Goal: Task Accomplishment & Management: Use online tool/utility

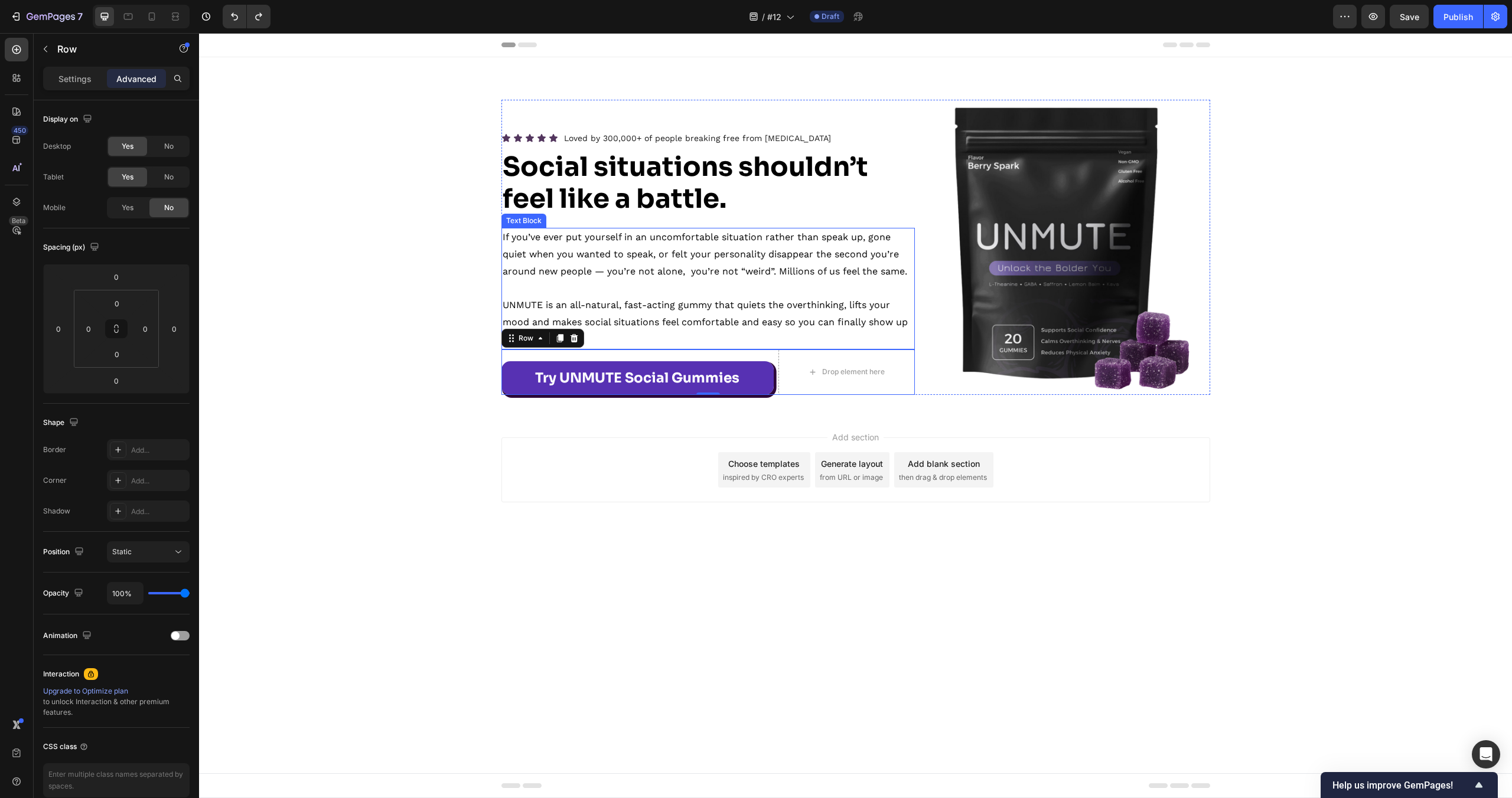
click at [726, 298] on p "UNMUTE is an all-natural, fast-acting gummy that quiets the overthinking, lifts…" at bounding box center [708, 322] width 411 height 51
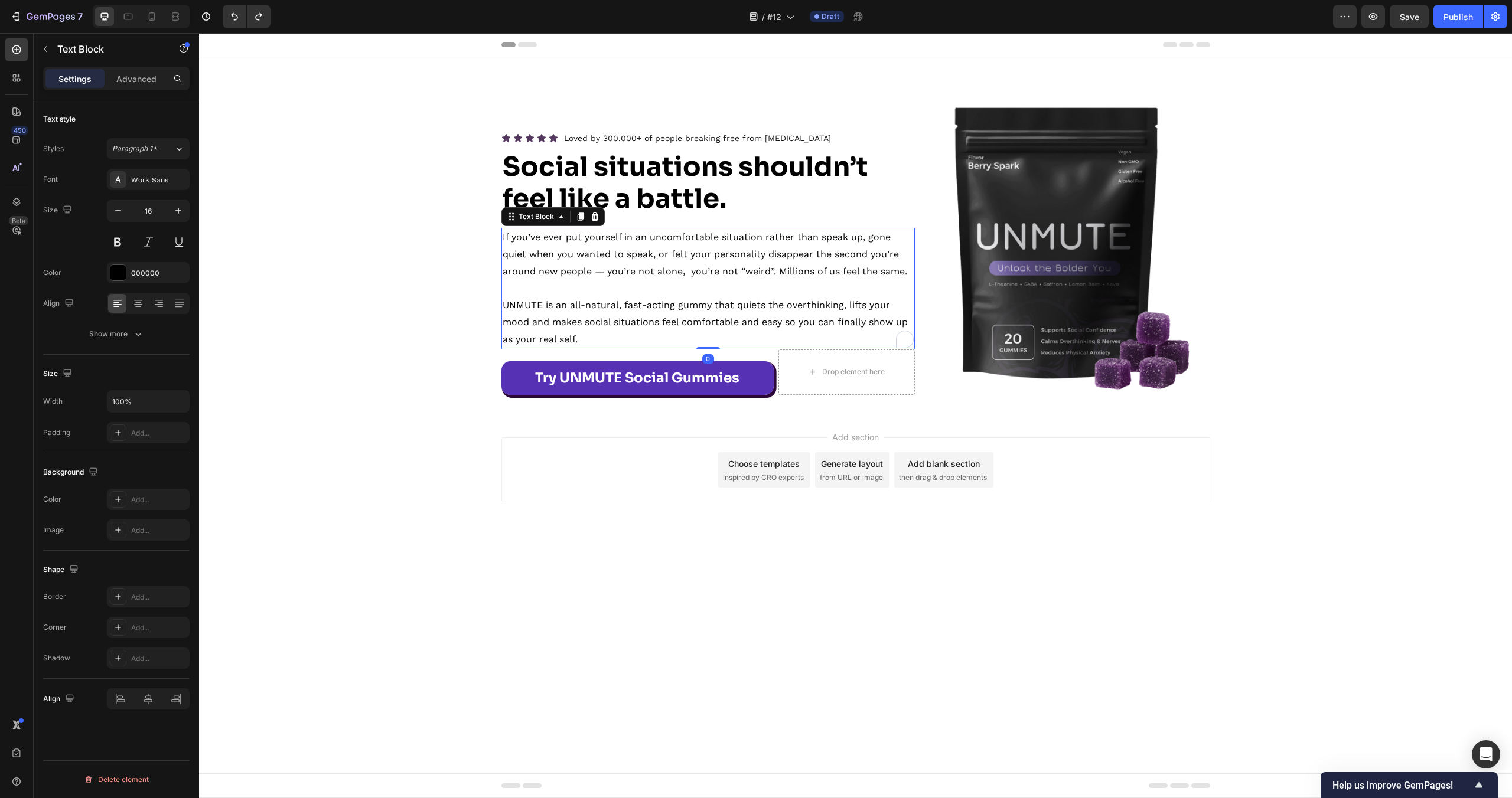
click at [726, 298] on p "UNMUTE is an all-natural, fast-acting gummy that quiets the overthinking, lifts…" at bounding box center [708, 322] width 411 height 51
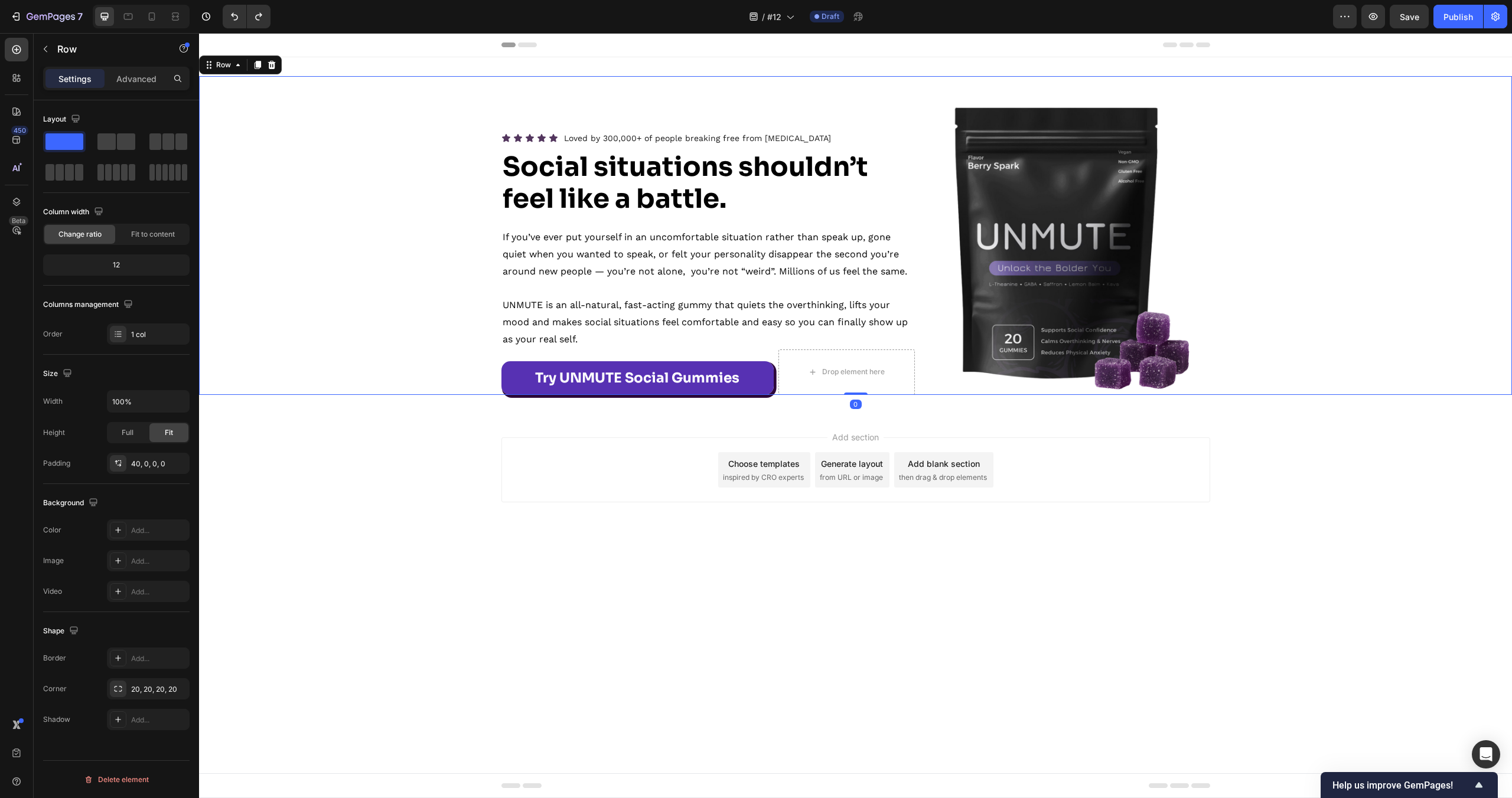
click at [442, 181] on div "Icon Icon Icon Icon Icon Icon List Loved by 300,000+ of people breaking free fr…" at bounding box center [856, 247] width 1313 height 295
click at [683, 158] on strong "Social situations shouldn’t feel like a battle." at bounding box center [686, 183] width 366 height 66
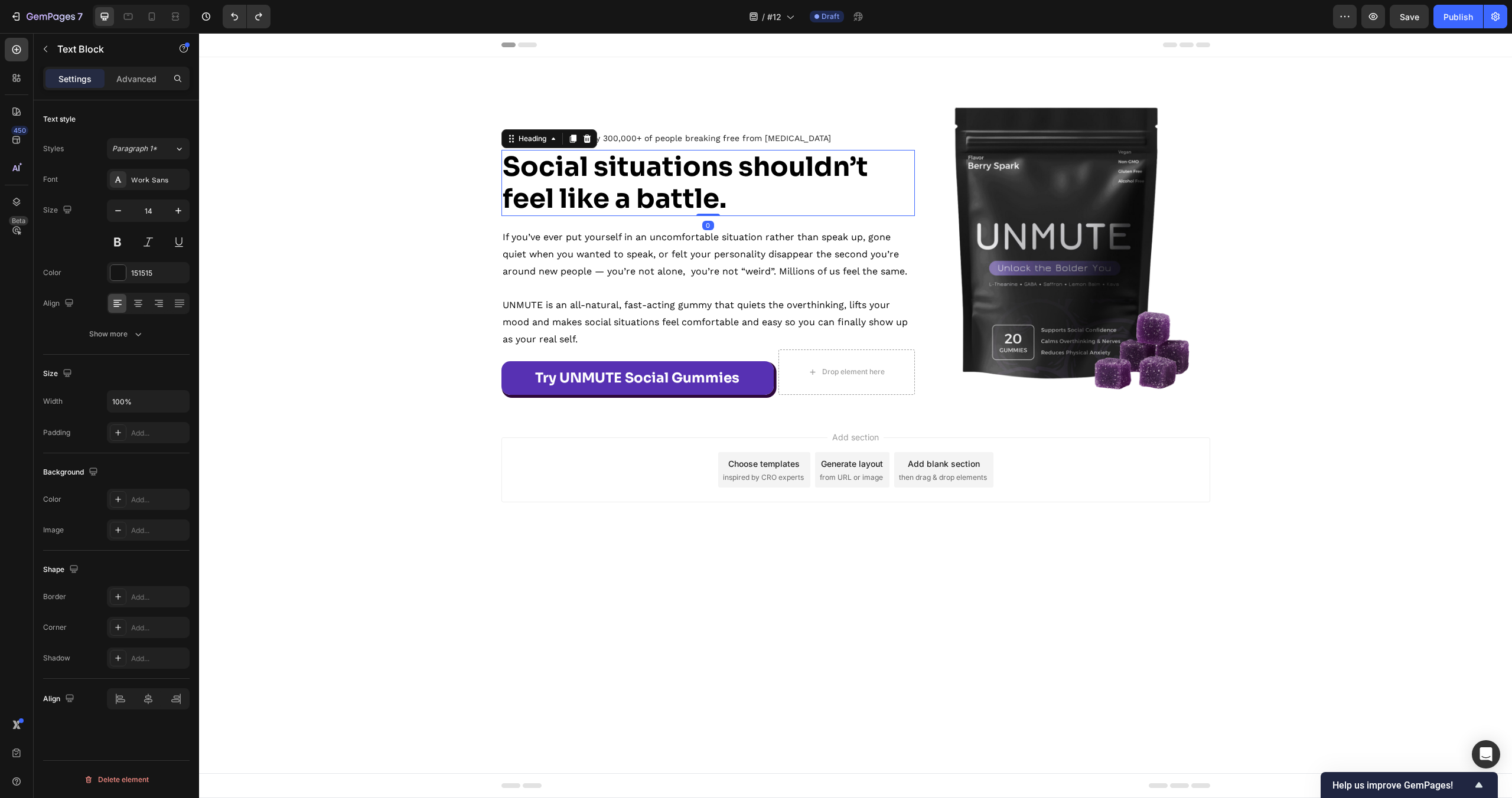
click at [647, 143] on p "Loved by 300,000+ of people breaking free from social anxiety" at bounding box center [697, 138] width 267 height 15
click at [647, 143] on p "Loved by 300,000+ of people breaking free from [MEDICAL_DATA]" at bounding box center [697, 138] width 267 height 15
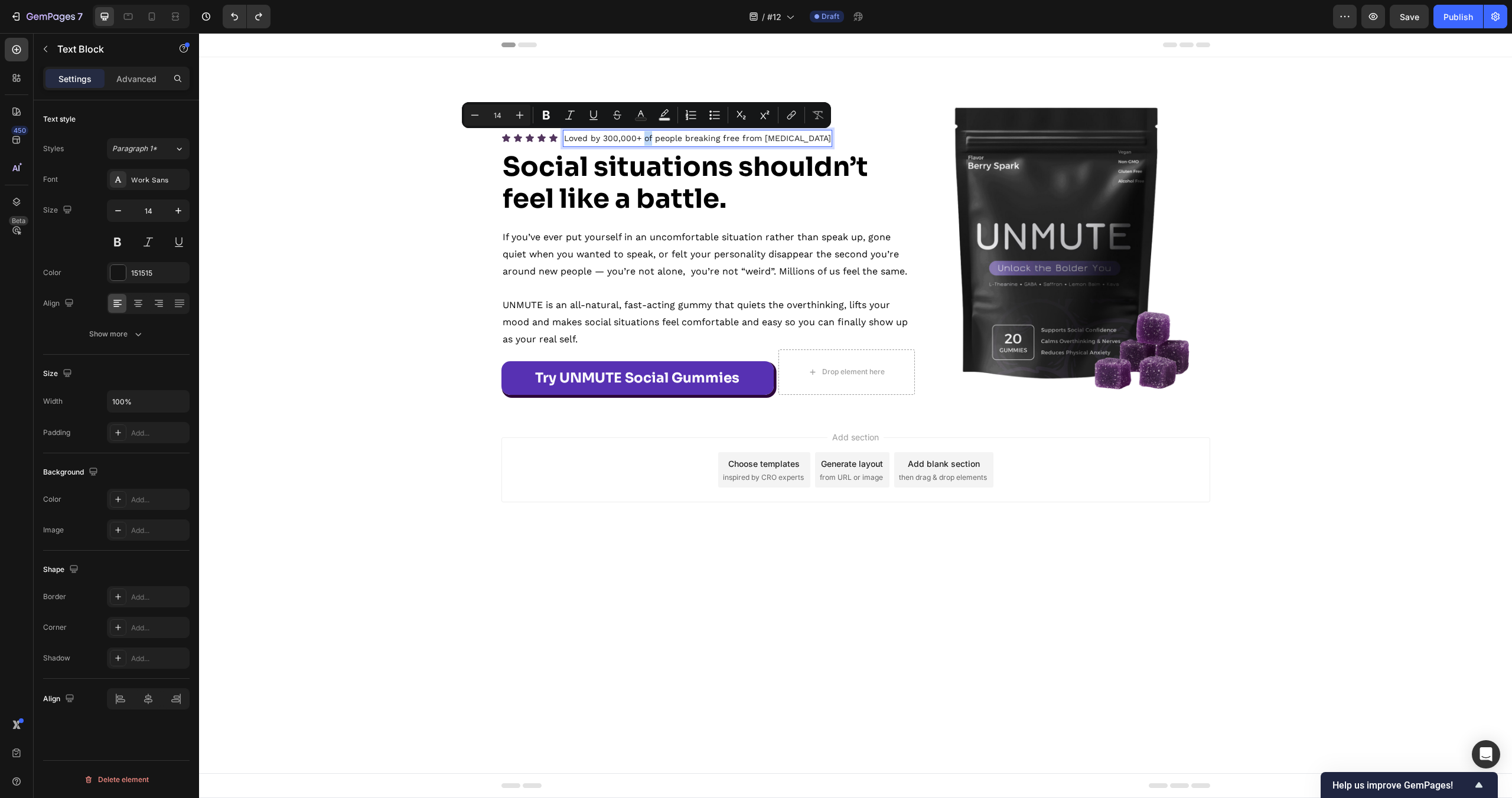
click at [643, 142] on p "Loved by 300,000+ of people breaking free from [MEDICAL_DATA]" at bounding box center [697, 138] width 267 height 15
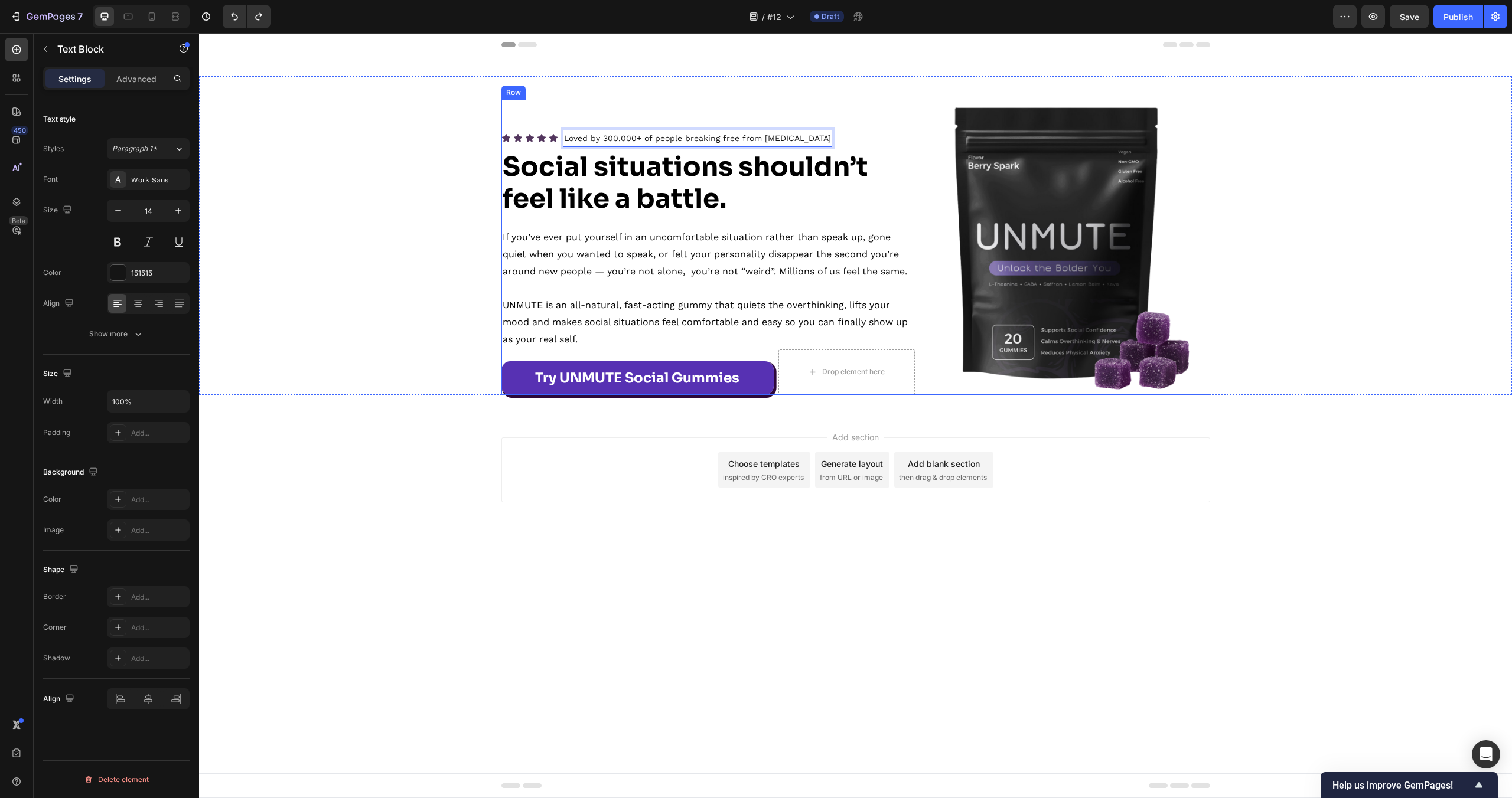
click at [615, 149] on div "Icon Icon Icon Icon Icon Icon List Loved by 300,000+ of people breaking free fr…" at bounding box center [708, 247] width 414 height 295
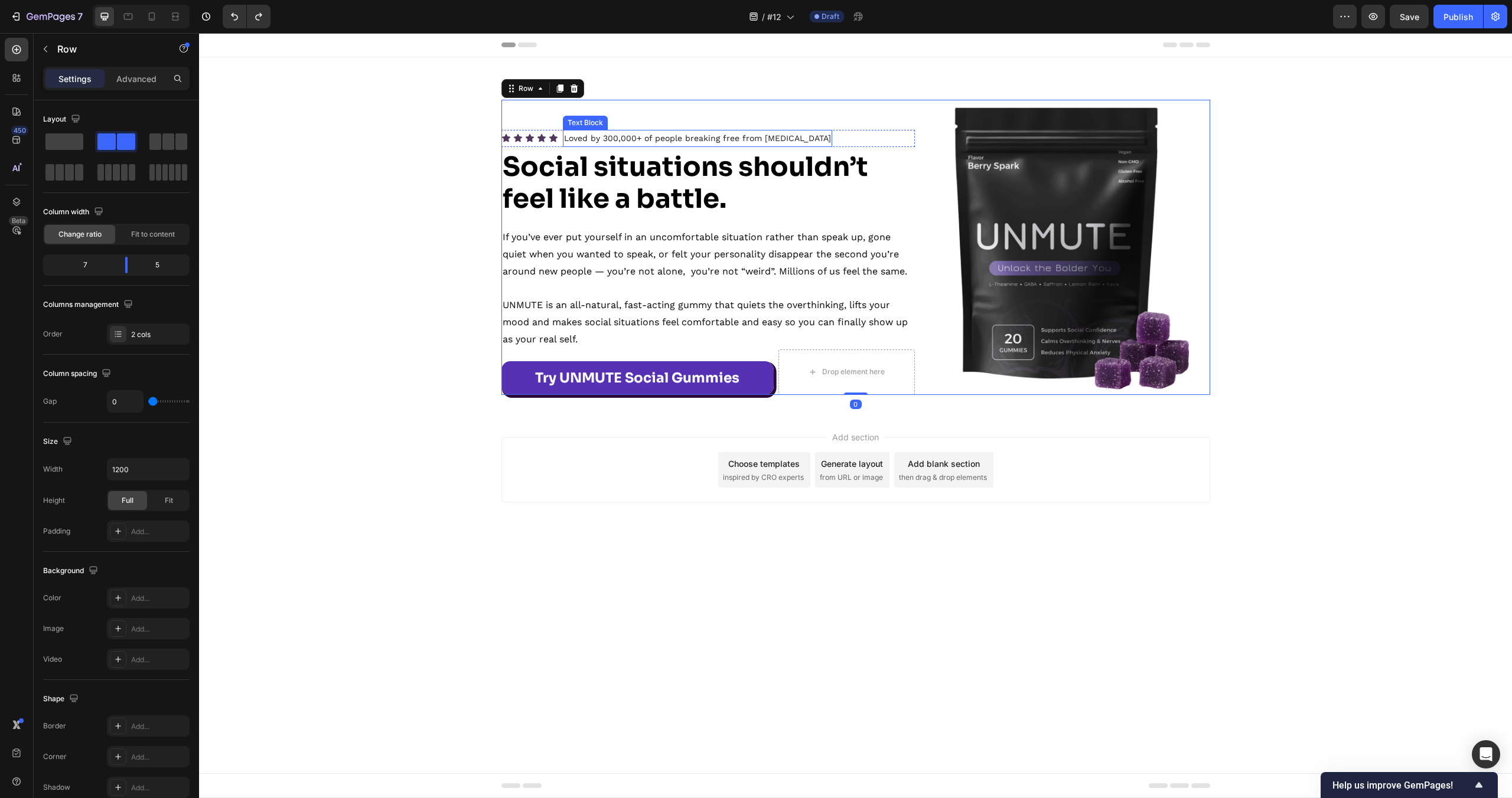
click at [594, 141] on p "Loved by 300,000+ of people breaking free from [MEDICAL_DATA]" at bounding box center [697, 138] width 267 height 15
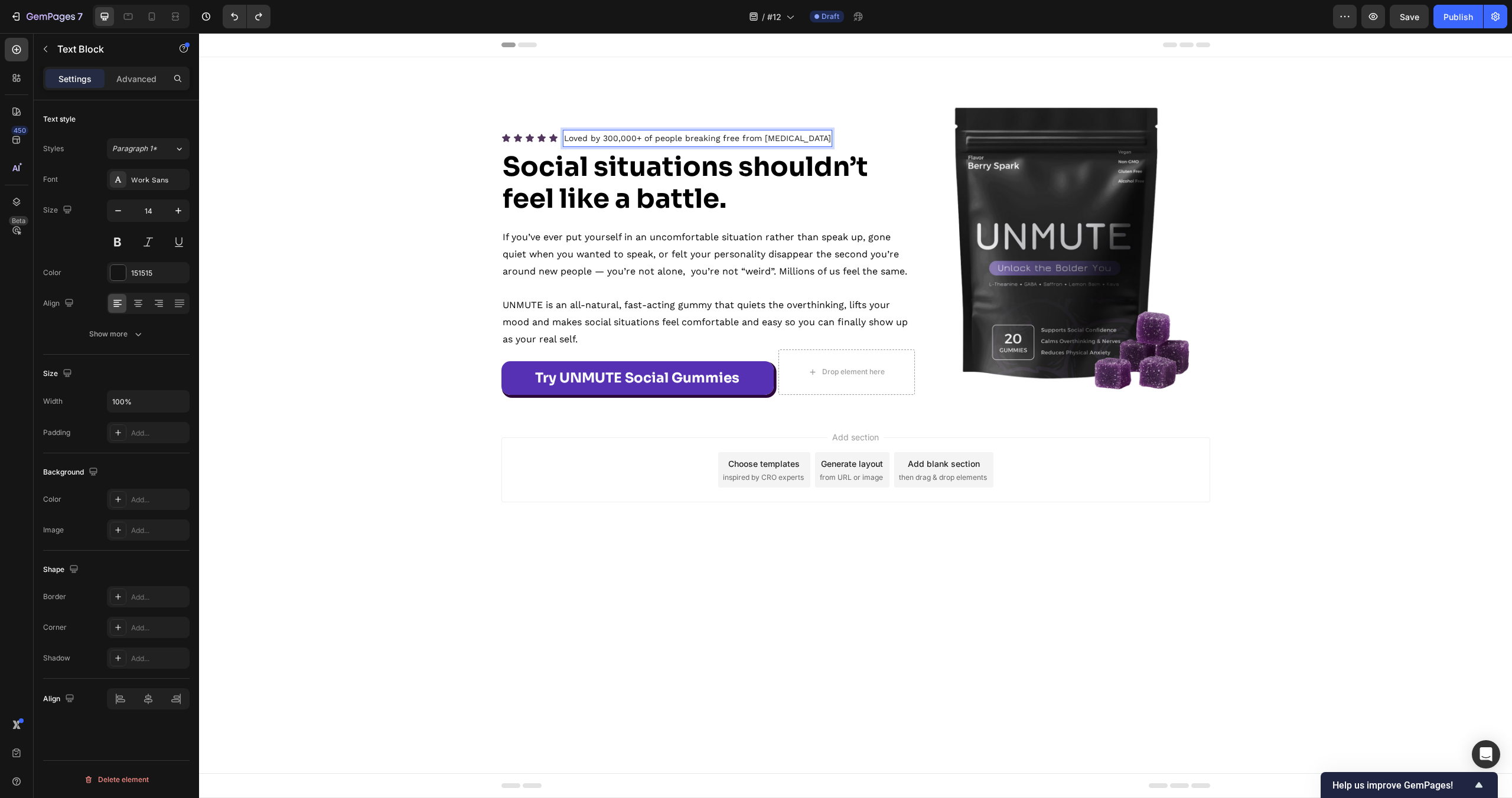
click at [604, 139] on p "Loved by 300,000+ of people breaking free from [MEDICAL_DATA]" at bounding box center [697, 138] width 267 height 15
drag, startPoint x: 605, startPoint y: 137, endPoint x: 638, endPoint y: 141, distance: 33.2
click at [638, 141] on p "Loved by 300,000+ of people breaking free from [MEDICAL_DATA]" at bounding box center [697, 138] width 267 height 15
click at [666, 138] on p "Loved by 300,000+ of people breaking free from [MEDICAL_DATA]" at bounding box center [694, 138] width 261 height 15
click at [726, 138] on p "Loved by 300,000+ of people breaking free from [MEDICAL_DATA]" at bounding box center [694, 138] width 261 height 15
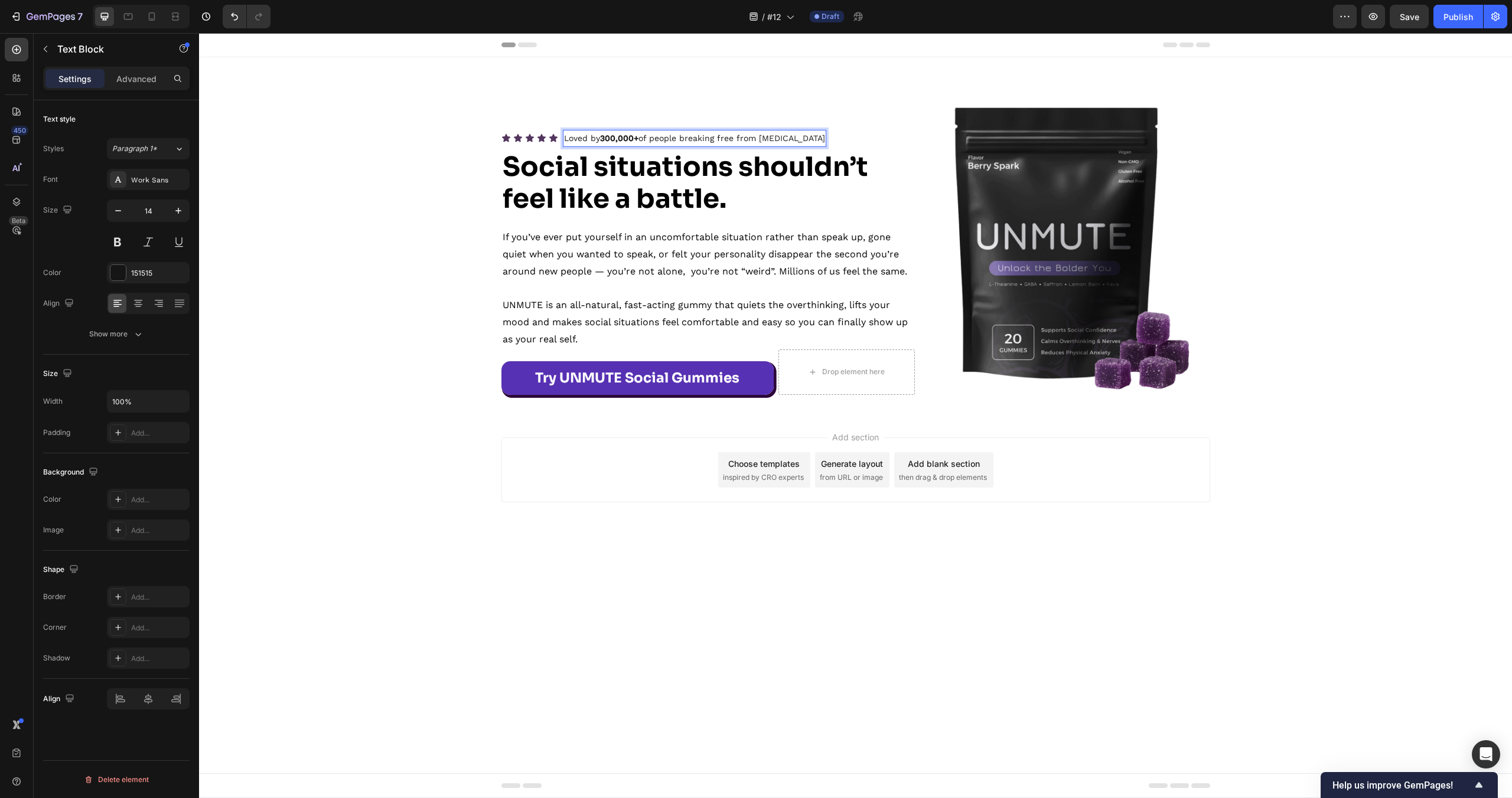
click at [759, 138] on p "Loved by 300,000+ of people breaking free from [MEDICAL_DATA]" at bounding box center [694, 138] width 261 height 15
click at [626, 141] on strong "300,000+" at bounding box center [619, 138] width 39 height 9
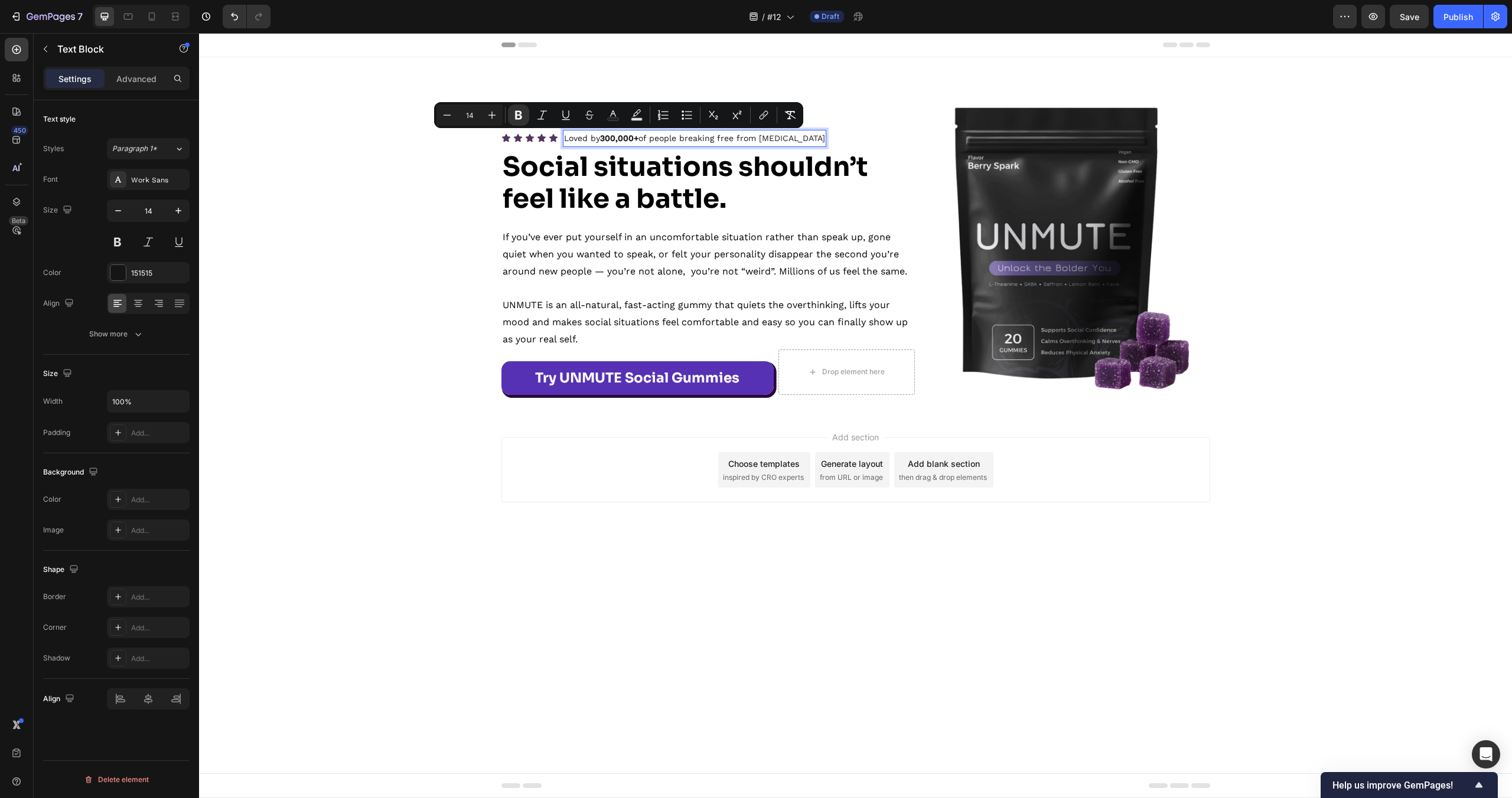
click at [643, 141] on p "Loved by 300,000+ of people breaking free from [MEDICAL_DATA]" at bounding box center [694, 138] width 261 height 15
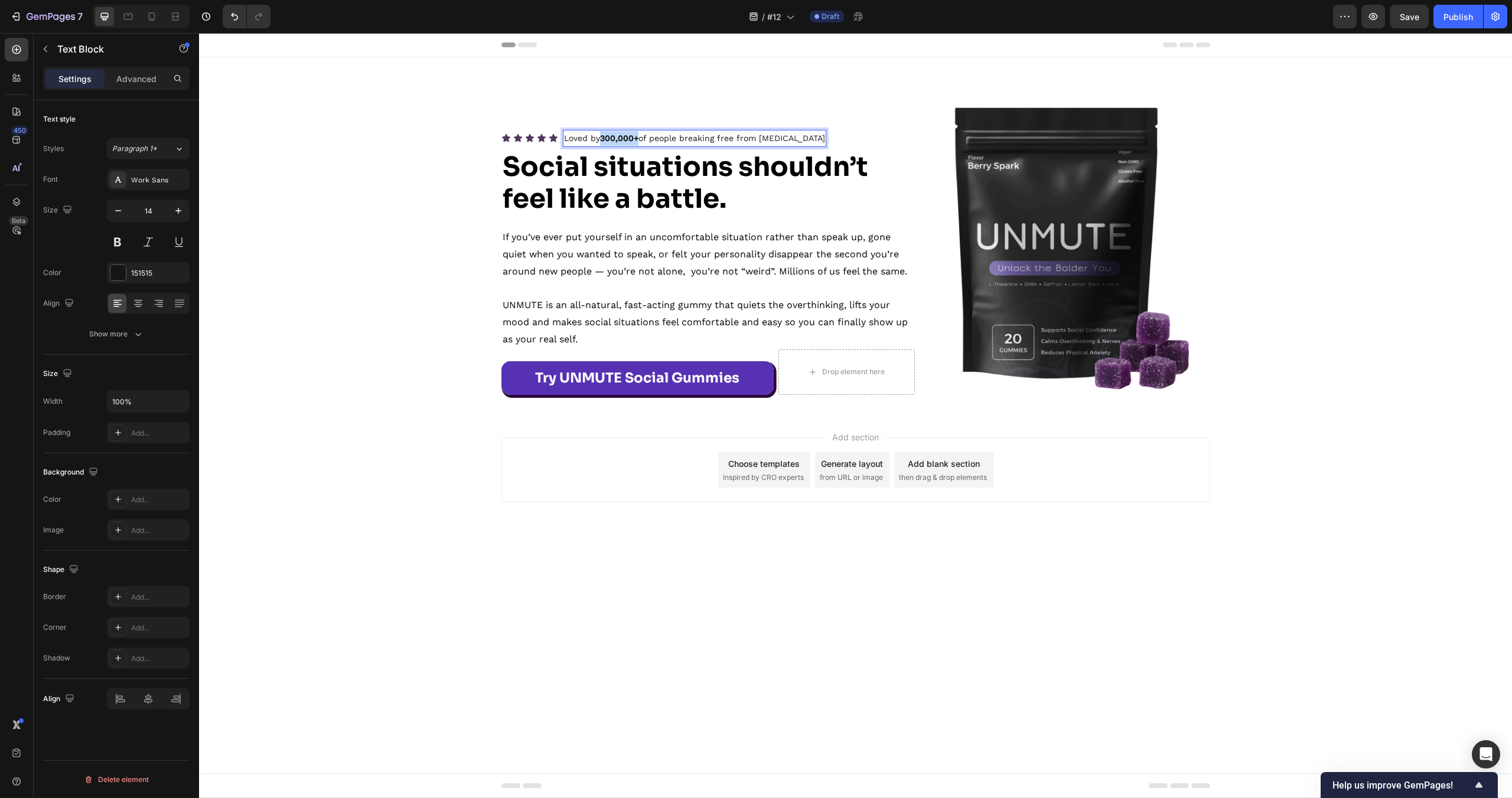
drag, startPoint x: 637, startPoint y: 138, endPoint x: 603, endPoint y: 138, distance: 34.0
click at [603, 138] on p "Loved by 300,000+ of people breaking free from [MEDICAL_DATA]" at bounding box center [694, 138] width 261 height 15
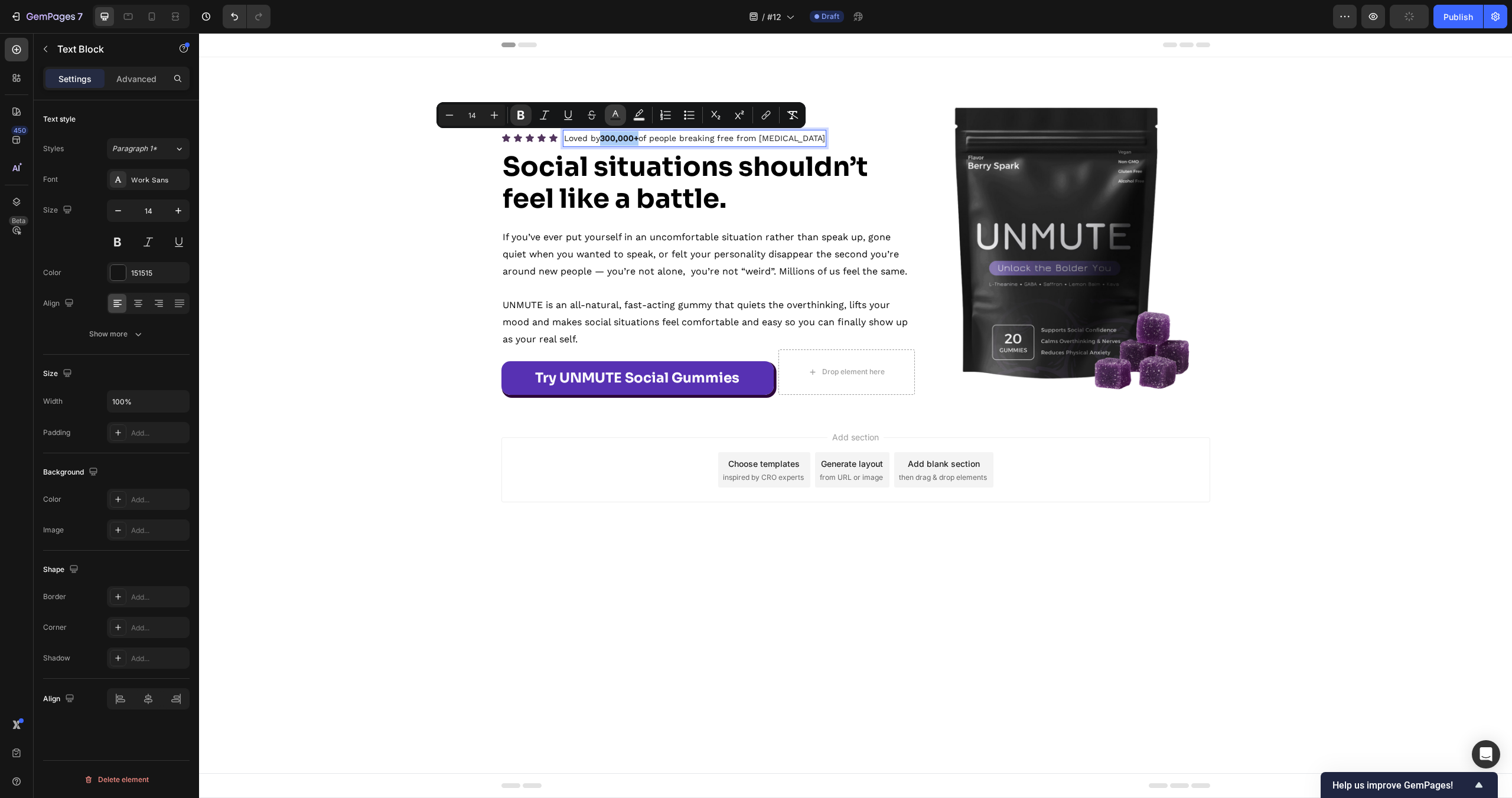
click at [619, 116] on icon "Editor contextual toolbar" at bounding box center [615, 114] width 12 height 12
type input "151515"
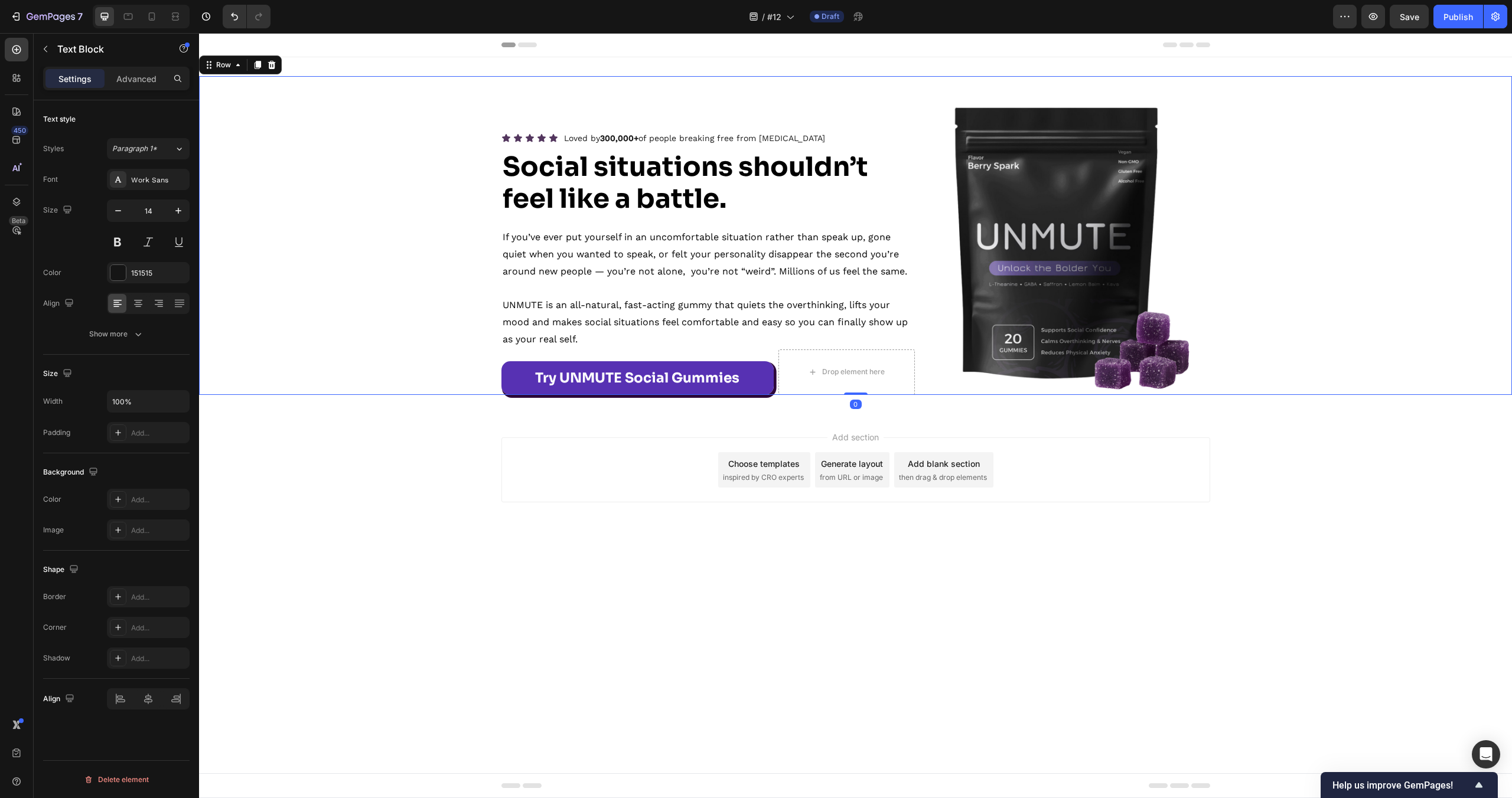
click at [414, 281] on div "Icon Icon Icon Icon Icon Icon List Loved by 300,000+ of people breaking free fr…" at bounding box center [856, 247] width 1313 height 295
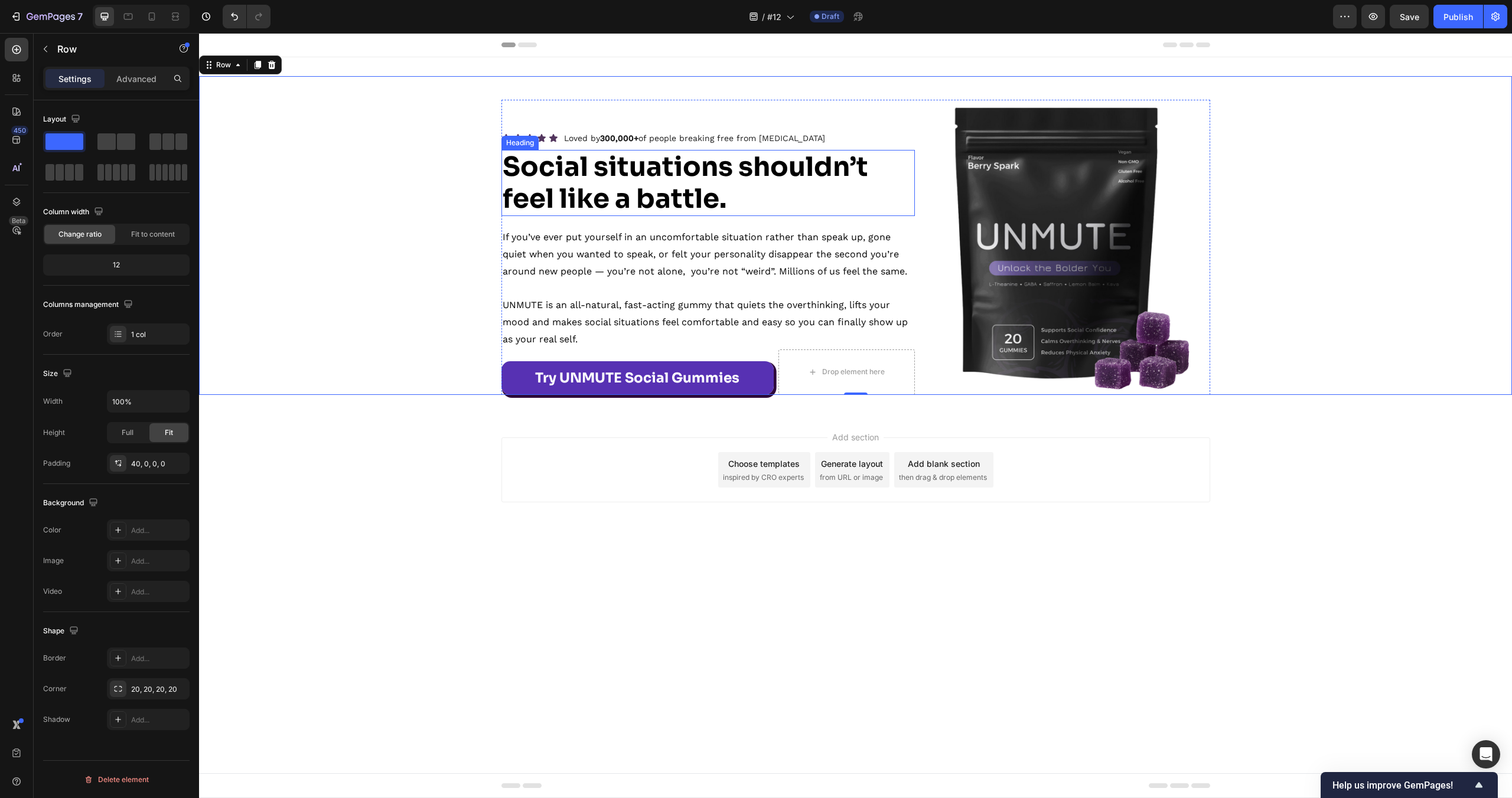
drag, startPoint x: 630, startPoint y: 170, endPoint x: 628, endPoint y: 160, distance: 10.2
click at [630, 170] on strong "Social situations shouldn’t feel like a battle." at bounding box center [686, 183] width 366 height 66
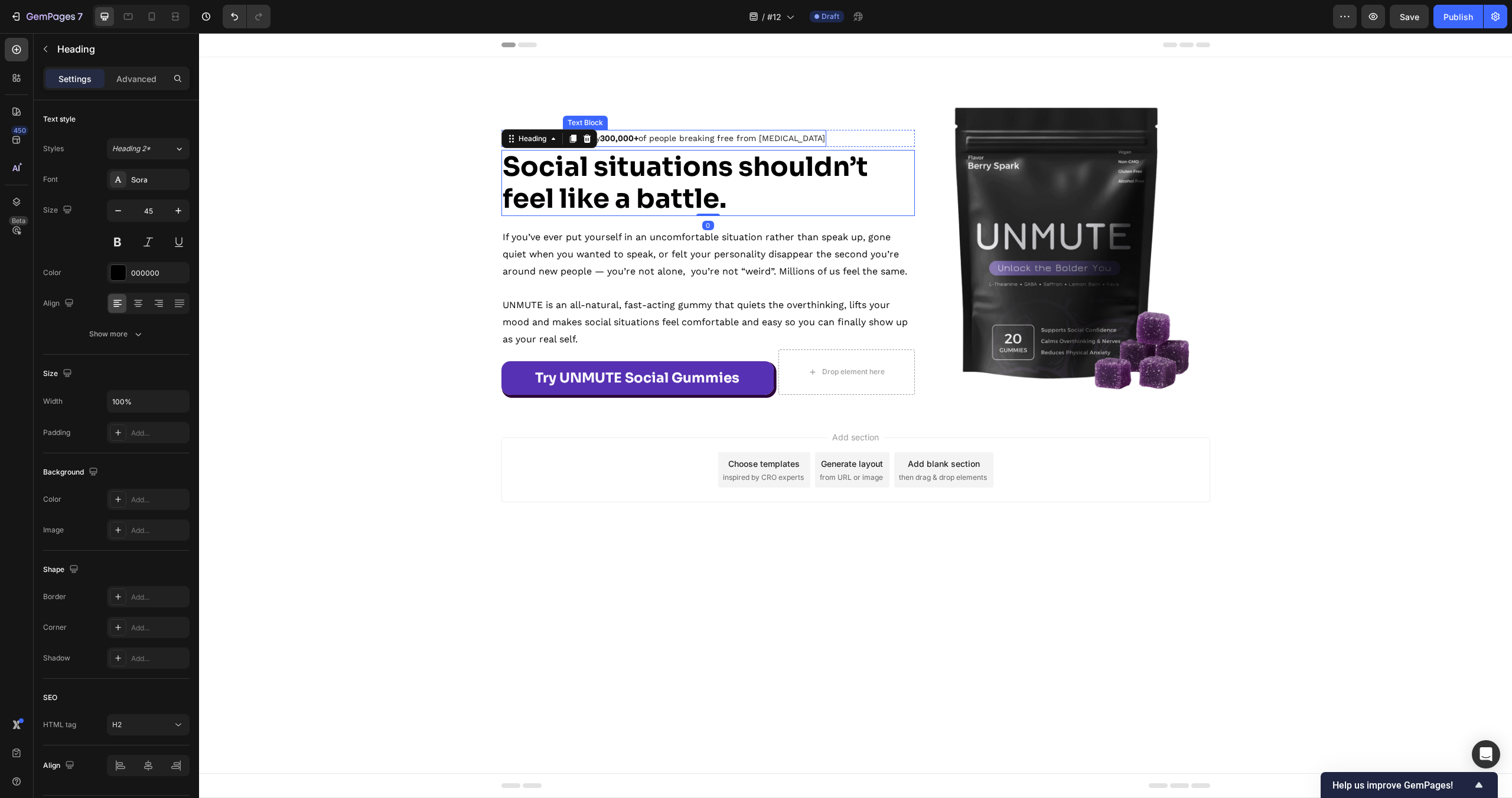
click at [636, 143] on p "Loved by 300,000+ of people breaking free from social anxiety" at bounding box center [694, 138] width 261 height 15
click at [641, 138] on p "Loved by 300,000+ of people breaking free from social anxiety" at bounding box center [694, 138] width 261 height 15
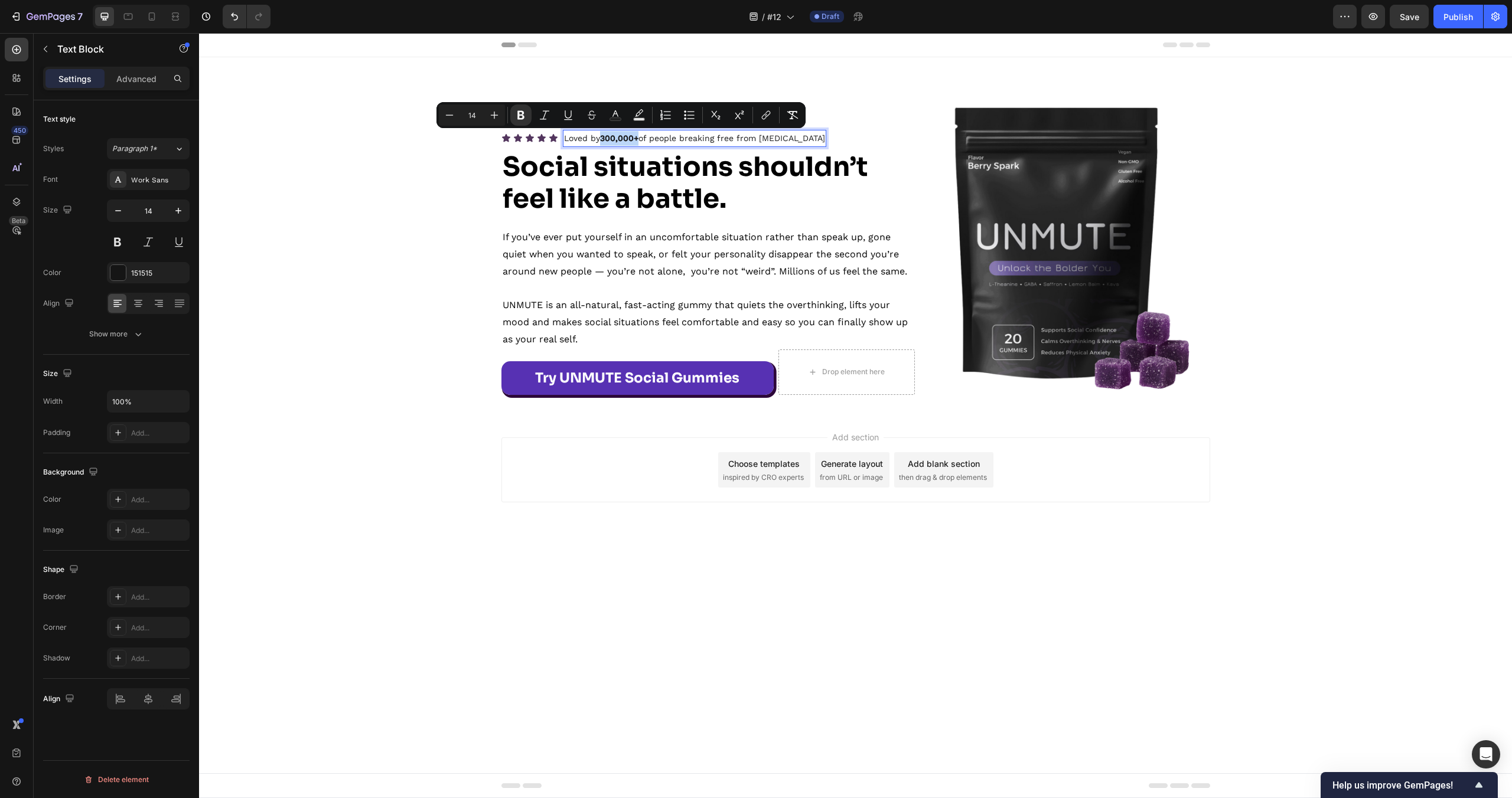
drag, startPoint x: 641, startPoint y: 139, endPoint x: 602, endPoint y: 140, distance: 39.0
click at [602, 140] on p "Loved by 300,000+ of people breaking free from social anxiety" at bounding box center [694, 138] width 261 height 15
click at [616, 120] on rect "Editor contextual toolbar" at bounding box center [616, 119] width 11 height 3
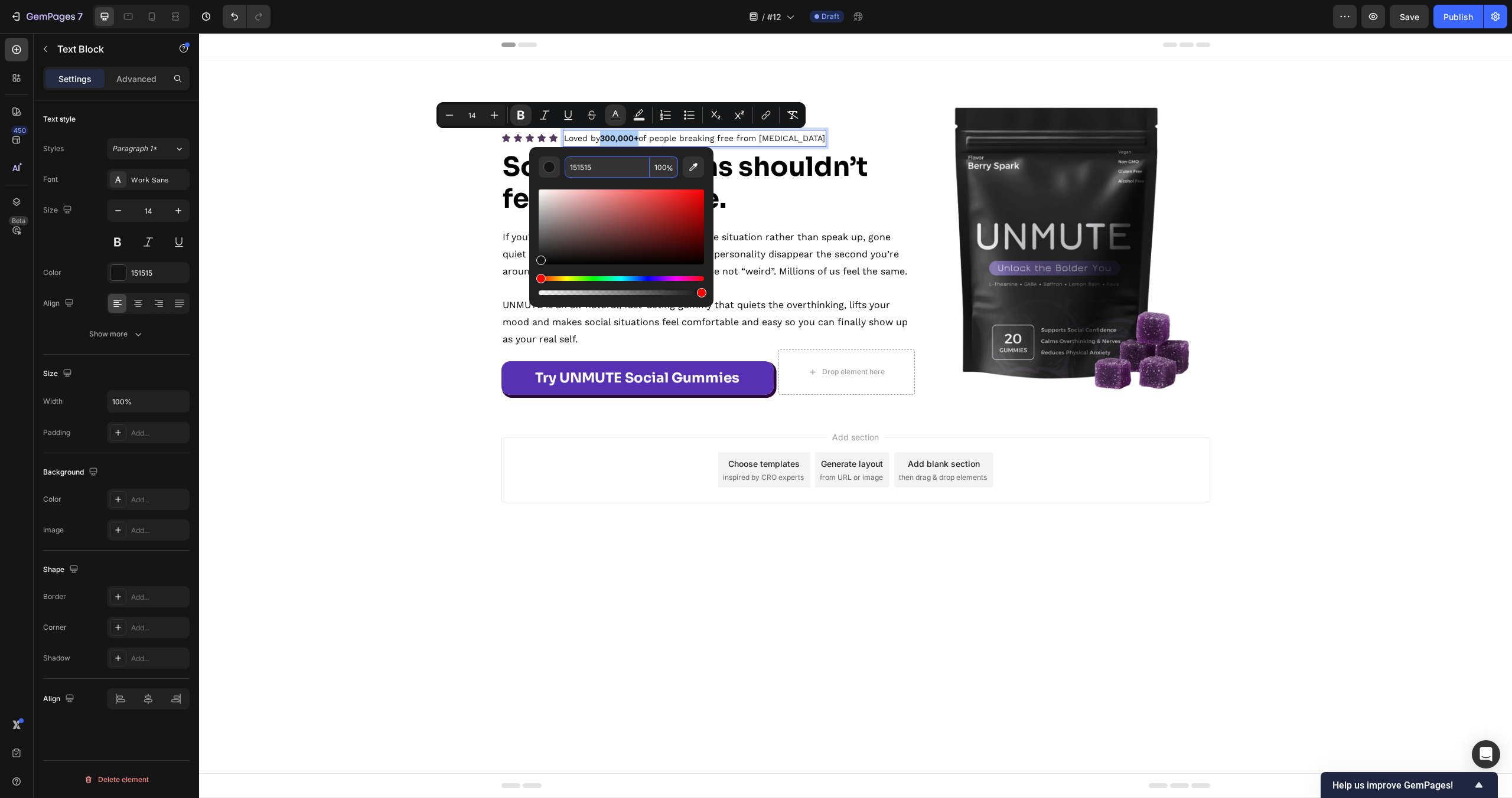
click at [616, 161] on input "151515" at bounding box center [607, 167] width 85 height 21
paste input "53365E"
paste input "Editor contextual toolbar"
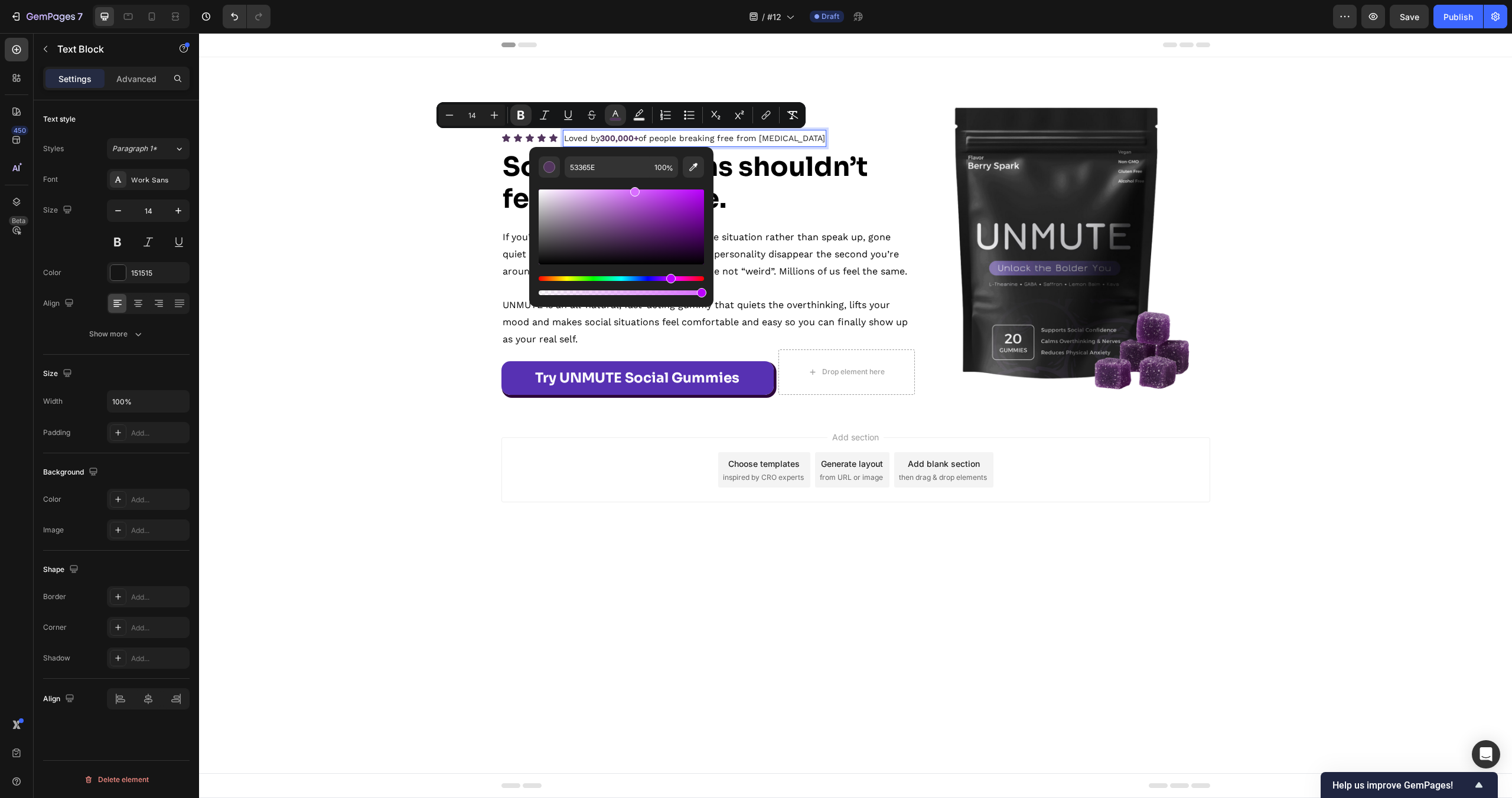
click at [634, 189] on div "Editor contextual toolbar" at bounding box center [621, 226] width 165 height 75
click at [624, 172] on input "D86DFF" at bounding box center [607, 167] width 85 height 21
type input "53365E"
click at [839, 224] on div "Icon Icon Icon Icon Icon Icon List Loved by 300,000+ of people breaking free fr…" at bounding box center [708, 247] width 414 height 295
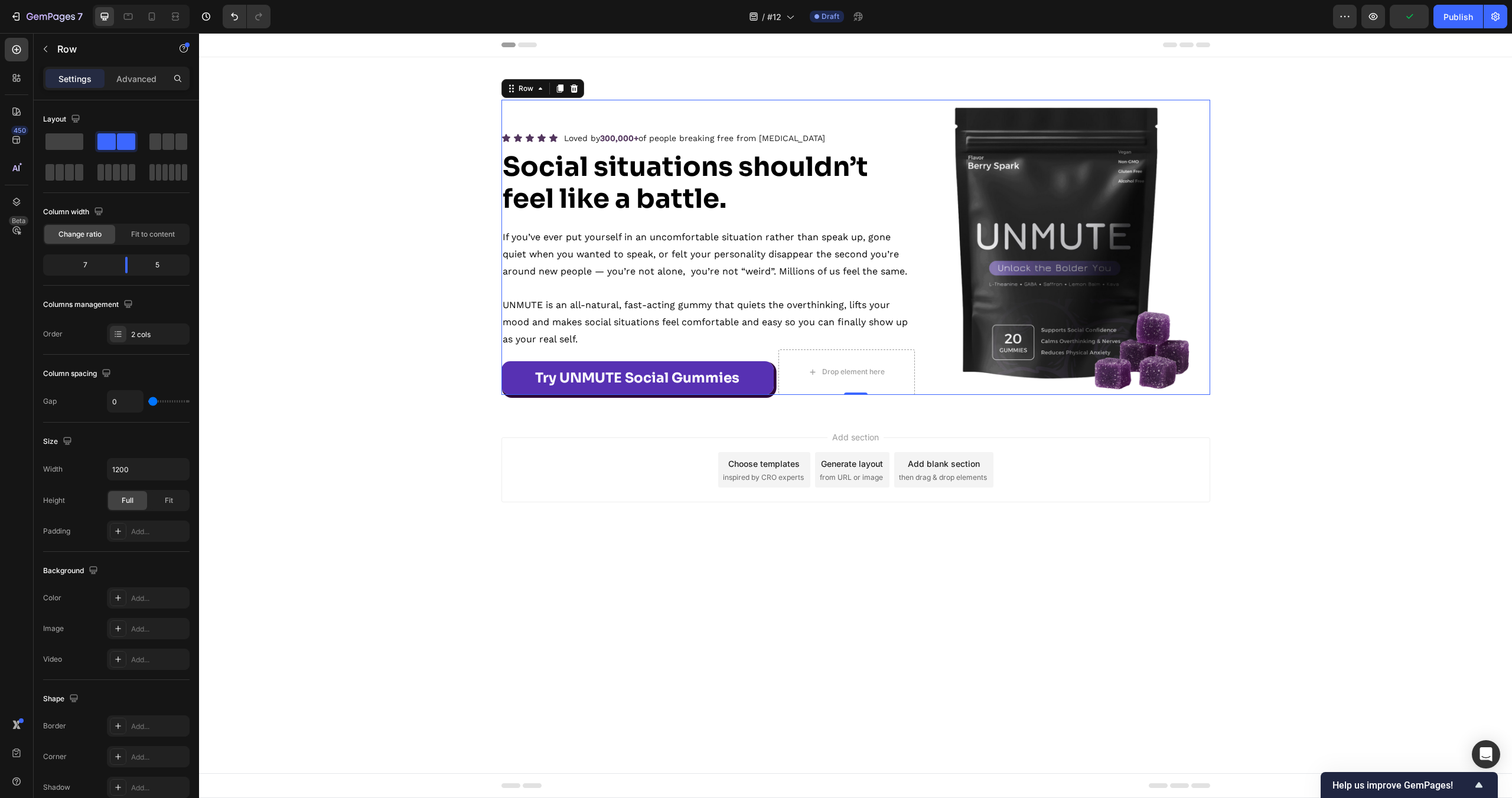
click at [789, 540] on div "Add section Choose templates inspired by CRO experts Generate layout from URL o…" at bounding box center [856, 486] width 1313 height 145
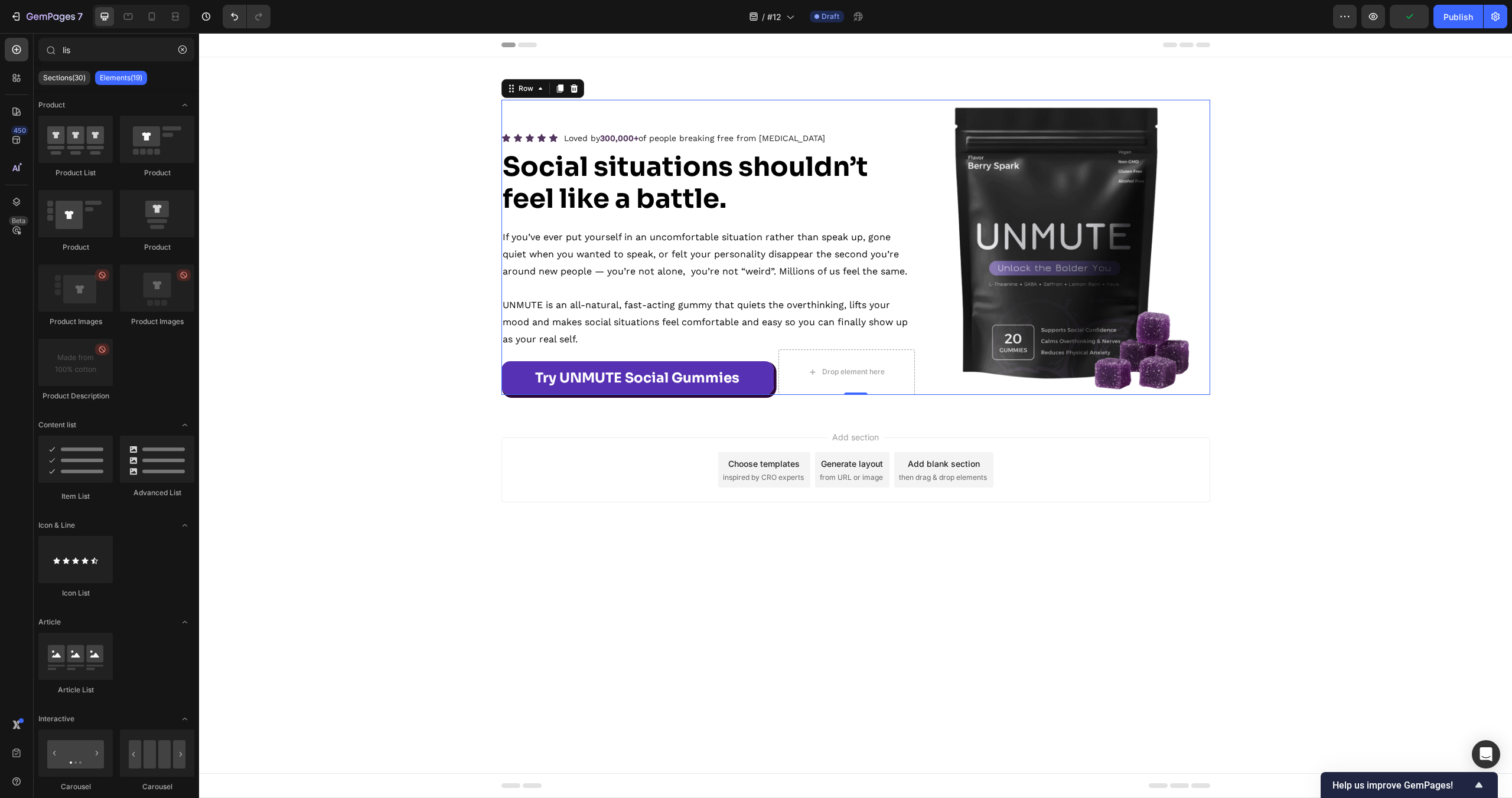
click at [789, 540] on div "Add section Choose templates inspired by CRO experts Generate layout from URL o…" at bounding box center [856, 486] width 1313 height 145
click at [370, 385] on div "Icon Icon Icon Icon Icon Icon List Loved by 300,000+ of people breaking free fr…" at bounding box center [856, 247] width 1313 height 295
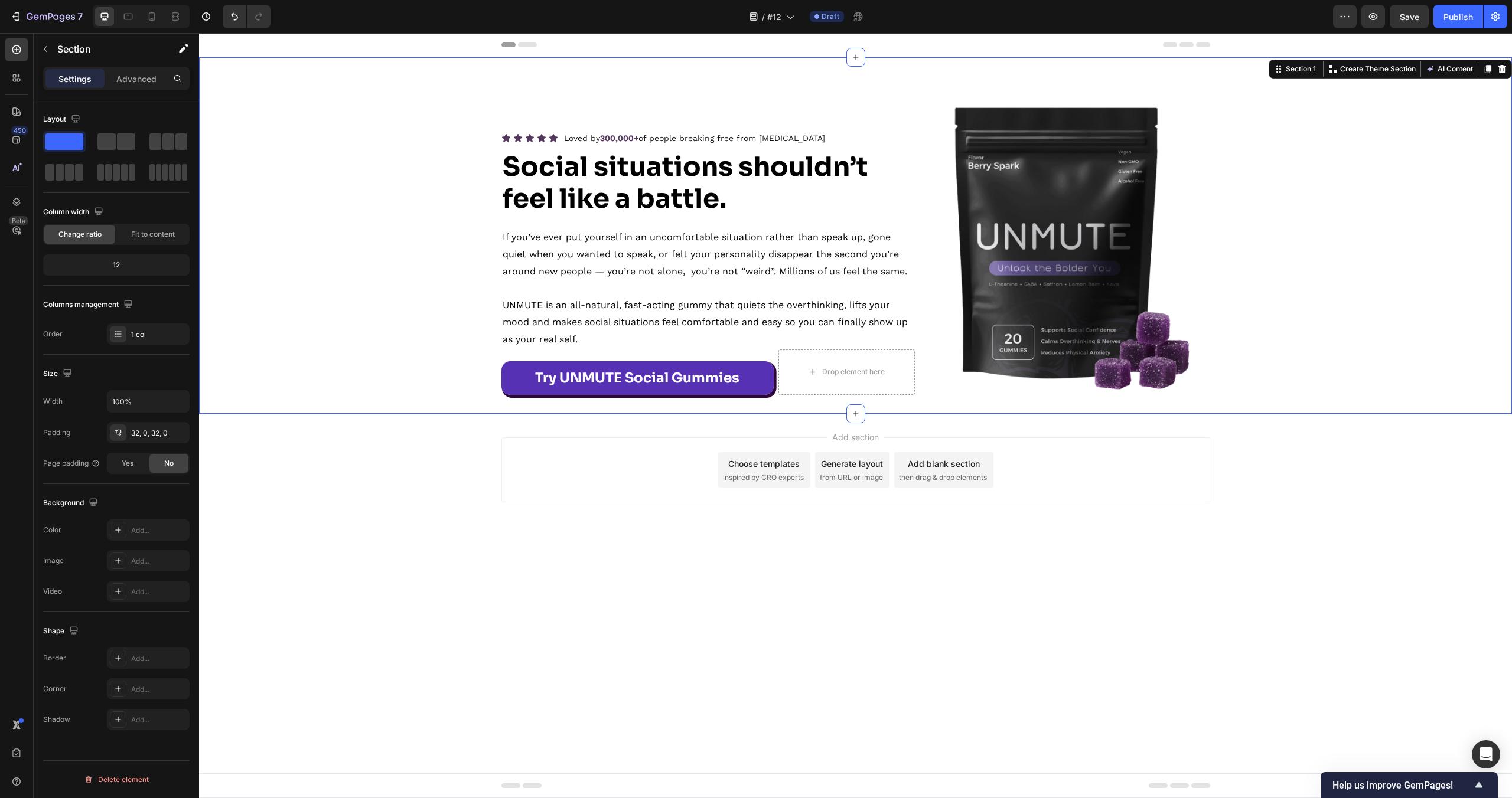
click at [358, 405] on div "Icon Icon Icon Icon Icon Icon List Loved by 300,000+ of people breaking free fr…" at bounding box center [856, 235] width 1313 height 356
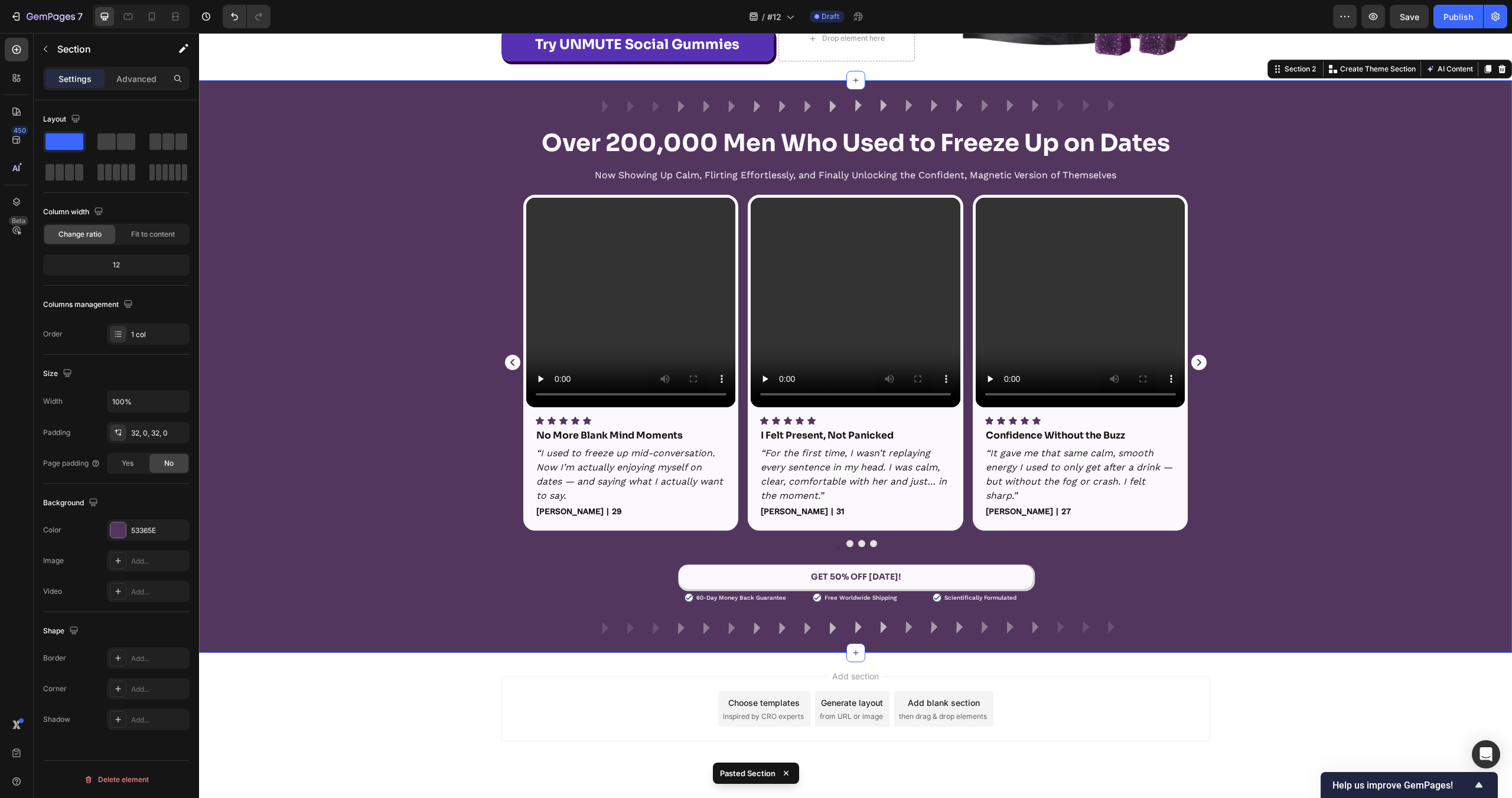
scroll to position [339, 0]
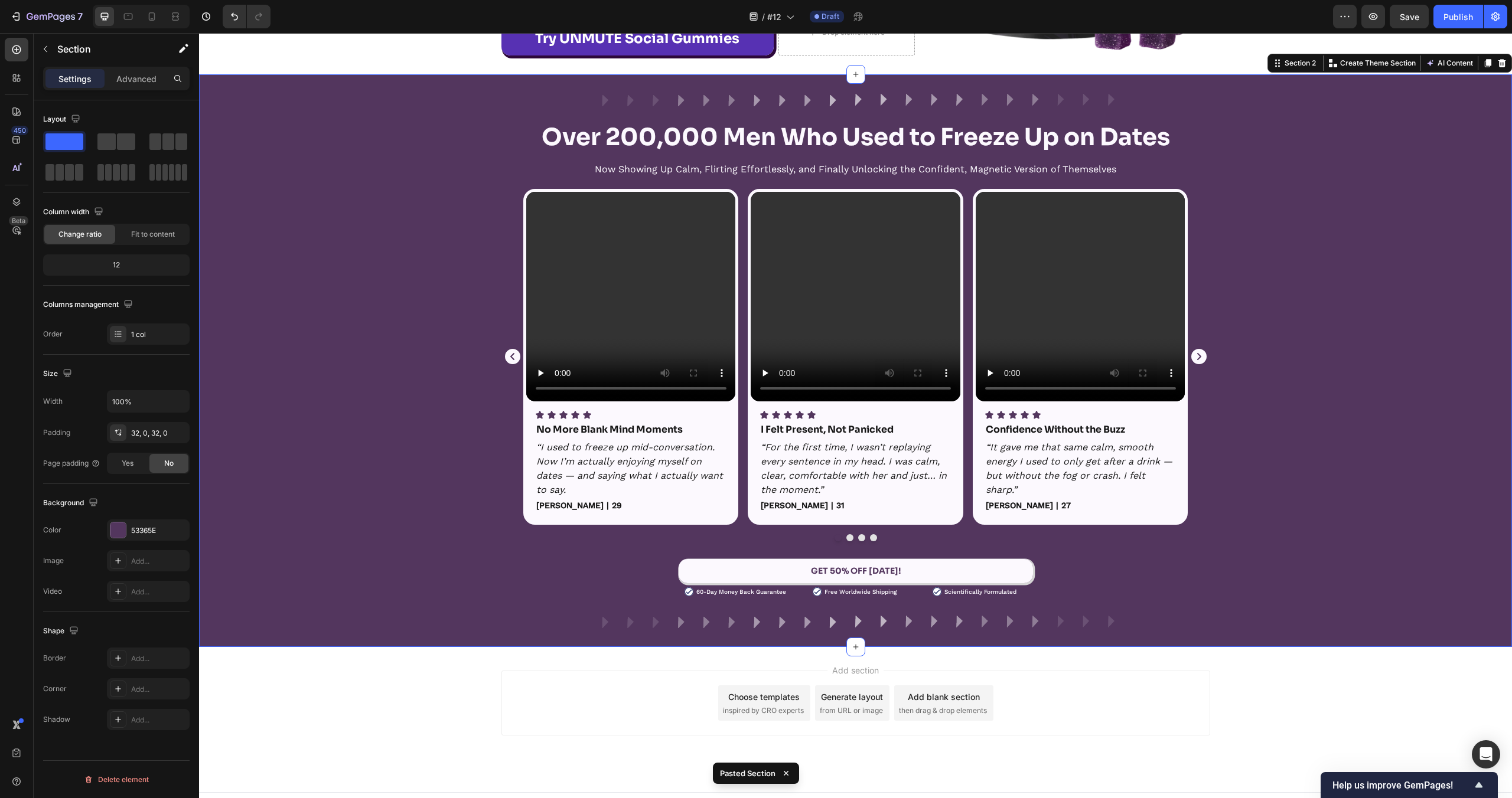
click at [354, 546] on div "Image Row Over 200,000 Men Who Used to Freeze Up on Dates Heading Now Showing U…" at bounding box center [856, 361] width 1313 height 535
click at [324, 278] on div "Video Icon Icon Icon Icon Icon Icon List No More Blank Mind Moments Text Block …" at bounding box center [856, 365] width 1313 height 352
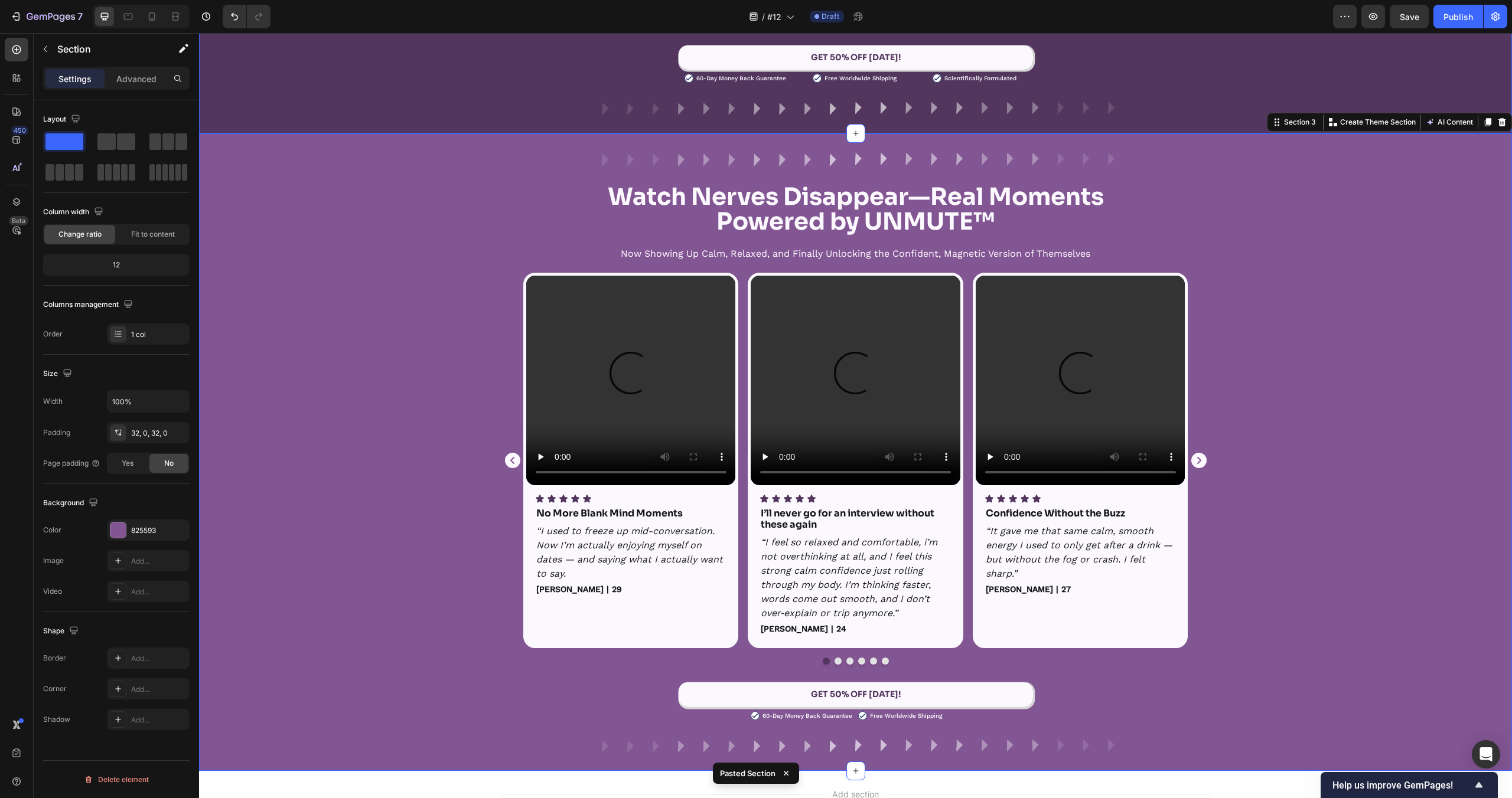
scroll to position [99, 0]
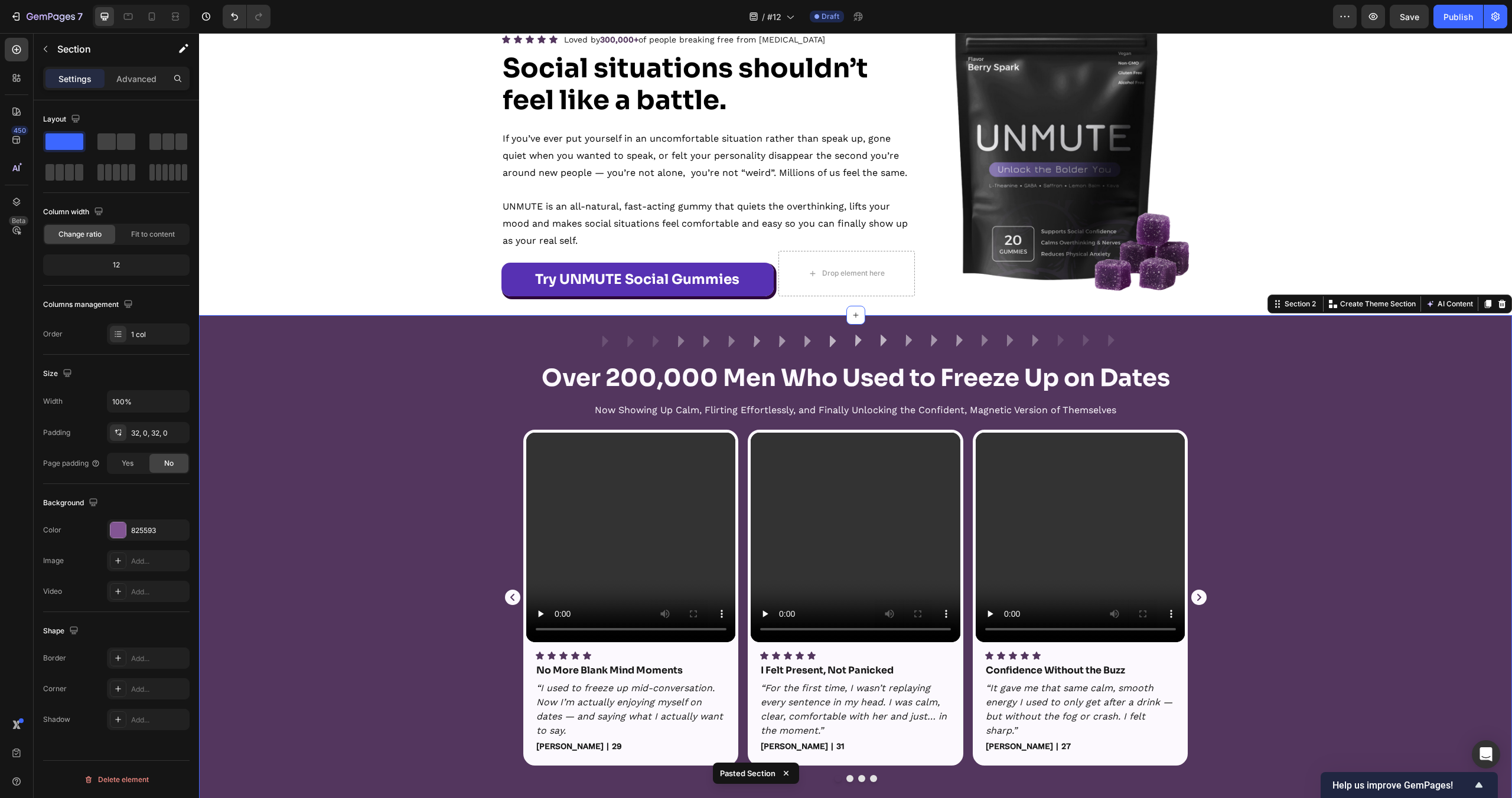
click at [377, 477] on div "Video Icon Icon Icon Icon Icon Icon List No More Blank Mind Moments Text Block …" at bounding box center [856, 606] width 1313 height 352
click at [1500, 304] on icon at bounding box center [1502, 304] width 7 height 8
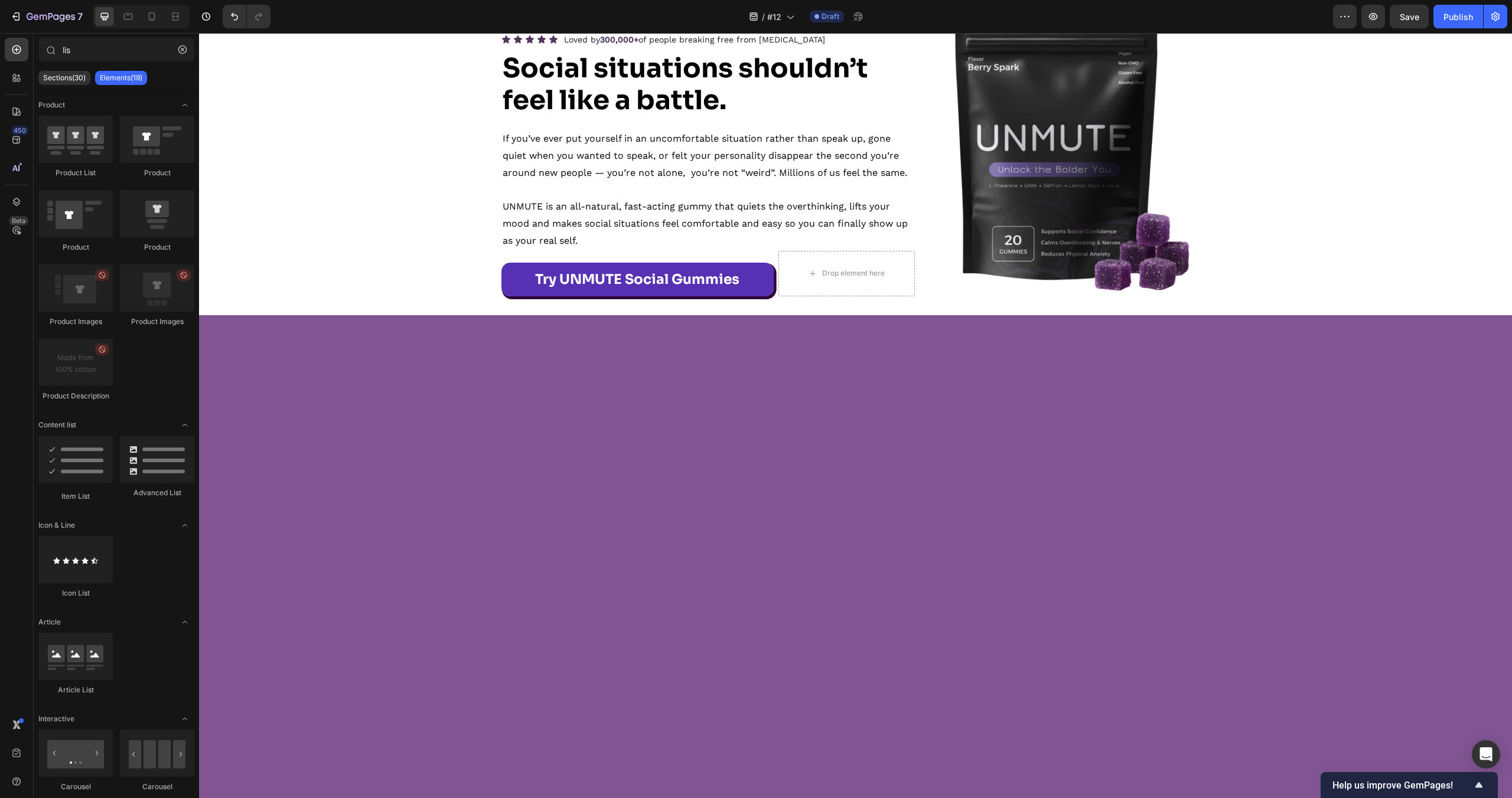
click at [892, 434] on div at bounding box center [856, 634] width 1313 height 637
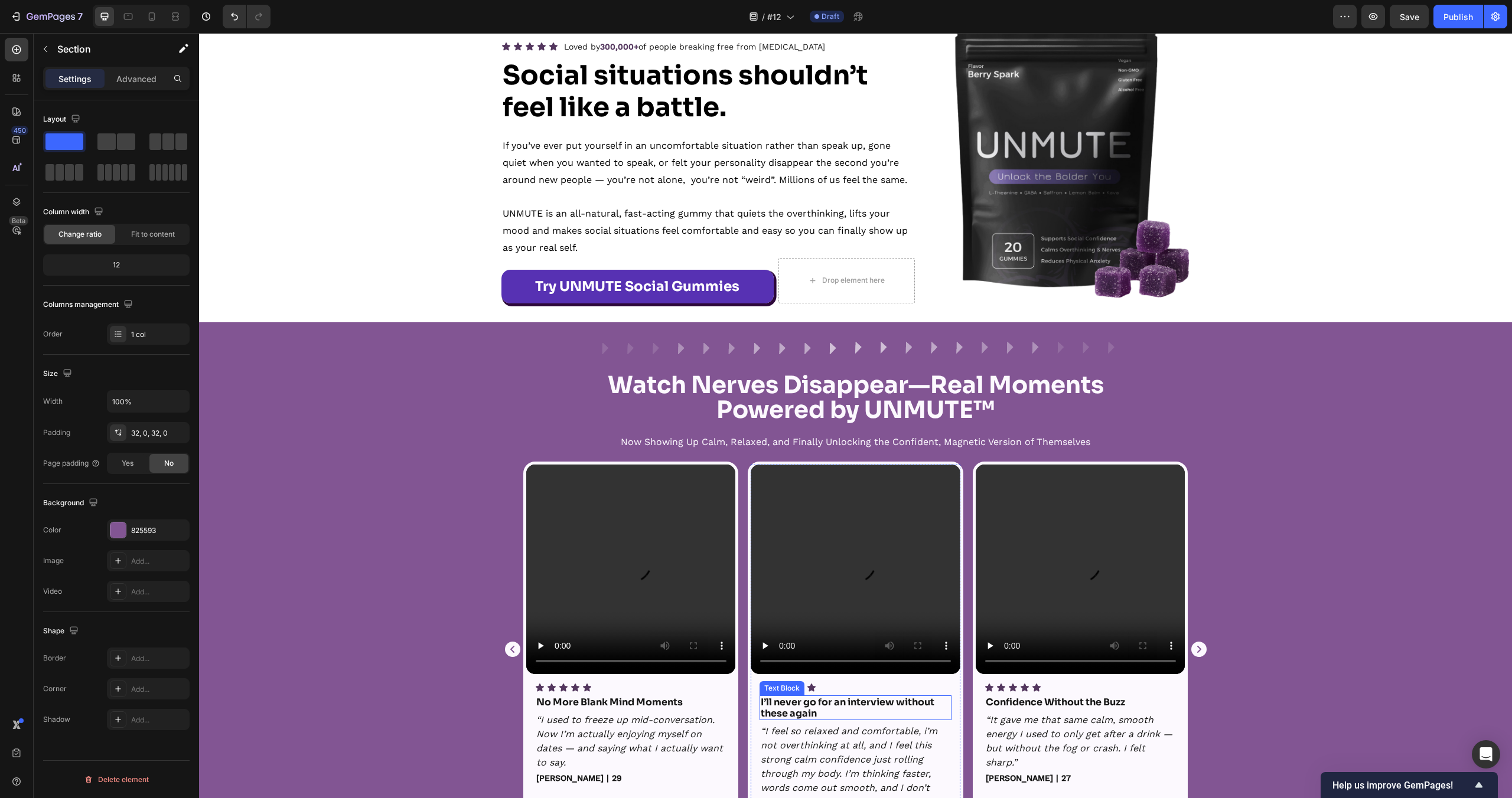
scroll to position [0, 0]
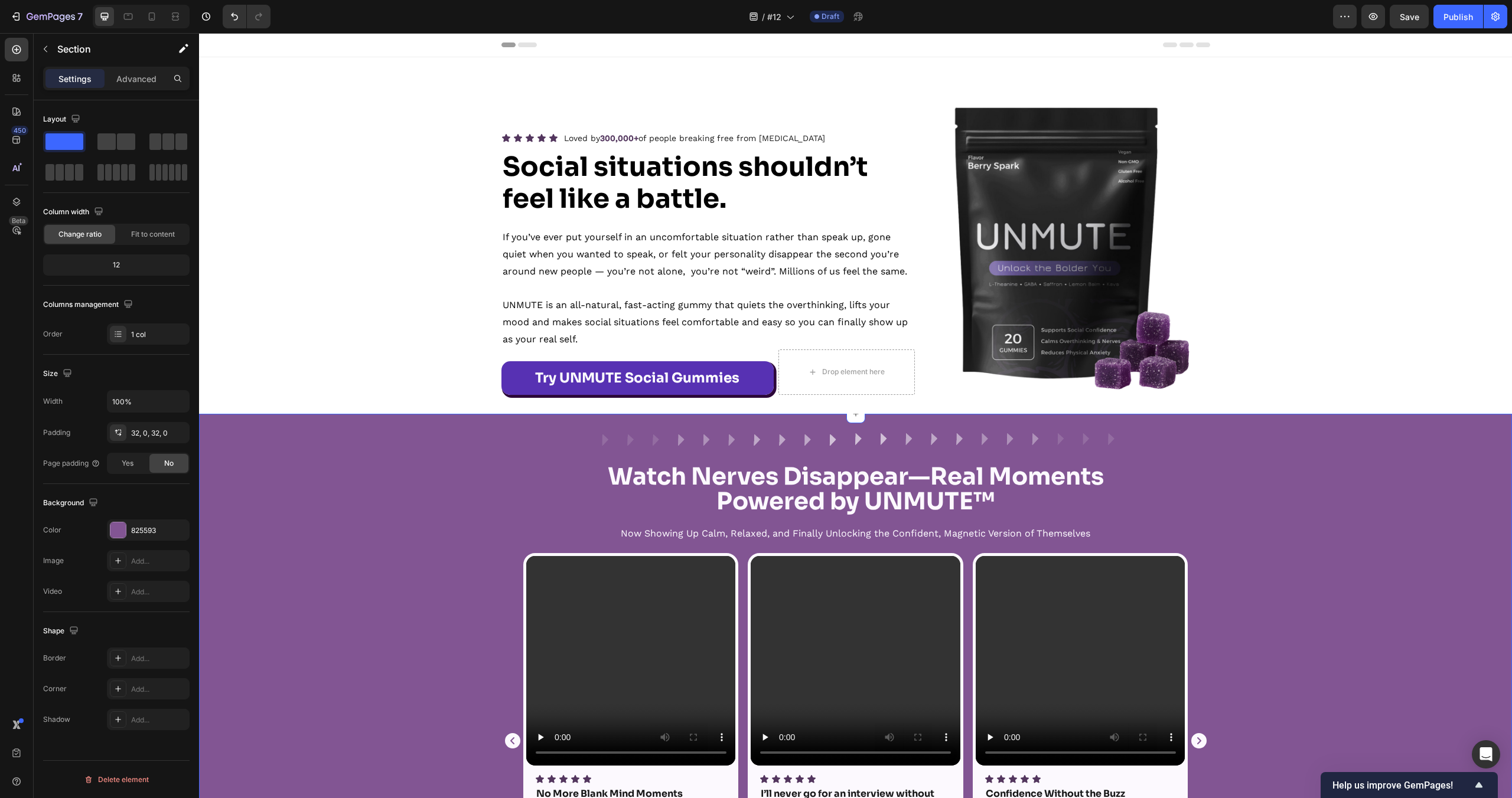
click at [359, 480] on div "Image Row Watch Nerves Disappear—Real Moments Powered by UNMUTE™ Heading Now Sh…" at bounding box center [856, 732] width 1313 height 600
click at [178, 529] on icon "button" at bounding box center [176, 529] width 5 height 5
click at [761, 513] on strong "Powered by UNMUTE™" at bounding box center [855, 501] width 278 height 30
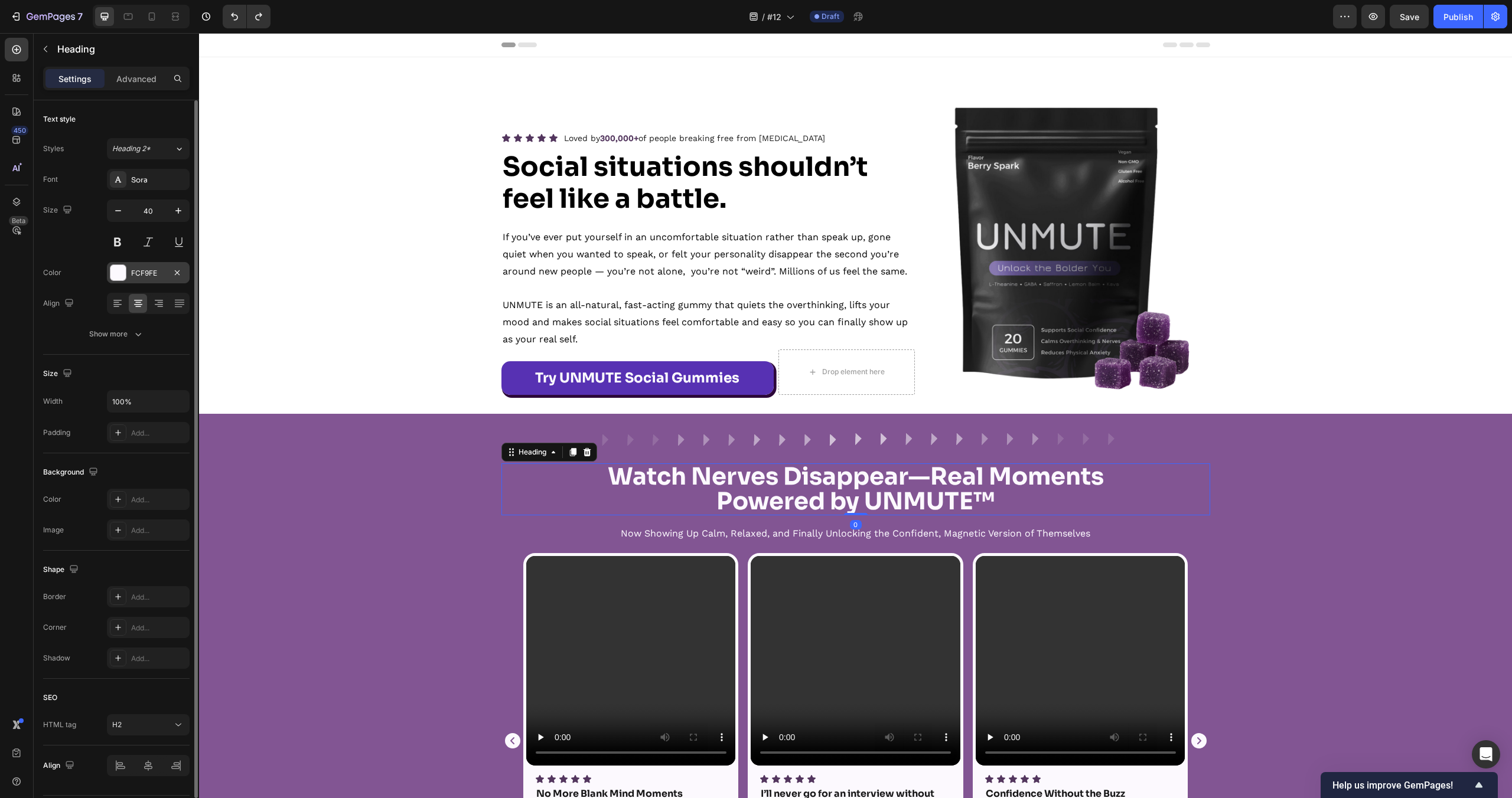
click at [116, 278] on div at bounding box center [118, 272] width 16 height 16
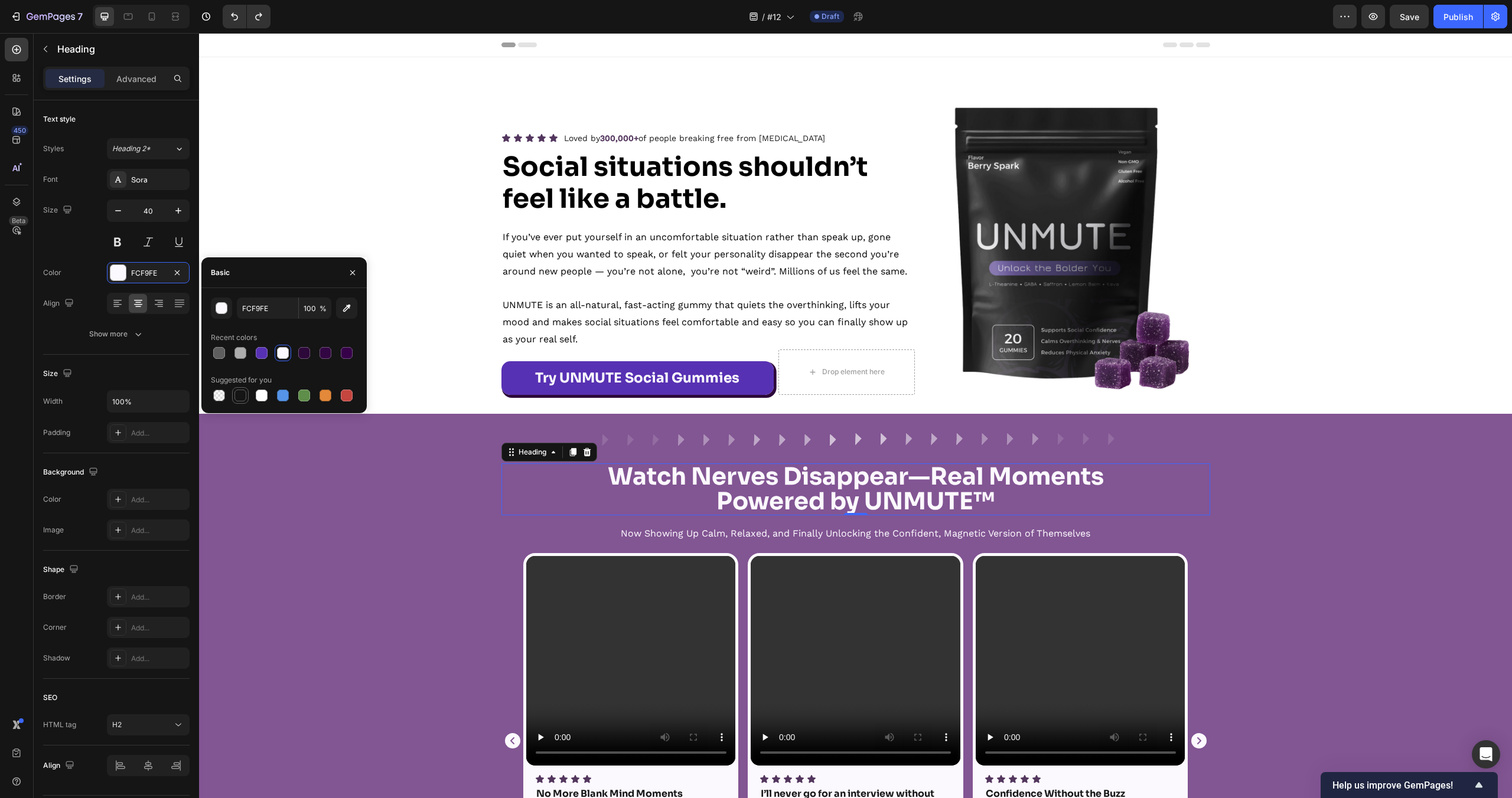
click at [243, 393] on div at bounding box center [240, 395] width 12 height 12
type input "151515"
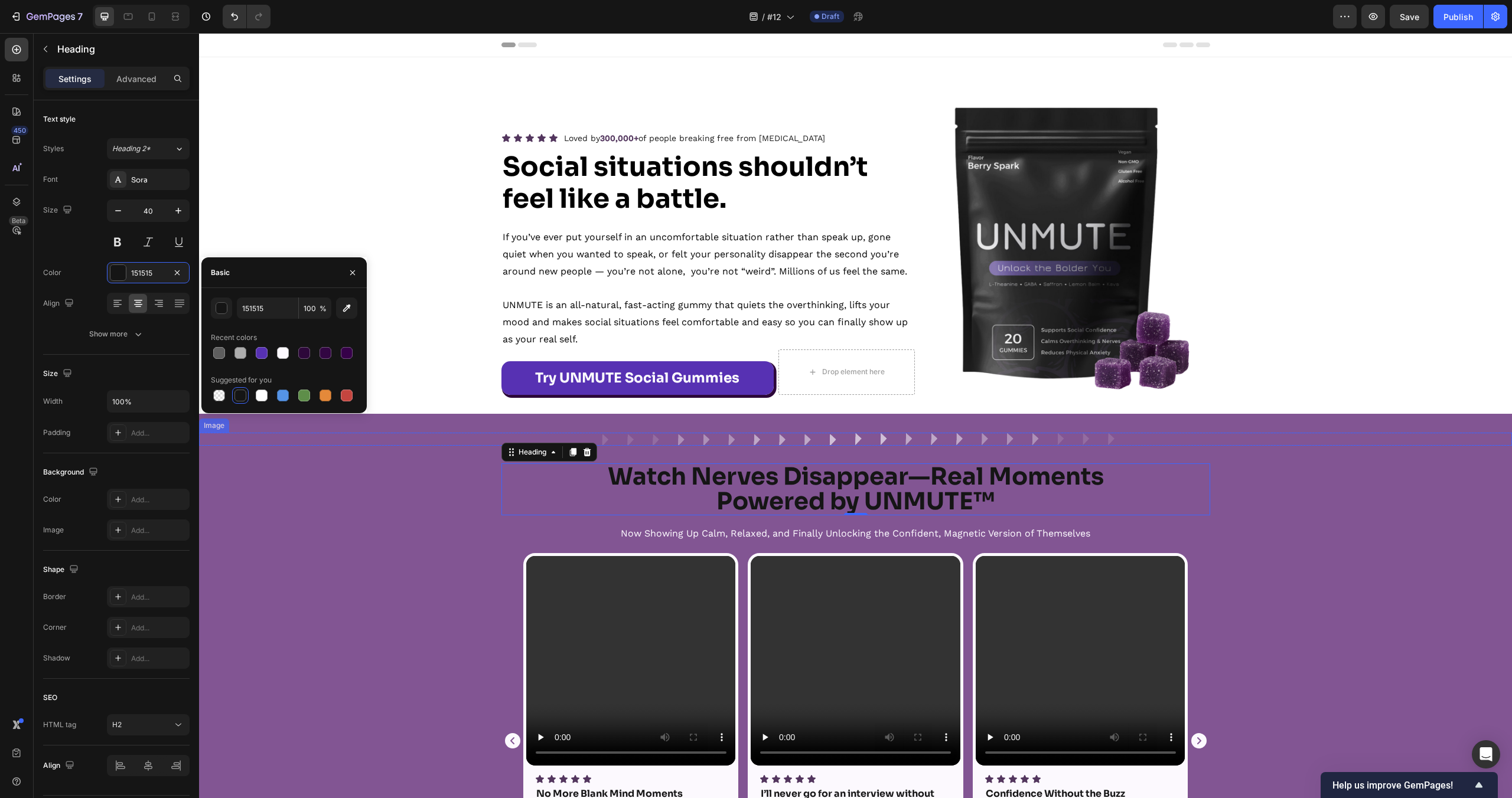
click at [817, 434] on img at bounding box center [855, 439] width 525 height 13
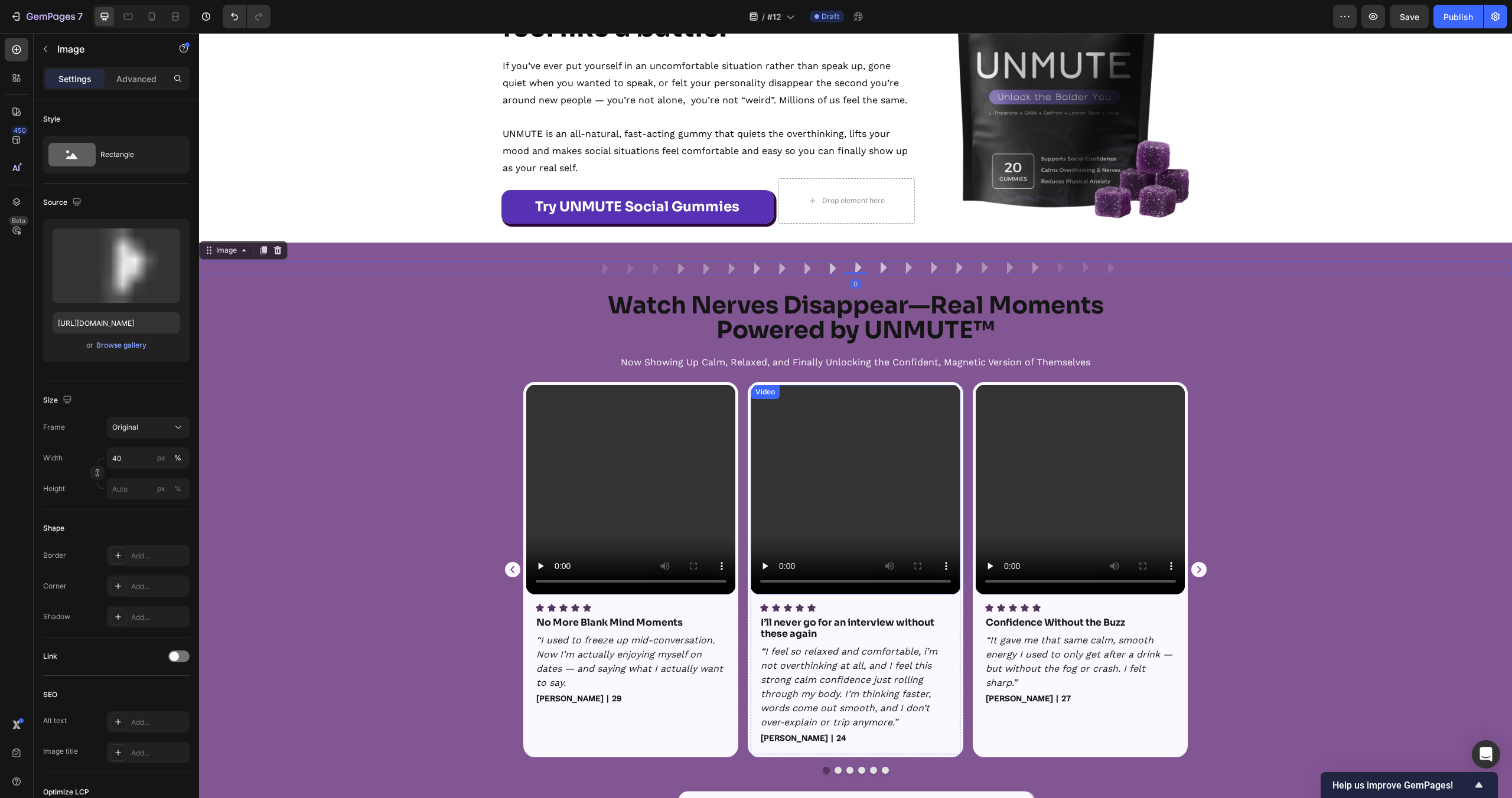
scroll to position [374, 0]
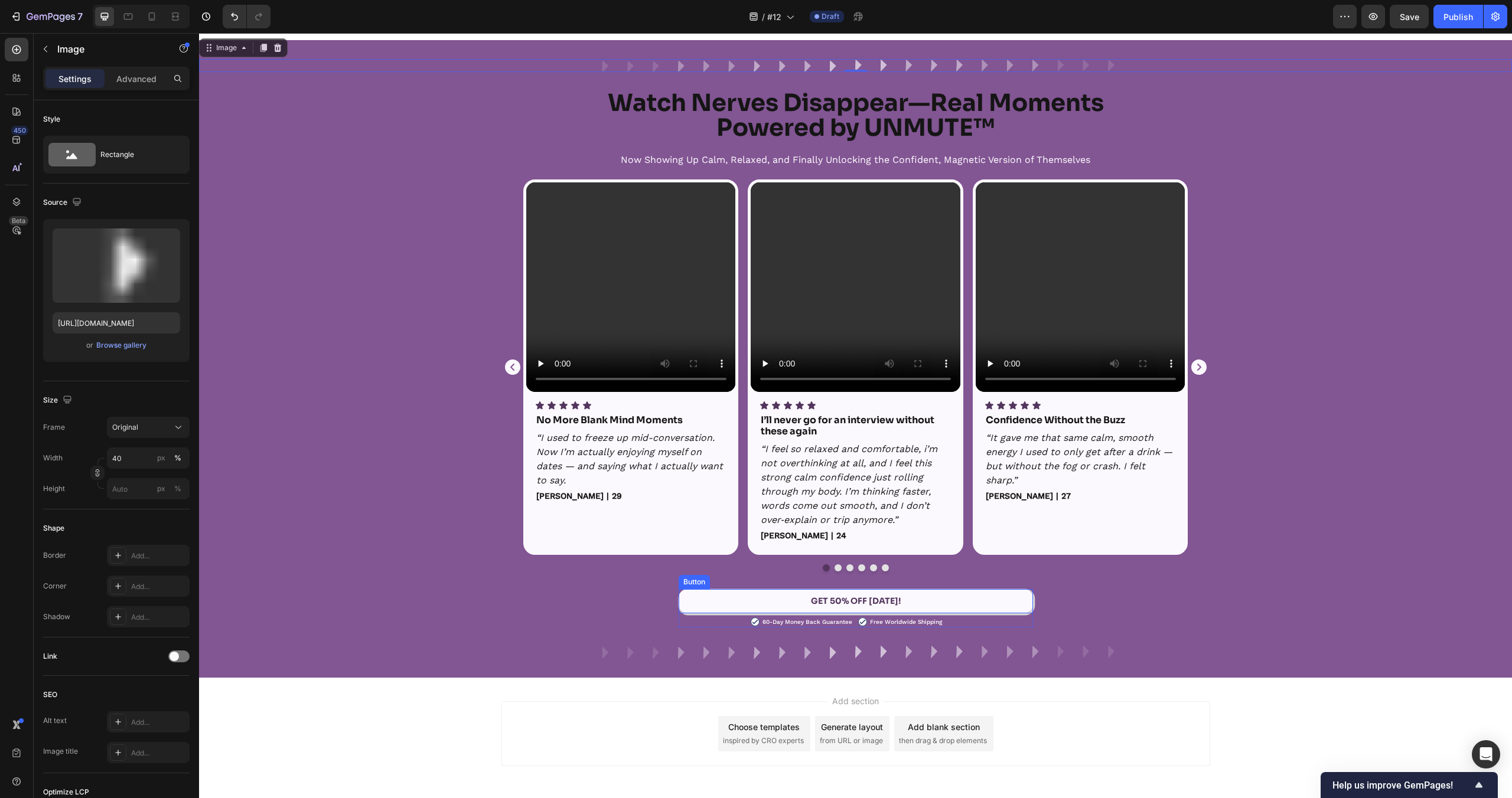
click at [713, 600] on link "GET 50% OFF TODAY!" at bounding box center [856, 601] width 354 height 24
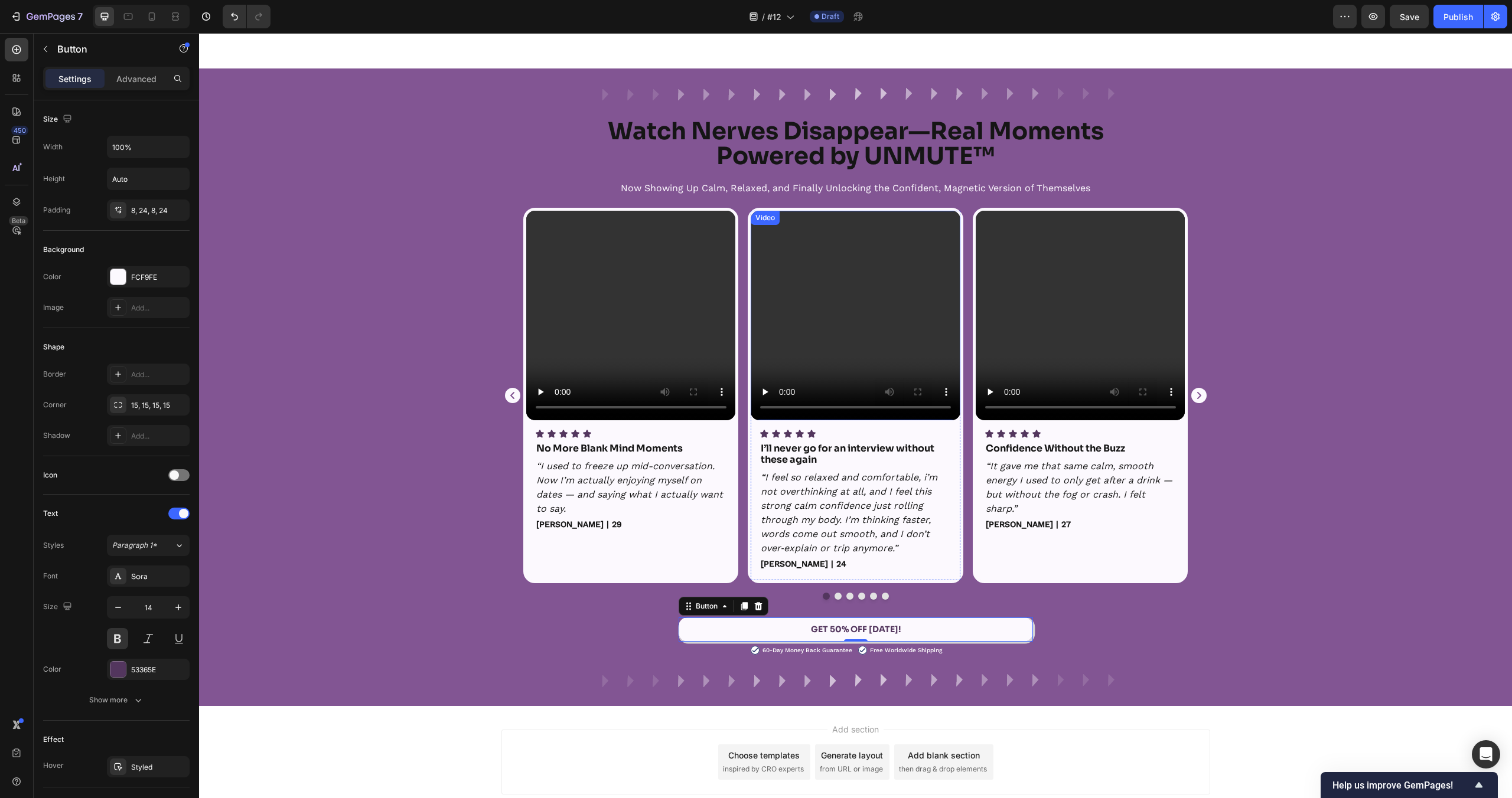
scroll to position [406, 0]
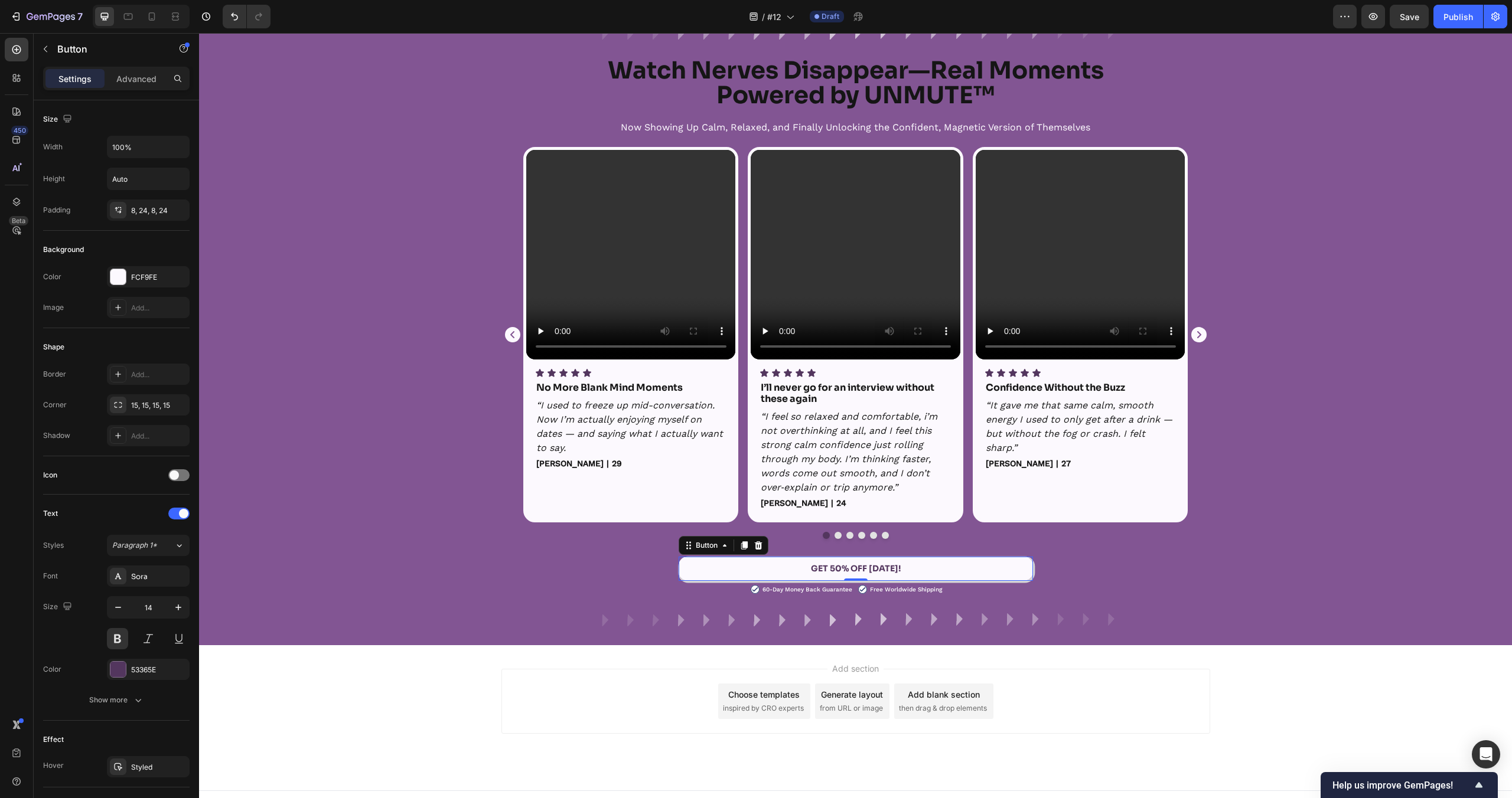
click at [799, 558] on link "GET 50% OFF TODAY!" at bounding box center [856, 568] width 354 height 24
click at [718, 547] on div "Button" at bounding box center [706, 545] width 27 height 11
click at [908, 523] on div "Video Icon Icon Icon Icon Icon Icon List No More Blank Mind Moments Text Block …" at bounding box center [856, 342] width 709 height 392
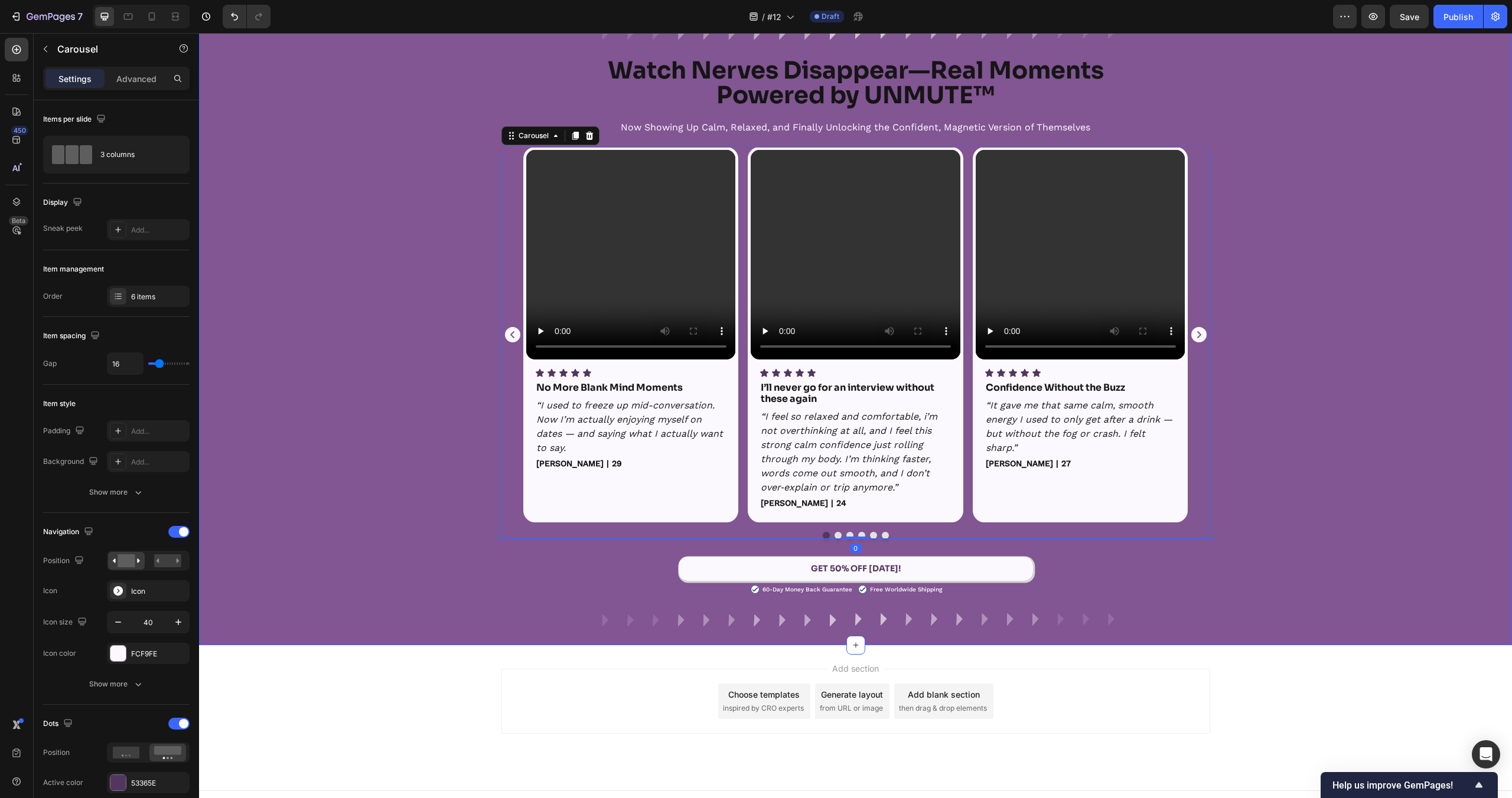
click at [1027, 611] on div "Image Row Watch Nerves Disappear—Real Moments Powered by UNMUTE™ Heading Now Sh…" at bounding box center [856, 327] width 1313 height 600
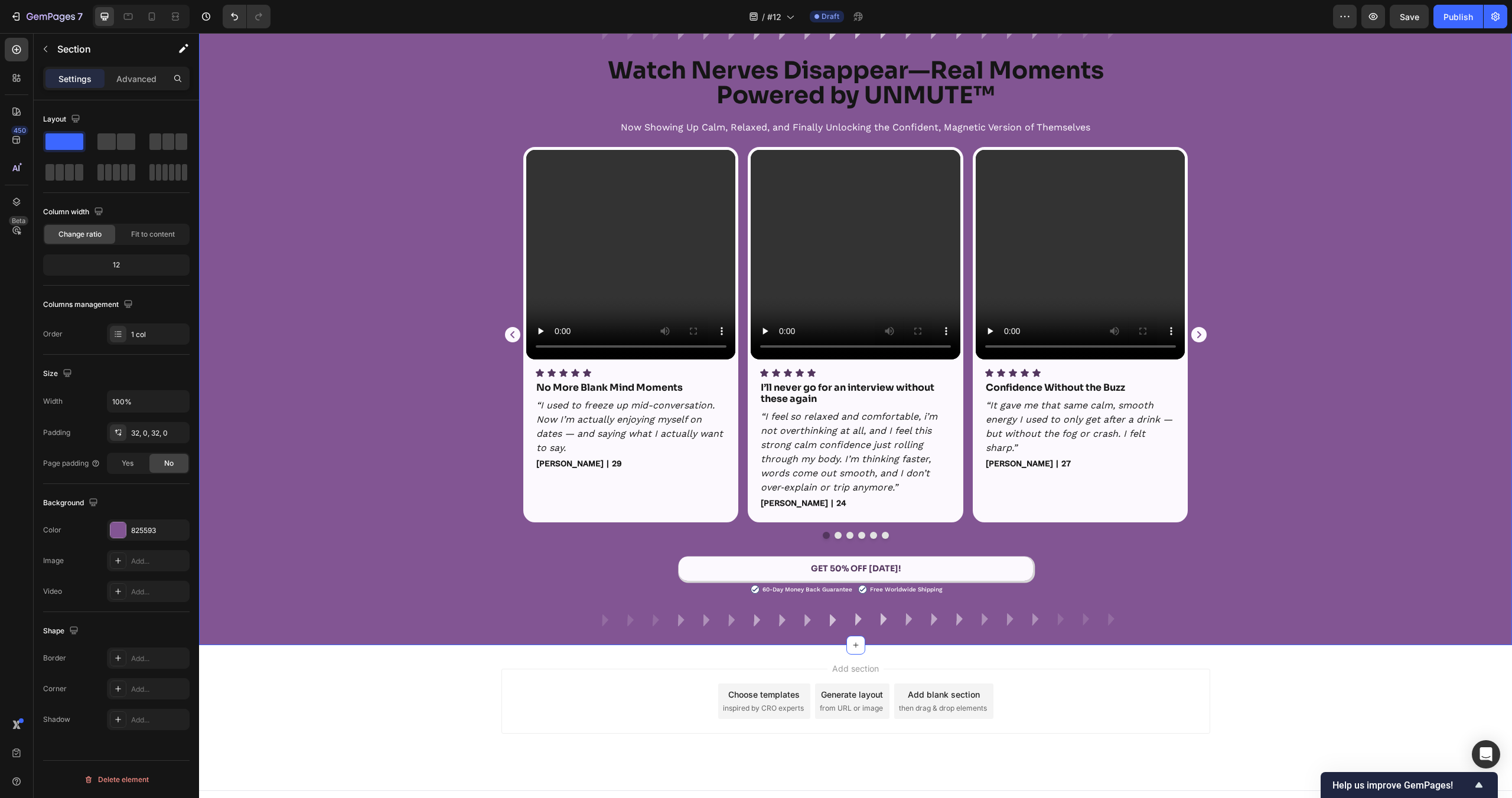
click at [1052, 586] on div "Image Row Watch Nerves Disappear—Real Moments Powered by UNMUTE™ Heading Now Sh…" at bounding box center [856, 327] width 1313 height 600
click at [1069, 516] on div "Video Icon Icon Icon Icon Icon Icon List Confidence Without the Buzz Text Block…" at bounding box center [1080, 335] width 210 height 370
click at [972, 527] on div "Video Icon Icon Icon Icon Icon Icon List No More Blank Mind Moments Text Block …" at bounding box center [856, 342] width 709 height 392
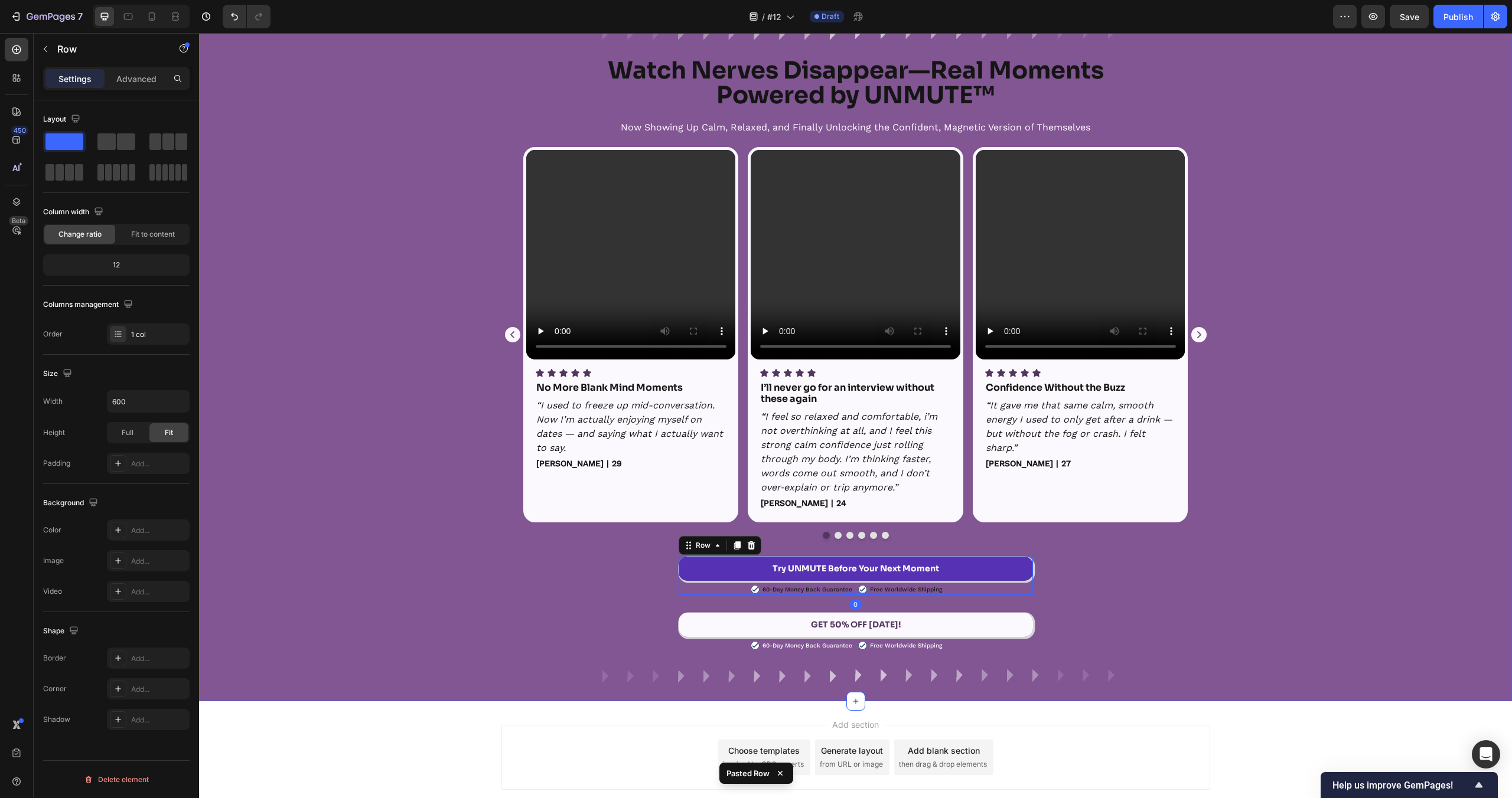
click at [1144, 566] on div "Image Row Watch Nerves Disappear—Real Moments Powered by UNMUTE™ Heading Now Sh…" at bounding box center [856, 354] width 1313 height 656
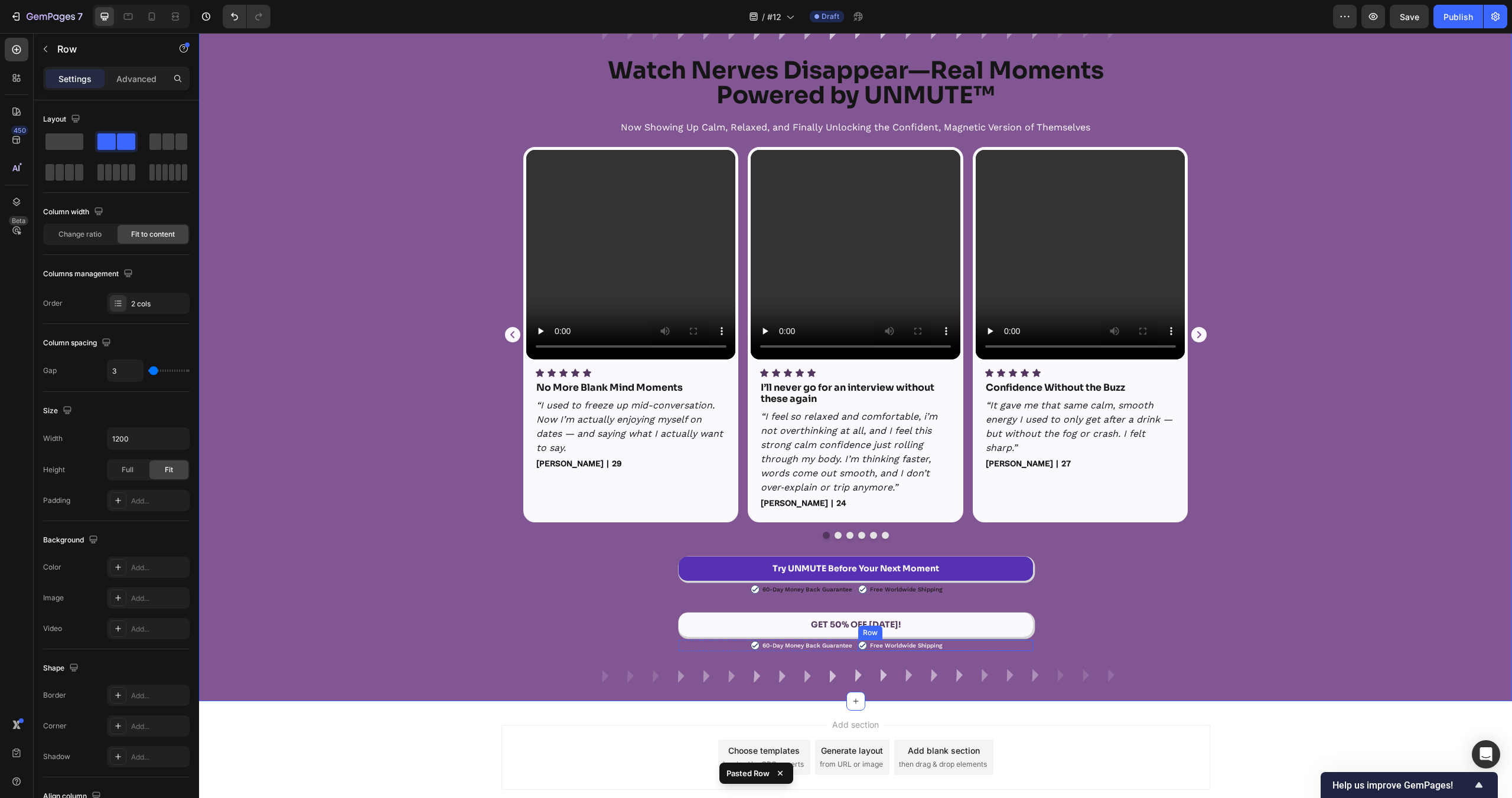
click at [979, 650] on div "Image Free Worldwide Shipping Text Block Row" at bounding box center [945, 646] width 174 height 11
click at [1015, 637] on div "GET 50% OFF TODAY! Button Image 60-Day Money Back Guarantee Text Block Row Imag…" at bounding box center [856, 632] width 354 height 39
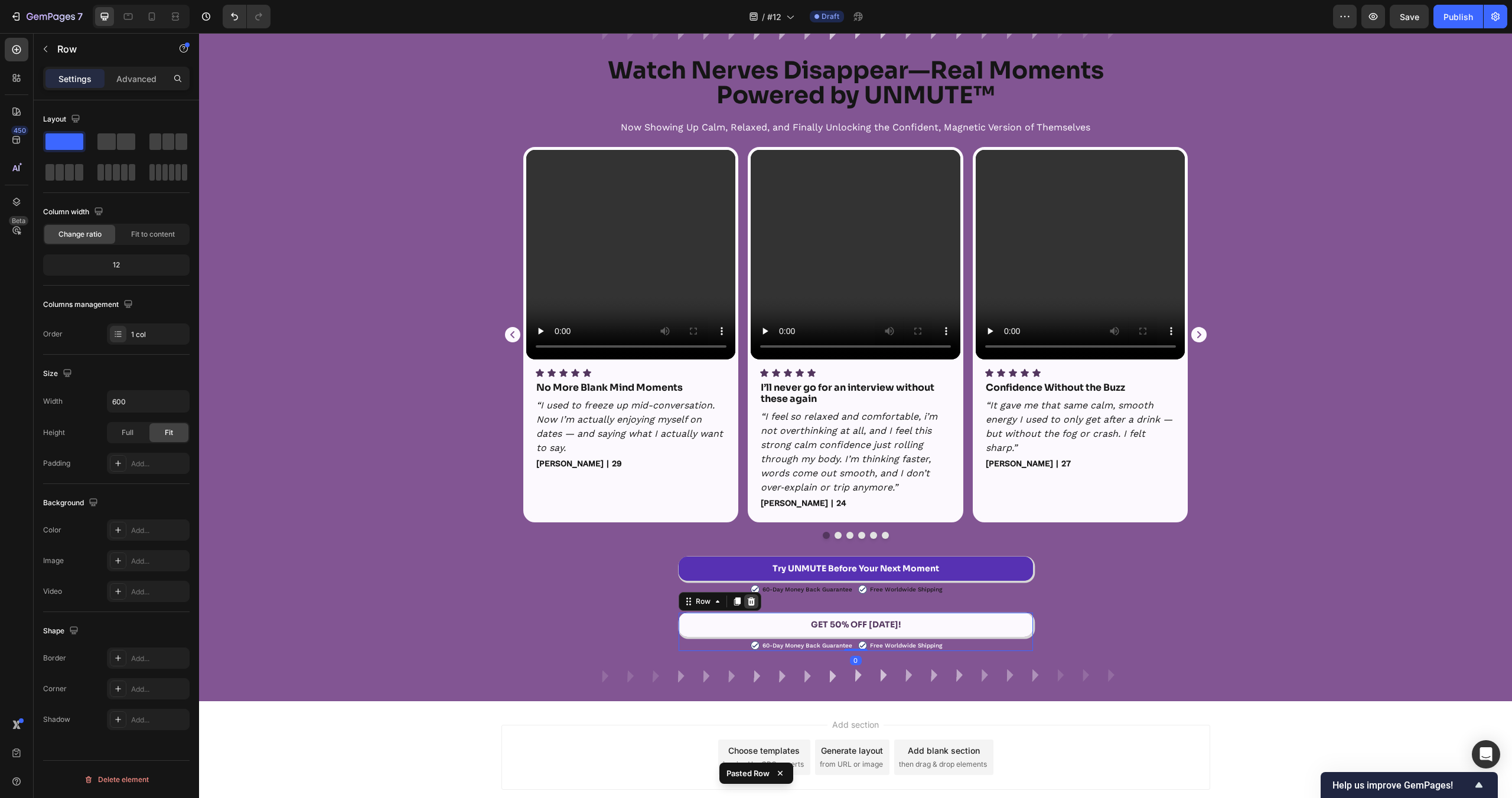
click at [749, 602] on icon at bounding box center [750, 601] width 7 height 8
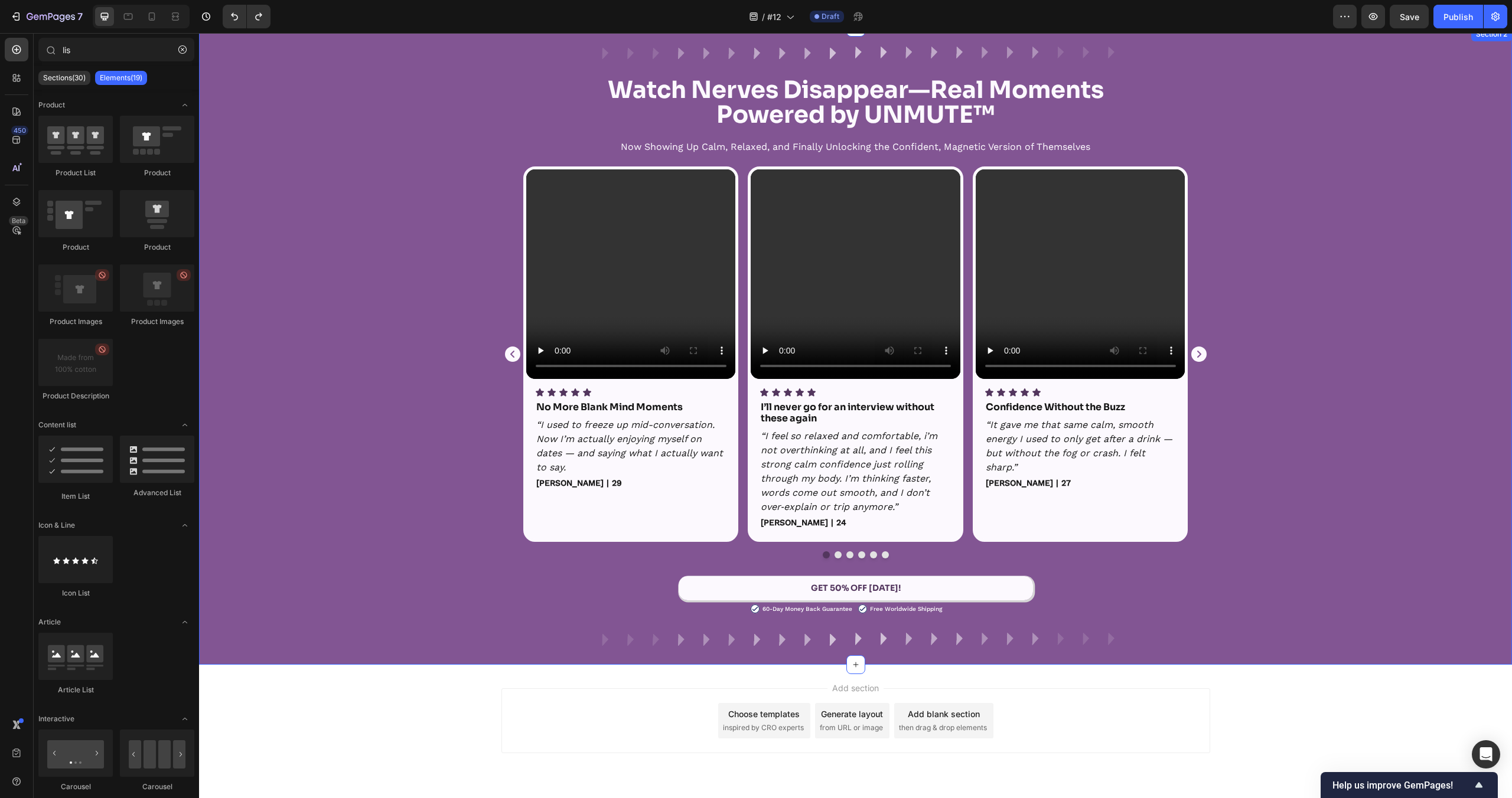
scroll to position [368, 0]
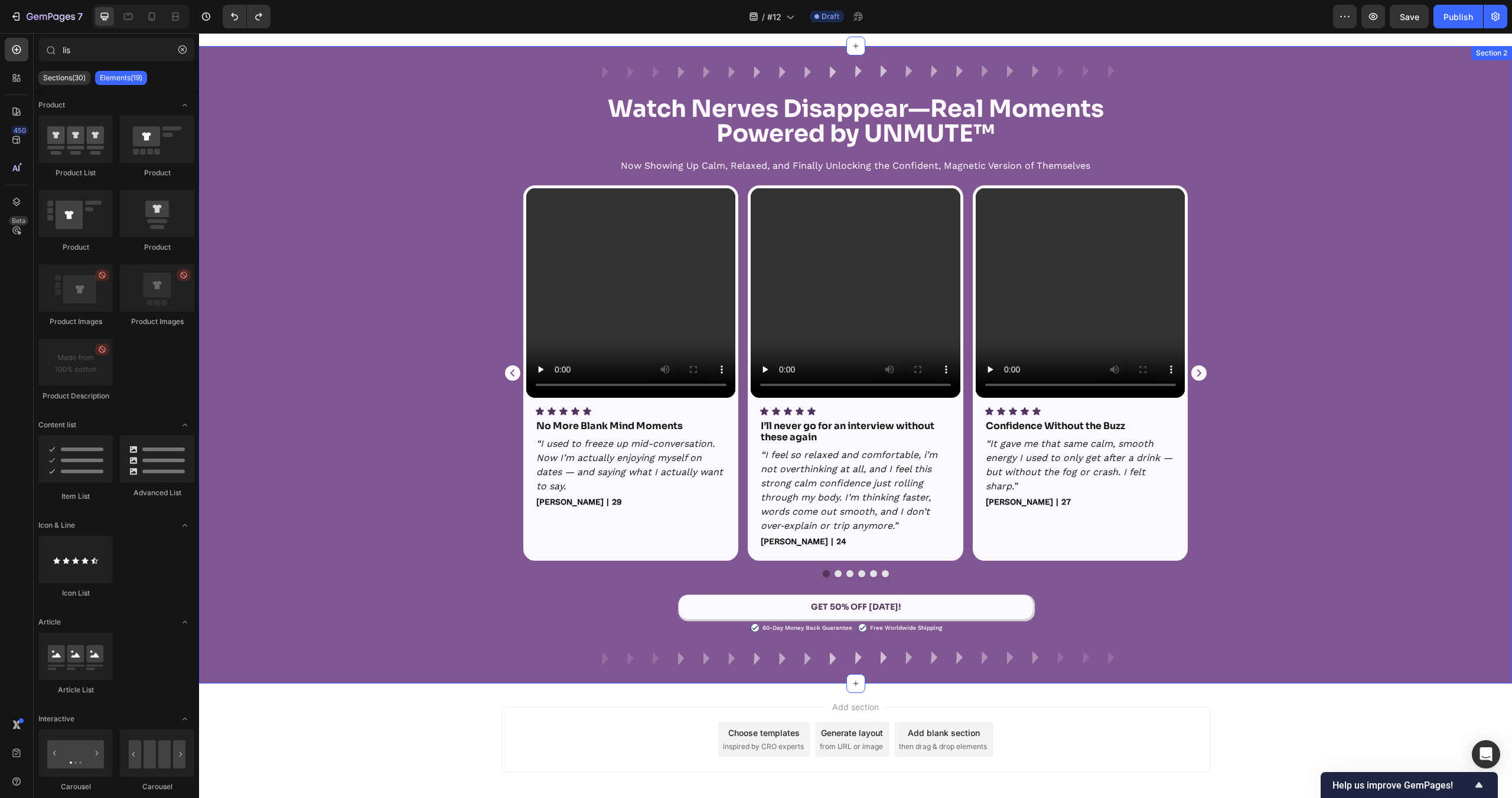
click at [378, 259] on div "Video Icon Icon Icon Icon Icon Icon List No More Blank Mind Moments Text Block …" at bounding box center [856, 381] width 1313 height 392
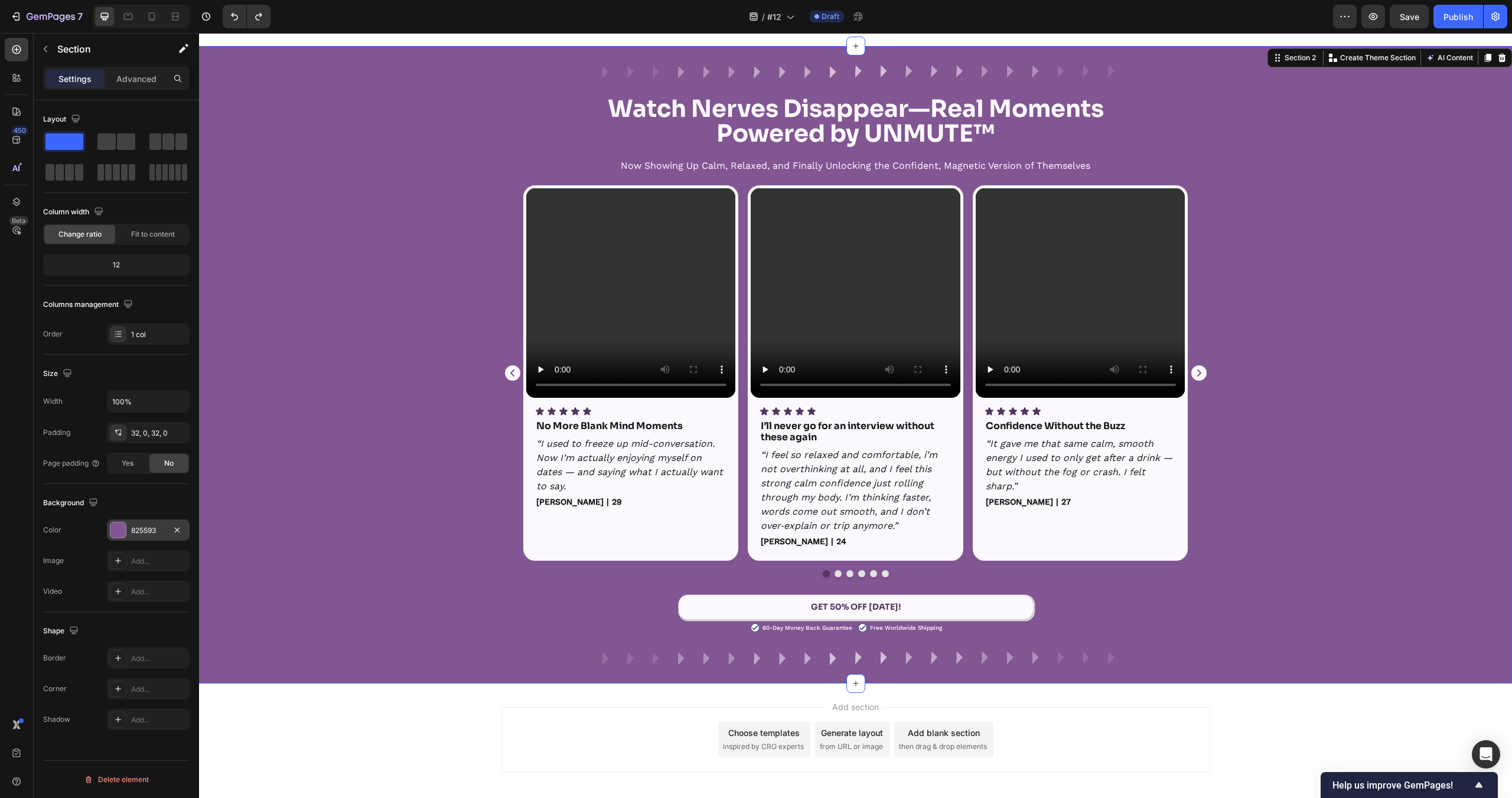
click at [122, 523] on div at bounding box center [118, 530] width 16 height 16
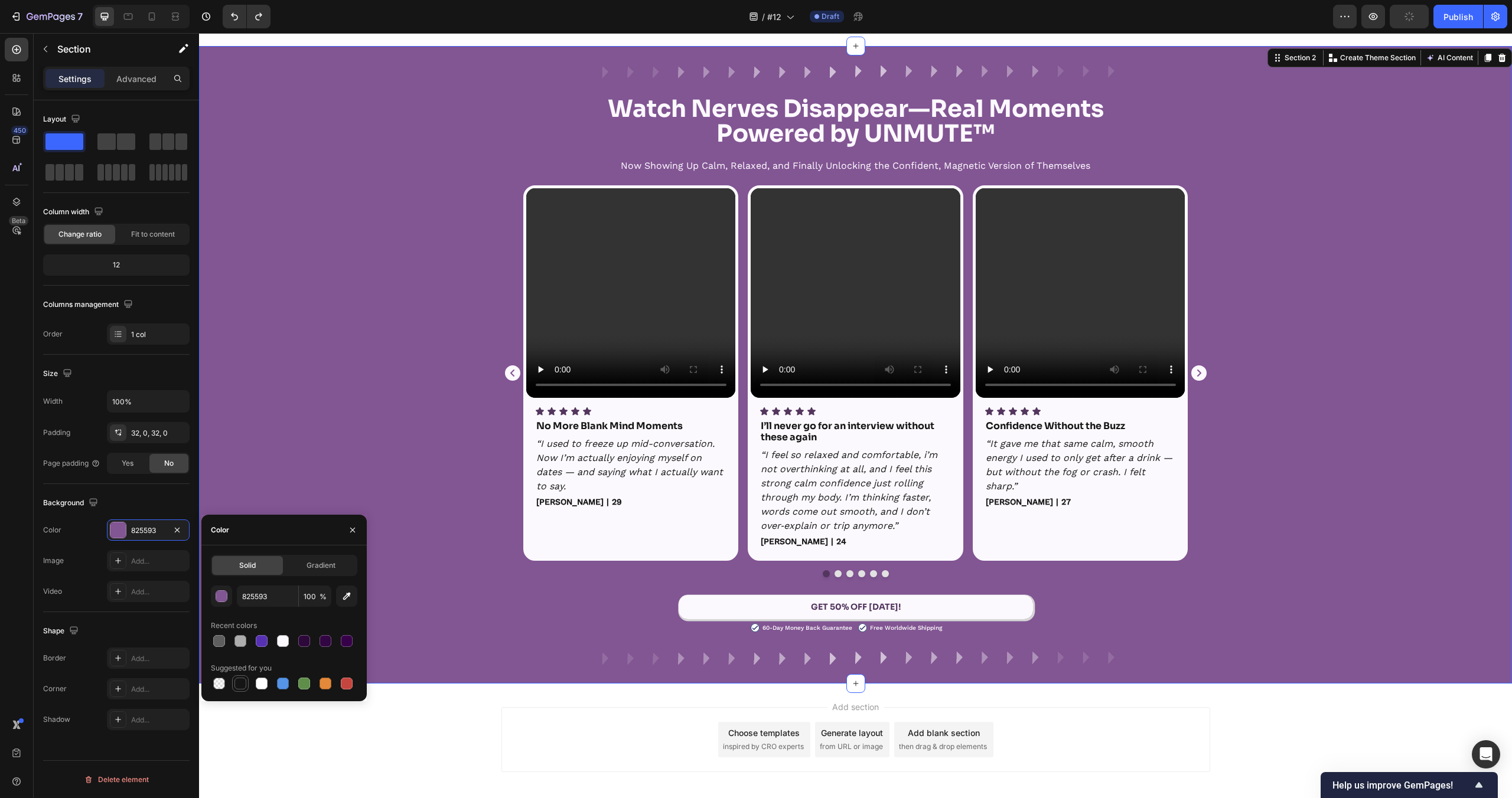
click at [244, 689] on div at bounding box center [240, 683] width 14 height 14
type input "151515"
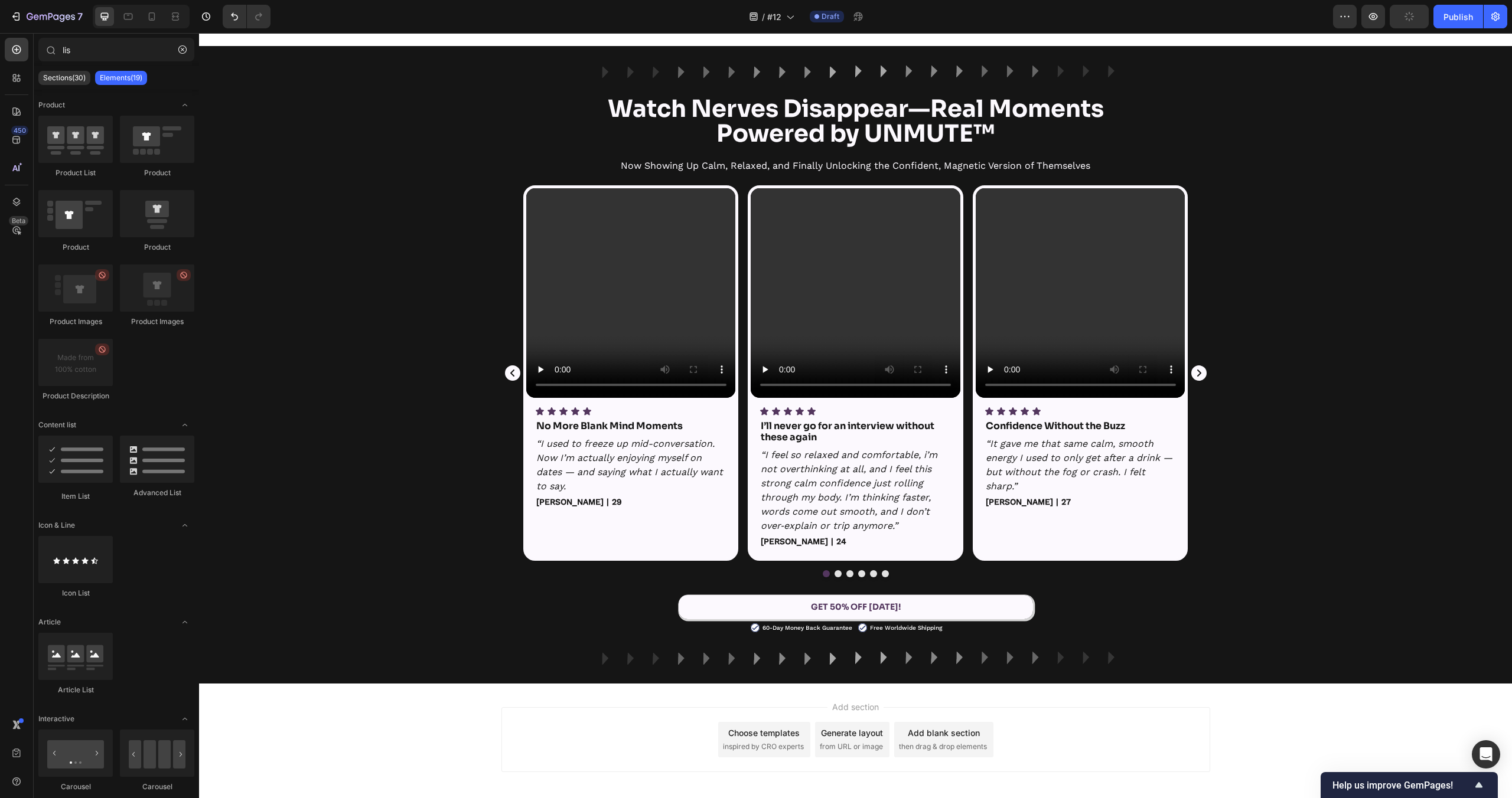
drag, startPoint x: 347, startPoint y: 731, endPoint x: 716, endPoint y: 611, distance: 388.0
click at [348, 731] on div "Add section Choose templates inspired by CRO experts Generate layout from URL o…" at bounding box center [856, 756] width 1313 height 145
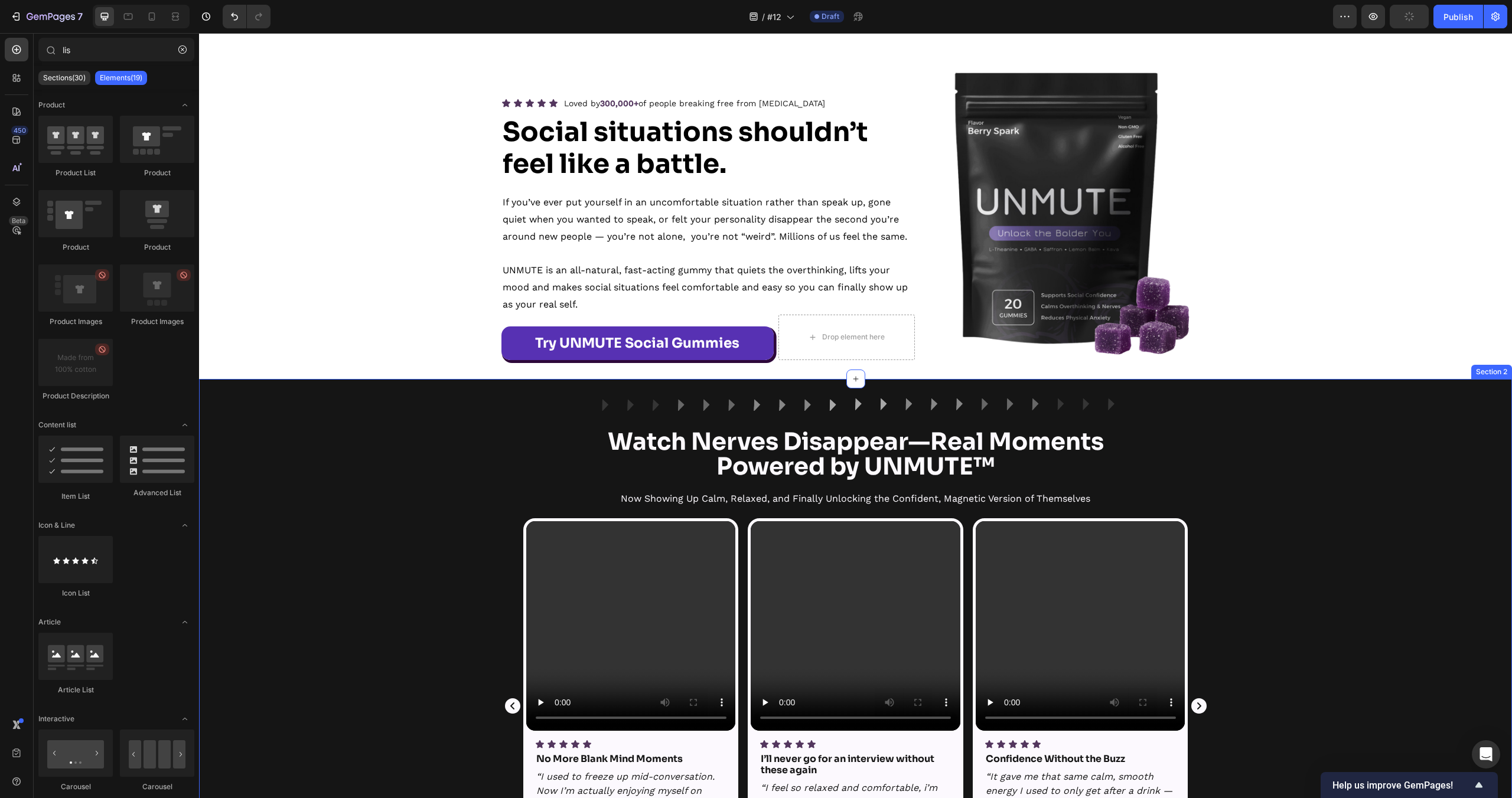
scroll to position [36, 0]
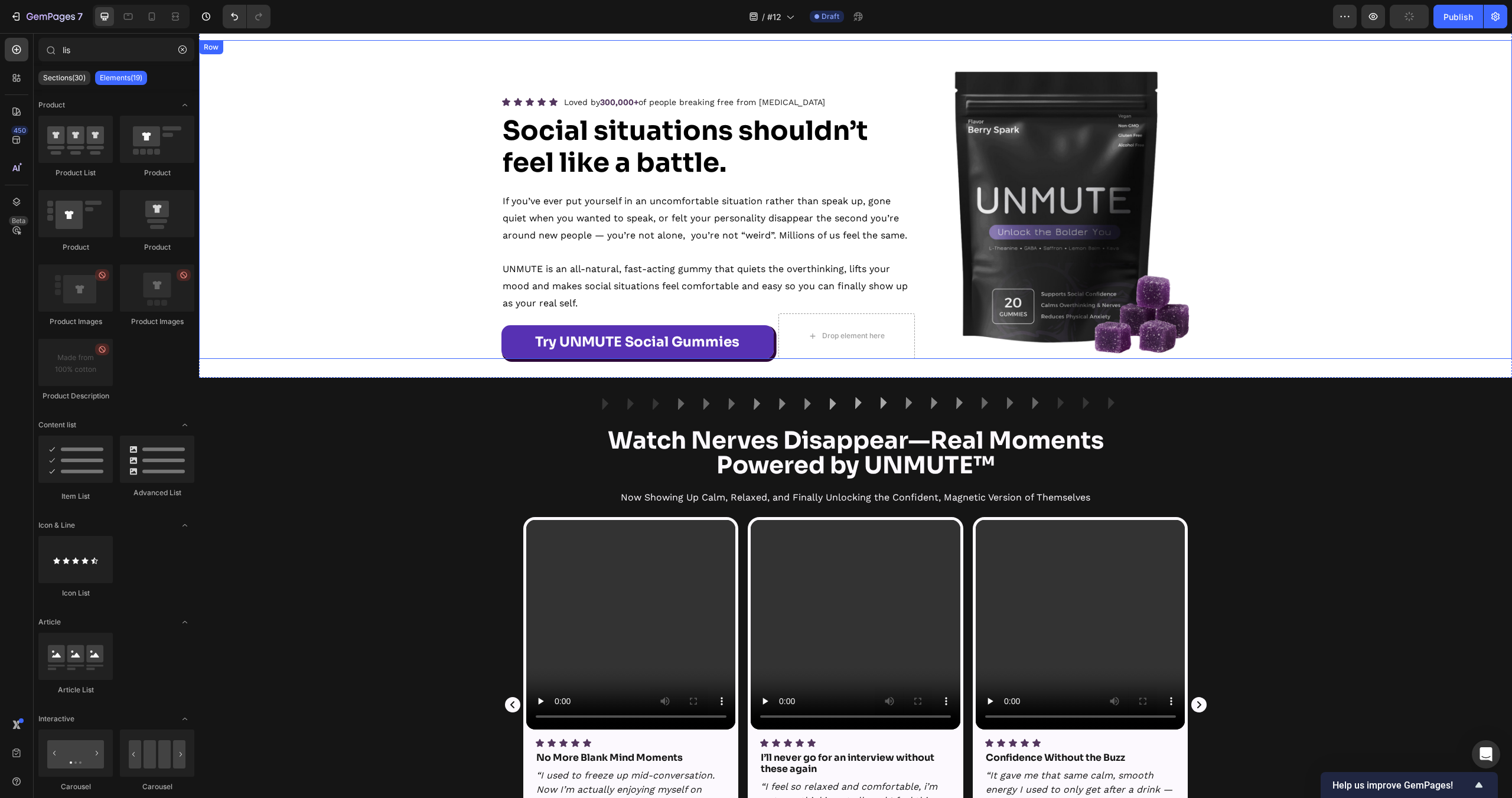
click at [383, 186] on div "Icon Icon Icon Icon Icon Icon List Loved by 300,000+ of people breaking free fr…" at bounding box center [856, 211] width 1313 height 295
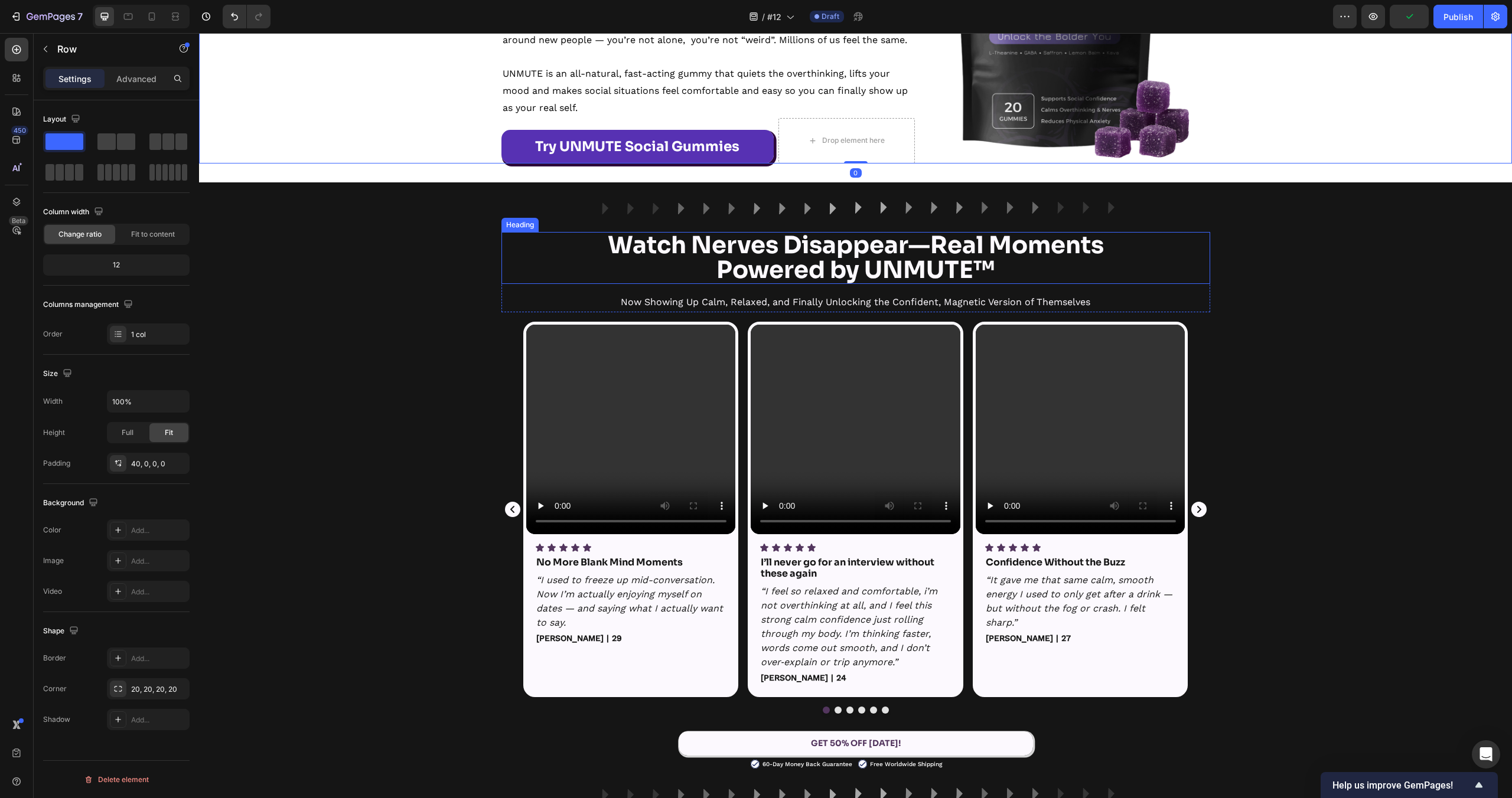
scroll to position [423, 0]
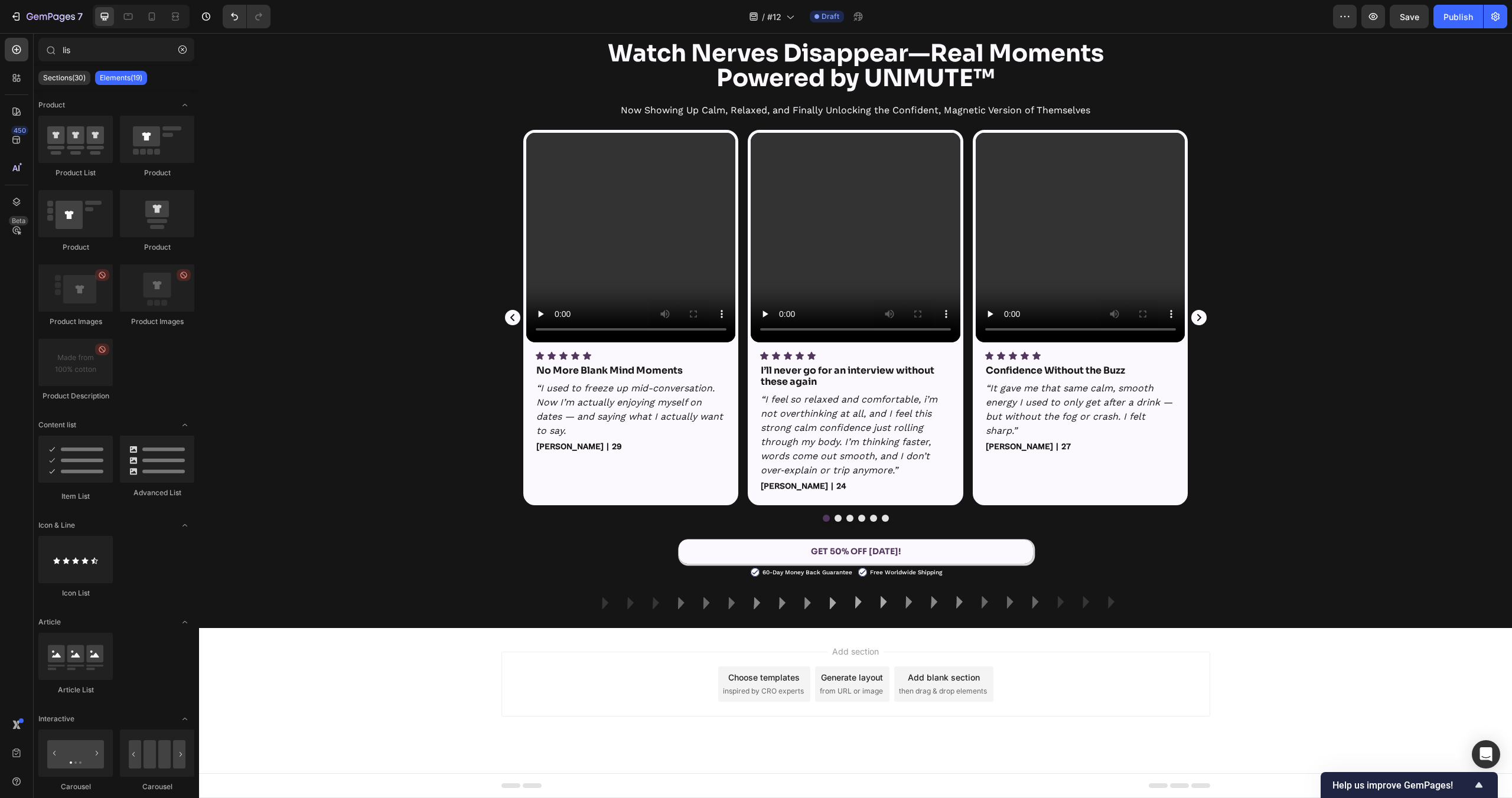
click at [509, 630] on div "Add section Choose templates inspired by CRO experts Generate layout from URL o…" at bounding box center [856, 700] width 1313 height 145
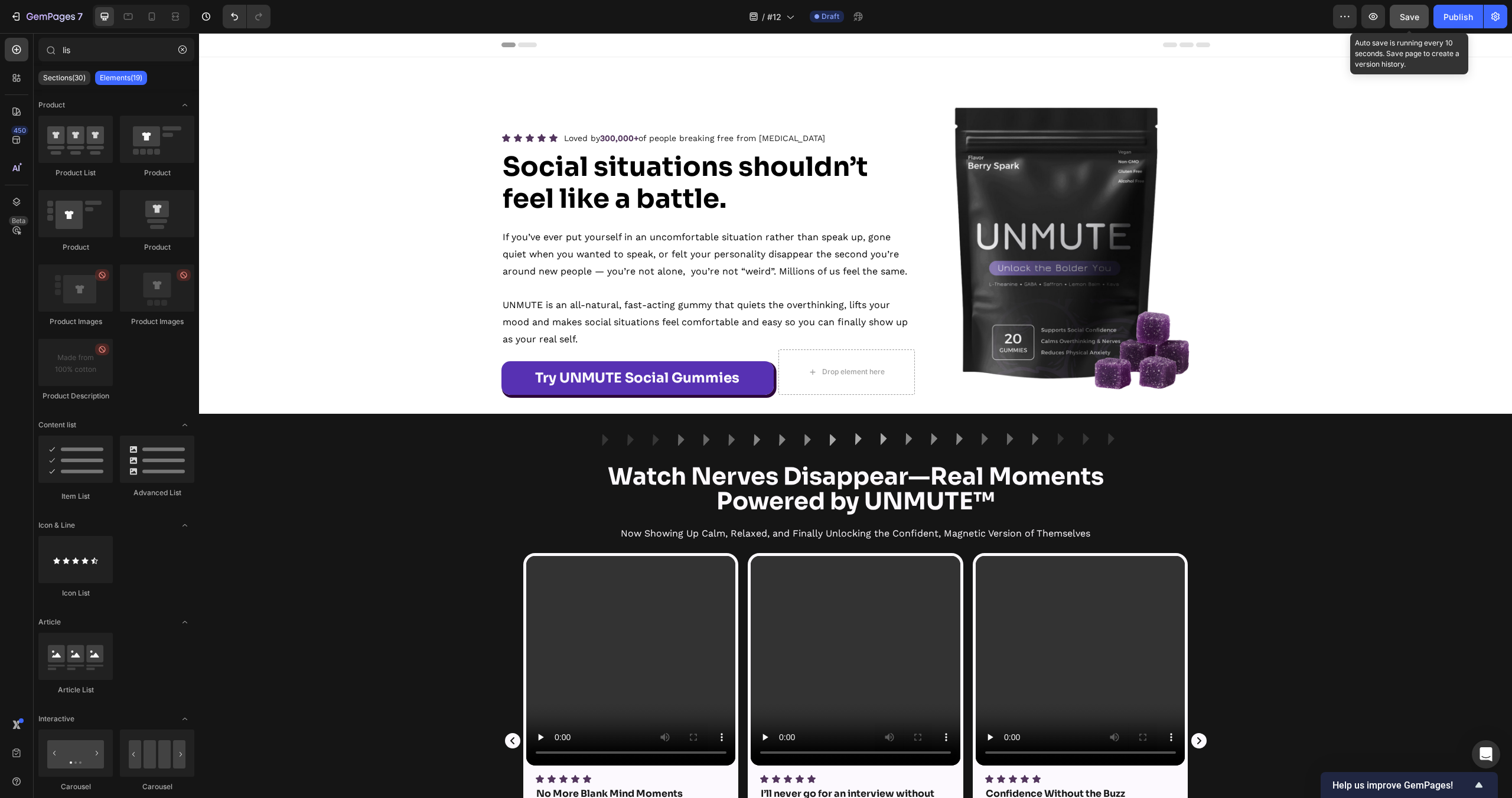
click at [1409, 7] on button "Save" at bounding box center [1410, 17] width 39 height 24
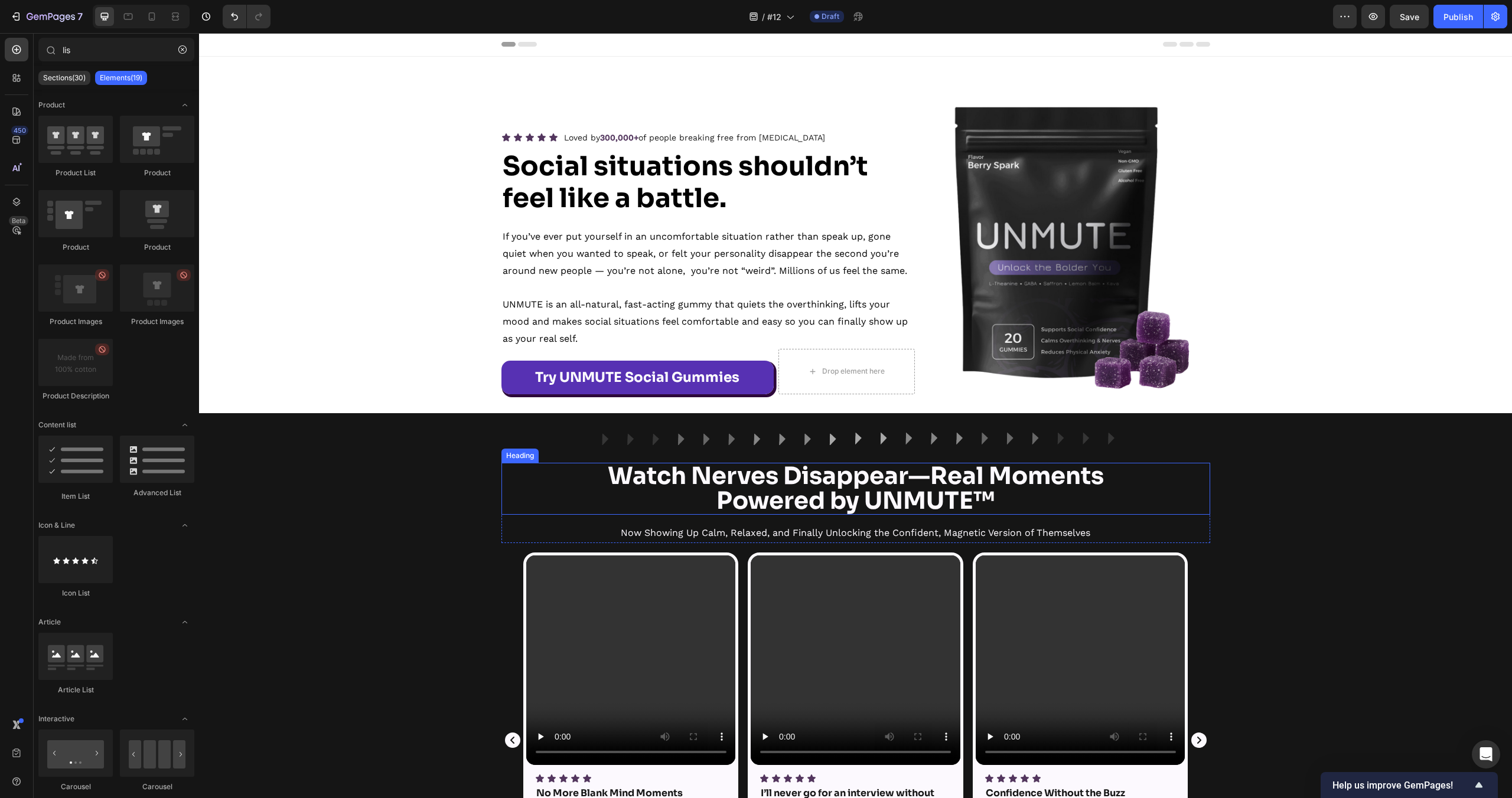
scroll to position [423, 0]
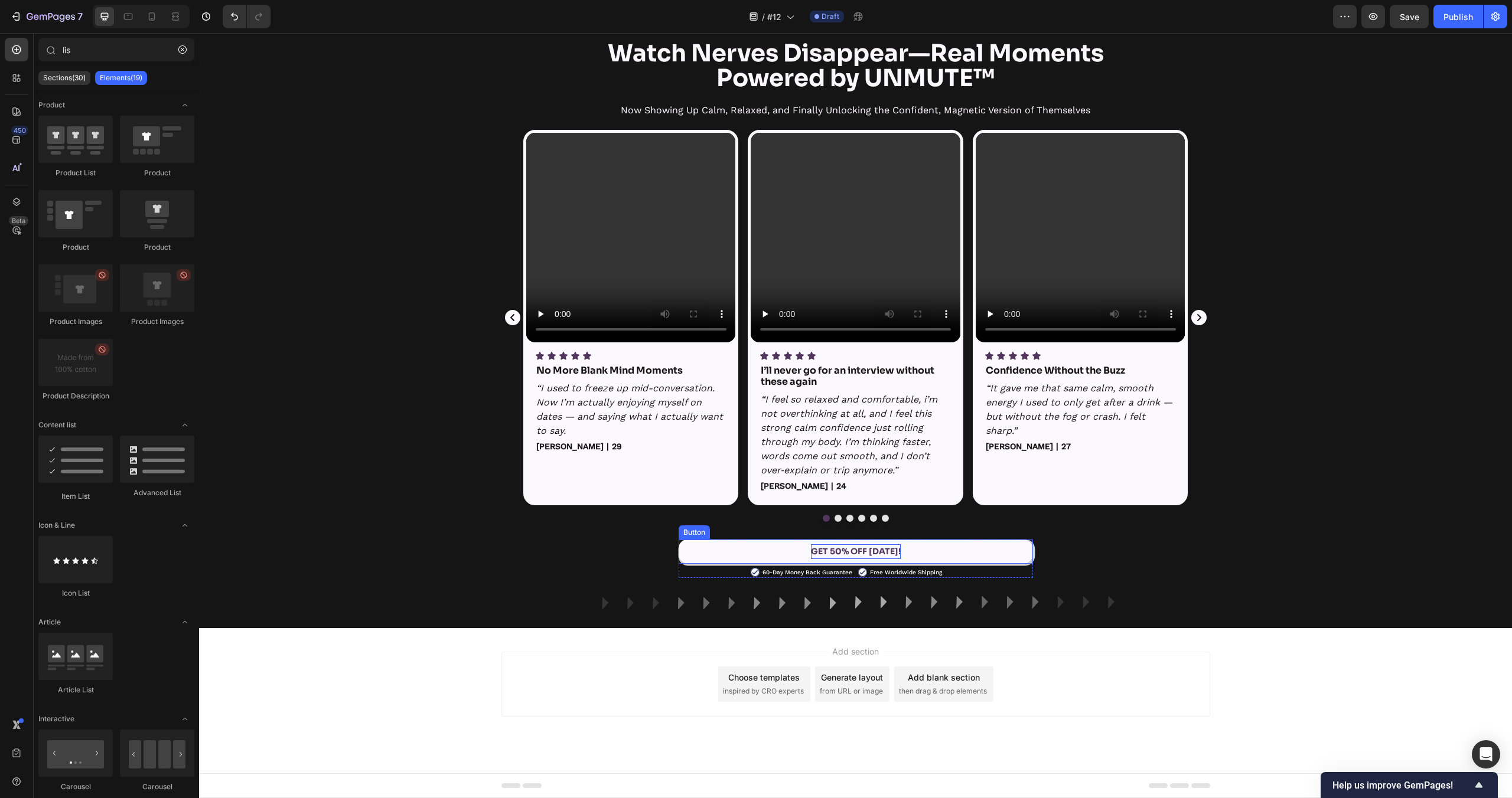
click at [844, 547] on p "GET 50% OFF TODAY!" at bounding box center [856, 552] width 90 height 15
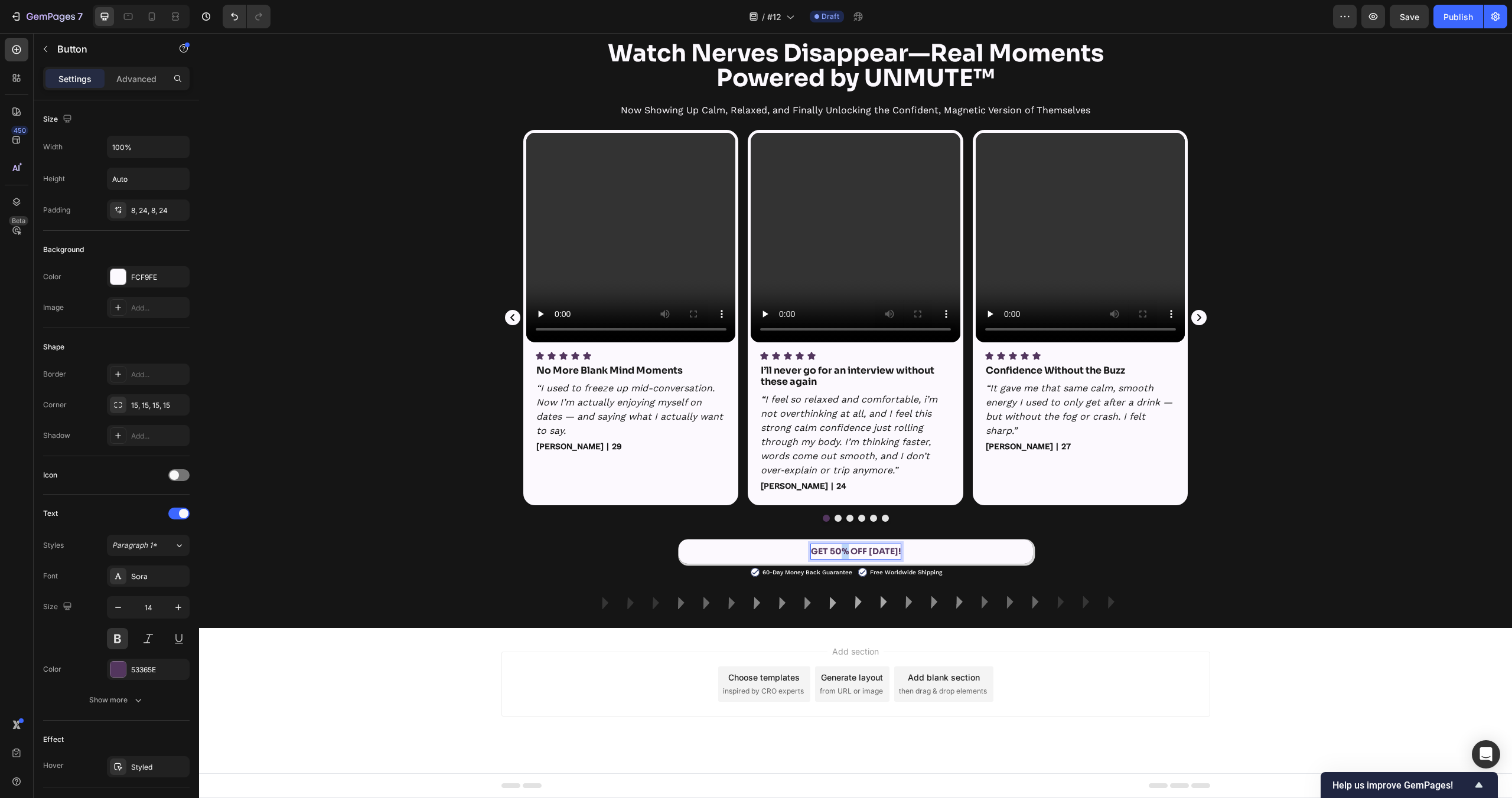
click at [844, 547] on p "GET 50% OFF TODAY!" at bounding box center [856, 552] width 90 height 15
click at [1124, 588] on div "Image Row Watch Nerves Disappear—Real Moments Powered by UNMUTE™ Heading Now Sh…" at bounding box center [856, 309] width 1313 height 600
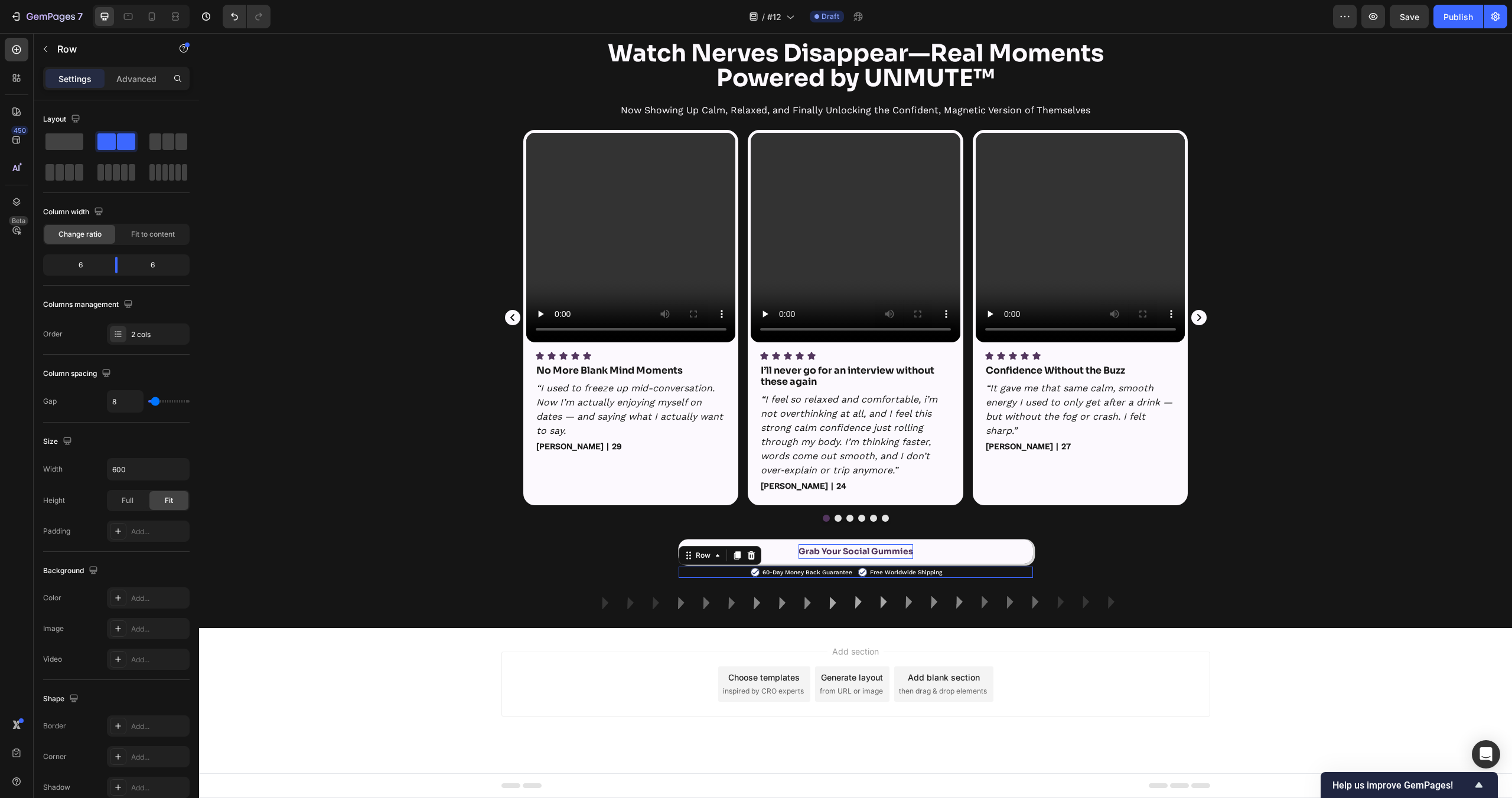
click at [855, 568] on div "Image 60-Day Money Back Guarantee Text Block Row Image Free Worldwide Shipping …" at bounding box center [856, 572] width 354 height 11
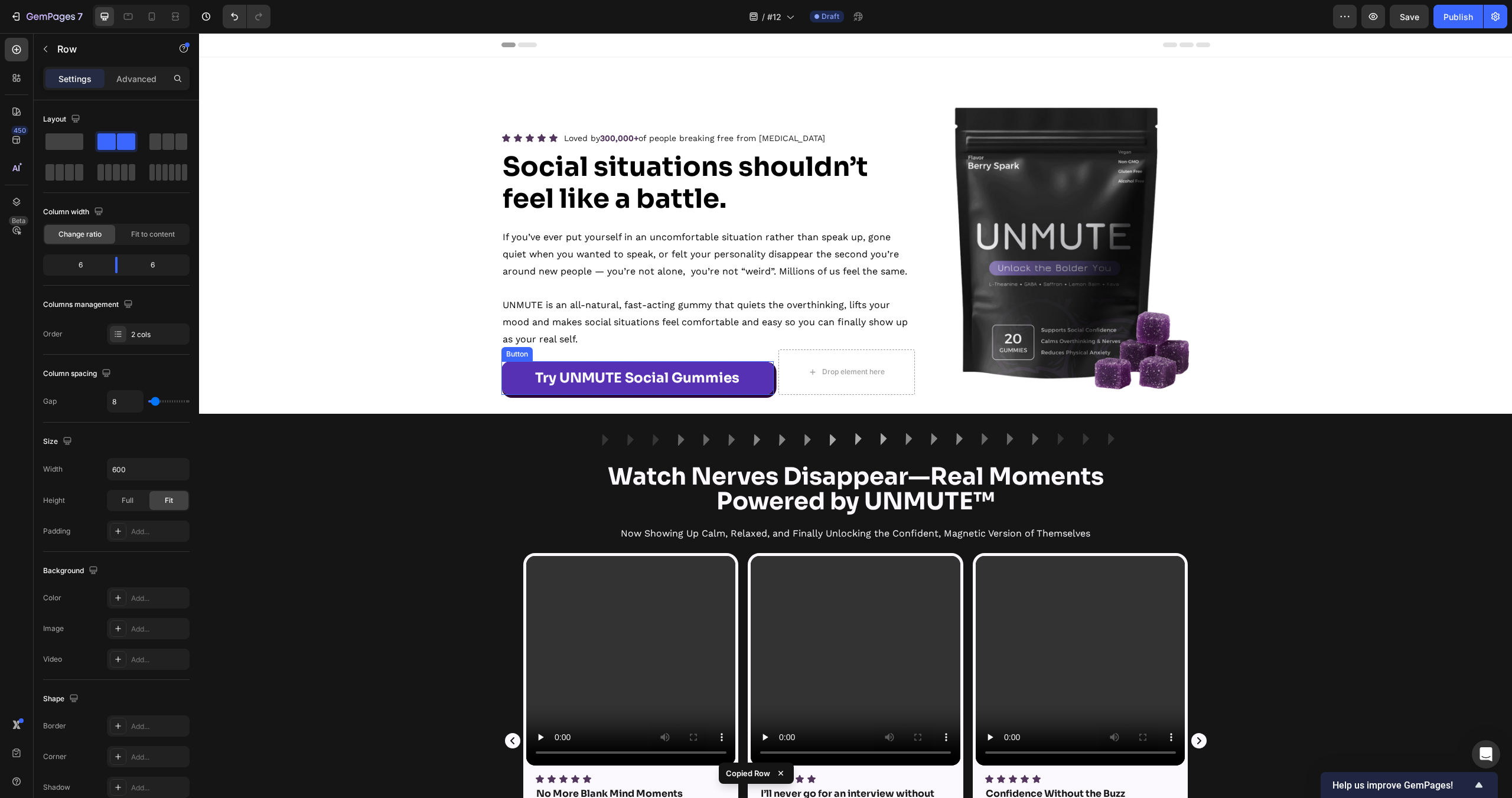
click at [768, 372] on link "Try UNMUTE Social Gummies" at bounding box center [637, 378] width 272 height 33
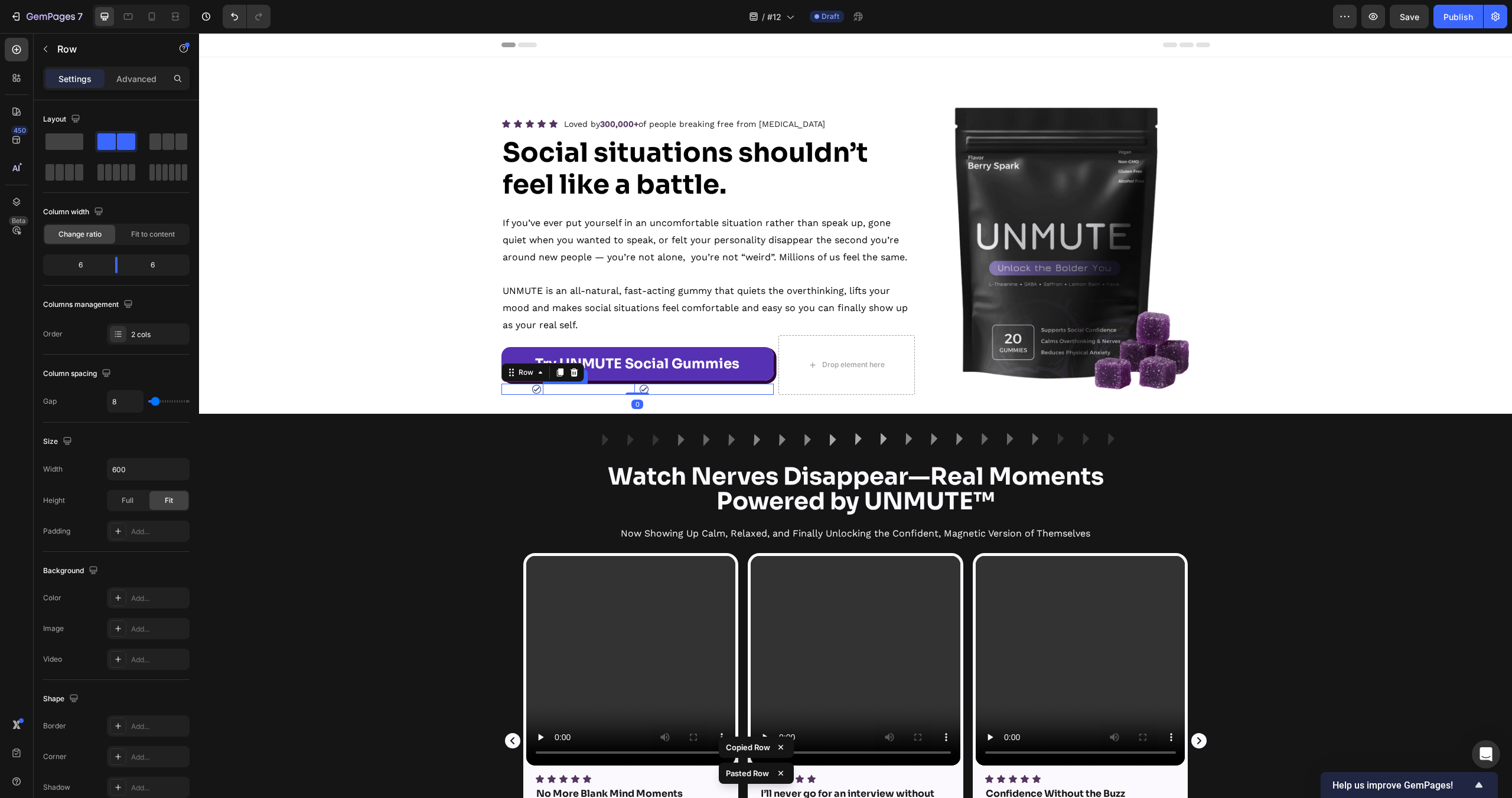
click at [572, 387] on p "60-Day Money Back Guarantee" at bounding box center [588, 389] width 90 height 9
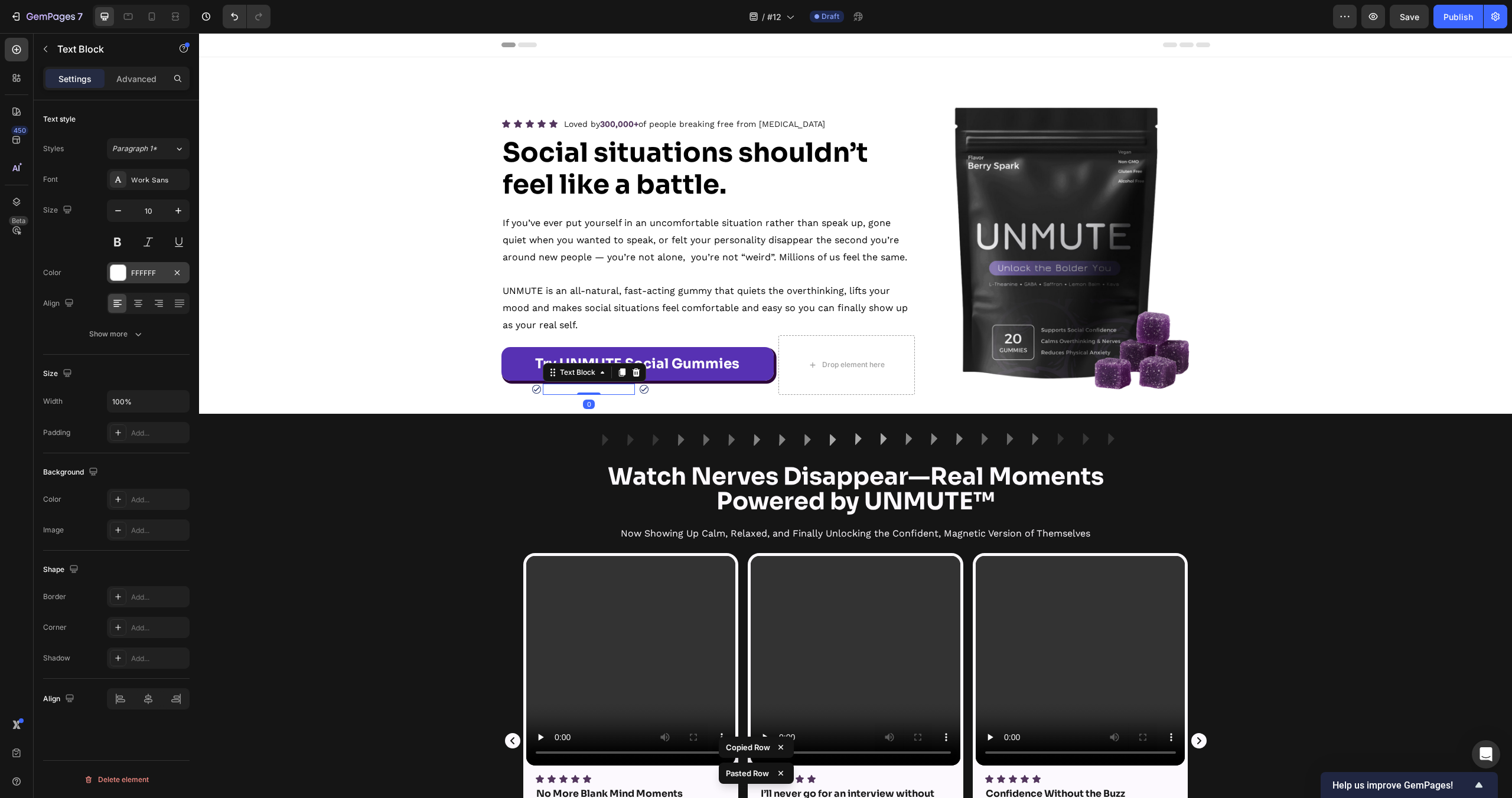
click at [125, 269] on div at bounding box center [118, 272] width 16 height 16
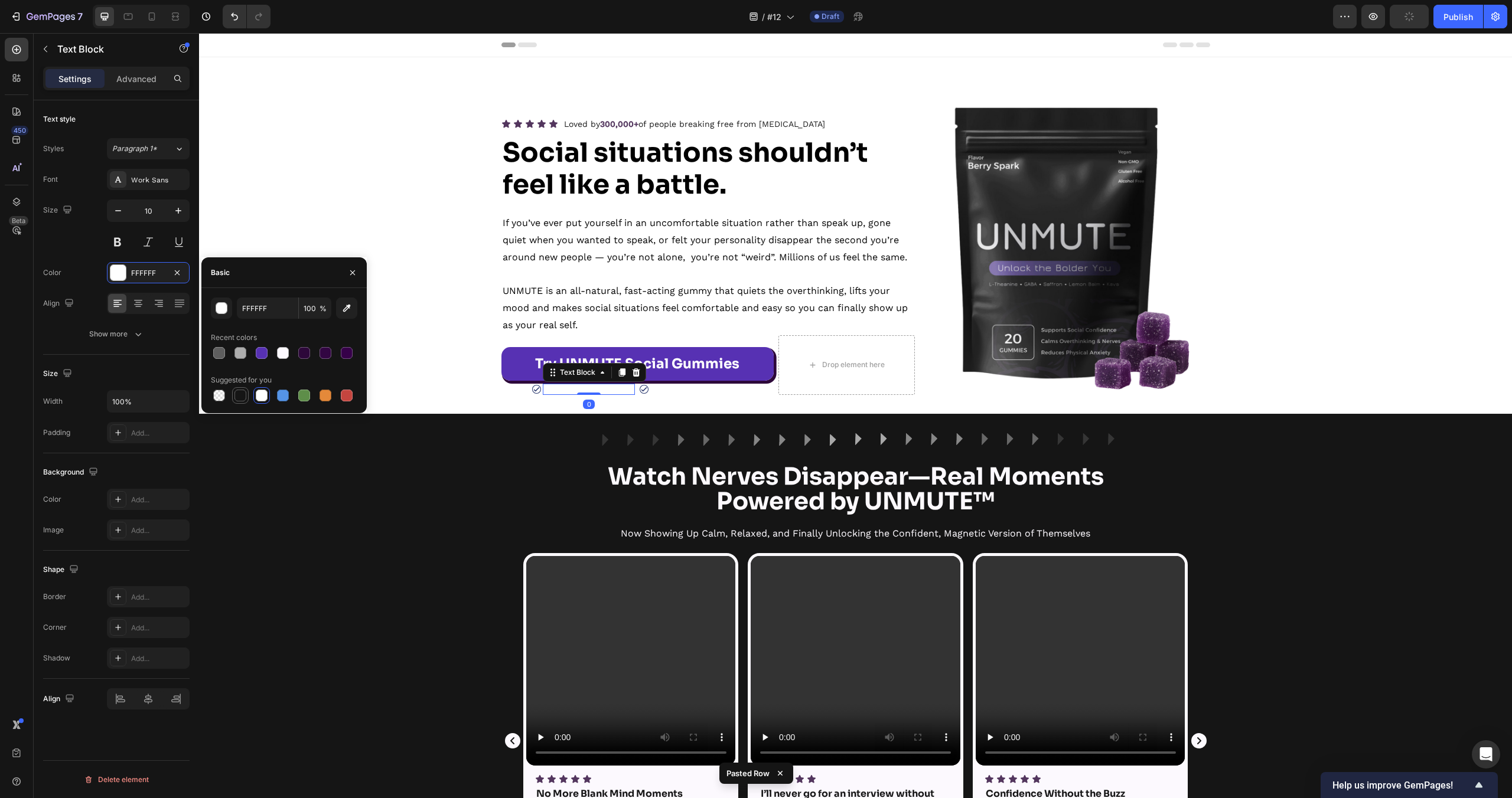
click at [239, 399] on div at bounding box center [240, 395] width 12 height 12
type input "151515"
click at [683, 390] on p "Free Worldwide Shipping" at bounding box center [688, 389] width 72 height 9
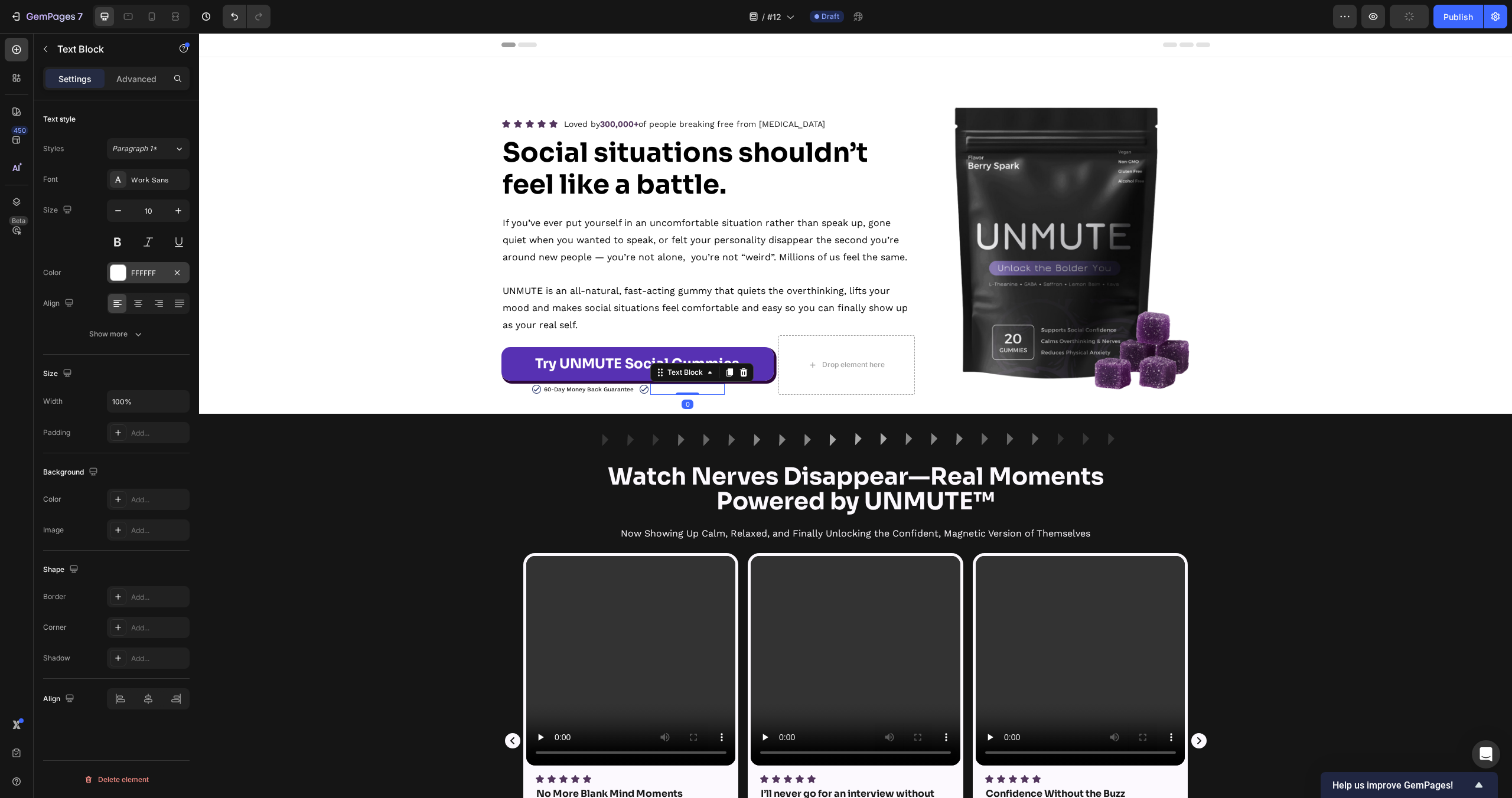
click at [124, 277] on div at bounding box center [118, 272] width 16 height 16
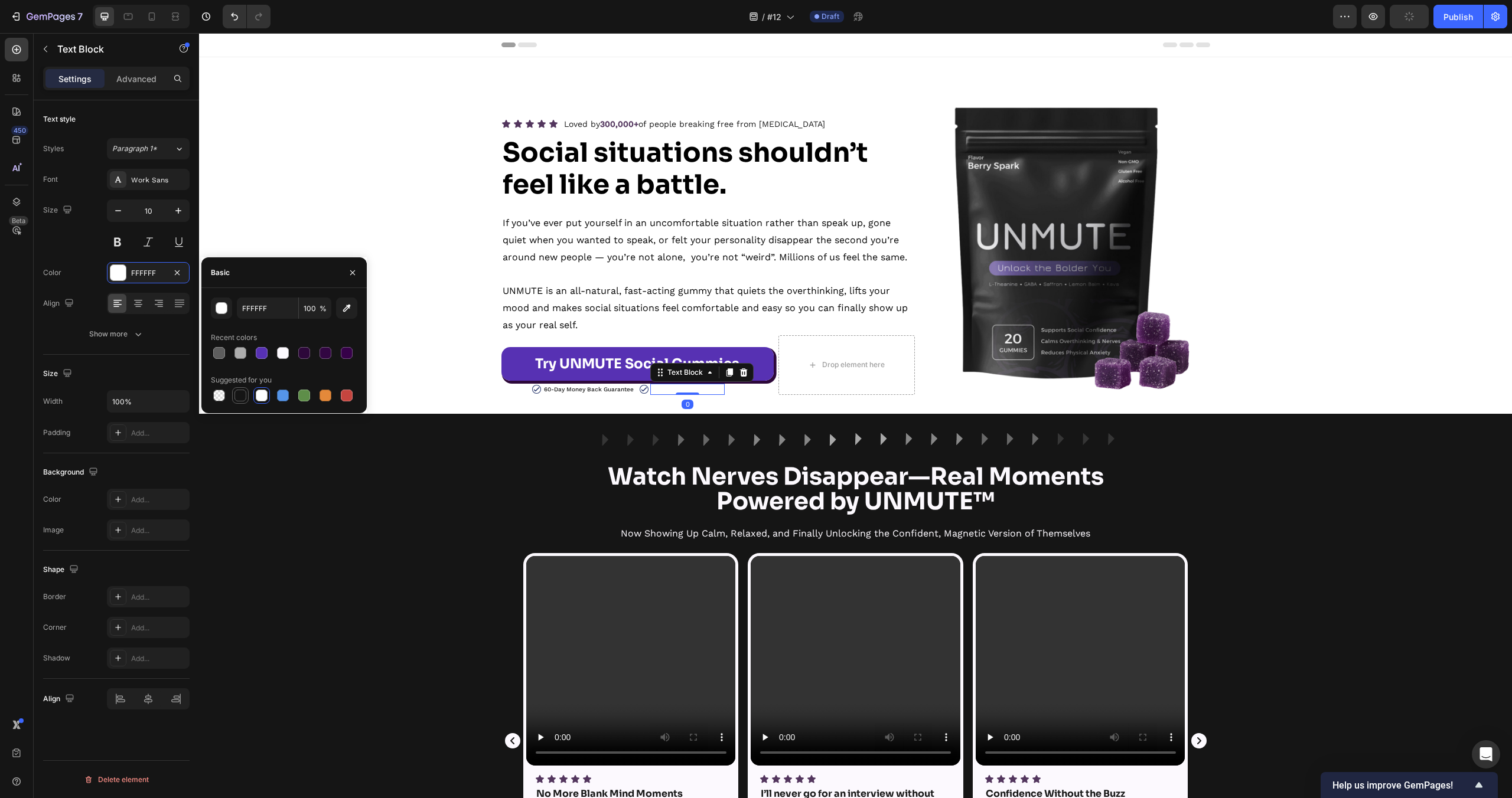
drag, startPoint x: 245, startPoint y: 396, endPoint x: 90, endPoint y: 436, distance: 160.1
click at [245, 396] on div at bounding box center [240, 395] width 12 height 12
type input "151515"
click at [298, 501] on div "Image Row Watch Nerves Disappear—Real Moments Powered by UNMUTE™ Heading Now Sh…" at bounding box center [856, 732] width 1313 height 600
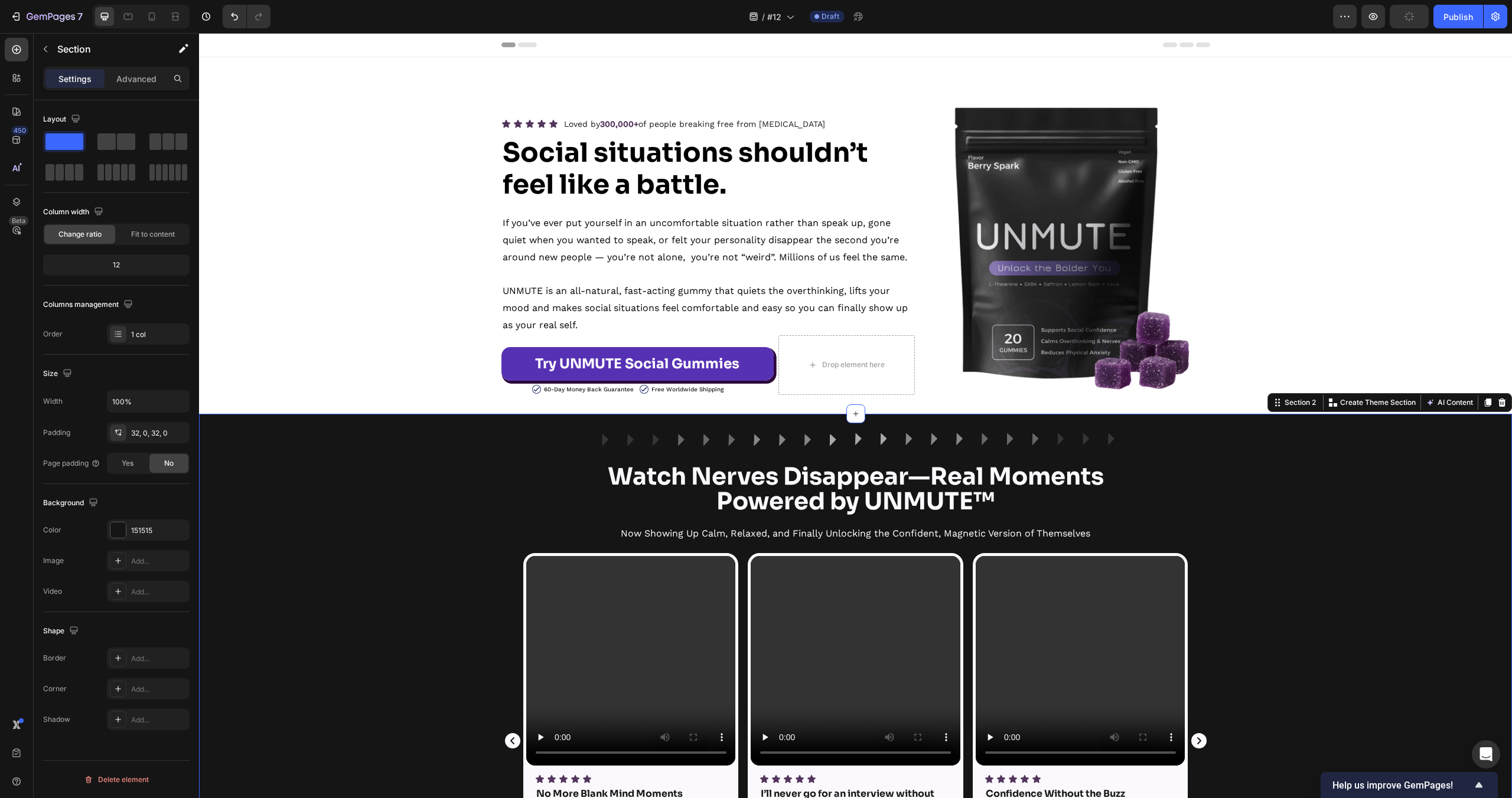
click at [298, 501] on div "Image Row Watch Nerves Disappear—Real Moments Powered by UNMUTE™ Heading Now Sh…" at bounding box center [856, 732] width 1313 height 600
click at [18, 52] on icon at bounding box center [17, 49] width 12 height 12
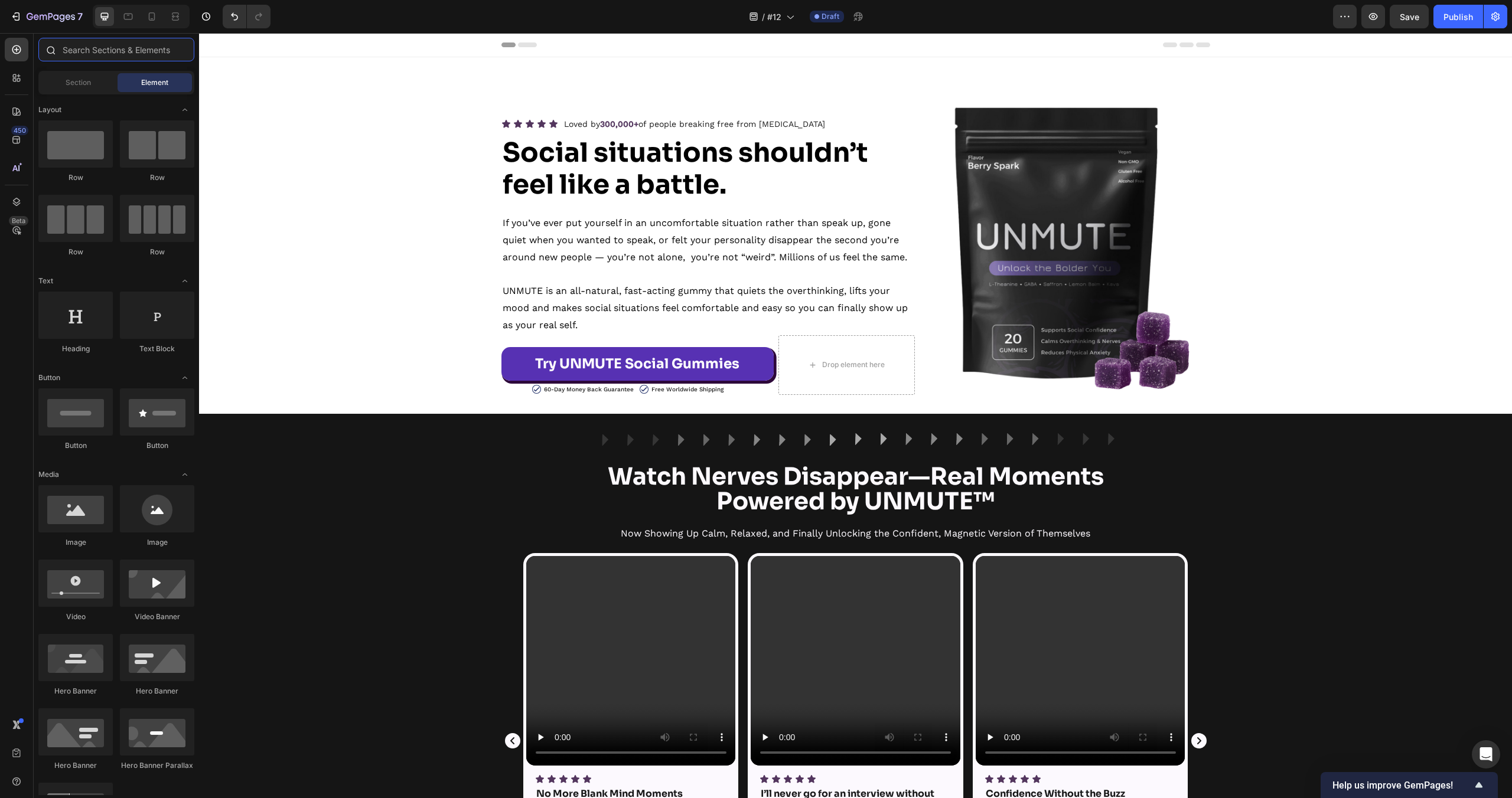
click at [107, 50] on input "text" at bounding box center [116, 50] width 156 height 24
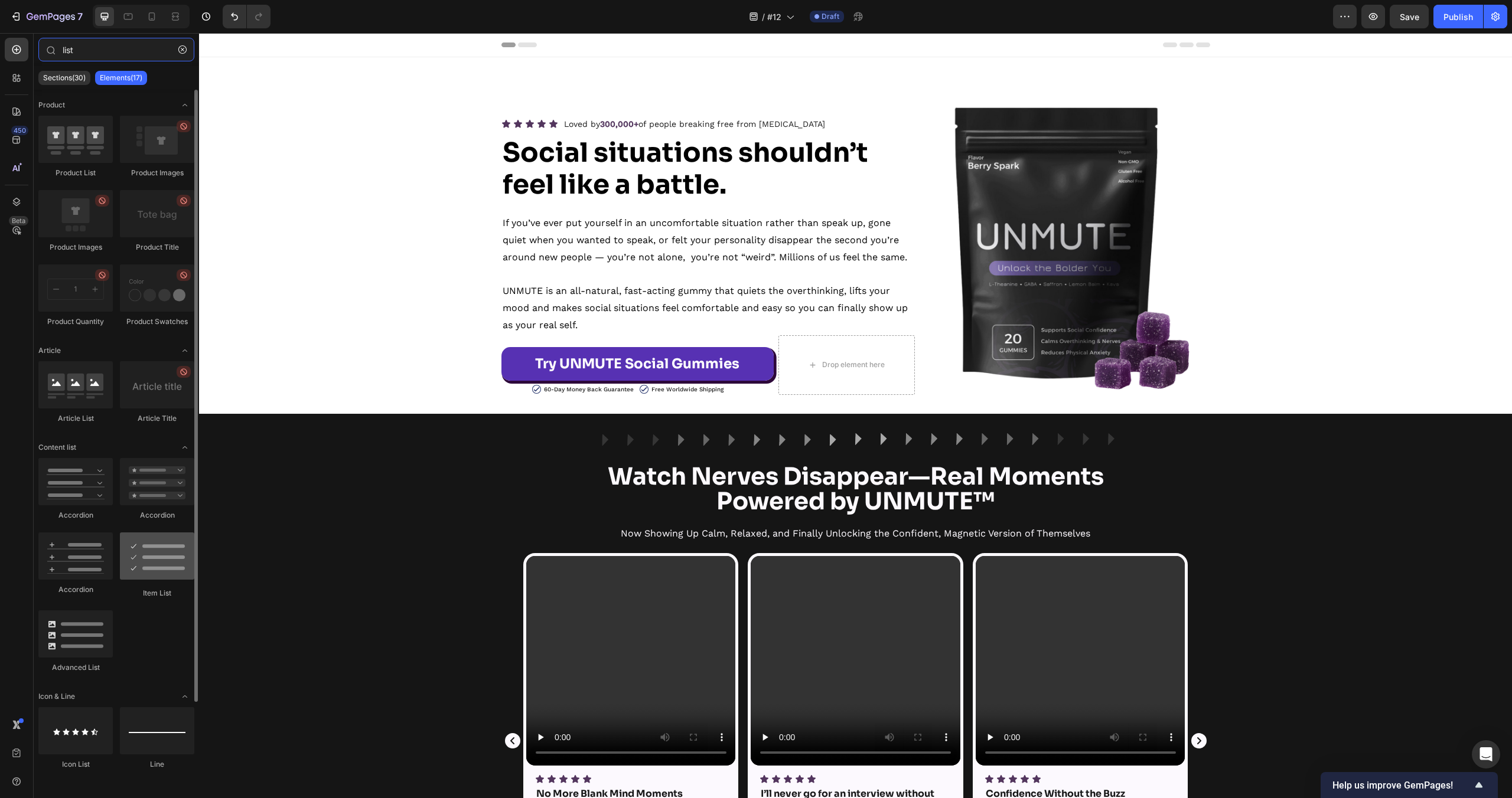
type input "list"
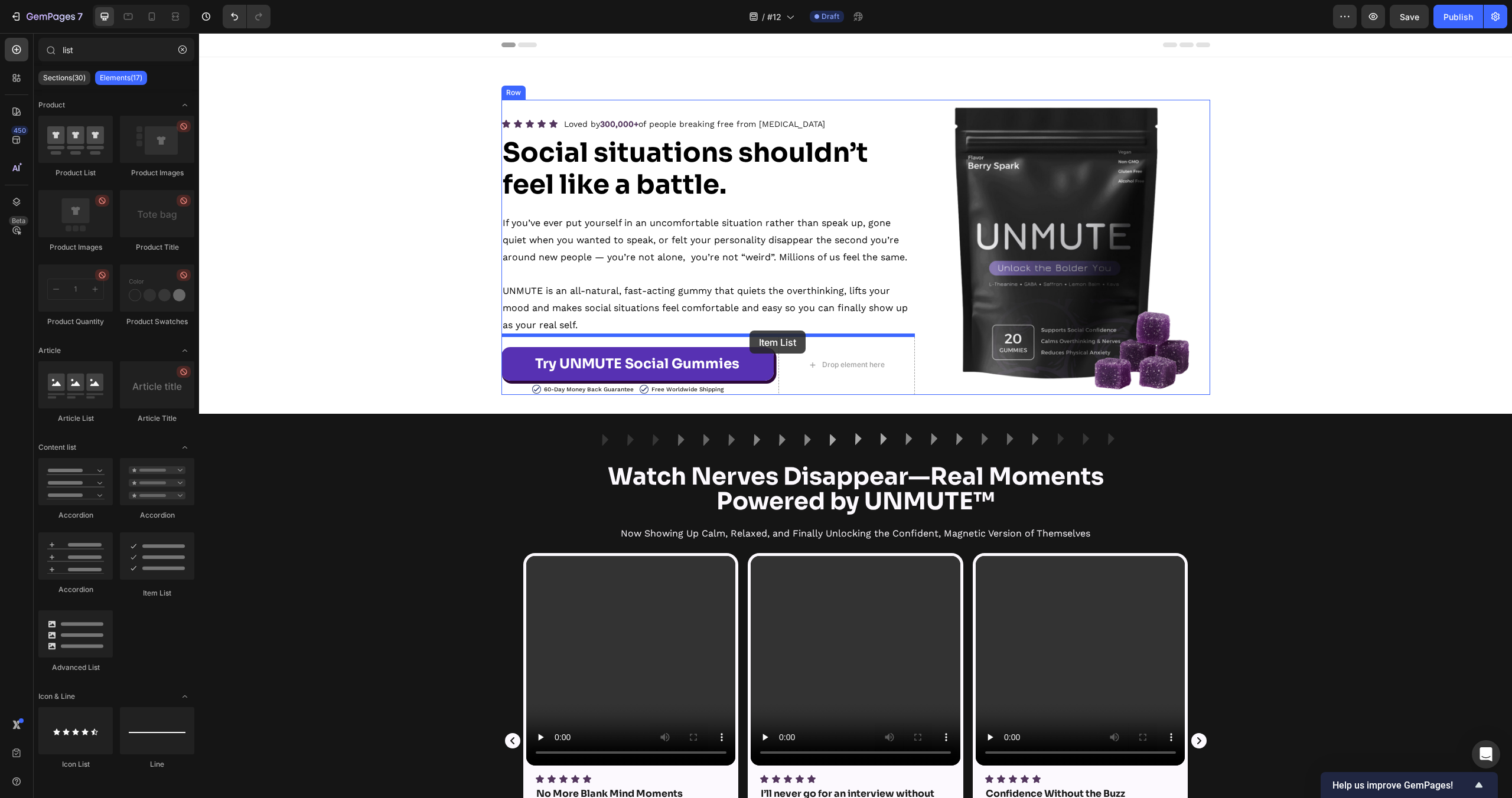
drag, startPoint x: 330, startPoint y: 600, endPoint x: 750, endPoint y: 330, distance: 499.3
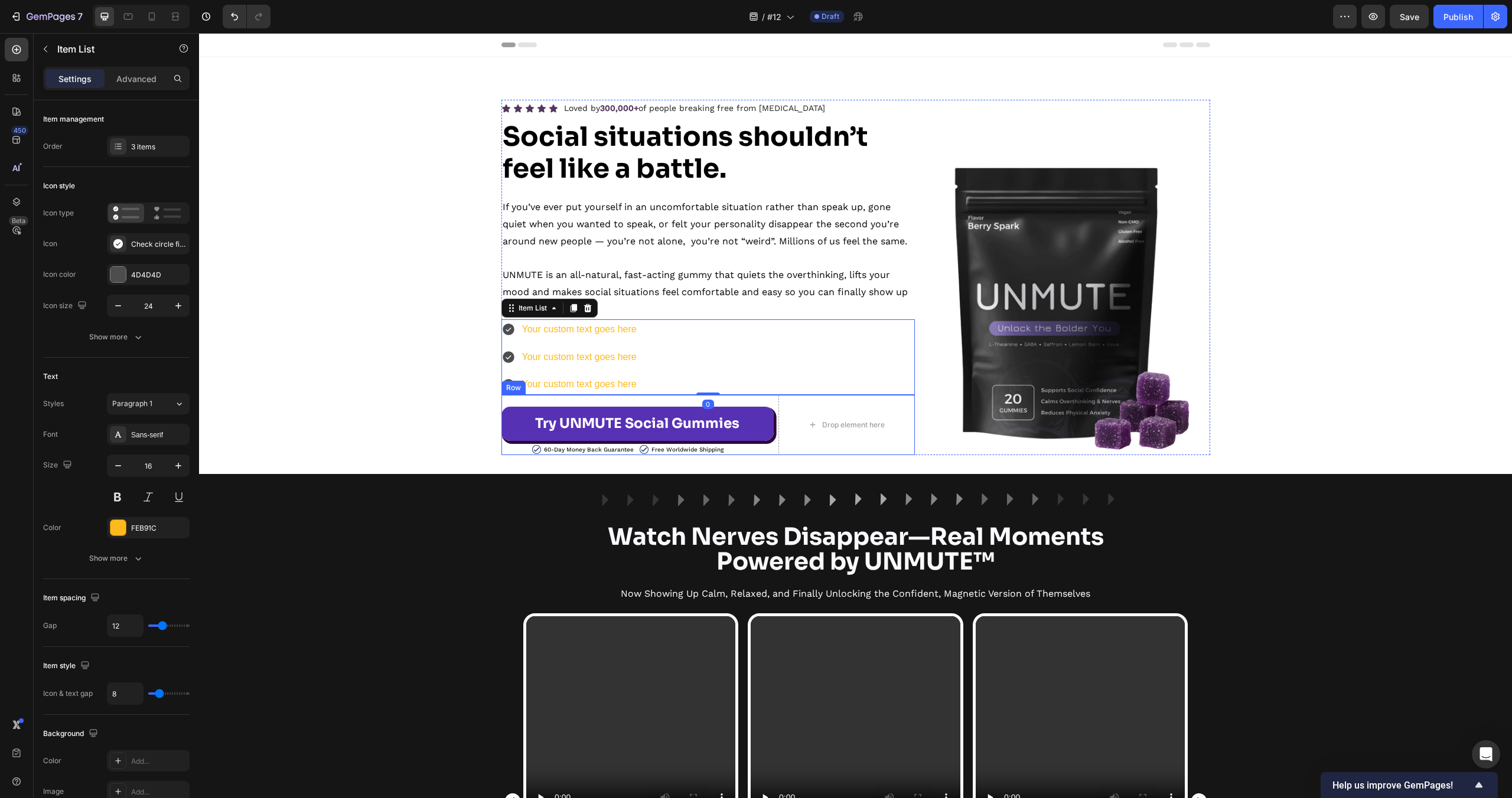
click at [774, 400] on div "Try UNMUTE Social Gummies Button Image 60-Day Money Back Guarantee Text Block R…" at bounding box center [708, 424] width 414 height 60
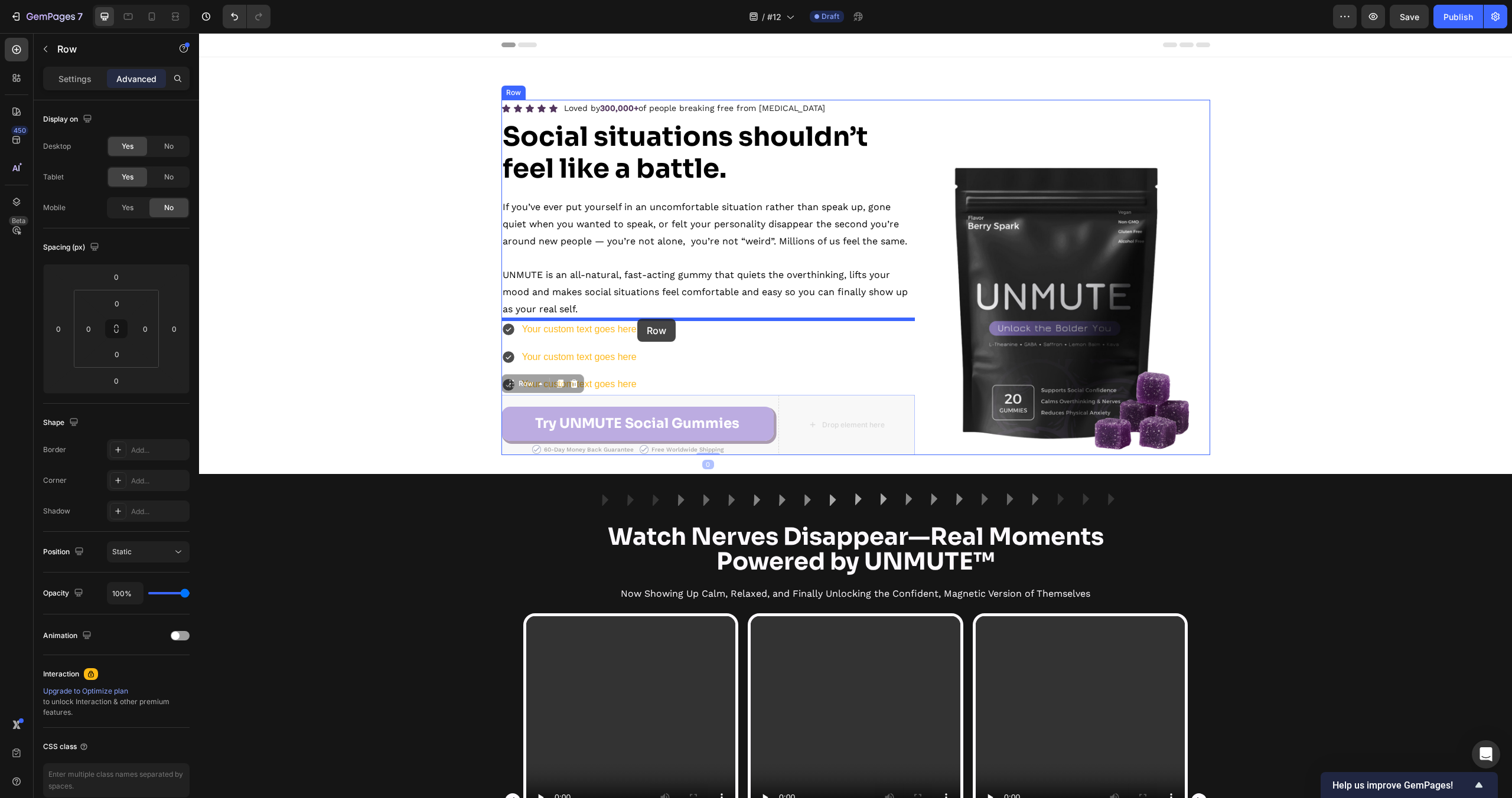
drag, startPoint x: 511, startPoint y: 385, endPoint x: 637, endPoint y: 319, distance: 142.2
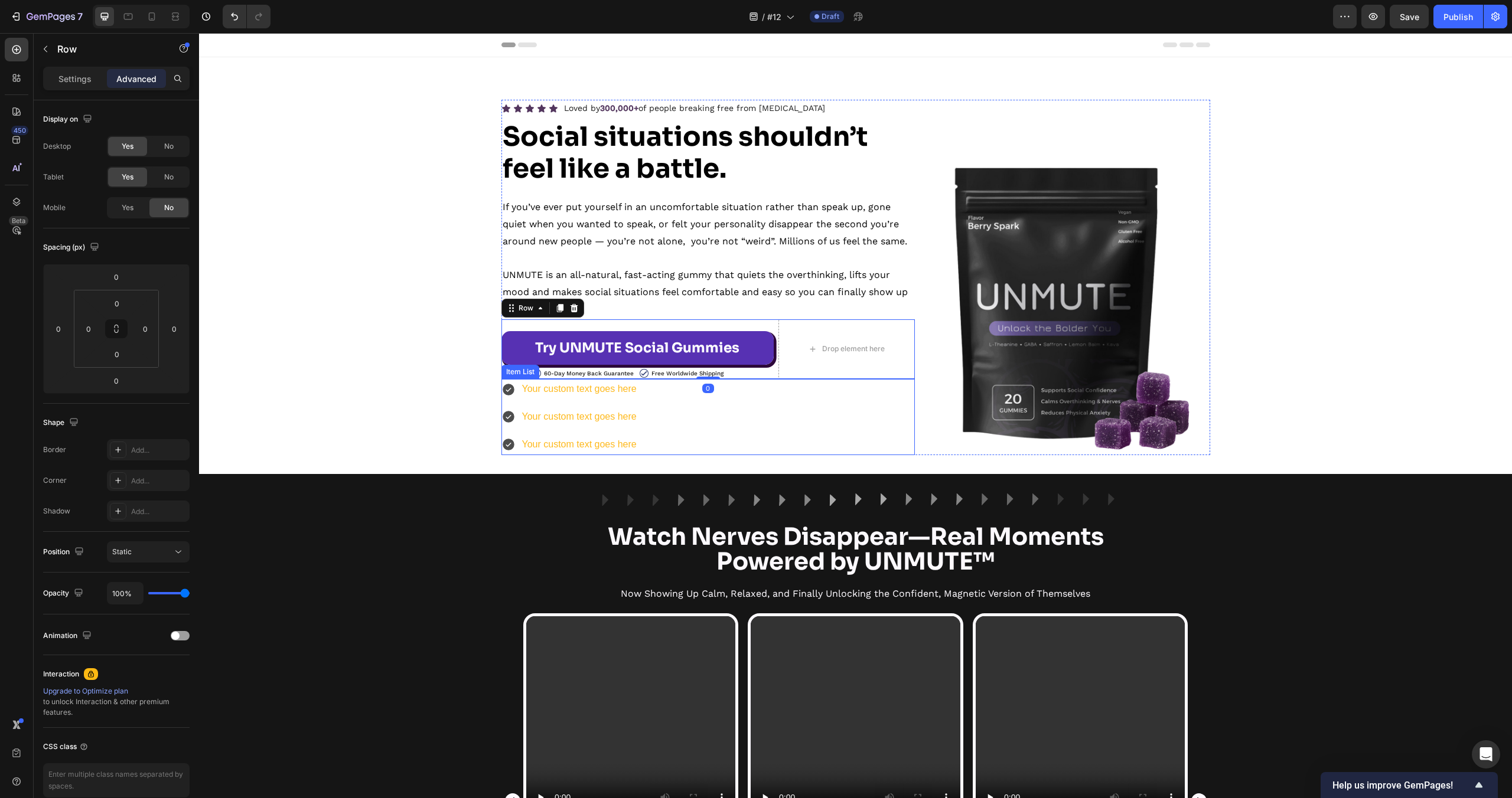
click at [731, 408] on div "Your custom text goes here Your custom text goes here Your custom text goes here" at bounding box center [708, 417] width 414 height 76
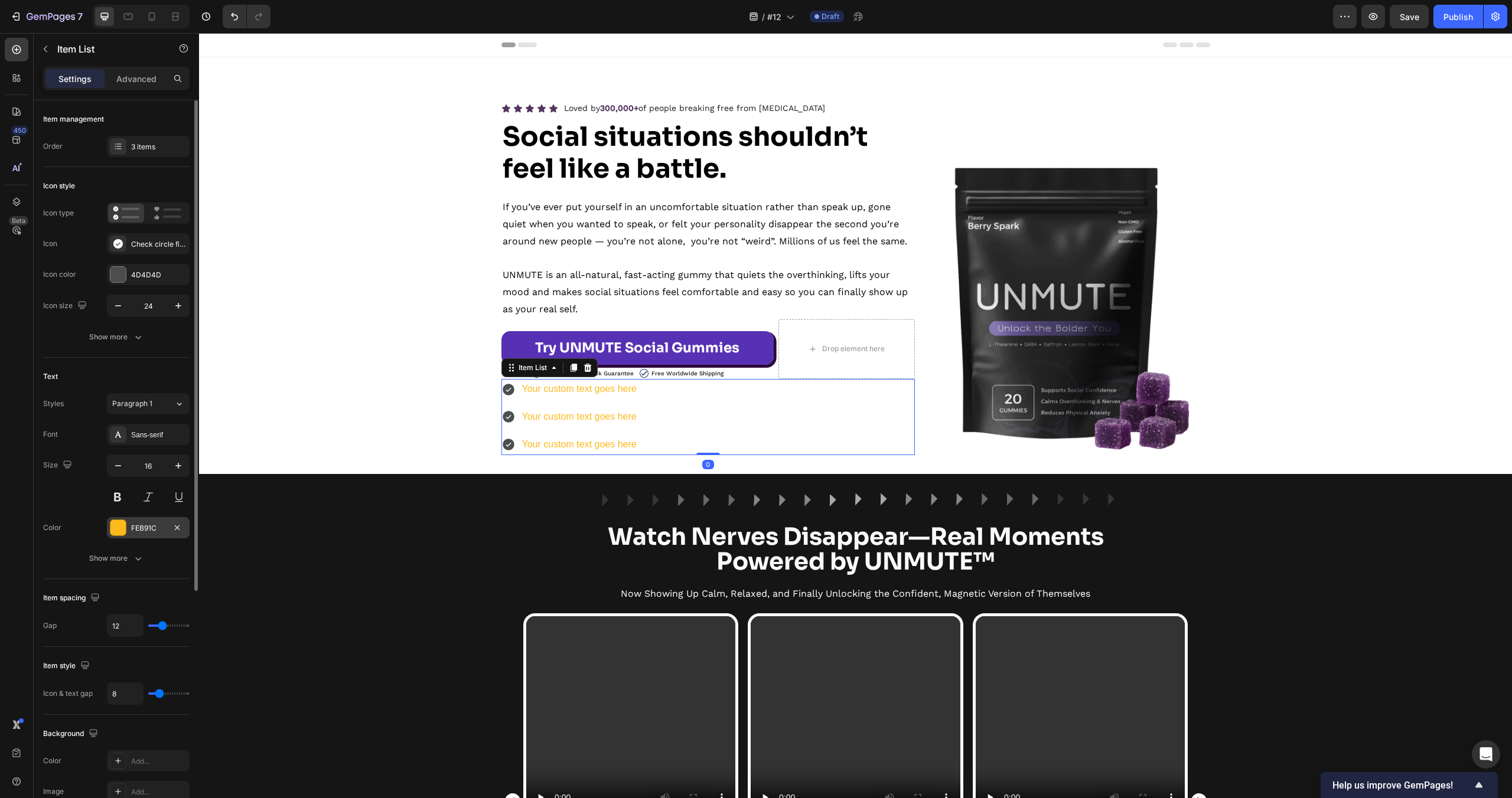
click at [125, 529] on div at bounding box center [118, 528] width 16 height 16
click at [159, 214] on icon at bounding box center [167, 212] width 28 height 14
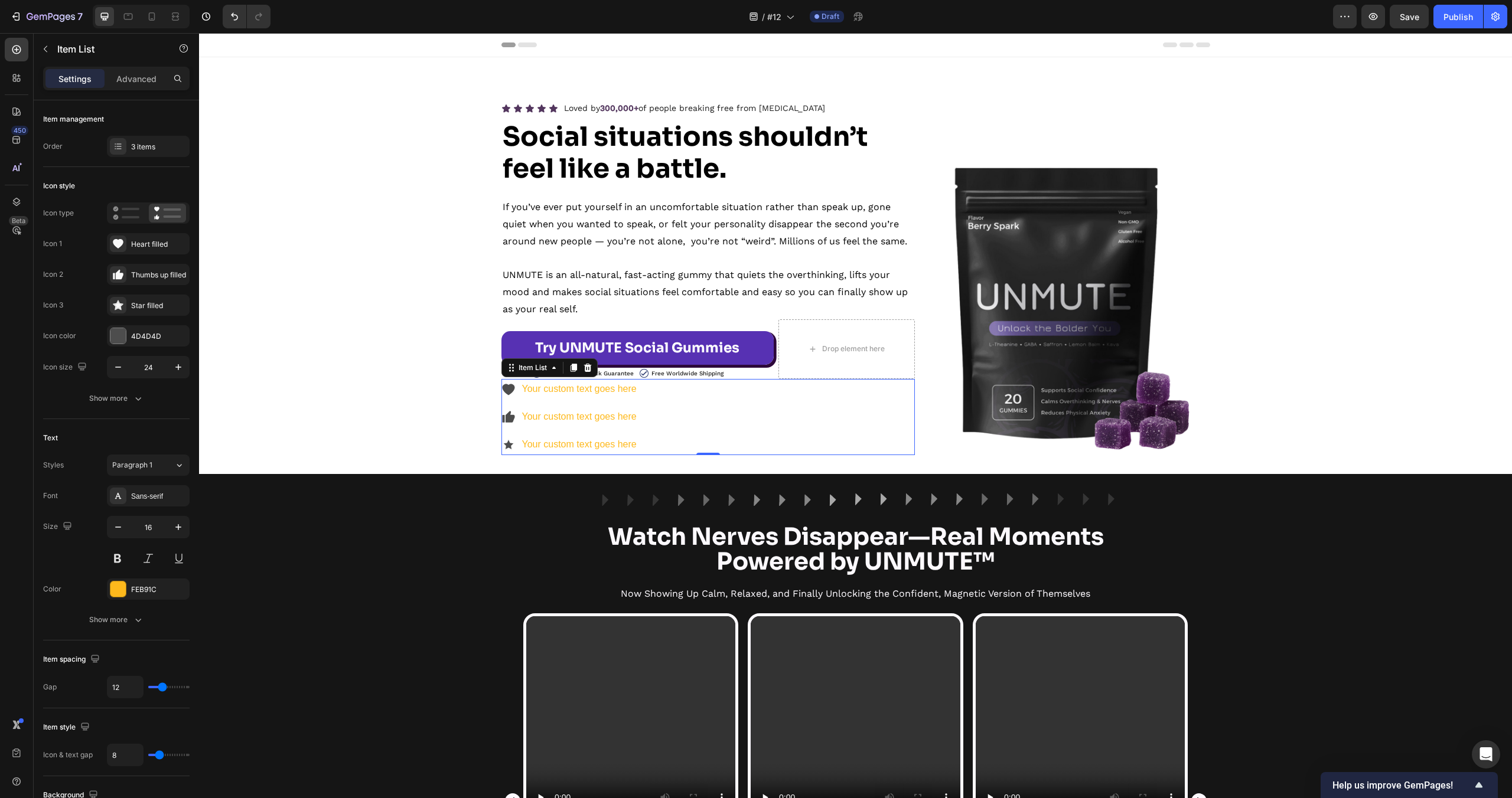
click at [733, 397] on div "Your custom text goes here Your custom text goes here Your custom text goes here" at bounding box center [708, 417] width 414 height 76
click at [642, 249] on p "If you’ve ever put yourself in an uncomfortable situation rather than speak up,…" at bounding box center [708, 224] width 411 height 51
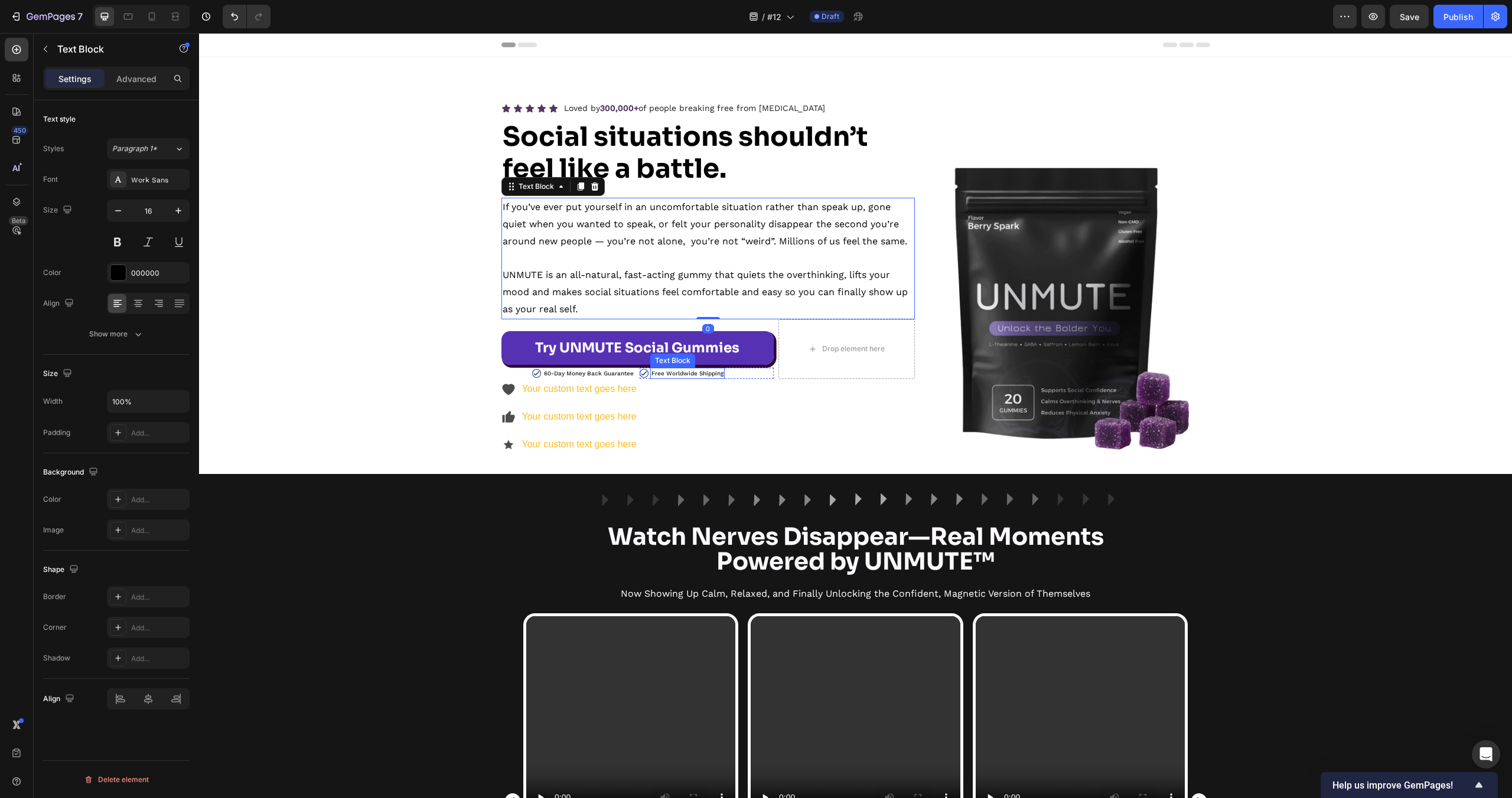
click at [719, 406] on div "Your custom text goes here Your custom text goes here Your custom text goes here" at bounding box center [708, 417] width 414 height 76
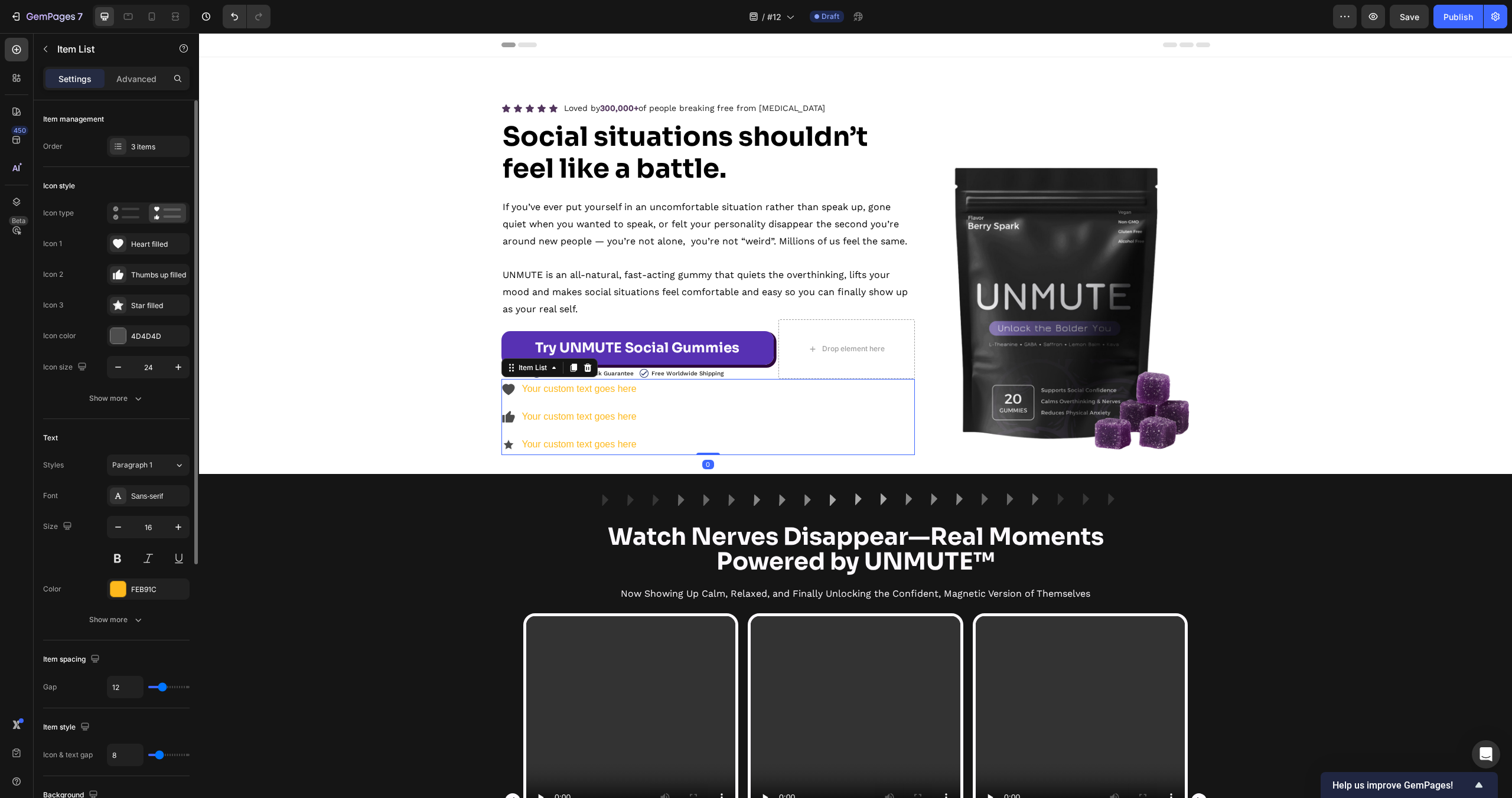
click at [157, 506] on div "Font Sans-serif Size 16 Color FEB91C Show more" at bounding box center [116, 557] width 147 height 145
click at [156, 499] on div "Sans-serif" at bounding box center [159, 496] width 55 height 11
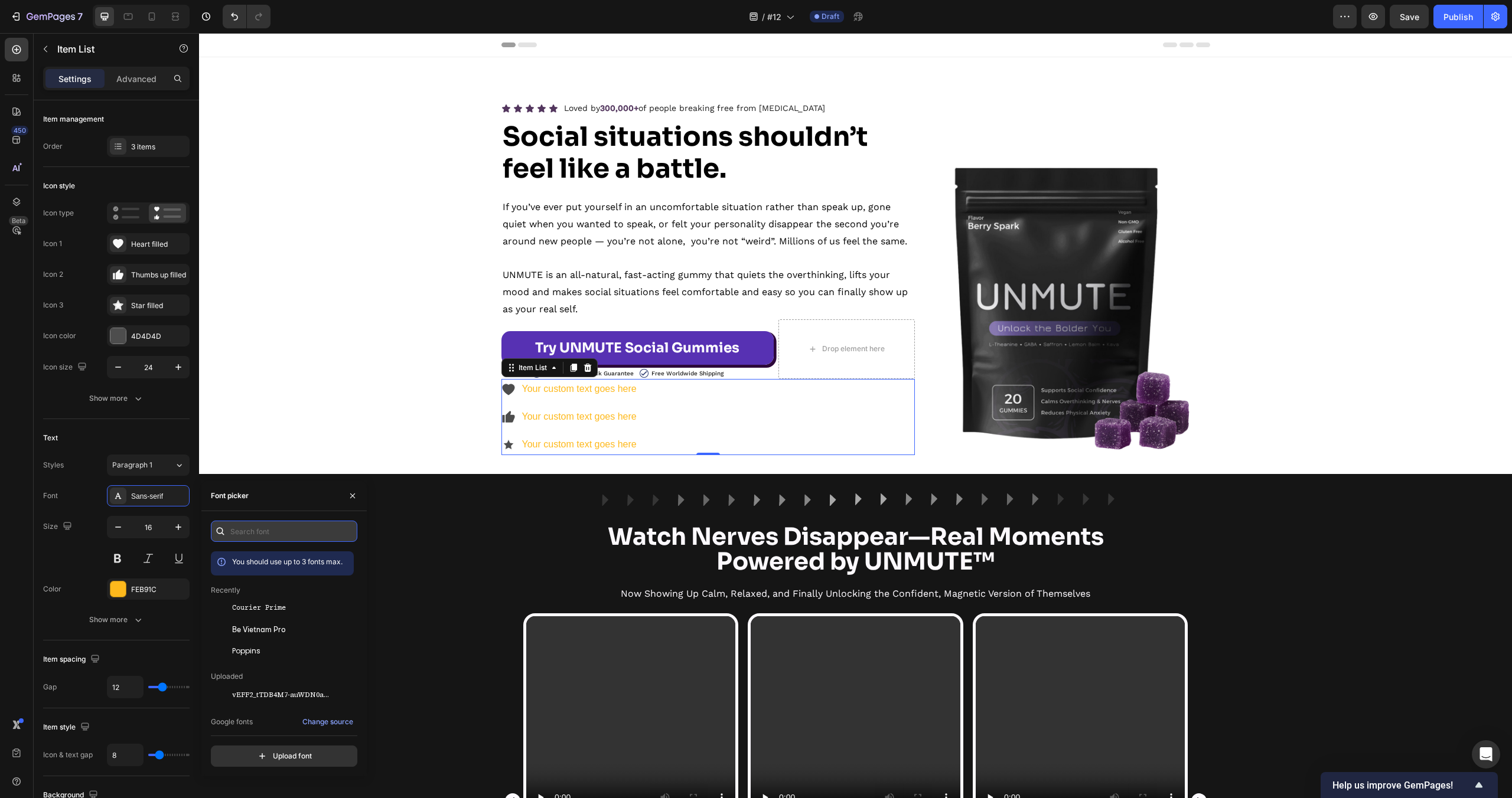
click at [266, 536] on input "text" at bounding box center [283, 530] width 147 height 21
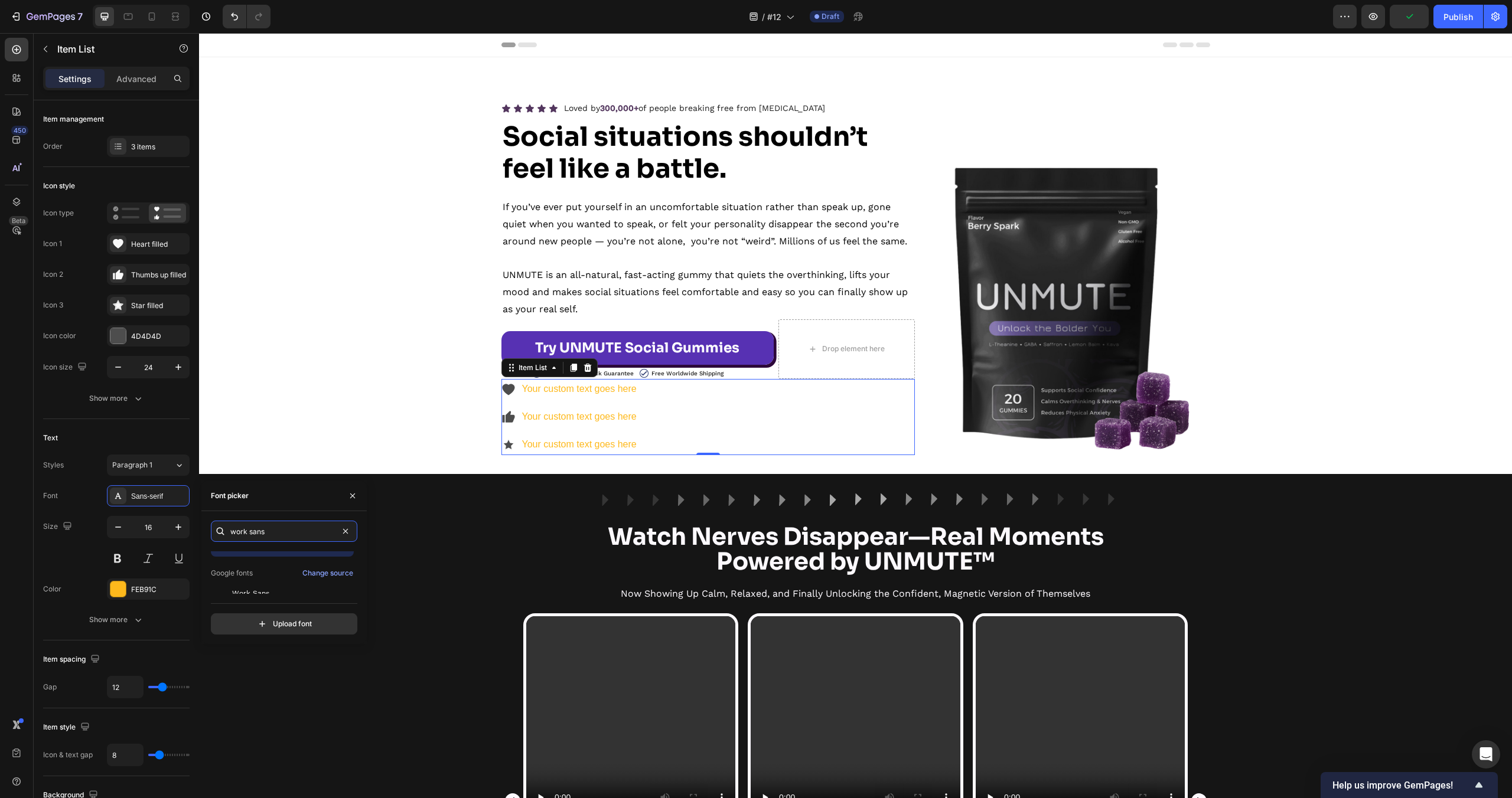
scroll to position [29, 0]
type input "work sans"
click at [270, 583] on div "Work Sans" at bounding box center [291, 583] width 119 height 11
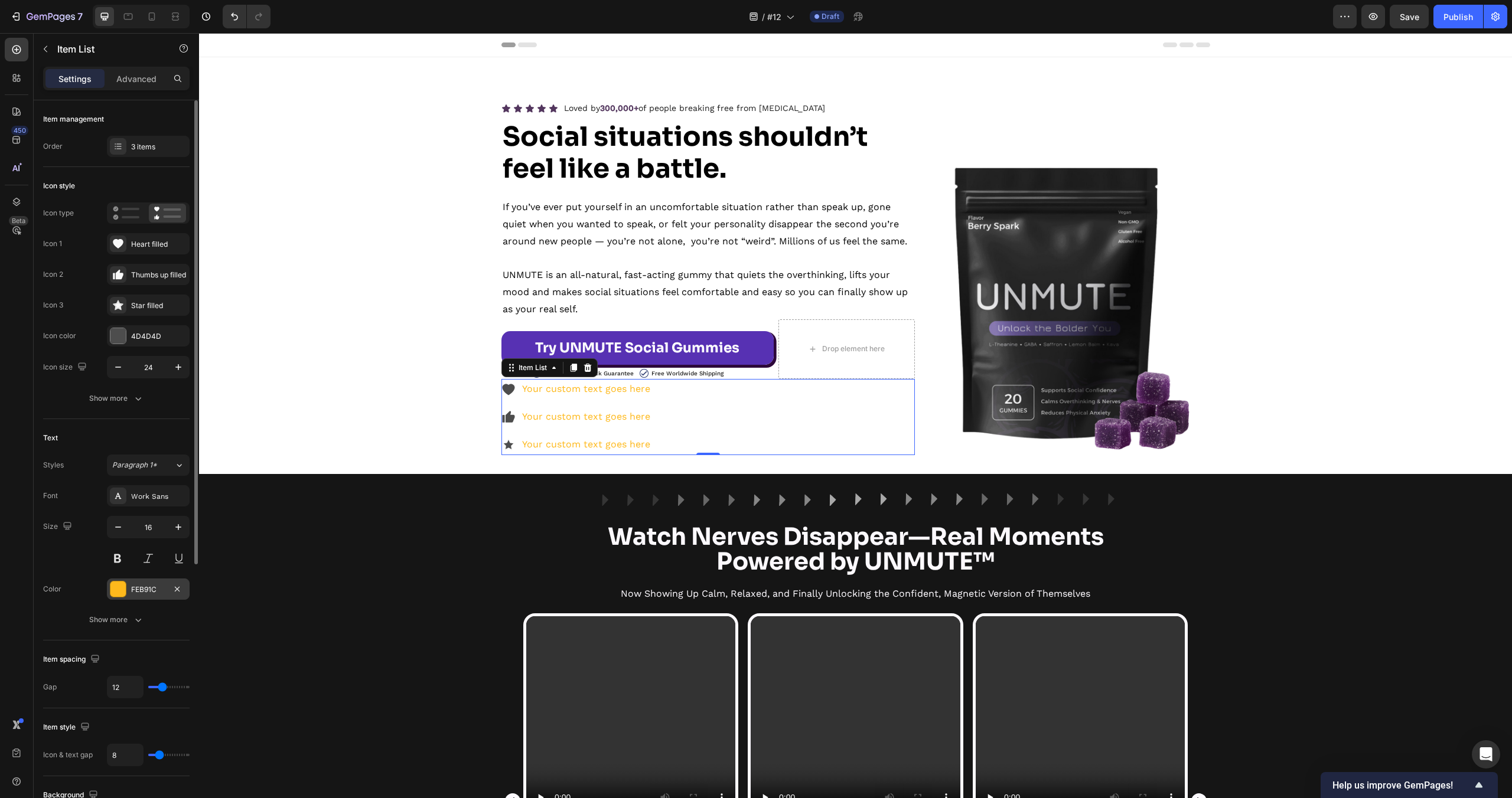
click at [121, 592] on div at bounding box center [118, 589] width 16 height 16
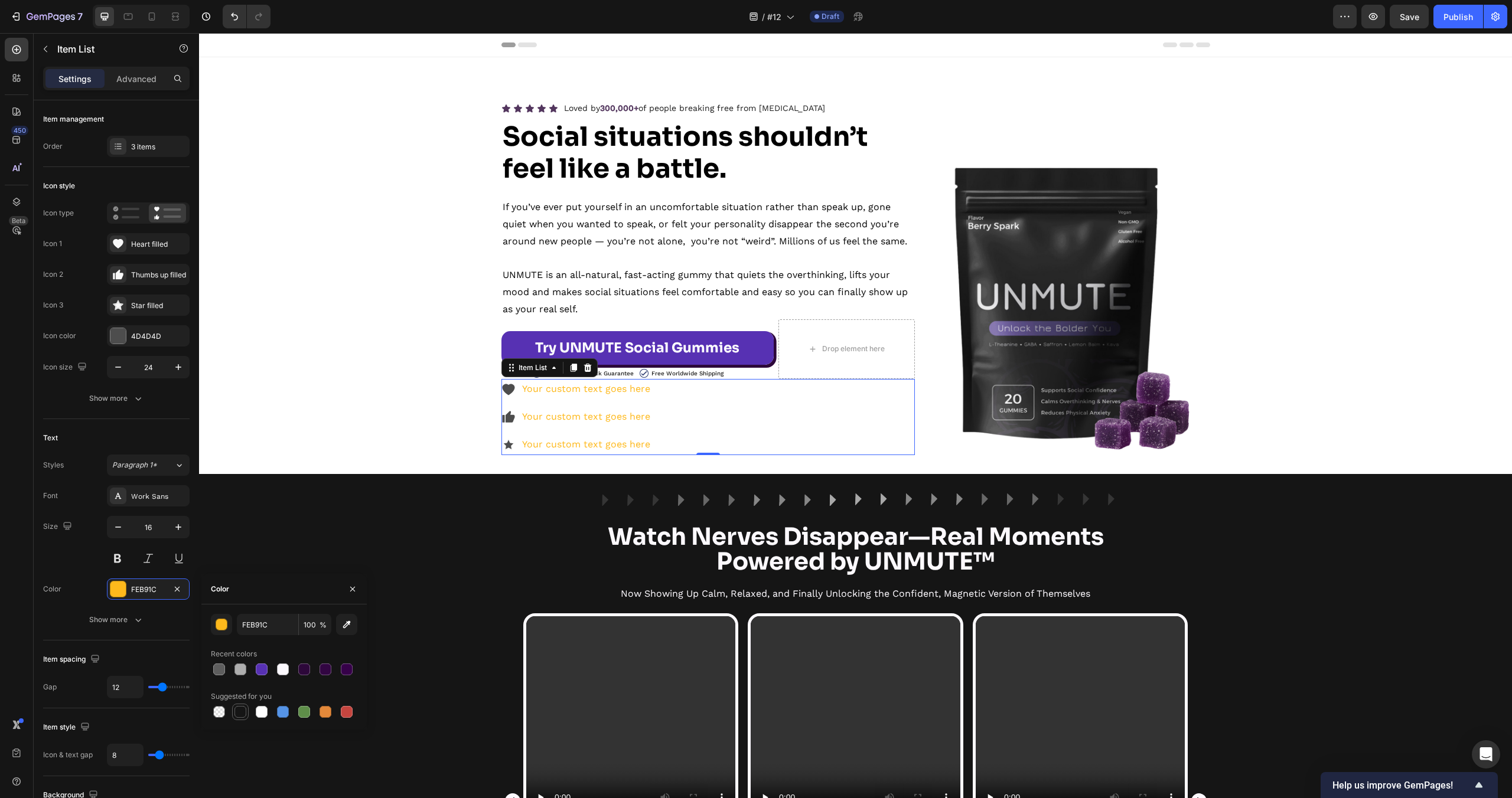
click at [242, 715] on div at bounding box center [240, 711] width 12 height 12
type input "151515"
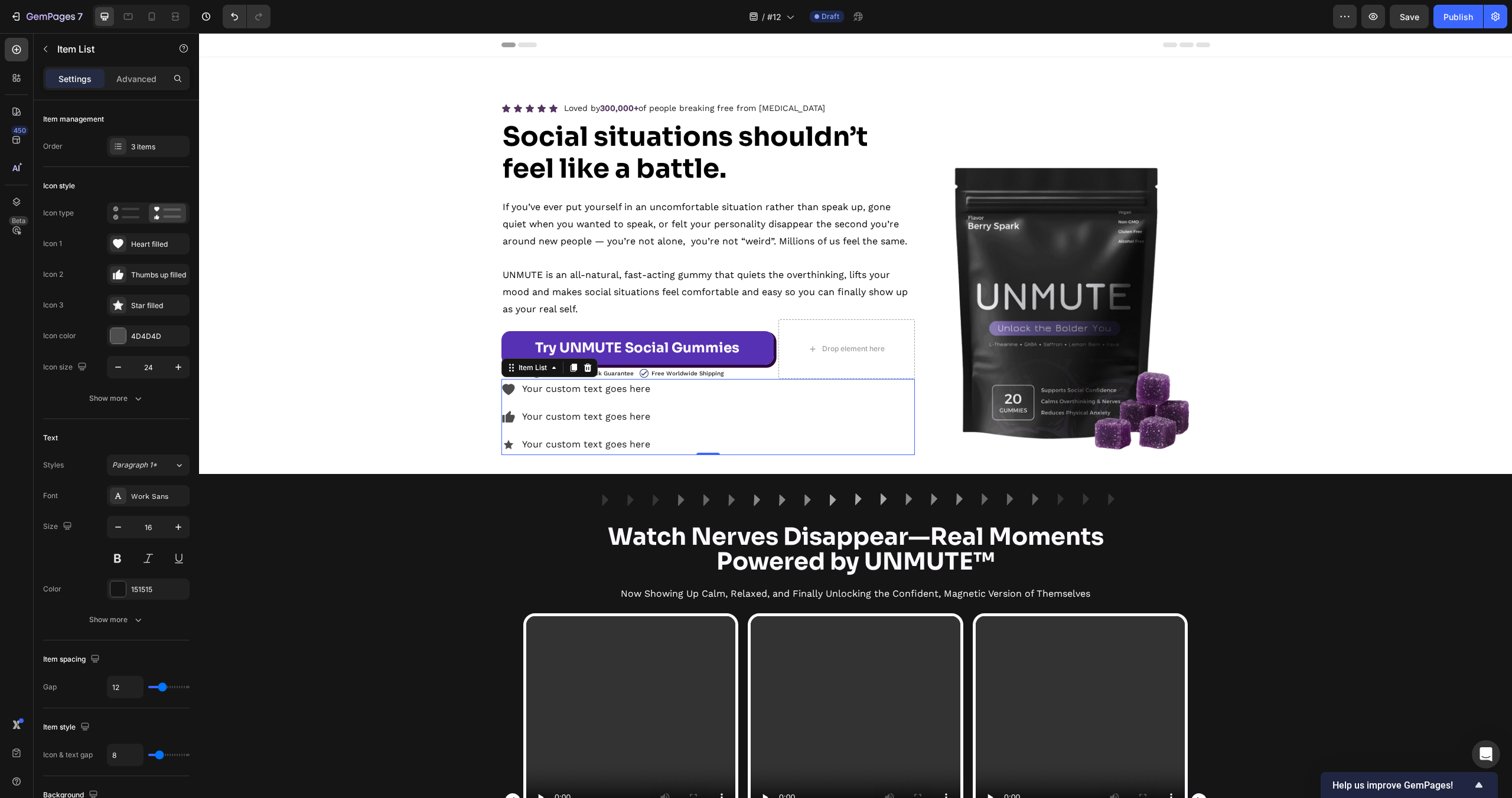
click at [505, 391] on icon at bounding box center [508, 389] width 12 height 11
click at [743, 335] on link "Try UNMUTE Social Gummies" at bounding box center [637, 348] width 272 height 33
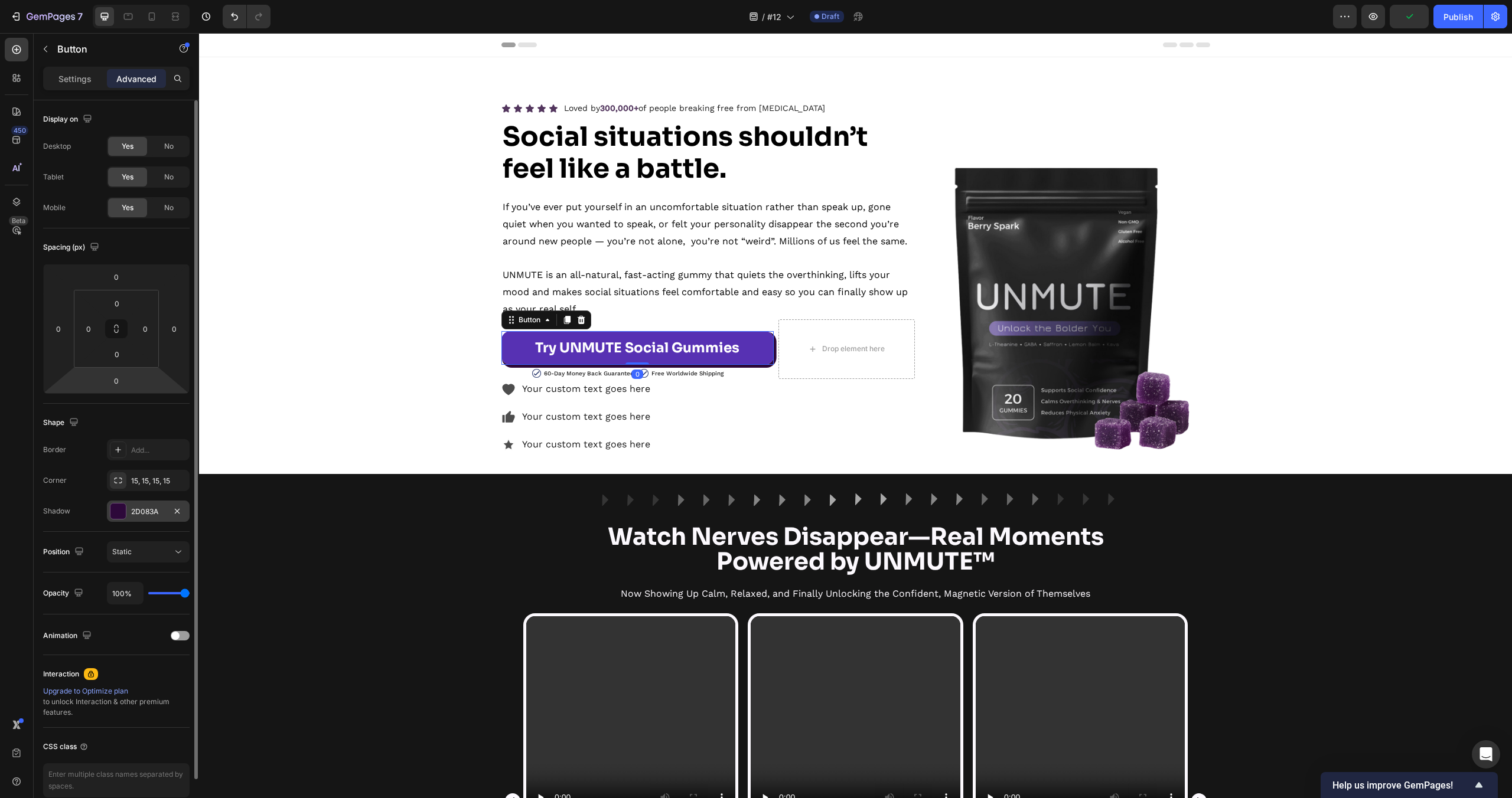
click at [123, 514] on div at bounding box center [118, 511] width 16 height 16
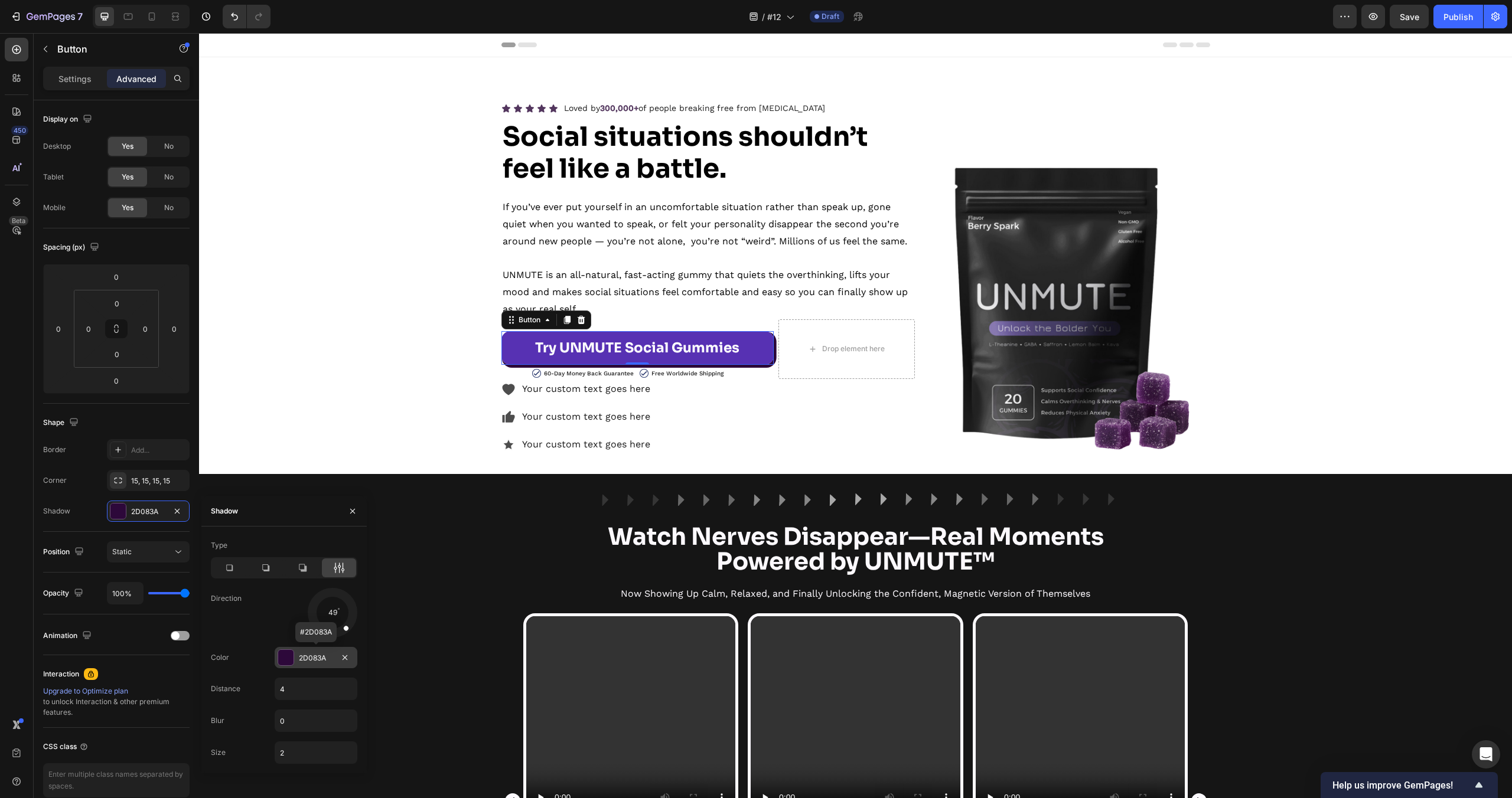
click at [319, 658] on div "2D083A" at bounding box center [316, 659] width 34 height 11
click at [83, 77] on p "Settings" at bounding box center [75, 78] width 33 height 12
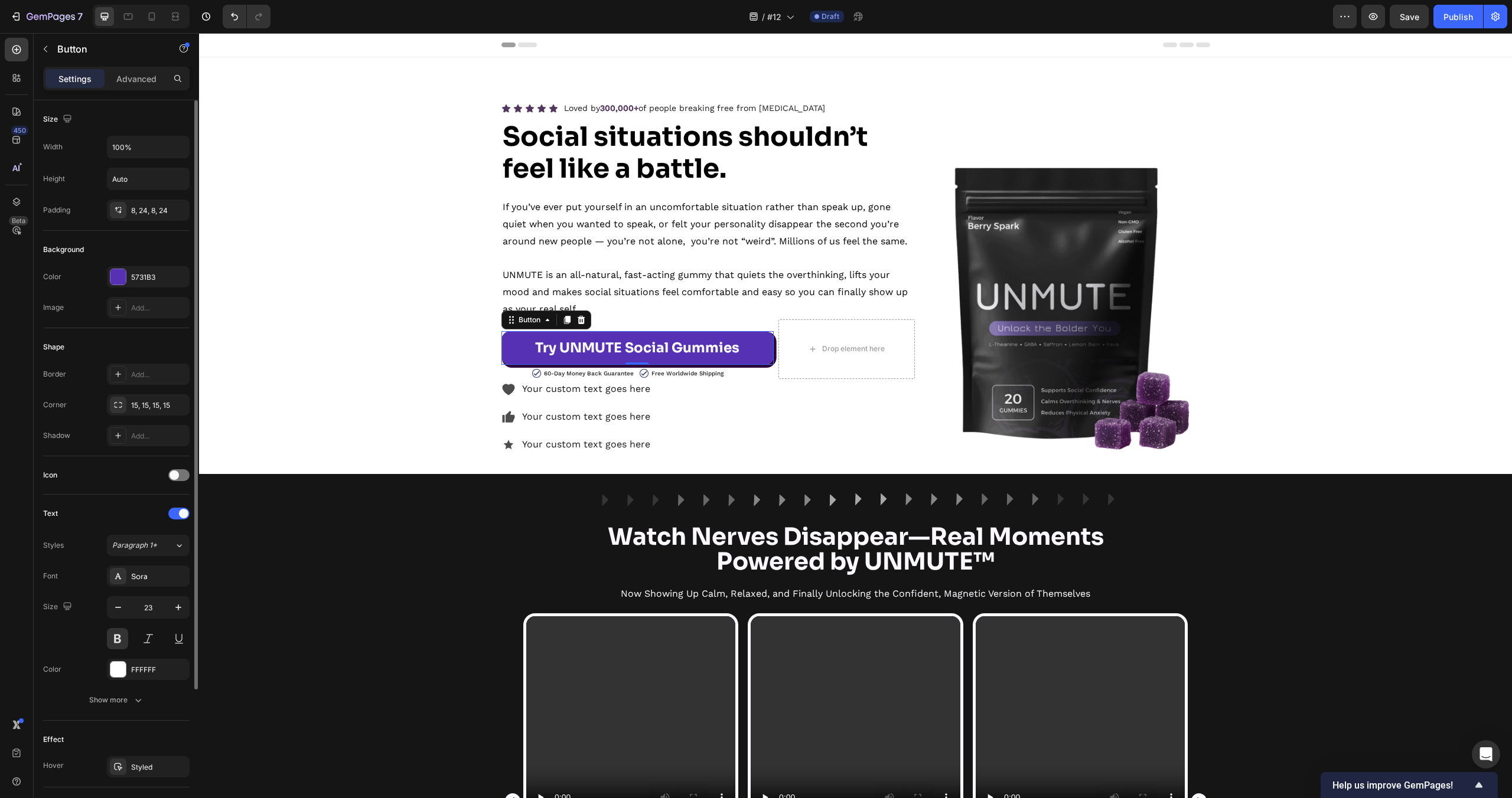
click at [151, 265] on div "Background Color 5731B3 Image Add..." at bounding box center [116, 280] width 147 height 98
click at [153, 269] on div "5731B3" at bounding box center [149, 277] width 83 height 21
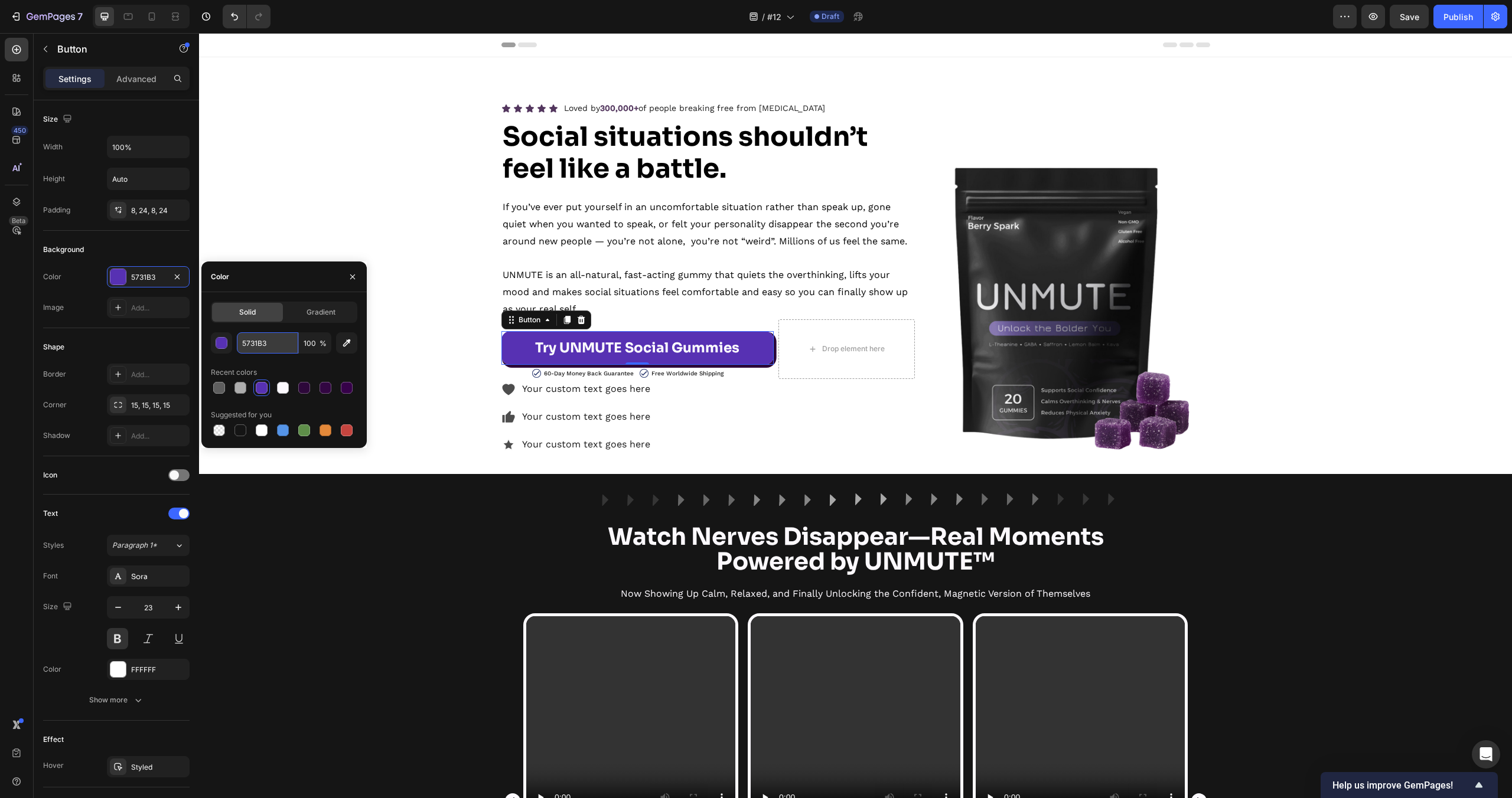
click at [261, 338] on input "5731B3" at bounding box center [268, 342] width 62 height 21
click at [506, 389] on icon at bounding box center [508, 389] width 12 height 11
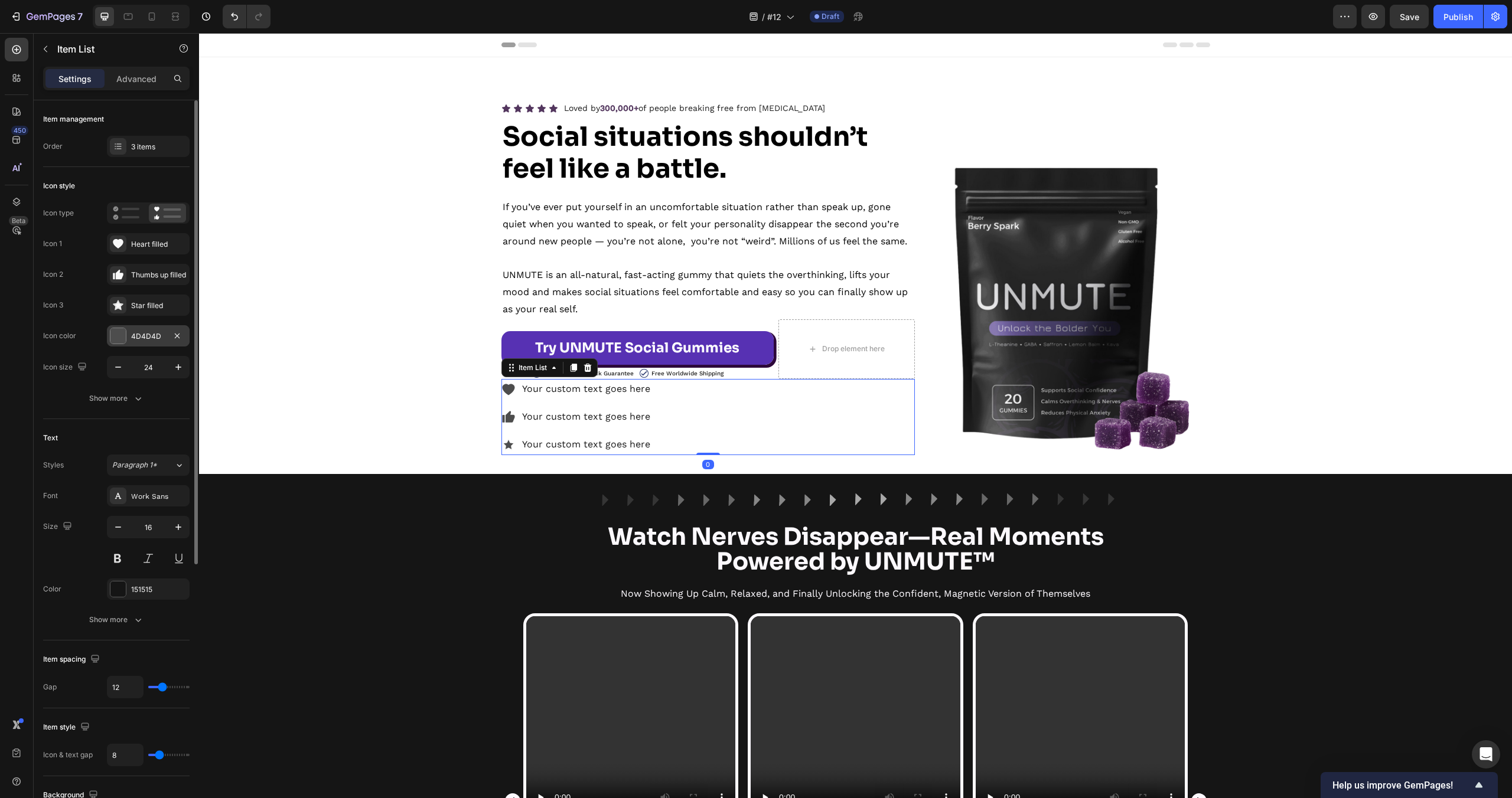
click at [122, 339] on div at bounding box center [118, 336] width 16 height 16
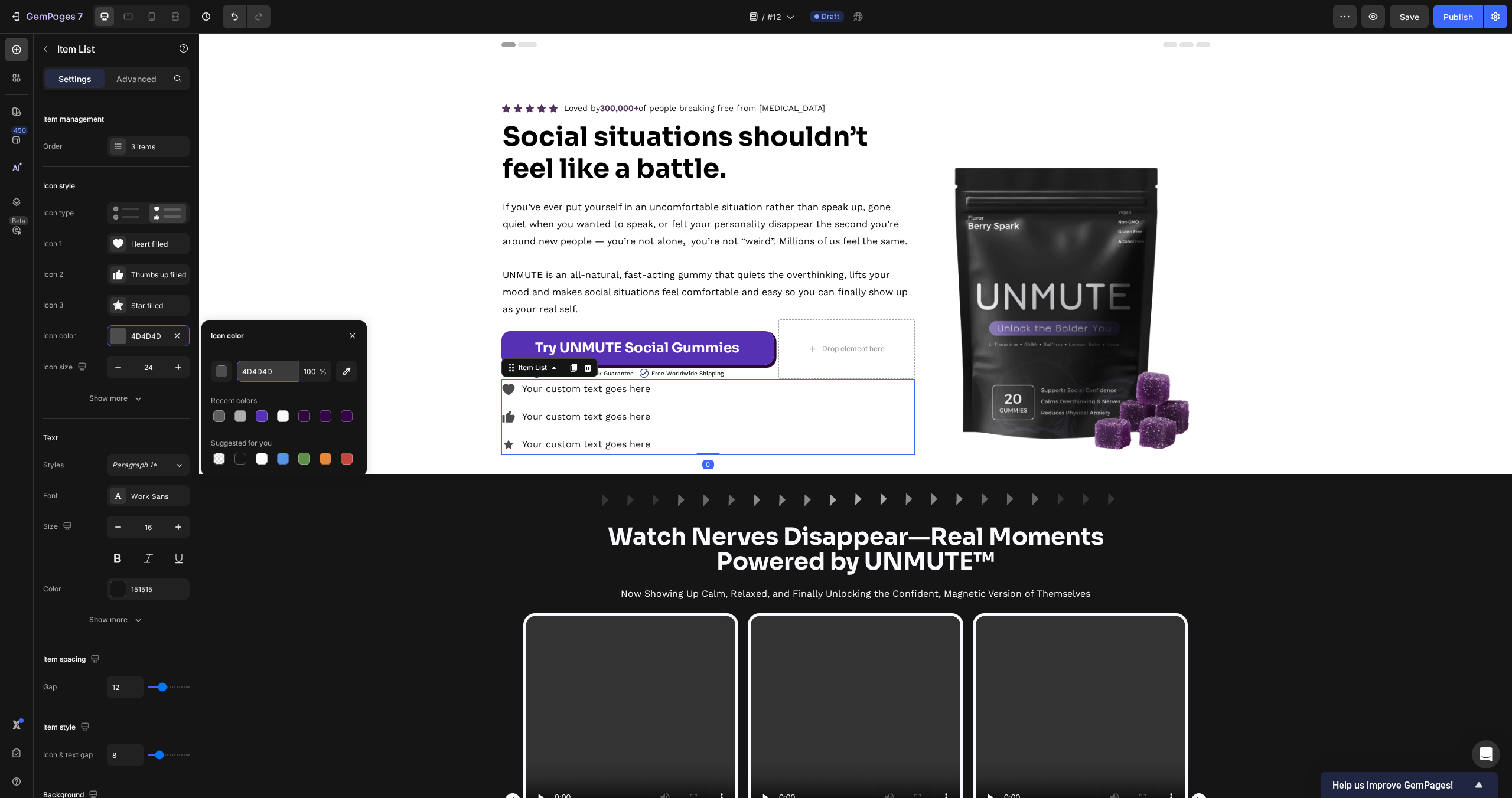
click at [266, 375] on input "4D4D4D" at bounding box center [268, 371] width 62 height 21
paste input "#4cb331"
click at [289, 395] on div "Recent colors" at bounding box center [283, 400] width 147 height 18
type input "4CB331"
click at [347, 256] on div "Icon Icon Icon Icon Icon Icon List Loved by 300,000+ of people breaking free fr…" at bounding box center [856, 277] width 1313 height 355
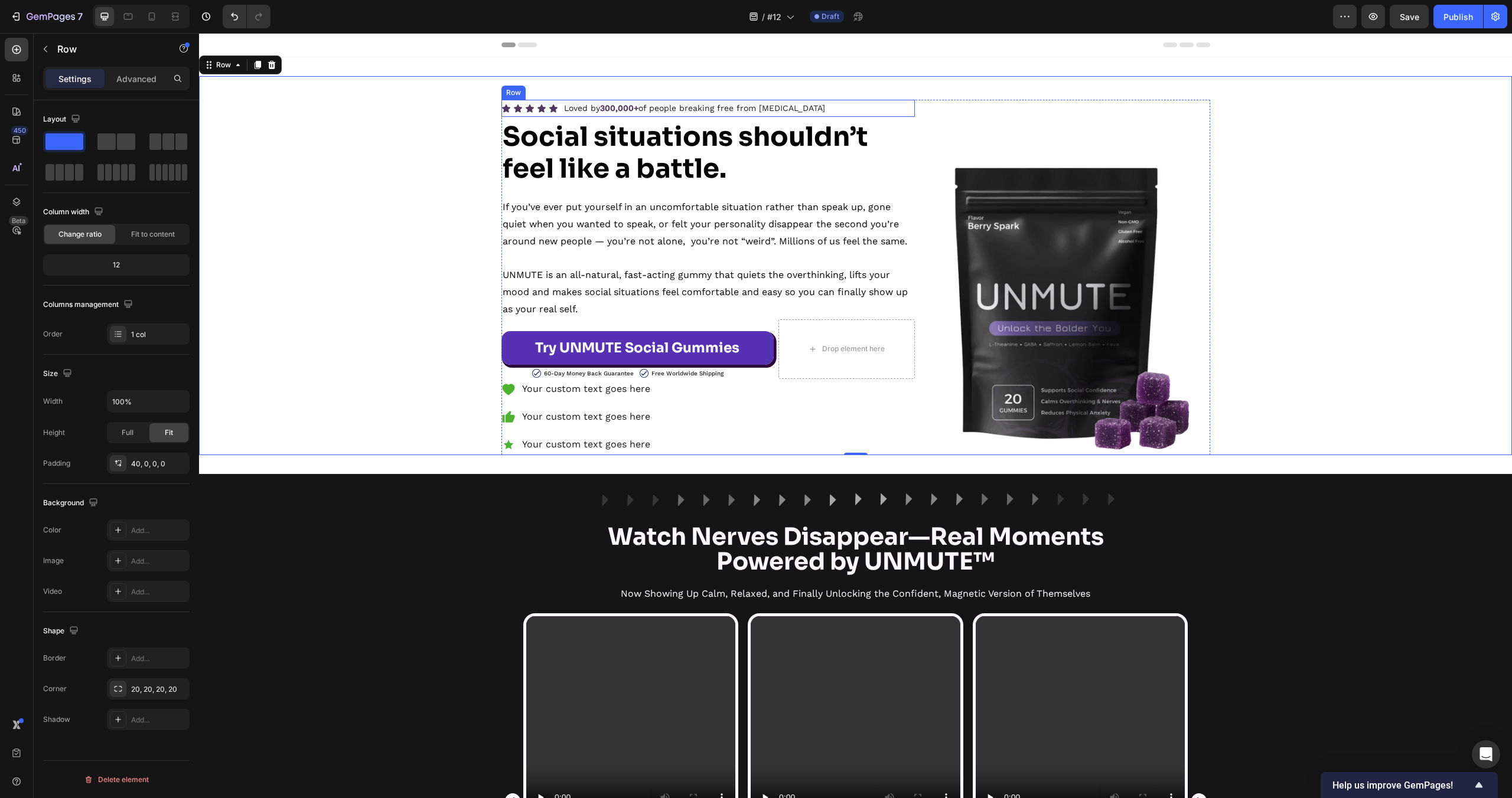
click at [555, 111] on icon at bounding box center [553, 108] width 8 height 7
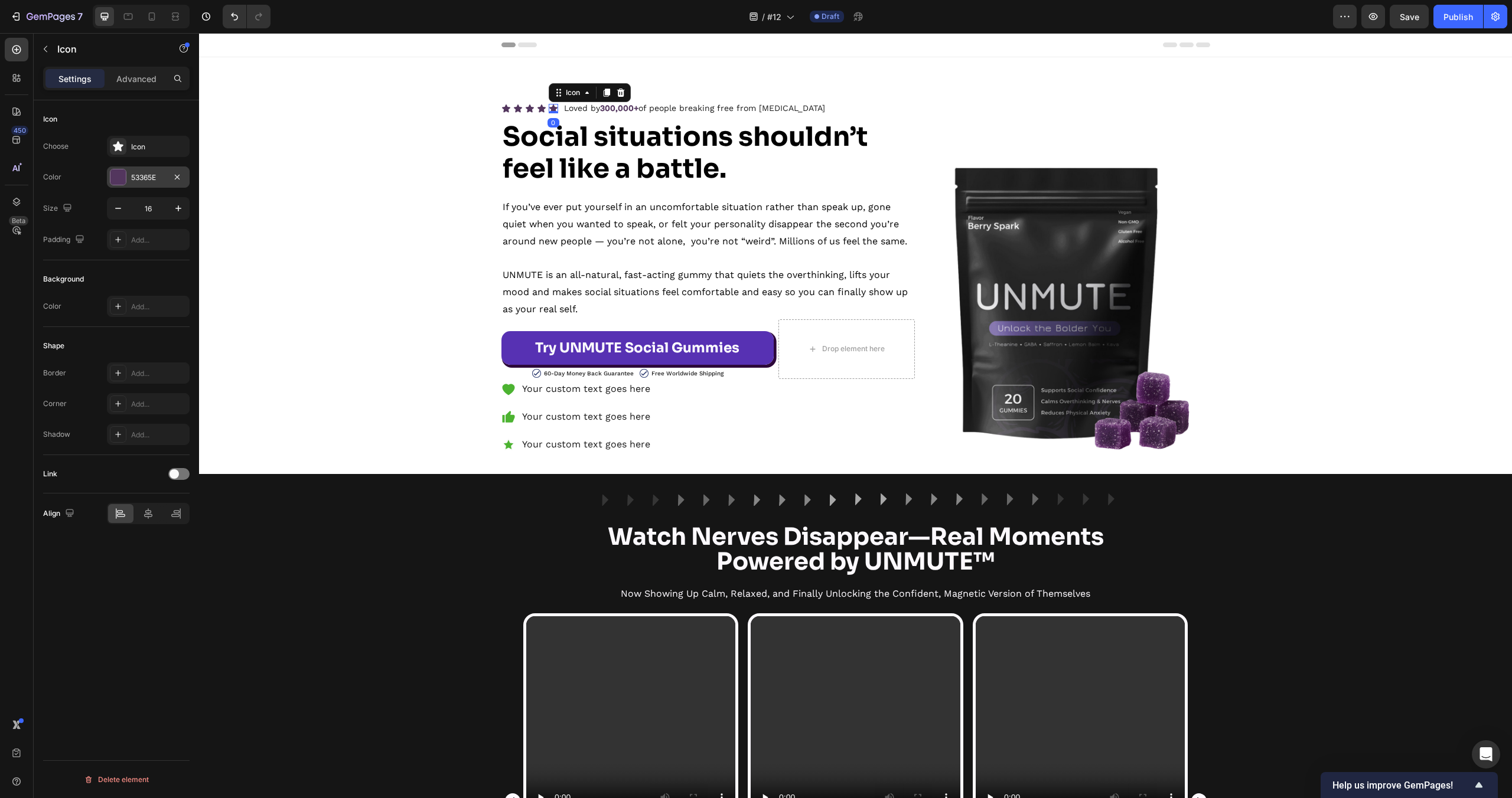
click at [126, 173] on div "53365E" at bounding box center [149, 176] width 83 height 21
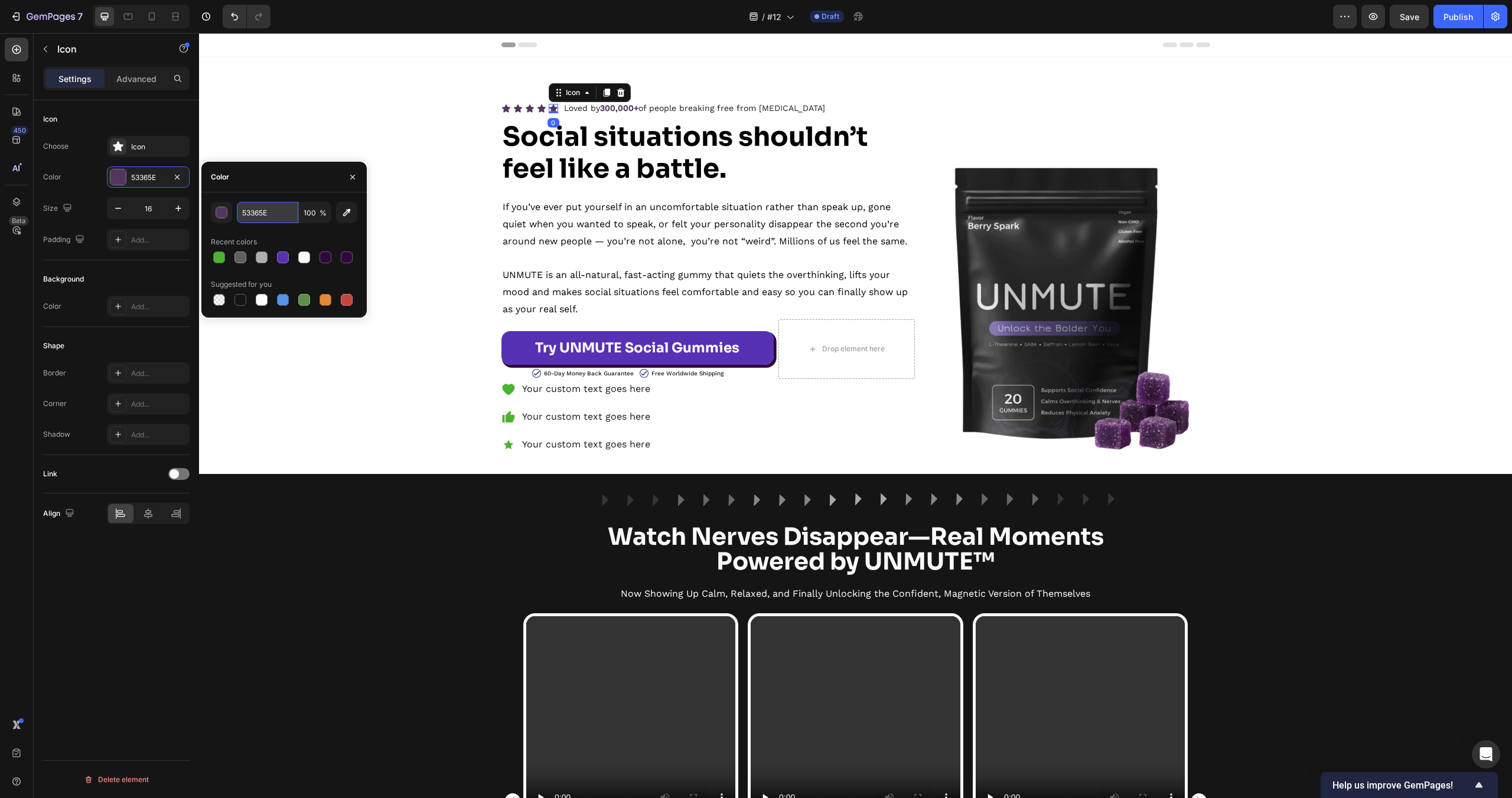
click at [265, 216] on input "53365E" at bounding box center [268, 212] width 62 height 21
click at [223, 254] on div at bounding box center [219, 257] width 12 height 12
type input "4CB331"
click at [319, 82] on div "Icon Icon Icon Icon Icon Icon List Loved by 300,000+ of people breaking free fr…" at bounding box center [856, 266] width 1313 height 379
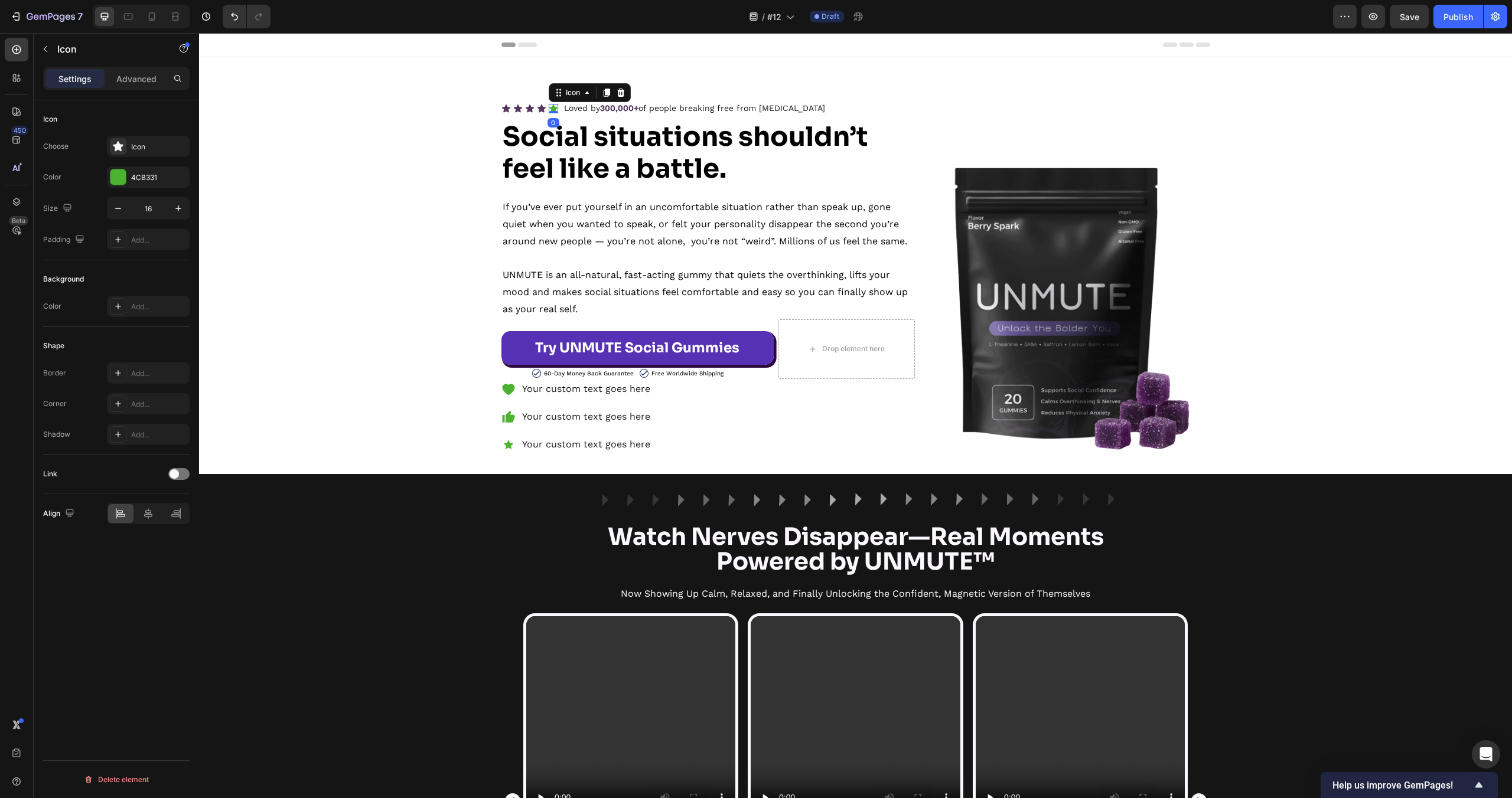
click at [555, 108] on icon at bounding box center [553, 108] width 8 height 7
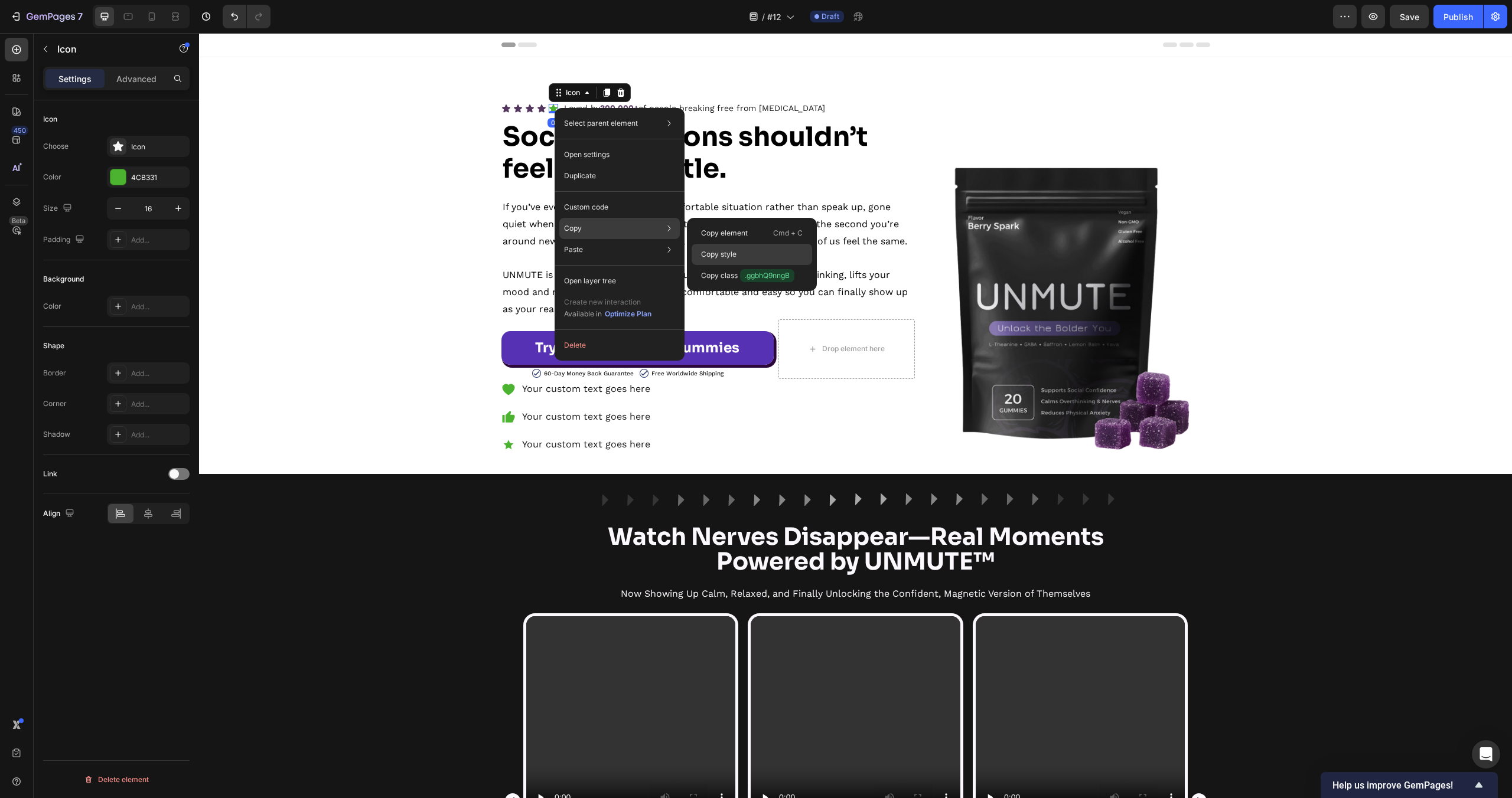
click at [734, 258] on p "Copy style" at bounding box center [719, 255] width 35 height 11
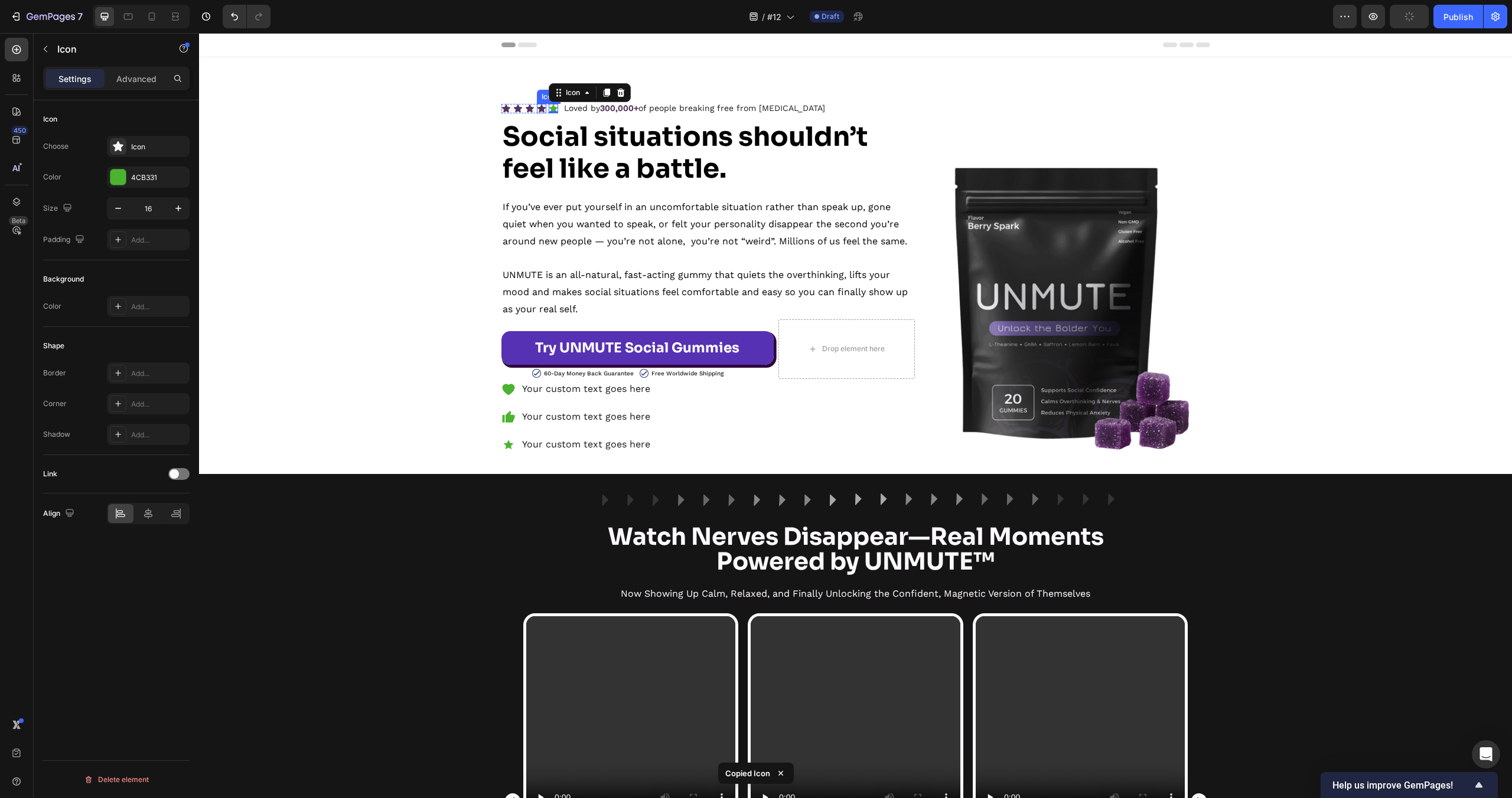
click at [544, 110] on div "Icon" at bounding box center [542, 109] width 9 height 9
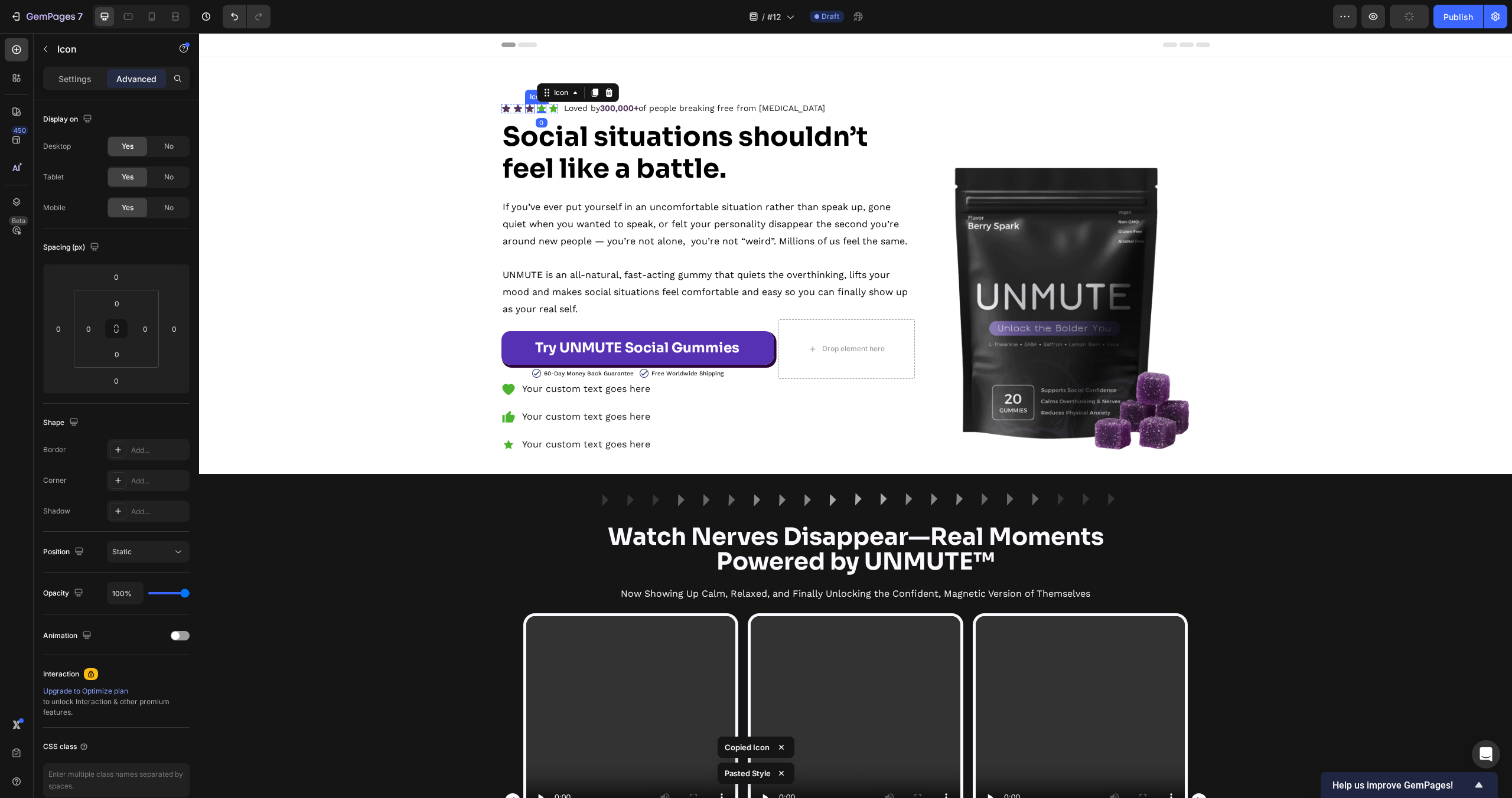
click at [531, 109] on icon at bounding box center [530, 108] width 8 height 7
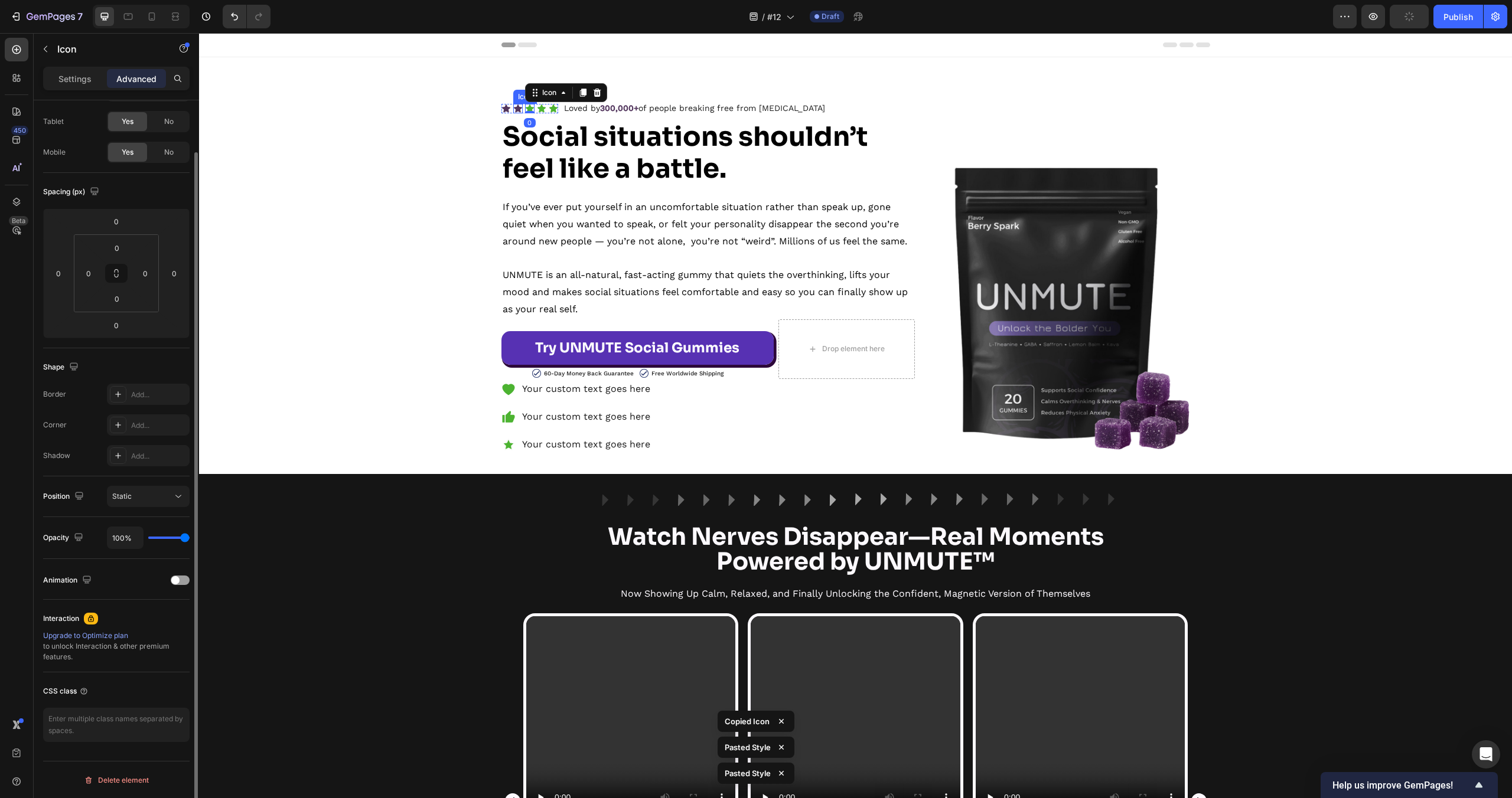
click at [517, 109] on icon at bounding box center [518, 108] width 8 height 7
click at [506, 109] on icon at bounding box center [506, 108] width 8 height 7
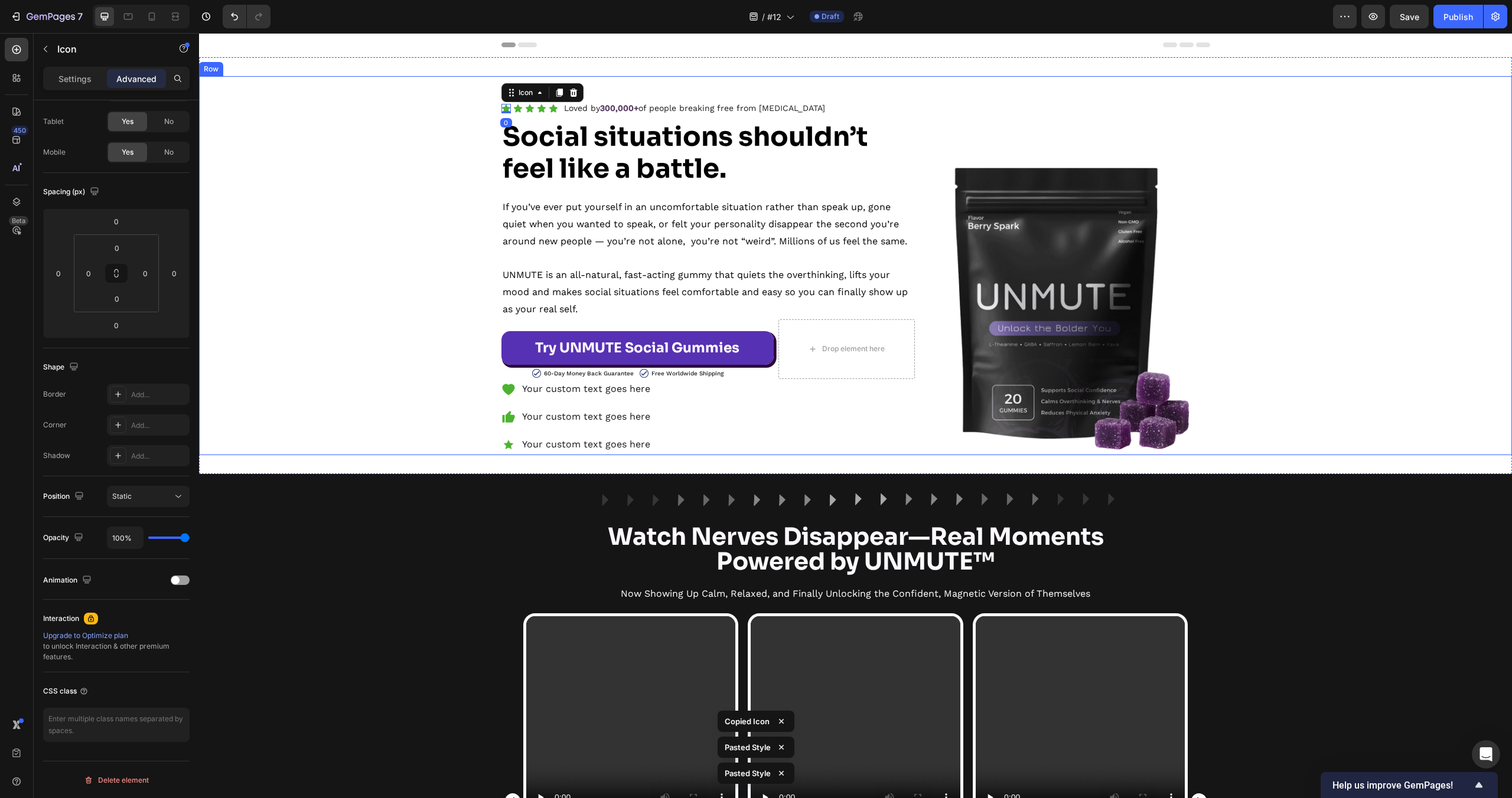
click at [429, 137] on div "Icon 0 Icon Icon Icon Icon Icon List Loved by 300,000+ of people breaking free …" at bounding box center [856, 277] width 1313 height 355
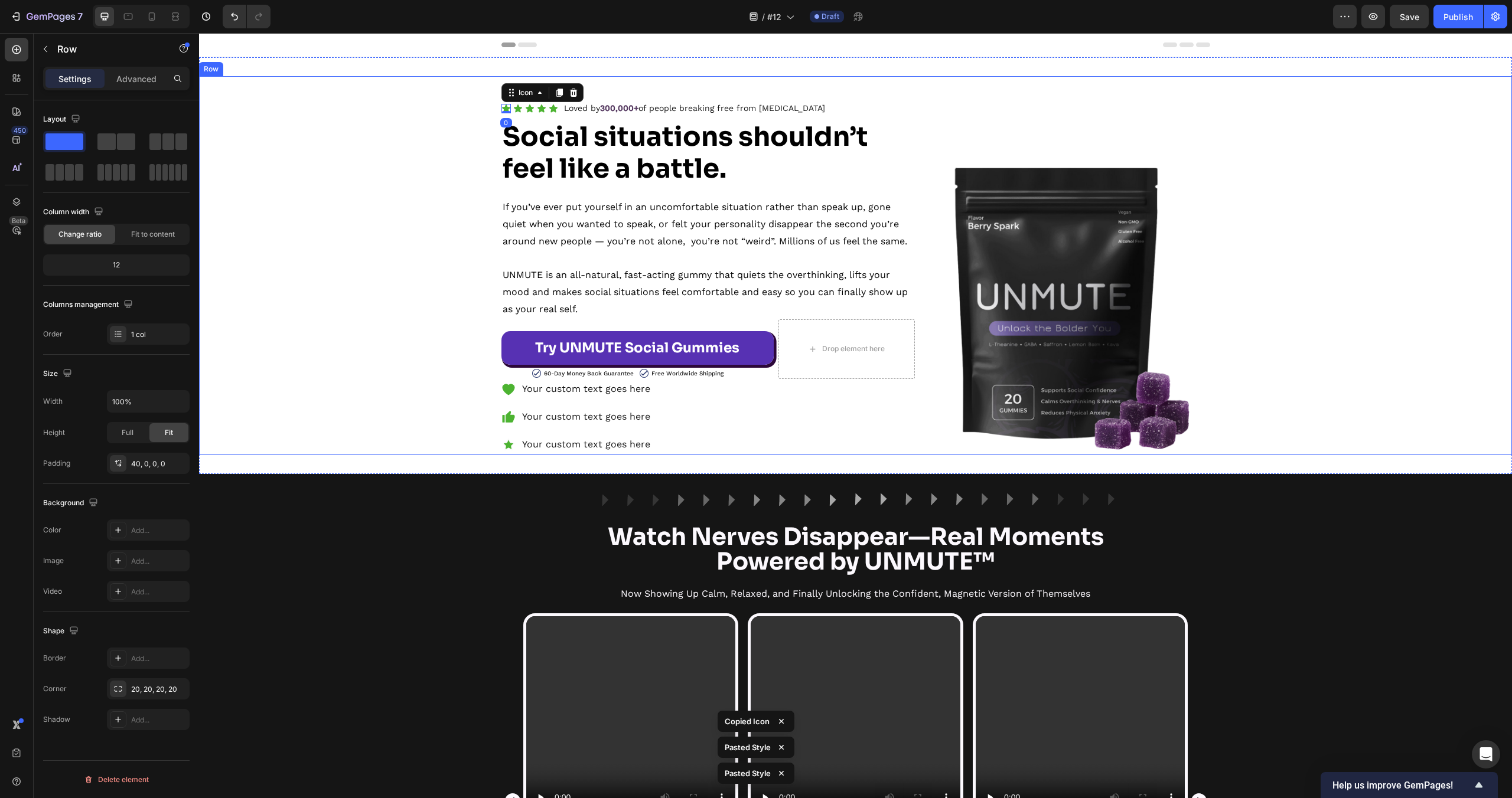
scroll to position [0, 0]
click at [725, 432] on div "Your custom text goes here Your custom text goes here Your custom text goes here" at bounding box center [708, 417] width 414 height 76
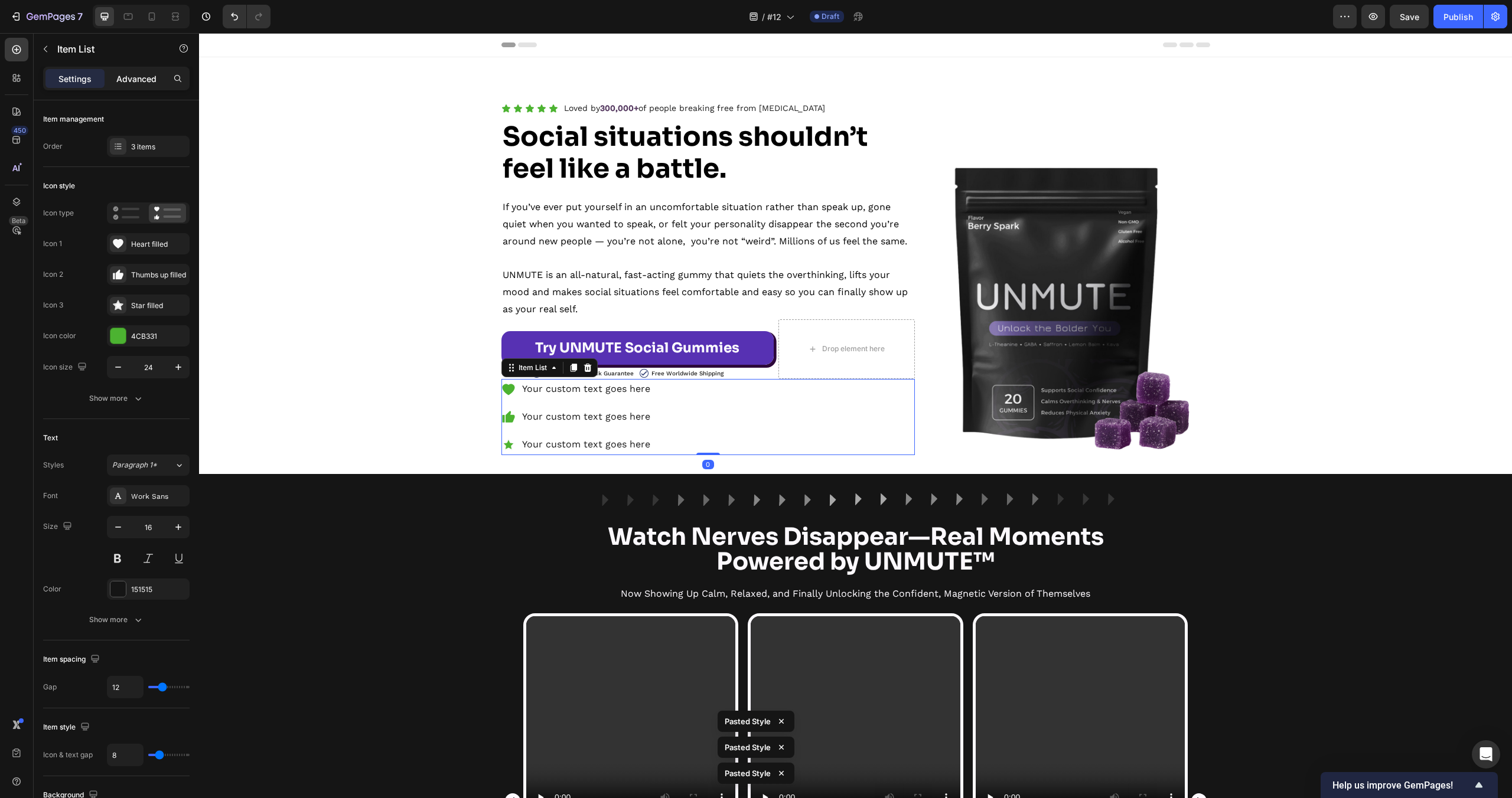
click at [147, 81] on p "Advanced" at bounding box center [137, 78] width 41 height 12
type input "100%"
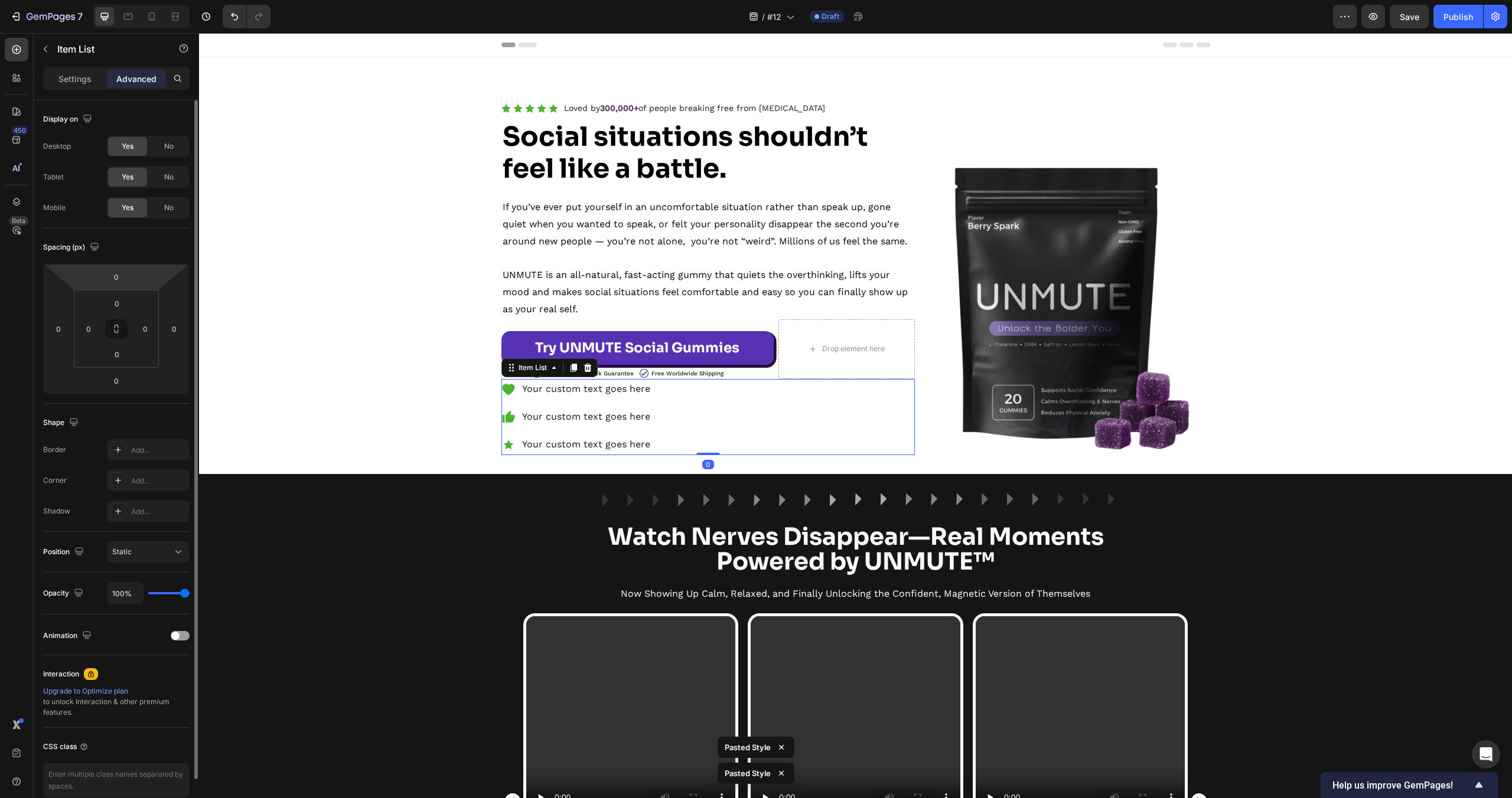
click at [130, 0] on html "7 Version history / #12 Draft Preview Save Publish 450 Beta list Sections(30) E…" at bounding box center [756, 0] width 1512 height 0
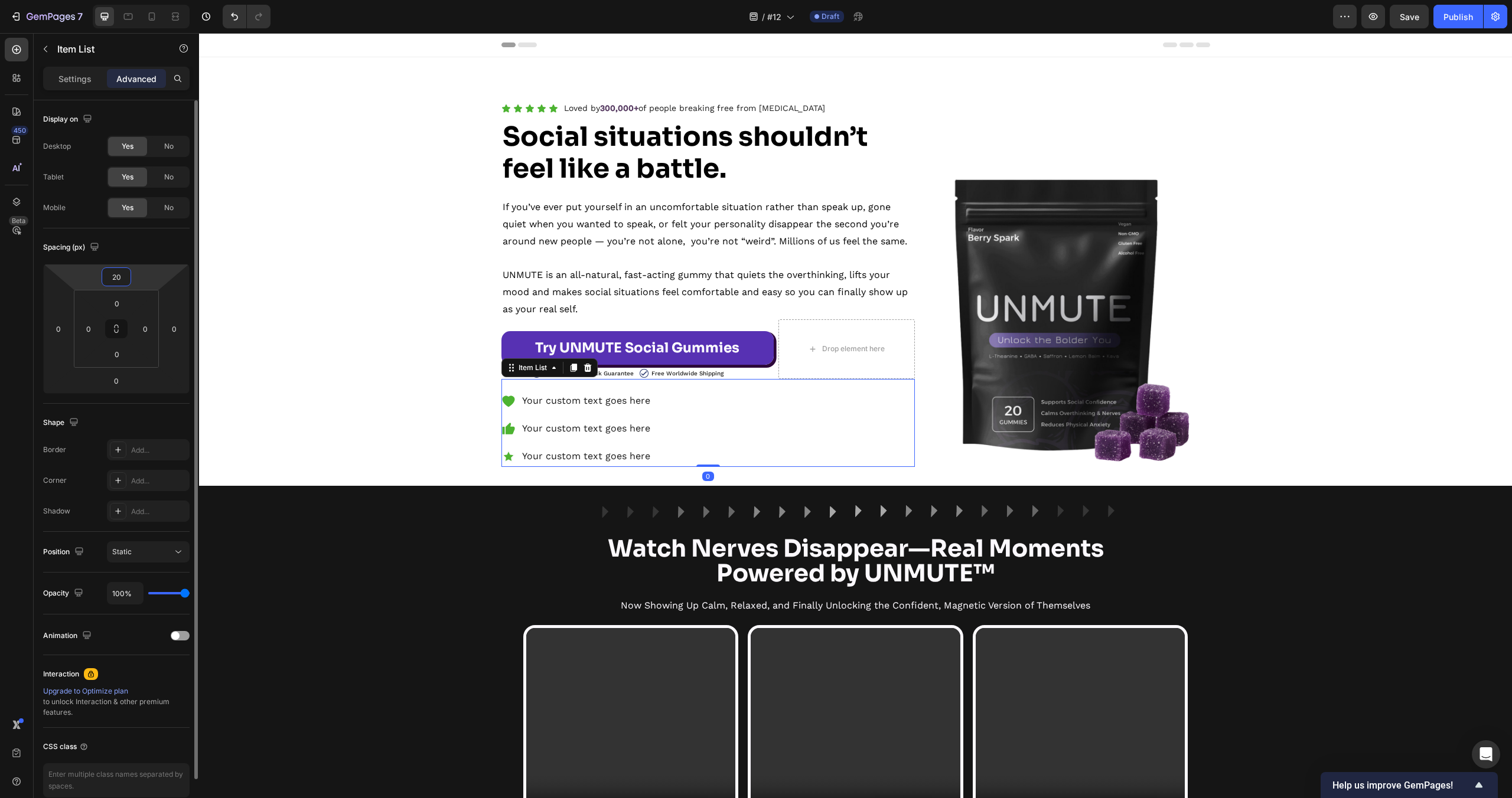
type input "20"
click at [567, 407] on div "Your custom text goes here" at bounding box center [586, 401] width 132 height 20
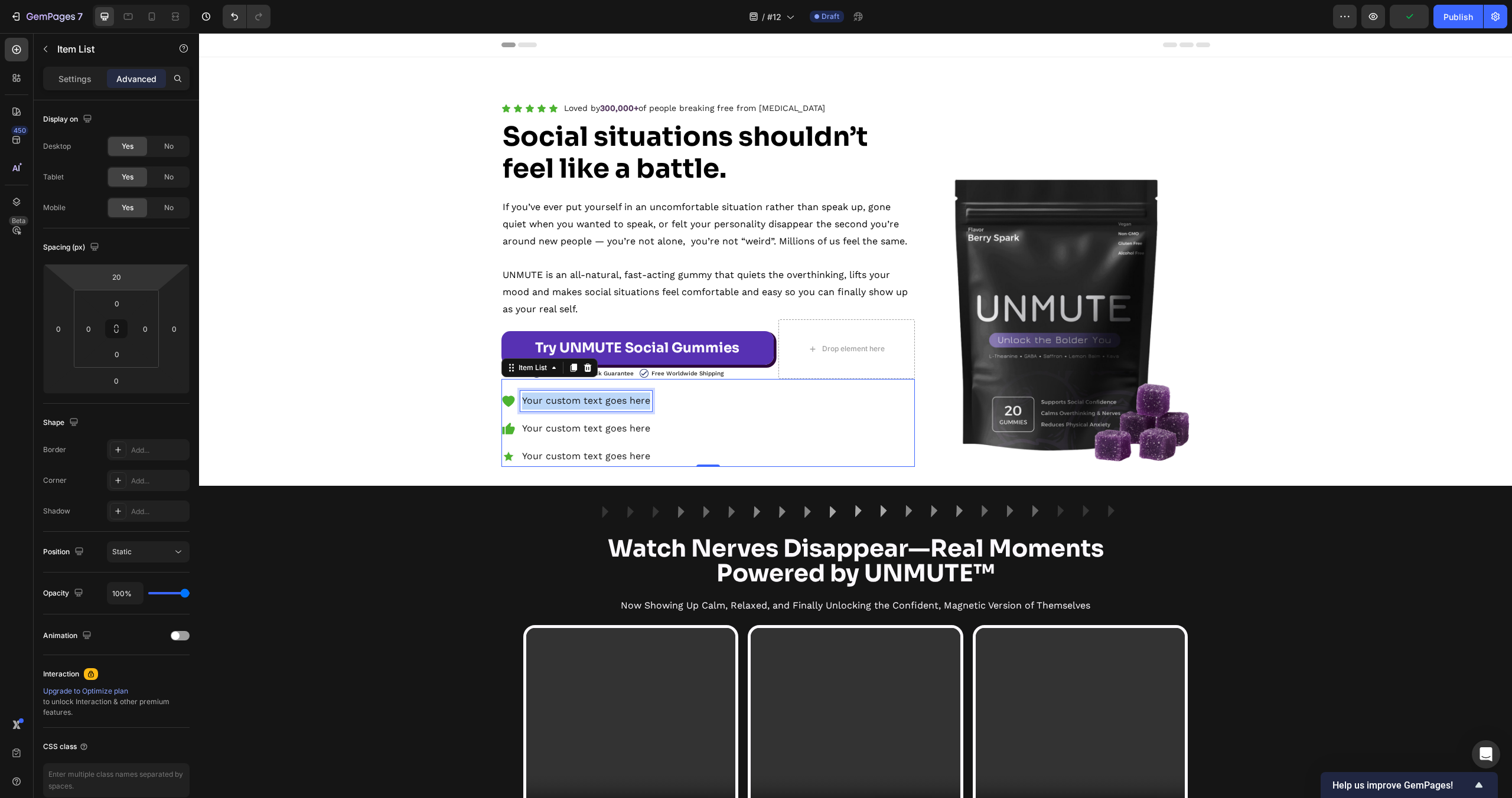
click at [567, 407] on p "Your custom text goes here" at bounding box center [586, 401] width 128 height 18
click at [586, 432] on p "Your custom text goes here" at bounding box center [586, 429] width 128 height 18
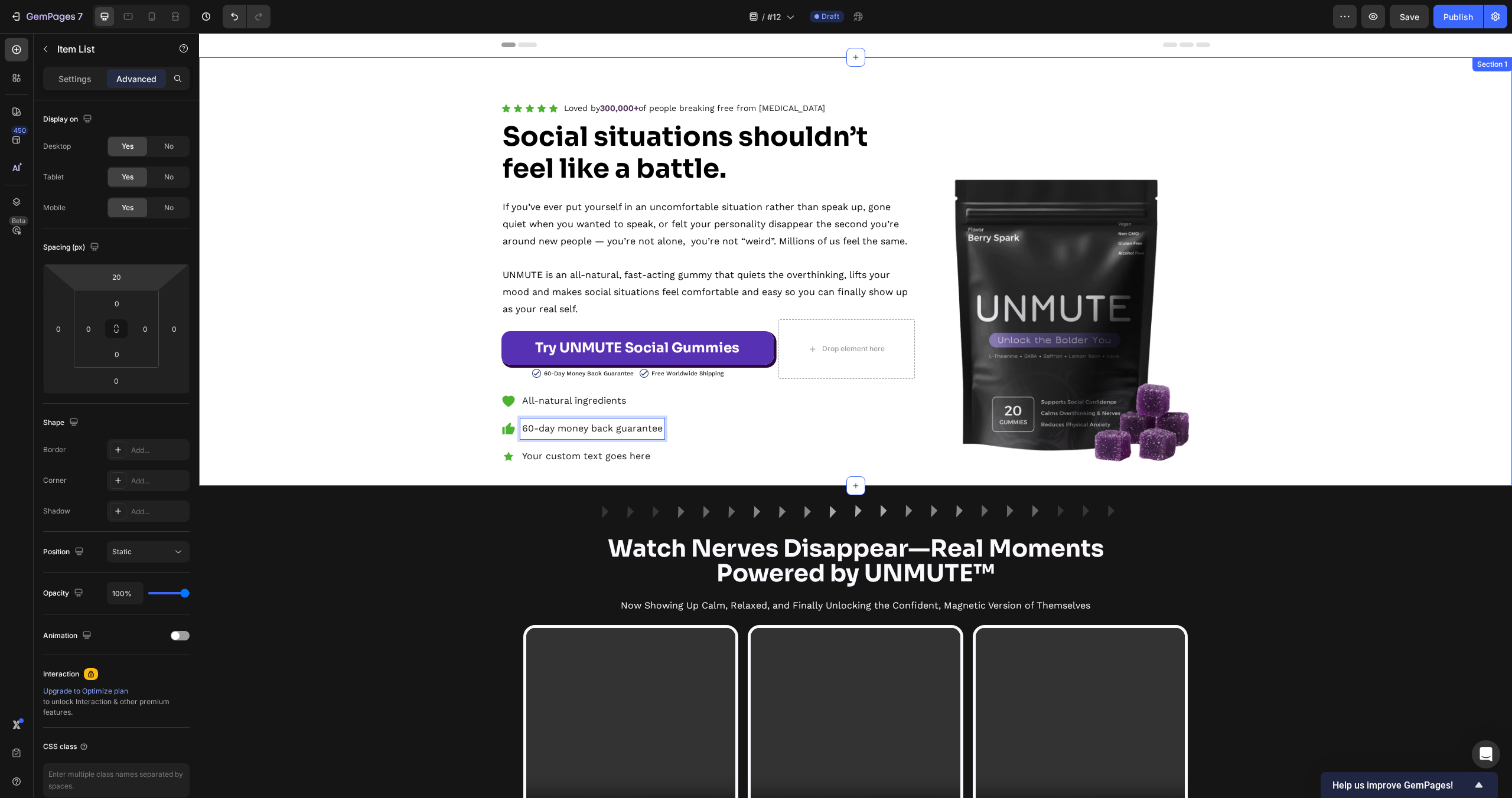
click at [398, 478] on div "Icon Icon Icon Icon Icon Icon List Loved by 300,000+ of people breaking free fr…" at bounding box center [856, 271] width 1313 height 429
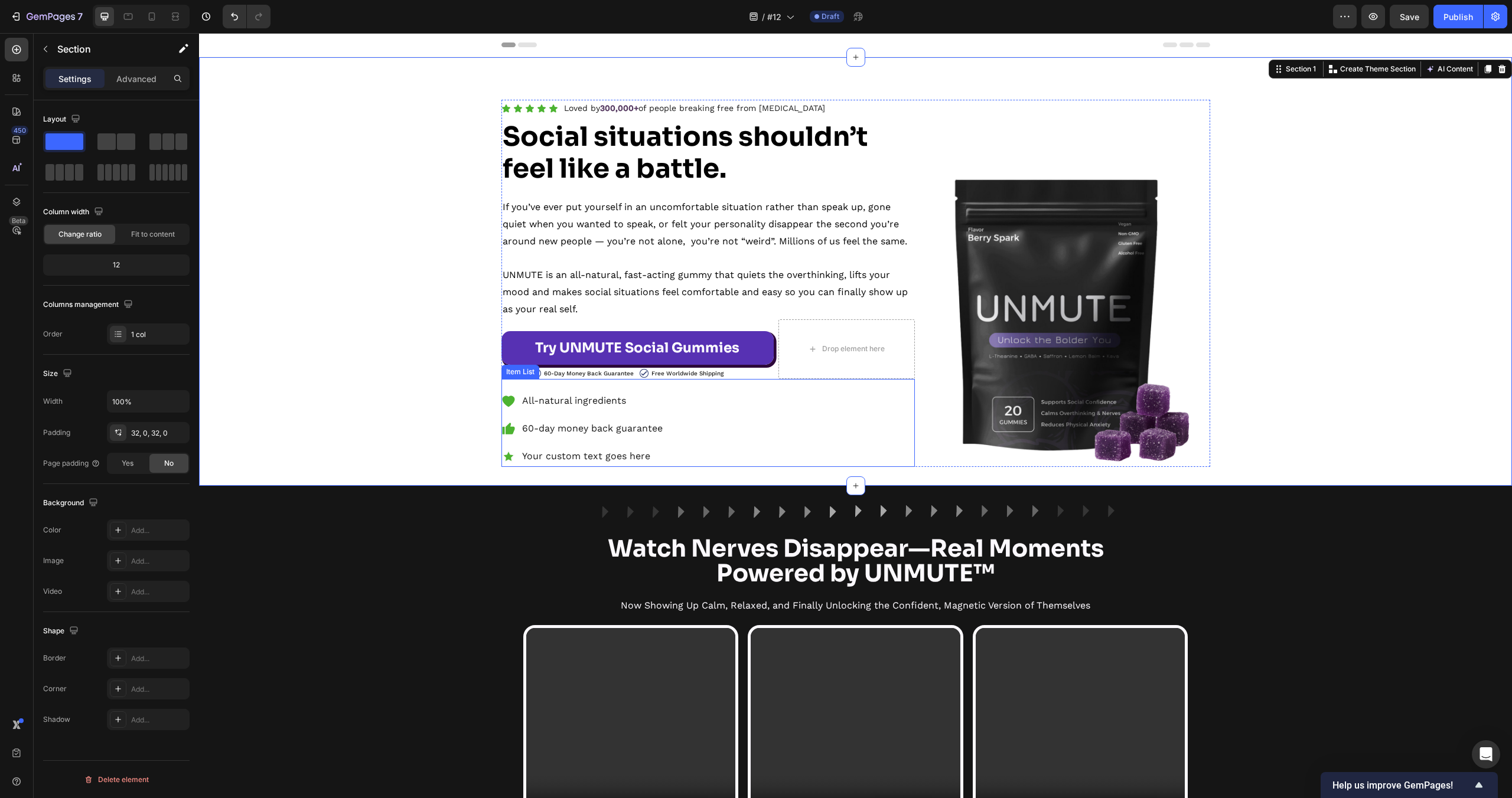
click at [731, 442] on div "All-natural ingredients 60-day money back guarantee Your custom text goes here" at bounding box center [708, 429] width 414 height 76
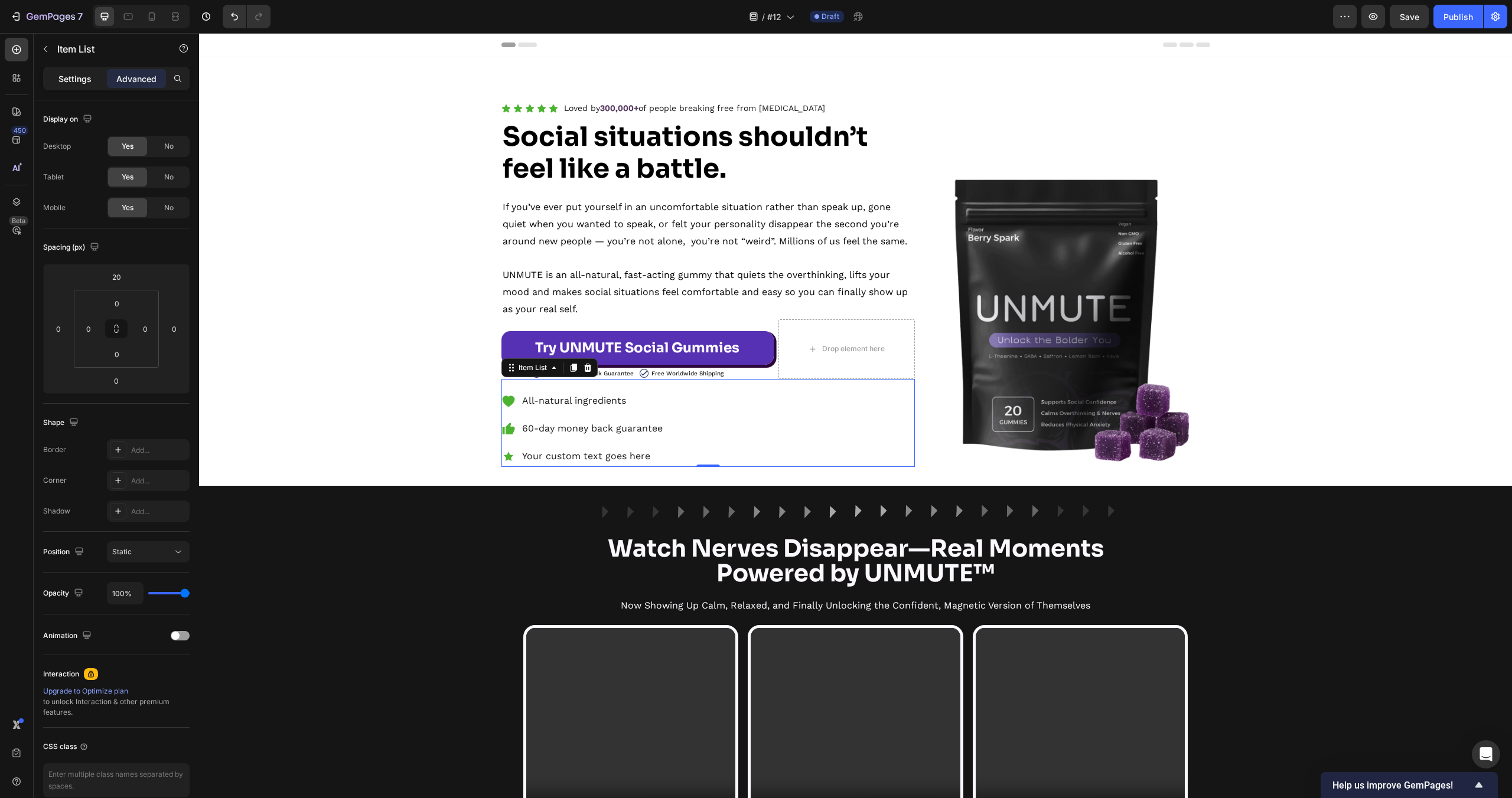
click at [66, 84] on p "Settings" at bounding box center [75, 78] width 33 height 12
type input "8"
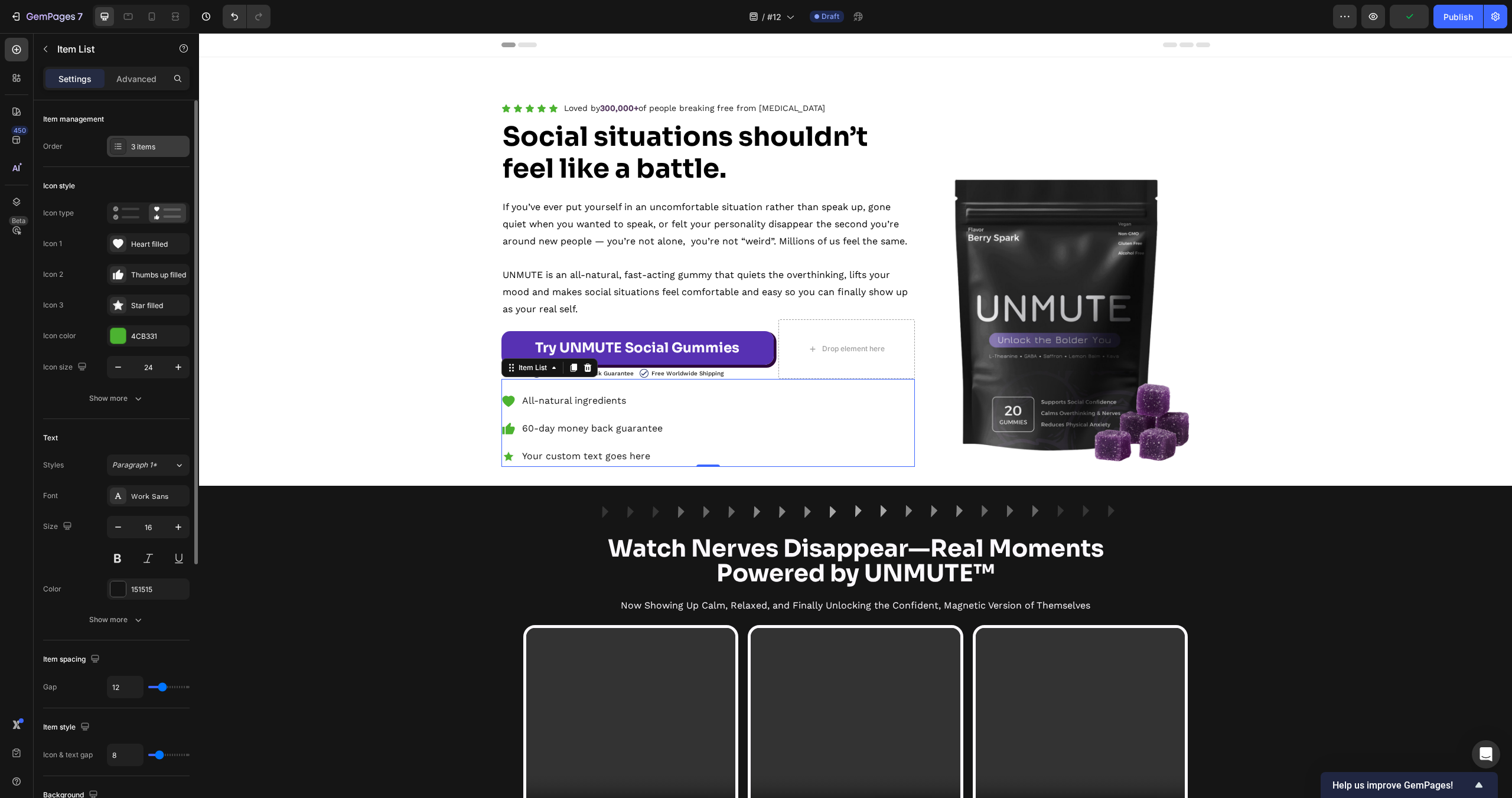
click at [173, 147] on div "3 items" at bounding box center [159, 148] width 55 height 11
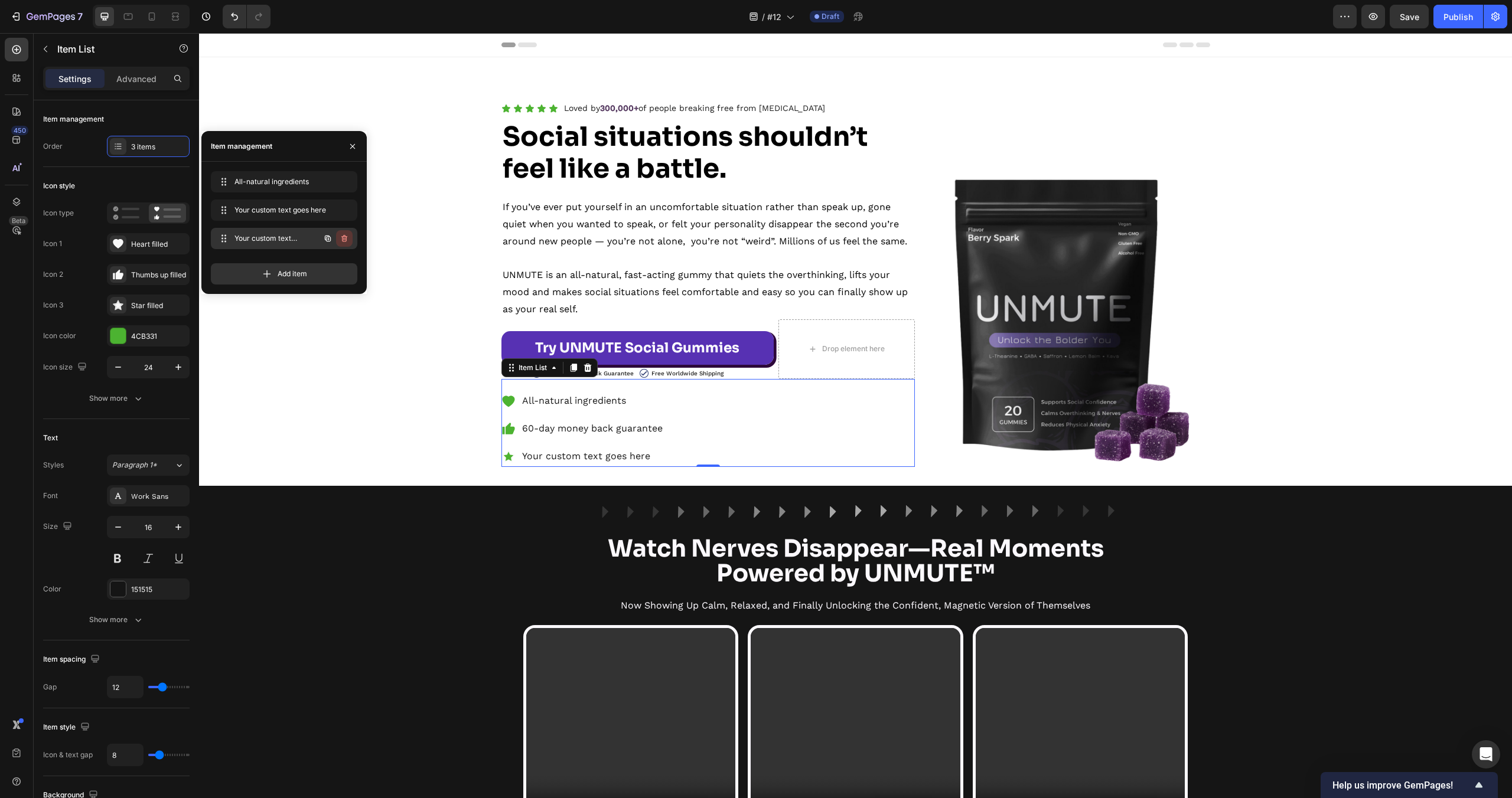
click at [349, 239] on icon "button" at bounding box center [344, 238] width 9 height 9
click at [348, 239] on button "Delete" at bounding box center [336, 239] width 32 height 17
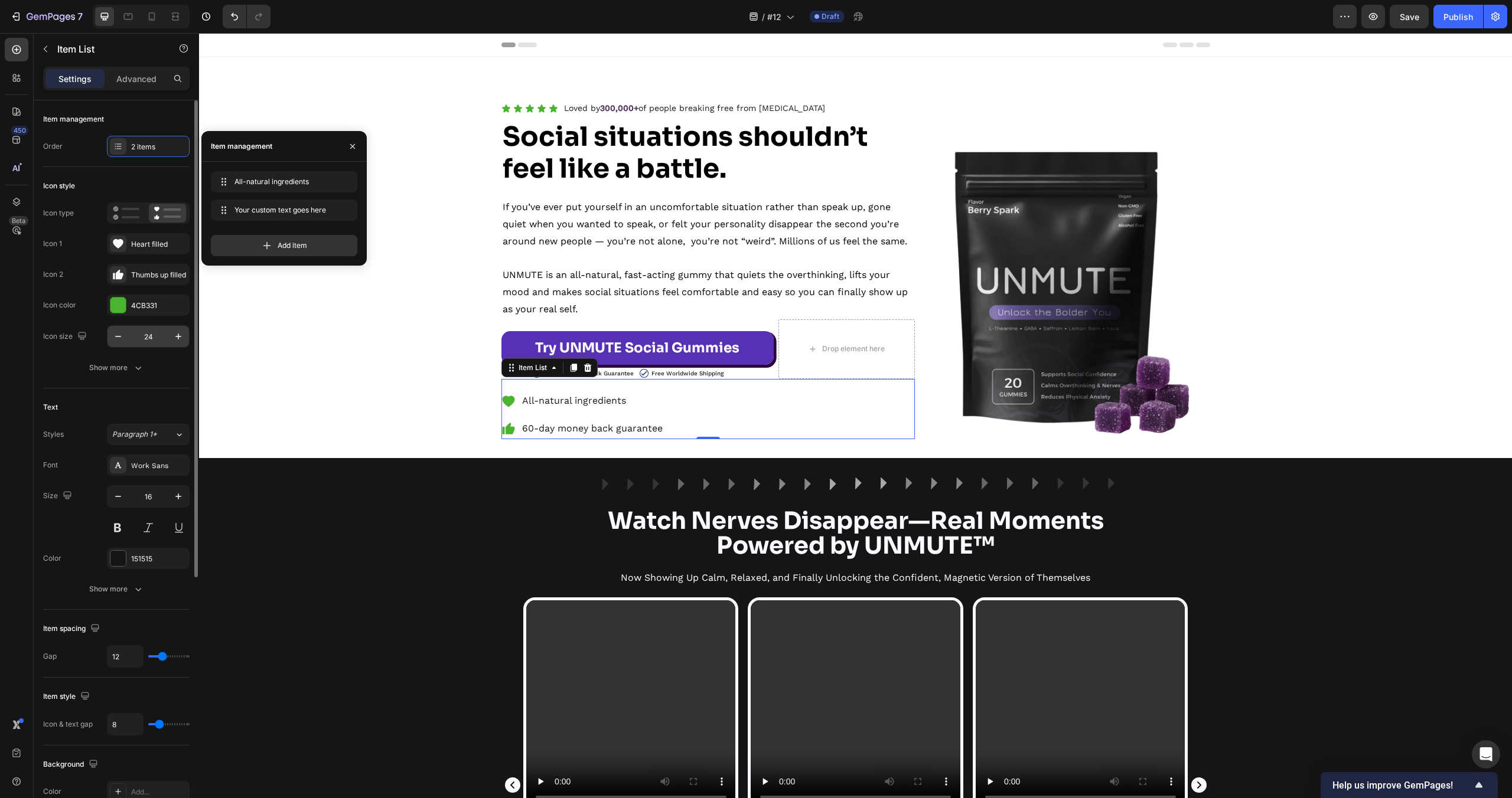
click at [144, 342] on input "24" at bounding box center [148, 336] width 39 height 21
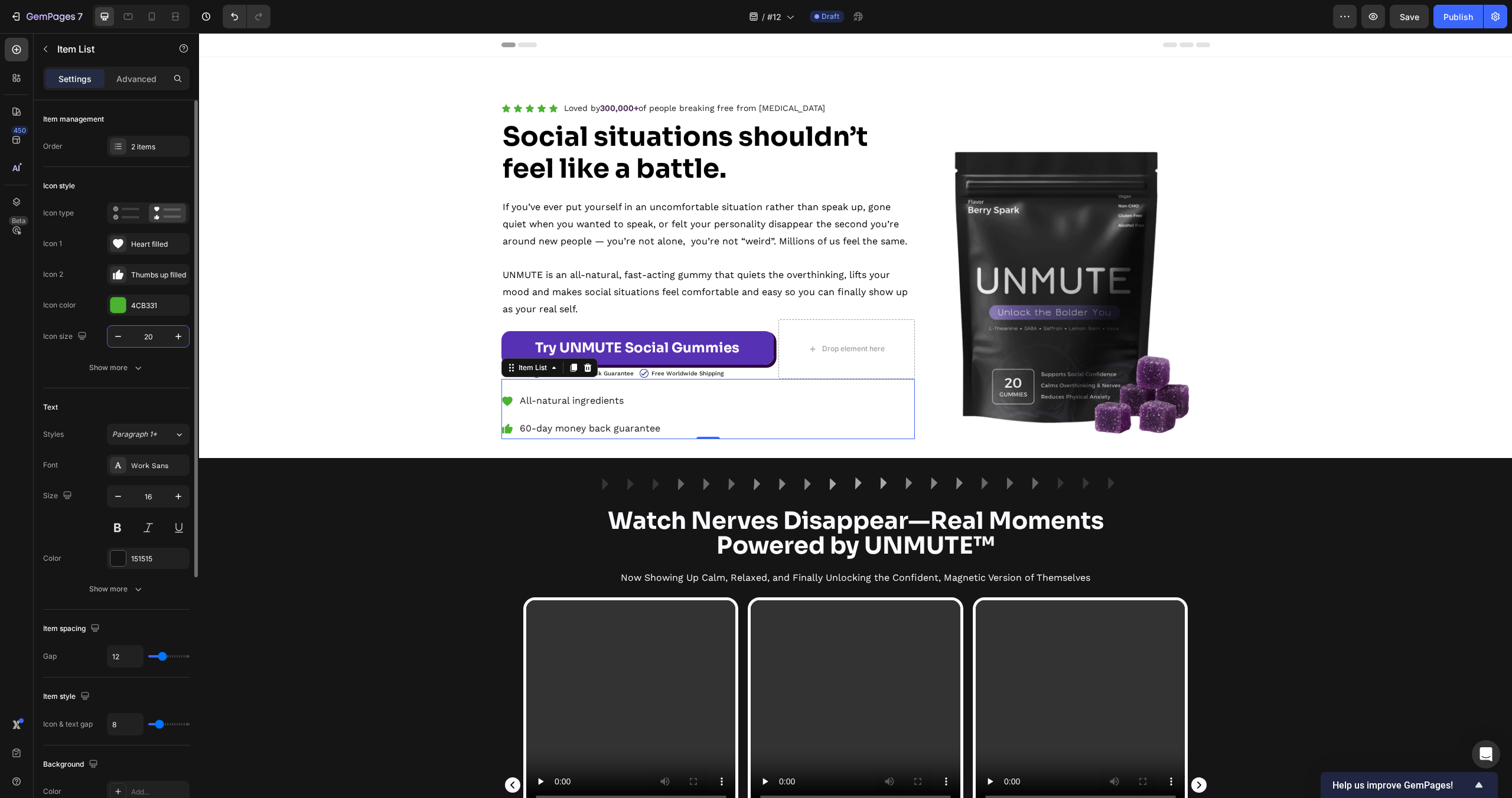
type input "20"
type input "13"
type input "12"
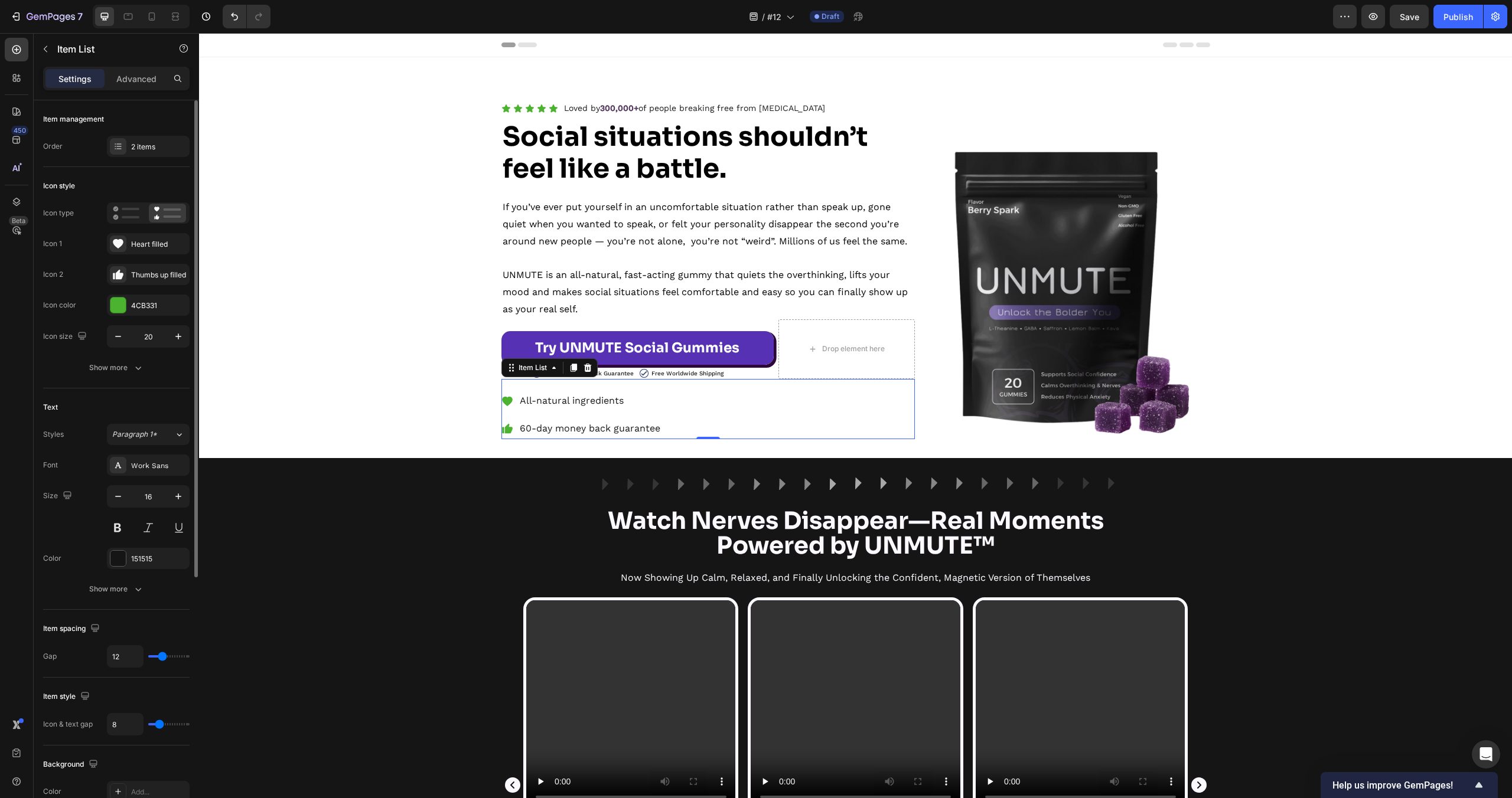
type input "10"
type input "8"
type input "7"
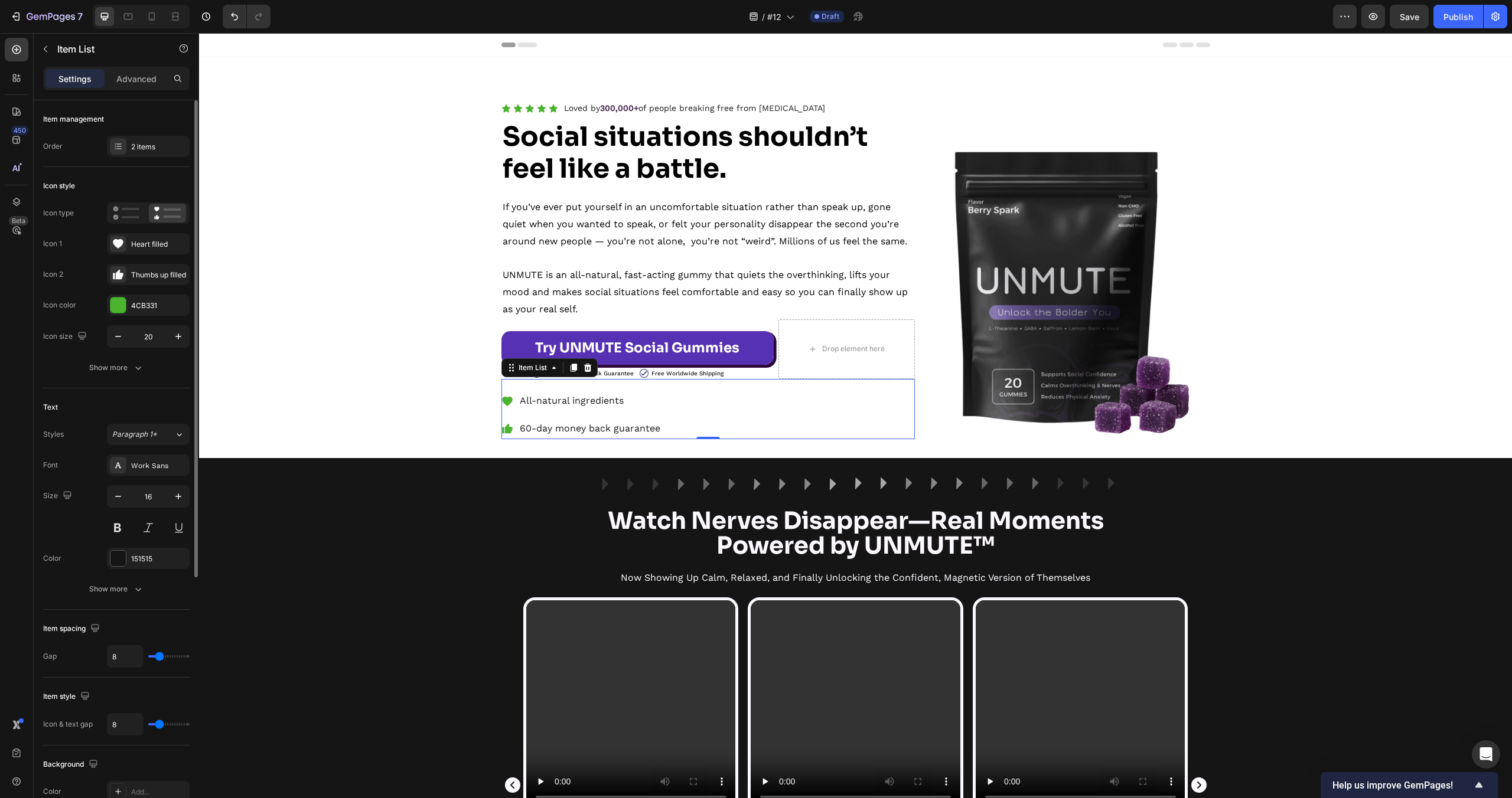
type input "7"
type input "6"
type input "5"
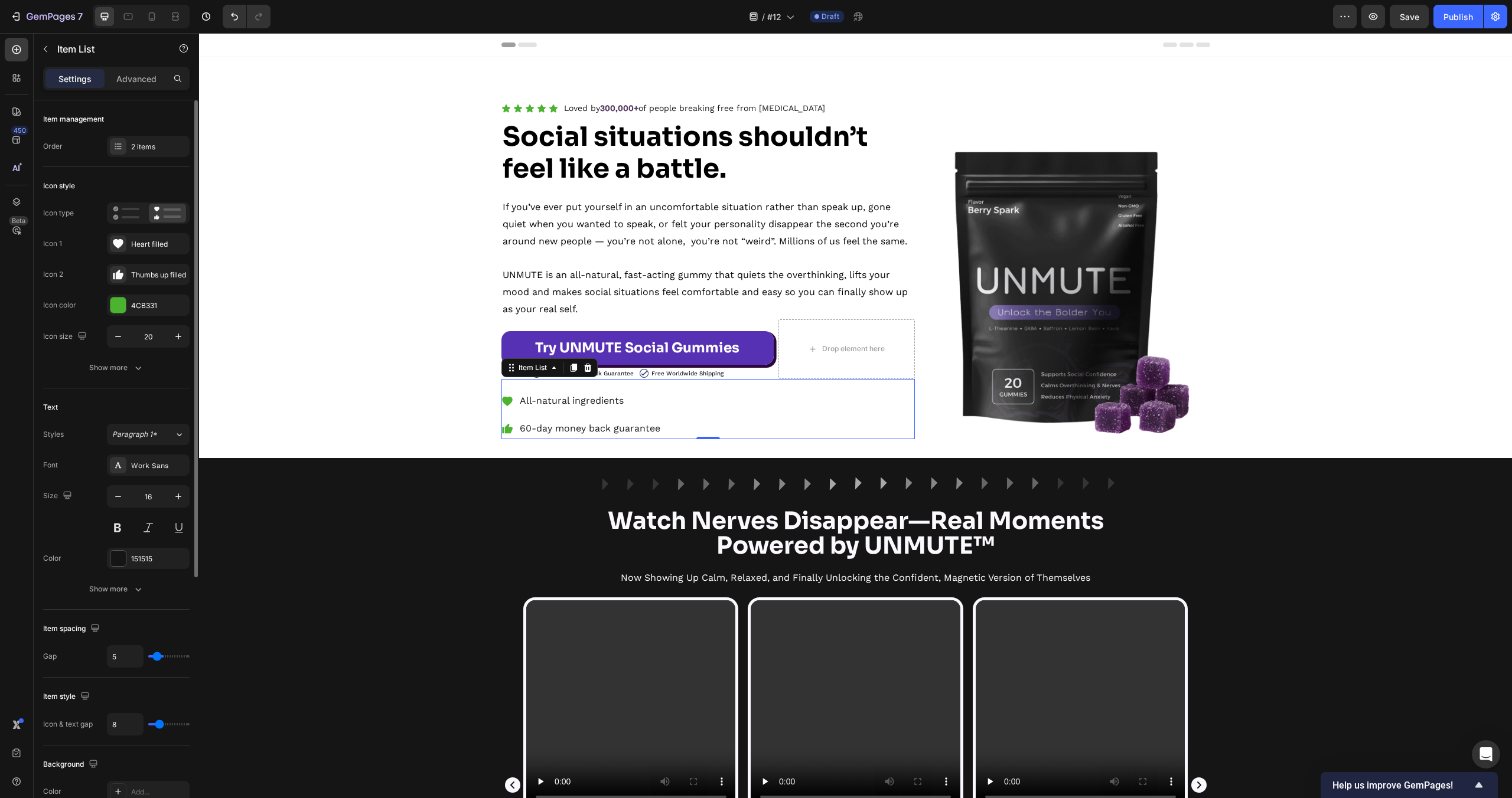
type input "4"
type input "3"
type input "2"
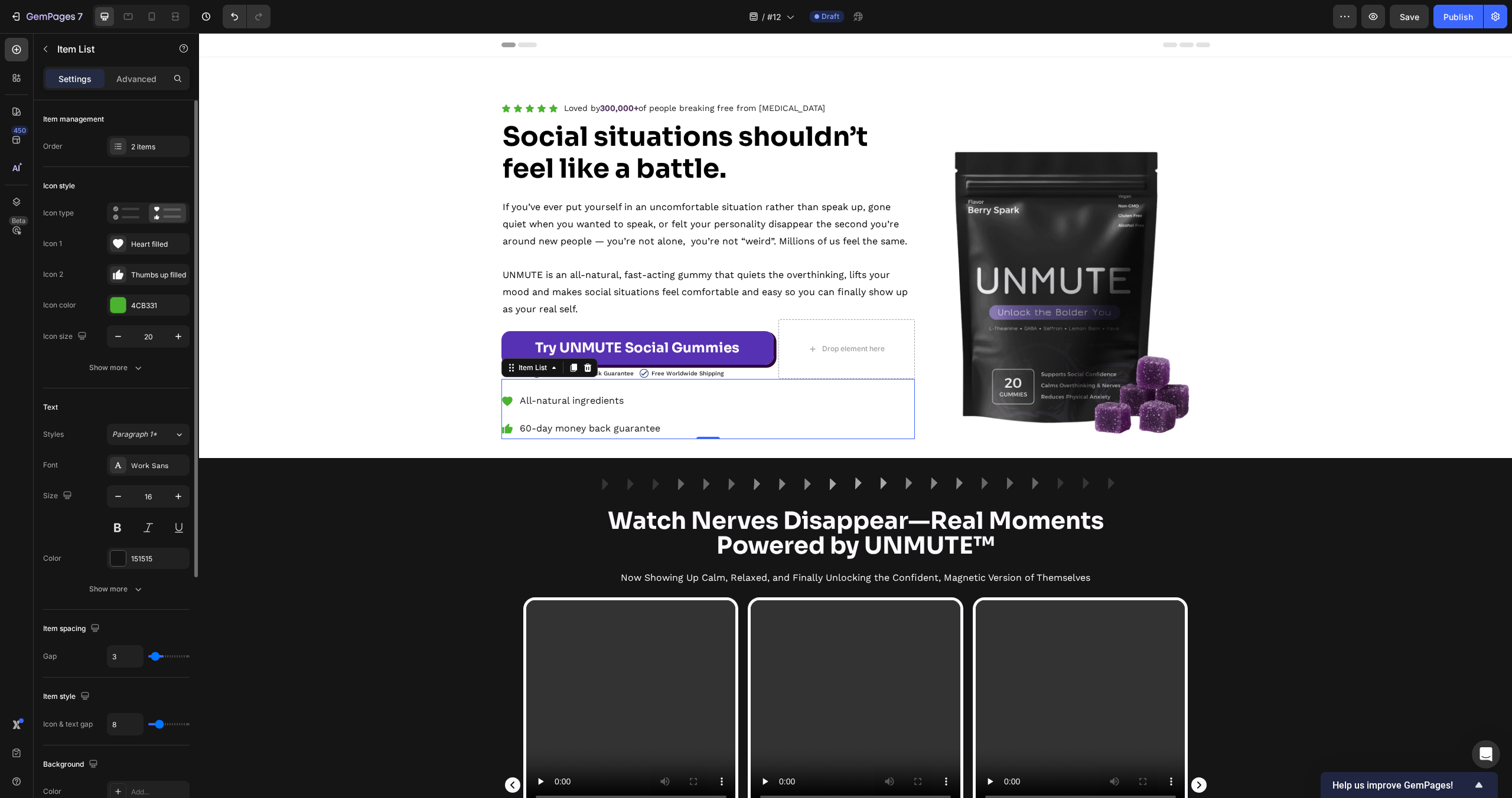
type input "2"
type input "1"
type input "0"
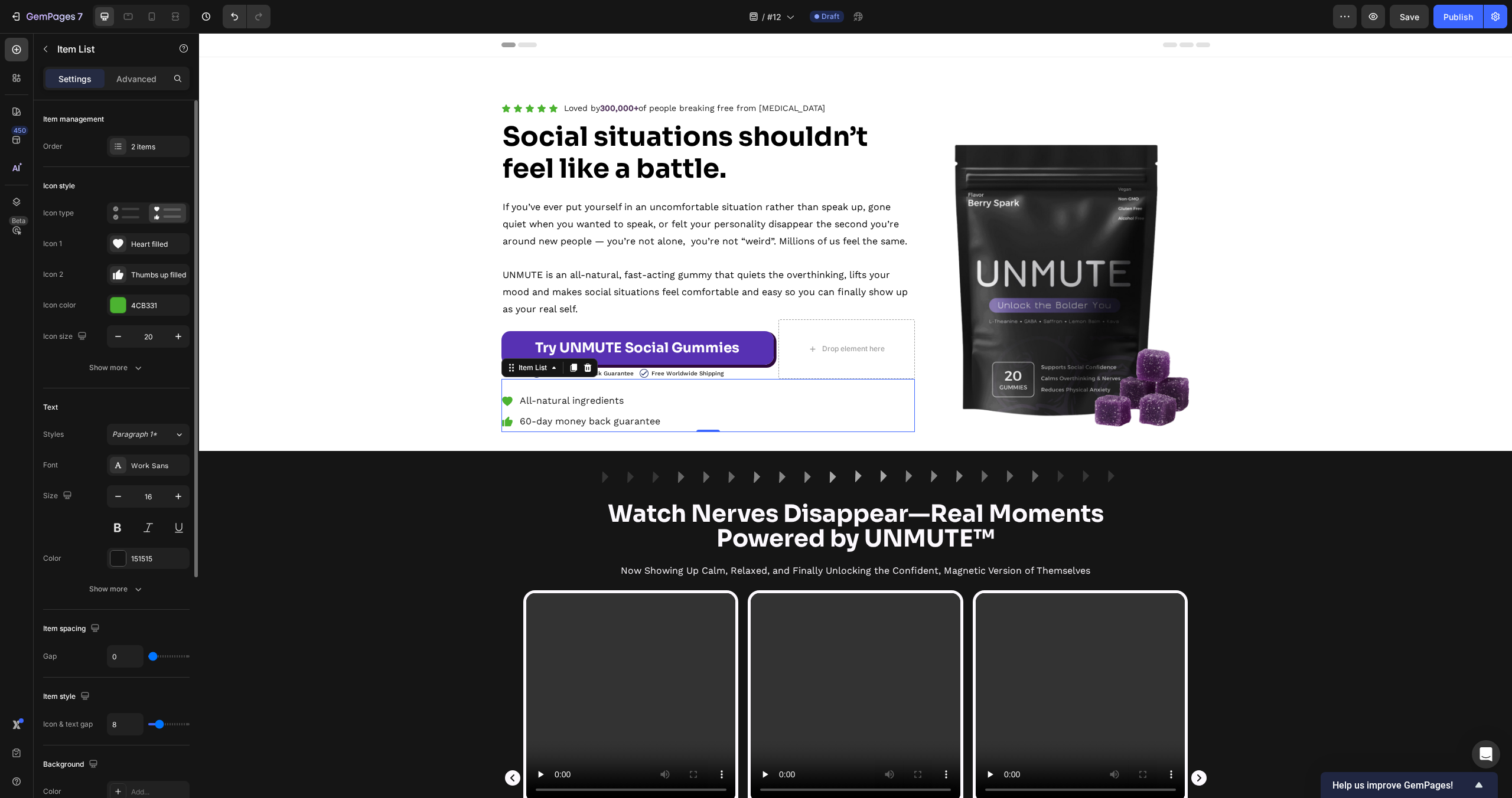
drag, startPoint x: 164, startPoint y: 658, endPoint x: 149, endPoint y: 660, distance: 15.1
type input "0"
click at [149, 658] on input "range" at bounding box center [169, 656] width 42 height 3
click at [138, 248] on div "Heart filled" at bounding box center [159, 244] width 55 height 11
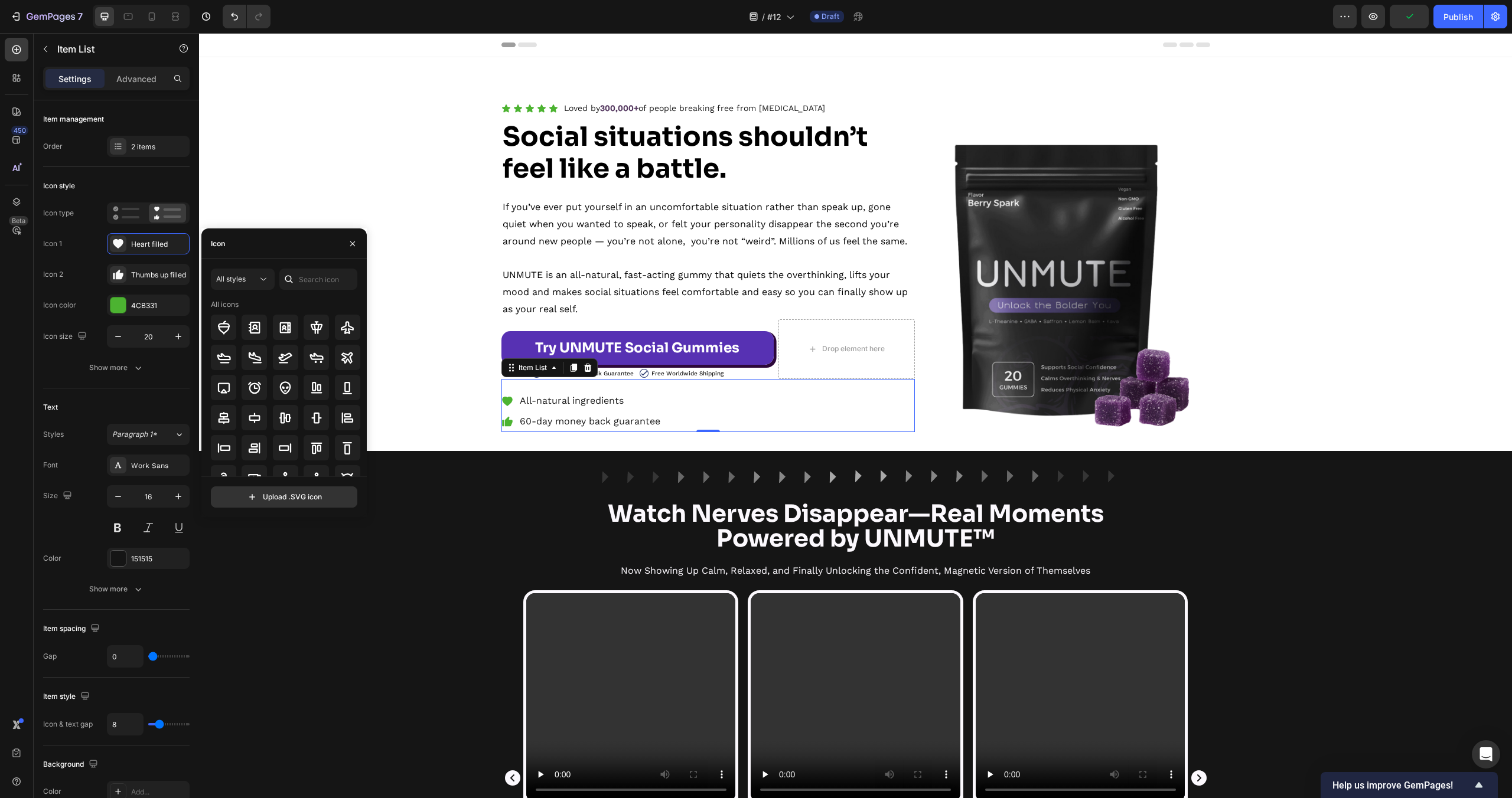
click at [296, 285] on div at bounding box center [289, 279] width 18 height 21
click at [318, 279] on input "text" at bounding box center [318, 279] width 78 height 21
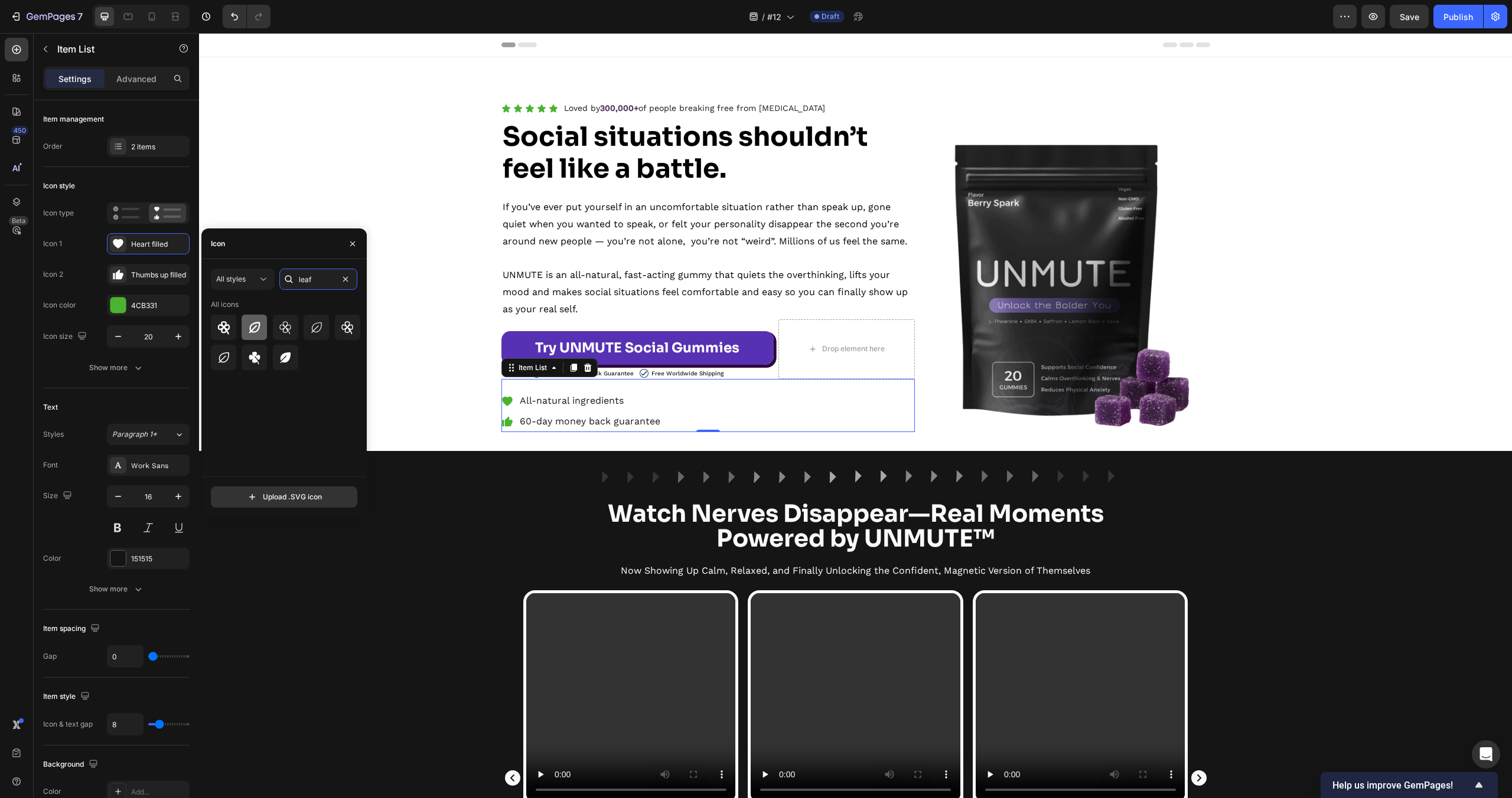
type input "leaf"
click at [258, 329] on icon at bounding box center [254, 327] width 14 height 14
click at [501, 423] on icon at bounding box center [507, 421] width 12 height 12
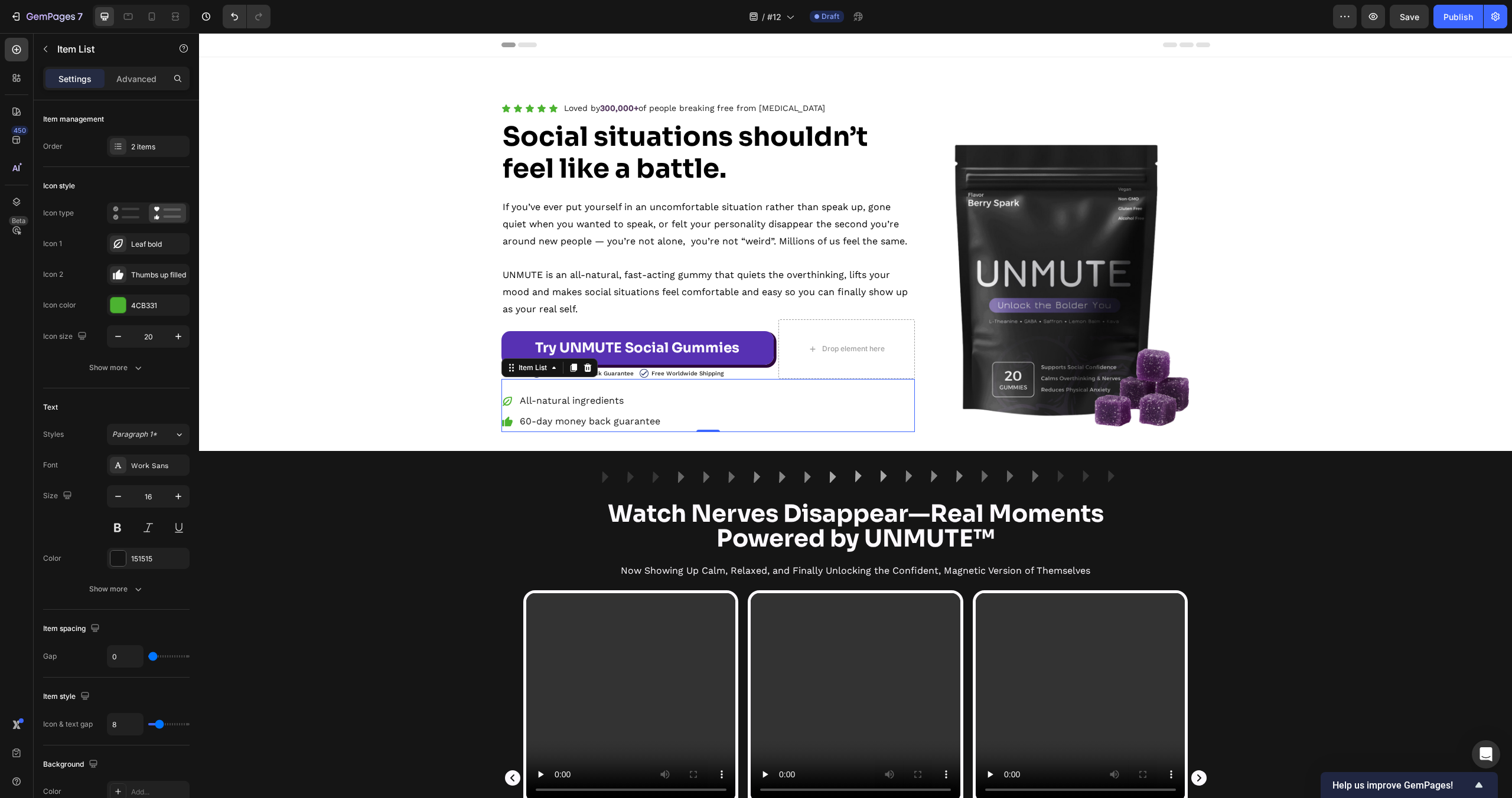
click at [507, 423] on icon at bounding box center [508, 422] width 7 height 9
click at [121, 270] on icon at bounding box center [118, 274] width 12 height 12
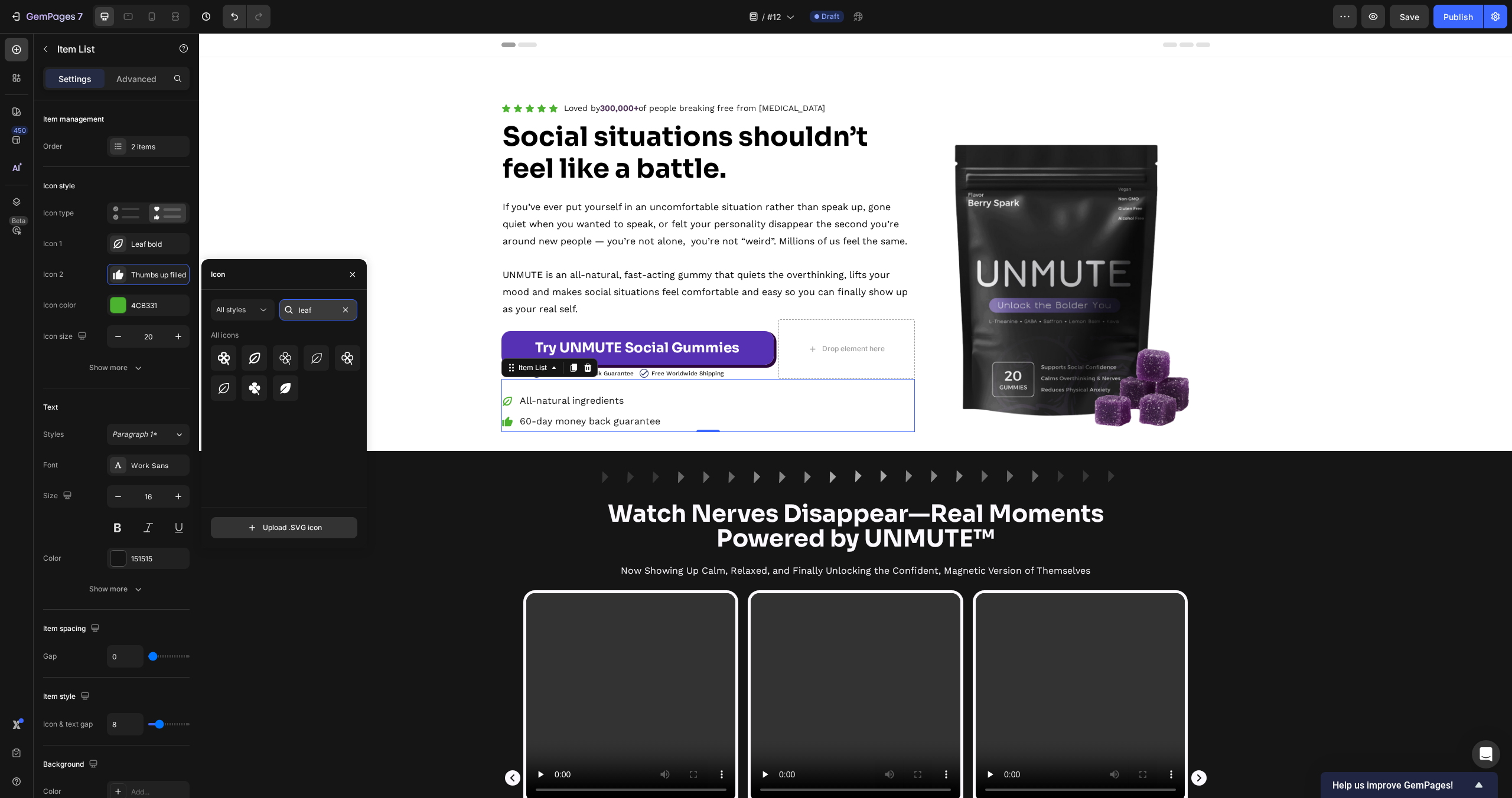
click at [303, 312] on input "leaf" at bounding box center [318, 309] width 78 height 21
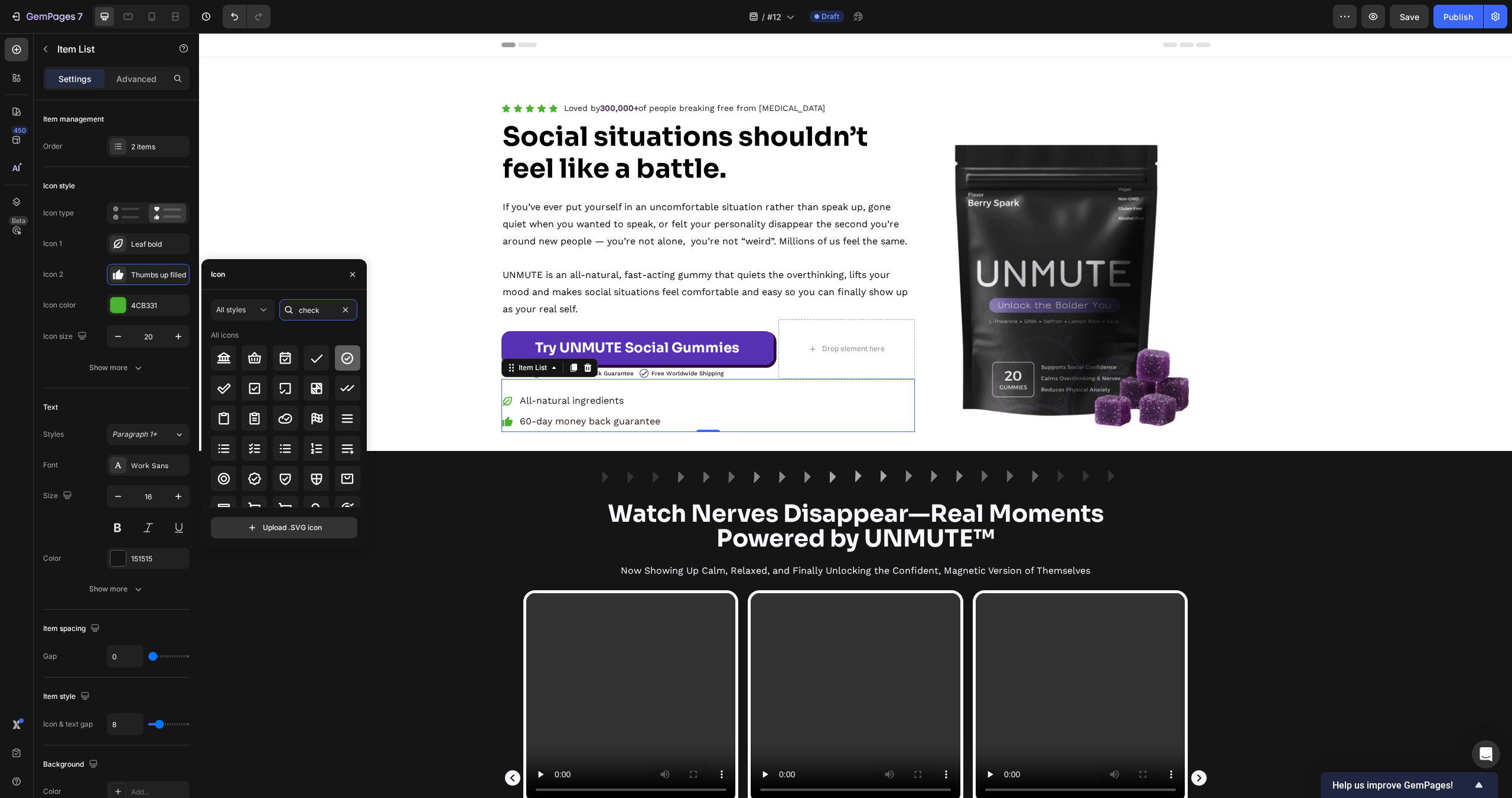
type input "check"
click at [341, 353] on icon at bounding box center [347, 358] width 14 height 14
click at [382, 199] on div "Icon Icon Icon Icon Icon Icon List Loved by 300,000+ of people breaking free fr…" at bounding box center [856, 266] width 1313 height 332
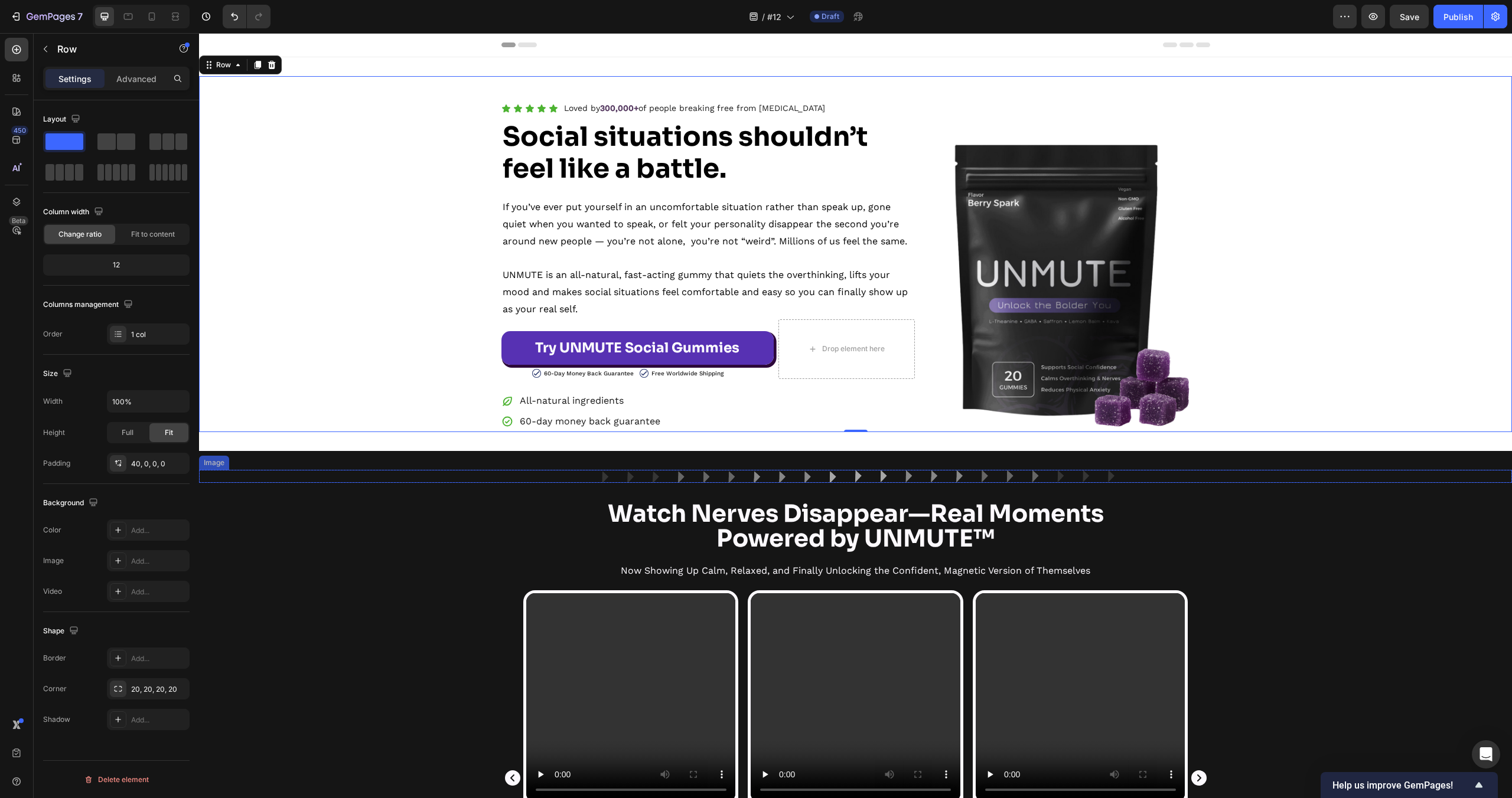
click at [354, 578] on div "Image Row Watch Nerves Disappear—Real Moments Powered by UNMUTE™ Heading Now Sh…" at bounding box center [856, 769] width 1313 height 600
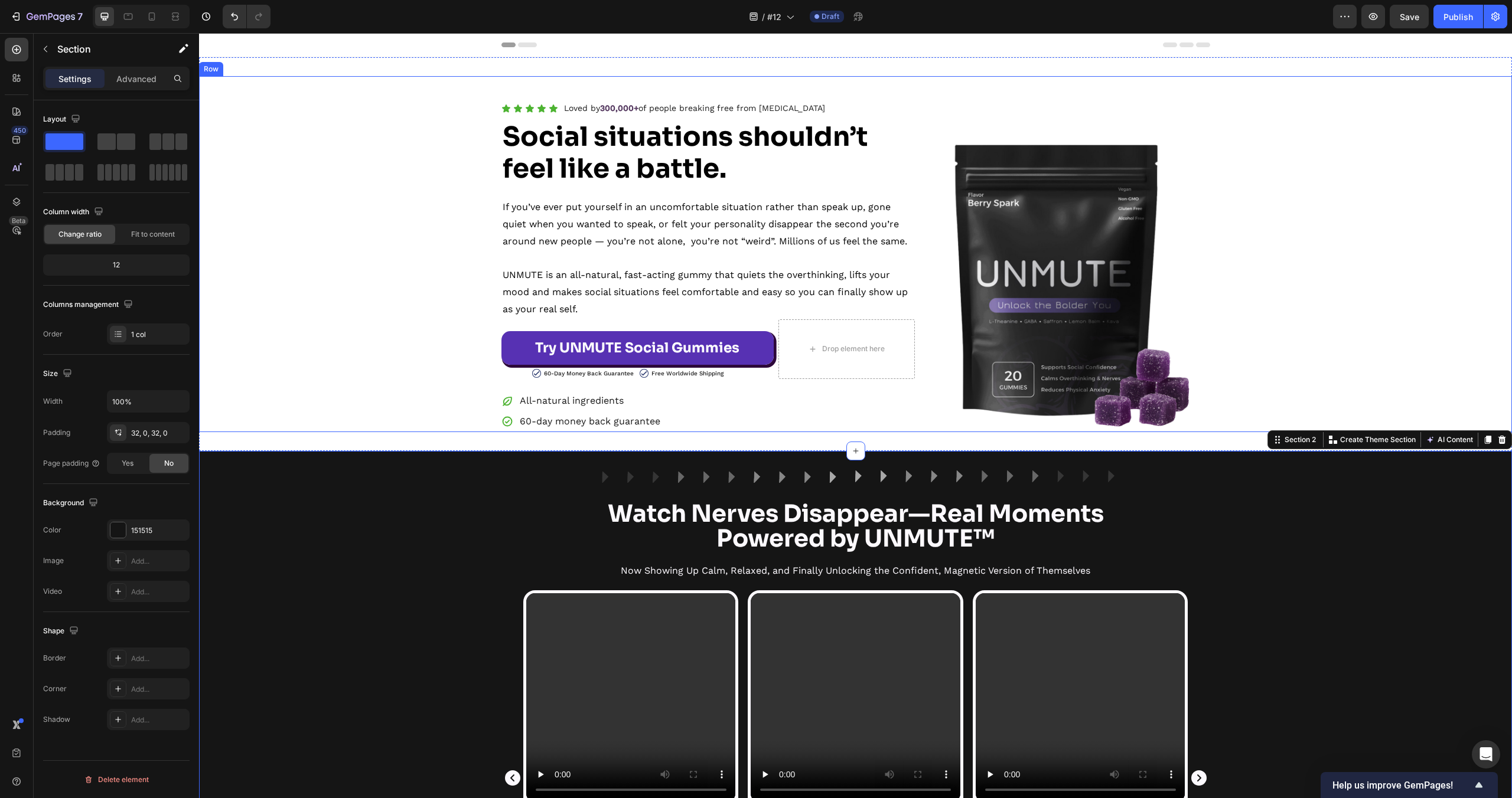
click at [276, 227] on div "Icon Icon Icon Icon Icon Icon List Loved by 300,000+ of people breaking free fr…" at bounding box center [856, 266] width 1313 height 332
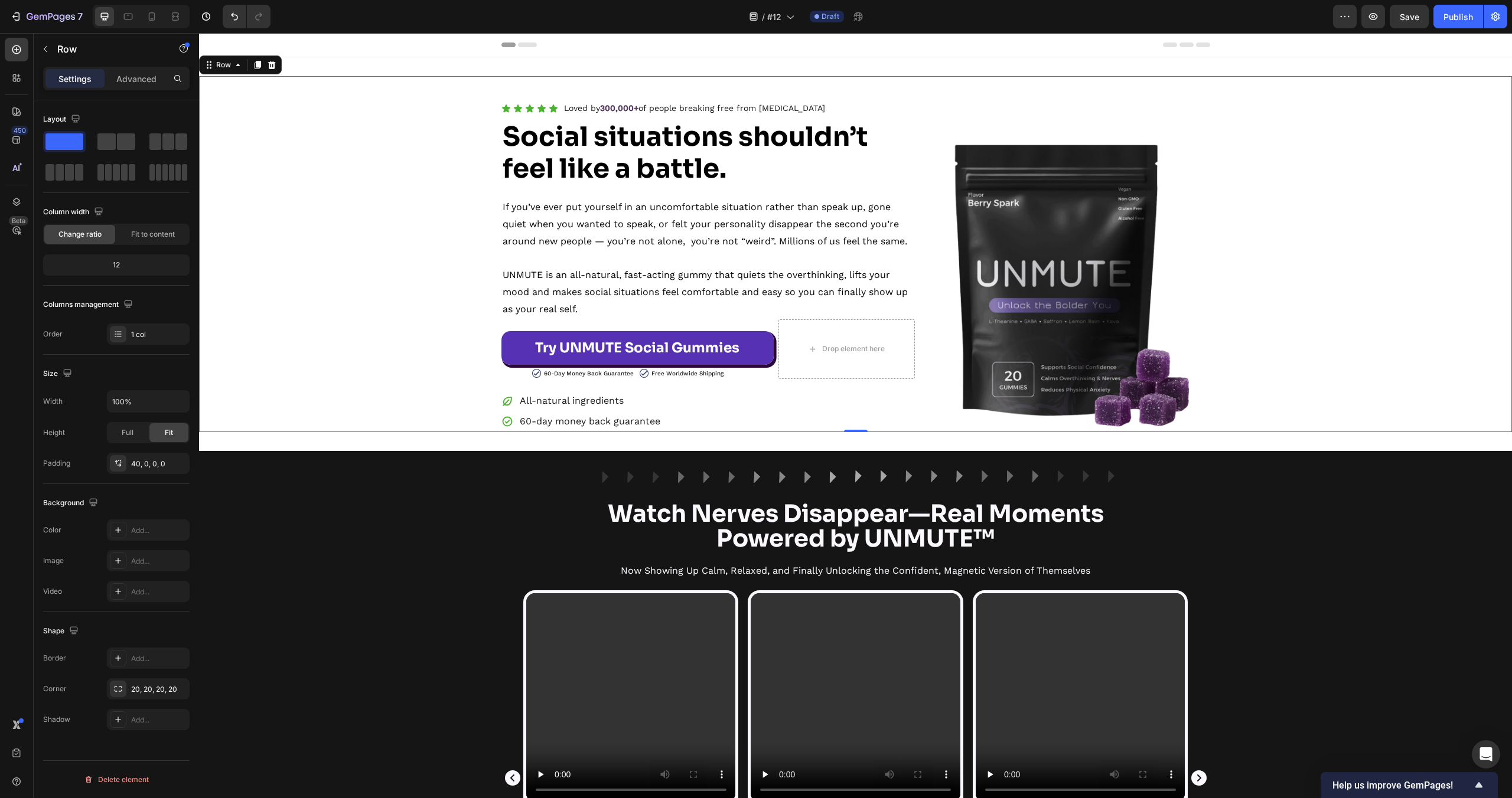
click at [427, 209] on div "Icon Icon Icon Icon Icon Icon List Loved by 300,000+ of people breaking free fr…" at bounding box center [856, 266] width 1313 height 332
click at [138, 535] on div "Add..." at bounding box center [159, 531] width 55 height 11
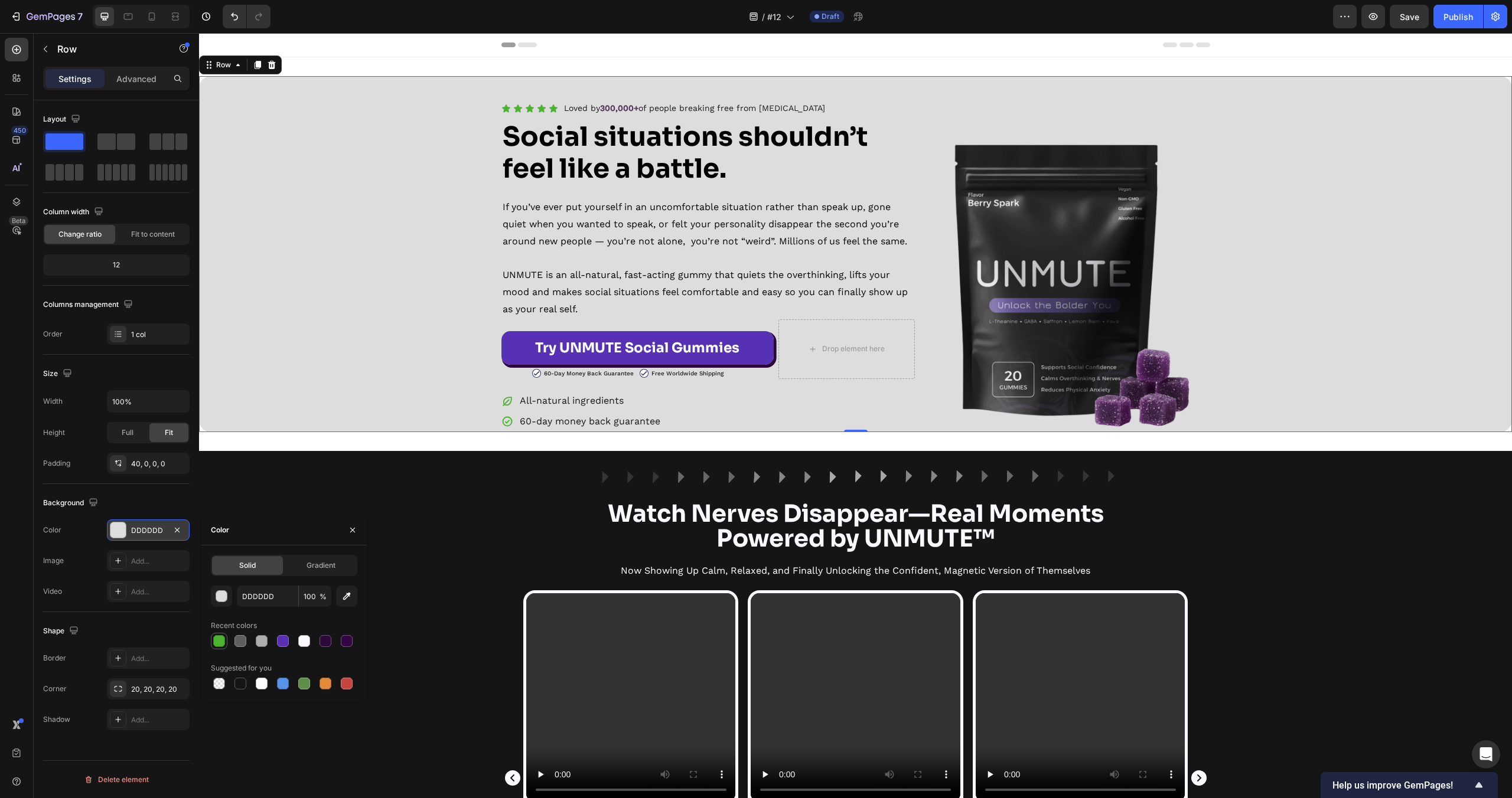
click at [219, 640] on div at bounding box center [219, 641] width 12 height 12
type input "4CB331"
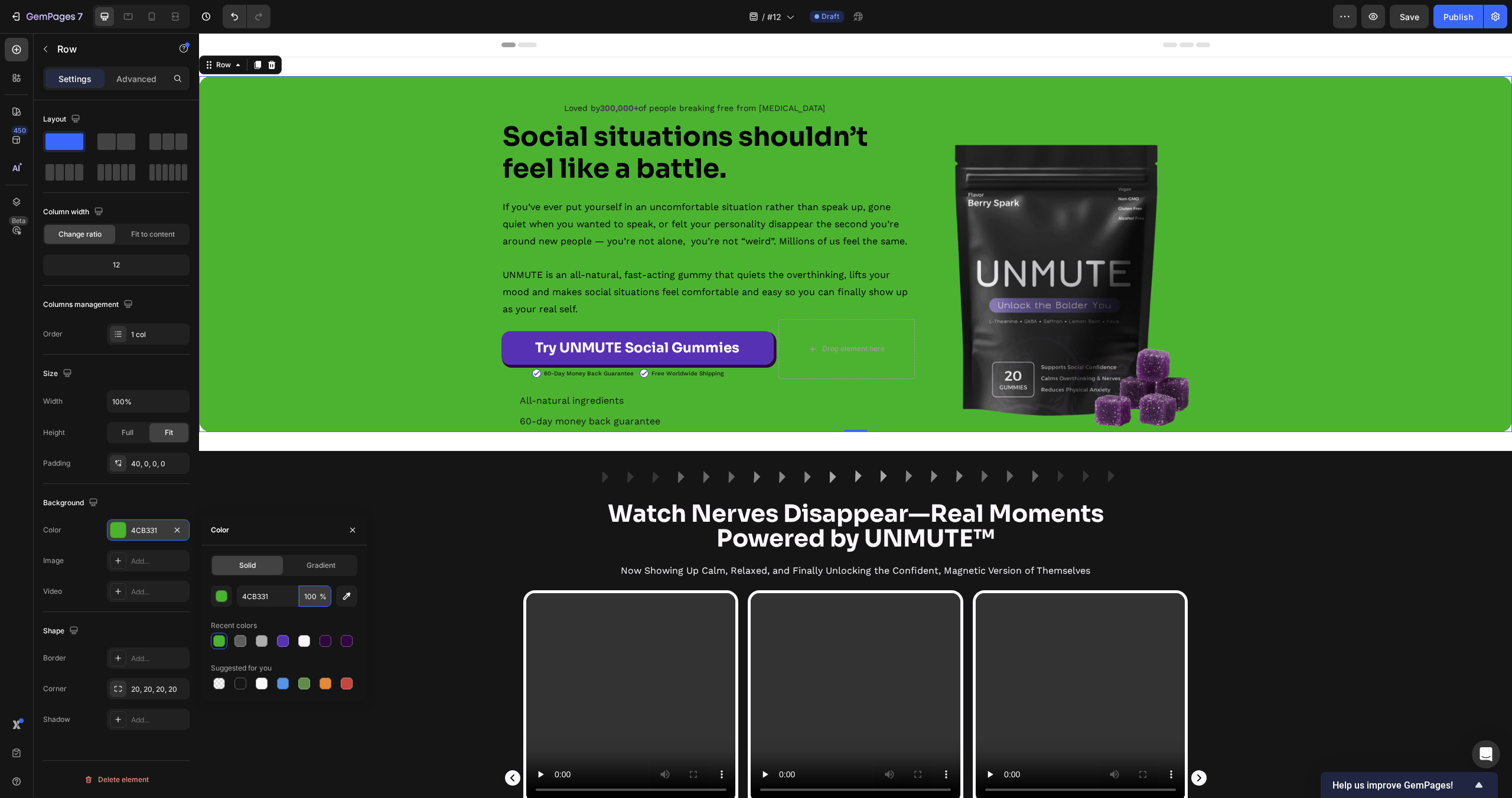
click at [316, 599] on input "100" at bounding box center [315, 596] width 32 height 21
type input "5"
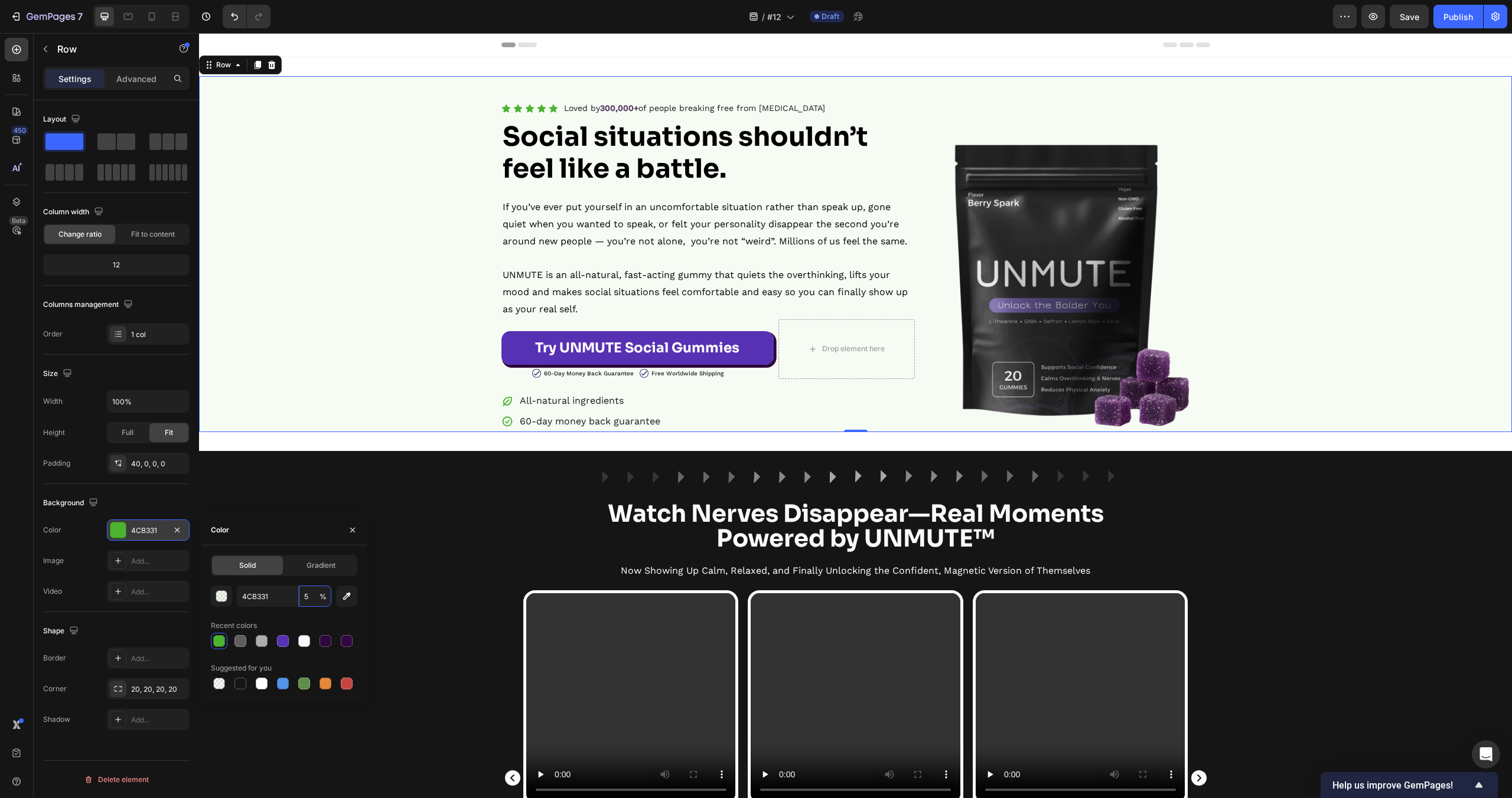
type input "DDDDDD"
type input "100"
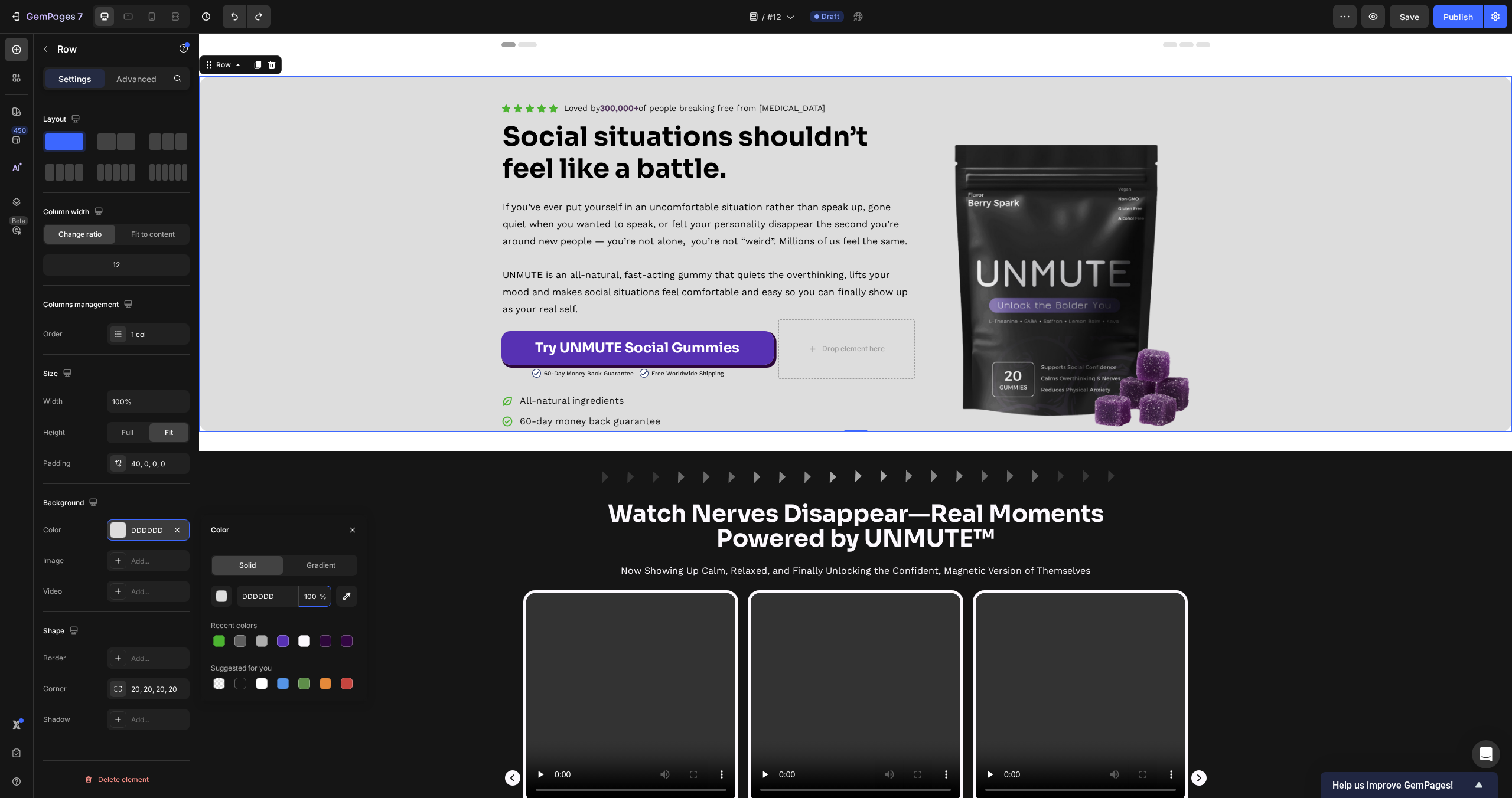
type input "000000"
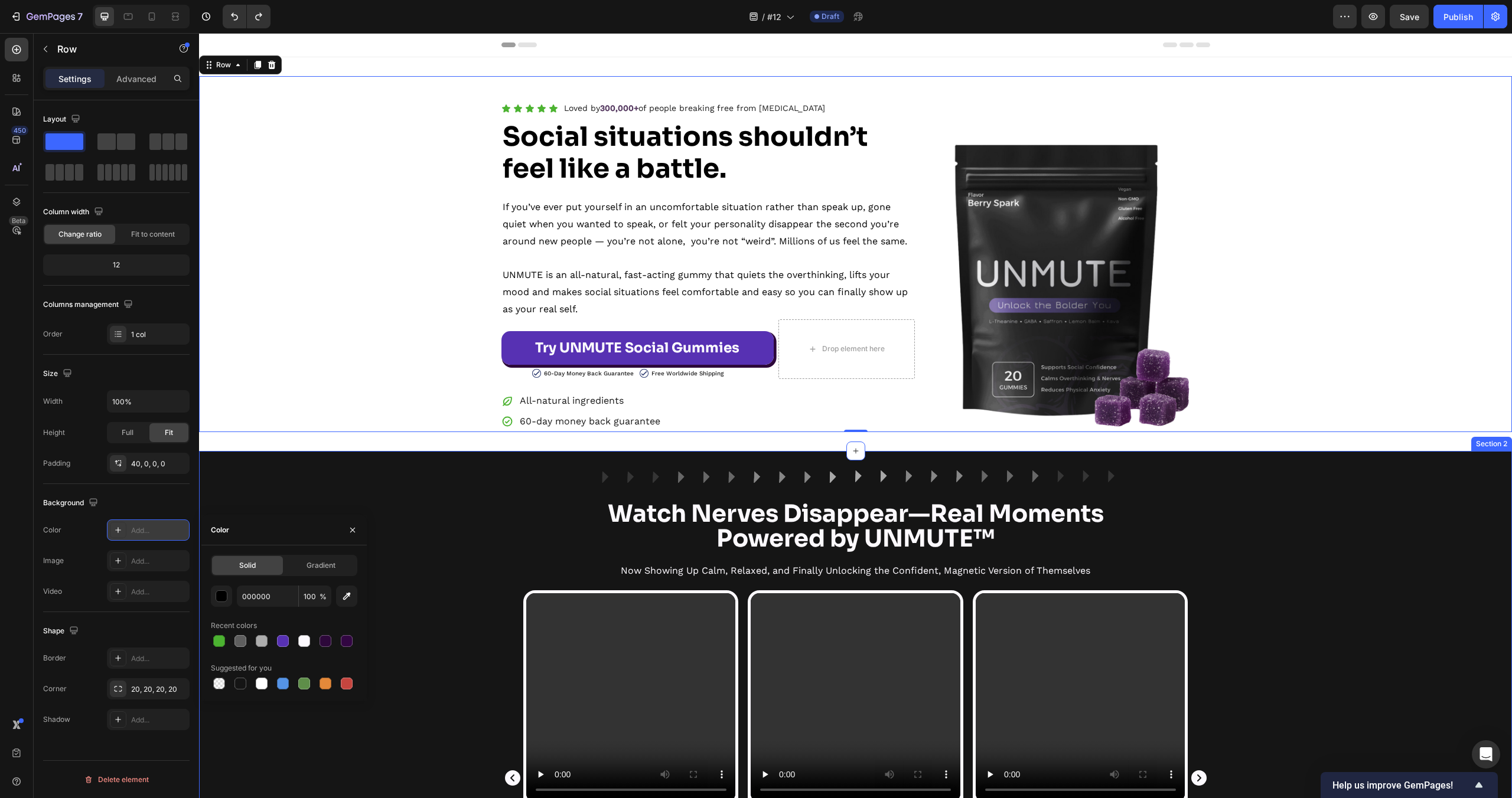
click at [414, 442] on div "Icon Icon Icon Icon Icon Icon List Loved by 300,000+ of people breaking free fr…" at bounding box center [856, 254] width 1313 height 394
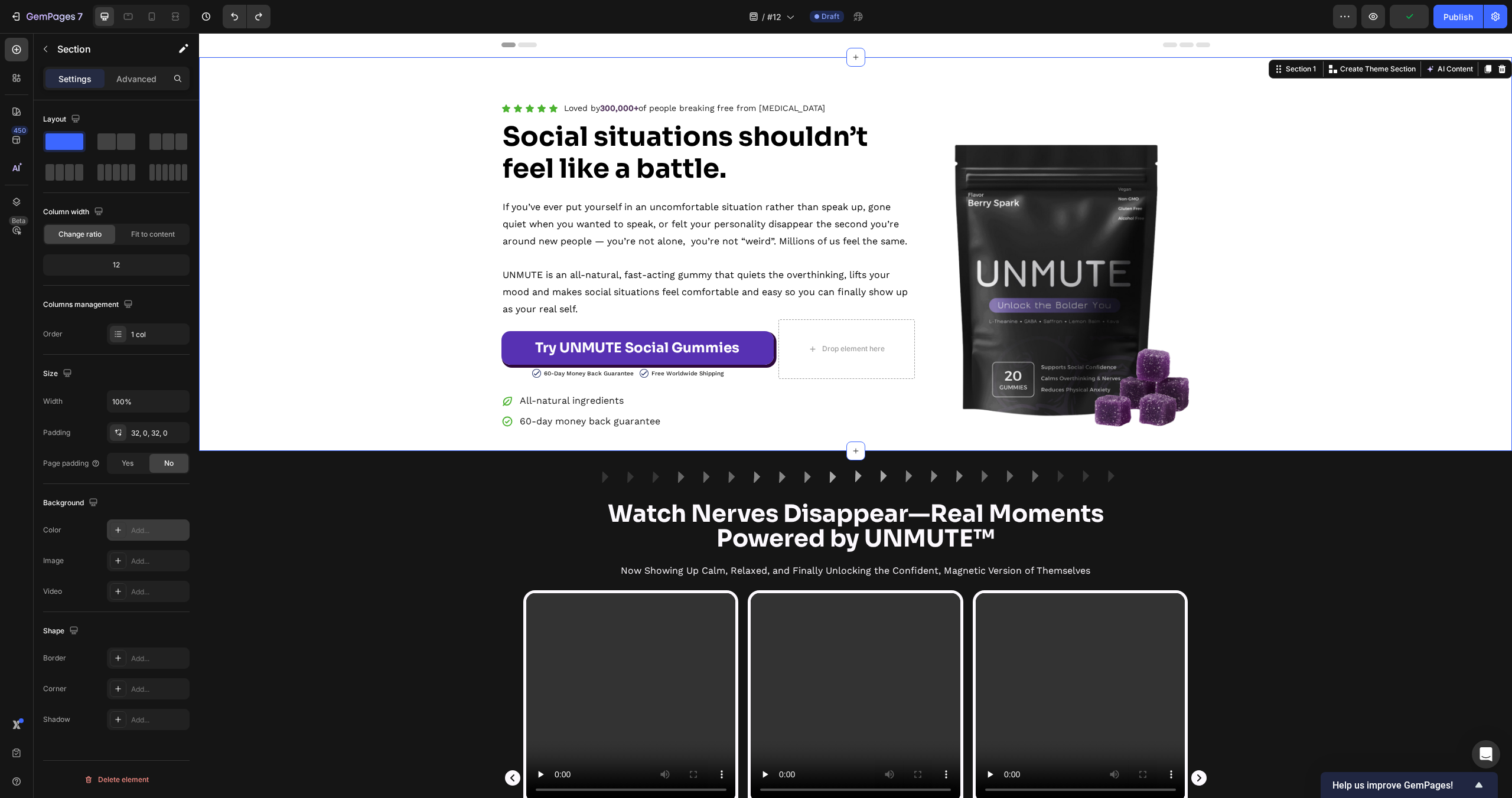
click at [144, 526] on div "Add..." at bounding box center [159, 531] width 55 height 11
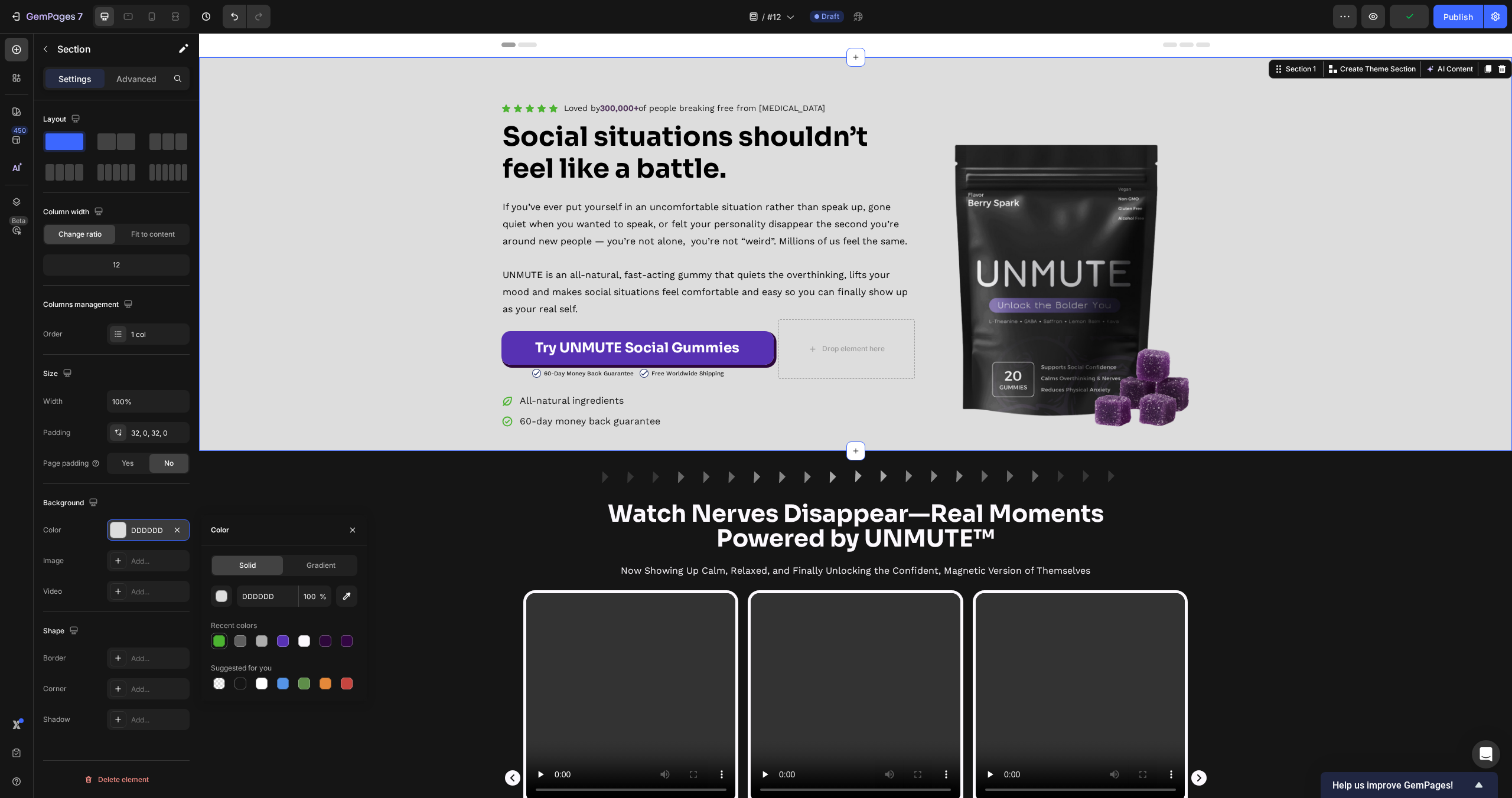
click at [221, 641] on div at bounding box center [219, 641] width 12 height 12
type input "4CB331"
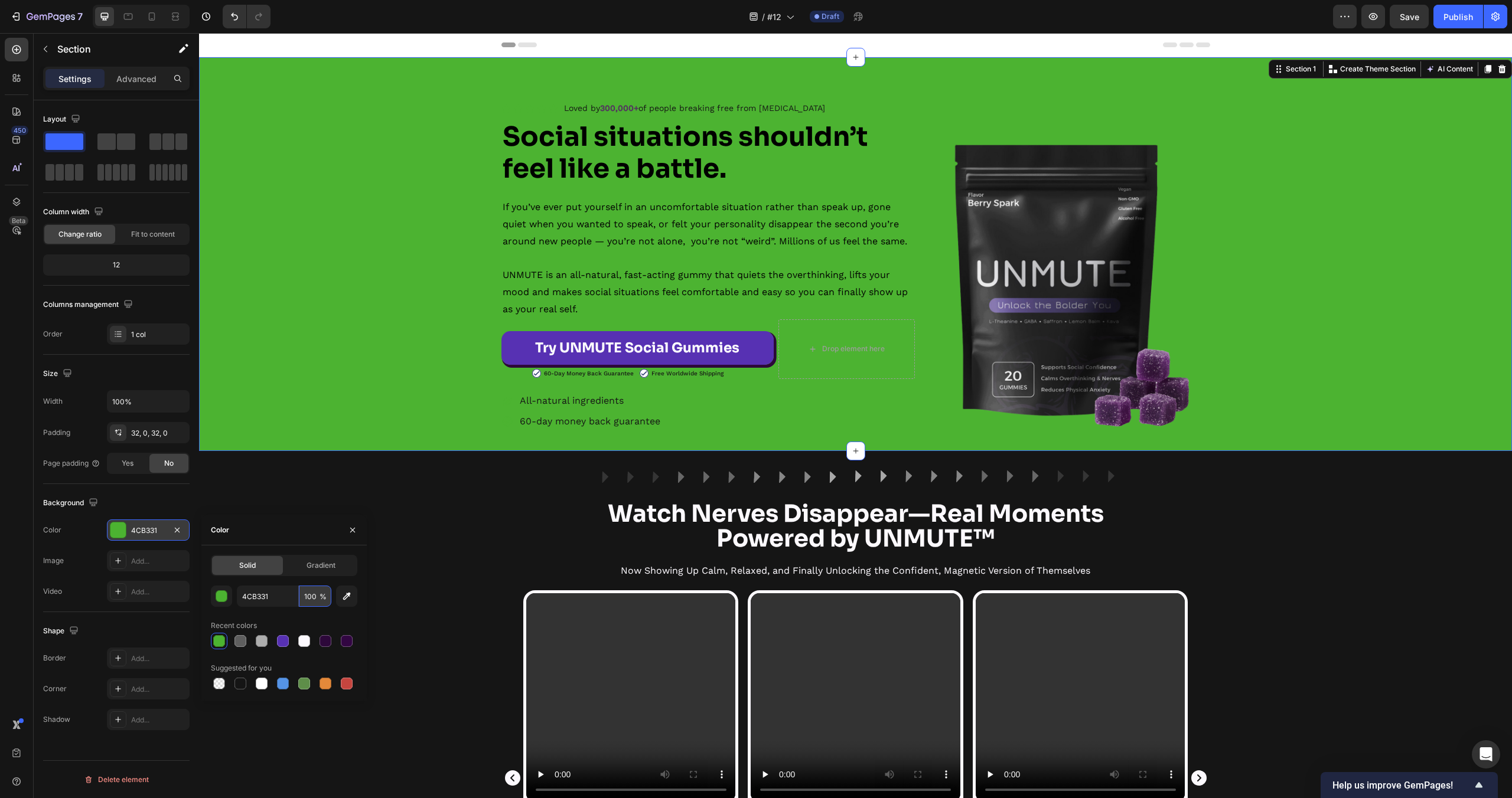
click at [318, 598] on input "100" at bounding box center [315, 596] width 32 height 21
type input "5"
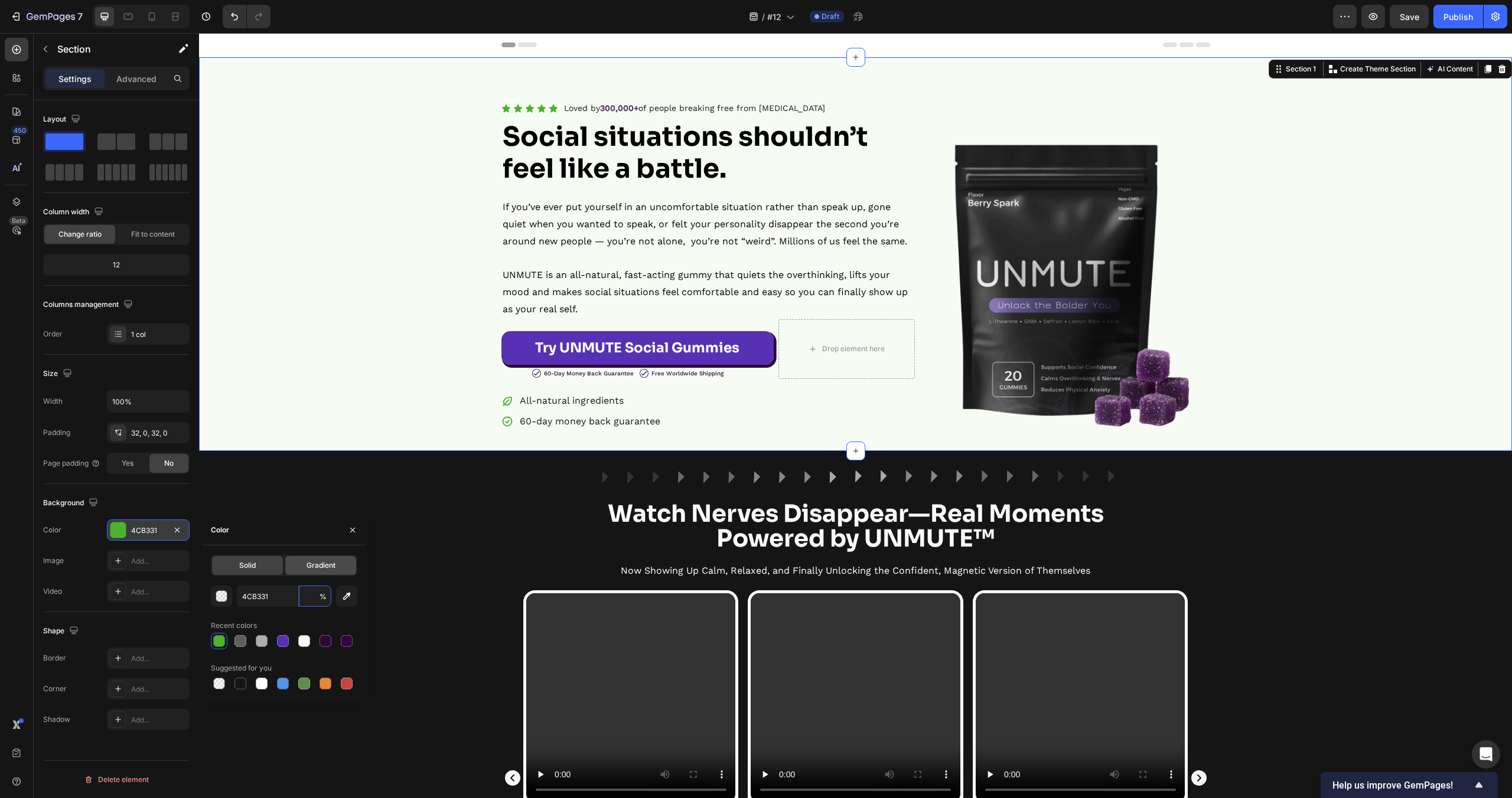
type input "7"
click at [496, 508] on div "Image Row Watch Nerves Disappear—Real Moments Powered by UNMUTE™ Heading Now Sh…" at bounding box center [856, 769] width 1313 height 600
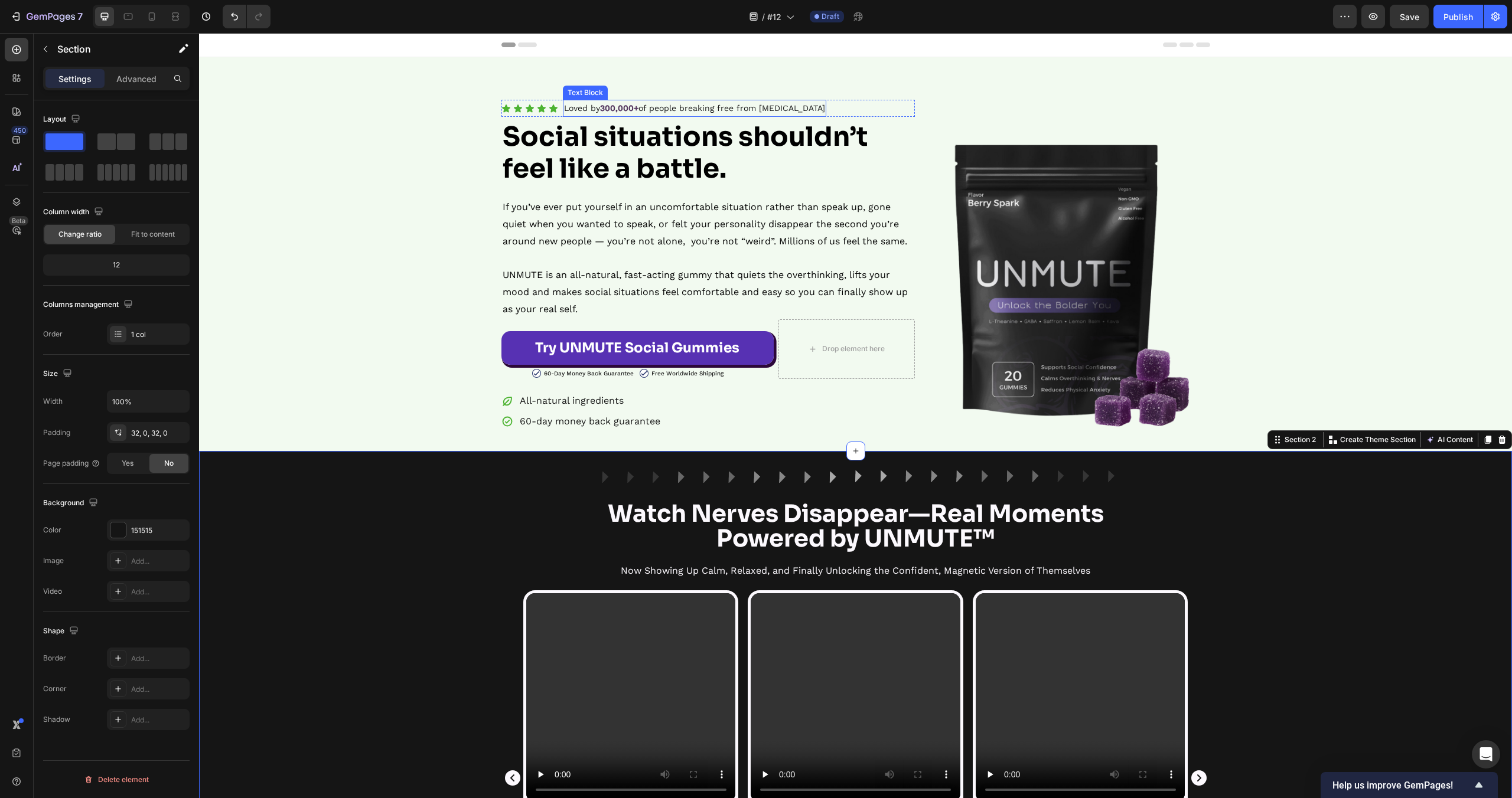
click at [630, 109] on strong "300,000+" at bounding box center [619, 108] width 39 height 9
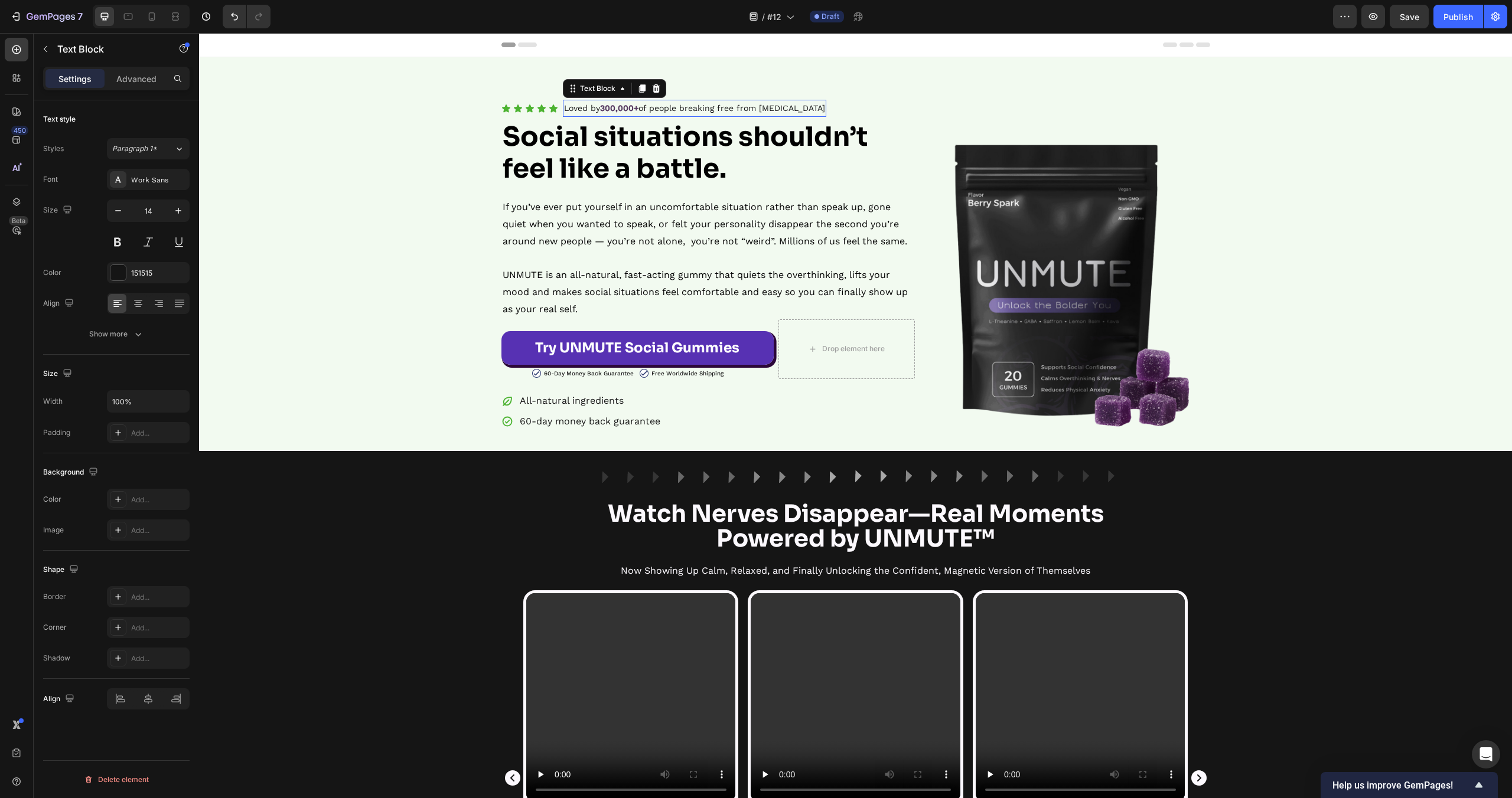
click at [630, 109] on strong "300,000+" at bounding box center [619, 108] width 39 height 9
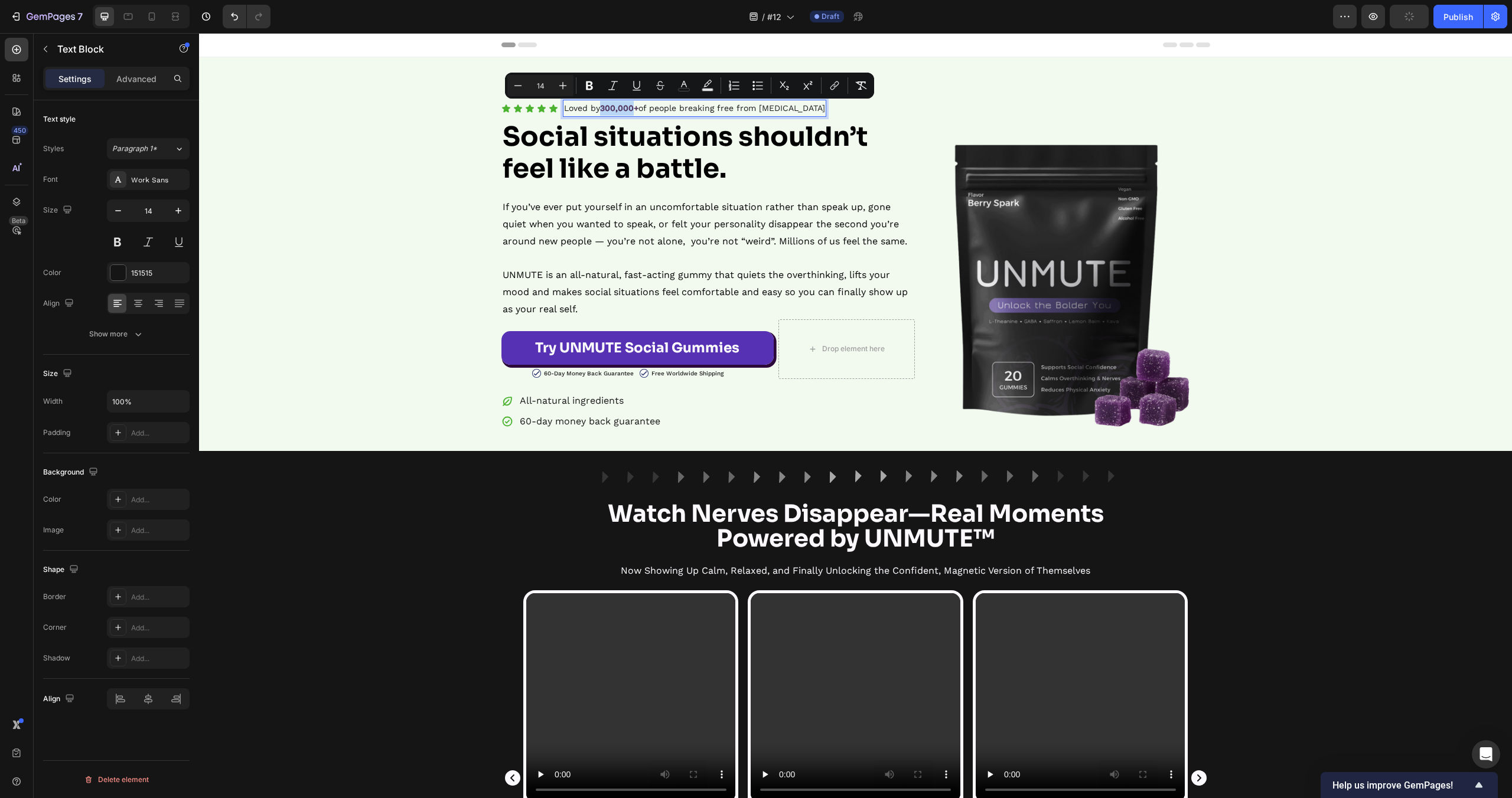
click at [636, 107] on strong "300,000+" at bounding box center [619, 108] width 39 height 9
drag, startPoint x: 640, startPoint y: 109, endPoint x: 603, endPoint y: 110, distance: 37.0
click at [603, 110] on p "Loved by 300,000+ of people breaking free from social anxiety" at bounding box center [694, 108] width 261 height 15
click at [616, 82] on icon "Editor contextual toolbar" at bounding box center [616, 84] width 6 height 6
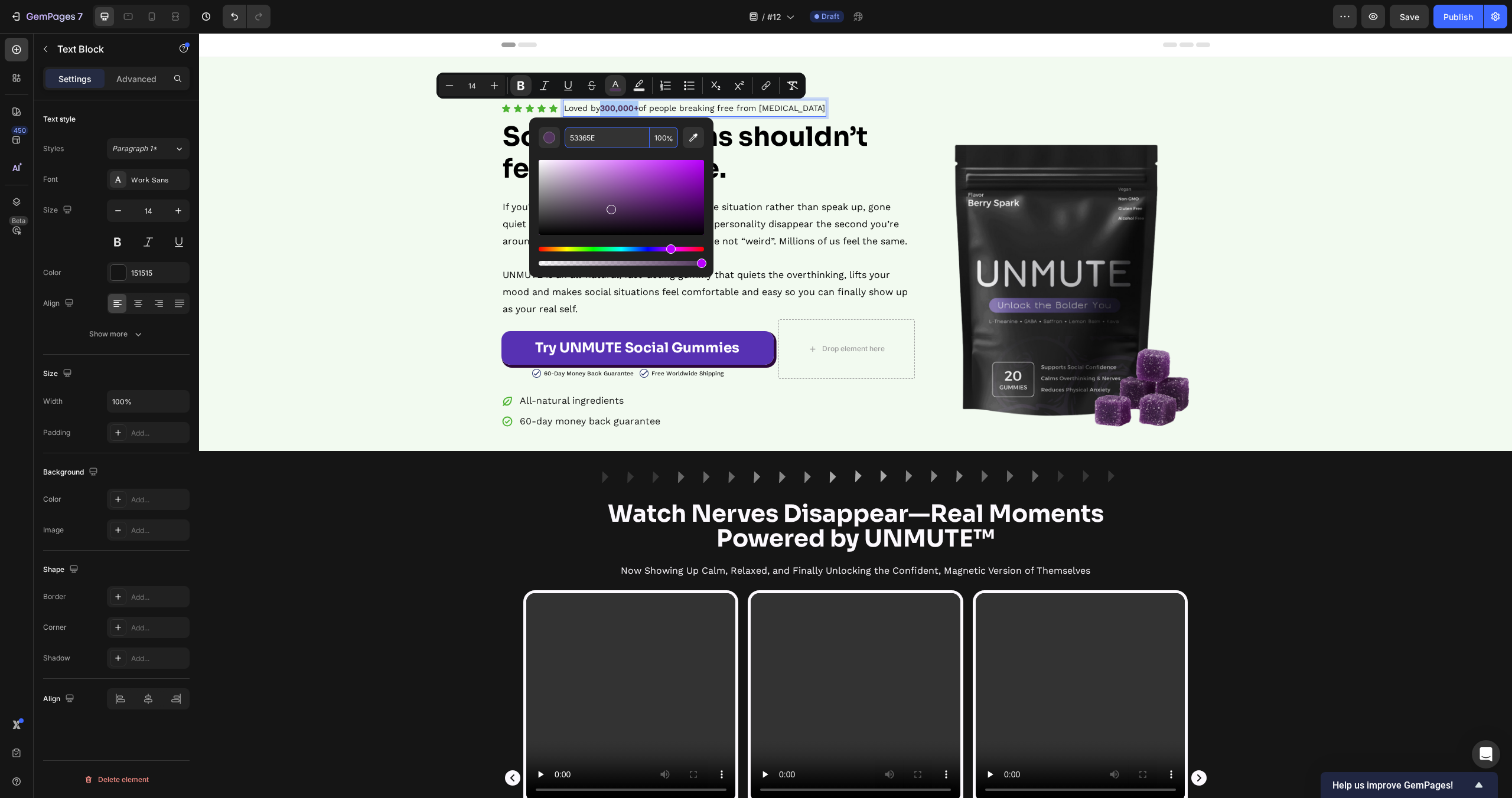
click at [608, 144] on input "53365E" at bounding box center [607, 137] width 85 height 21
paste input "60-day money back guarantee"
type input "60-day money back guarantee"
click at [548, 109] on icon at bounding box center [553, 109] width 9 height 9
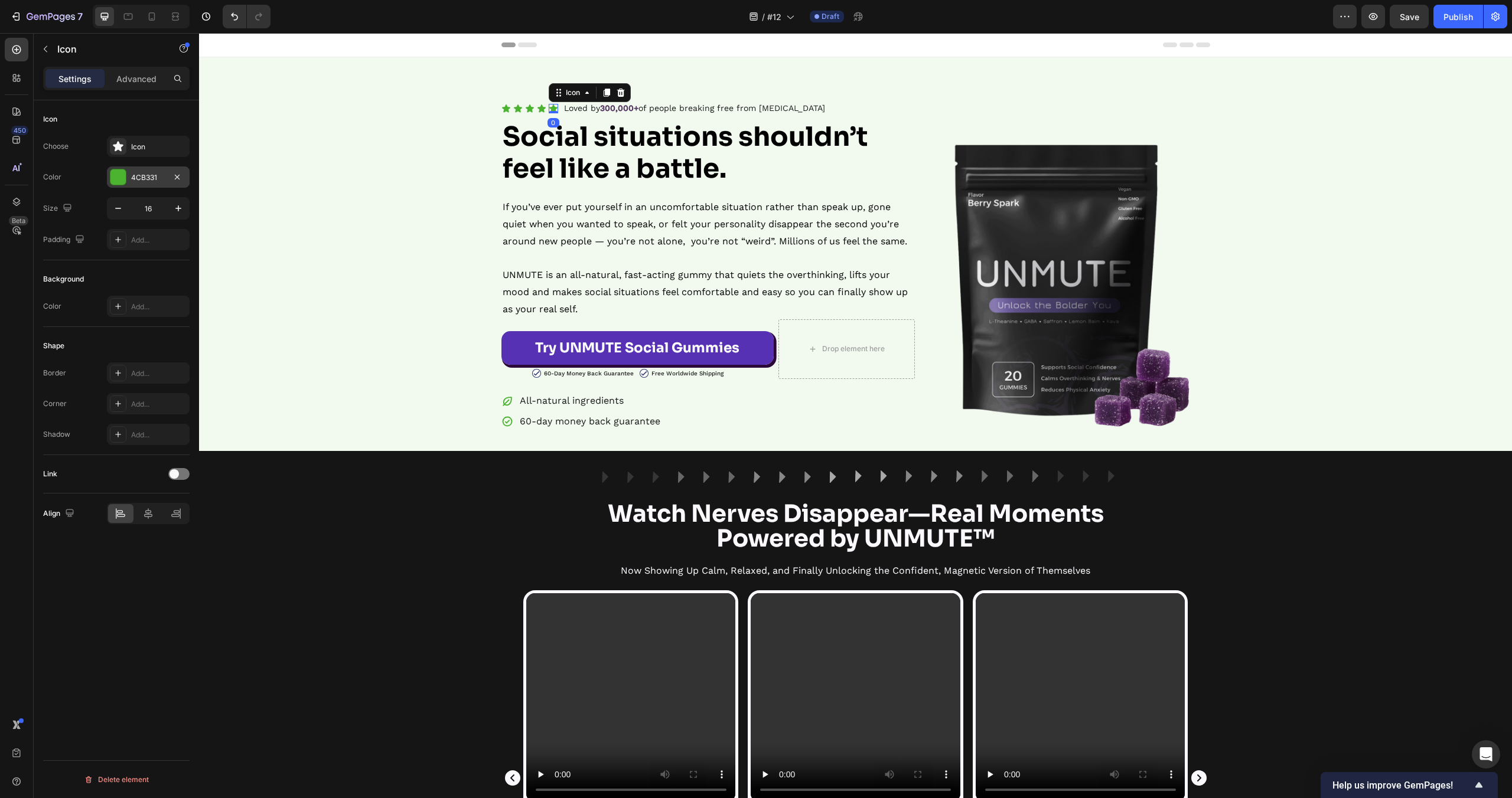
click at [152, 174] on div "4CB331" at bounding box center [148, 178] width 34 height 11
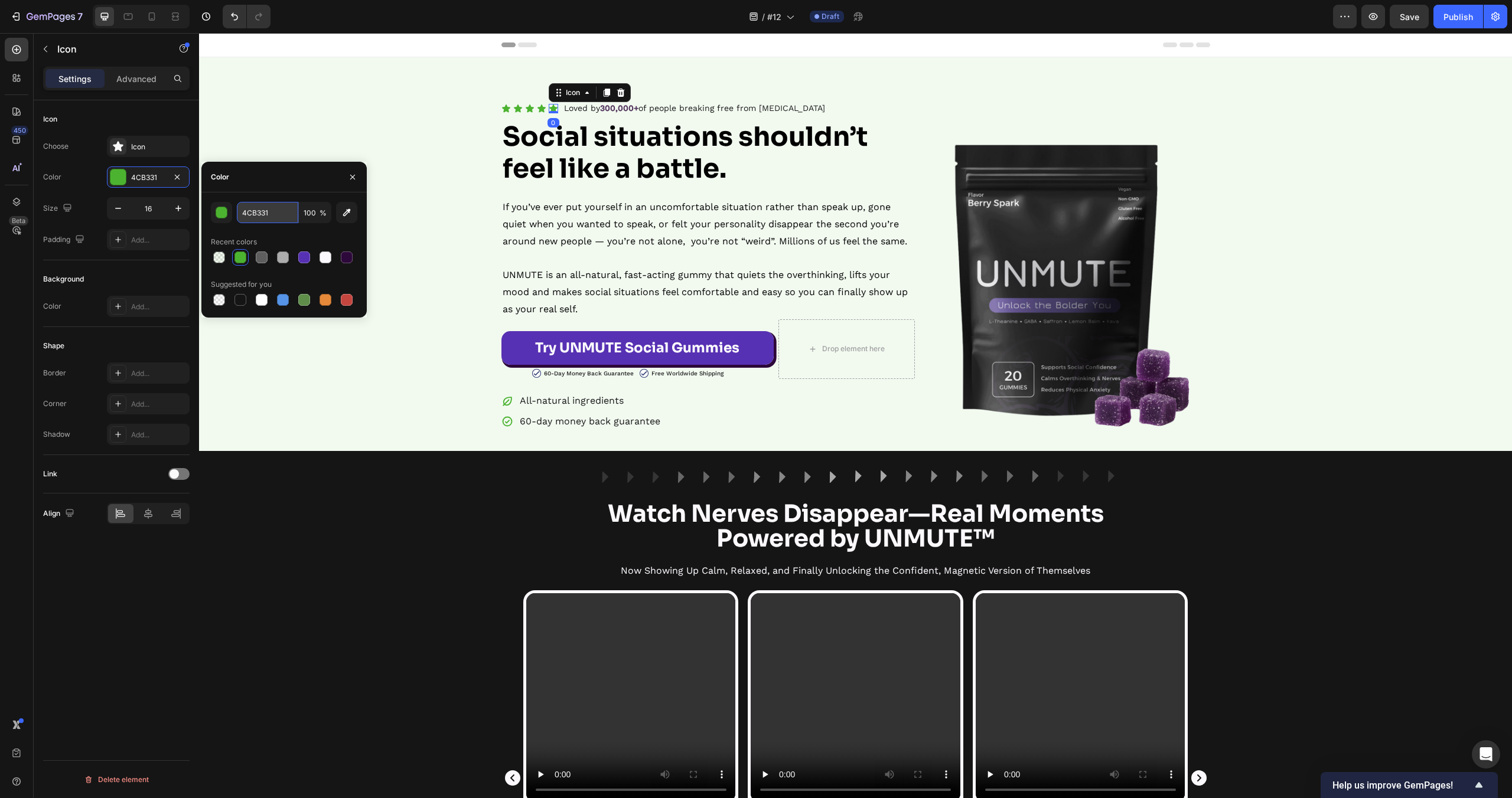
click at [254, 217] on input "4CB331" at bounding box center [268, 212] width 62 height 21
click at [602, 114] on p "Loved by 300,000+ of people breaking free from social anxiety" at bounding box center [694, 108] width 261 height 15
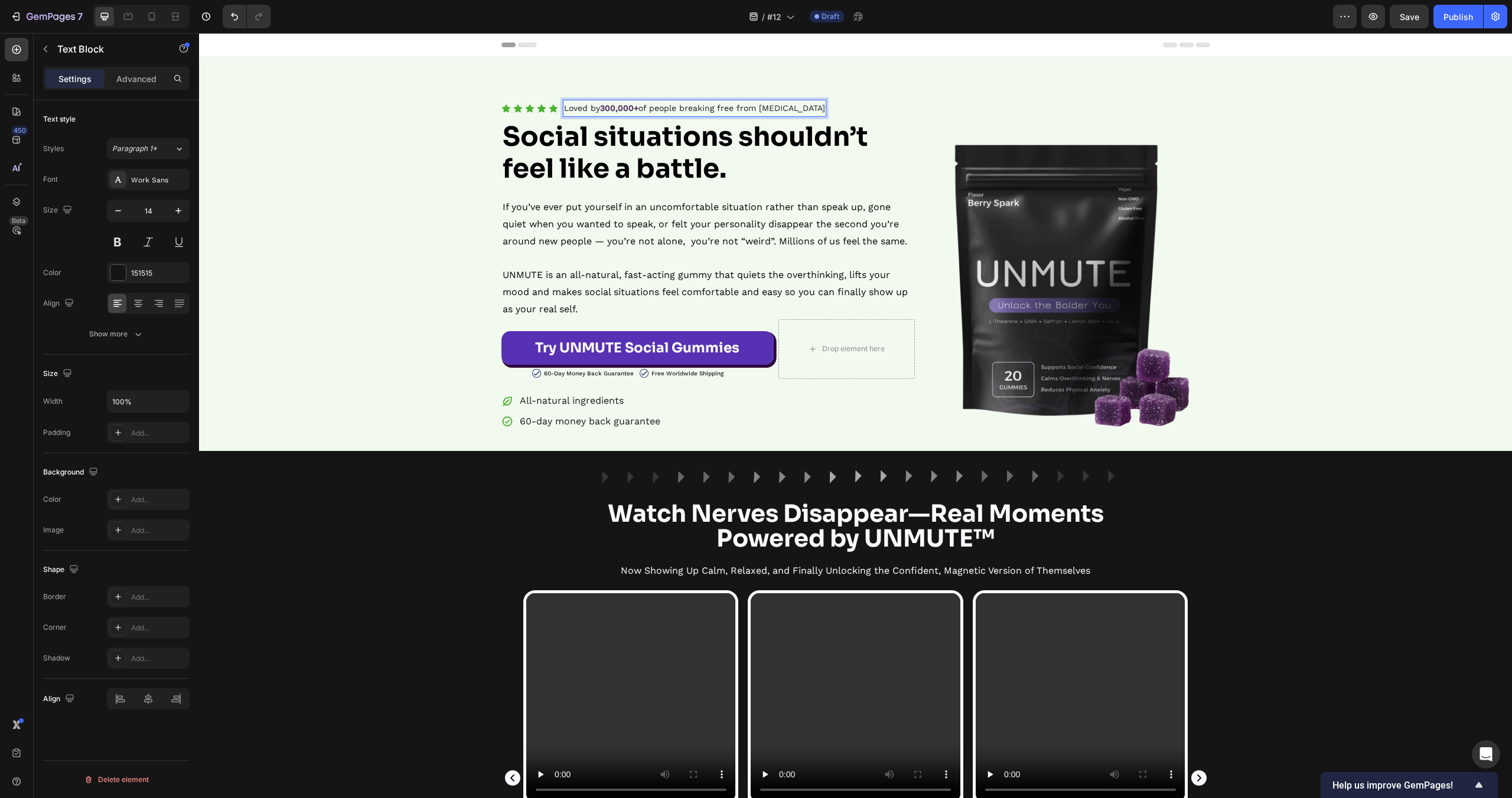
click at [636, 109] on strong "300,000+" at bounding box center [619, 108] width 39 height 9
drag, startPoint x: 642, startPoint y: 109, endPoint x: 605, endPoint y: 113, distance: 37.2
click at [605, 113] on p "Loved by 300,000+ of people breaking free from social anxiety" at bounding box center [694, 108] width 261 height 15
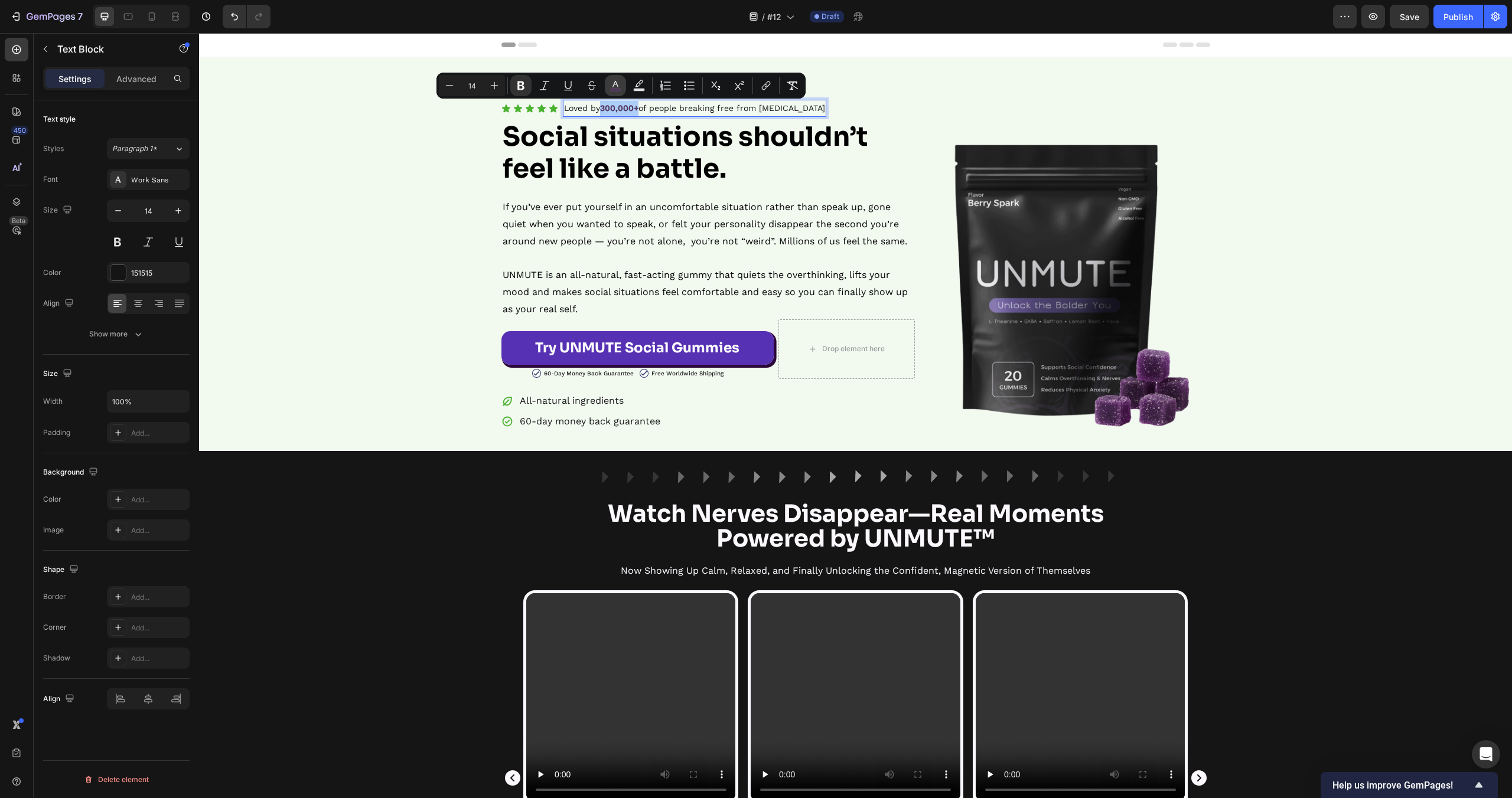
click at [611, 86] on icon "Editor contextual toolbar" at bounding box center [615, 85] width 12 height 12
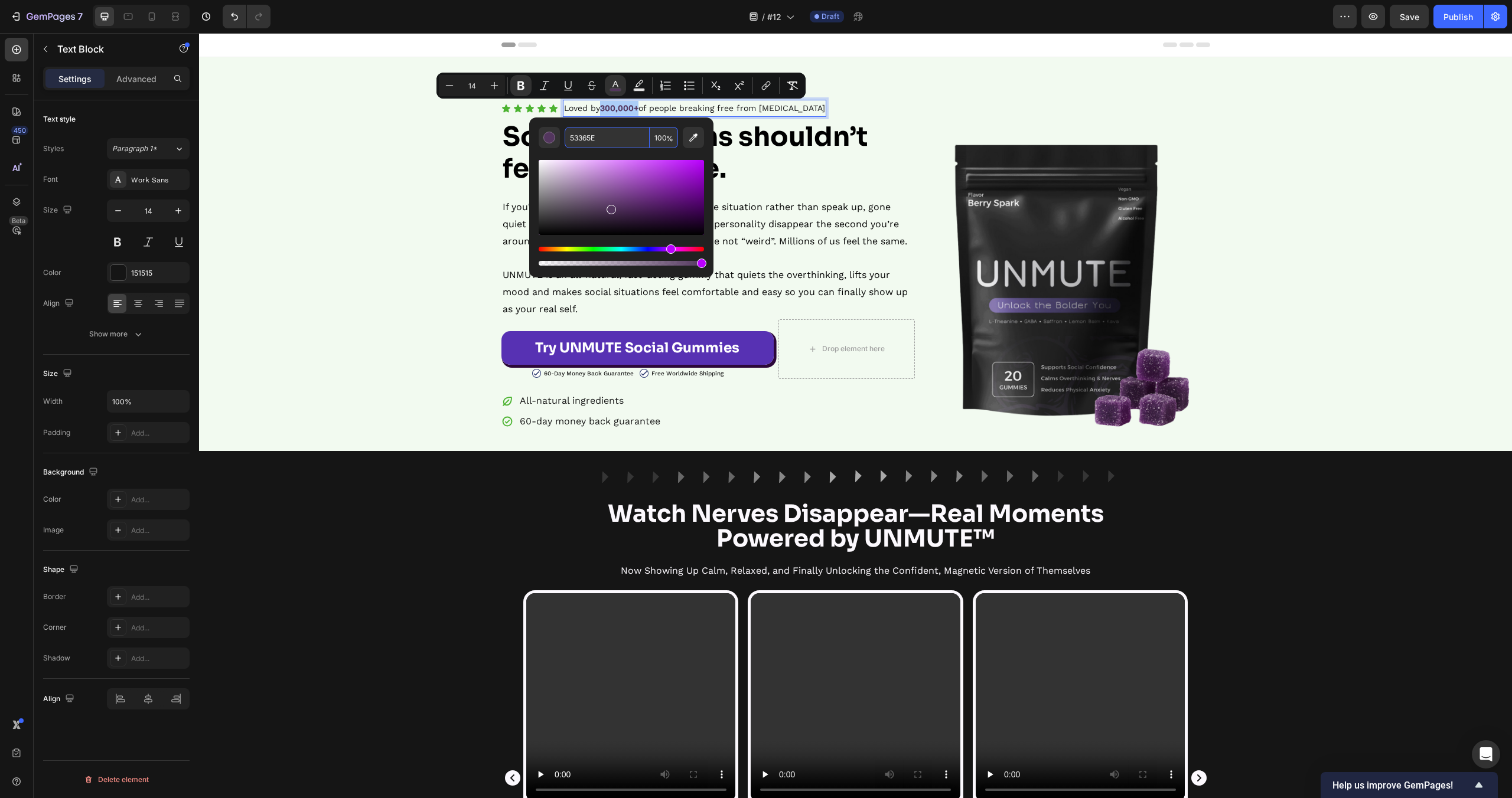
click at [603, 140] on input "53365E" at bounding box center [607, 137] width 85 height 21
paste input "4CB331"
type input "4CB331"
click at [389, 161] on div "Icon Icon Icon Icon Icon Icon List Loved by 300,000+ of people breaking free fr…" at bounding box center [856, 266] width 1313 height 332
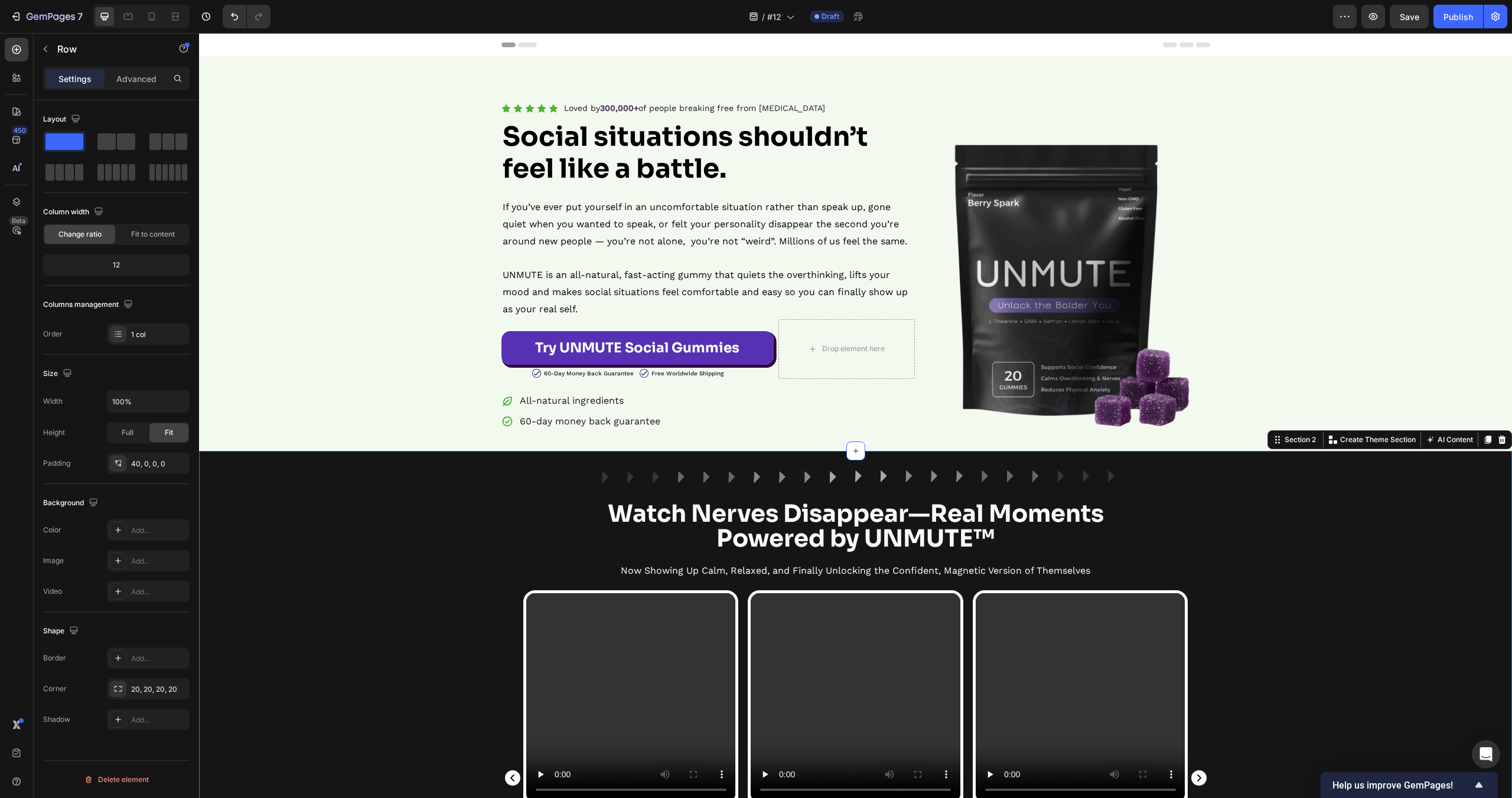
click at [355, 508] on div "Image Row Watch Nerves Disappear—Real Moments Powered by UNMUTE™ Heading Now Sh…" at bounding box center [856, 769] width 1313 height 600
click at [625, 113] on p "Loved by 300,000+ of people breaking free from social anxiety" at bounding box center [694, 108] width 261 height 15
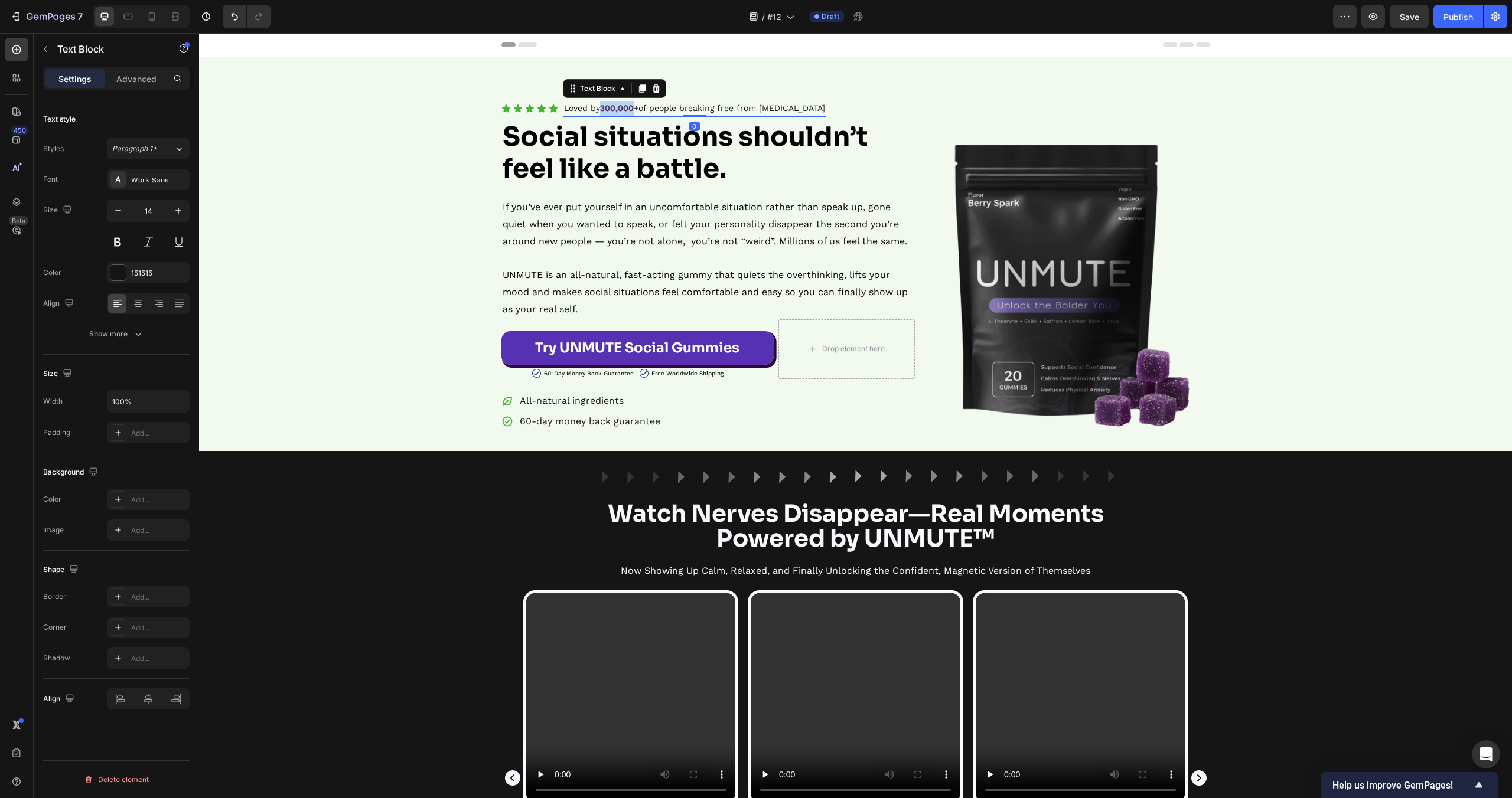
click at [626, 109] on strong "300,000+" at bounding box center [619, 108] width 39 height 9
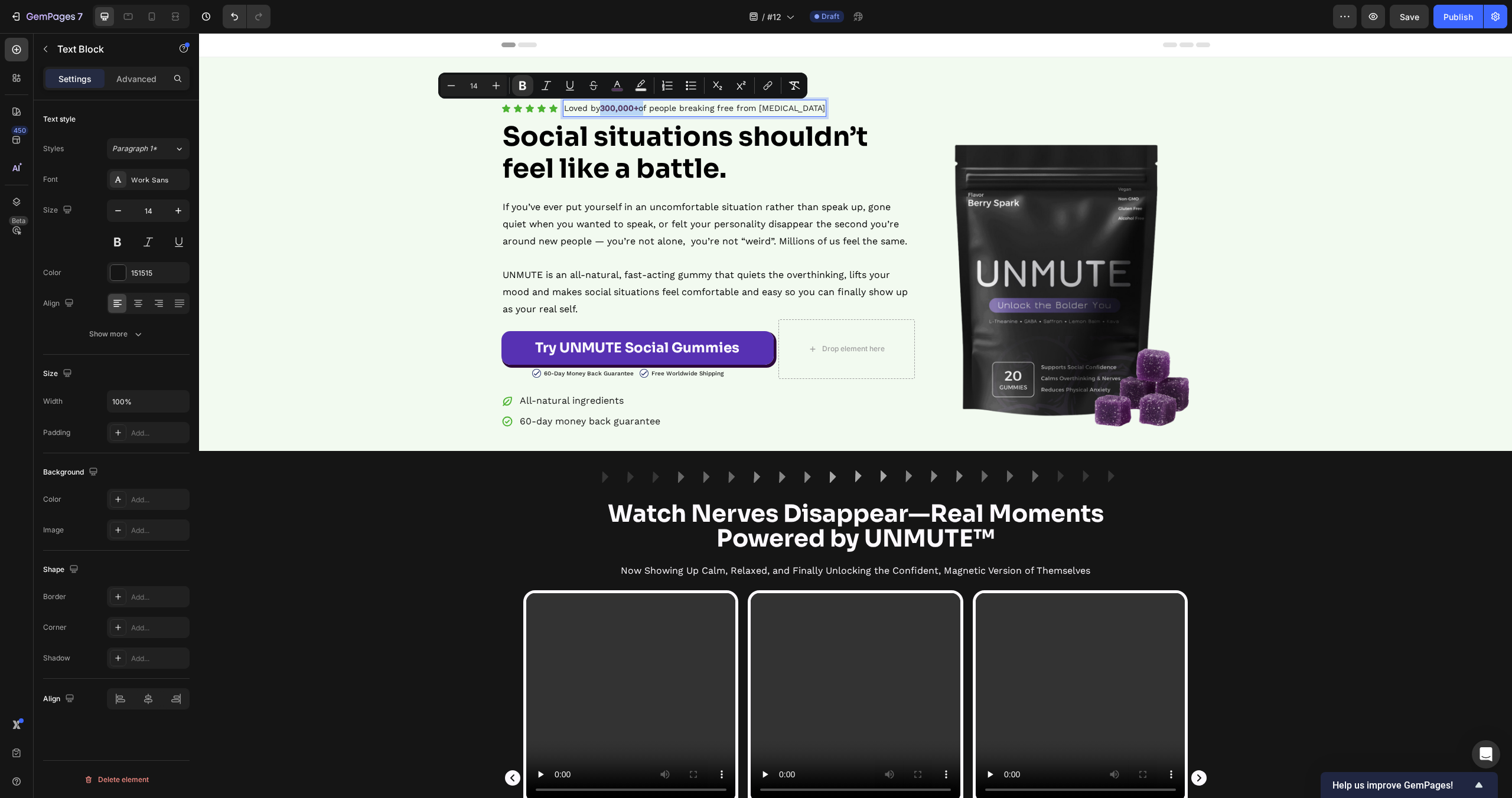
drag, startPoint x: 642, startPoint y: 108, endPoint x: 605, endPoint y: 111, distance: 37.1
click at [605, 111] on p "Loved by 300,000+ of people breaking free from social anxiety" at bounding box center [694, 108] width 261 height 15
click at [619, 115] on p "Loved by 300,000+ of people breaking free from social anxiety" at bounding box center [694, 108] width 261 height 15
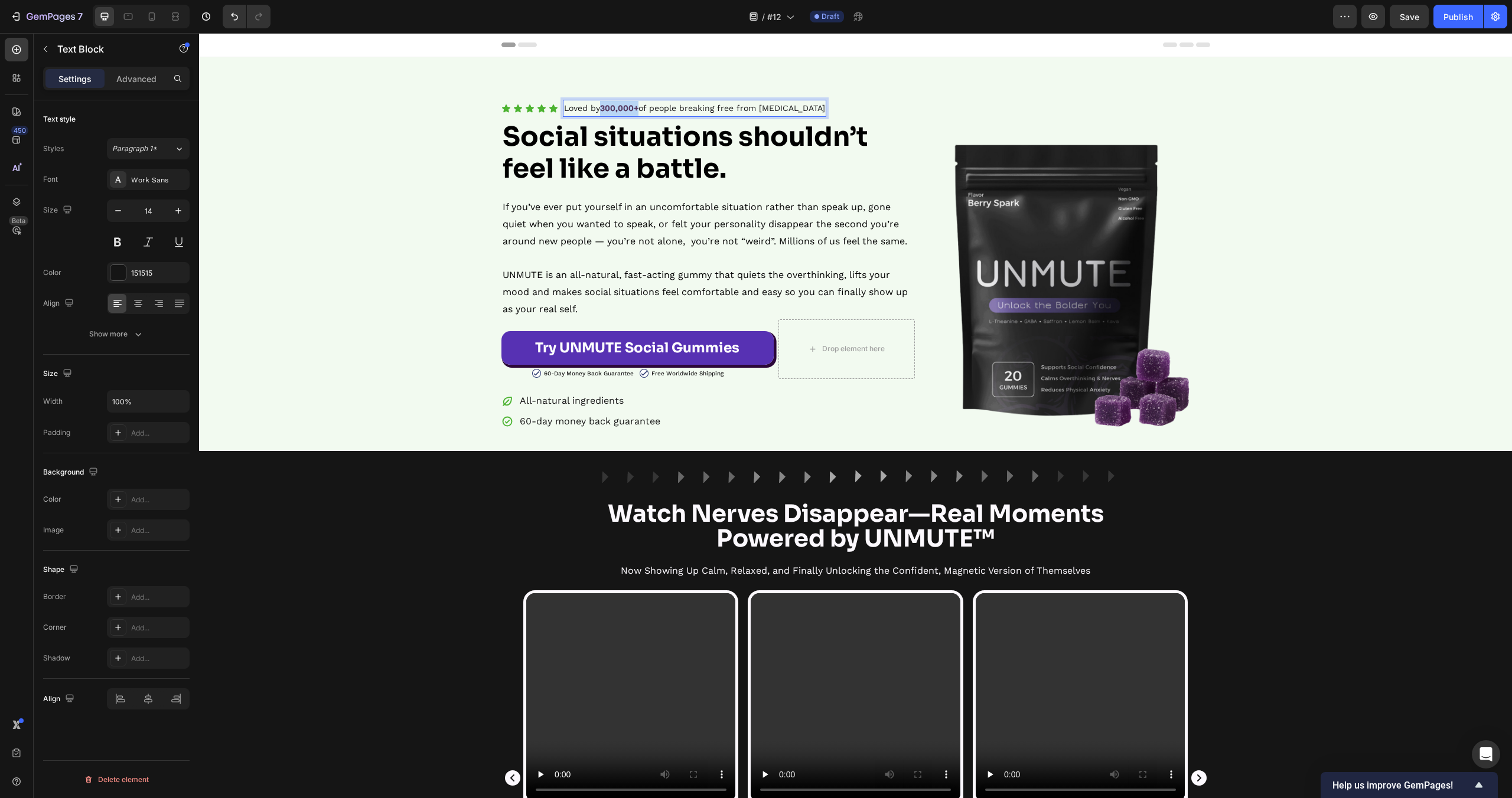
drag, startPoint x: 641, startPoint y: 109, endPoint x: 605, endPoint y: 111, distance: 36.1
click at [605, 111] on p "Loved by 300,000+ of people breaking free from social anxiety" at bounding box center [694, 108] width 261 height 15
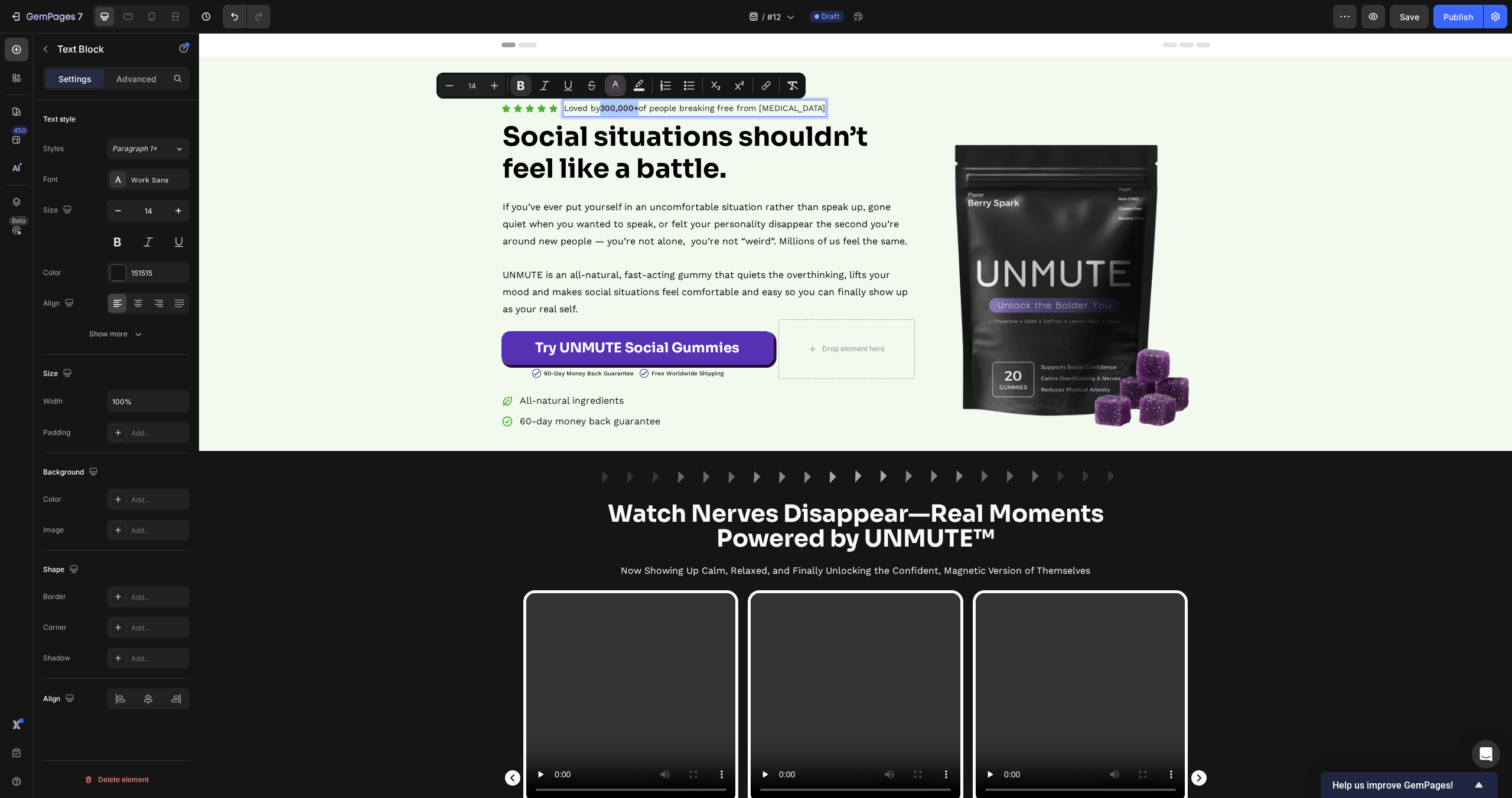
click at [611, 89] on rect "Editor contextual toolbar" at bounding box center [616, 89] width 11 height 3
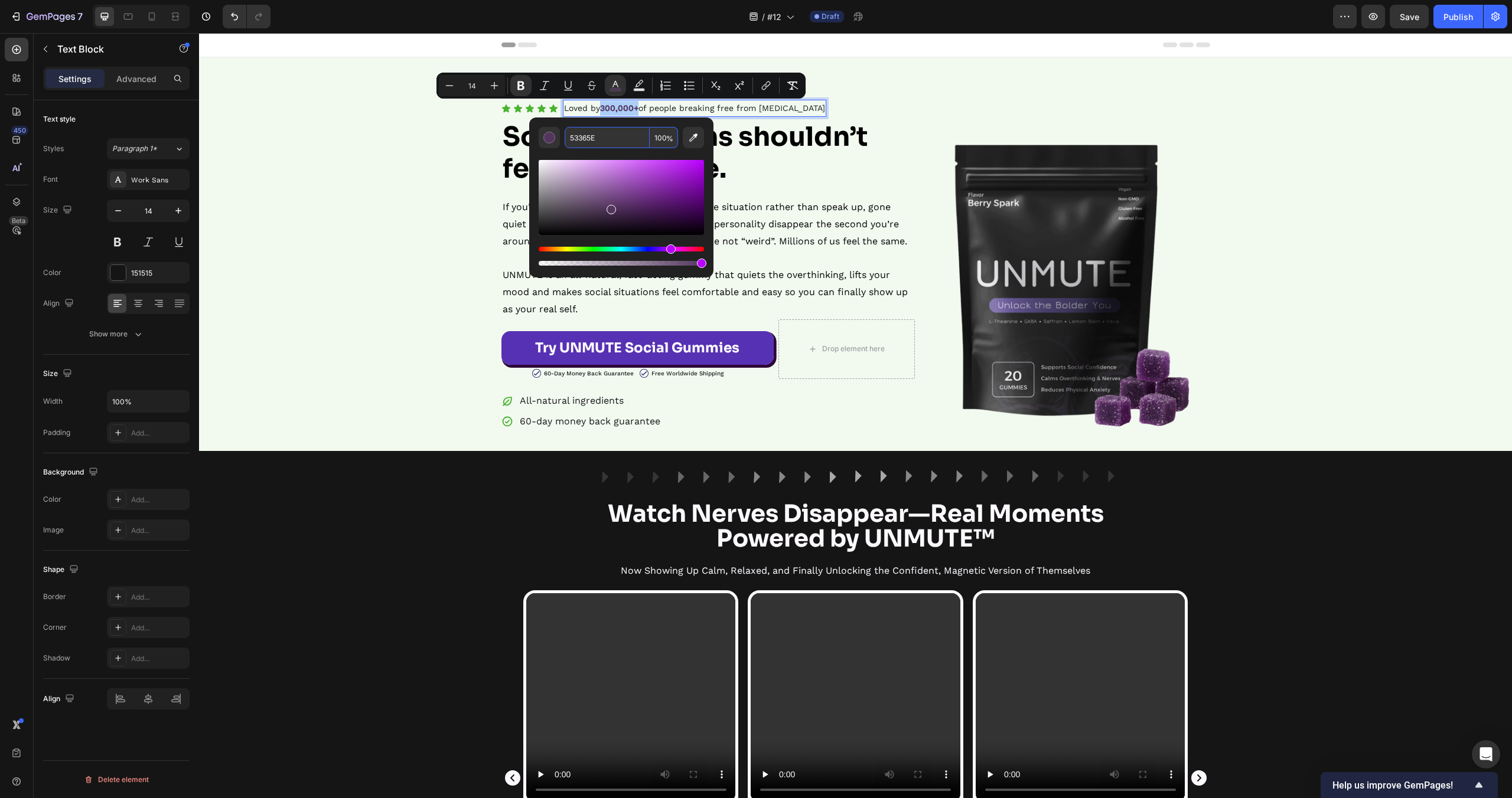
click at [612, 139] on input "53365E" at bounding box center [607, 137] width 85 height 21
paste input "4CB331"
type input "4CB331"
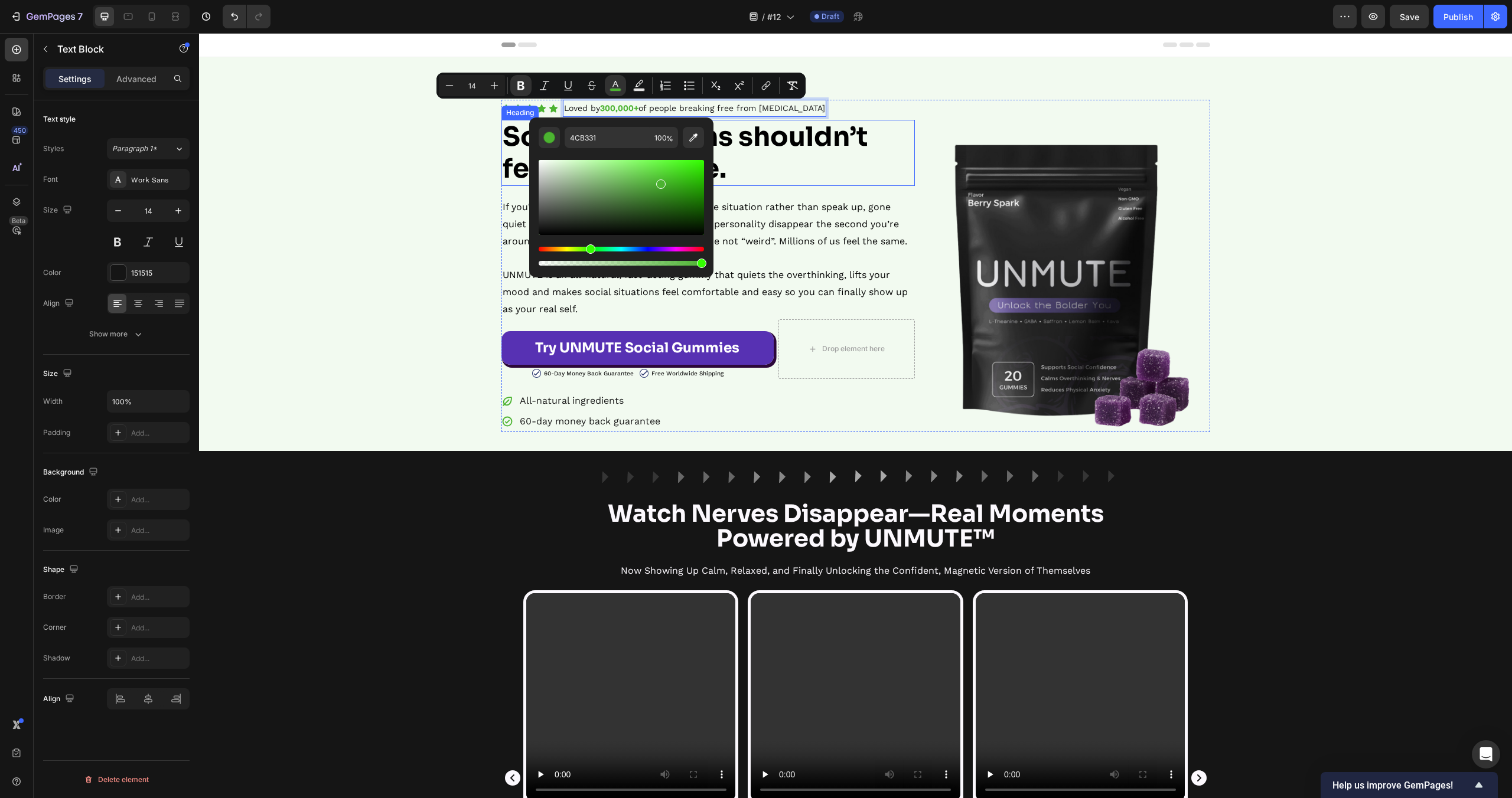
click at [818, 178] on h2 "Social situations shouldn’t feel like a battle." at bounding box center [708, 153] width 414 height 66
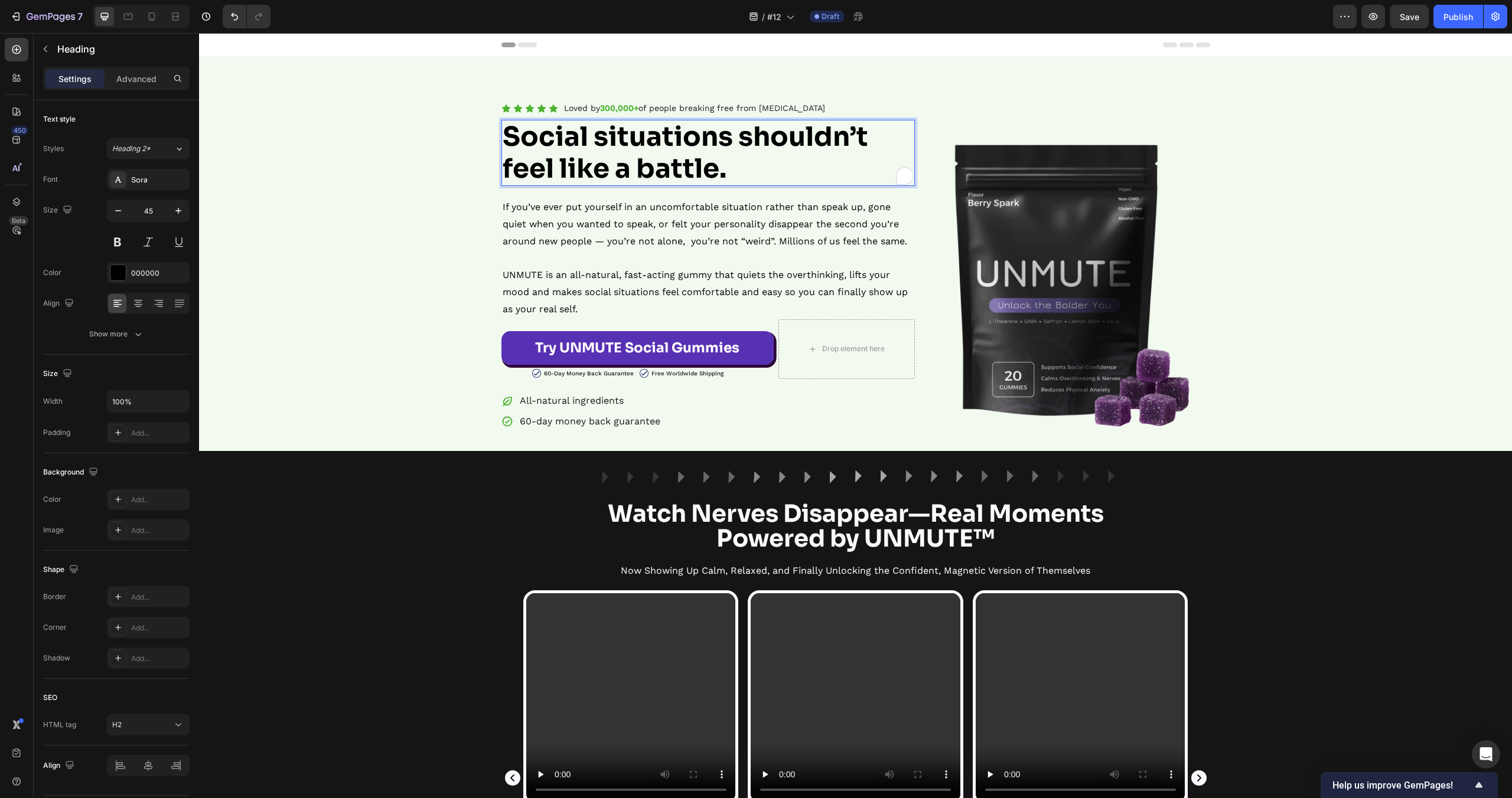
click at [1098, 213] on img at bounding box center [1062, 284] width 295 height 295
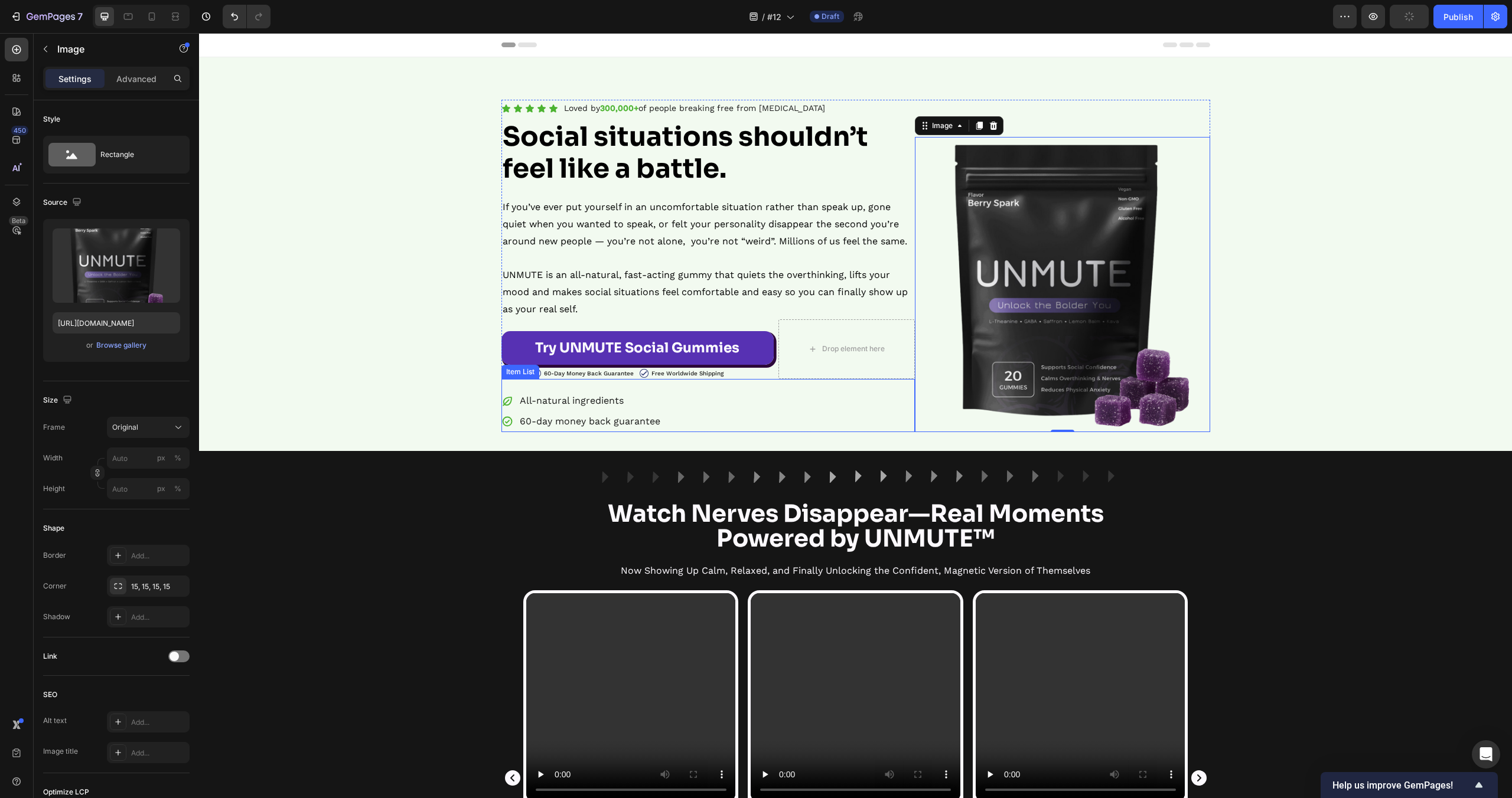
click at [510, 406] on icon at bounding box center [507, 401] width 12 height 12
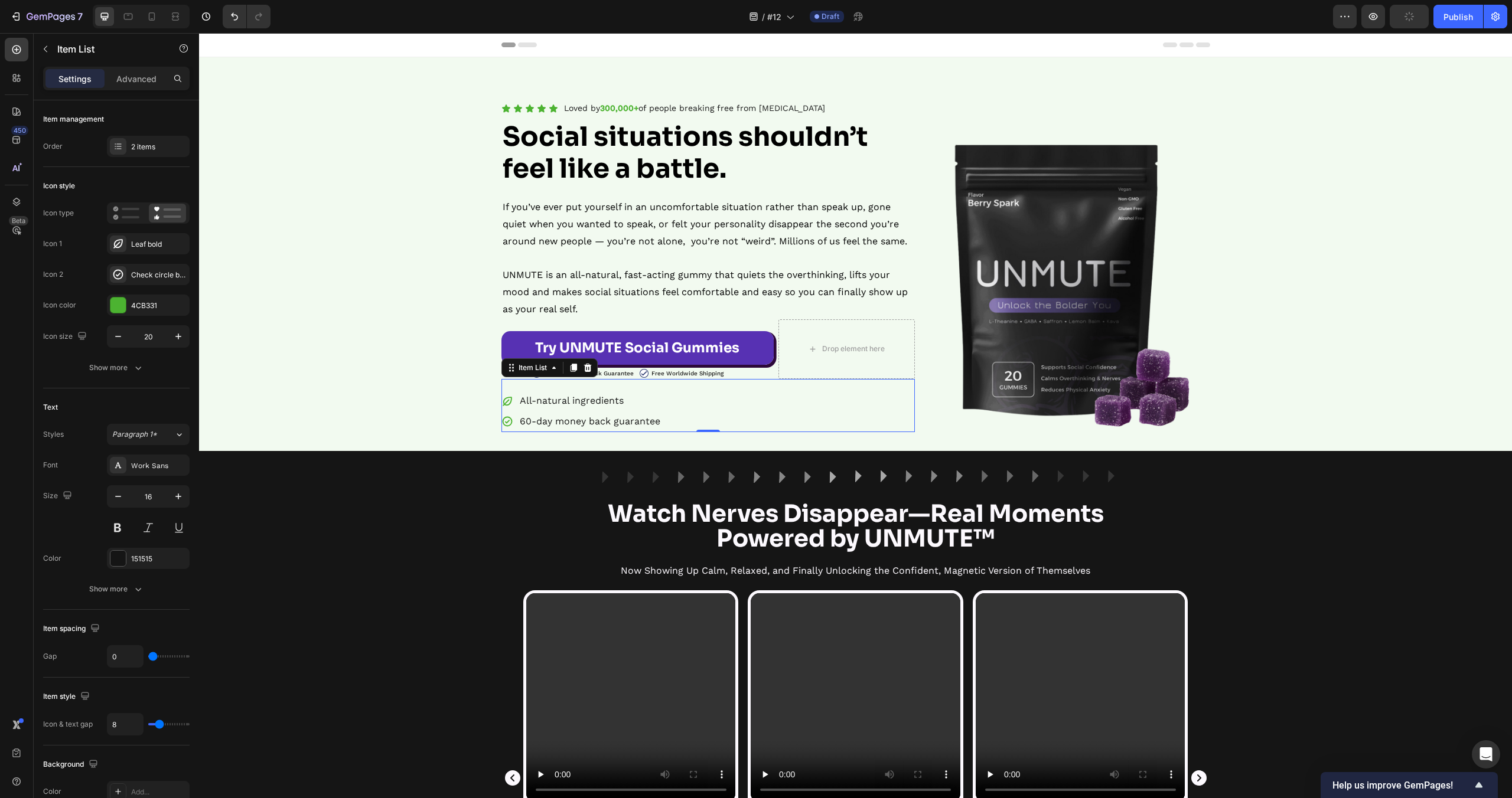
click at [508, 404] on icon at bounding box center [508, 401] width 9 height 9
click at [158, 307] on div "4CB331" at bounding box center [148, 306] width 34 height 11
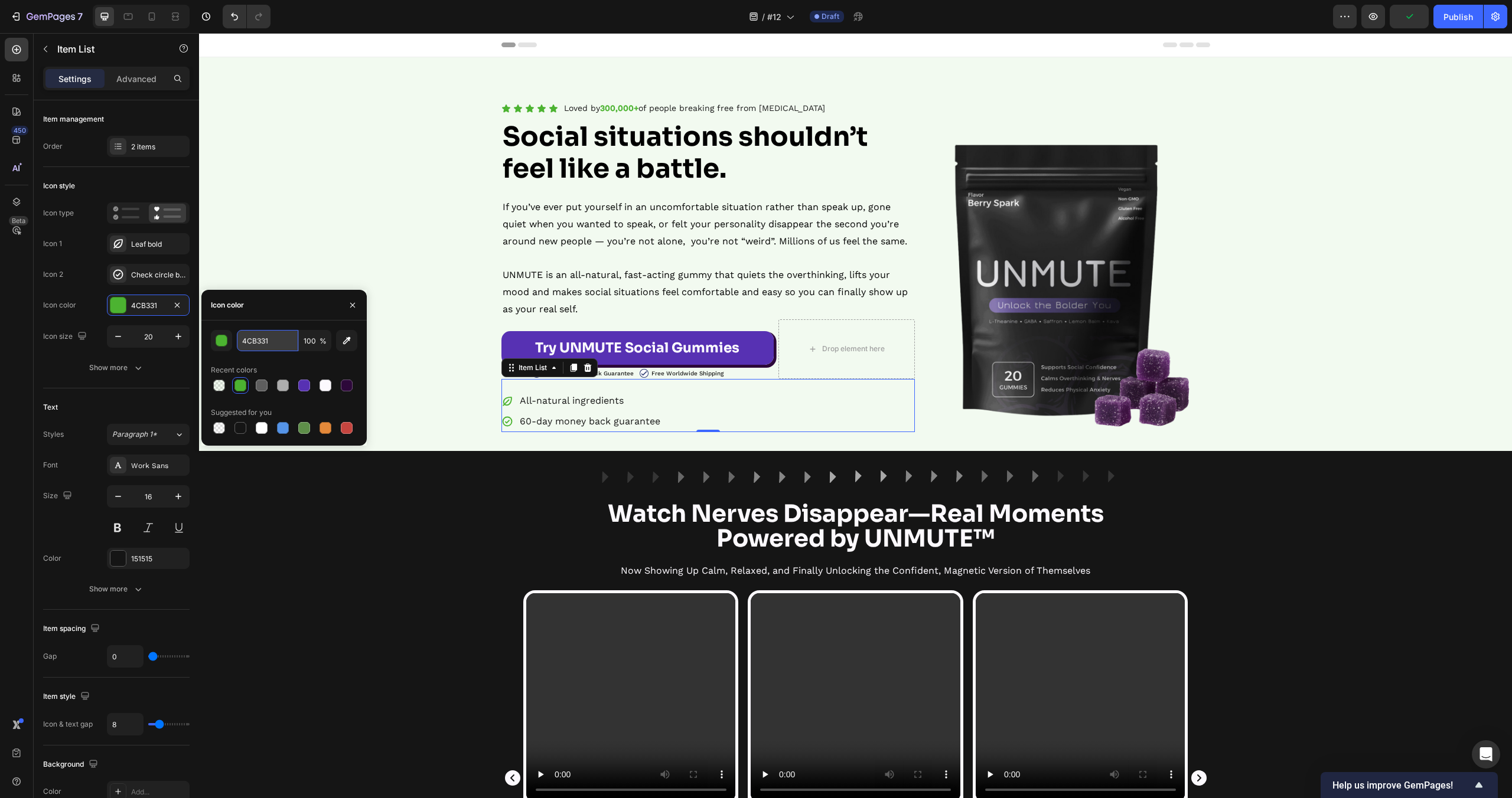
click at [271, 341] on input "4CB331" at bounding box center [268, 340] width 62 height 21
paste input "#8db"
click at [276, 362] on div "Recent colors" at bounding box center [283, 370] width 147 height 18
type input "8DB331"
click at [391, 288] on div "Icon Icon Icon Icon Icon Icon List Loved by 300,000+ of people breaking free fr…" at bounding box center [856, 266] width 1313 height 332
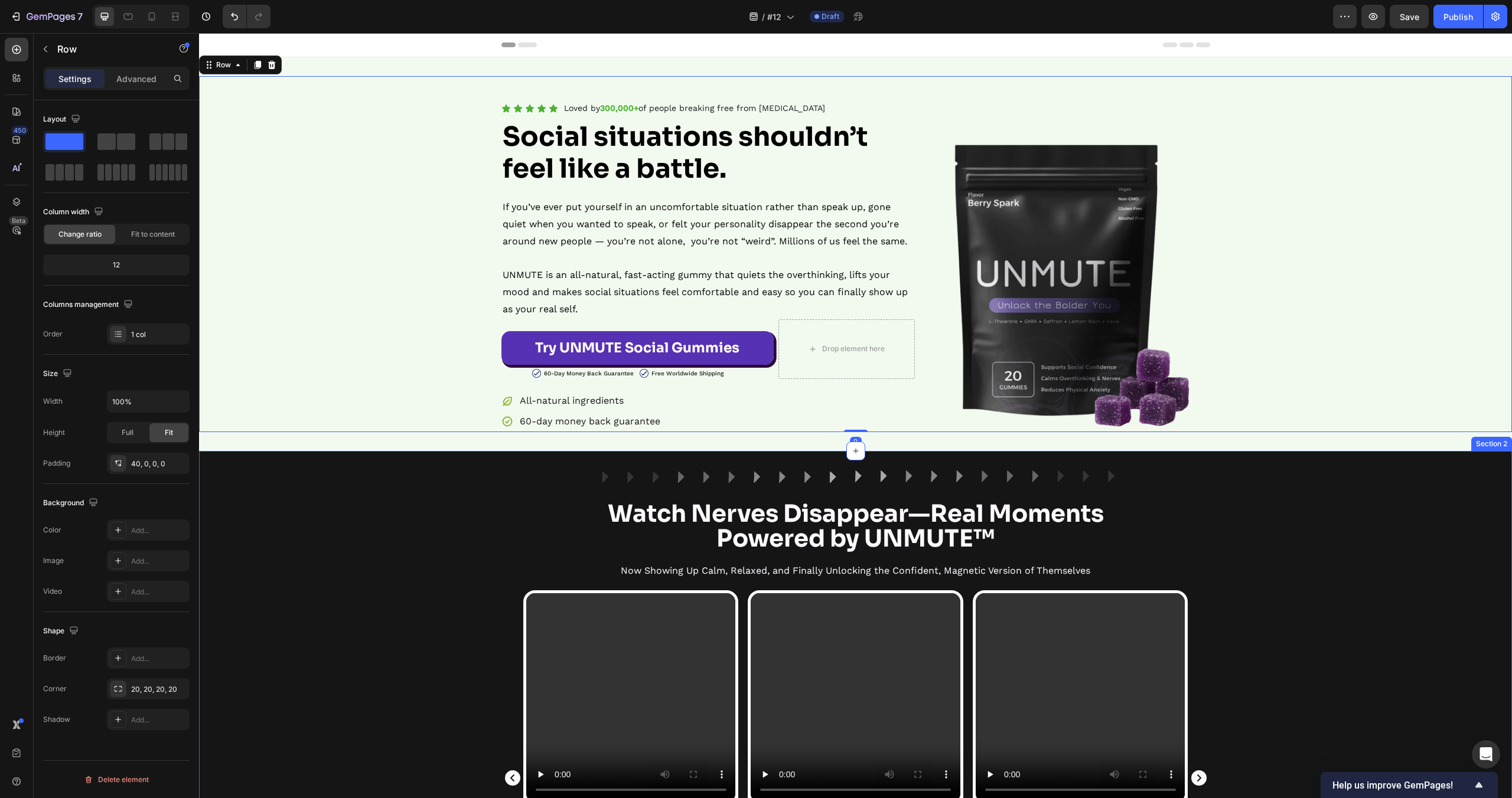
click at [470, 525] on div "Image Row Watch Nerves Disappear—Real Moments Powered by UNMUTE™ Heading Now Sh…" at bounding box center [856, 769] width 1313 height 600
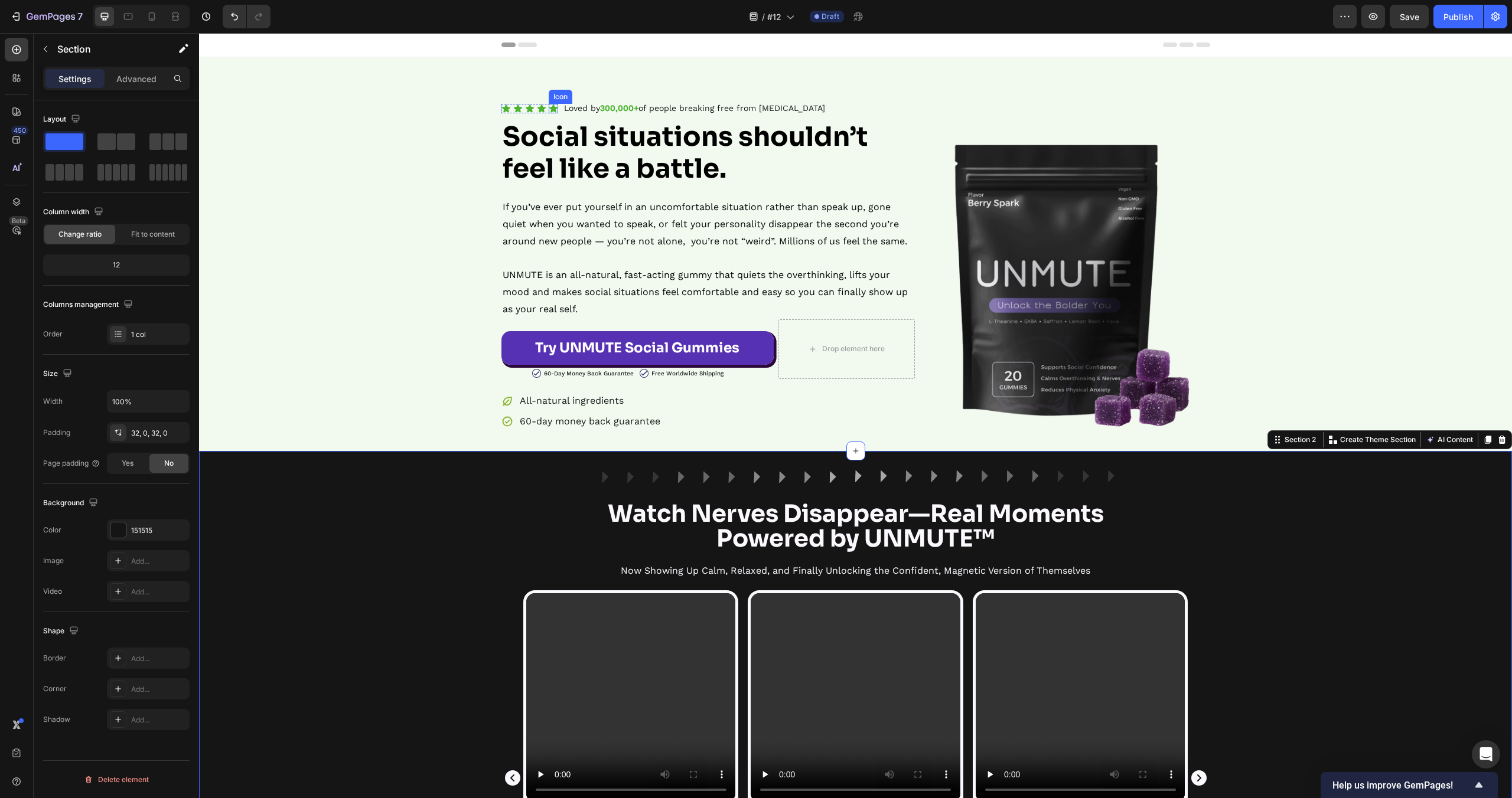
click at [551, 107] on icon at bounding box center [553, 108] width 8 height 7
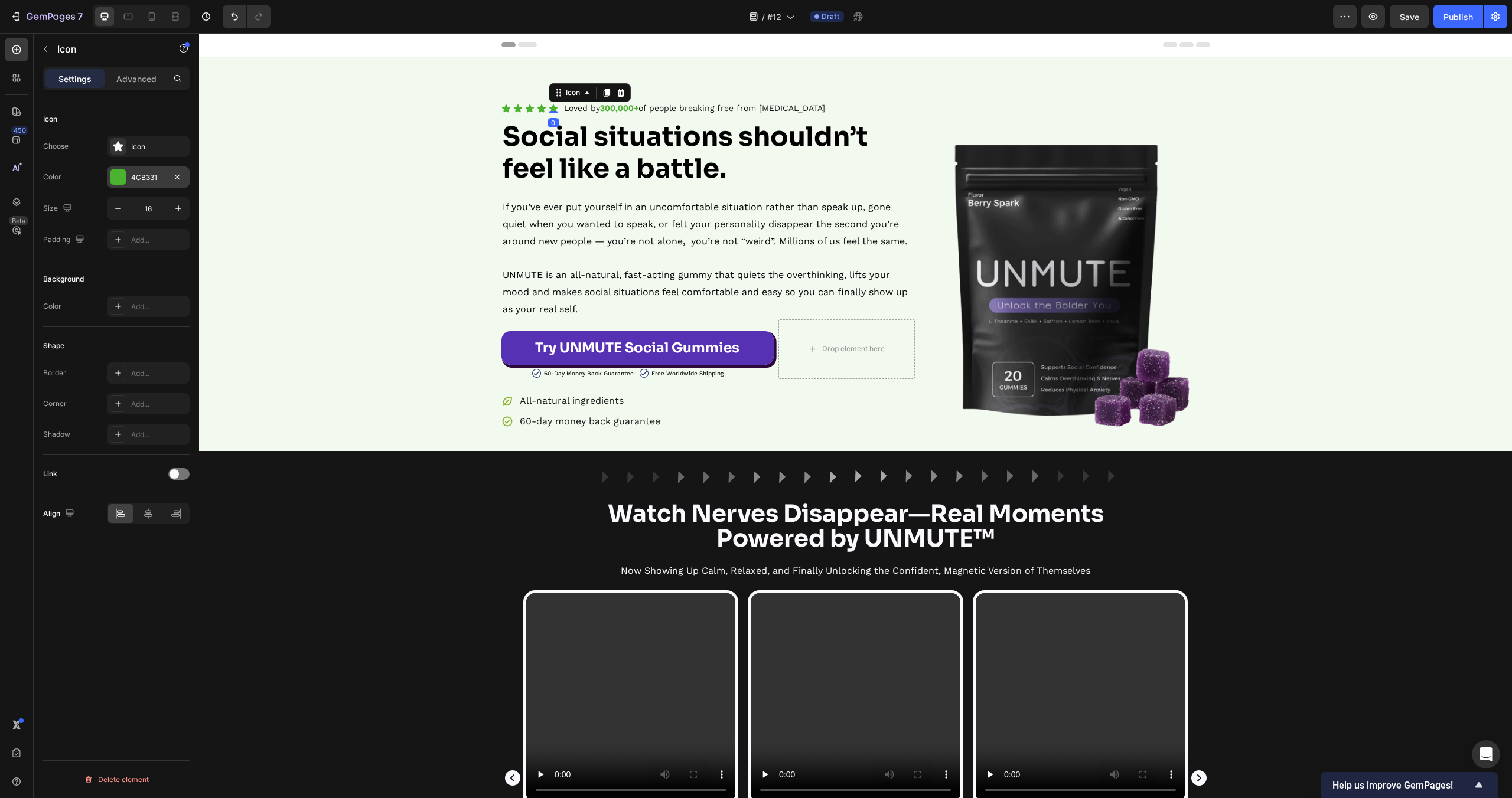
click at [118, 172] on div at bounding box center [118, 177] width 16 height 16
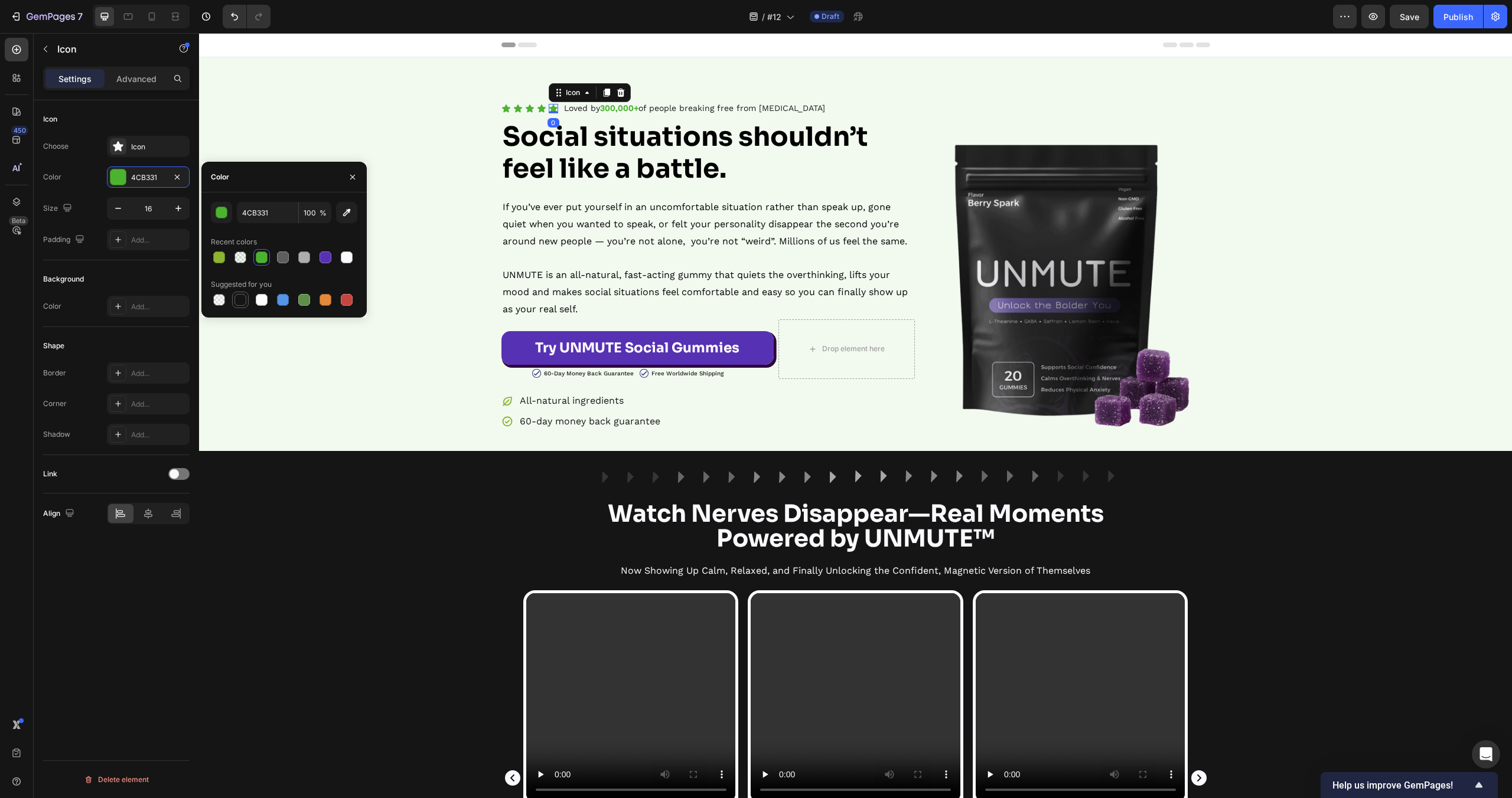
drag, startPoint x: 221, startPoint y: 259, endPoint x: 242, endPoint y: 299, distance: 45.2
click at [220, 259] on div at bounding box center [219, 257] width 12 height 12
type input "8DB331"
click at [319, 521] on div "Image Row Watch Nerves Disappear—Real Moments Powered by UNMUTE™ Heading Now Sh…" at bounding box center [856, 769] width 1313 height 600
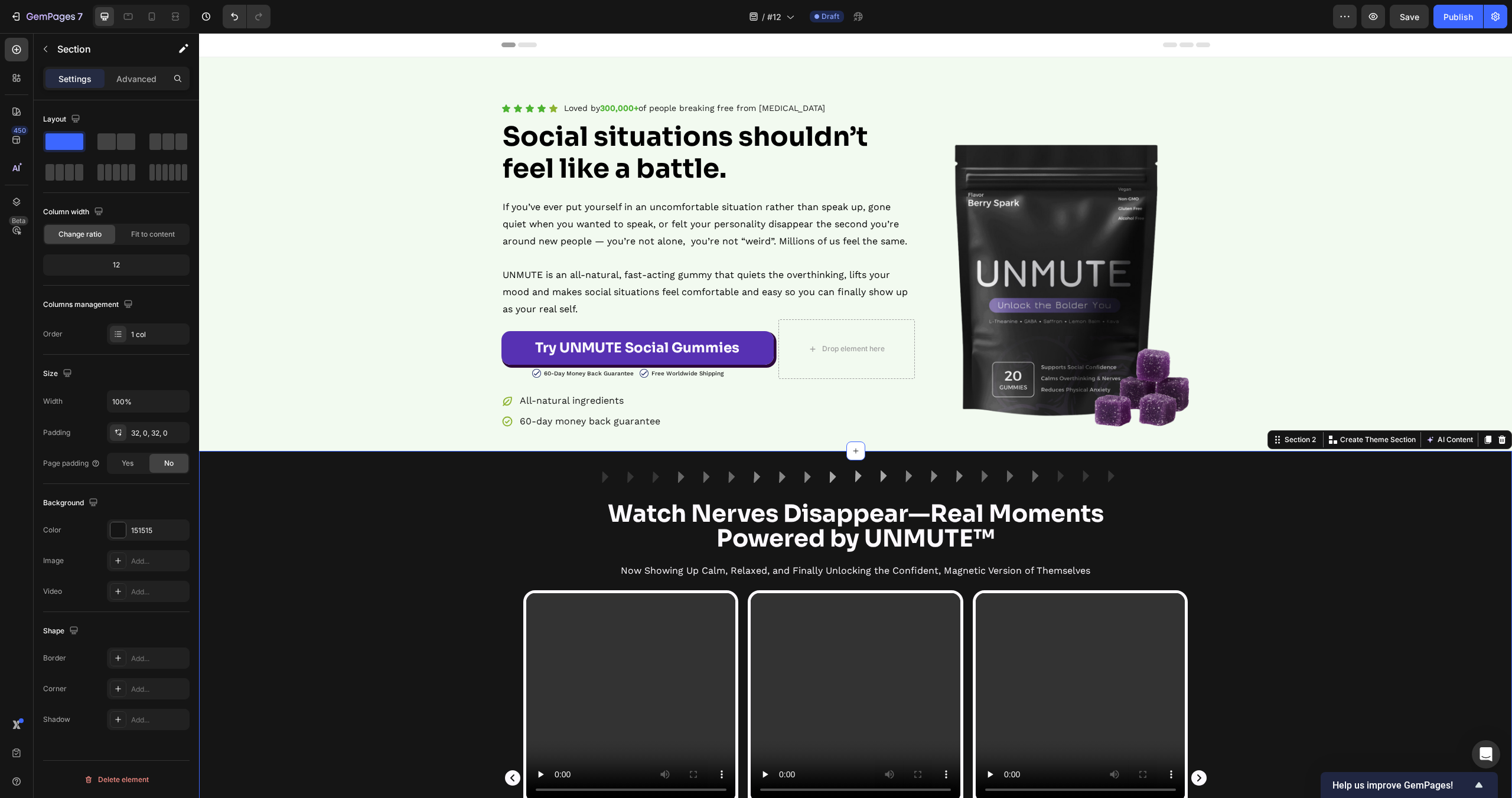
click at [319, 521] on div "Image Row Watch Nerves Disappear—Real Moments Powered by UNMUTE™ Heading Now Sh…" at bounding box center [856, 769] width 1313 height 600
click at [555, 107] on icon at bounding box center [553, 108] width 8 height 7
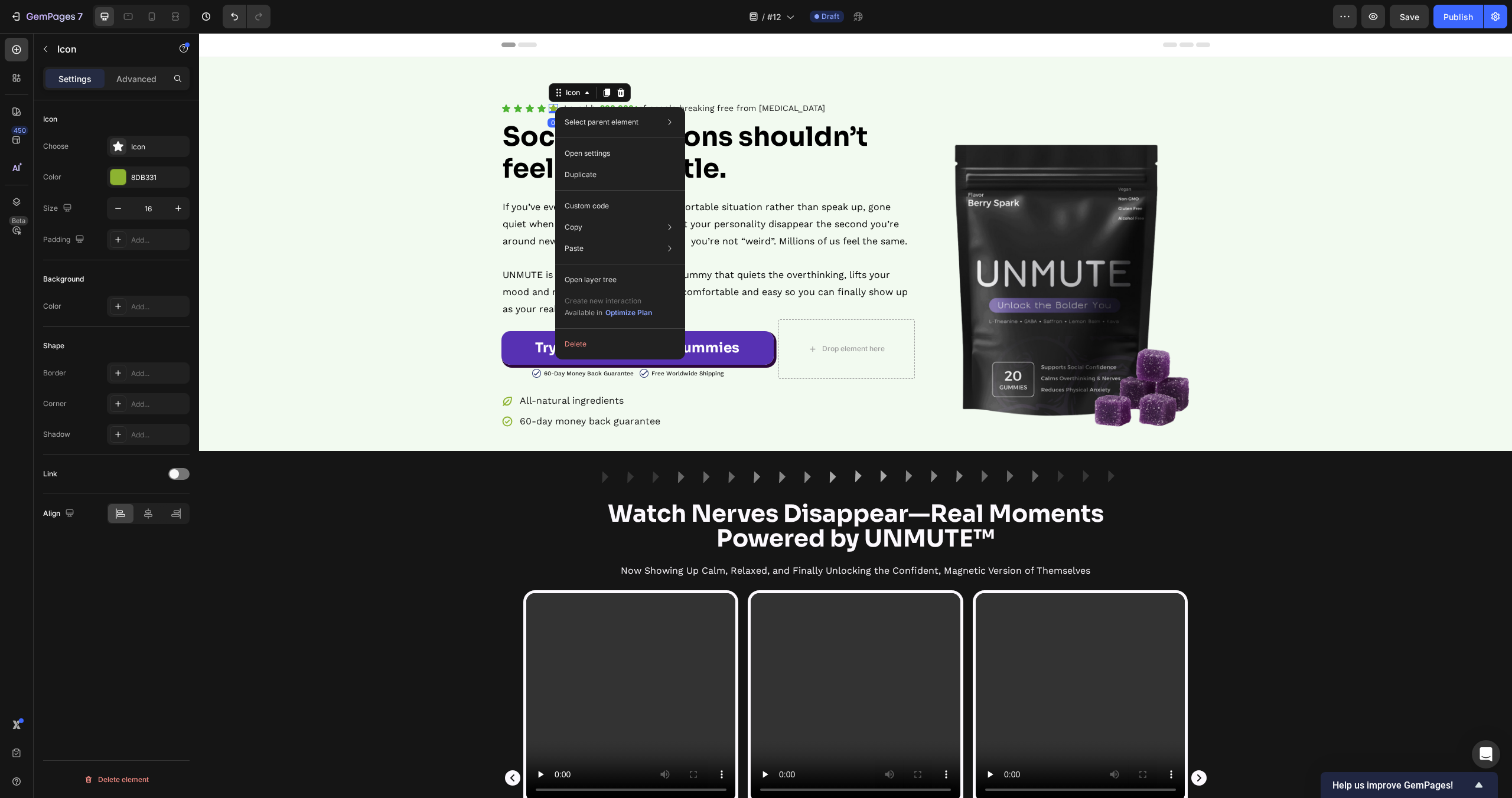
drag, startPoint x: 555, startPoint y: 107, endPoint x: 765, endPoint y: 160, distance: 216.6
click at [732, 253] on p "Copy style" at bounding box center [719, 254] width 35 height 11
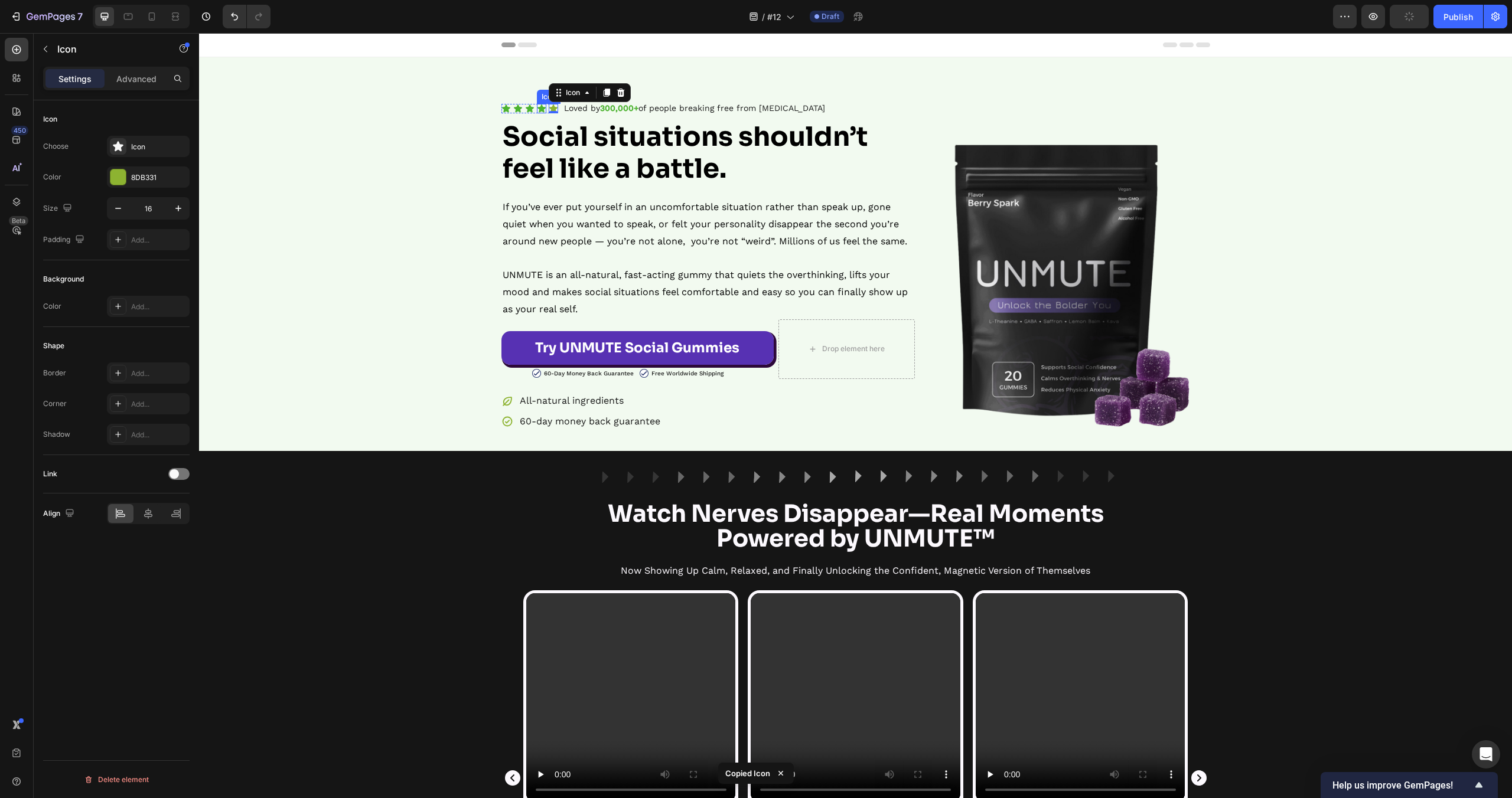
click at [540, 106] on icon at bounding box center [541, 108] width 8 height 7
click at [532, 111] on icon at bounding box center [530, 108] width 8 height 7
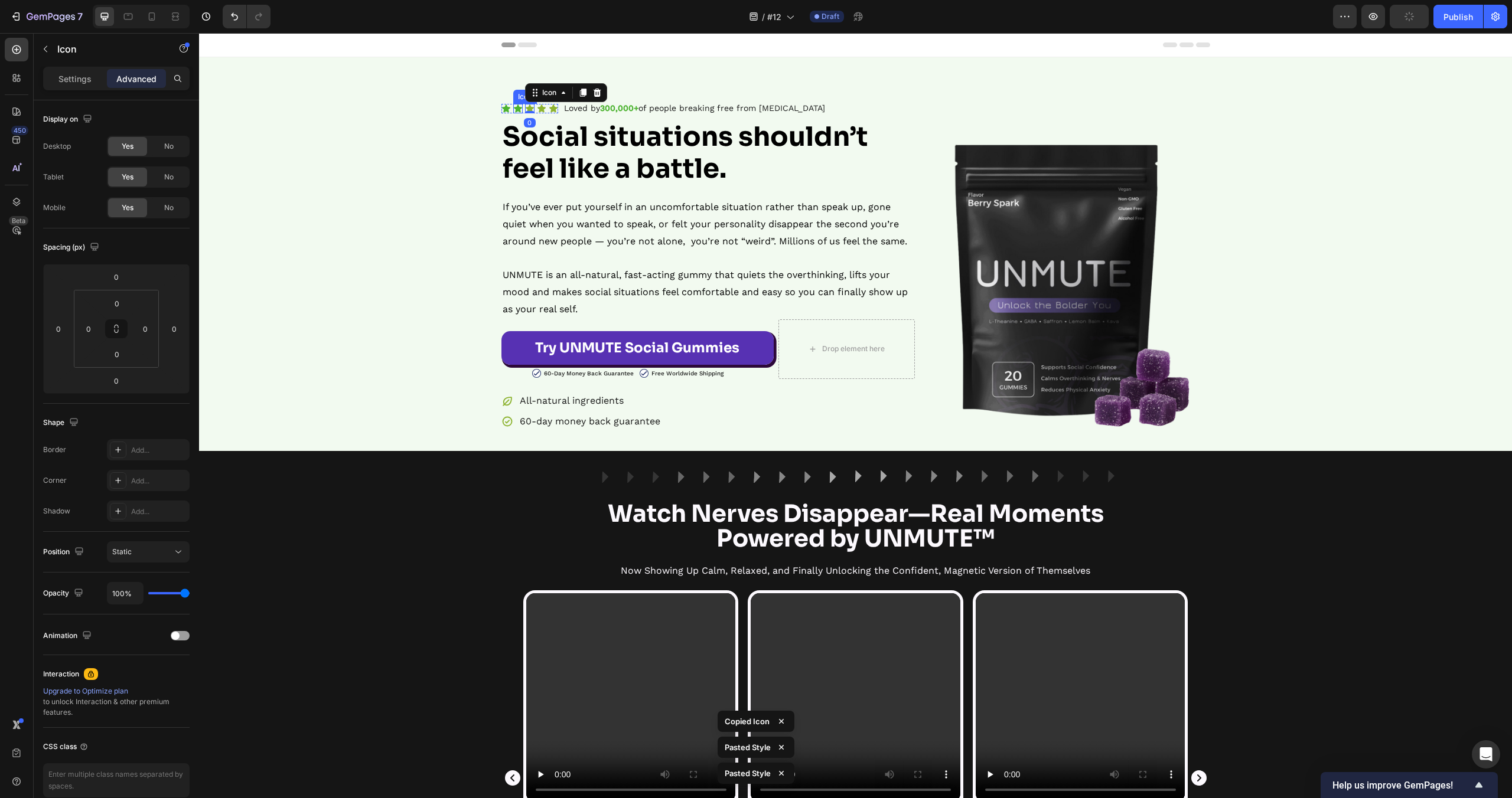
click at [519, 110] on icon at bounding box center [518, 108] width 8 height 7
click at [508, 109] on icon at bounding box center [506, 108] width 8 height 7
click at [405, 151] on div "Icon Icon Icon Icon Icon Icon List Loved by 300,000+ of people breaking free fr…" at bounding box center [856, 266] width 1313 height 332
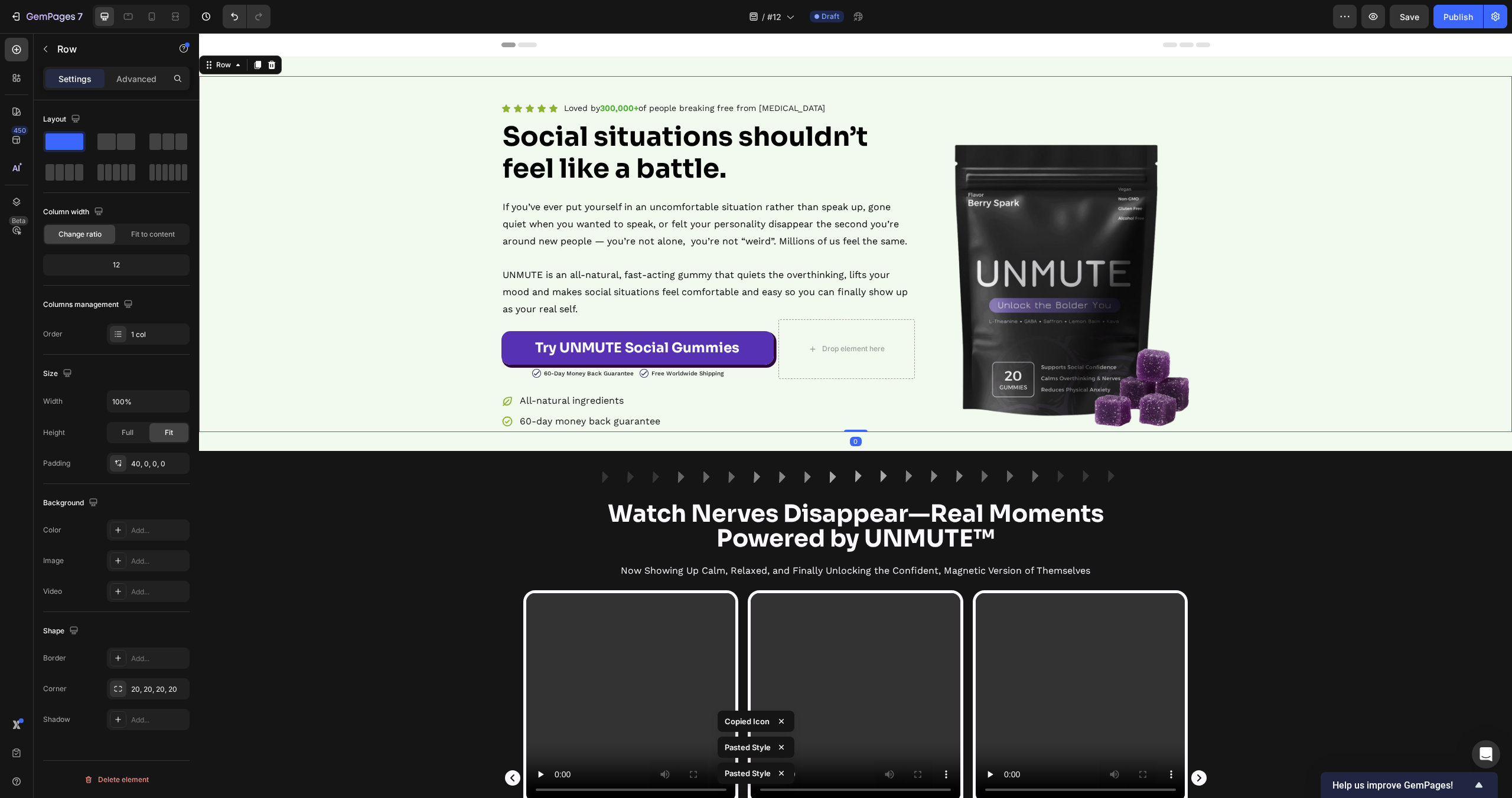
click at [406, 151] on div "Icon Icon Icon Icon Icon Icon List Loved by 300,000+ of people breaking free fr…" at bounding box center [856, 266] width 1313 height 332
click at [441, 512] on div "Image Row Watch Nerves Disappear—Real Moments Powered by UNMUTE™ Heading Now Sh…" at bounding box center [856, 769] width 1313 height 600
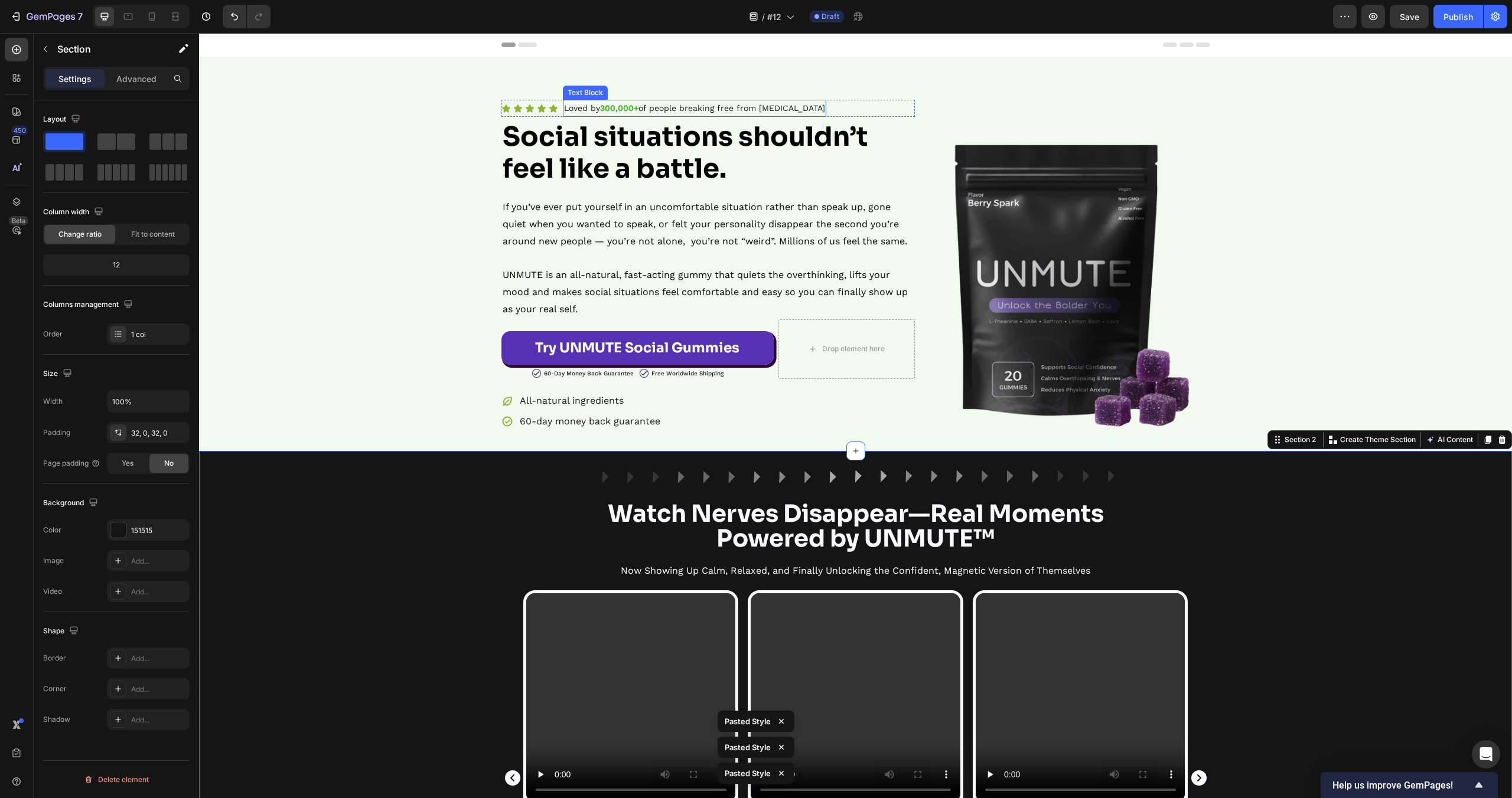
click at [626, 110] on strong "300,000+" at bounding box center [619, 108] width 39 height 9
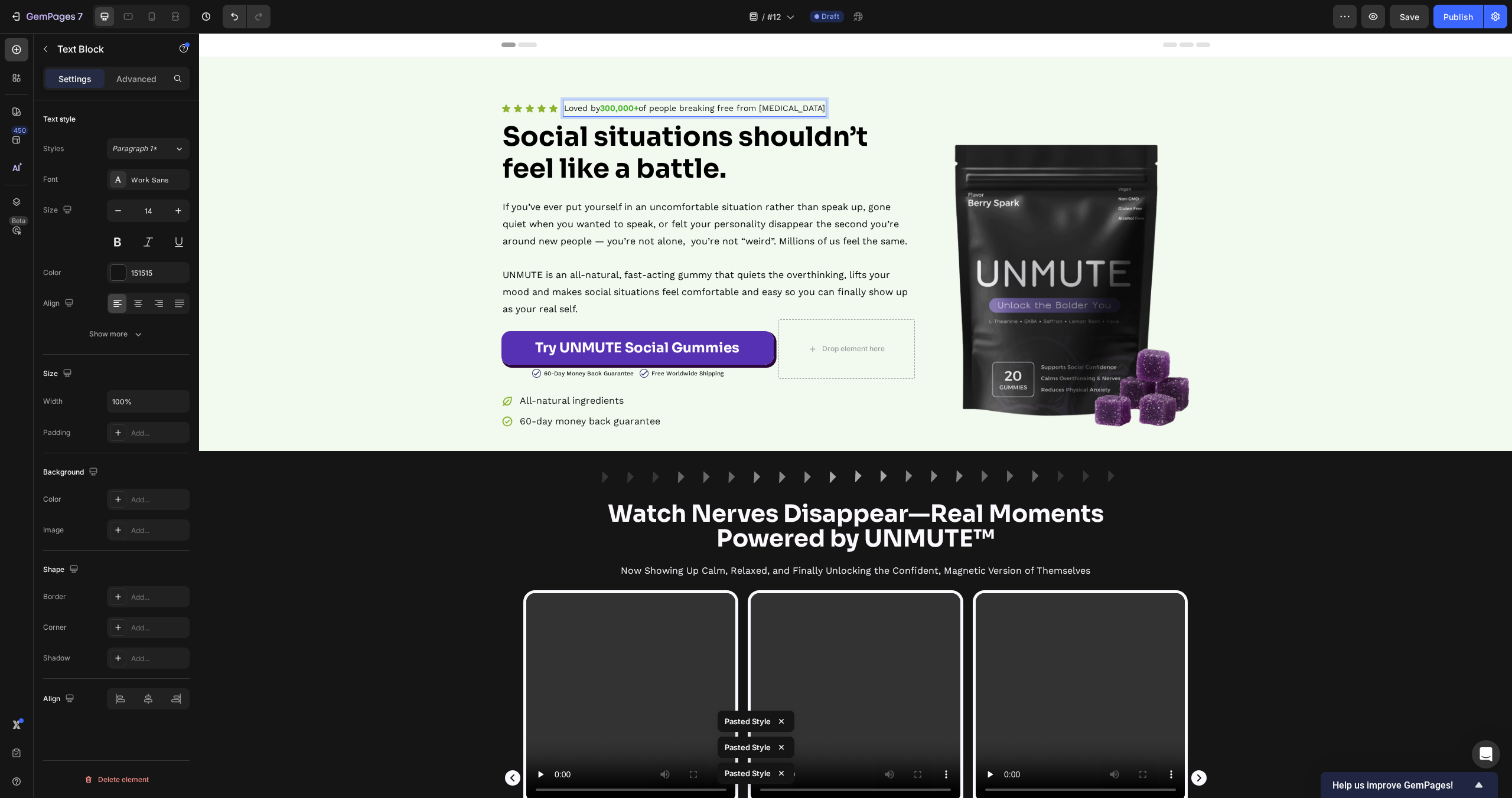
click at [626, 110] on strong "300,000+" at bounding box center [619, 108] width 39 height 9
click at [631, 109] on strong "300,000+" at bounding box center [619, 108] width 39 height 9
drag, startPoint x: 639, startPoint y: 108, endPoint x: 603, endPoint y: 107, distance: 36.0
click at [603, 107] on strong "300,000+" at bounding box center [619, 108] width 39 height 9
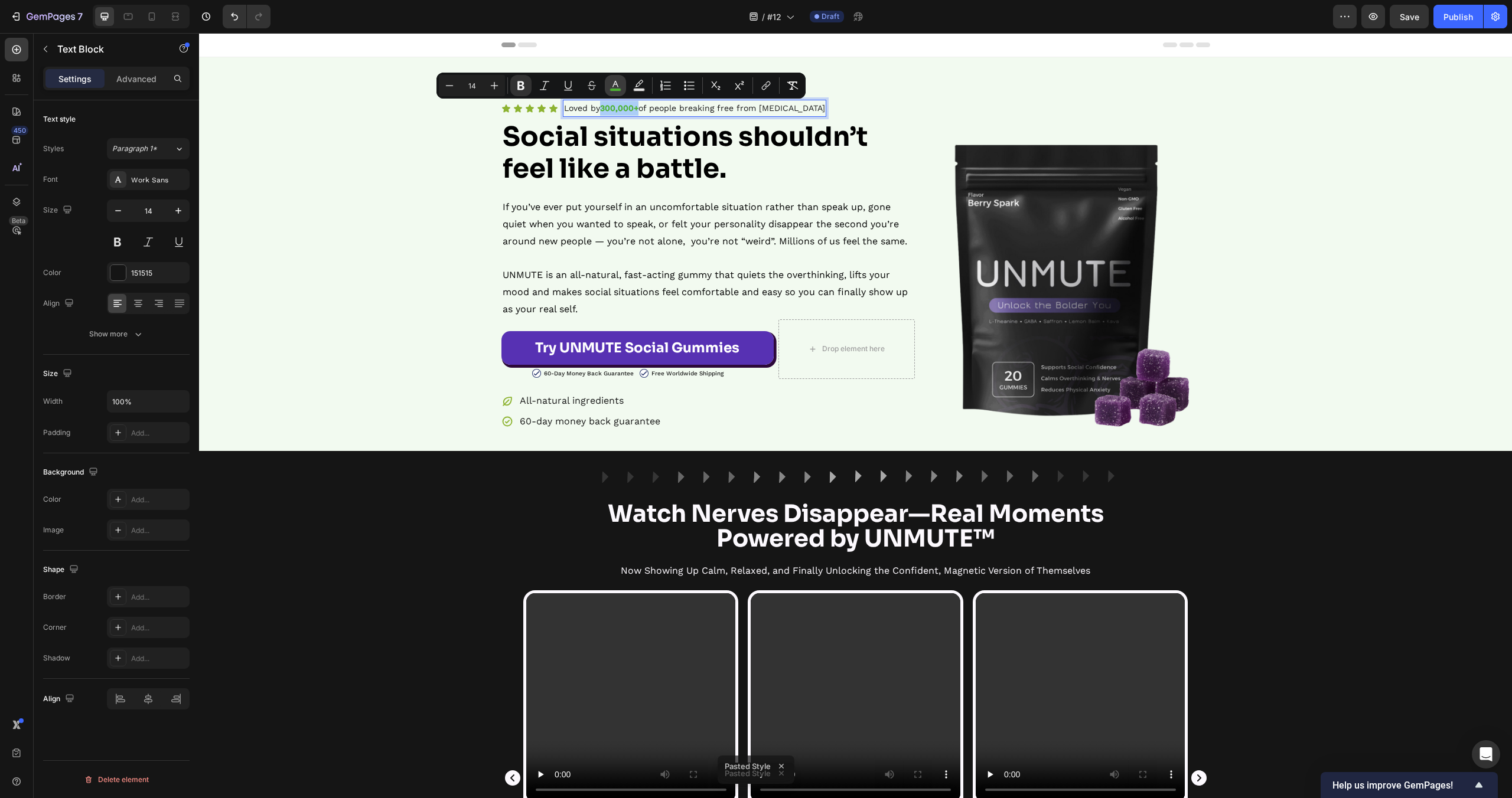
click at [616, 89] on rect "Editor contextual toolbar" at bounding box center [616, 89] width 11 height 3
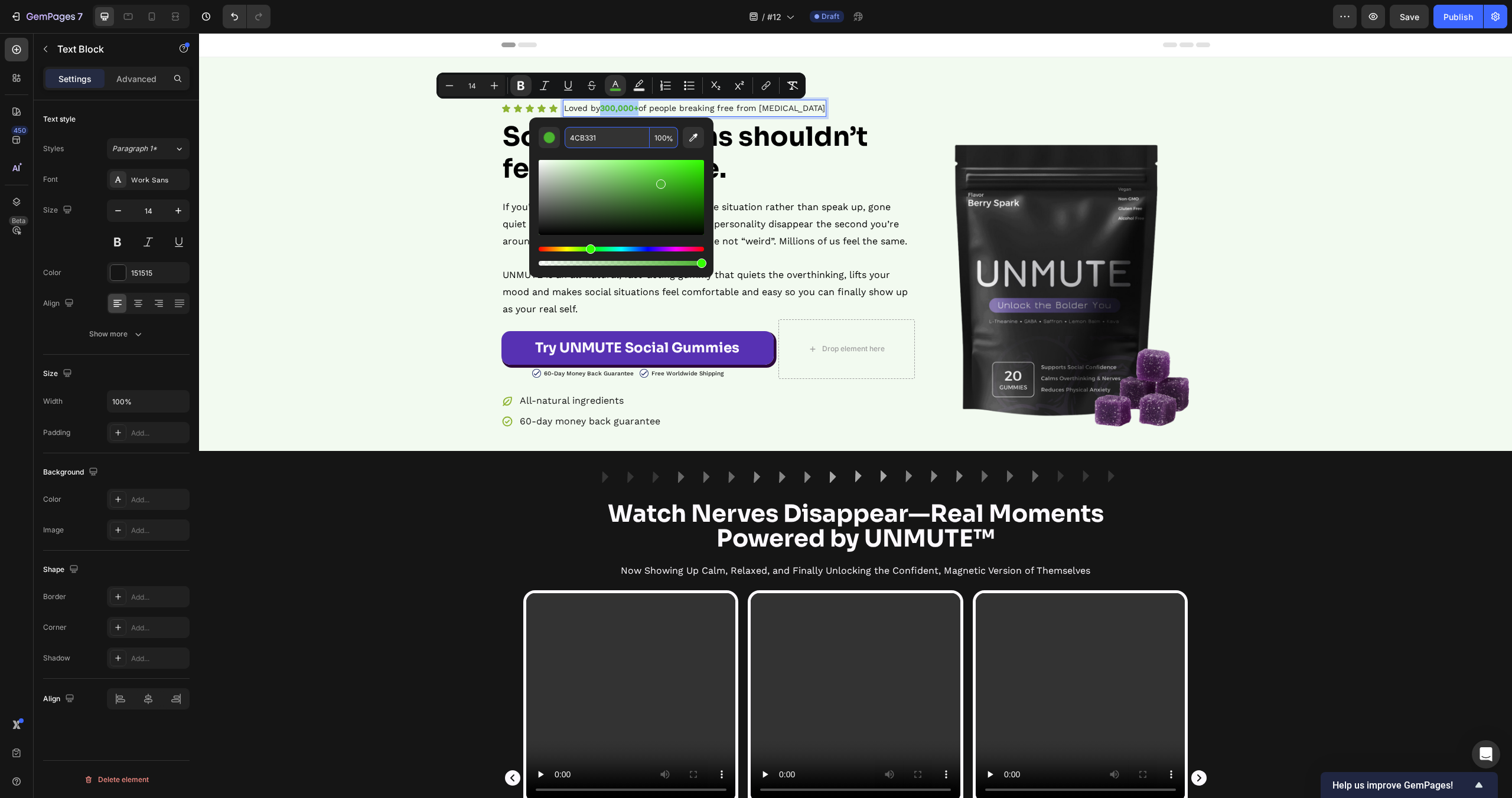
click at [589, 139] on input "4CB331" at bounding box center [607, 137] width 85 height 21
paste input "Copy element from Gempages!"
type input "Copy element from Gempages!"
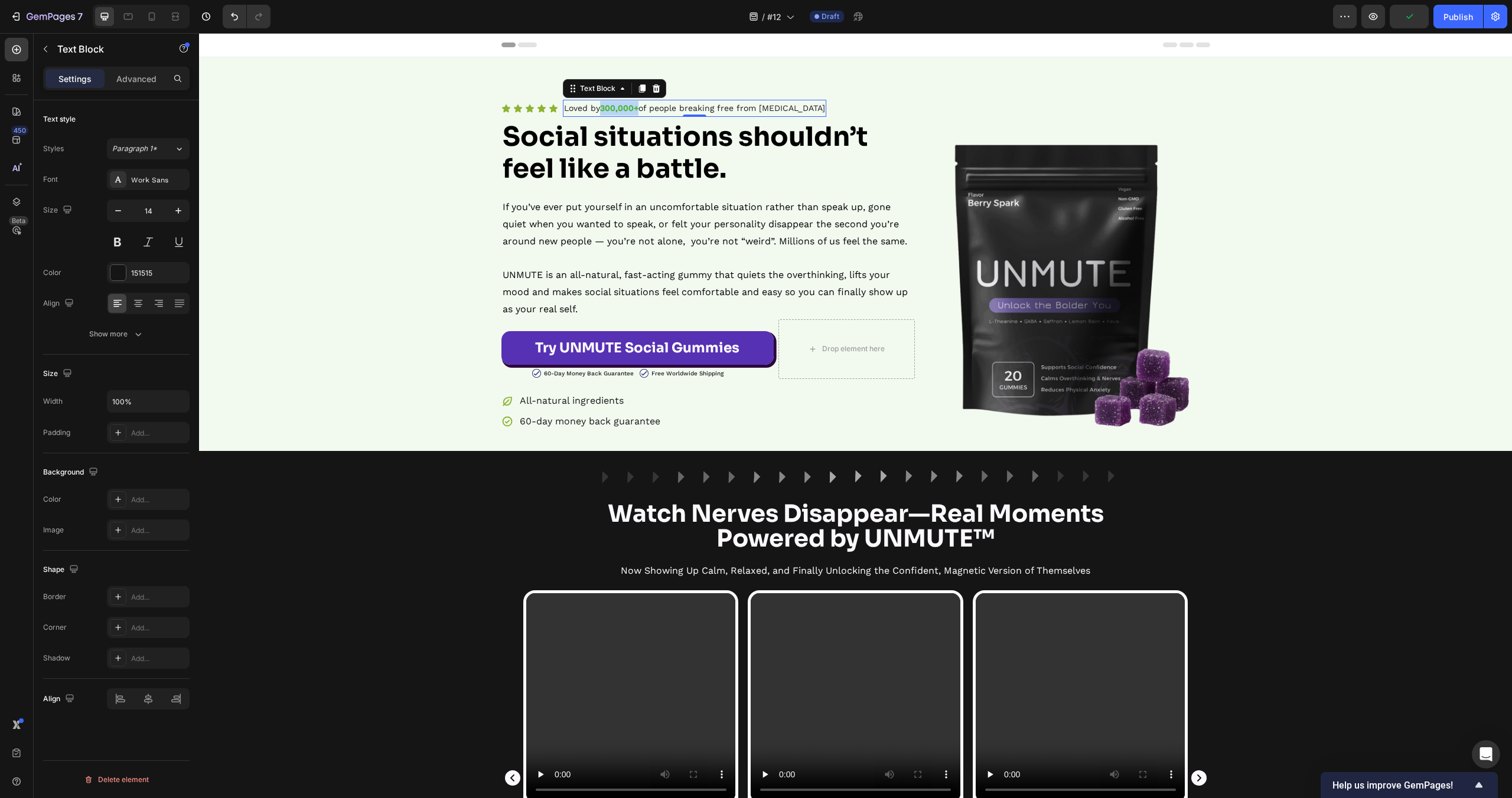
click at [627, 103] on strong "300,000+" at bounding box center [619, 108] width 39 height 9
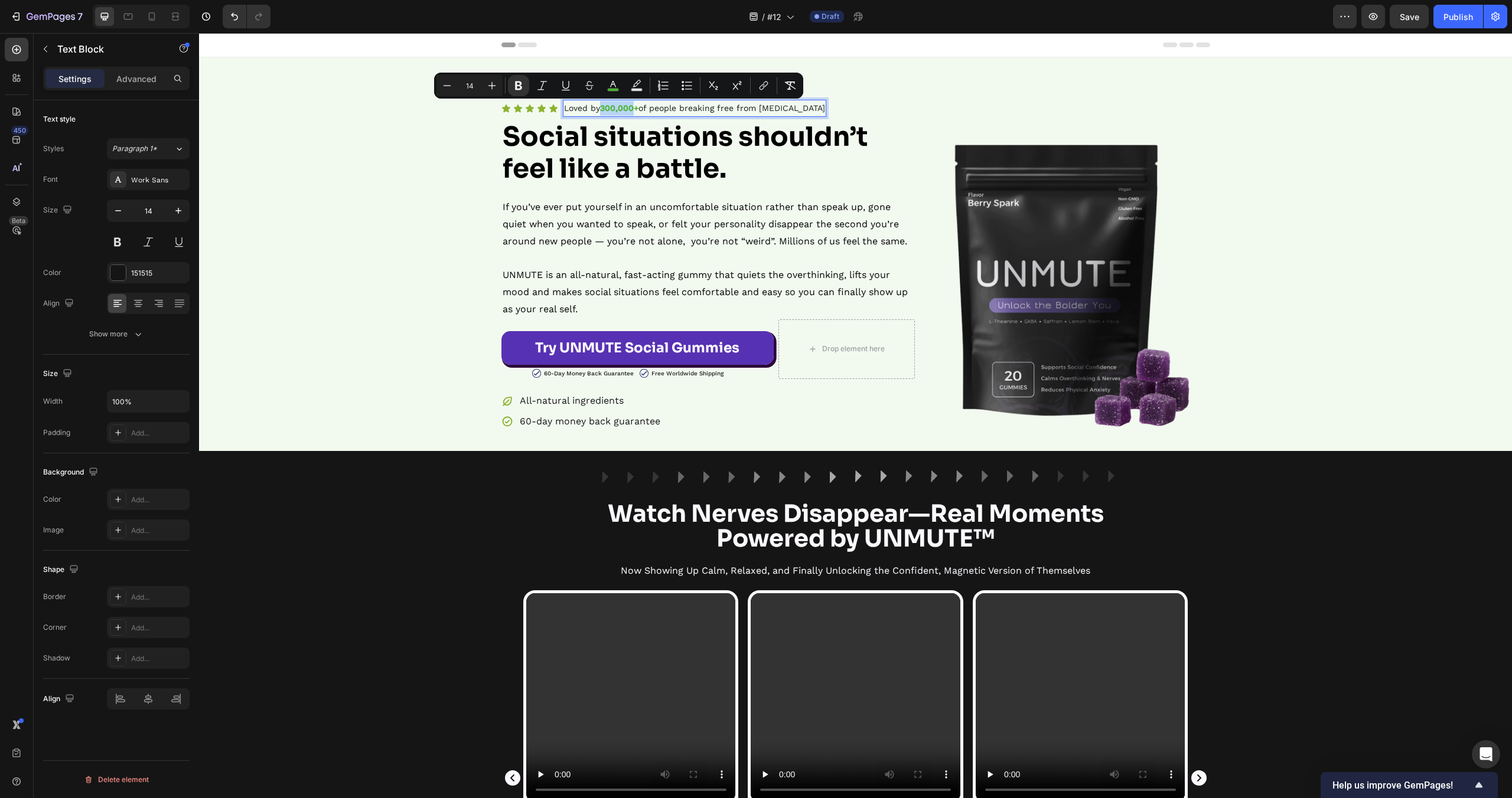
click at [634, 105] on strong "300,000+" at bounding box center [619, 108] width 39 height 9
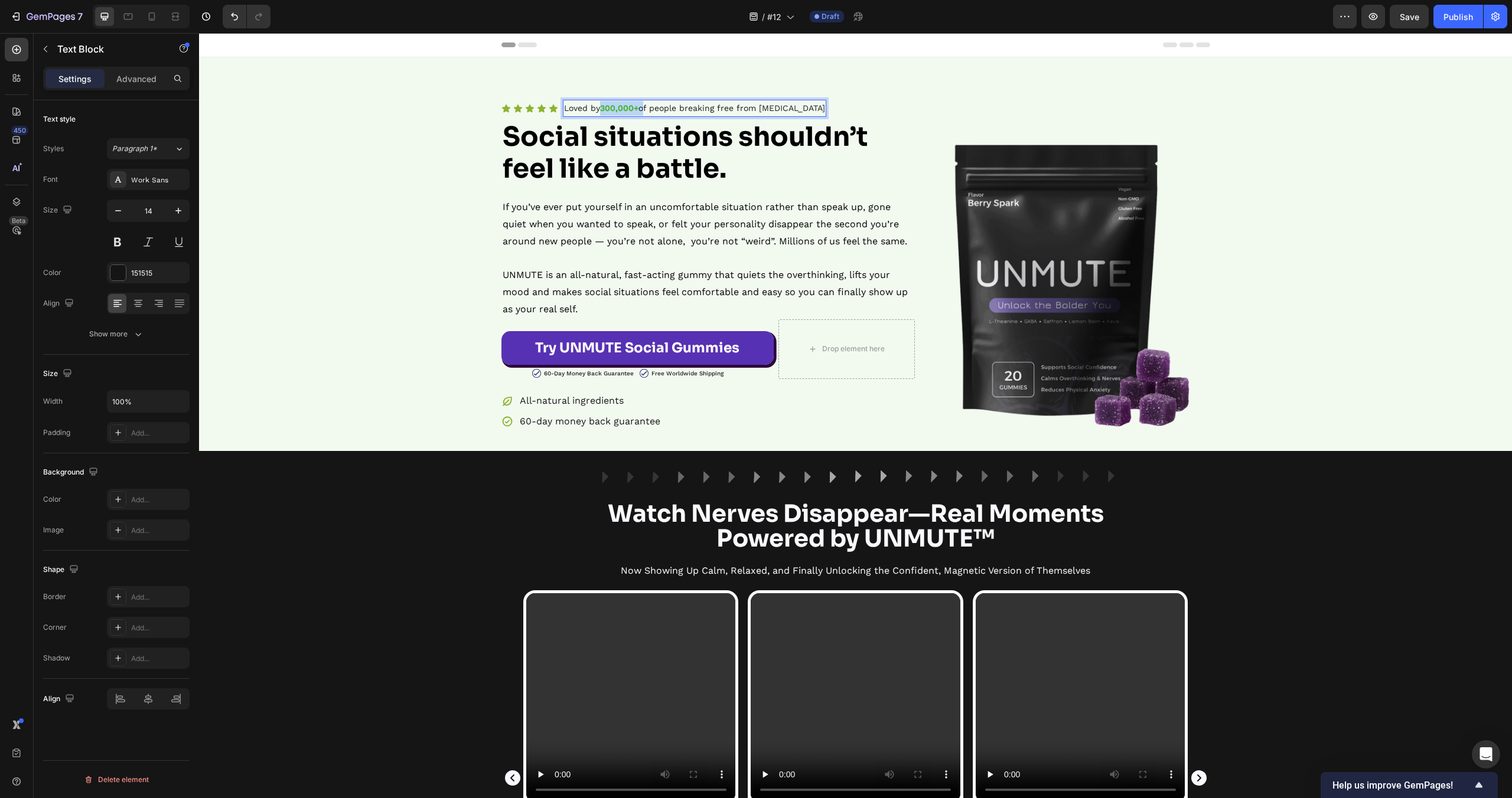
drag, startPoint x: 642, startPoint y: 109, endPoint x: 603, endPoint y: 113, distance: 39.2
click at [603, 113] on p "Loved by 300,000+ of people breaking free from social anxiety" at bounding box center [694, 108] width 261 height 15
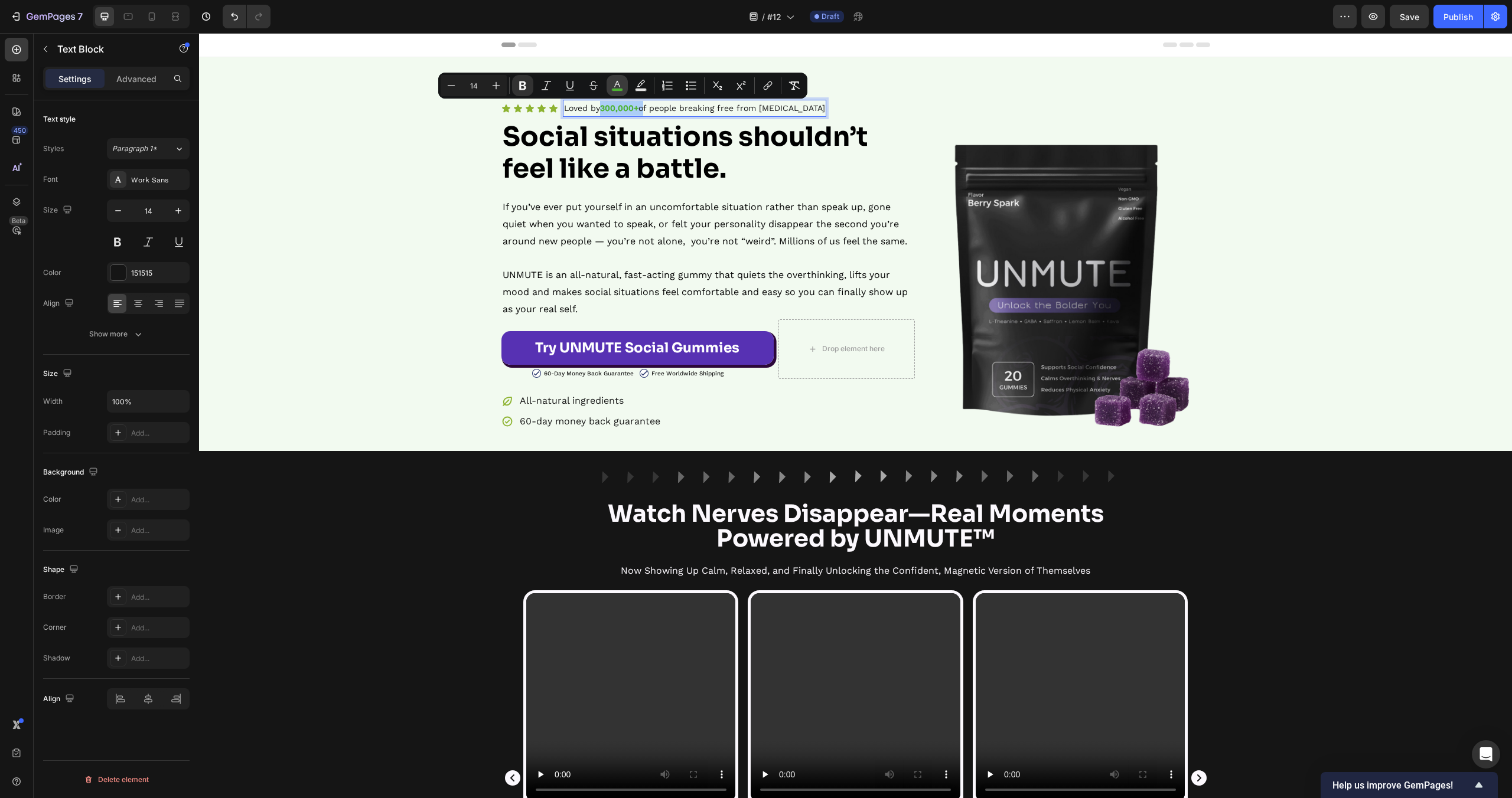
click at [618, 85] on icon "Editor contextual toolbar" at bounding box center [617, 85] width 12 height 12
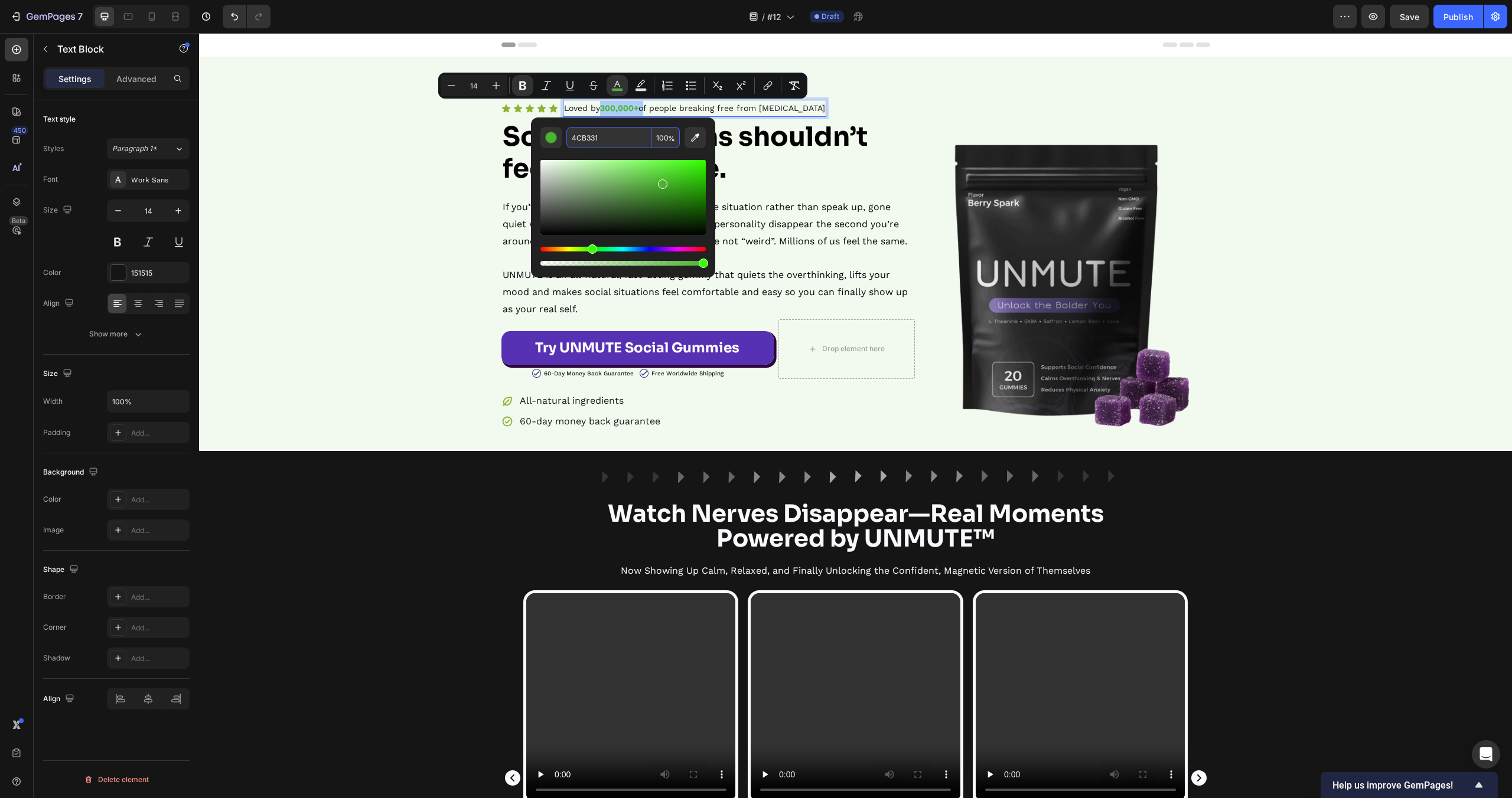
click at [618, 143] on input "4CB331" at bounding box center [609, 137] width 85 height 21
paste input "#8db"
type input "8DB331"
click at [652, 155] on div "Editor contextual toolbar" at bounding box center [622, 208] width 165 height 120
click at [810, 158] on p "⁠⁠⁠⁠⁠⁠⁠ Social situations shouldn’t feel like a battle." at bounding box center [708, 152] width 411 height 64
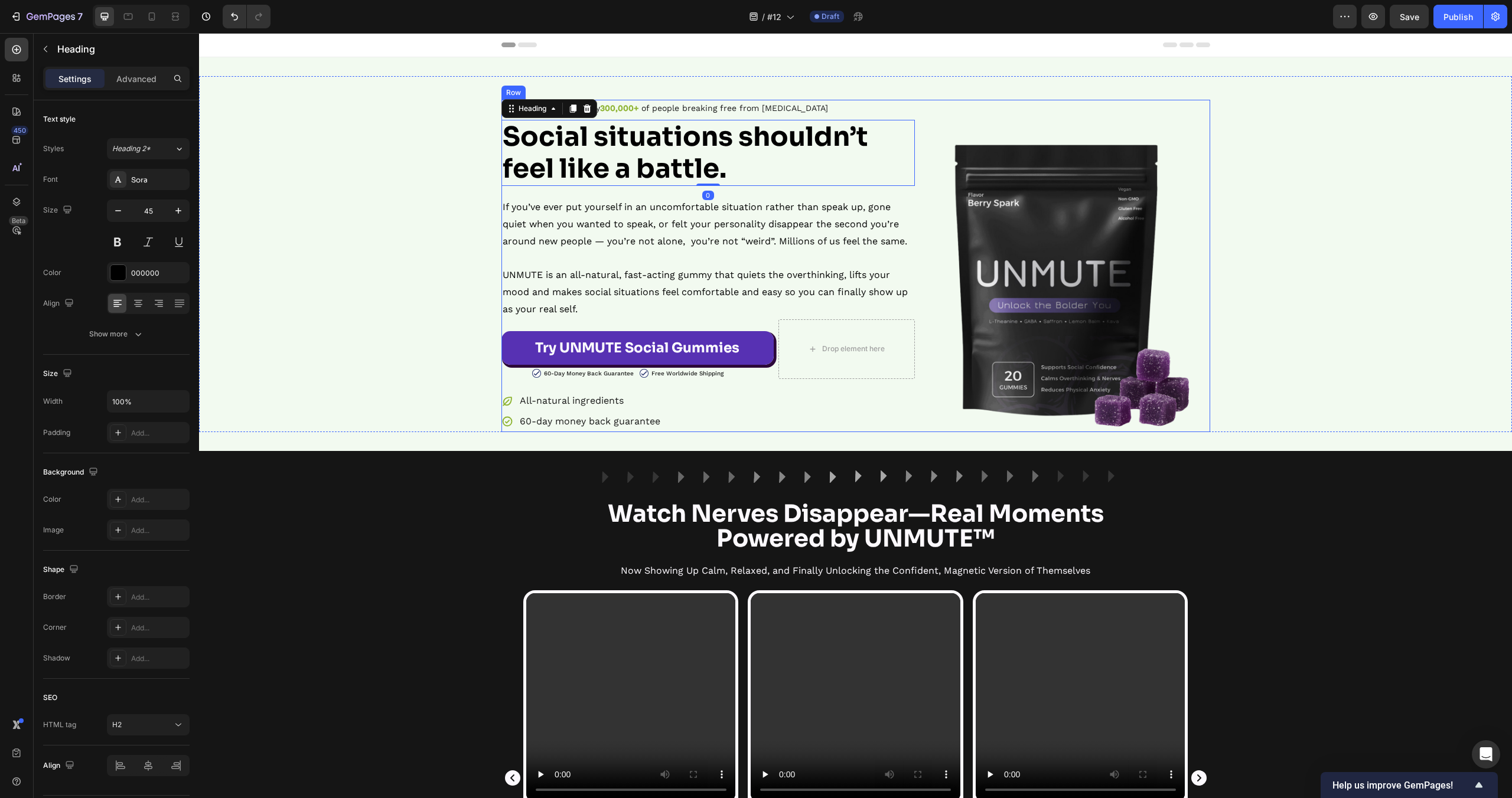
click at [1214, 119] on div "Icon Icon Icon Icon Icon Icon List Loved by 300,000+ of people breaking free fr…" at bounding box center [856, 266] width 1313 height 332
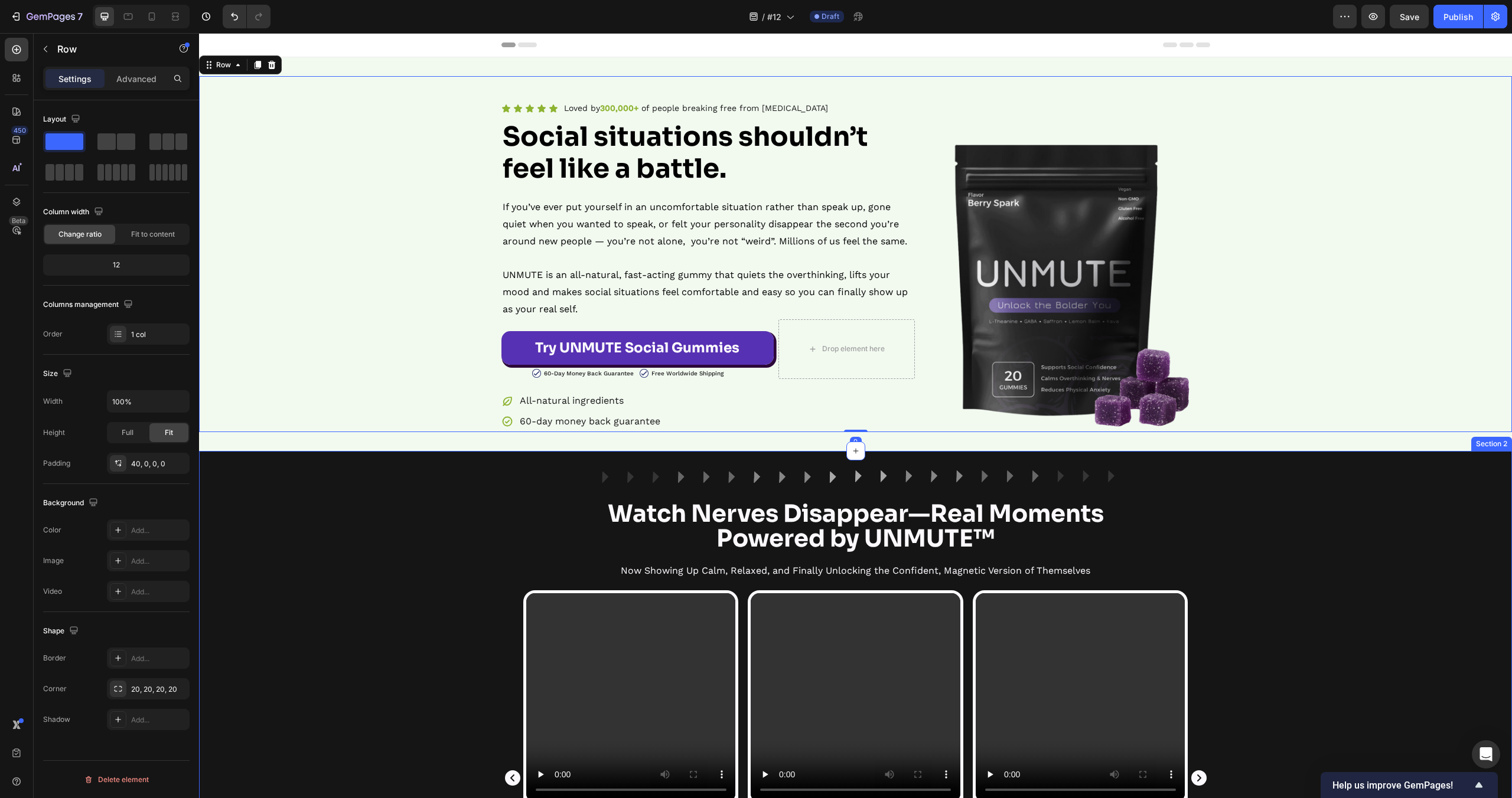
click at [400, 612] on div "Video Icon Icon Icon Icon Icon Icon List No More Blank Mind Moments Text Block …" at bounding box center [856, 786] width 1313 height 392
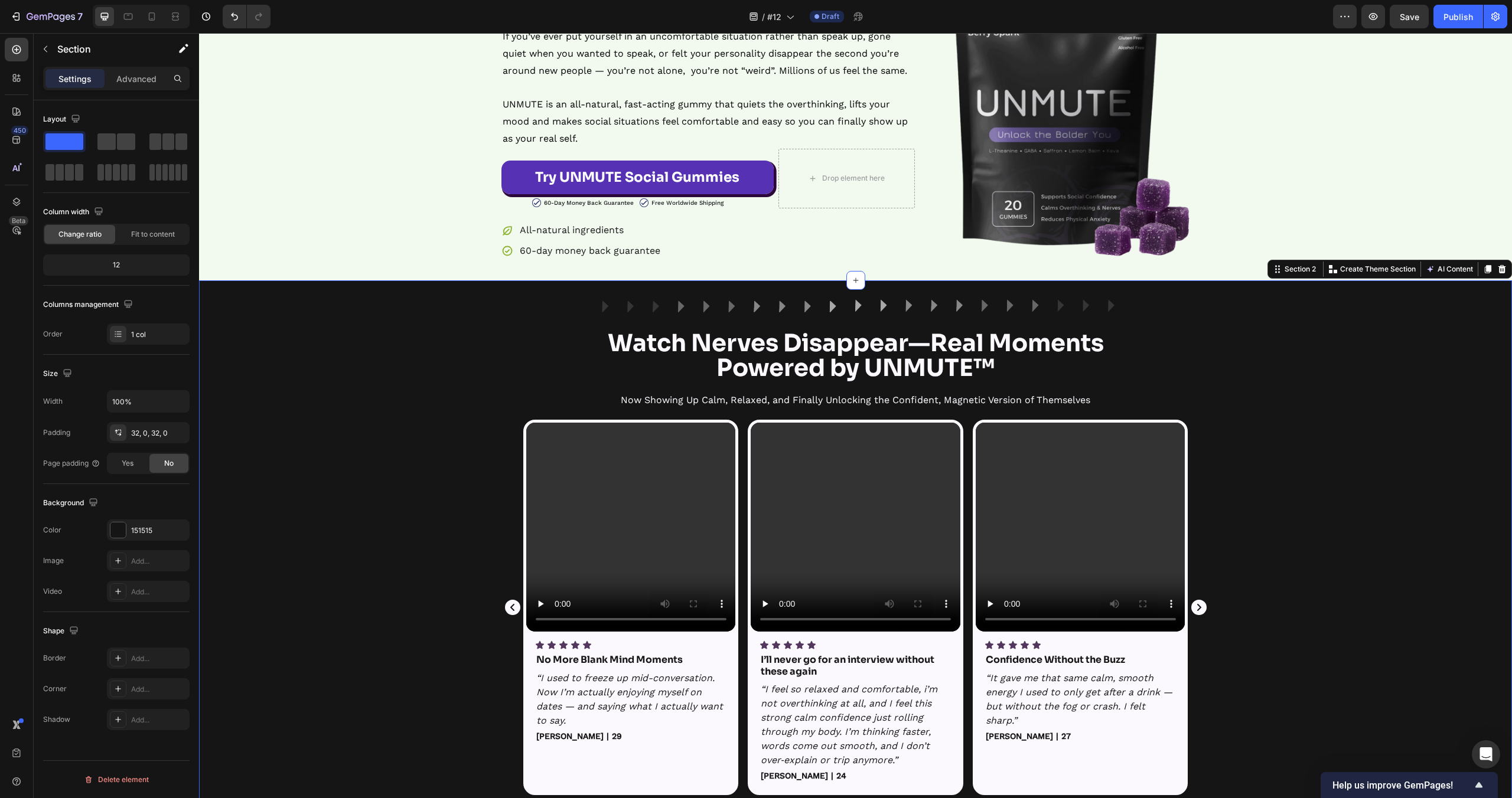
scroll to position [201, 0]
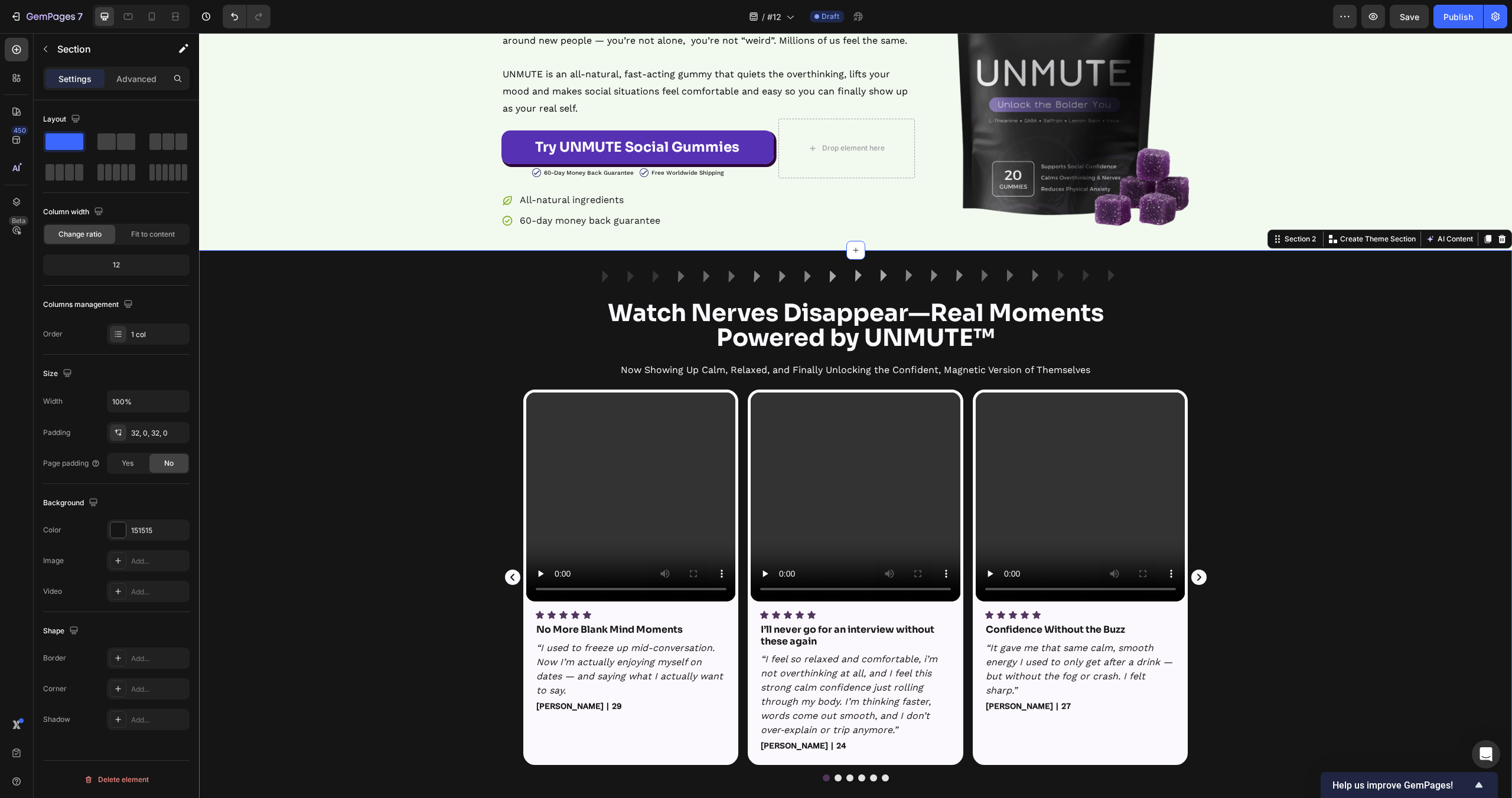
click at [399, 320] on div "Image Row Watch Nerves Disappear—Real Moments Powered by UNMUTE™ Heading Now Sh…" at bounding box center [856, 569] width 1313 height 600
click at [363, 166] on div "Icon Icon Icon Icon Icon Icon List Loved by 300,000+ of people breaking free fr…" at bounding box center [856, 66] width 1313 height 332
click at [257, 240] on div "Icon Icon Icon Icon Icon Icon List Loved by 300,000+ of people breaking free fr…" at bounding box center [856, 54] width 1313 height 394
click at [143, 530] on div "4CB331" at bounding box center [148, 531] width 34 height 11
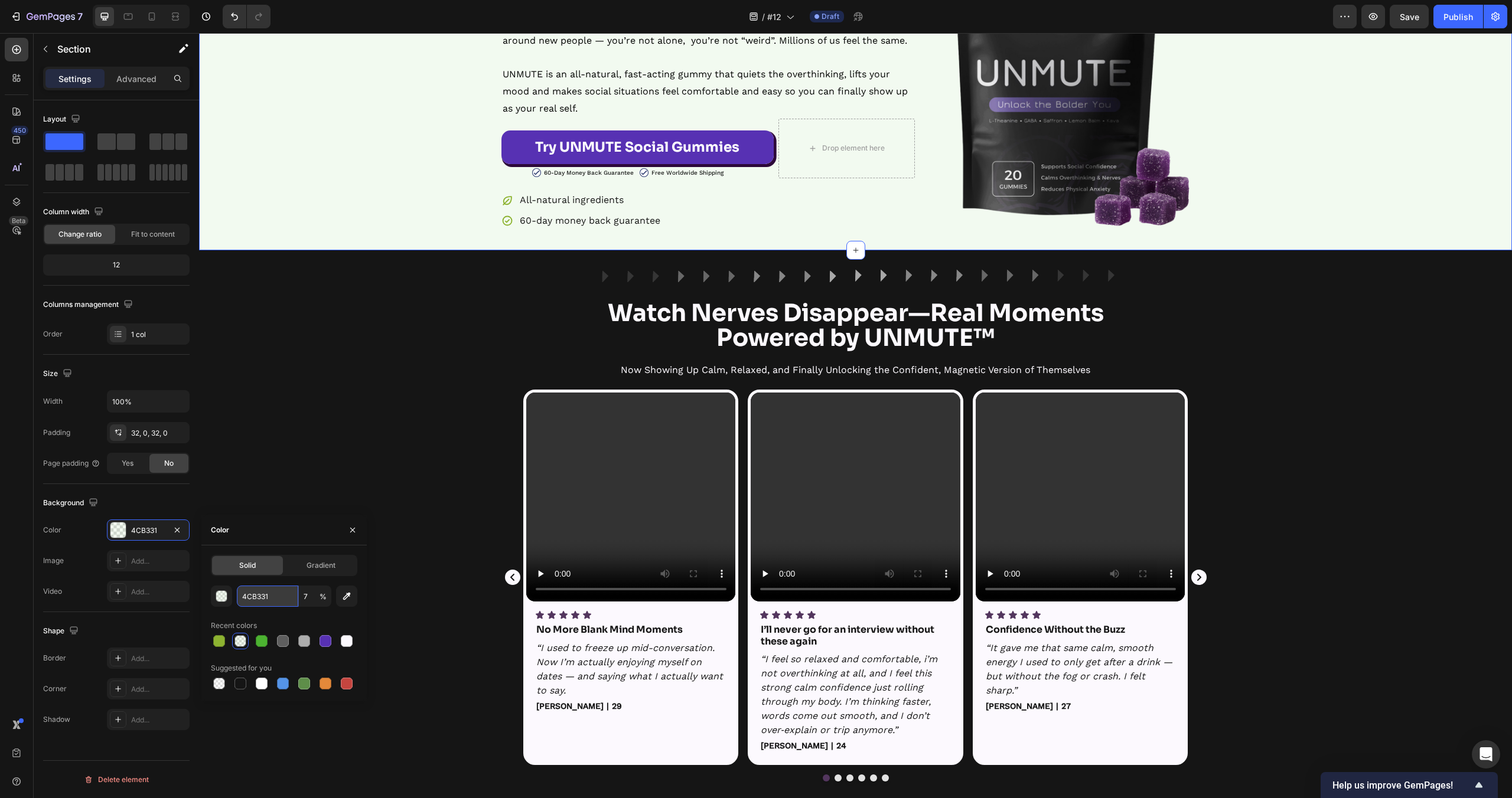
click at [254, 593] on input "4CB331" at bounding box center [268, 596] width 62 height 21
paste input "#8db"
type input "#8db331"
type input "100"
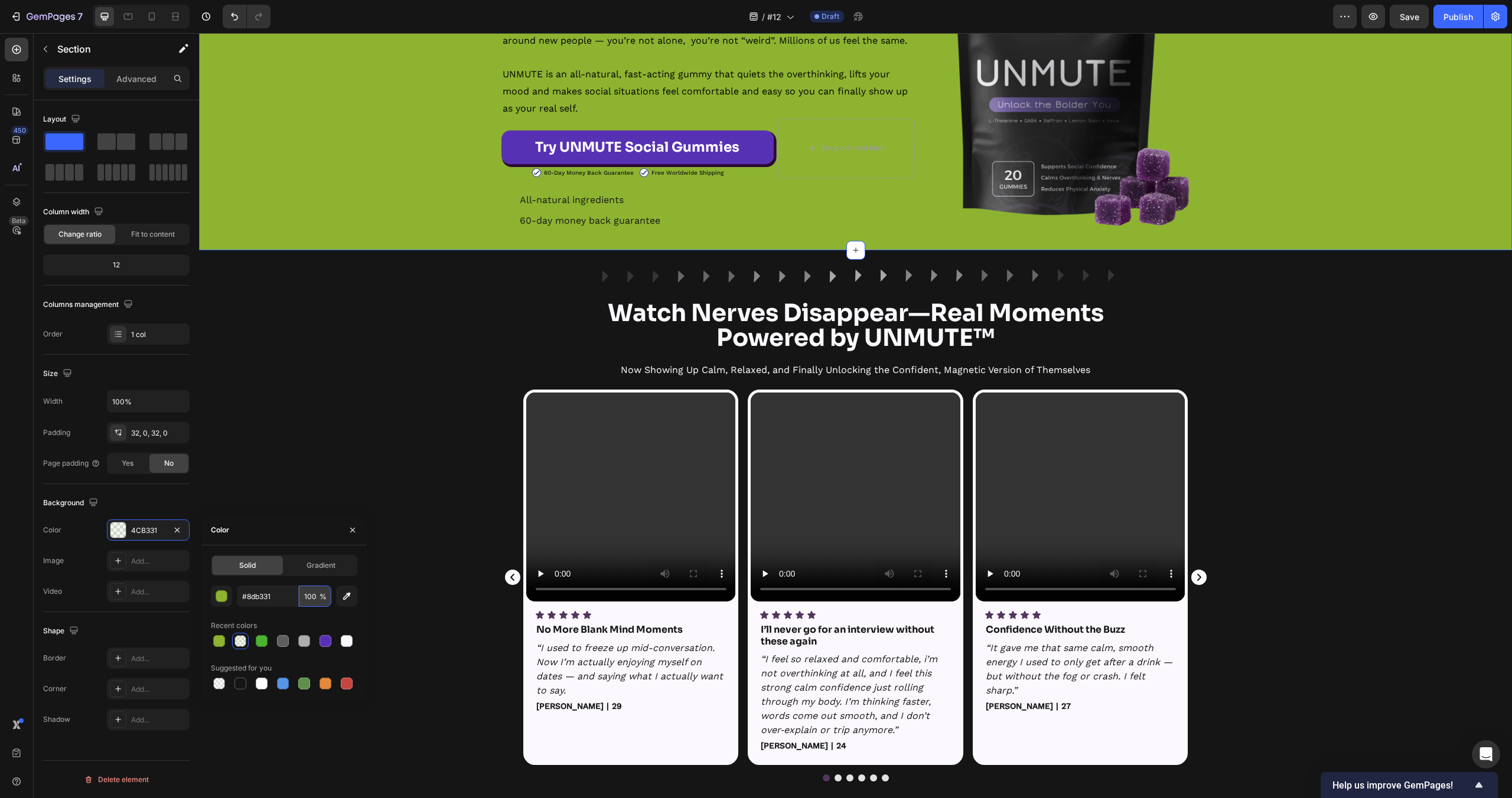
click at [306, 599] on input "100" at bounding box center [315, 596] width 32 height 21
type input "8DB331"
type input "5"
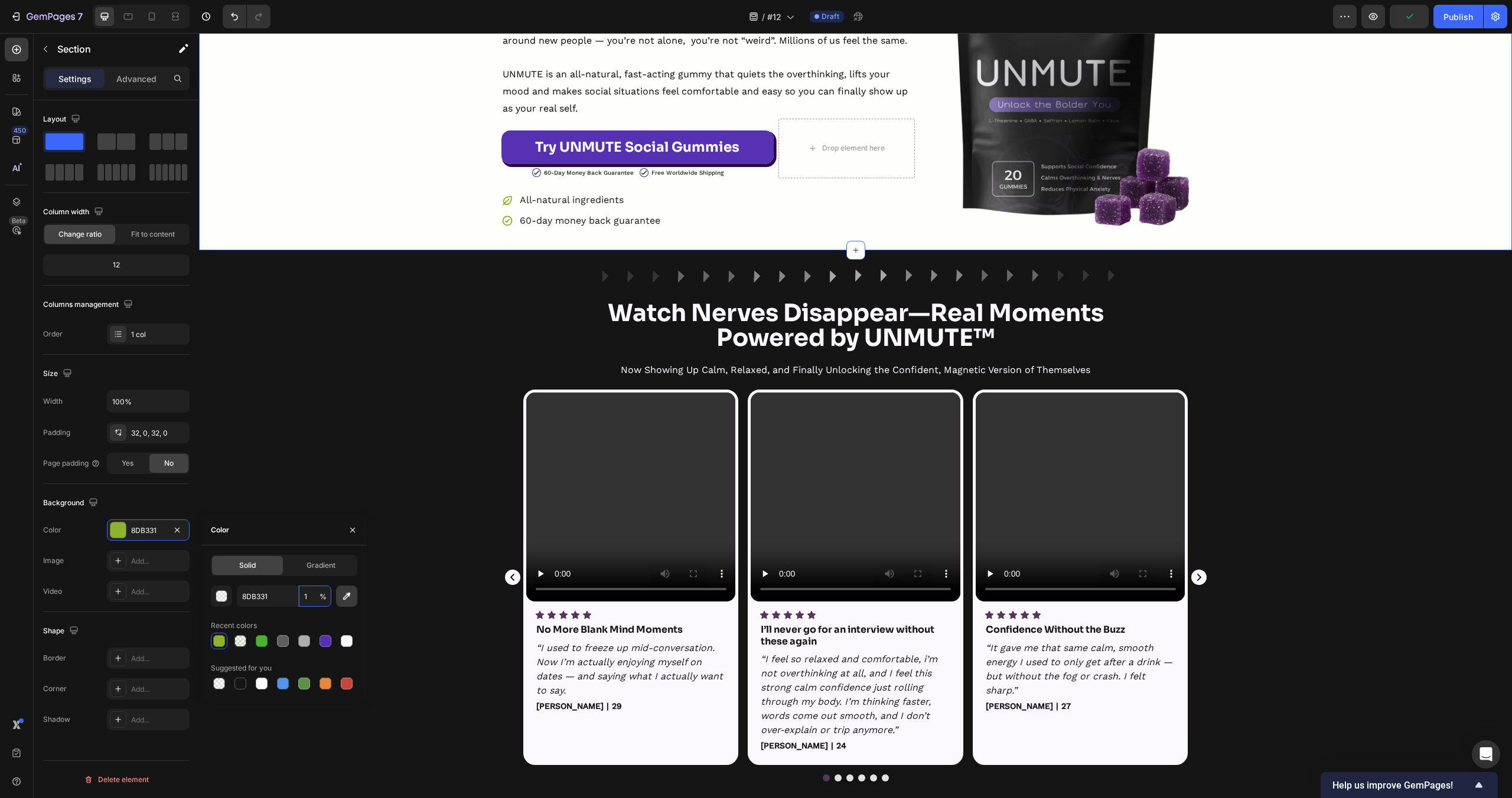
type input "10"
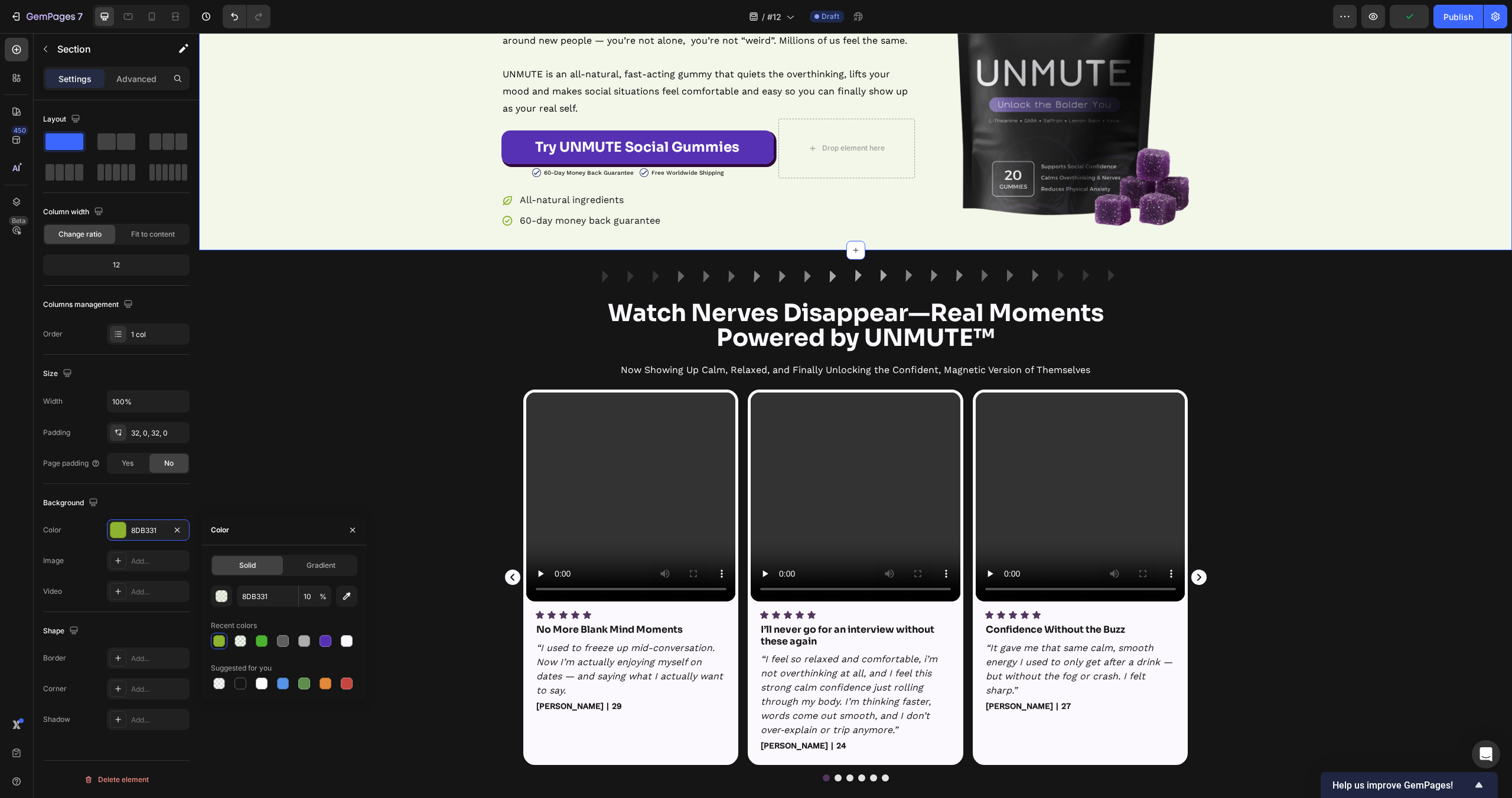
click at [356, 504] on div "Video Icon Icon Icon Icon Icon Icon List No More Blank Mind Moments Text Block …" at bounding box center [856, 585] width 1313 height 392
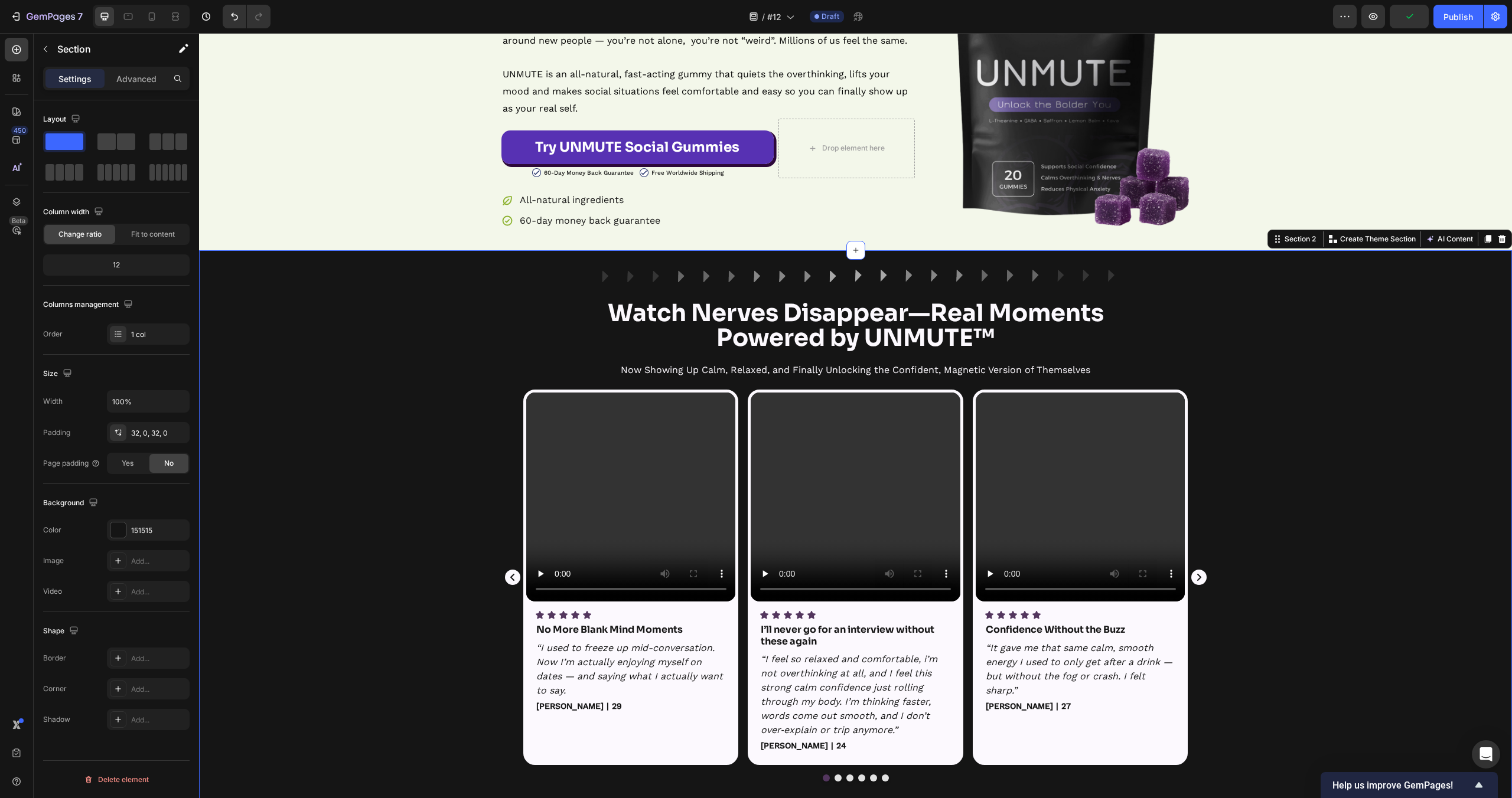
click at [356, 504] on div "Video Icon Icon Icon Icon Icon Icon List No More Blank Mind Moments Text Block …" at bounding box center [856, 585] width 1313 height 392
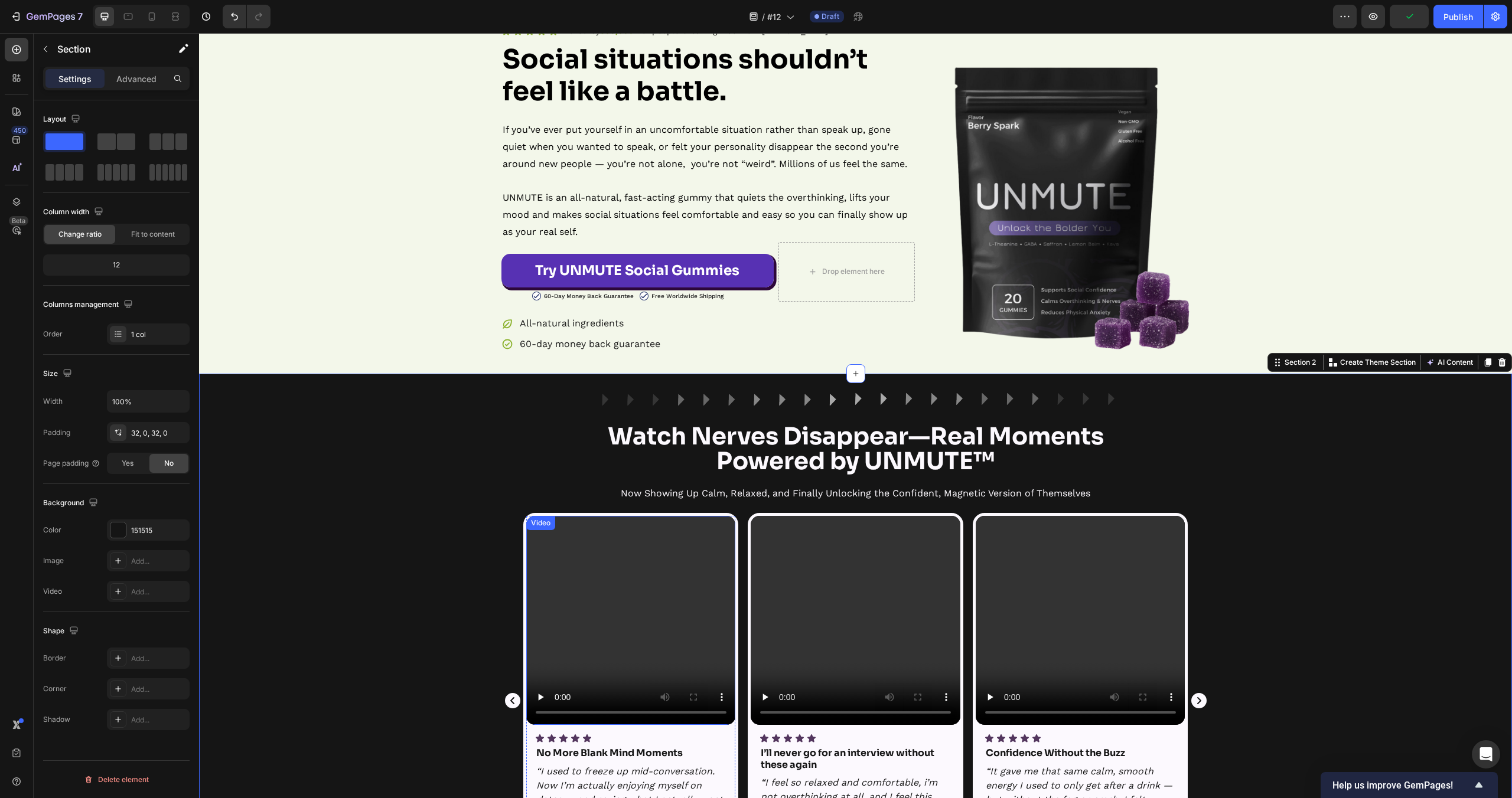
scroll to position [0, 0]
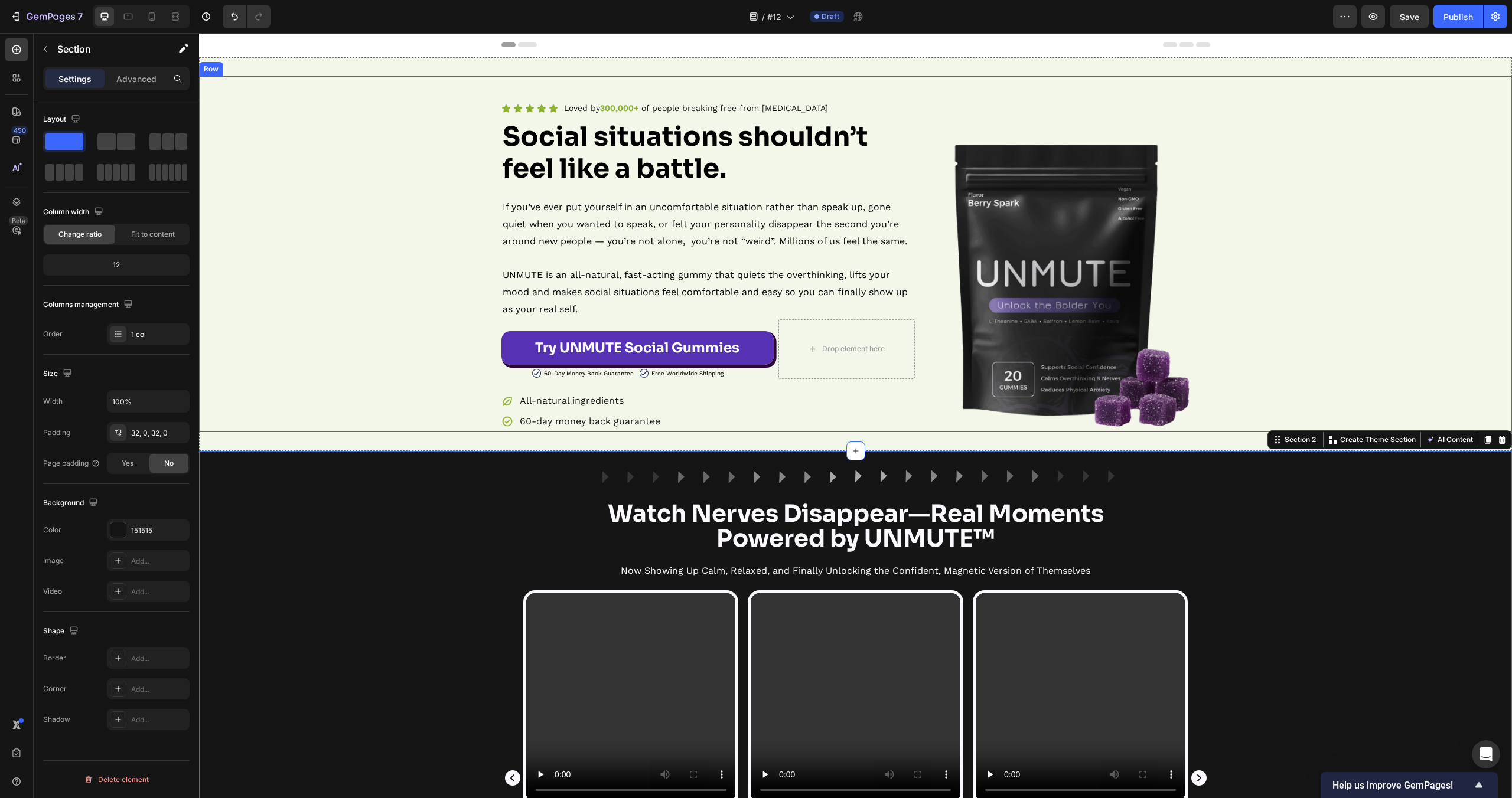
click at [352, 239] on div "Icon Icon Icon Icon Icon Icon List Loved by 300,000+ of people breaking free fr…" at bounding box center [856, 266] width 1313 height 332
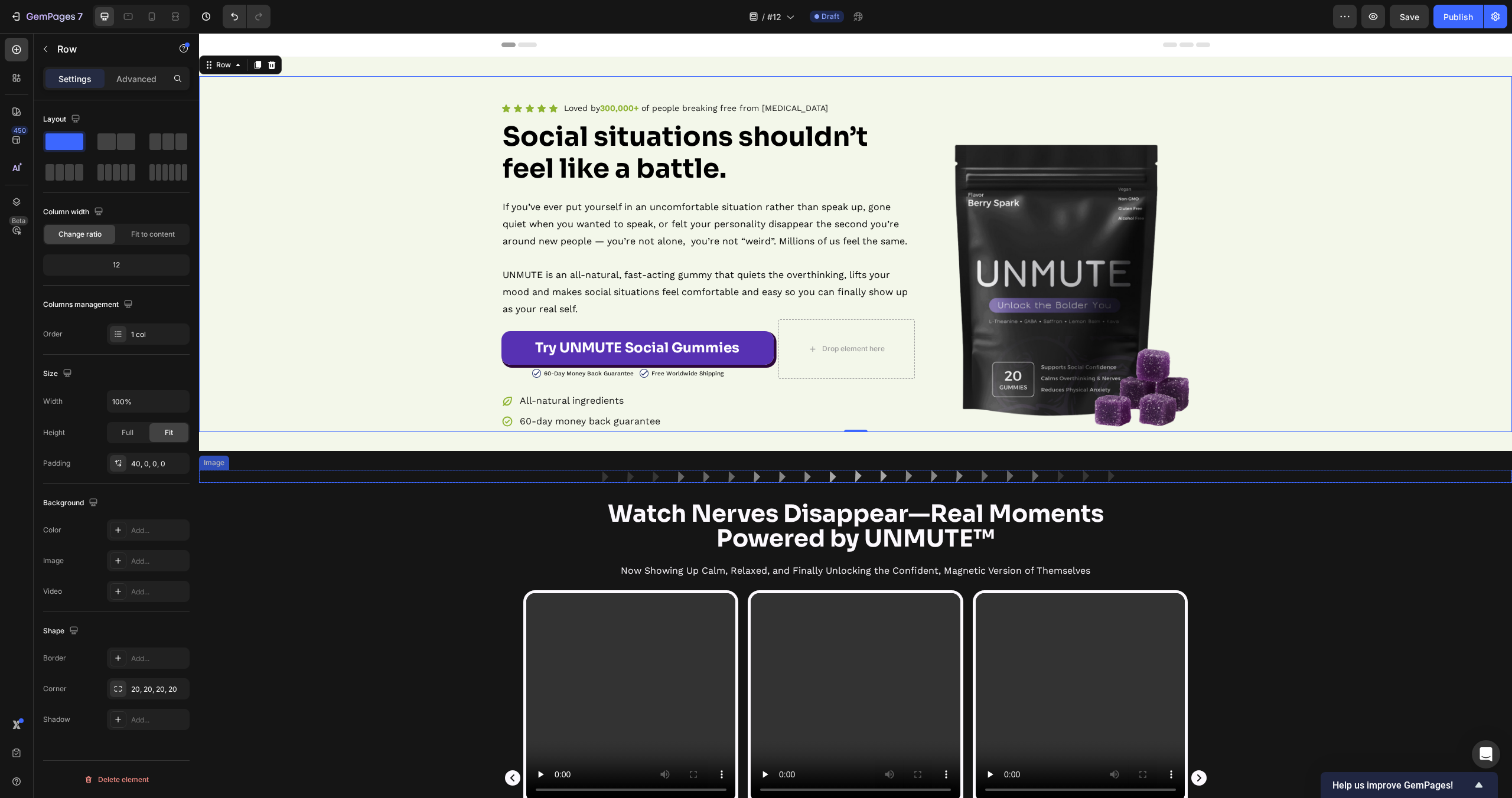
click at [419, 649] on div "Video Icon Icon Icon Icon Icon Icon List No More Blank Mind Moments Text Block …" at bounding box center [856, 786] width 1313 height 392
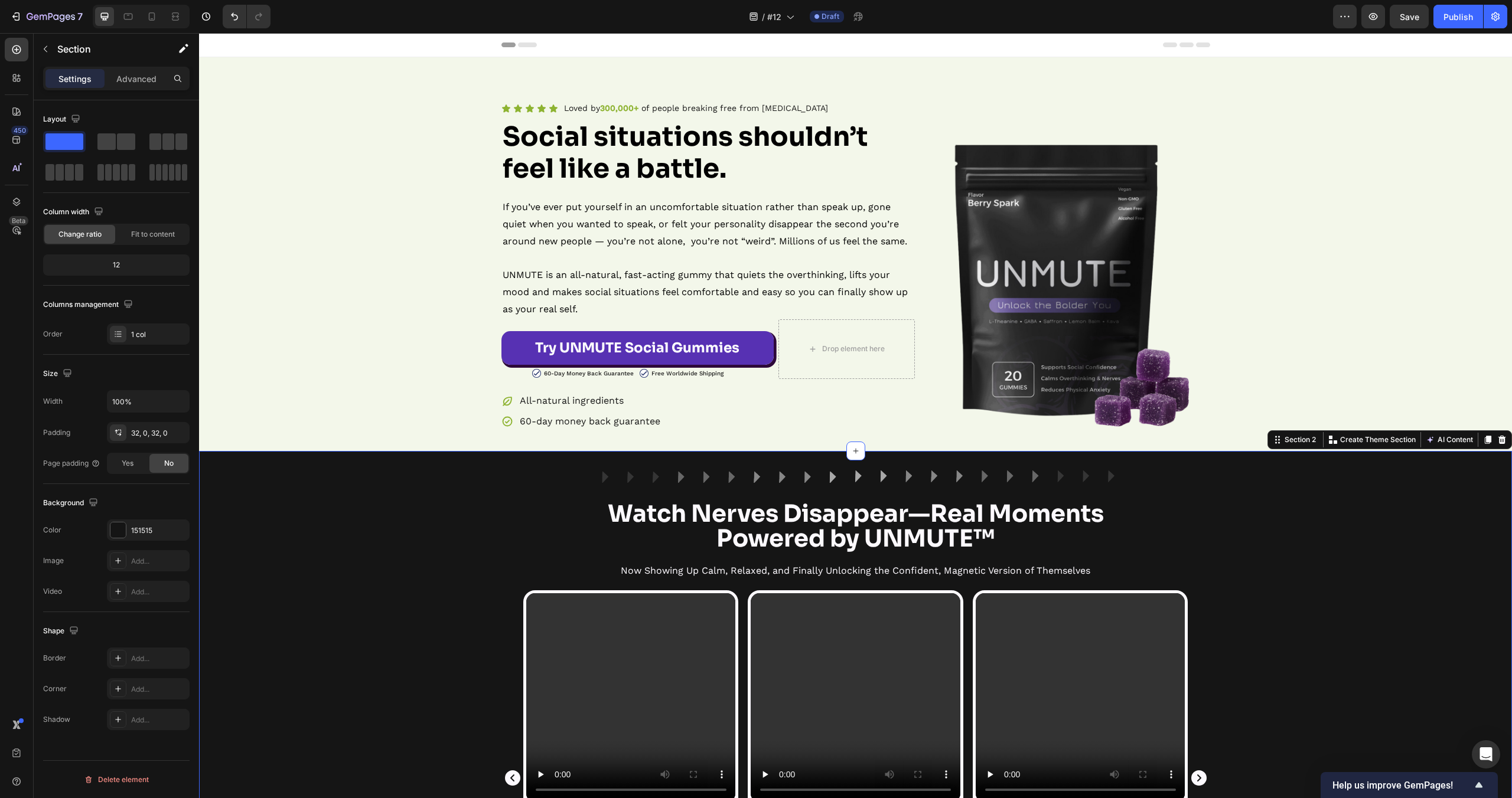
click at [419, 649] on div "Video Icon Icon Icon Icon Icon Icon List No More Blank Mind Moments Text Block …" at bounding box center [856, 786] width 1313 height 392
click at [264, 276] on div "Icon Icon Icon Icon Icon Icon List Loved by 300,000+ of people breaking free fr…" at bounding box center [856, 266] width 1313 height 332
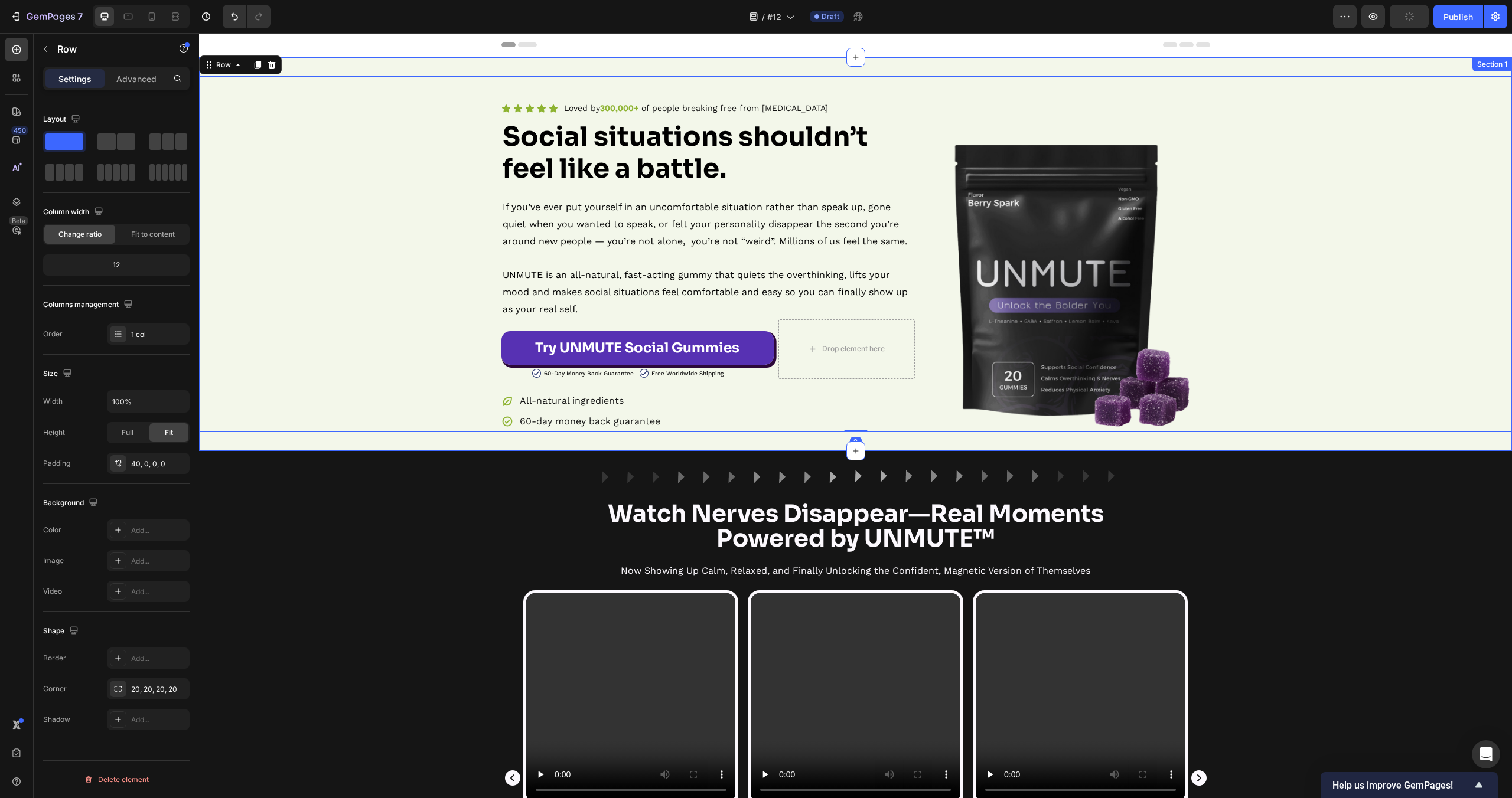
click at [371, 70] on div "Icon Icon Icon Icon Icon Icon List Loved by 300,000+ of people breaking free fr…" at bounding box center [856, 254] width 1313 height 394
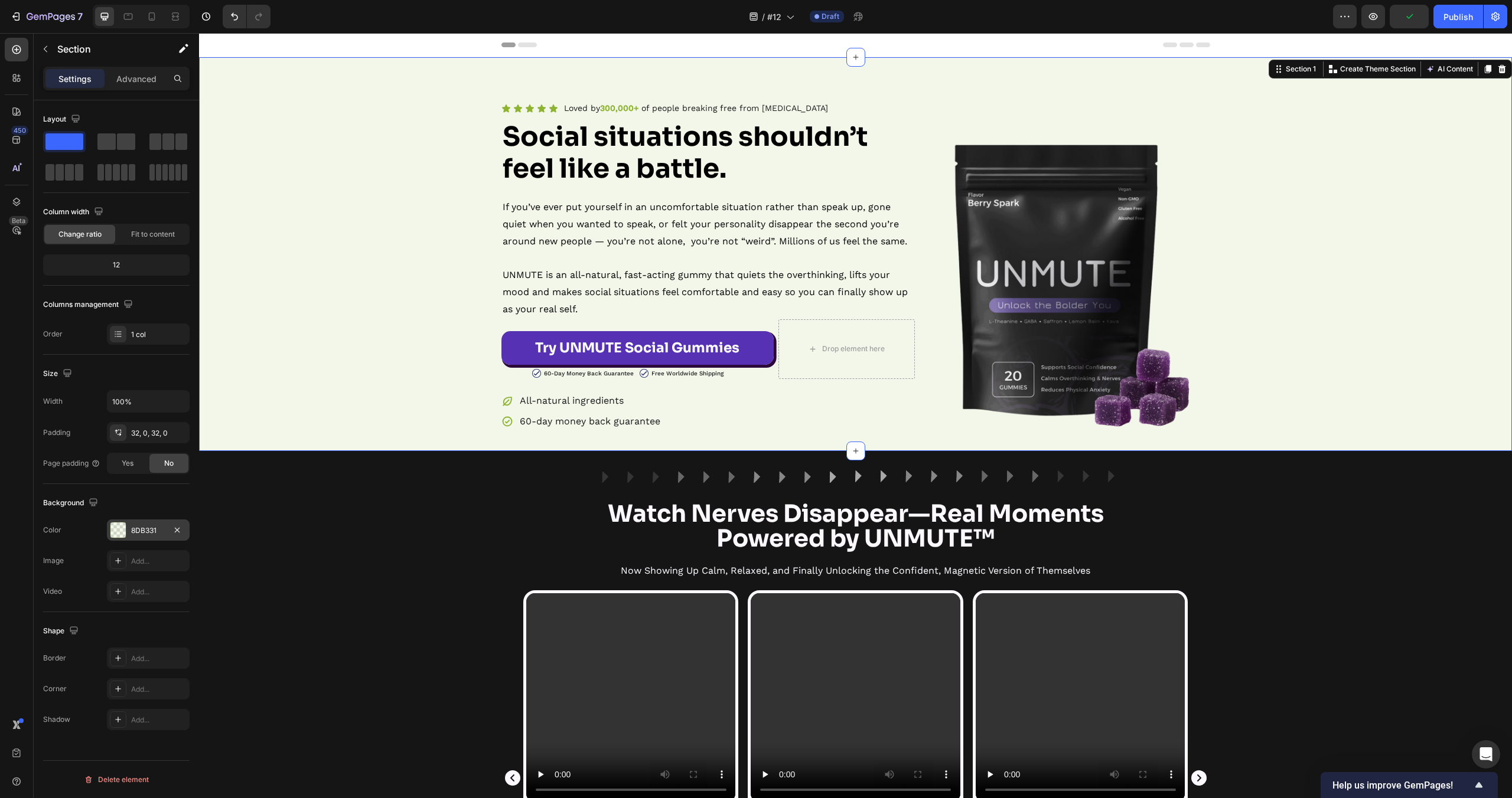
click at [138, 529] on div "8DB331" at bounding box center [148, 531] width 34 height 11
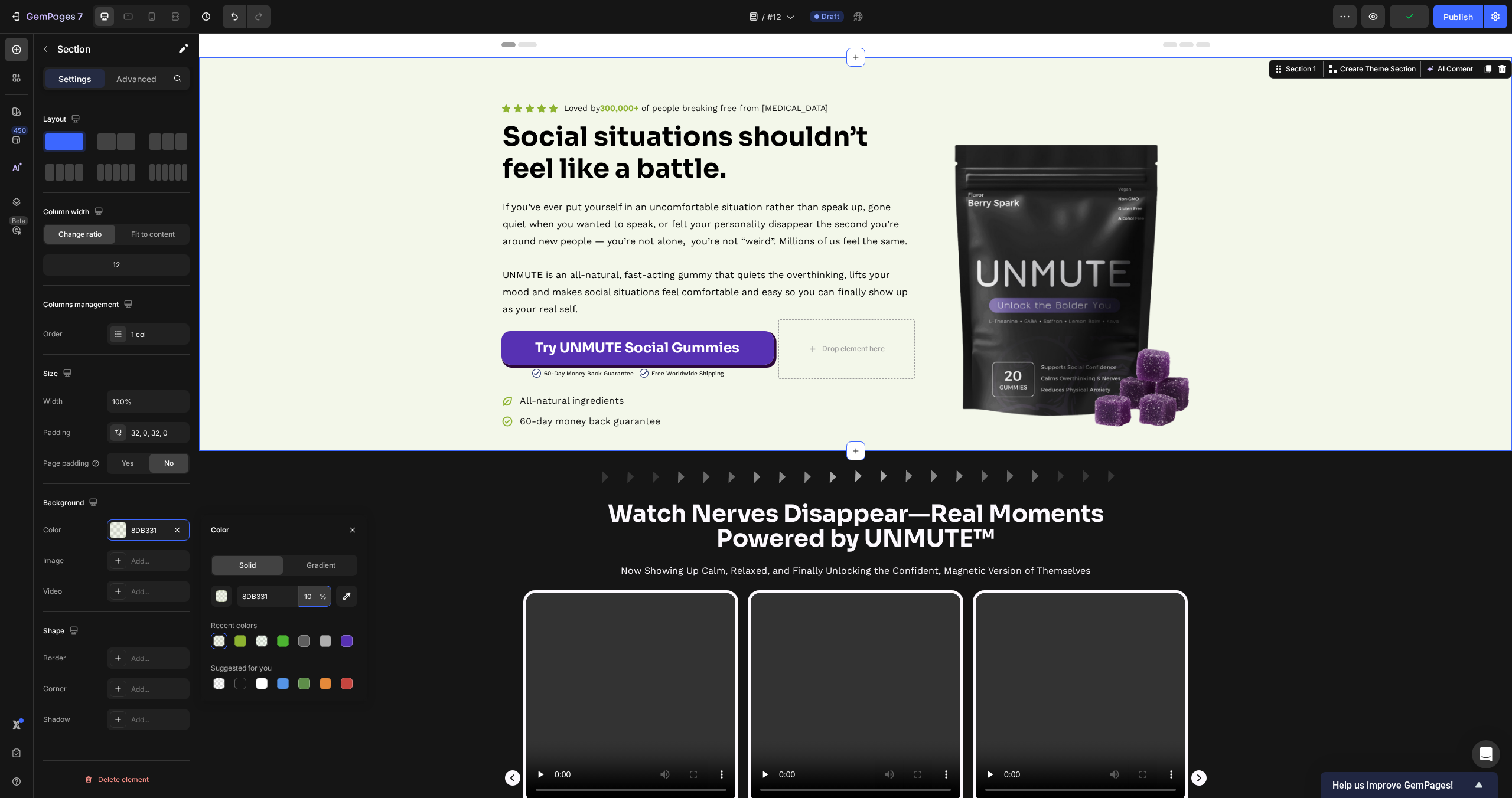
click at [308, 601] on input "10" at bounding box center [315, 596] width 32 height 21
type input "5"
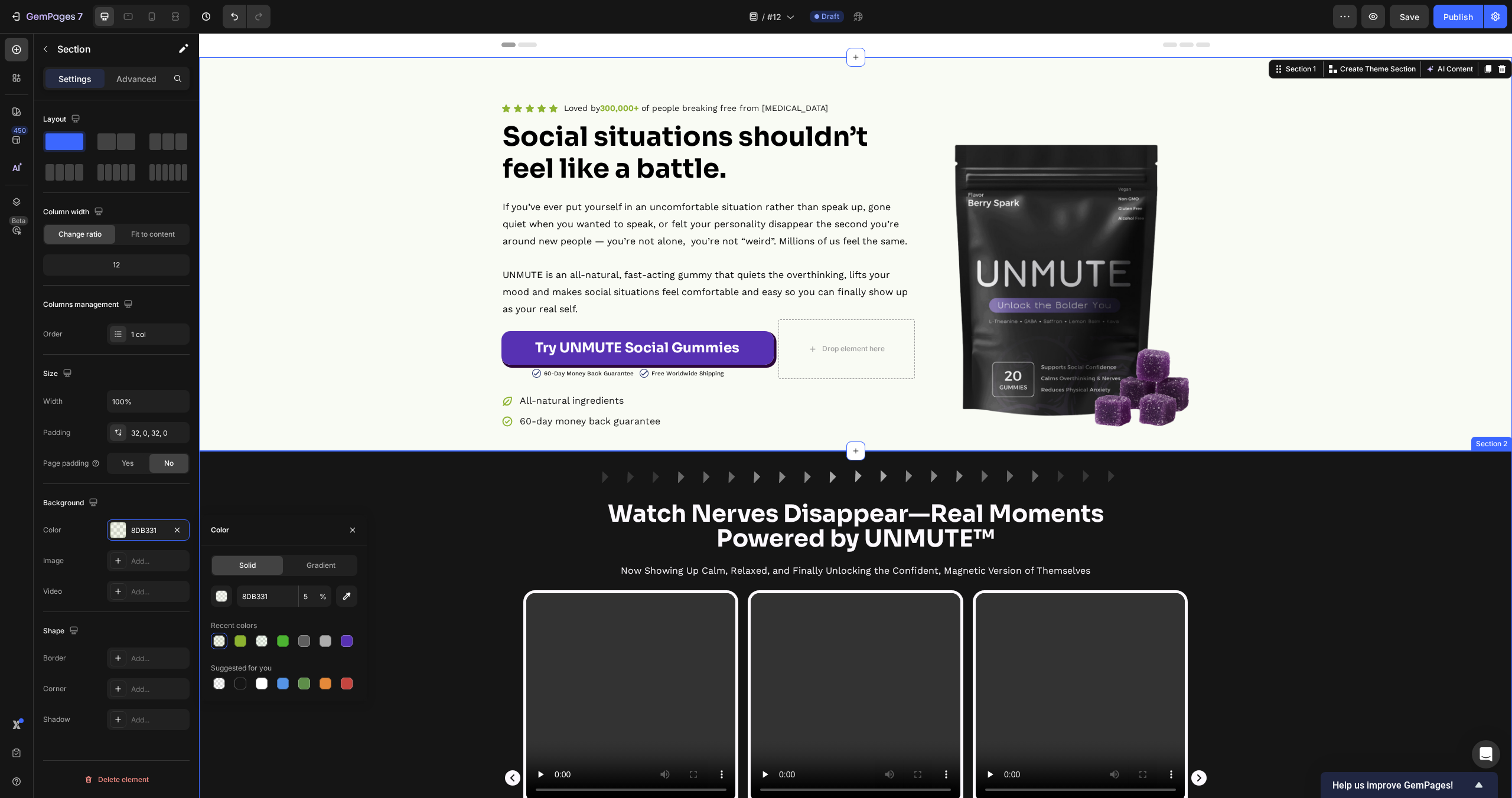
click at [478, 531] on div "Image Row Watch Nerves Disappear—Real Moments Powered by UNMUTE™ Heading Now Sh…" at bounding box center [856, 769] width 1313 height 600
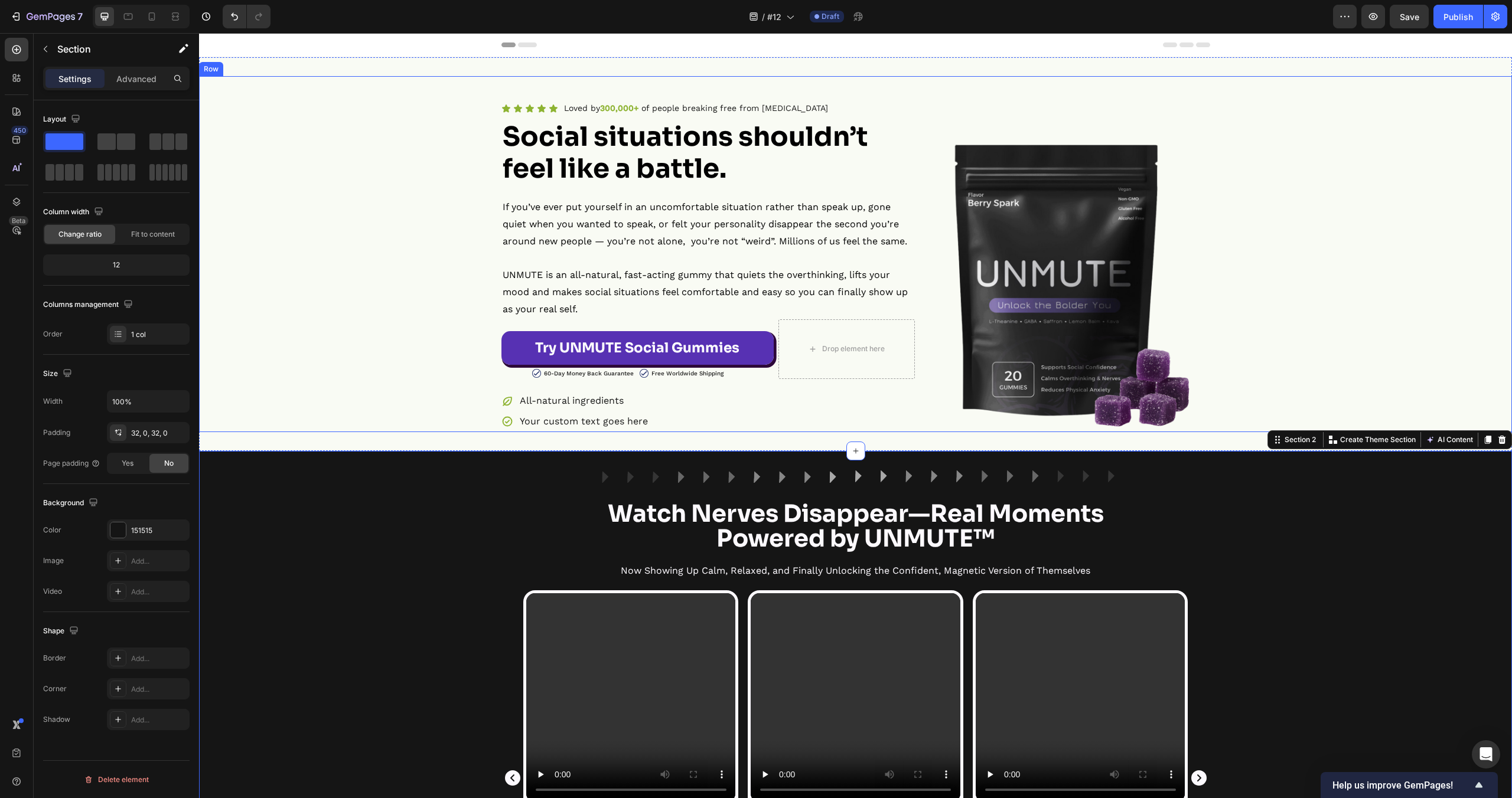
click at [360, 181] on div "Icon Icon Icon Icon Icon Icon List Loved by 300,000+ of people breaking free fr…" at bounding box center [856, 266] width 1313 height 332
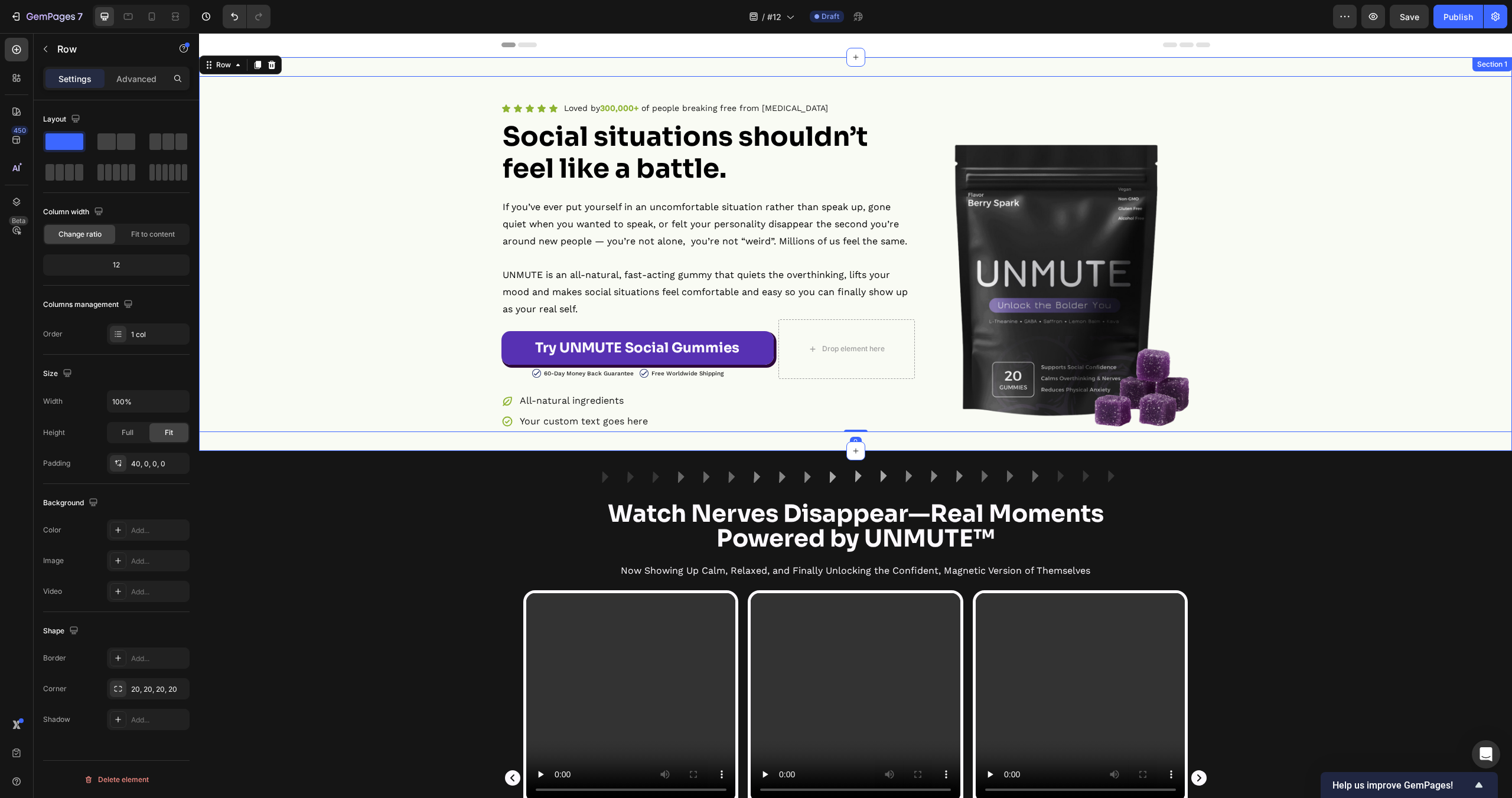
click at [327, 437] on div "Icon Icon Icon Icon Icon Icon List Loved by 300,000+ of people breaking free fr…" at bounding box center [856, 254] width 1313 height 394
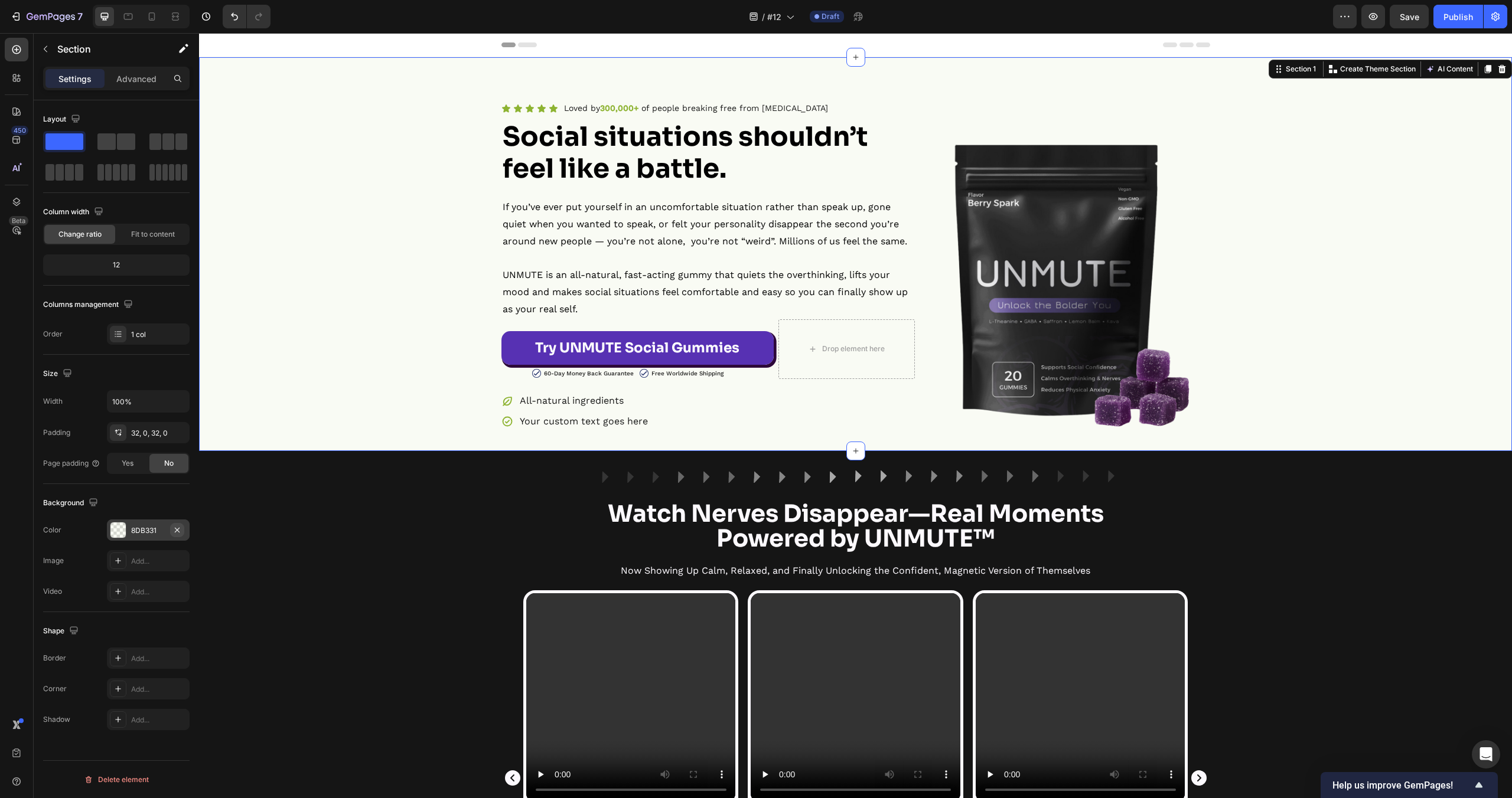
click at [175, 528] on icon "button" at bounding box center [176, 529] width 5 height 5
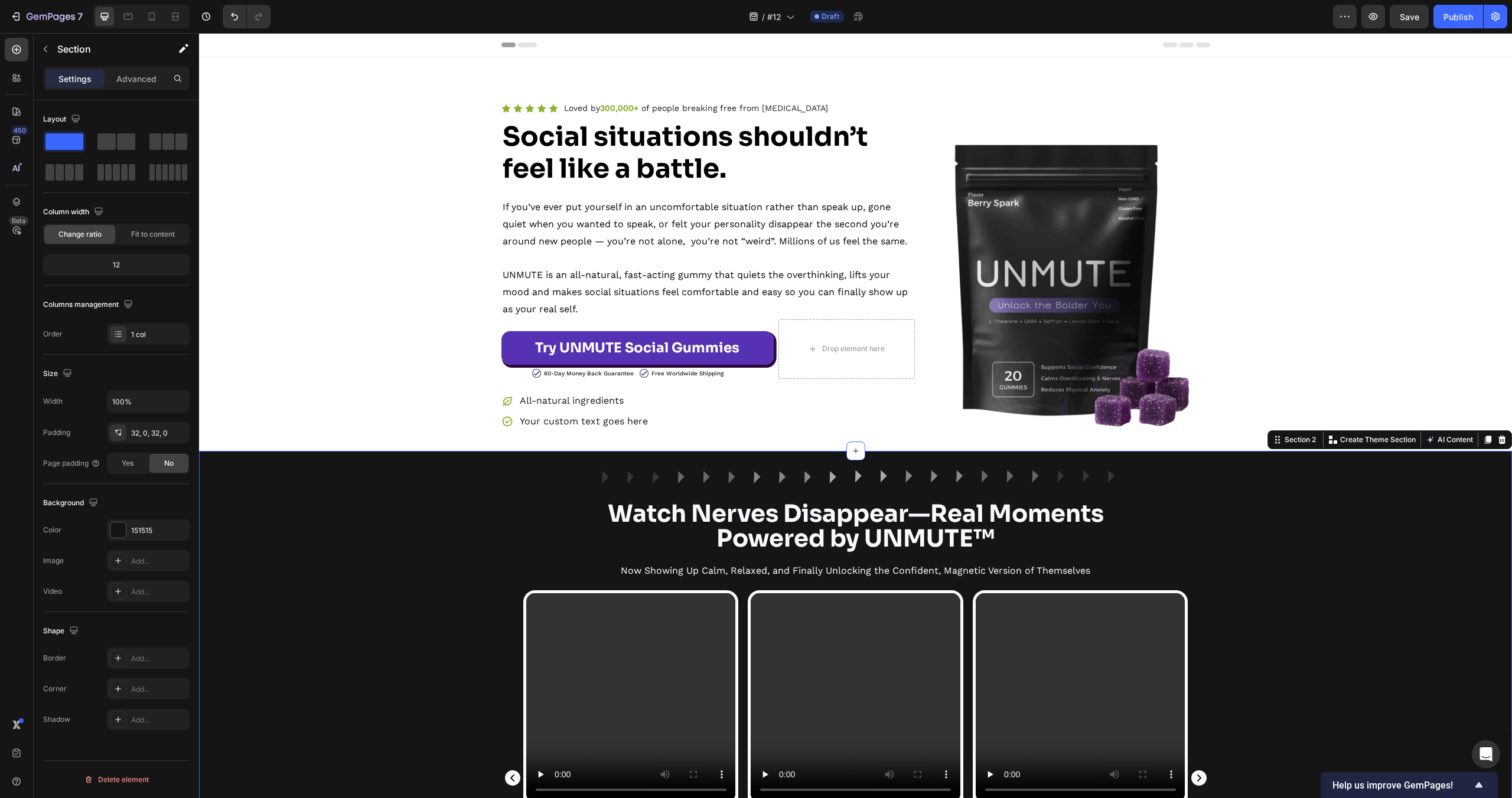
drag, startPoint x: 296, startPoint y: 554, endPoint x: 500, endPoint y: 44, distance: 549.3
click at [296, 554] on div "Image Row Watch Nerves Disappear—Real Moments Powered by UNMUTE™ Heading Now Sh…" at bounding box center [856, 769] width 1313 height 600
click at [356, 521] on div "Image Row Watch Nerves Disappear—Real Moments Powered by UNMUTE™ Heading Now Sh…" at bounding box center [856, 769] width 1313 height 600
click at [233, 24] on button "Undo/Redo" at bounding box center [234, 17] width 24 height 24
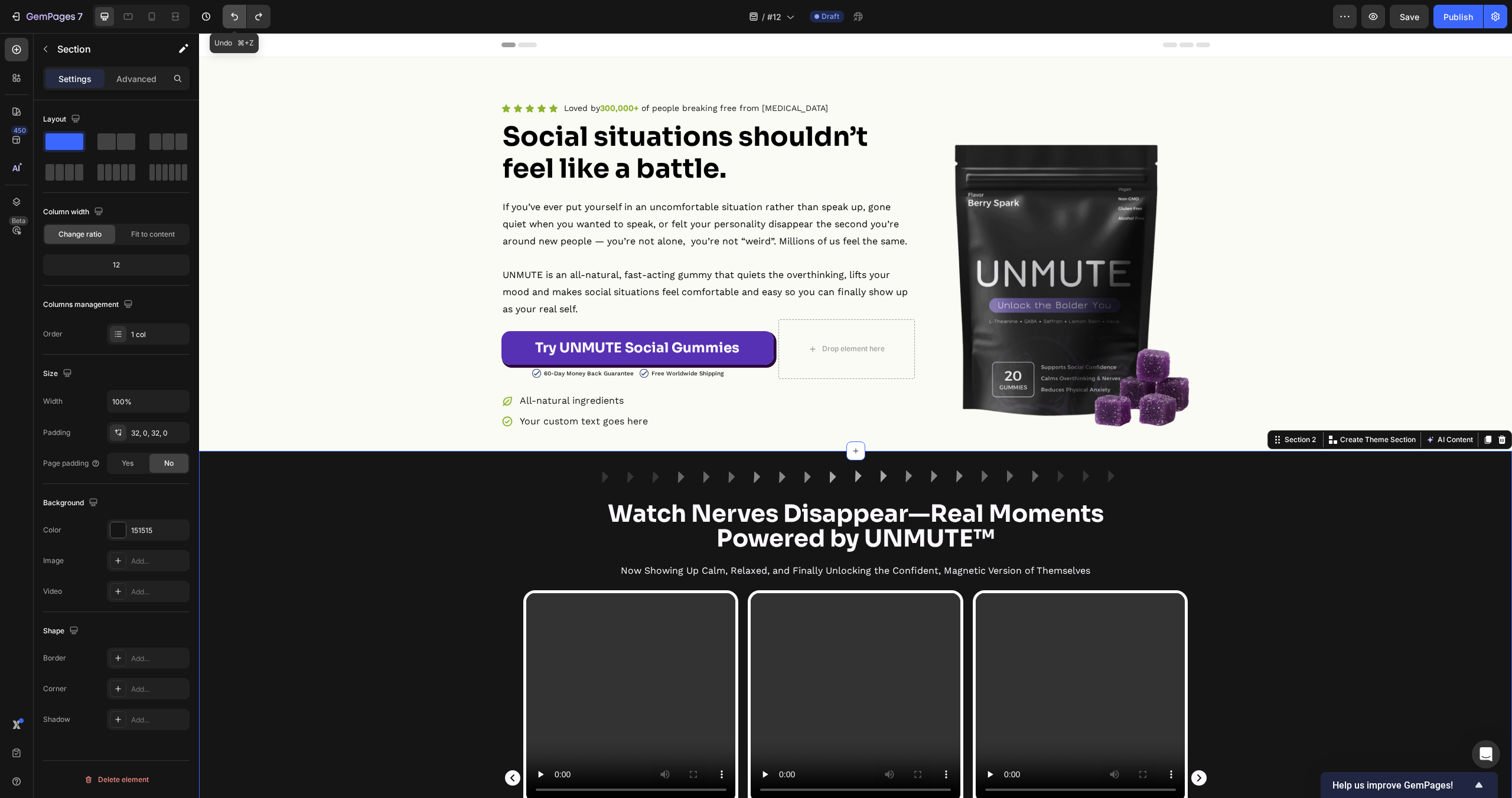
click at [233, 24] on button "Undo/Redo" at bounding box center [234, 17] width 24 height 24
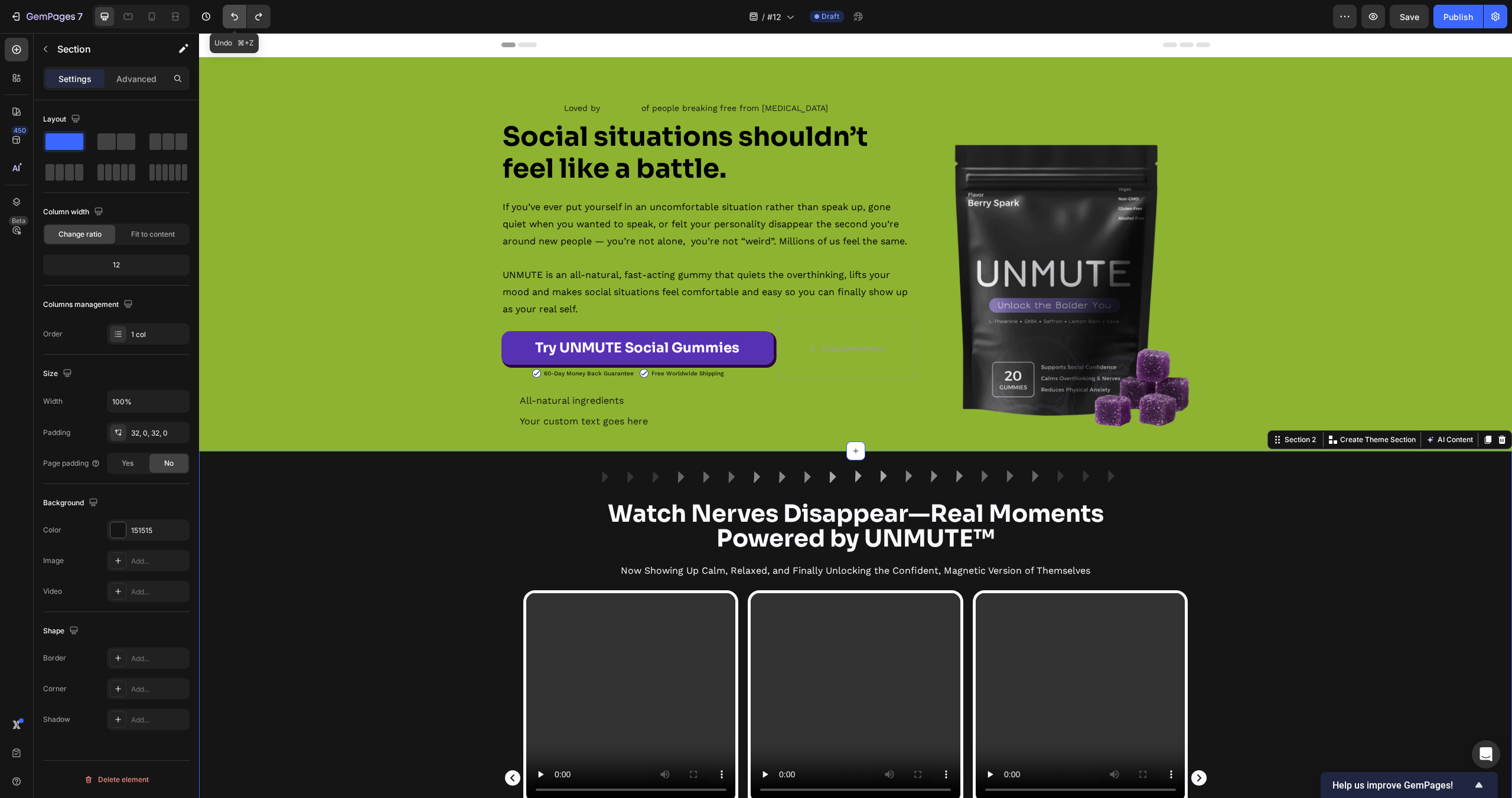
click at [233, 24] on button "Undo/Redo" at bounding box center [234, 17] width 24 height 24
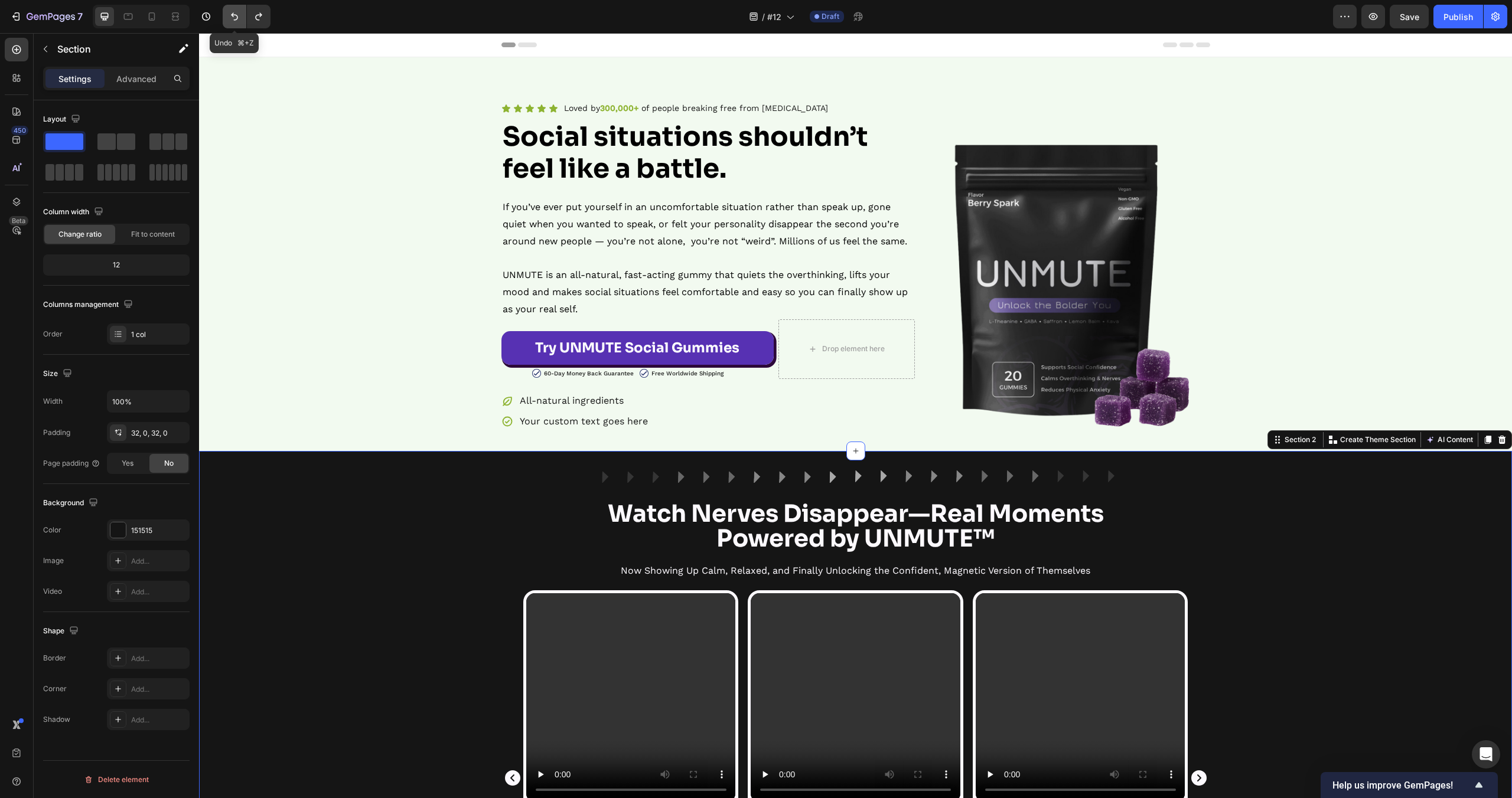
click at [233, 24] on button "Undo/Redo" at bounding box center [234, 17] width 24 height 24
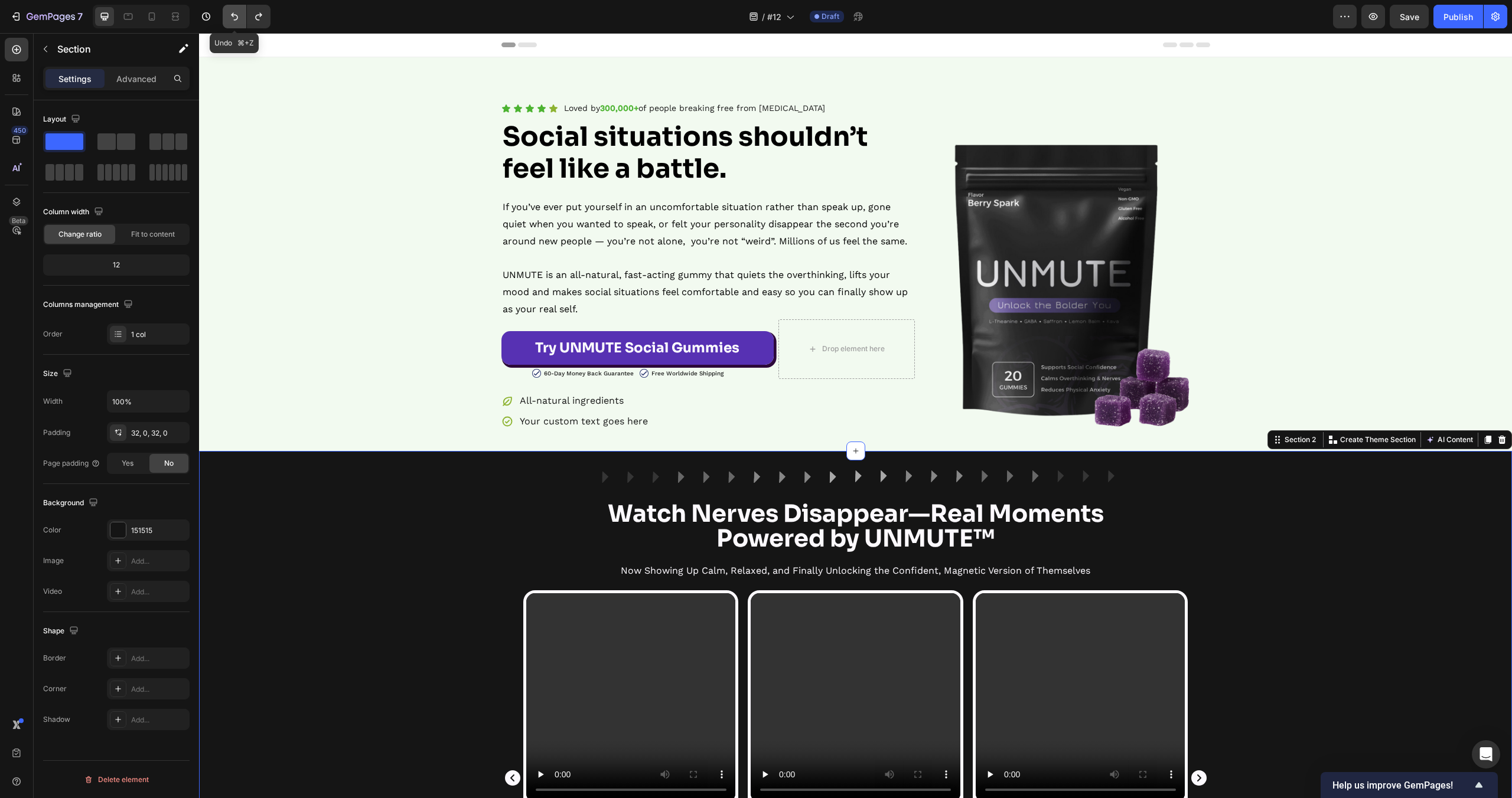
click at [233, 24] on button "Undo/Redo" at bounding box center [234, 17] width 24 height 24
click at [258, 12] on icon "Undo/Redo" at bounding box center [258, 17] width 12 height 12
click at [409, 545] on div "Image Row Watch Nerves Disappear—Real Moments Powered by UNMUTE™ Heading Now Sh…" at bounding box center [856, 769] width 1313 height 600
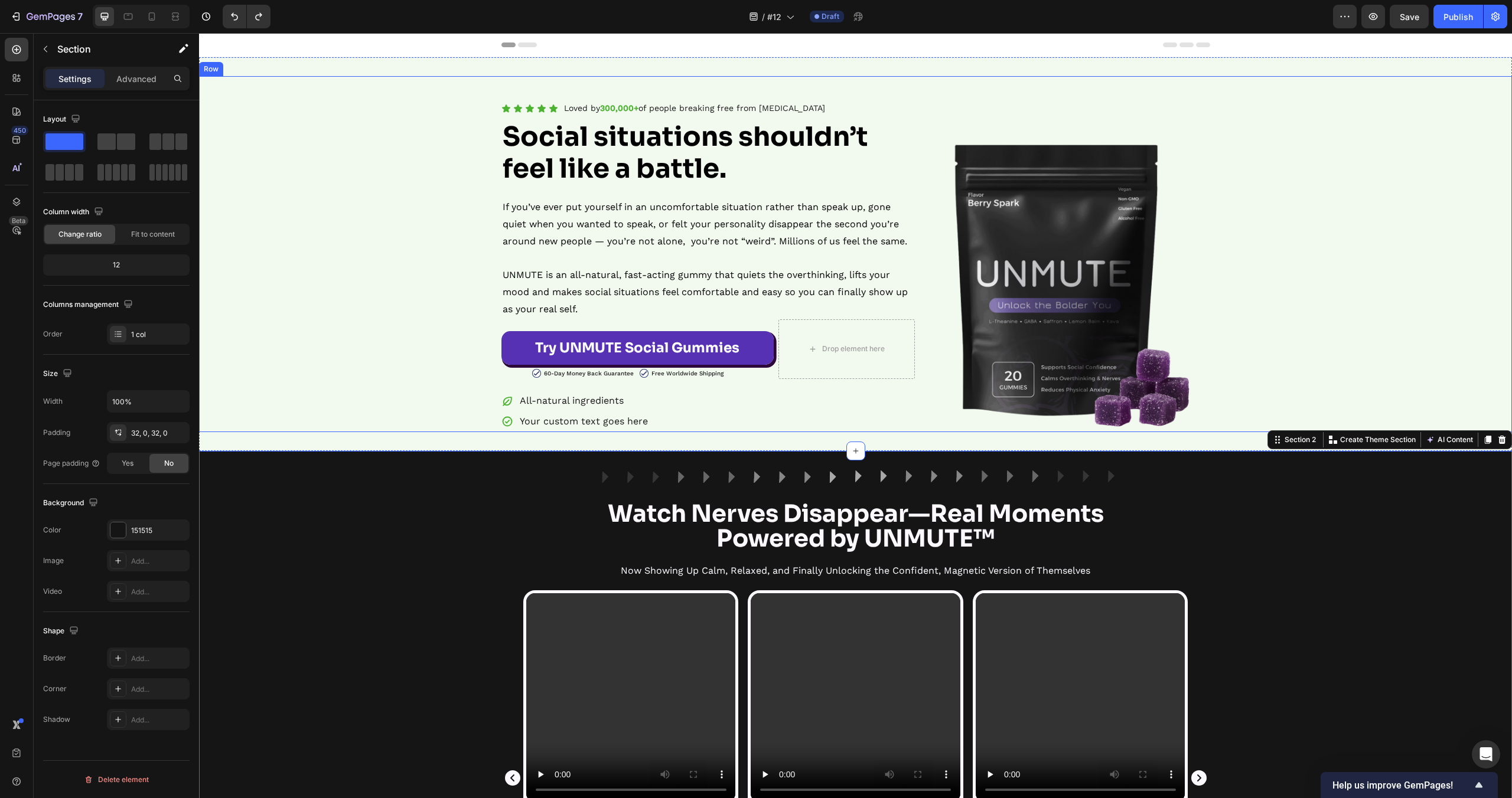
click at [412, 293] on div "Icon Icon Icon Icon Icon Icon List Loved by 300,000+ of people breaking free fr…" at bounding box center [856, 266] width 1313 height 332
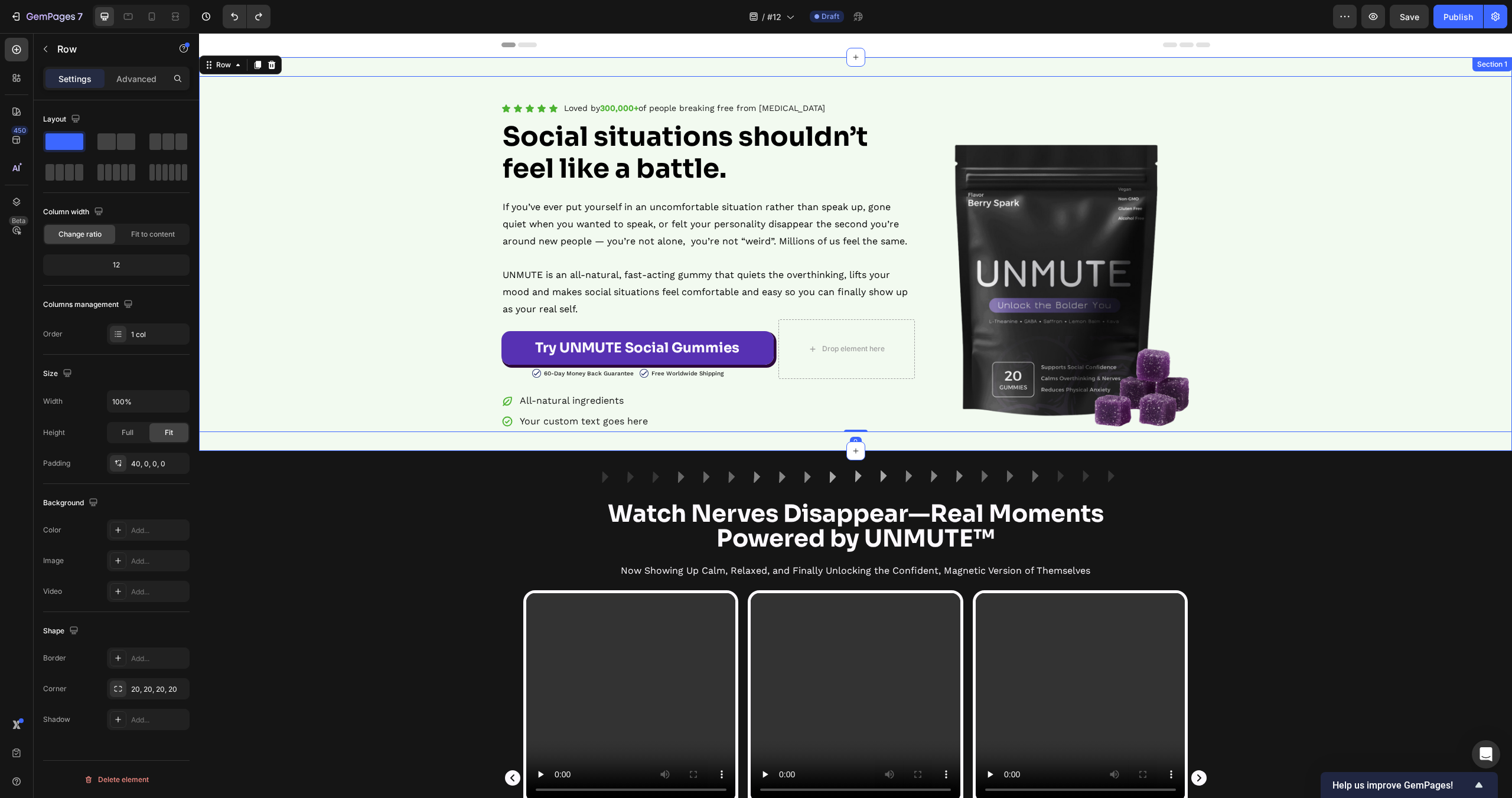
click at [387, 65] on div "Icon Icon Icon Icon Icon Icon List Loved by 300,000+ of people breaking free fr…" at bounding box center [856, 254] width 1313 height 394
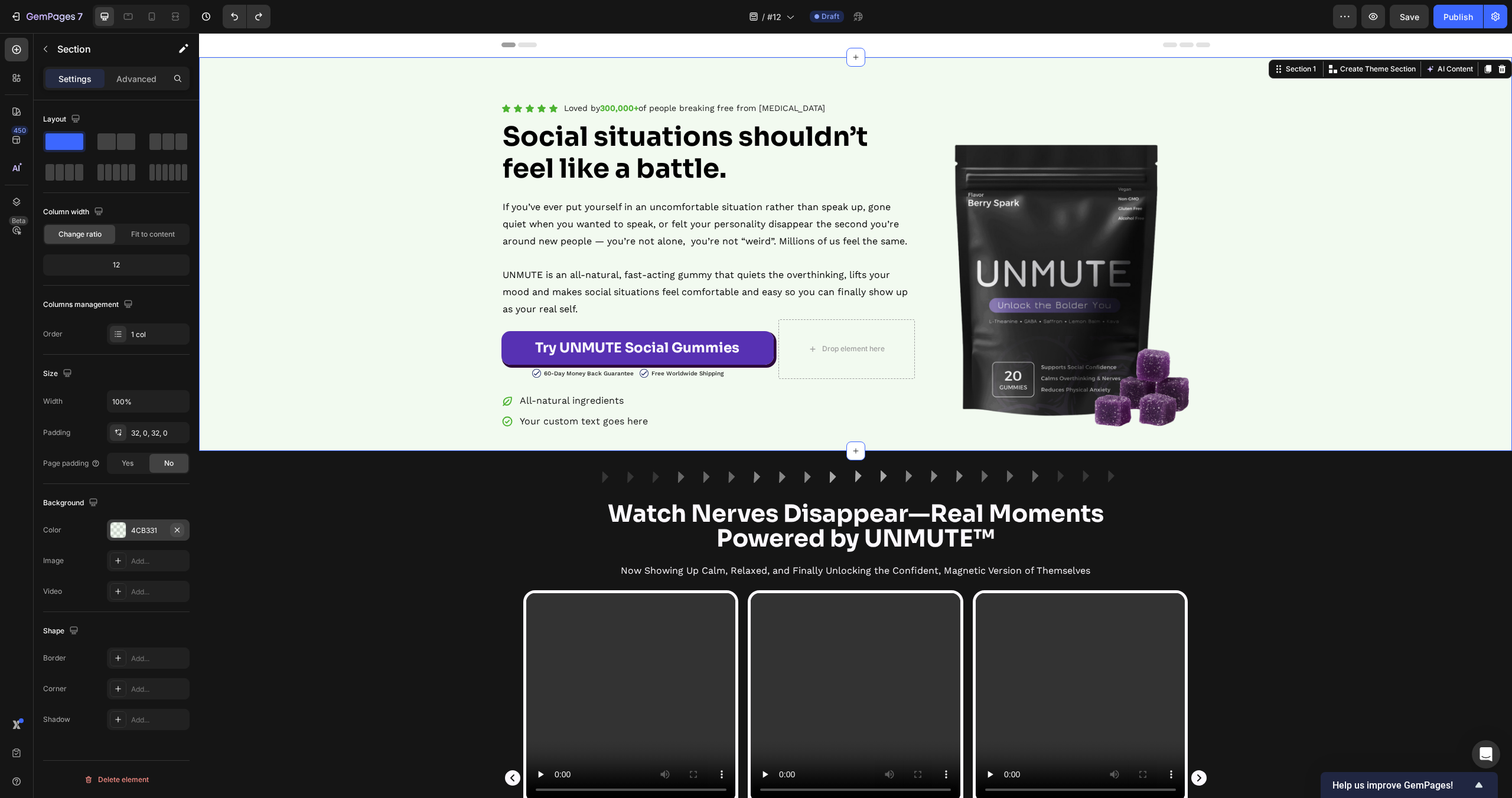
click at [183, 531] on button "button" at bounding box center [176, 530] width 14 height 14
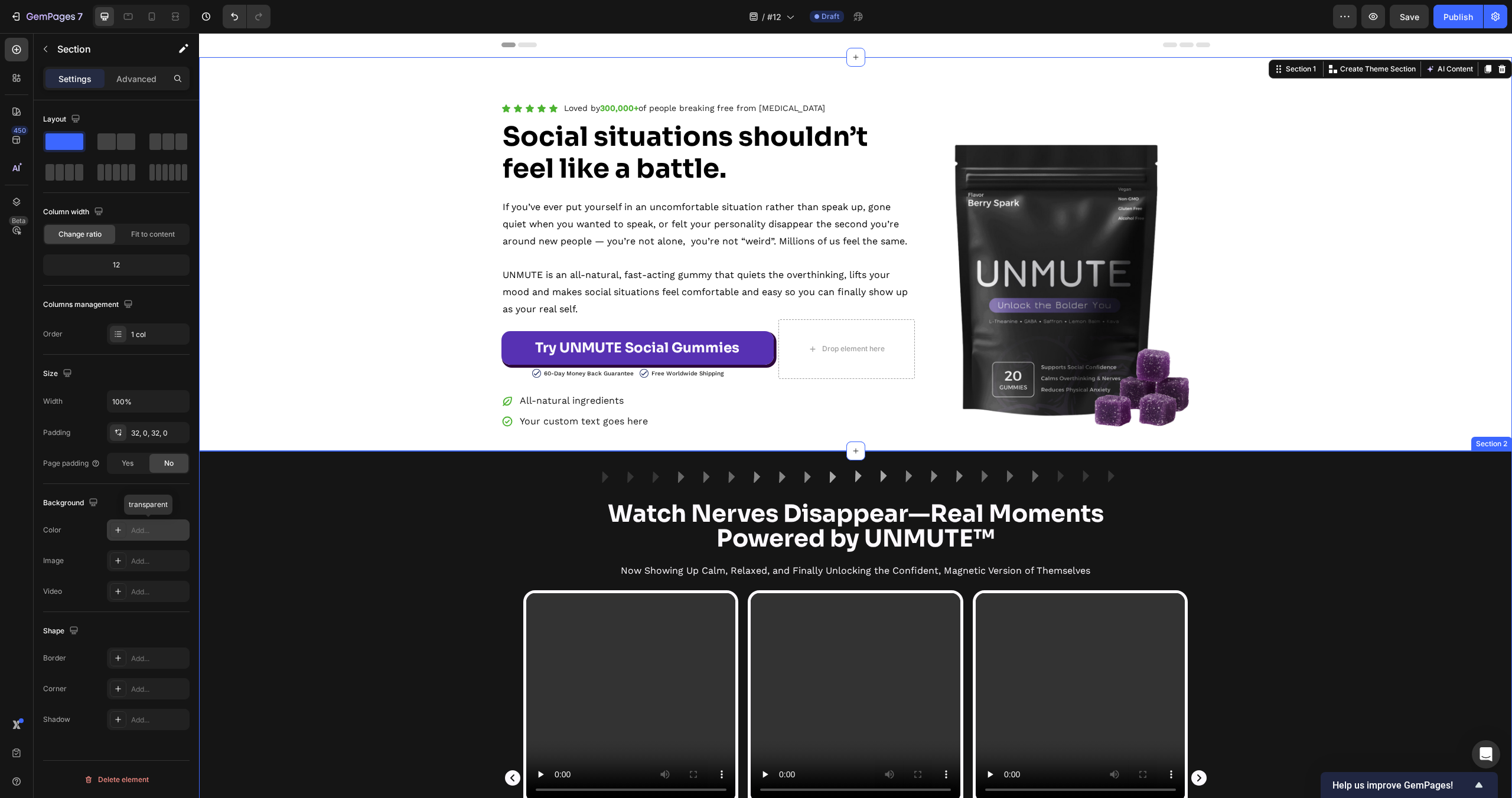
drag, startPoint x: 396, startPoint y: 749, endPoint x: 445, endPoint y: 710, distance: 62.6
click at [396, 750] on div "Video Icon Icon Icon Icon Icon Icon List No More Blank Mind Moments Text Block …" at bounding box center [856, 786] width 1313 height 392
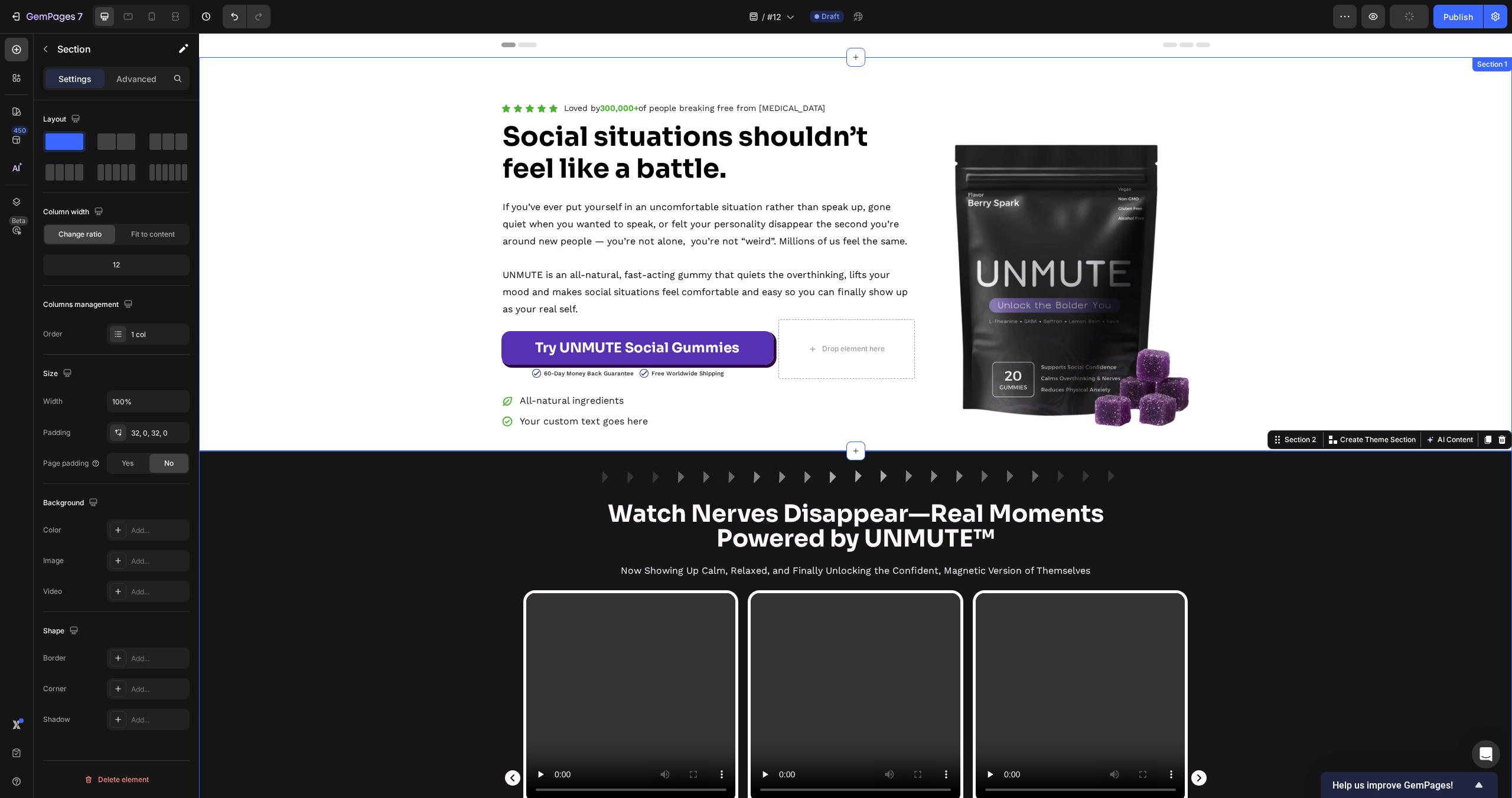
click at [383, 71] on div "Icon Icon Icon Icon Icon Icon List Loved by 300,000+ of people breaking free fr…" at bounding box center [856, 254] width 1313 height 394
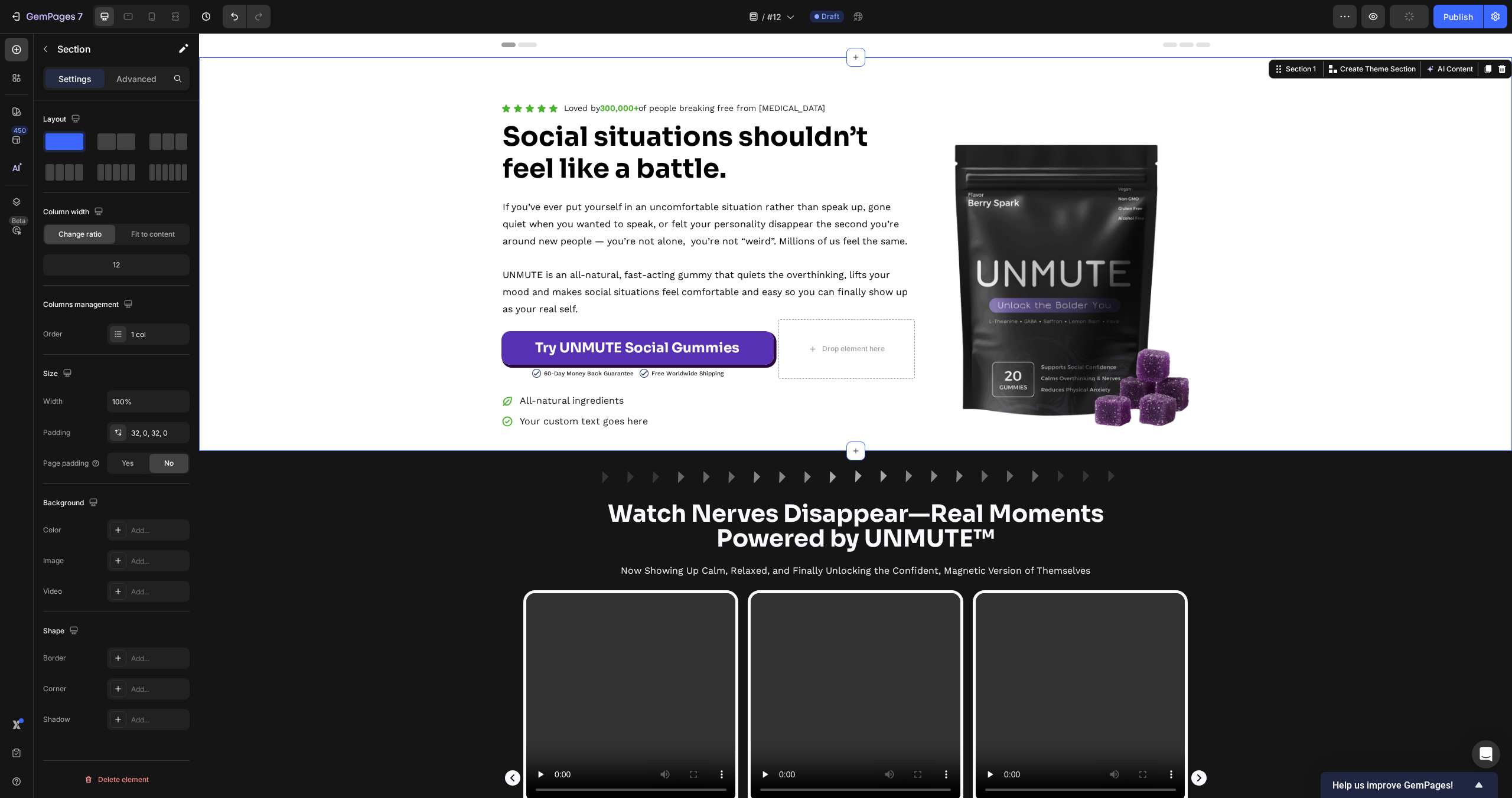
click at [383, 71] on div "Icon Icon Icon Icon Icon Icon List Loved by 300,000+ of people breaking free fr…" at bounding box center [856, 254] width 1313 height 394
click at [331, 136] on div "Icon Icon Icon Icon Icon Icon List Loved by 300,000+ of people breaking free fr…" at bounding box center [856, 266] width 1313 height 332
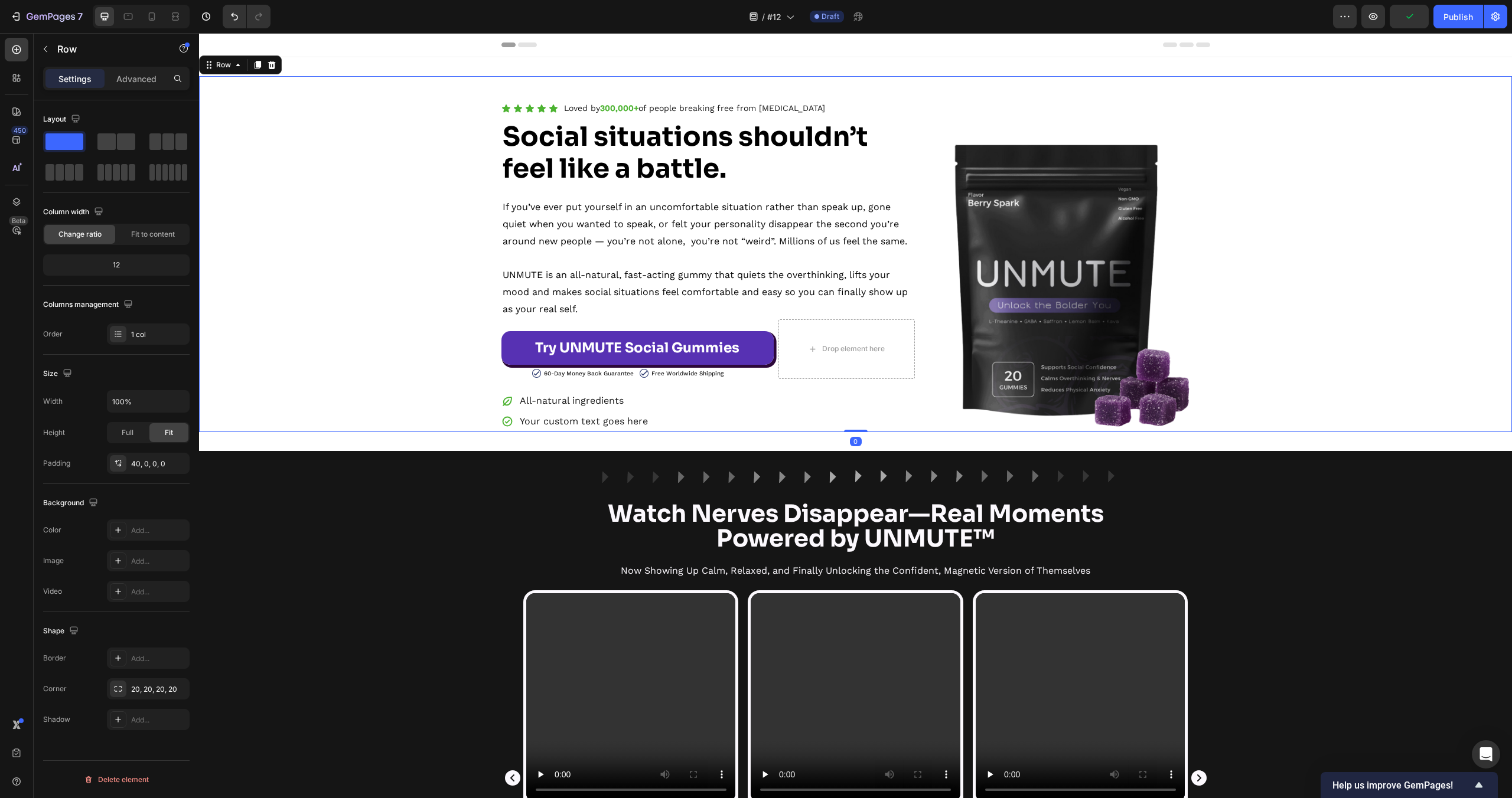
click at [376, 503] on div "Image Row Watch Nerves Disappear—Real Moments Powered by UNMUTE™ Heading Now Sh…" at bounding box center [856, 769] width 1313 height 600
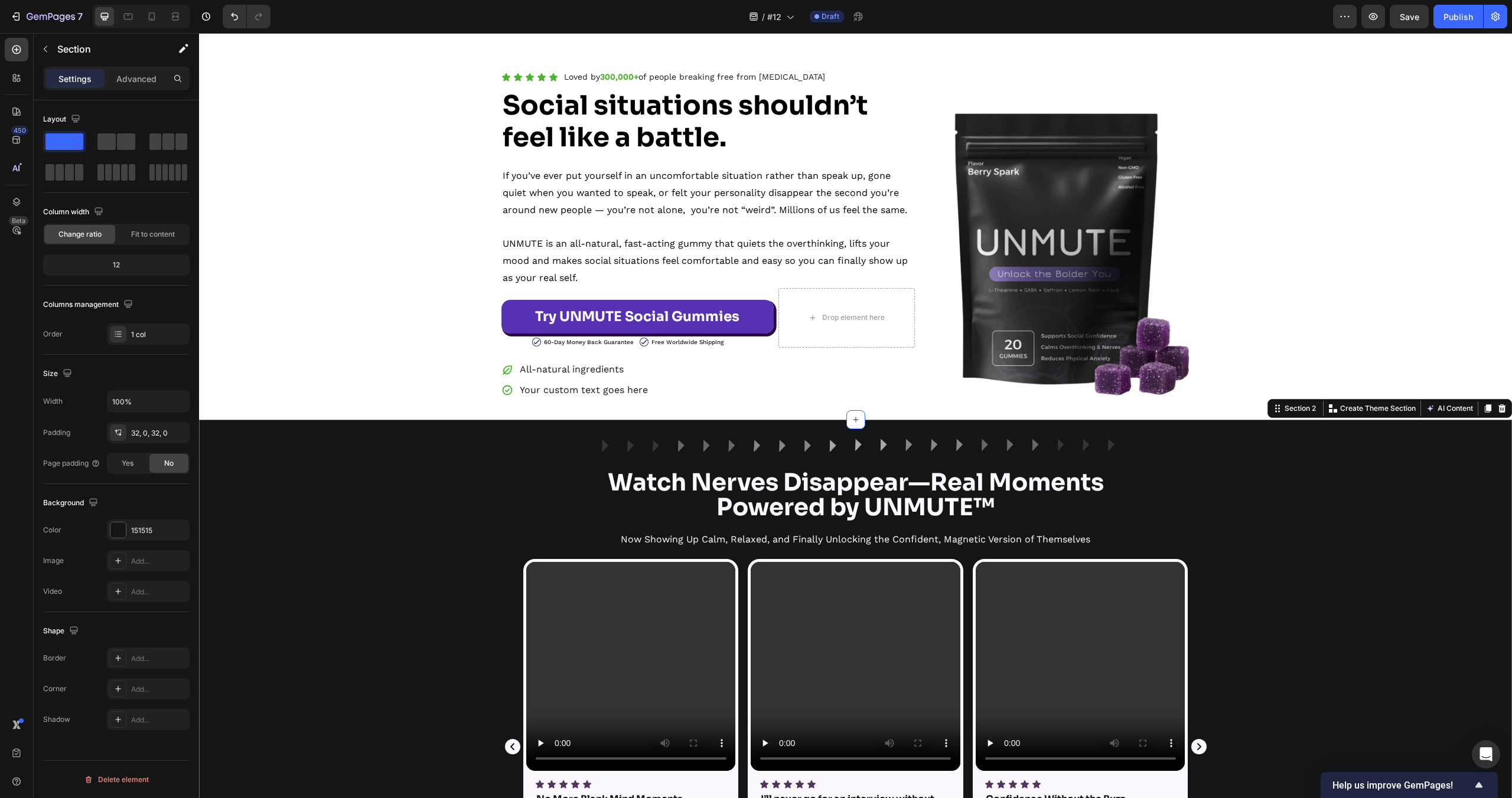
scroll to position [33, 0]
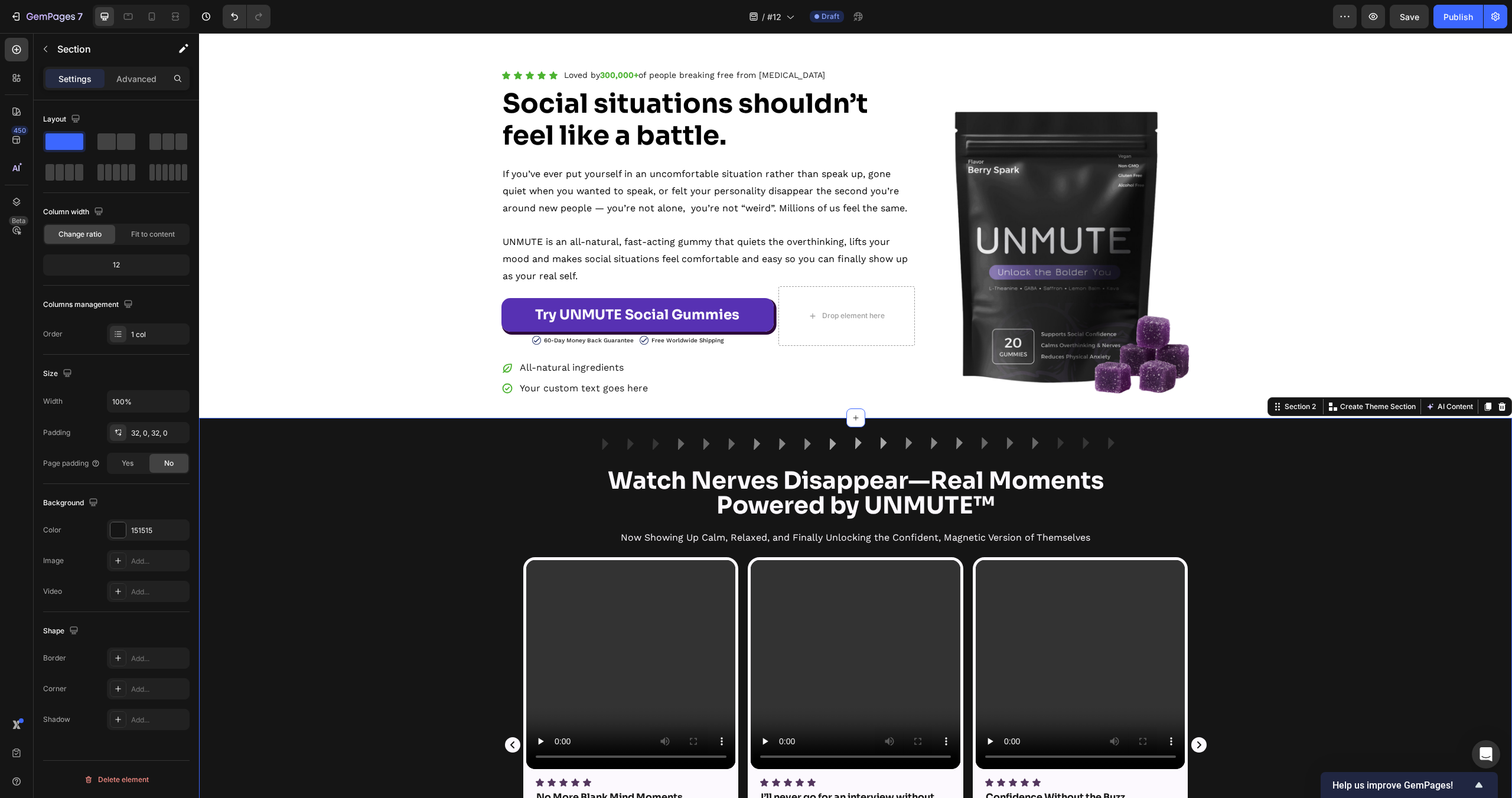
click at [1361, 518] on div "Image Row Watch Nerves Disappear—Real Moments Powered by UNMUTE™ Heading Now Sh…" at bounding box center [856, 737] width 1313 height 600
click at [142, 529] on div "151515" at bounding box center [148, 531] width 34 height 11
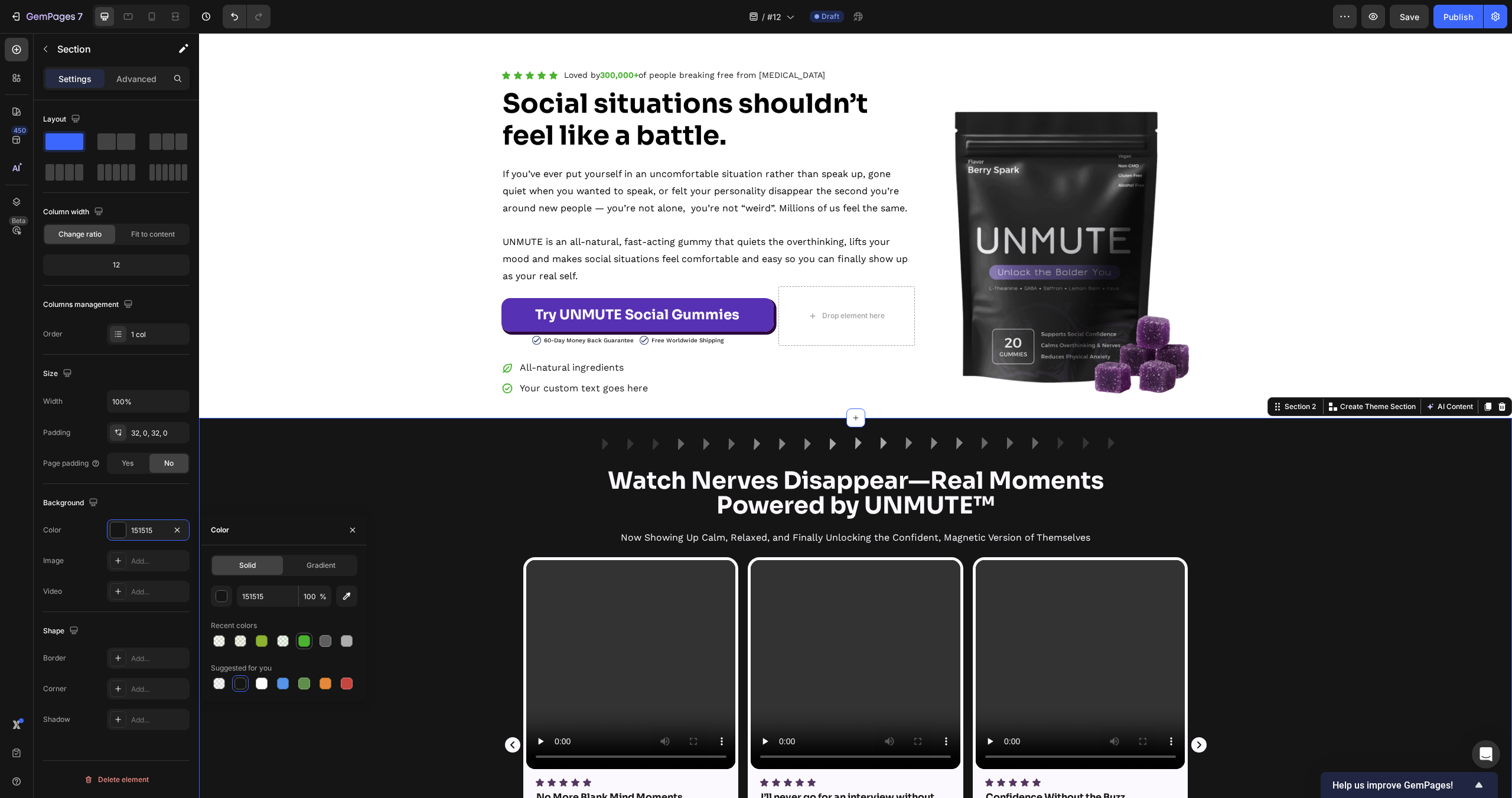
click at [306, 646] on div at bounding box center [304, 641] width 12 height 12
type input "4CB331"
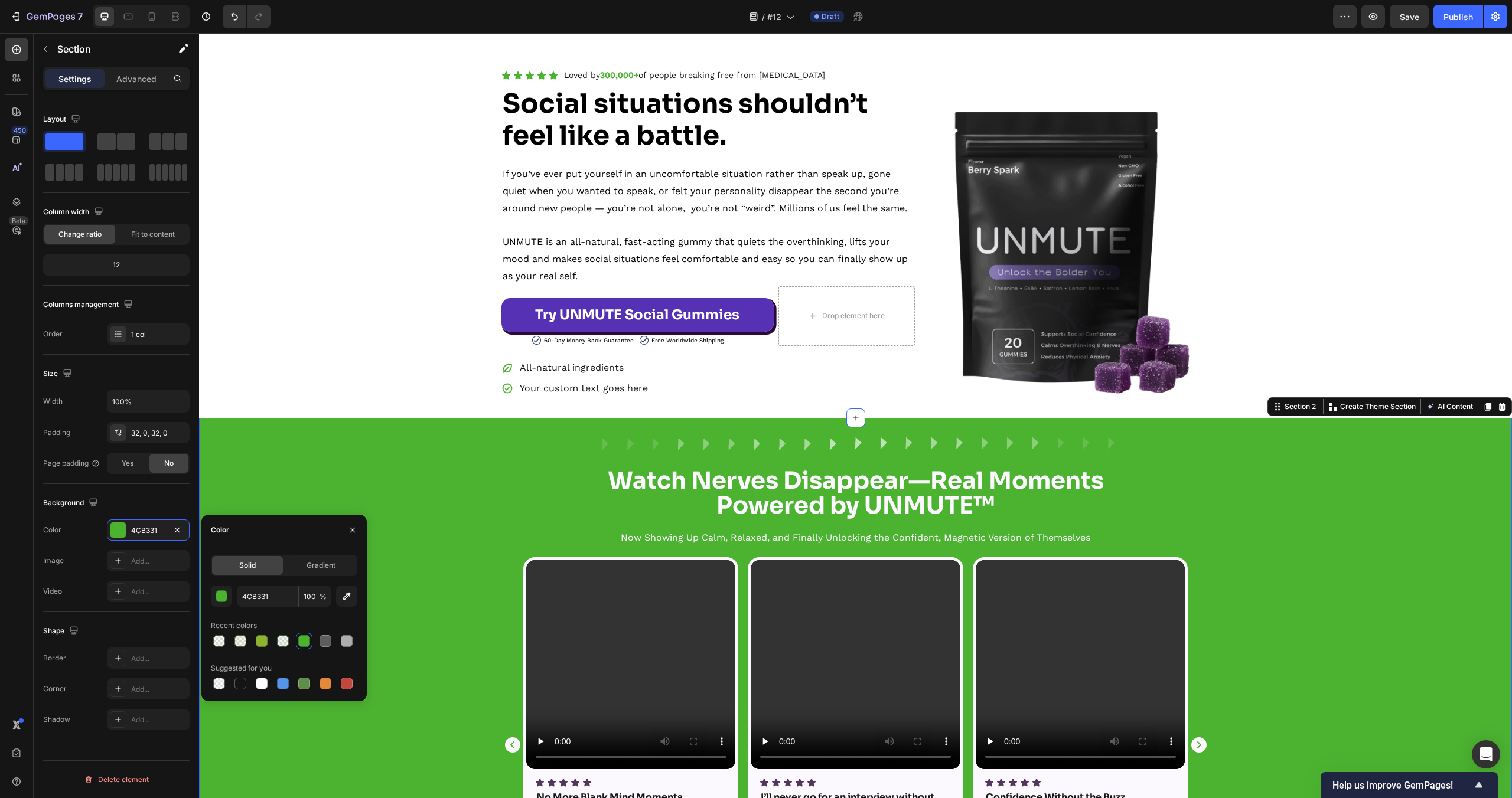
click at [306, 303] on div "Icon Icon Icon Icon Icon Icon List Loved by 300,000+ of people breaking free fr…" at bounding box center [856, 232] width 1313 height 332
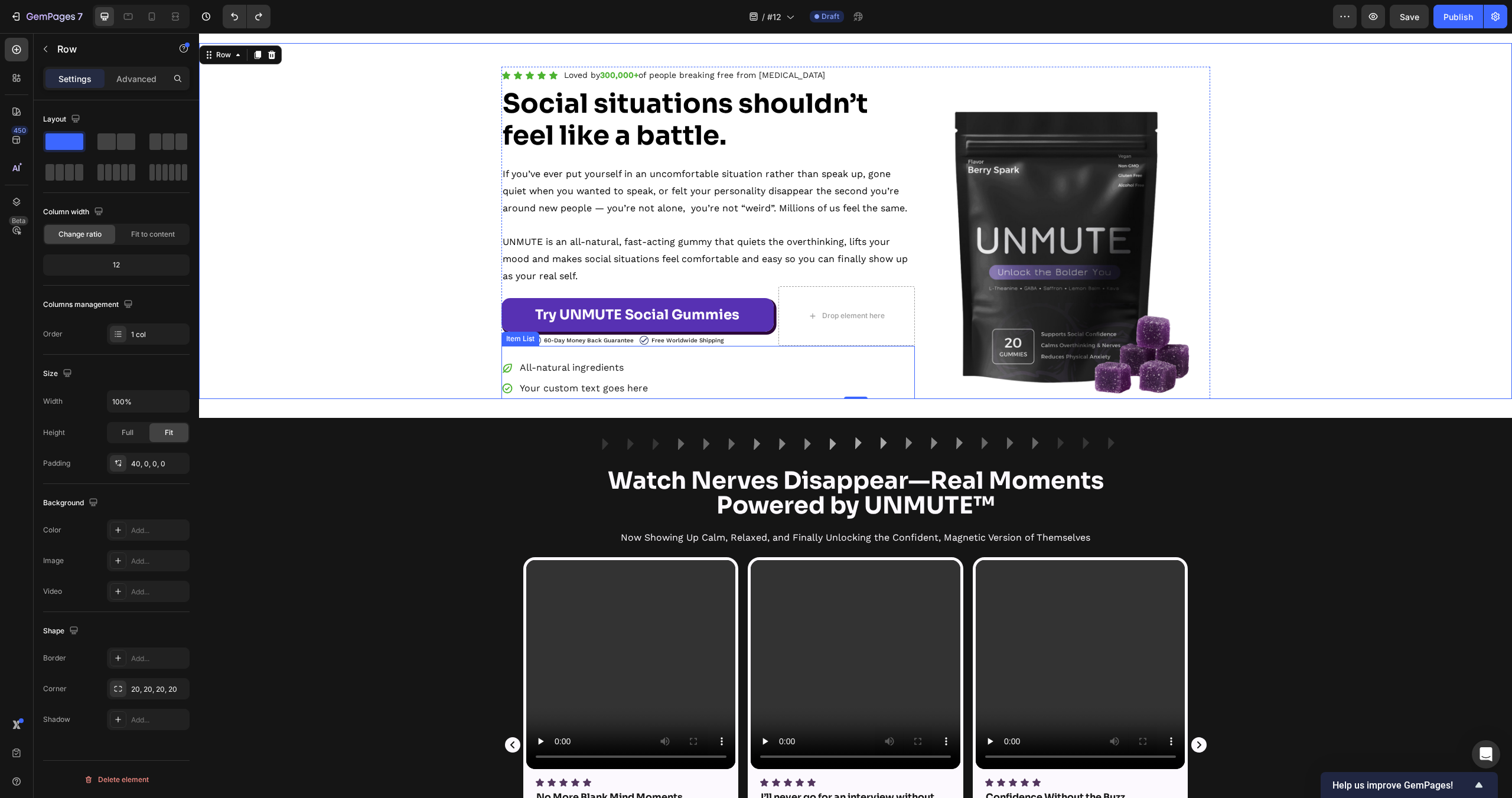
click at [511, 370] on icon at bounding box center [507, 368] width 12 height 12
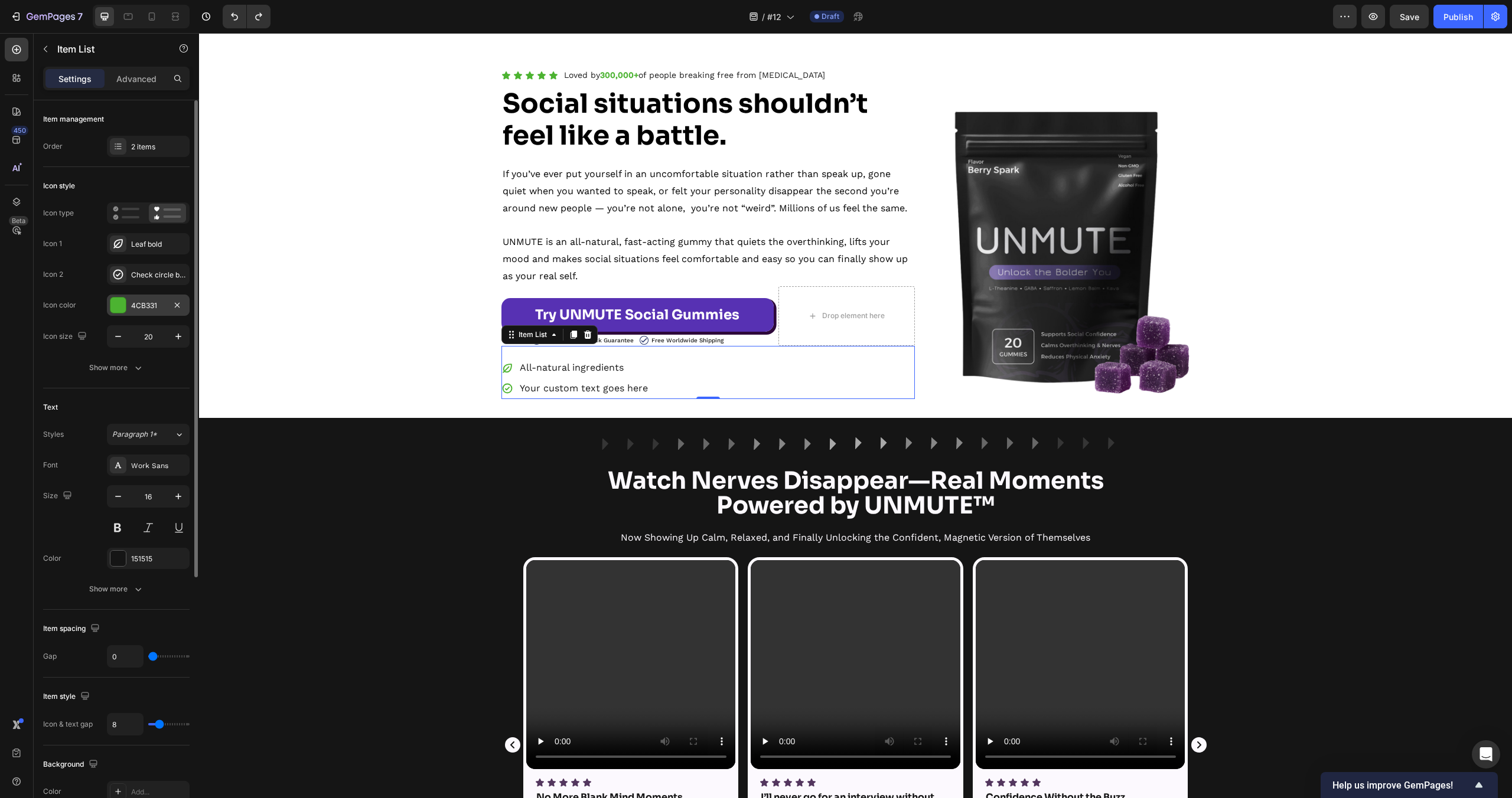
click at [151, 305] on div "4CB331" at bounding box center [148, 306] width 34 height 11
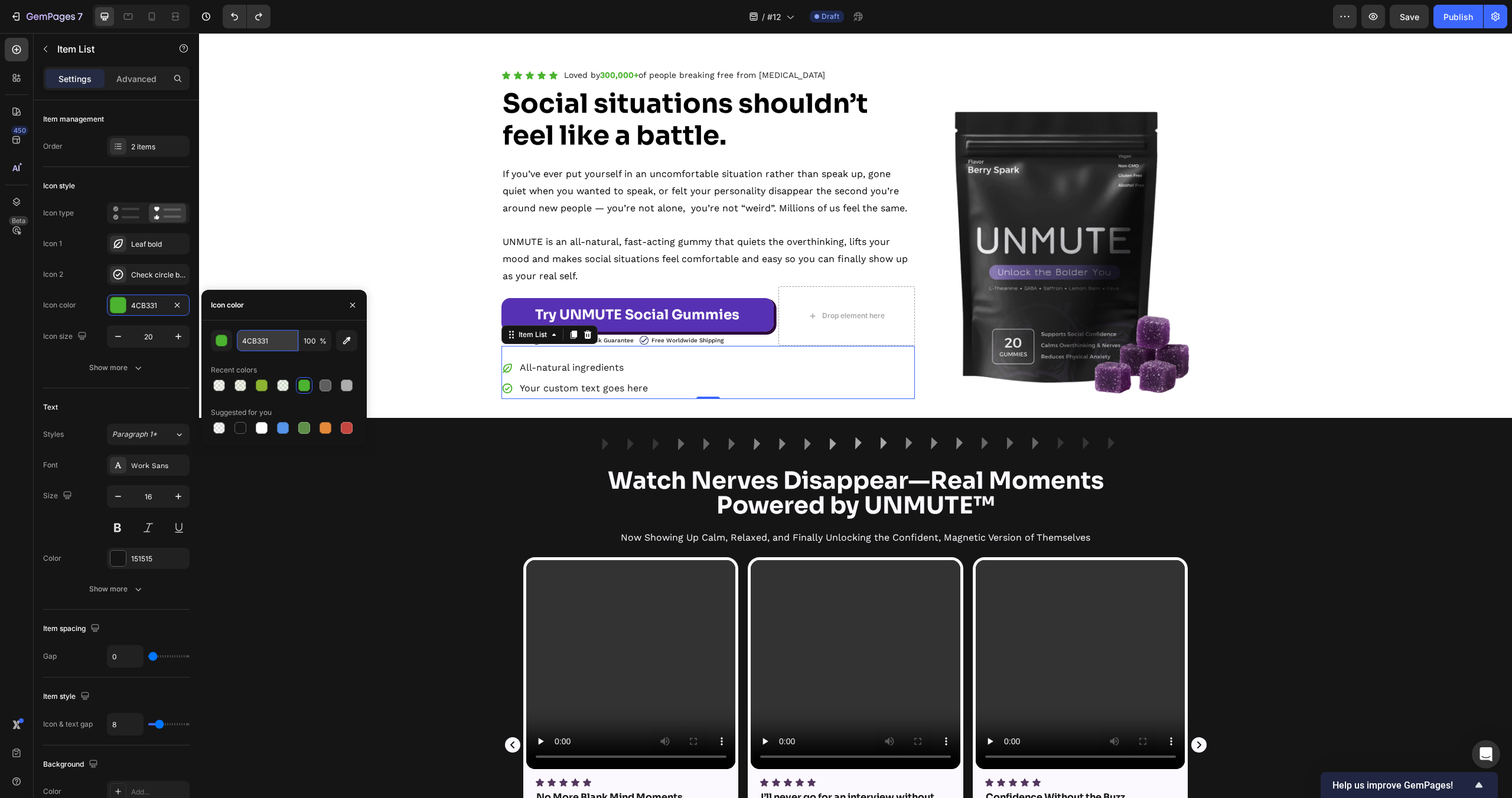
click at [246, 347] on input "4CB331" at bounding box center [268, 340] width 62 height 21
paste input "#57b"
type input "#57b331"
click at [405, 470] on div "Image Row Watch Nerves Disappear—Real Moments Powered by UNMUTE™ Heading Now Sh…" at bounding box center [856, 737] width 1313 height 600
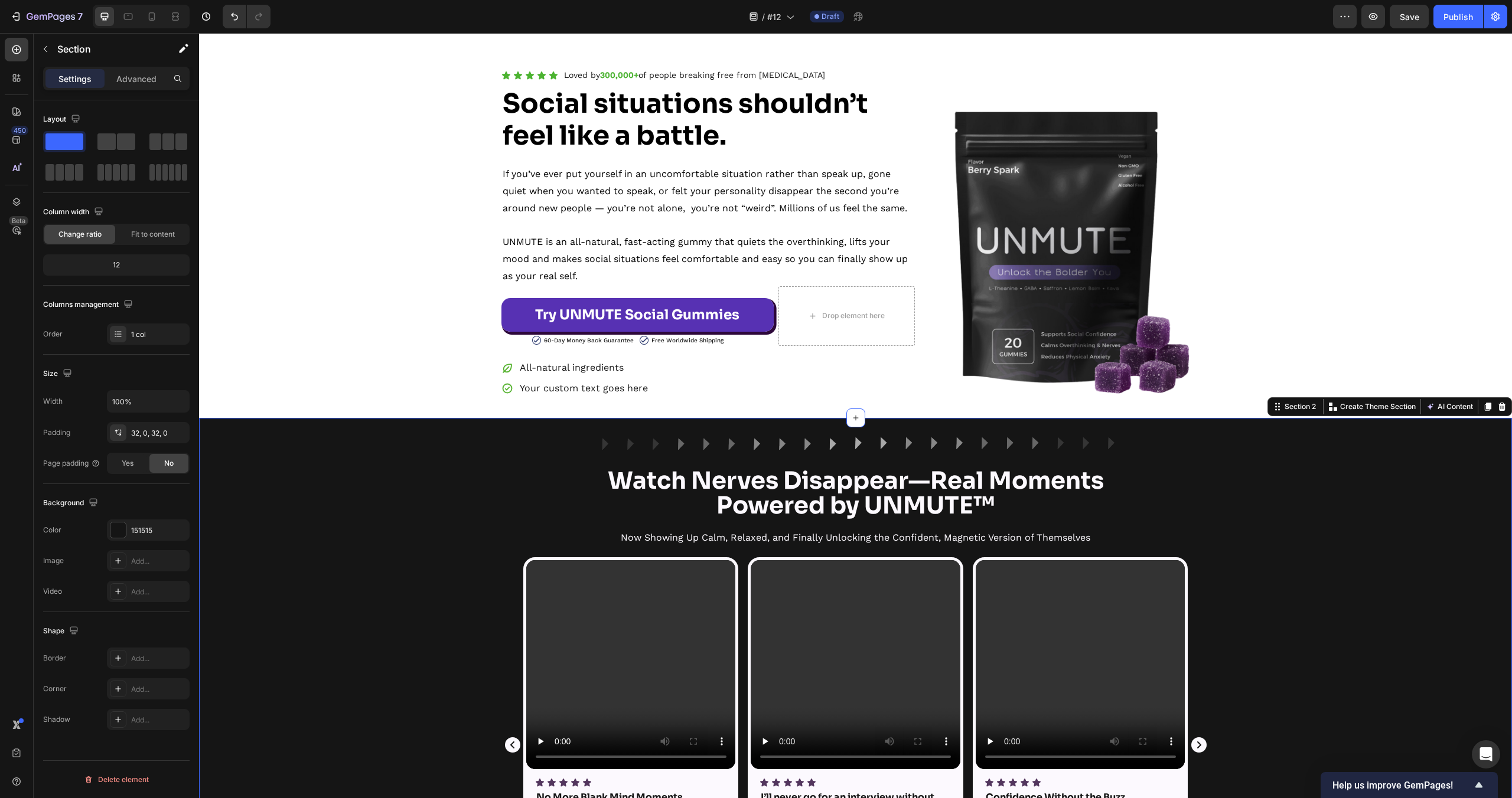
click at [405, 470] on div "Image Row Watch Nerves Disappear—Real Moments Powered by UNMUTE™ Heading Now Sh…" at bounding box center [856, 737] width 1313 height 600
click at [556, 77] on icon at bounding box center [553, 76] width 9 height 9
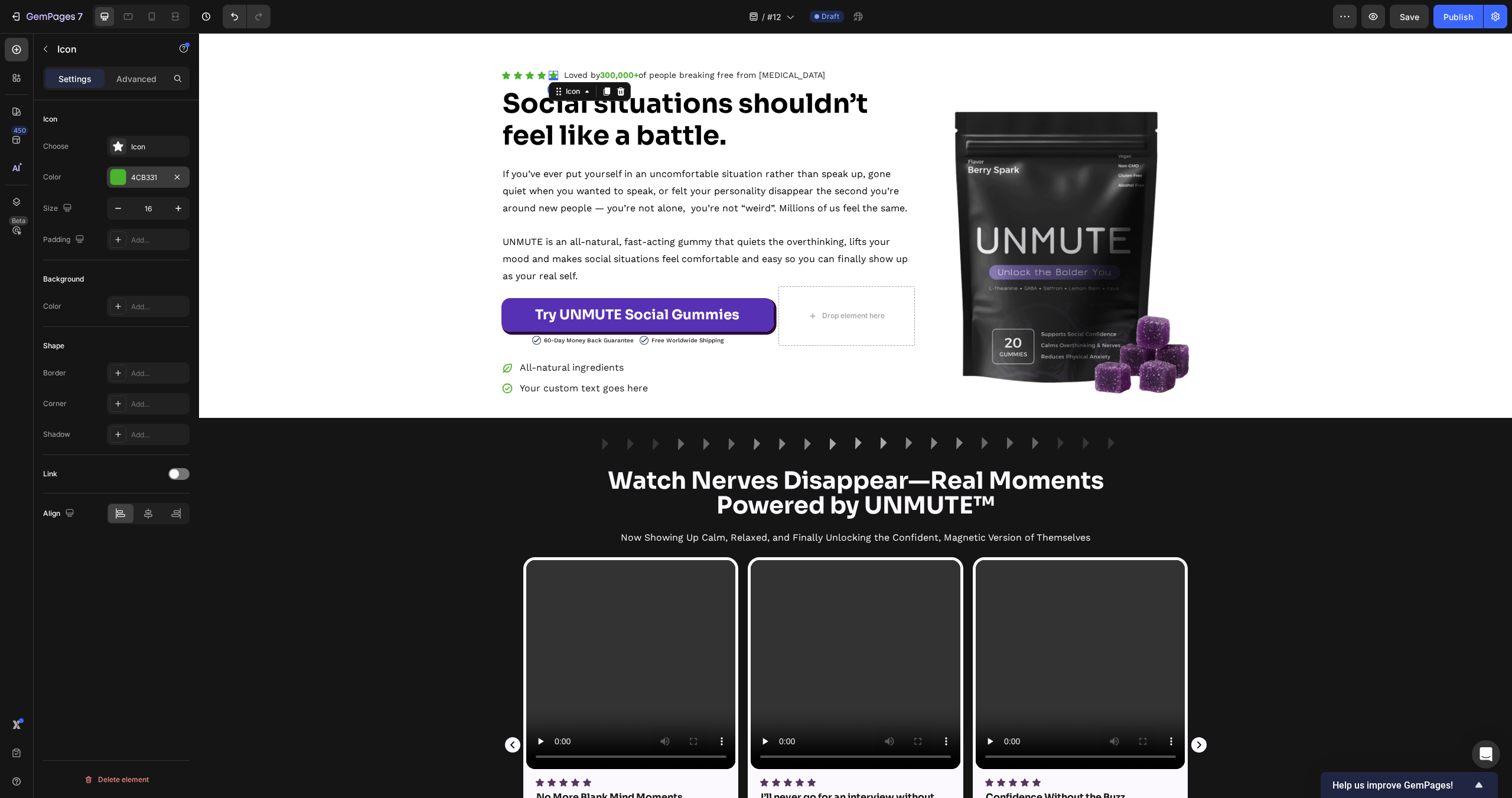
click at [123, 176] on div at bounding box center [118, 177] width 16 height 16
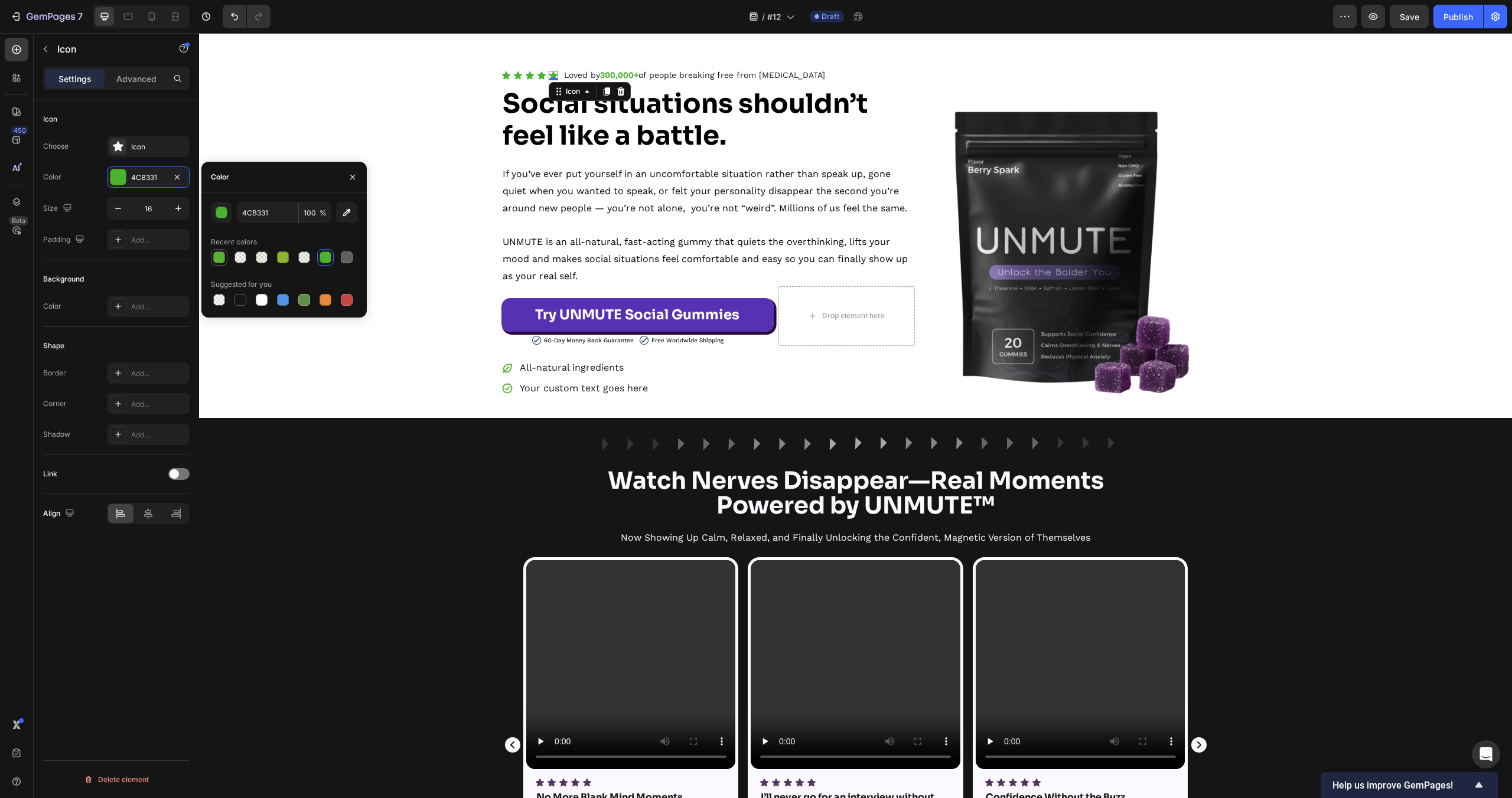
click at [222, 258] on div at bounding box center [219, 257] width 12 height 12
type input "57B331"
click at [393, 639] on div "Video Icon Icon Icon Icon Icon Icon List No More Blank Mind Moments Text Block …" at bounding box center [856, 753] width 1313 height 392
drag, startPoint x: 393, startPoint y: 638, endPoint x: 404, endPoint y: 596, distance: 43.4
click at [393, 637] on div "Video Icon Icon Icon Icon Icon Icon List No More Blank Mind Moments Text Block …" at bounding box center [856, 753] width 1313 height 392
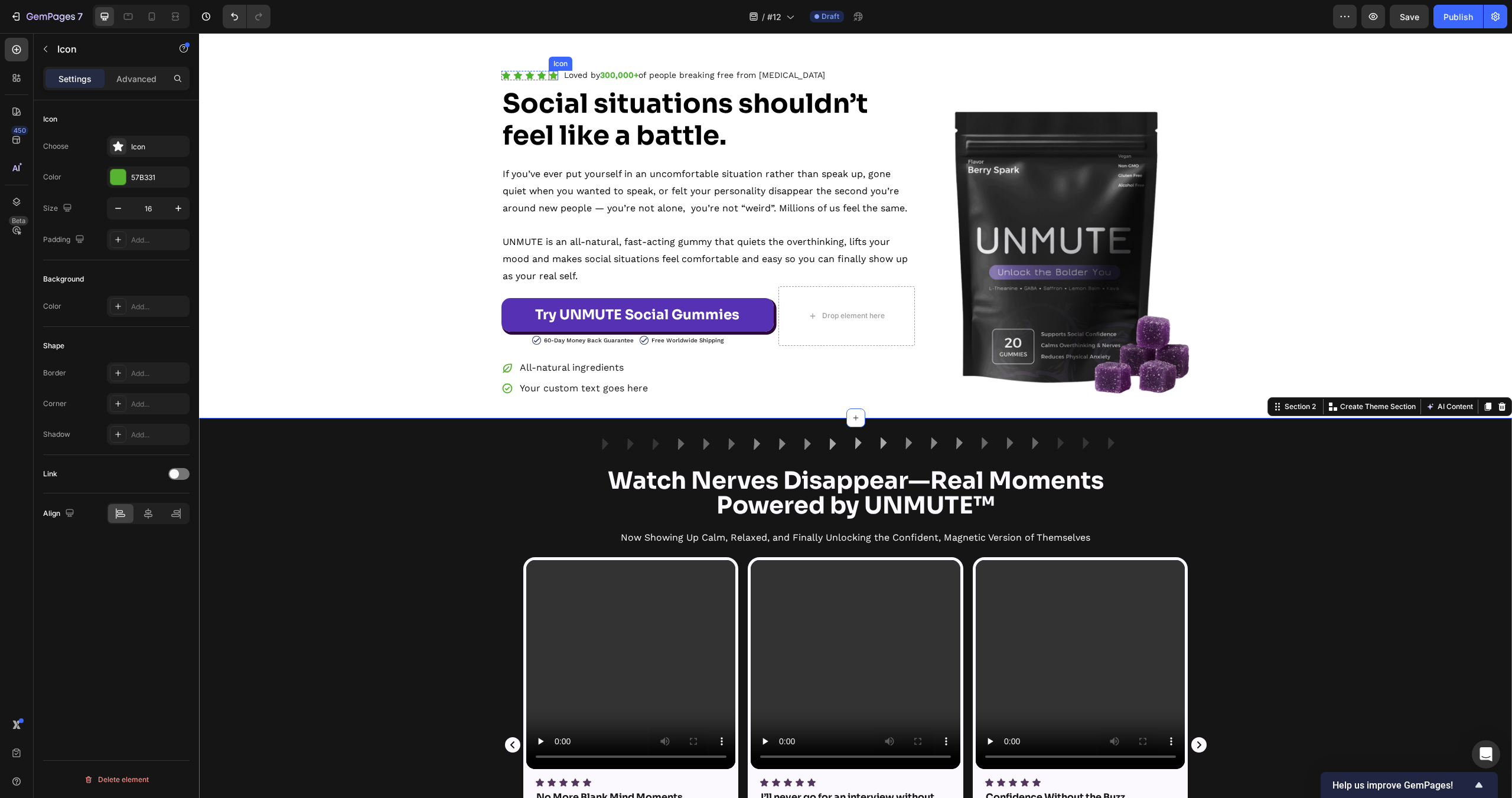
click at [554, 74] on icon at bounding box center [553, 75] width 8 height 7
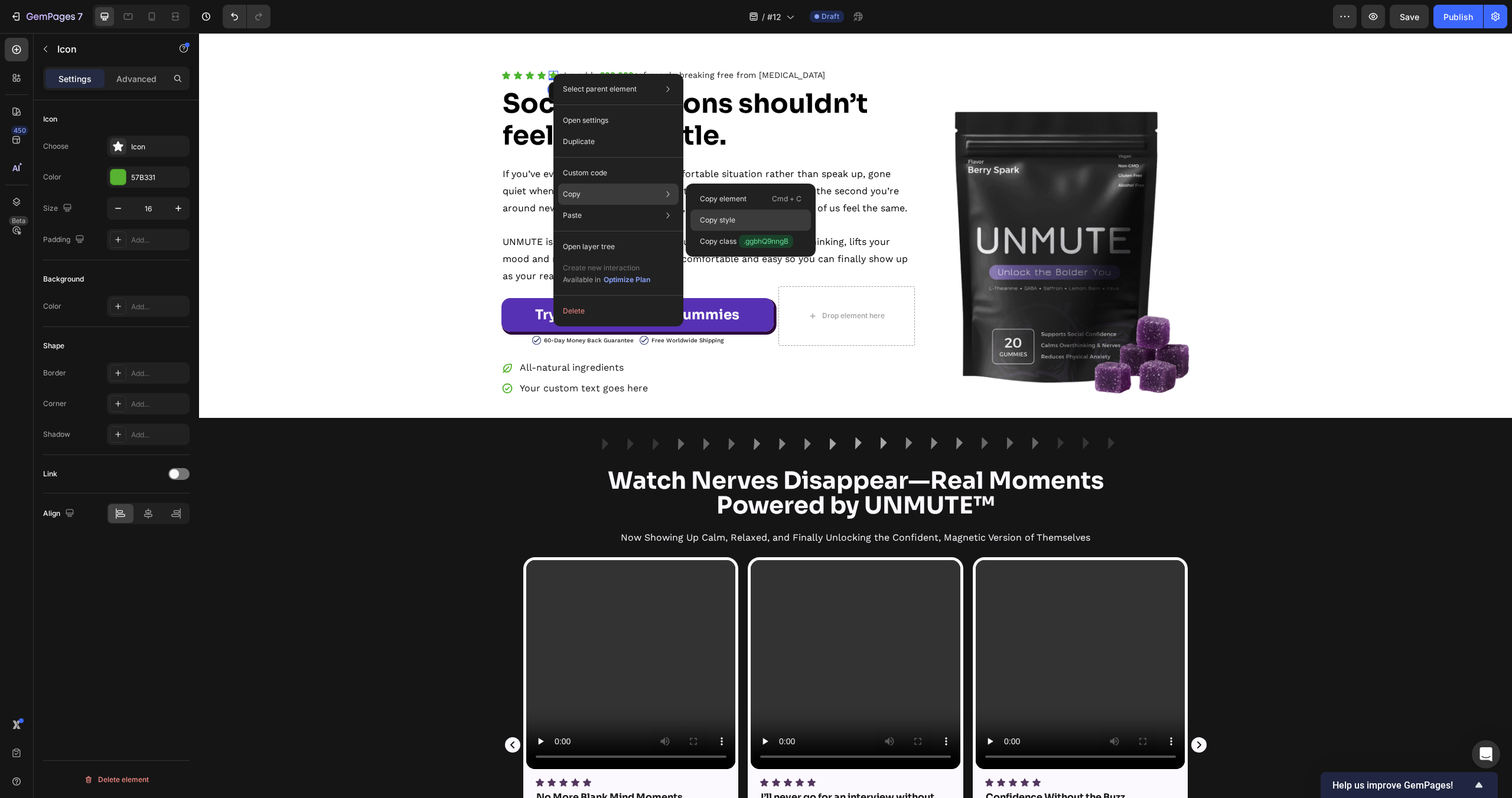
click at [765, 216] on div "Copy style" at bounding box center [750, 220] width 121 height 21
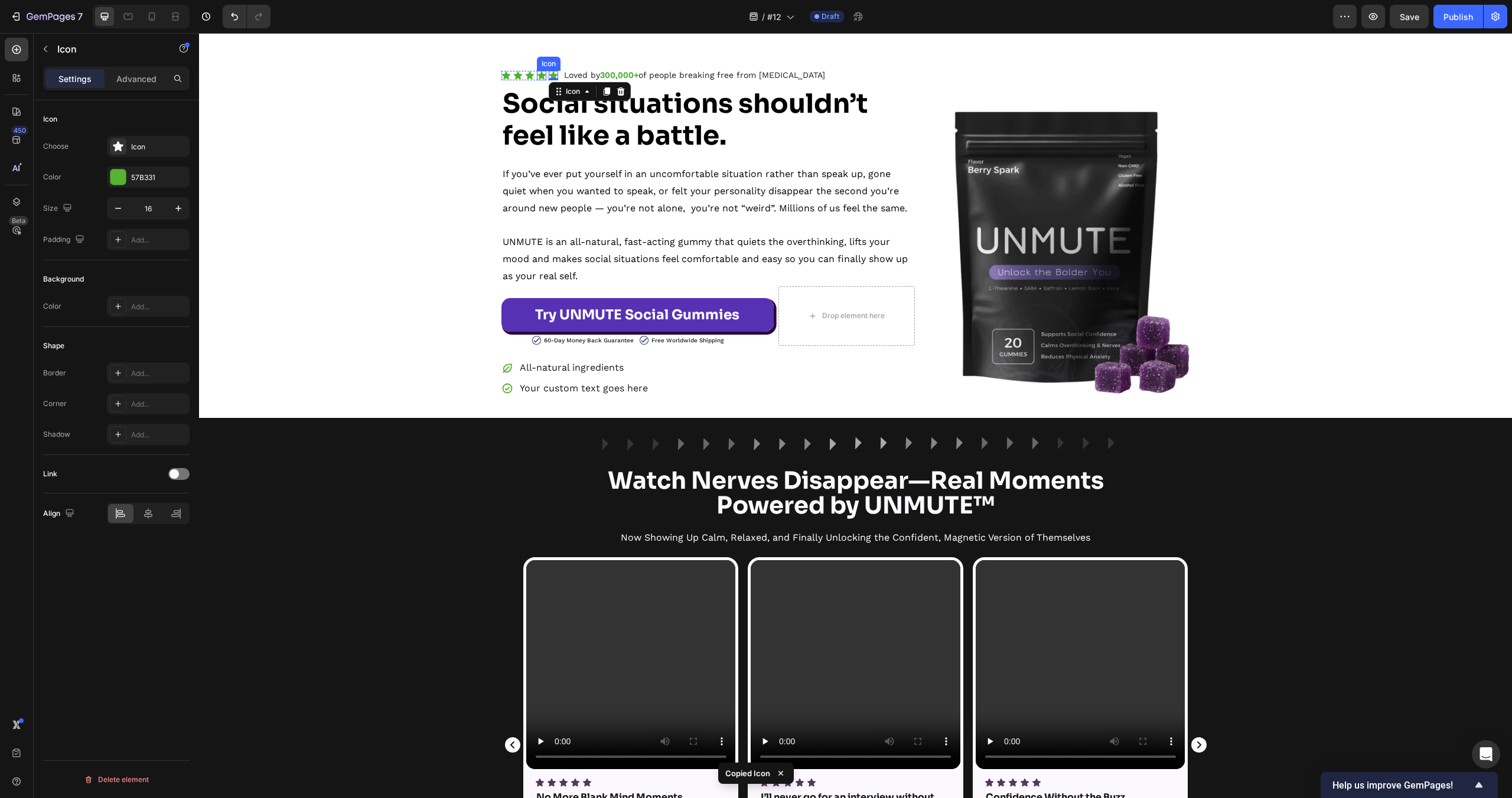
click at [542, 77] on icon at bounding box center [541, 75] width 8 height 7
click at [531, 77] on icon at bounding box center [530, 75] width 8 height 7
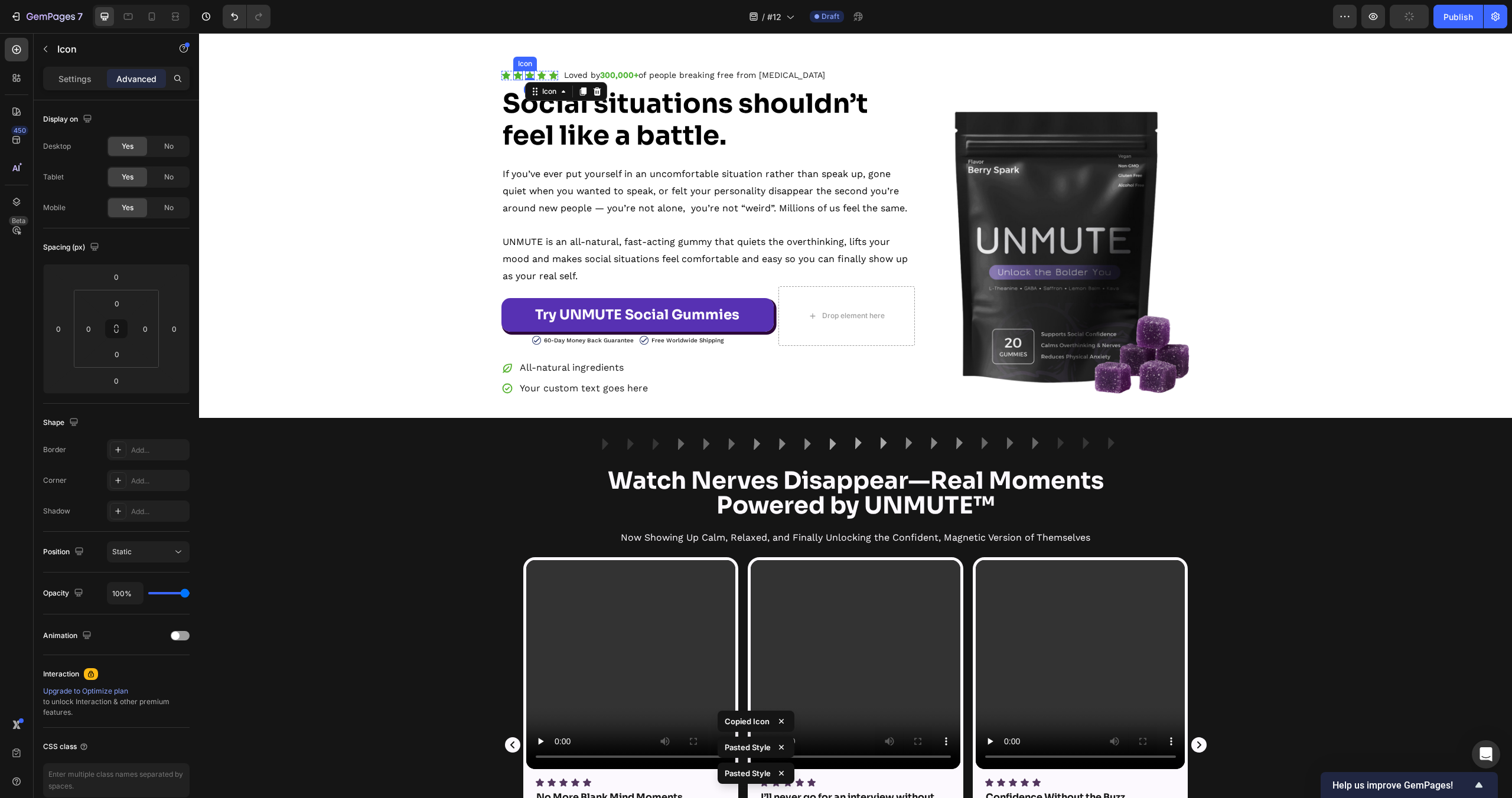
click at [518, 76] on icon at bounding box center [518, 75] width 8 height 7
click at [507, 77] on icon at bounding box center [506, 75] width 8 height 7
click at [407, 104] on div "Icon 0 Icon Icon Icon Icon Icon List Loved by 300,000+ of people breaking free …" at bounding box center [856, 232] width 1313 height 332
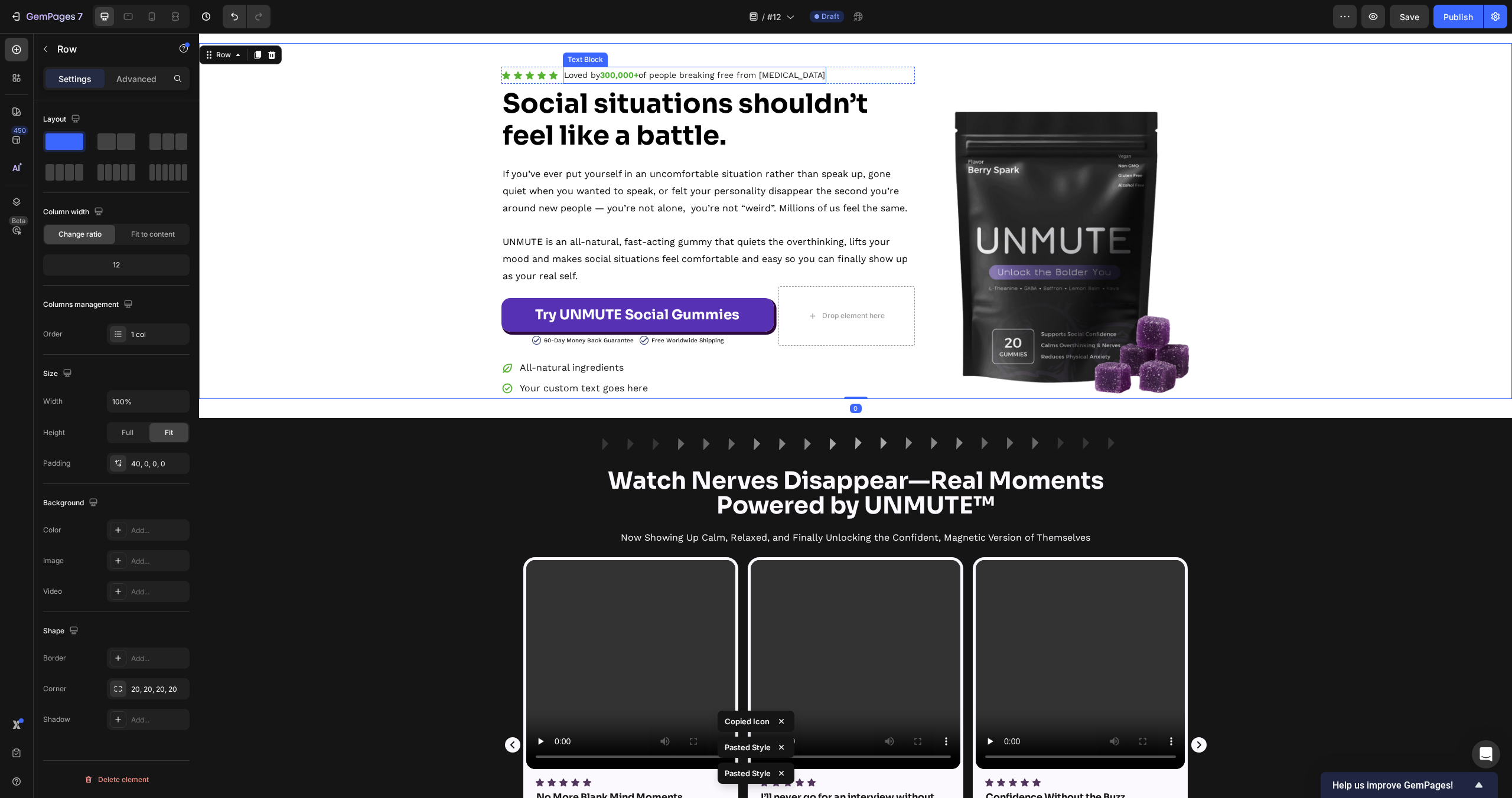
click at [616, 73] on strong "300,000+" at bounding box center [619, 75] width 39 height 9
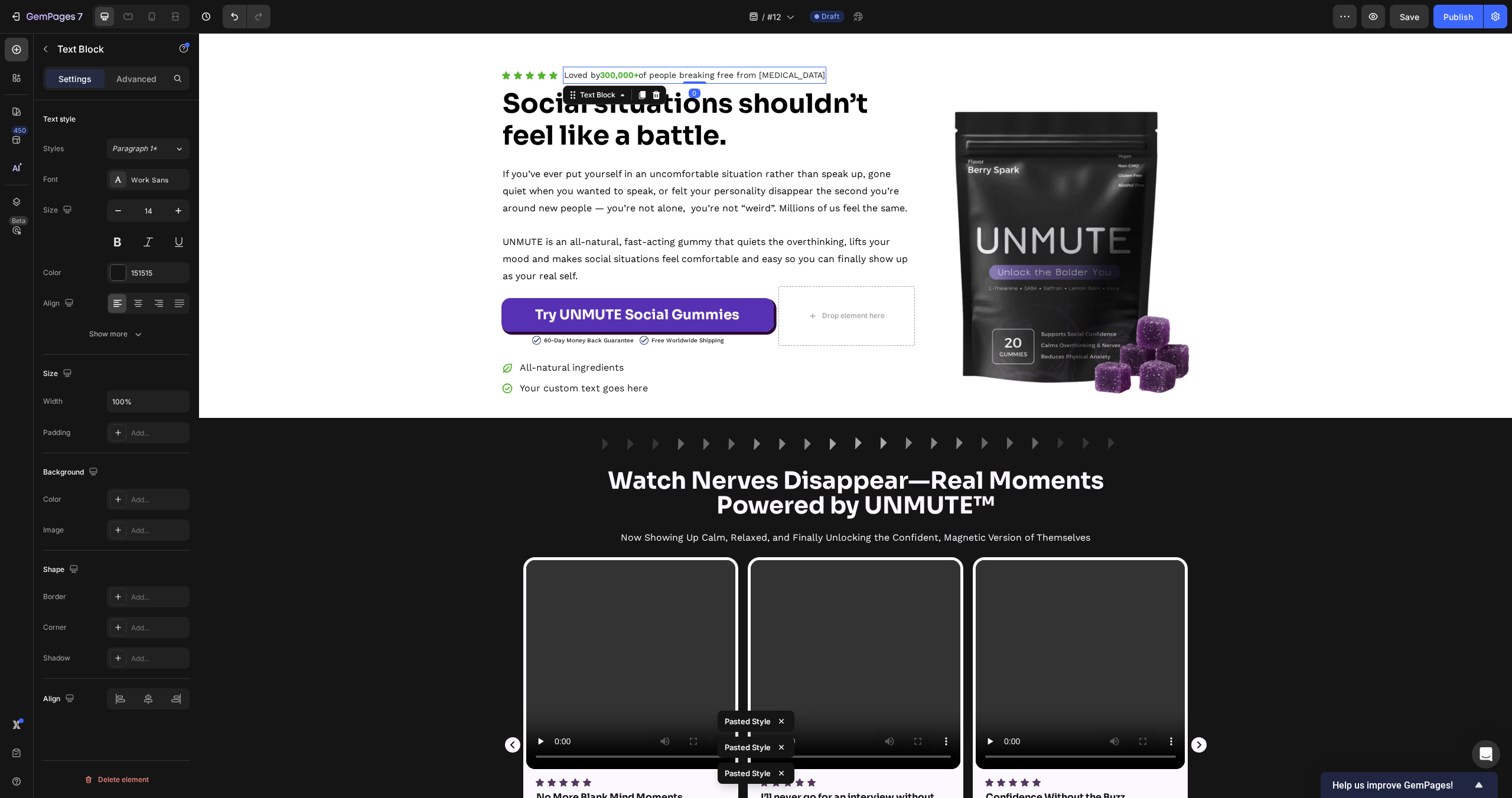
click at [430, 573] on div "Video Icon Icon Icon Icon Icon Icon List No More Blank Mind Moments Text Block …" at bounding box center [856, 753] width 1313 height 392
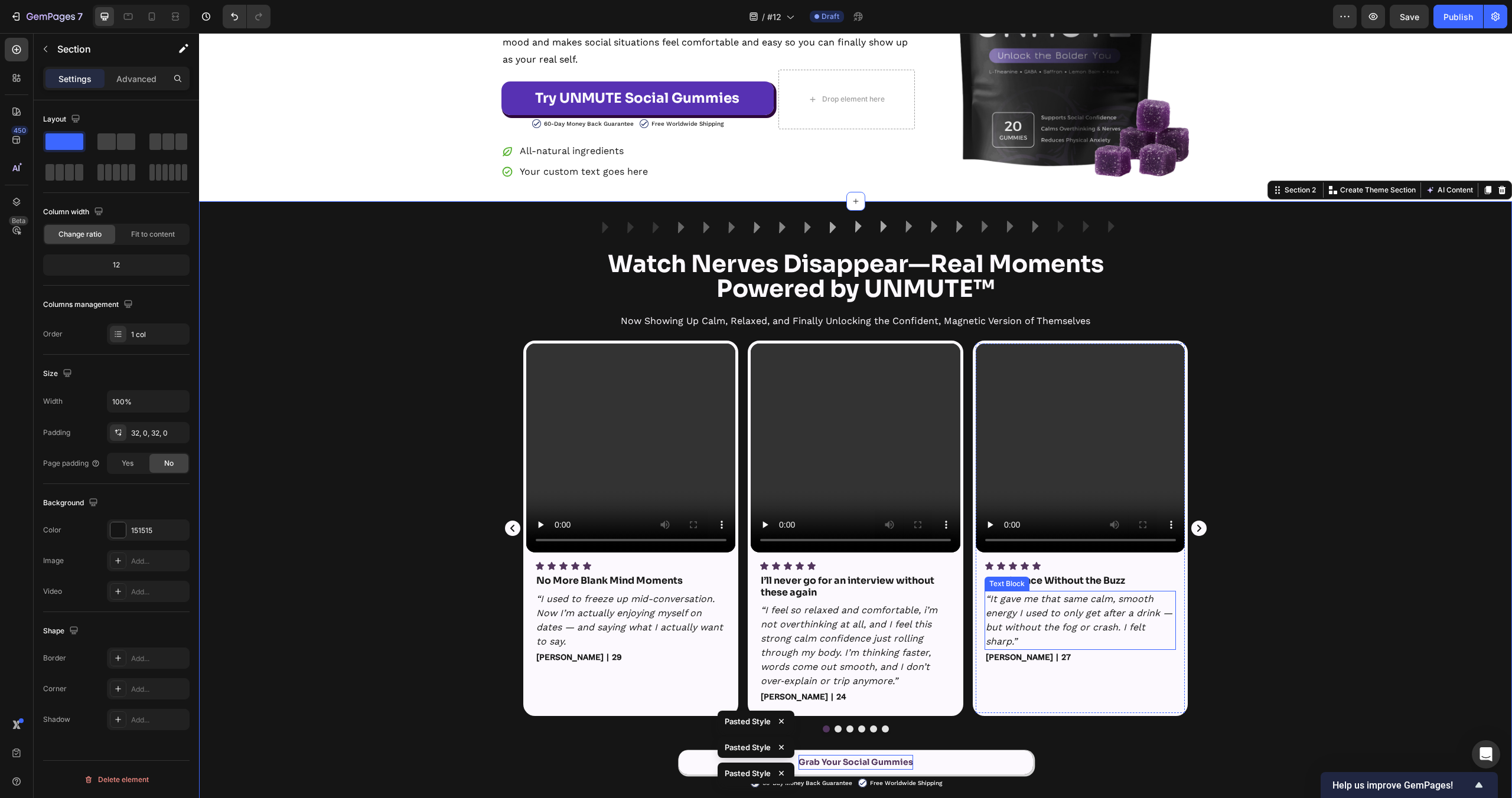
scroll to position [0, 0]
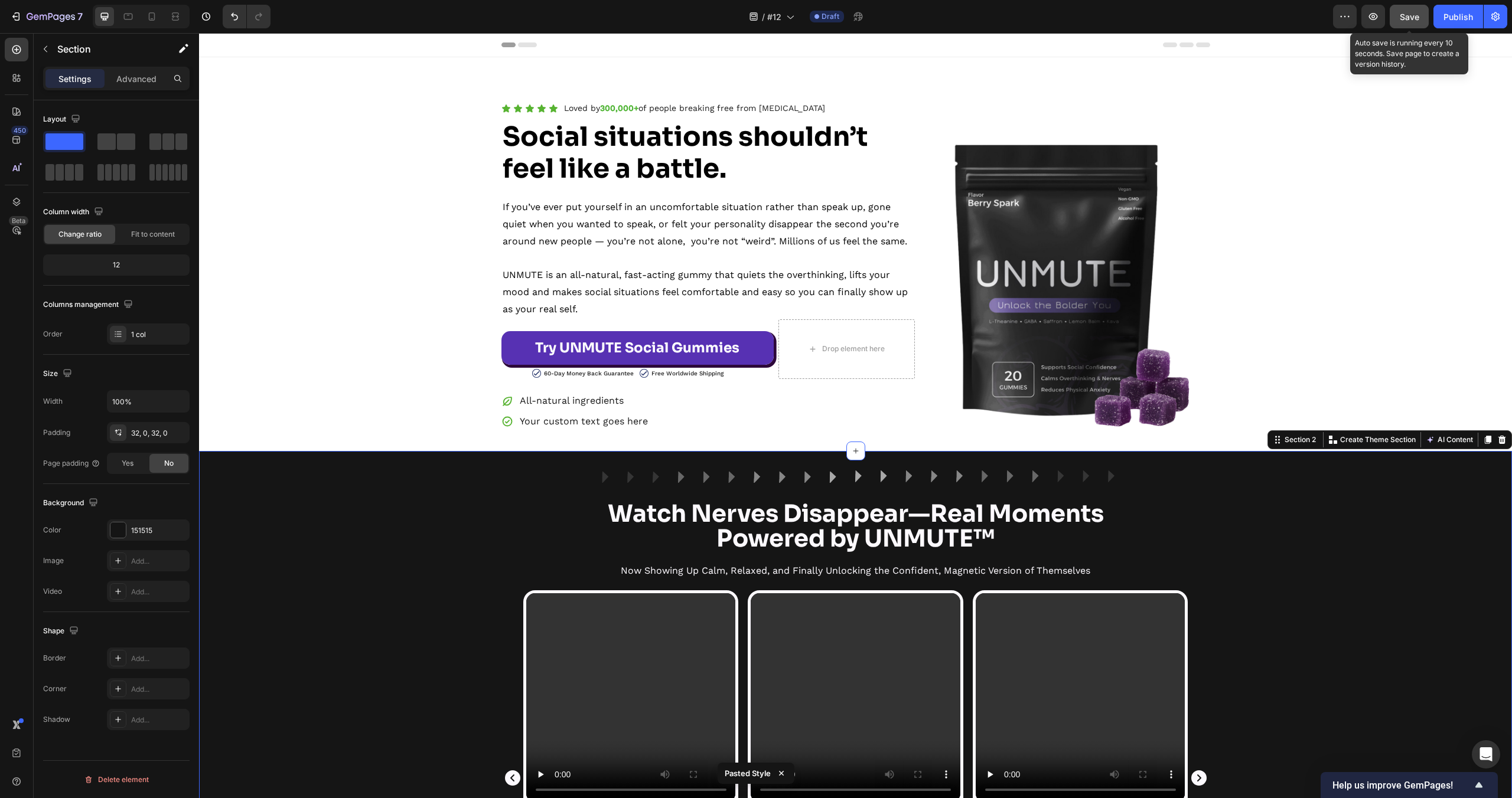
click at [1420, 18] on button "Save" at bounding box center [1410, 17] width 39 height 24
click at [1375, 203] on div "Icon Icon Icon Icon Icon Icon List Loved by 300,000+ of people breaking free fr…" at bounding box center [856, 266] width 1313 height 332
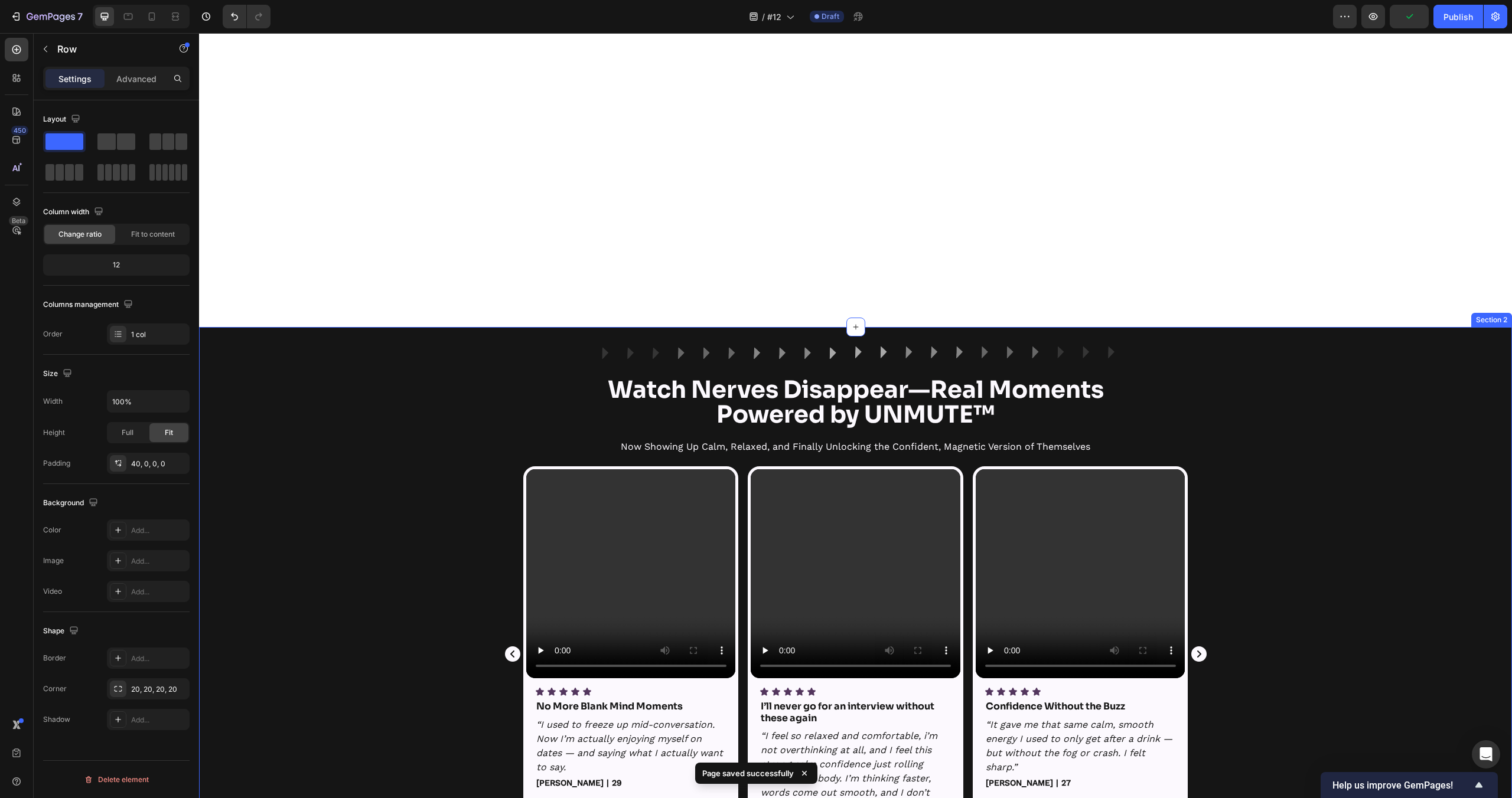
scroll to position [459, 0]
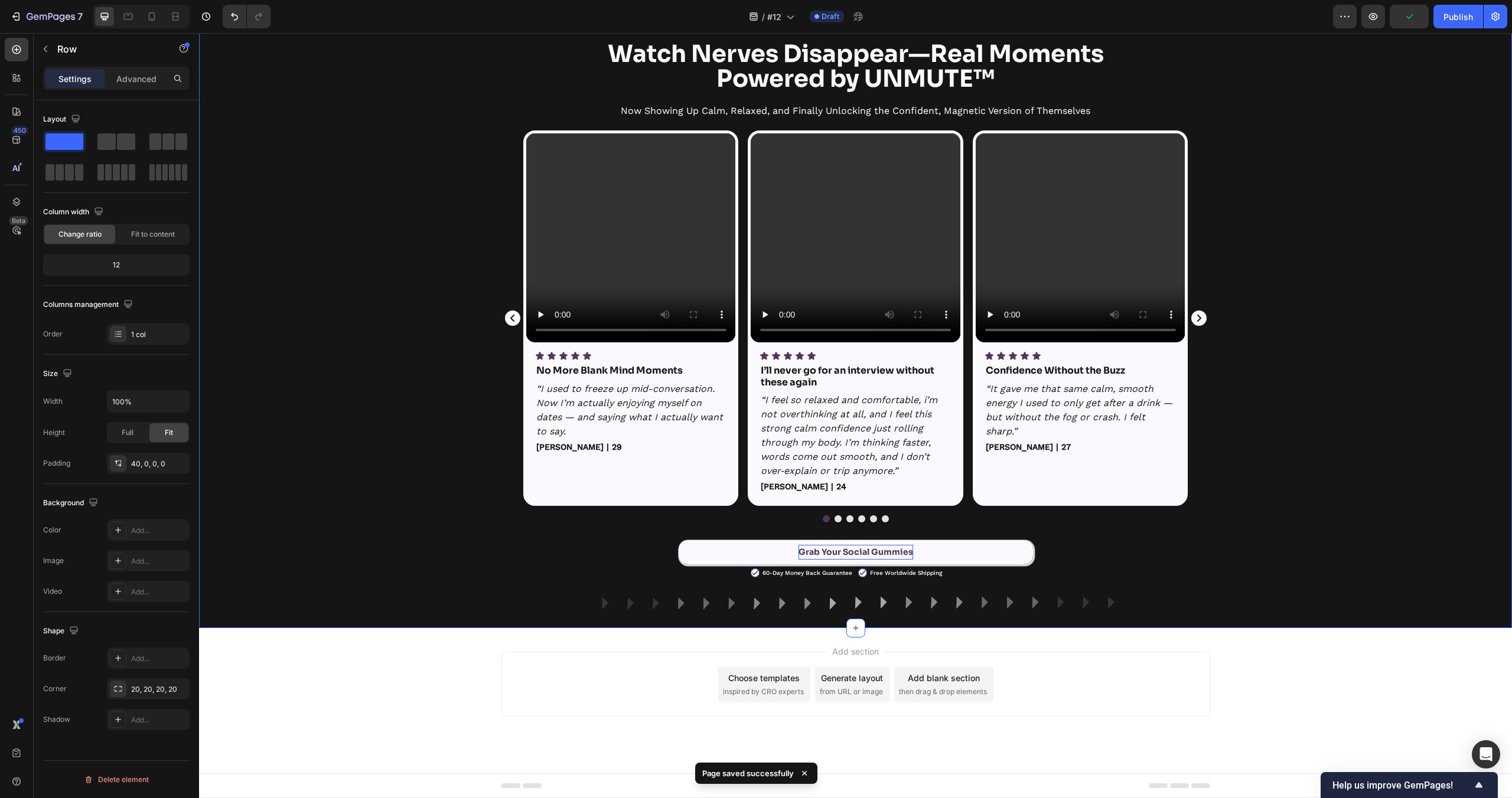
click at [1372, 473] on div "Video Icon Icon Icon Icon Icon Icon List No More Blank Mind Moments Text Block …" at bounding box center [856, 326] width 1313 height 392
click at [822, 548] on p "Grab Your Social Gummies" at bounding box center [856, 553] width 114 height 15
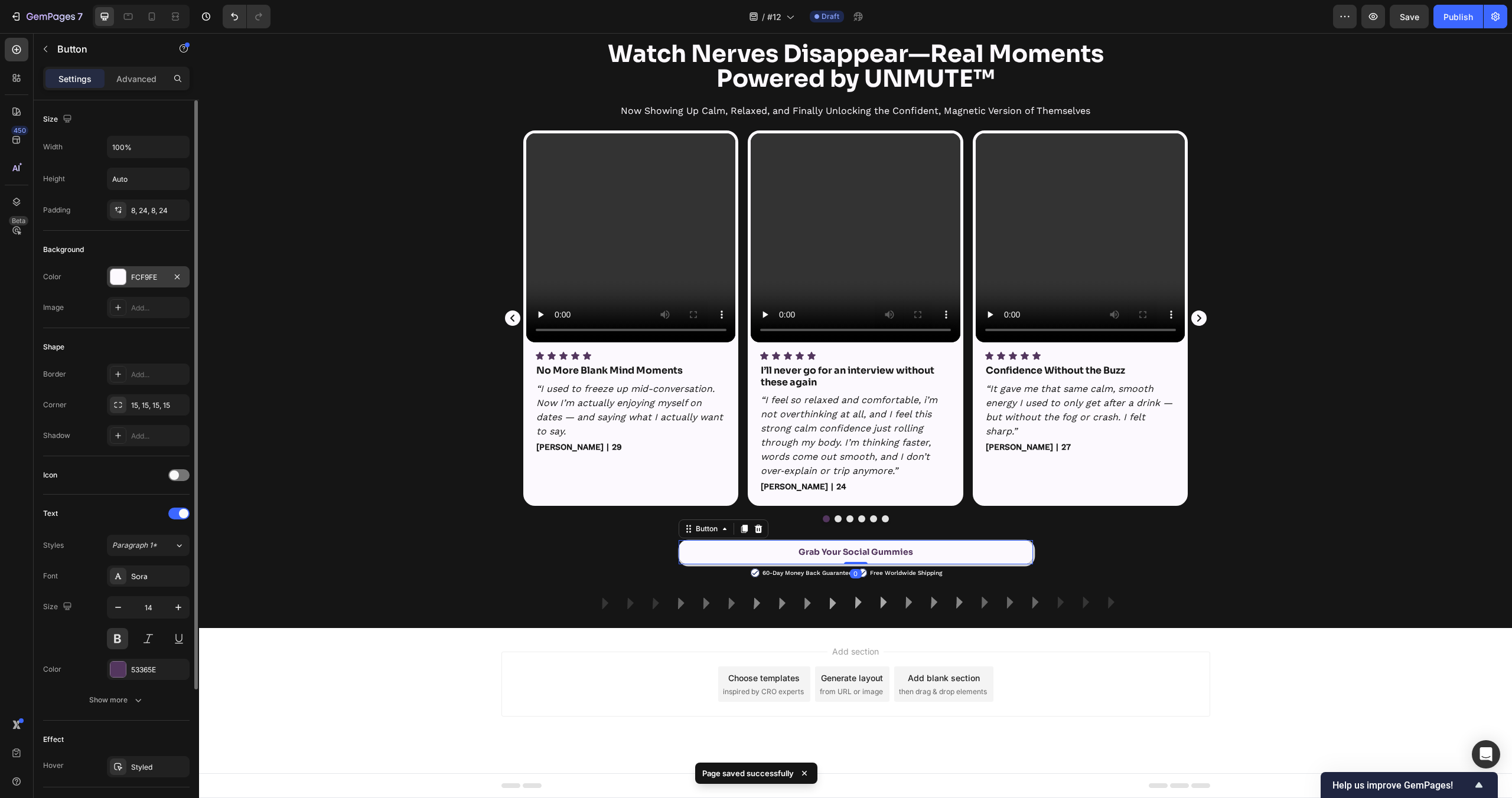
click at [122, 274] on div at bounding box center [118, 277] width 16 height 16
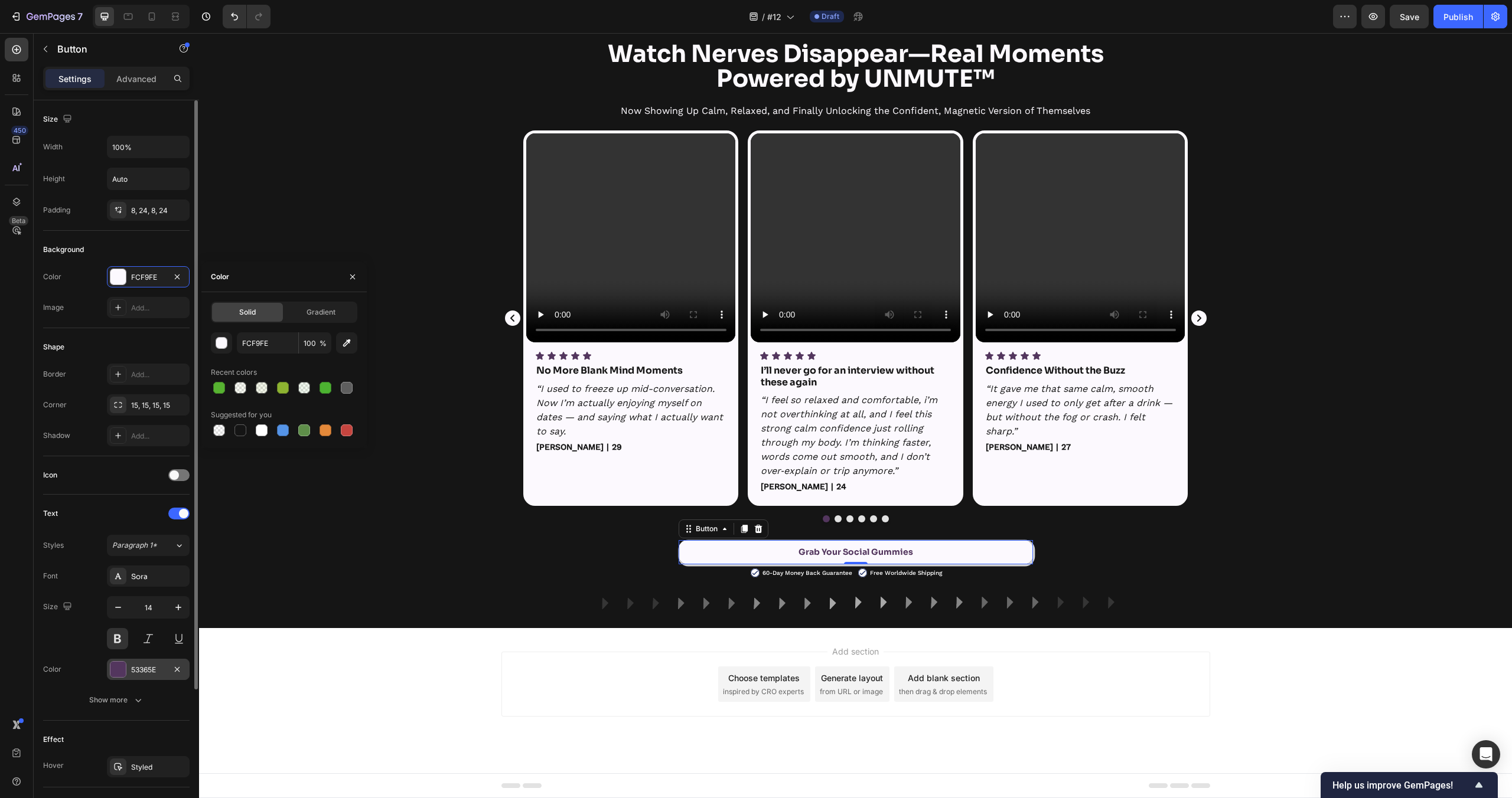
click at [119, 672] on div at bounding box center [118, 669] width 16 height 16
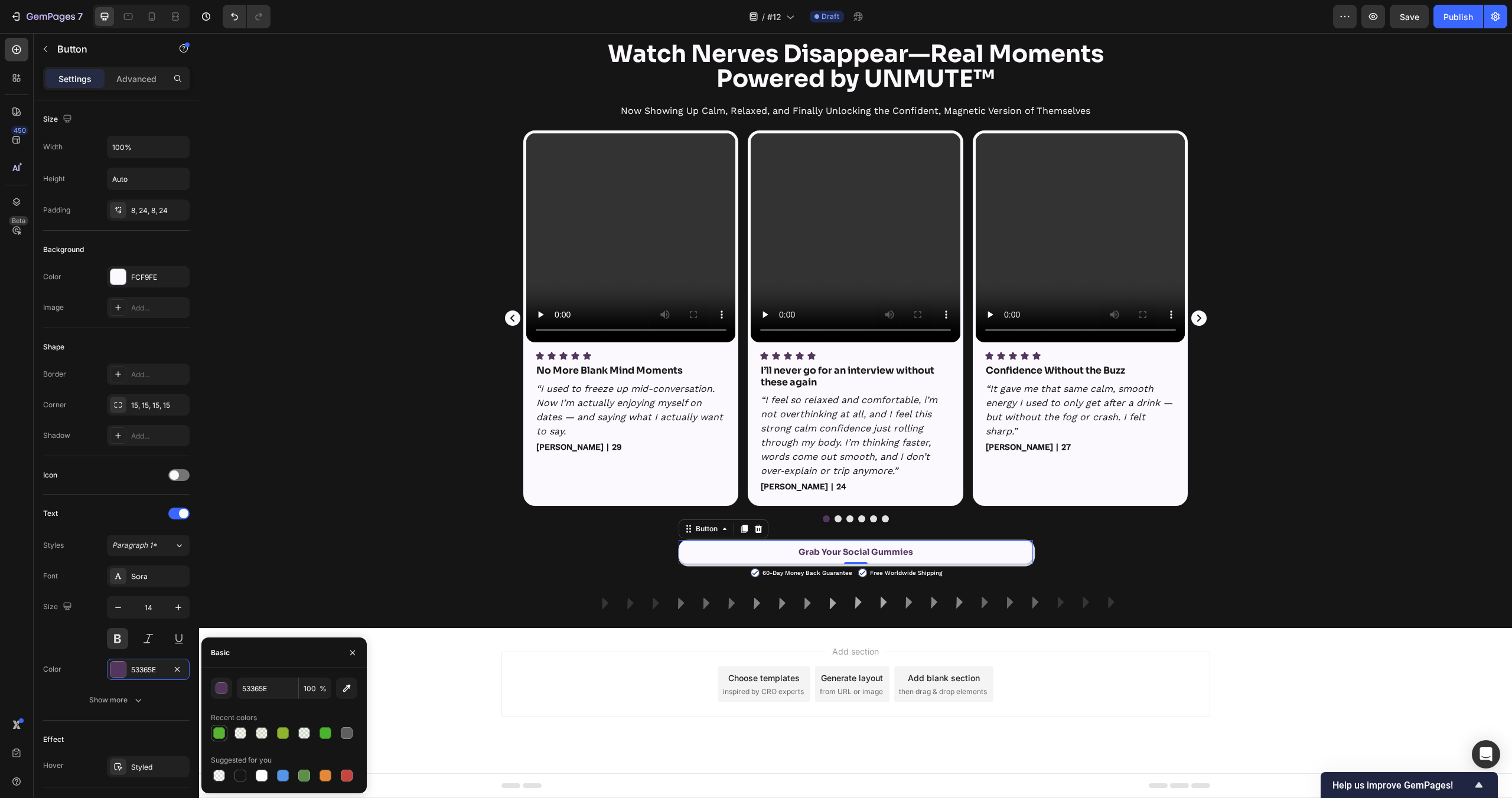
click at [219, 733] on div at bounding box center [219, 732] width 12 height 12
type input "57B331"
click at [466, 725] on div "Add section Choose templates inspired by CRO experts Generate layout from URL o…" at bounding box center [856, 700] width 1313 height 145
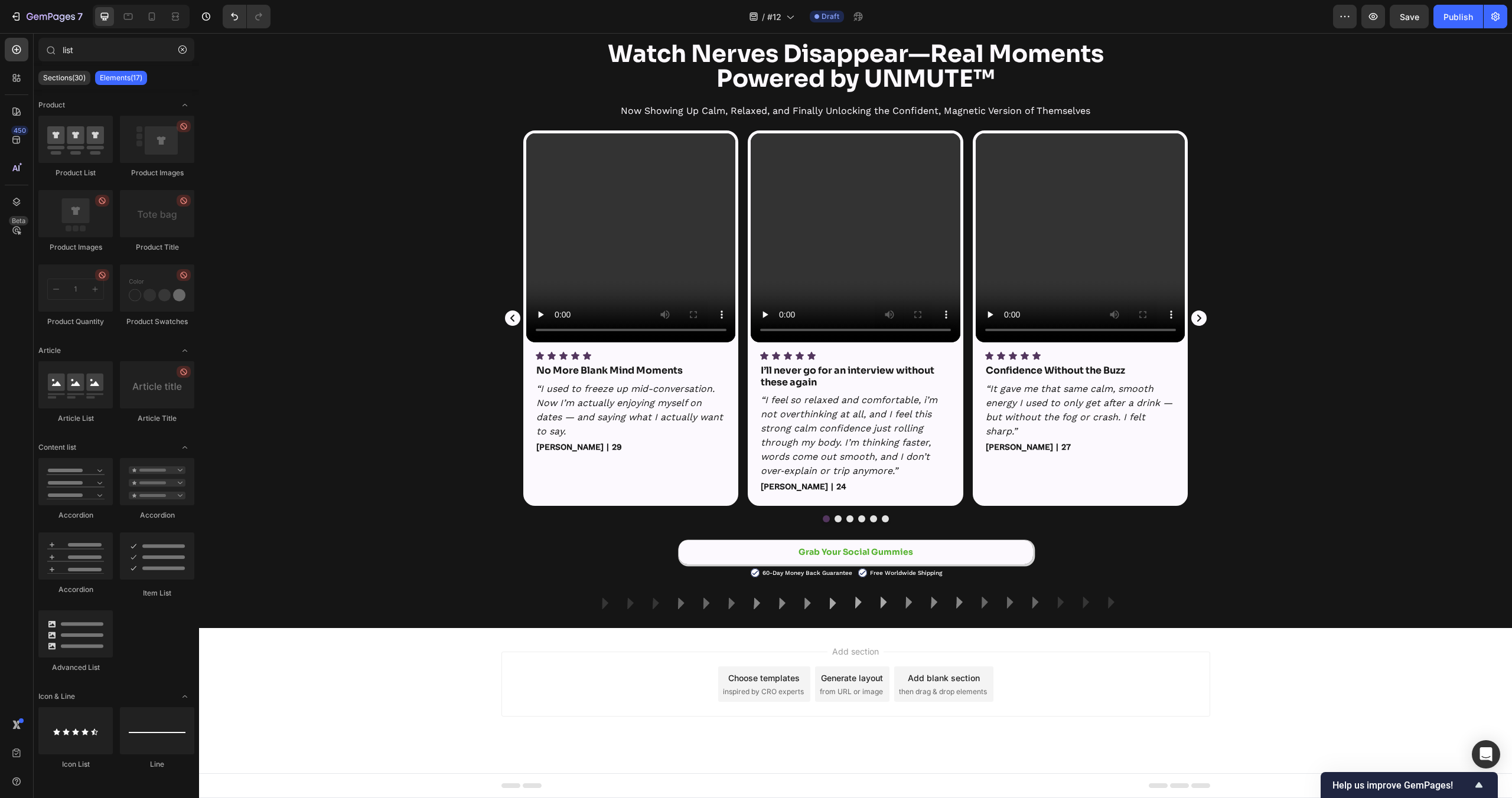
click at [467, 724] on div "Add section Choose templates inspired by CRO experts Generate layout from URL o…" at bounding box center [856, 700] width 1313 height 145
click at [793, 512] on div "Video Icon Icon Icon Icon Icon Icon List No More Blank Mind Moments Text Block …" at bounding box center [856, 326] width 709 height 392
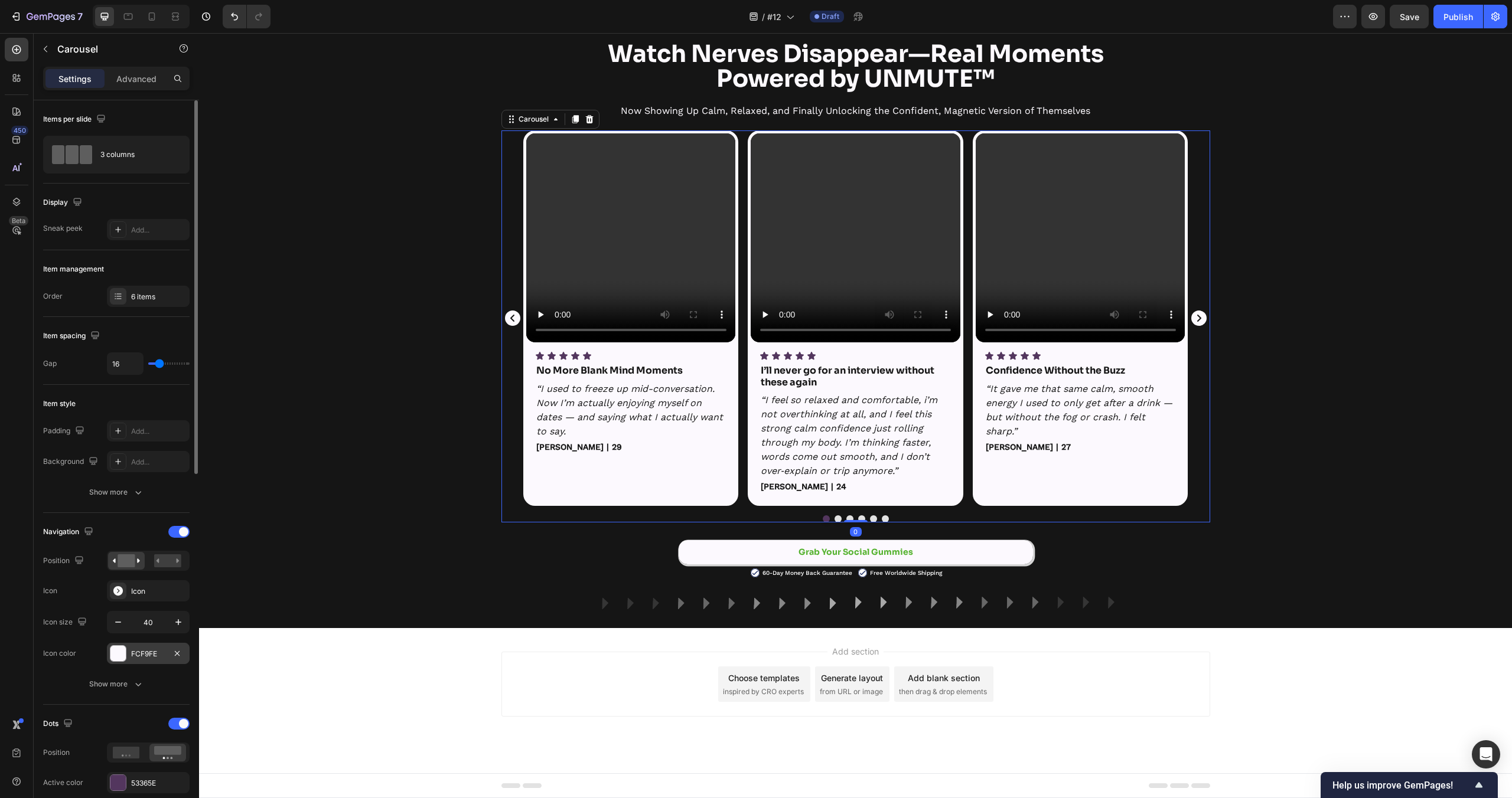
scroll to position [467, 0]
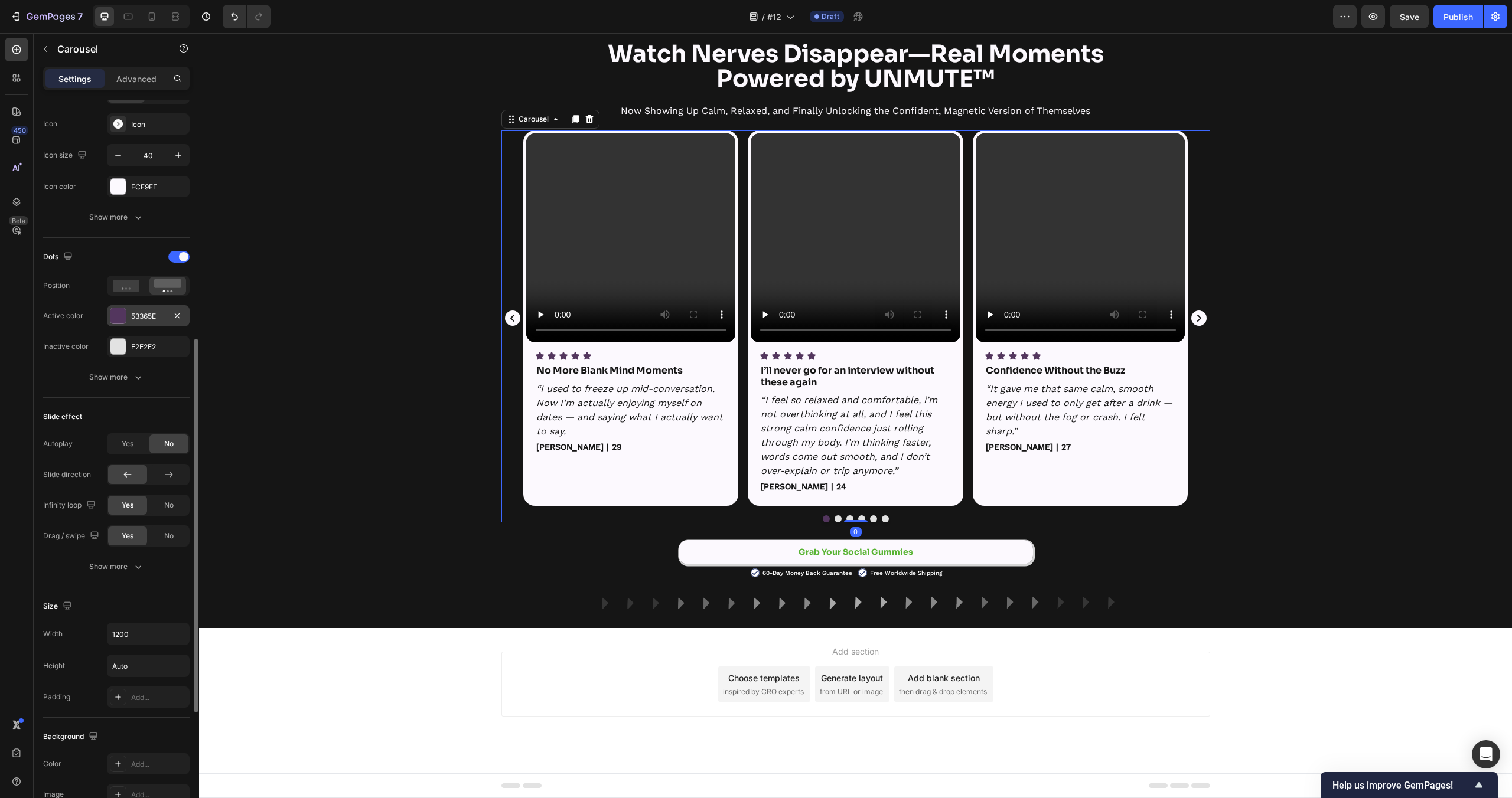
click at [124, 308] on div at bounding box center [118, 316] width 16 height 16
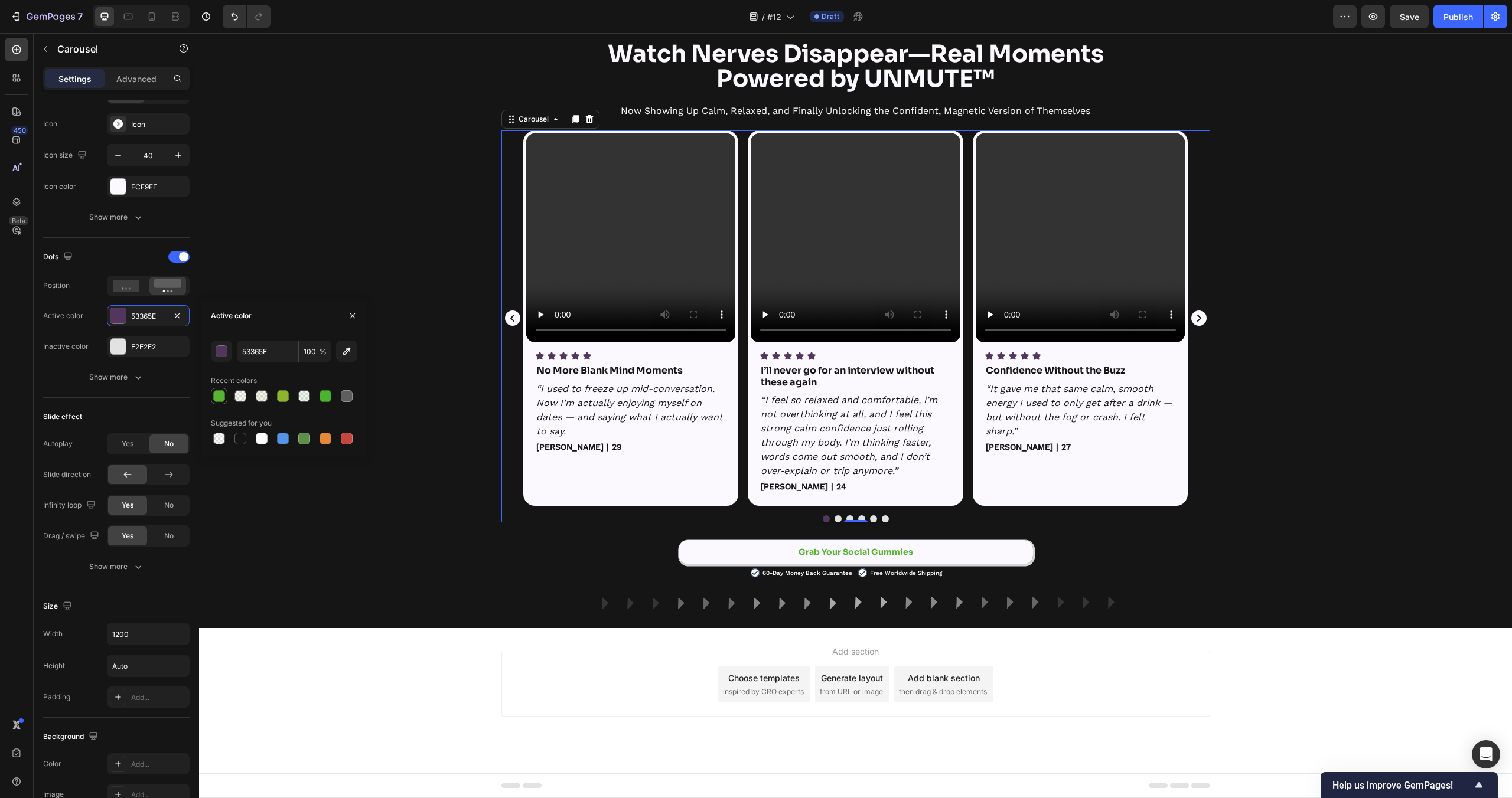
click at [222, 396] on div at bounding box center [219, 396] width 12 height 12
type input "57B331"
click at [401, 718] on div "Add section Choose templates inspired by CRO experts Generate layout from URL o…" at bounding box center [856, 700] width 1313 height 145
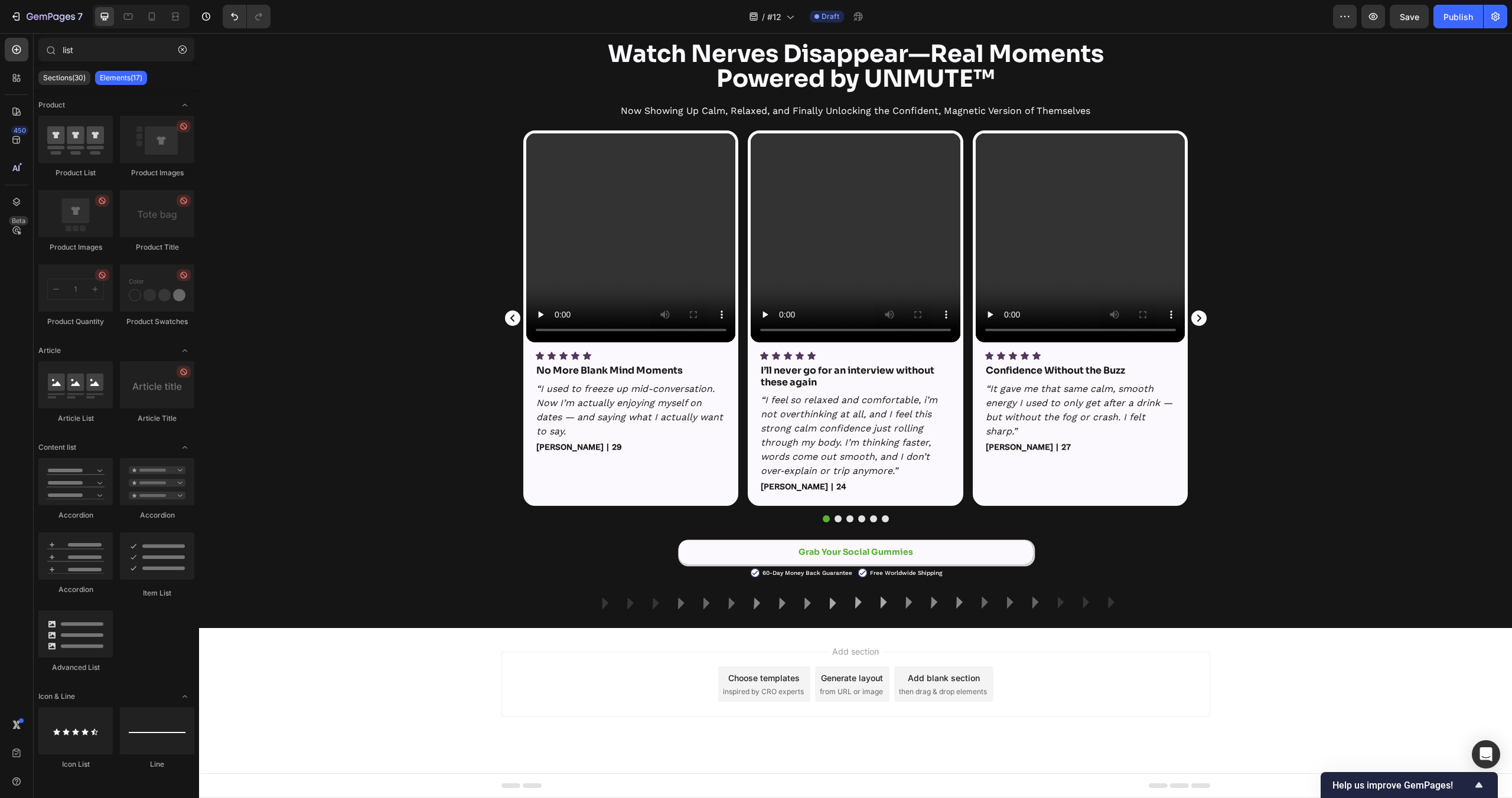
click at [401, 718] on div "Add section Choose templates inspired by CRO experts Generate layout from URL o…" at bounding box center [856, 700] width 1313 height 145
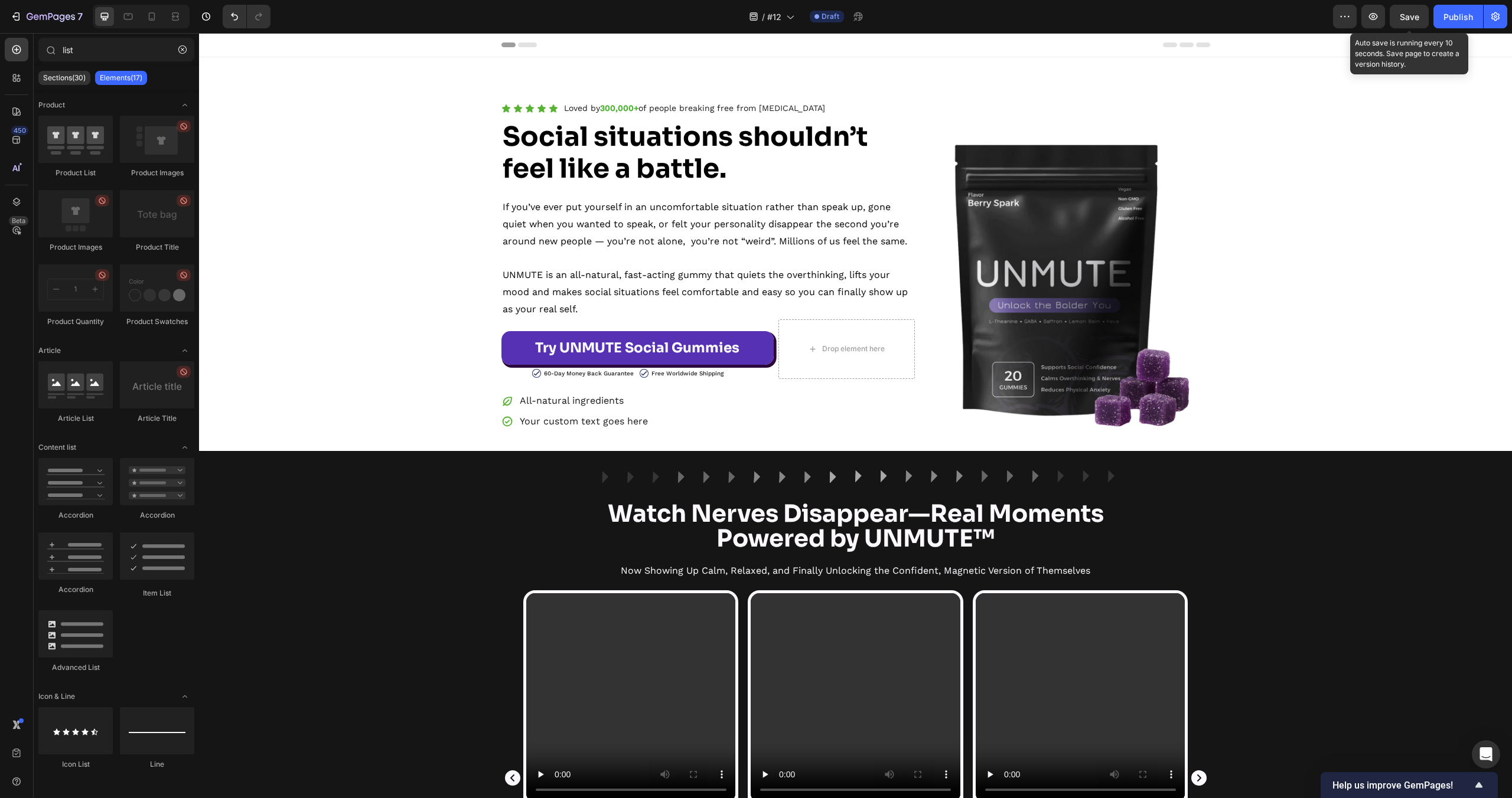
click at [1414, 22] on button "Save" at bounding box center [1410, 17] width 39 height 24
click at [1420, 262] on div "Icon Icon Icon Icon Icon Icon List Loved by 300,000+ of people breaking free fr…" at bounding box center [856, 266] width 1313 height 332
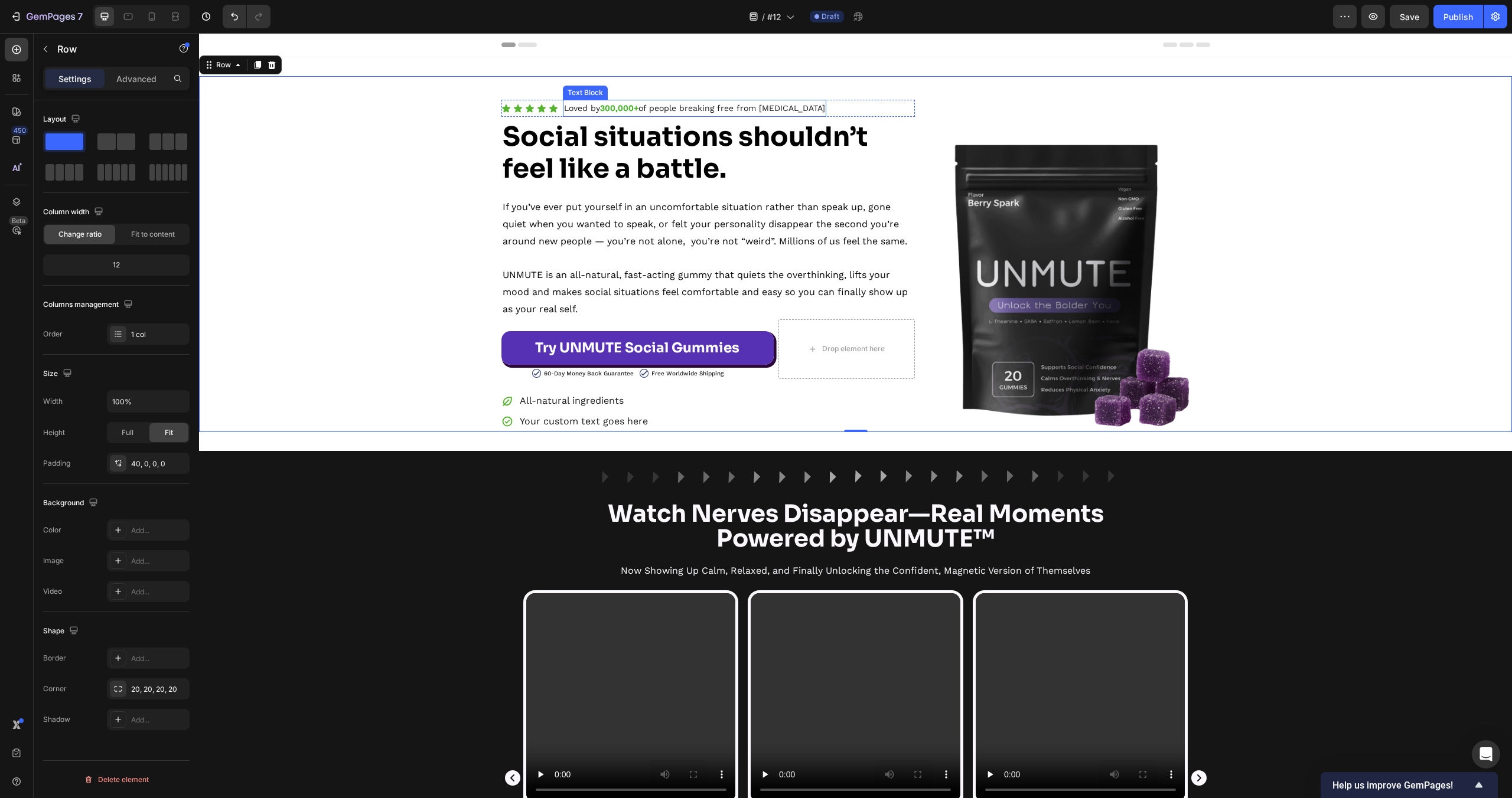
click at [621, 109] on strong "300,000+" at bounding box center [619, 108] width 39 height 9
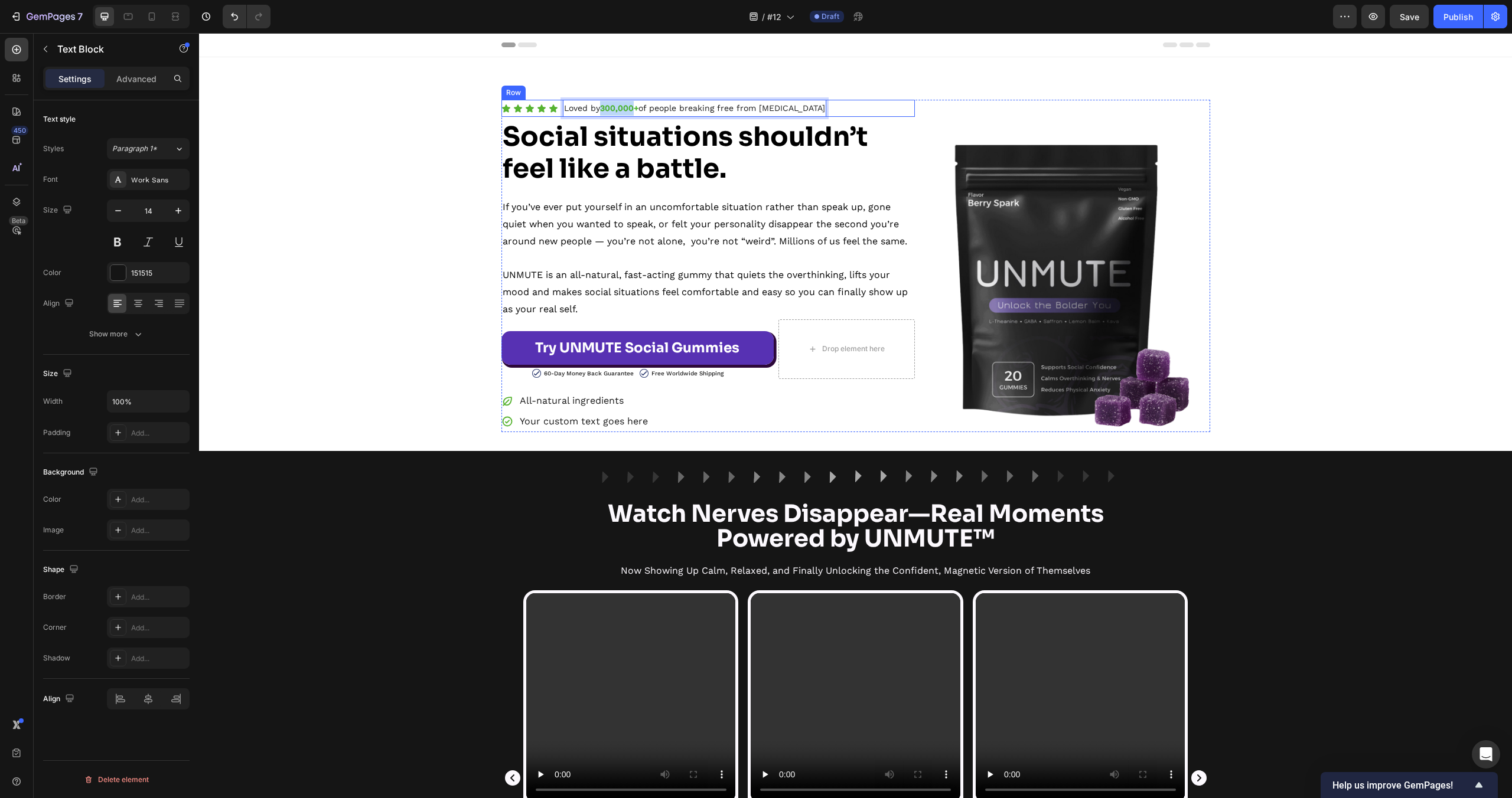
click at [538, 113] on div "Icon Icon Icon Icon Icon Icon List" at bounding box center [529, 108] width 56 height 18
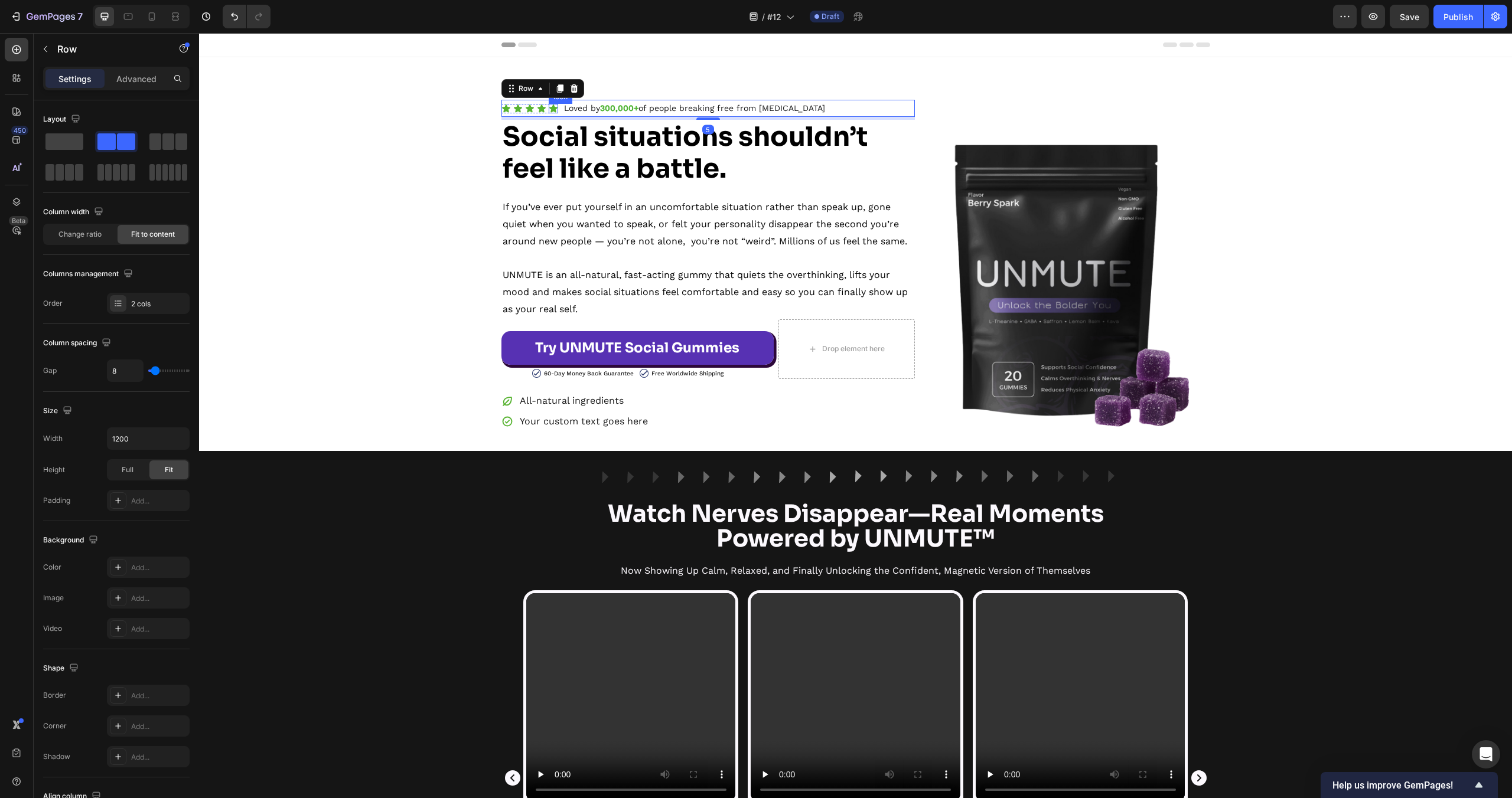
click at [552, 110] on icon at bounding box center [553, 108] width 8 height 7
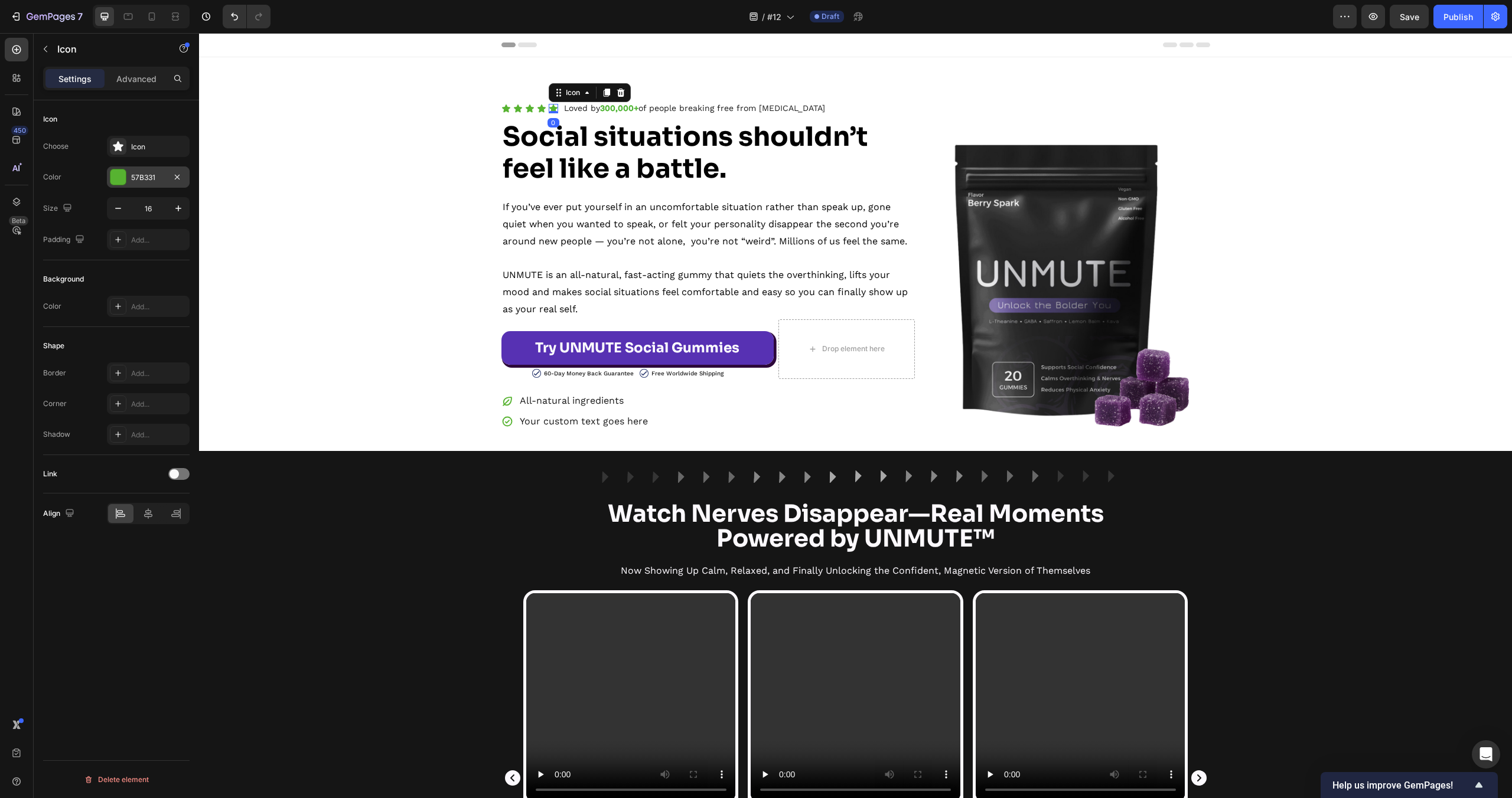
click at [120, 174] on div at bounding box center [118, 177] width 16 height 16
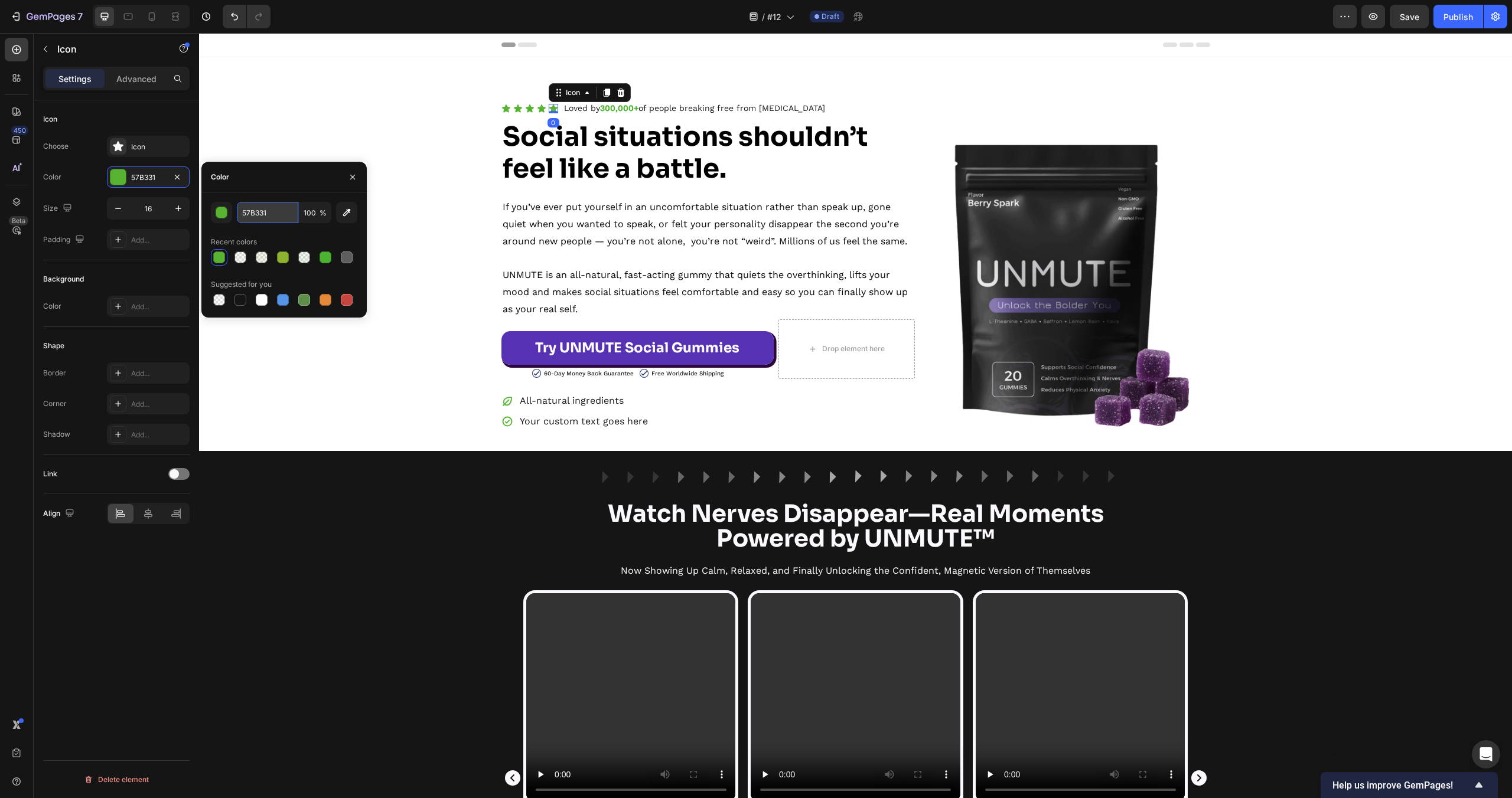
click at [269, 216] on input "57B331" at bounding box center [268, 212] width 62 height 21
paste input "#007E40"
click at [342, 227] on div "#007E40 100 % Recent colors Suggested for you" at bounding box center [283, 255] width 147 height 106
type input "007E40"
click at [408, 94] on div "Icon Icon Icon Icon Icon 0 Icon List Loved by 300,000+ of people breaking free …" at bounding box center [856, 255] width 1313 height 356
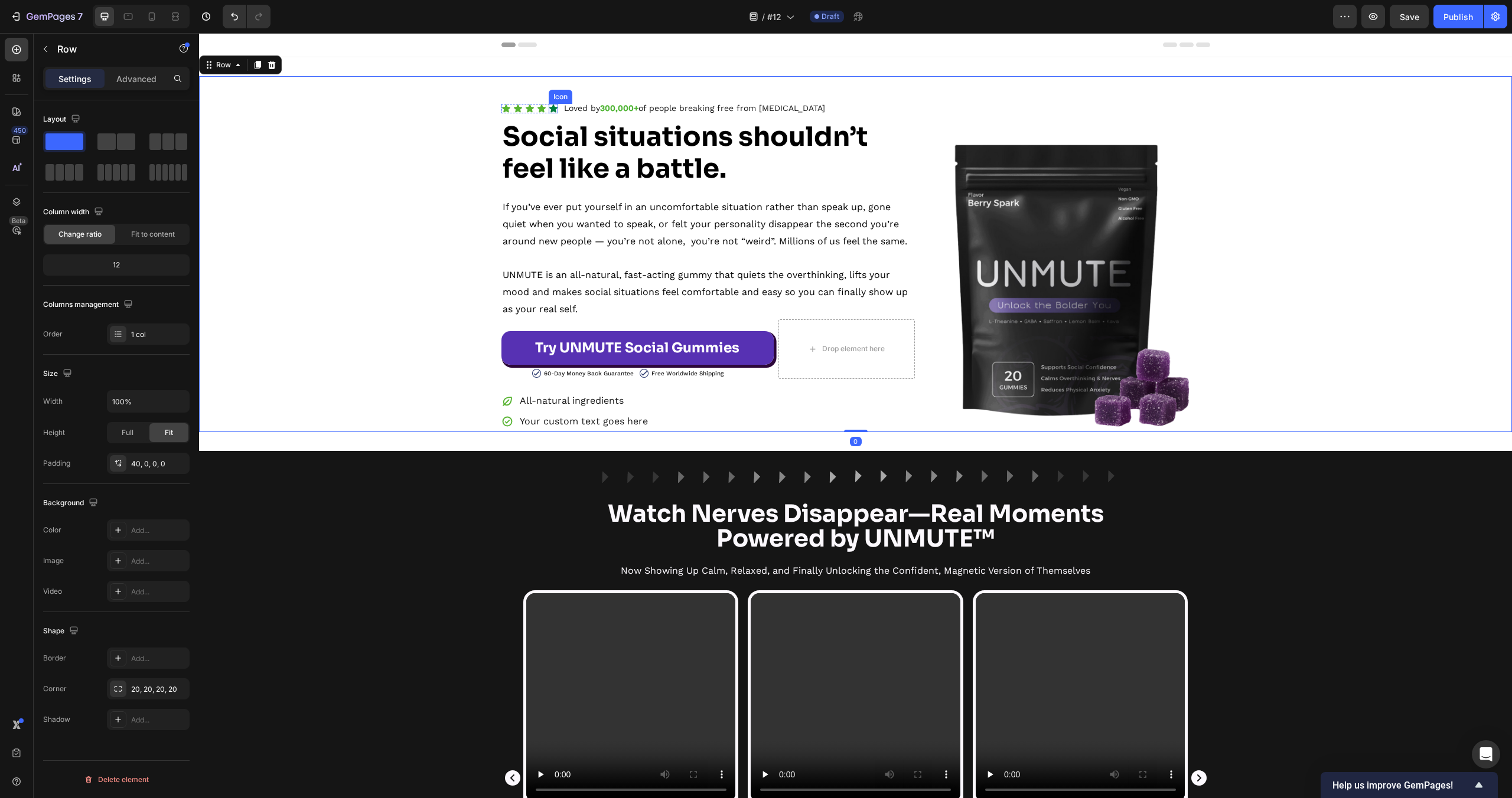
click at [553, 111] on icon at bounding box center [553, 109] width 9 height 9
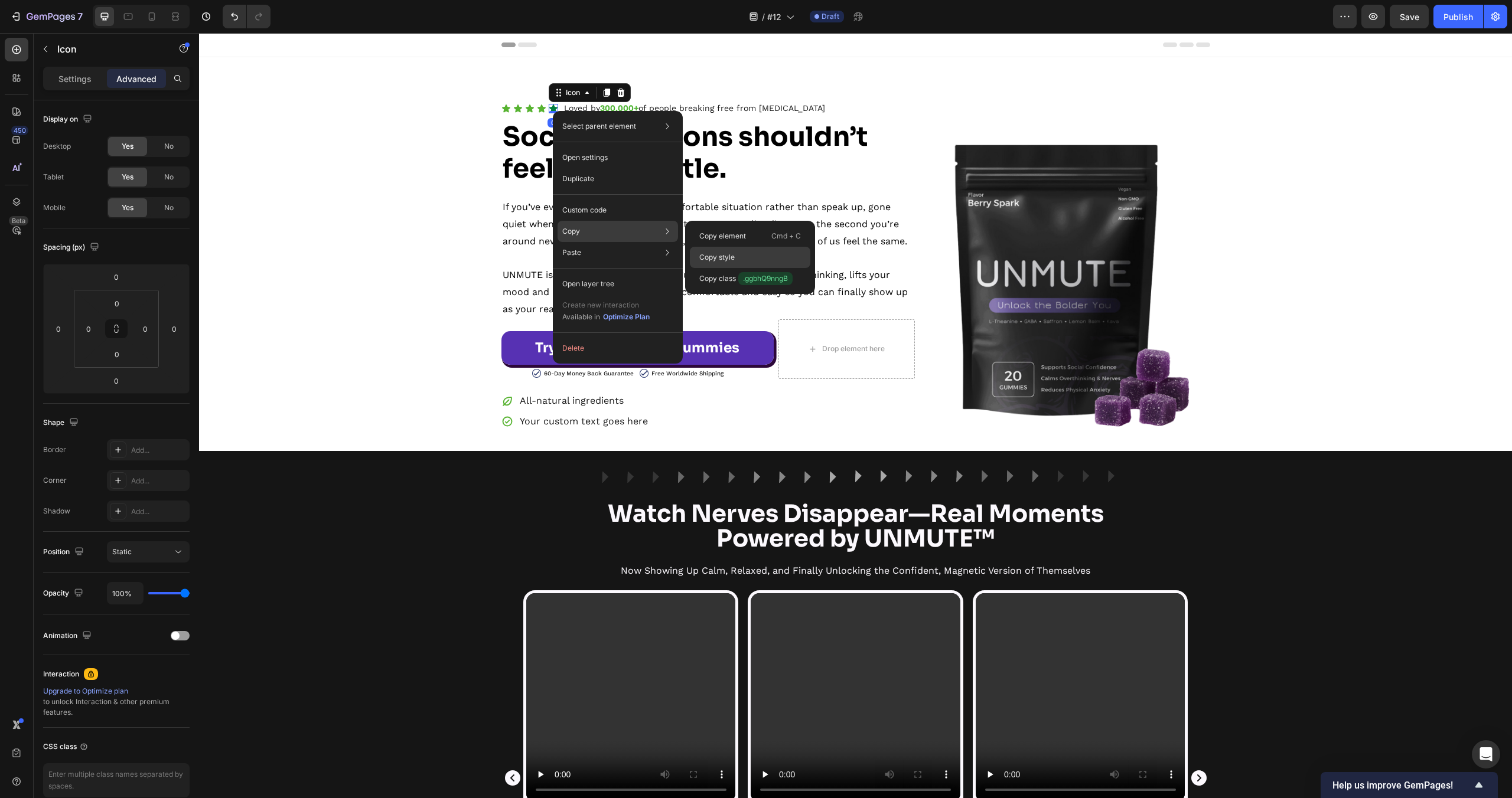
click at [738, 261] on div "Copy style" at bounding box center [750, 256] width 121 height 21
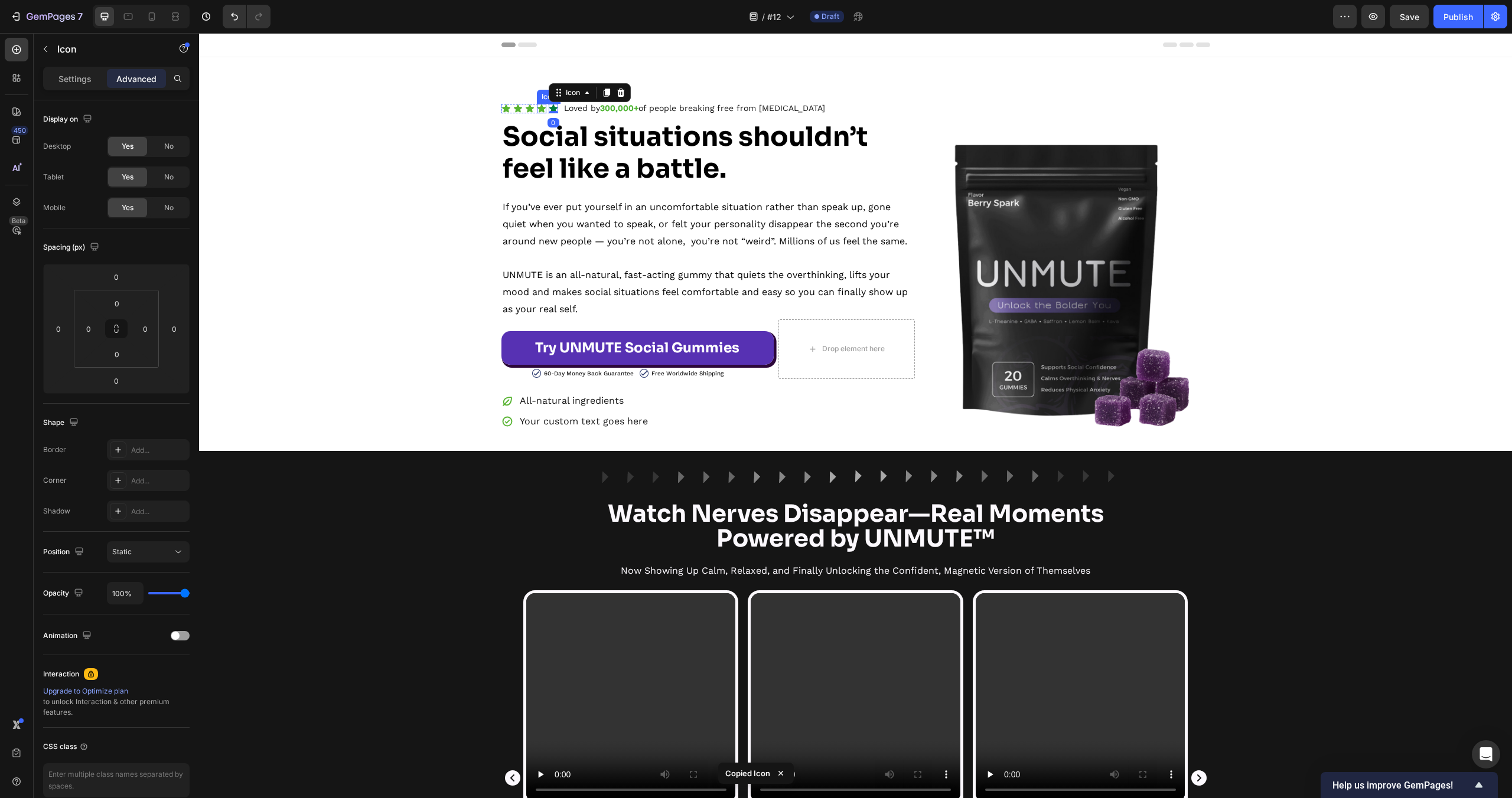
click at [542, 109] on icon at bounding box center [541, 108] width 8 height 7
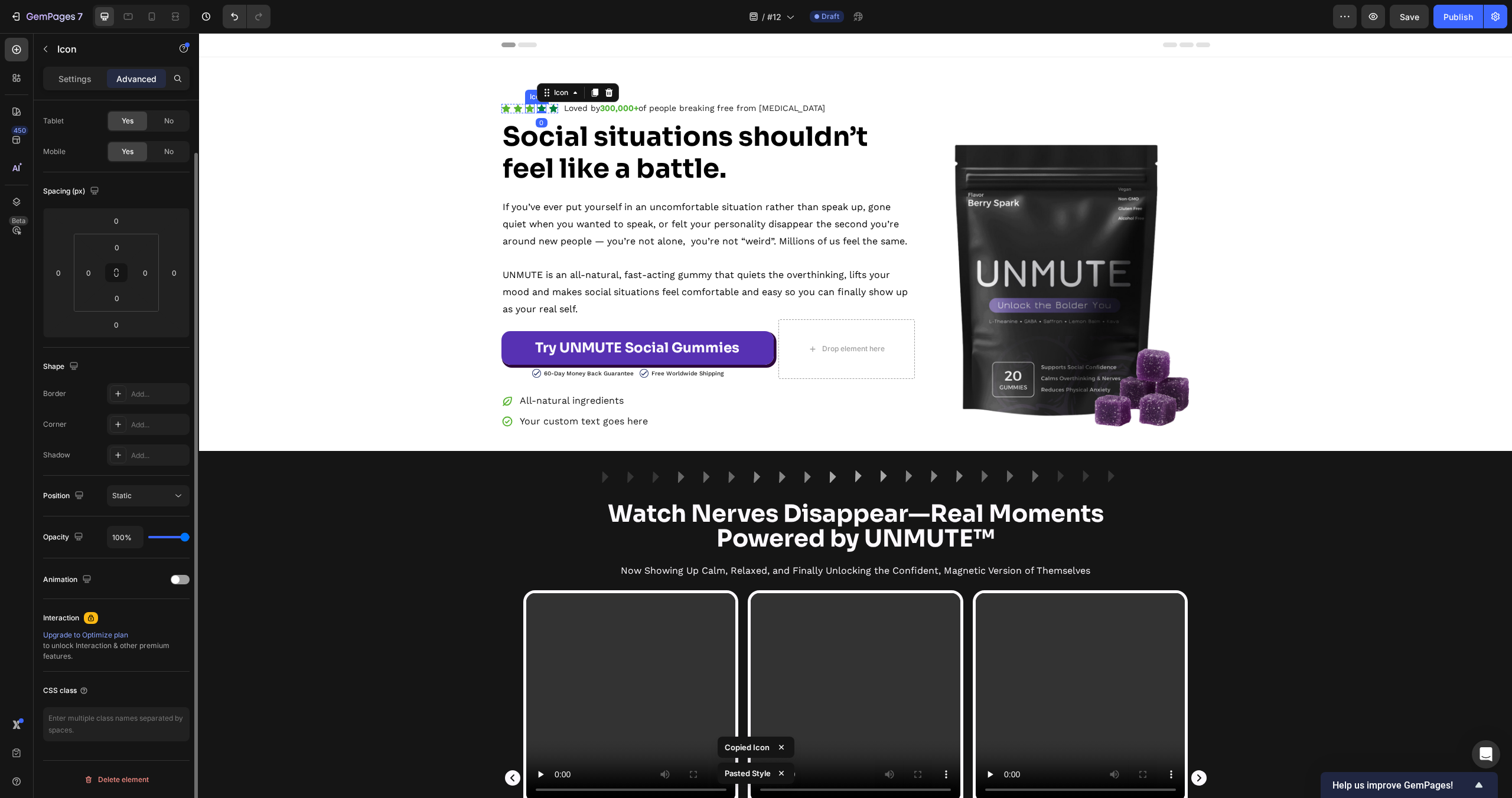
click at [531, 110] on icon at bounding box center [530, 108] width 8 height 7
click at [519, 110] on icon at bounding box center [518, 108] width 8 height 7
click at [503, 108] on icon at bounding box center [506, 108] width 8 height 7
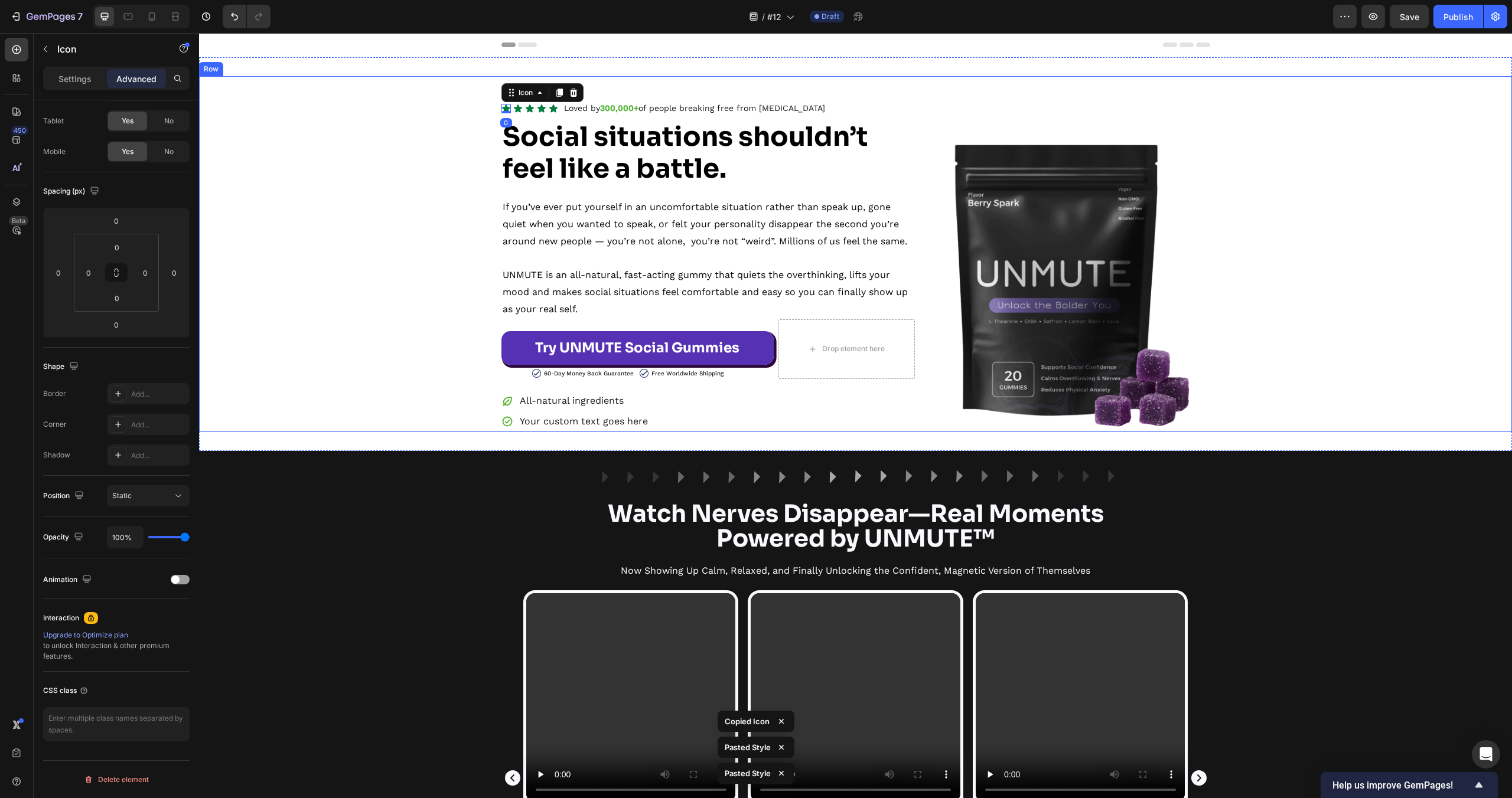
click at [511, 404] on icon at bounding box center [507, 401] width 12 height 12
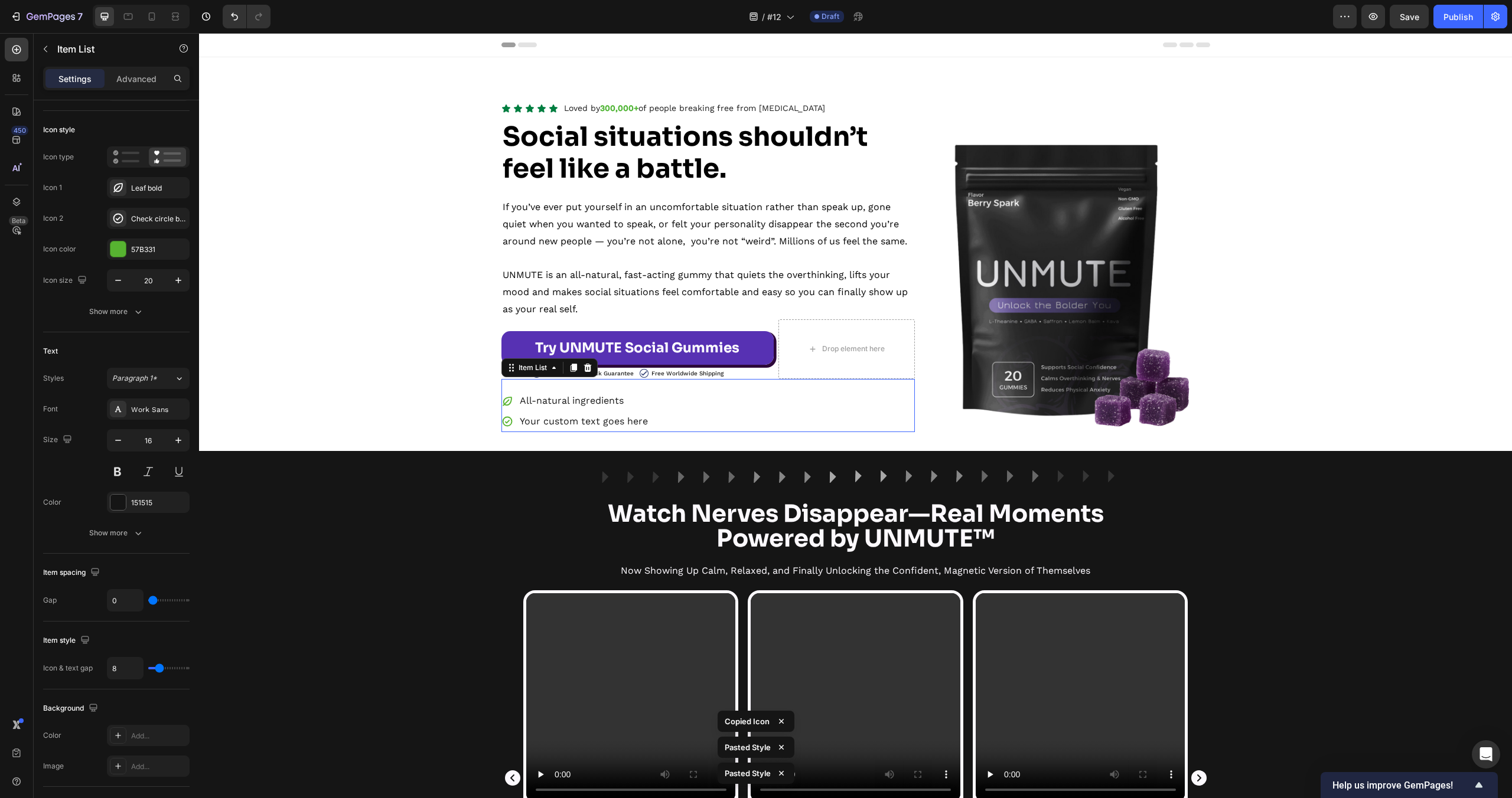
scroll to position [0, 0]
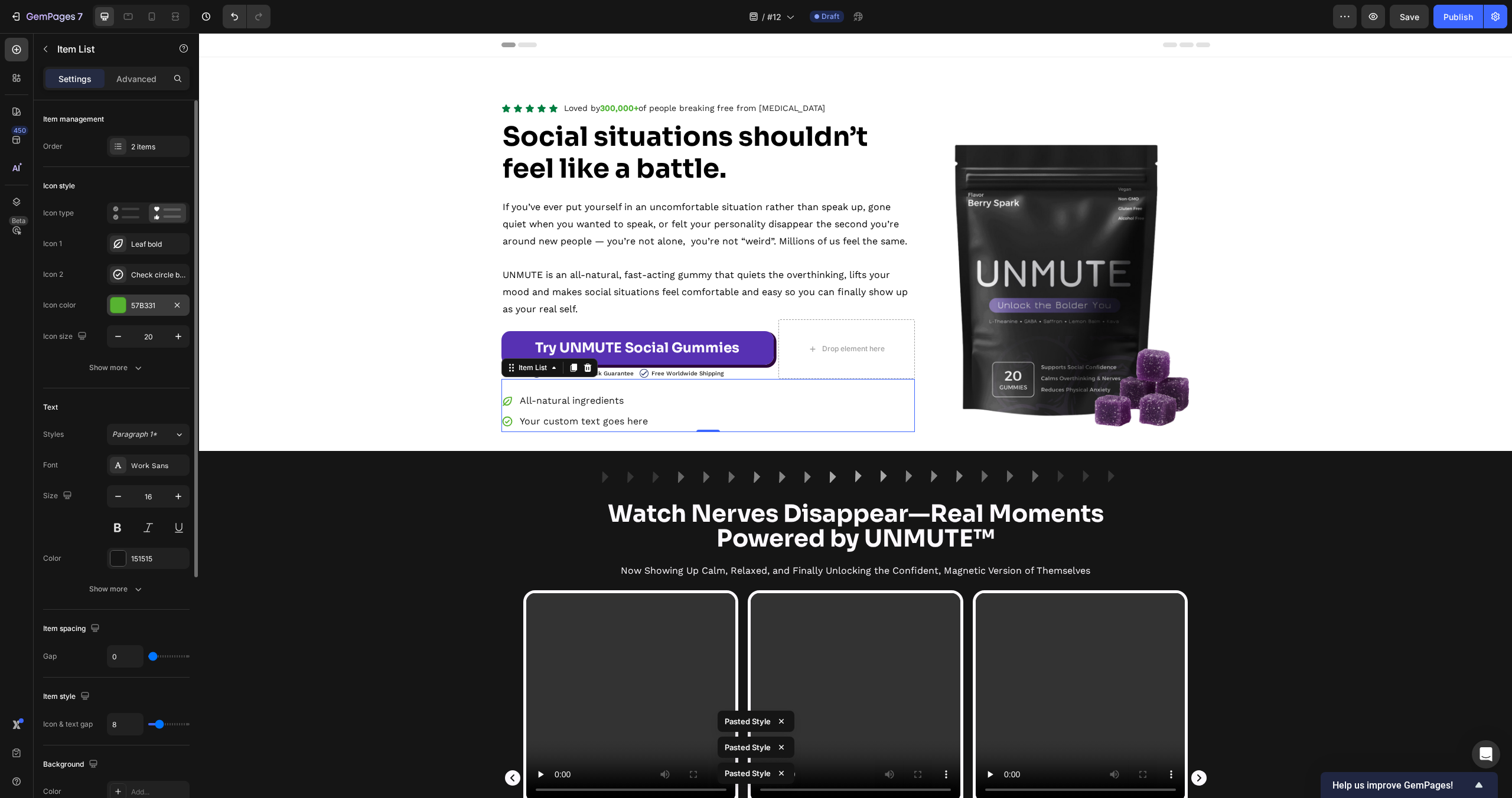
click at [113, 298] on div at bounding box center [118, 305] width 16 height 16
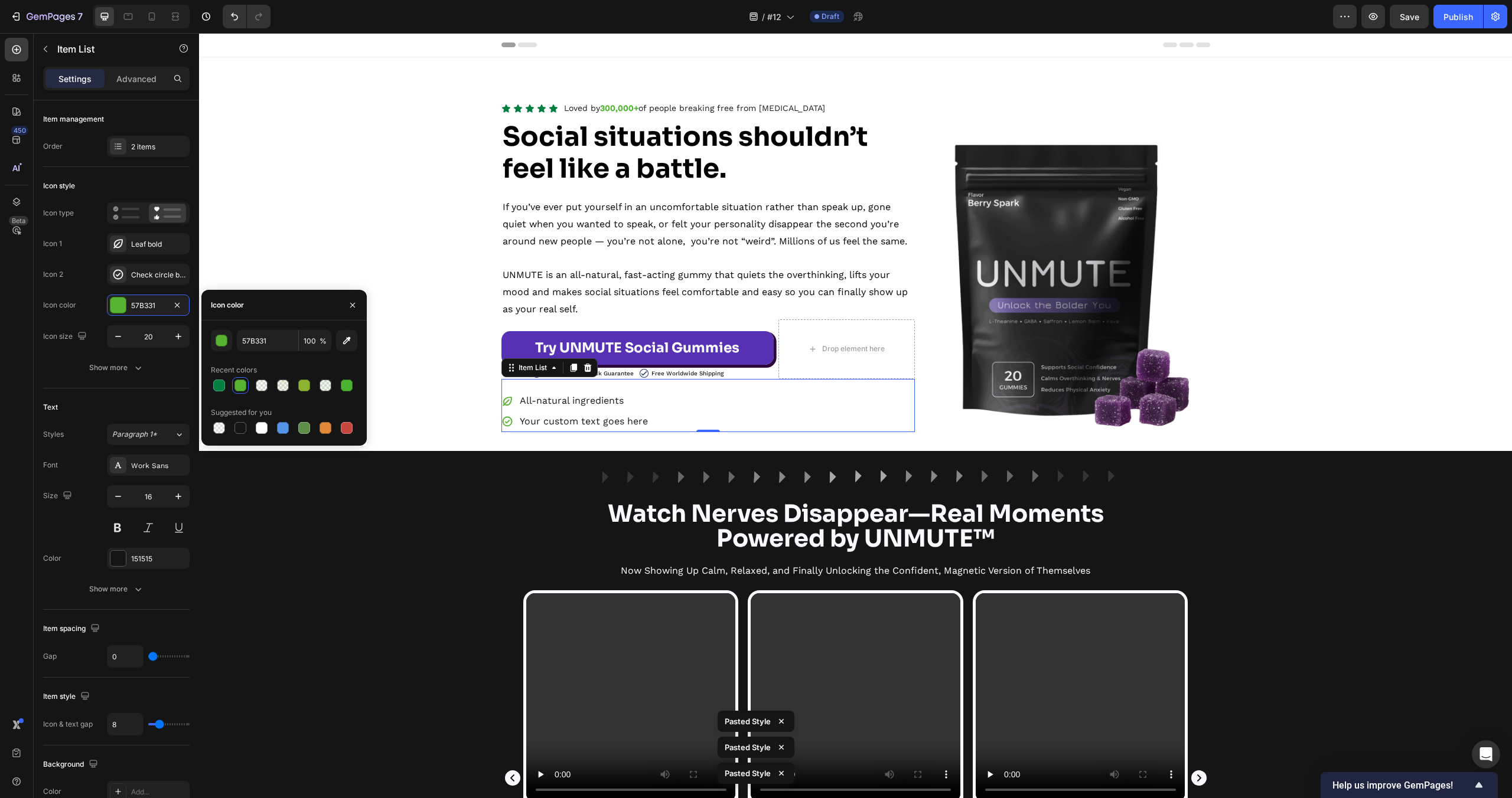
click at [222, 387] on div at bounding box center [219, 385] width 12 height 12
type input "007E40"
click at [265, 346] on input "007E40" at bounding box center [268, 340] width 62 height 21
click at [642, 111] on p "Loved by 300,000+ of people breaking free from social anxiety" at bounding box center [694, 108] width 261 height 15
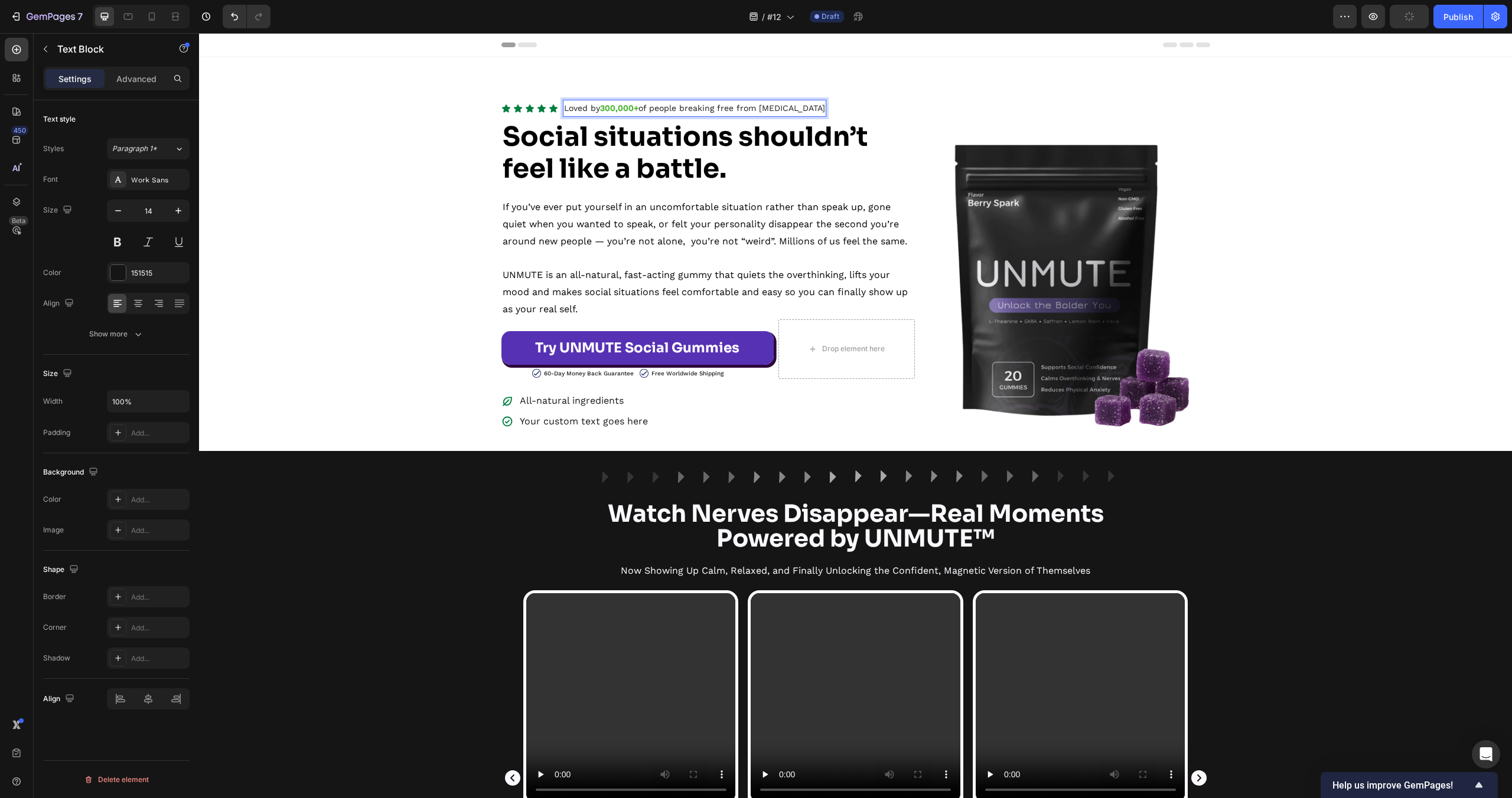
click at [636, 109] on strong "300,000+" at bounding box center [619, 108] width 39 height 9
drag, startPoint x: 642, startPoint y: 108, endPoint x: 605, endPoint y: 109, distance: 37.0
click at [605, 109] on p "Loved by 300,000+ of people breaking free from social anxiety" at bounding box center [694, 108] width 261 height 15
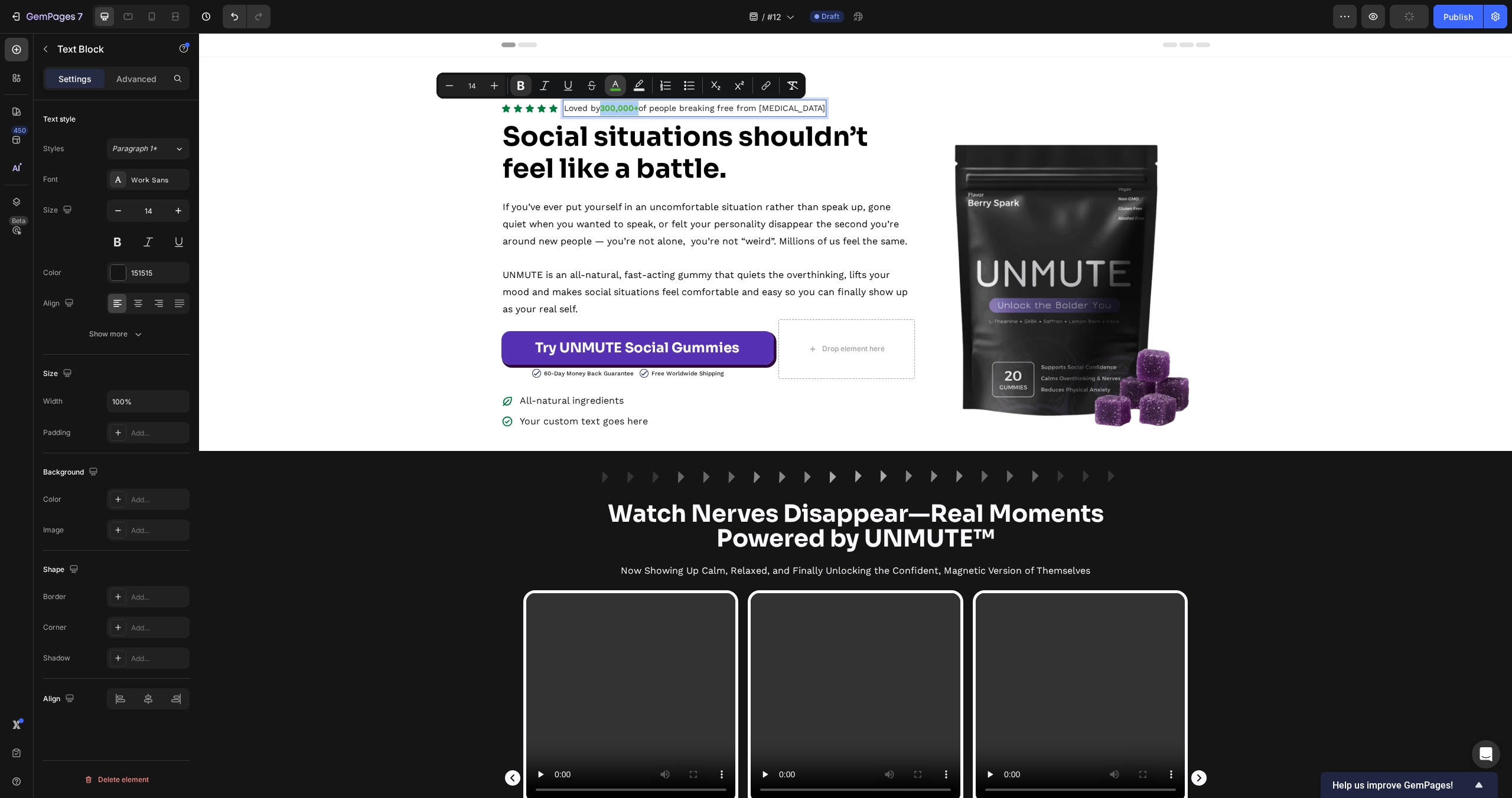
click at [613, 89] on rect "Editor contextual toolbar" at bounding box center [616, 89] width 11 height 3
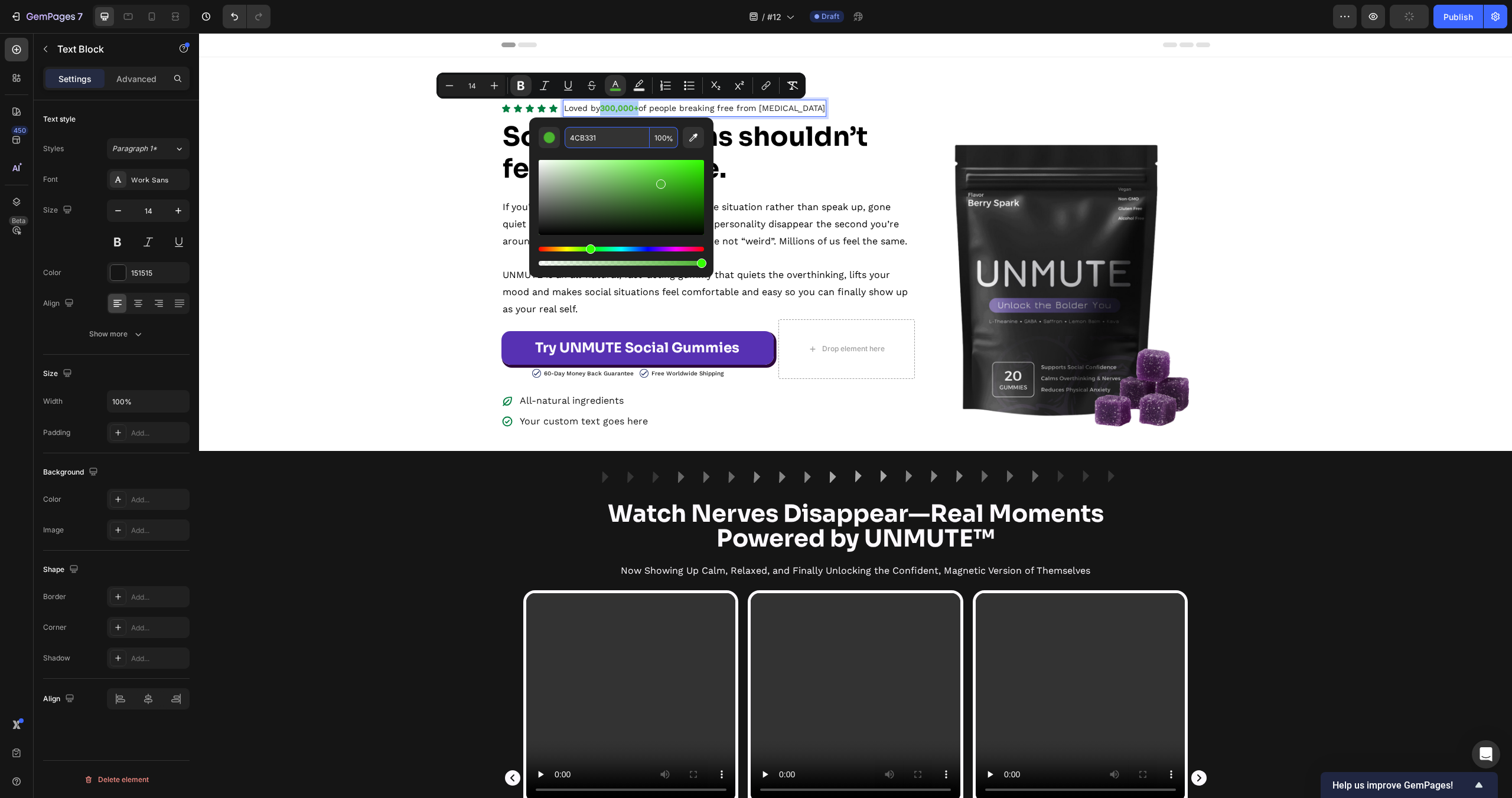
click at [613, 145] on input "4CB331" at bounding box center [607, 137] width 85 height 21
paste input "007E40"
type input "007E40"
click at [622, 154] on div "Editor contextual toolbar" at bounding box center [621, 208] width 165 height 120
type input "16"
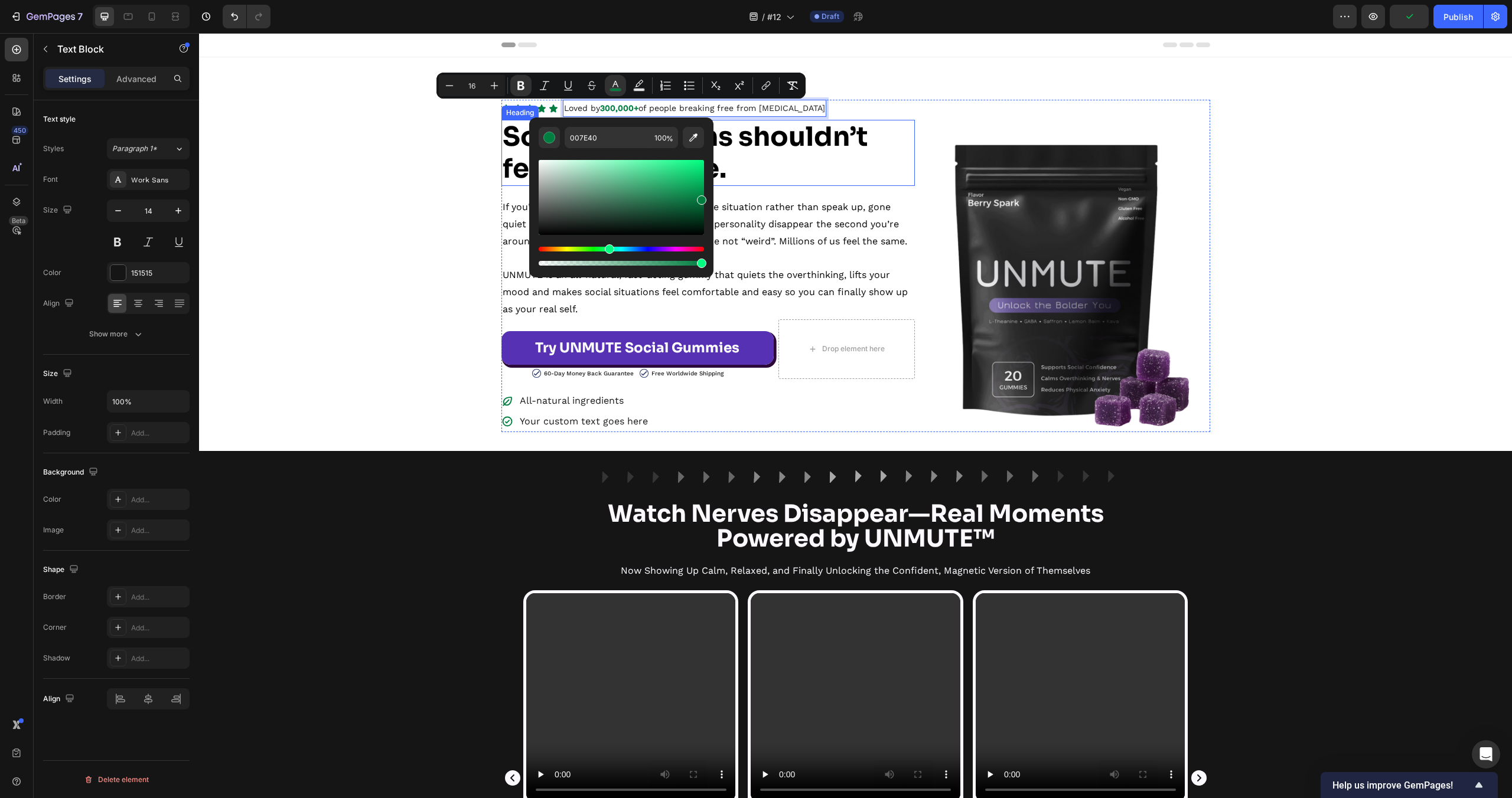
click at [822, 175] on h2 "Social situations shouldn’t feel like a battle." at bounding box center [708, 153] width 414 height 66
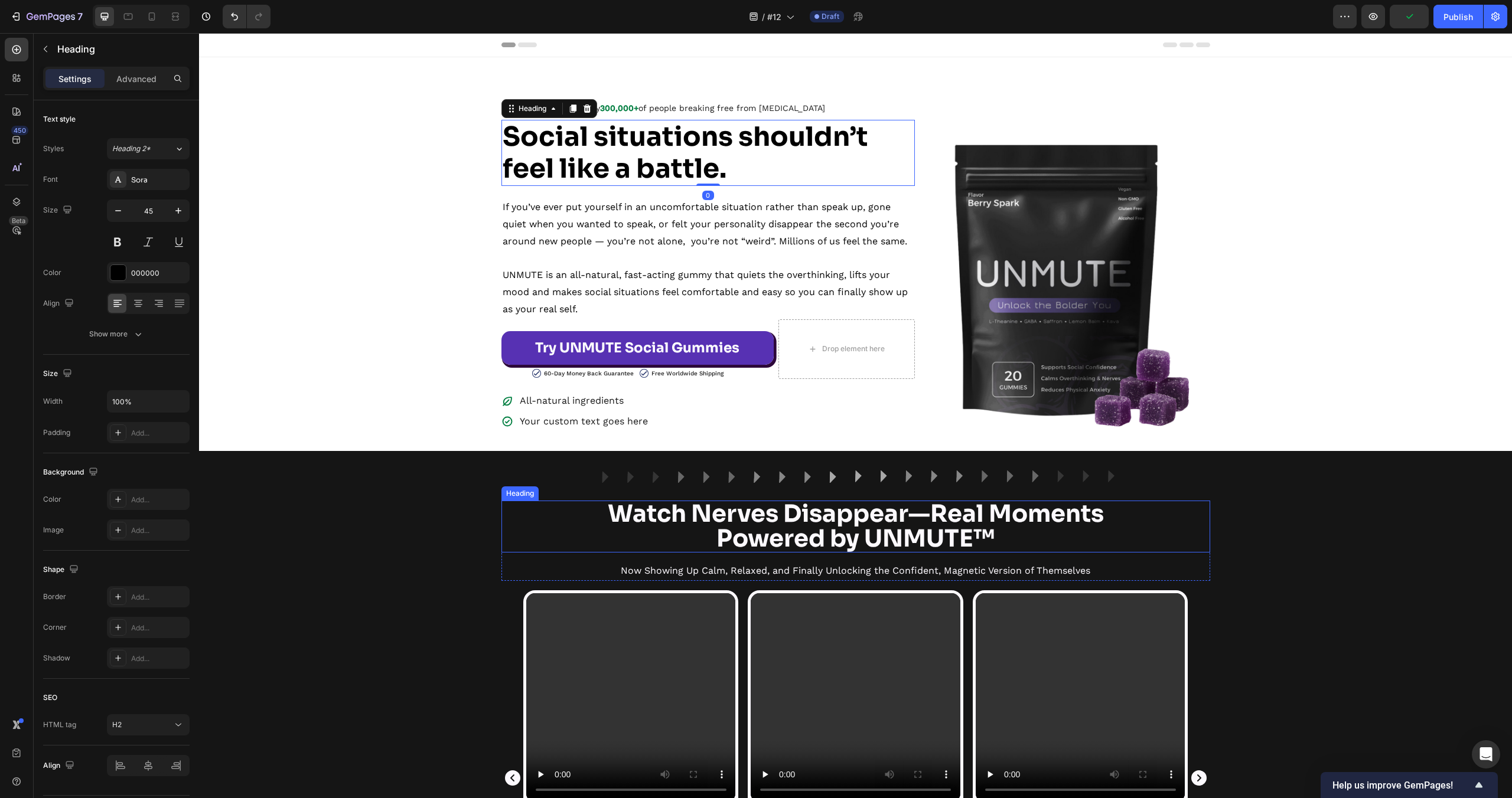
scroll to position [3, 0]
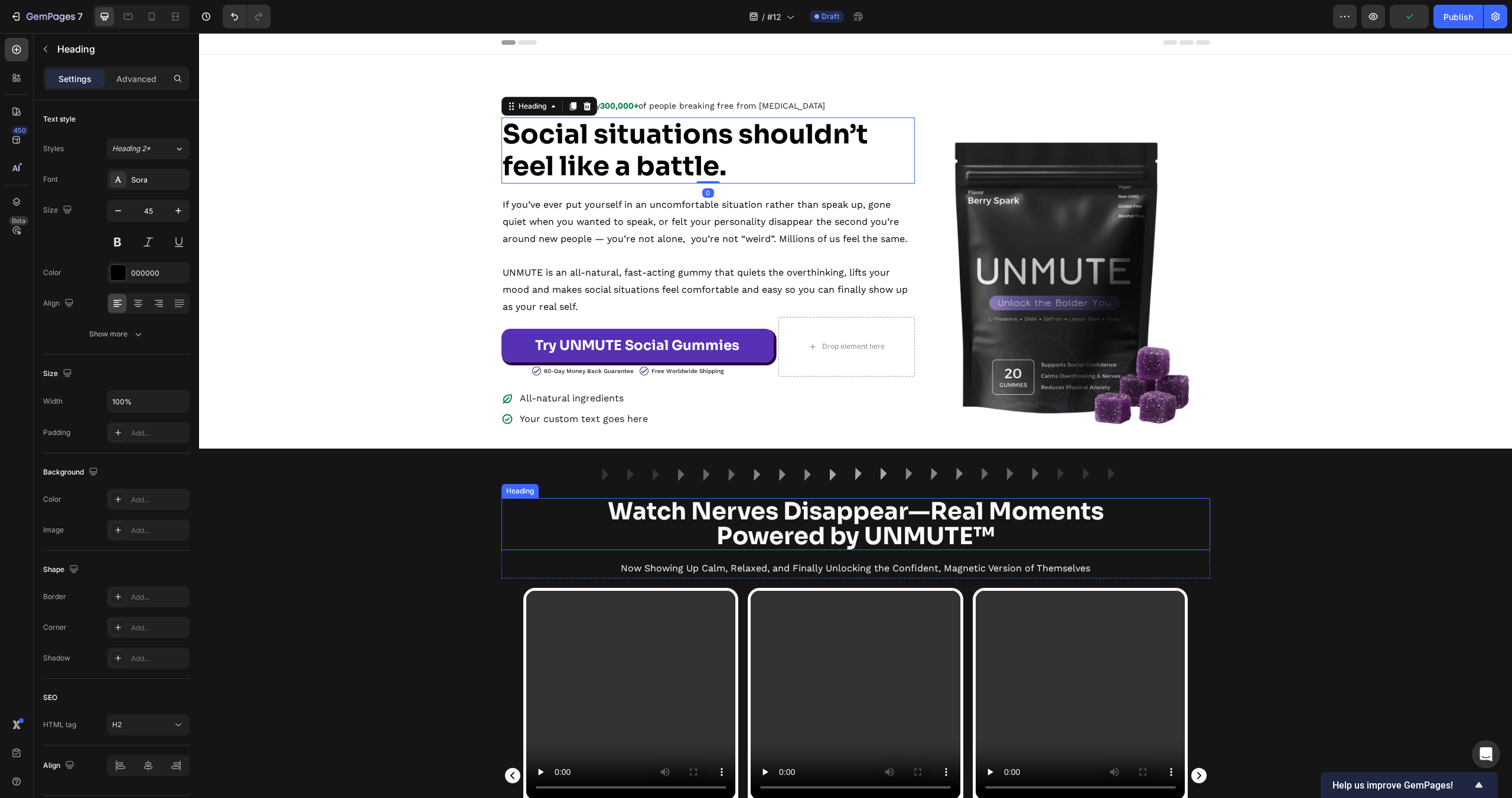
click at [432, 599] on div "Video Icon Icon Icon Icon Icon Icon List No More Blank Mind Moments Text Block …" at bounding box center [856, 783] width 1313 height 392
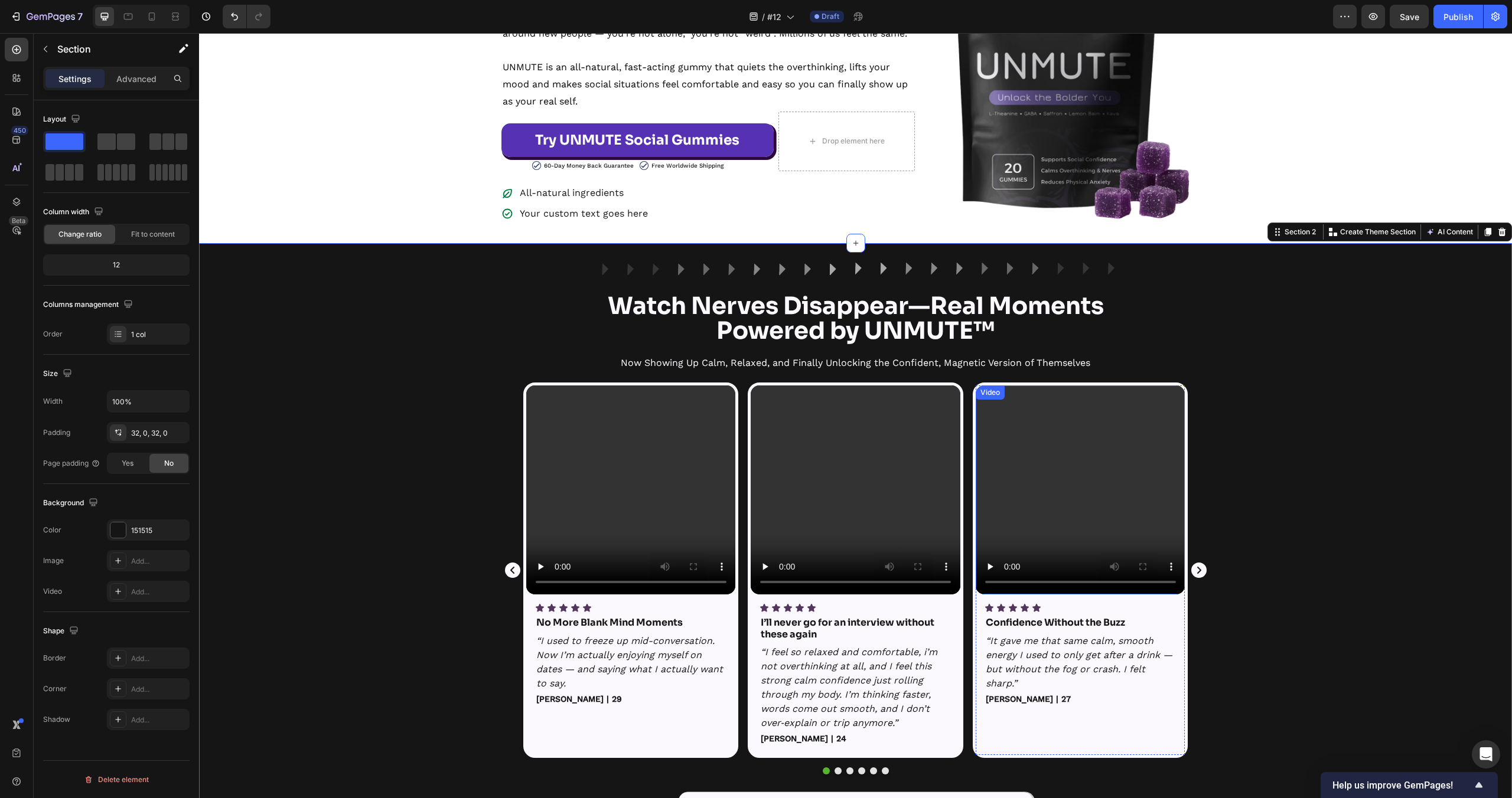
scroll to position [459, 0]
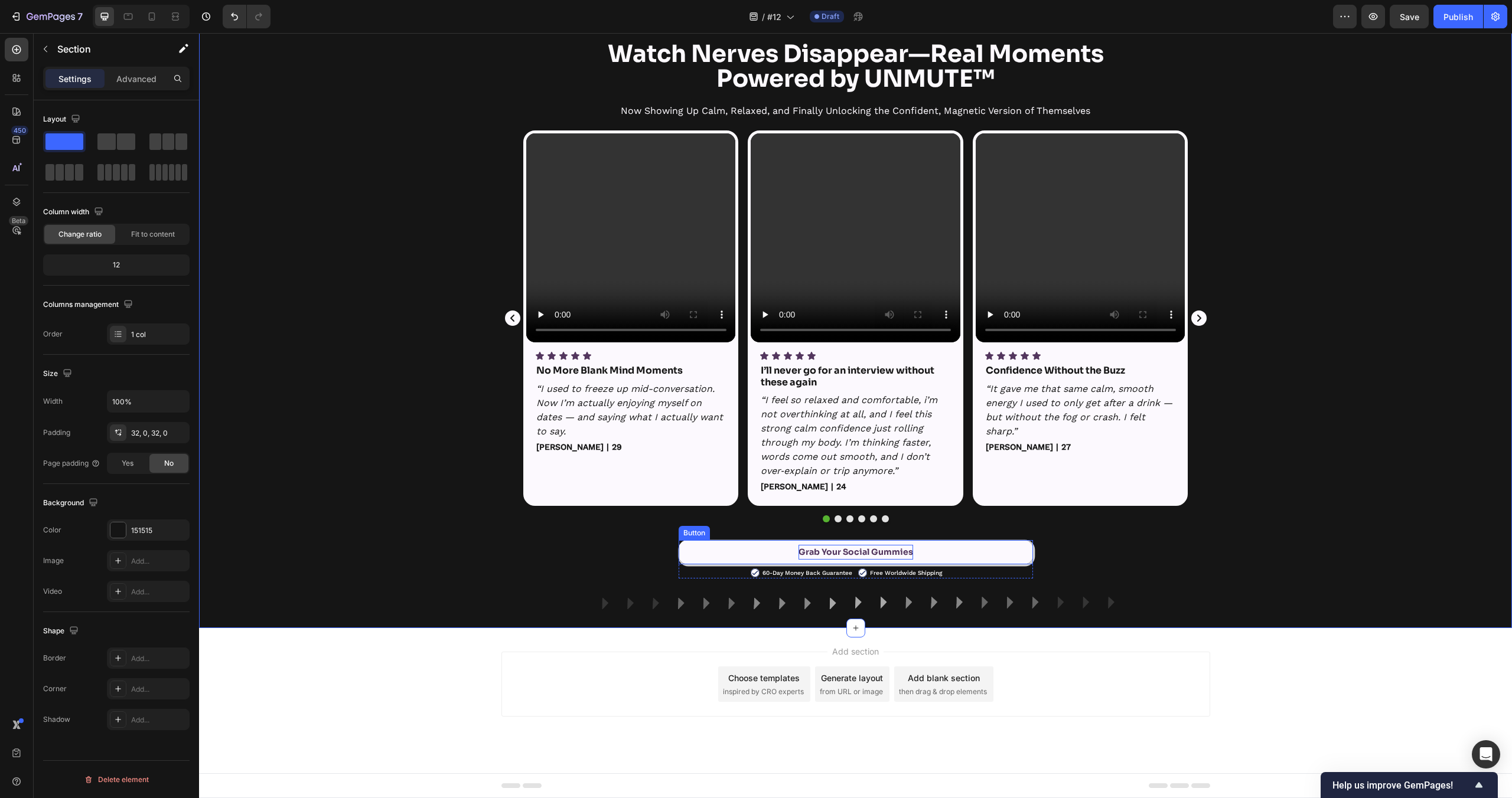
click at [886, 552] on p "Grab Your Social Gummies" at bounding box center [856, 553] width 114 height 15
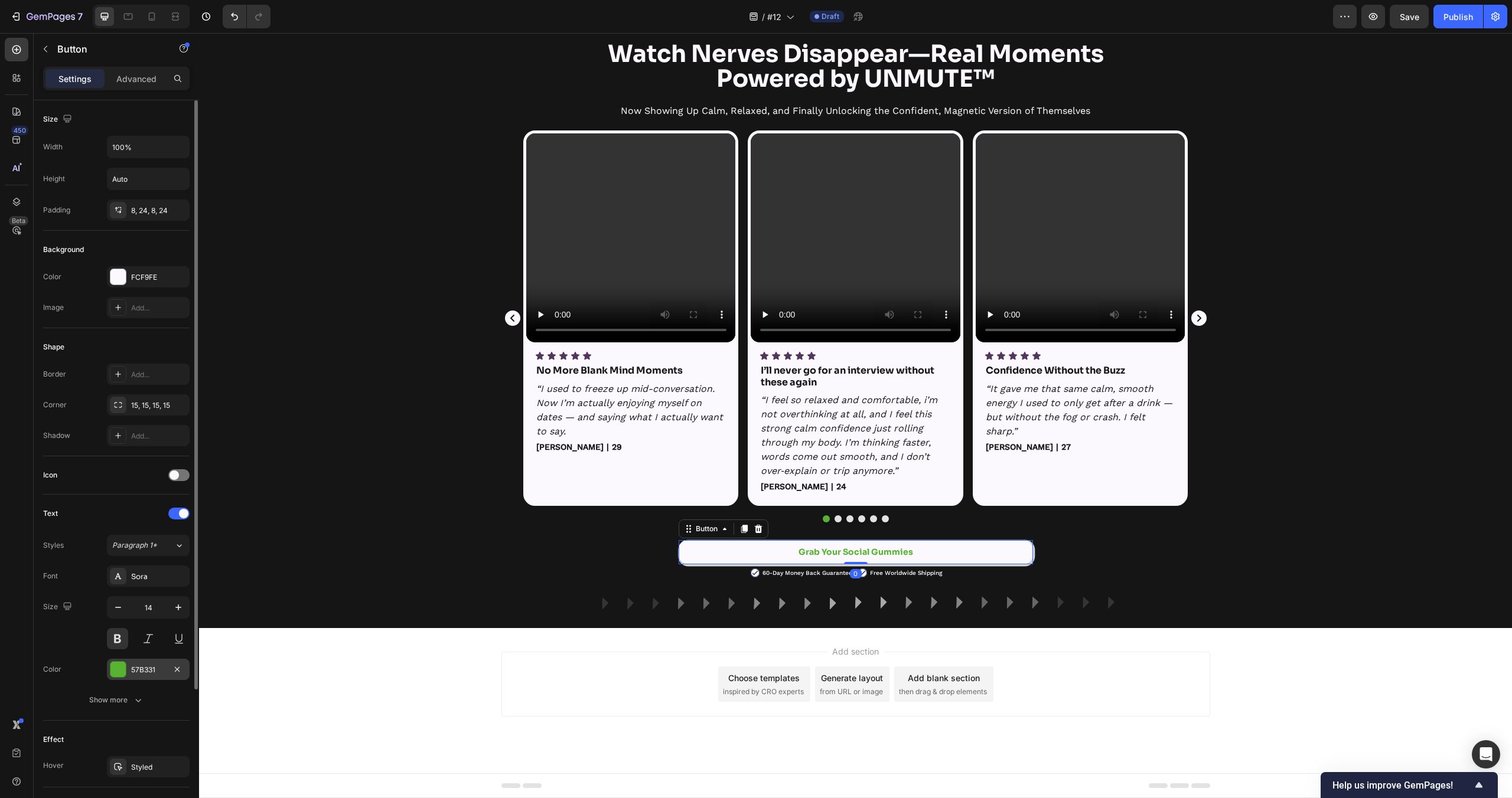
click at [124, 668] on div at bounding box center [118, 669] width 16 height 16
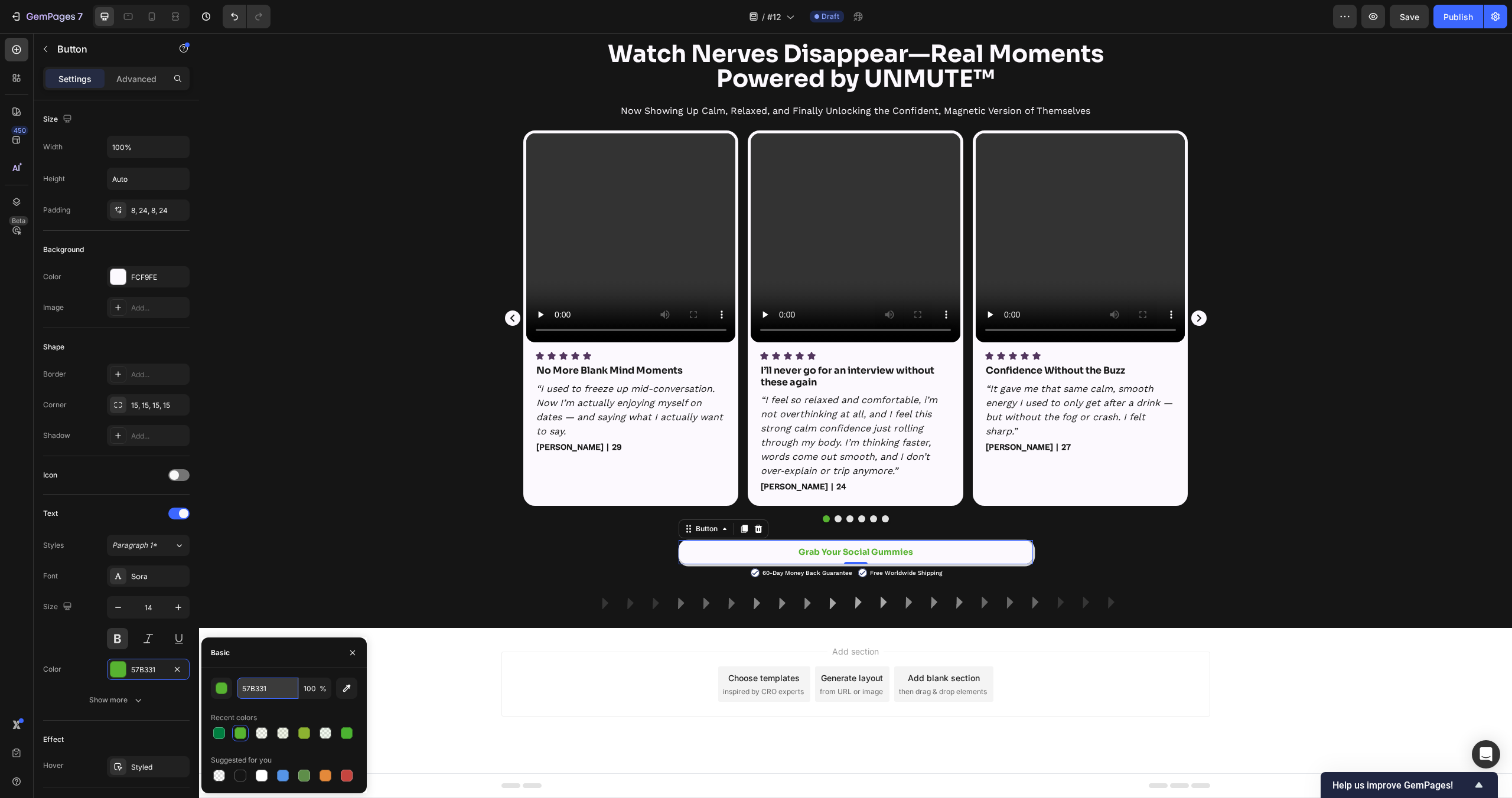
click at [289, 696] on input "57B331" at bounding box center [268, 688] width 62 height 21
paste input "007E40"
type input "007E40"
click at [314, 712] on div "Recent colors" at bounding box center [283, 718] width 147 height 18
click at [134, 770] on div "Styled" at bounding box center [148, 768] width 34 height 11
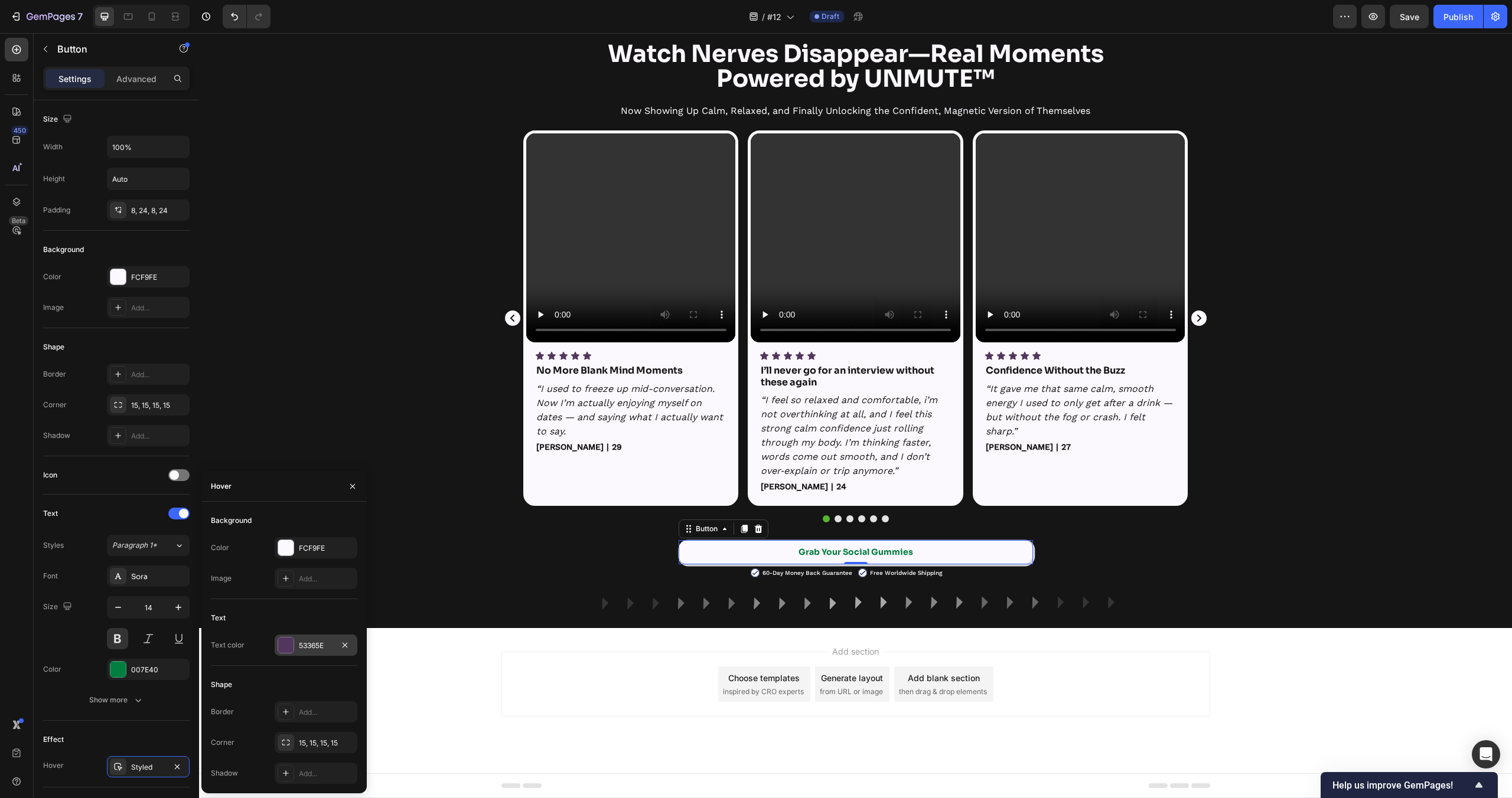
click at [299, 649] on div "53365E" at bounding box center [316, 646] width 34 height 11
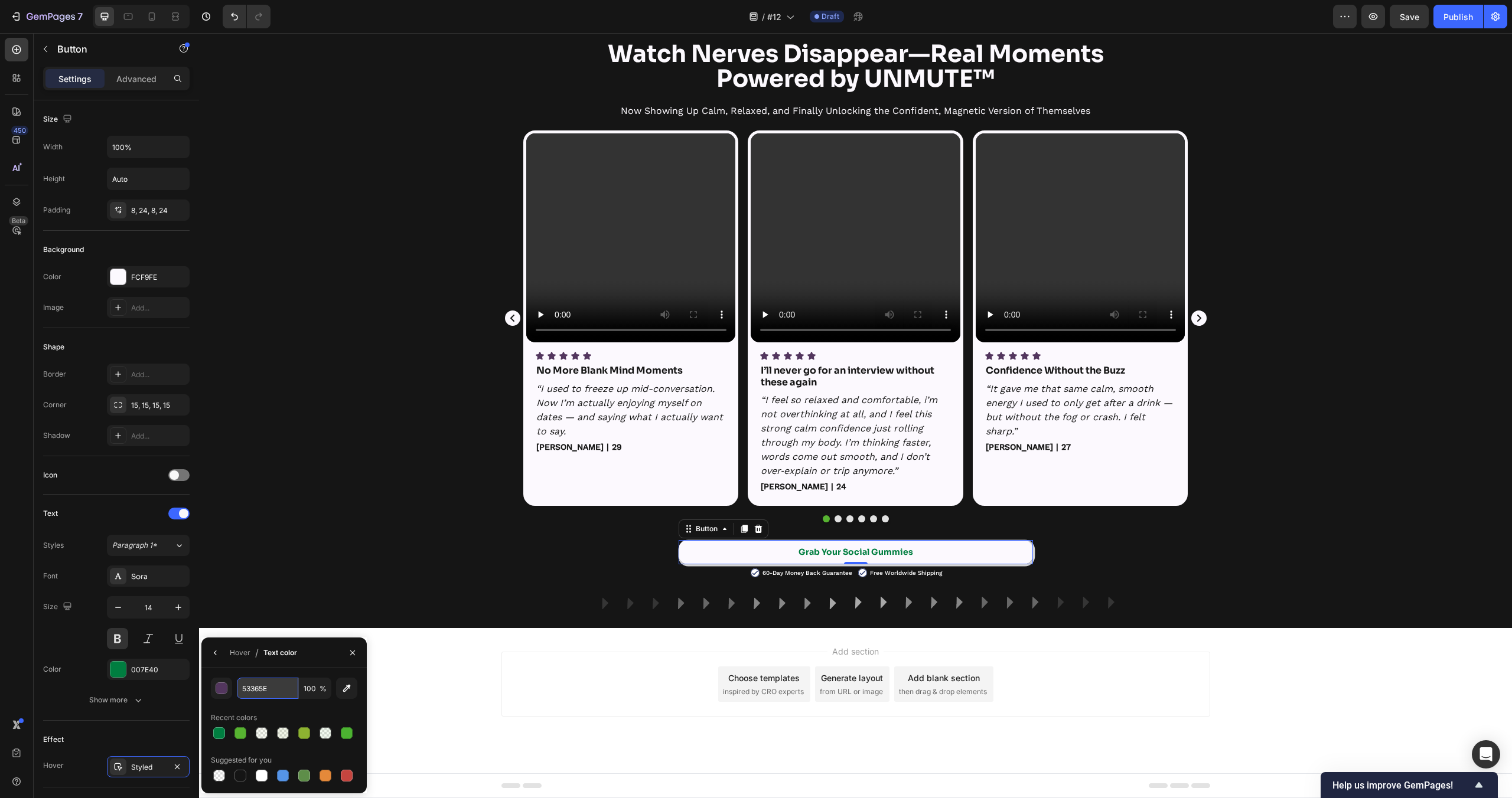
click at [270, 685] on input "53365E" at bounding box center [268, 688] width 62 height 21
paste input "007E40"
type input "007E40"
click at [498, 702] on div "Add section Choose templates inspired by CRO experts Generate layout from URL o…" at bounding box center [856, 700] width 1313 height 145
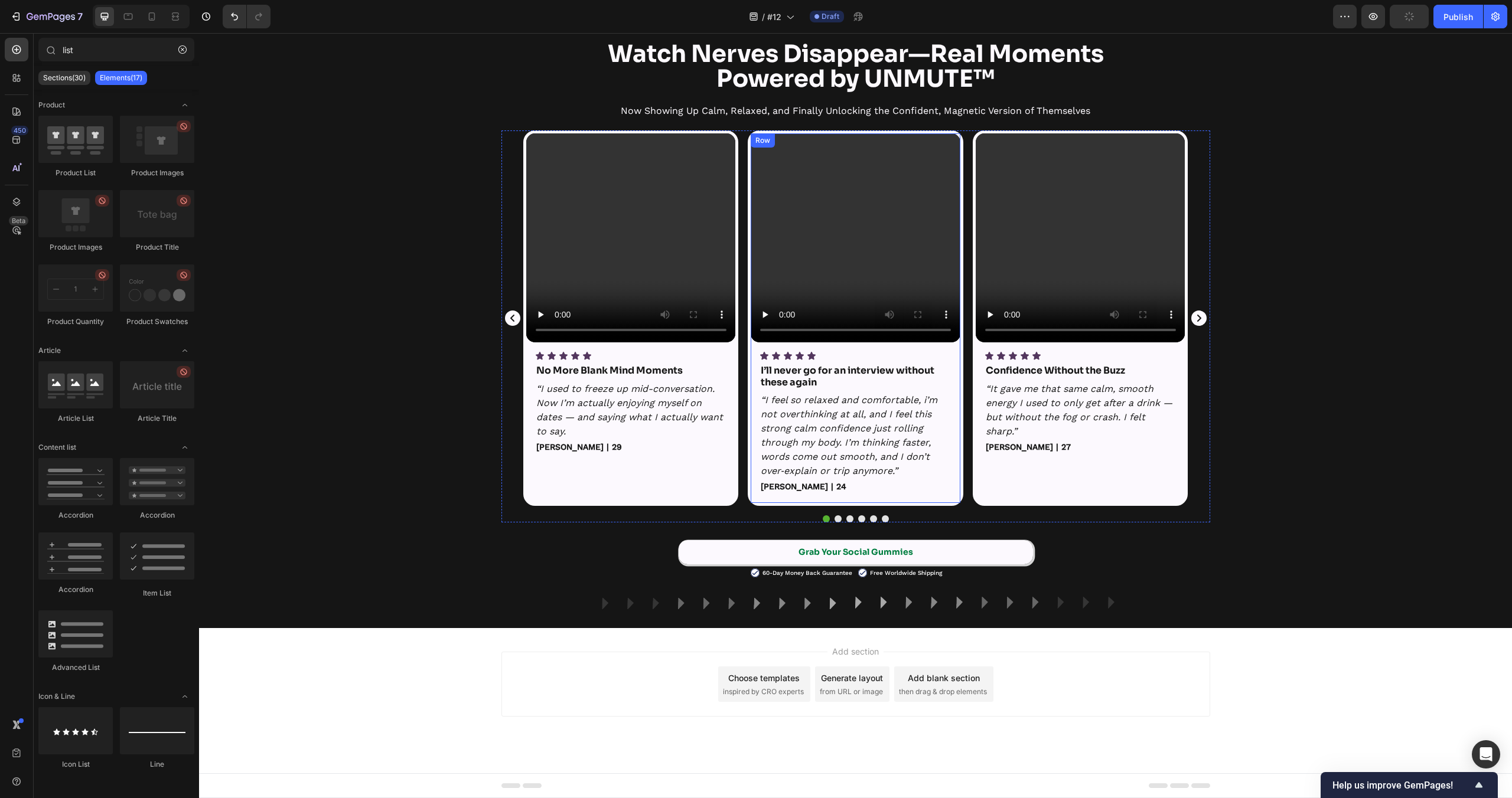
click at [883, 508] on div "Video Icon Icon Icon Icon Icon Icon List No More Blank Mind Moments Text Block …" at bounding box center [856, 326] width 709 height 392
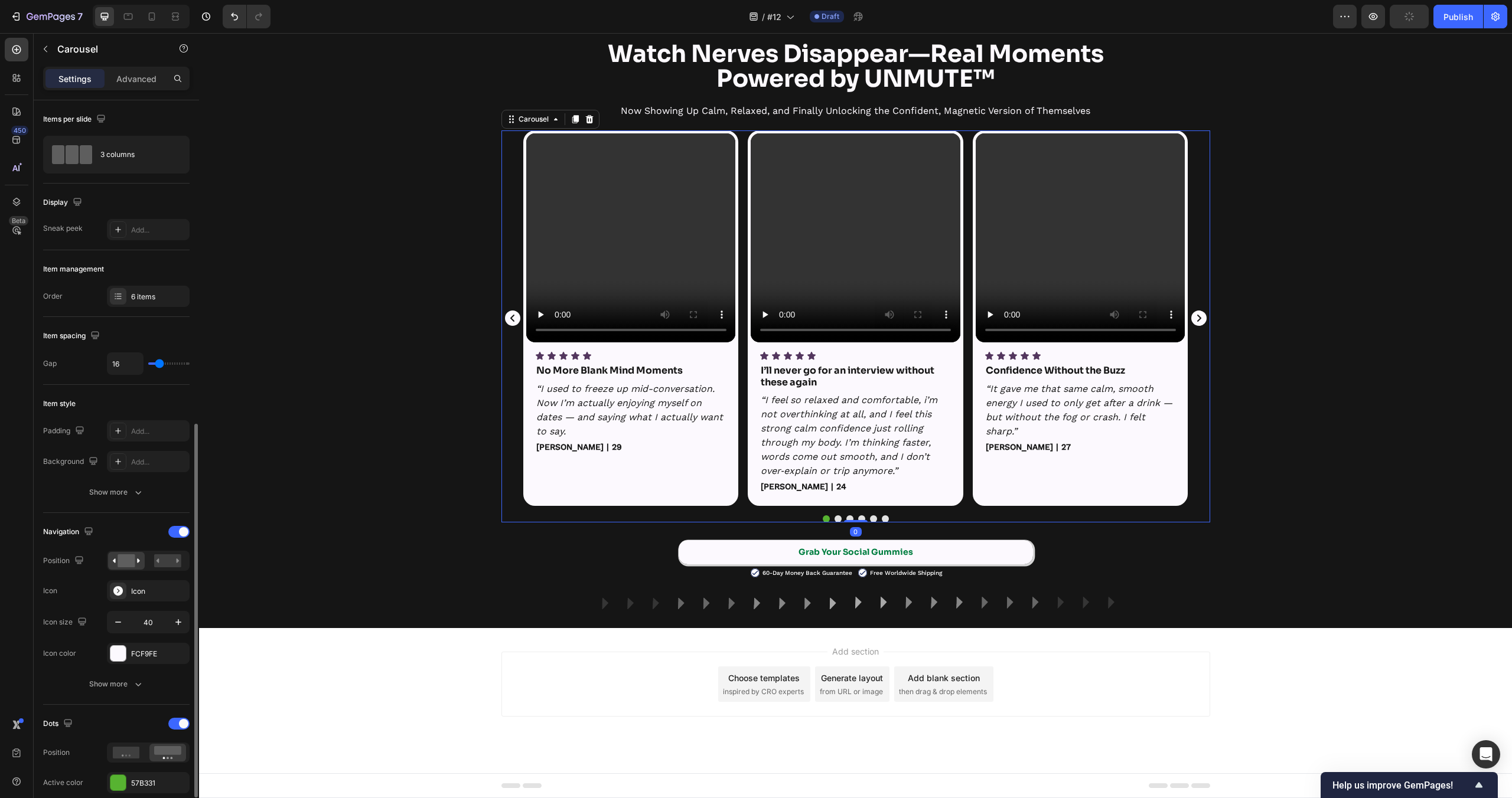
scroll to position [463, 0]
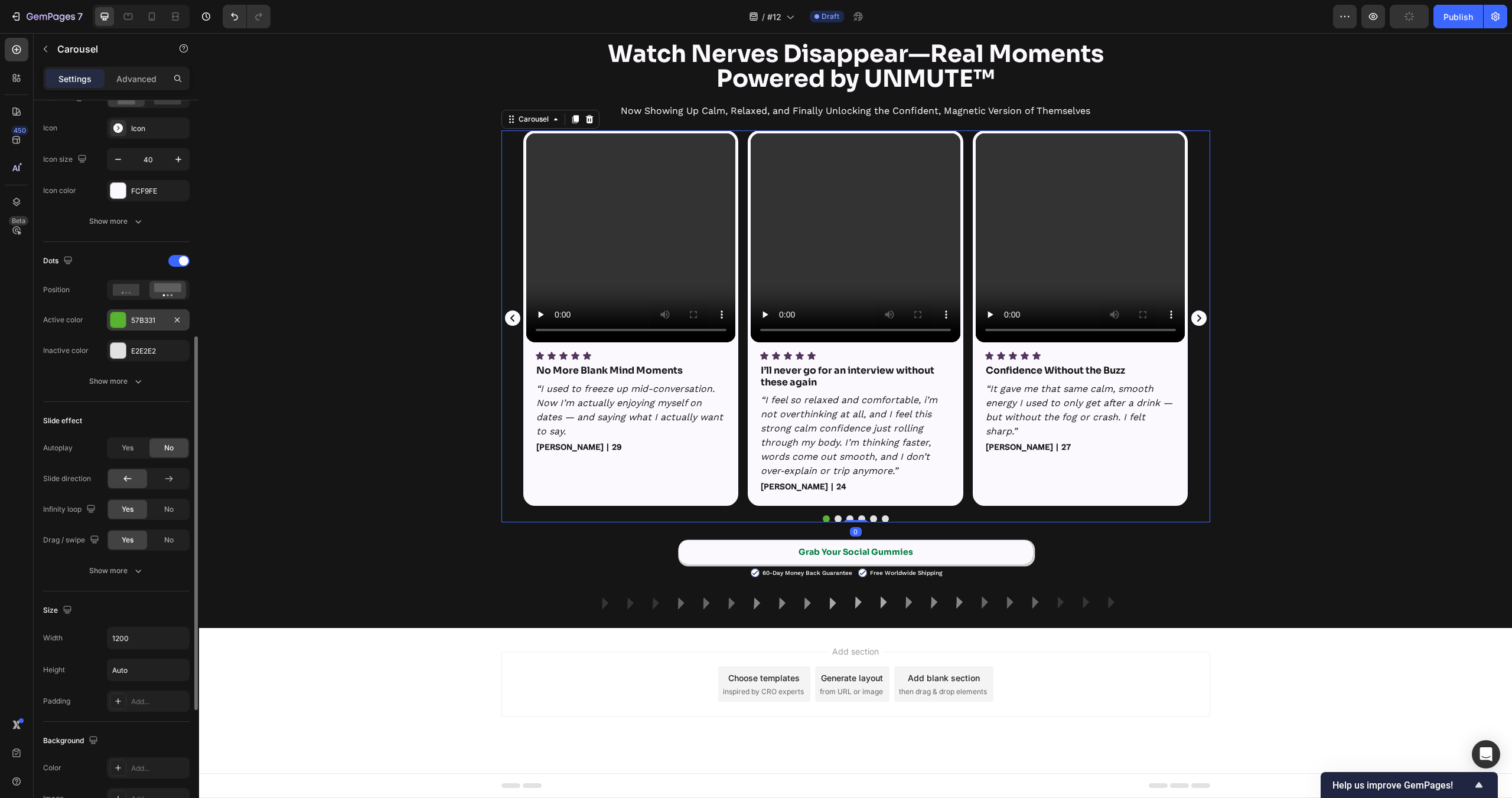
click at [149, 319] on div "57B331" at bounding box center [148, 321] width 34 height 11
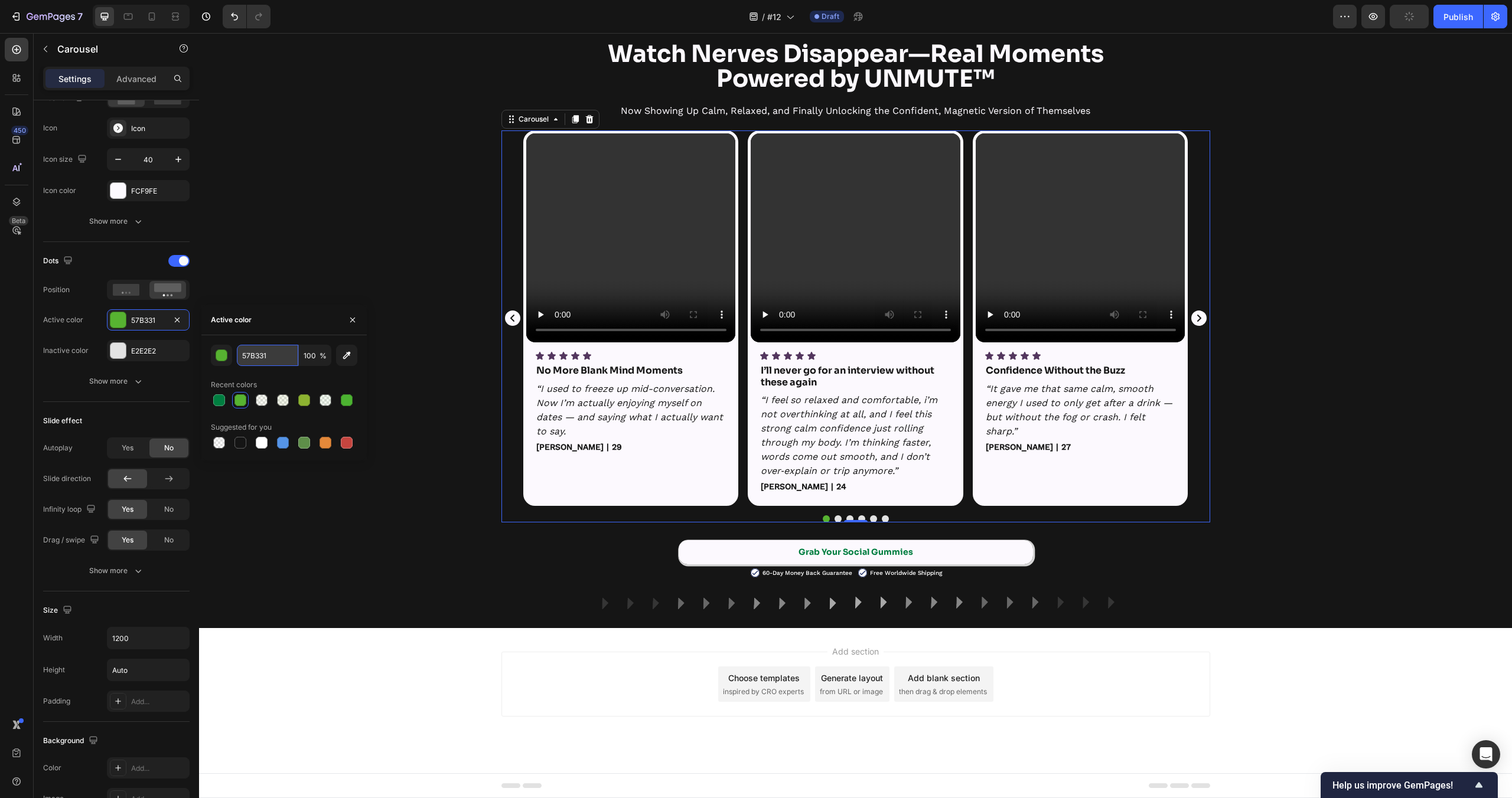
click at [283, 358] on input "57B331" at bounding box center [268, 355] width 62 height 21
paste input "007E40"
type input "007E40"
click at [290, 375] on div "Recent colors" at bounding box center [283, 385] width 147 height 18
click at [426, 703] on div "Add section Choose templates inspired by CRO experts Generate layout from URL o…" at bounding box center [856, 700] width 1313 height 145
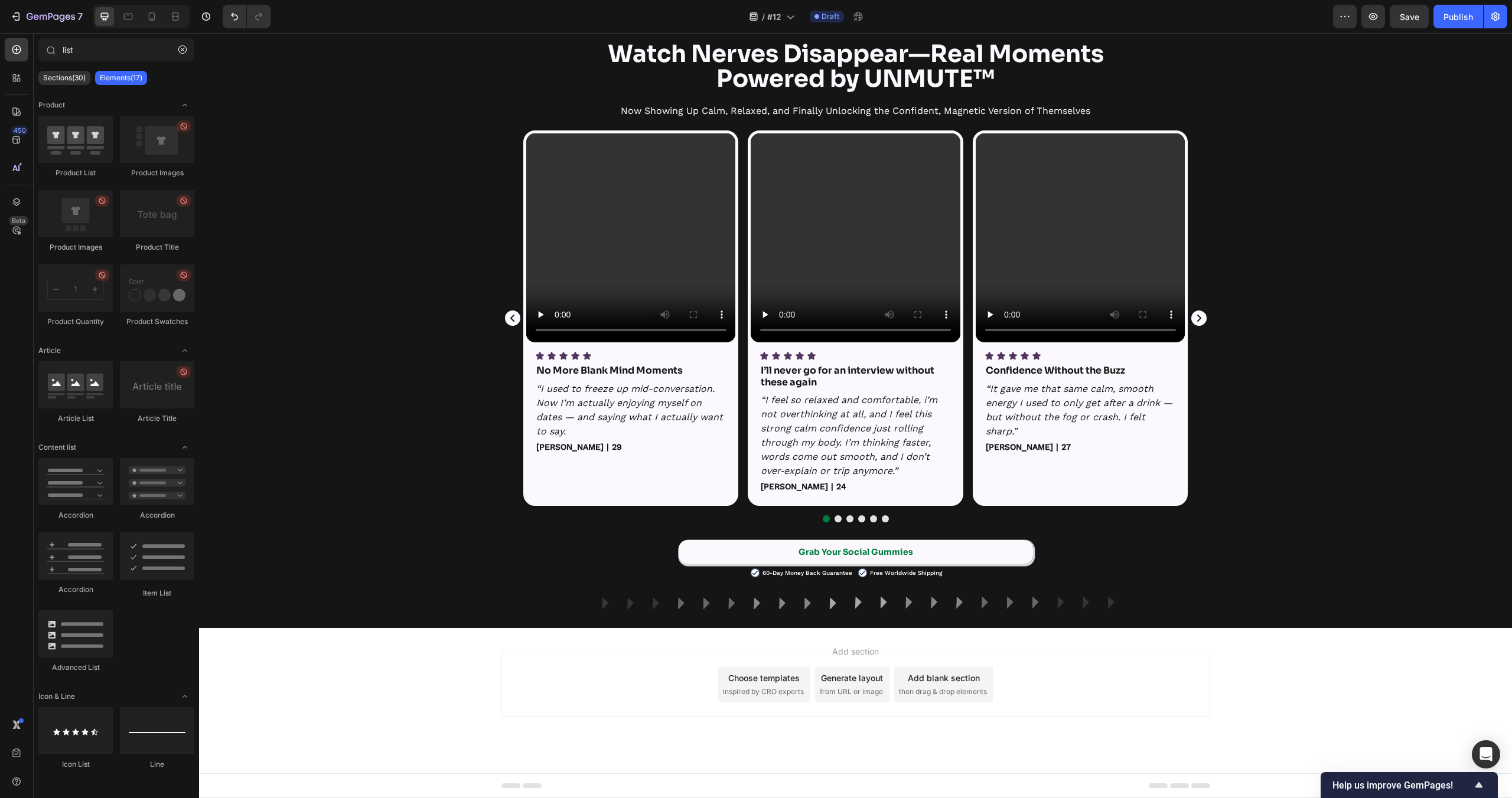
drag, startPoint x: 427, startPoint y: 700, endPoint x: 437, endPoint y: 695, distance: 11.2
click at [430, 698] on div "Add section Choose templates inspired by CRO experts Generate layout from URL o…" at bounding box center [856, 700] width 1313 height 145
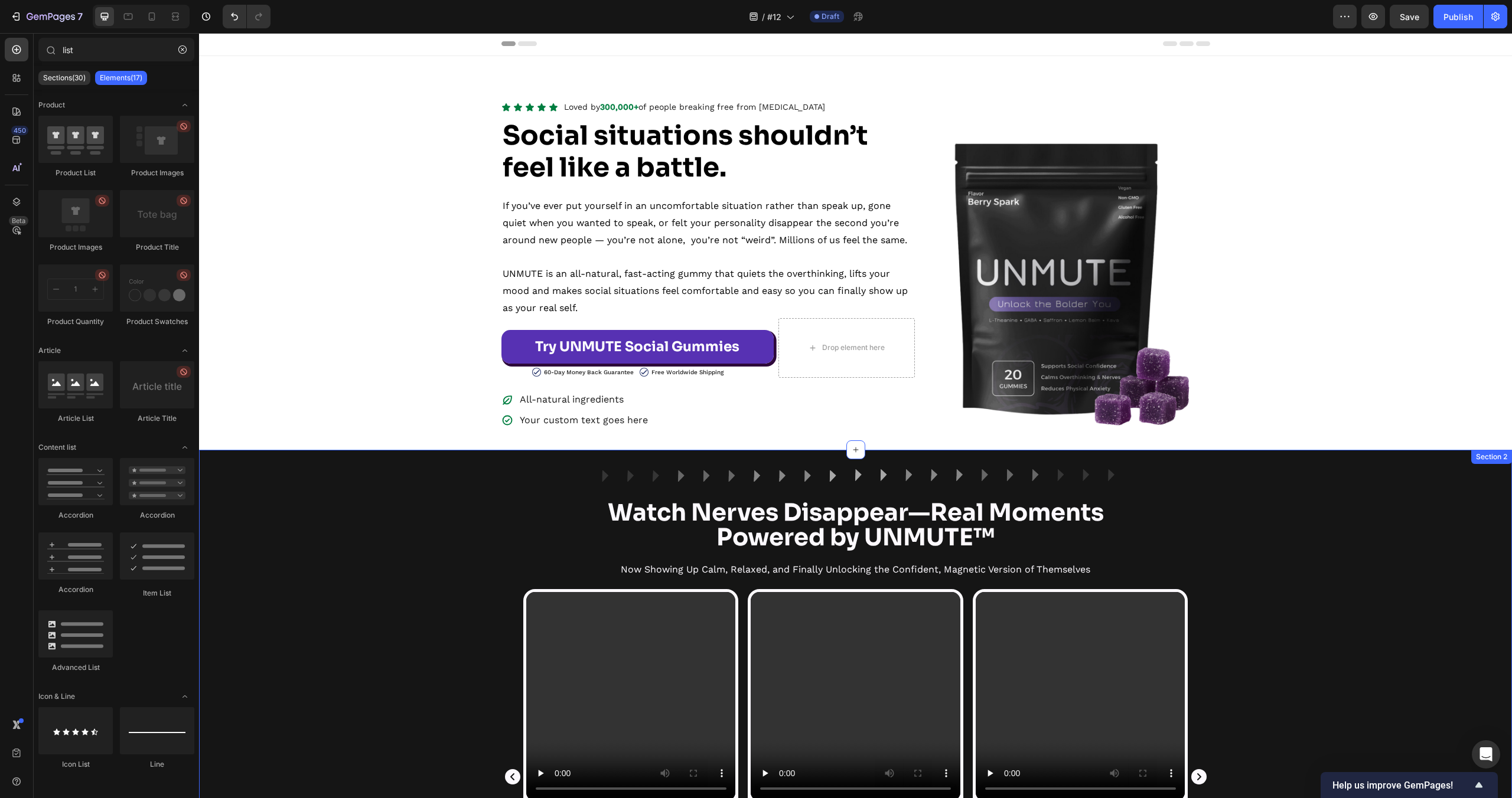
scroll to position [0, 0]
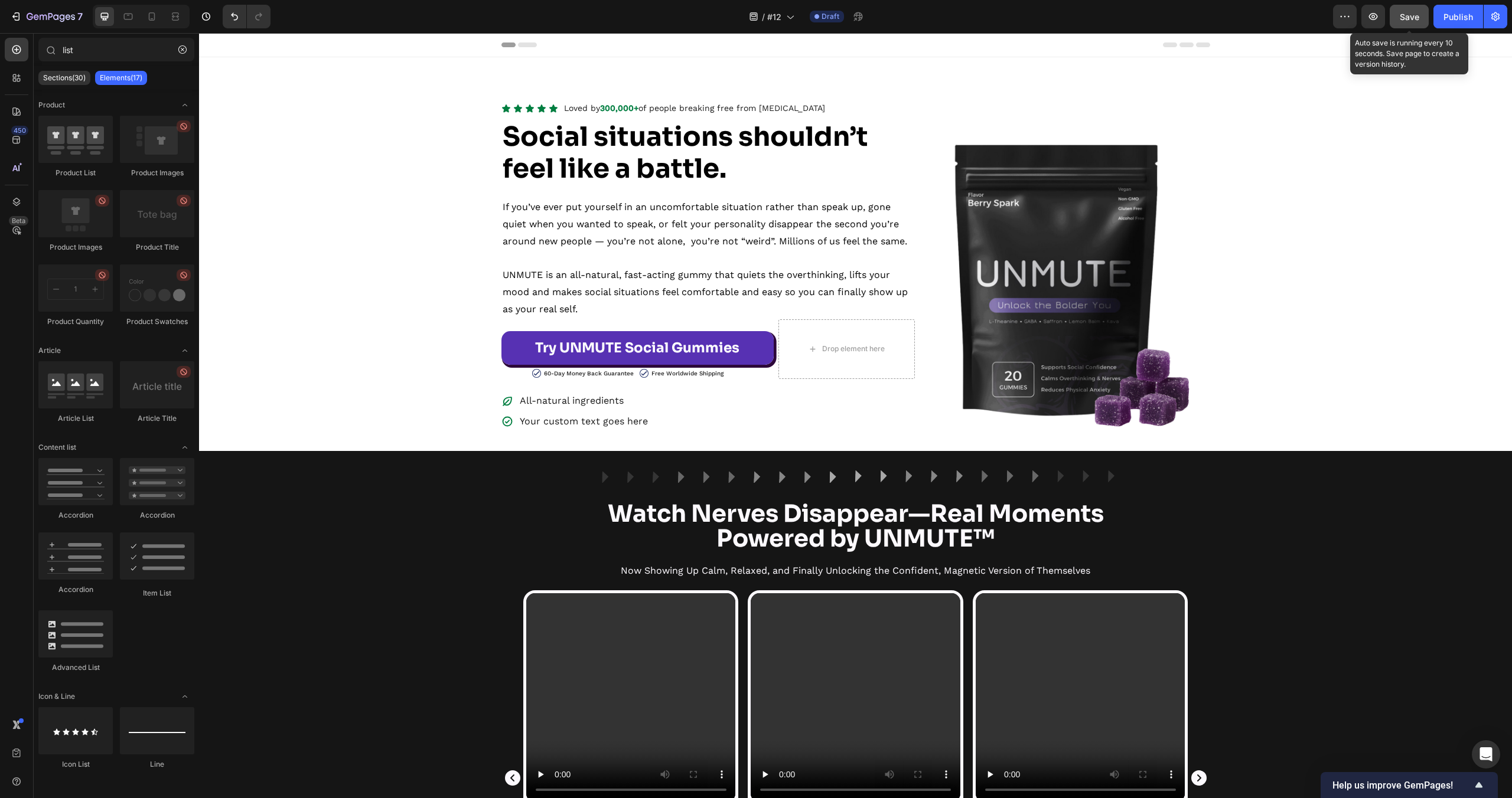
click at [1416, 25] on button "Save" at bounding box center [1410, 17] width 39 height 24
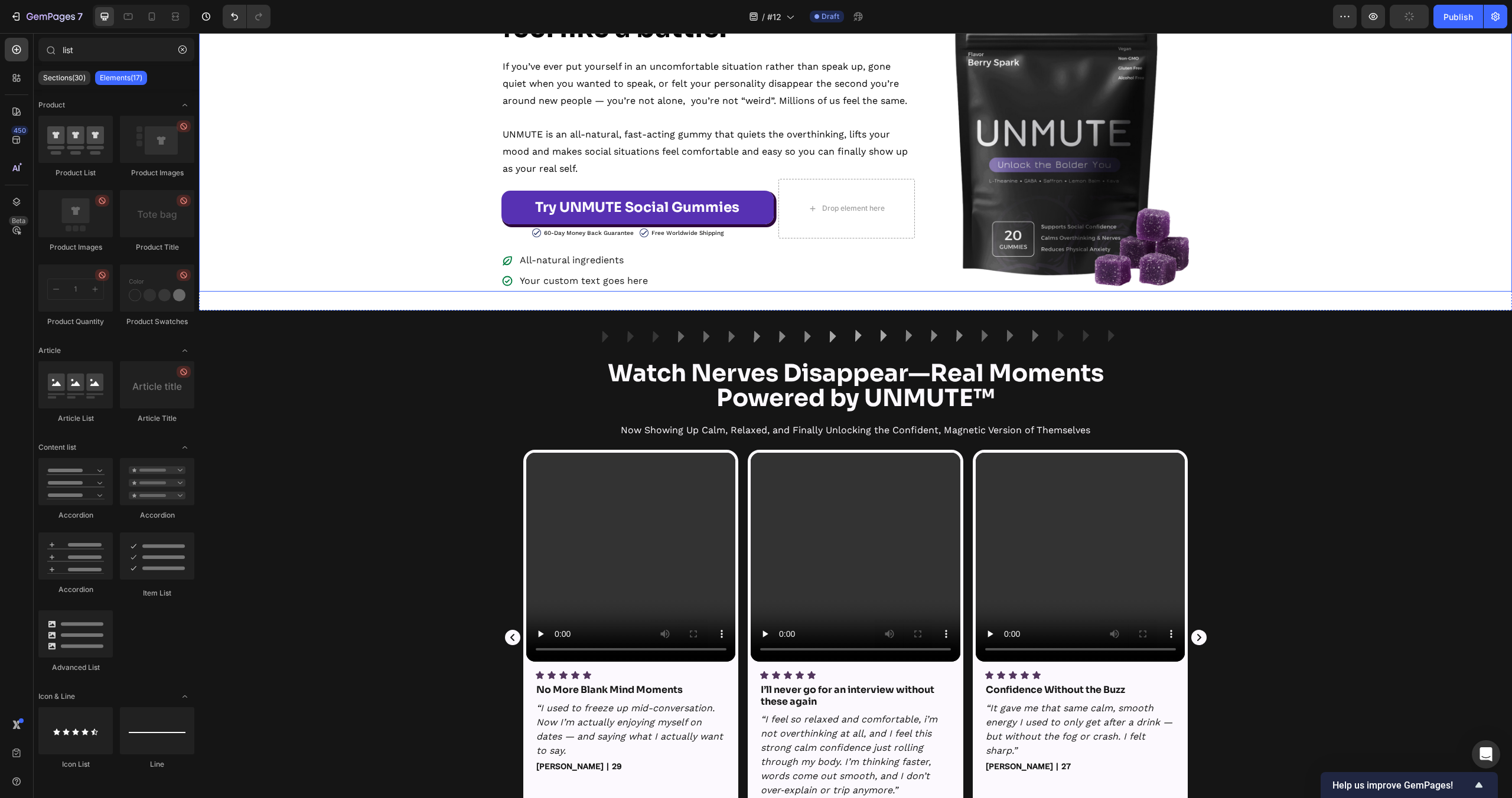
scroll to position [459, 0]
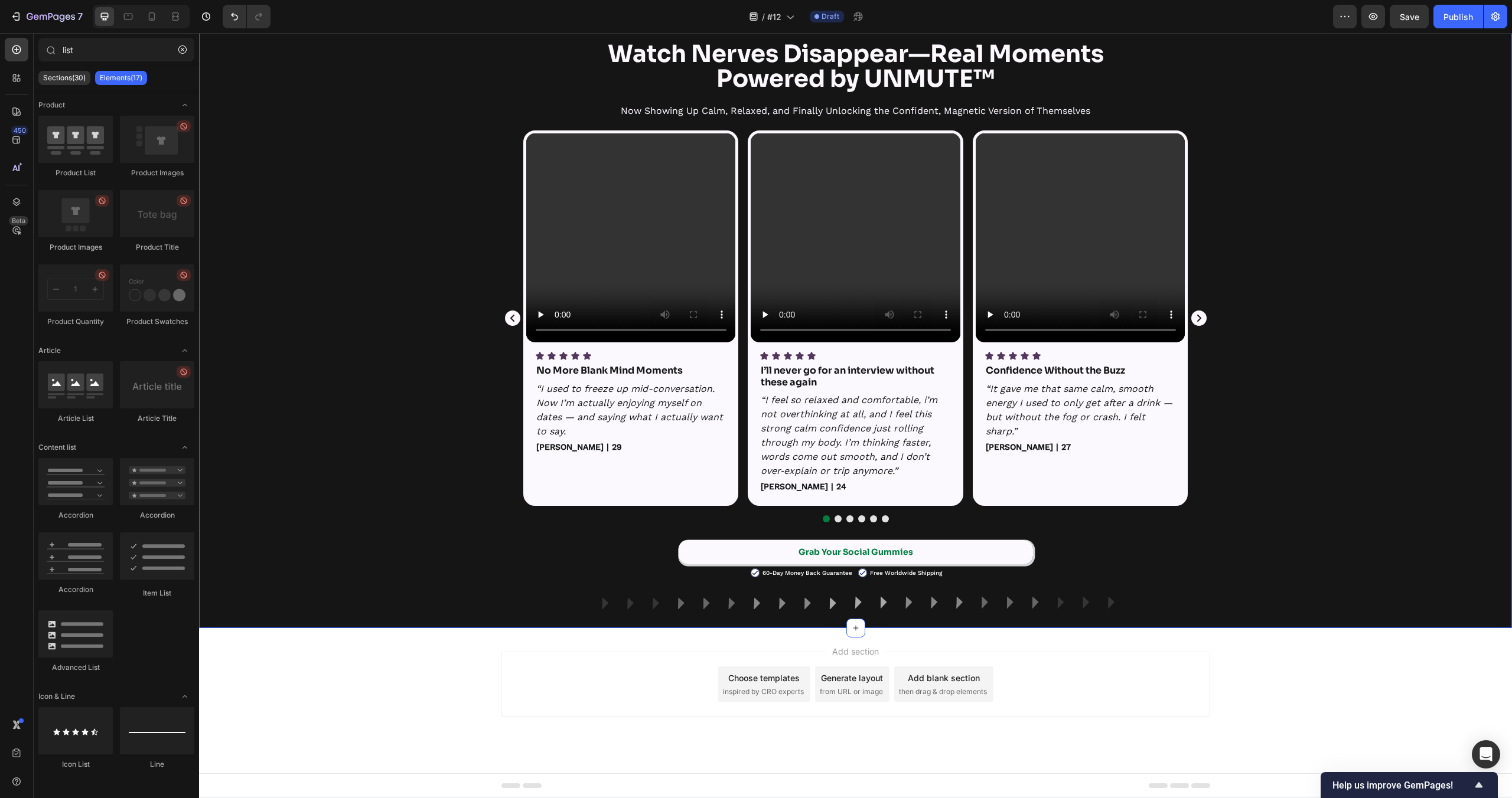
click at [400, 378] on div "Video Icon Icon Icon Icon Icon Icon List No More Blank Mind Moments Text Block …" at bounding box center [856, 326] width 1313 height 392
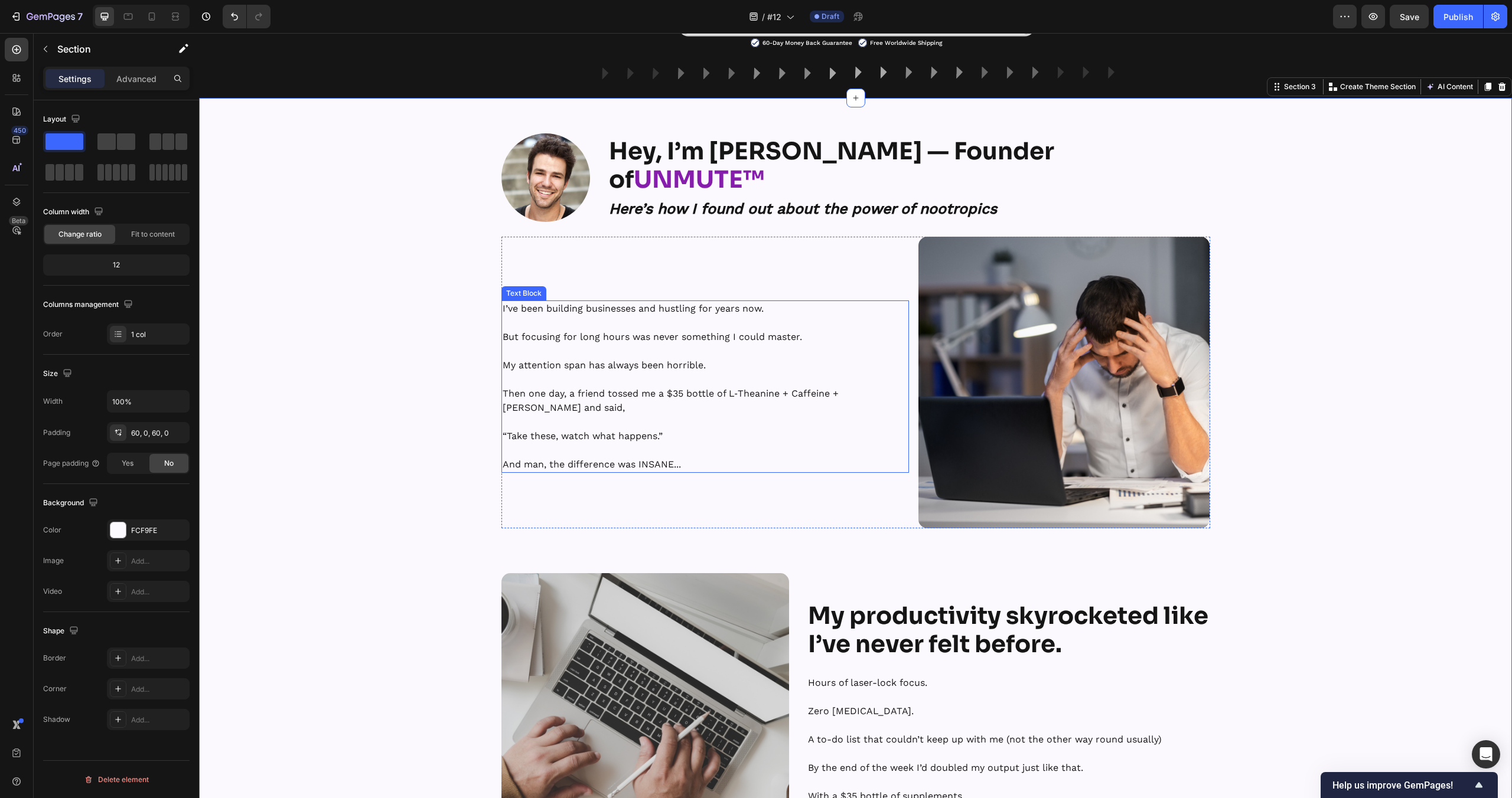
scroll to position [978, 0]
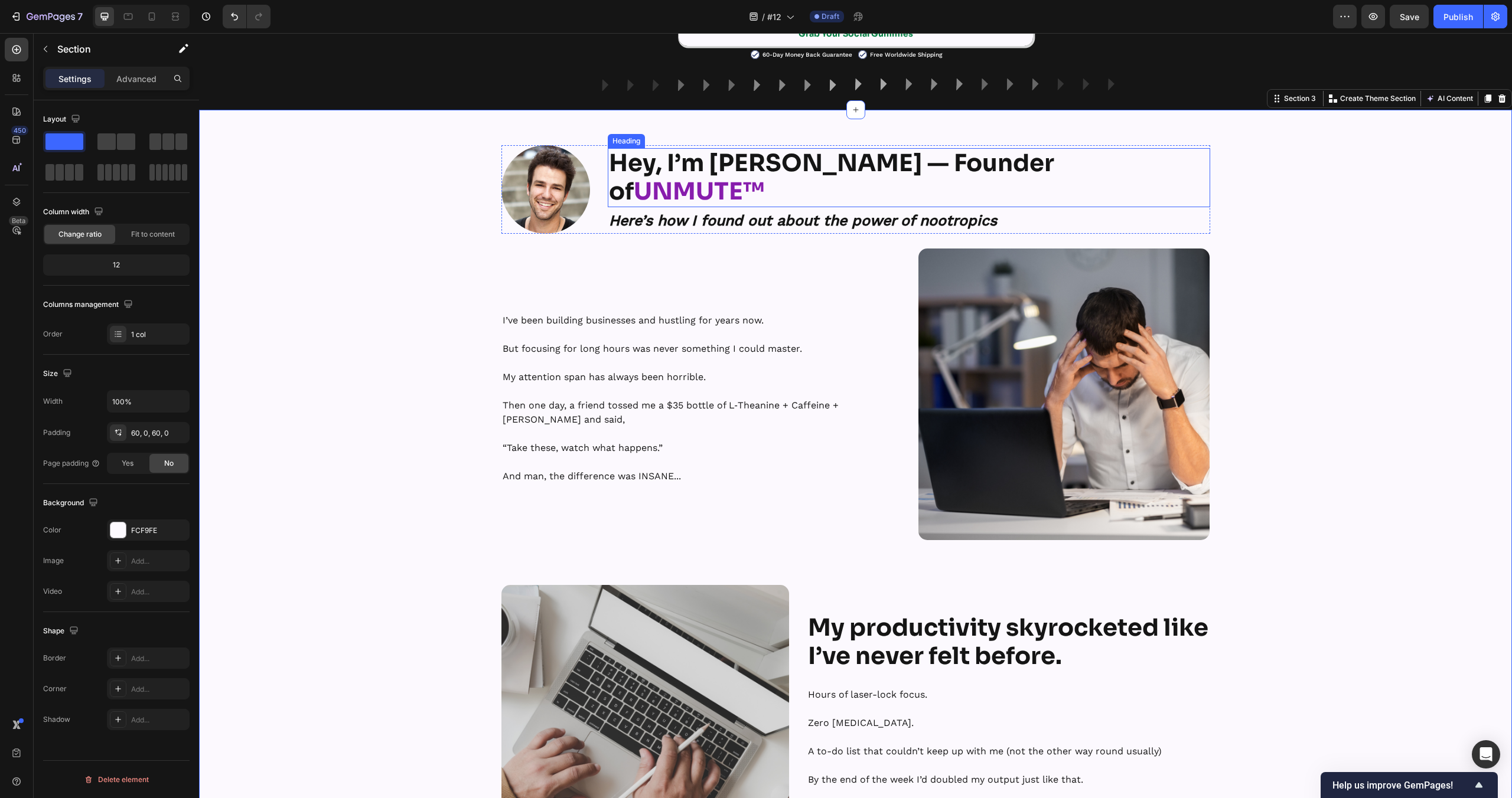
click at [853, 179] on strong "Hey, I’m Tyler — Founder of" at bounding box center [832, 177] width 445 height 58
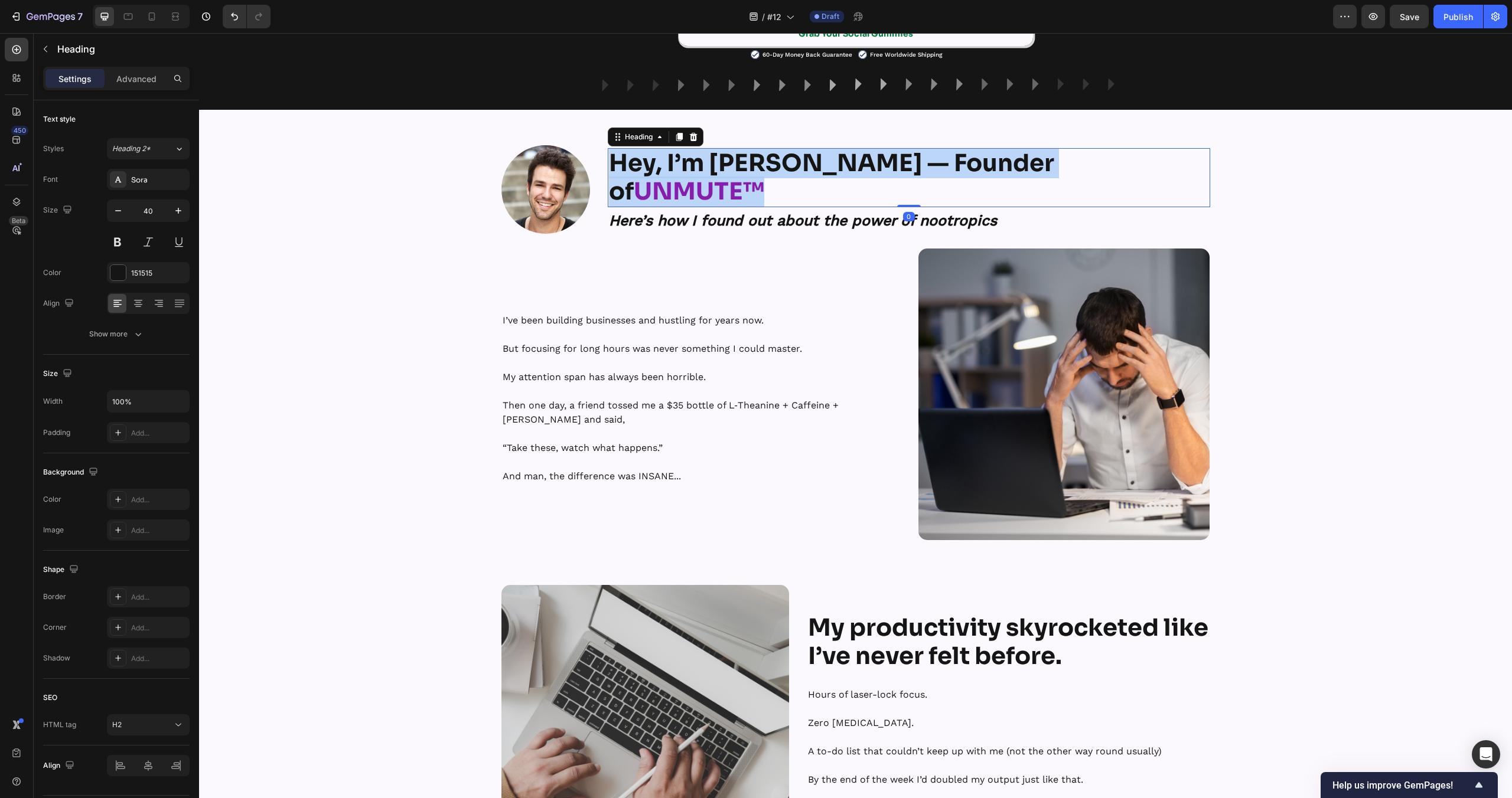
click at [853, 179] on strong "Hey, I’m Tyler — Founder of" at bounding box center [832, 177] width 445 height 58
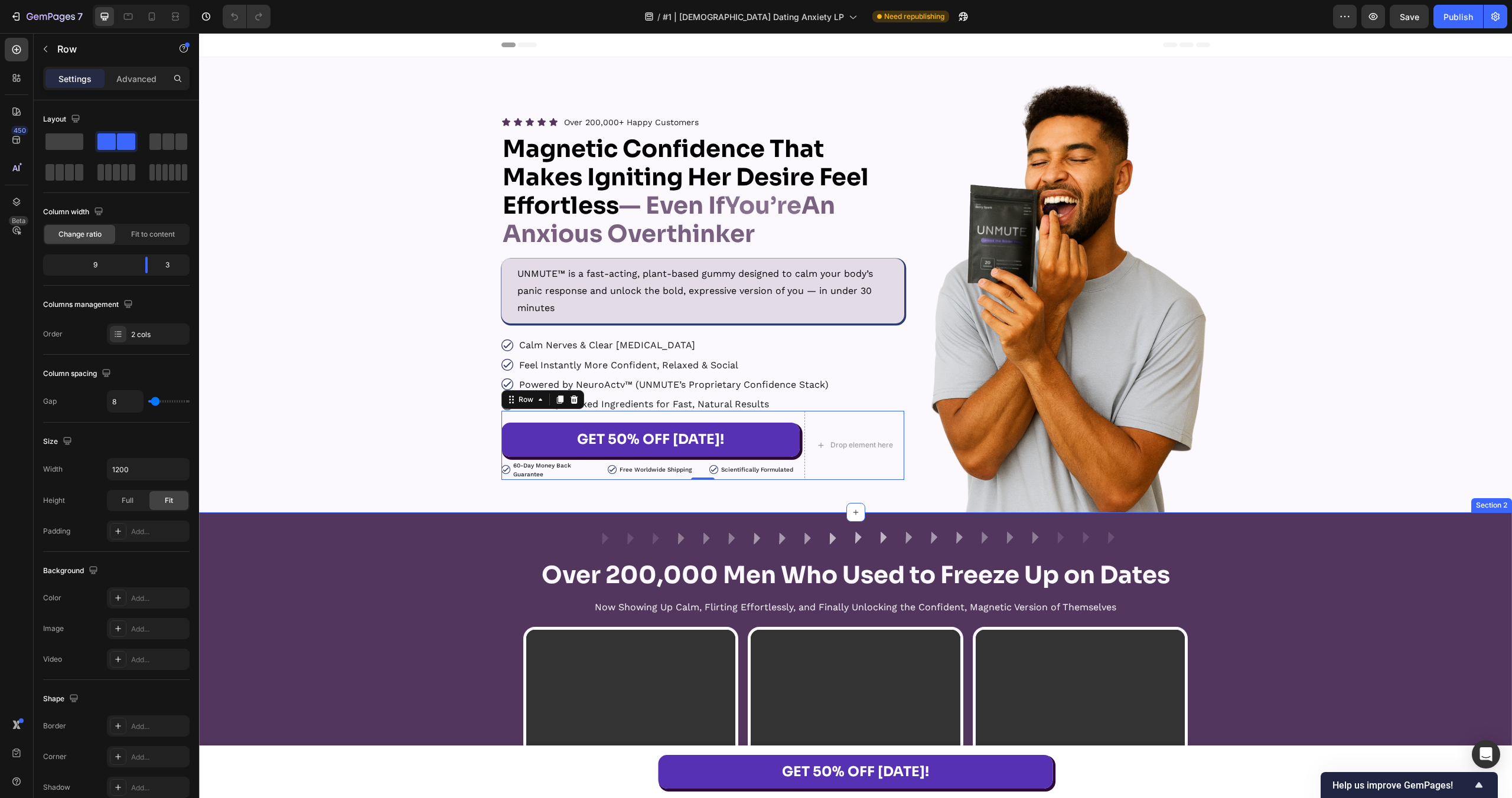
click at [444, 625] on div "Image Row Over 200,000 Men Who Used to Freeze Up on Dates Heading Now Showing U…" at bounding box center [856, 799] width 1313 height 535
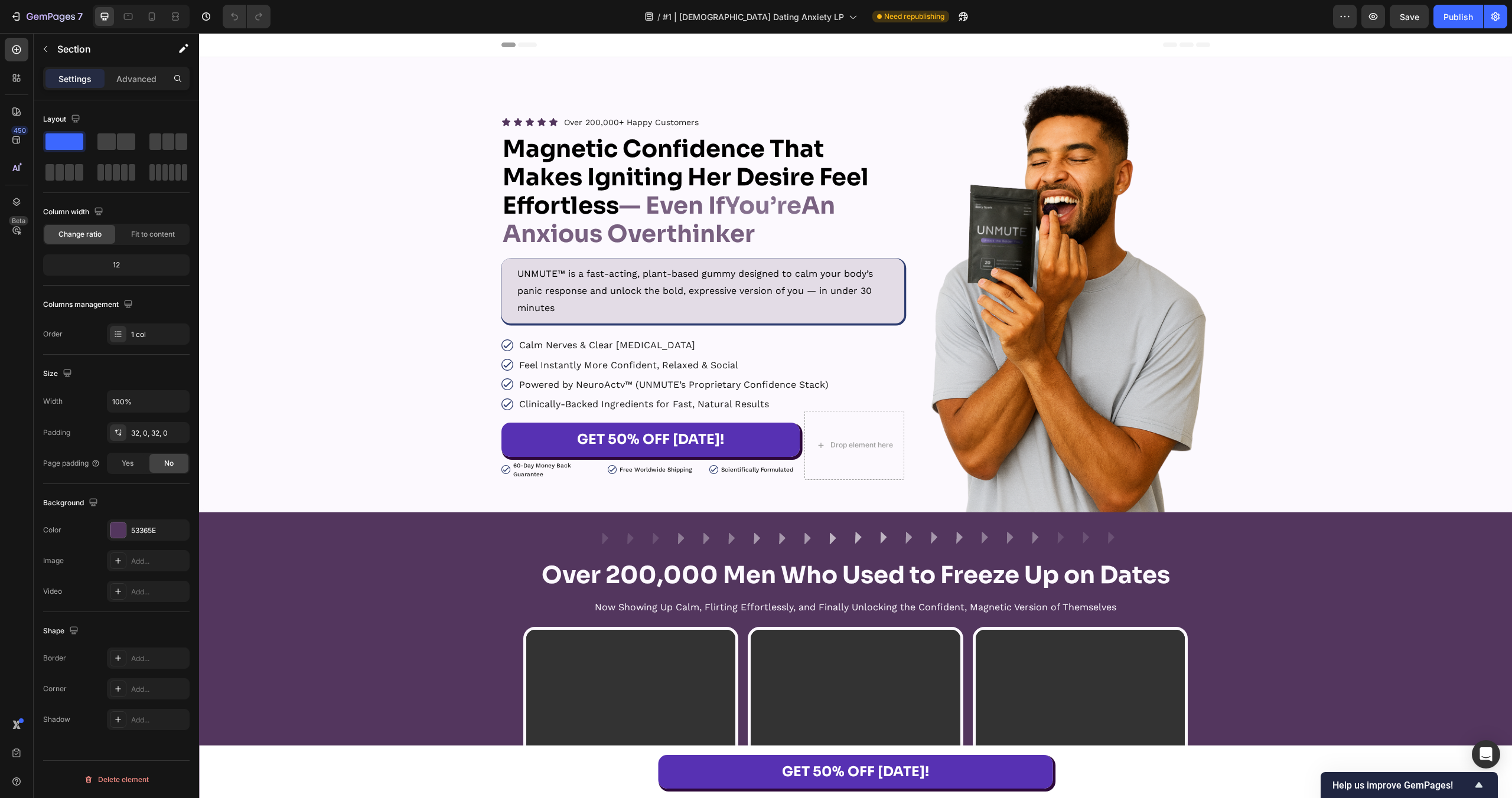
click at [360, 561] on div "Image Row Over 200,000 Men Who Used to Freeze Up on Dates Heading Now Showing U…" at bounding box center [856, 799] width 1313 height 535
click at [150, 533] on div "53365E" at bounding box center [148, 531] width 34 height 11
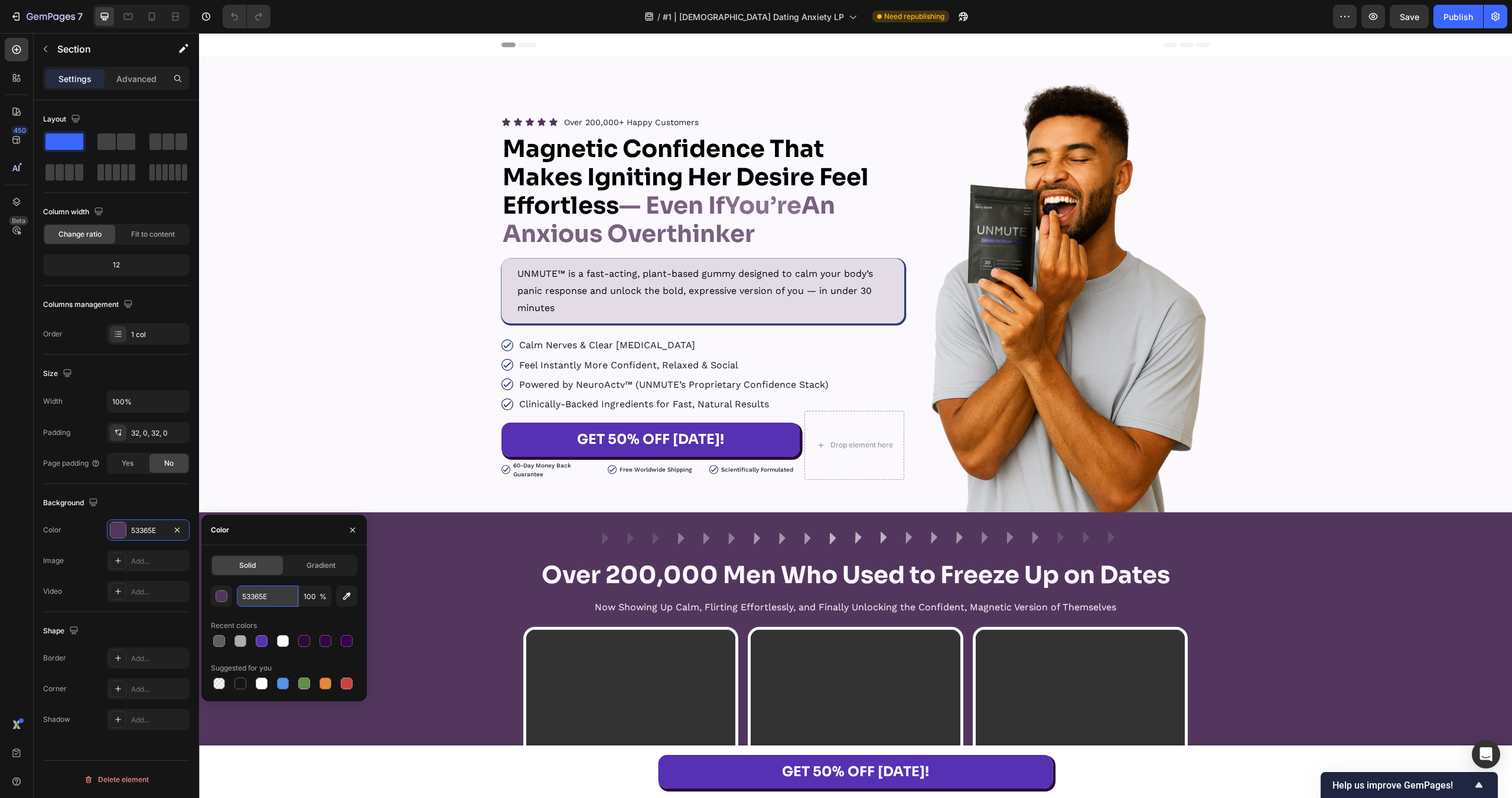
click at [273, 598] on input "53365E" at bounding box center [268, 596] width 62 height 21
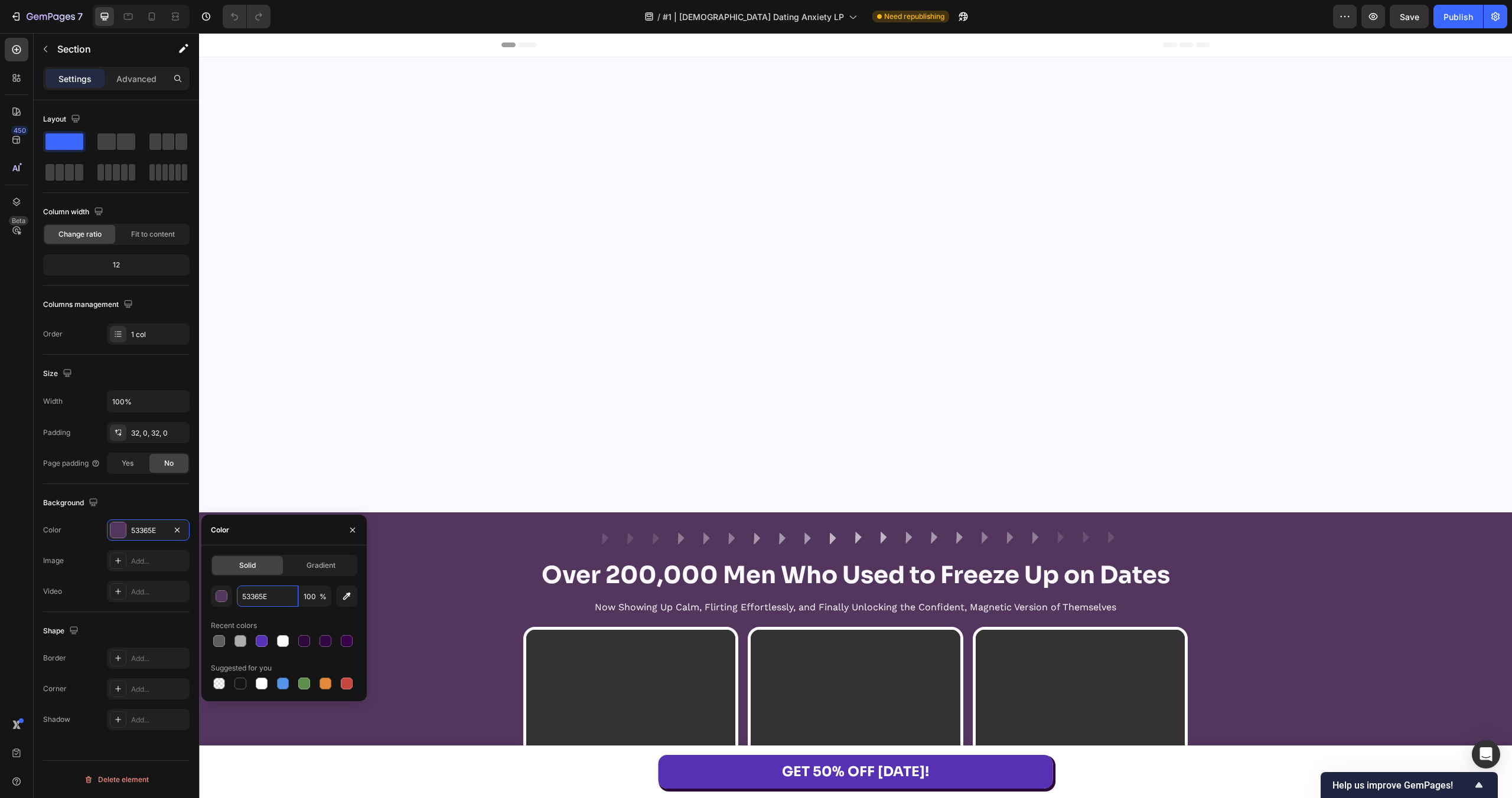
scroll to position [785, 0]
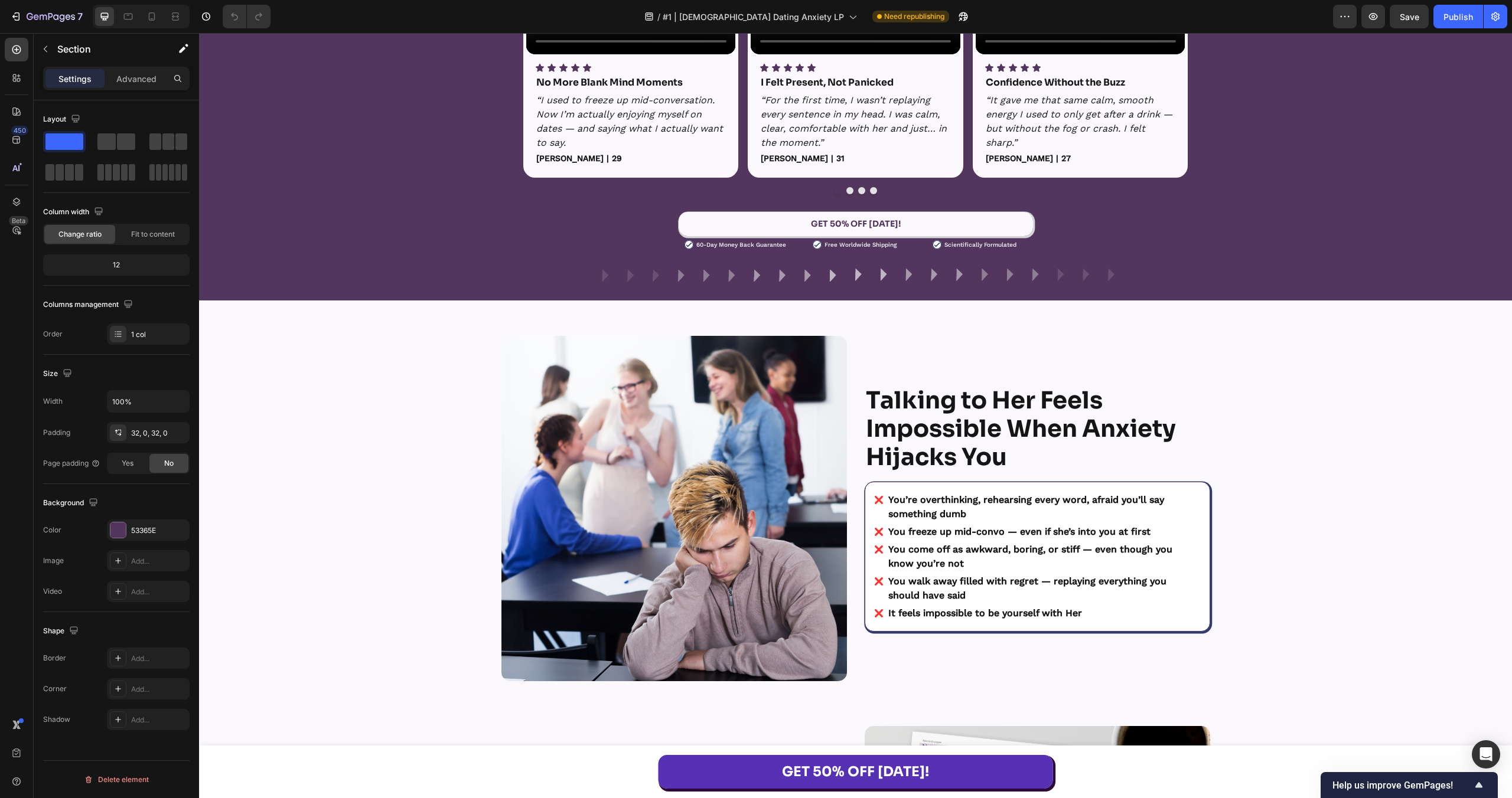
click at [420, 204] on div "Image Row Over 200,000 Men Who Used to Freeze Up on Dates Heading Now Showing U…" at bounding box center [856, 14] width 1313 height 535
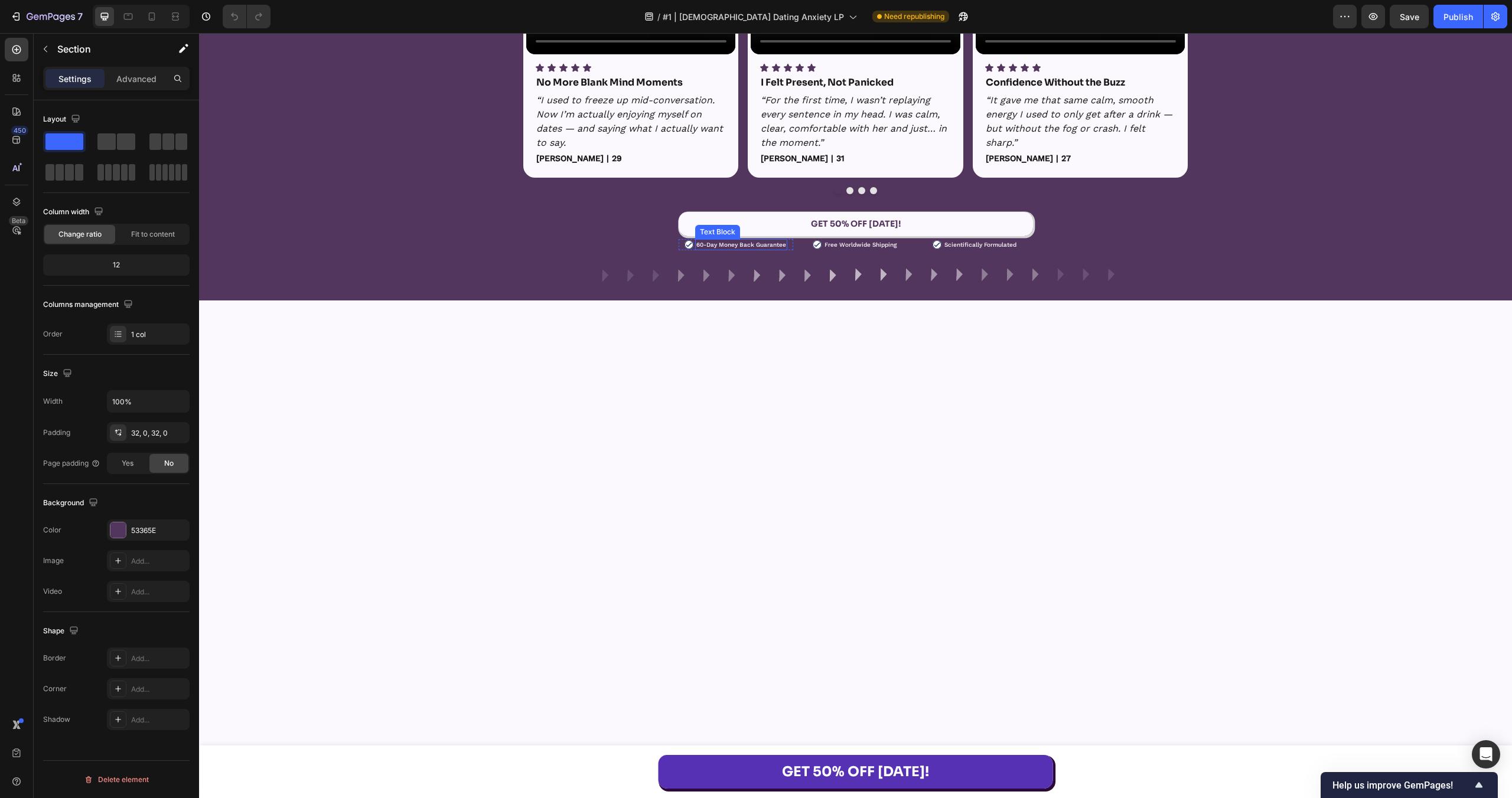
scroll to position [0, 0]
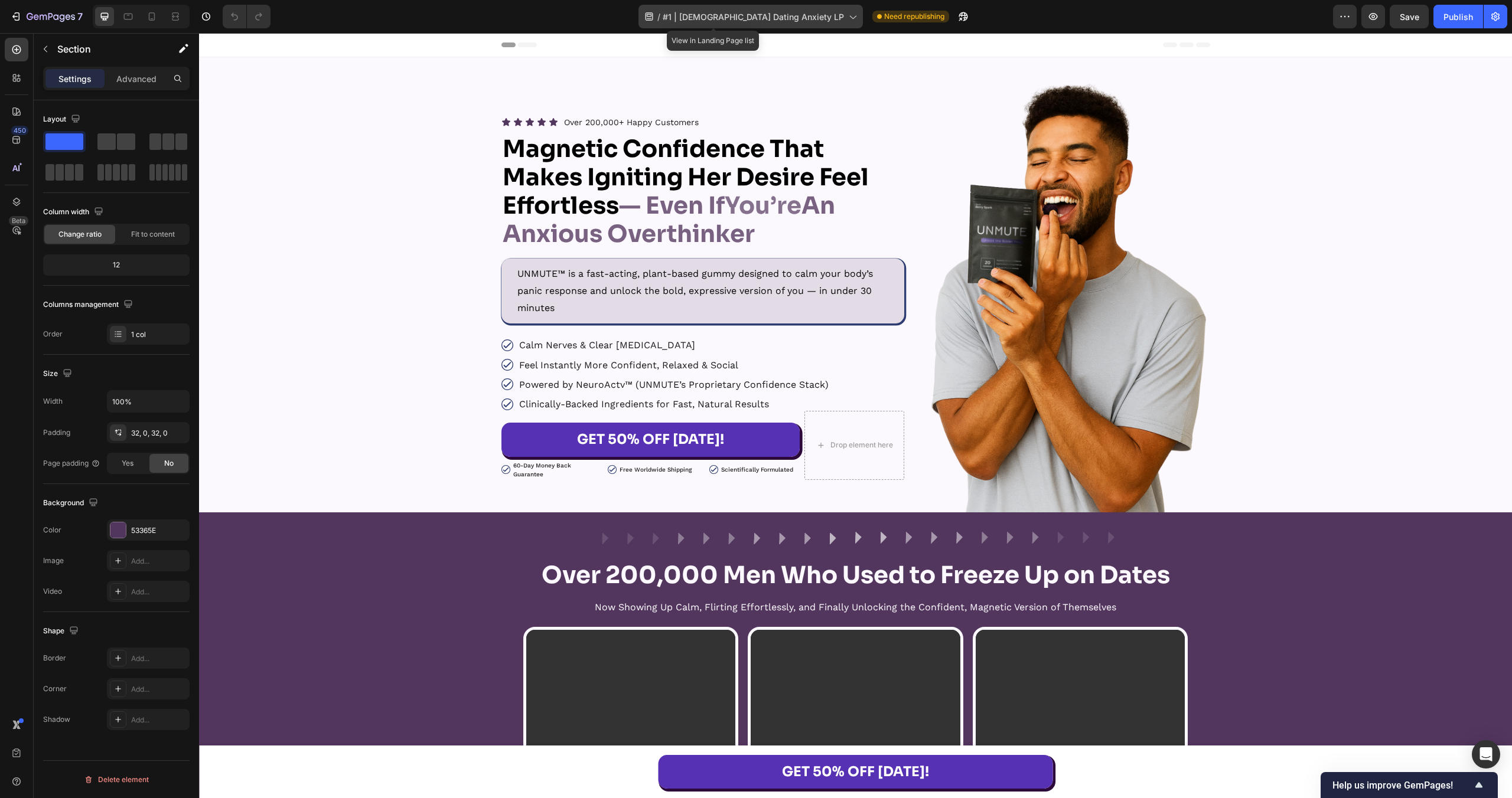
click at [755, 26] on div "/ #1 | Male Dating Anxiety LP" at bounding box center [750, 17] width 224 height 24
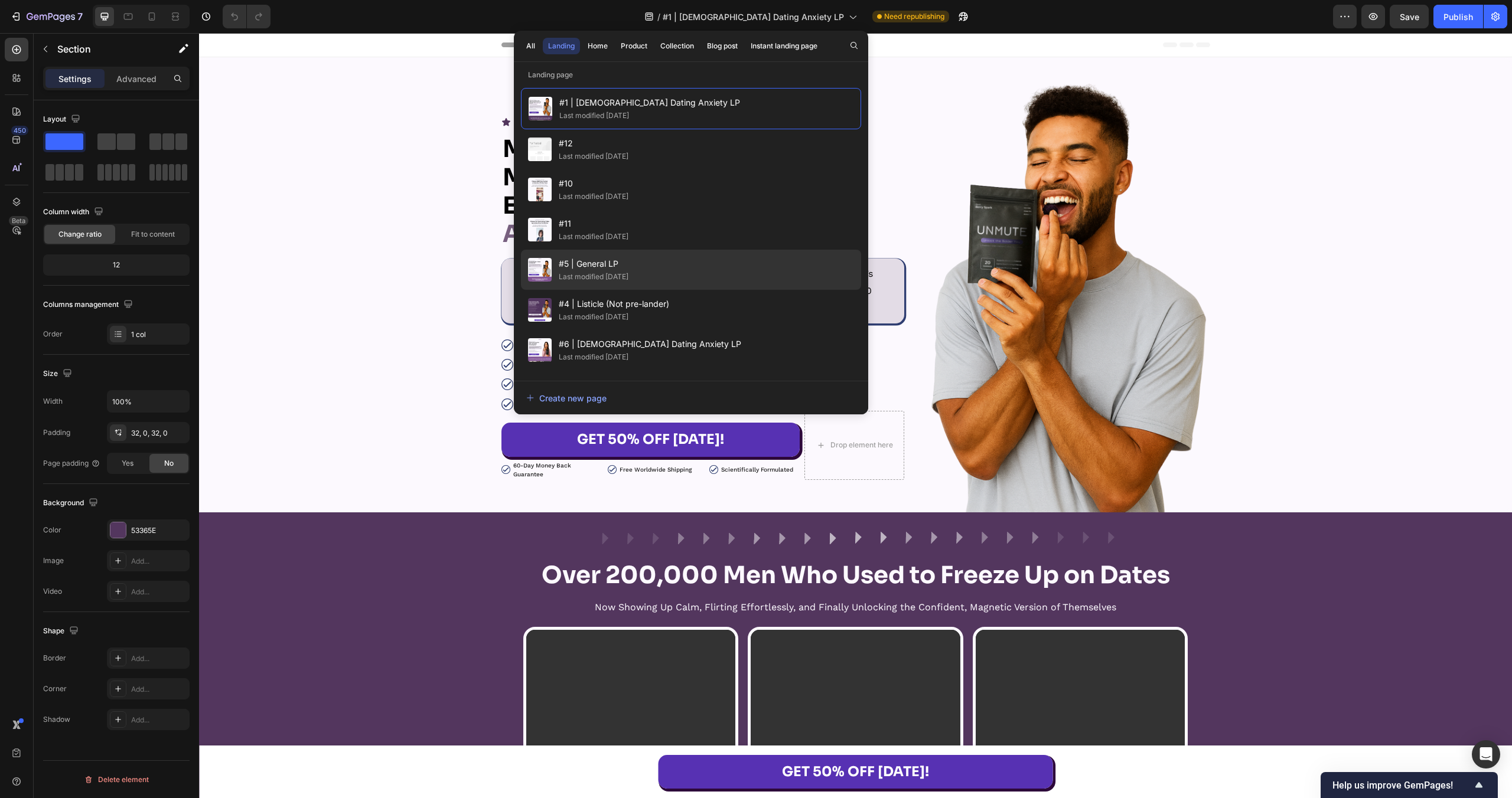
click at [706, 279] on div "#5 | General LP Last modified 2 days ago" at bounding box center [690, 270] width 341 height 41
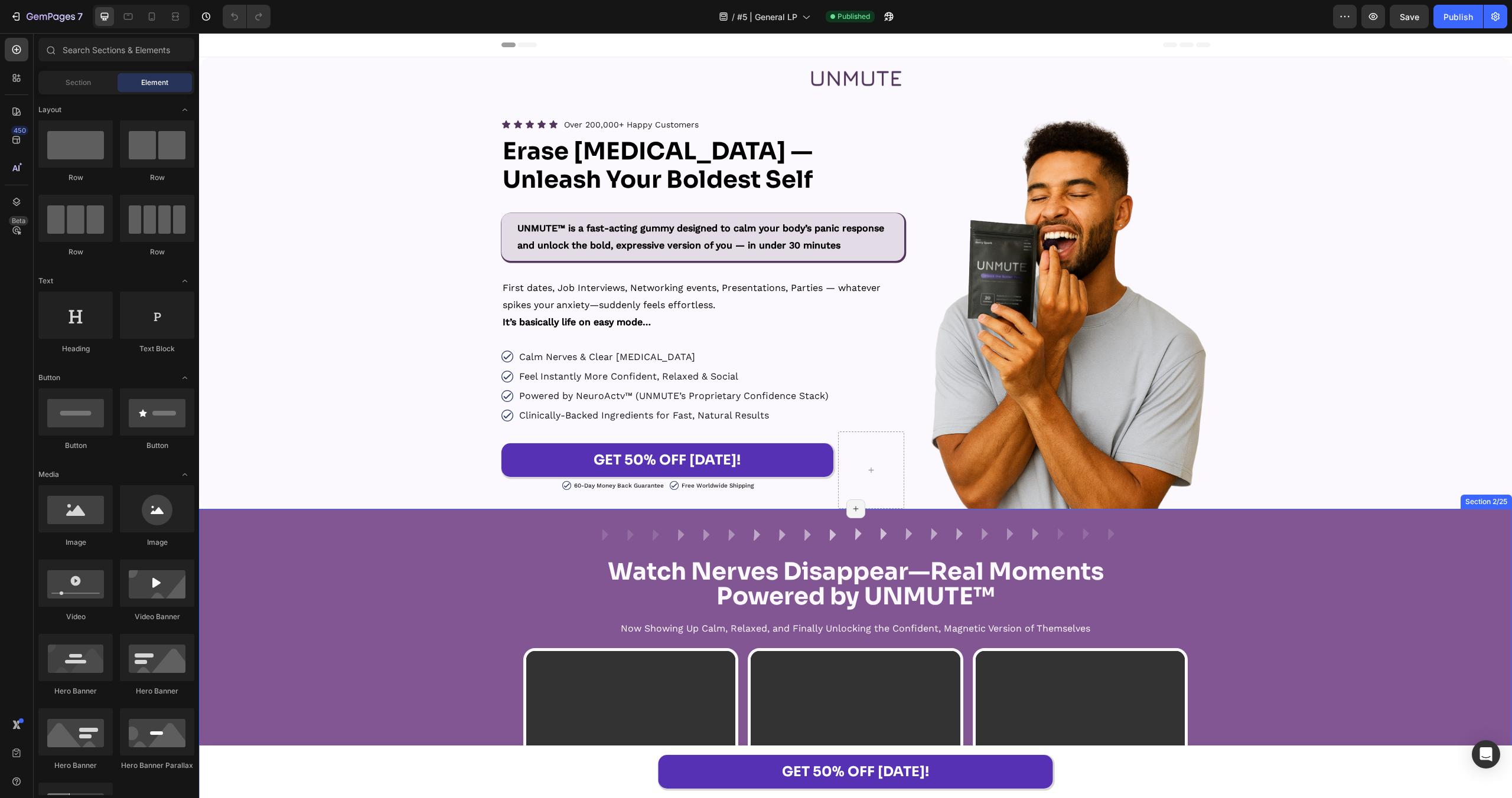
scroll to position [469, 0]
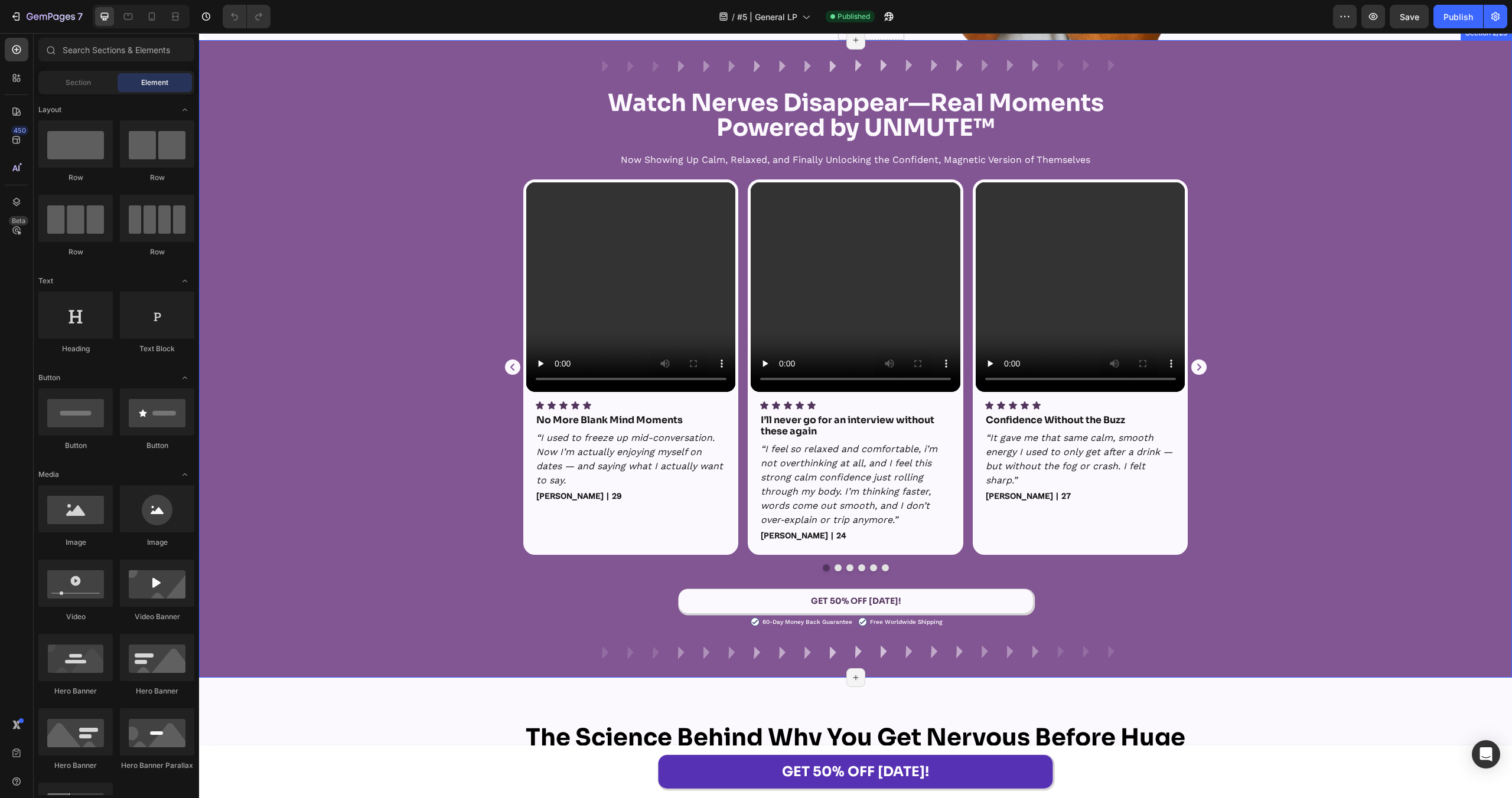
click at [345, 372] on div "Video Icon Icon Icon Icon Icon Icon List No More Blank Mind Moments Text Block …" at bounding box center [856, 375] width 1313 height 392
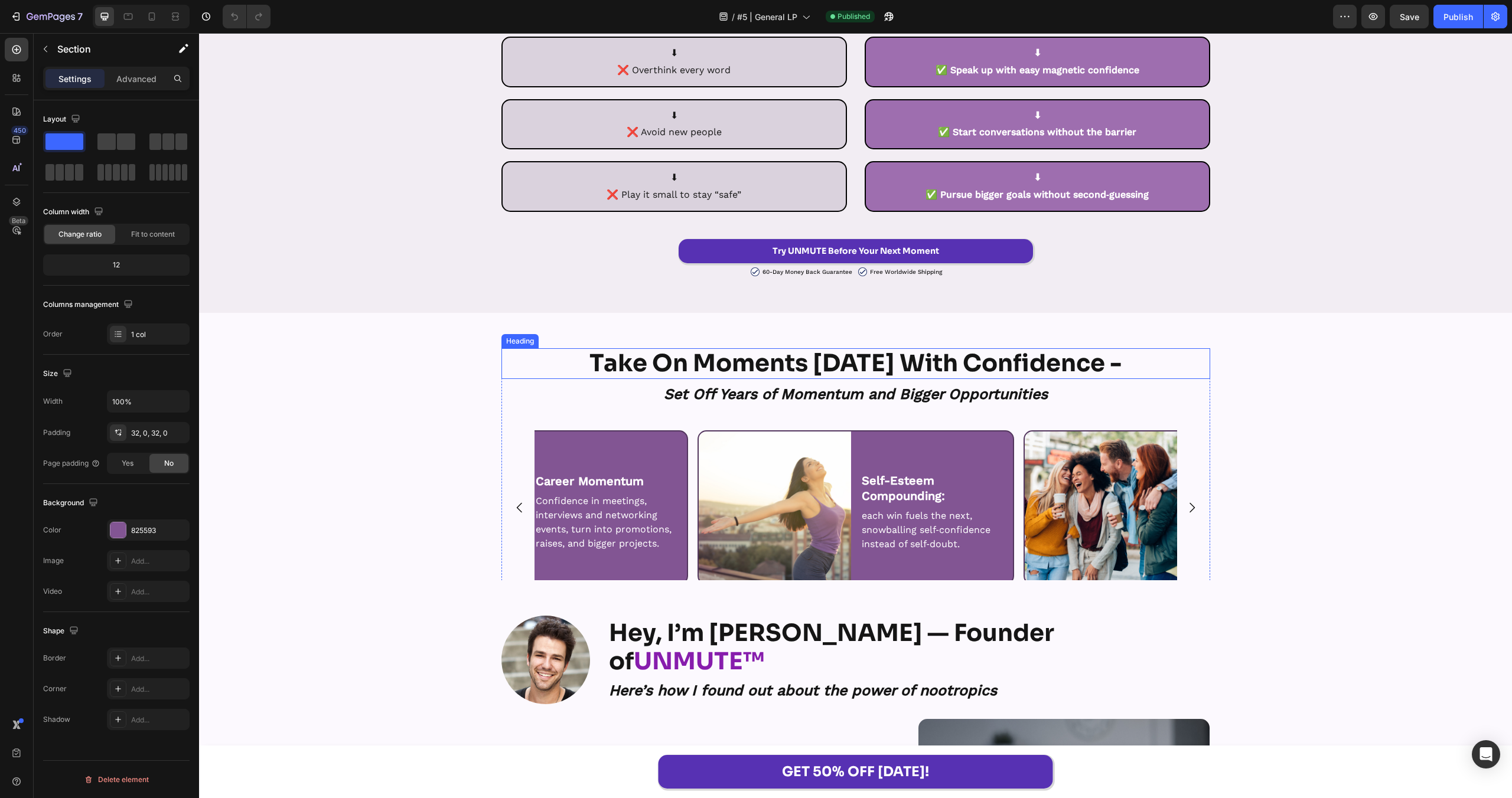
scroll to position [6482, 0]
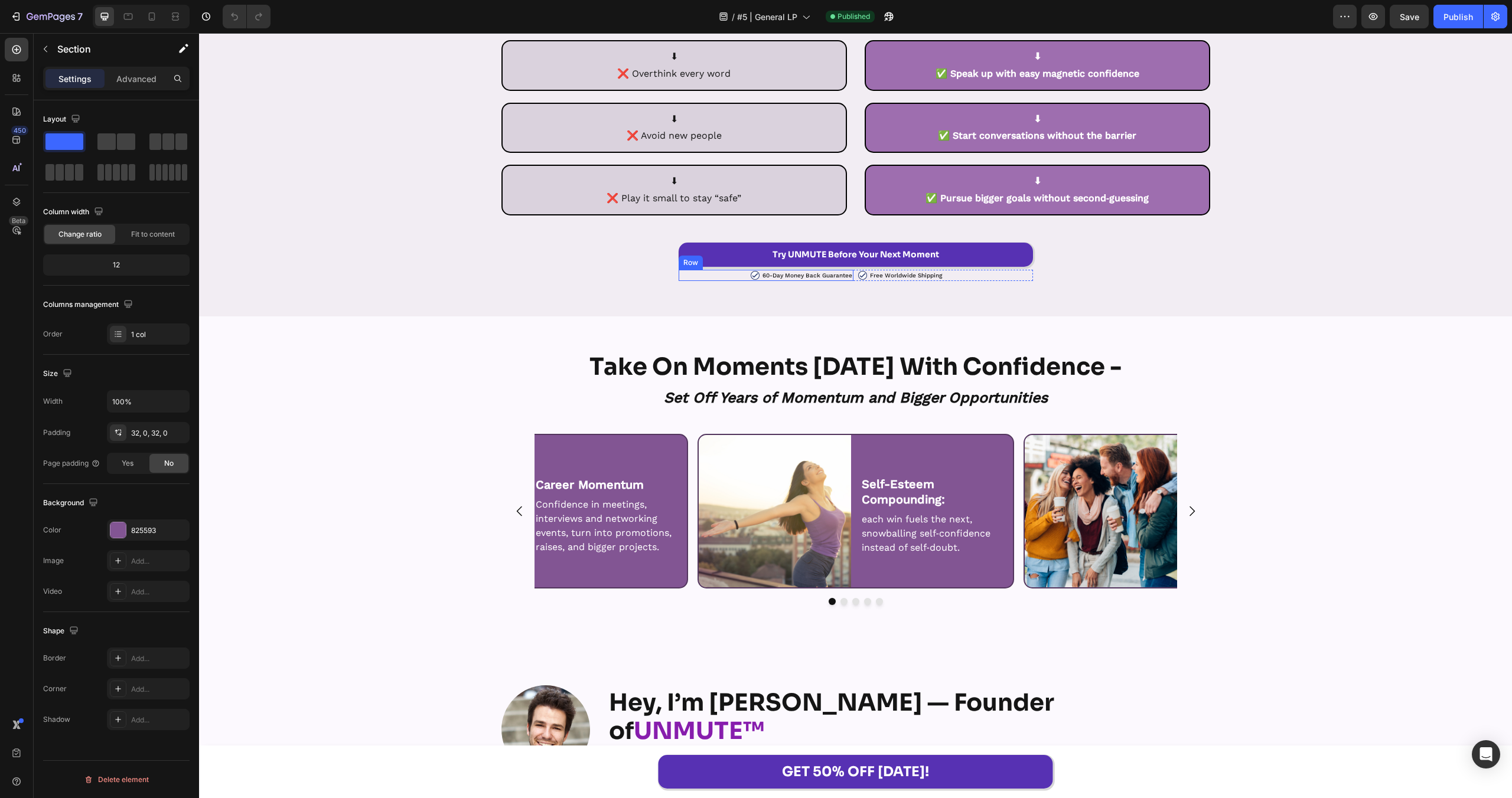
click at [735, 274] on div "Image 60-Day Money Back Guarantee Text Block Row" at bounding box center [765, 275] width 174 height 11
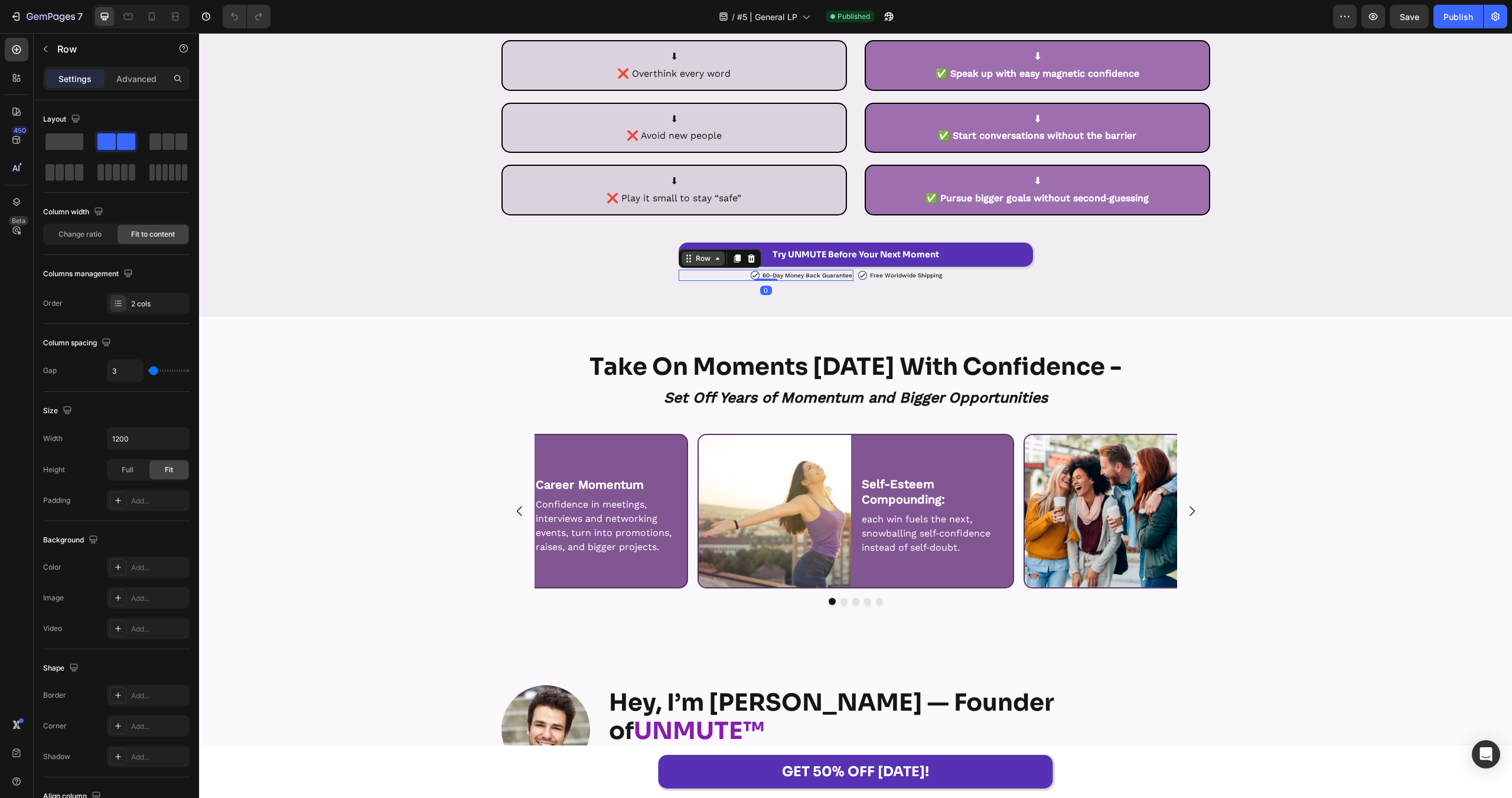
click at [696, 258] on div "Row" at bounding box center [702, 259] width 19 height 11
click at [702, 247] on div "Row 2 cols" at bounding box center [704, 238] width 50 height 18
click at [707, 255] on div "Row" at bounding box center [702, 259] width 19 height 11
click at [707, 239] on div "Row 1 col" at bounding box center [702, 238] width 36 height 7
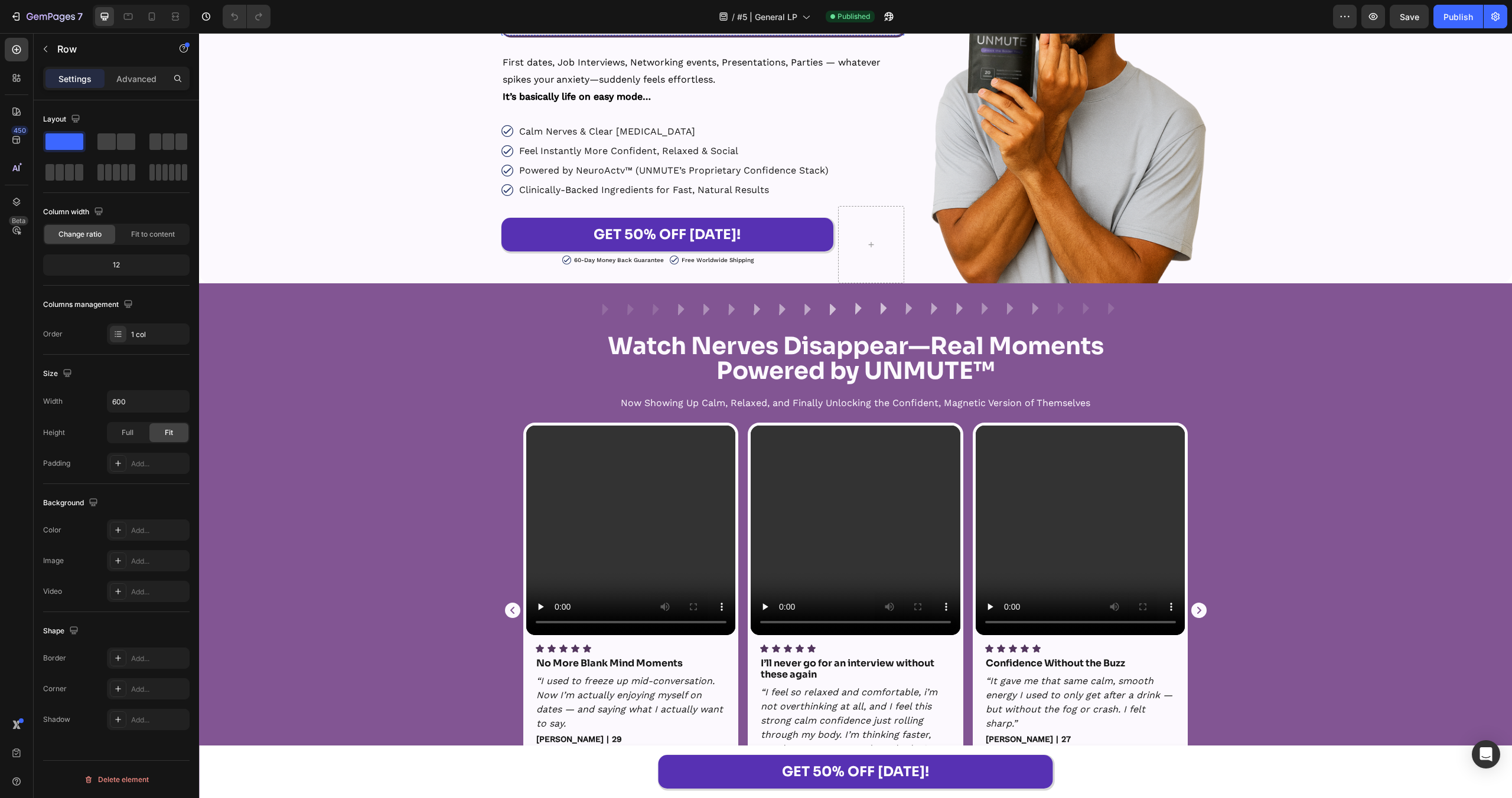
scroll to position [0, 0]
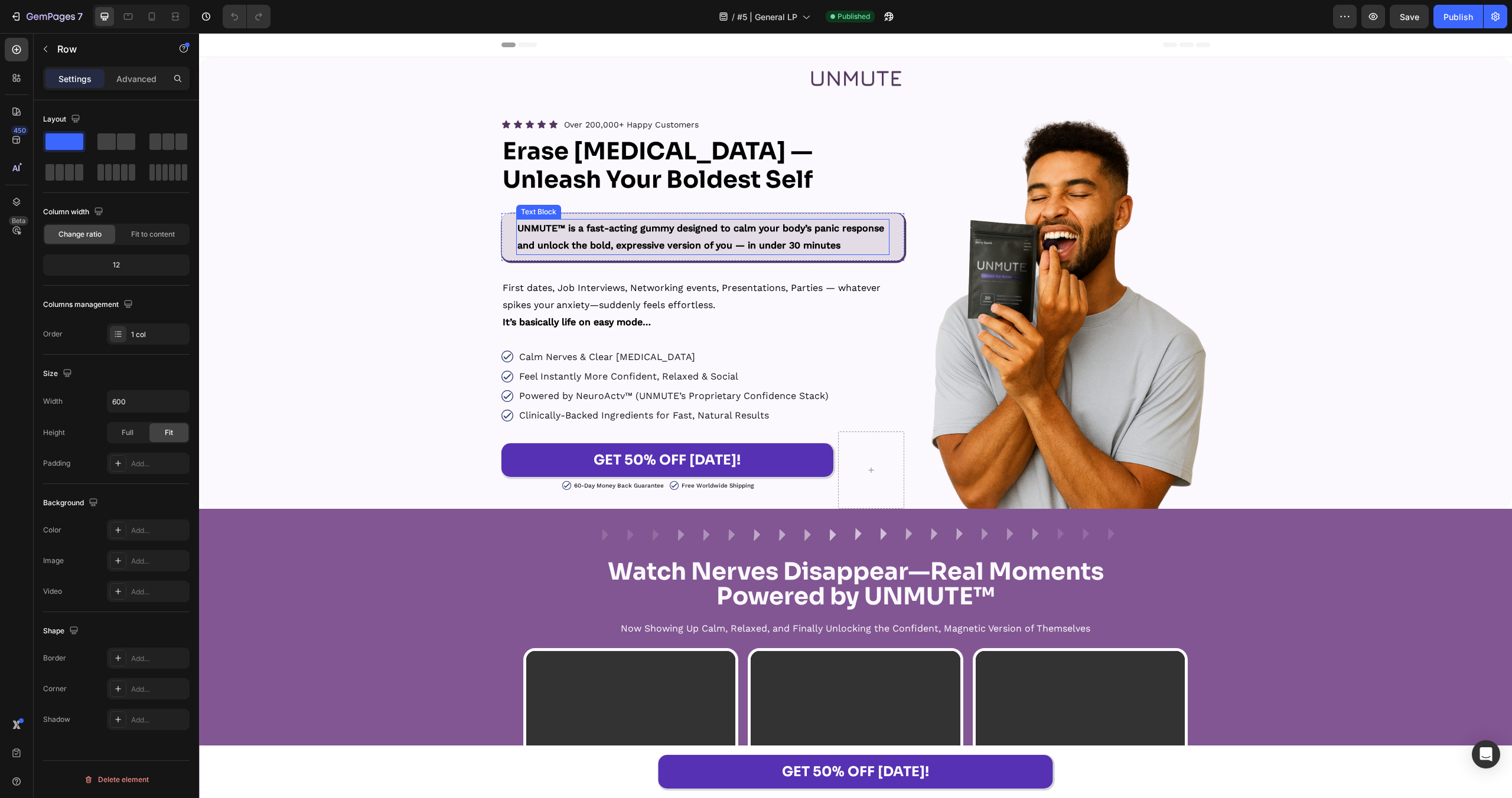
click at [785, 372] on div "Image Feel Instantly More Confident, Relaxed & Social Text Block Row" at bounding box center [702, 376] width 403 height 14
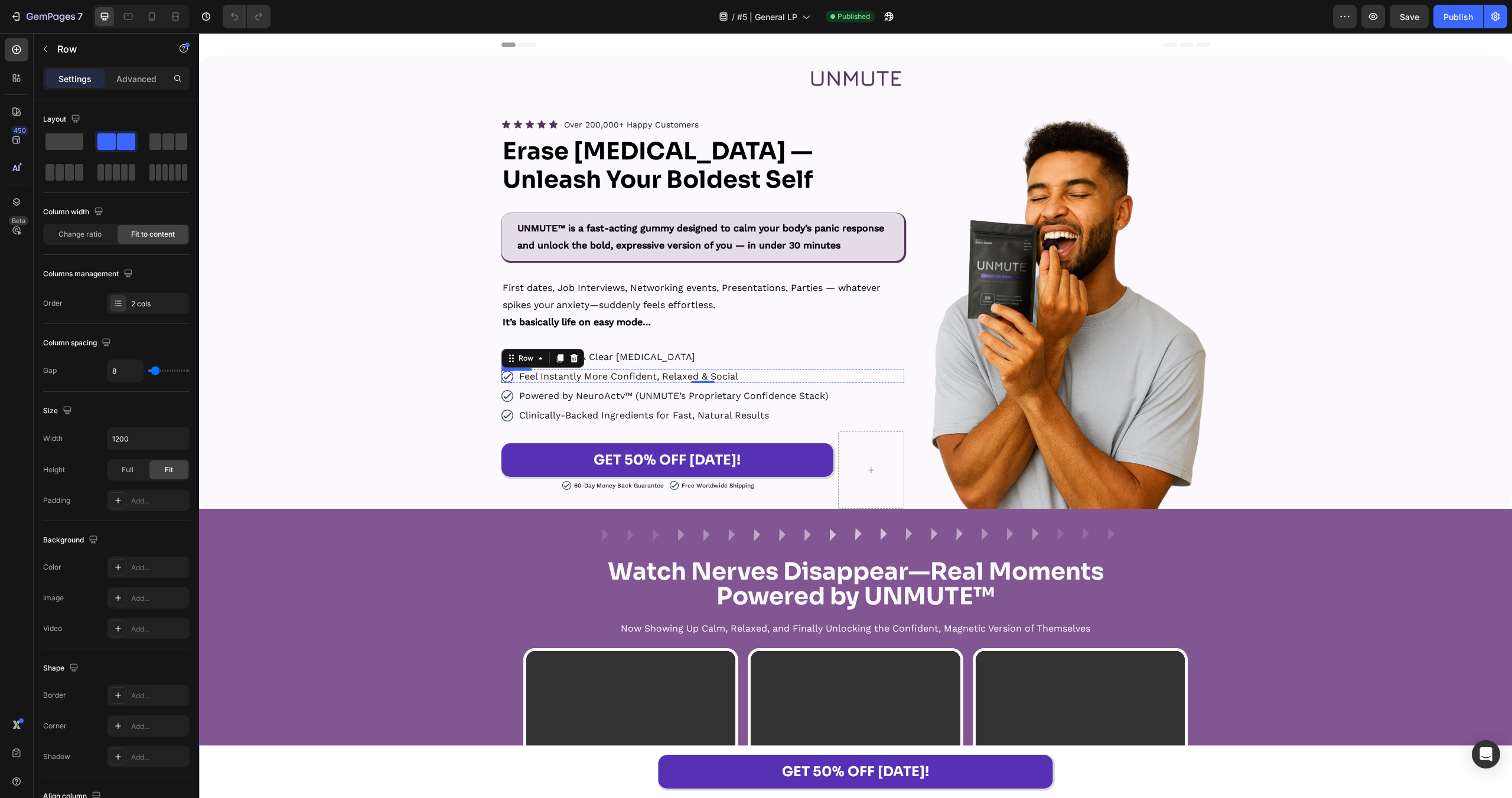
click at [509, 377] on img at bounding box center [507, 376] width 12 height 12
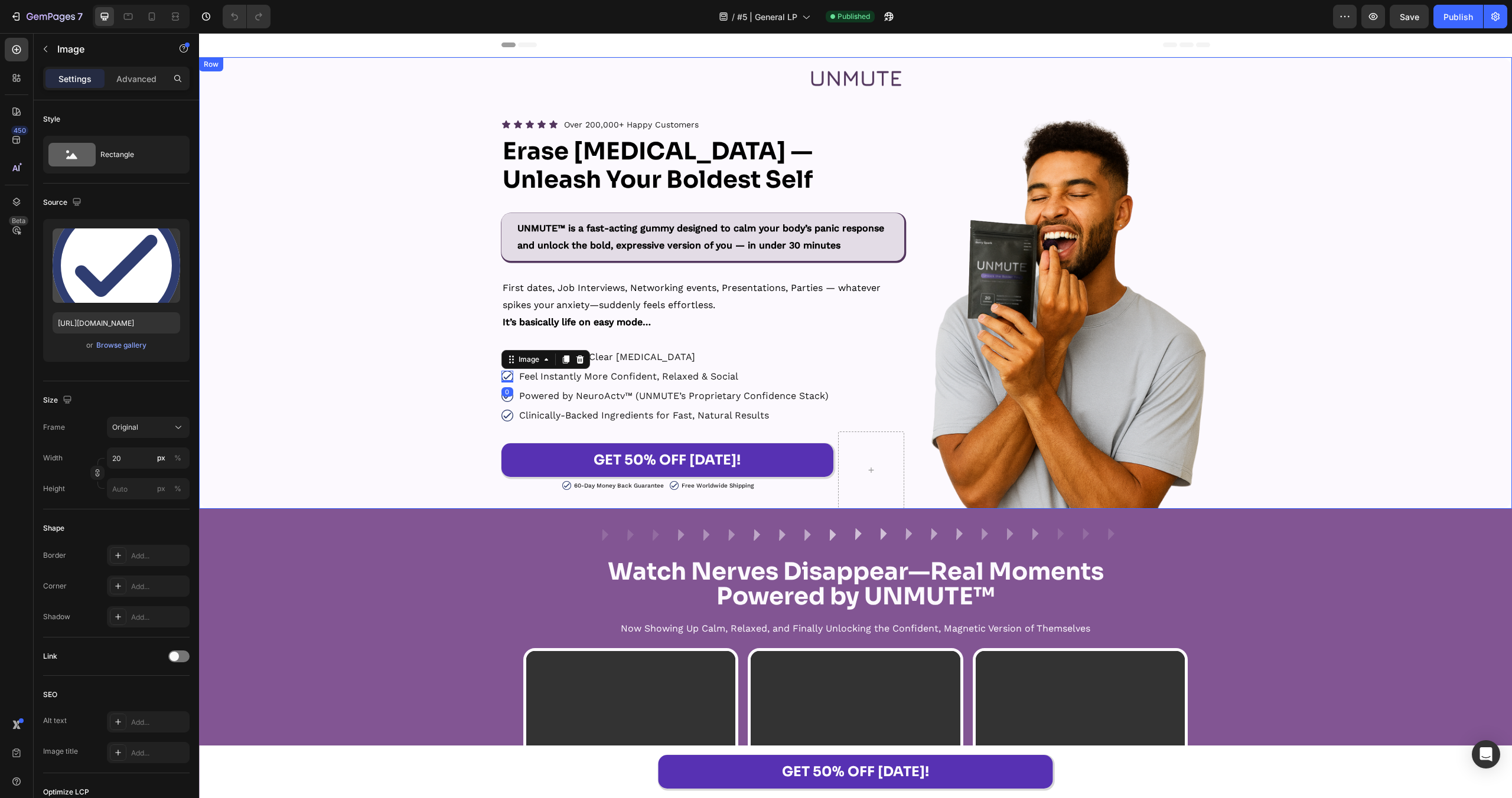
click at [401, 363] on div "Image Row Icon Icon Icon Icon Icon Icon List Over 200,000+ Happy Customers Text…" at bounding box center [856, 283] width 1313 height 452
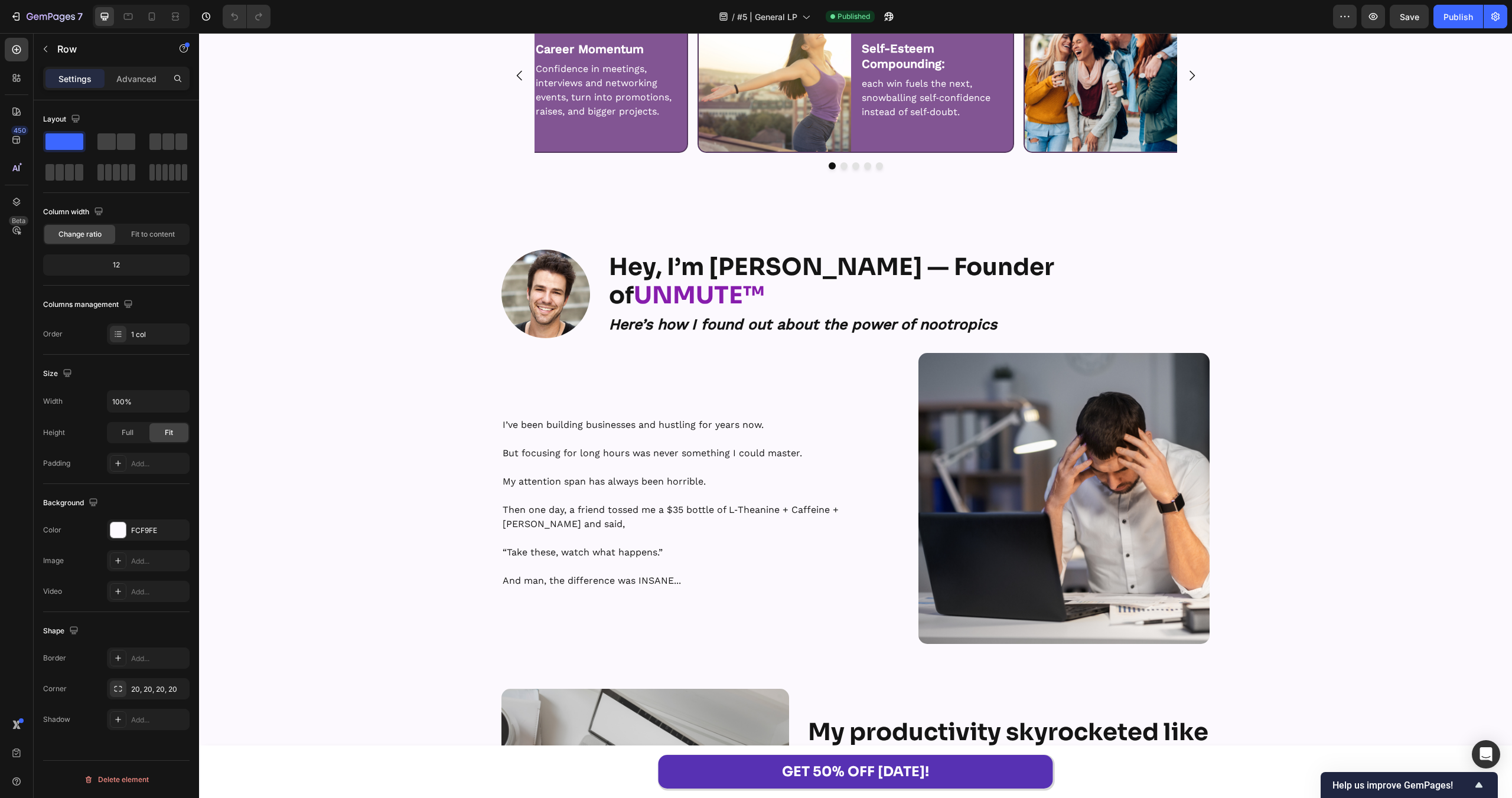
scroll to position [7201, 0]
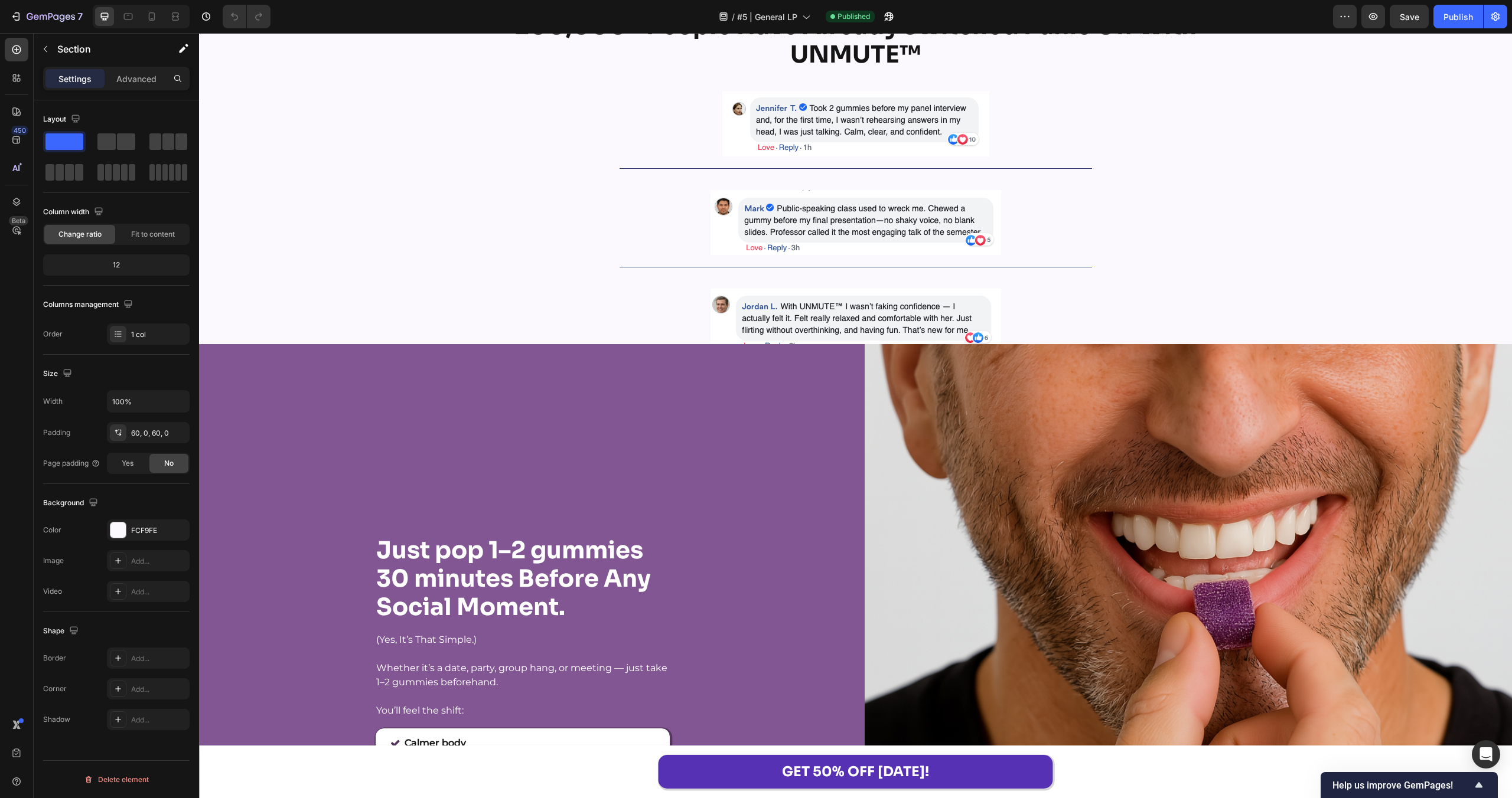
scroll to position [9364, 0]
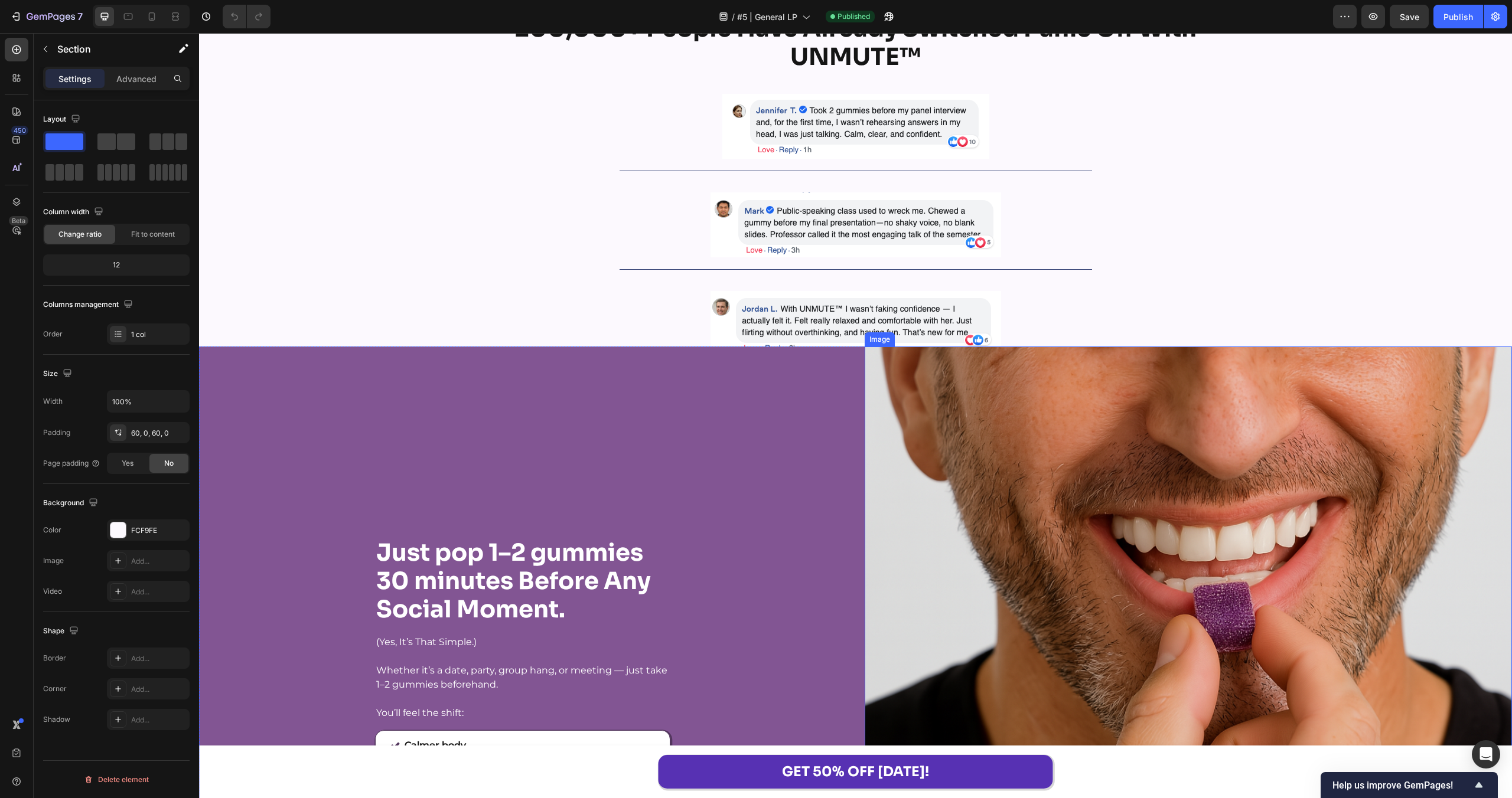
click at [1169, 326] on div "200,000+ People Have Already Switched Panic Off With UNMUTE™ Heading Row Image …" at bounding box center [856, 357] width 1313 height 686
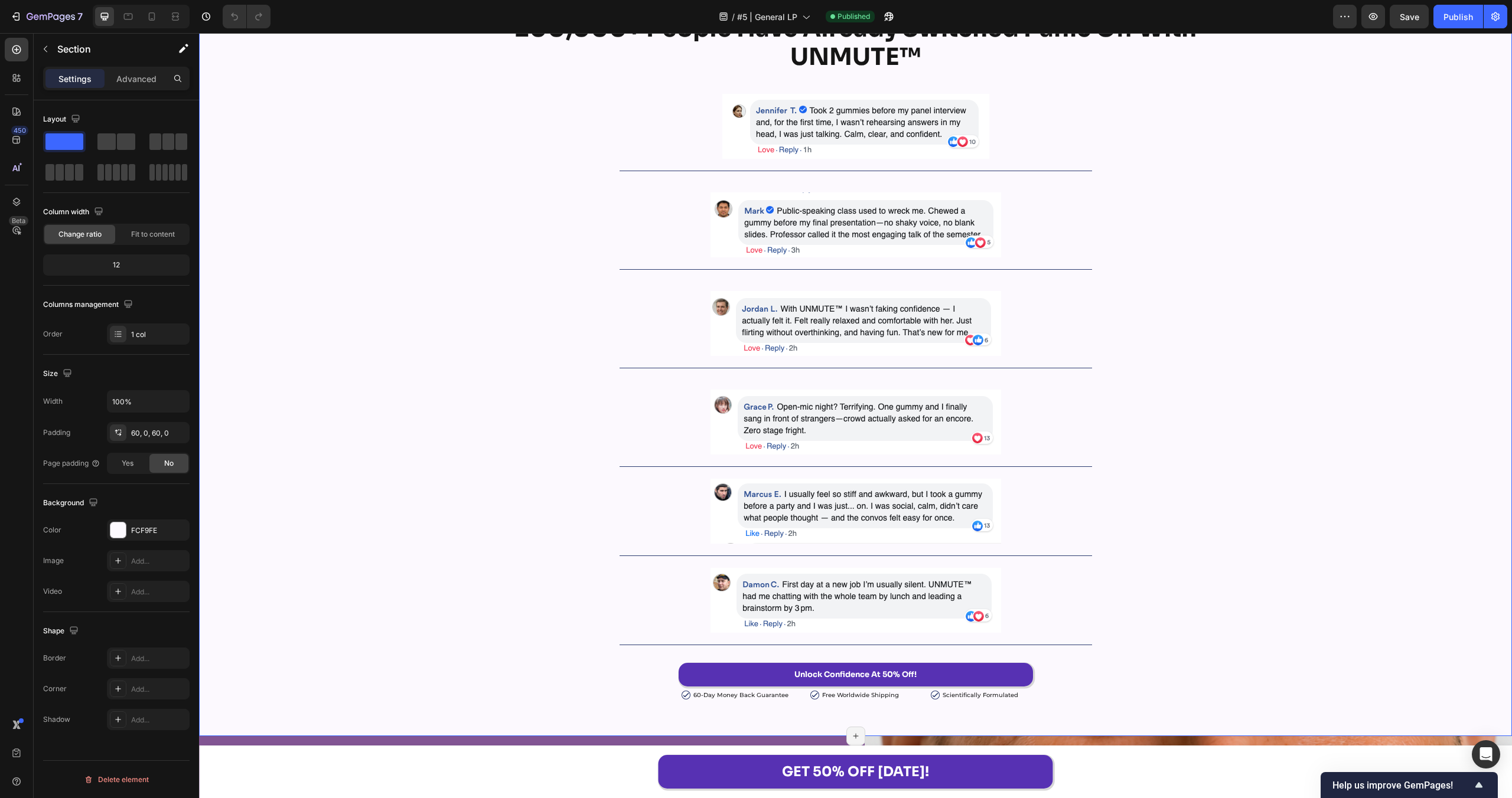
click at [1167, 292] on div "200,000+ People Have Already Switched Panic Off With UNMUTE™ Heading Row Image …" at bounding box center [856, 357] width 1313 height 686
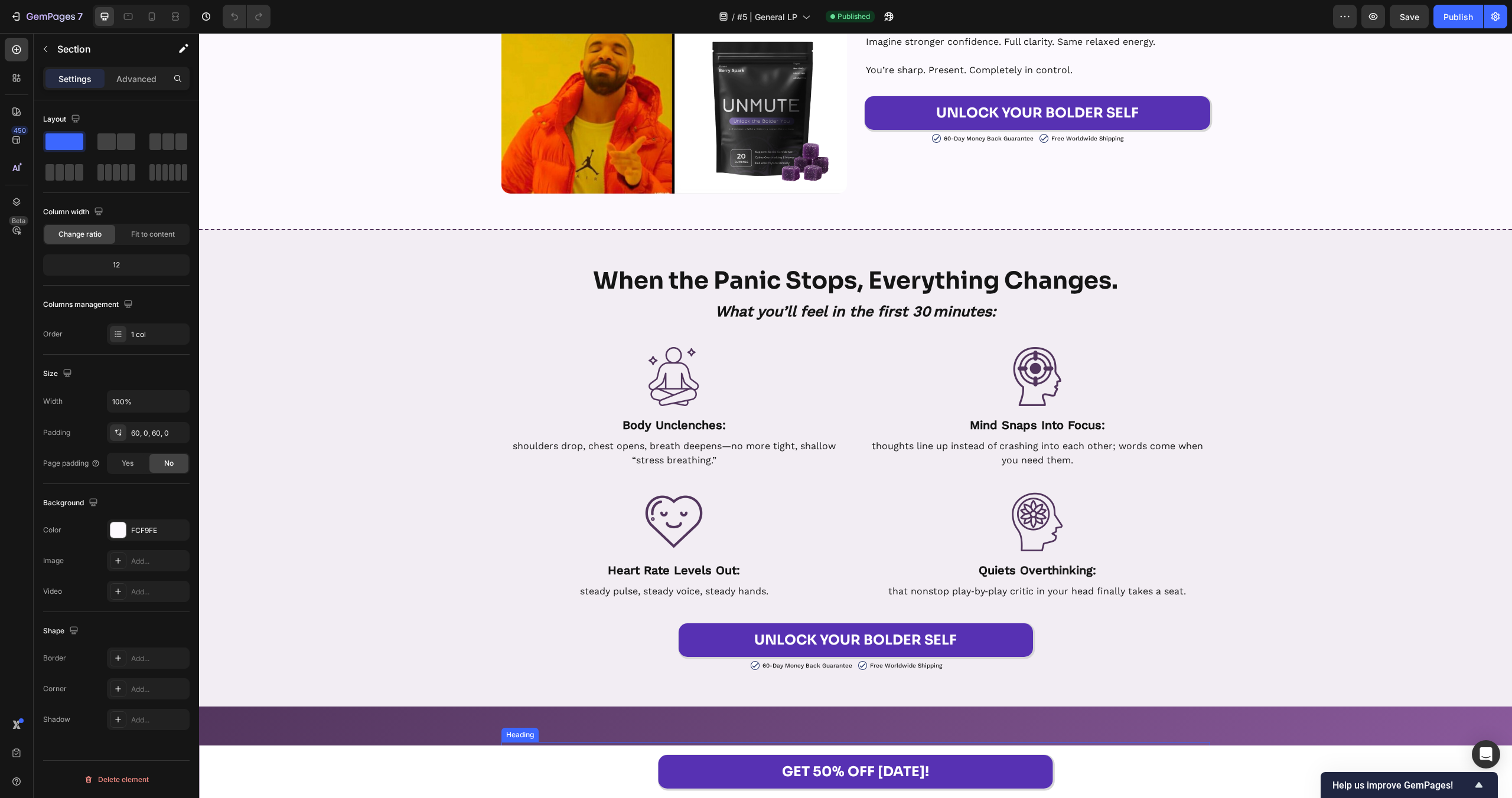
scroll to position [5420, 0]
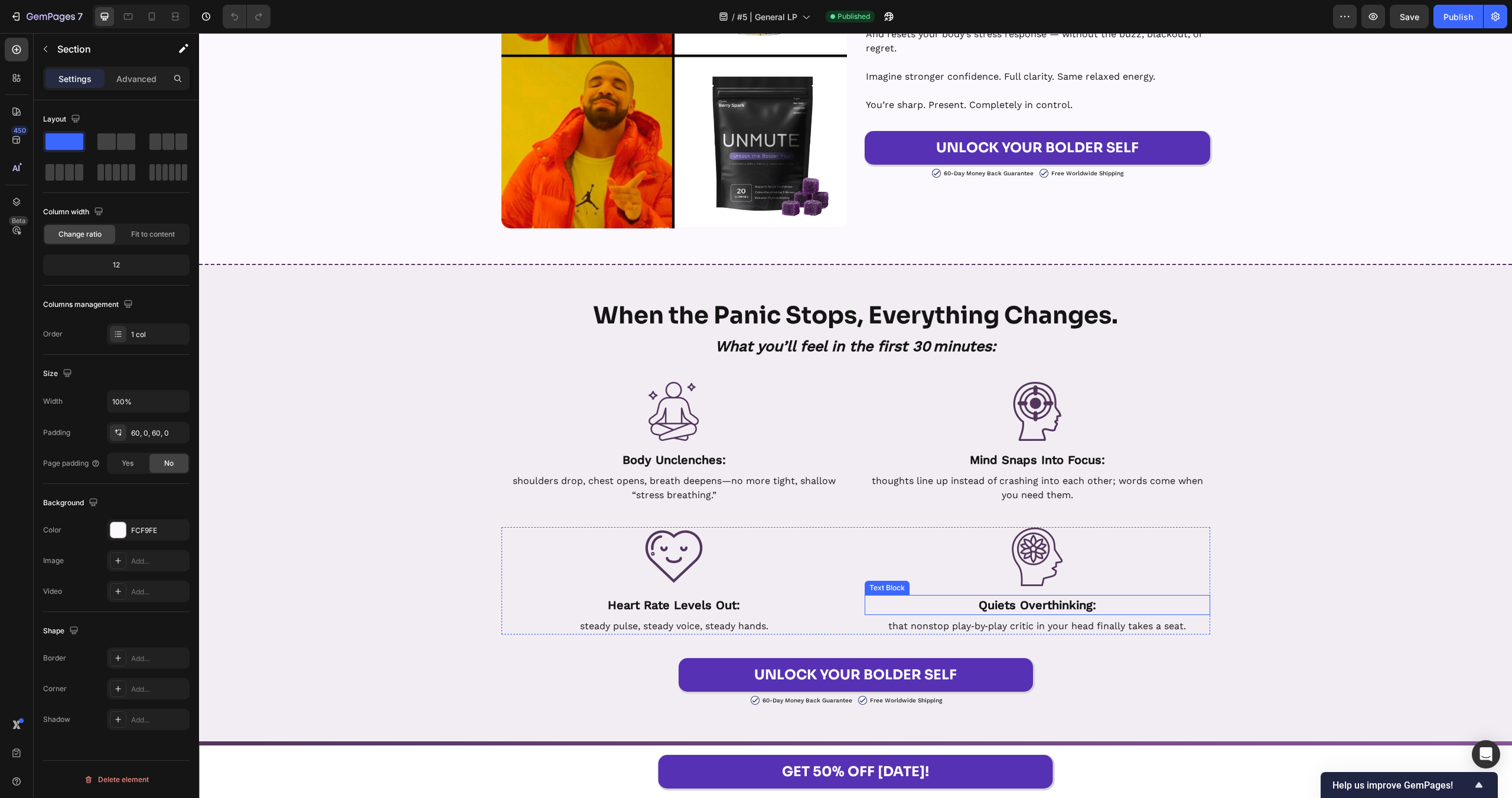
click at [1245, 448] on div "When the Panic Stops, Everything Changes. Heading What you’ll feel in the first…" at bounding box center [856, 504] width 1313 height 406
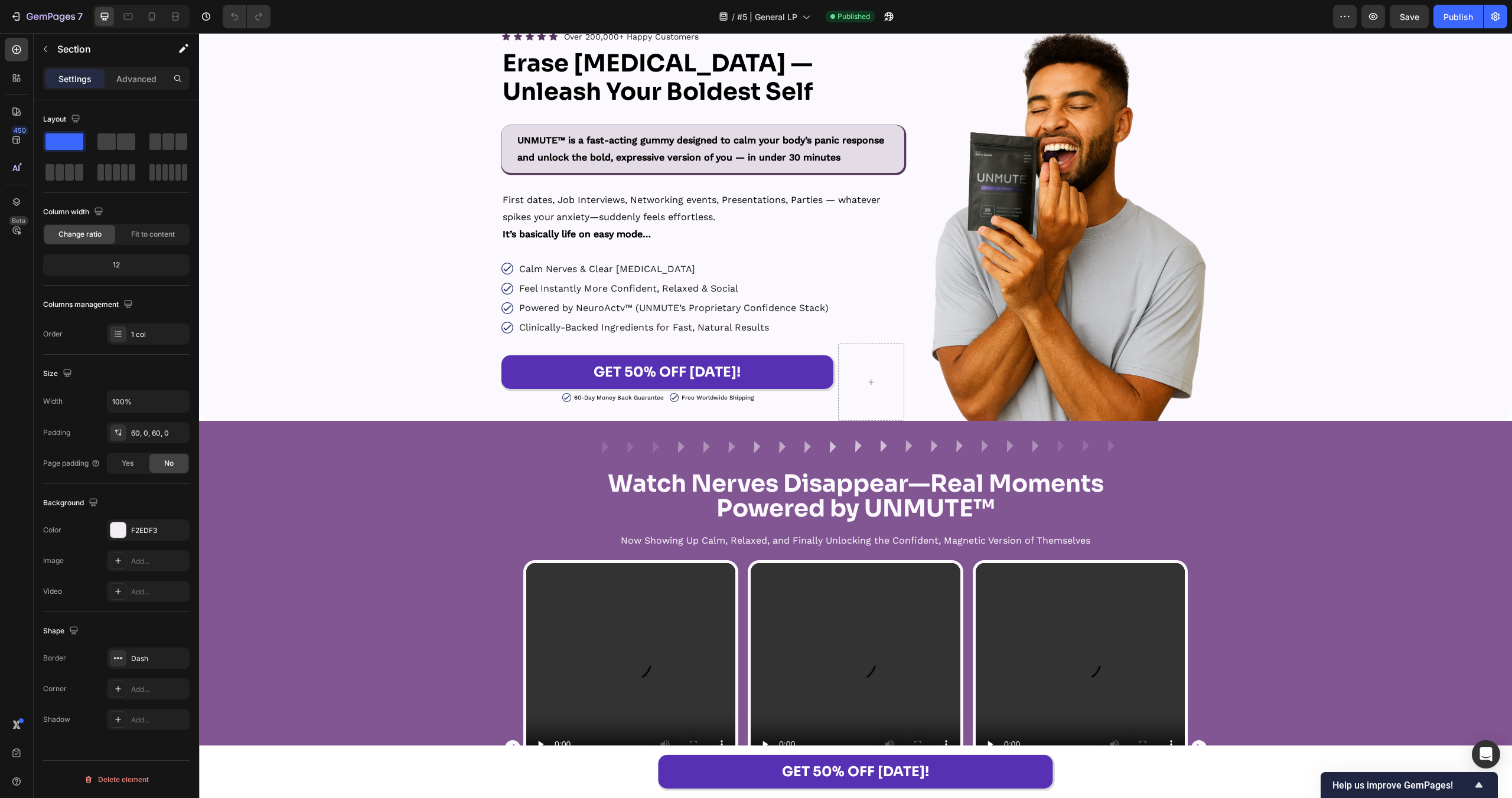
scroll to position [0, 0]
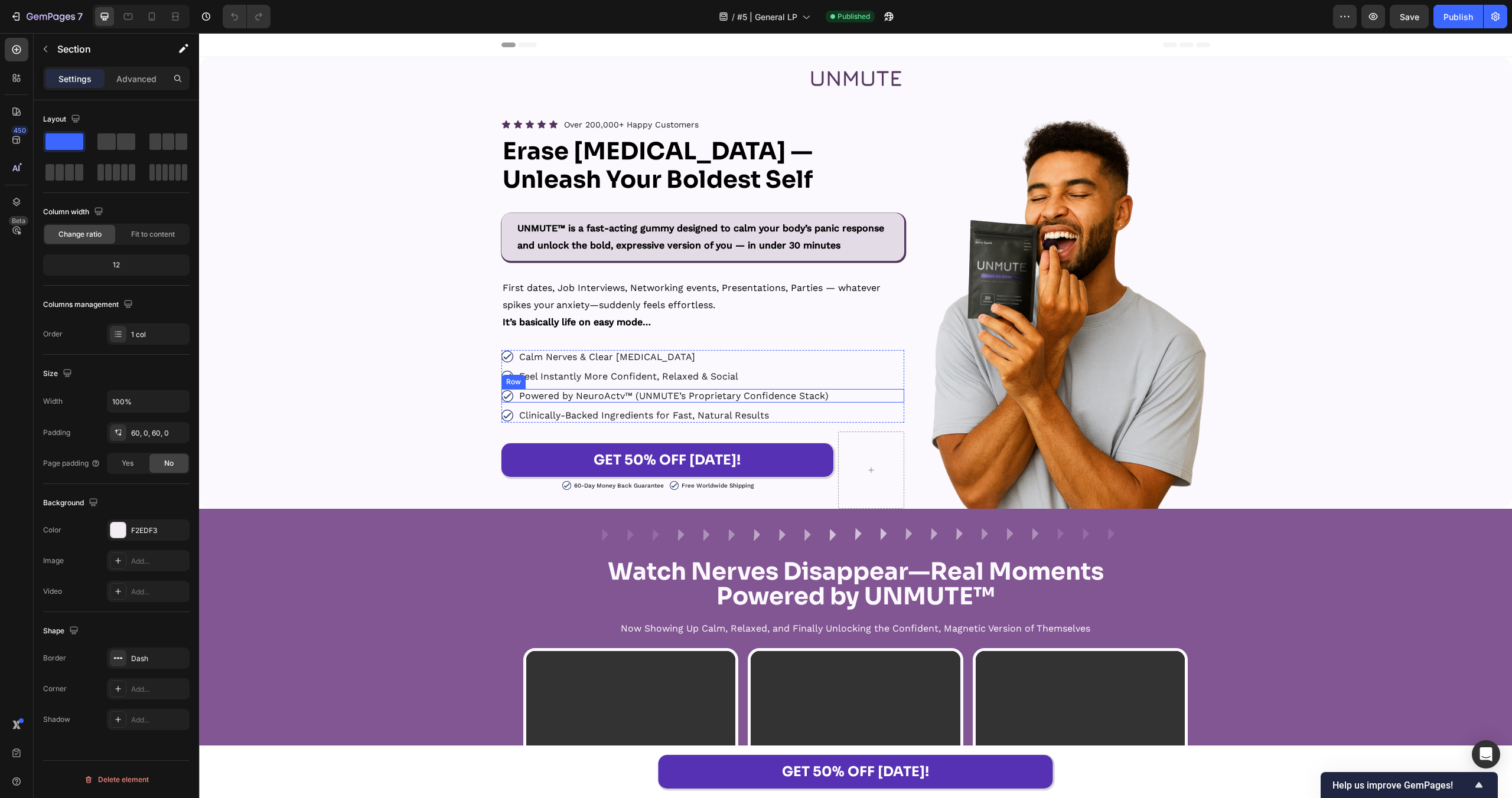
click at [892, 389] on div "Image Powered by NeuroActv™ (UNMUTE’s Proprietary Confidence Stack) Text Block …" at bounding box center [702, 396] width 403 height 14
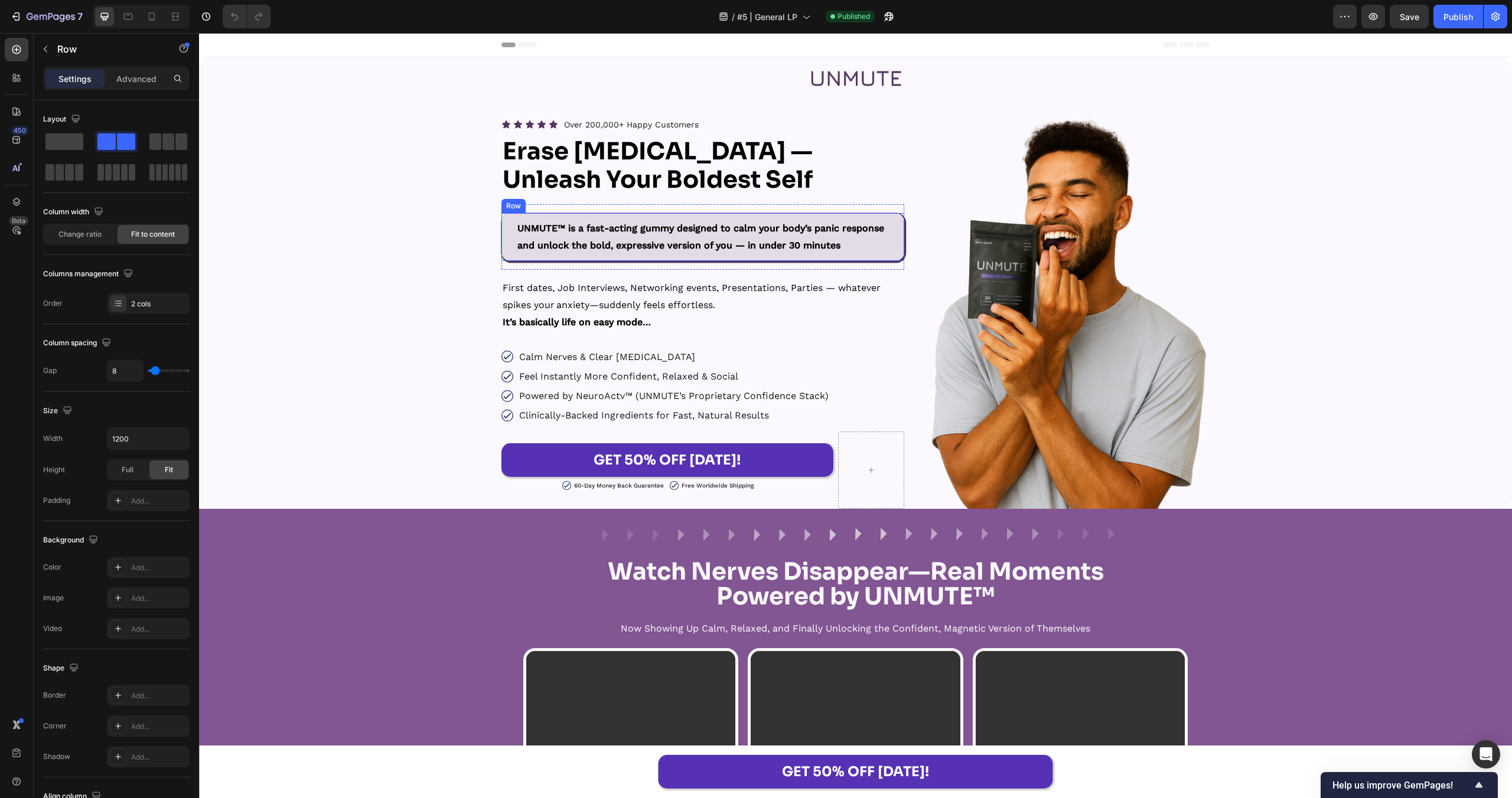
click at [898, 220] on div "UNMUTE™ is a fast-acting gummy designed to calm your body’s panic response and …" at bounding box center [702, 237] width 403 height 48
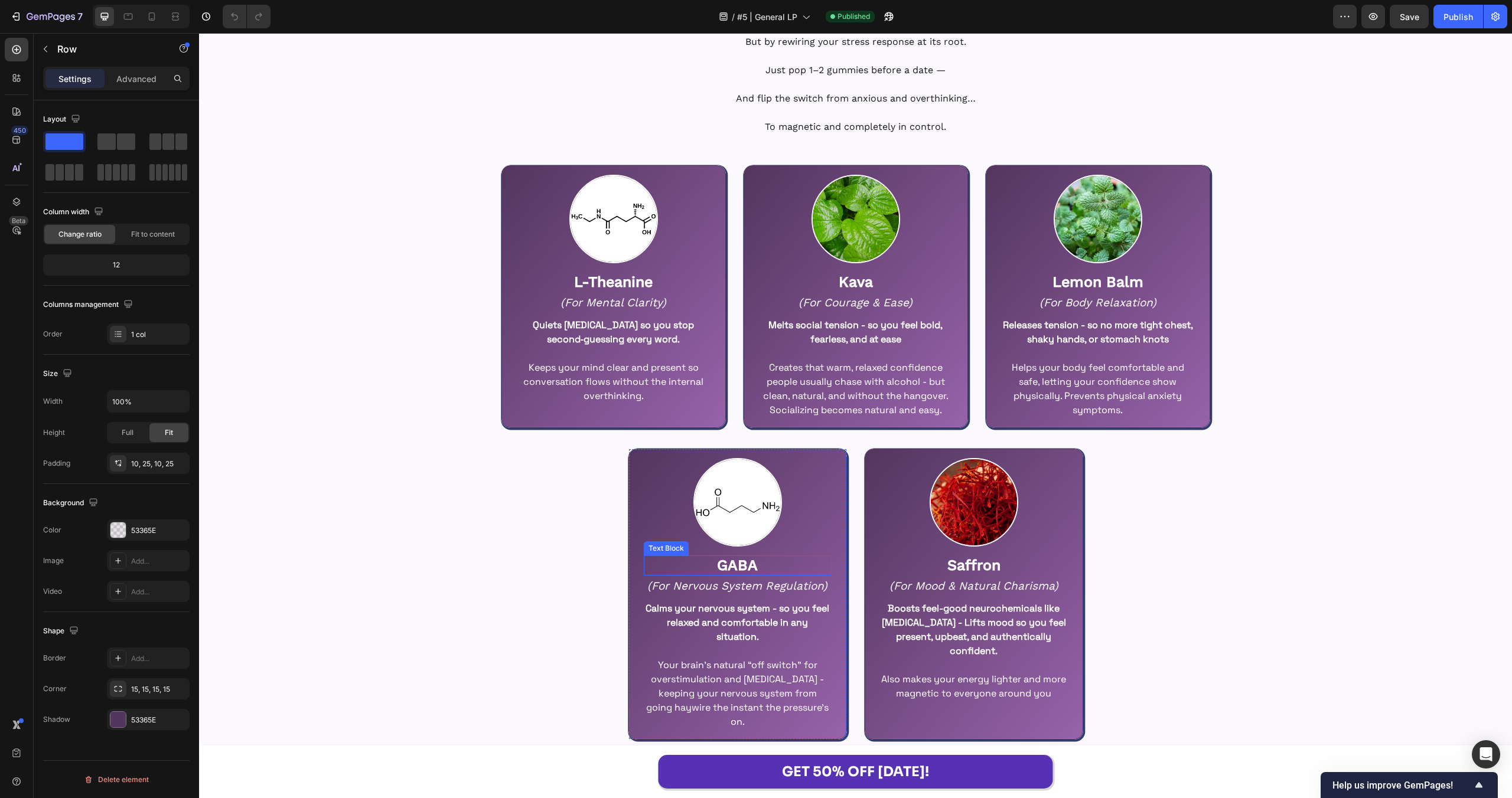
scroll to position [3505, 0]
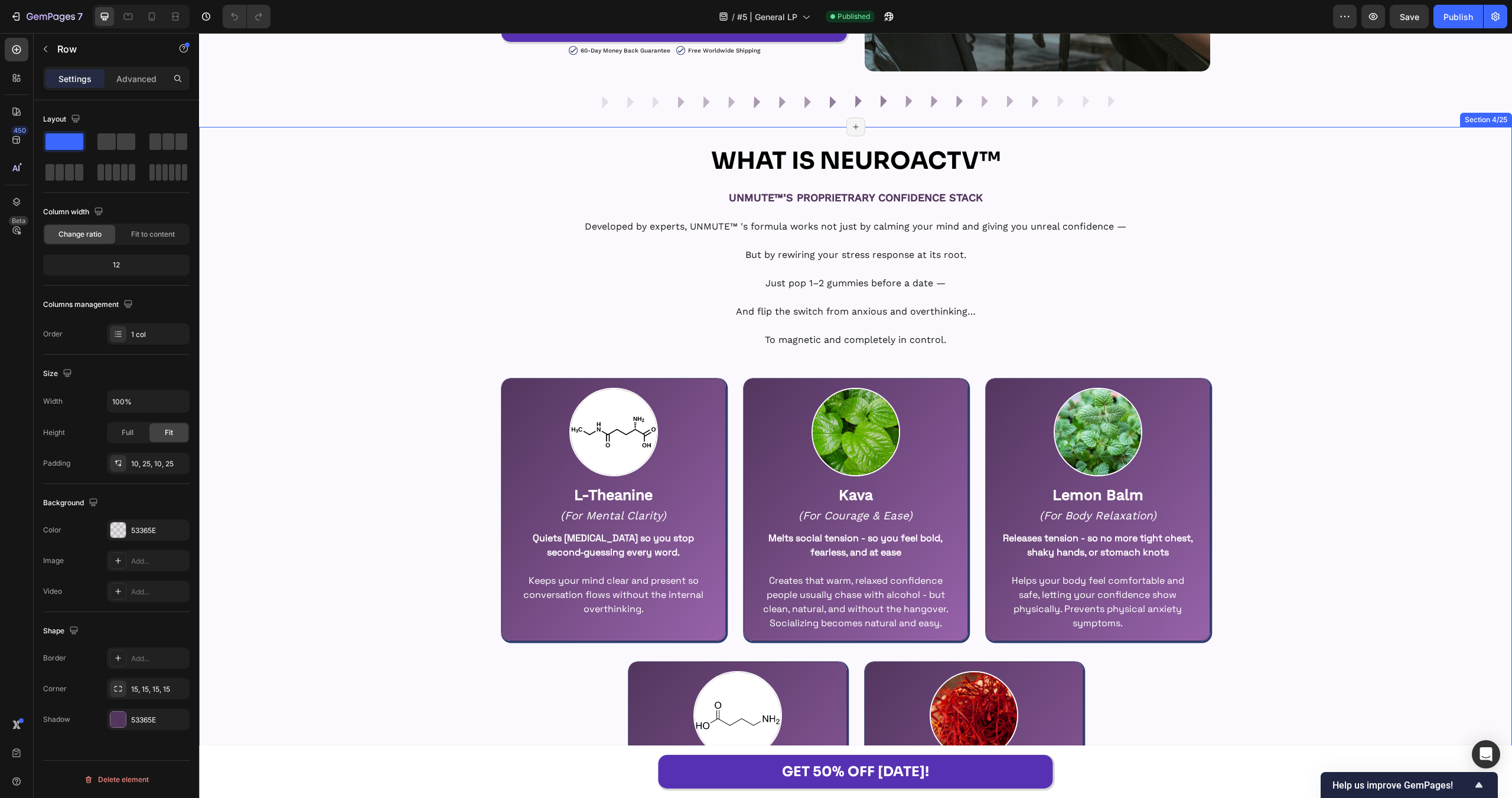
click at [427, 313] on div "WHAT IS NEUROACTV™ Heading UNMUTE™’S PROPRIETRARY CONFIDENCE STACK Text Block D…" at bounding box center [856, 549] width 1313 height 807
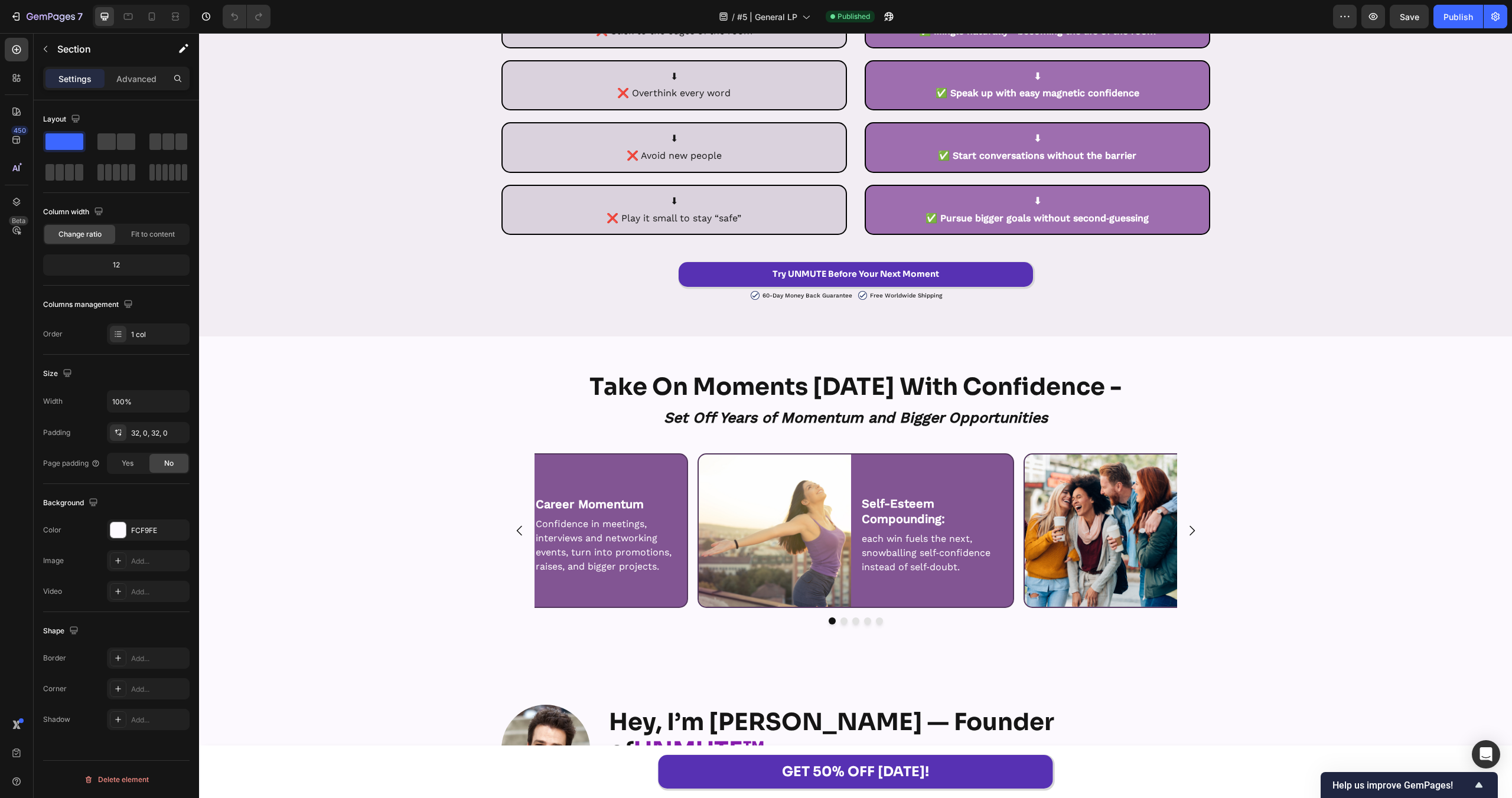
scroll to position [6819, 0]
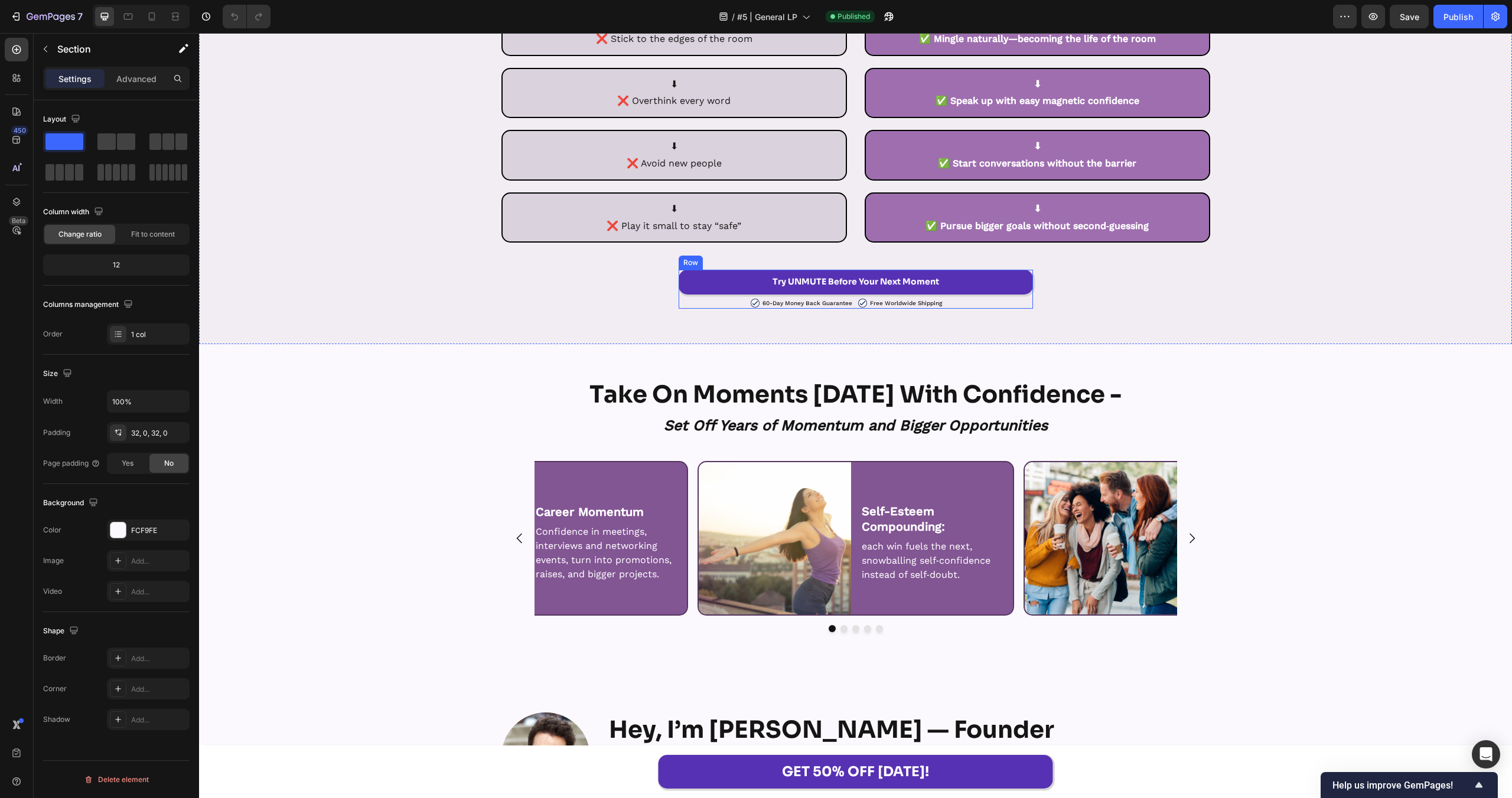
click at [989, 295] on div "Try UNMUTE Before Your Next Moment Button Image 60-Day Money Back Guarantee Tex…" at bounding box center [856, 289] width 354 height 39
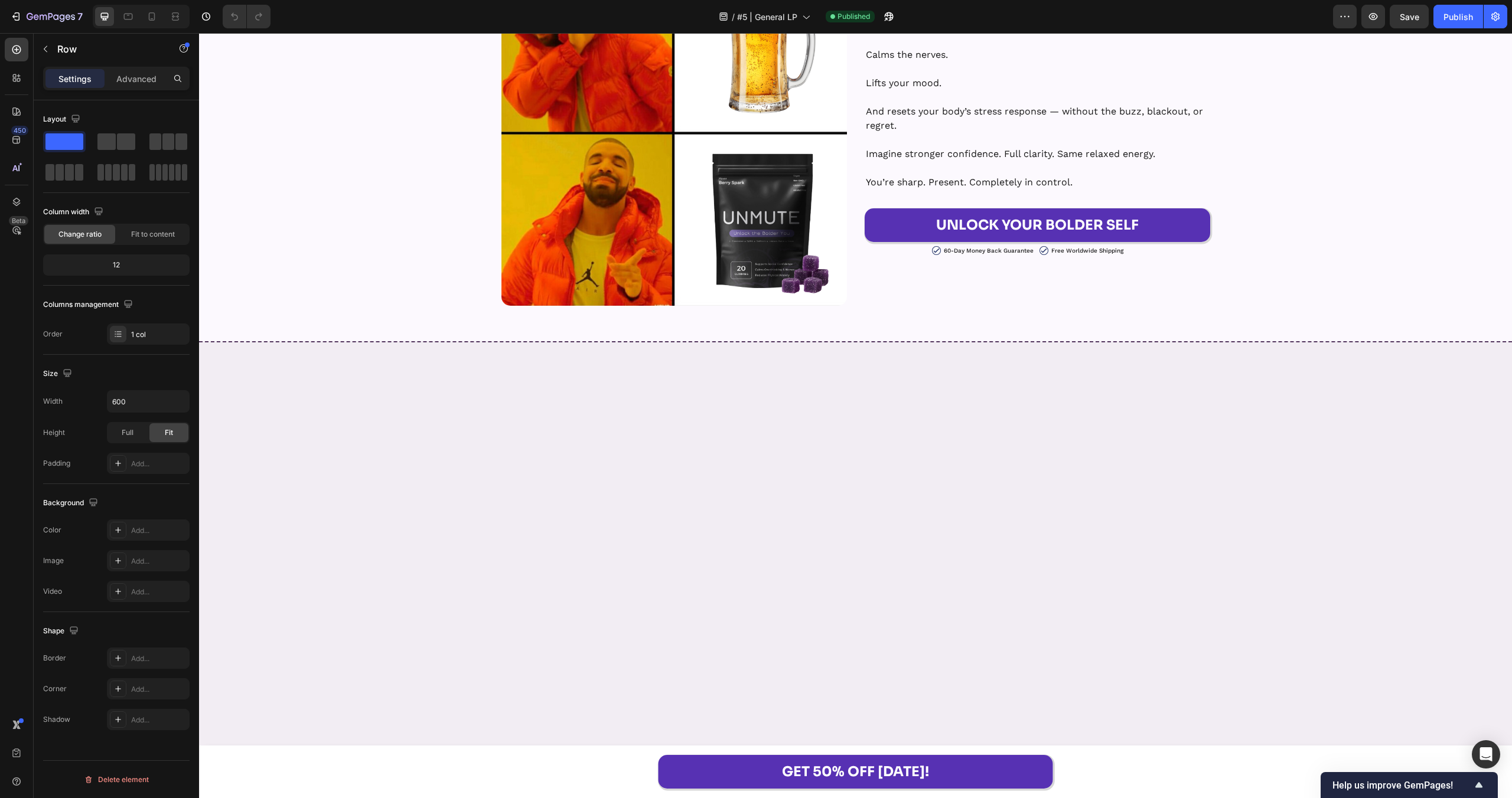
scroll to position [4230, 0]
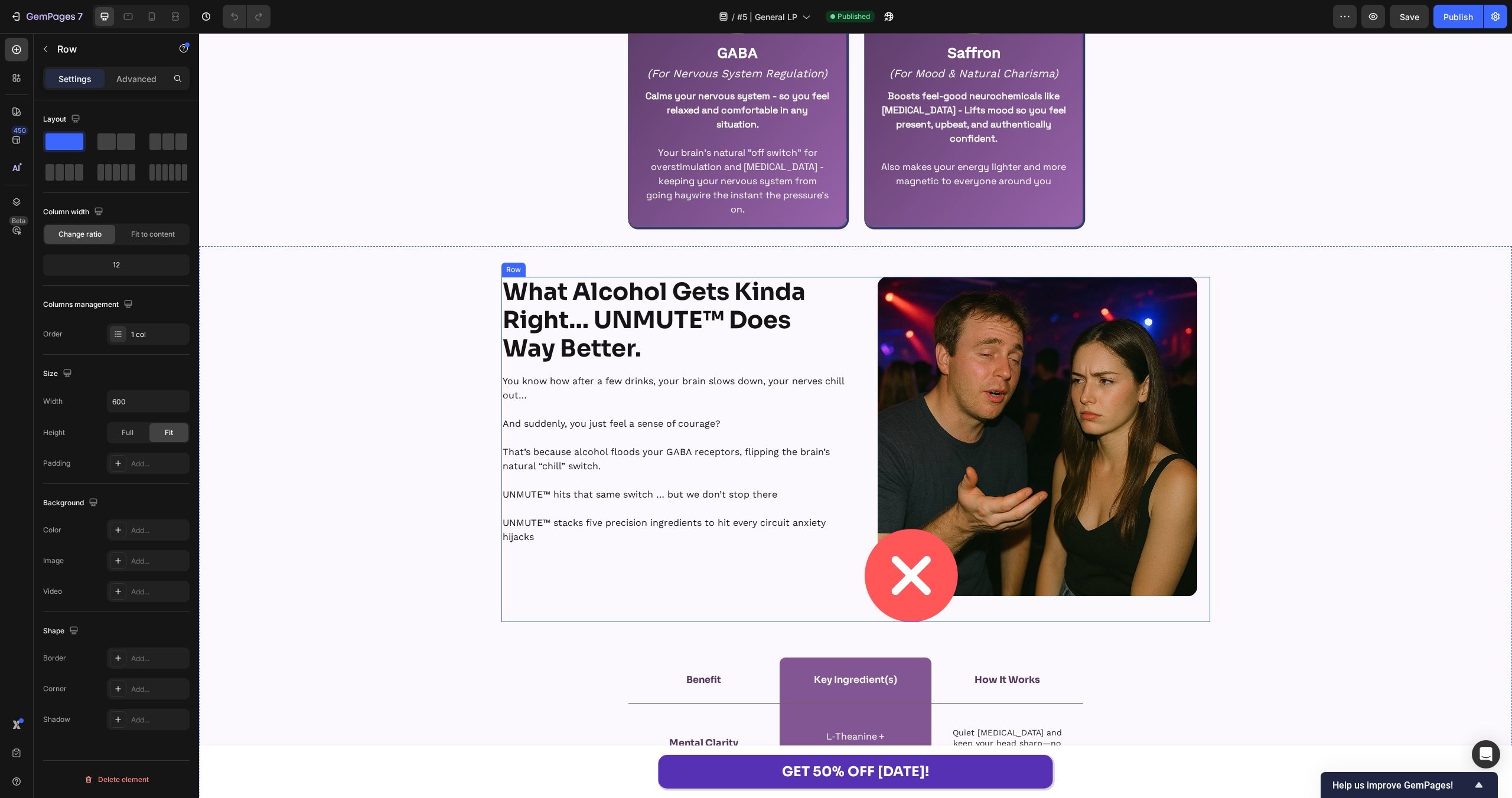
click at [772, 558] on div "What Alcohol Gets Kinda Right… UNMUTE™ Does Way Better. Heading You know how af…" at bounding box center [674, 449] width 345 height 345
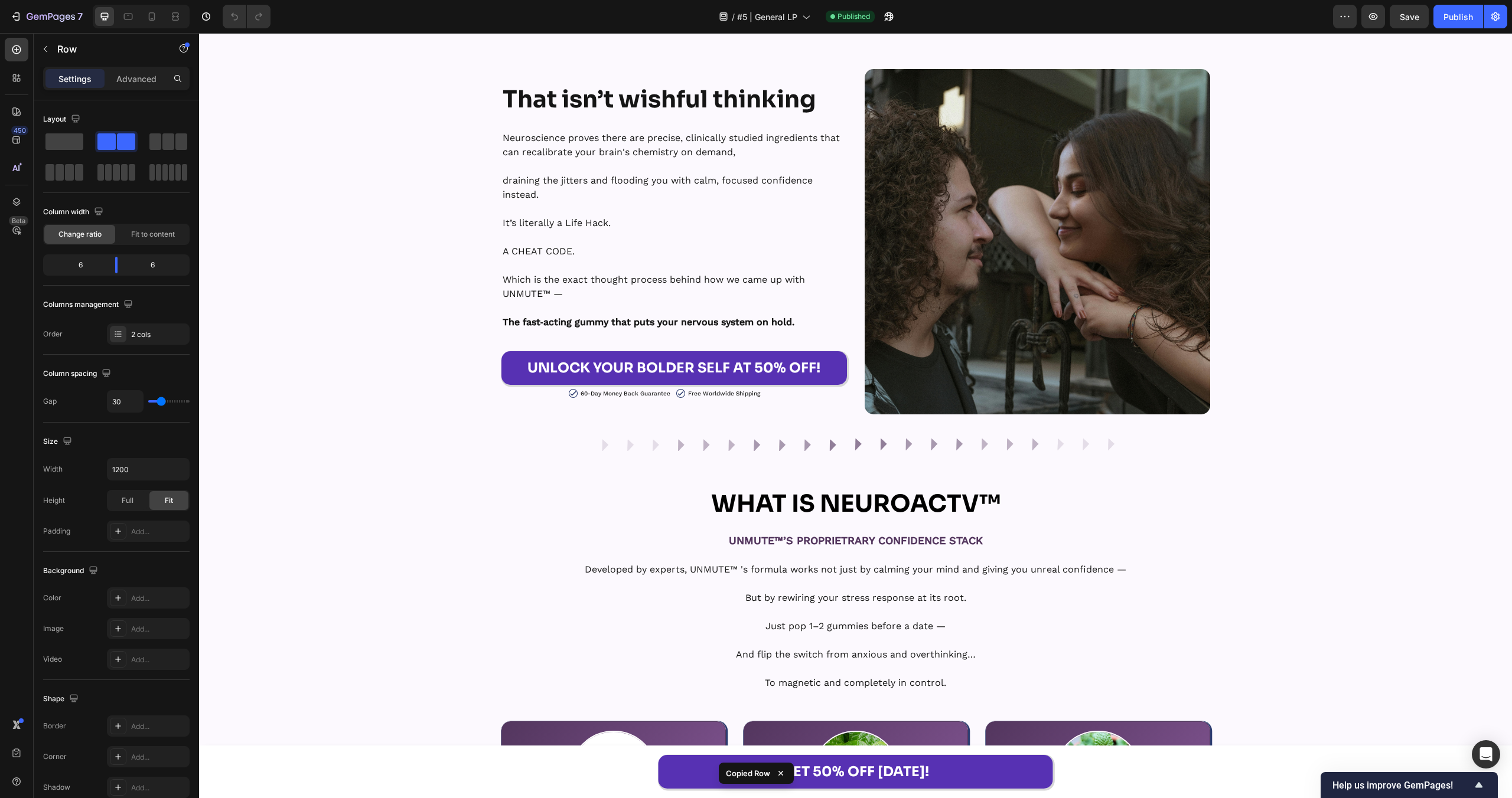
scroll to position [3138, 0]
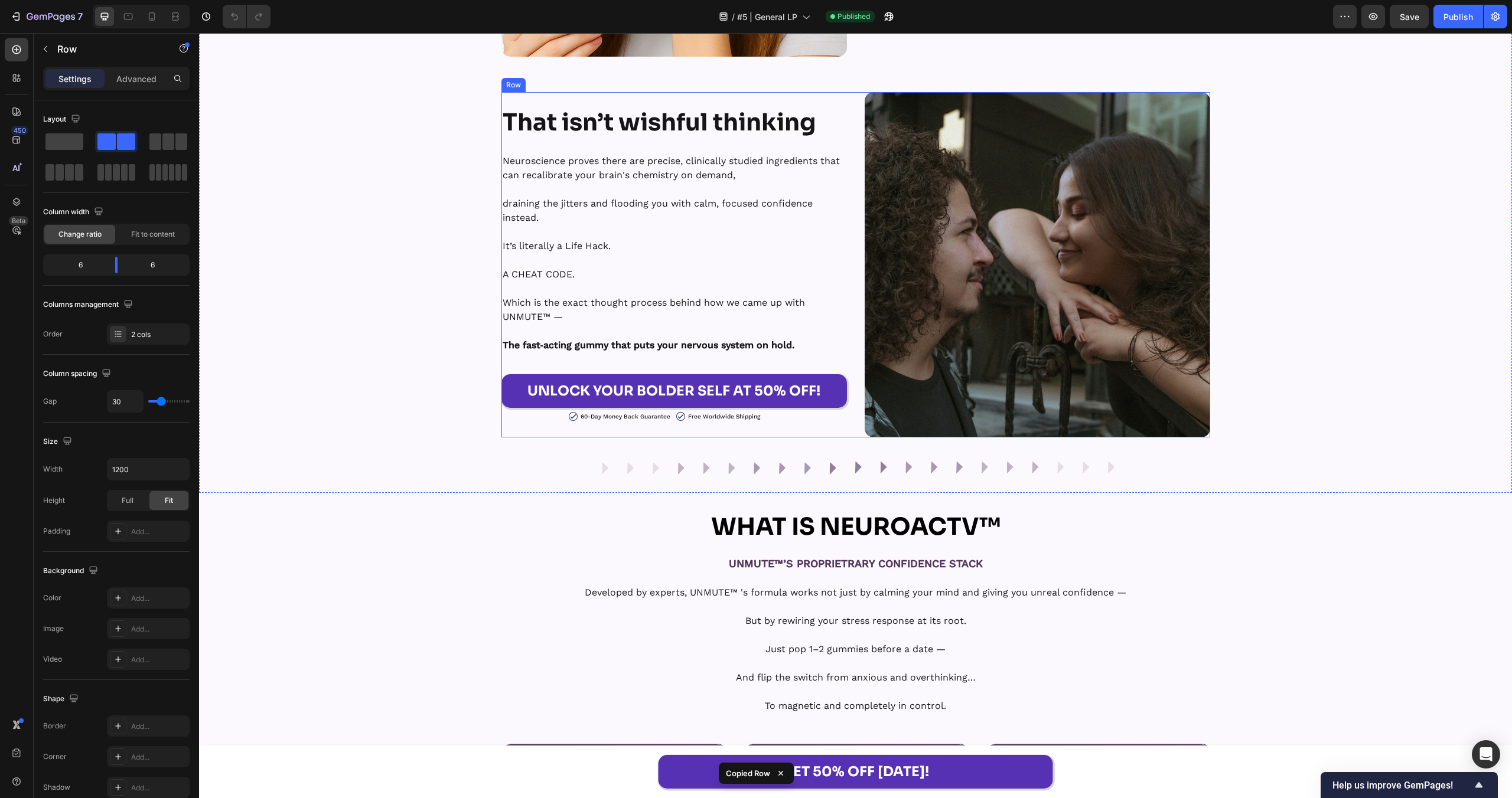
click at [854, 111] on div "That isn’t wishful thinking Heading Neuroscience proves there are precise, clin…" at bounding box center [856, 265] width 709 height 345
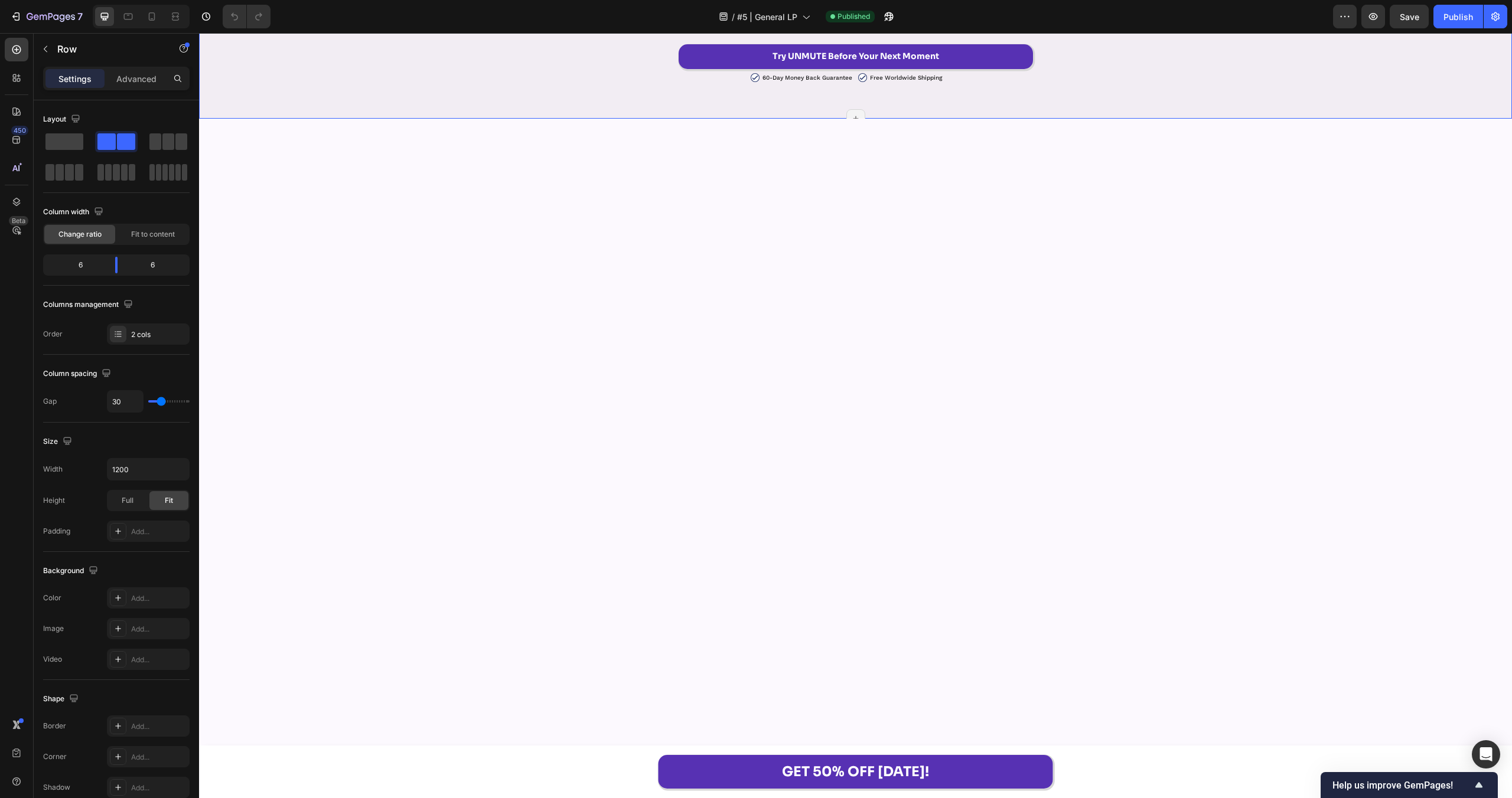
scroll to position [6091, 0]
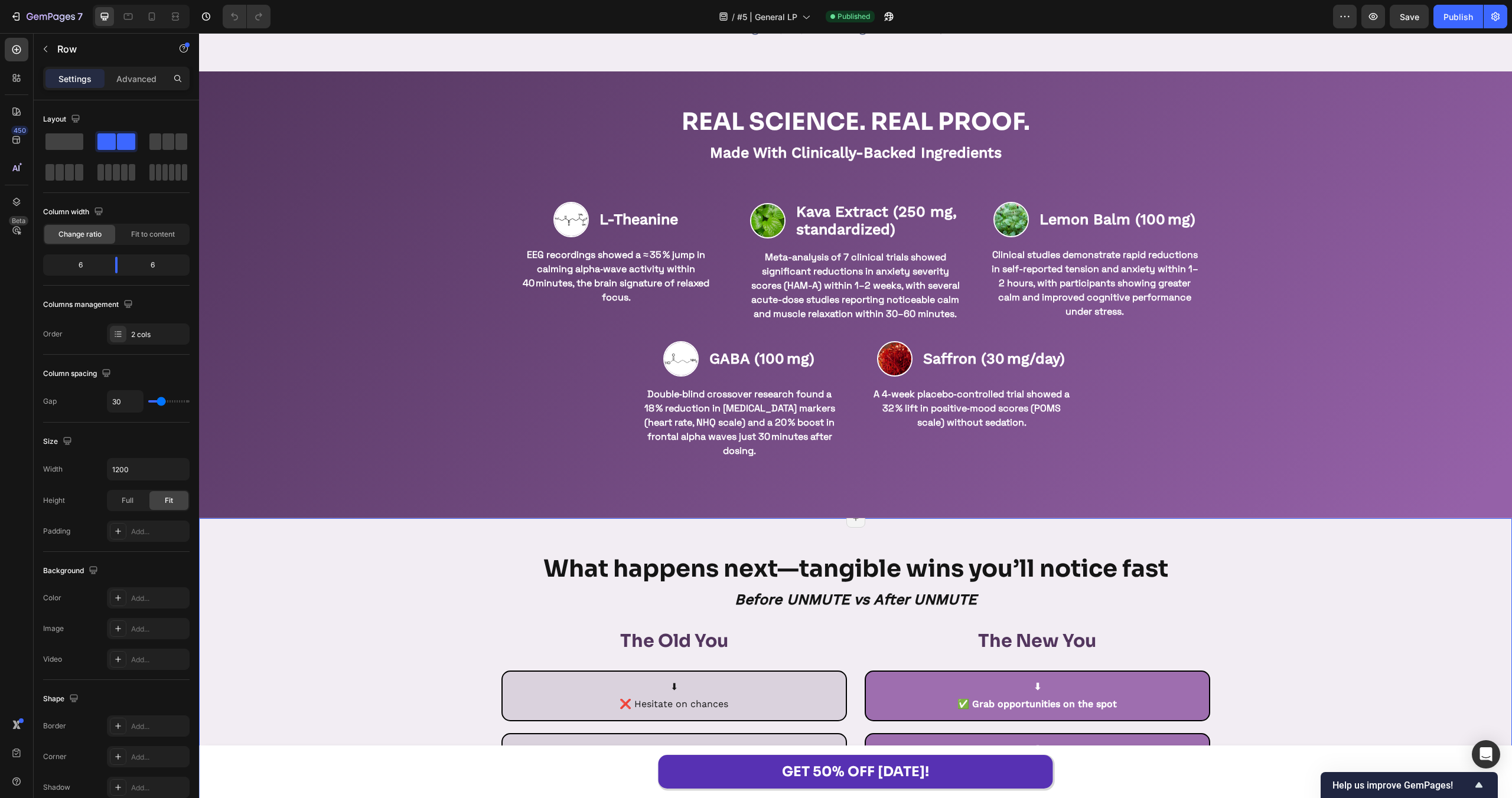
click at [383, 632] on div "What happens next—tangible wins you’ll notice fast Heading Before UNMUTE vs Aft…" at bounding box center [856, 794] width 1313 height 482
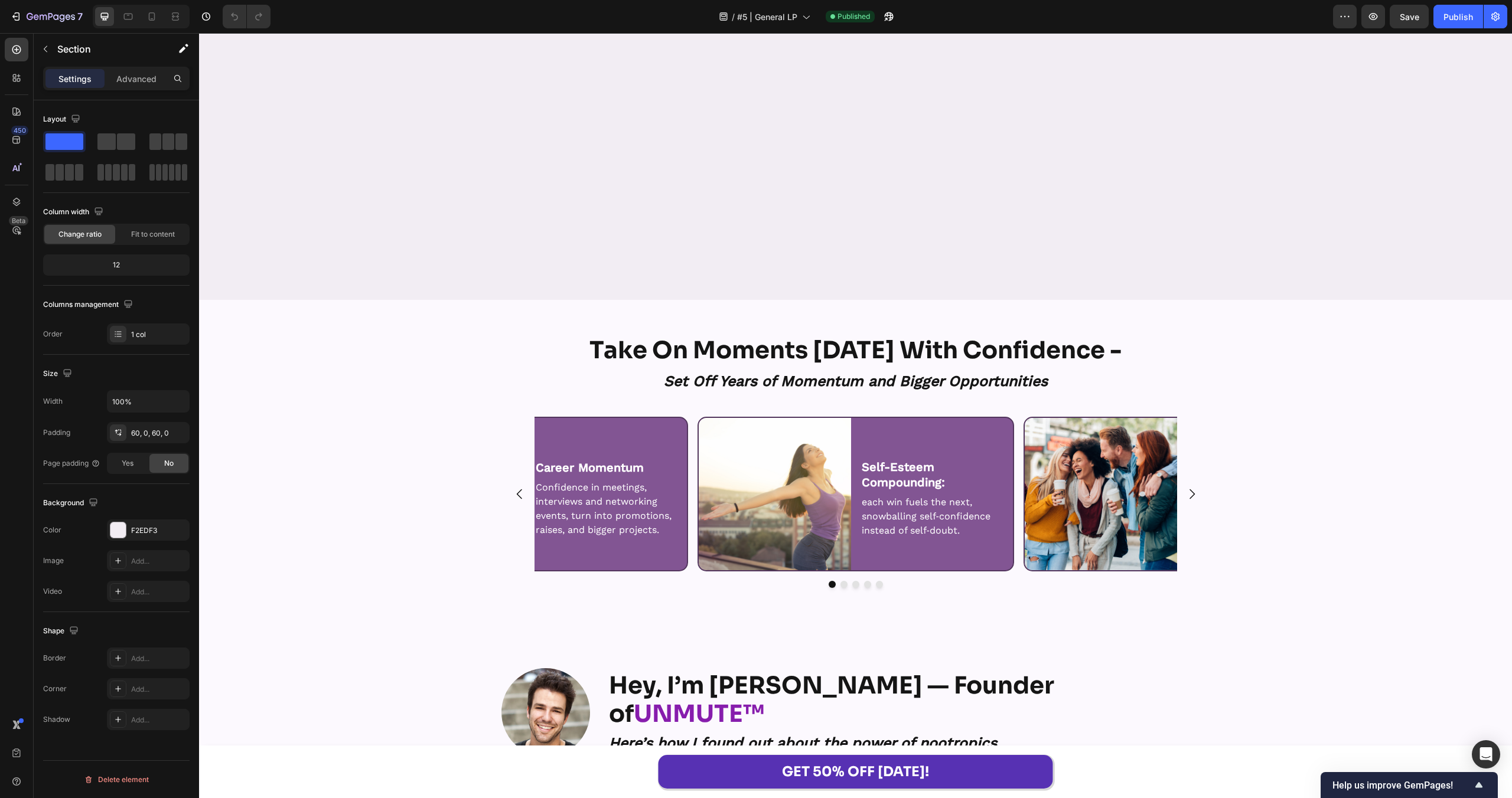
scroll to position [7331, 0]
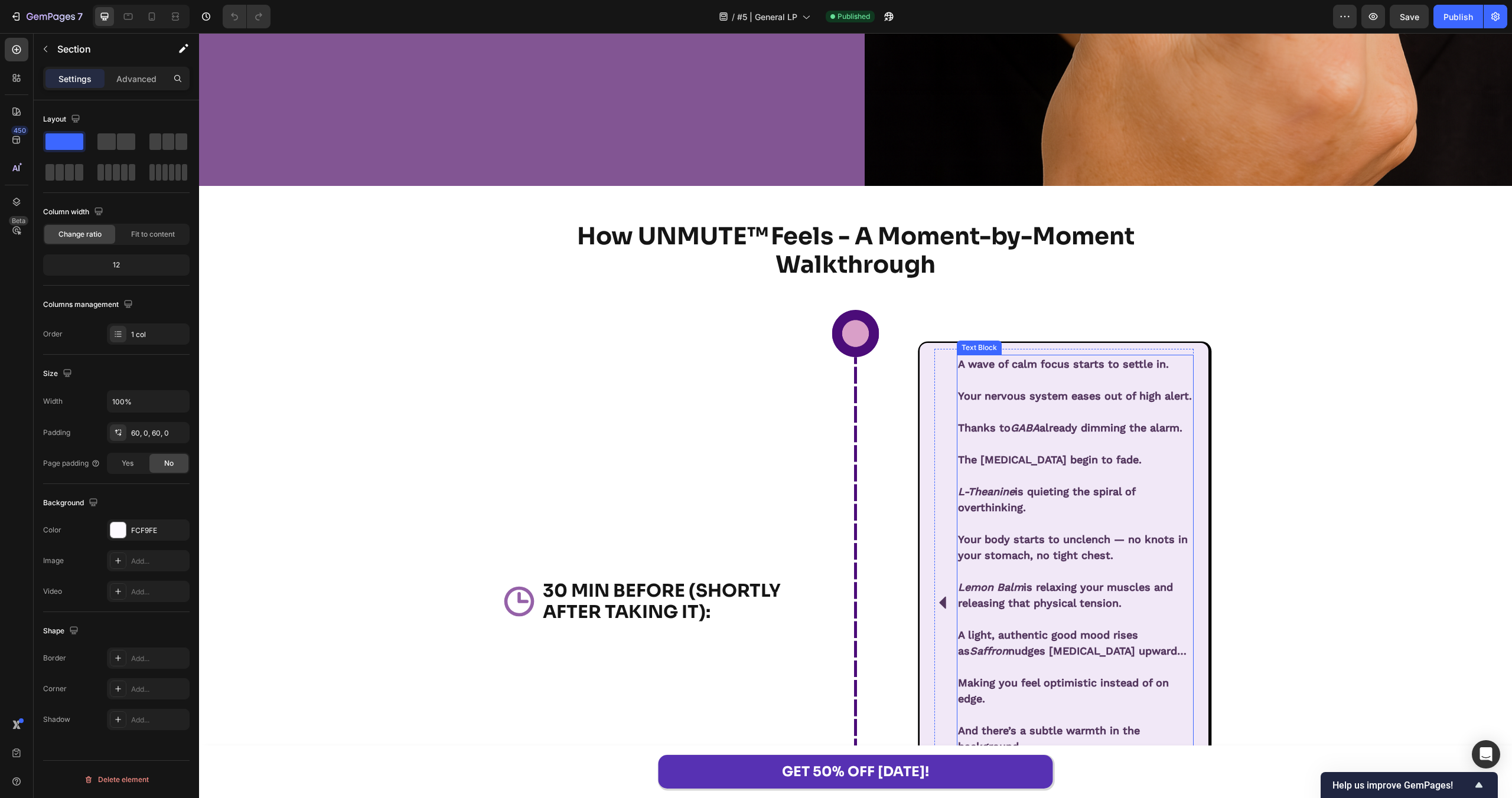
scroll to position [11059, 0]
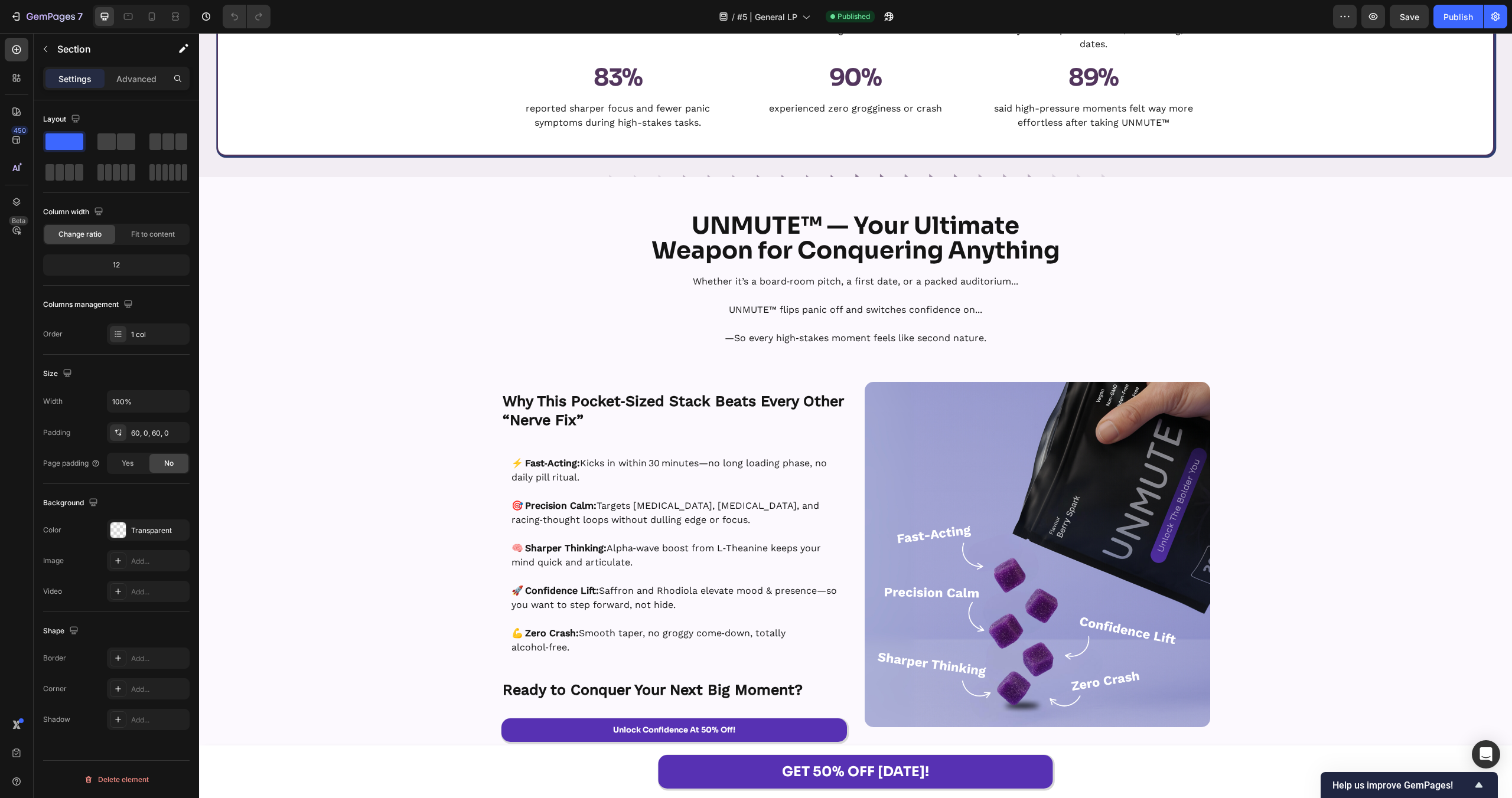
scroll to position [13348, 0]
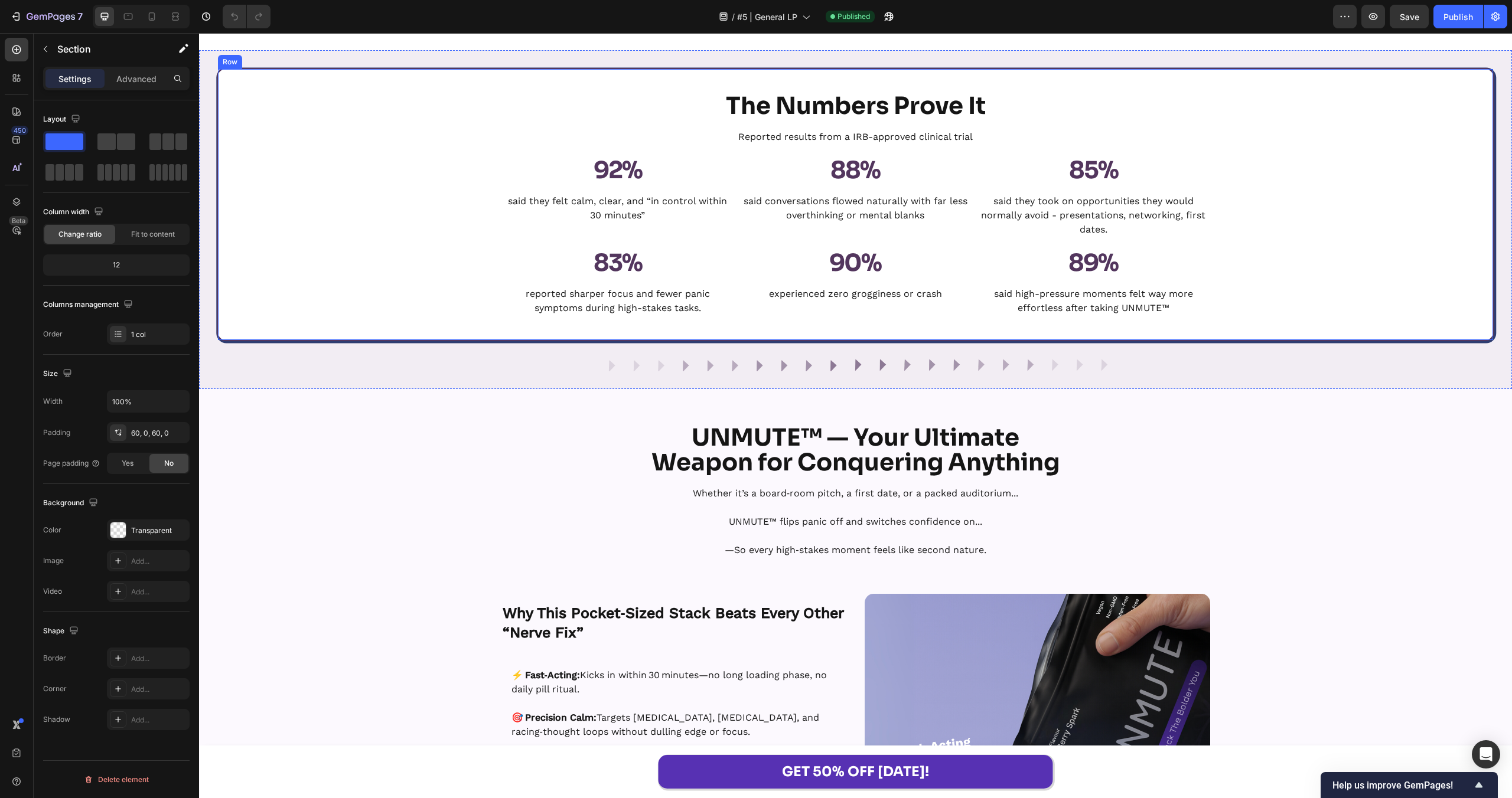
click at [381, 178] on div "The Numbers Prove It Heading Reported results from a IRB-approved clinical tria…" at bounding box center [856, 204] width 1276 height 224
click at [341, 56] on div "The Numbers Prove It Heading Reported results from a IRB-approved clinical tria…" at bounding box center [856, 220] width 1313 height 339
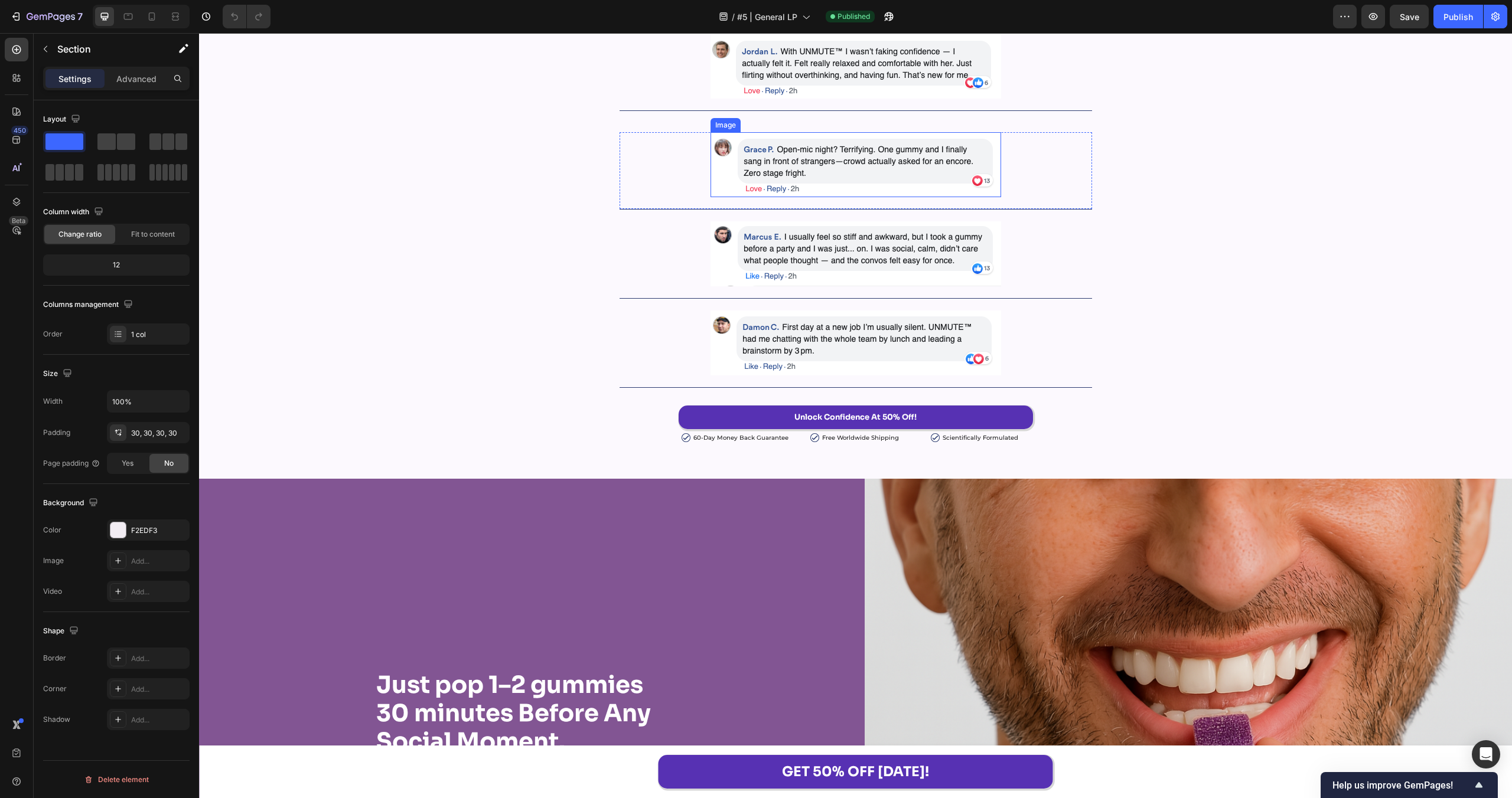
scroll to position [9270, 0]
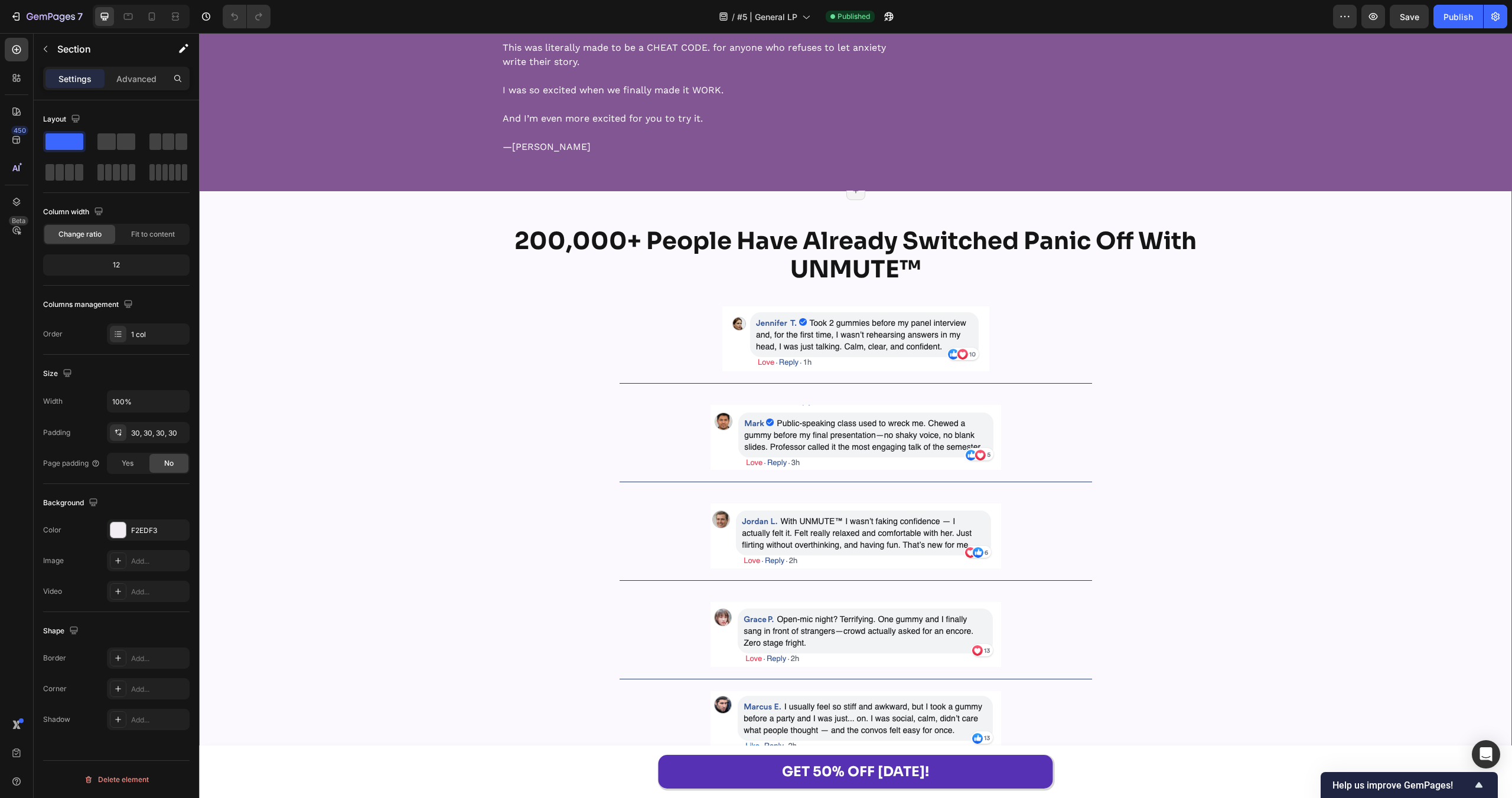
click at [386, 430] on div "200,000+ People Have Already Switched Panic Off With UNMUTE™ Heading Row Image …" at bounding box center [856, 569] width 1313 height 686
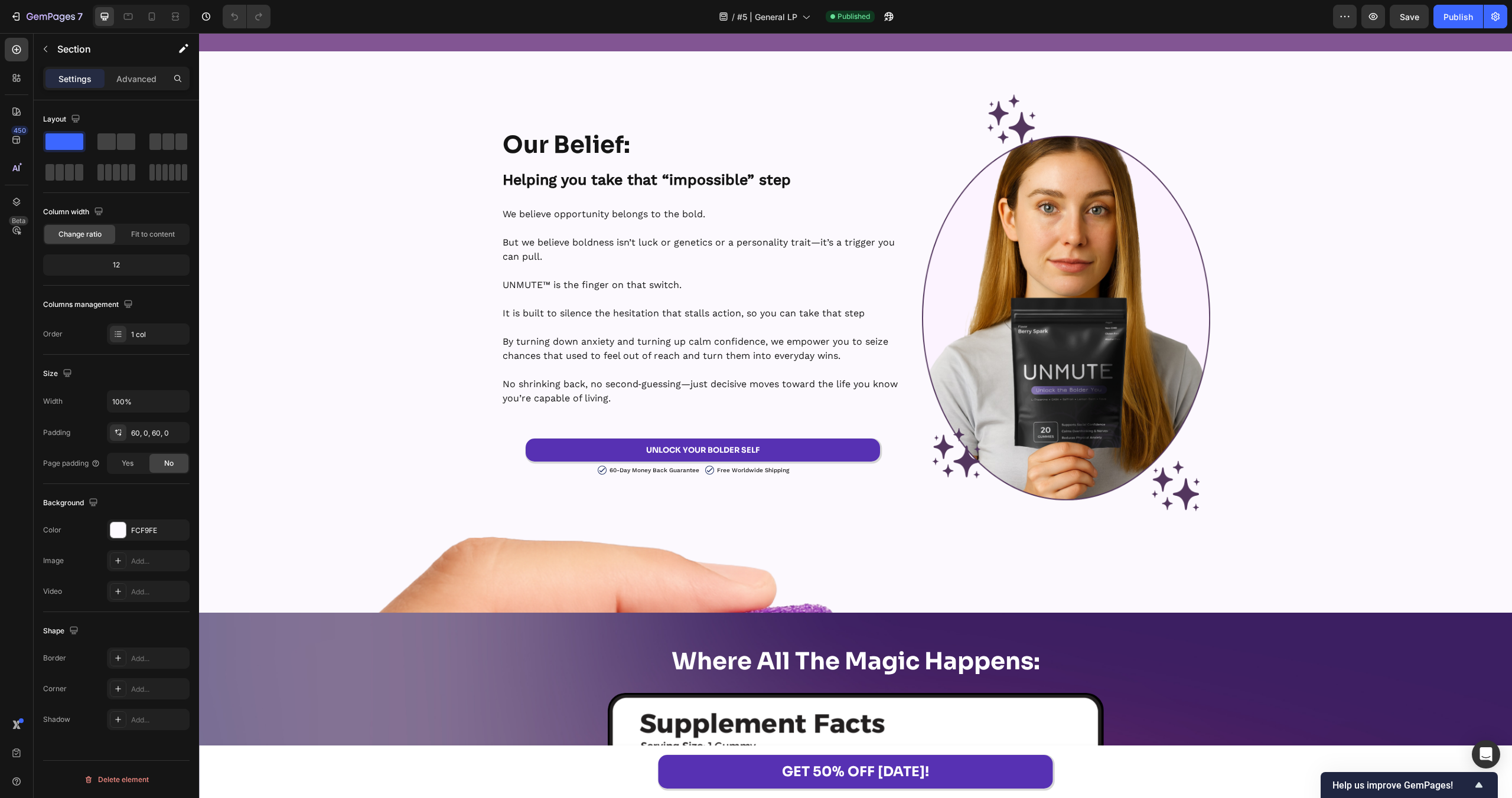
scroll to position [16105, 0]
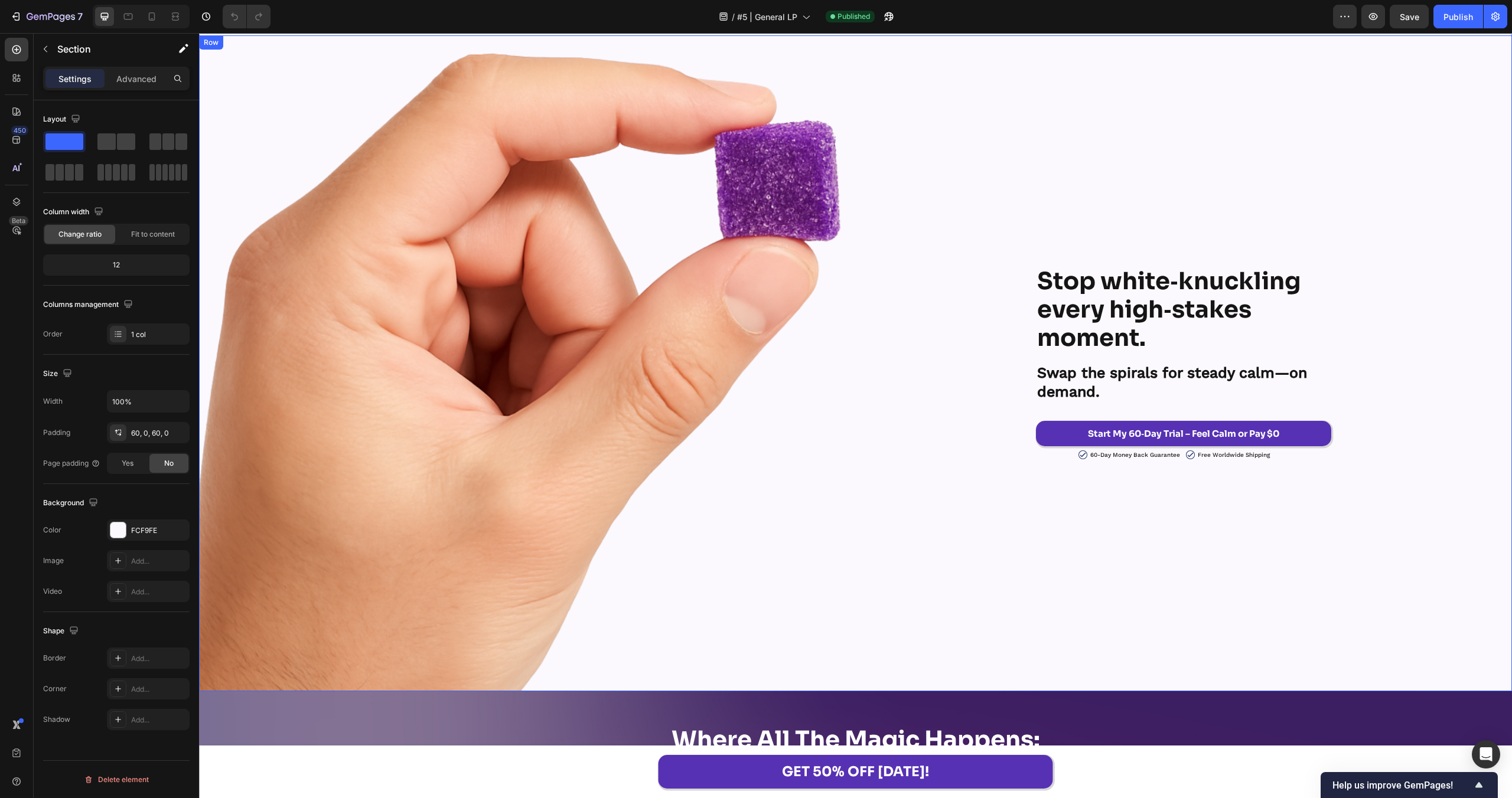
click at [1107, 188] on div "Stop white‑knuckling every high‑stakes moment. Heading Swap the spirals for ste…" at bounding box center [1184, 363] width 657 height 657
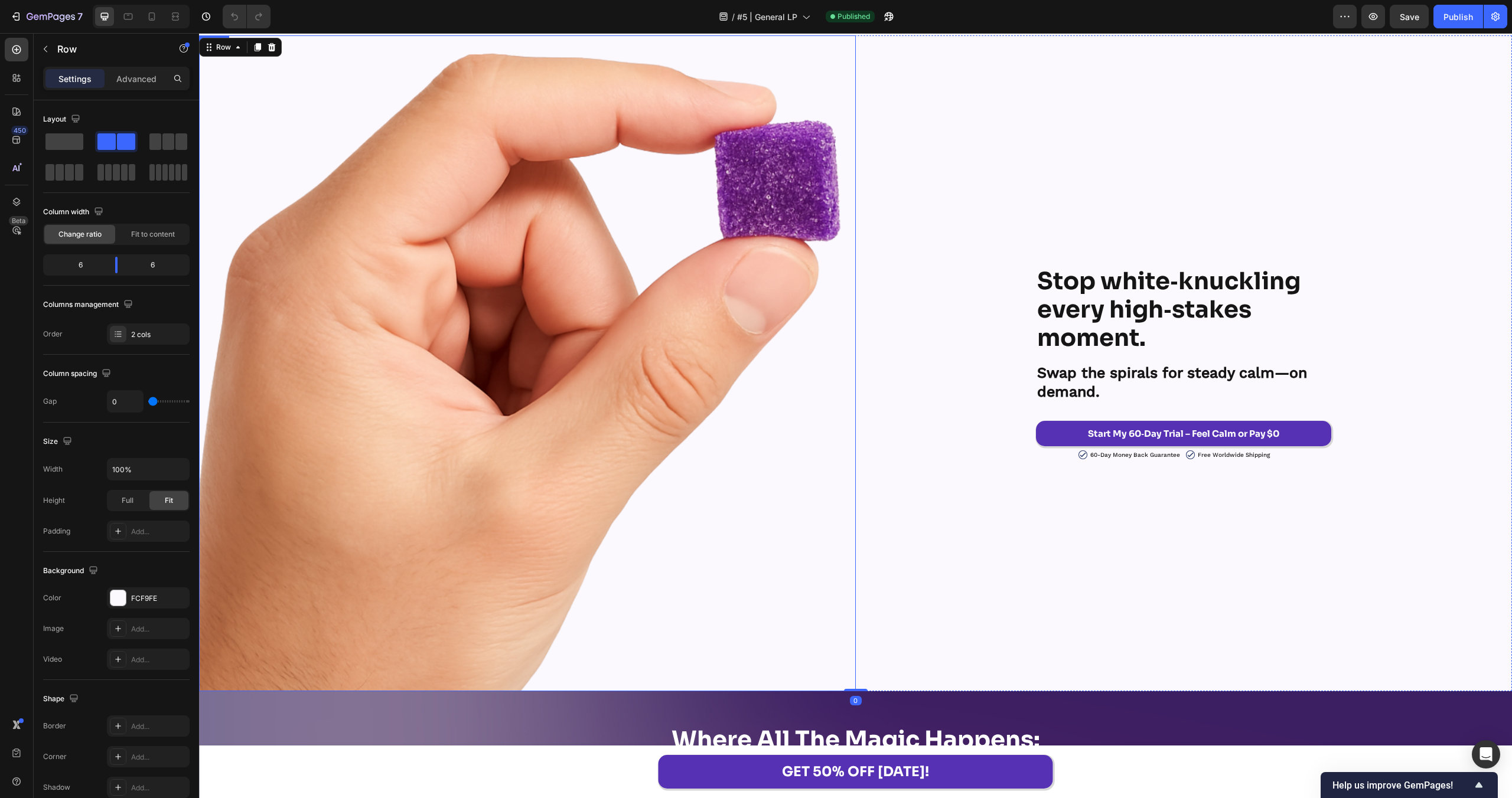
scroll to position [15888, 0]
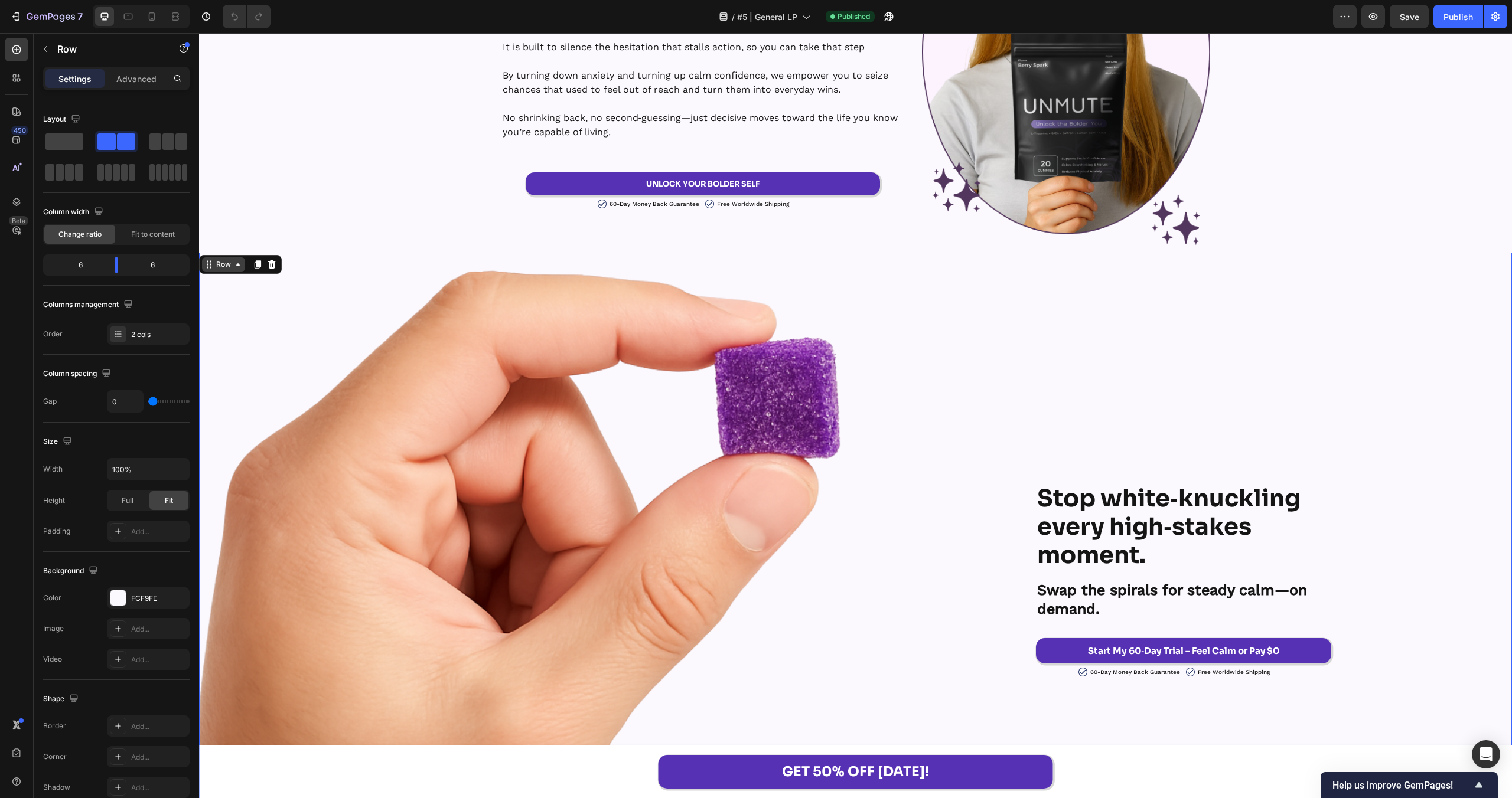
click at [222, 263] on div "Row" at bounding box center [223, 265] width 19 height 11
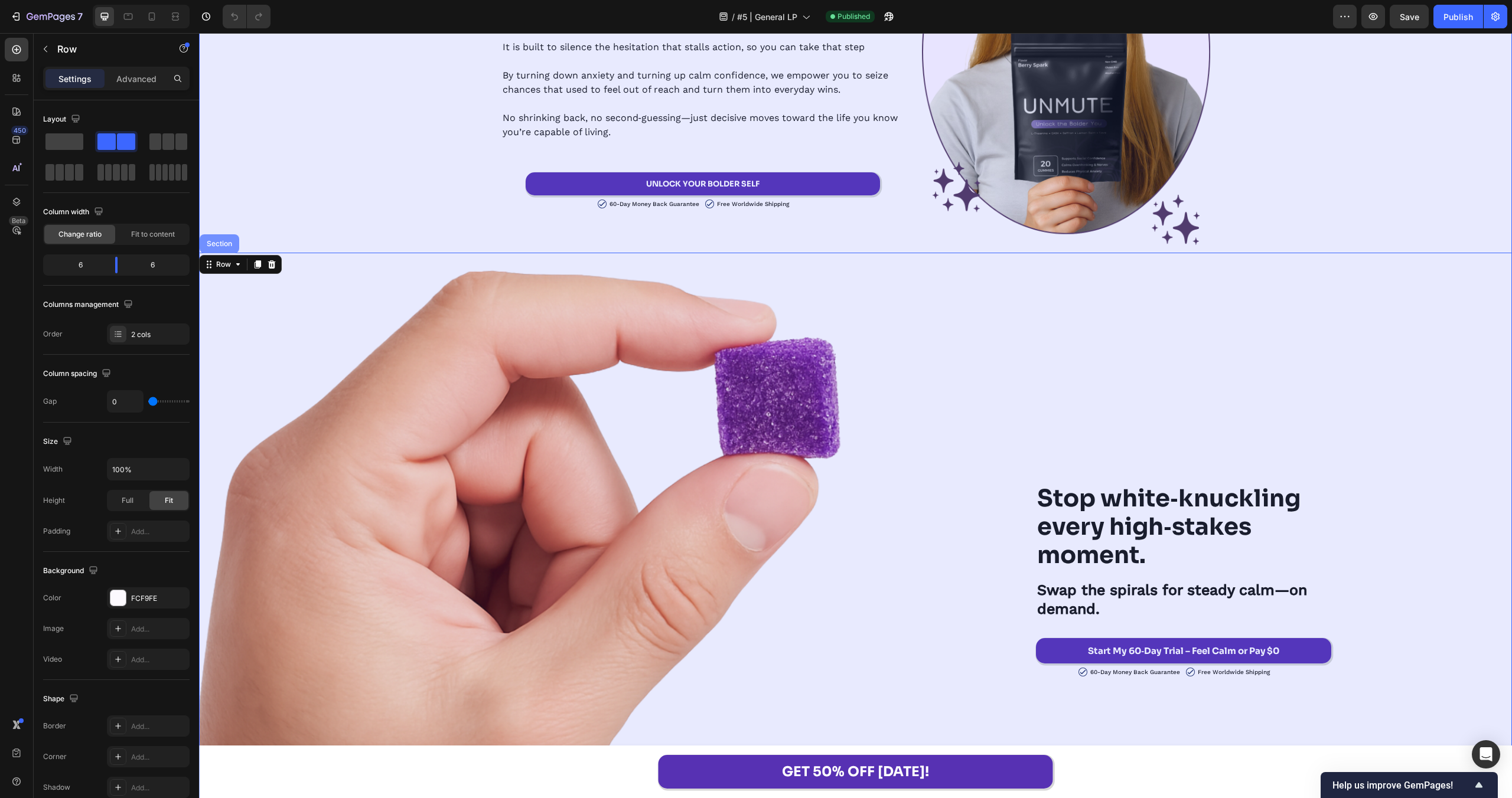
click at [229, 249] on div "Section" at bounding box center [219, 244] width 40 height 18
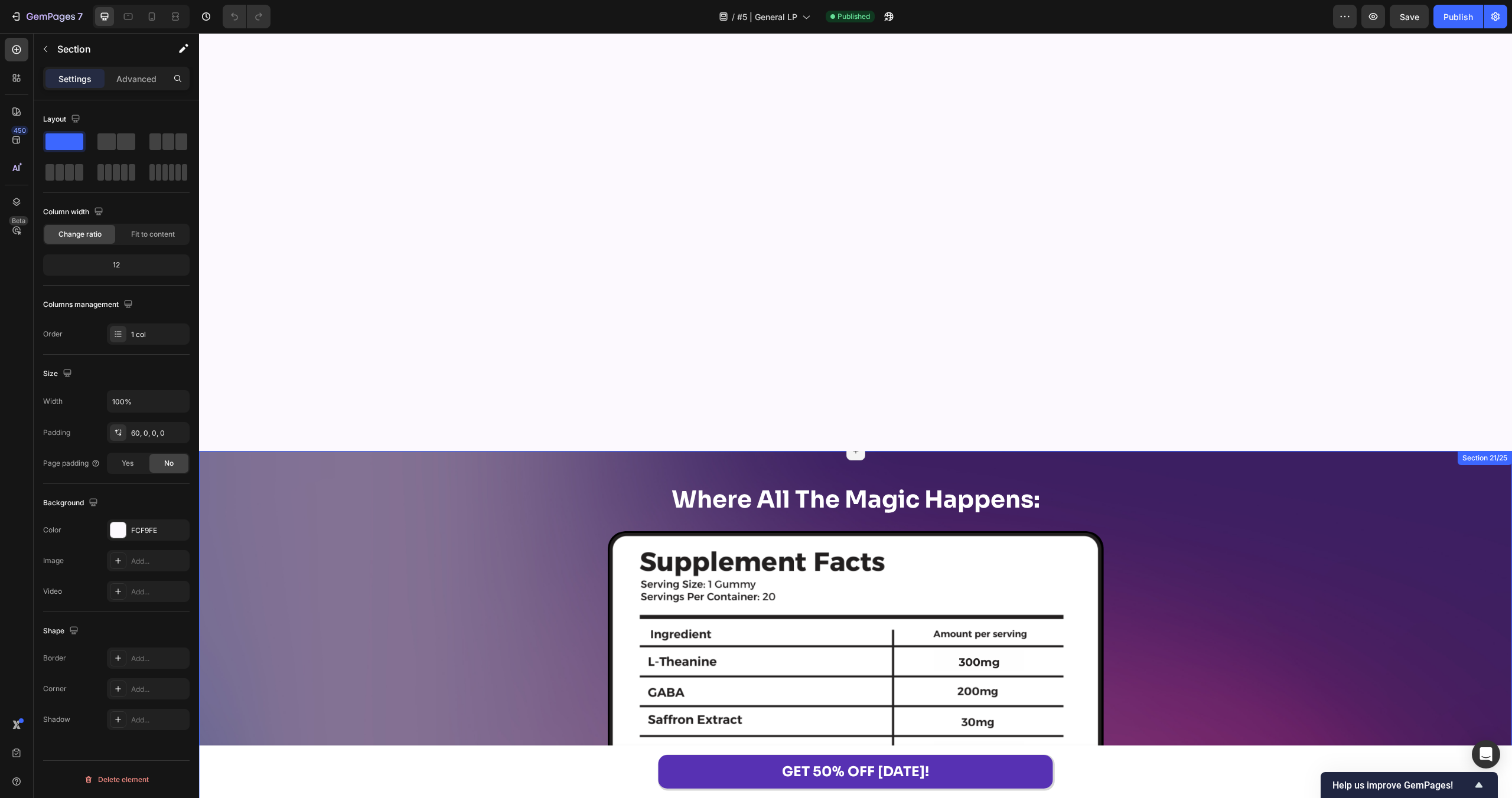
scroll to position [16793, 0]
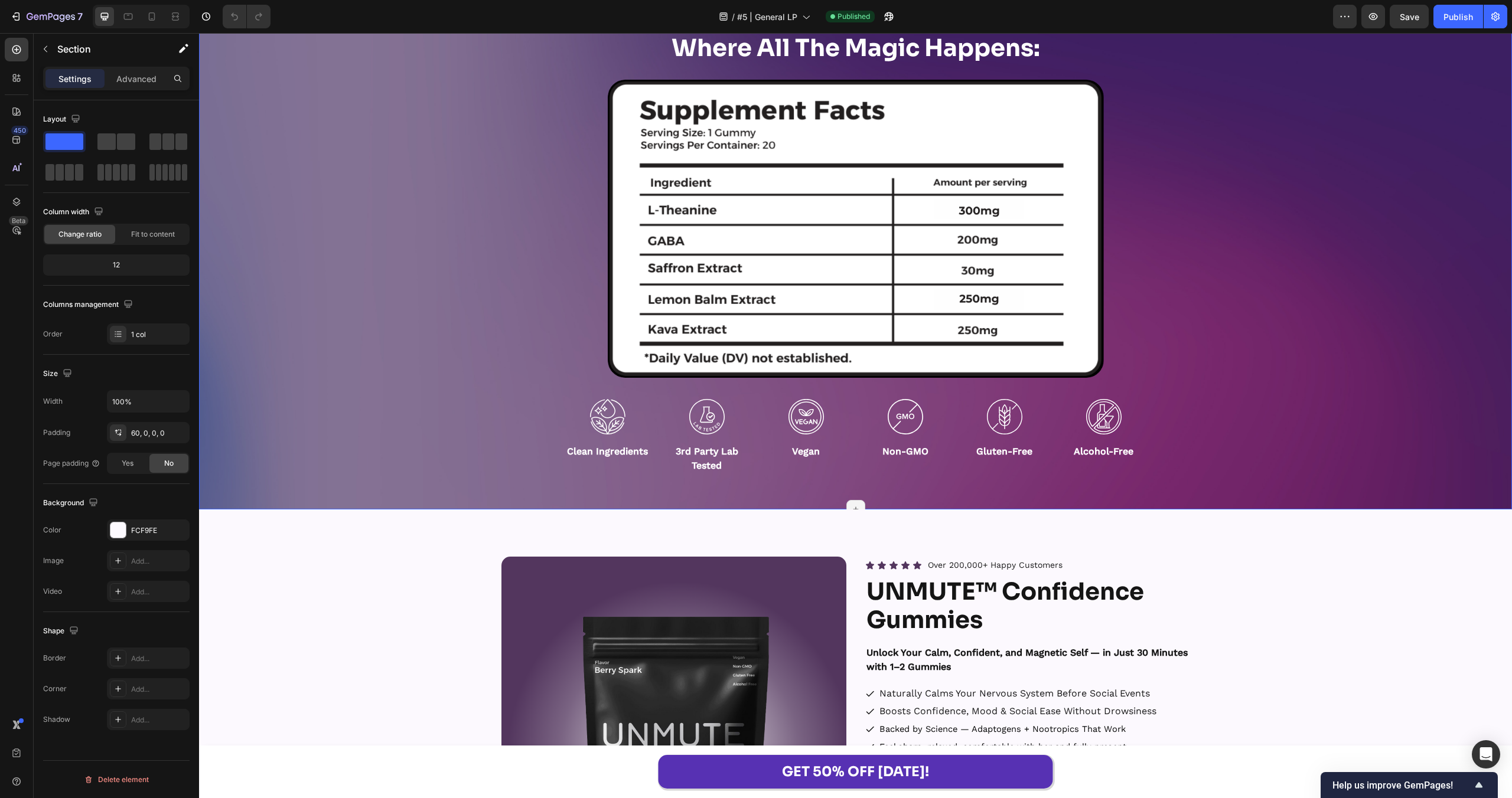
click at [411, 268] on div "Where All The Magic Happens: Heading Image Row Image Clean Ingredients Text Blo…" at bounding box center [856, 255] width 1313 height 440
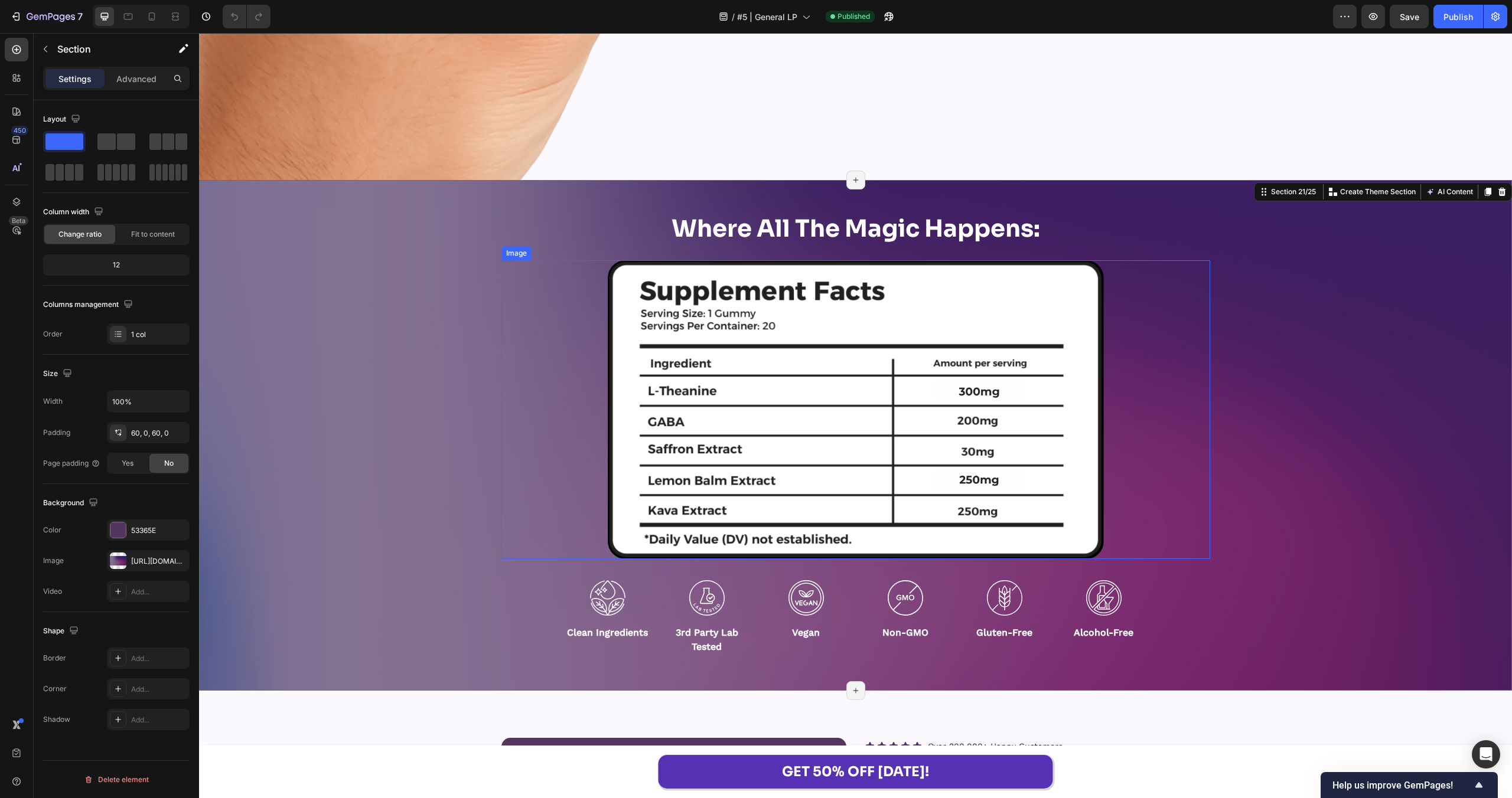
scroll to position [17074, 0]
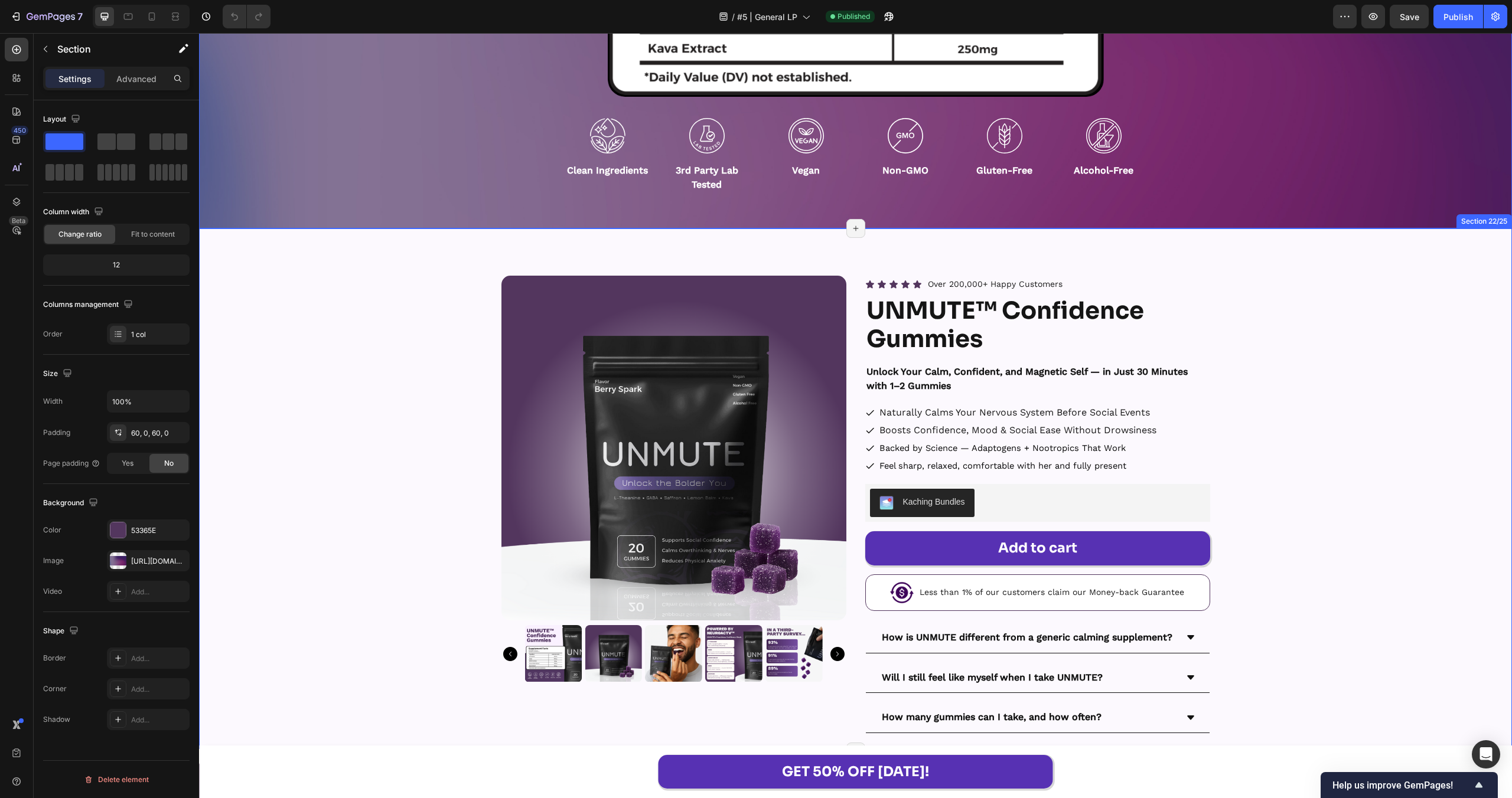
click at [341, 388] on div "Product Images Icon Icon Icon Icon Icon Icon List Over 200,000+ Happy Customers…" at bounding box center [856, 505] width 1313 height 458
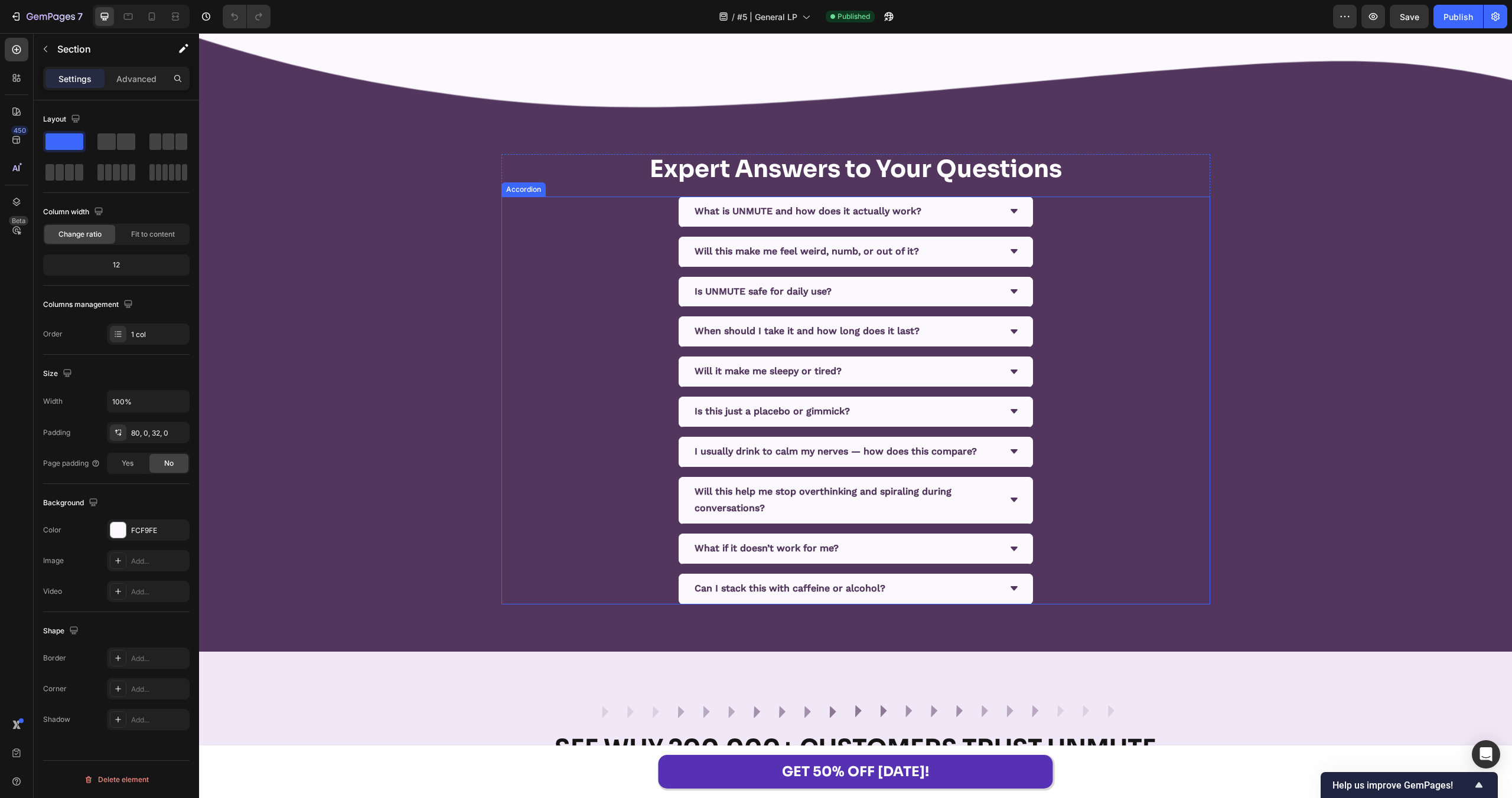
scroll to position [17793, 0]
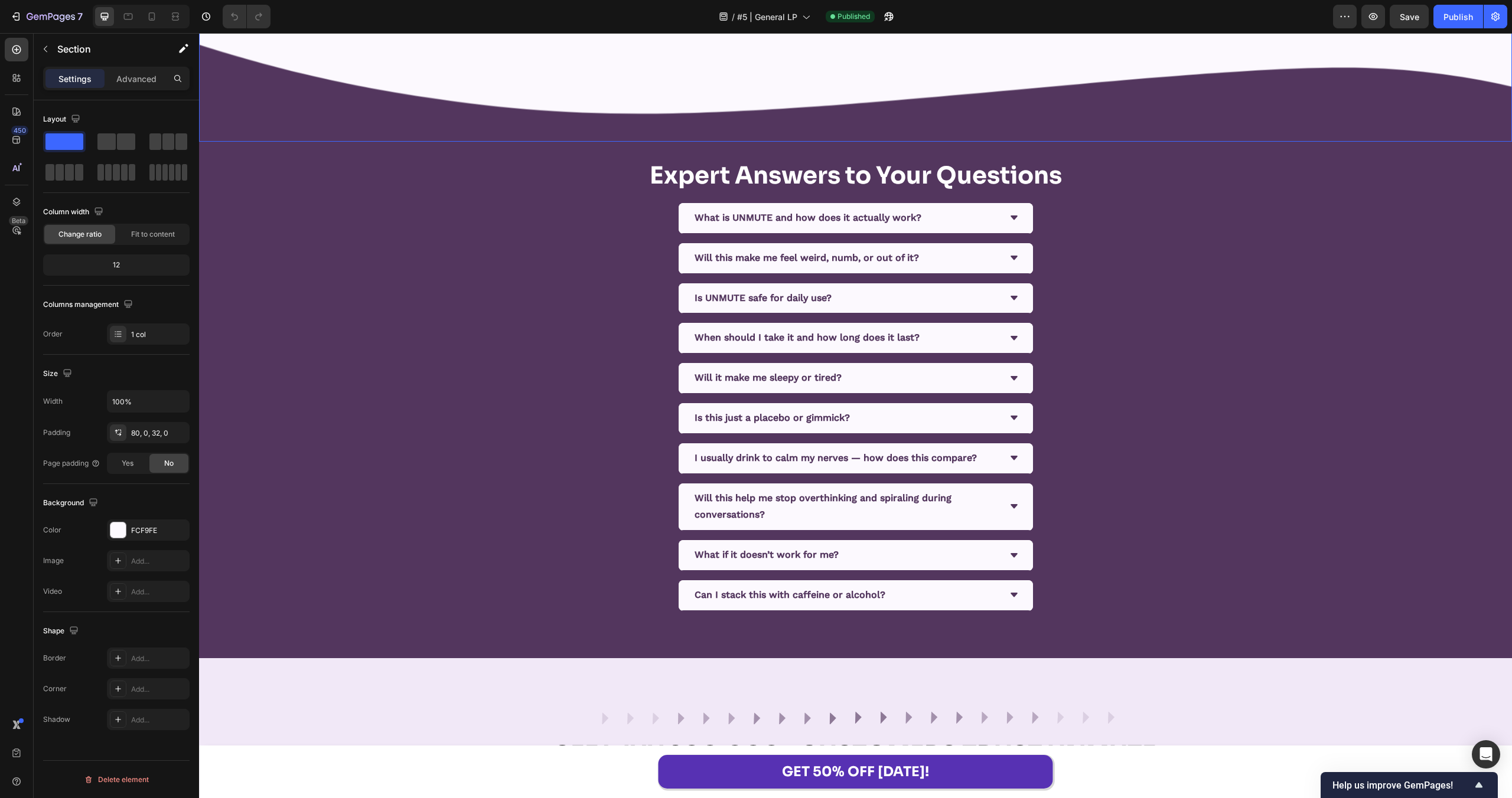
click at [662, 59] on img at bounding box center [856, 77] width 1313 height 129
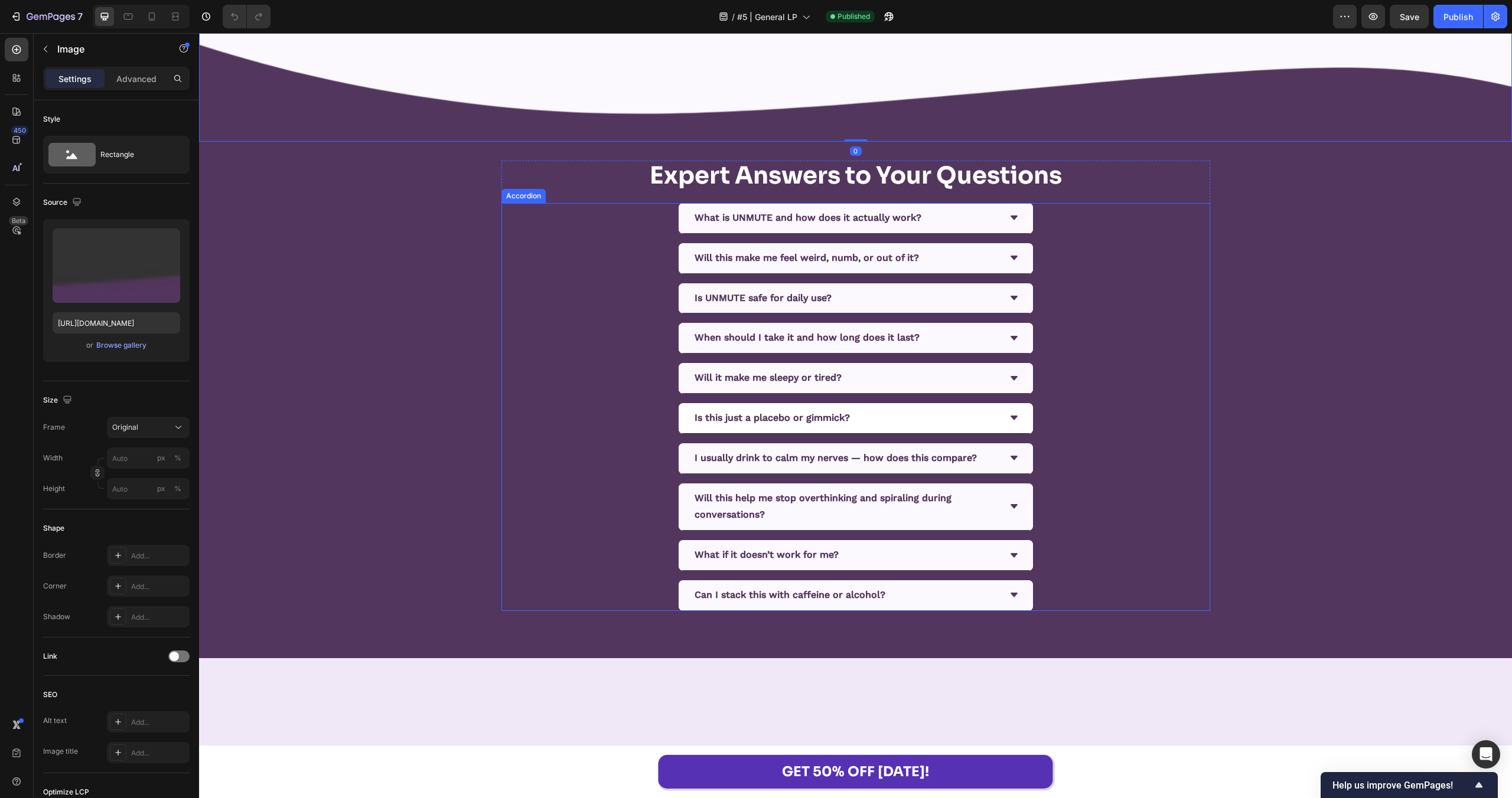
scroll to position [17600, 0]
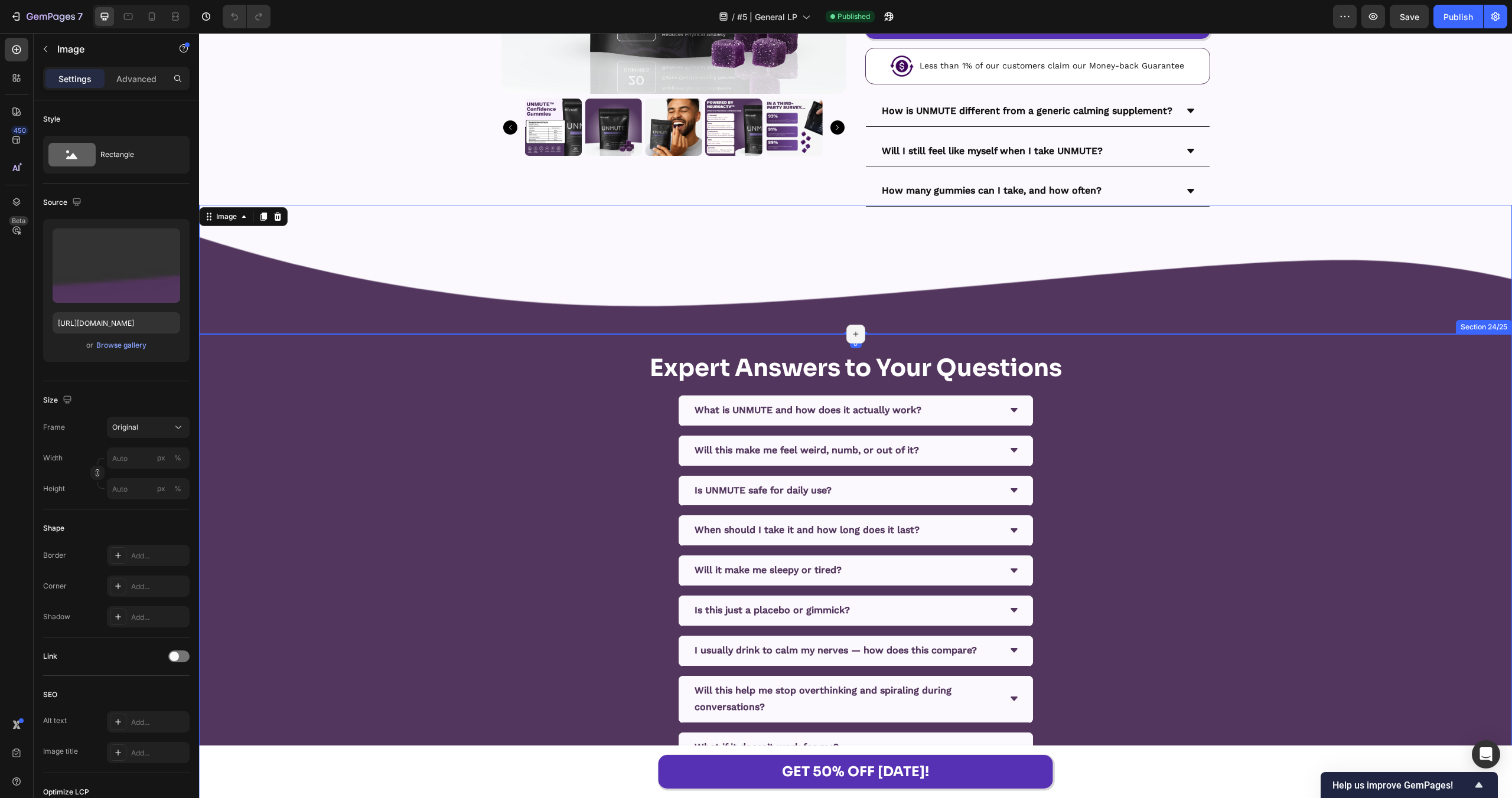
click at [378, 463] on div "Expert Answers to Your Questions Heading What is UNMUTE and how does it actuall…" at bounding box center [856, 578] width 1313 height 450
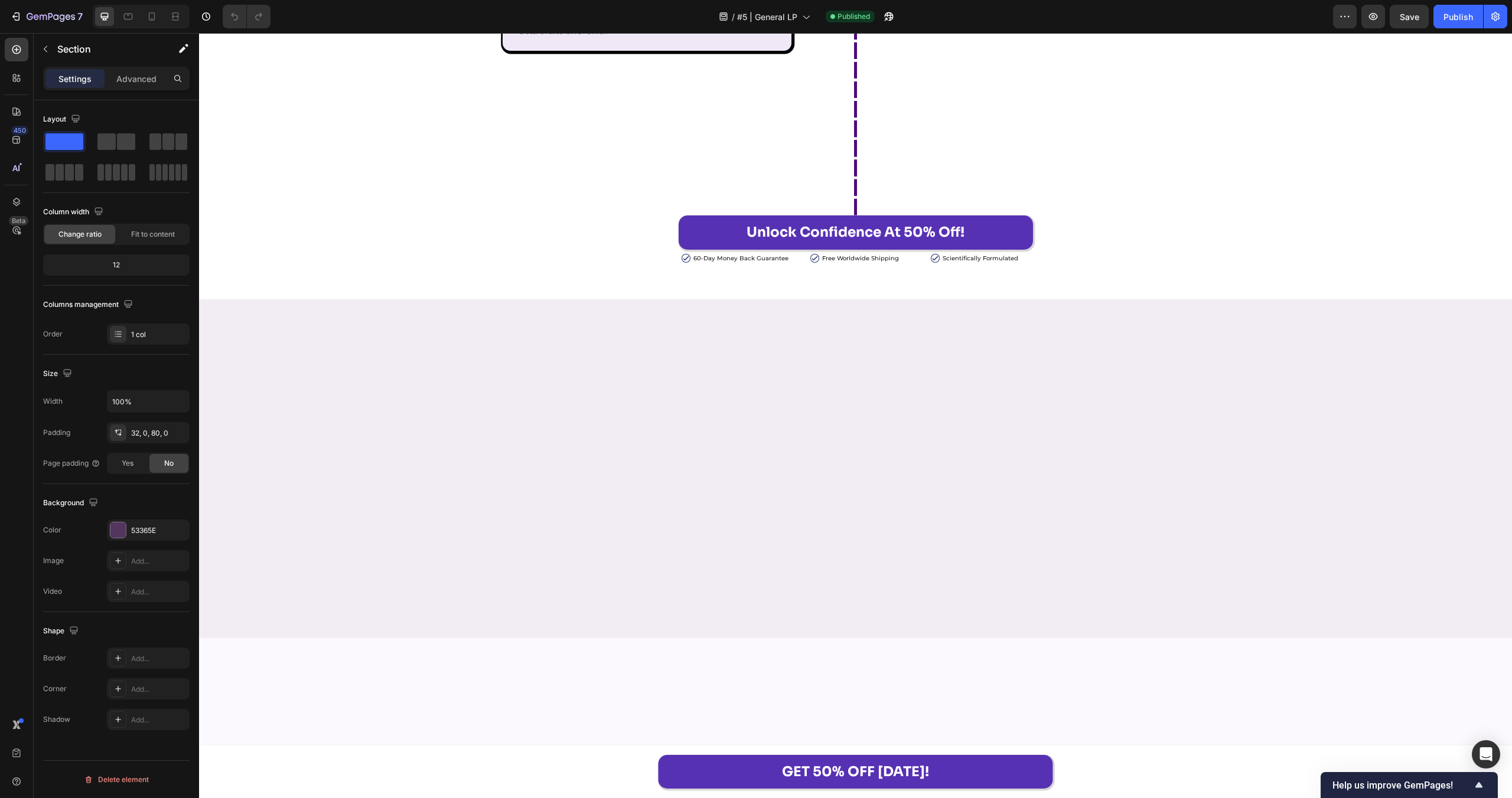
scroll to position [12309, 0]
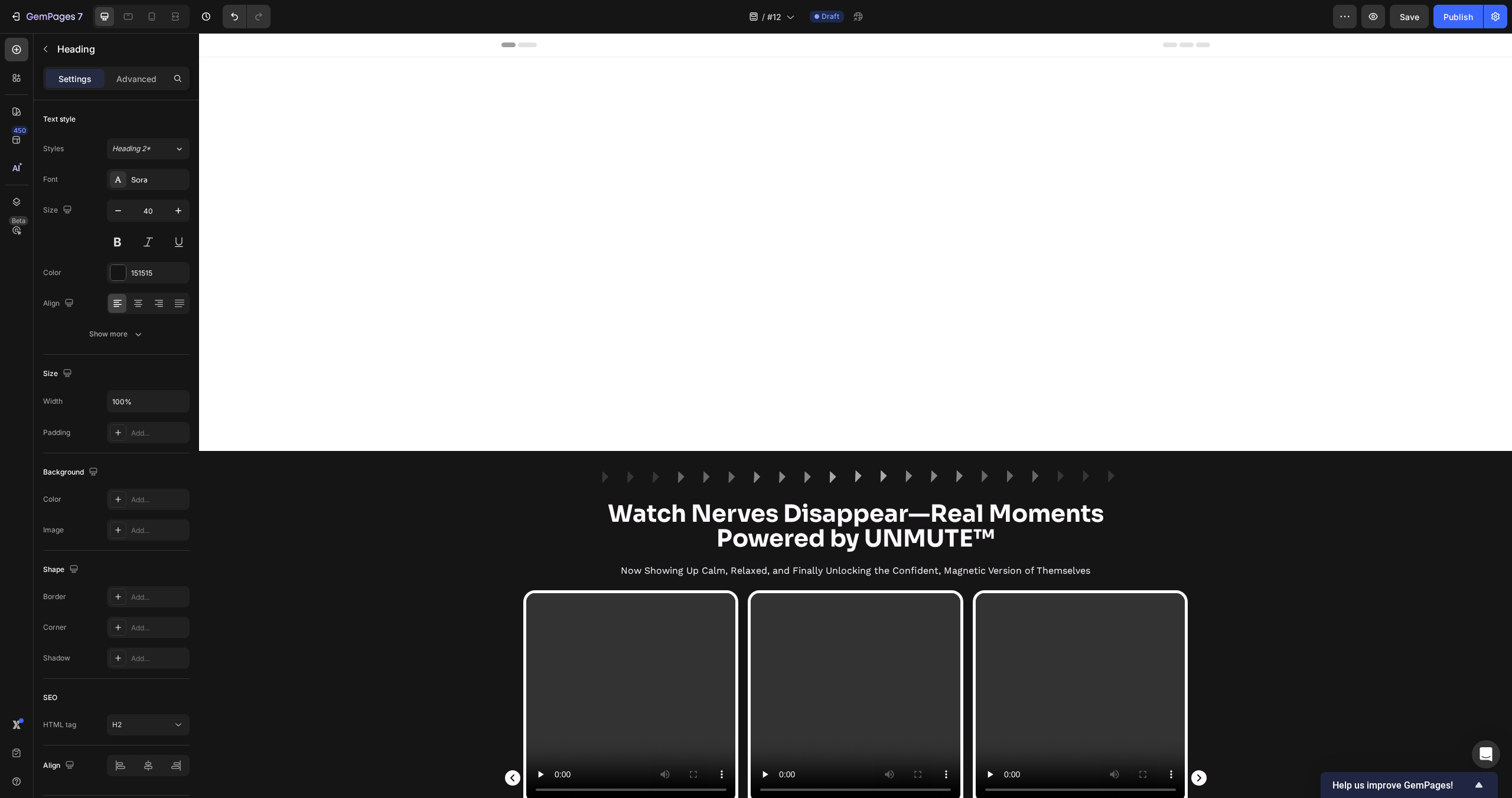
scroll to position [964, 0]
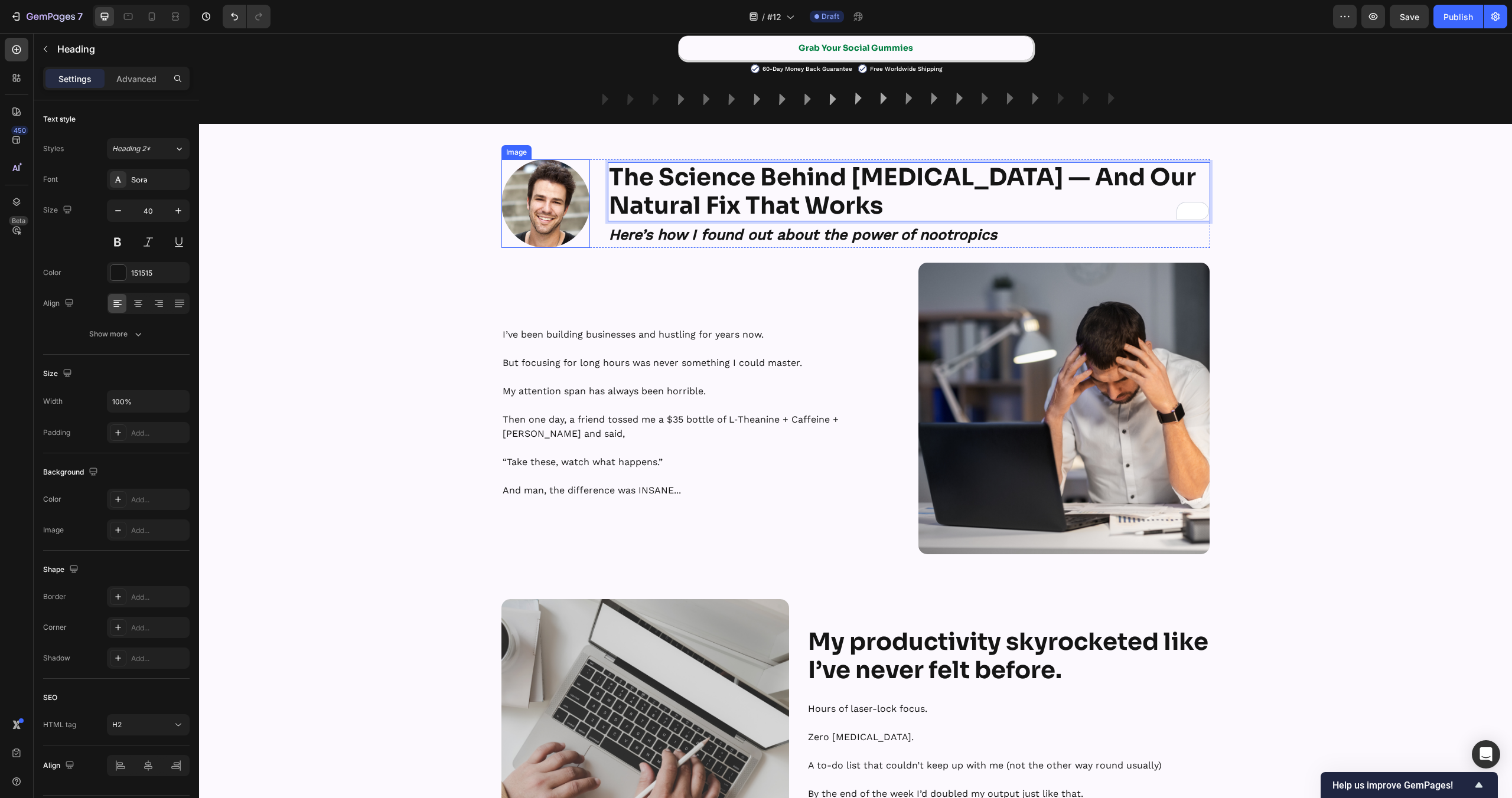
click at [590, 244] on div "Image The Science Behind Social Anxiety — And Our Natural Fix That Works Headin…" at bounding box center [856, 204] width 709 height 89
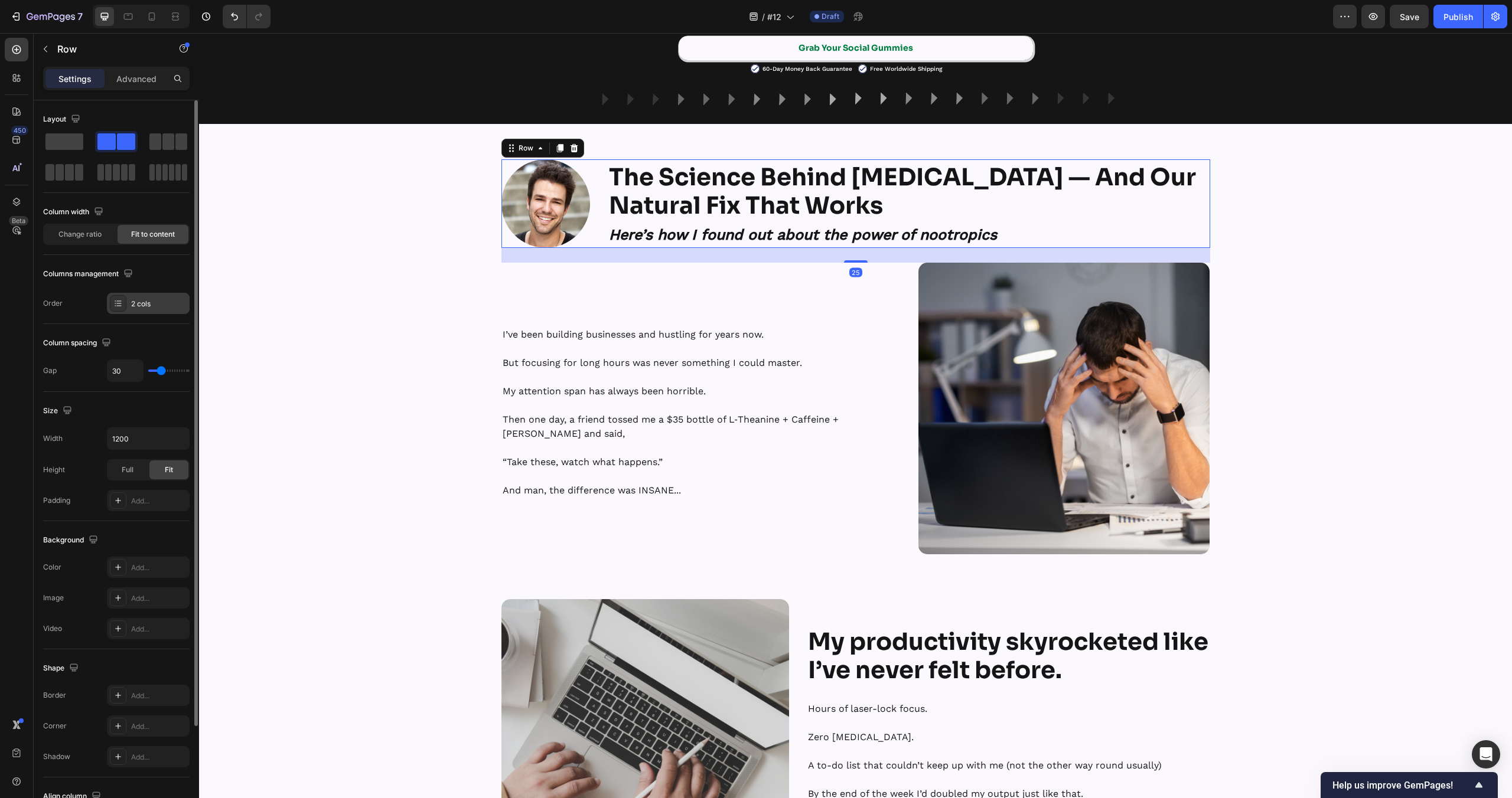
click at [134, 300] on div "2 cols" at bounding box center [159, 304] width 55 height 11
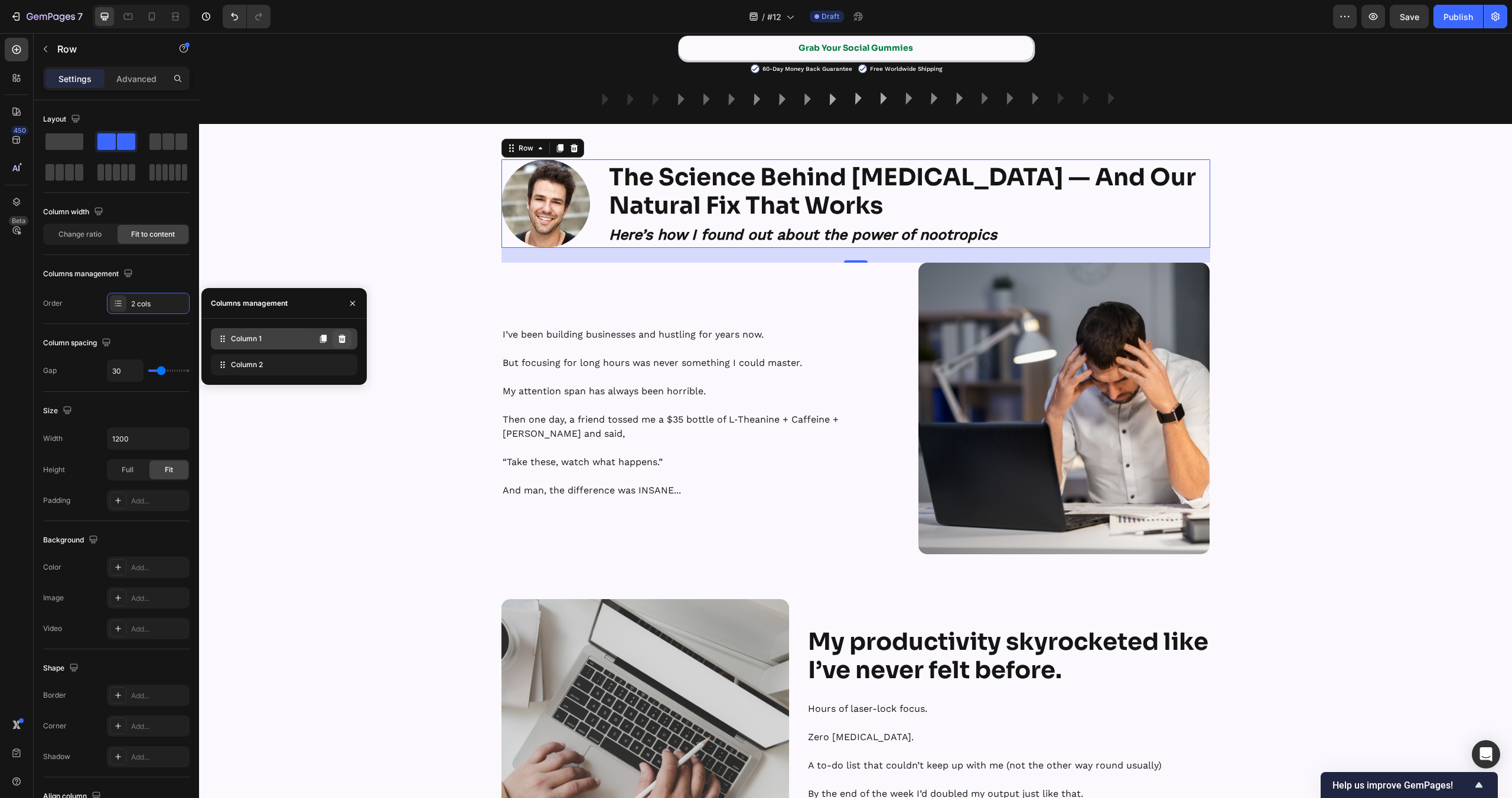
click at [342, 339] on icon at bounding box center [342, 339] width 9 height 9
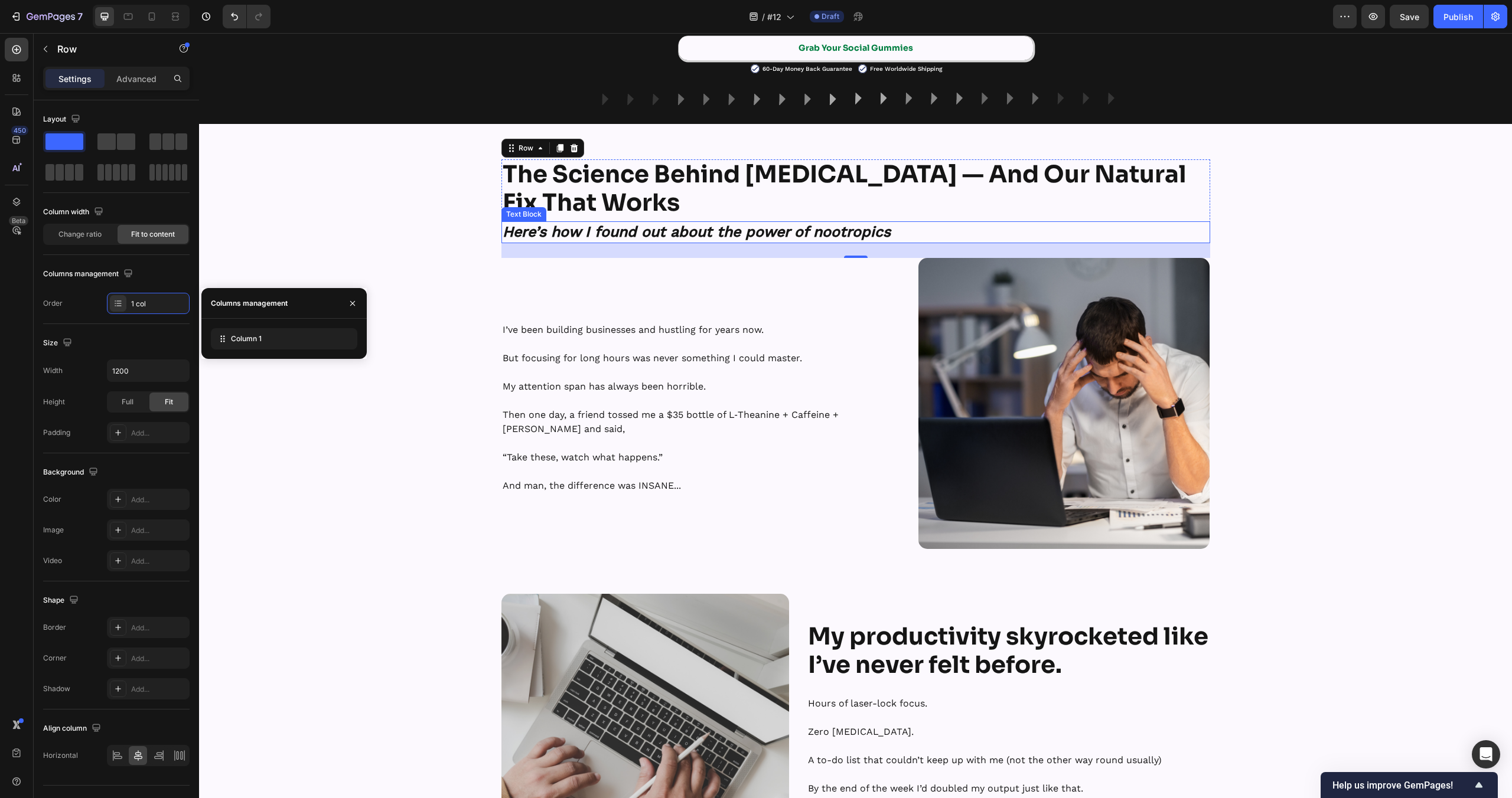
click at [563, 202] on strong "The Science Behind Social Anxiety — And Our Natural Fix That Works" at bounding box center [845, 188] width 684 height 58
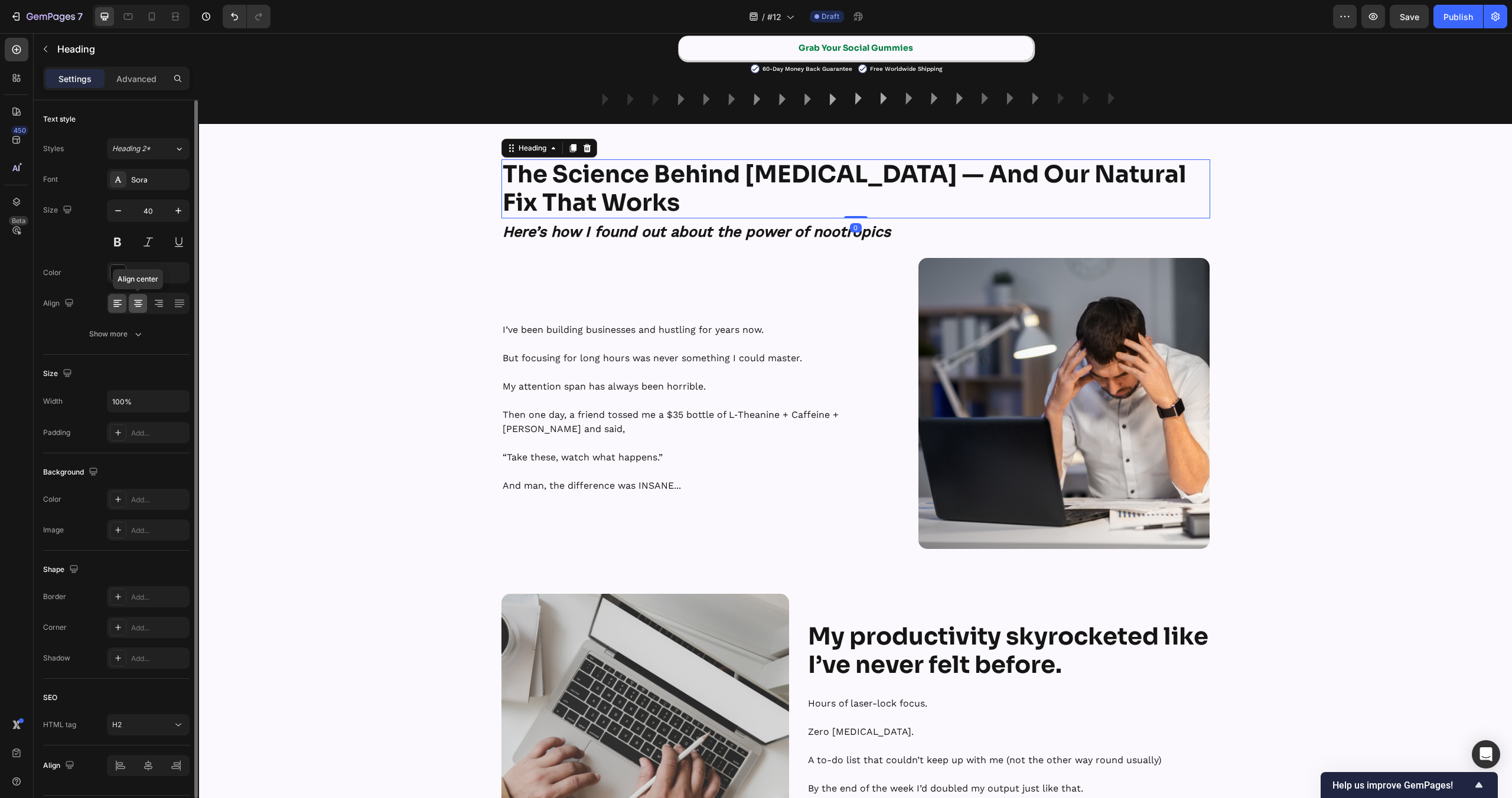
drag, startPoint x: 136, startPoint y: 304, endPoint x: 100, endPoint y: 270, distance: 49.5
click at [136, 304] on icon at bounding box center [138, 304] width 12 height 12
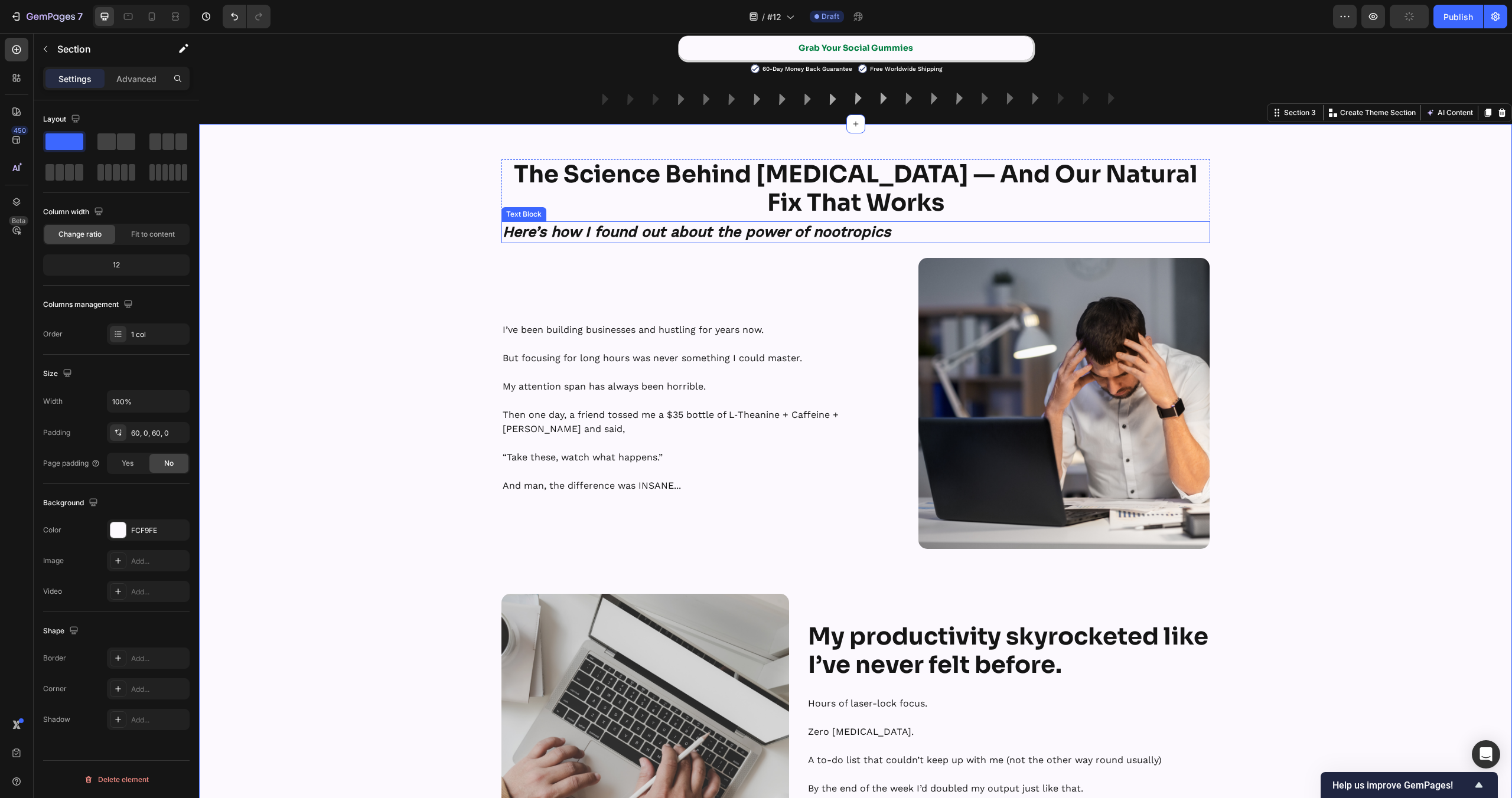
click at [786, 231] on strong "Here’s how I found out about the power of nootropics" at bounding box center [697, 232] width 388 height 18
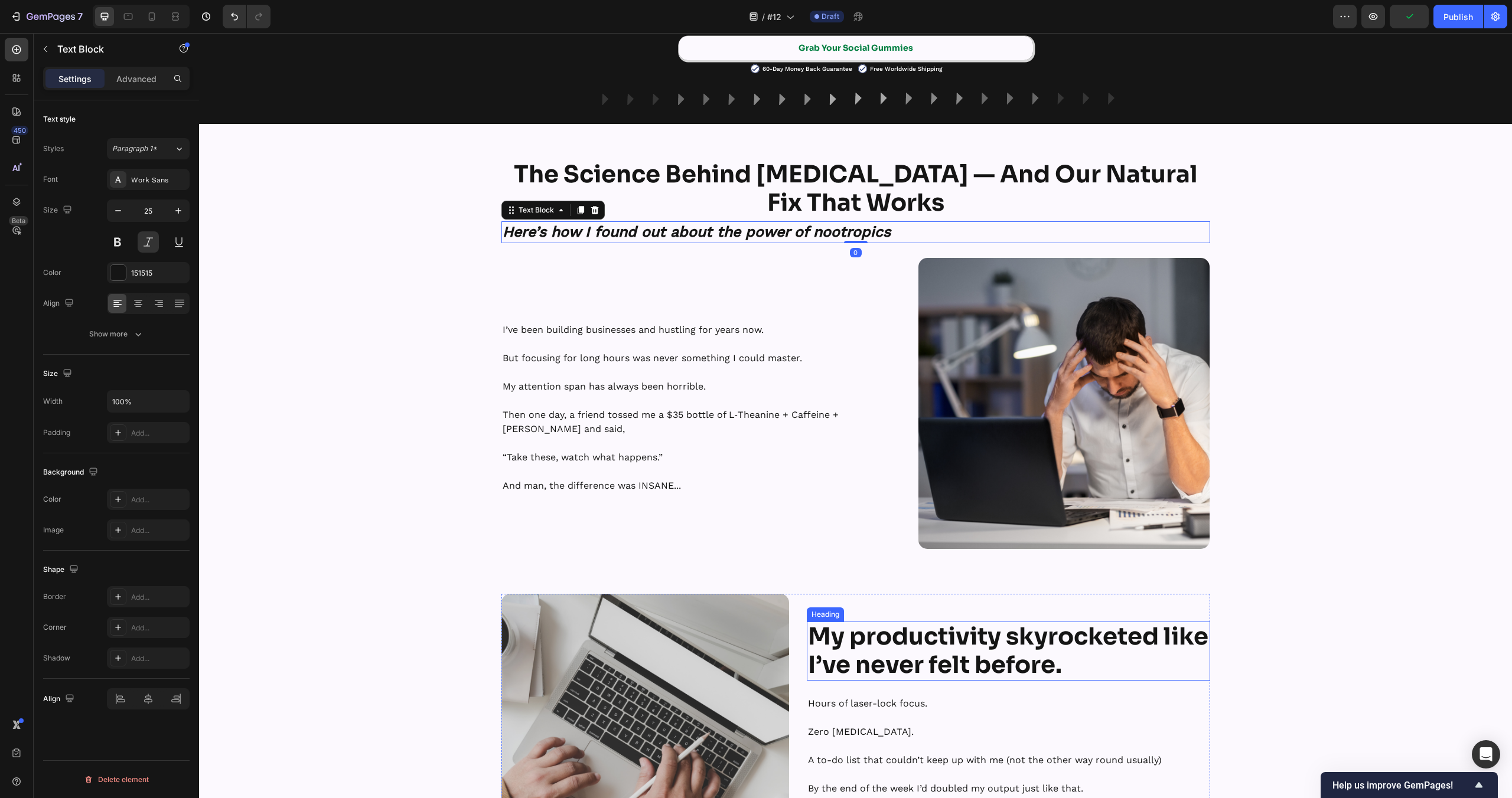
click at [896, 642] on strong "My productivity skyrocketed like I’ve never felt before." at bounding box center [1008, 650] width 401 height 58
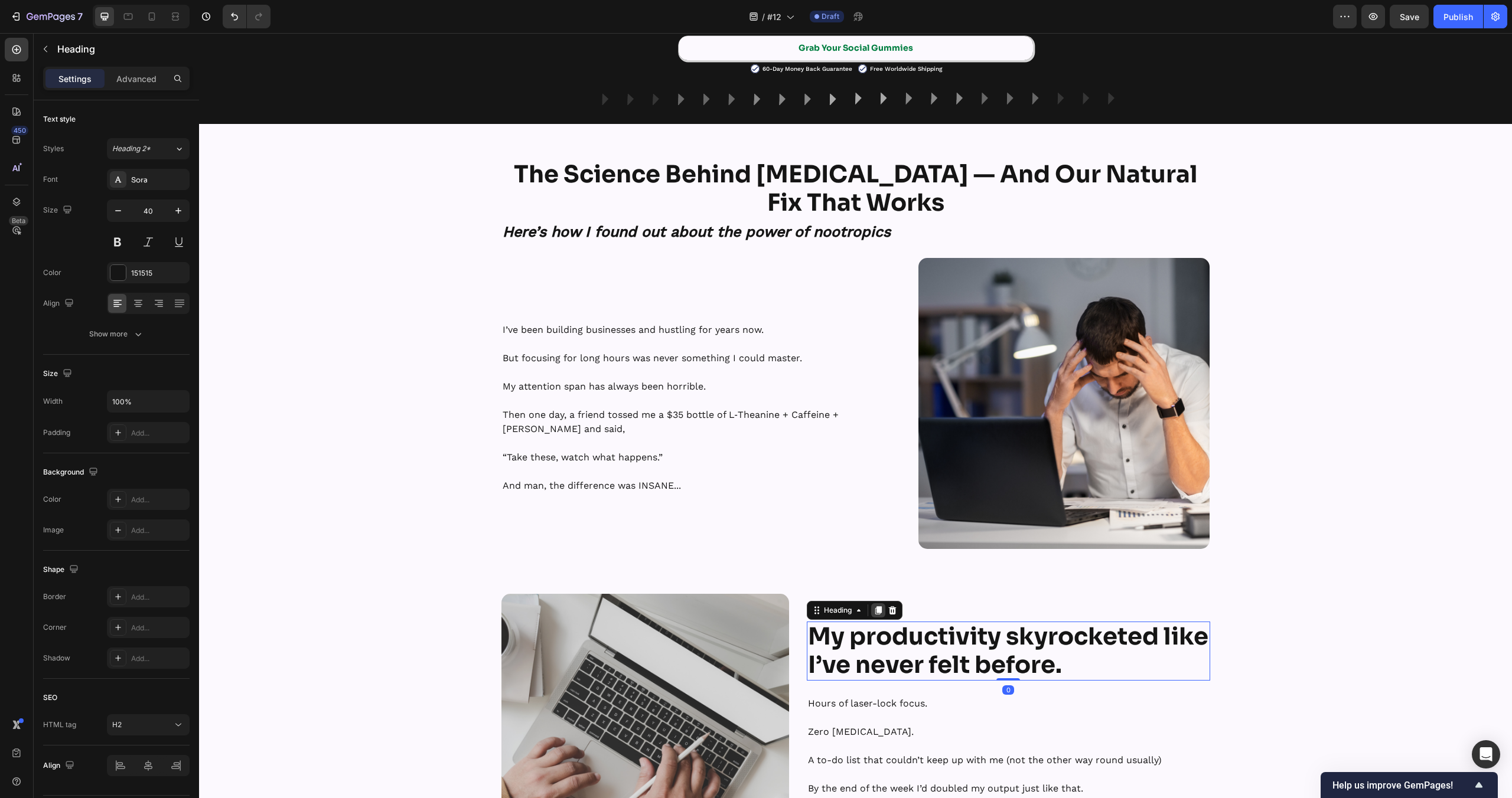
click at [881, 613] on icon at bounding box center [878, 611] width 6 height 8
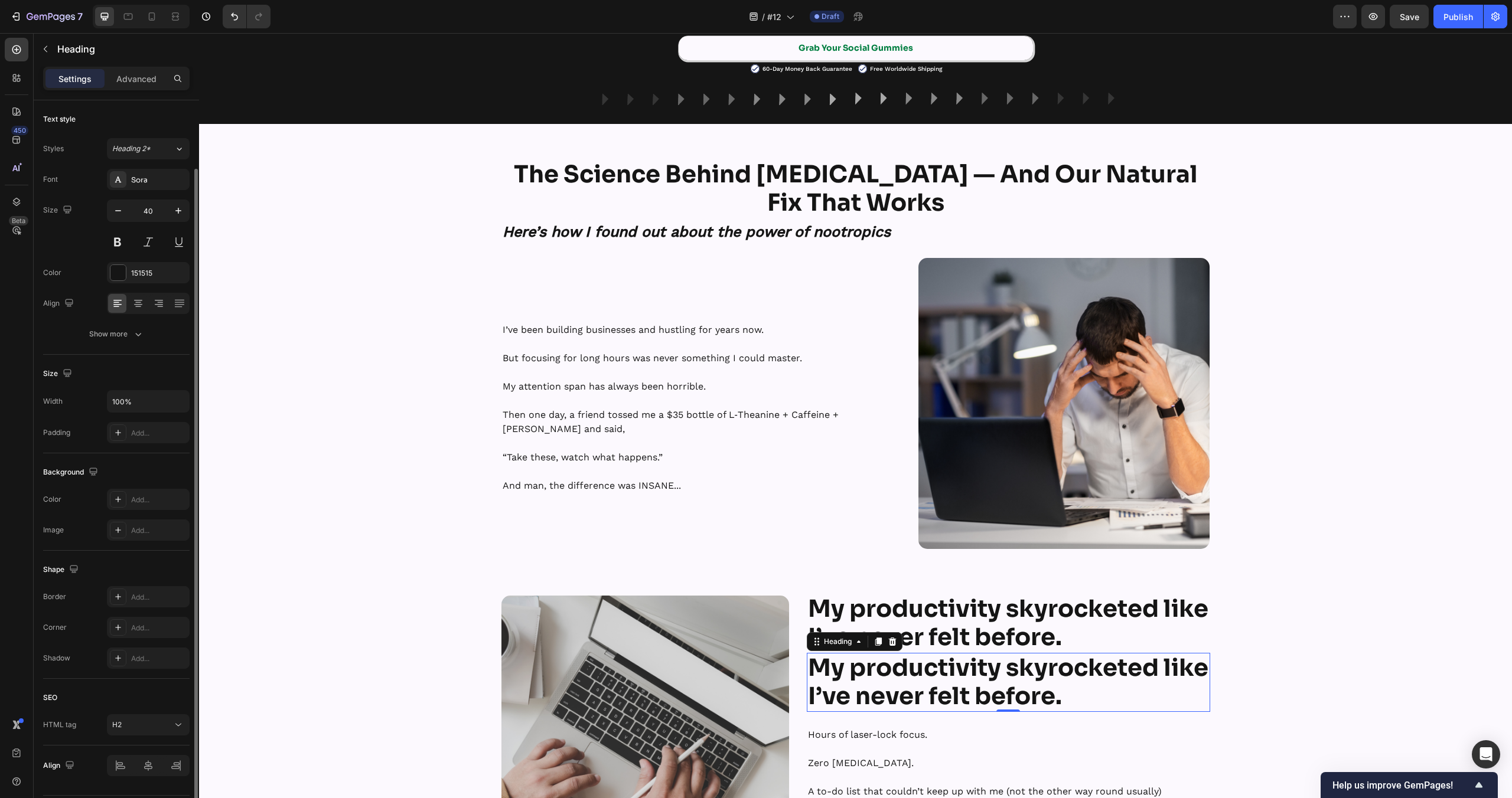
scroll to position [35, 0]
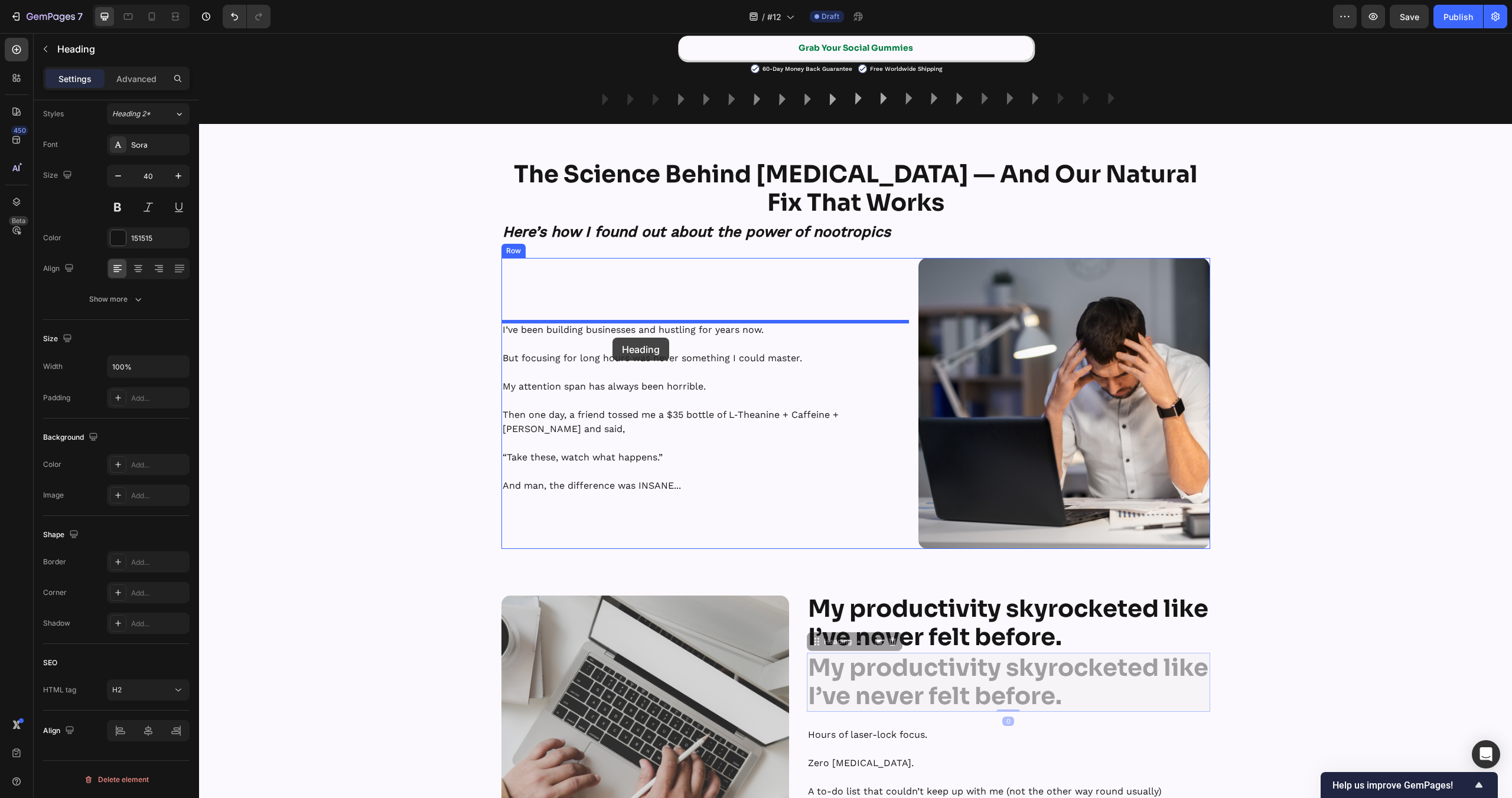
drag, startPoint x: 819, startPoint y: 642, endPoint x: 613, endPoint y: 338, distance: 367.2
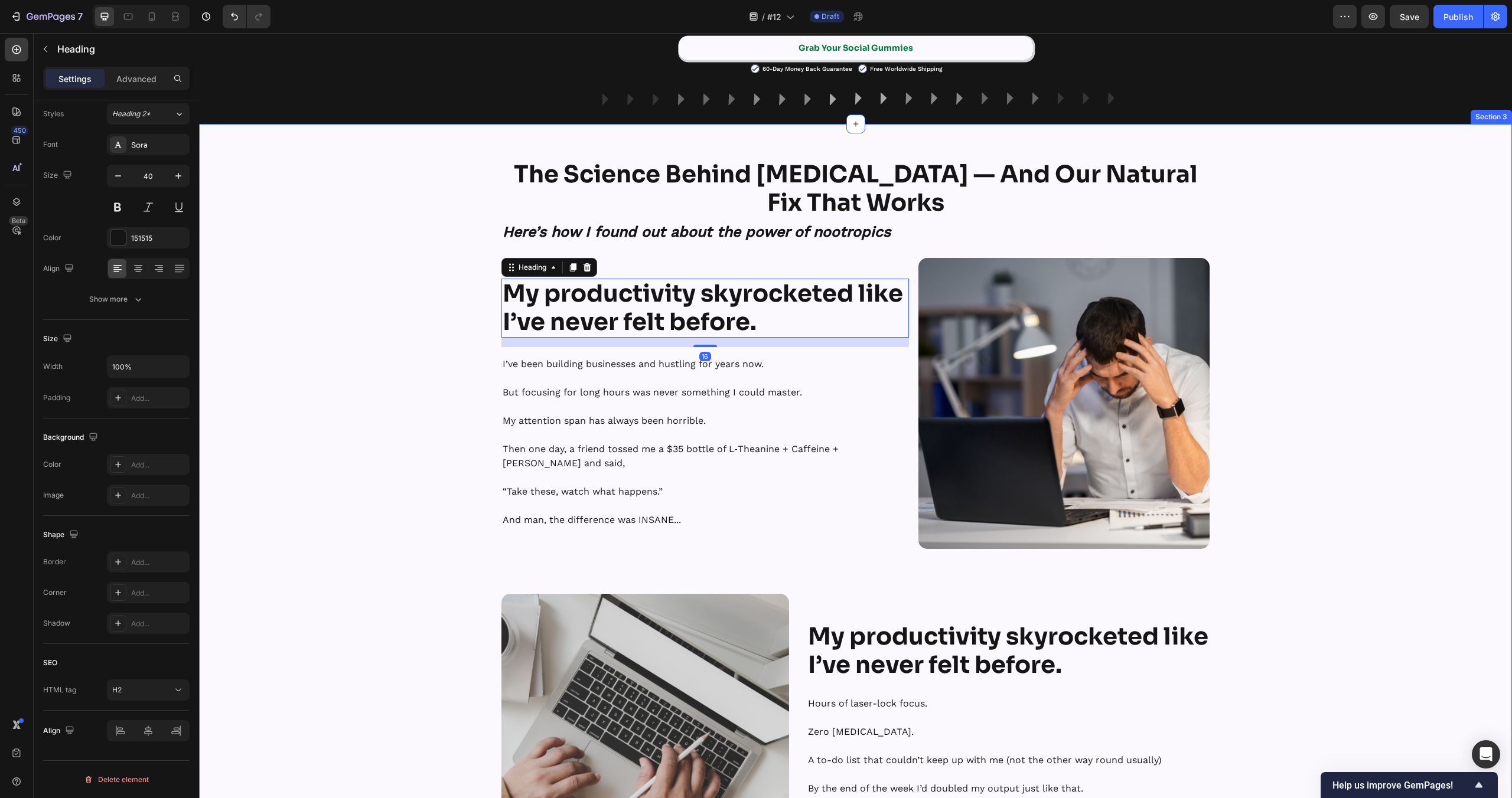
click at [746, 238] on strong "Here’s how I found out about the power of nootropics" at bounding box center [697, 232] width 388 height 18
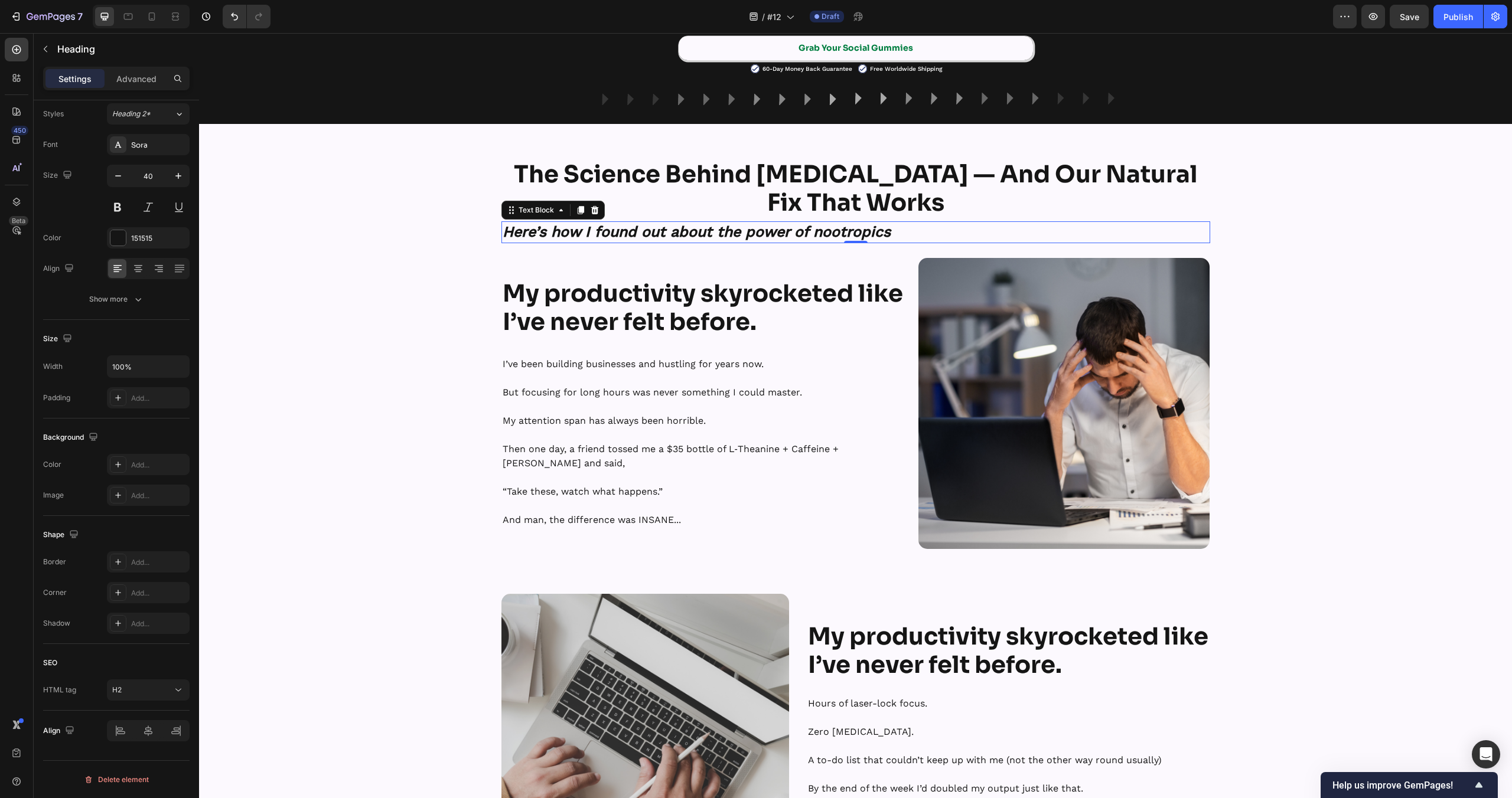
scroll to position [0, 0]
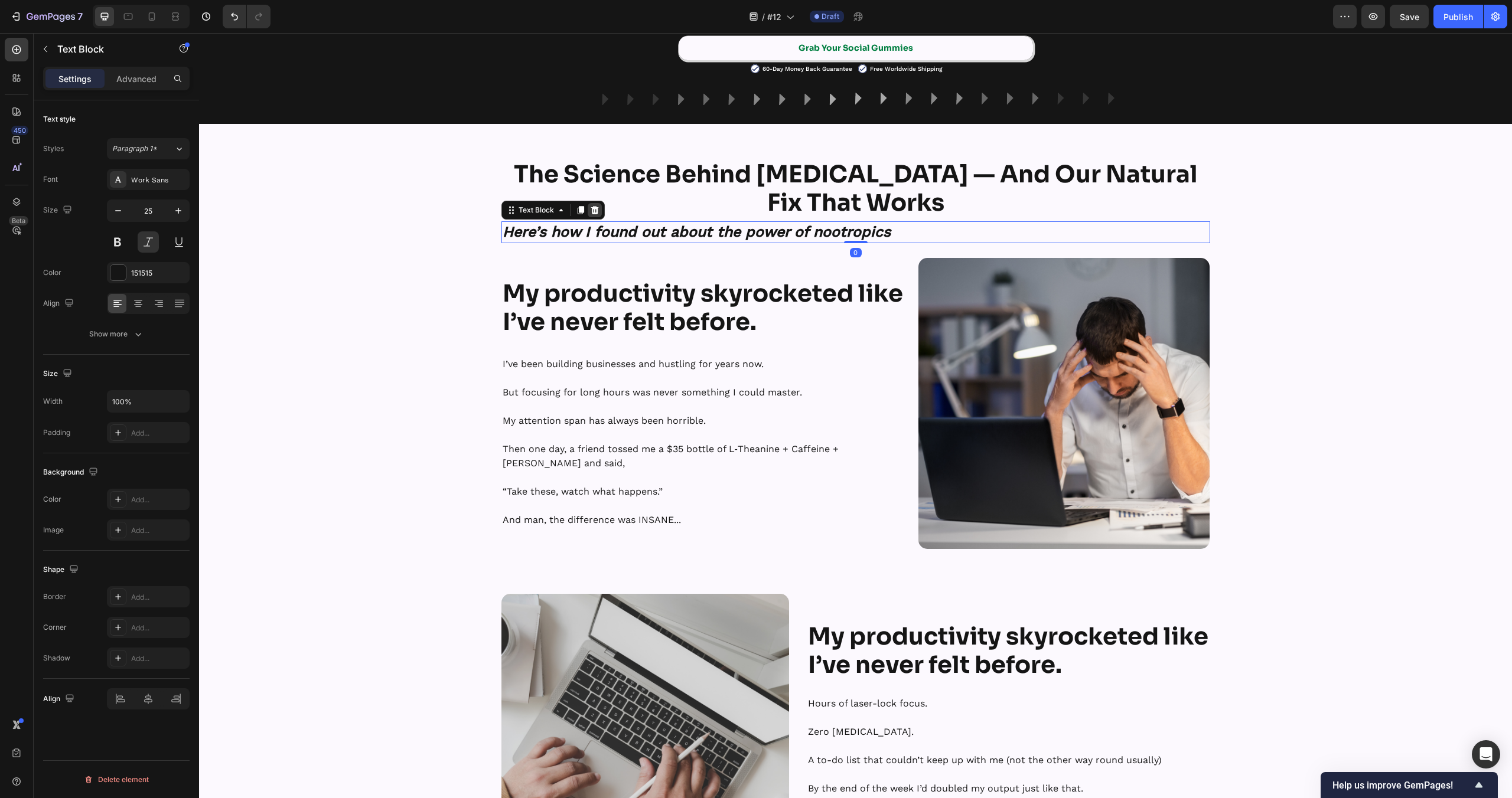
click at [598, 210] on icon at bounding box center [594, 210] width 9 height 9
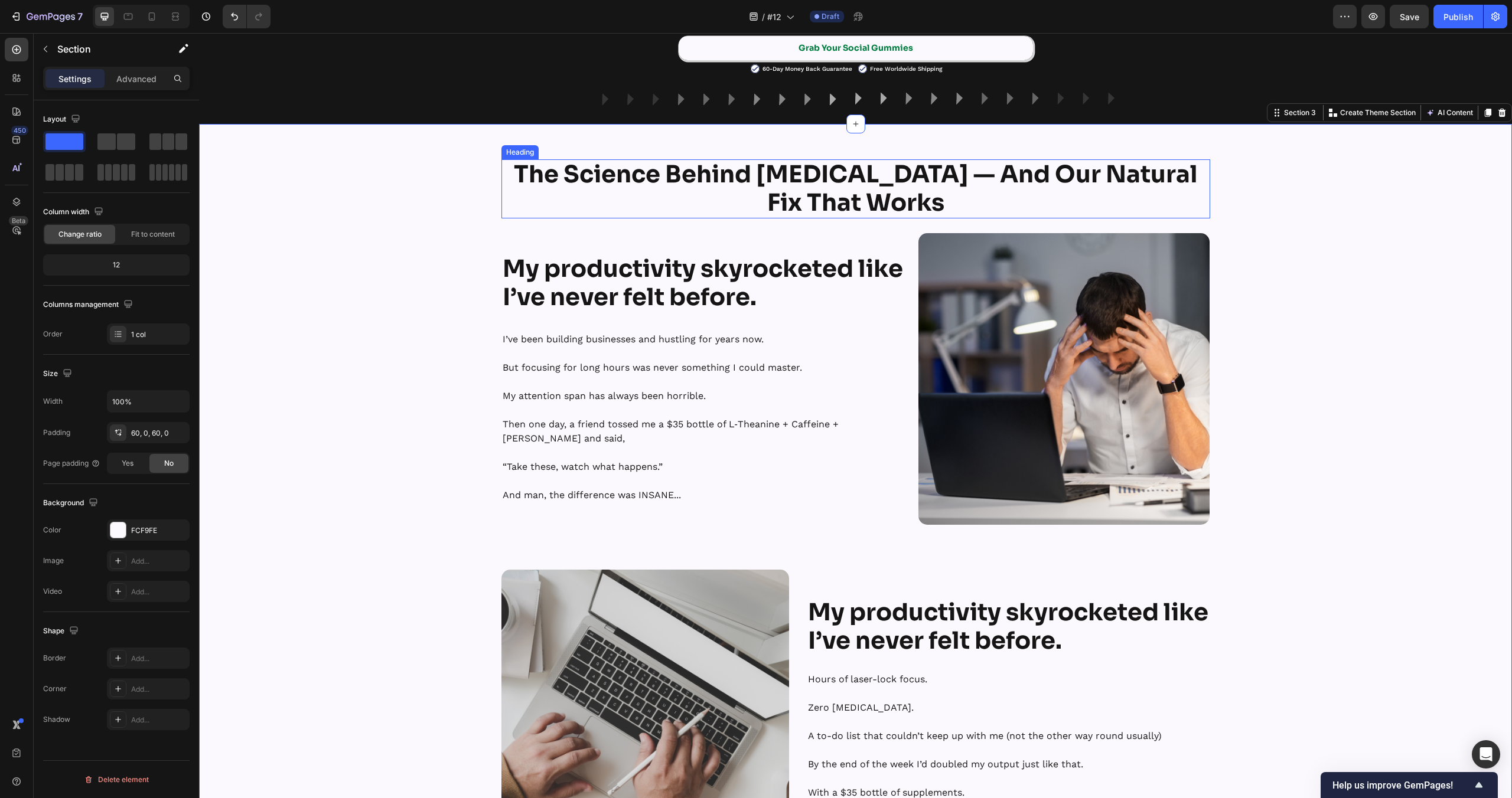
click at [960, 186] on strong "The Science Behind Social Anxiety — And Our Natural Fix That Works" at bounding box center [856, 188] width 684 height 58
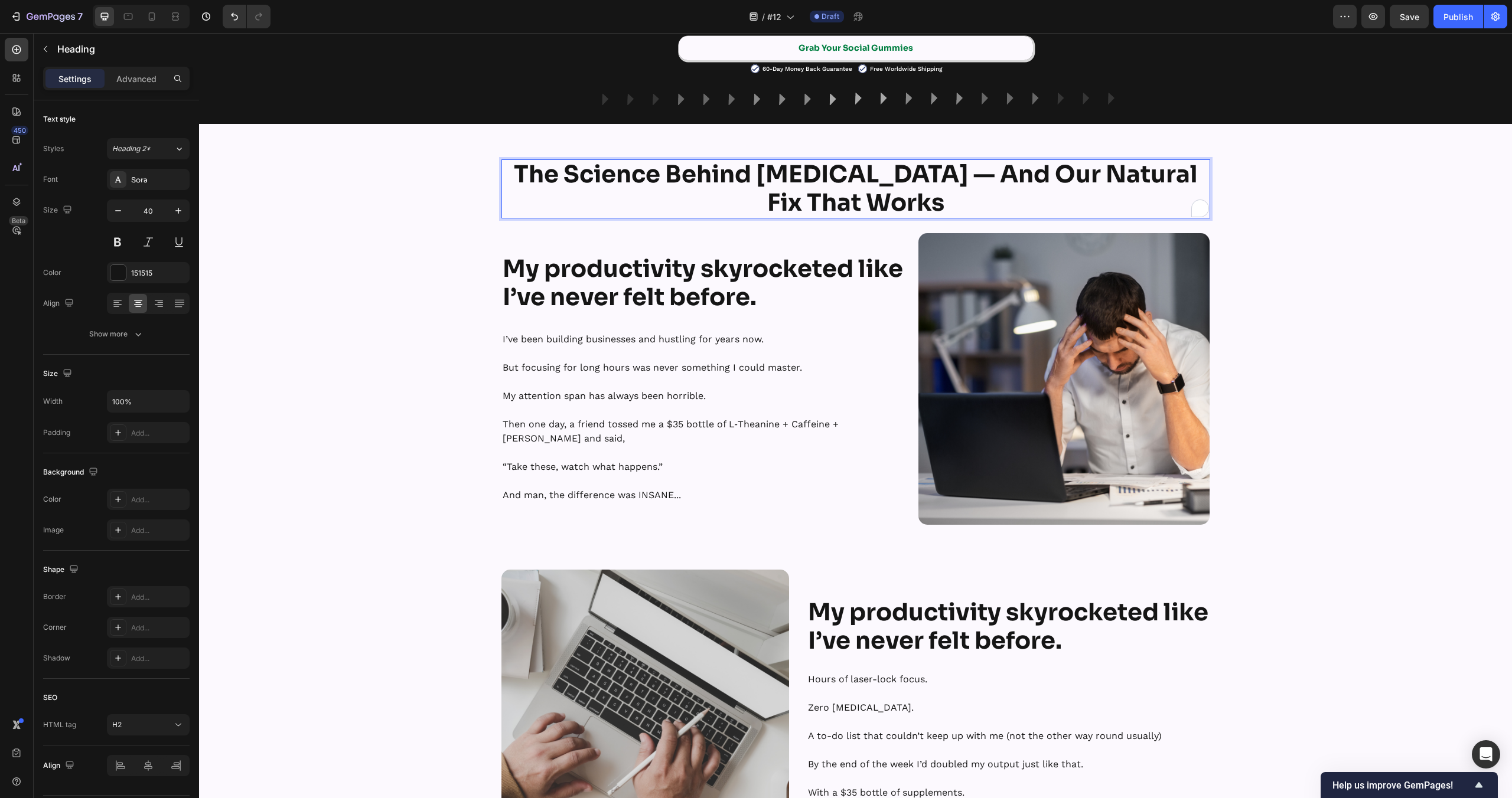
click at [962, 177] on strong "The Science Behind Social Anxiety — And Our Natural Fix That Works" at bounding box center [856, 188] width 684 height 58
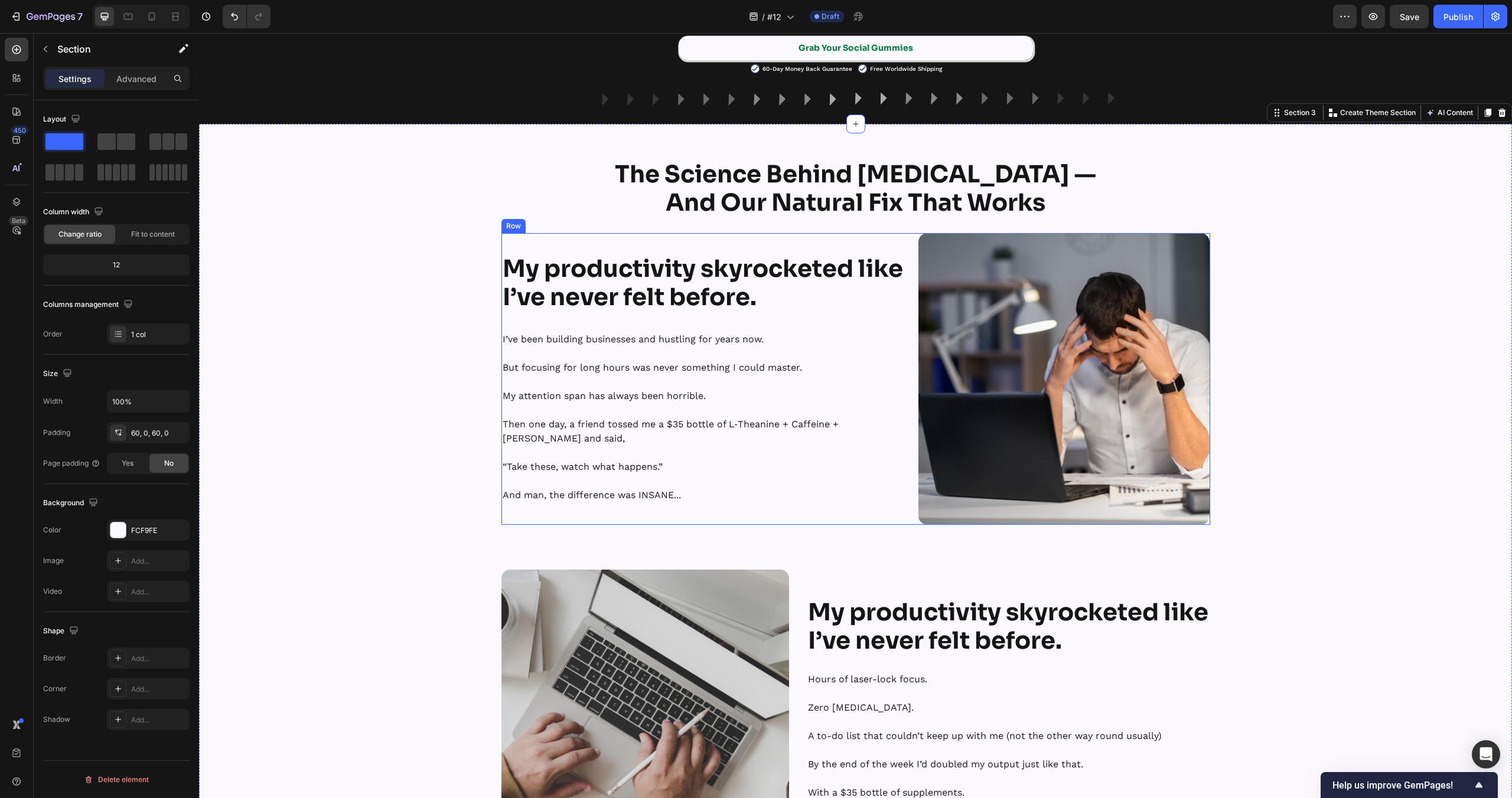
click at [914, 396] on div "My productivity skyrocketed like I’ve never felt before. Heading I’ve been buil…" at bounding box center [856, 378] width 709 height 291
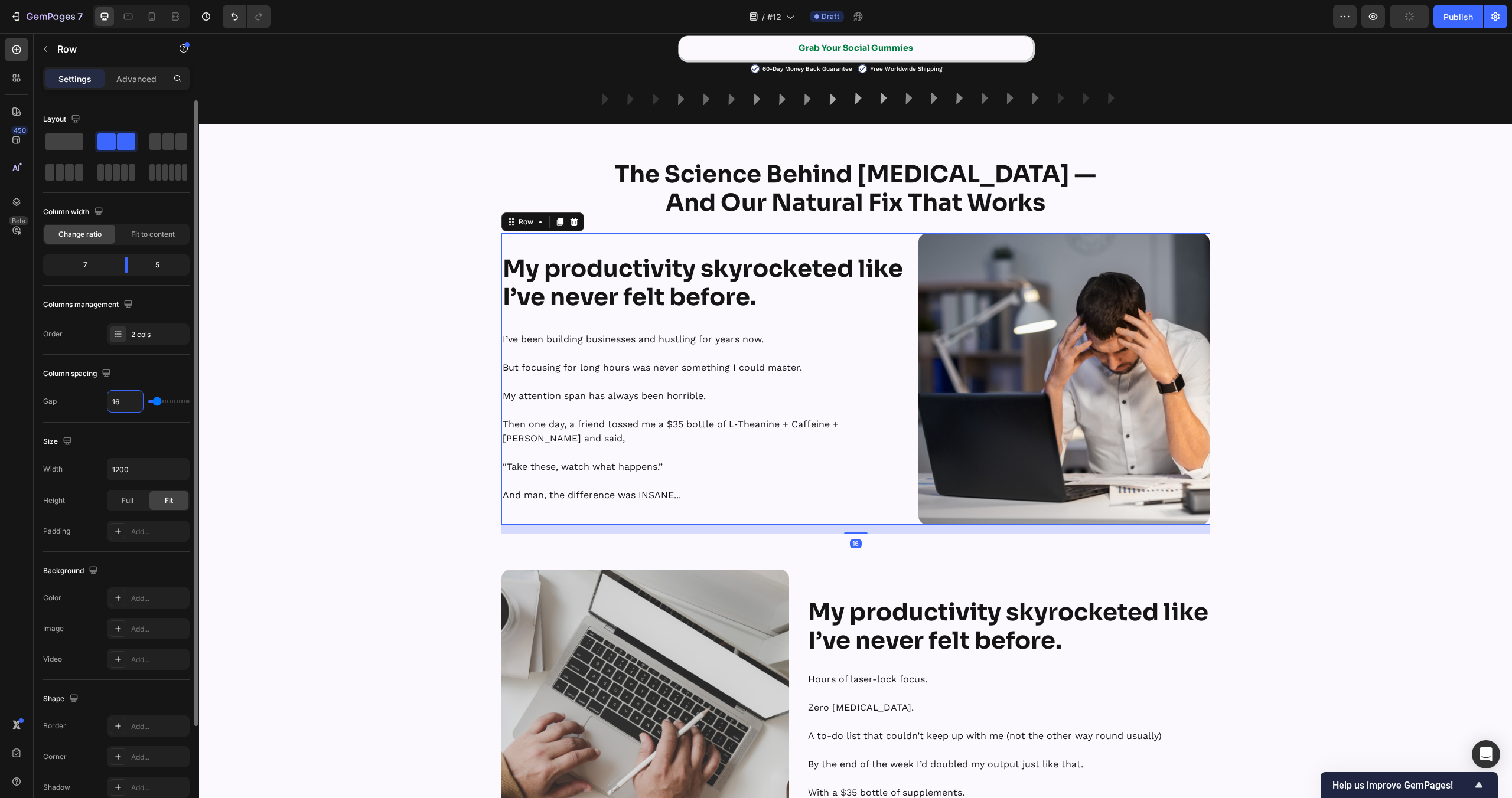
click at [137, 402] on input "16" at bounding box center [125, 401] width 35 height 21
type input "23"
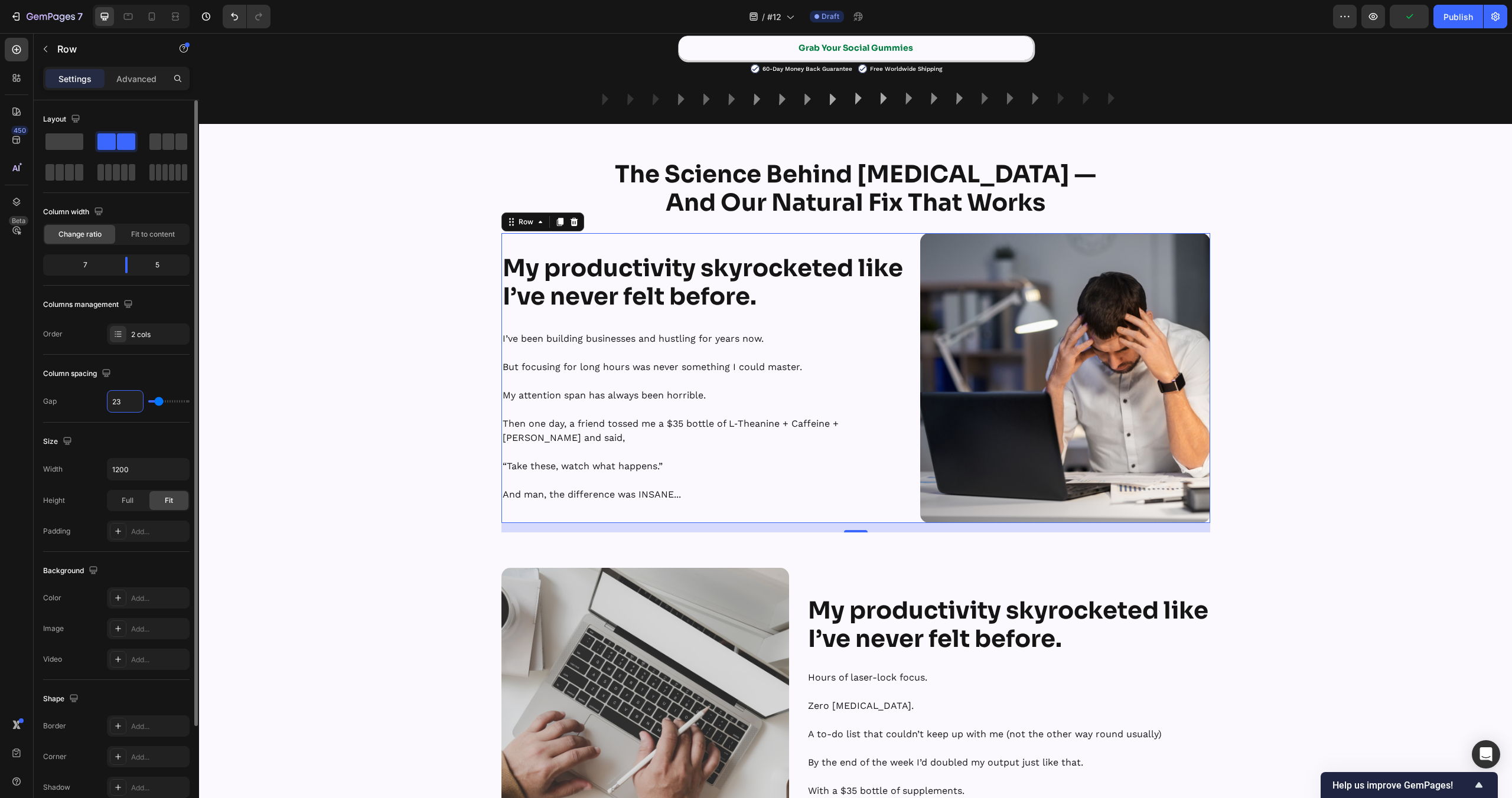
type input "230"
type input "120"
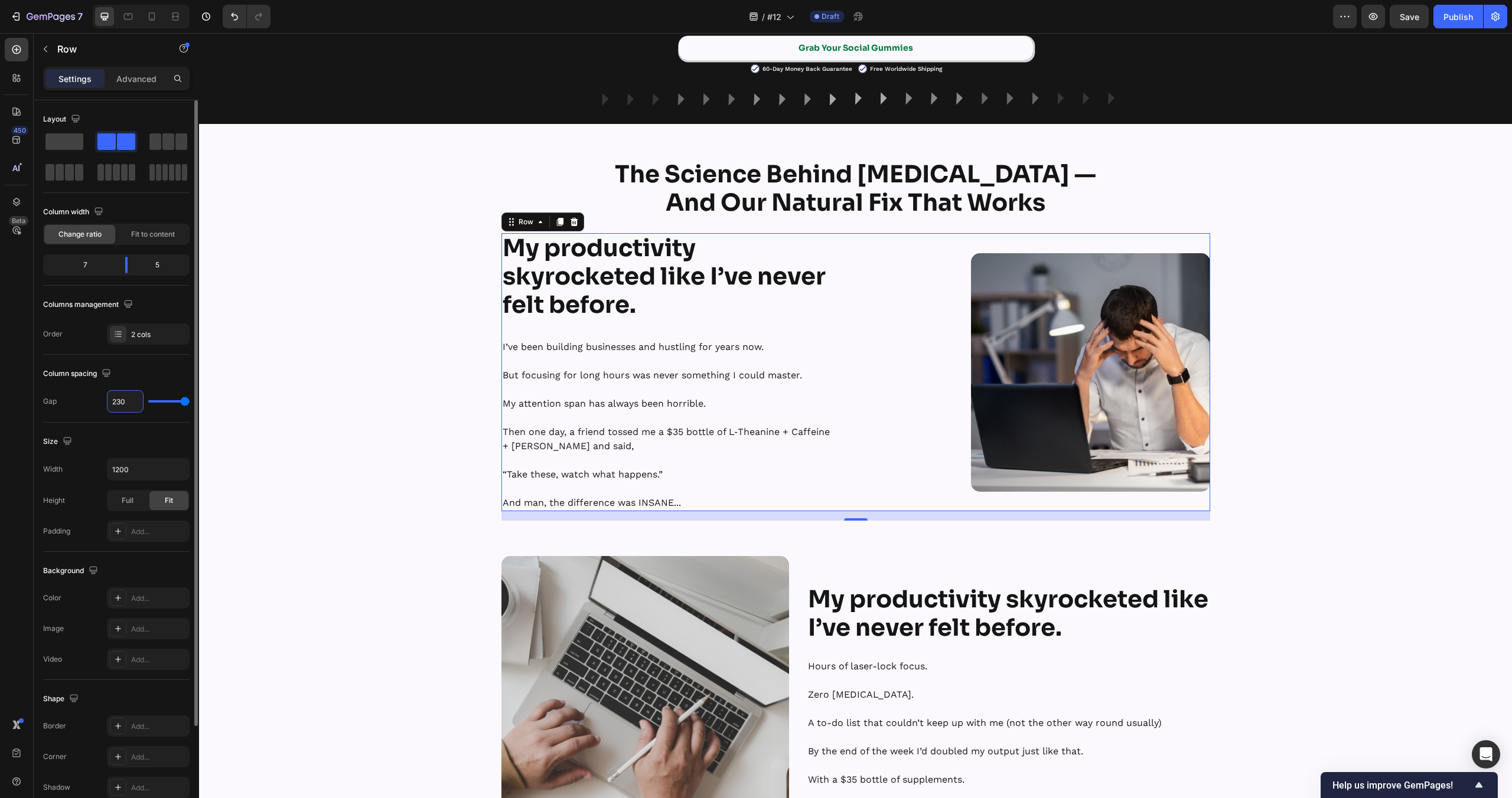
type input "3"
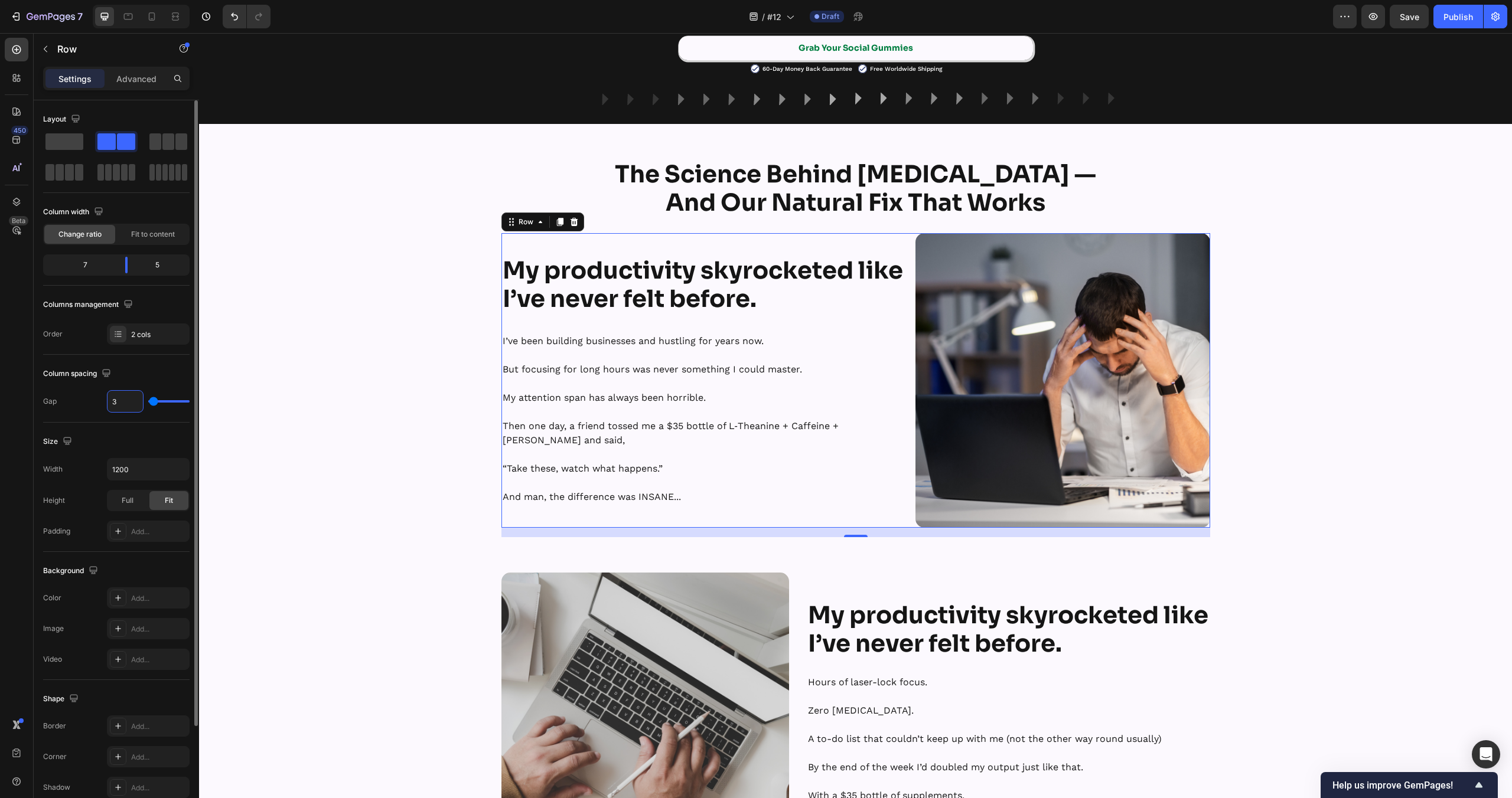
type input "30"
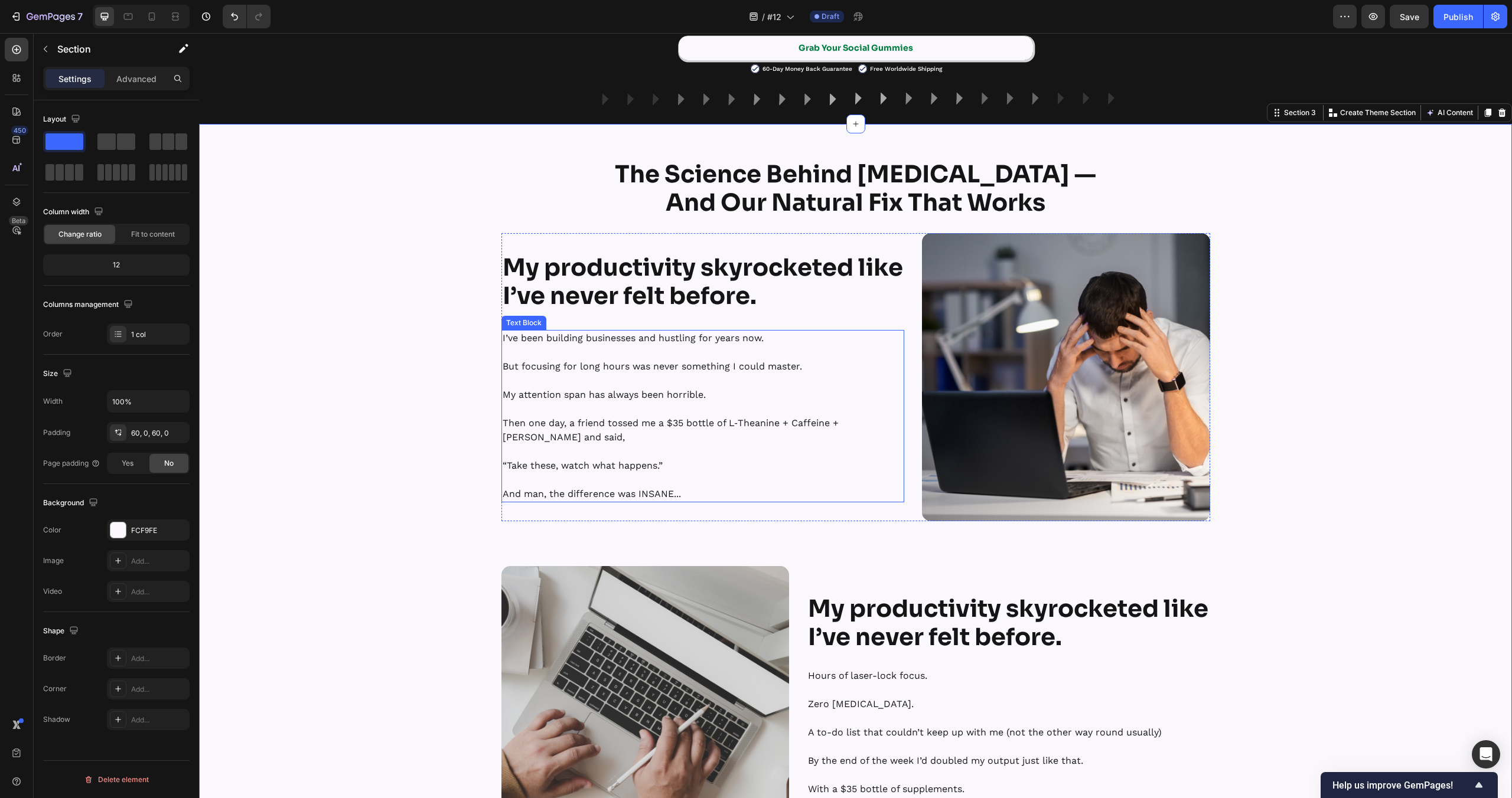
click at [649, 276] on strong "My productivity skyrocketed like I’ve never felt before." at bounding box center [703, 281] width 401 height 58
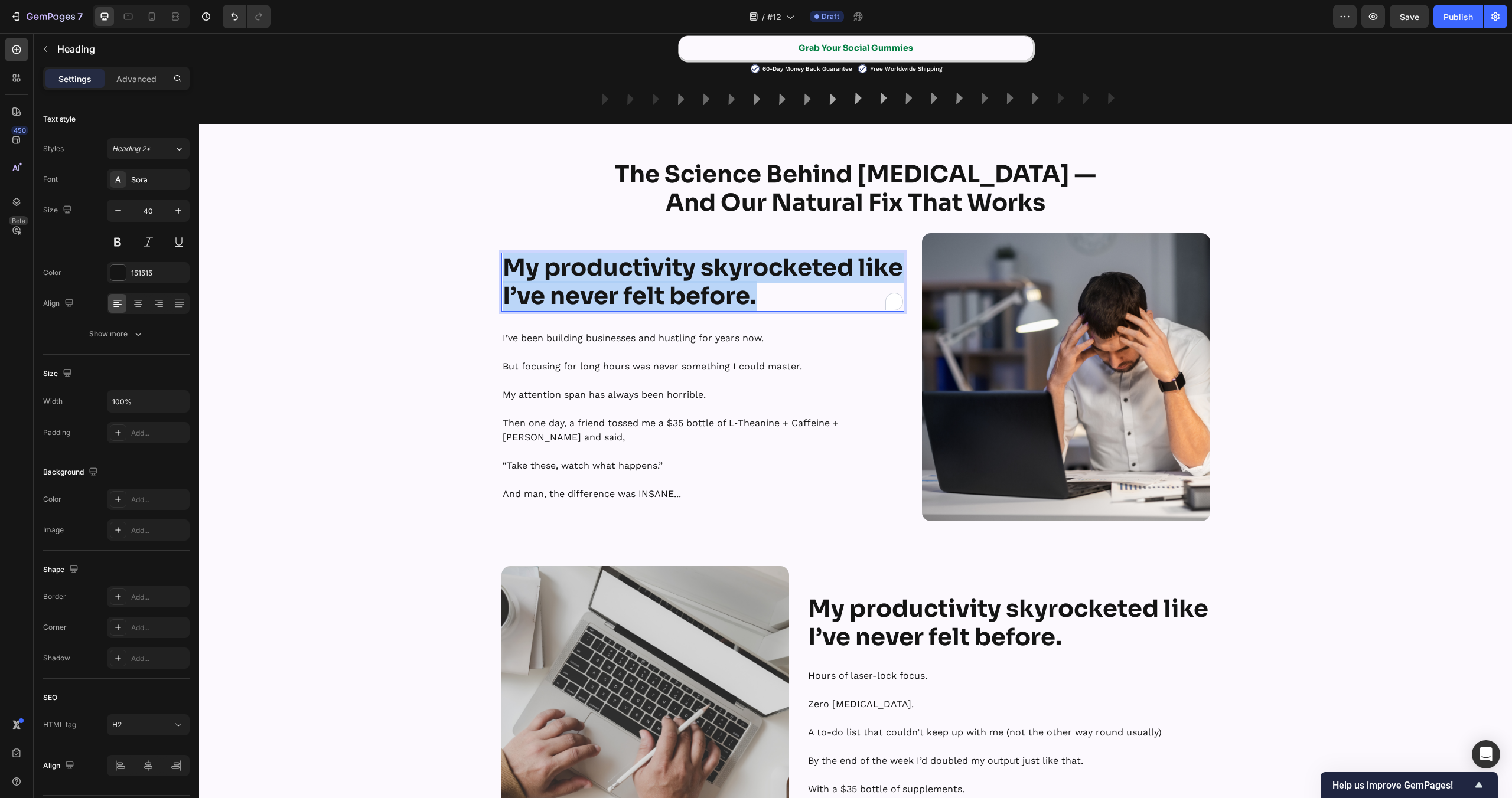
click at [649, 276] on strong "My productivity skyrocketed like I’ve never felt before." at bounding box center [703, 281] width 401 height 58
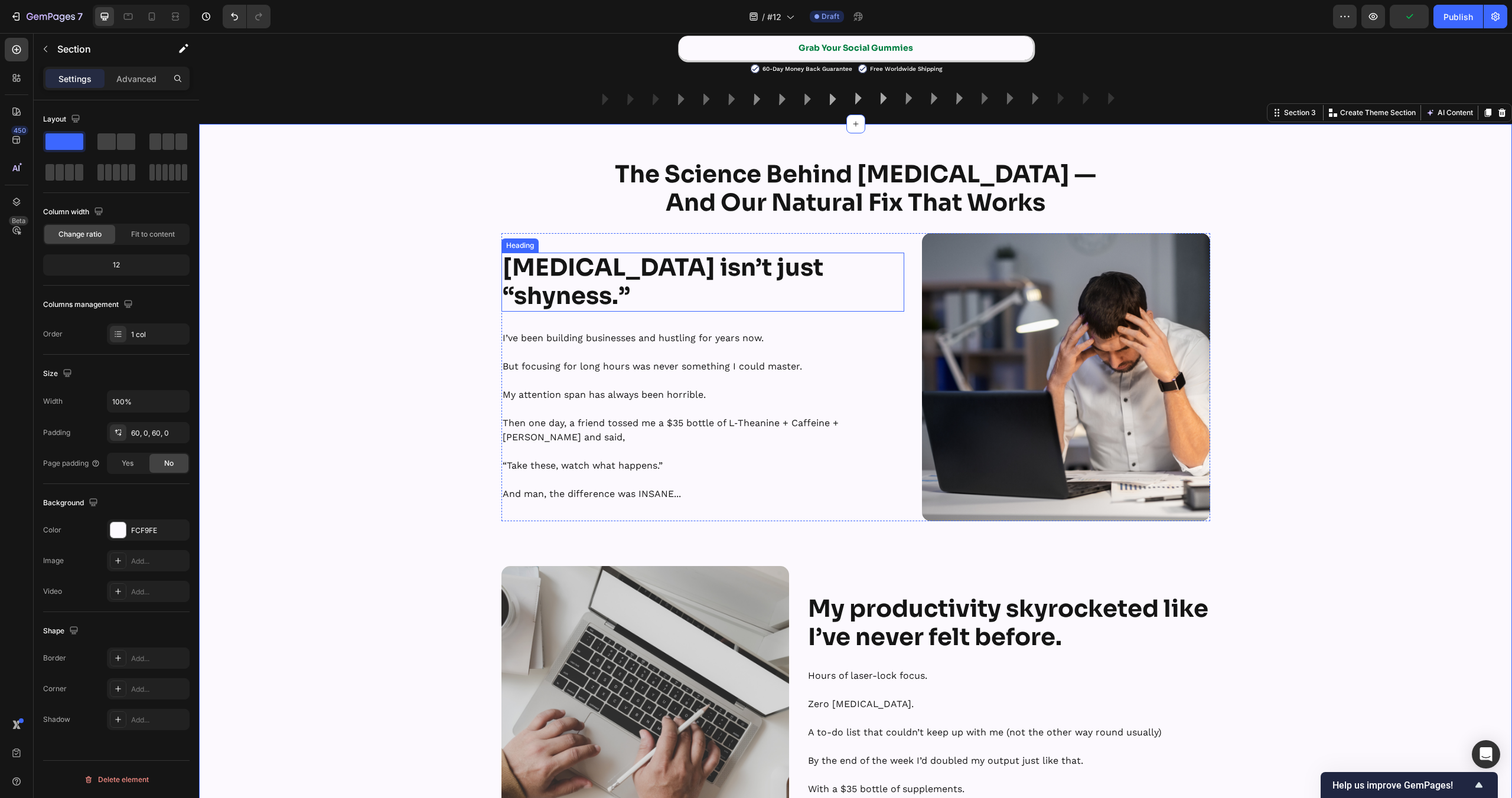
click at [604, 346] on p "But focusing for long hours was never something I could master." at bounding box center [703, 359] width 401 height 29
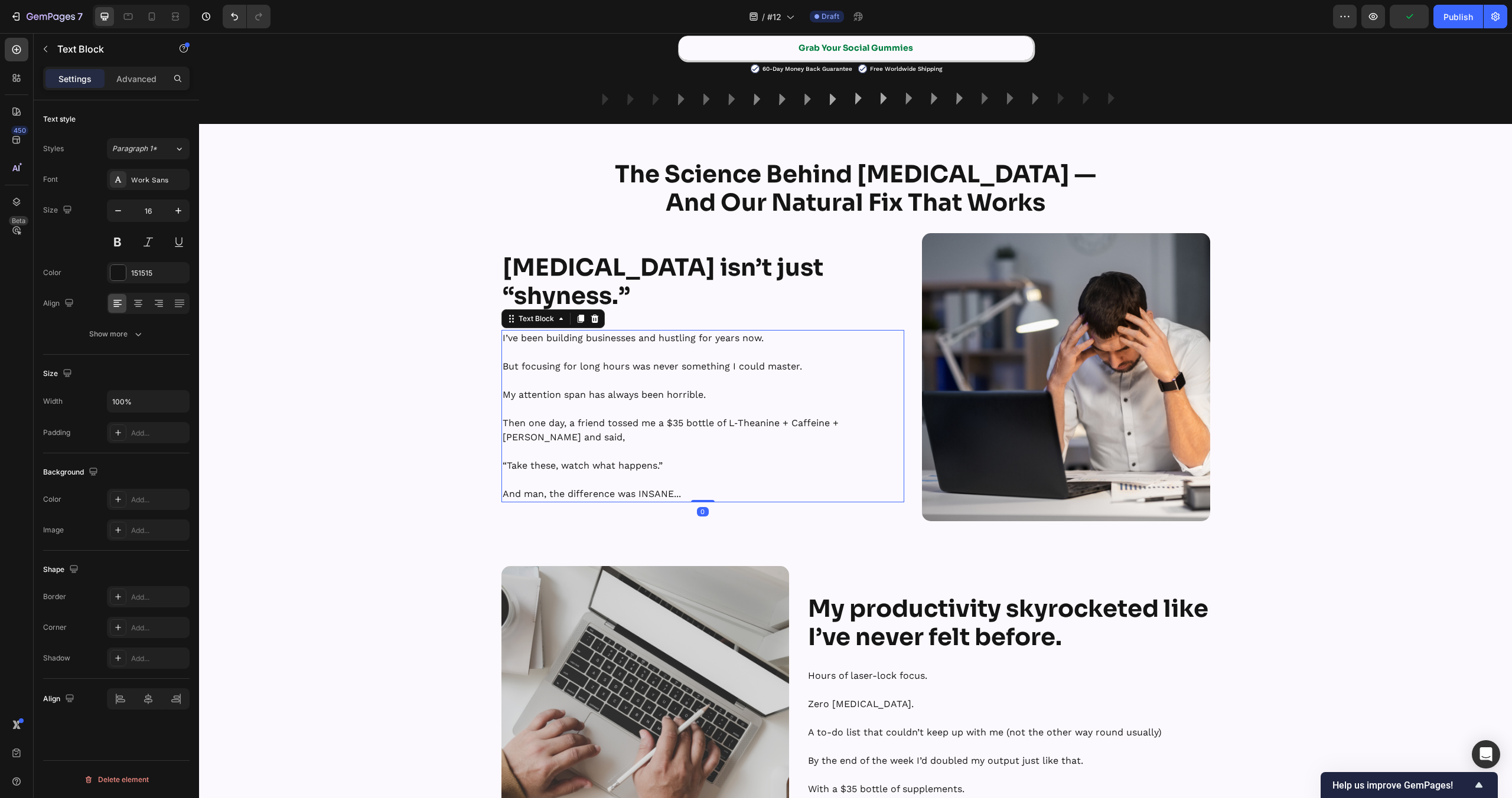
click at [608, 364] on p "But focusing for long hours was never something I could master." at bounding box center [703, 359] width 401 height 29
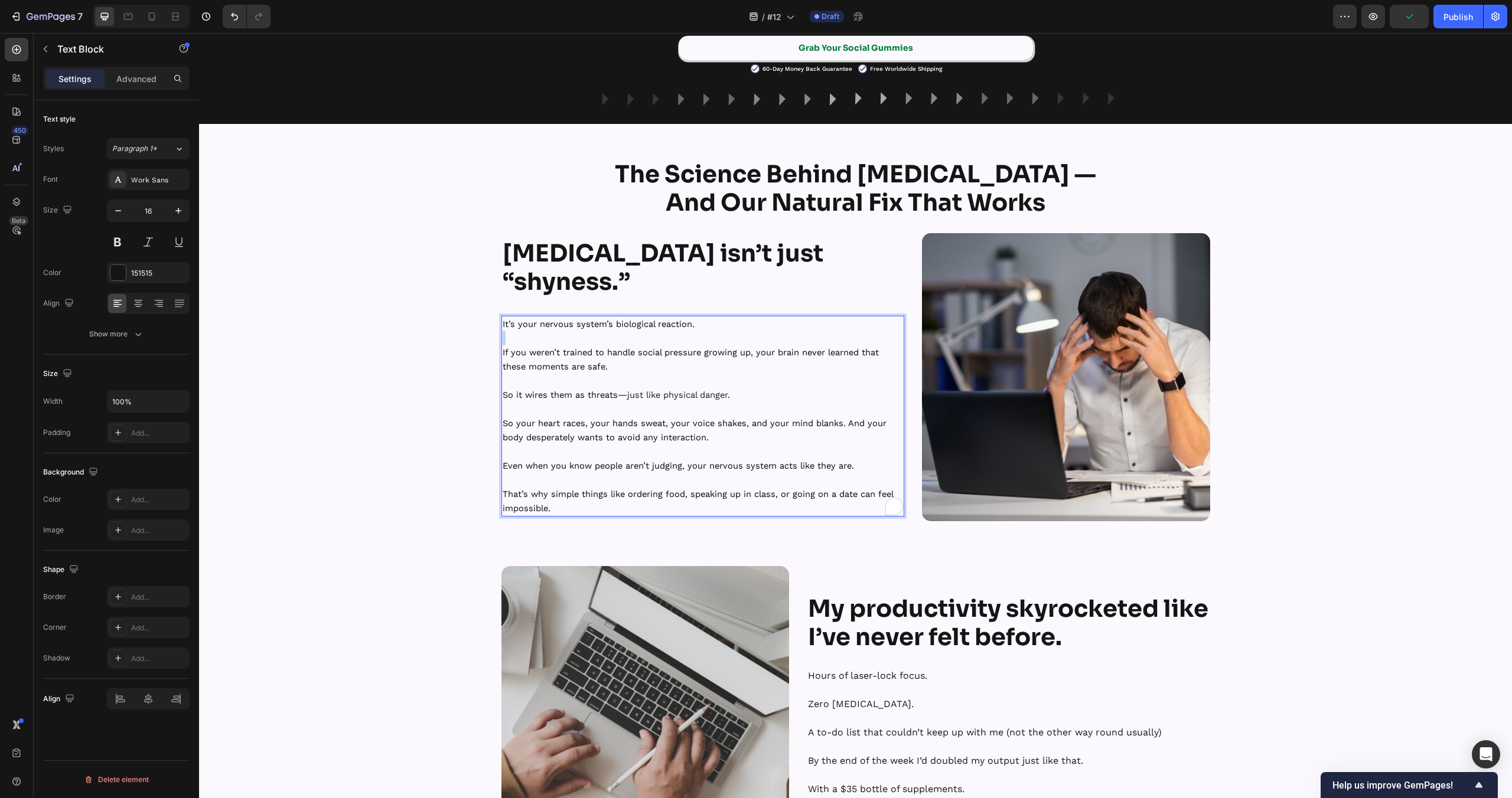
scroll to position [950, 0]
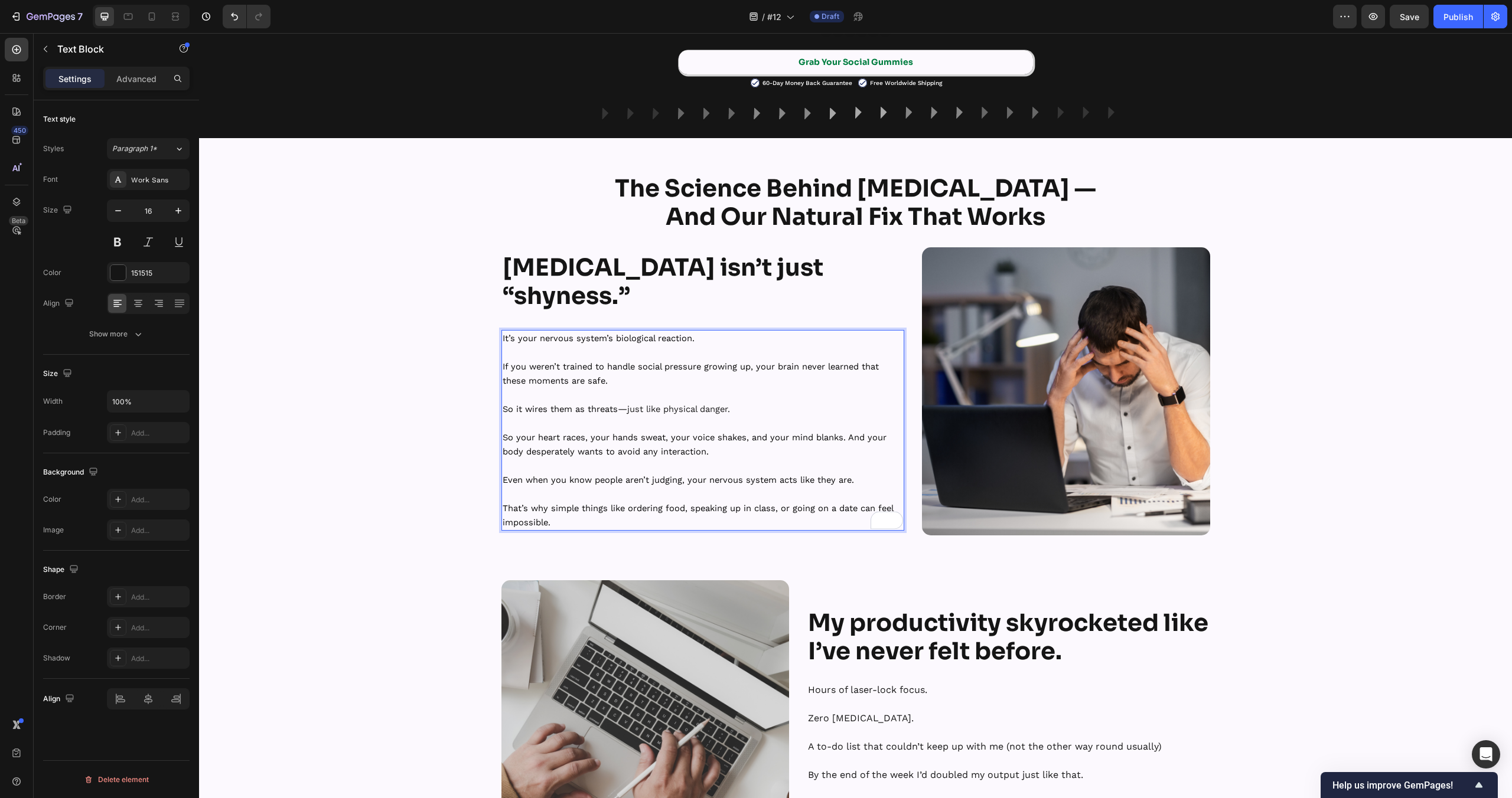
click at [569, 374] on p "If you weren’t trained to handle social pressure growing up, your brain never l…" at bounding box center [703, 374] width 401 height 29
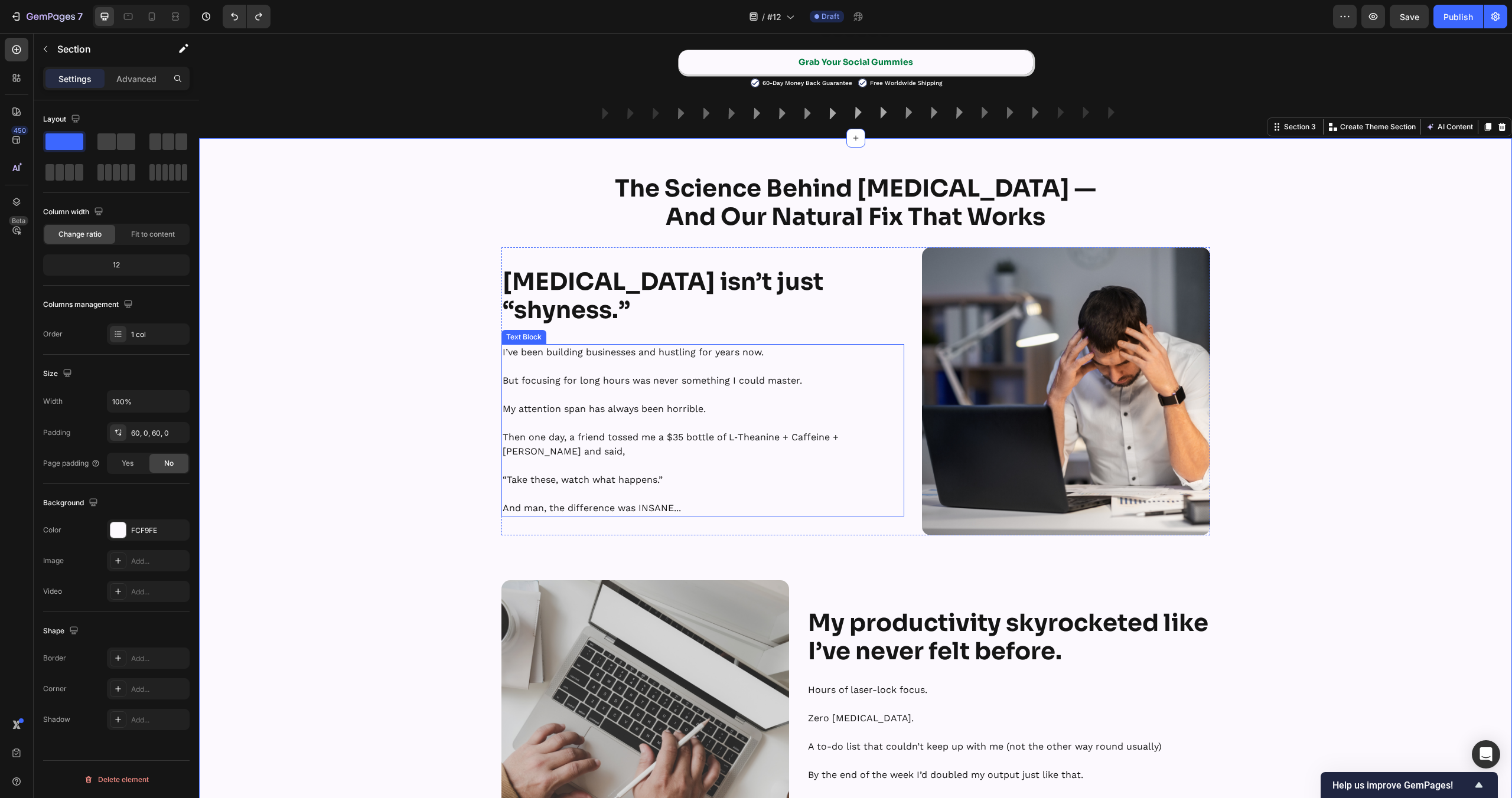
click at [585, 397] on p "My attention span has always been horrible." at bounding box center [703, 401] width 401 height 29
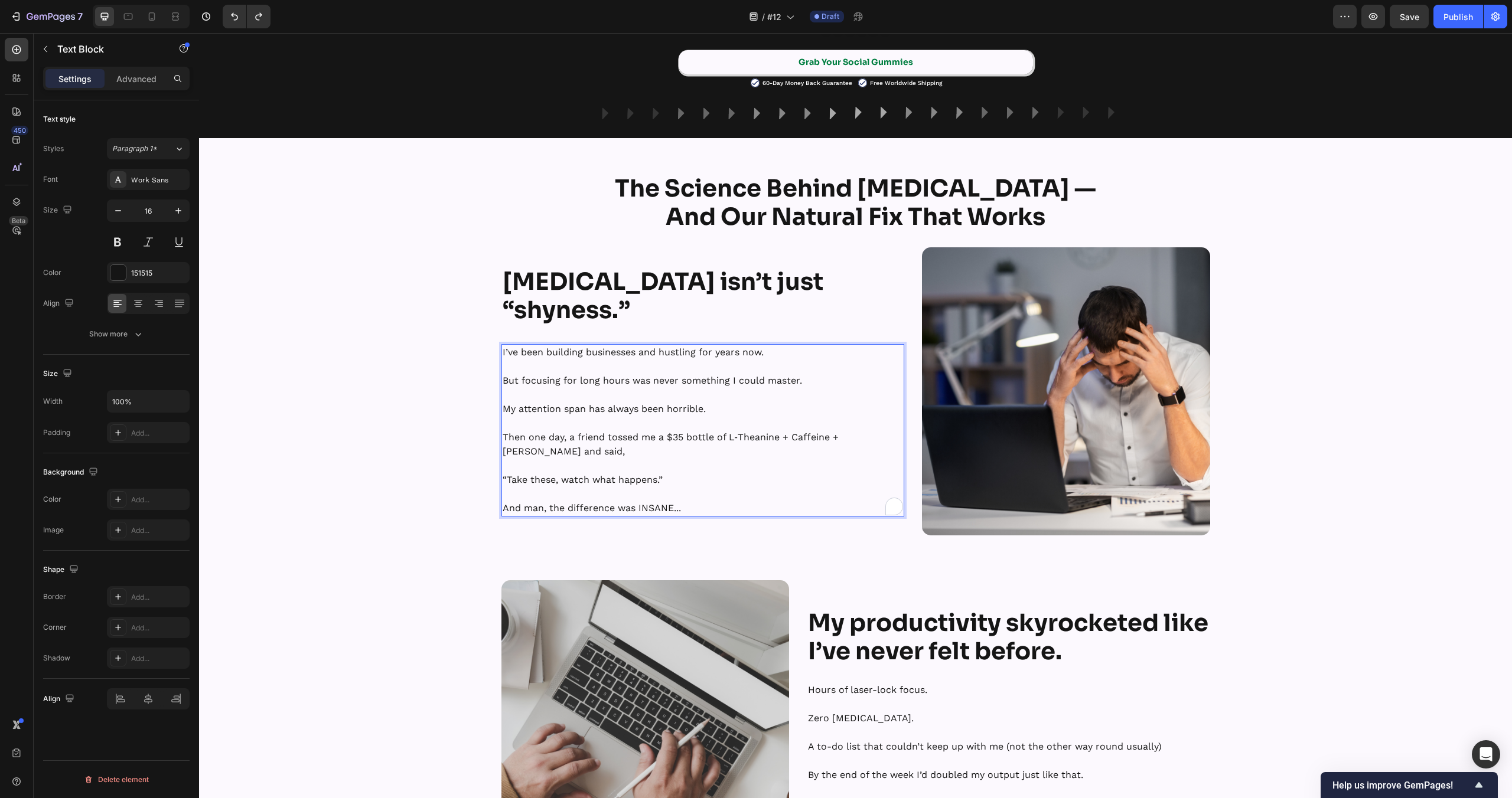
click at [585, 397] on p "My attention span has always been horrible." at bounding box center [703, 401] width 401 height 29
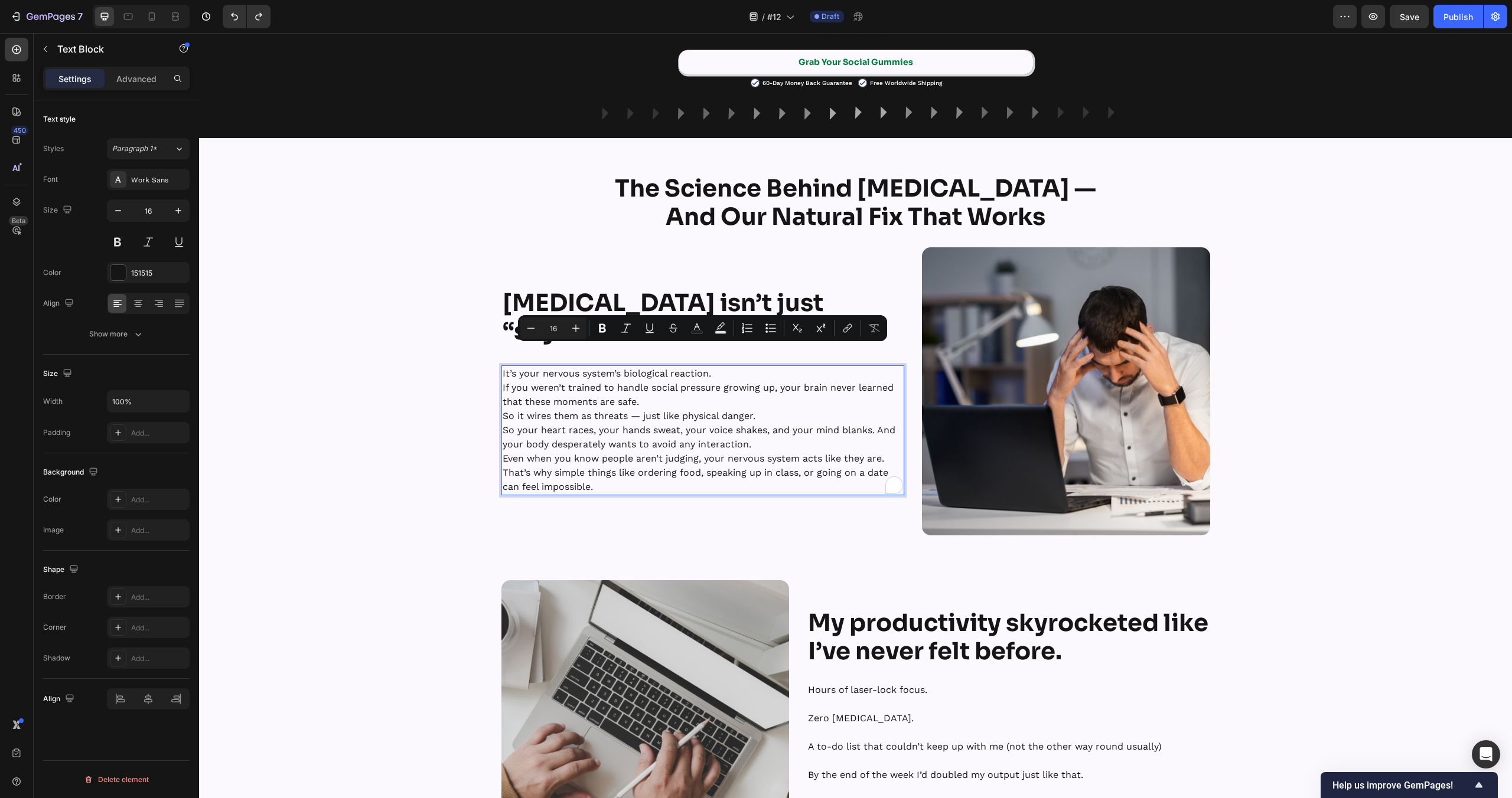
scroll to position [971, 0]
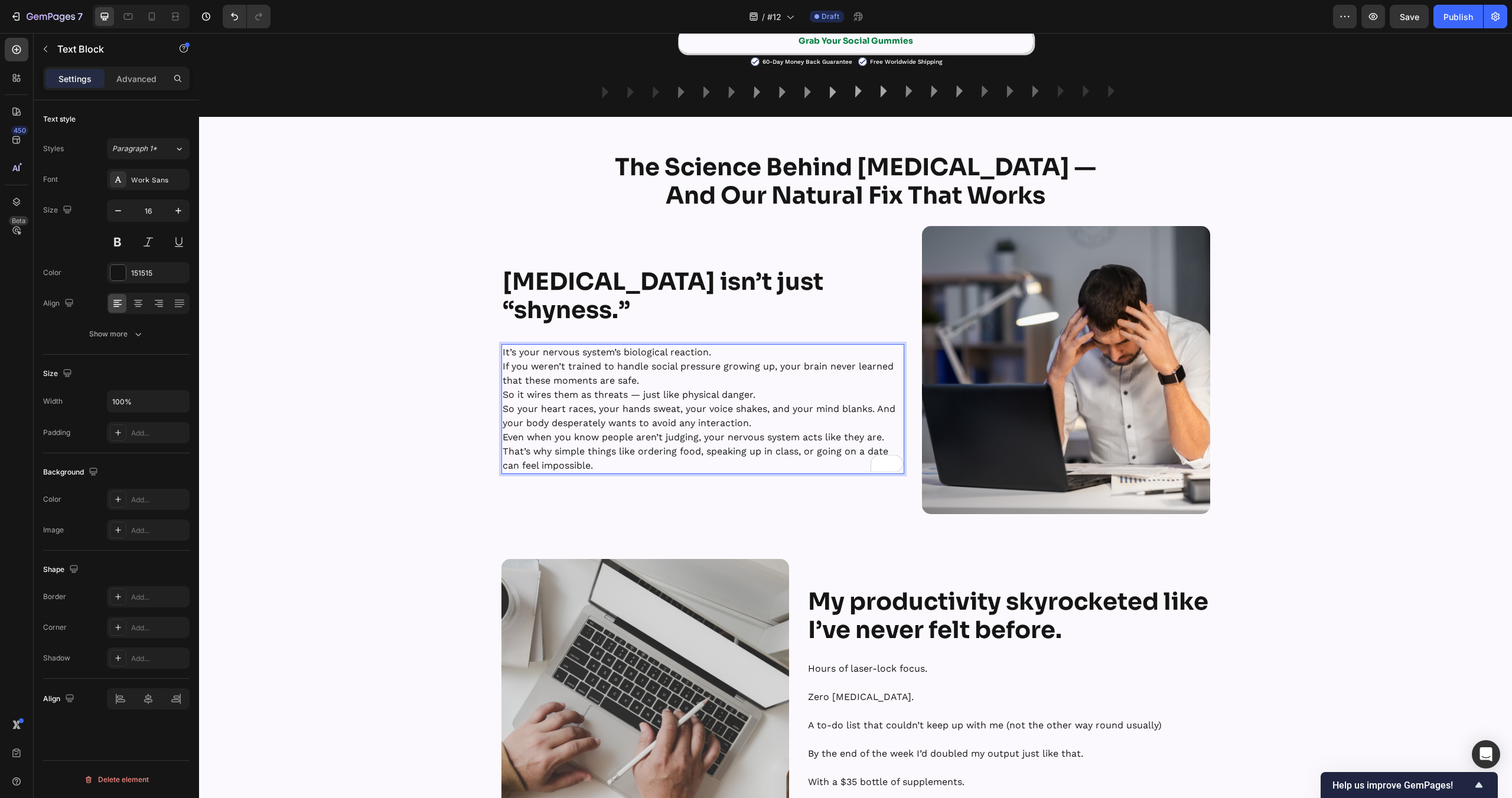
click at [734, 360] on p "If you weren’t trained to handle social pressure growing up, your brain never l…" at bounding box center [703, 374] width 401 height 29
click at [733, 358] on p "It’s your nervous system’s biological reaction." at bounding box center [703, 351] width 401 height 14
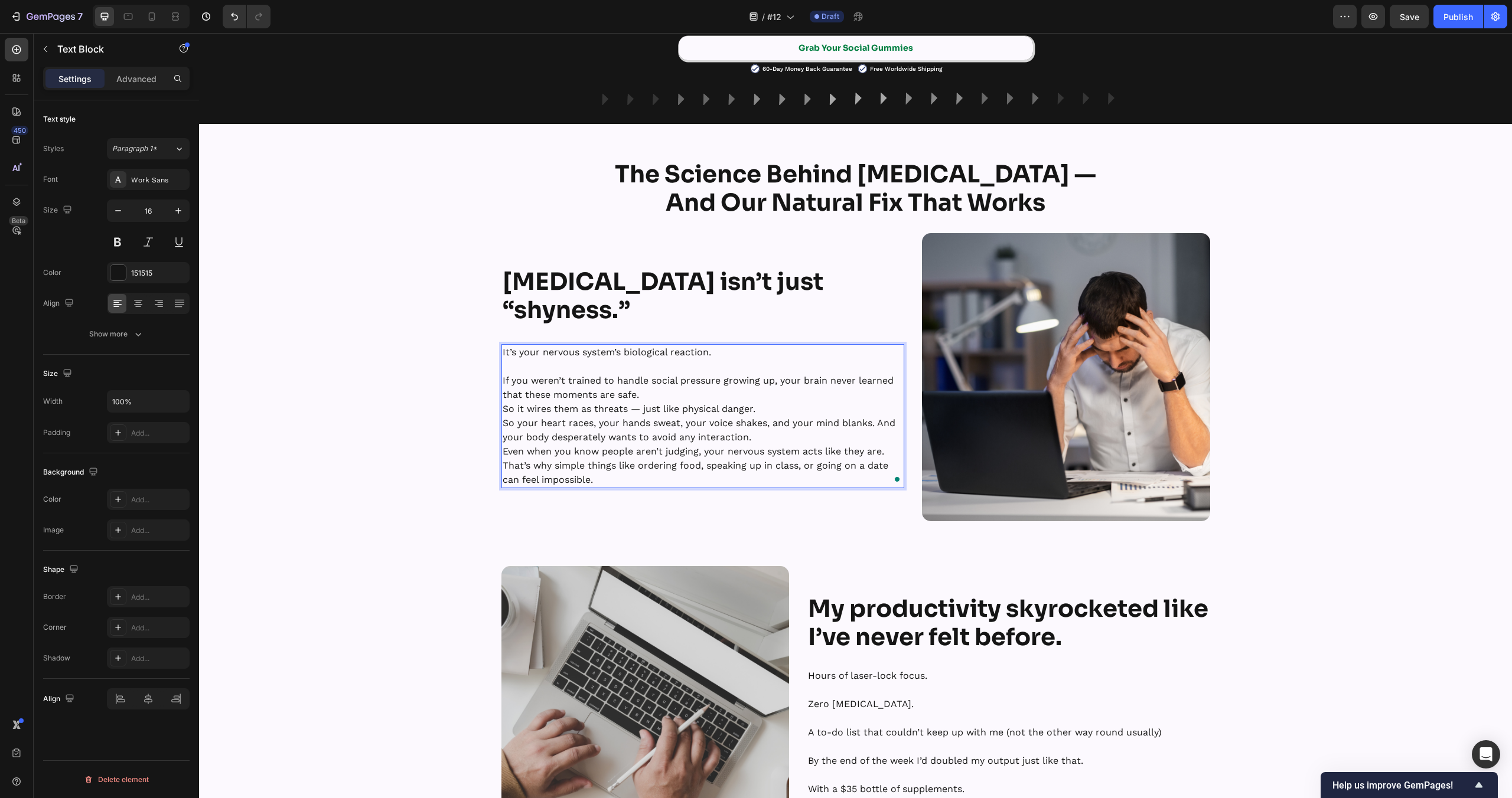
click at [668, 398] on p "If you weren’t trained to handle social pressure growing up, your brain never l…" at bounding box center [703, 387] width 401 height 29
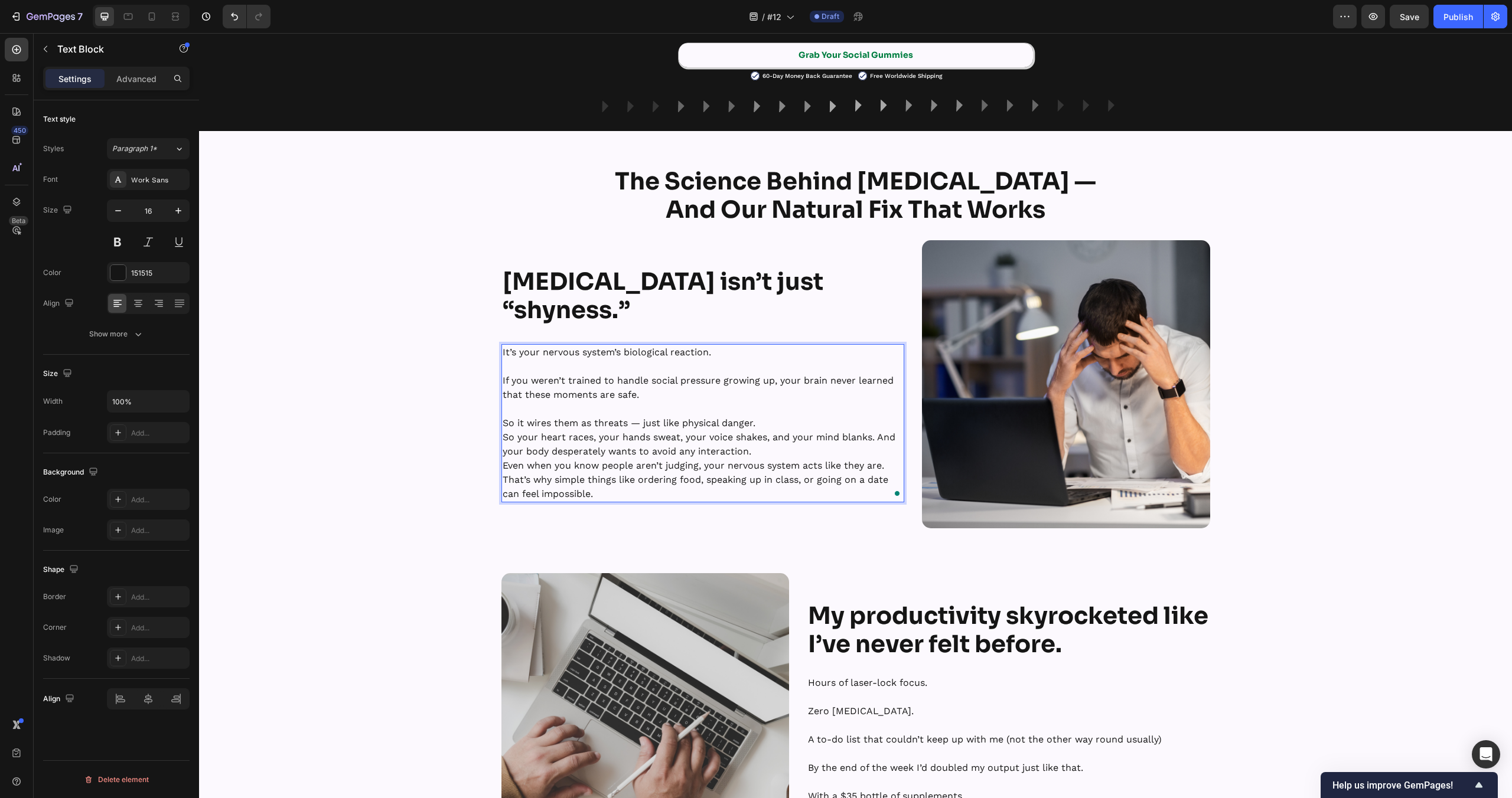
click at [784, 422] on p "So it wires them as threats — just like physical danger." at bounding box center [703, 423] width 401 height 14
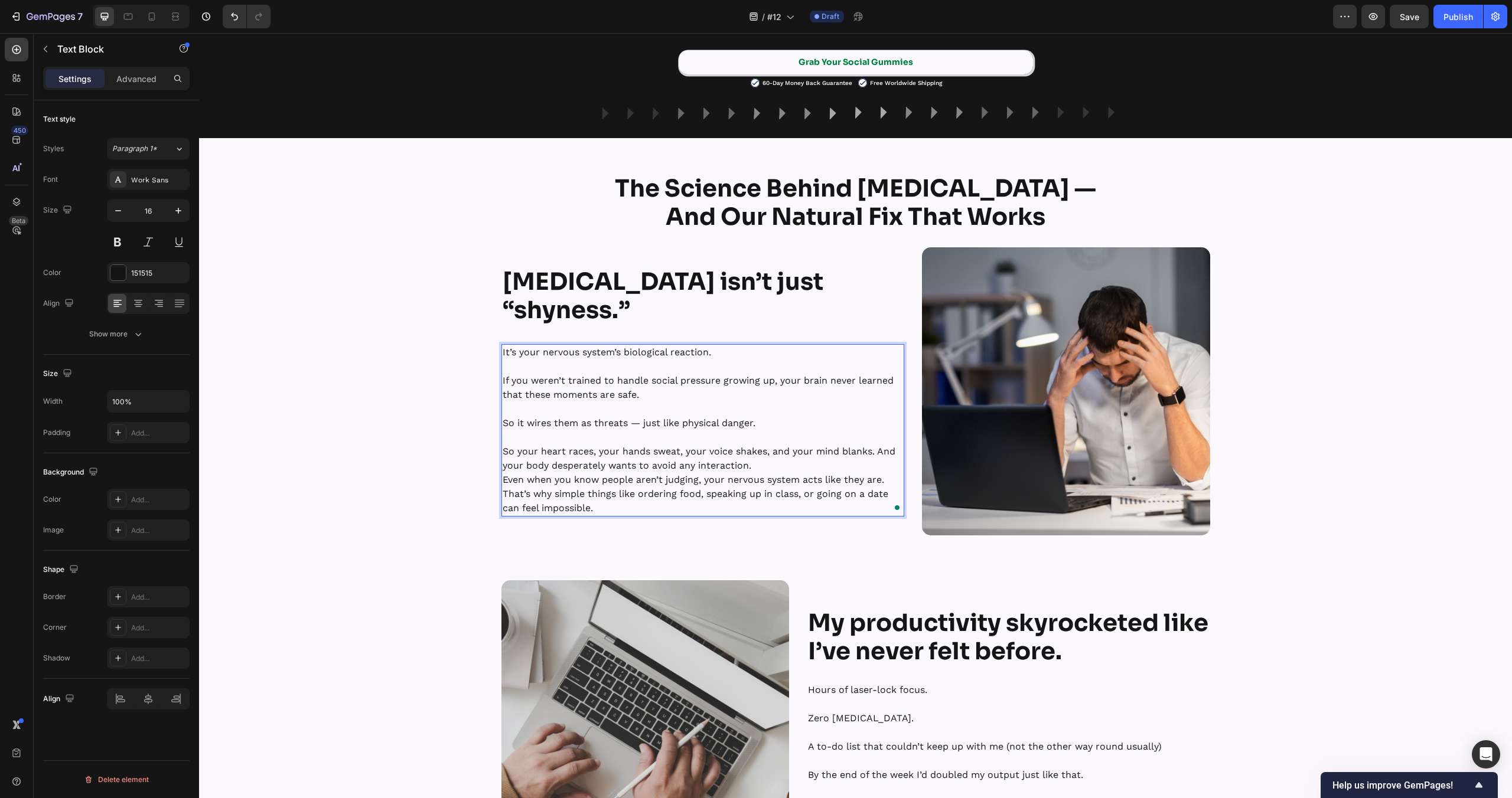
click at [791, 464] on p "So your heart races, your hands sweat, your voice shakes, and your mind blanks.…" at bounding box center [703, 459] width 401 height 29
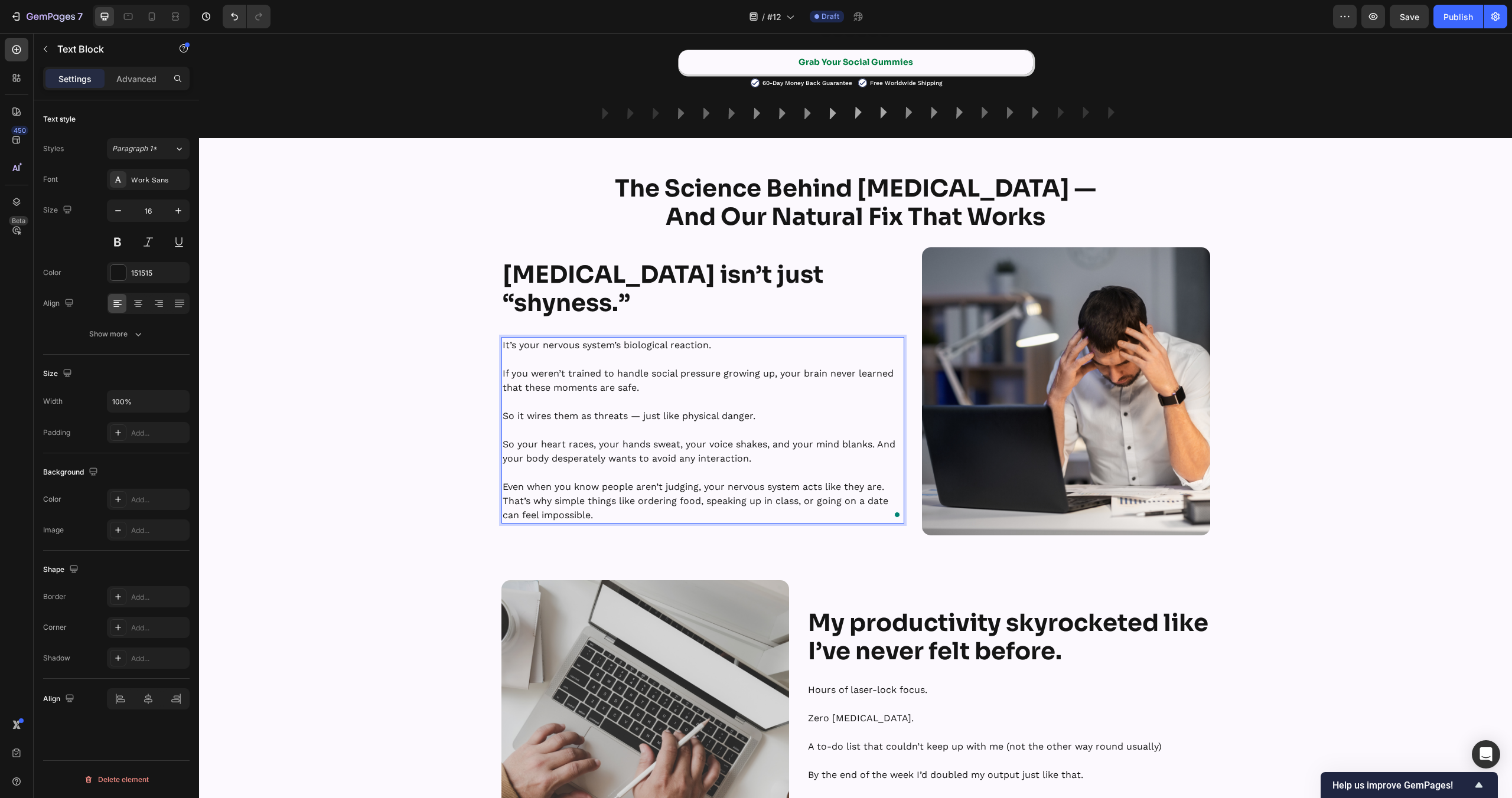
scroll to position [943, 0]
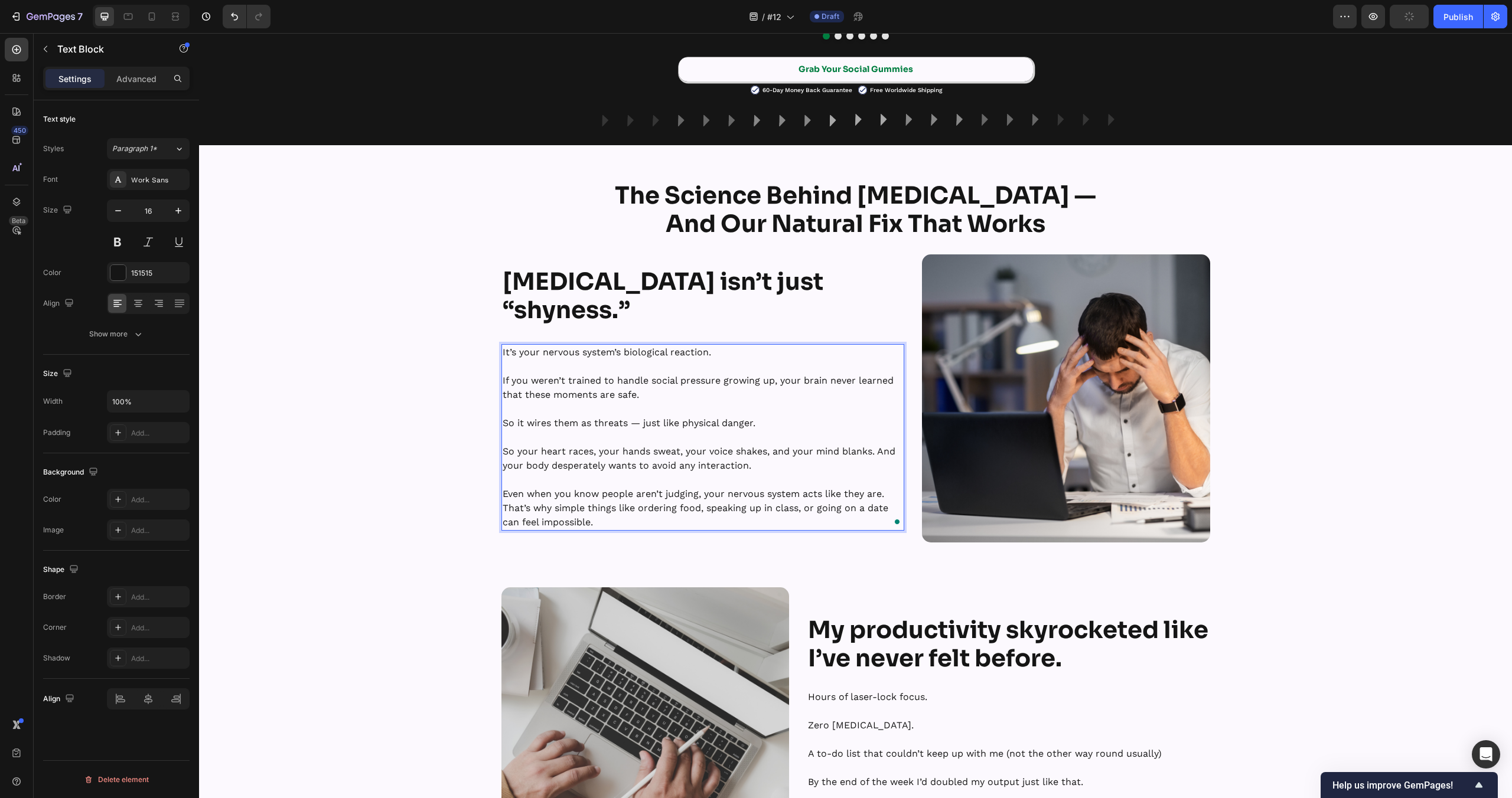
click at [886, 495] on p "Even when you know people aren’t judging, your nervous system acts like they ar…" at bounding box center [703, 494] width 401 height 14
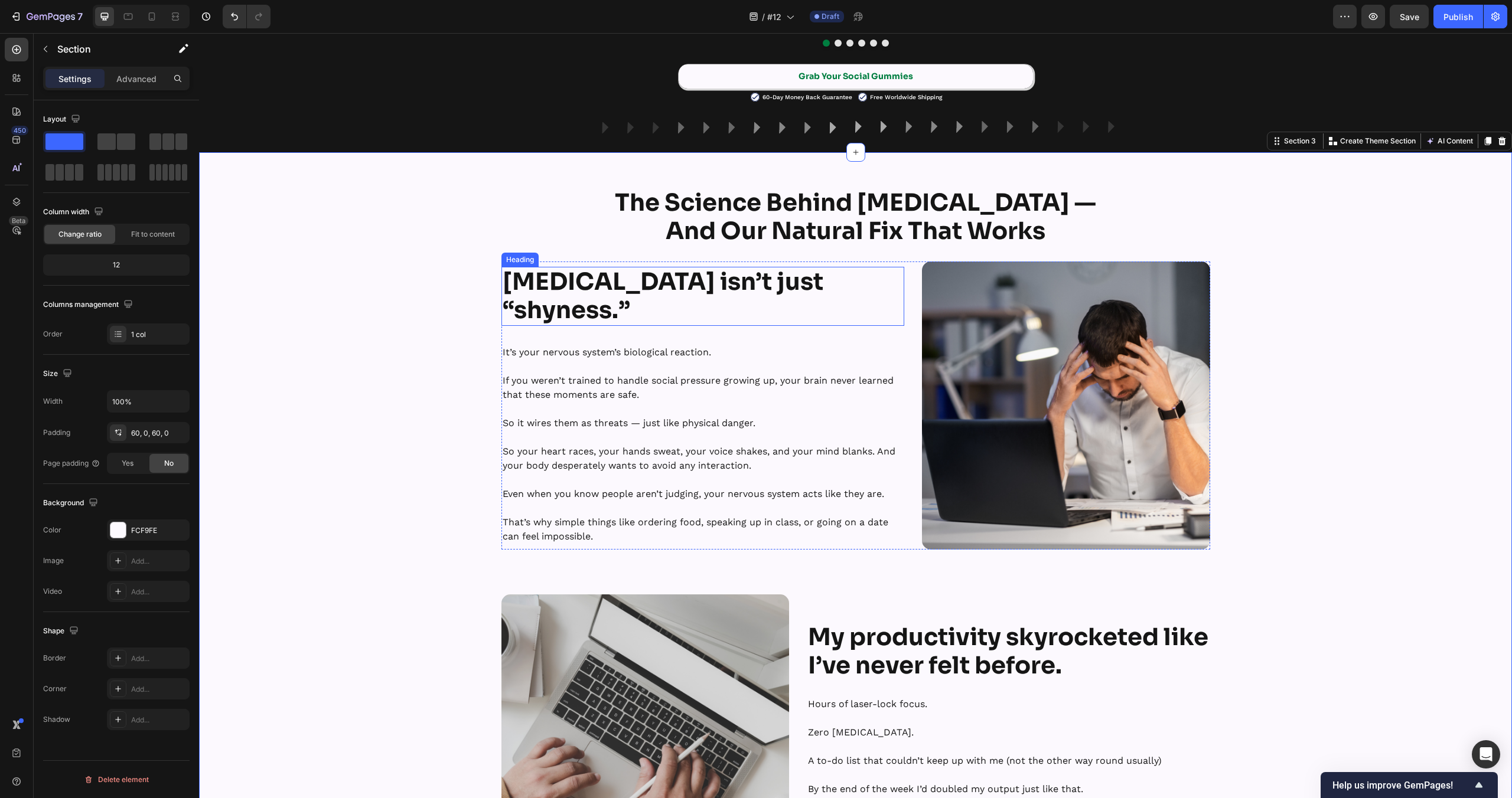
click at [570, 309] on strong "Social anxiety isn’t just “shyness.”" at bounding box center [663, 295] width 320 height 58
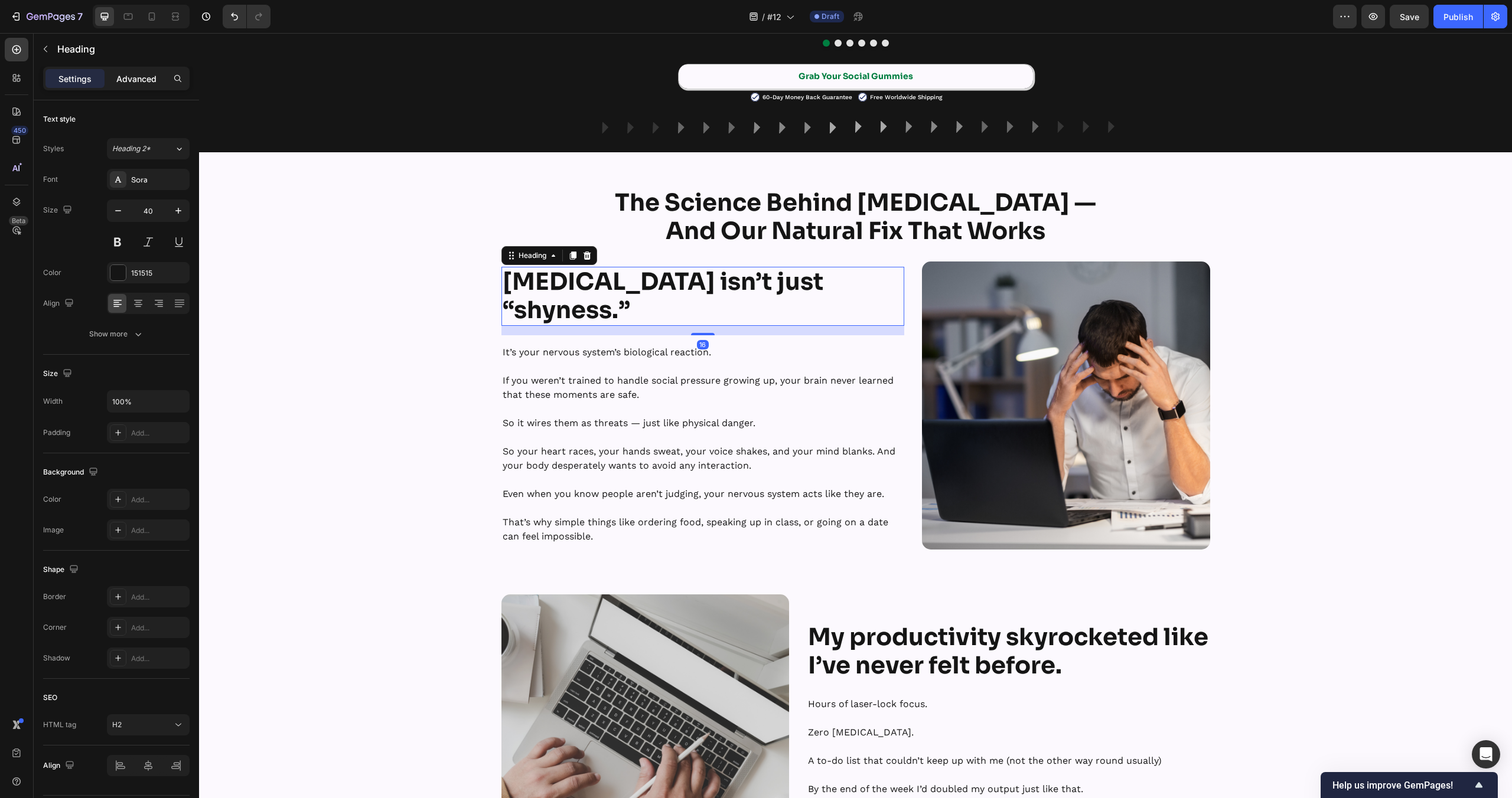
click at [139, 81] on p "Advanced" at bounding box center [137, 78] width 41 height 12
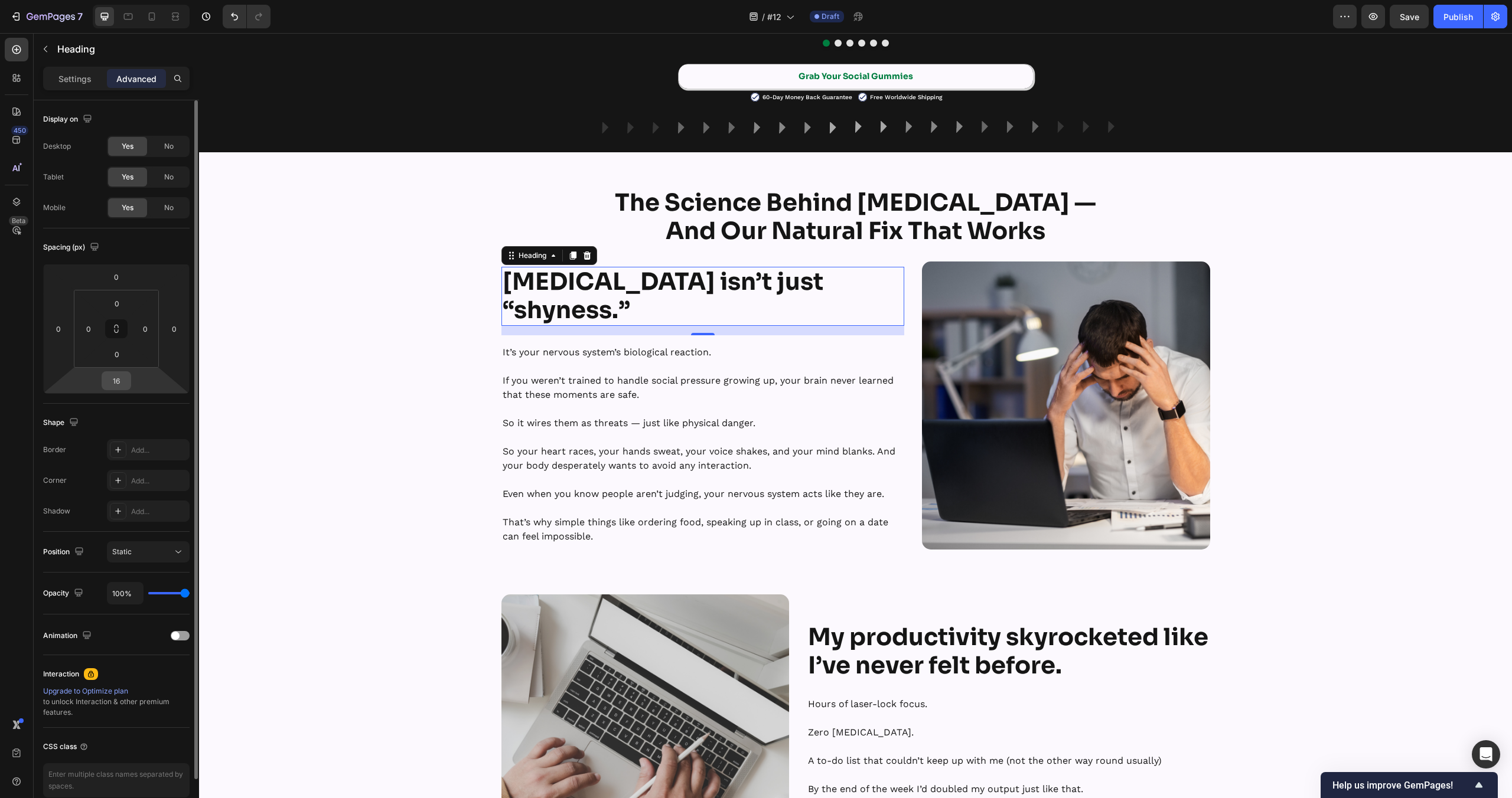
click at [123, 386] on input "16" at bounding box center [116, 380] width 24 height 18
type input "0"
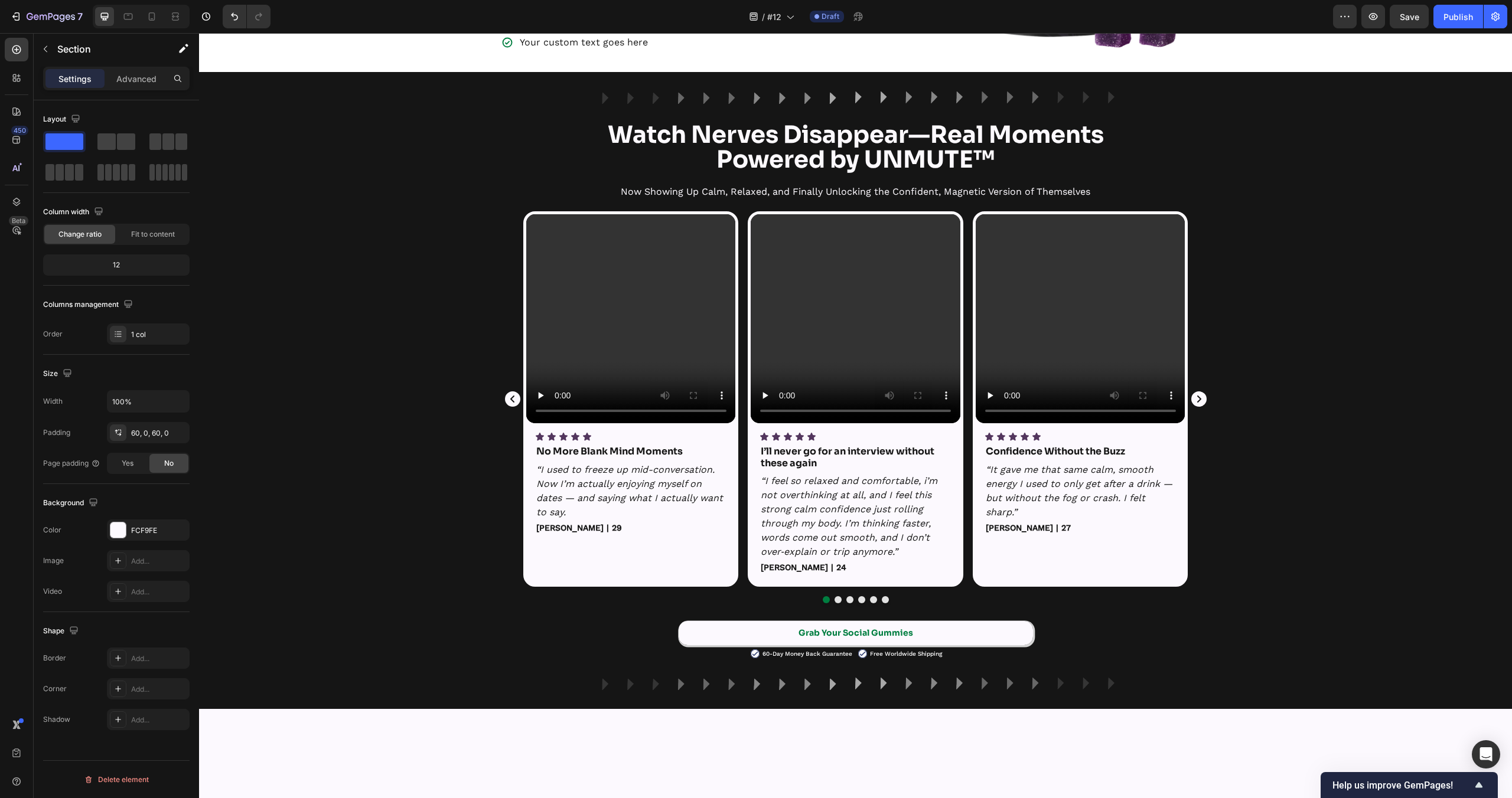
scroll to position [0, 0]
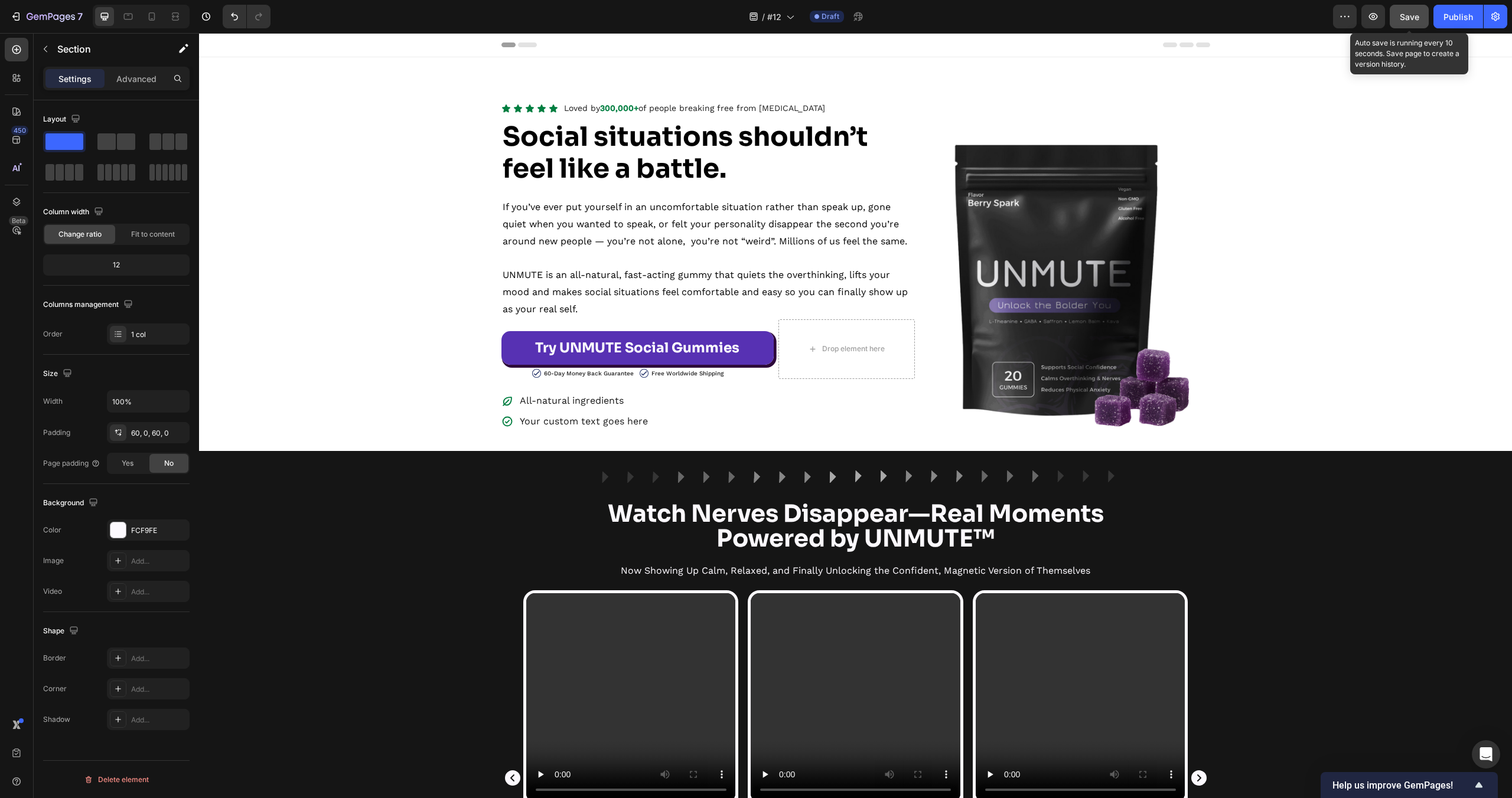
click at [1412, 12] on span "Save" at bounding box center [1410, 17] width 19 height 10
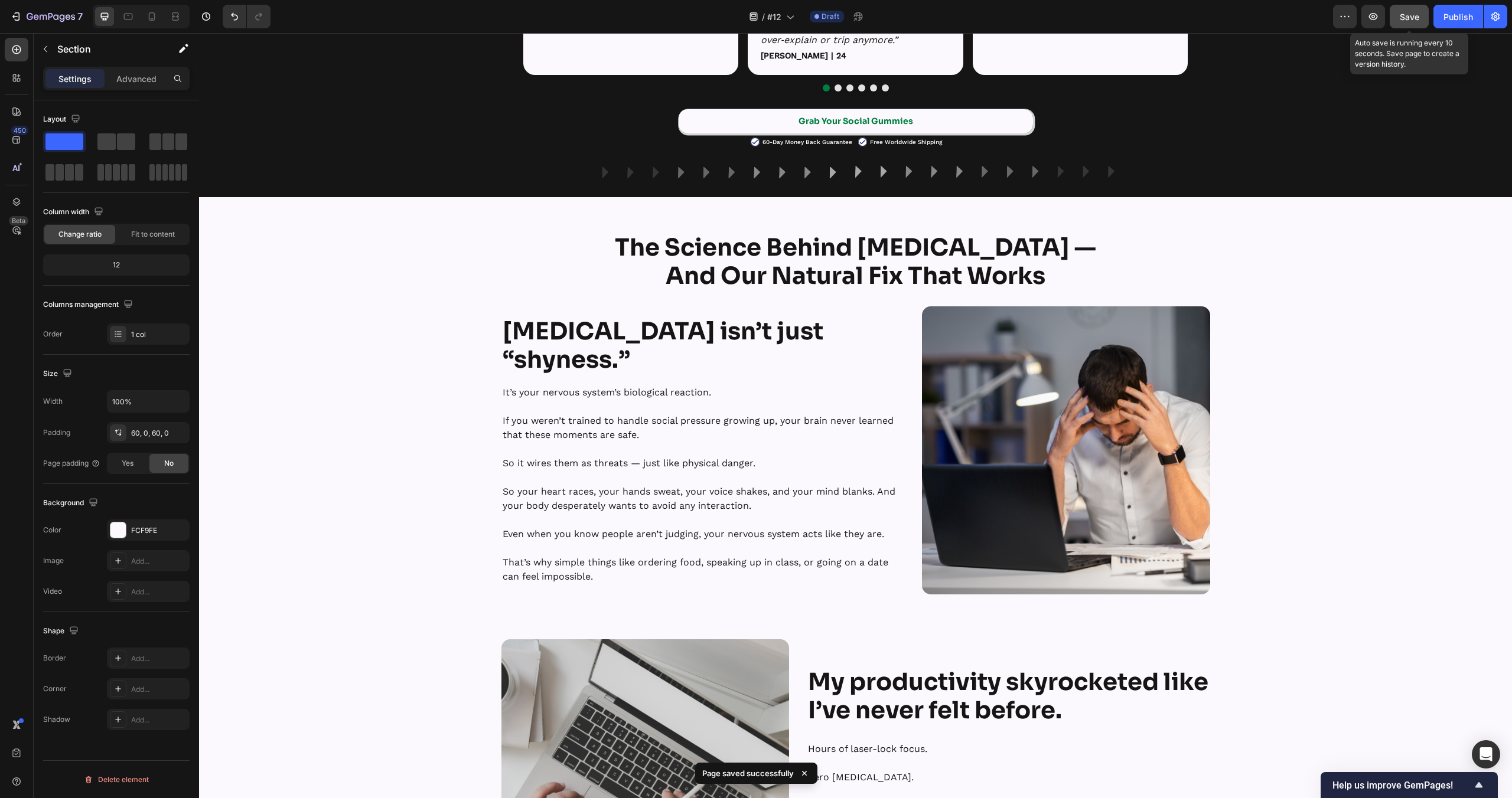
scroll to position [902, 0]
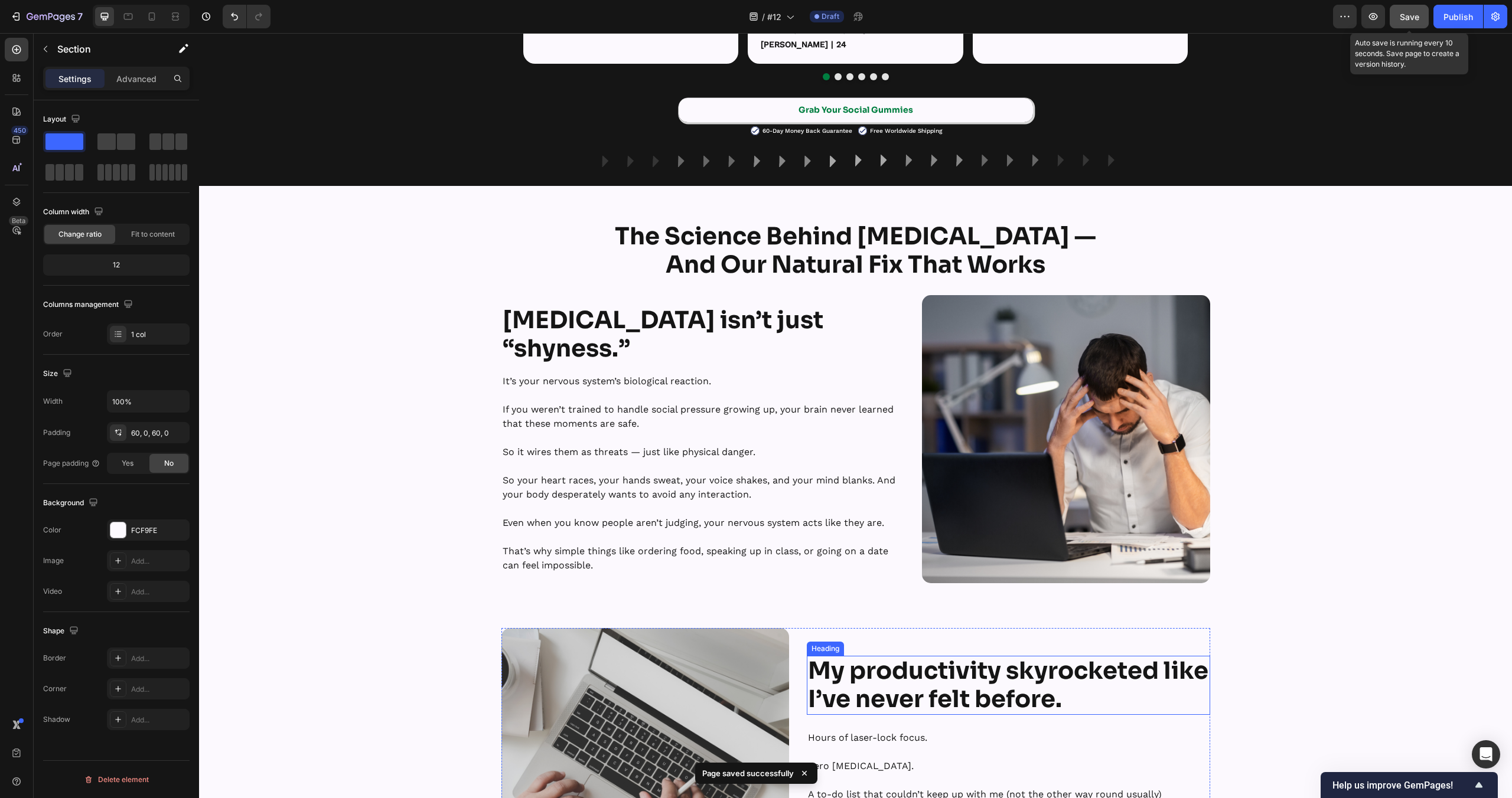
click at [895, 672] on strong "My productivity skyrocketed like I’ve never felt before." at bounding box center [1008, 685] width 401 height 58
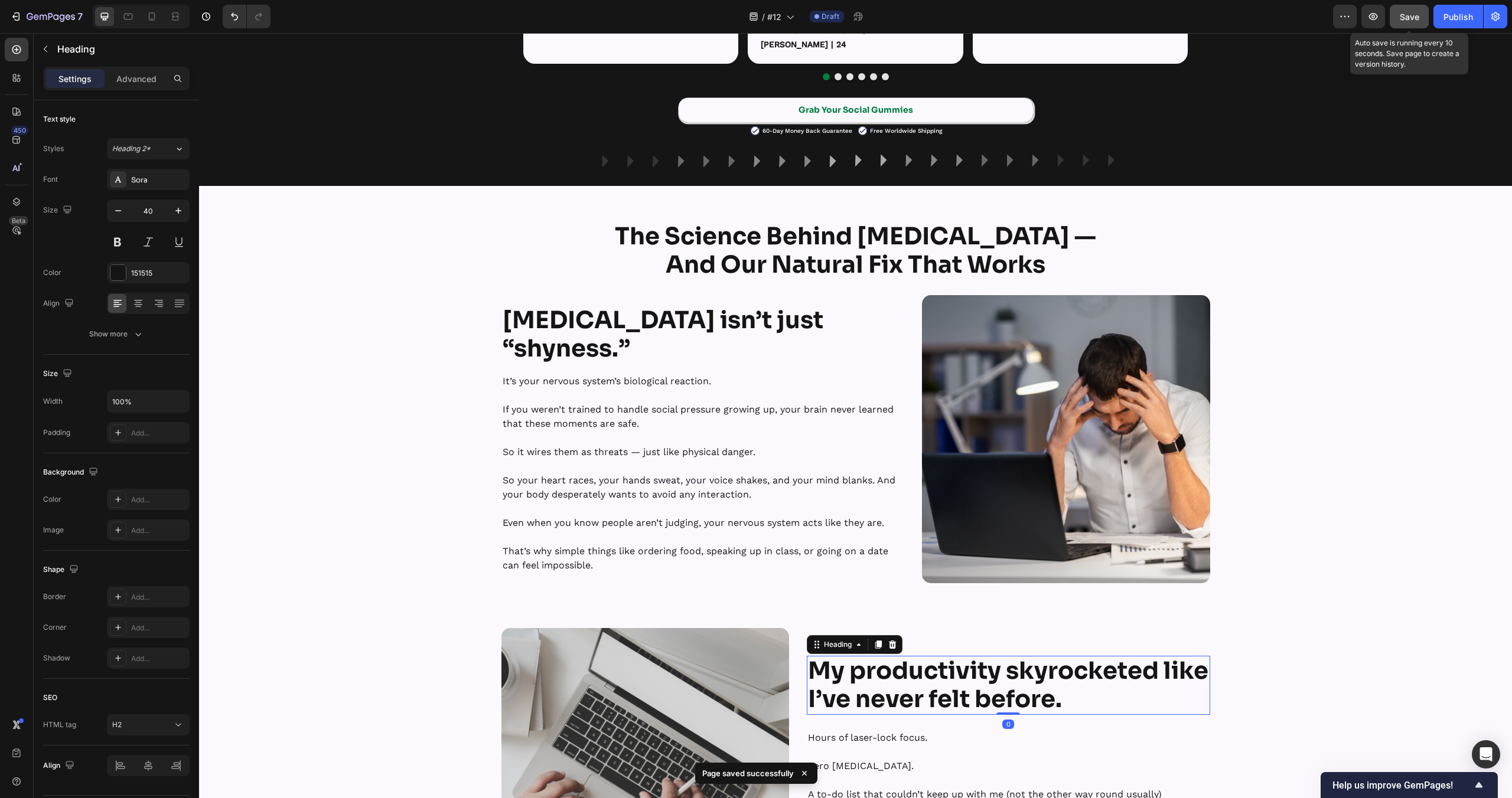
click at [895, 672] on strong "My productivity skyrocketed like I’ve never felt before." at bounding box center [1008, 685] width 401 height 58
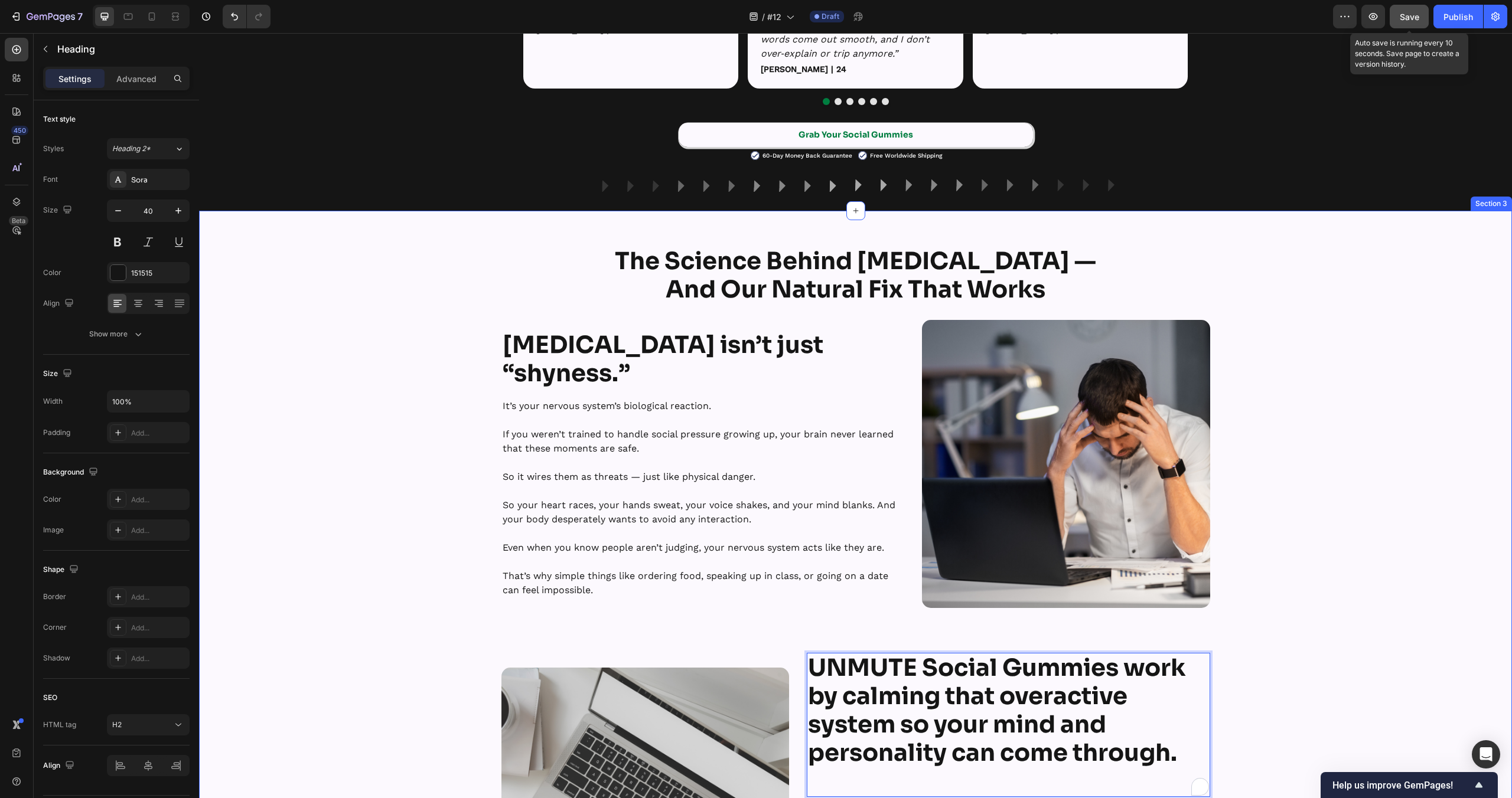
scroll to position [887, 0]
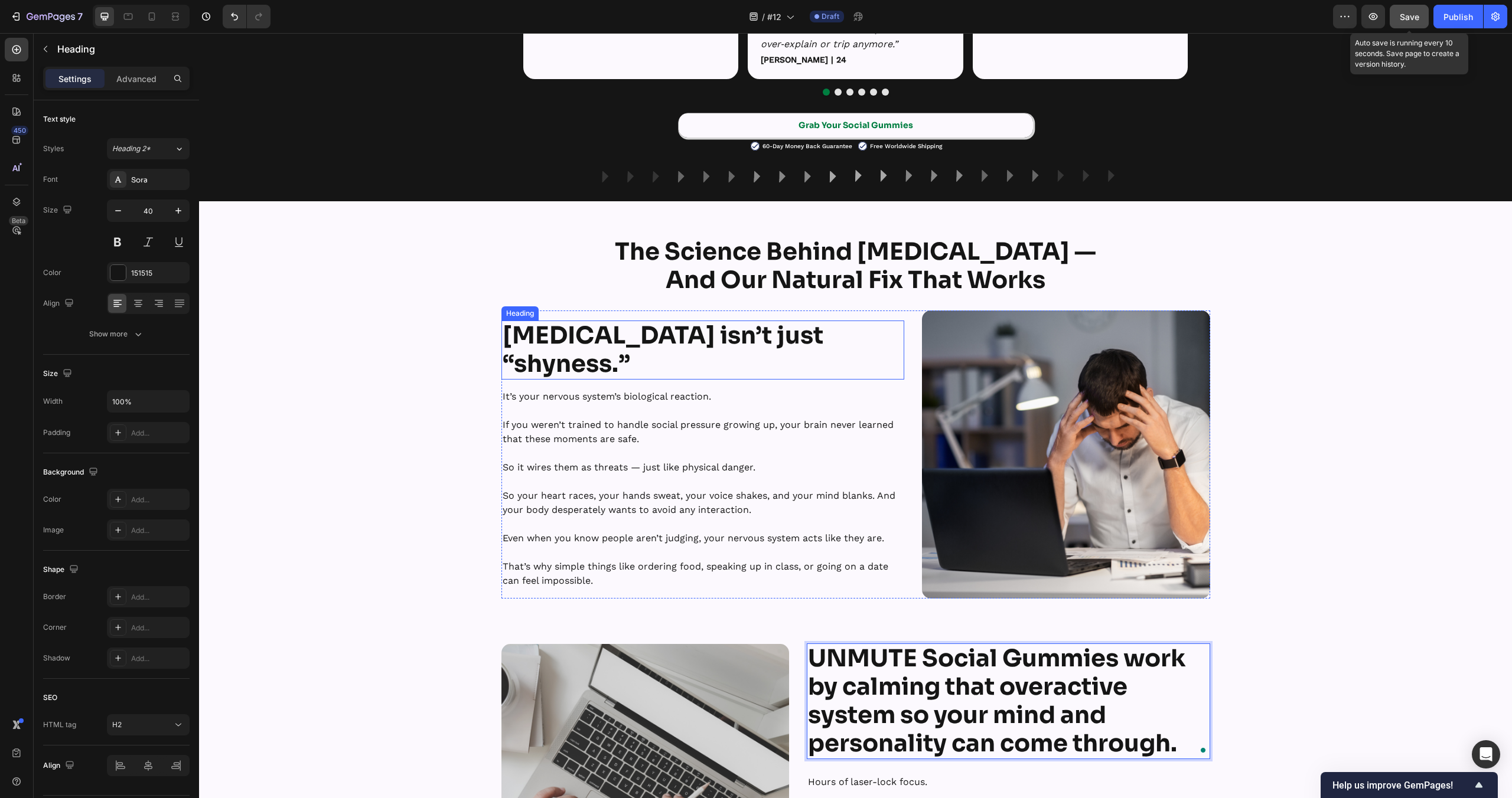
click at [592, 339] on strong "Social anxiety isn’t just “shyness.”" at bounding box center [663, 349] width 320 height 58
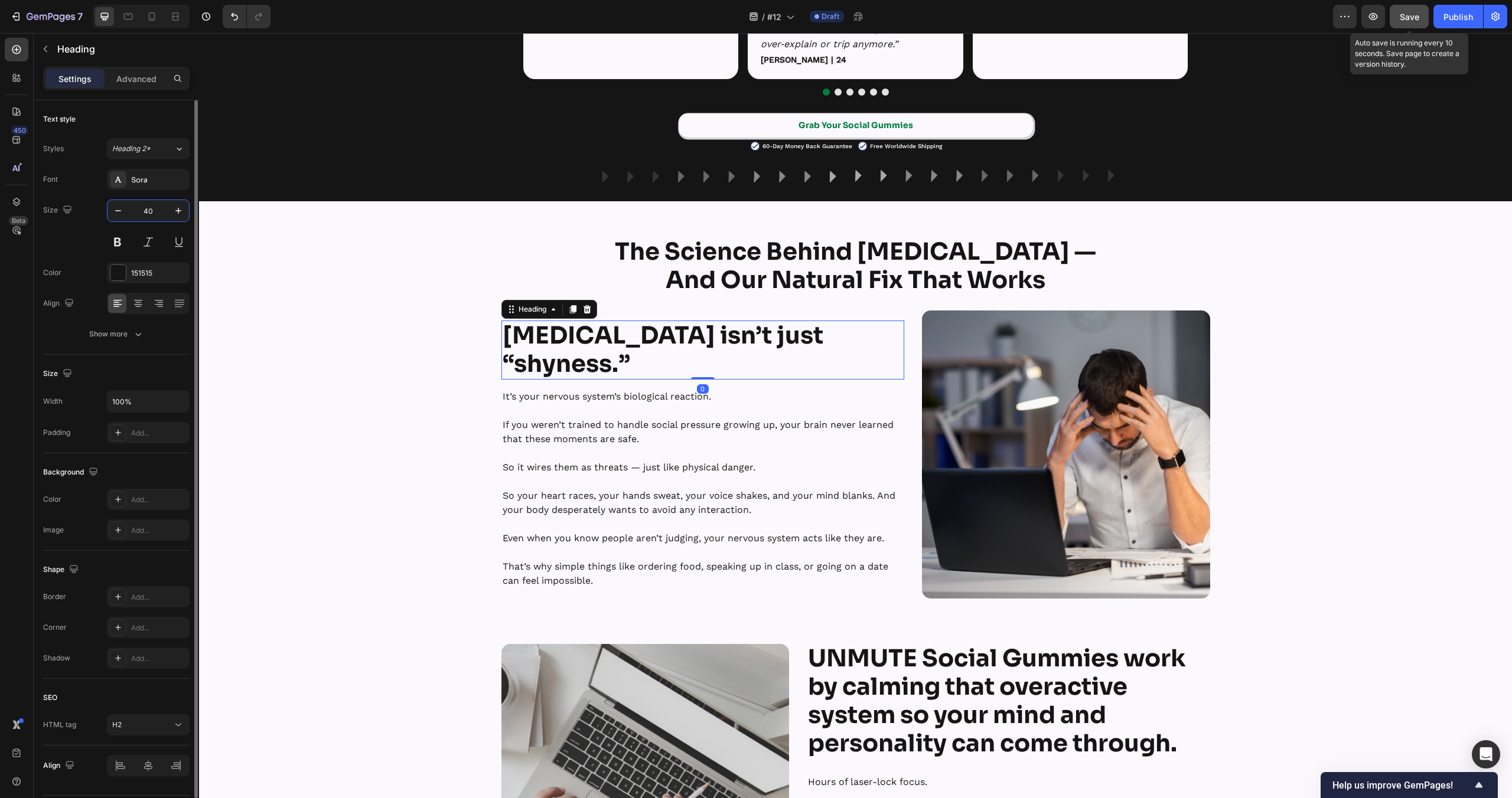
click at [156, 212] on input "40" at bounding box center [148, 210] width 39 height 21
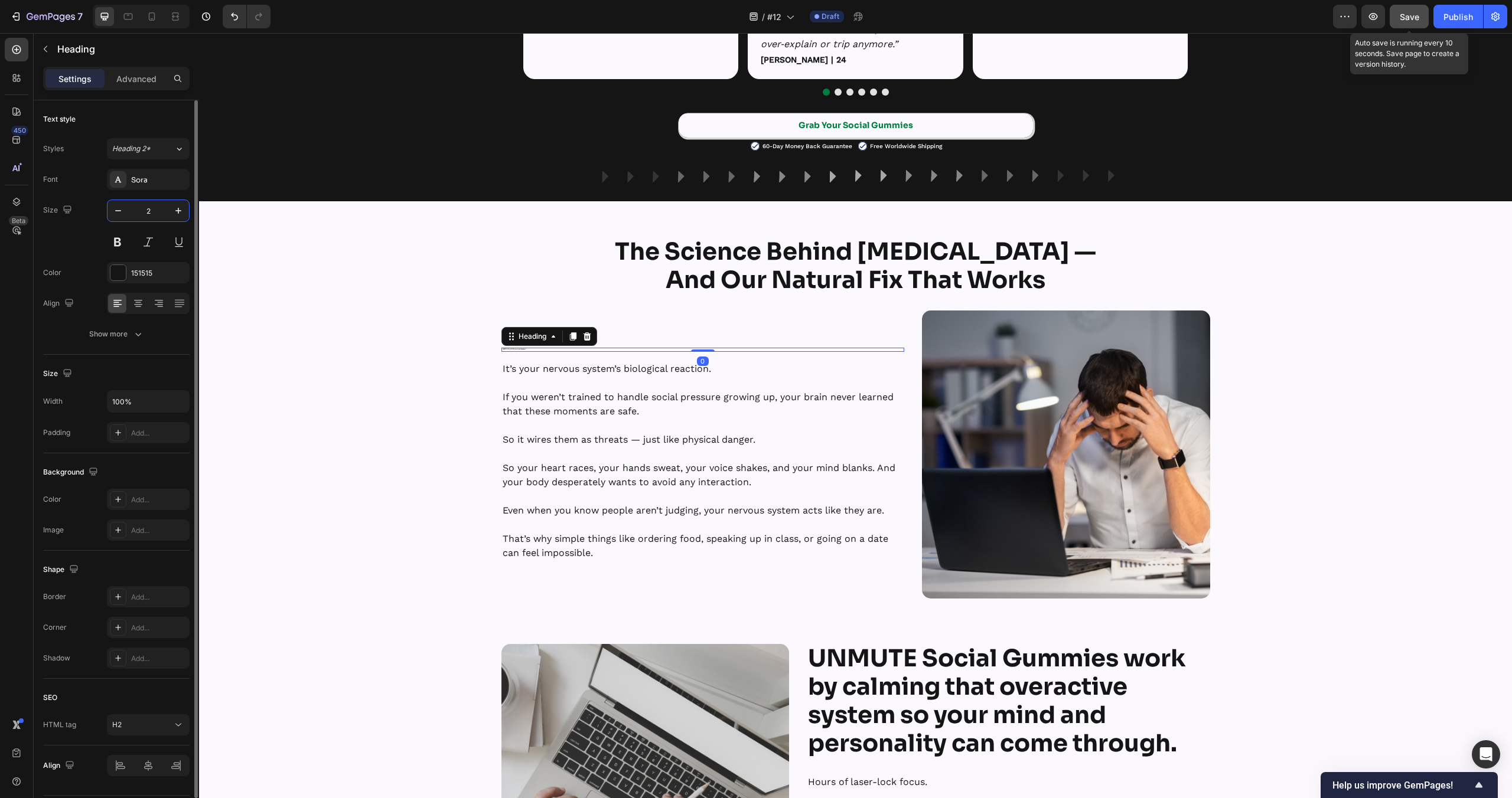
type input "25"
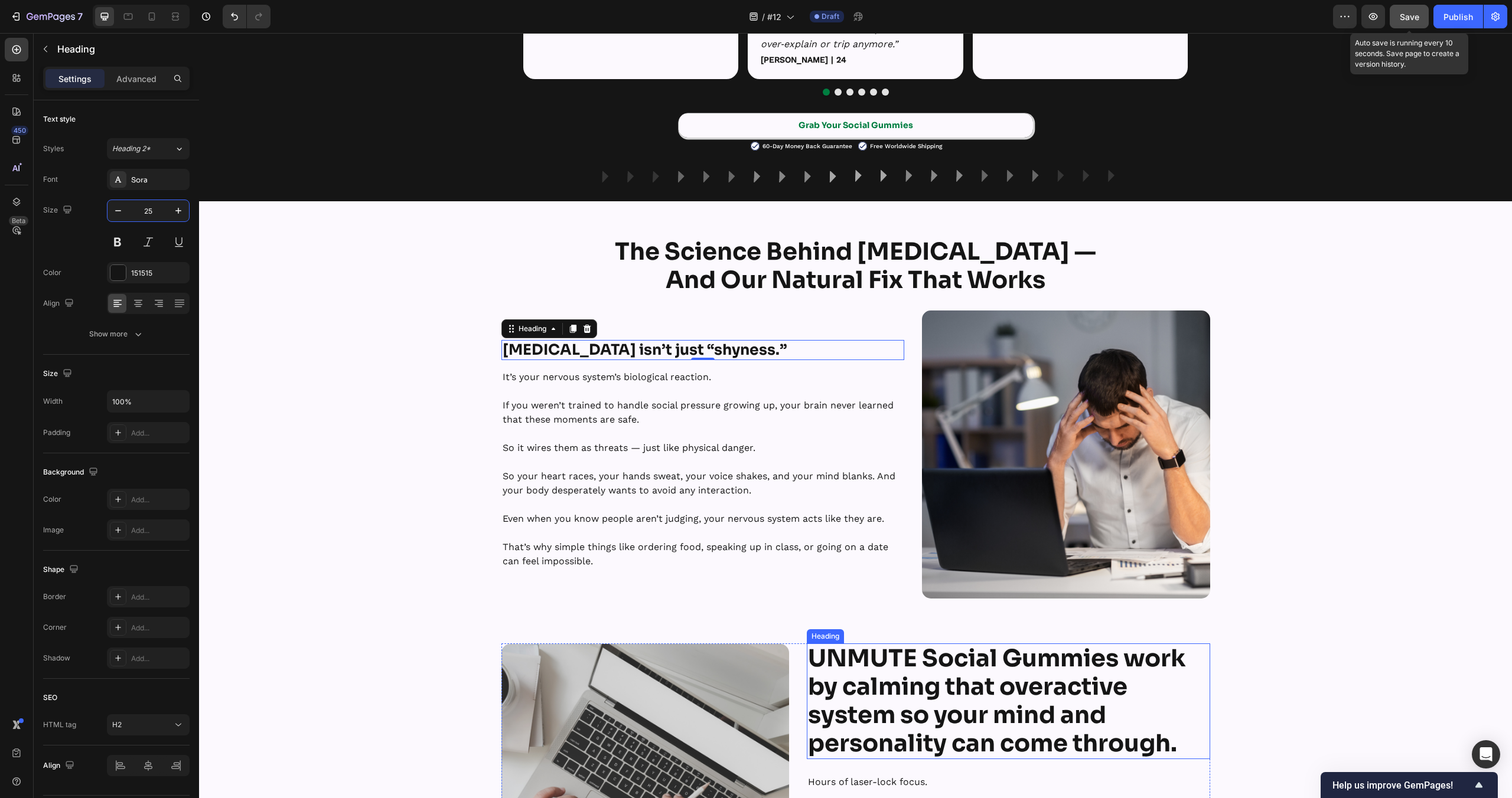
click at [1069, 723] on strong "UNMUTE Social Gummies work by calming that overactive system so your mind and p…" at bounding box center [997, 700] width 378 height 115
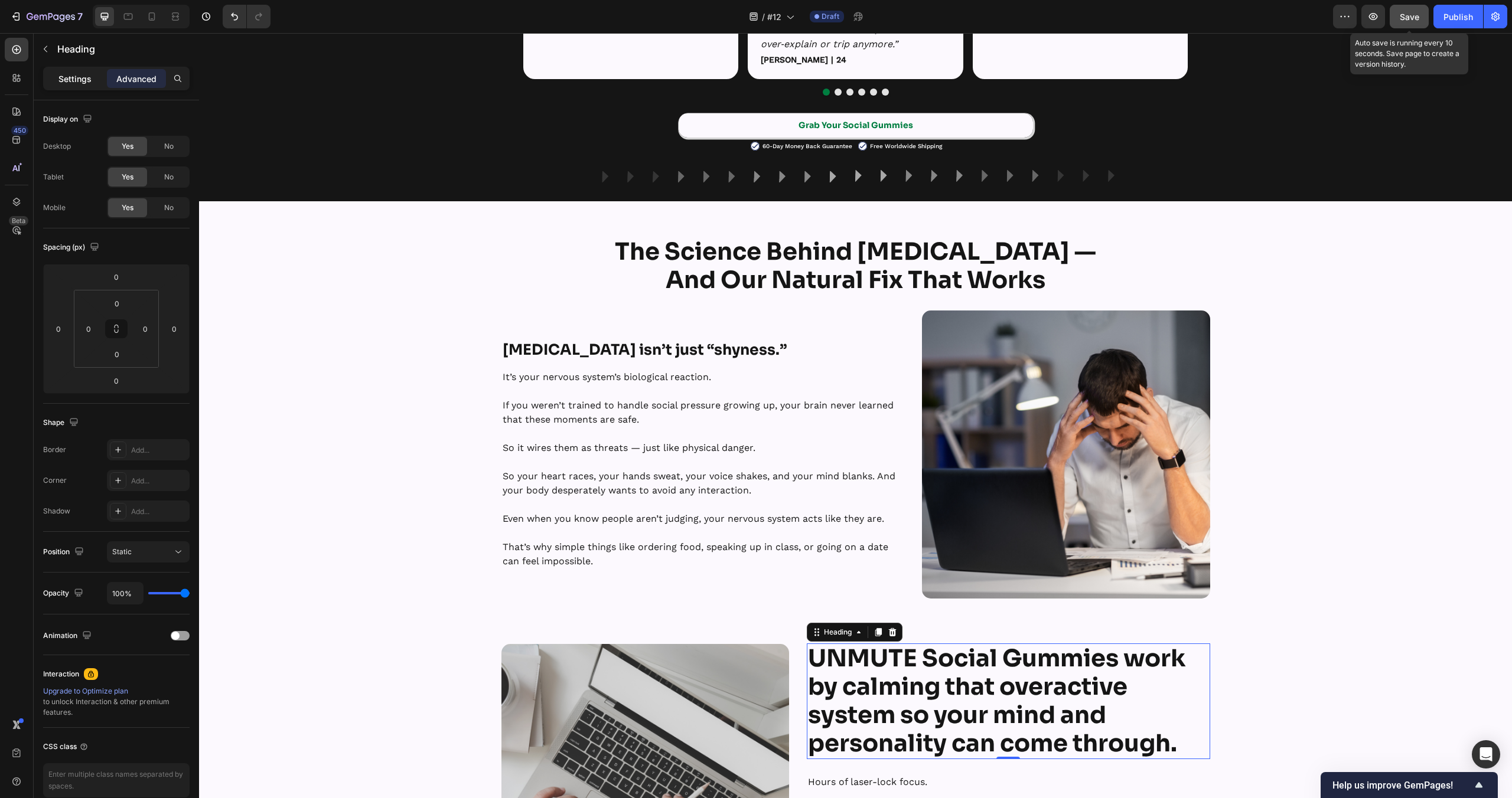
click at [75, 82] on p "Settings" at bounding box center [75, 78] width 33 height 12
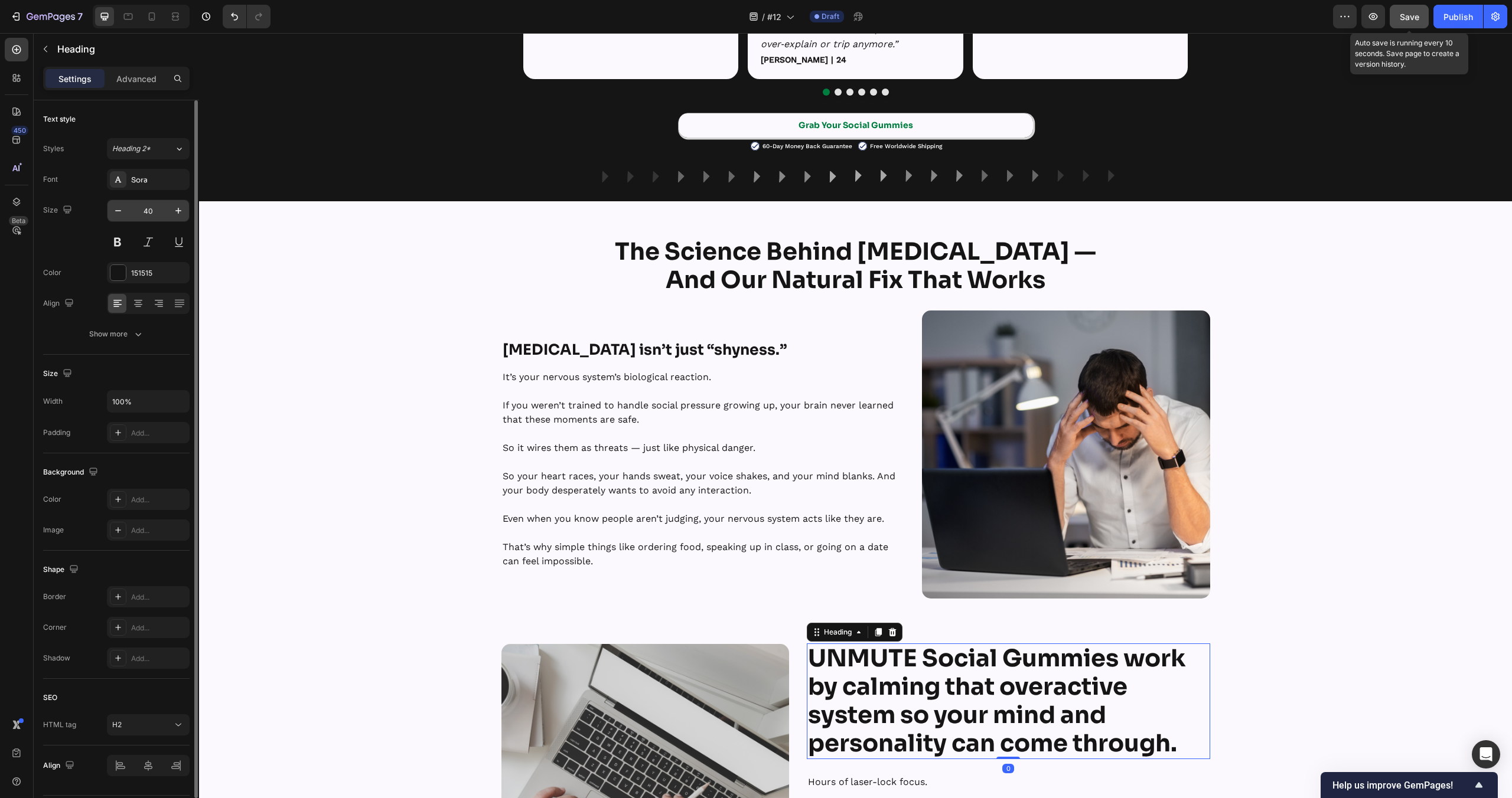
click at [147, 220] on input "40" at bounding box center [148, 210] width 39 height 21
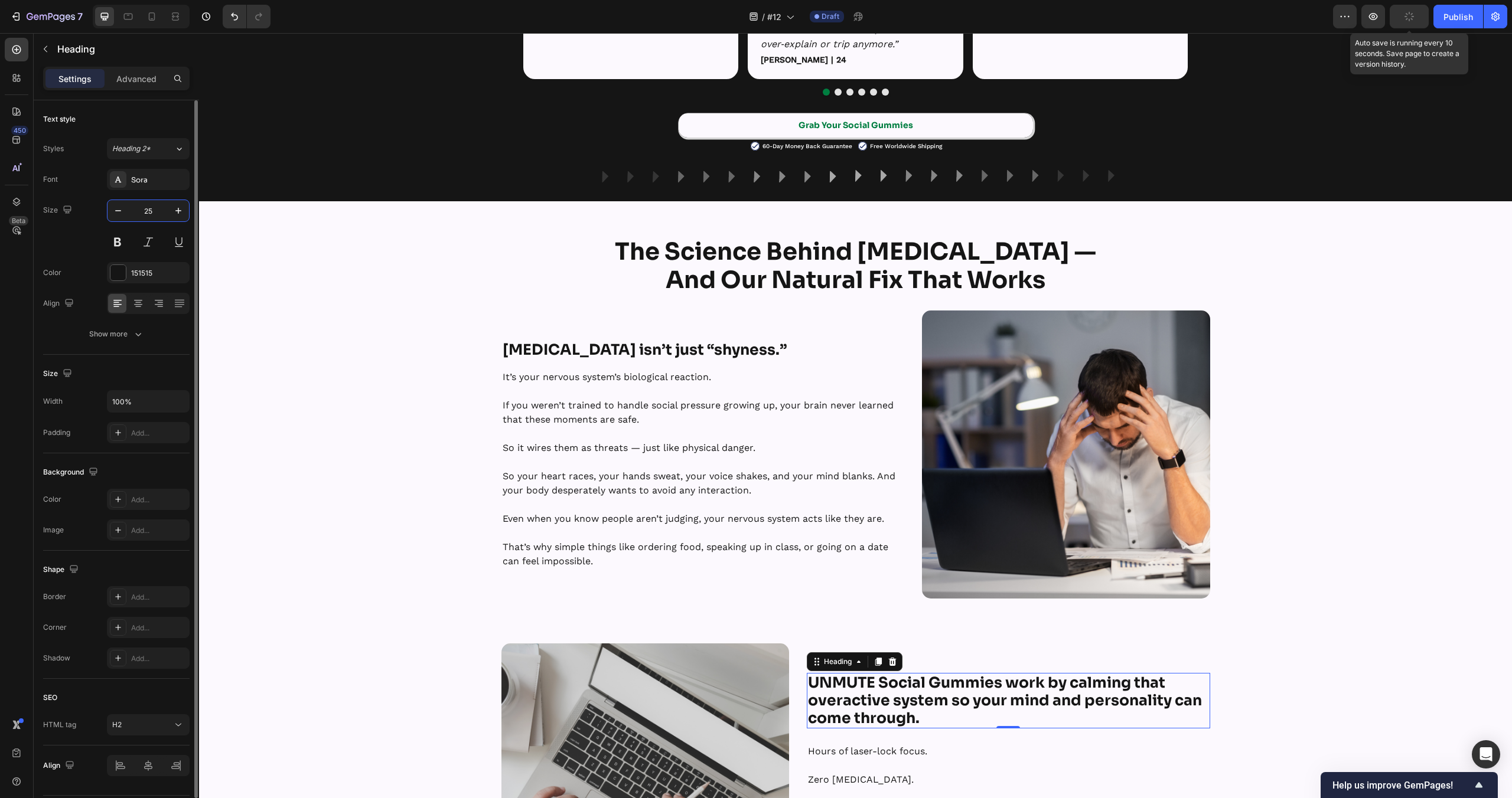
type input "25"
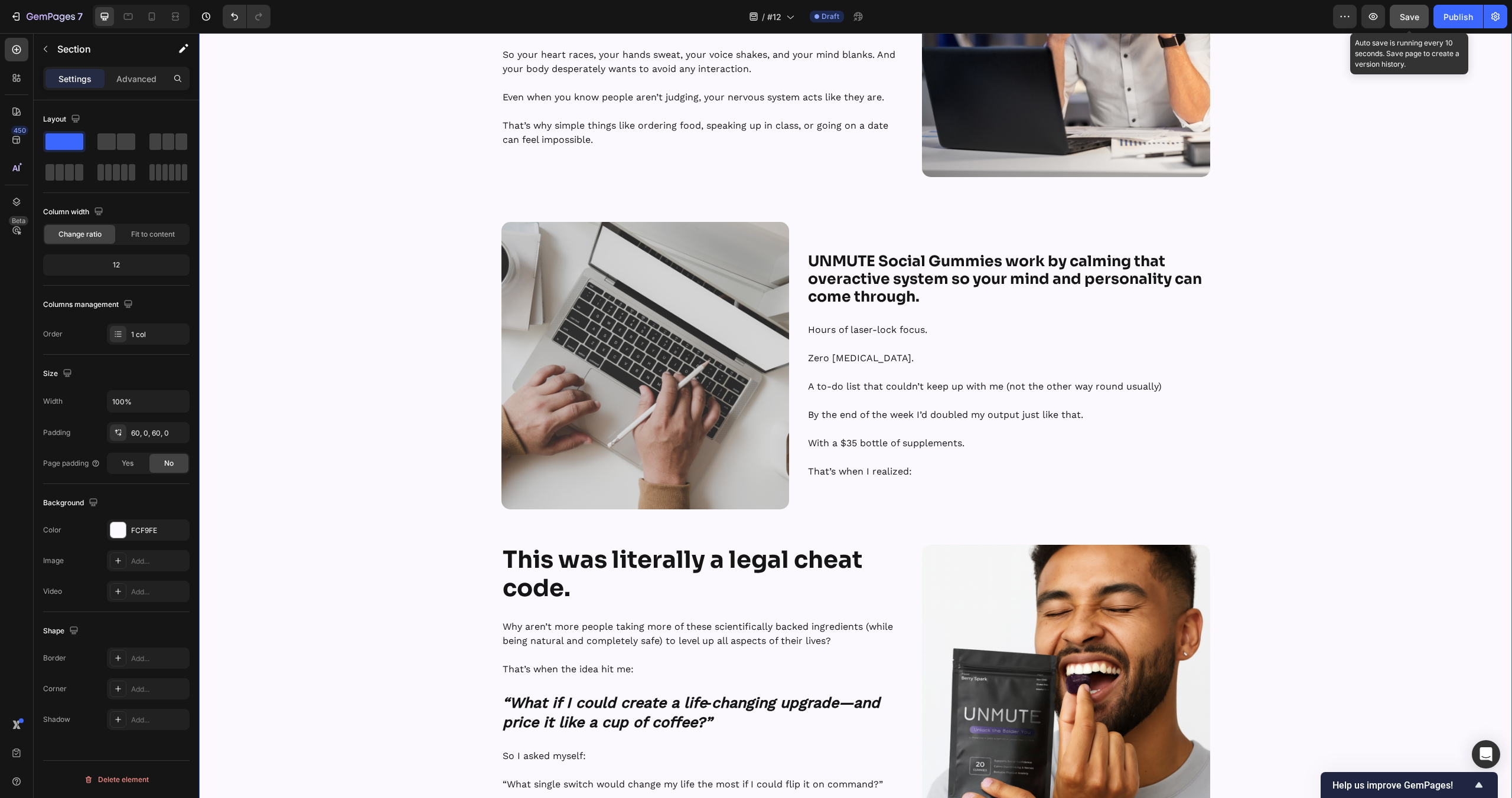
scroll to position [1269, 0]
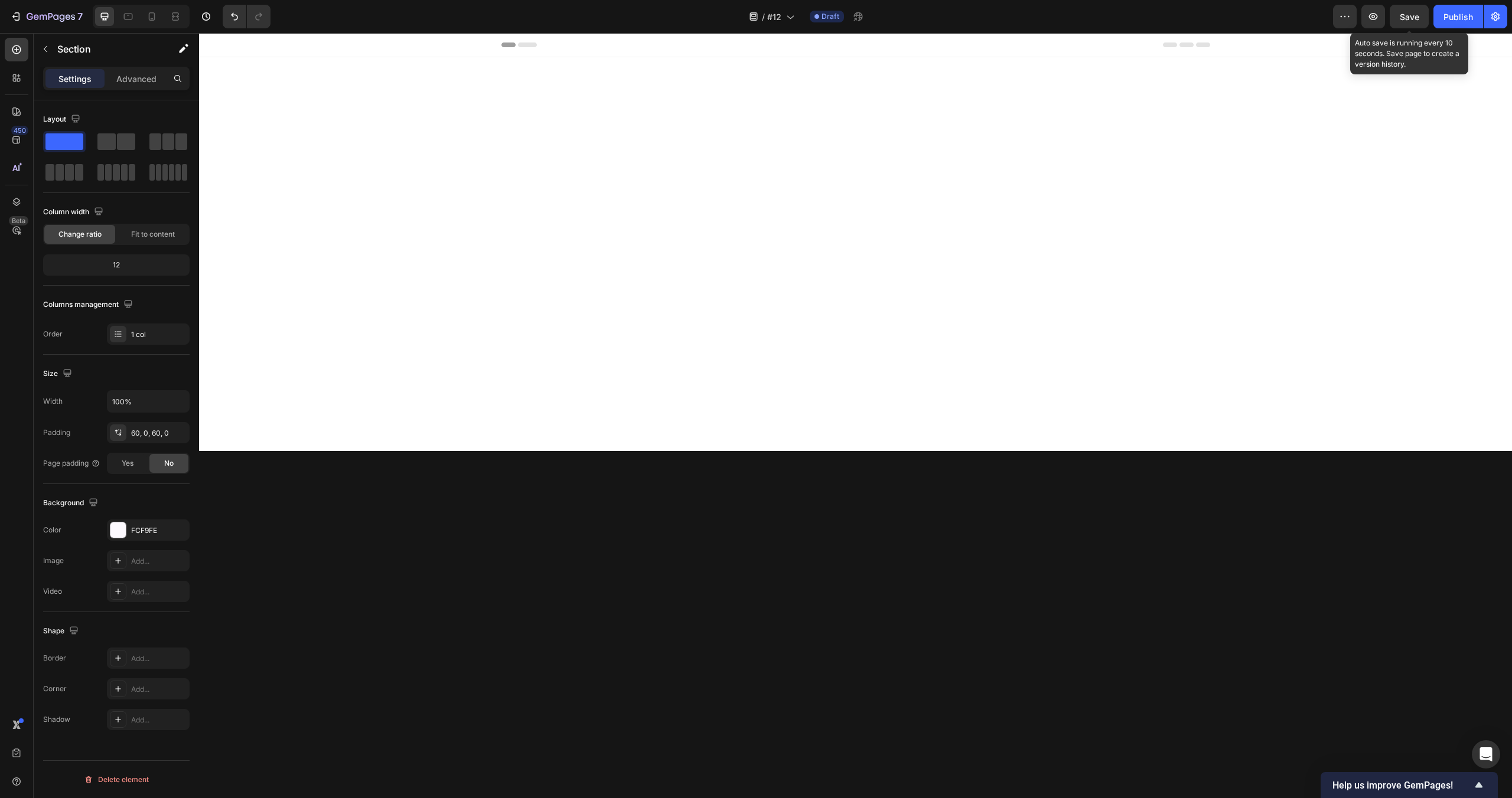
scroll to position [1269, 0]
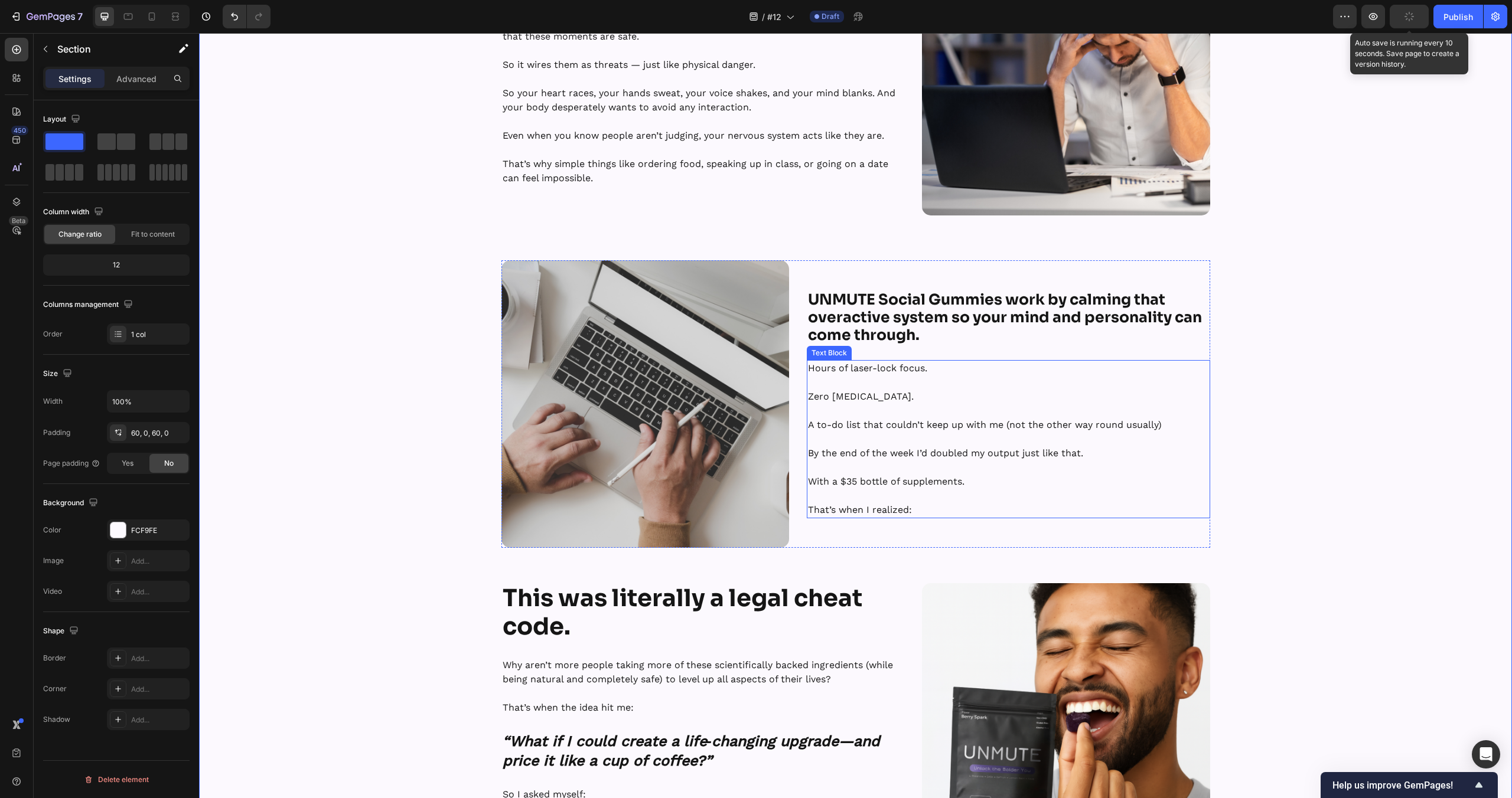
click at [989, 467] on p at bounding box center [1008, 467] width 401 height 14
click at [987, 468] on p at bounding box center [1008, 467] width 401 height 14
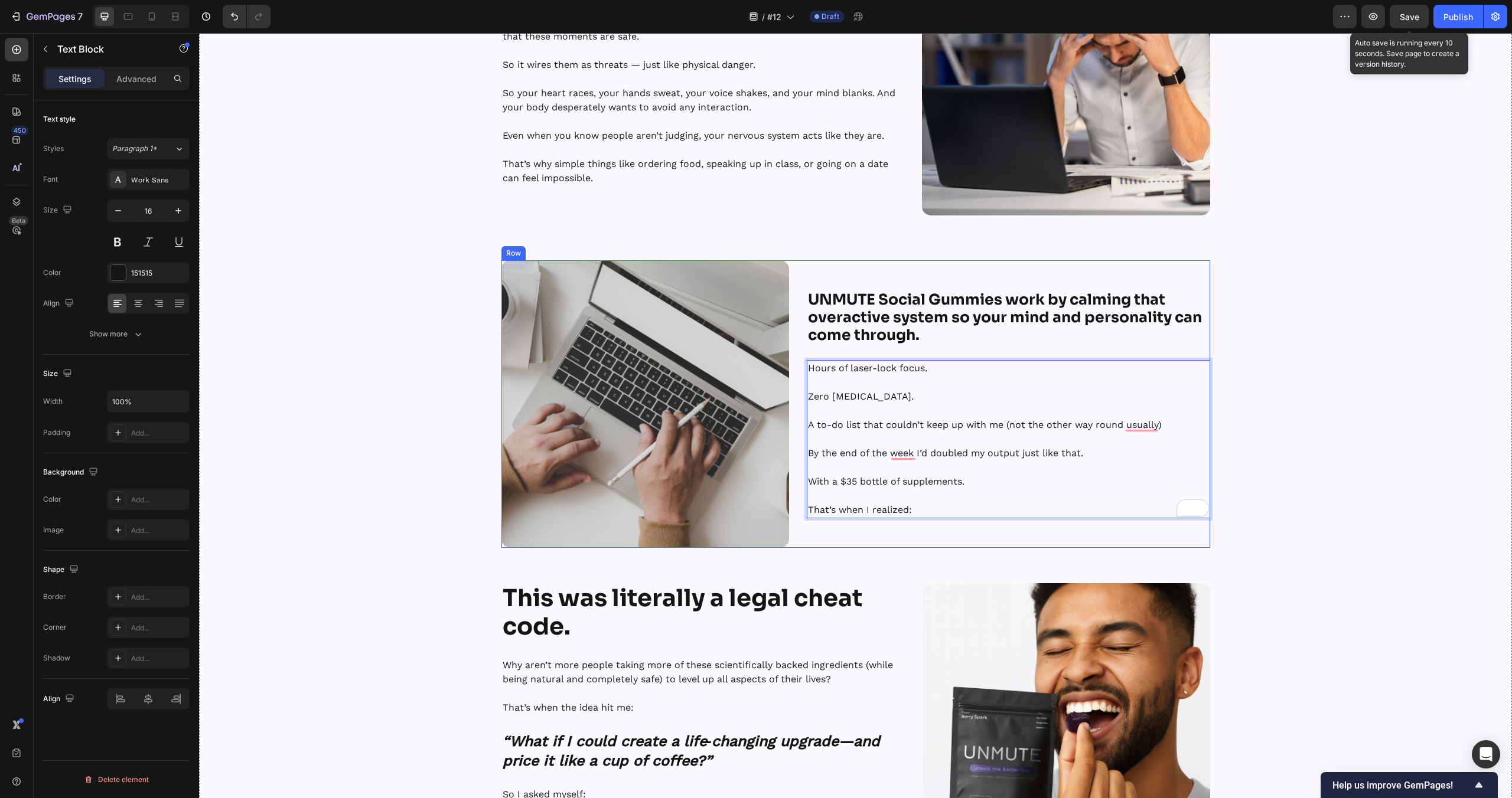
click at [848, 529] on div "⁠⁠⁠⁠⁠⁠⁠ UNMUTE Social Gummies work by calming that overactive system so your mi…" at bounding box center [1008, 404] width 403 height 288
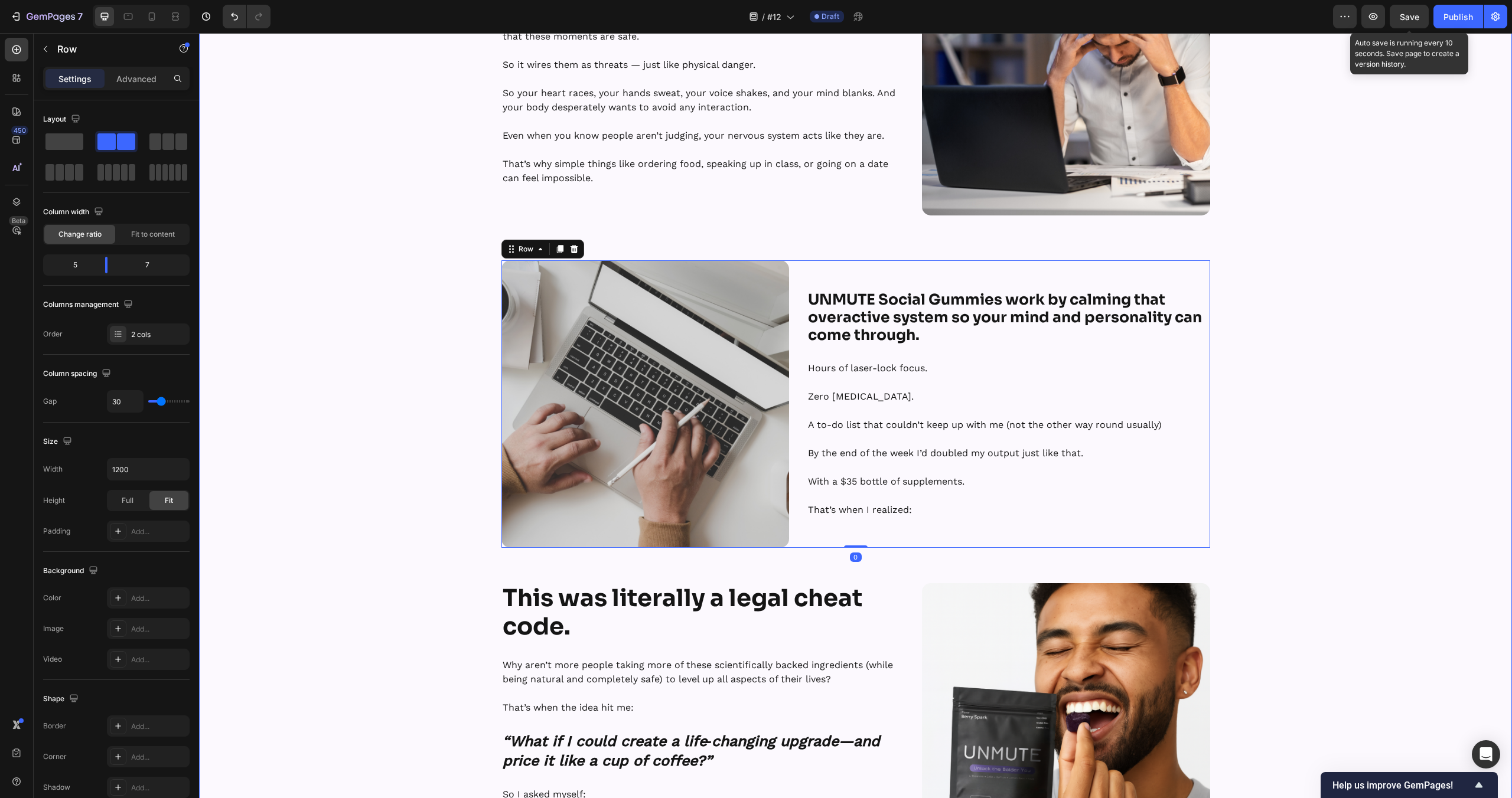
drag, startPoint x: 1341, startPoint y: 521, endPoint x: 1307, endPoint y: 522, distance: 34.0
click at [1342, 521] on div "The Science Behind Social Anxiety — And Our Natural Fix That Works Heading Row …" at bounding box center [856, 536] width 1313 height 1365
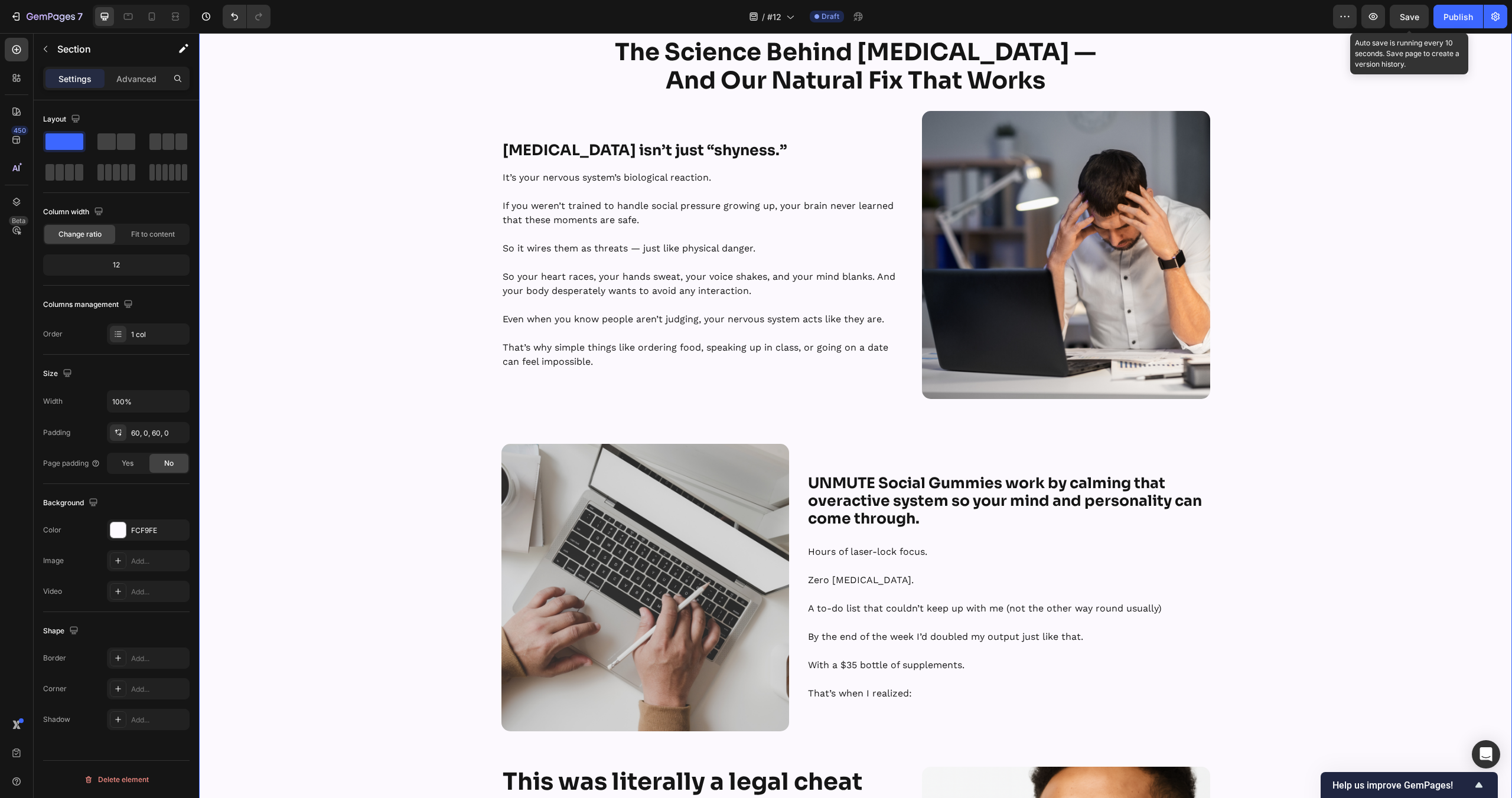
scroll to position [1087, 0]
drag, startPoint x: 1266, startPoint y: 525, endPoint x: 1254, endPoint y: 525, distance: 12.0
click at [1266, 525] on div "The Science Behind Social Anxiety — And Our Natural Fix That Works Heading Row …" at bounding box center [856, 720] width 1313 height 1365
click at [989, 488] on strong "UNMUTE Social Gummies work by calming that overactive system so your mind and p…" at bounding box center [1004, 500] width 394 height 54
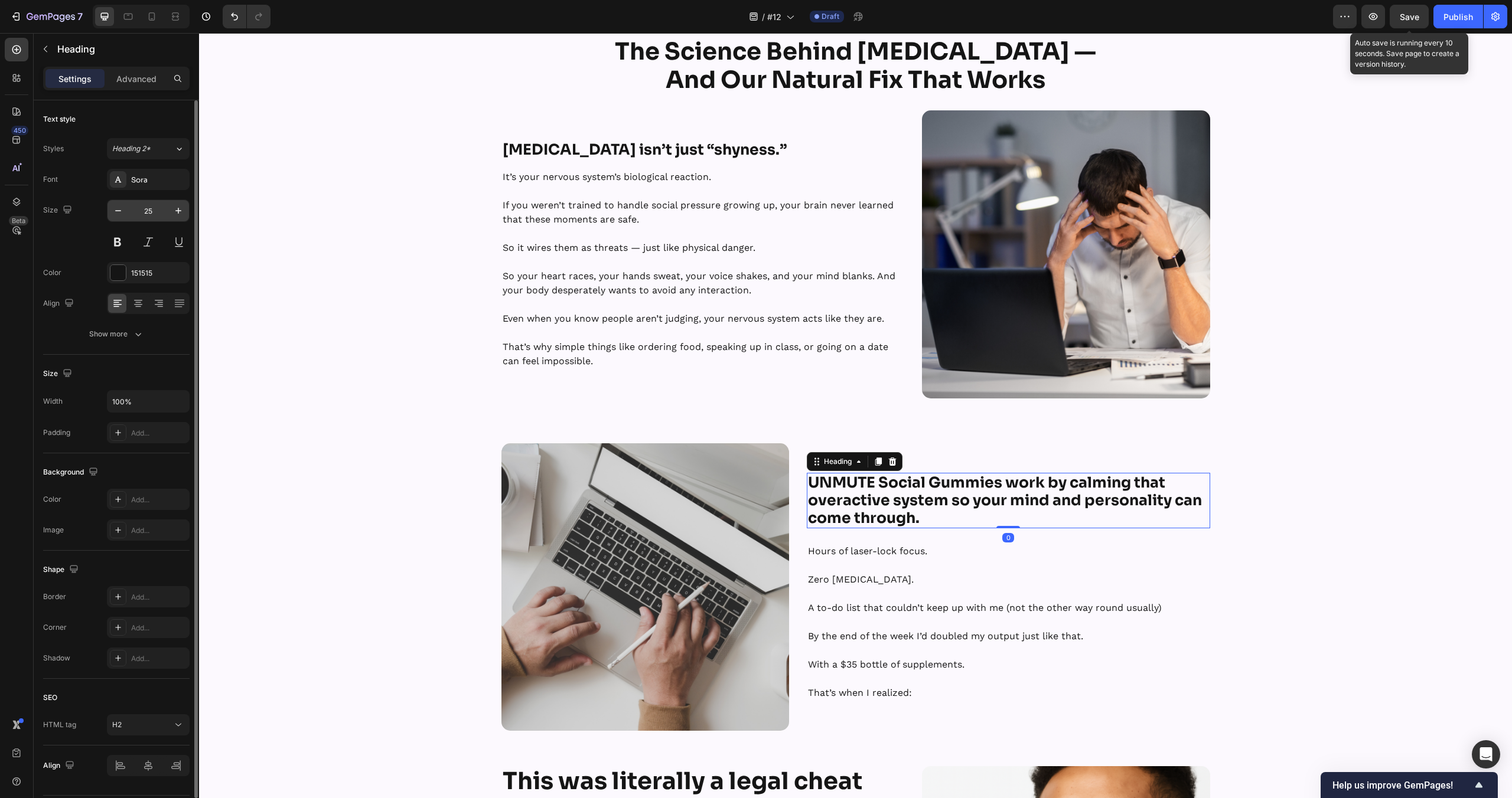
click at [162, 216] on input "25" at bounding box center [148, 210] width 39 height 21
type input "20"
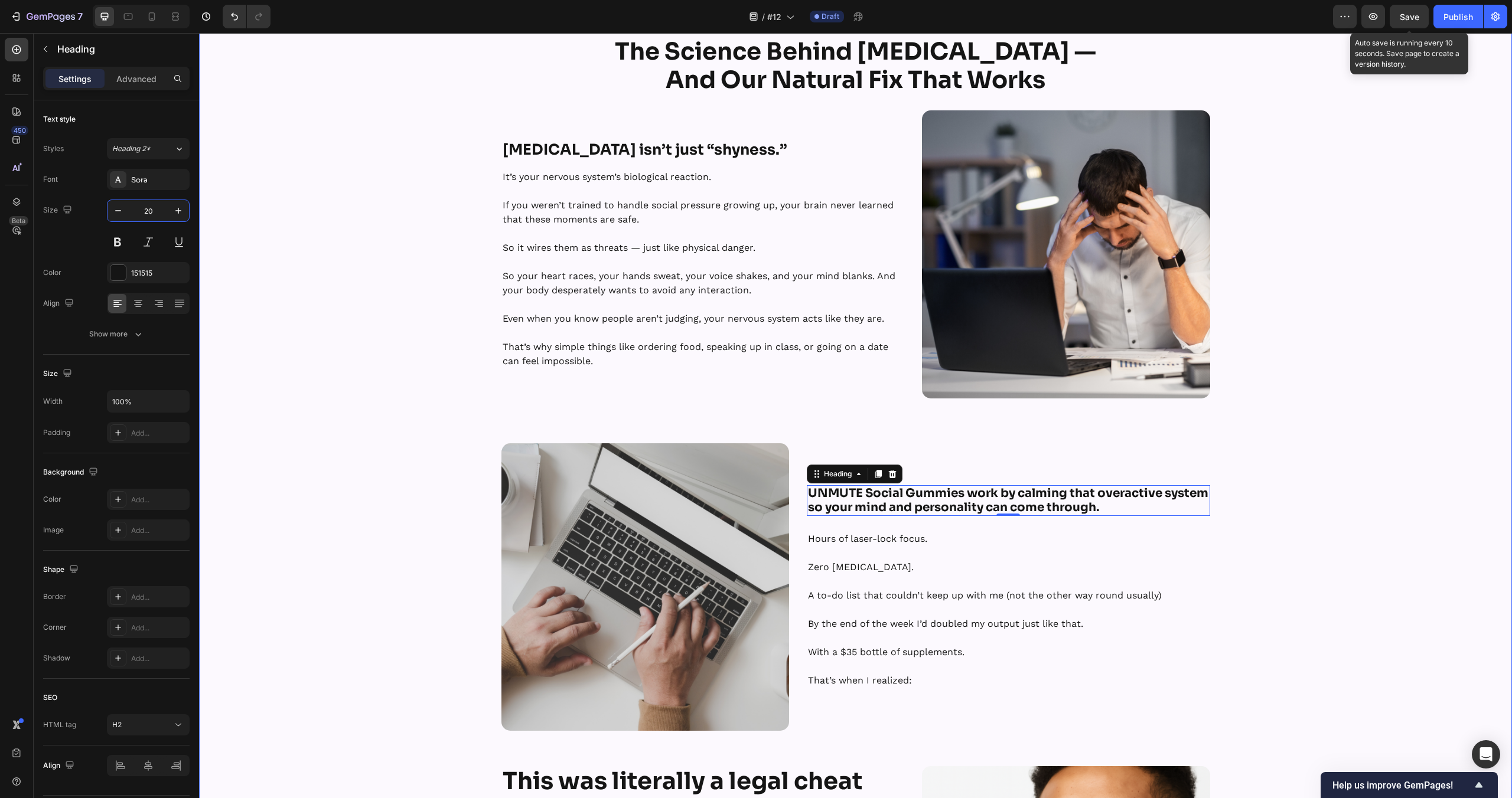
click at [394, 478] on div "The Science Behind Social Anxiety — And Our Natural Fix That Works Heading Row …" at bounding box center [856, 720] width 1313 height 1365
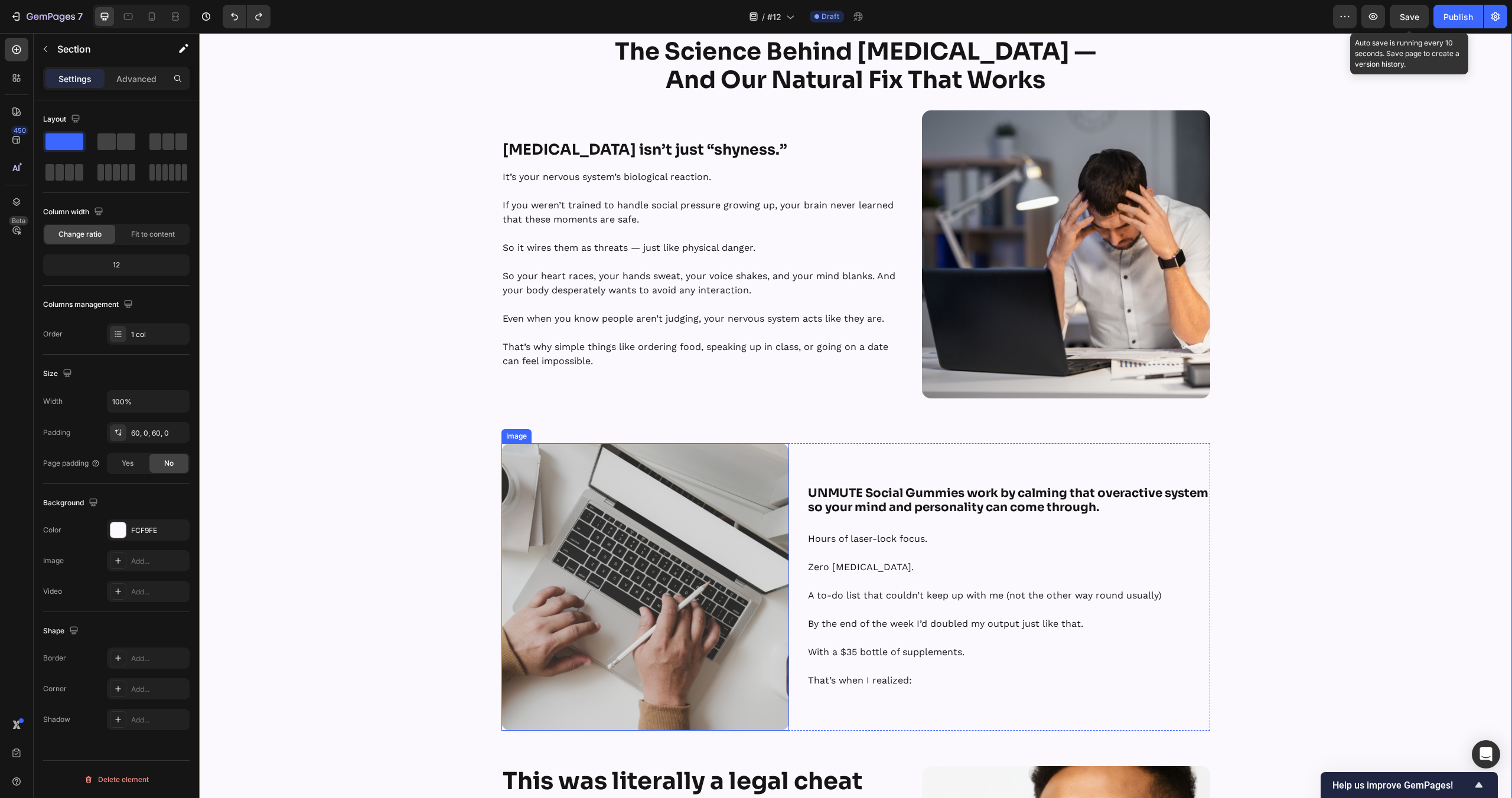
click at [1202, 627] on p "By the end of the week I’d doubled my output just like that." at bounding box center [1008, 624] width 401 height 14
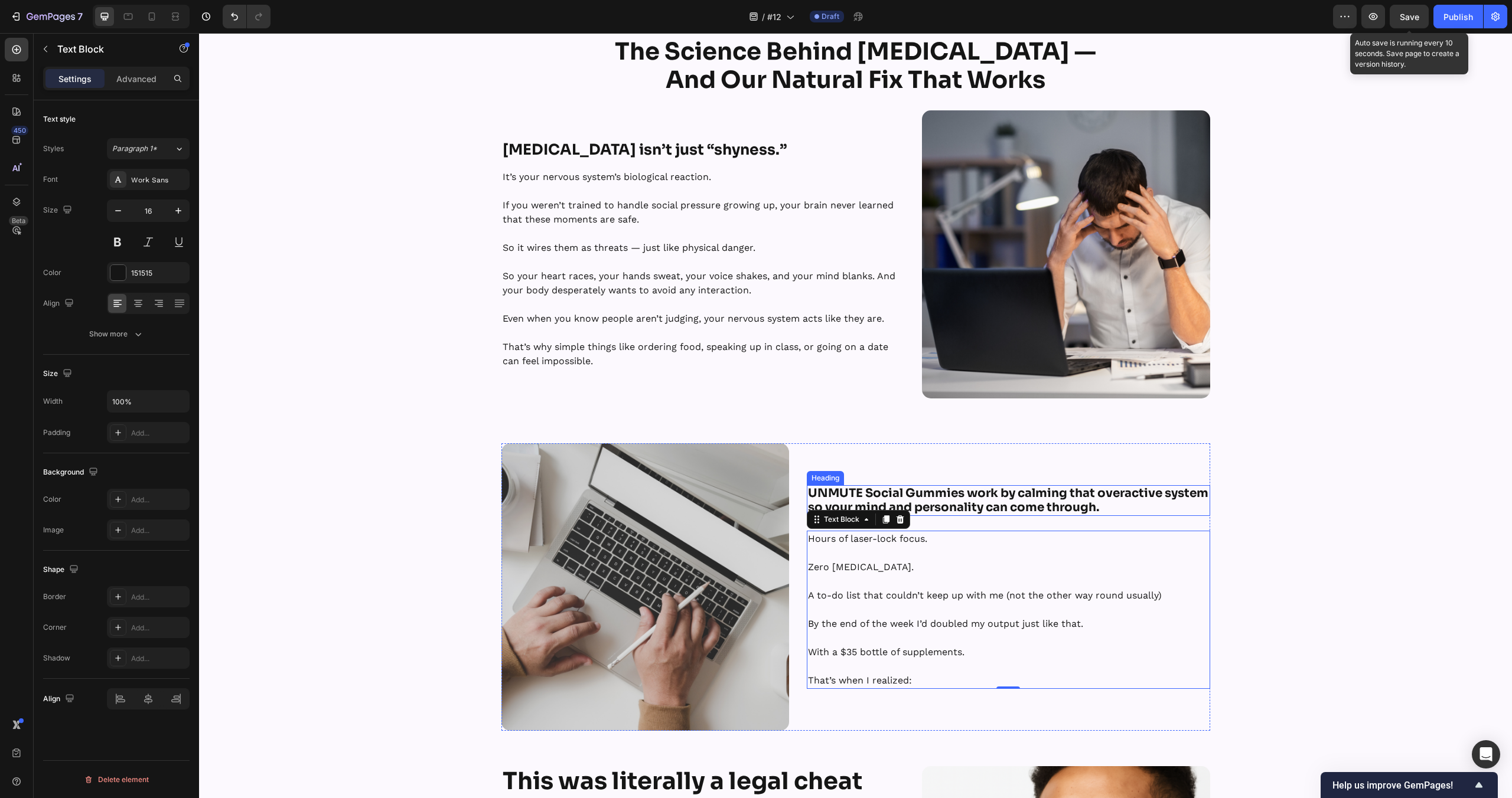
click at [1052, 489] on strong "UNMUTE Social Gummies work by calming that overactive system so your mind and p…" at bounding box center [1008, 500] width 401 height 29
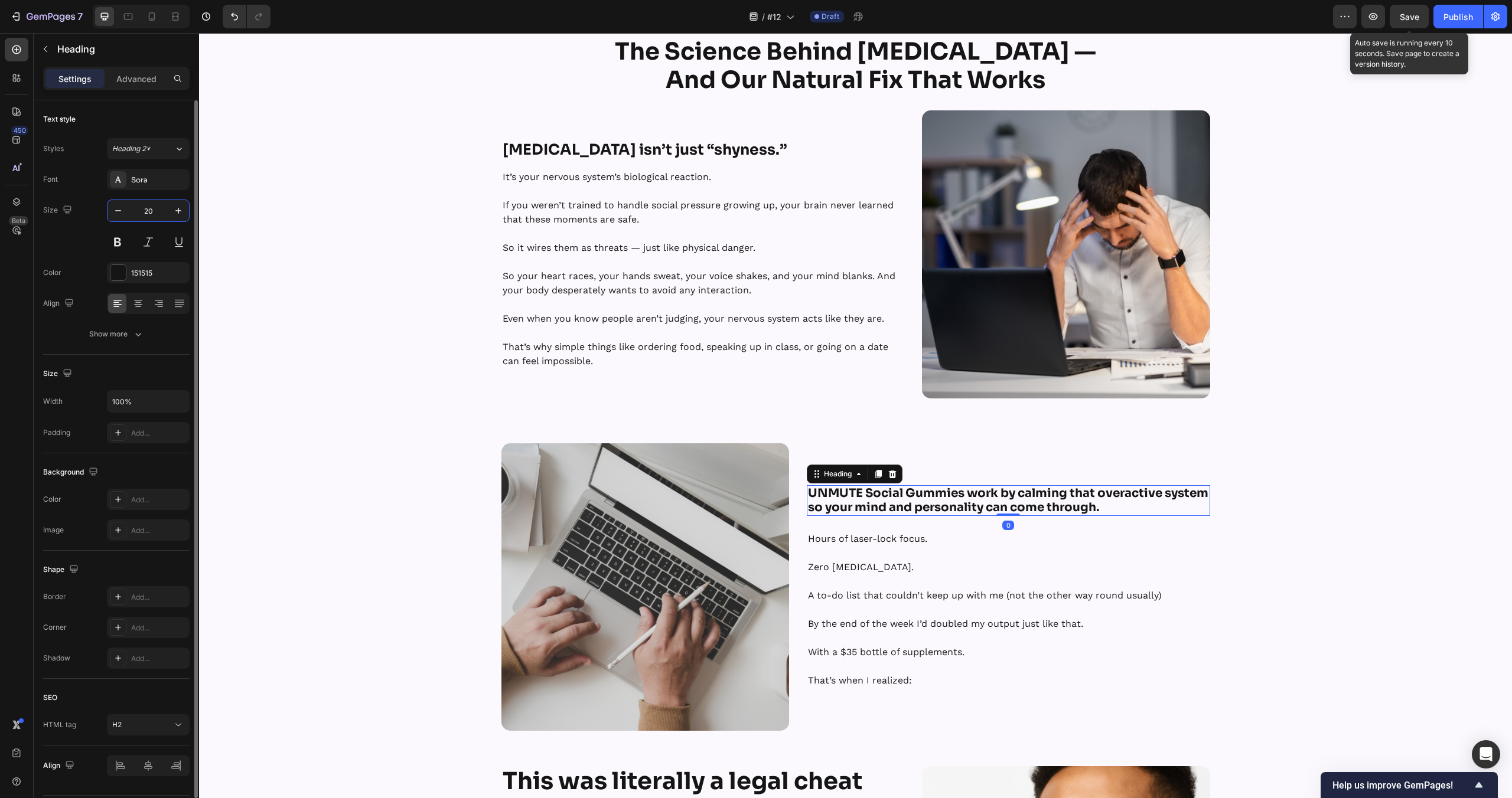
click at [146, 200] on input "20" at bounding box center [148, 210] width 39 height 21
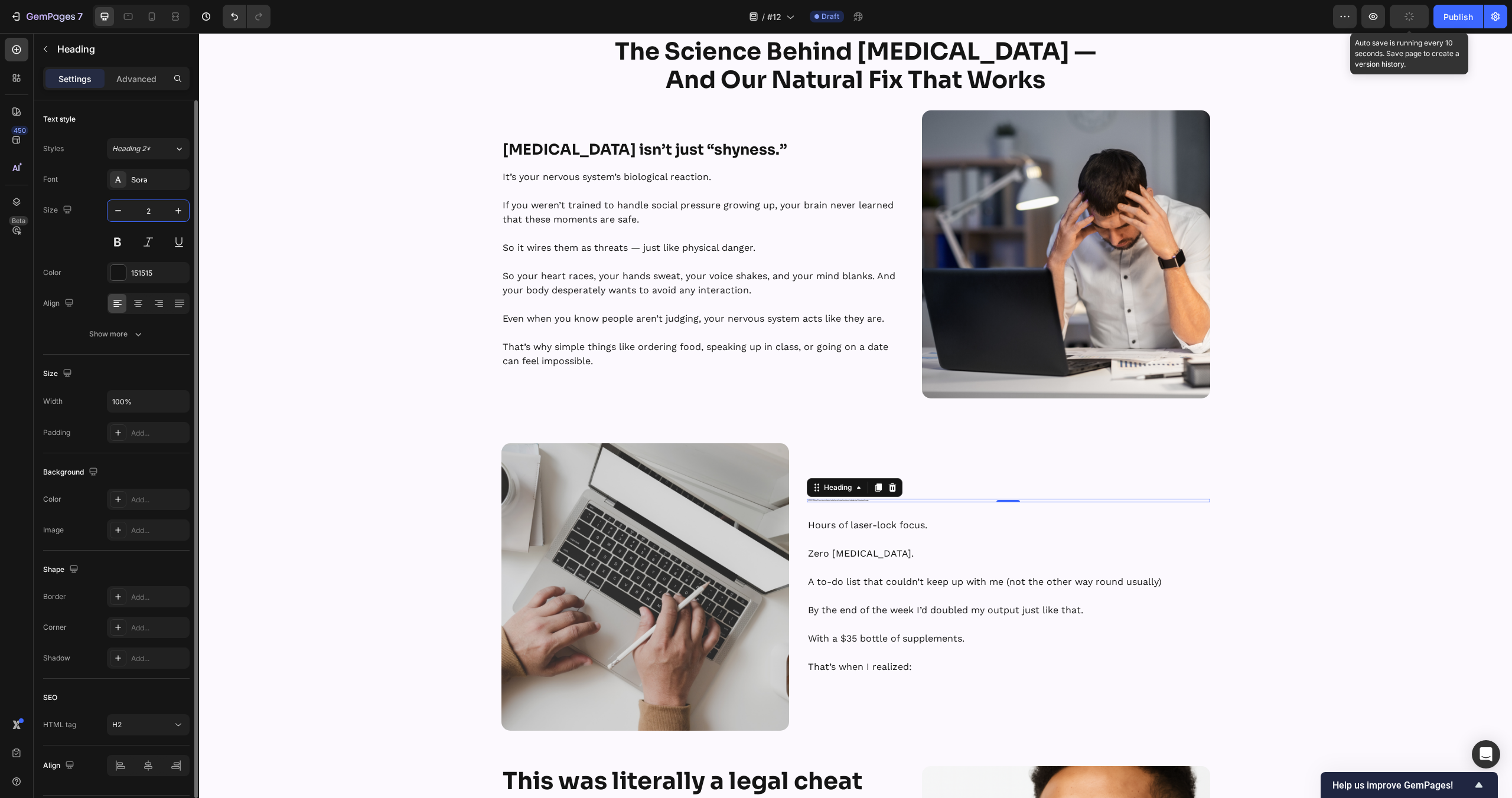
type input "25"
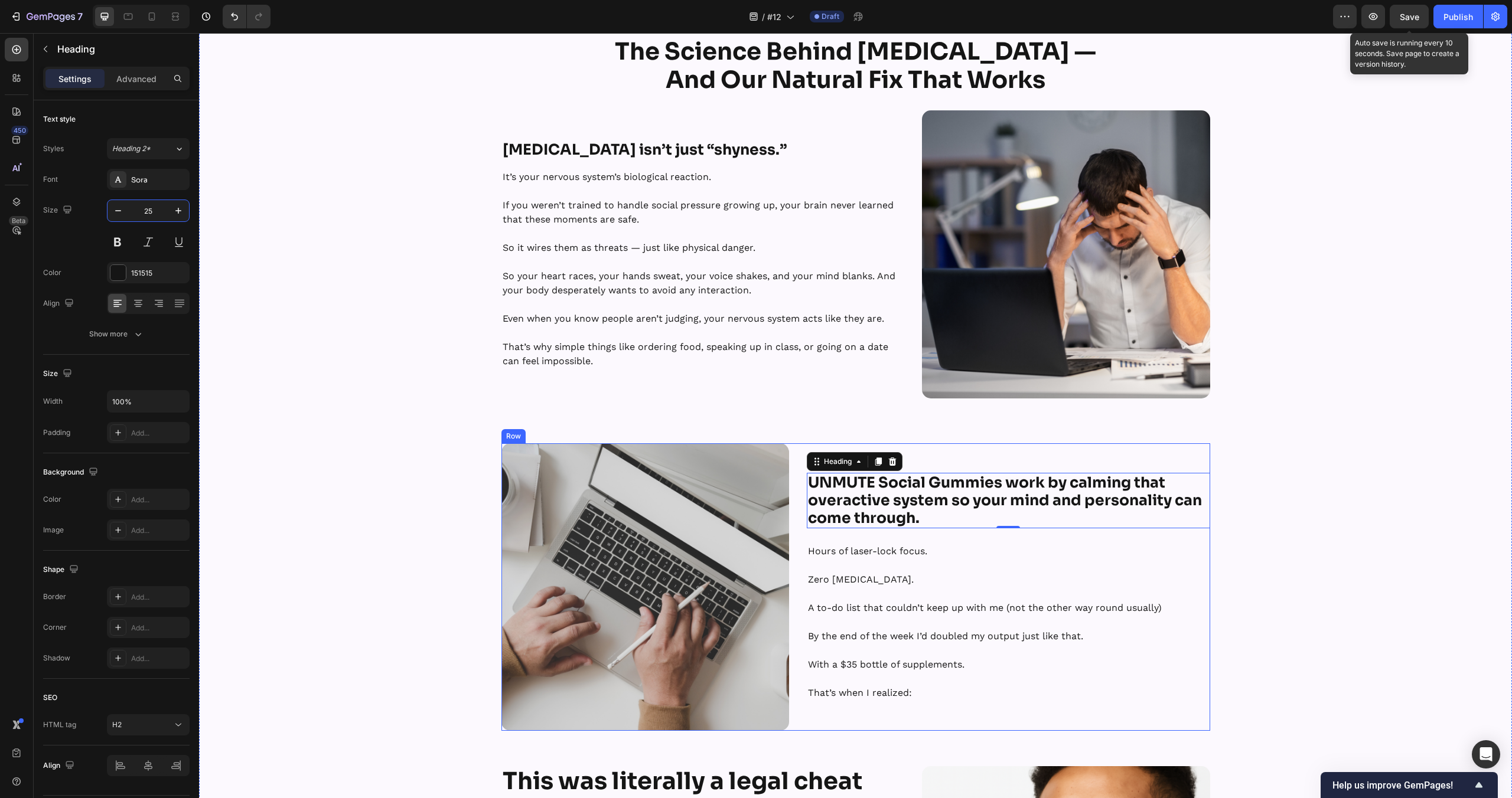
click at [1276, 524] on div "The Science Behind Social Anxiety — And Our Natural Fix That Works Heading Row …" at bounding box center [856, 720] width 1313 height 1365
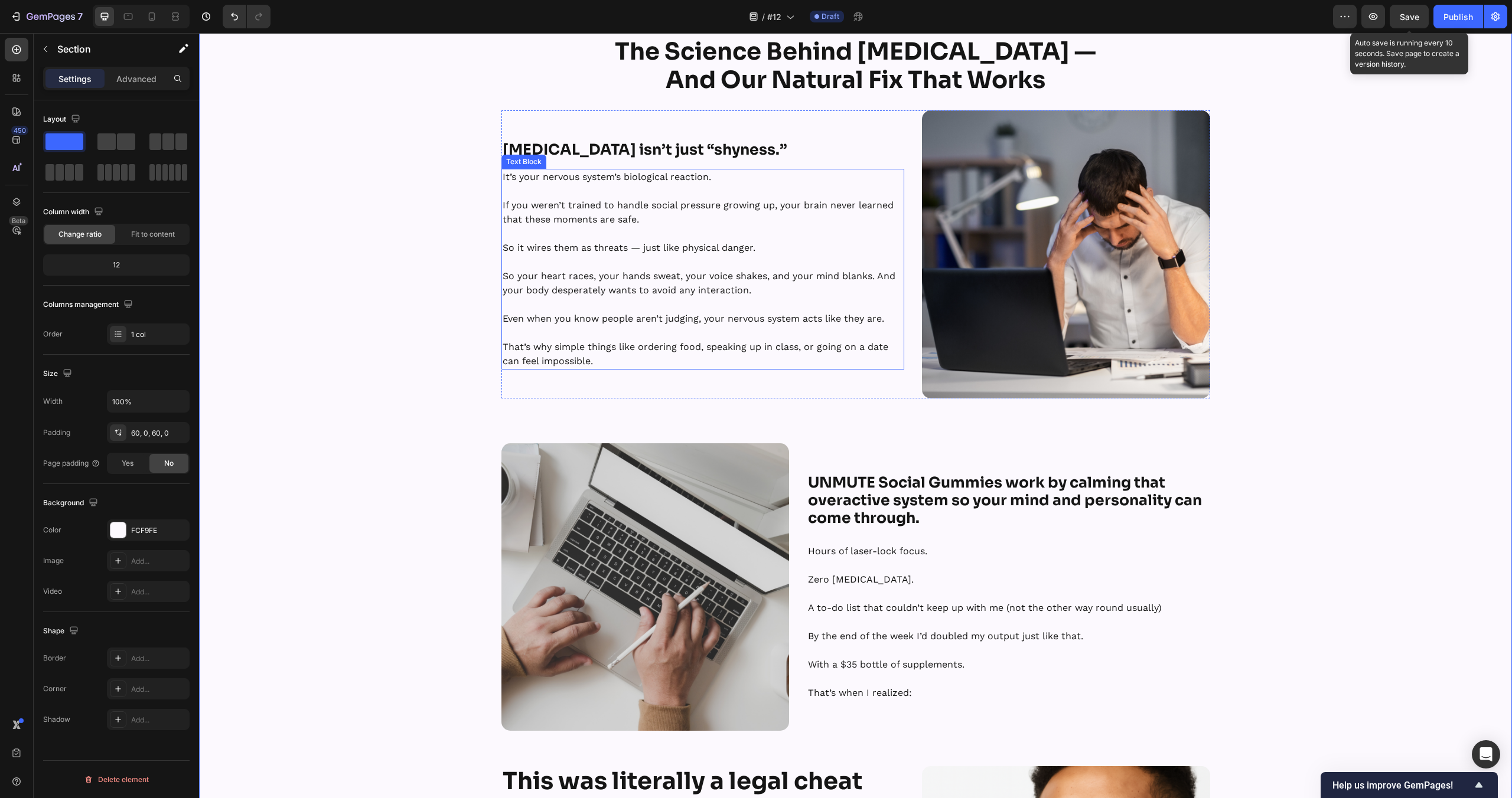
click at [834, 95] on strong "And Our Natural Fix That Works" at bounding box center [855, 79] width 379 height 30
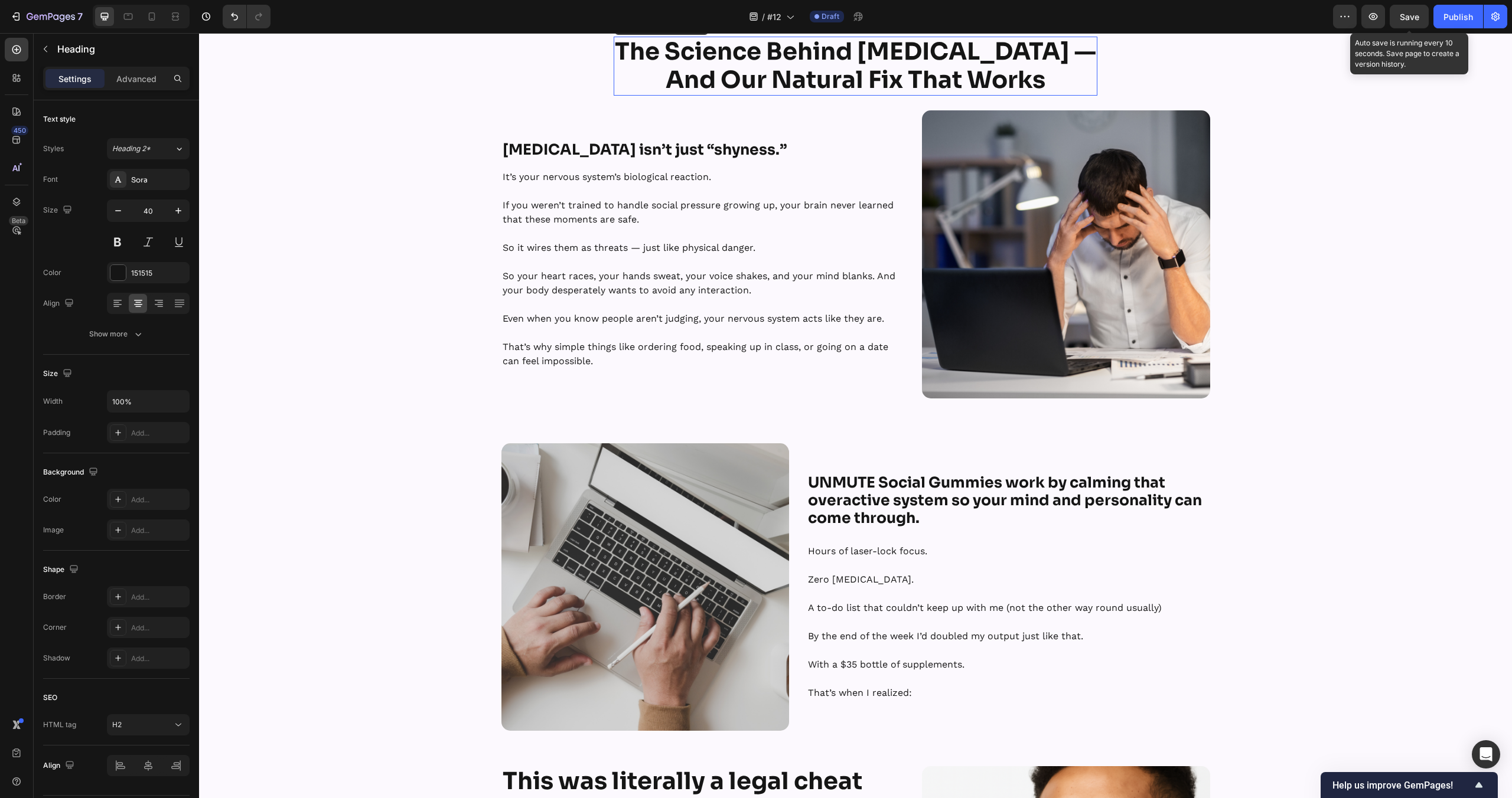
scroll to position [888, 0]
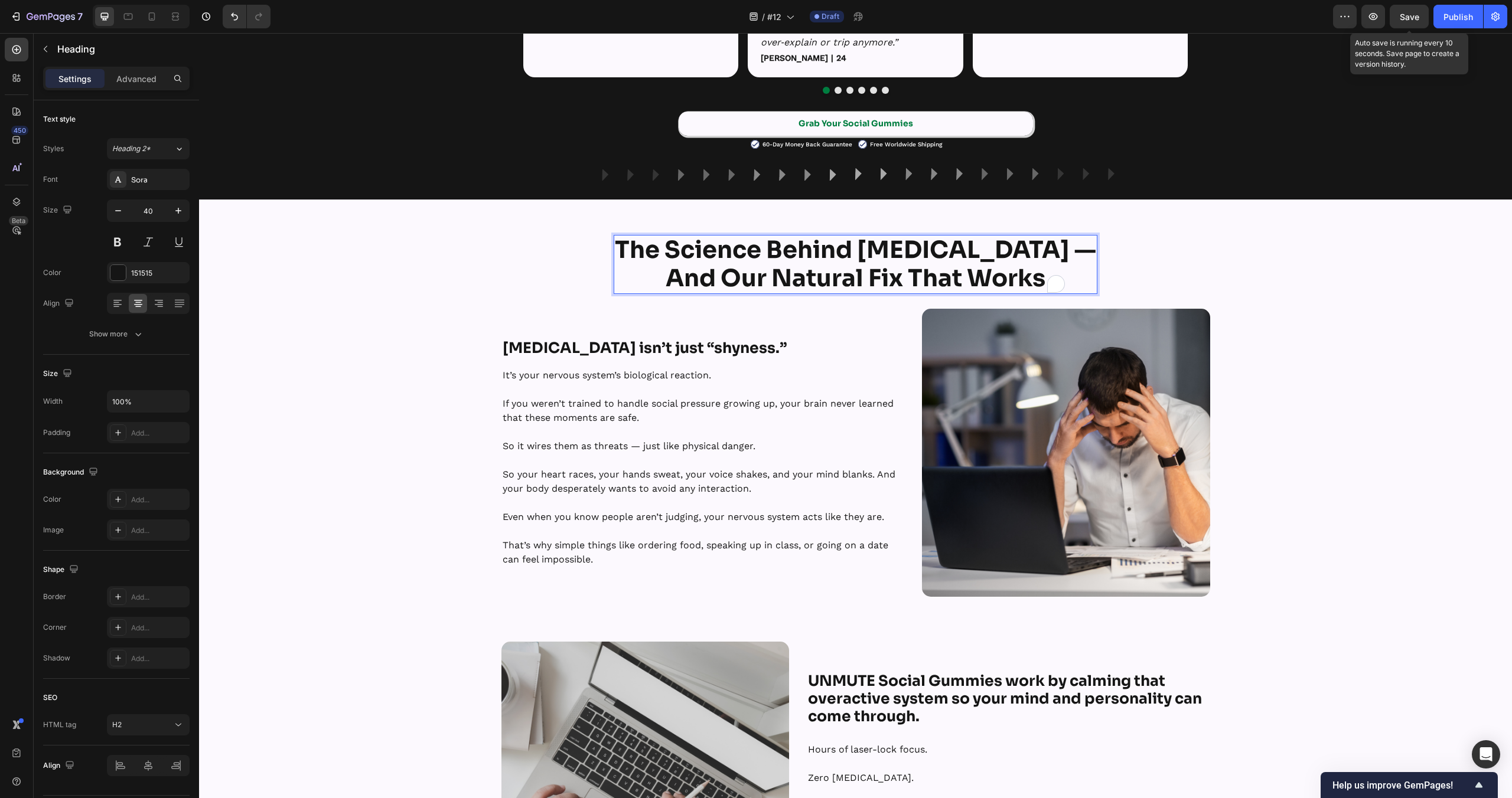
click at [834, 280] on strong "And Our Natural Fix That Works" at bounding box center [855, 278] width 379 height 30
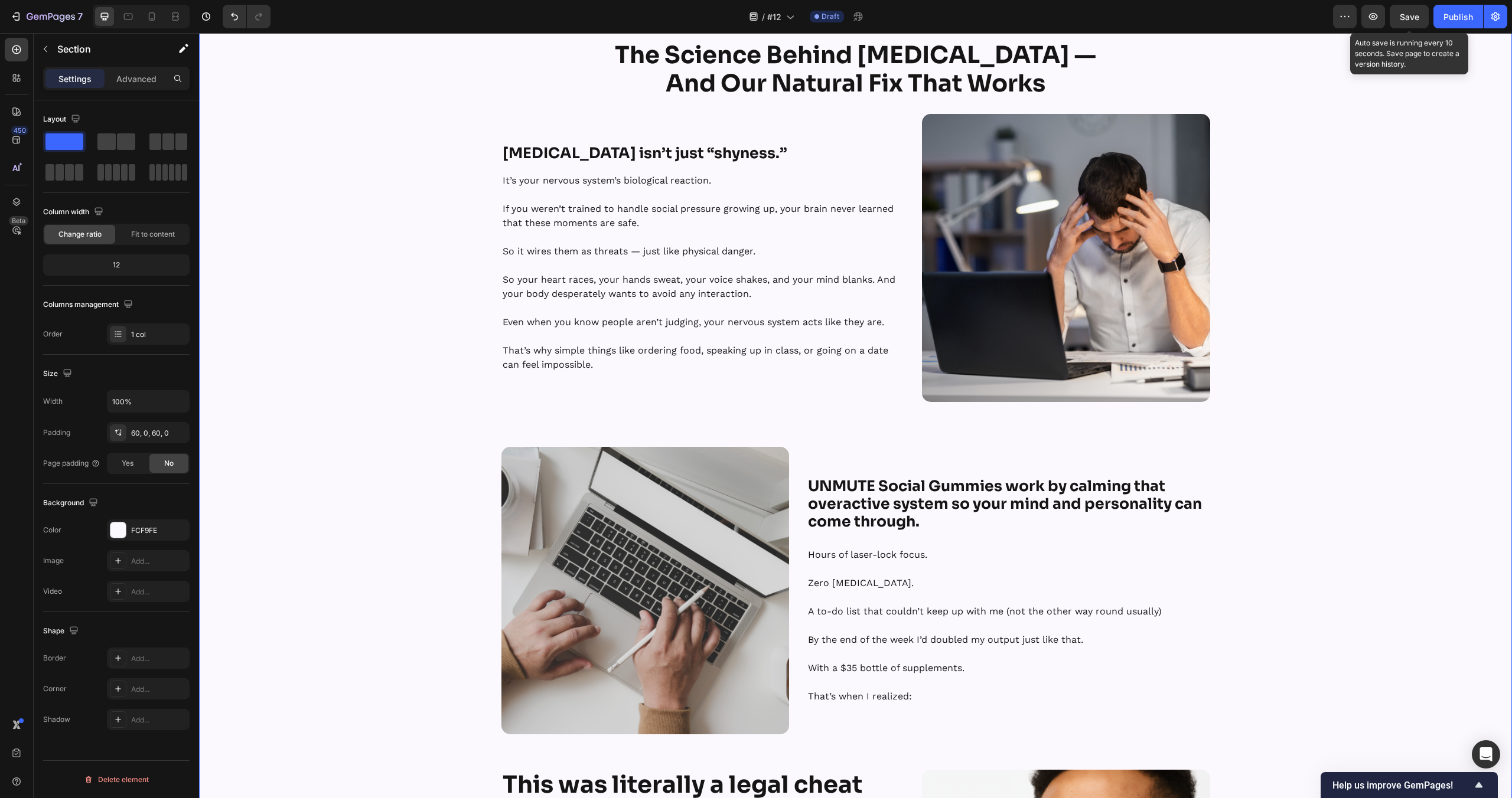
scroll to position [1132, 0]
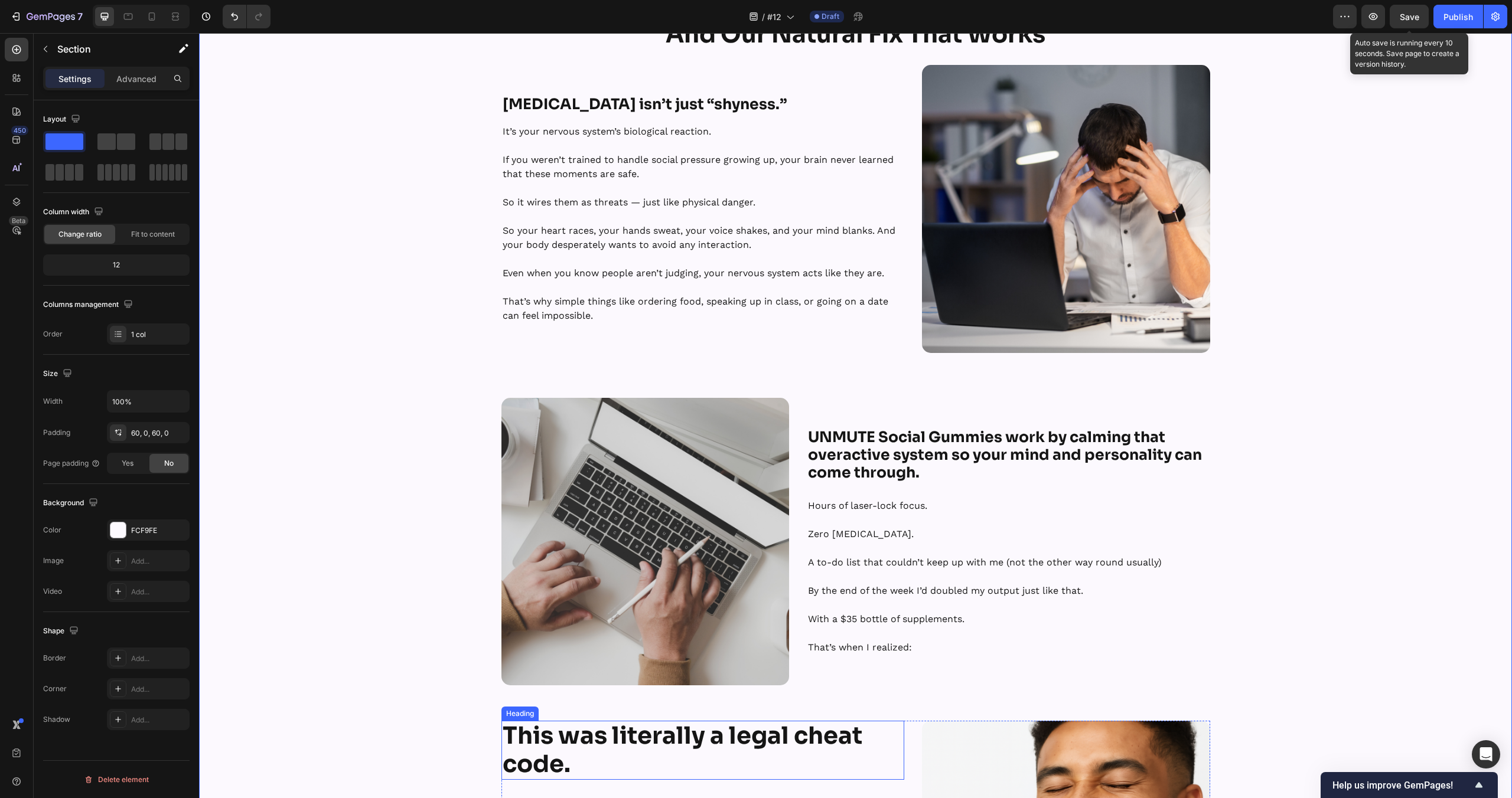
click at [1004, 690] on div "⁠⁠⁠⁠⁠⁠⁠ The Science Behind Social Anxiety — And Our Natural Fix That Works Head…" at bounding box center [856, 673] width 1313 height 1365
click at [959, 598] on p "By the end of the week I’d doubled my output just like that." at bounding box center [1008, 590] width 401 height 14
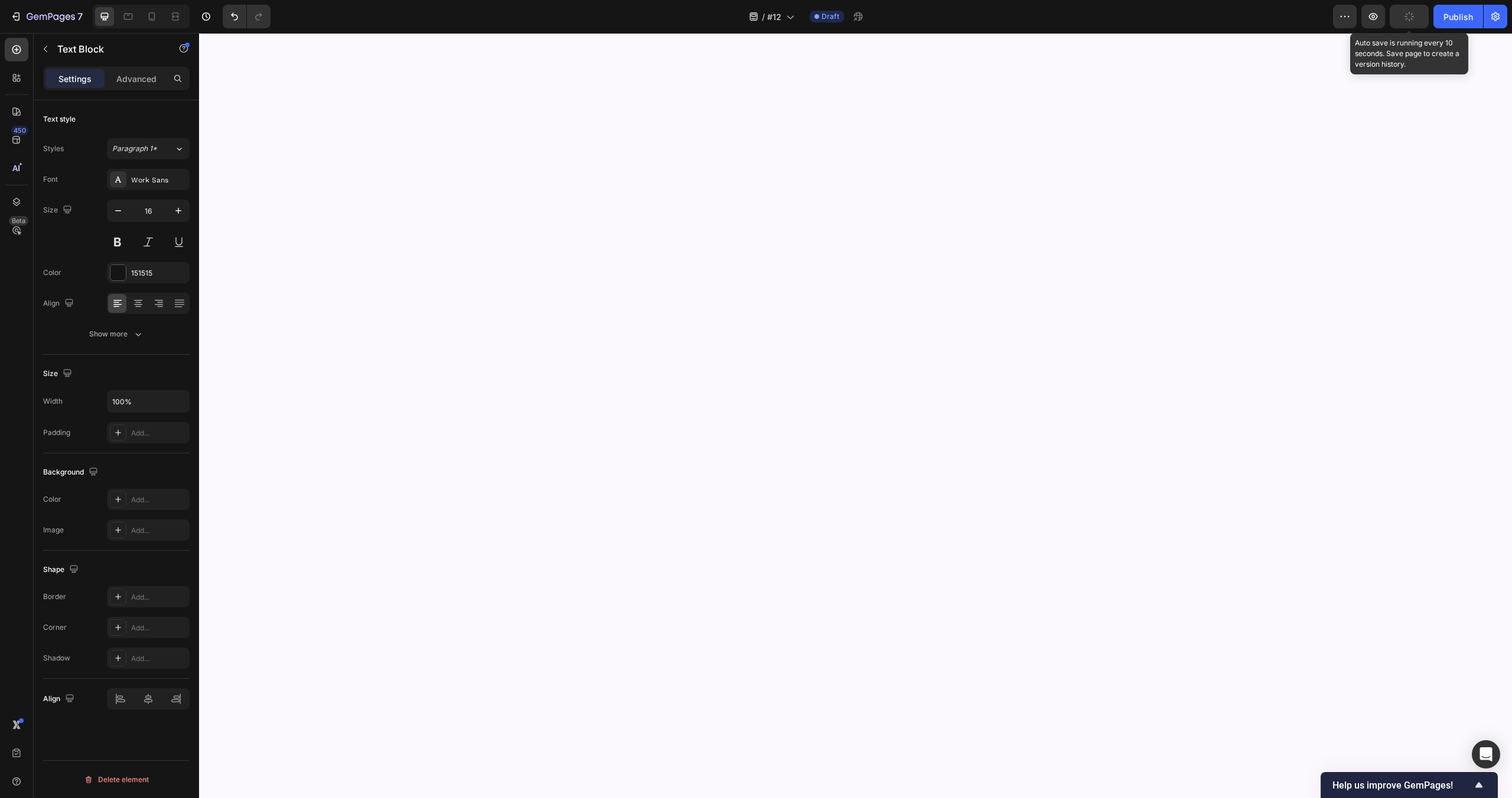
scroll to position [141, 0]
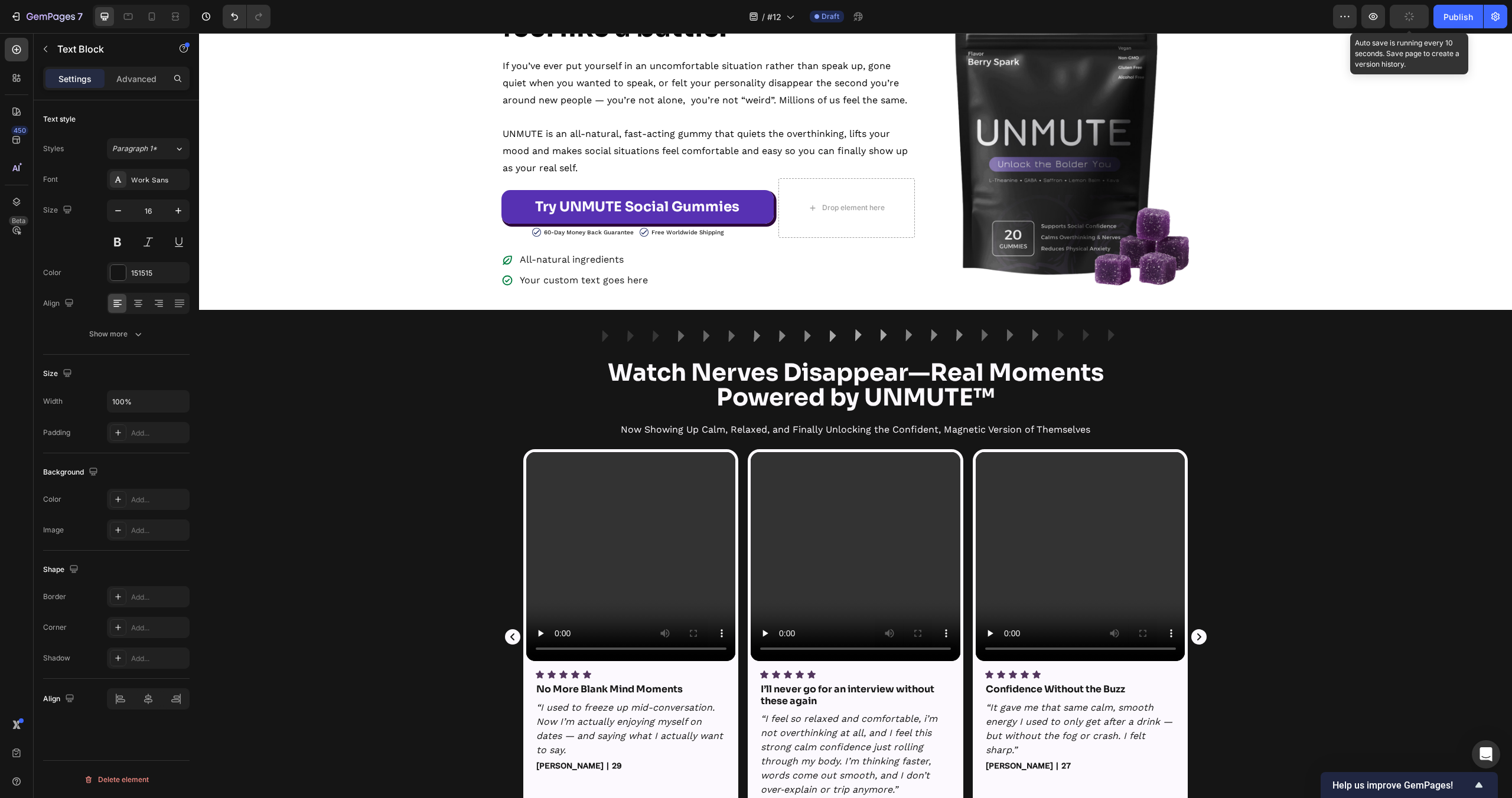
click at [1418, 12] on button "button" at bounding box center [1410, 17] width 39 height 24
click at [1411, 16] on icon "button" at bounding box center [1412, 14] width 3 height 3
click at [1408, 18] on icon "button" at bounding box center [1410, 17] width 9 height 9
click at [1408, 18] on icon "button" at bounding box center [1410, 17] width 13 height 13
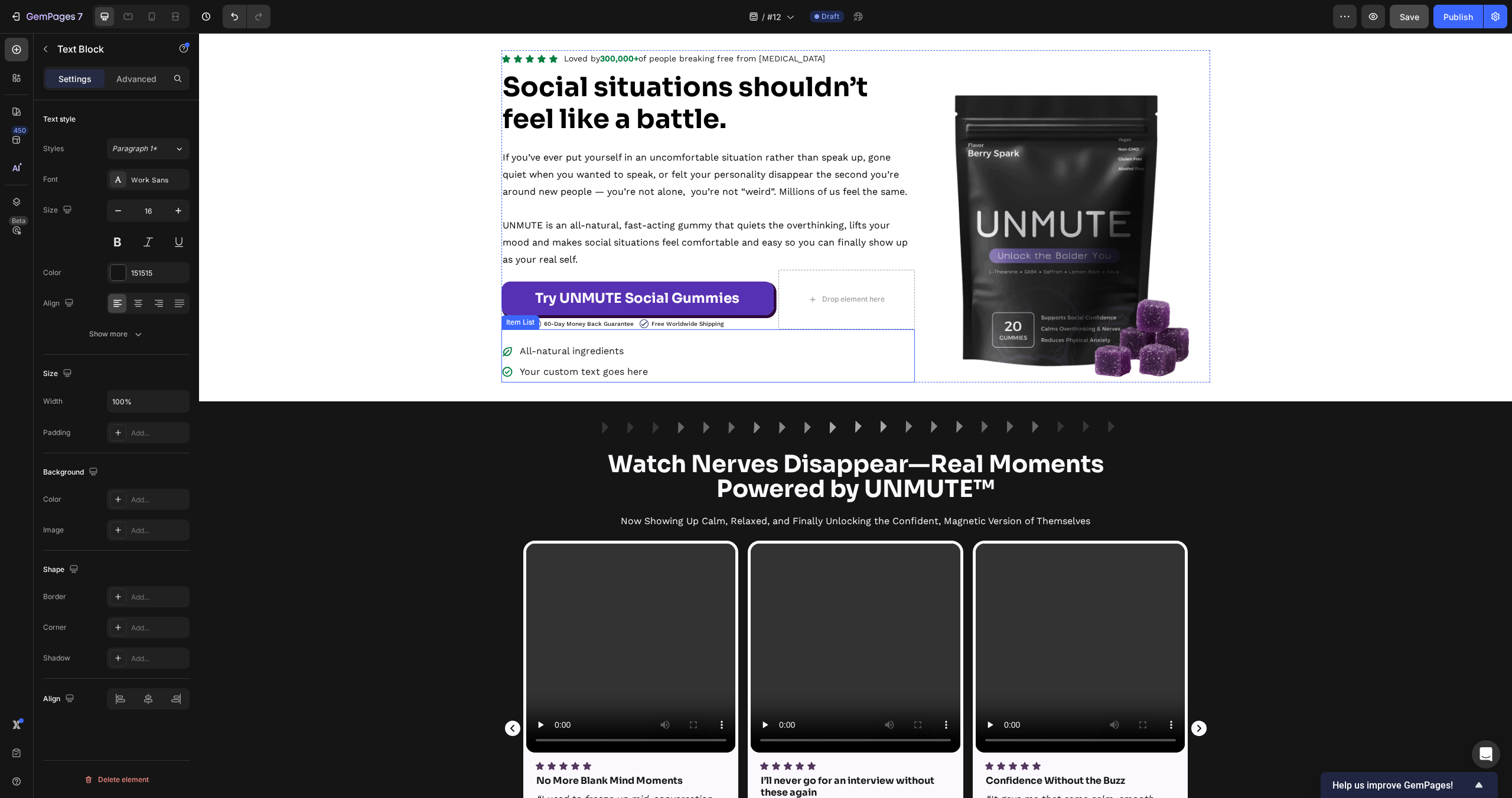
scroll to position [0, 0]
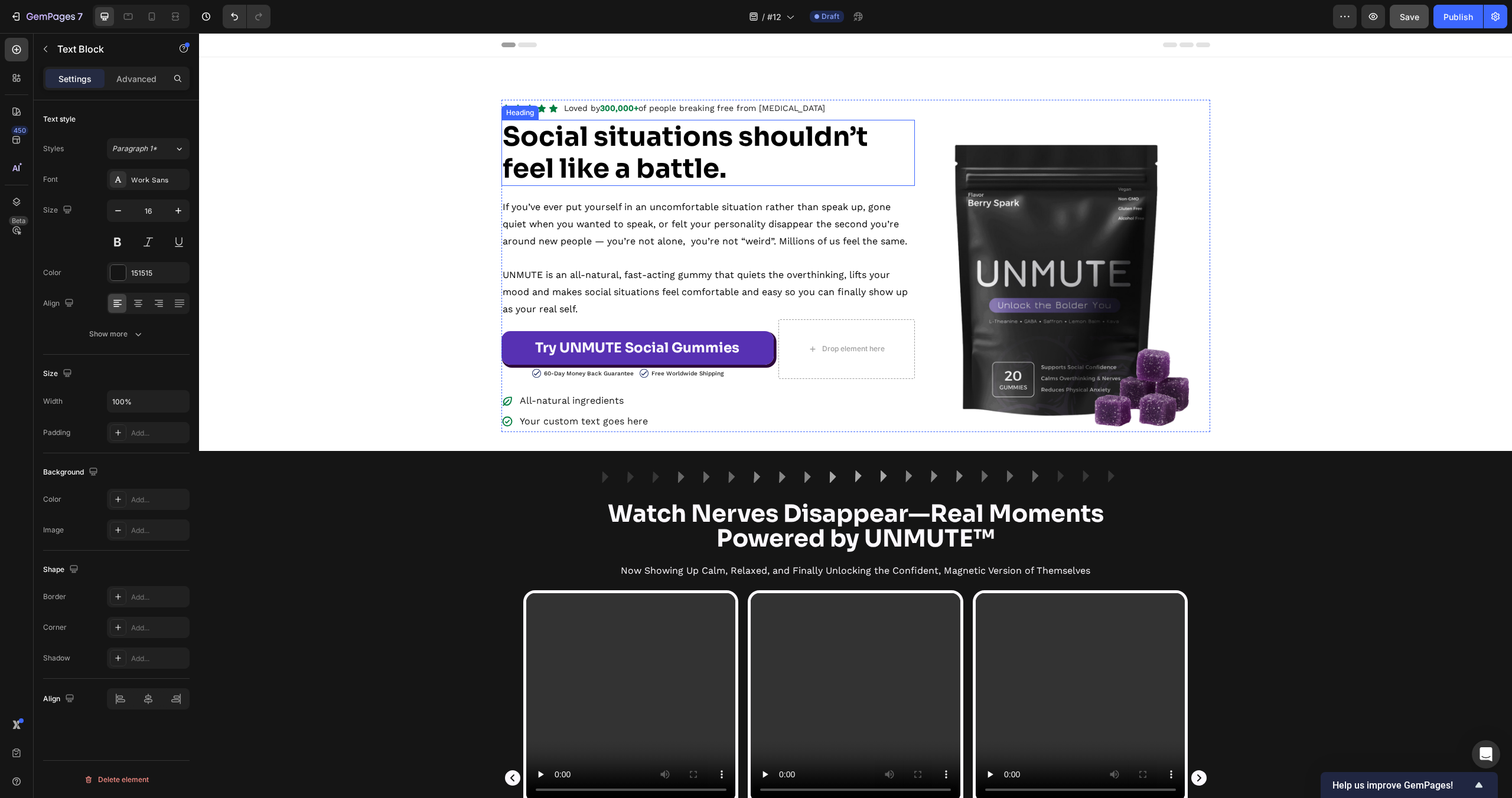
click at [656, 158] on strong "Social situations shouldn’t feel like a battle." at bounding box center [686, 152] width 366 height 66
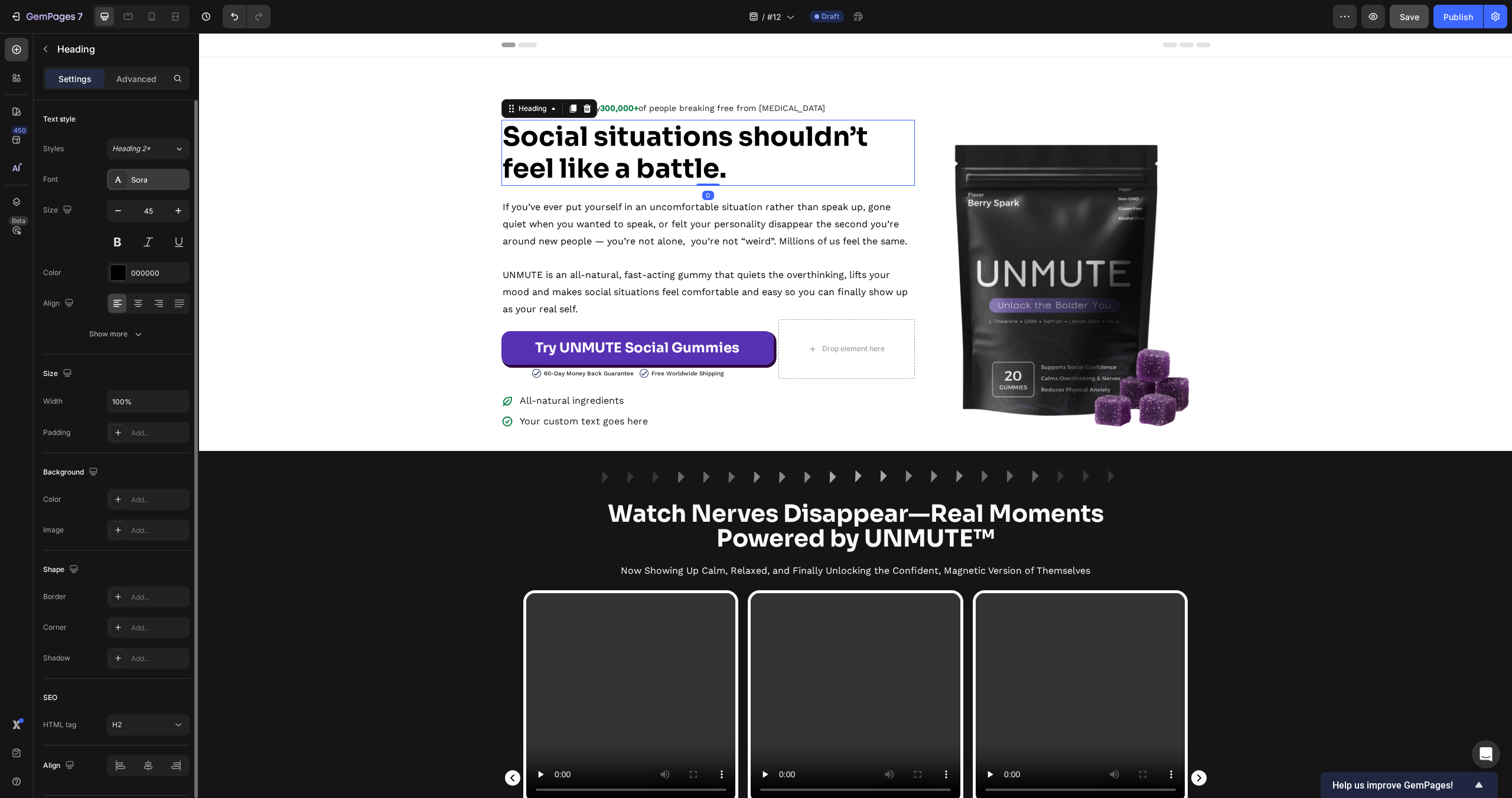
click at [138, 173] on div "Sora" at bounding box center [149, 179] width 83 height 21
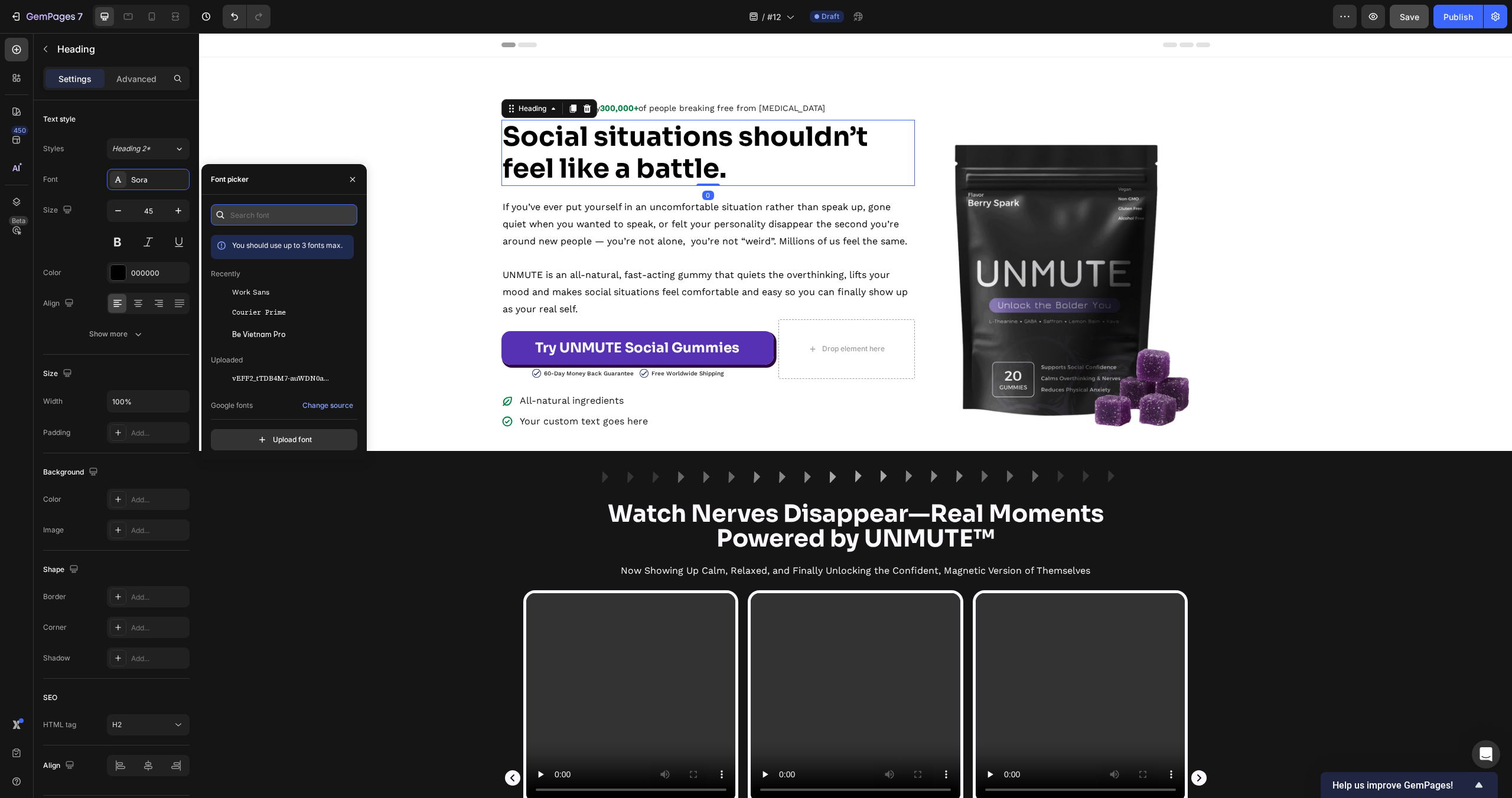
click at [286, 218] on input "text" at bounding box center [283, 214] width 147 height 21
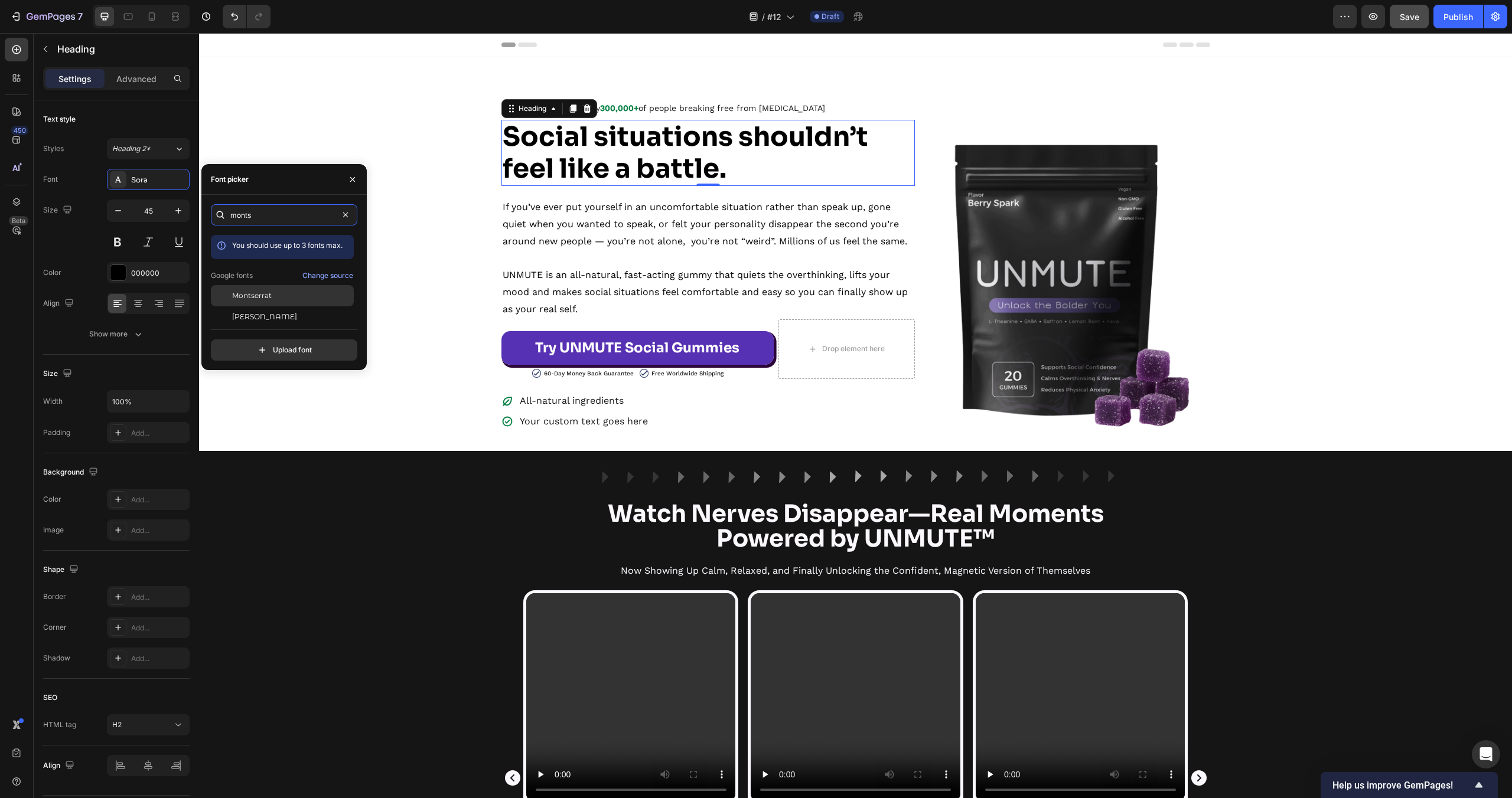
type input "monts"
click at [290, 290] on div "Montserrat" at bounding box center [282, 295] width 143 height 21
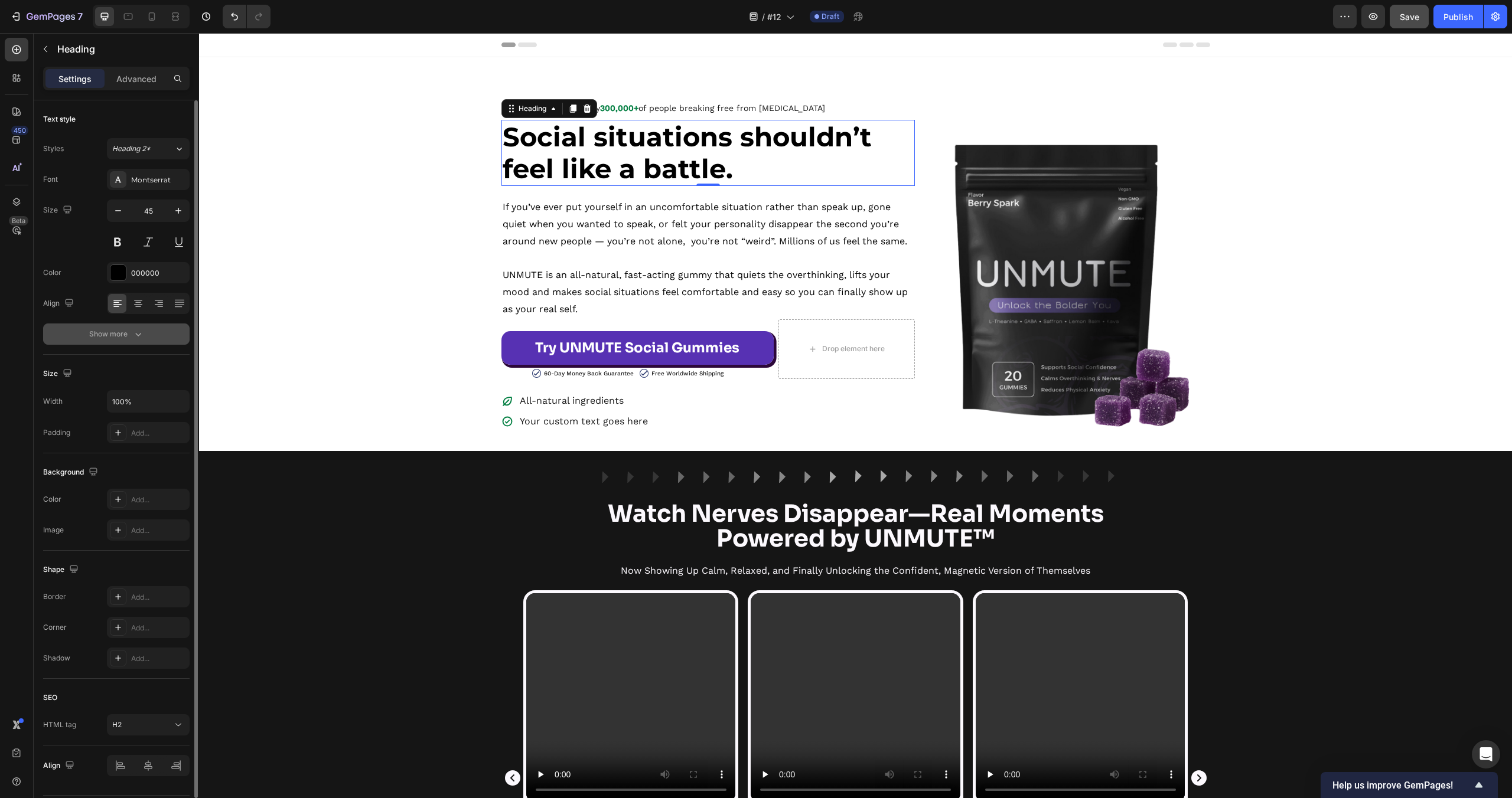
click at [142, 334] on icon "button" at bounding box center [138, 334] width 12 height 12
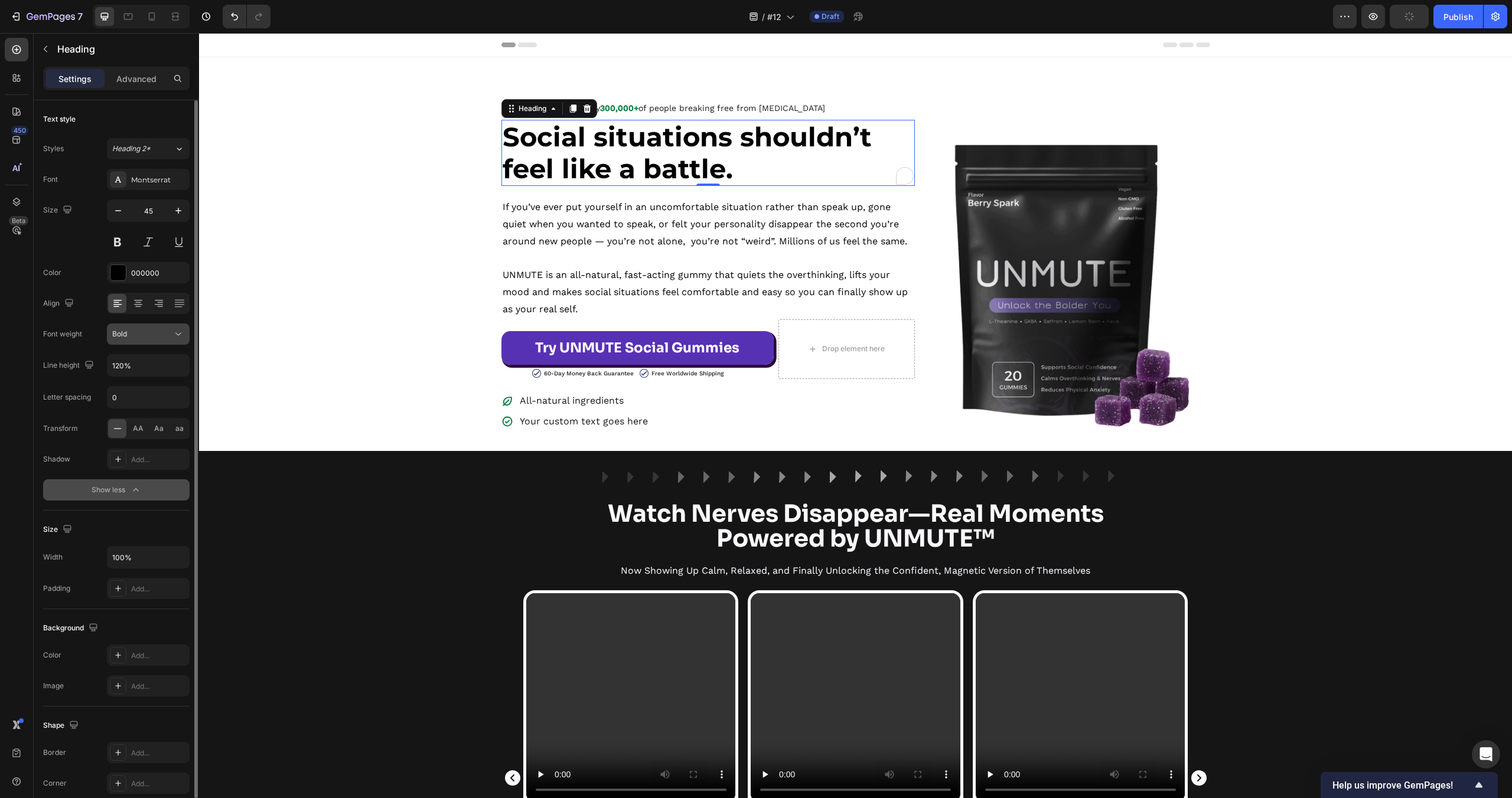
click at [159, 341] on button "Bold" at bounding box center [149, 334] width 83 height 21
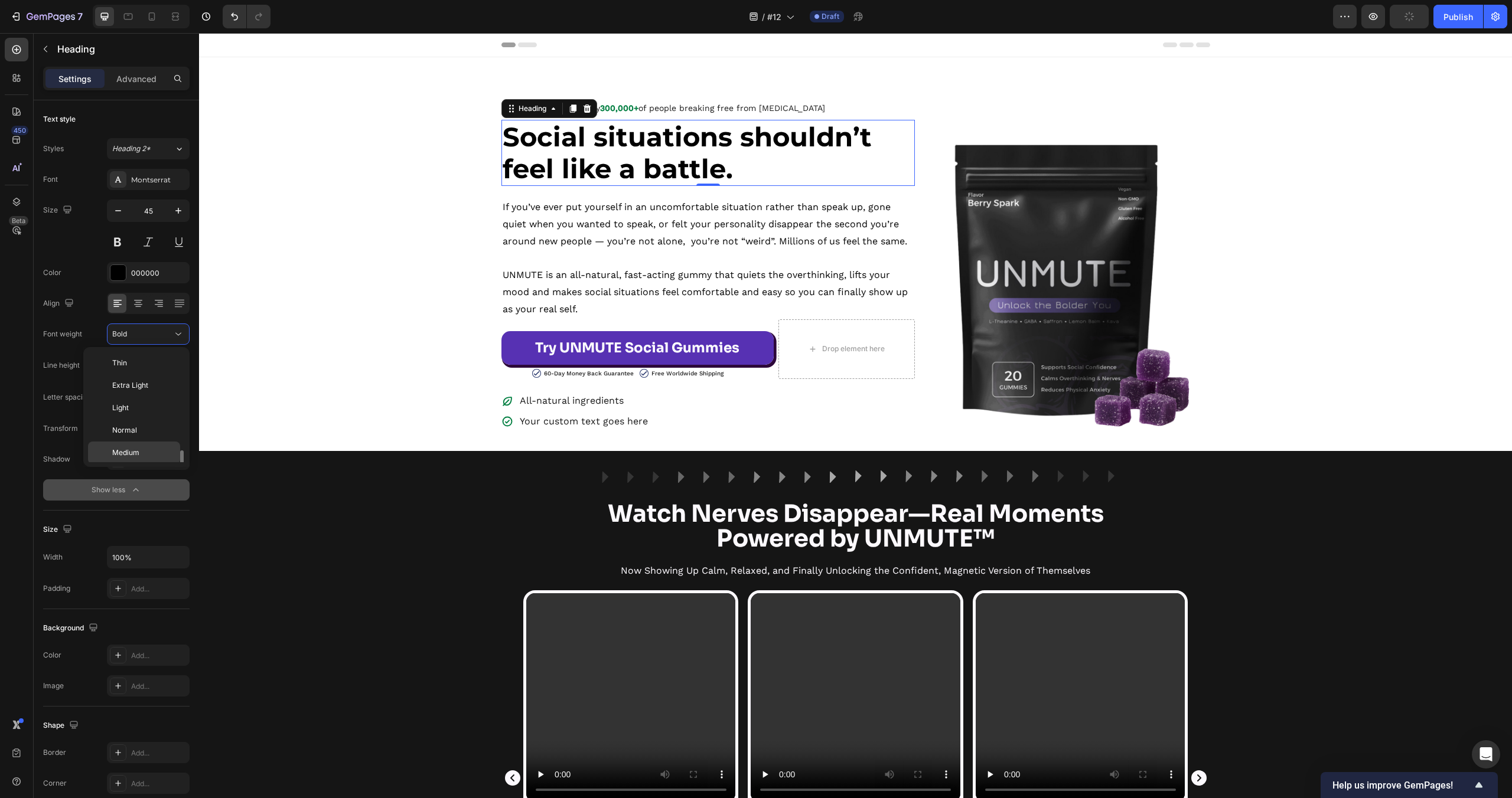
scroll to position [64, 0]
click at [142, 408] on span "Semi Bold" at bounding box center [129, 411] width 33 height 11
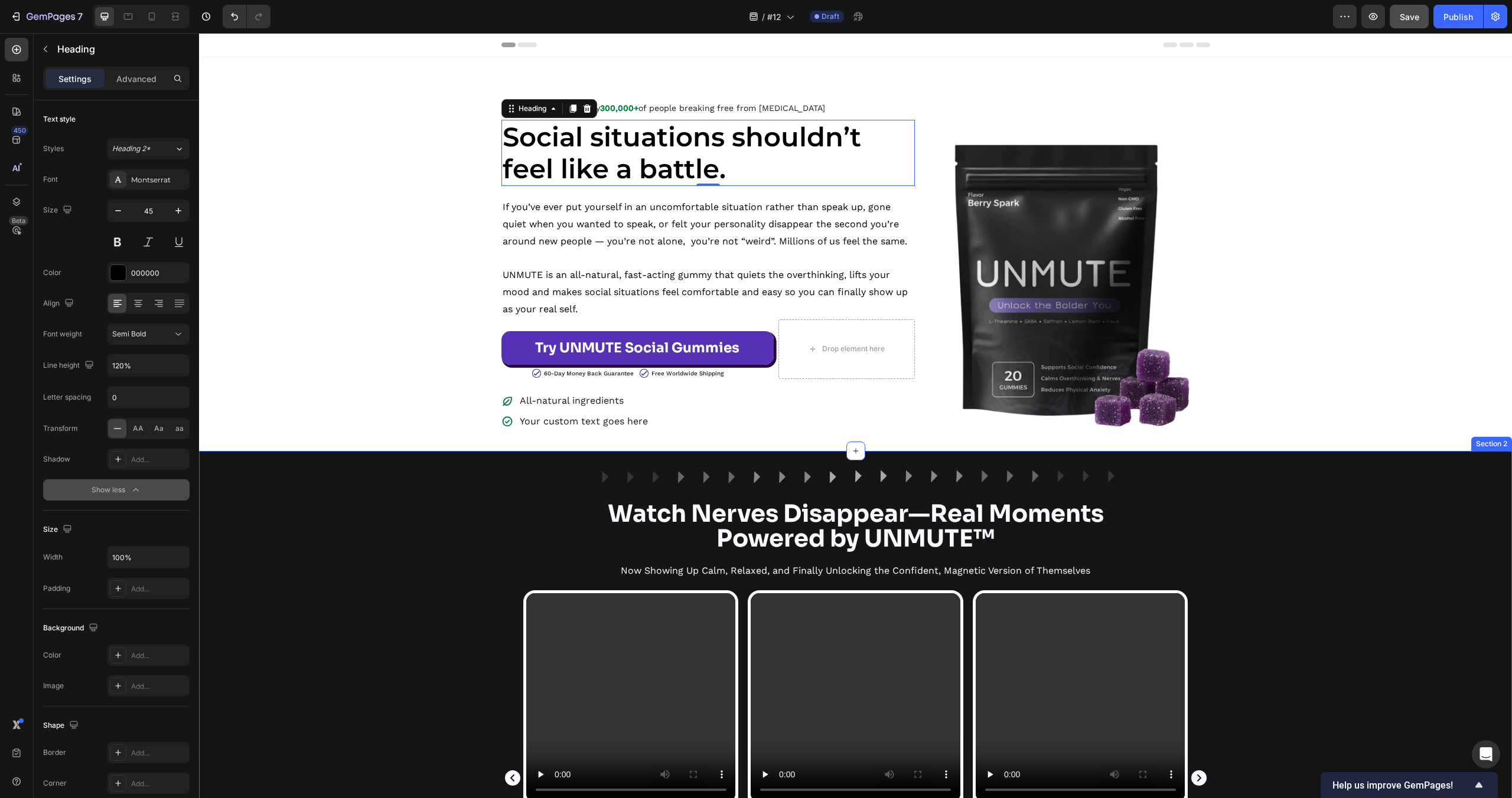
click at [429, 630] on div "Video Icon Icon Icon Icon Icon Icon List No More Blank Mind Moments Text Block …" at bounding box center [856, 786] width 1313 height 392
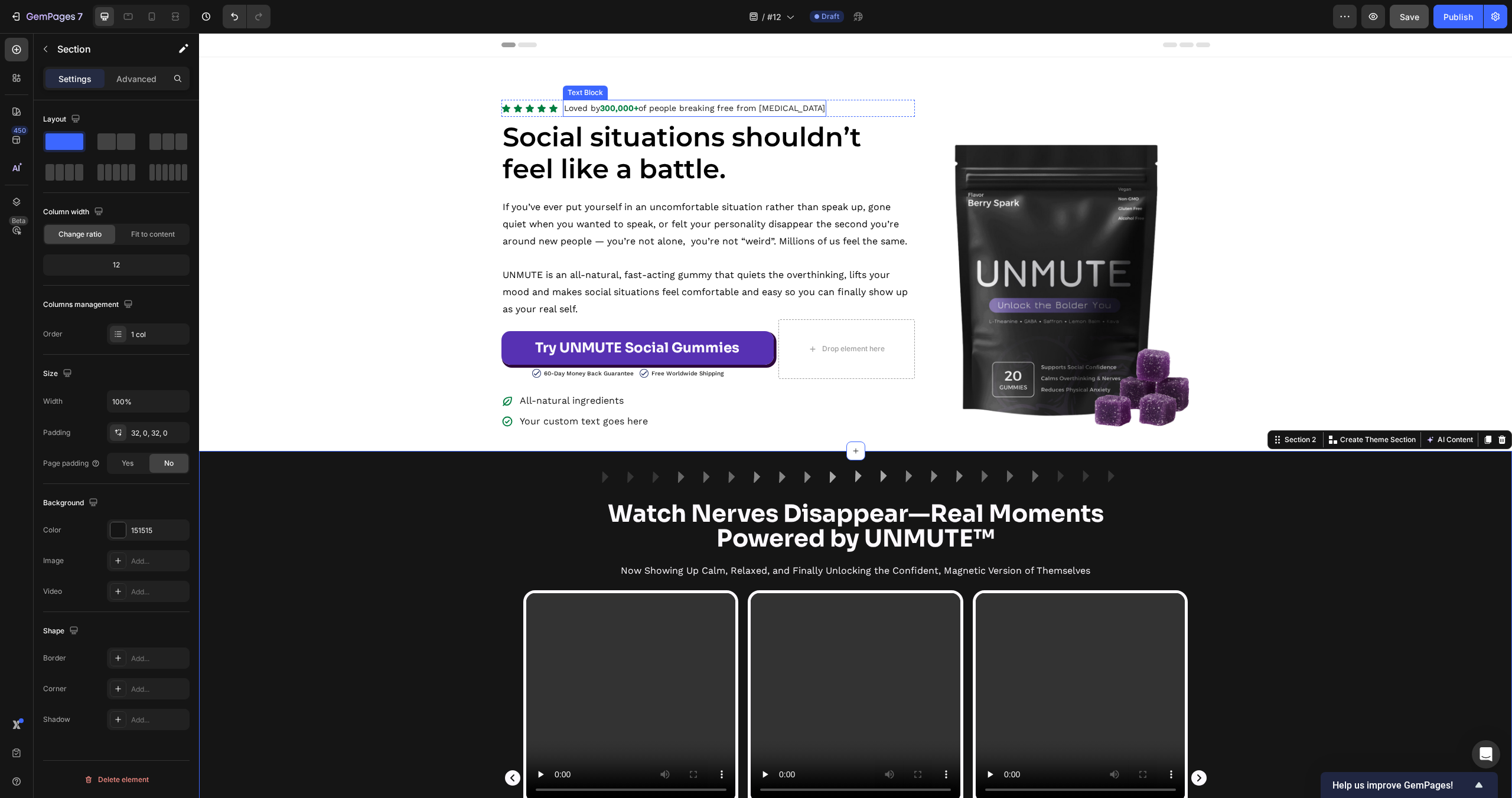
click at [671, 109] on p "Loved by 300,000+ of people breaking free from social anxiety" at bounding box center [694, 108] width 261 height 15
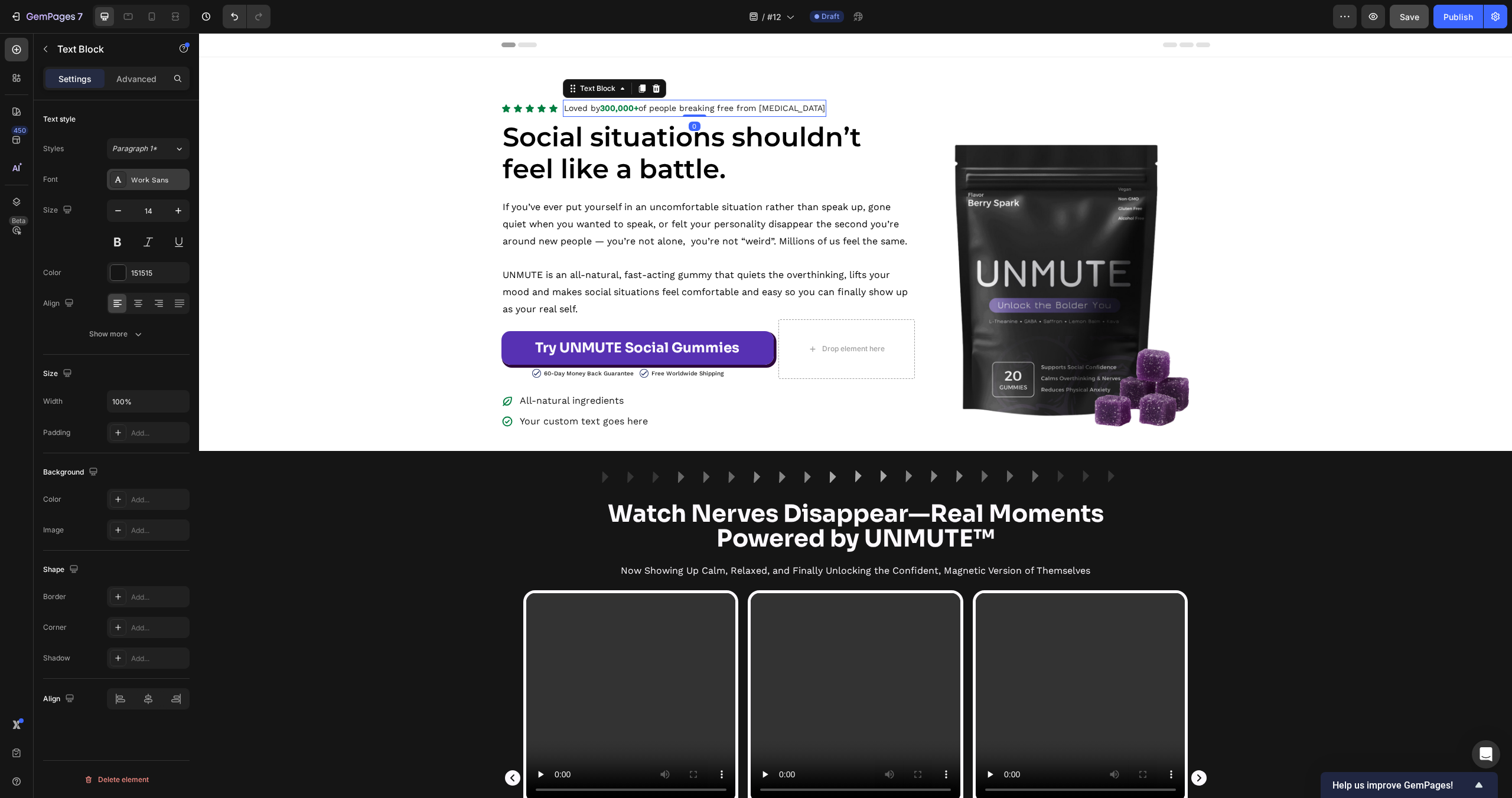
click at [155, 185] on div "Work Sans" at bounding box center [149, 179] width 83 height 21
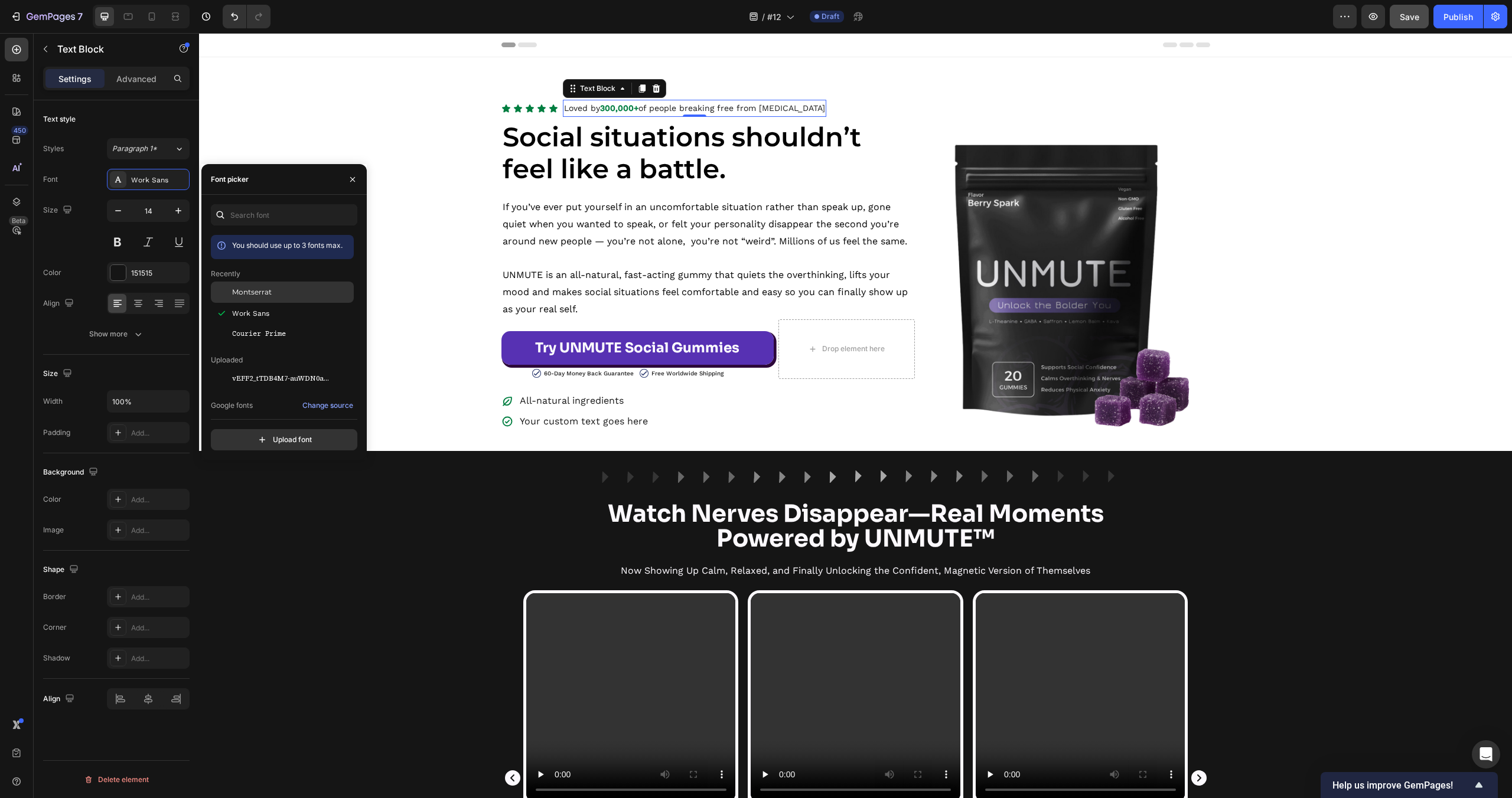
click at [231, 286] on div at bounding box center [221, 292] width 21 height 21
click at [606, 244] on p "If you’ve ever put yourself in an uncomfortable situation rather than speak up,…" at bounding box center [708, 224] width 411 height 51
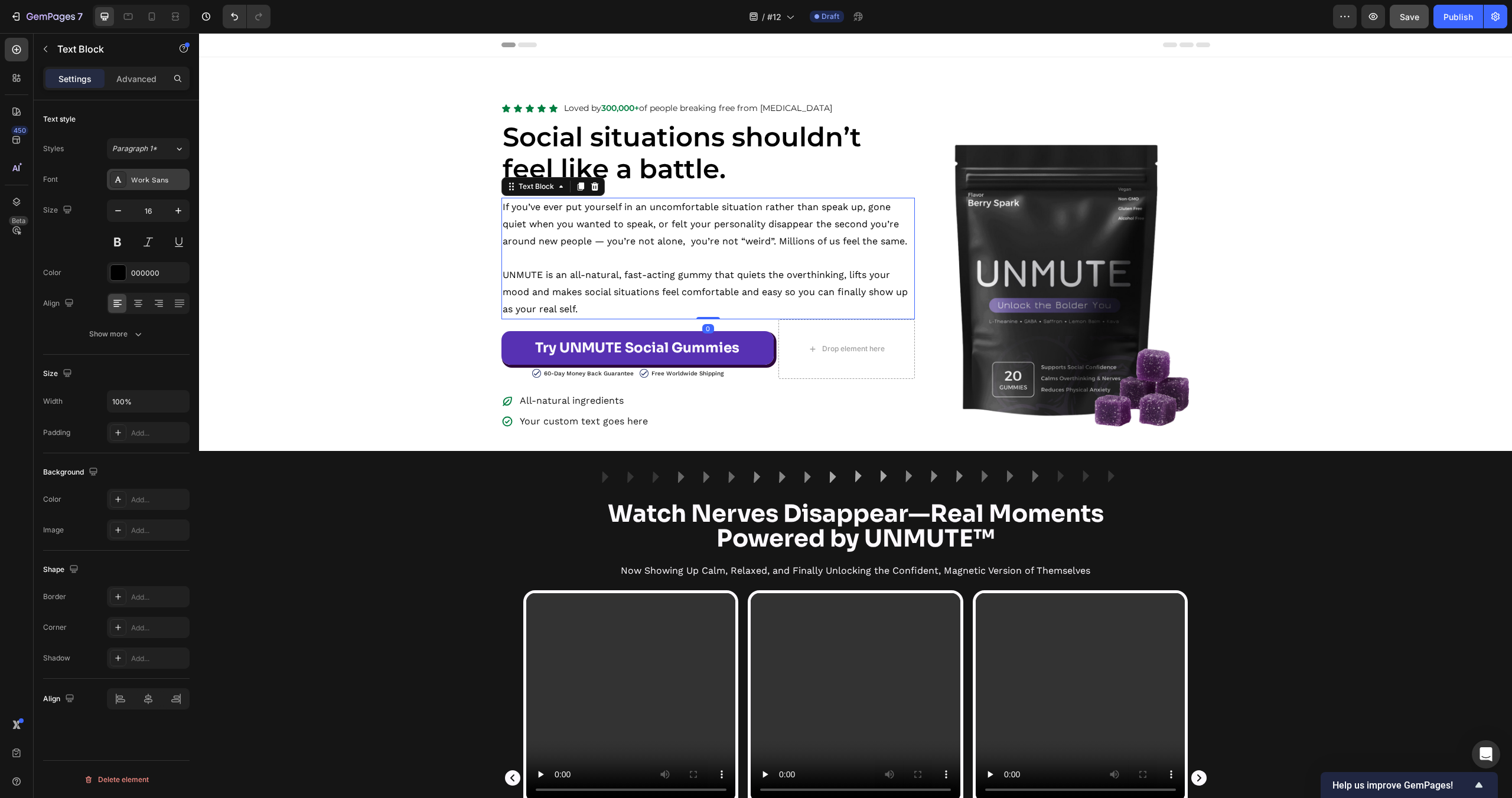
click at [173, 183] on div "Work Sans" at bounding box center [159, 180] width 55 height 11
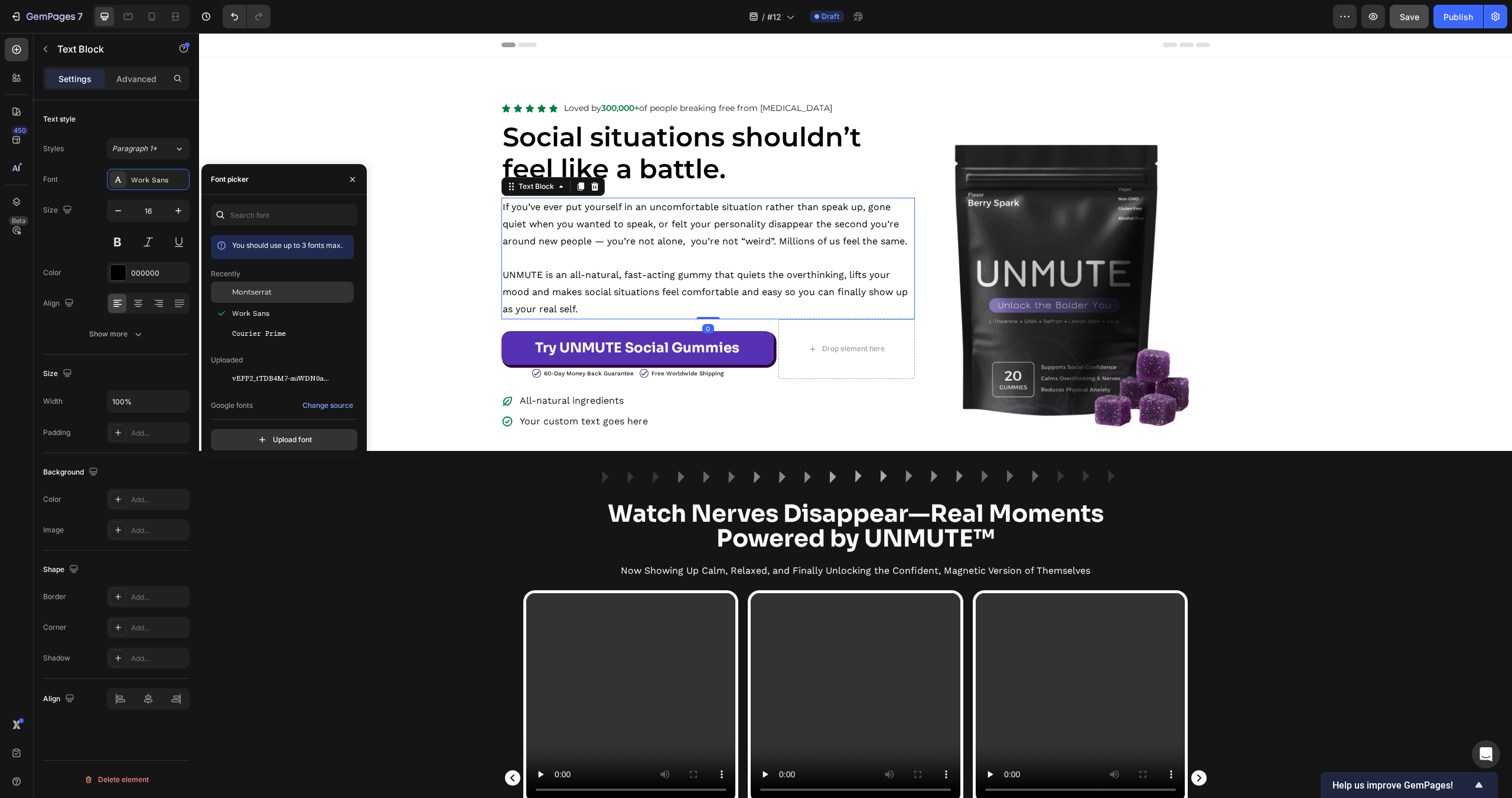
click at [269, 294] on span "Montserrat" at bounding box center [251, 292] width 40 height 11
click at [554, 344] on p "Try UNMUTE Social Gummies" at bounding box center [637, 348] width 204 height 24
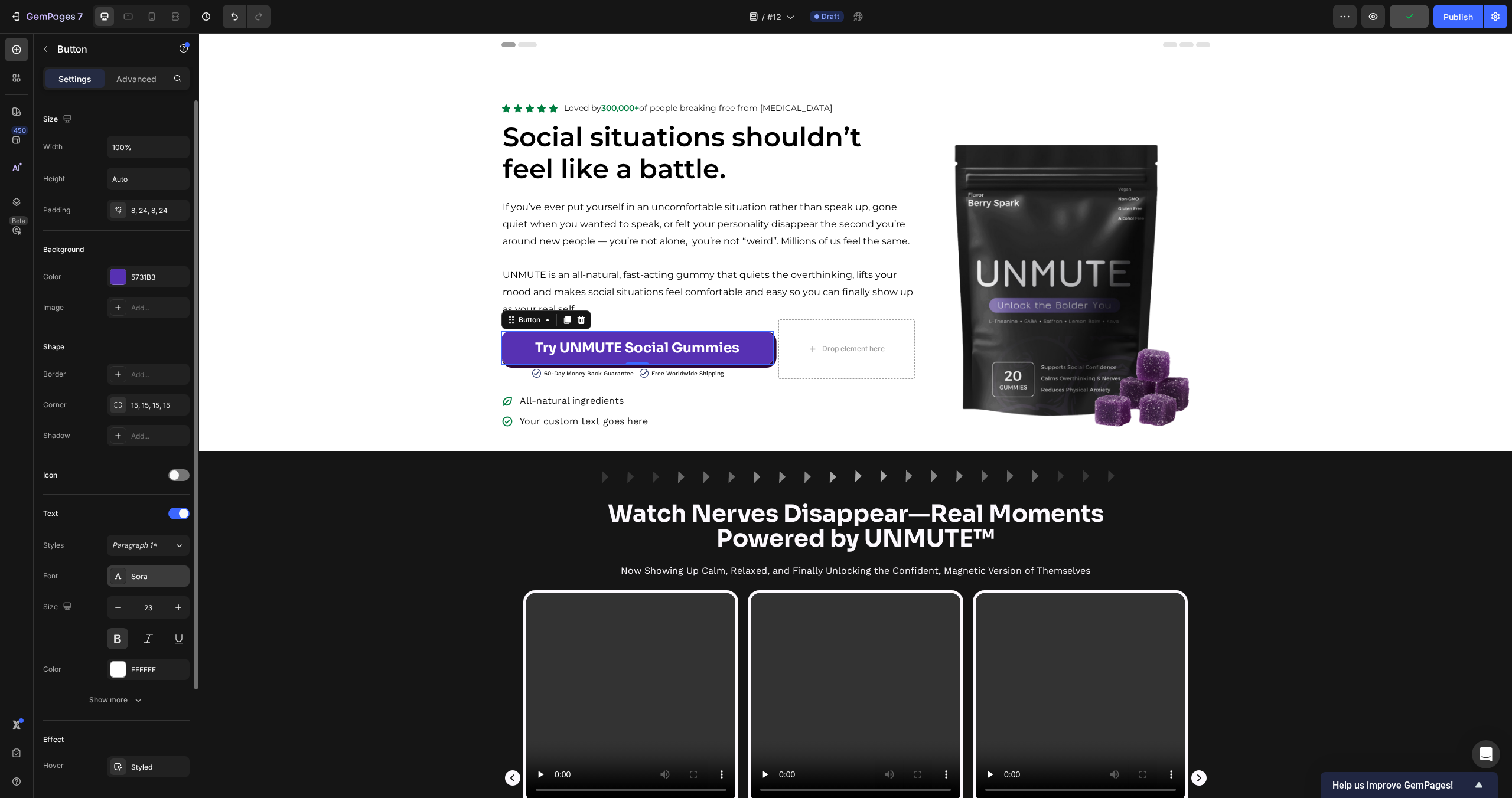
click at [157, 577] on div "Sora" at bounding box center [159, 577] width 55 height 11
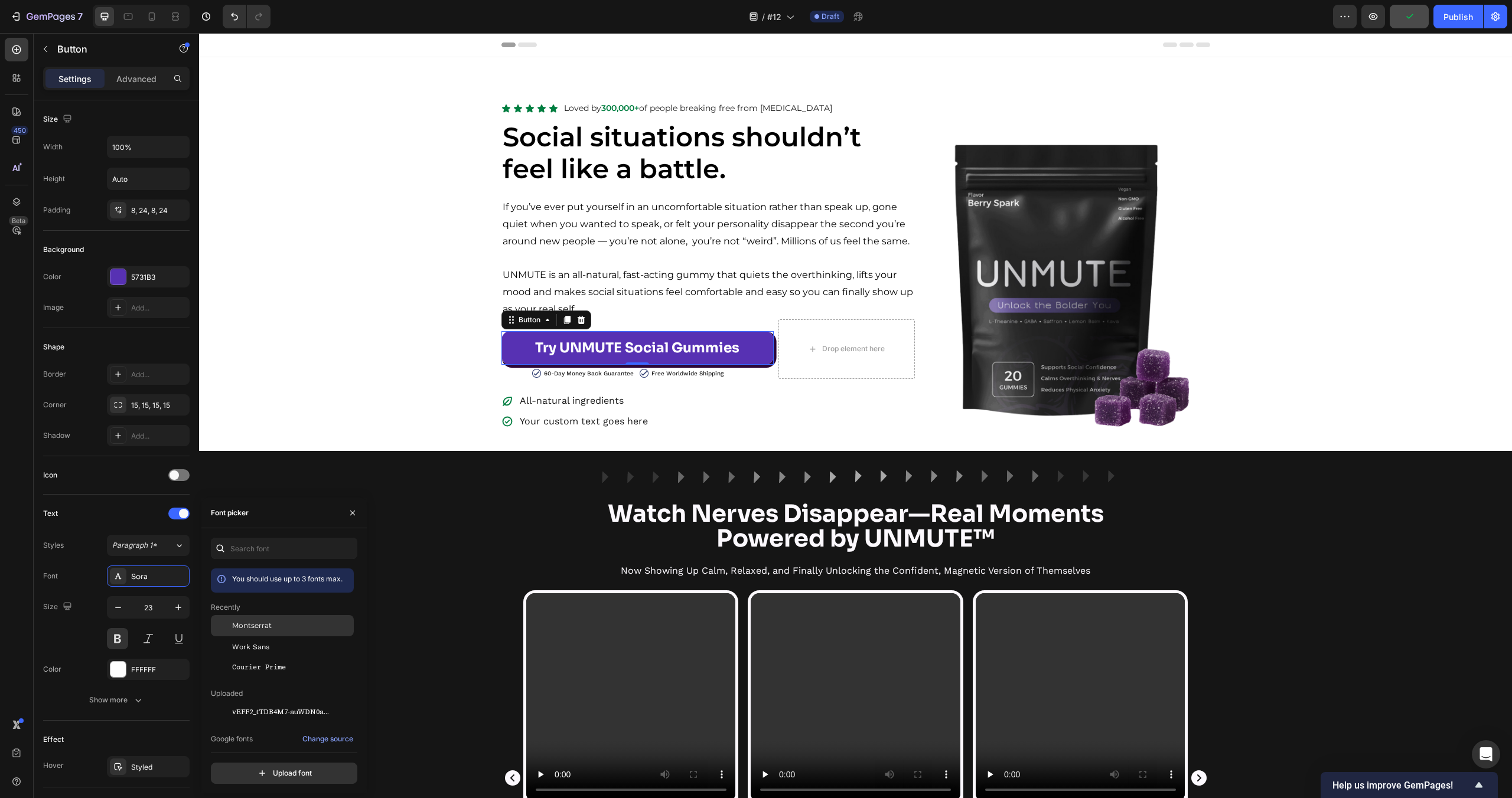
click at [250, 622] on span "Montserrat" at bounding box center [251, 626] width 40 height 11
click at [647, 402] on div "All-natural ingredients" at bounding box center [583, 401] width 132 height 20
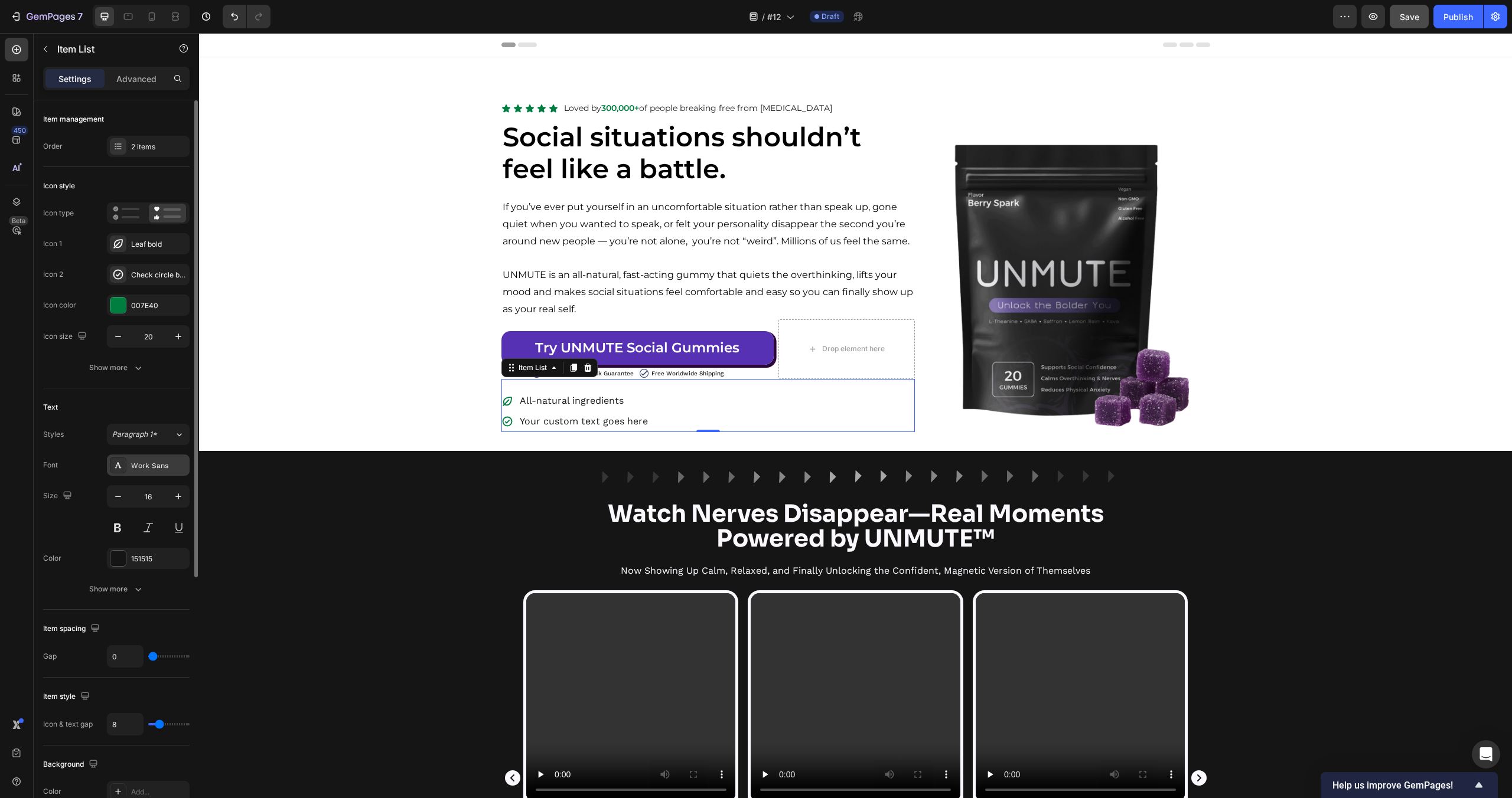
click at [147, 466] on div "Work Sans" at bounding box center [159, 466] width 55 height 11
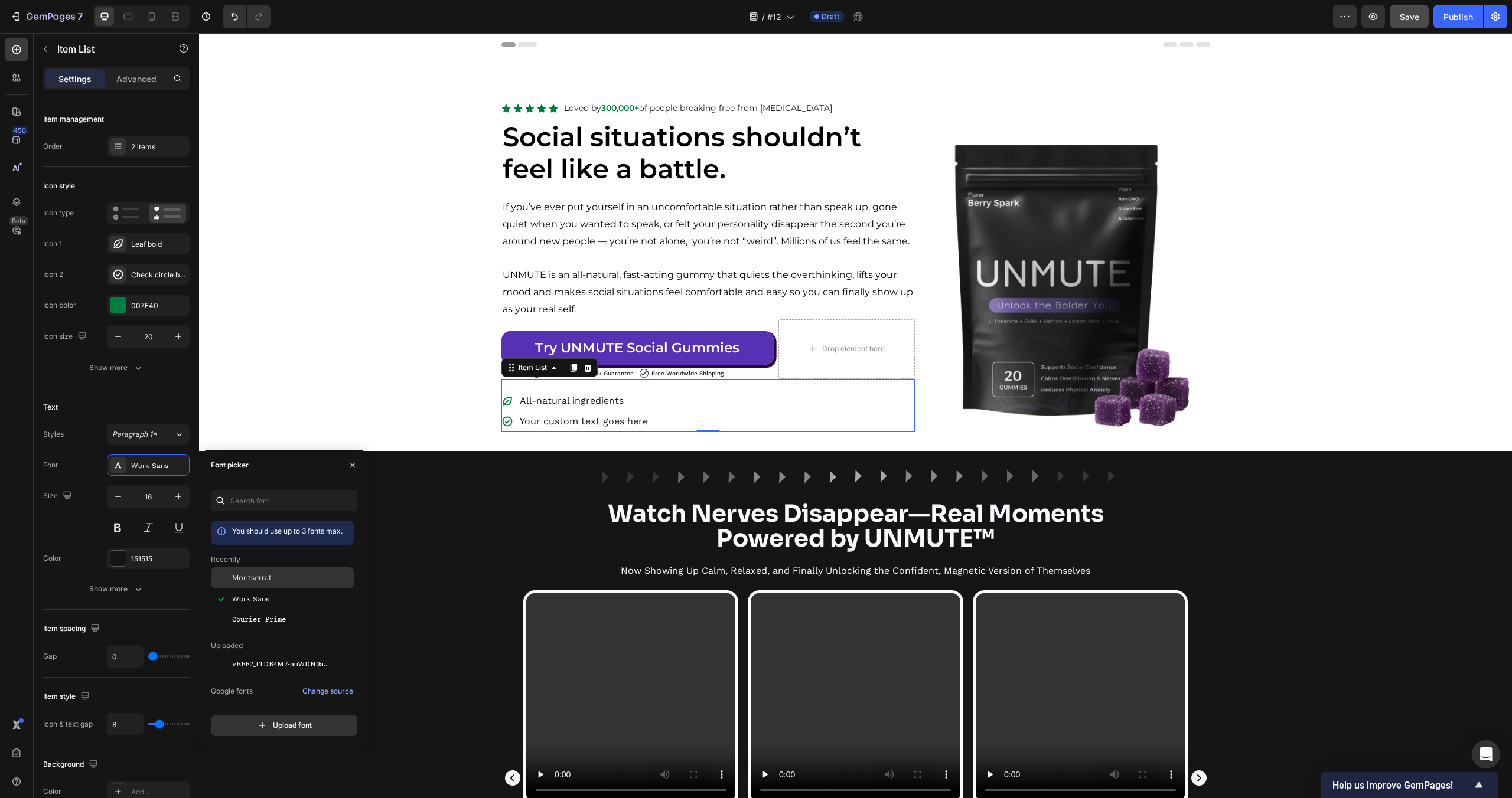
click at [238, 584] on div "Montserrat" at bounding box center [282, 578] width 143 height 21
click at [468, 523] on div "Image Row Watch Nerves Disappear—Real Moments Powered by UNMUTE™ Heading Now Sh…" at bounding box center [856, 769] width 1313 height 600
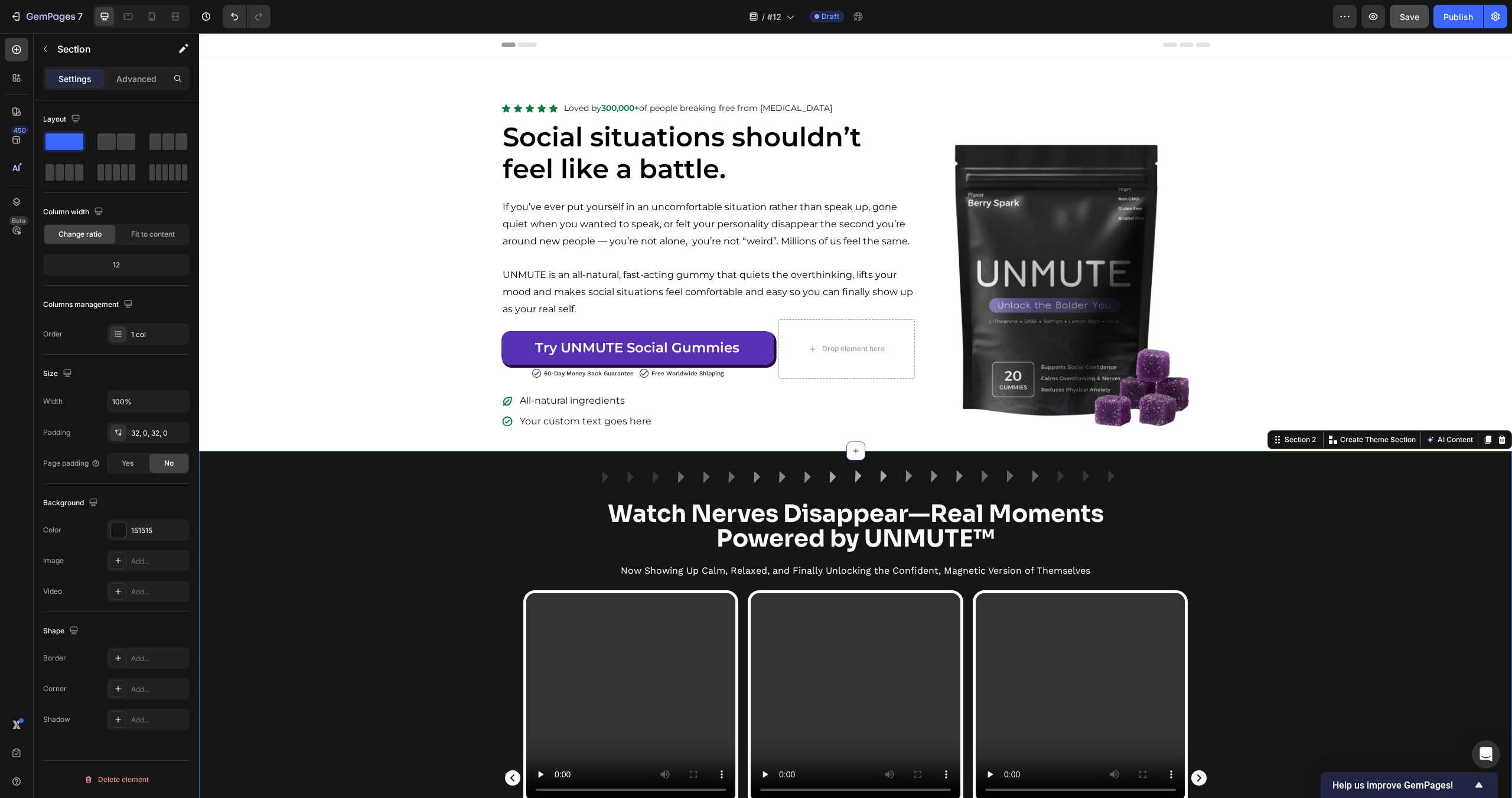
click at [468, 523] on div "Image Row Watch Nerves Disappear—Real Moments Powered by UNMUTE™ Heading Now Sh…" at bounding box center [856, 769] width 1313 height 600
click at [571, 376] on p "60-Day Money Back Guarantee" at bounding box center [588, 374] width 90 height 9
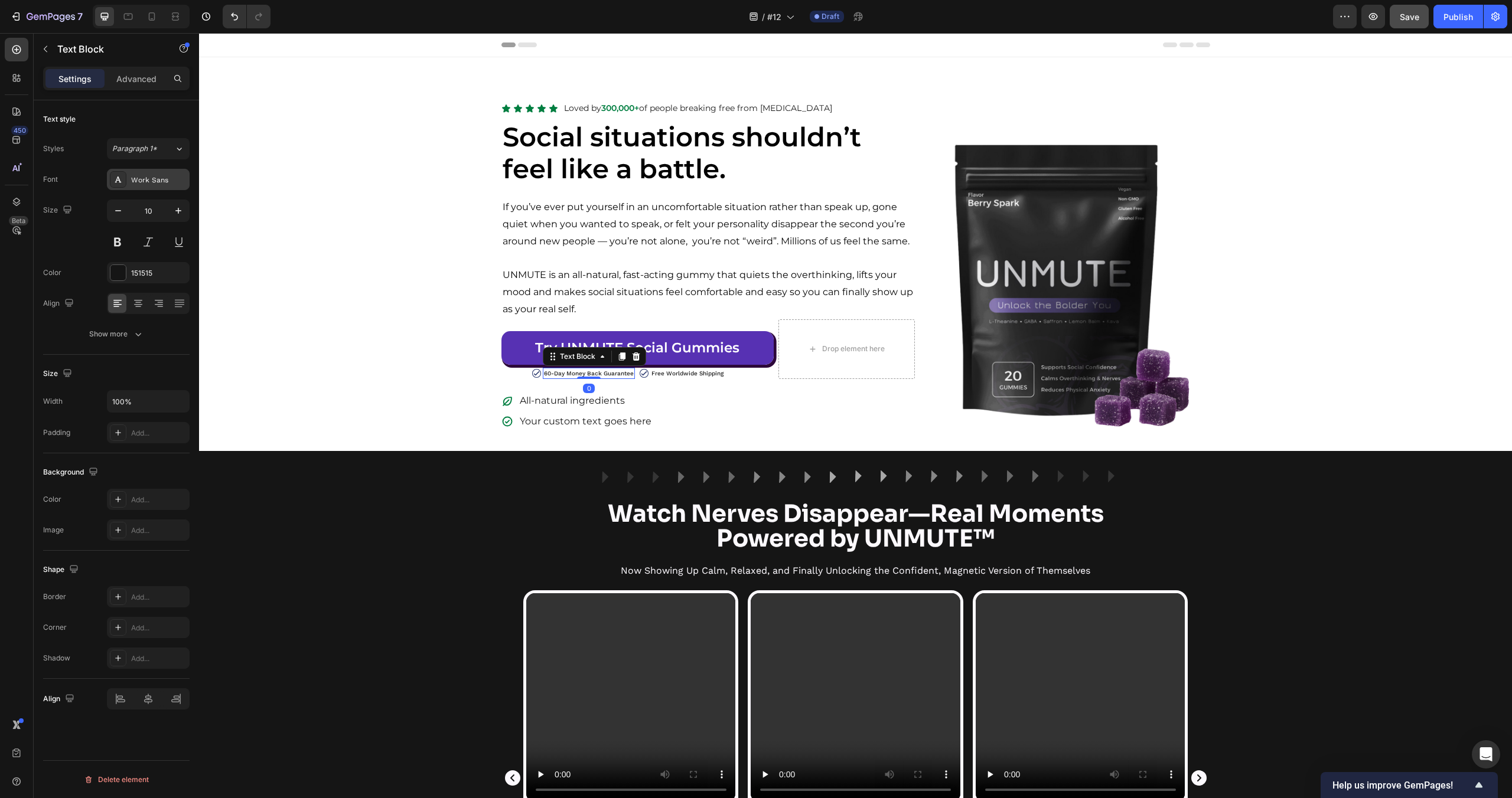
click at [164, 175] on div "Work Sans" at bounding box center [159, 180] width 55 height 11
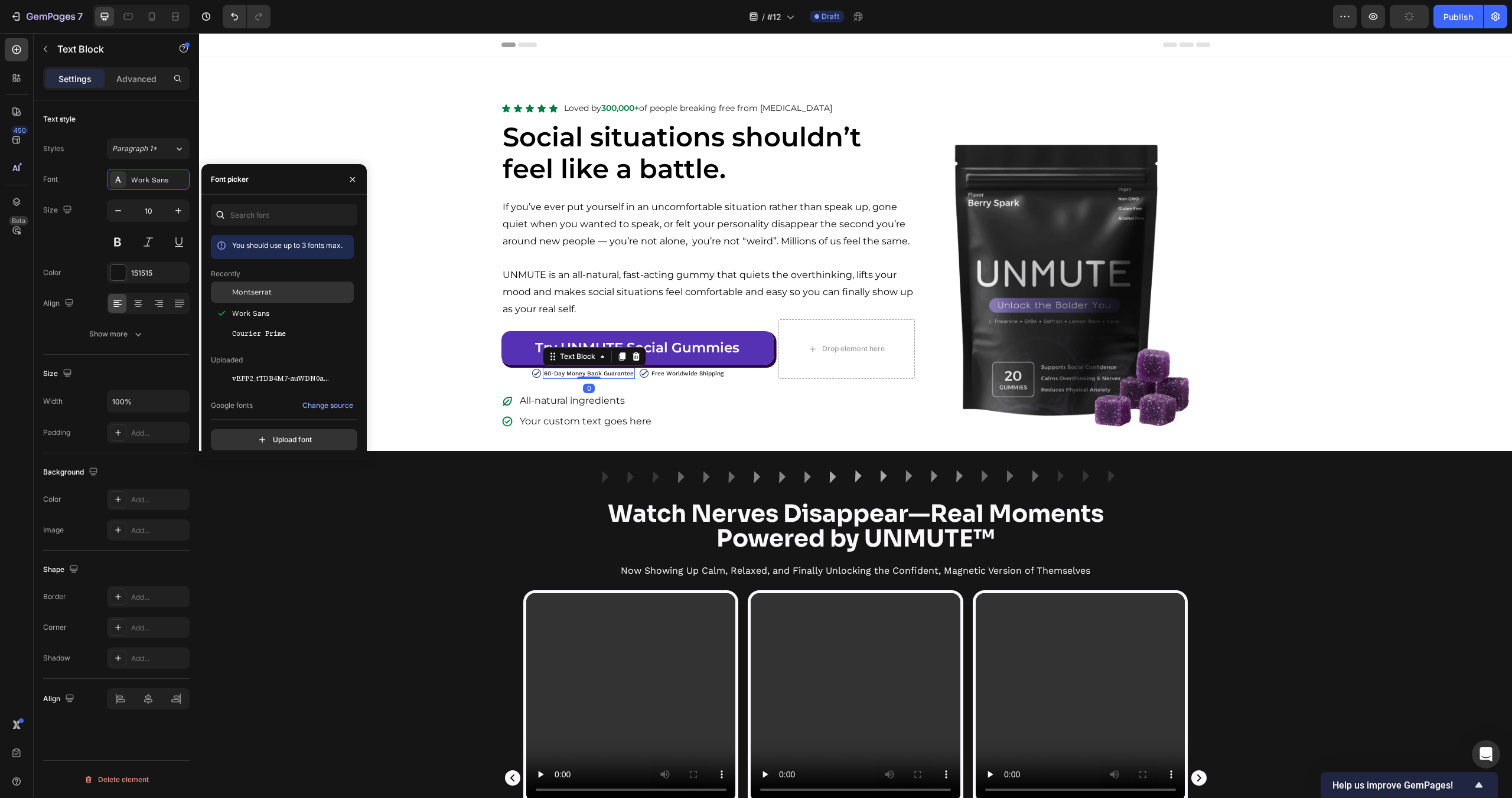
click at [260, 298] on div "Montserrat" at bounding box center [282, 292] width 143 height 21
click at [661, 373] on p "Free Worldwide Shipping" at bounding box center [688, 374] width 72 height 9
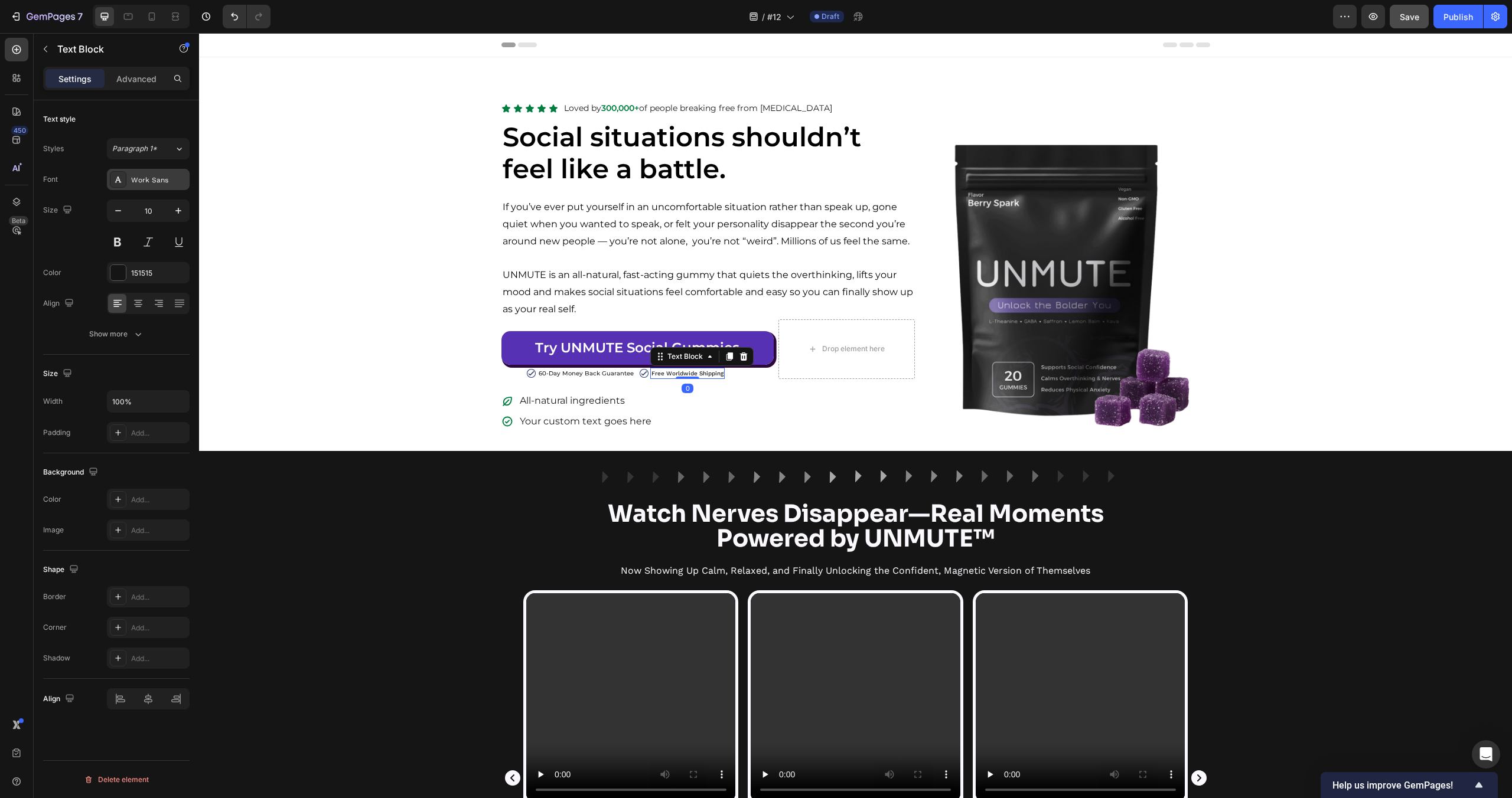
click at [160, 185] on div "Work Sans" at bounding box center [159, 180] width 55 height 11
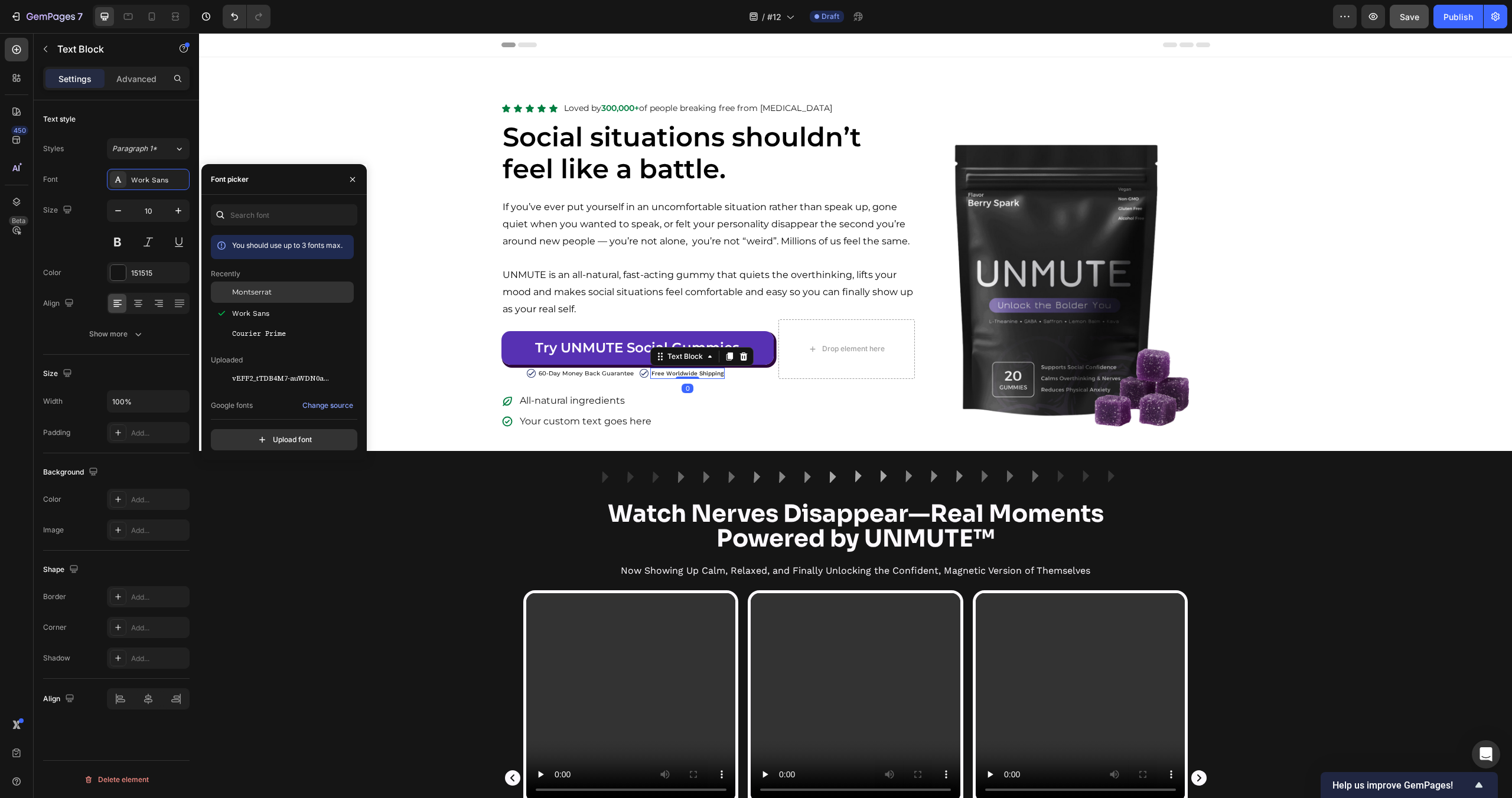
click at [247, 286] on div "Montserrat" at bounding box center [282, 292] width 143 height 21
click at [445, 587] on div "Image Row Watch Nerves Disappear—Real Moments Powered by UNMUTE™ Heading Now Sh…" at bounding box center [856, 769] width 1313 height 600
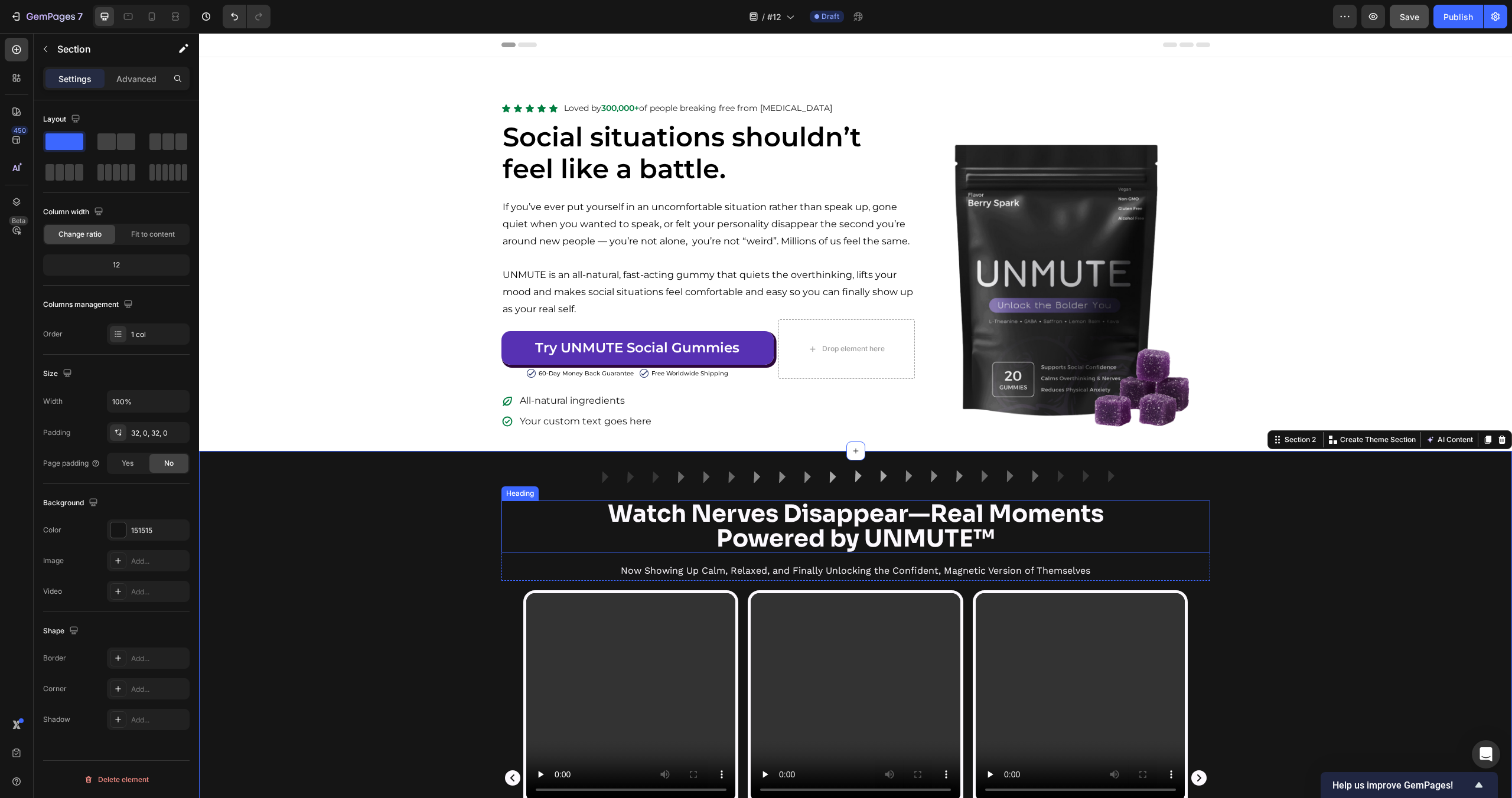
click at [838, 526] on strong "Powered by UNMUTE™" at bounding box center [855, 539] width 278 height 30
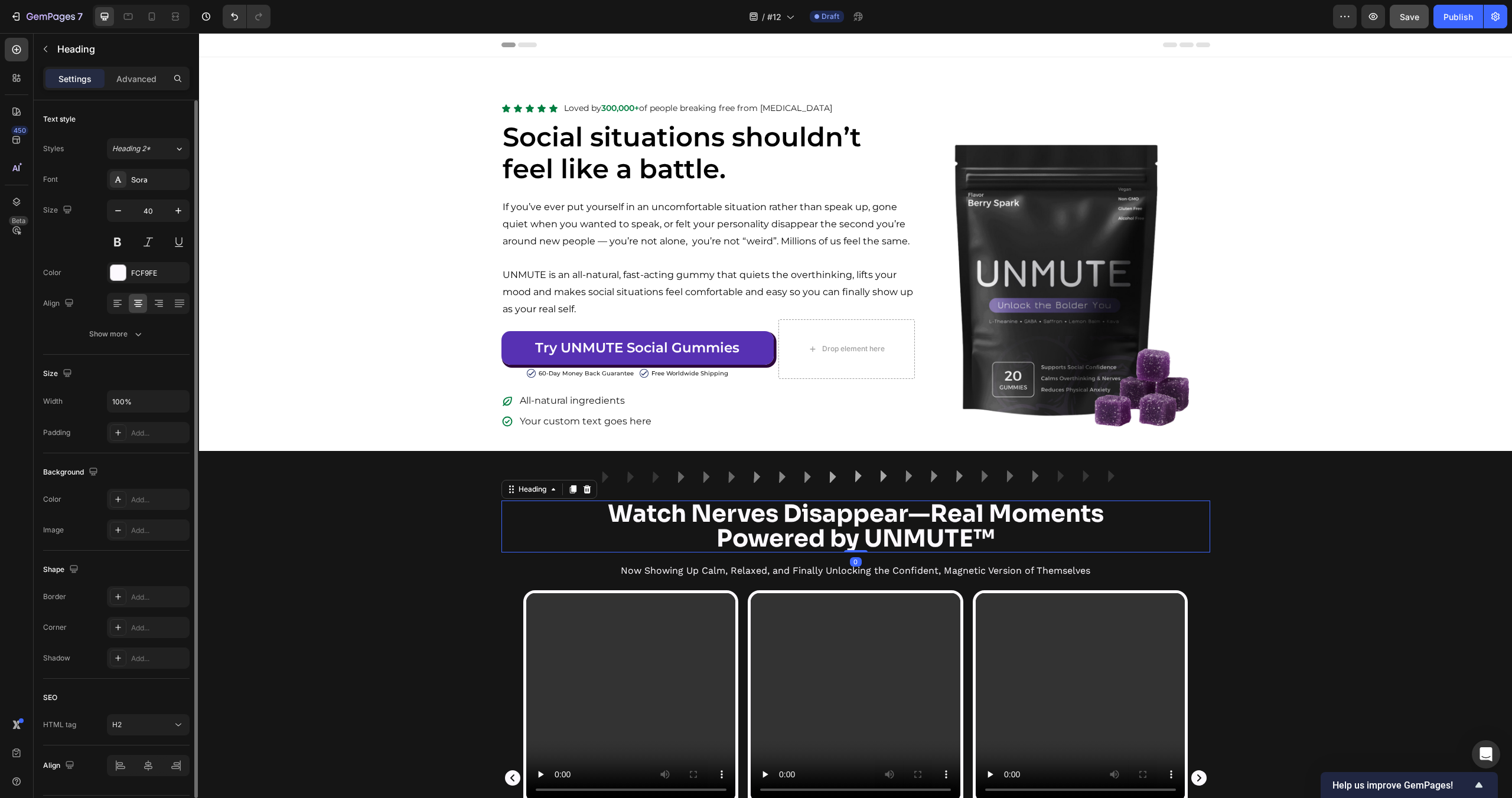
click at [153, 191] on div "Font Sora Size 40 Color FCF9FE Align Show more" at bounding box center [116, 256] width 147 height 176
click at [151, 182] on div "Sora" at bounding box center [159, 180] width 55 height 11
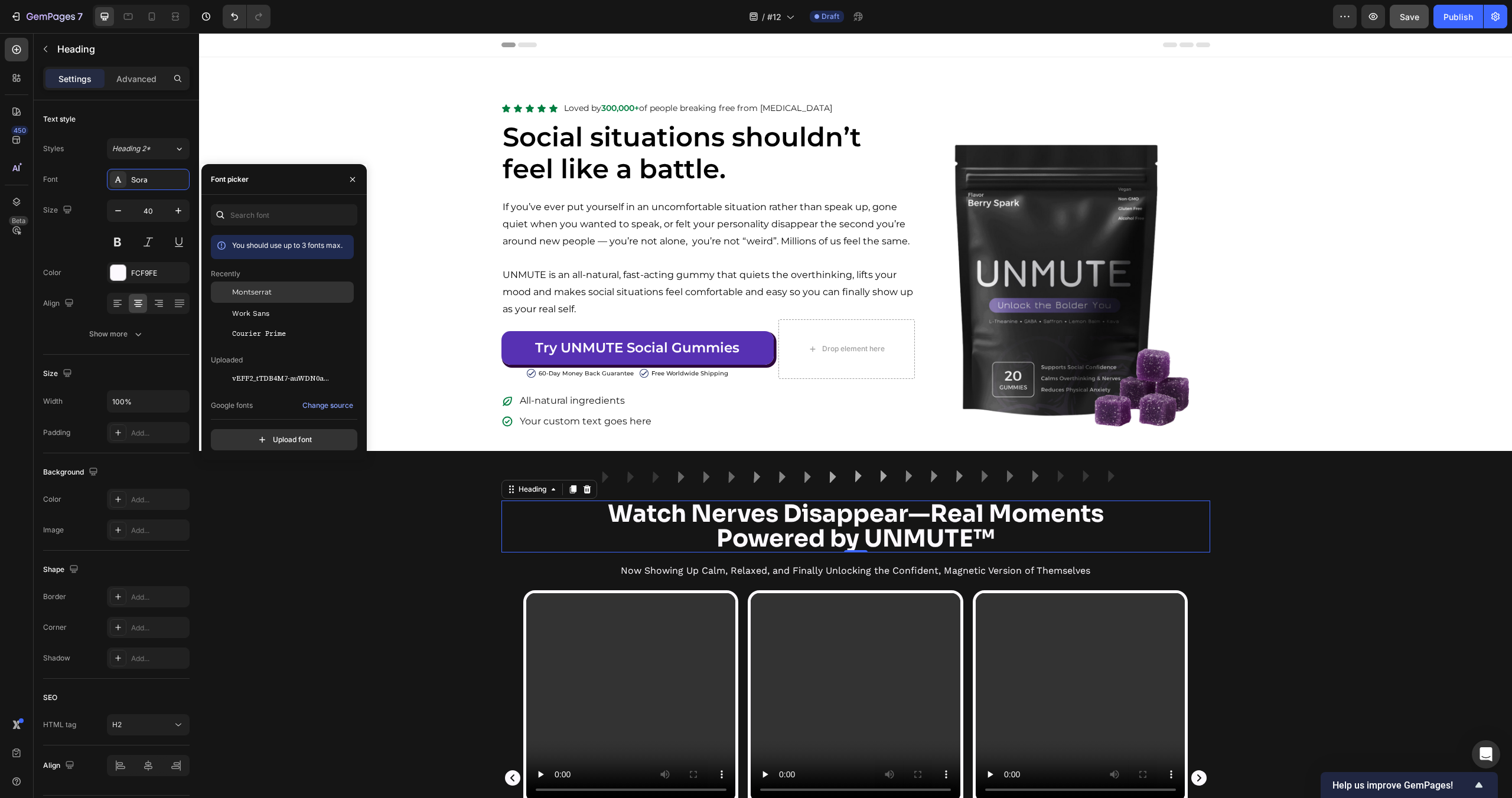
click at [250, 286] on div "Montserrat" at bounding box center [282, 292] width 143 height 21
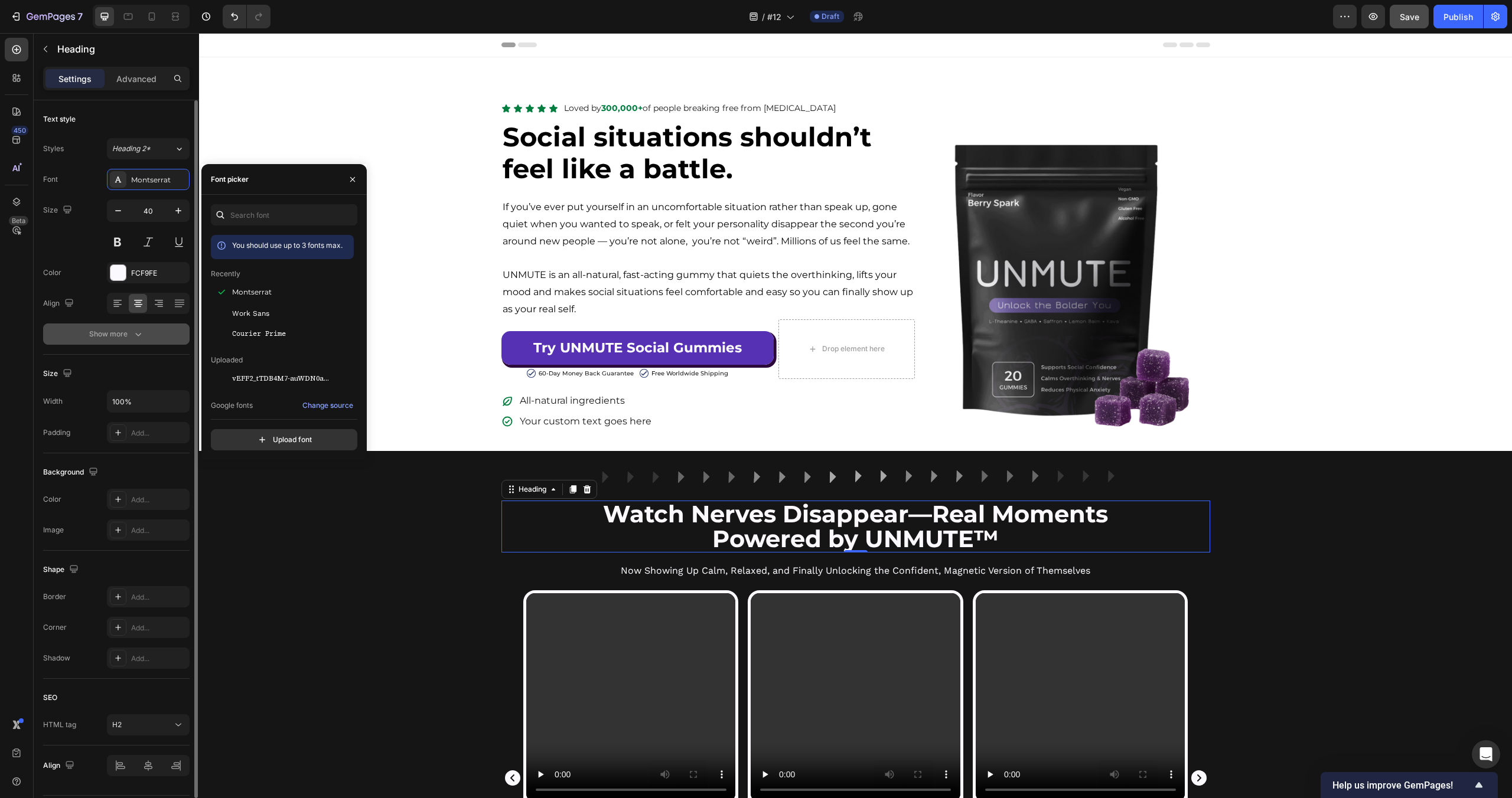
click at [155, 329] on button "Show more" at bounding box center [116, 334] width 147 height 21
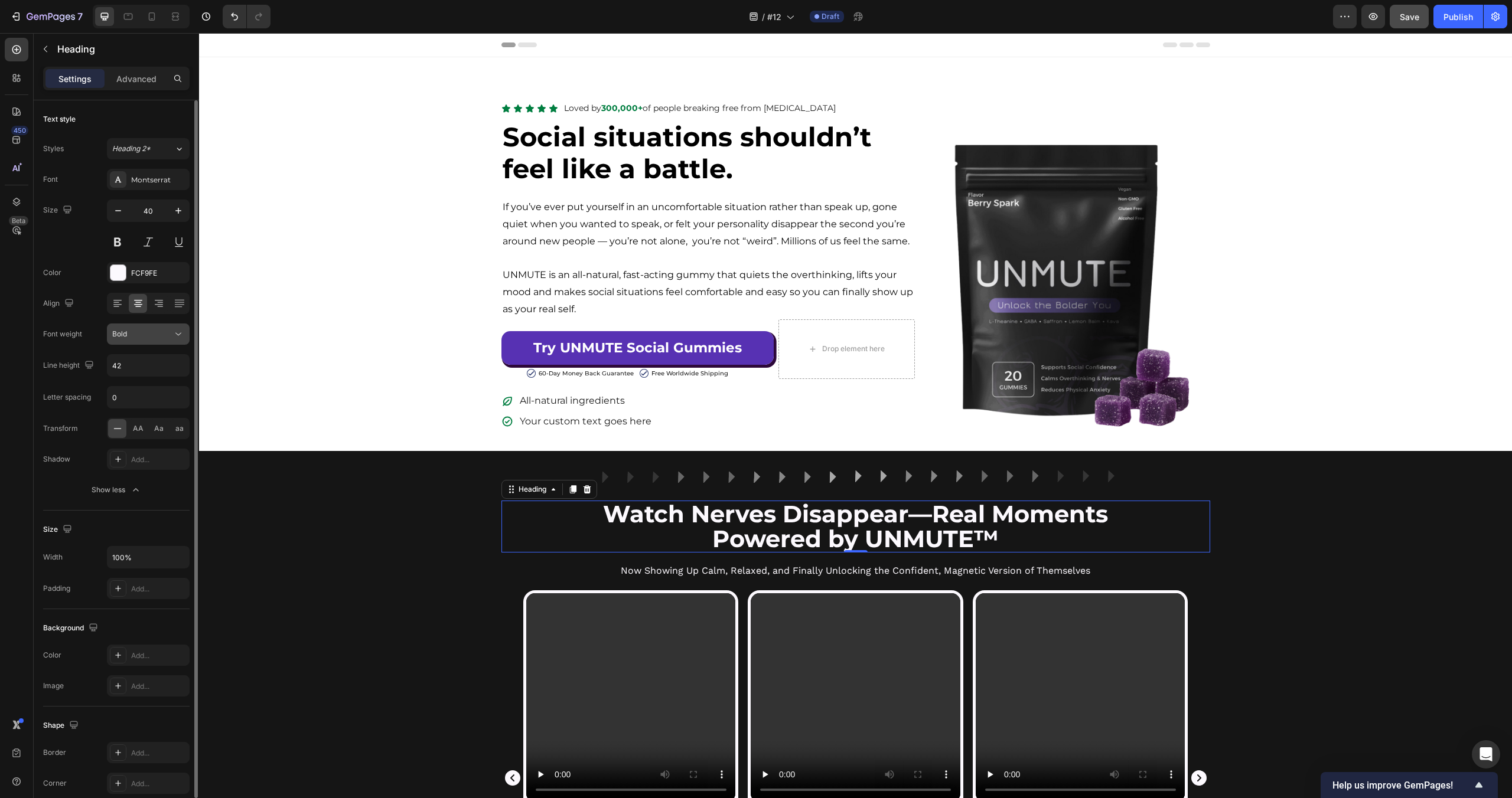
click at [167, 334] on div "Bold" at bounding box center [142, 334] width 60 height 11
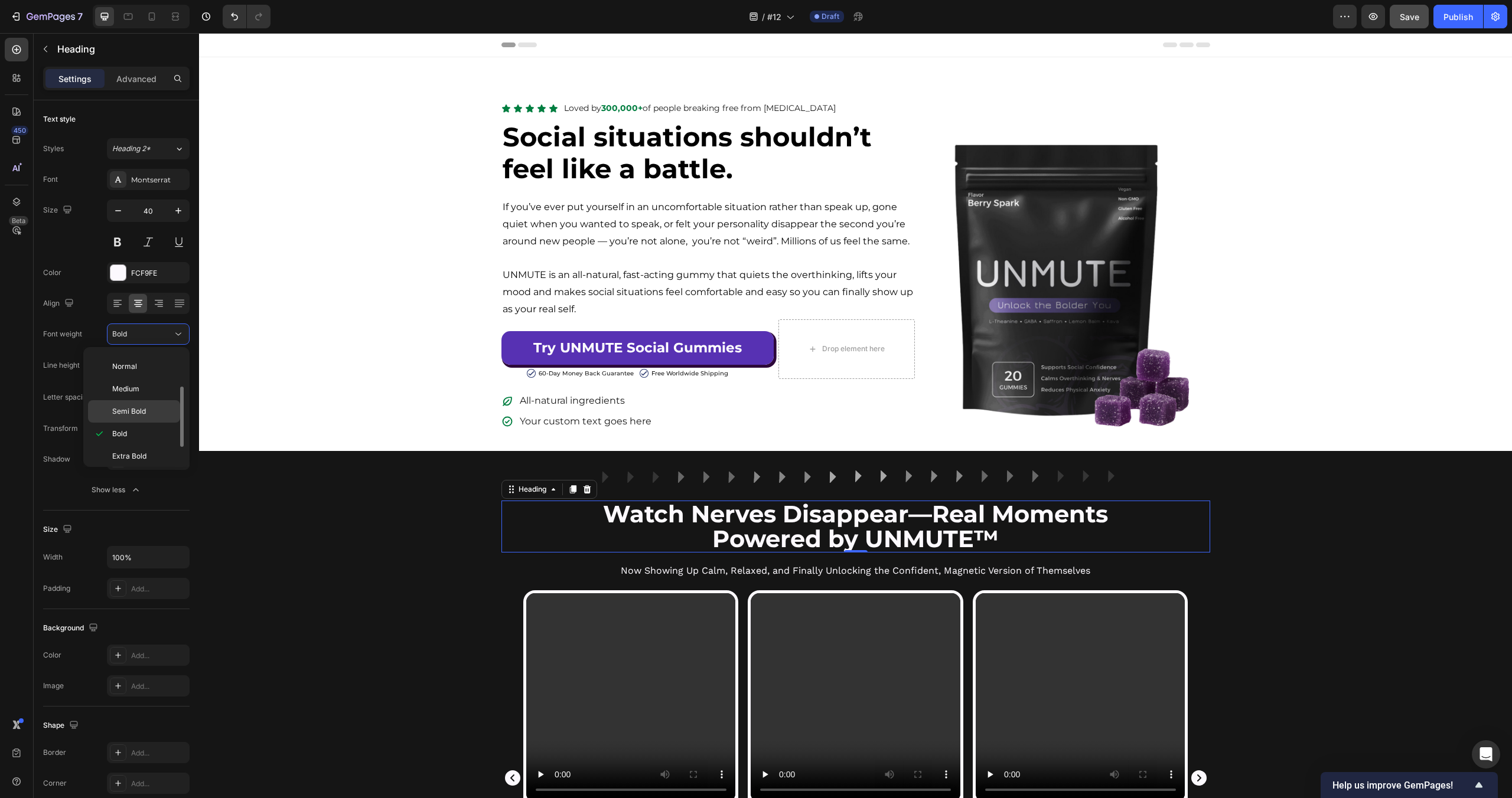
click at [153, 413] on p "Semi Bold" at bounding box center [144, 411] width 63 height 11
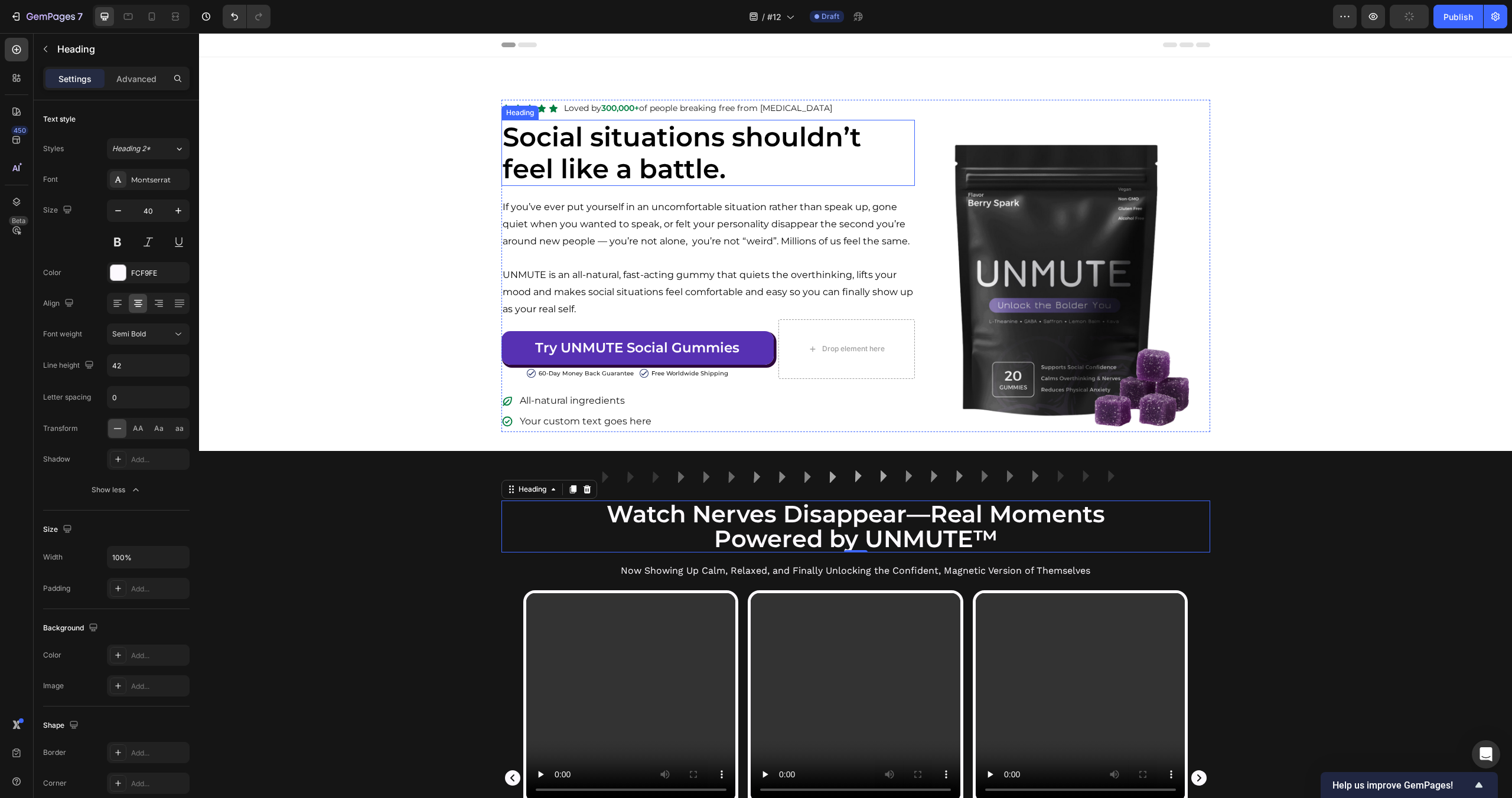
click at [634, 163] on strong "Social situations shouldn’t feel like a battle." at bounding box center [682, 153] width 358 height 65
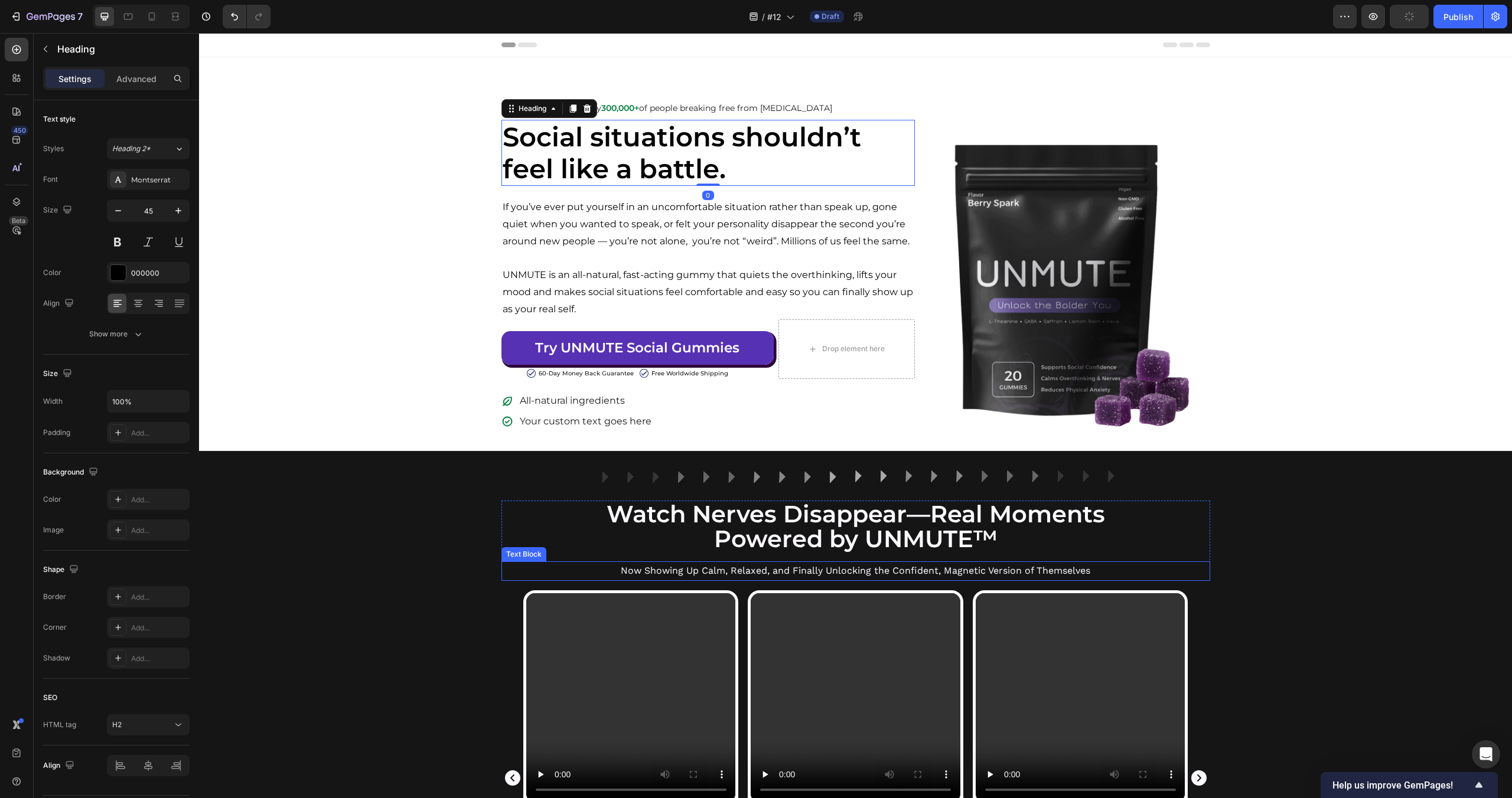
click at [810, 566] on p "Now Showing Up Calm, Relaxed, and Finally Unlocking the Confident, Magnetic Ver…" at bounding box center [856, 571] width 706 height 18
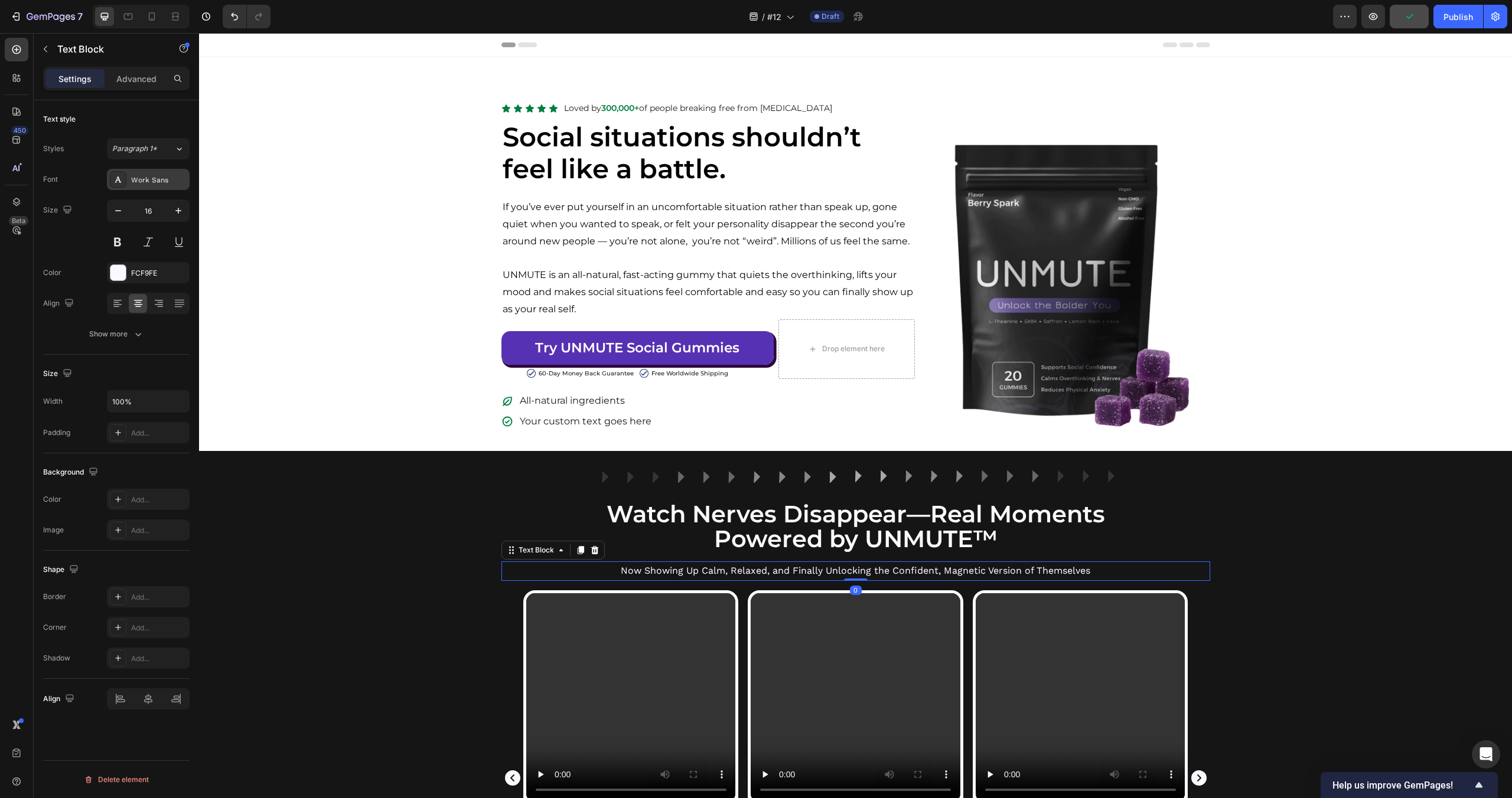
click at [173, 180] on div "Work Sans" at bounding box center [159, 180] width 55 height 11
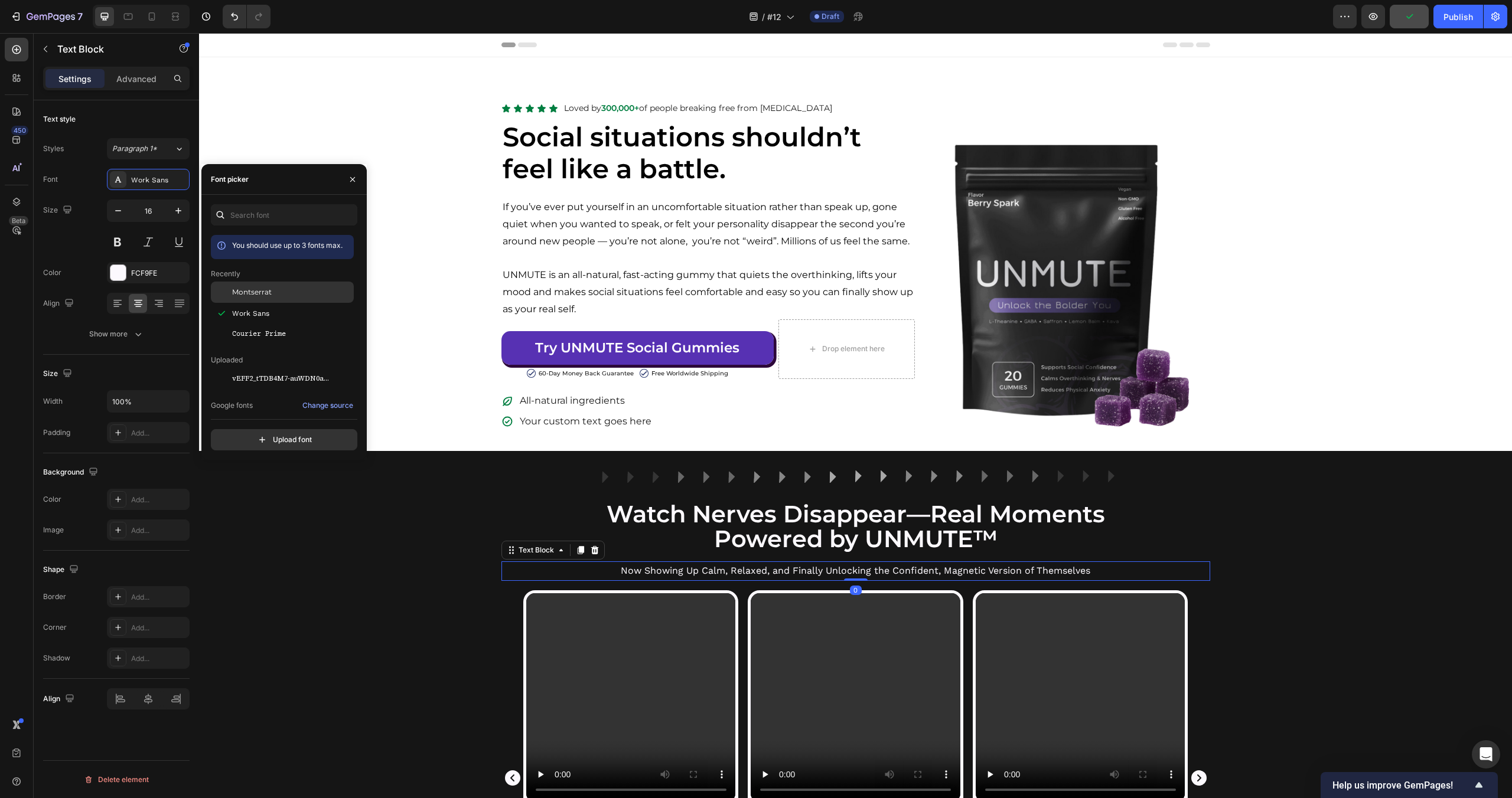
click at [257, 292] on span "Montserrat" at bounding box center [251, 292] width 40 height 11
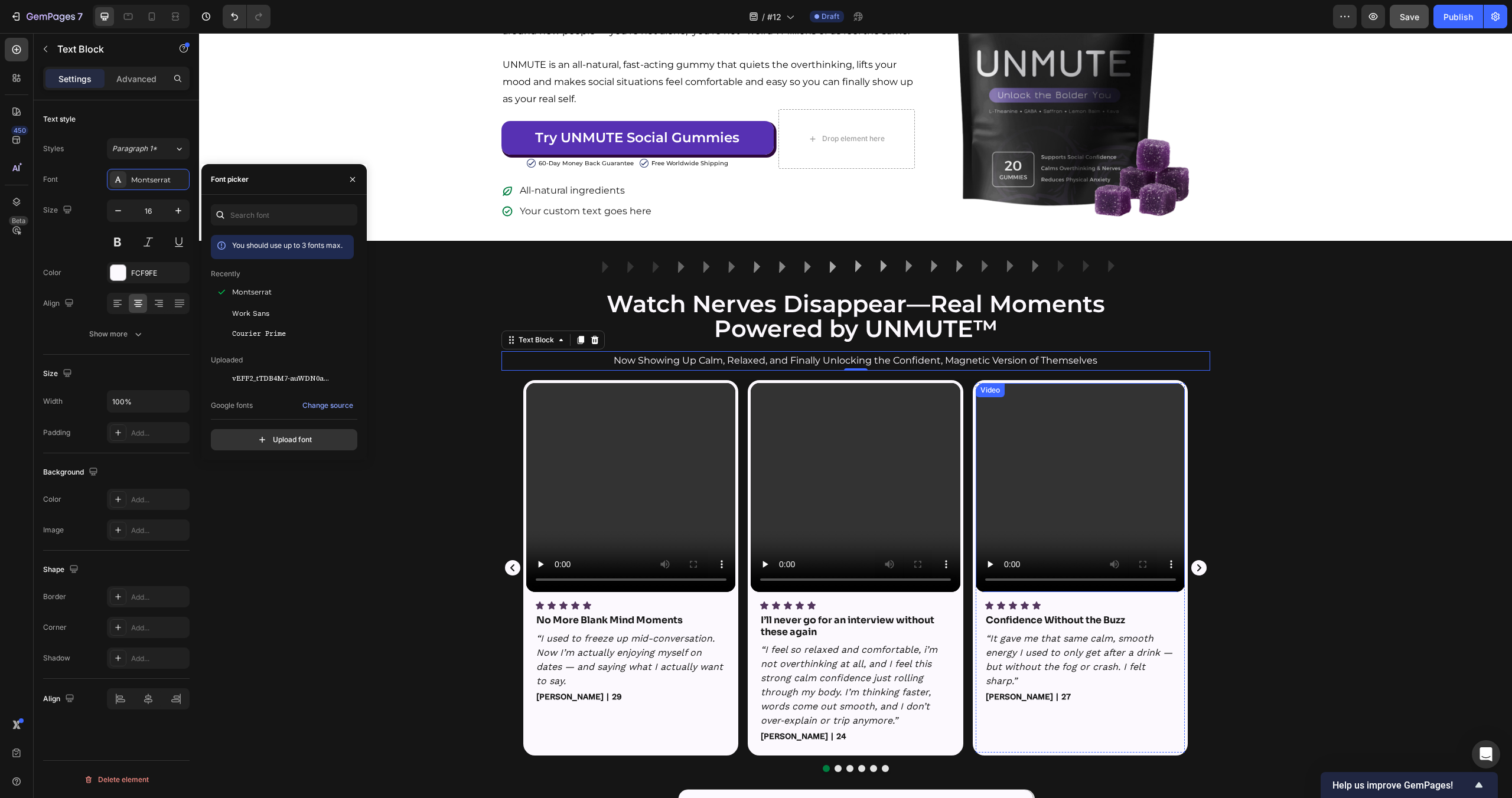
scroll to position [211, 0]
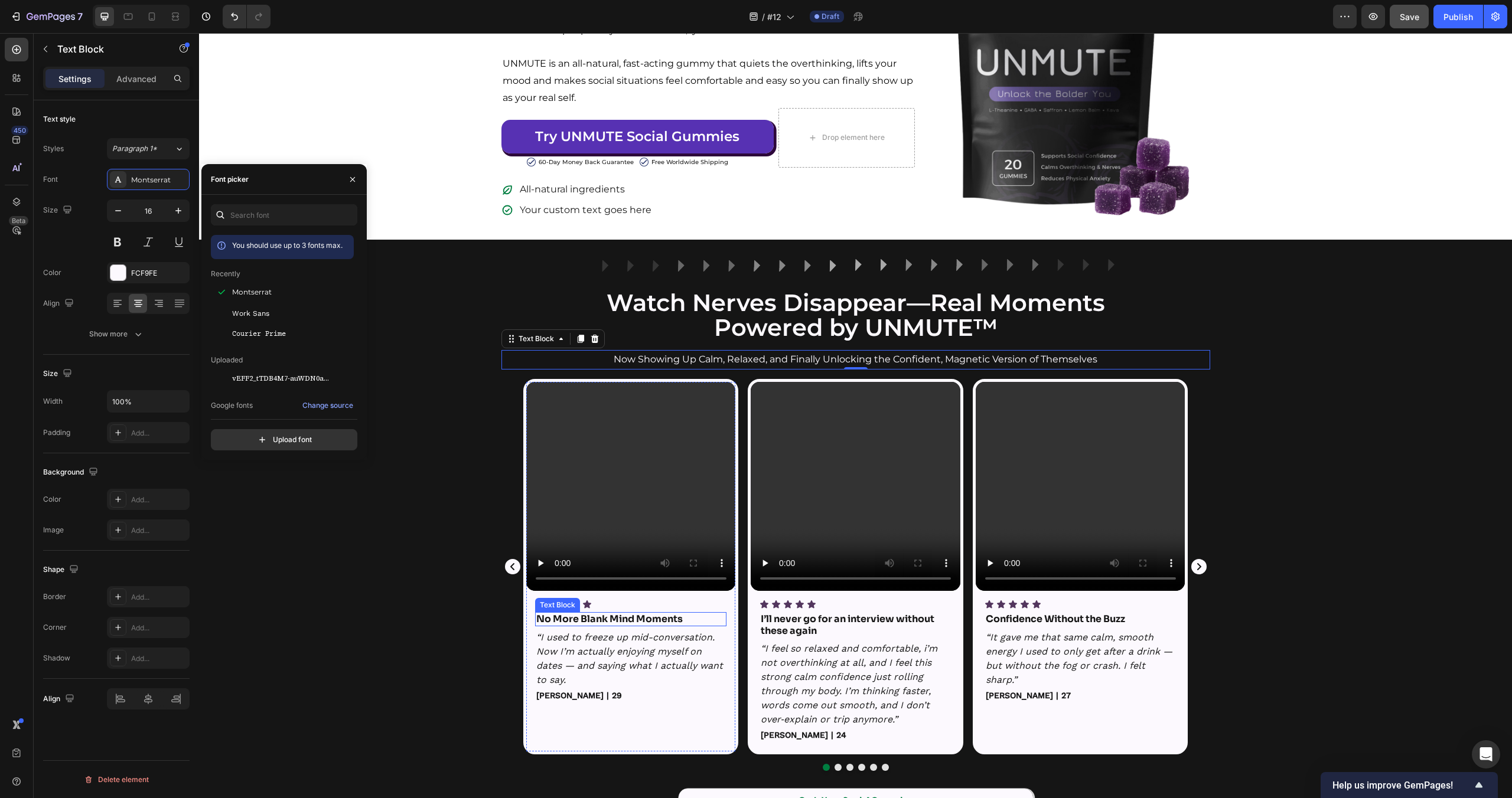
click at [669, 619] on strong "No More Blank Mind Moments" at bounding box center [609, 618] width 147 height 12
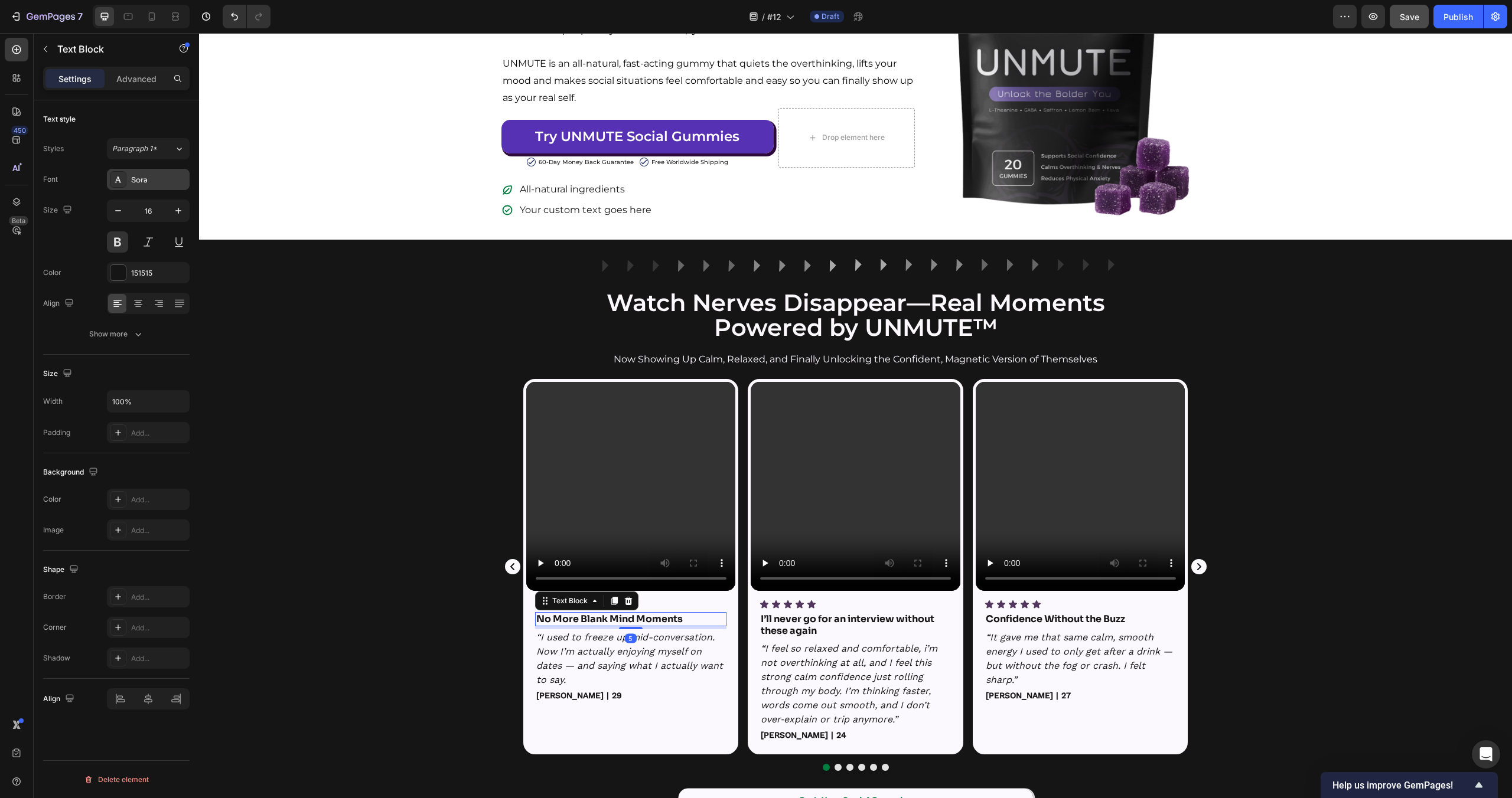
click at [141, 180] on div "Sora" at bounding box center [159, 180] width 55 height 11
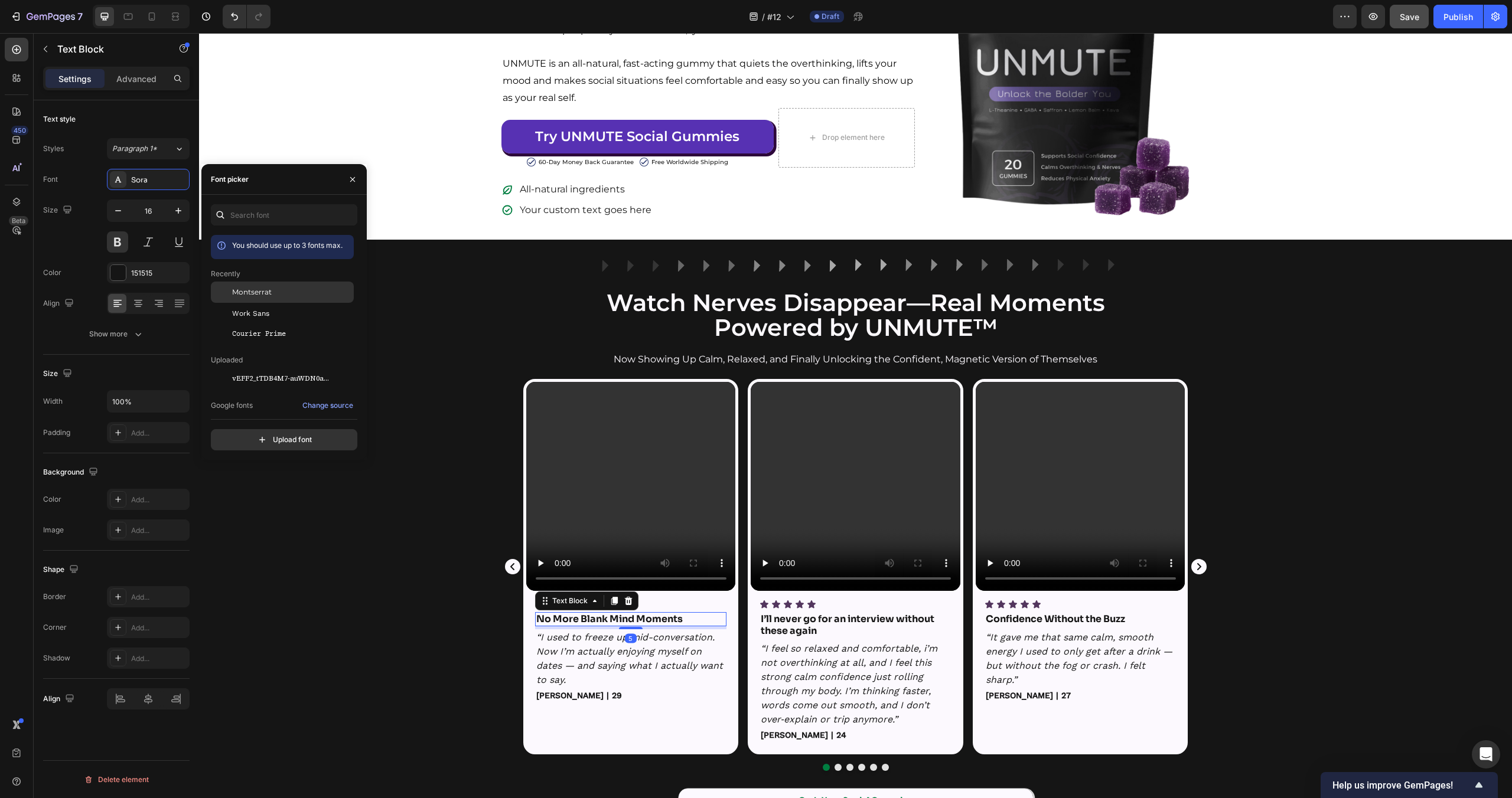
click at [254, 298] on div "Montserrat" at bounding box center [282, 292] width 143 height 21
click at [381, 617] on div "Video Icon Icon Icon Icon Icon Icon List No More Blank Mind Moments Text Block …" at bounding box center [856, 575] width 1313 height 392
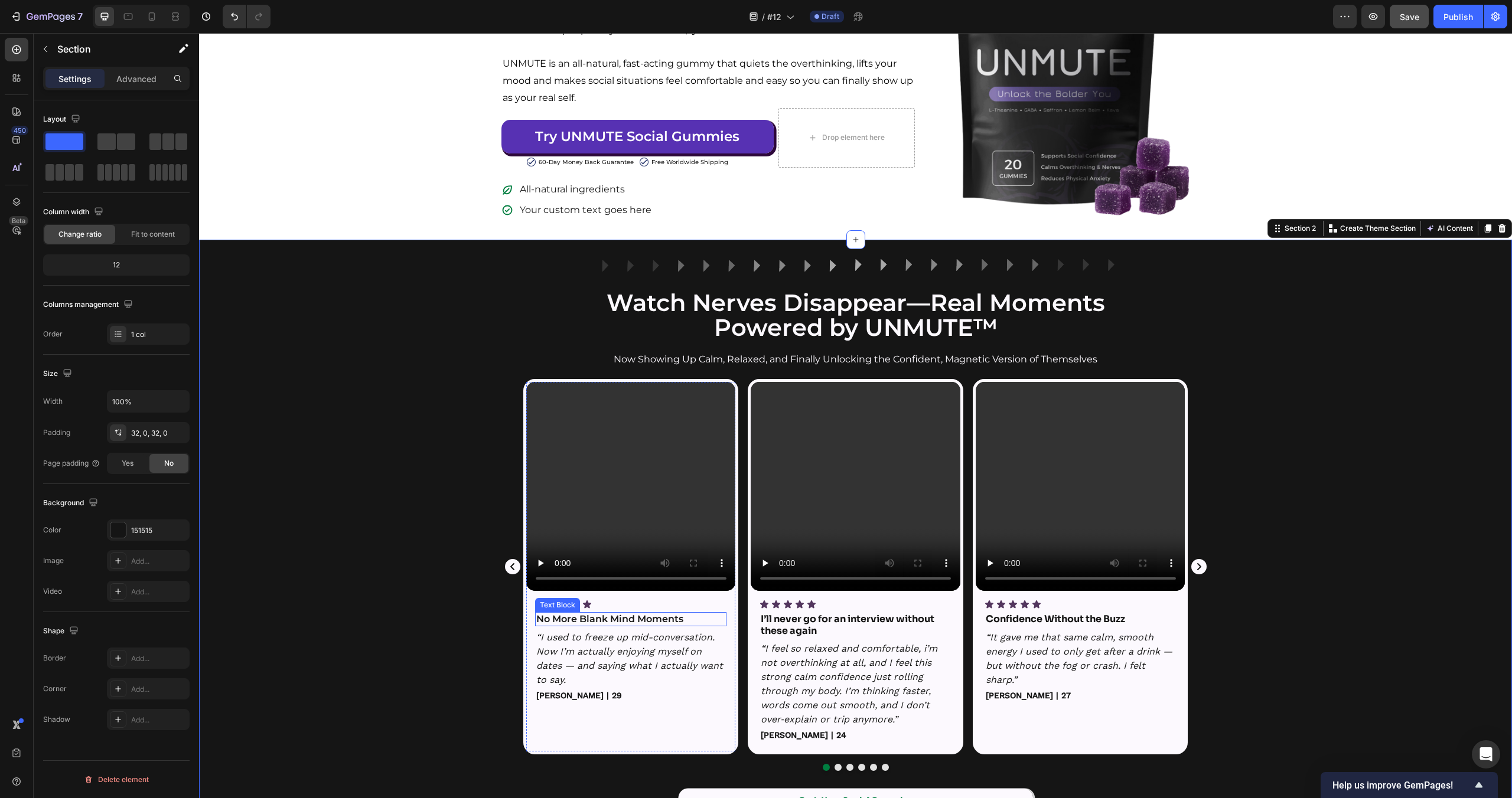
click at [616, 614] on strong "No More Blank Mind Moments" at bounding box center [609, 619] width 147 height 11
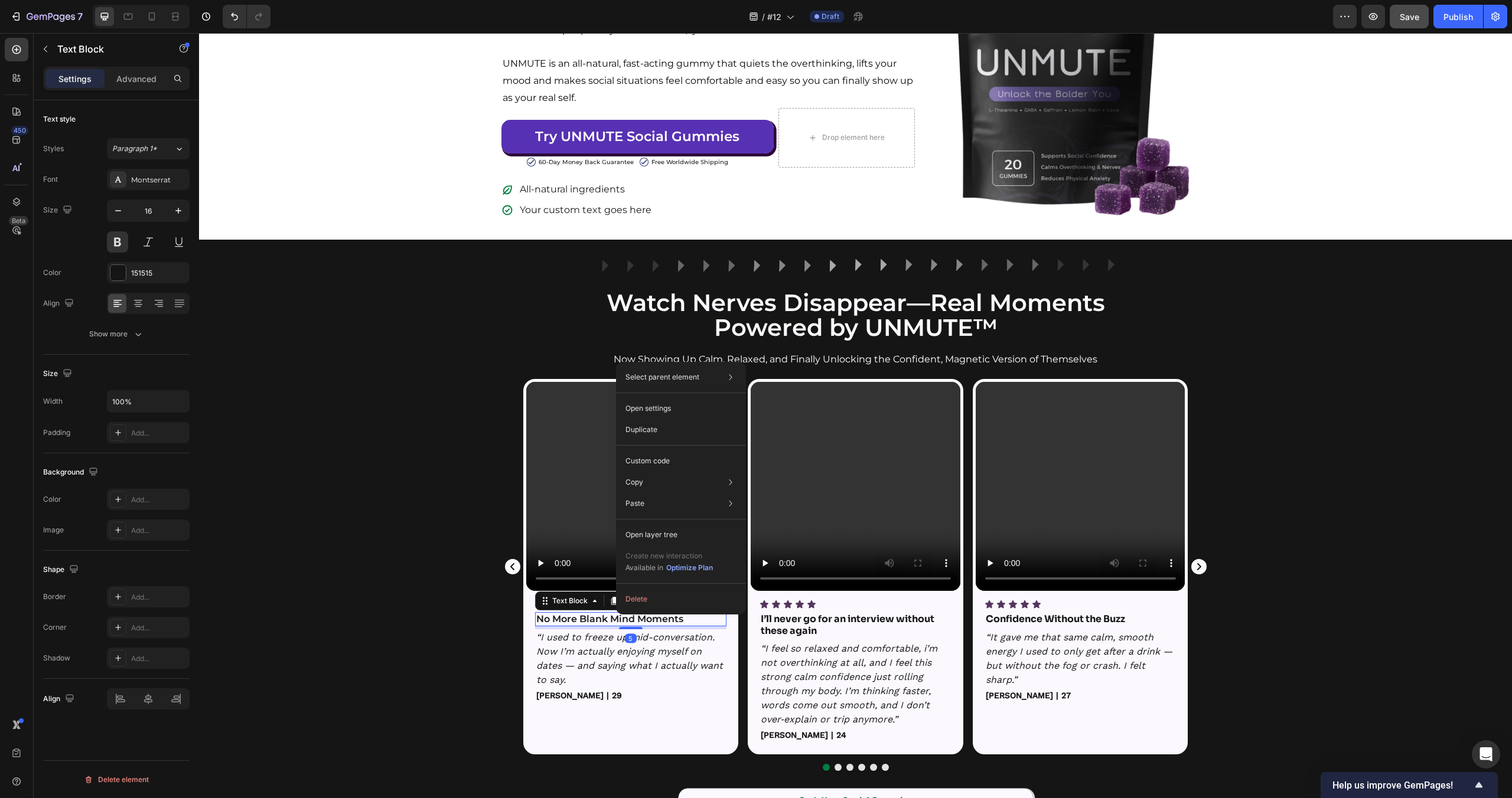
drag, startPoint x: 616, startPoint y: 614, endPoint x: 825, endPoint y: 636, distance: 210.2
click at [798, 504] on div "Copy style" at bounding box center [813, 507] width 121 height 21
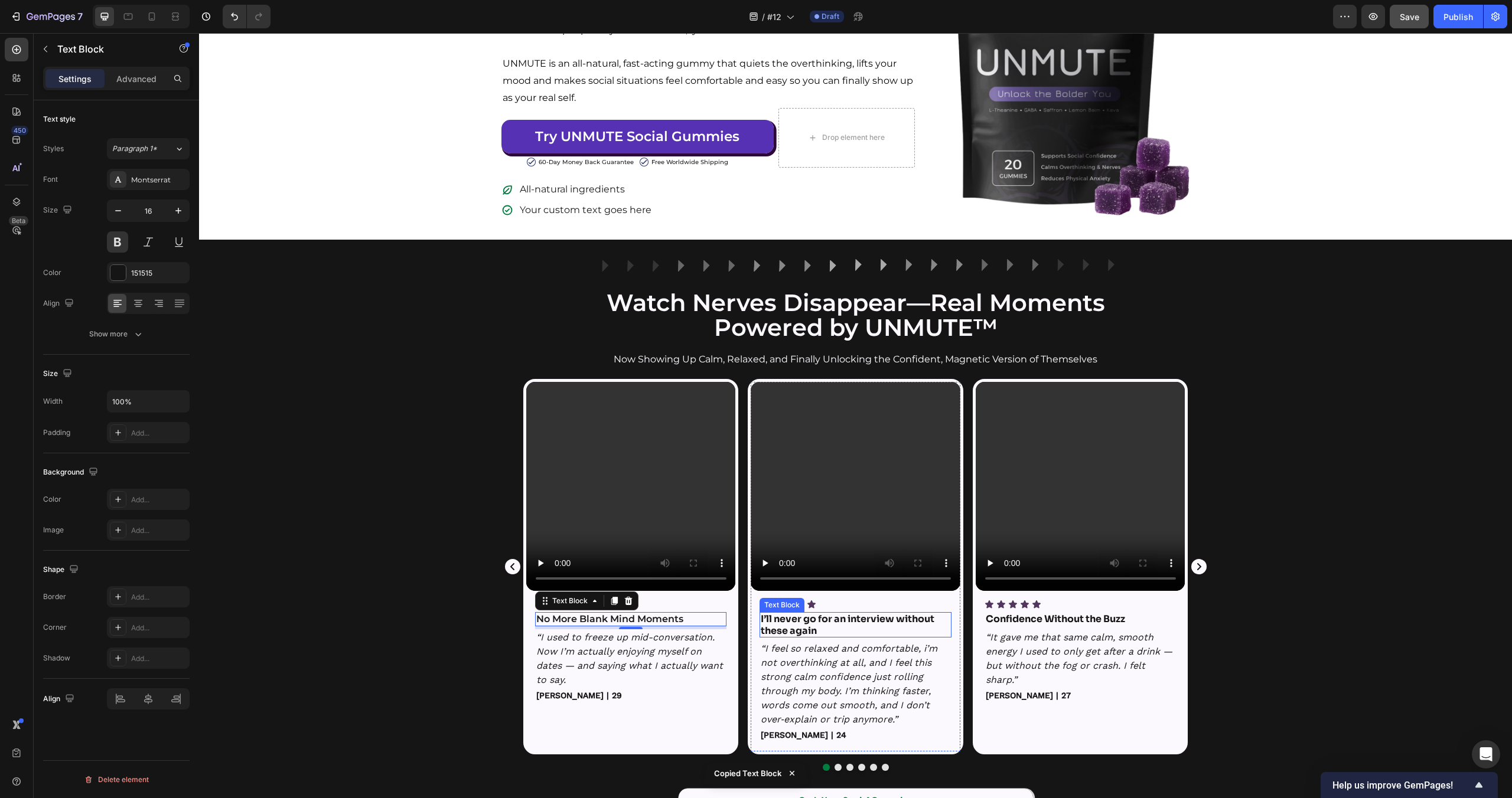
click at [809, 618] on strong "I’ll never go for an interview without these again" at bounding box center [847, 625] width 174 height 24
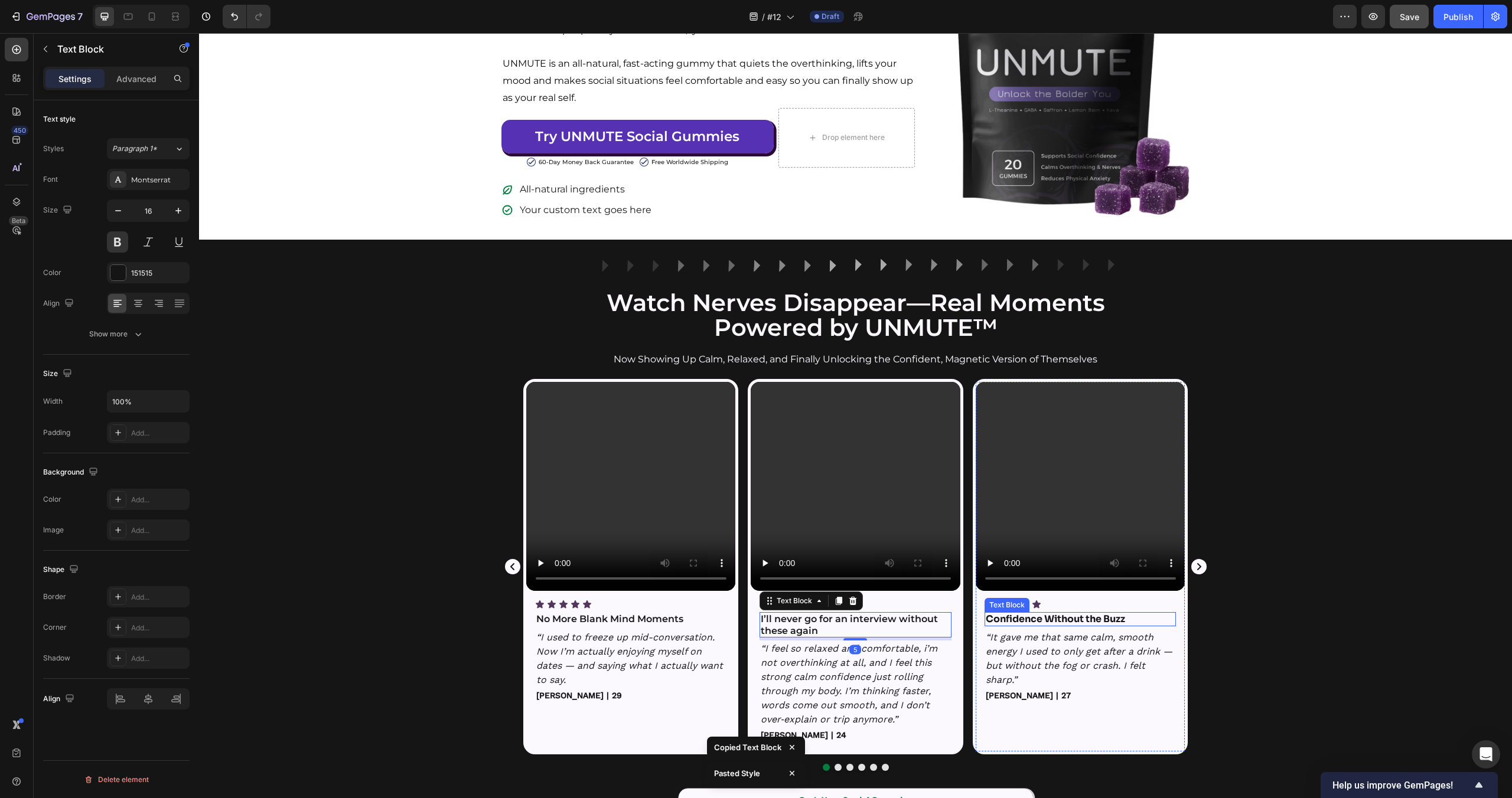
click at [1055, 619] on strong "Confidence Without the Buzz" at bounding box center [1055, 618] width 139 height 12
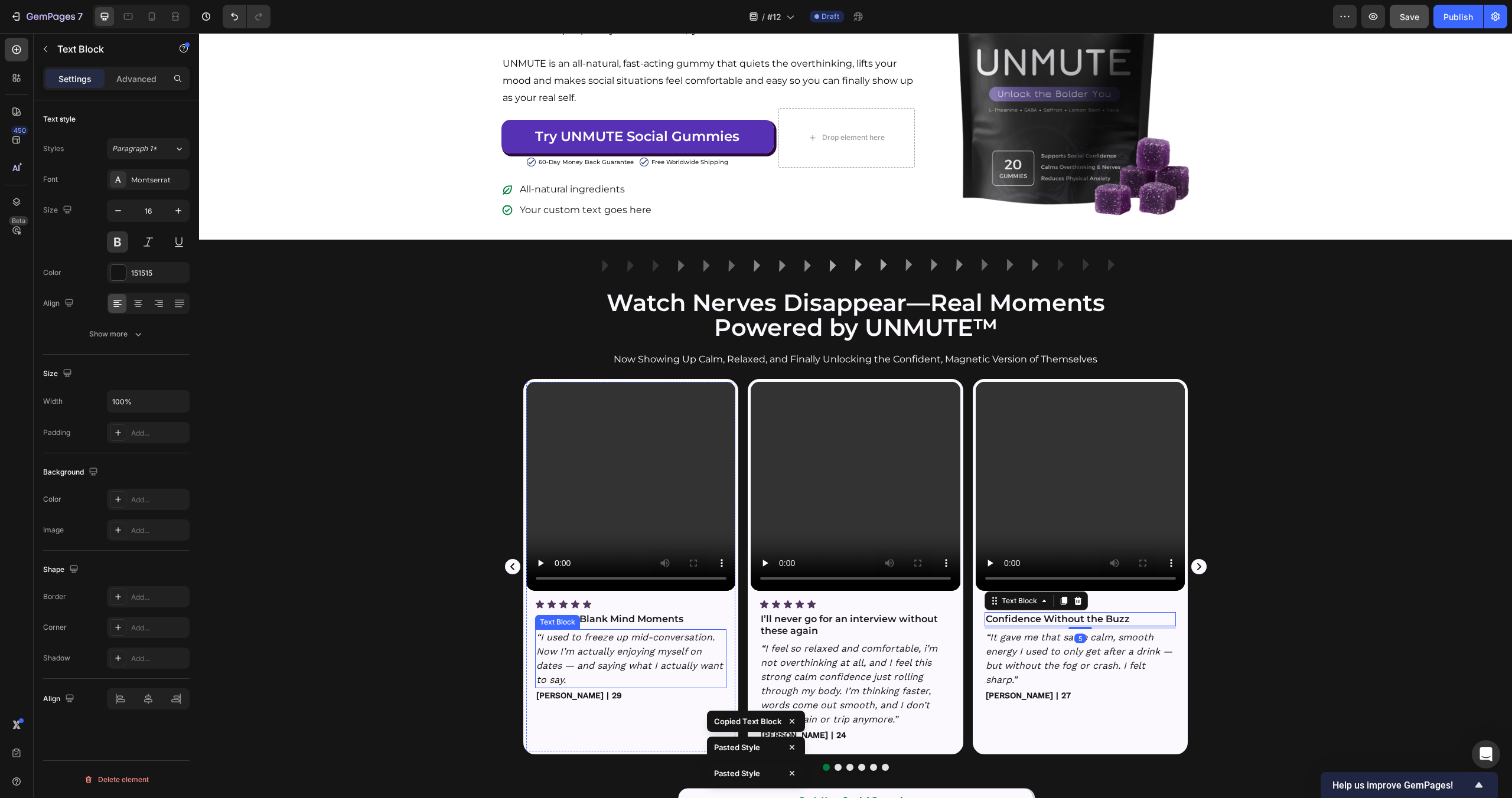
click at [677, 646] on p "“I used to freeze up mid-conversation. Now I’m actually enjoying myself on date…" at bounding box center [630, 658] width 189 height 56
click at [155, 181] on div "Work Sans" at bounding box center [159, 180] width 55 height 11
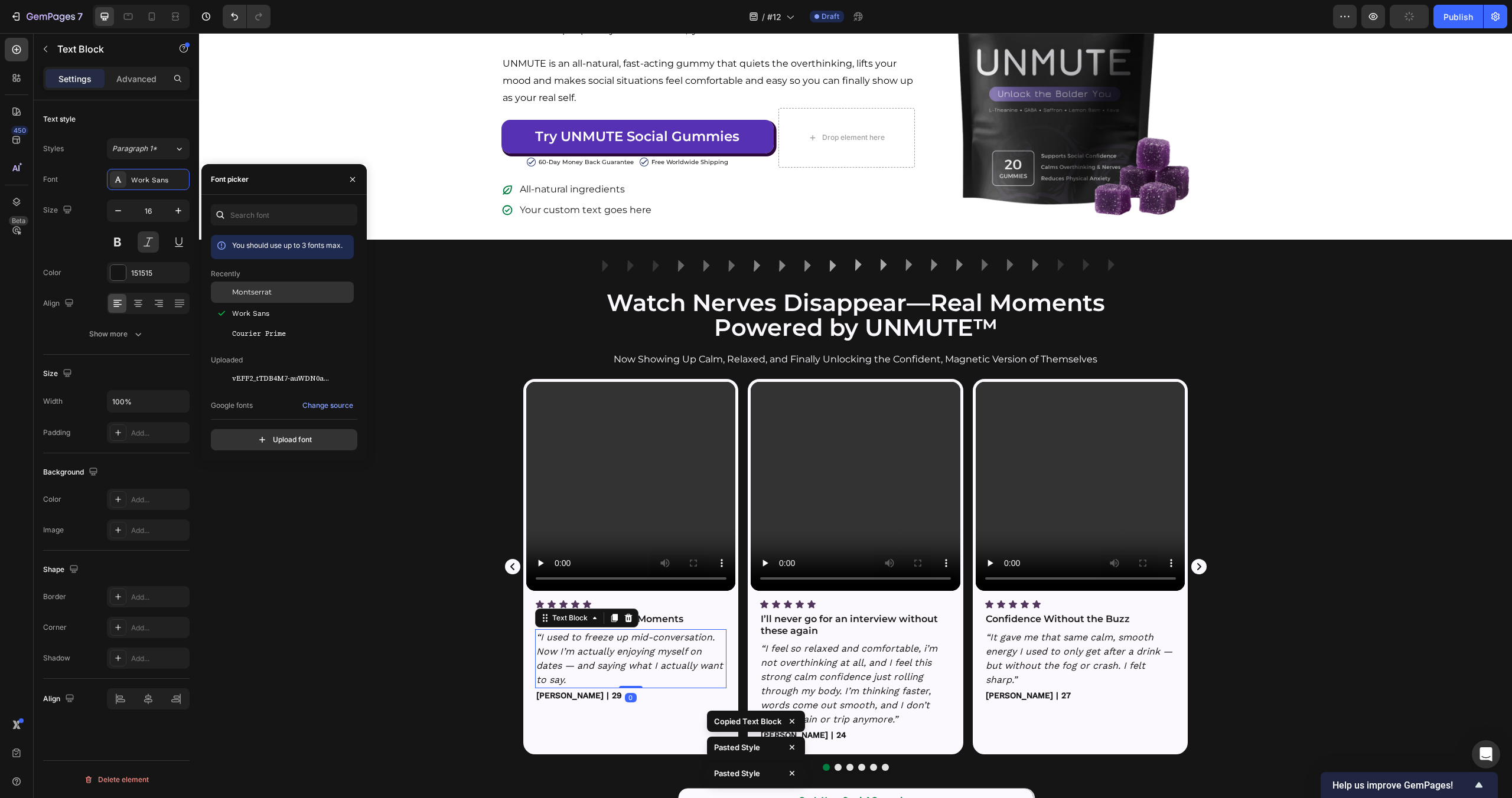
click at [244, 287] on span "Montserrat" at bounding box center [251, 292] width 40 height 11
click at [366, 640] on div "Video Icon Icon Icon Icon Icon Icon List No More Blank Mind Moments Text Block …" at bounding box center [856, 575] width 1313 height 392
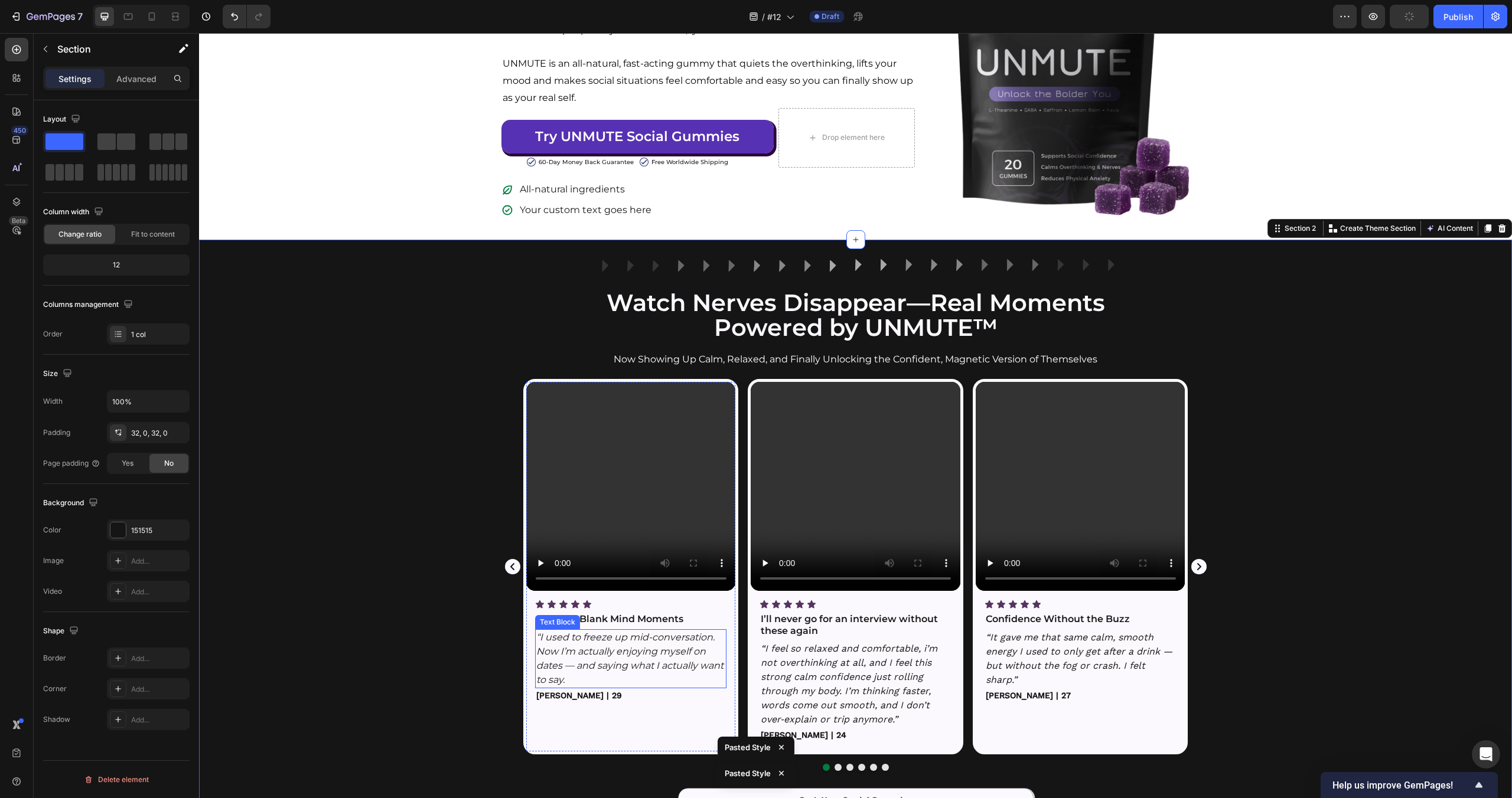
click at [623, 656] on p "“I used to freeze up mid-conversation. Now I’m actually enjoying myself on date…" at bounding box center [630, 658] width 189 height 56
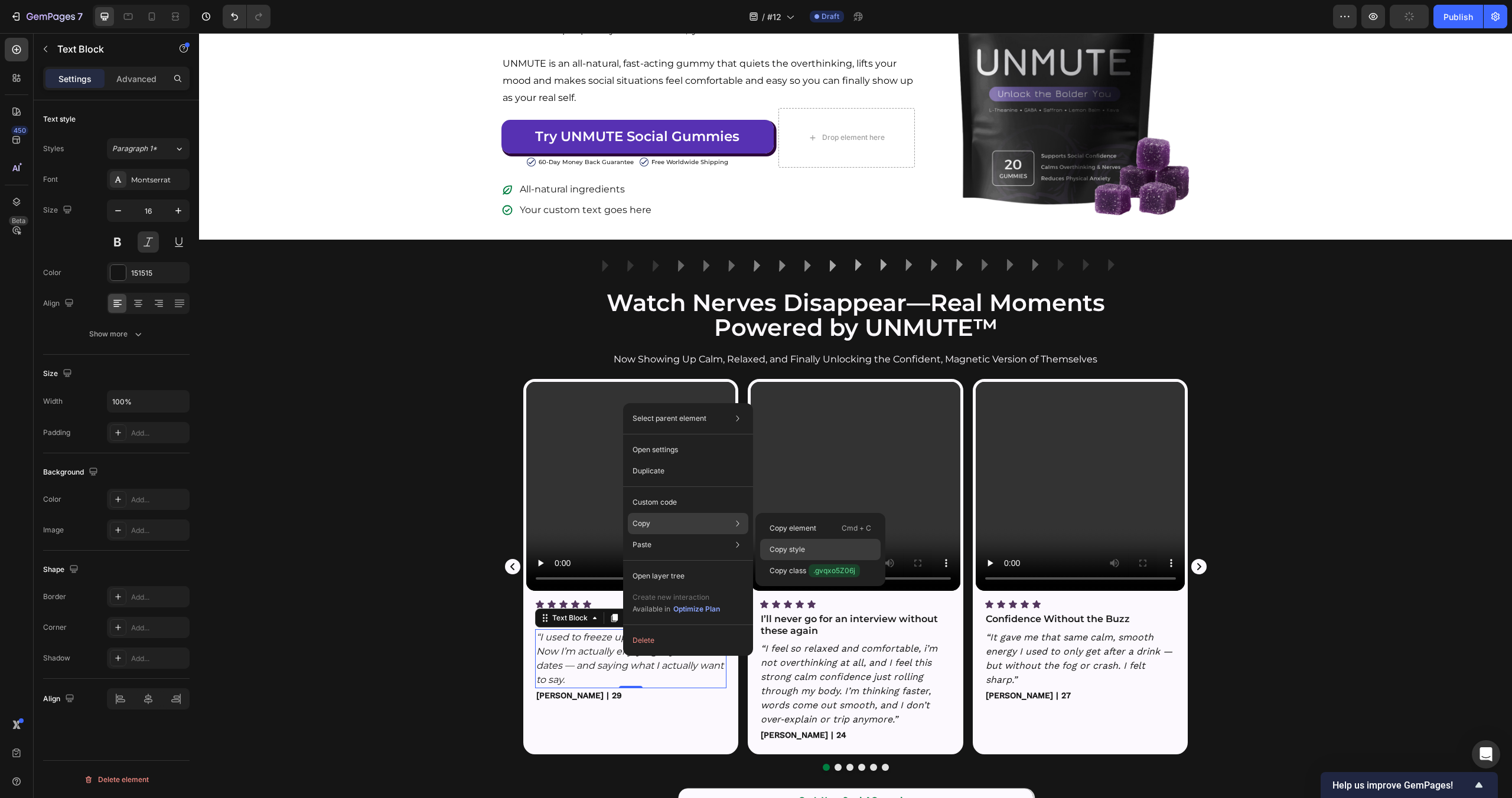
drag, startPoint x: 829, startPoint y: 560, endPoint x: 829, endPoint y: 554, distance: 6.0
click at [829, 554] on div "Copy element Cmd + C Copy style Copy class .gvqxo5Z06j" at bounding box center [820, 549] width 130 height 73
click at [829, 554] on div "Copy style" at bounding box center [821, 549] width 121 height 21
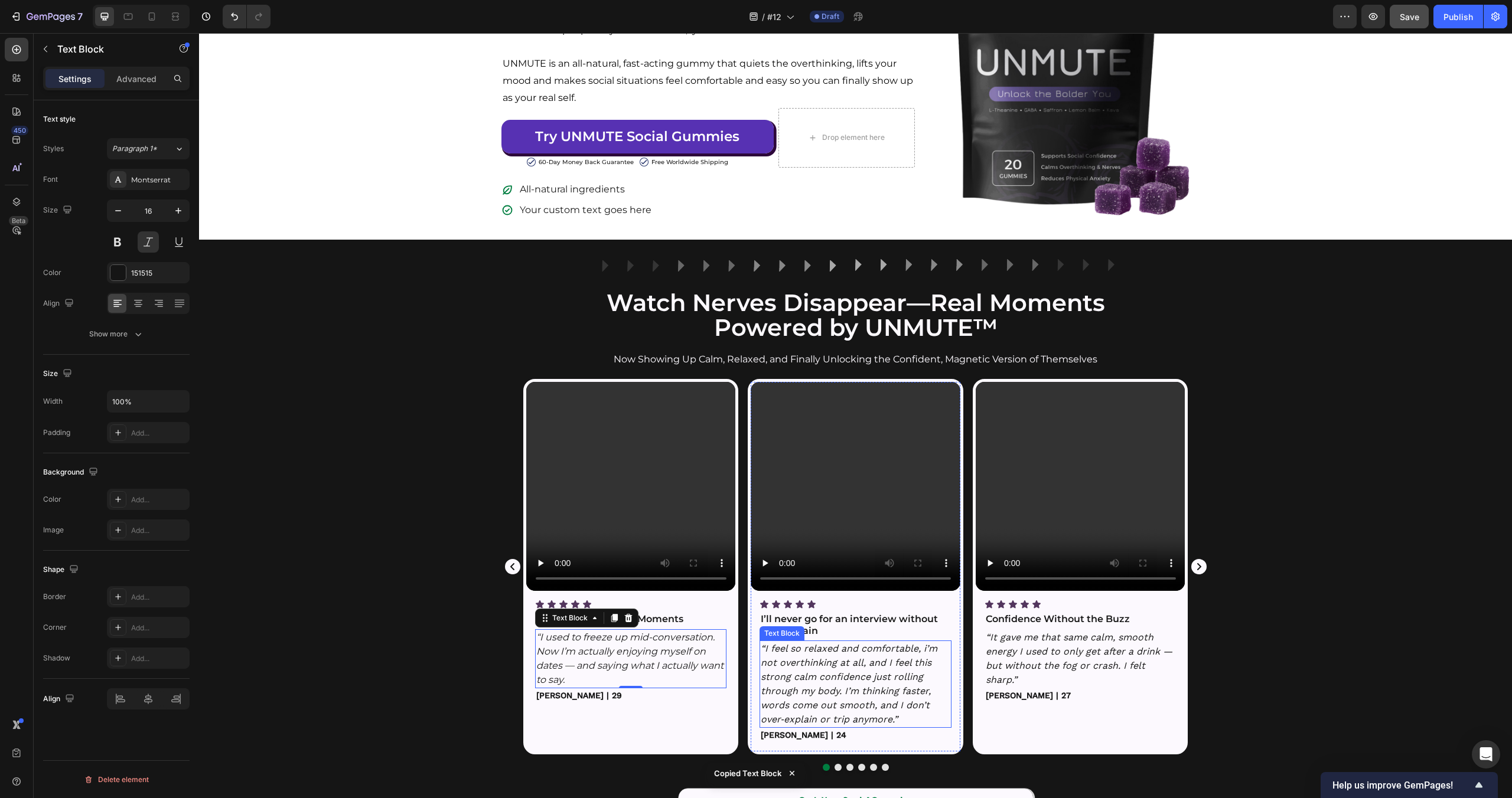
click at [827, 672] on p "“I feel so relaxed and comfortable, i’m not overthinking at all, and I feel thi…" at bounding box center [855, 685] width 189 height 85
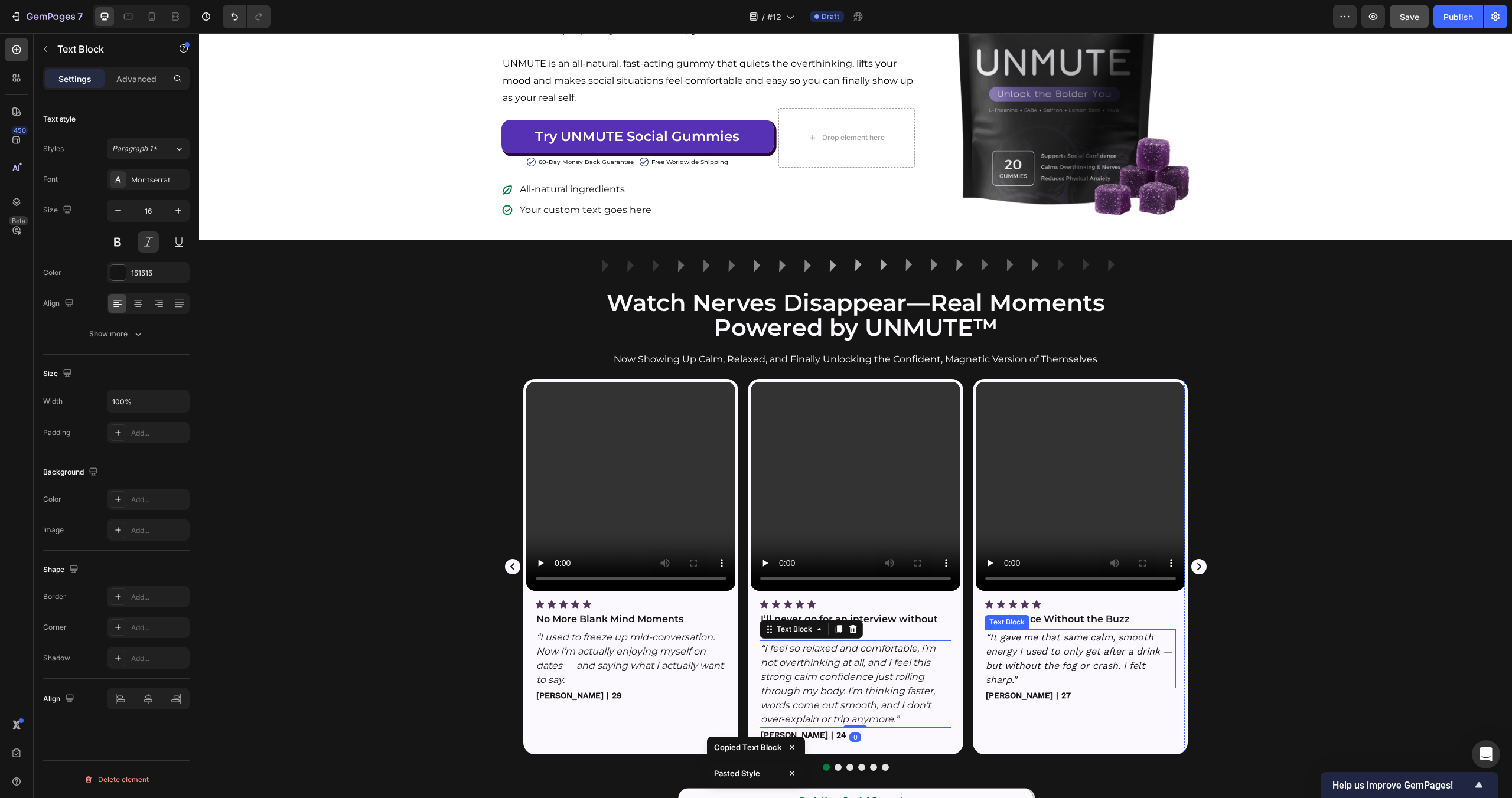
click at [1080, 666] on p "“It gave me that same calm, smooth energy I used to only get after a drink — bu…" at bounding box center [1080, 658] width 189 height 56
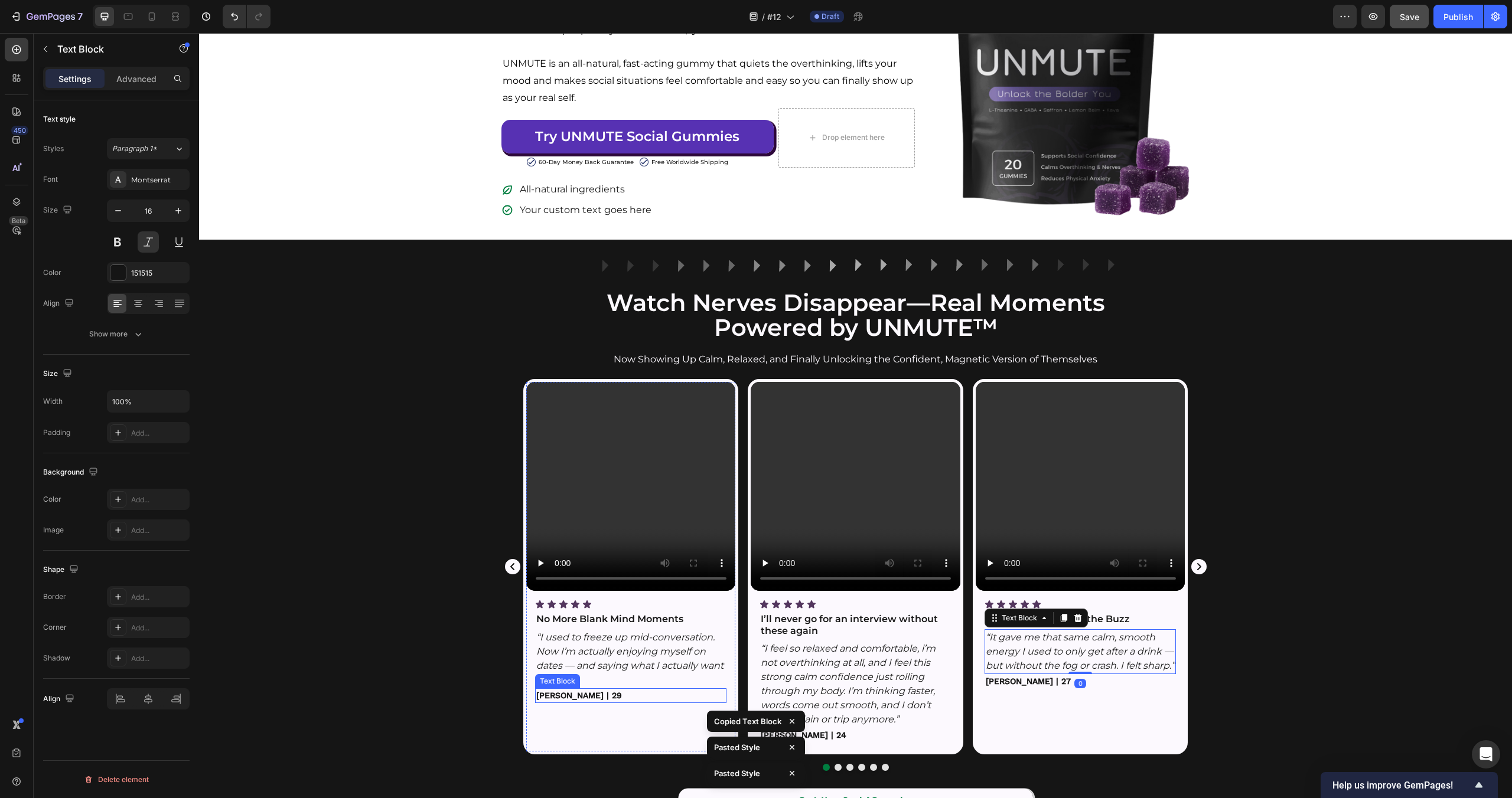
click at [618, 701] on p "[PERSON_NAME] | 29" at bounding box center [630, 695] width 189 height 12
click at [151, 187] on div "Work Sans" at bounding box center [149, 179] width 83 height 21
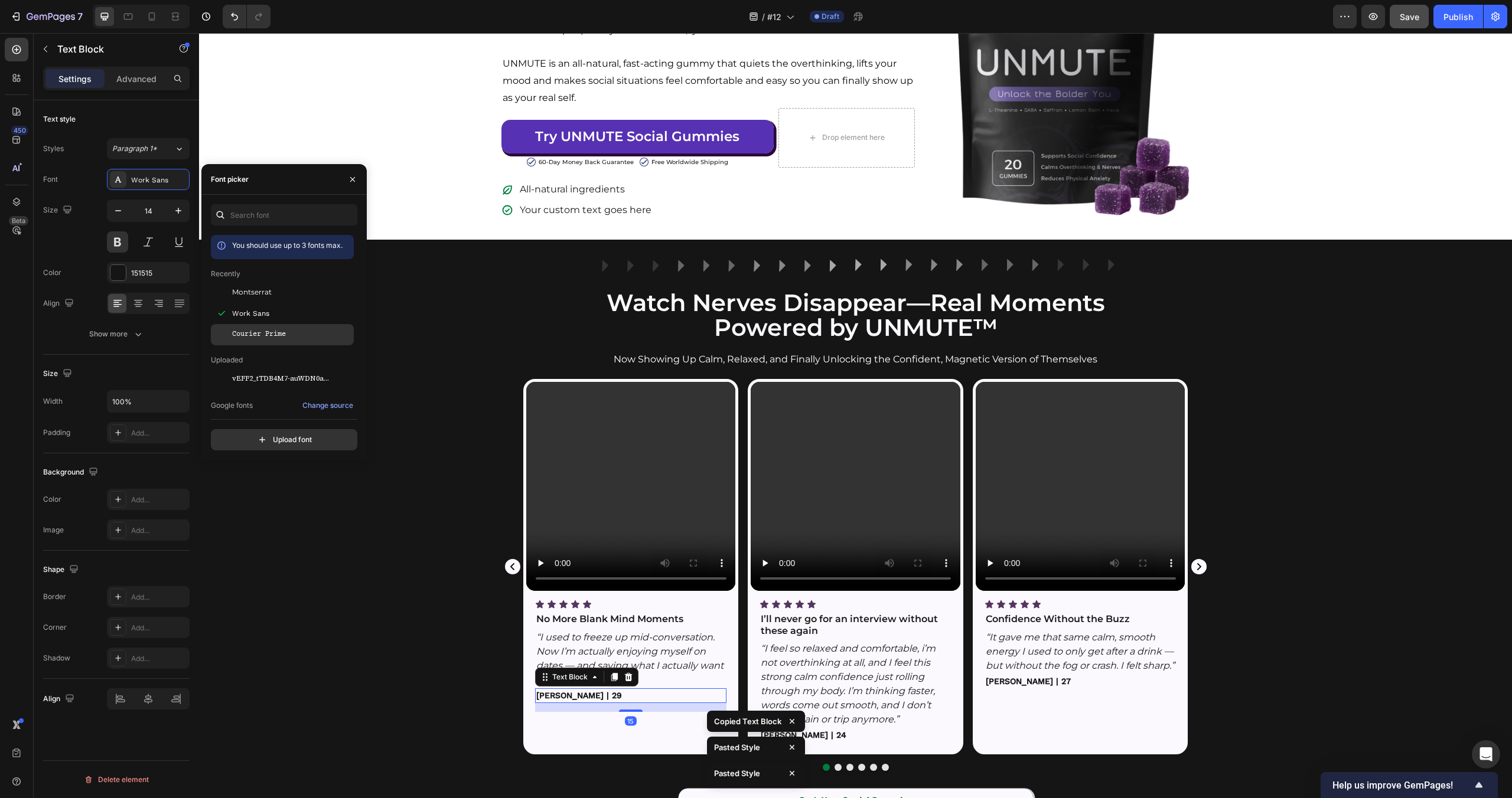
click at [229, 291] on div at bounding box center [221, 292] width 21 height 21
click at [402, 680] on div "Video Icon Icon Icon Icon Icon Icon List No More Blank Mind Moments Text Block …" at bounding box center [856, 575] width 1313 height 392
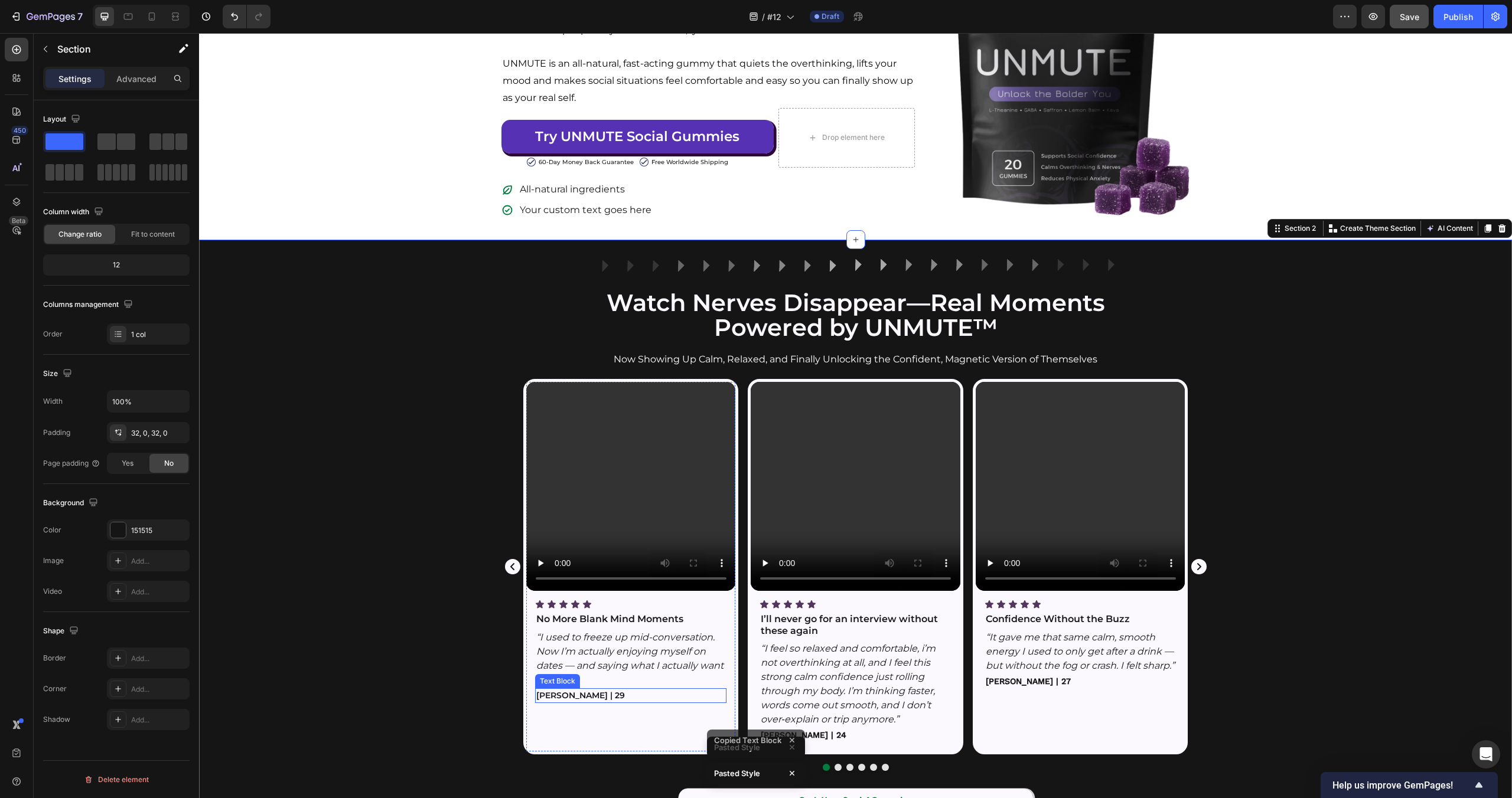
click at [571, 697] on strong "Jason L. | 29" at bounding box center [581, 696] width 89 height 11
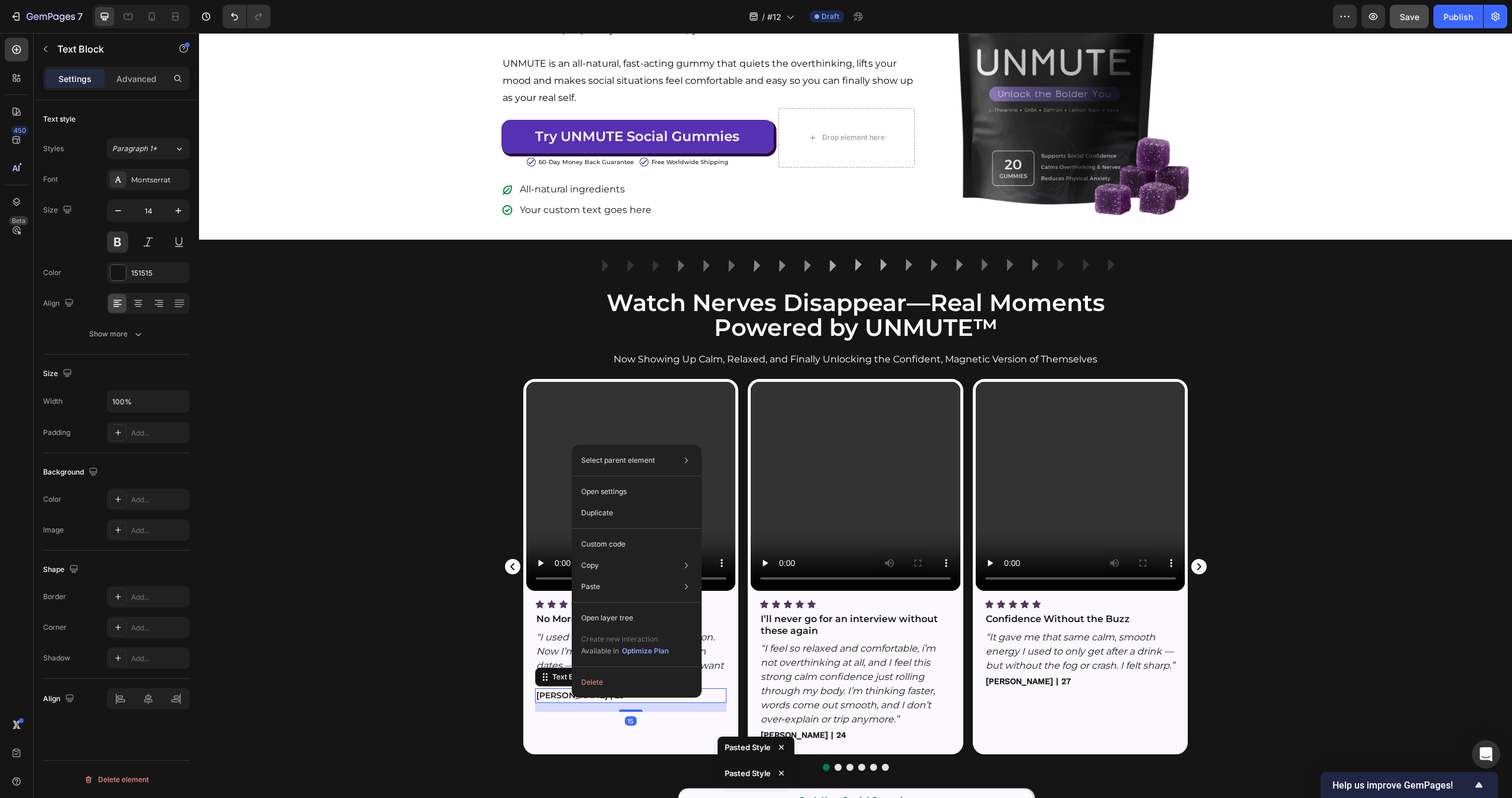
drag, startPoint x: 571, startPoint y: 697, endPoint x: 780, endPoint y: 723, distance: 210.6
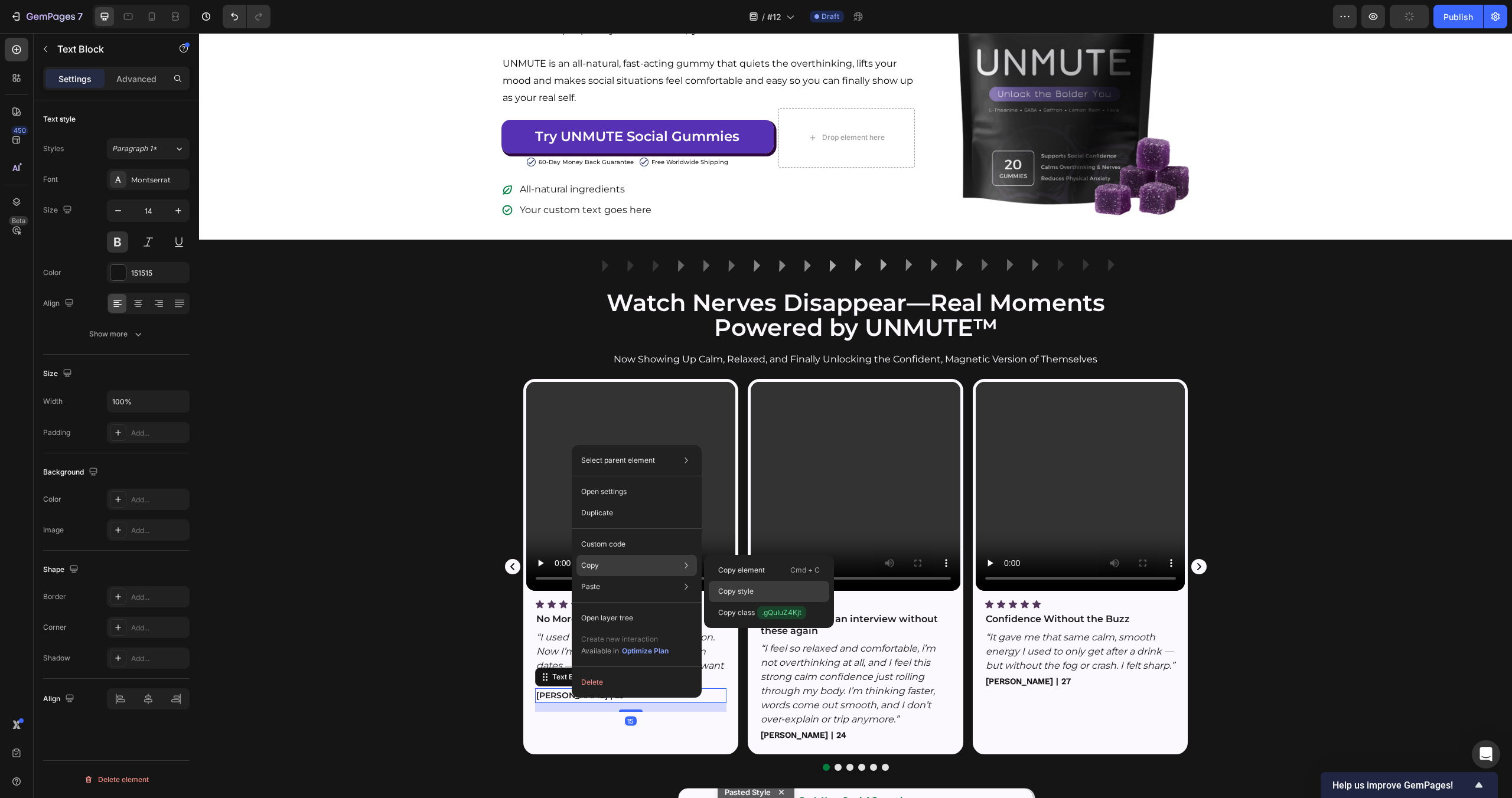
click at [741, 587] on p "Copy style" at bounding box center [736, 591] width 35 height 11
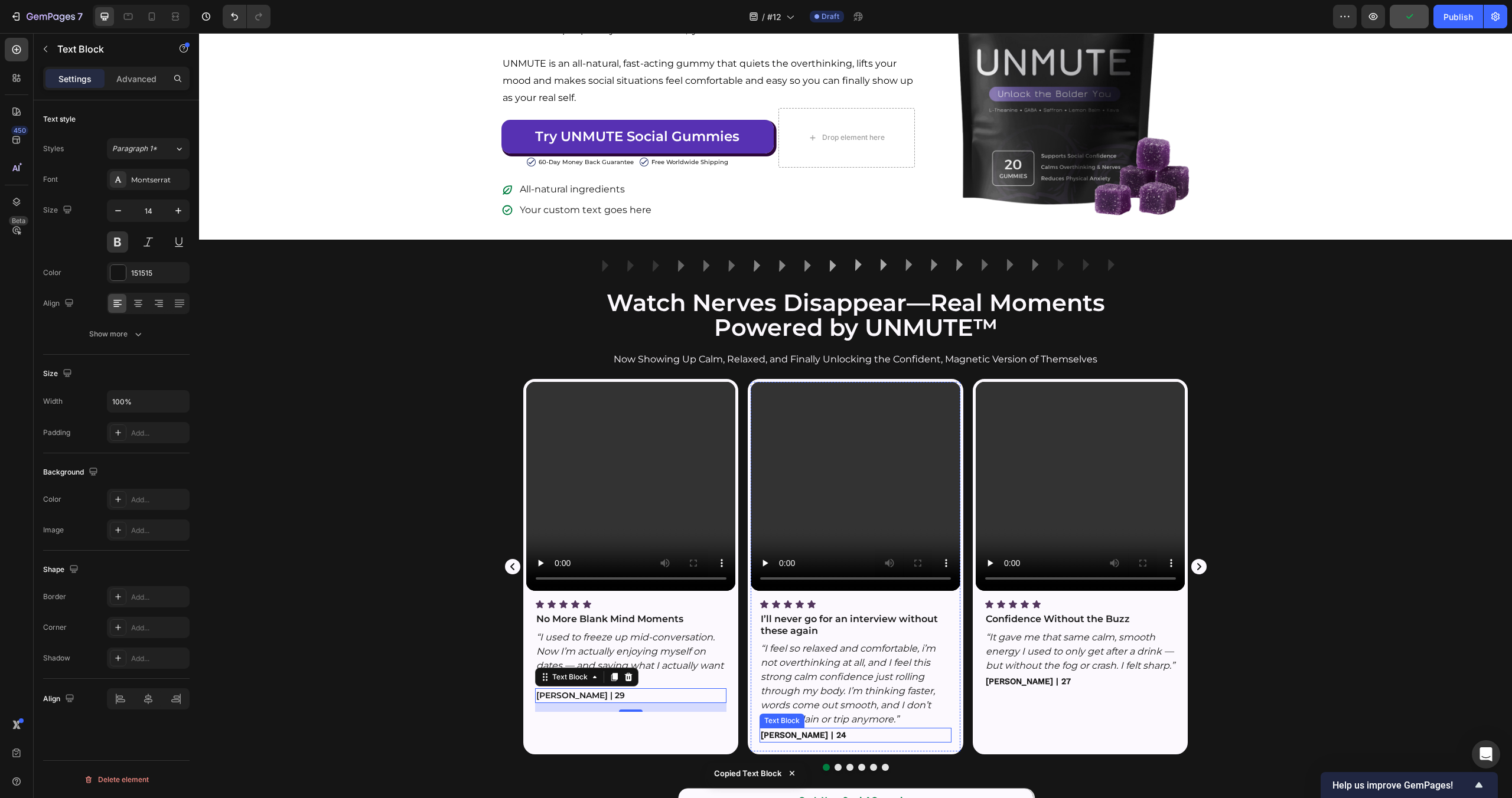
click at [798, 736] on strong "Charlotte M. | 24" at bounding box center [803, 735] width 86 height 9
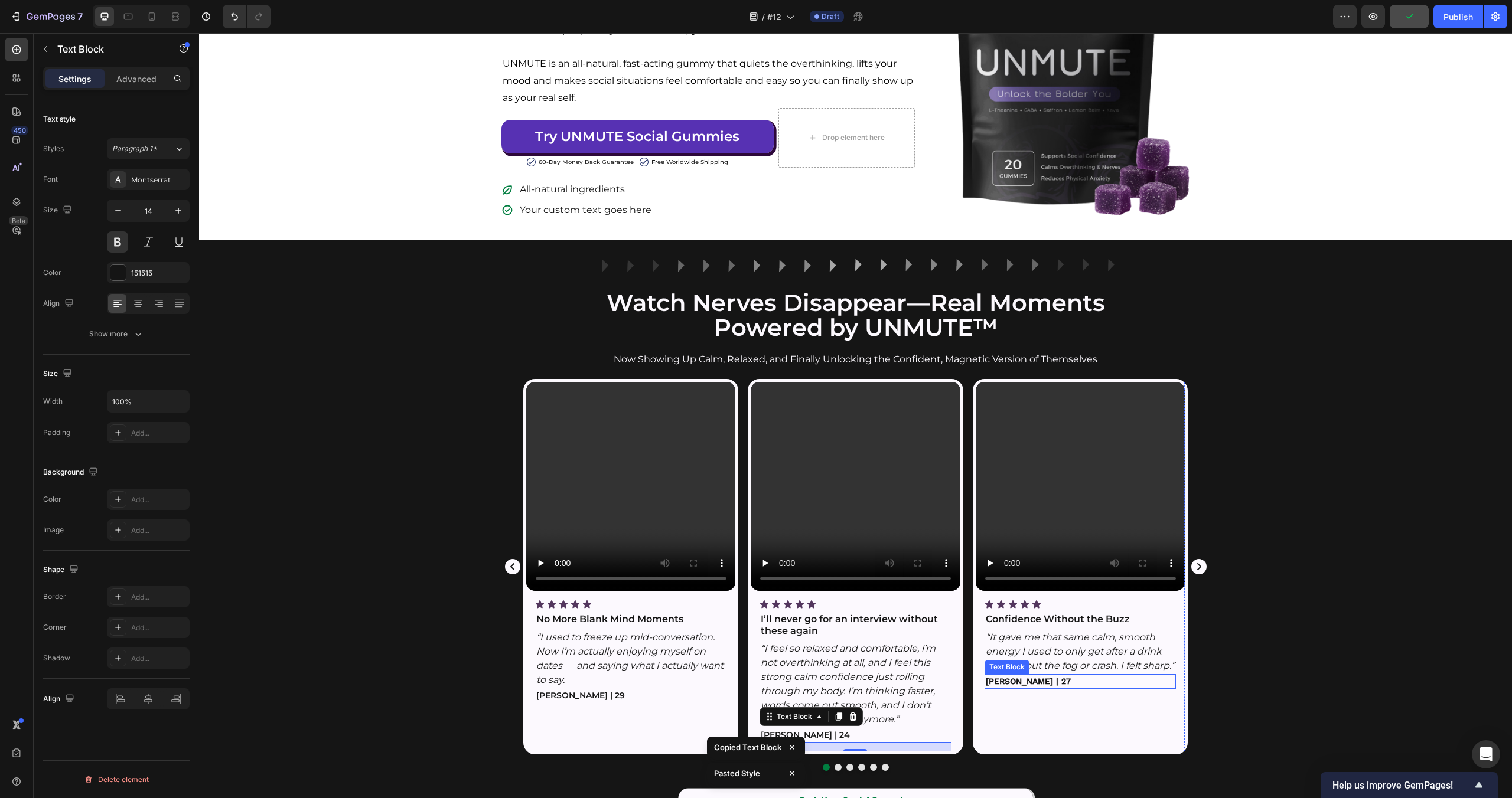
click at [1036, 687] on p "Andre V. | 27" at bounding box center [1080, 681] width 189 height 12
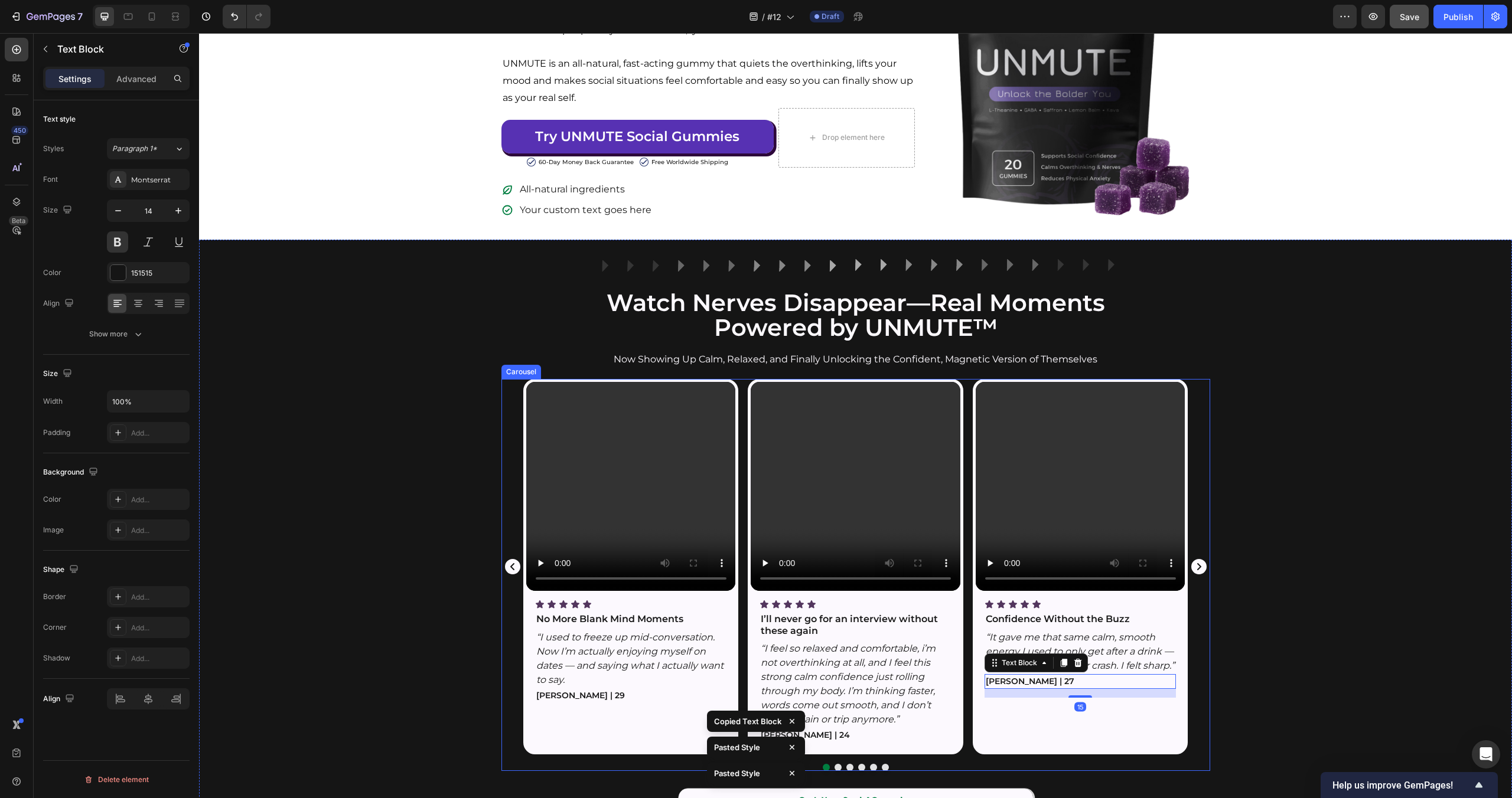
click at [1194, 565] on icon "Carousel Next Arrow" at bounding box center [1199, 566] width 16 height 16
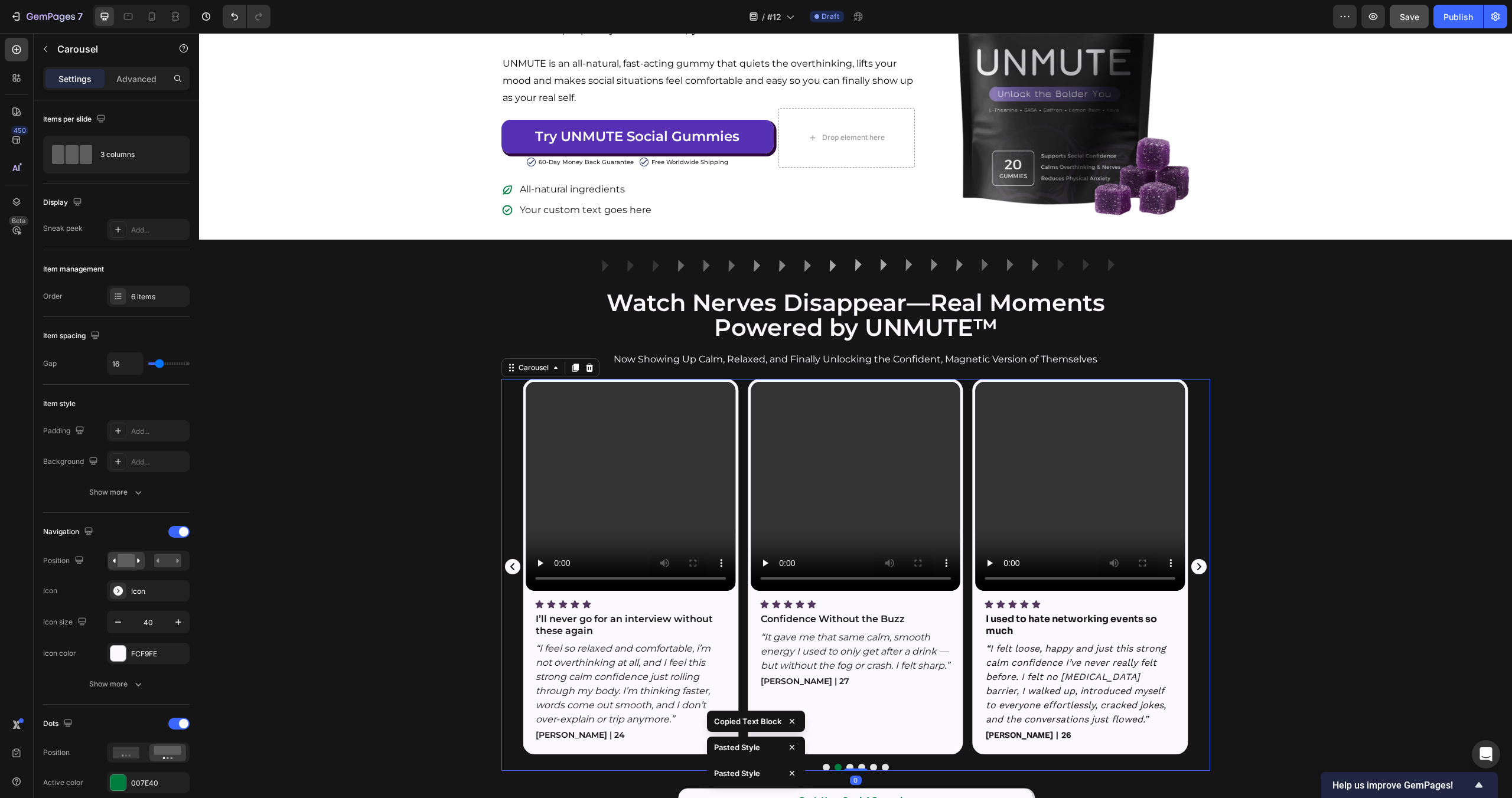
click at [1194, 565] on icon "Carousel Next Arrow" at bounding box center [1199, 566] width 16 height 16
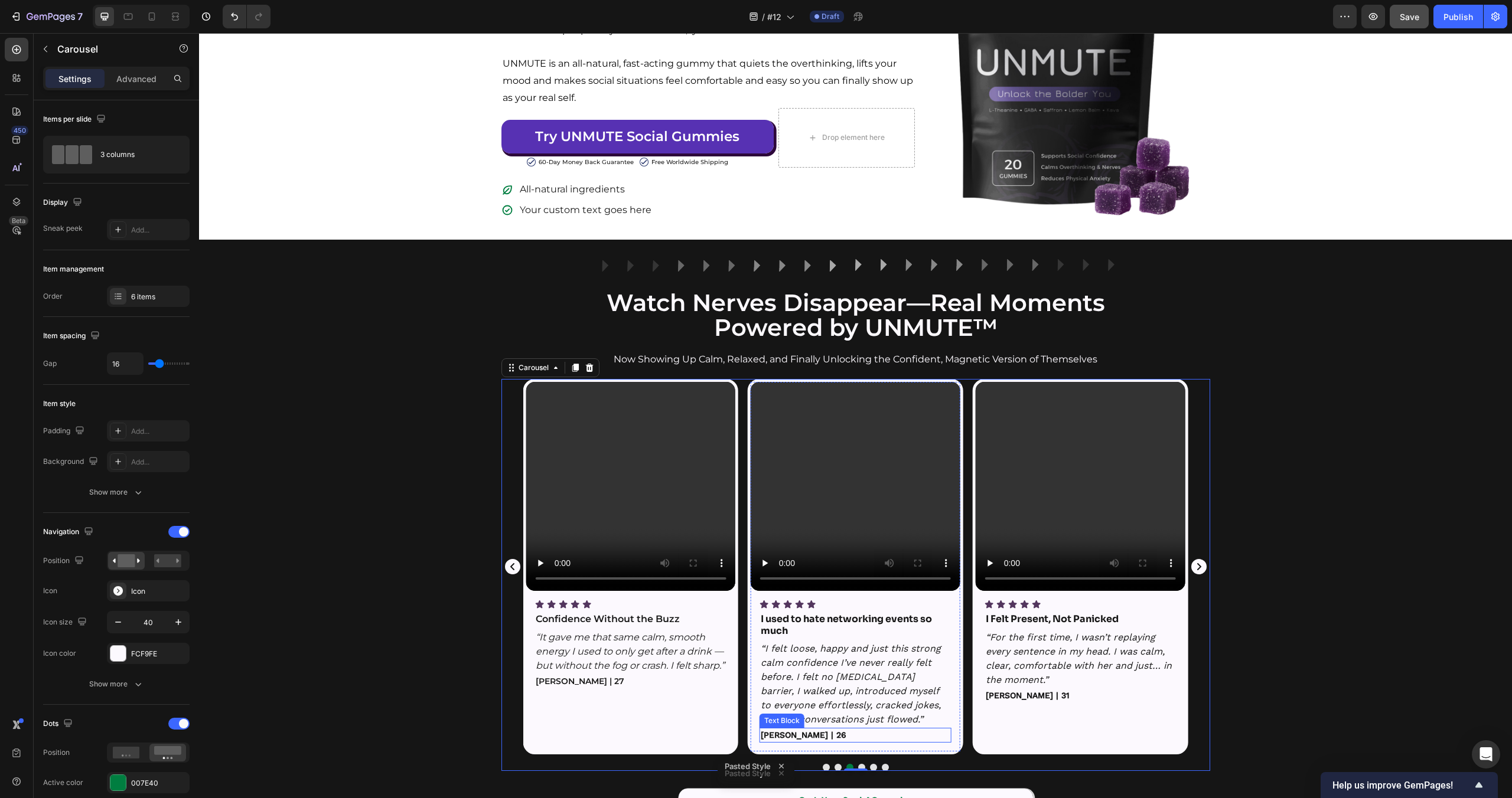
click at [810, 732] on strong "Sarah S. | 26" at bounding box center [803, 735] width 86 height 9
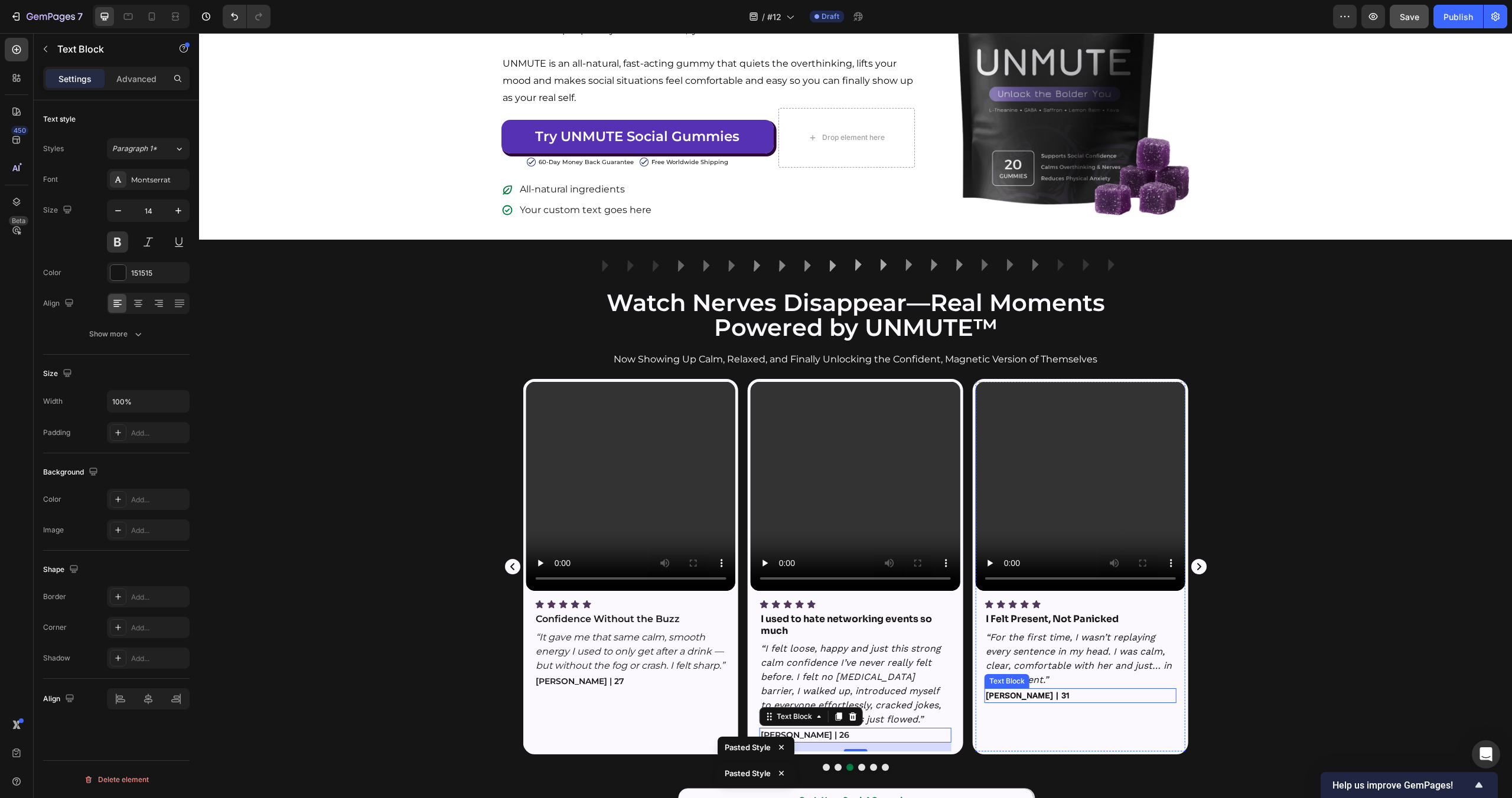
click at [1003, 695] on strong "Chris D. | 31" at bounding box center [1027, 696] width 84 height 9
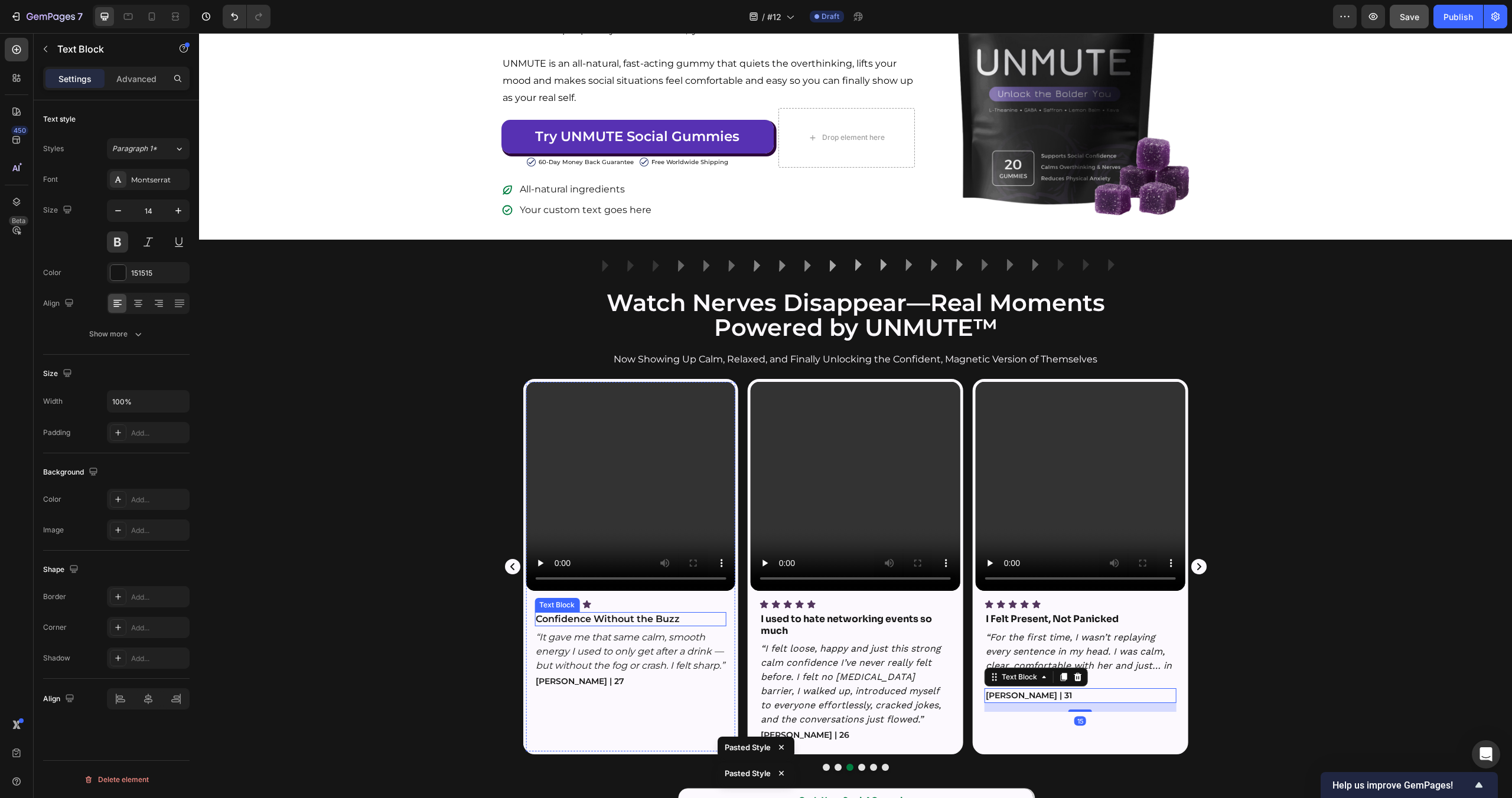
click at [620, 621] on strong "Confidence Without the Buzz" at bounding box center [607, 619] width 144 height 11
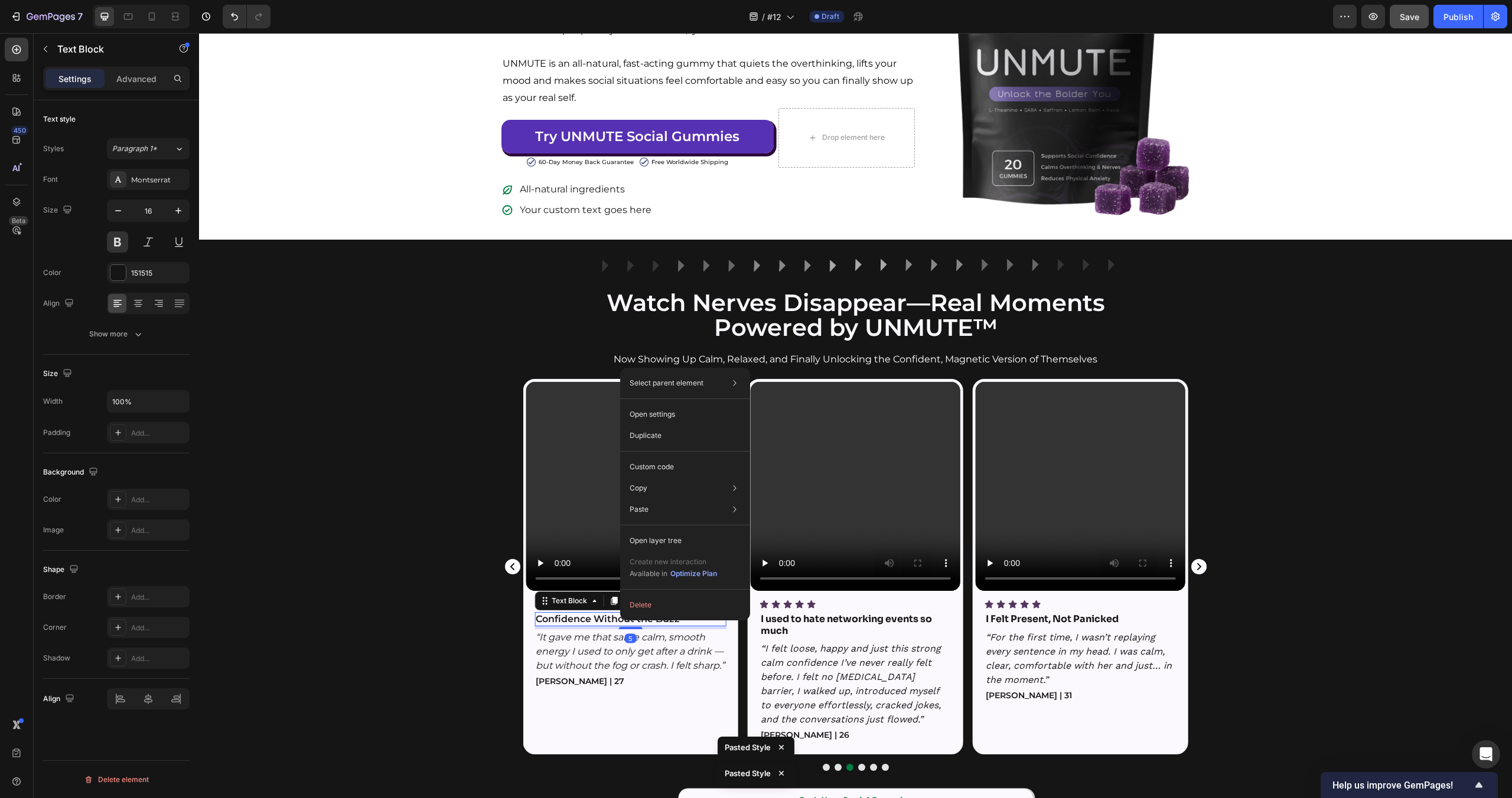
drag, startPoint x: 620, startPoint y: 621, endPoint x: 820, endPoint y: 653, distance: 202.5
click at [795, 506] on div "Copy style" at bounding box center [817, 514] width 121 height 21
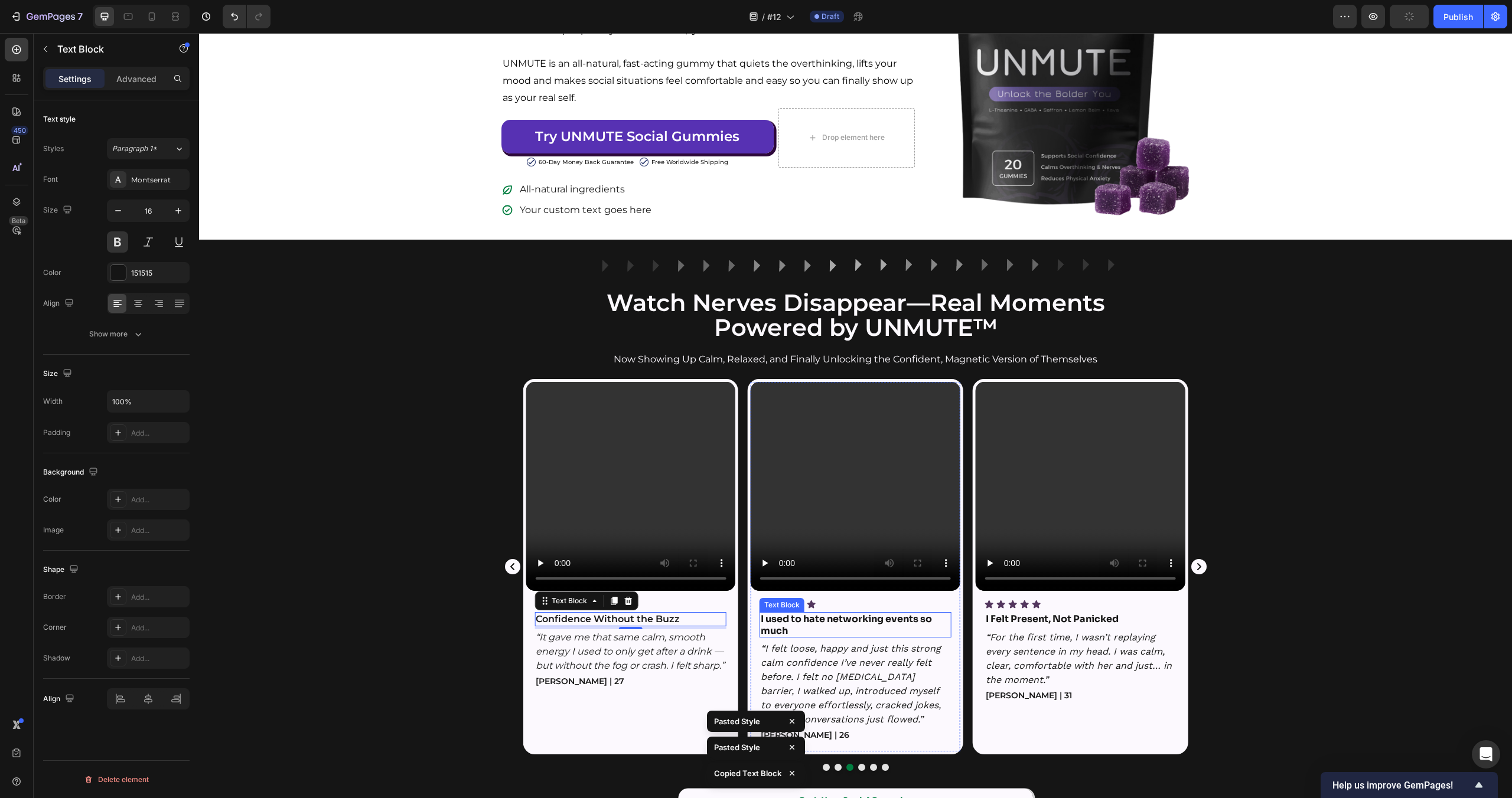
click at [846, 619] on strong "I used to hate networking events so much" at bounding box center [846, 625] width 172 height 24
click at [1089, 621] on strong "I Felt Present, Not Panicked" at bounding box center [1052, 618] width 133 height 12
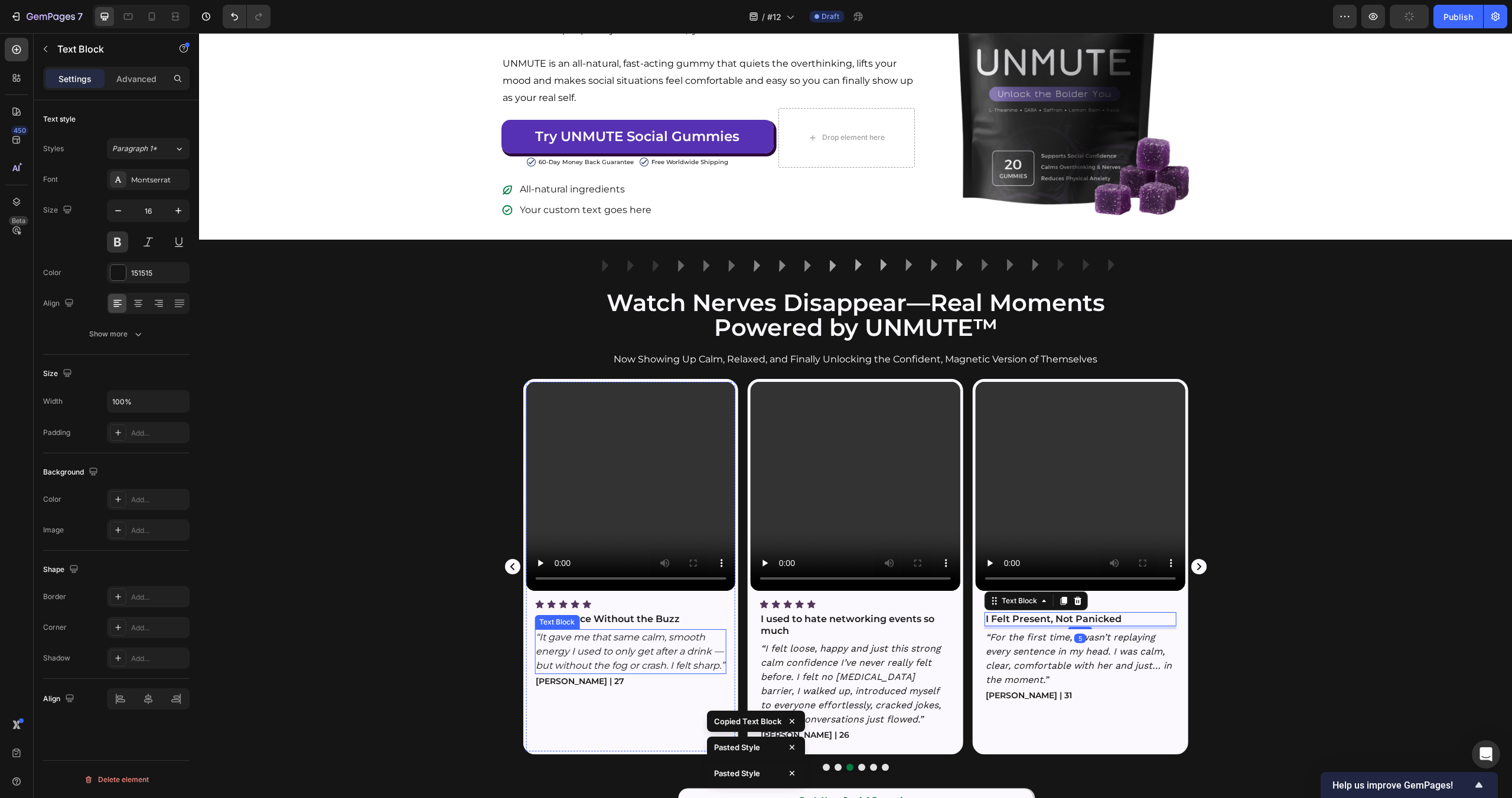
click at [662, 648] on p "“It gave me that same calm, smooth energy I used to only get after a drink — bu…" at bounding box center [630, 651] width 189 height 42
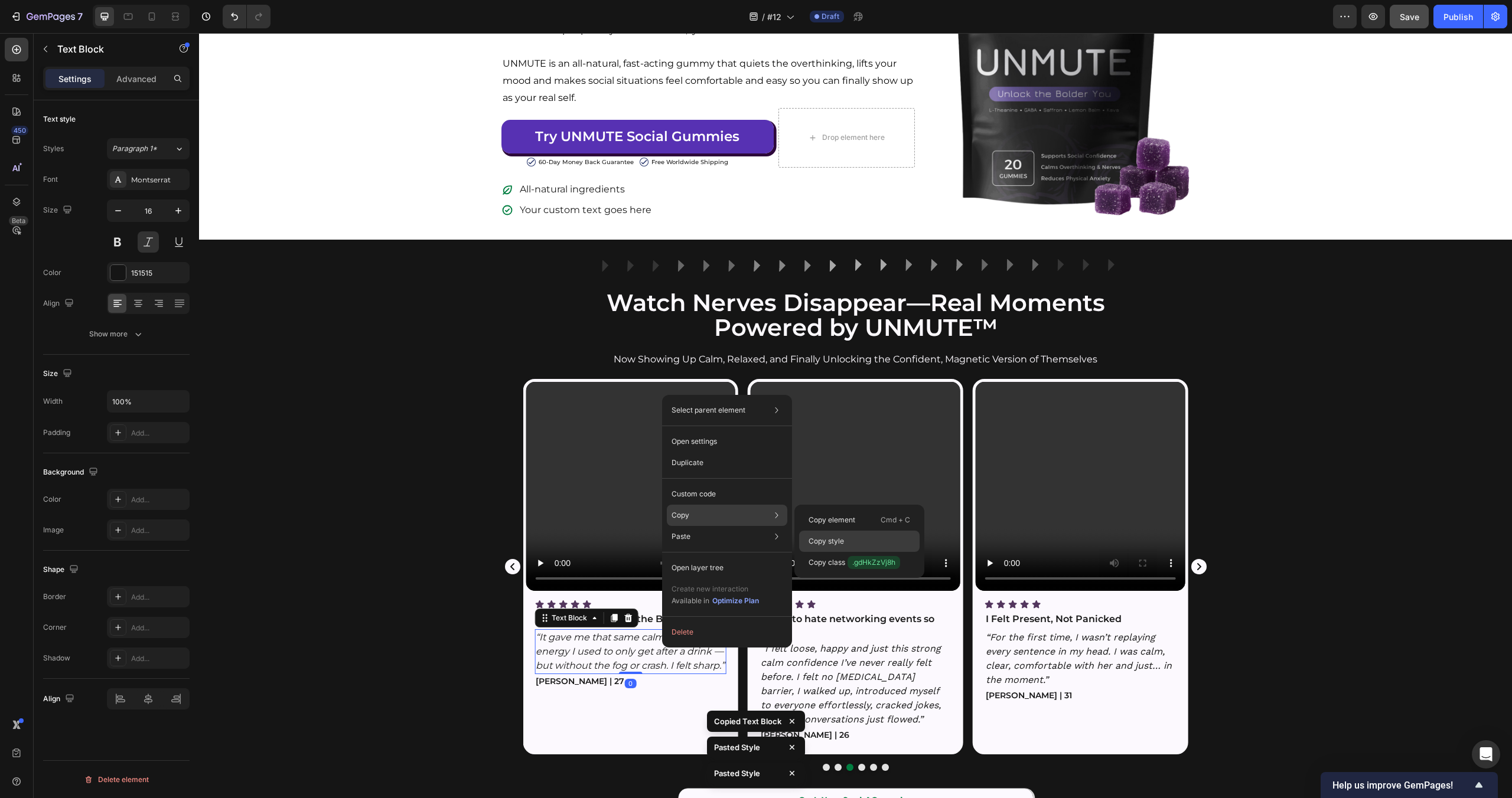
click at [879, 535] on div "Copy style" at bounding box center [859, 541] width 121 height 21
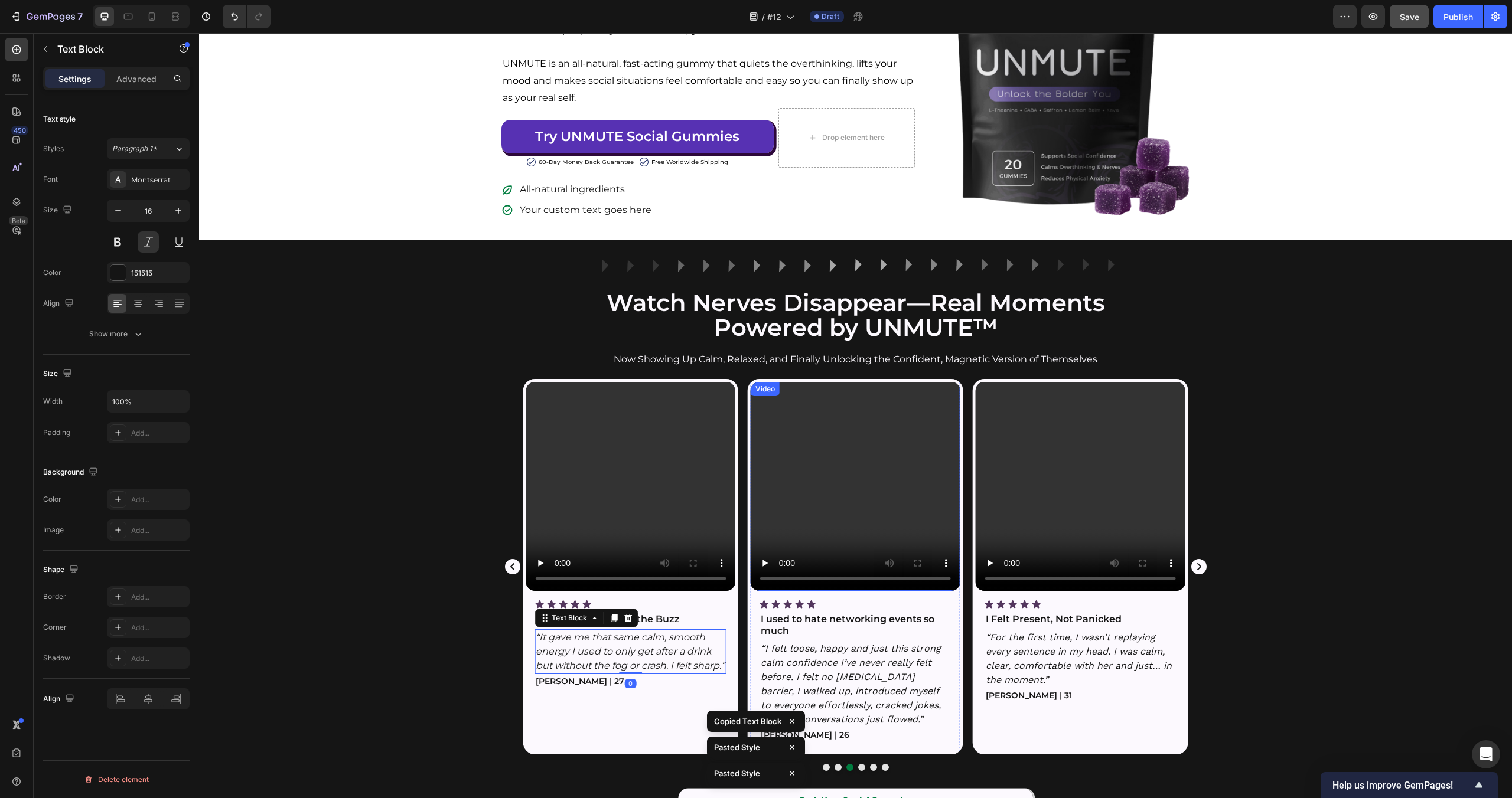
click at [873, 678] on p "“I felt loose, happy and just this strong calm confidence I’ve never really fel…" at bounding box center [855, 685] width 189 height 85
click at [1017, 640] on p "“For the first time, I wasn’t replaying every sentence in my head. I was calm, …" at bounding box center [1080, 658] width 189 height 56
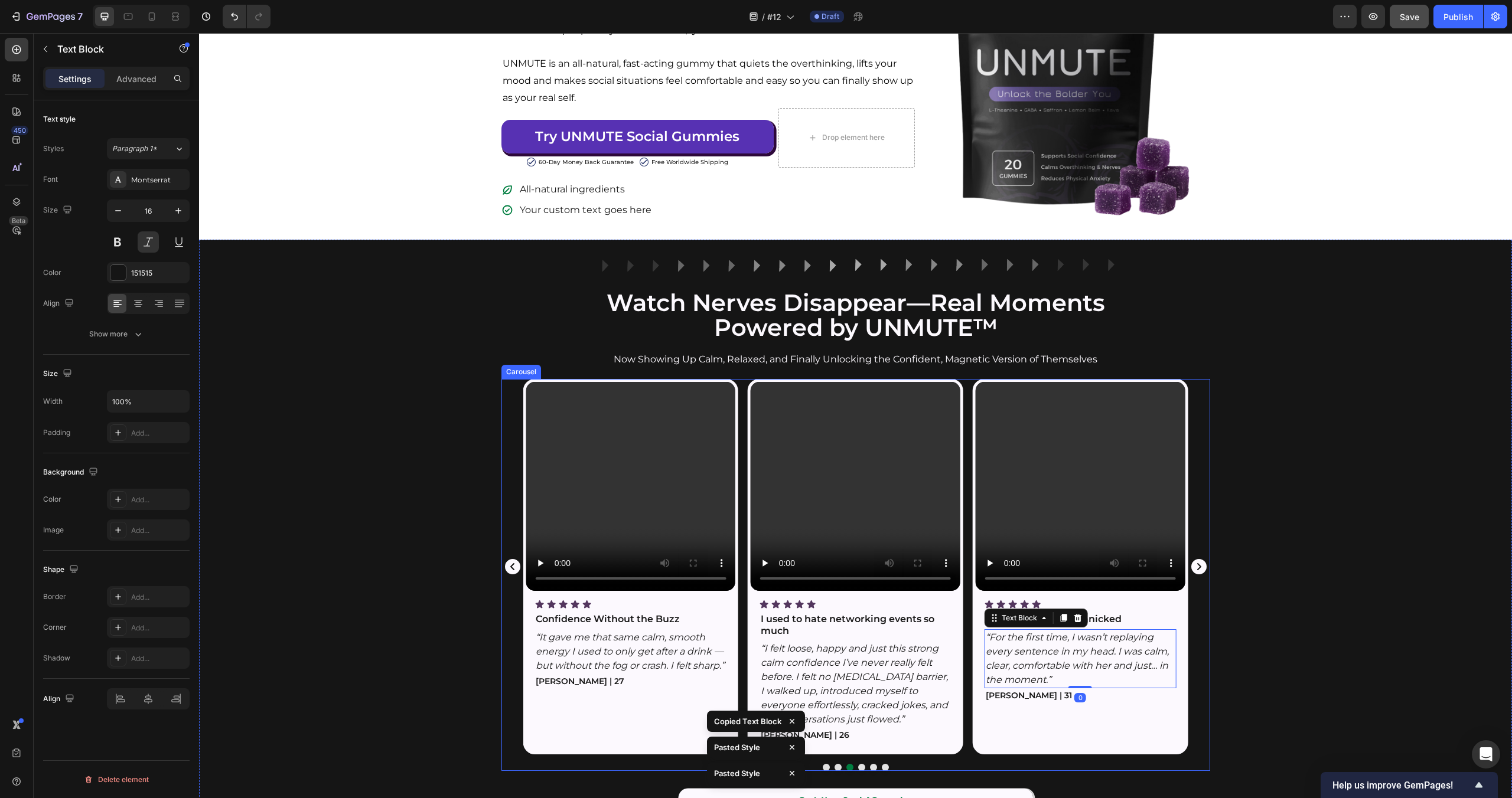
click at [1202, 568] on icon "Carousel Next Arrow" at bounding box center [1199, 566] width 16 height 16
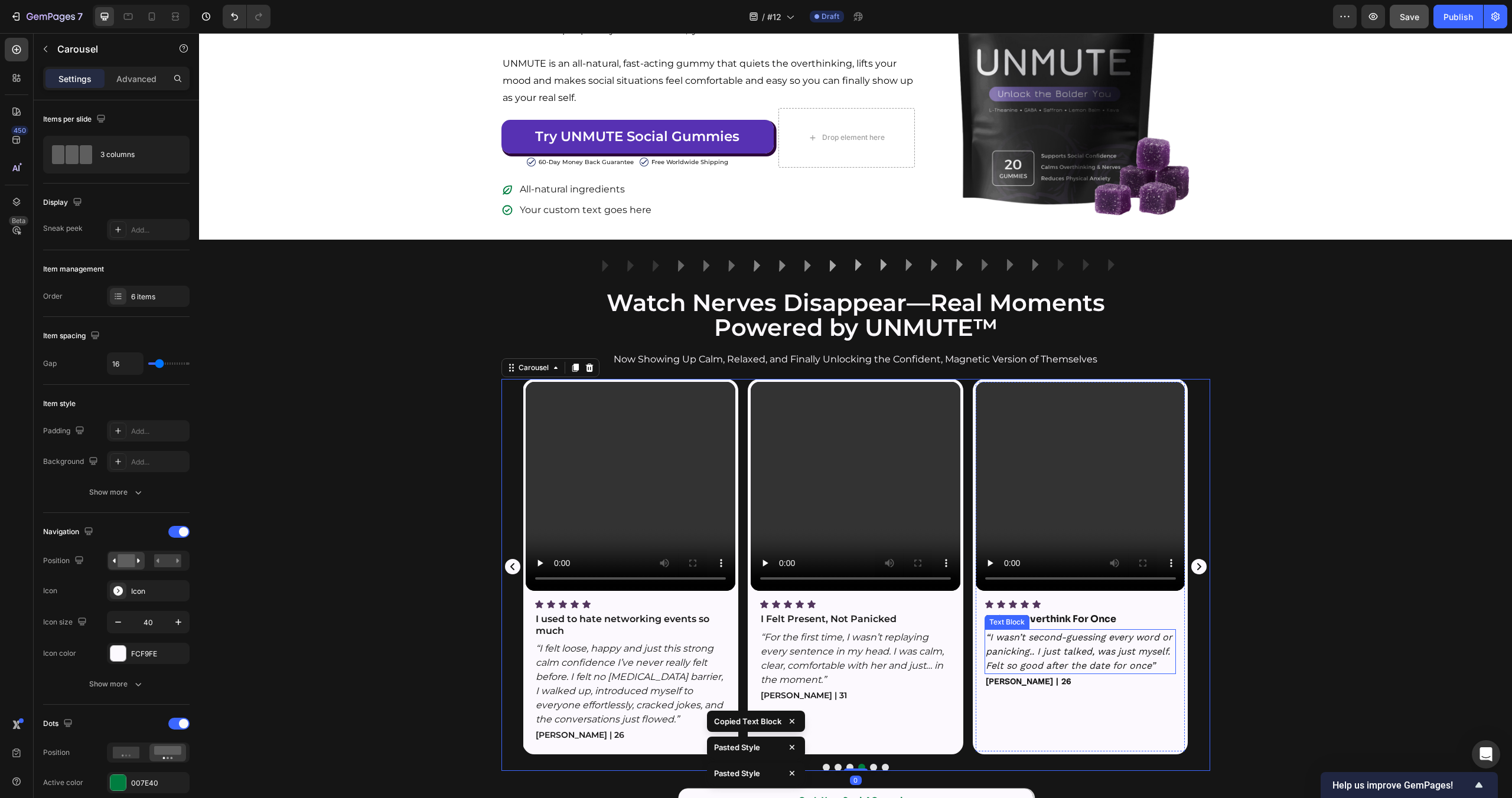
click at [1130, 650] on p "“I wasn’t second-guessing every word or panicking.. I just talked, was just mys…" at bounding box center [1080, 651] width 189 height 42
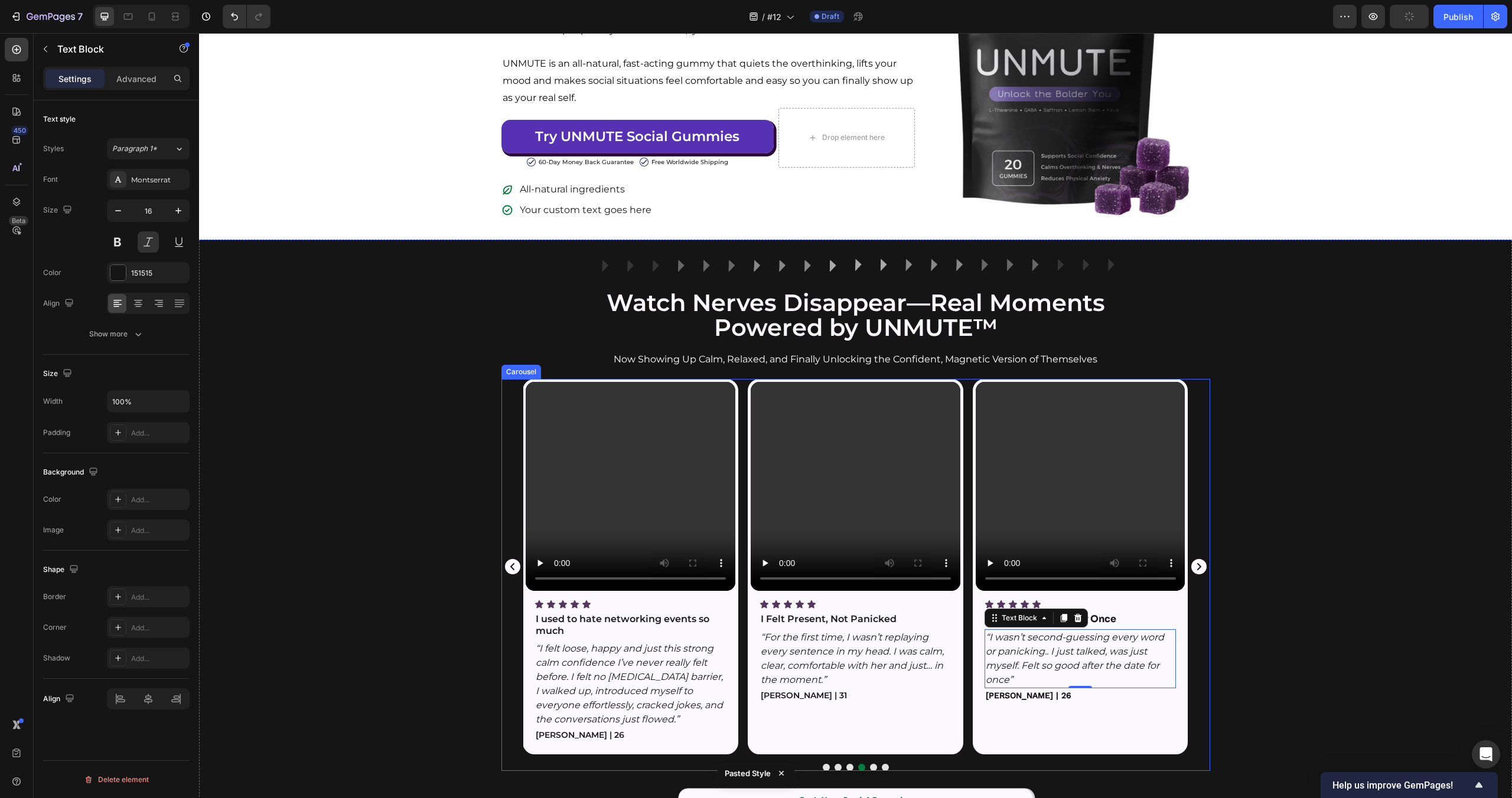
click at [1196, 567] on icon "Carousel Next Arrow" at bounding box center [1199, 566] width 16 height 16
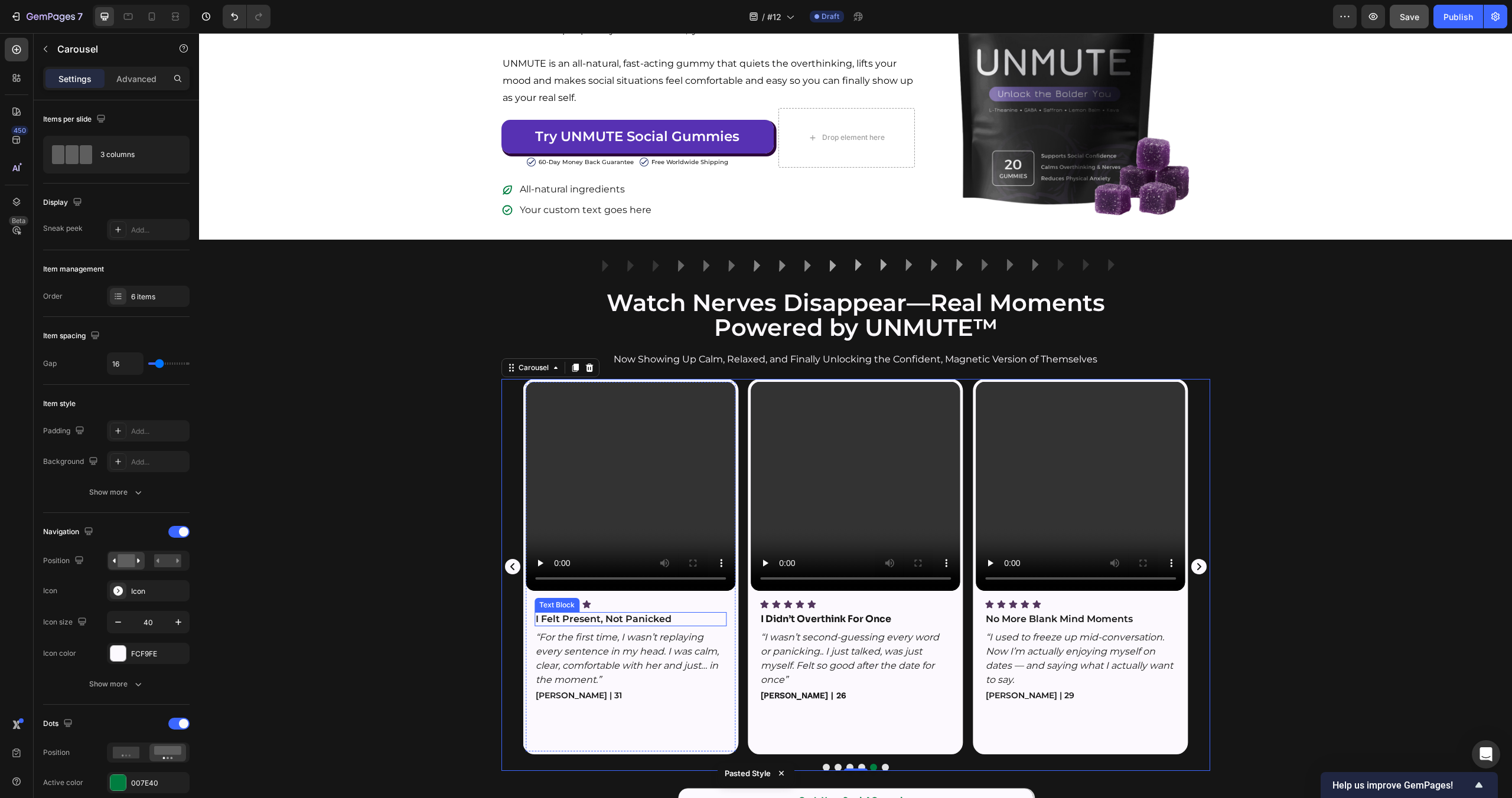
click at [638, 617] on strong "I Felt Present, Not Panicked" at bounding box center [603, 619] width 136 height 11
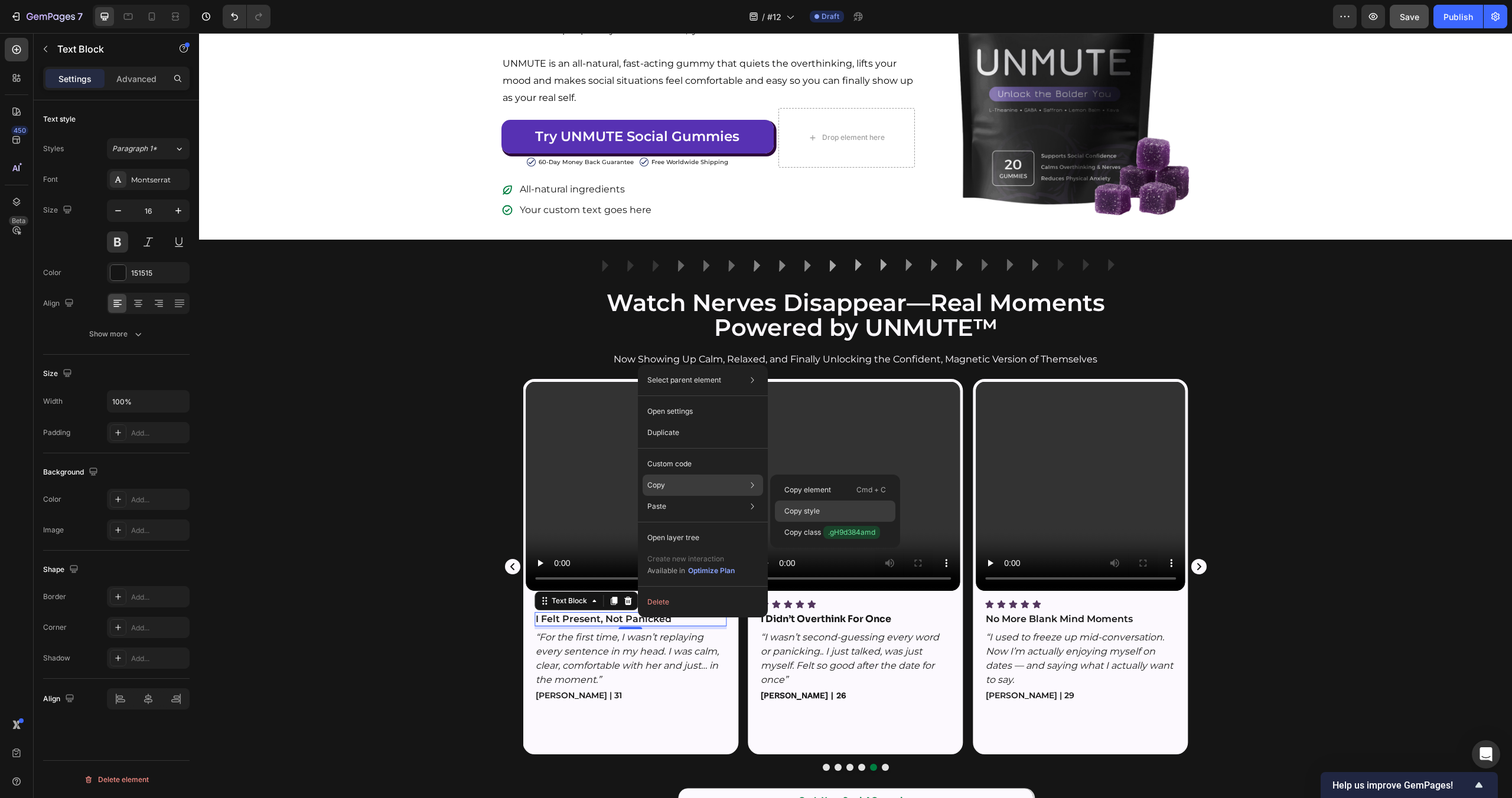
click at [826, 507] on div "Copy style" at bounding box center [835, 511] width 121 height 21
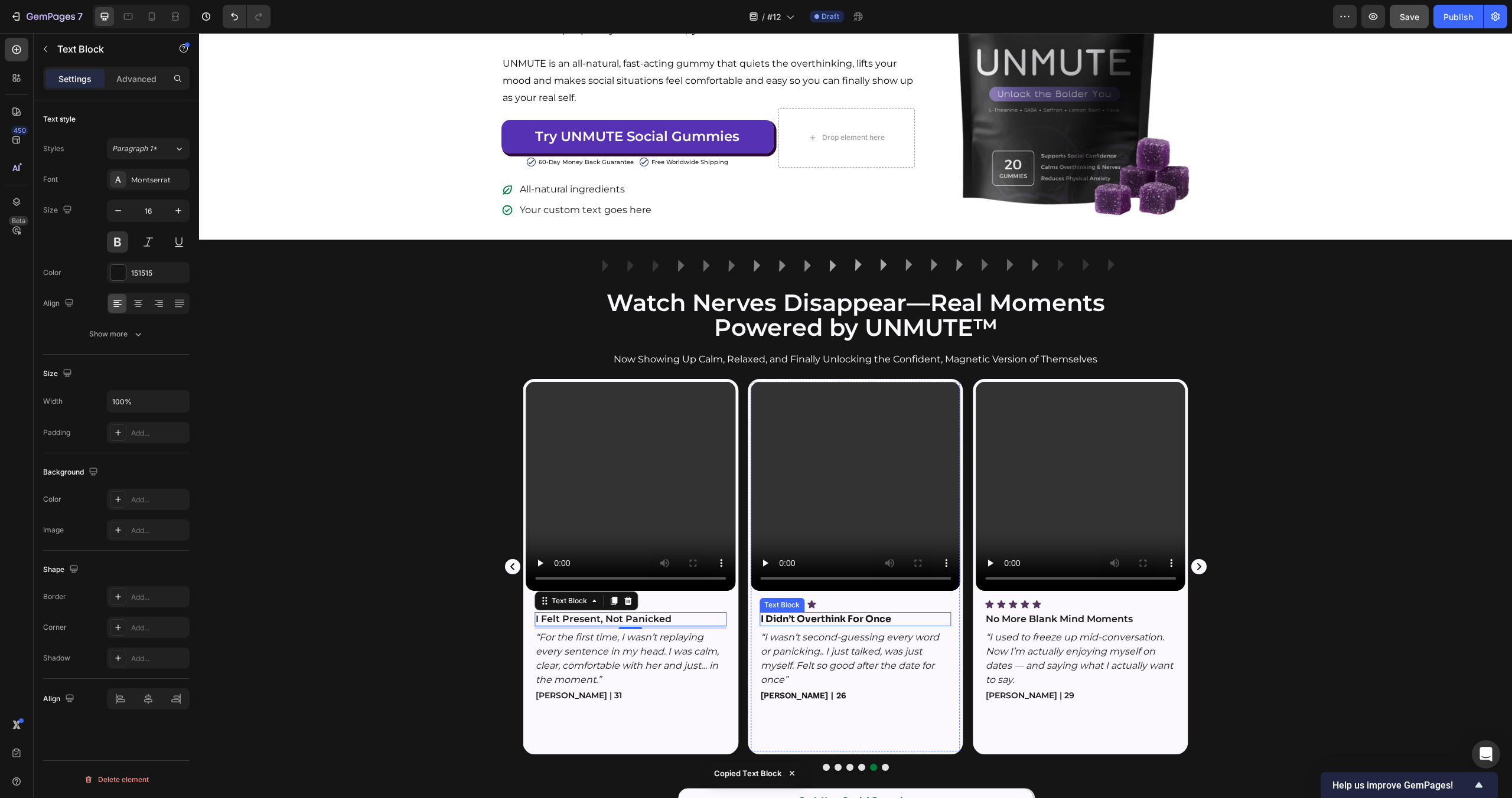
click at [812, 614] on strong "I Didn’t Overthink For Once" at bounding box center [825, 618] width 130 height 12
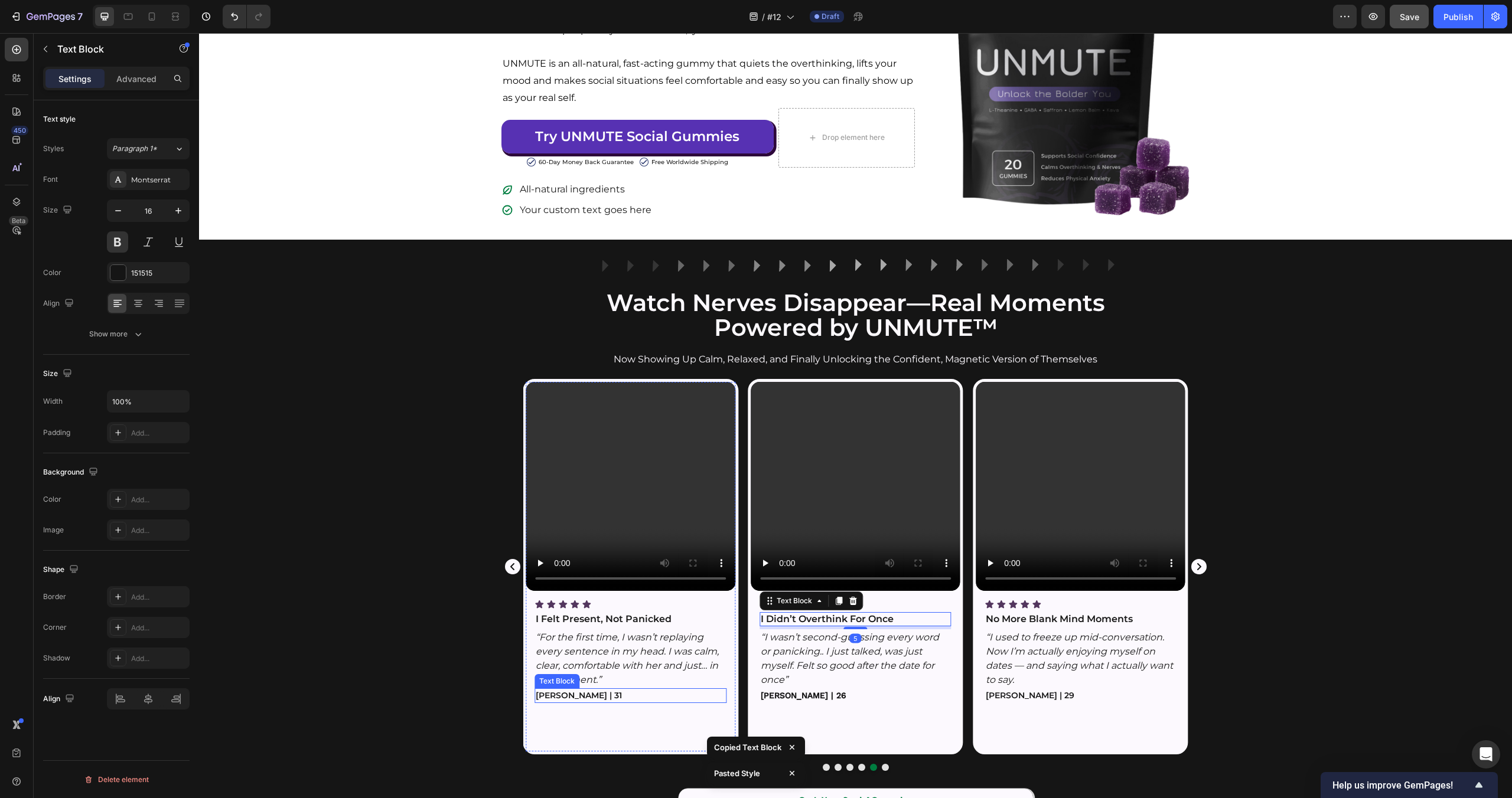
click at [535, 701] on p "[PERSON_NAME] | 31" at bounding box center [630, 695] width 189 height 12
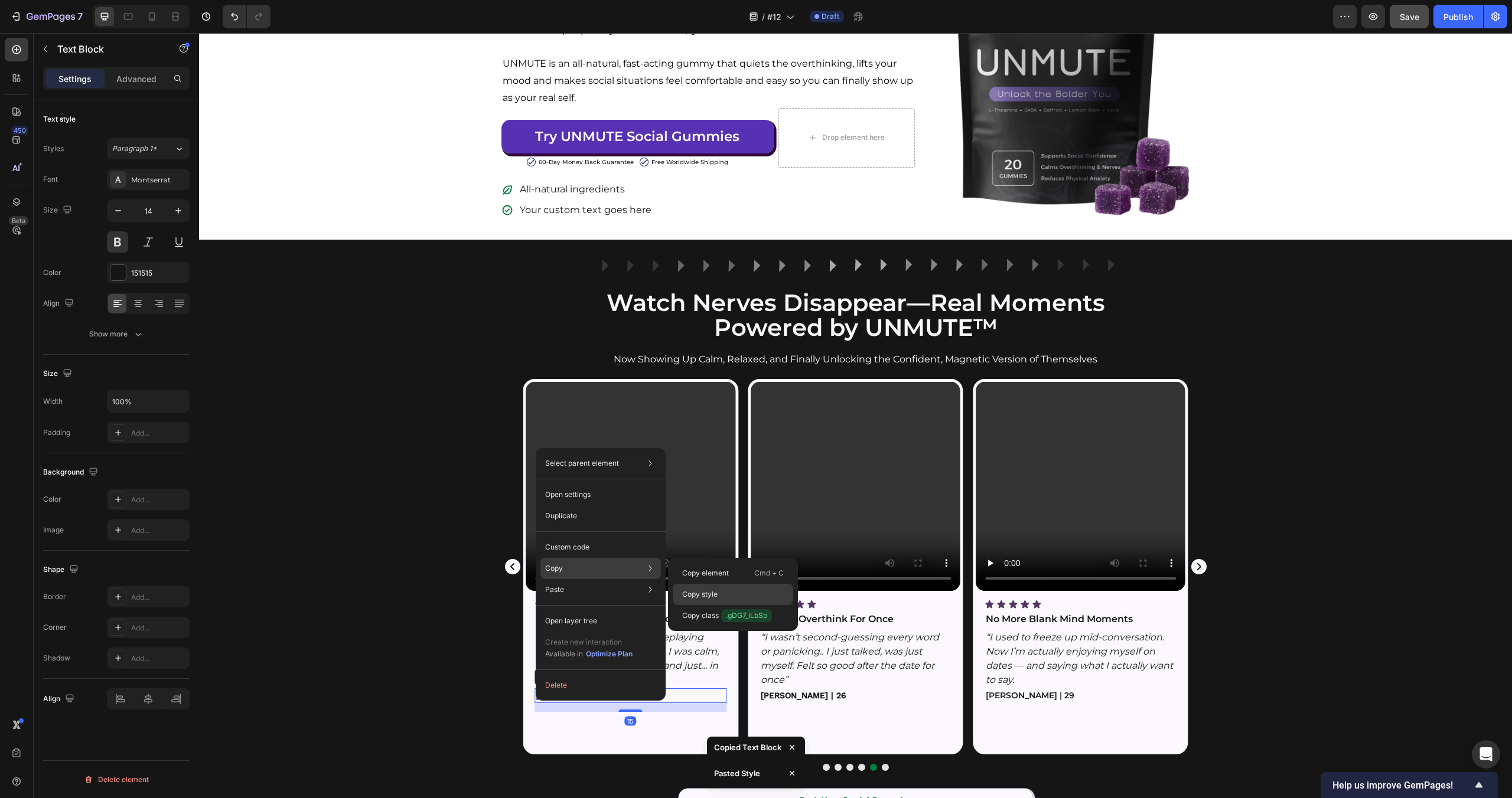
click at [746, 588] on div "Copy style" at bounding box center [733, 594] width 121 height 21
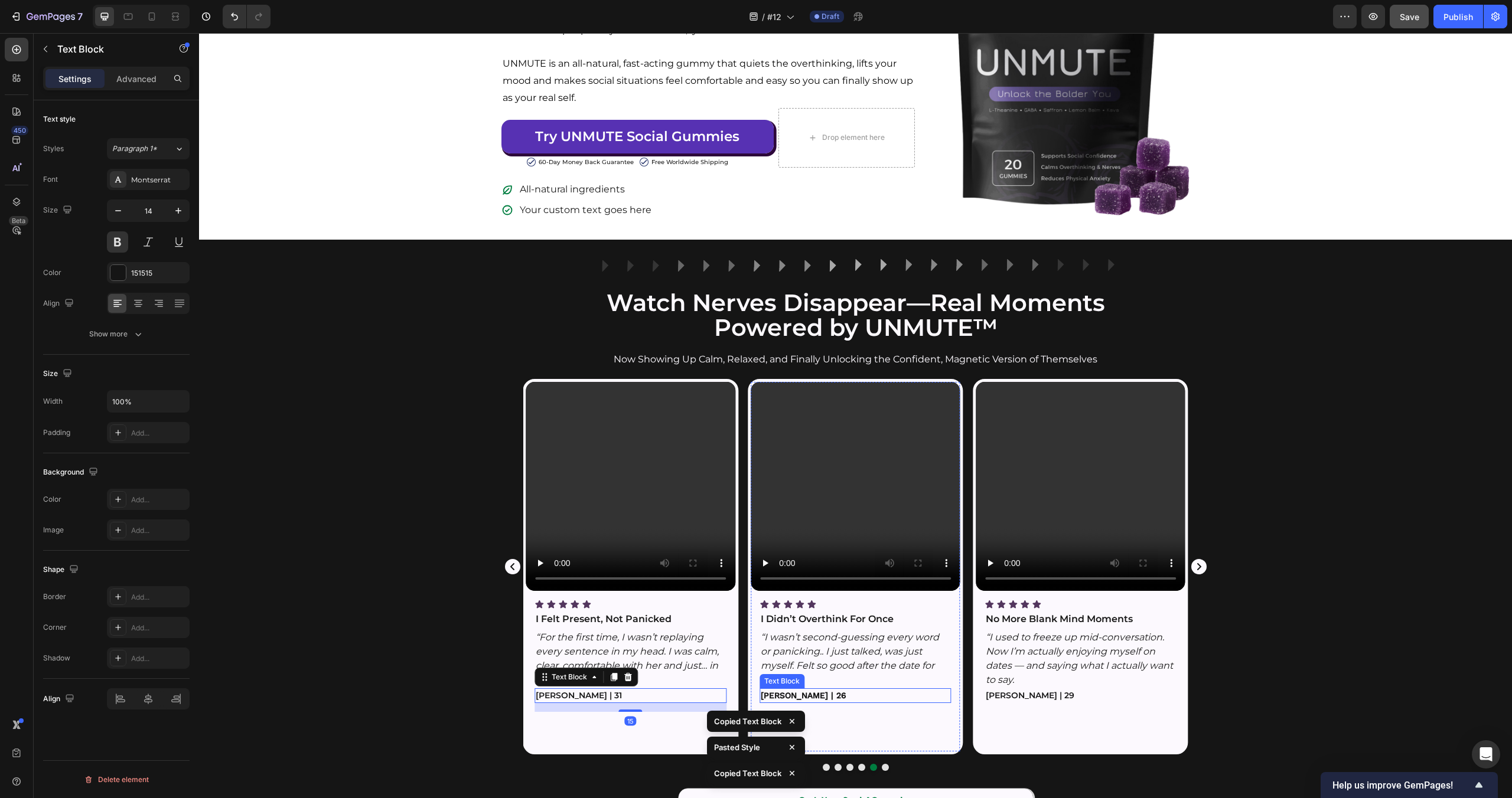
click at [785, 700] on p "[PERSON_NAME] | 26" at bounding box center [855, 695] width 189 height 12
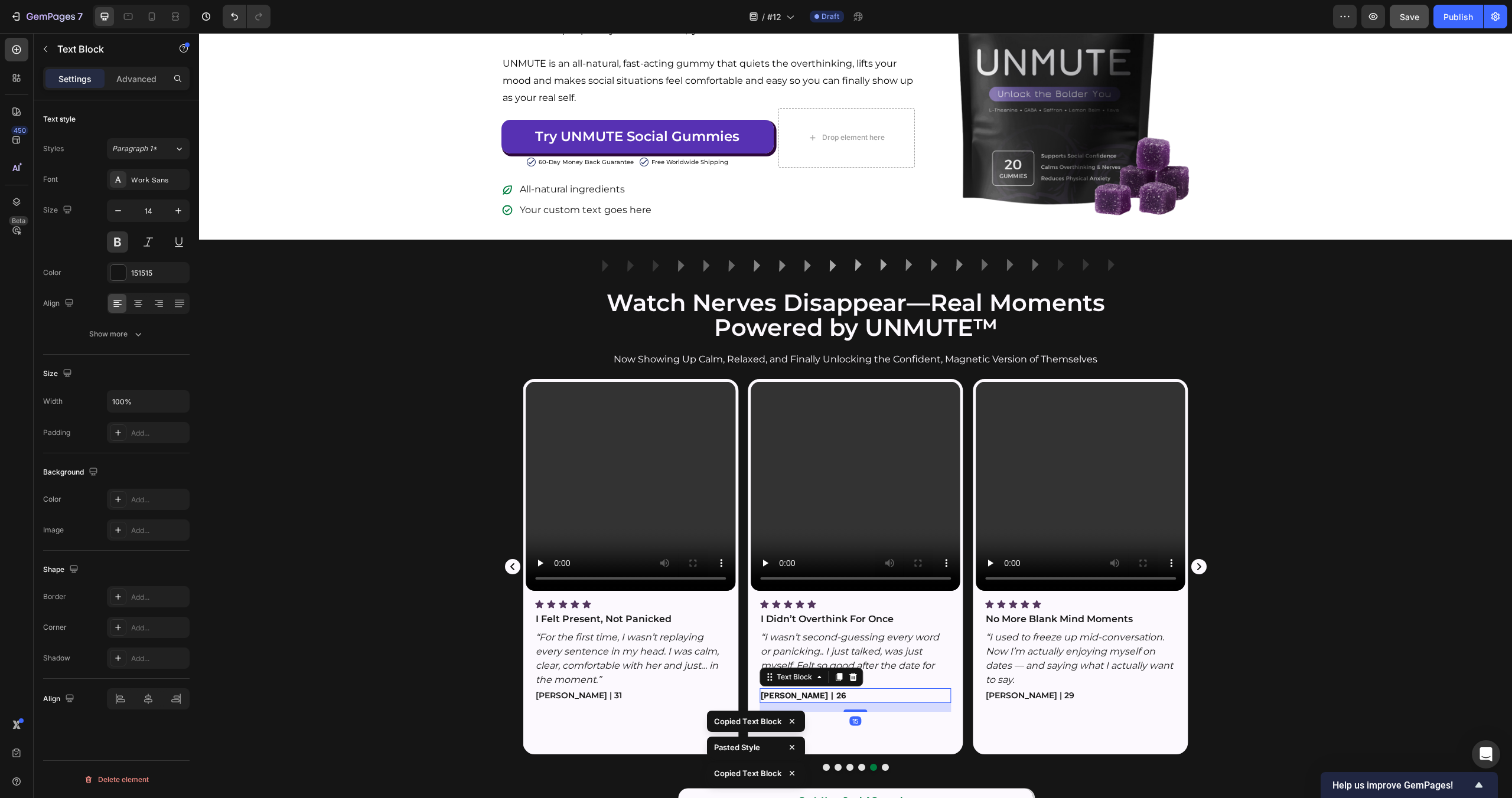
click at [1350, 632] on div "Video Icon Icon Icon Icon Icon Icon List No More Blank Mind Moments Text Block …" at bounding box center [856, 575] width 1313 height 392
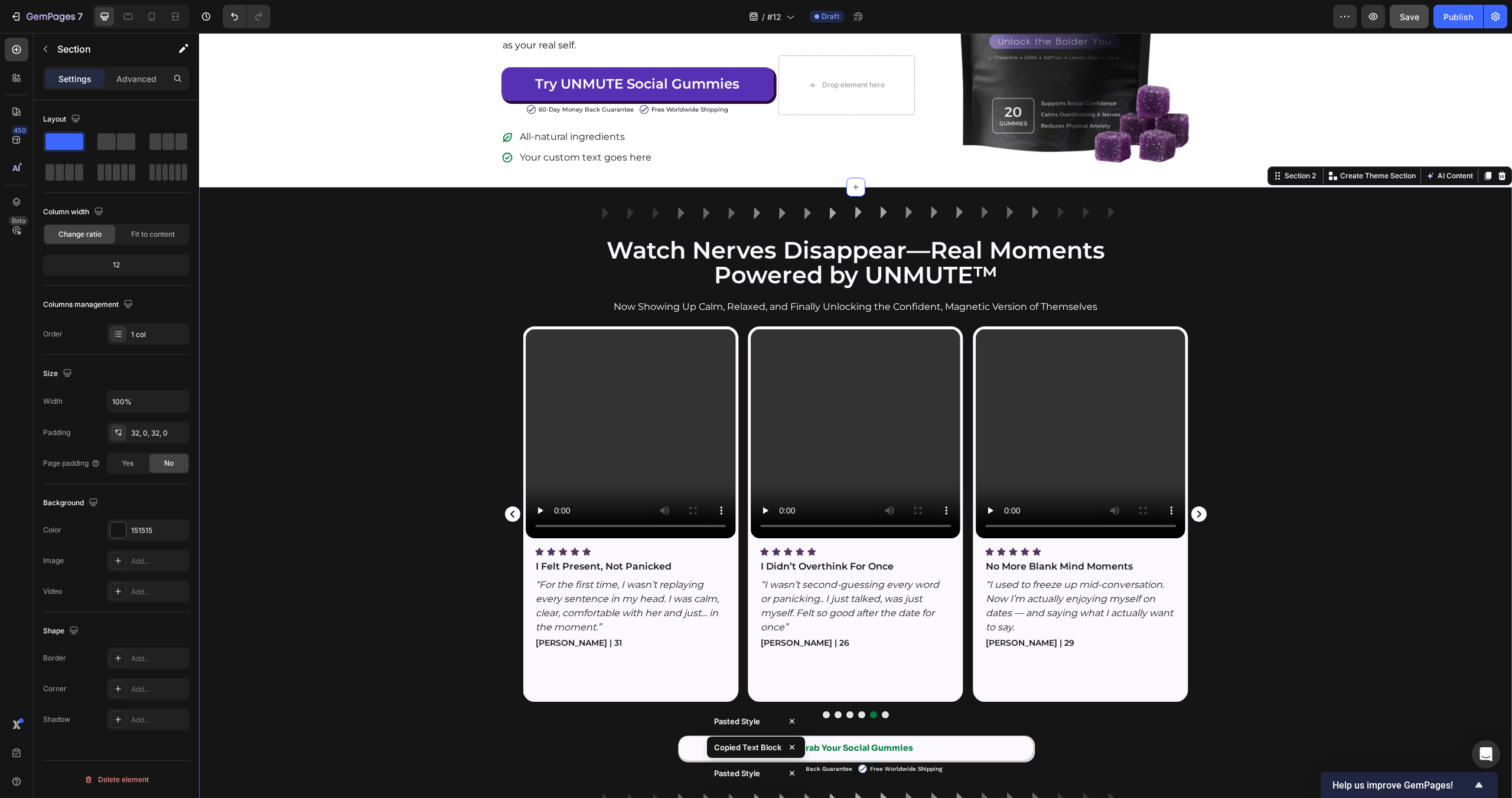
scroll to position [402, 0]
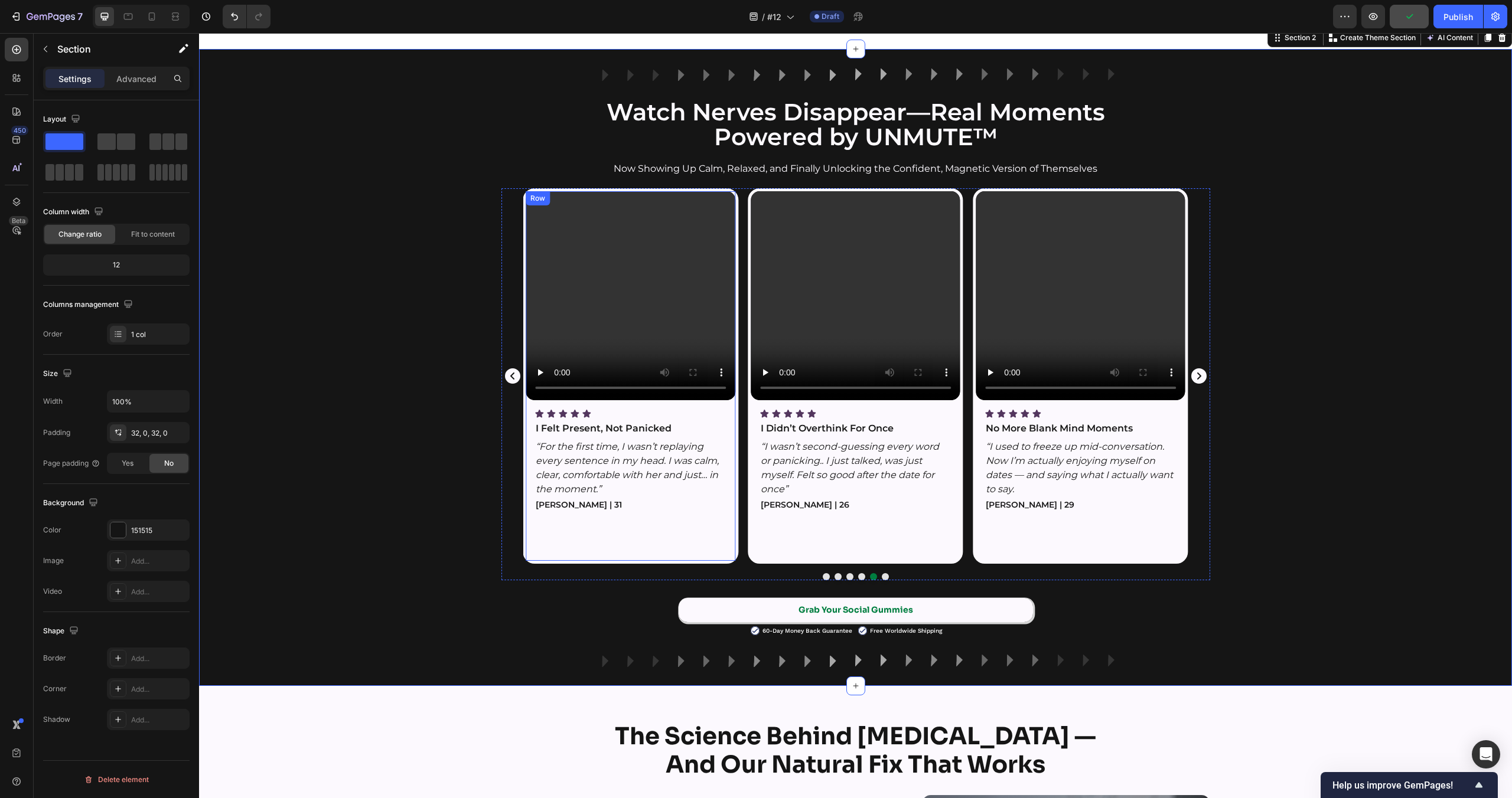
click at [730, 190] on div "Video Icon Icon Icon Icon Icon Icon List I Felt Present, Not Panicked Text Bloc…" at bounding box center [630, 375] width 216 height 375
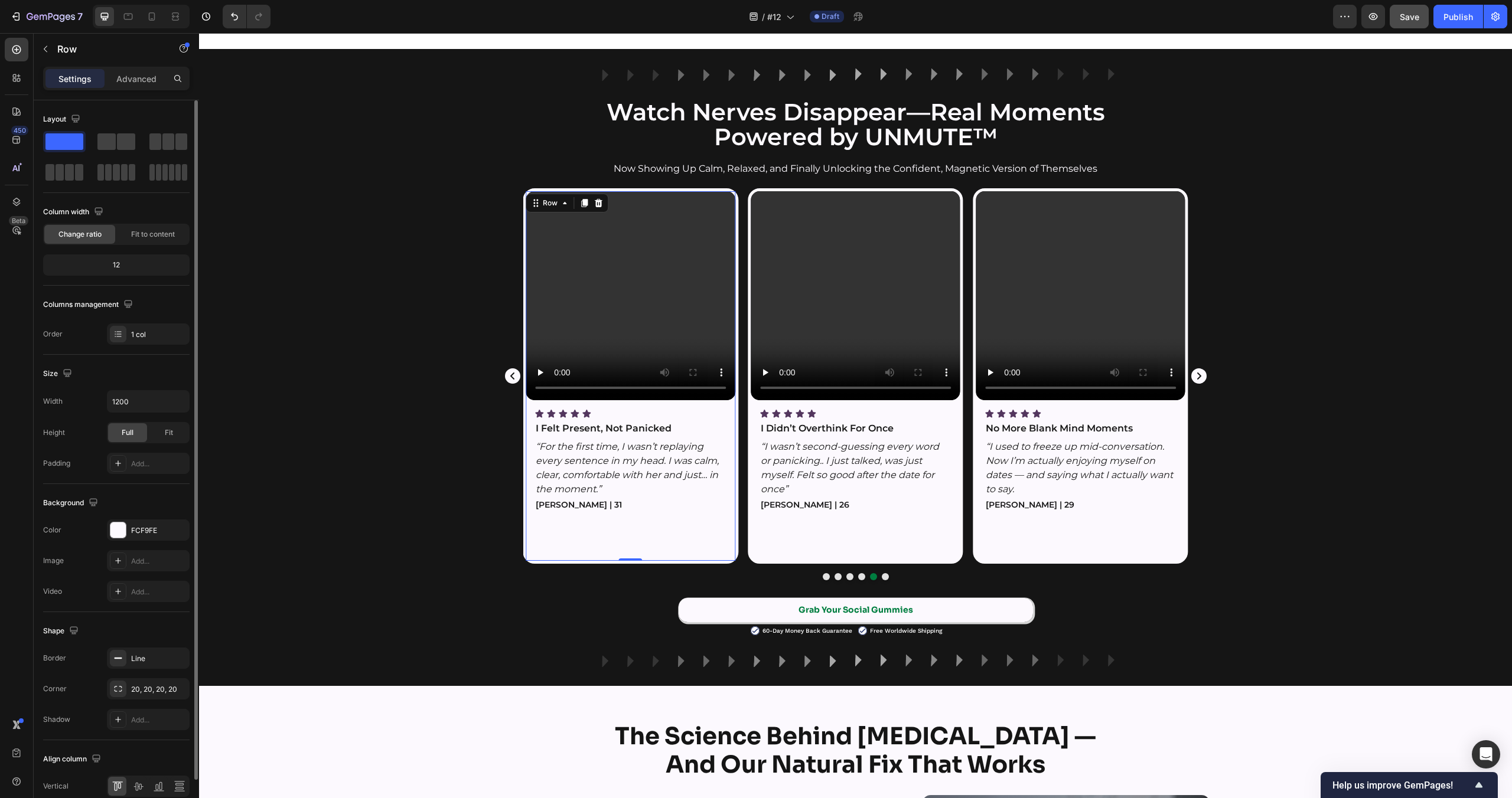
scroll to position [55, 0]
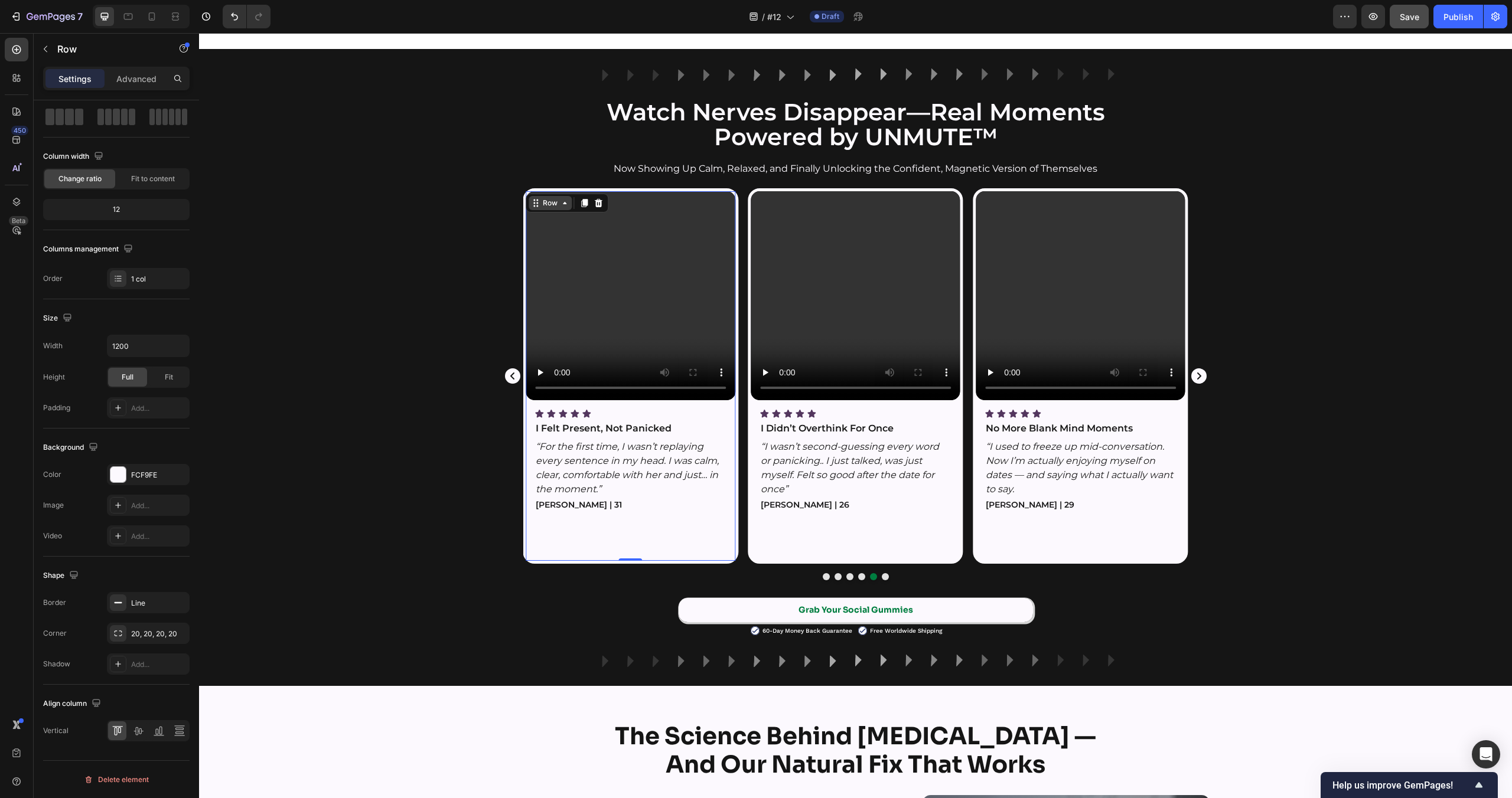
click at [551, 204] on div "Row" at bounding box center [549, 203] width 19 height 11
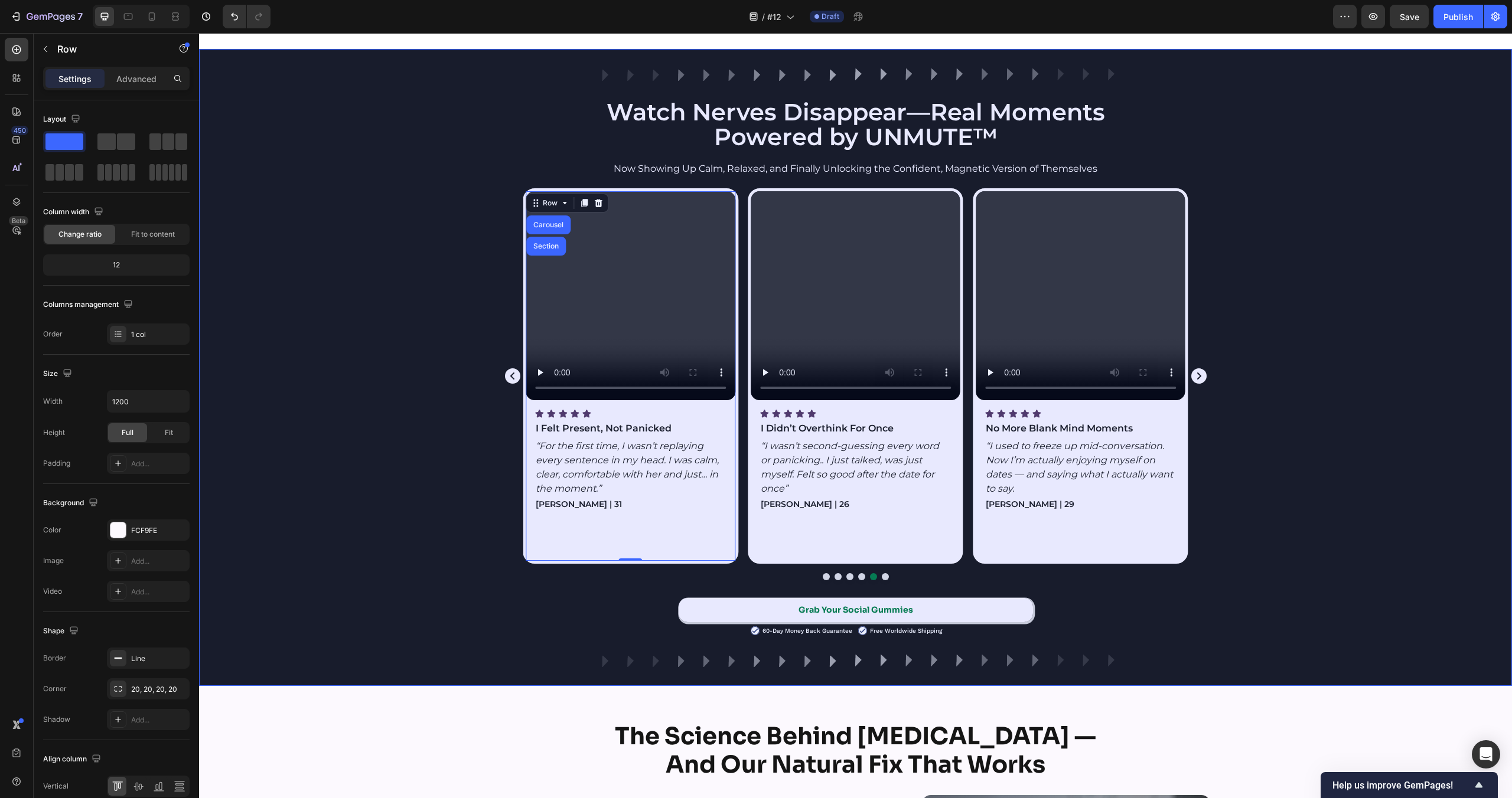
scroll to position [55, 0]
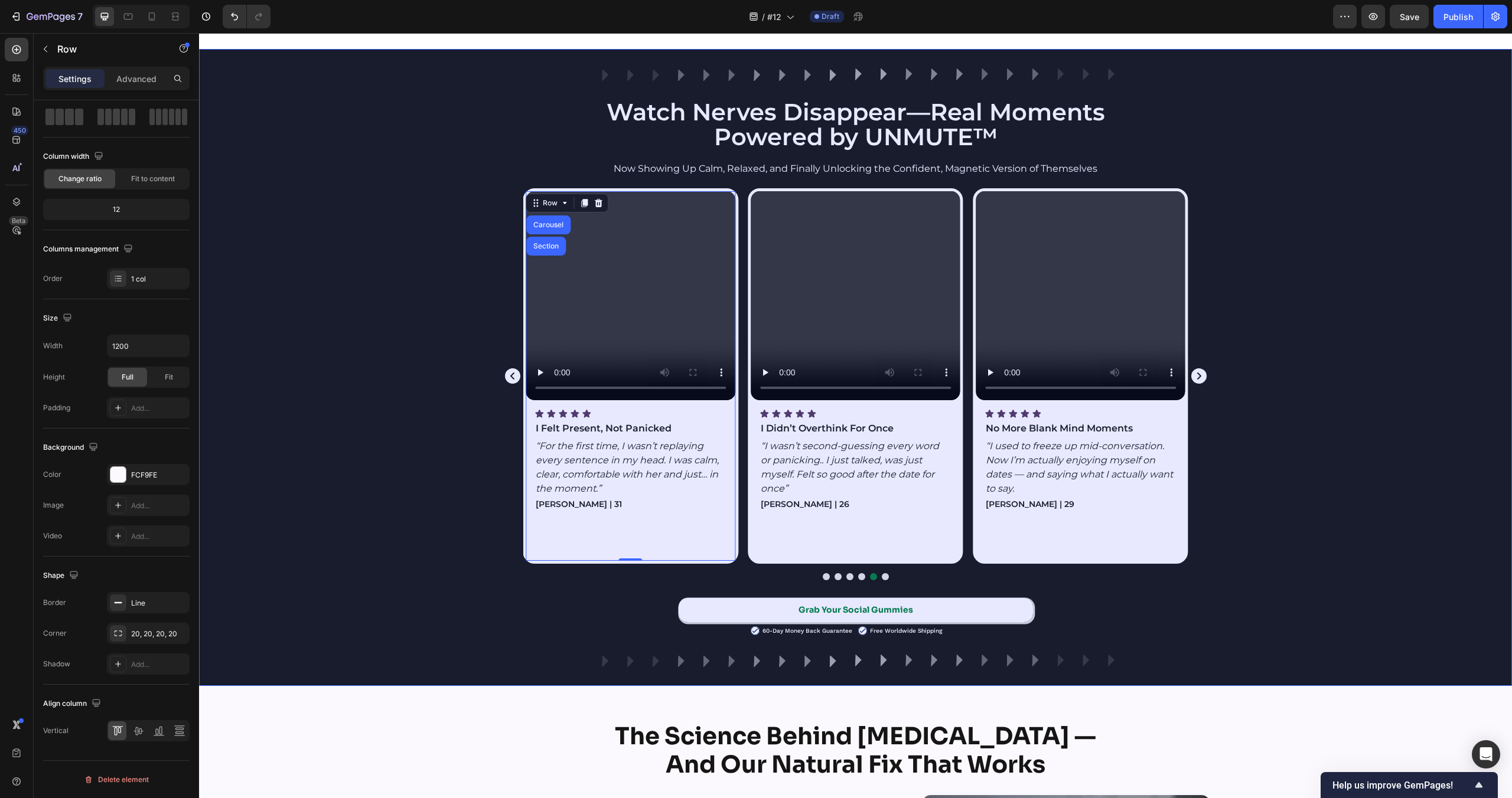
click at [549, 246] on div "Section" at bounding box center [546, 246] width 30 height 7
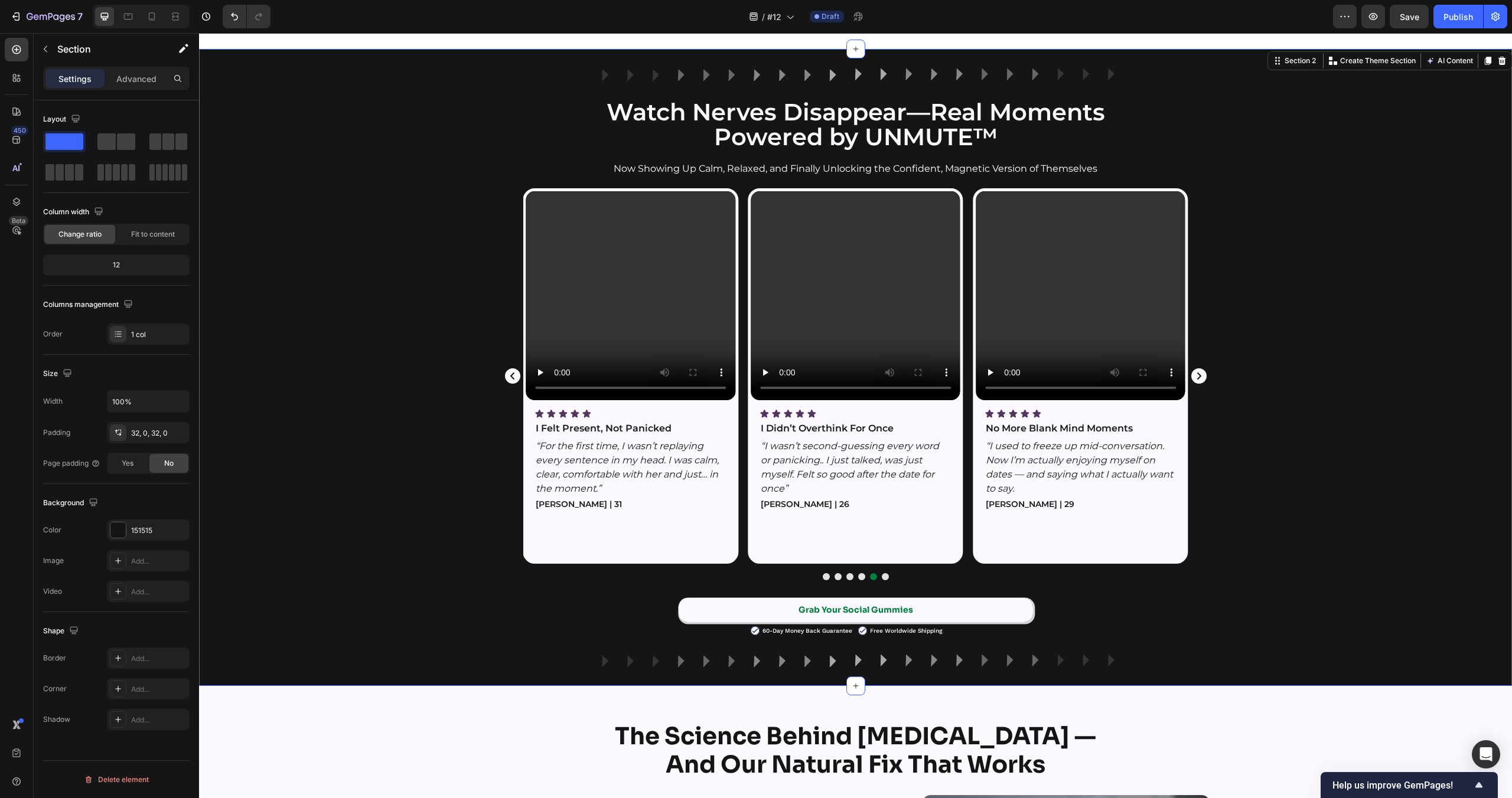
scroll to position [0, 0]
click at [565, 278] on video at bounding box center [630, 295] width 210 height 209
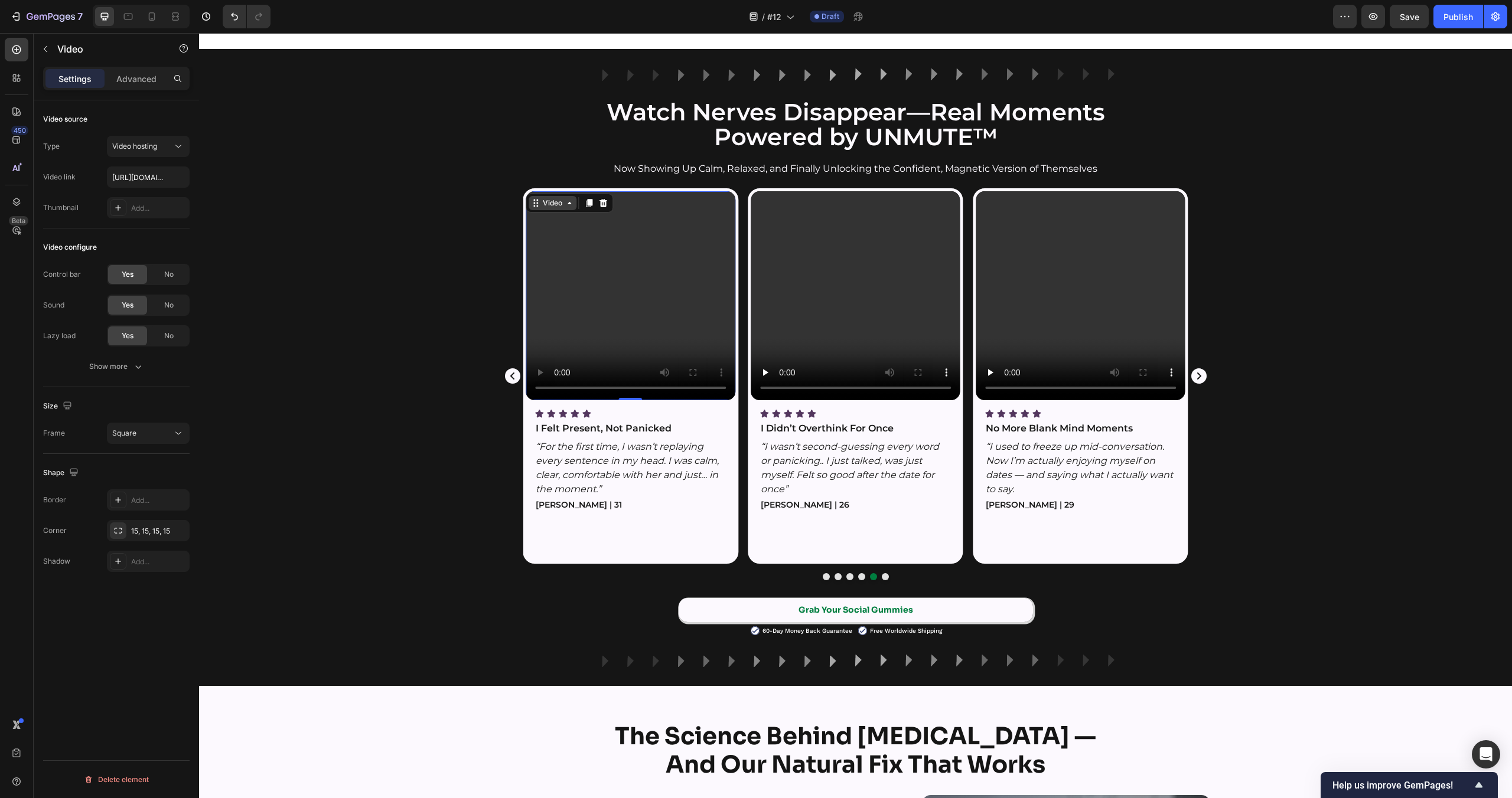
click at [555, 201] on div "Video" at bounding box center [552, 203] width 24 height 11
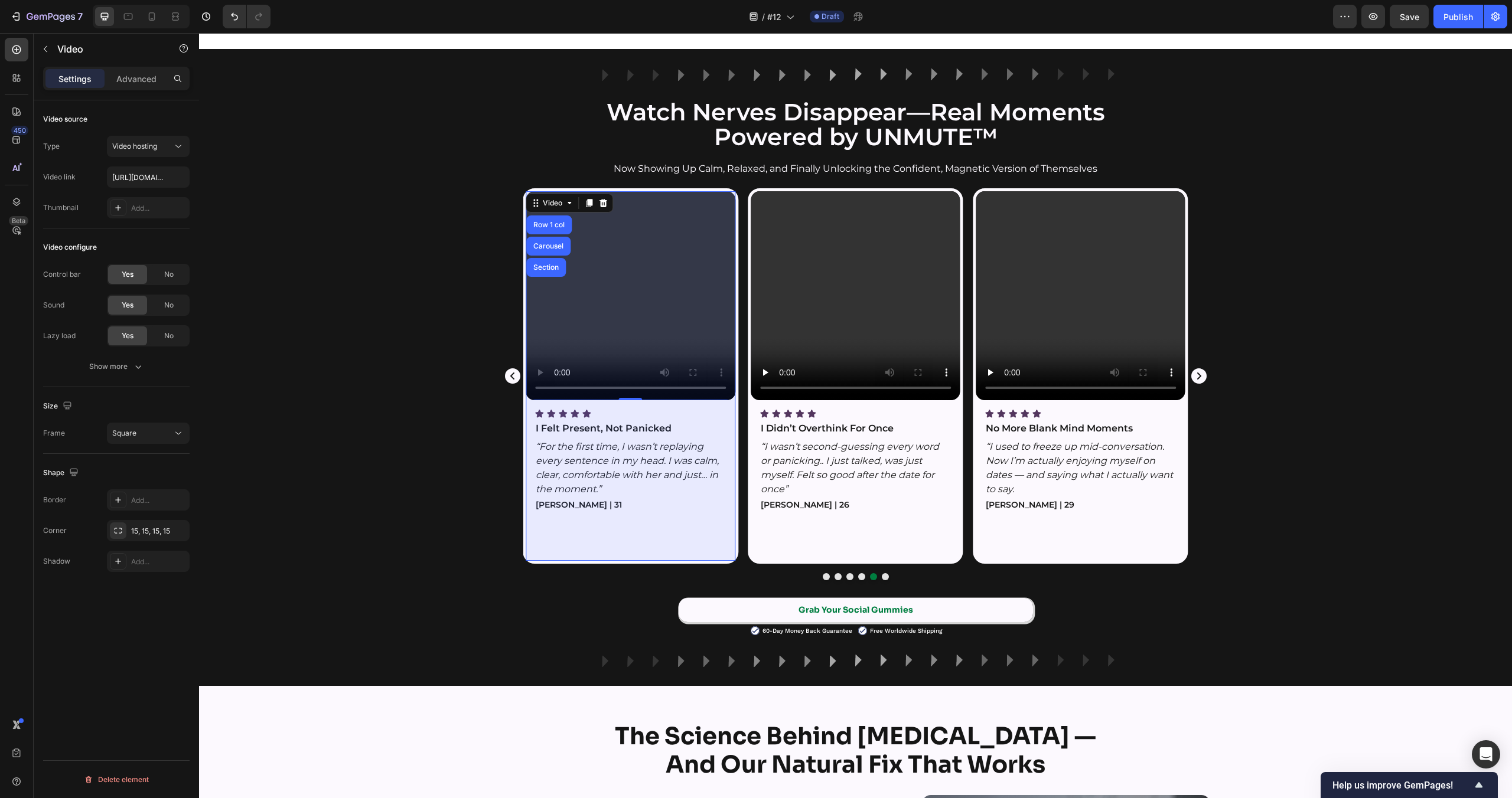
click at [548, 225] on div "Row 1 col" at bounding box center [548, 225] width 36 height 7
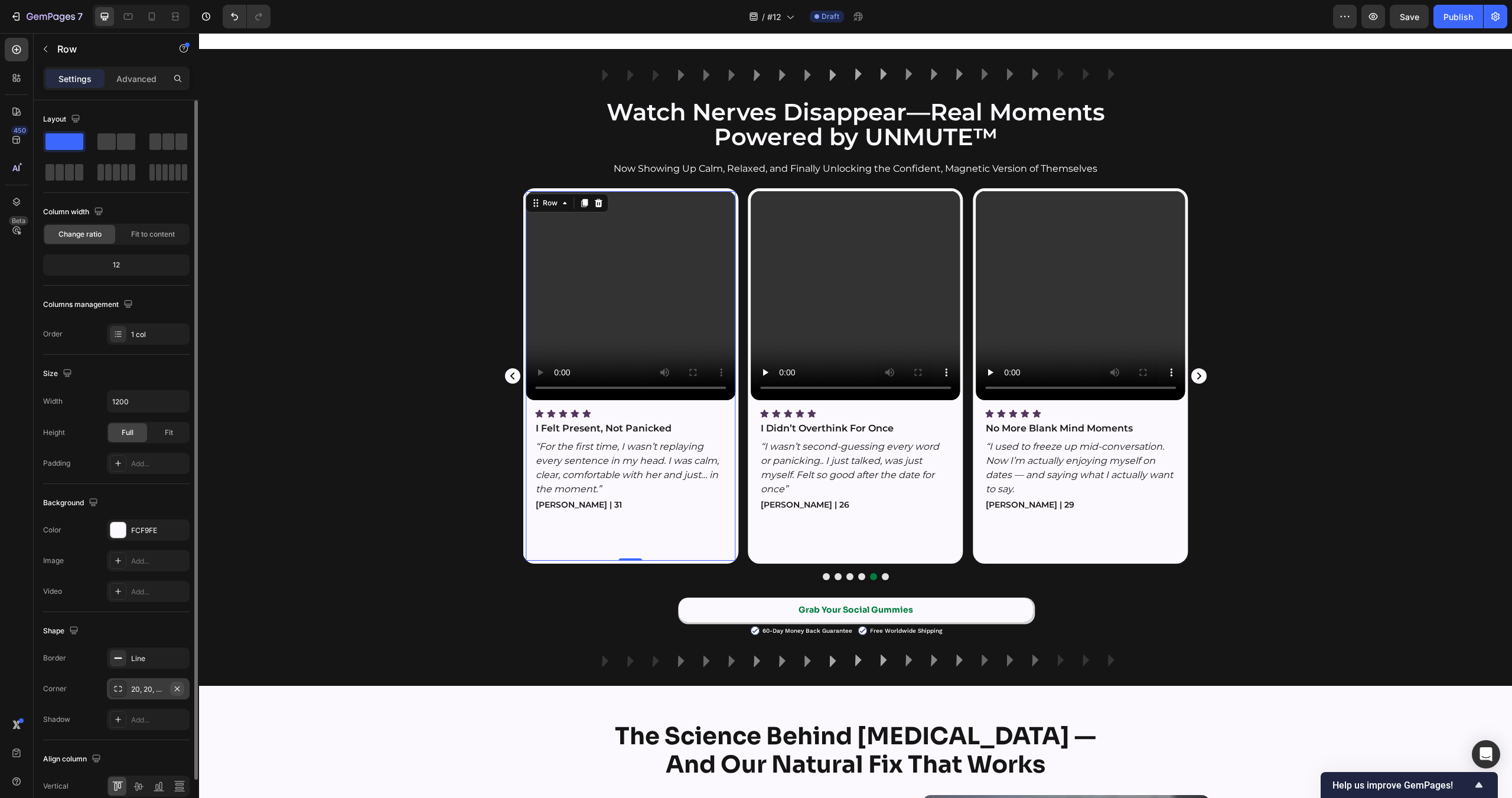
click at [178, 689] on icon "button" at bounding box center [176, 688] width 5 height 5
click at [658, 300] on video at bounding box center [630, 295] width 210 height 209
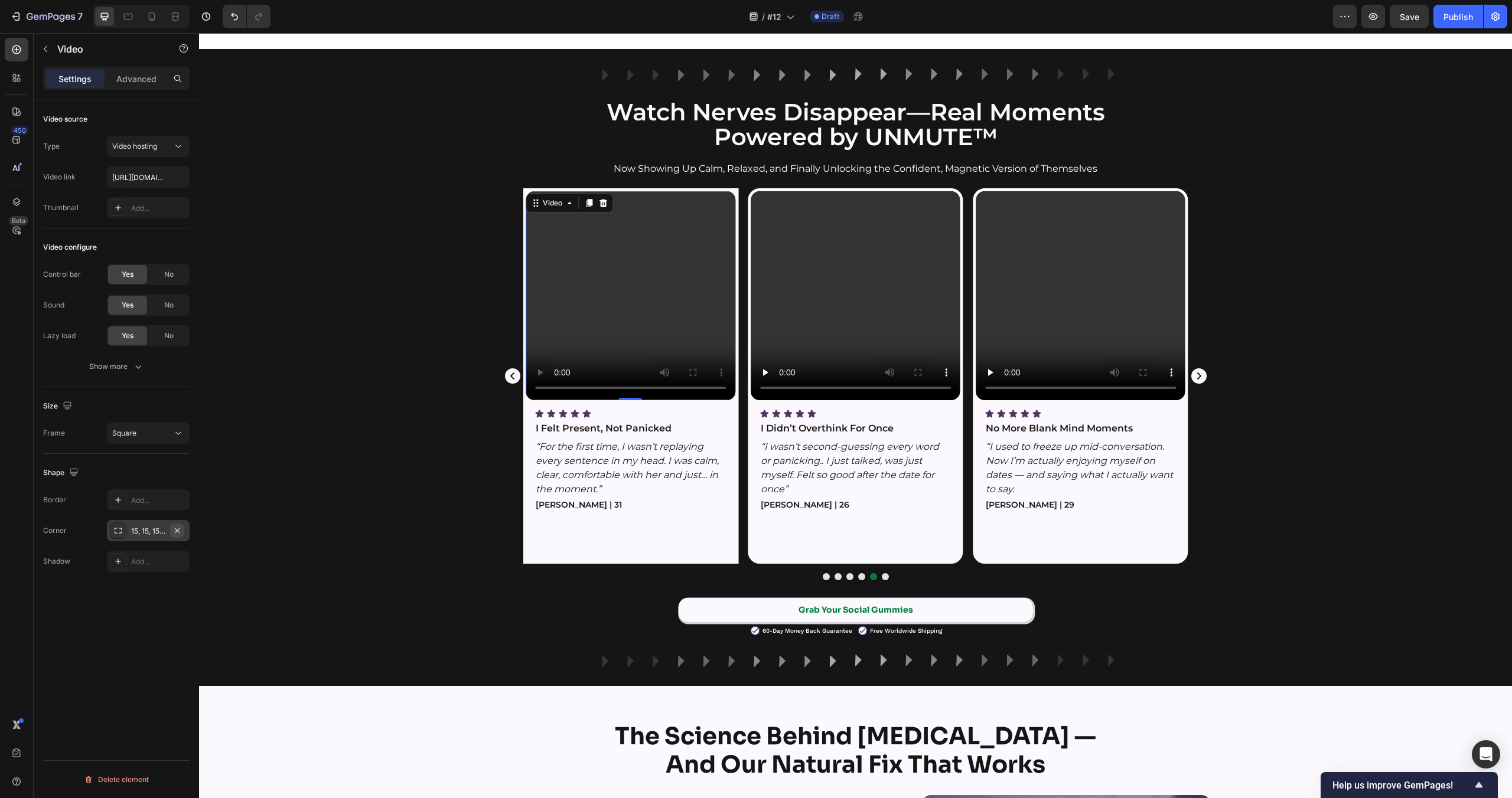
click at [180, 530] on icon "button" at bounding box center [177, 530] width 9 height 9
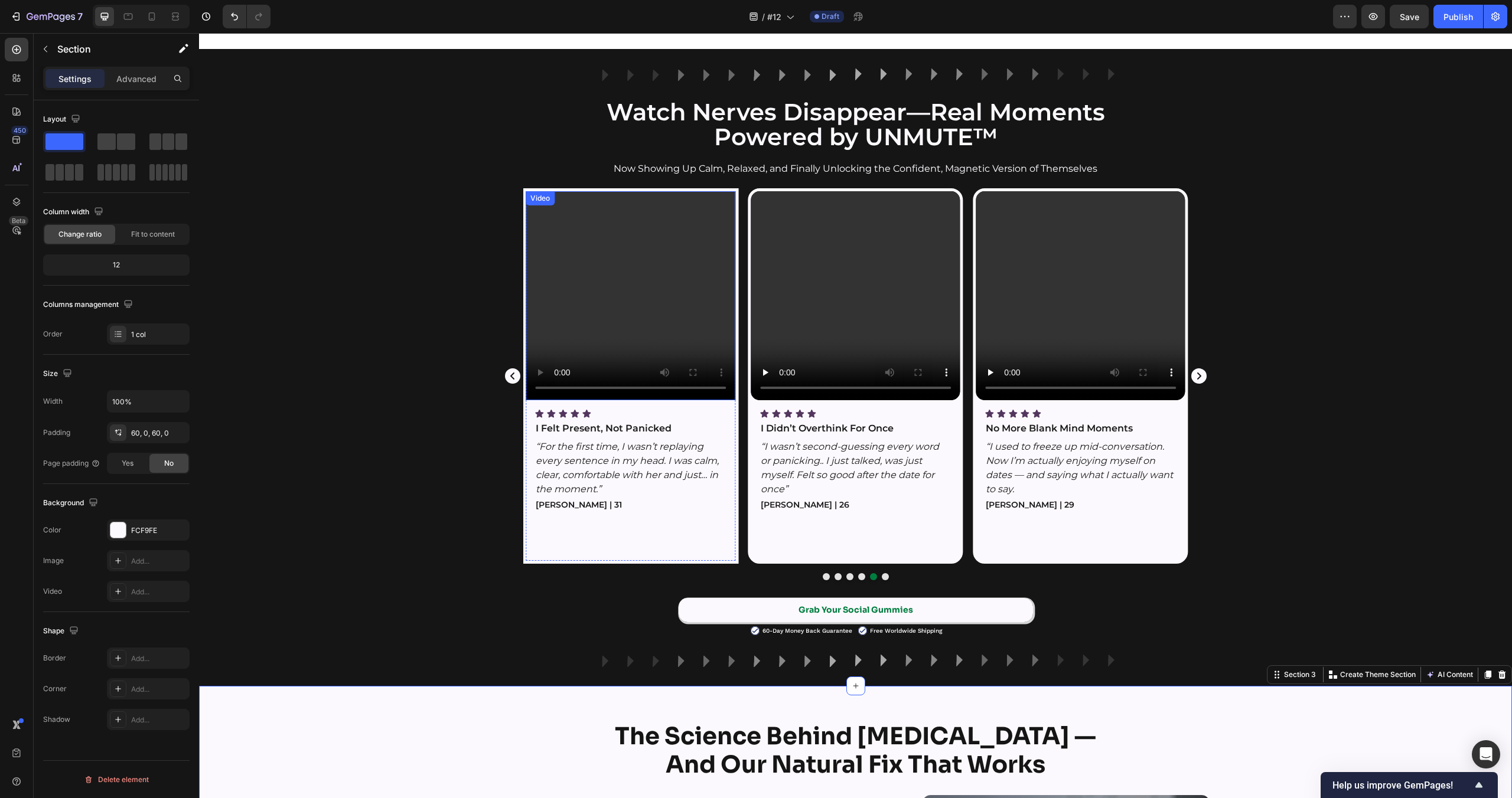
click at [666, 290] on video at bounding box center [630, 295] width 210 height 209
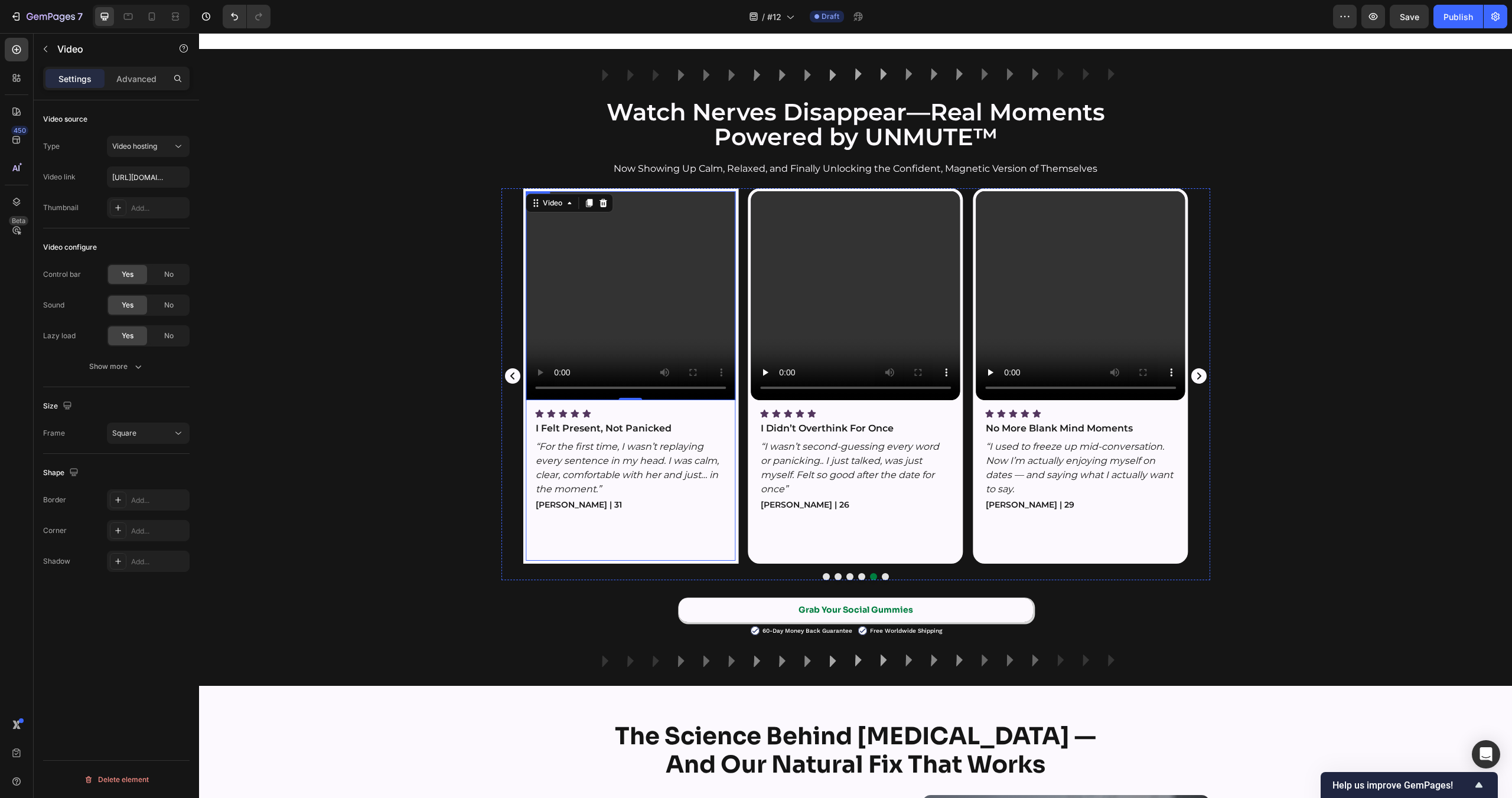
click at [734, 419] on div "Video 0 Icon Icon Icon Icon Icon Icon List I Felt Present, Not Panicked Text Bl…" at bounding box center [630, 375] width 210 height 370
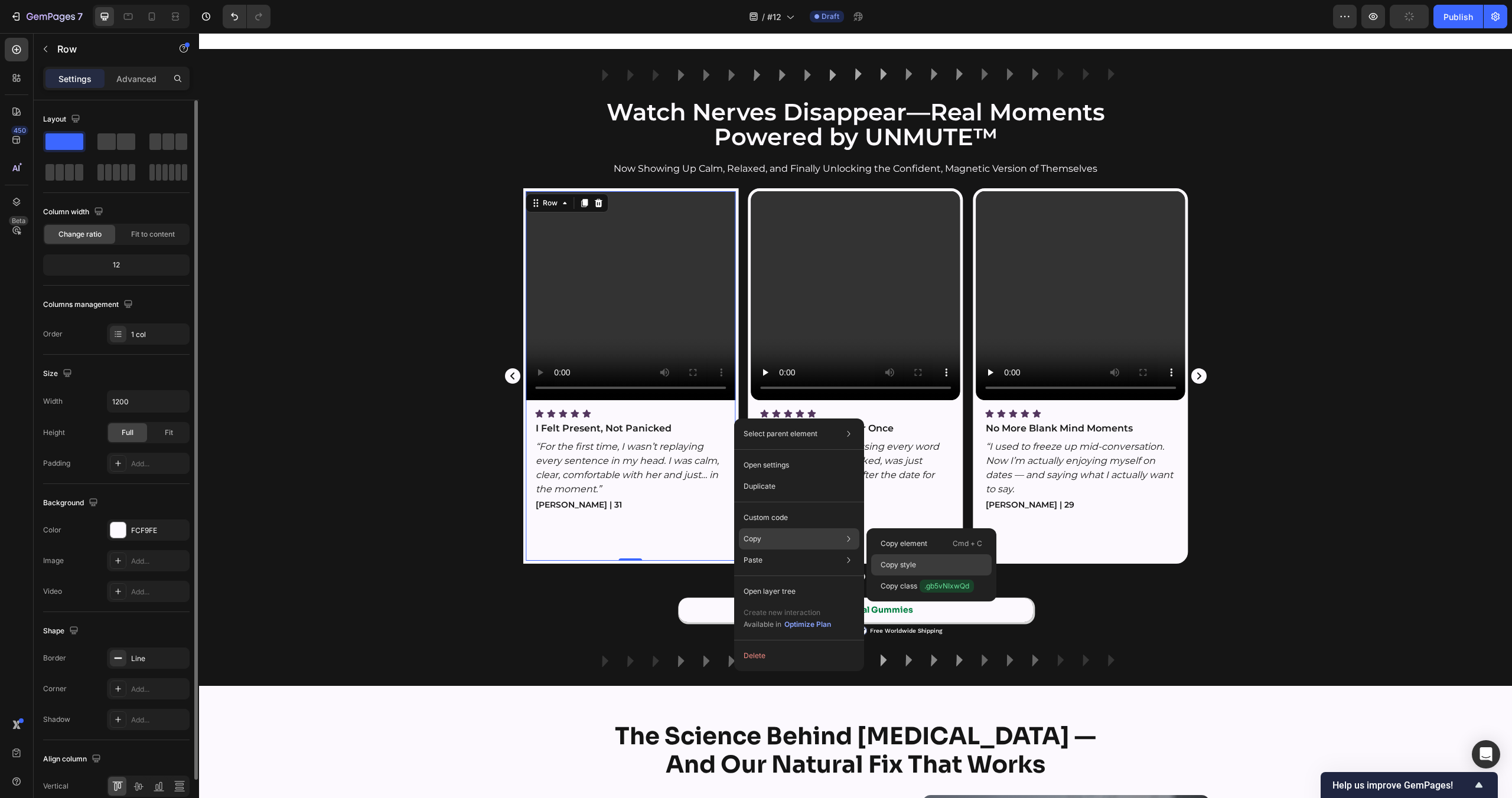
click at [905, 562] on p "Copy style" at bounding box center [898, 566] width 35 height 11
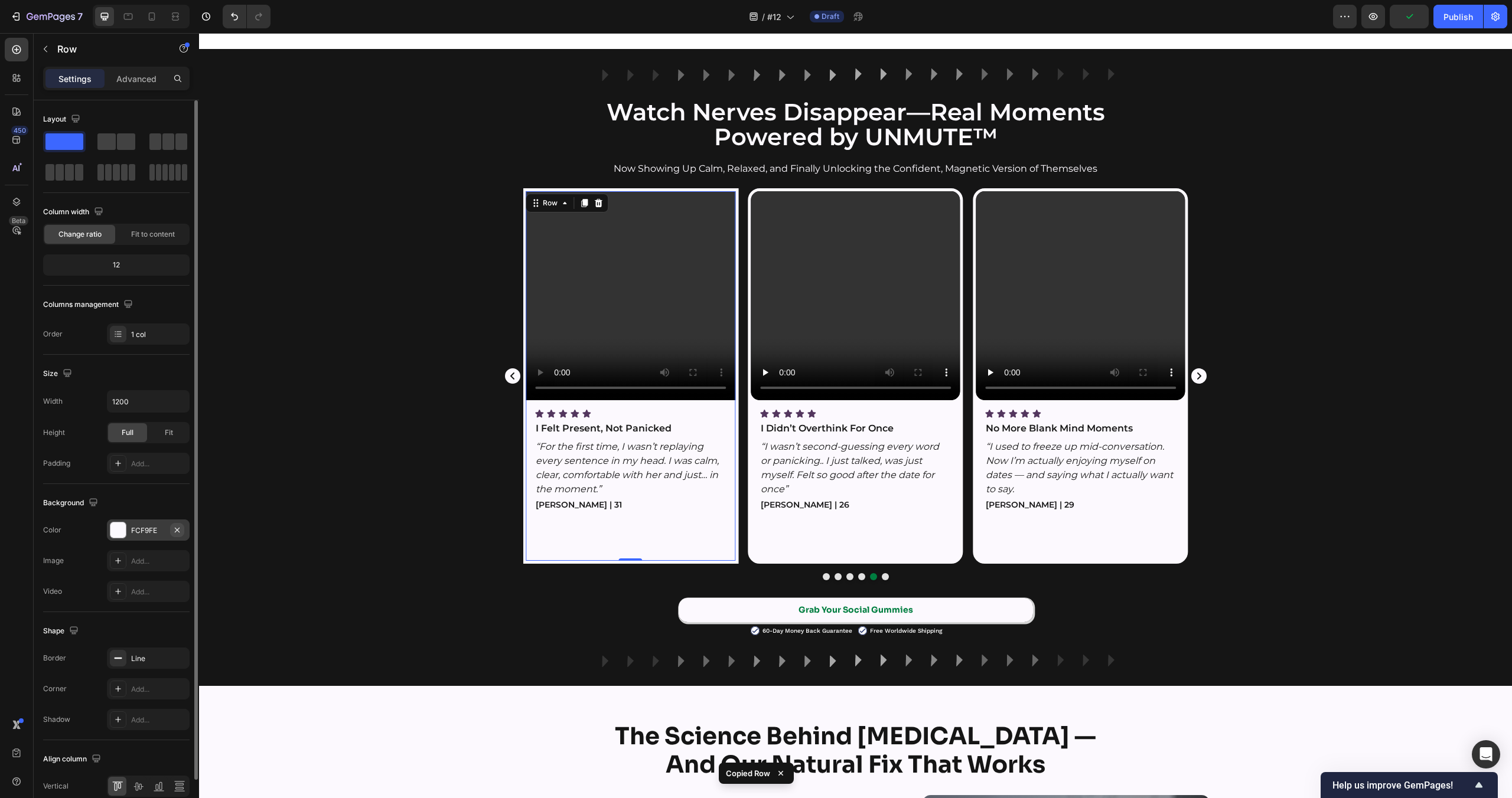
click at [179, 529] on icon "button" at bounding box center [177, 530] width 9 height 9
click at [162, 530] on div "FCF9FE" at bounding box center [148, 531] width 34 height 11
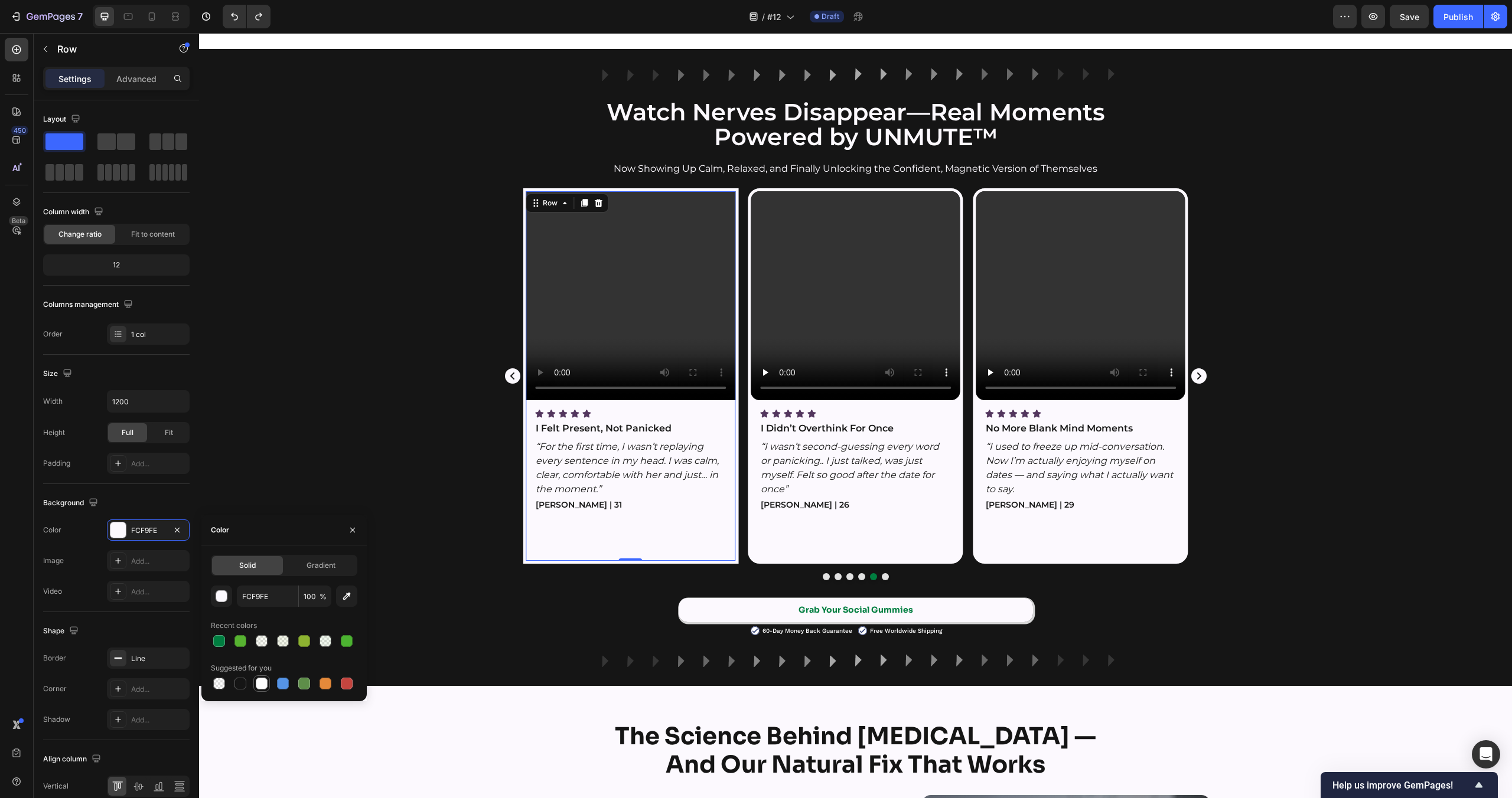
click at [263, 680] on div at bounding box center [261, 684] width 12 height 12
type input "FFFFFF"
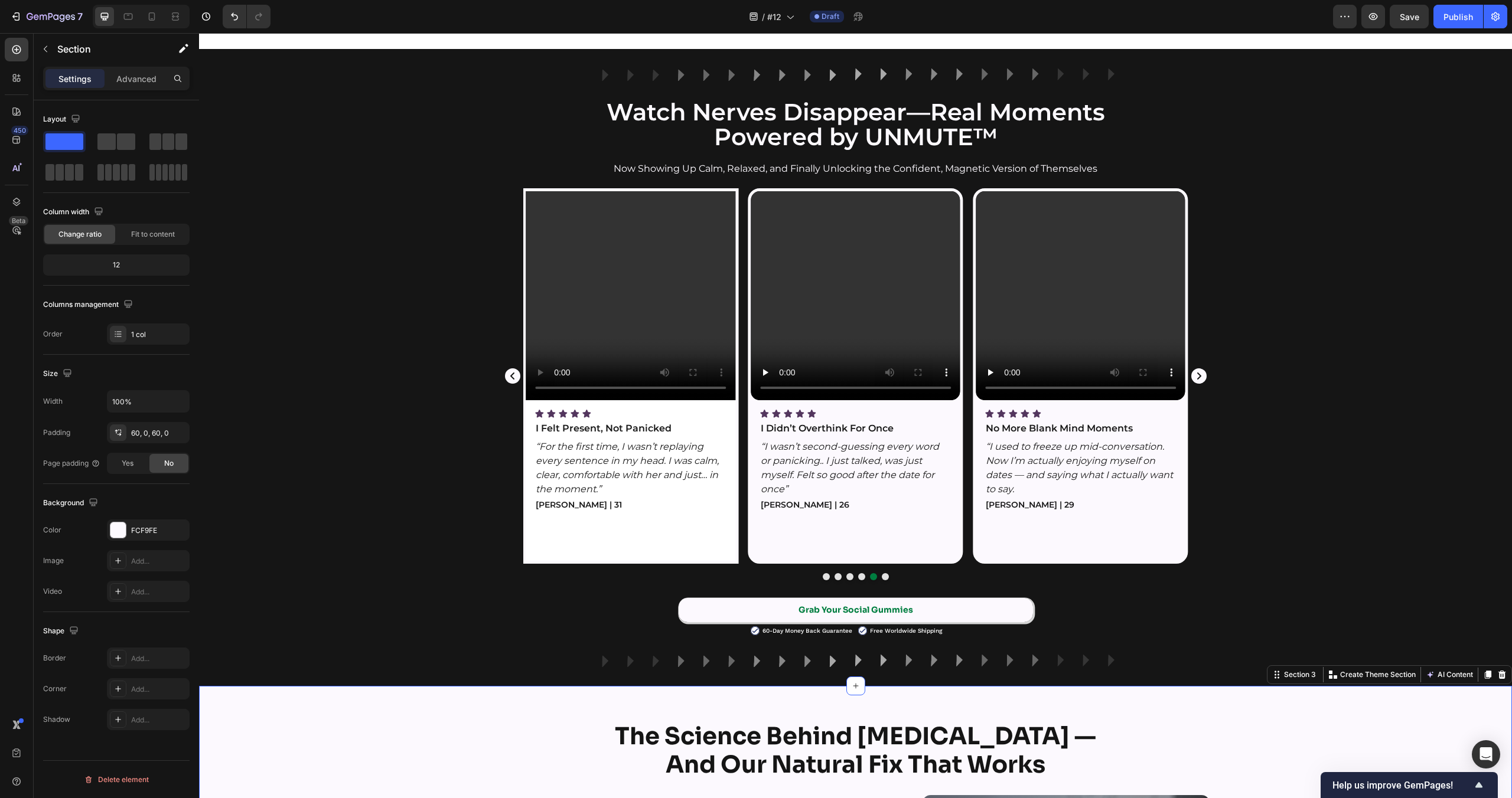
click at [702, 406] on div "Video Icon Icon Icon Icon Icon Icon List I Felt Present, Not Panicked Text Bloc…" at bounding box center [630, 375] width 210 height 370
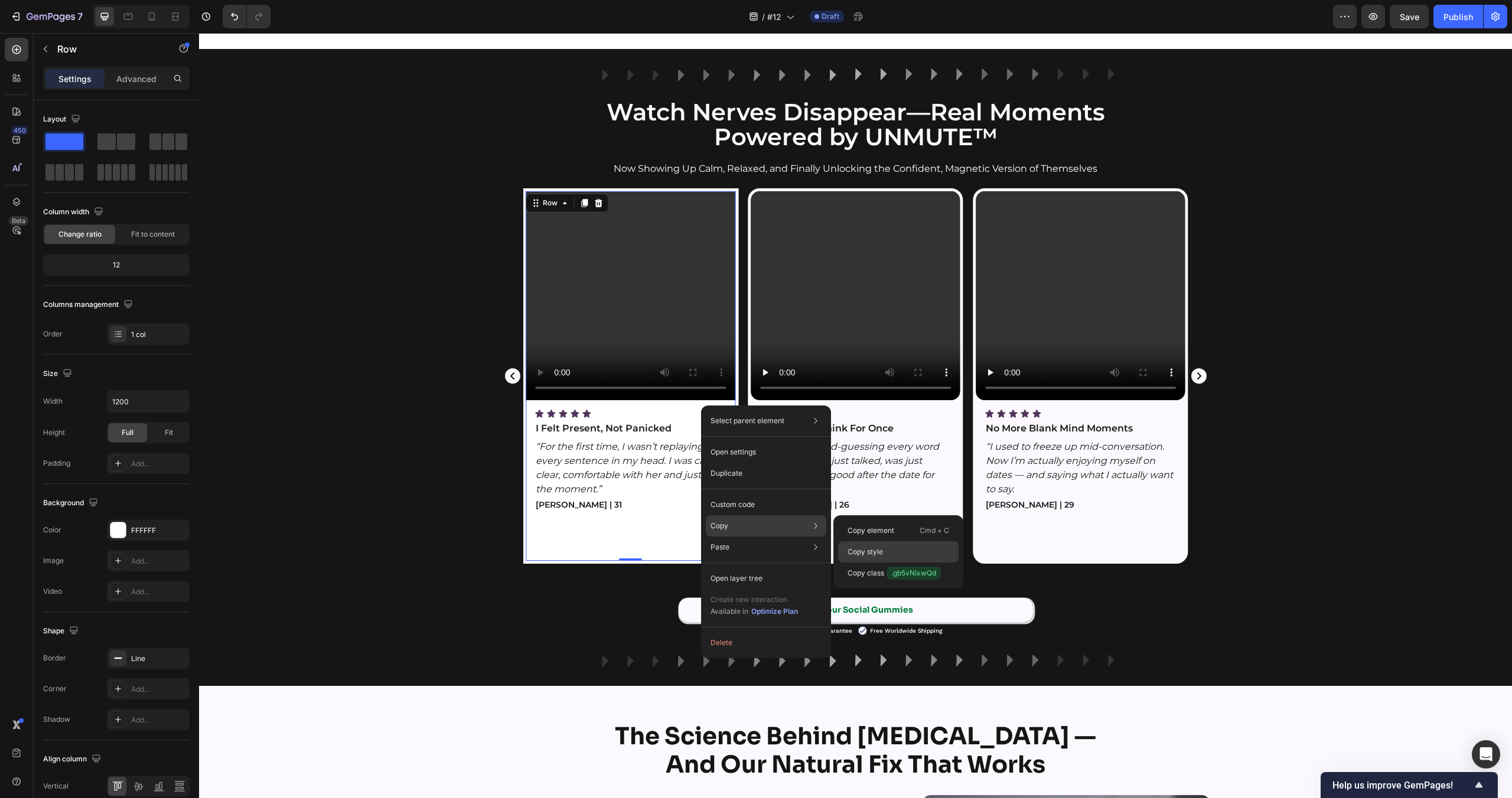
click at [858, 548] on p "Copy style" at bounding box center [865, 553] width 35 height 11
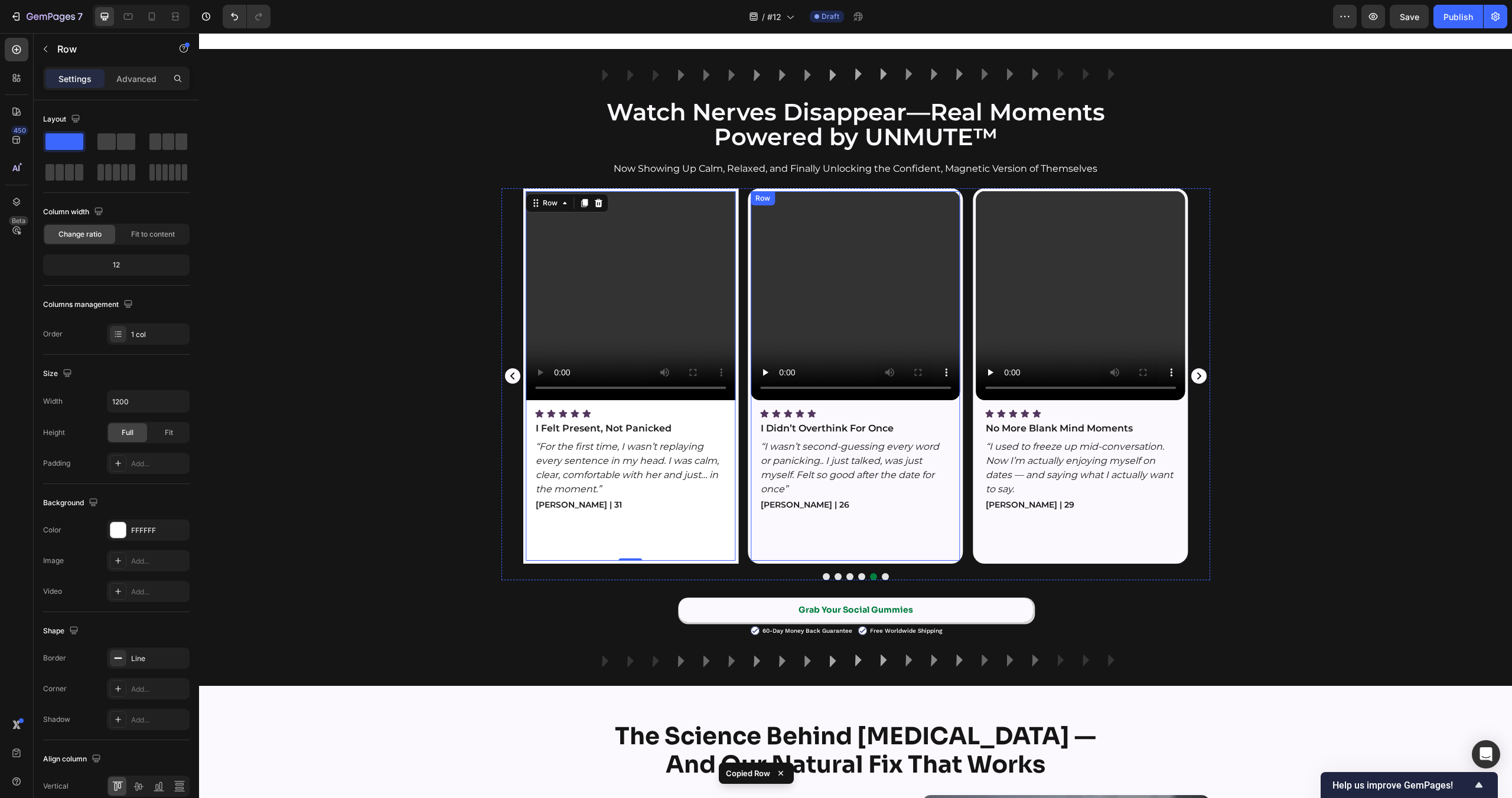
click at [954, 407] on div "Video Icon Icon Icon Icon Icon Icon List I Didn’t Overthink For Once Text Block…" at bounding box center [855, 375] width 210 height 370
click at [1182, 416] on div "Video Icon Icon Icon Icon Icon Icon List No More Blank Mind Moments Text Block …" at bounding box center [1080, 375] width 210 height 370
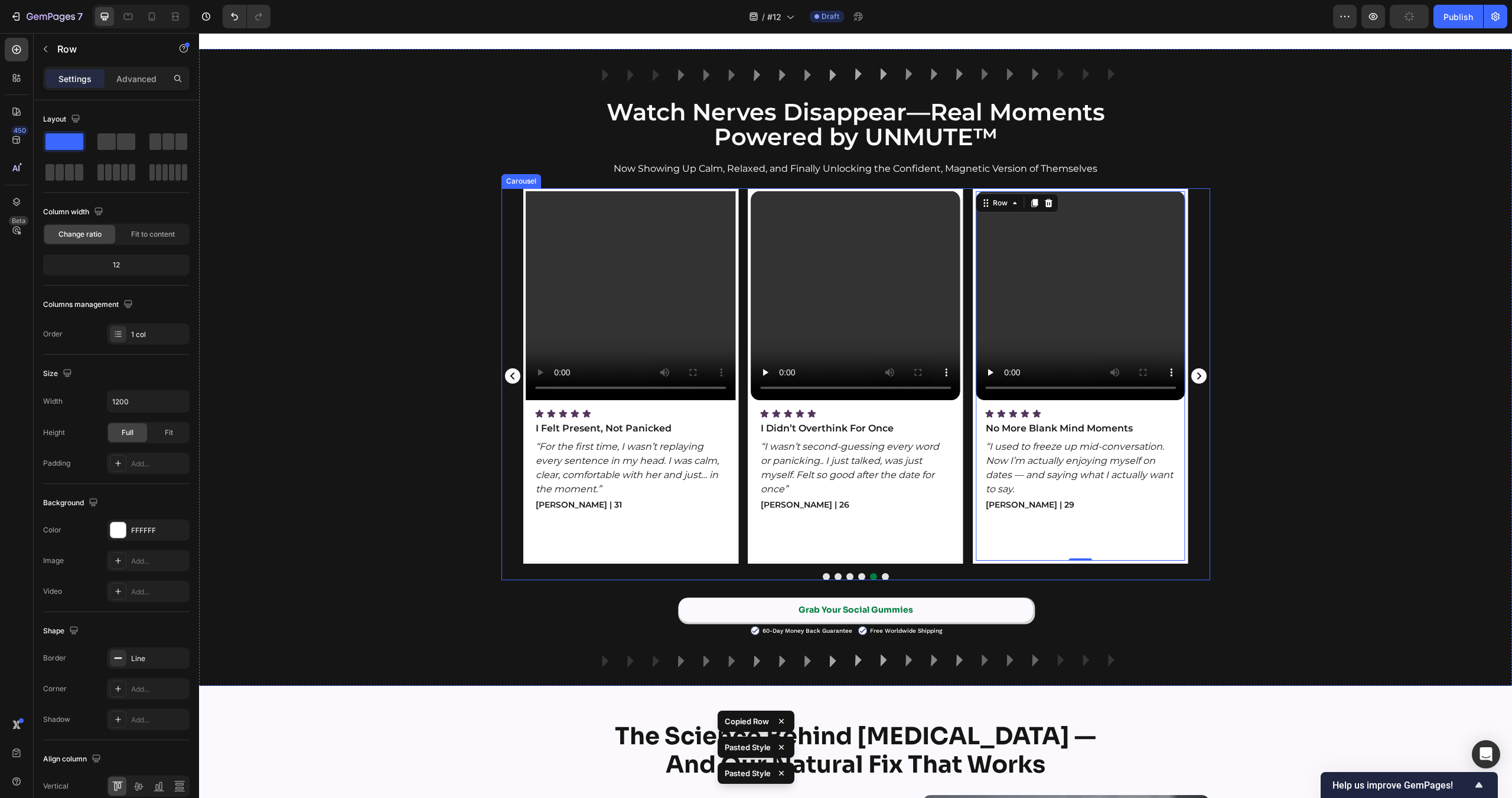
click at [1196, 378] on icon "Carousel Next Arrow" at bounding box center [1199, 375] width 16 height 16
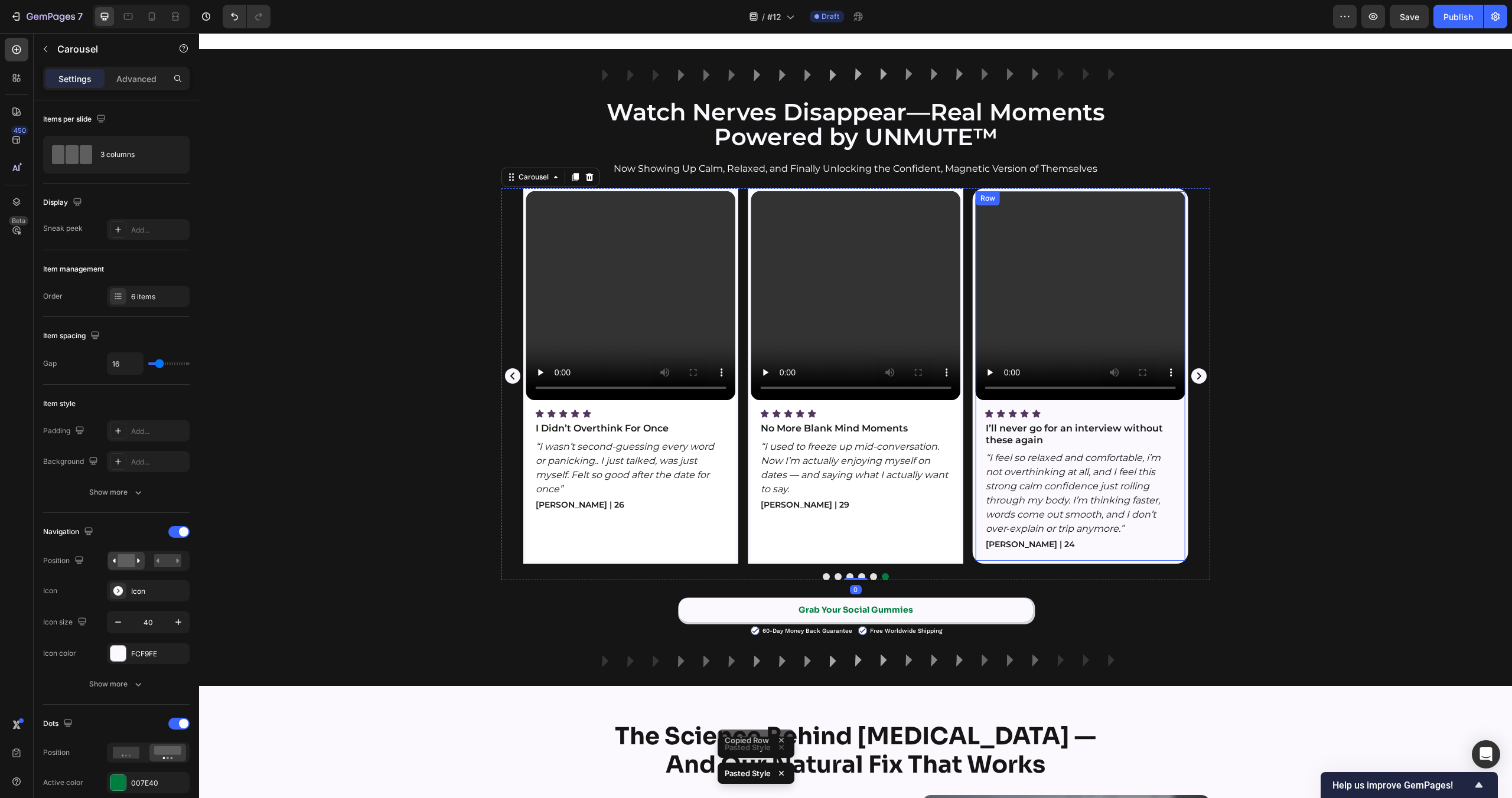
click at [1183, 402] on div "Video Icon Icon Icon Icon Icon Icon List I’ll never go for an interview without…" at bounding box center [1080, 375] width 210 height 370
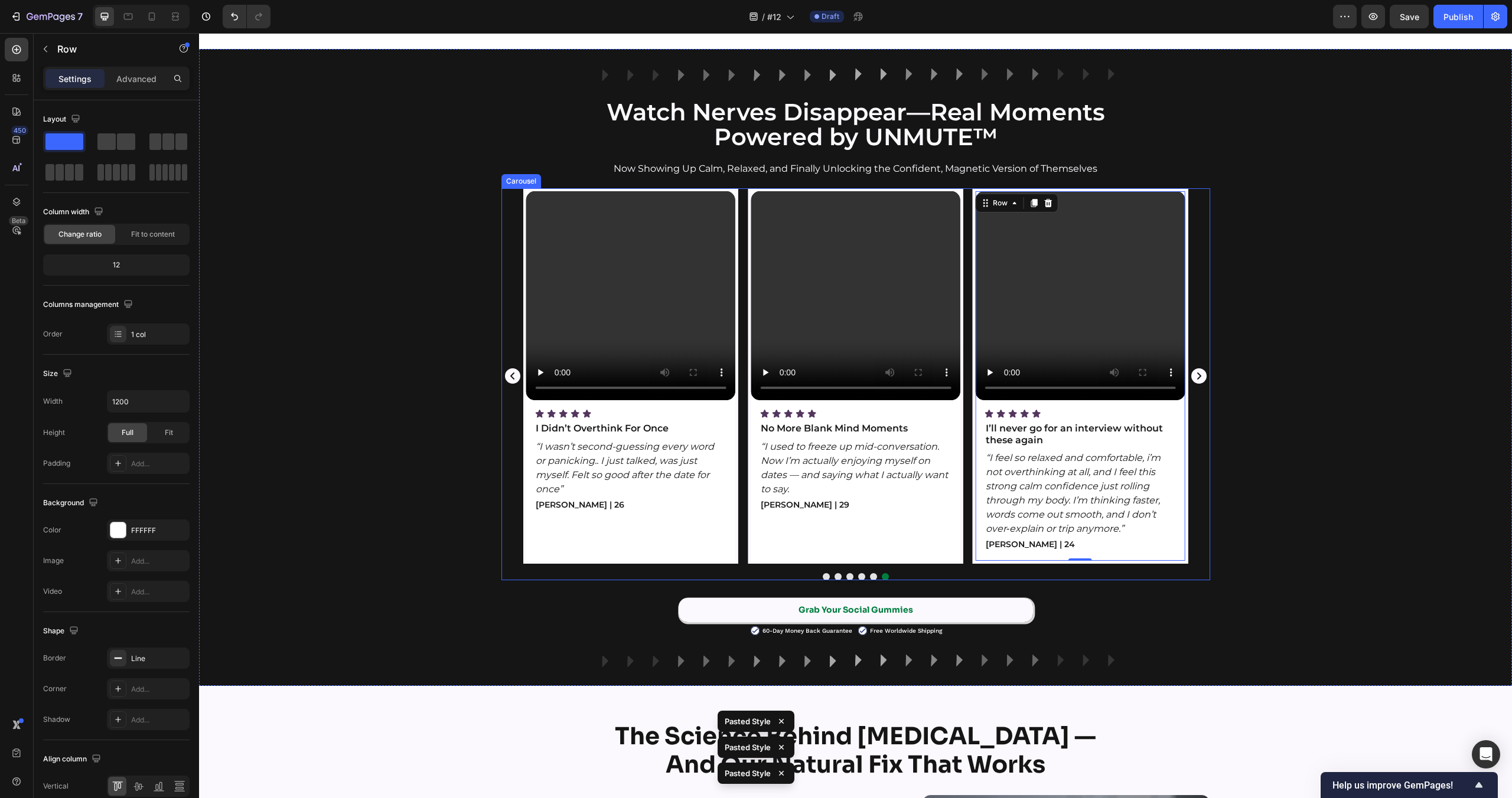
click at [1196, 374] on icon "Carousel Next Arrow" at bounding box center [1199, 375] width 16 height 16
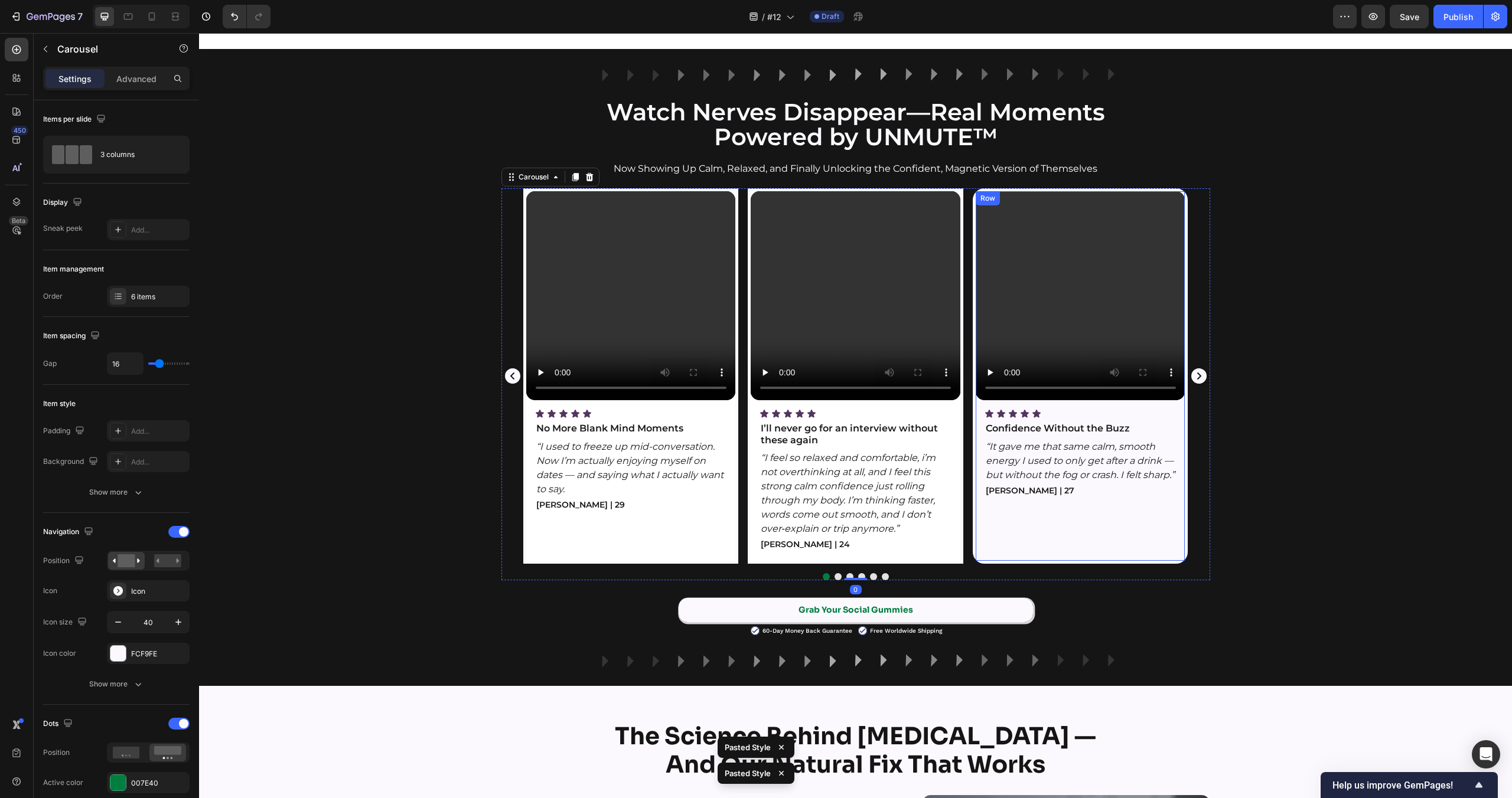
click at [1179, 407] on div "Video Icon Icon Icon Icon Icon Icon List Confidence Without the Buzz Text Block…" at bounding box center [1080, 375] width 210 height 370
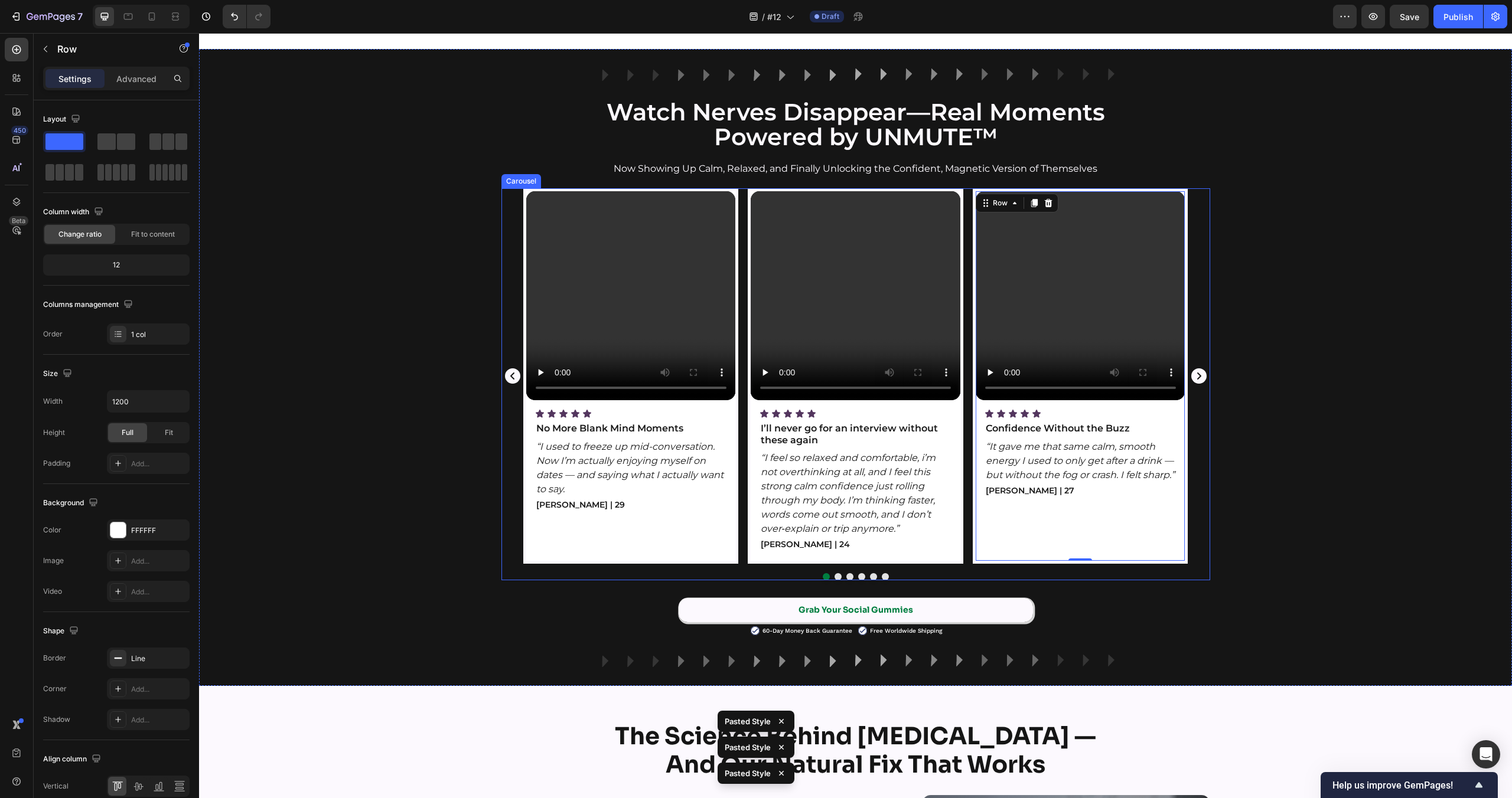
click at [1202, 371] on icon "Carousel Next Arrow" at bounding box center [1199, 375] width 16 height 16
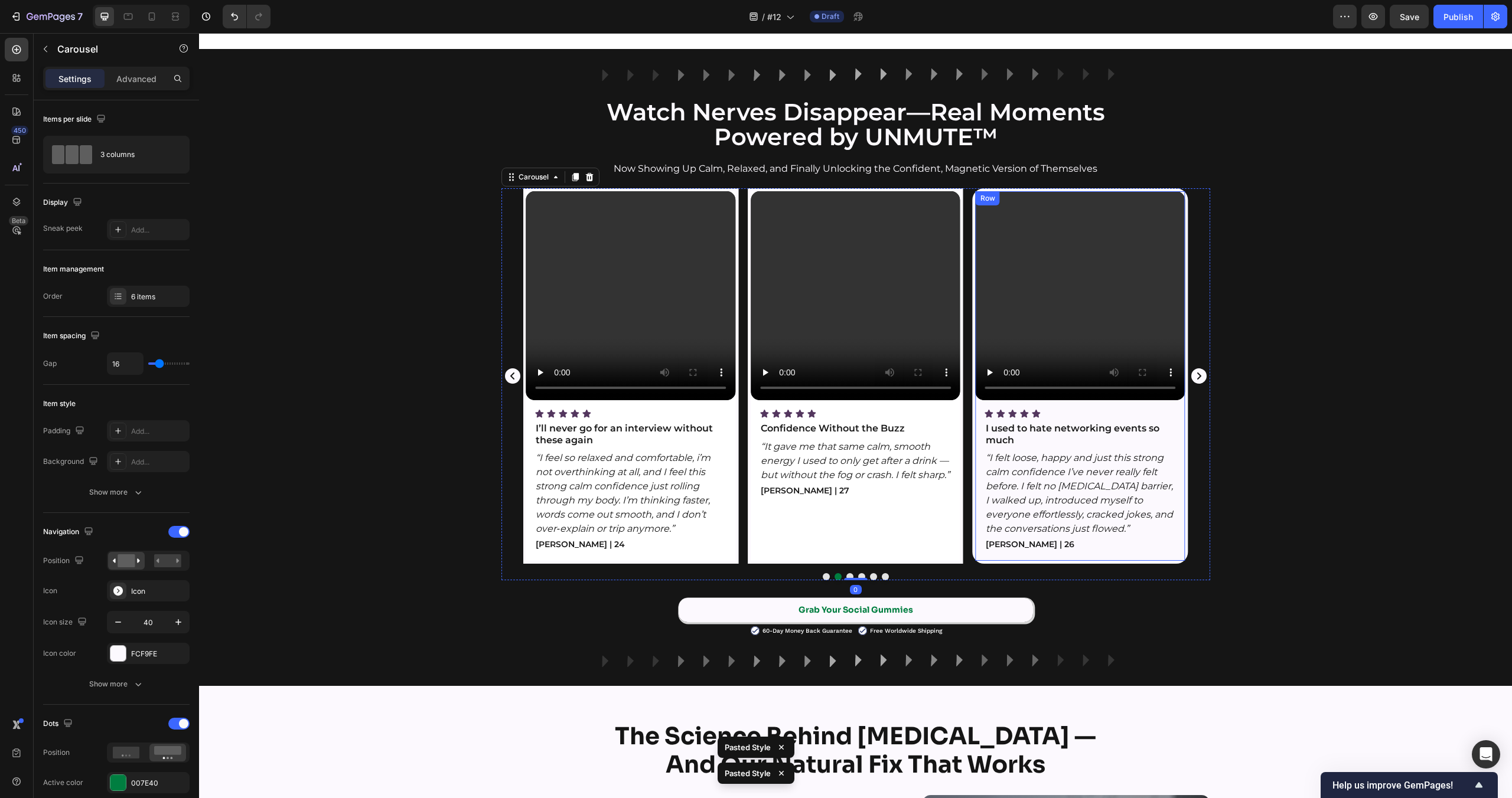
click at [1181, 408] on div "Video Icon Icon Icon Icon Icon Icon List I used to hate networking events so mu…" at bounding box center [1080, 375] width 210 height 370
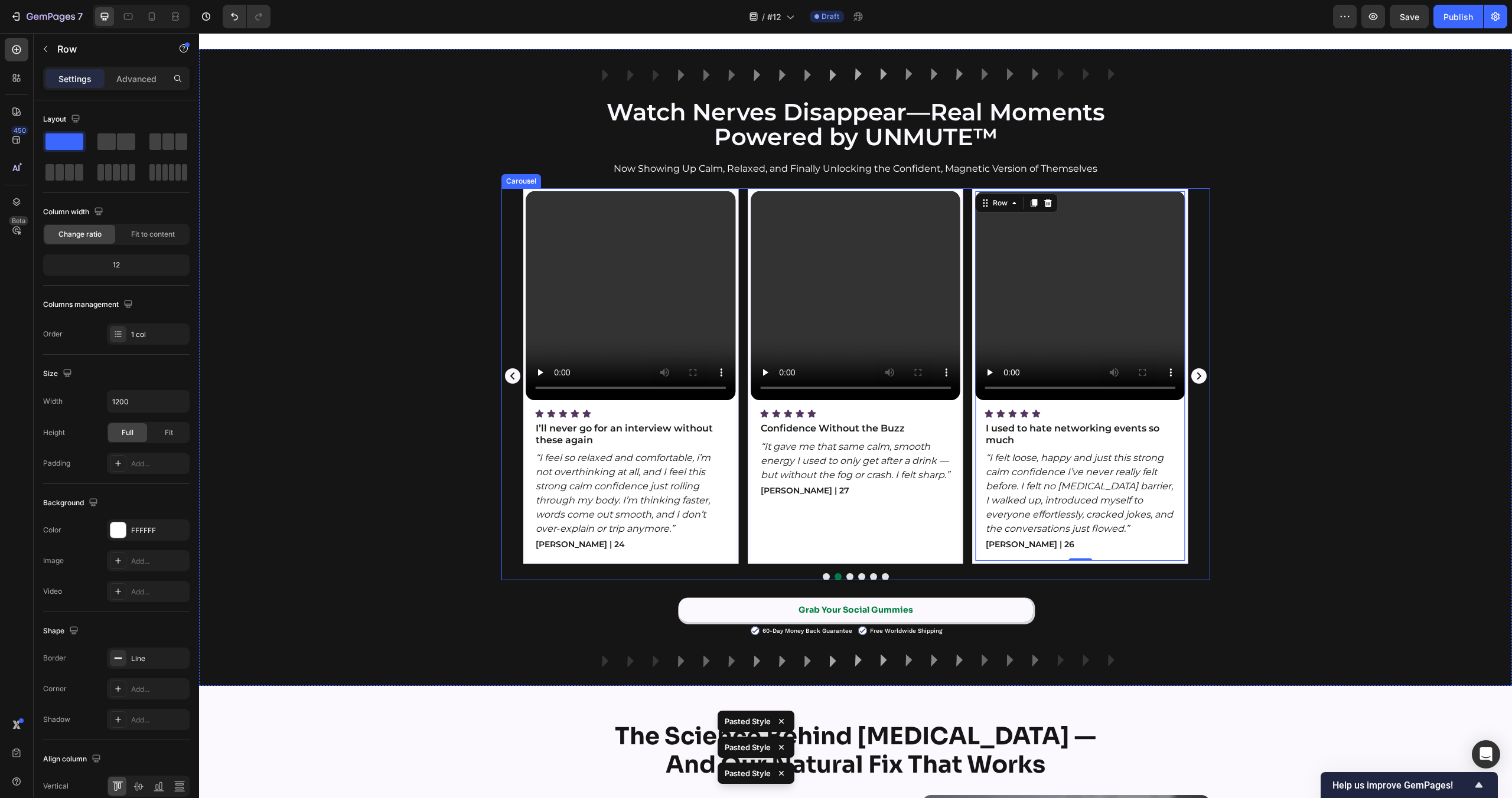
click at [1197, 378] on icon "Carousel Next Arrow" at bounding box center [1199, 376] width 18 height 24
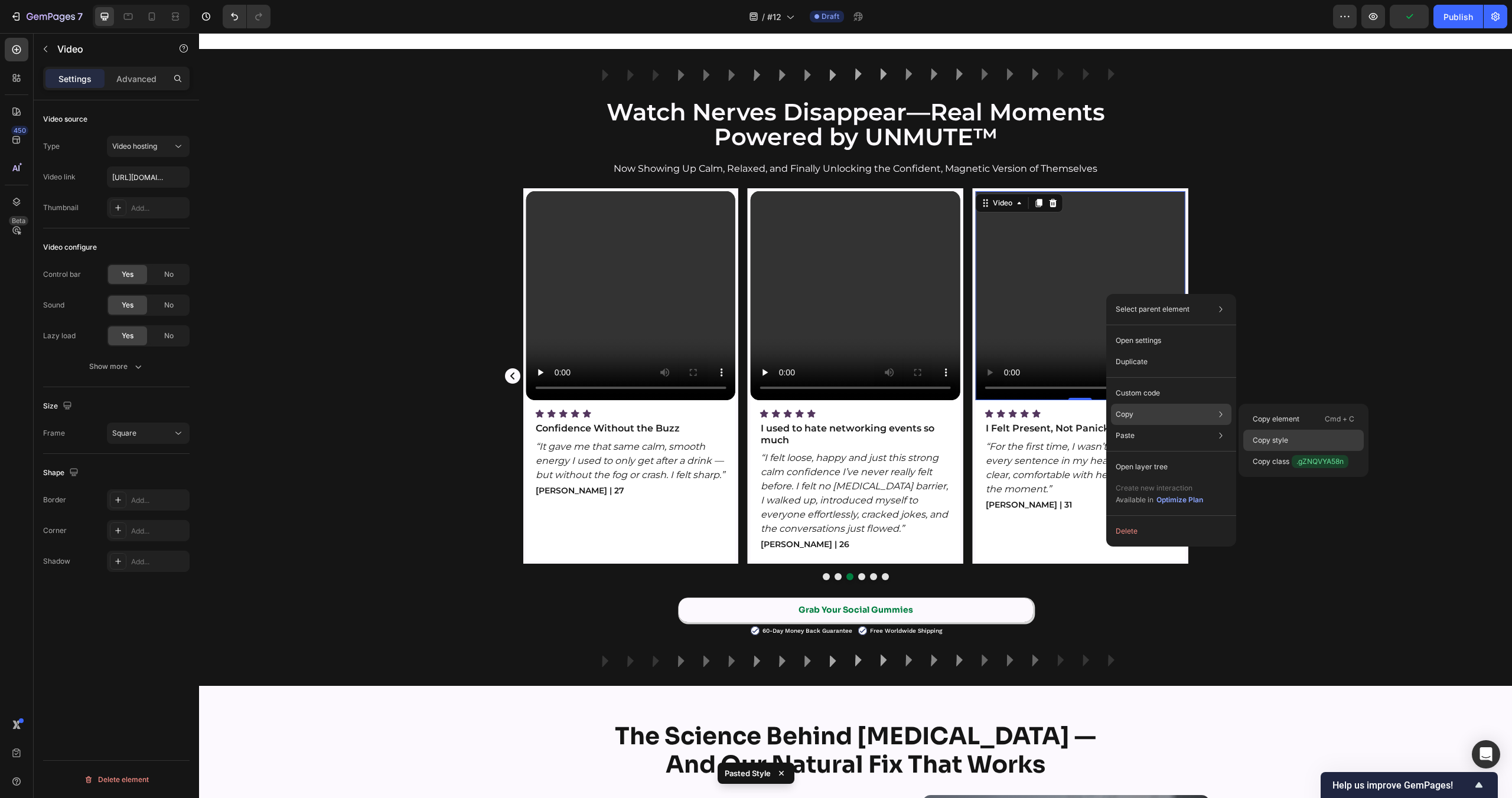
click at [1253, 435] on p "Copy style" at bounding box center [1270, 441] width 35 height 11
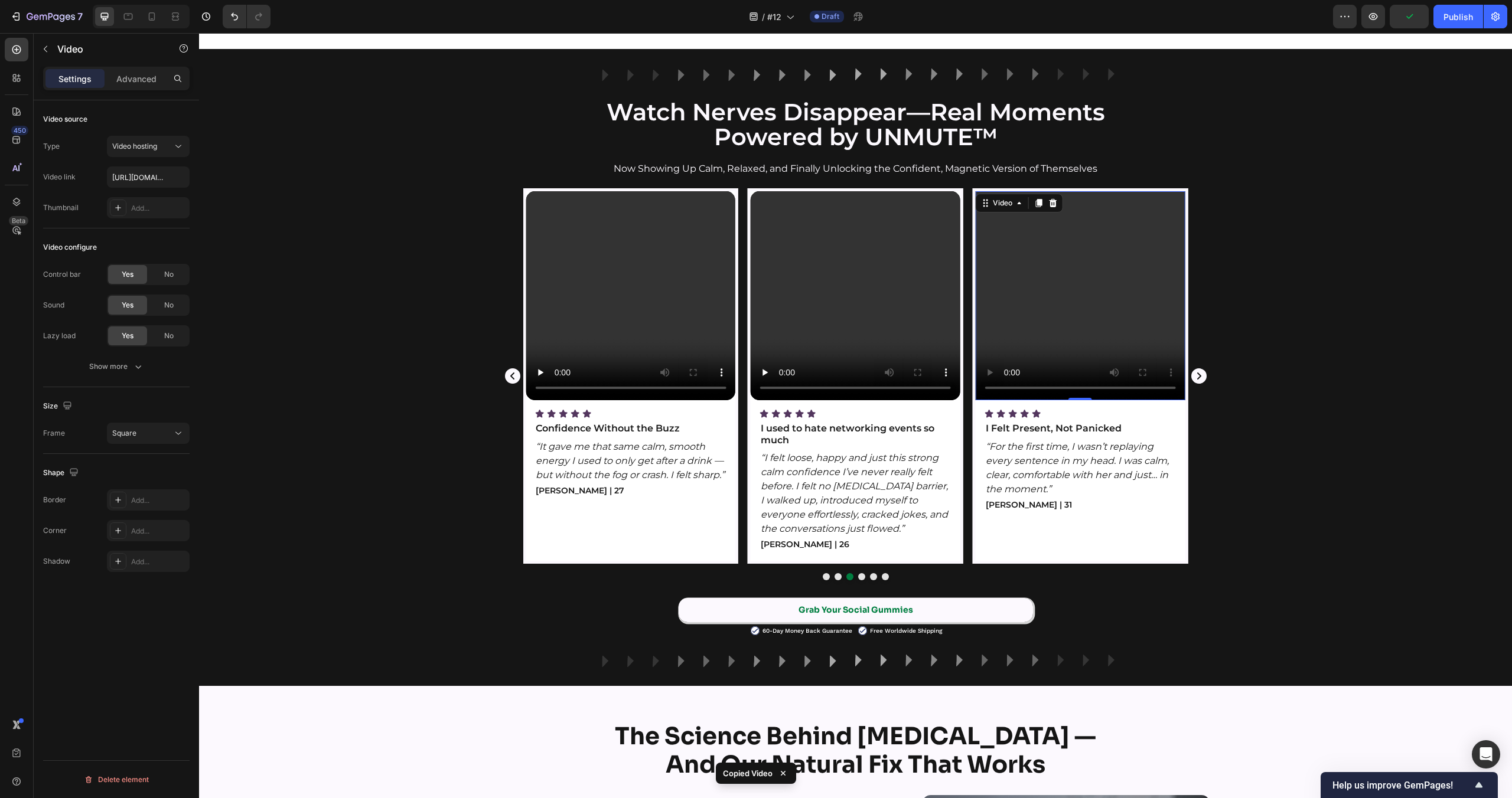
click at [1105, 325] on video at bounding box center [1080, 295] width 210 height 209
click at [1086, 345] on video at bounding box center [1080, 295] width 210 height 209
click at [1194, 378] on icon "Carousel Next Arrow" at bounding box center [1199, 375] width 16 height 16
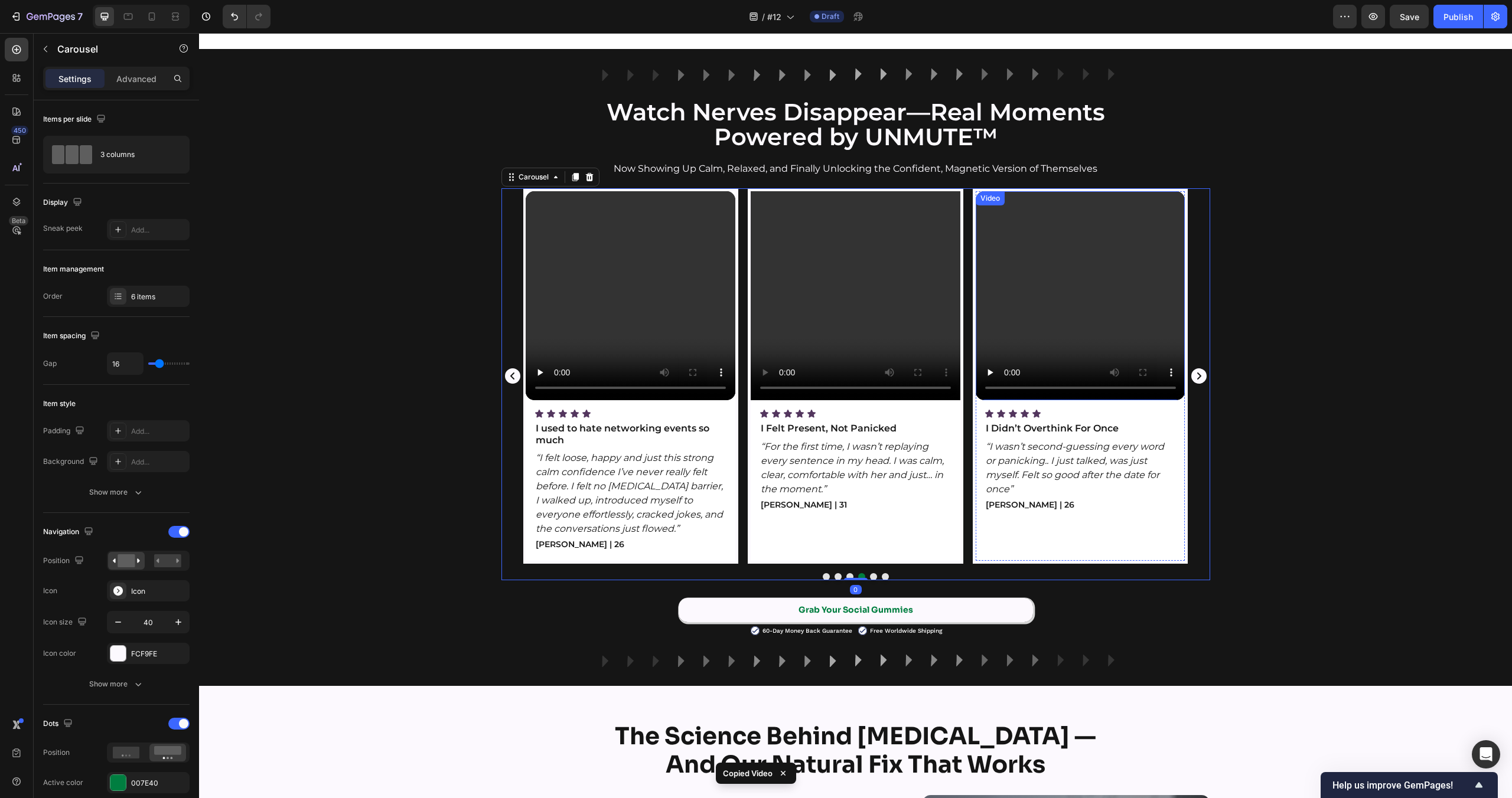
click at [1125, 305] on video at bounding box center [1080, 295] width 210 height 209
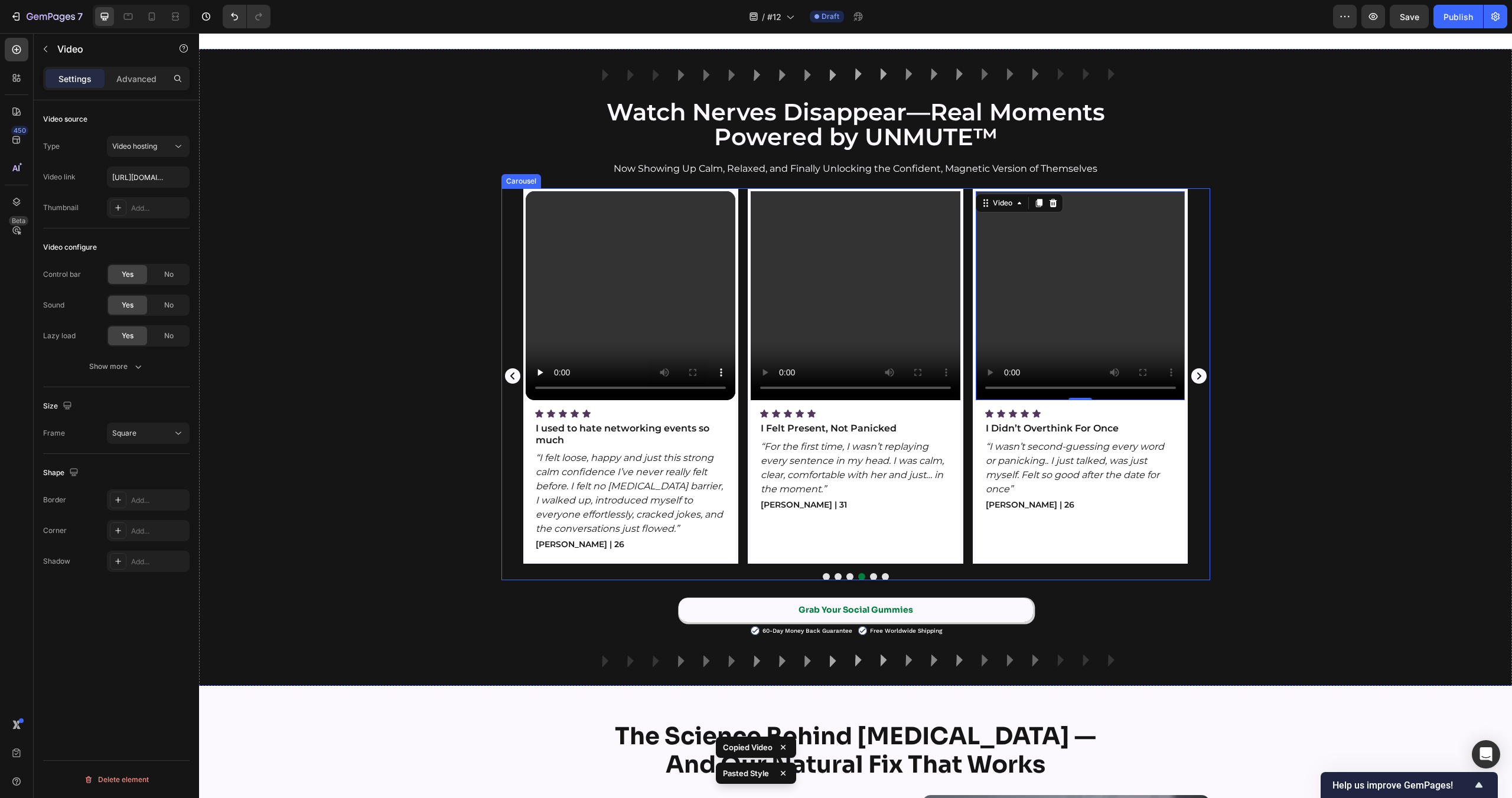
click at [1200, 379] on icon "Carousel Next Arrow" at bounding box center [1199, 375] width 16 height 16
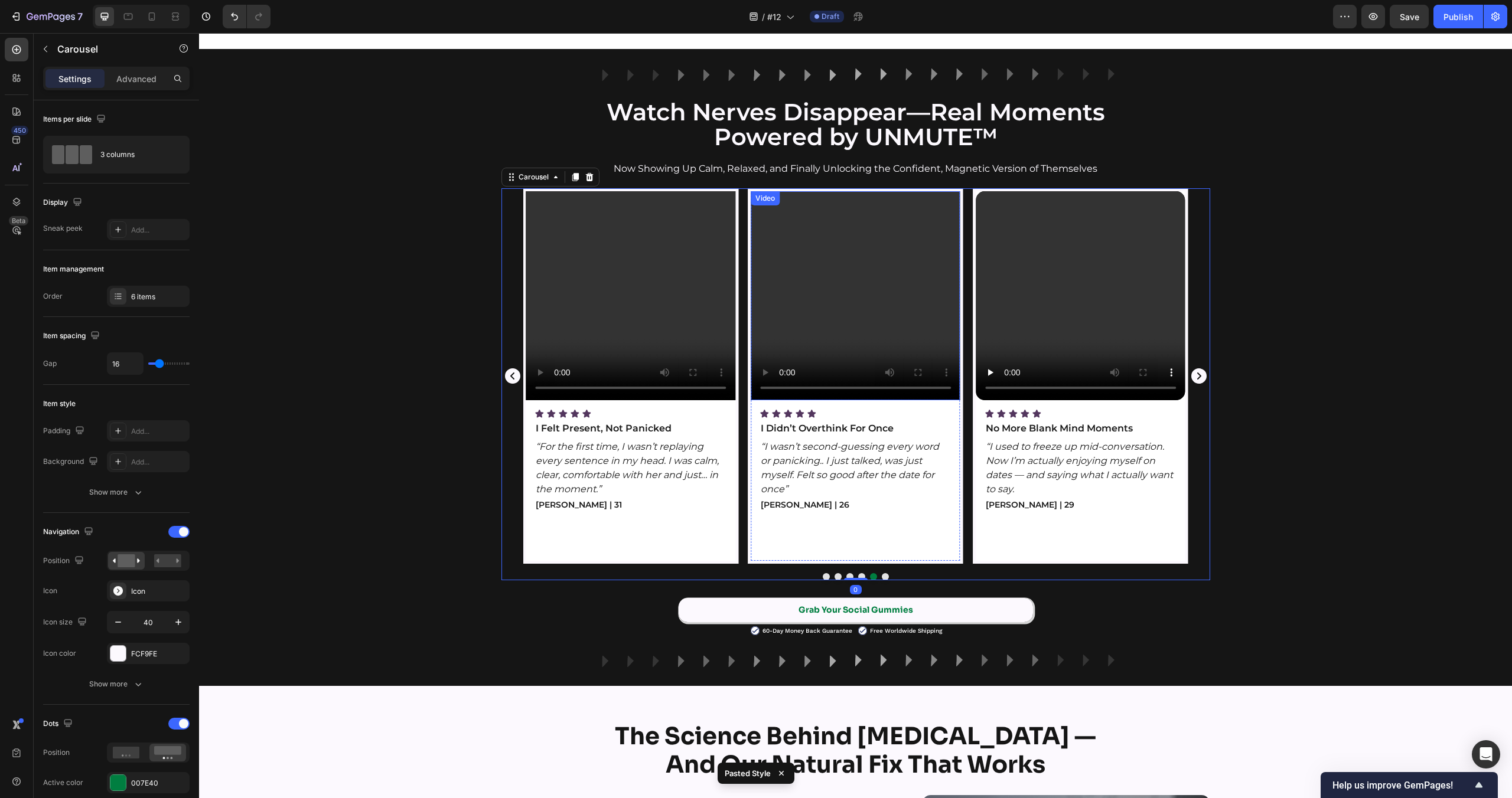
click at [837, 304] on video at bounding box center [855, 295] width 210 height 209
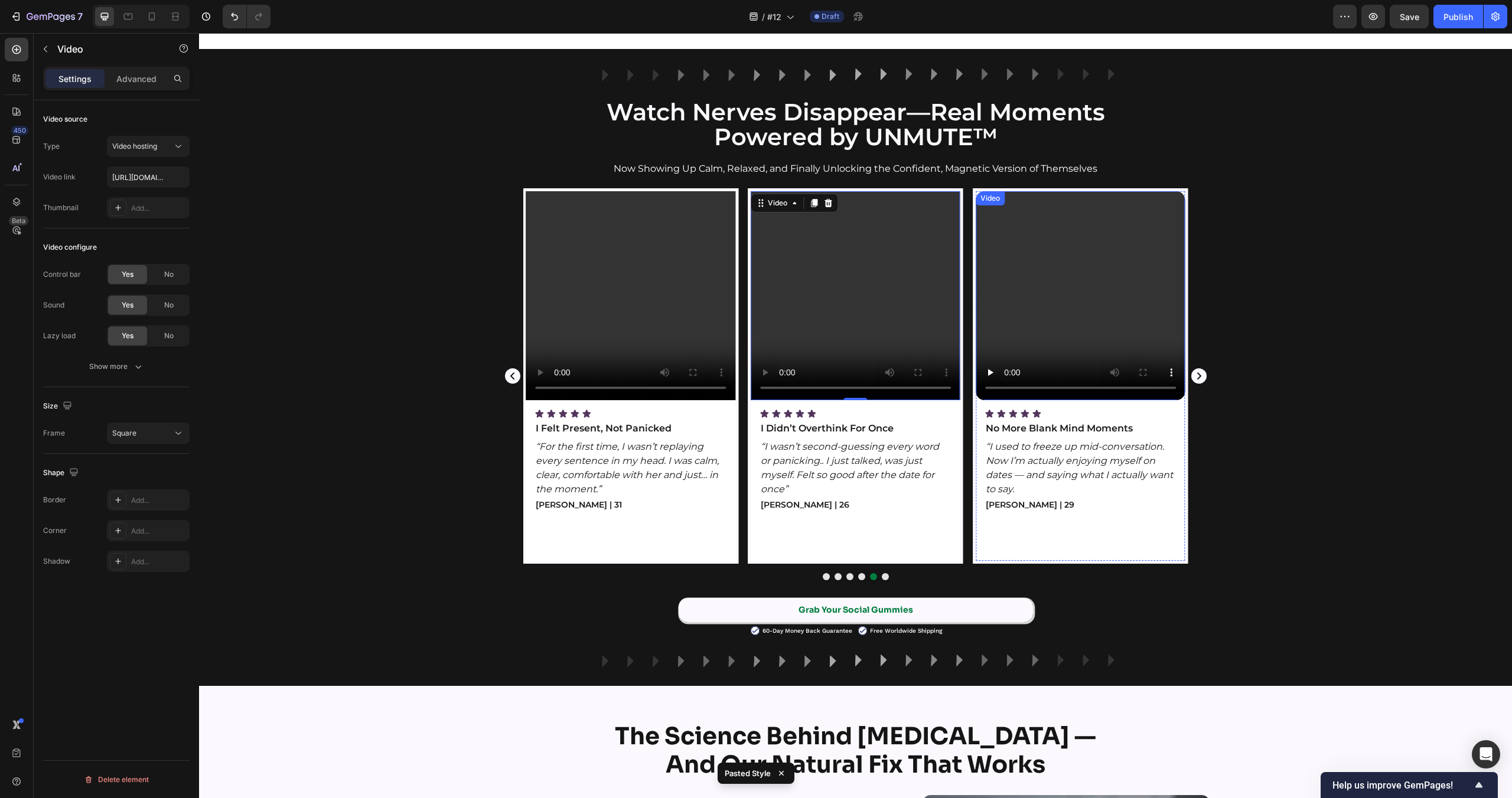
click at [1014, 268] on video at bounding box center [1080, 295] width 210 height 209
click at [1097, 312] on video at bounding box center [1080, 295] width 210 height 209
click at [1194, 373] on icon "Carousel Next Arrow" at bounding box center [1199, 375] width 16 height 16
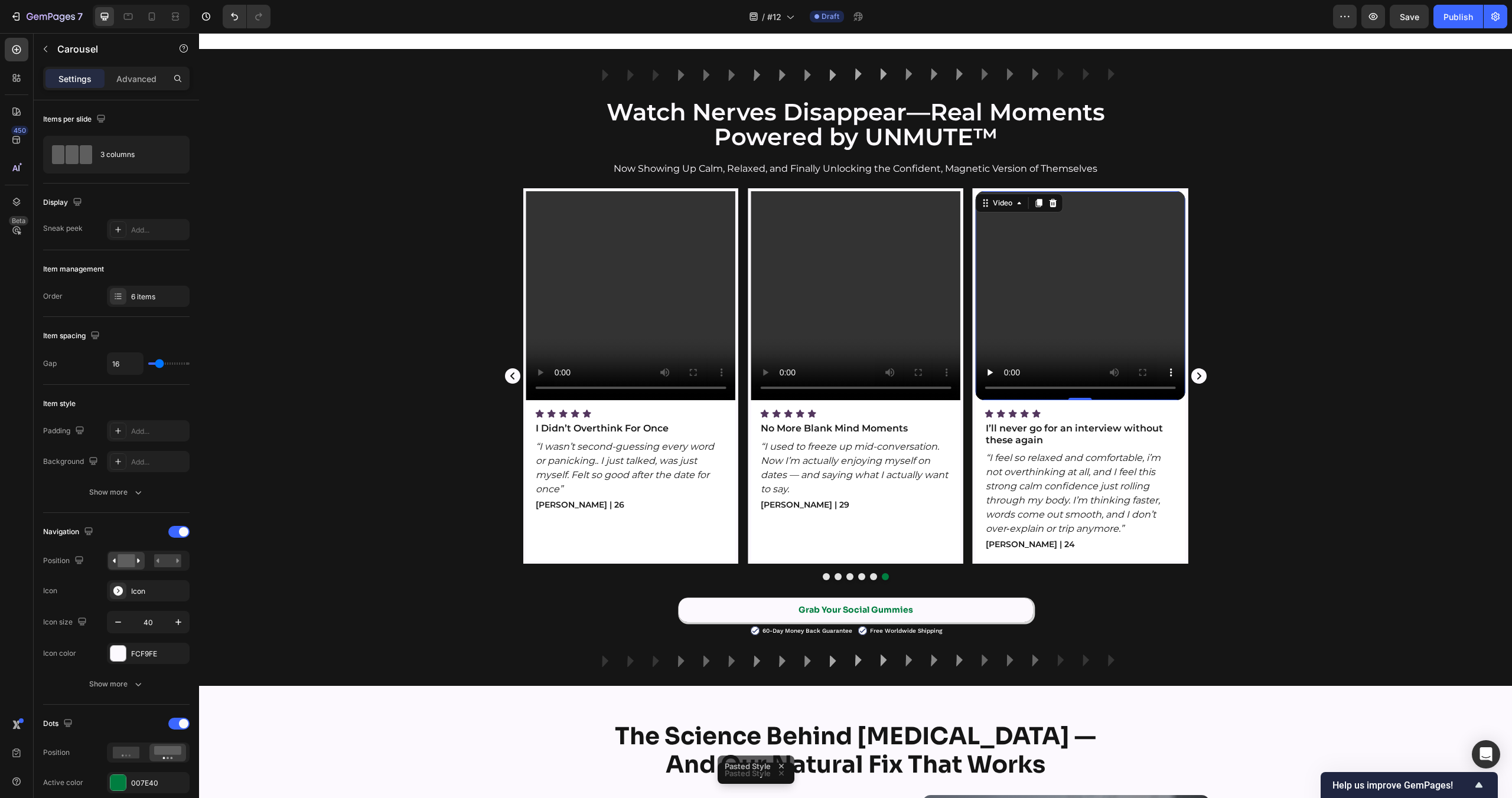
click at [1076, 300] on video at bounding box center [1080, 295] width 210 height 209
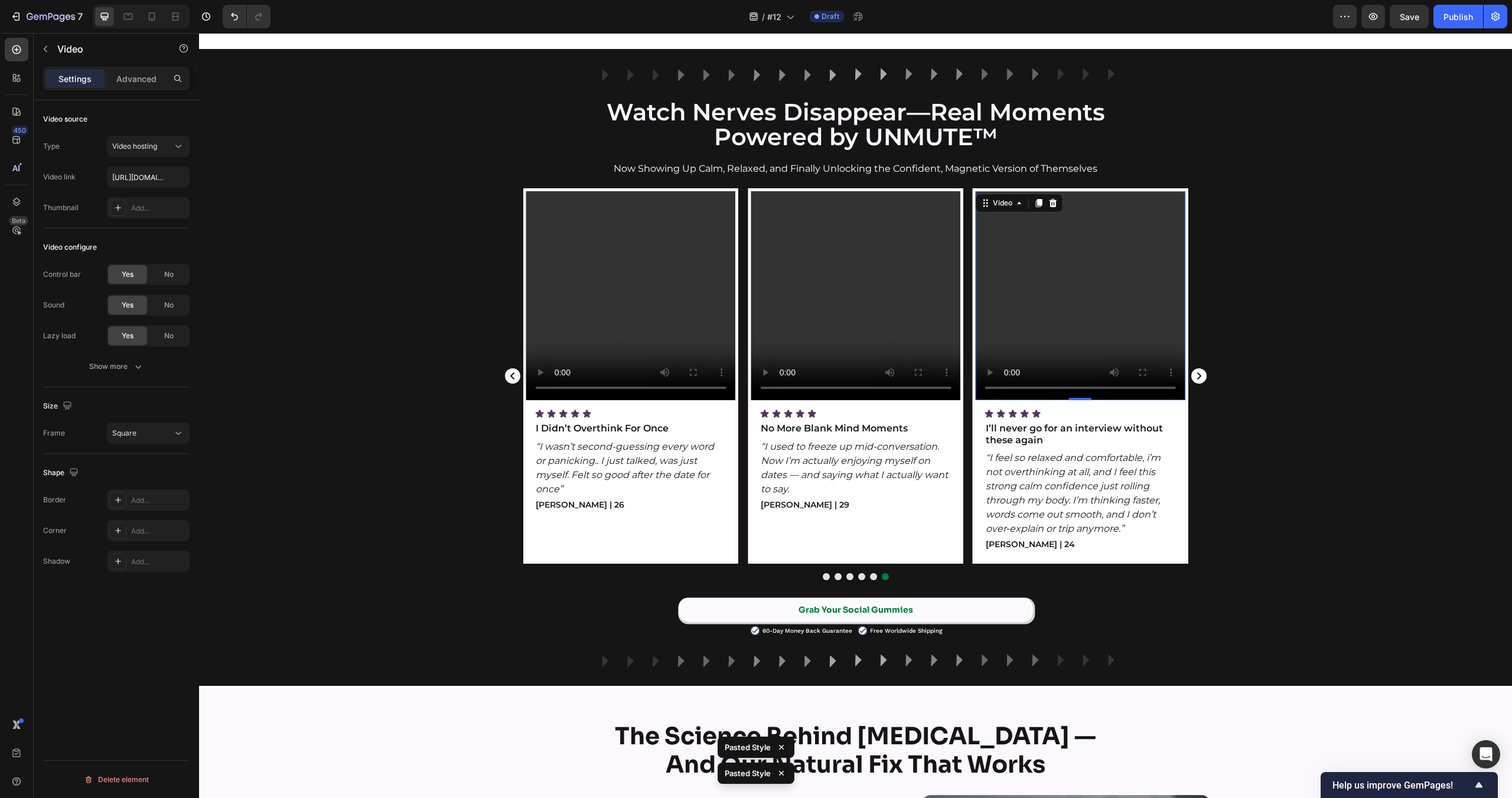
click at [1026, 322] on video at bounding box center [1080, 295] width 210 height 209
click at [1201, 376] on icon "Carousel Next Arrow" at bounding box center [1199, 375] width 16 height 16
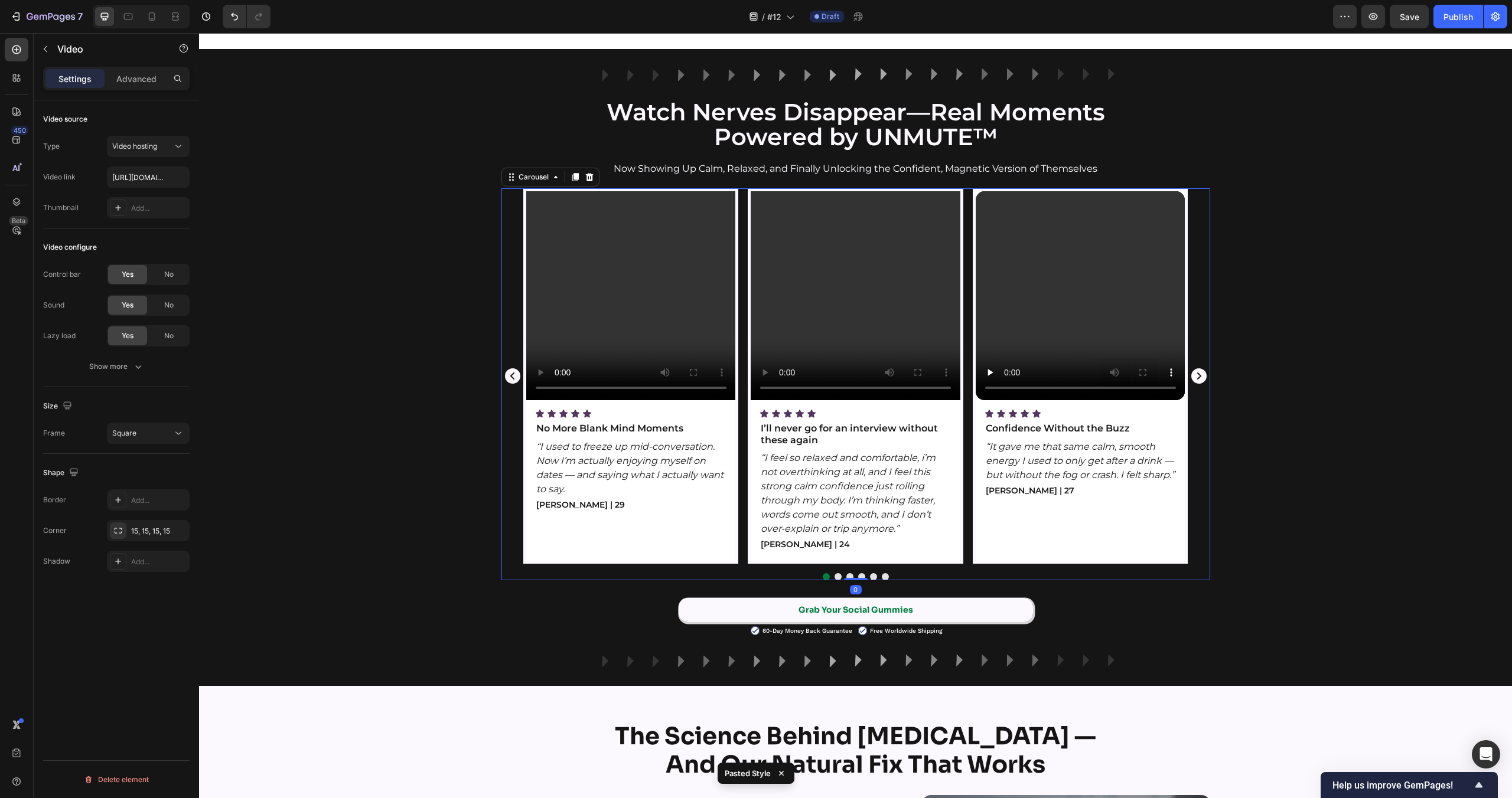
click at [1086, 280] on video at bounding box center [1080, 295] width 210 height 209
click at [1078, 301] on video at bounding box center [1080, 295] width 210 height 209
click at [1204, 379] on icon "Carousel Next Arrow" at bounding box center [1199, 375] width 16 height 16
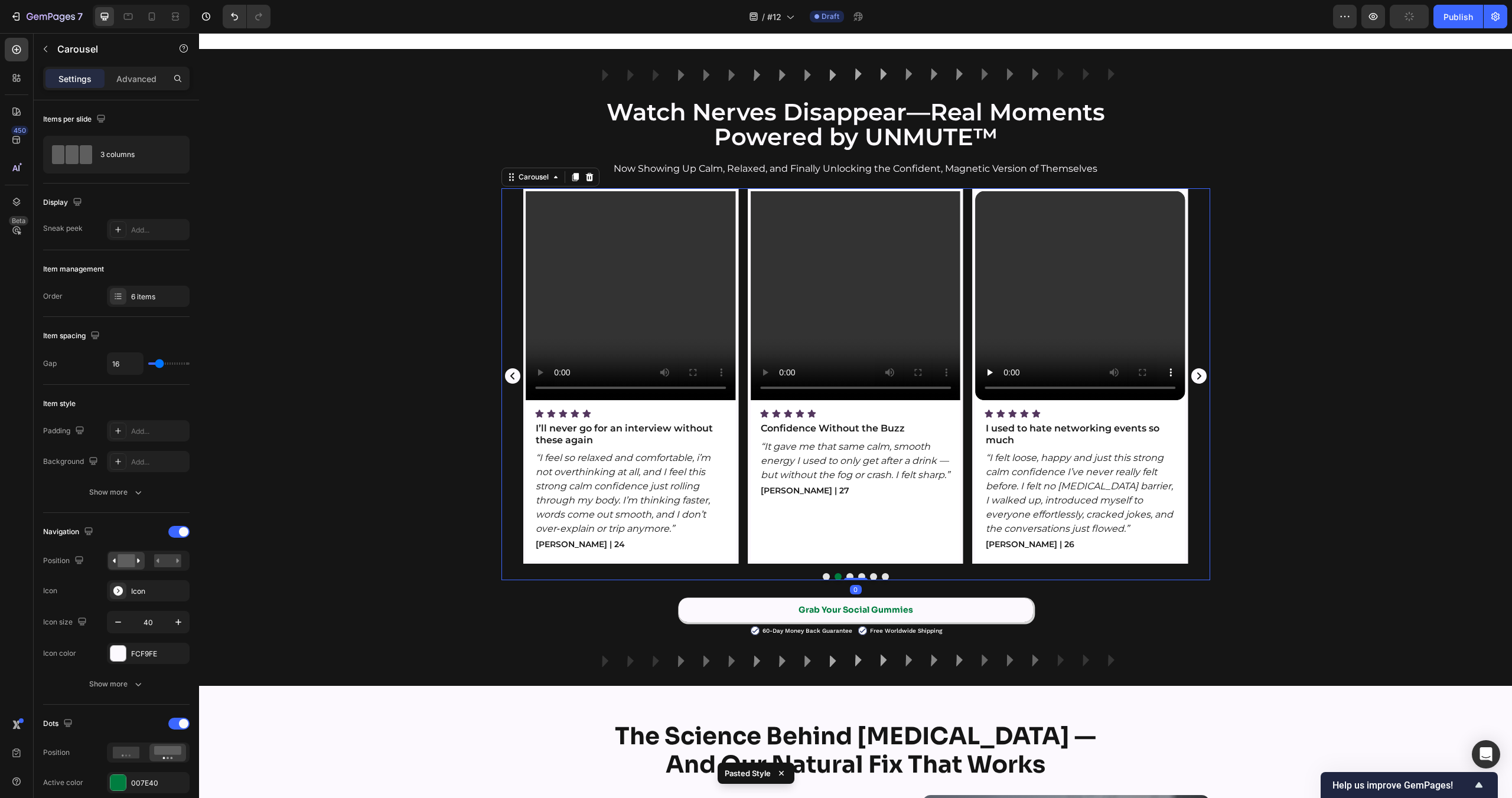
click at [1204, 379] on icon "Carousel Next Arrow" at bounding box center [1199, 375] width 16 height 16
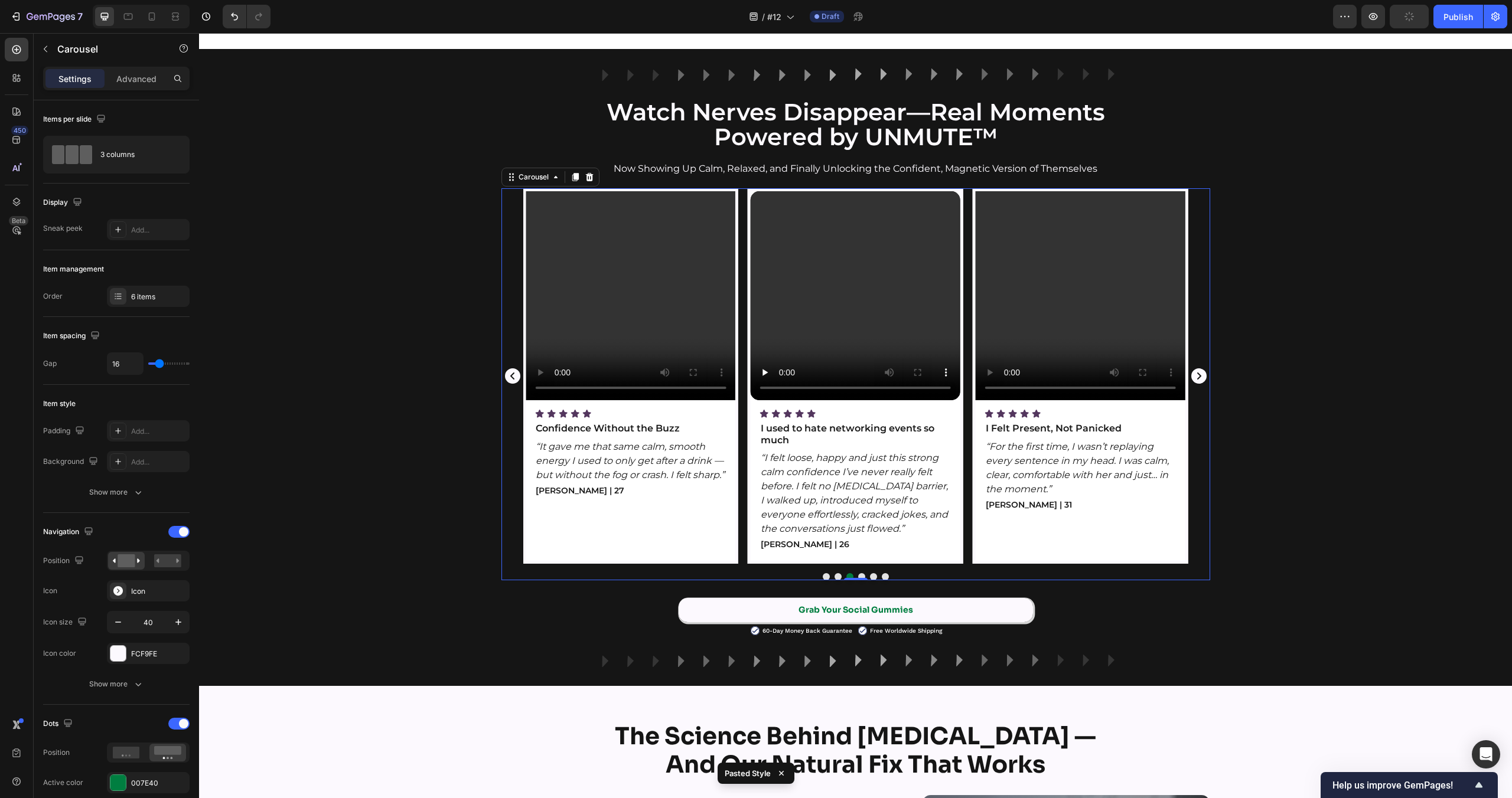
click at [901, 292] on video at bounding box center [855, 295] width 210 height 209
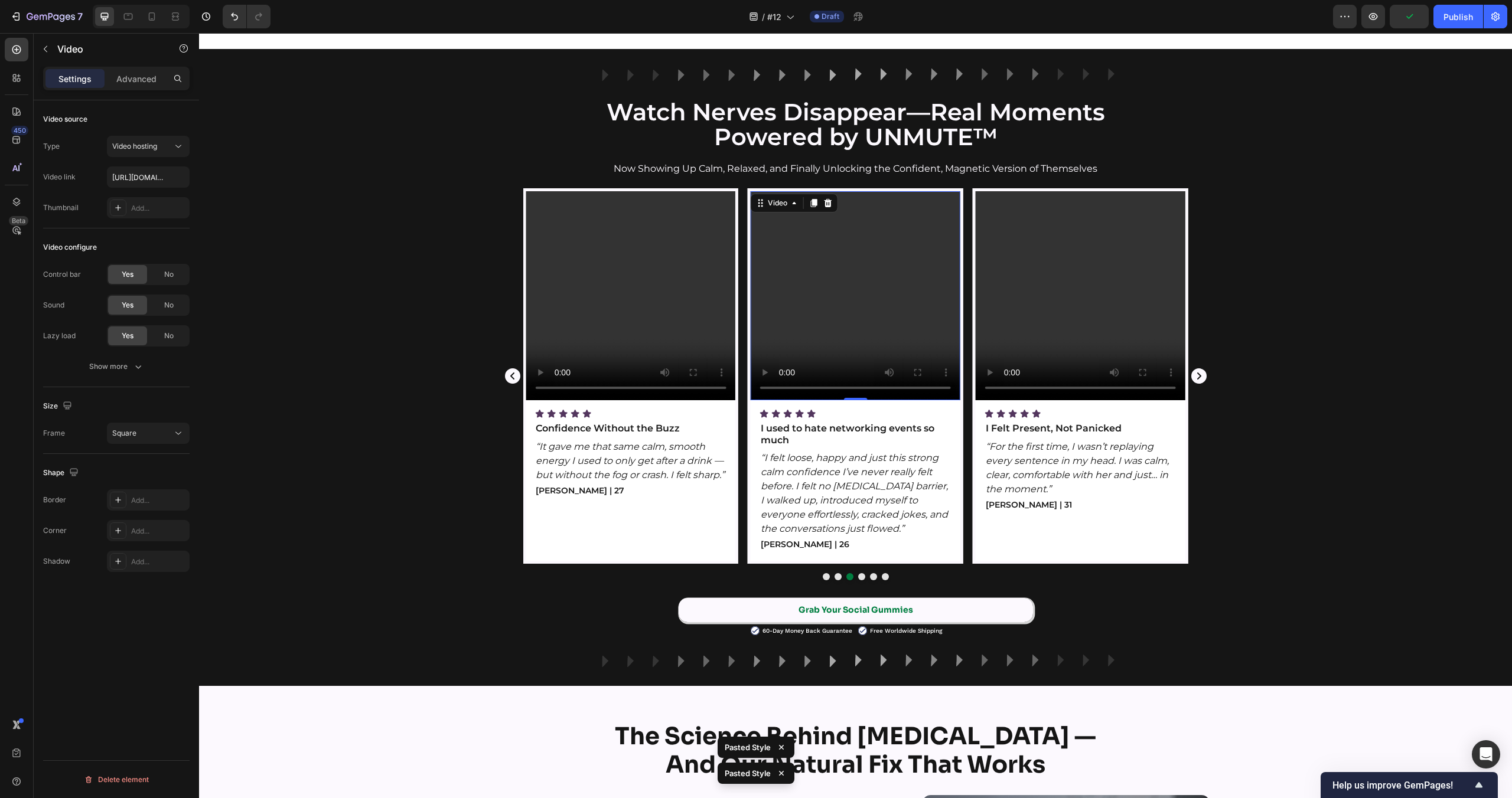
click at [898, 301] on video at bounding box center [855, 295] width 210 height 209
click at [446, 609] on div "Image Row Watch Nerves Disappear—Real Moments Powered by UNMUTE™ Heading Now Sh…" at bounding box center [856, 368] width 1313 height 600
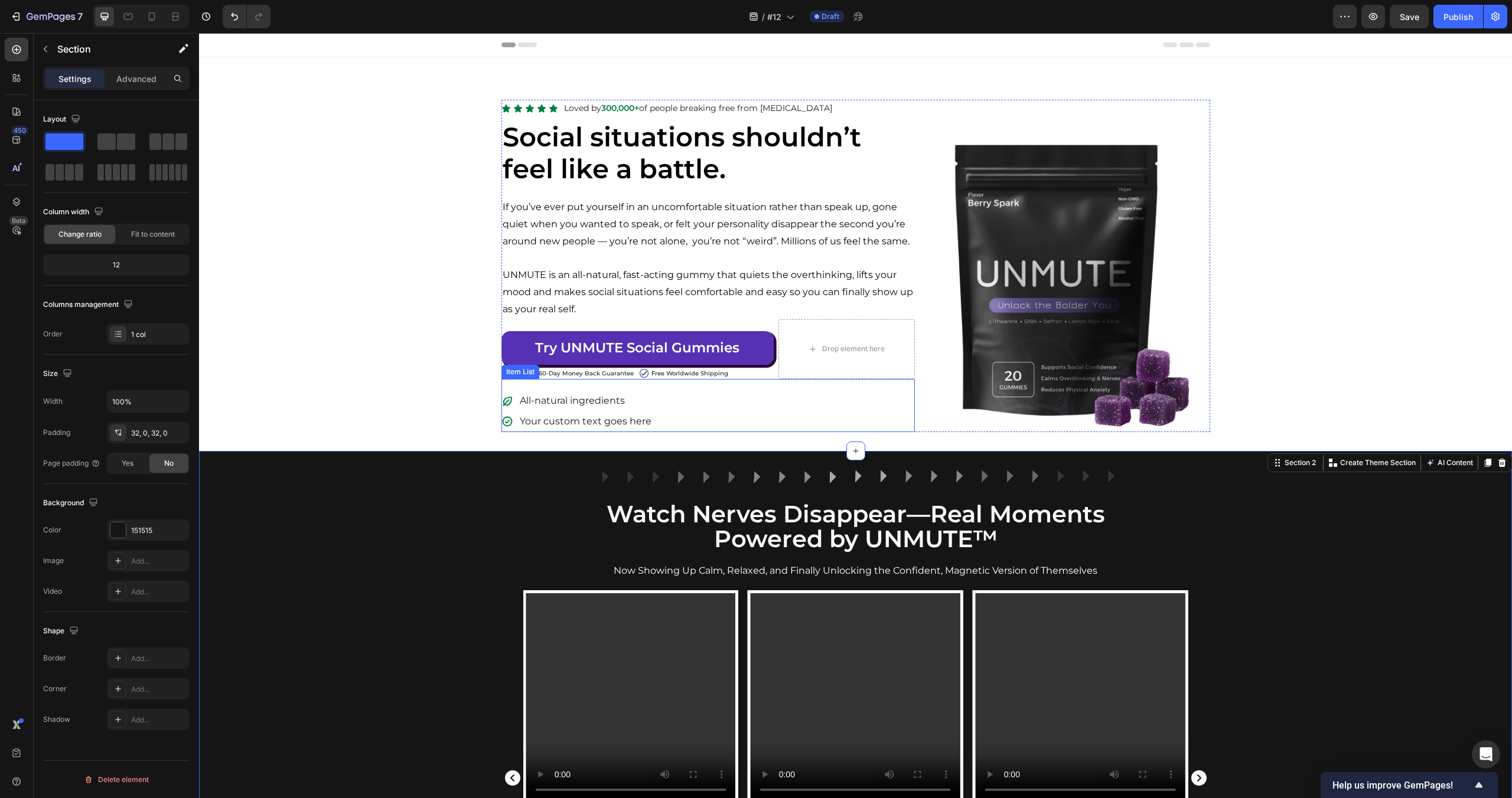
click at [548, 393] on p "All-natural ingredients" at bounding box center [585, 401] width 132 height 18
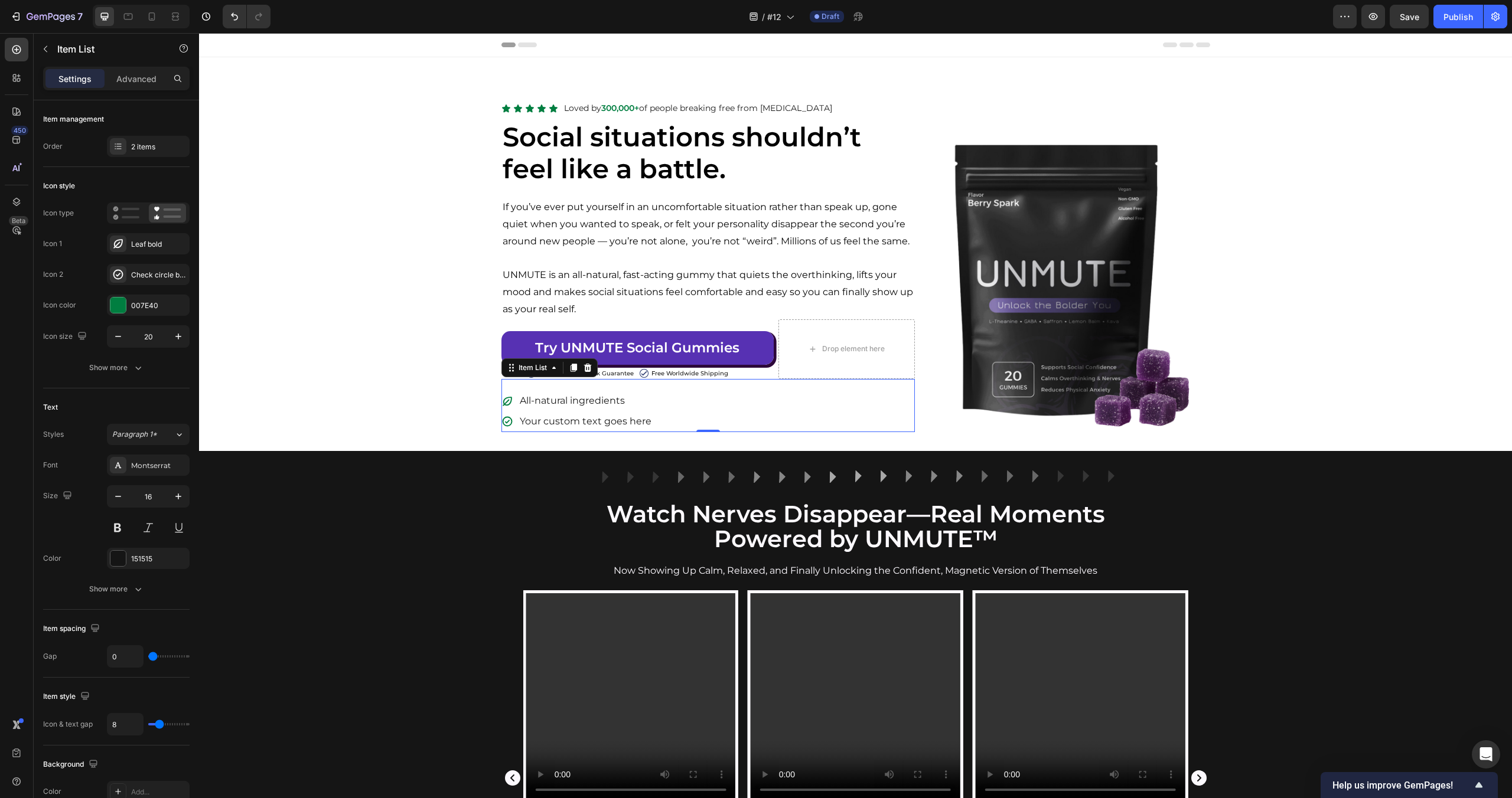
click at [507, 403] on icon at bounding box center [507, 401] width 12 height 12
click at [177, 303] on icon "button" at bounding box center [177, 305] width 9 height 9
click at [126, 304] on div "Add..." at bounding box center [149, 304] width 83 height 21
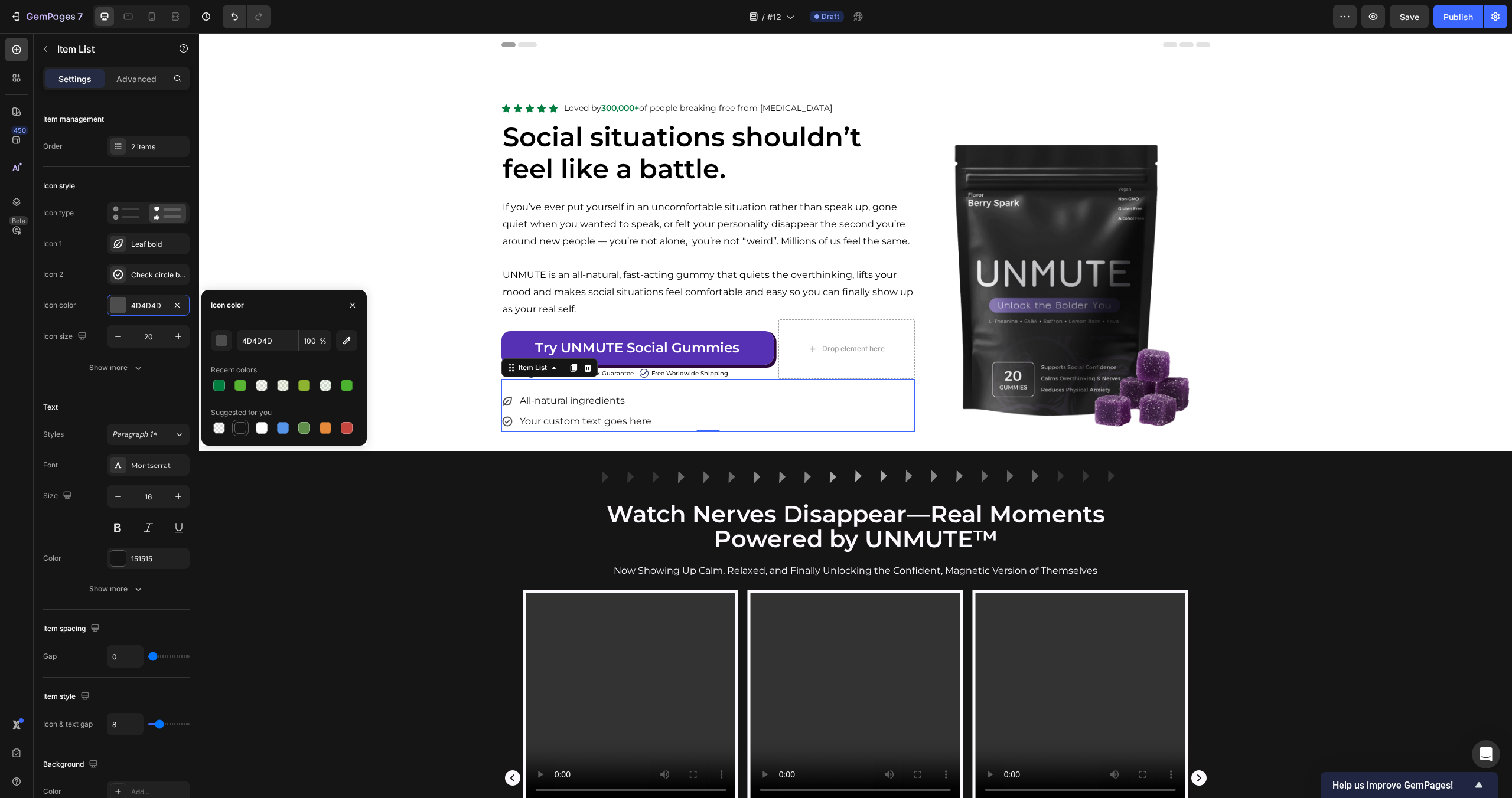
click at [245, 427] on div at bounding box center [240, 428] width 12 height 12
type input "151515"
click at [322, 567] on div "Image Row Watch Nerves Disappear—Real Moments Powered by UNMUTE™ Heading Now Sh…" at bounding box center [856, 769] width 1313 height 600
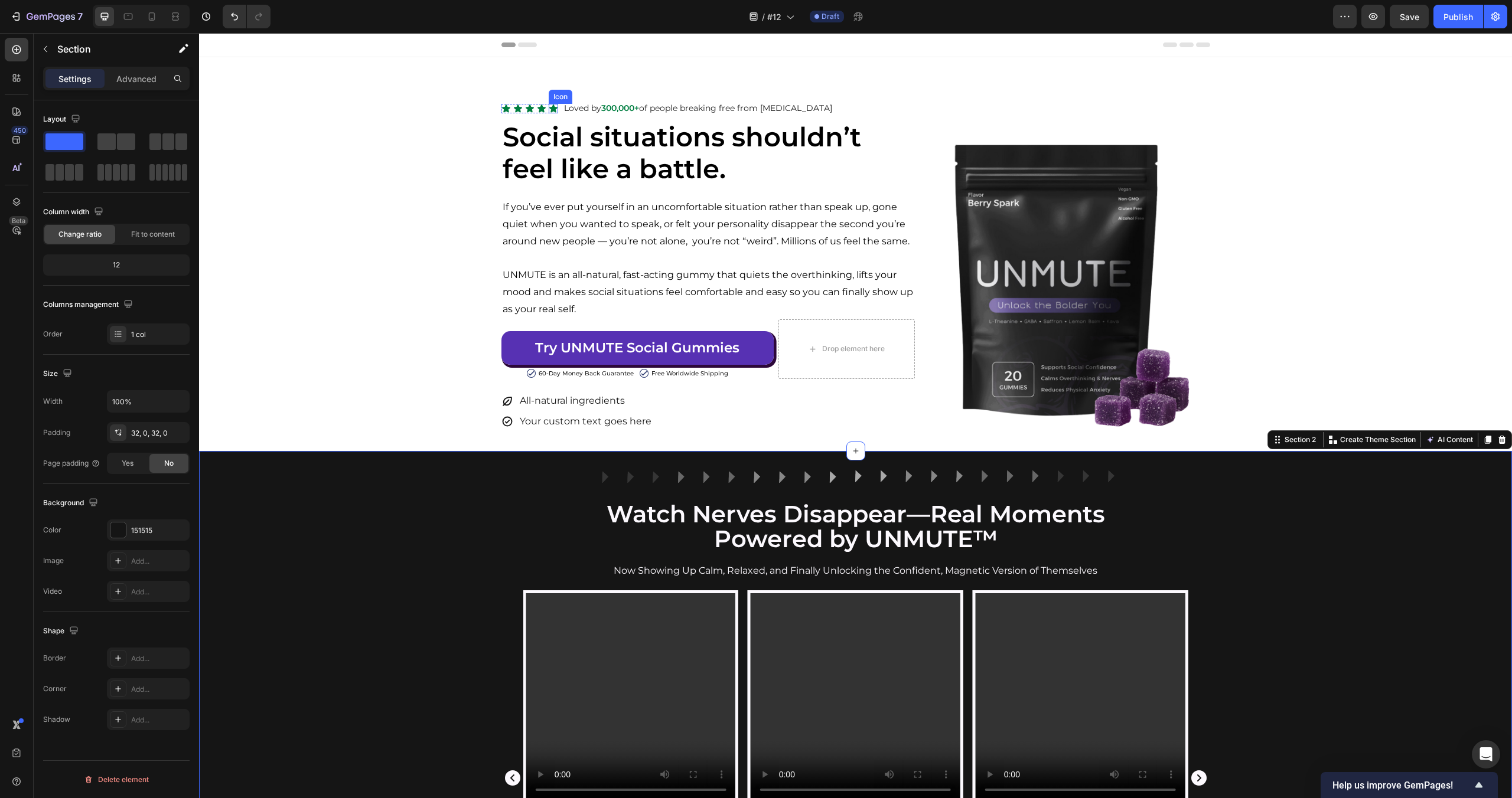
click at [554, 106] on icon at bounding box center [553, 109] width 9 height 9
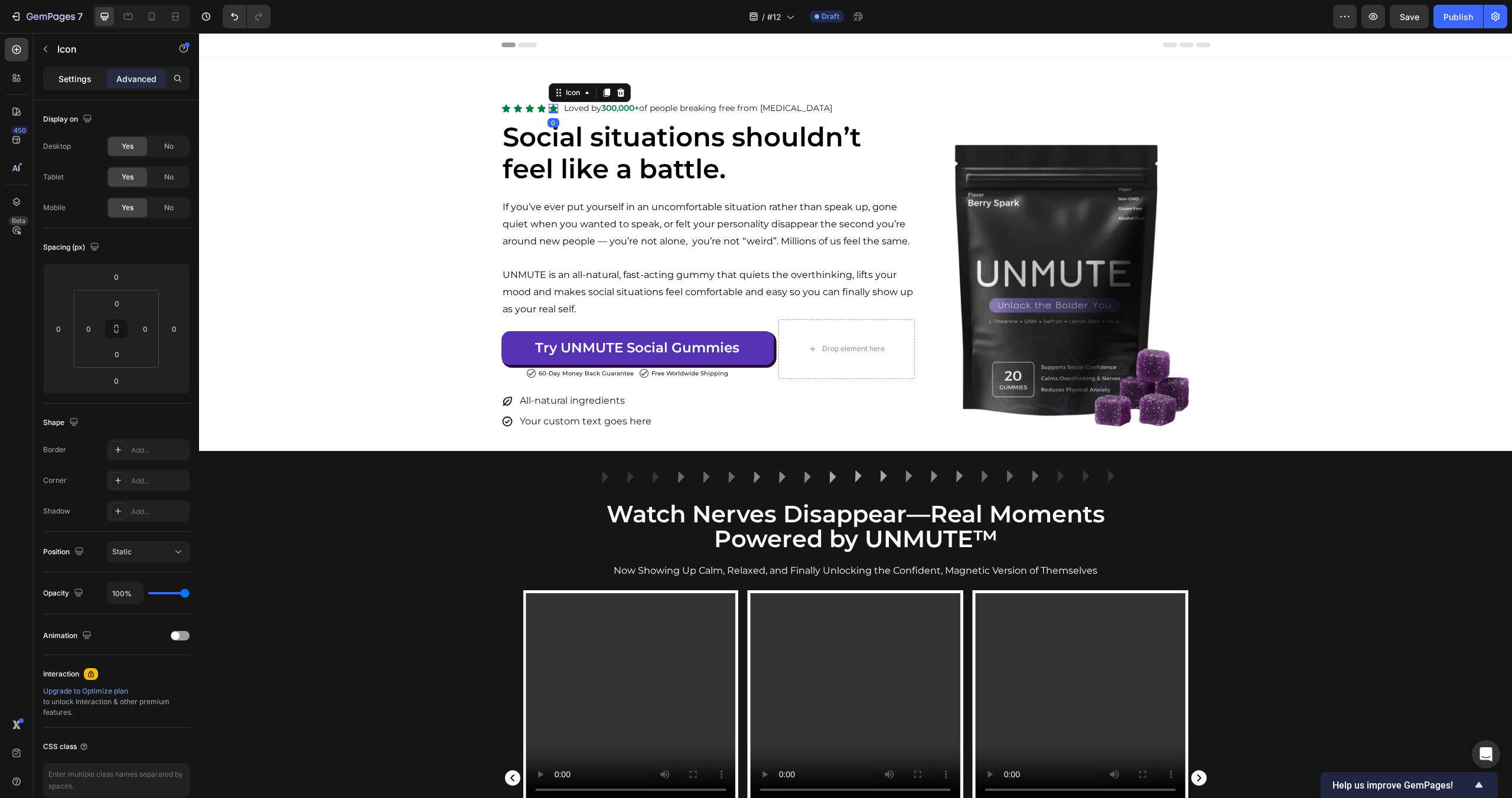
click at [75, 75] on p "Settings" at bounding box center [75, 78] width 33 height 12
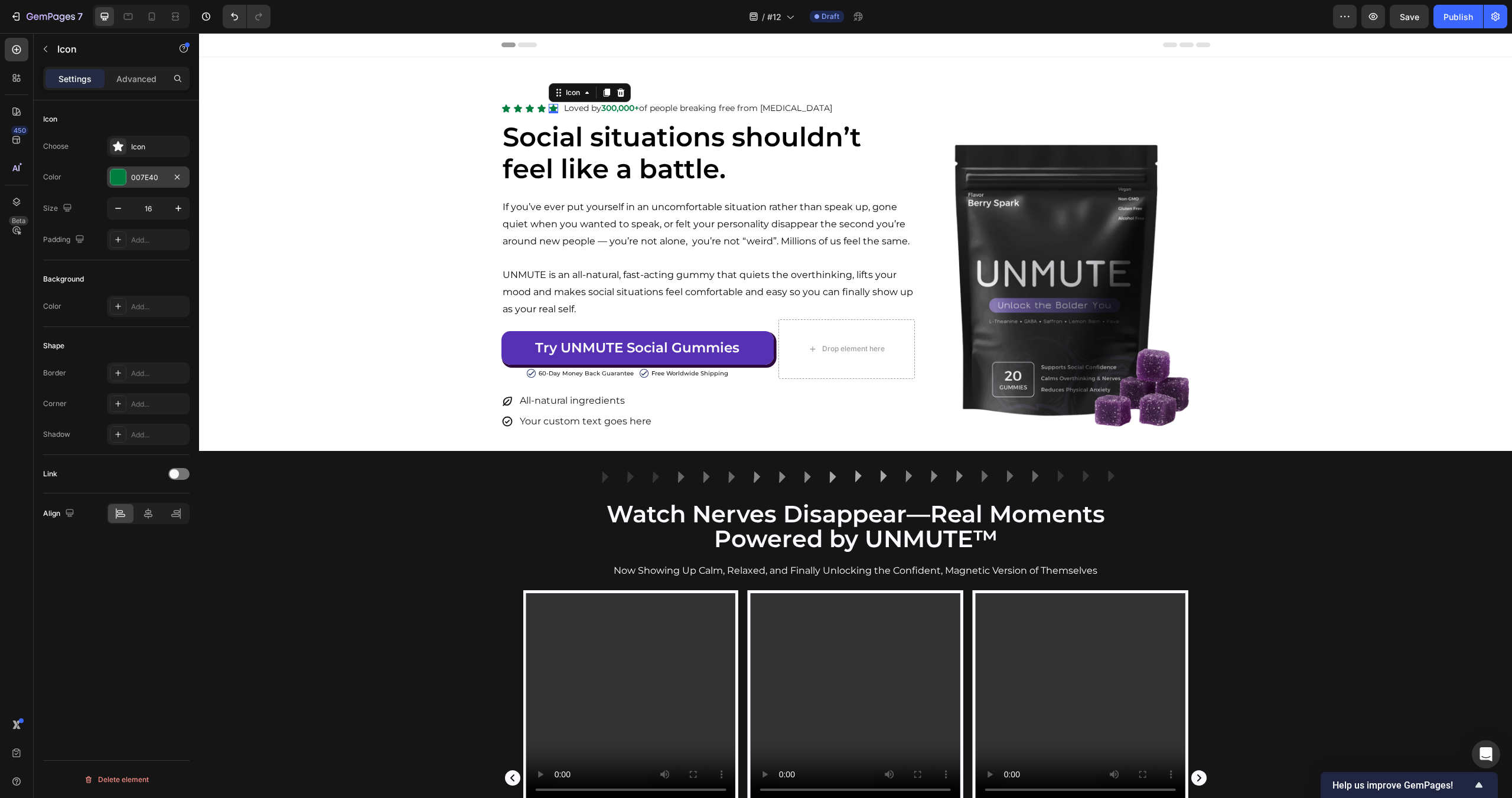
click at [122, 173] on div at bounding box center [118, 177] width 16 height 16
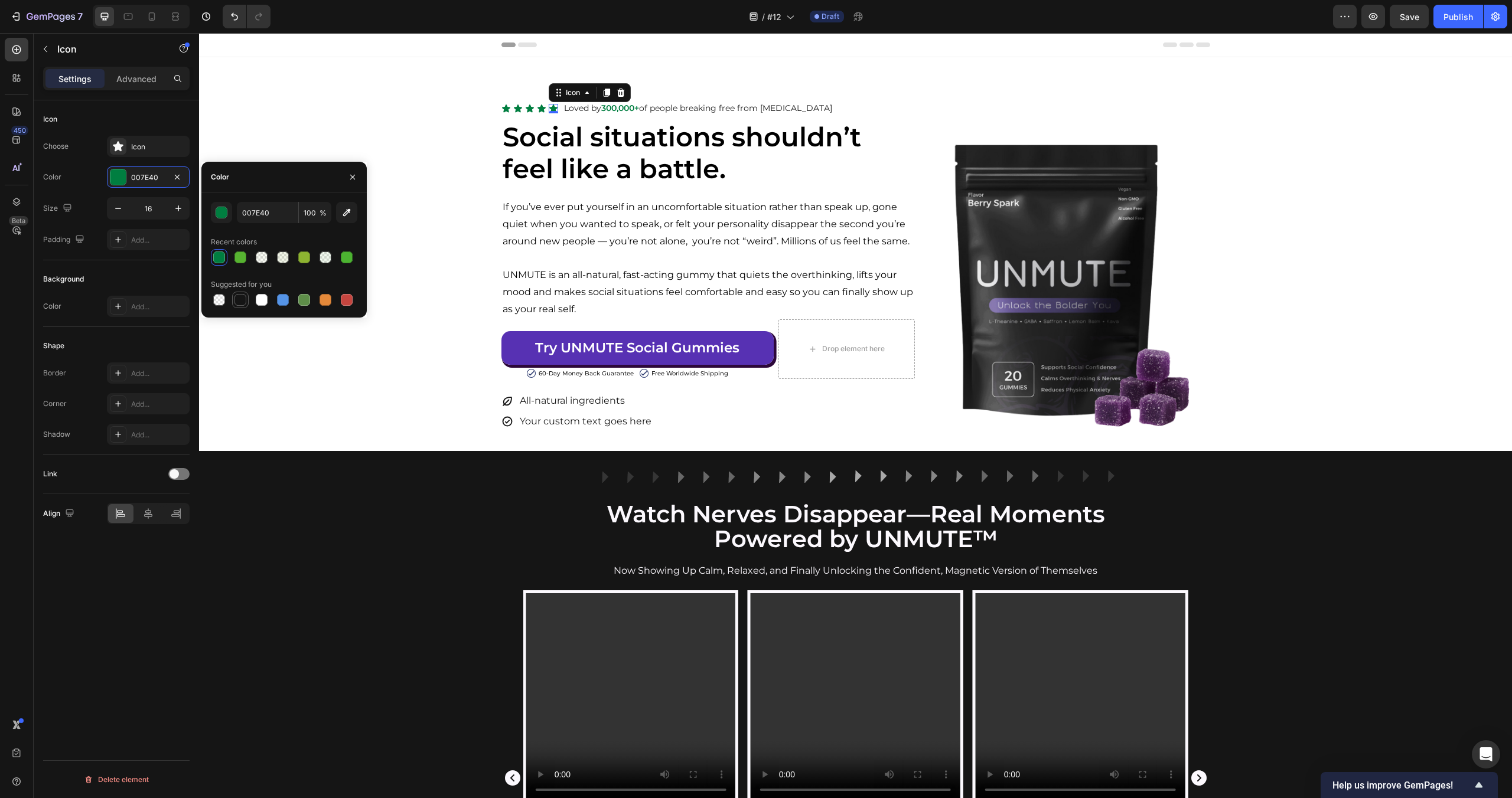
click at [239, 301] on div at bounding box center [240, 300] width 12 height 12
type input "151515"
click at [288, 554] on div "Image Row Watch Nerves Disappear—Real Moments Powered by UNMUTE™ Heading Now Sh…" at bounding box center [856, 769] width 1313 height 600
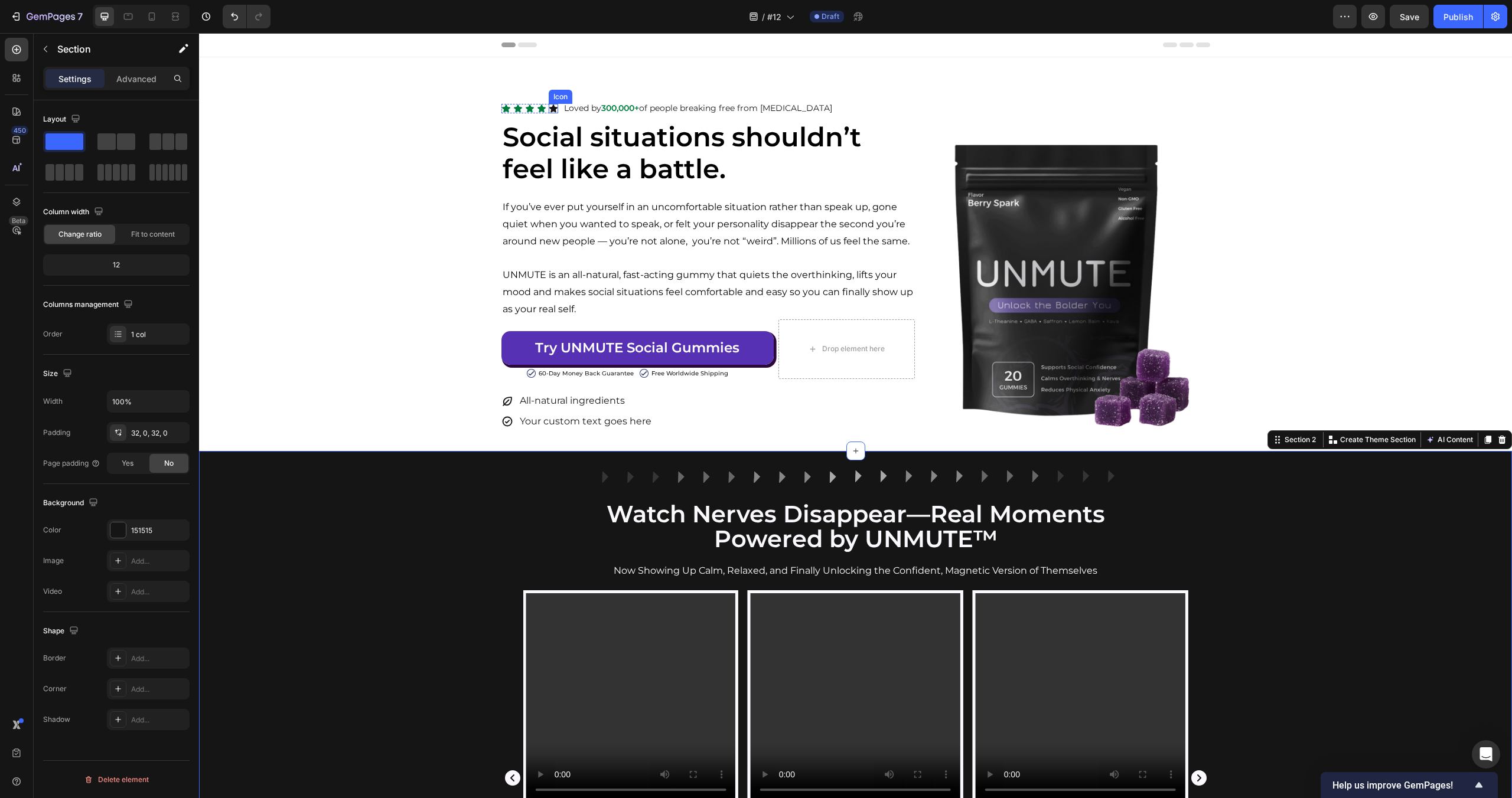
click at [555, 110] on div "Icon" at bounding box center [553, 109] width 9 height 9
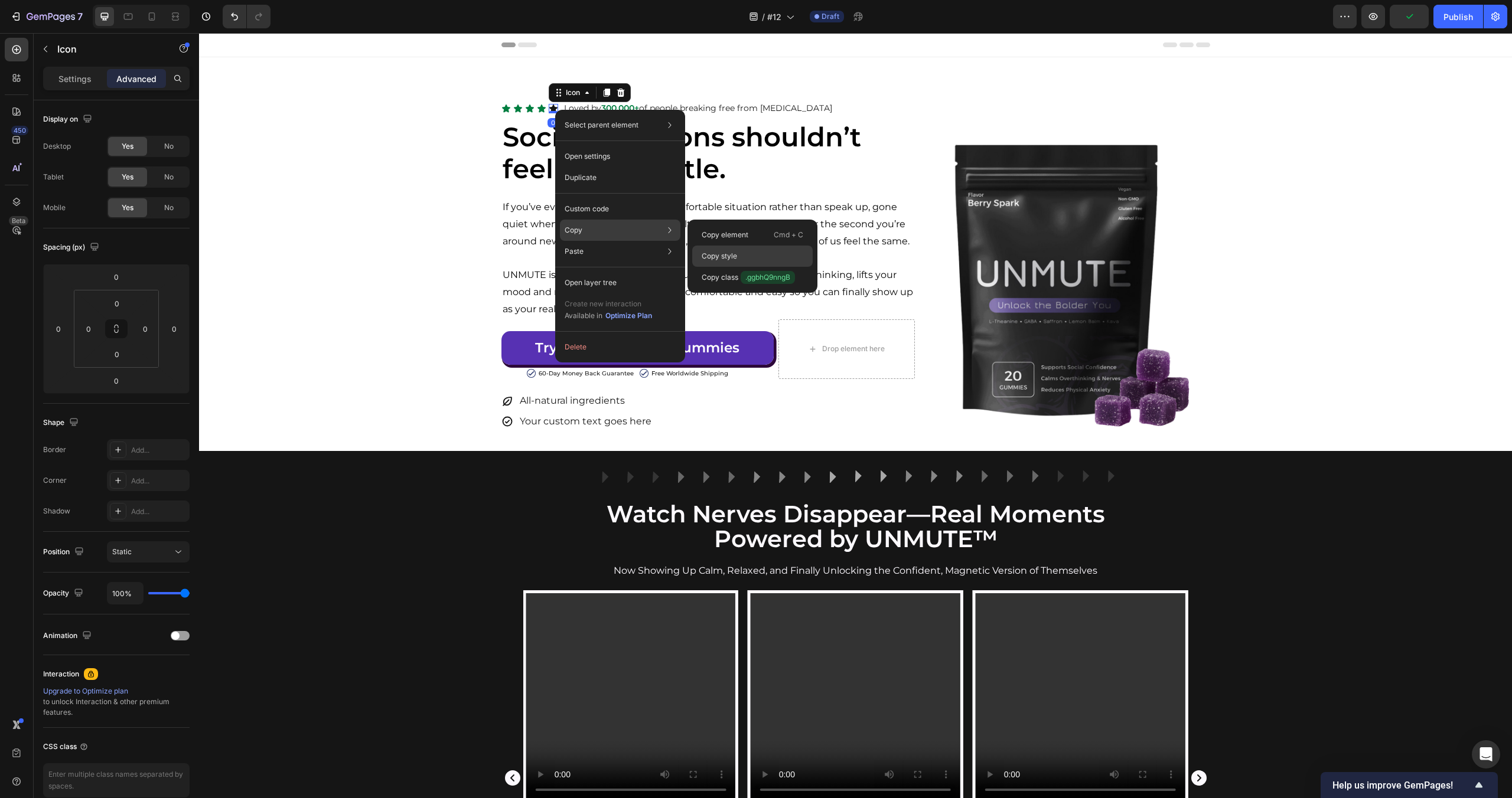
click at [723, 253] on p "Copy style" at bounding box center [719, 256] width 35 height 11
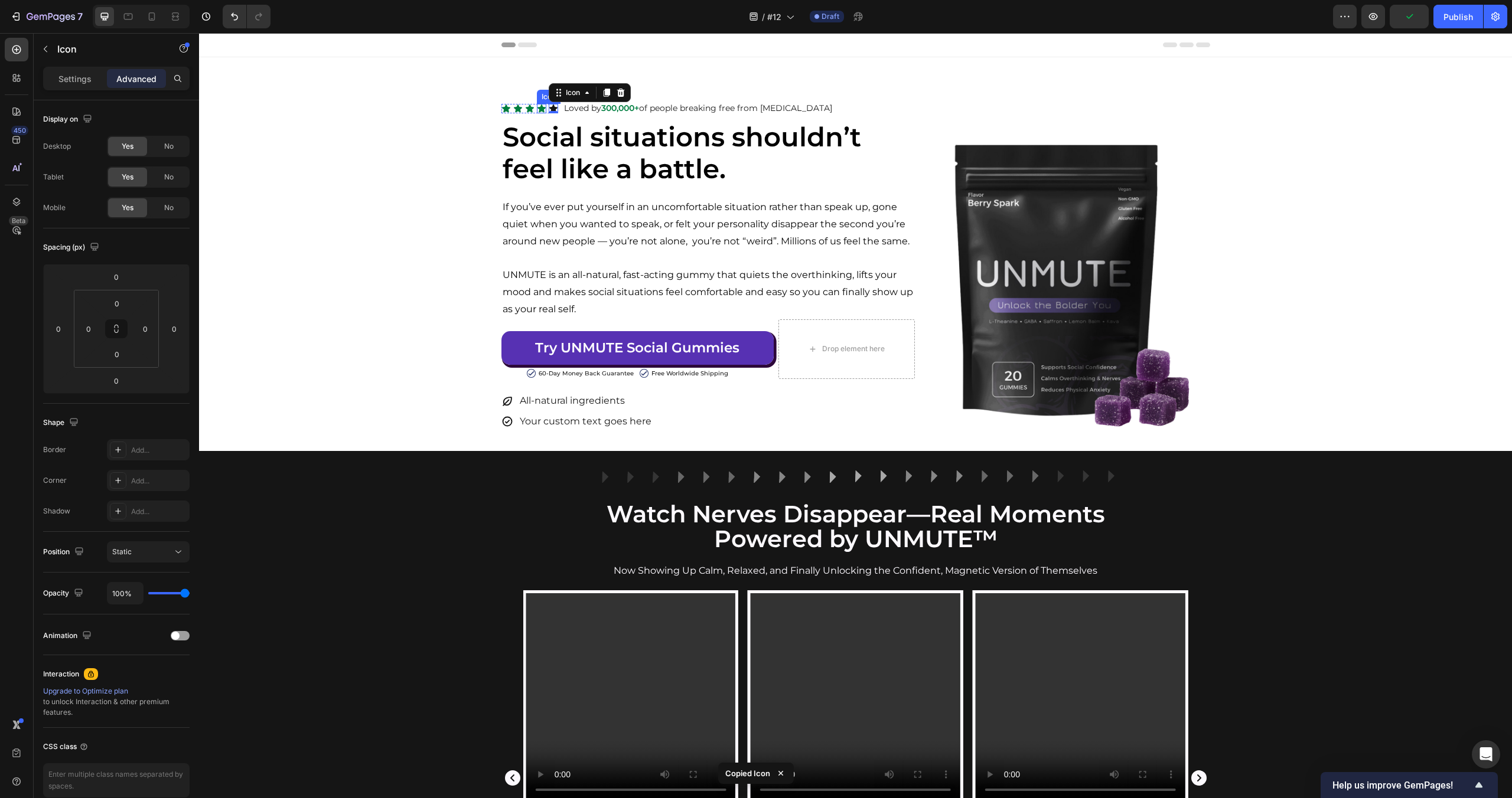
click at [540, 107] on icon at bounding box center [541, 108] width 8 height 7
click at [533, 109] on icon at bounding box center [530, 109] width 9 height 9
click at [516, 110] on icon at bounding box center [518, 108] width 8 height 7
click at [503, 109] on icon at bounding box center [506, 109] width 9 height 9
click at [427, 568] on div "Image Row Watch Nerves Disappear—Real Moments Powered by UNMUTE™ Heading Now Sh…" at bounding box center [856, 769] width 1313 height 600
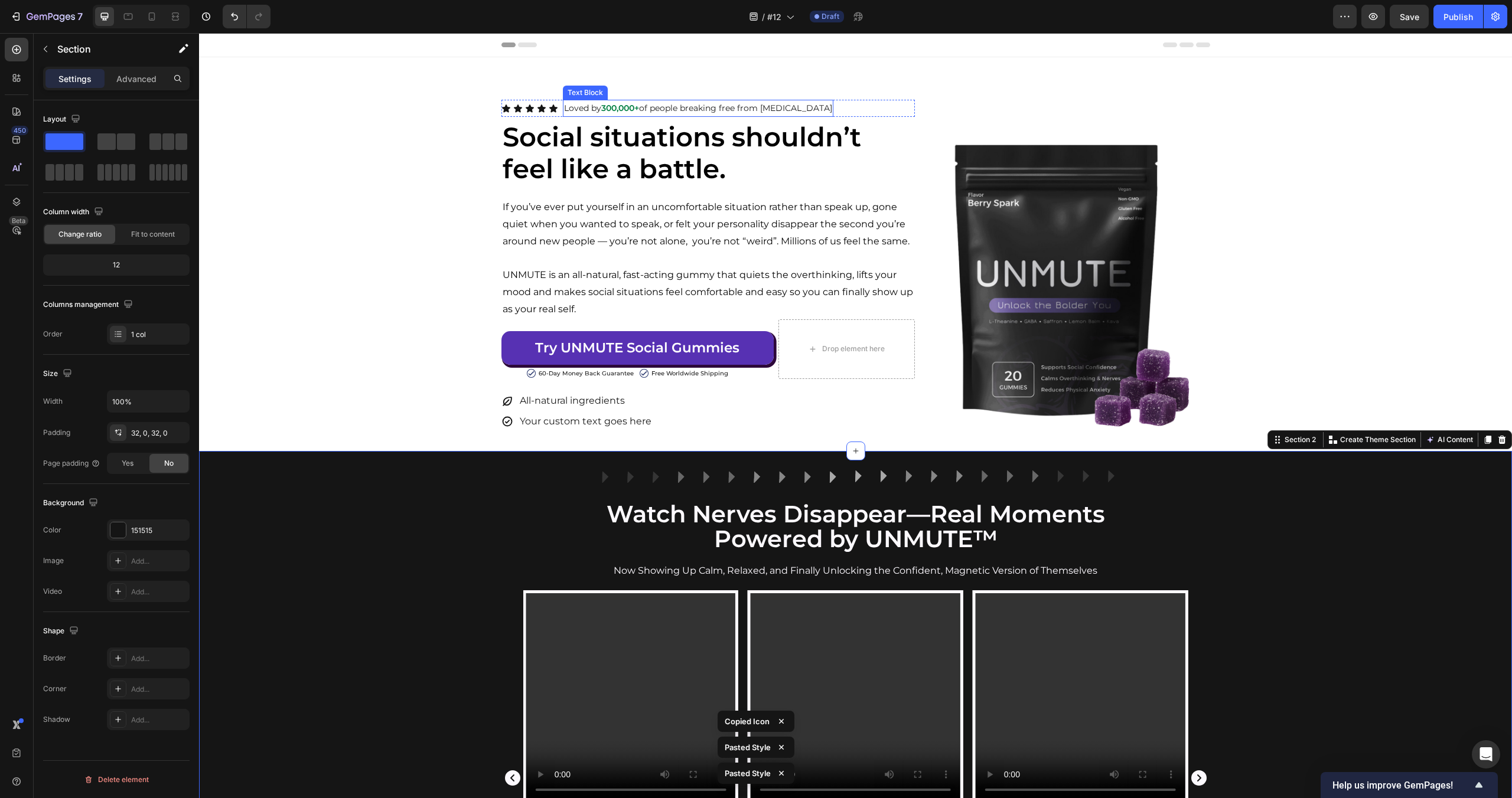
click at [635, 109] on strong "300,000+" at bounding box center [619, 108] width 38 height 11
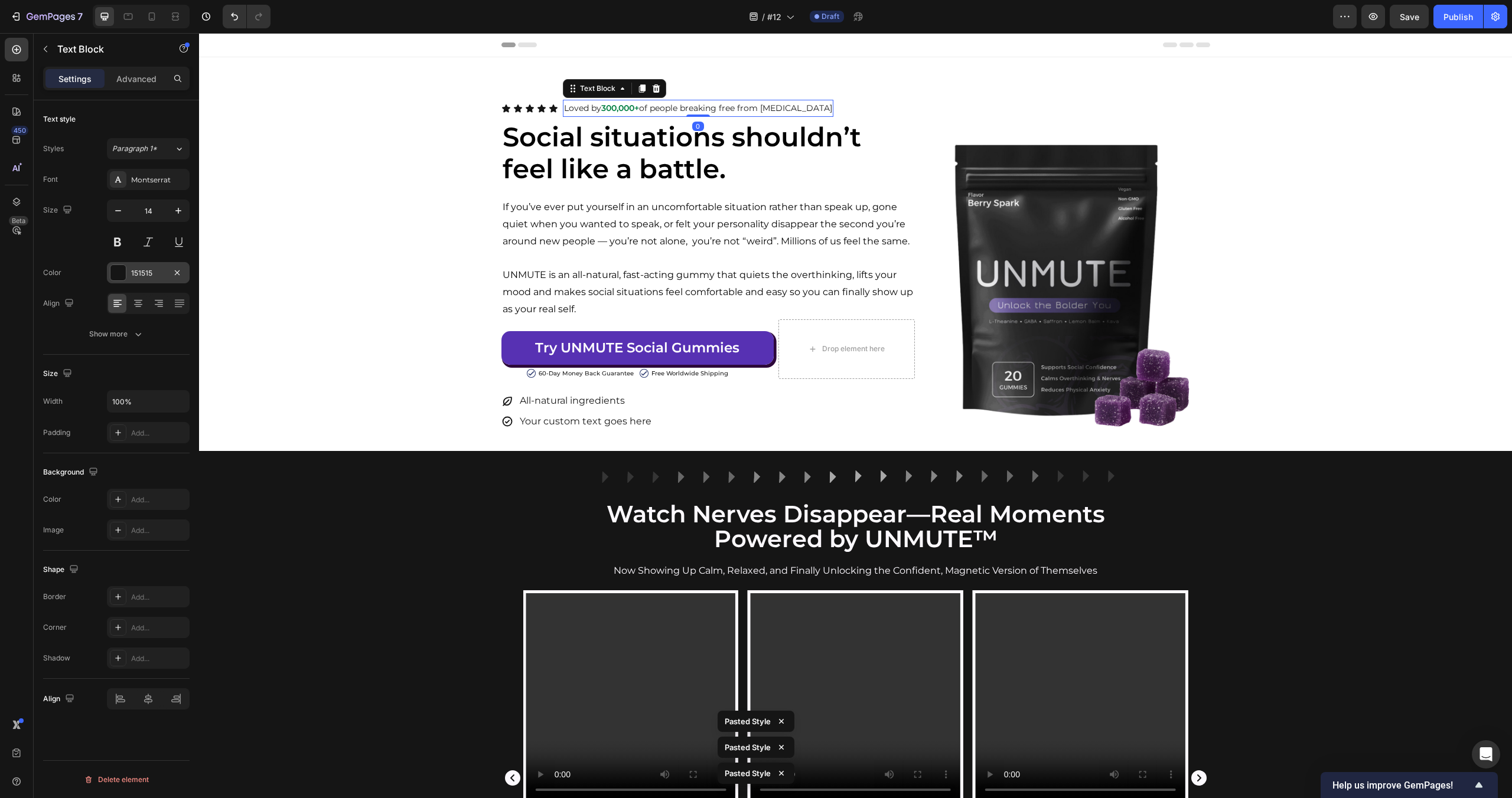
click at [132, 276] on div "151515" at bounding box center [148, 274] width 34 height 11
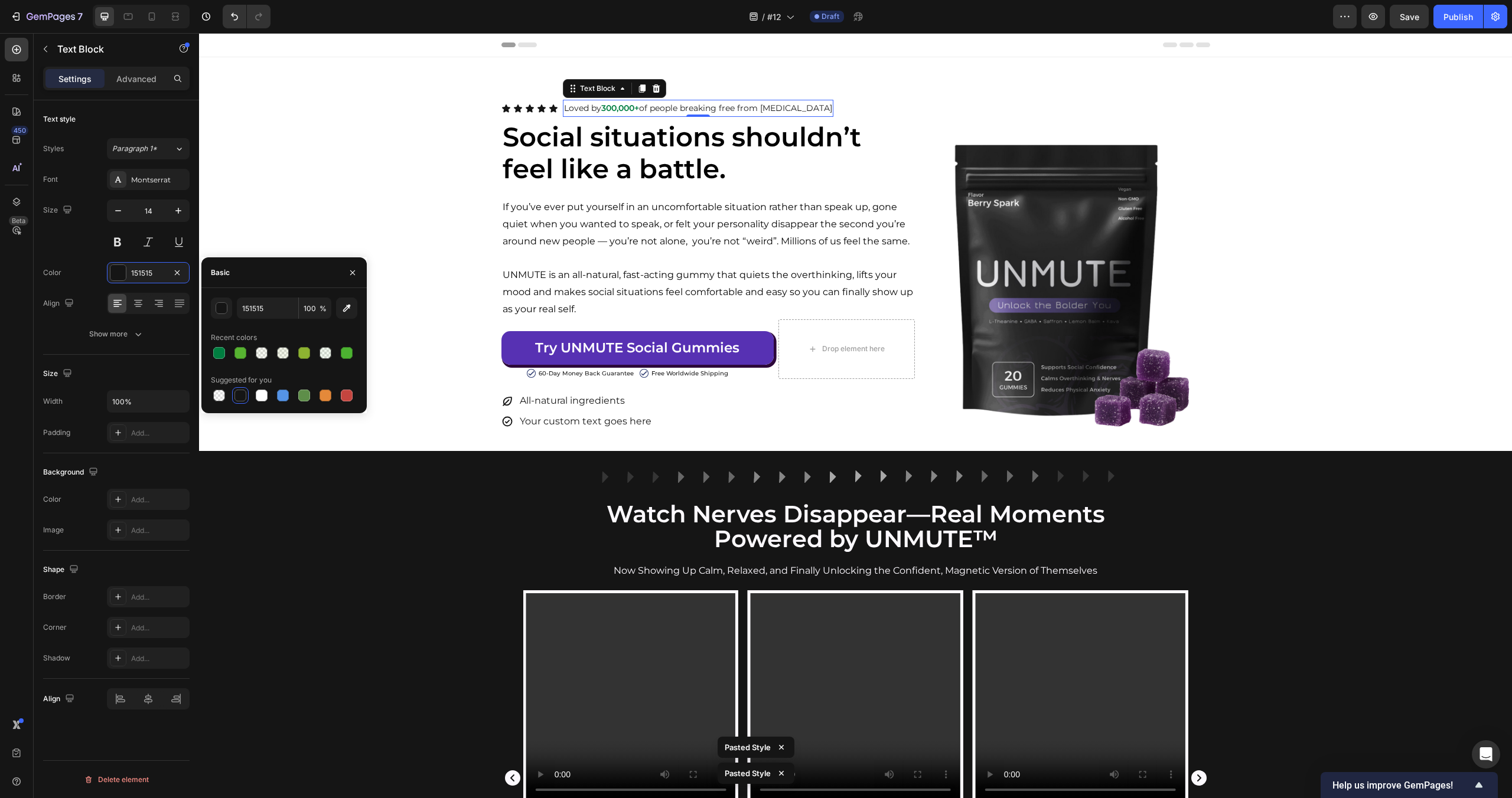
drag, startPoint x: 220, startPoint y: 356, endPoint x: 239, endPoint y: 389, distance: 38.1
click at [221, 358] on div at bounding box center [219, 352] width 12 height 12
click at [243, 397] on div at bounding box center [240, 395] width 12 height 12
type input "151515"
click at [630, 109] on strong "300,000+" at bounding box center [619, 108] width 38 height 11
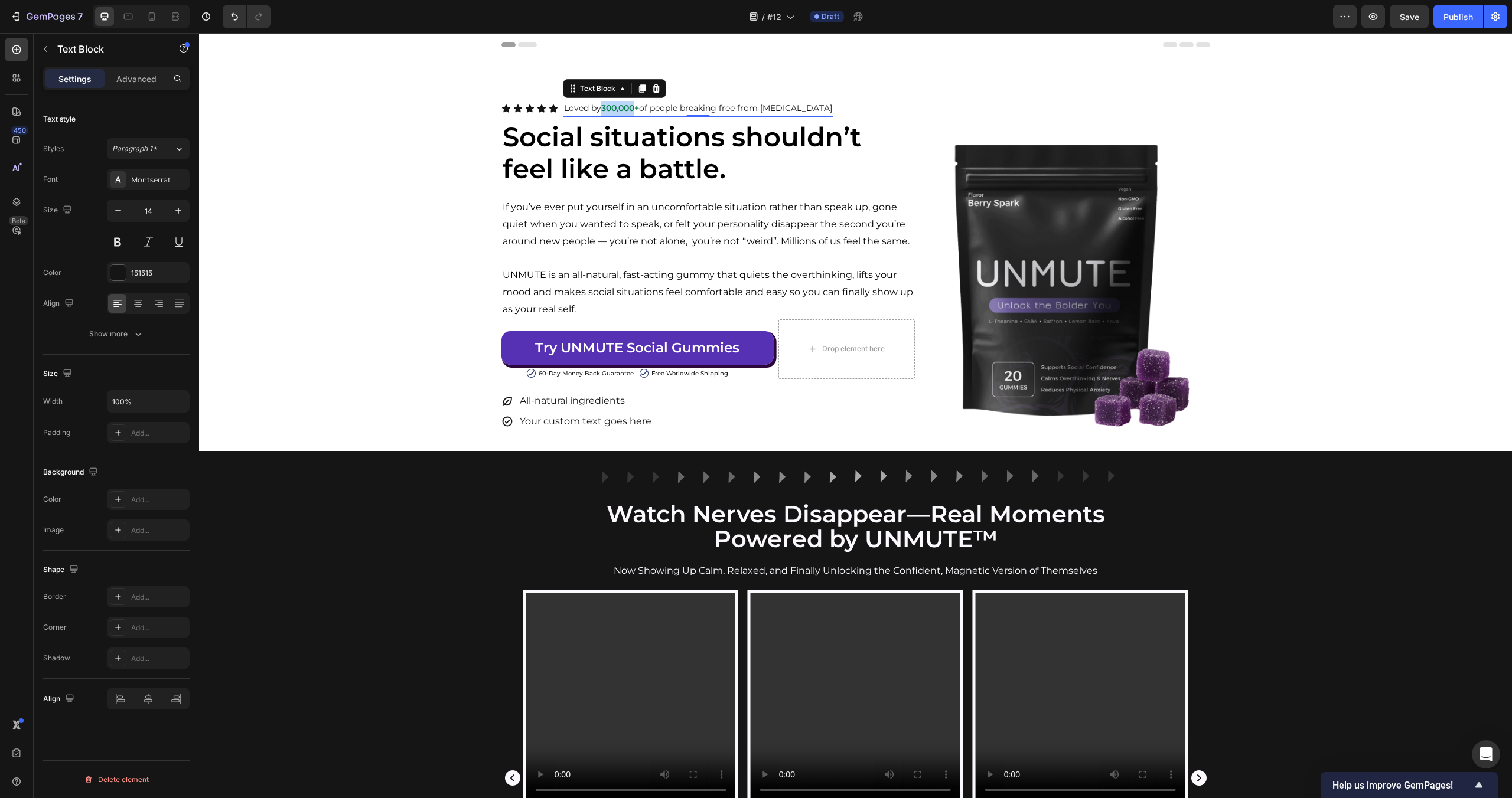
click at [630, 109] on strong "300,000+" at bounding box center [619, 108] width 38 height 11
copy p "Loved by 300,000+ of people breaking free from [MEDICAL_DATA]"
click at [651, 105] on p "Loved by 300,000+ of people breaking free from [MEDICAL_DATA]" at bounding box center [701, 108] width 273 height 15
click at [639, 107] on p "Loved by 300,000+ of people breaking free from [MEDICAL_DATA]" at bounding box center [701, 108] width 273 height 15
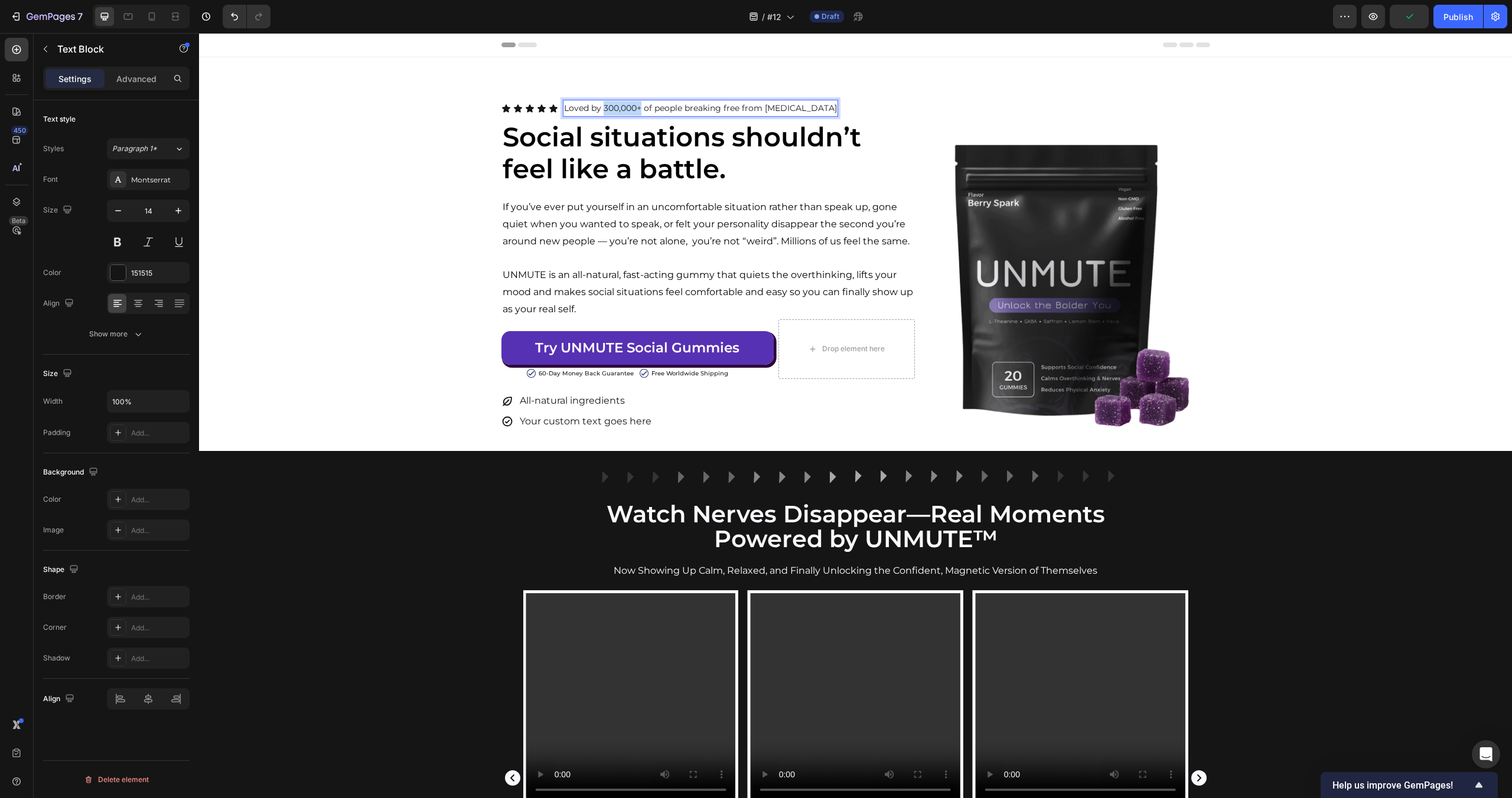
drag, startPoint x: 642, startPoint y: 109, endPoint x: 602, endPoint y: 107, distance: 40.0
click at [602, 107] on p "Loved by 300,000+ of people breaking free from [MEDICAL_DATA]" at bounding box center [701, 108] width 273 height 15
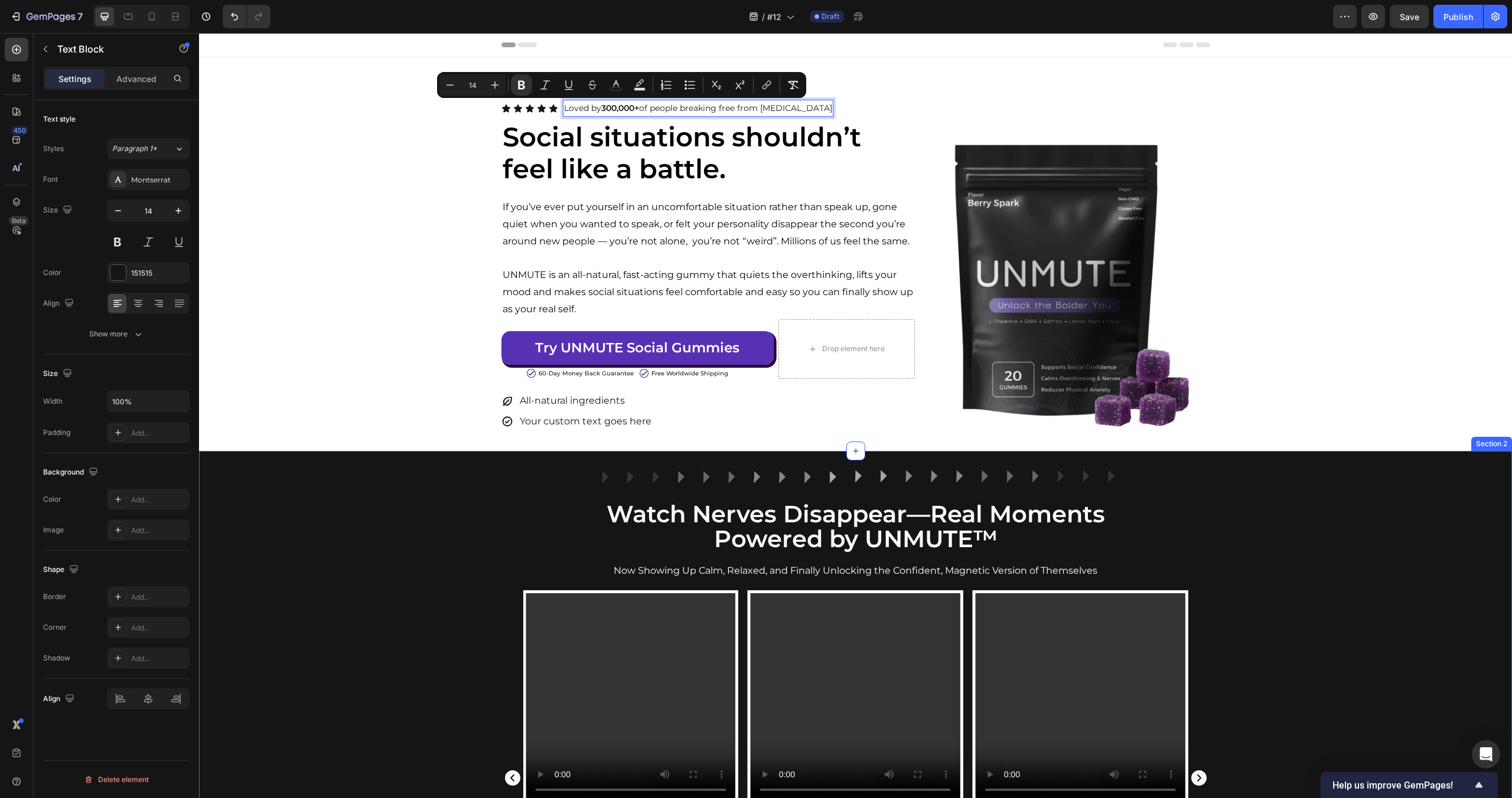
click at [393, 588] on div "Image Row Watch Nerves Disappear—Real Moments Powered by UNMUTE™ Heading Now Sh…" at bounding box center [856, 769] width 1313 height 600
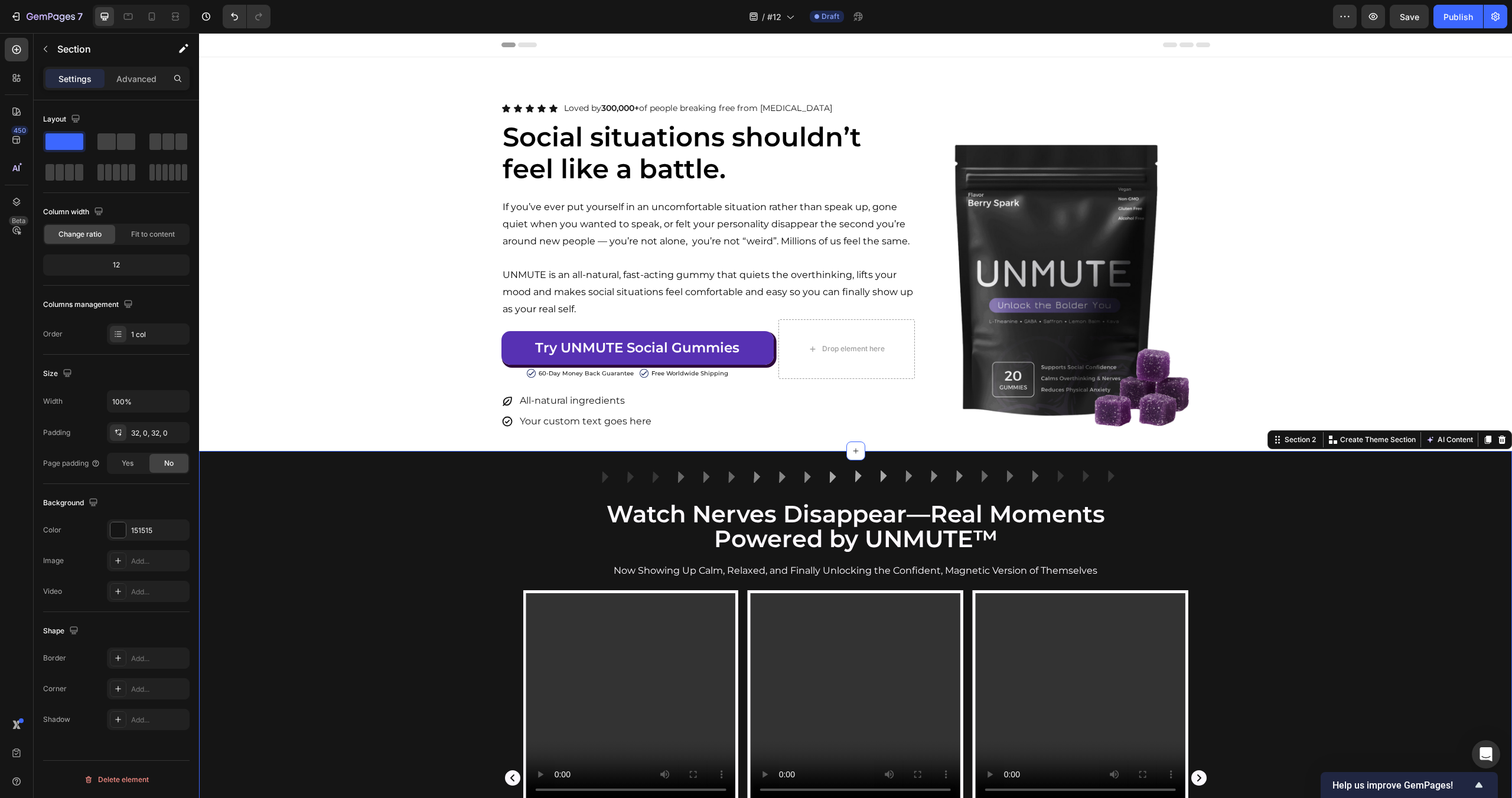
click at [390, 579] on div "Image Row Watch Nerves Disappear—Real Moments Powered by UNMUTE™ Heading Now Sh…" at bounding box center [856, 769] width 1313 height 600
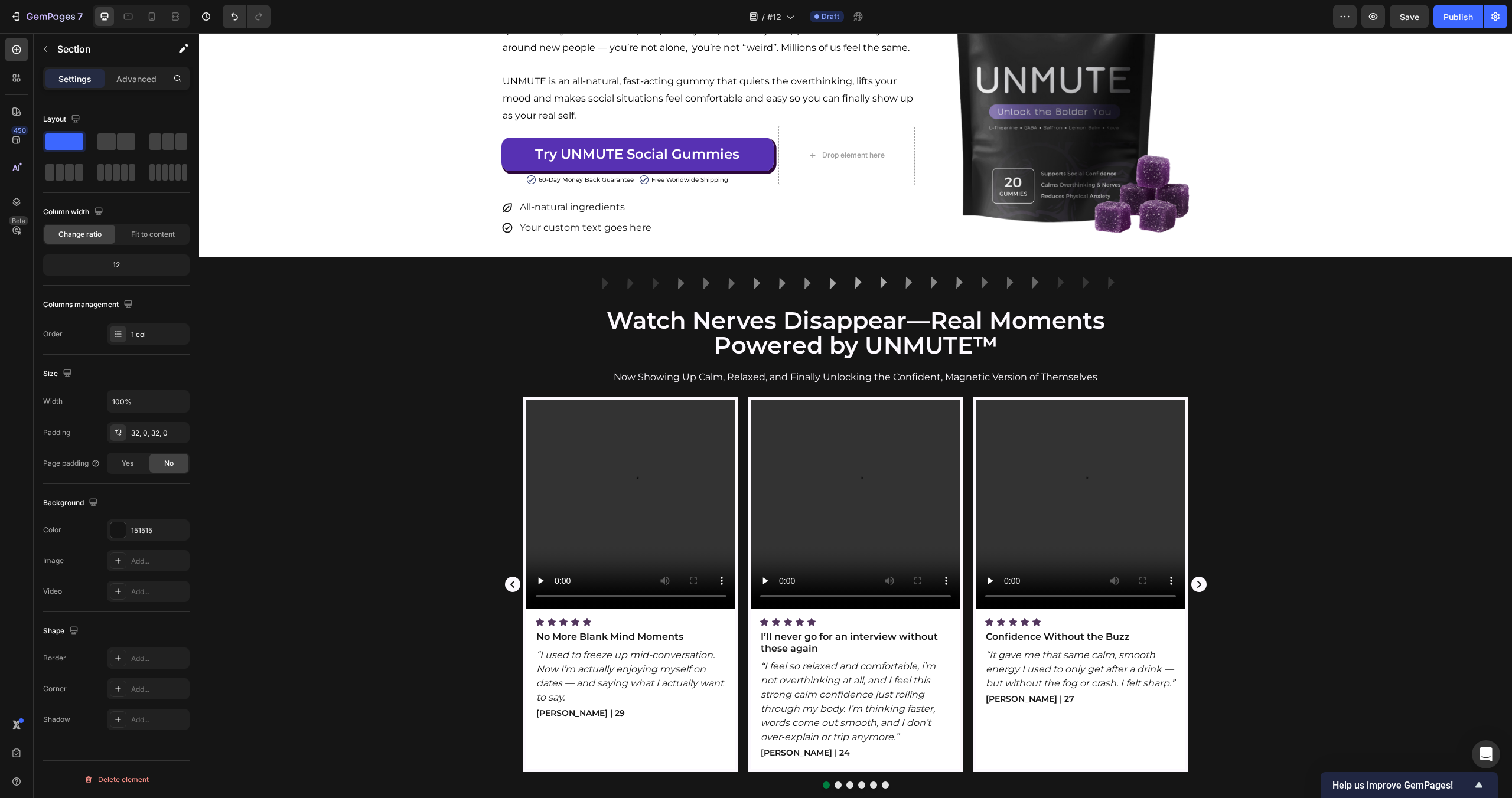
scroll to position [173, 0]
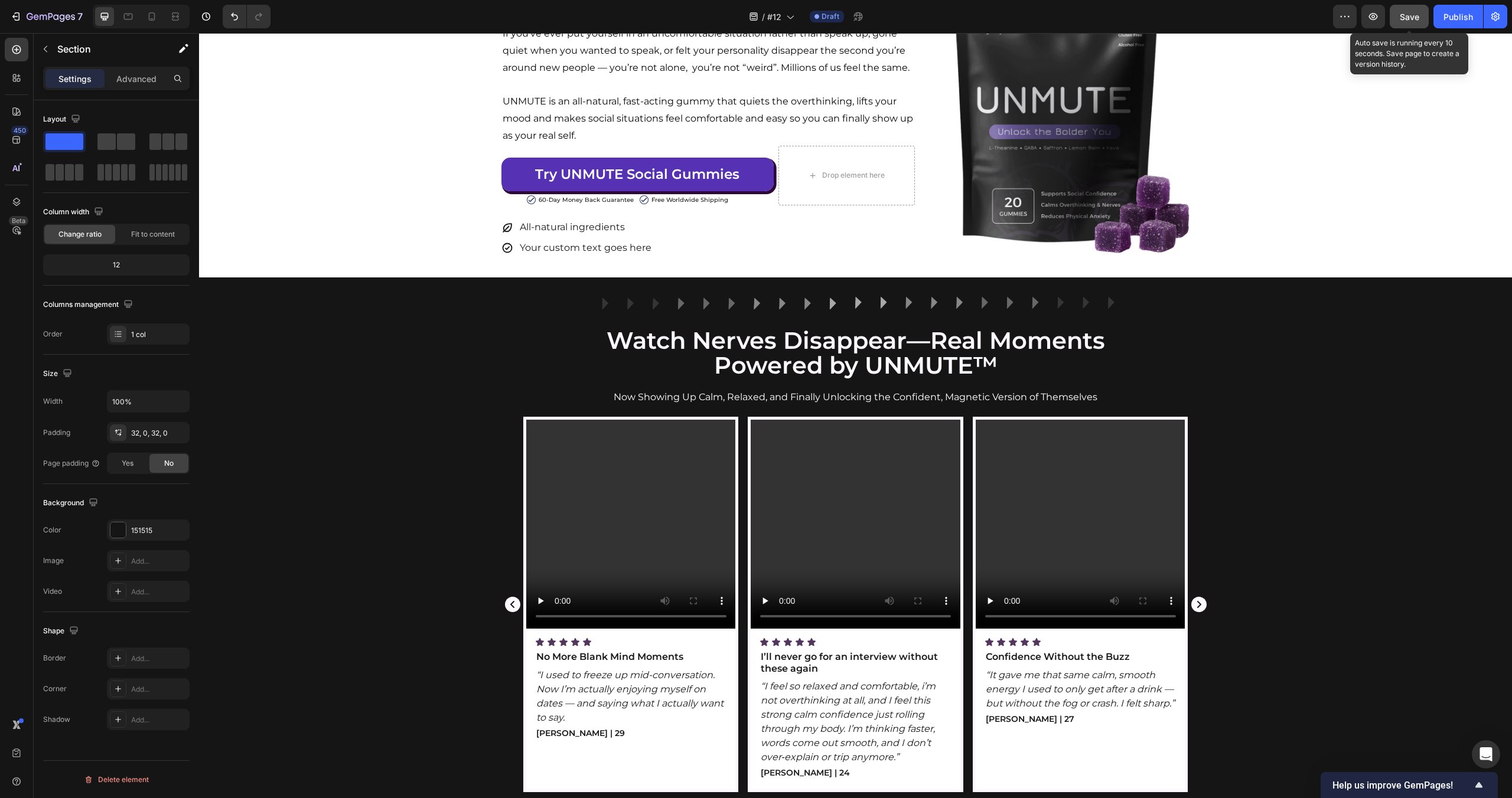
click at [1401, 22] on button "Save" at bounding box center [1410, 17] width 39 height 24
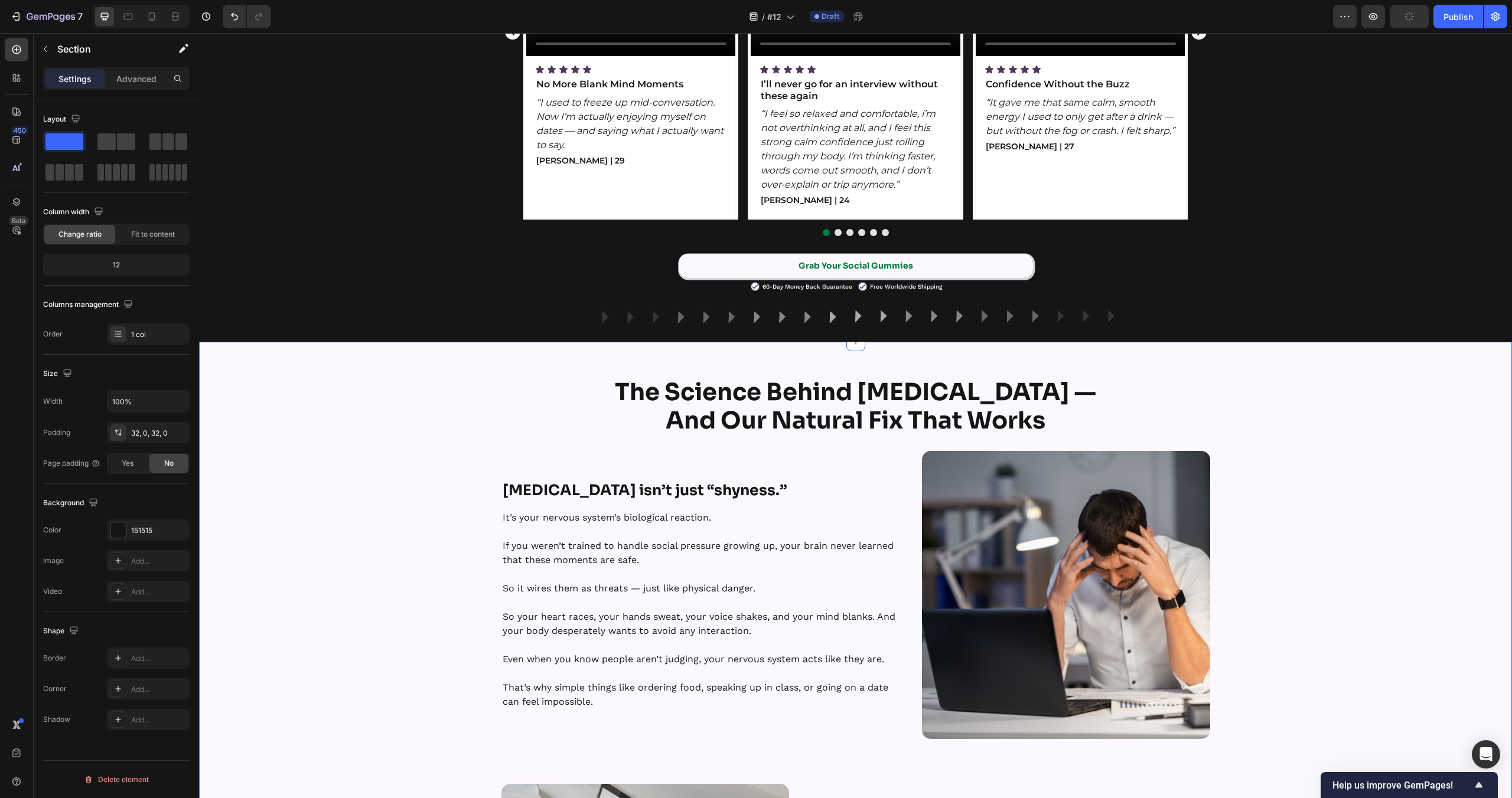
scroll to position [0, 0]
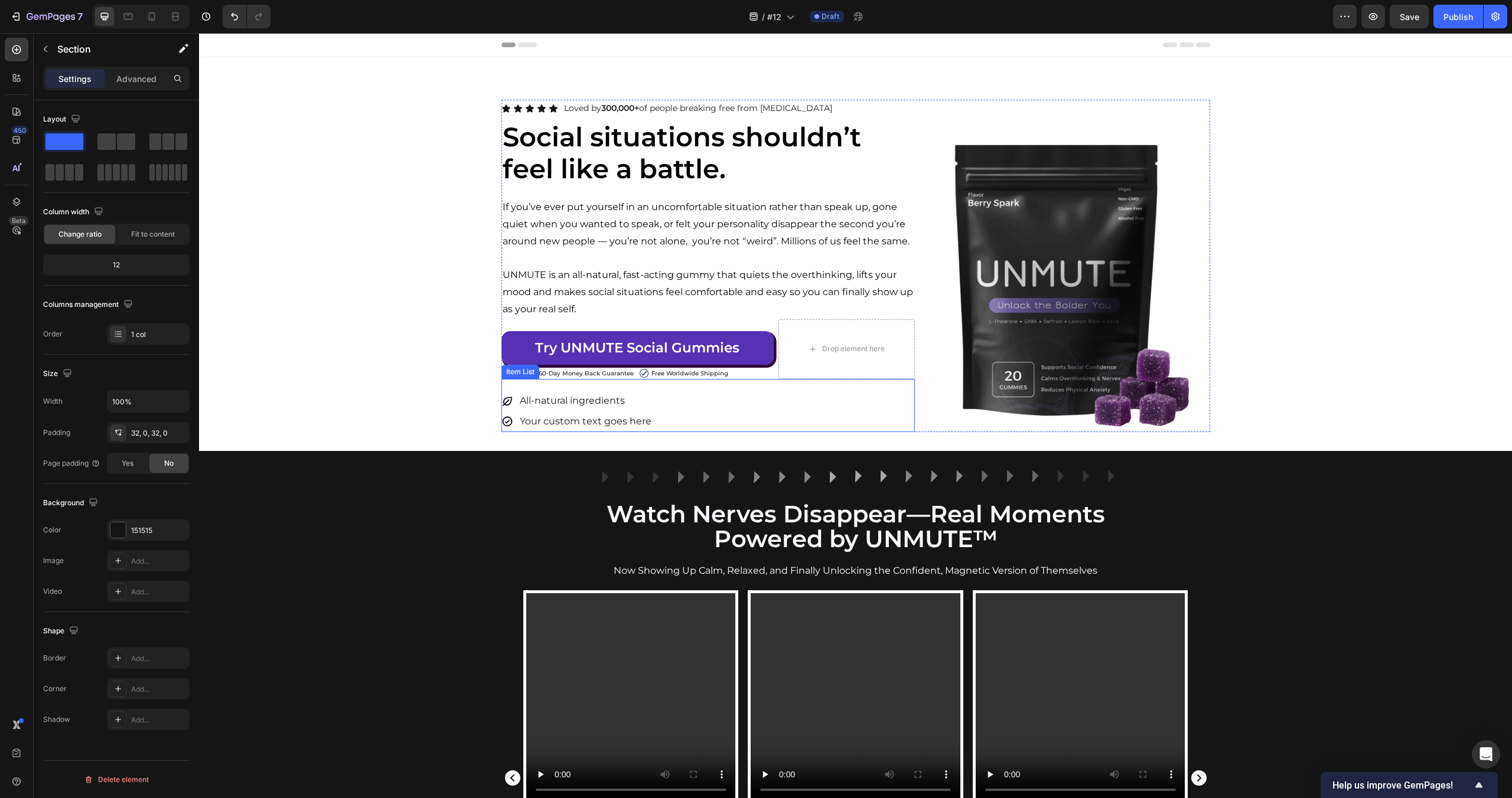
click at [506, 416] on icon at bounding box center [507, 421] width 12 height 12
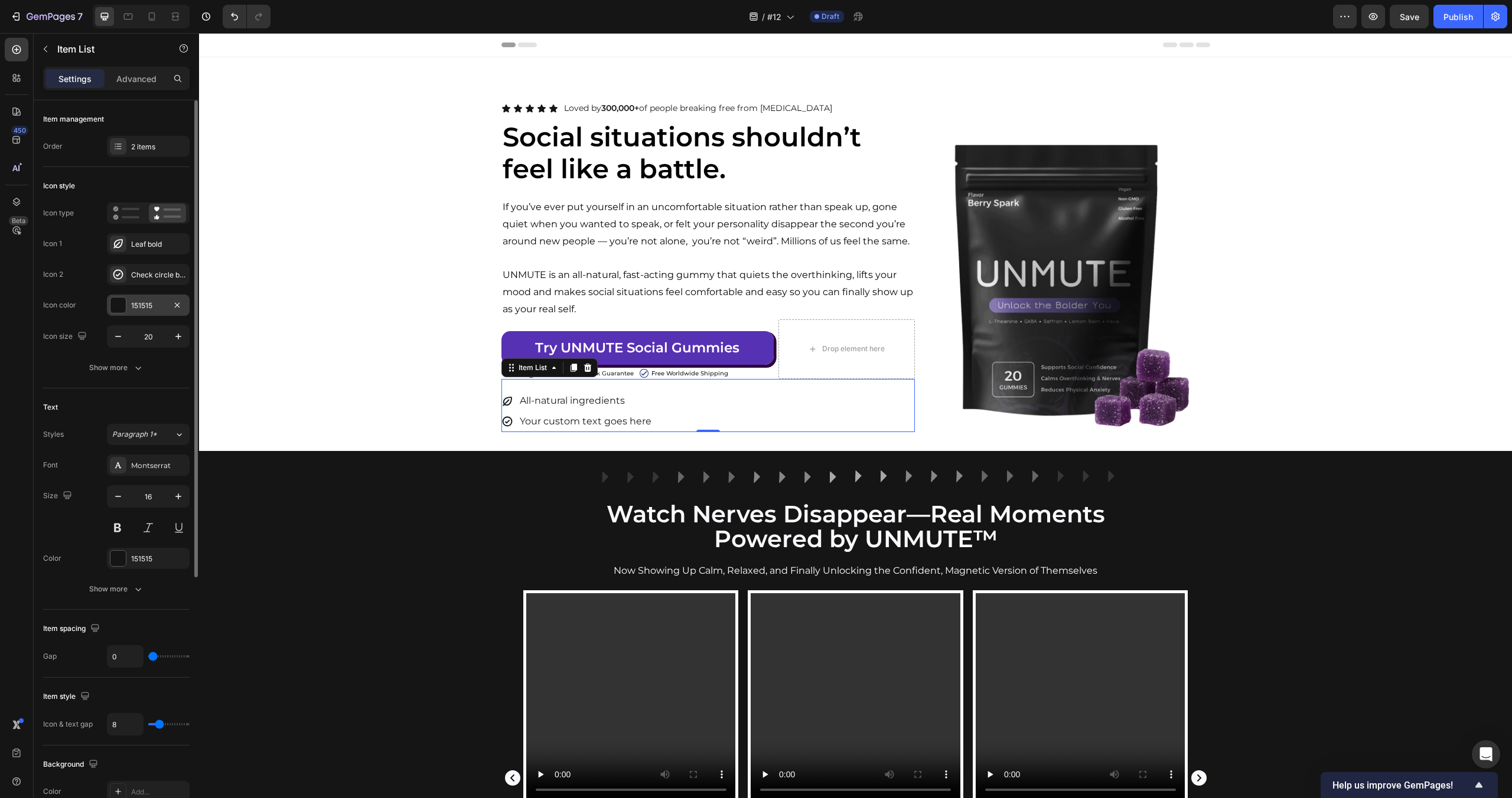
click at [119, 305] on div at bounding box center [118, 305] width 16 height 16
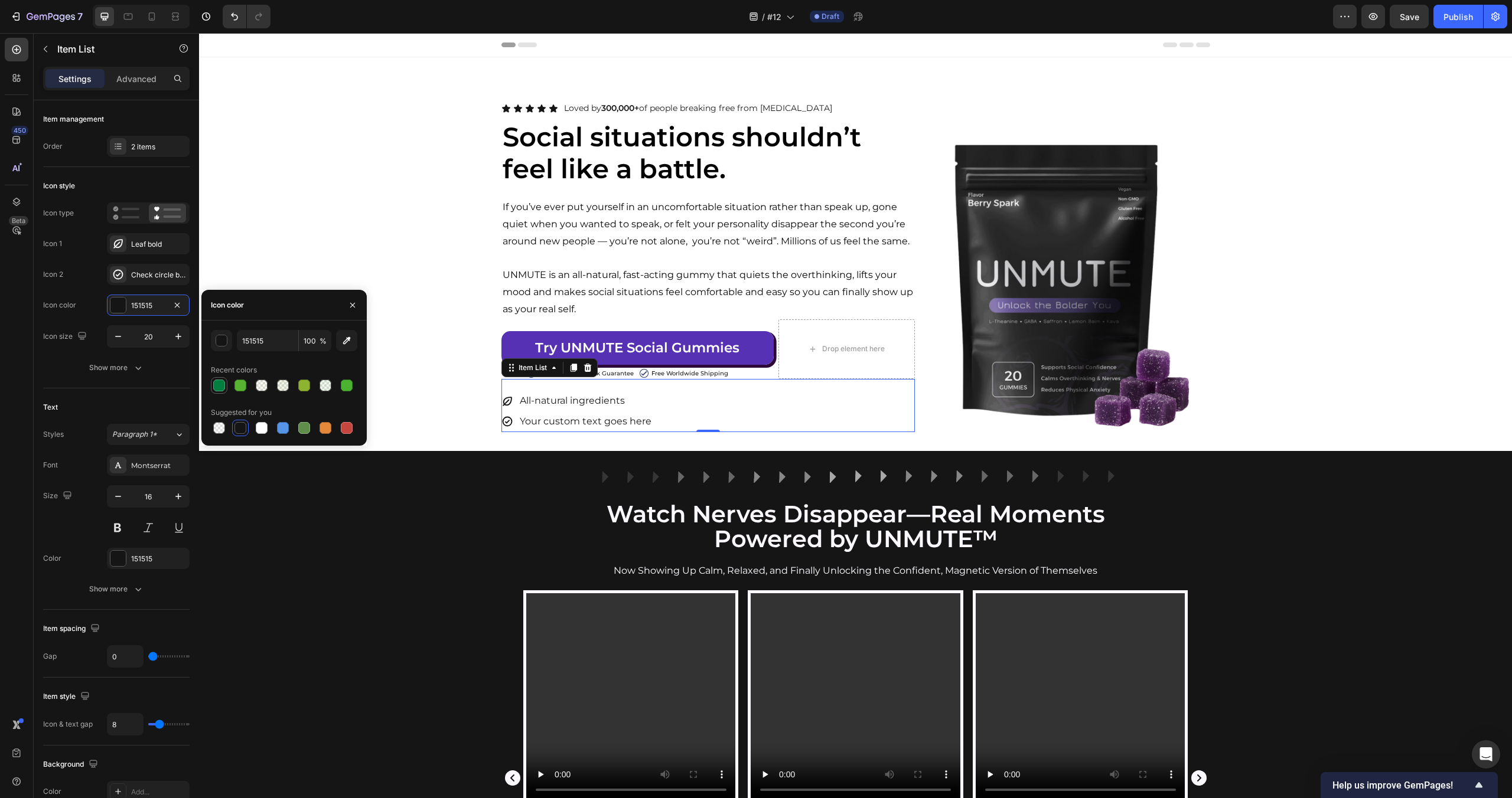
click at [216, 383] on div at bounding box center [219, 385] width 12 height 12
type input "007E40"
click at [360, 586] on div "Image Row Watch Nerves Disappear—Real Moments Powered by UNMUTE™ Heading Now Sh…" at bounding box center [856, 769] width 1313 height 600
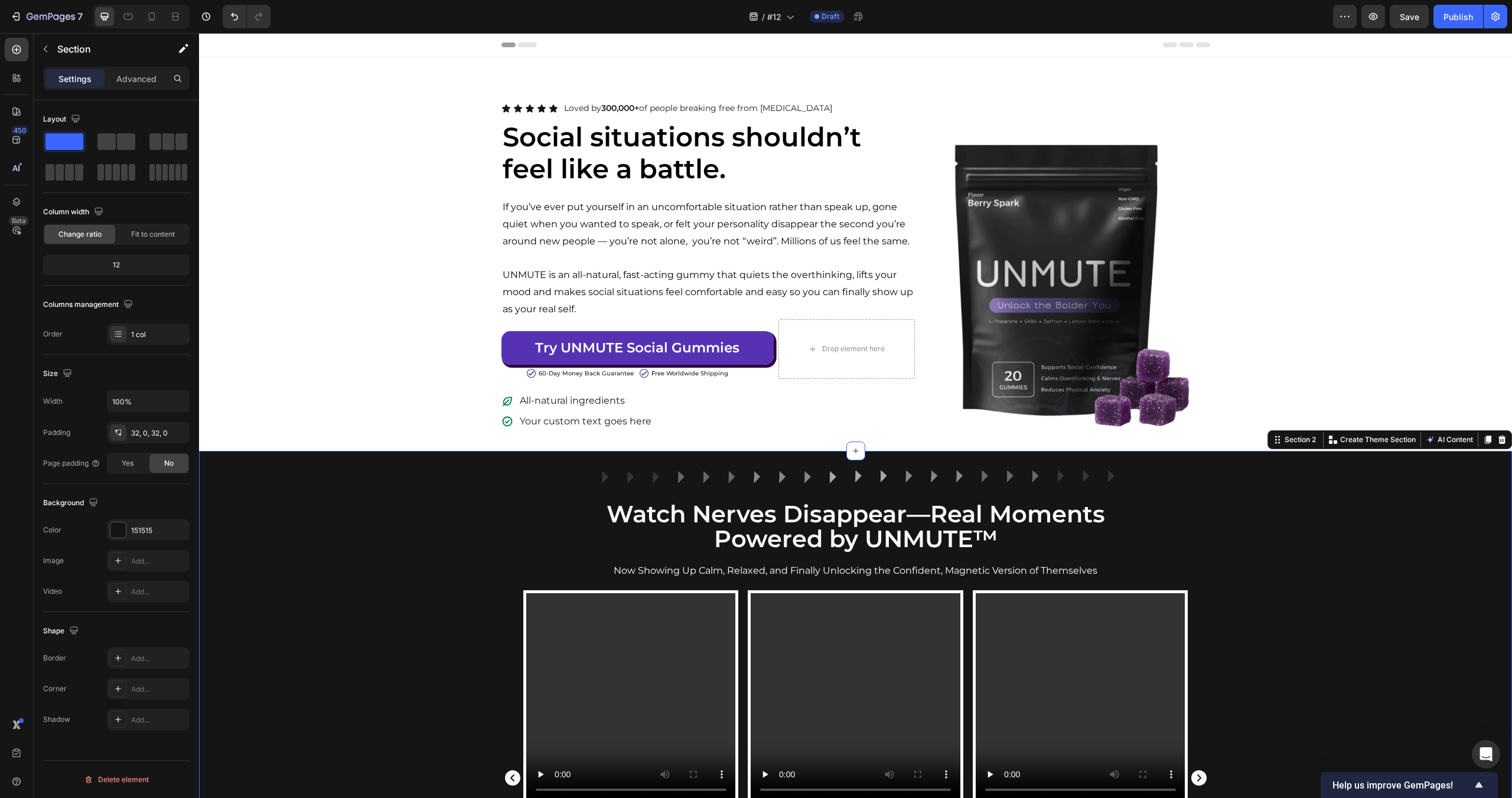
click at [360, 586] on div "Image Row Watch Nerves Disappear—Real Moments Powered by UNMUTE™ Heading Now Sh…" at bounding box center [856, 769] width 1313 height 600
click at [556, 110] on icon at bounding box center [553, 109] width 9 height 9
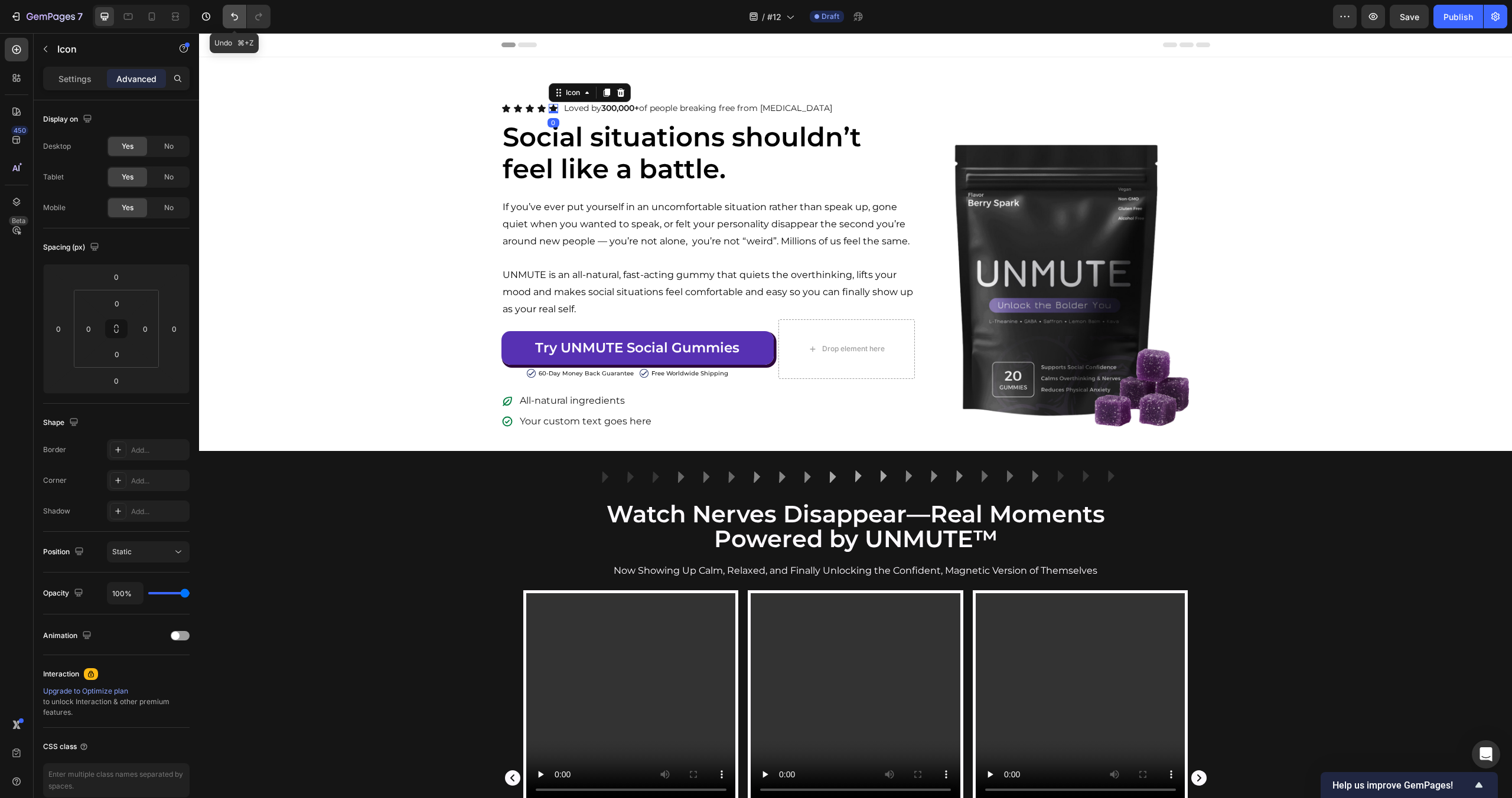
click at [234, 14] on icon "Undo/Redo" at bounding box center [234, 17] width 7 height 7
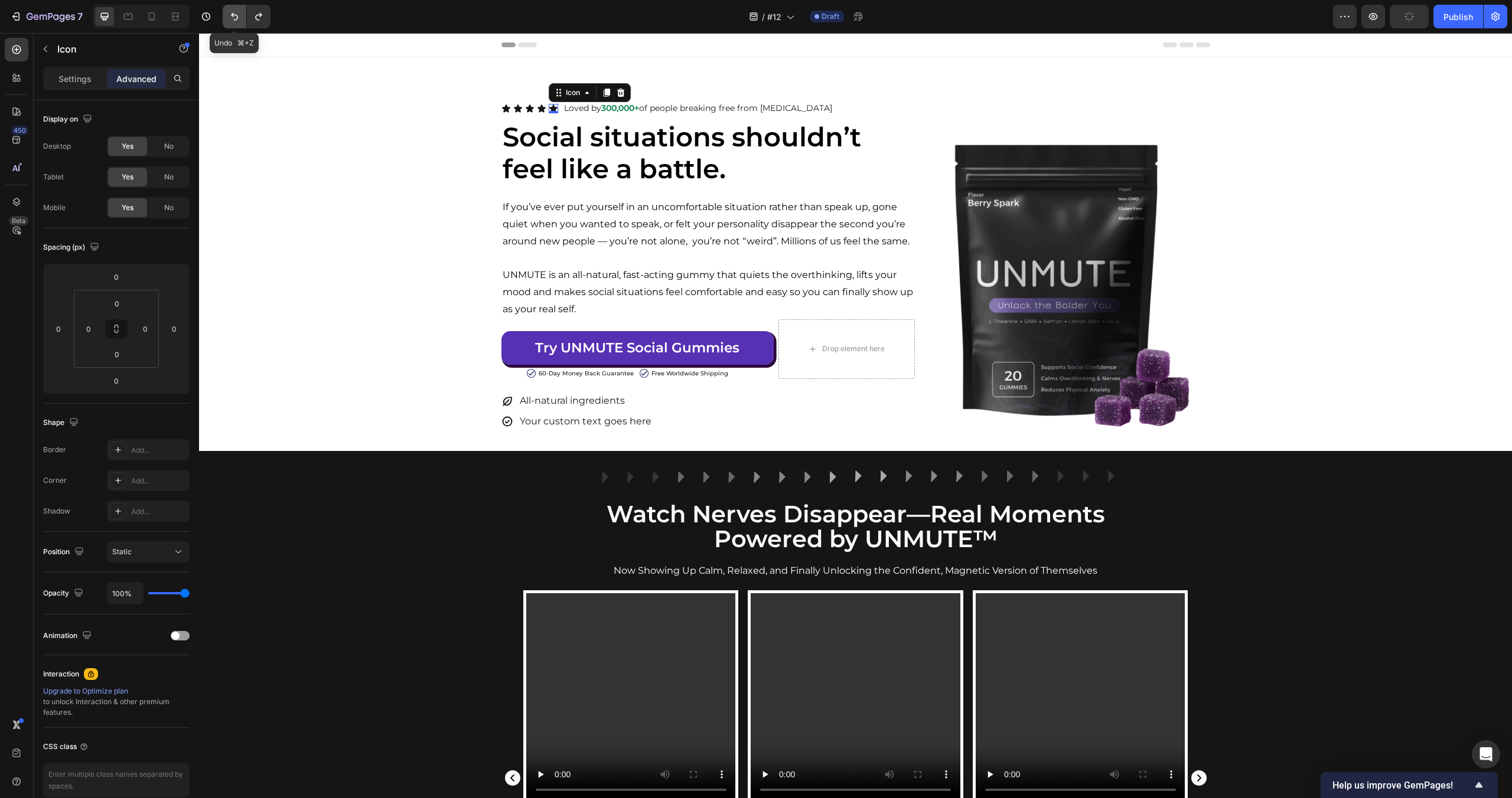
click at [234, 14] on icon "Undo/Redo" at bounding box center [234, 17] width 7 height 7
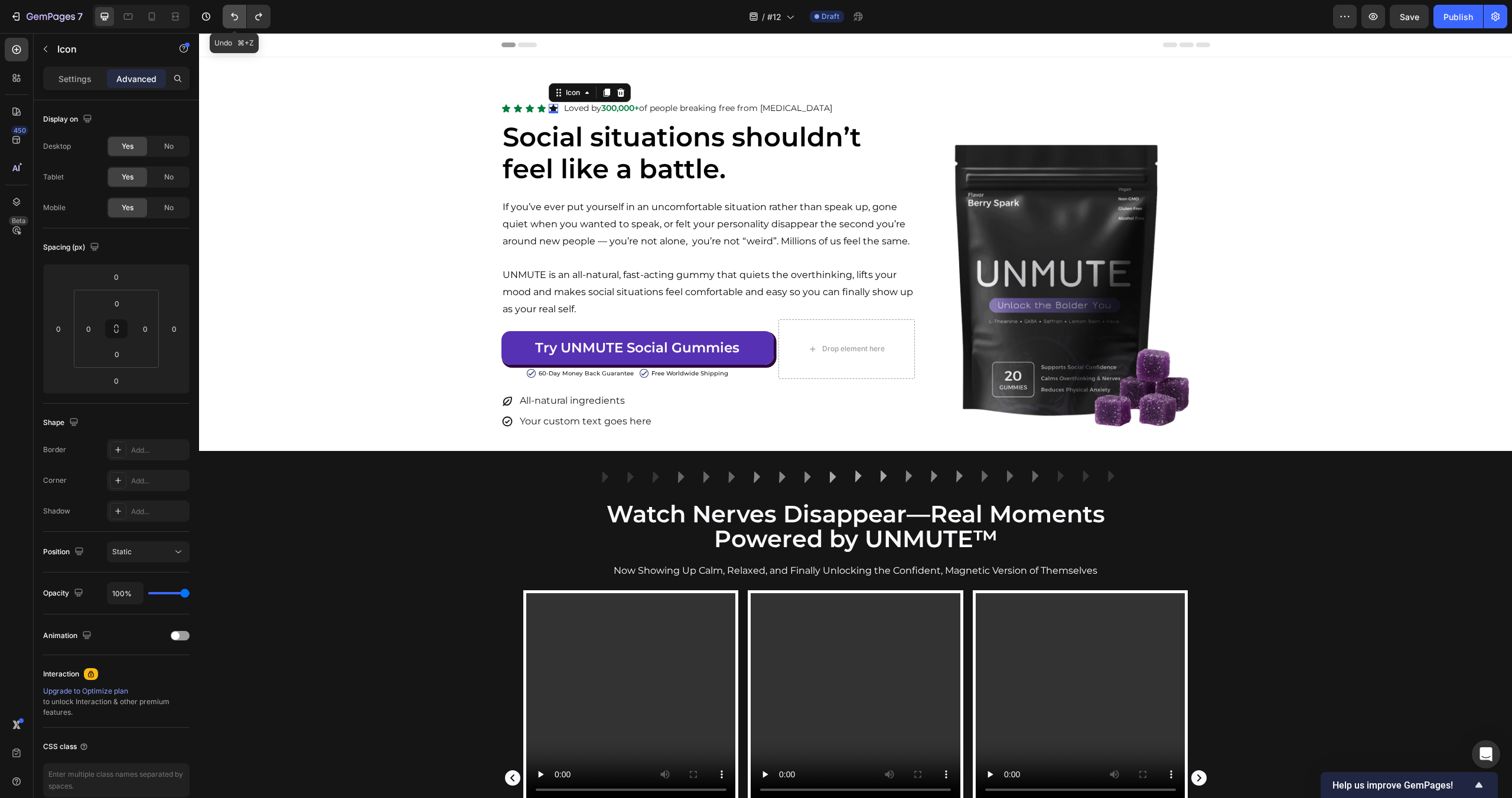
click at [234, 14] on icon "Undo/Redo" at bounding box center [234, 17] width 7 height 7
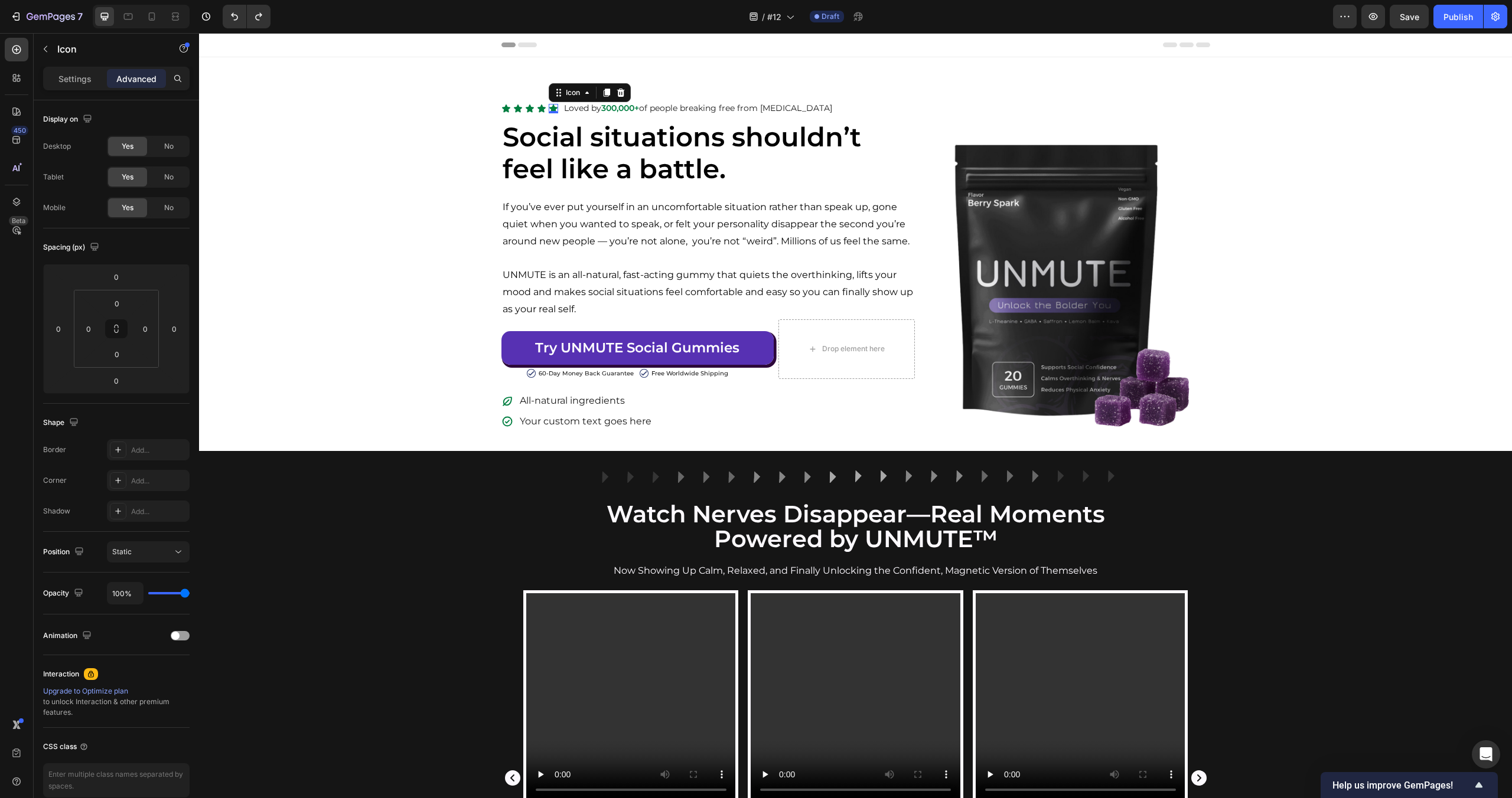
click at [368, 577] on div "Image Row Watch Nerves Disappear—Real Moments Powered by UNMUTE™ Heading Now Sh…" at bounding box center [856, 769] width 1313 height 600
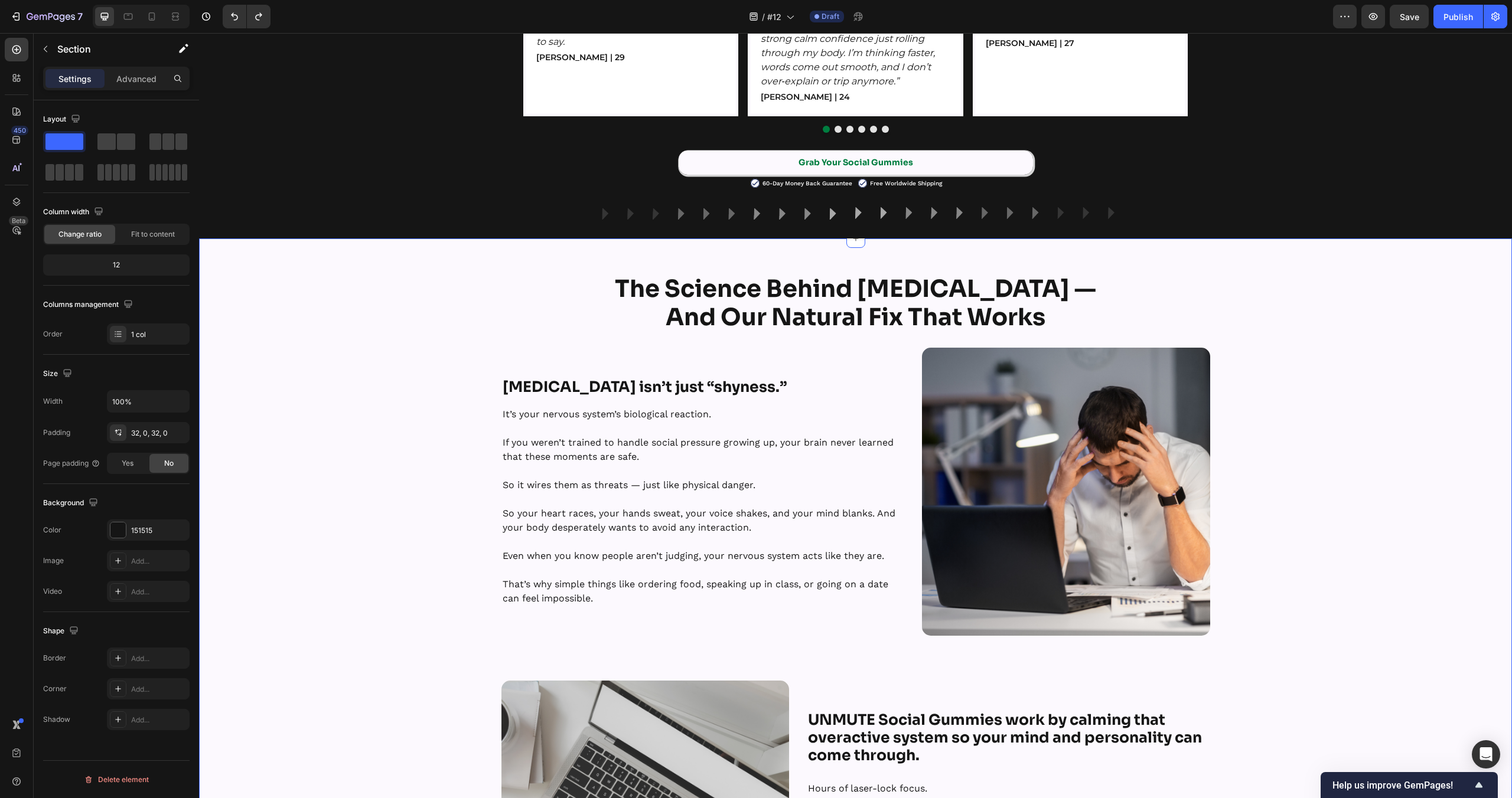
scroll to position [870, 0]
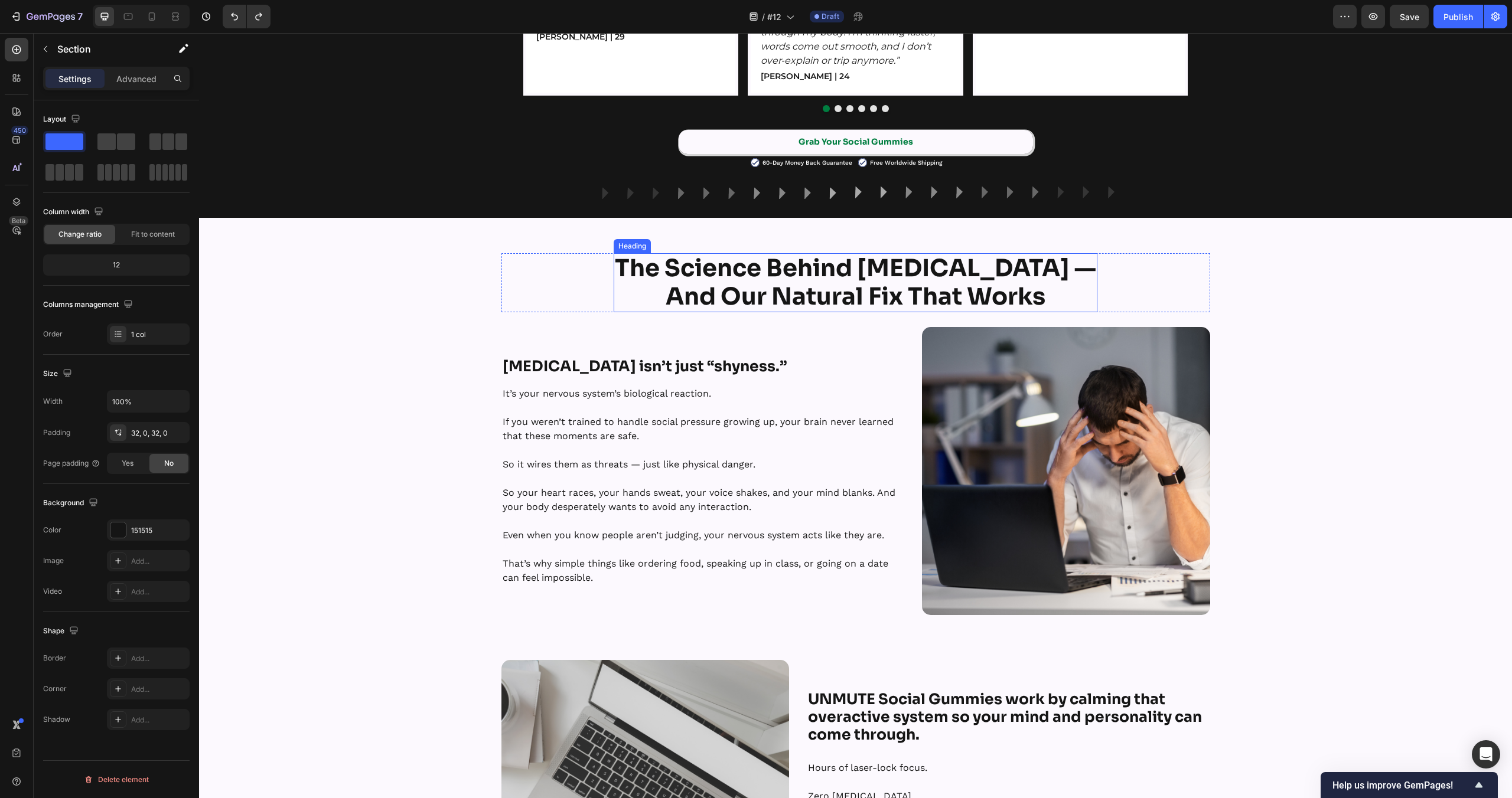
click at [864, 279] on strong "The Science Behind [MEDICAL_DATA] —" at bounding box center [856, 268] width 482 height 30
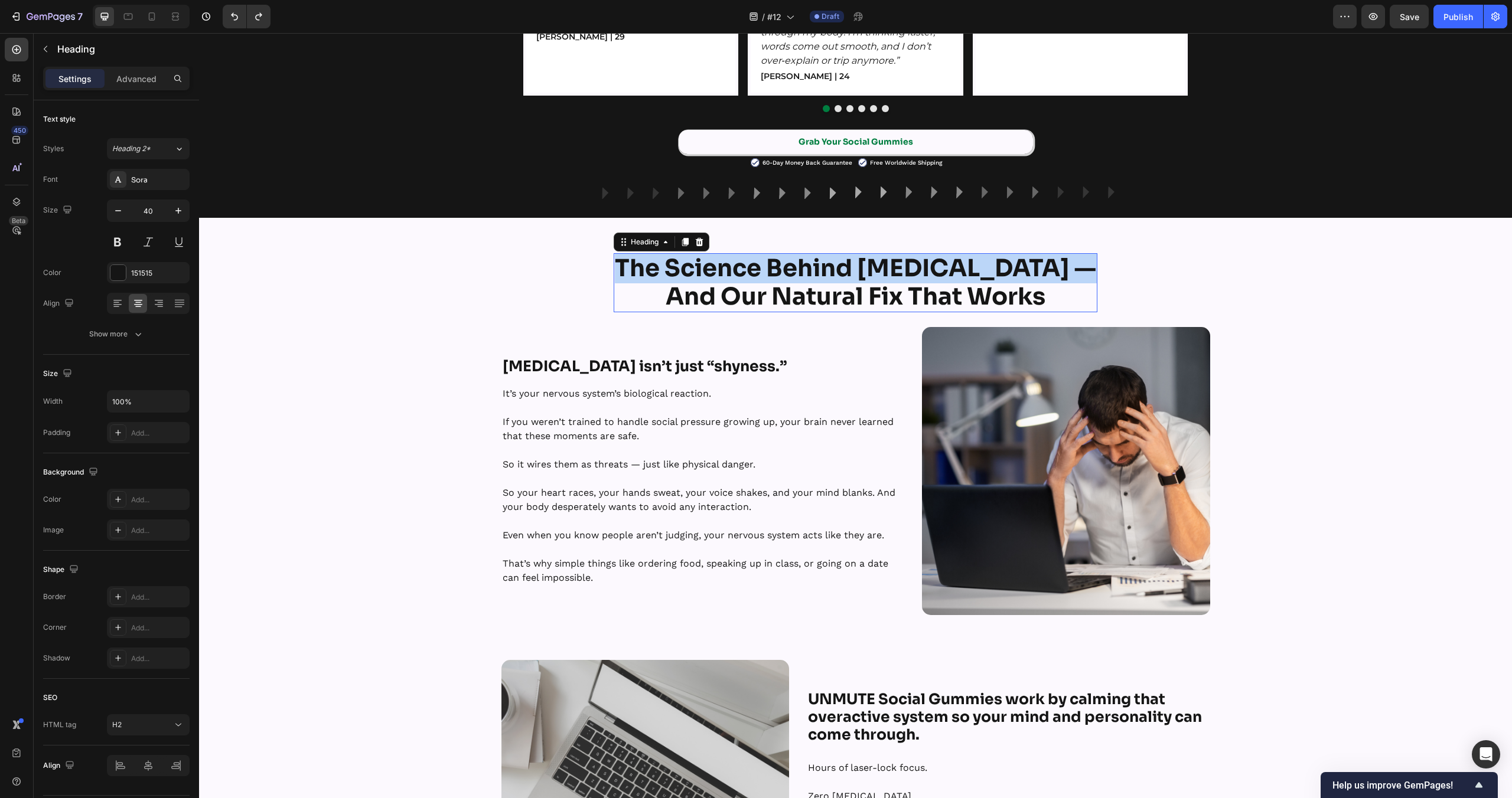
click at [864, 279] on strong "The Science Behind [MEDICAL_DATA] —" at bounding box center [856, 268] width 482 height 30
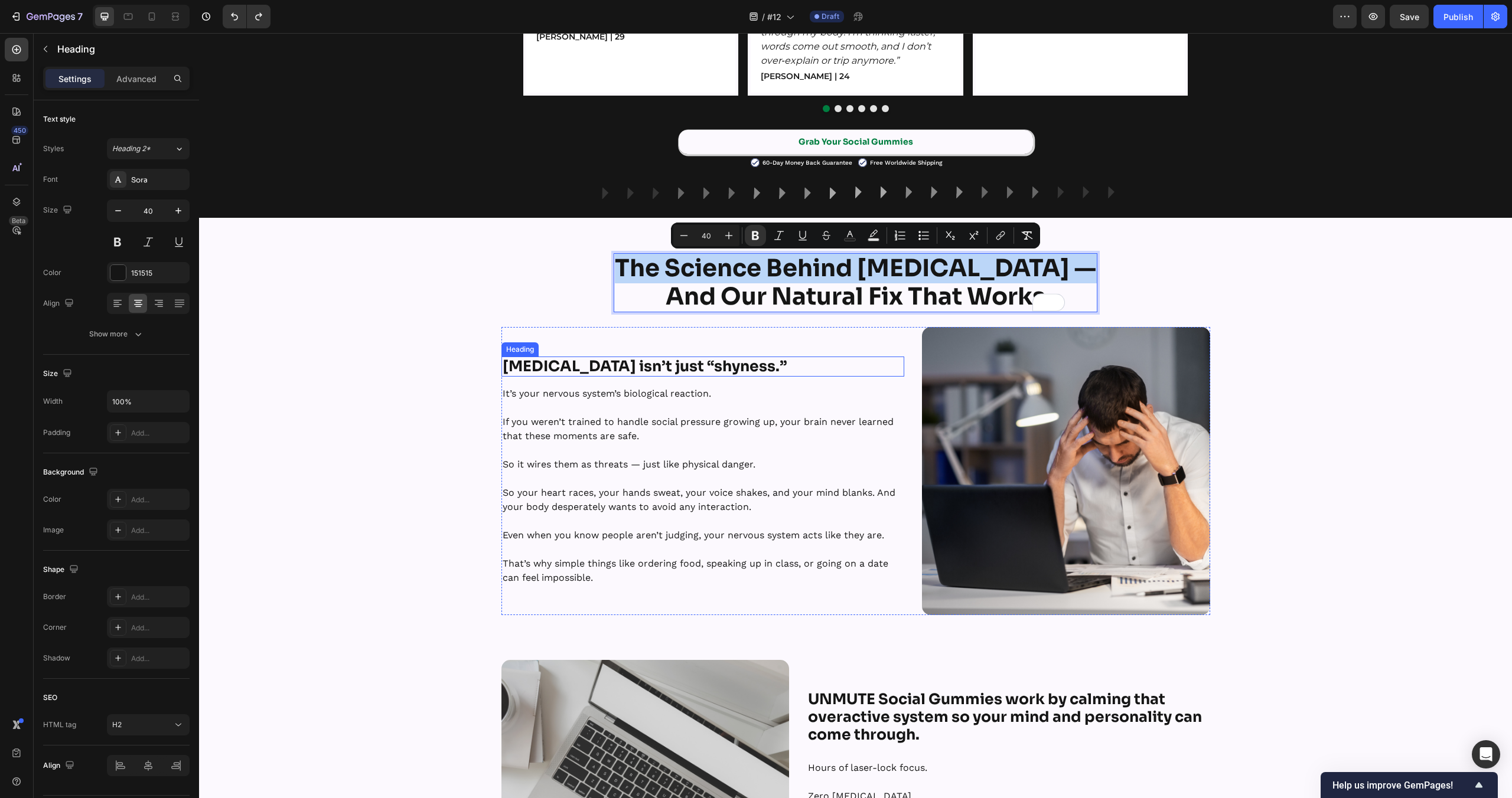
click at [668, 359] on strong "[MEDICAL_DATA] isn’t just “shyness.”" at bounding box center [645, 366] width 284 height 18
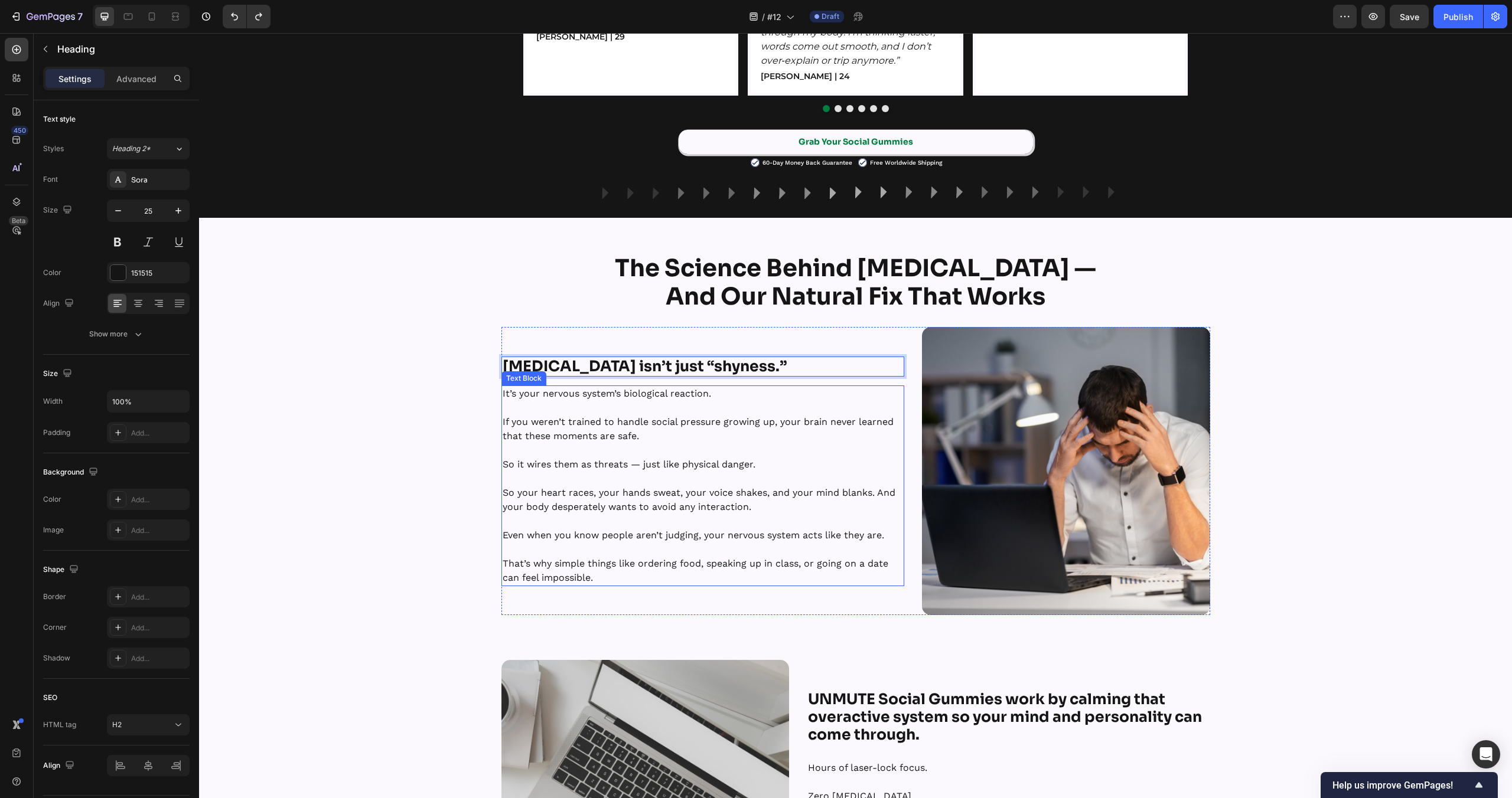
click at [592, 458] on p "So it wires them as threats — just like physical danger." at bounding box center [703, 464] width 401 height 14
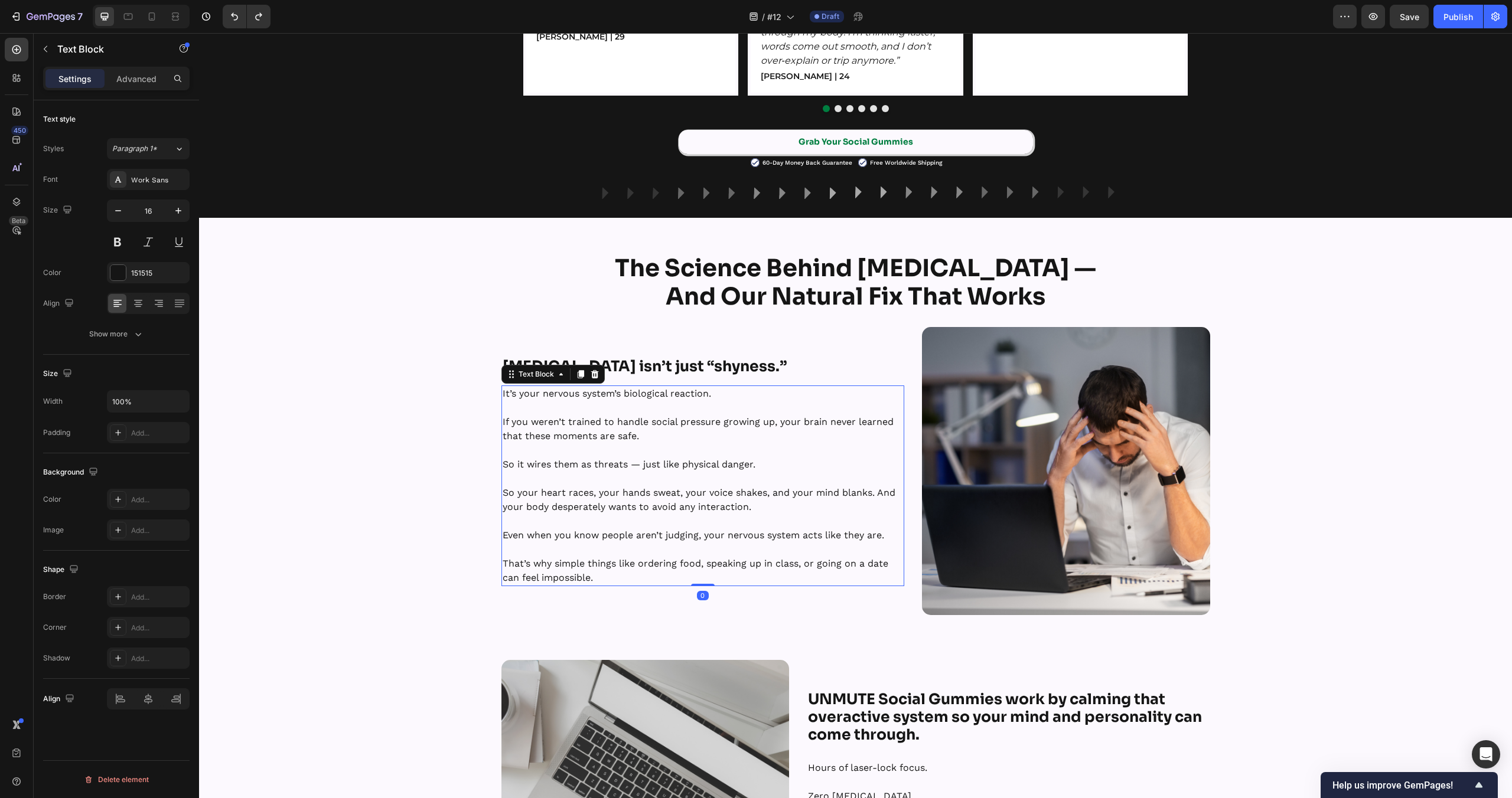
click at [592, 458] on p "So it wires them as threats — just like physical danger." at bounding box center [703, 464] width 401 height 14
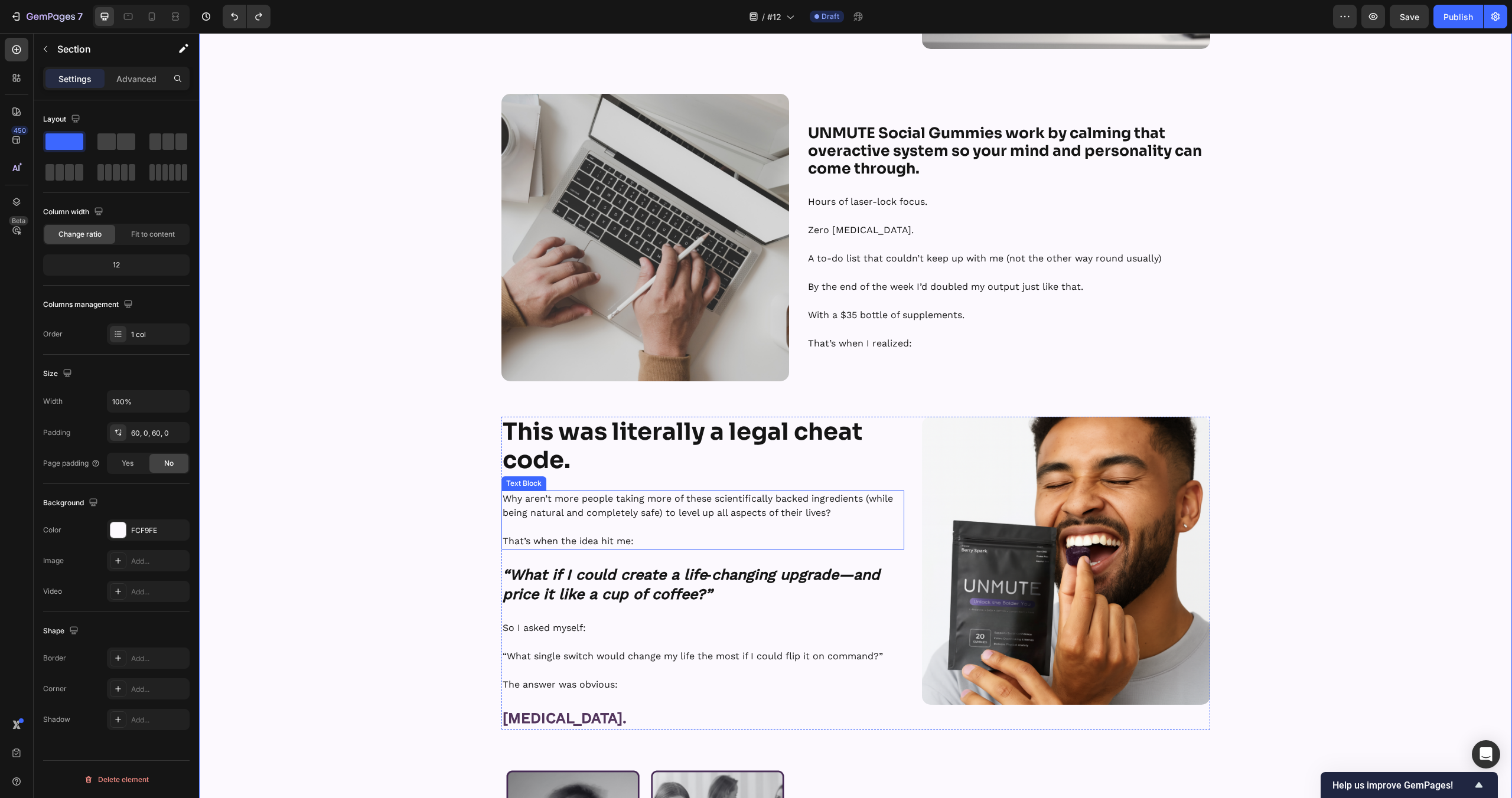
scroll to position [1309, 0]
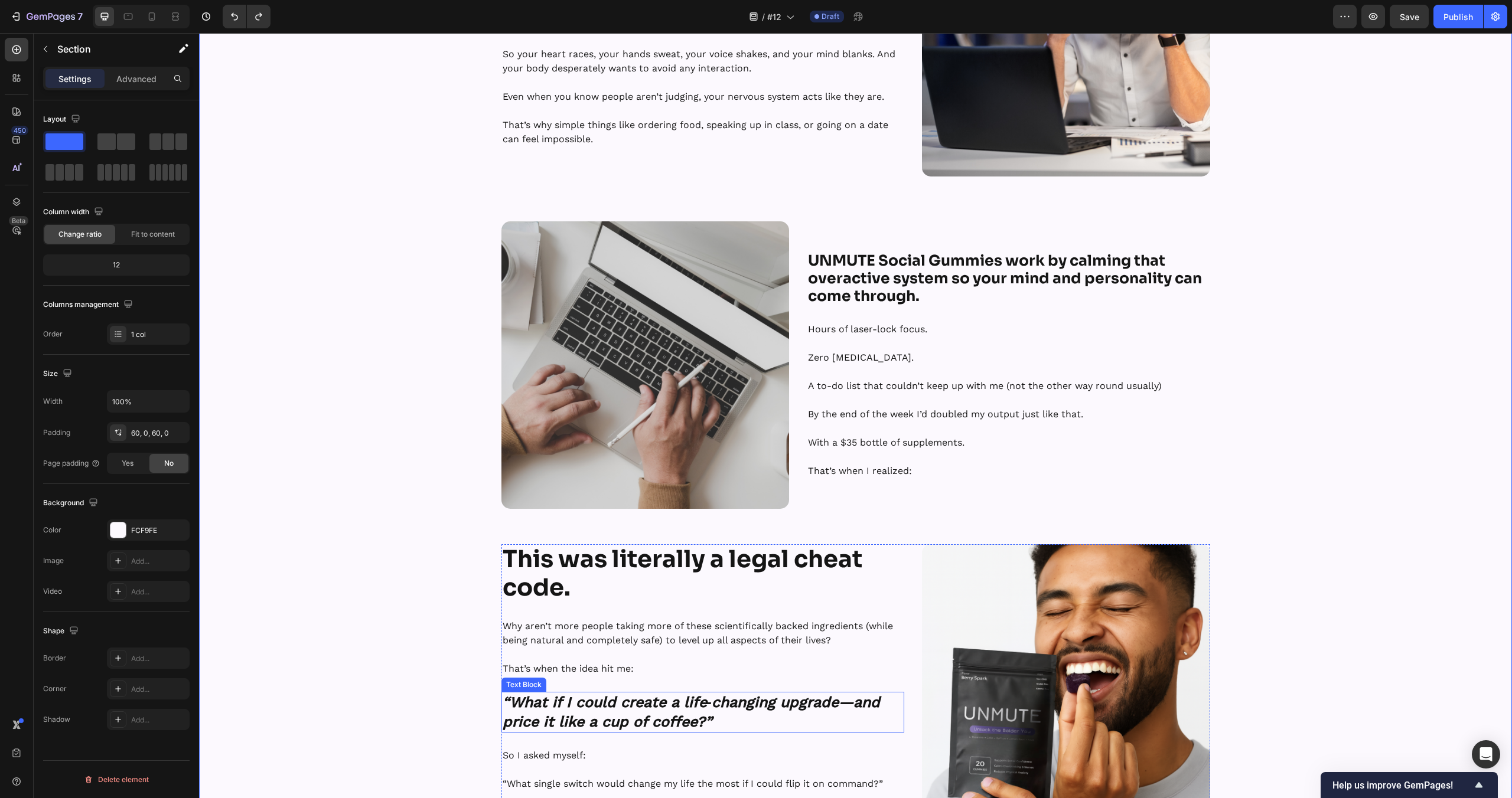
click at [673, 725] on strong "“What if I could create a life‑changing upgrade—and price it like a cup of coff…" at bounding box center [691, 712] width 378 height 37
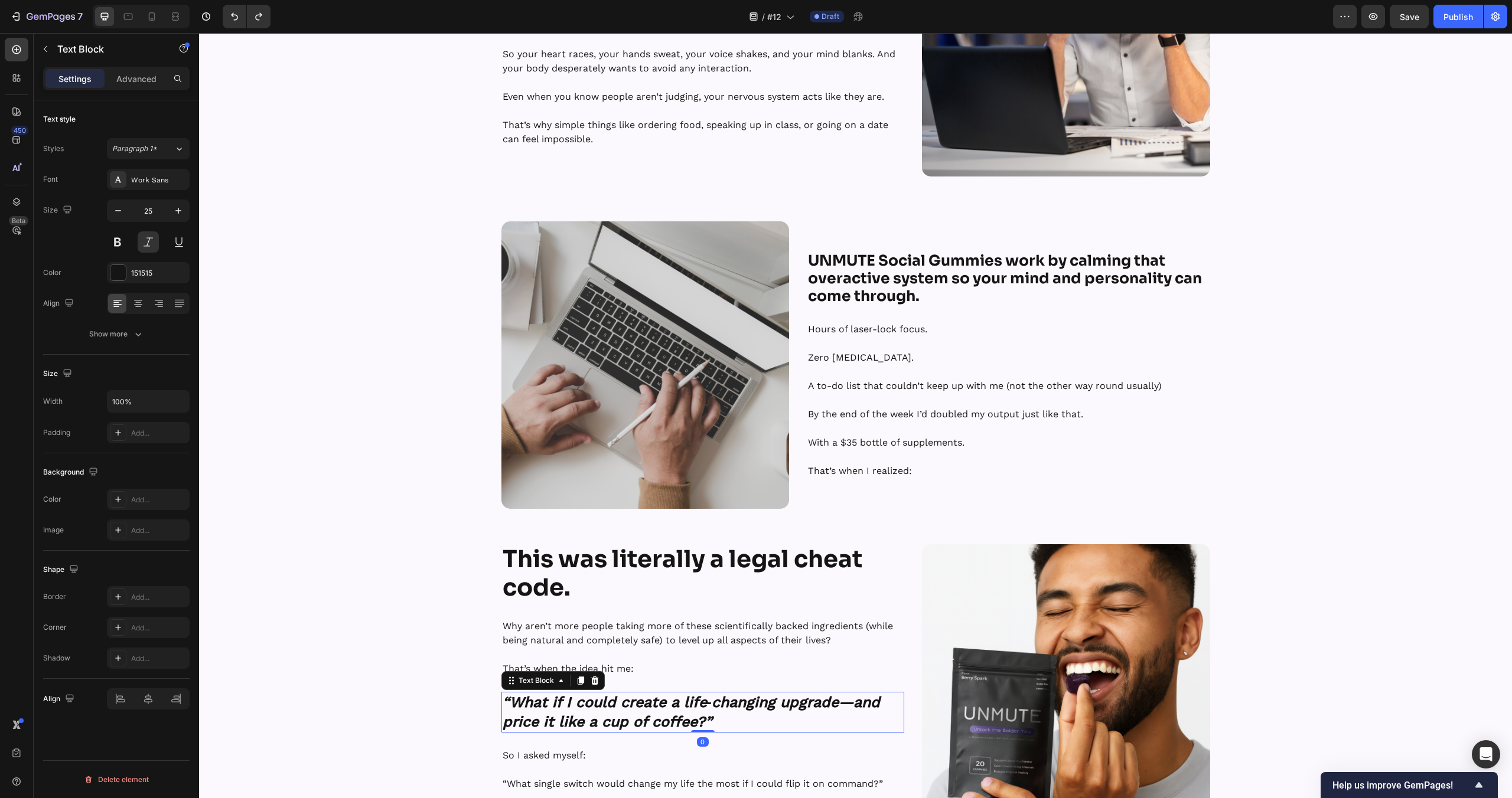
click at [673, 725] on strong "“What if I could create a life‑changing upgrade—and price it like a cup of coff…" at bounding box center [691, 712] width 378 height 37
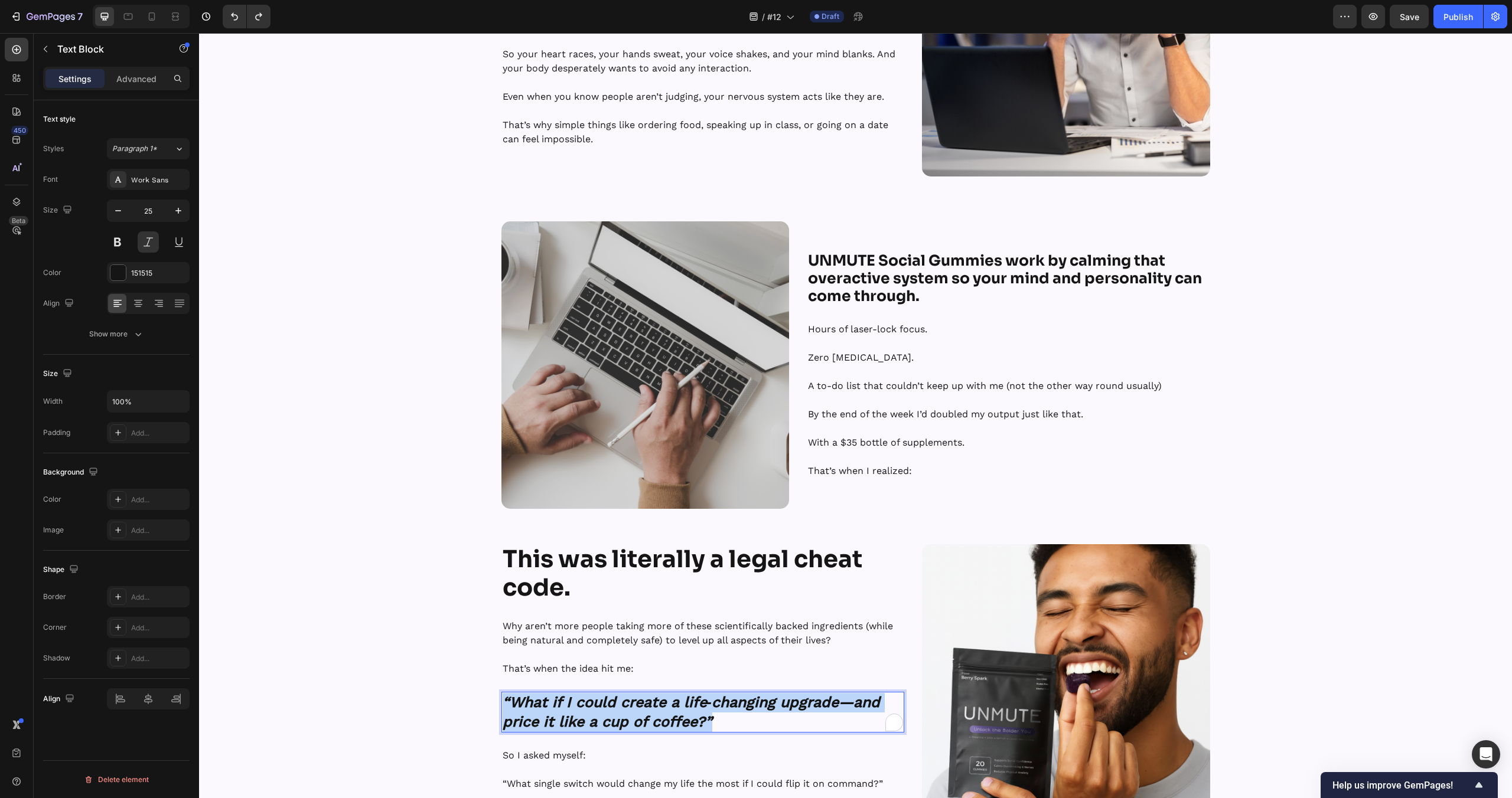
click at [673, 725] on strong "“What if I could create a life‑changing upgrade—and price it like a cup of coff…" at bounding box center [691, 712] width 378 height 37
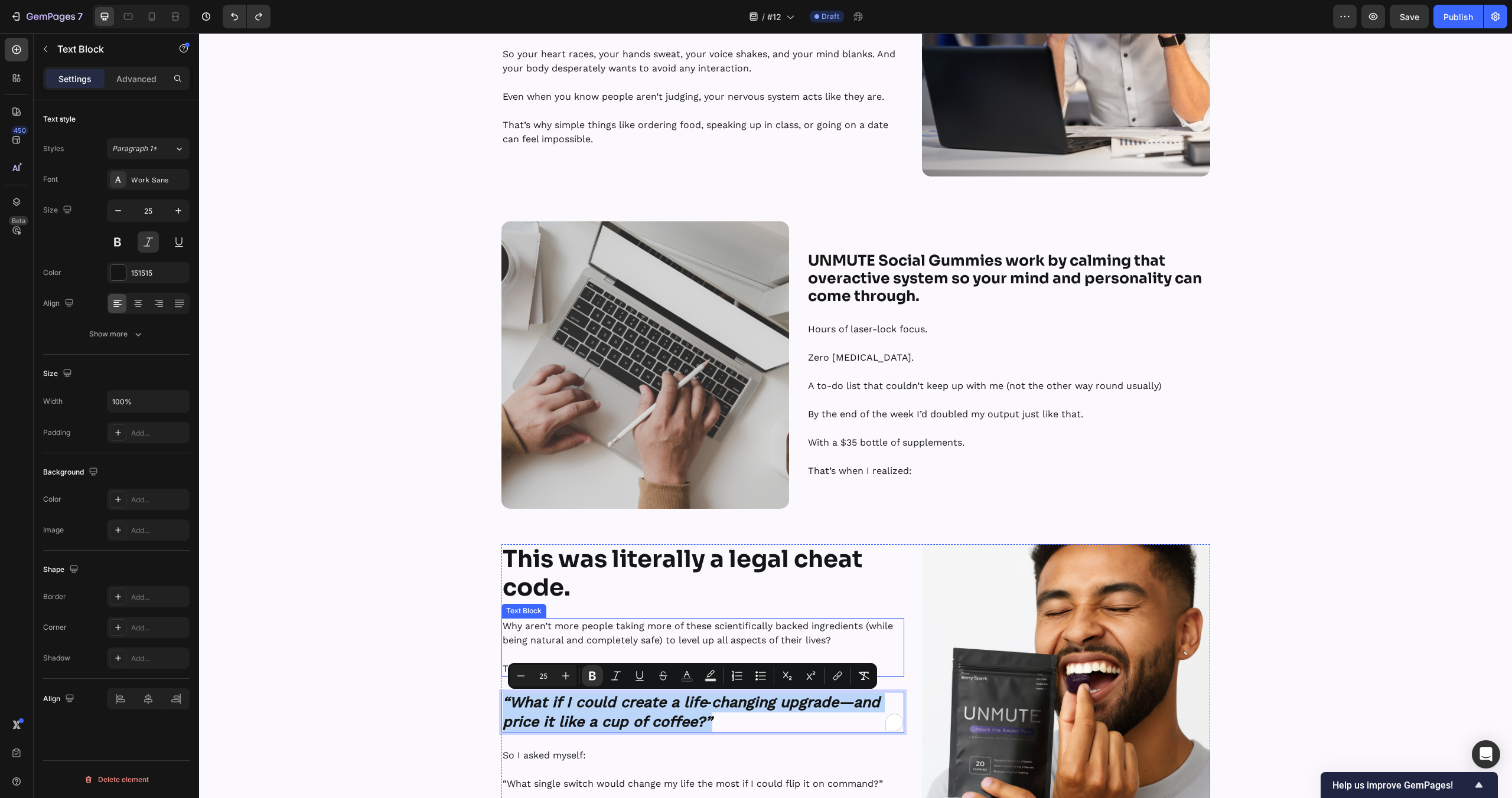
click at [430, 515] on div "⁠⁠⁠⁠⁠⁠⁠ The Science Behind [MEDICAL_DATA] — And Our Natural Fix That Works Head…" at bounding box center [856, 497] width 1313 height 1365
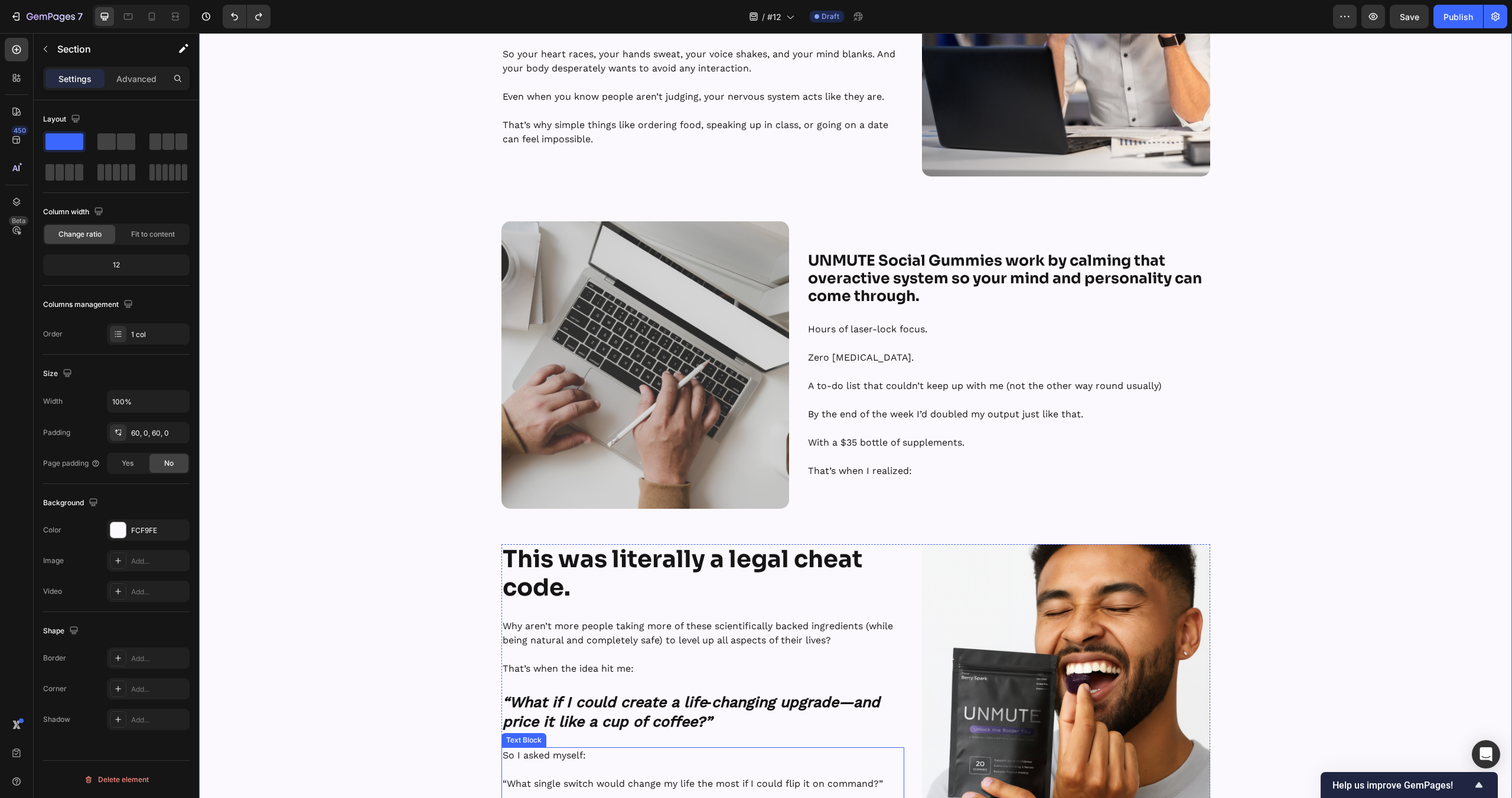
scroll to position [1286, 0]
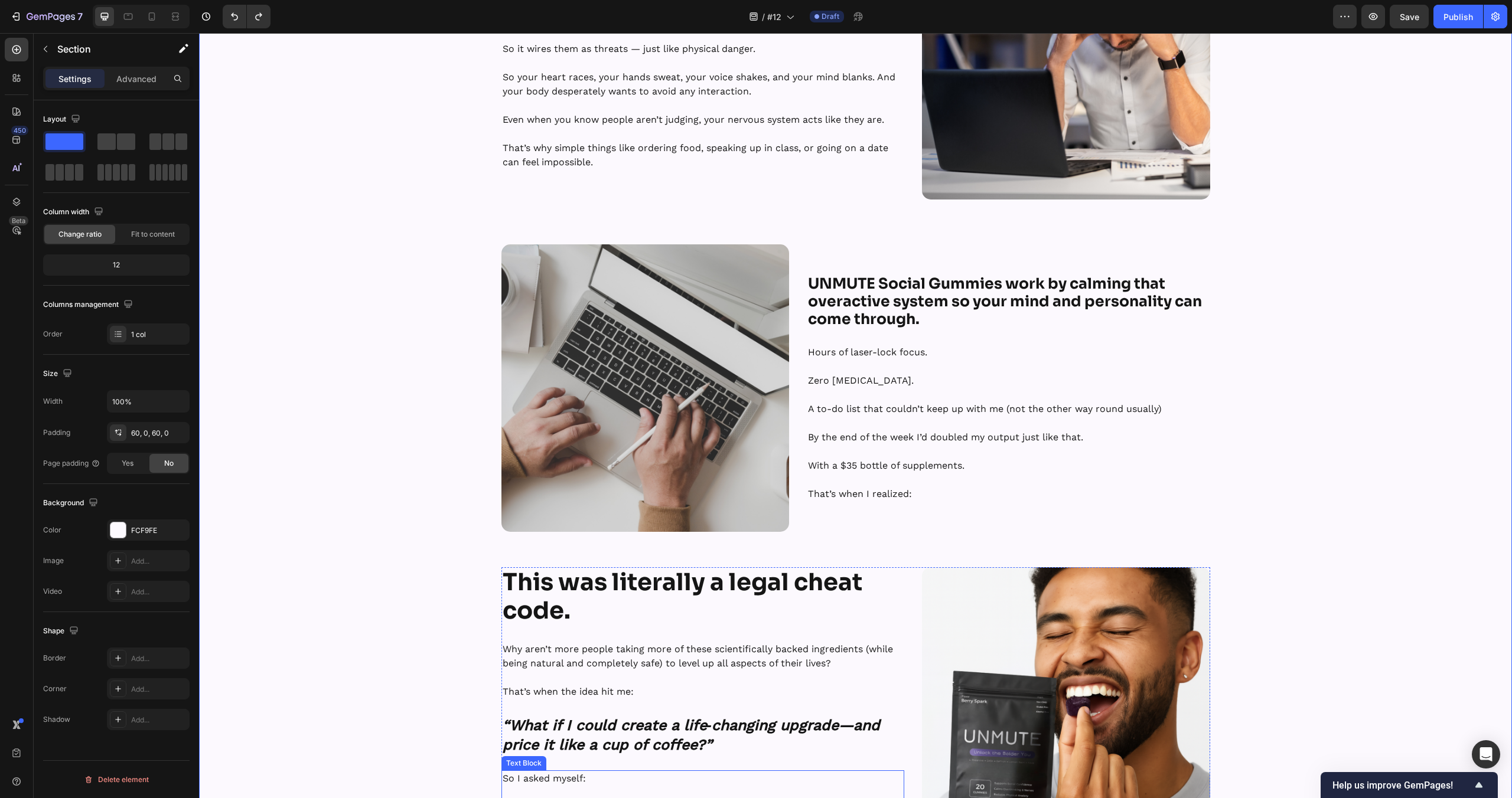
click at [844, 199] on div "⁠⁠⁠⁠⁠⁠⁠ [MEDICAL_DATA] isn’t just “shyness.” Heading It’s your nervous system’s…" at bounding box center [702, 55] width 403 height 288
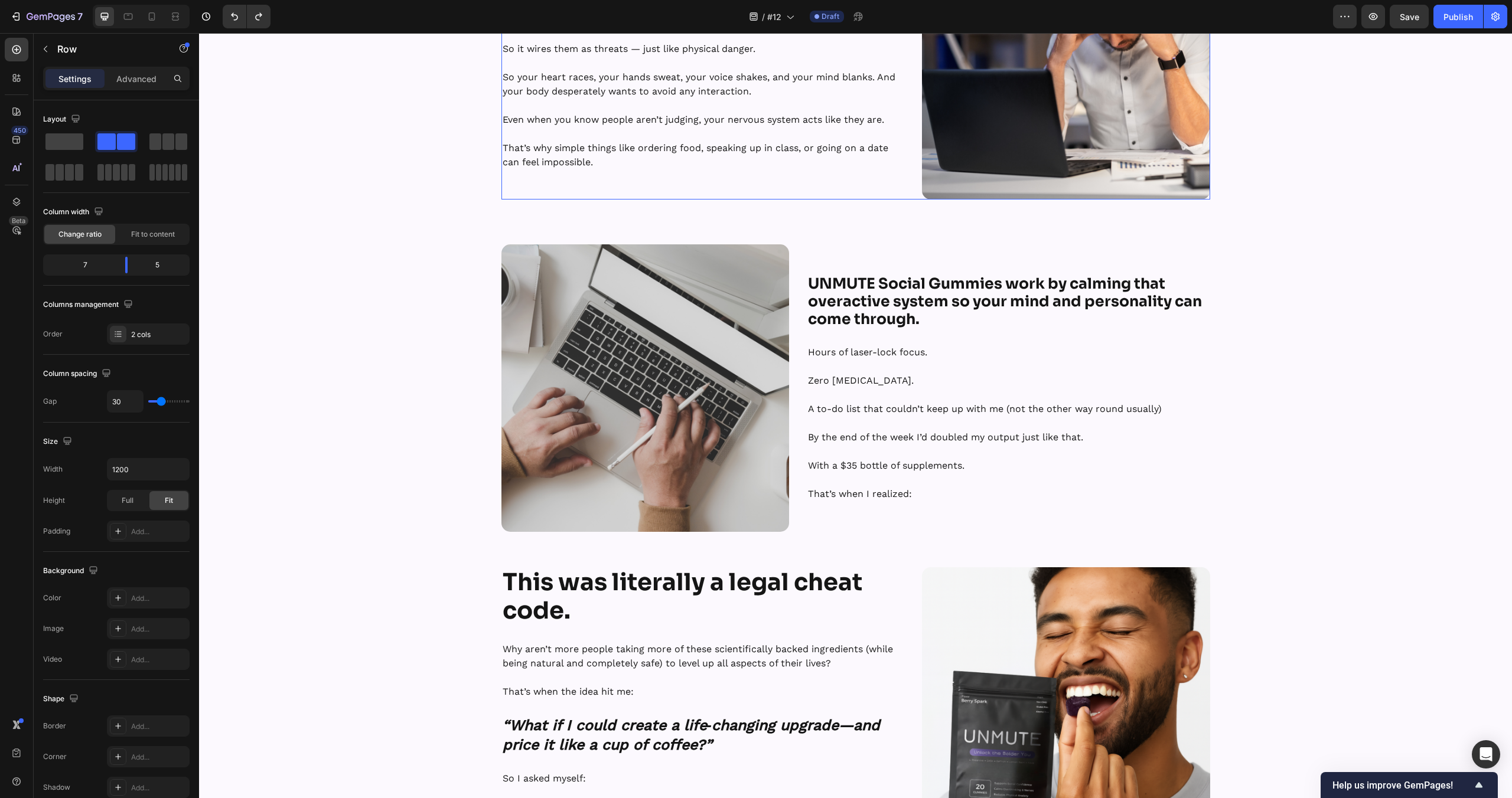
scroll to position [839, 0]
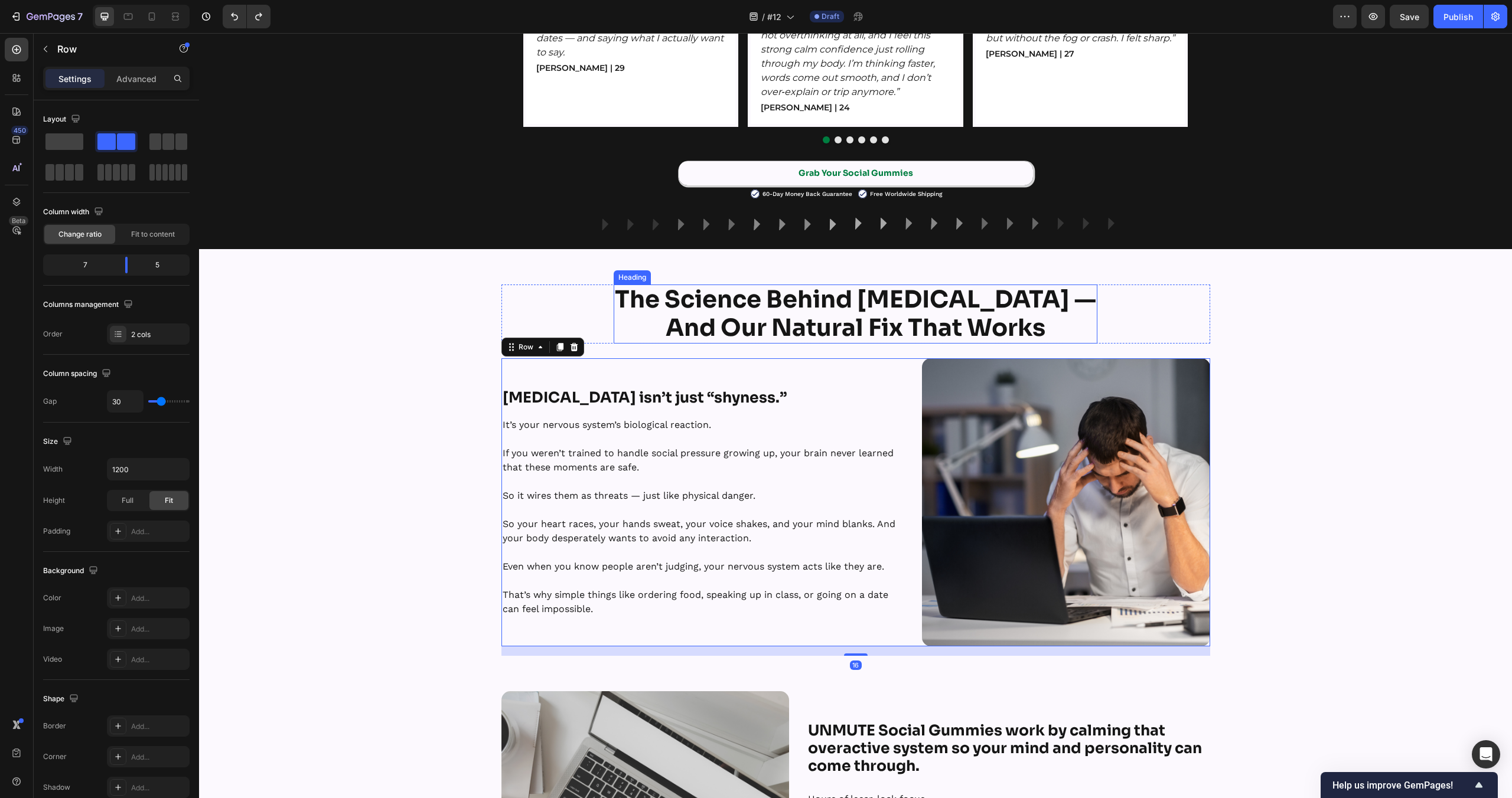
click at [837, 292] on strong "The Science Behind [MEDICAL_DATA] —" at bounding box center [856, 299] width 482 height 30
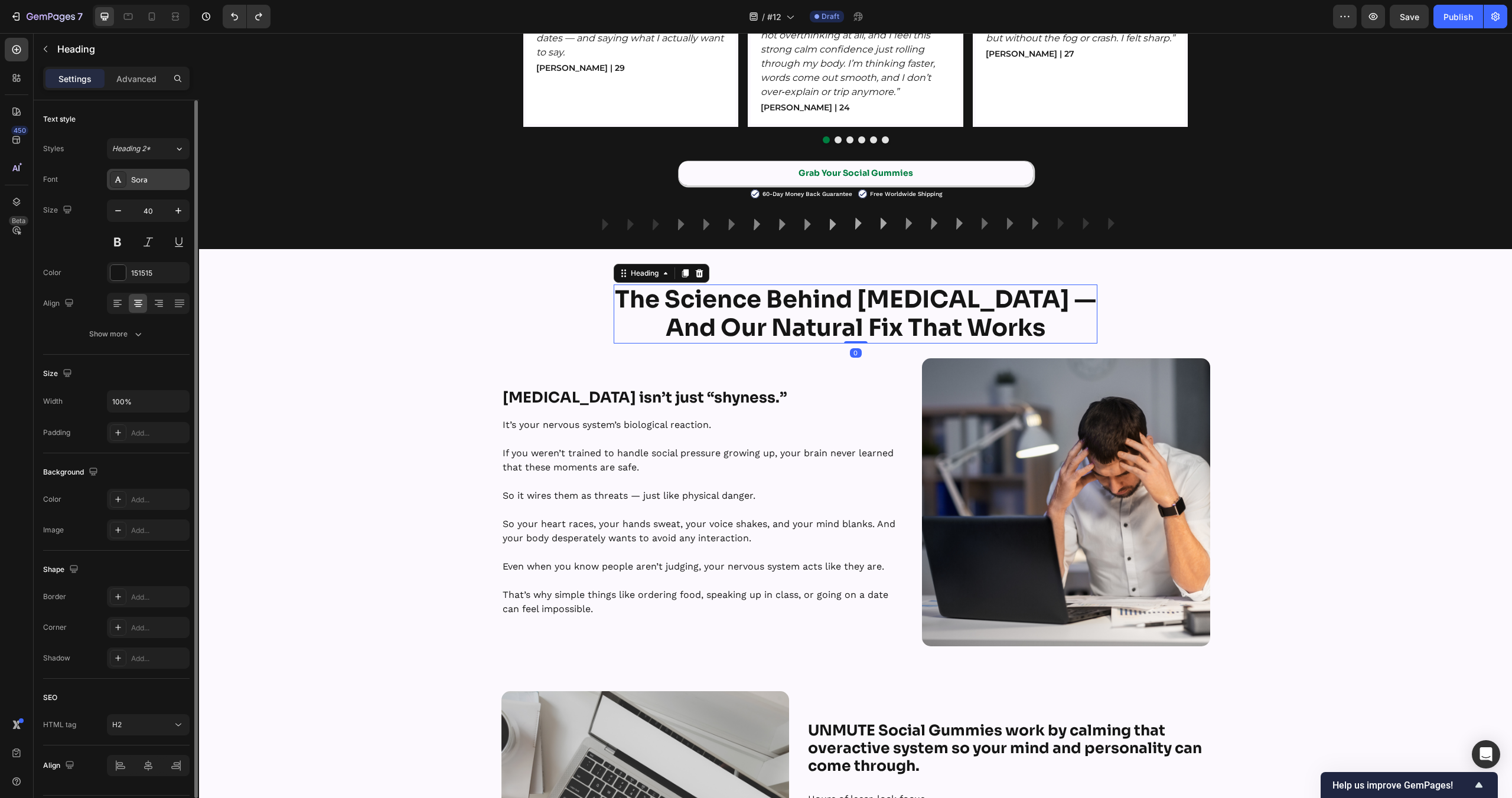
click at [150, 184] on div "Sora" at bounding box center [159, 180] width 55 height 11
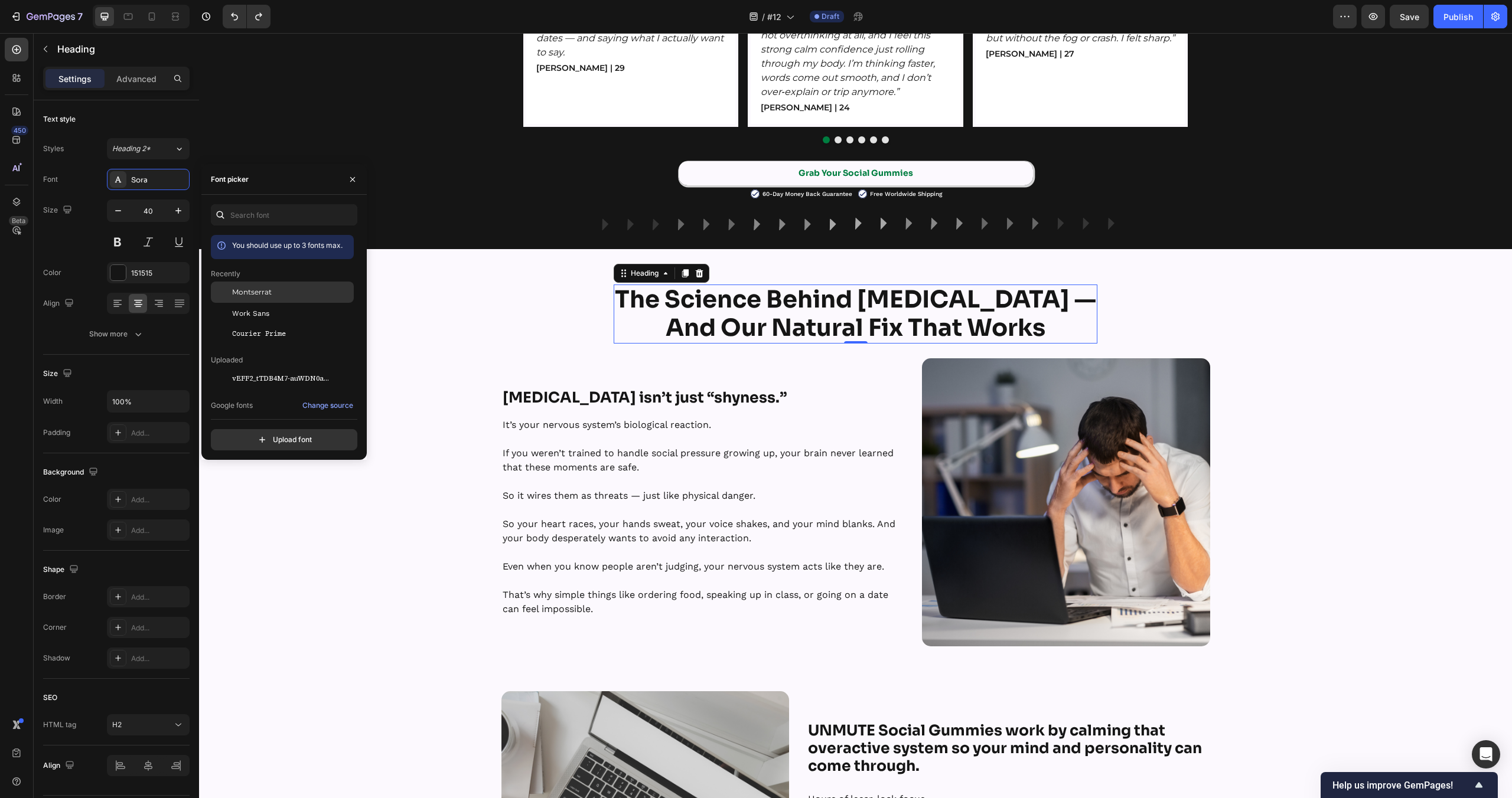
click at [244, 288] on span "Montserrat" at bounding box center [251, 292] width 40 height 11
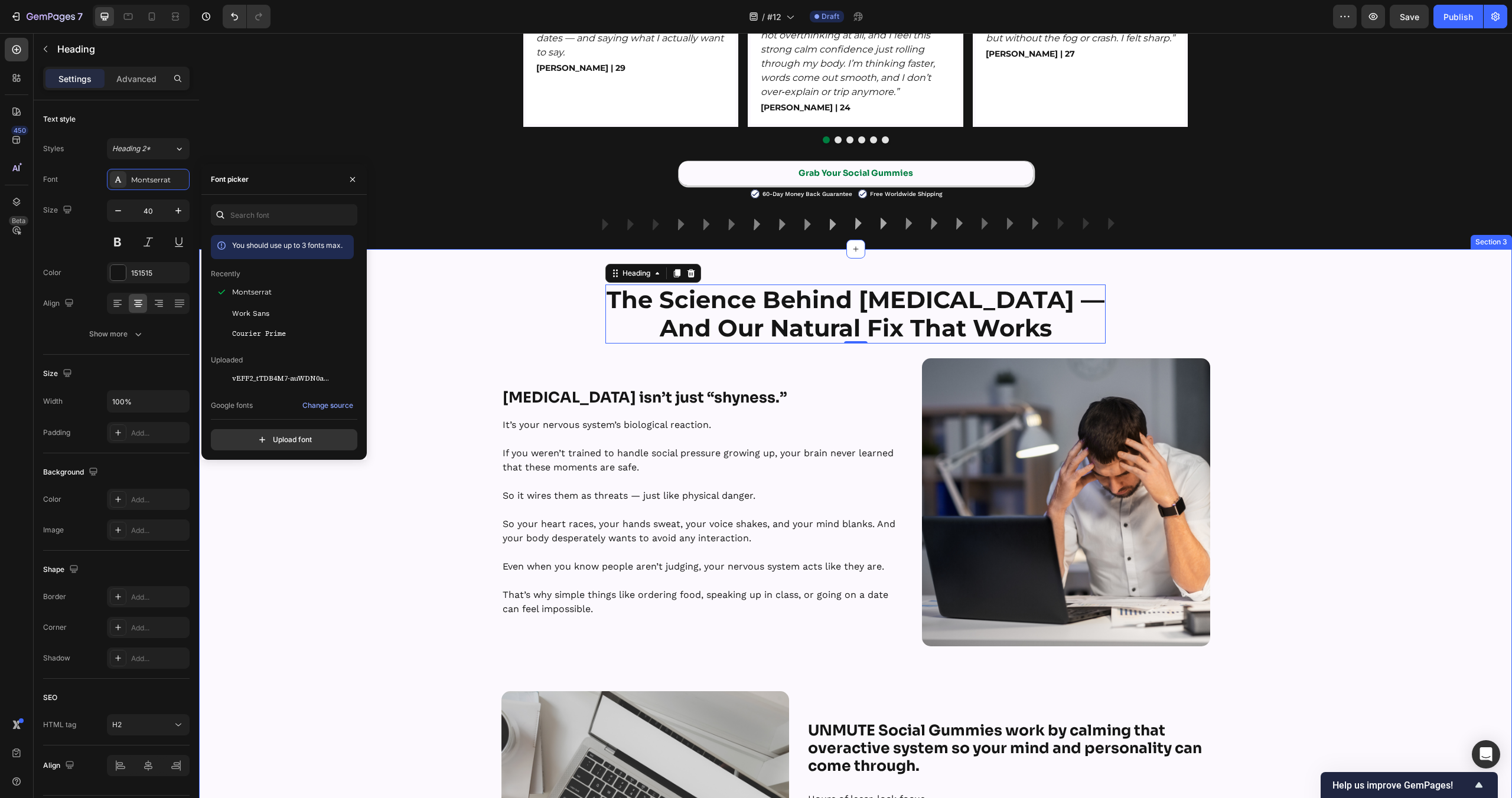
click at [628, 482] on p "Rich Text Editor. Editing area: main" at bounding box center [703, 481] width 401 height 14
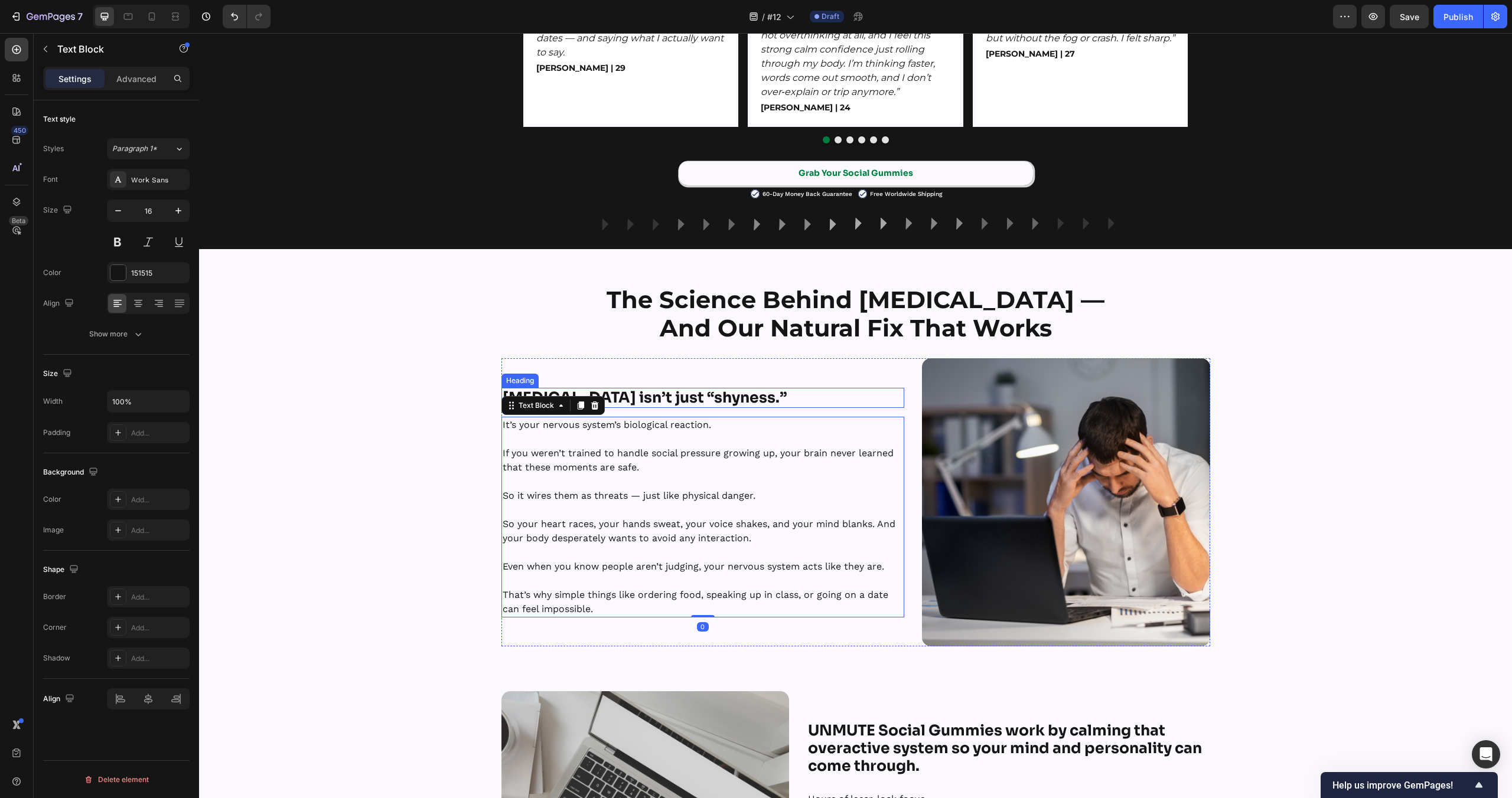
click at [664, 391] on strong "[MEDICAL_DATA] isn’t just “shyness.”" at bounding box center [645, 398] width 284 height 18
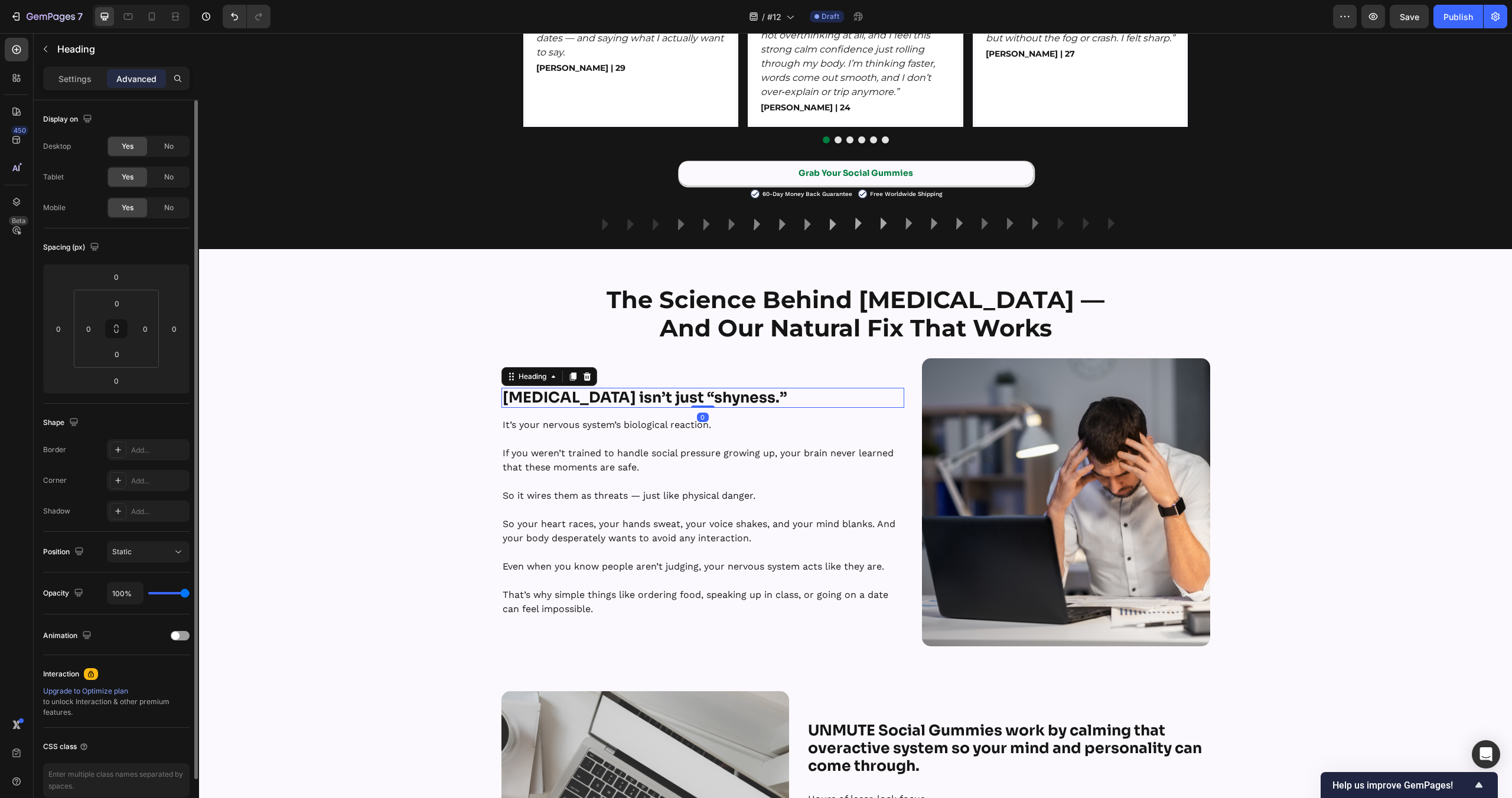
click at [78, 77] on p "Settings" at bounding box center [75, 78] width 33 height 12
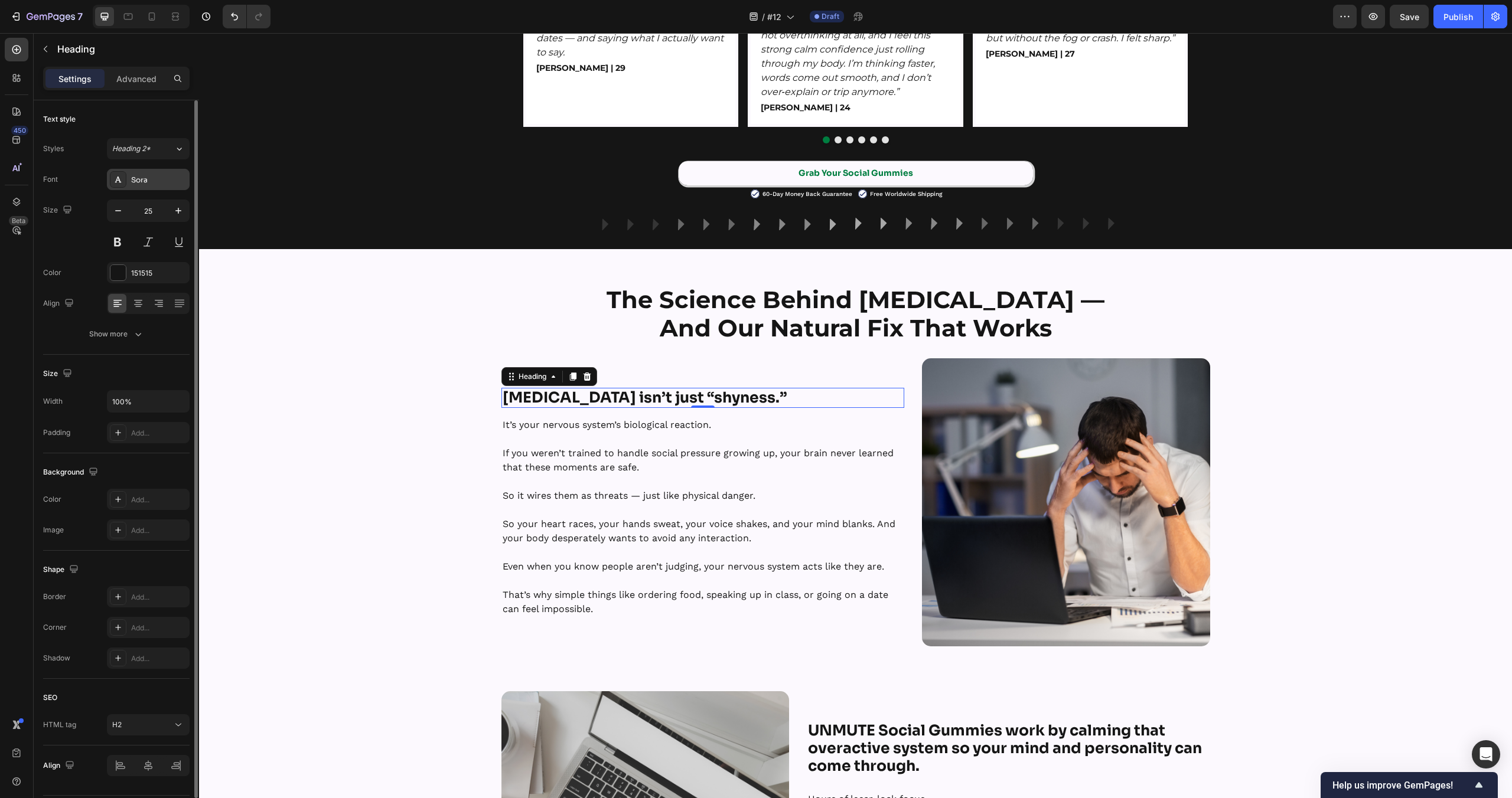
click at [141, 174] on div "Sora" at bounding box center [159, 180] width 55 height 11
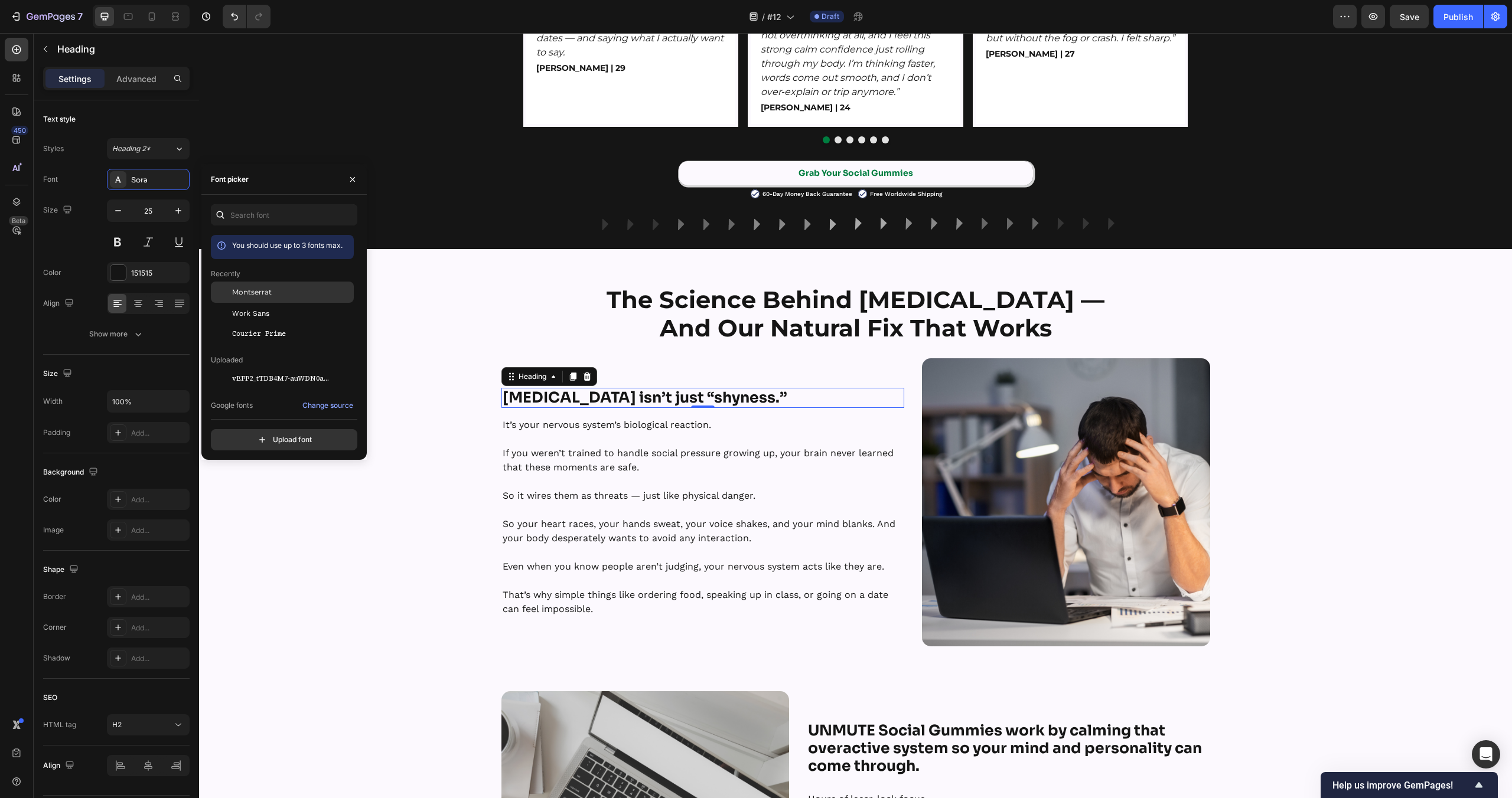
click at [262, 284] on div "Montserrat" at bounding box center [282, 292] width 143 height 21
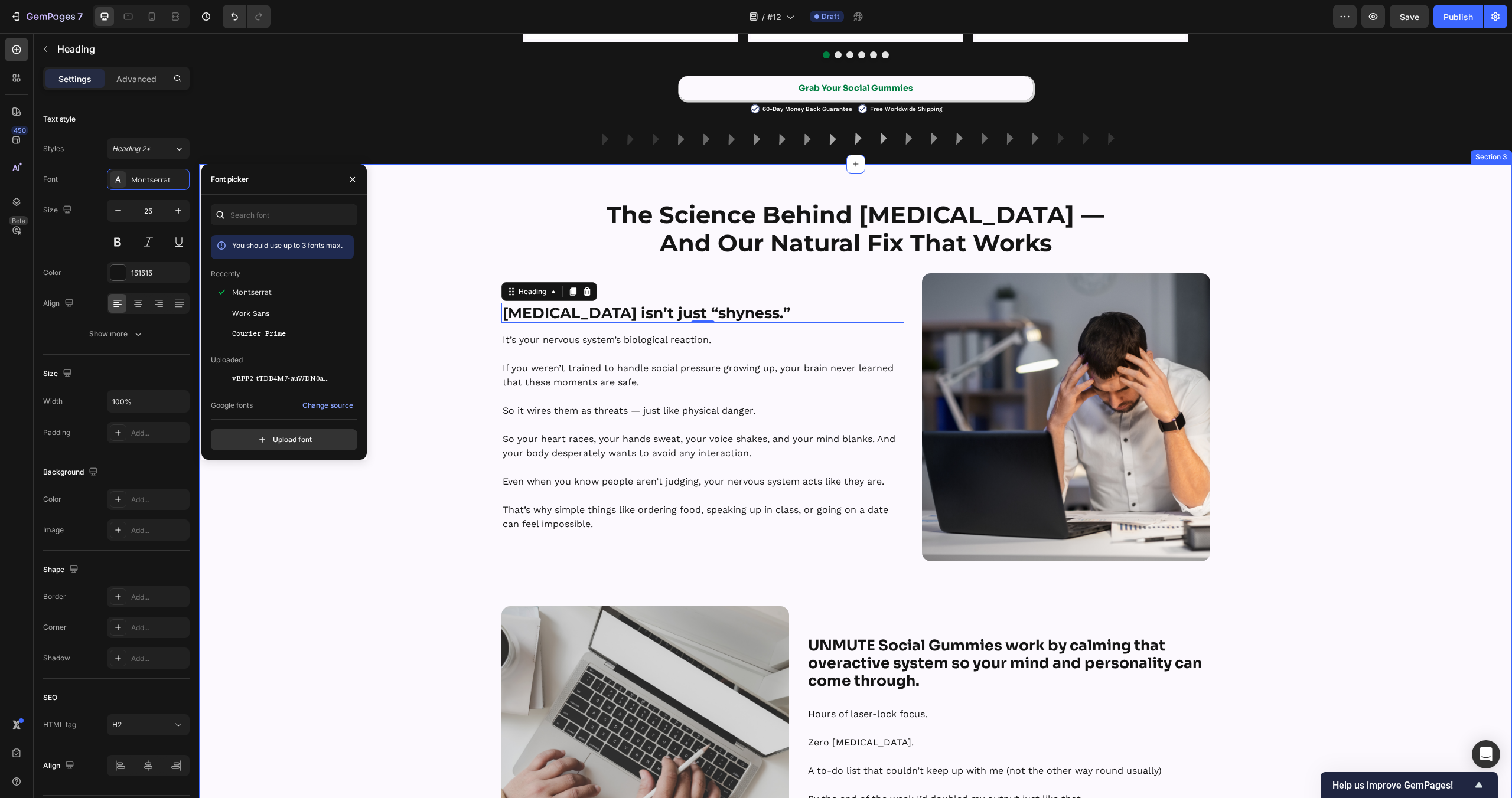
scroll to position [1005, 0]
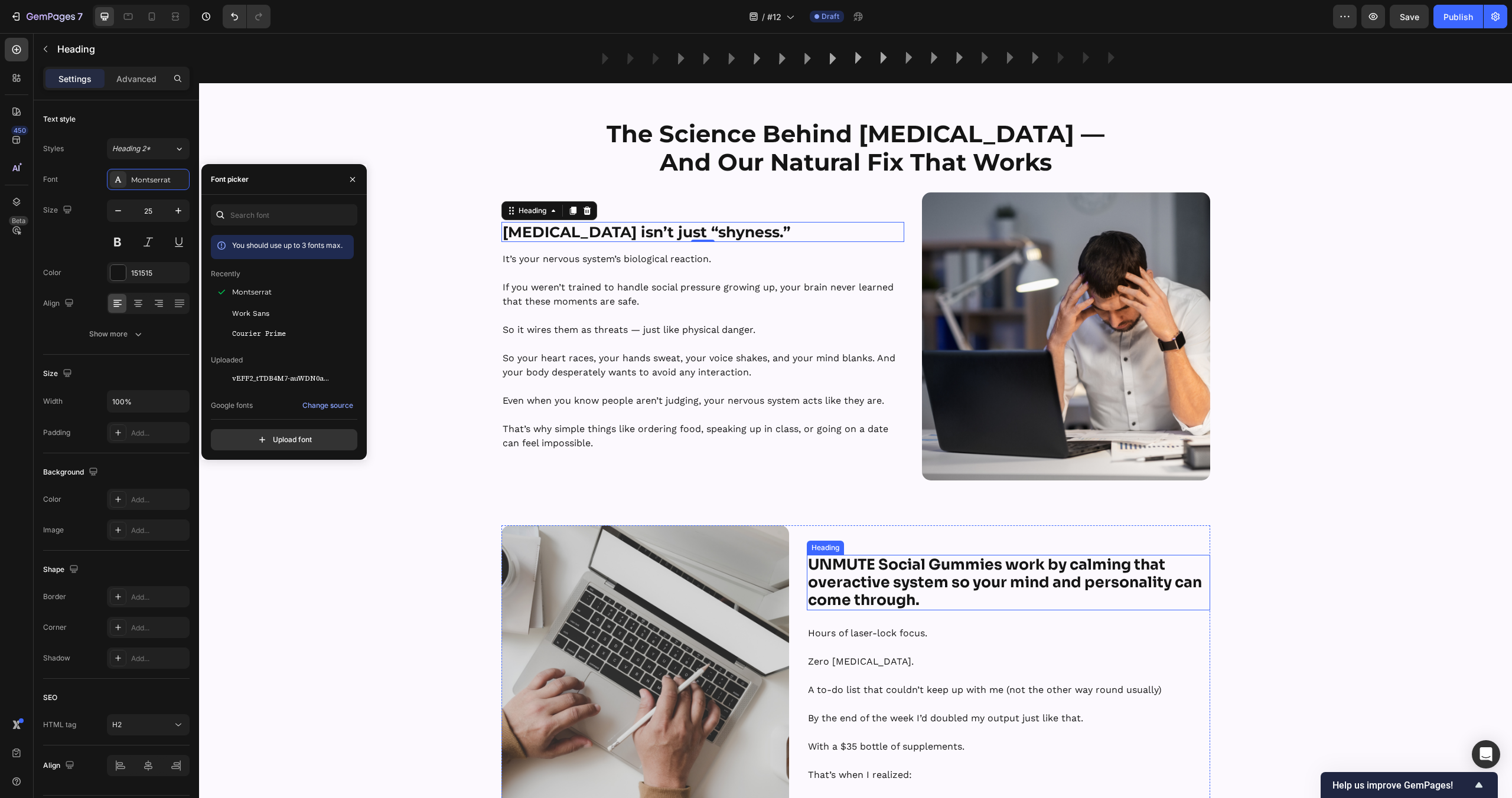
click at [896, 571] on strong "UNMUTE Social Gummies work by calming that overactive system so your mind and p…" at bounding box center [1004, 582] width 394 height 54
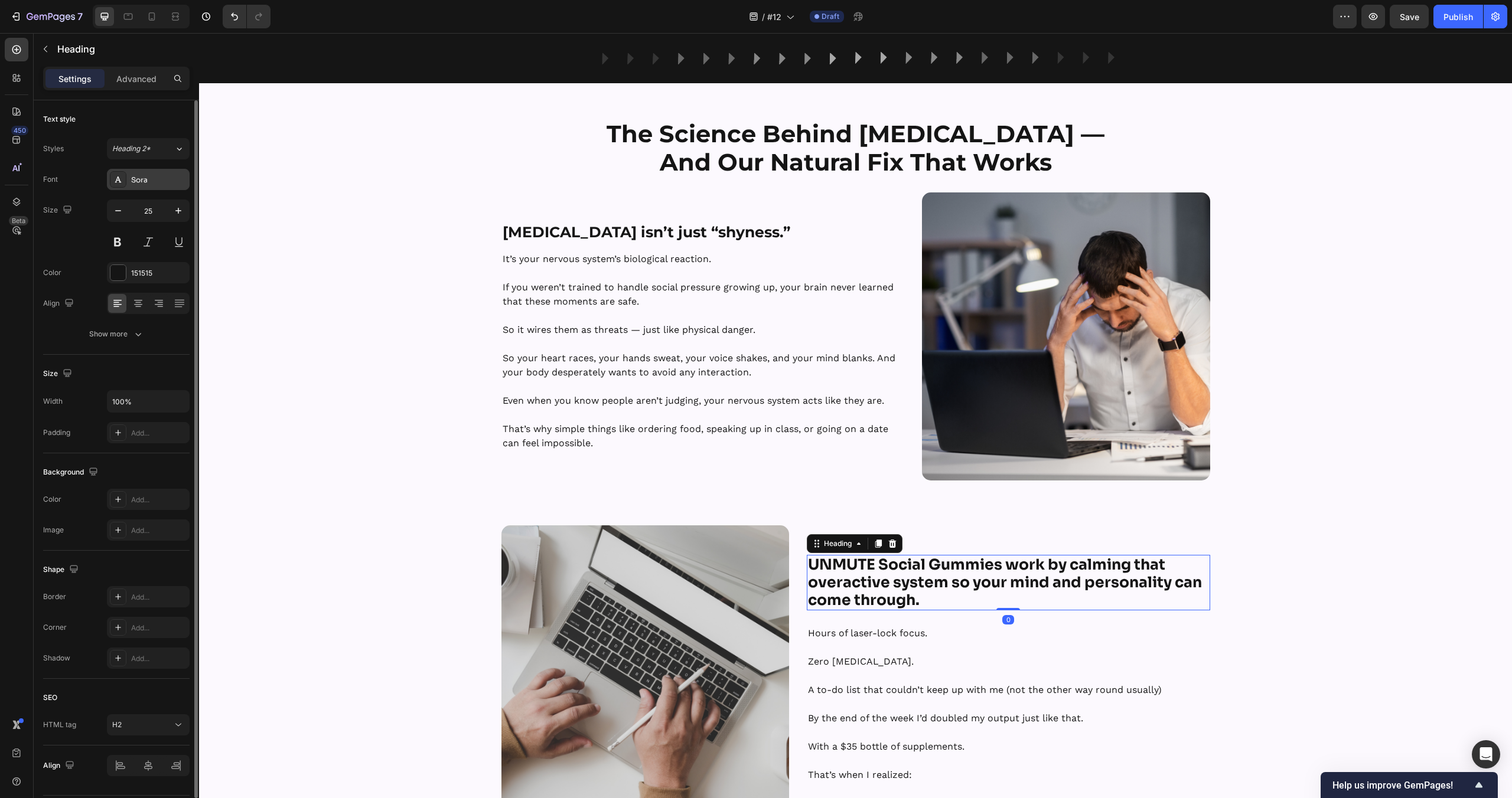
click at [143, 184] on div "Sora" at bounding box center [159, 180] width 55 height 11
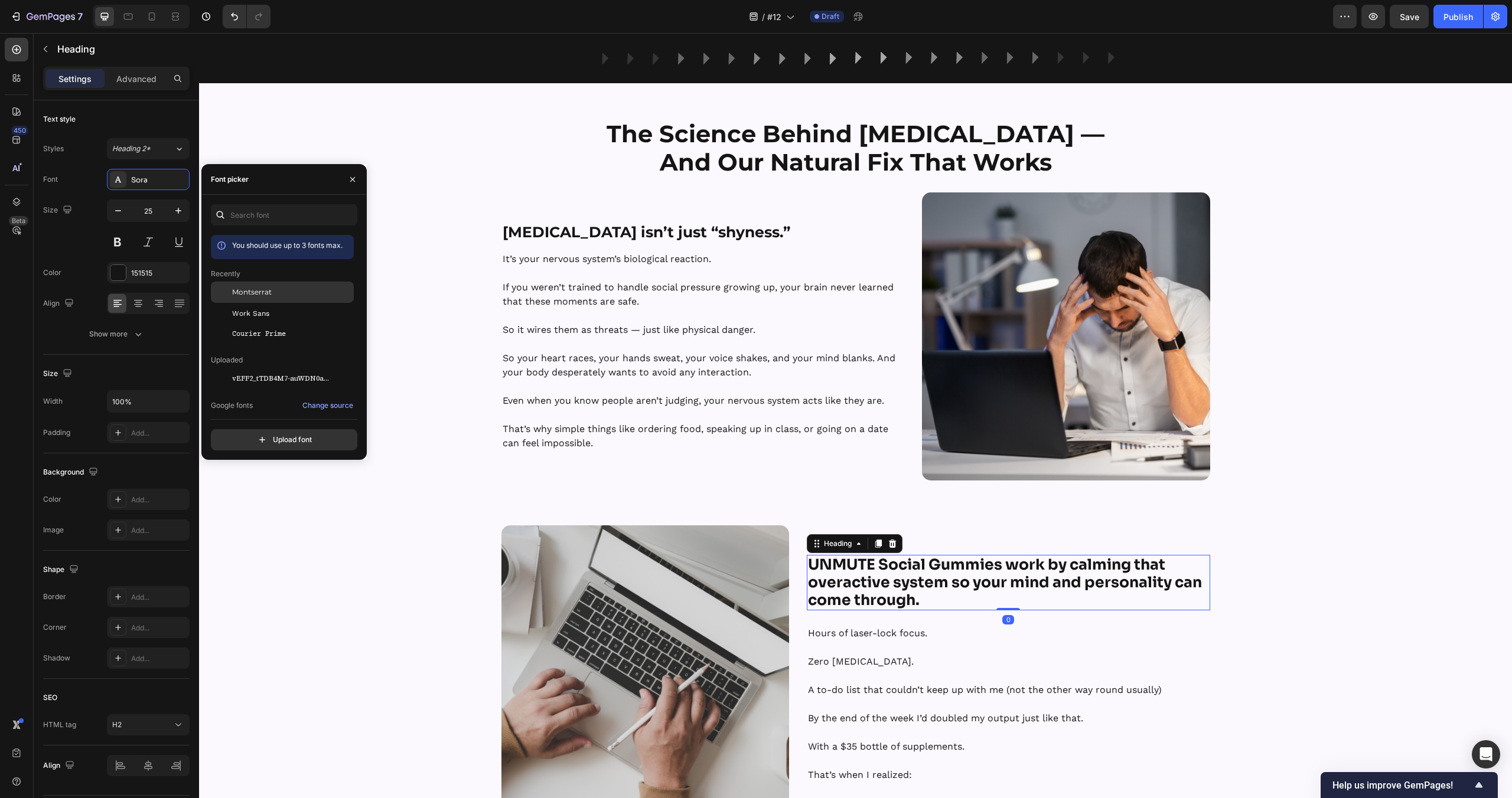
click at [239, 289] on span "Montserrat" at bounding box center [251, 292] width 40 height 11
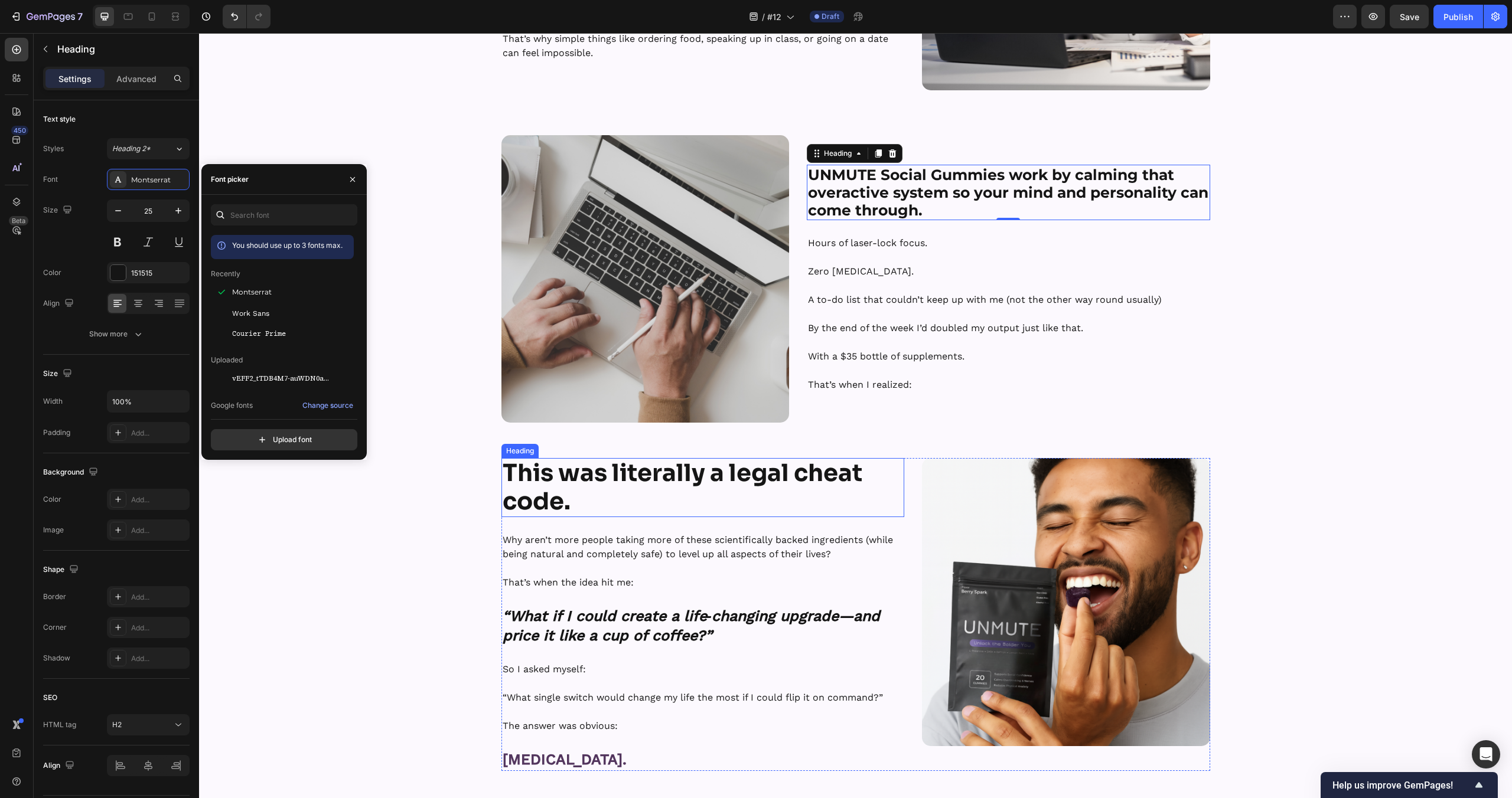
click at [714, 477] on strong "This was literally a legal cheat code." at bounding box center [683, 487] width 360 height 58
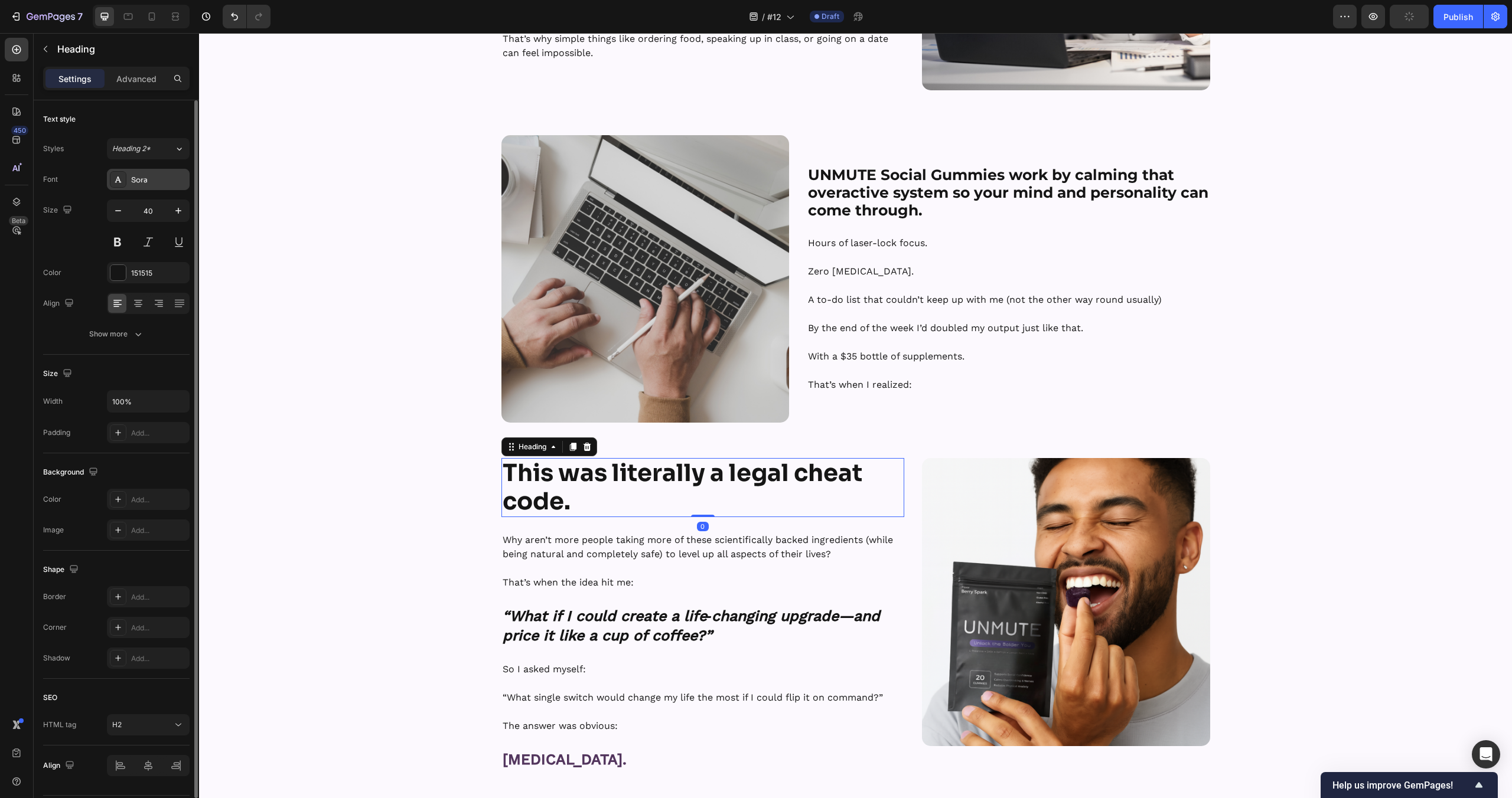
click at [140, 178] on div "Sora" at bounding box center [159, 180] width 55 height 11
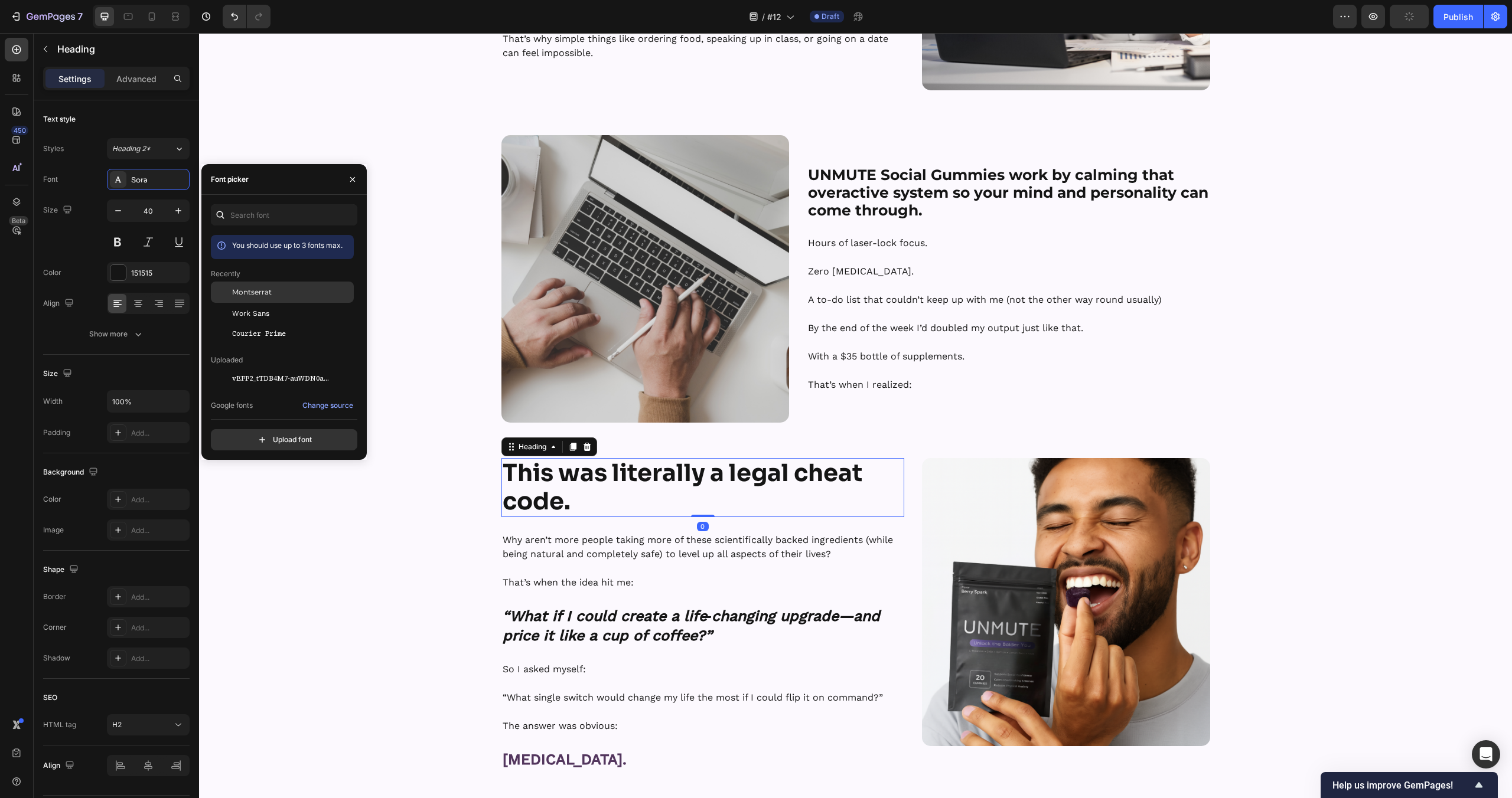
click at [268, 294] on span "Montserrat" at bounding box center [251, 292] width 40 height 11
click at [941, 262] on p at bounding box center [1008, 256] width 401 height 14
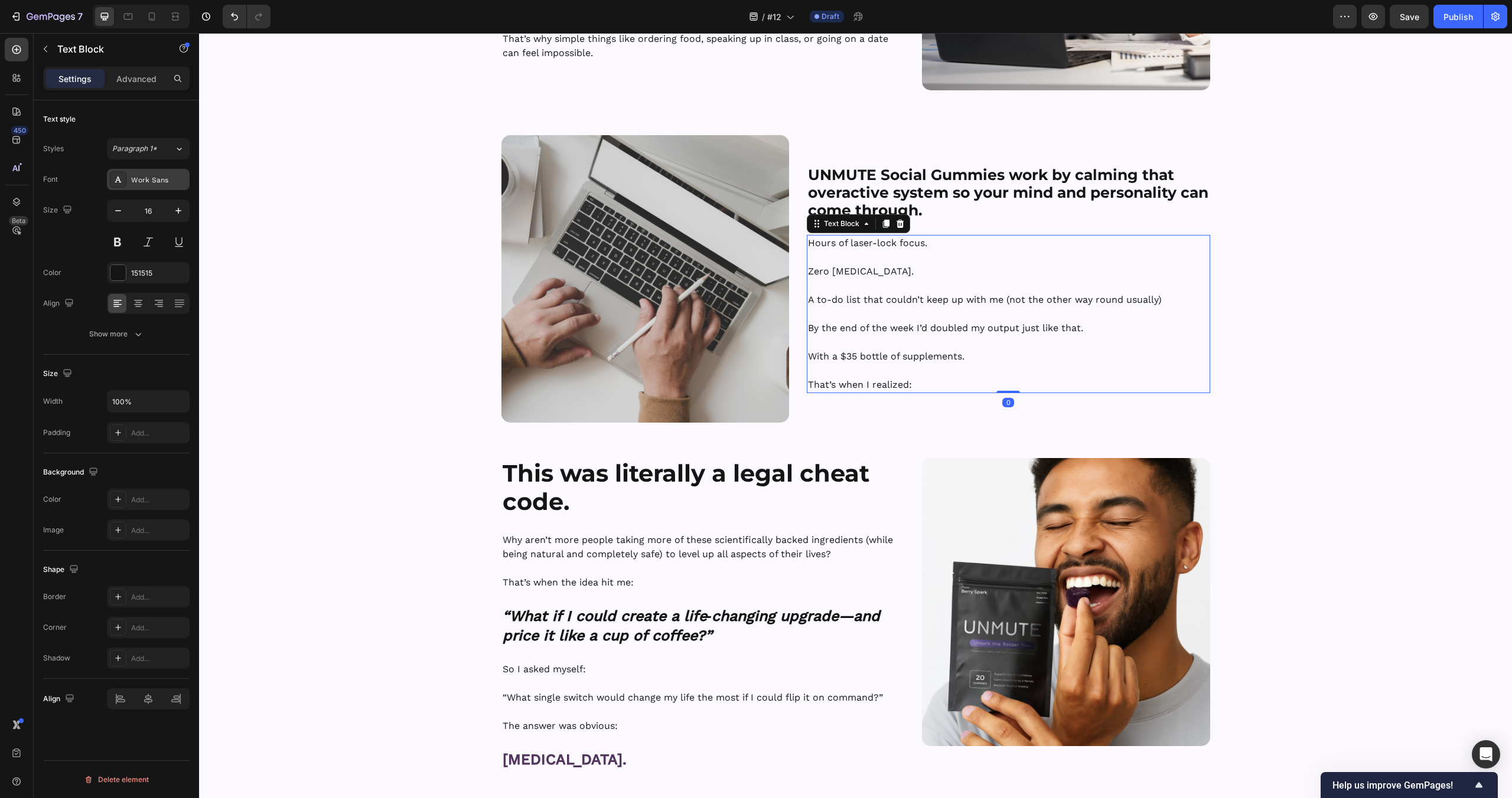
click at [161, 178] on div "Work Sans" at bounding box center [159, 180] width 55 height 11
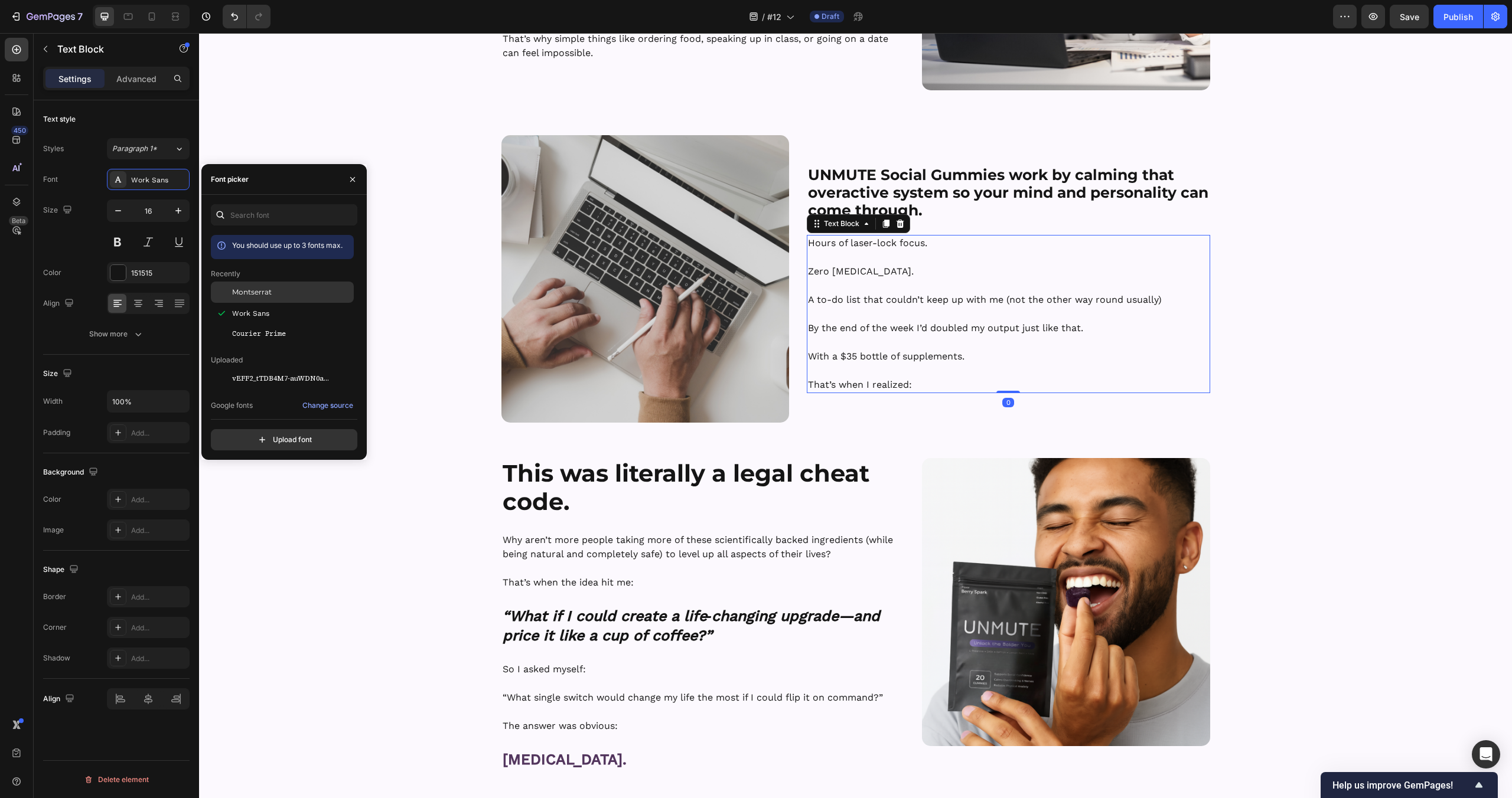
click at [257, 294] on span "Montserrat" at bounding box center [251, 292] width 40 height 11
click at [608, 560] on p "Why aren’t more people taking more of these scientifically backed ingredients (…" at bounding box center [703, 547] width 401 height 29
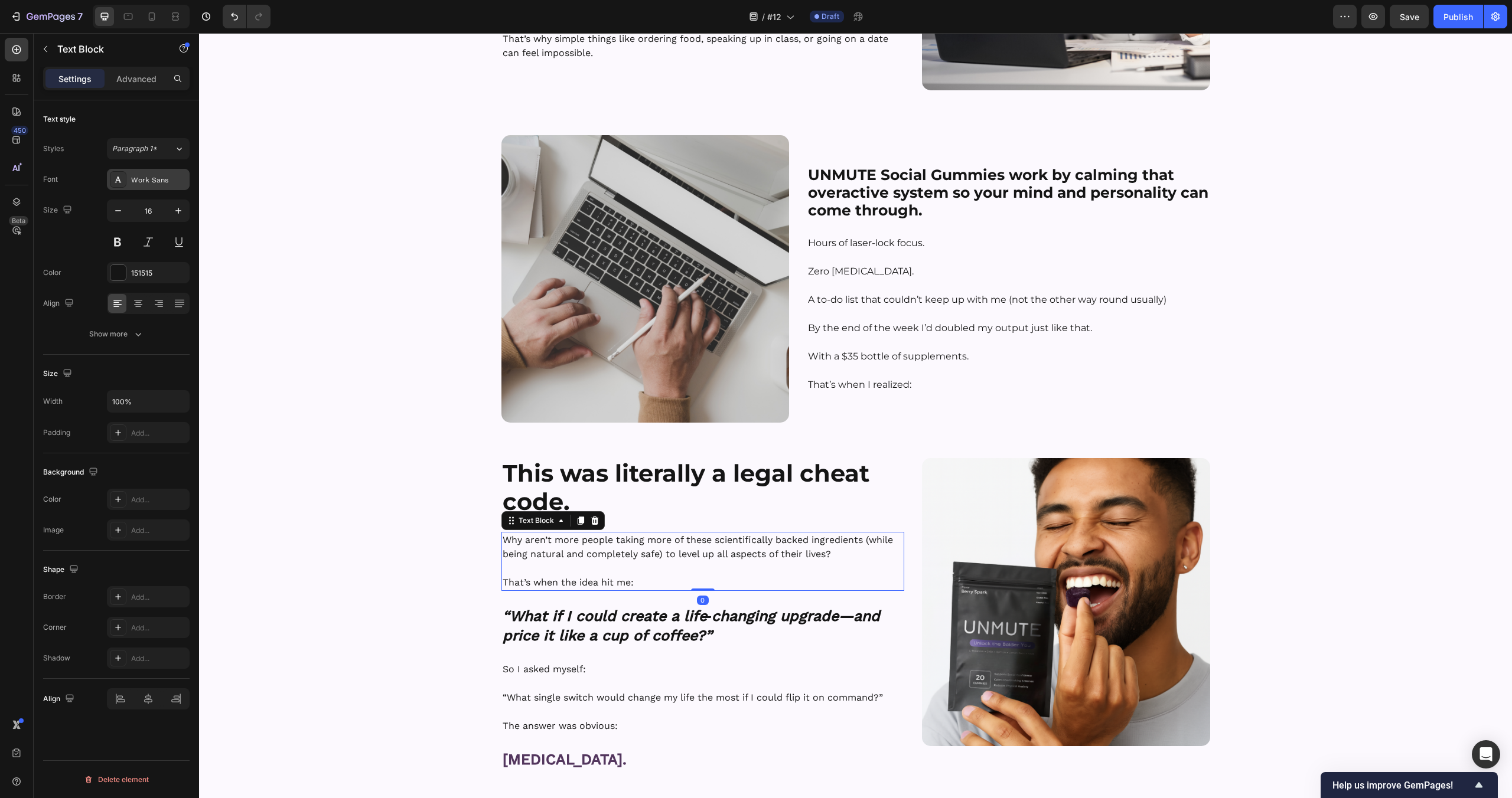
click at [149, 186] on div "Work Sans" at bounding box center [149, 179] width 83 height 21
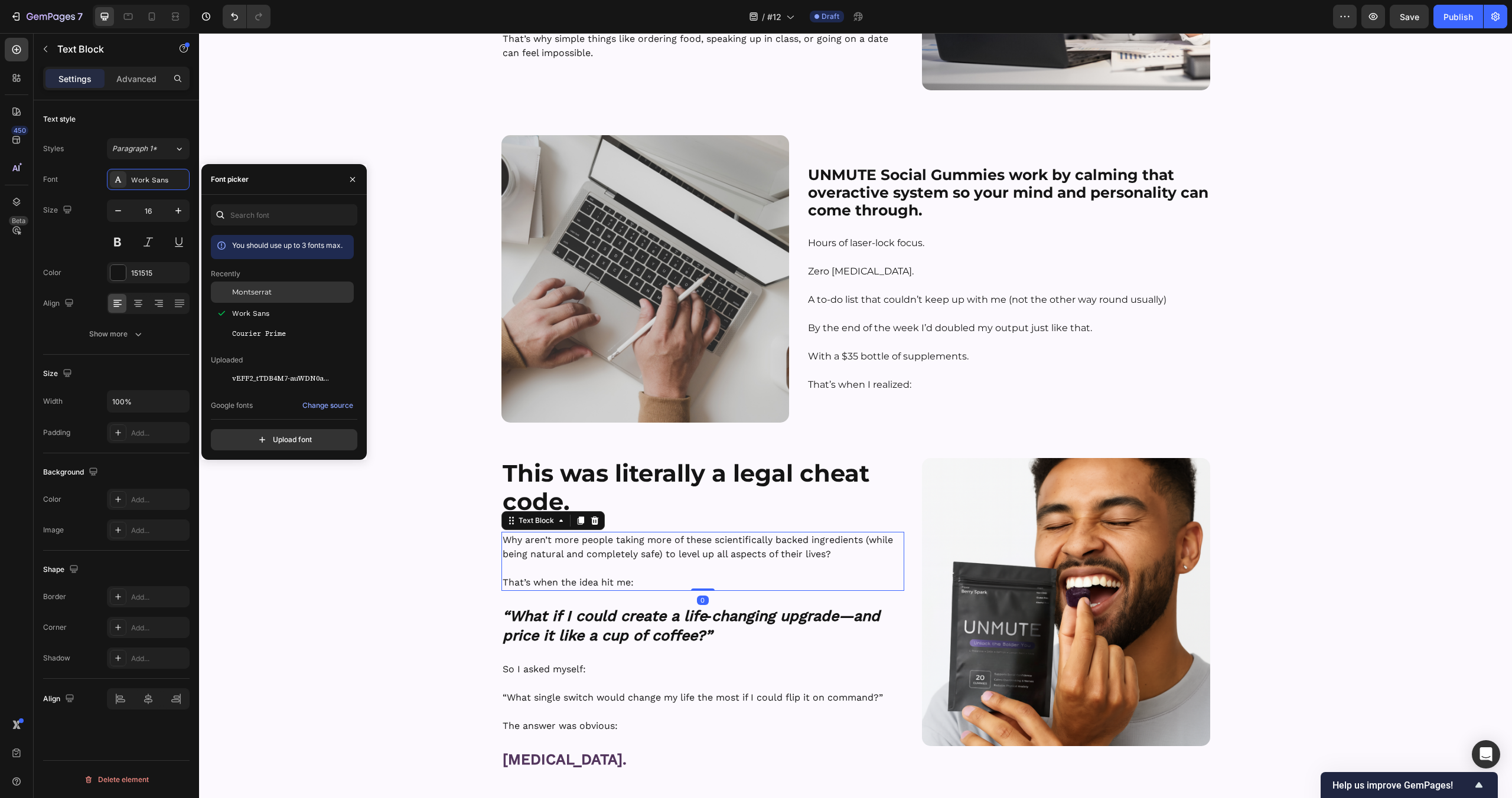
click at [251, 287] on span "Montserrat" at bounding box center [251, 292] width 40 height 11
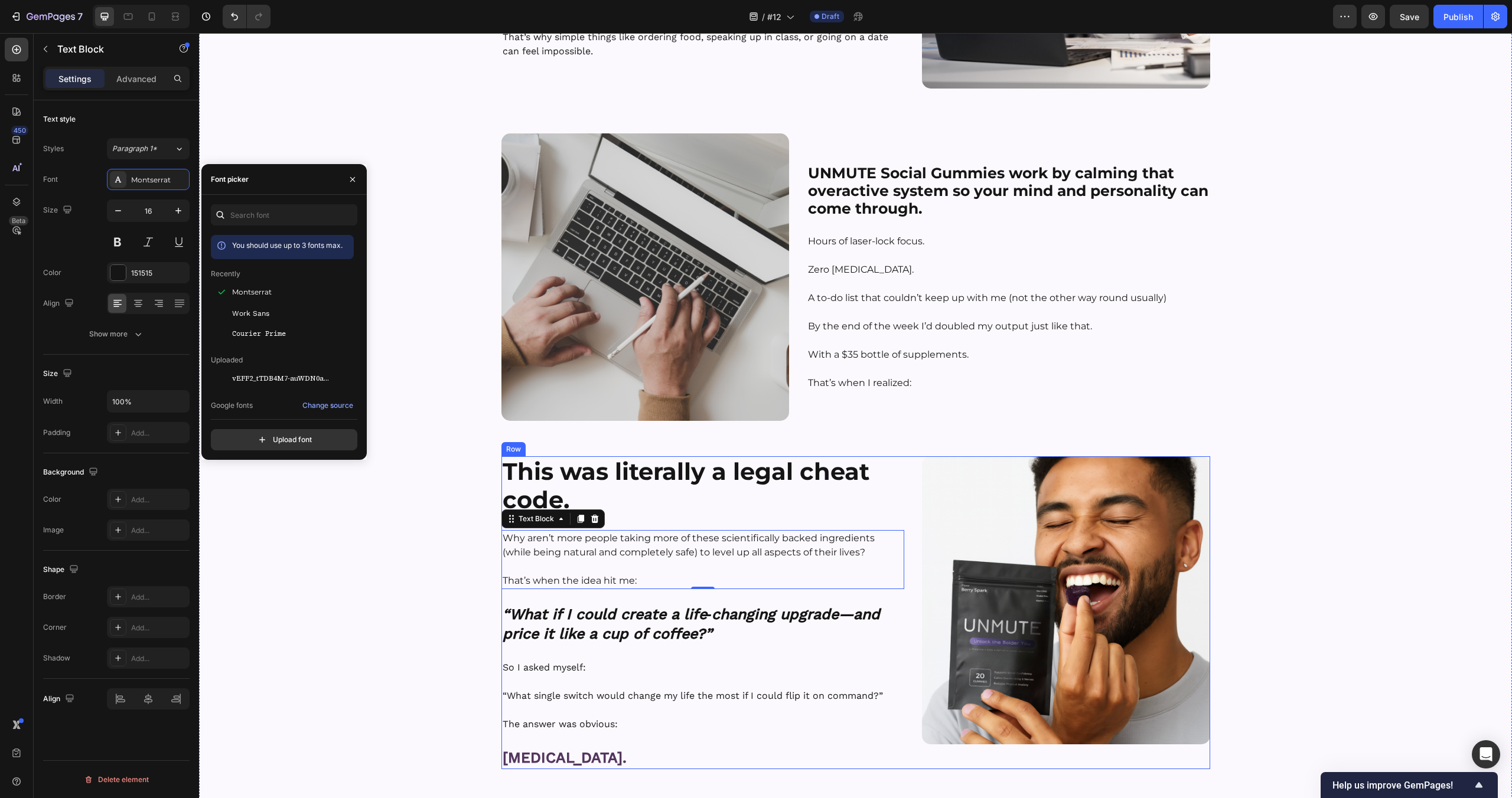
scroll to position [1398, 0]
click at [685, 628] on strong "“What if I could create a life‑changing upgrade—and price it like a cup of coff…" at bounding box center [691, 624] width 378 height 37
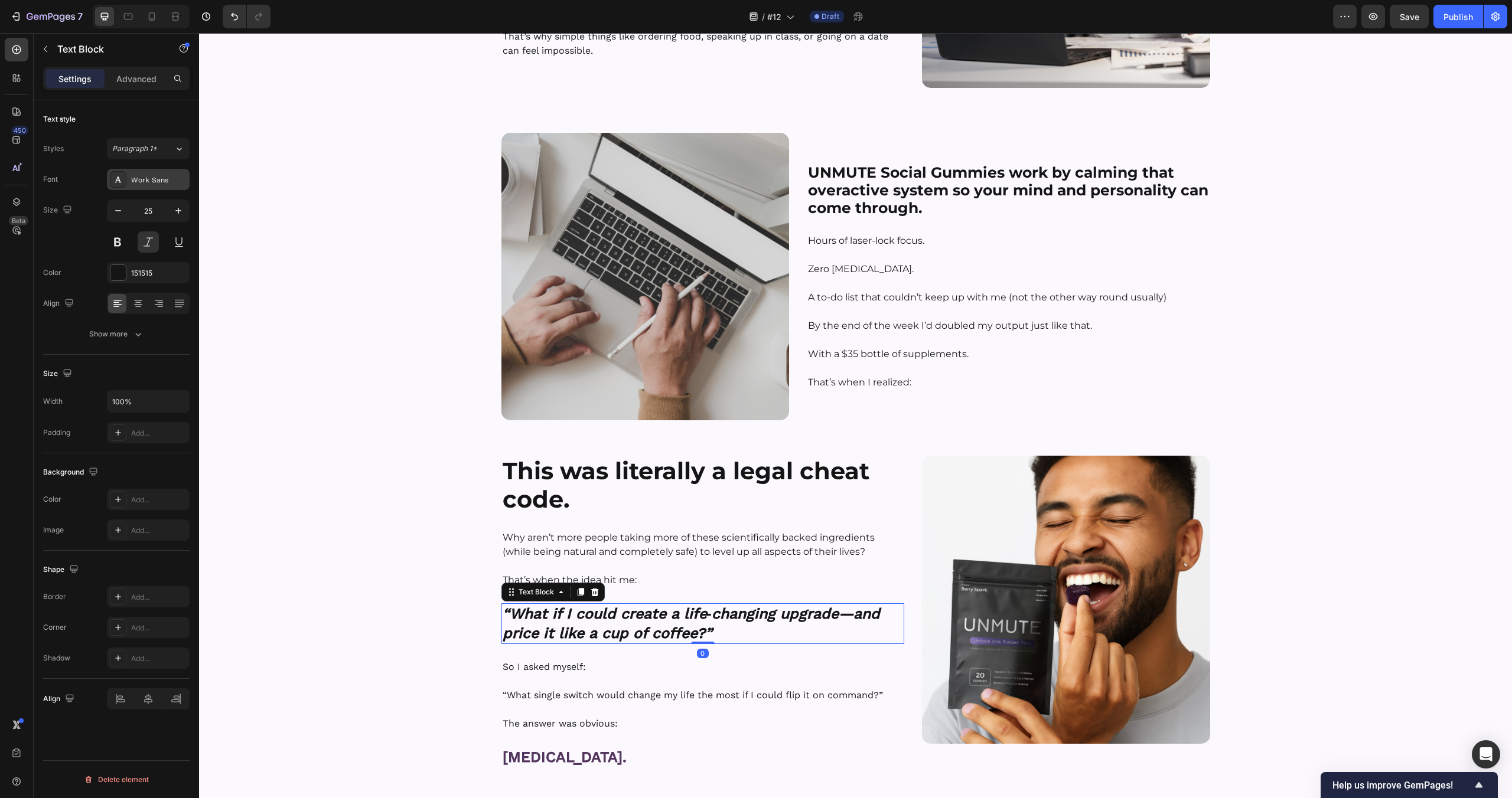
click at [166, 175] on div "Work Sans" at bounding box center [159, 180] width 55 height 11
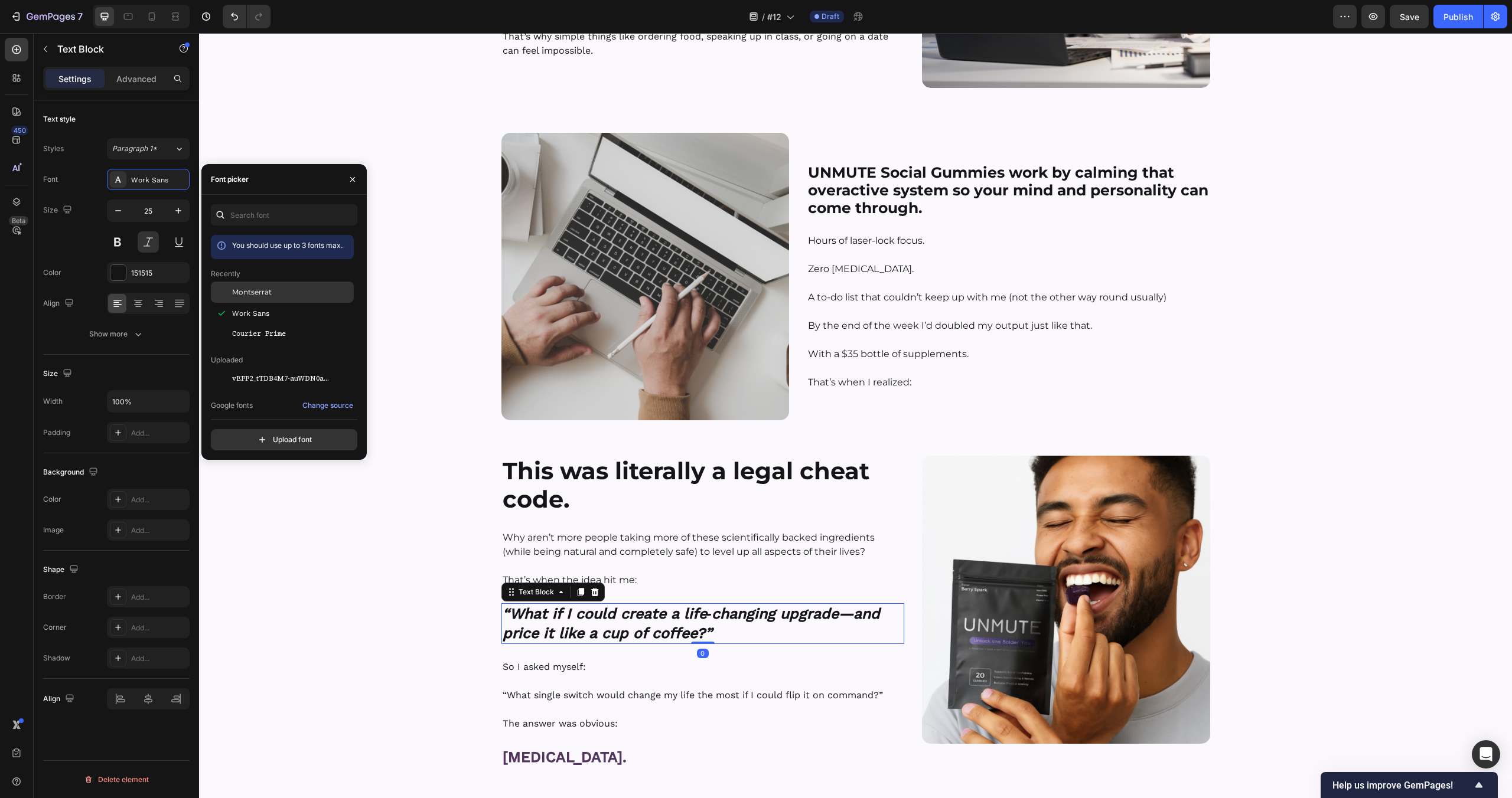
click at [263, 290] on span "Montserrat" at bounding box center [251, 292] width 40 height 11
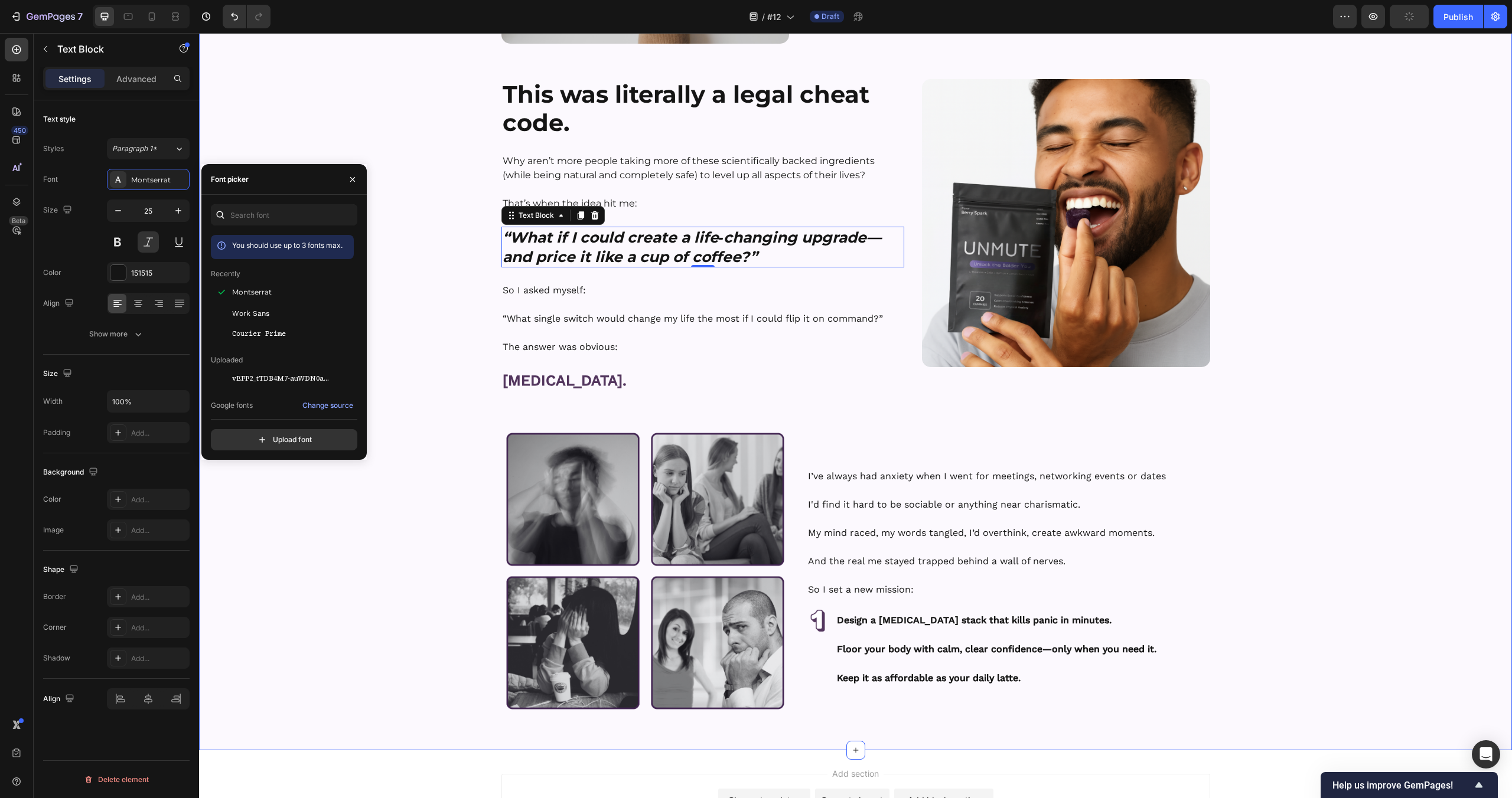
scroll to position [1818, 0]
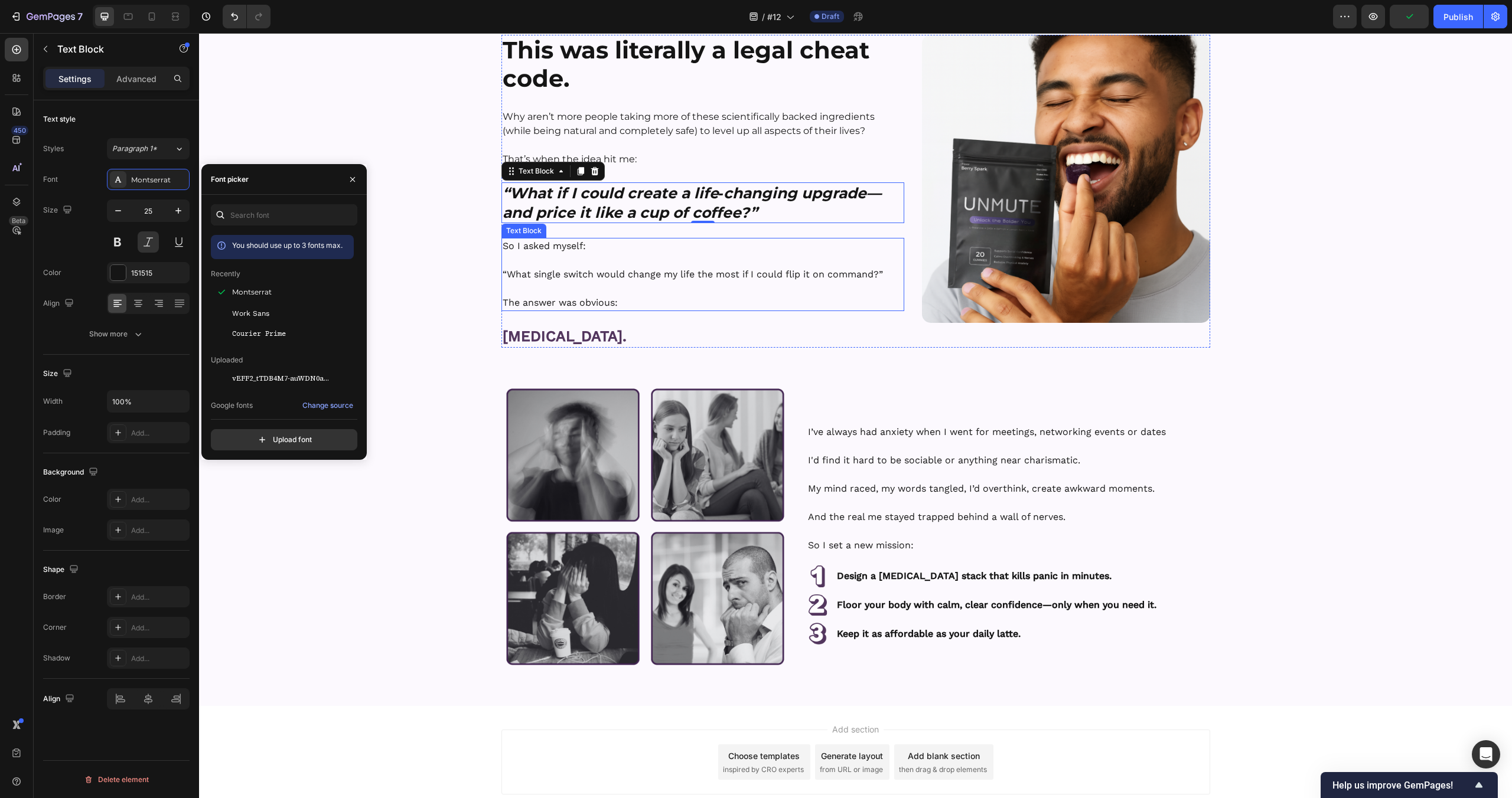
click at [556, 260] on p at bounding box center [703, 260] width 401 height 14
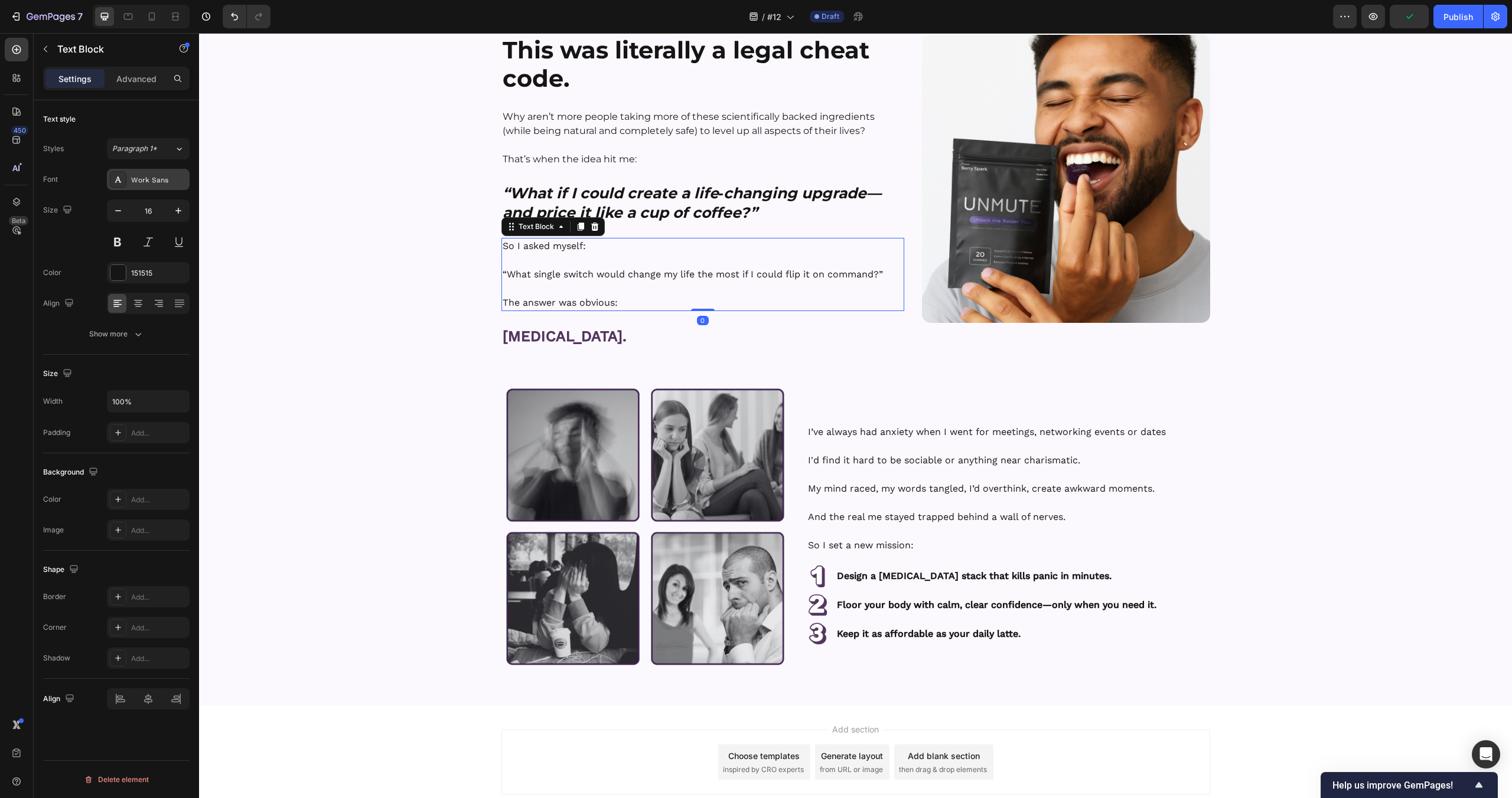
click at [139, 182] on div "Work Sans" at bounding box center [159, 180] width 55 height 11
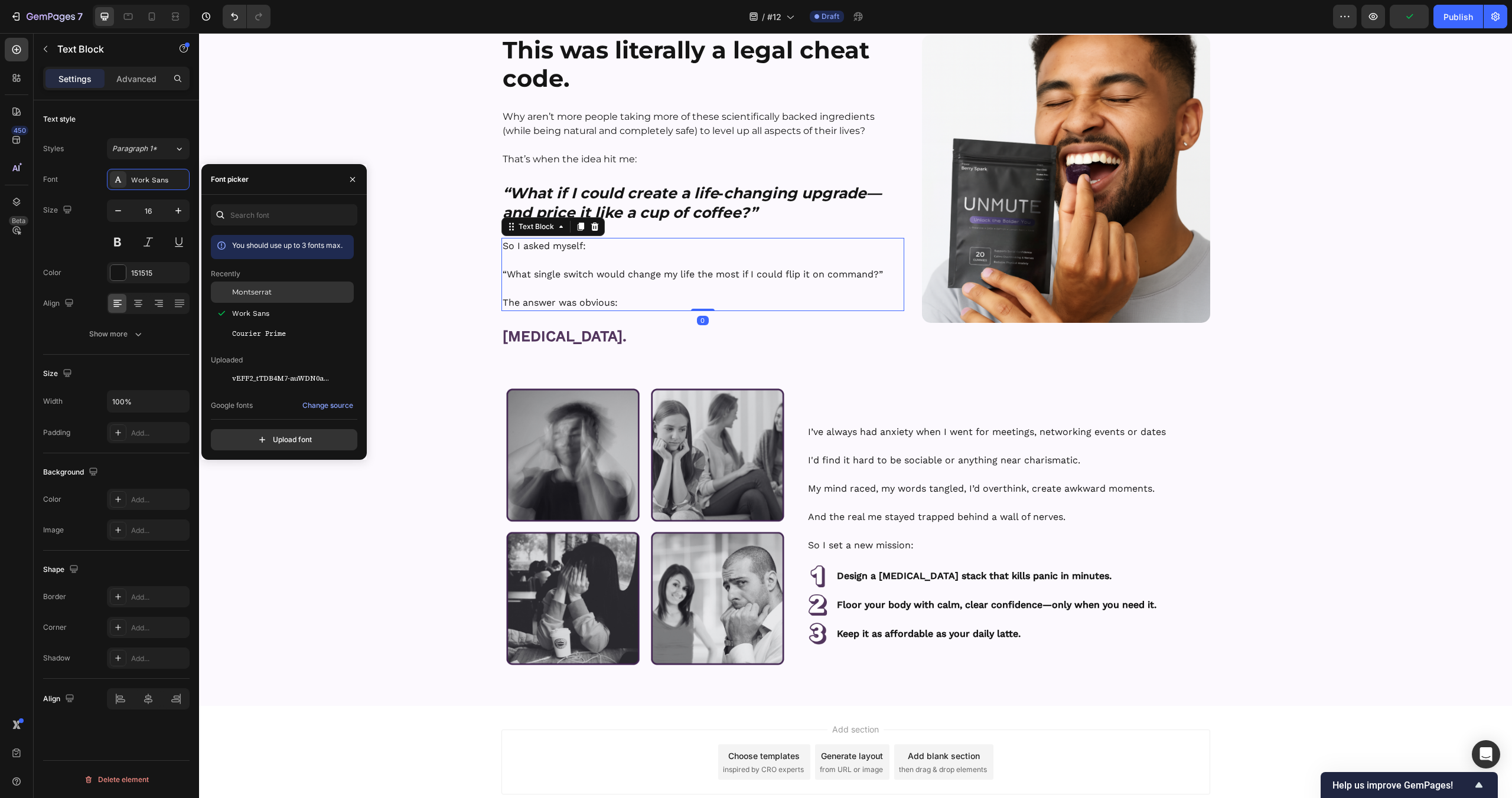
click at [240, 296] on span "Montserrat" at bounding box center [251, 292] width 40 height 11
click at [568, 328] on strong "[MEDICAL_DATA]." at bounding box center [565, 336] width 124 height 18
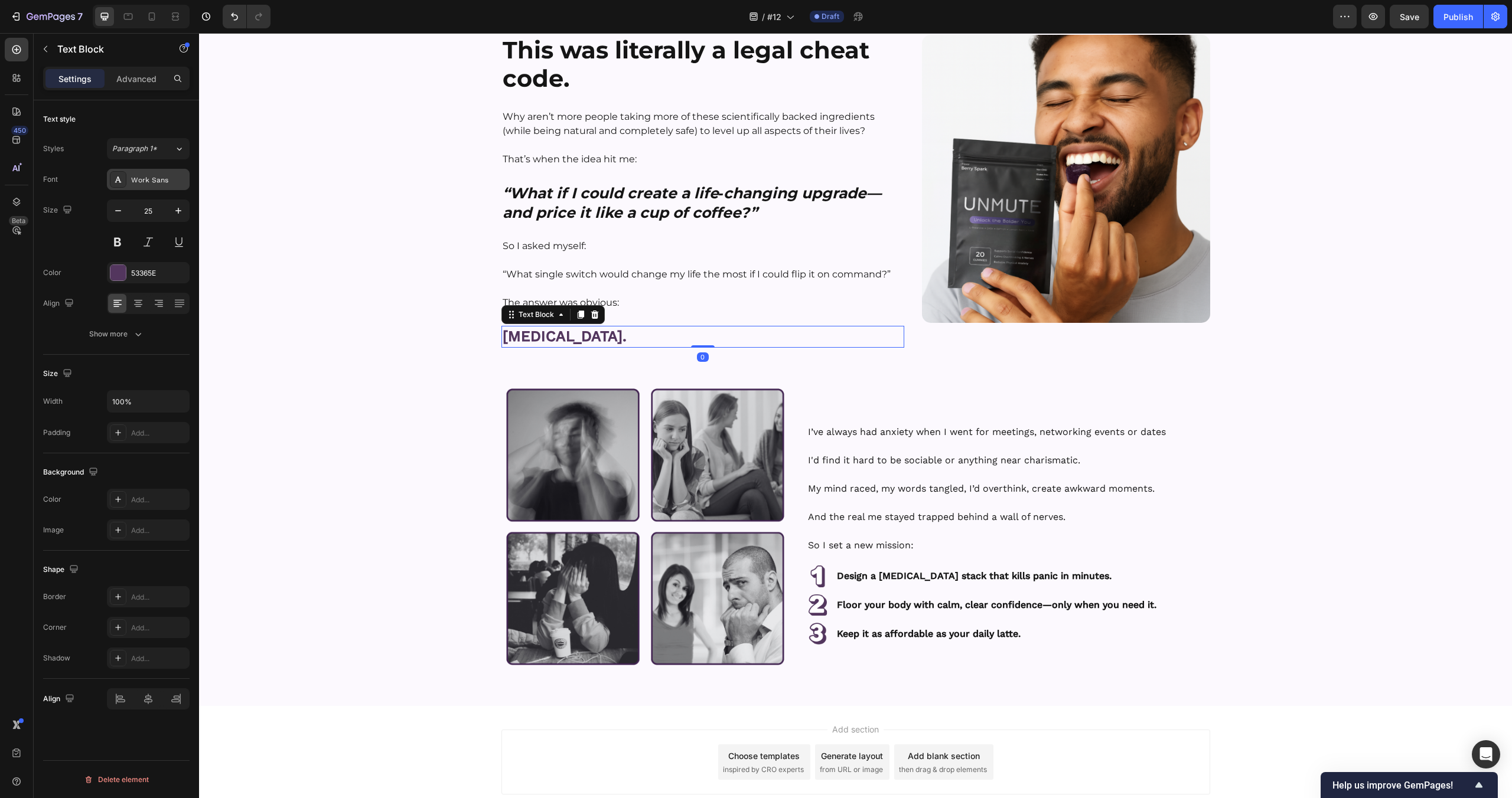
click at [151, 185] on div "Work Sans" at bounding box center [159, 180] width 55 height 11
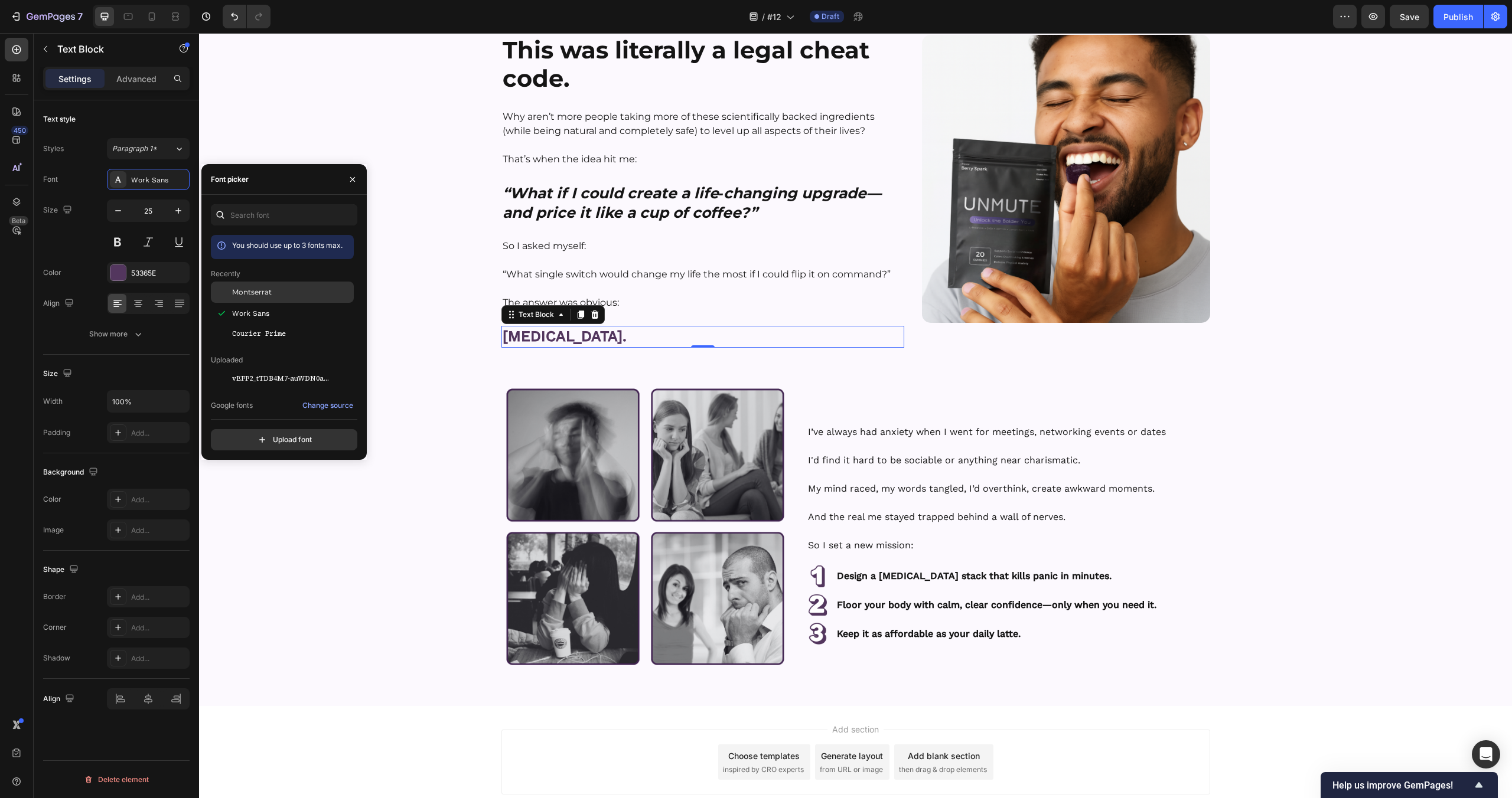
click at [246, 289] on span "Montserrat" at bounding box center [251, 292] width 40 height 11
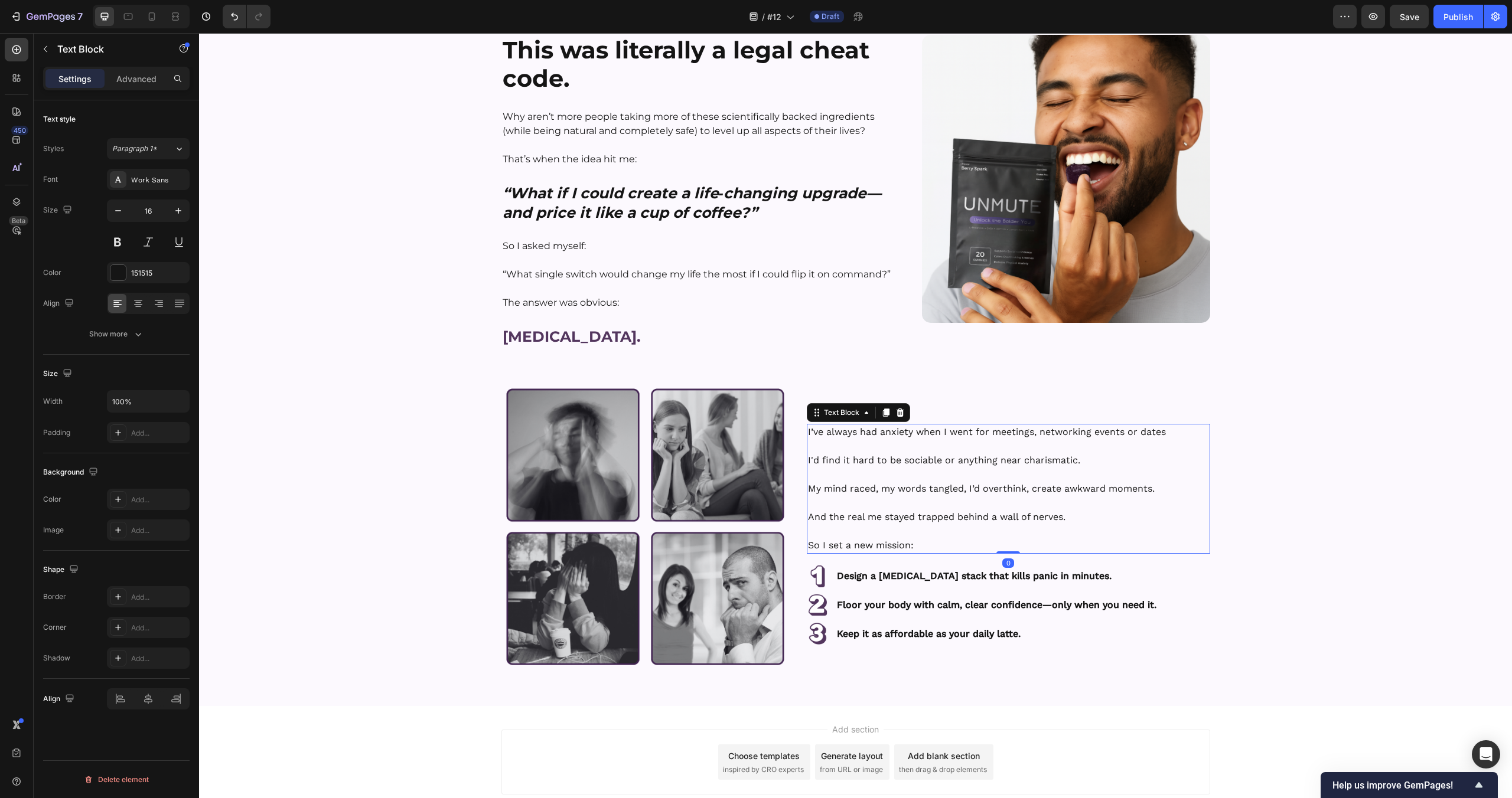
click at [937, 482] on p "My mind raced, my words tangled, I’d overthink, create awkward moments." at bounding box center [1008, 488] width 401 height 14
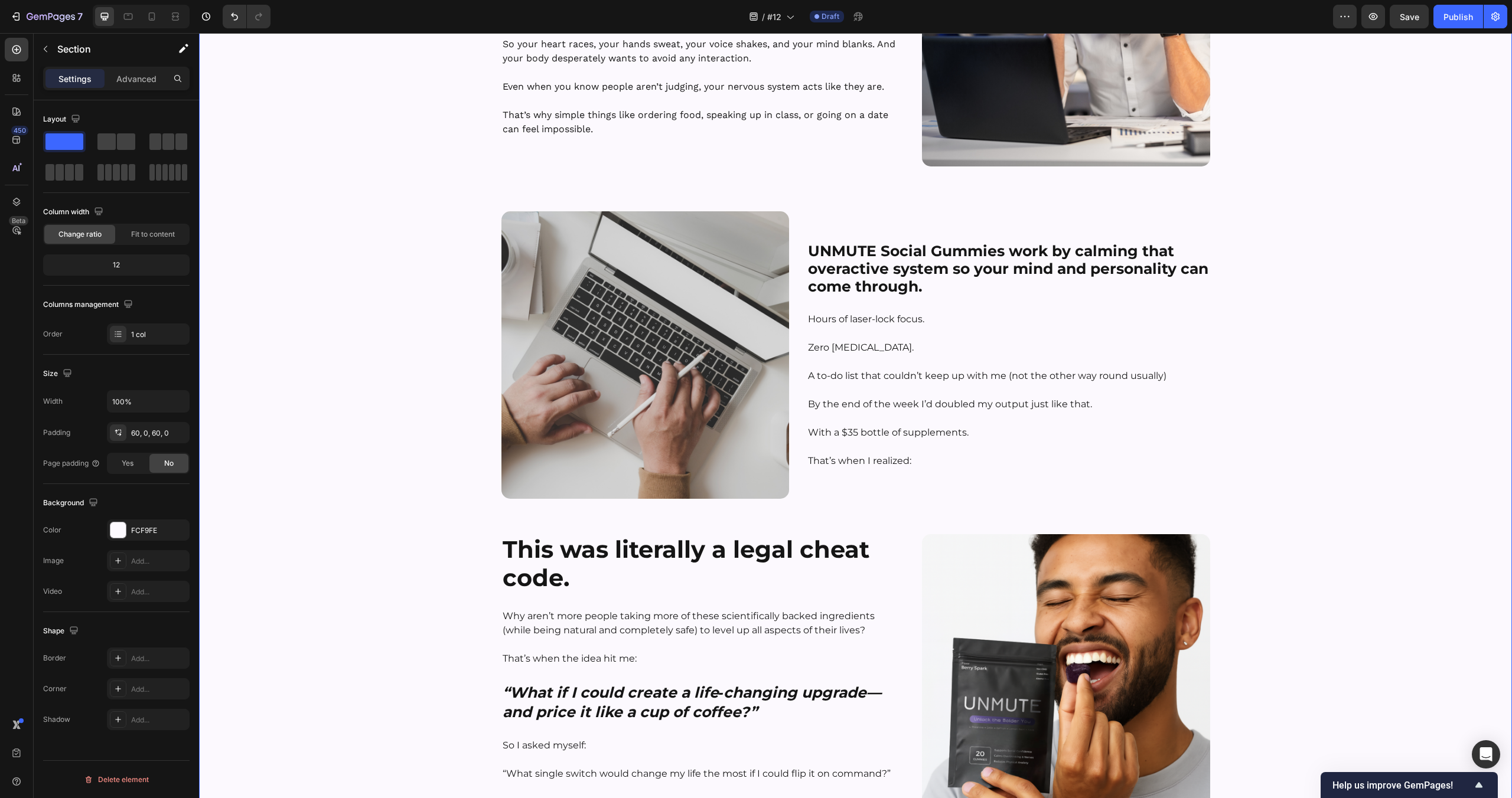
scroll to position [1298, 0]
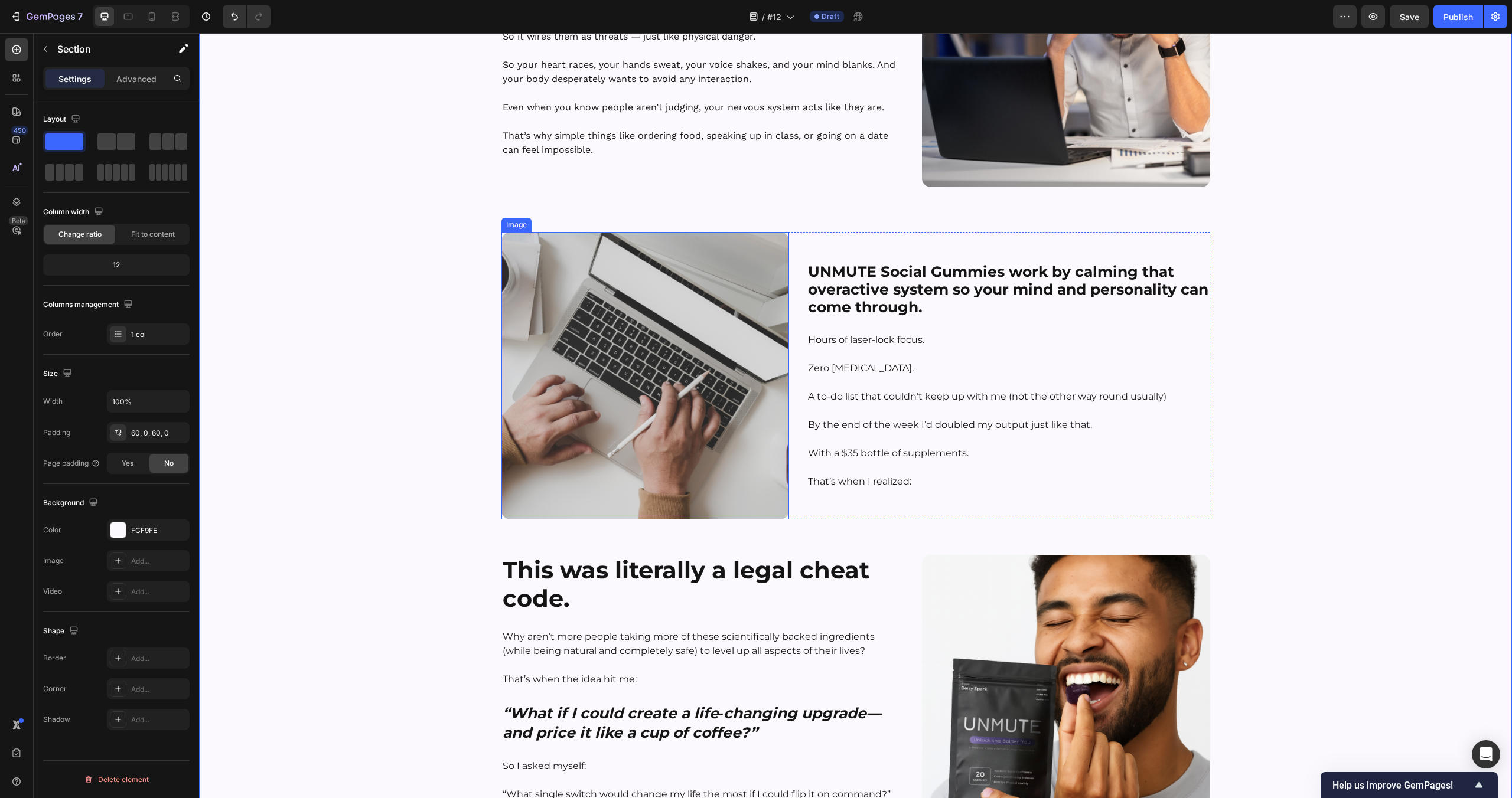
click at [936, 409] on p at bounding box center [1008, 411] width 401 height 14
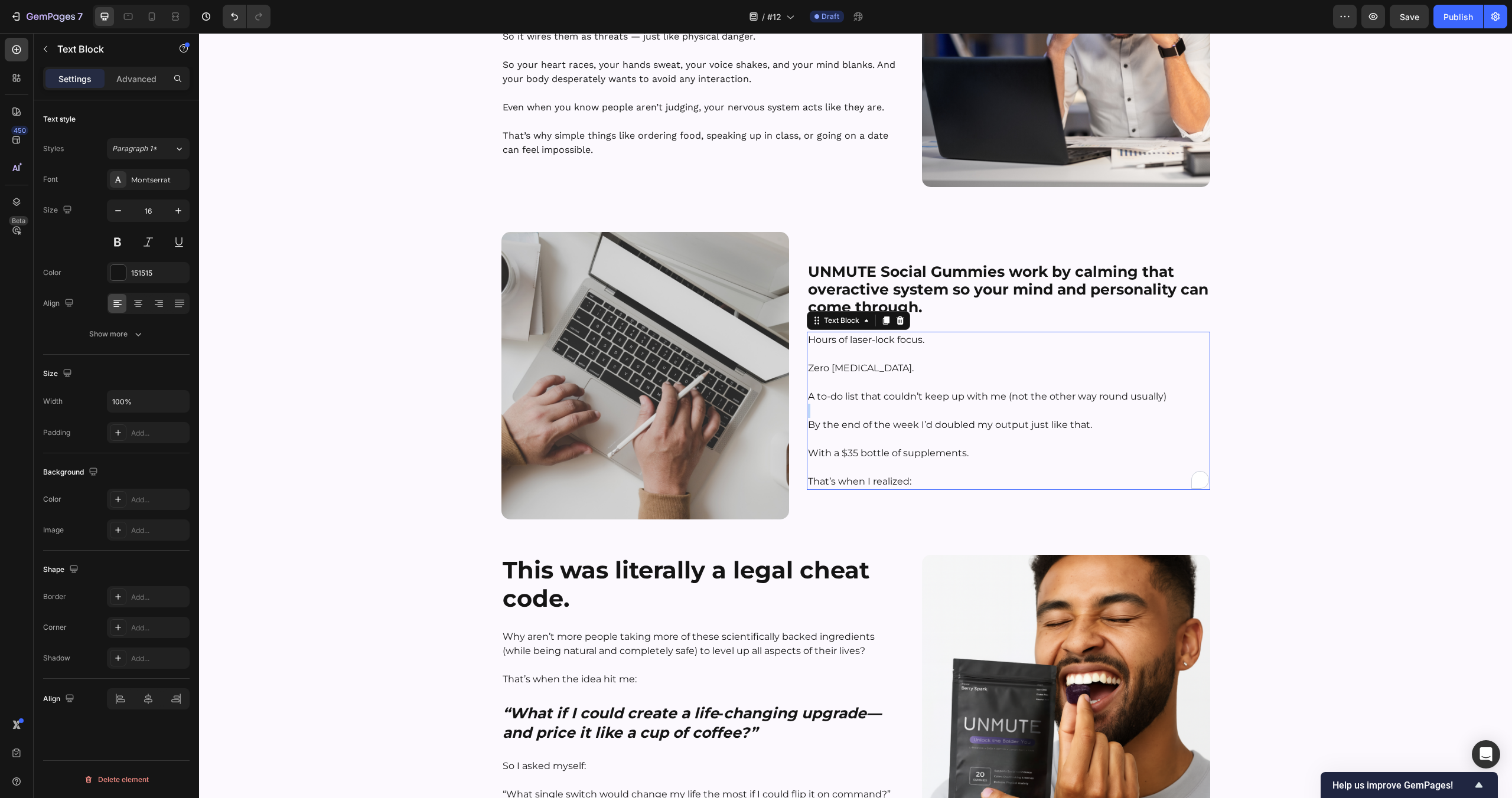
click at [936, 409] on p "To enrich screen reader interactions, please activate Accessibility in Grammarl…" at bounding box center [1008, 411] width 401 height 14
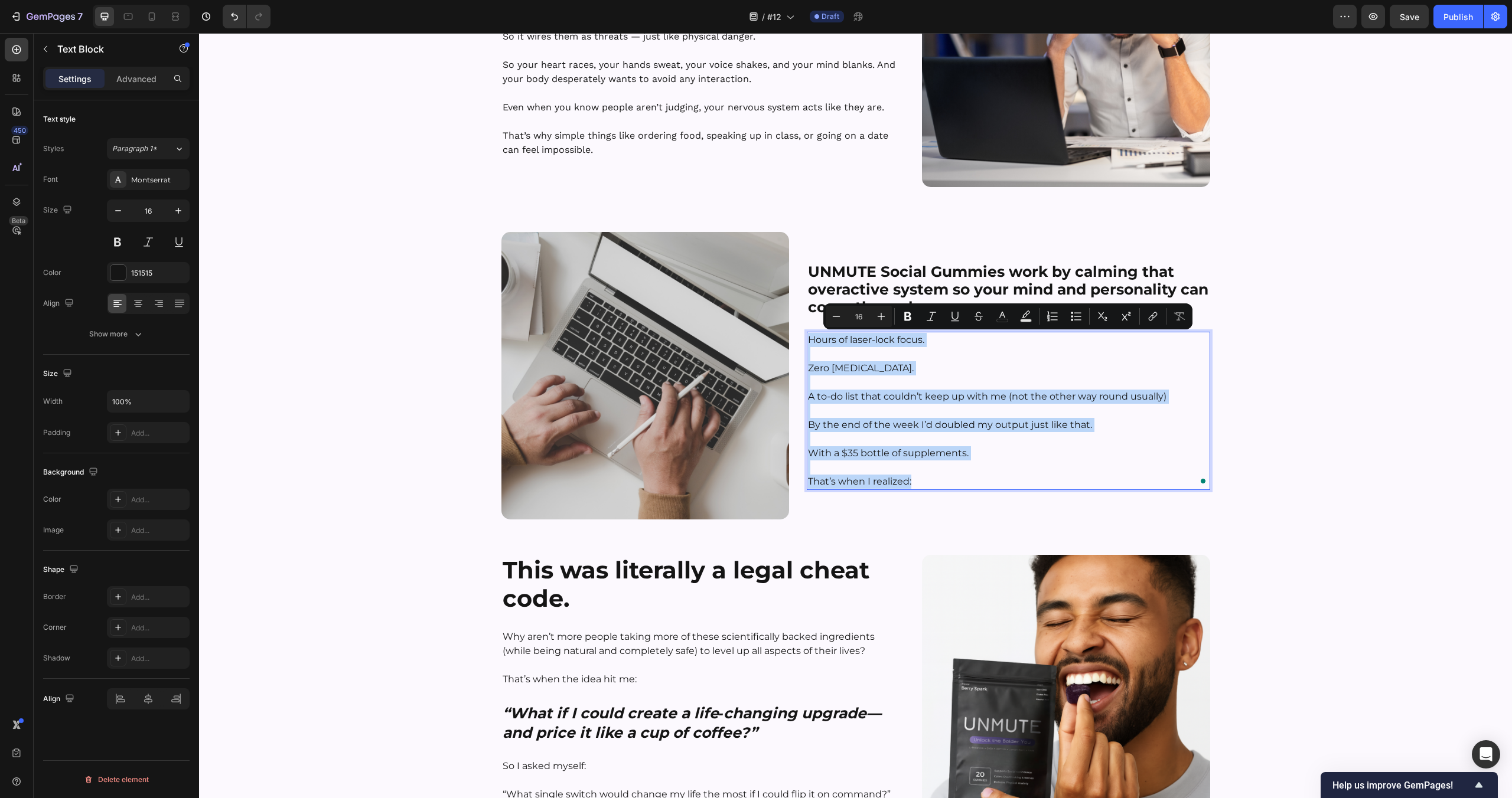
scroll to position [1327, 0]
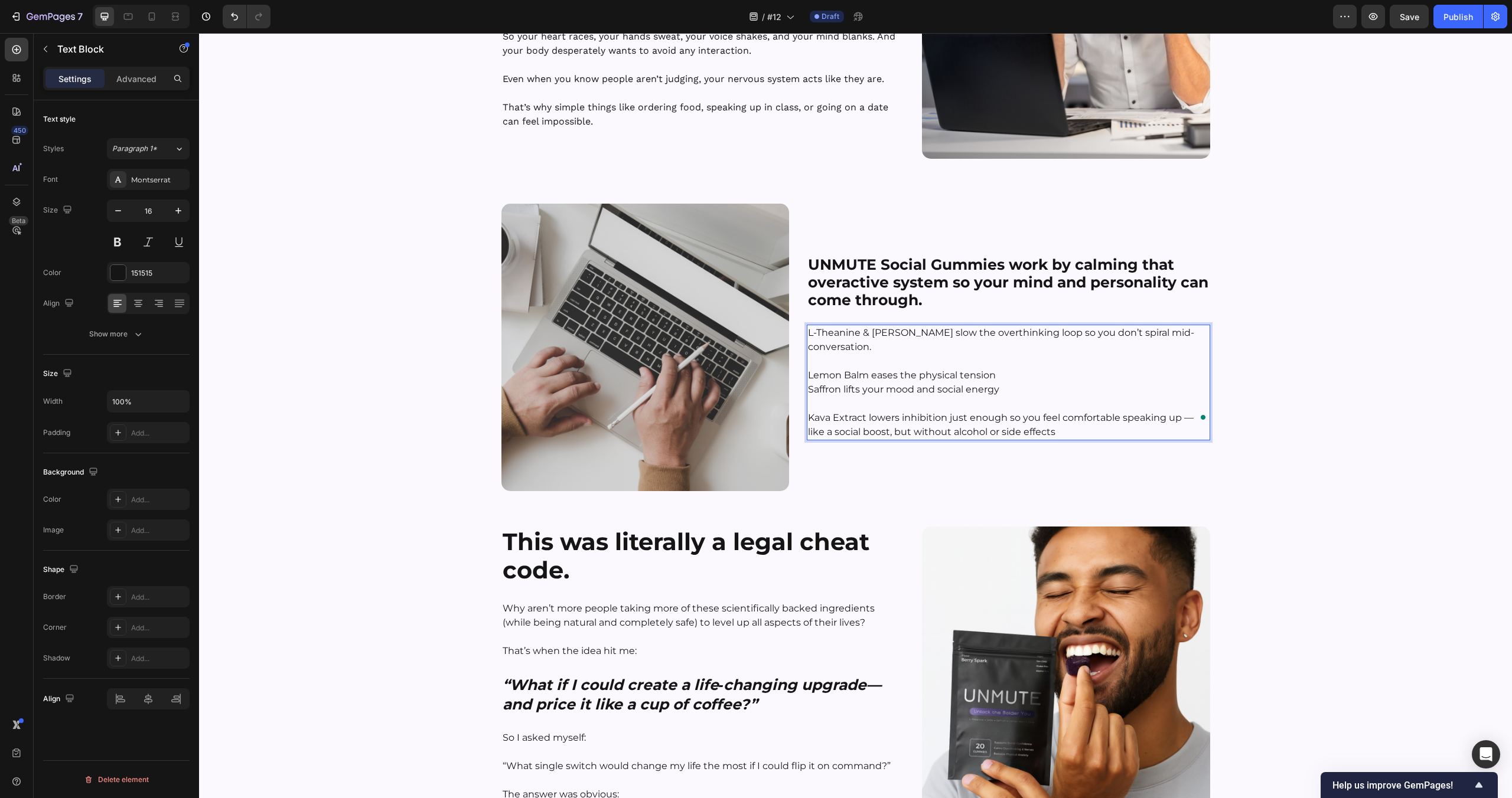
click at [1006, 369] on p "Lemon Balm eases the physical tension" at bounding box center [1008, 368] width 401 height 29
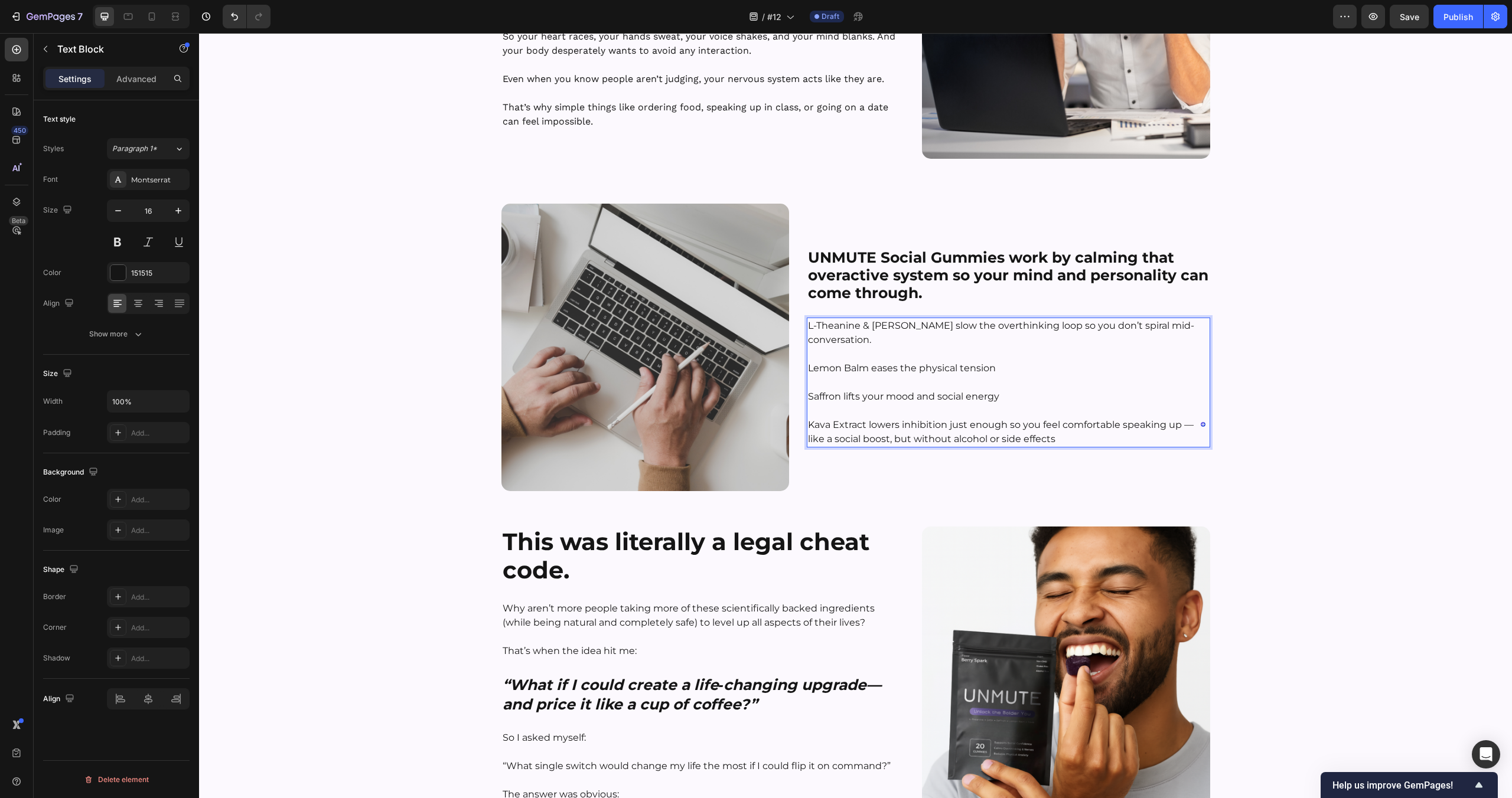
scroll to position [1319, 0]
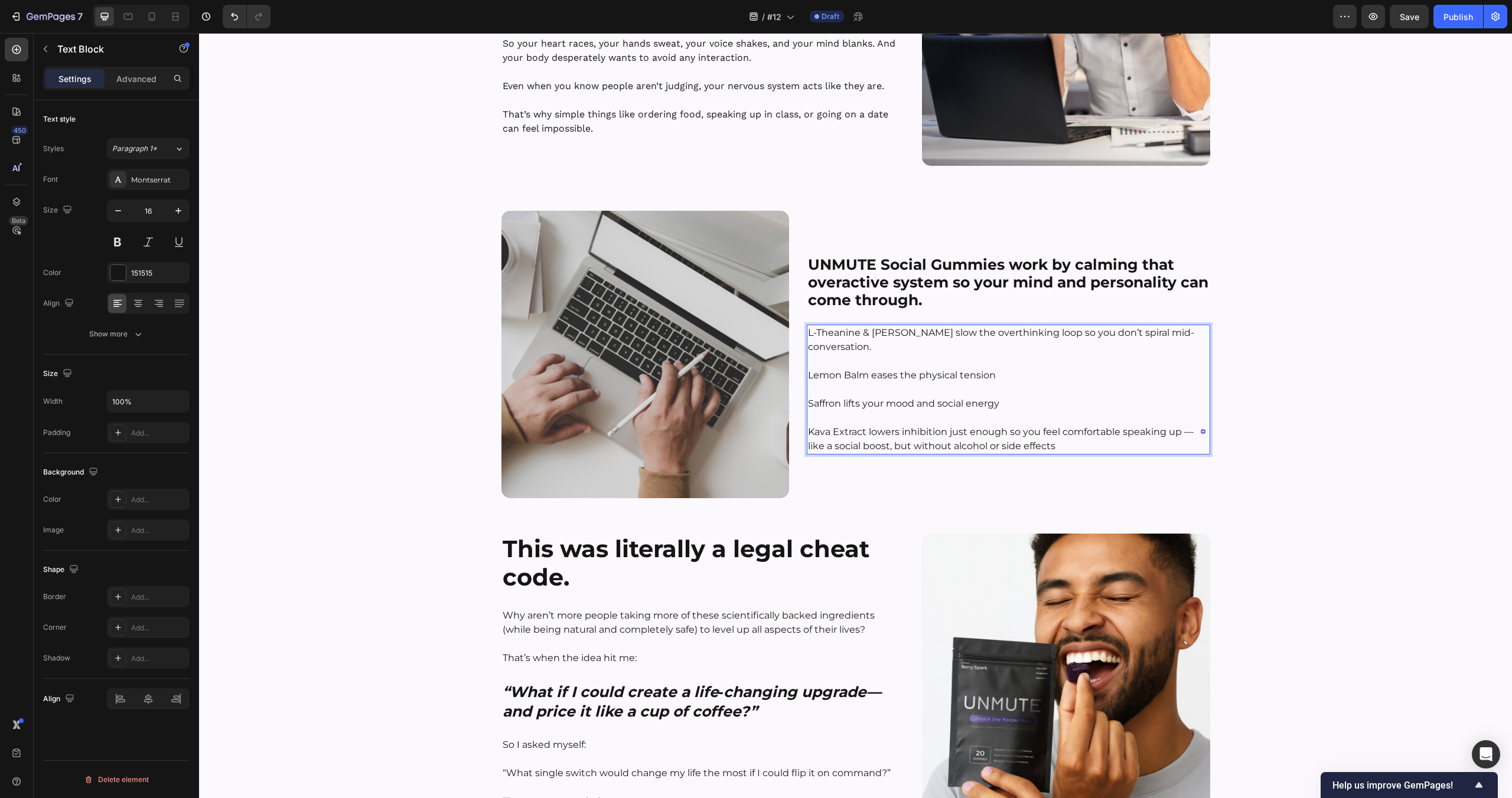
click at [867, 354] on p "Lemon Balm eases the physical tension" at bounding box center [1008, 368] width 401 height 29
drag, startPoint x: 900, startPoint y: 339, endPoint x: 806, endPoint y: 341, distance: 94.0
click at [807, 341] on div "L-Theanine & [PERSON_NAME] slow the overthinking loop so you don’t spiral mid-c…" at bounding box center [1008, 389] width 403 height 130
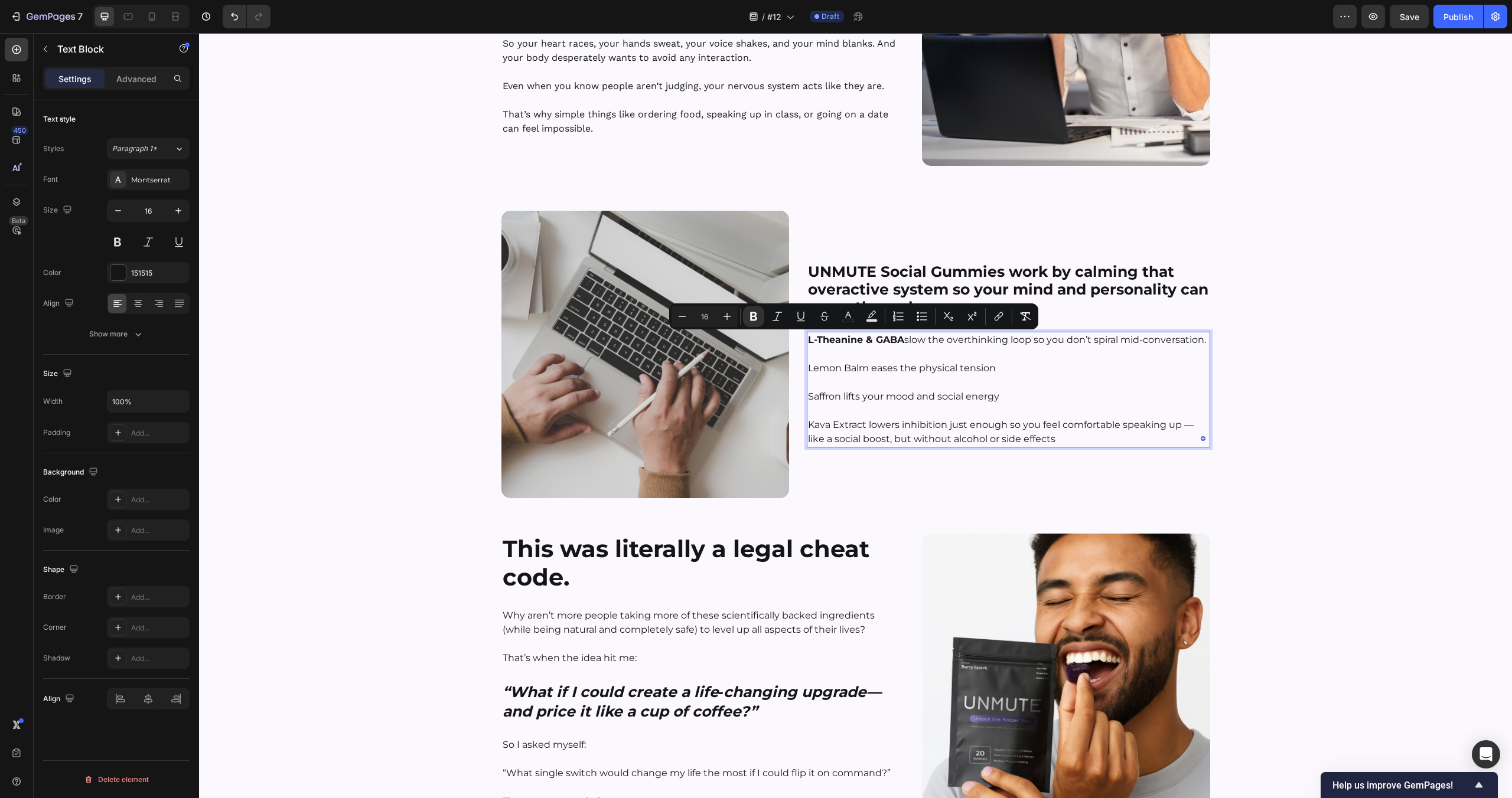
click at [886, 398] on p "Saffron lifts your mood and social energy" at bounding box center [1008, 396] width 401 height 14
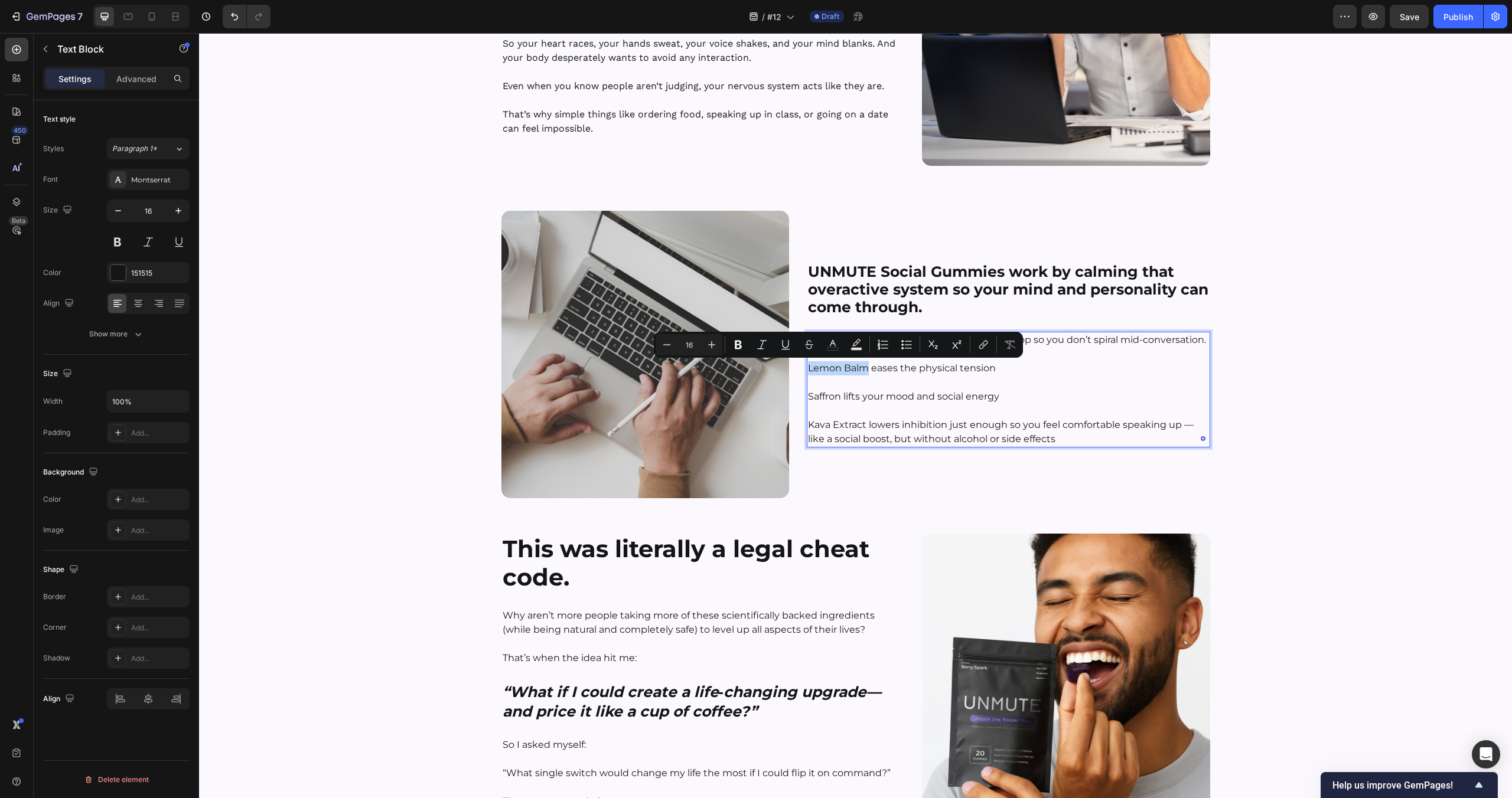
drag, startPoint x: 868, startPoint y: 371, endPoint x: 809, endPoint y: 373, distance: 59.0
click at [809, 373] on p "Lemon Balm eases the physical tension" at bounding box center [1008, 361] width 401 height 29
click at [839, 389] on p "Saffron lifts your mood and social energy" at bounding box center [1008, 396] width 401 height 14
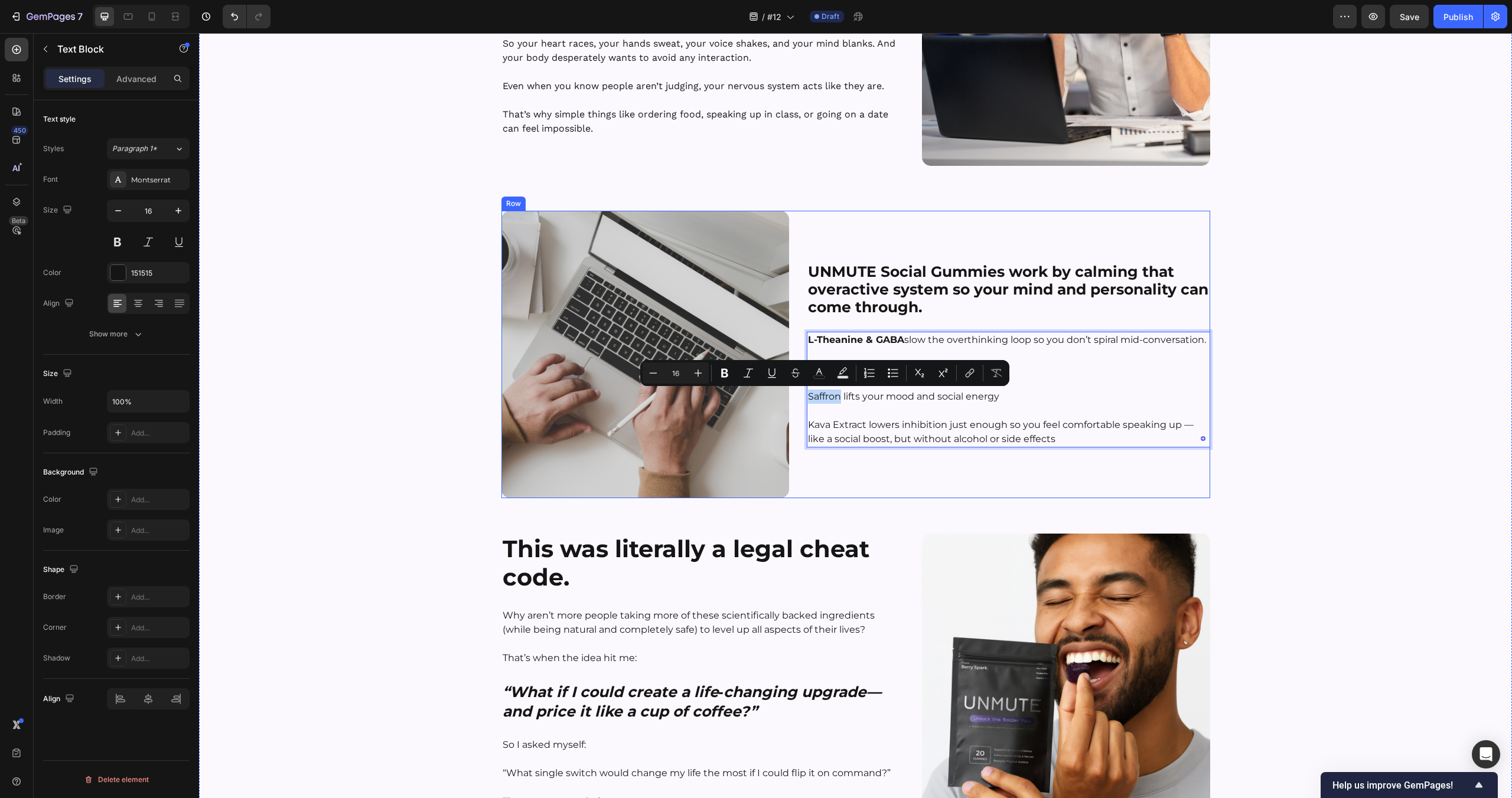
drag, startPoint x: 842, startPoint y: 399, endPoint x: 799, endPoint y: 400, distance: 43.0
click at [799, 400] on div "UNMUTE Social Gummies work by calming that overactive system so your mind and p…" at bounding box center [856, 354] width 709 height 288
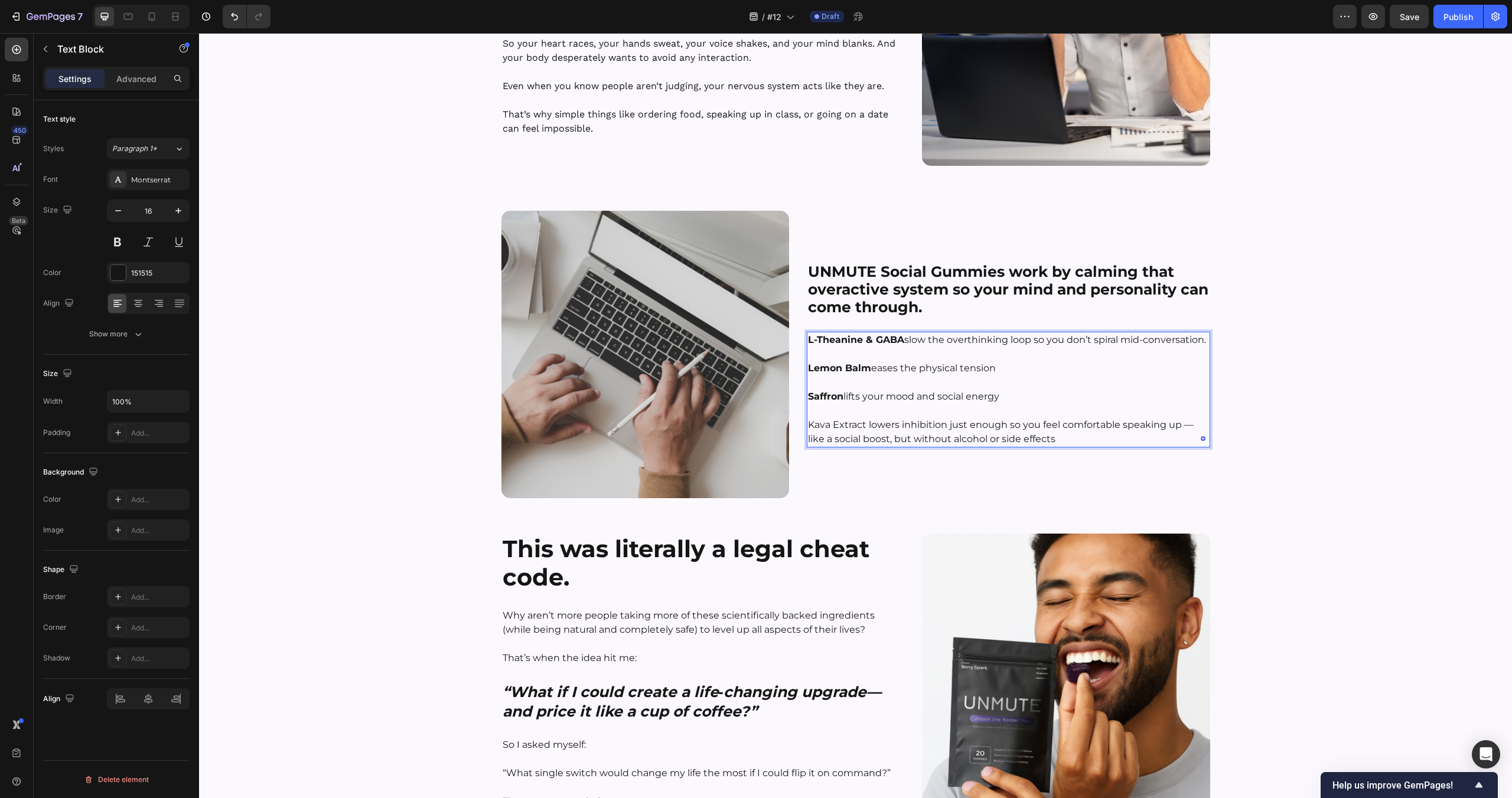
click at [834, 435] on p "Kava Extract lowers inhibition just enough so you feel comfortable speaking up …" at bounding box center [1008, 425] width 401 height 42
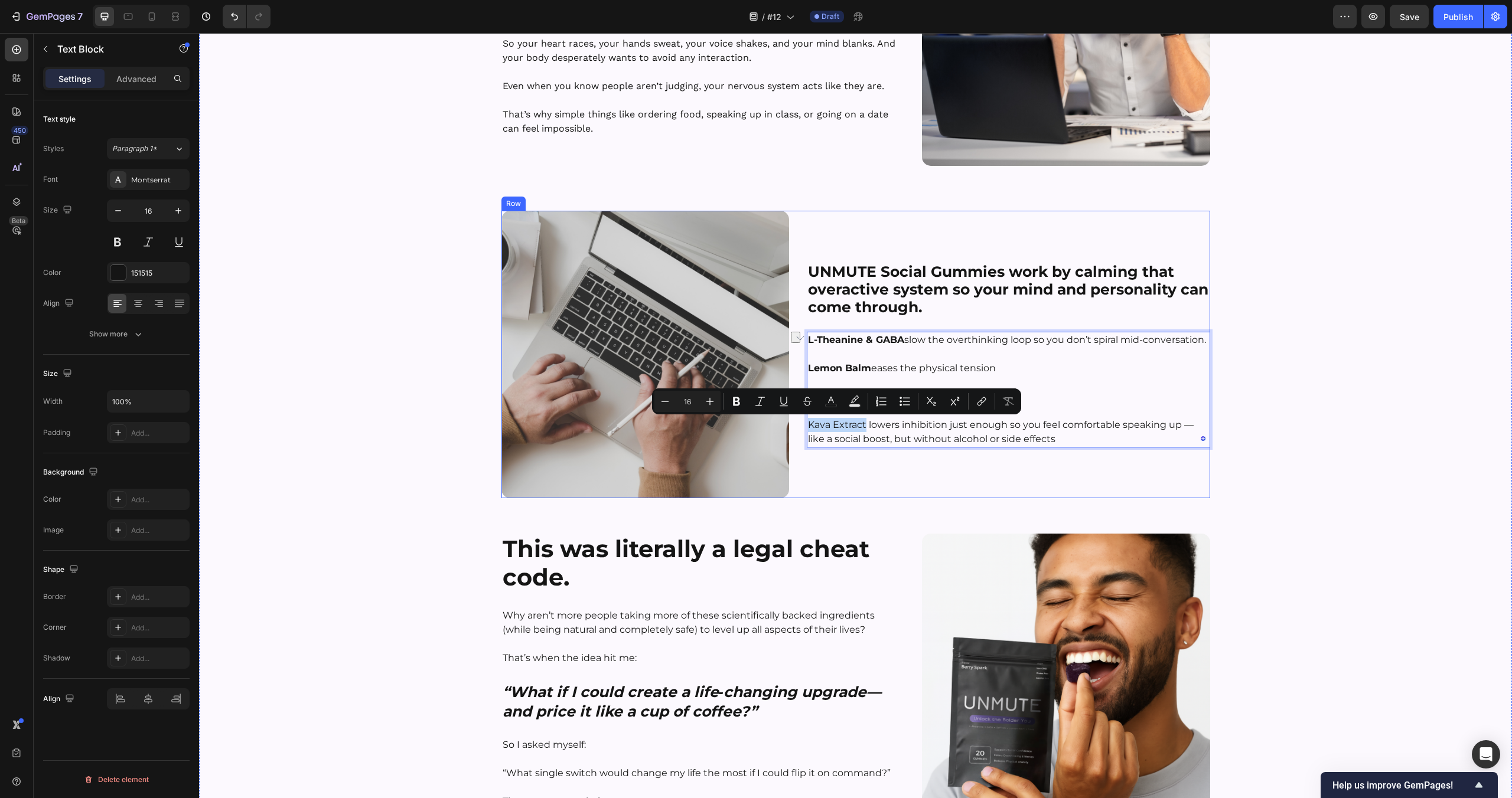
drag, startPoint x: 865, startPoint y: 426, endPoint x: 798, endPoint y: 427, distance: 67.0
click at [798, 427] on div "UNMUTE Social Gummies work by calming that overactive system so your mind and p…" at bounding box center [856, 354] width 709 height 288
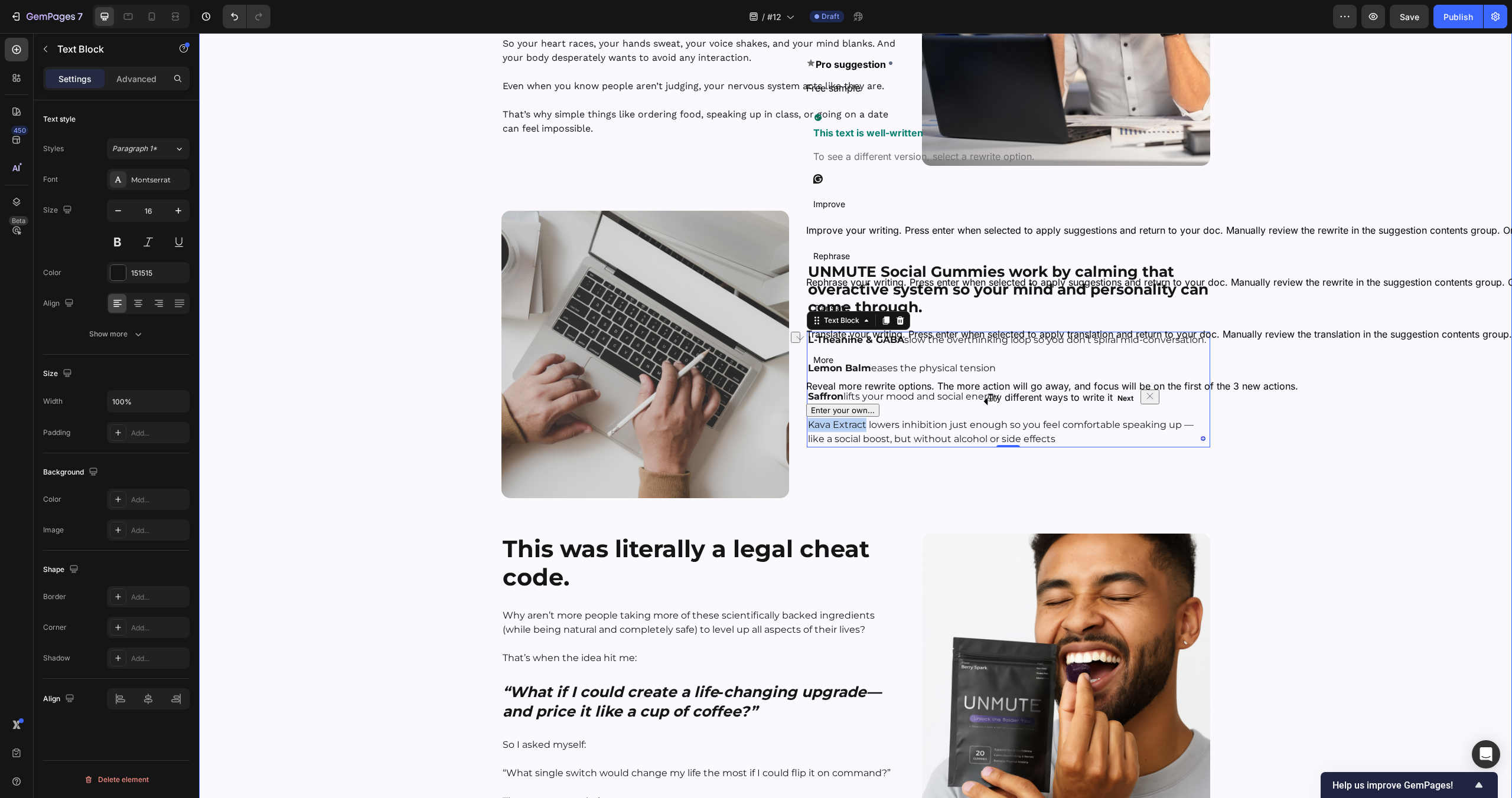
click at [1258, 483] on div "⁠⁠⁠⁠⁠⁠⁠ The Science Behind [MEDICAL_DATA] — And Our Natural Fix That Works Head…" at bounding box center [856, 487] width 1313 height 1365
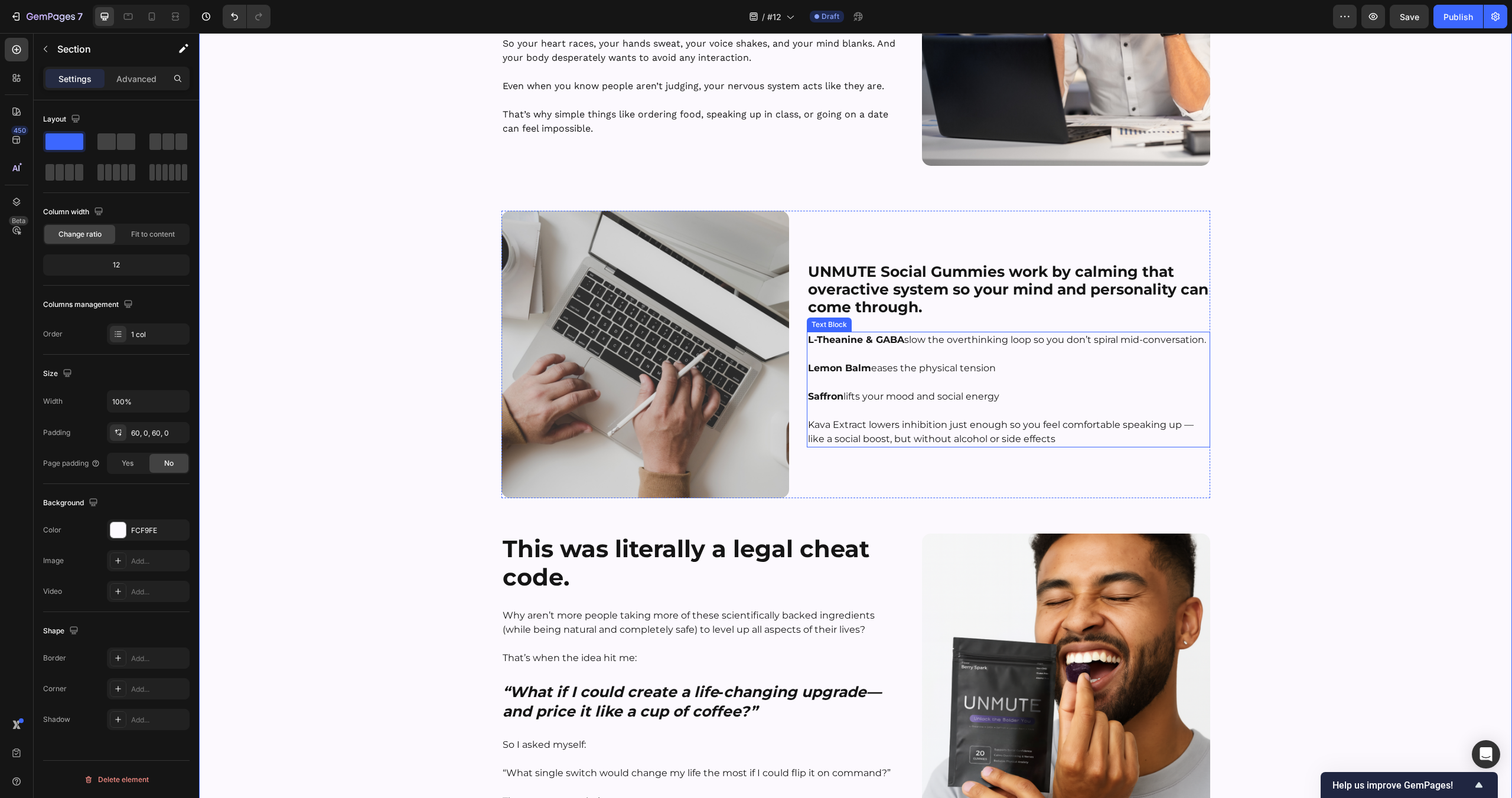
click at [858, 425] on p "Kava Extract lowers inhibition just enough so you feel comfortable speaking up …" at bounding box center [1008, 425] width 401 height 42
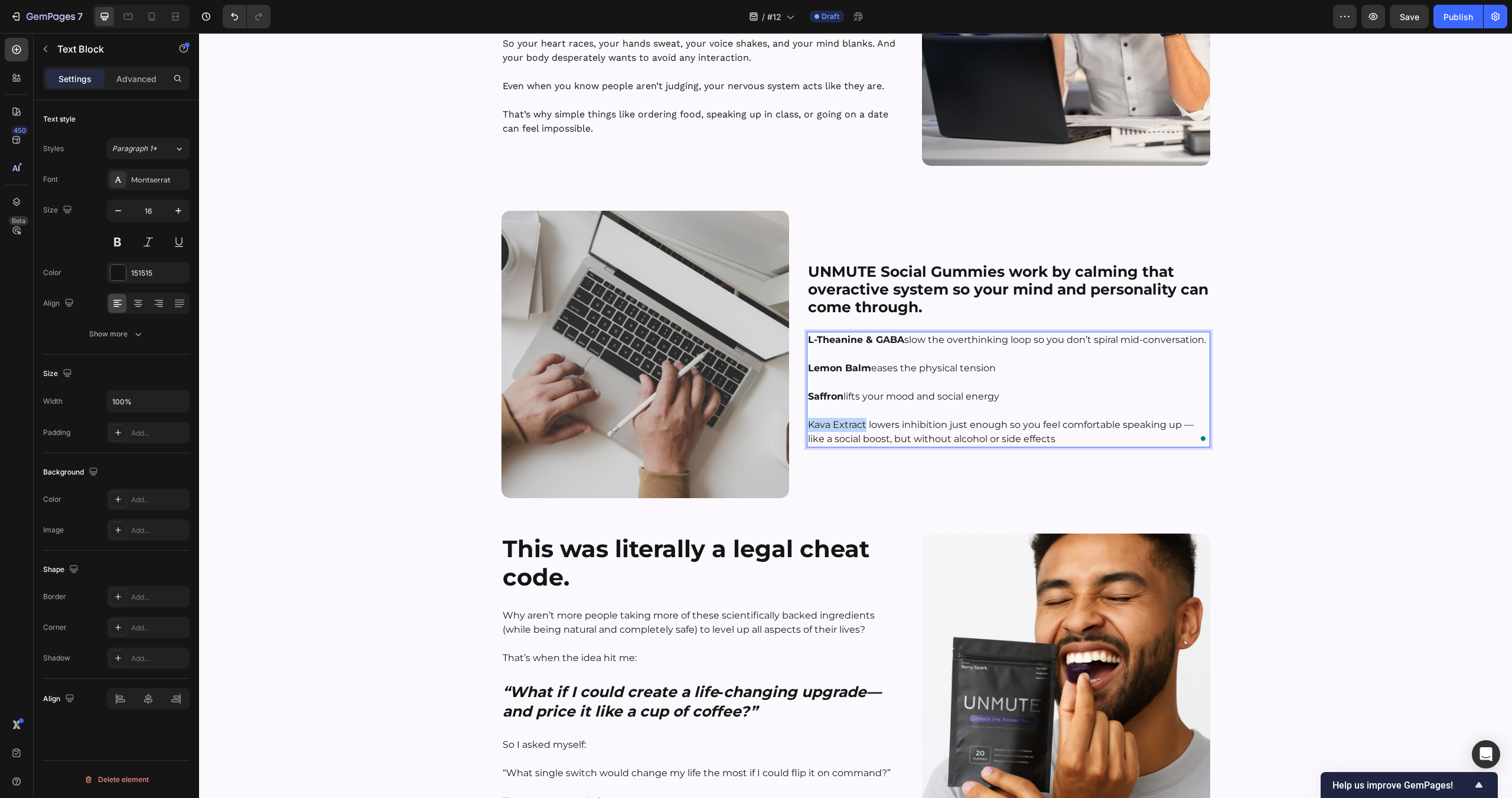
drag, startPoint x: 866, startPoint y: 424, endPoint x: 810, endPoint y: 426, distance: 56.0
click at [810, 426] on p "Kava Extract lowers inhibition just enough so you feel comfortable speaking up …" at bounding box center [1008, 425] width 401 height 42
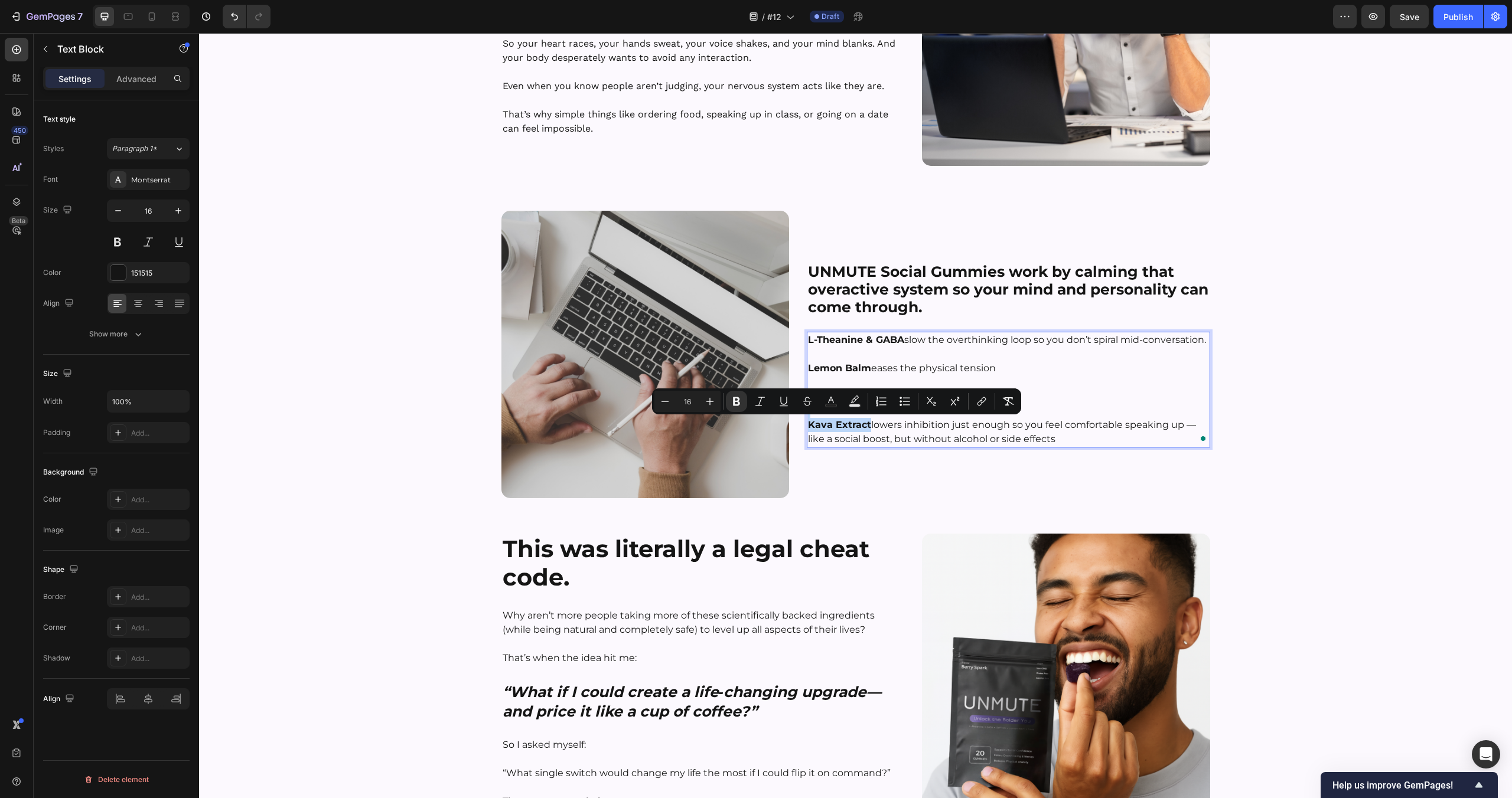
click at [842, 514] on div "⁠⁠⁠⁠⁠⁠⁠ The Science Behind [MEDICAL_DATA] — And Our Natural Fix That Works Head…" at bounding box center [856, 487] width 1313 height 1365
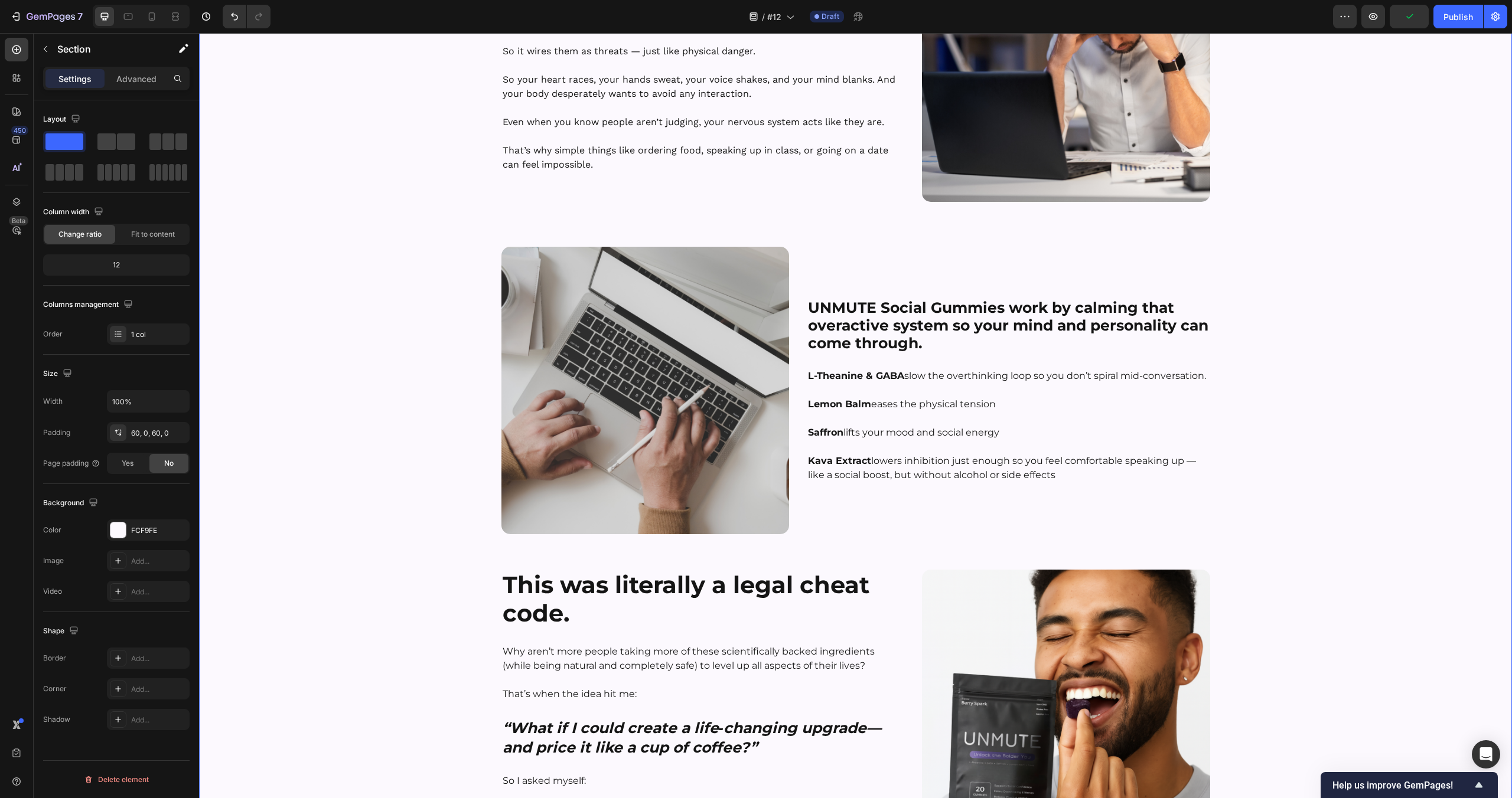
scroll to position [1459, 0]
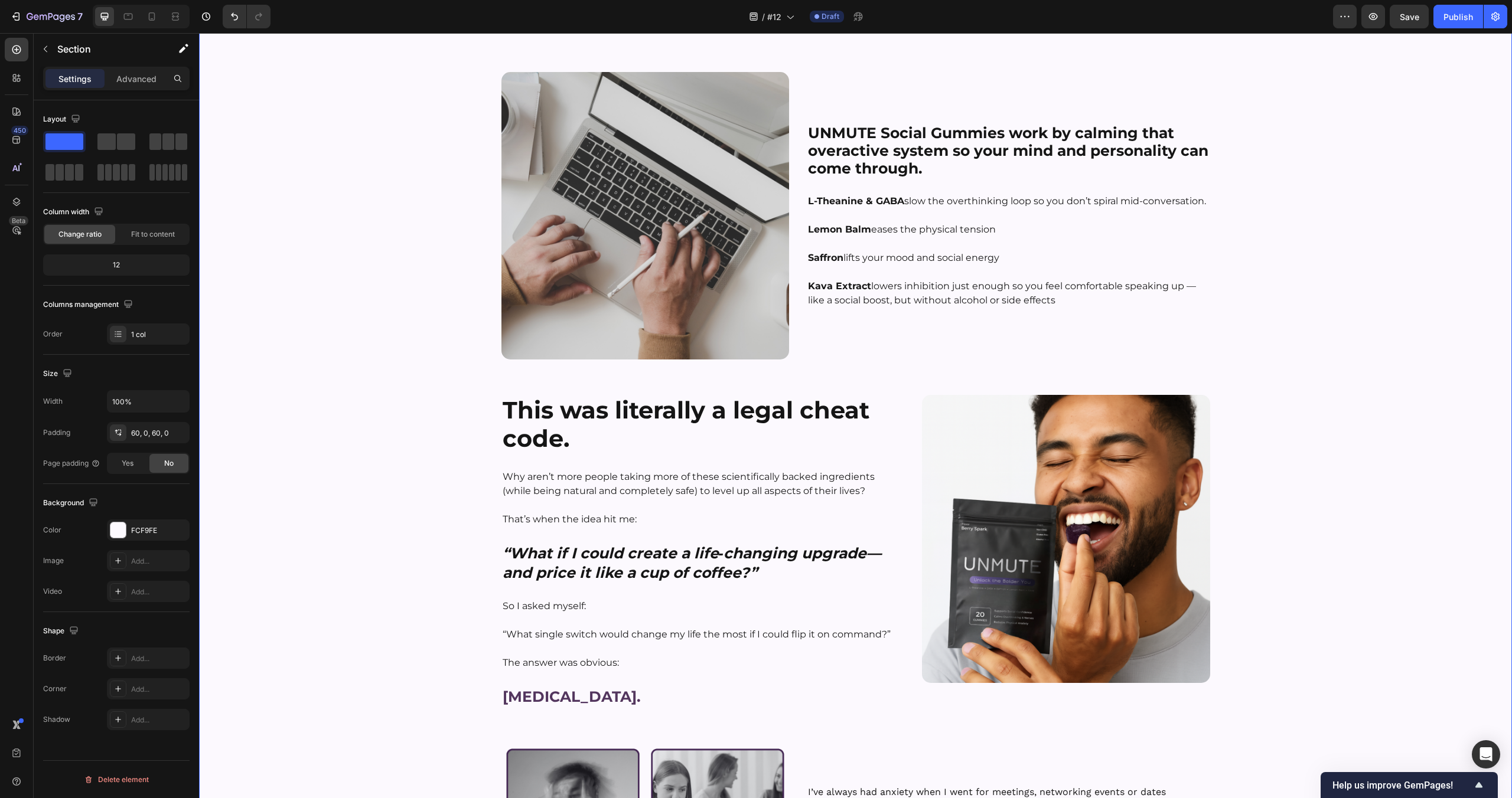
scroll to position [1896, 0]
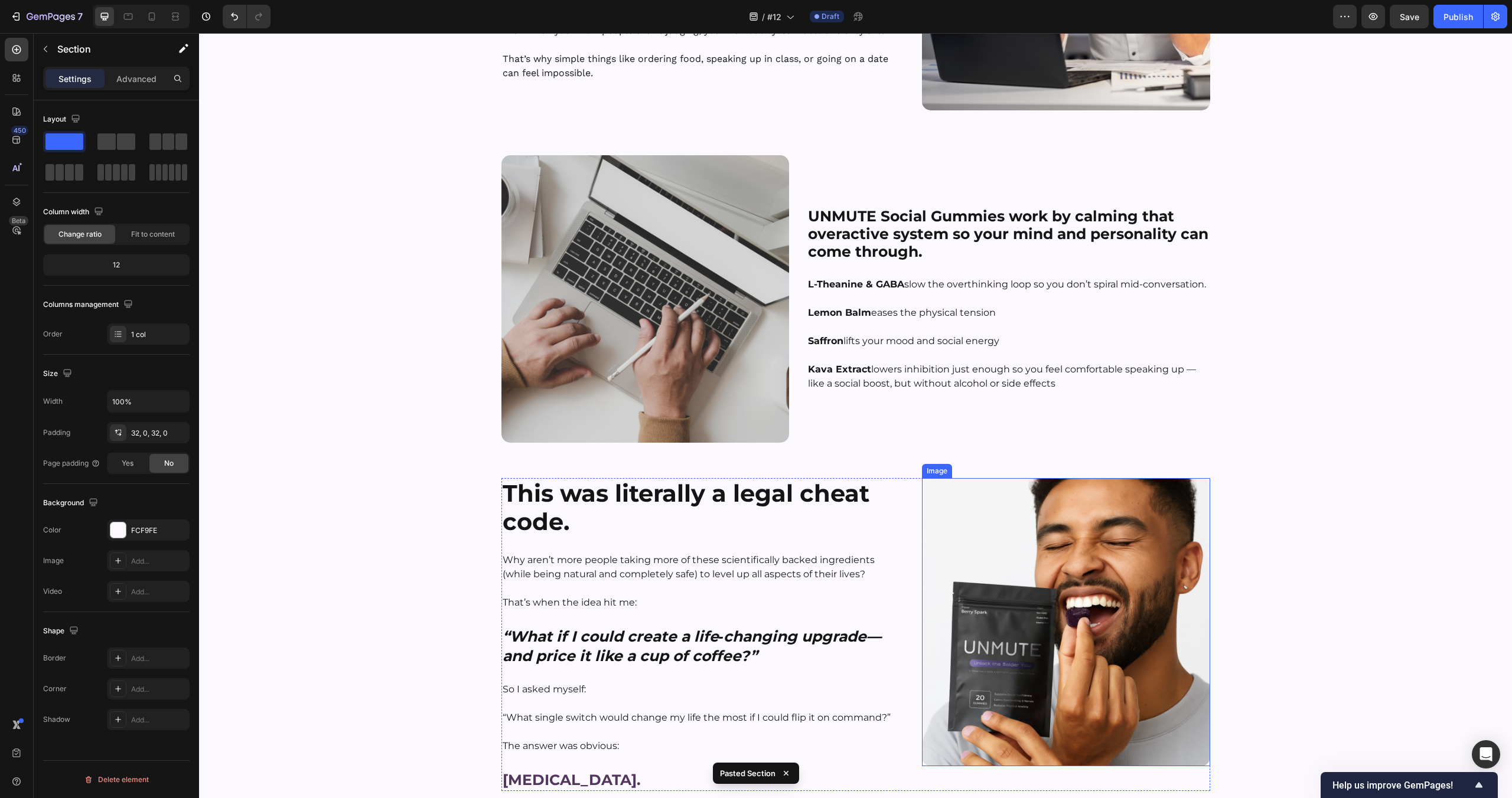
scroll to position [1369, 0]
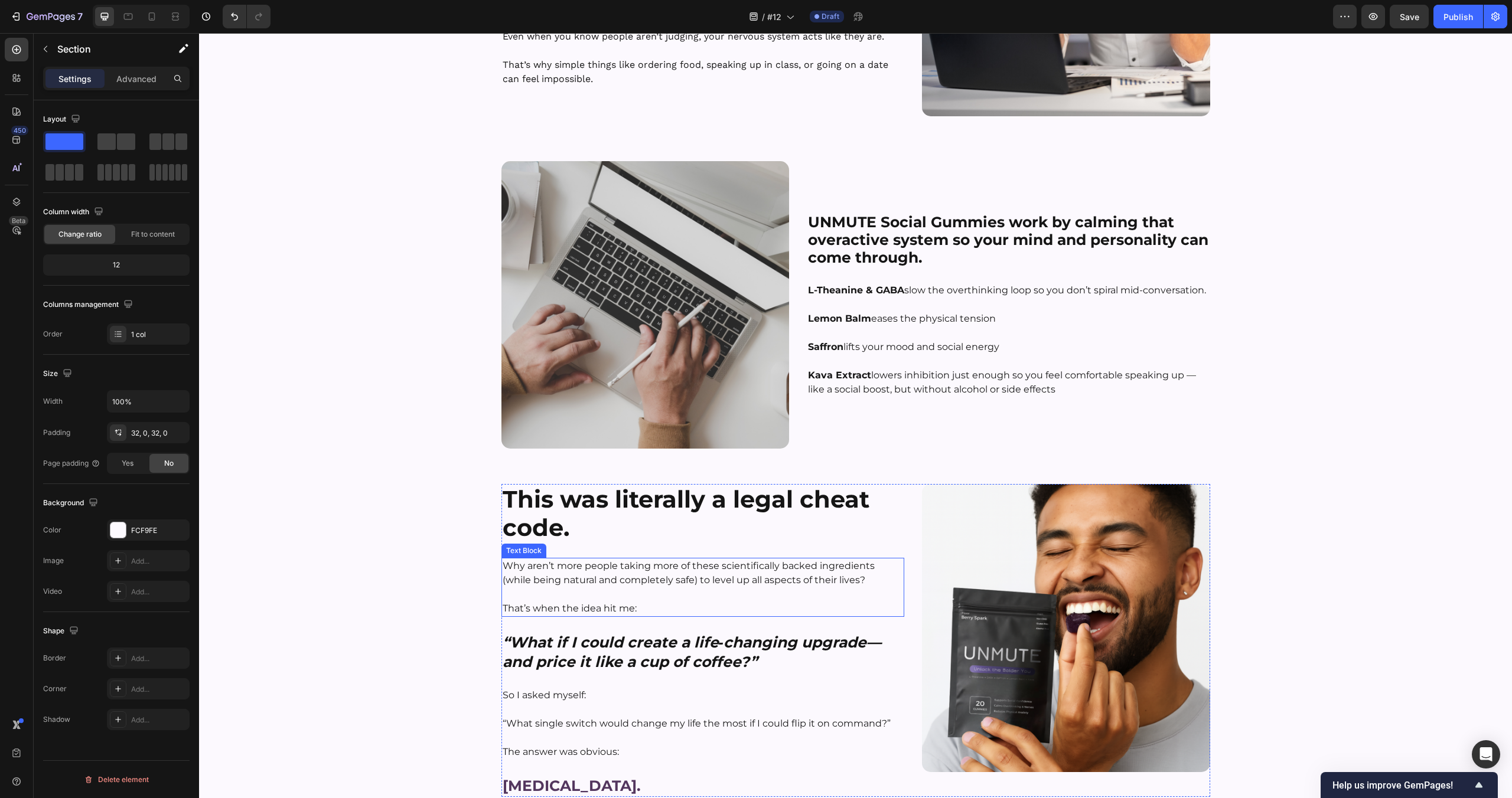
click at [687, 590] on p at bounding box center [703, 594] width 401 height 14
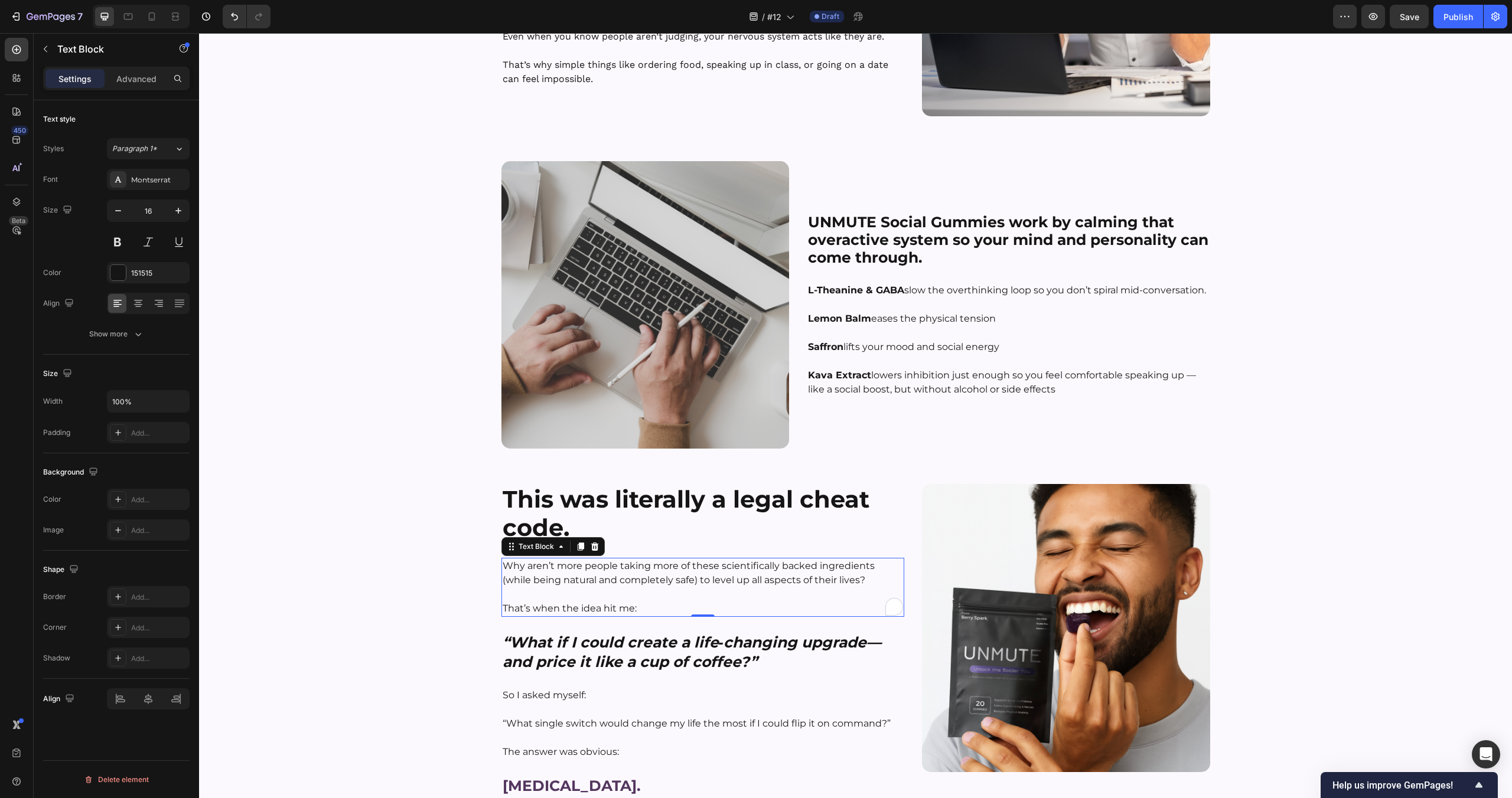
click at [687, 590] on p "Rich Text Editor. Editing area: main" at bounding box center [703, 594] width 401 height 14
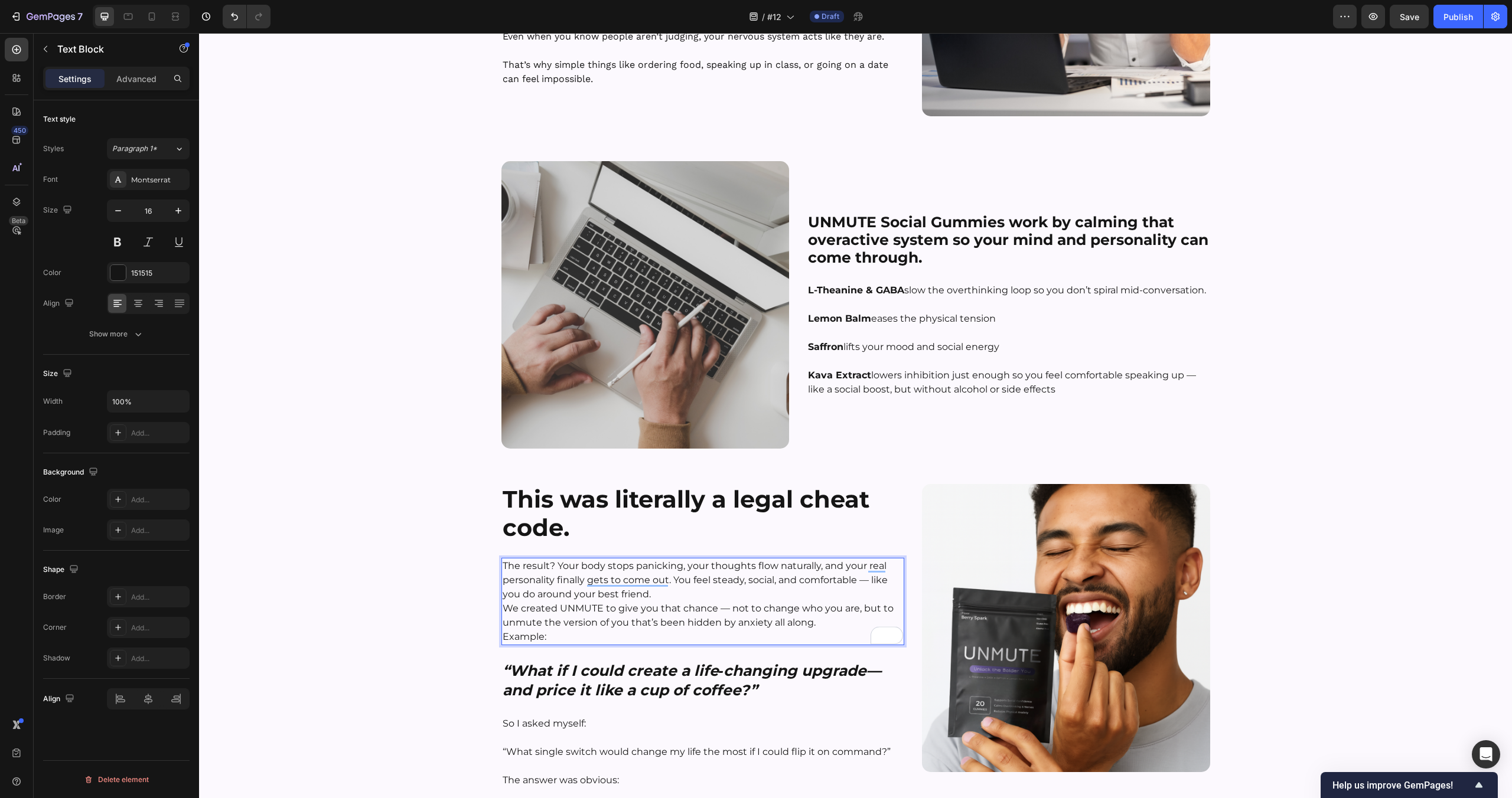
click at [658, 596] on p "The result? Your body stops panicking, your thoughts flow naturally, and your r…" at bounding box center [703, 580] width 401 height 42
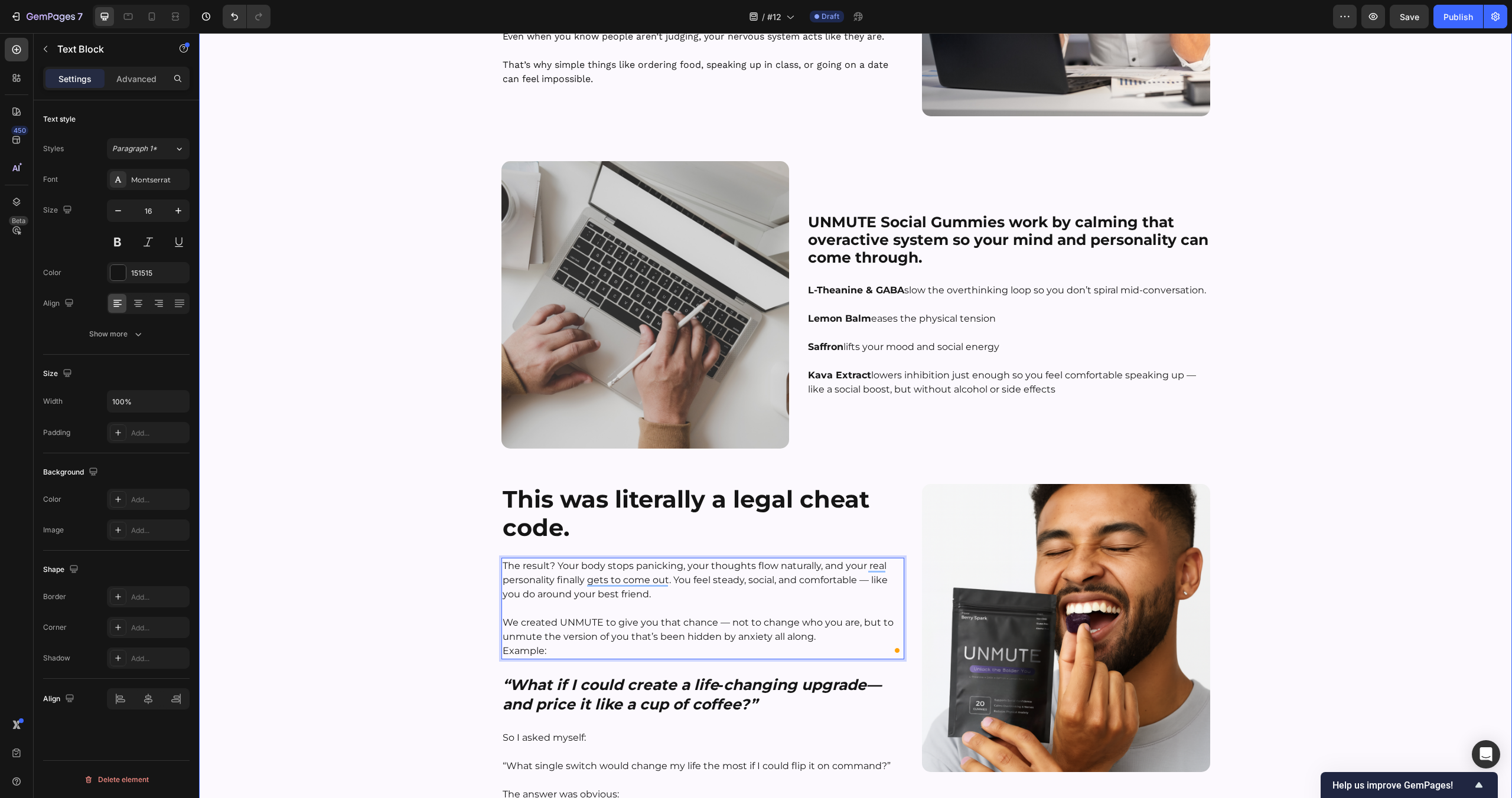
click at [415, 605] on div "⁠⁠⁠⁠⁠⁠⁠ The Science Behind [MEDICAL_DATA] — And Our Natural Fix That Works Head…" at bounding box center [856, 459] width 1313 height 1408
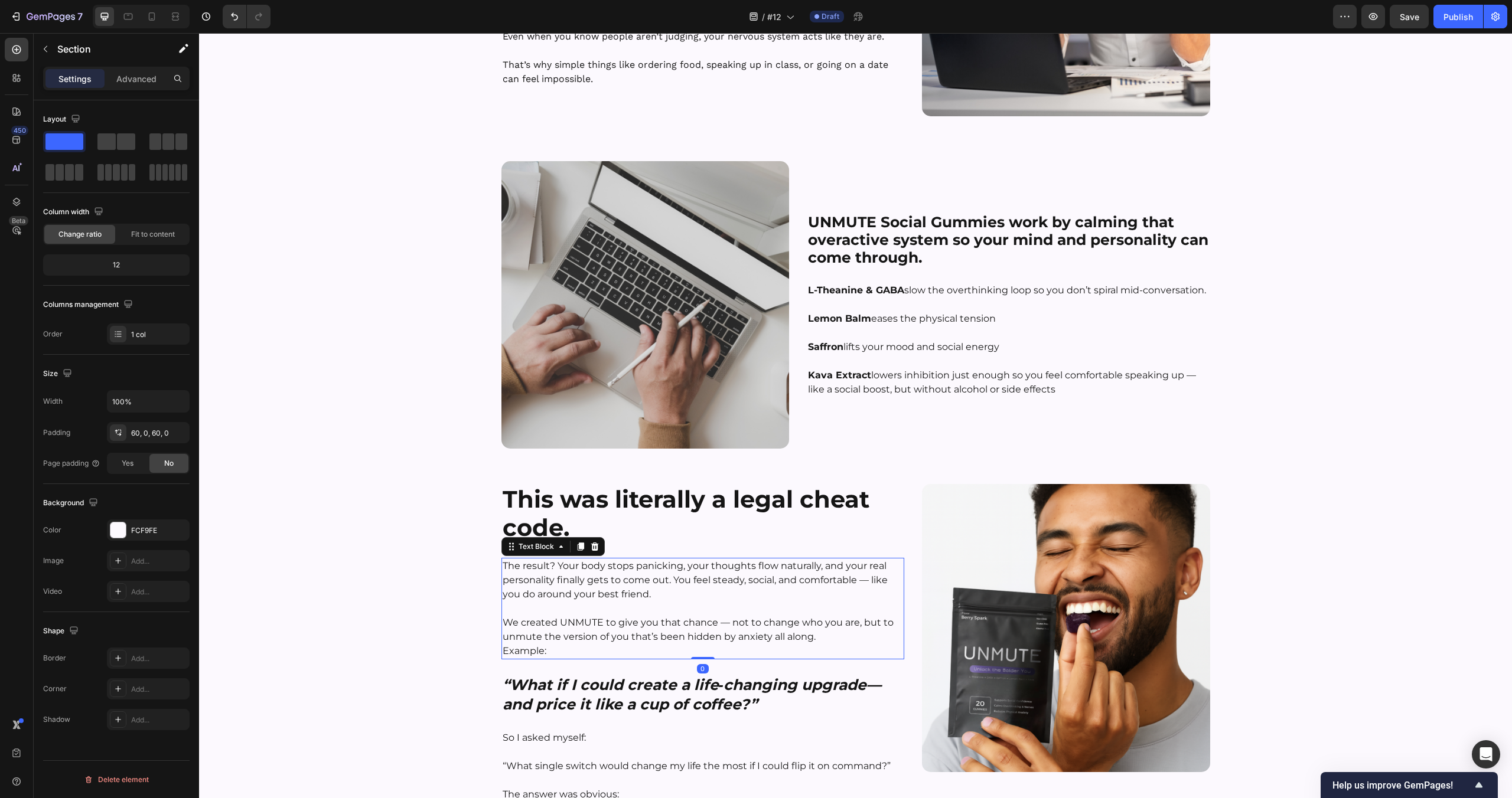
click at [603, 593] on p "The result? Your body stops panicking, your thoughts flow naturally, and your r…" at bounding box center [703, 580] width 401 height 42
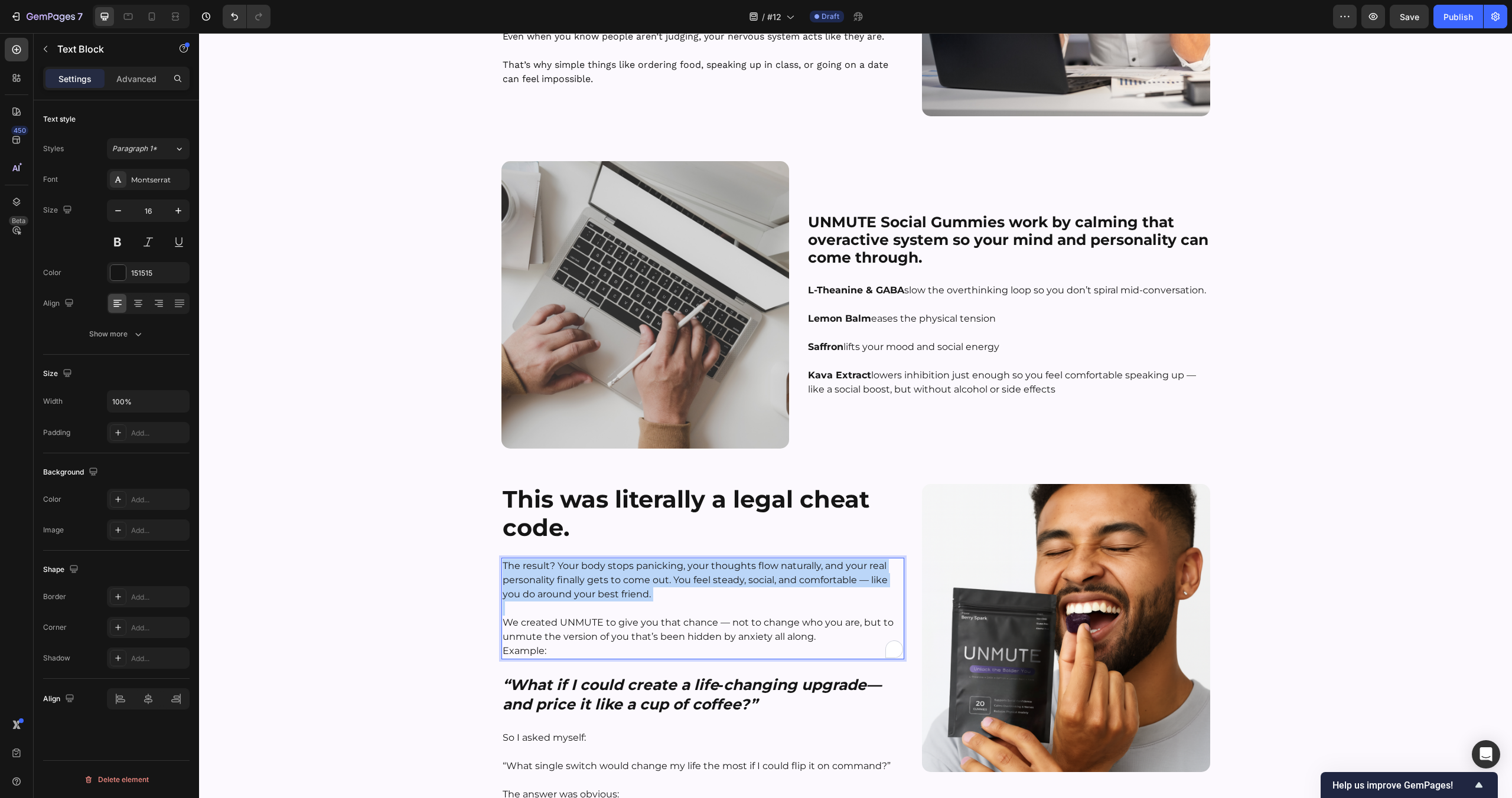
click at [603, 593] on p "The result? Your body stops panicking, your thoughts flow naturally, and your r…" at bounding box center [703, 580] width 401 height 42
click at [548, 583] on p "The result? Your body stops panicking, your thoughts flow naturally, and your r…" at bounding box center [703, 580] width 401 height 42
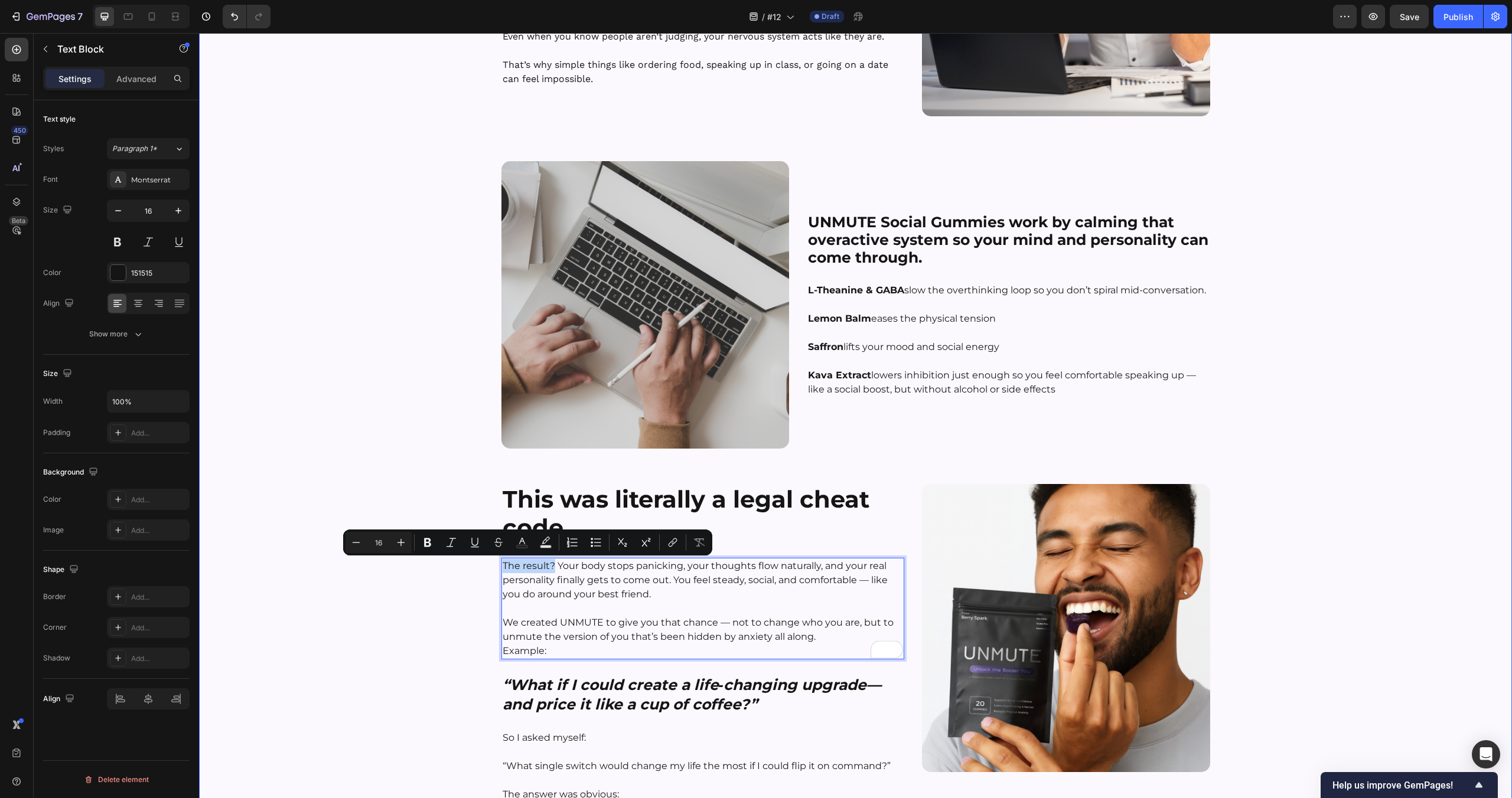
drag, startPoint x: 553, startPoint y: 565, endPoint x: 493, endPoint y: 565, distance: 60.0
click at [493, 565] on div "⁠⁠⁠⁠⁠⁠⁠ The Science Behind [MEDICAL_DATA] — And Our Natural Fix That Works Head…" at bounding box center [856, 459] width 1313 height 1408
copy p "The result?"
click at [618, 495] on strong "This was literally a legal cheat code." at bounding box center [686, 513] width 366 height 57
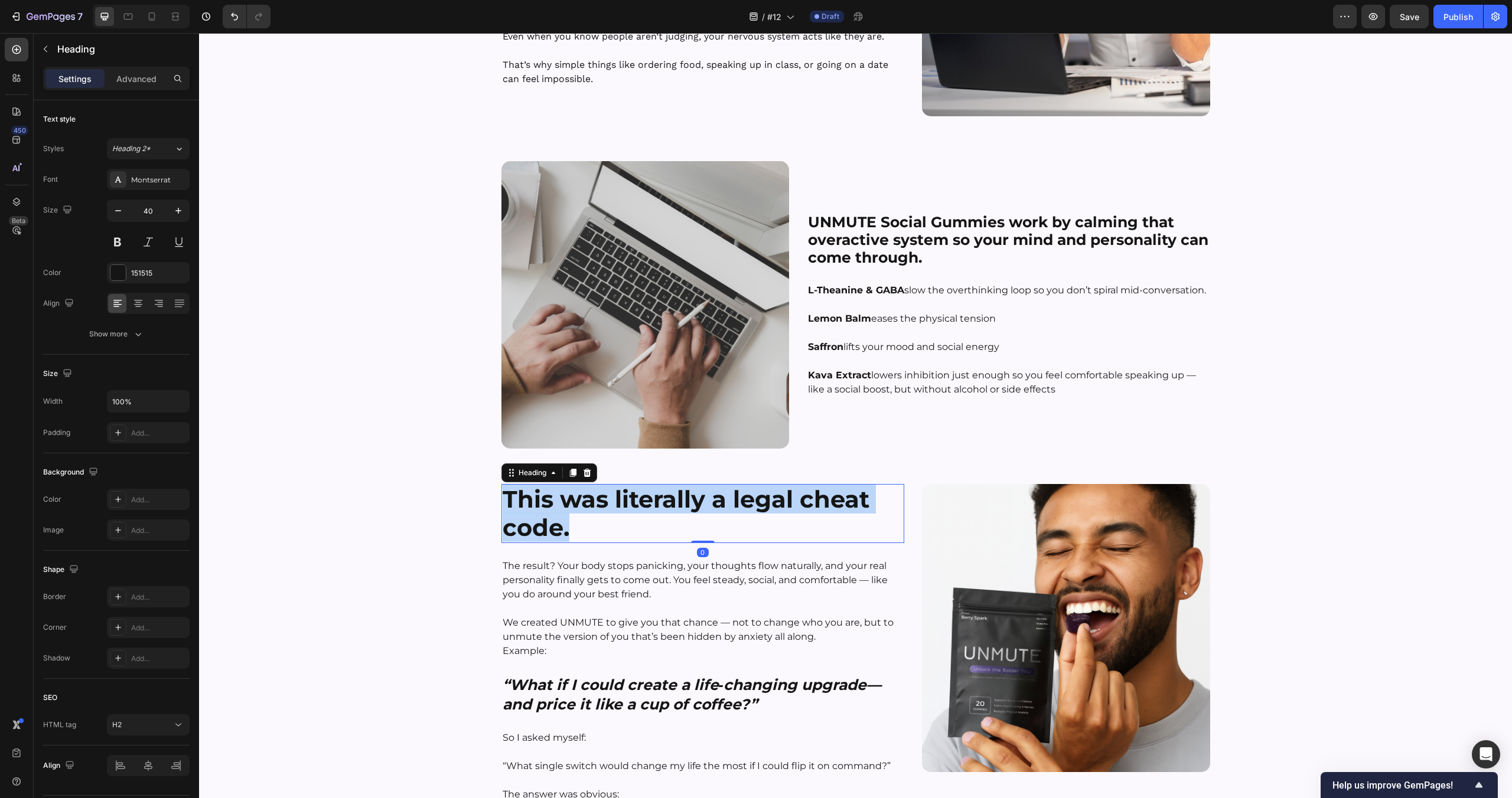
click at [618, 495] on strong "This was literally a legal cheat code." at bounding box center [686, 513] width 366 height 57
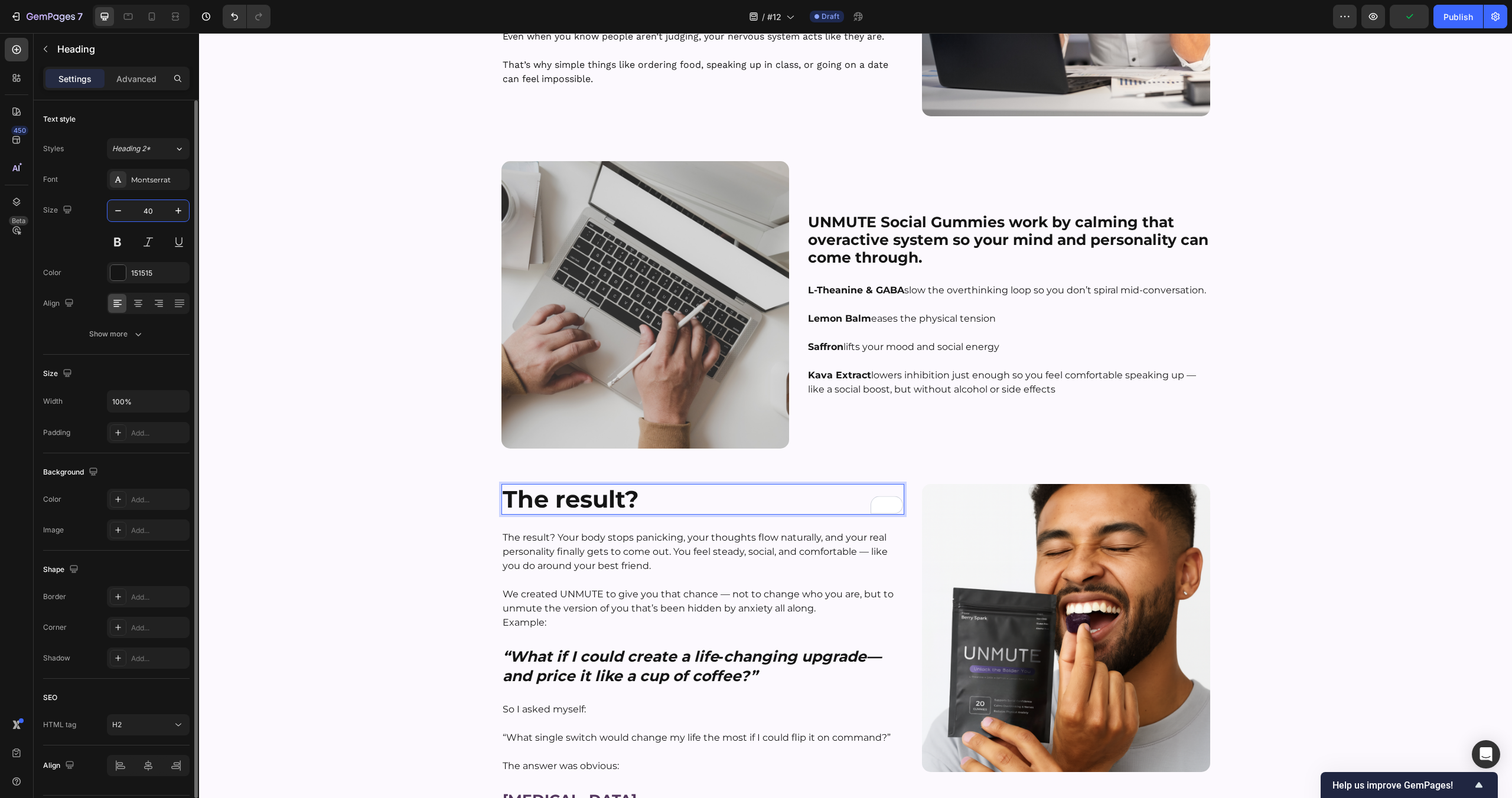
click at [153, 209] on input "40" at bounding box center [148, 210] width 39 height 21
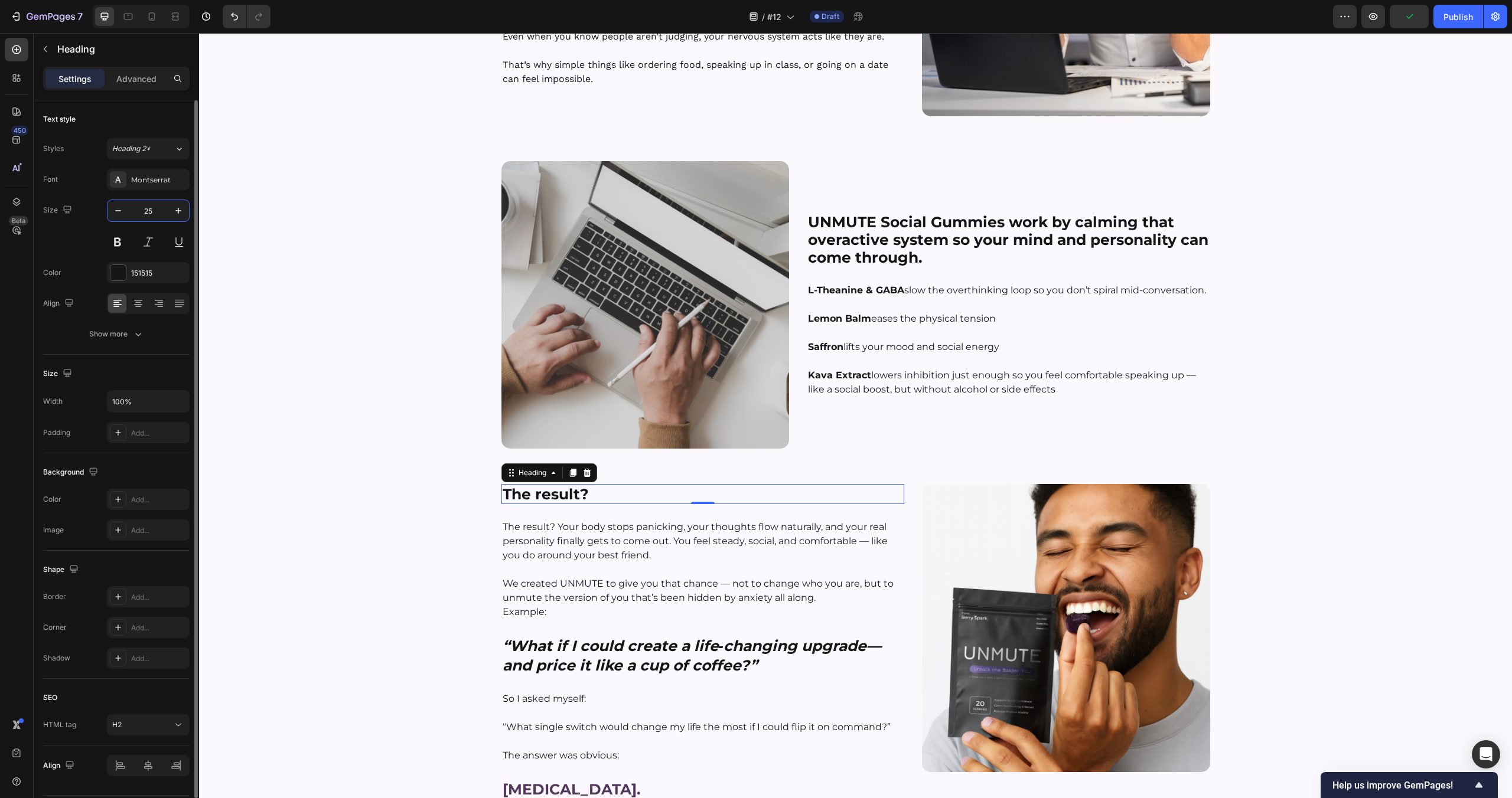
type input "25"
click at [383, 599] on div "⁠⁠⁠⁠⁠⁠⁠ The Science Behind [MEDICAL_DATA] — And Our Natural Fix That Works Head…" at bounding box center [856, 439] width 1313 height 1369
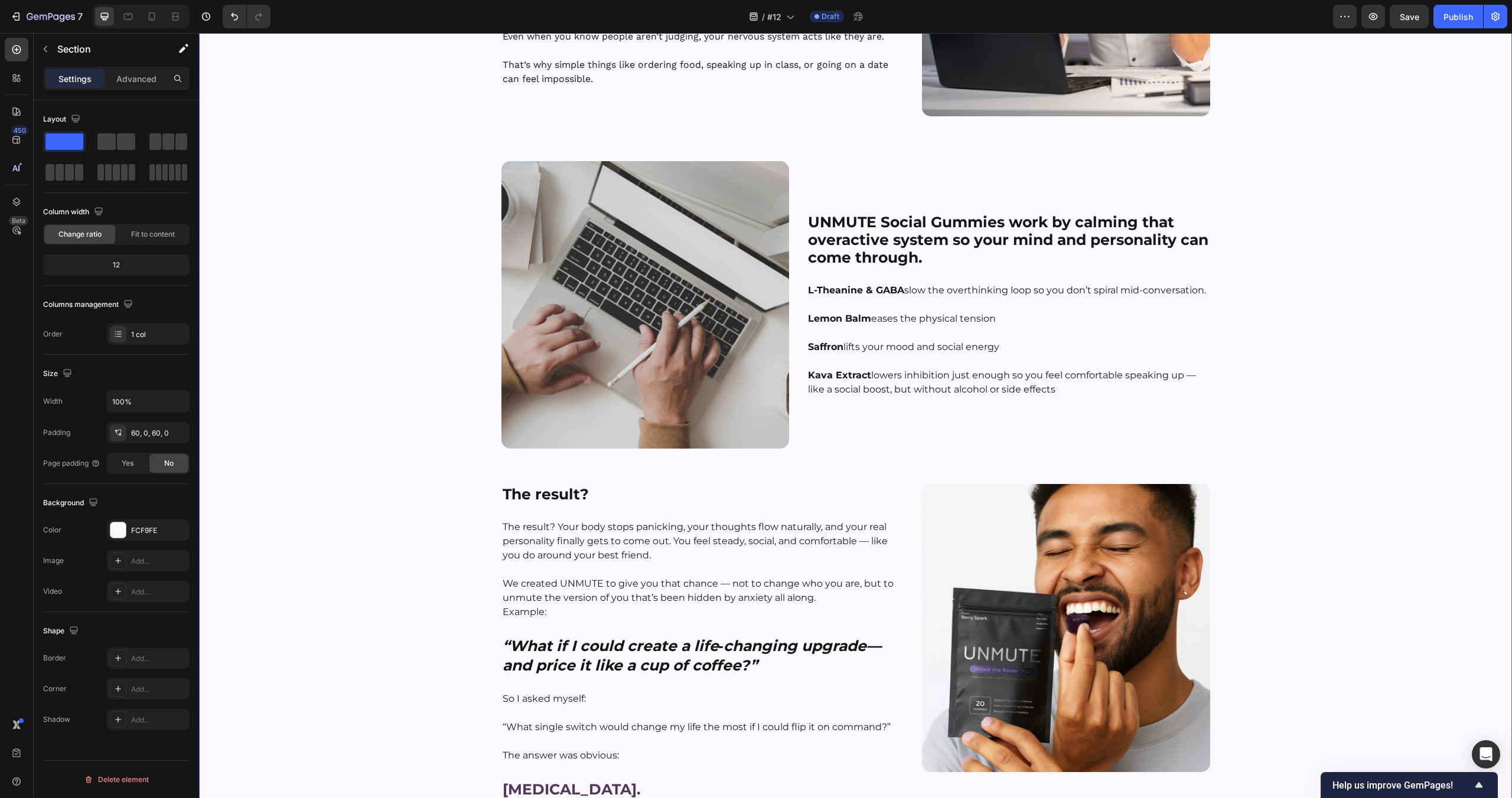
click at [613, 533] on p "The result? Your body stops panicking, your thoughts flow naturally, and your r…" at bounding box center [703, 542] width 401 height 42
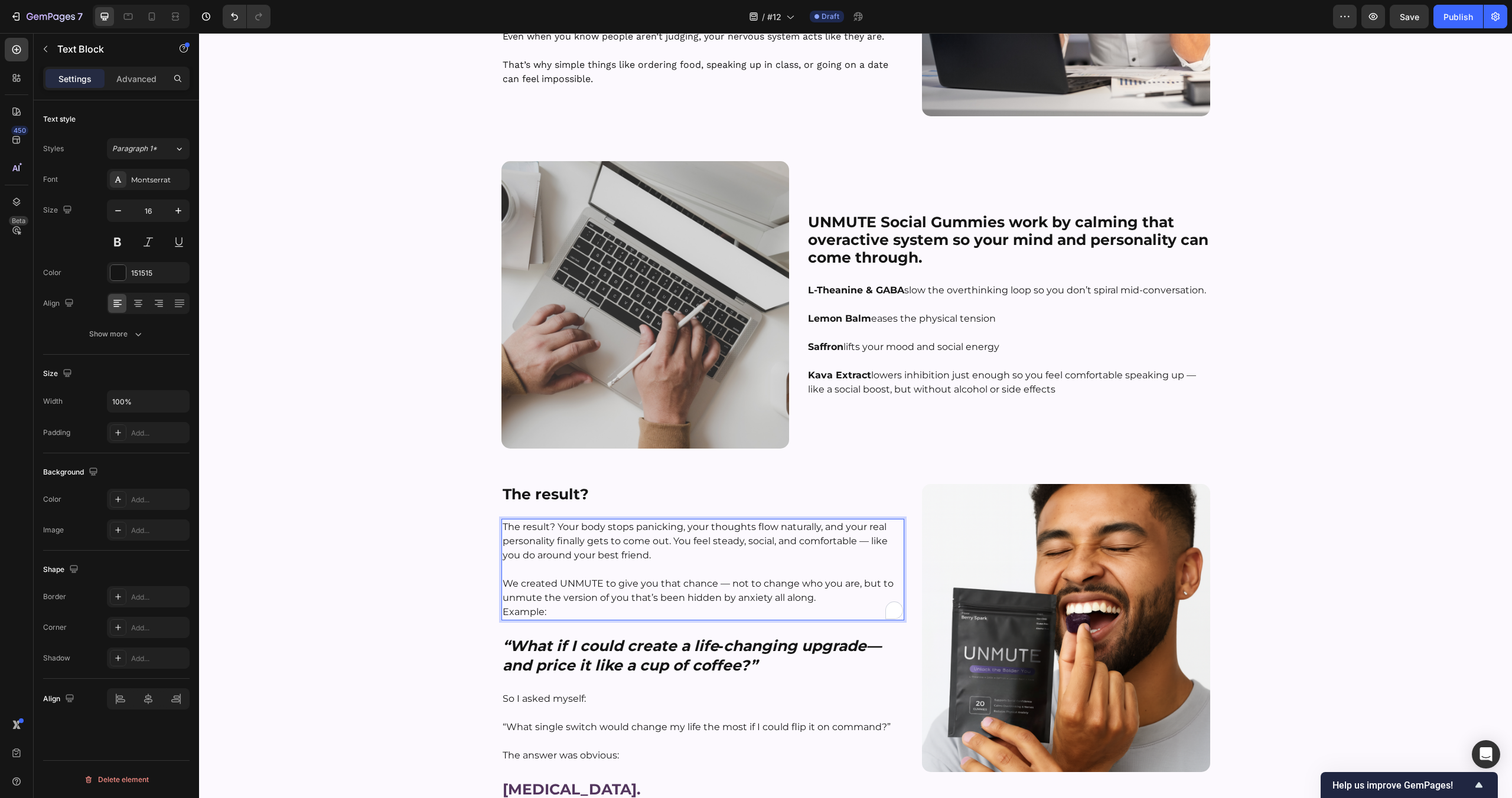
click at [554, 527] on p "The result? Your body stops panicking, your thoughts flow naturally, and your r…" at bounding box center [703, 542] width 401 height 42
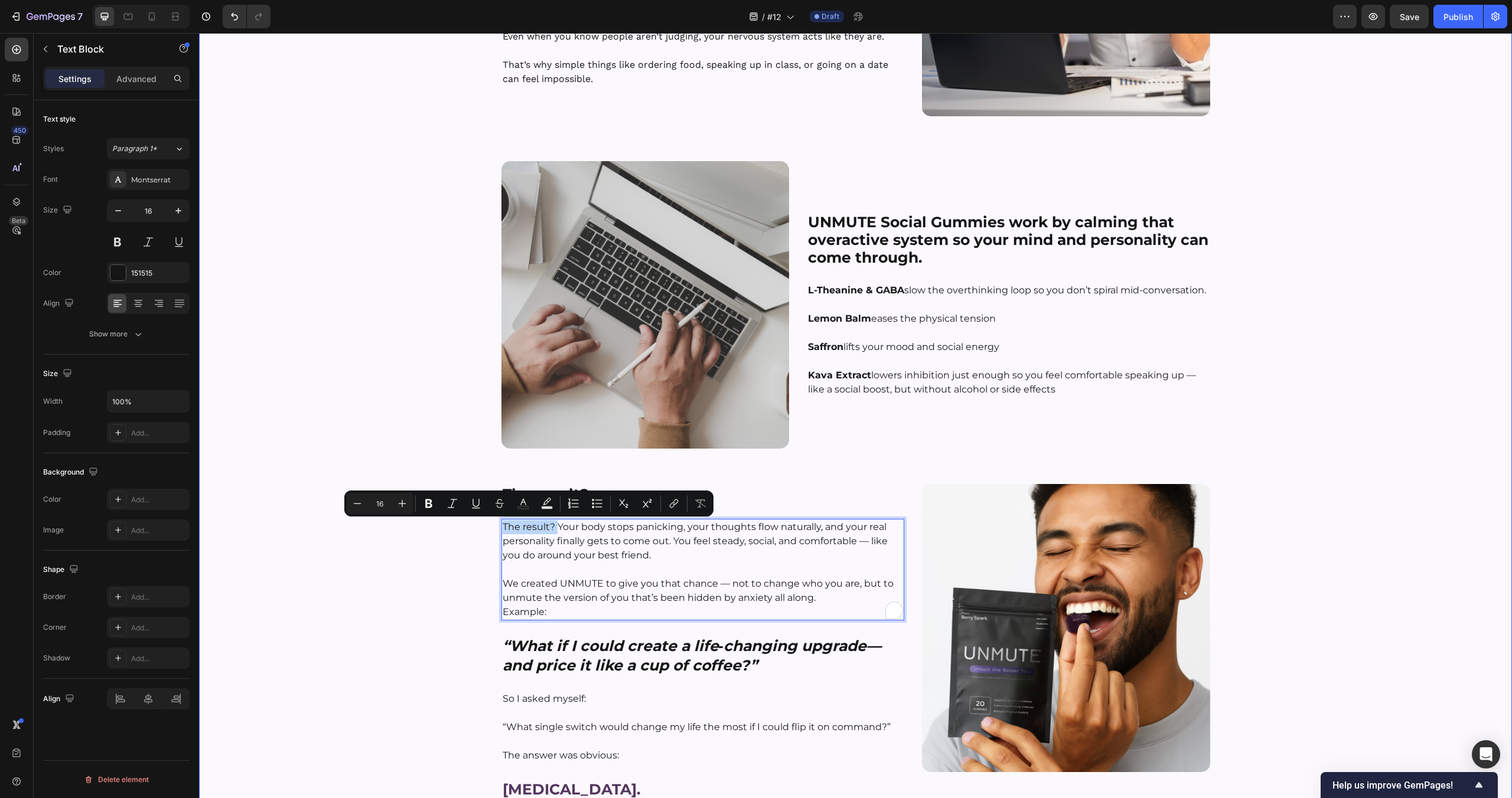
drag, startPoint x: 558, startPoint y: 529, endPoint x: 475, endPoint y: 523, distance: 83.2
click at [475, 523] on div "⁠⁠⁠⁠⁠⁠⁠ The Science Behind [MEDICAL_DATA] — And Our Natural Fix That Works Head…" at bounding box center [856, 439] width 1313 height 1369
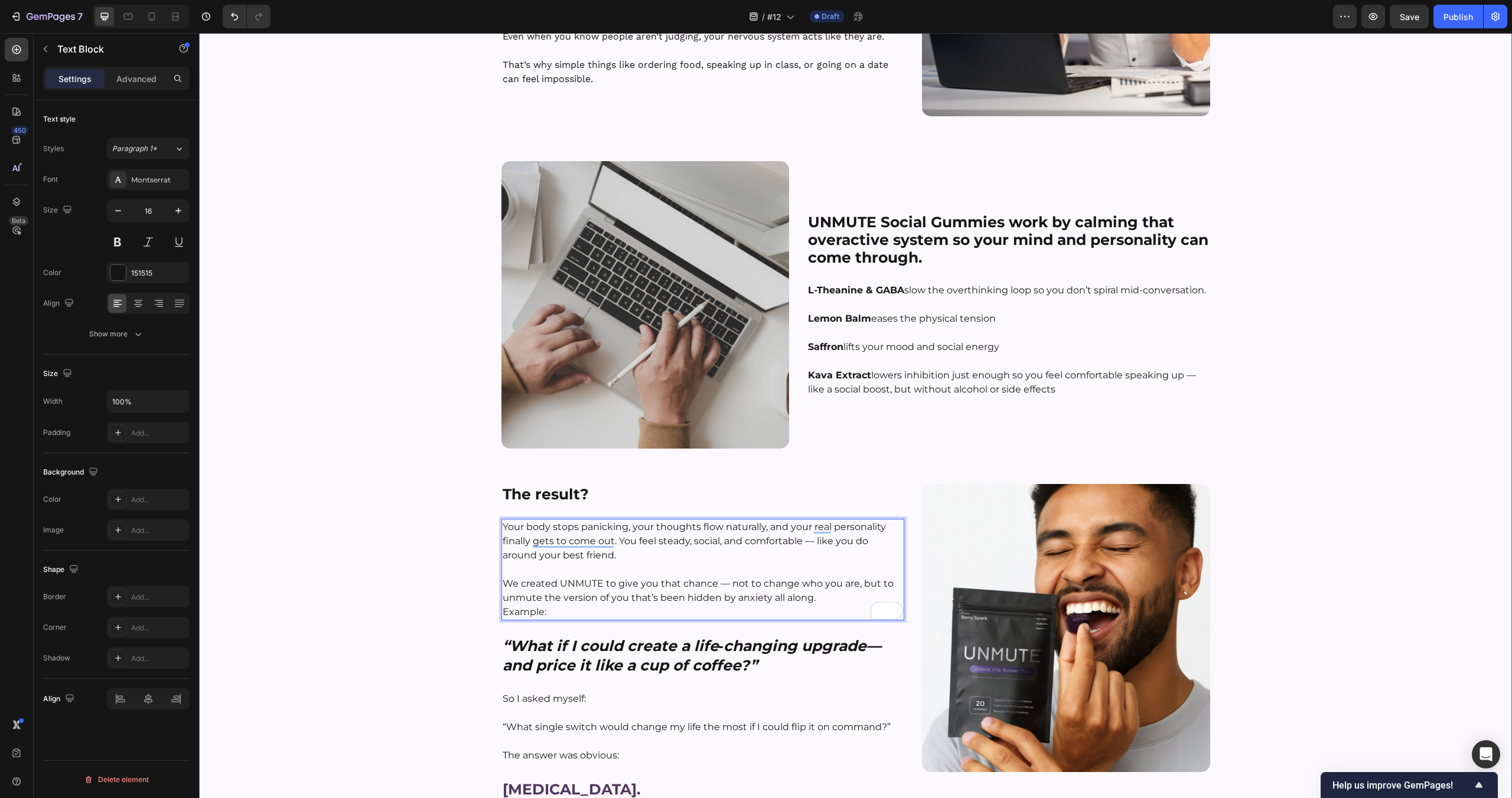
click at [390, 530] on div "⁠⁠⁠⁠⁠⁠⁠ The Science Behind [MEDICAL_DATA] — And Our Natural Fix That Works Head…" at bounding box center [856, 439] width 1313 height 1369
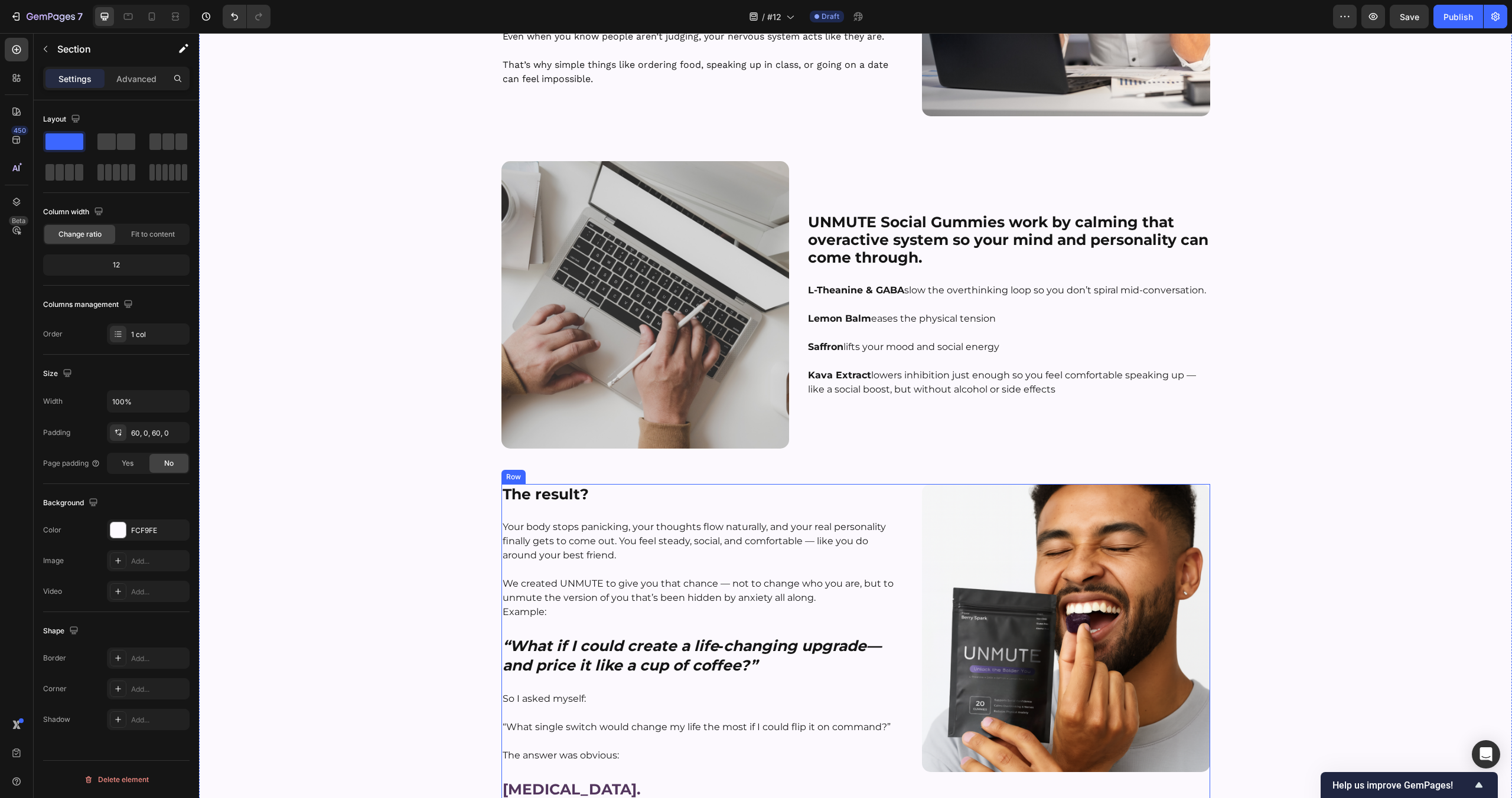
click at [591, 511] on div "⁠⁠⁠⁠⁠⁠⁠ The result? Heading Your body stops panicking, your thoughts flow natur…" at bounding box center [702, 642] width 403 height 316
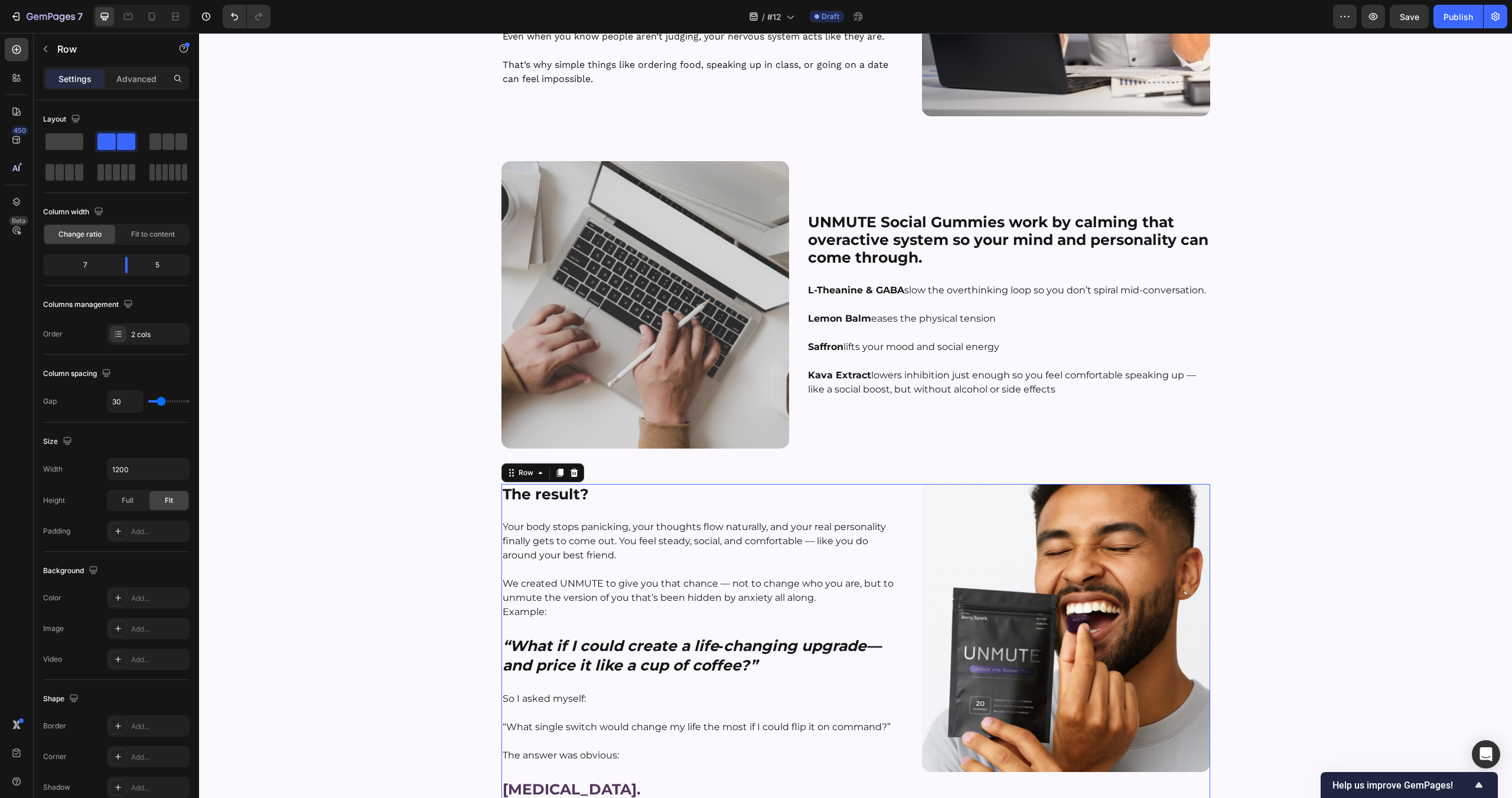
click at [617, 488] on p "⁠⁠⁠⁠⁠⁠⁠ The result?" at bounding box center [703, 494] width 401 height 18
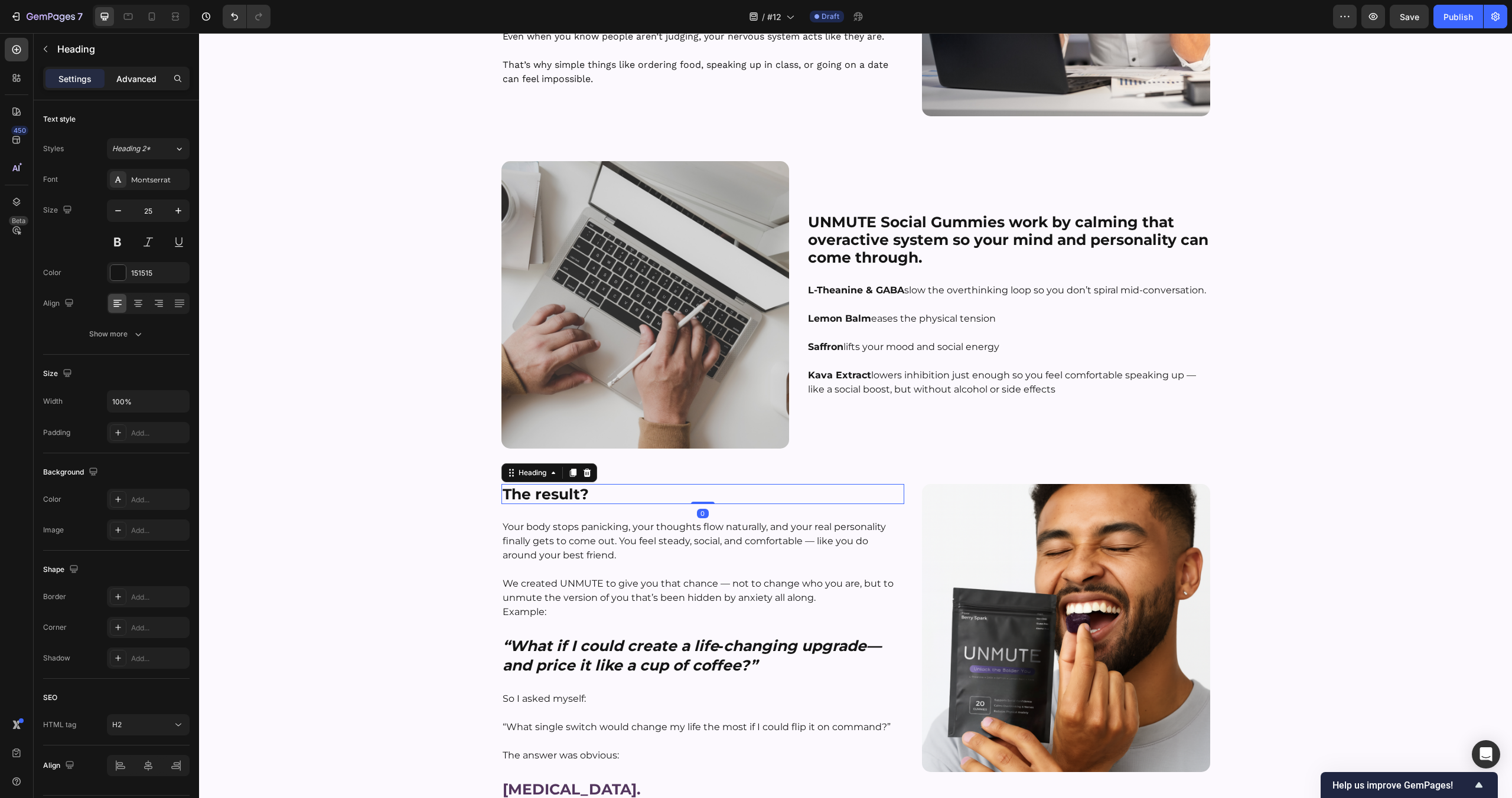
click at [138, 75] on p "Advanced" at bounding box center [137, 78] width 41 height 12
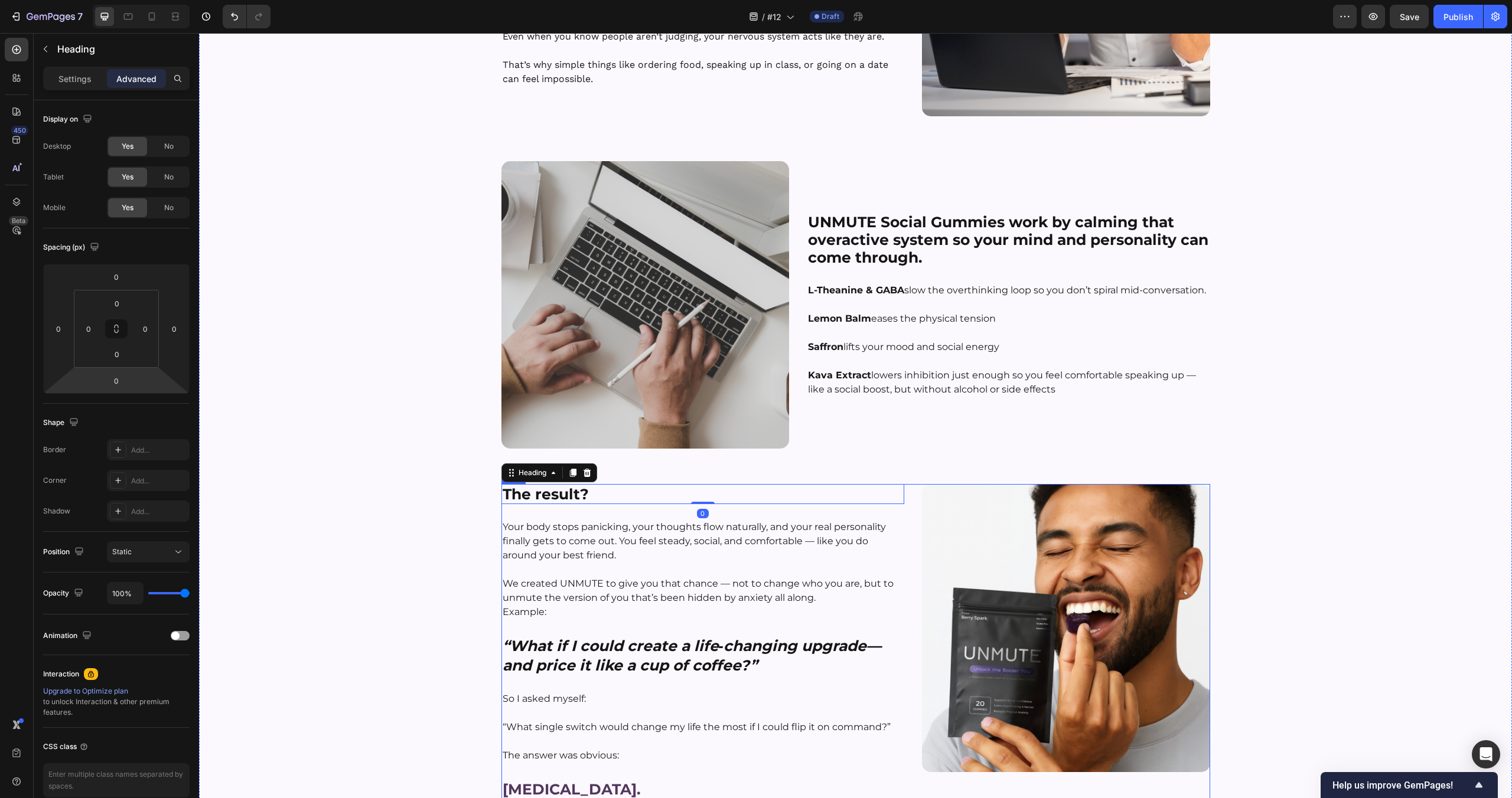
click at [648, 505] on div "⁠⁠⁠⁠⁠⁠⁠ The result? Heading 0 Your body stops panicking, your thoughts flow nat…" at bounding box center [702, 642] width 403 height 316
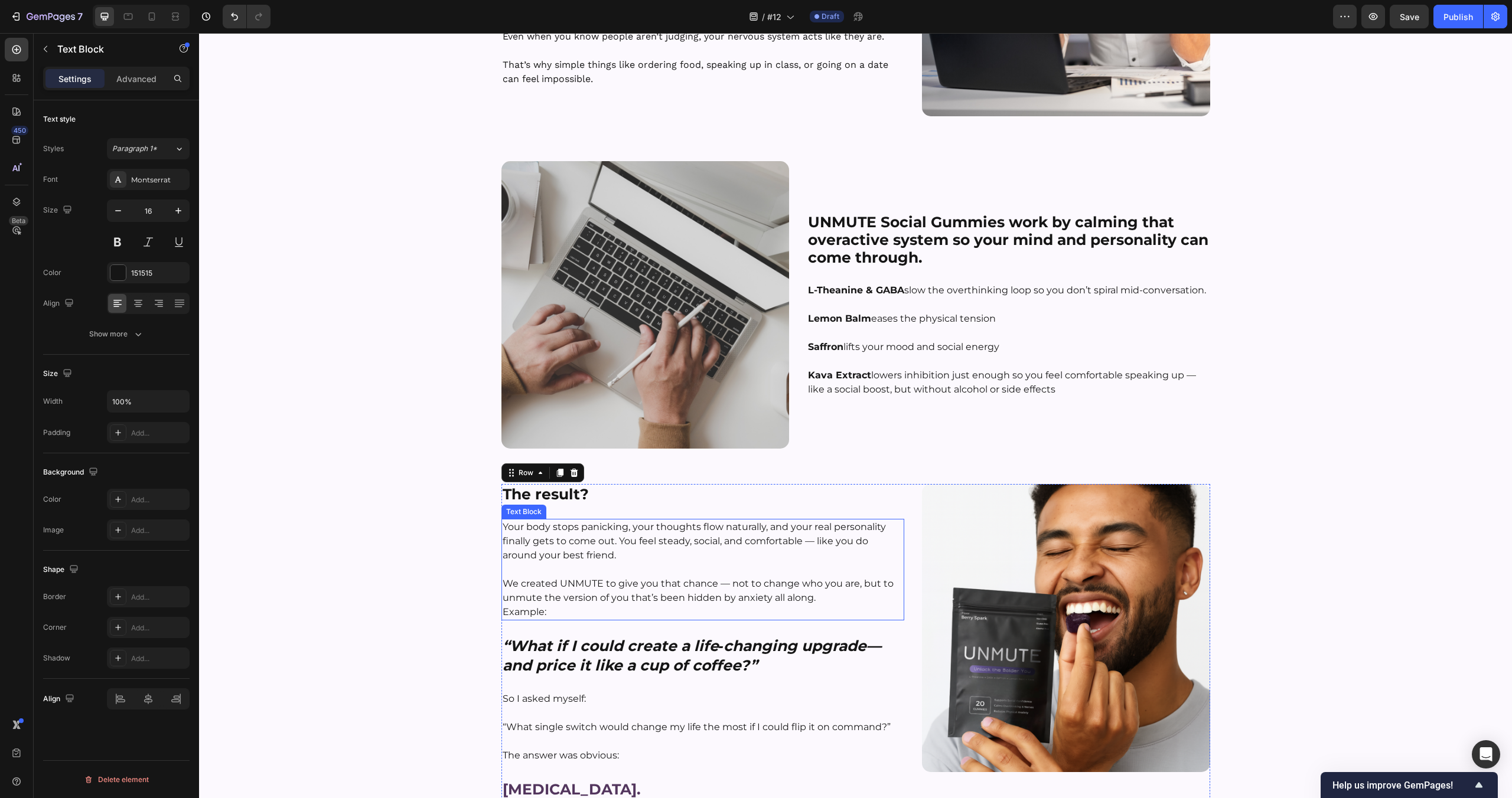
click at [648, 553] on p "Your body stops panicking, your thoughts flow naturally, and your real personal…" at bounding box center [703, 542] width 401 height 42
click at [144, 77] on p "Advanced" at bounding box center [137, 78] width 41 height 12
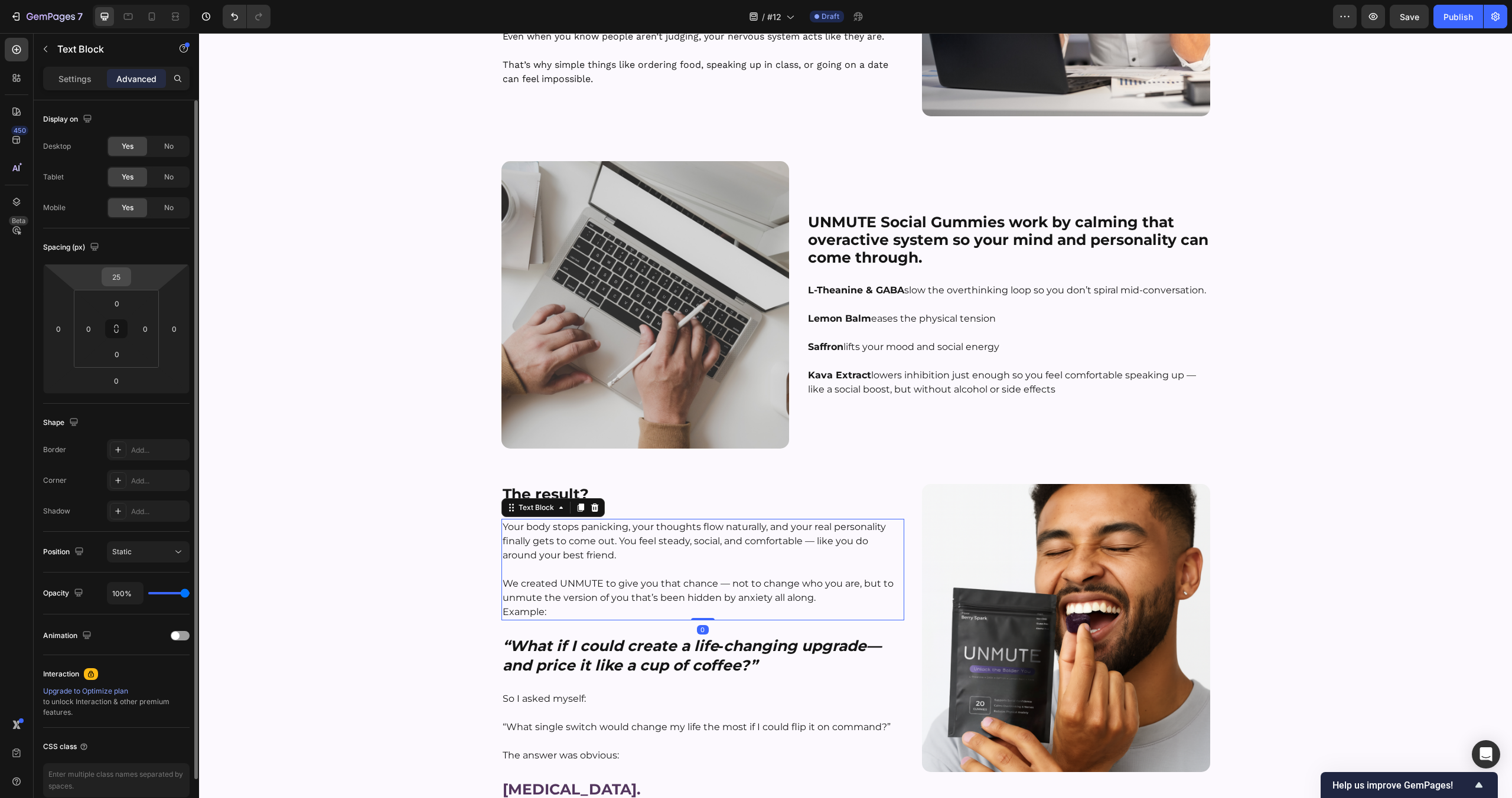
click at [122, 274] on input "25" at bounding box center [116, 277] width 24 height 18
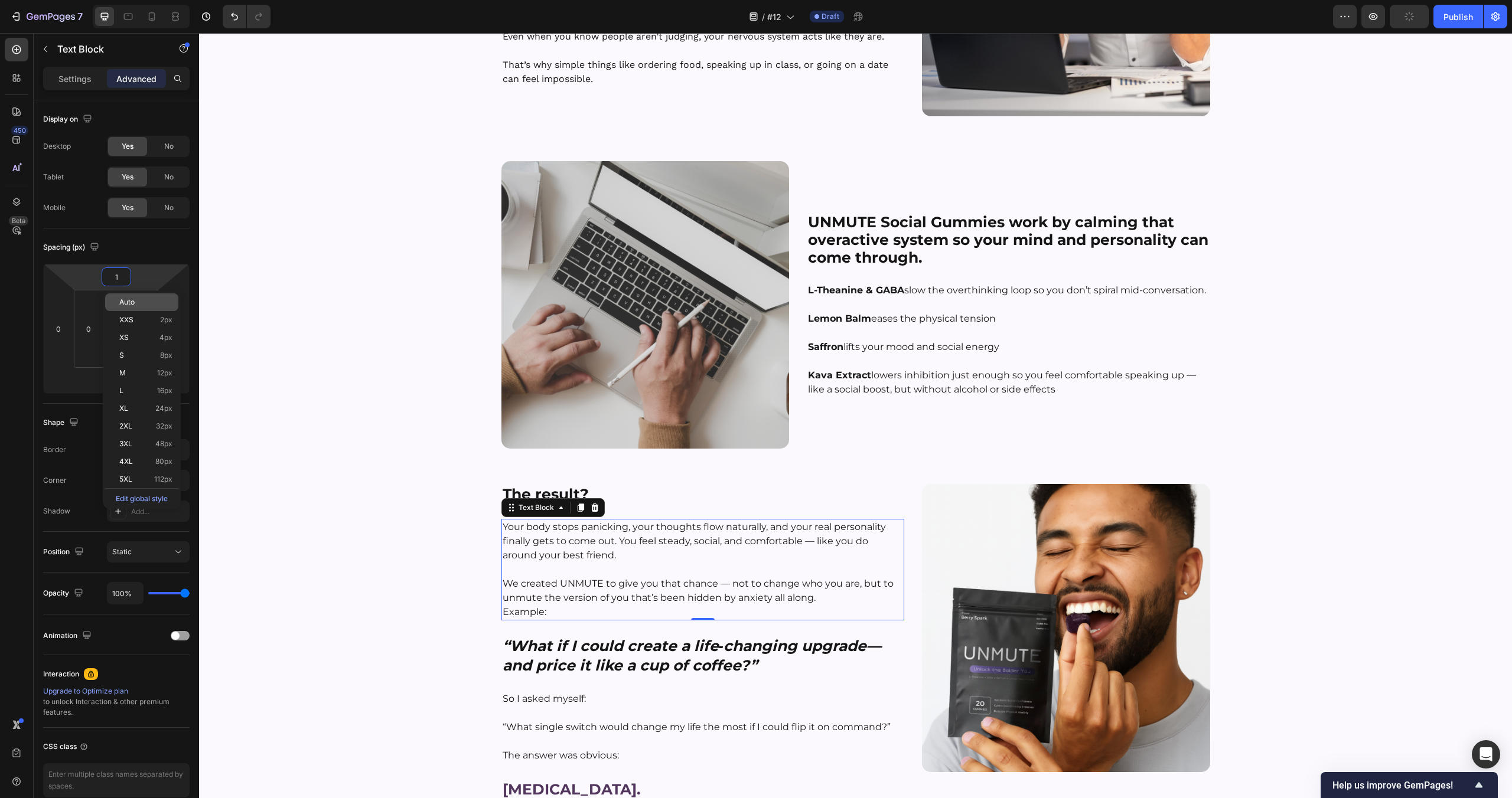
type input "15"
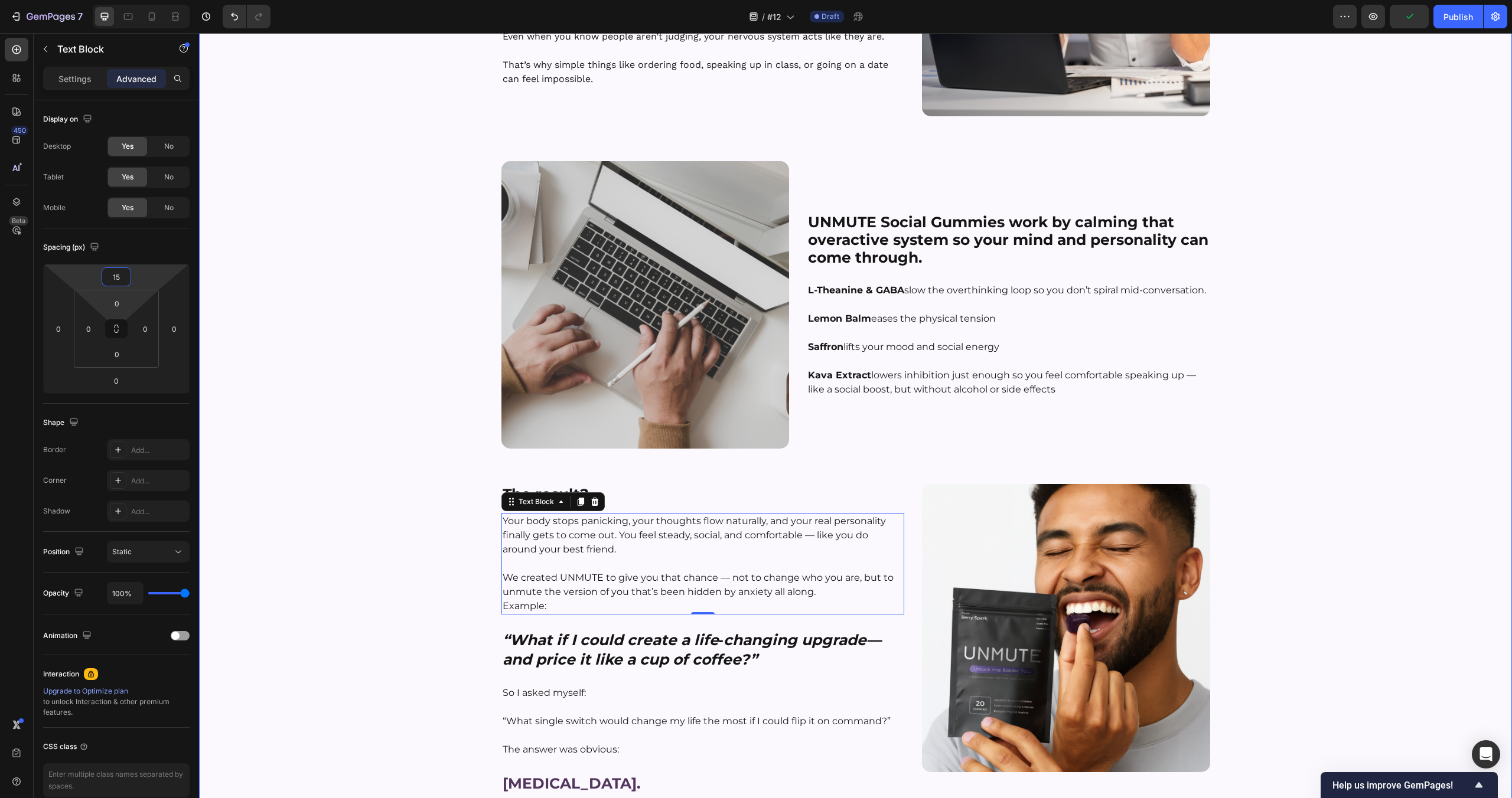
click at [372, 619] on div "⁠⁠⁠⁠⁠⁠⁠ The Science Behind [MEDICAL_DATA] — And Our Natural Fix That Works Head…" at bounding box center [856, 436] width 1313 height 1364
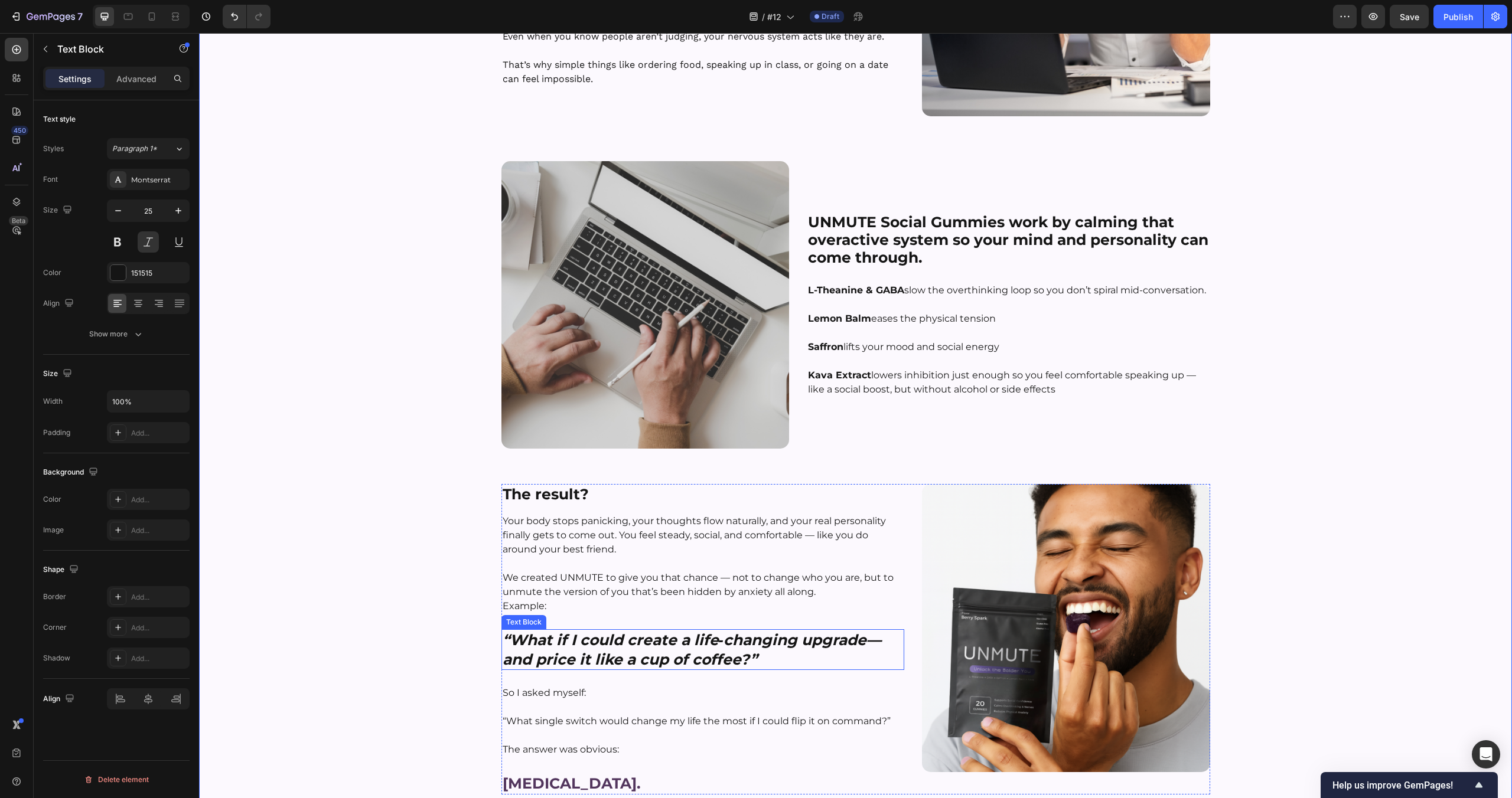
click at [603, 634] on strong "“What if I could create a life‑changing upgrade—and price it like a cup of coff…" at bounding box center [692, 649] width 378 height 37
click at [597, 616] on icon at bounding box center [594, 618] width 9 height 9
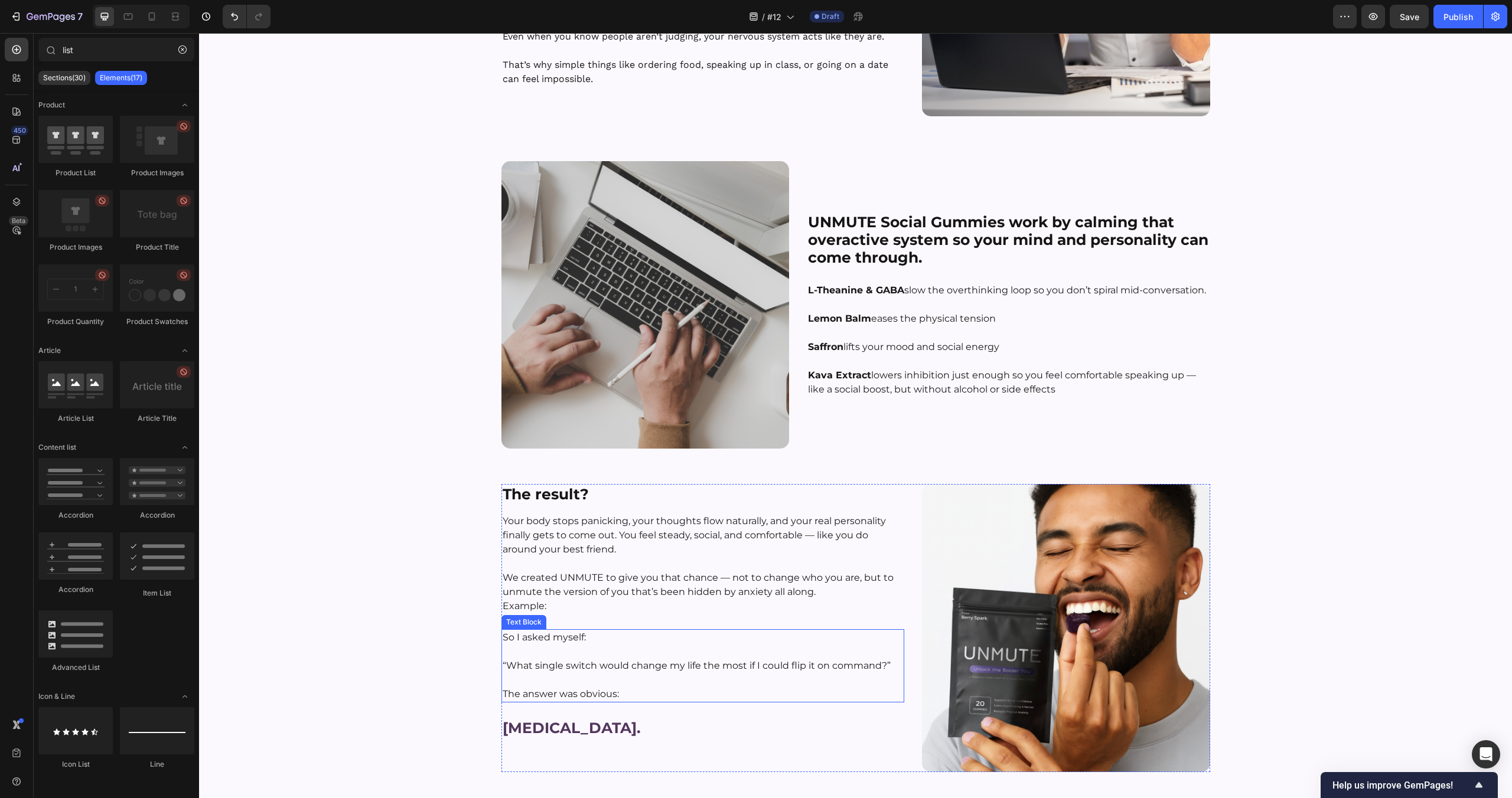
click at [629, 665] on p "“What single switch would change my life the most if I could flip it on command…" at bounding box center [703, 665] width 401 height 14
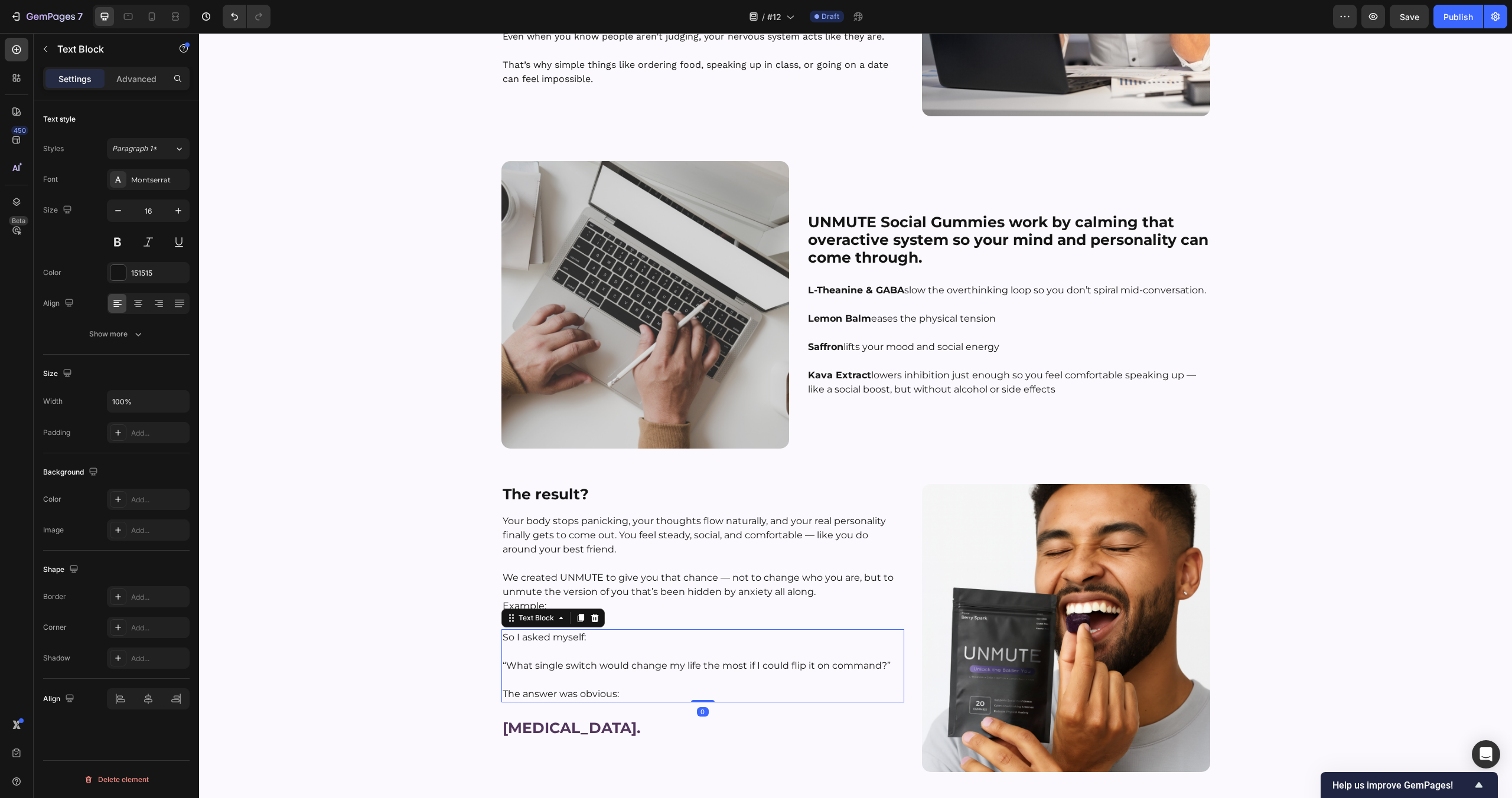
click at [599, 622] on div at bounding box center [594, 617] width 14 height 14
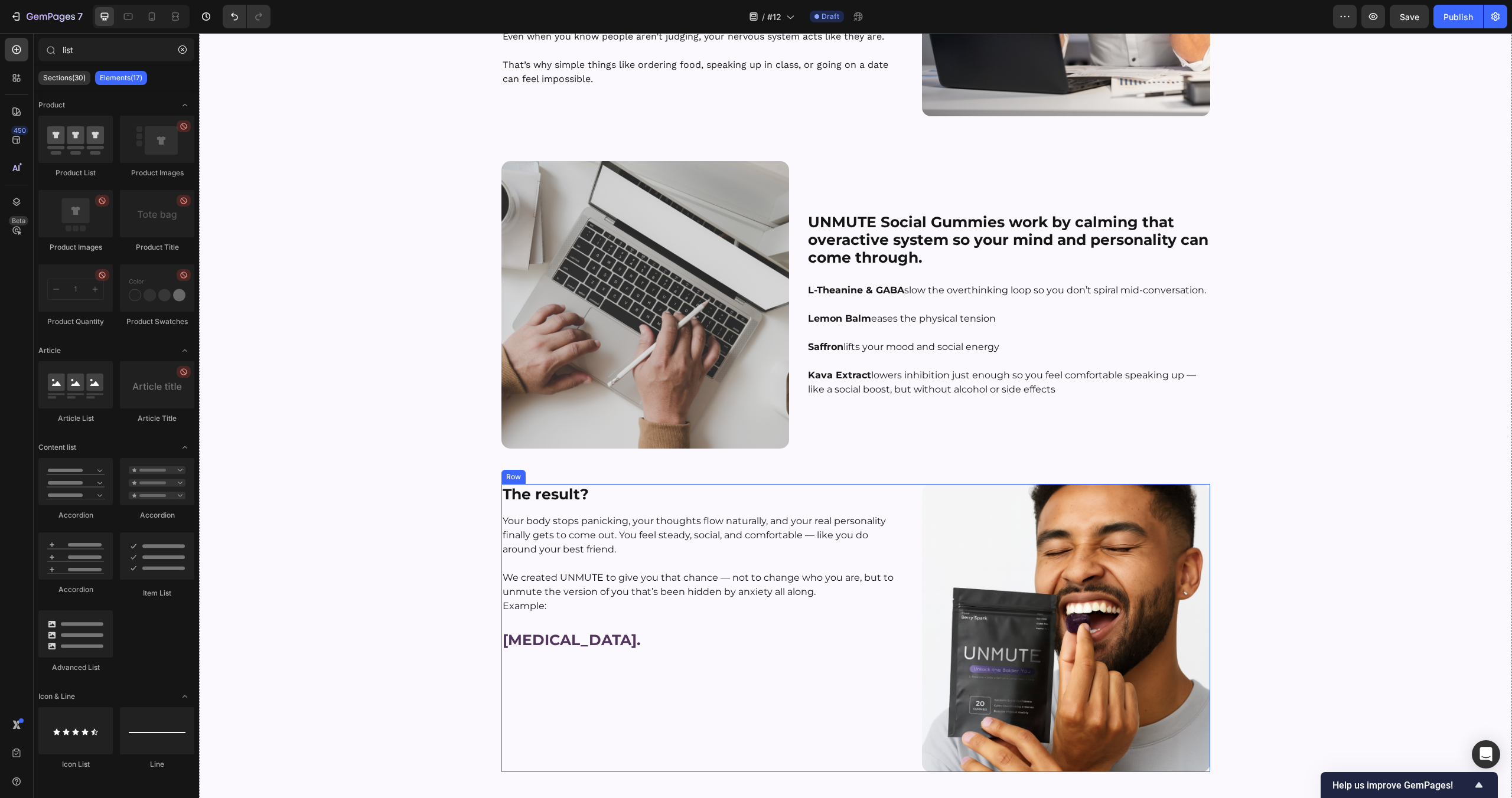
click at [657, 638] on p "[MEDICAL_DATA]." at bounding box center [703, 639] width 401 height 19
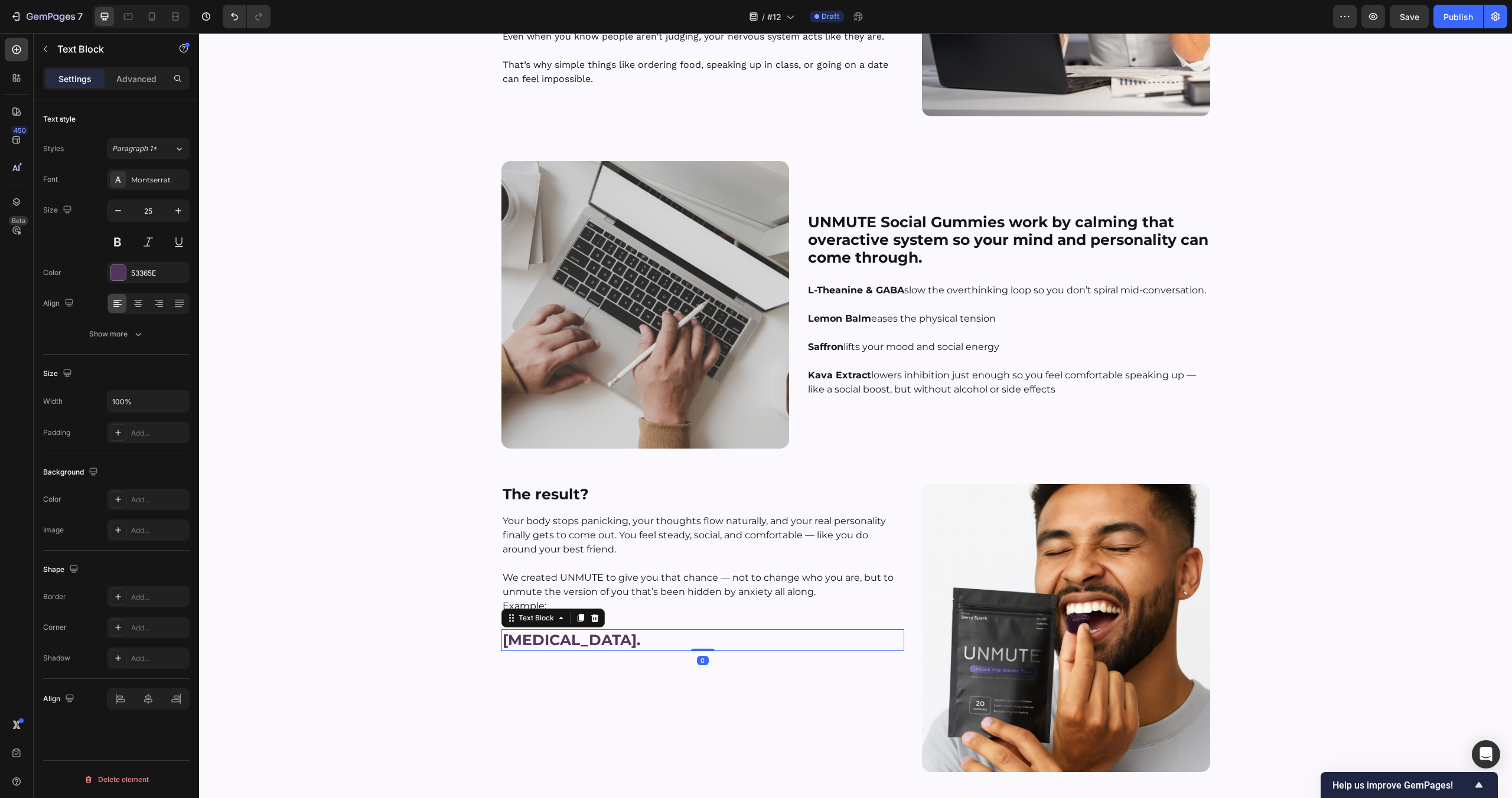
drag, startPoint x: 595, startPoint y: 613, endPoint x: 432, endPoint y: 613, distance: 163.0
click at [594, 613] on icon at bounding box center [594, 618] width 9 height 9
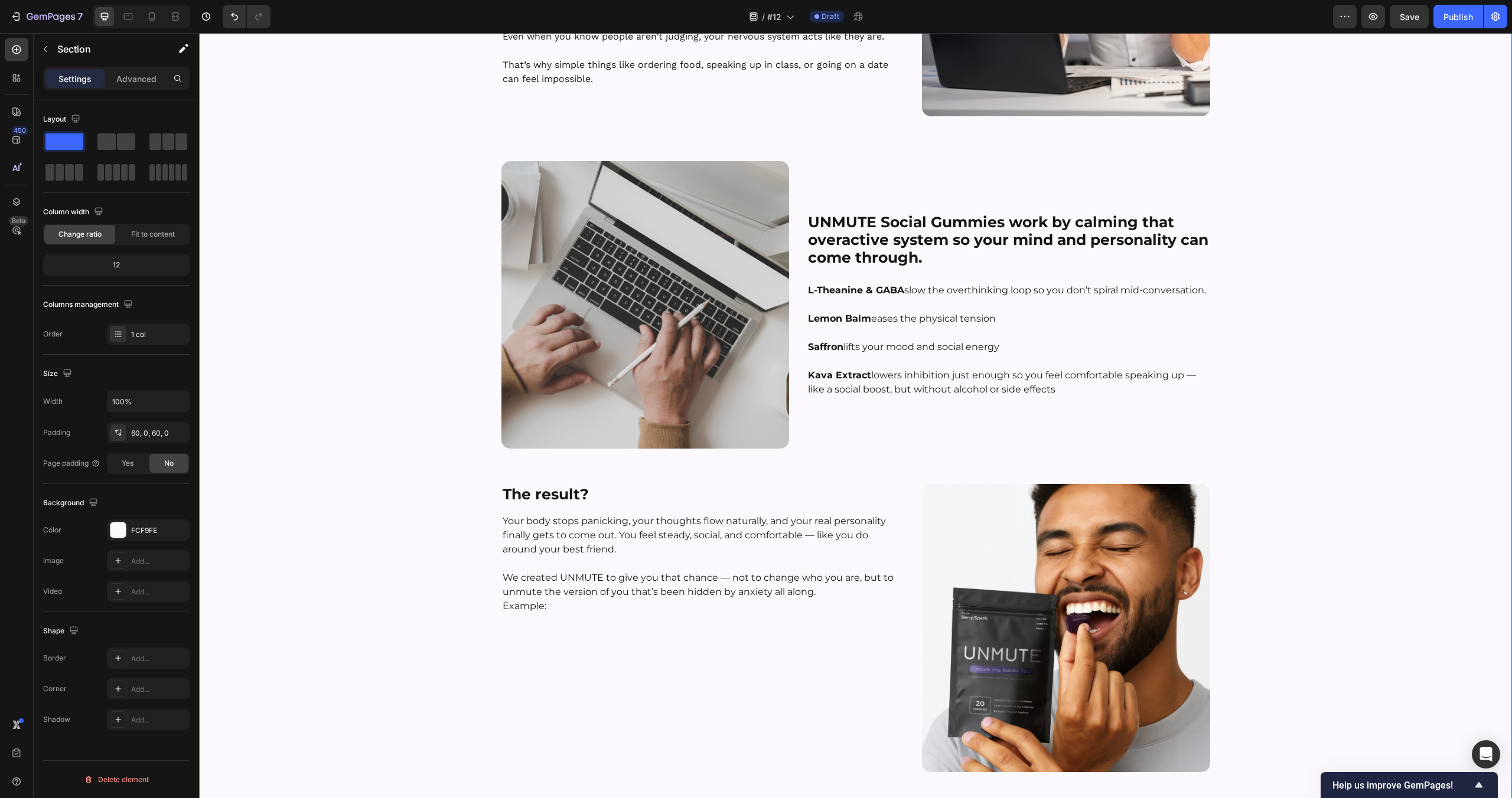
click at [366, 613] on div "⁠⁠⁠⁠⁠⁠⁠ The Science Behind [MEDICAL_DATA] — And Our Natural Fix That Works Head…" at bounding box center [856, 424] width 1313 height 1340
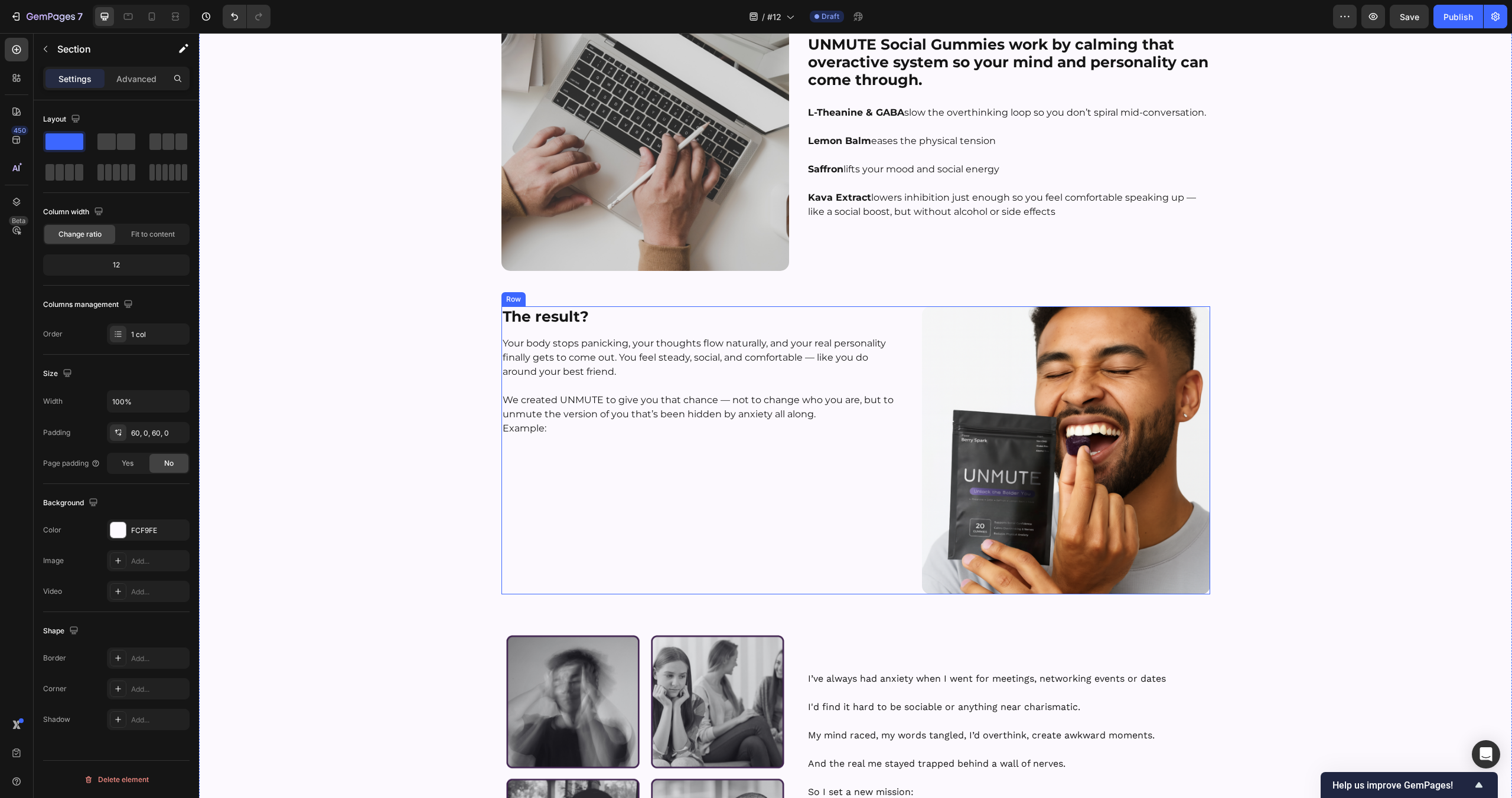
scroll to position [1573, 0]
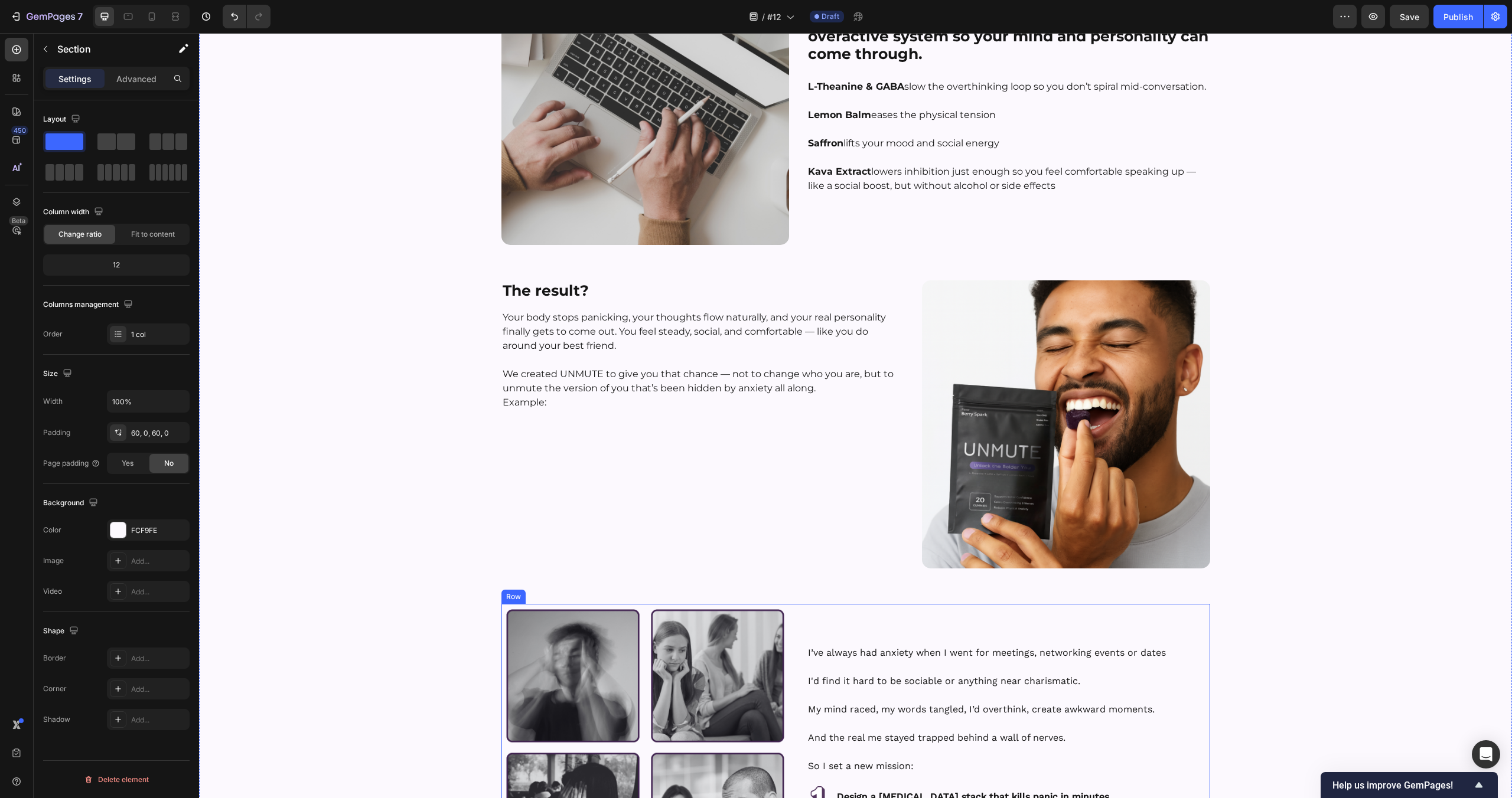
click at [880, 634] on div "I’ve always had anxiety when I went for meetings, networking events or dates I'…" at bounding box center [1008, 748] width 403 height 288
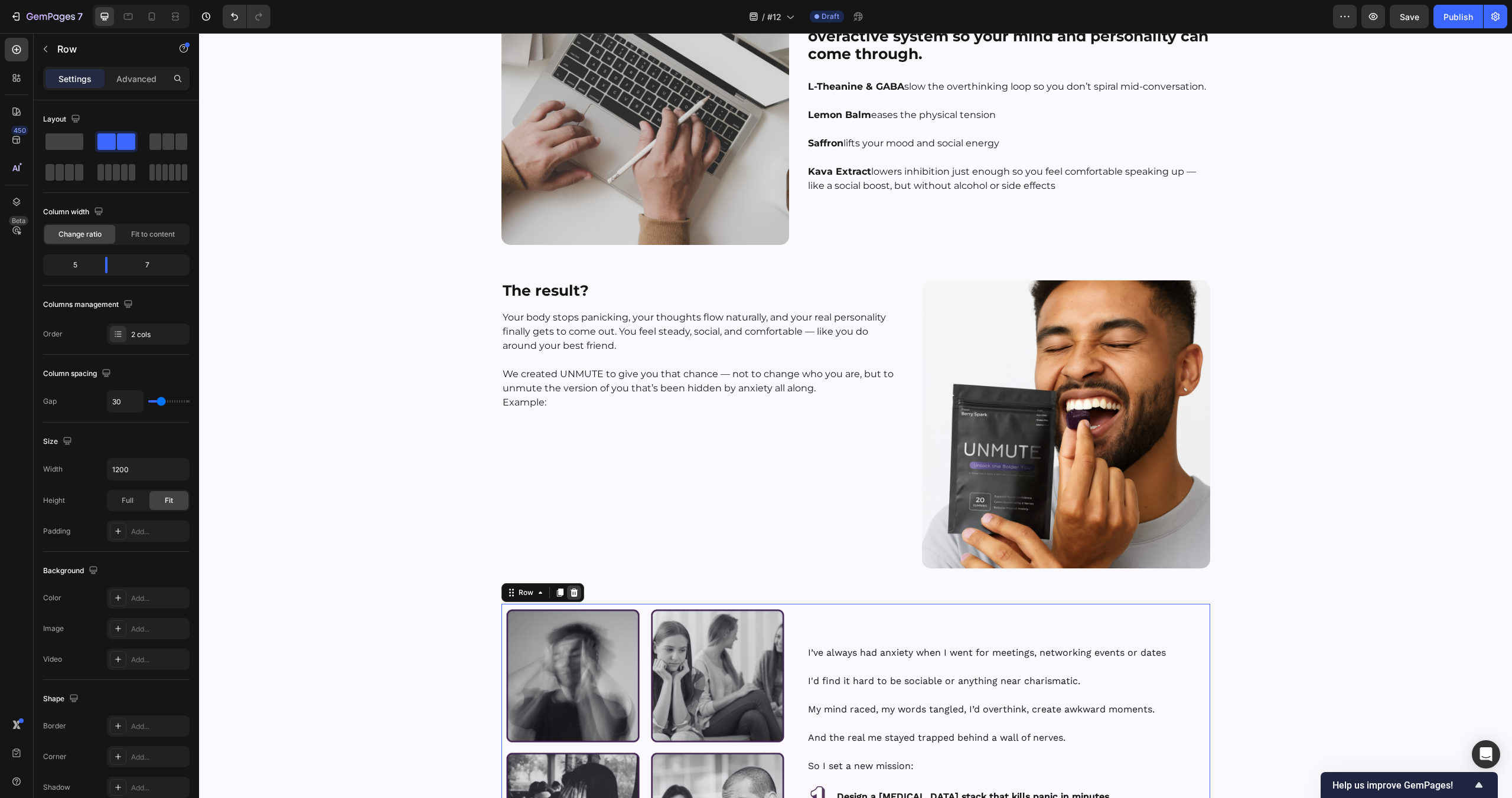
click at [578, 594] on icon at bounding box center [574, 592] width 9 height 9
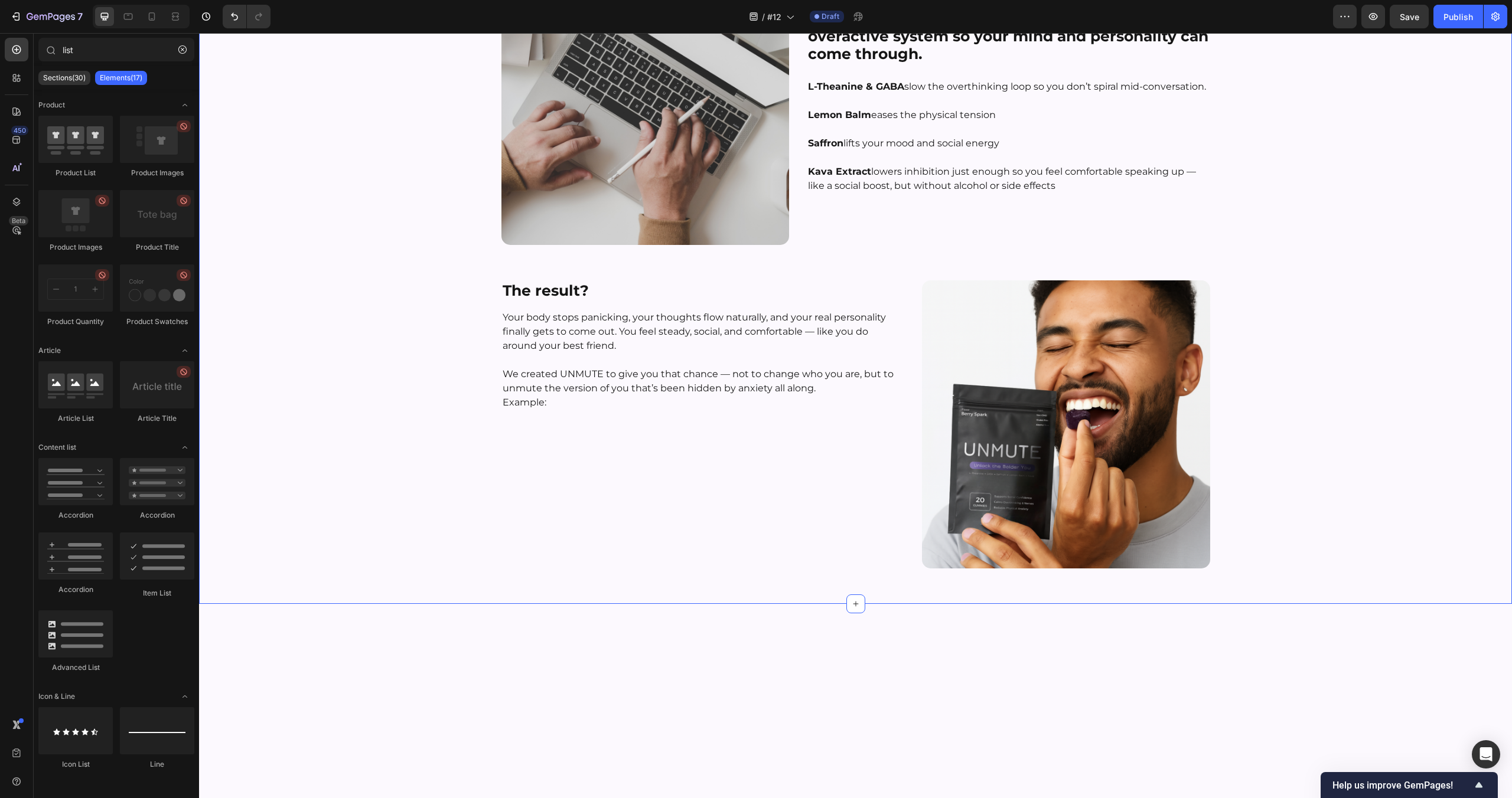
click at [503, 589] on div "⁠⁠⁠⁠⁠⁠⁠ The Science Behind [MEDICAL_DATA] — And Our Natural Fix That Works Head…" at bounding box center [856, 60] width 1313 height 1089
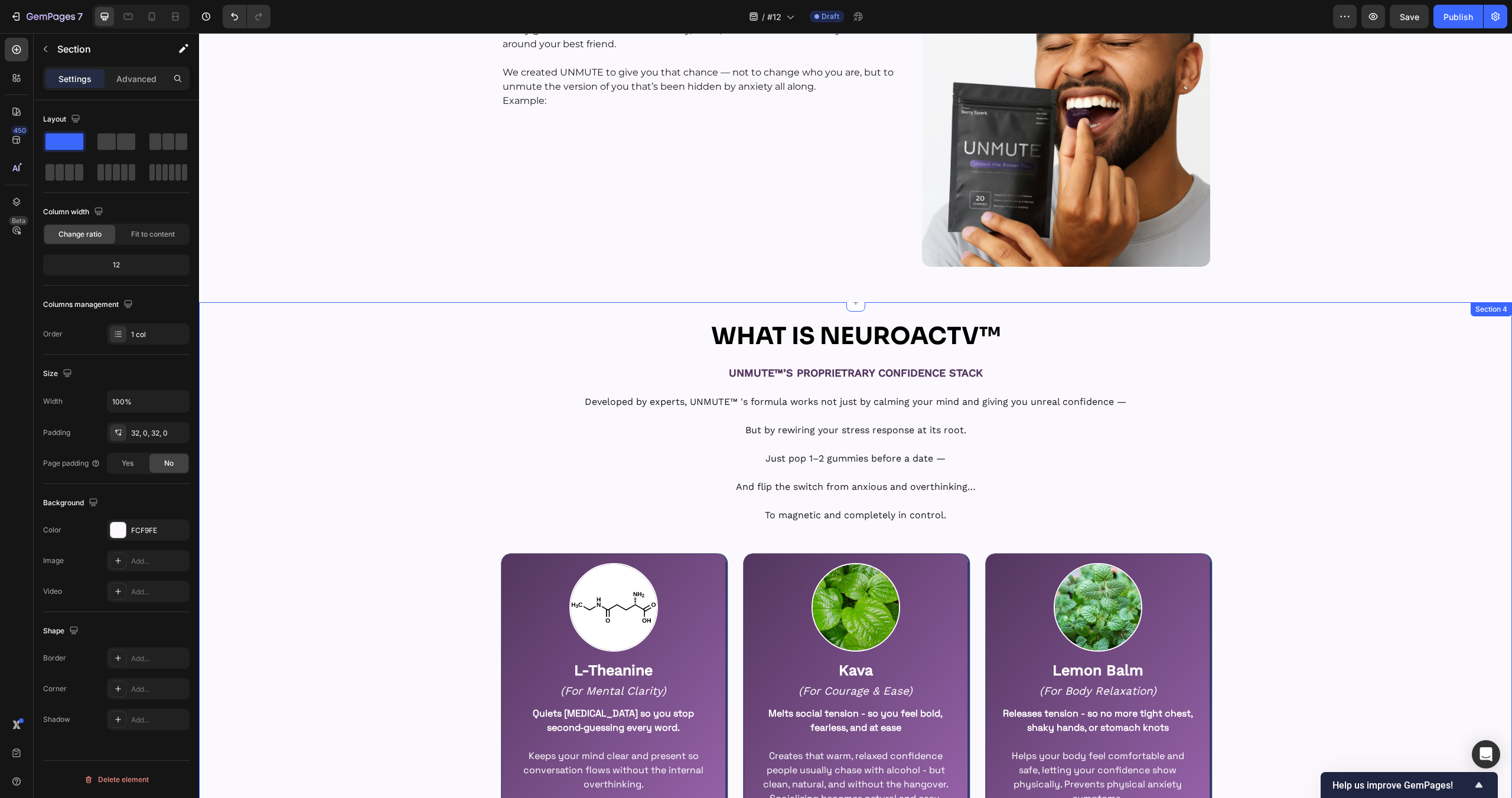
scroll to position [1659, 0]
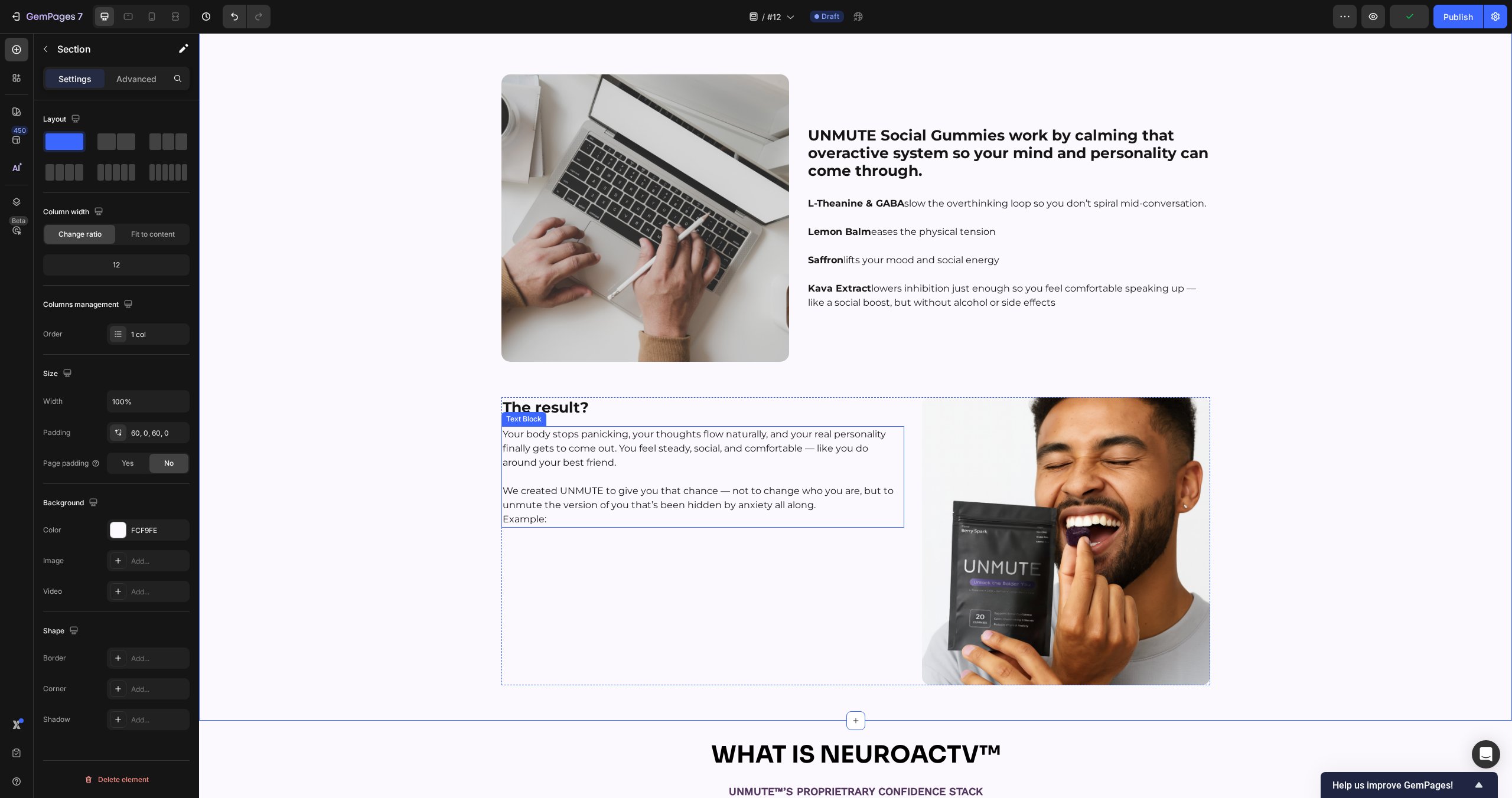
click at [803, 515] on p "We created UNMUTE to give you that chance — not to change who you are, but to u…" at bounding box center [703, 506] width 401 height 42
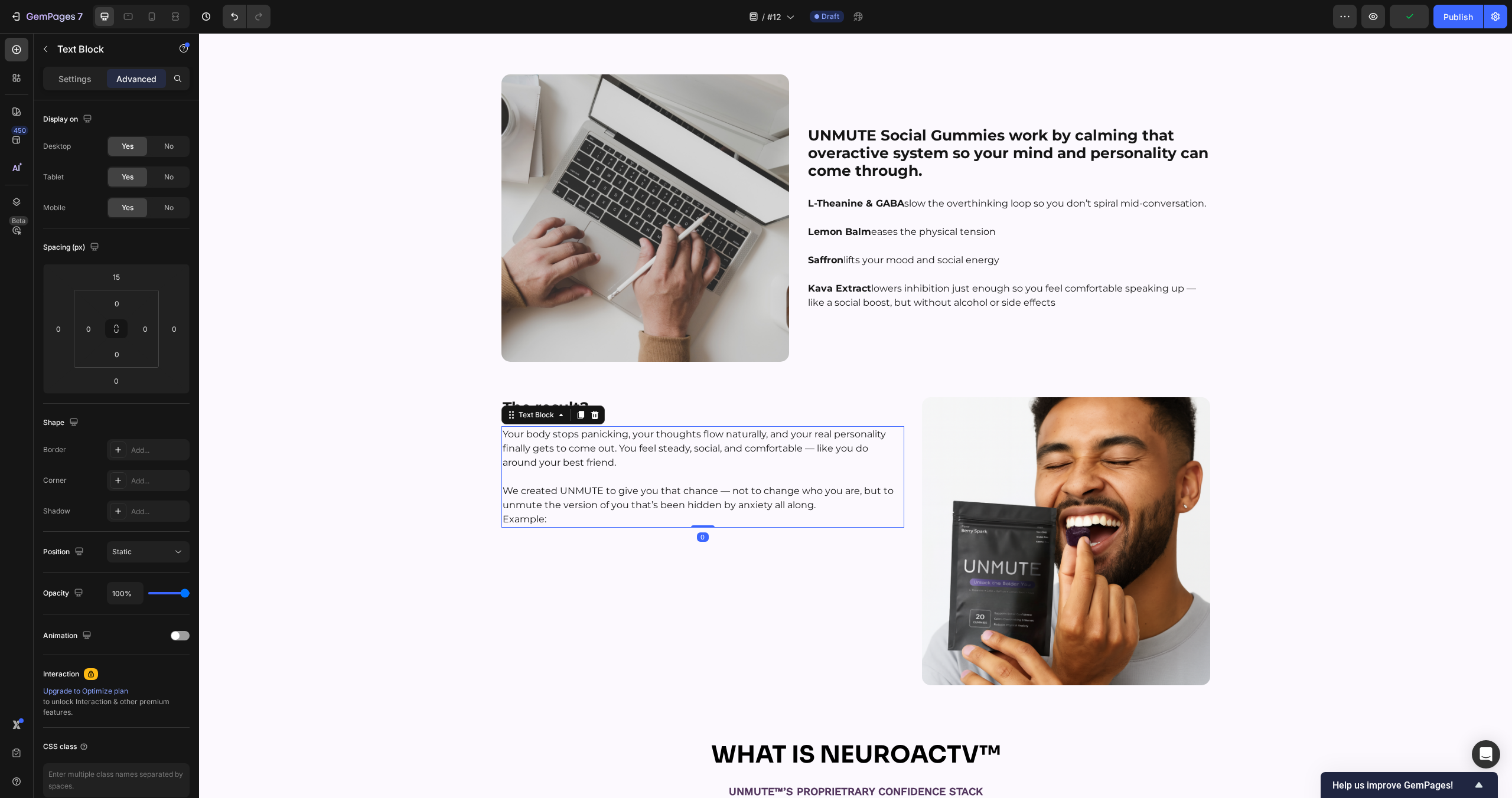
click at [839, 594] on div "The result? Heading Your body stops panicking, your thoughts flow naturally, an…" at bounding box center [702, 542] width 403 height 288
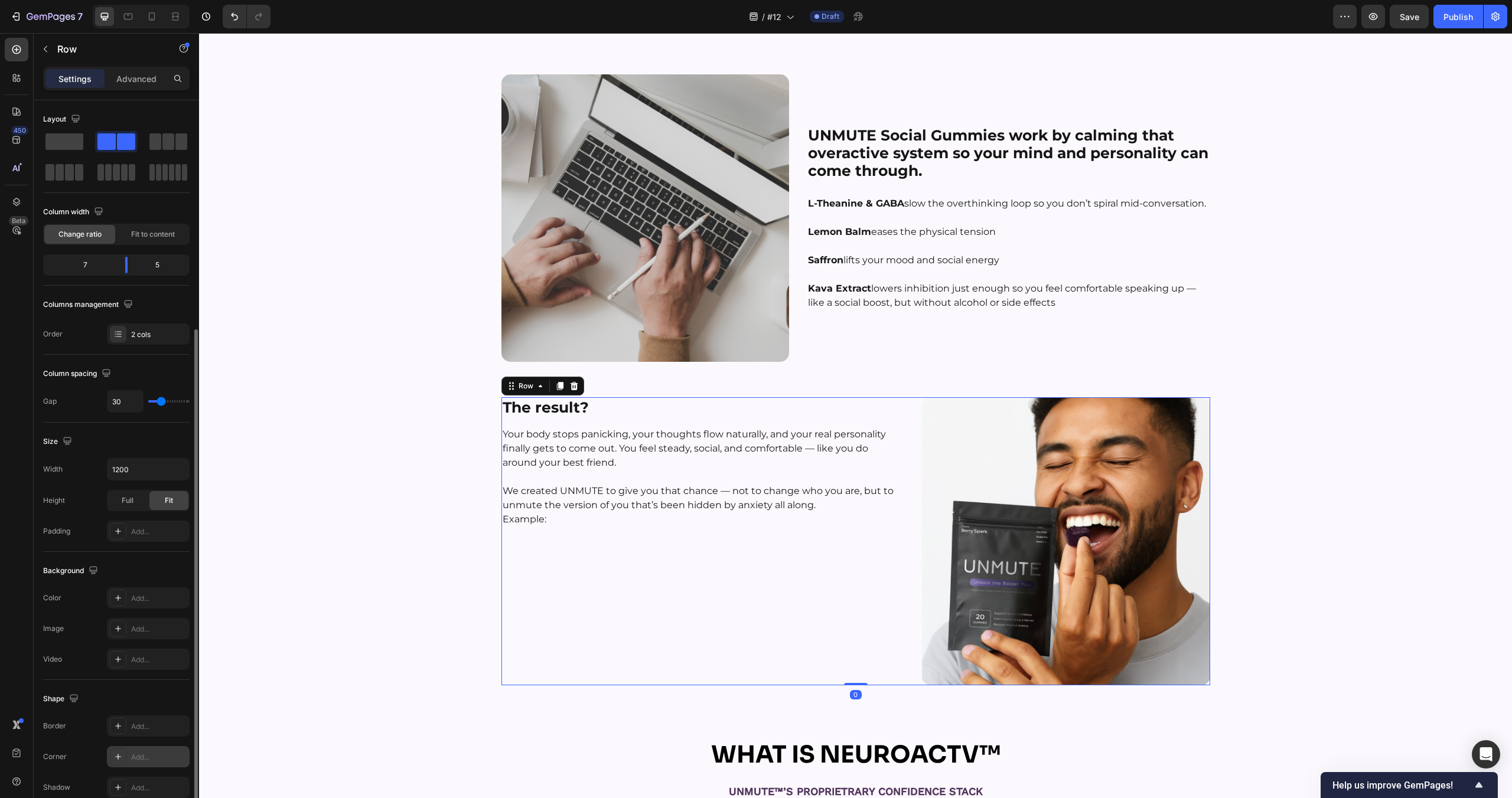
scroll to position [124, 0]
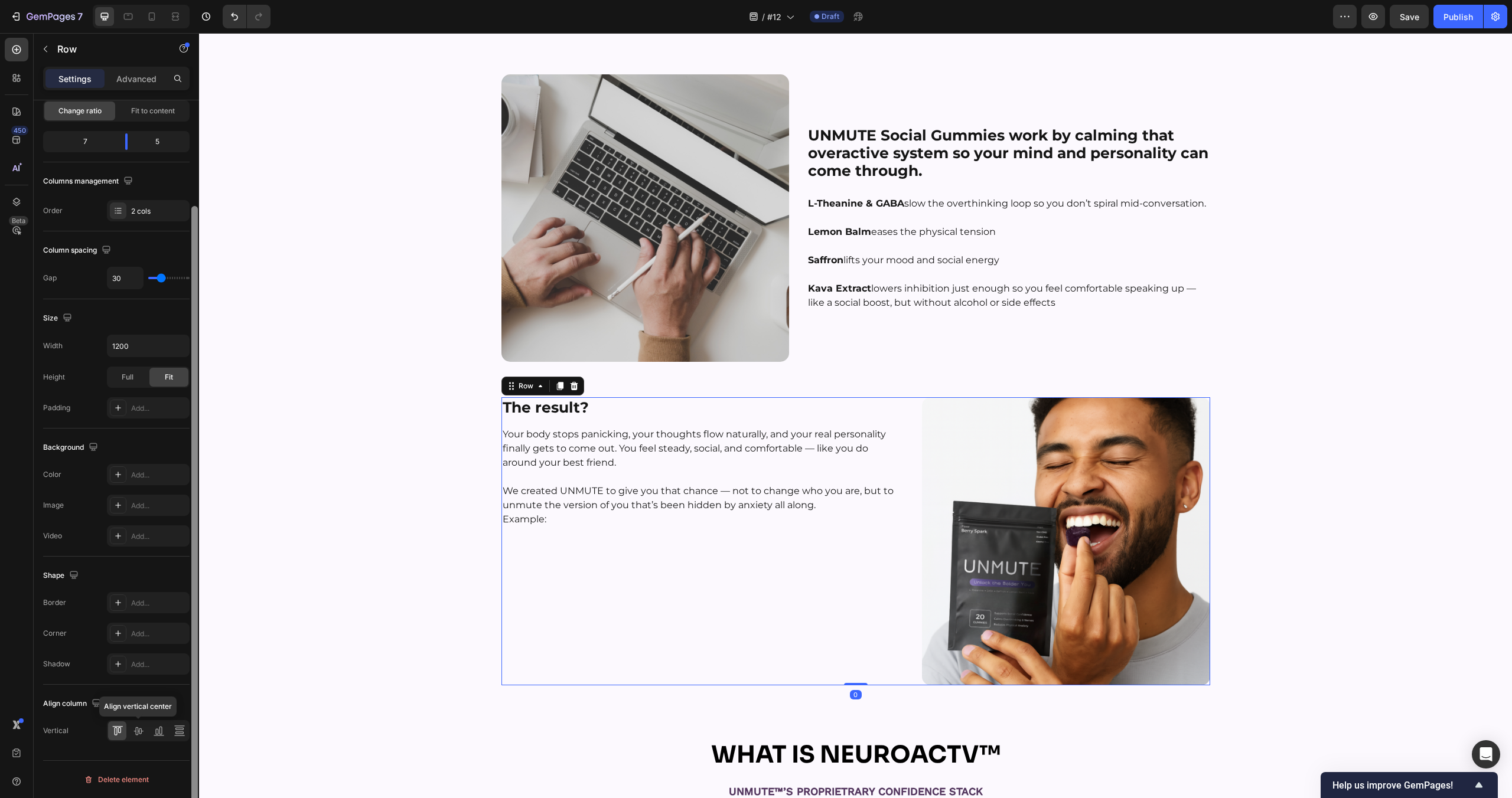
drag, startPoint x: 142, startPoint y: 732, endPoint x: 189, endPoint y: 716, distance: 49.6
click at [142, 732] on icon at bounding box center [138, 731] width 12 height 12
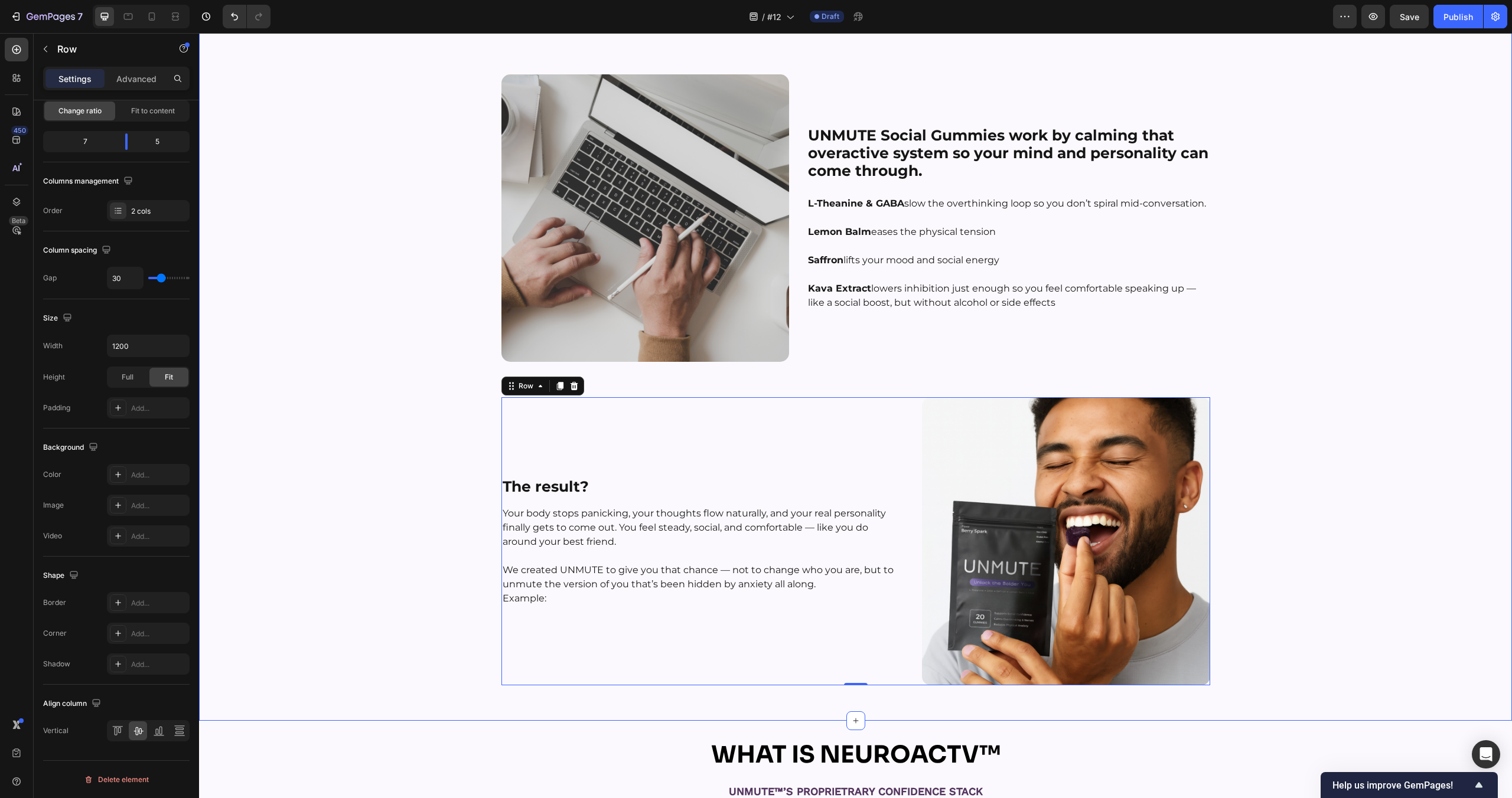
click at [457, 474] on div "The Science Behind [MEDICAL_DATA] — And Our Natural Fix That Works Heading Row …" at bounding box center [856, 176] width 1313 height 1018
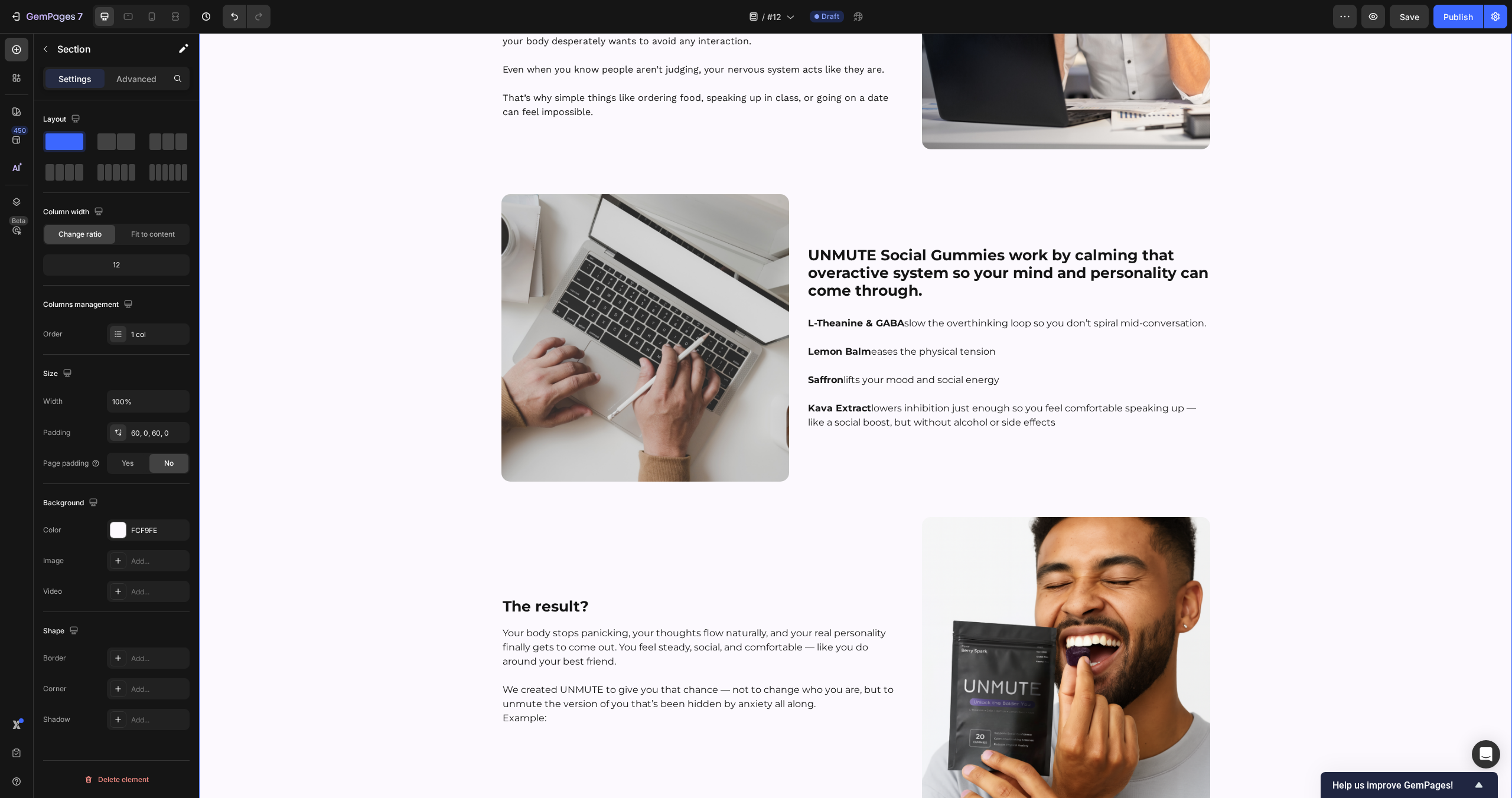
scroll to position [2025, 0]
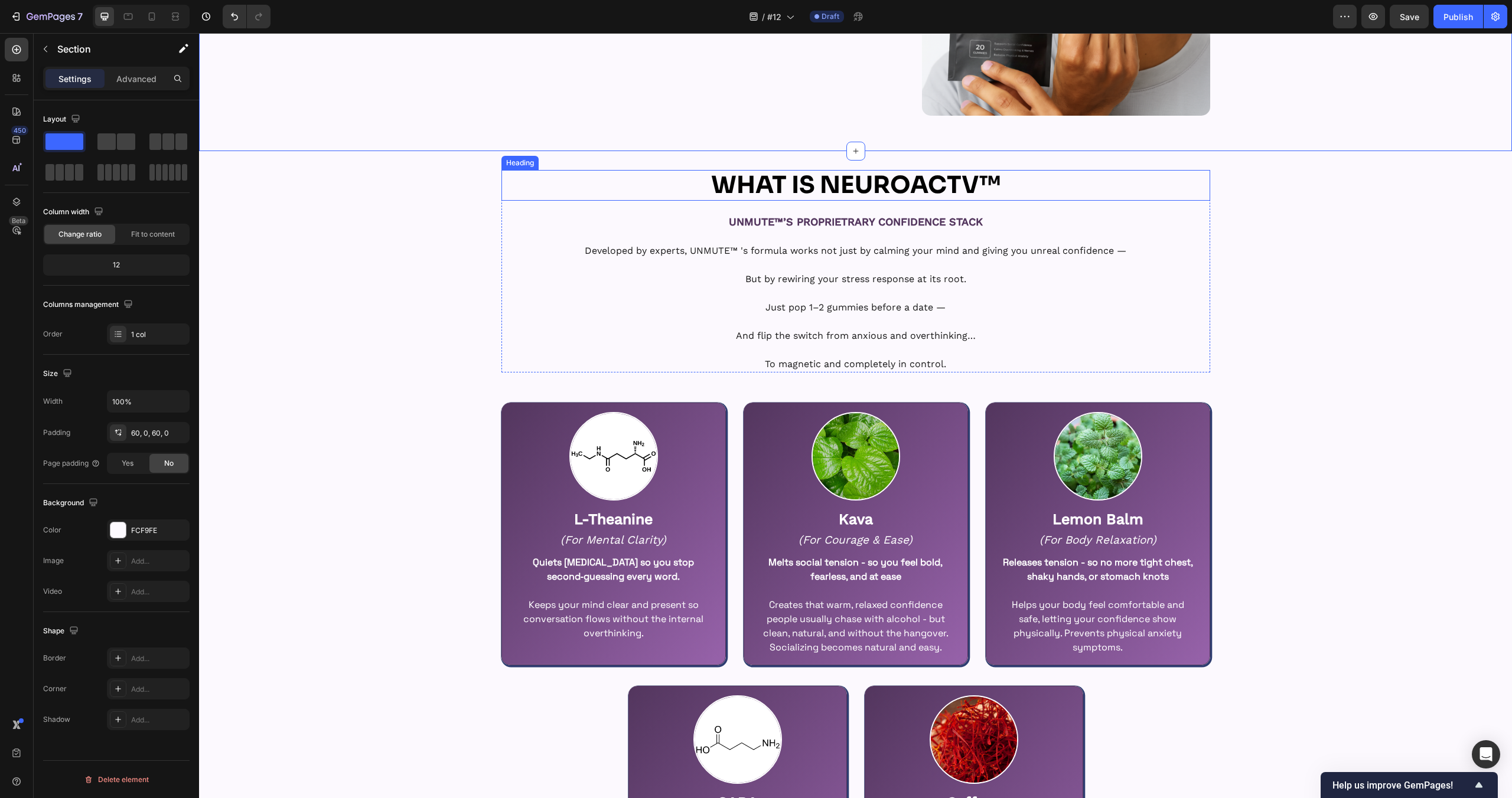
click at [830, 191] on strong "WHAT IS NEUROACTV™" at bounding box center [856, 185] width 290 height 30
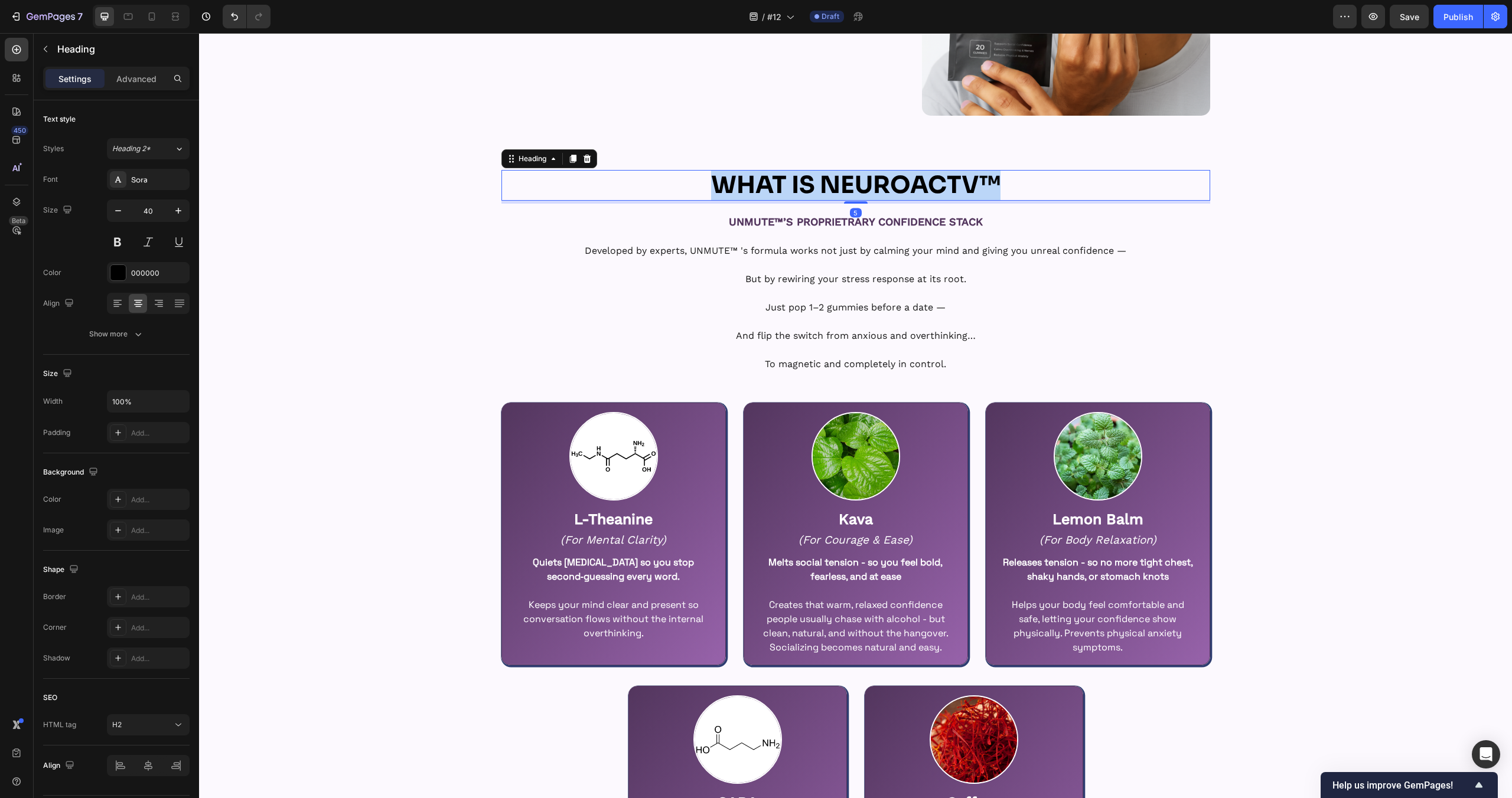
click at [830, 191] on strong "WHAT IS NEUROACTV™" at bounding box center [856, 185] width 290 height 30
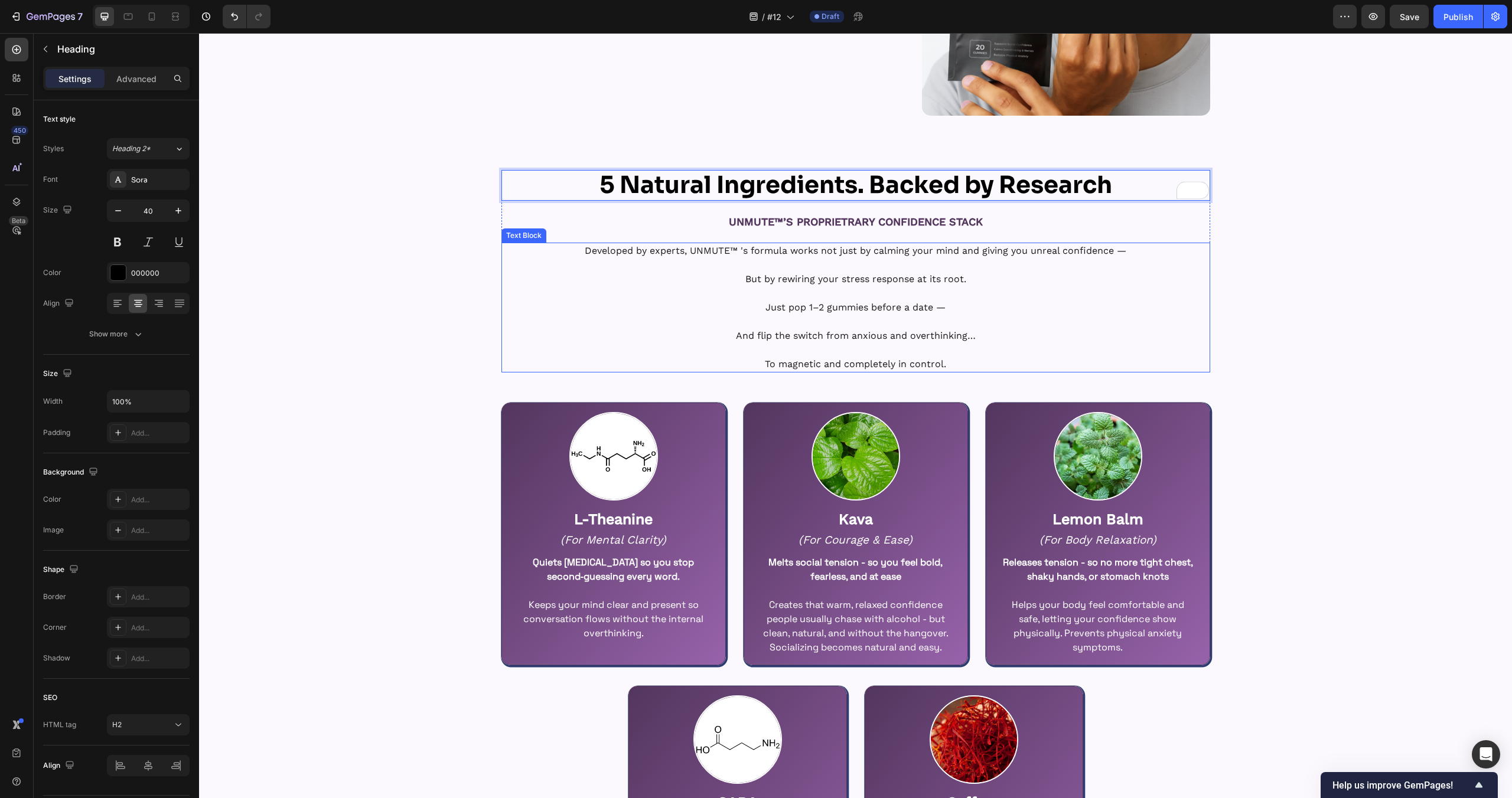
click at [1215, 297] on div "5 Natural Ingredients. Backed by Research Heading 5 UNMUTE™’S PROPRIETRARY CONF…" at bounding box center [856, 573] width 1313 height 807
click at [884, 186] on strong "5 Natural Ingredients. Backed by Research" at bounding box center [855, 185] width 512 height 30
click at [870, 184] on strong "5 Natural Ingredients. Backed by Research" at bounding box center [855, 185] width 512 height 30
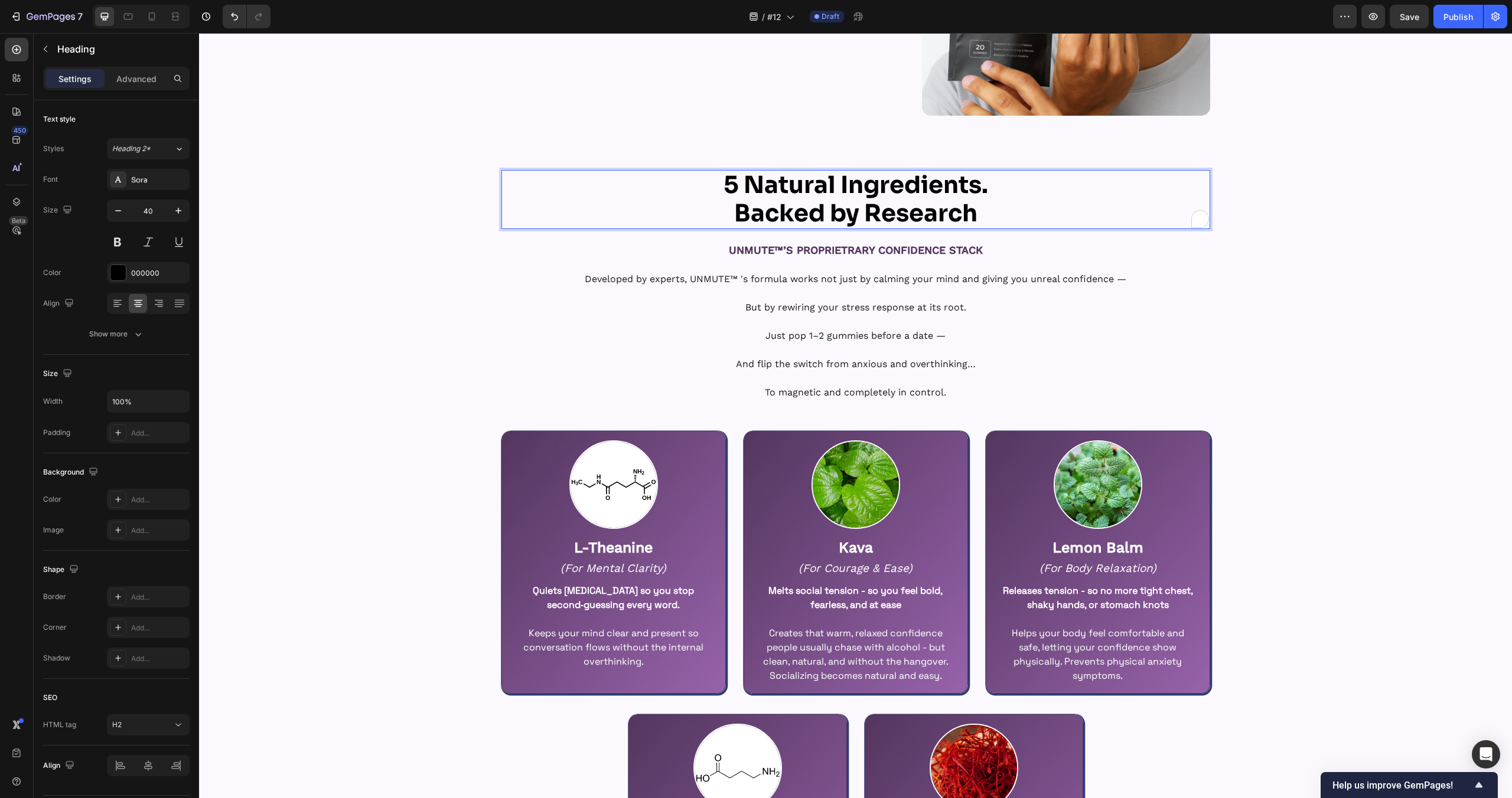
click at [1254, 307] on div "5 Natural Ingredients. Backed by Research Heading 5 UNMUTE™’S PROPRIETRARY CONF…" at bounding box center [856, 587] width 1313 height 835
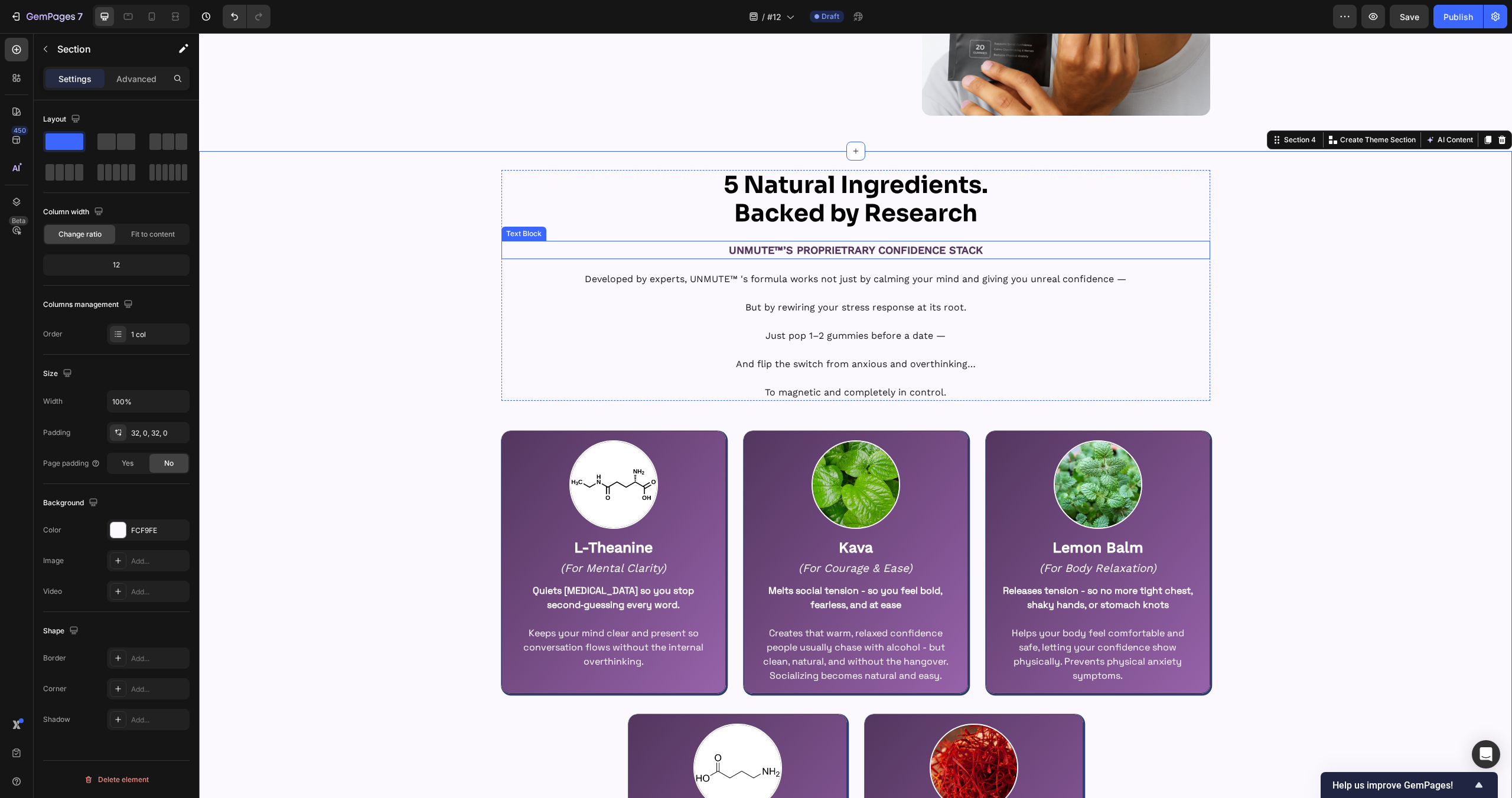
click at [894, 254] on p "UNMUTE™’S PROPRIETRARY CONFIDENCE STACK" at bounding box center [856, 249] width 706 height 16
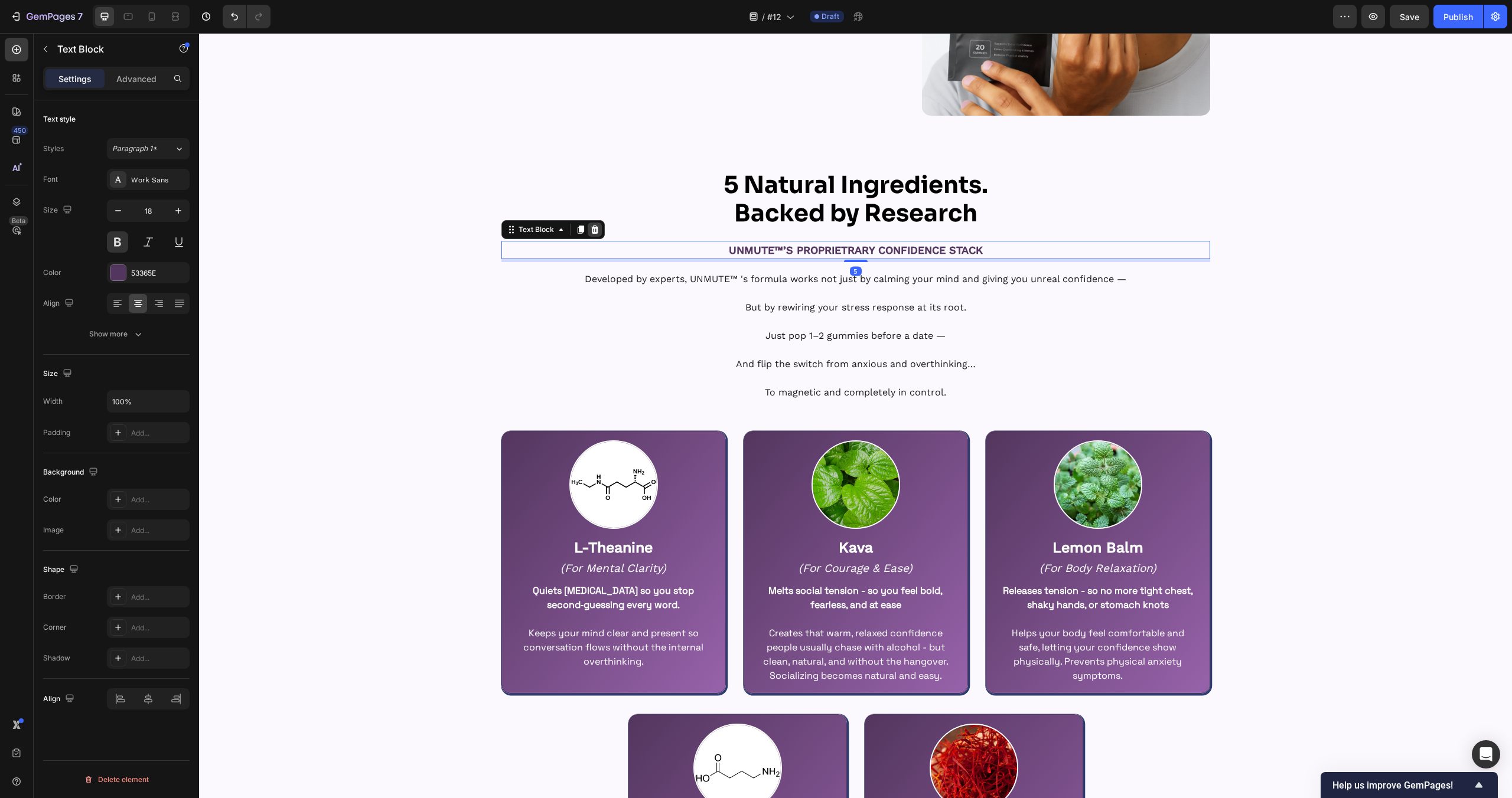
click at [594, 231] on icon at bounding box center [594, 230] width 9 height 9
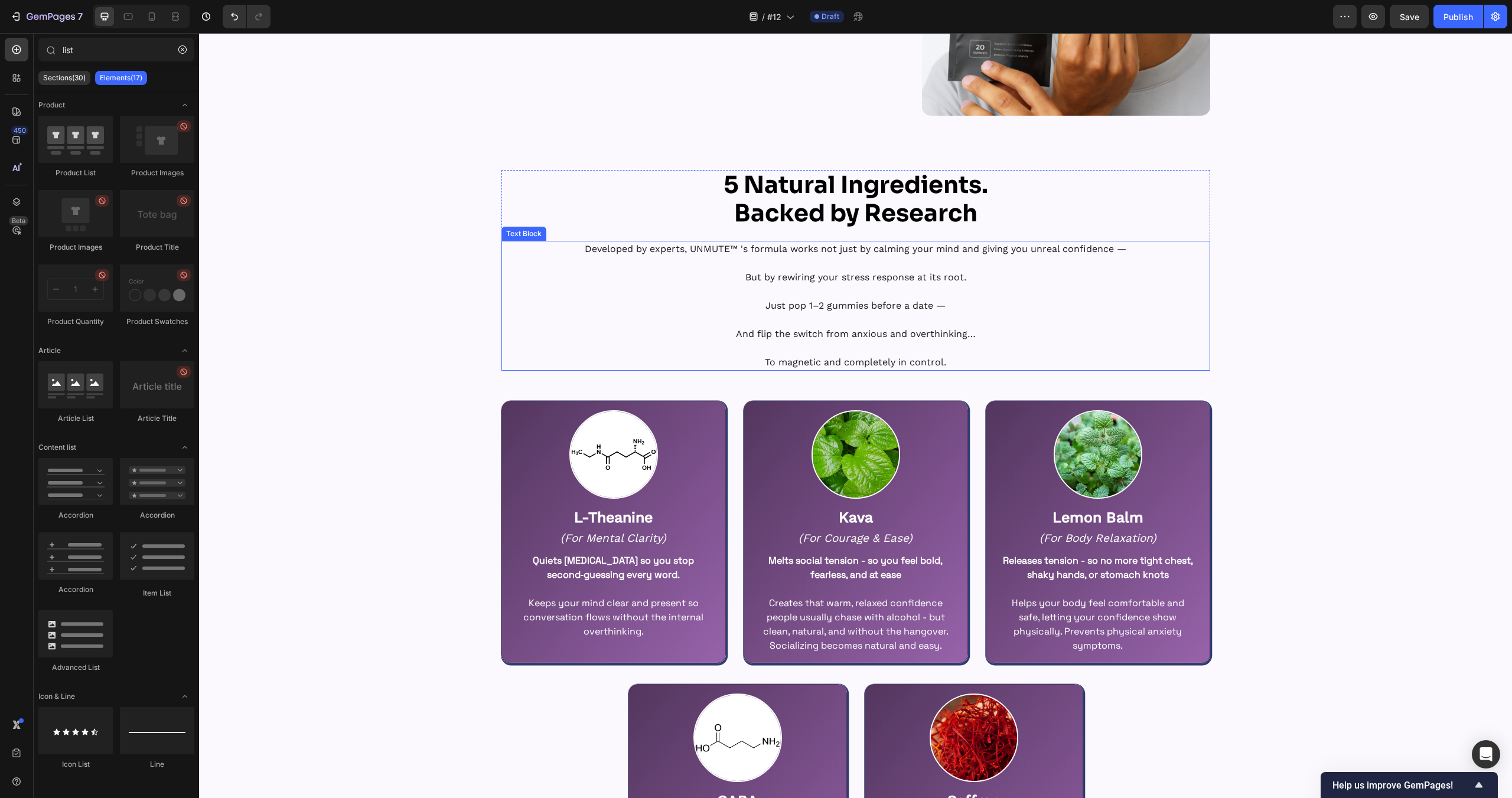
click at [842, 301] on p "Just pop 1–2 gummies before a date —" at bounding box center [856, 305] width 706 height 14
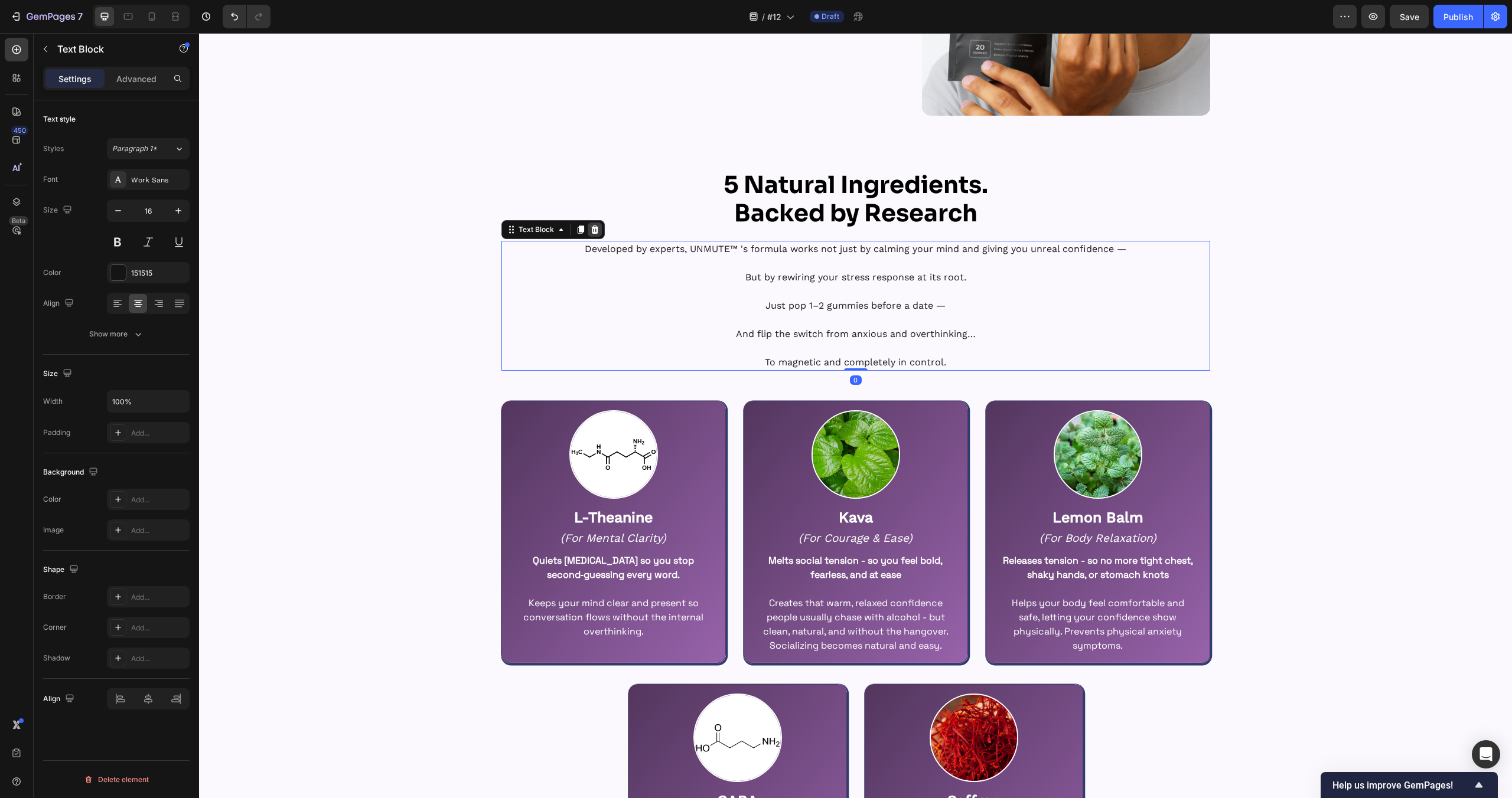
click at [595, 232] on icon at bounding box center [594, 229] width 7 height 8
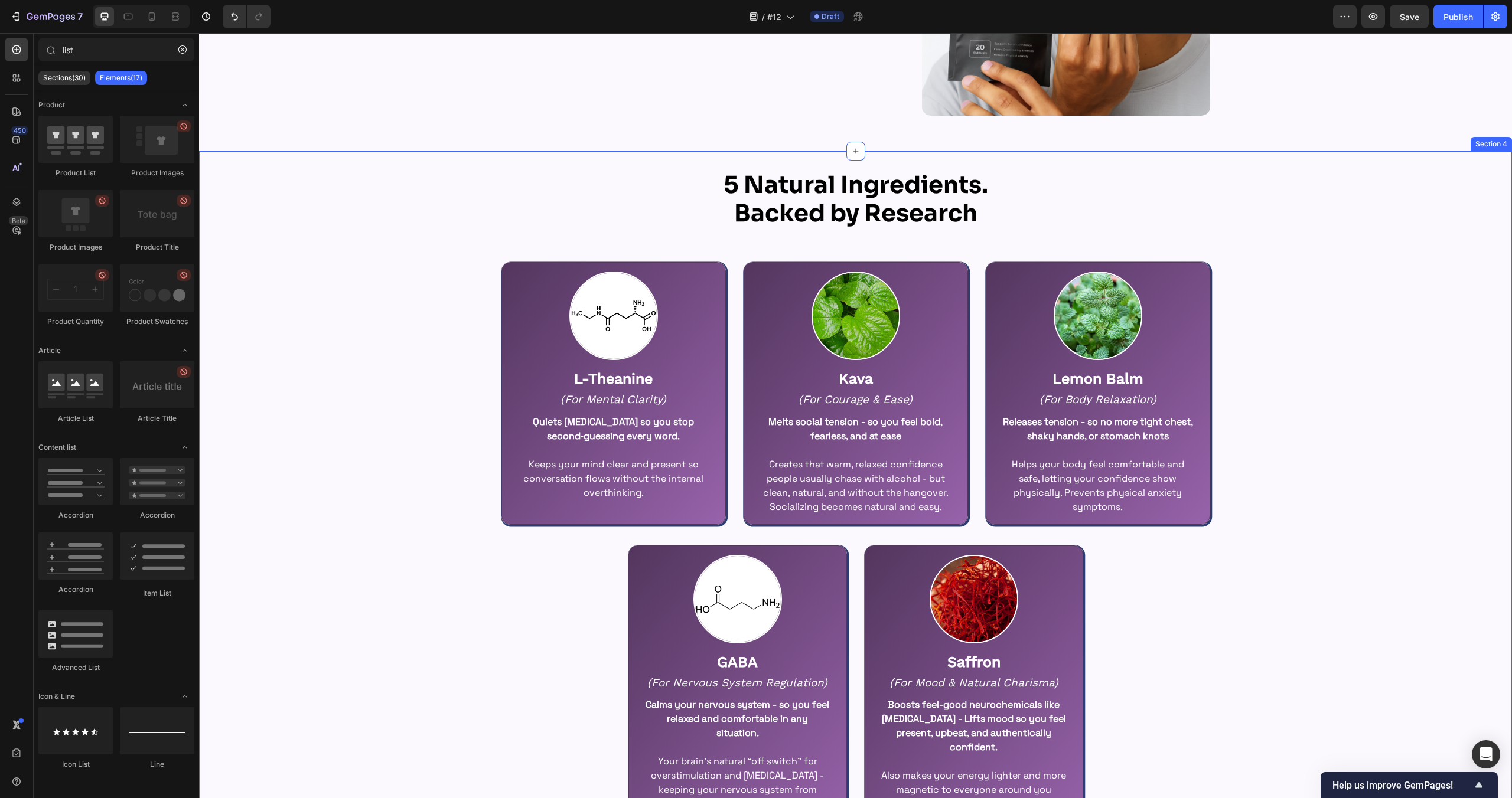
click at [429, 443] on div "⁠⁠⁠⁠⁠⁠⁠ 5 Natural Ingredients. Backed by Research Heading Row Image L-Theanine …" at bounding box center [856, 503] width 1313 height 666
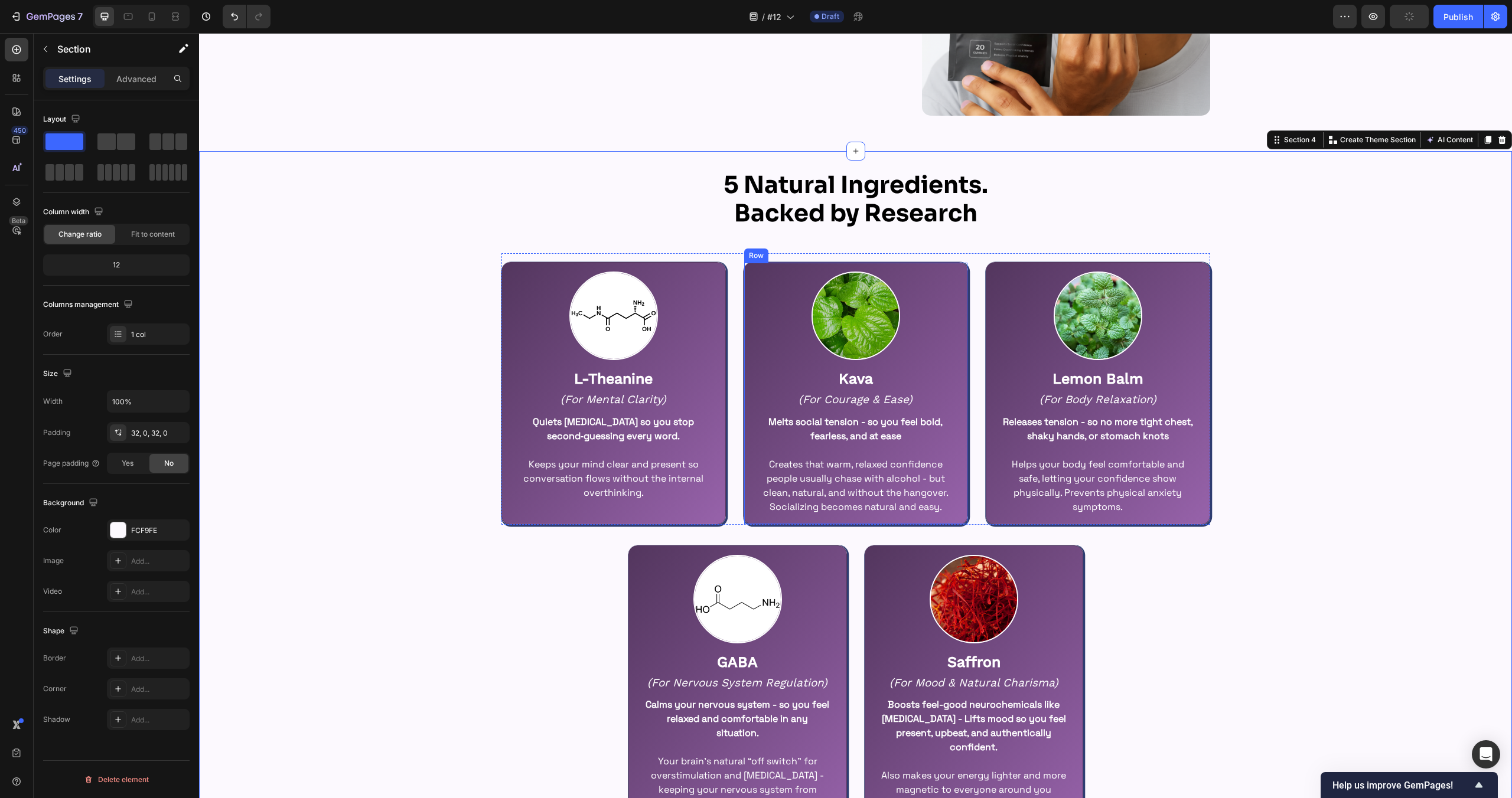
click at [870, 222] on strong "Backed by Research" at bounding box center [856, 213] width 244 height 30
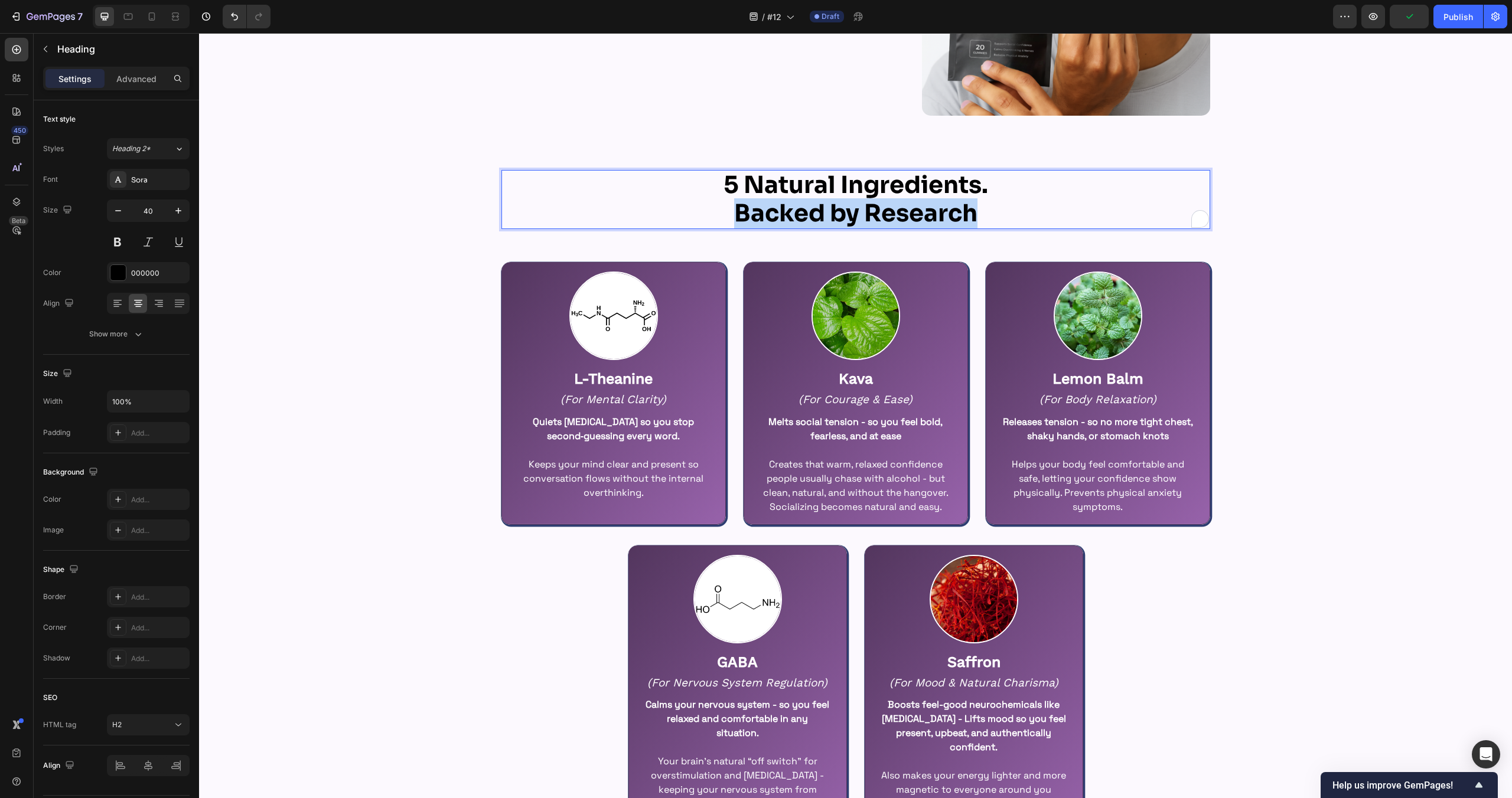
click at [870, 222] on strong "Backed by Research" at bounding box center [856, 213] width 244 height 30
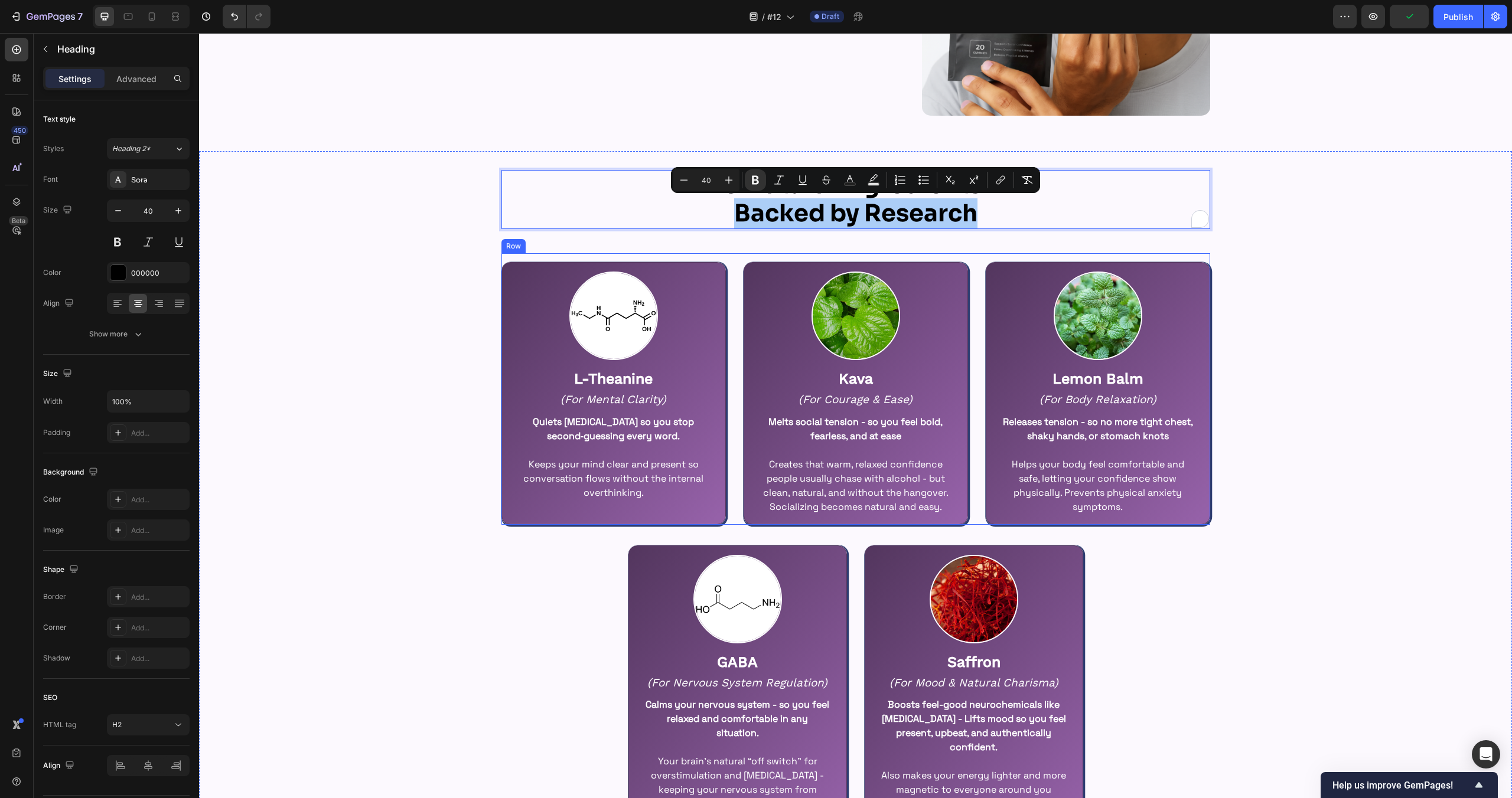
click at [1262, 354] on div "5 Natural Ingredients. Backed by Research Heading 5 Row Image L-Theanine Text B…" at bounding box center [856, 503] width 1313 height 666
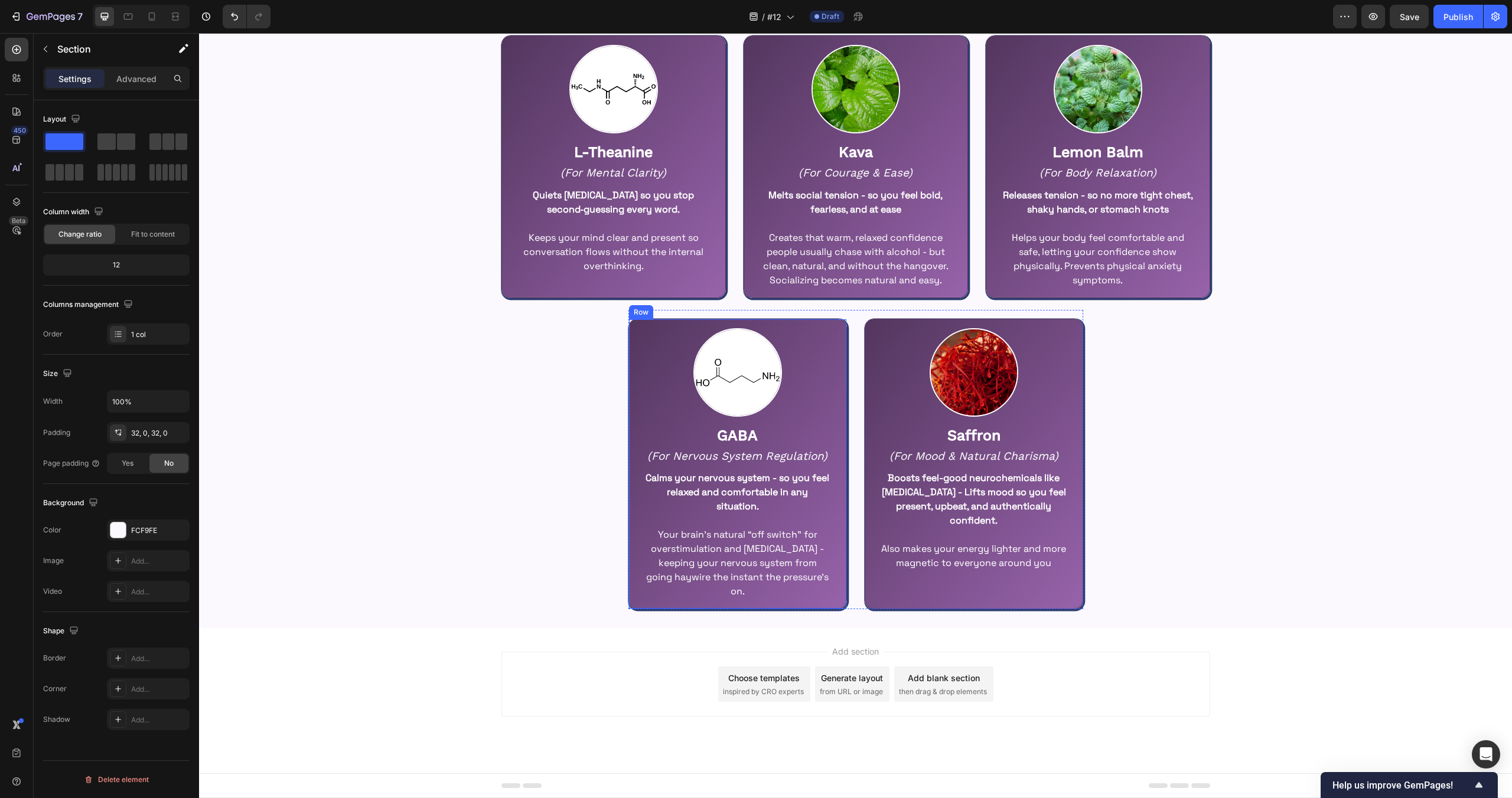
scroll to position [1781, 0]
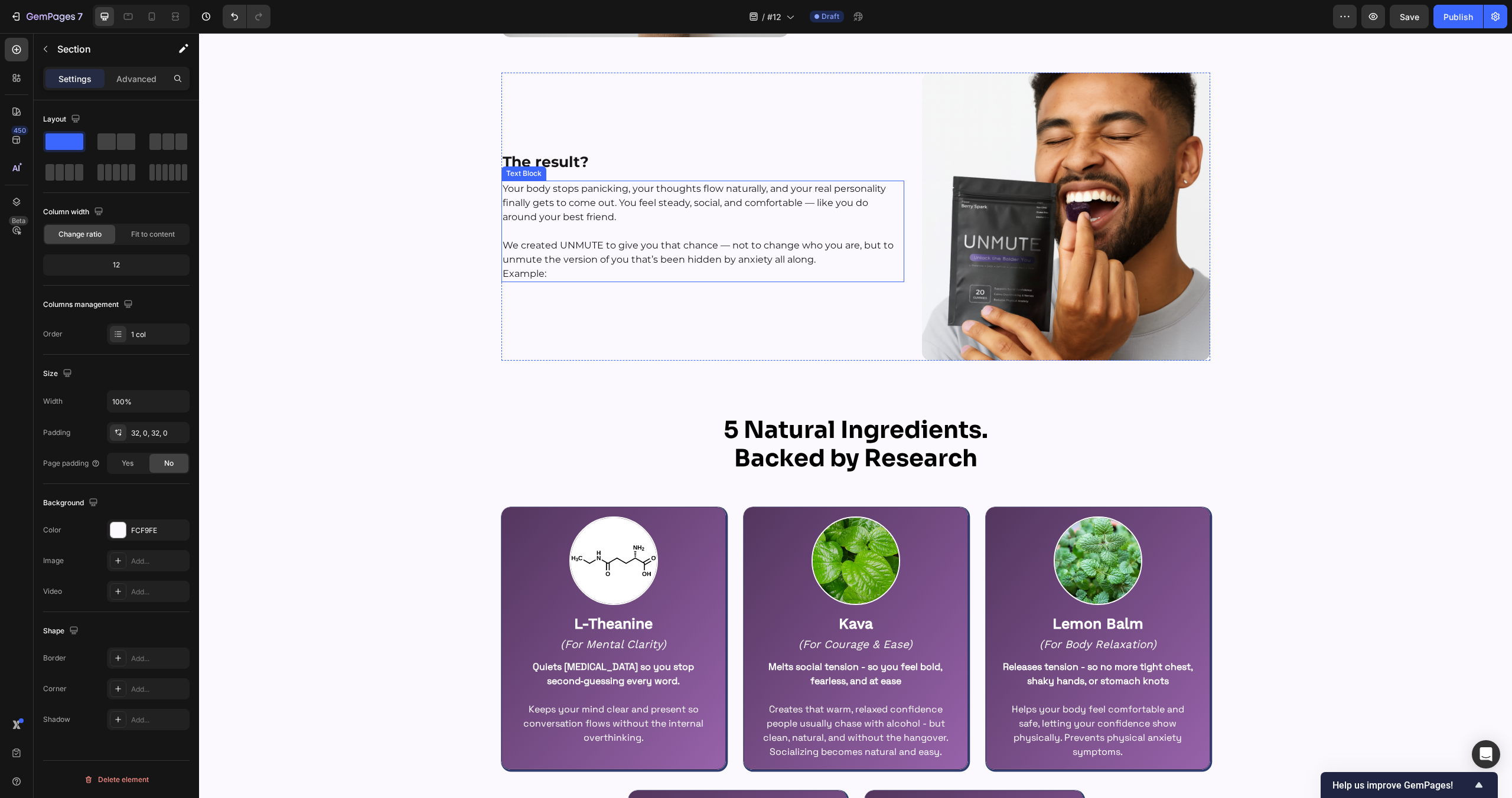
click at [629, 243] on p "We created UNMUTE to give you that chance — not to change who you are, but to u…" at bounding box center [703, 260] width 401 height 42
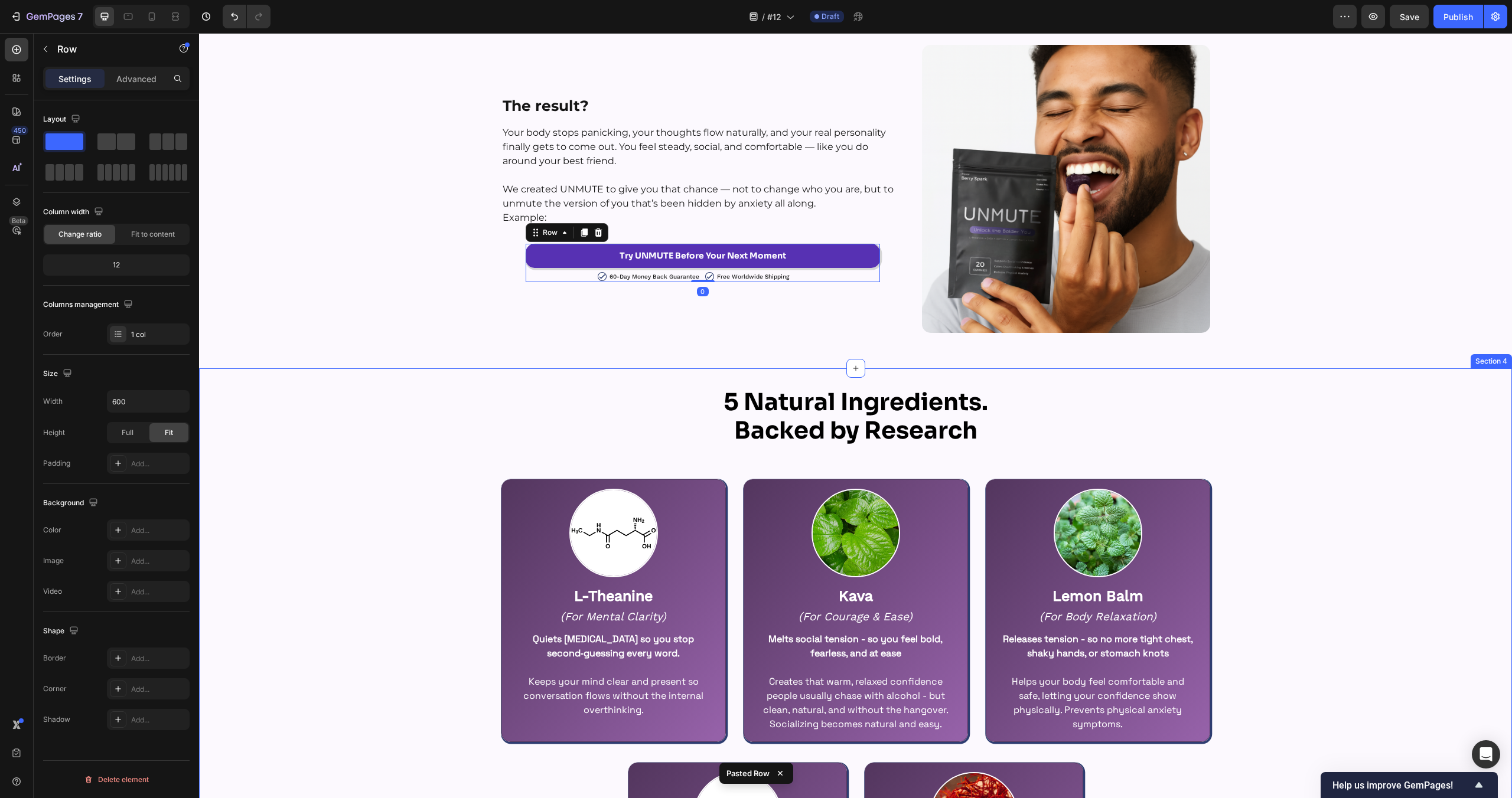
scroll to position [1819, 0]
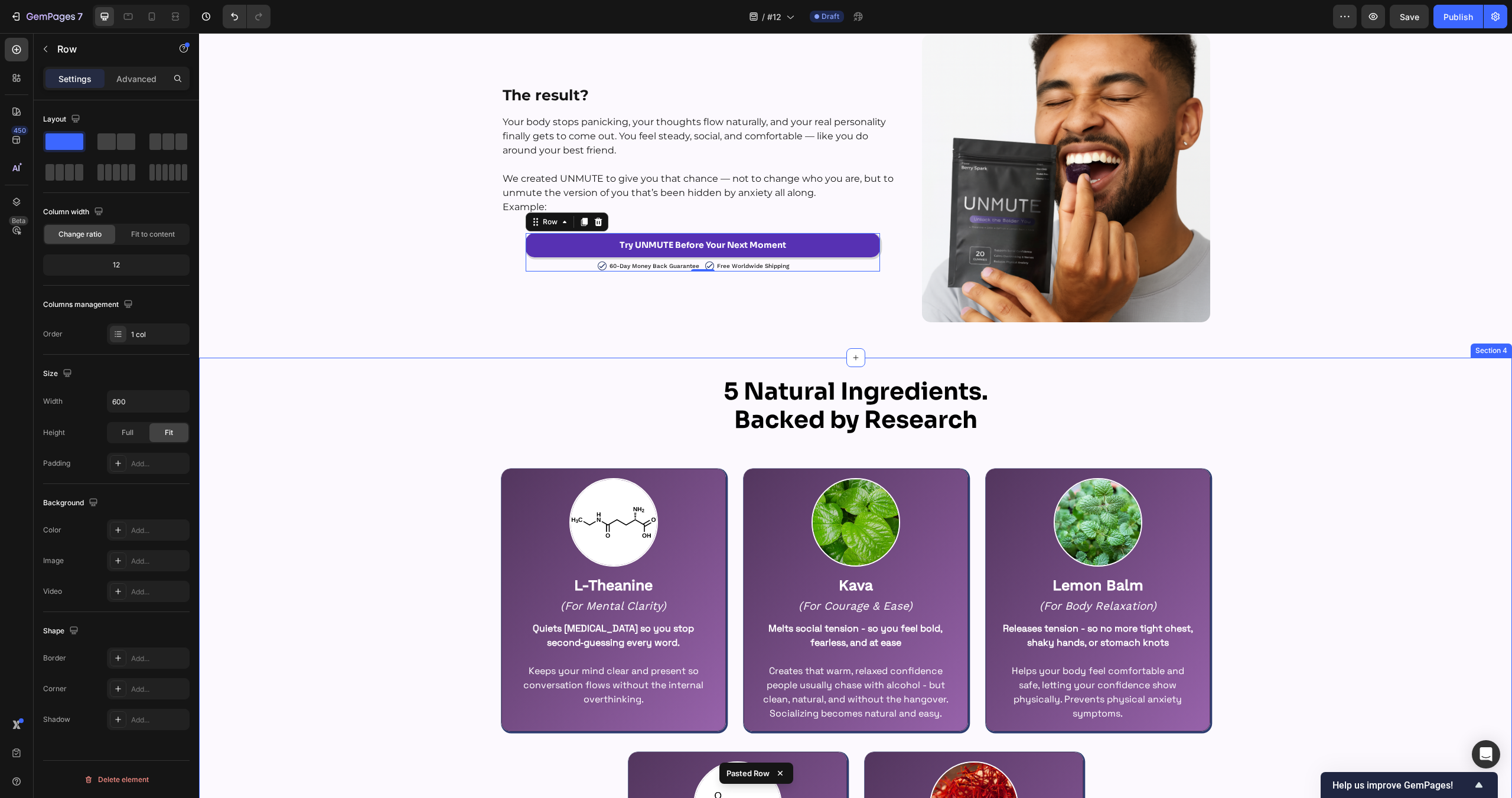
click at [384, 432] on div "5 Natural Ingredients. Backed by Research Heading Row Image L-Theanine Text Blo…" at bounding box center [856, 709] width 1313 height 666
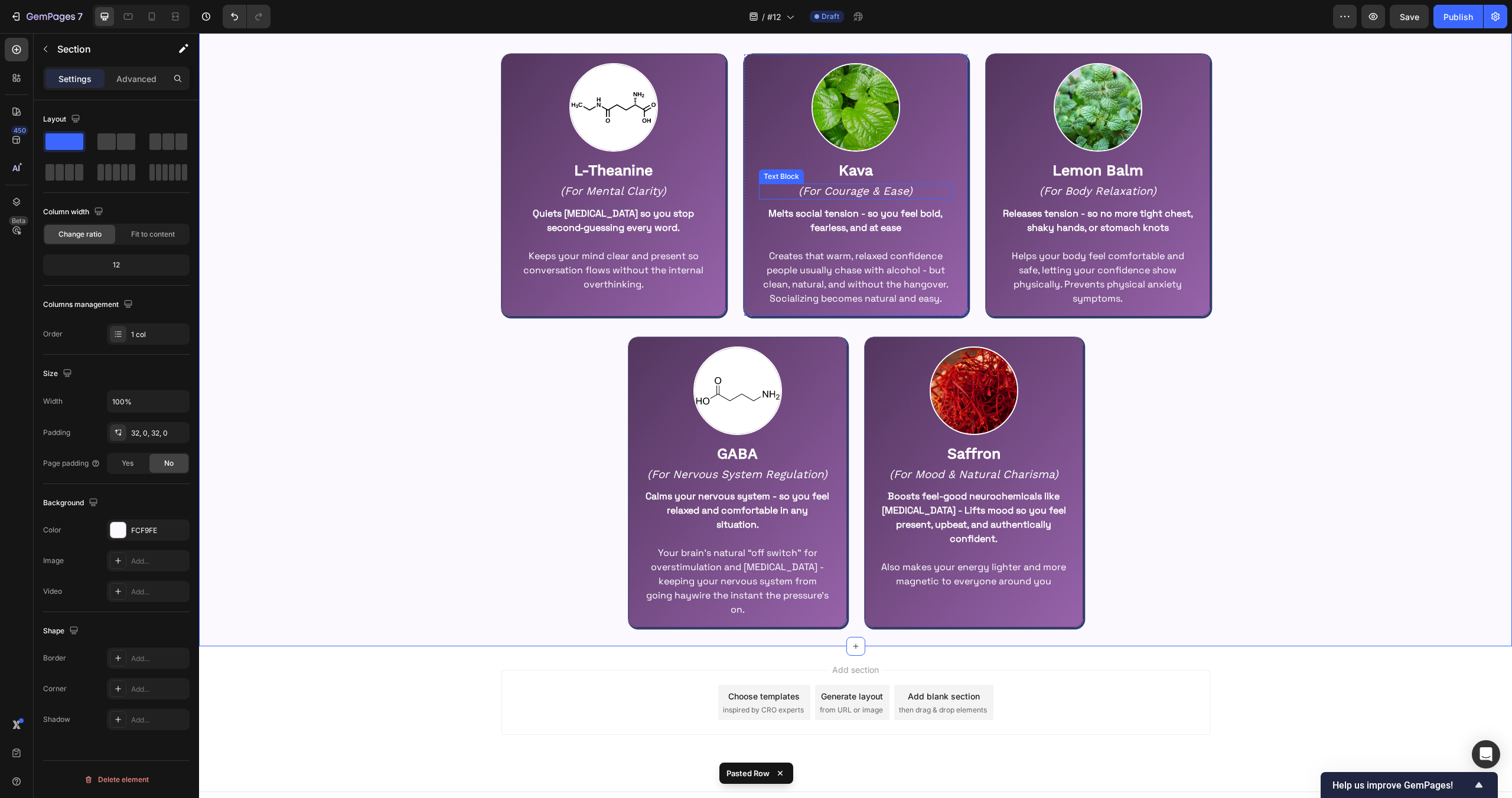
scroll to position [2252, 0]
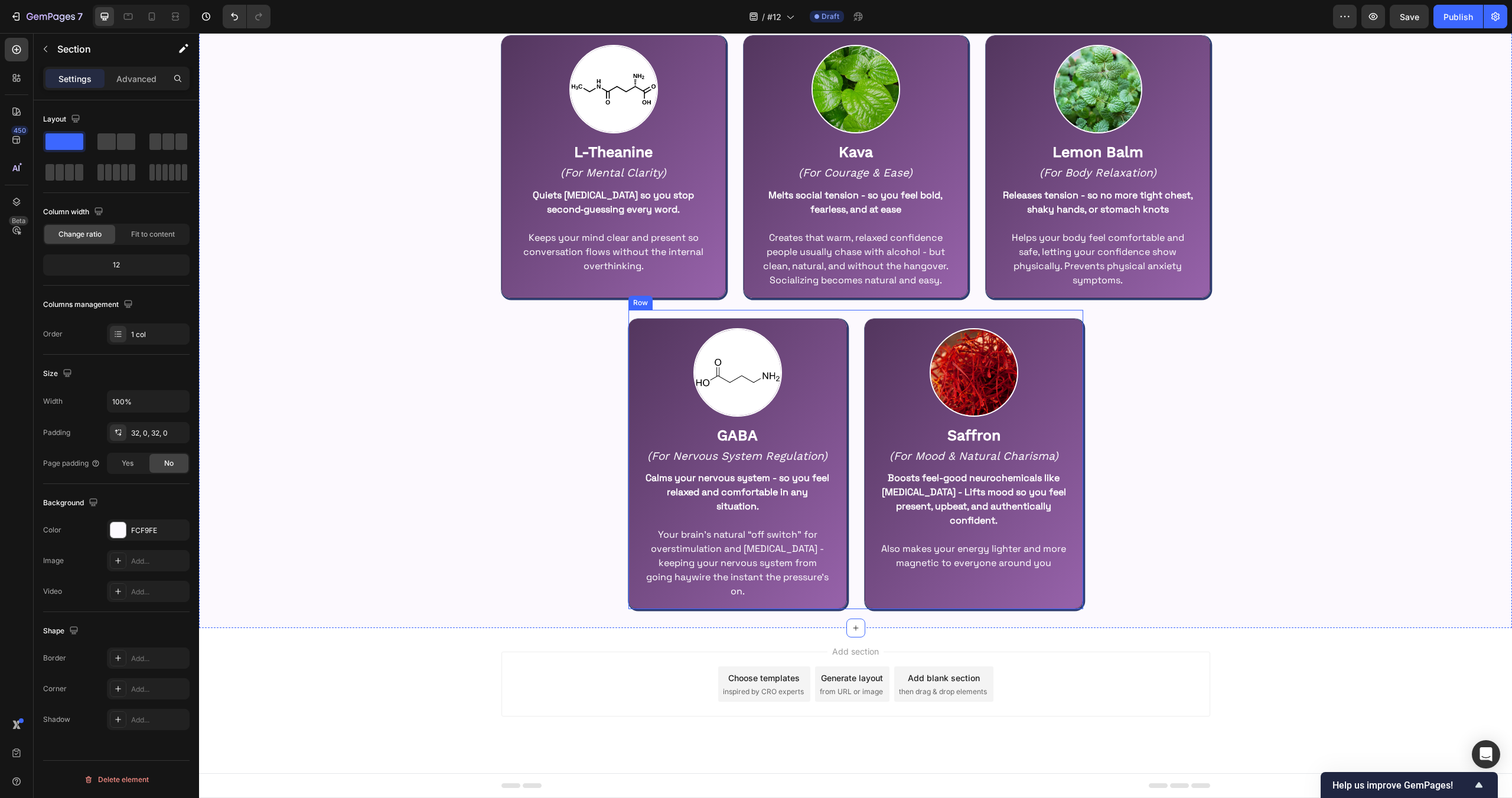
click at [852, 580] on div "Image GABA Text Block (For Nervous System Regulation) Text Block Calms your ner…" at bounding box center [856, 459] width 455 height 300
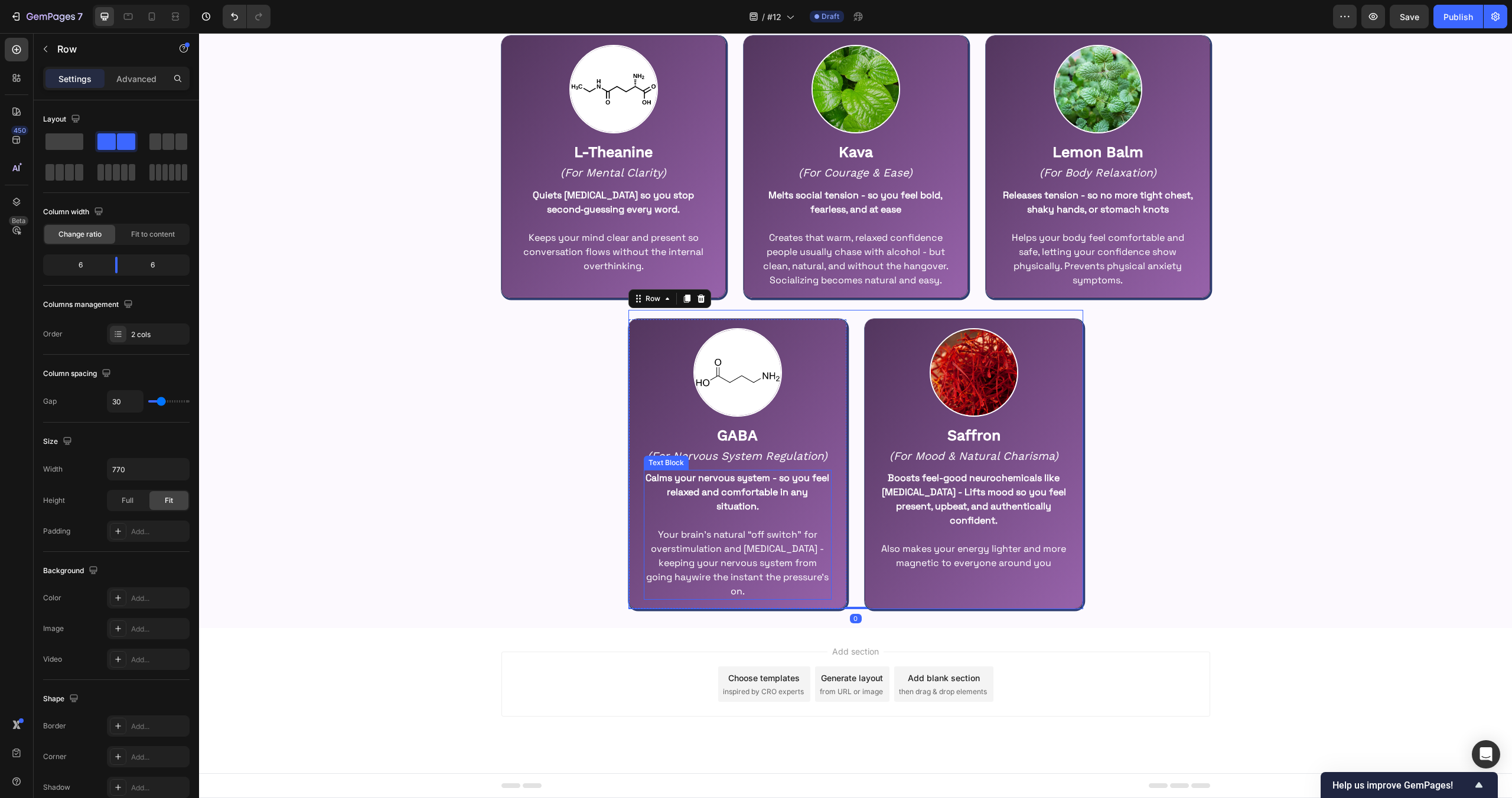
click at [547, 502] on div "5 Natural Ingredients. Backed by Research Heading Row Image L-Theanine Text Blo…" at bounding box center [856, 277] width 1313 height 666
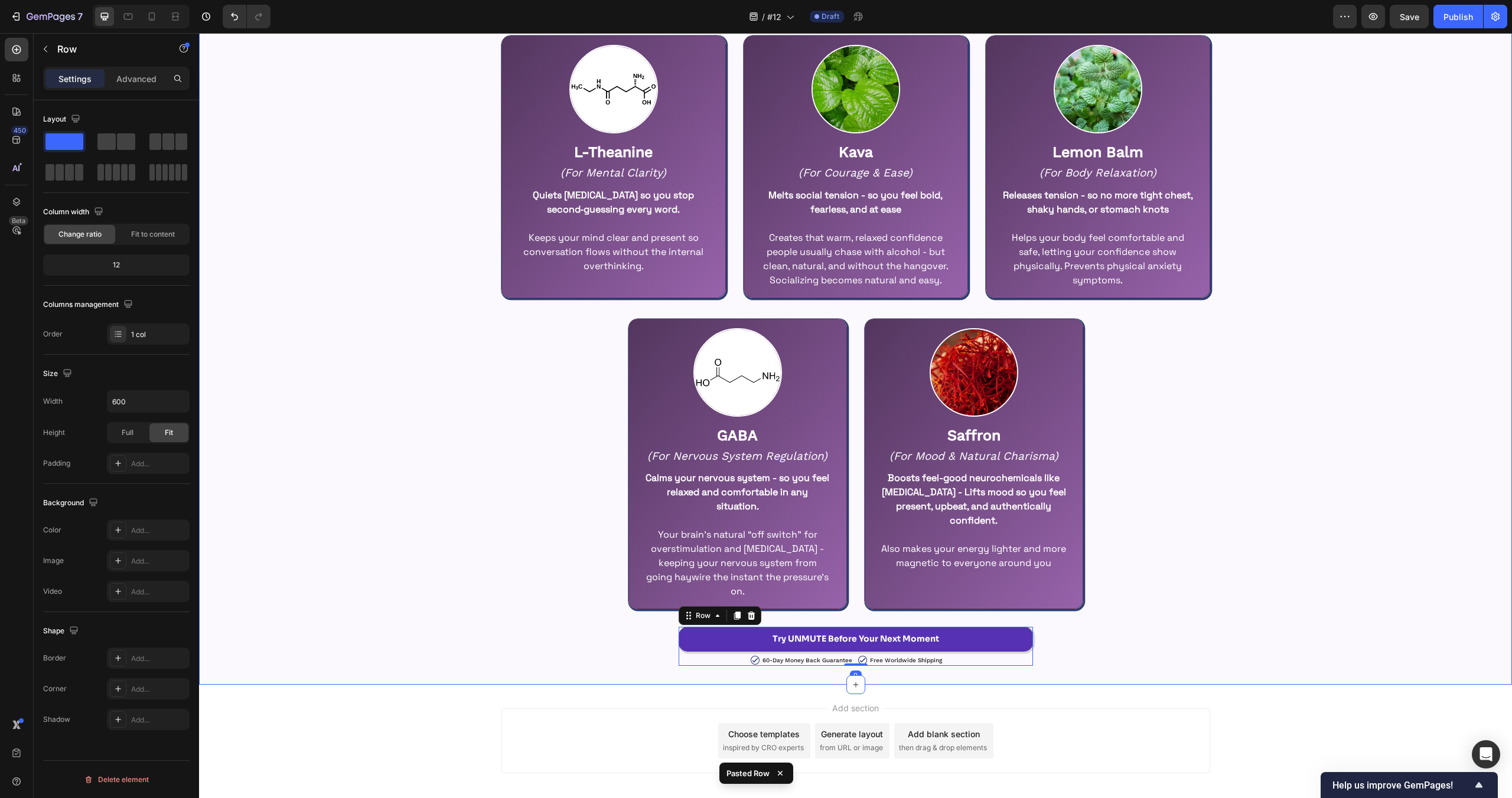
click at [1278, 599] on div "5 Natural Ingredients. Backed by Research Heading Row Image L-Theanine Text Blo…" at bounding box center [856, 304] width 1313 height 722
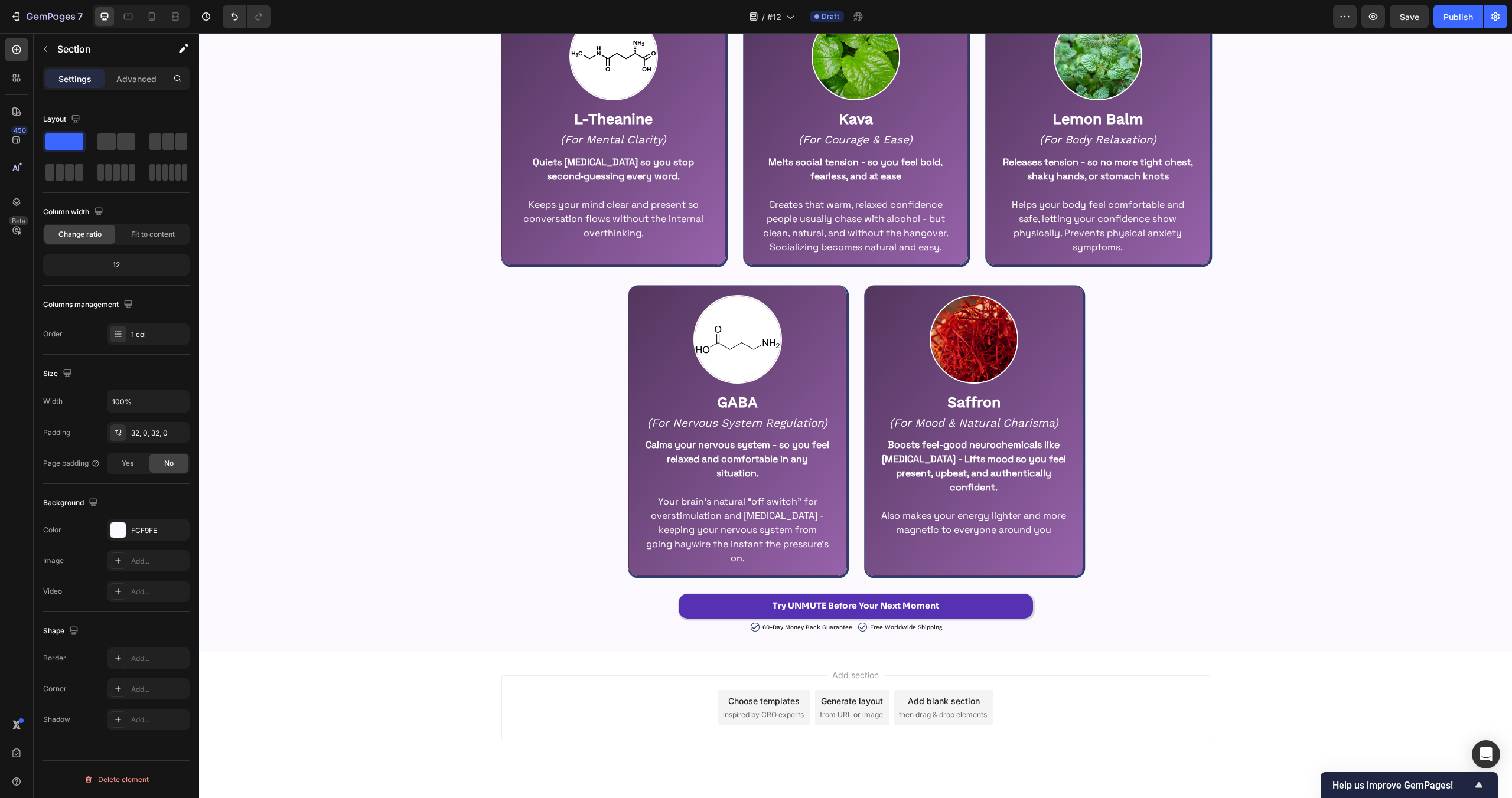
scroll to position [2275, 0]
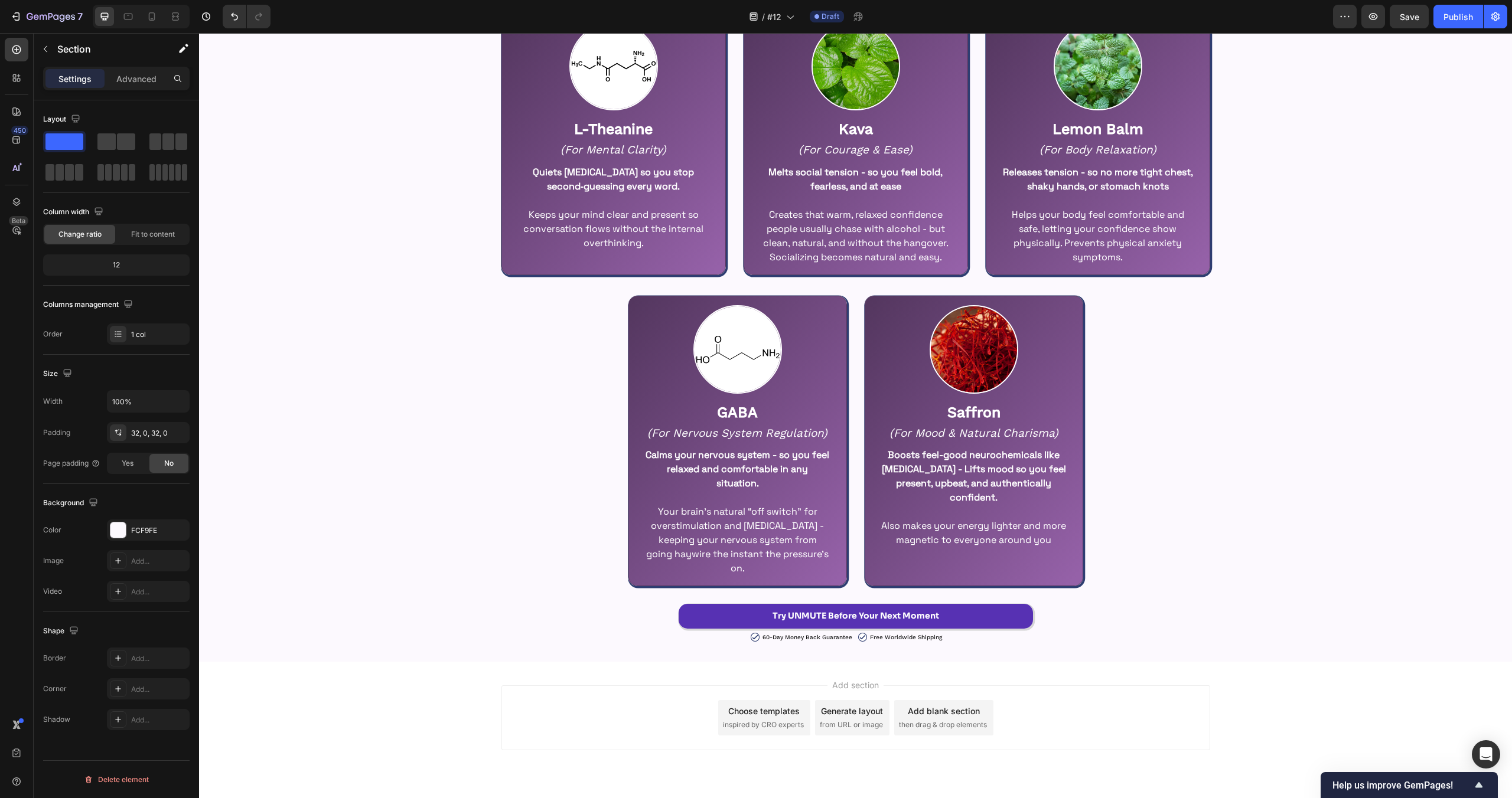
click at [1253, 554] on div "5 Natural Ingredients. Backed by Research Heading Row Image L-Theanine Text Blo…" at bounding box center [856, 281] width 1313 height 722
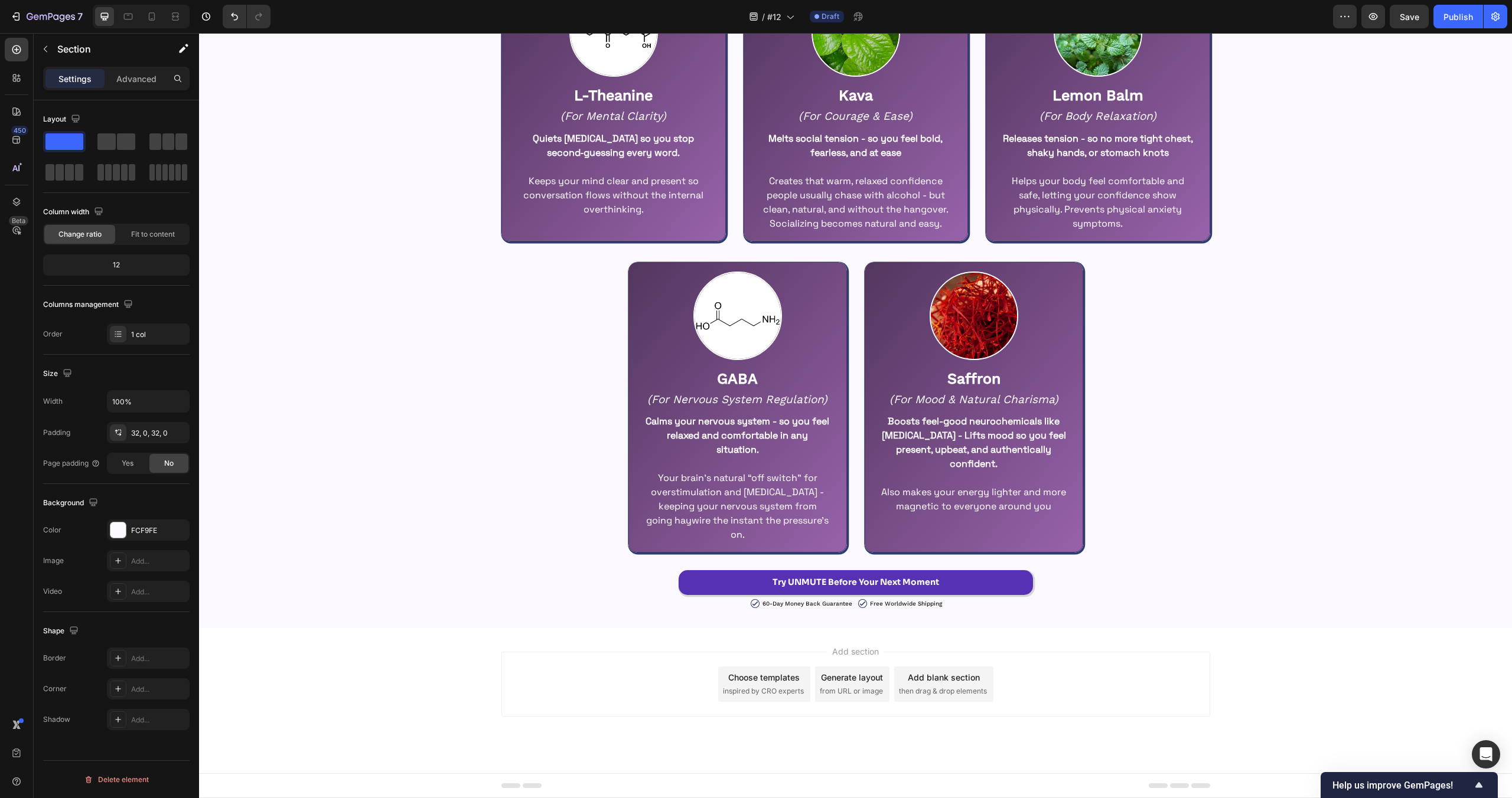
click at [318, 347] on div "5 Natural Ingredients. Backed by Research Heading Row Image L-Theanine Text Blo…" at bounding box center [856, 247] width 1313 height 722
click at [20, 49] on div at bounding box center [17, 50] width 24 height 24
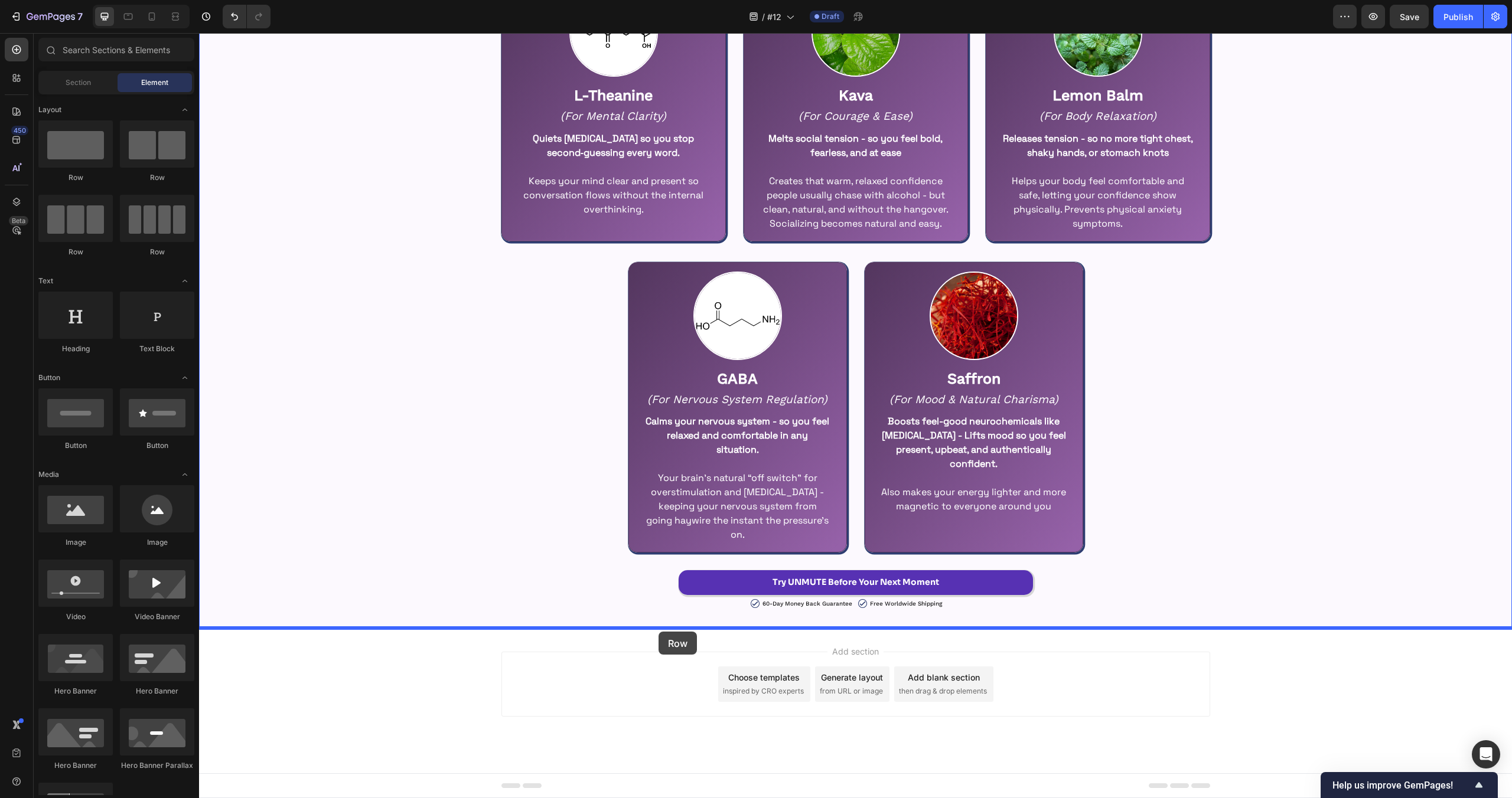
drag, startPoint x: 347, startPoint y: 185, endPoint x: 658, endPoint y: 632, distance: 544.5
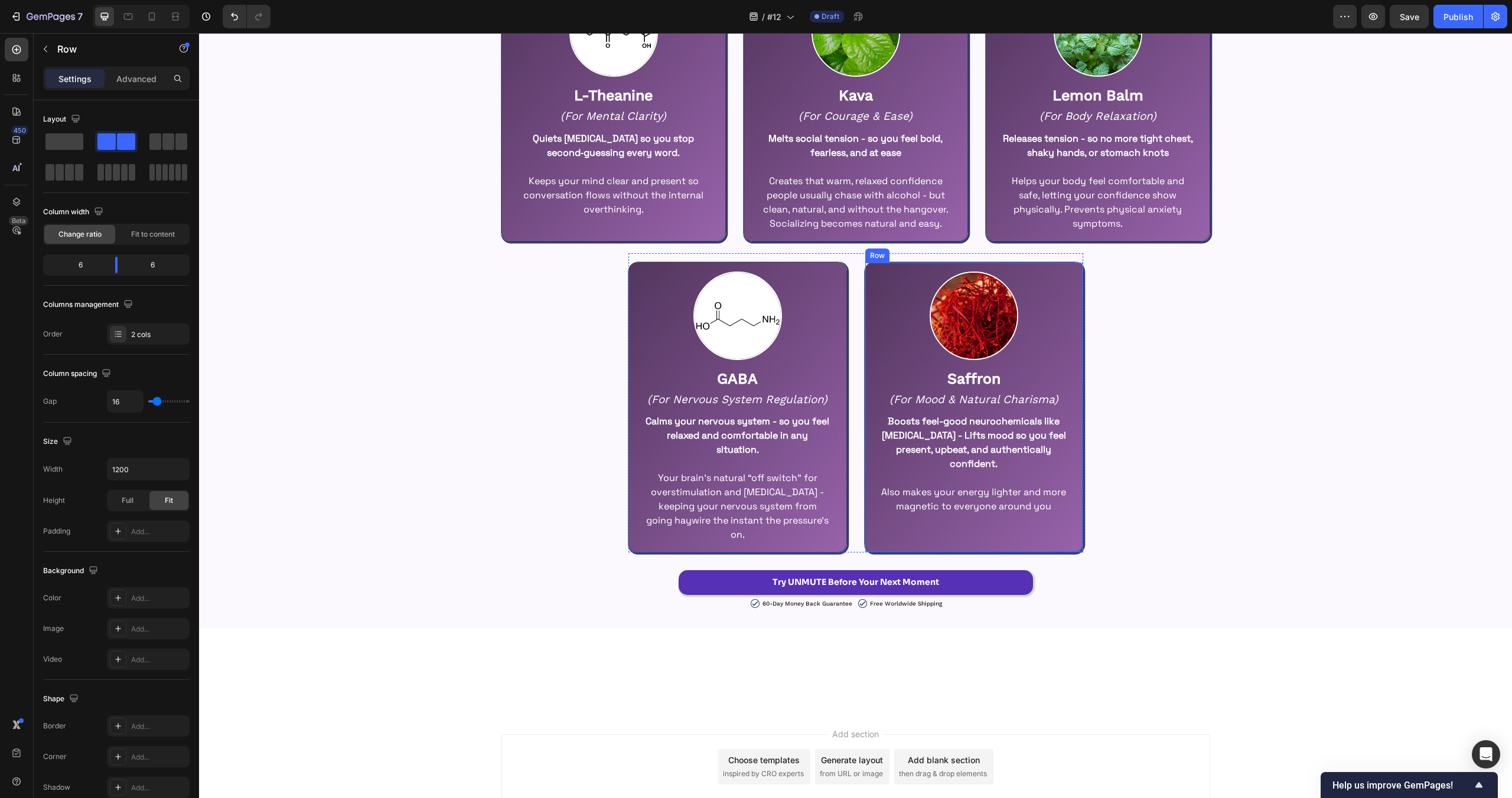
scroll to position [1194, 0]
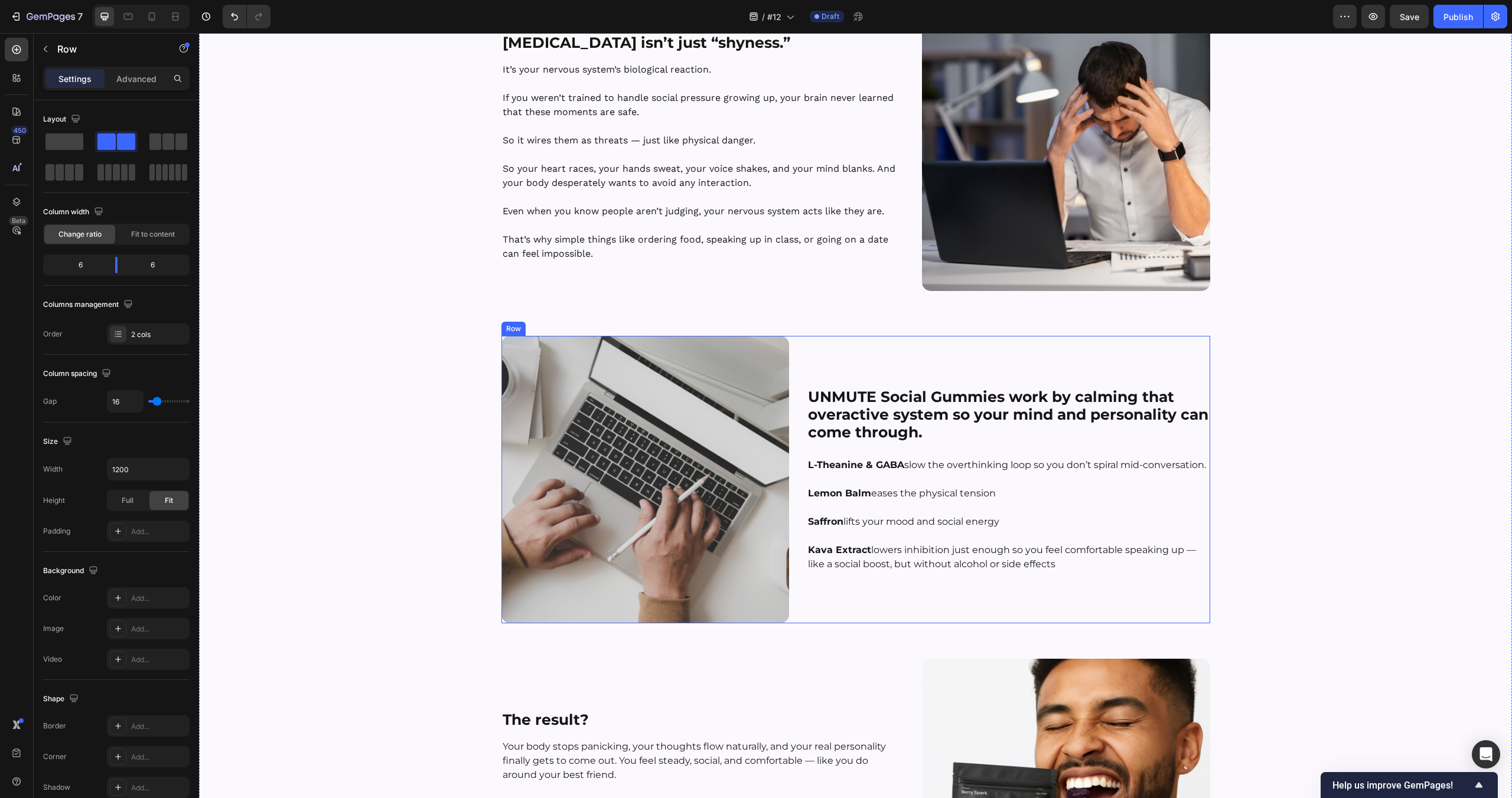
click at [875, 367] on div "UNMUTE Social Gummies work by calming that overactive system so your mind and p…" at bounding box center [1008, 480] width 403 height 288
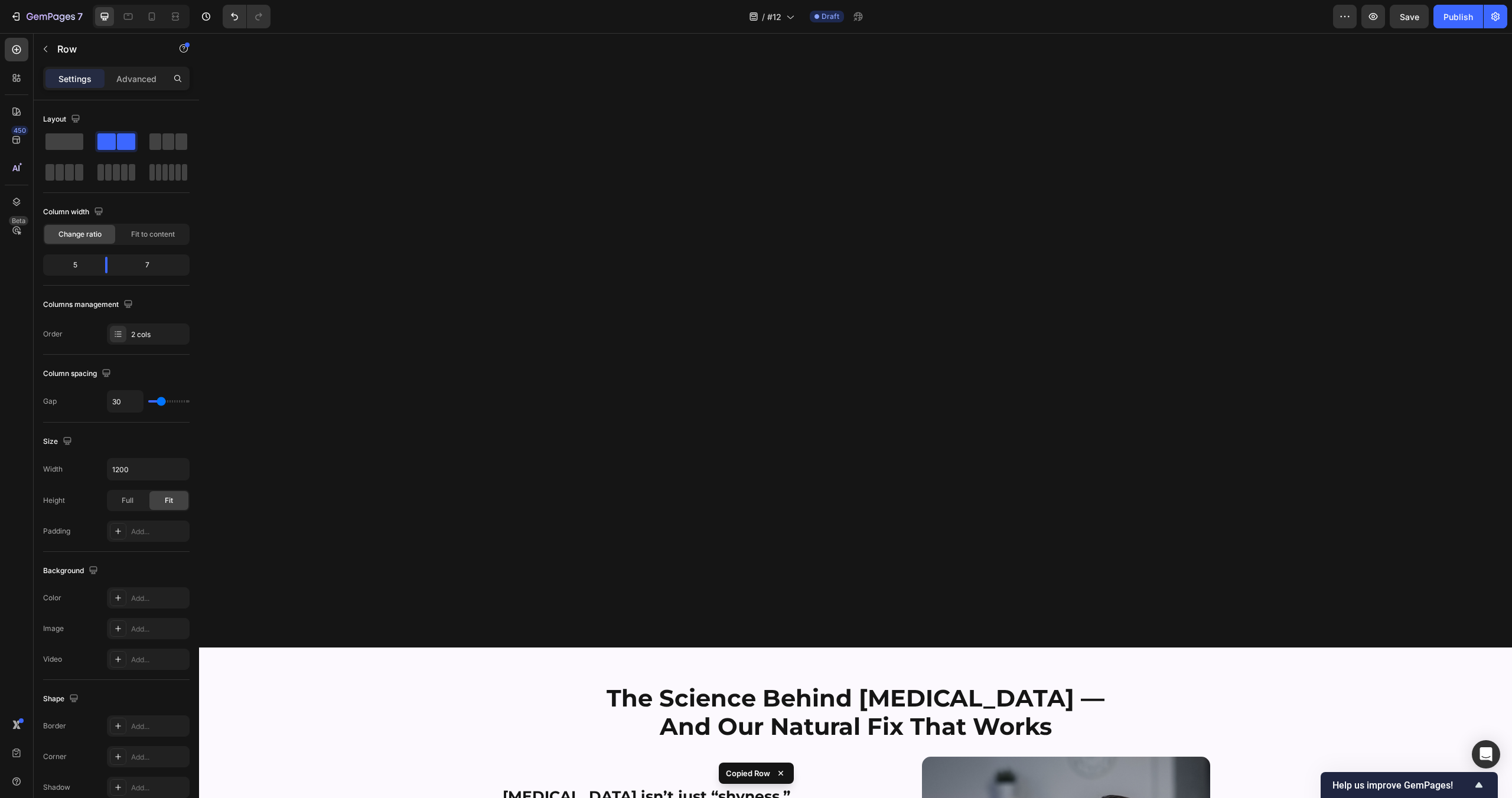
scroll to position [2391, 0]
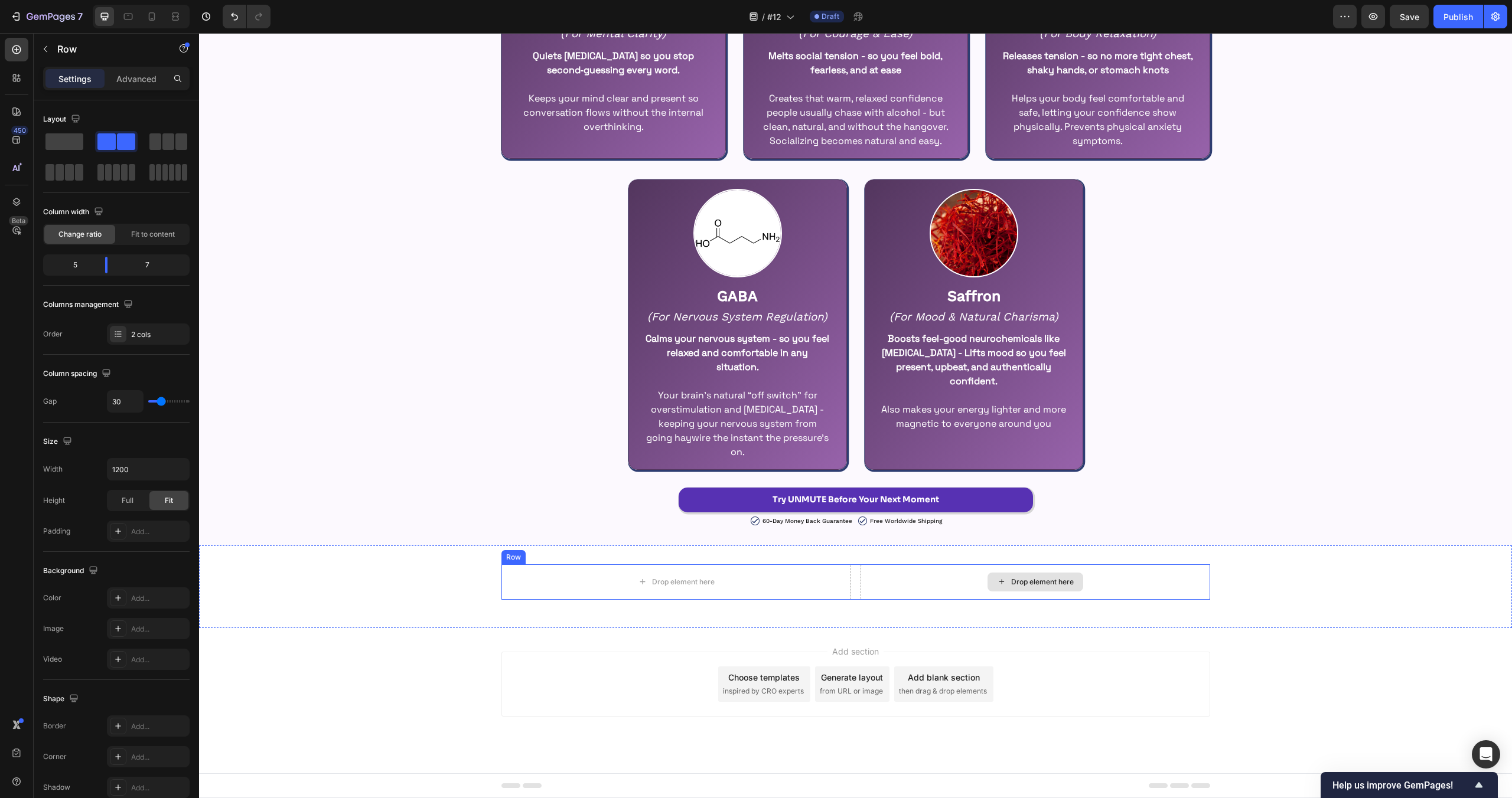
click at [855, 580] on div "Drop element here Drop element here Row" at bounding box center [856, 582] width 709 height 35
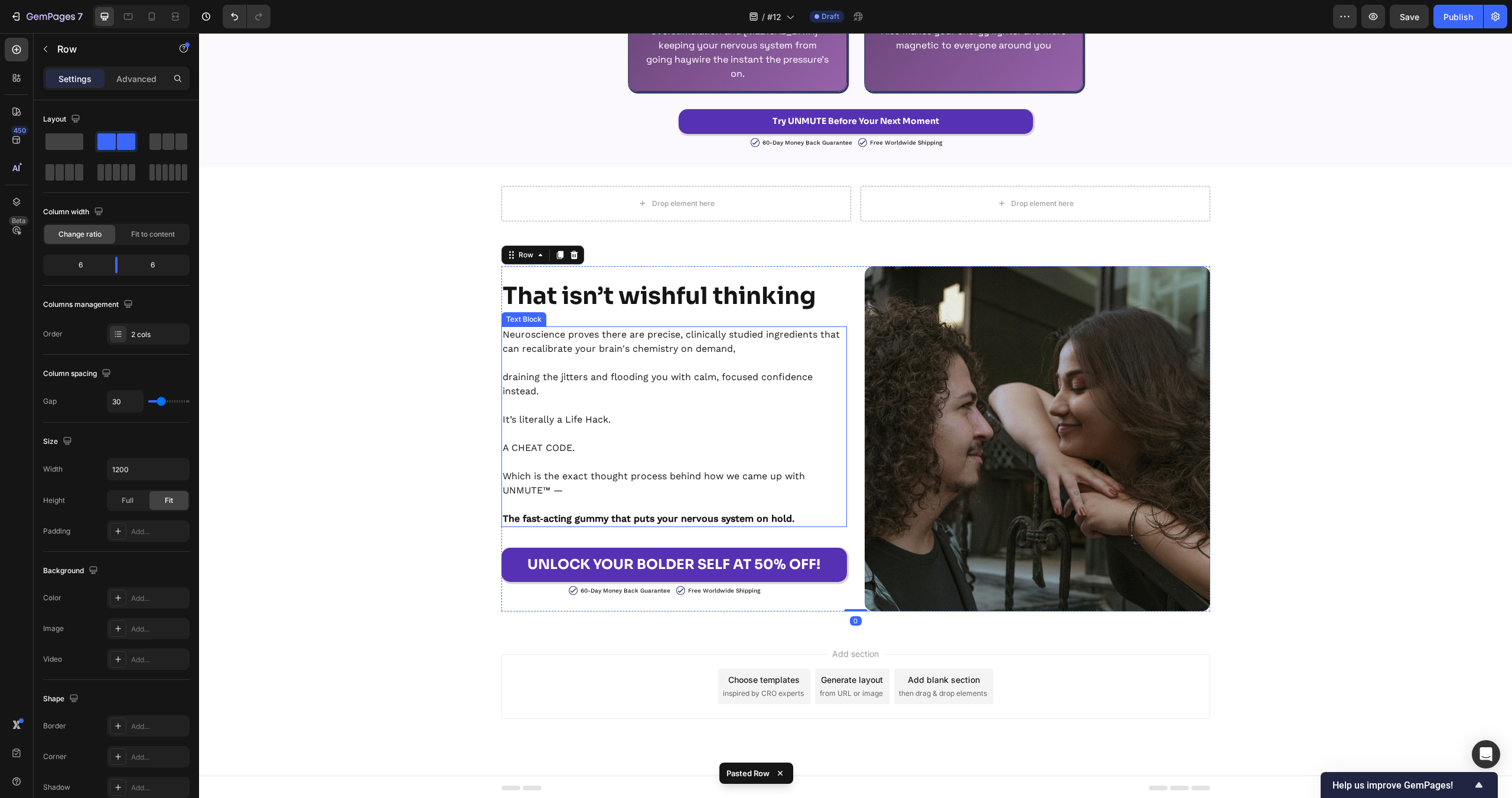
scroll to position [2772, 0]
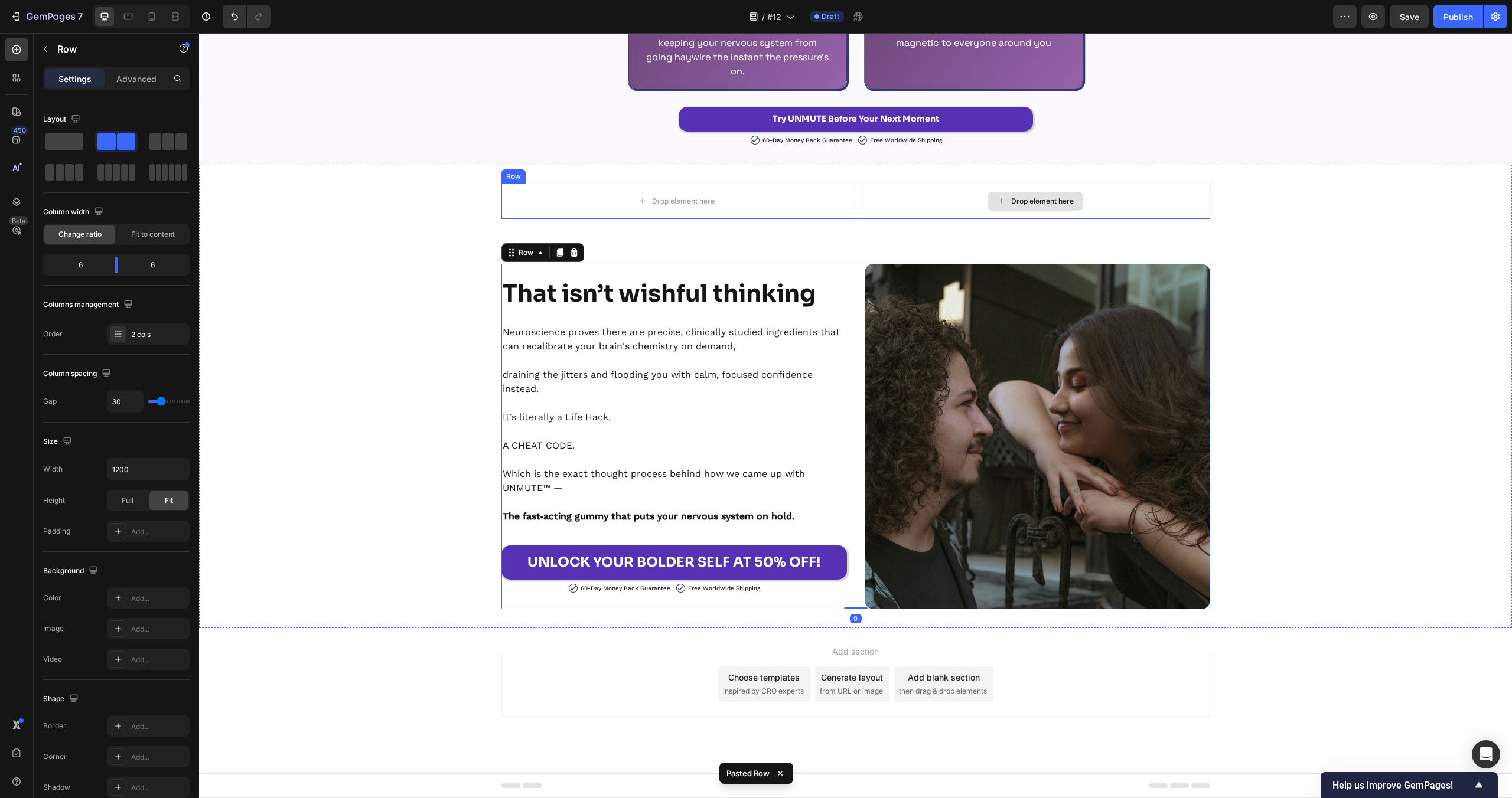
click at [865, 201] on div "Drop element here" at bounding box center [1035, 201] width 350 height 35
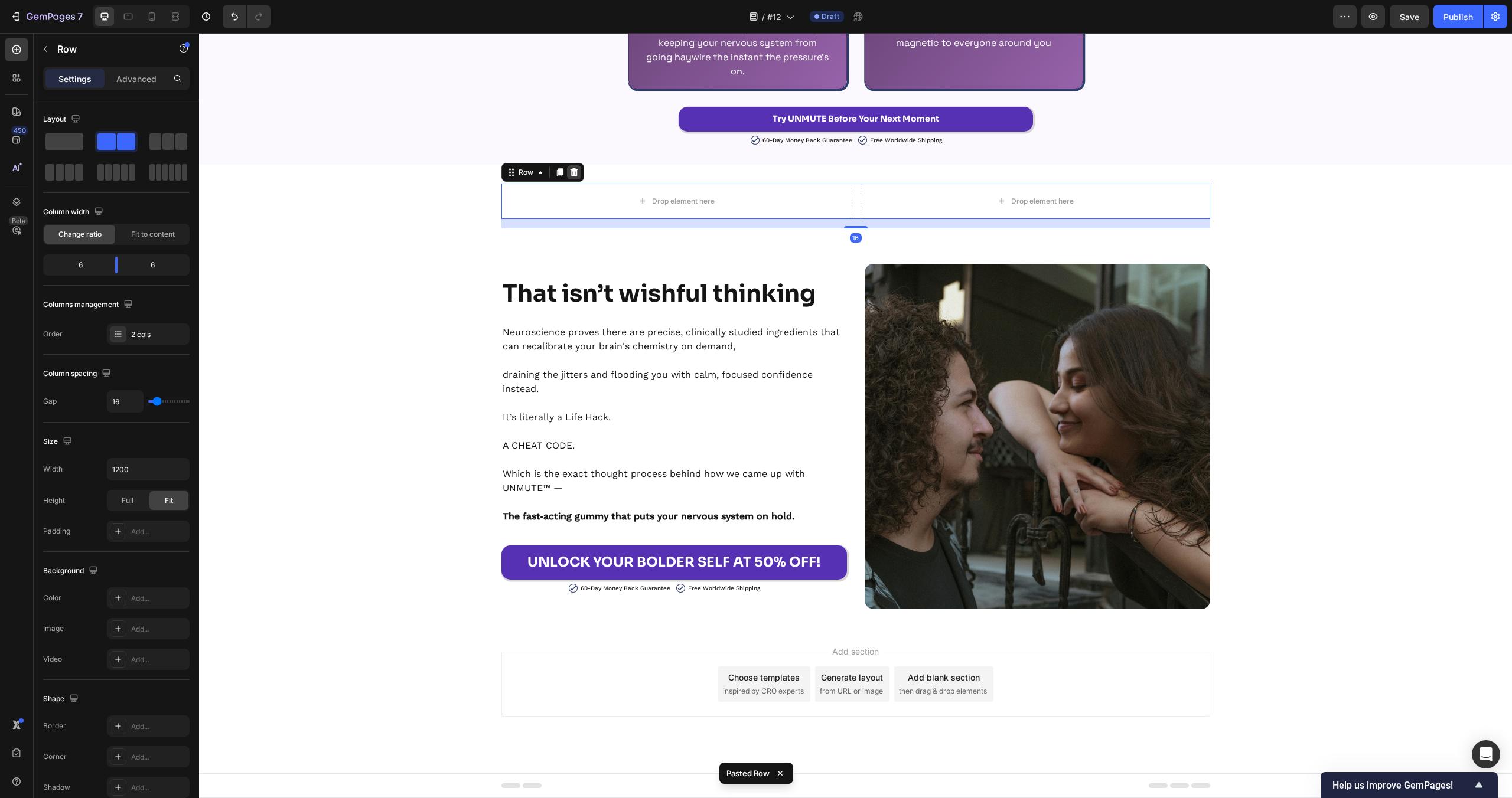
click at [575, 174] on icon at bounding box center [573, 172] width 7 height 8
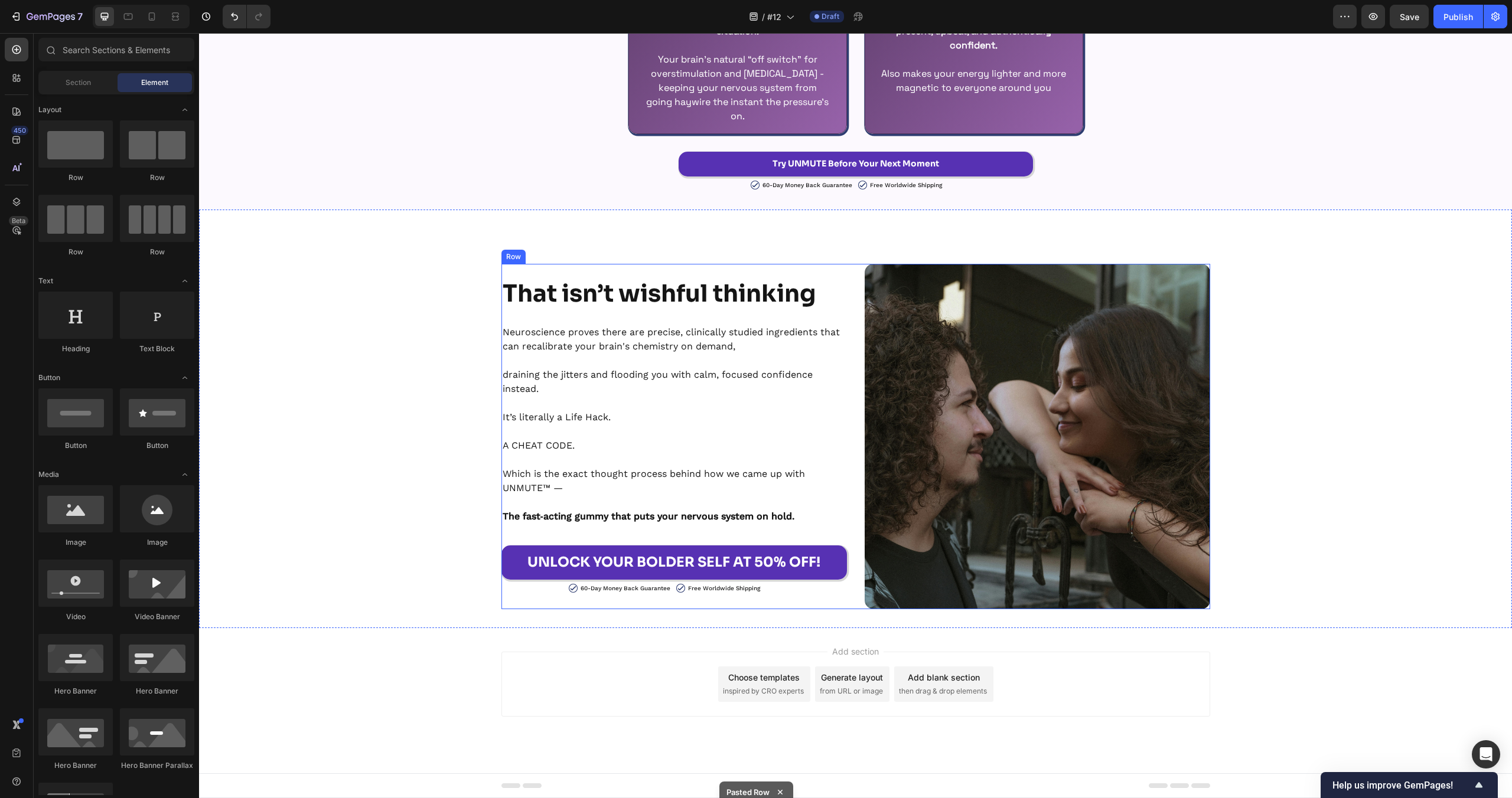
click at [636, 298] on strong "That isn’t wishful thinking" at bounding box center [659, 293] width 313 height 30
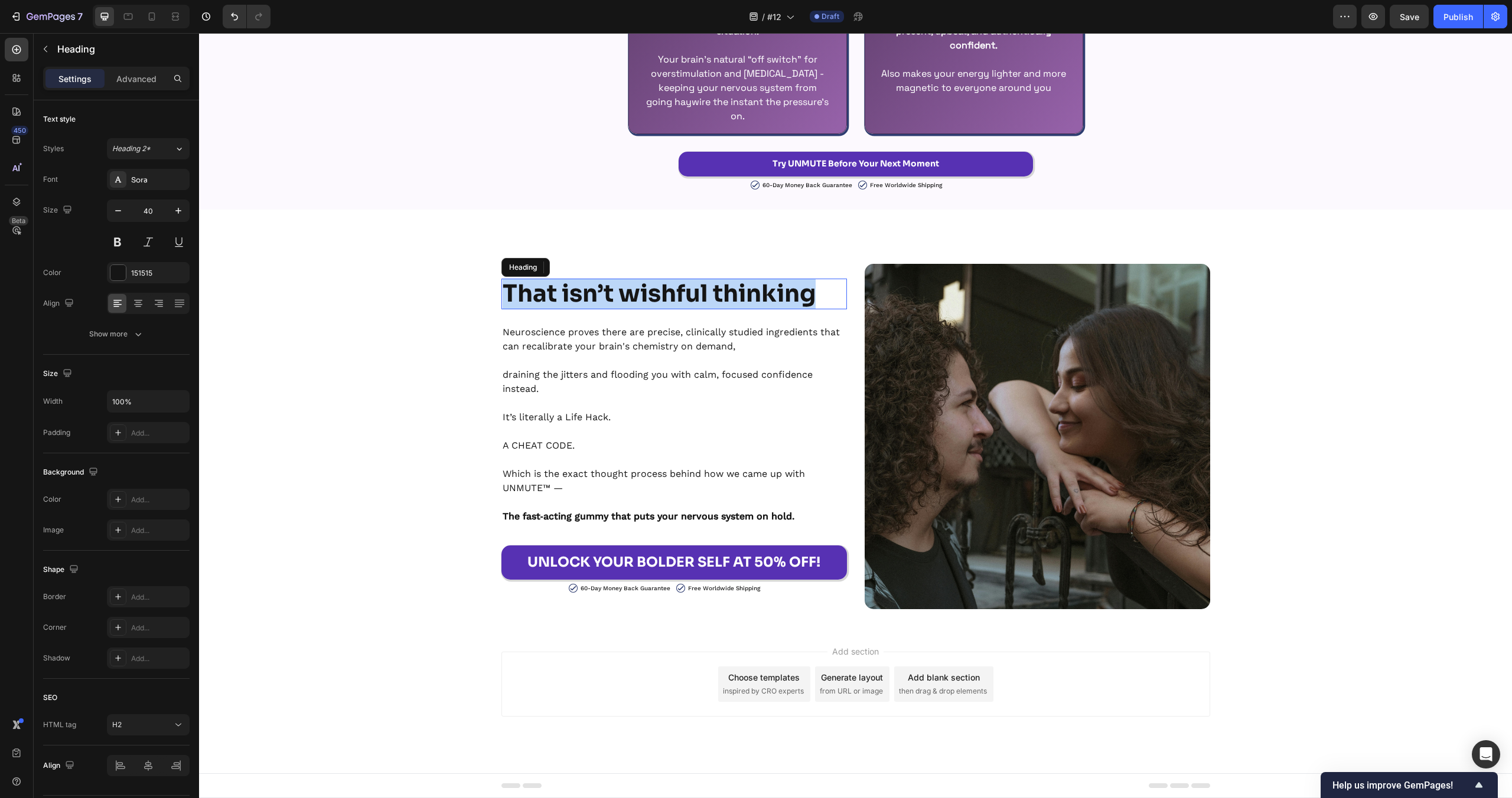
click at [636, 298] on strong "That isn’t wishful thinking" at bounding box center [659, 293] width 313 height 30
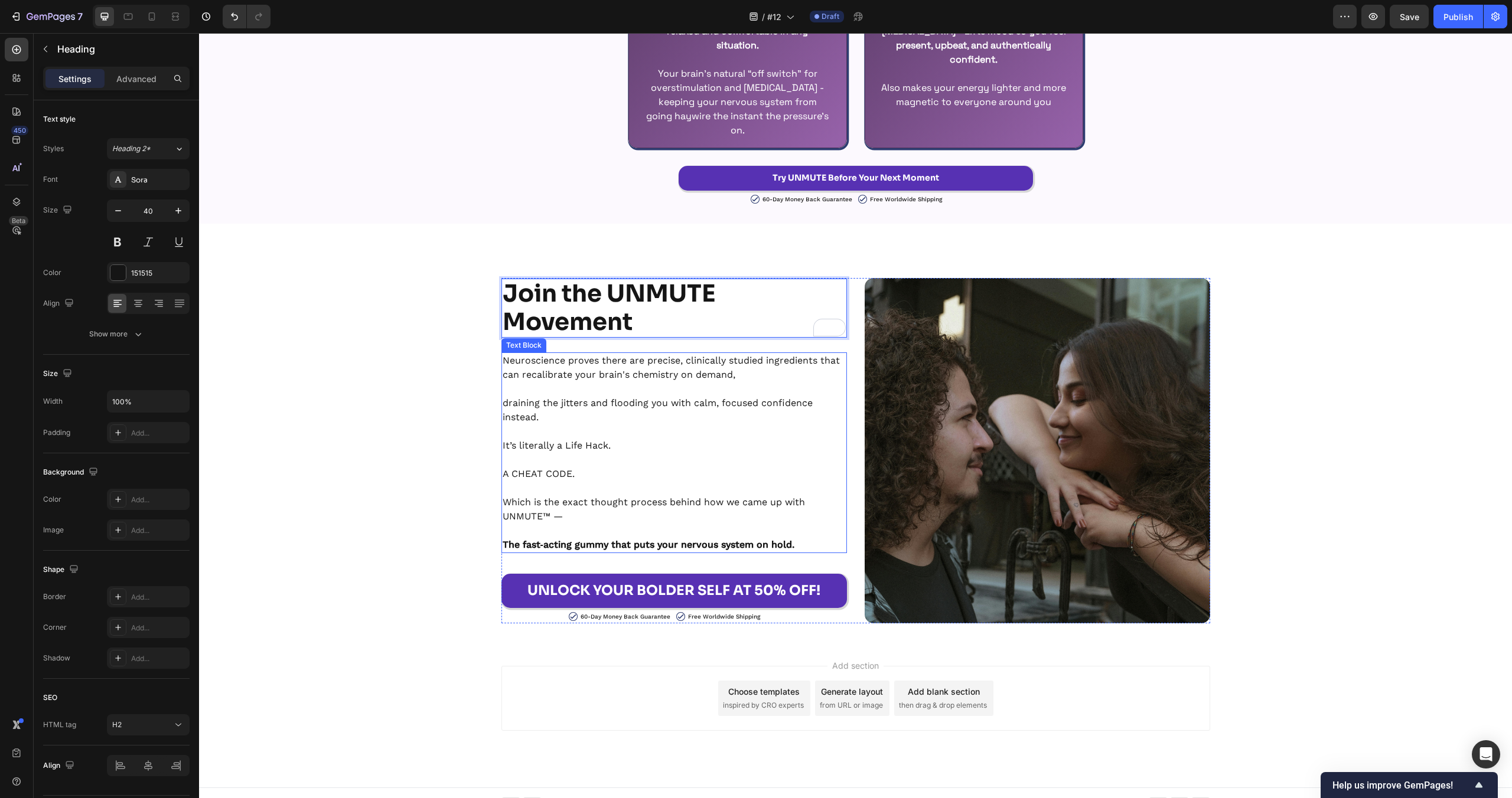
click at [640, 409] on p "draining the jitters and flooding you with calm, focused confidence instead." at bounding box center [675, 410] width 343 height 29
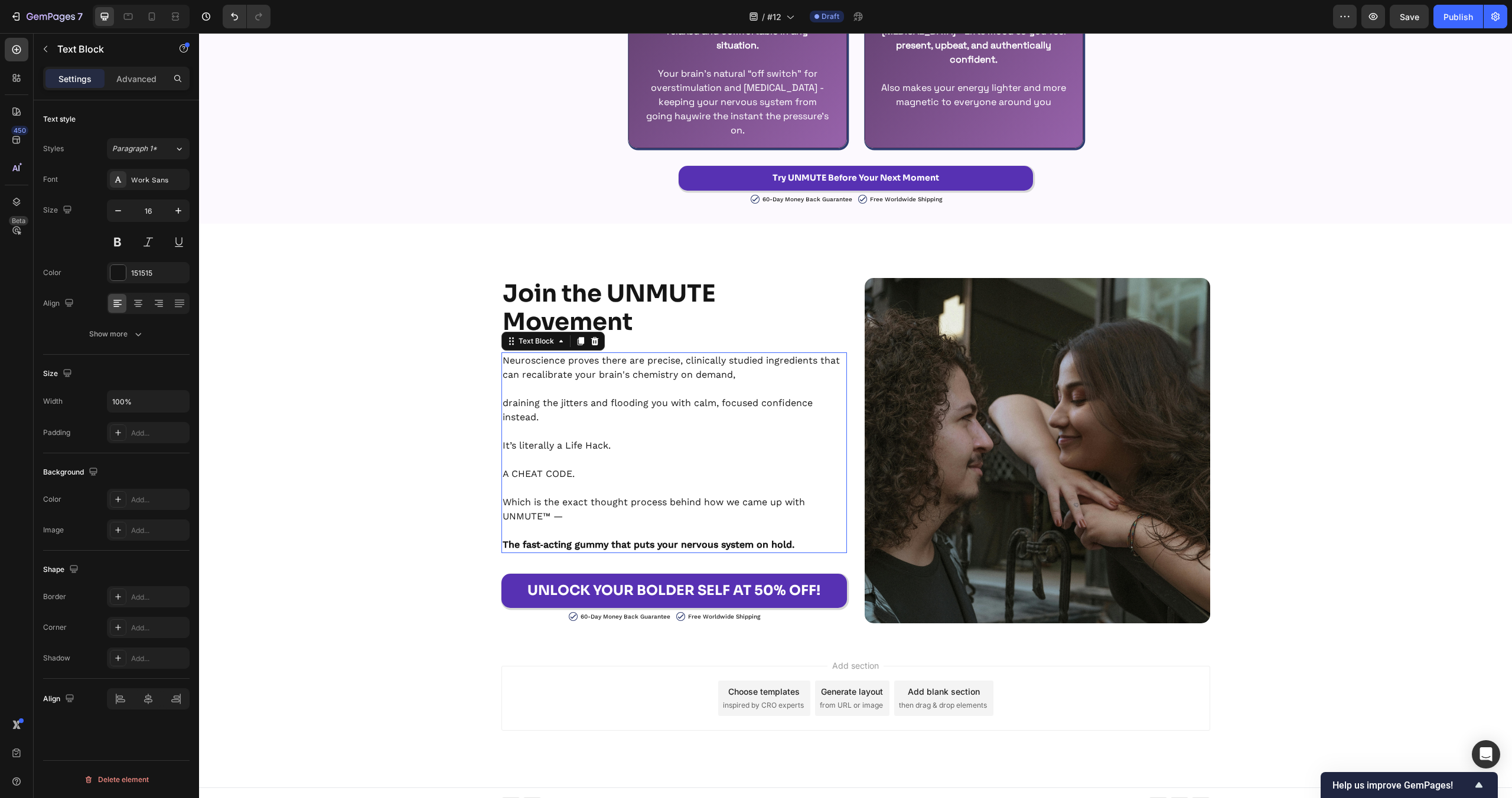
click at [640, 409] on p "draining the jitters and flooding you with calm, focused confidence instead." at bounding box center [675, 410] width 343 height 29
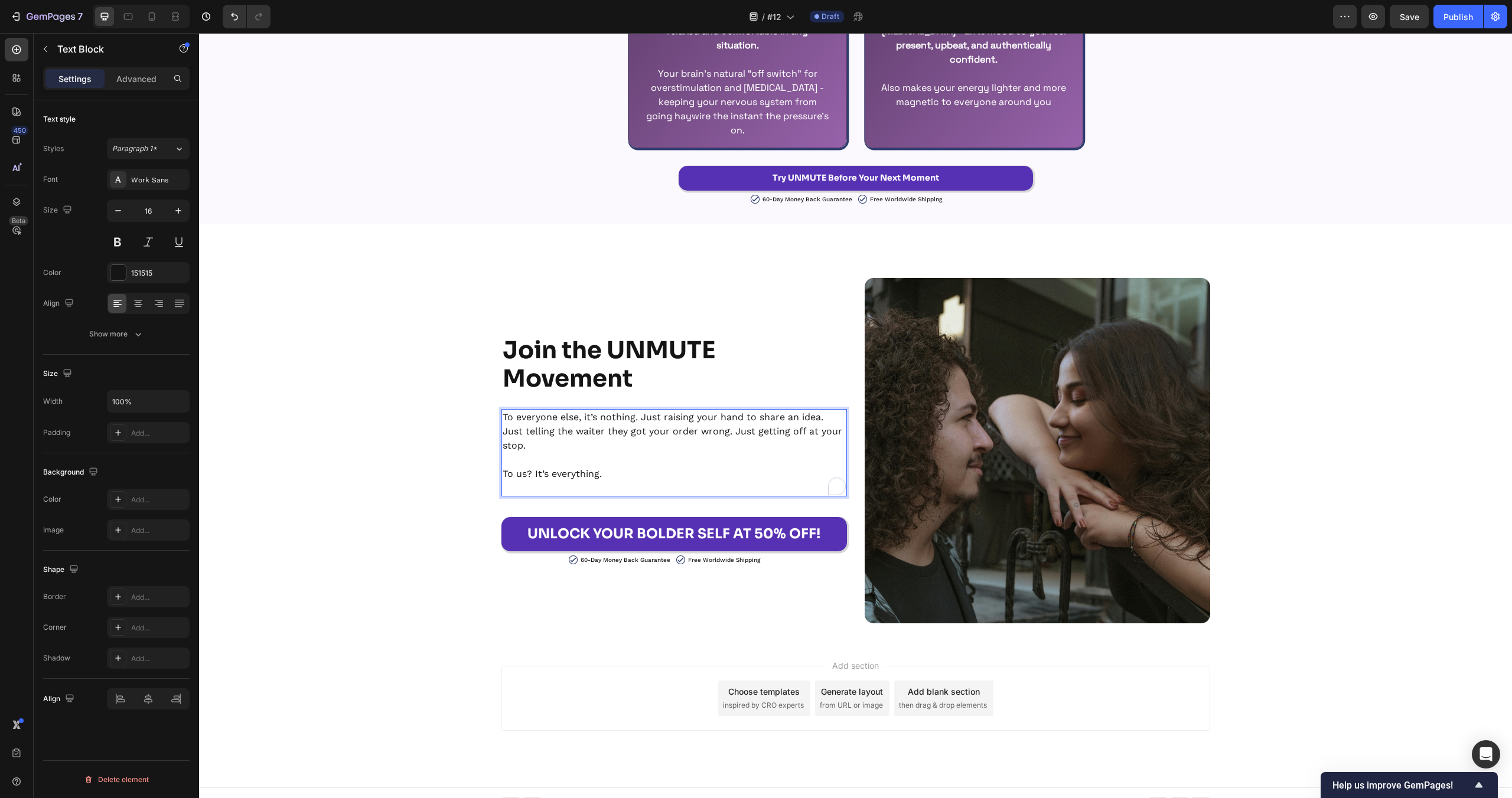
scroll to position [2727, 0]
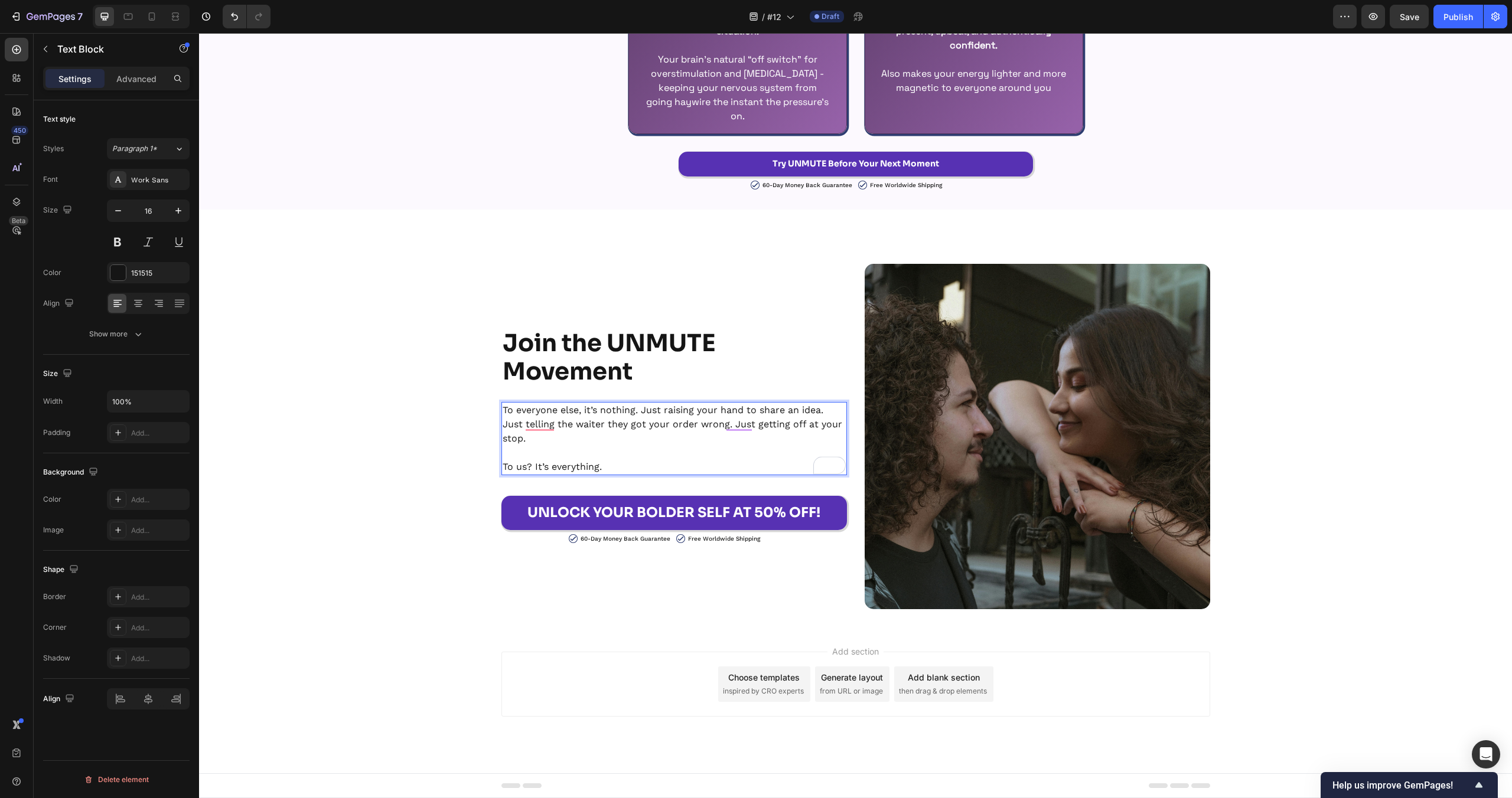
click at [829, 409] on p "To everyone else, it’s nothing. Just raising your hand to share an idea. Just t…" at bounding box center [675, 424] width 343 height 42
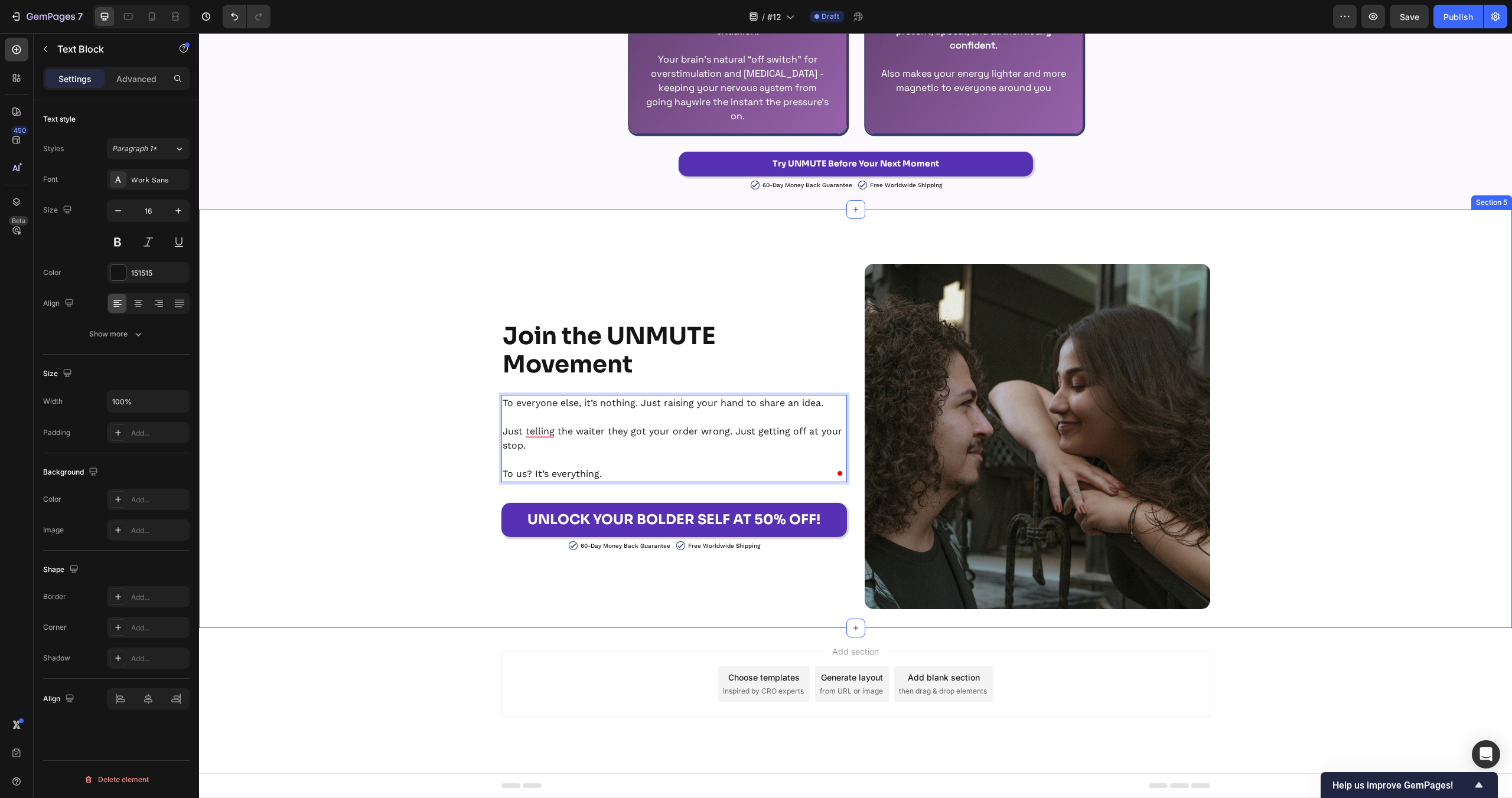
click at [409, 425] on div "⁠⁠⁠⁠⁠⁠⁠ Join the UNMUTE Movement Heading To everyone else, it’s nothing. Just r…" at bounding box center [856, 419] width 1313 height 381
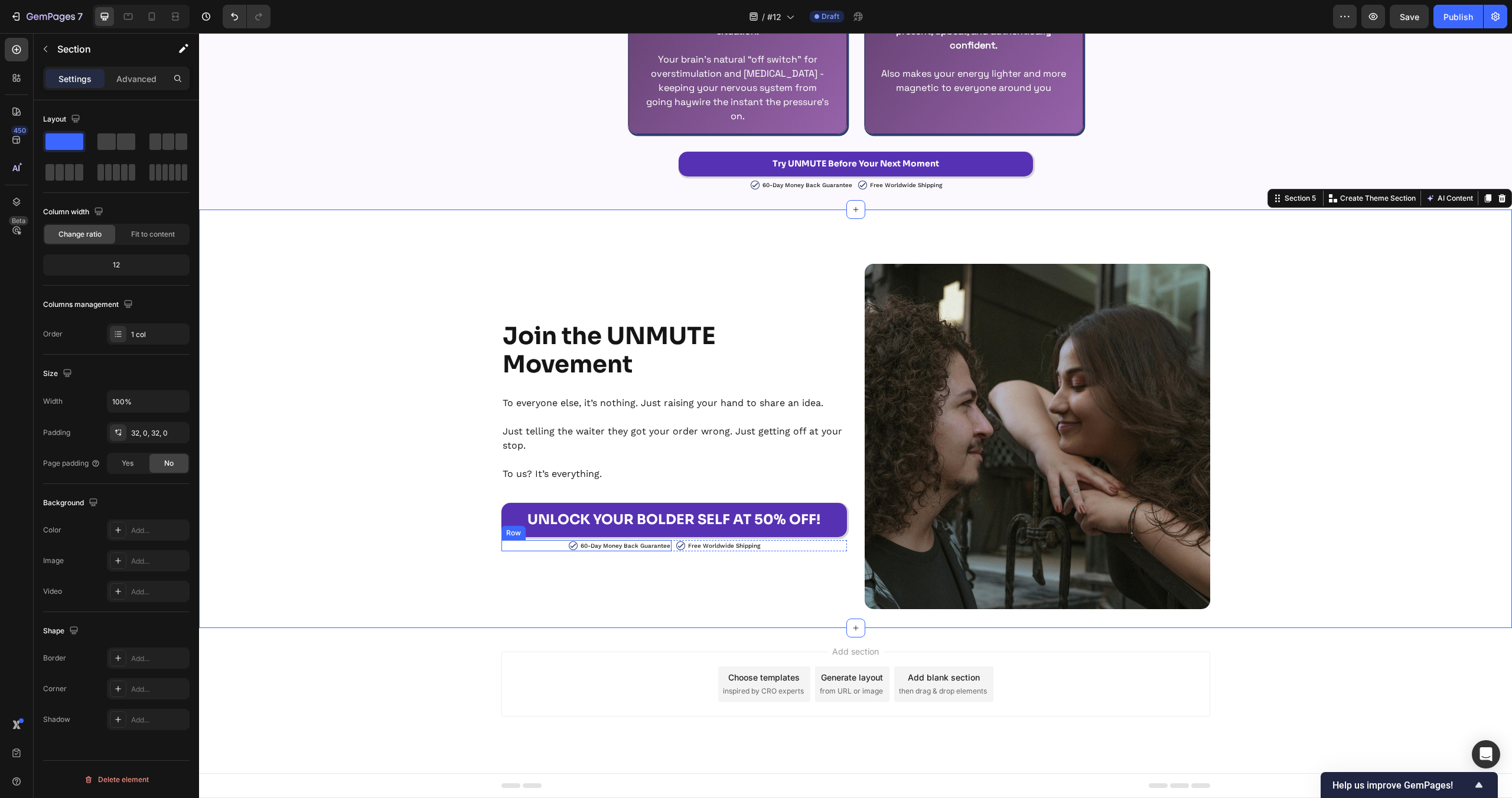
click at [556, 542] on div "Image 60-Day Money Back Guarantee Text Block Row" at bounding box center [586, 545] width 171 height 11
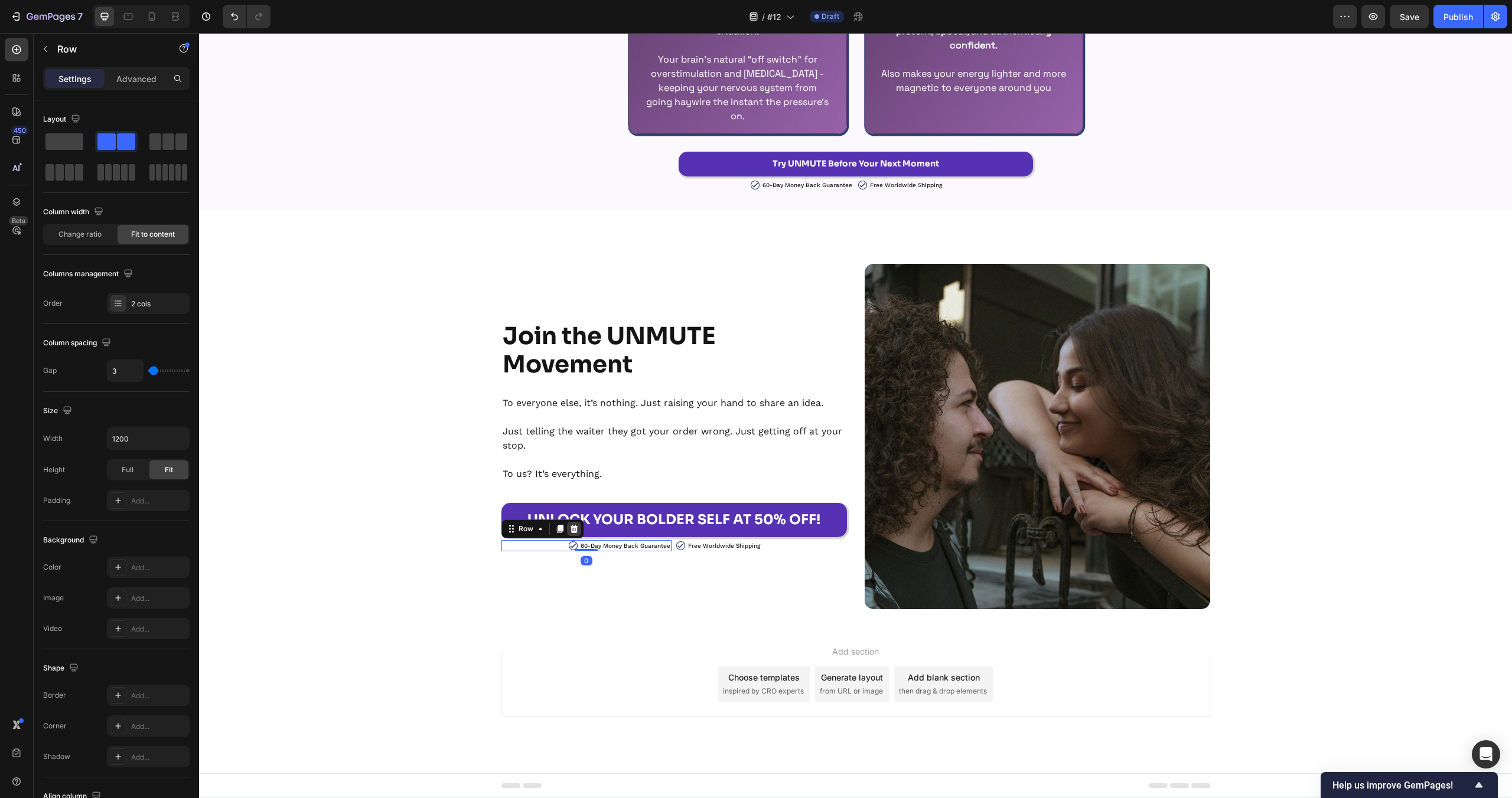
click at [571, 531] on icon at bounding box center [573, 529] width 7 height 8
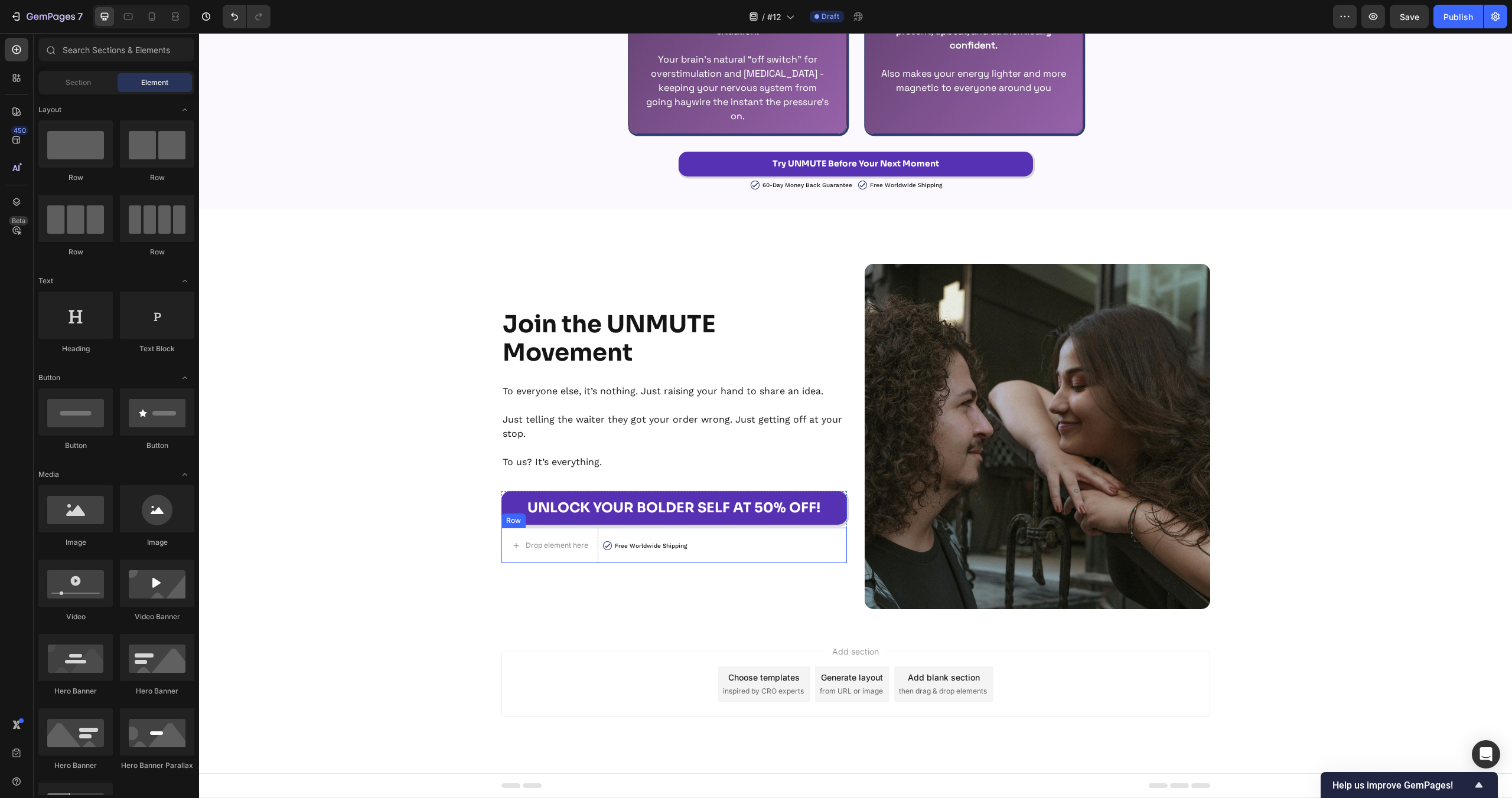
click at [628, 532] on div "Image Free Worldwide Shipping Text Block Row" at bounding box center [725, 545] width 244 height 35
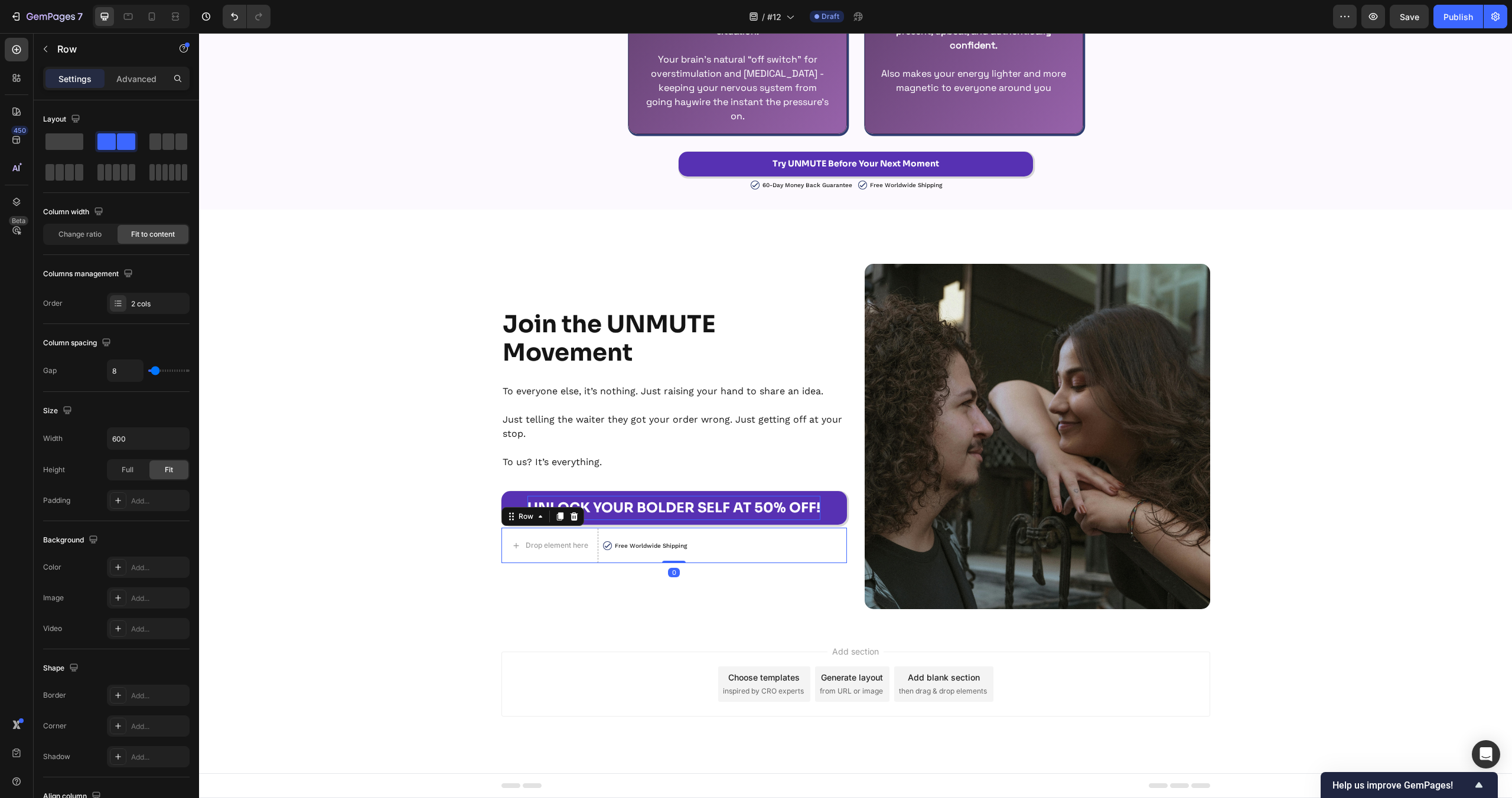
click at [576, 515] on icon at bounding box center [573, 516] width 7 height 8
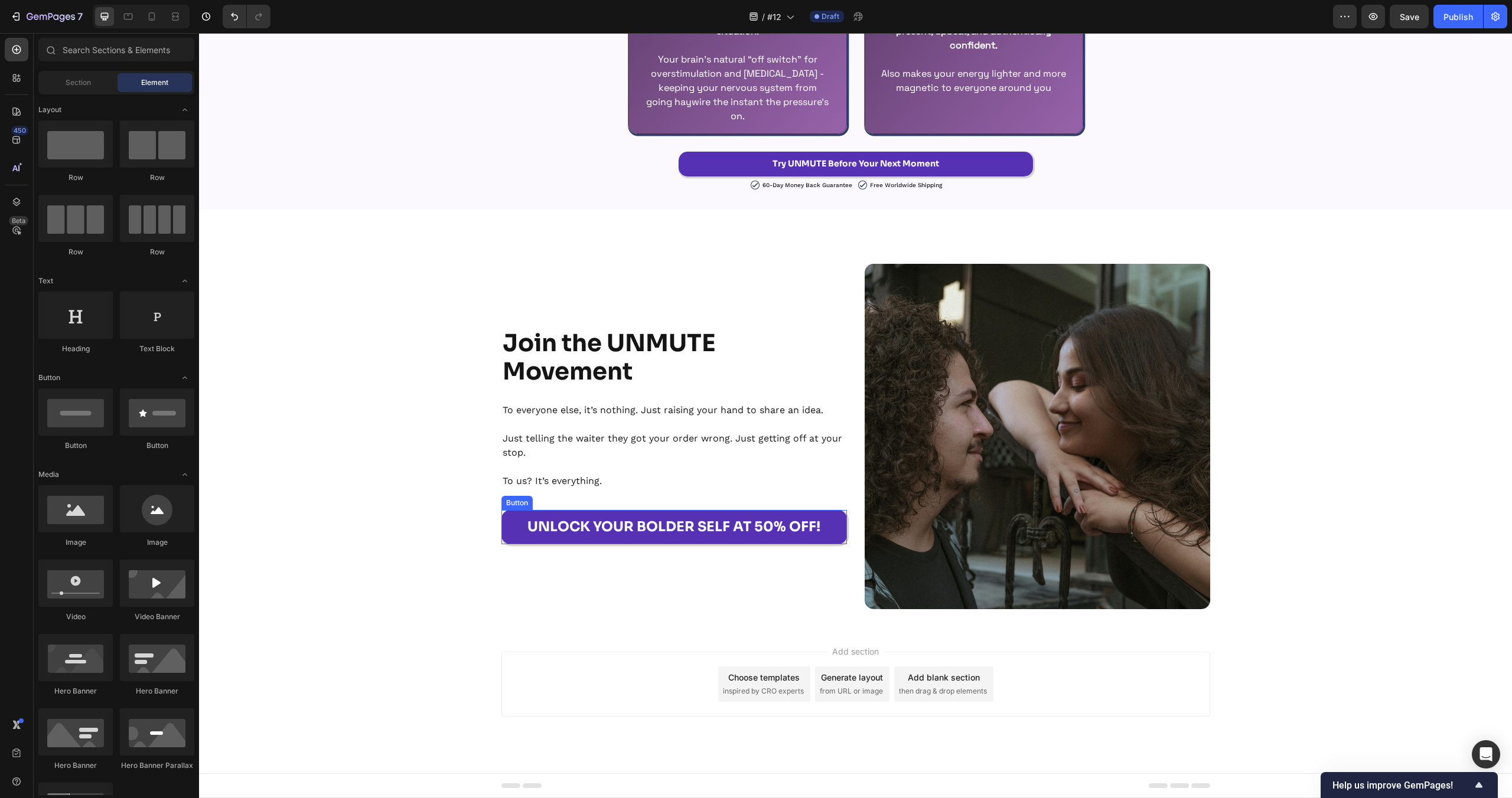
click at [522, 514] on link "UNLOCK YOUR BOLDER SELF AT 50% OFF!" at bounding box center [674, 527] width 345 height 33
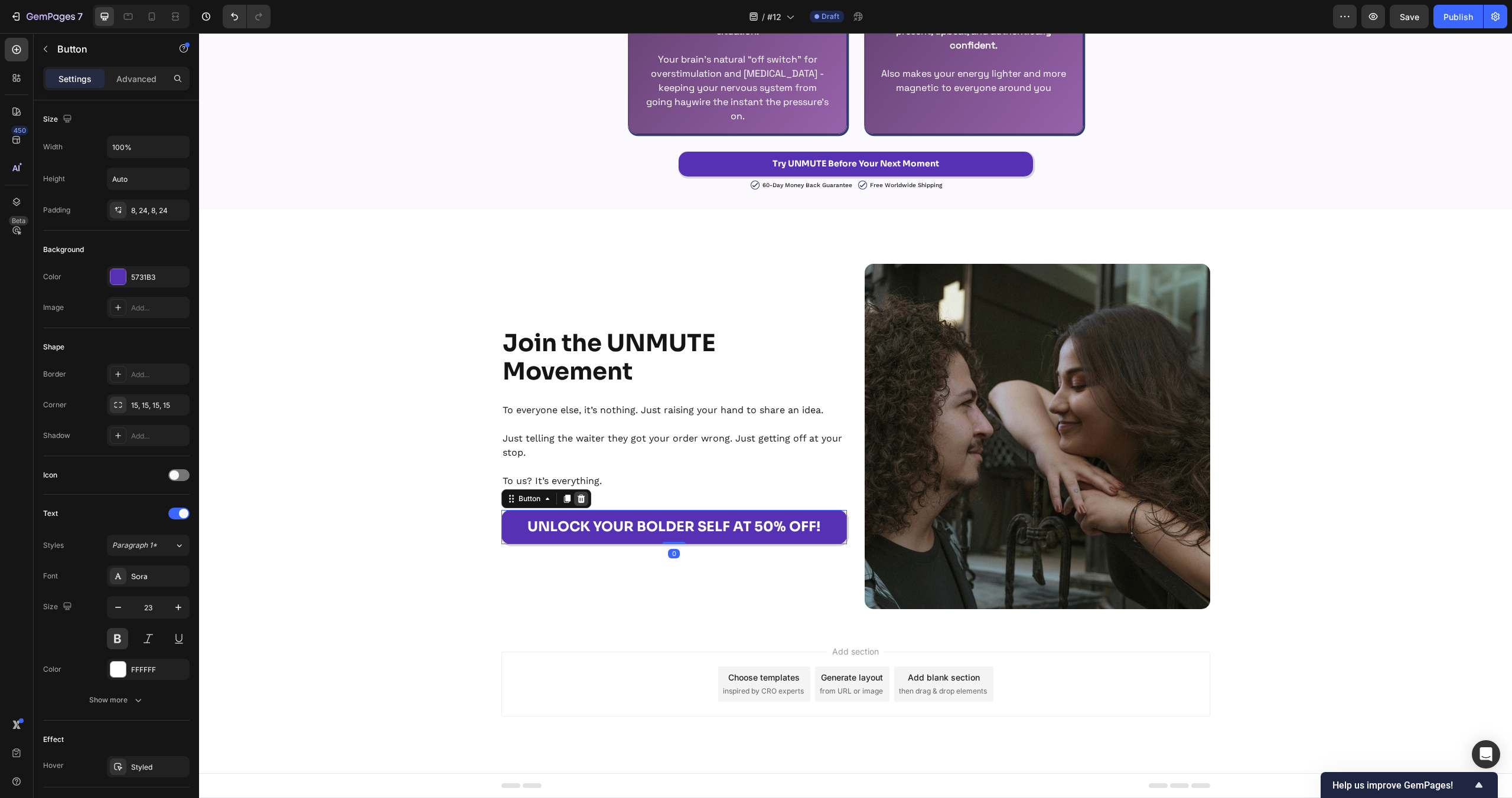
click at [585, 494] on icon at bounding box center [582, 499] width 9 height 9
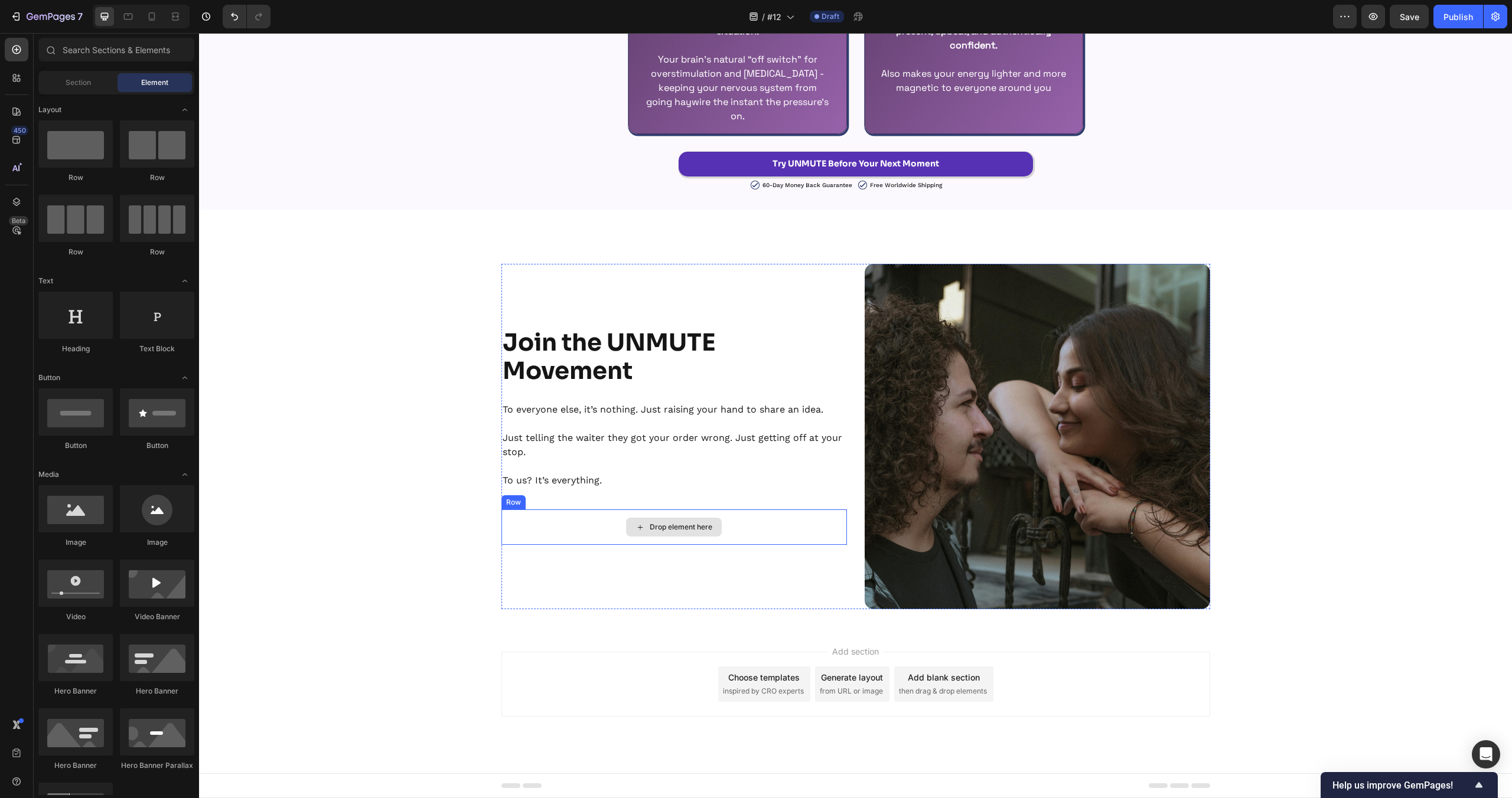
click at [573, 517] on div "Drop element here" at bounding box center [674, 527] width 345 height 35
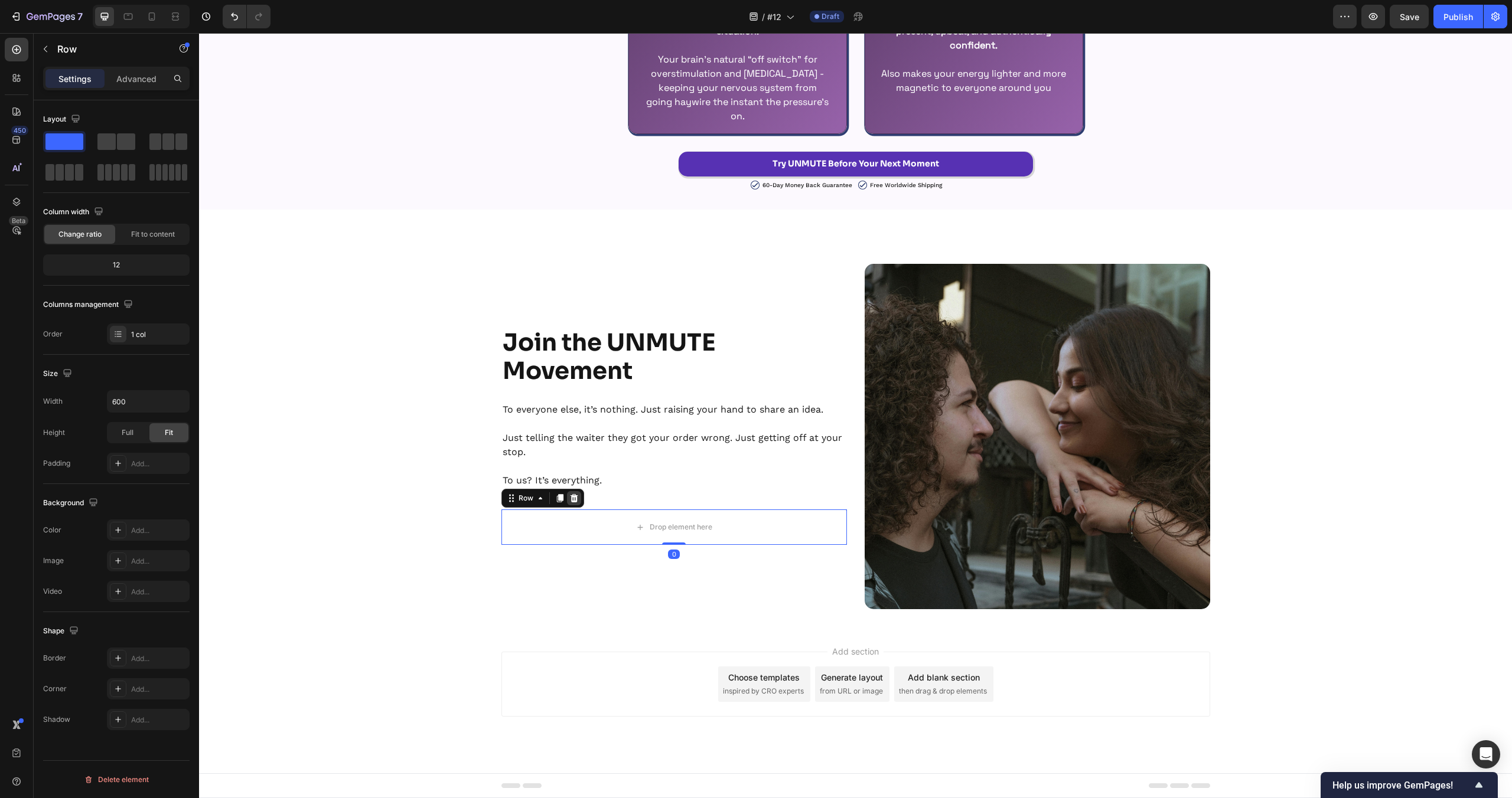
click at [573, 497] on icon at bounding box center [573, 498] width 7 height 8
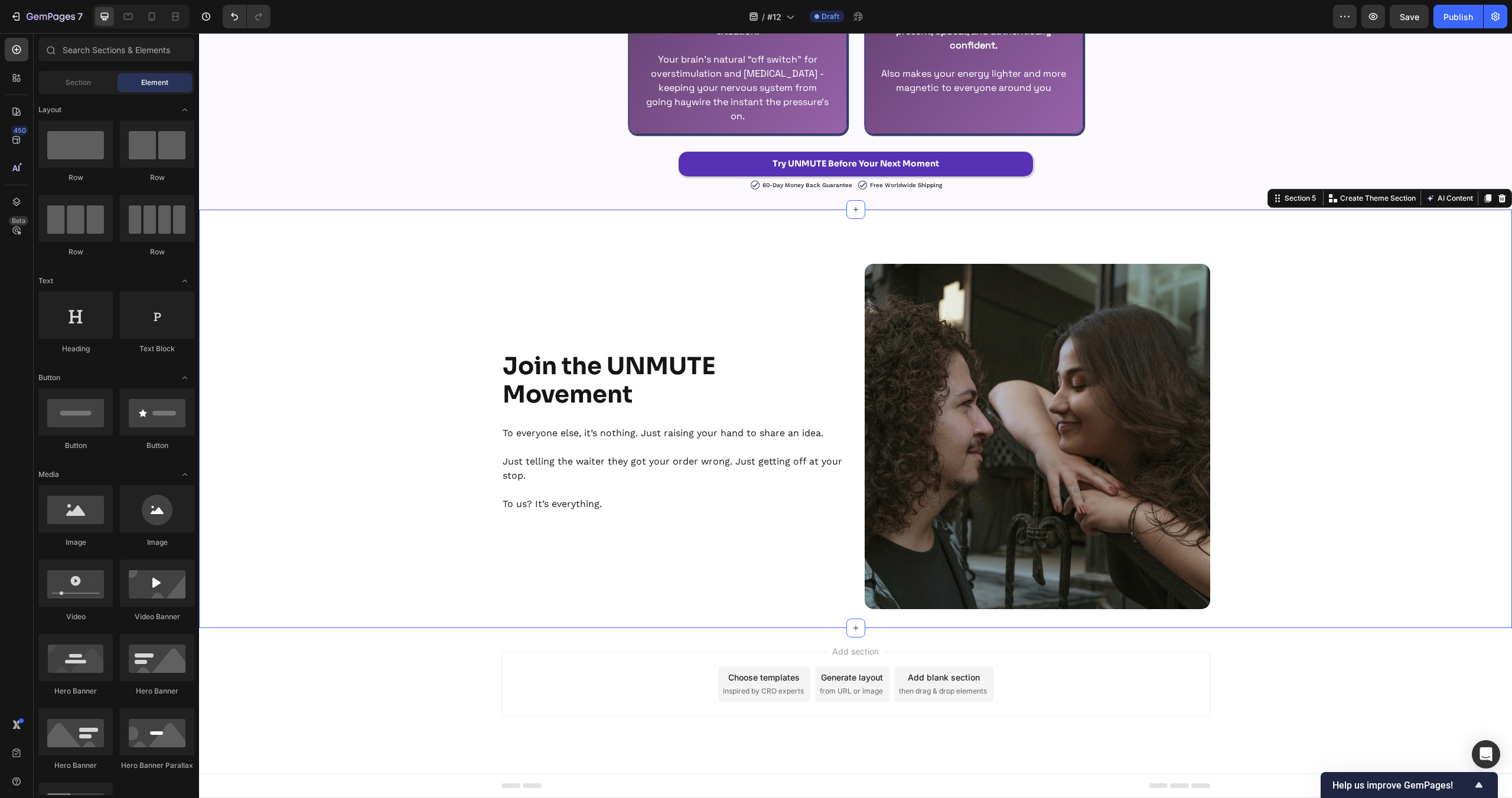
click at [417, 465] on div "⁠⁠⁠⁠⁠⁠⁠ Join the UNMUTE Movement Heading To everyone else, it’s nothing. Just r…" at bounding box center [856, 419] width 1313 height 381
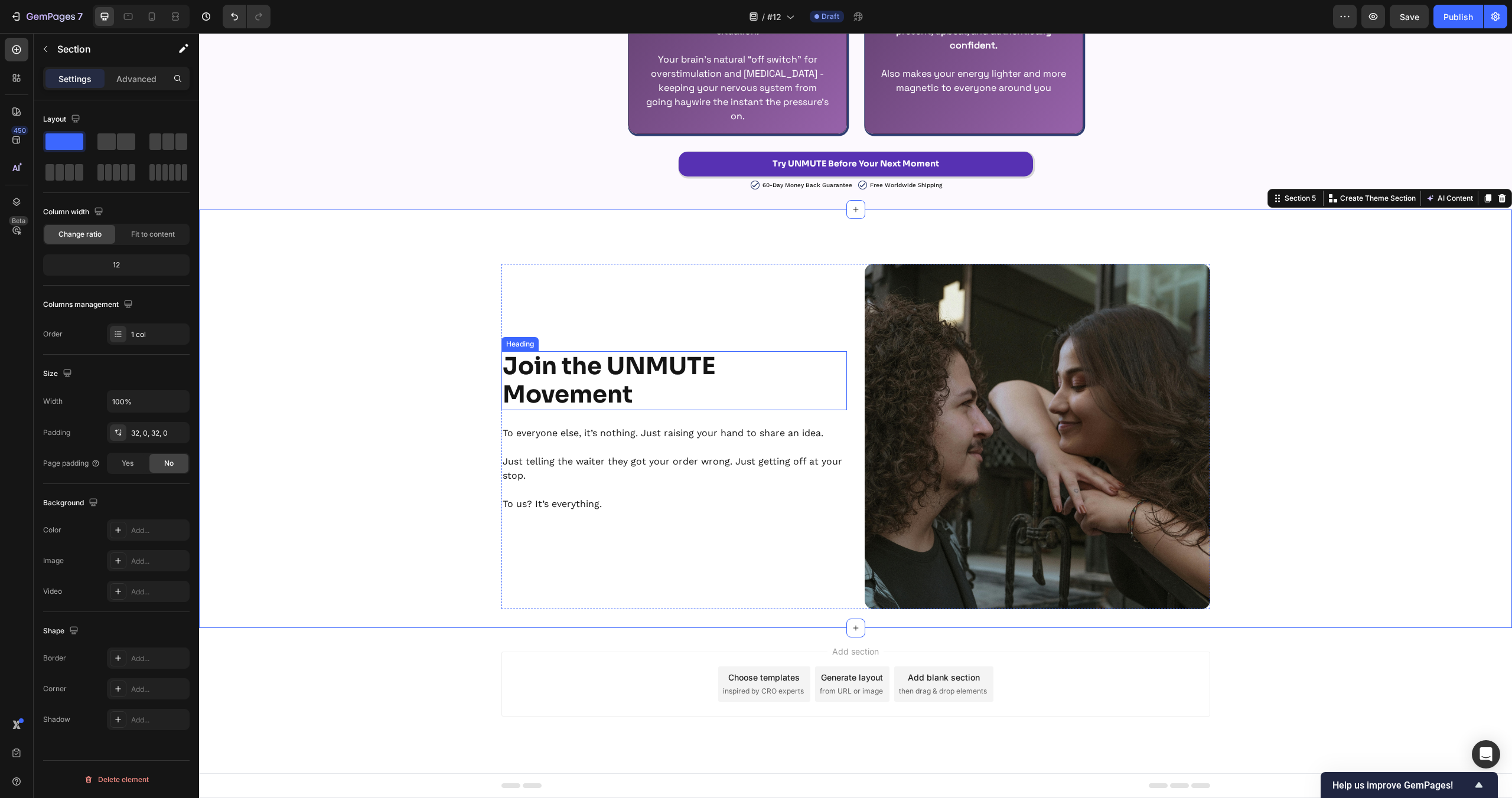
click at [543, 397] on strong "Join the UNMUTE Movement" at bounding box center [609, 380] width 213 height 58
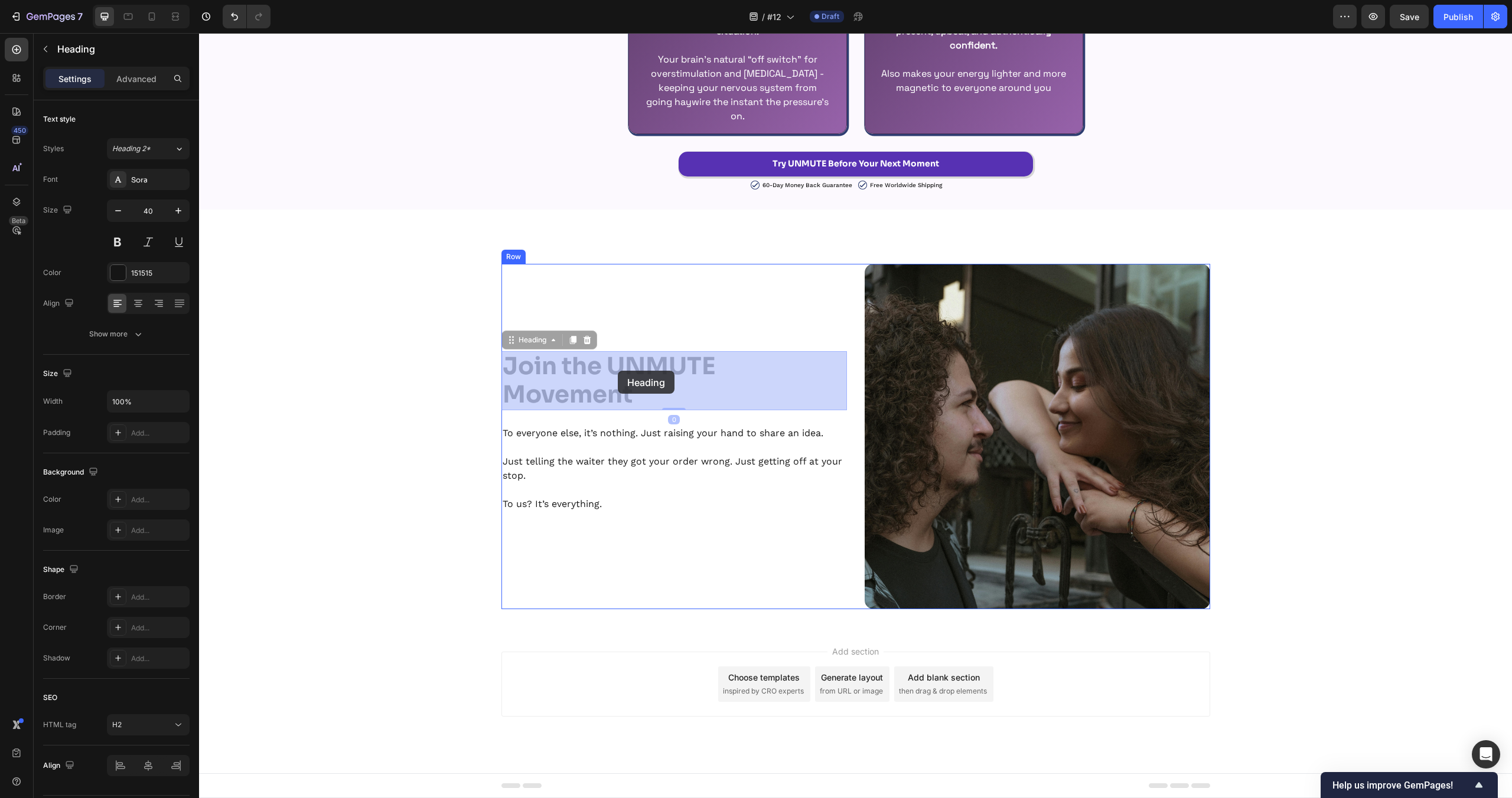
drag, startPoint x: 527, startPoint y: 337, endPoint x: 618, endPoint y: 371, distance: 97.1
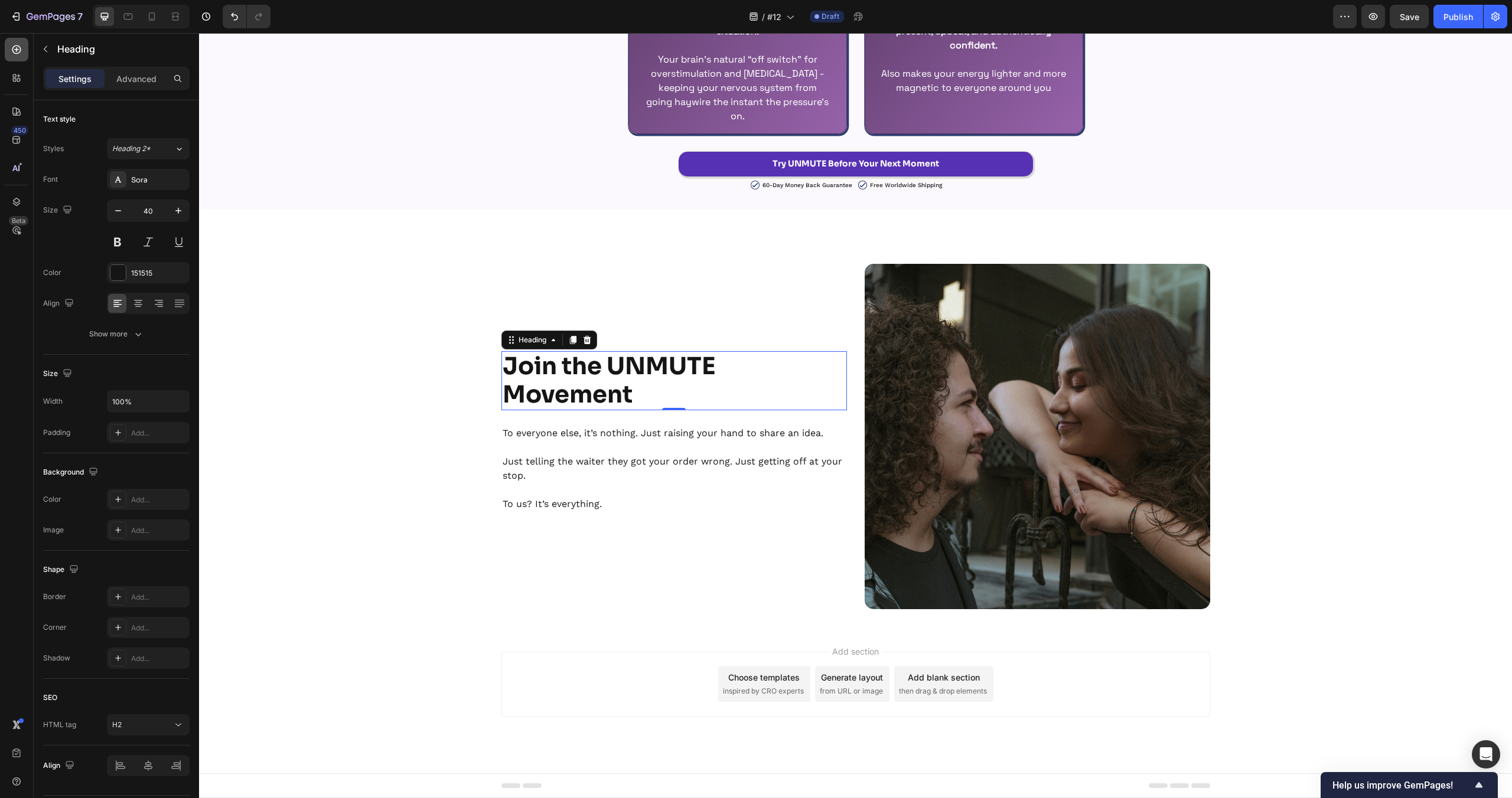
click at [20, 46] on icon at bounding box center [17, 49] width 12 height 12
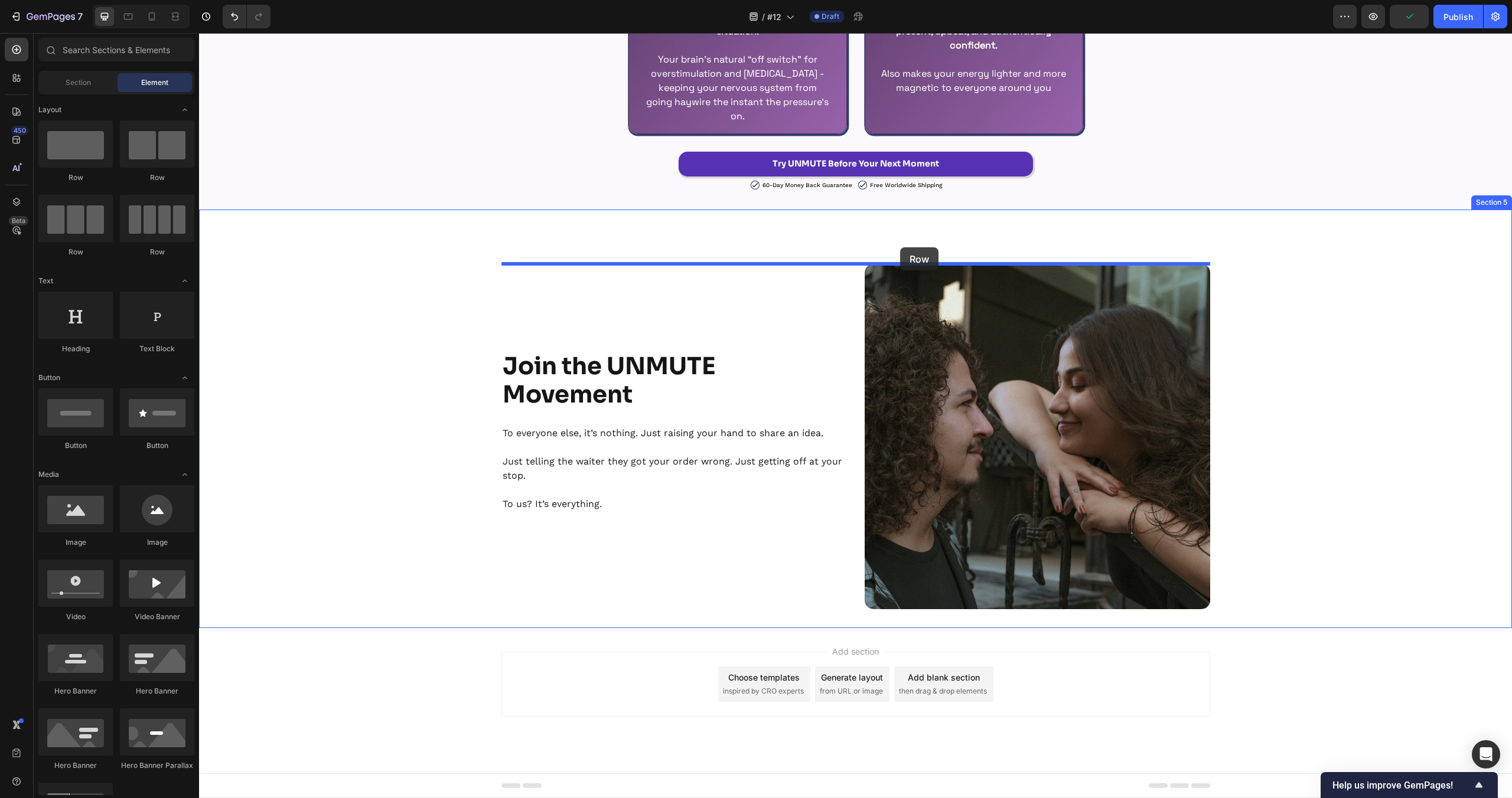
drag, startPoint x: 270, startPoint y: 186, endPoint x: 900, endPoint y: 247, distance: 632.9
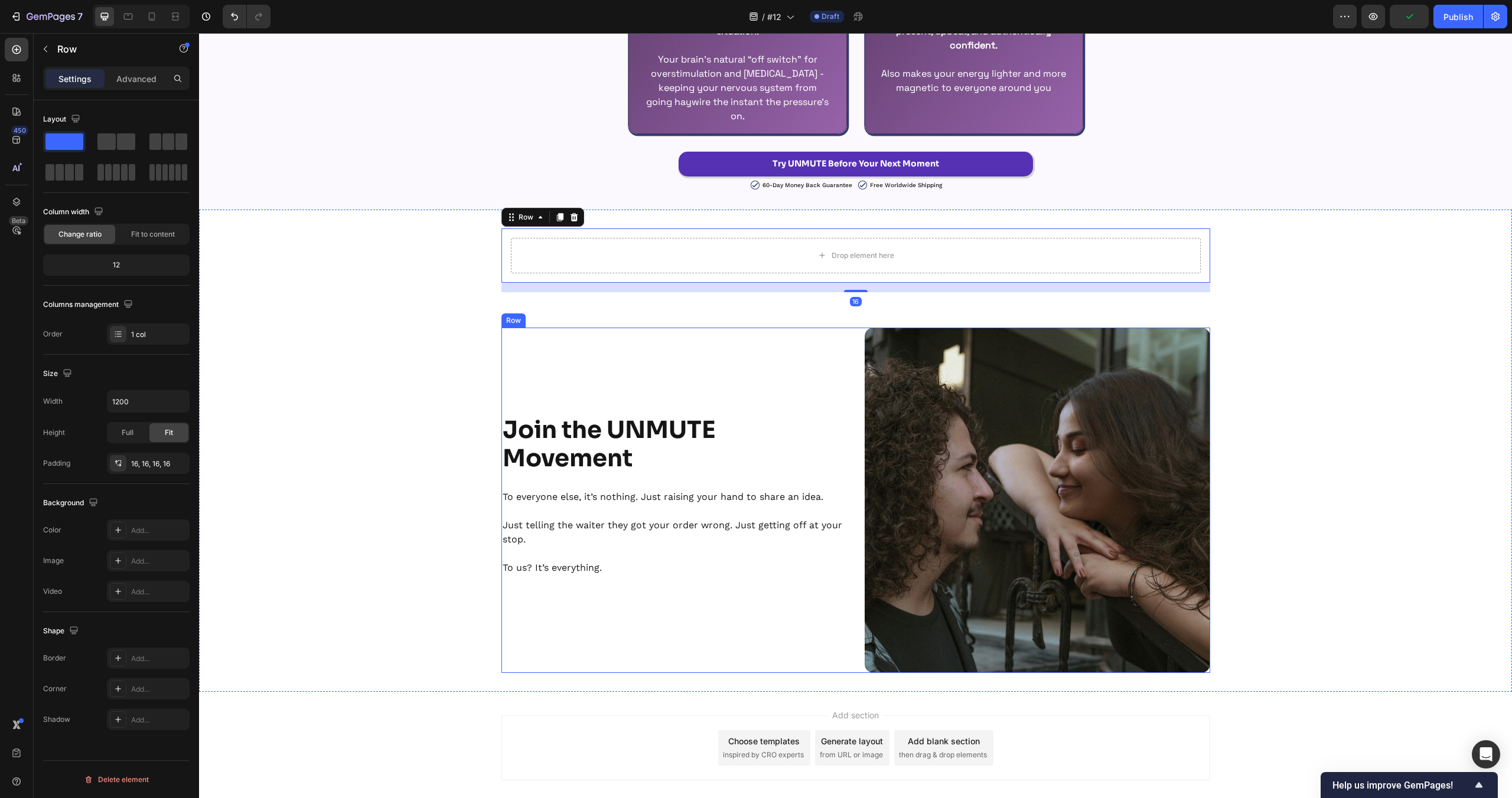
click at [588, 409] on div "⁠⁠⁠⁠⁠⁠⁠ Join the UNMUTE Movement Heading To everyone else, it’s nothing. Just r…" at bounding box center [674, 500] width 345 height 345
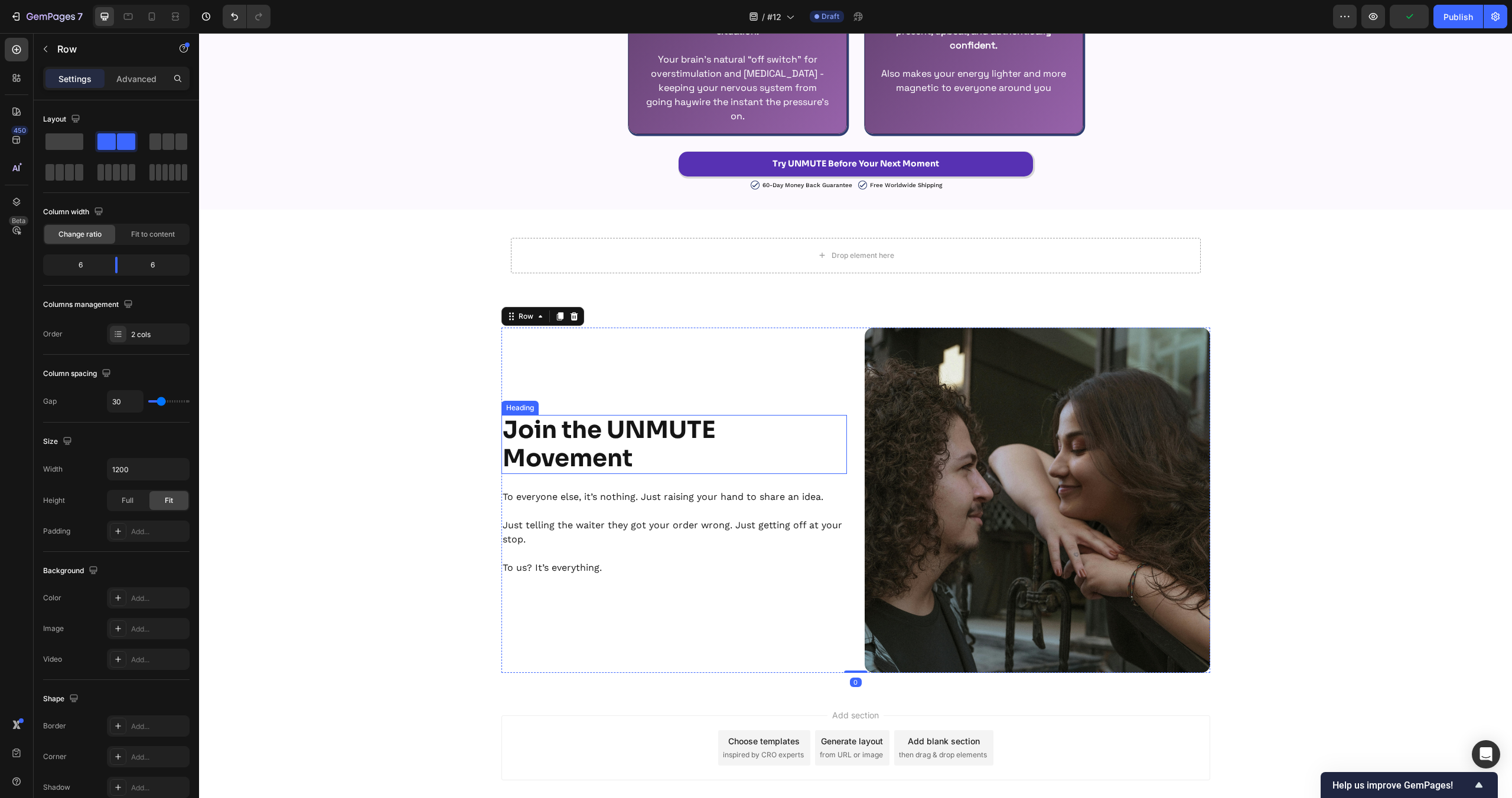
click at [573, 438] on strong "Join the UNMUTE Movement" at bounding box center [609, 444] width 213 height 58
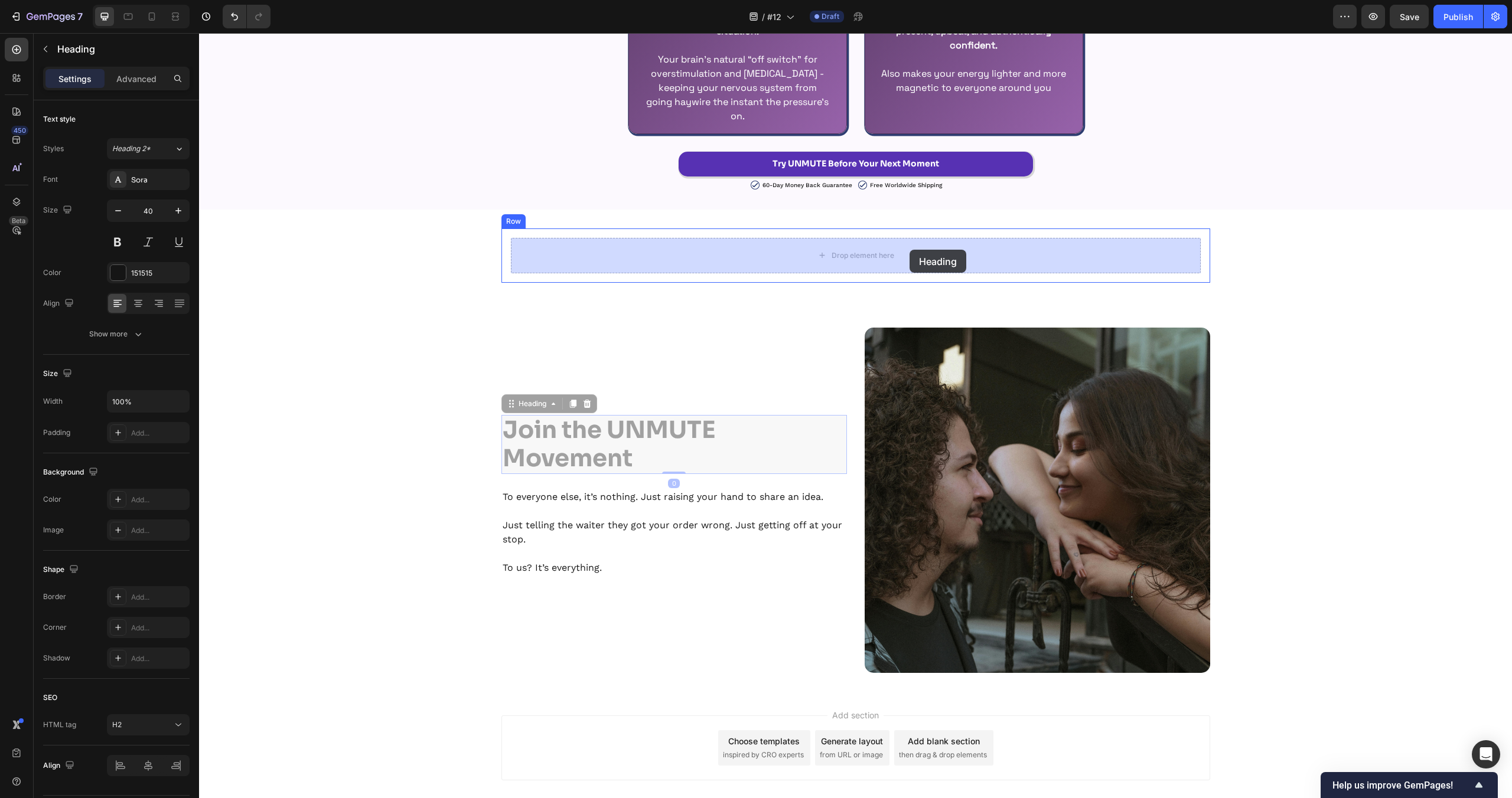
drag, startPoint x: 510, startPoint y: 404, endPoint x: 909, endPoint y: 250, distance: 427.7
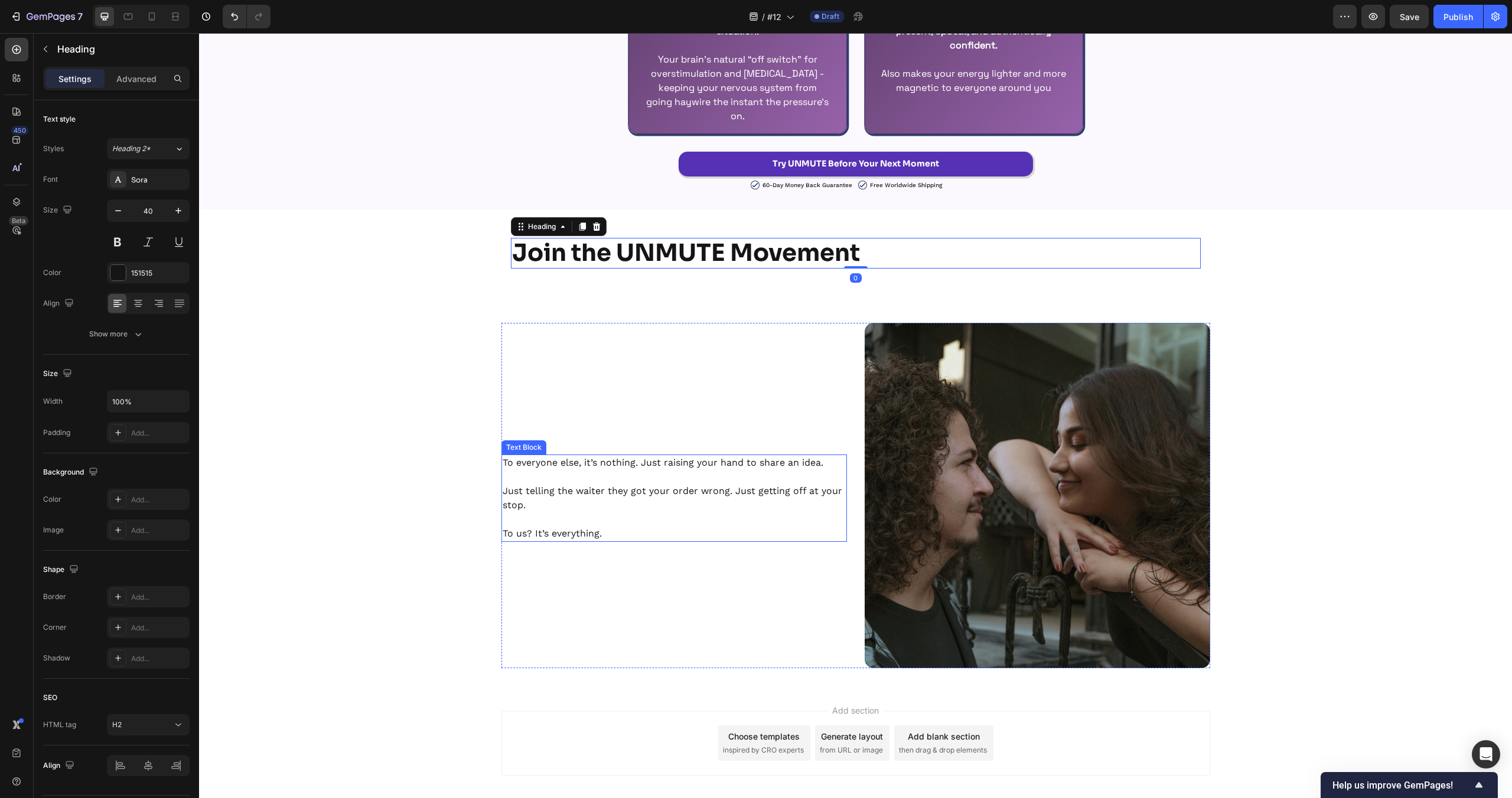
click at [593, 496] on p "Just telling the waiter they got your order wrong. Just getting off at your sto…" at bounding box center [675, 498] width 343 height 29
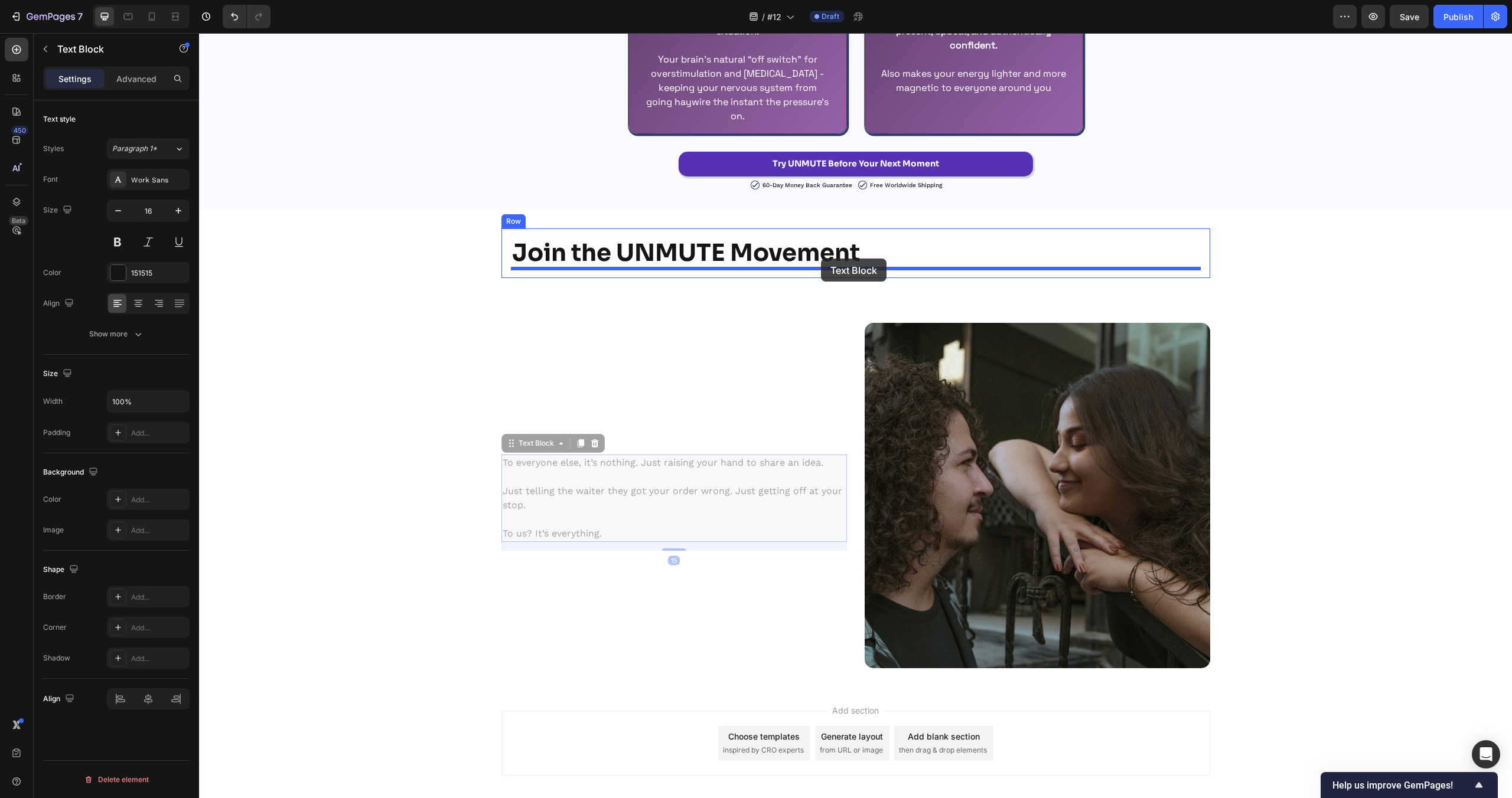
drag, startPoint x: 528, startPoint y: 428, endPoint x: 821, endPoint y: 258, distance: 338.7
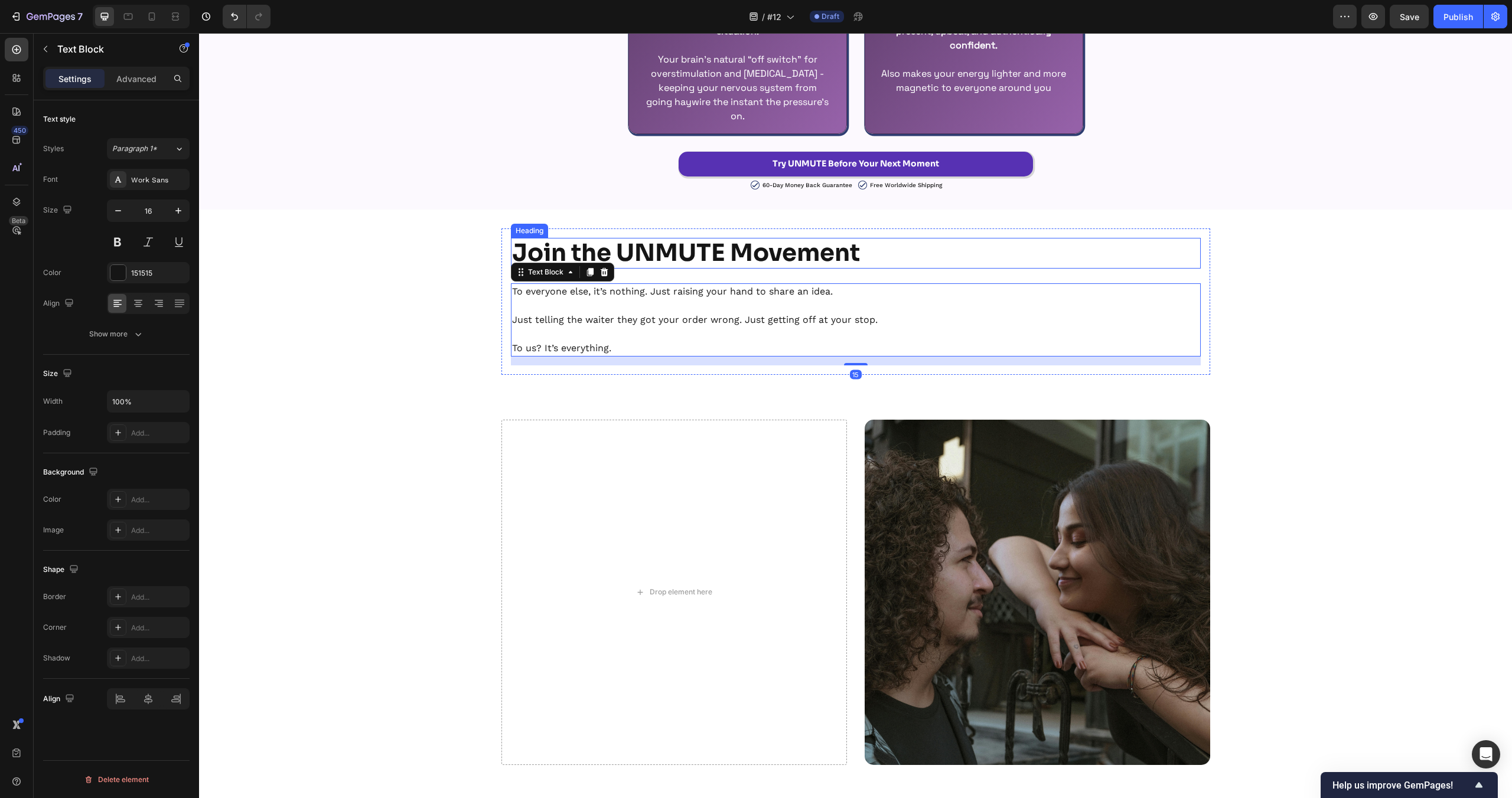
click at [787, 257] on strong "Join the UNMUTE Movement" at bounding box center [686, 253] width 348 height 30
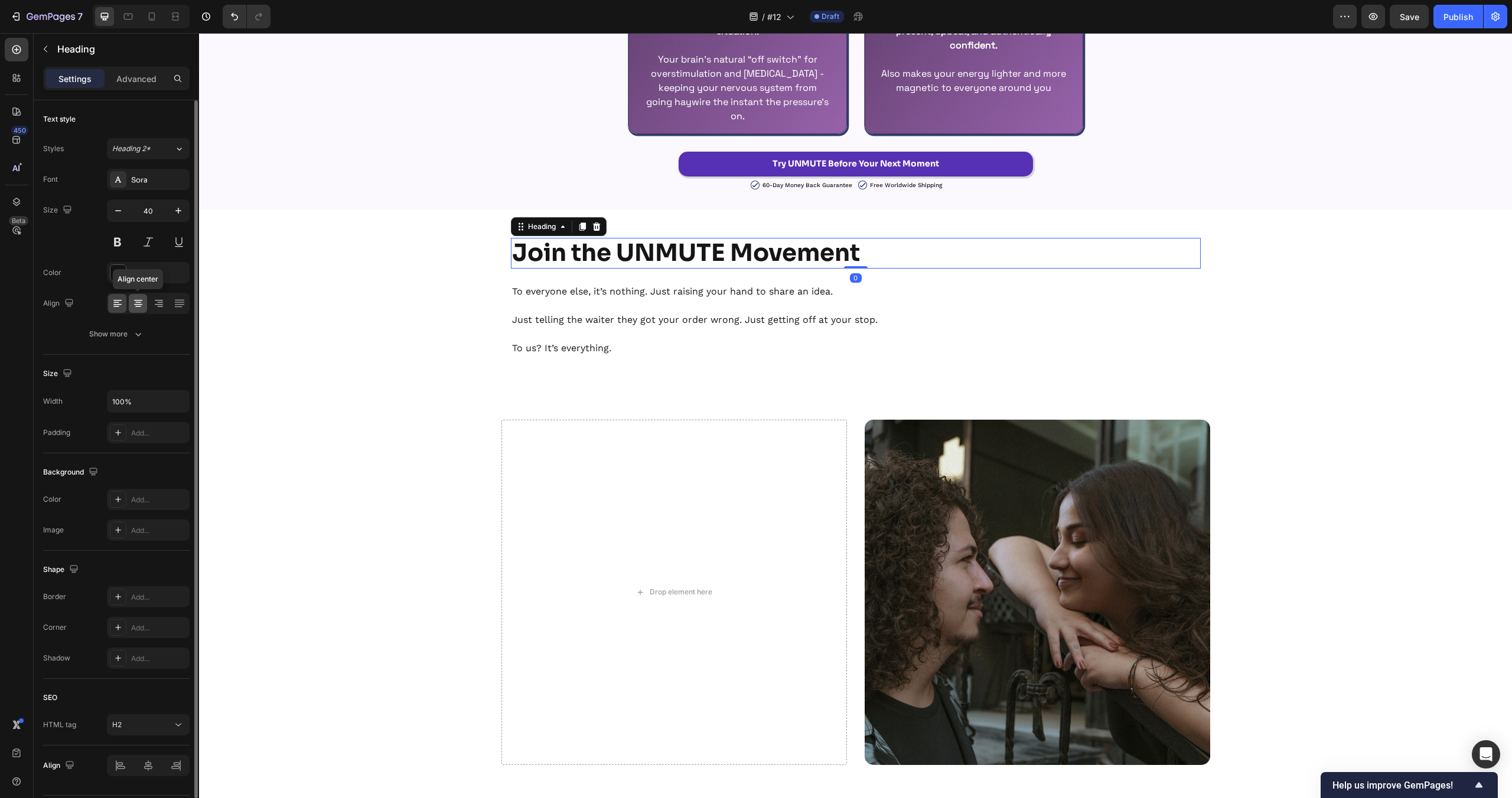
click at [135, 298] on icon at bounding box center [138, 304] width 12 height 12
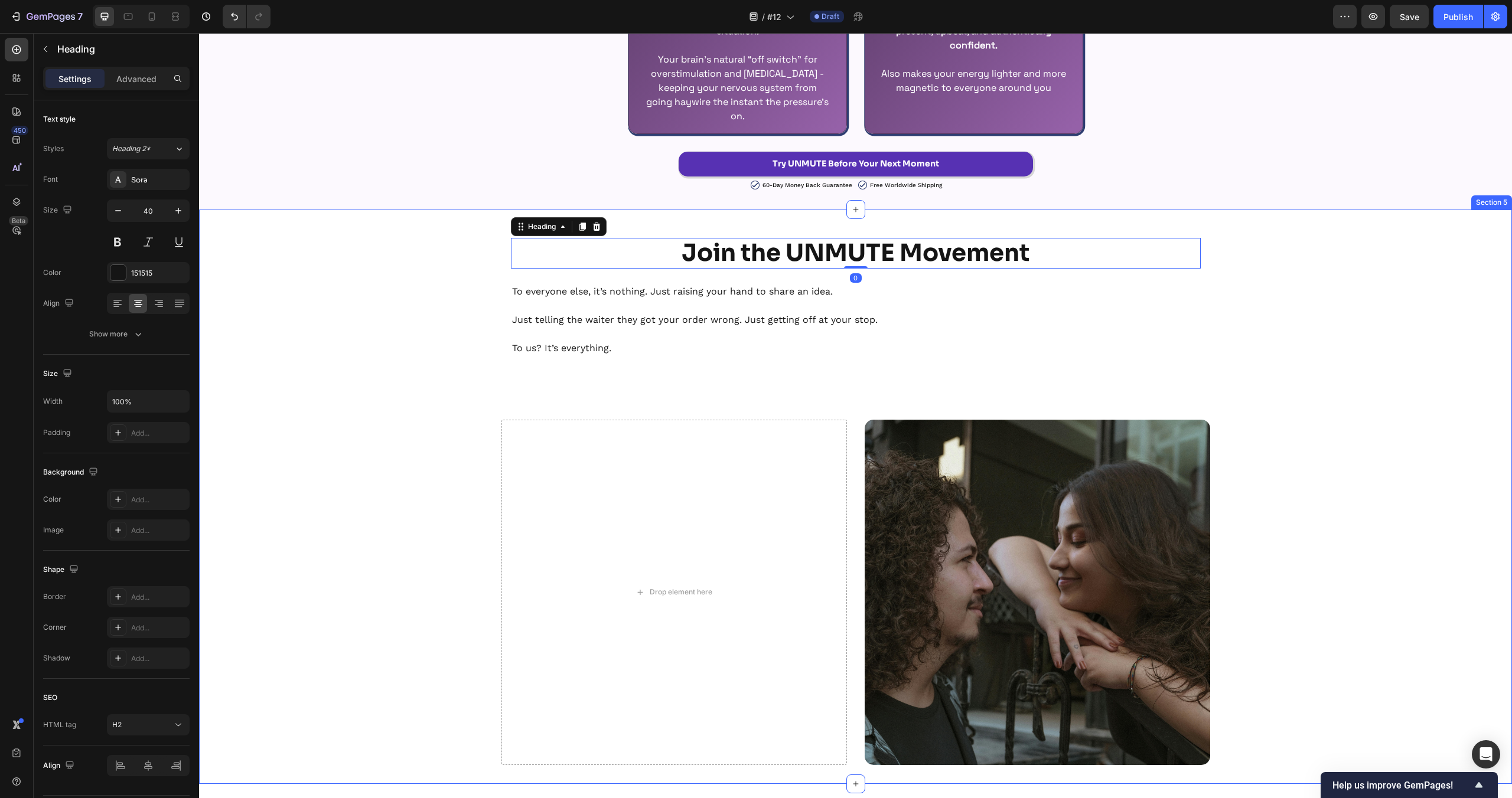
click at [629, 299] on p at bounding box center [856, 305] width 688 height 14
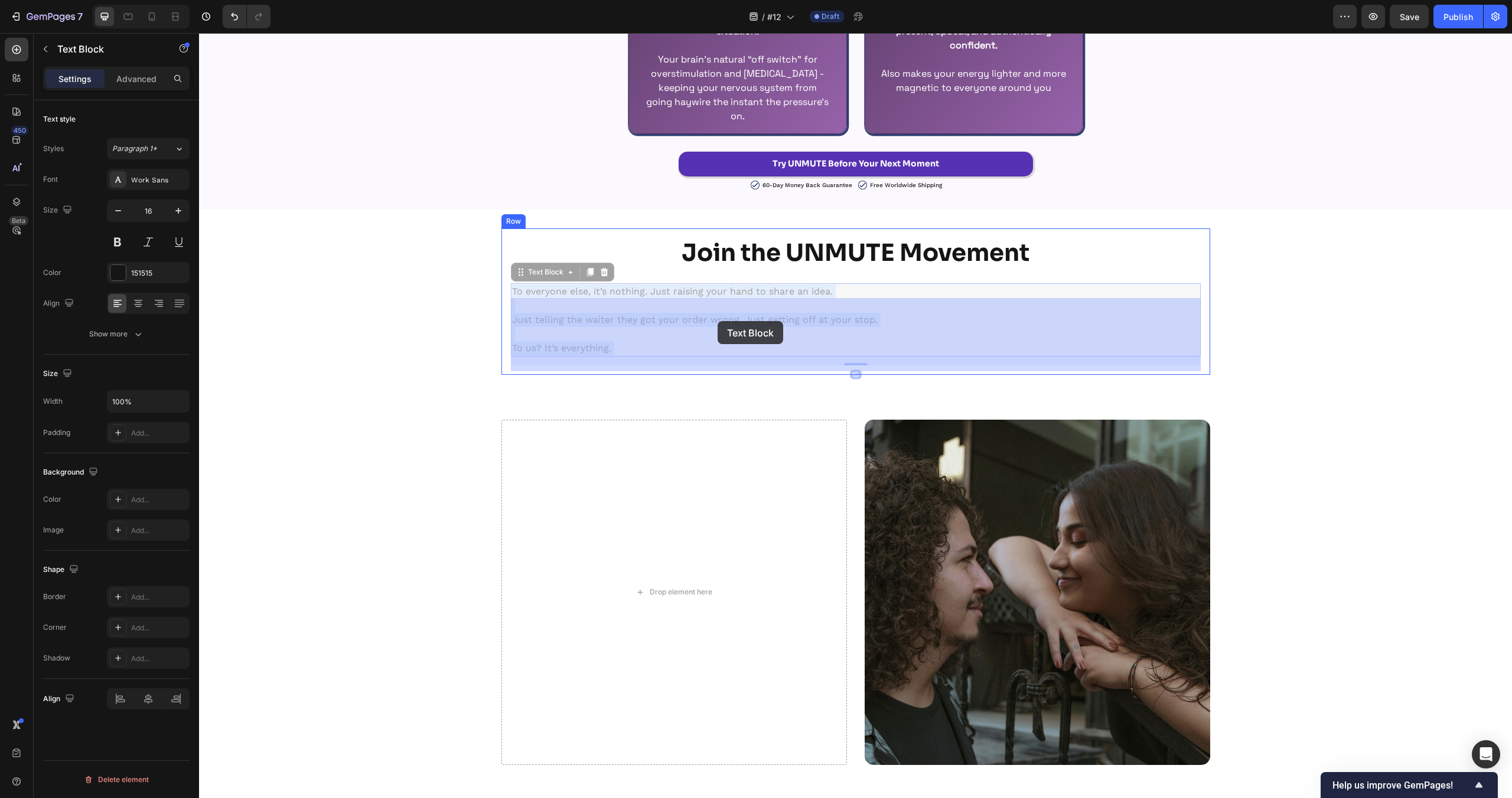
drag, startPoint x: 586, startPoint y: 328, endPoint x: 664, endPoint y: 313, distance: 79.4
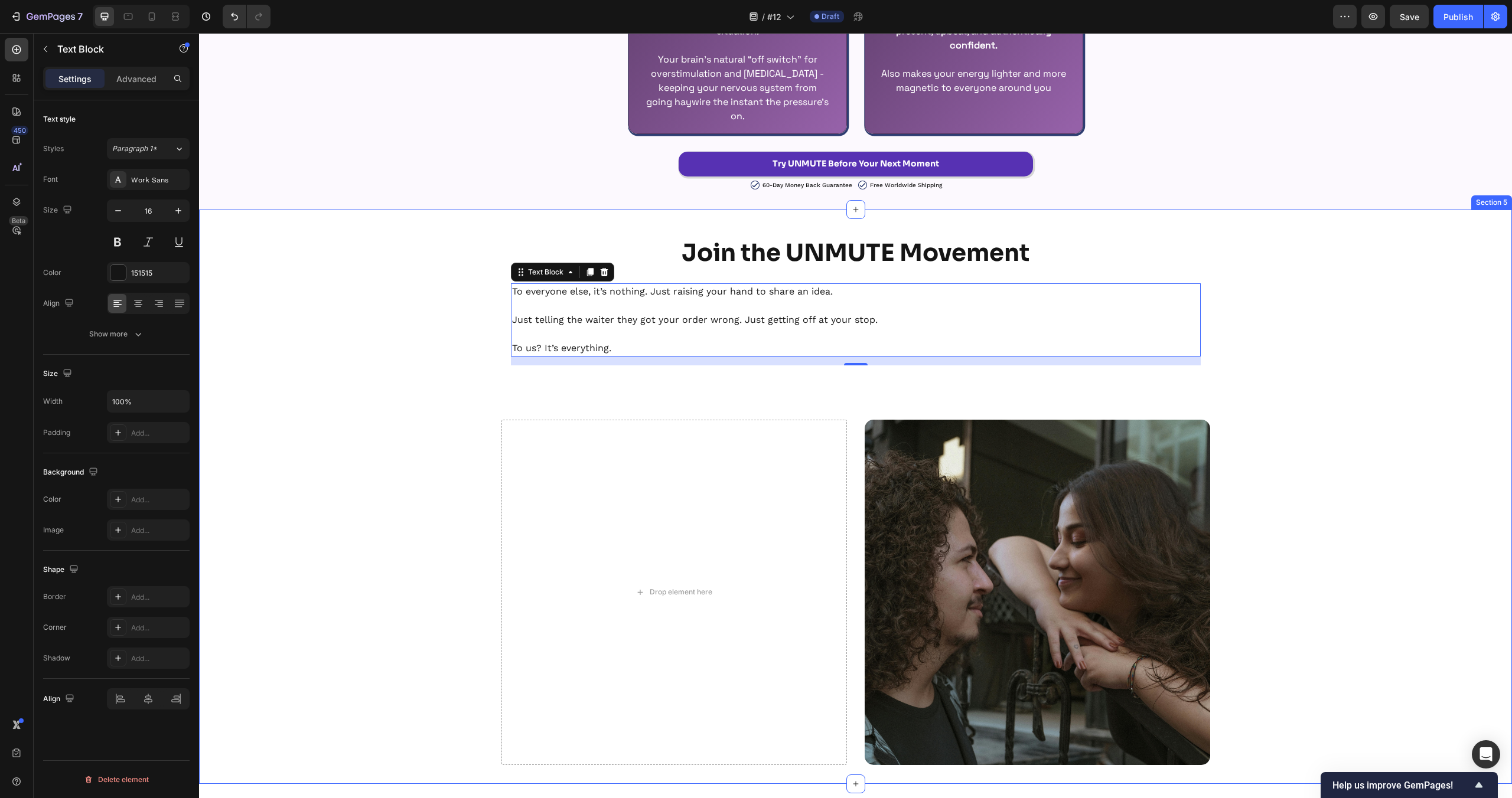
click at [349, 377] on div "Join the UNMUTE Movement Heading To everyone else, it’s nothing. Just raising y…" at bounding box center [856, 497] width 1313 height 537
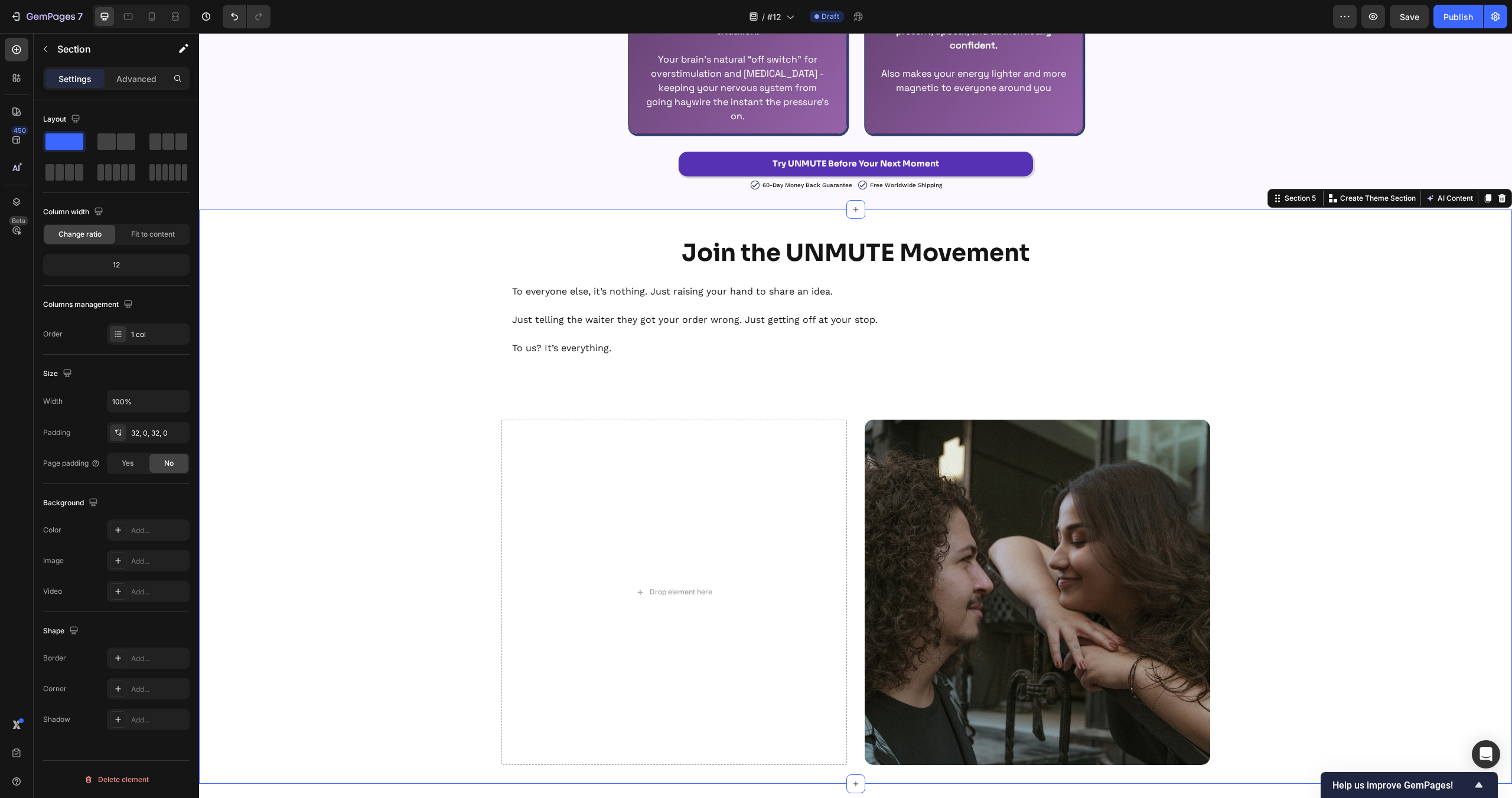
click at [532, 331] on p "To us? It’s everything." at bounding box center [856, 340] width 688 height 29
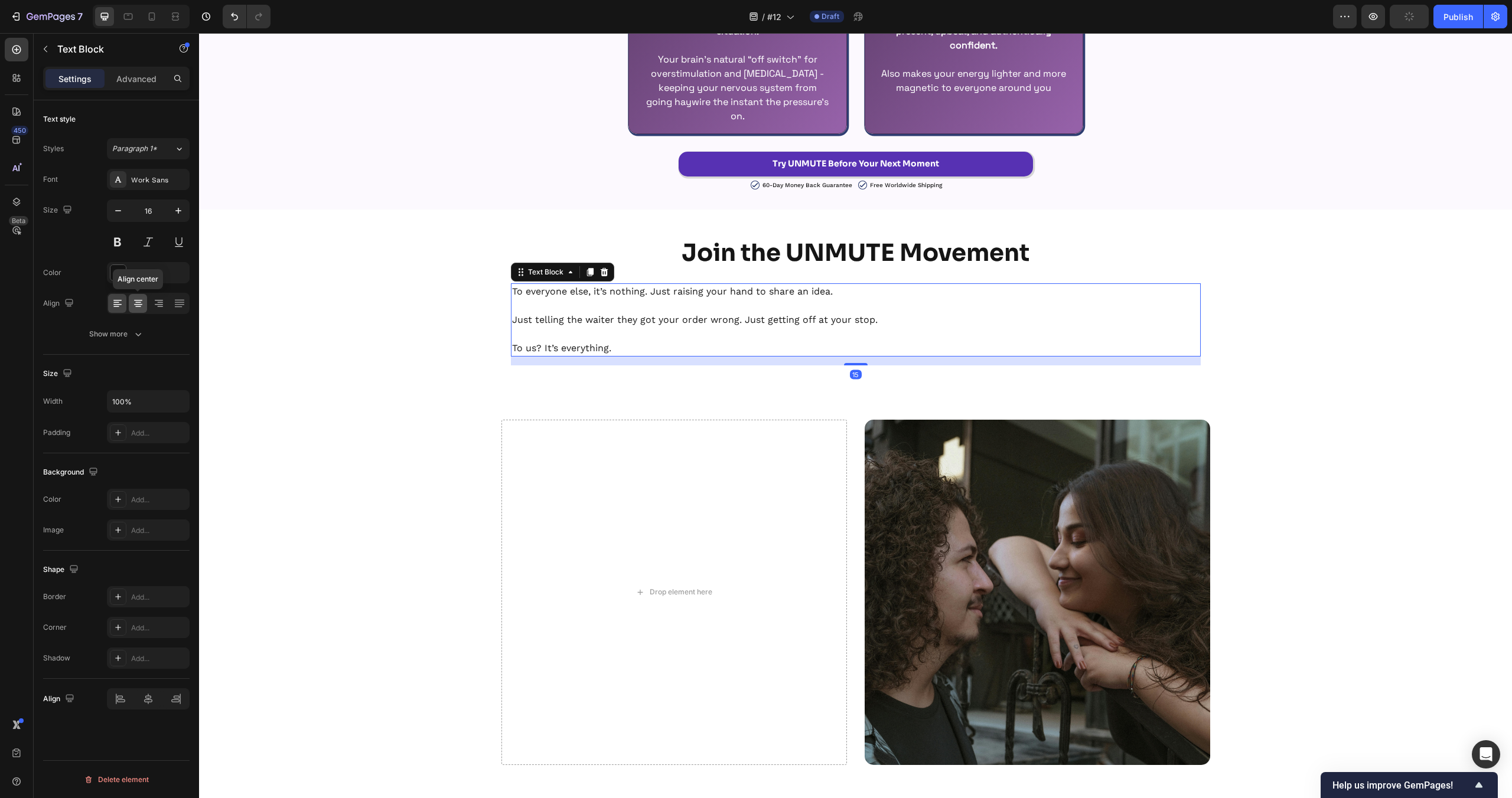
click at [137, 303] on icon at bounding box center [138, 304] width 12 height 12
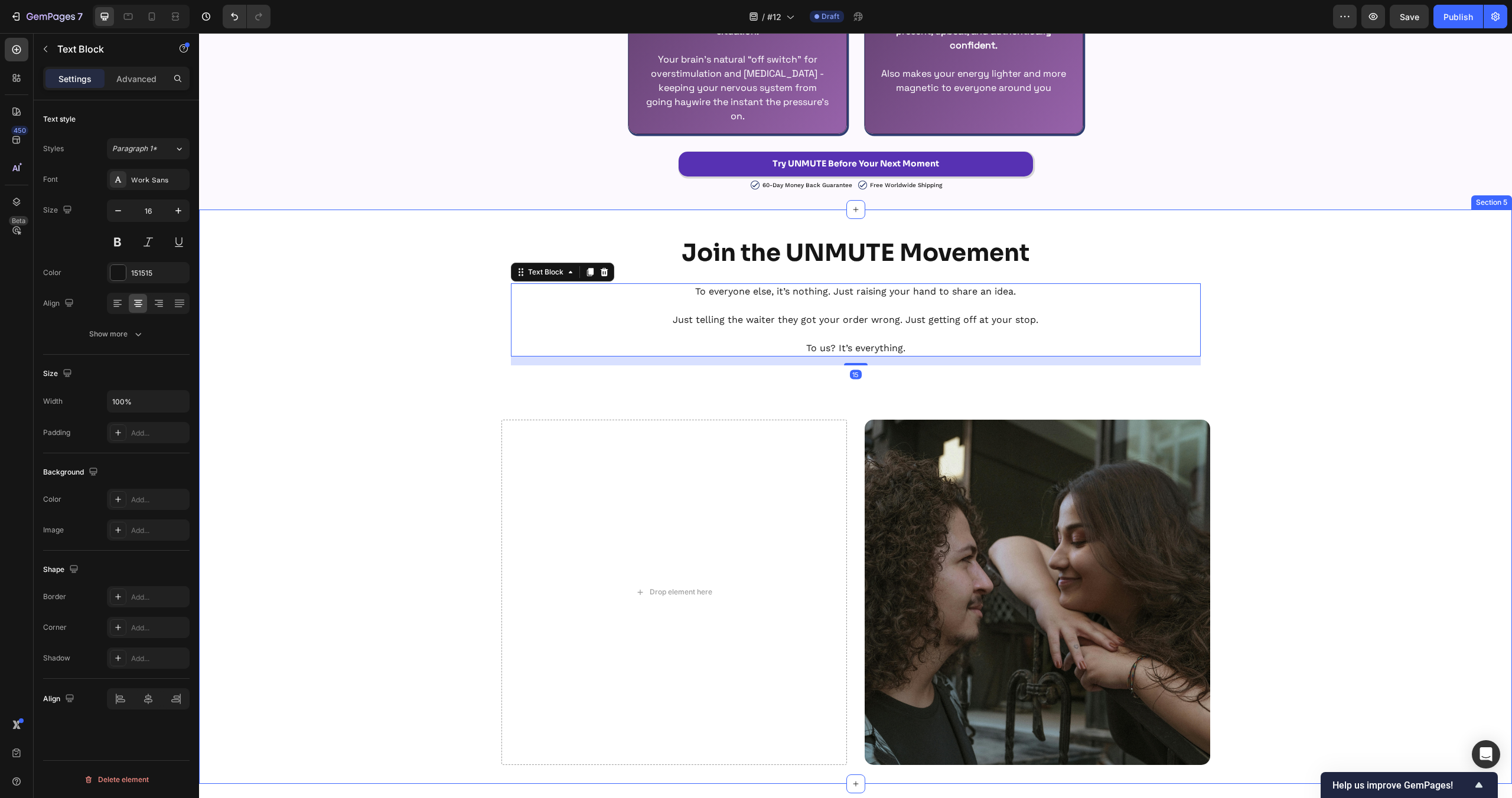
click at [266, 340] on div "Join the UNMUTE Movement Heading To everyone else, it’s nothing. Just raising y…" at bounding box center [856, 497] width 1313 height 537
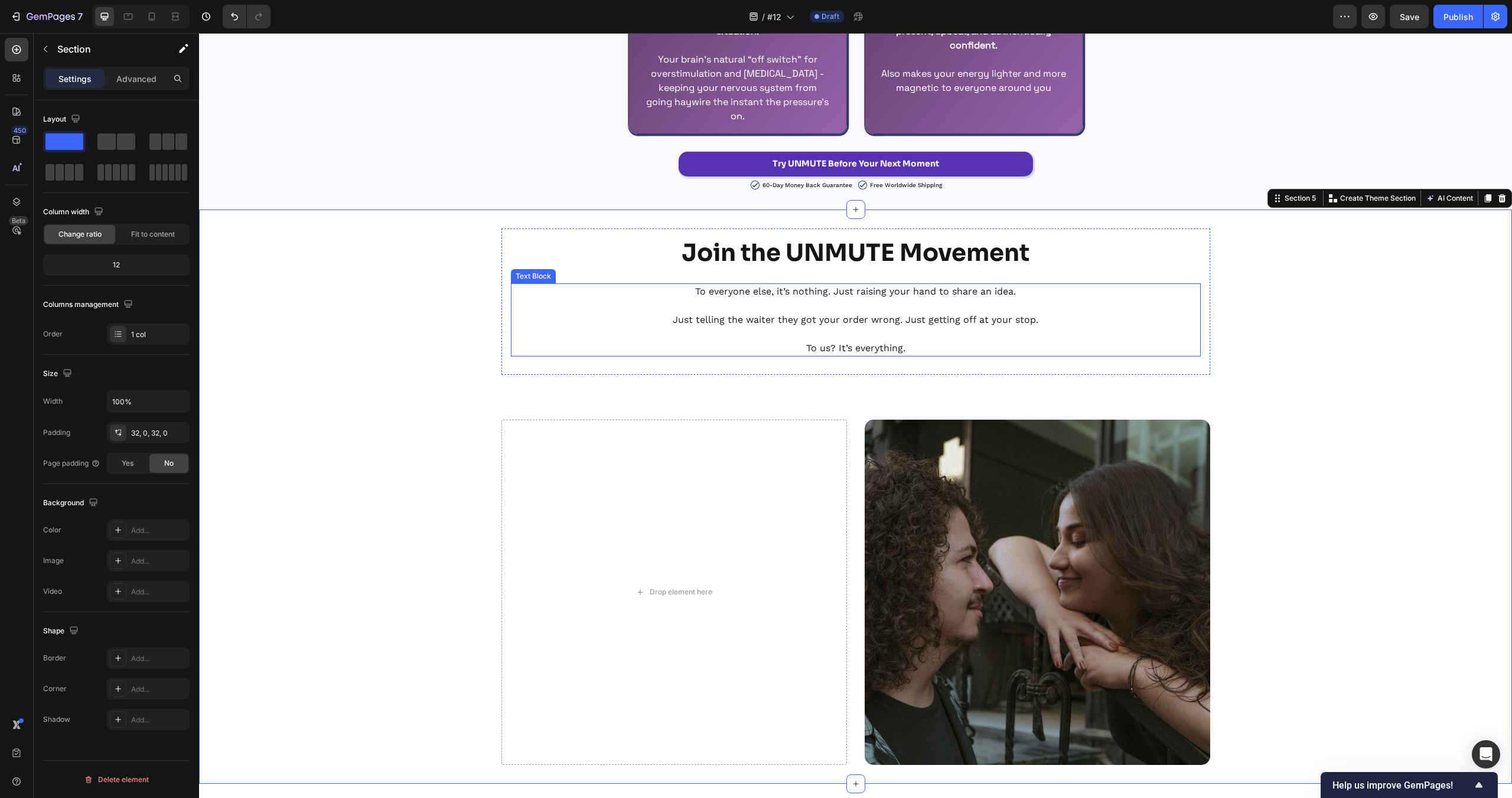
click at [831, 328] on p "To us? It’s everything." at bounding box center [856, 340] width 688 height 29
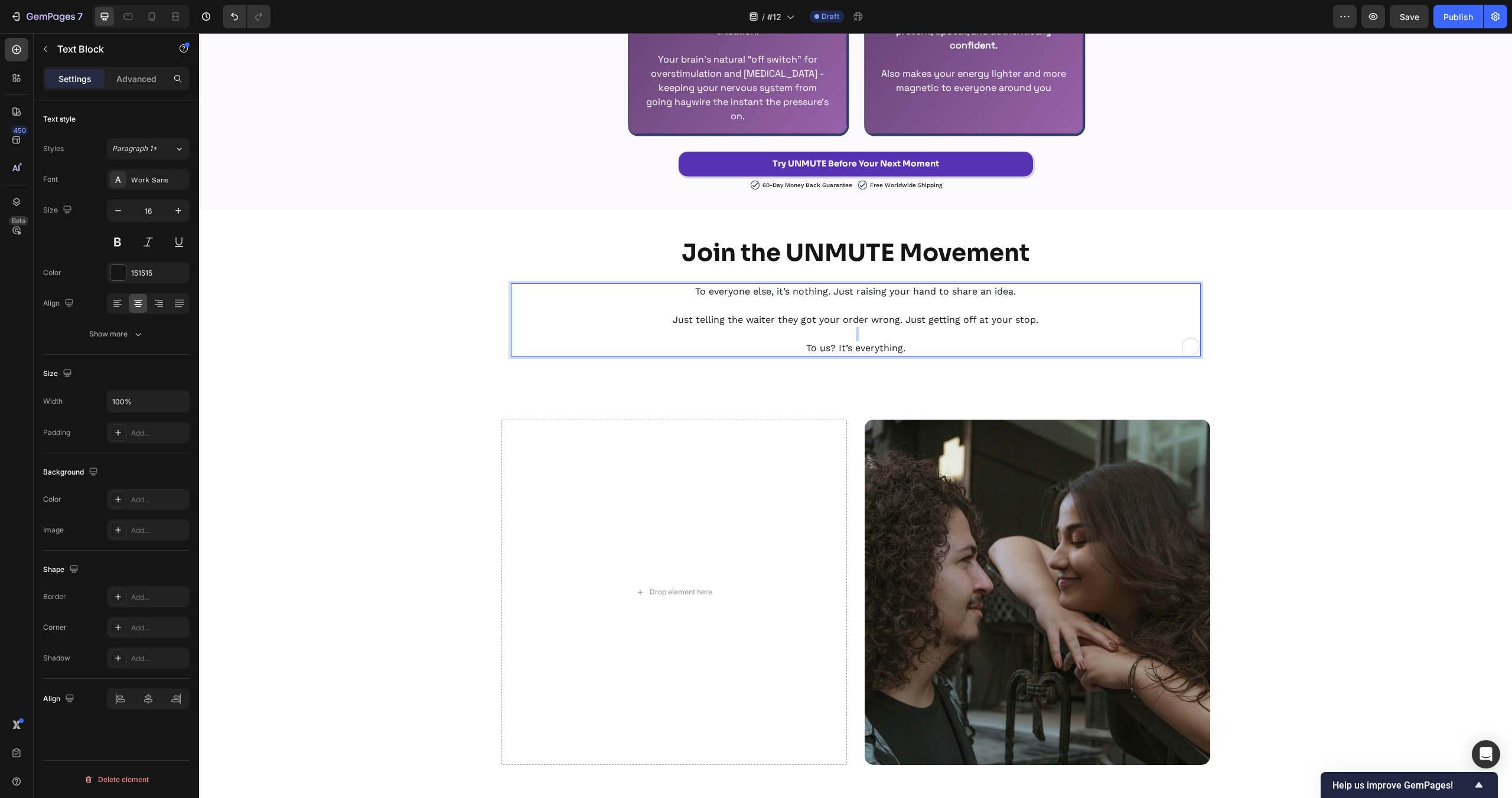
click at [1246, 346] on div "Join the UNMUTE Movement Heading To everyone else, it’s nothing. Just raising y…" at bounding box center [856, 497] width 1313 height 537
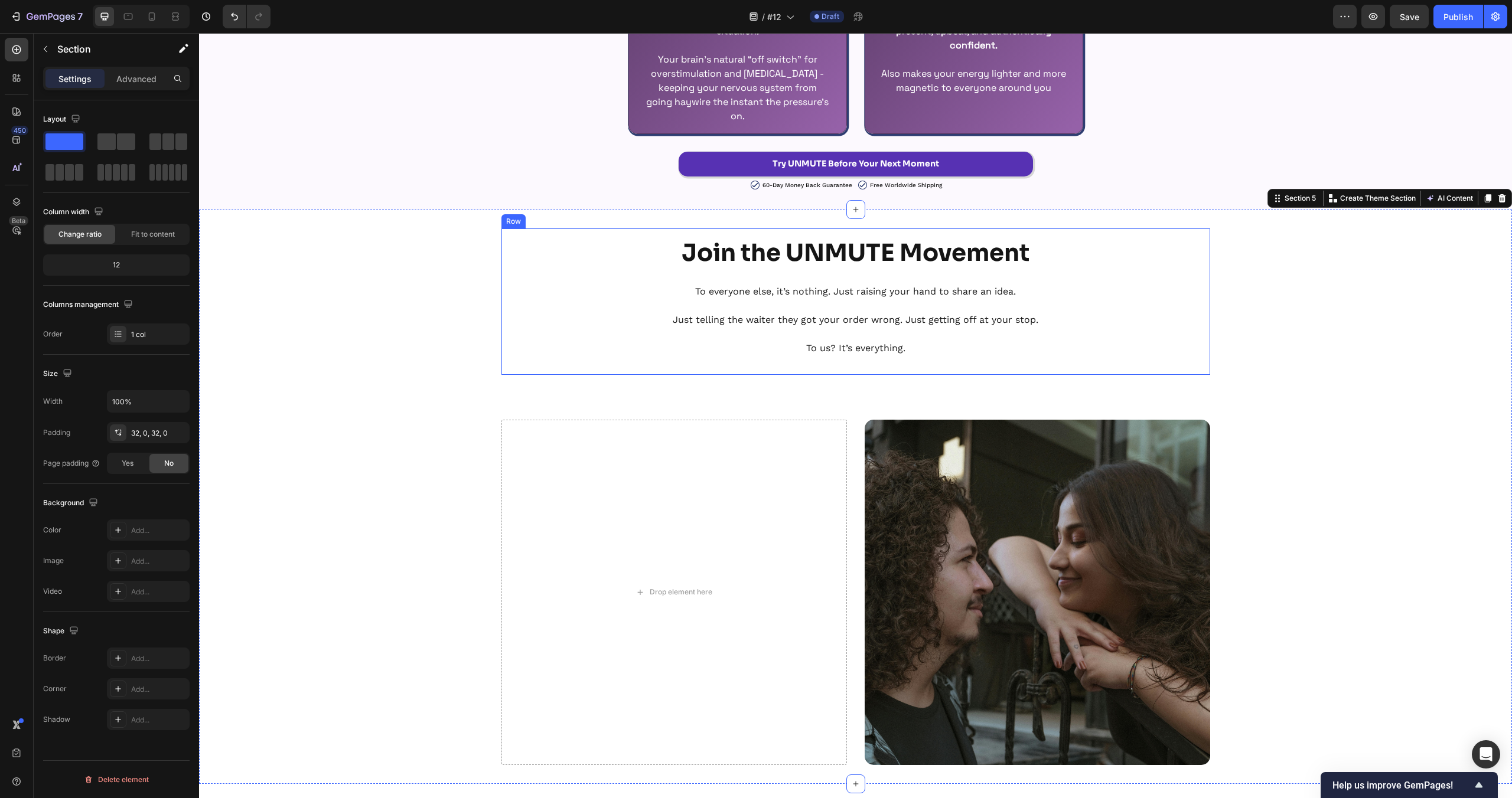
click at [690, 321] on p "Just telling the waiter they got your order wrong. Just getting off at your sto…" at bounding box center [856, 319] width 688 height 14
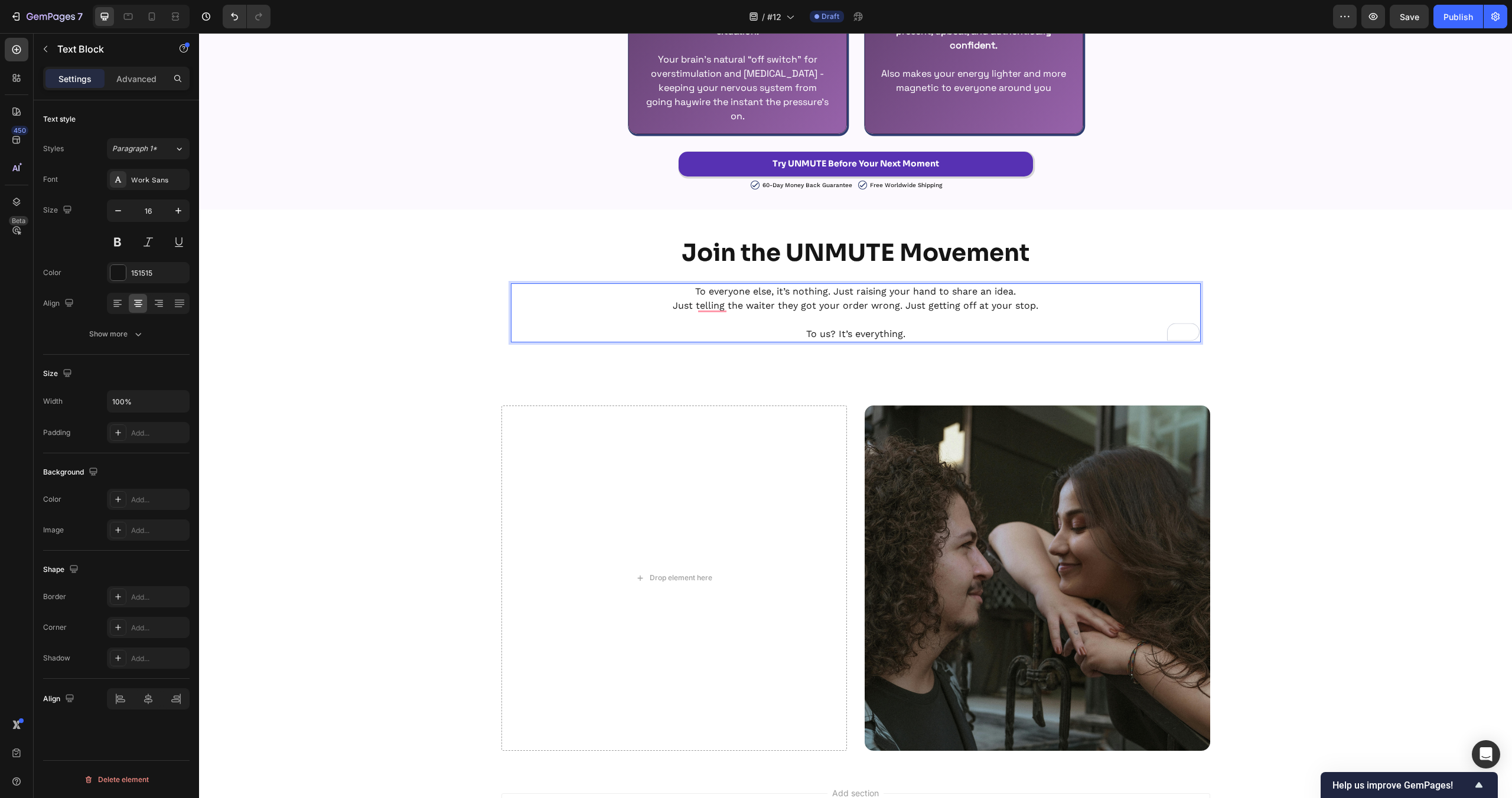
click at [802, 335] on p "To us? It’s everything." at bounding box center [856, 327] width 688 height 29
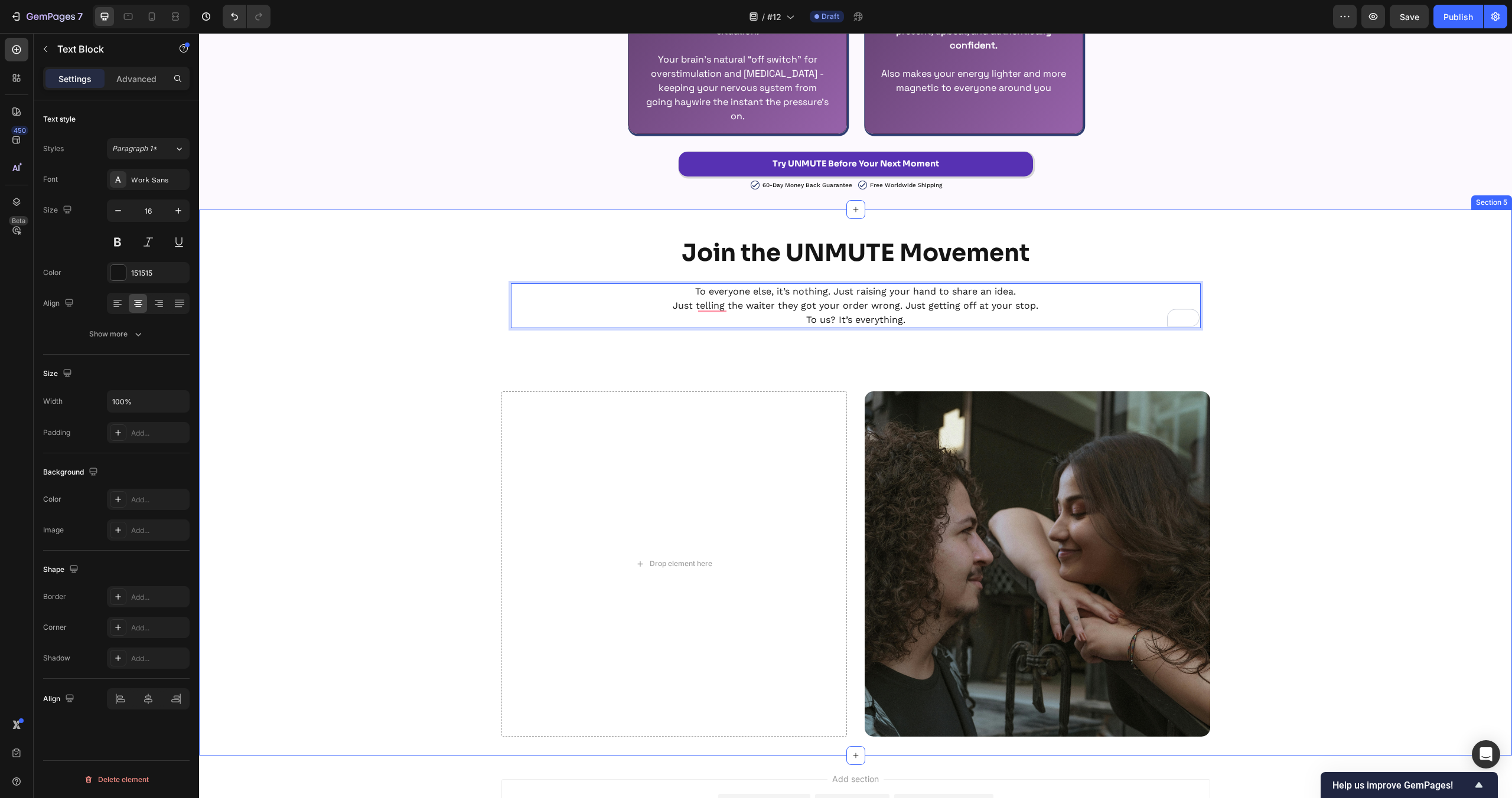
click at [1238, 363] on div "Join the UNMUTE Movement Heading To everyone else, it’s nothing. Just raising y…" at bounding box center [856, 482] width 1313 height 508
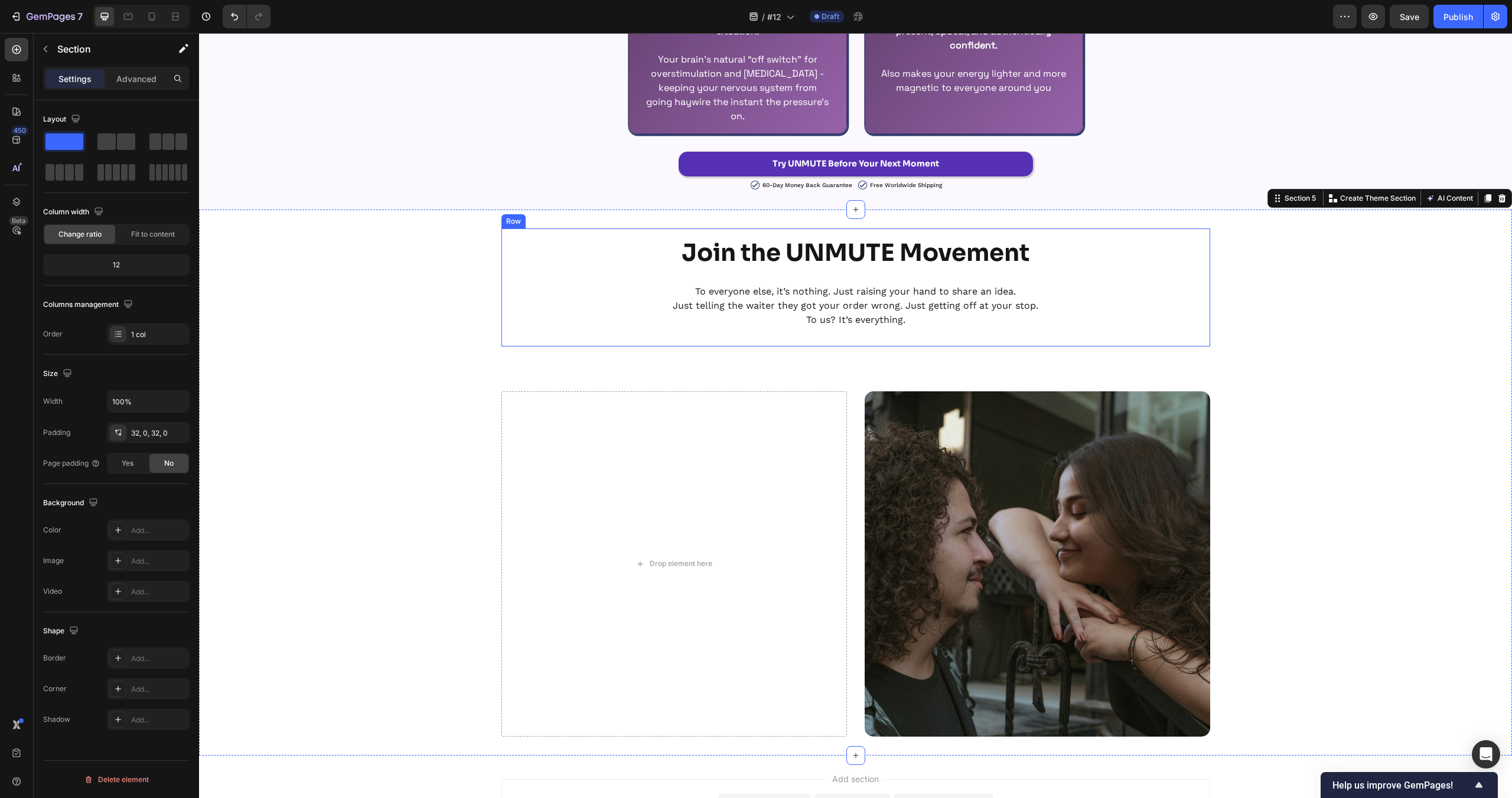
click at [873, 280] on div "Join the UNMUTE Movement Heading To everyone else, it’s nothing. Just raising y…" at bounding box center [856, 288] width 690 height 100
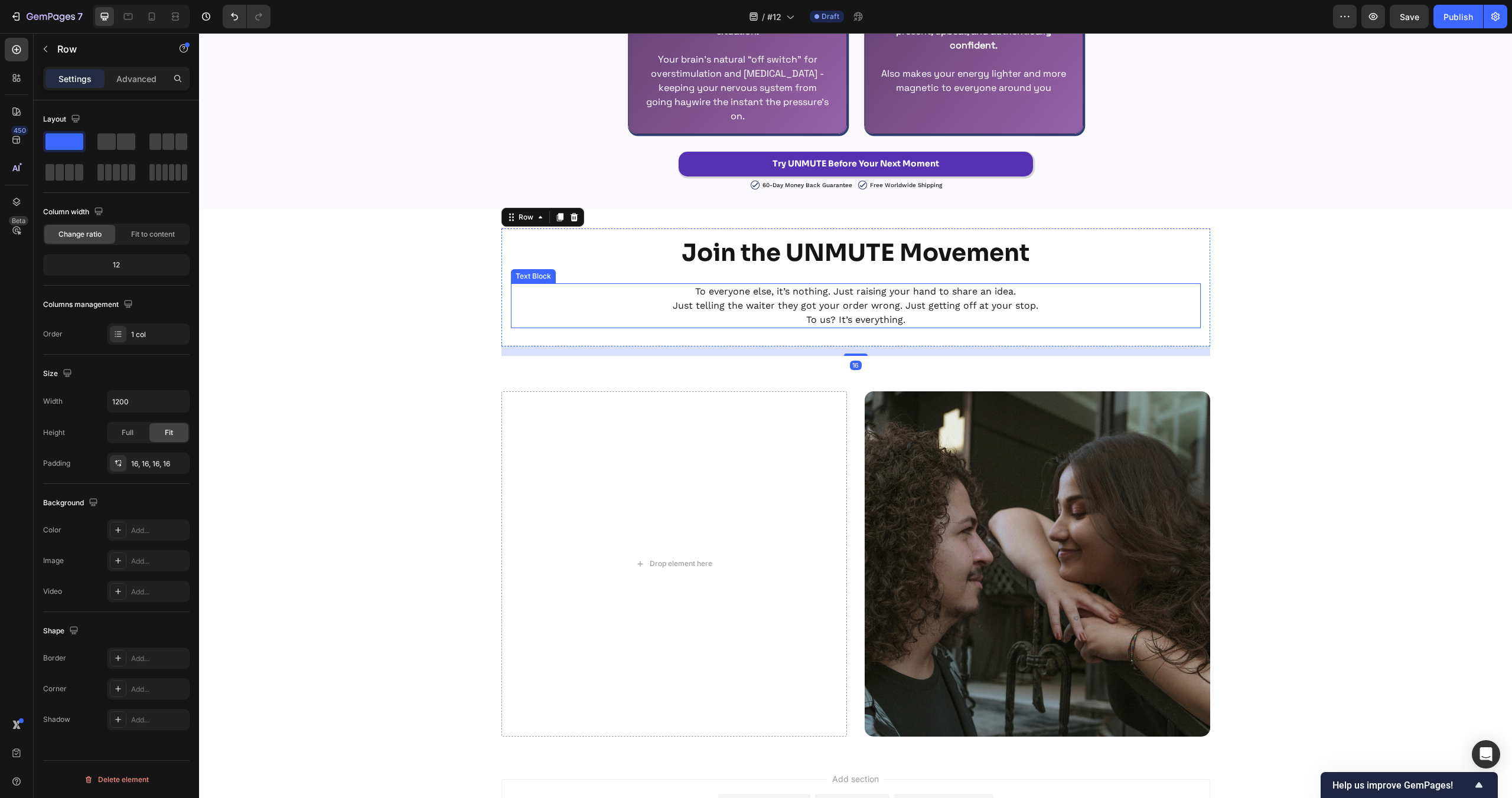
click at [884, 300] on p "Just telling the waiter they got your order wrong. Just getting off at your sto…" at bounding box center [856, 305] width 688 height 14
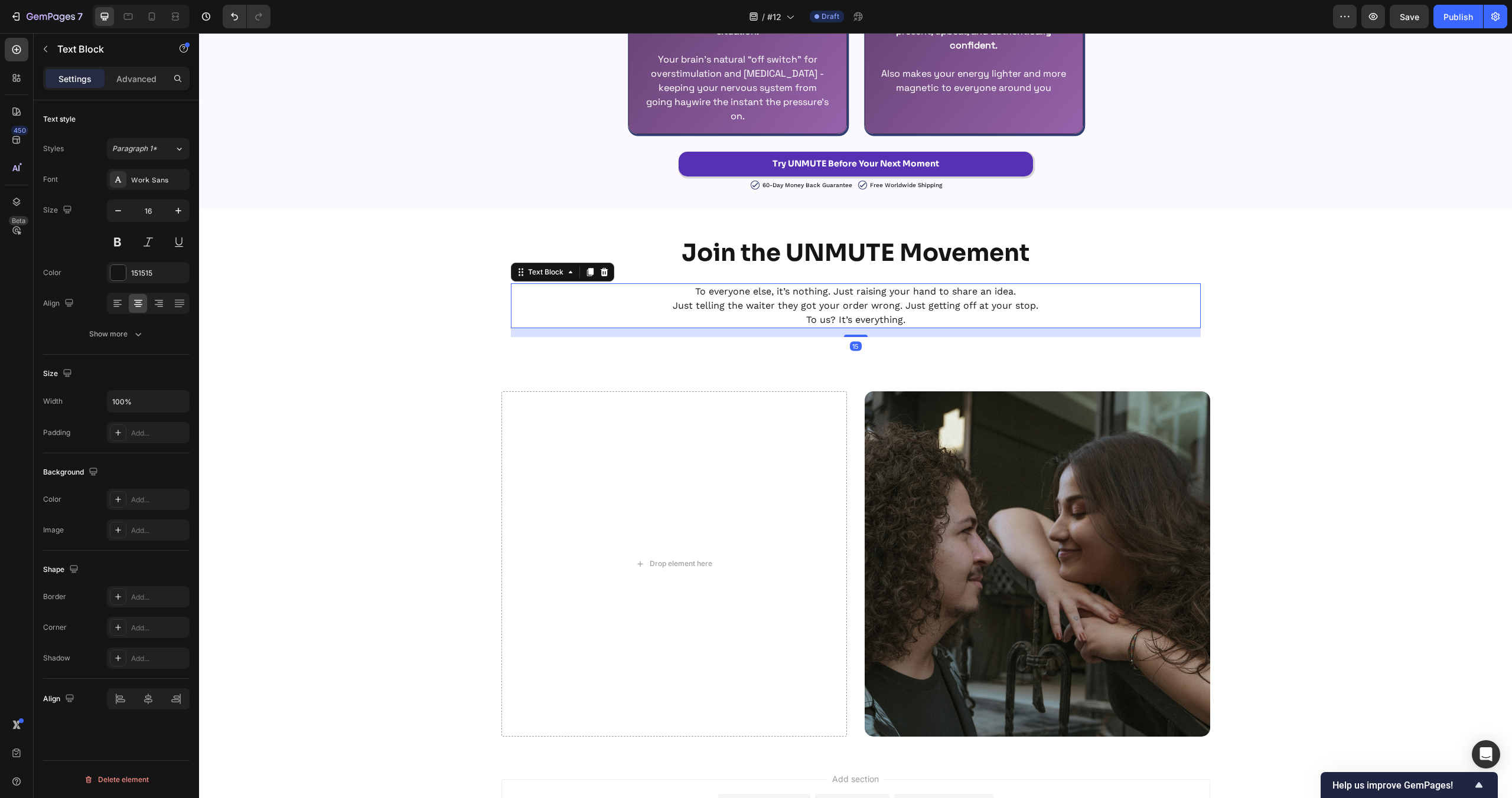
click at [153, 91] on div "Settings Advanced" at bounding box center [115, 83] width 165 height 33
click at [138, 83] on p "Advanced" at bounding box center [137, 78] width 41 height 12
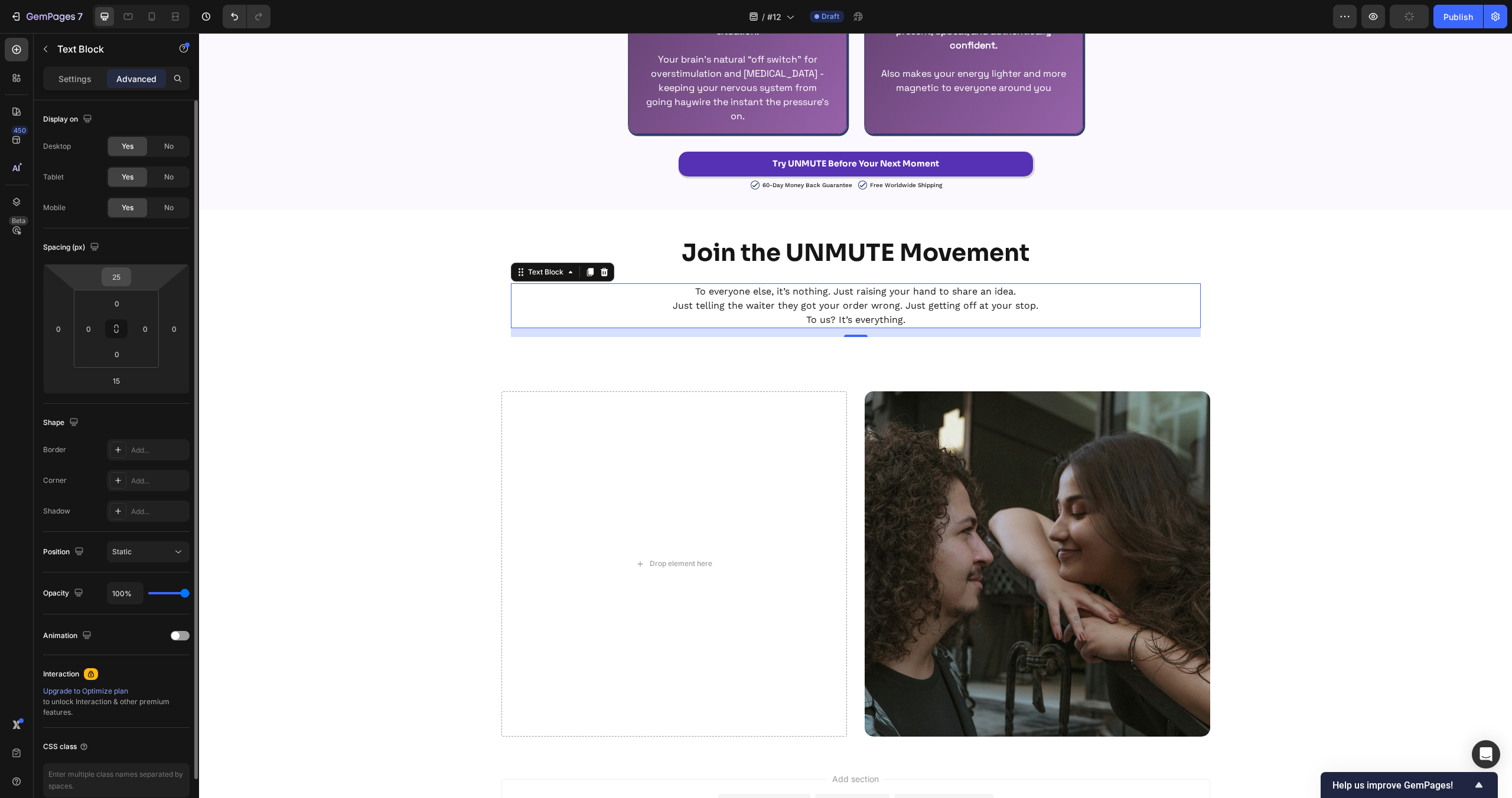
click at [123, 284] on input "25" at bounding box center [116, 277] width 24 height 18
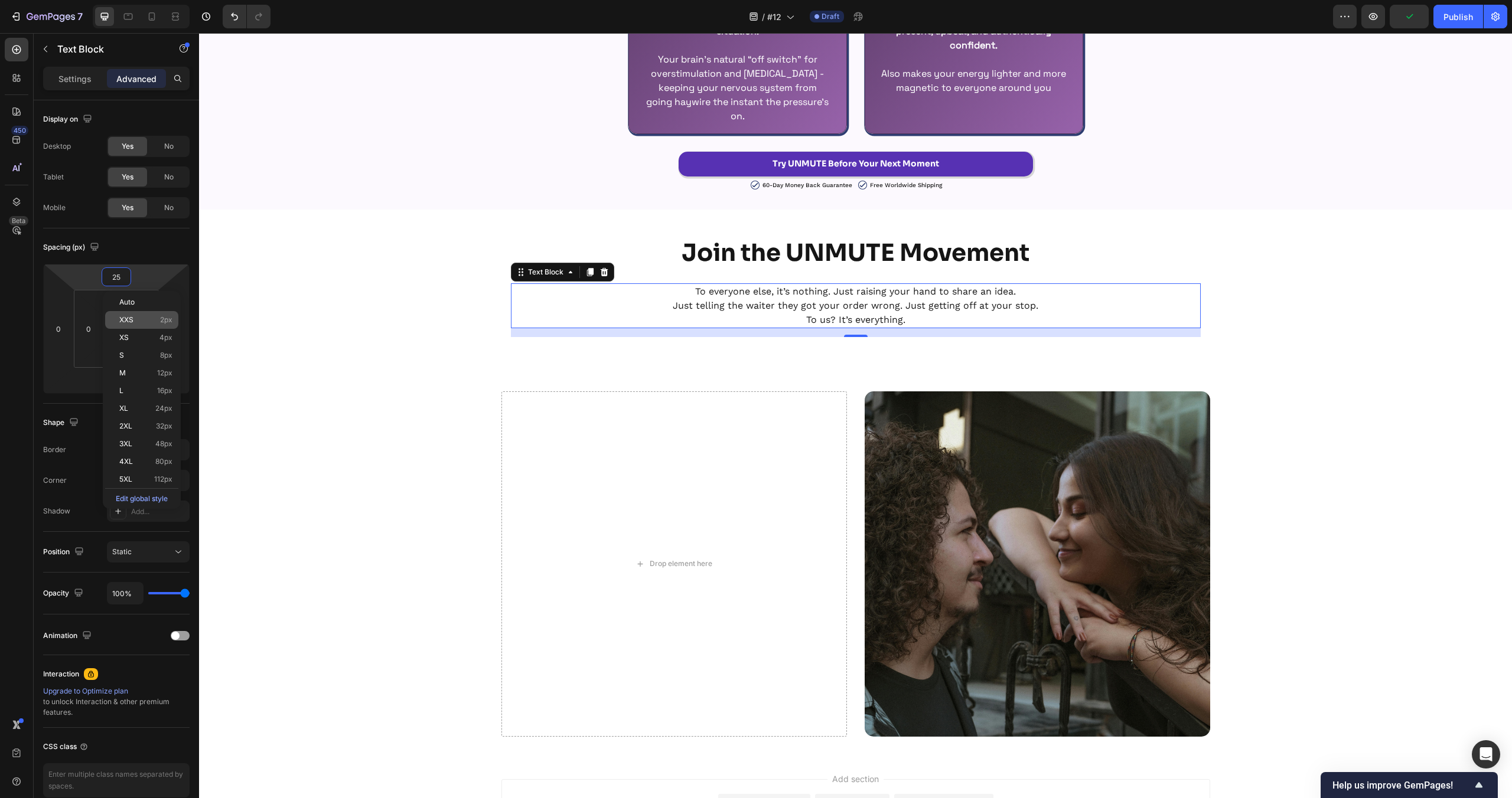
type input "0"
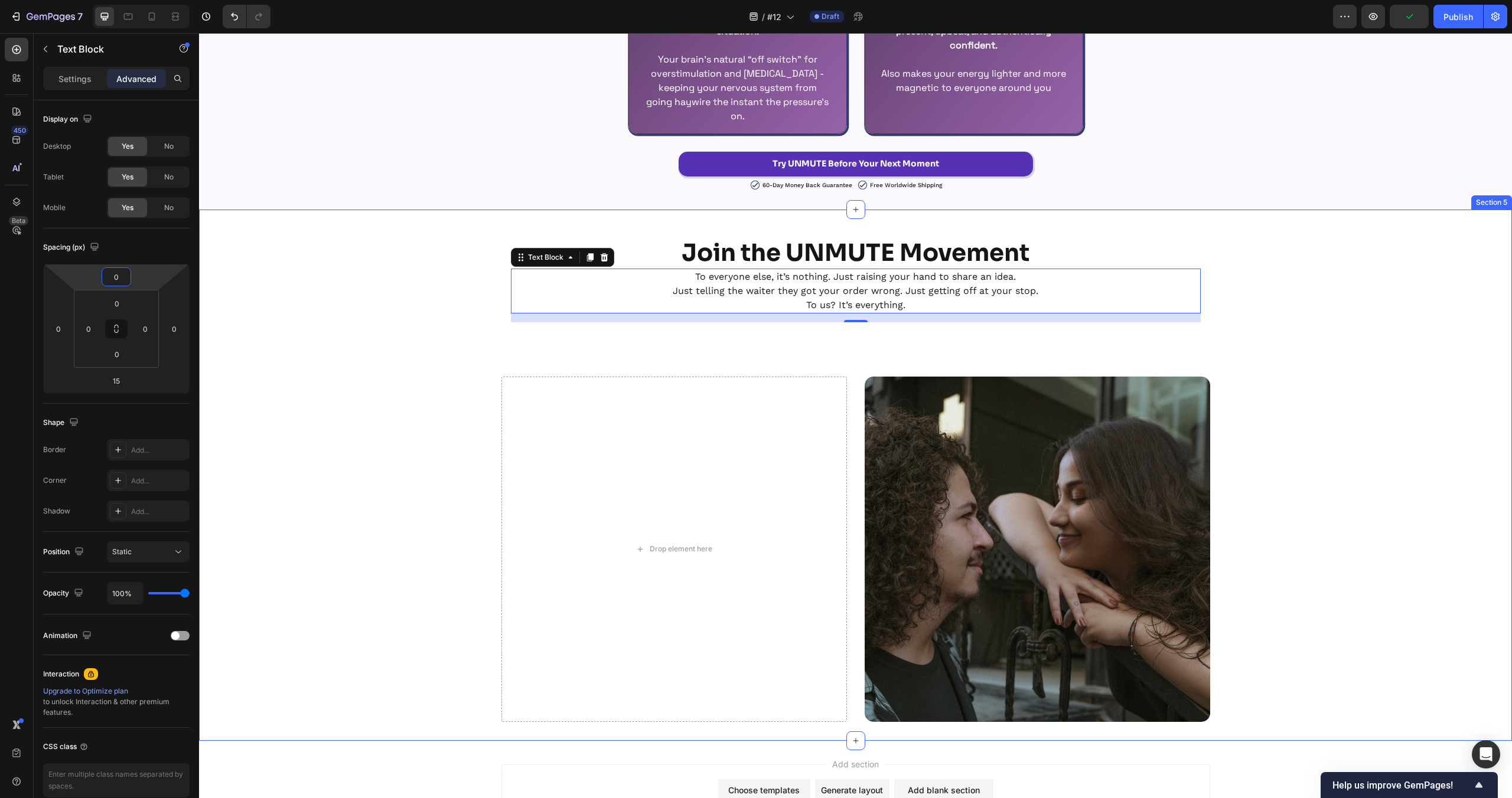
click at [334, 484] on div "Join the UNMUTE Movement Heading To everyone else, it’s nothing. Just raising y…" at bounding box center [856, 475] width 1313 height 494
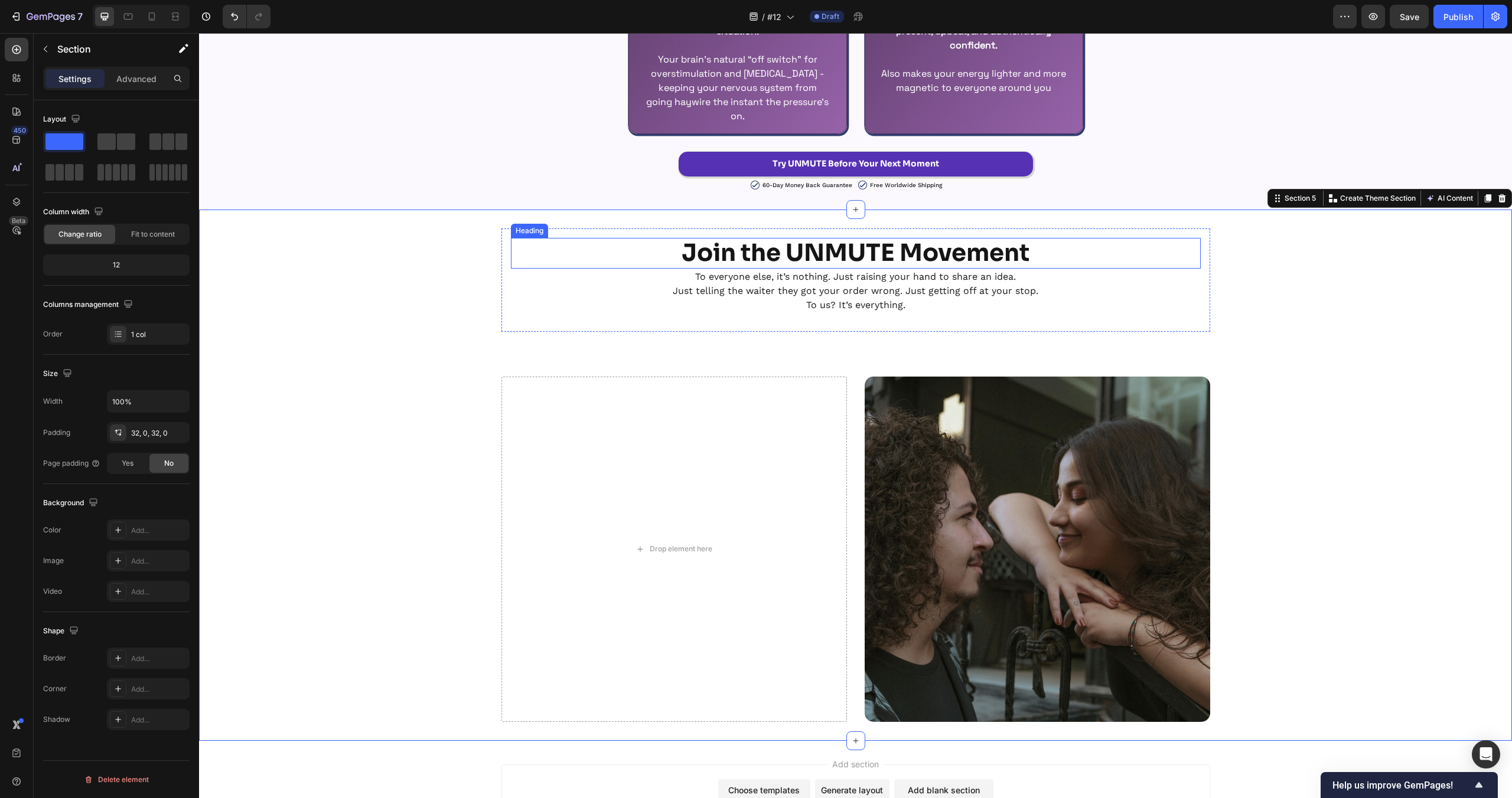
click at [856, 283] on p "To everyone else, it’s nothing. Just raising your hand to share an idea." at bounding box center [856, 276] width 688 height 14
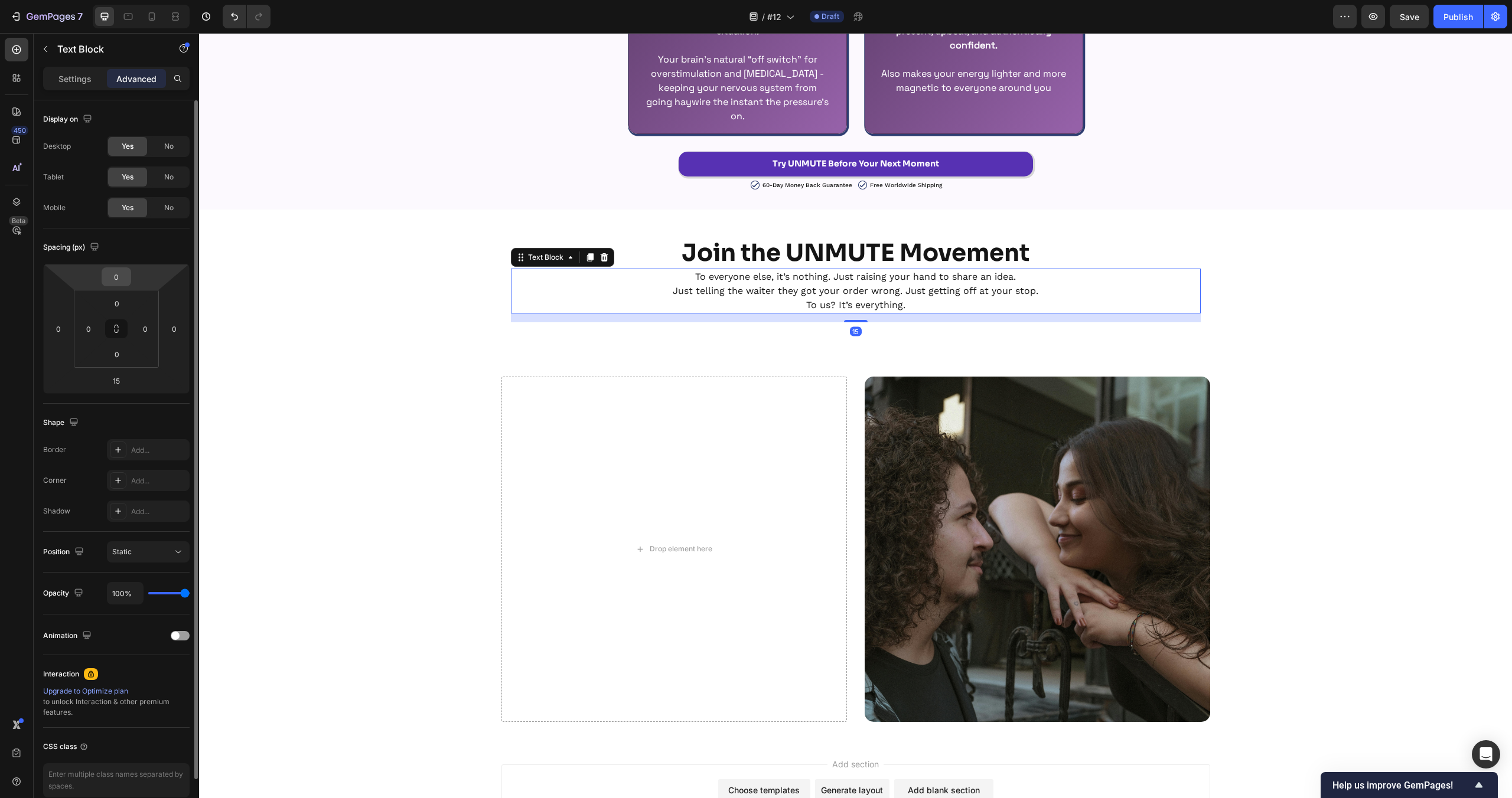
click at [113, 272] on input "0" at bounding box center [116, 277] width 24 height 18
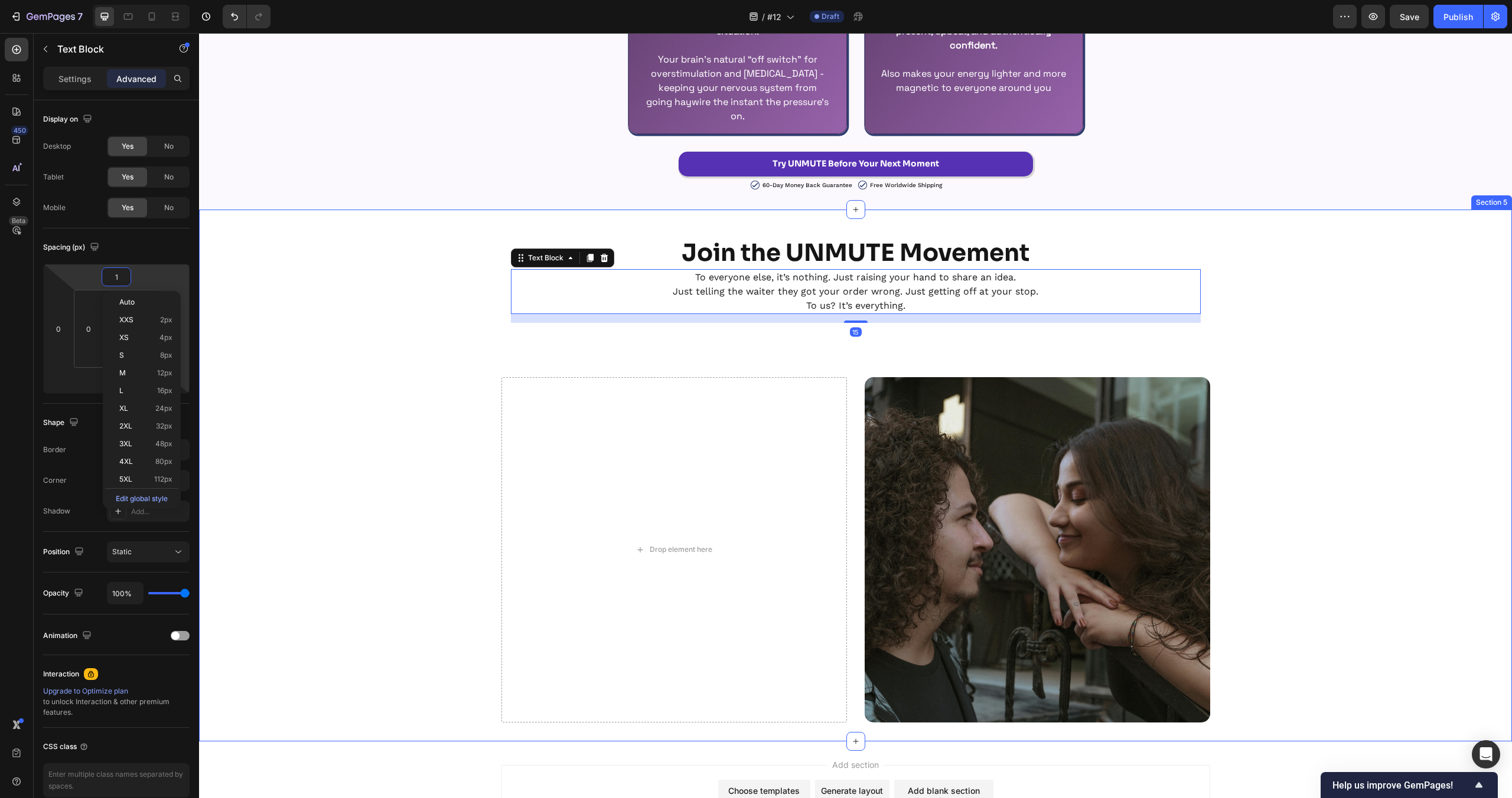
type input "15"
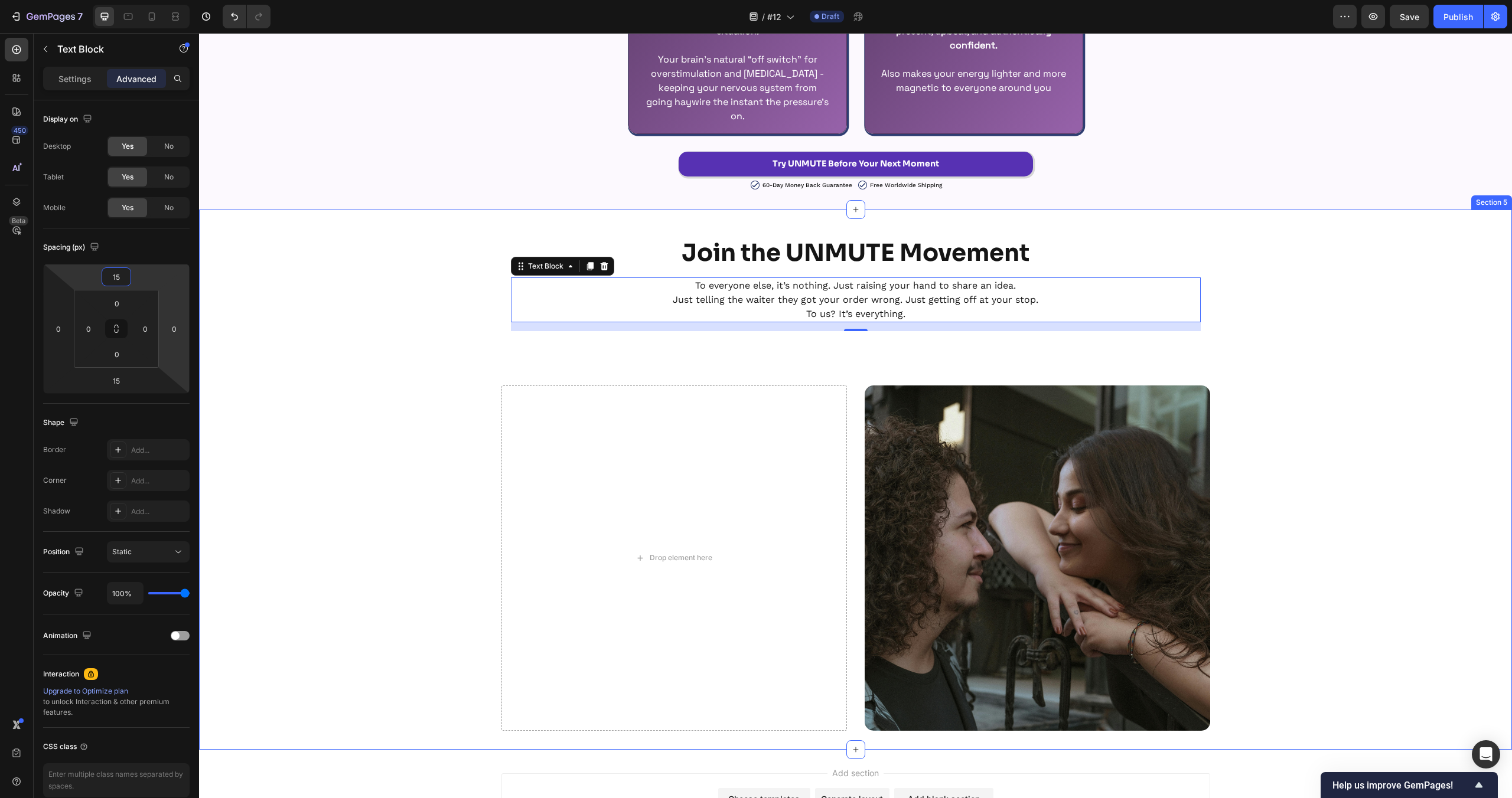
click at [1346, 387] on div "Join the UNMUTE Movement Heading To everyone else, it’s nothing. Just raising y…" at bounding box center [856, 480] width 1313 height 503
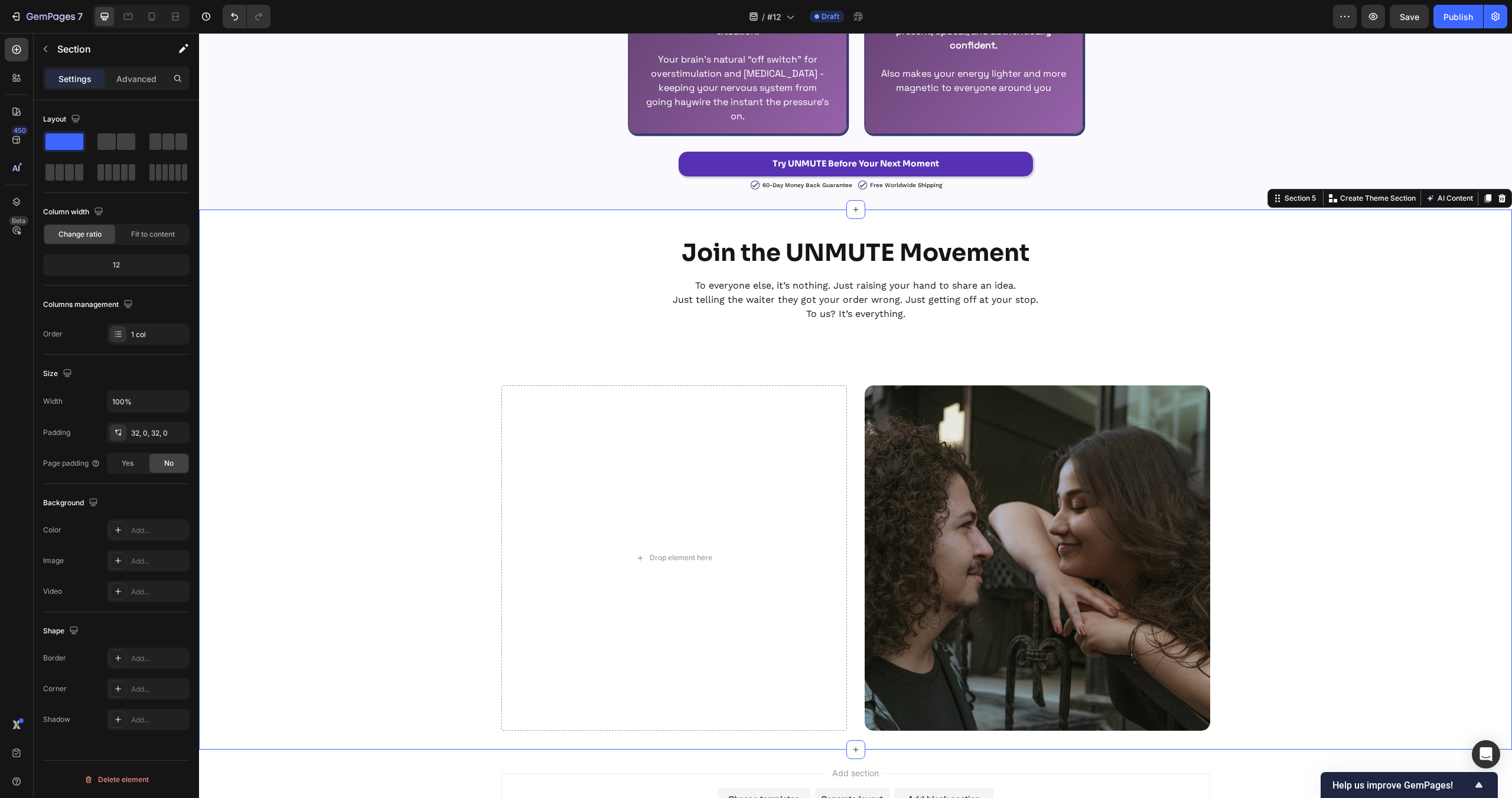
click at [862, 355] on div "Join the UNMUTE Movement Heading To everyone else, it’s nothing. Just raising y…" at bounding box center [856, 480] width 1313 height 503
click at [851, 414] on div "Drop element here Image Row" at bounding box center [856, 558] width 709 height 345
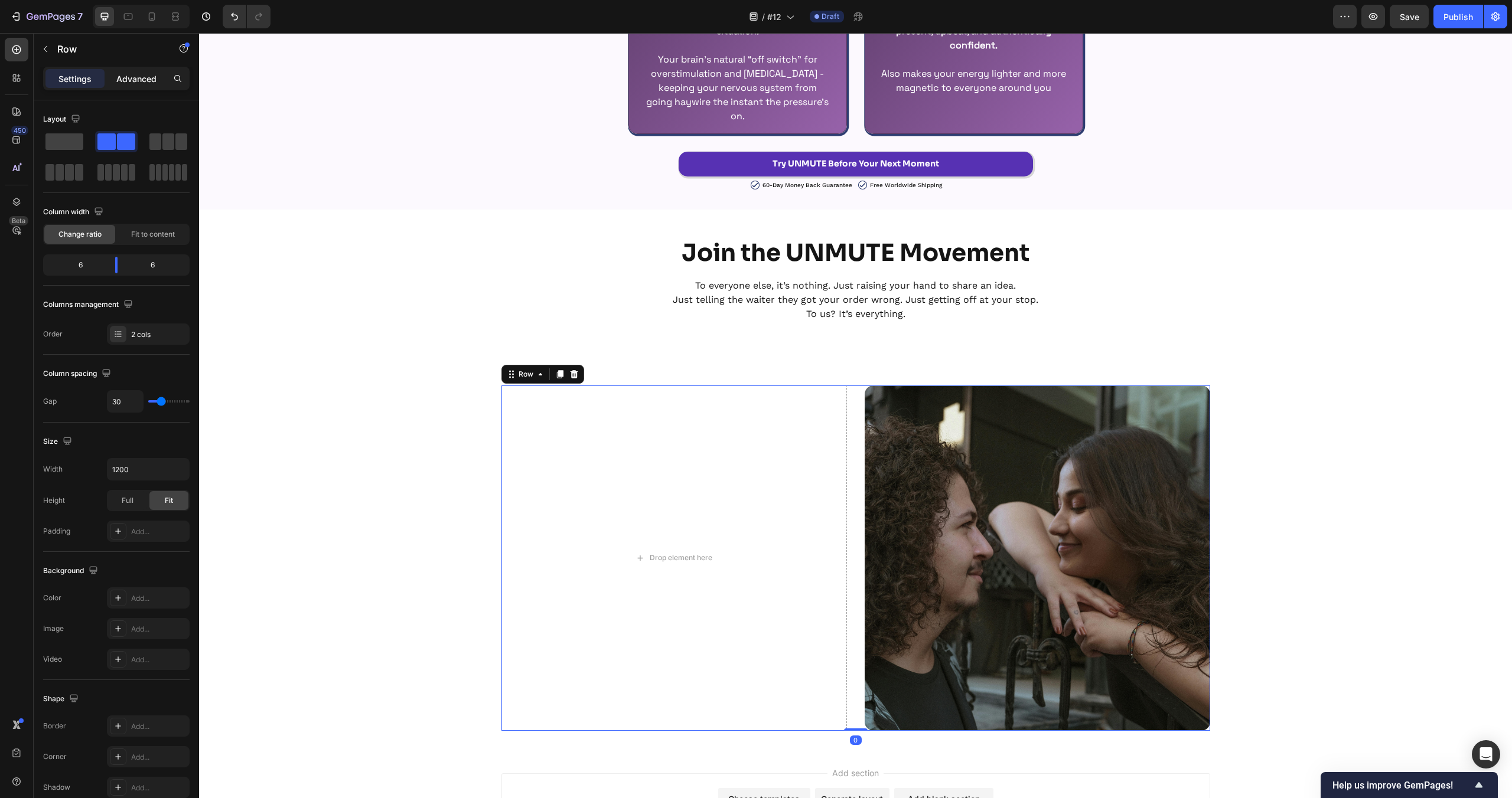
click at [150, 76] on p "Advanced" at bounding box center [137, 78] width 41 height 12
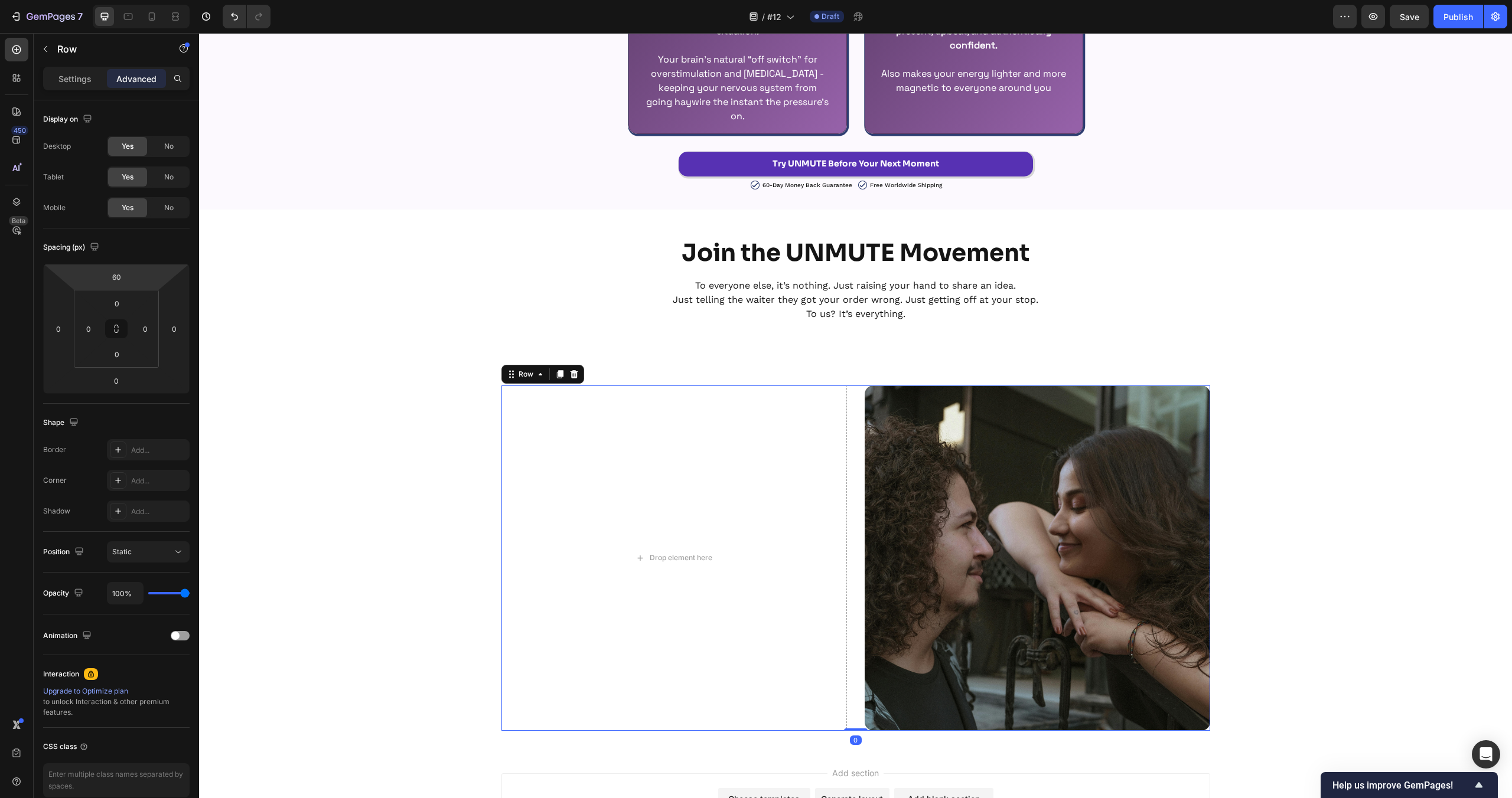
click at [116, 274] on input "60" at bounding box center [116, 277] width 24 height 18
type input "0"
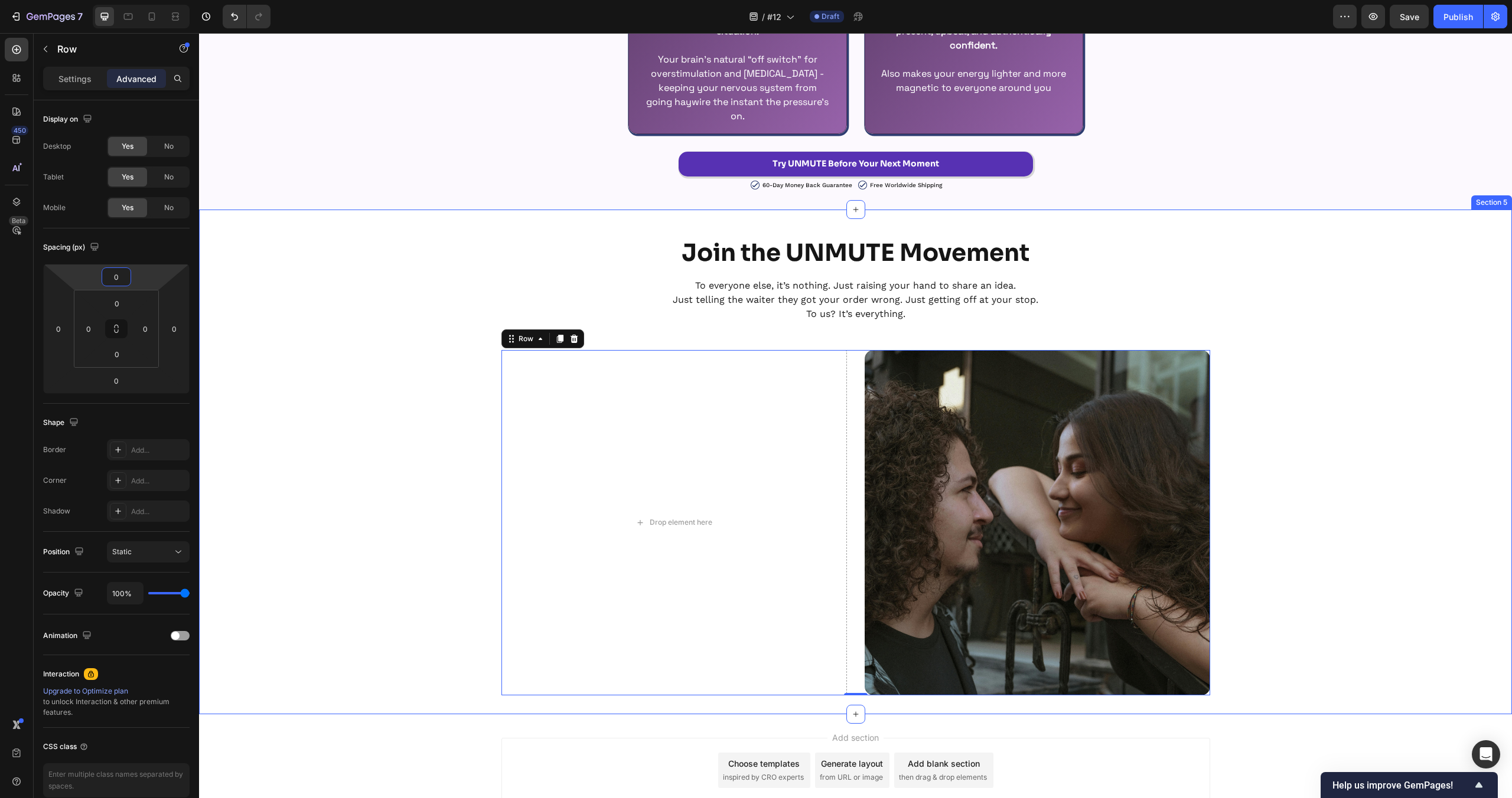
click at [427, 495] on div "Join the UNMUTE Movement Heading To everyone else, it’s nothing. Just raising y…" at bounding box center [856, 462] width 1313 height 467
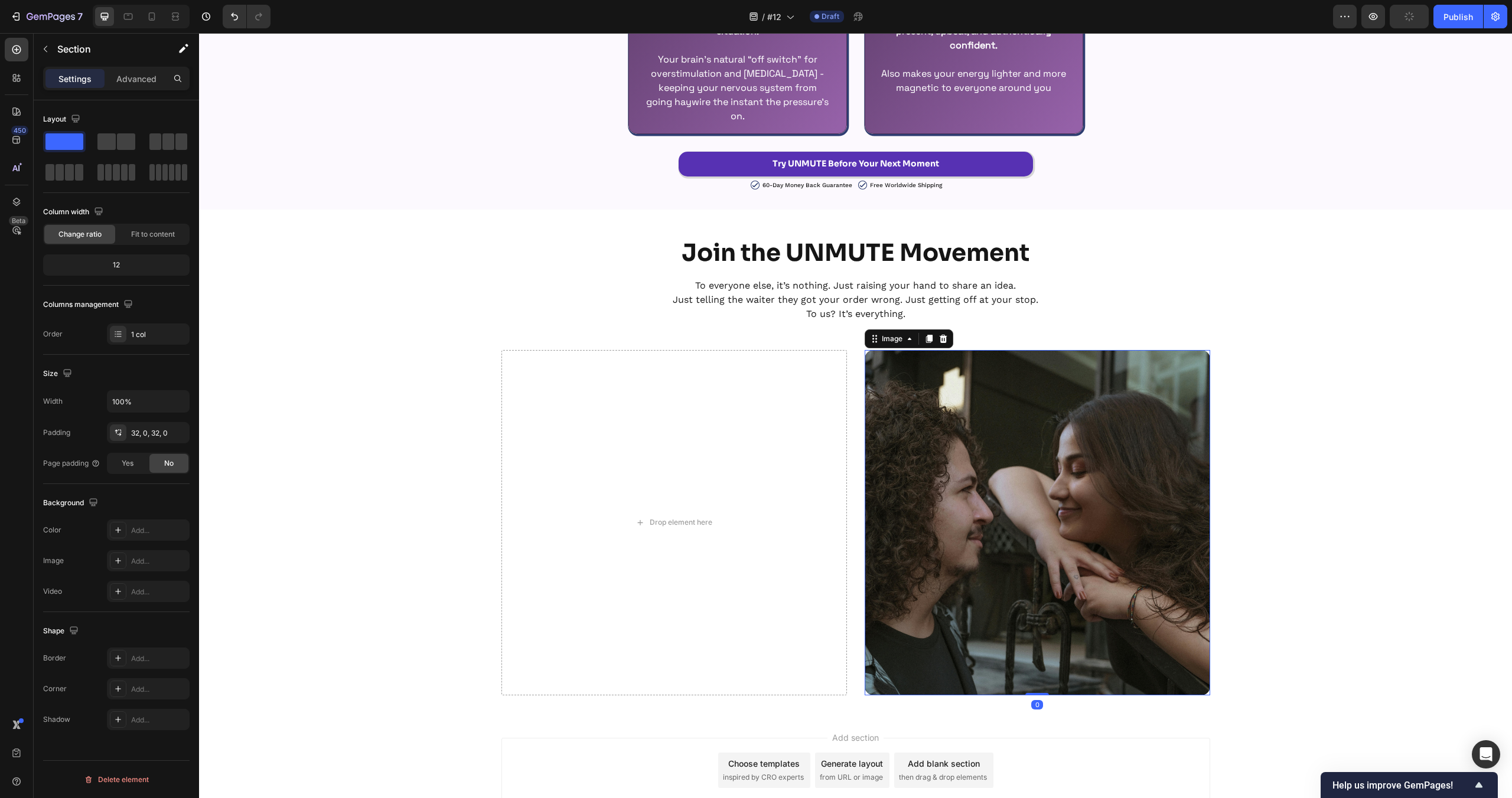
click at [1206, 526] on img at bounding box center [1038, 522] width 345 height 345
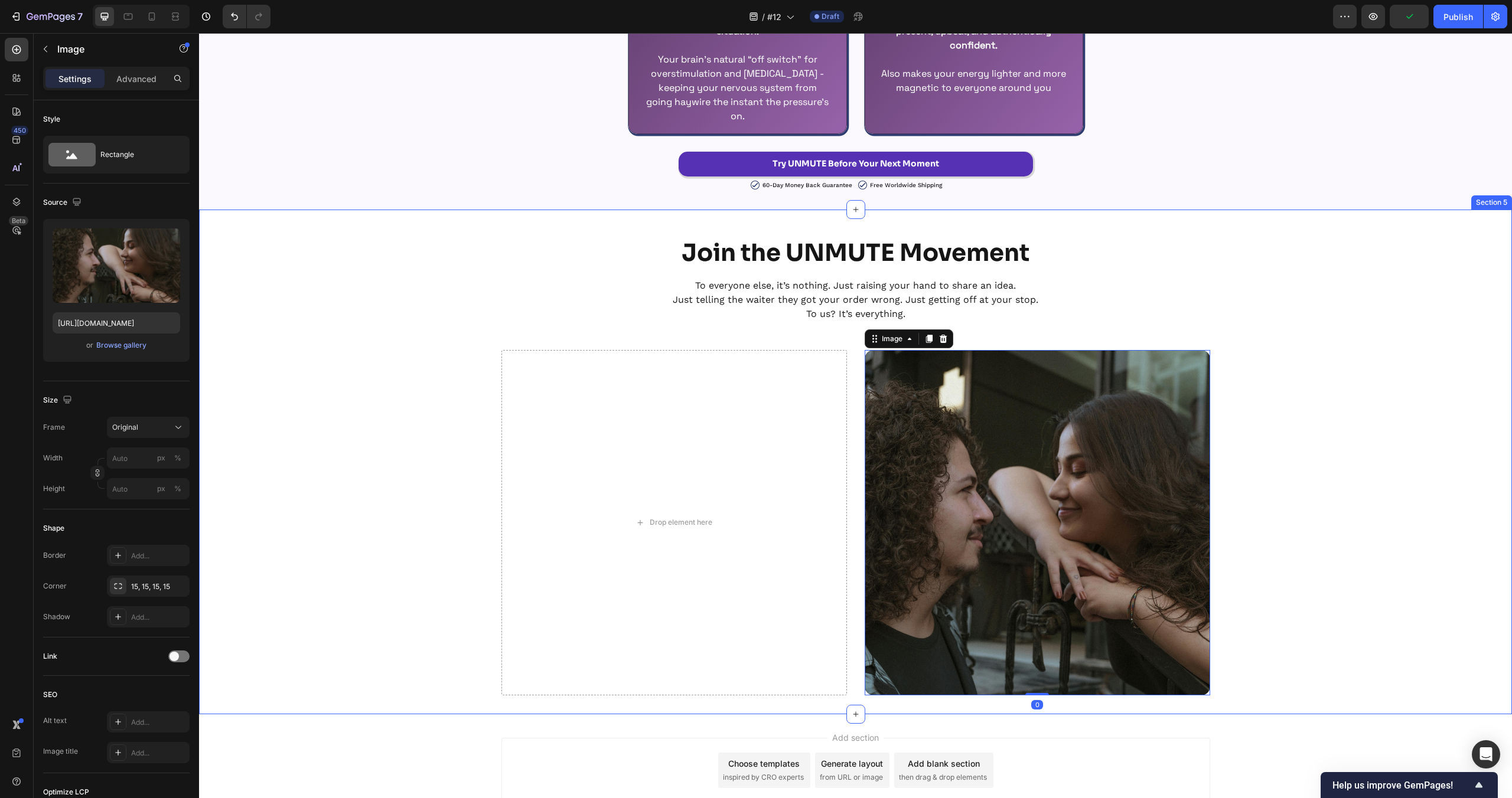
click at [1266, 496] on div "Join the UNMUTE Movement Heading To everyone else, it’s nothing. Just raising y…" at bounding box center [856, 462] width 1313 height 467
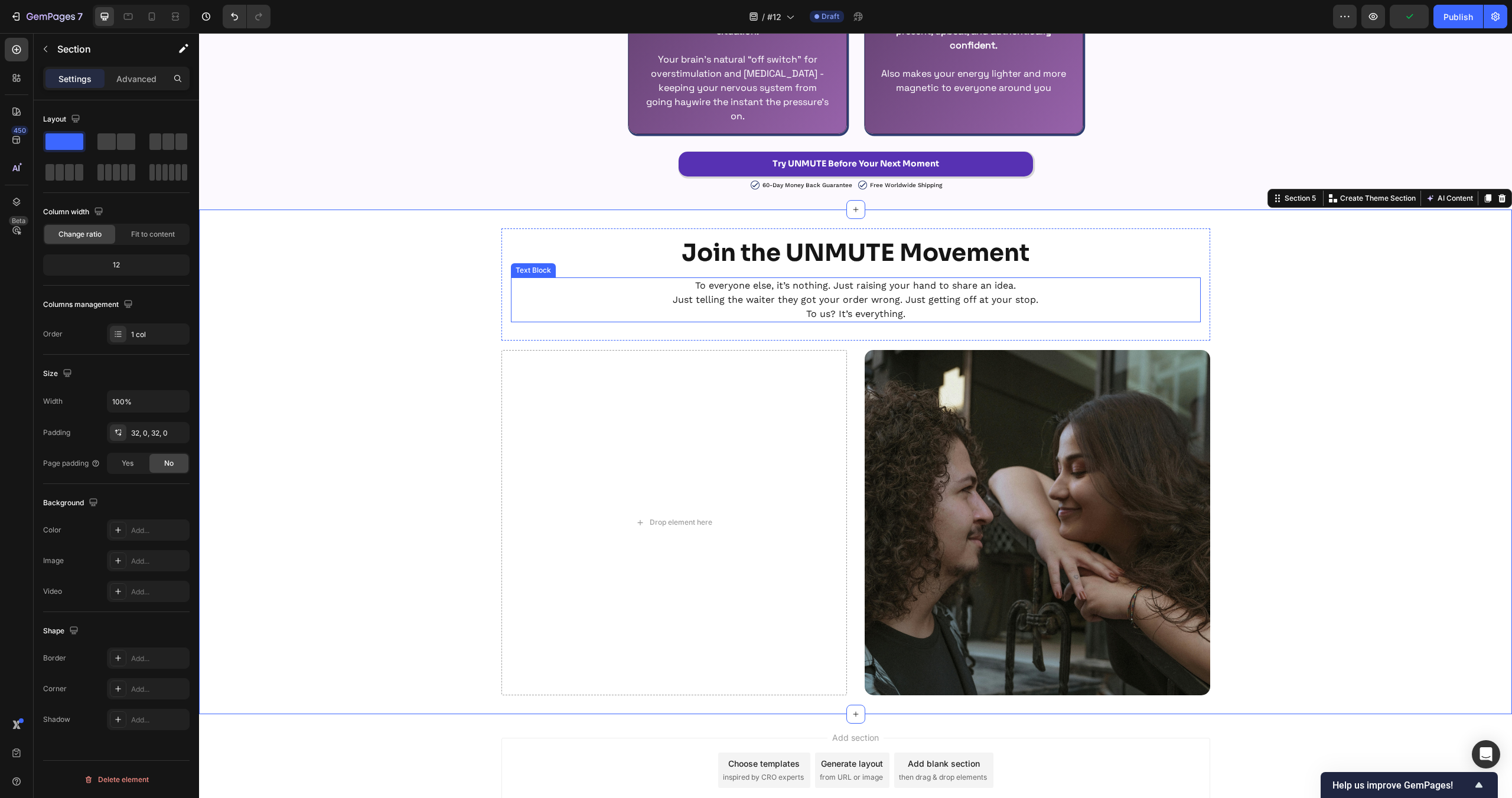
click at [894, 252] on strong "Join the UNMUTE Movement" at bounding box center [855, 253] width 348 height 30
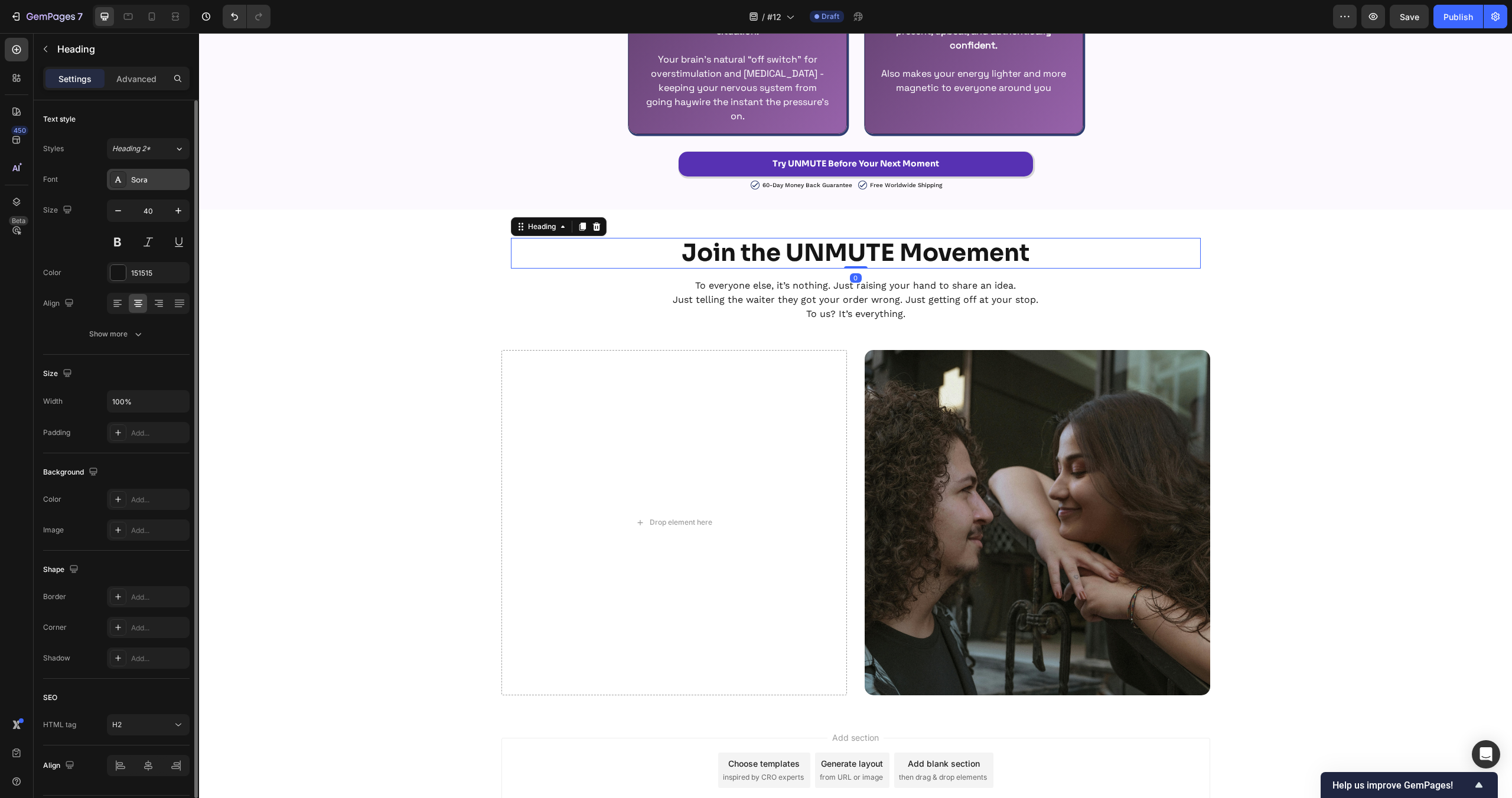
click at [130, 170] on div "Sora" at bounding box center [149, 179] width 83 height 21
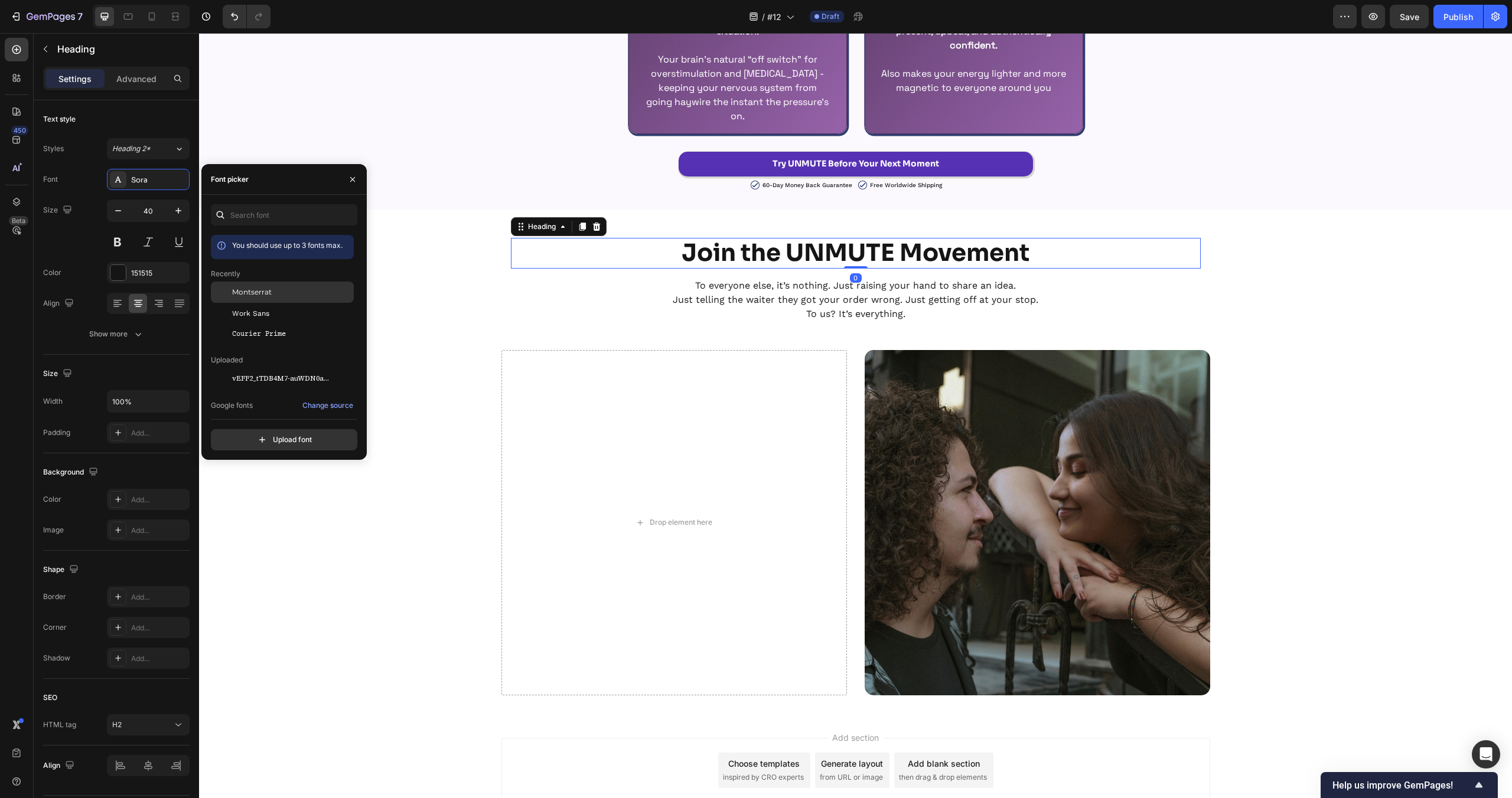
click at [235, 296] on span "Montserrat" at bounding box center [251, 292] width 40 height 11
click at [822, 301] on p "Just telling the waiter they got your order wrong. Just getting off at your sto…" at bounding box center [856, 299] width 688 height 14
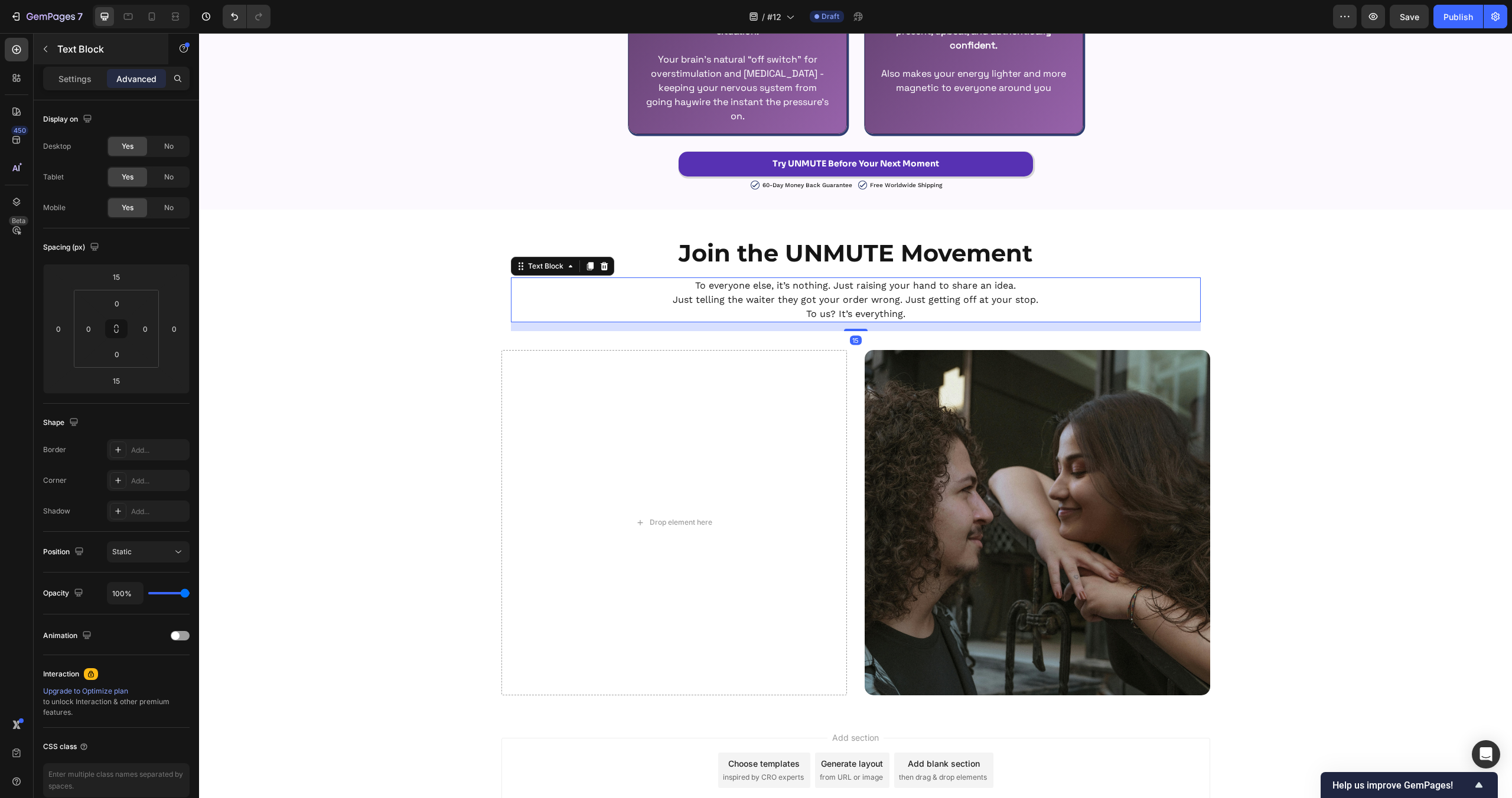
click at [73, 64] on div "Text Block" at bounding box center [101, 48] width 135 height 30
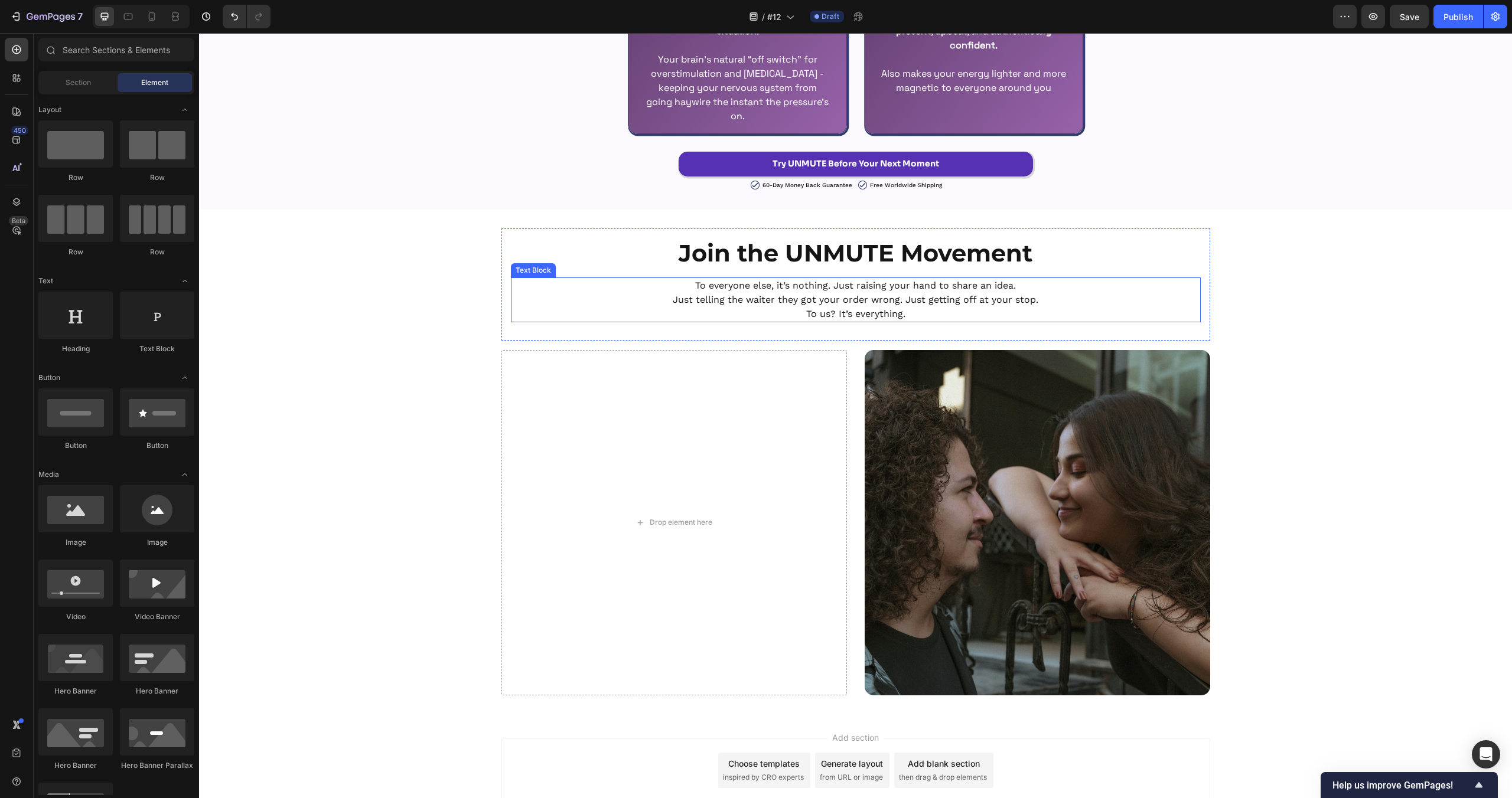
click at [764, 299] on p "Just telling the waiter they got your order wrong. Just getting off at your sto…" at bounding box center [856, 299] width 688 height 14
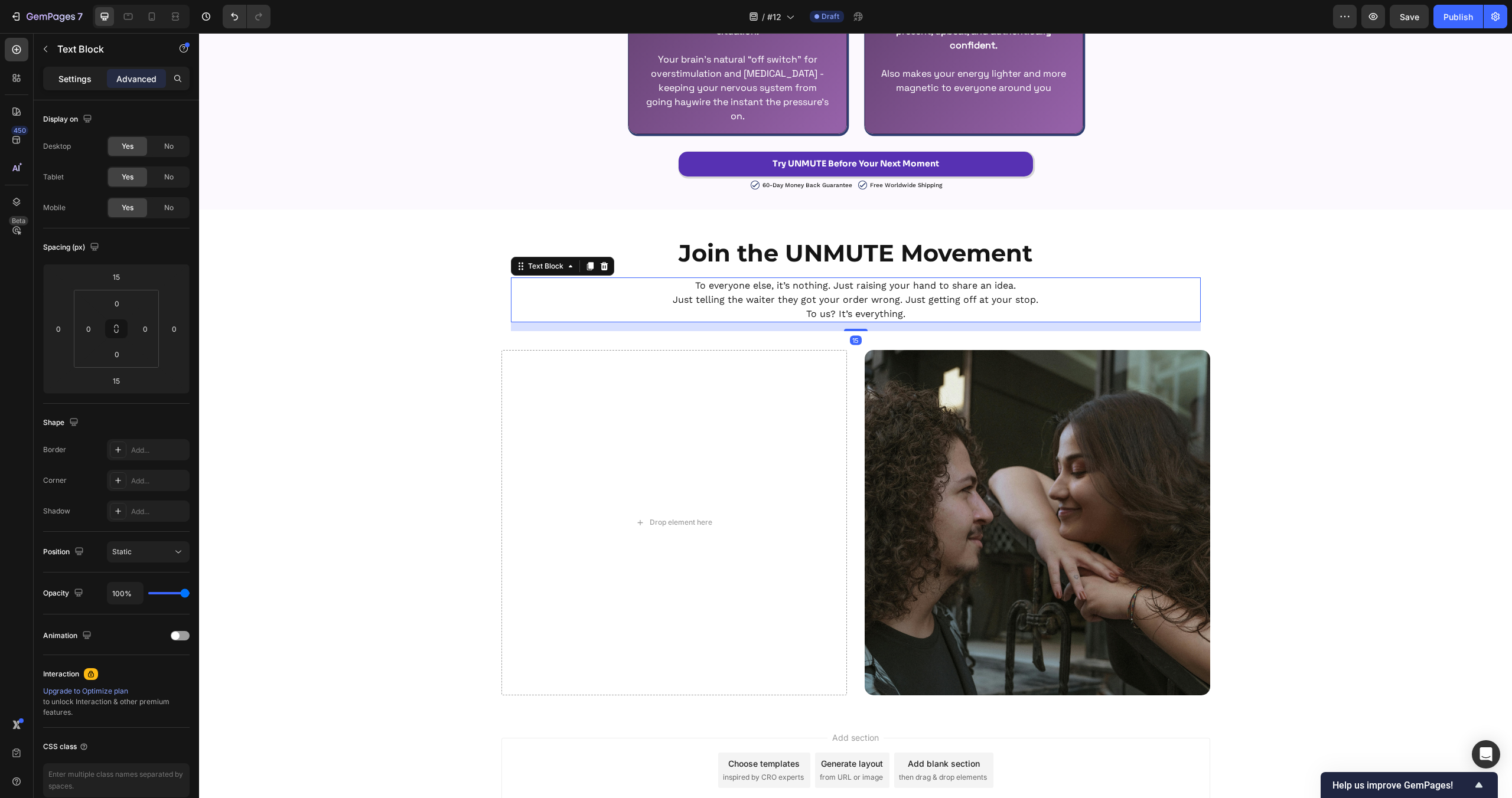
click at [76, 85] on p "Settings" at bounding box center [75, 78] width 33 height 12
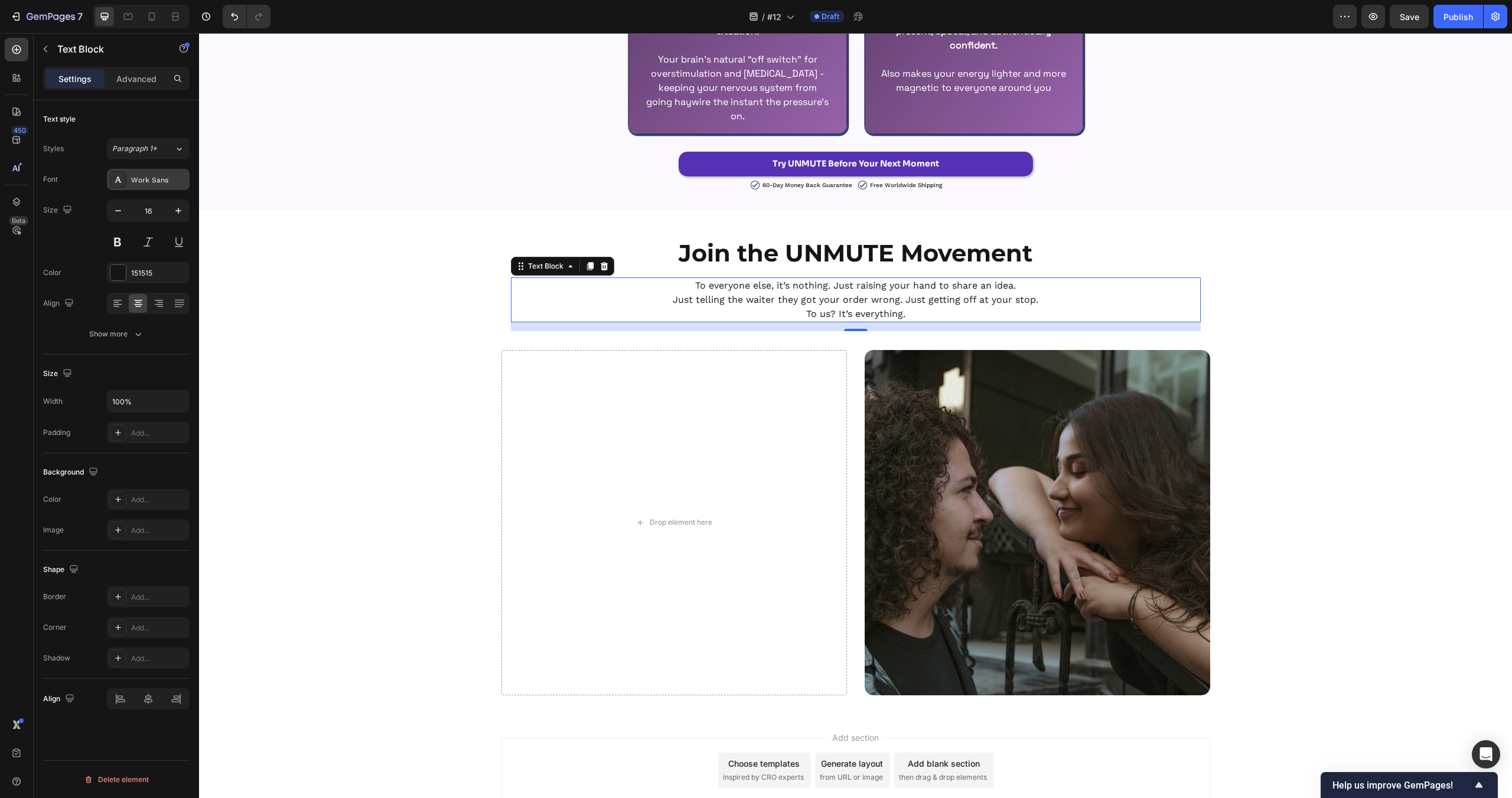
click at [149, 181] on div "Work Sans" at bounding box center [159, 180] width 55 height 11
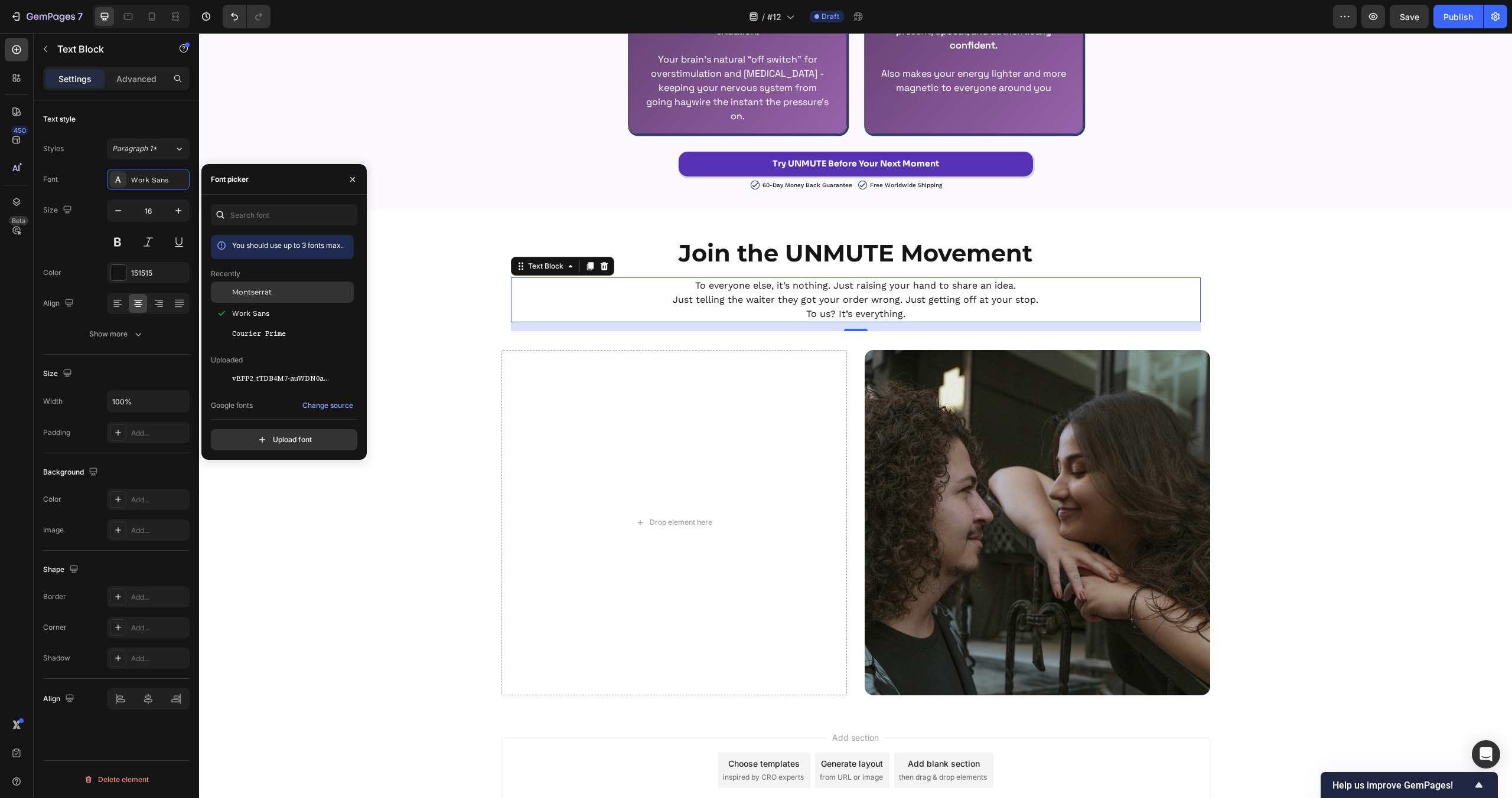
click at [267, 287] on span "Montserrat" at bounding box center [251, 292] width 40 height 11
click at [1359, 445] on div "Join the UNMUTE Movement Heading To everyone else, it’s nothing. Just raising y…" at bounding box center [856, 462] width 1313 height 467
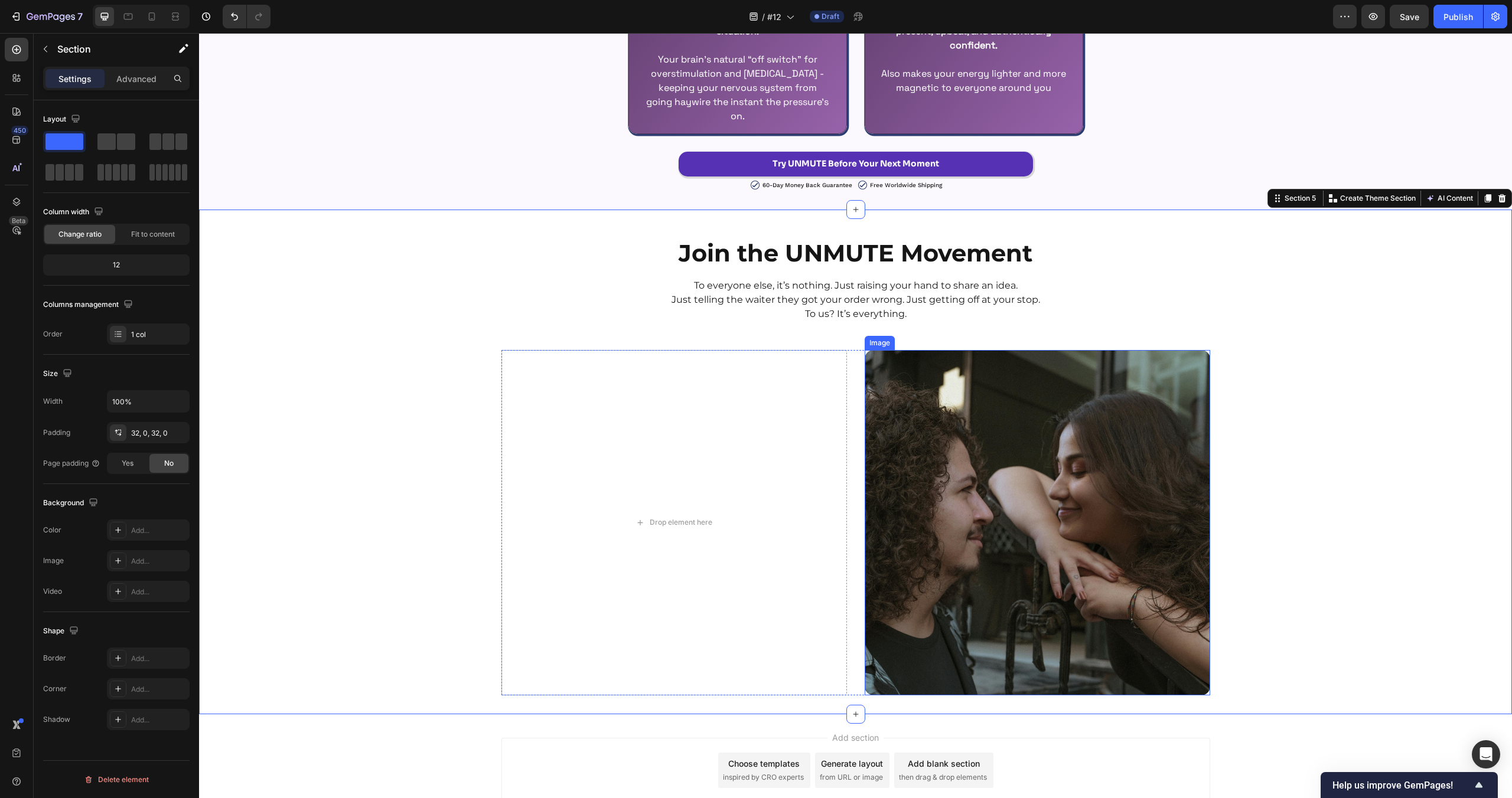
click at [1151, 480] on img at bounding box center [1038, 522] width 345 height 345
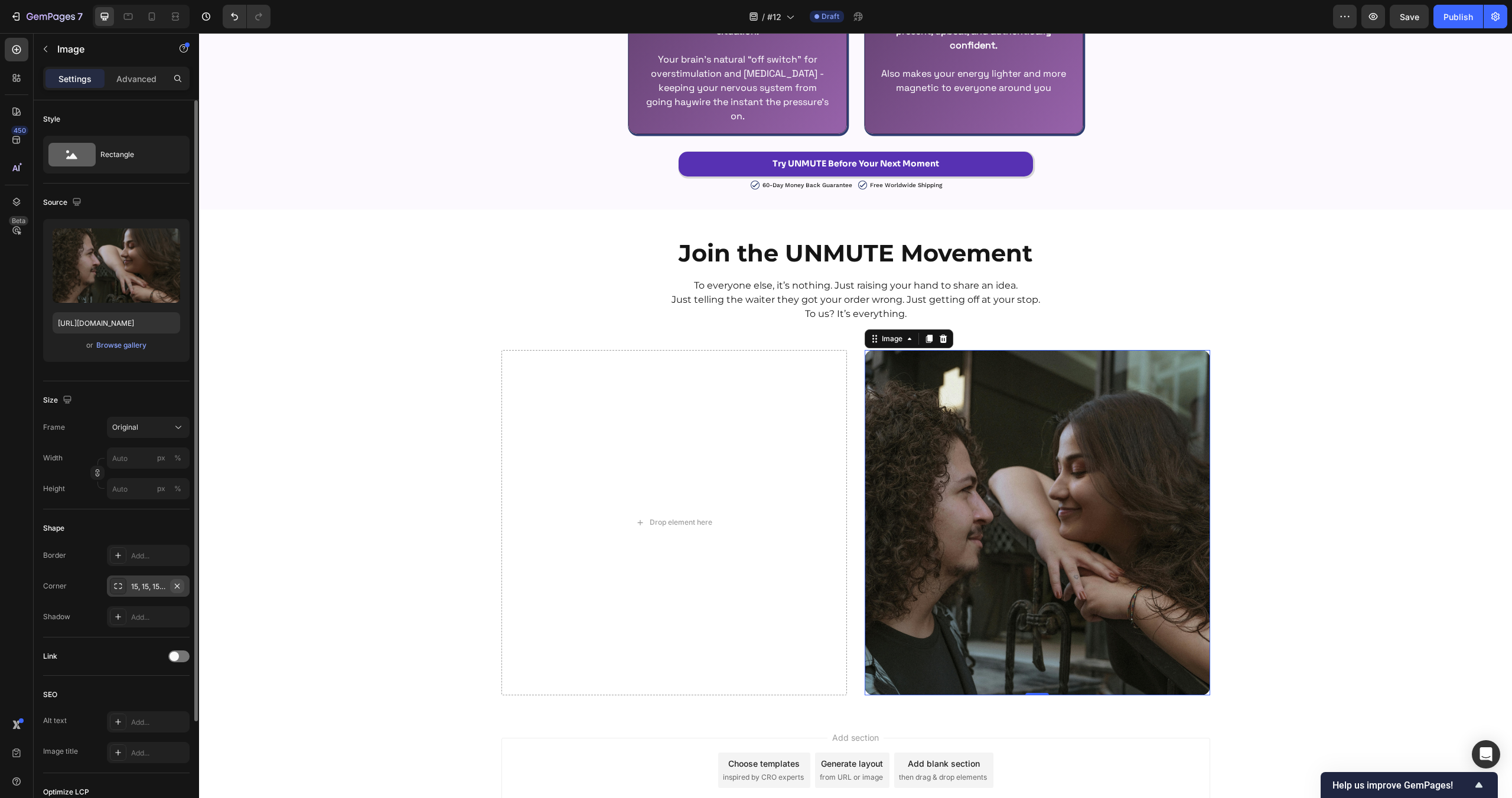
click at [181, 584] on icon "button" at bounding box center [177, 586] width 9 height 9
click at [365, 453] on div "Join the UNMUTE Movement Heading To everyone else, it’s nothing. Just raising y…" at bounding box center [856, 462] width 1313 height 467
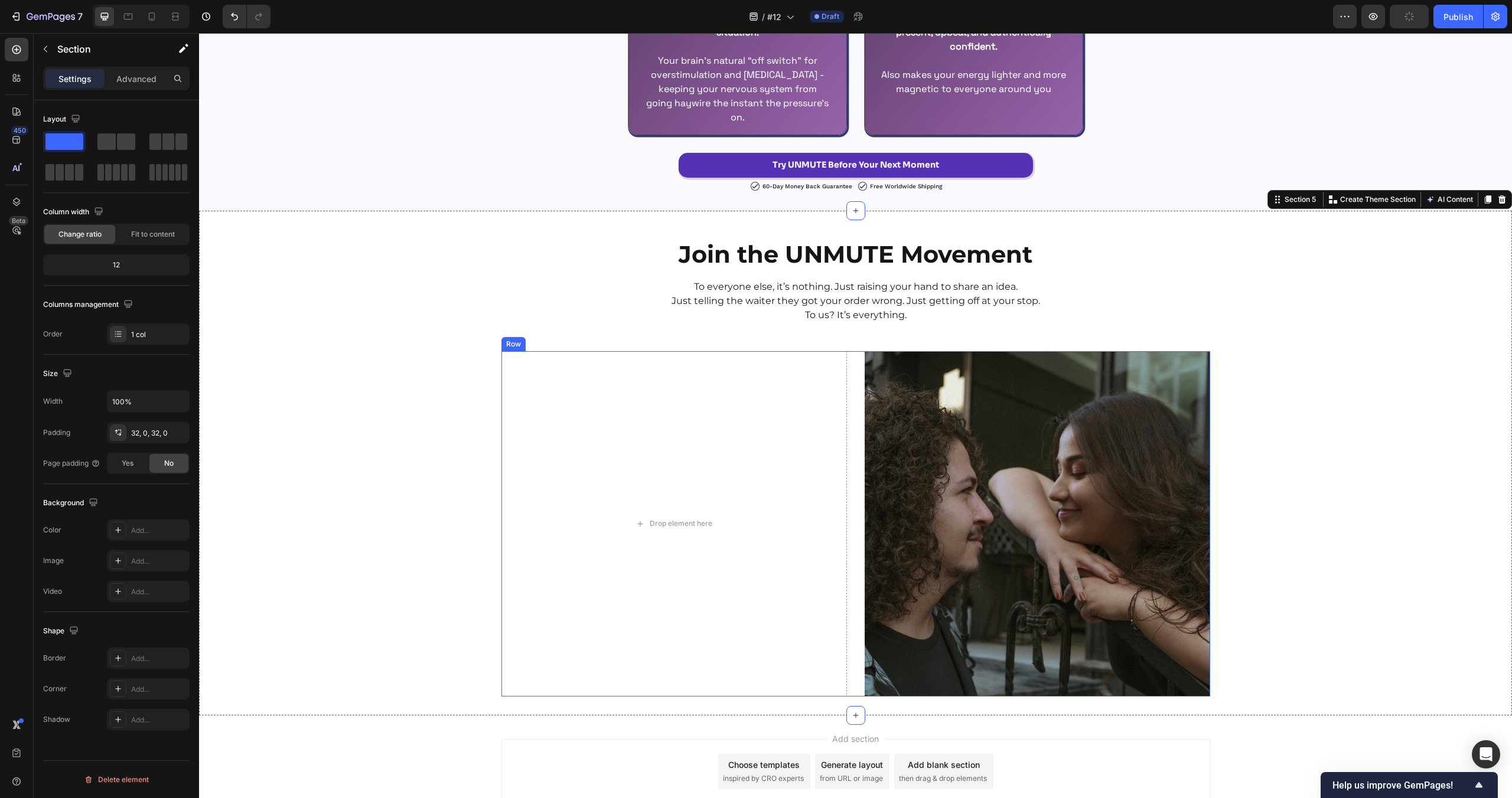
scroll to position [2700, 0]
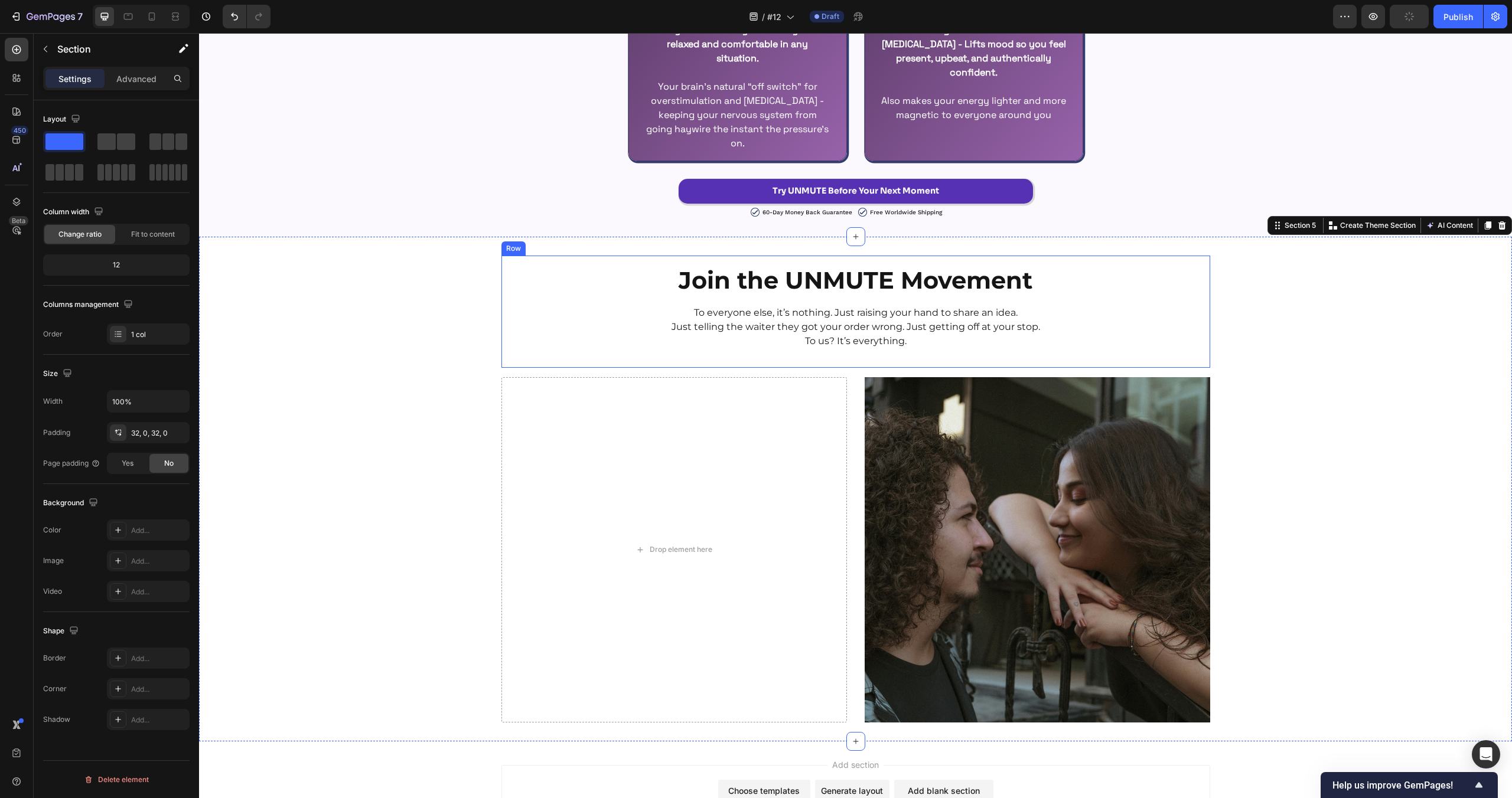
click at [849, 342] on p "To us? It’s everything." at bounding box center [856, 340] width 688 height 14
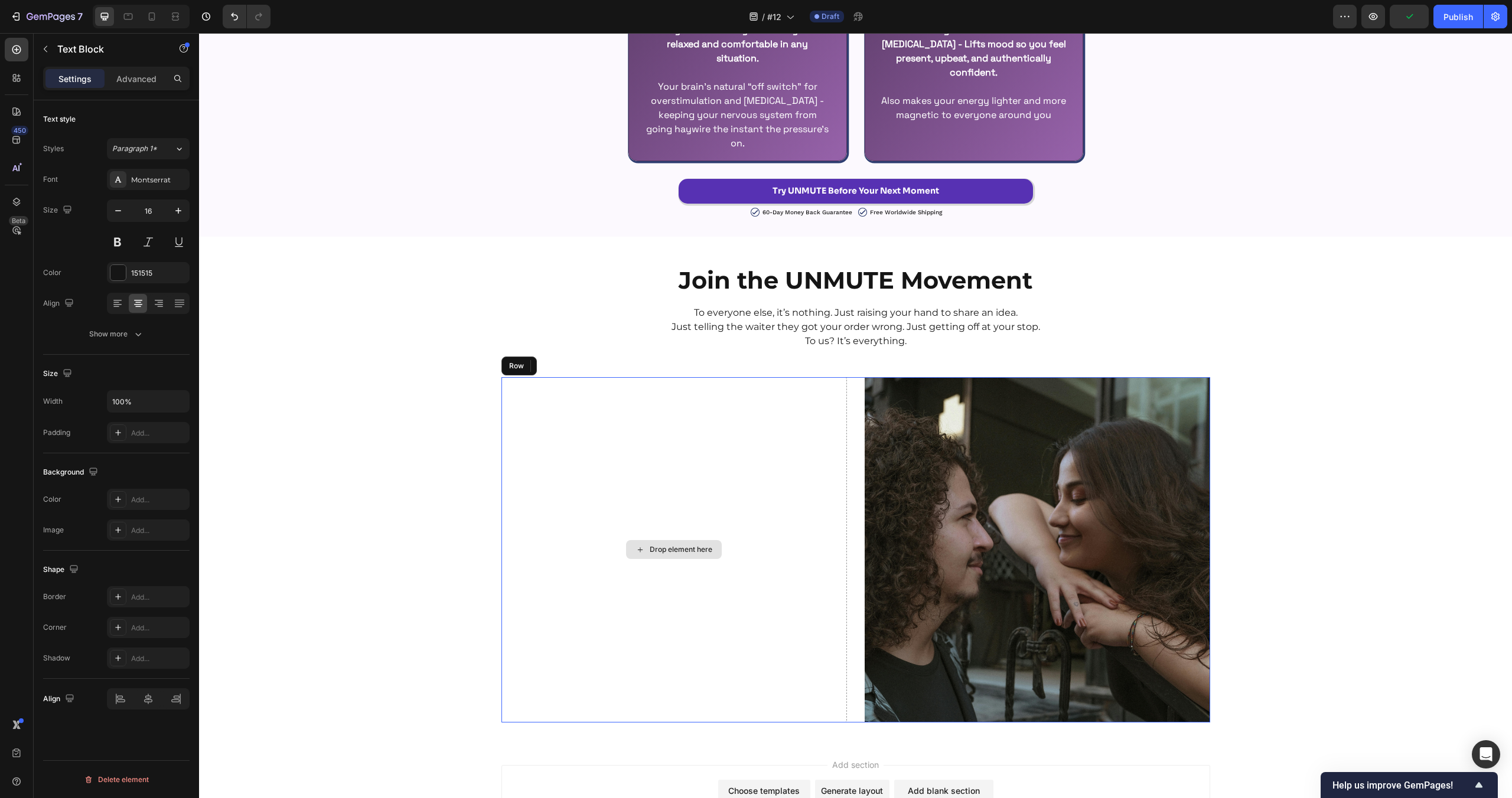
click at [759, 493] on div "Drop element here" at bounding box center [674, 550] width 345 height 345
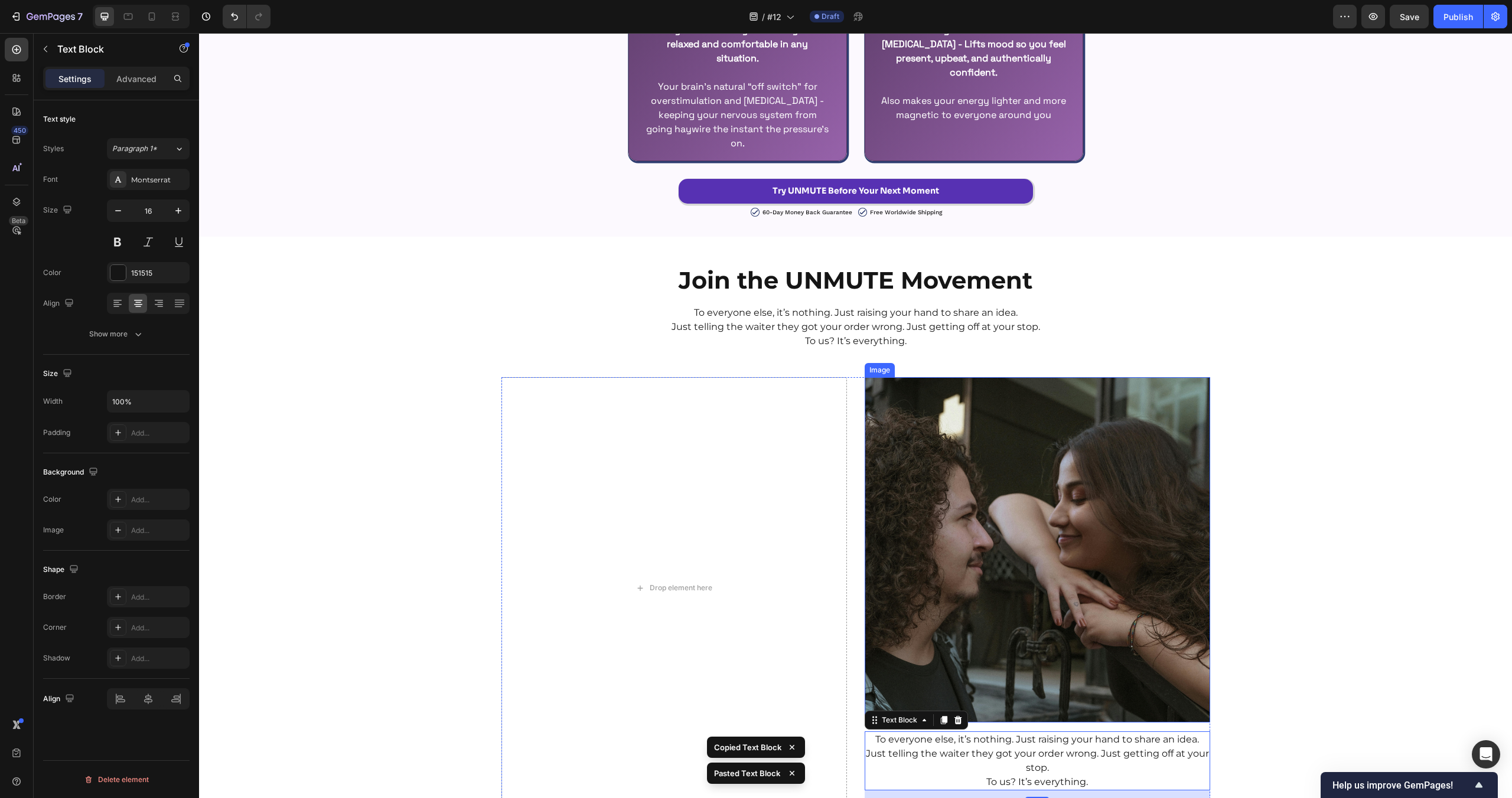
scroll to position [2735, 0]
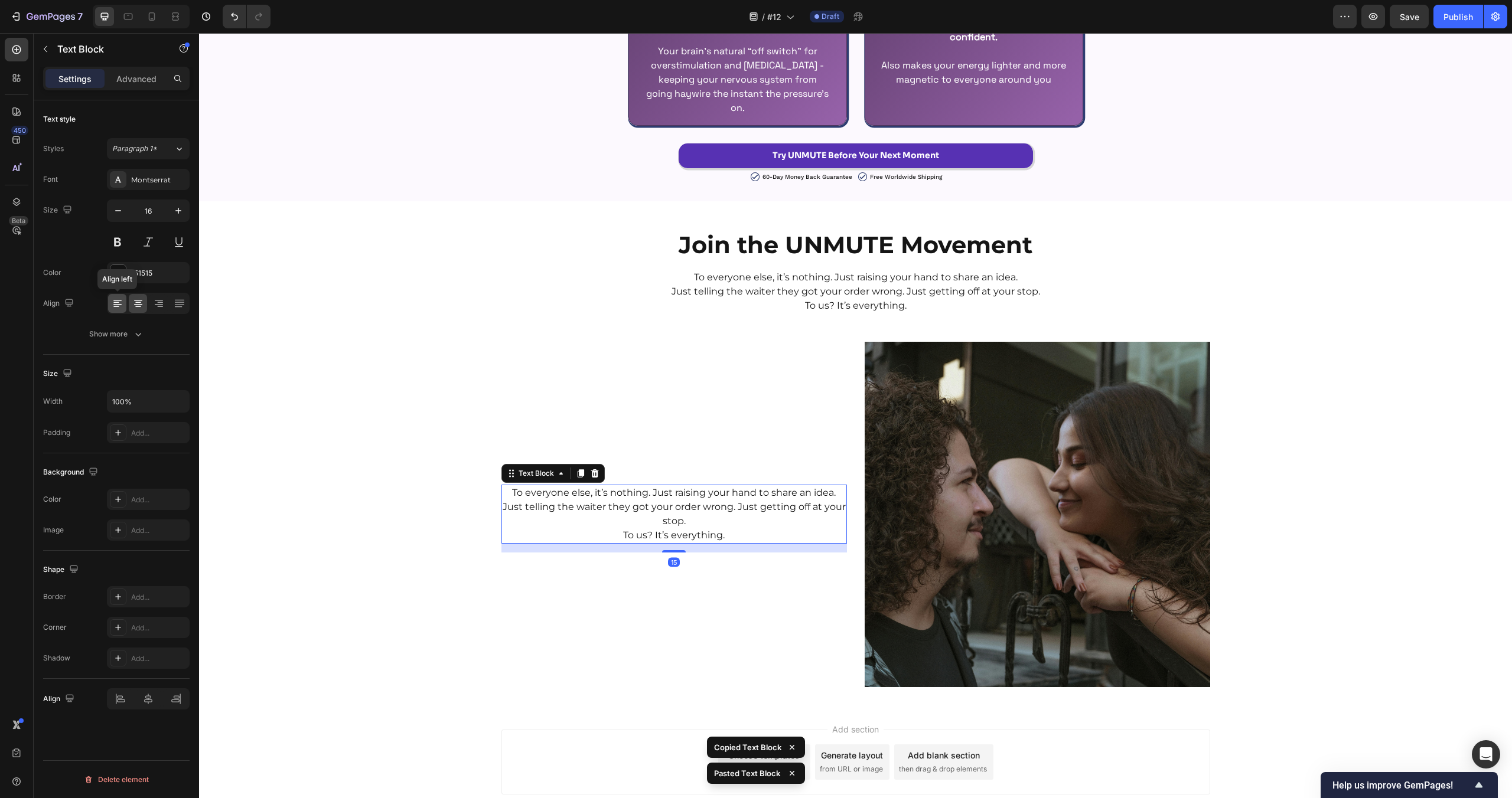
click at [121, 304] on icon at bounding box center [117, 304] width 12 height 12
click at [284, 380] on div "Join the UNMUTE Movement Heading To everyone else, it’s nothing. Just raising y…" at bounding box center [856, 454] width 1313 height 467
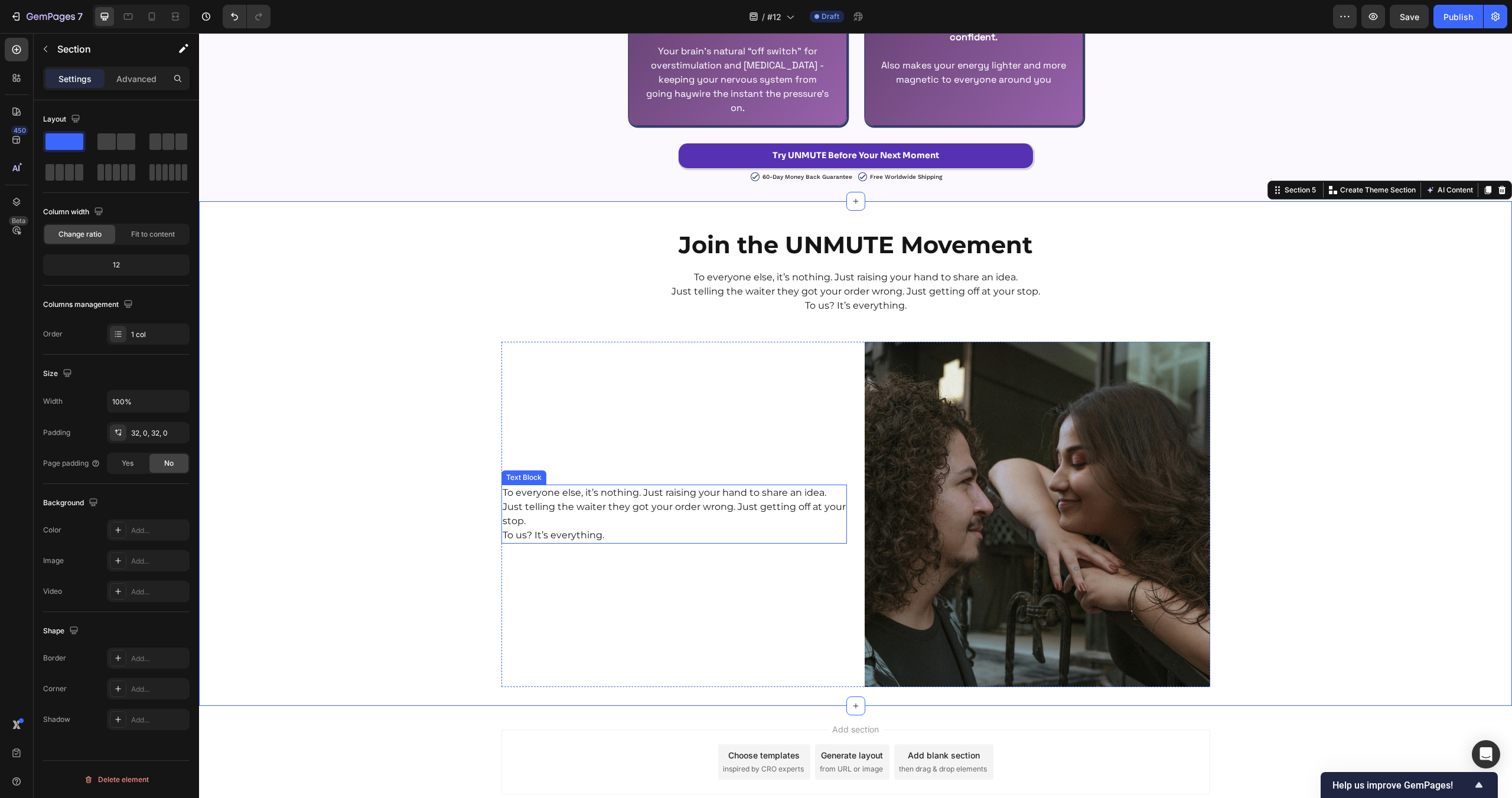
click at [660, 529] on p "To us? It’s everything." at bounding box center [675, 535] width 343 height 14
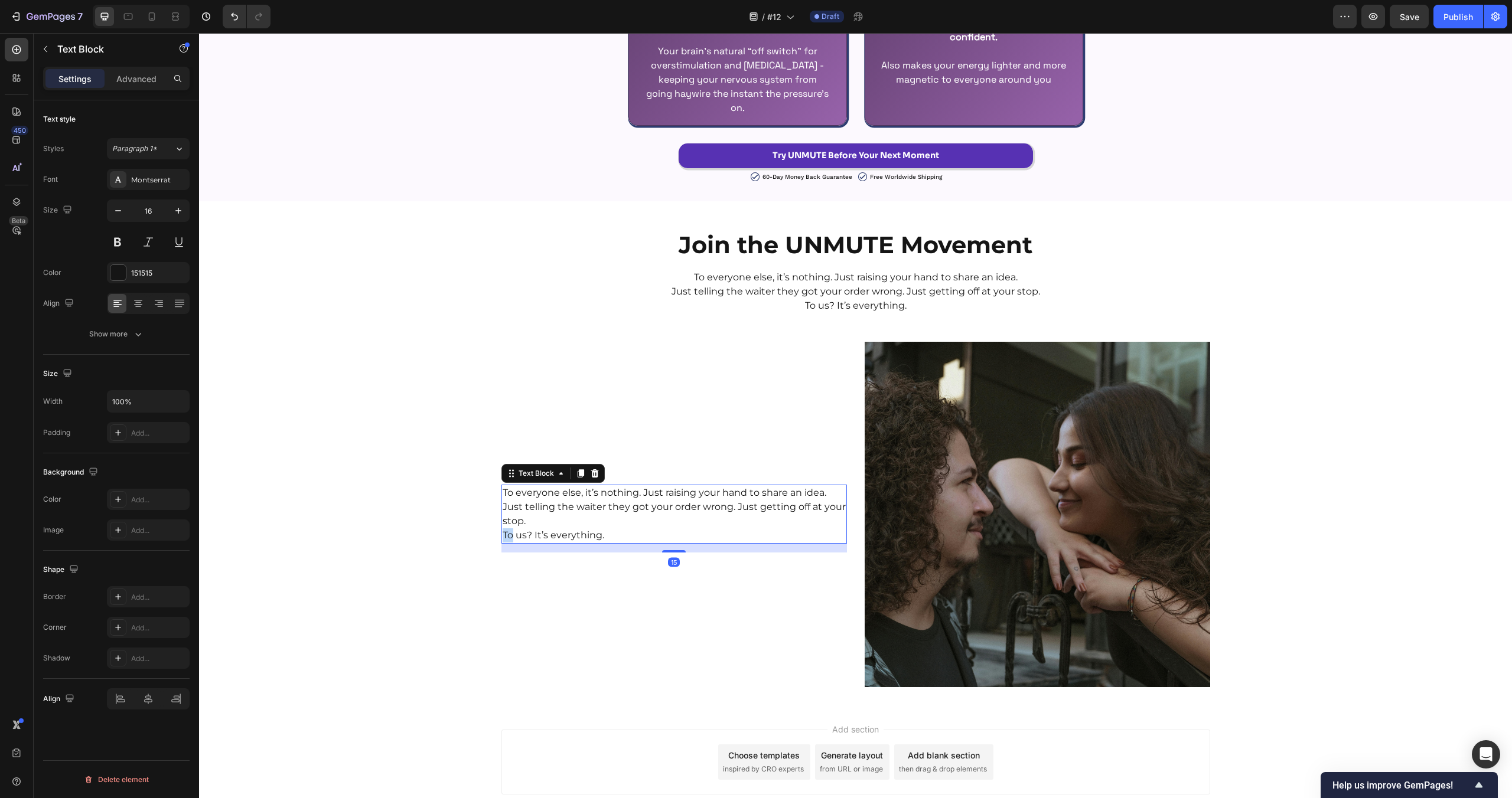
click at [660, 529] on p "To us? It’s everything." at bounding box center [675, 535] width 343 height 14
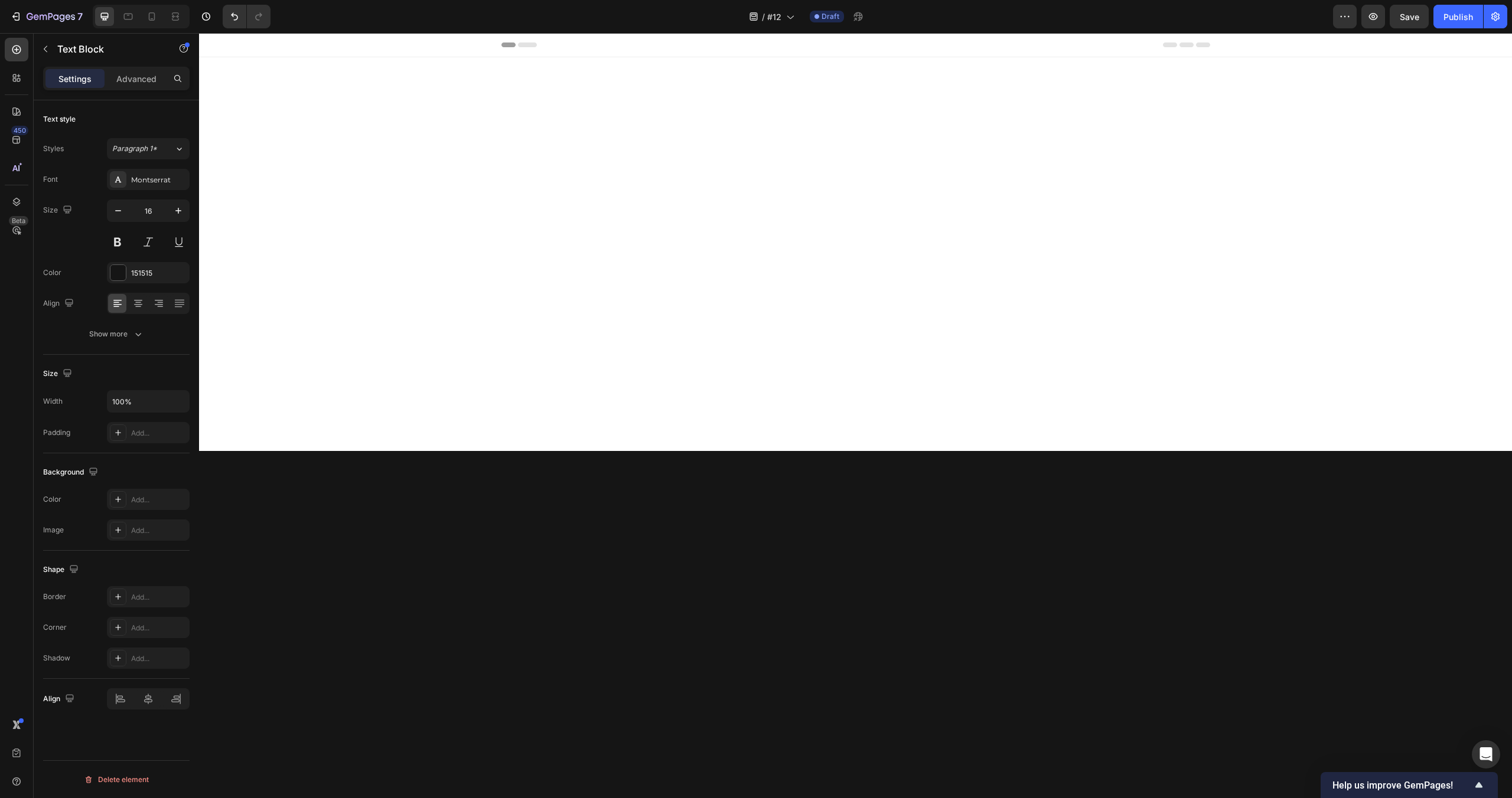
scroll to position [2693, 0]
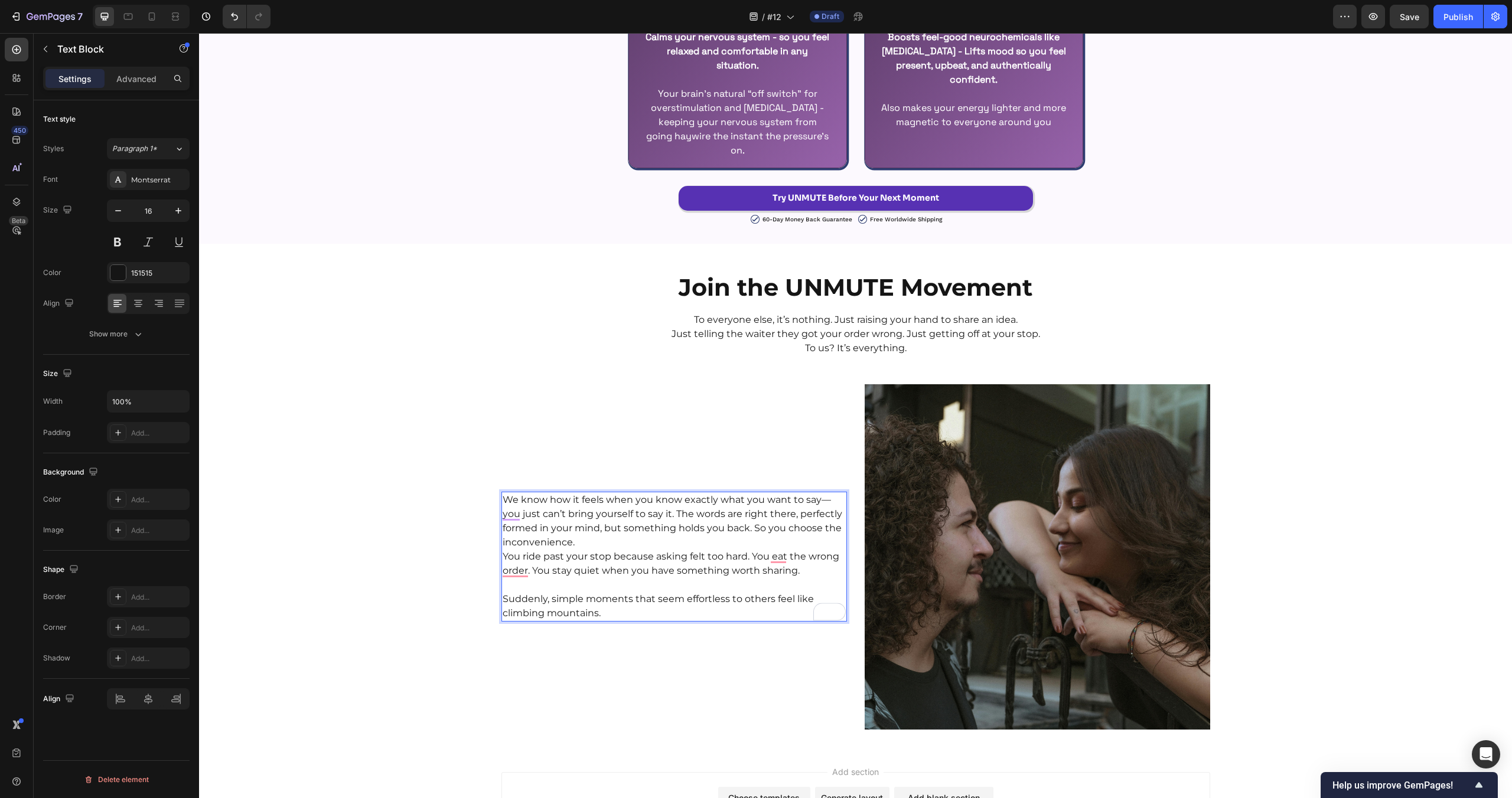
click at [436, 465] on div "Join the UNMUTE Movement Heading To everyone else, it’s nothing. Just raising y…" at bounding box center [856, 496] width 1313 height 467
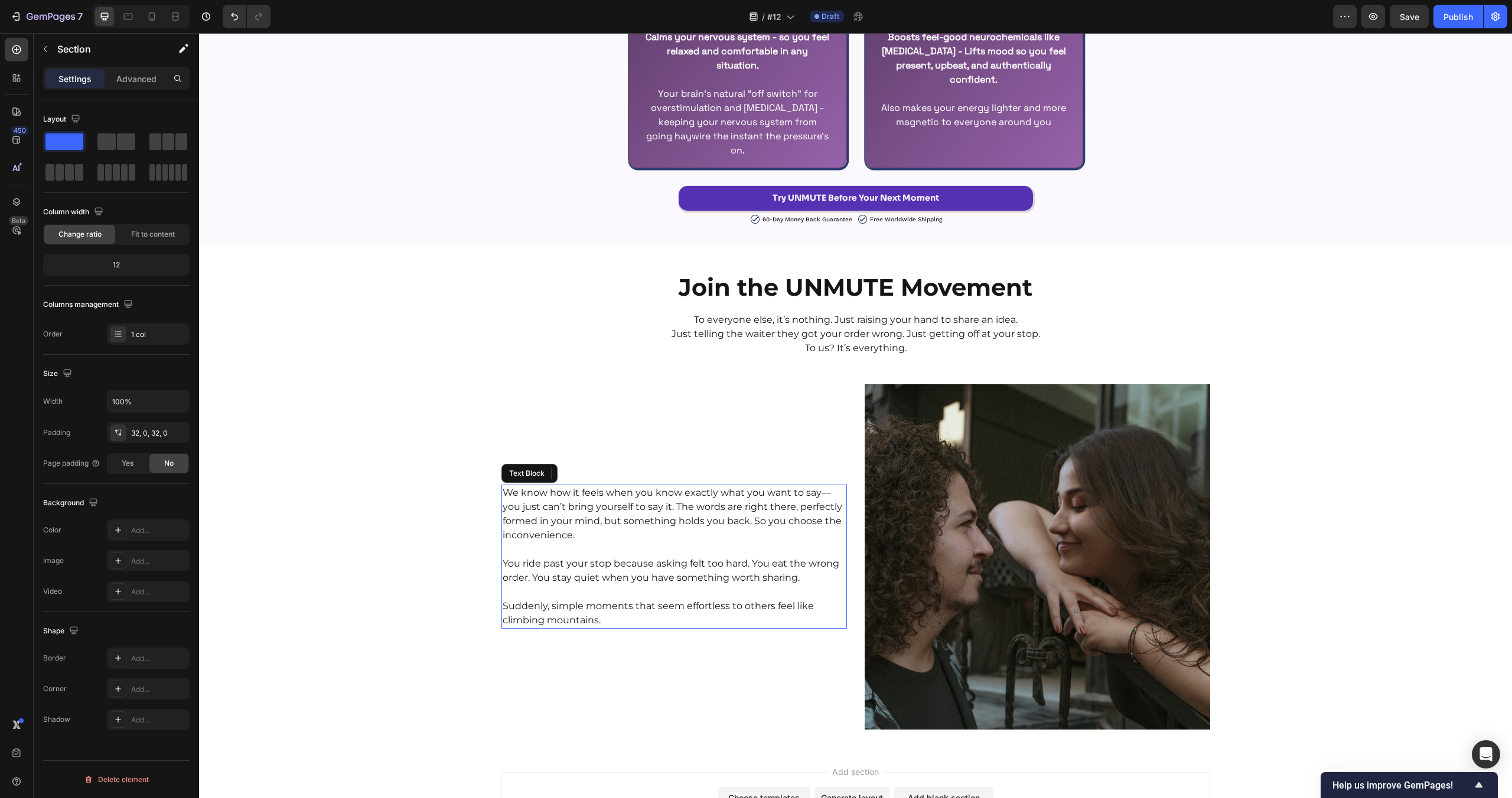
click at [681, 499] on p "We know how it feels when you know exactly what you want to say—you just can’t …" at bounding box center [675, 514] width 343 height 56
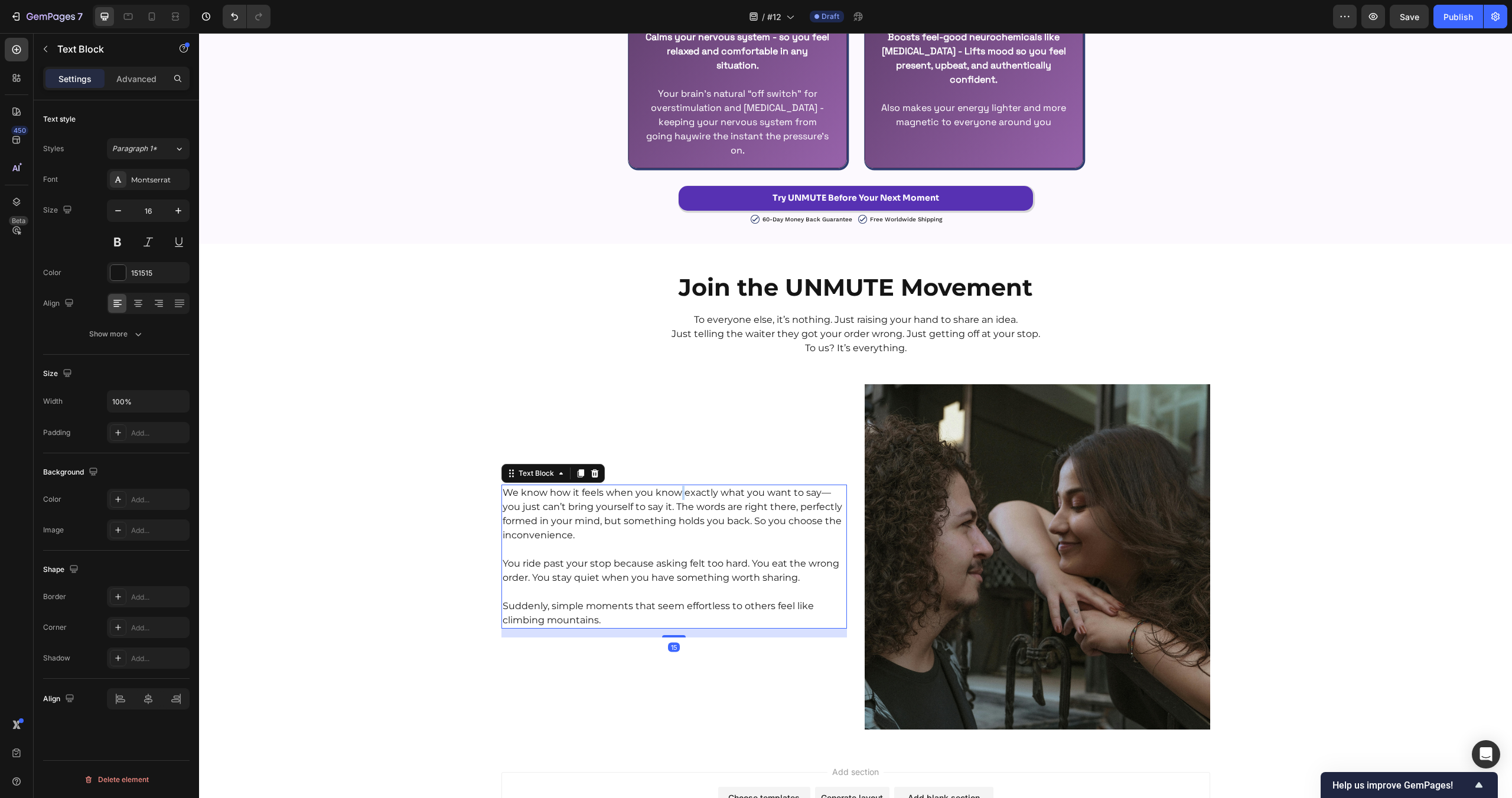
click at [681, 499] on p "We know how it feels when you know exactly what you want to say—you just can’t …" at bounding box center [675, 514] width 343 height 56
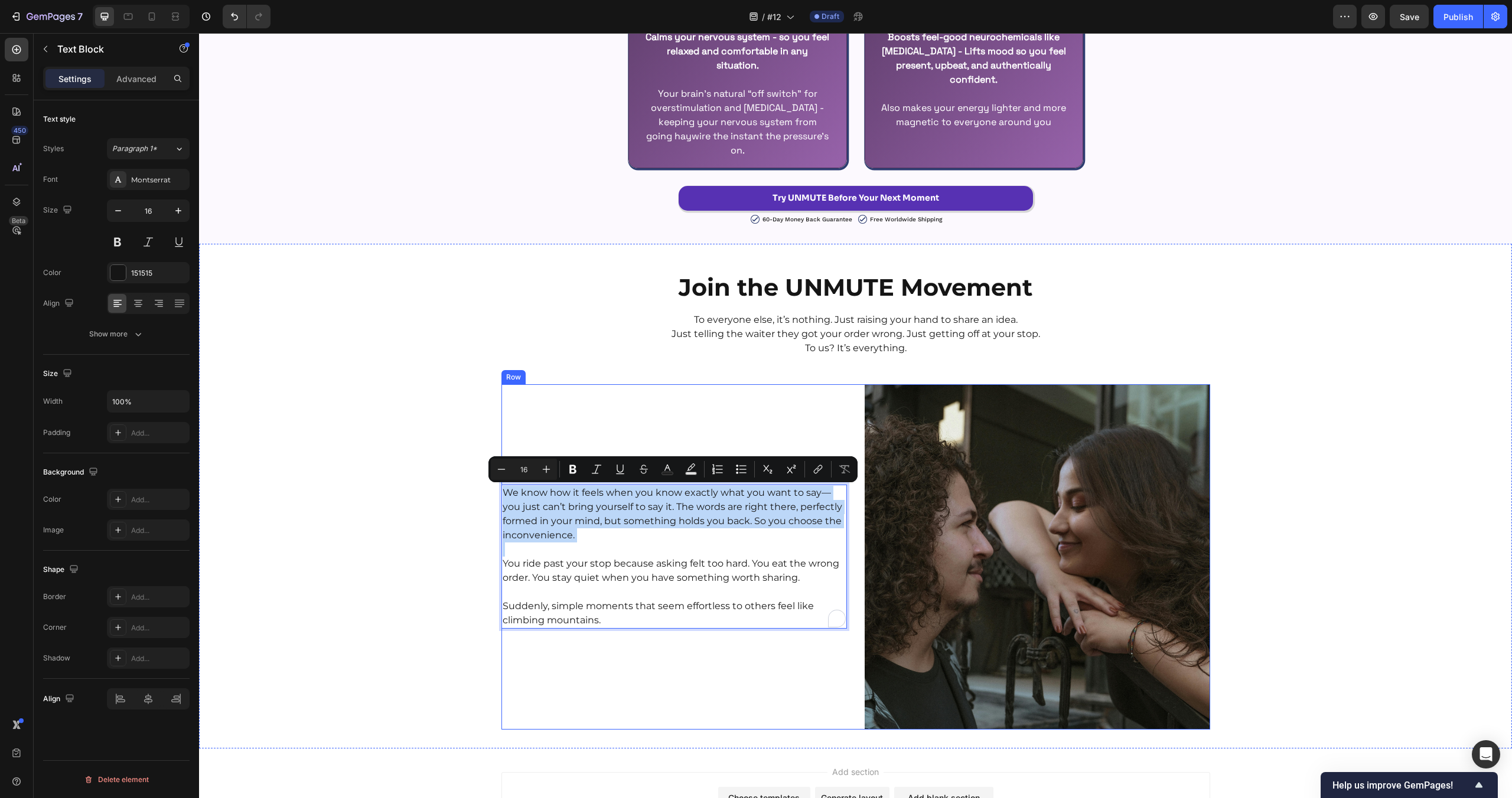
click at [356, 380] on div "Join the UNMUTE Movement Heading To everyone else, it’s nothing. Just raising y…" at bounding box center [856, 496] width 1313 height 467
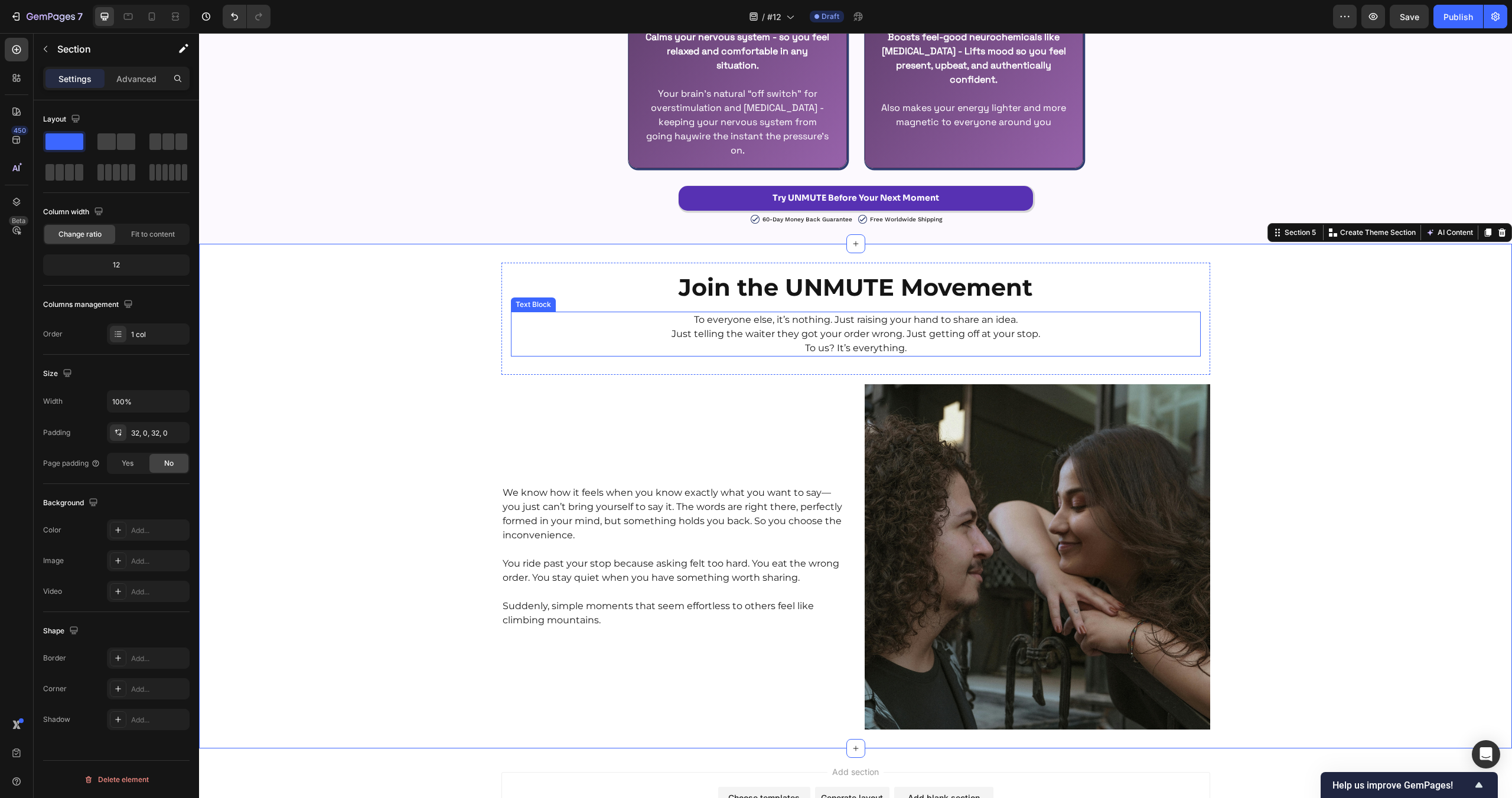
click at [884, 348] on p "To us? It’s everything." at bounding box center [856, 348] width 688 height 14
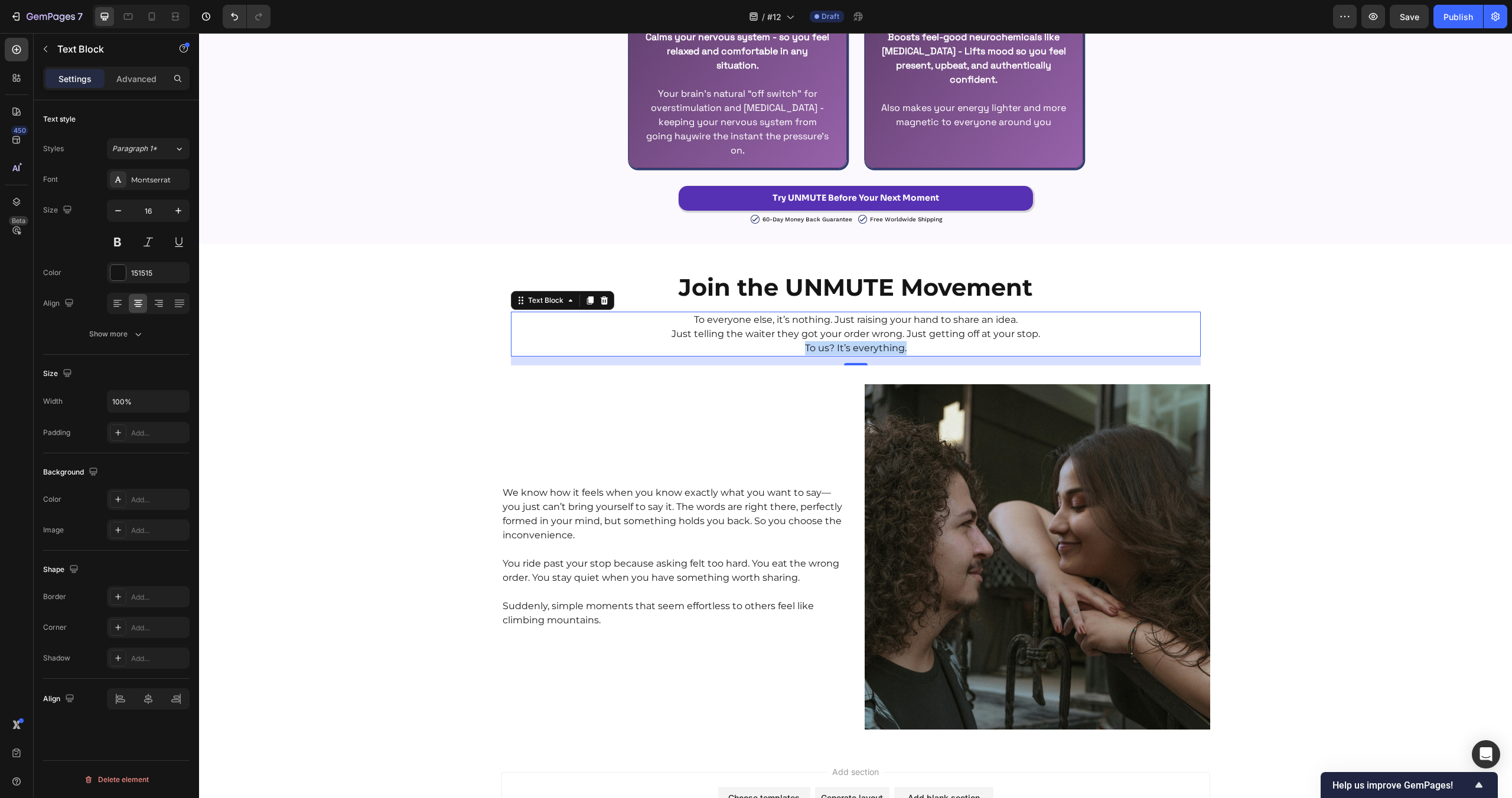
click at [884, 348] on p "To us? It’s everything." at bounding box center [856, 348] width 688 height 14
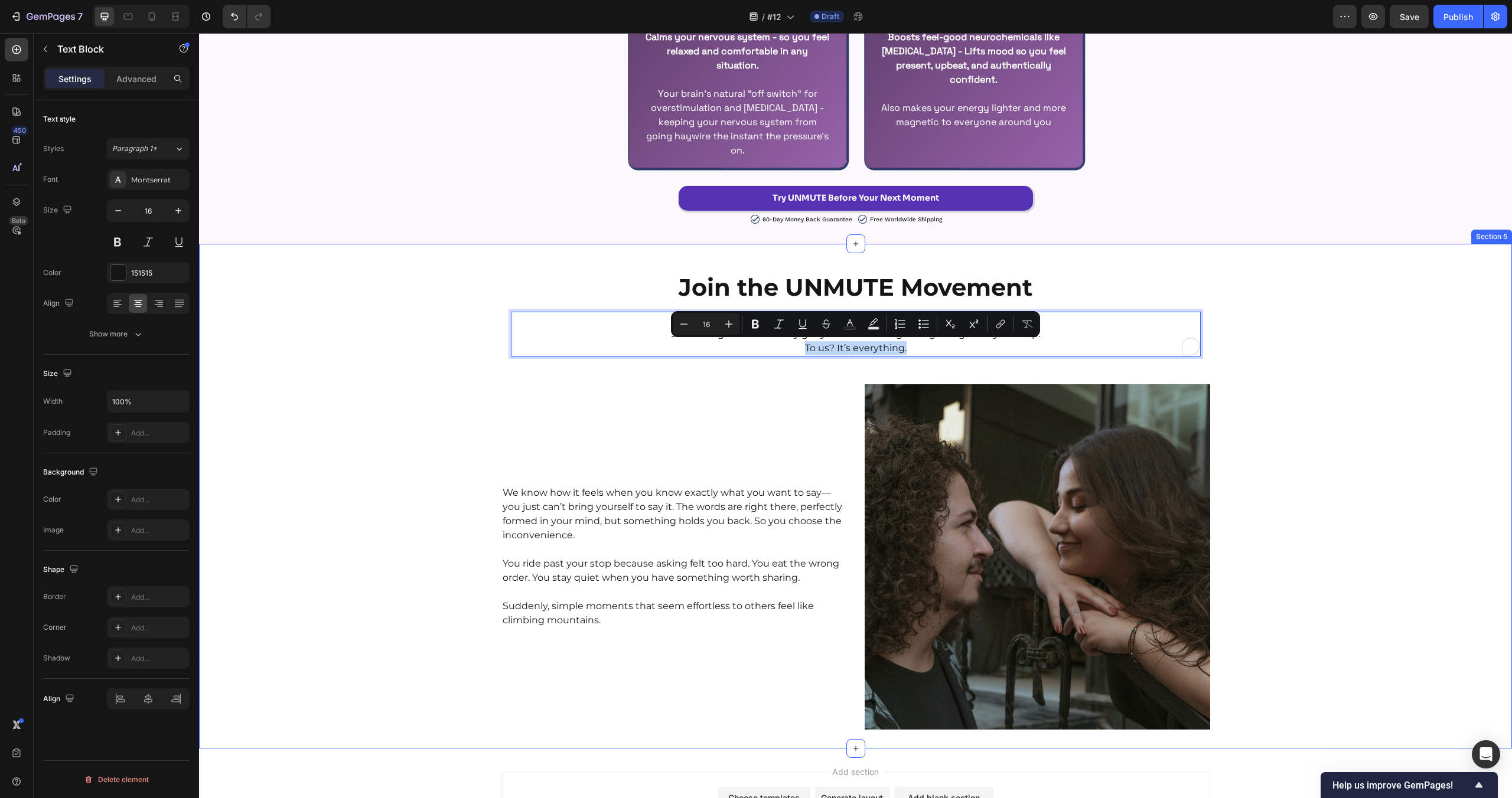
click at [375, 351] on div "Join the UNMUTE Movement Heading To everyone else, it’s nothing. Just raising y…" at bounding box center [856, 496] width 1313 height 467
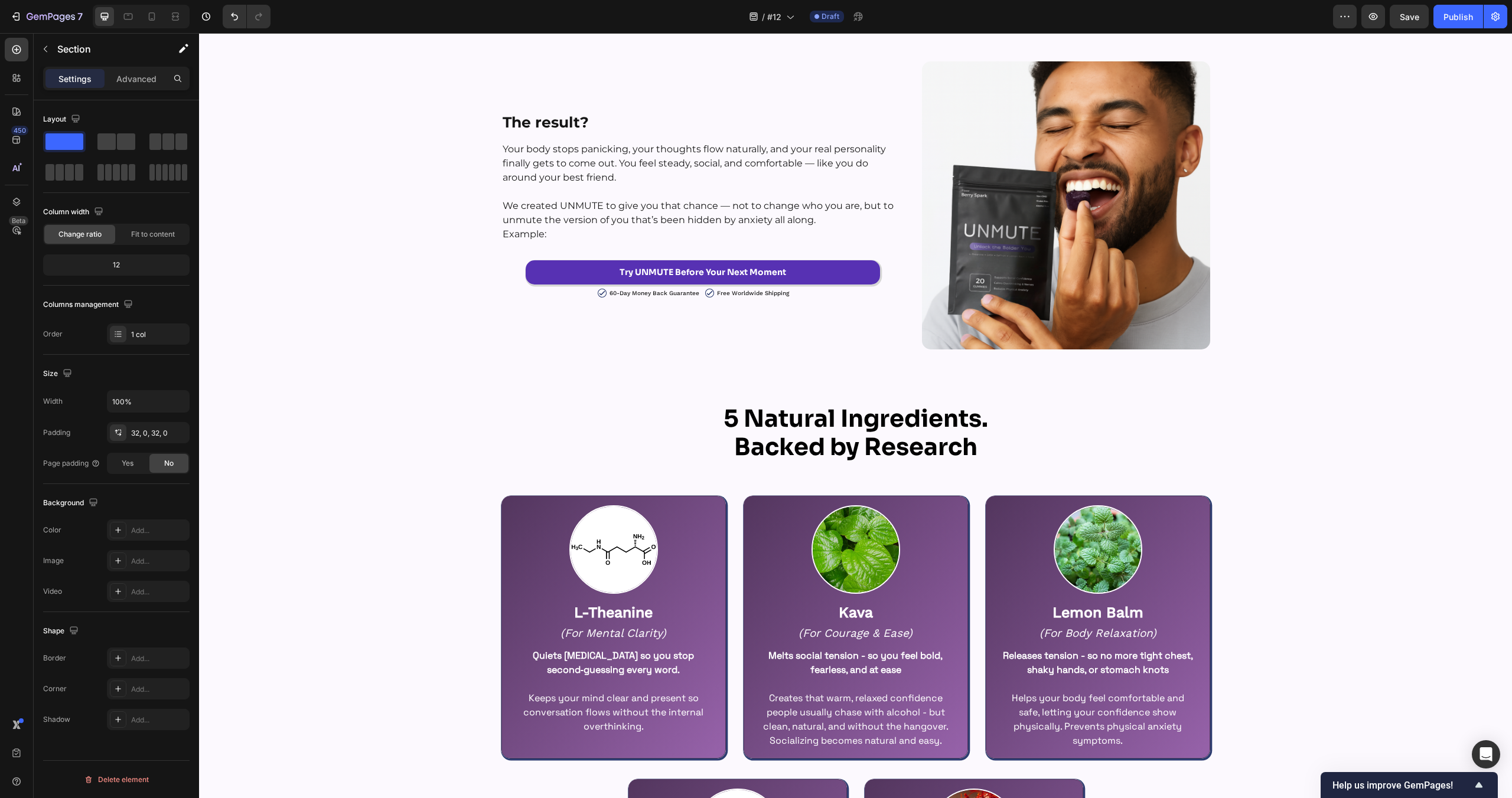
scroll to position [1572, 0]
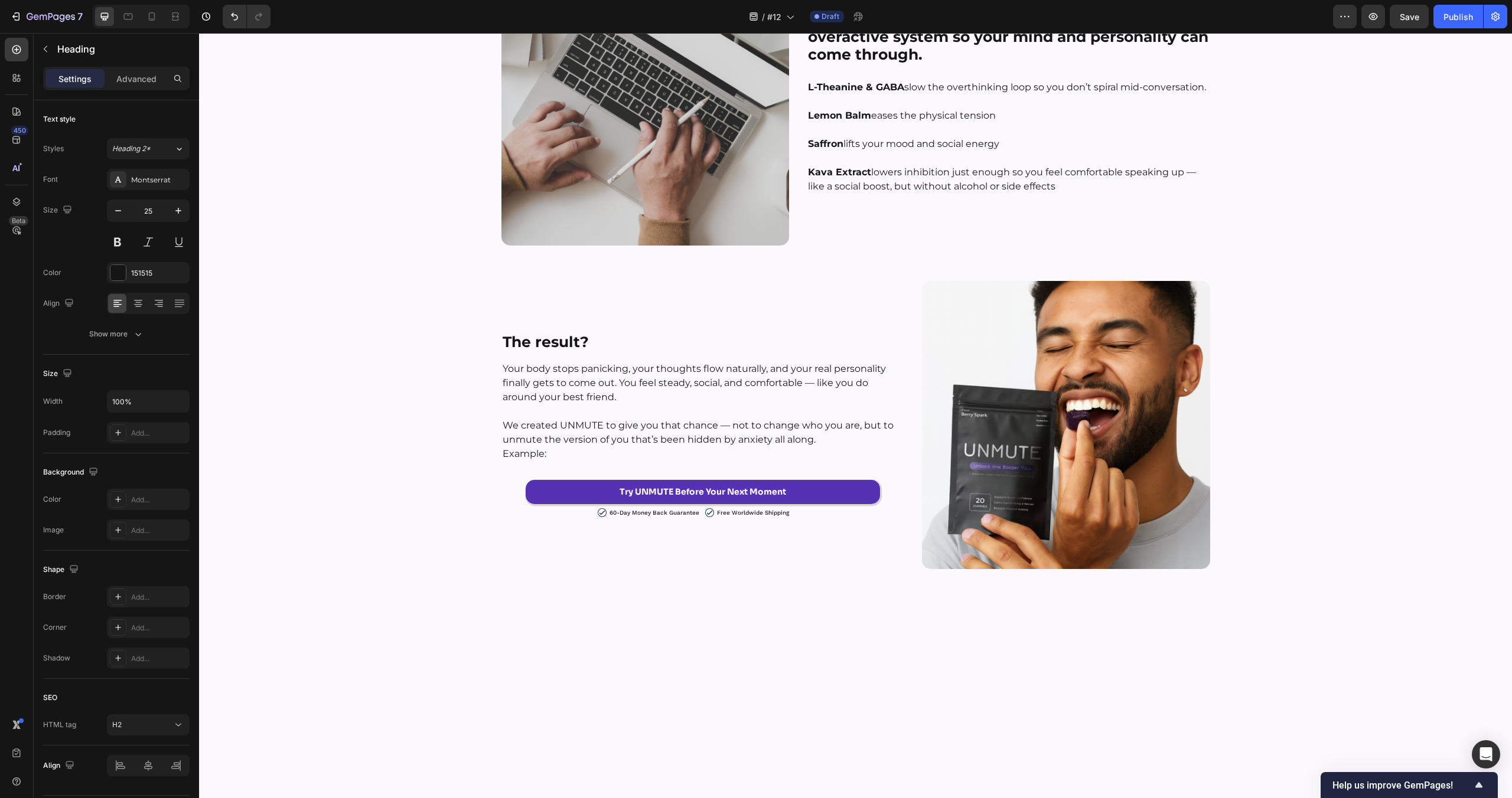
scroll to position [787, 0]
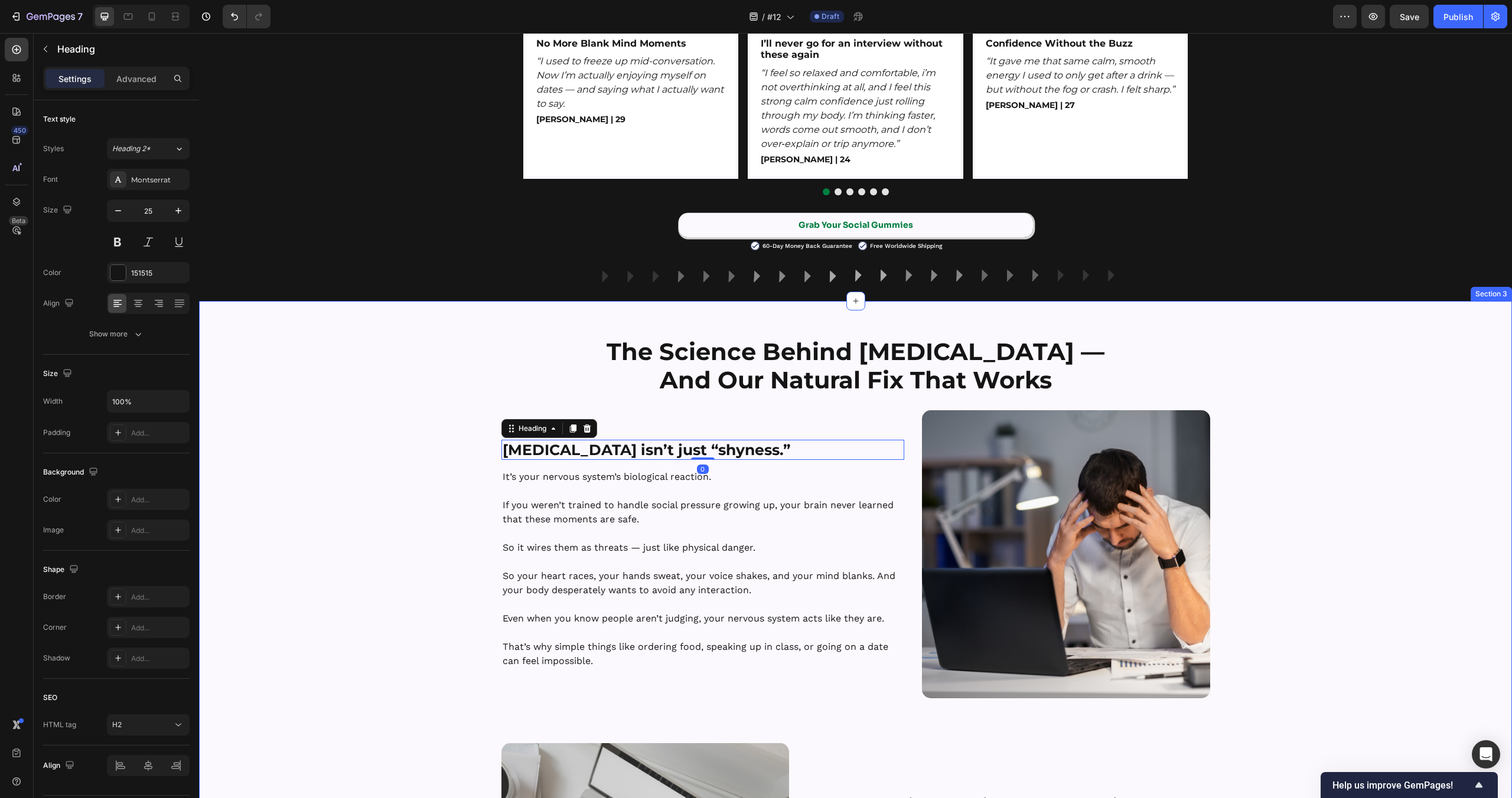
copy p "To us? It’s everything."
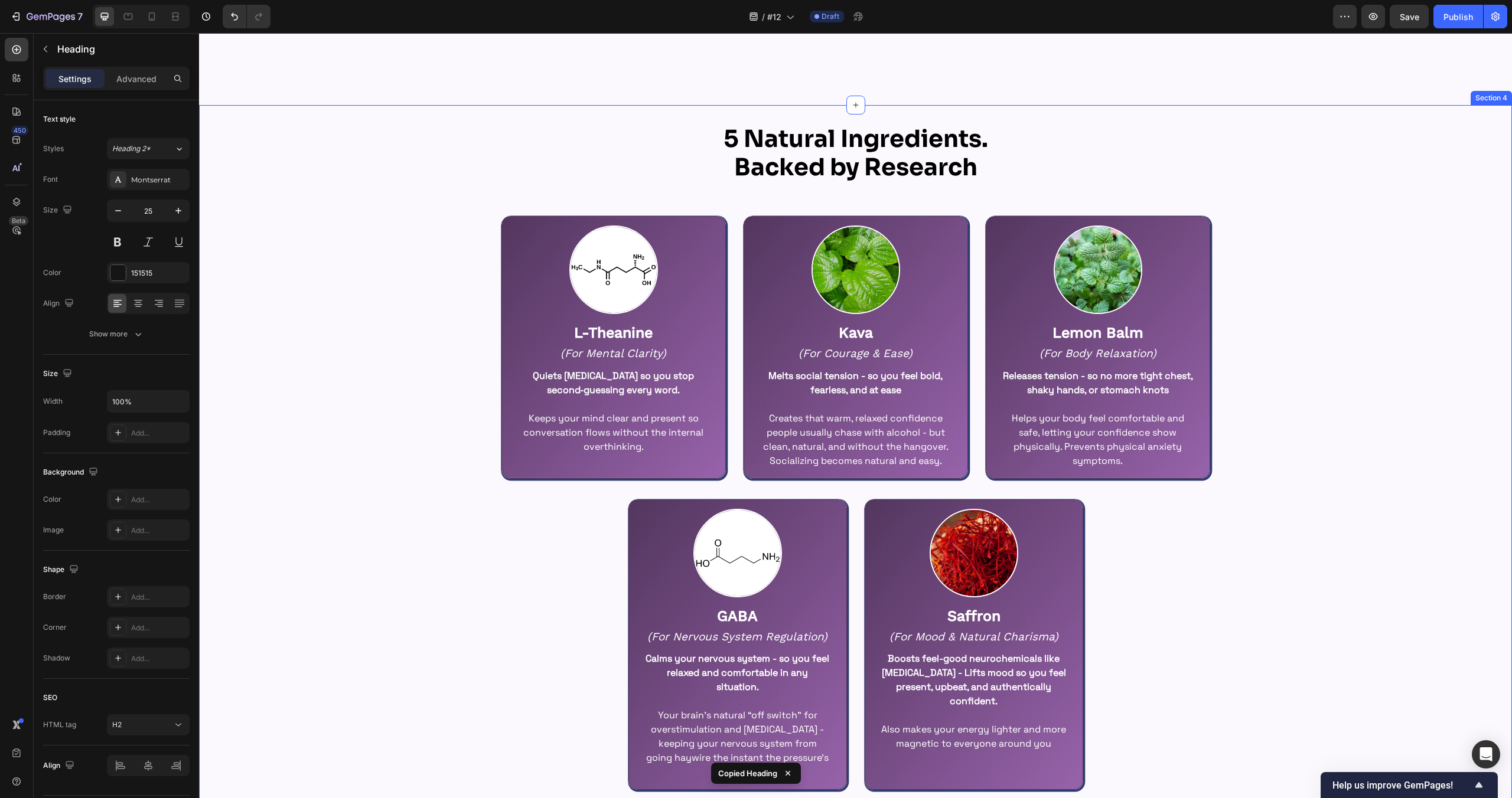
scroll to position [2810, 0]
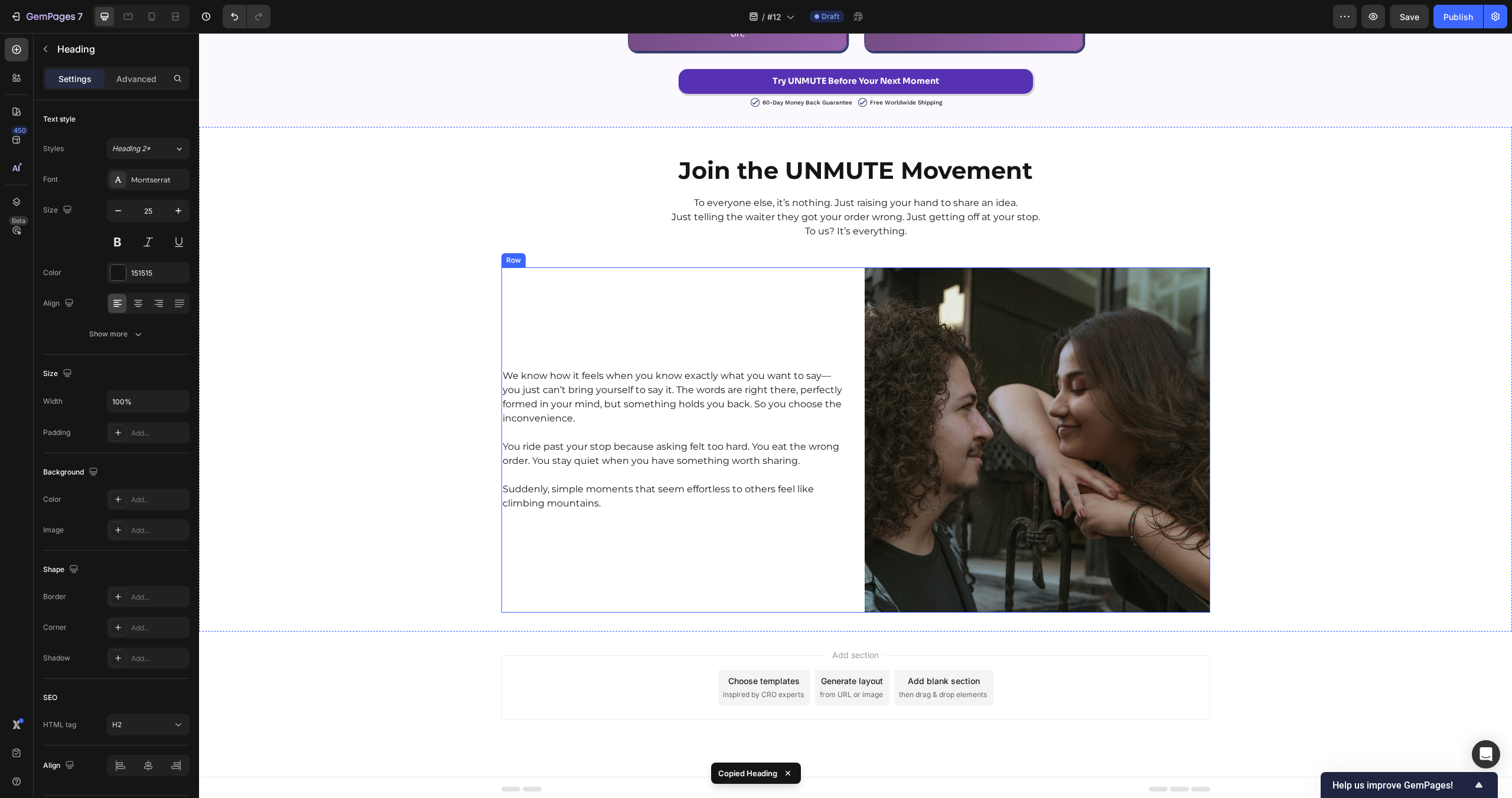
click at [612, 465] on p "You ride past your stop because asking felt too hard. You eat the wrong order. …" at bounding box center [675, 454] width 343 height 29
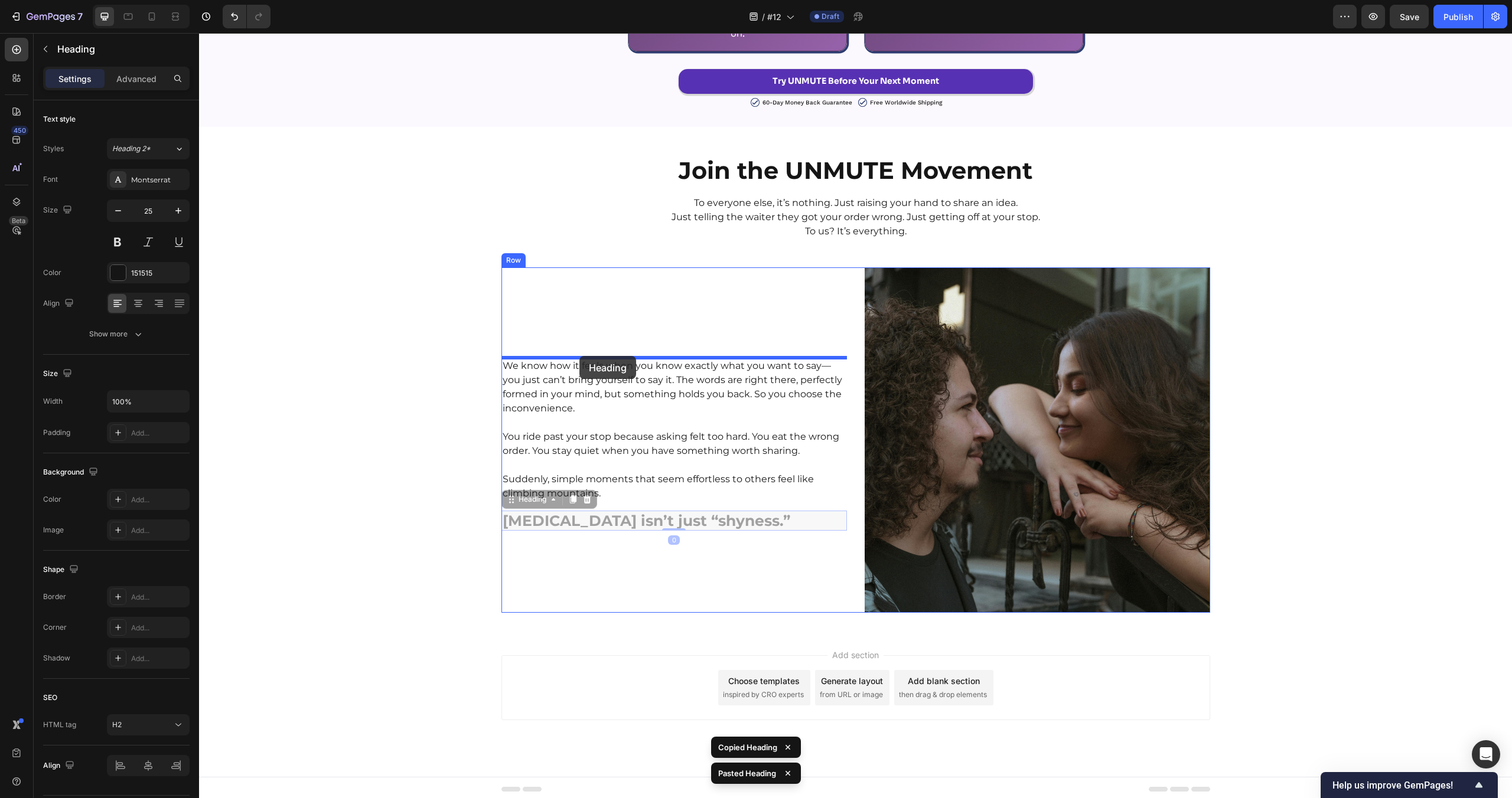
drag, startPoint x: 510, startPoint y: 499, endPoint x: 579, endPoint y: 358, distance: 157.0
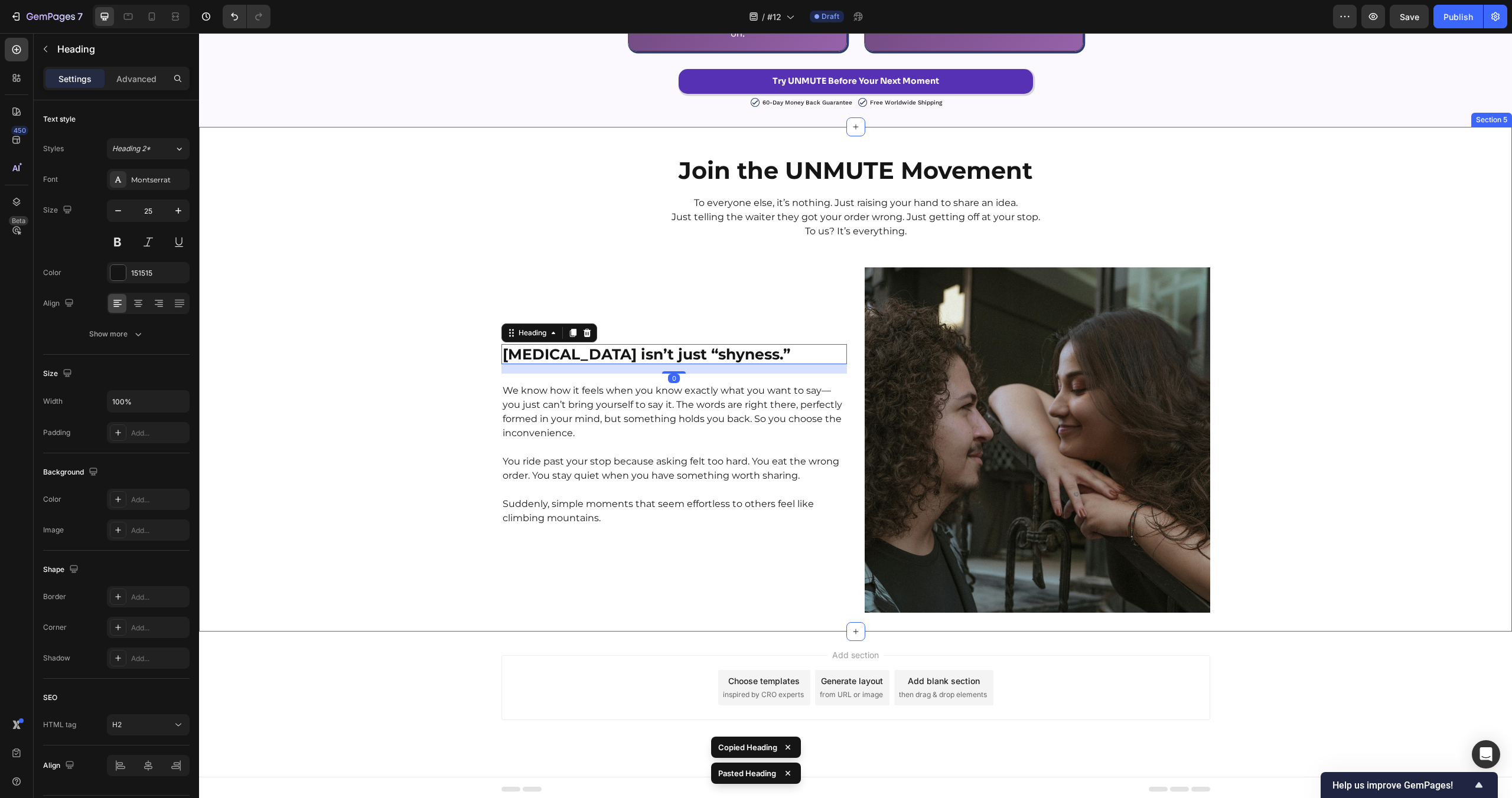
click at [404, 361] on div "Join the UNMUTE Movement Heading To everyone else, it’s nothing. Just raising y…" at bounding box center [856, 379] width 1313 height 467
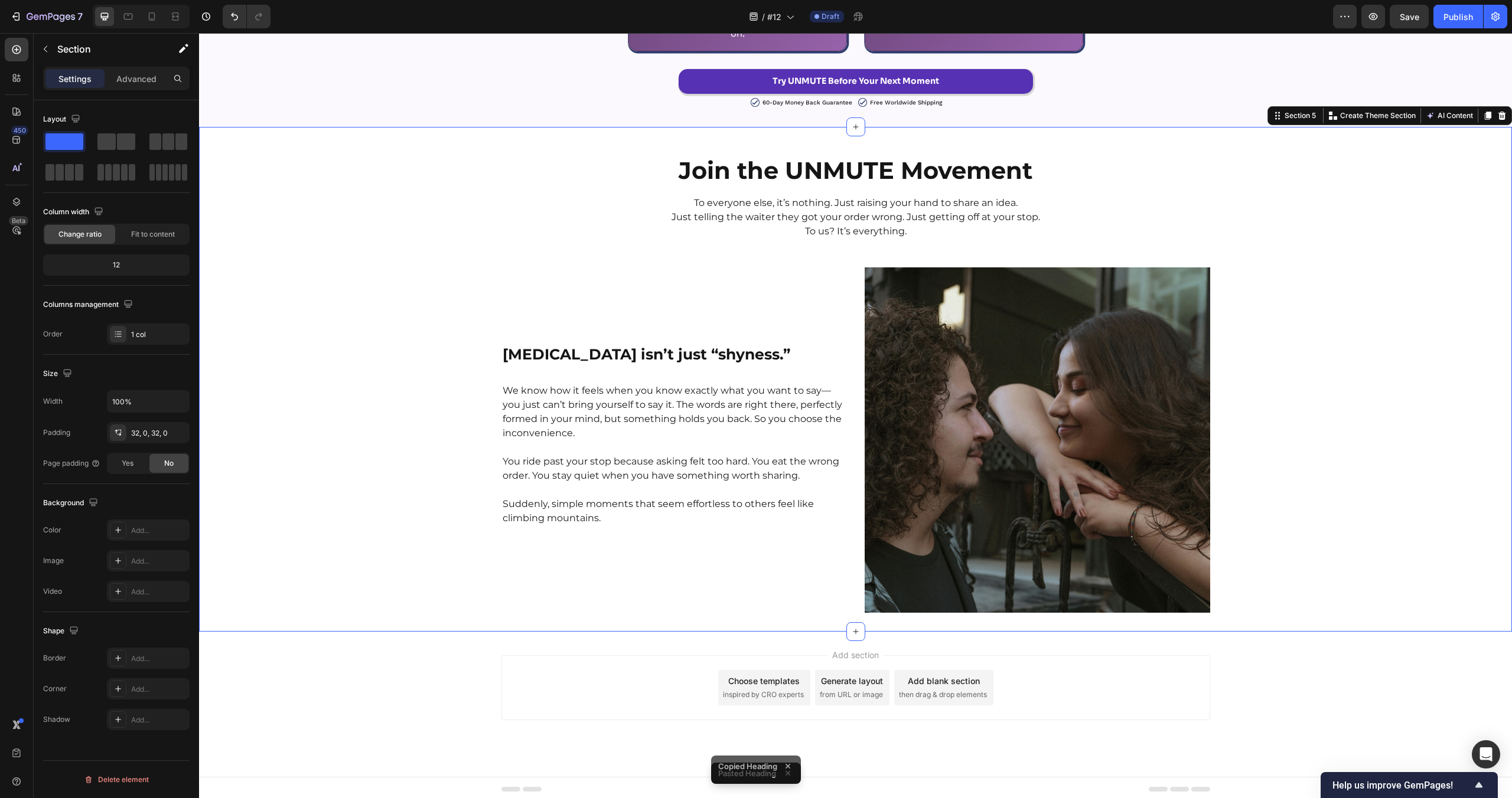
click at [587, 393] on p "We know how it feels when you know exactly what you want to say—you just can’t …" at bounding box center [675, 411] width 343 height 56
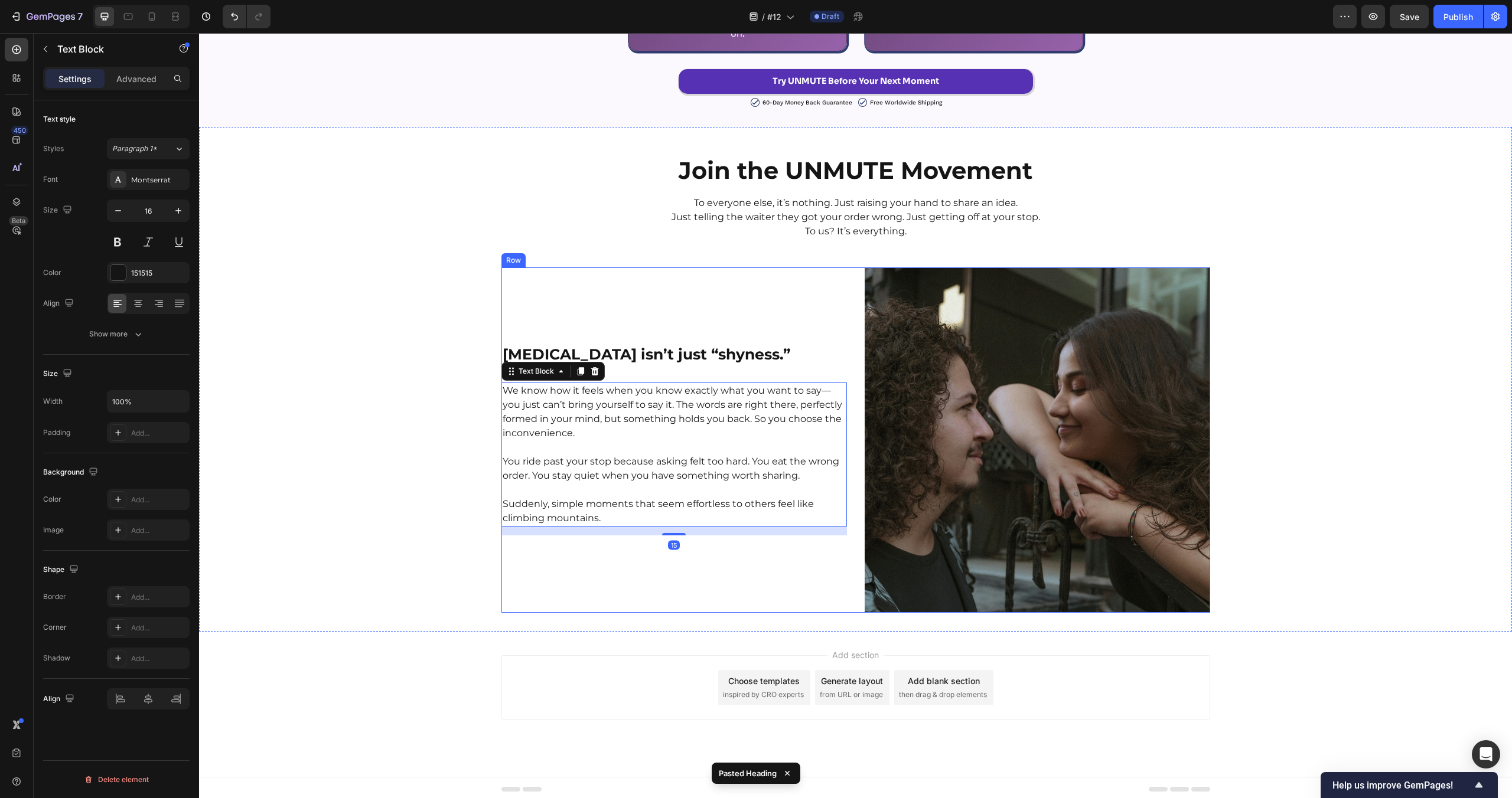
click at [622, 358] on strong "[MEDICAL_DATA] isn’t just “shyness.”" at bounding box center [647, 353] width 288 height 18
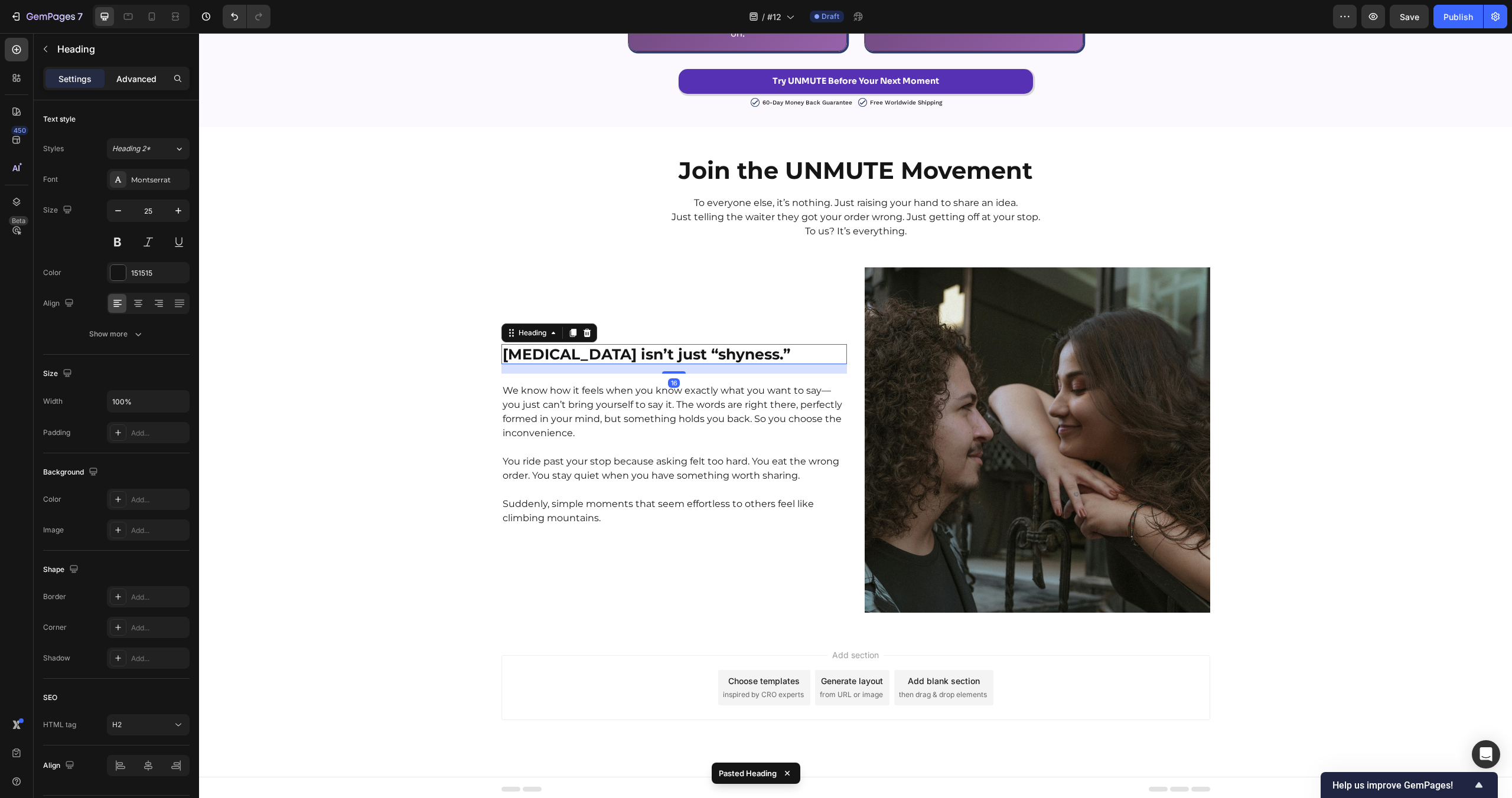
click at [136, 73] on p "Advanced" at bounding box center [137, 78] width 41 height 12
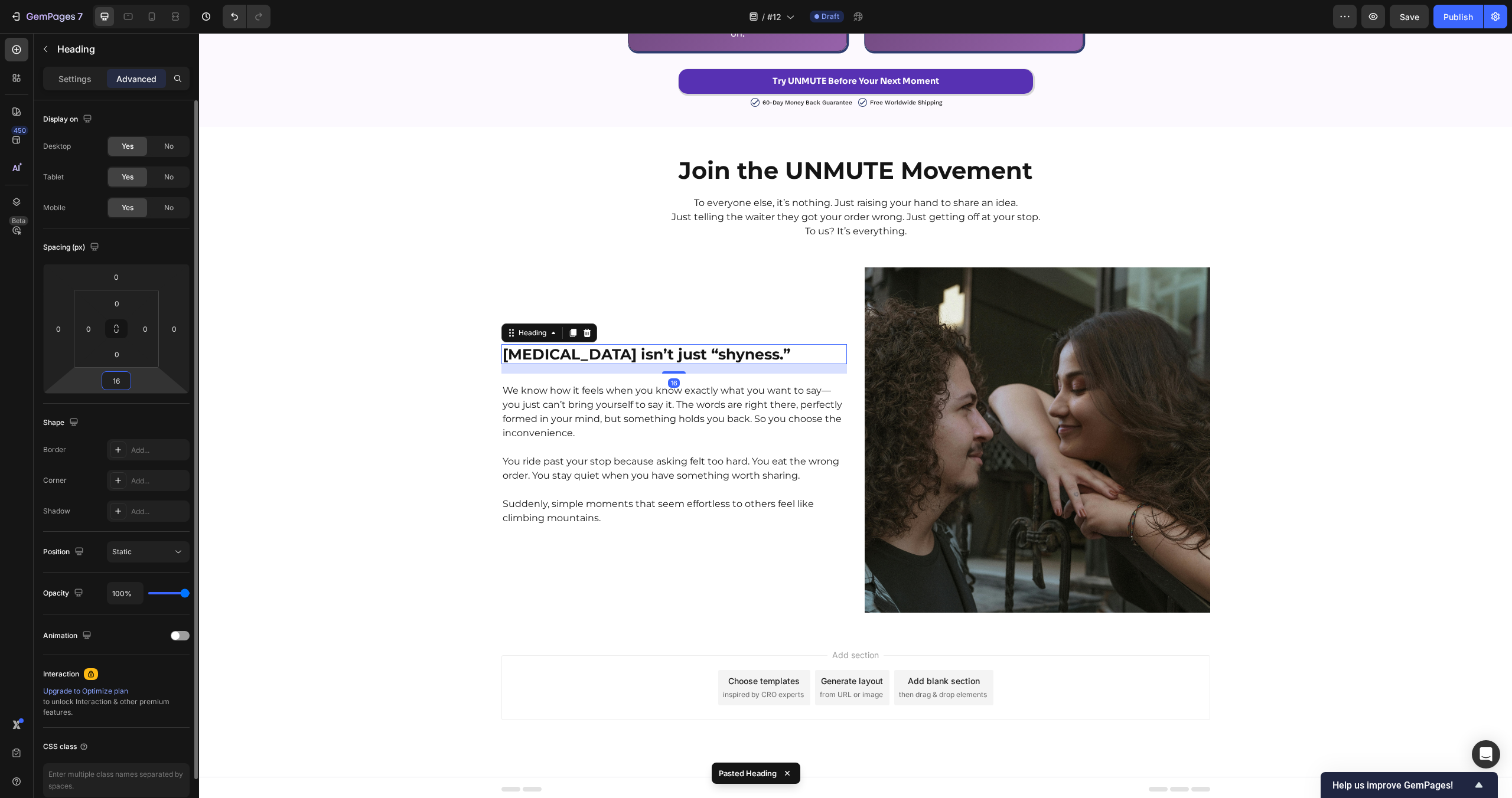
click at [117, 385] on input "16" at bounding box center [116, 380] width 24 height 18
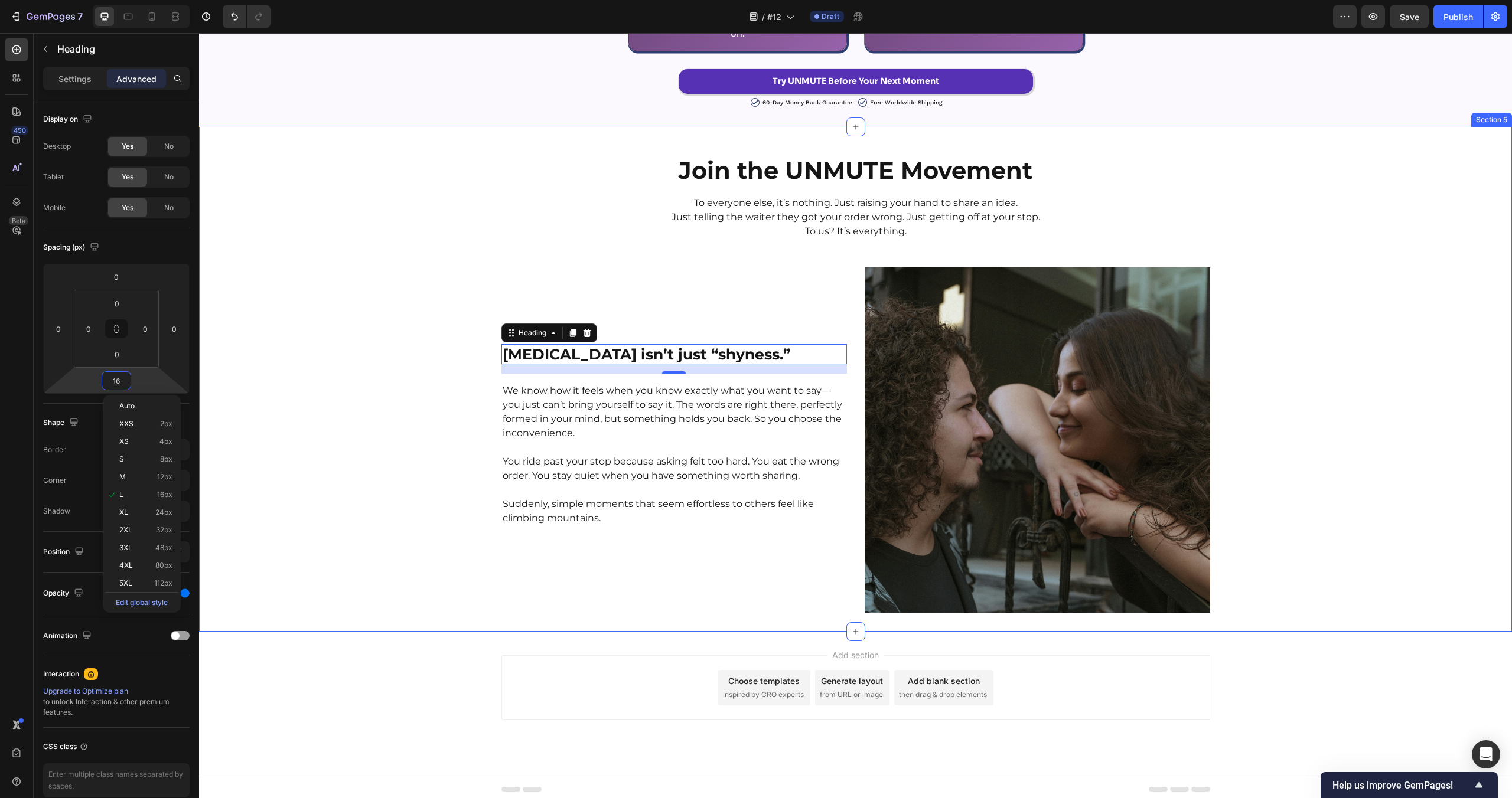
type input "5"
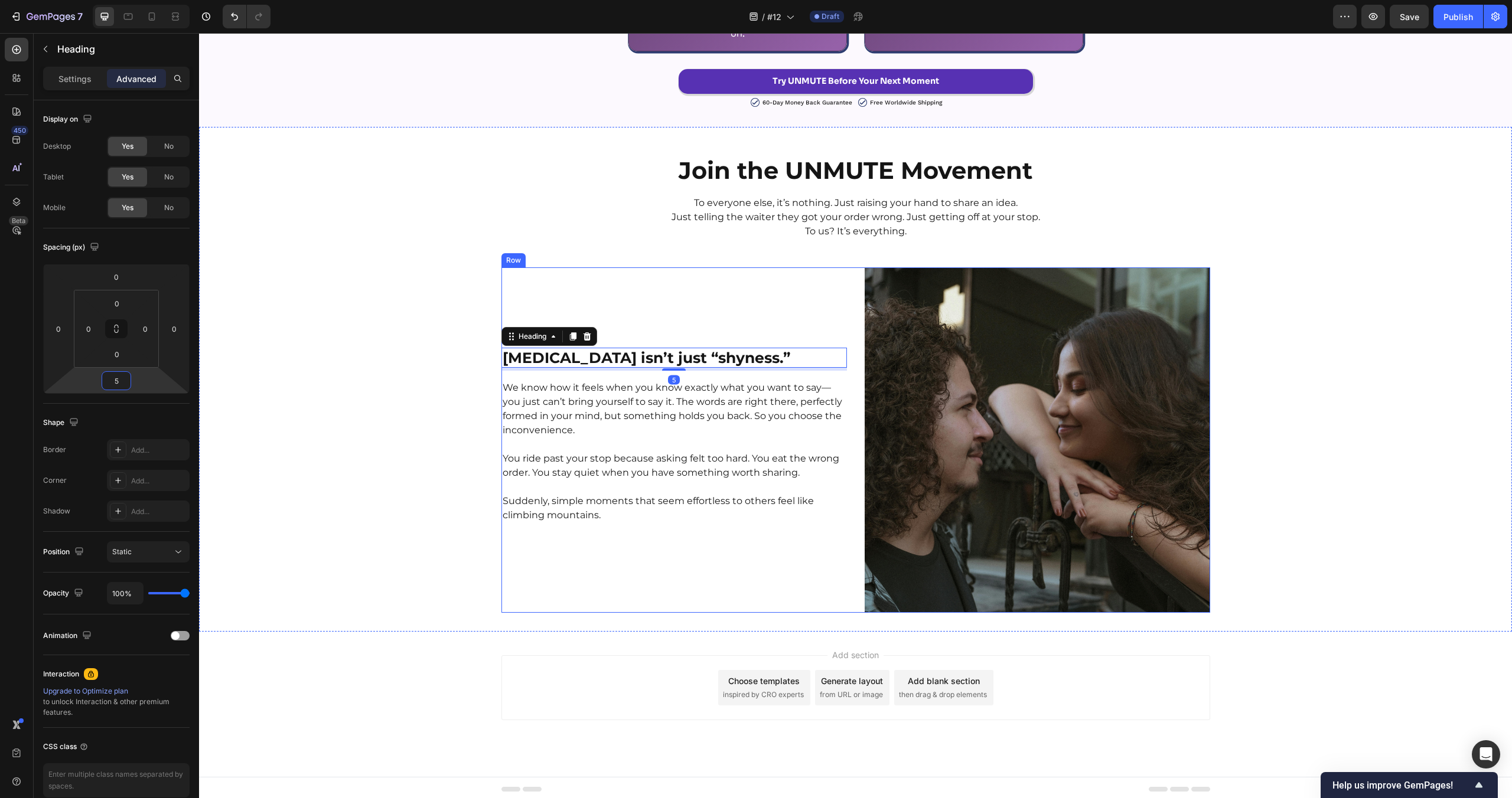
click at [530, 545] on div "[MEDICAL_DATA] isn’t just “shyness.” Heading 5 We know how it feels when you kn…" at bounding box center [674, 440] width 345 height 345
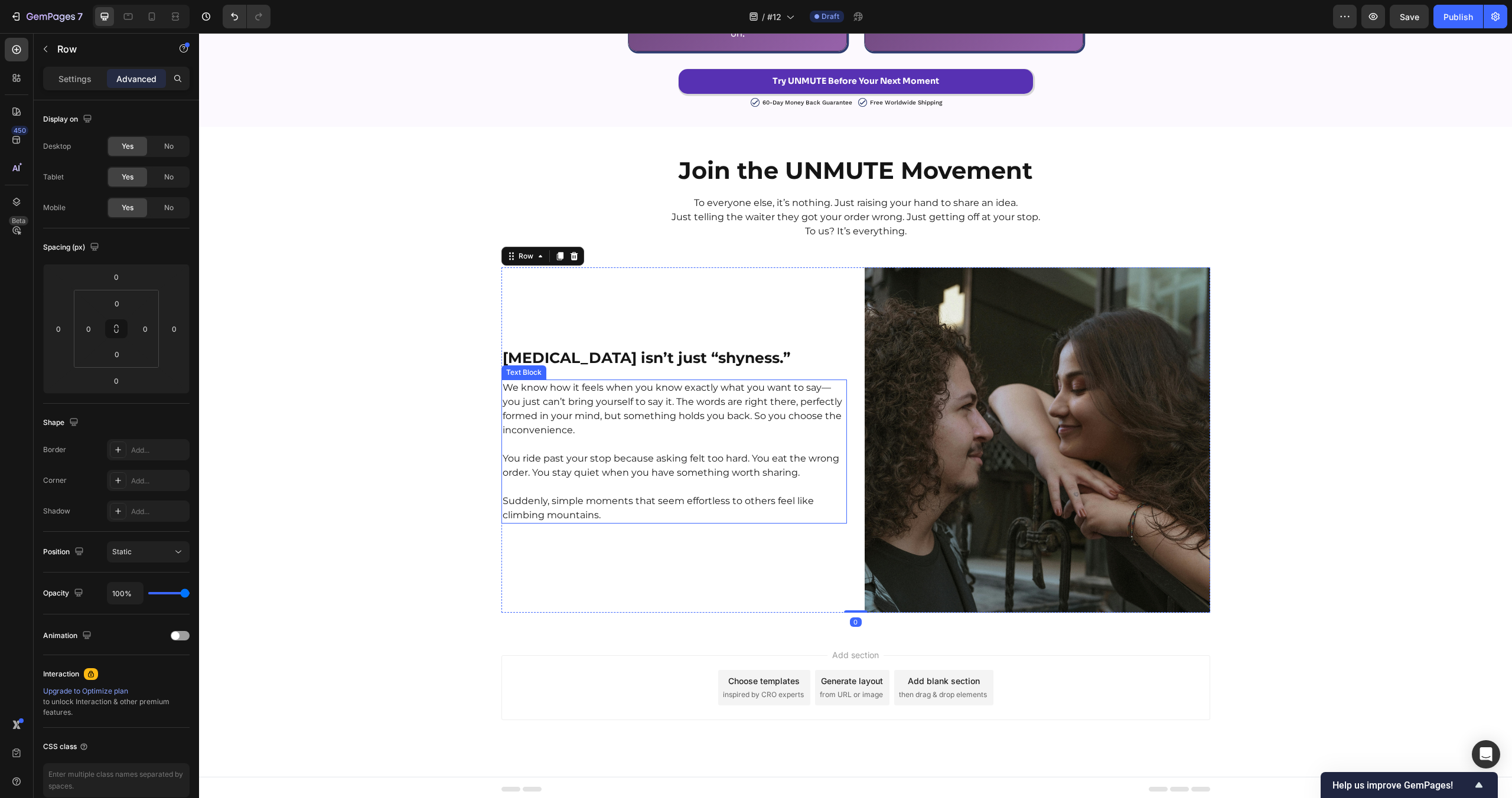
click at [630, 387] on p "We know how it feels when you know exactly what you want to say—you just can’t …" at bounding box center [675, 409] width 343 height 56
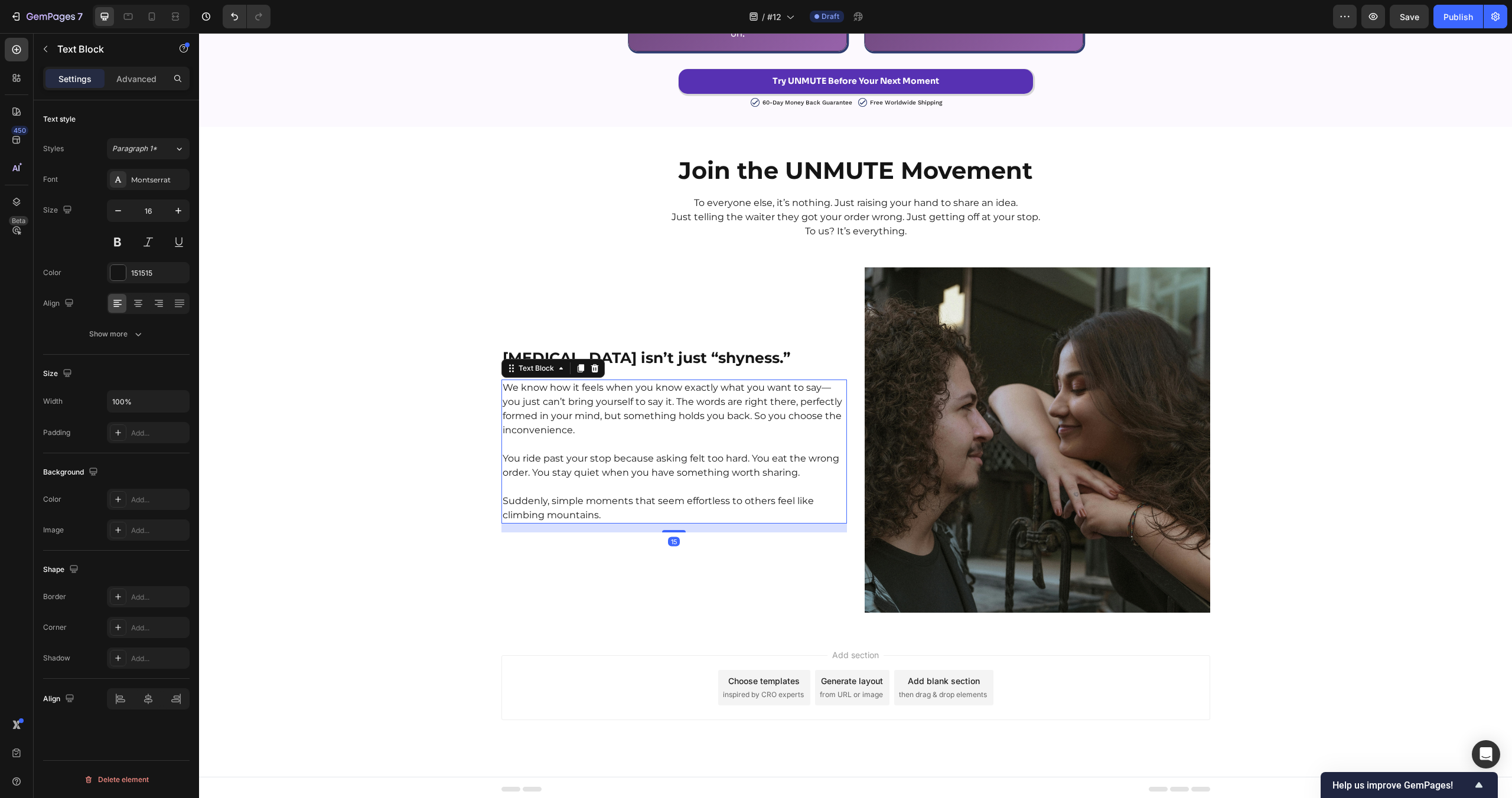
click at [607, 389] on p "We know how it feels when you know exactly what you want to say—you just can’t …" at bounding box center [675, 409] width 343 height 56
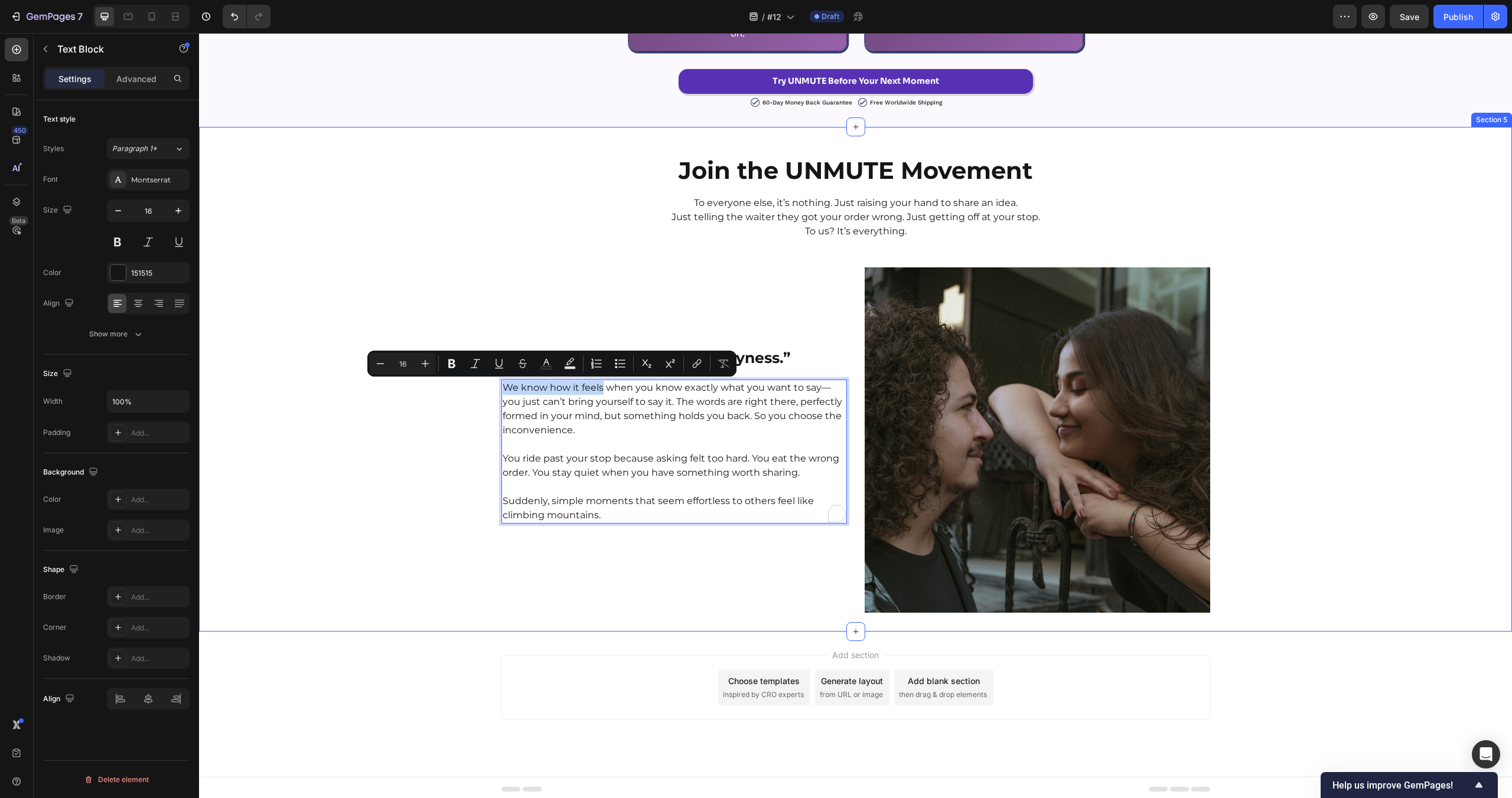
drag, startPoint x: 603, startPoint y: 389, endPoint x: 491, endPoint y: 381, distance: 112.3
click at [491, 381] on div "Join the UNMUTE Movement Heading To everyone else, it’s nothing. Just raising y…" at bounding box center [856, 379] width 1313 height 467
copy p "We know how it feels"
click at [776, 357] on h2 "[MEDICAL_DATA] isn’t just “shyness.”" at bounding box center [674, 358] width 345 height 20
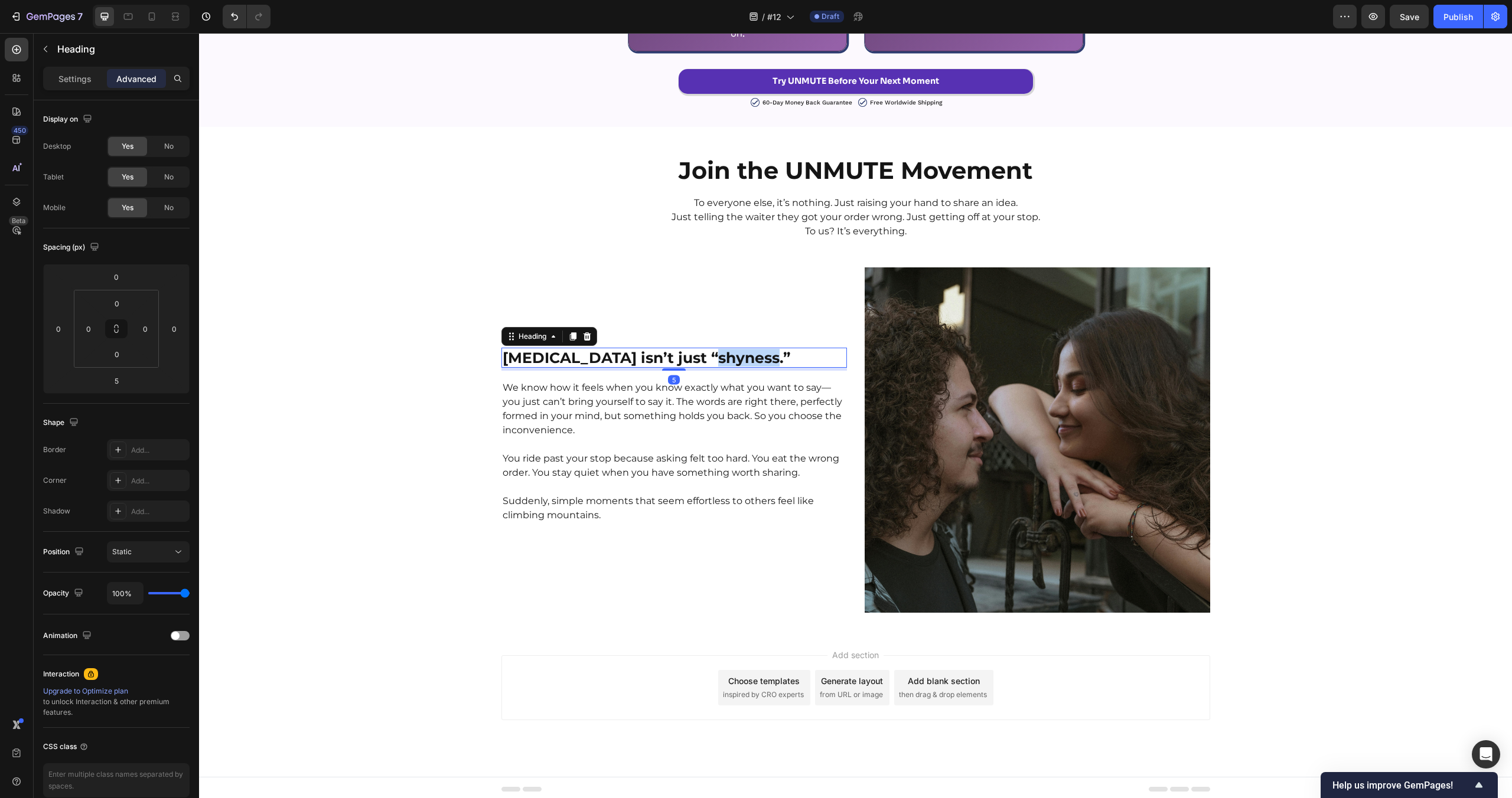
click at [739, 355] on strong "[MEDICAL_DATA] isn’t just “shyness.”" at bounding box center [647, 357] width 288 height 18
click at [413, 411] on div "Join the UNMUTE Movement Heading To everyone else, it’s nothing. Just raising y…" at bounding box center [856, 379] width 1313 height 467
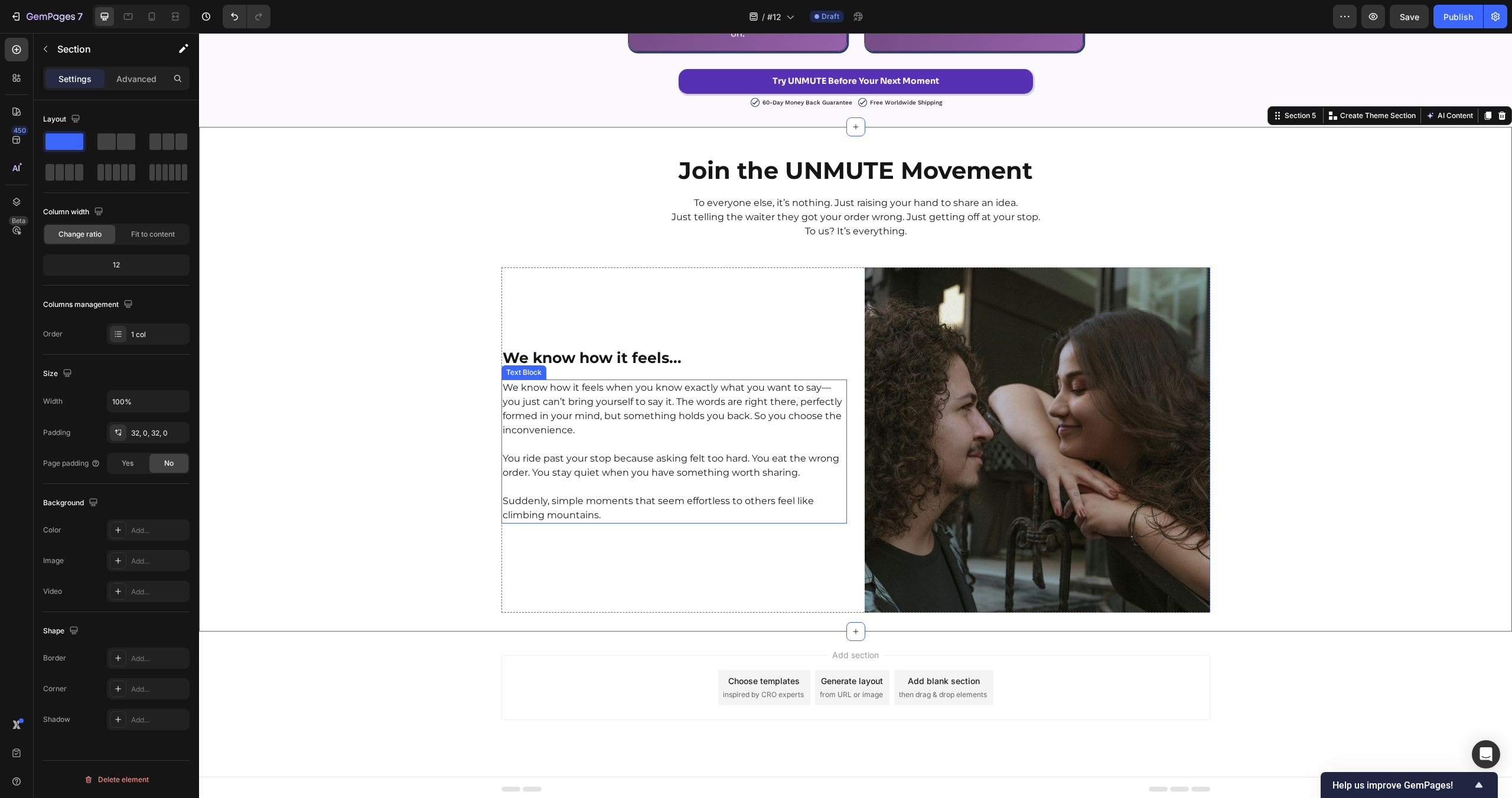
click at [623, 408] on p "We know how it feels when you know exactly what you want to say—you just can’t …" at bounding box center [675, 409] width 343 height 56
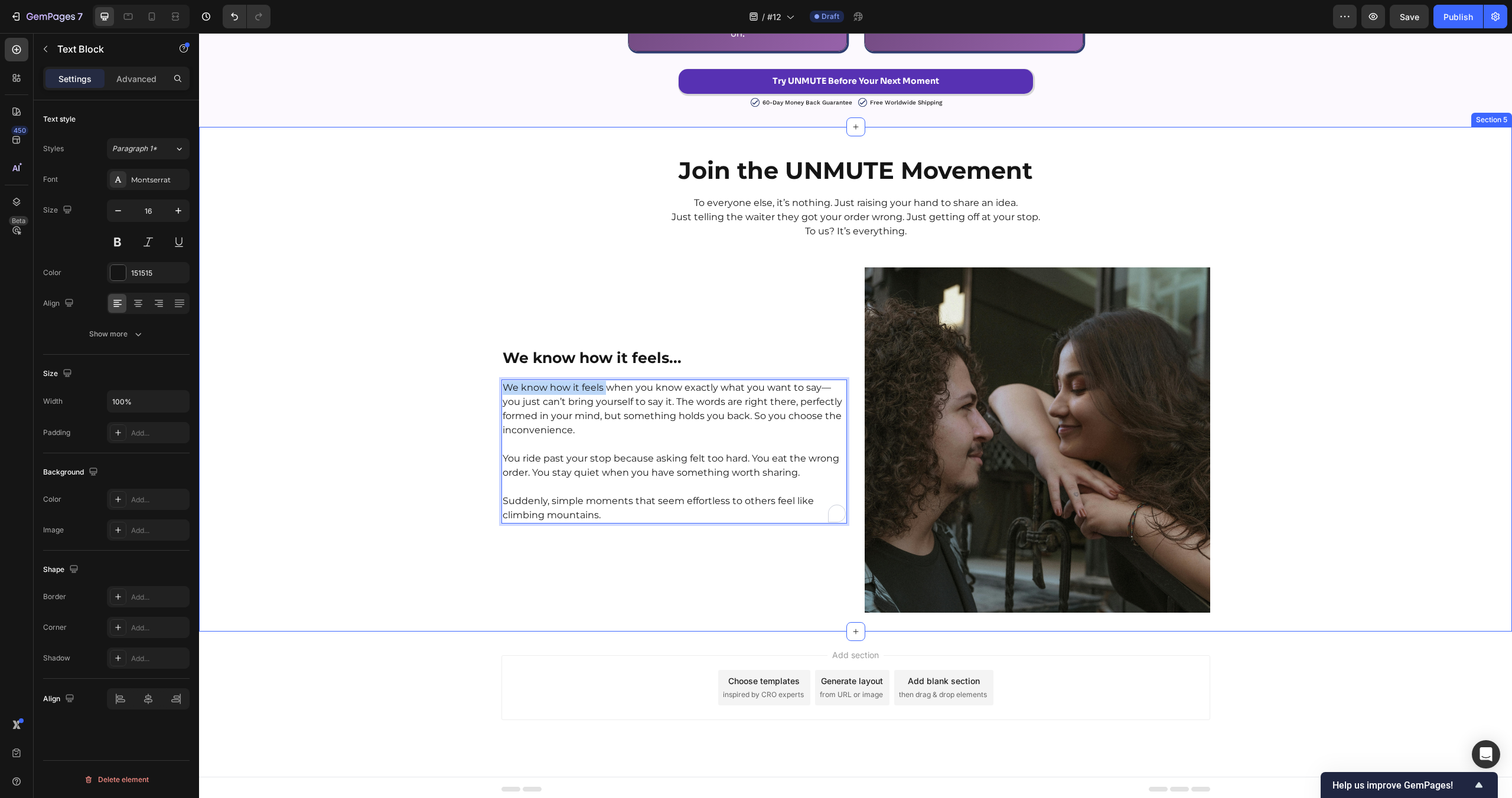
drag, startPoint x: 607, startPoint y: 387, endPoint x: 429, endPoint y: 387, distance: 178.0
click at [429, 387] on div "Join the UNMUTE Movement Heading To everyone else, it’s nothing. Just raising y…" at bounding box center [856, 379] width 1313 height 467
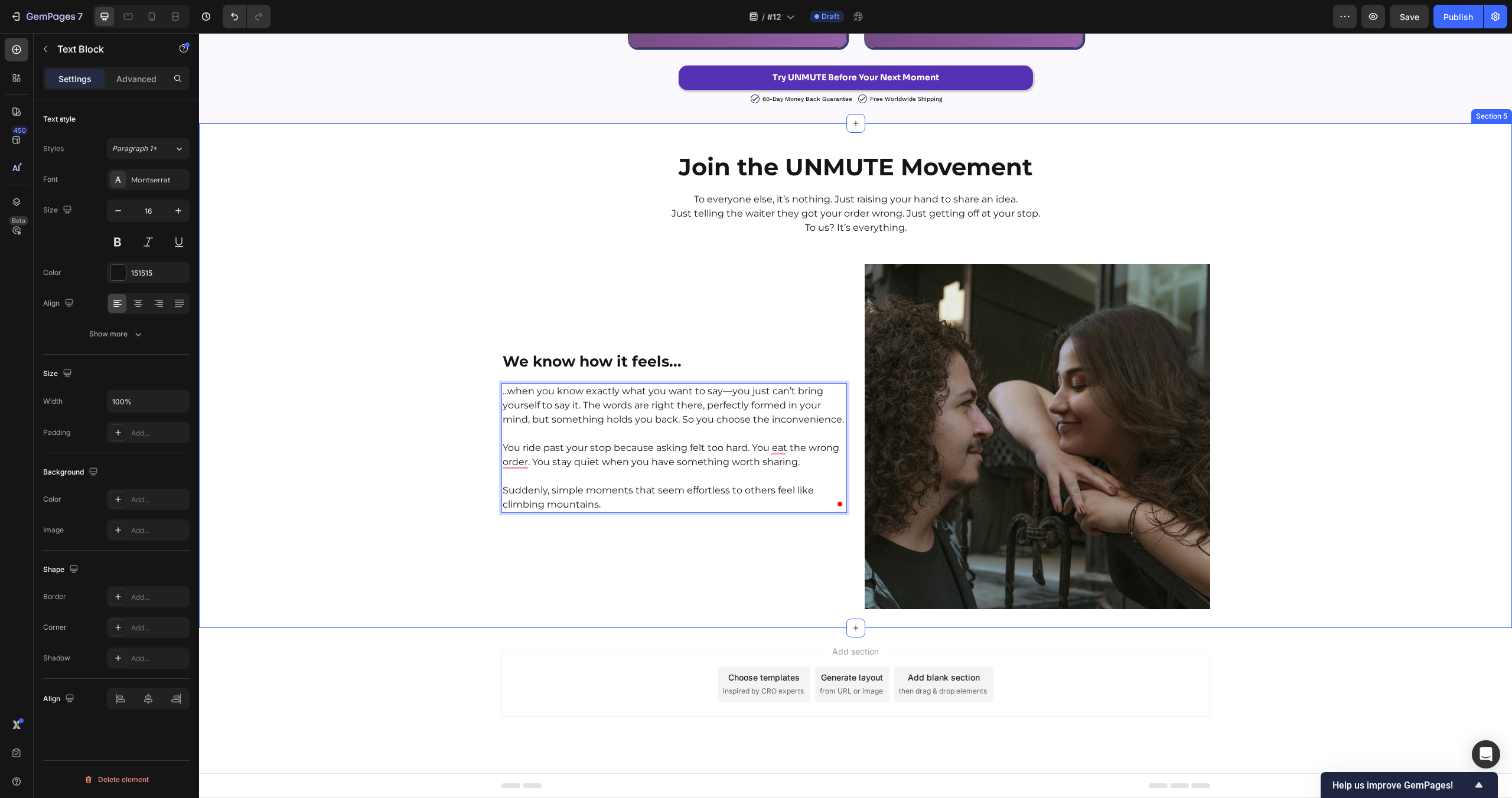
click at [438, 554] on div "Join the UNMUTE Movement Heading To everyone else, it’s nothing. Just raising y…" at bounding box center [856, 375] width 1313 height 467
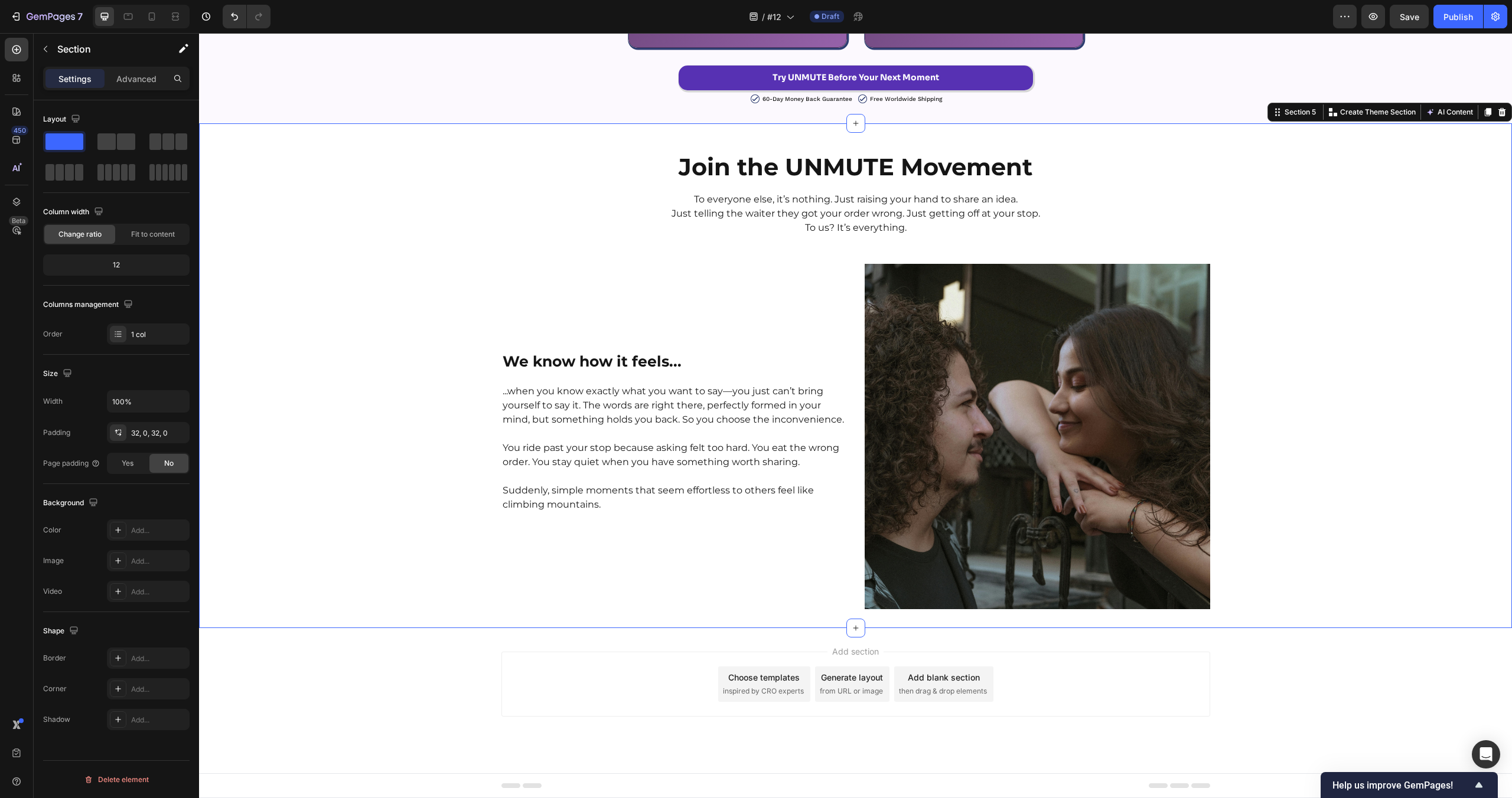
click at [476, 708] on div "Add section Choose templates inspired by CRO experts Generate layout from URL o…" at bounding box center [856, 700] width 1313 height 145
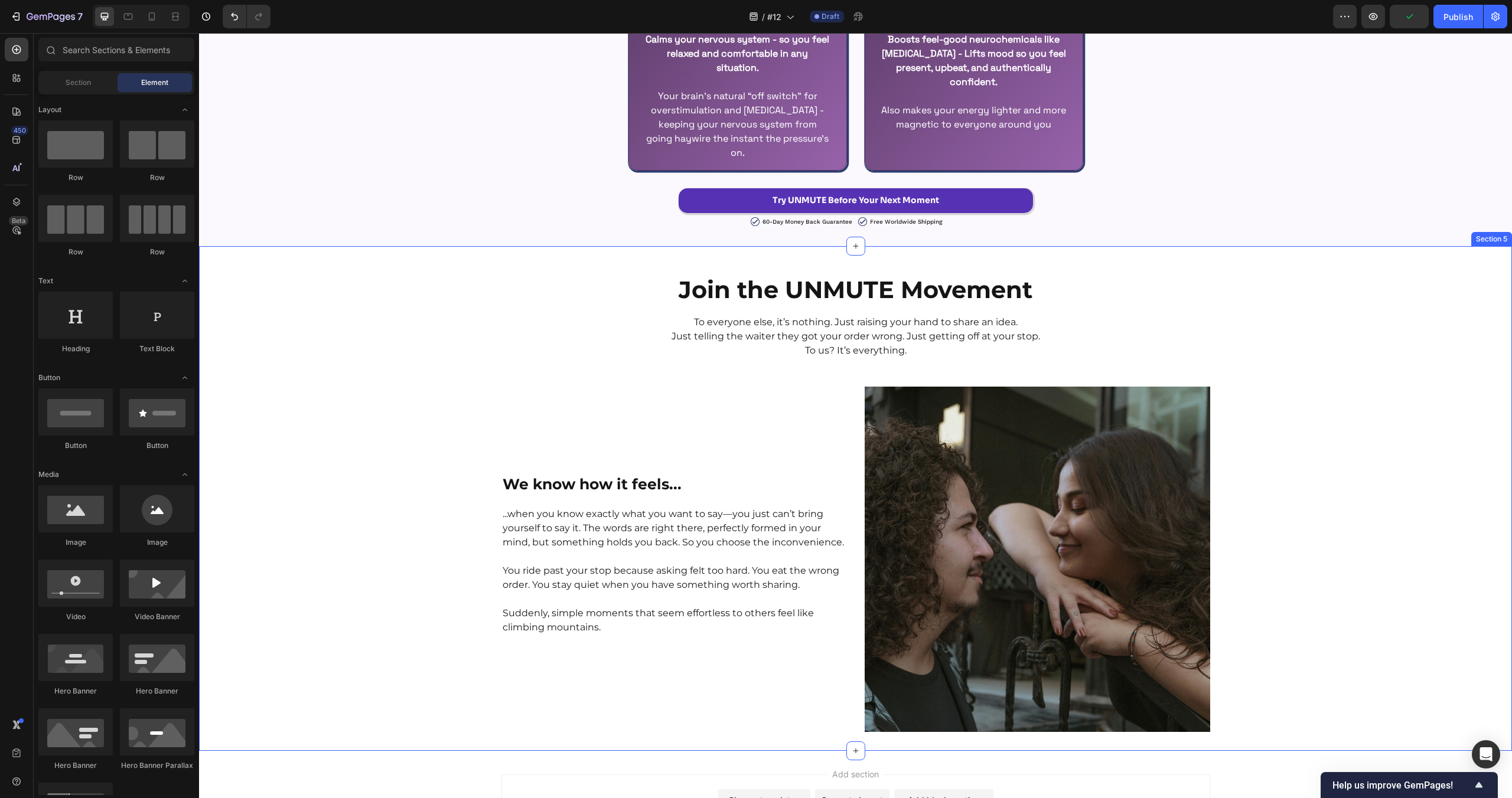
scroll to position [2686, 0]
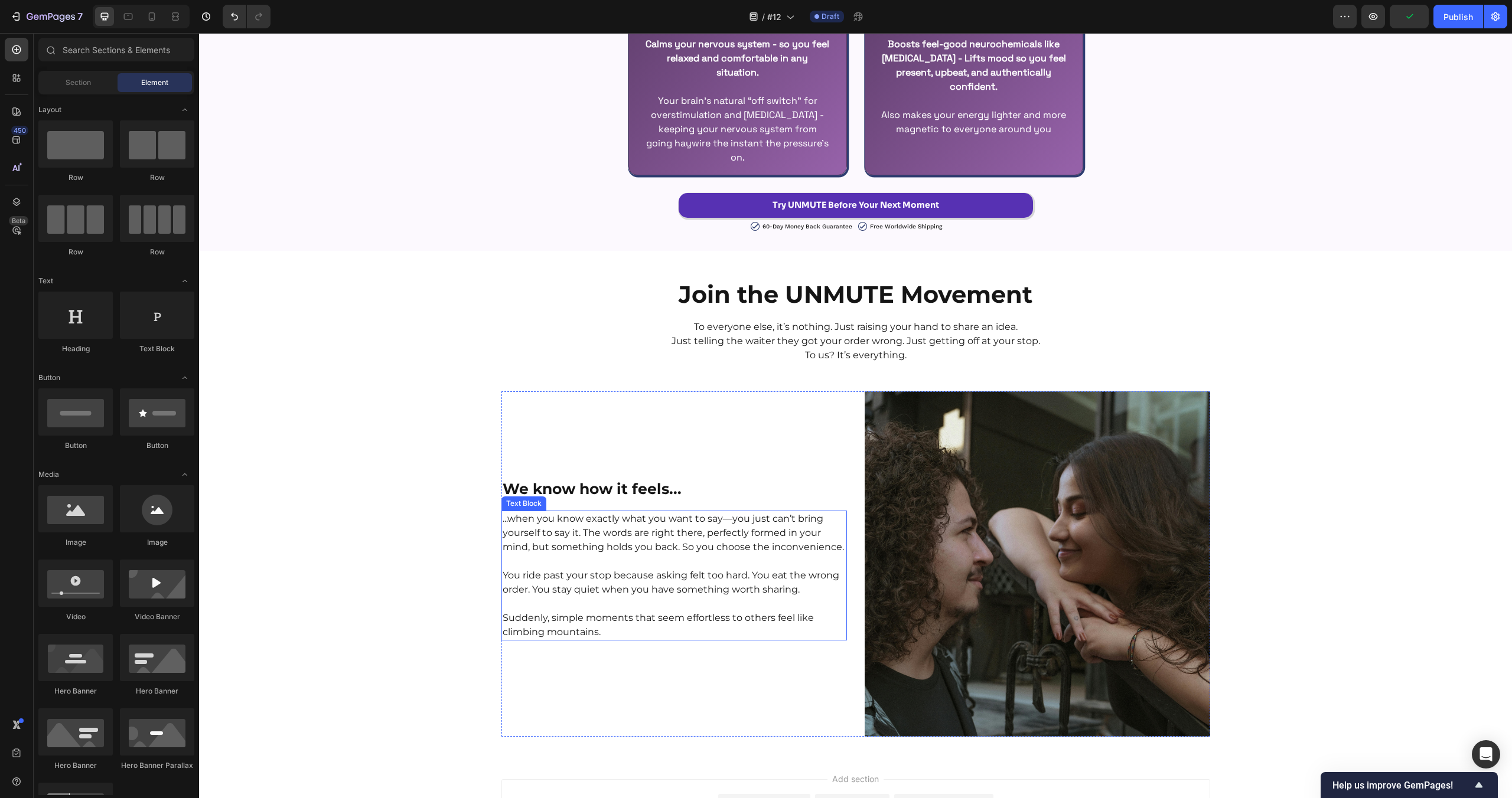
click at [738, 541] on p "...when you know exactly what you want to say—you just can’t bring yourself to …" at bounding box center [675, 533] width 343 height 42
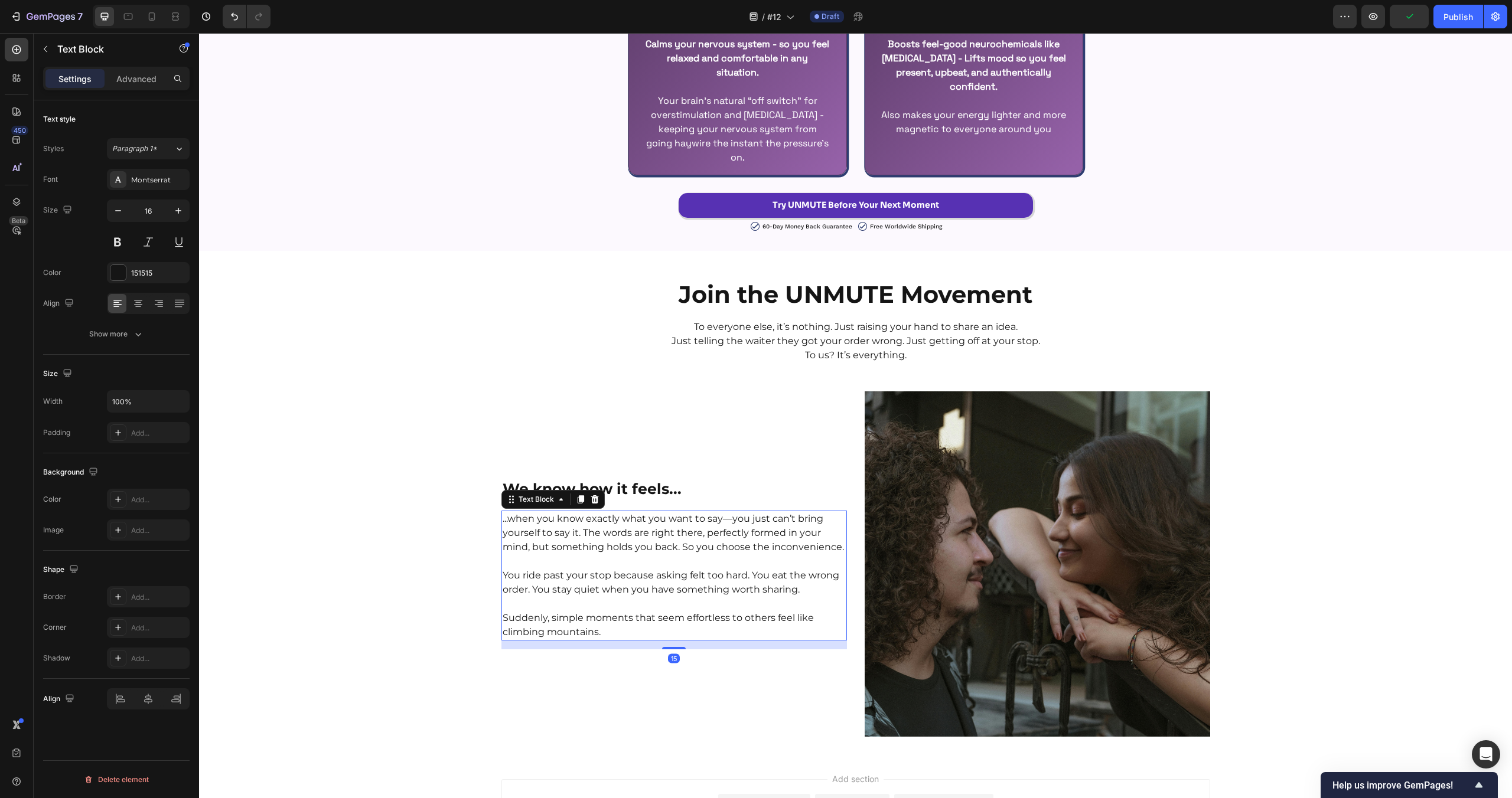
click at [596, 541] on p "...when you know exactly what you want to say—you just can’t bring yourself to …" at bounding box center [675, 533] width 343 height 42
click at [582, 532] on p "...when you know exactly what you want to say—you just can’t bring yourself to …" at bounding box center [675, 533] width 343 height 42
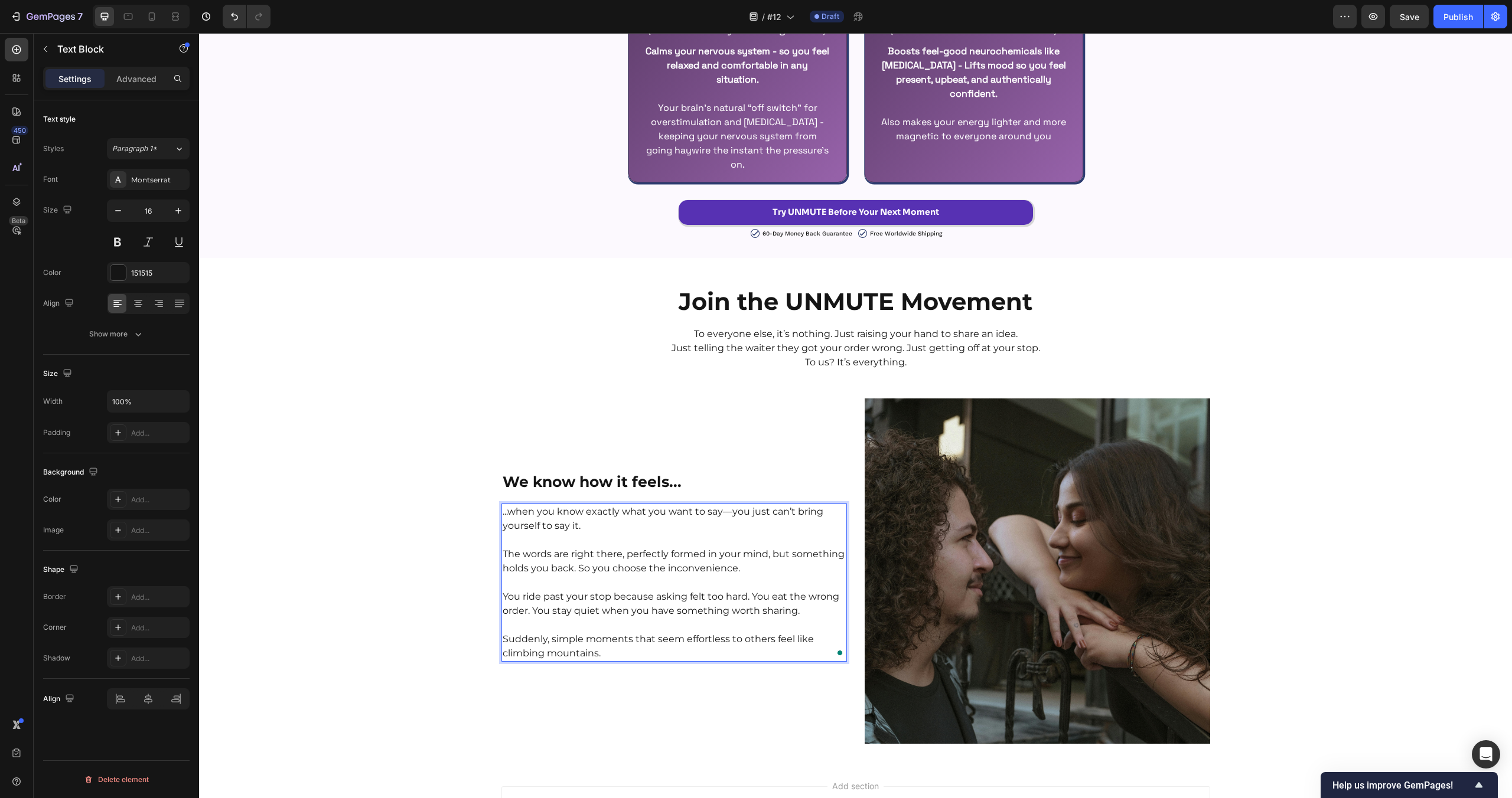
scroll to position [2672, 0]
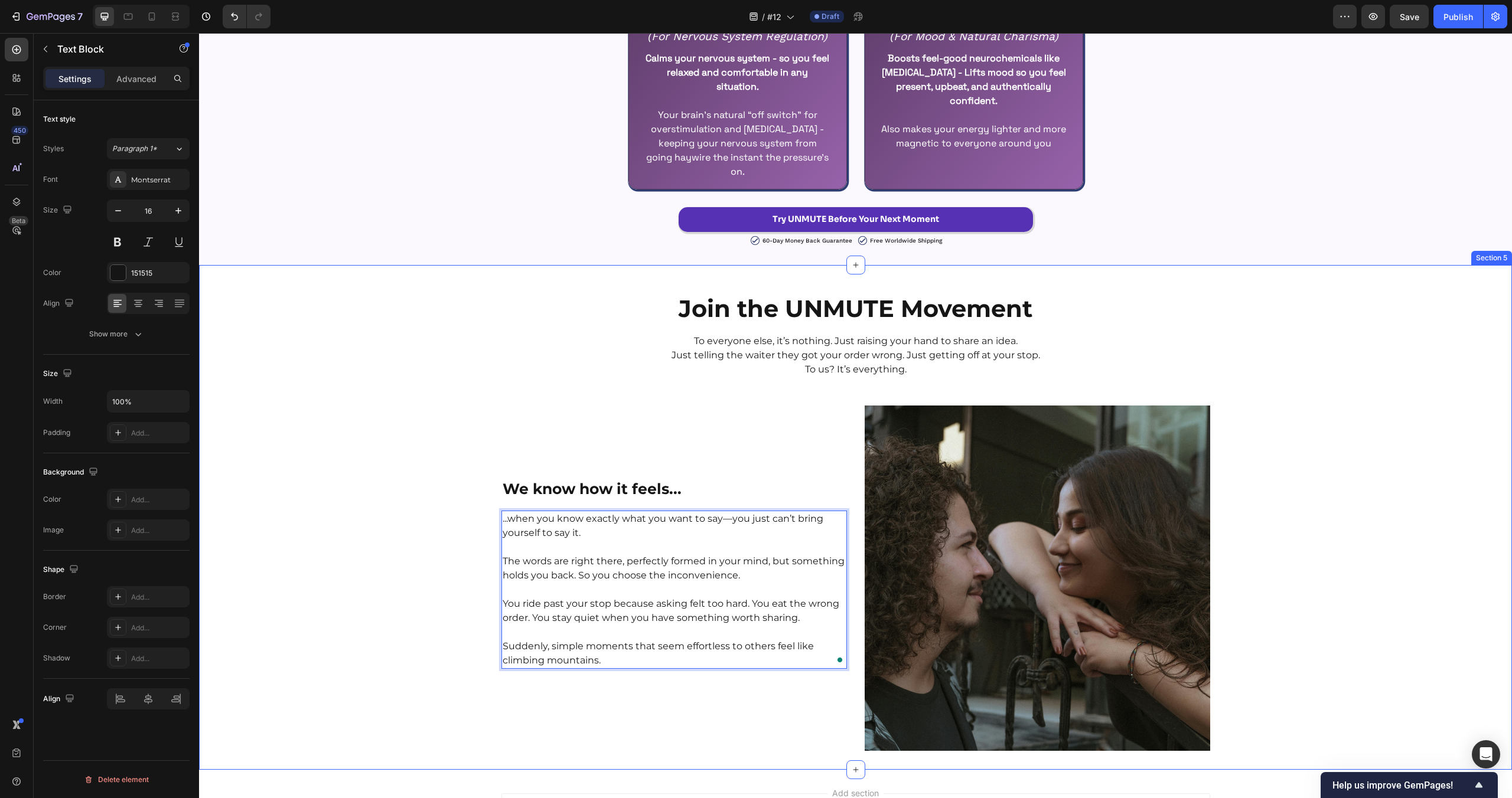
click at [415, 539] on div "Join the UNMUTE Movement Heading To everyone else, it’s nothing. Just raising y…" at bounding box center [856, 518] width 1313 height 467
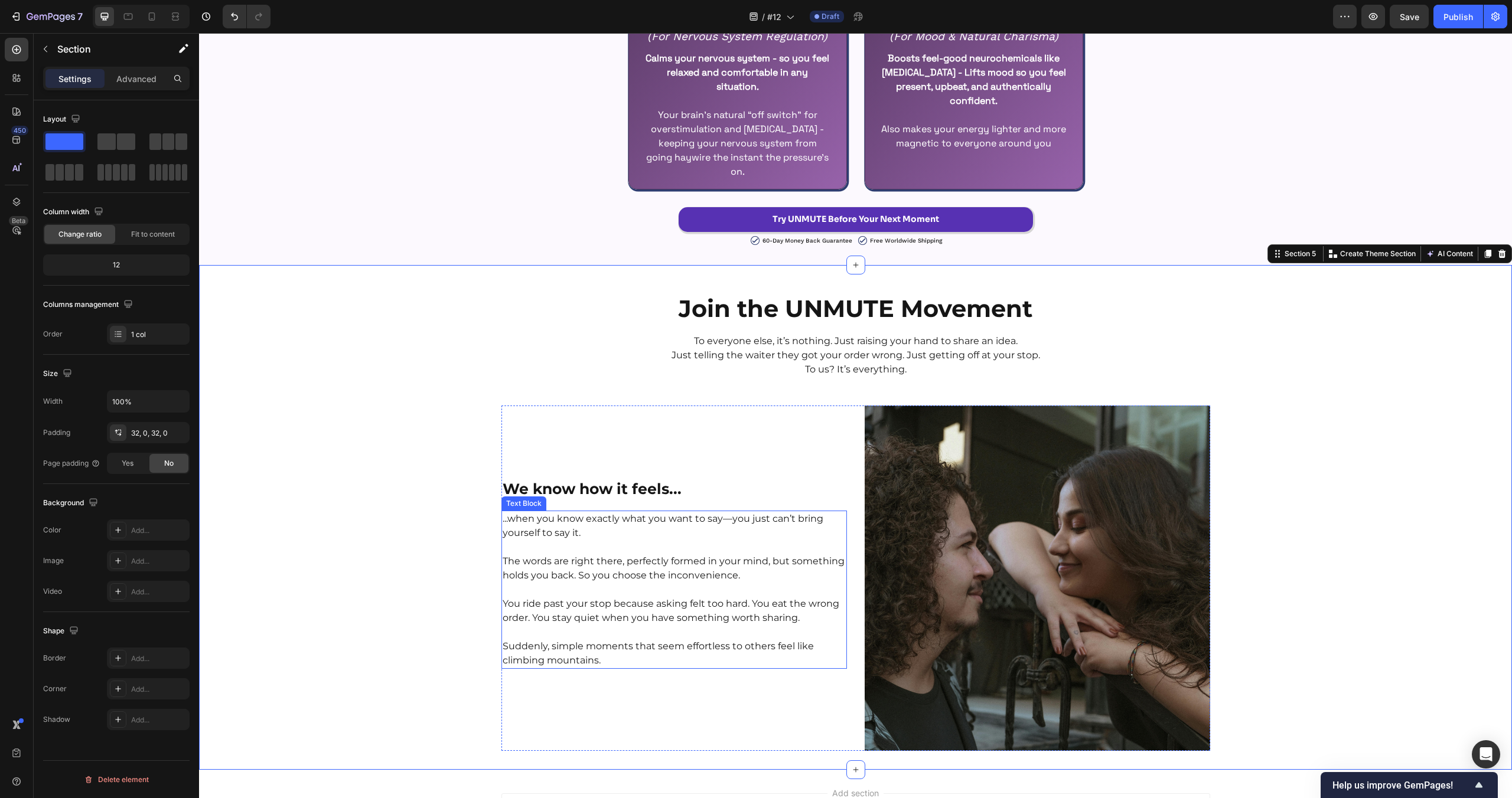
click at [578, 575] on p "The words are right there, perfectly formed in your mind, but something holds y…" at bounding box center [675, 568] width 343 height 29
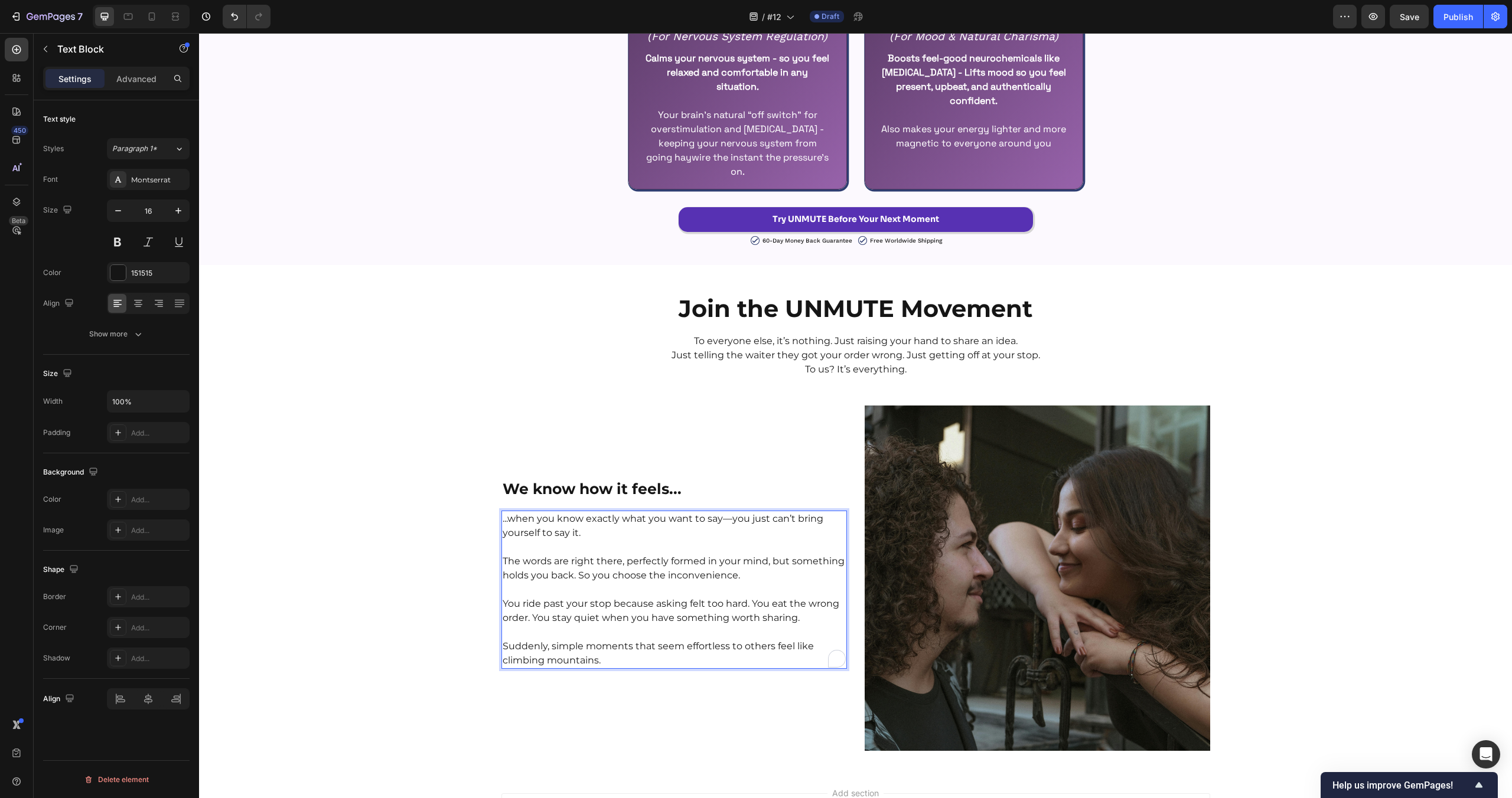
click at [578, 577] on p "The words are right there, perfectly formed in your mind, but something holds y…" at bounding box center [675, 568] width 343 height 29
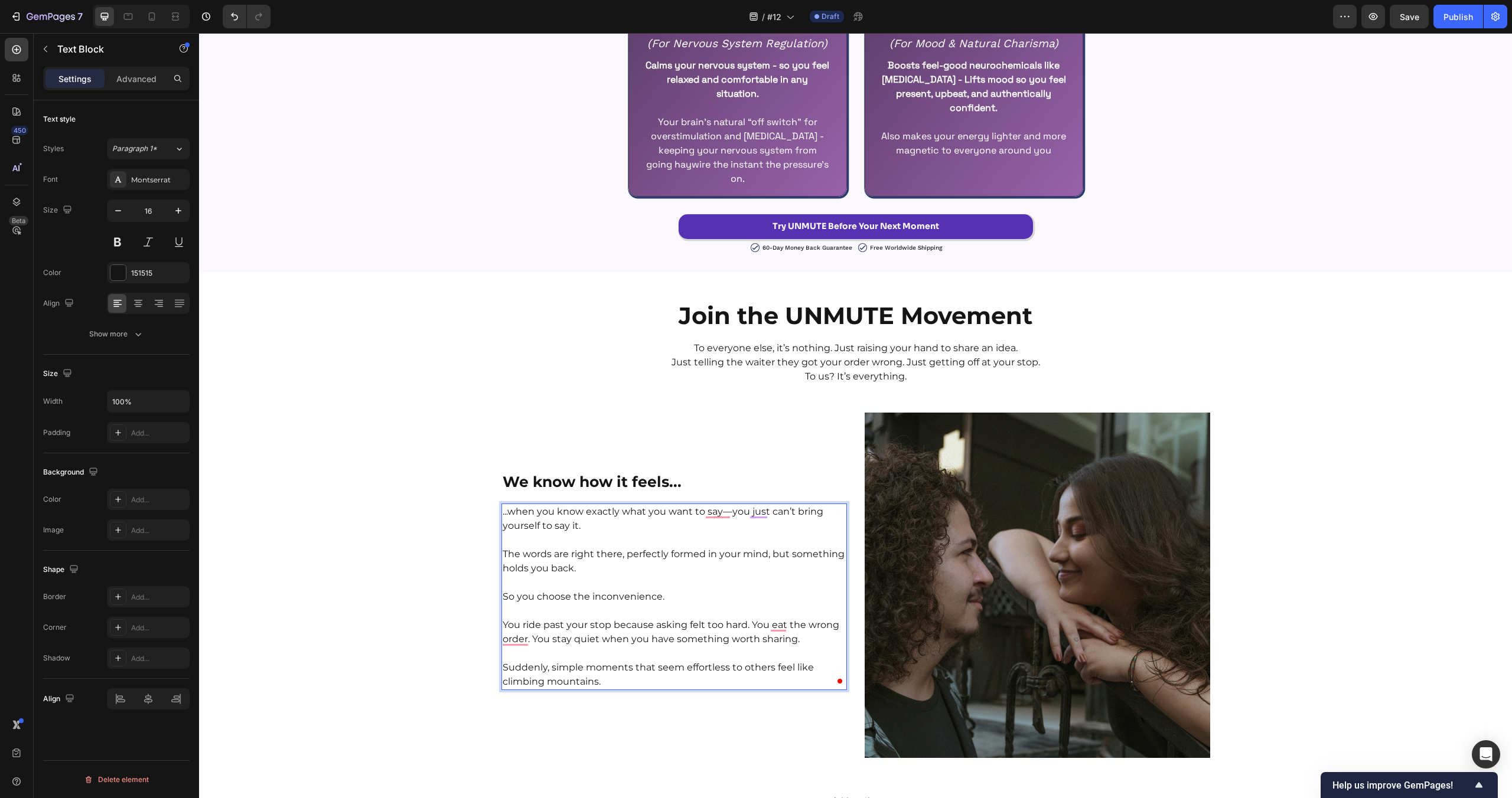
scroll to position [2658, 0]
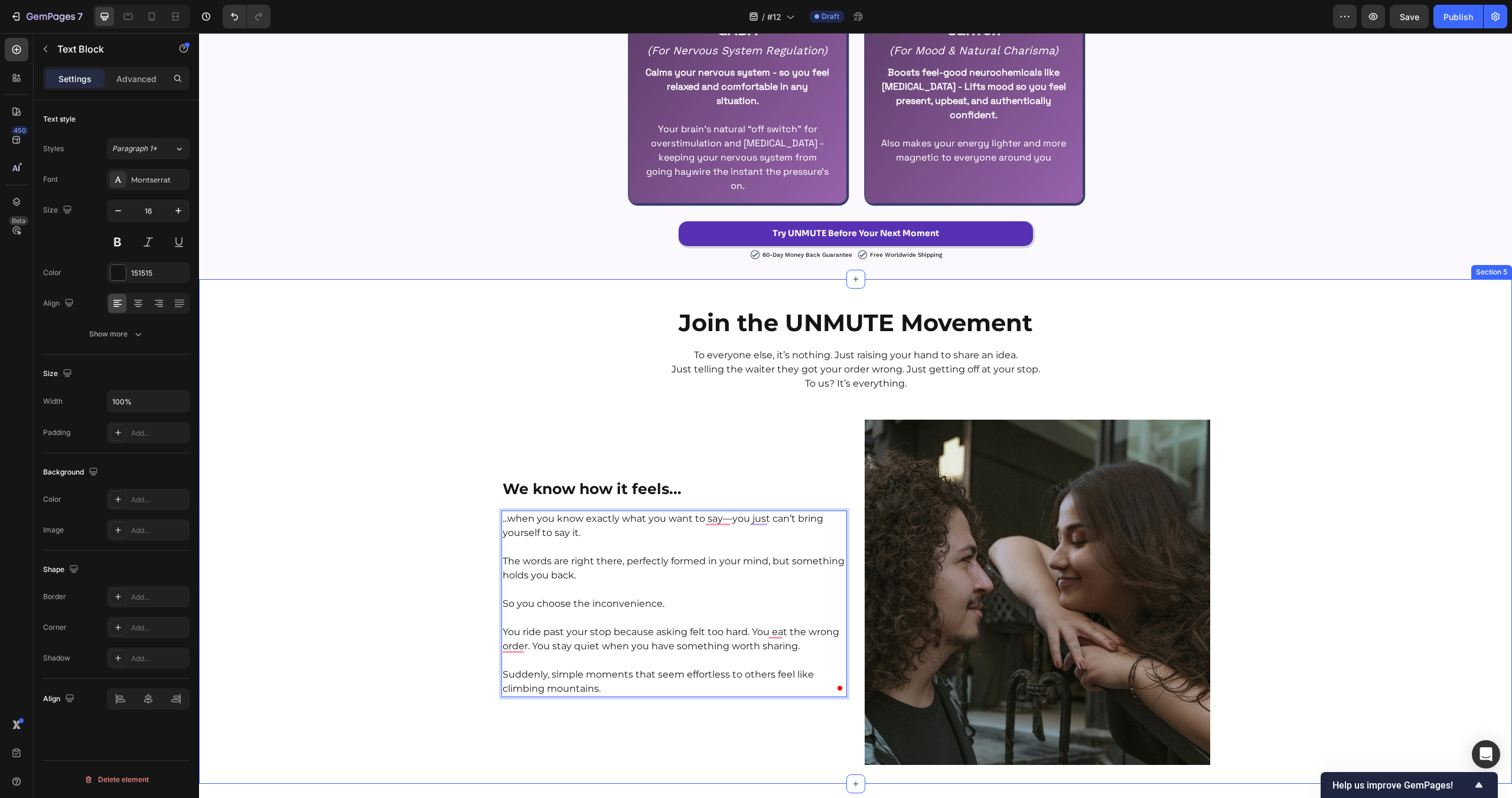
click at [371, 543] on div "Join the UNMUTE Movement Heading To everyone else, it’s nothing. Just raising y…" at bounding box center [856, 531] width 1313 height 467
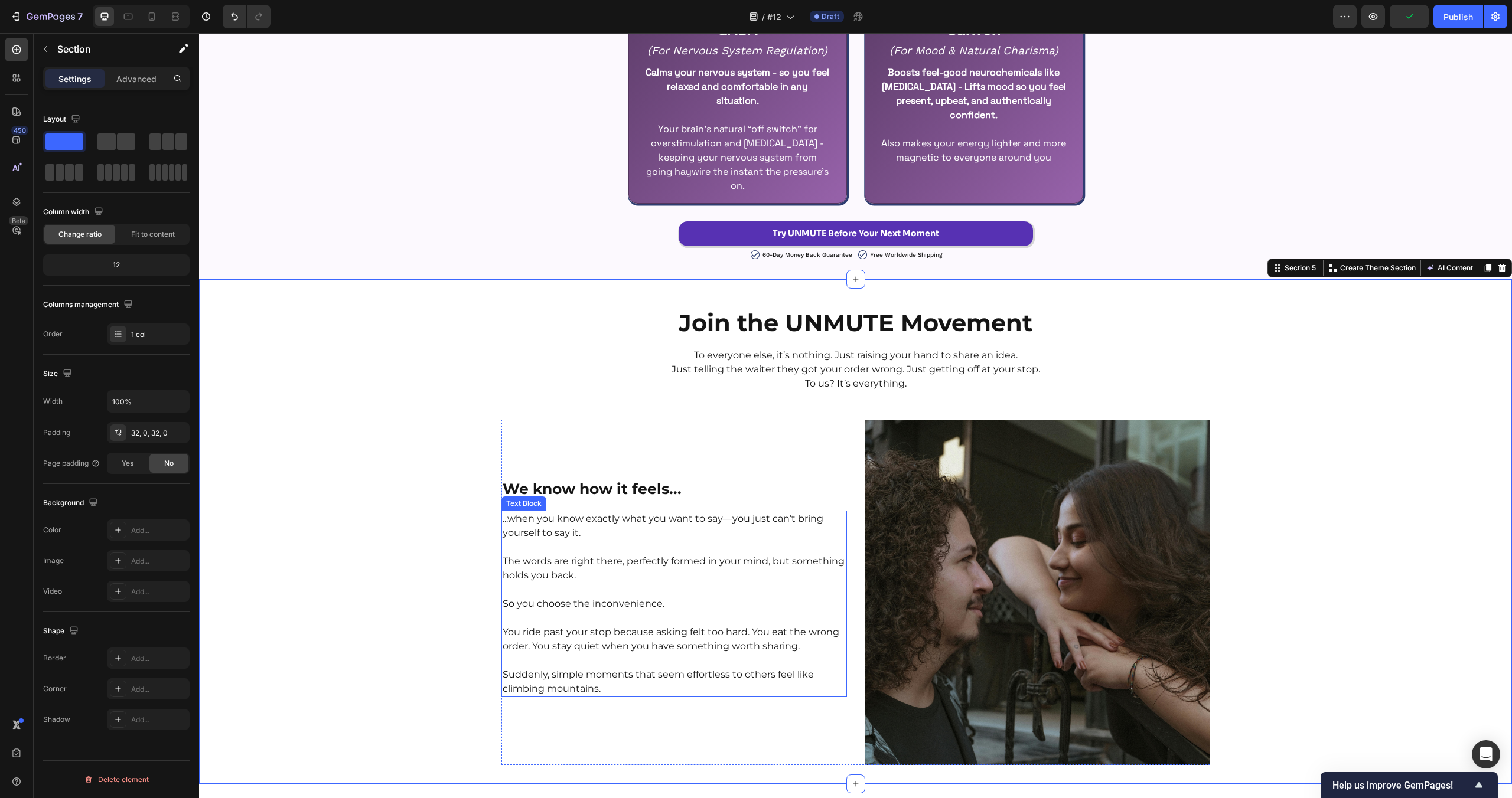
click at [596, 649] on p "You ride past your stop because asking felt too hard. You eat the wrong order. …" at bounding box center [675, 639] width 343 height 29
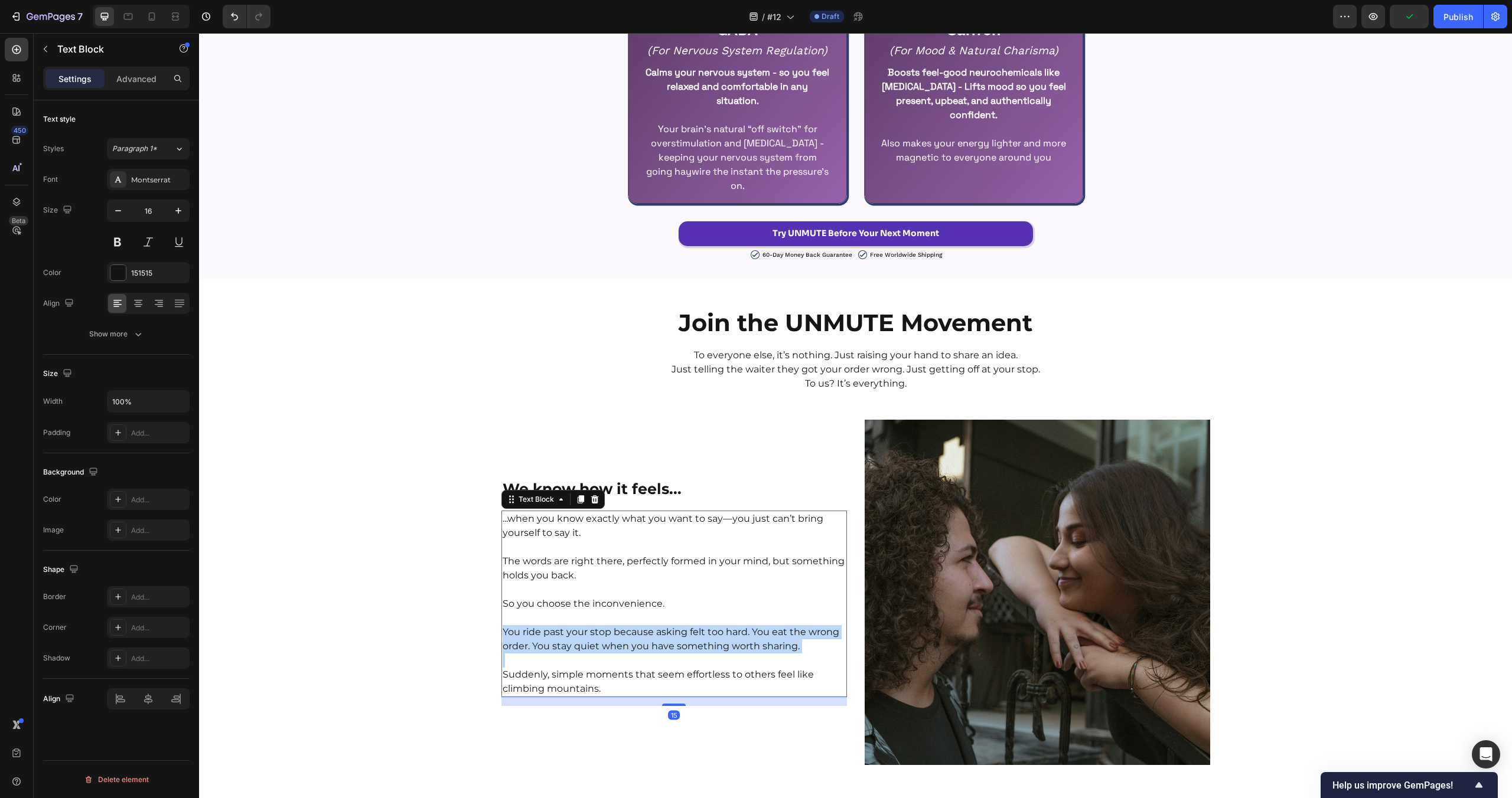
click at [596, 649] on p "You ride past your stop because asking felt too hard. You eat the wrong order. …" at bounding box center [675, 639] width 343 height 29
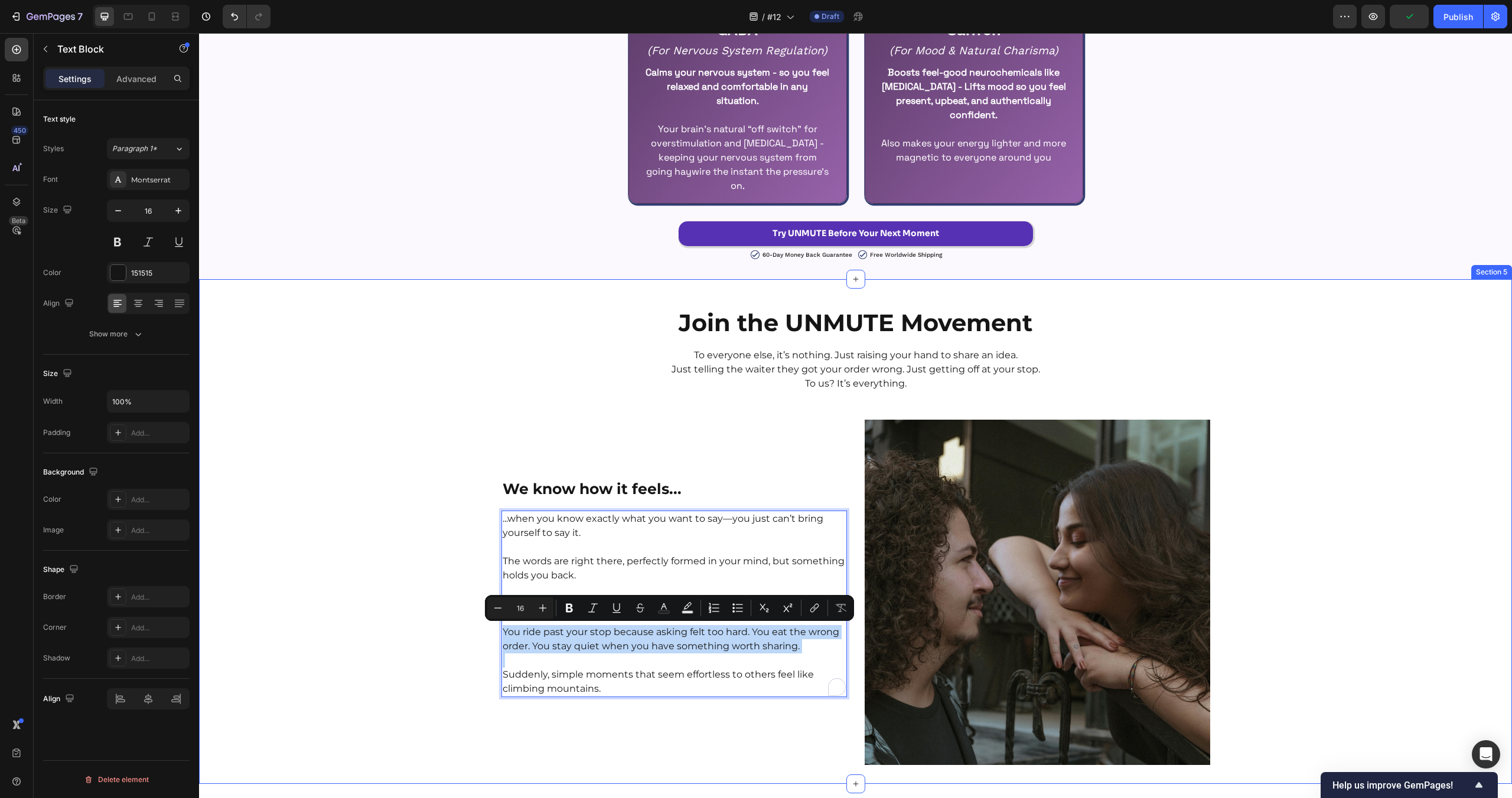
click at [399, 619] on div "Join the UNMUTE Movement Heading To everyone else, it’s nothing. Just raising y…" at bounding box center [856, 531] width 1313 height 467
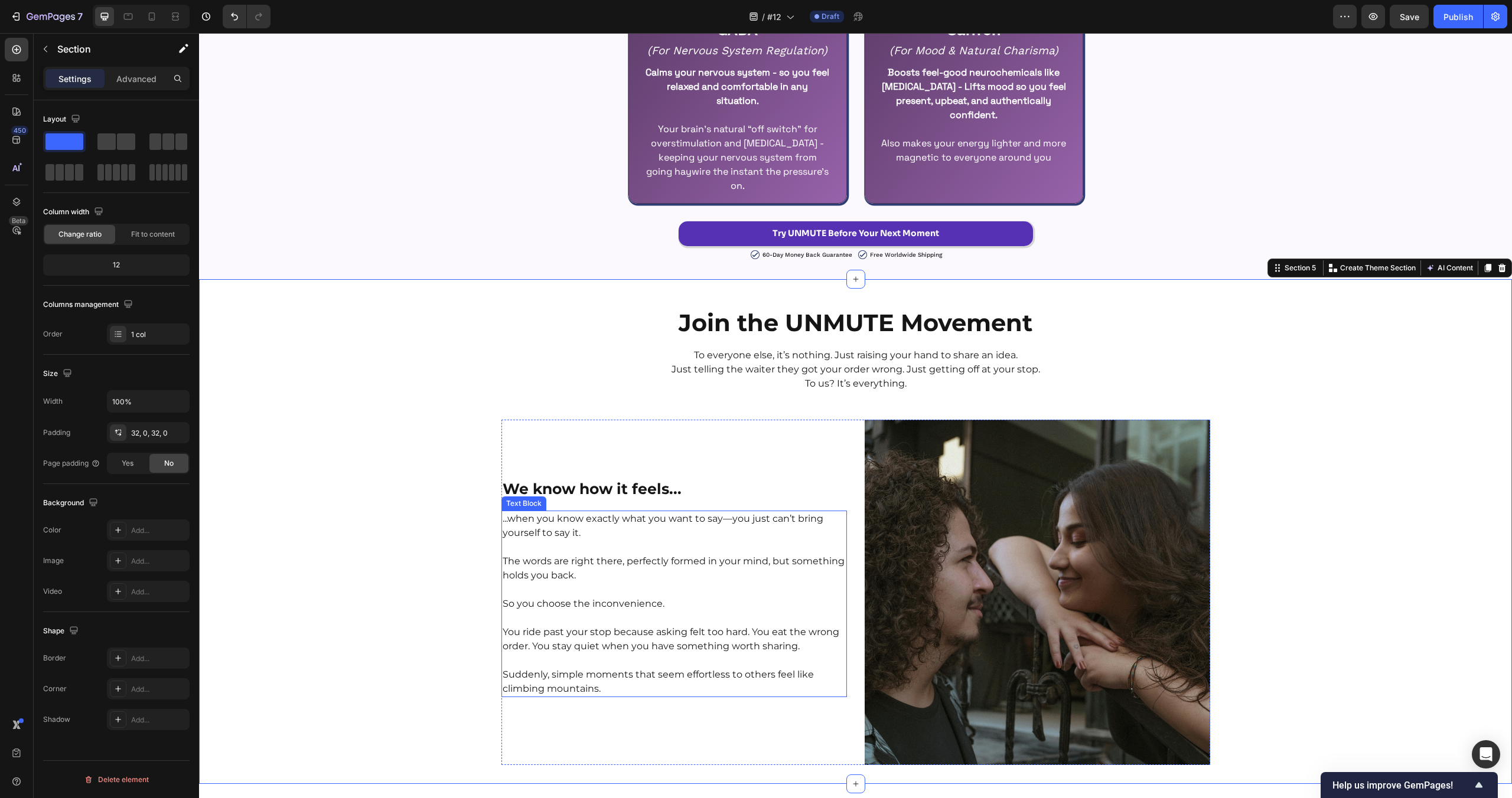
click at [759, 656] on p "To enrich screen reader interactions, please activate Accessibility in Grammarl…" at bounding box center [675, 660] width 343 height 14
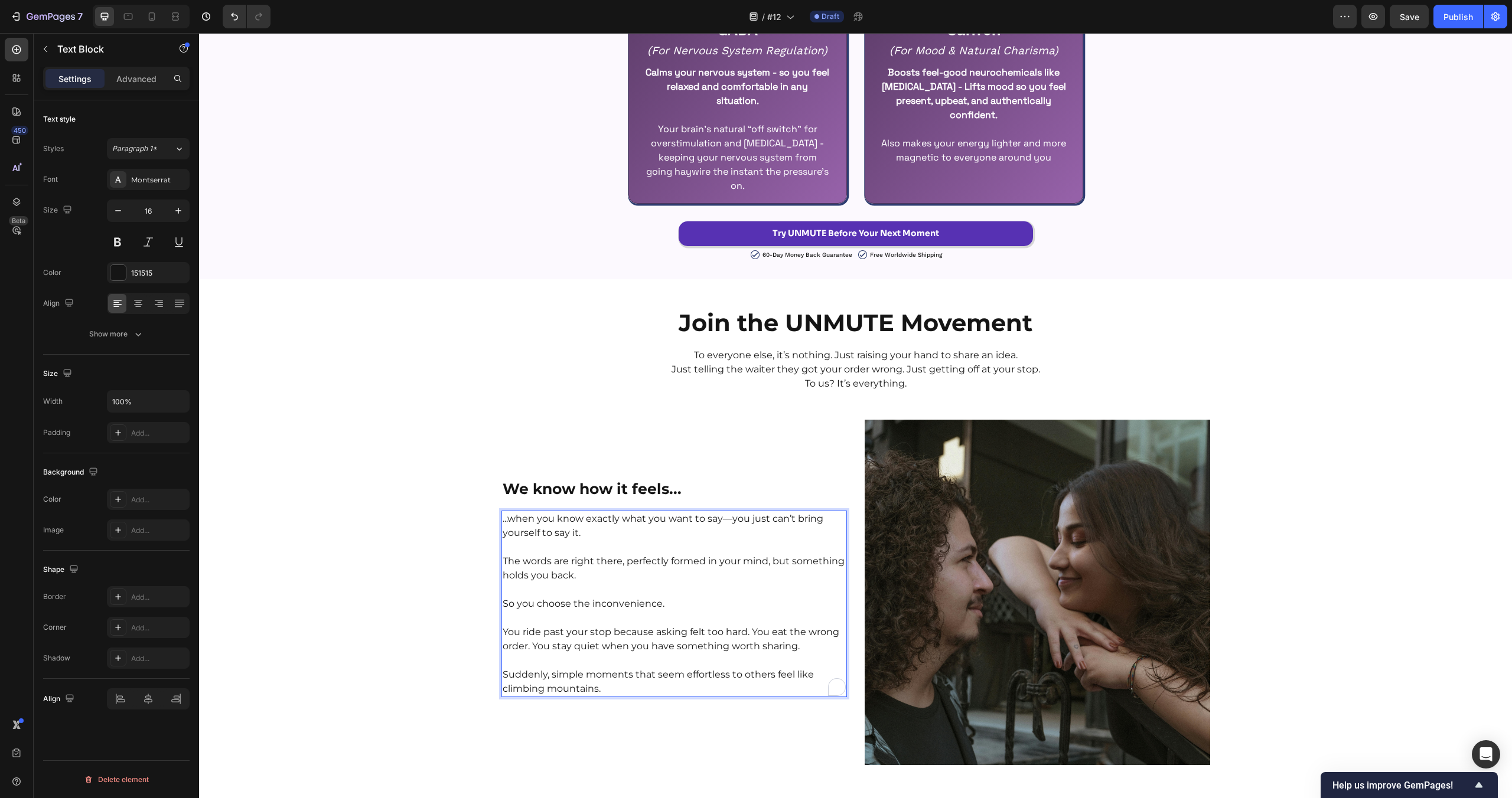
click at [752, 633] on p "You ride past your stop because asking felt too hard. You eat the wrong order. …" at bounding box center [675, 639] width 343 height 29
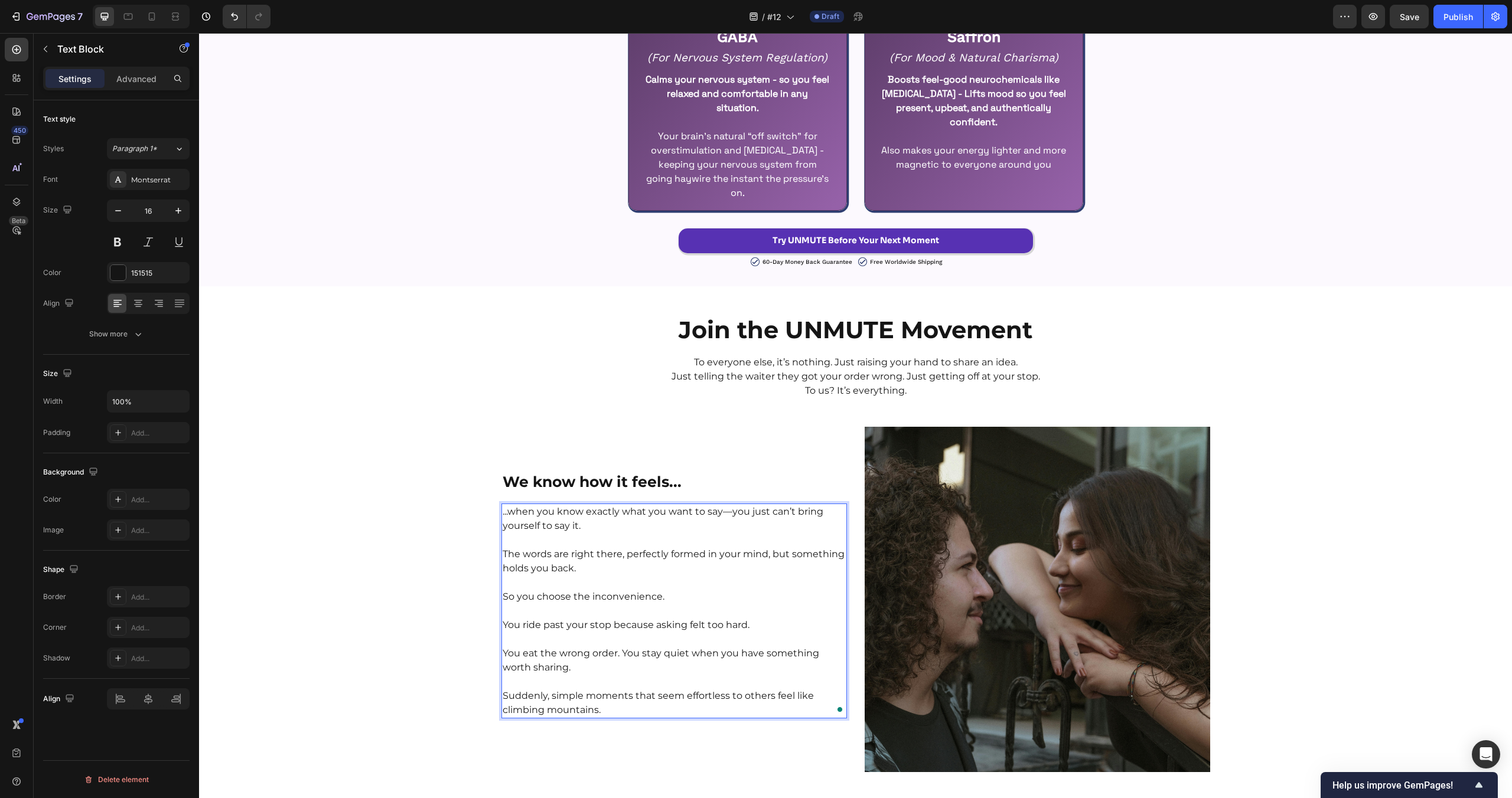
scroll to position [2643, 0]
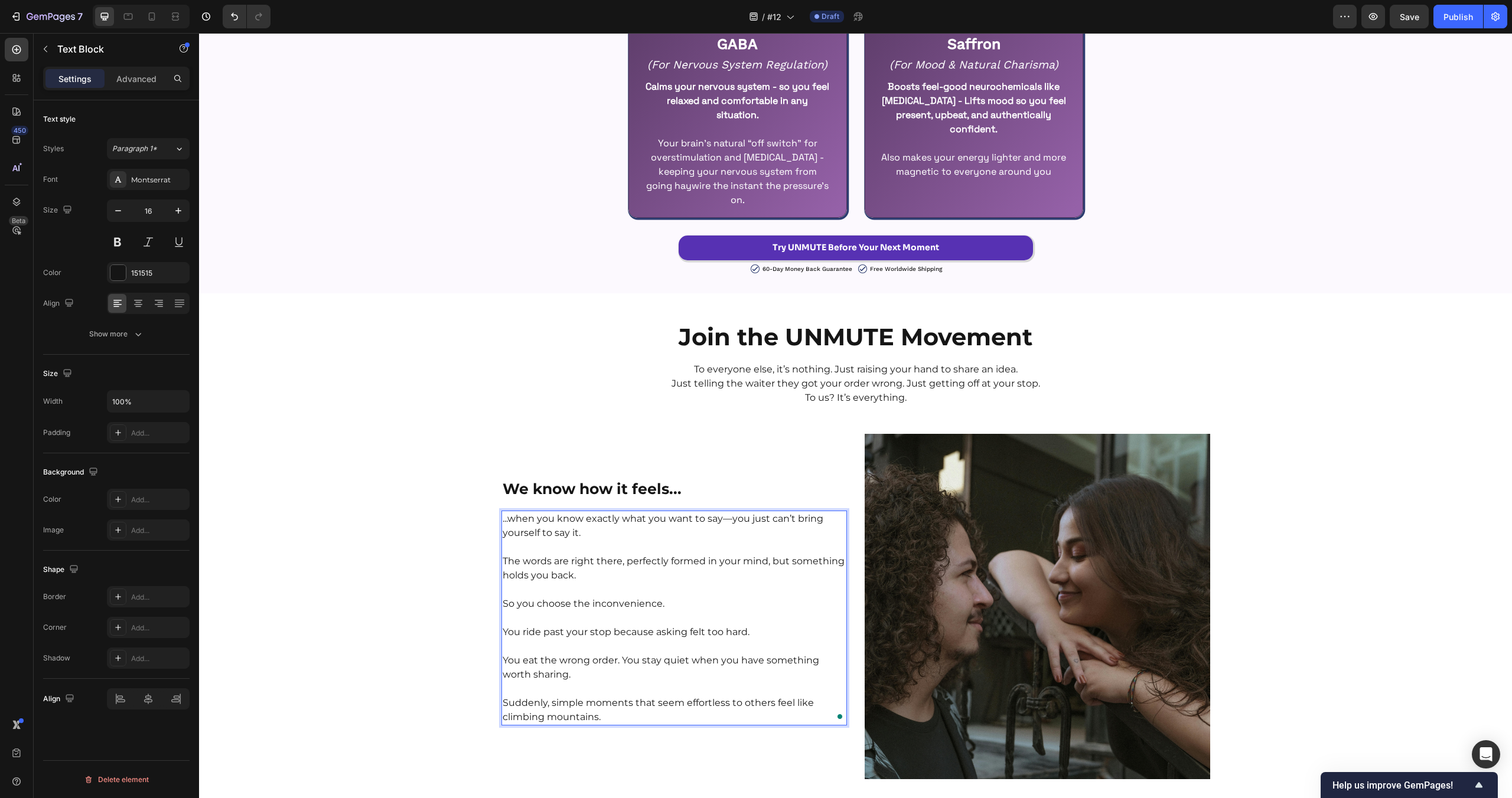
click at [396, 647] on div "Join the UNMUTE Movement Heading To everyone else, it’s nothing. Just raising y…" at bounding box center [856, 546] width 1313 height 467
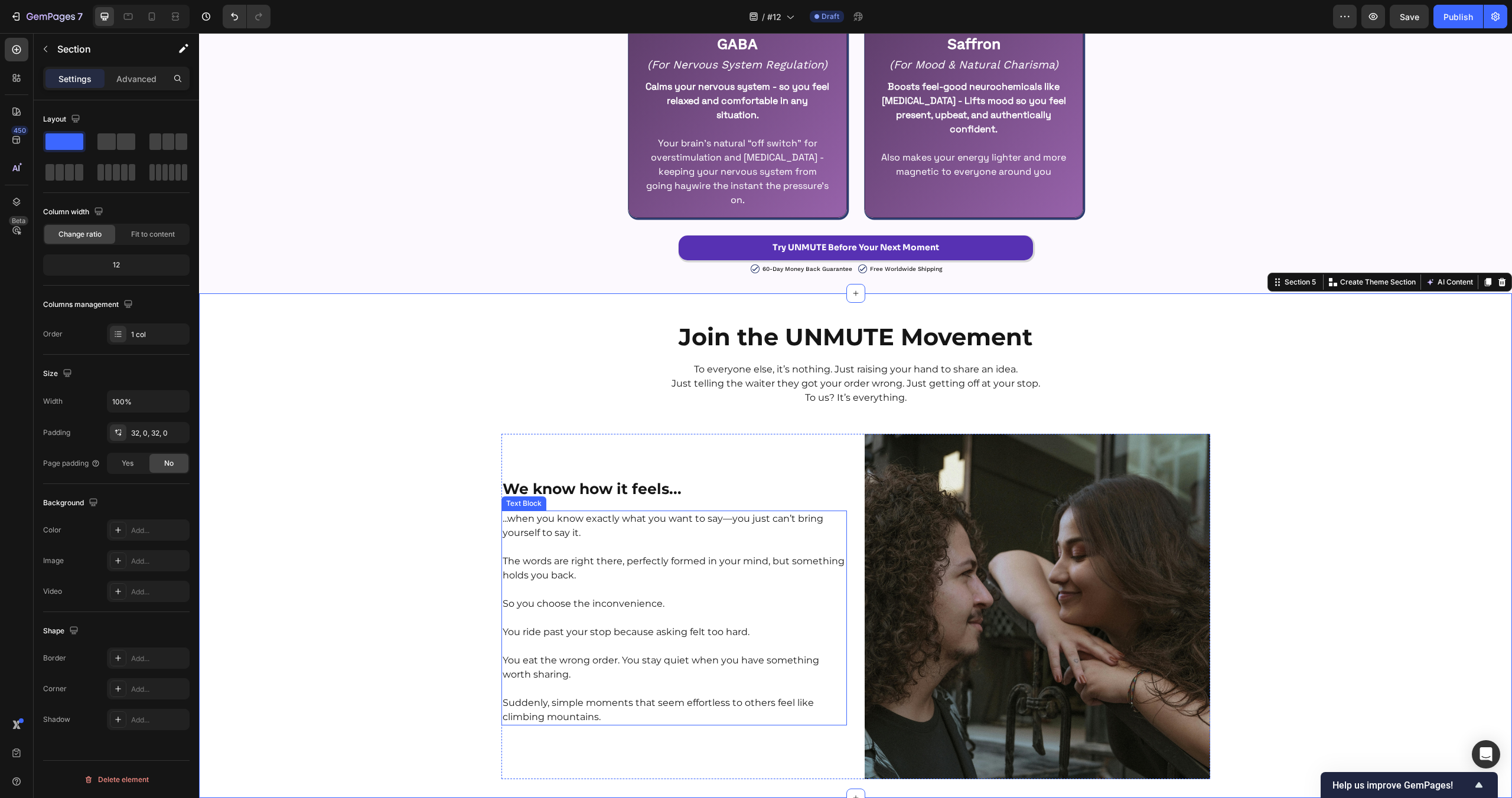
click at [624, 660] on p "You eat the wrong order. You stay quiet when you have something worth sharing." at bounding box center [675, 667] width 343 height 29
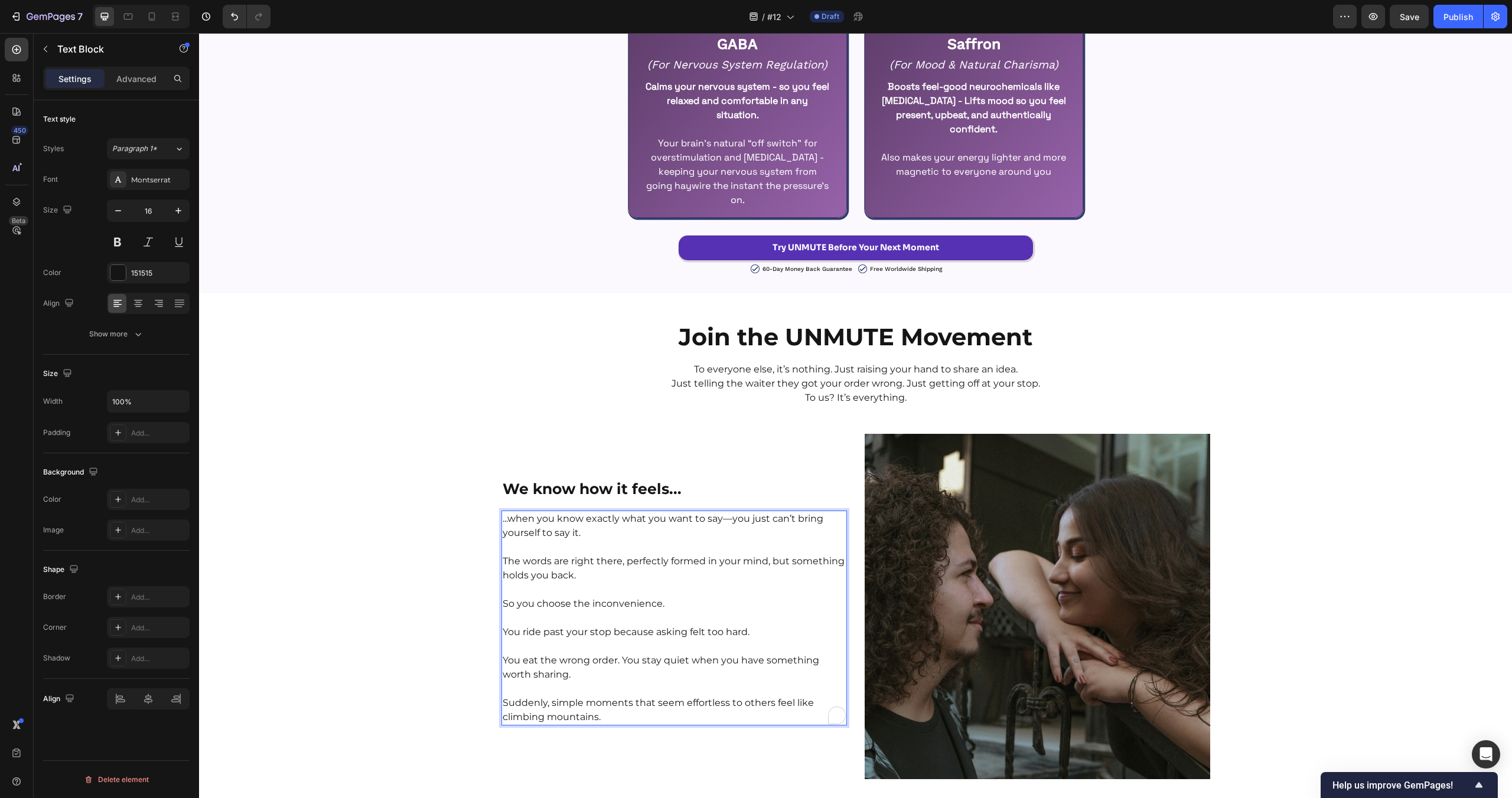
click at [621, 658] on p "You eat the wrong order. You stay quiet when you have something worth sharing." at bounding box center [675, 667] width 343 height 29
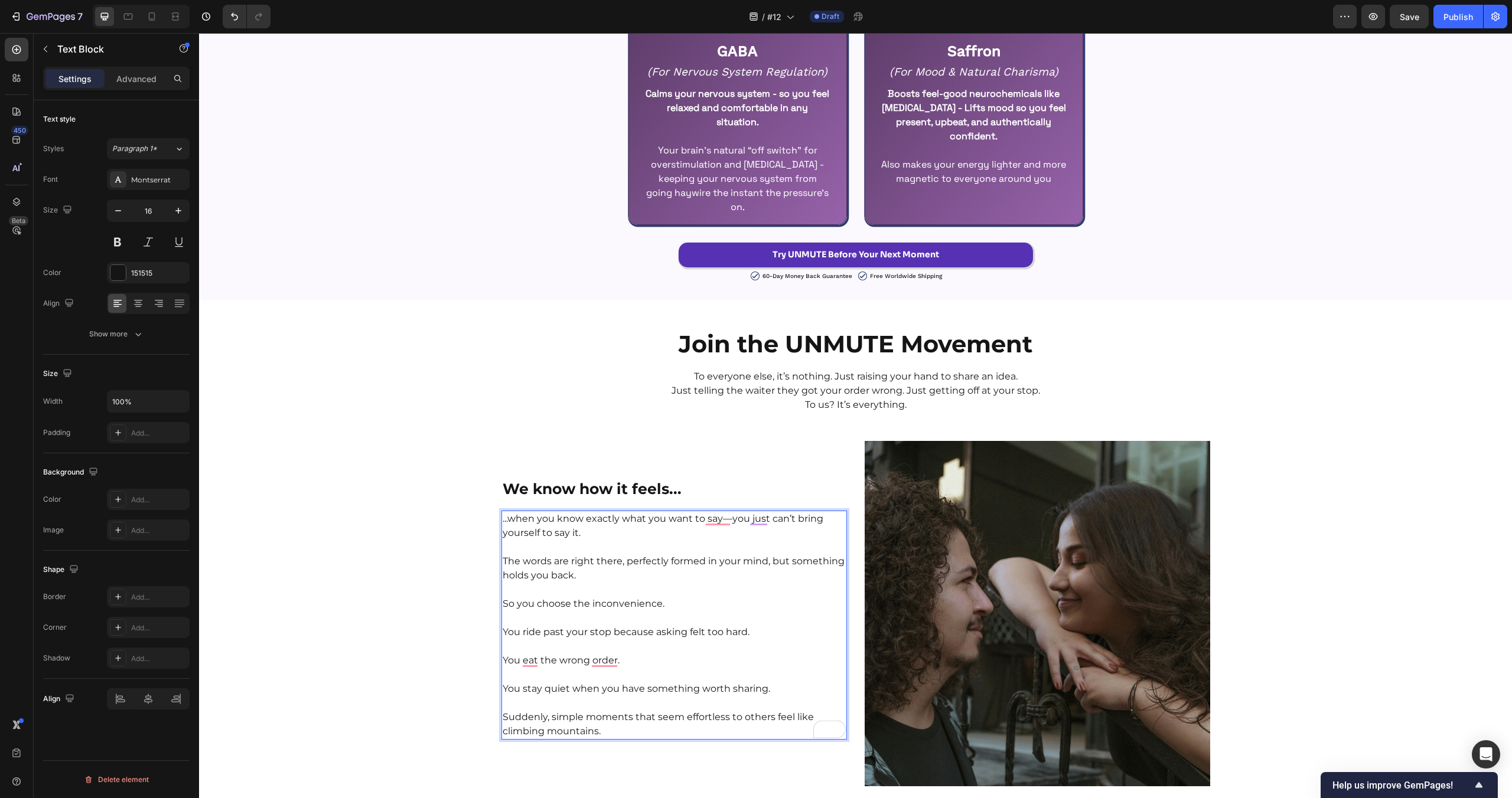
click at [666, 606] on p "So you choose the inconvenience." at bounding box center [675, 603] width 343 height 14
click at [752, 634] on p "You ride past your stop because asking felt too hard." at bounding box center [675, 632] width 343 height 14
click at [622, 666] on p "You eat the wrong order." at bounding box center [675, 660] width 343 height 14
click at [389, 637] on div "Join the UNMUTE Movement Heading To everyone else, it’s nothing. Just raising y…" at bounding box center [856, 553] width 1313 height 467
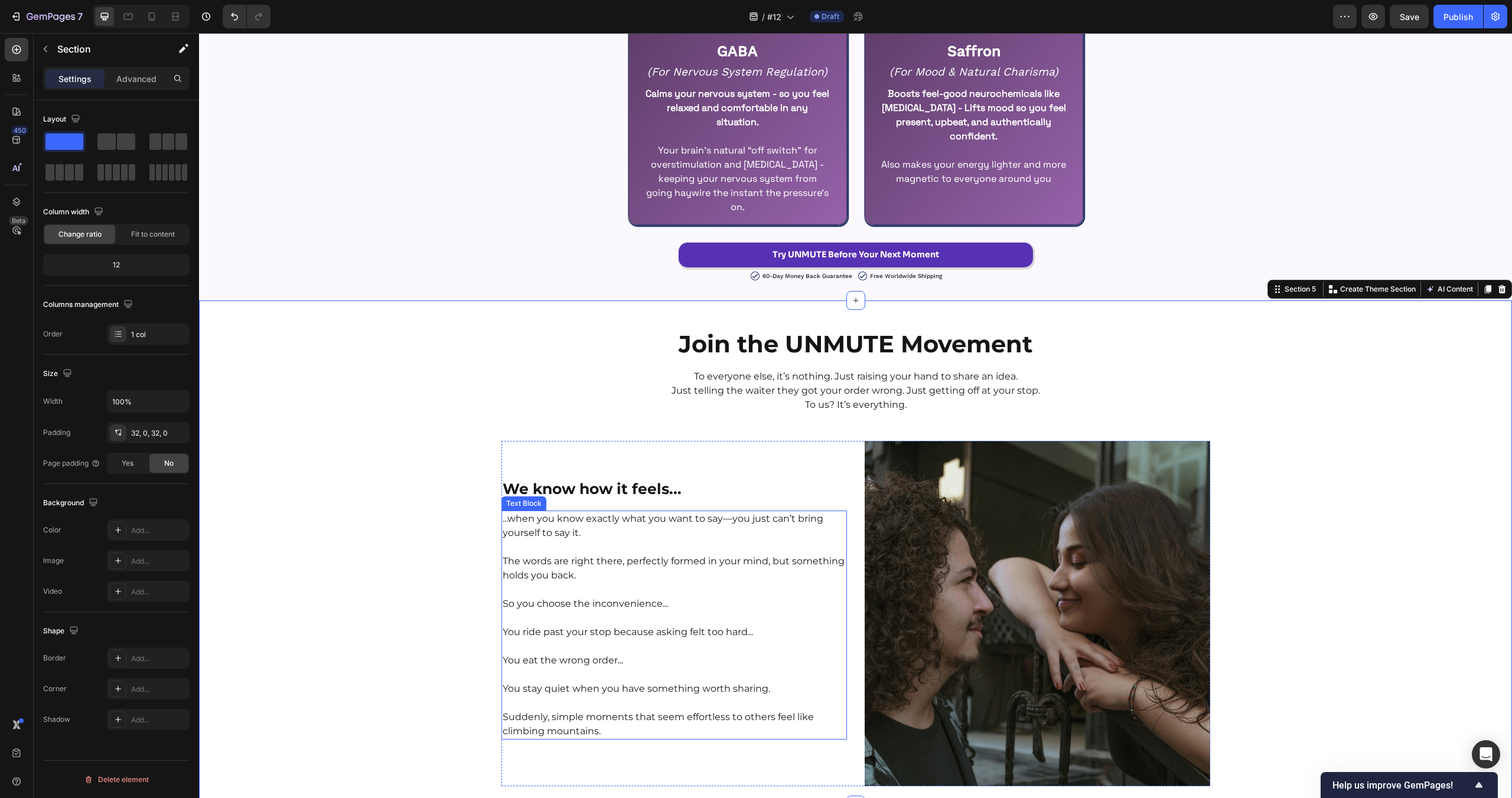
click at [619, 689] on p "You stay quiet when you have something worth sharing." at bounding box center [675, 688] width 343 height 14
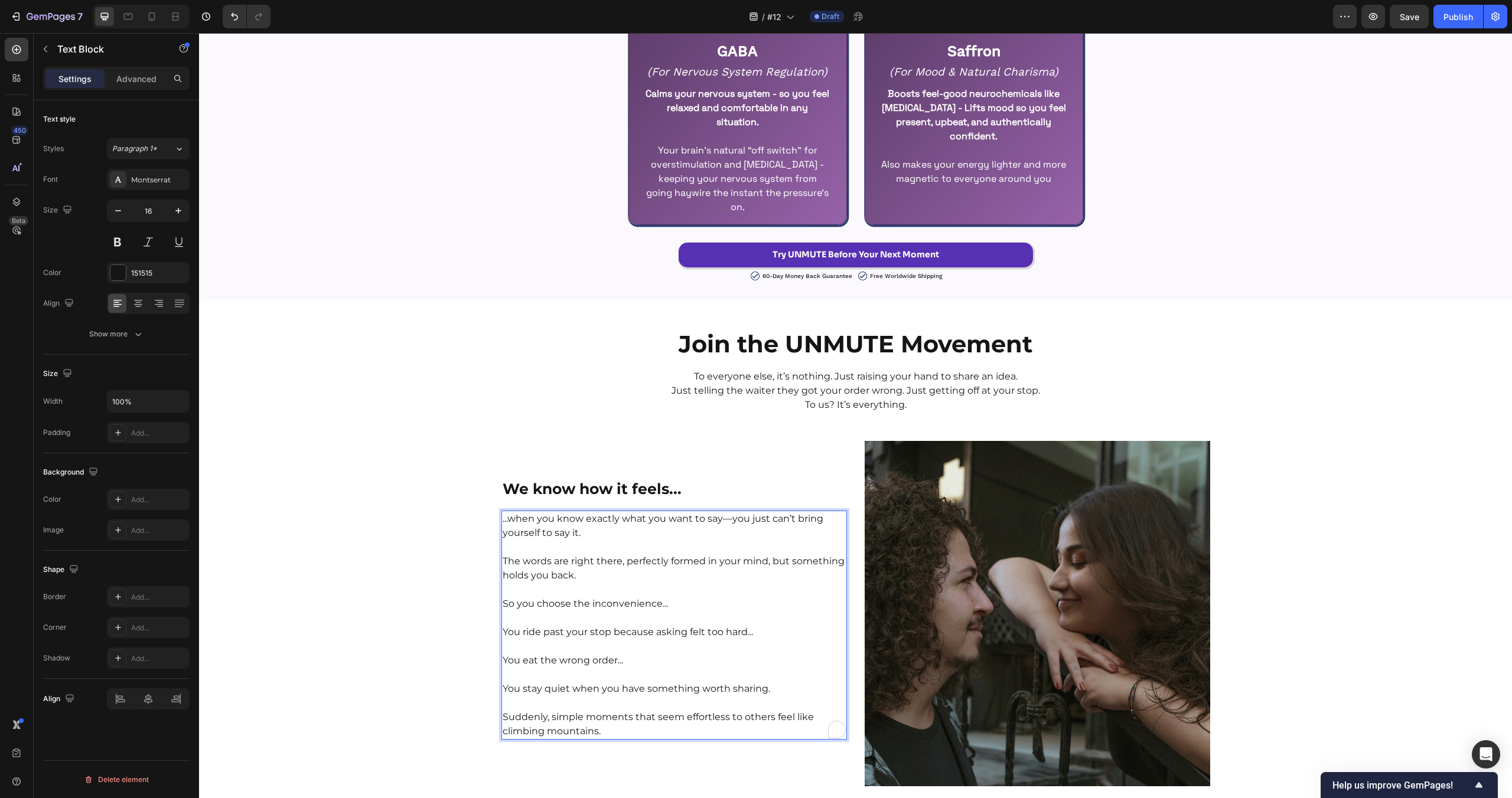
click at [746, 697] on p "To enrich screen reader interactions, please activate Accessibility in Grammarl…" at bounding box center [675, 702] width 343 height 14
click at [771, 697] on p "To enrich screen reader interactions, please activate Accessibility in Grammarl…" at bounding box center [675, 702] width 343 height 14
click at [767, 690] on p "You stay quiet when you have something worth sharing." at bounding box center [675, 688] width 343 height 14
click at [371, 674] on div "Join the UNMUTE Movement Heading To everyone else, it’s nothing. Just raising y…" at bounding box center [856, 553] width 1313 height 467
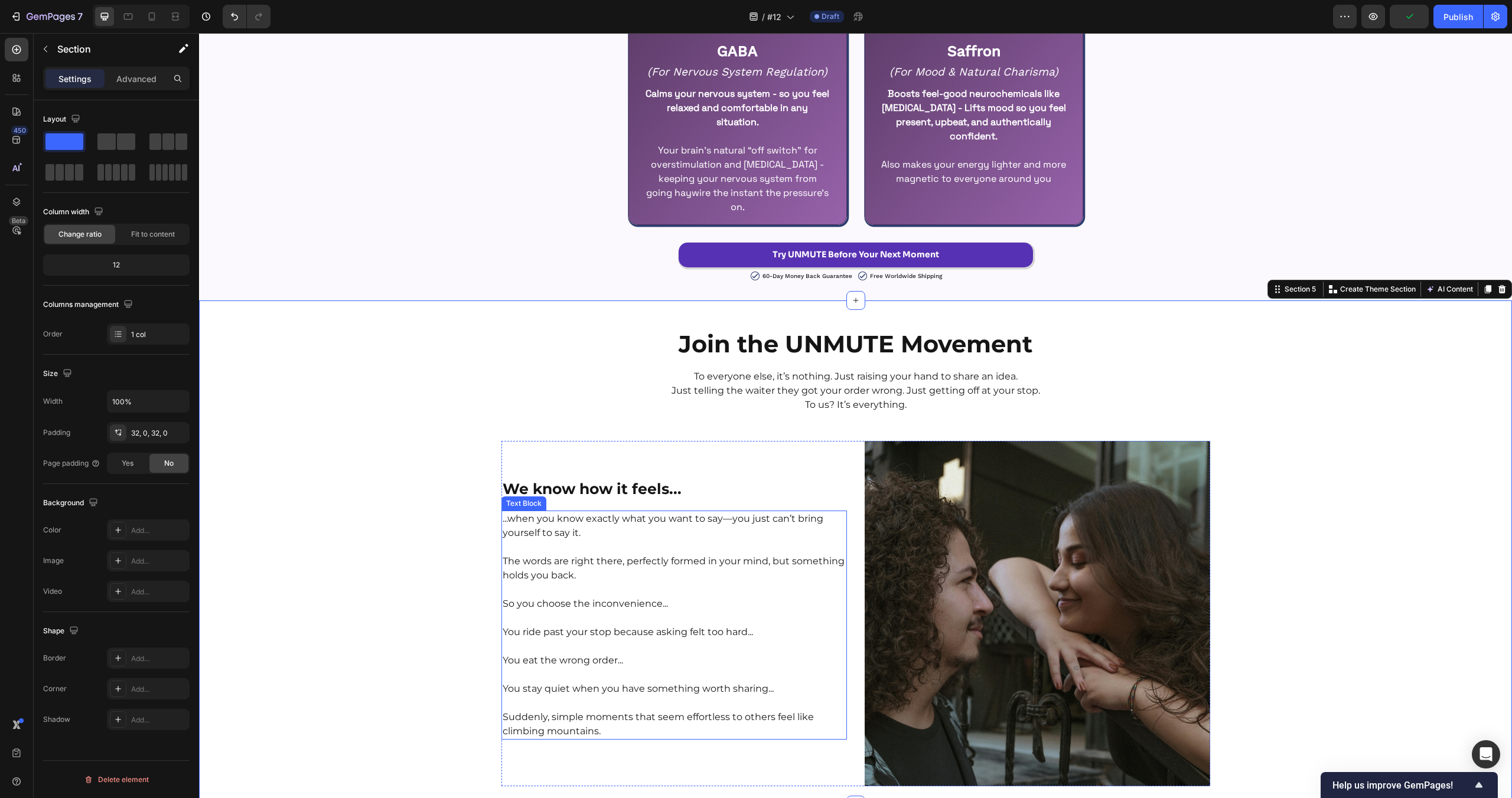
click at [614, 719] on p "Suddenly, simple moments that seem effortless to others feel like climbing moun…" at bounding box center [675, 724] width 343 height 29
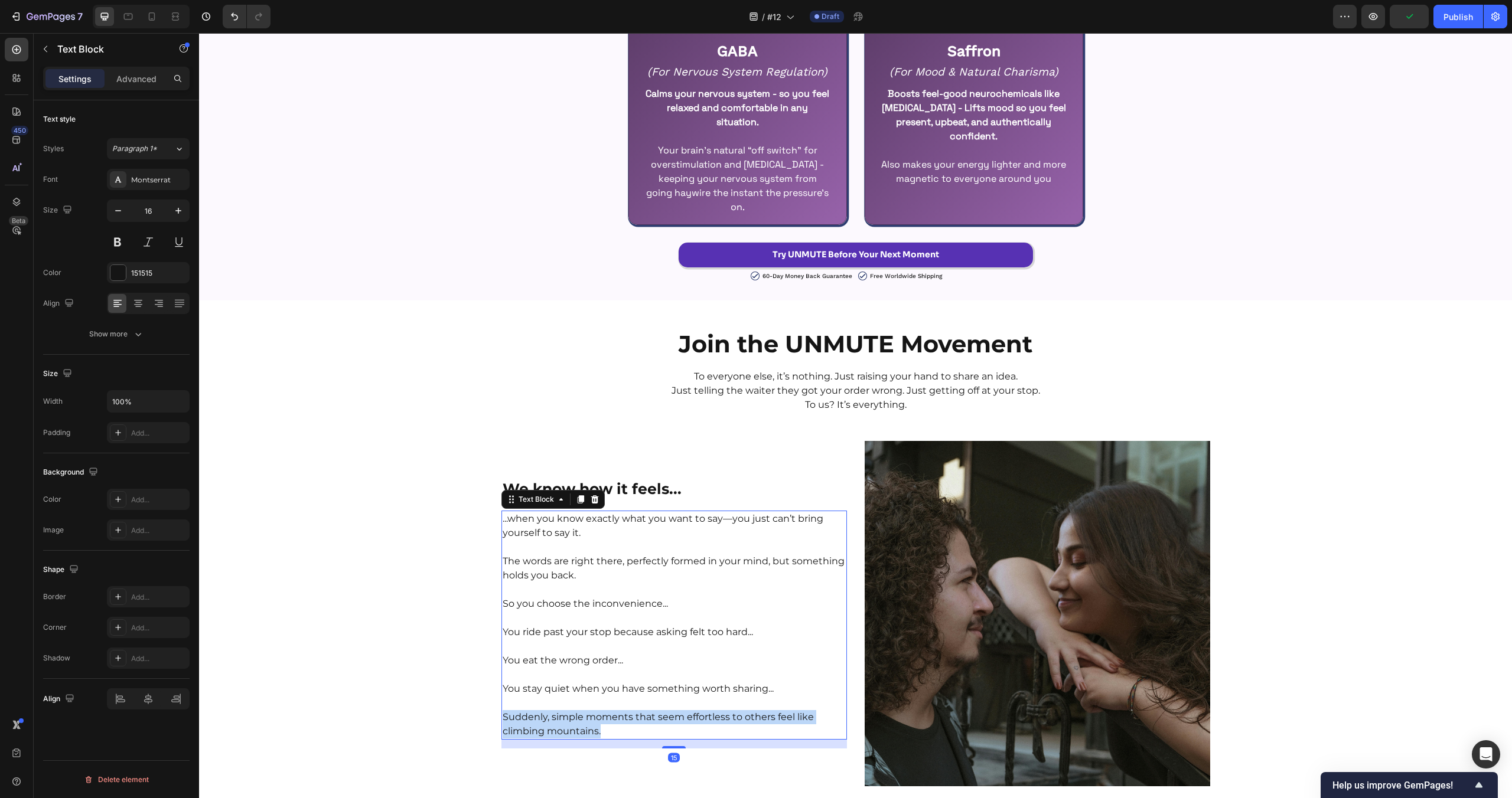
click at [614, 719] on p "Suddenly, simple moments that seem effortless to others feel like climbing moun…" at bounding box center [675, 724] width 343 height 29
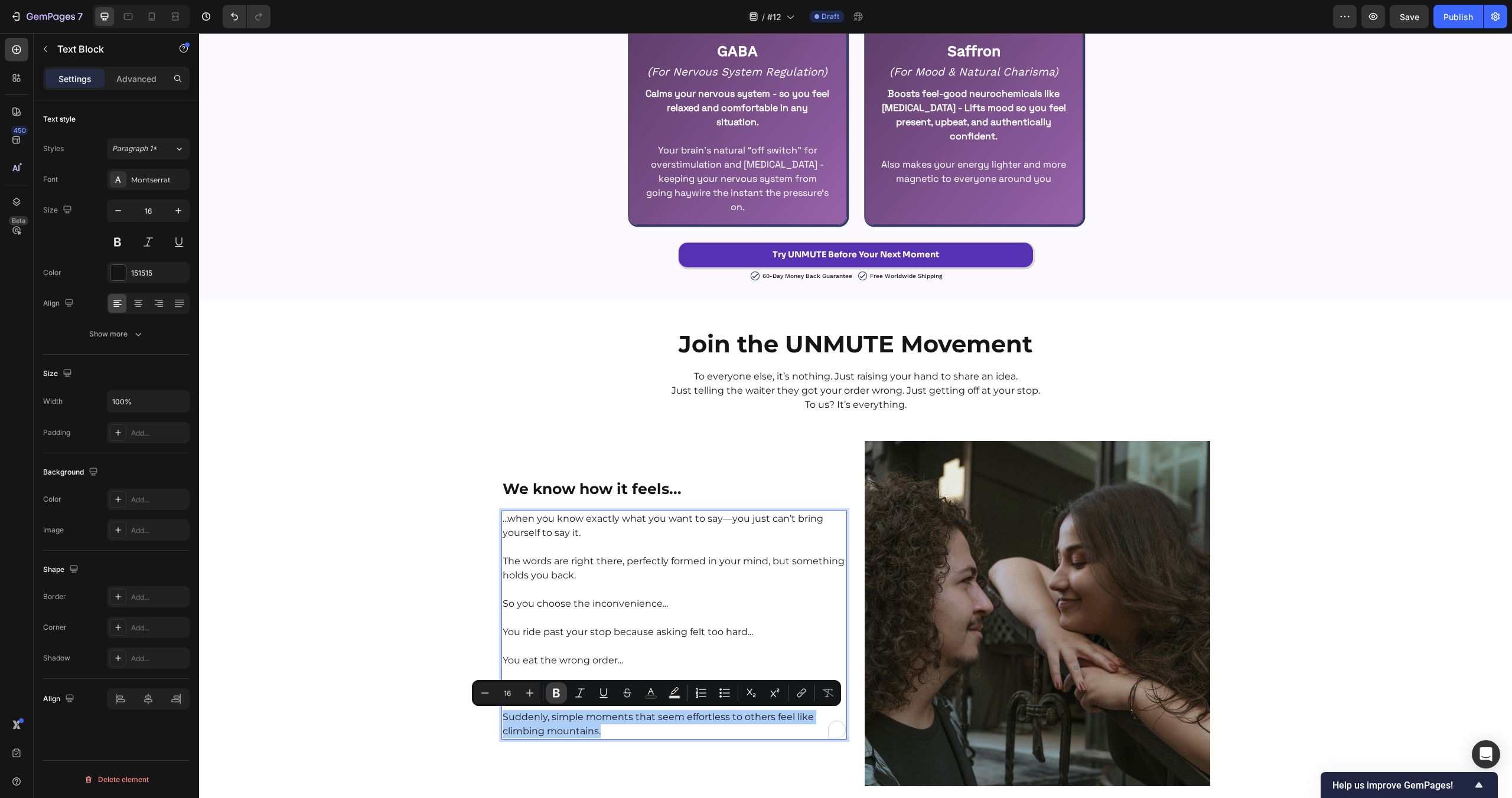
click at [559, 691] on icon "Editor contextual toolbar" at bounding box center [556, 693] width 12 height 12
click at [444, 602] on div "Join the UNMUTE Movement Heading To everyone else, it’s nothing. Just raising y…" at bounding box center [856, 553] width 1313 height 467
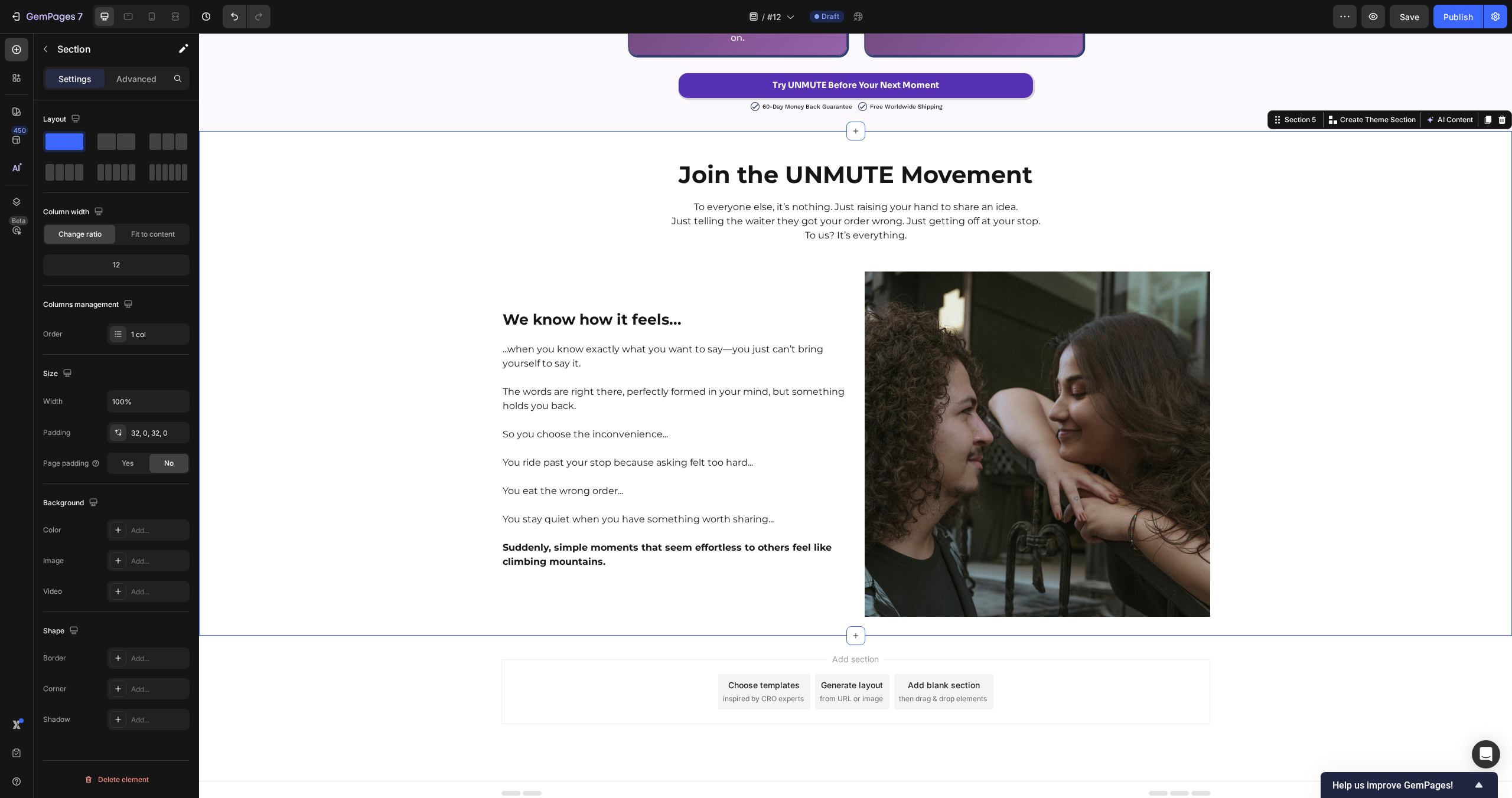
scroll to position [2814, 0]
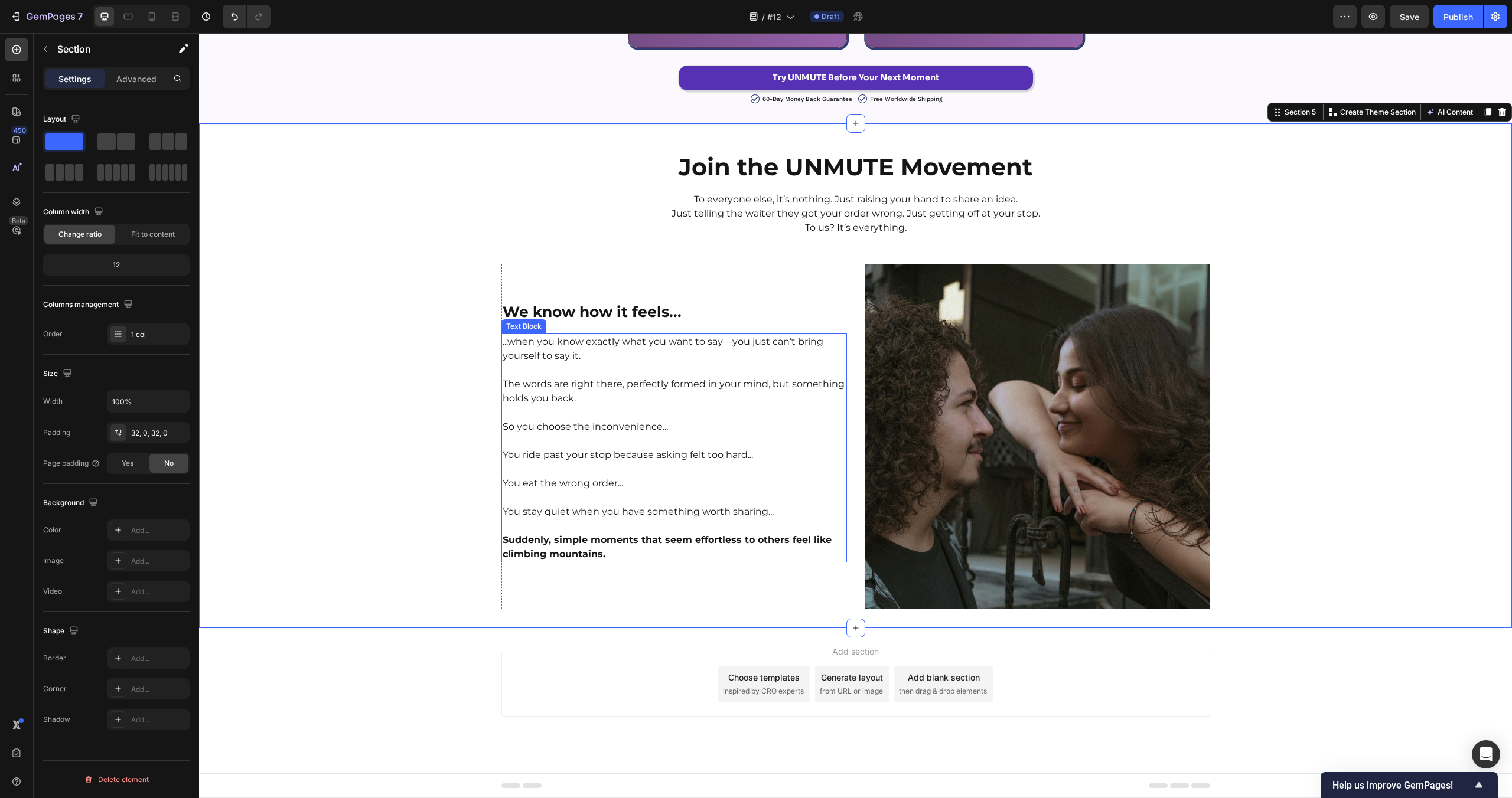
click at [554, 557] on strong "Suddenly, simple moments that seem effortless to others feel like climbing moun…" at bounding box center [667, 547] width 329 height 26
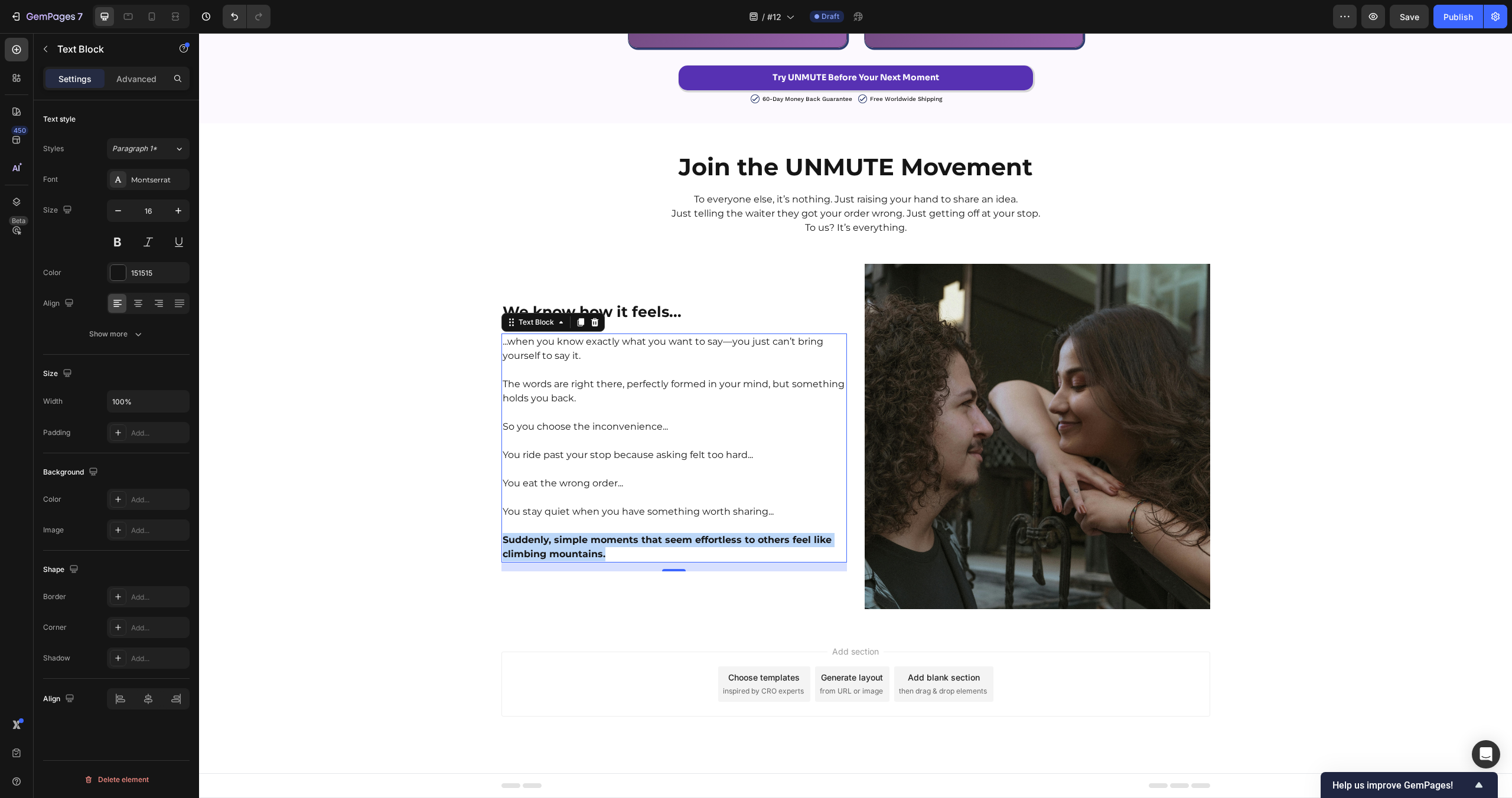
click at [554, 557] on strong "Suddenly, simple moments that seem effortless to others feel like climbing moun…" at bounding box center [667, 547] width 329 height 26
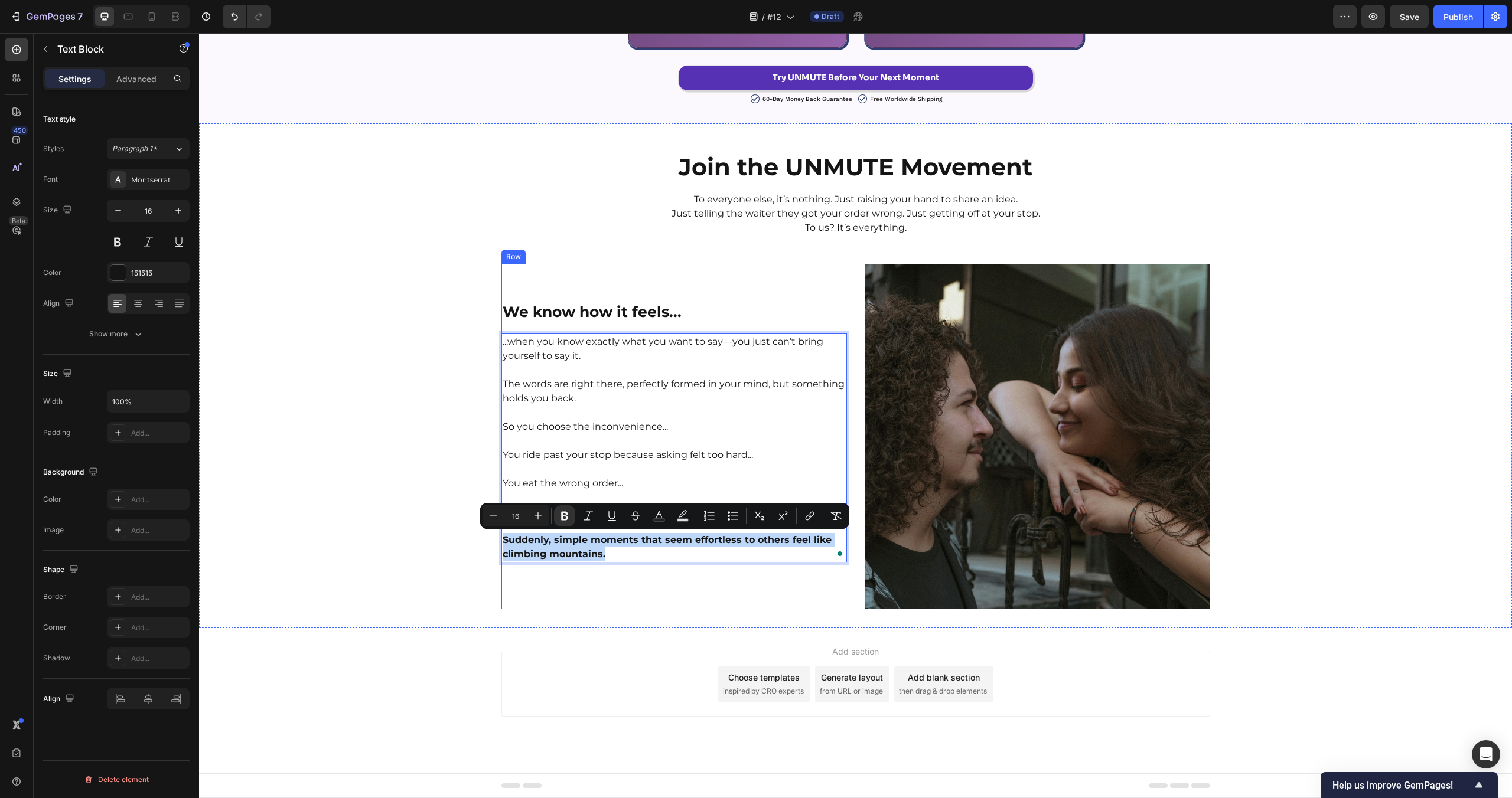
click at [354, 667] on div "Add section Choose templates inspired by CRO experts Generate layout from URL o…" at bounding box center [856, 700] width 1313 height 145
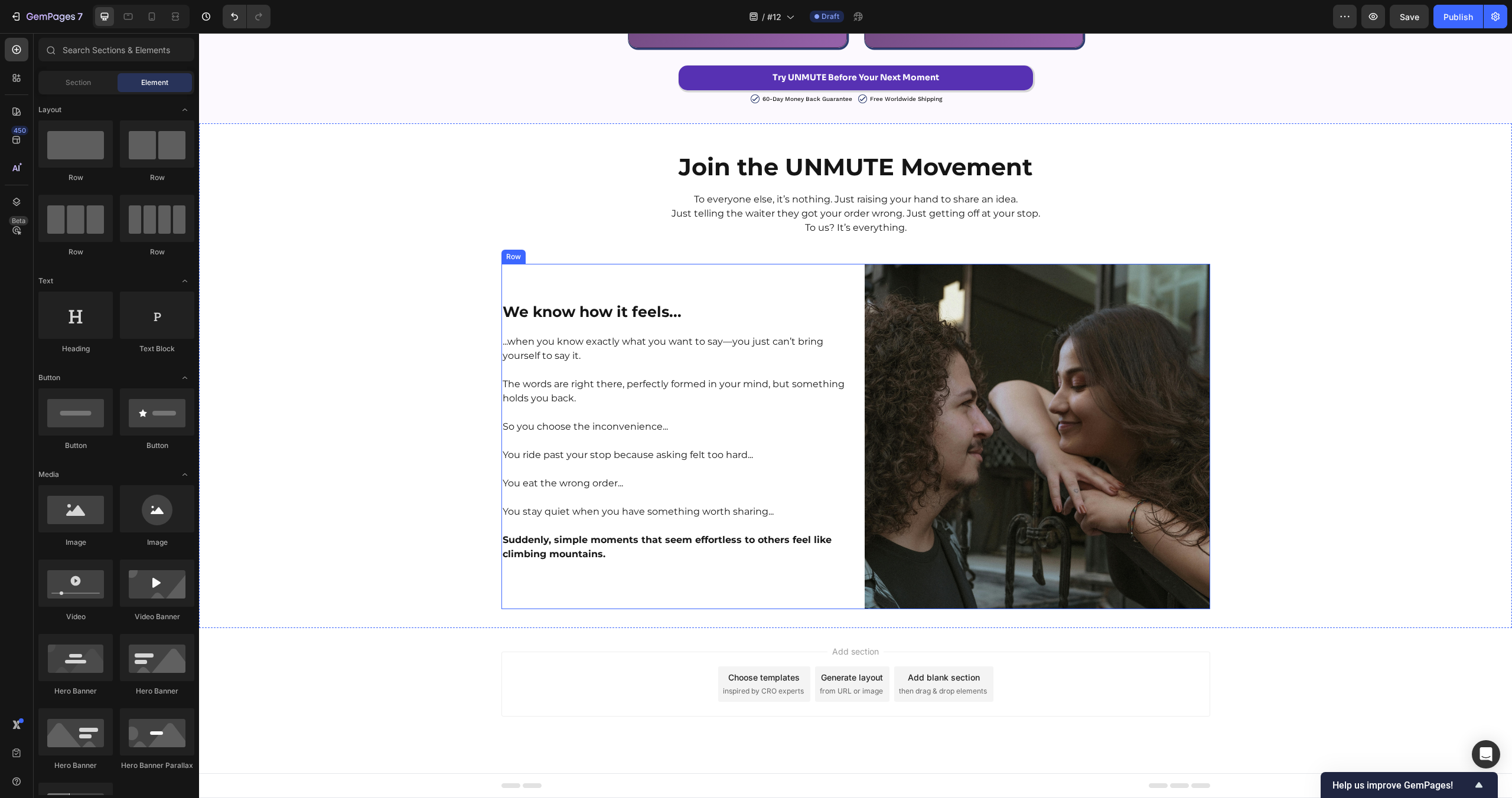
click at [546, 557] on strong "Suddenly, simple moments that seem effortless to others feel like climbing moun…" at bounding box center [667, 547] width 329 height 26
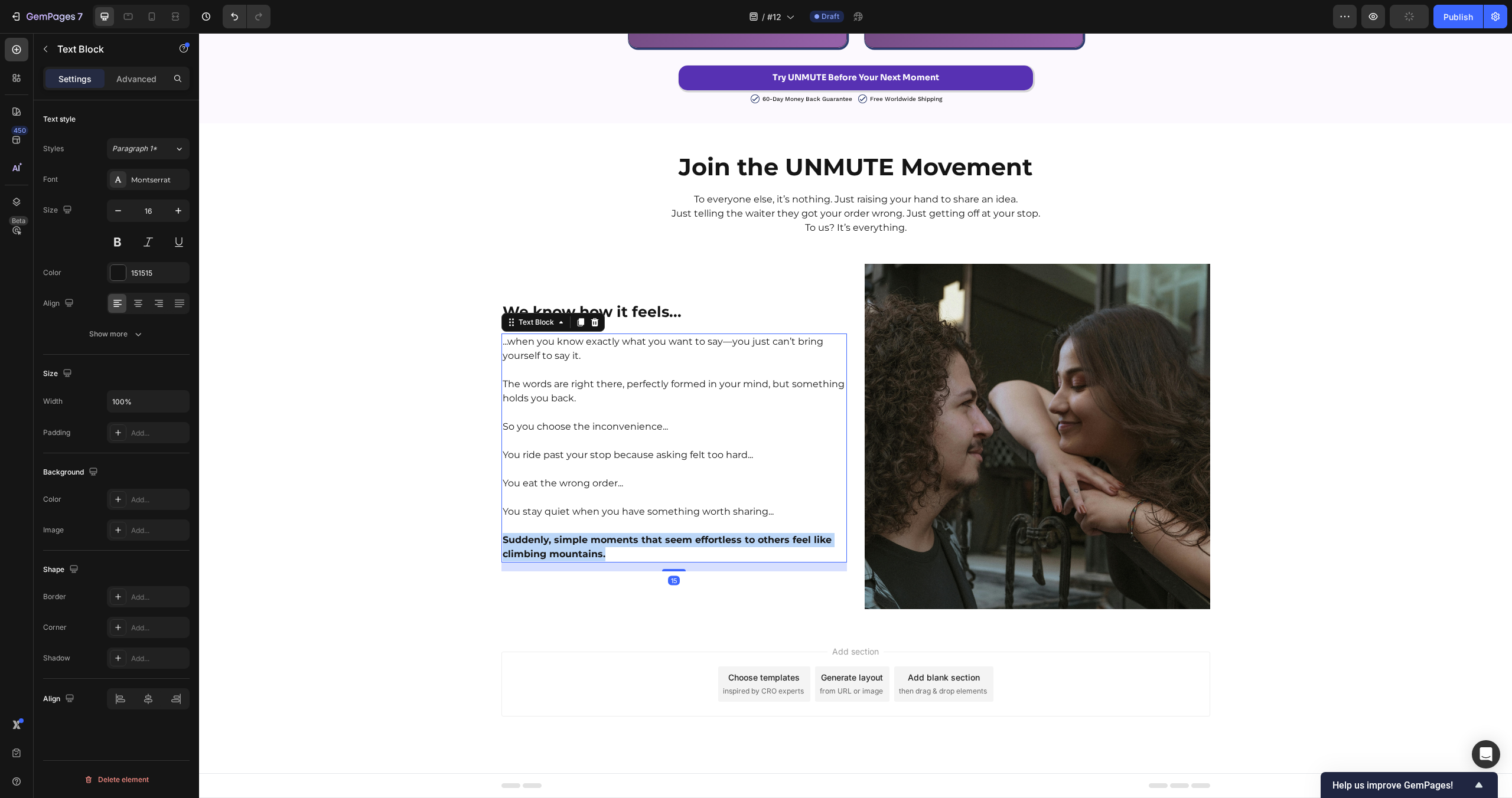
click at [546, 557] on strong "Suddenly, simple moments that seem effortless to others feel like climbing moun…" at bounding box center [667, 547] width 329 height 26
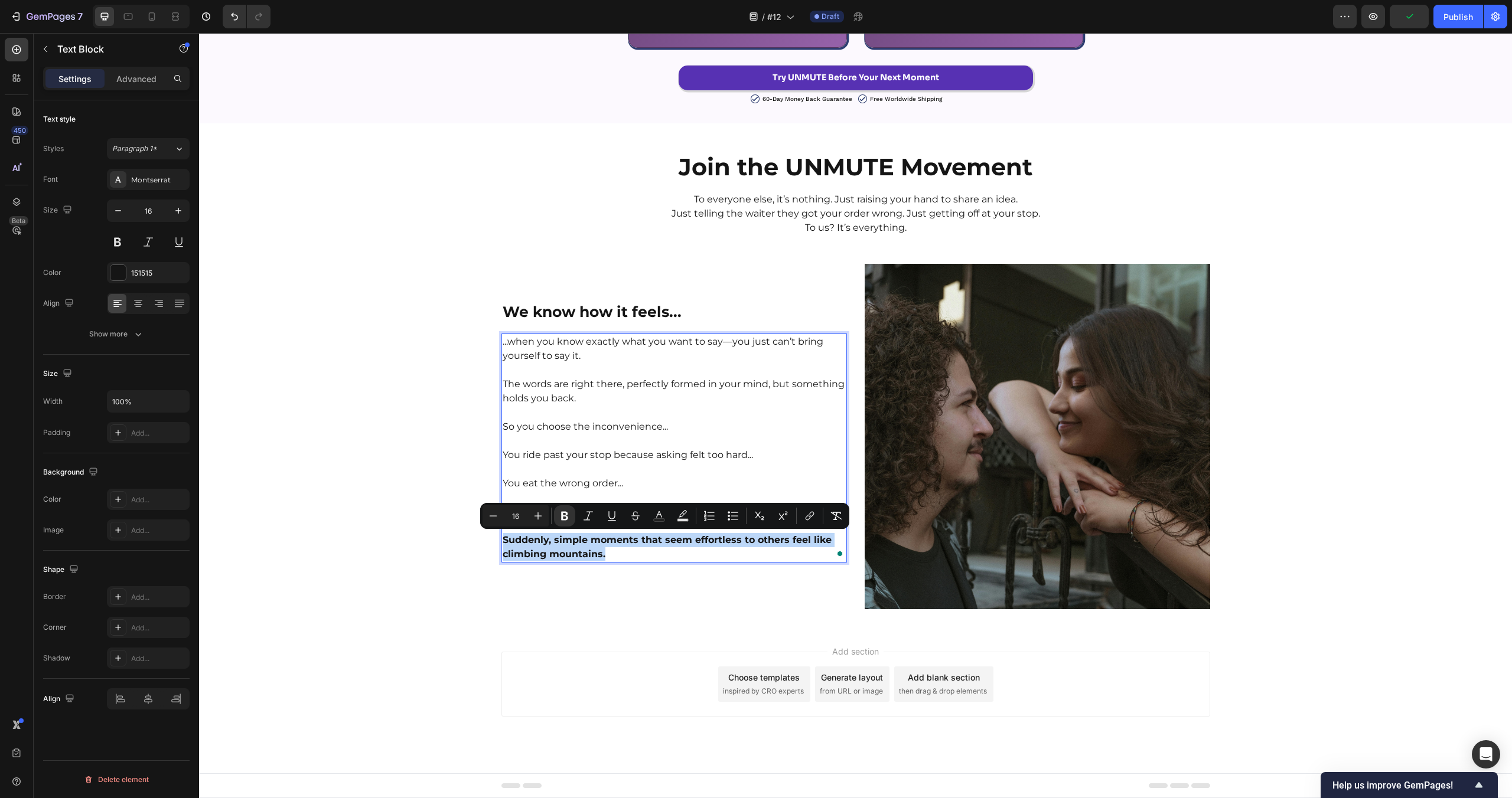
click at [440, 671] on div "Add section Choose templates inspired by CRO experts Generate layout from URL o…" at bounding box center [856, 700] width 1313 height 145
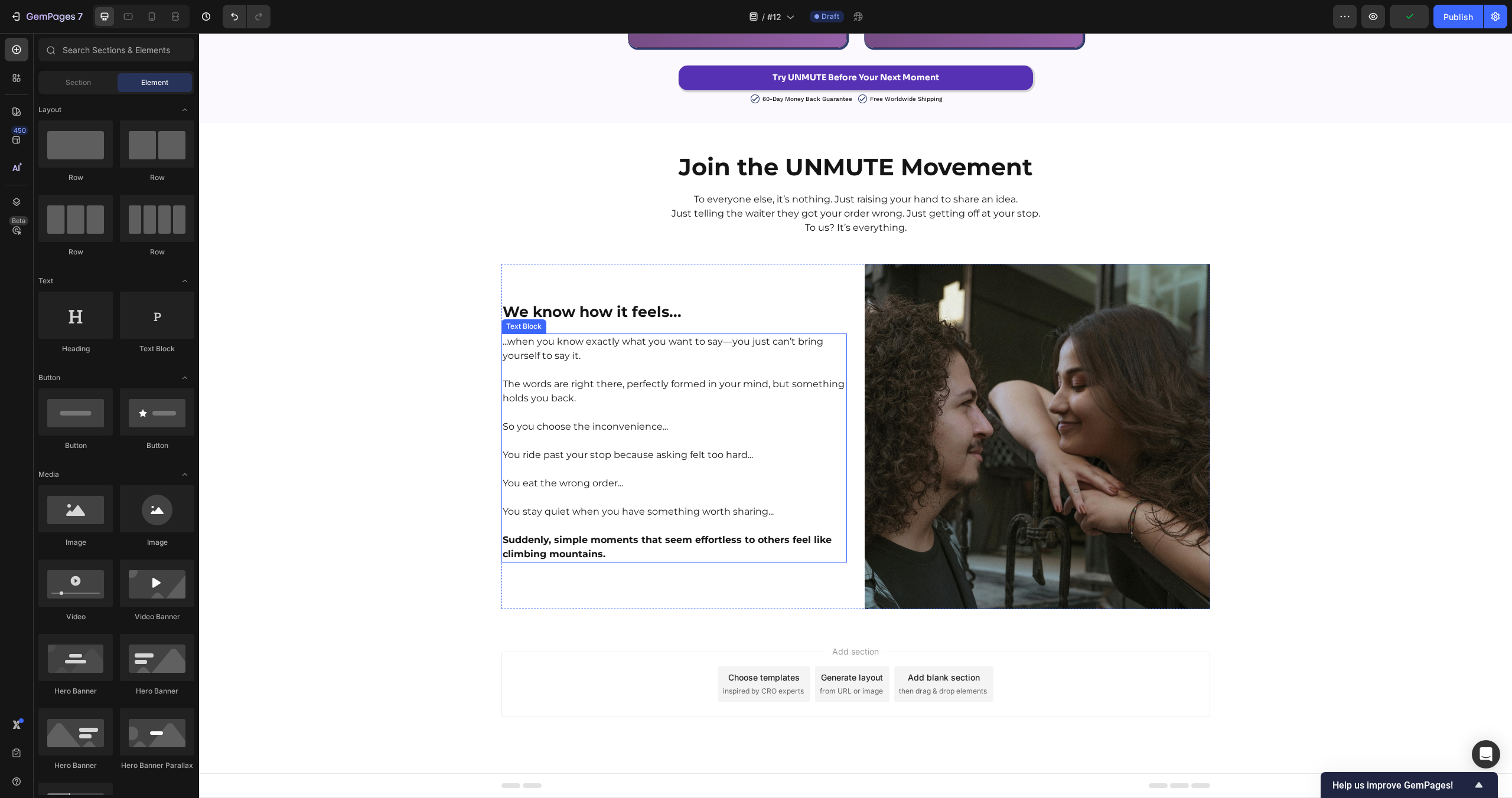
click at [578, 509] on p "You stay quiet when you have something worth sharing..." at bounding box center [675, 511] width 343 height 14
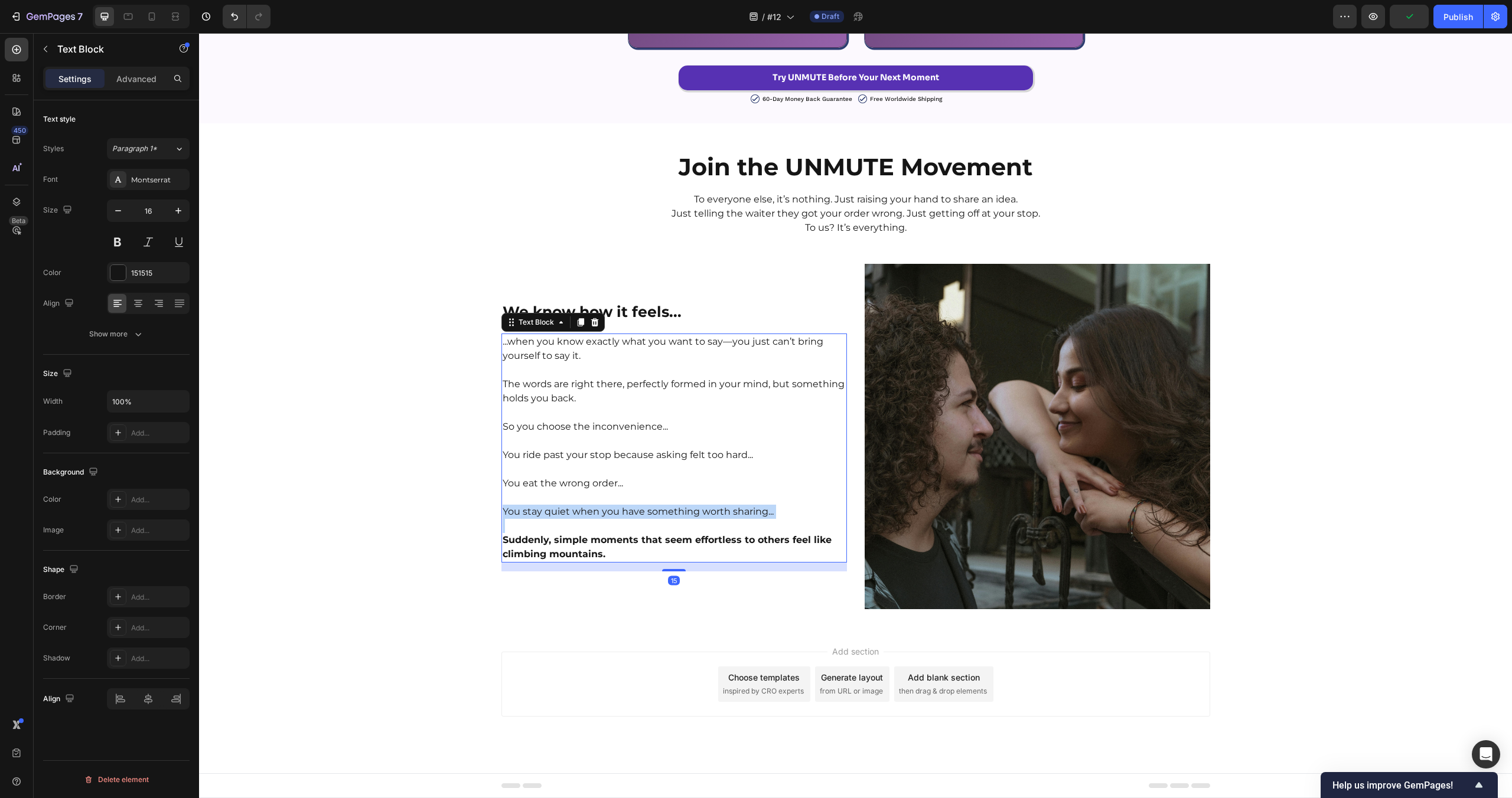
click at [578, 509] on p "You stay quiet when you have something worth sharing..." at bounding box center [675, 511] width 343 height 14
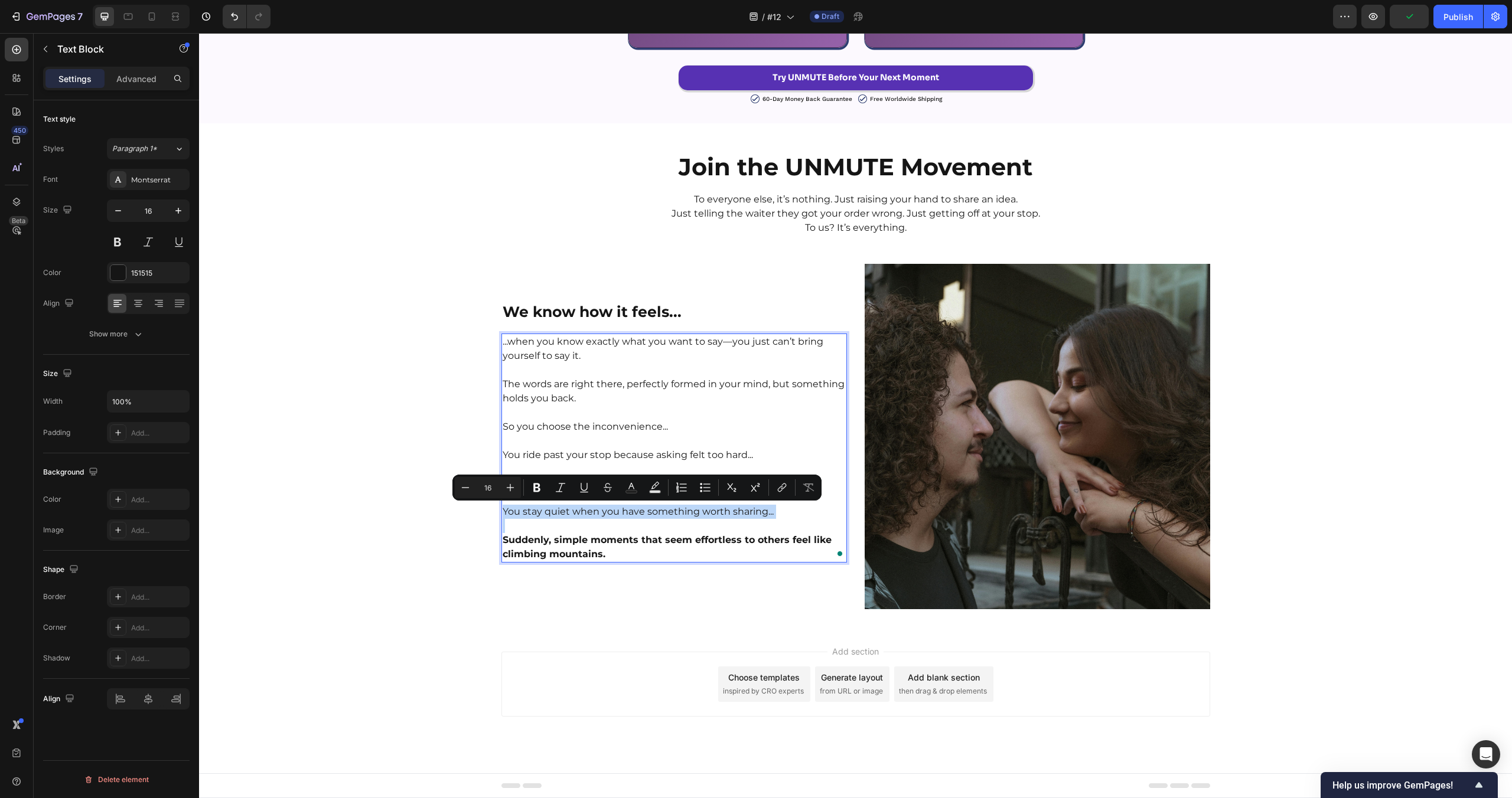
click at [390, 488] on div "Join the UNMUTE Movement Heading To everyone else, it’s nothing. Just raising y…" at bounding box center [856, 375] width 1313 height 467
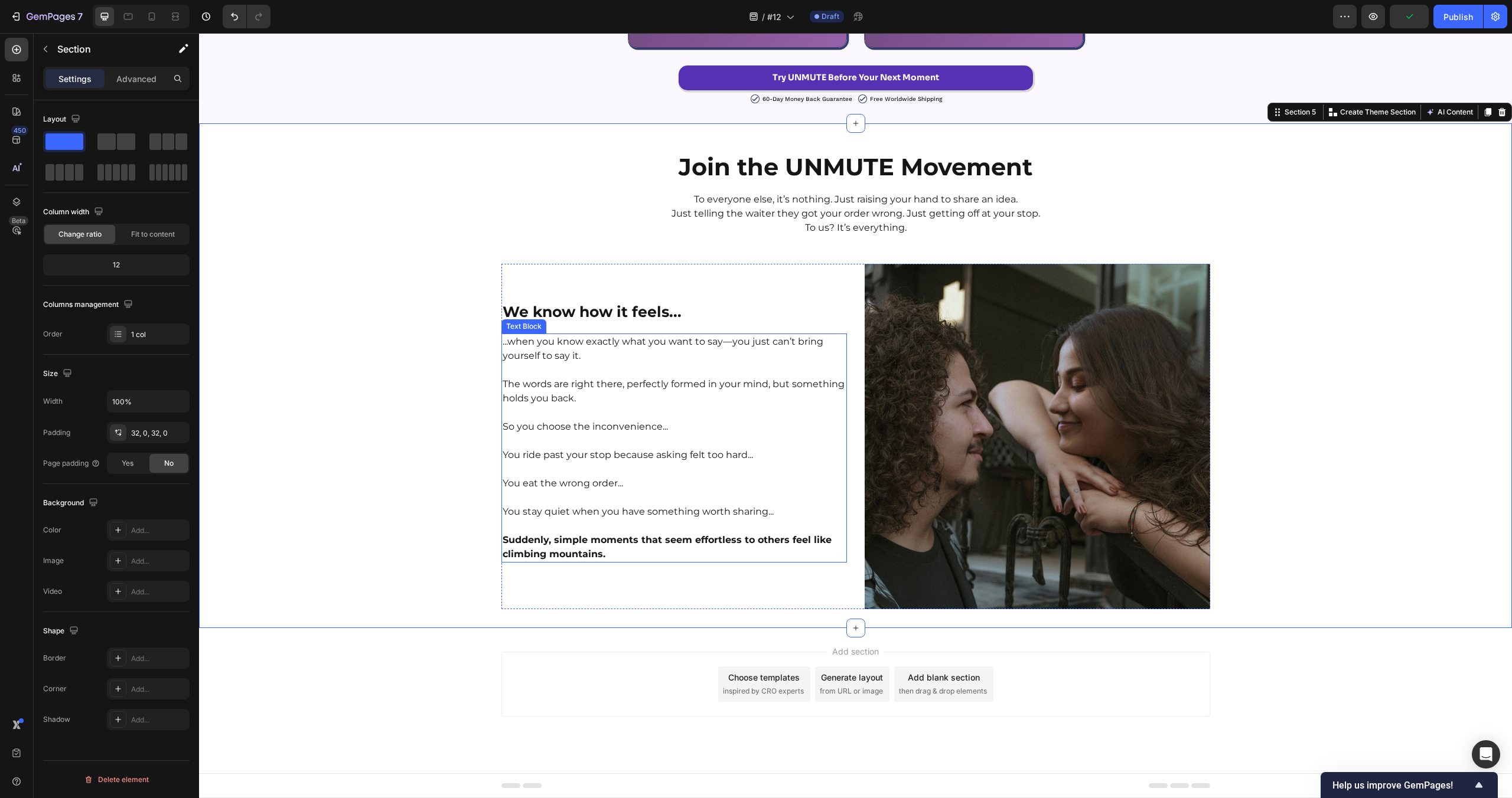
click at [973, 465] on img at bounding box center [1038, 436] width 345 height 345
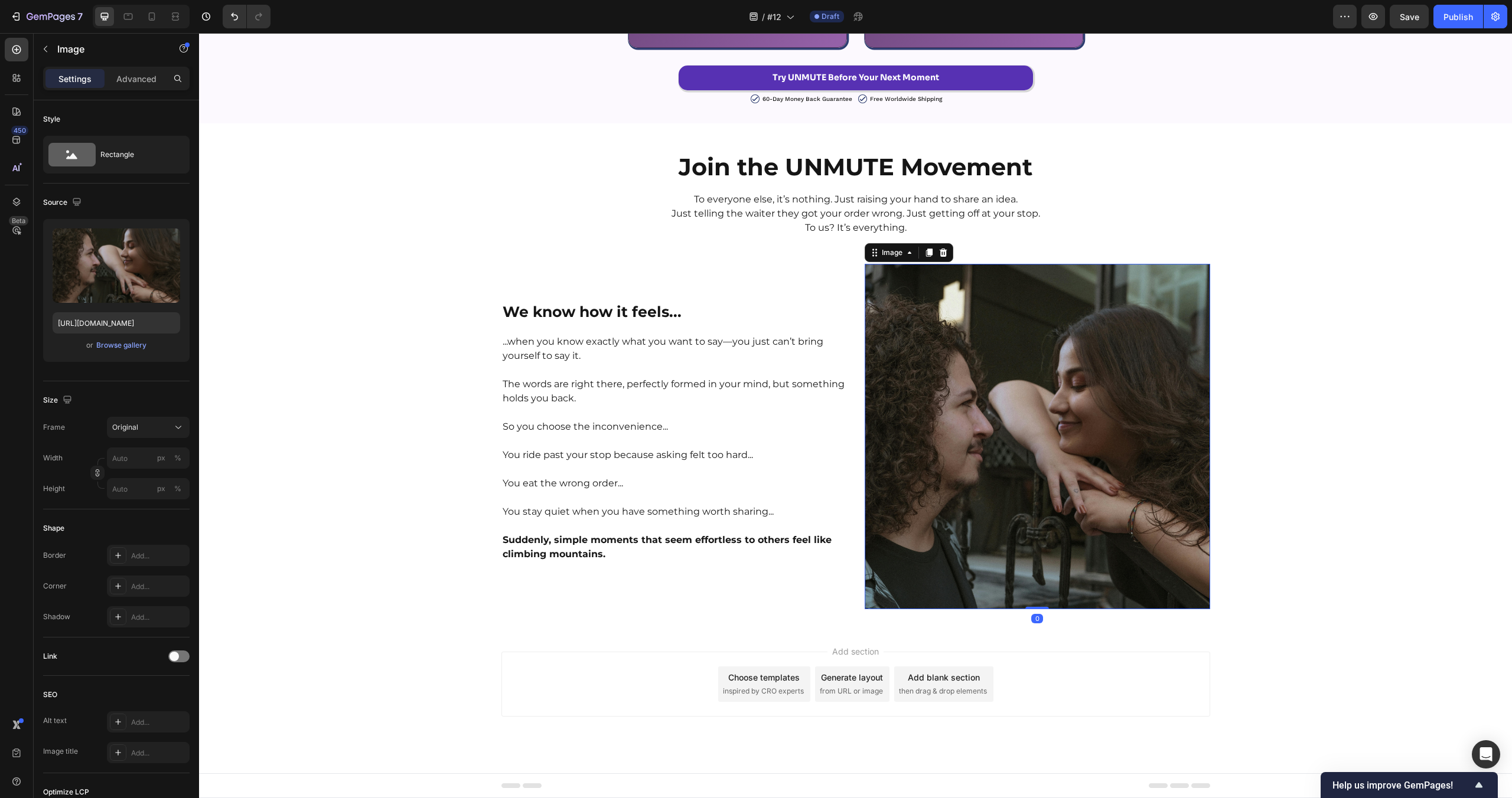
click at [1315, 474] on div "Join the UNMUTE Movement Heading To everyone else, it’s nothing. Just raising y…" at bounding box center [856, 375] width 1313 height 467
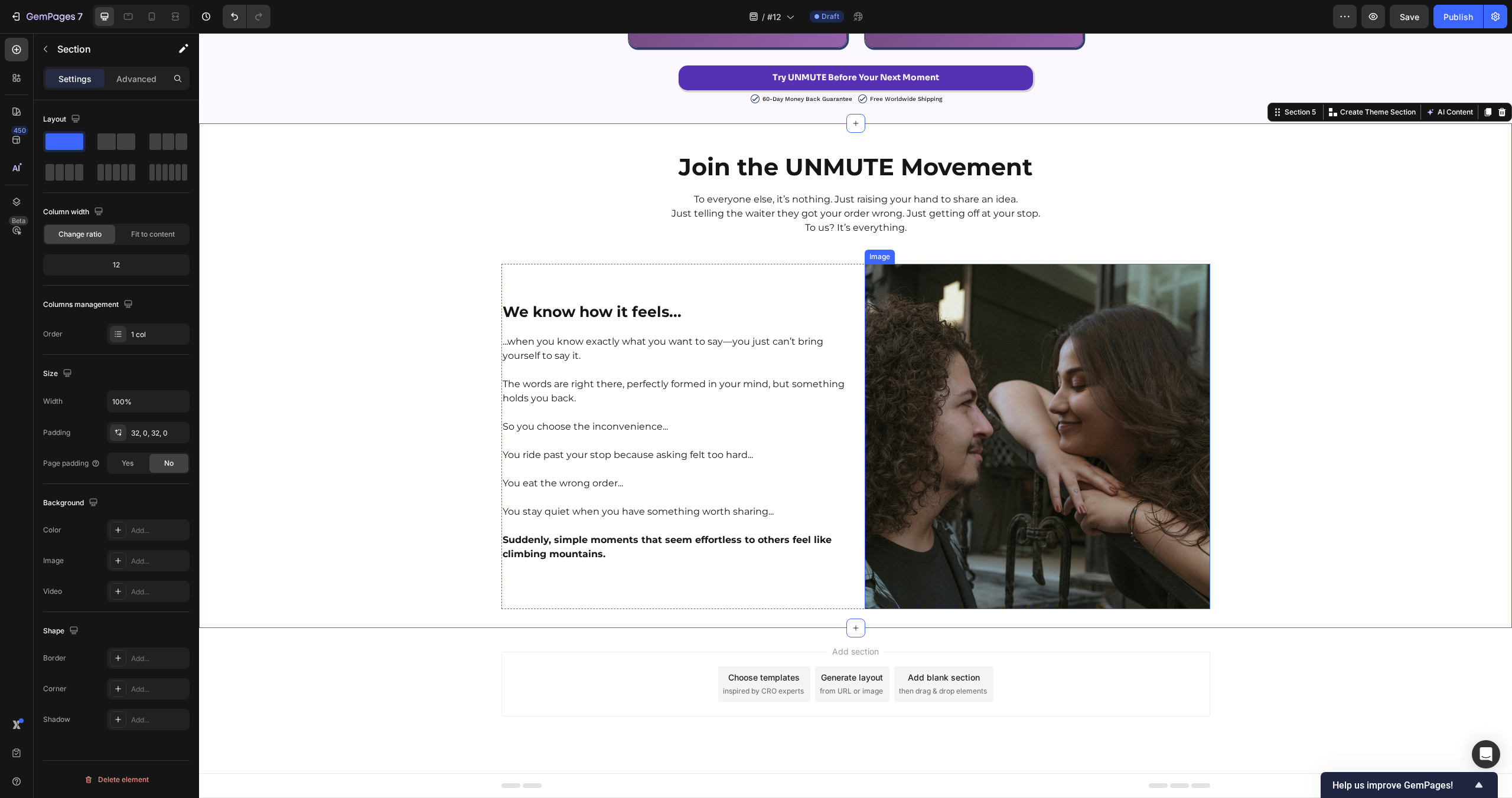
click at [872, 290] on img at bounding box center [1038, 436] width 345 height 345
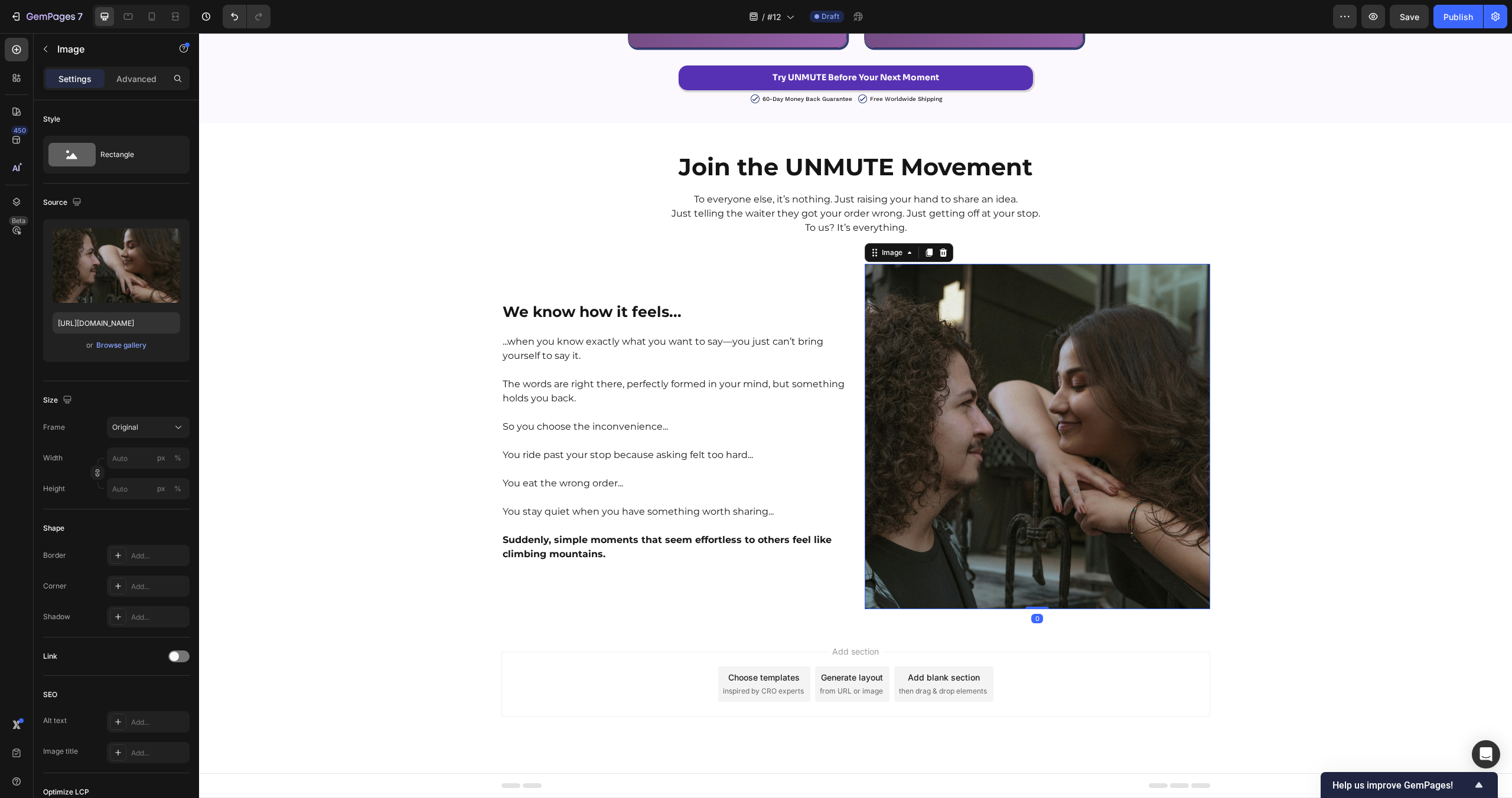
click at [844, 284] on div "⁠⁠⁠⁠⁠⁠⁠ We know how it feels... Heading ...when you know exactly what you want …" at bounding box center [674, 436] width 345 height 345
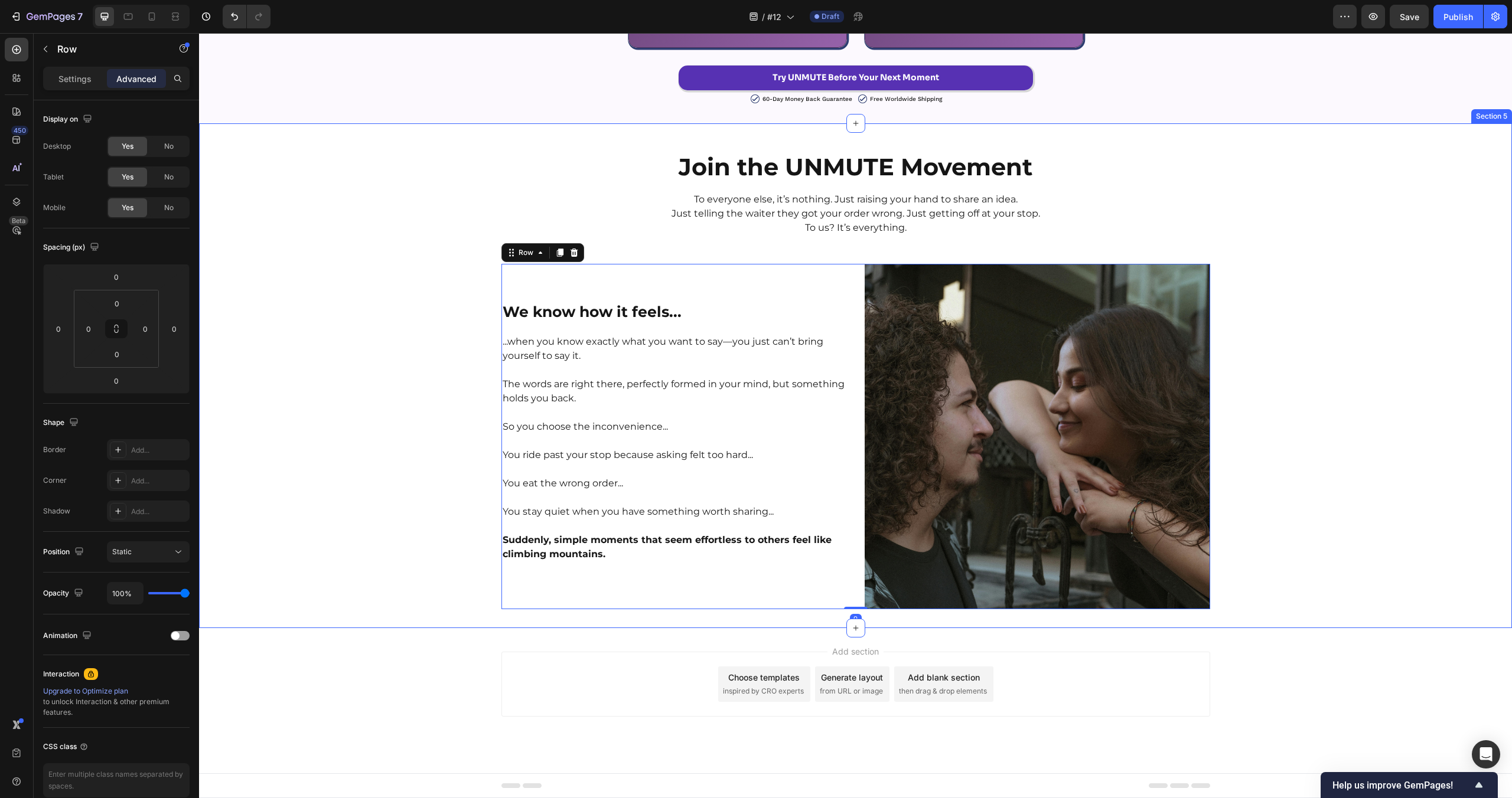
click at [1299, 550] on div "Join the UNMUTE Movement Heading To everyone else, it’s nothing. Just raising y…" at bounding box center [856, 375] width 1313 height 467
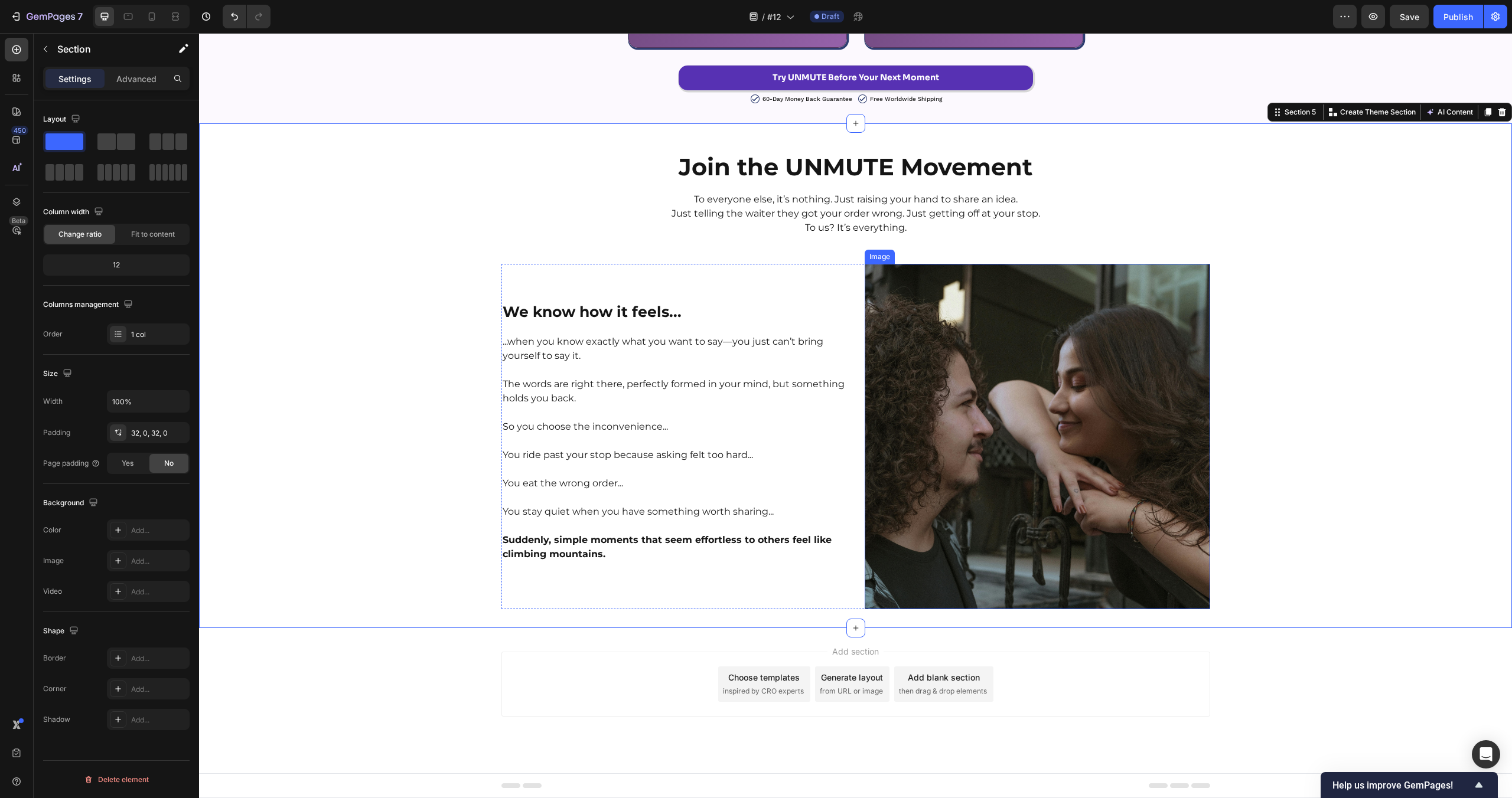
click at [1025, 469] on img at bounding box center [1038, 436] width 345 height 345
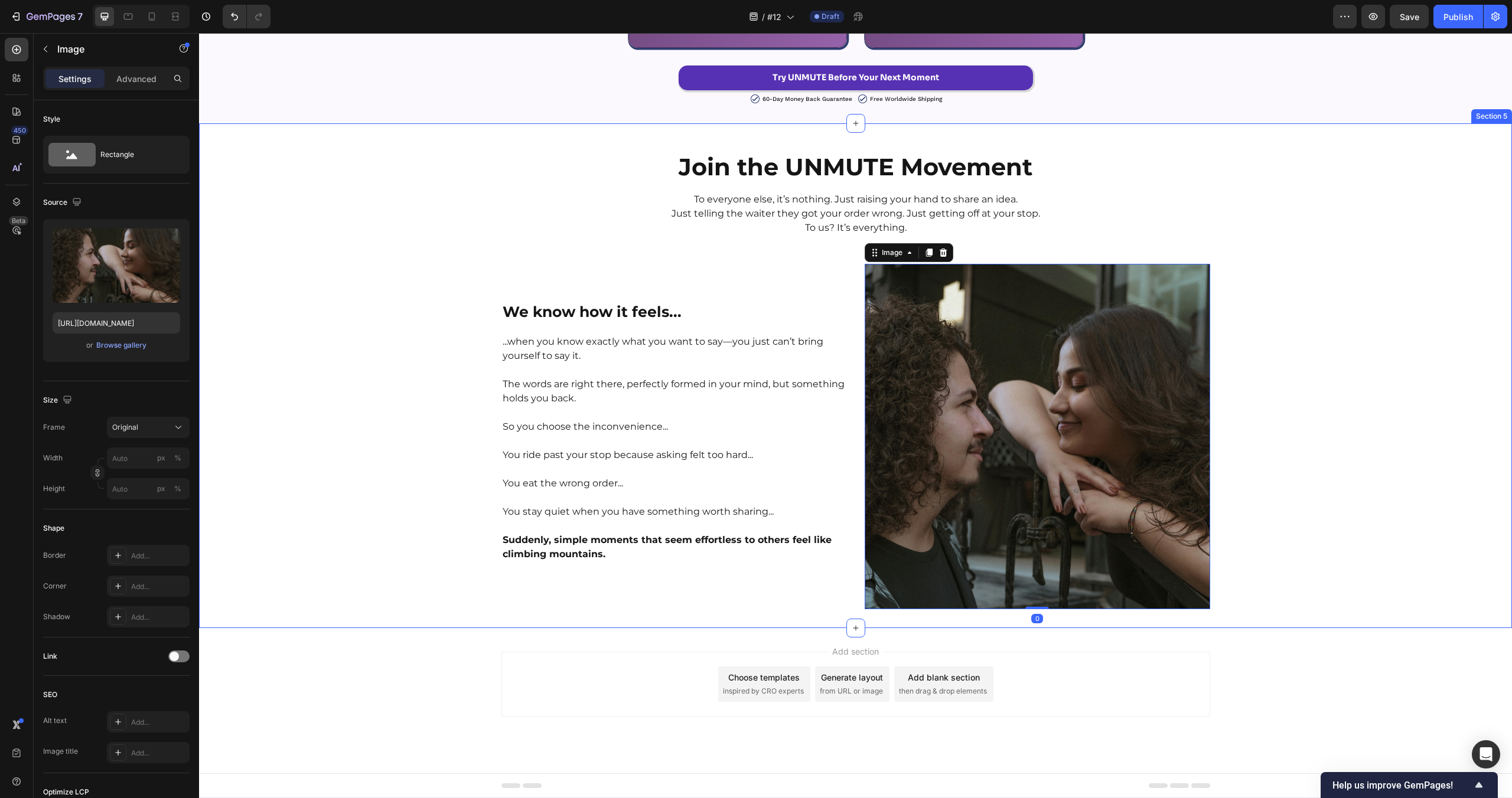
click at [366, 332] on div "Join the UNMUTE Movement Heading To everyone else, it’s nothing. Just raising y…" at bounding box center [856, 375] width 1313 height 467
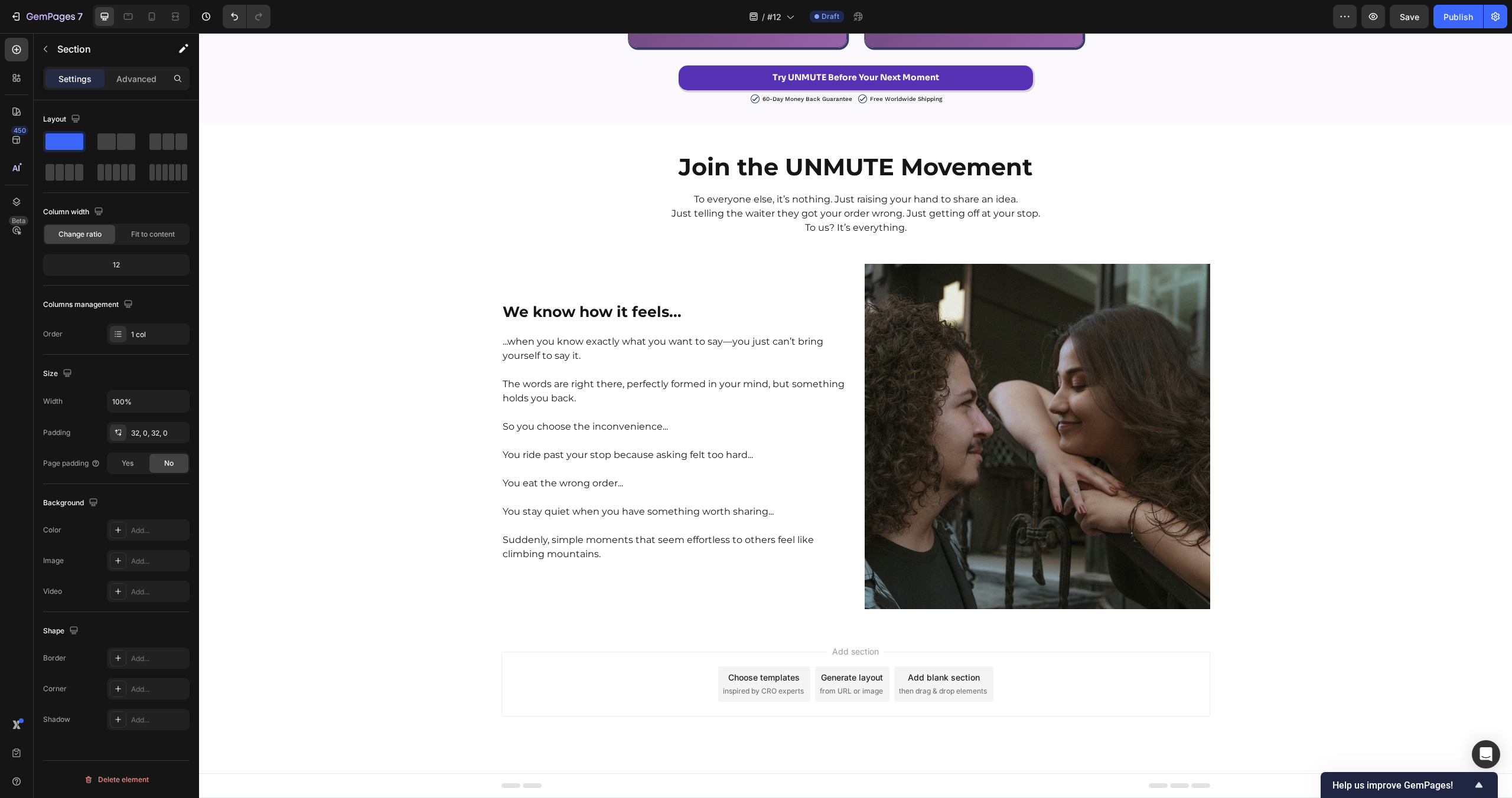
click at [1404, 25] on button "Save" at bounding box center [1410, 17] width 39 height 24
click at [862, 318] on div "We know how it feels... Heading ...when you know exactly what you want to say—y…" at bounding box center [856, 436] width 709 height 345
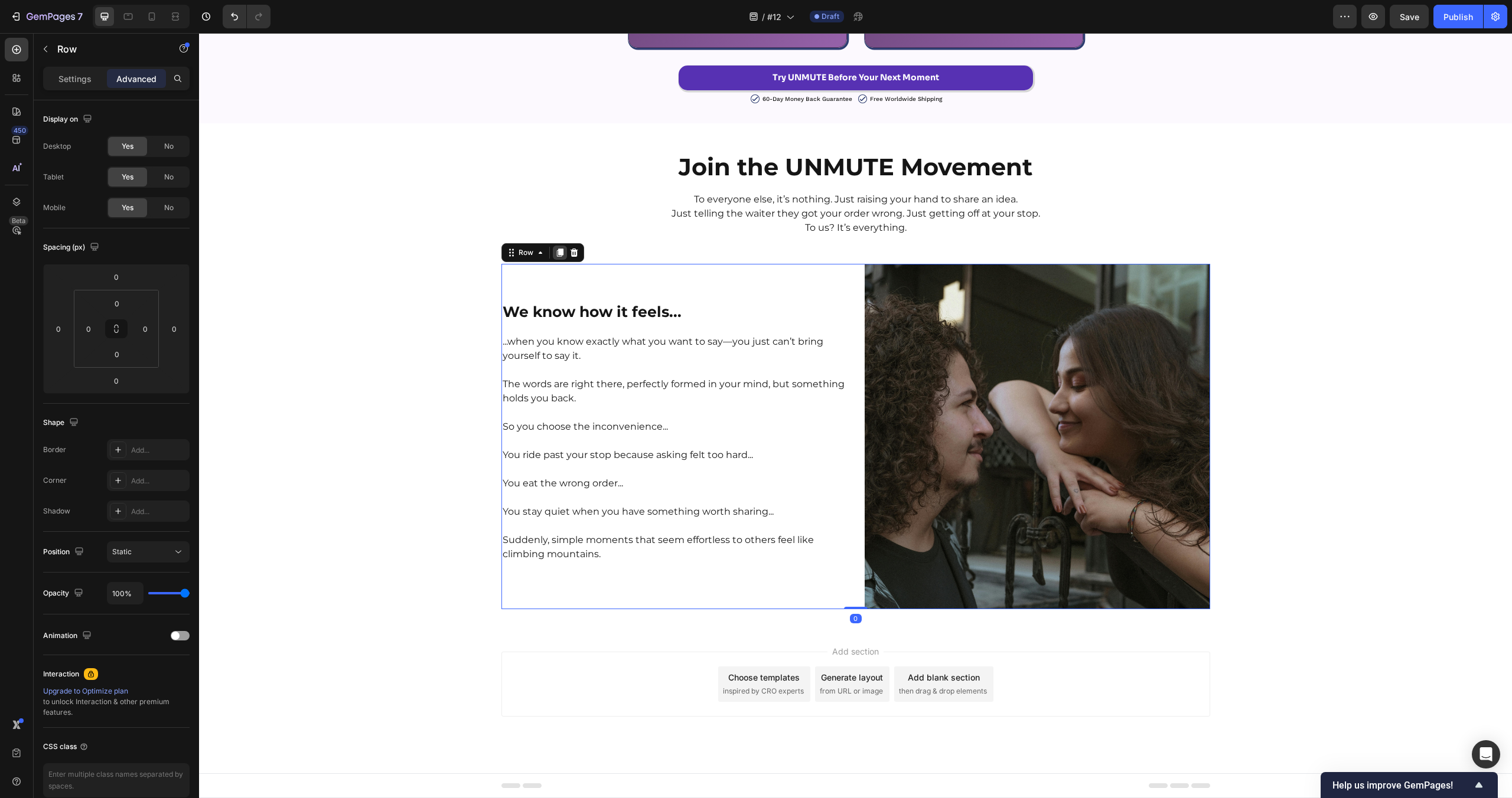
click at [563, 251] on icon at bounding box center [559, 253] width 9 height 9
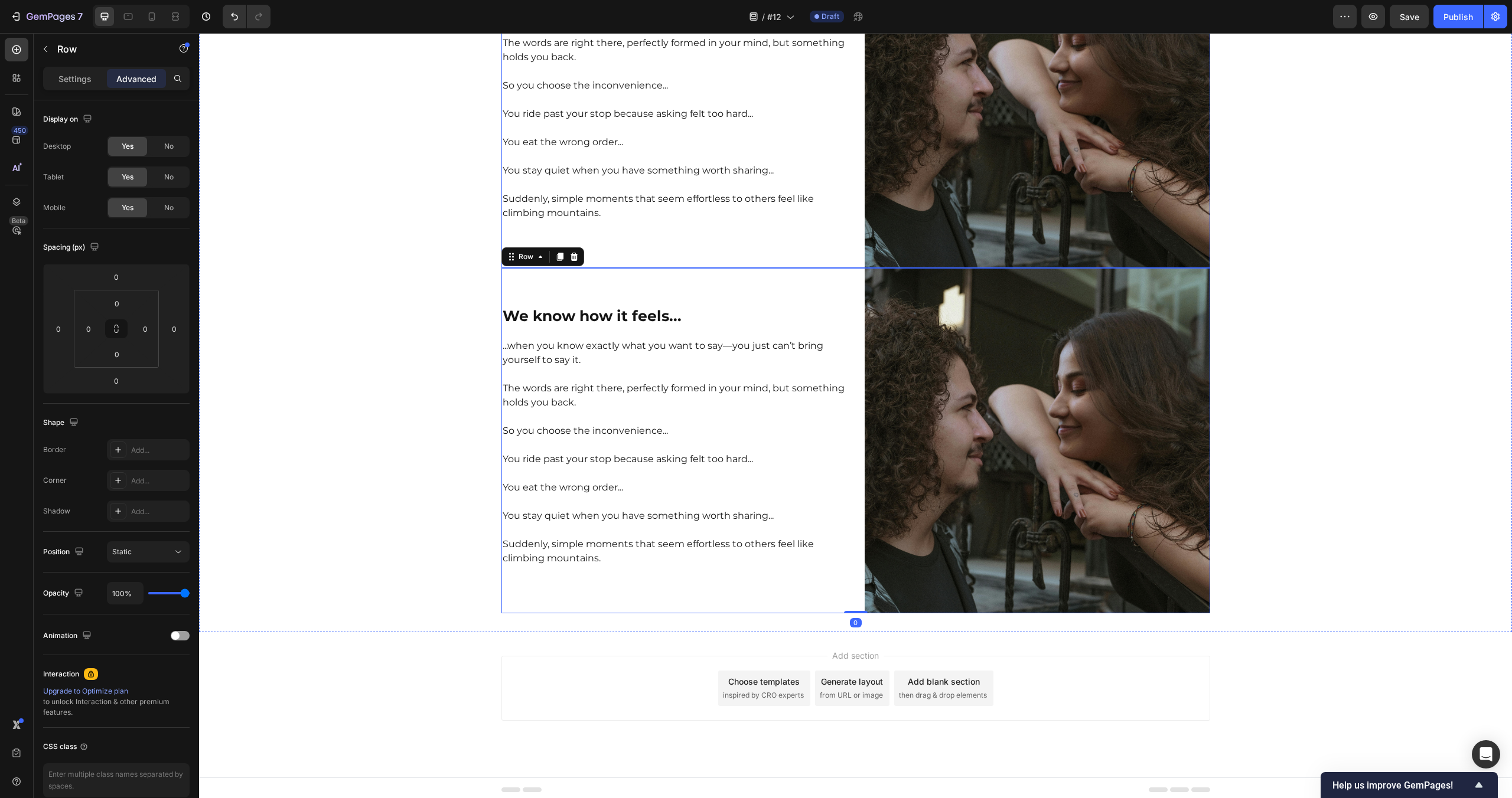
scroll to position [3159, 0]
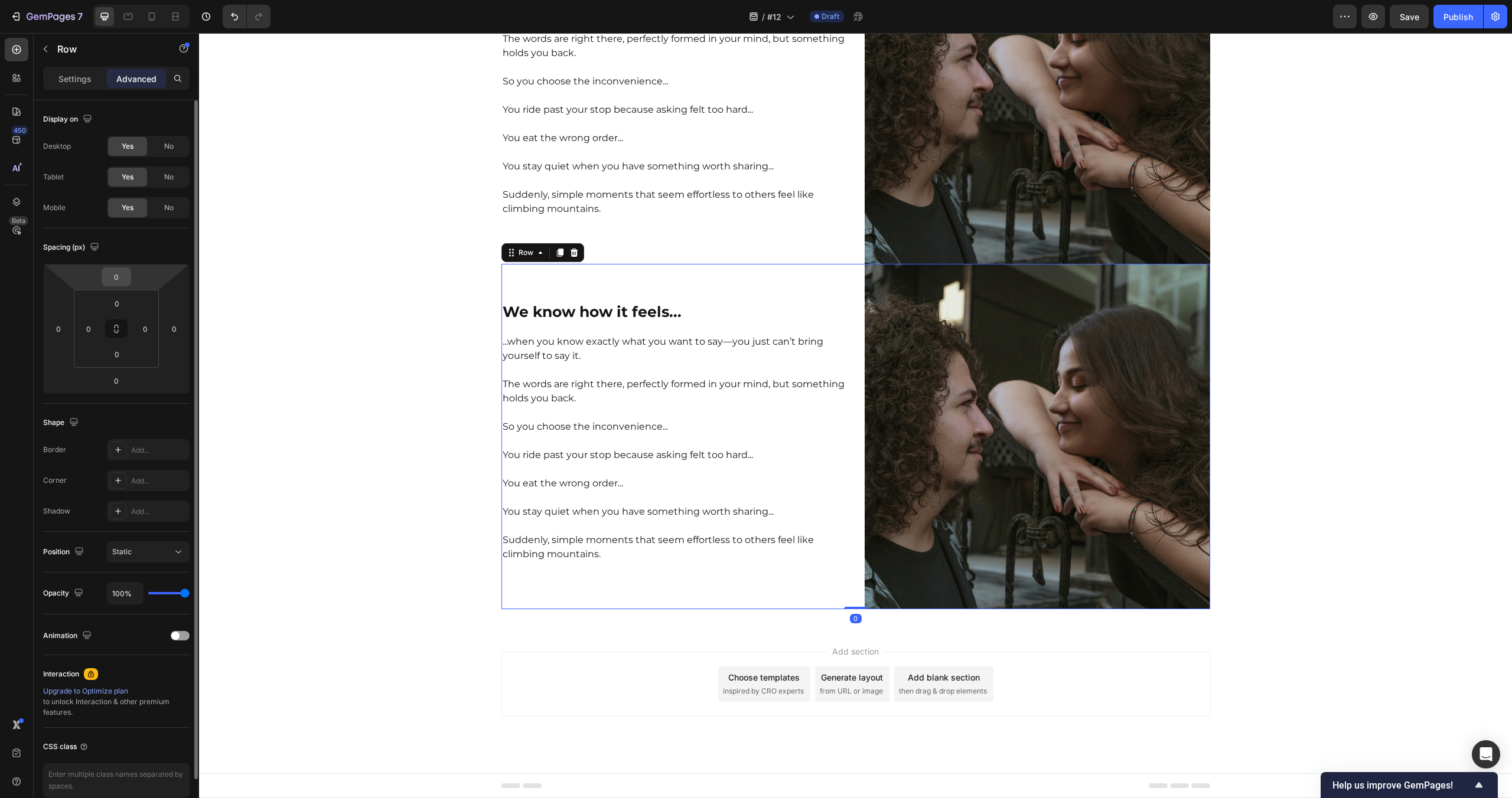
click at [119, 279] on input "0" at bounding box center [116, 277] width 24 height 18
type input "60"
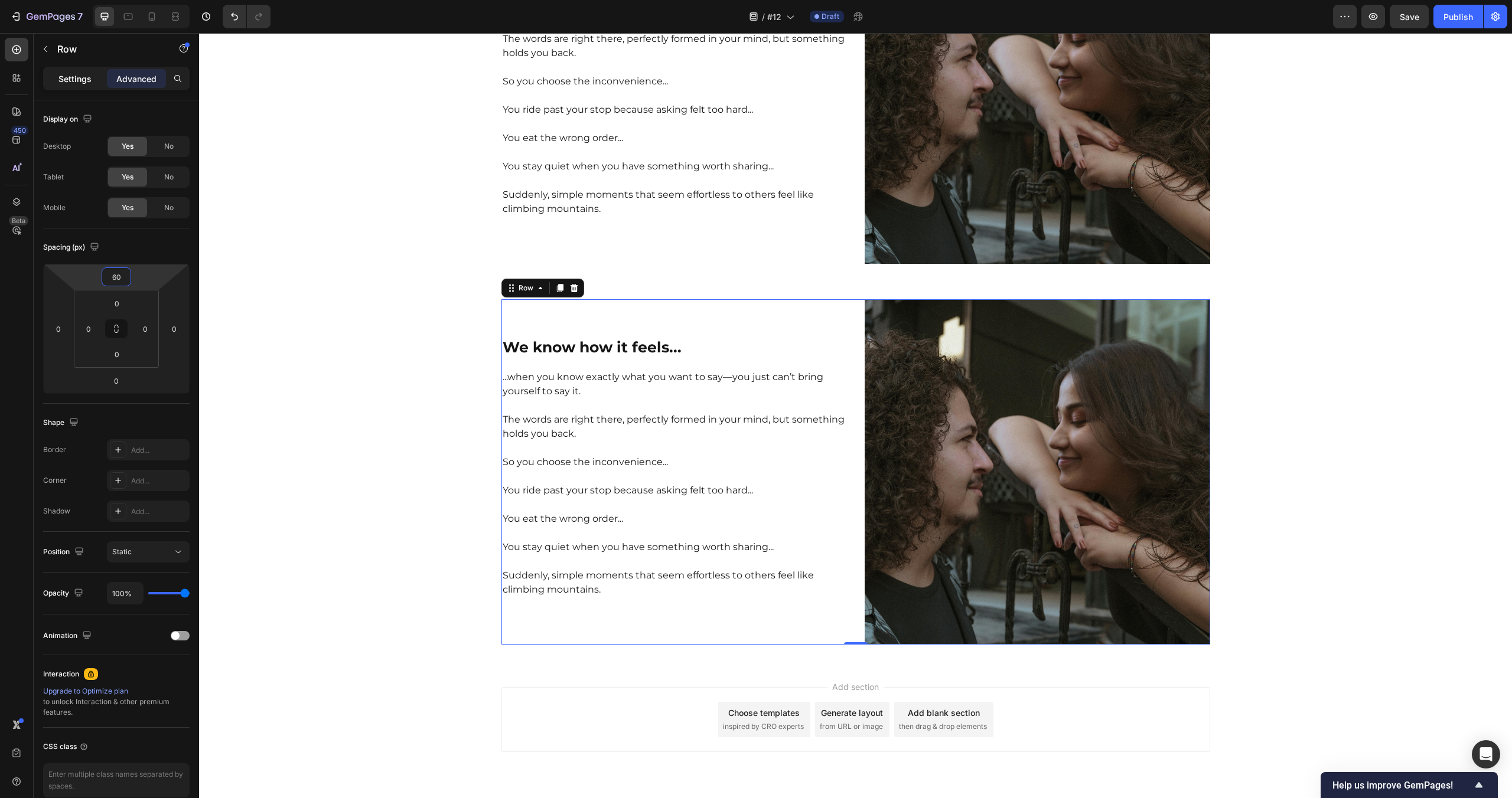
click at [70, 75] on p "Settings" at bounding box center [75, 78] width 33 height 12
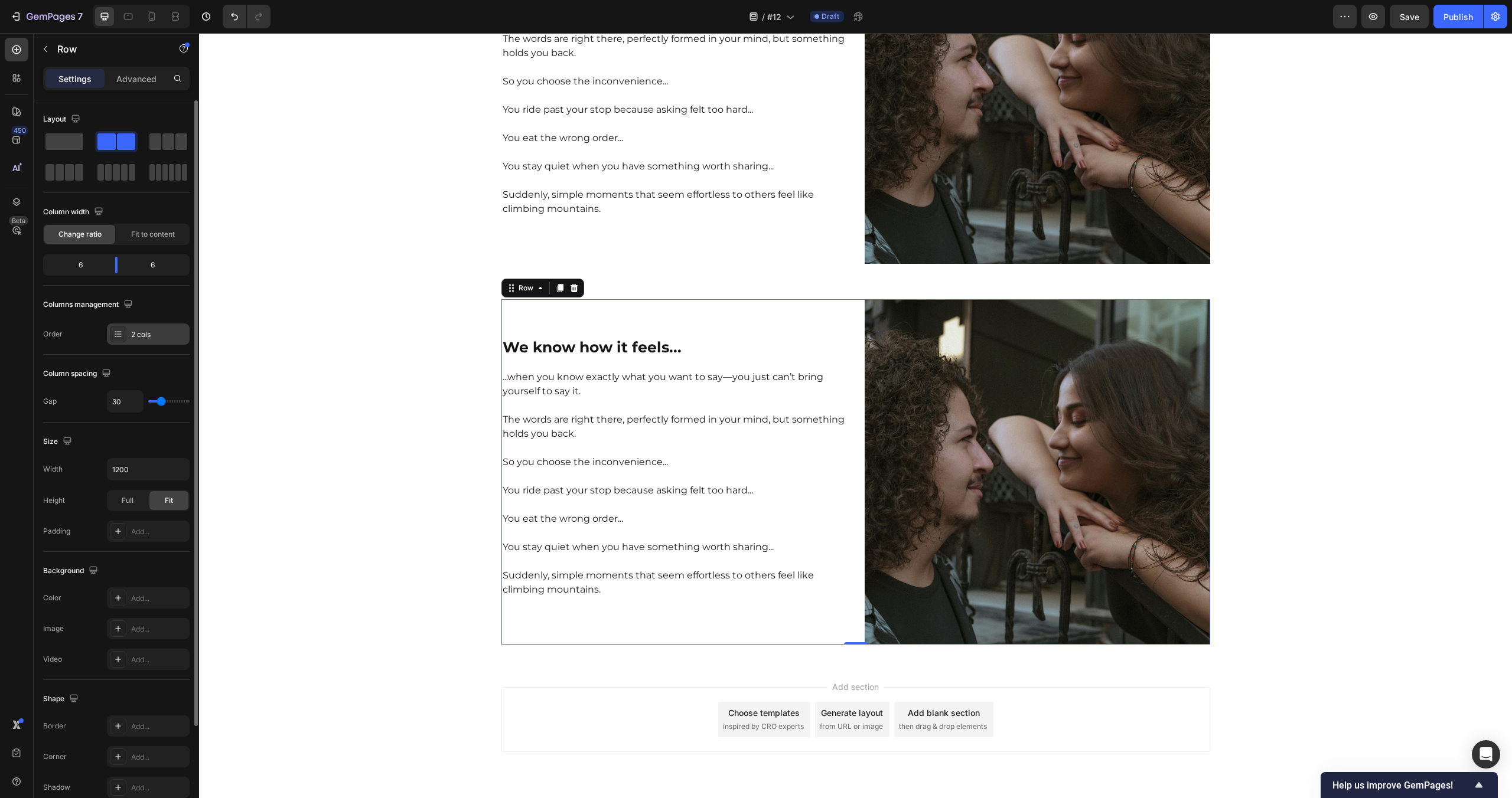
click at [143, 335] on div "2 cols" at bounding box center [159, 335] width 55 height 11
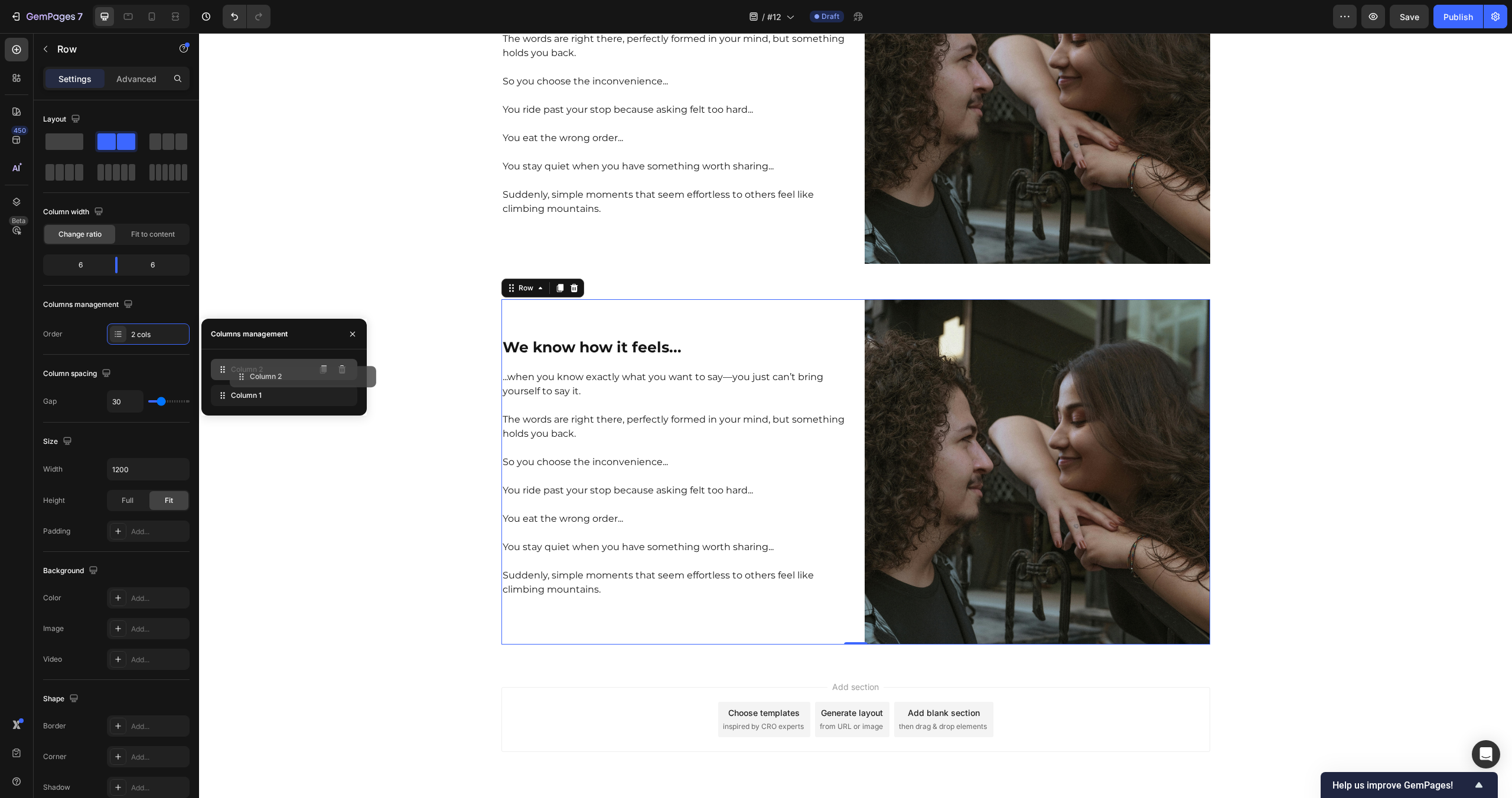
drag, startPoint x: 223, startPoint y: 397, endPoint x: 243, endPoint y: 376, distance: 29.0
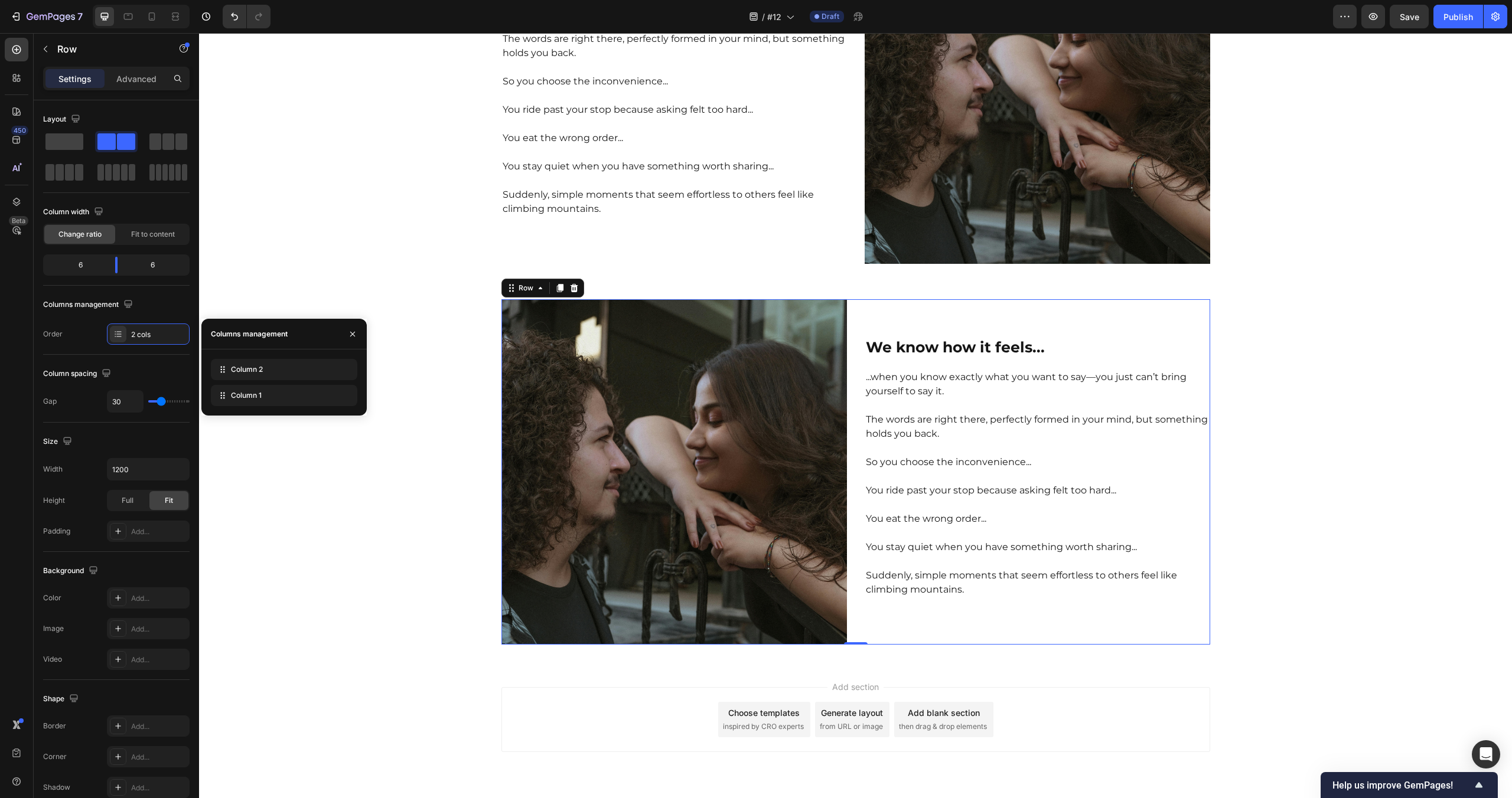
click at [349, 269] on div "Join the UNMUTE Movement Heading To everyone else, it’s nothing. Just raising y…" at bounding box center [856, 220] width 1313 height 848
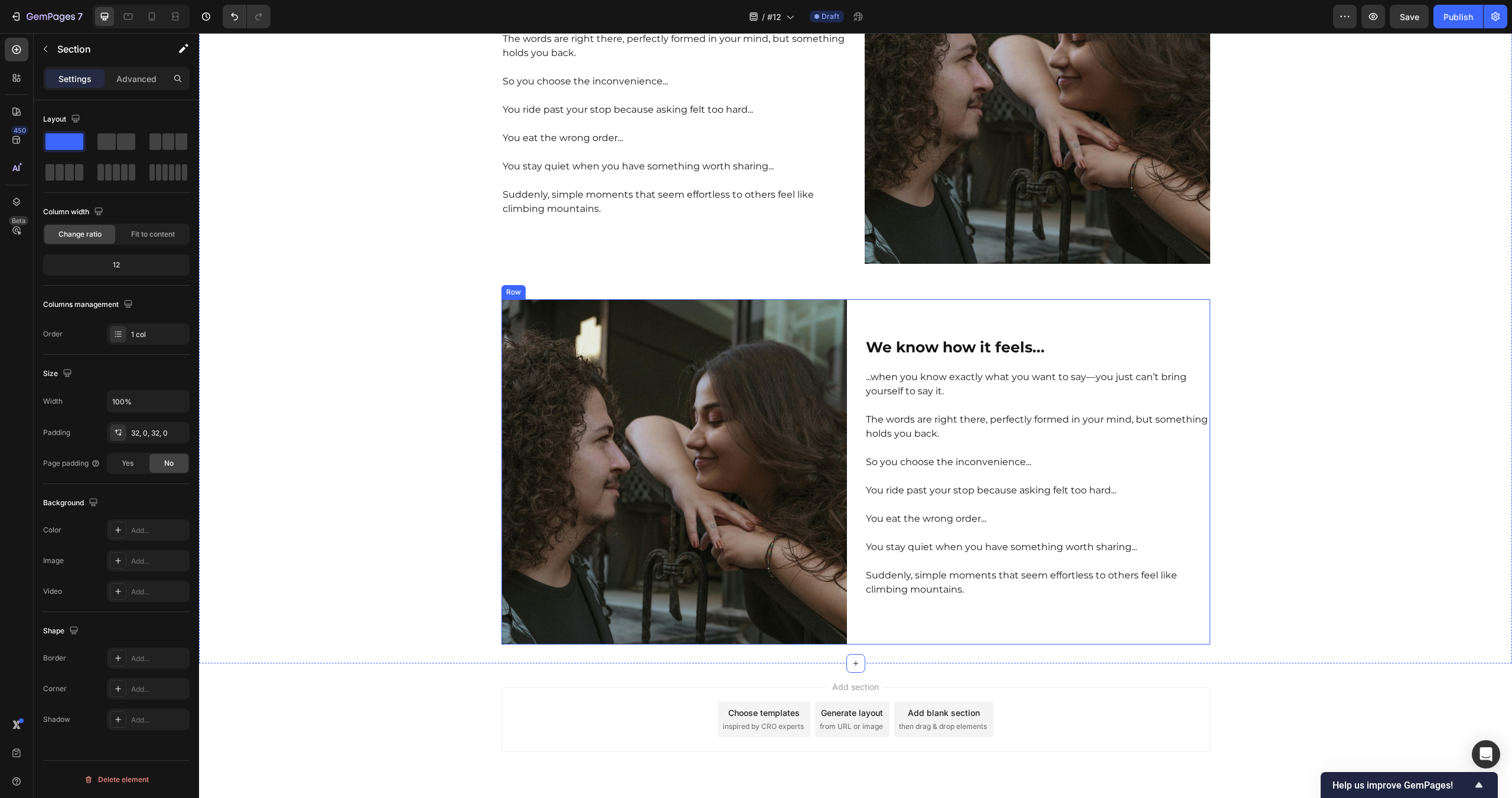
click at [955, 349] on strong "We know how it feels..." at bounding box center [955, 347] width 179 height 18
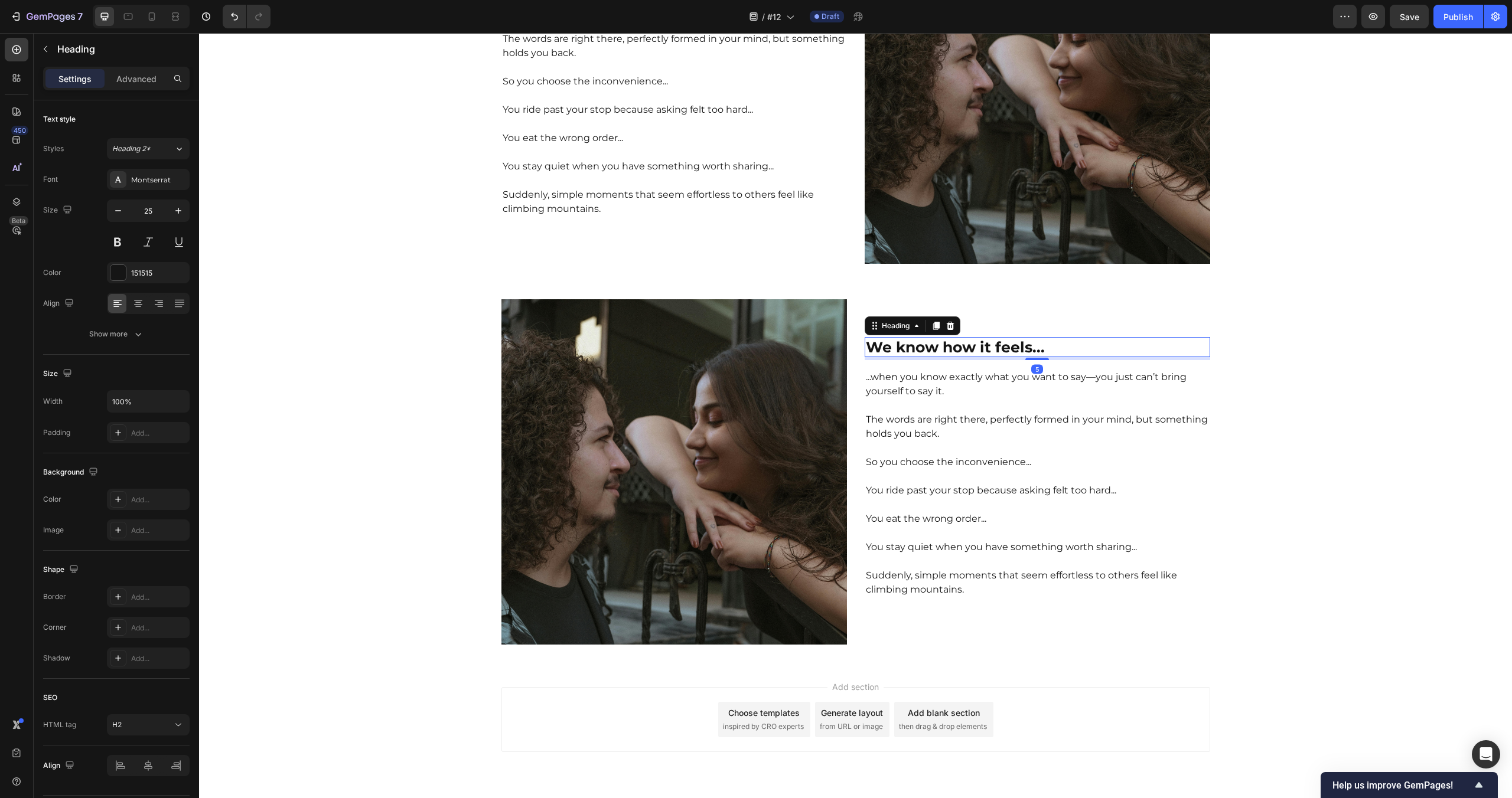
click at [955, 349] on strong "We know how it feels..." at bounding box center [955, 347] width 179 height 18
click at [1336, 423] on div "Join the UNMUTE Movement Heading To everyone else, it’s nothing. Just raising y…" at bounding box center [856, 220] width 1313 height 848
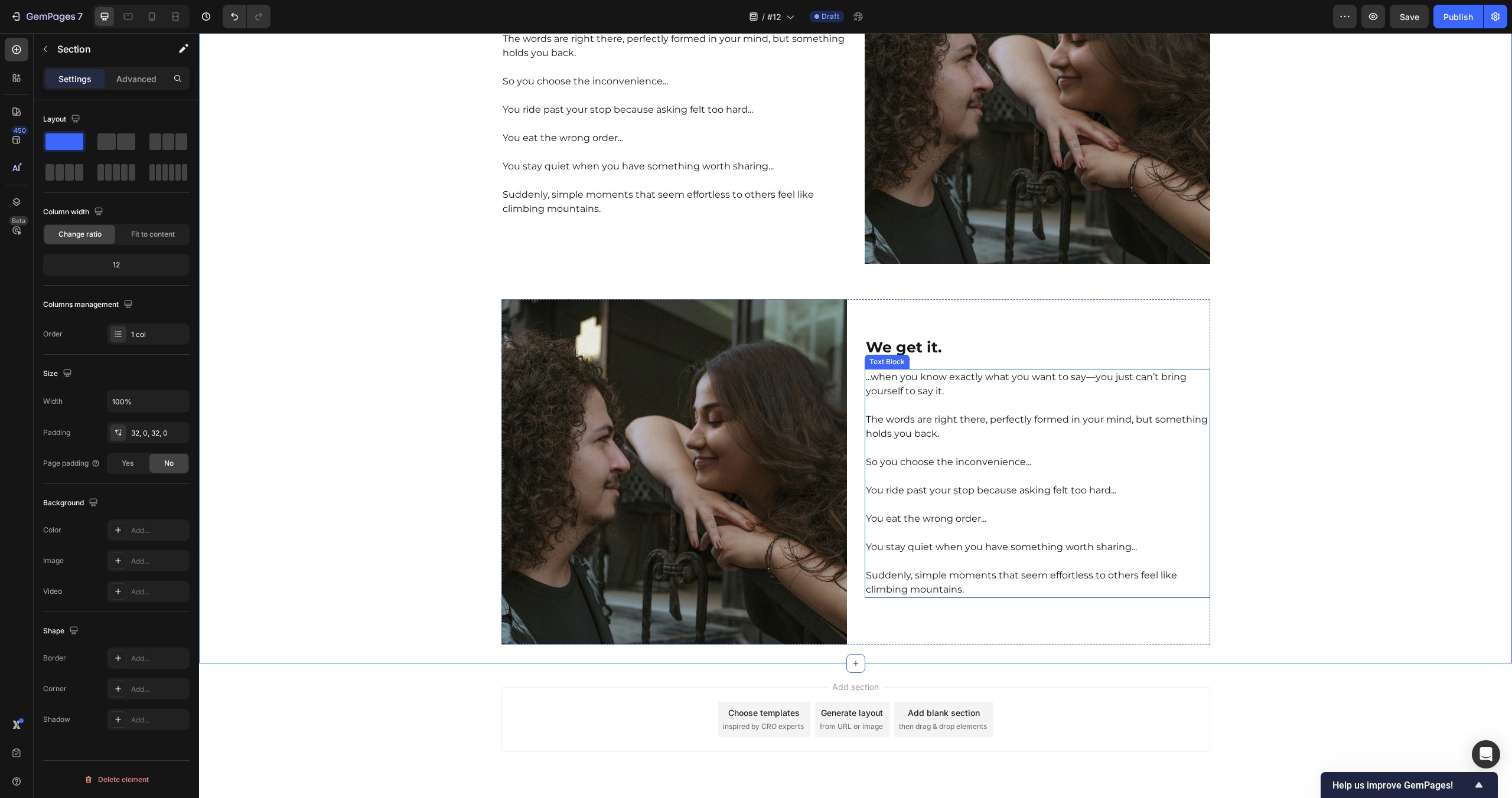
click at [959, 493] on p "You ride past your stop because asking felt too hard..." at bounding box center [1038, 490] width 343 height 14
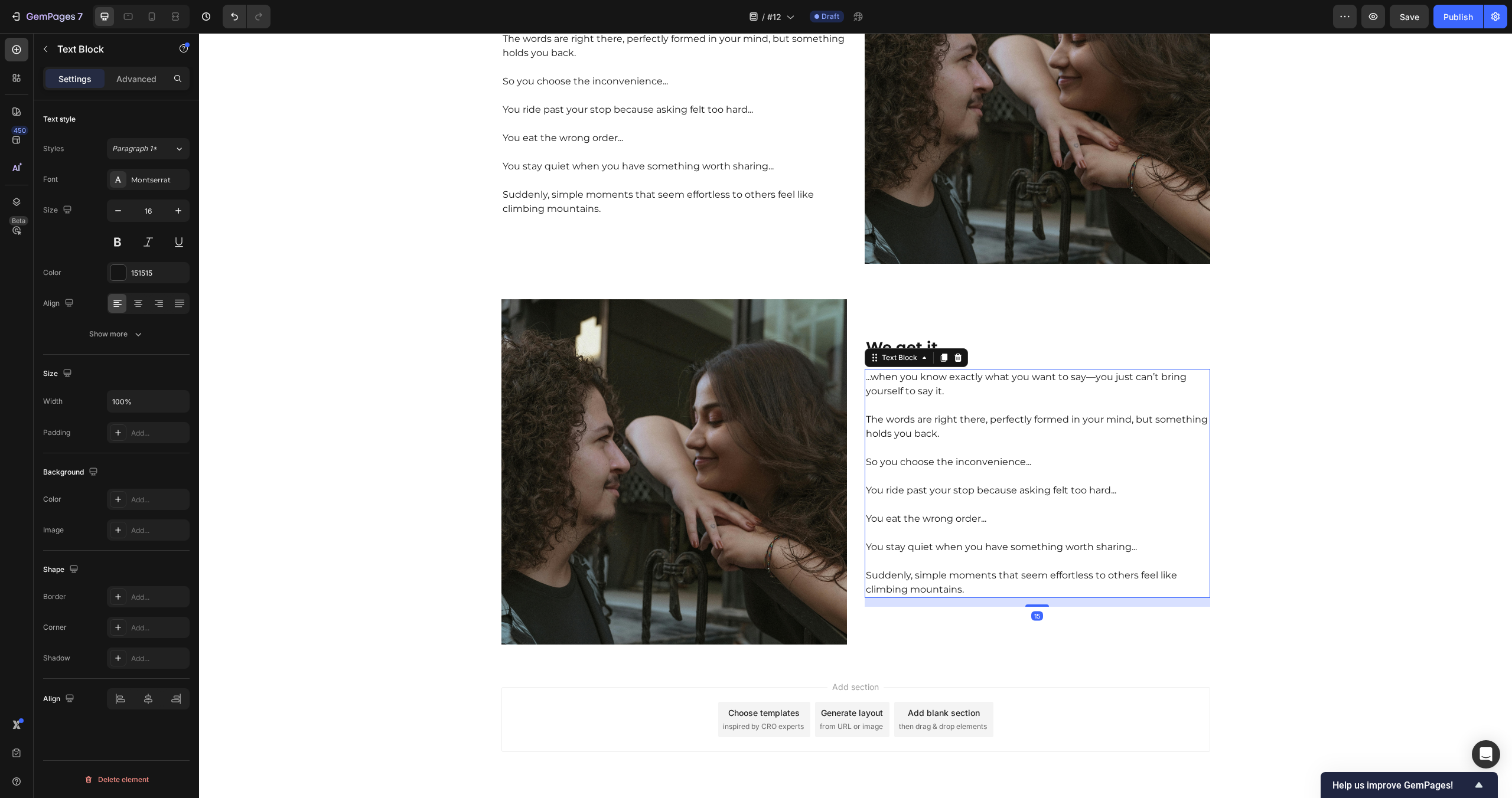
click at [959, 493] on p "You ride past your stop because asking felt too hard..." at bounding box center [1038, 490] width 343 height 14
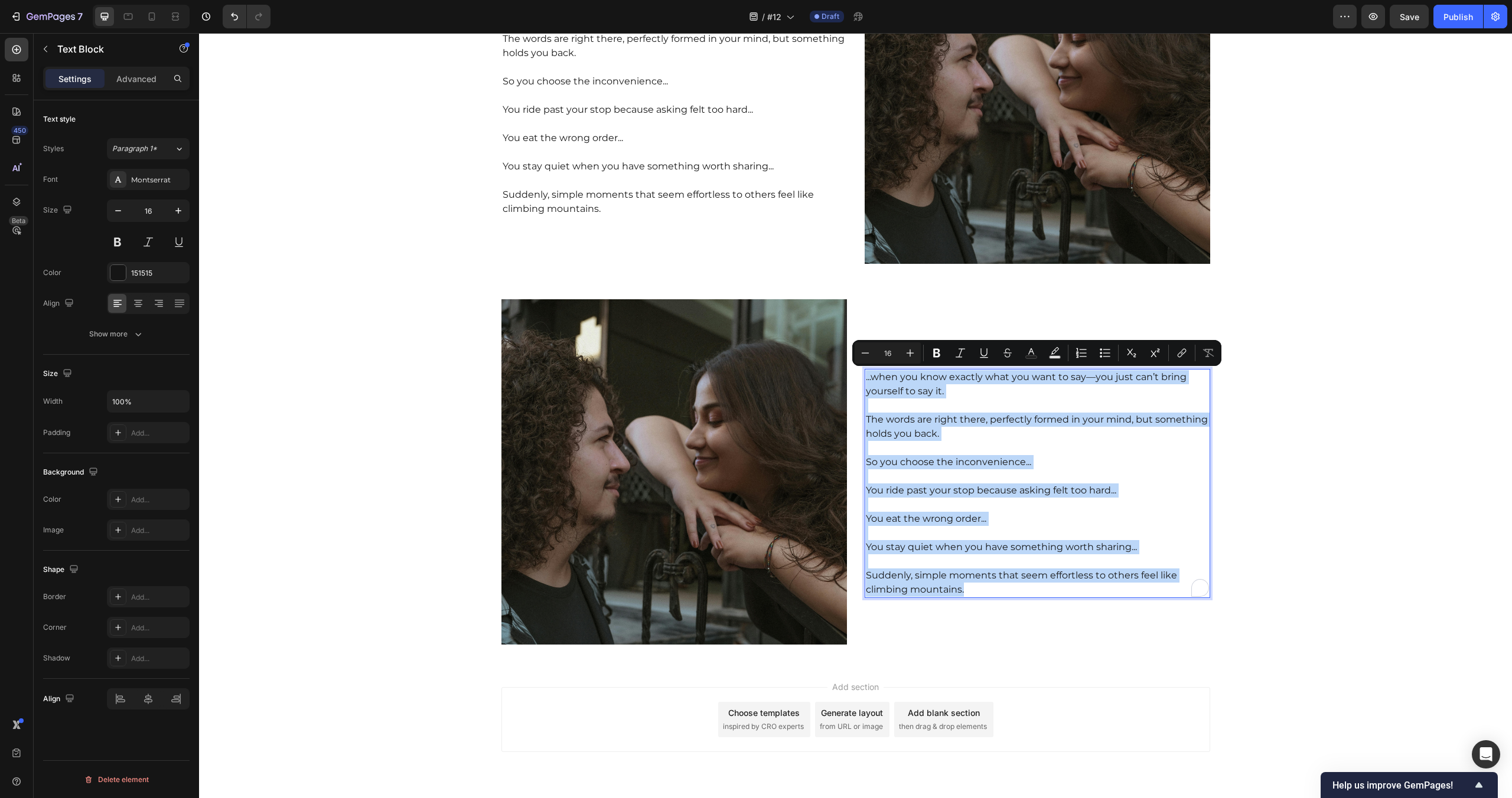
scroll to position [3194, 0]
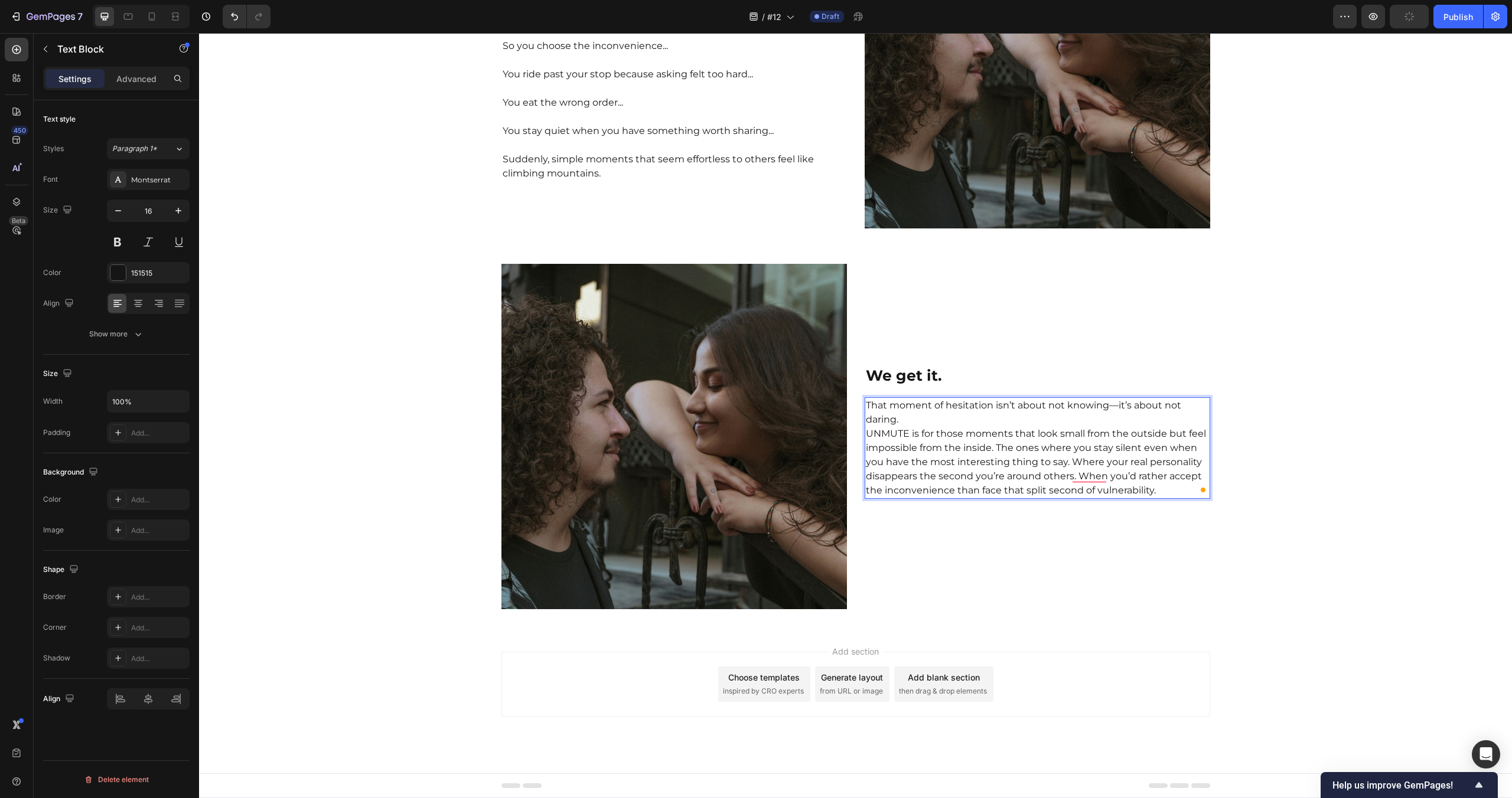
click at [908, 419] on p "That moment of hesitation isn’t about not knowing—it’s about not daring." at bounding box center [1038, 412] width 343 height 29
click at [994, 459] on p "UNMUTE is for those moments that look small from the outside but feel impossibl…" at bounding box center [1038, 469] width 343 height 71
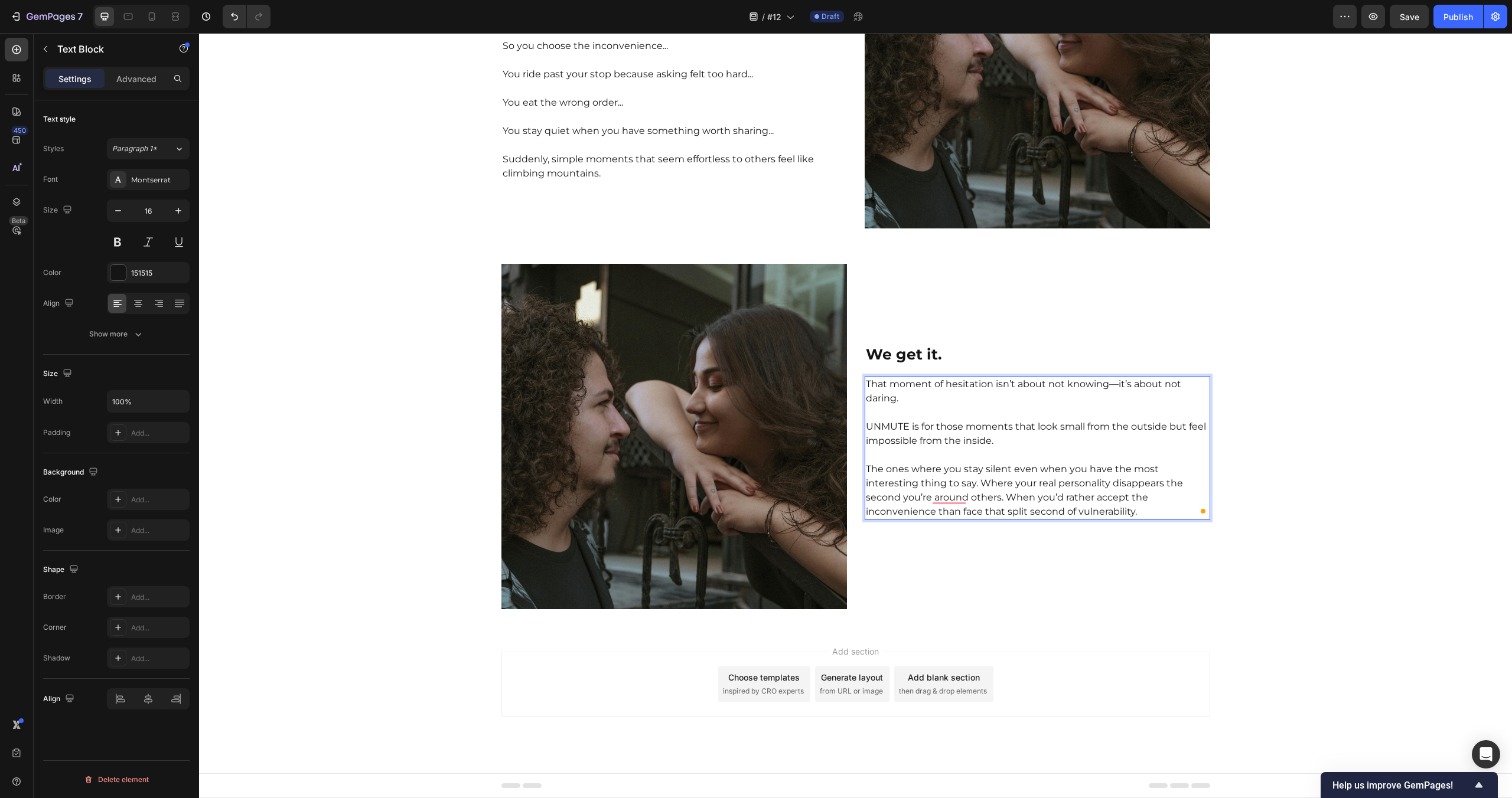
click at [928, 484] on p "The ones where you stay silent even when you have the most interesting thing to…" at bounding box center [1038, 490] width 343 height 56
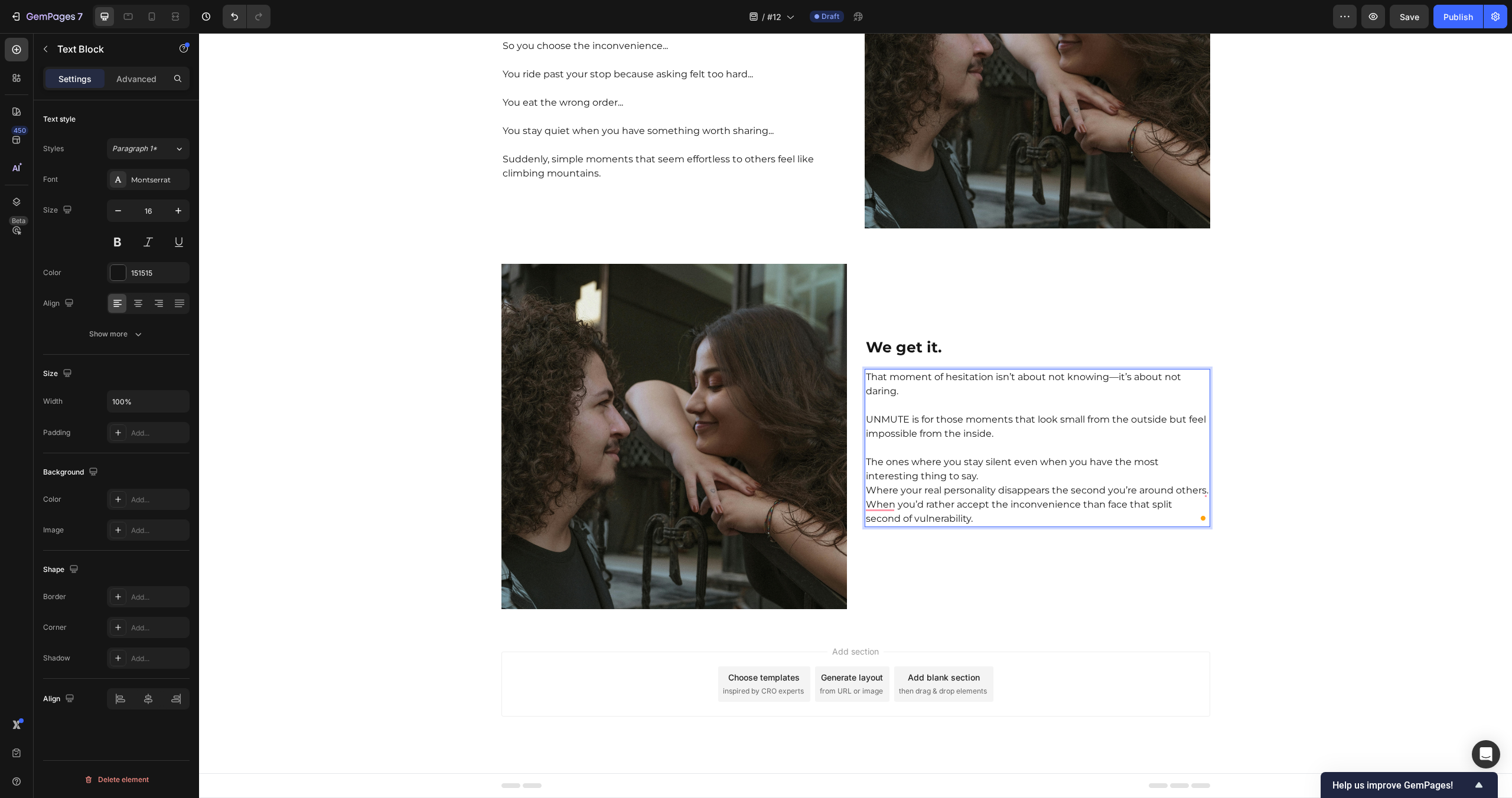
scroll to position [3187, 0]
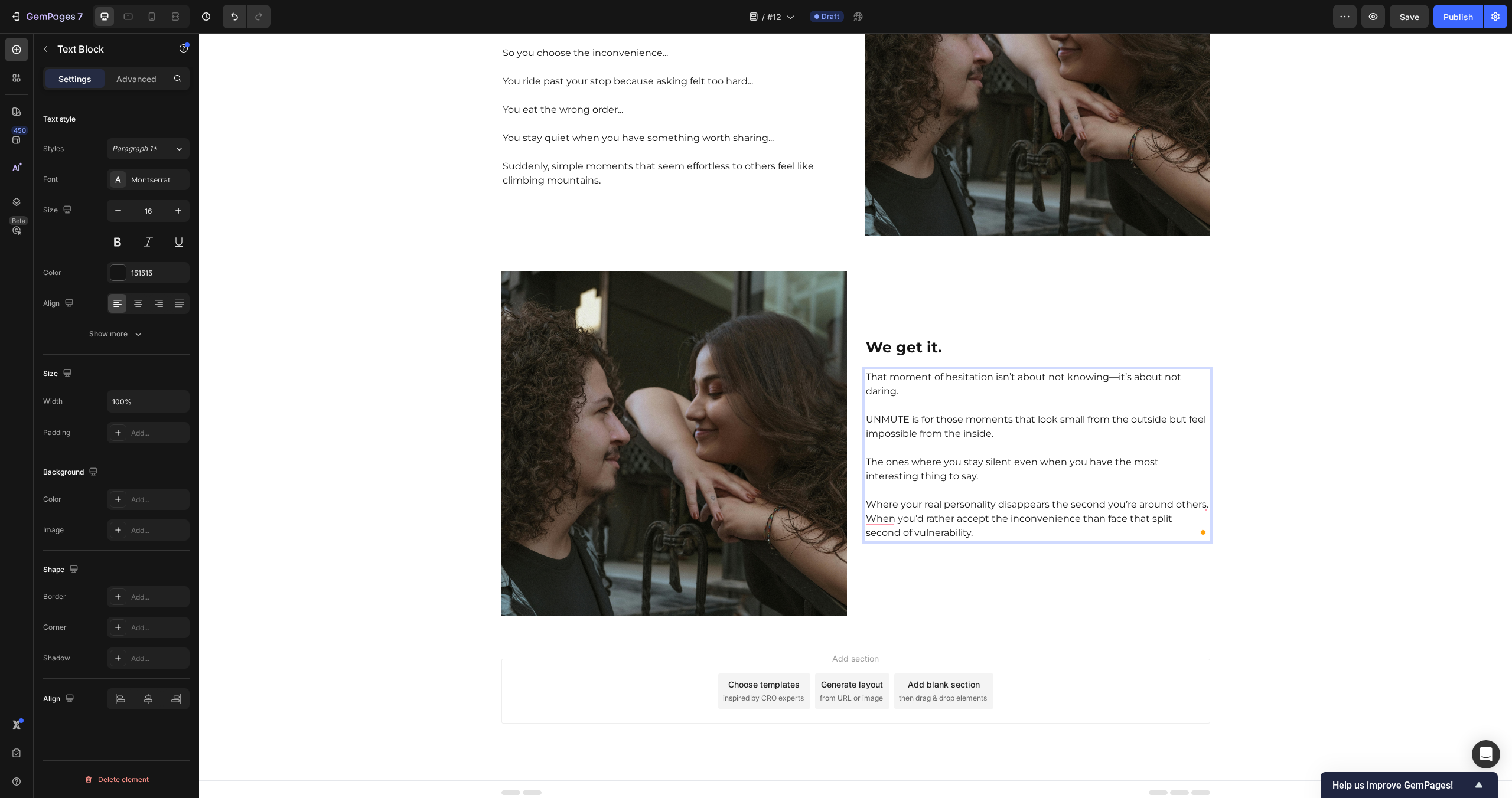
click at [1122, 514] on p "Where your real personality disappears the second you’re around others. When yo…" at bounding box center [1038, 518] width 343 height 42
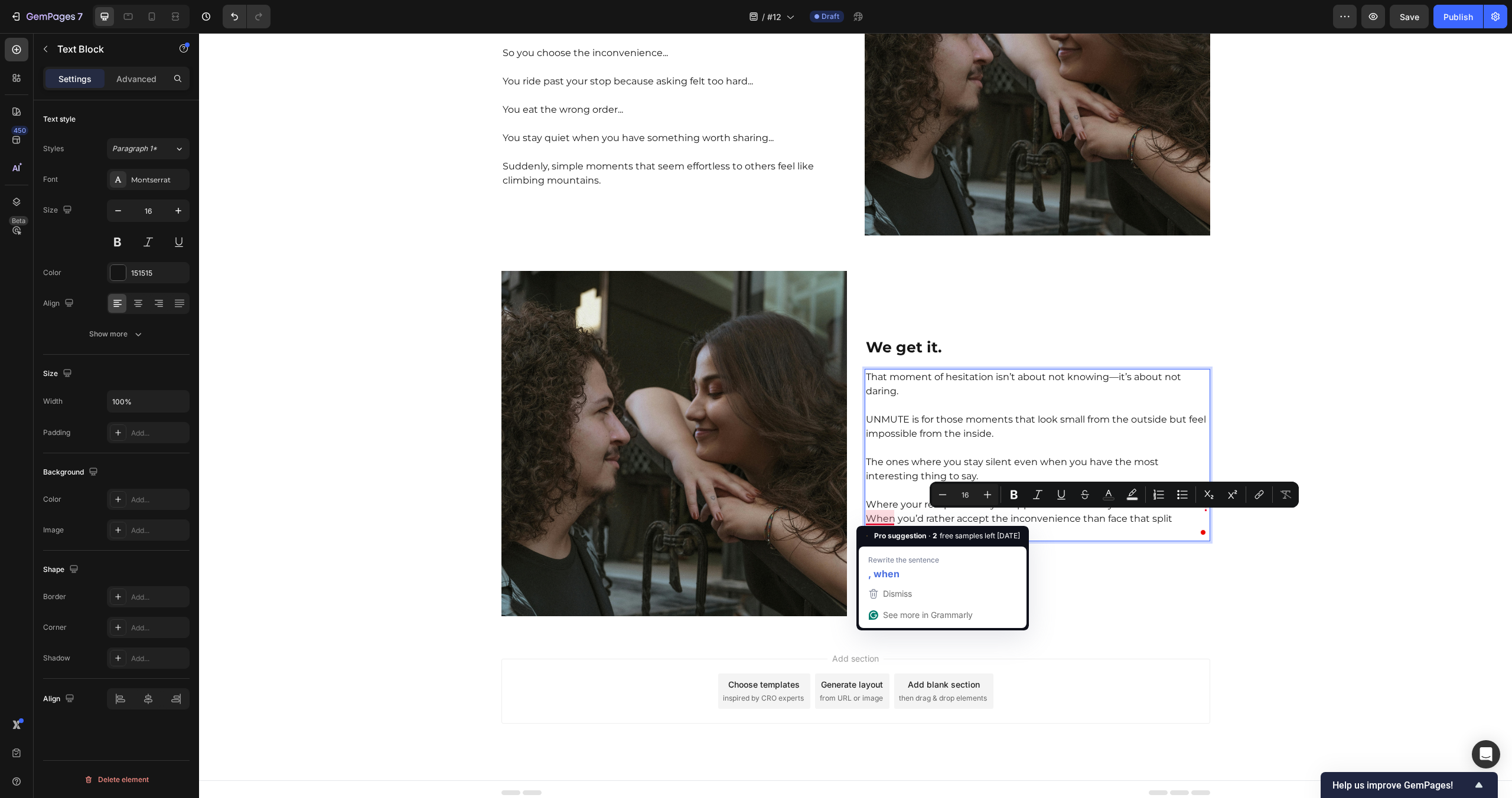
click at [869, 518] on p "Where your real personality disappears the second you’re around others. When yo…" at bounding box center [1038, 518] width 343 height 42
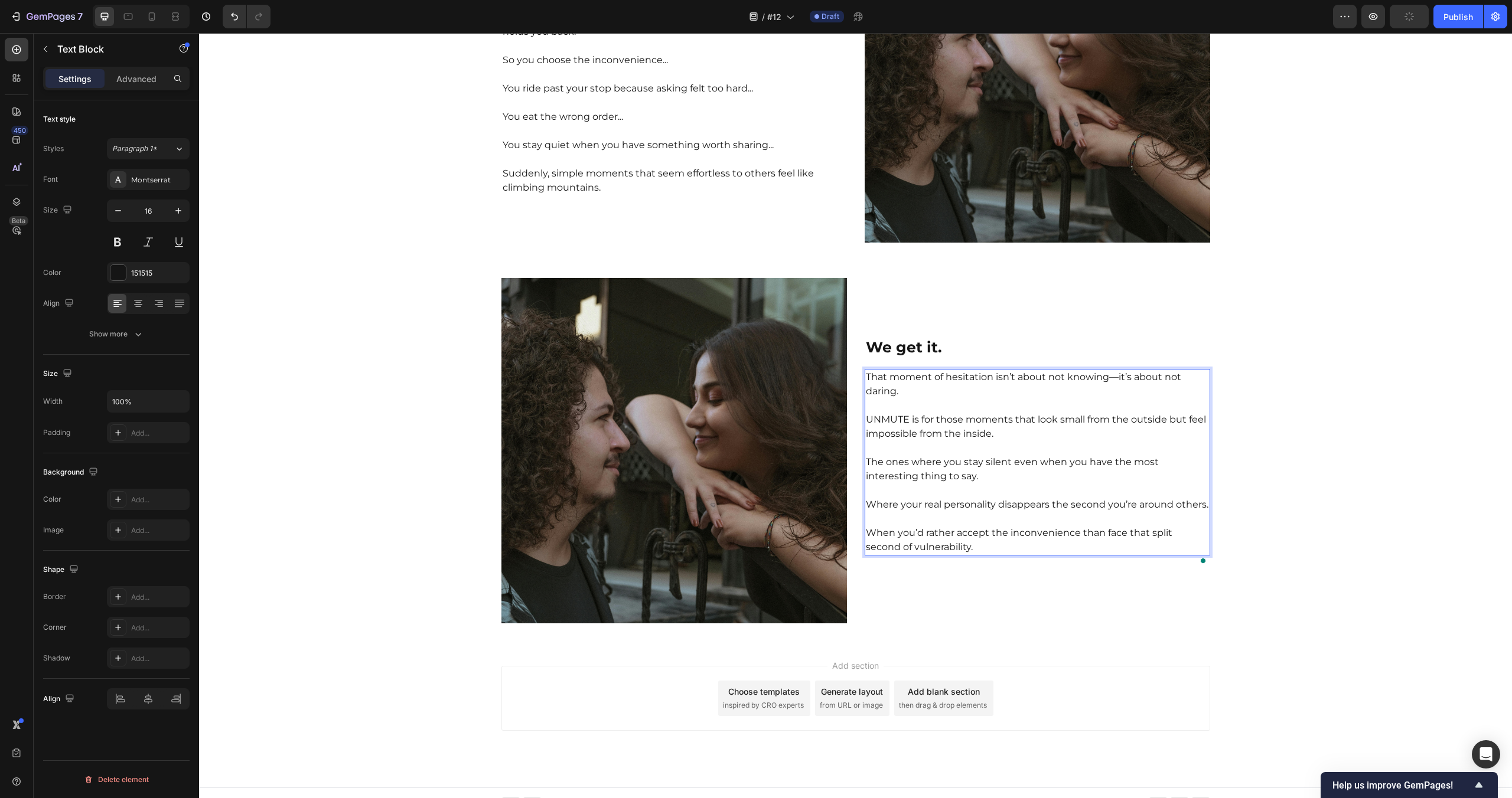
scroll to position [3173, 0]
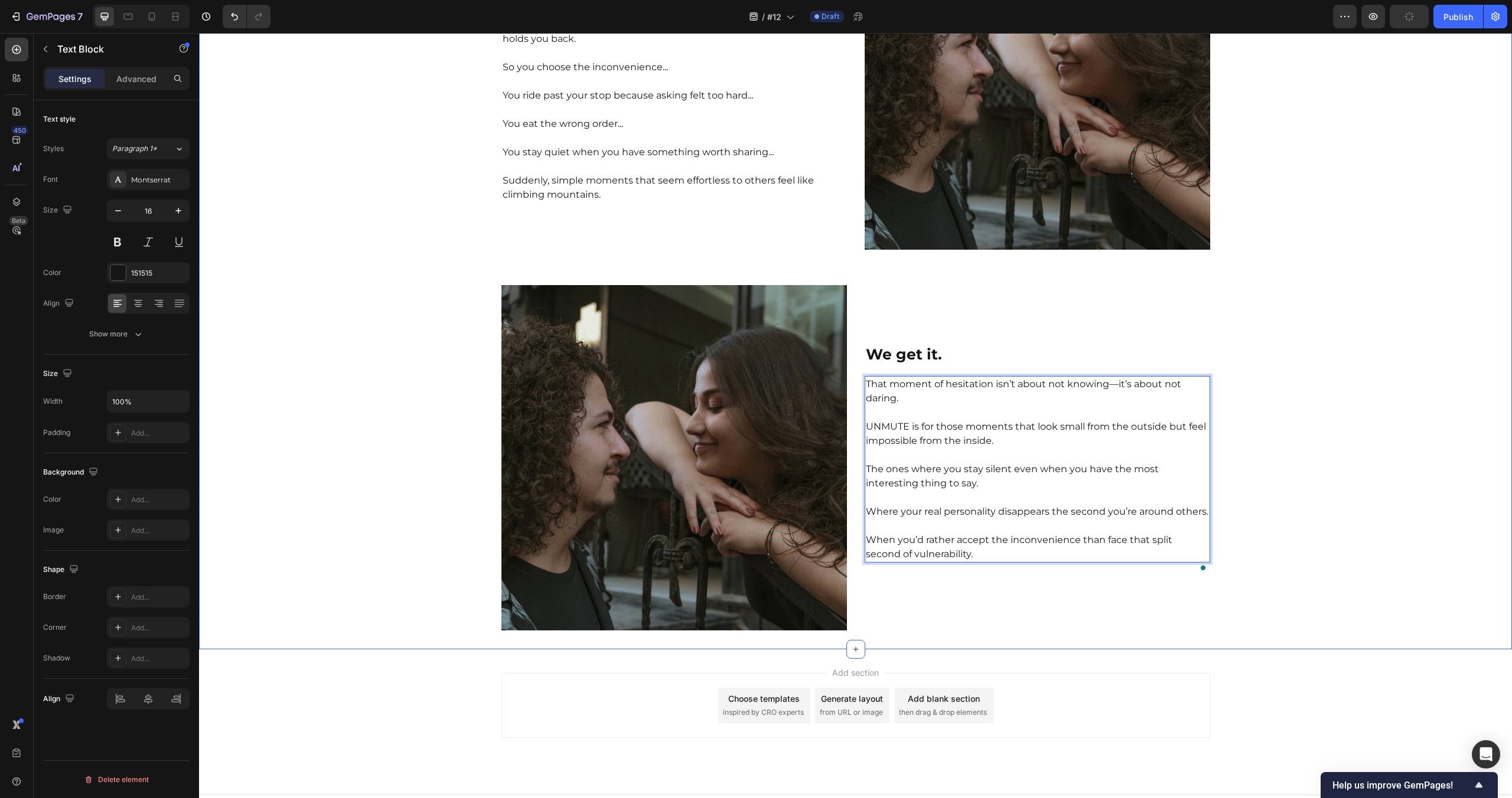
click at [1225, 567] on div "Join the UNMUTE Movement Heading To everyone else, it’s nothing. Just raising y…" at bounding box center [856, 207] width 1313 height 848
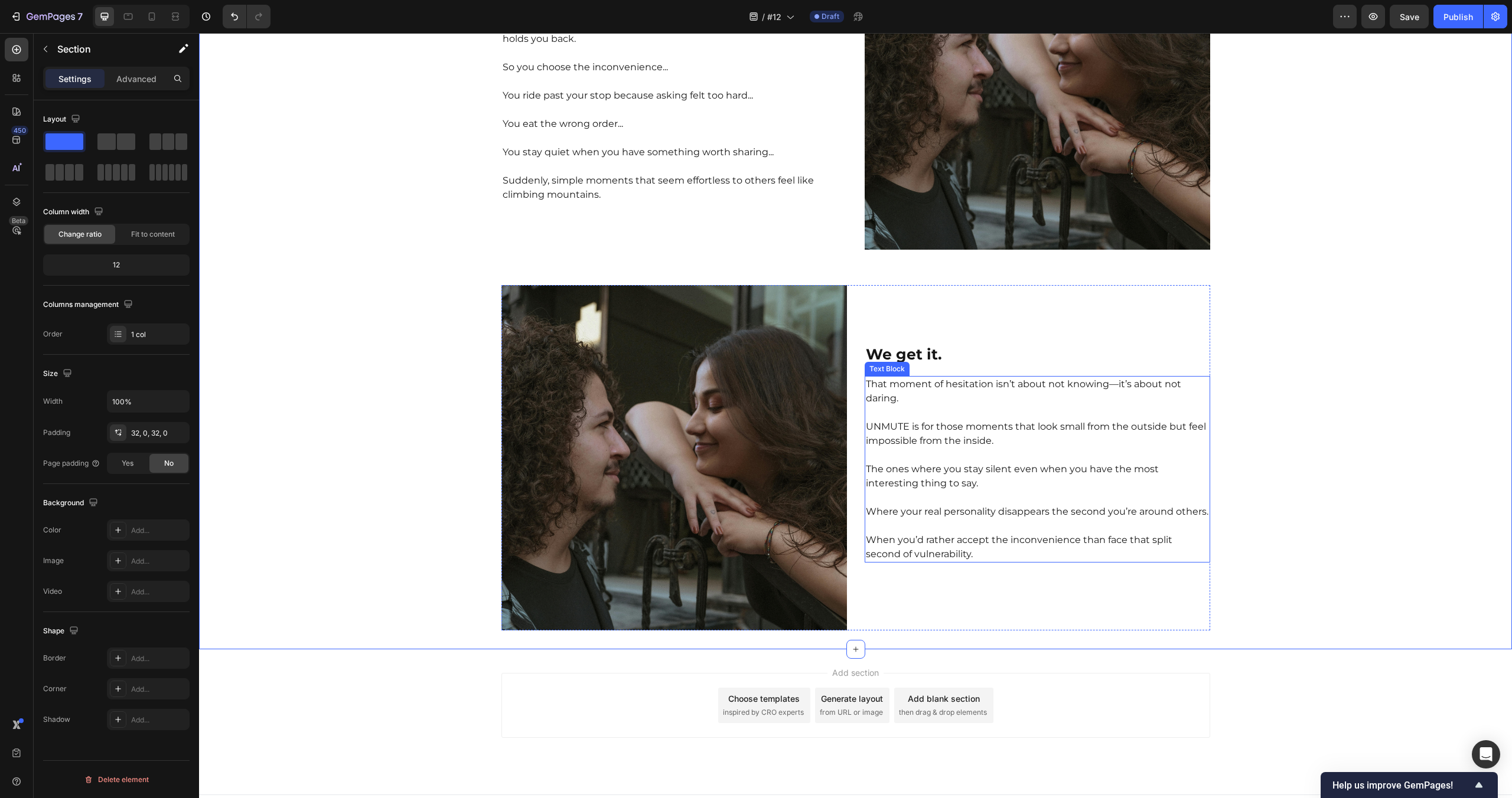
click at [949, 434] on p "UNMUTE is for those moments that look small from the outside but feel impossibl…" at bounding box center [1038, 434] width 343 height 29
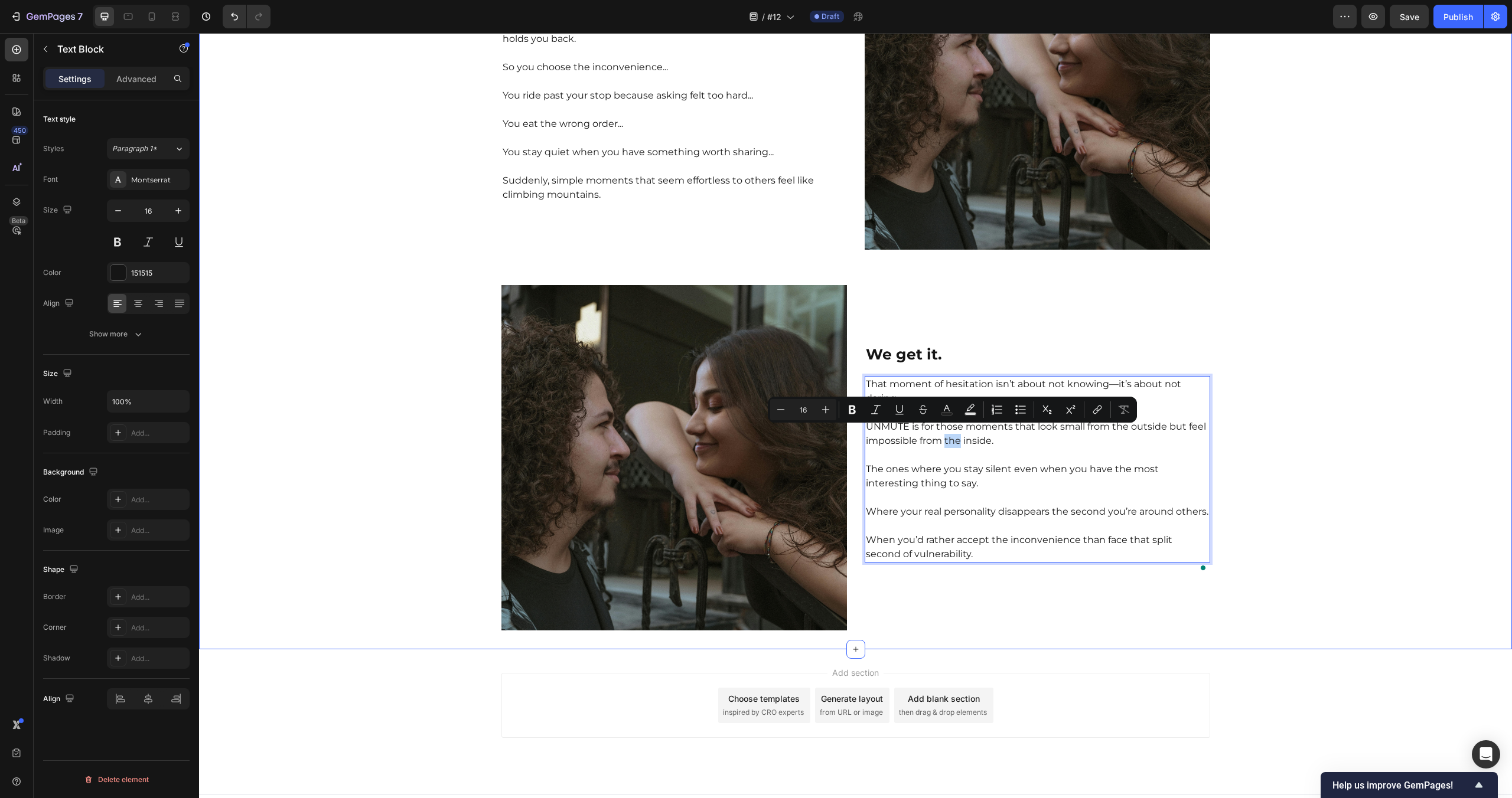
click at [1303, 471] on div "Join the UNMUTE Movement Heading To everyone else, it’s nothing. Just raising y…" at bounding box center [856, 207] width 1313 height 848
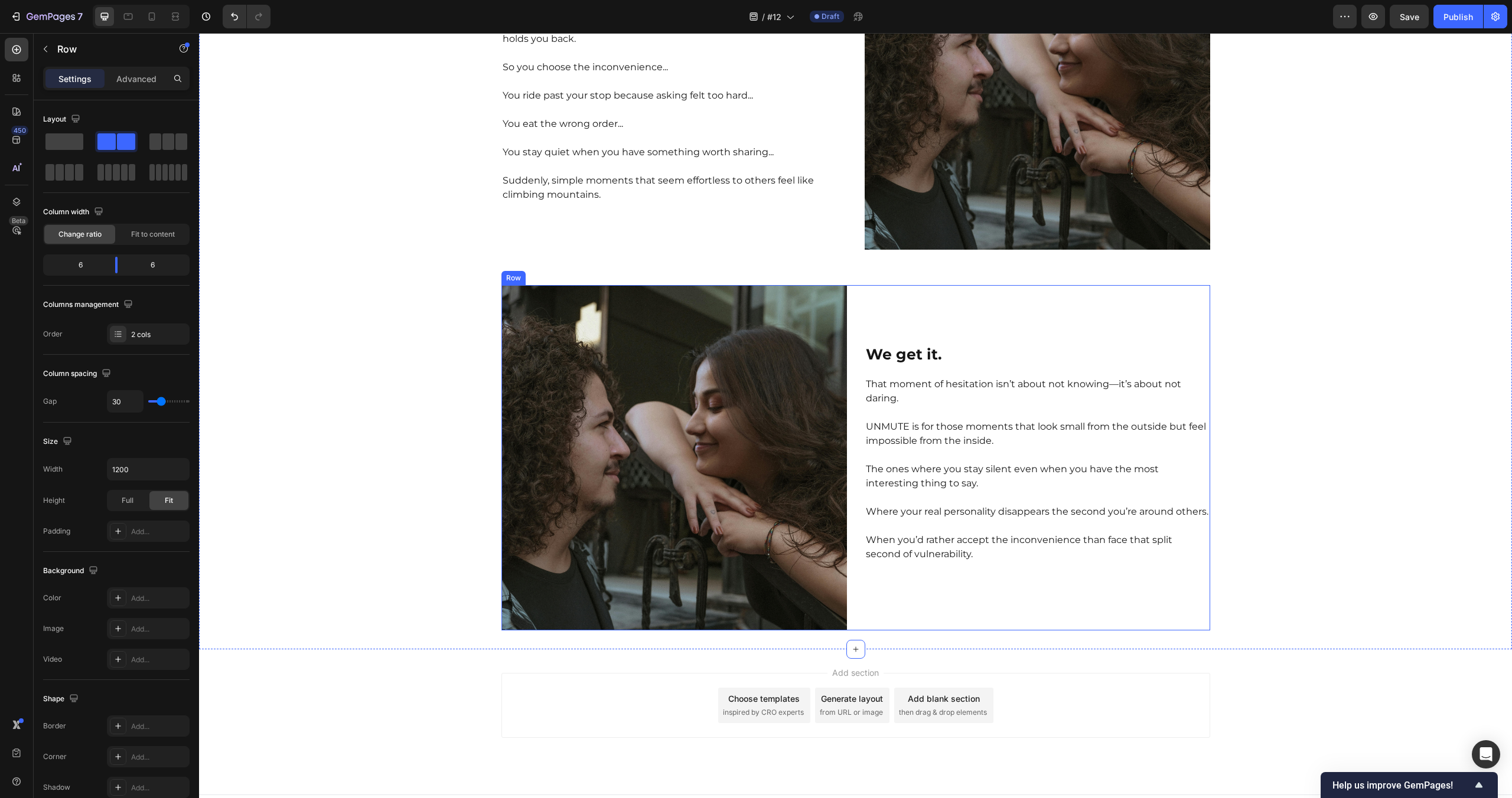
click at [858, 376] on div "⁠⁠⁠⁠⁠⁠⁠ We get it. Heading That moment of hesitation isn’t about not knowing—it…" at bounding box center [856, 458] width 709 height 345
click at [868, 377] on p "That moment of hesitation isn’t about not knowing—it’s about not daring." at bounding box center [1038, 391] width 343 height 29
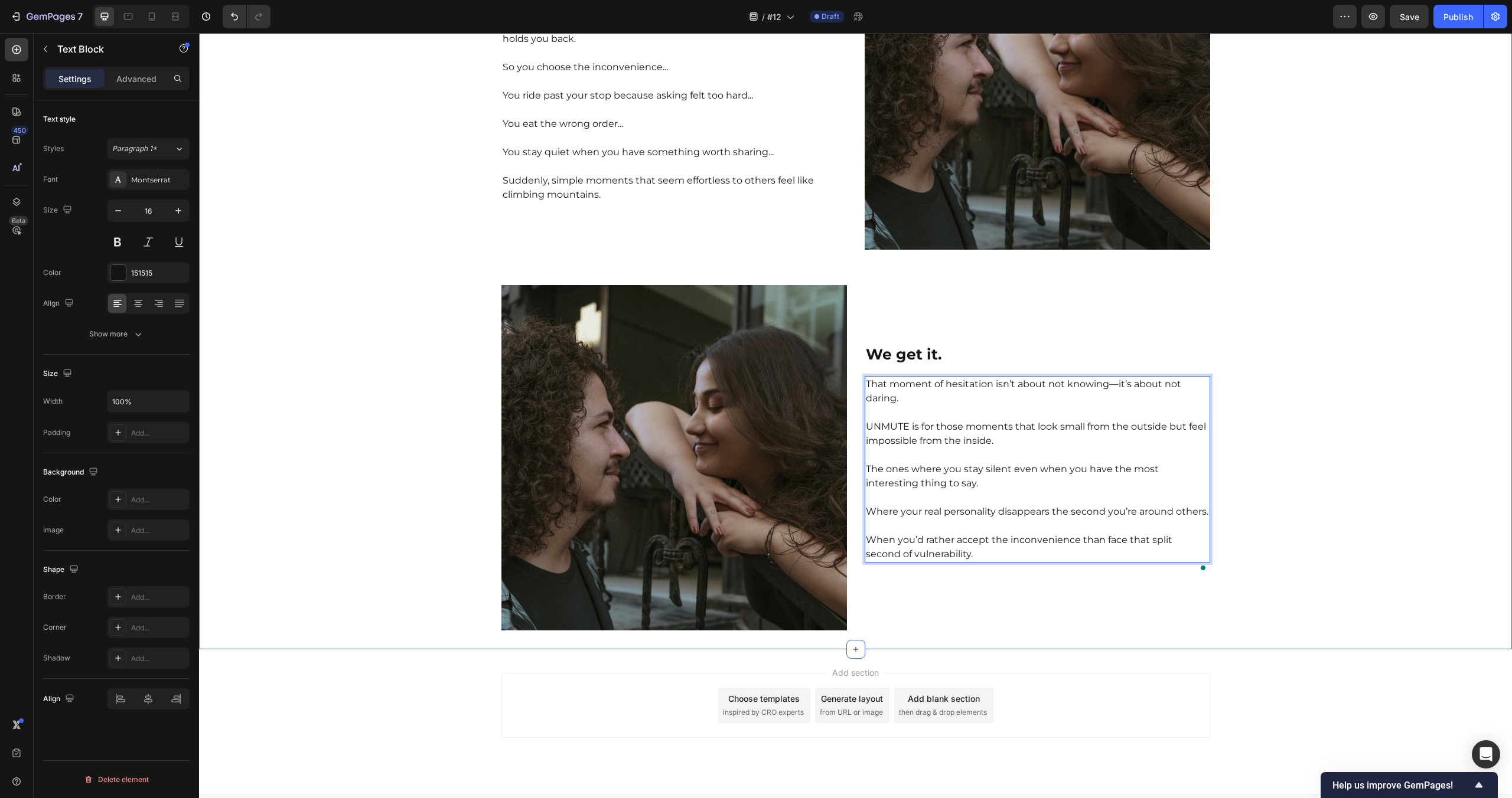
click at [1303, 448] on div "Join the UNMUTE Movement Heading To everyone else, it’s nothing. Just raising y…" at bounding box center [856, 207] width 1313 height 848
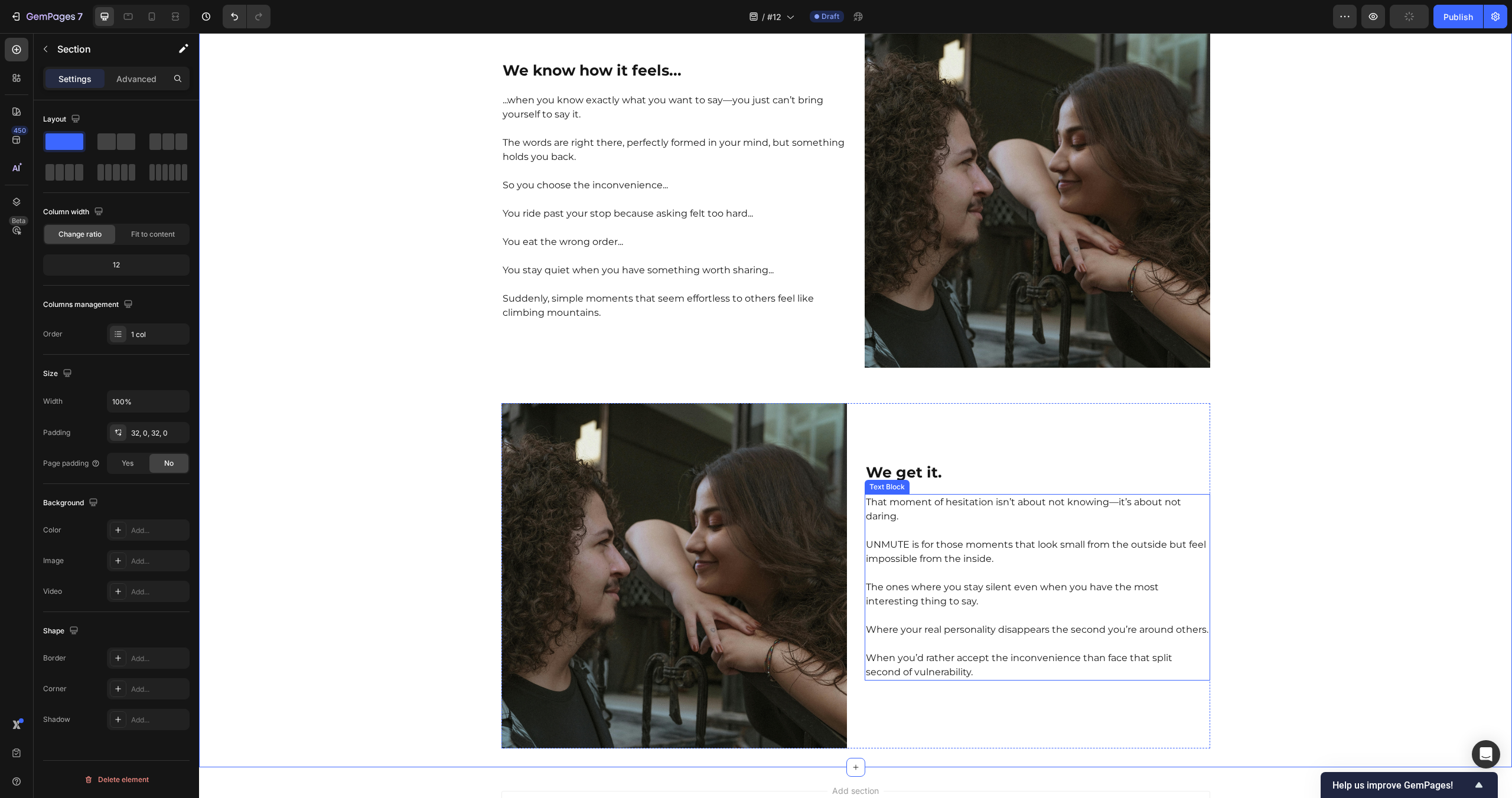
scroll to position [3122, 0]
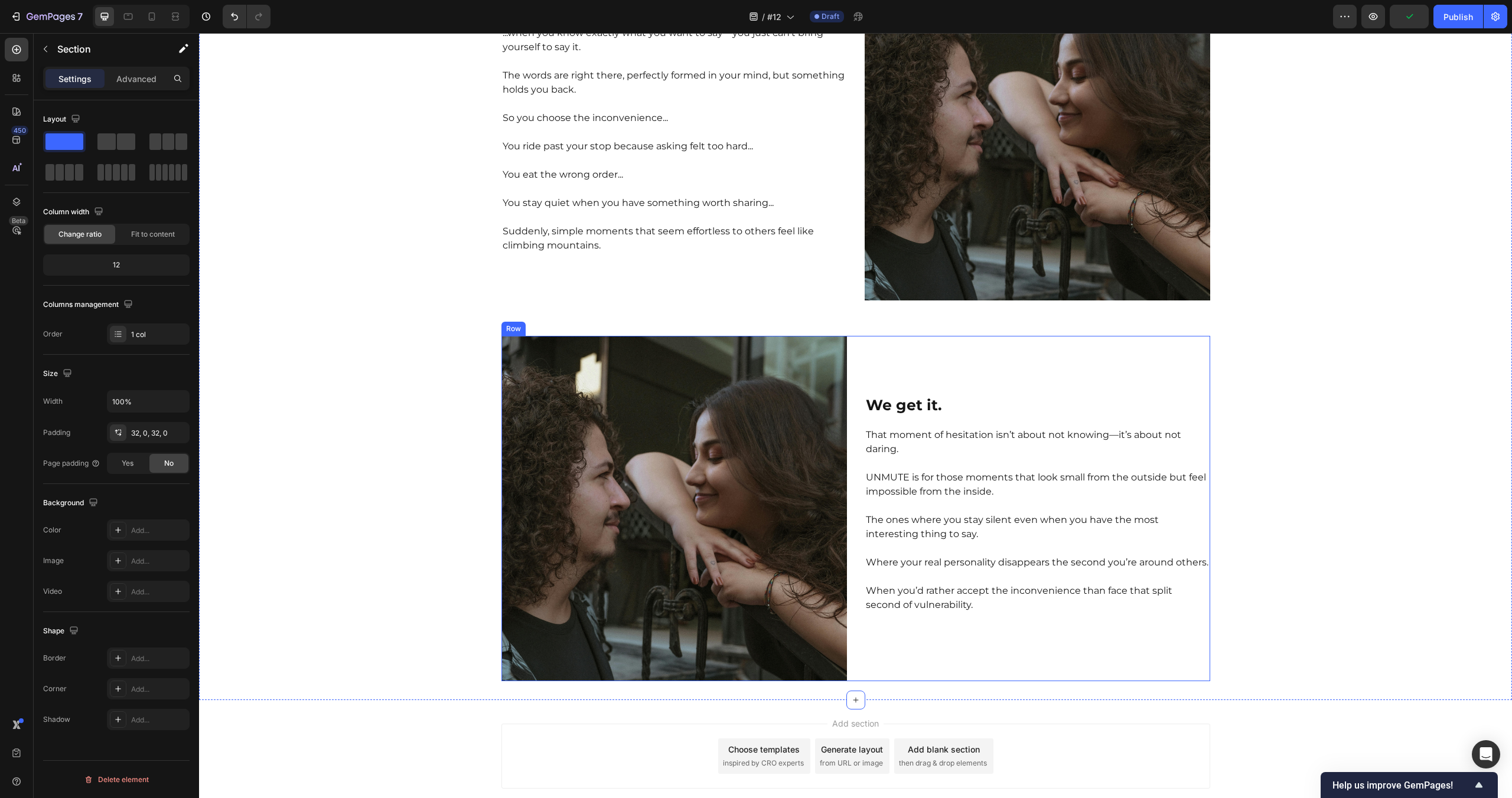
click at [1318, 615] on div "Join the UNMUTE Movement Heading To everyone else, it’s nothing. Just raising y…" at bounding box center [856, 257] width 1313 height 848
click at [966, 513] on p "The ones where you stay silent even when you have the most interesting thing to…" at bounding box center [1038, 527] width 343 height 29
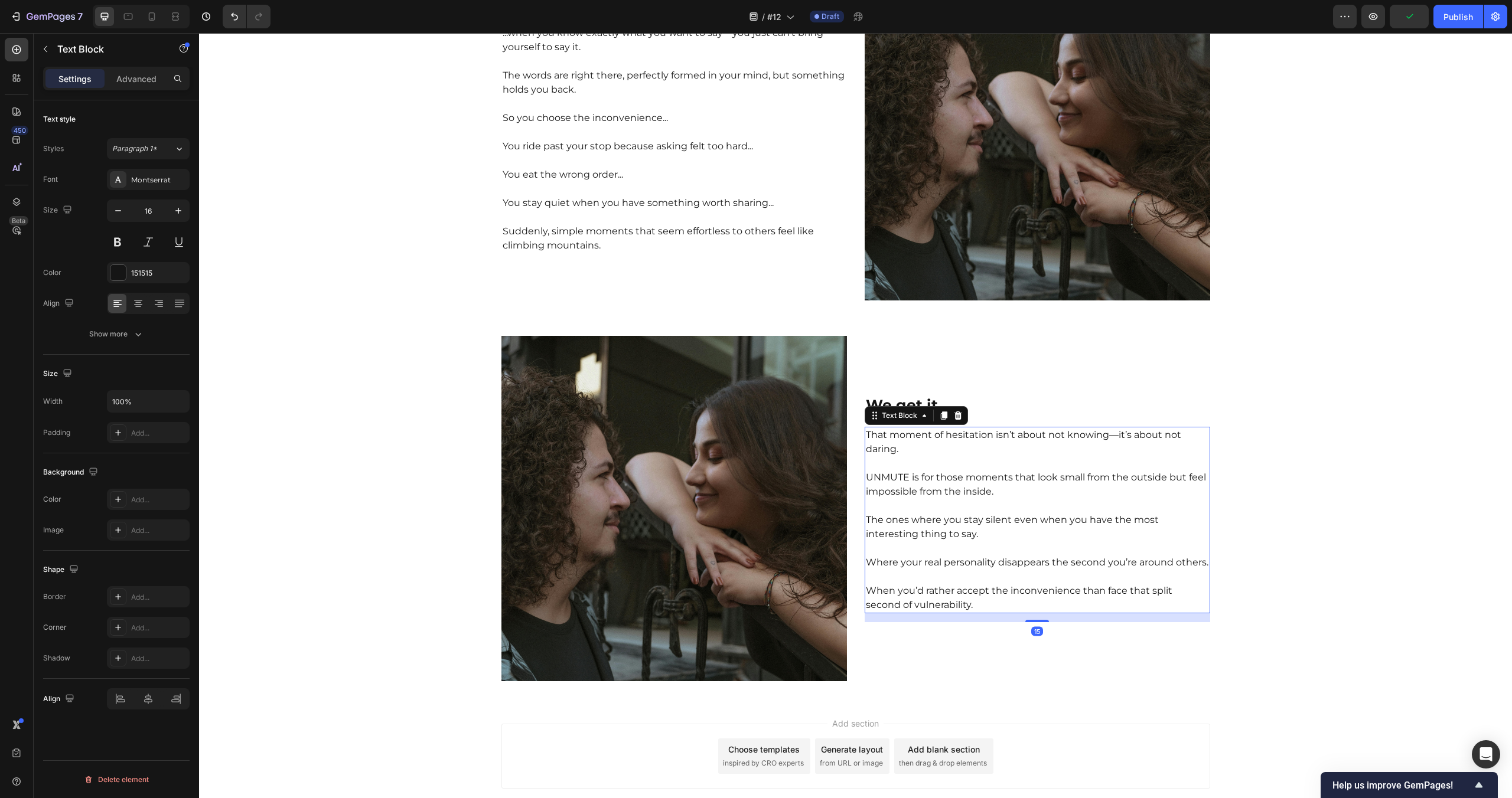
click at [966, 513] on p "The ones where you stay silent even when you have the most interesting thing to…" at bounding box center [1038, 527] width 343 height 29
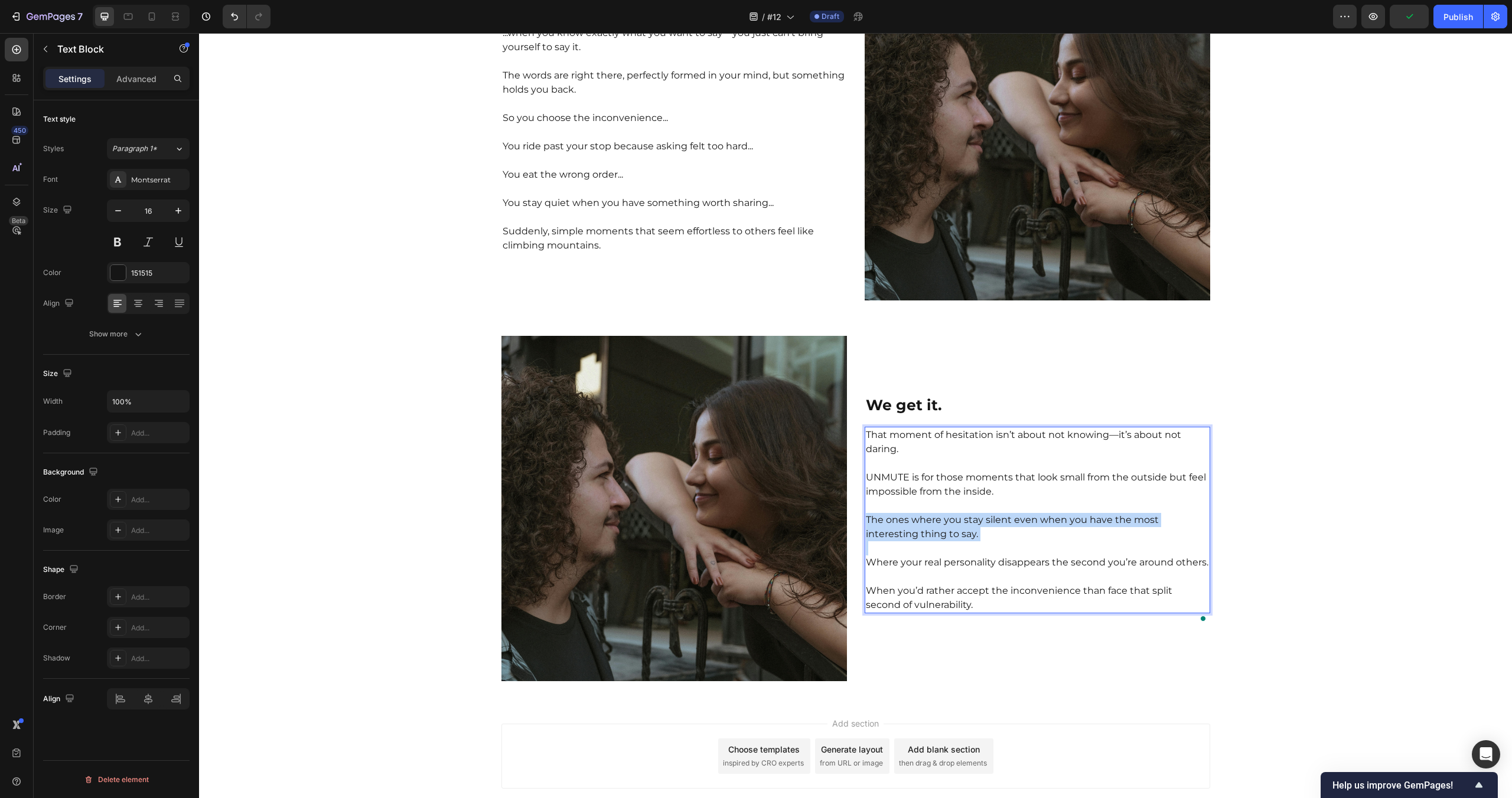
click at [1310, 511] on div "Join the UNMUTE Movement Heading To everyone else, it’s nothing. Just raising y…" at bounding box center [856, 257] width 1313 height 848
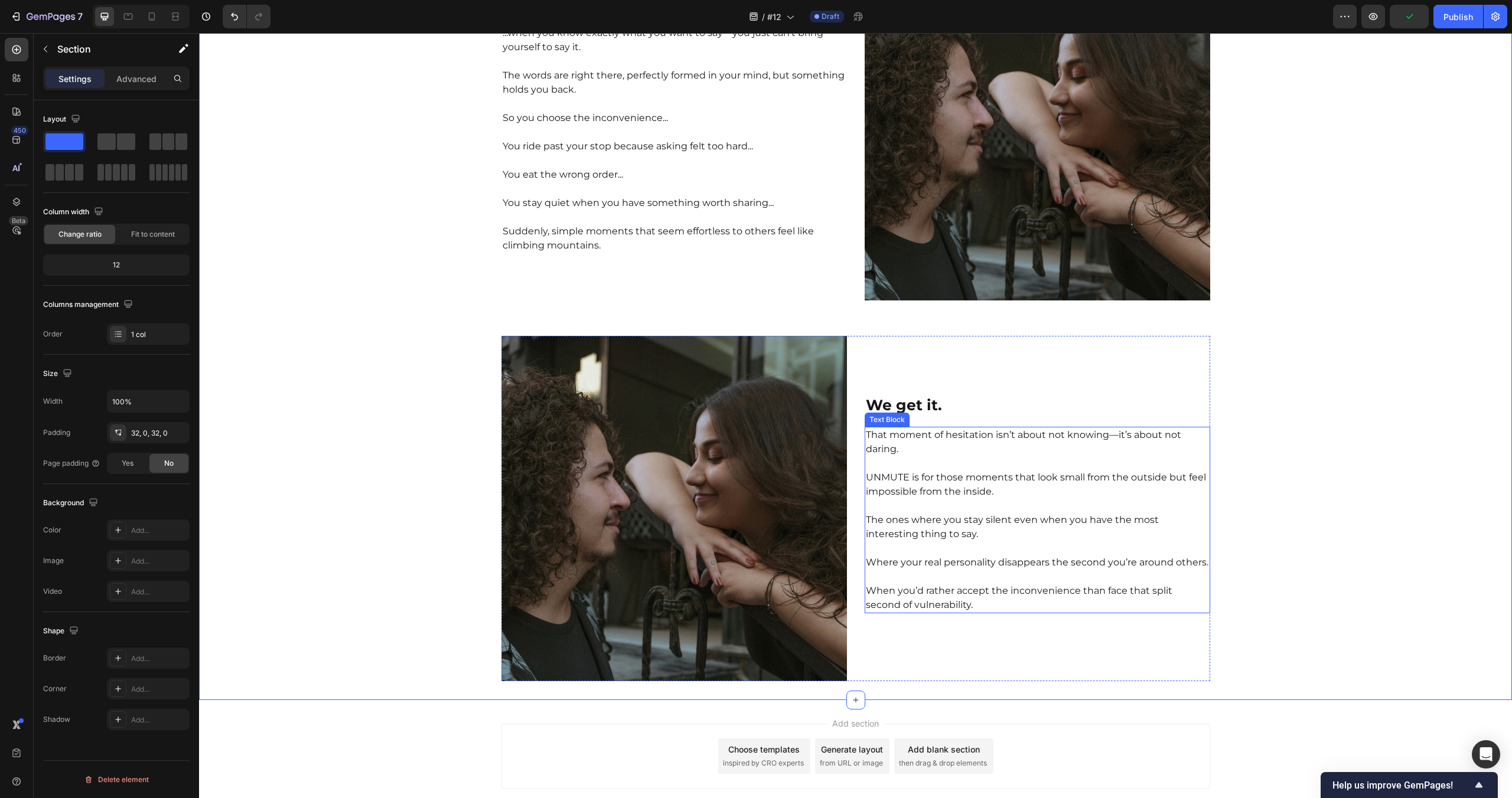
click at [944, 489] on p "UNMUTE is for those moments that look small from the outside but feel impossibl…" at bounding box center [1038, 484] width 343 height 29
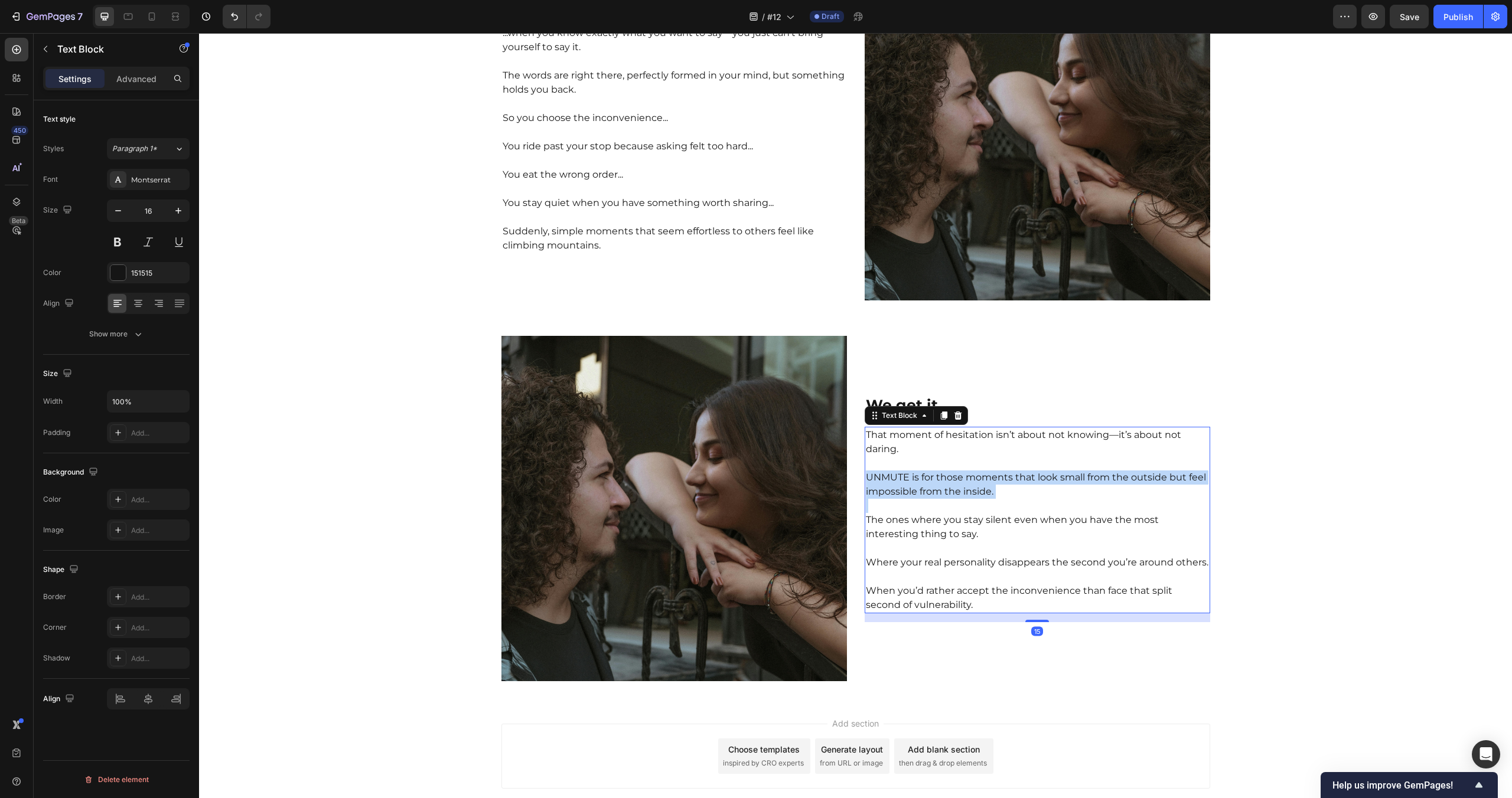
click at [944, 489] on p "UNMUTE is for those moments that look small from the outside but feel impossibl…" at bounding box center [1038, 484] width 343 height 29
click at [1341, 490] on div "Join the UNMUTE Movement Heading To everyone else, it’s nothing. Just raising y…" at bounding box center [856, 257] width 1313 height 848
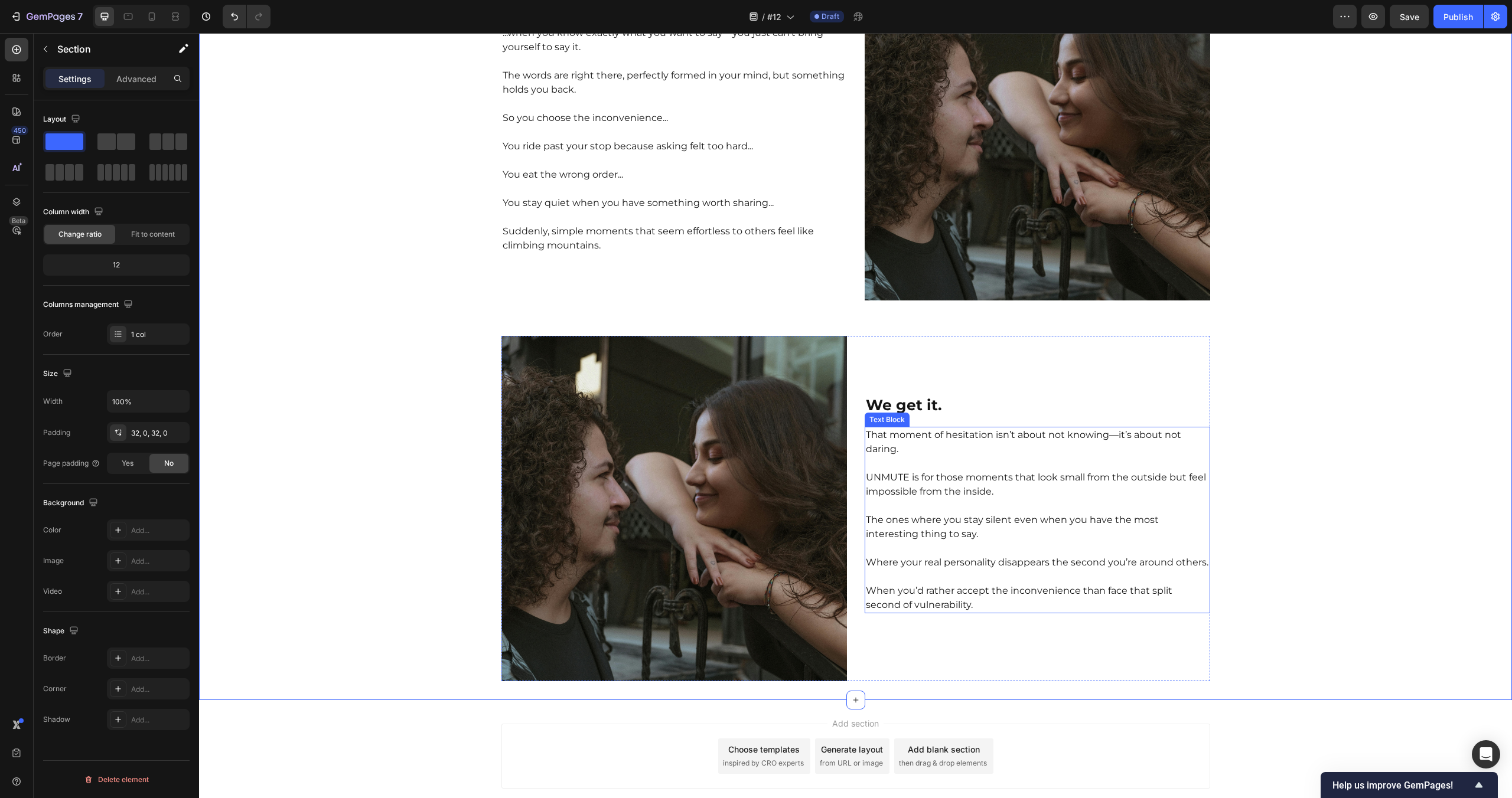
click at [942, 521] on p "The ones where you stay silent even when you have the most interesting thing to…" at bounding box center [1038, 527] width 343 height 29
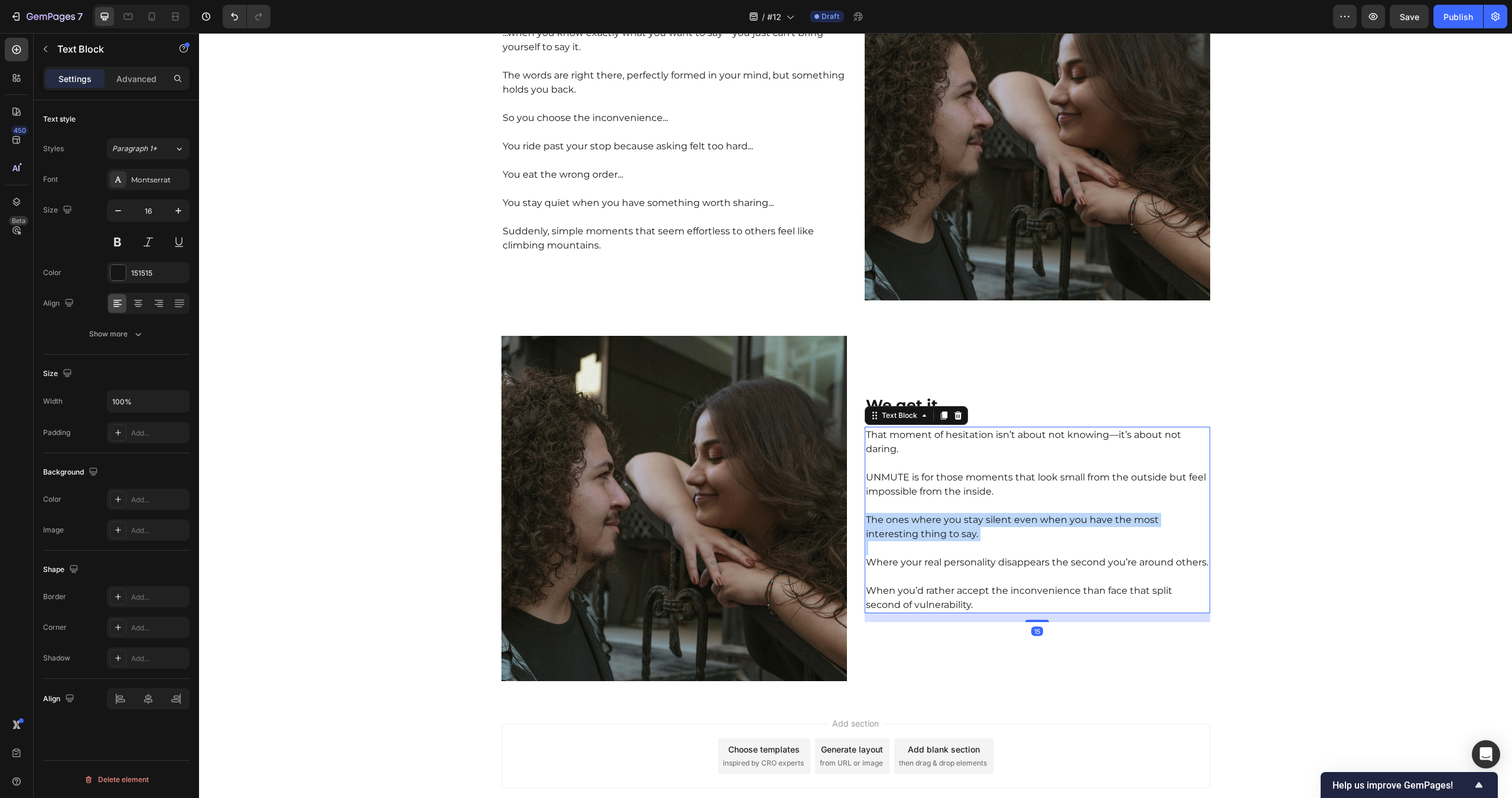
click at [942, 521] on p "The ones where you stay silent even when you have the most interesting thing to…" at bounding box center [1038, 527] width 343 height 29
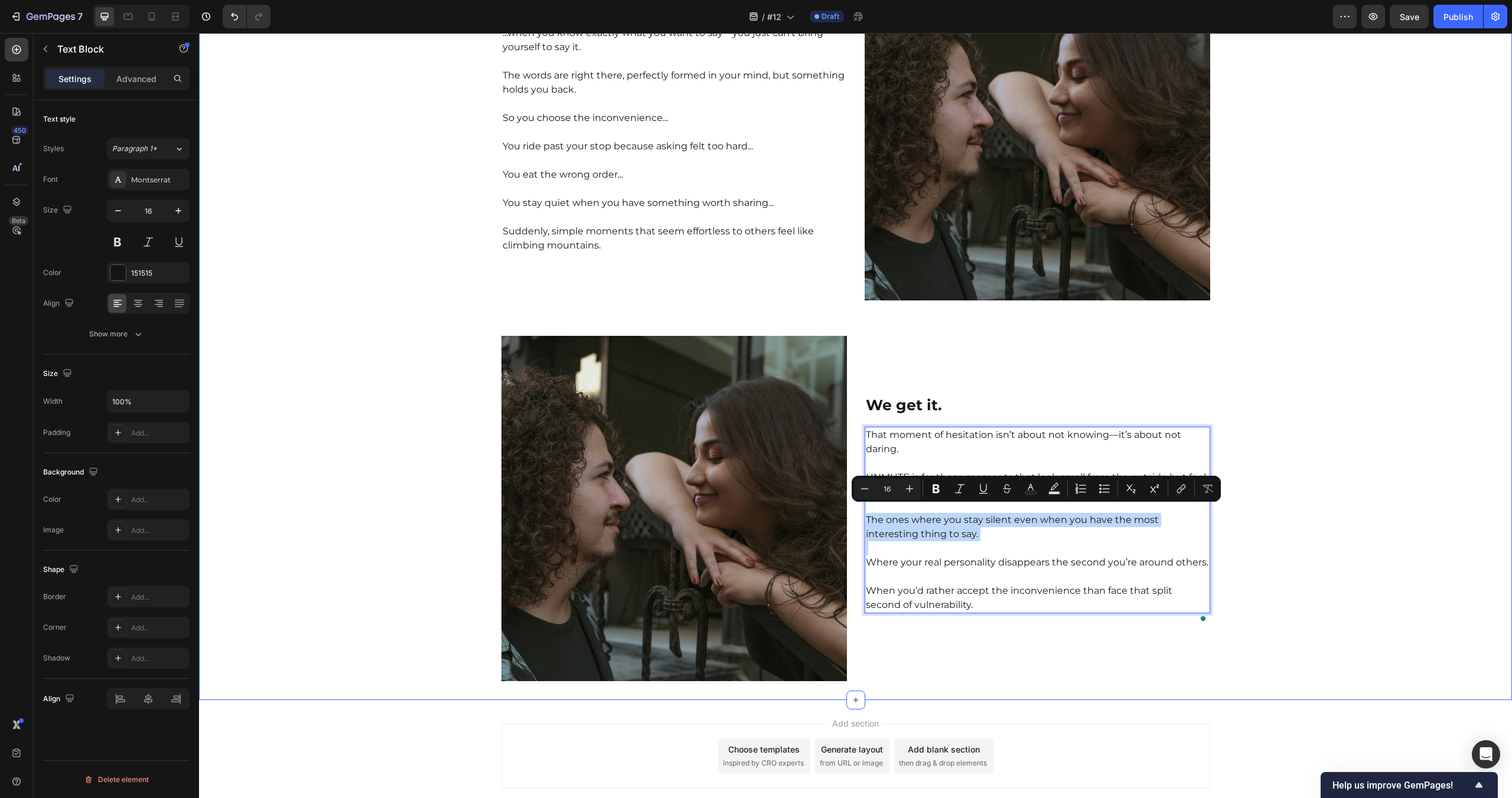
click at [1295, 518] on div "Join the UNMUTE Movement Heading To everyone else, it’s nothing. Just raising y…" at bounding box center [856, 257] width 1313 height 848
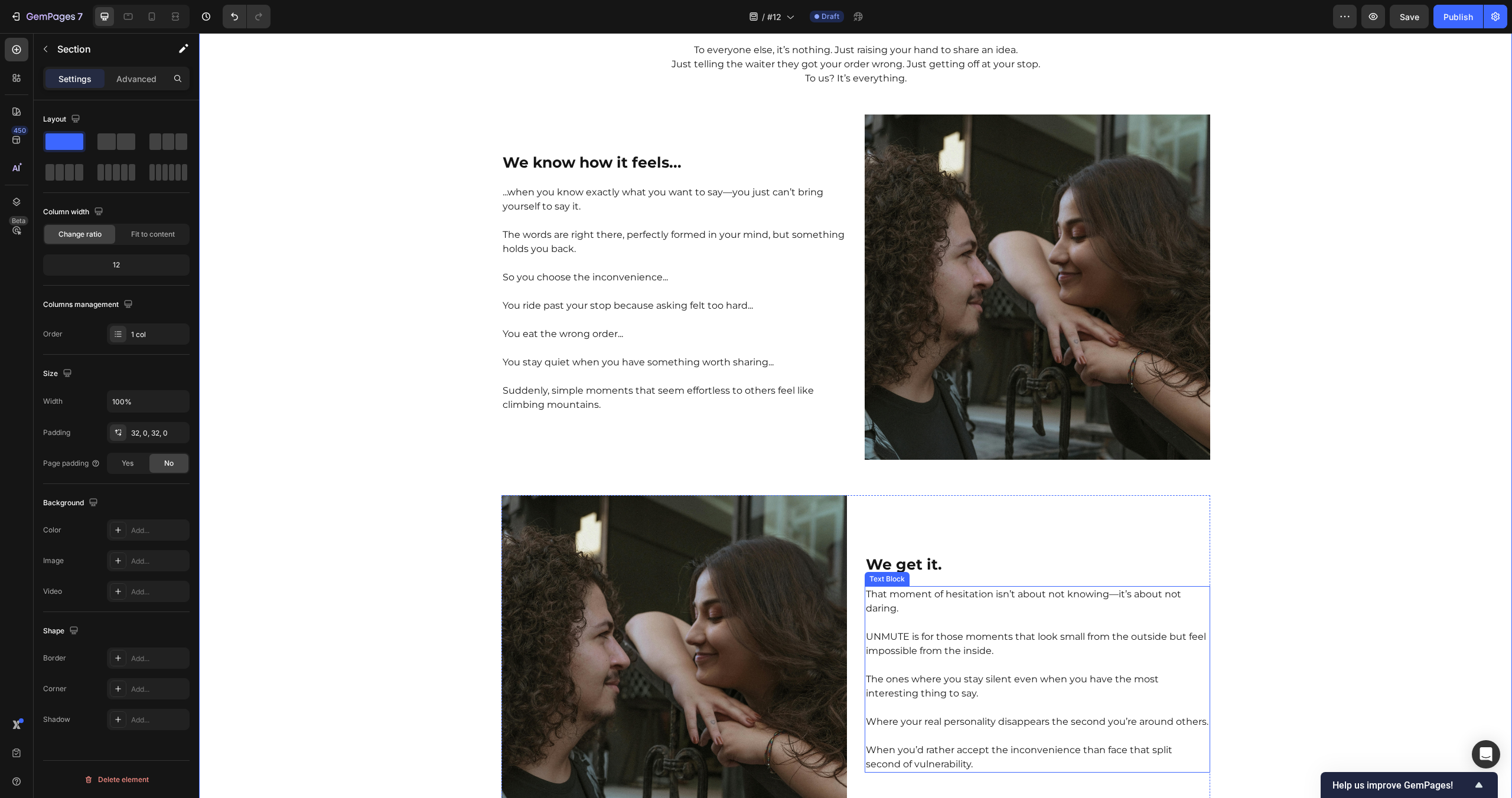
scroll to position [2919, 0]
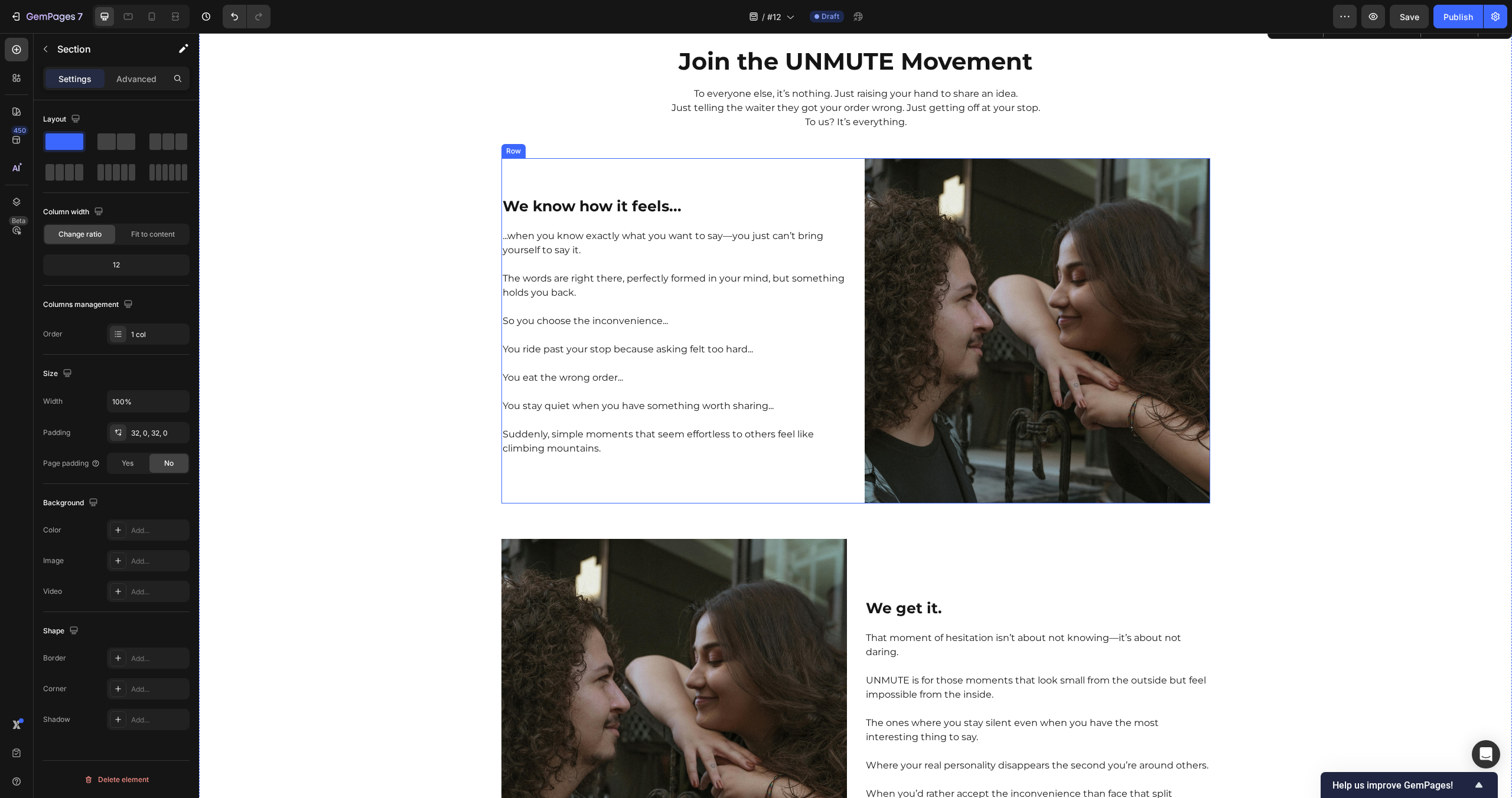
click at [847, 189] on div "We know how it feels... Heading ...when you know exactly what you want to say—y…" at bounding box center [856, 330] width 709 height 345
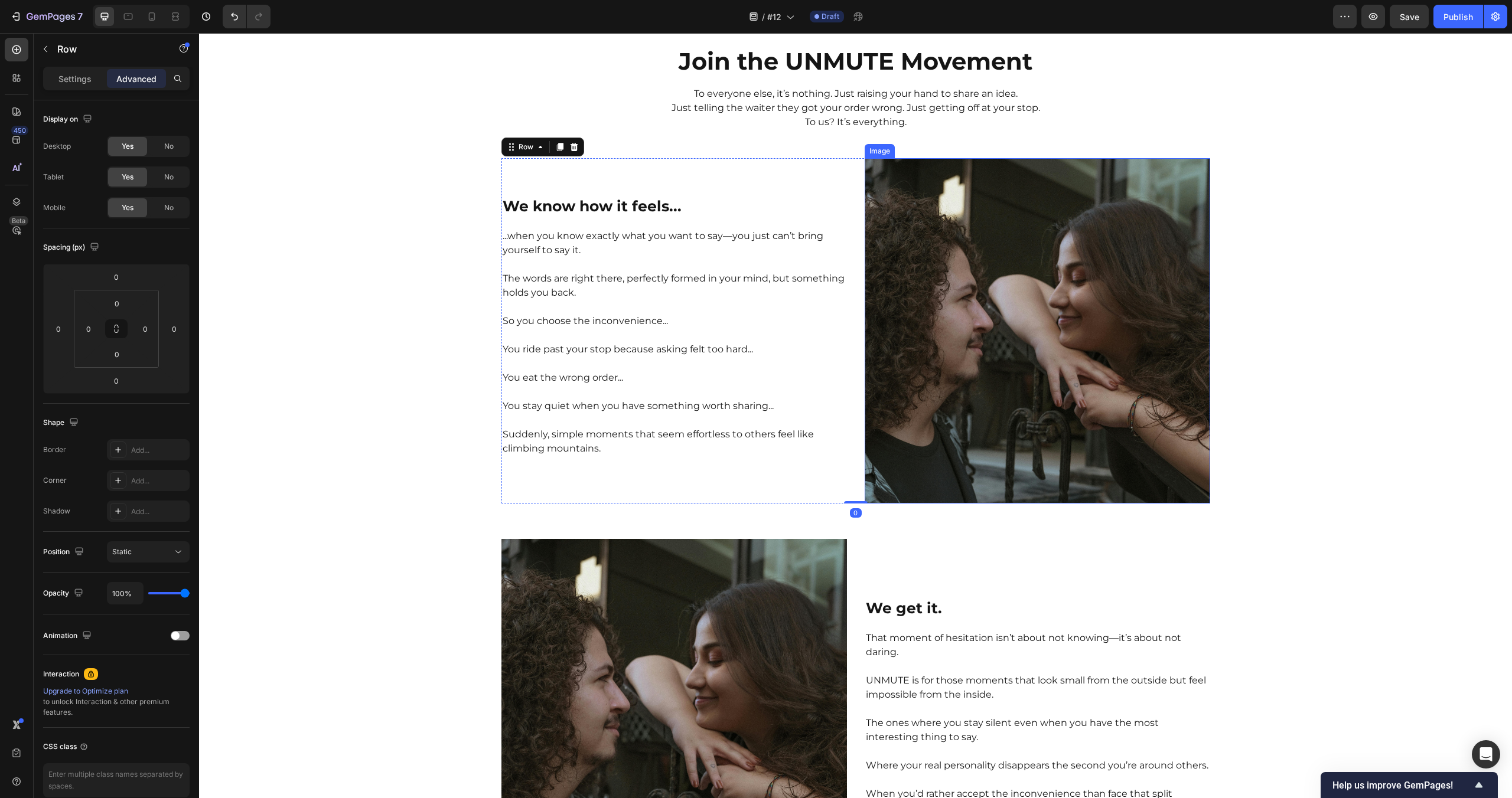
copy p "The ones where you stay silent even when you have the most interesting thing to…"
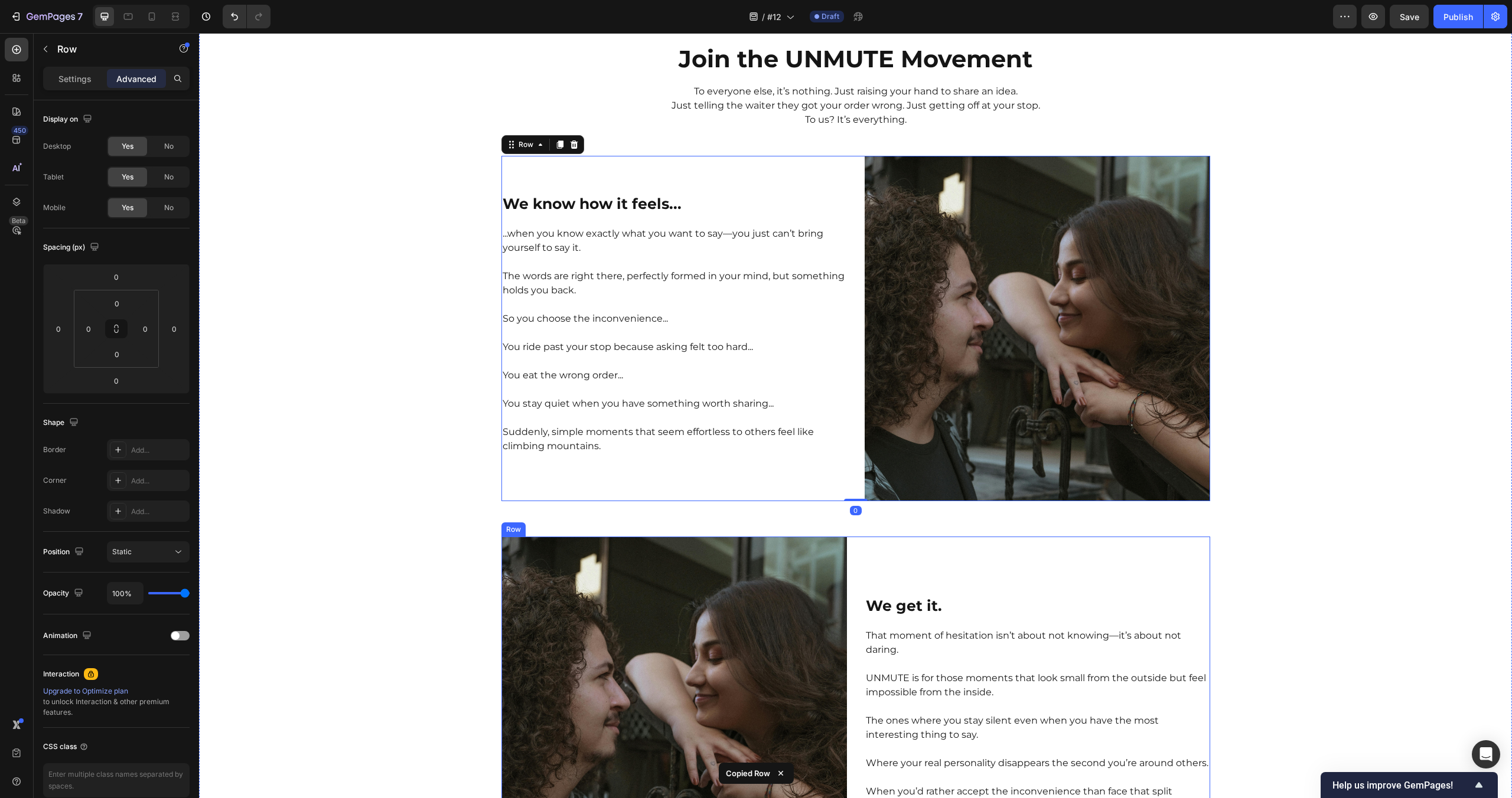
scroll to position [3122, 0]
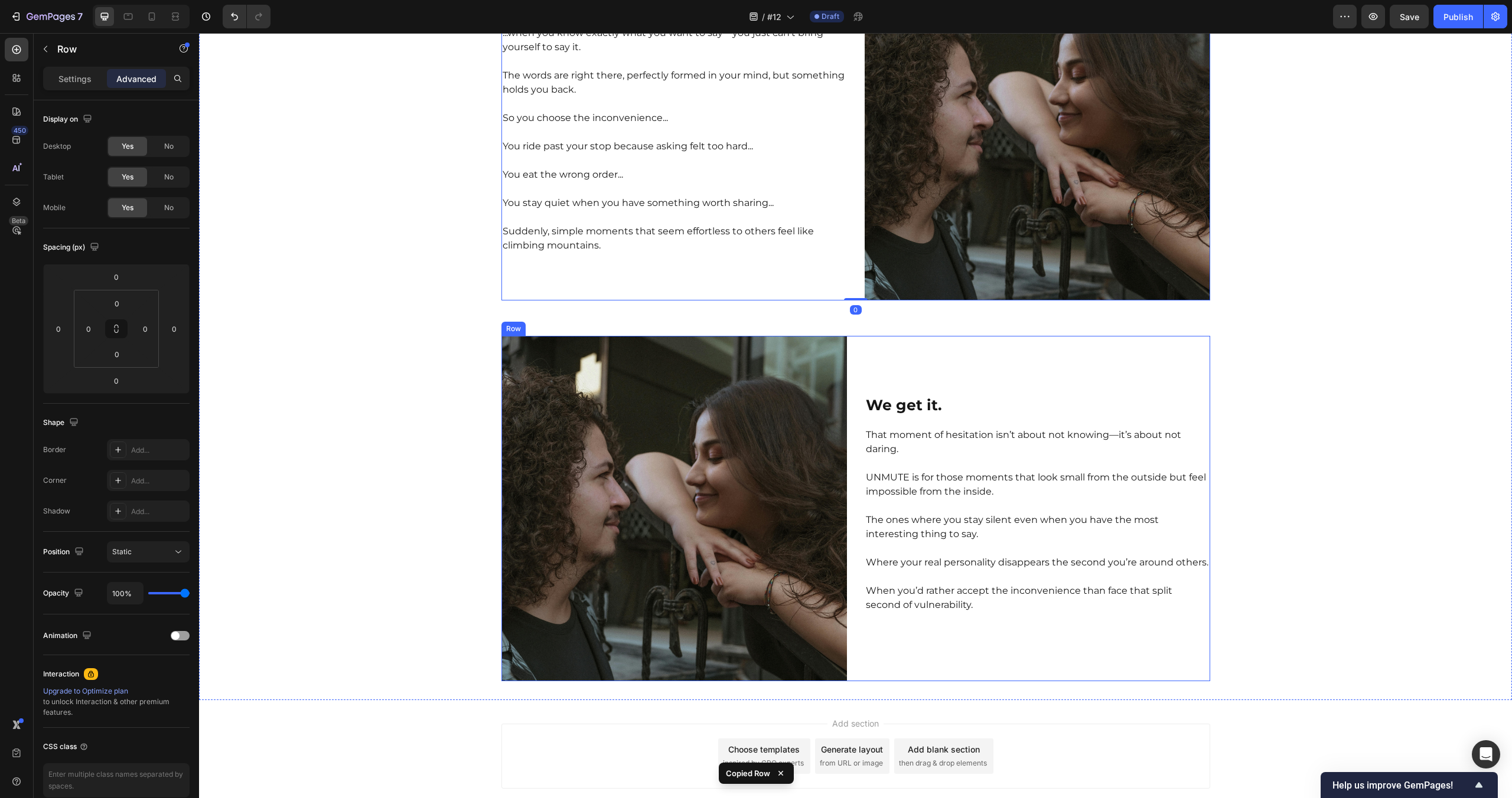
click at [890, 365] on div "⁠⁠⁠⁠⁠⁠⁠ We get it. Heading That moment of hesitation isn’t about not knowing—it…" at bounding box center [1038, 508] width 345 height 345
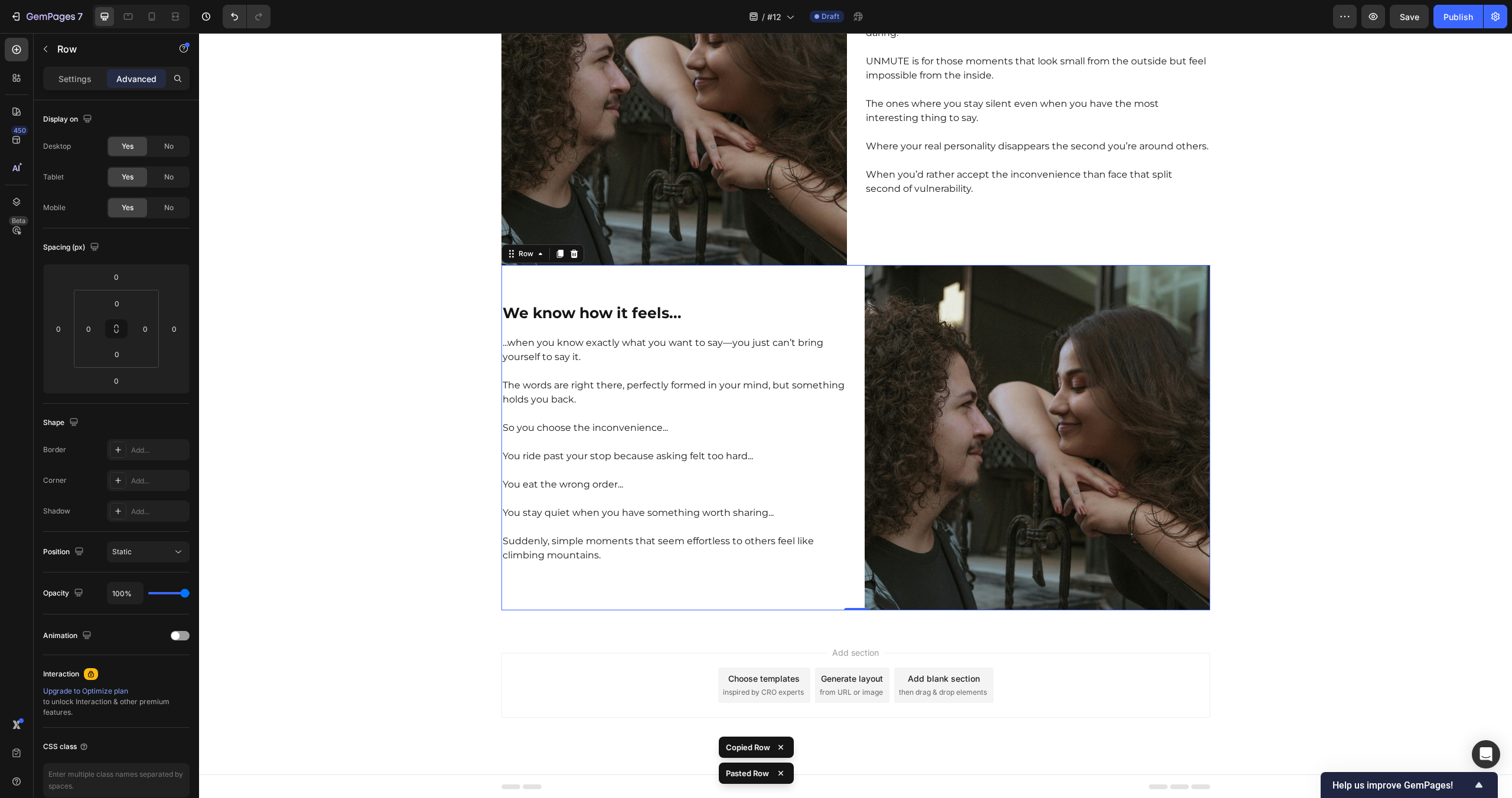
scroll to position [3540, 0]
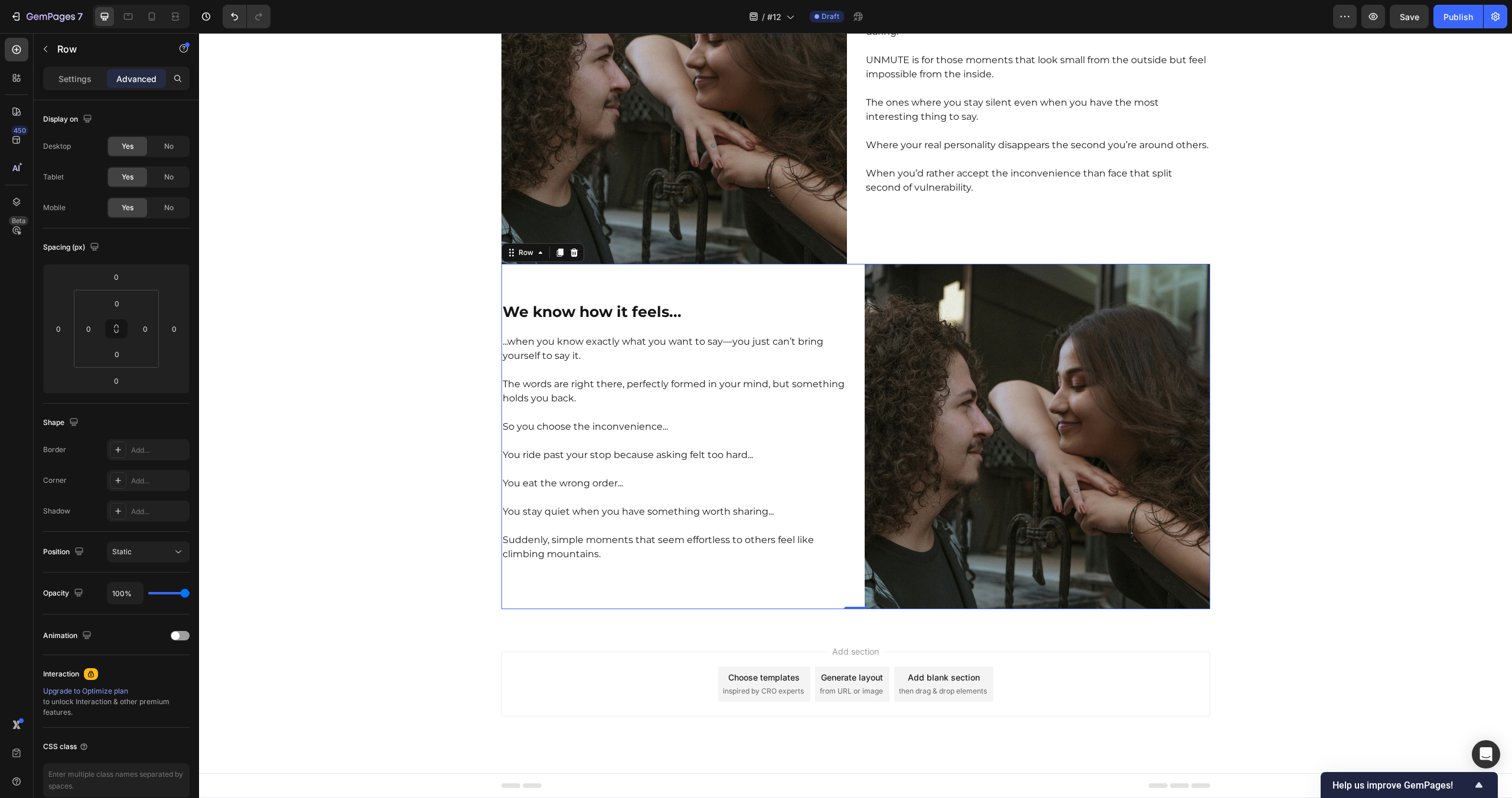
click at [596, 315] on strong "We know how it feels..." at bounding box center [593, 311] width 179 height 18
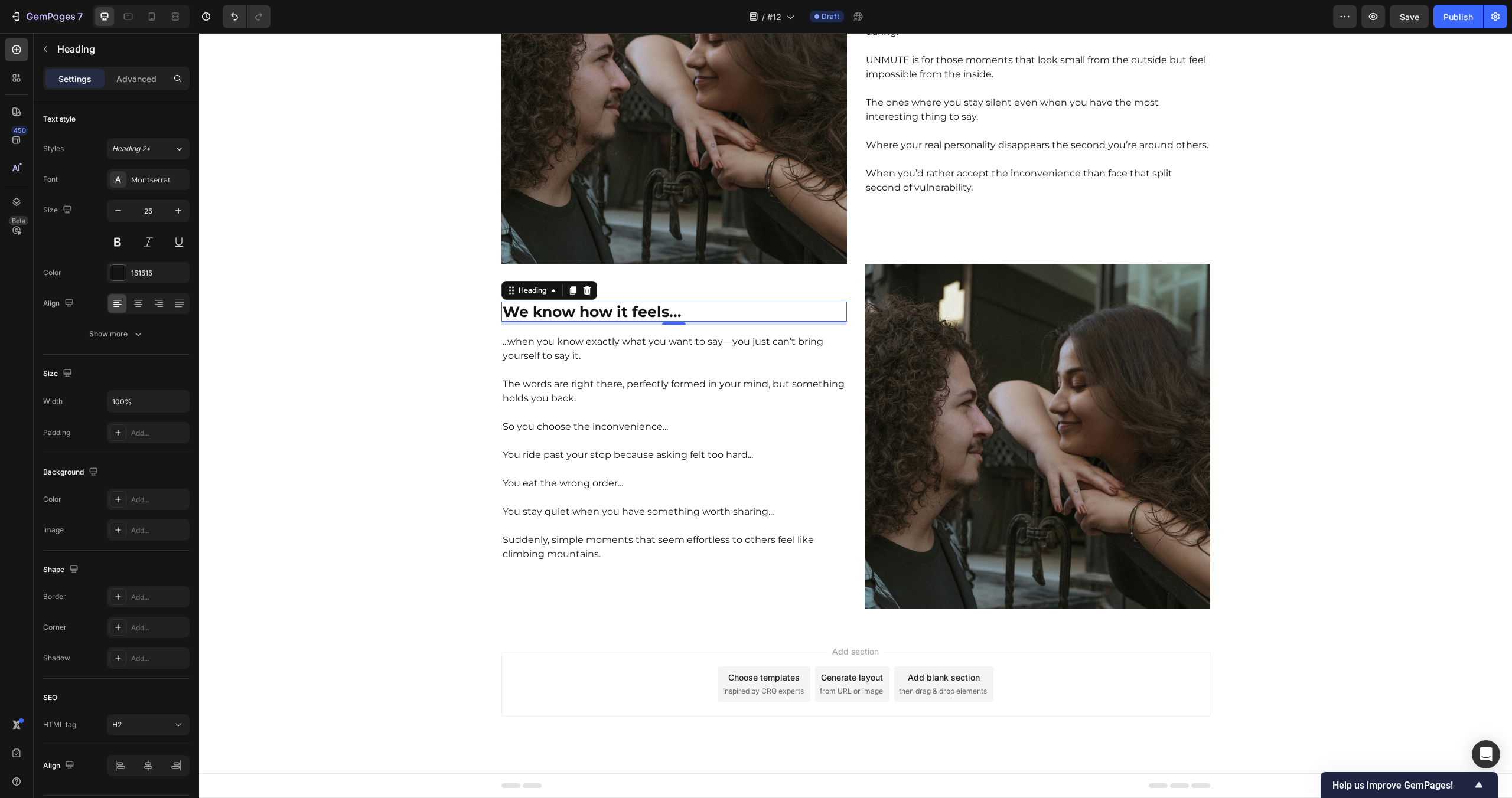
click at [596, 315] on strong "We know how it feels..." at bounding box center [593, 311] width 179 height 18
click at [853, 375] on div "We’re not here to change who you are. Heading 5 ...when you know exactly what y…" at bounding box center [856, 436] width 709 height 345
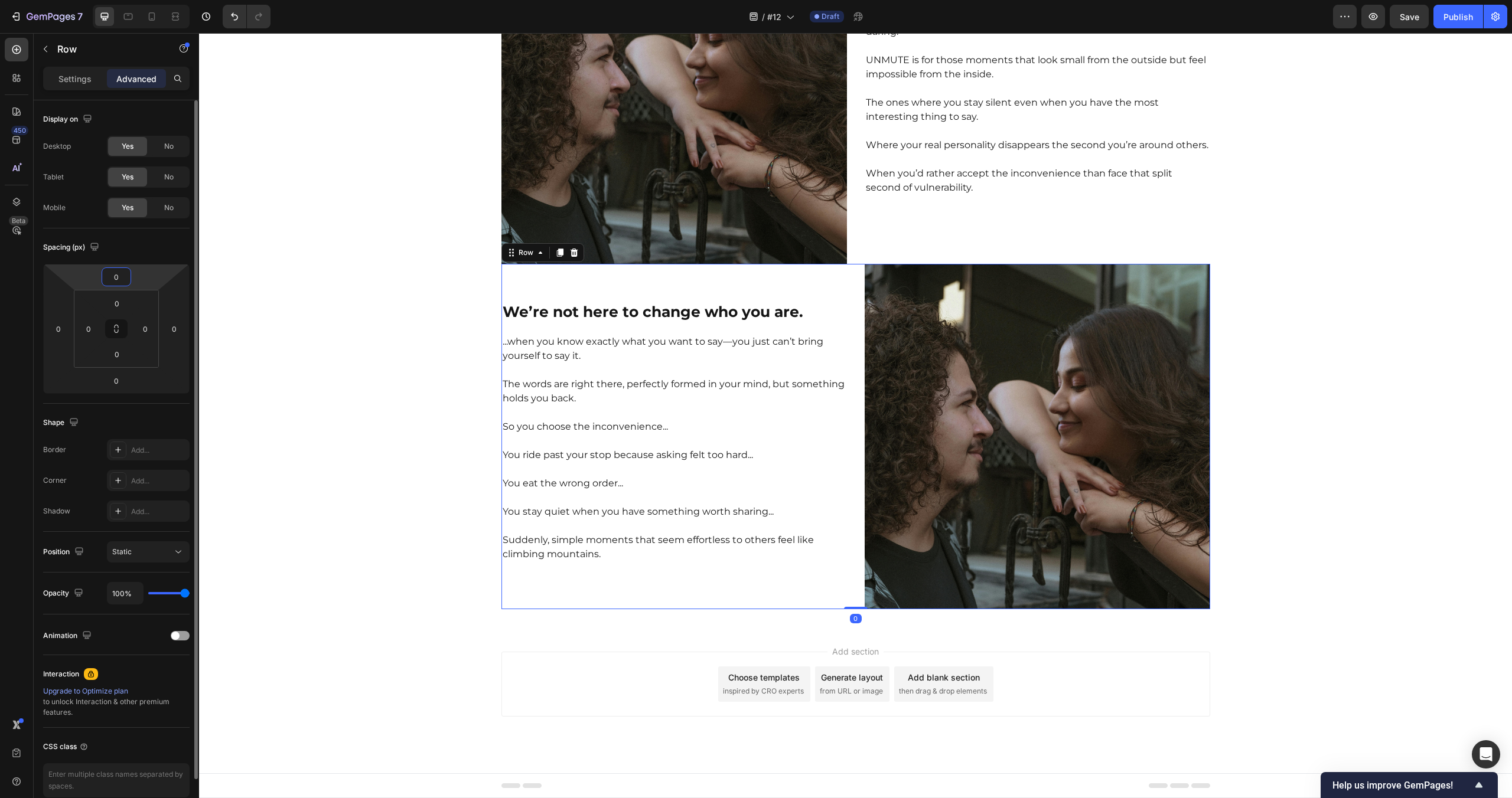
click at [123, 275] on input "0" at bounding box center [116, 277] width 24 height 18
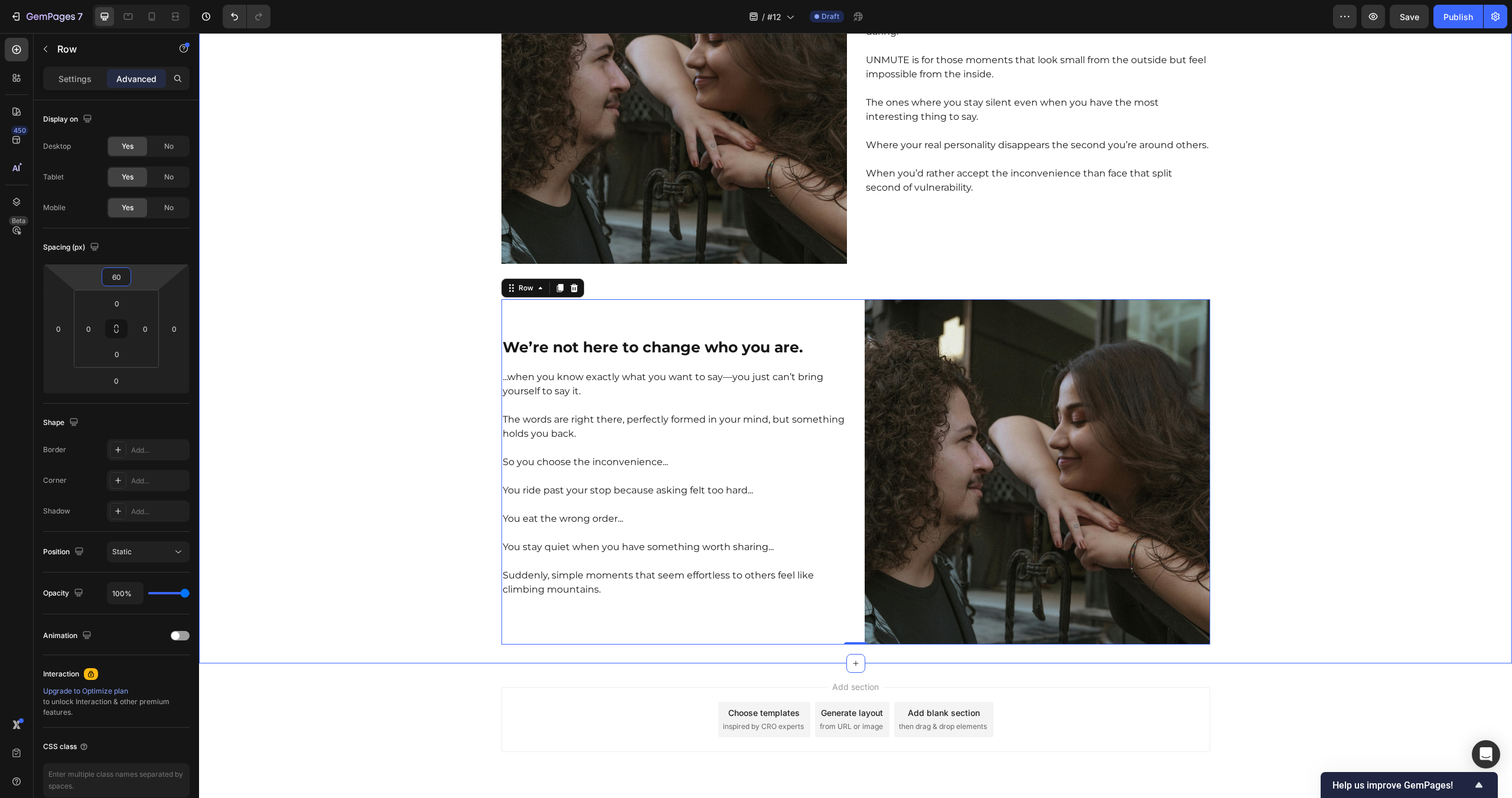
type input "60"
click at [575, 480] on p at bounding box center [675, 476] width 343 height 14
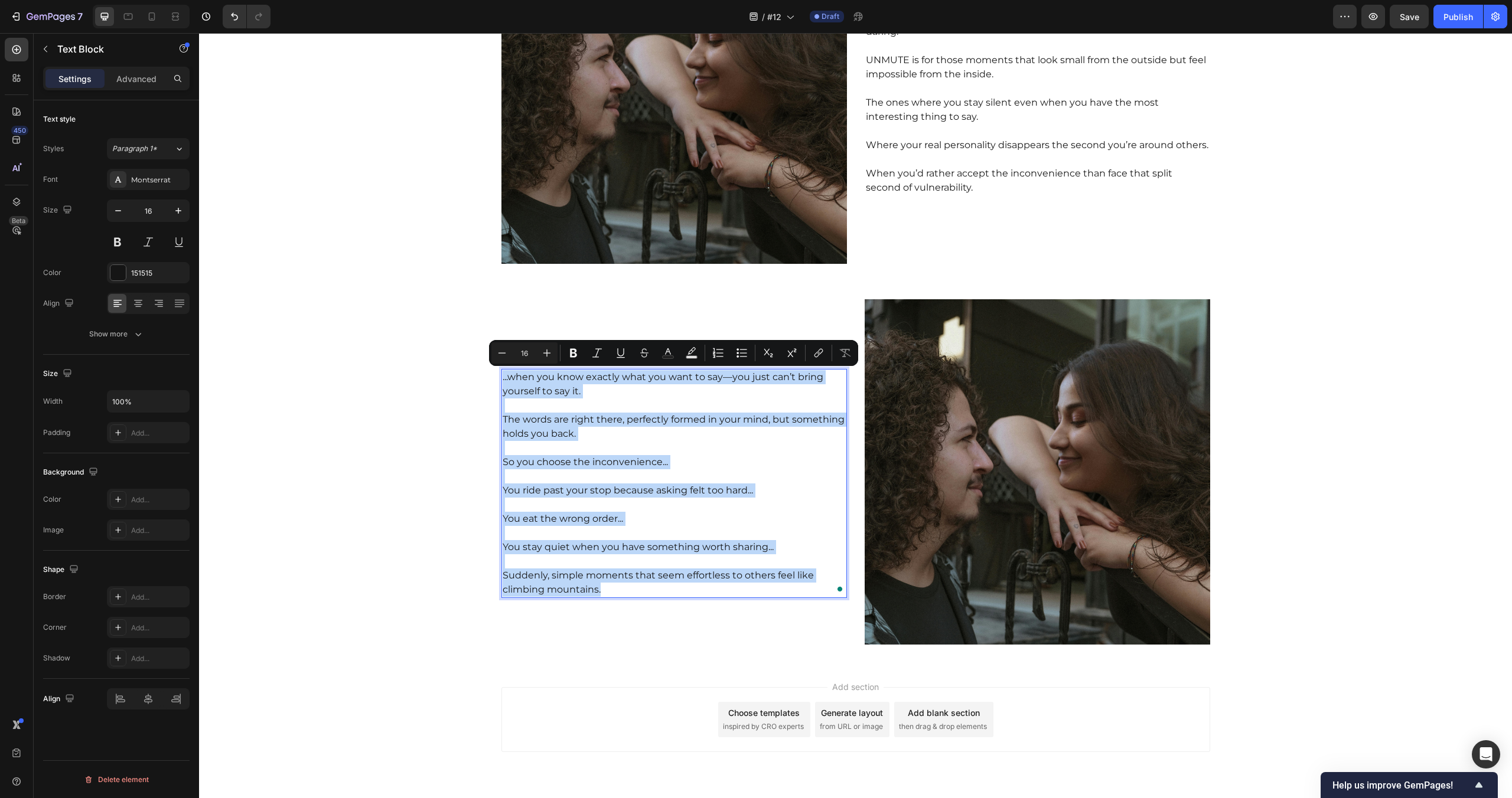
scroll to position [3575, 0]
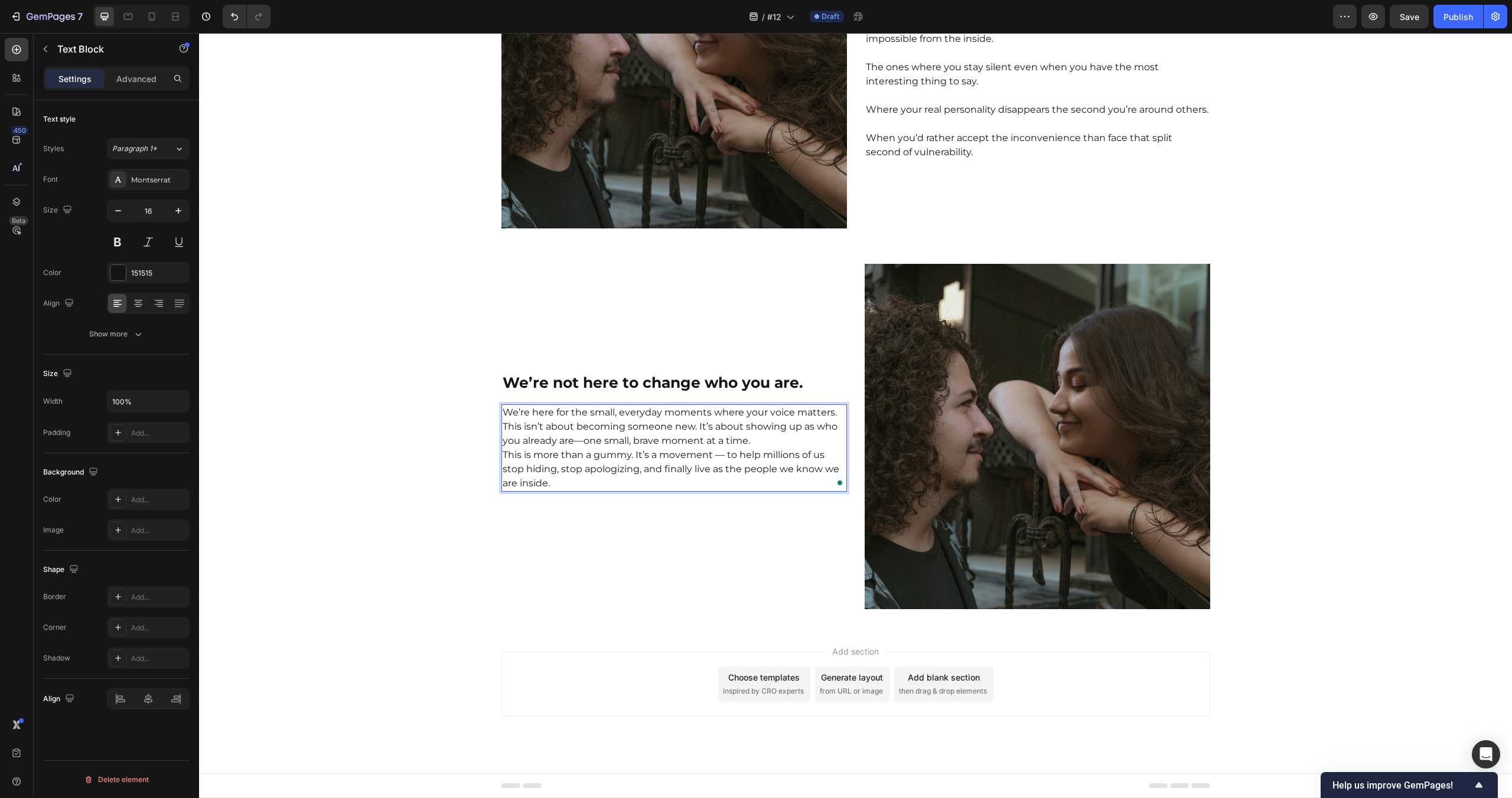
click at [836, 415] on p "We’re here for the small, everyday moments where your voice matters." at bounding box center [675, 412] width 343 height 14
click at [770, 450] on p "This isn’t about becoming someone new. It’s about showing up as who you already…" at bounding box center [675, 441] width 343 height 29
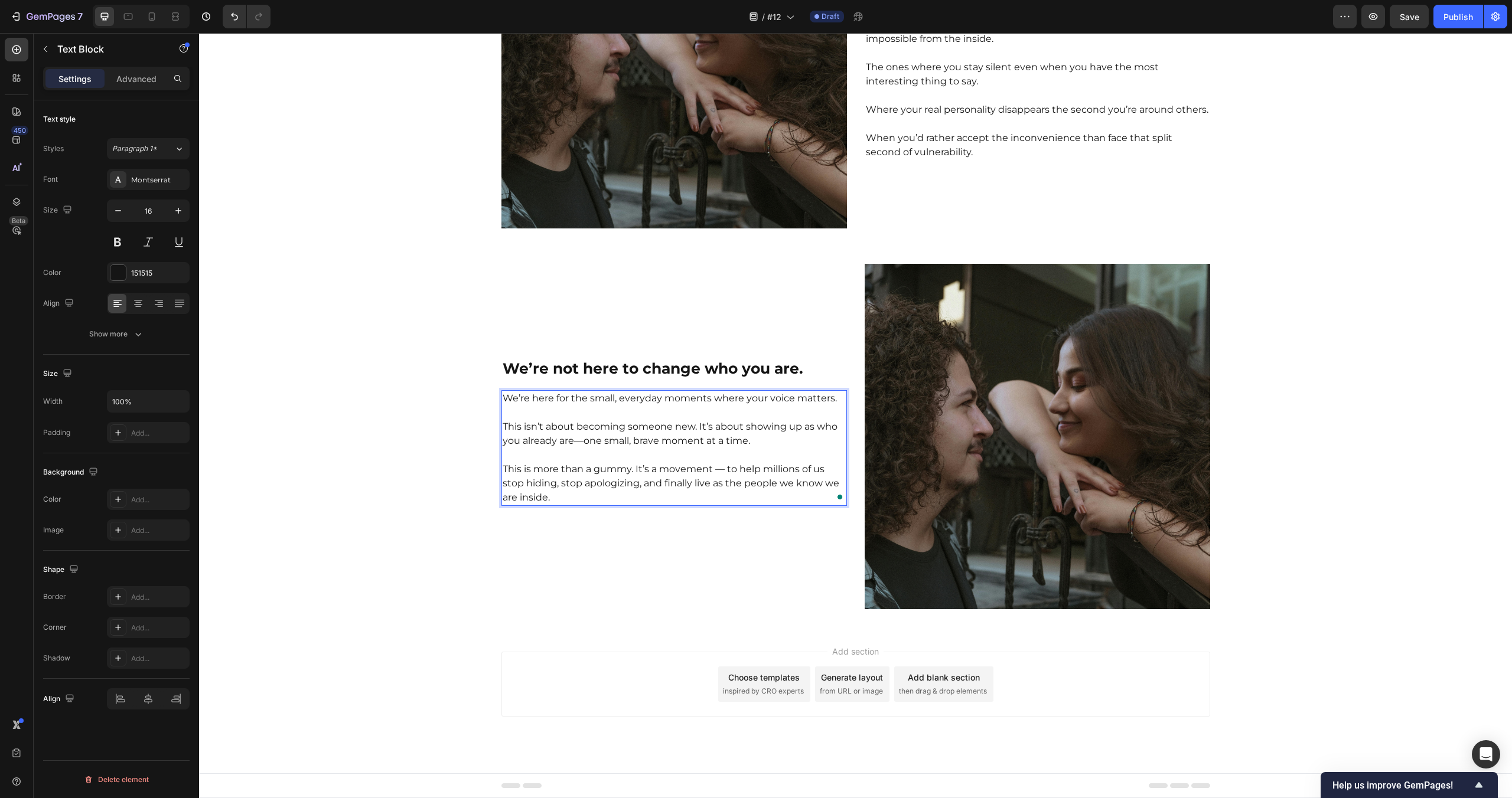
click at [697, 427] on p "This isn’t about becoming someone new. It’s about showing up as who you already…" at bounding box center [675, 434] width 343 height 29
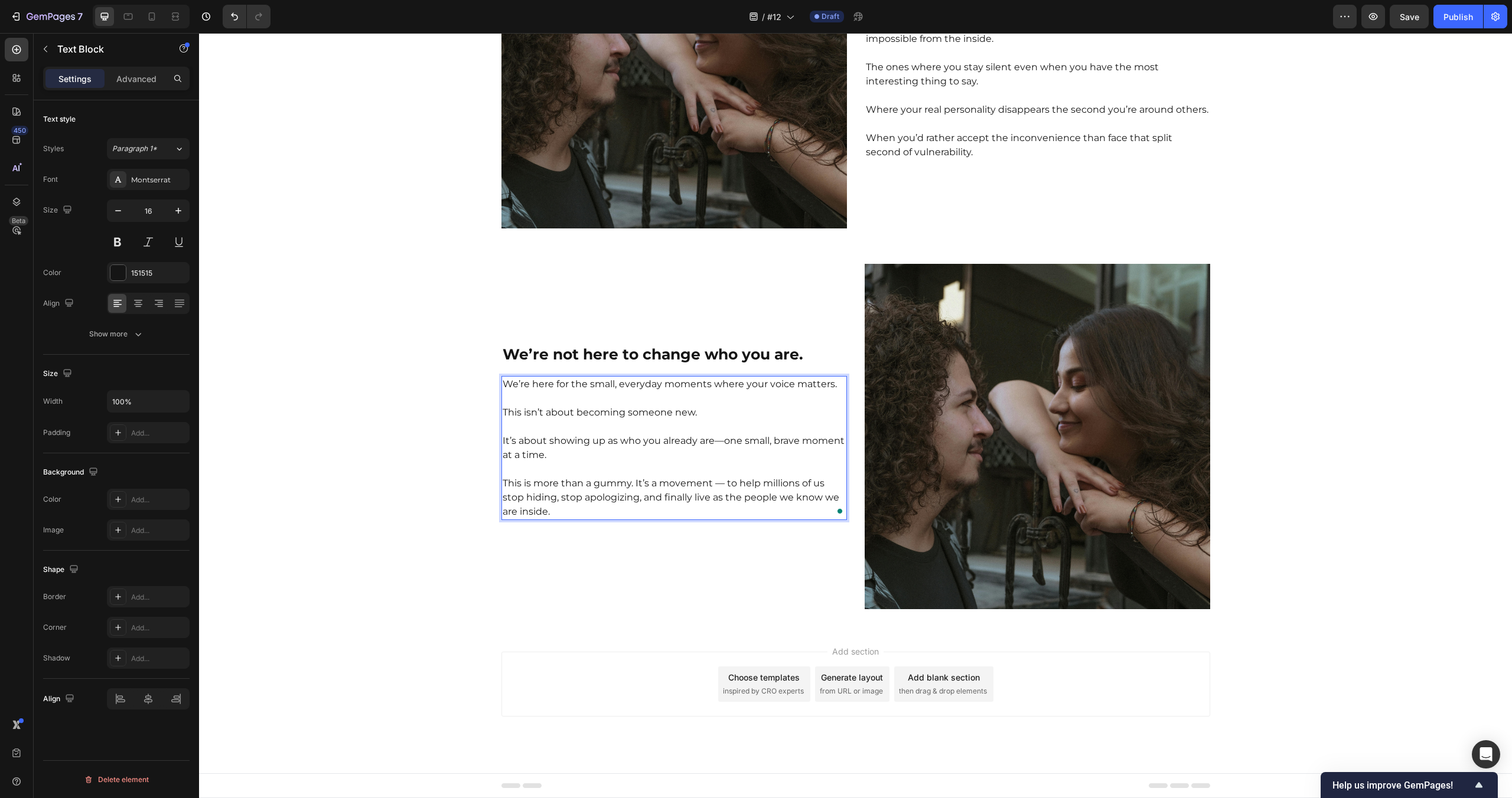
click at [636, 482] on p "This is more than a gummy. It’s a movement — to help millions of us stop hiding…" at bounding box center [675, 497] width 343 height 42
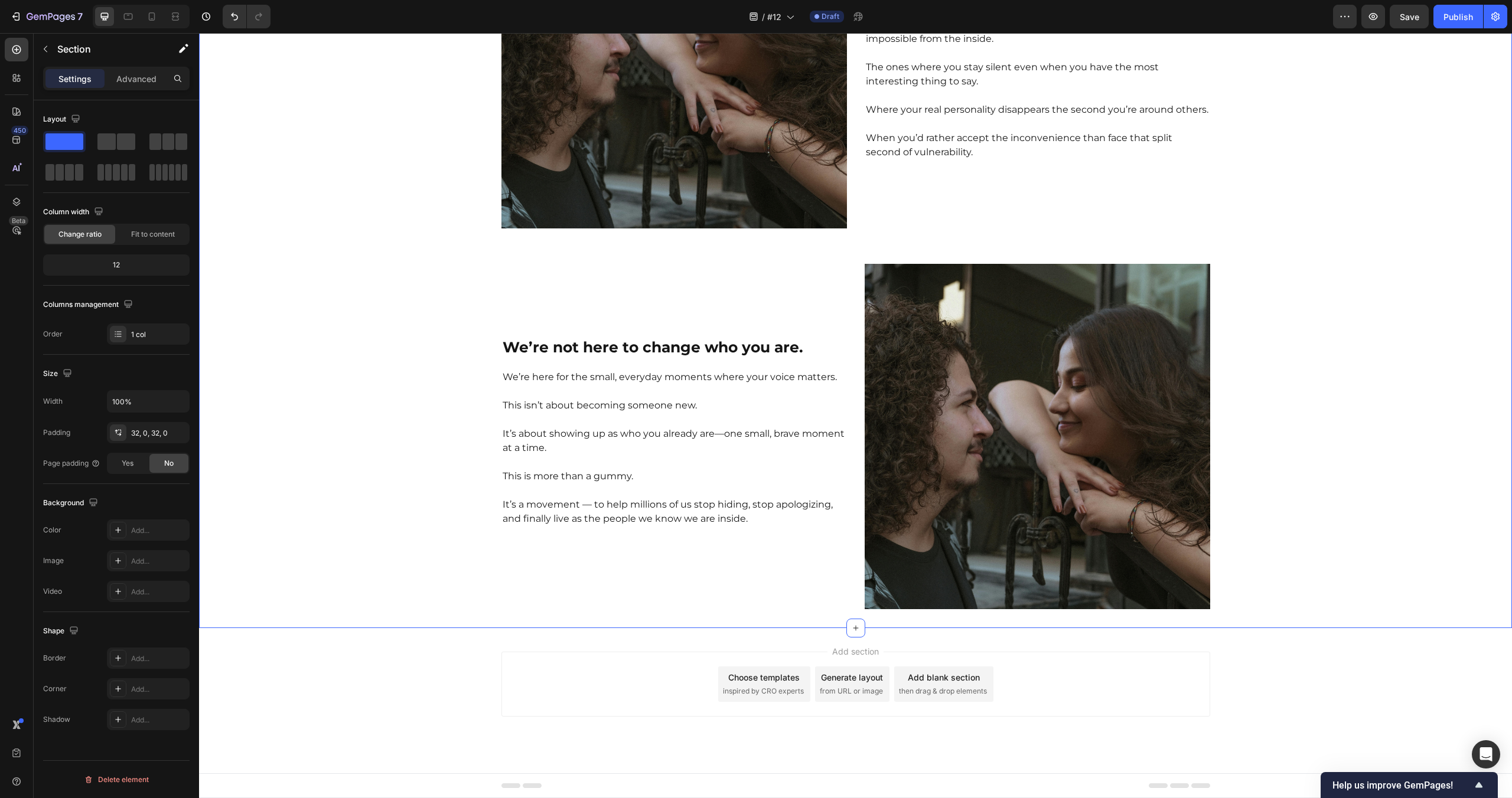
click at [493, 677] on div "Add section Choose templates inspired by CRO experts Generate layout from URL o…" at bounding box center [856, 700] width 1313 height 145
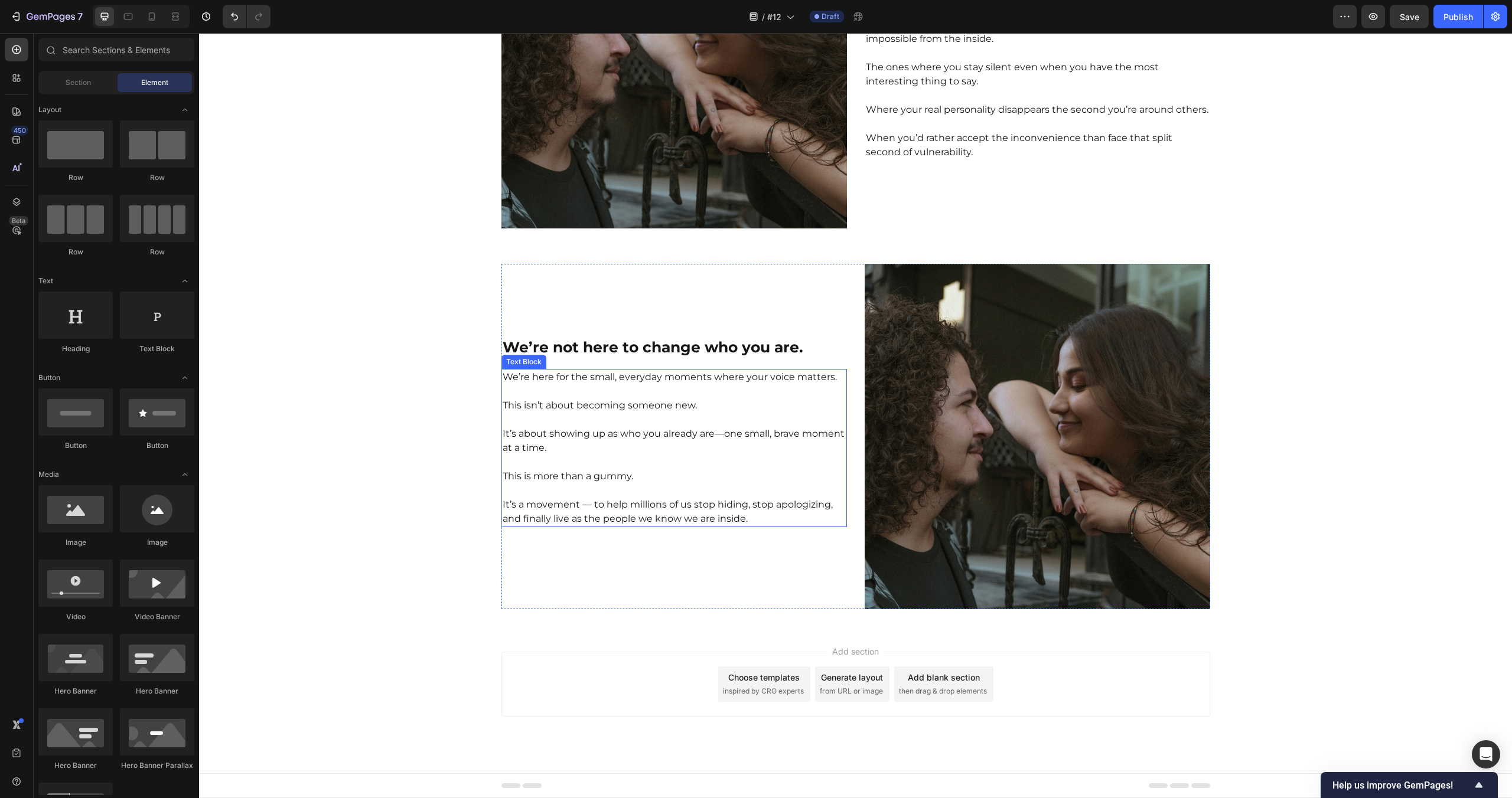
click at [678, 517] on p "It’s a movement — to help millions of us stop hiding, stop apologizing, and fin…" at bounding box center [675, 511] width 343 height 29
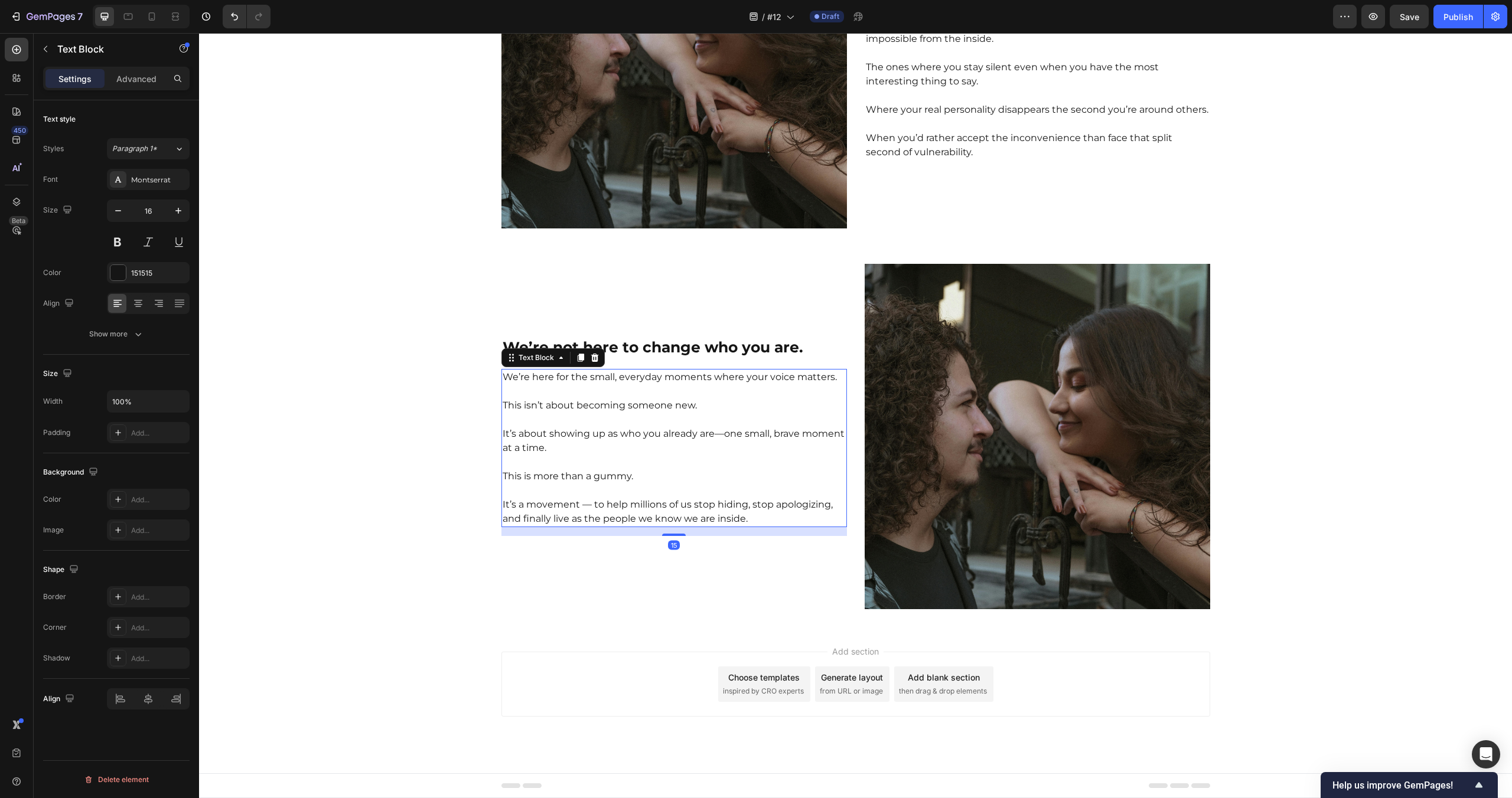
click at [678, 517] on p "It’s a movement — to help millions of us stop hiding, stop apologizing, and fin…" at bounding box center [675, 511] width 343 height 29
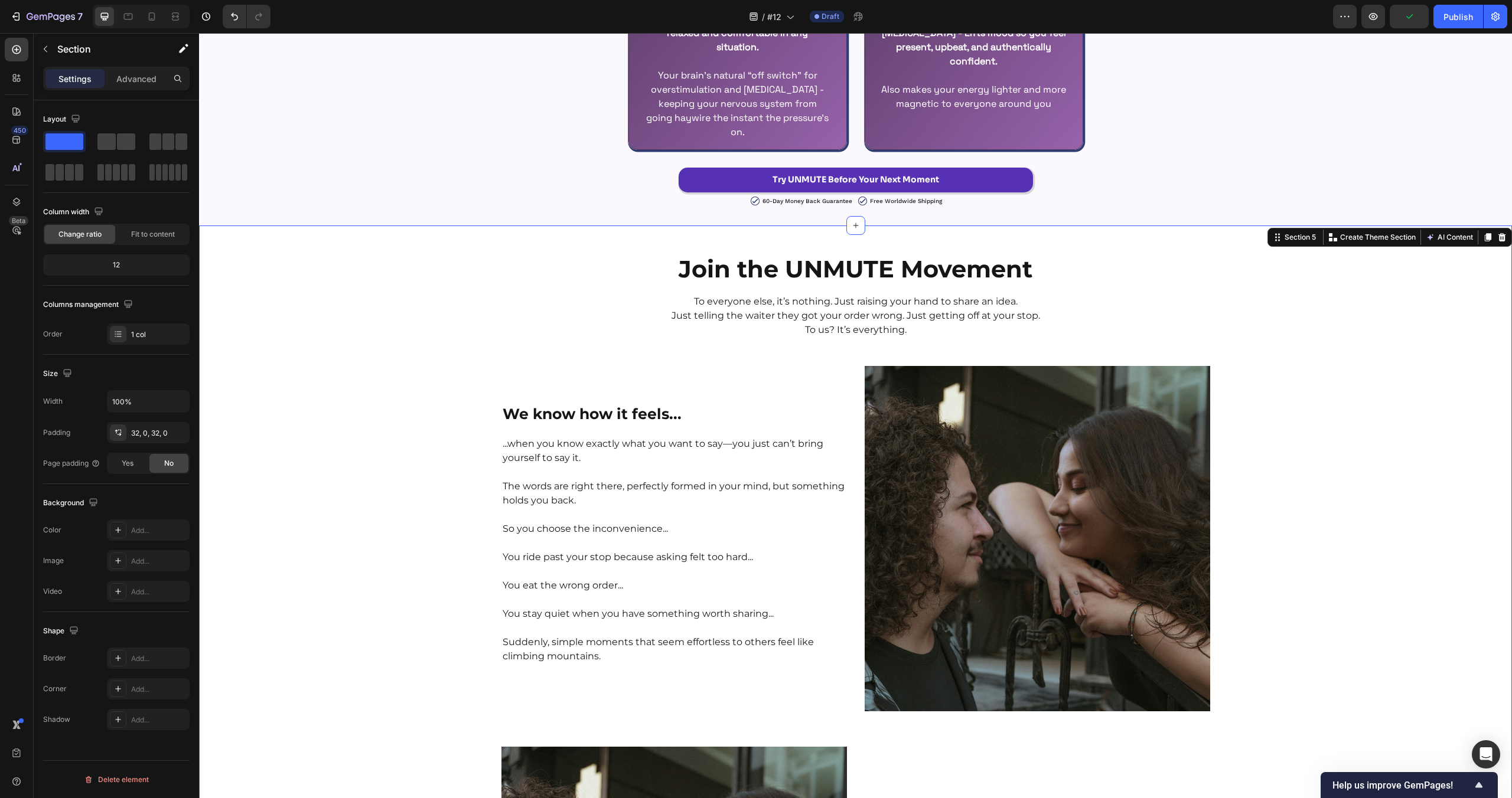
scroll to position [2575, 0]
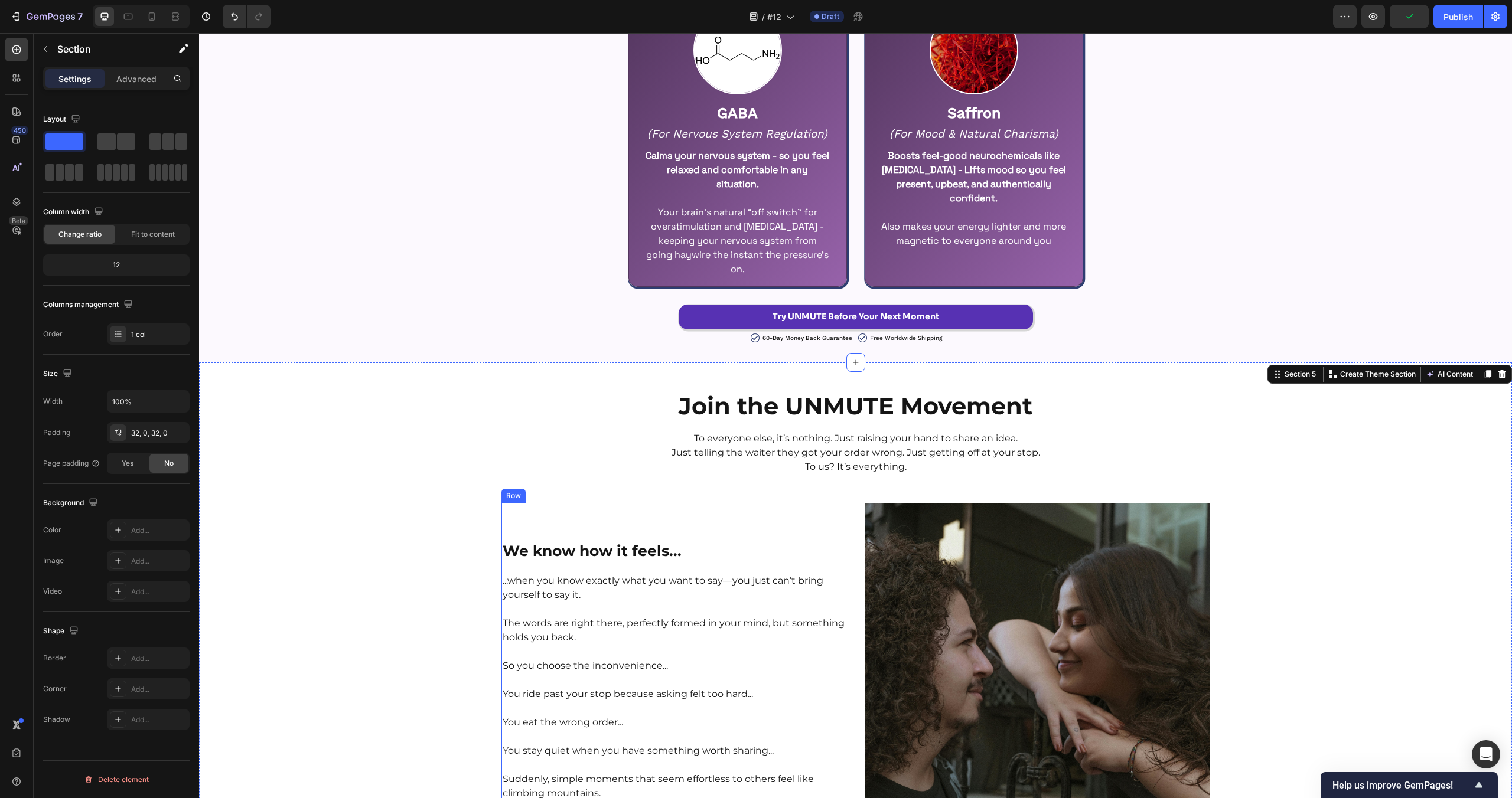
click at [596, 542] on strong "We know how it feels..." at bounding box center [593, 550] width 179 height 18
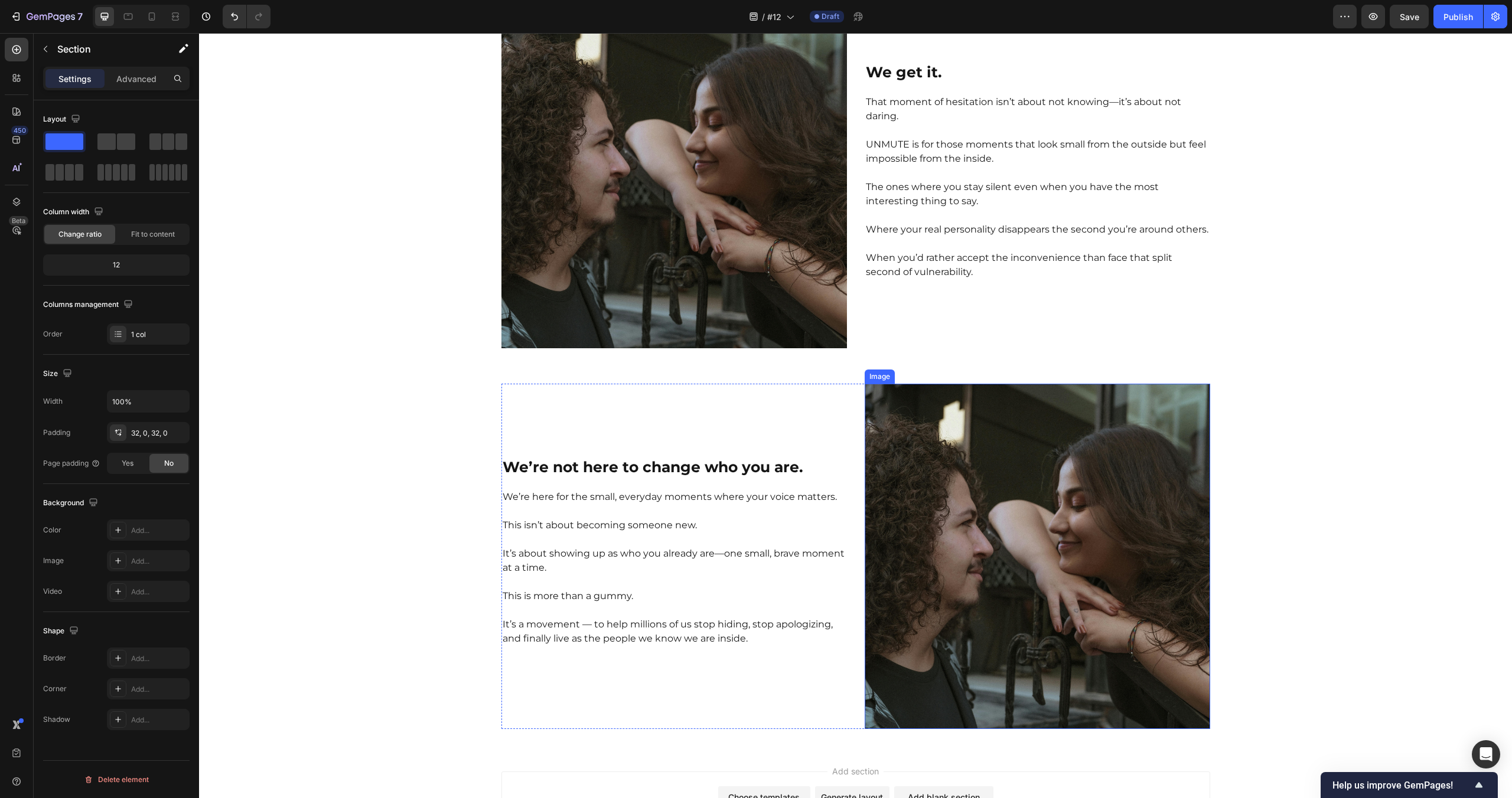
scroll to position [3024, 0]
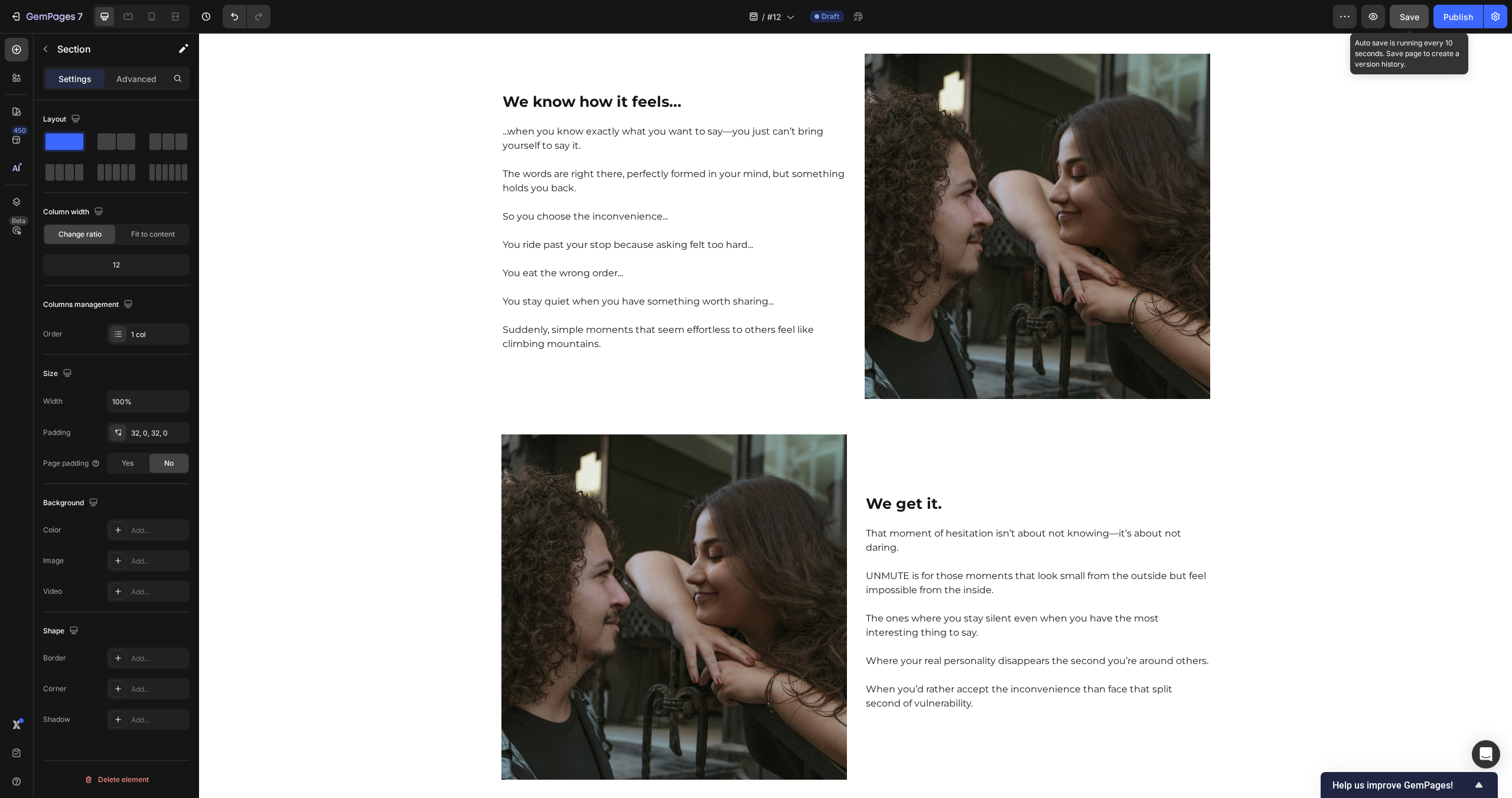
click at [1411, 14] on span "Save" at bounding box center [1410, 17] width 19 height 10
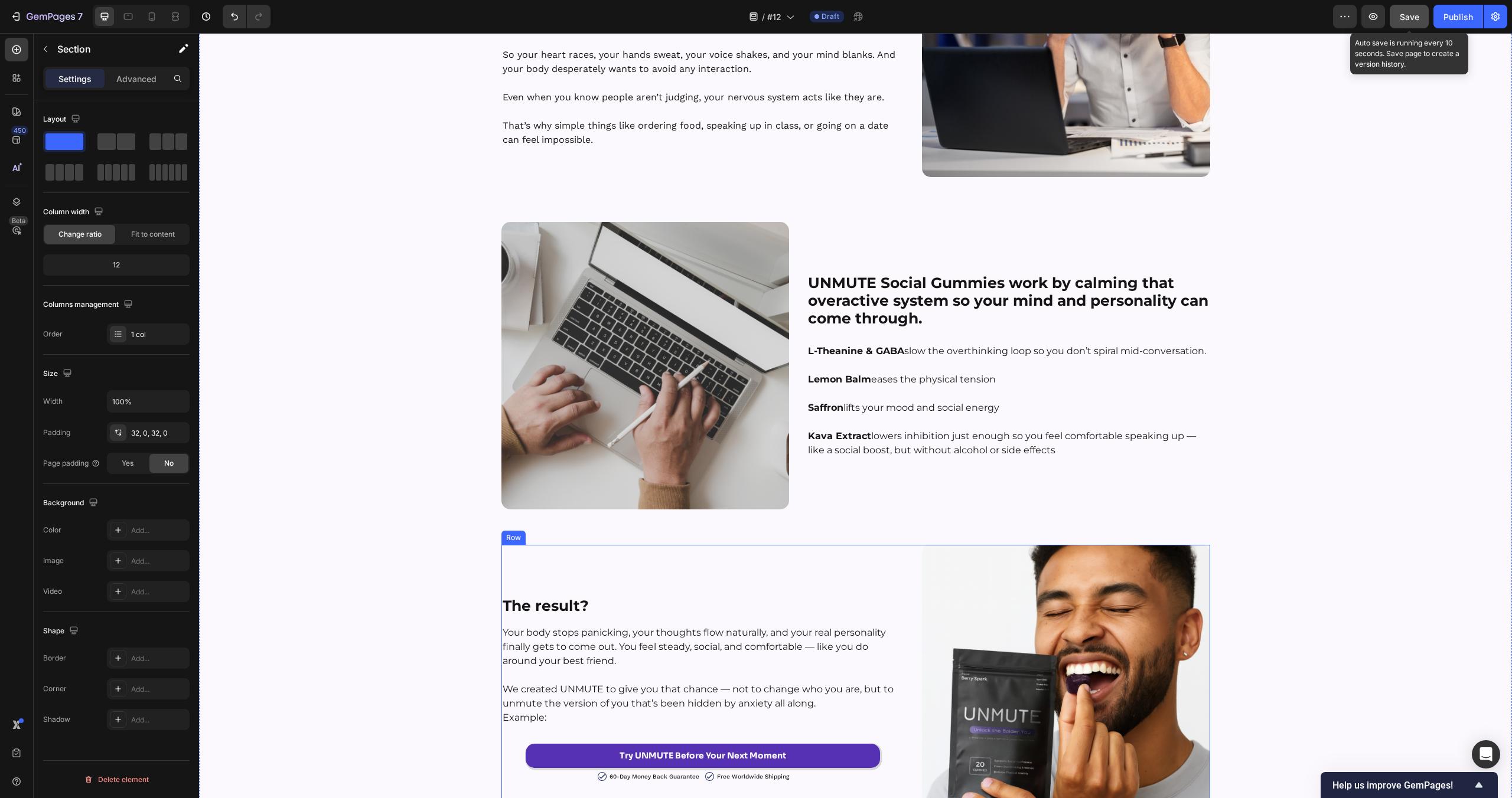
scroll to position [1409, 0]
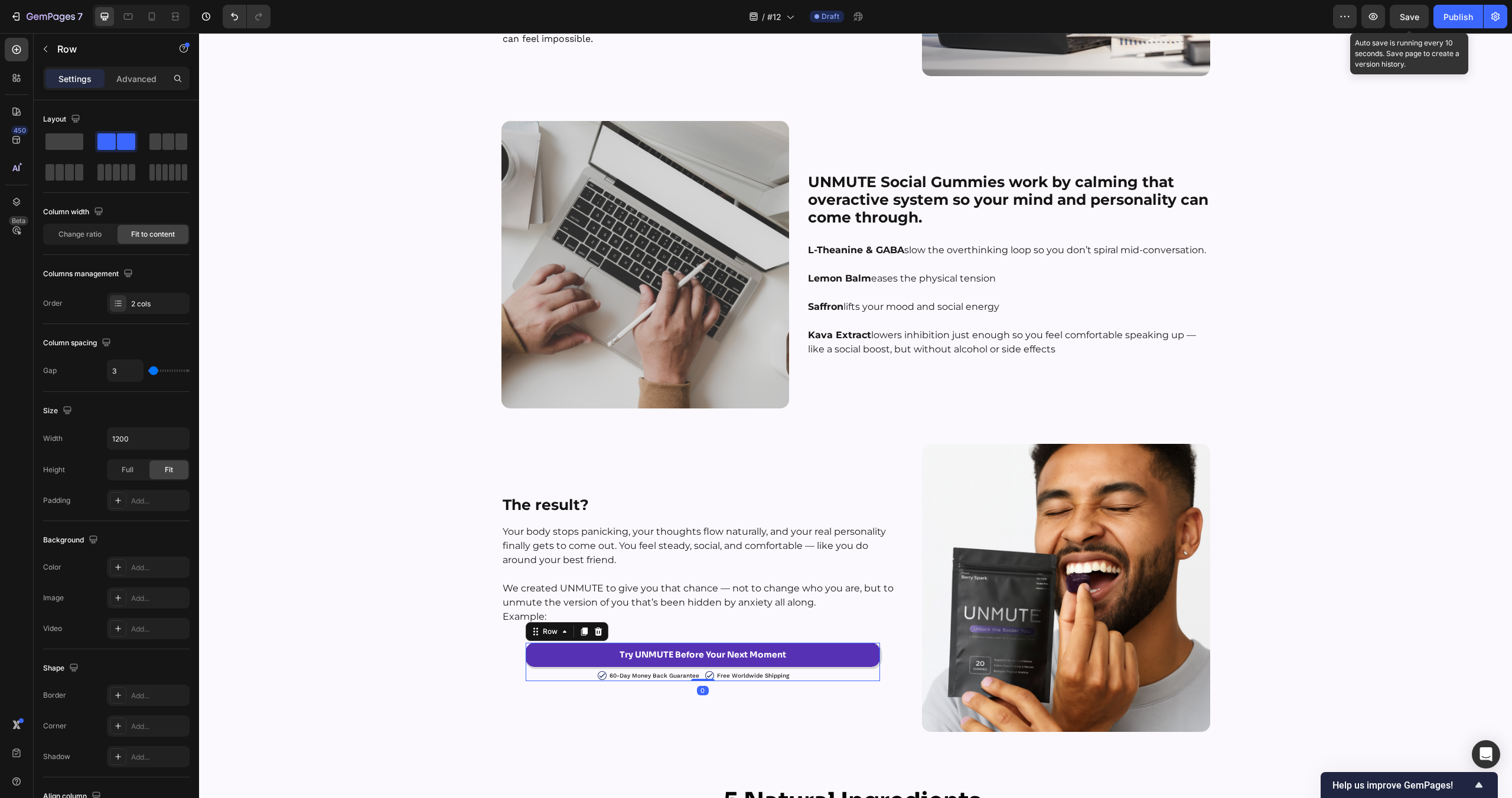
click at [844, 669] on div "Try UNMUTE Before Your Next Moment Button Image 60-Day Money Back Guarantee Tex…" at bounding box center [703, 662] width 354 height 39
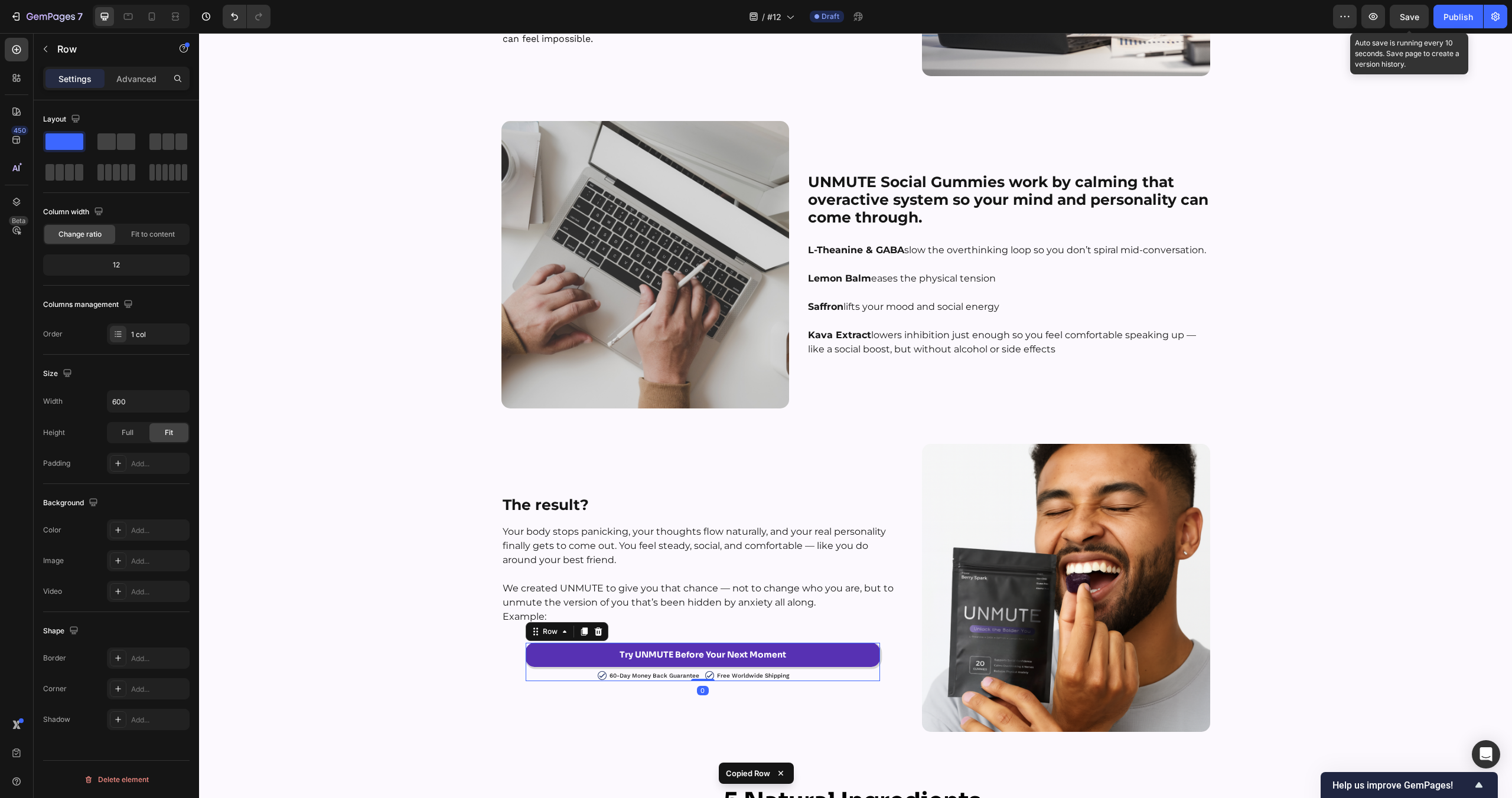
scroll to position [3575, 0]
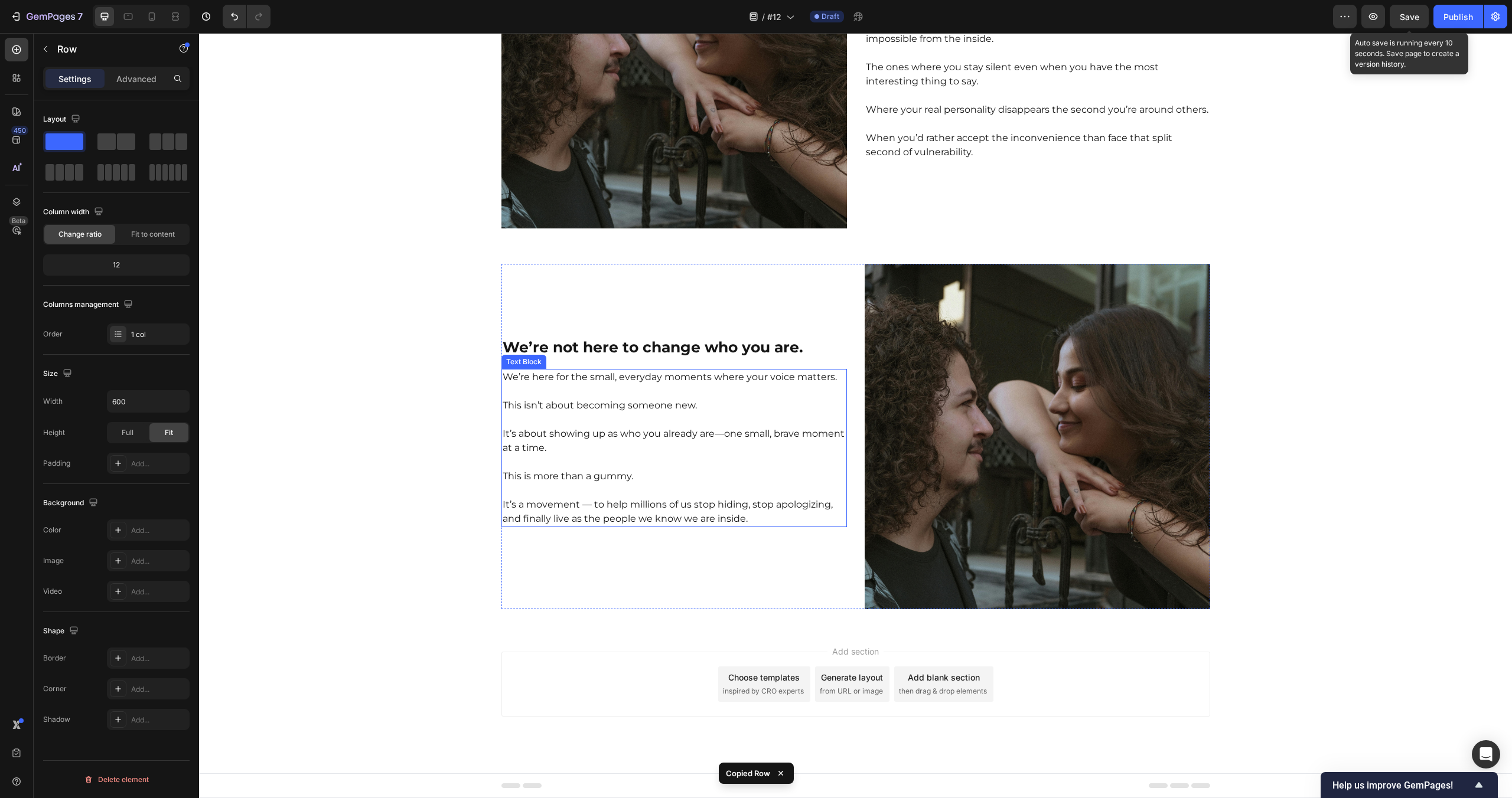
click at [594, 453] on p "It’s about showing up as who you already are—one small, brave moment at a time." at bounding box center [675, 441] width 343 height 29
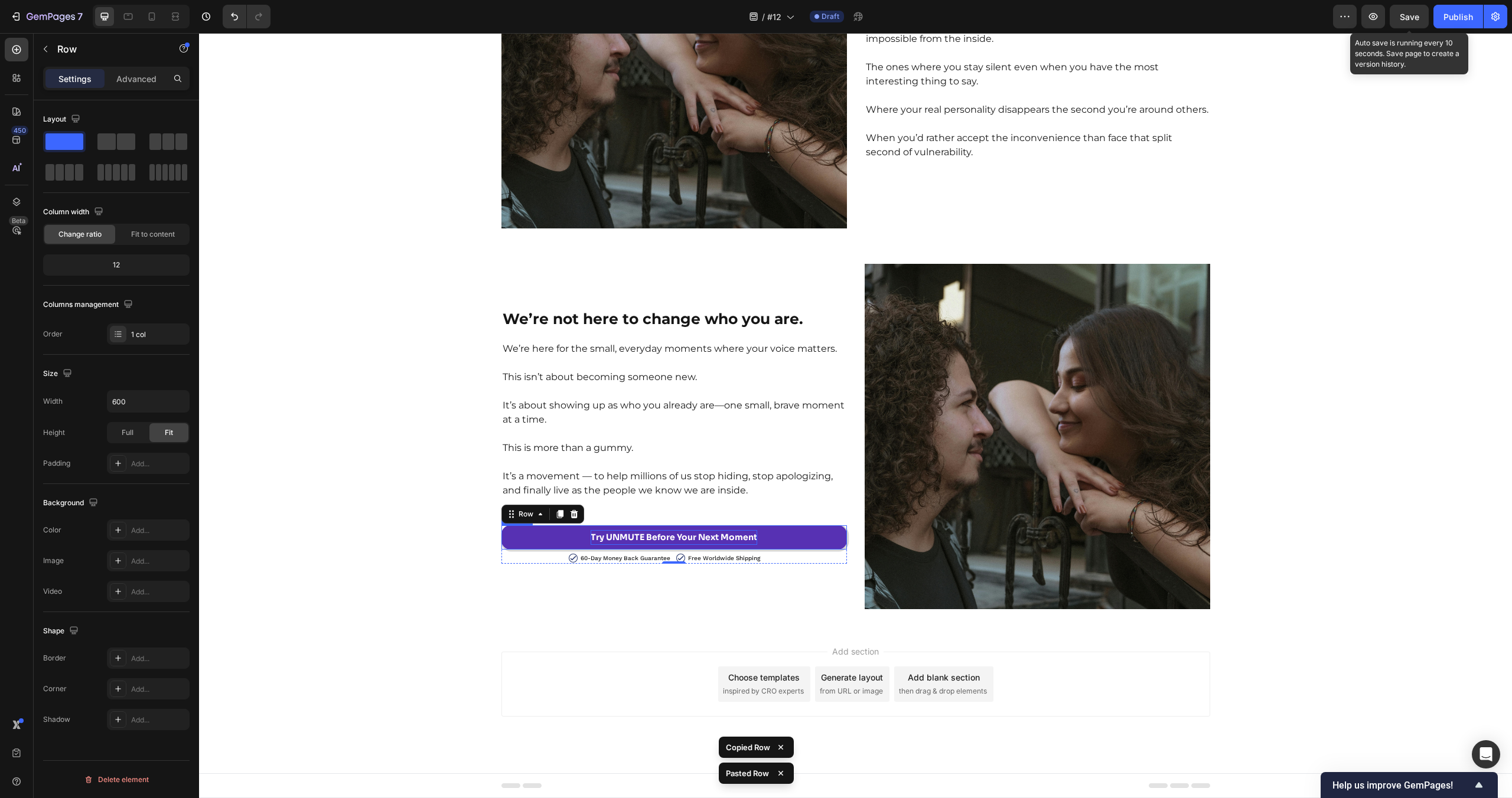
click at [654, 540] on p "Try UNMUTE Before Your Next Moment" at bounding box center [674, 538] width 166 height 15
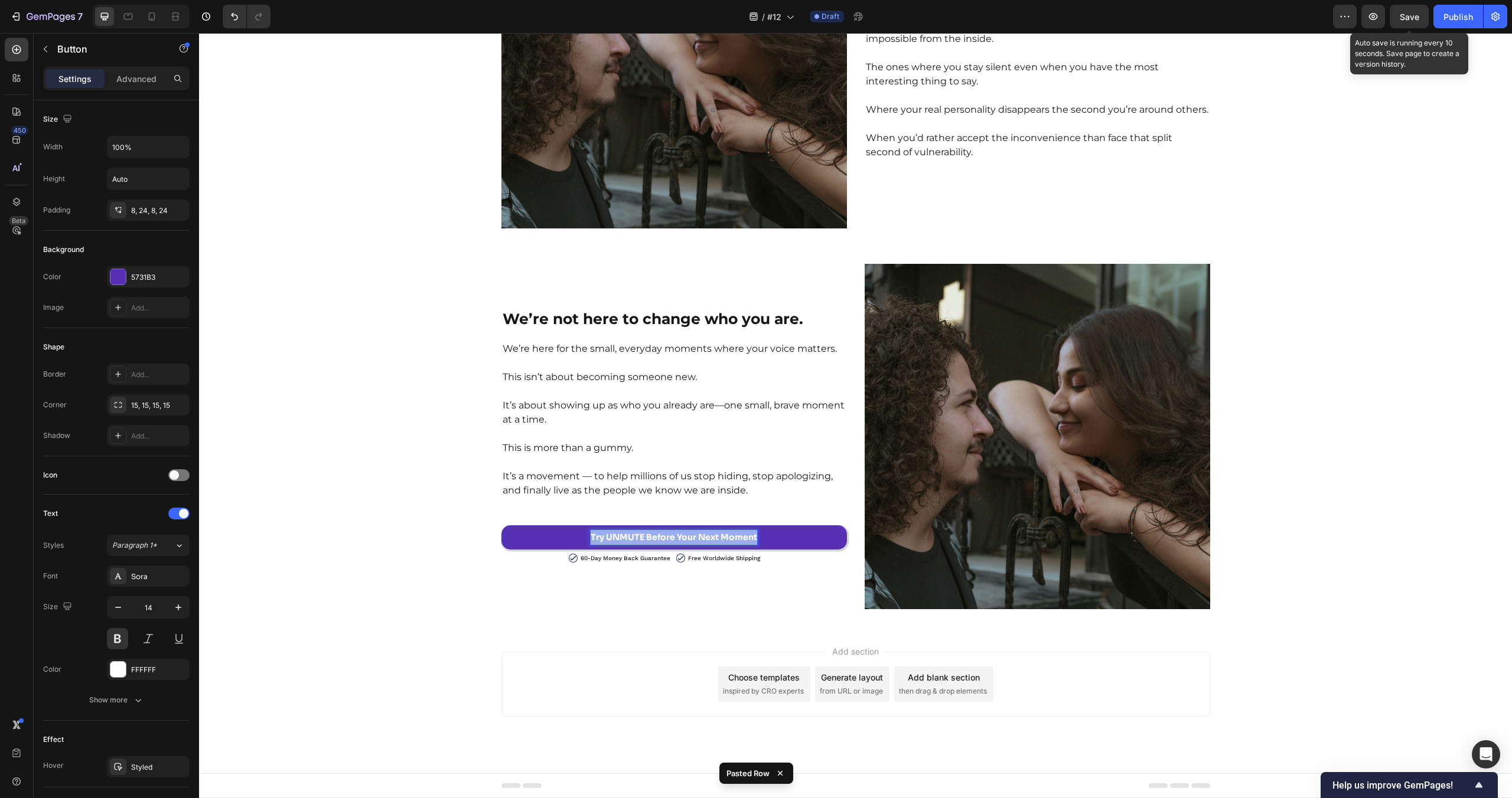
click at [654, 540] on p "Try UNMUTE Before Your Next Moment" at bounding box center [674, 538] width 166 height 15
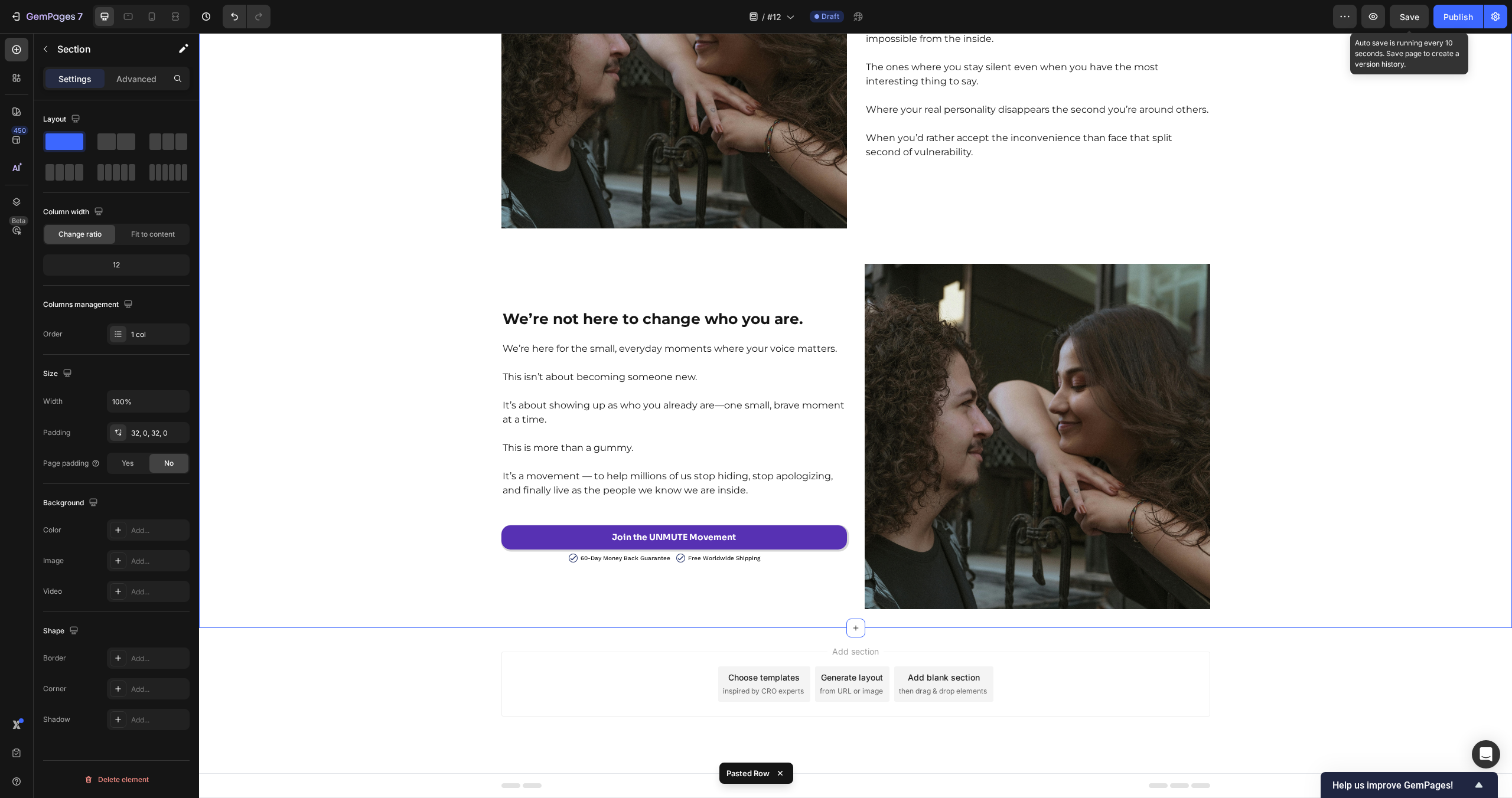
click at [436, 661] on div "Add section Choose templates inspired by CRO experts Generate layout from URL o…" at bounding box center [856, 700] width 1313 height 145
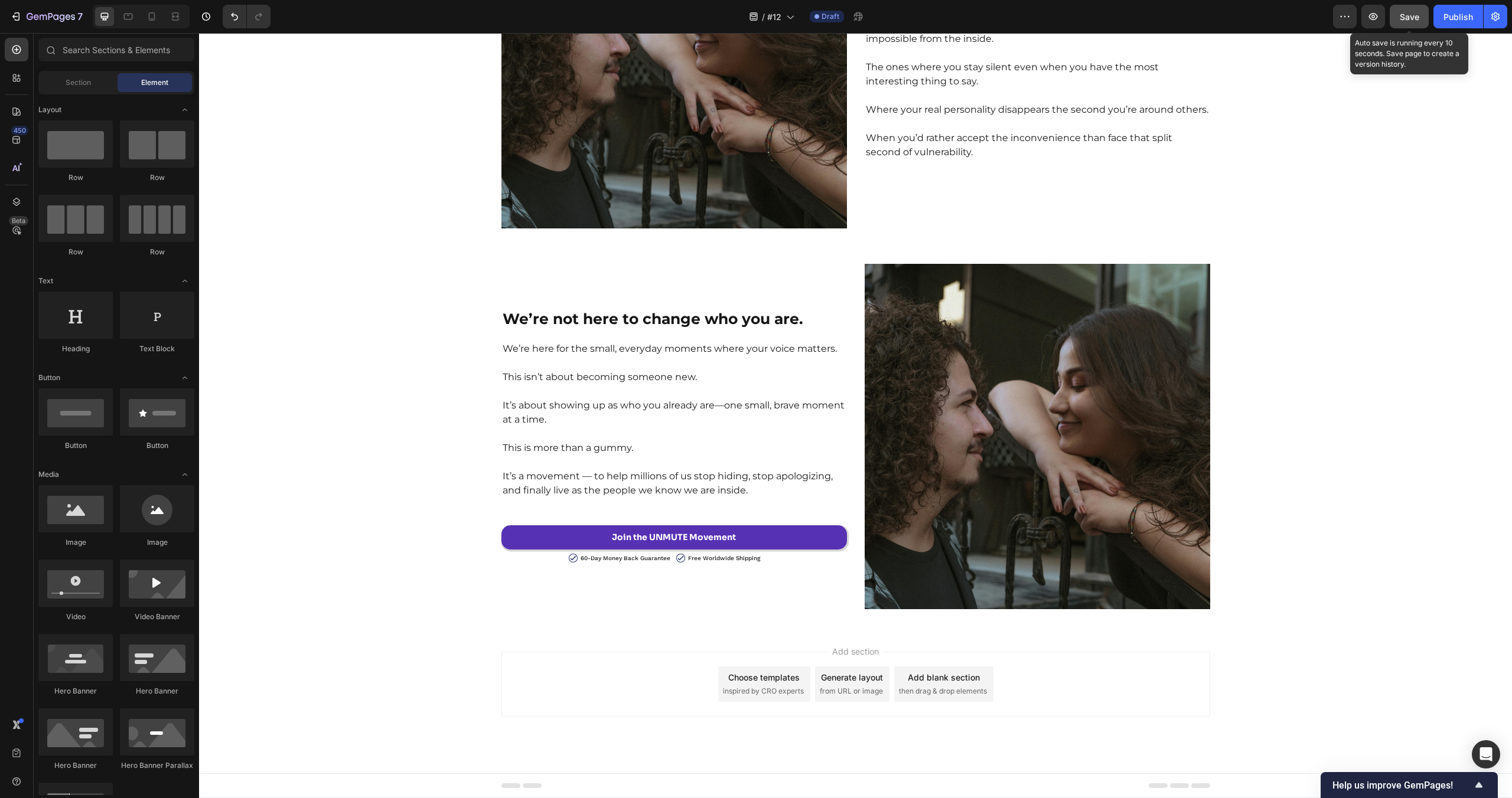
click at [1409, 23] on button "Save" at bounding box center [1410, 17] width 39 height 24
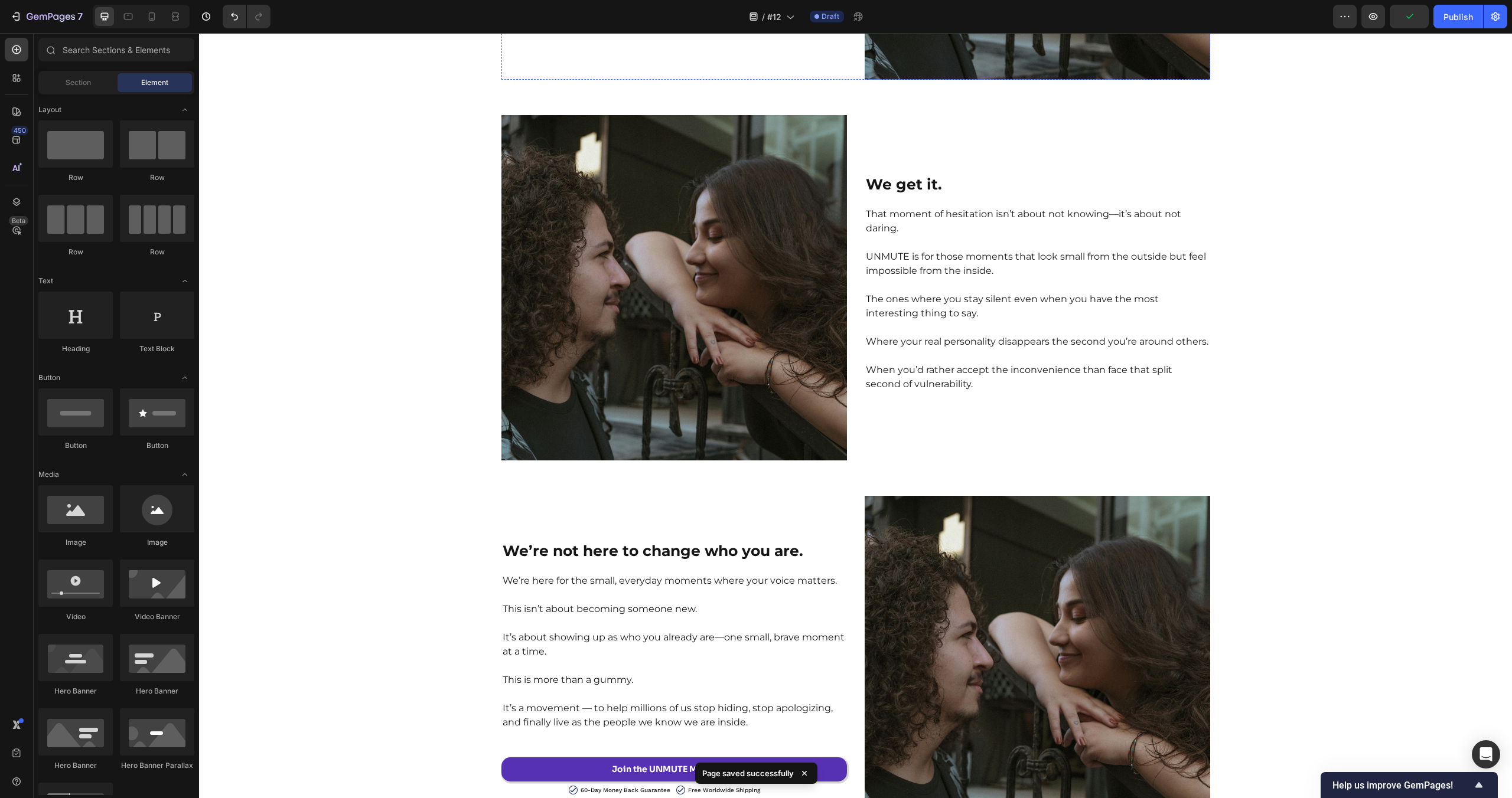
scroll to position [3457, 0]
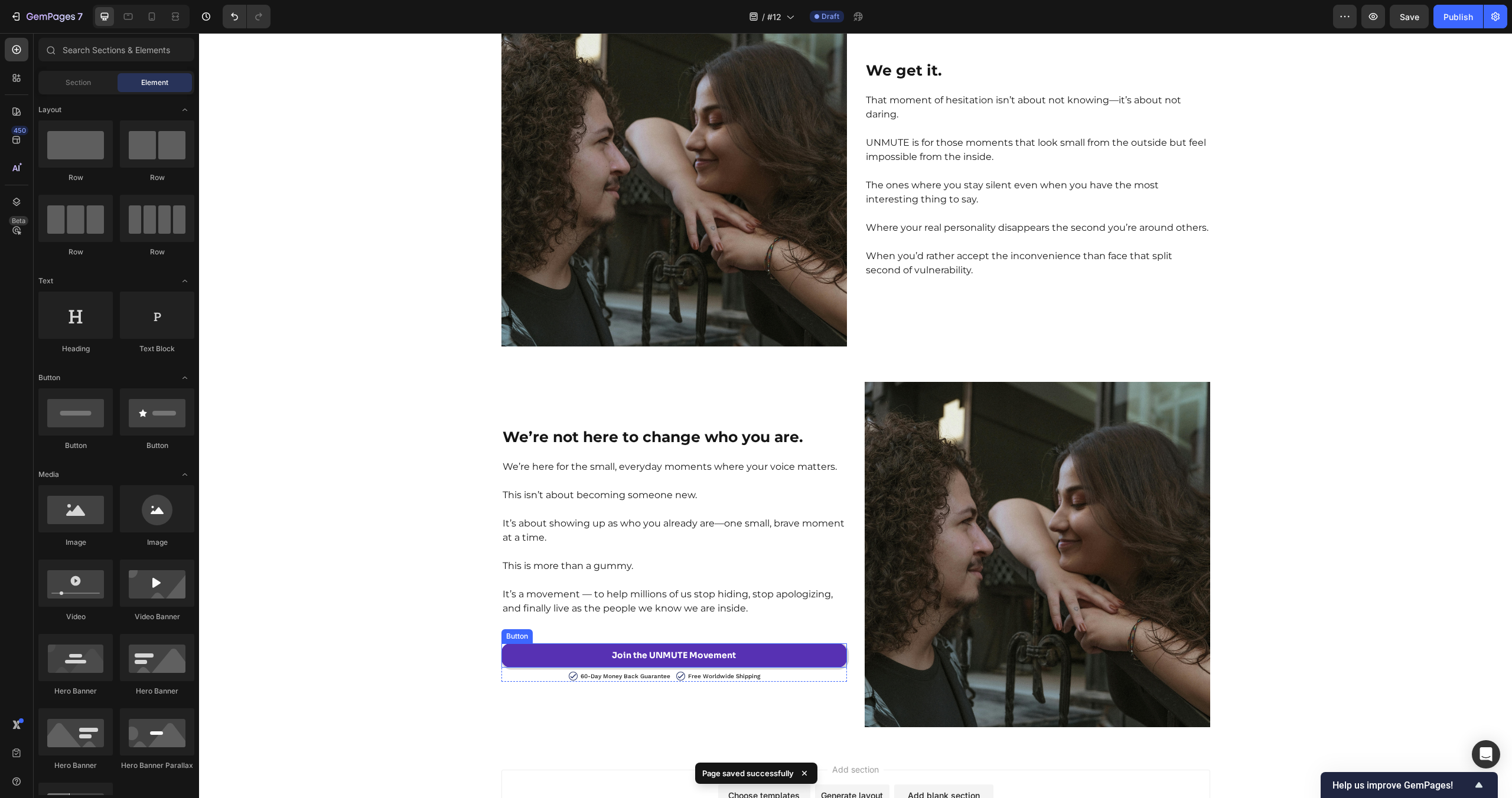
click at [542, 658] on link "Join the UNMUTE Movement" at bounding box center [674, 655] width 345 height 24
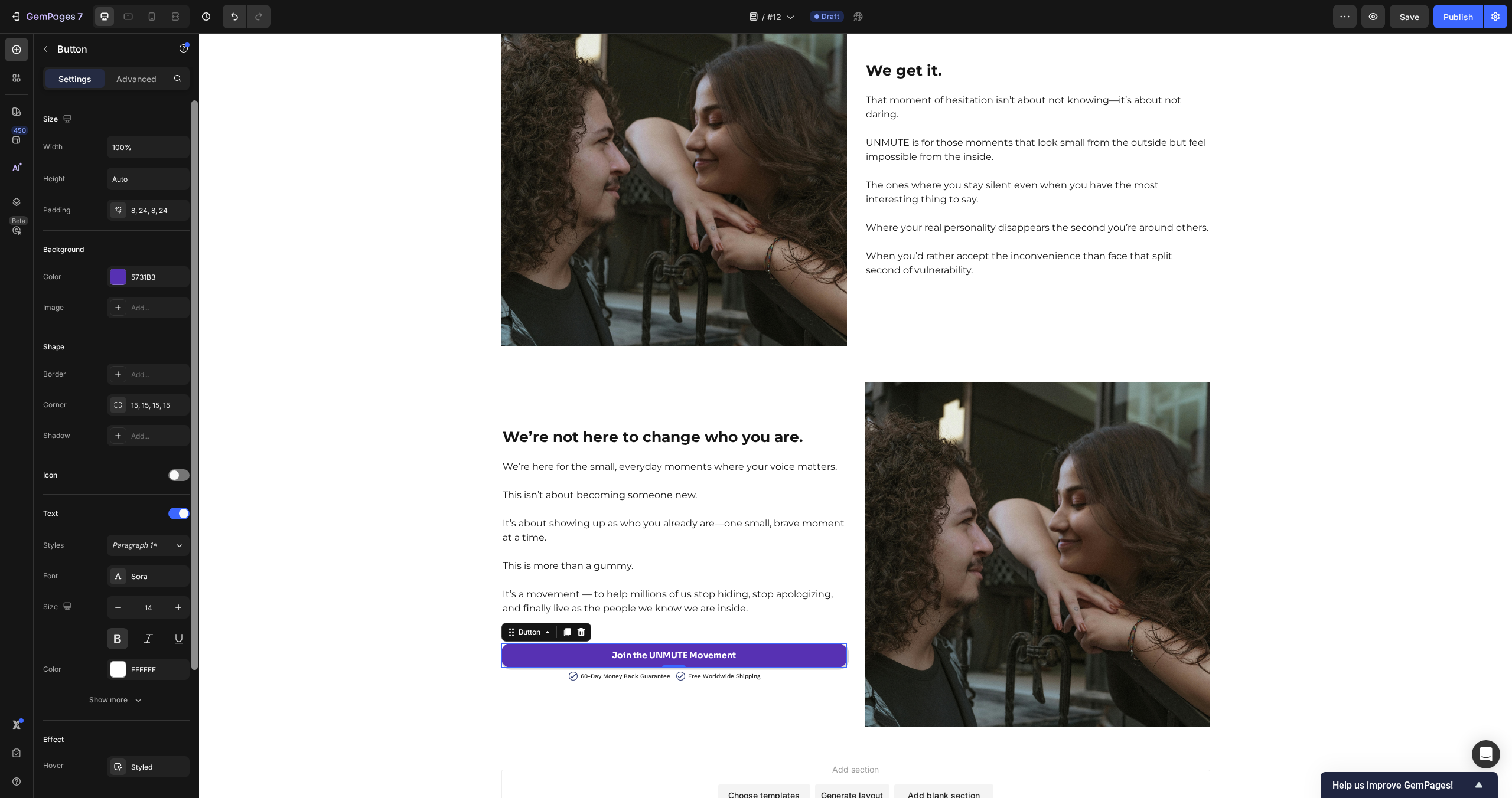
click at [0, 0] on icon "button" at bounding box center [0, 0] width 0 height 0
click at [336, 550] on div "Join the UNMUTE Movement Heading To everyone else, it’s nothing. Just raising y…" at bounding box center [856, 113] width 1313 height 1229
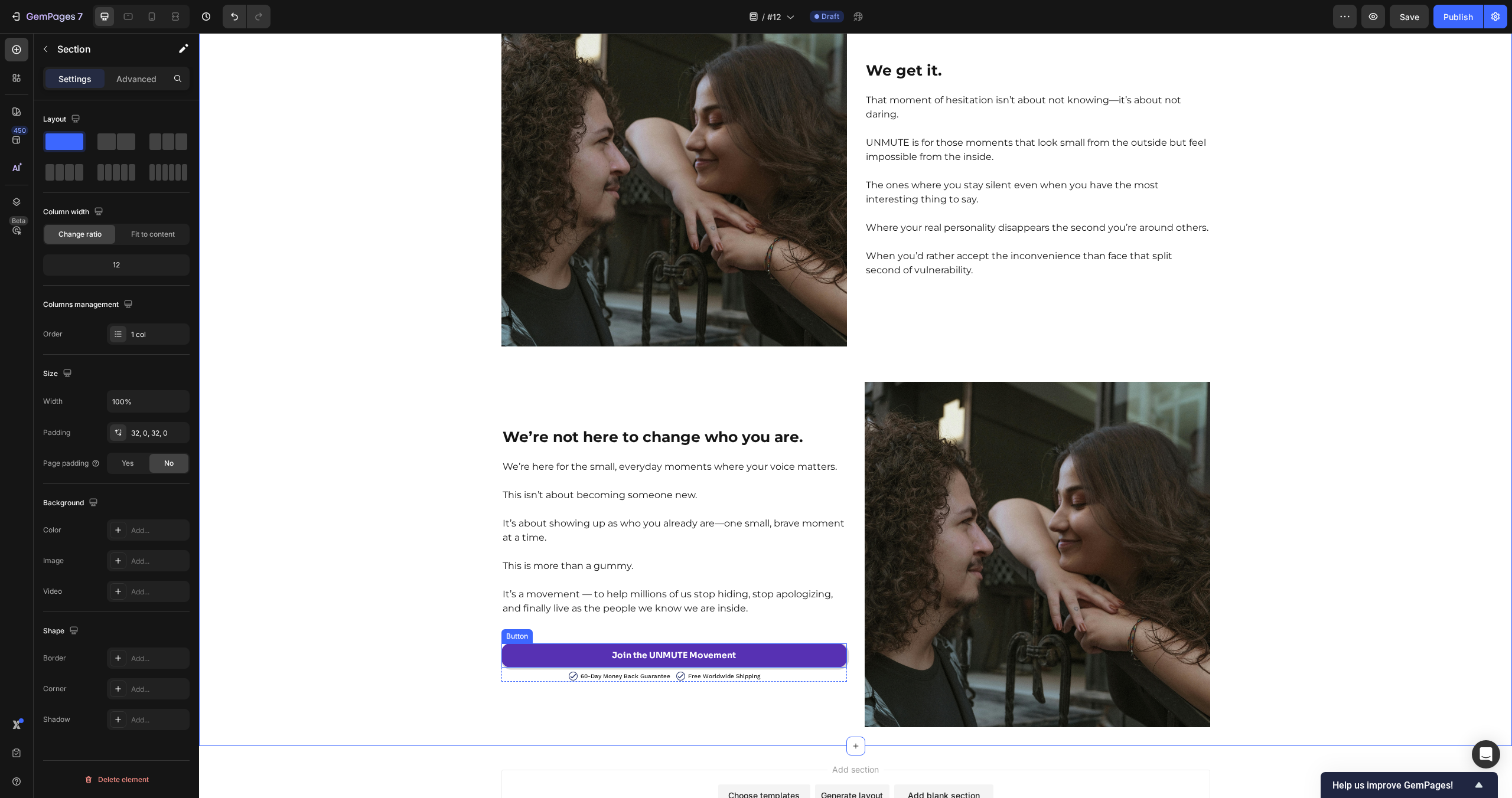
click at [561, 659] on link "Join the UNMUTE Movement" at bounding box center [674, 655] width 345 height 24
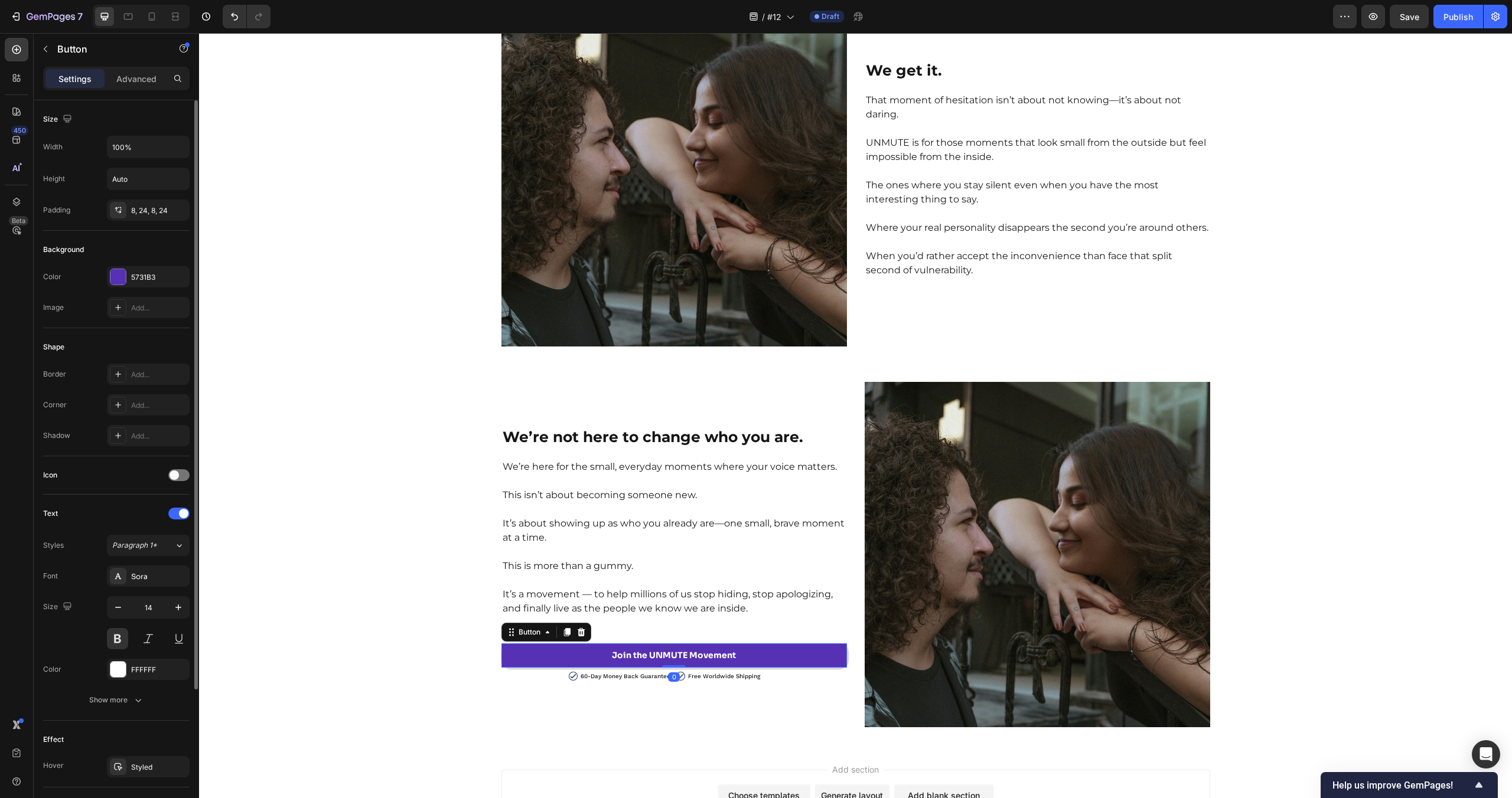
scroll to position [176, 0]
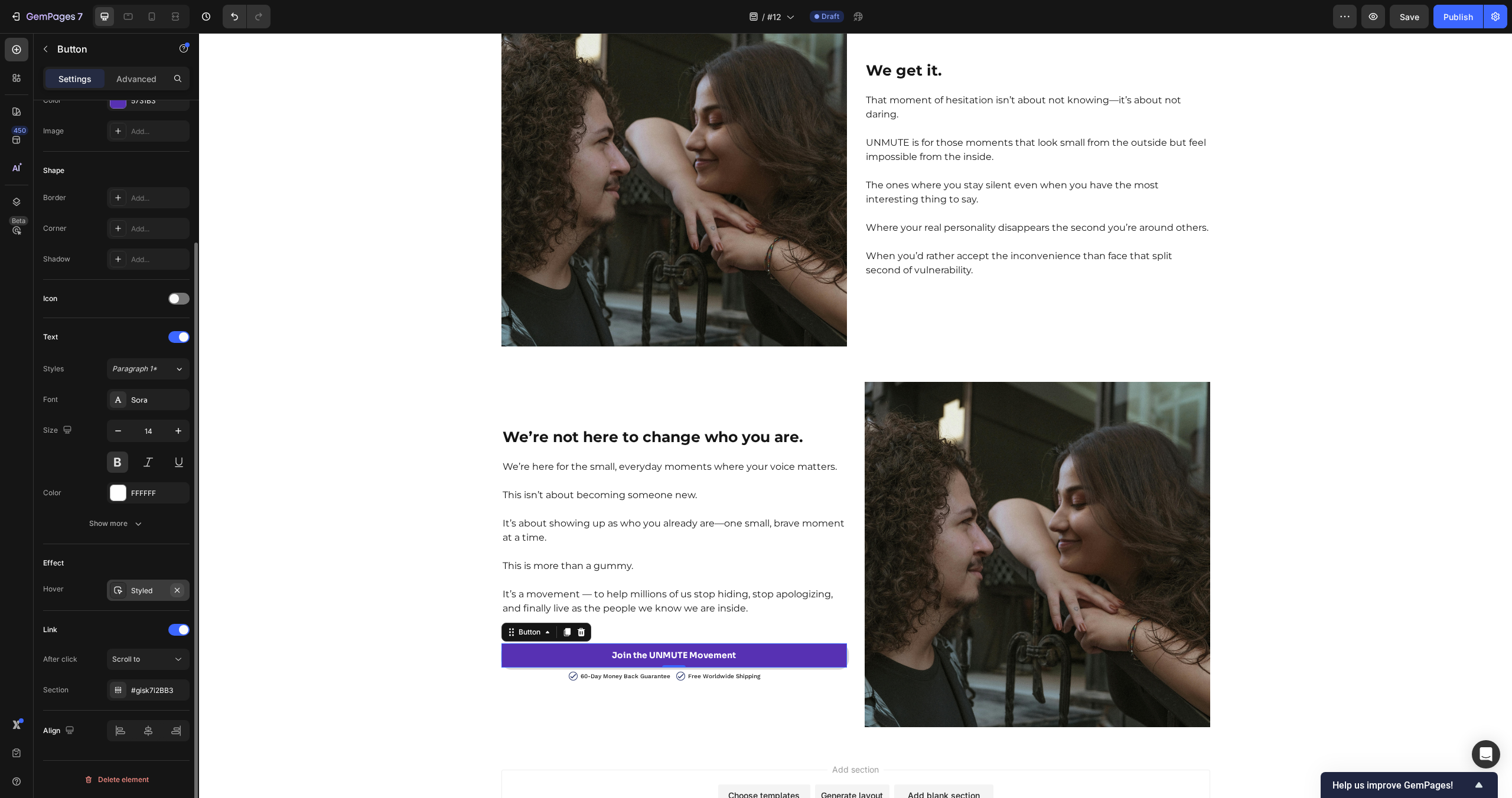
click at [178, 591] on icon "button" at bounding box center [177, 590] width 9 height 9
click at [341, 617] on div "Join the UNMUTE Movement Heading To everyone else, it’s nothing. Just raising y…" at bounding box center [856, 113] width 1313 height 1229
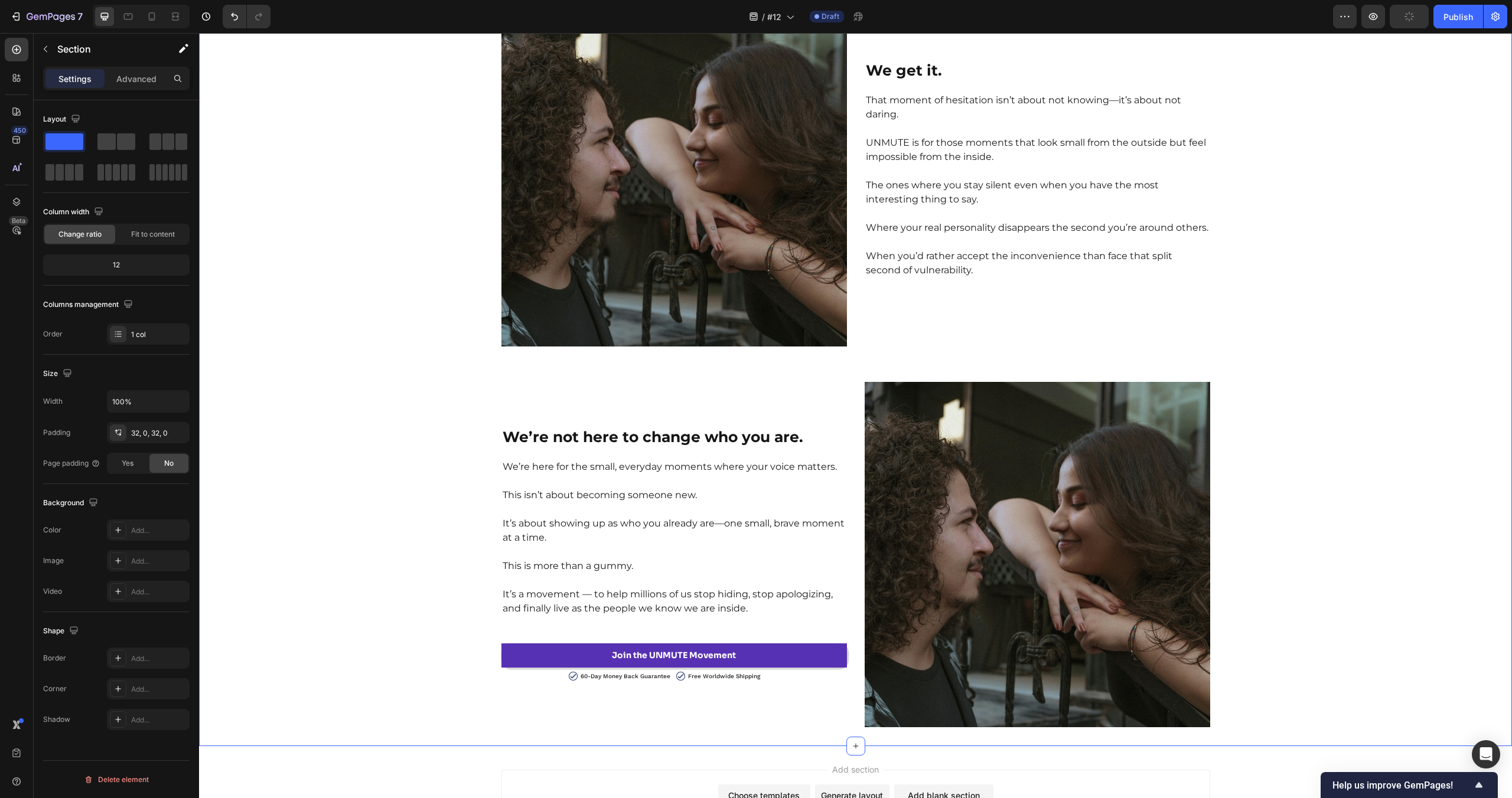
click at [503, 661] on link "Join the UNMUTE Movement" at bounding box center [674, 655] width 345 height 24
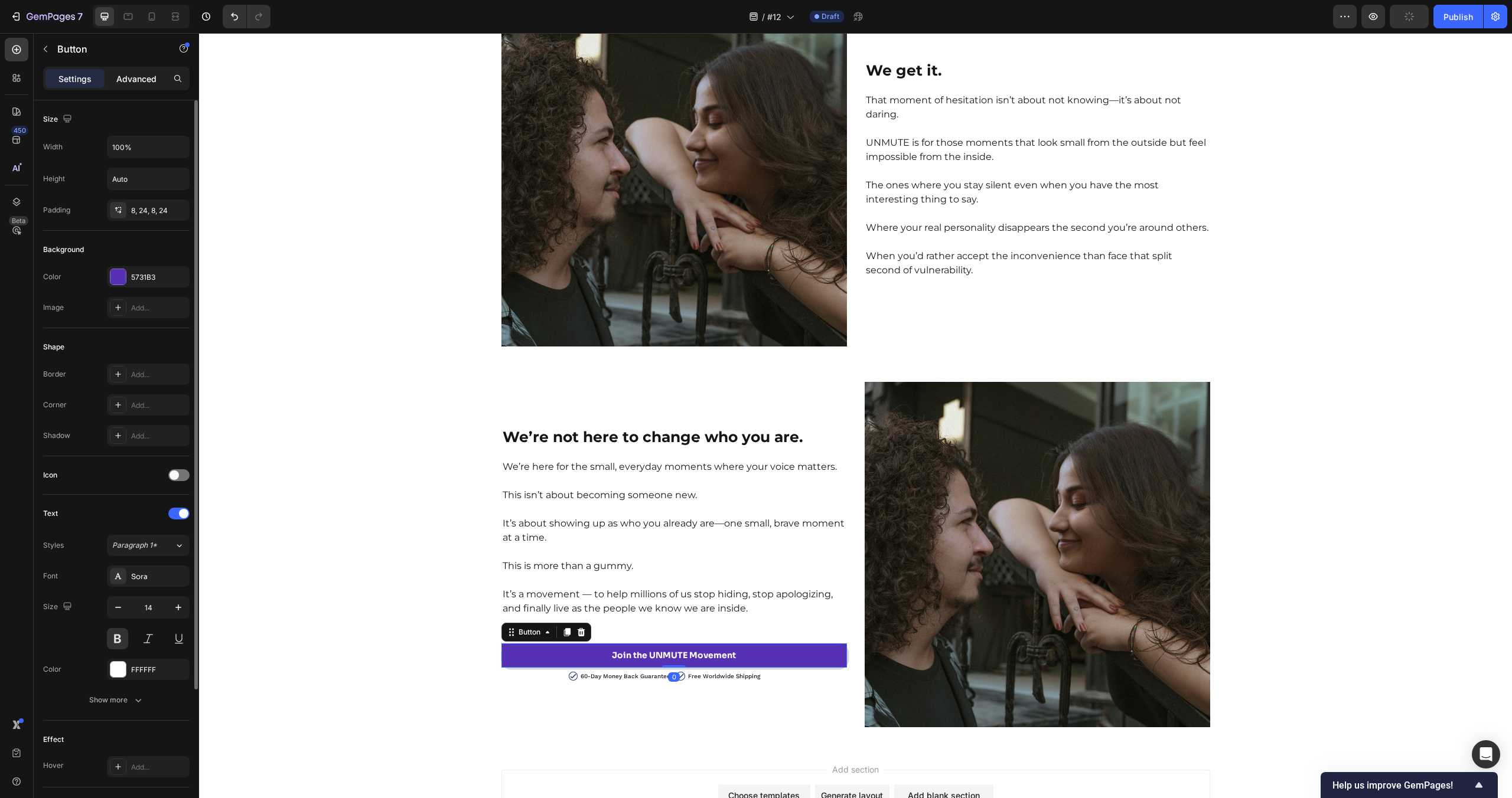
click at [142, 78] on p "Advanced" at bounding box center [137, 78] width 41 height 12
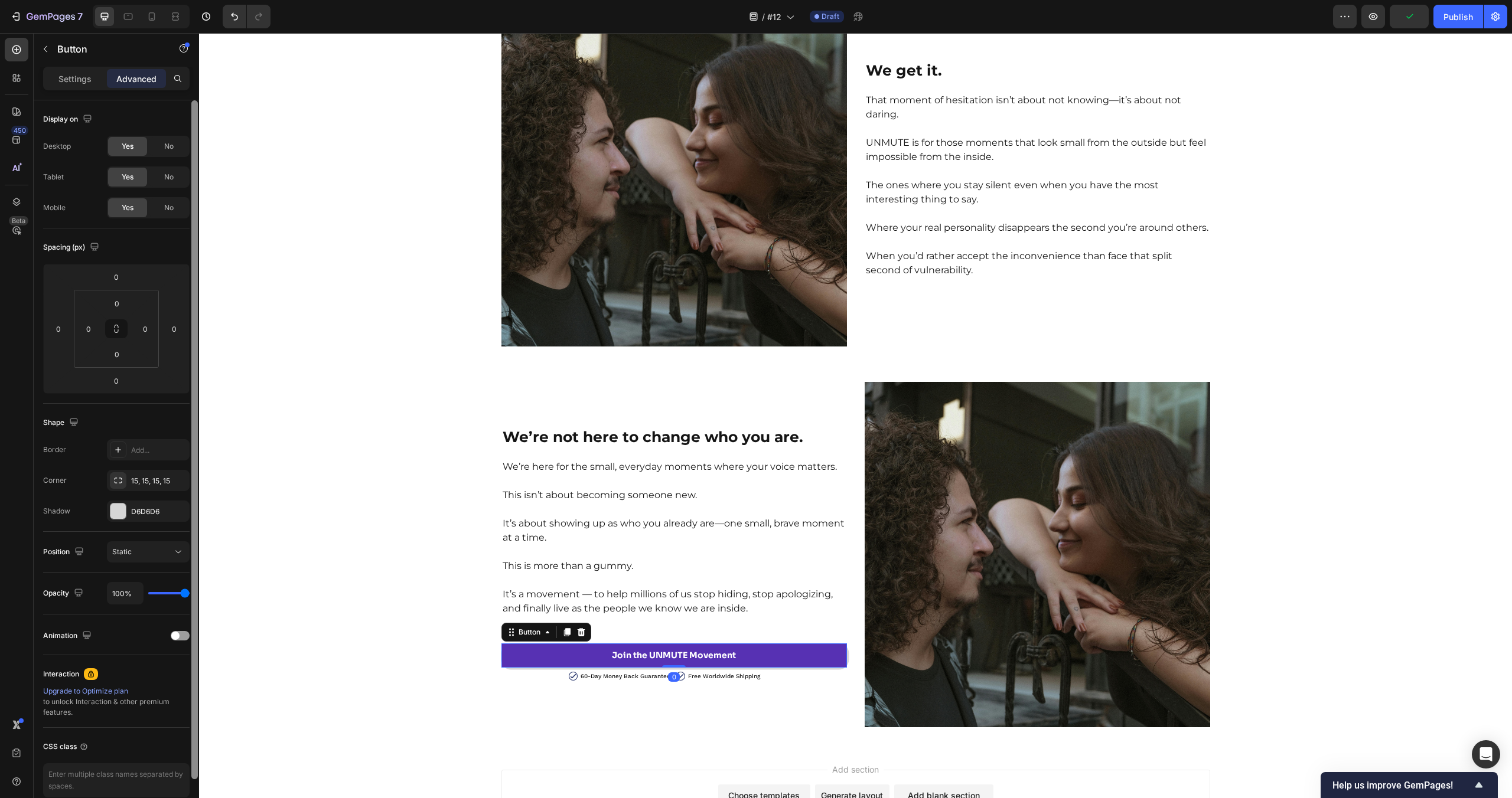
click at [0, 0] on icon "button" at bounding box center [0, 0] width 0 height 0
click at [296, 556] on div "Join the UNMUTE Movement Heading To everyone else, it’s nothing. Just raising y…" at bounding box center [856, 113] width 1313 height 1229
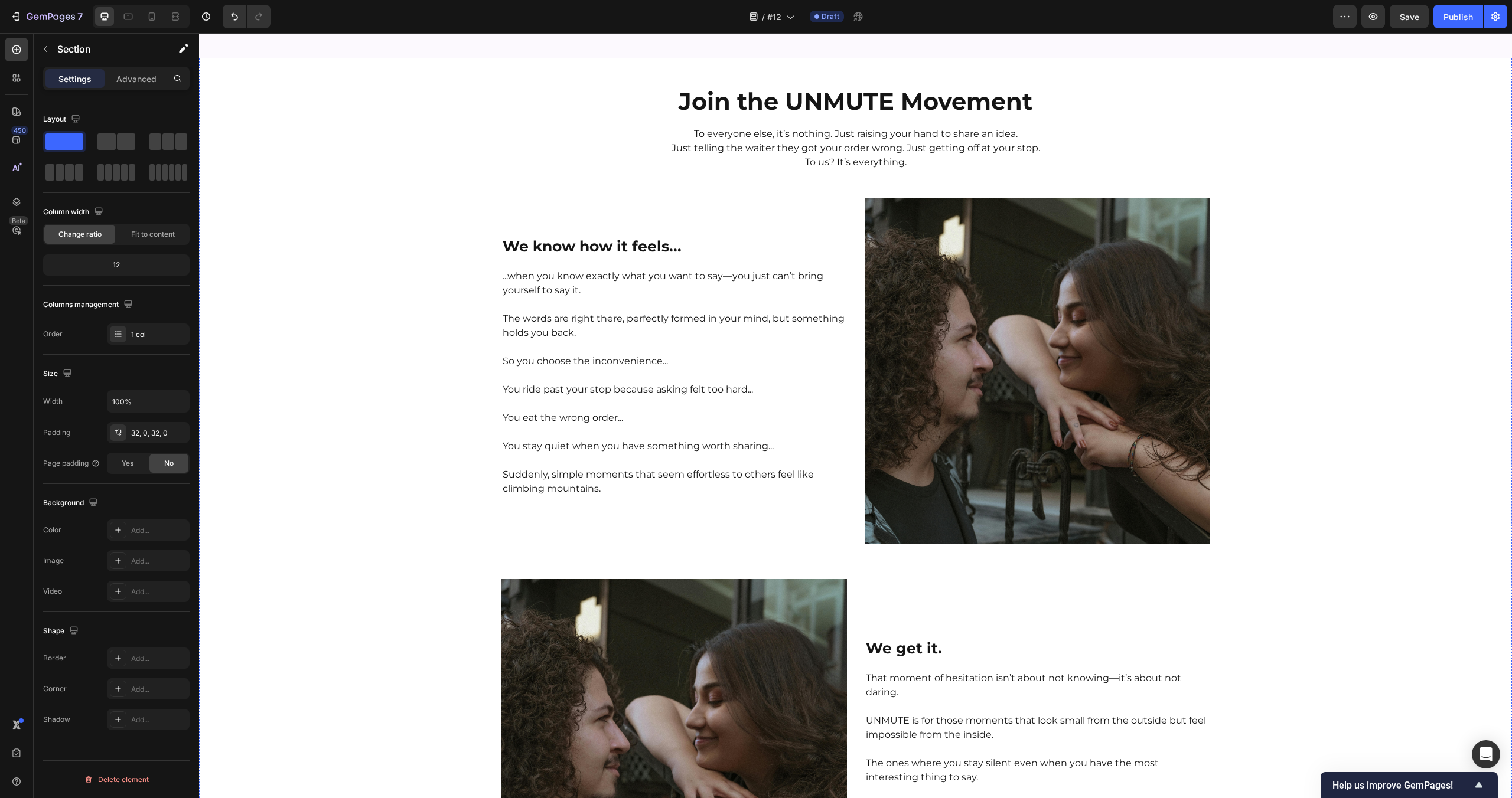
scroll to position [3565, 0]
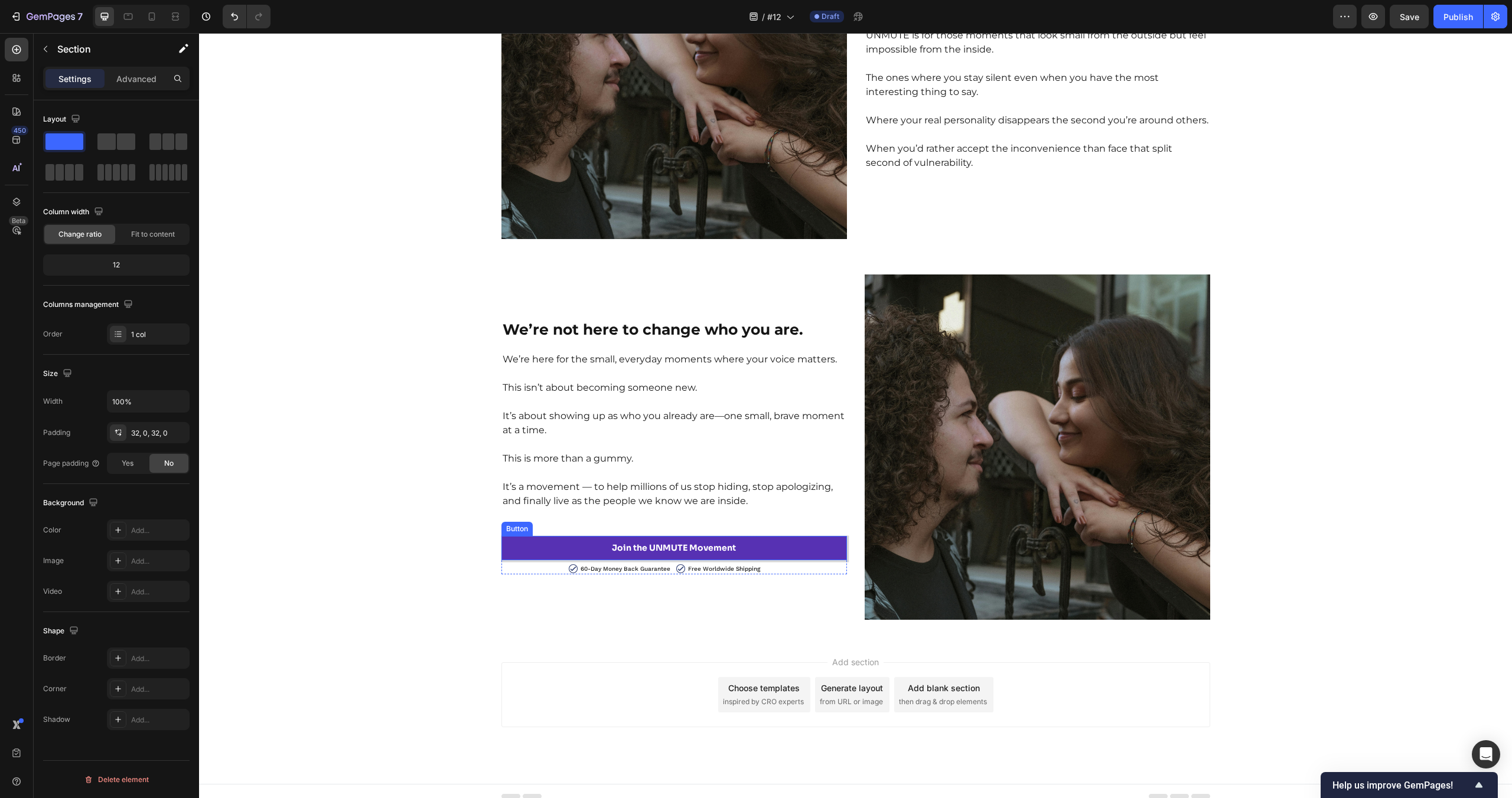
click at [814, 535] on div "We’re not here to change who you are. Heading We’re here for the small, everyda…" at bounding box center [674, 447] width 345 height 345
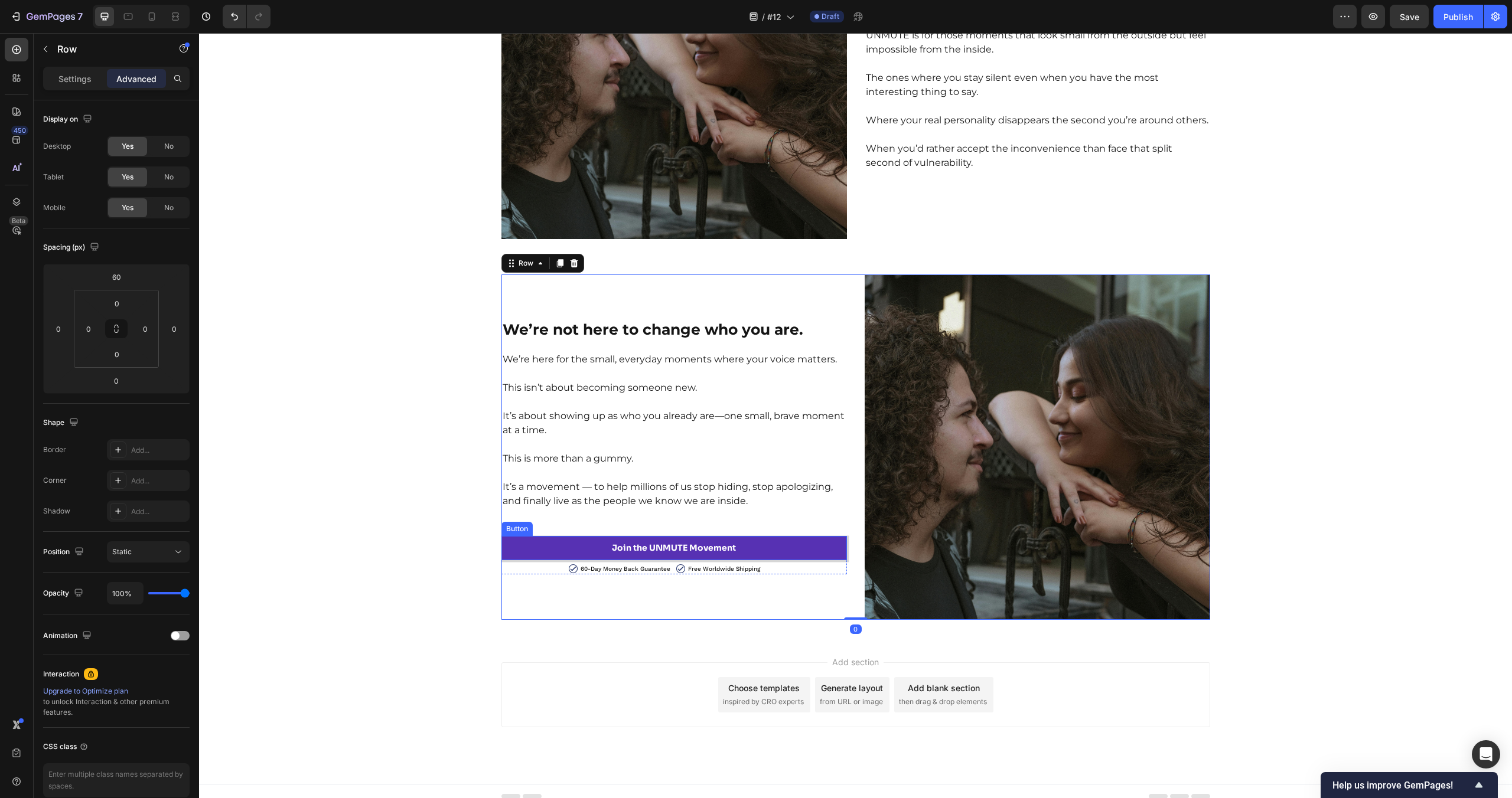
click at [816, 542] on link "Join the UNMUTE Movement" at bounding box center [674, 548] width 345 height 24
click at [176, 511] on icon "button" at bounding box center [176, 510] width 5 height 5
click at [354, 598] on div "Join the UNMUTE Movement Heading To everyone else, it’s nothing. Just raising y…" at bounding box center [856, 6] width 1313 height 1229
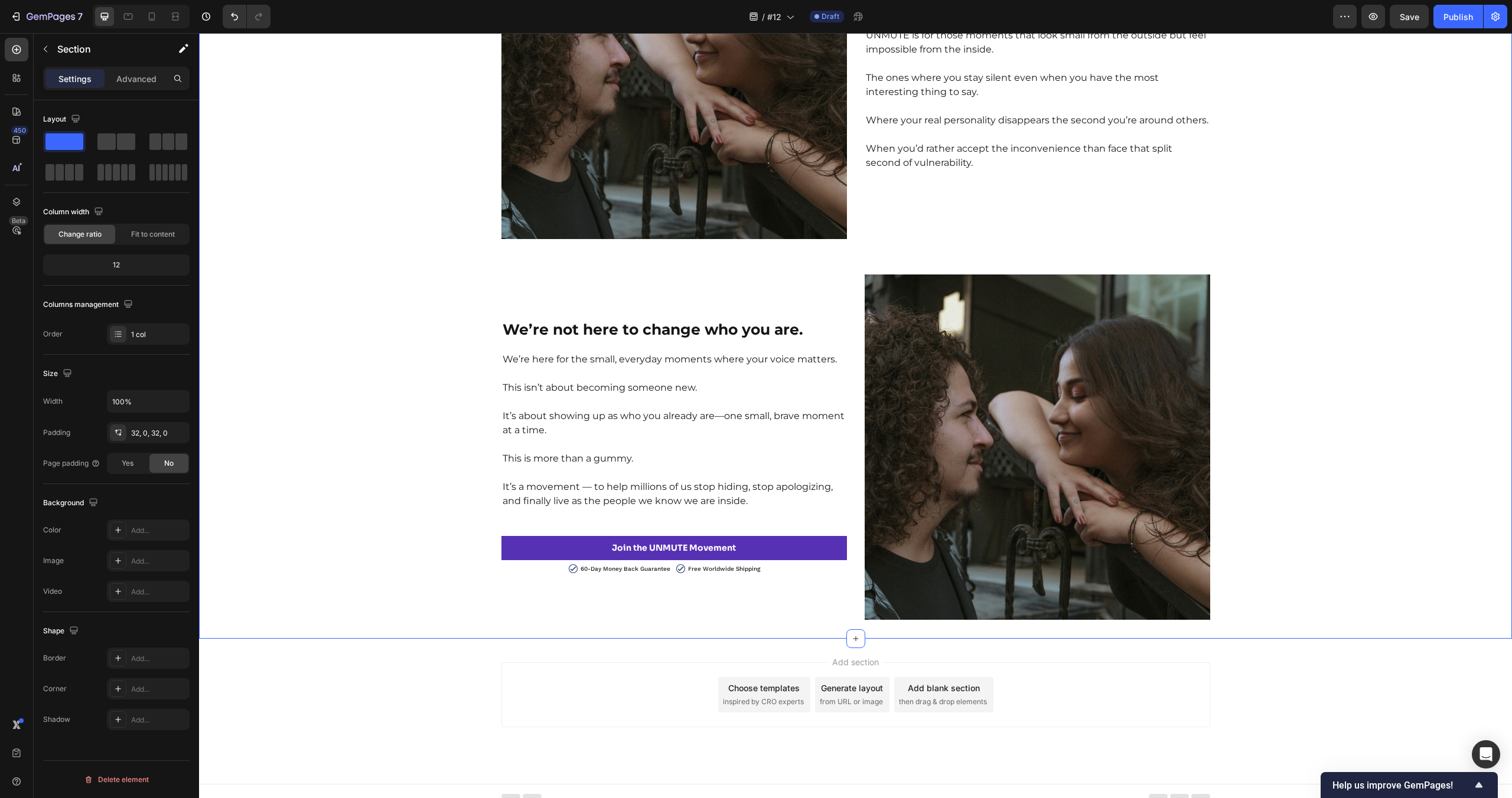
click at [354, 598] on div "Join the UNMUTE Movement Heading To everyone else, it’s nothing. Just raising y…" at bounding box center [856, 6] width 1313 height 1229
click at [826, 549] on link "Join the UNMUTE Movement" at bounding box center [674, 548] width 345 height 24
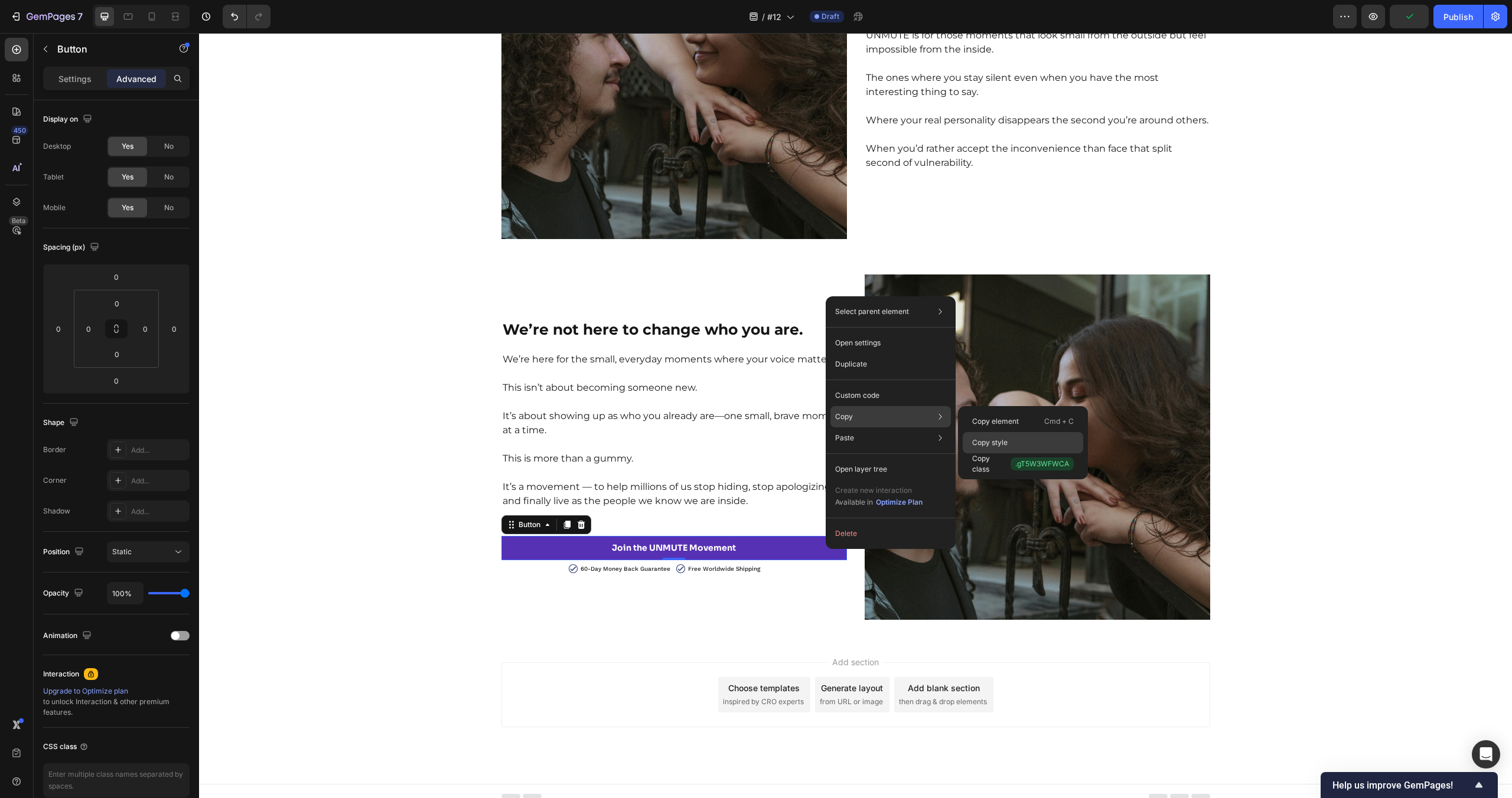
click at [990, 440] on p "Copy style" at bounding box center [990, 443] width 35 height 11
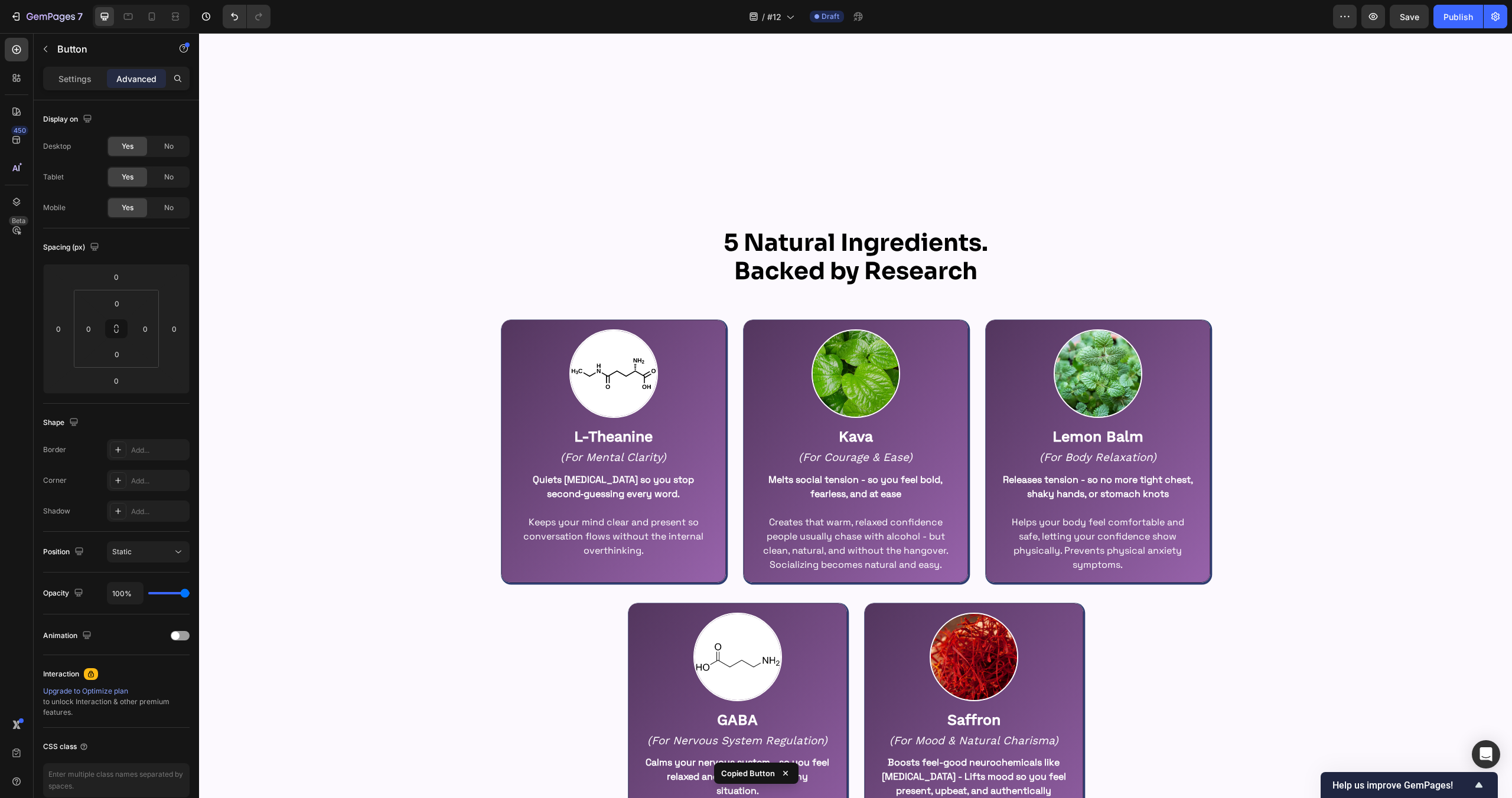
scroll to position [2746, 0]
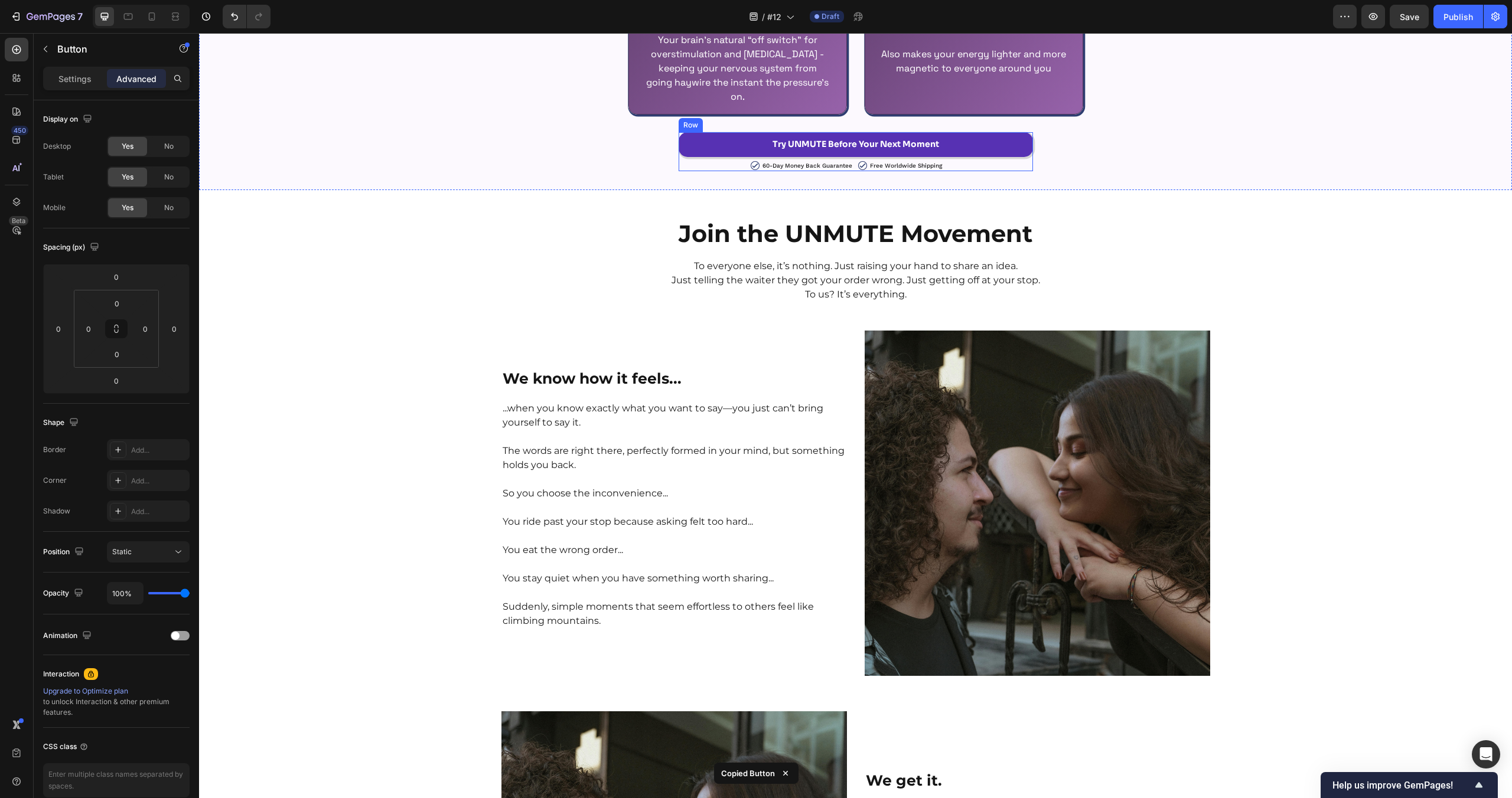
click at [1004, 148] on link "Try UNMUTE Before Your Next Moment" at bounding box center [856, 144] width 354 height 24
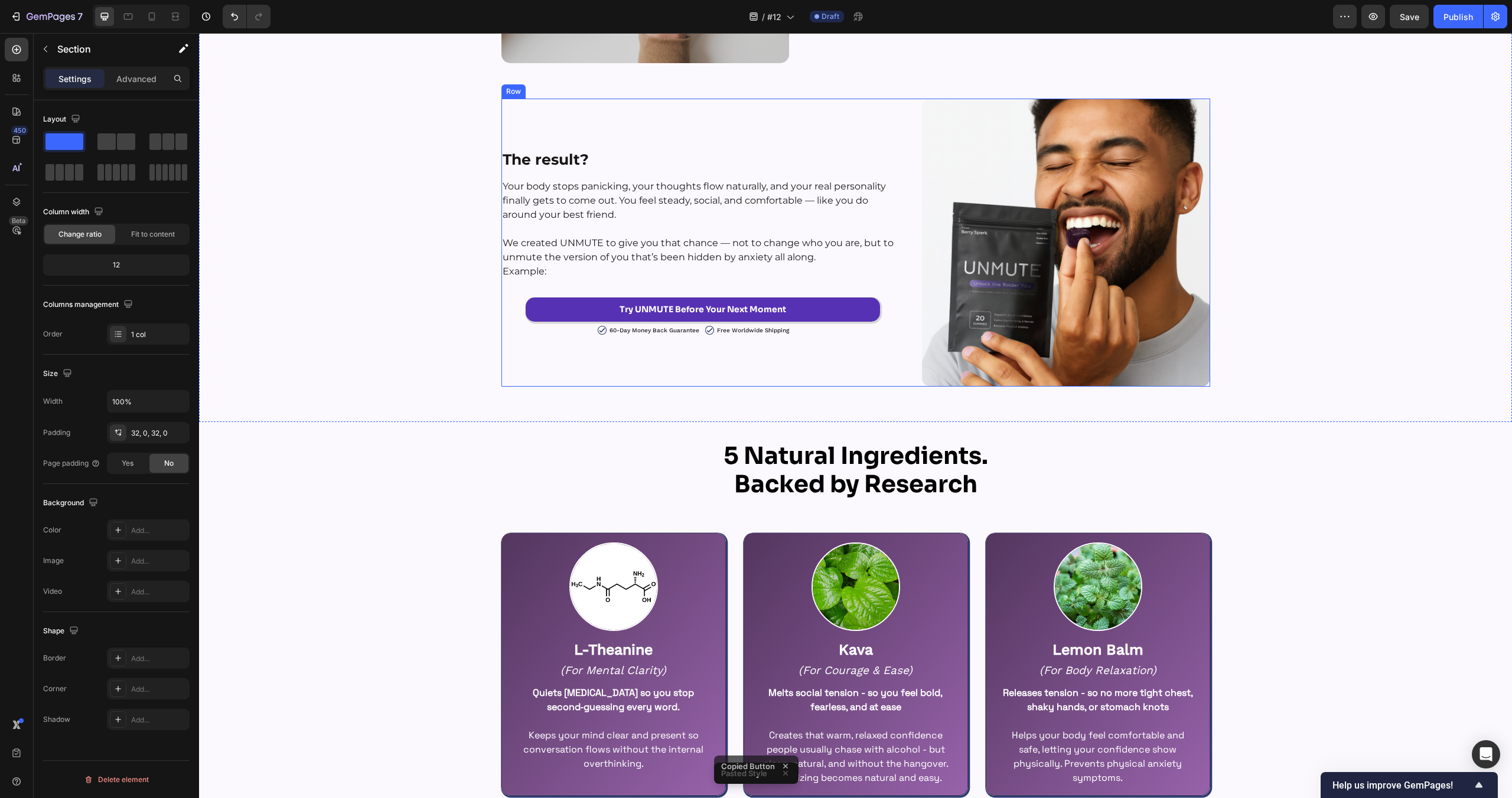
scroll to position [1676, 0]
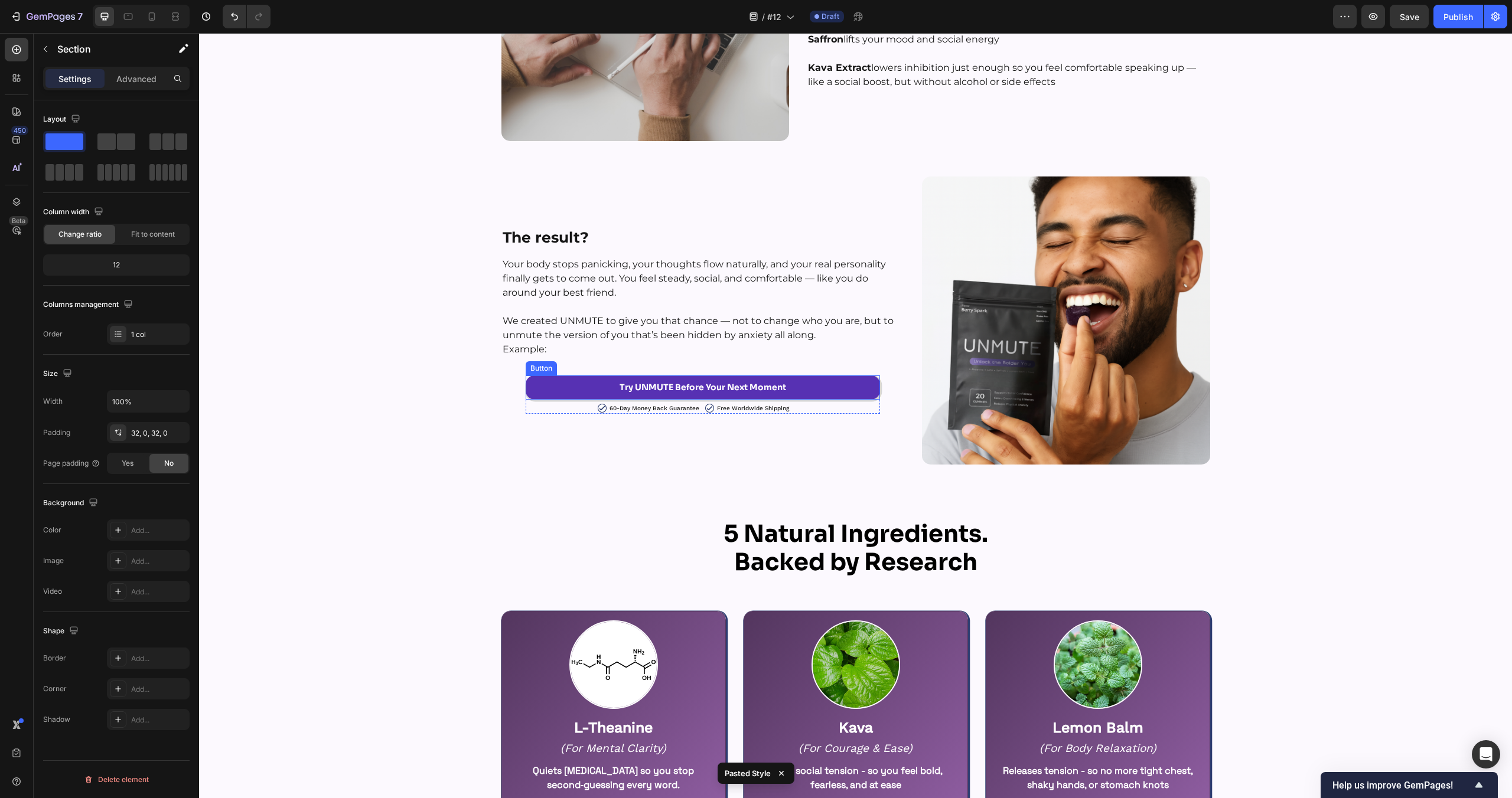
click at [850, 378] on link "Try UNMUTE Before Your Next Moment" at bounding box center [703, 387] width 354 height 24
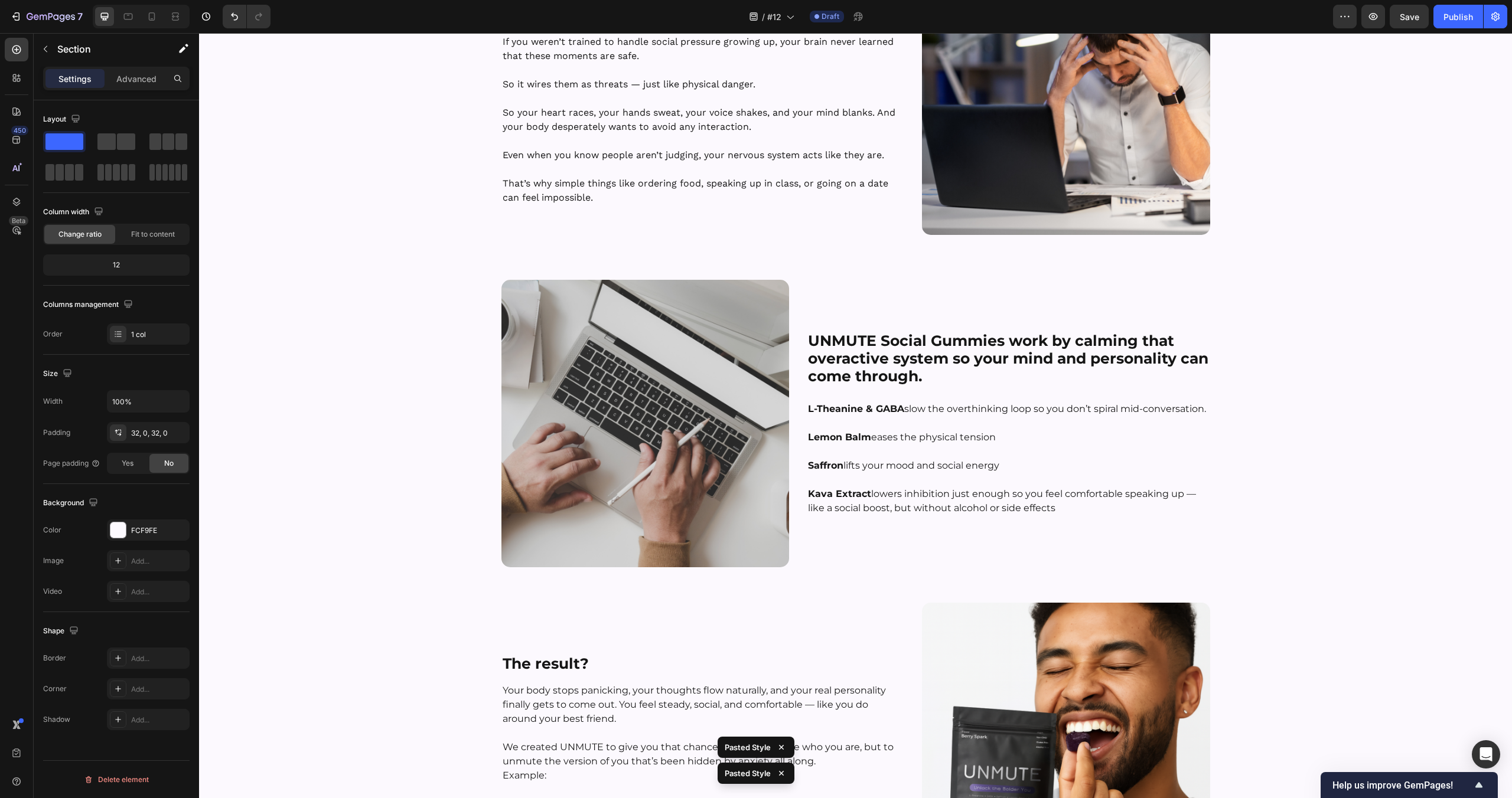
scroll to position [560, 0]
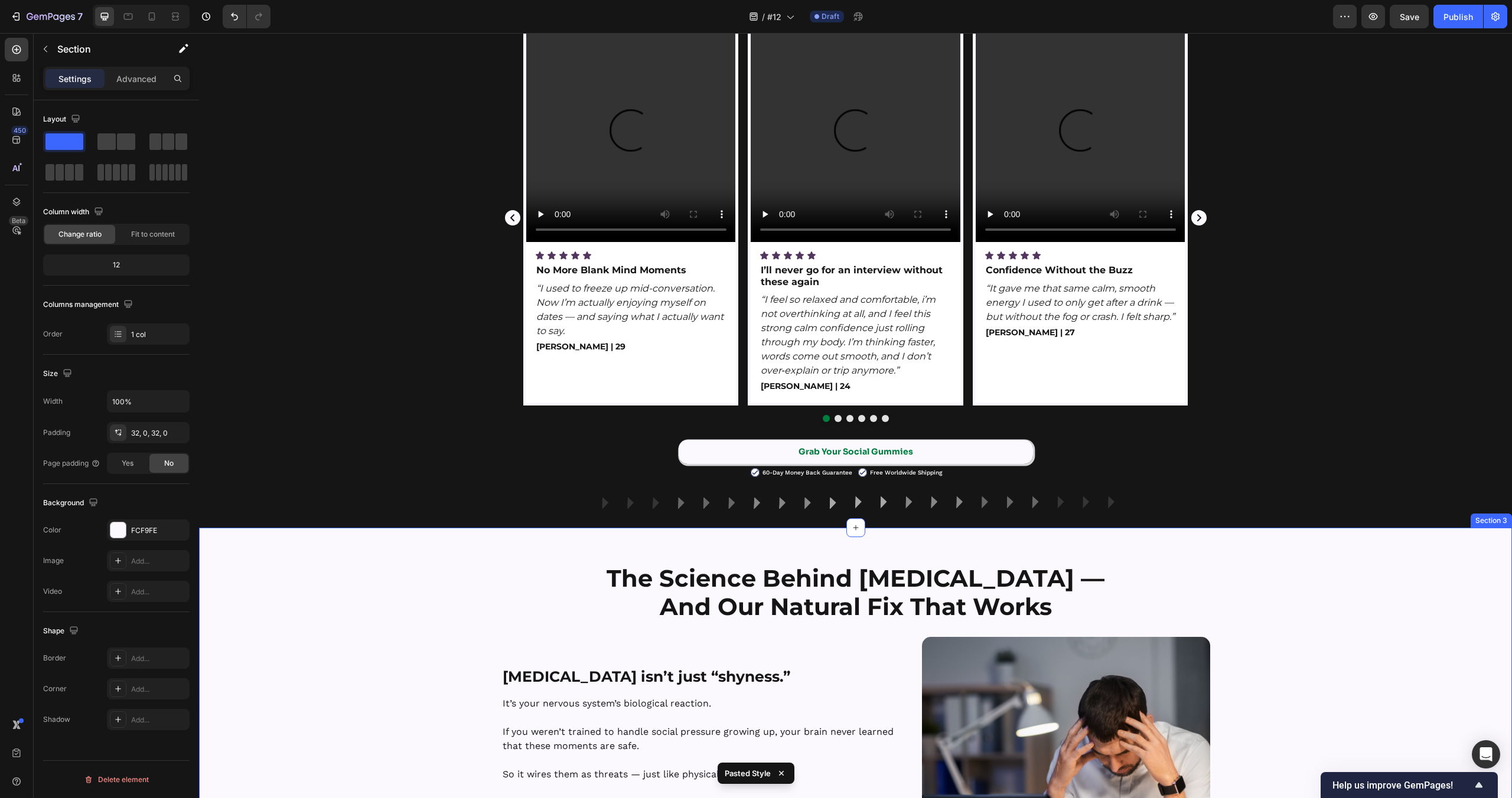
click at [1019, 438] on div "Image Row Watch Nerves Disappear—Real Moments Powered by UNMUTE™ Heading Now Sh…" at bounding box center [856, 209] width 1313 height 600
click at [1018, 447] on link "Grab Your Social Gummies" at bounding box center [856, 452] width 354 height 24
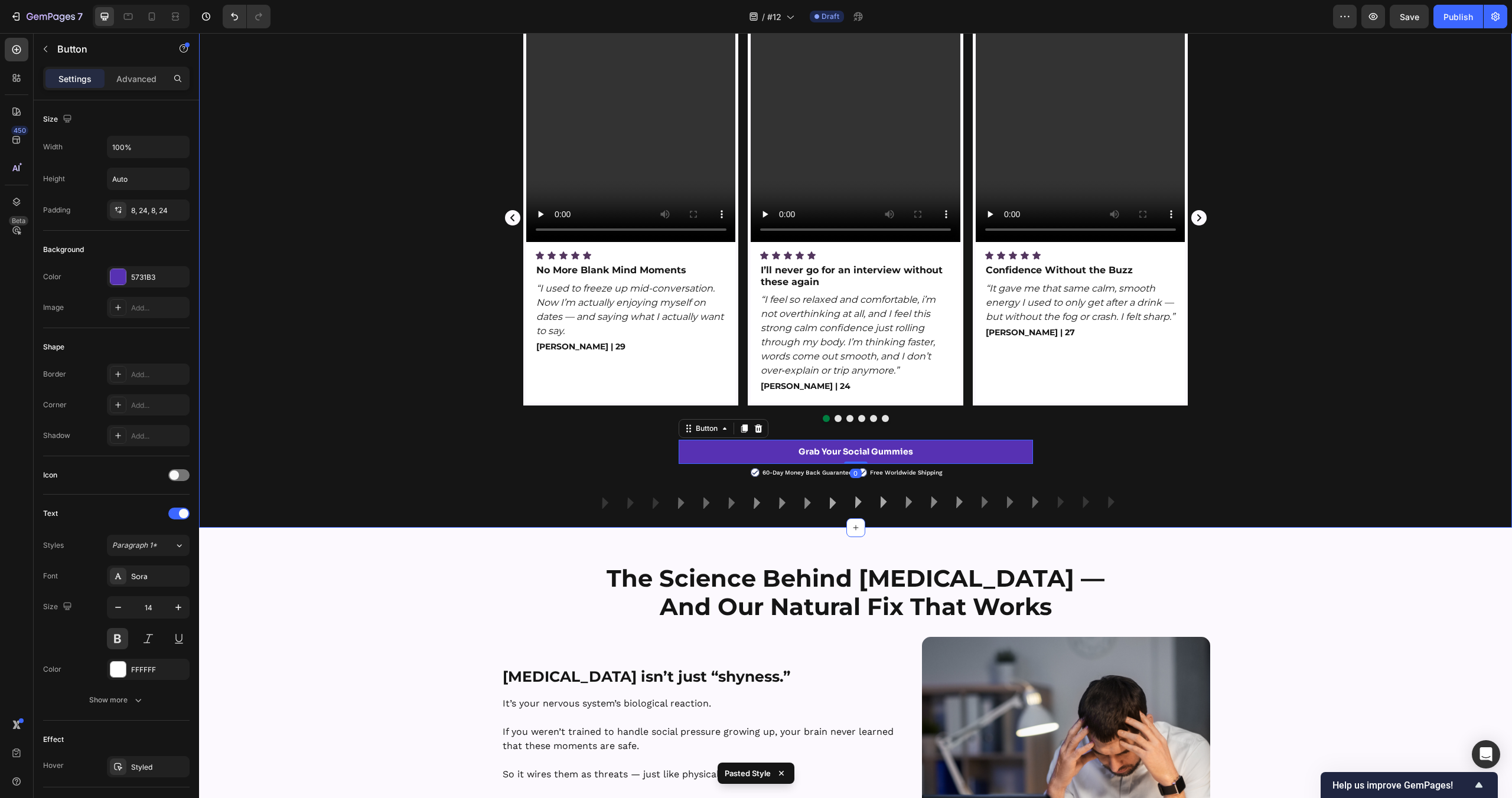
click at [1203, 473] on div "Image Row Watch Nerves Disappear—Real Moments Powered by UNMUTE™ Heading Now Sh…" at bounding box center [856, 209] width 1313 height 600
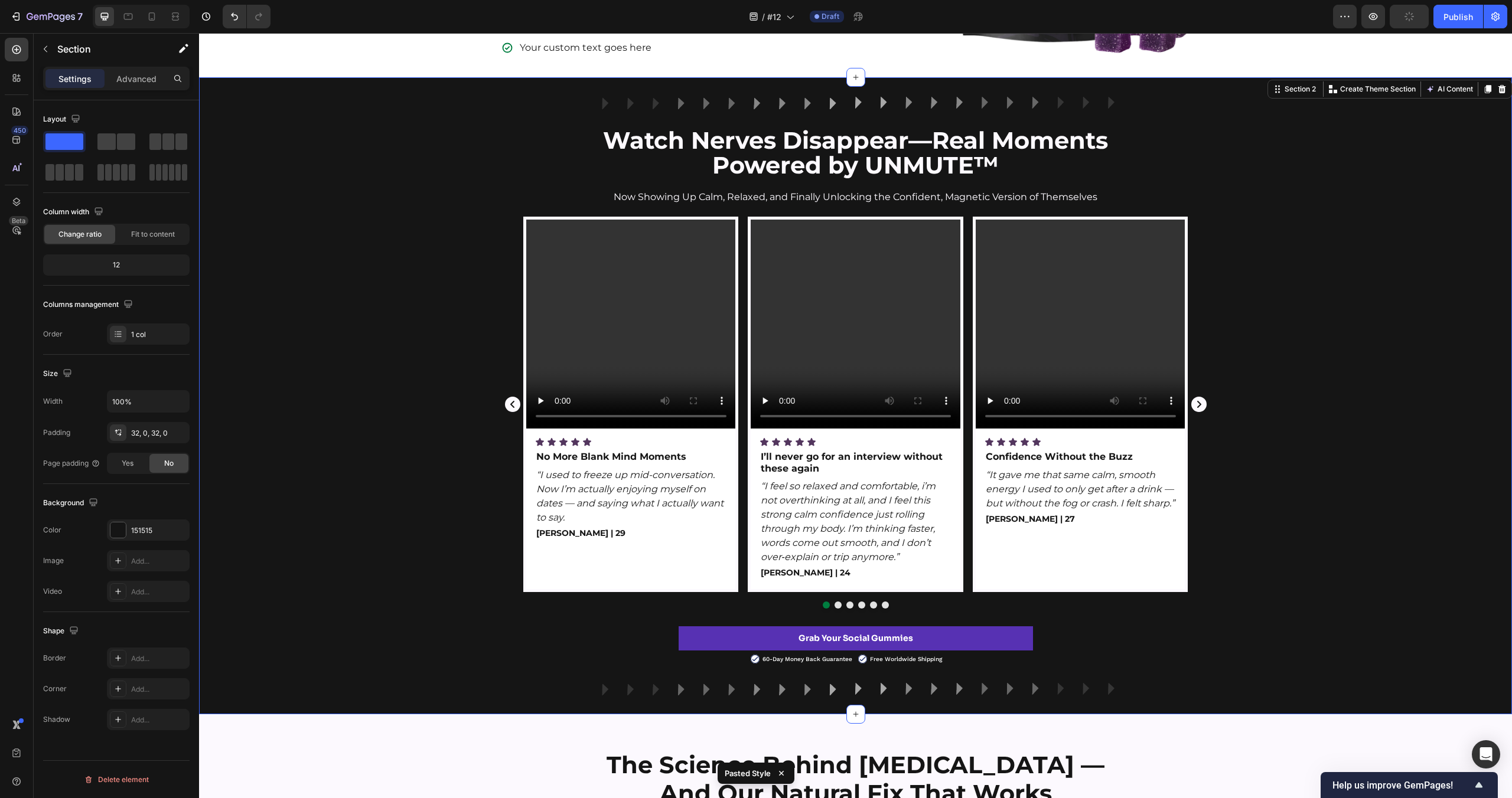
scroll to position [0, 0]
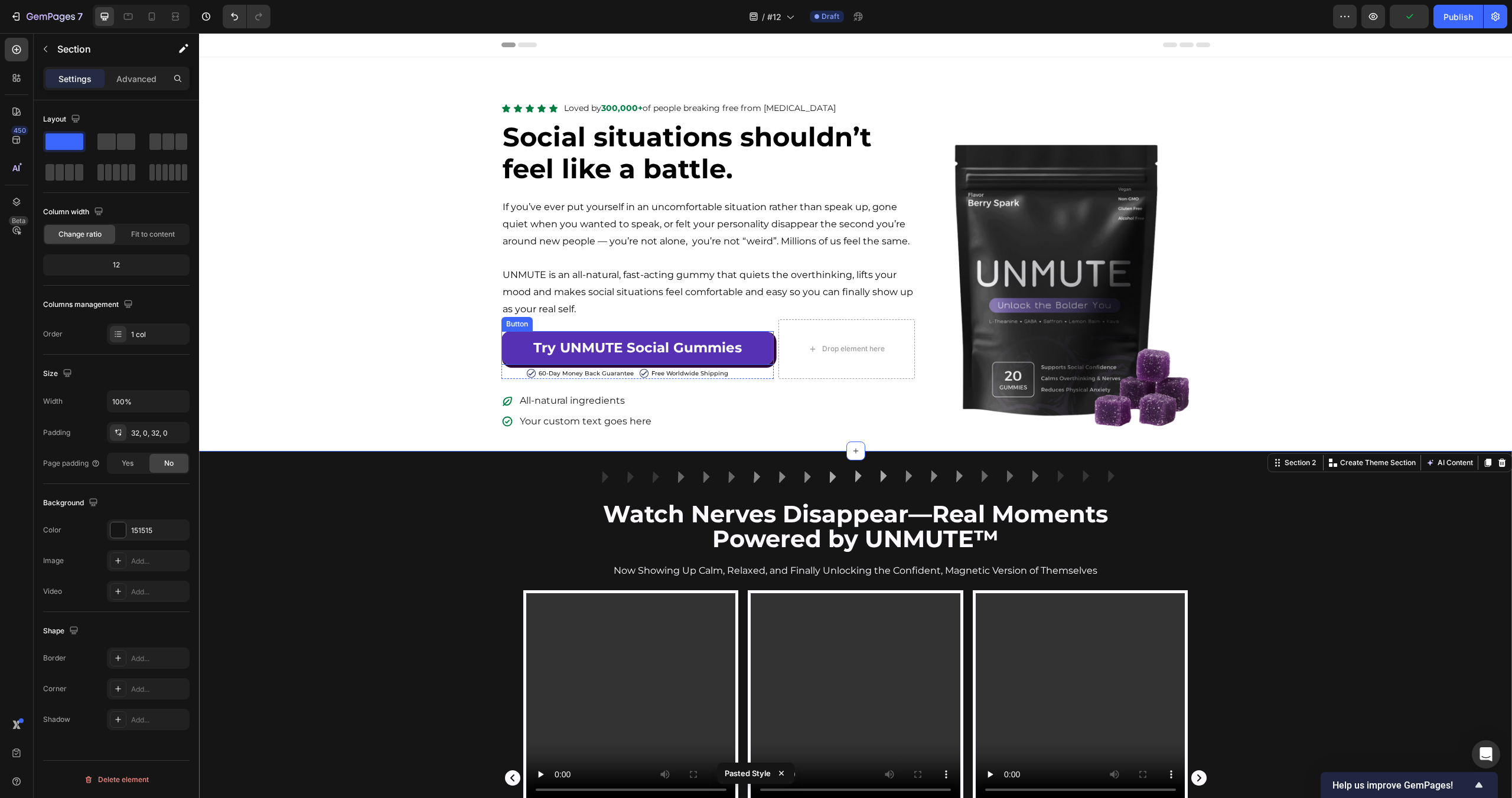
click at [753, 342] on link "Try UNMUTE Social Gummies" at bounding box center [637, 348] width 272 height 33
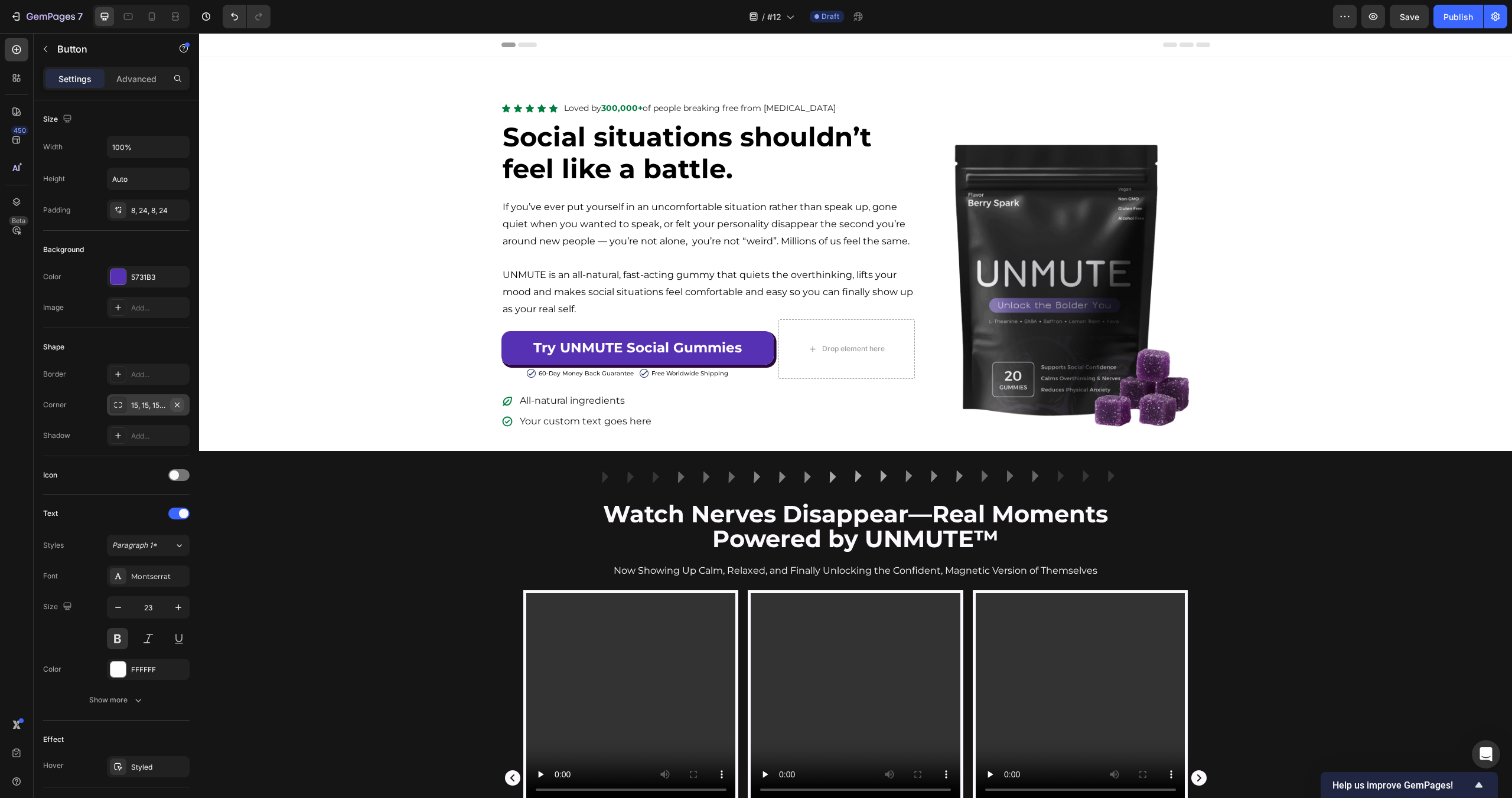
click at [181, 406] on icon "button" at bounding box center [177, 405] width 9 height 9
click at [144, 79] on p "Advanced" at bounding box center [137, 78] width 41 height 12
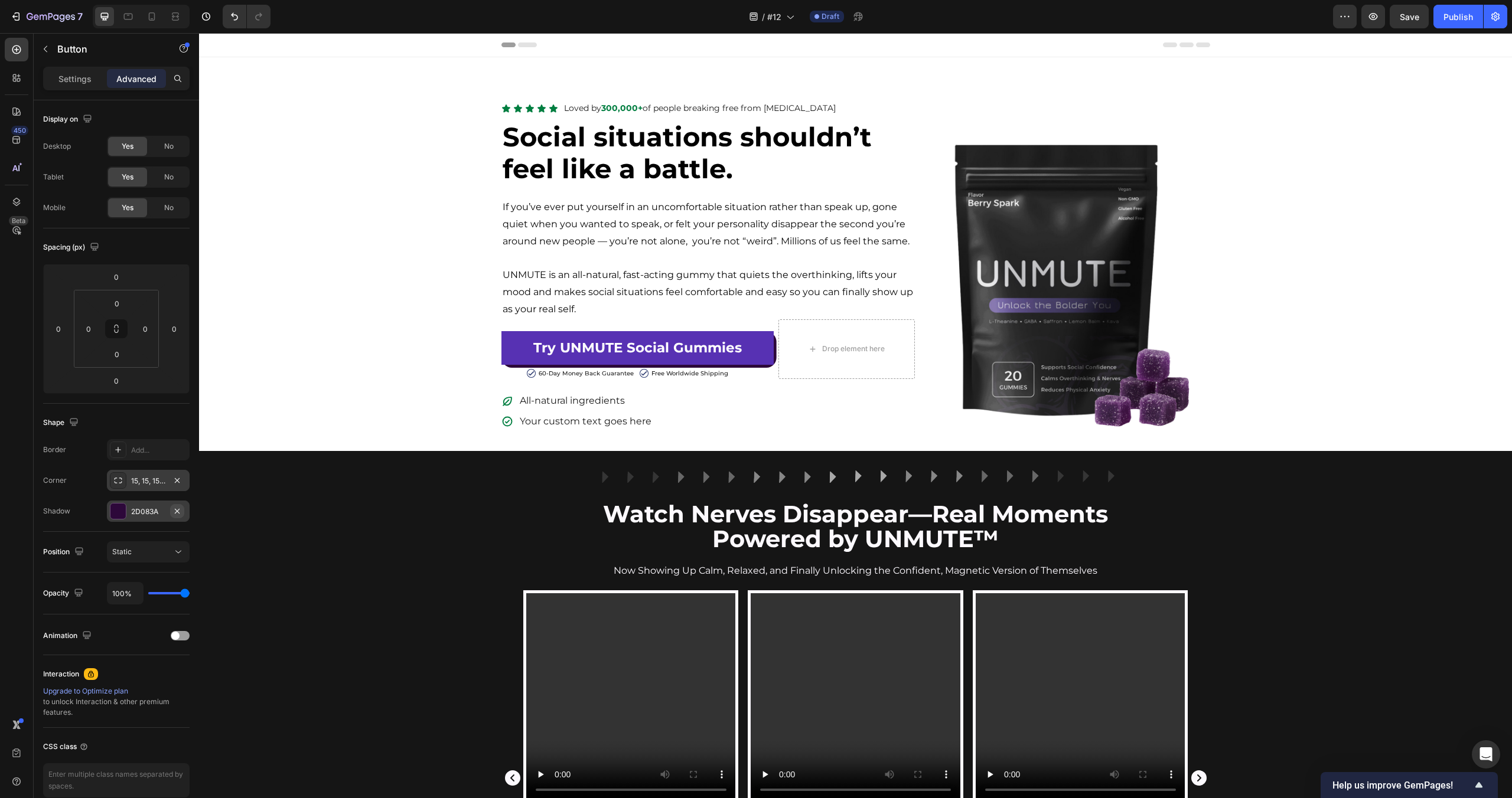
click at [181, 511] on icon "button" at bounding box center [177, 511] width 9 height 9
click at [283, 540] on div "Image Row Watch Nerves Disappear—Real Moments Powered by UNMUTE™ Heading Now Sh…" at bounding box center [856, 769] width 1313 height 600
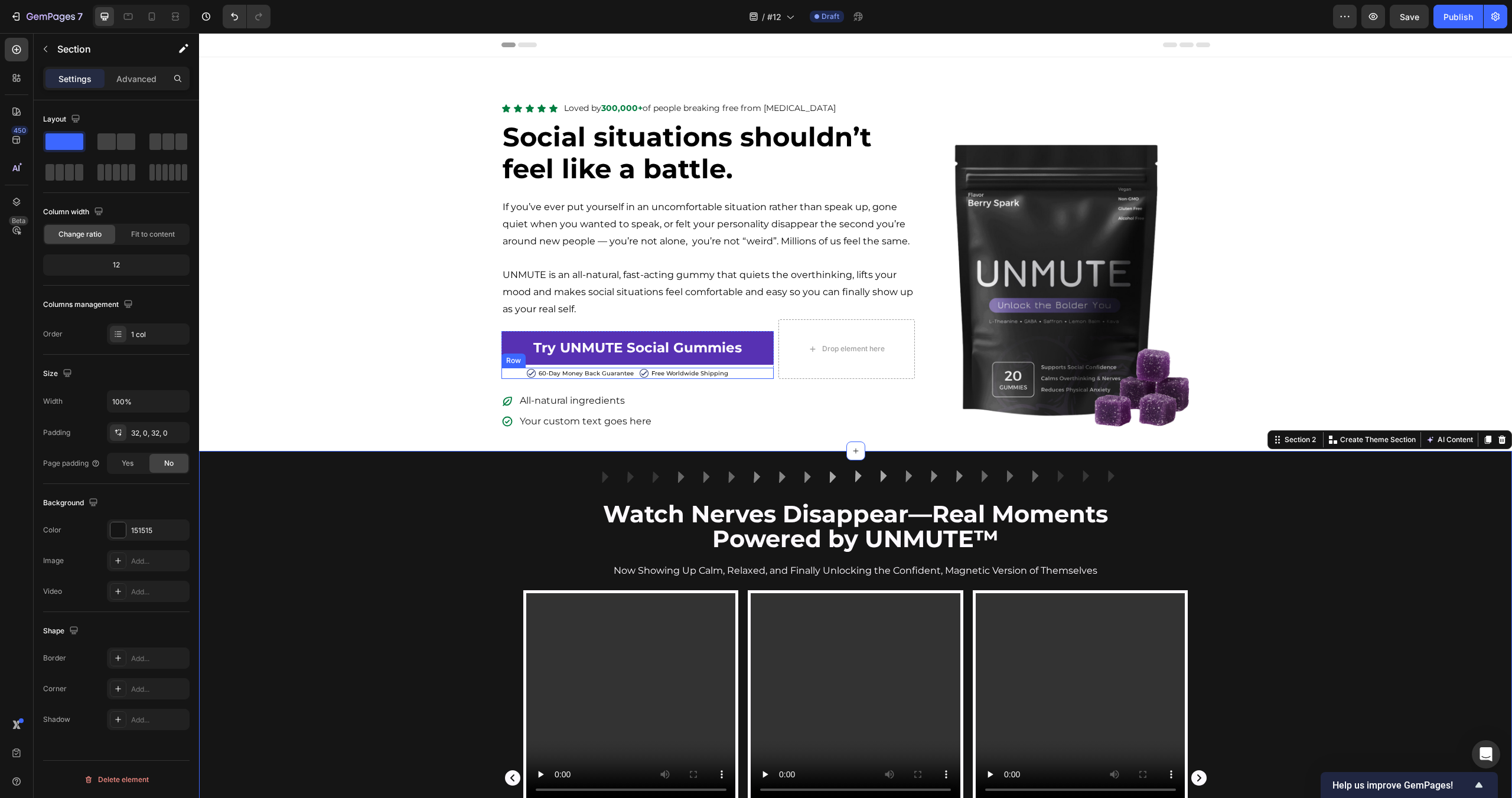
click at [635, 376] on div "Image 60-Day Money Back Guarantee Text Block Row Image Free Worldwide Shipping …" at bounding box center [637, 374] width 272 height 11
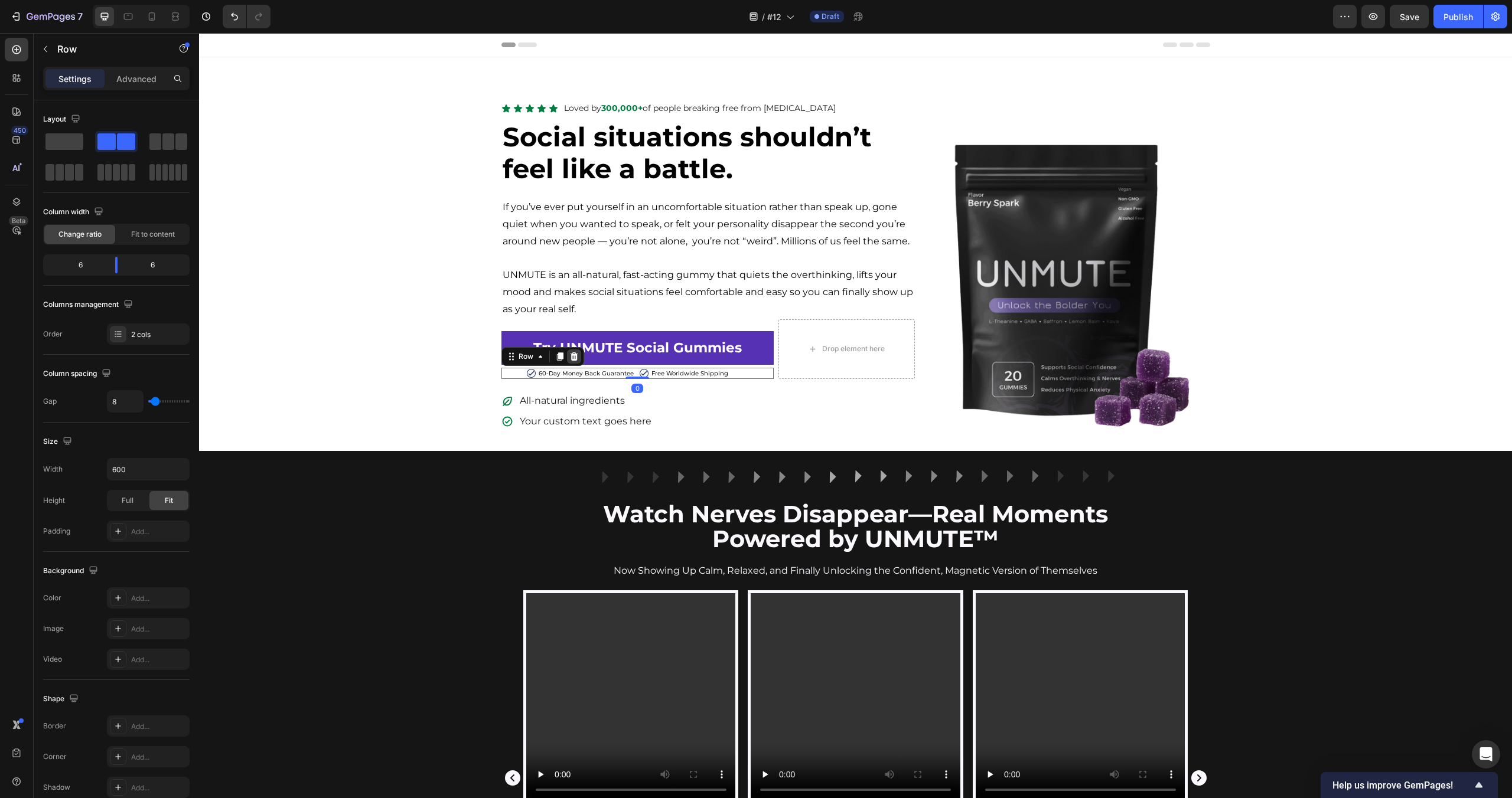
click at [572, 355] on icon at bounding box center [574, 356] width 9 height 9
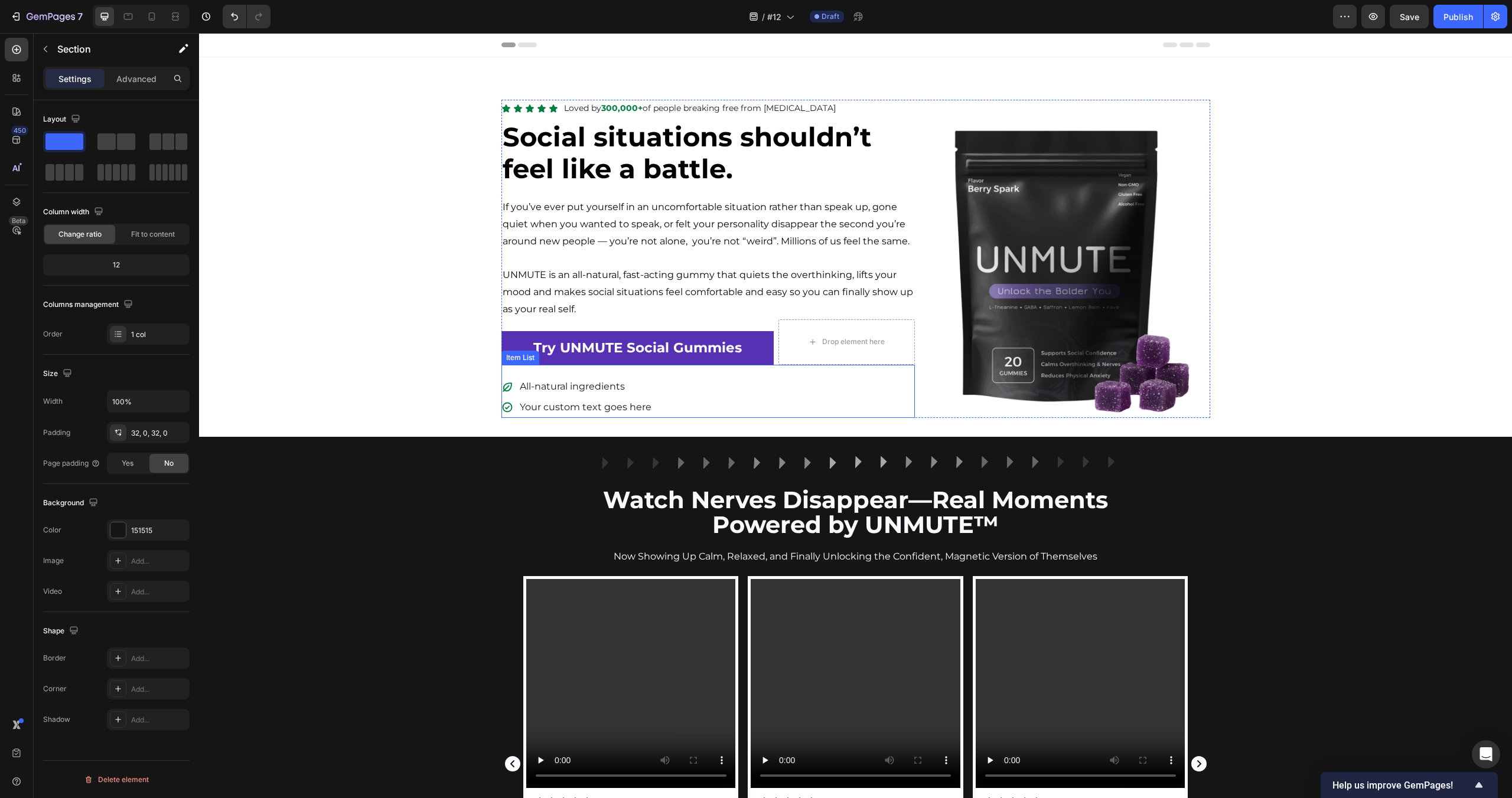
click at [371, 554] on div "Image Row Watch Nerves Disappear—Real Moments Powered by UNMUTE™ Heading Now Sh…" at bounding box center [856, 756] width 1313 height 600
click at [356, 438] on div "Image Row Watch Nerves Disappear—Real Moments Powered by UNMUTE™ Heading Now Sh…" at bounding box center [856, 756] width 1313 height 637
click at [387, 583] on div "Video Icon Icon Icon Icon Icon Icon List No More Blank Mind Moments Text Block …" at bounding box center [856, 772] width 1313 height 392
click at [618, 163] on strong "Social situations shouldn’t feel like a battle." at bounding box center [688, 153] width 369 height 65
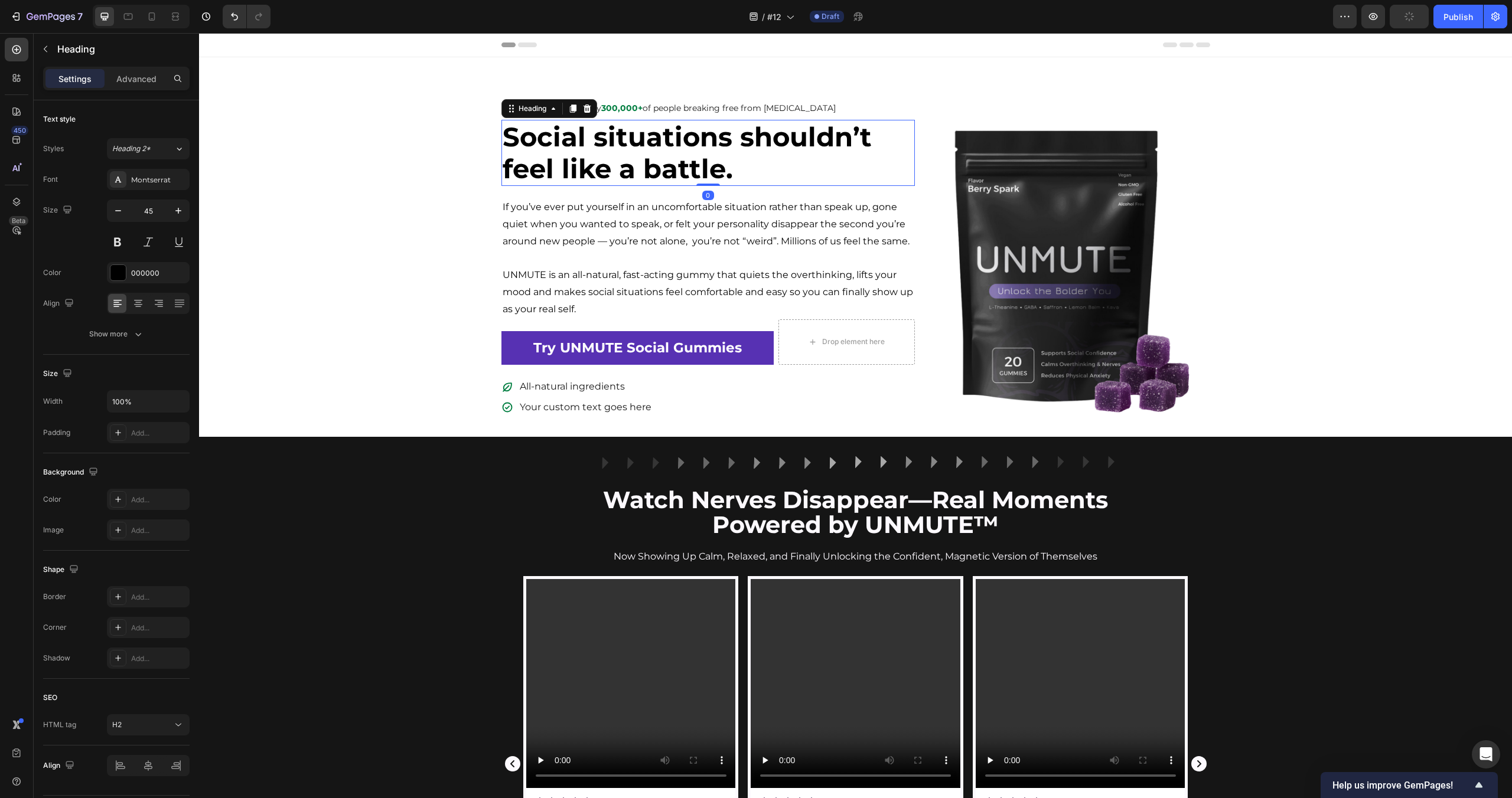
click at [618, 163] on strong "Social situations shouldn’t feel like a battle." at bounding box center [688, 153] width 369 height 65
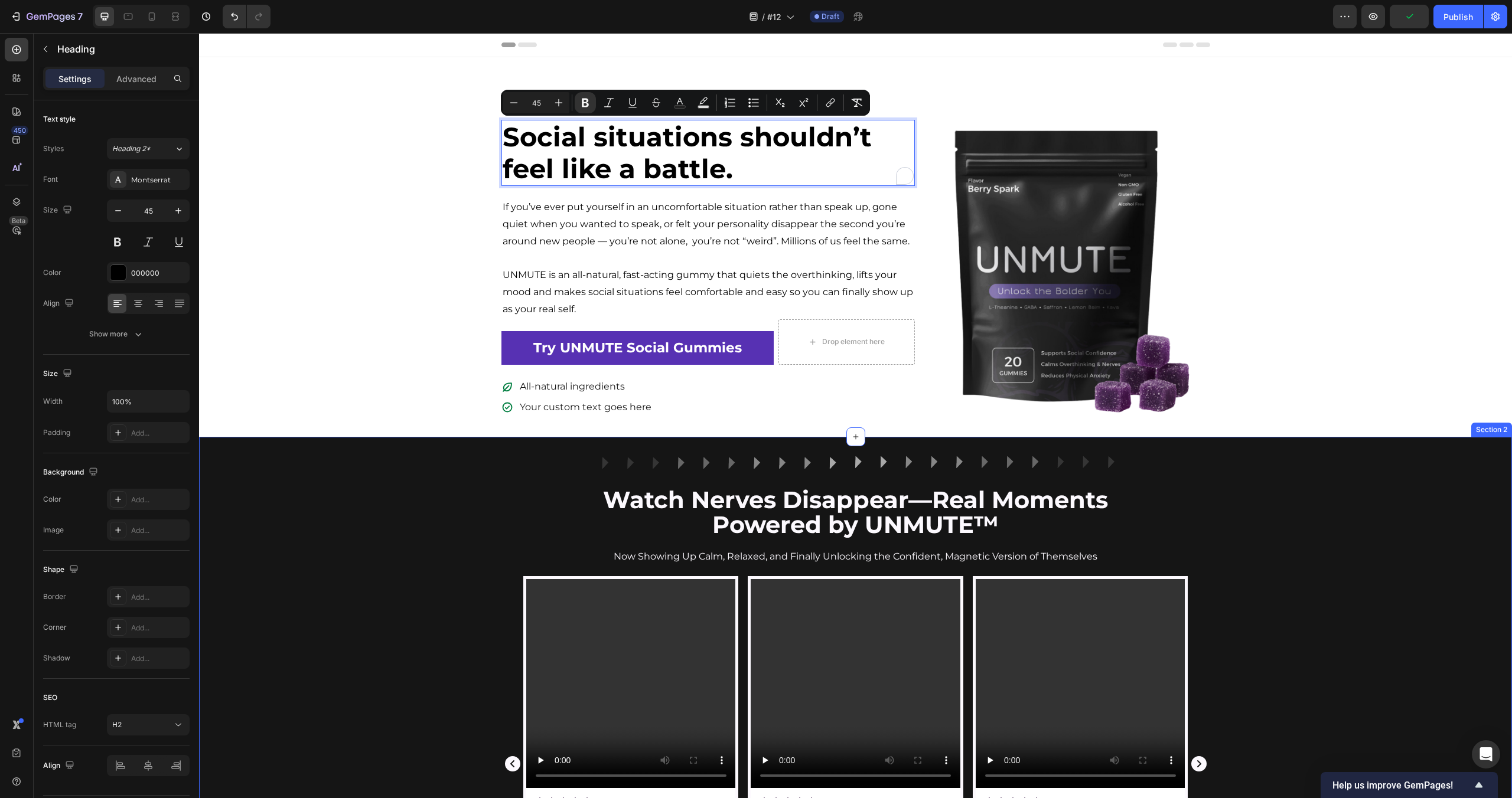
click at [478, 577] on div "Video Icon Icon Icon Icon Icon Icon List No More Blank Mind Moments Text Block …" at bounding box center [856, 772] width 1313 height 392
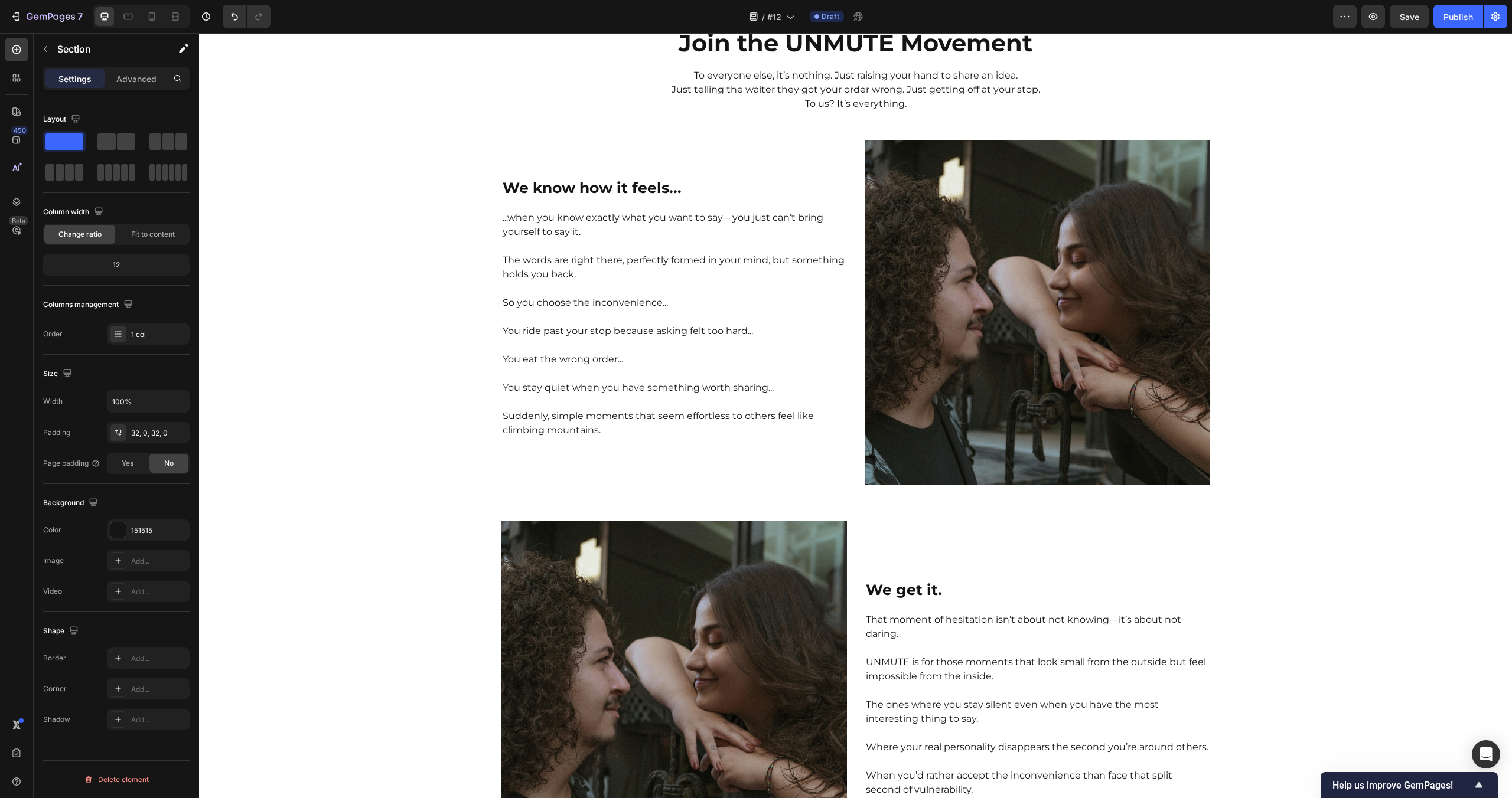
scroll to position [3561, 0]
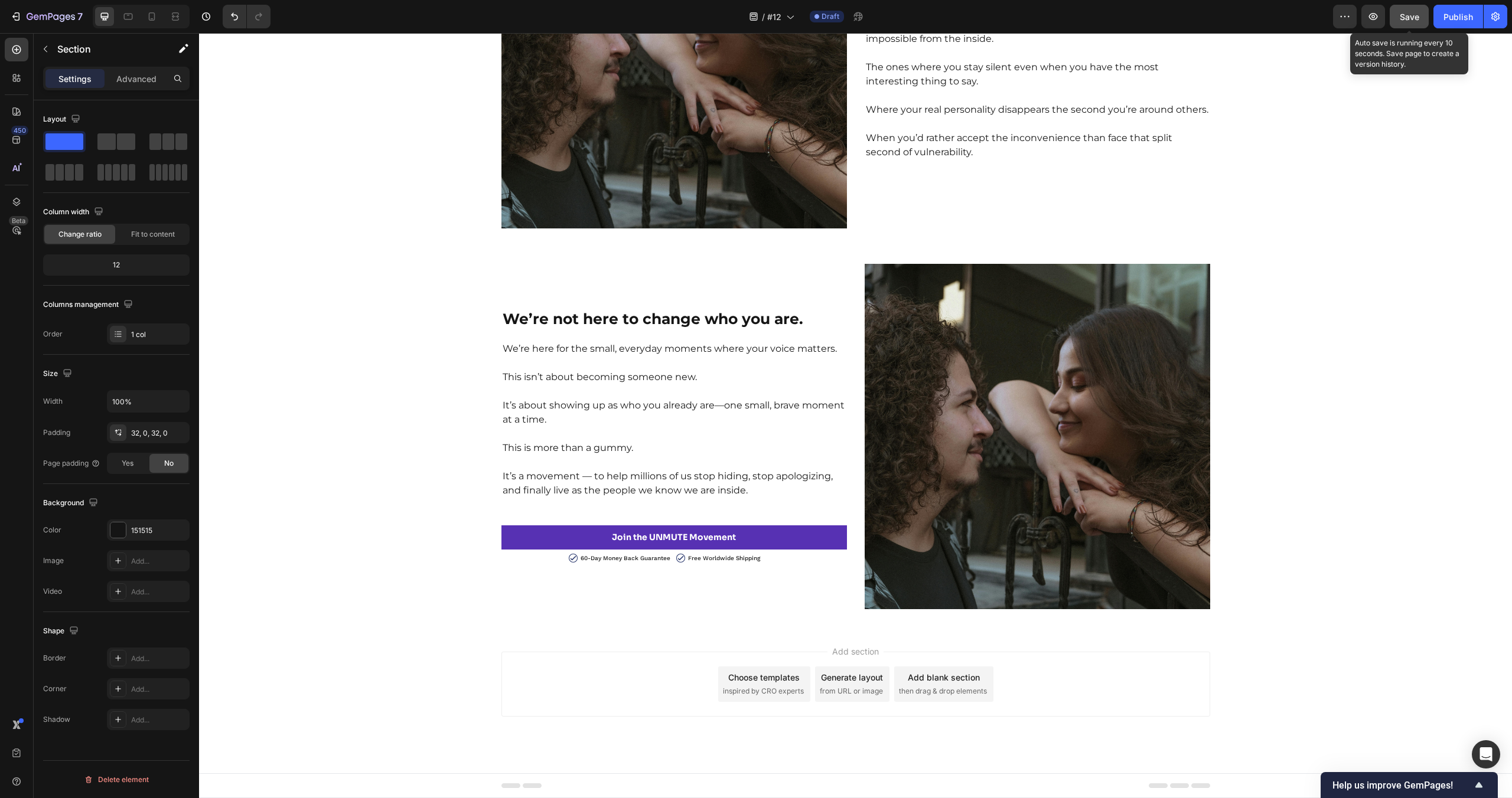
click at [1416, 17] on span "Save" at bounding box center [1410, 17] width 19 height 10
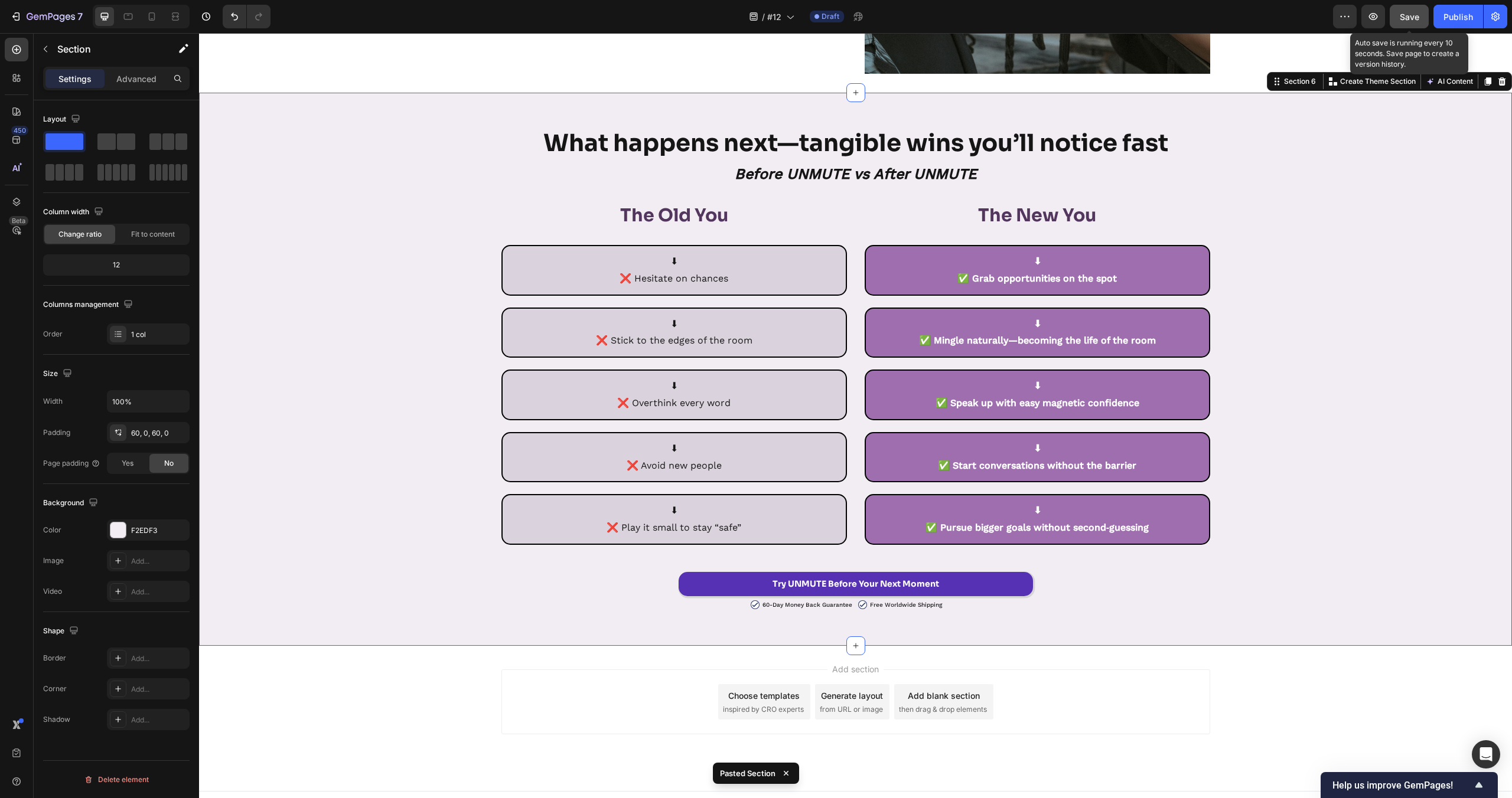
scroll to position [4114, 0]
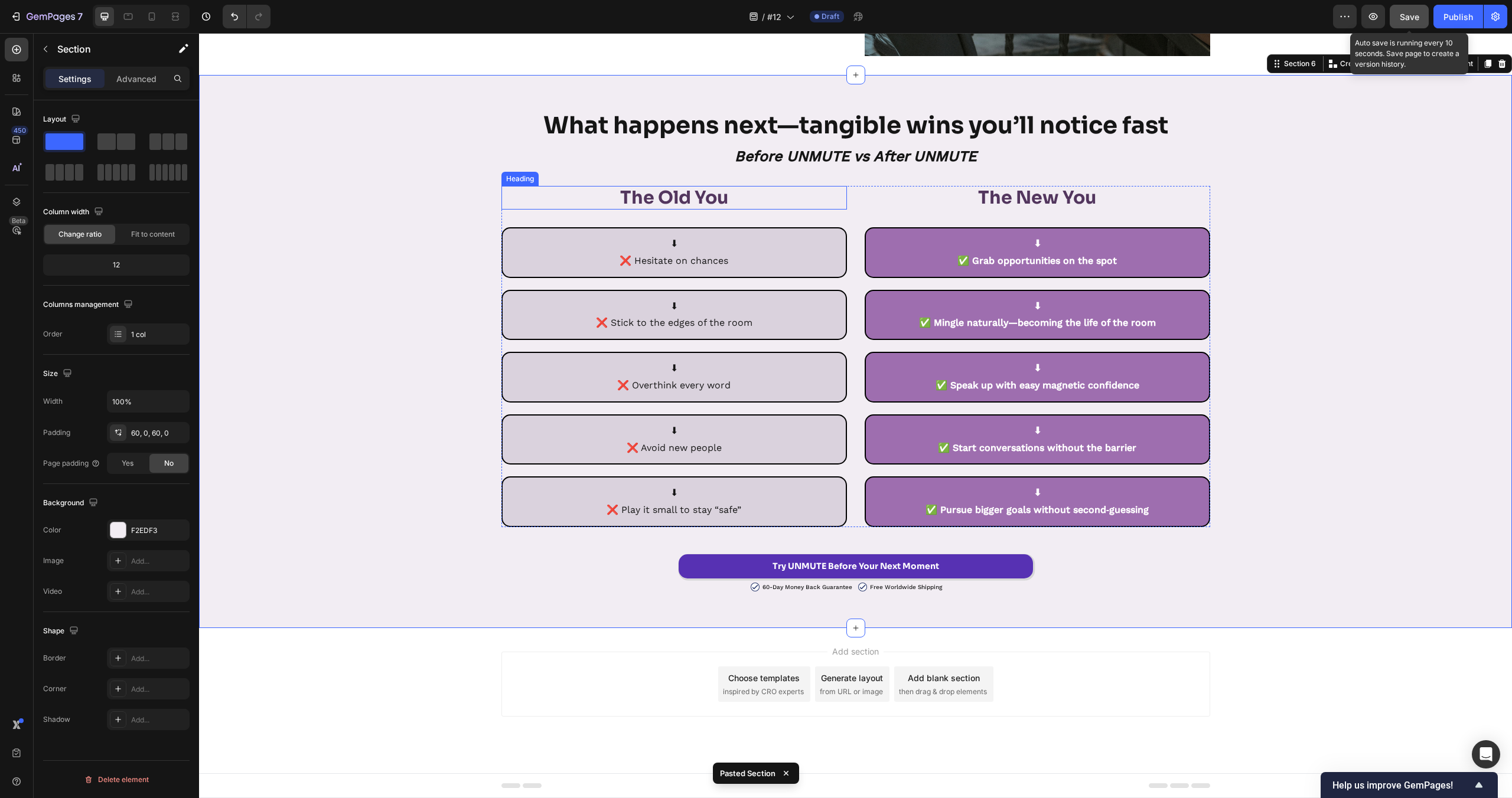
click at [663, 195] on strong "The Old You" at bounding box center [674, 197] width 108 height 22
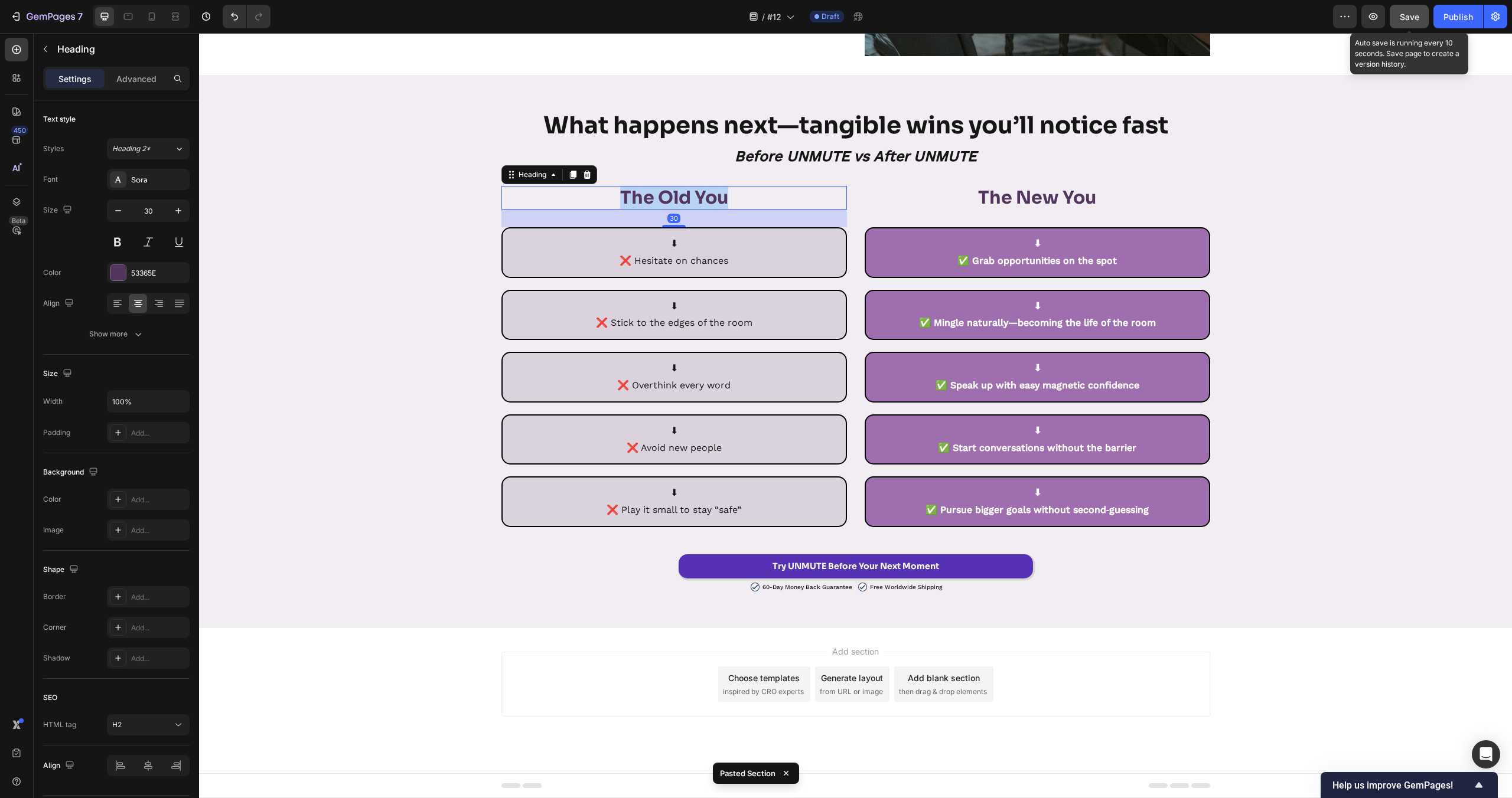
click at [663, 195] on strong "The Old You" at bounding box center [674, 197] width 108 height 22
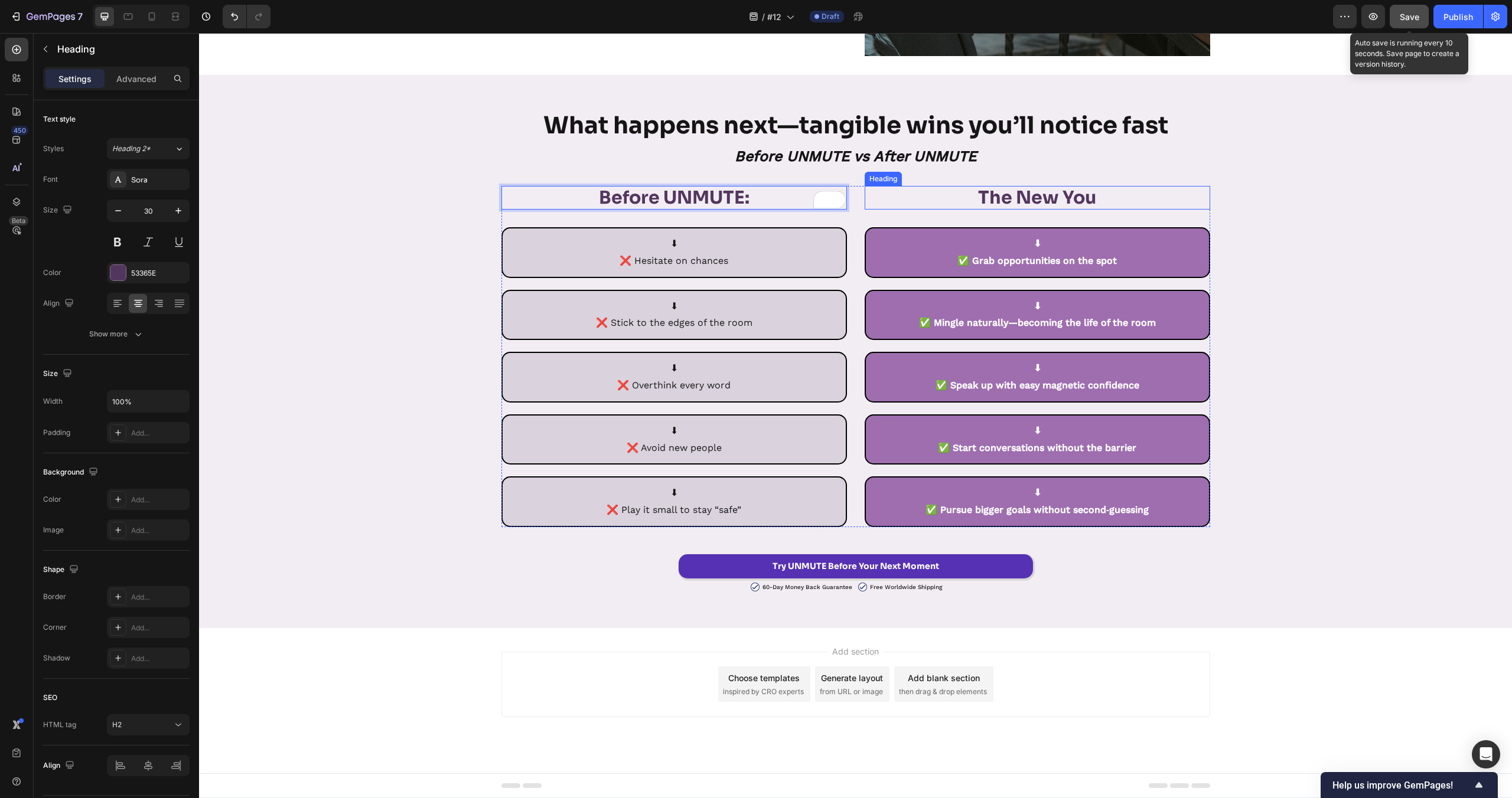
click at [1020, 204] on strong "The New You" at bounding box center [1038, 197] width 118 height 22
click at [683, 261] on p "⬇ ❌ Hesitate on chances" at bounding box center [674, 252] width 329 height 34
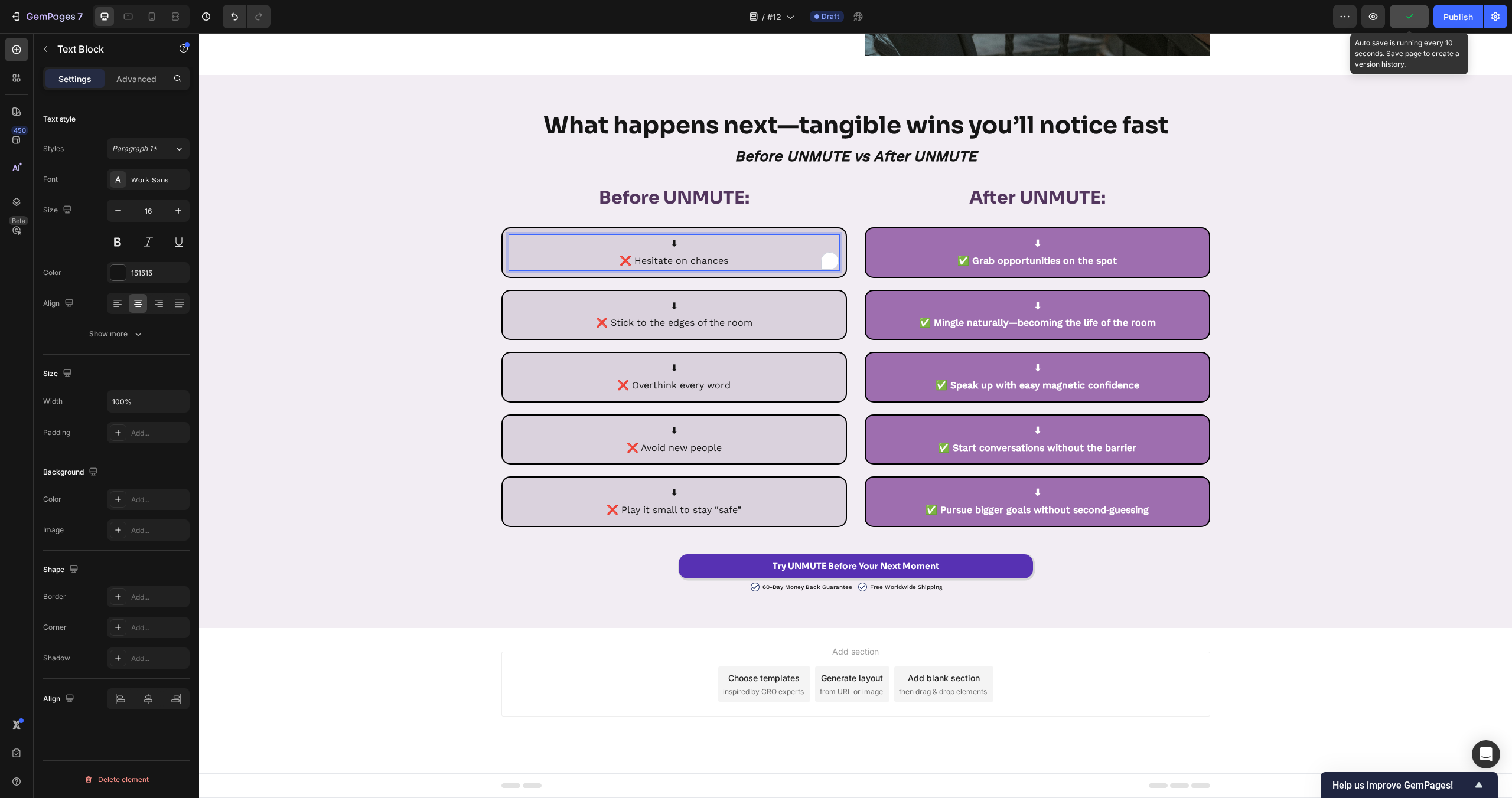
click at [683, 261] on p "⬇ ❌ Hesitate on chances" at bounding box center [674, 252] width 329 height 34
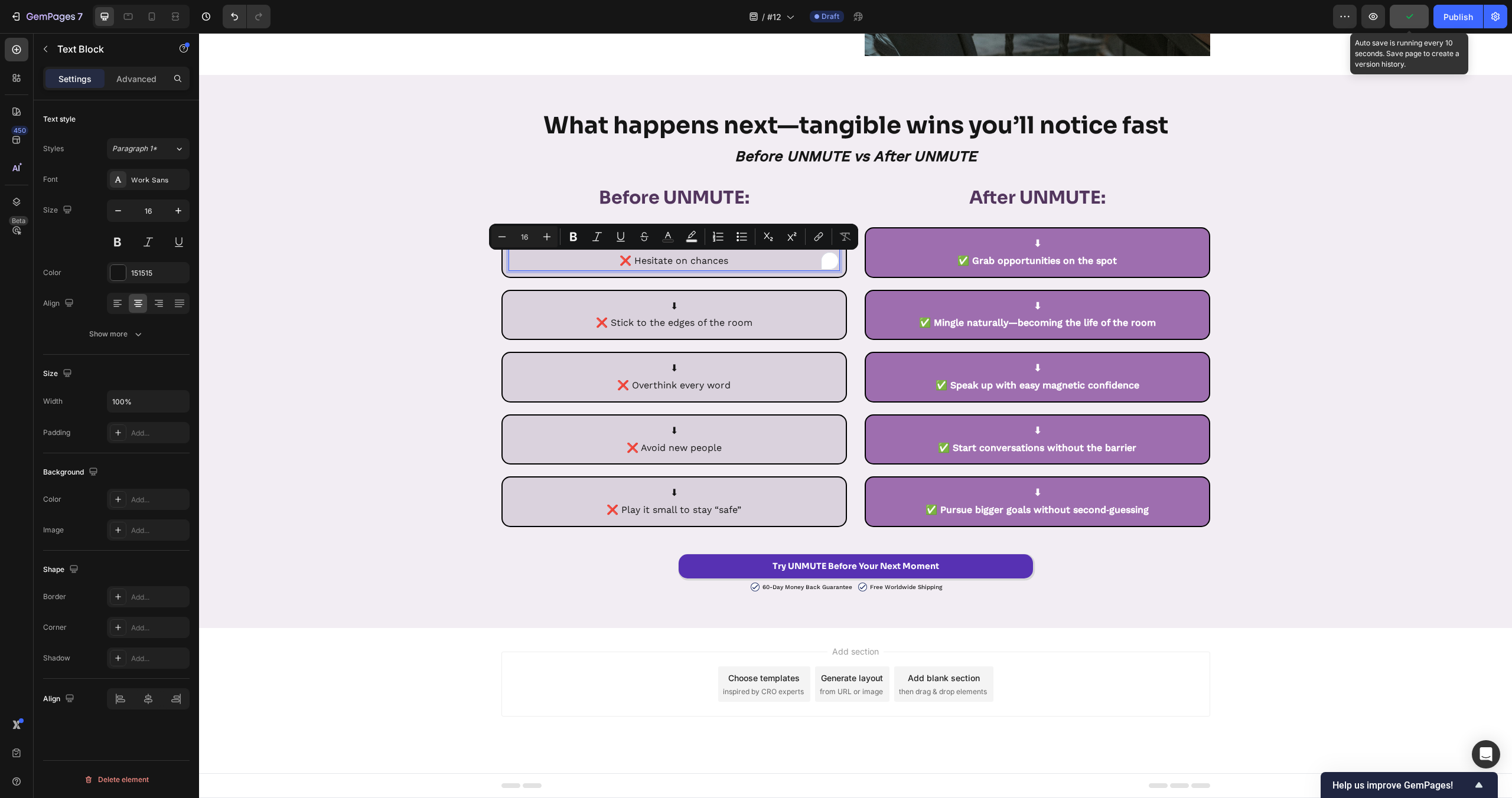
click at [733, 260] on p "⬇ ❌ Hesitate on chances" at bounding box center [674, 252] width 329 height 34
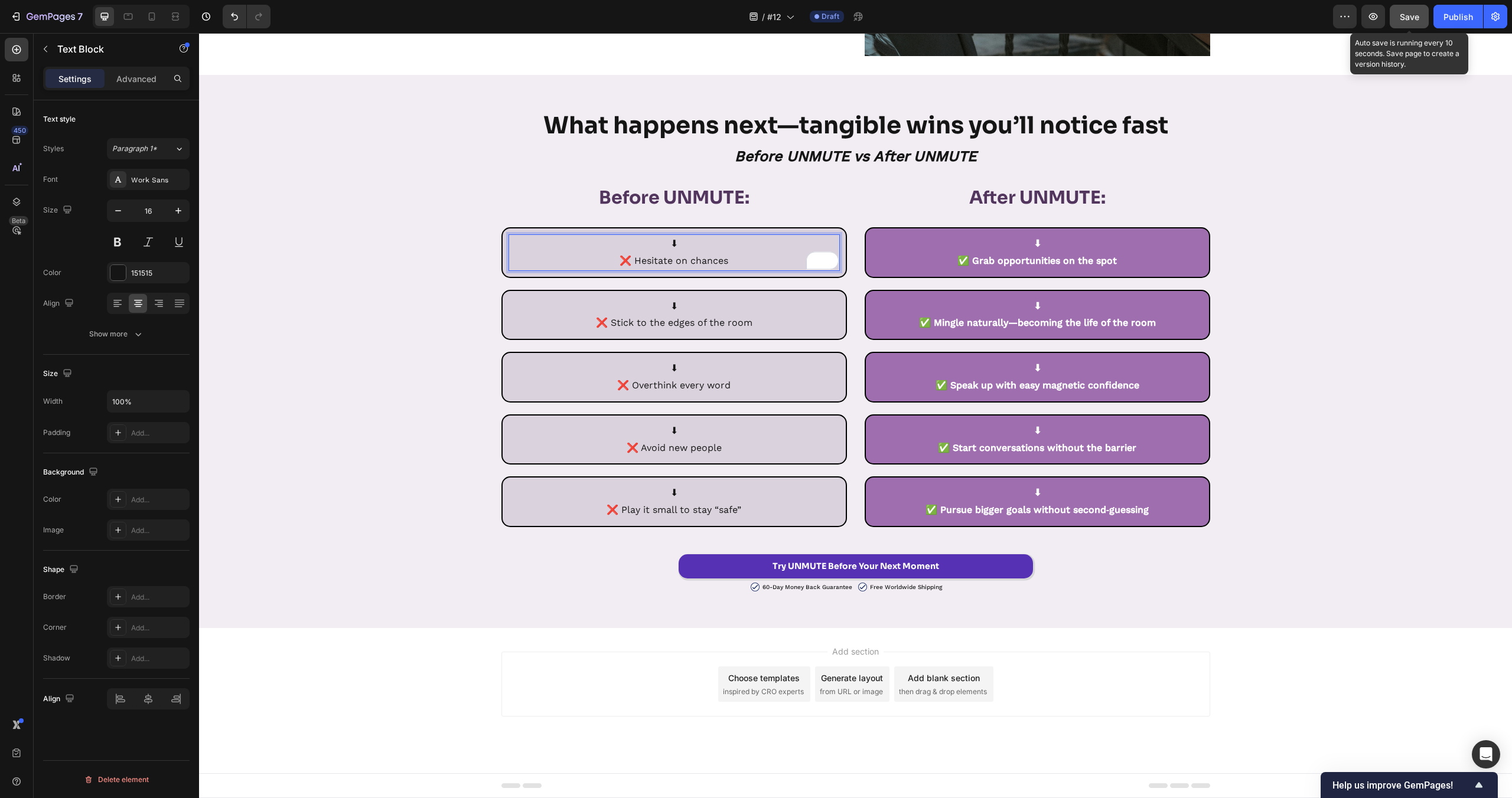
drag, startPoint x: 738, startPoint y: 260, endPoint x: 637, endPoint y: 263, distance: 101.0
click at [637, 263] on p "⬇ ❌ Hesitate on chances" at bounding box center [674, 252] width 329 height 34
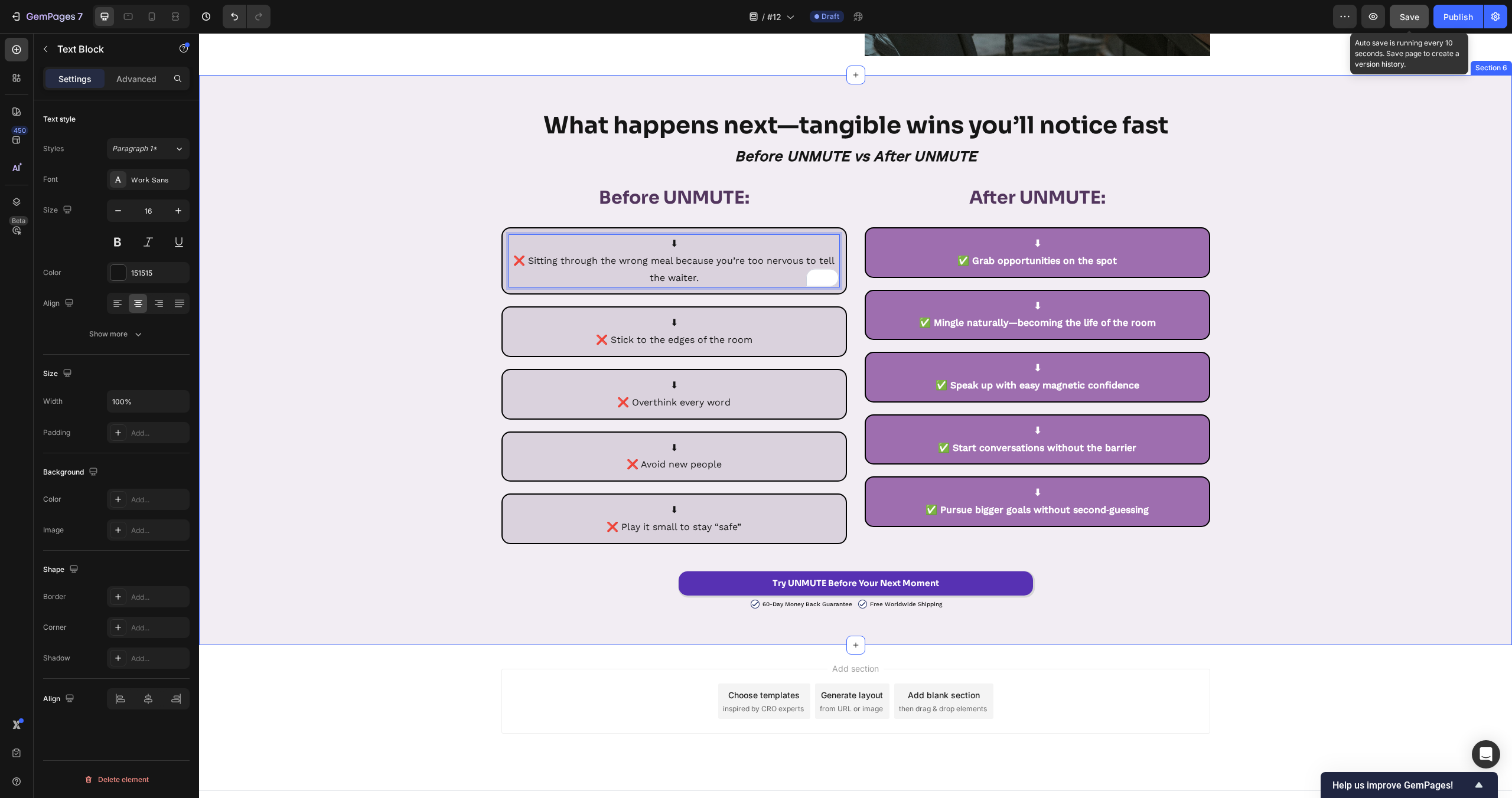
click at [313, 283] on div "What happens next—tangible wins you’ll notice fast Heading Before UNMUTE vs Aft…" at bounding box center [856, 360] width 1313 height 499
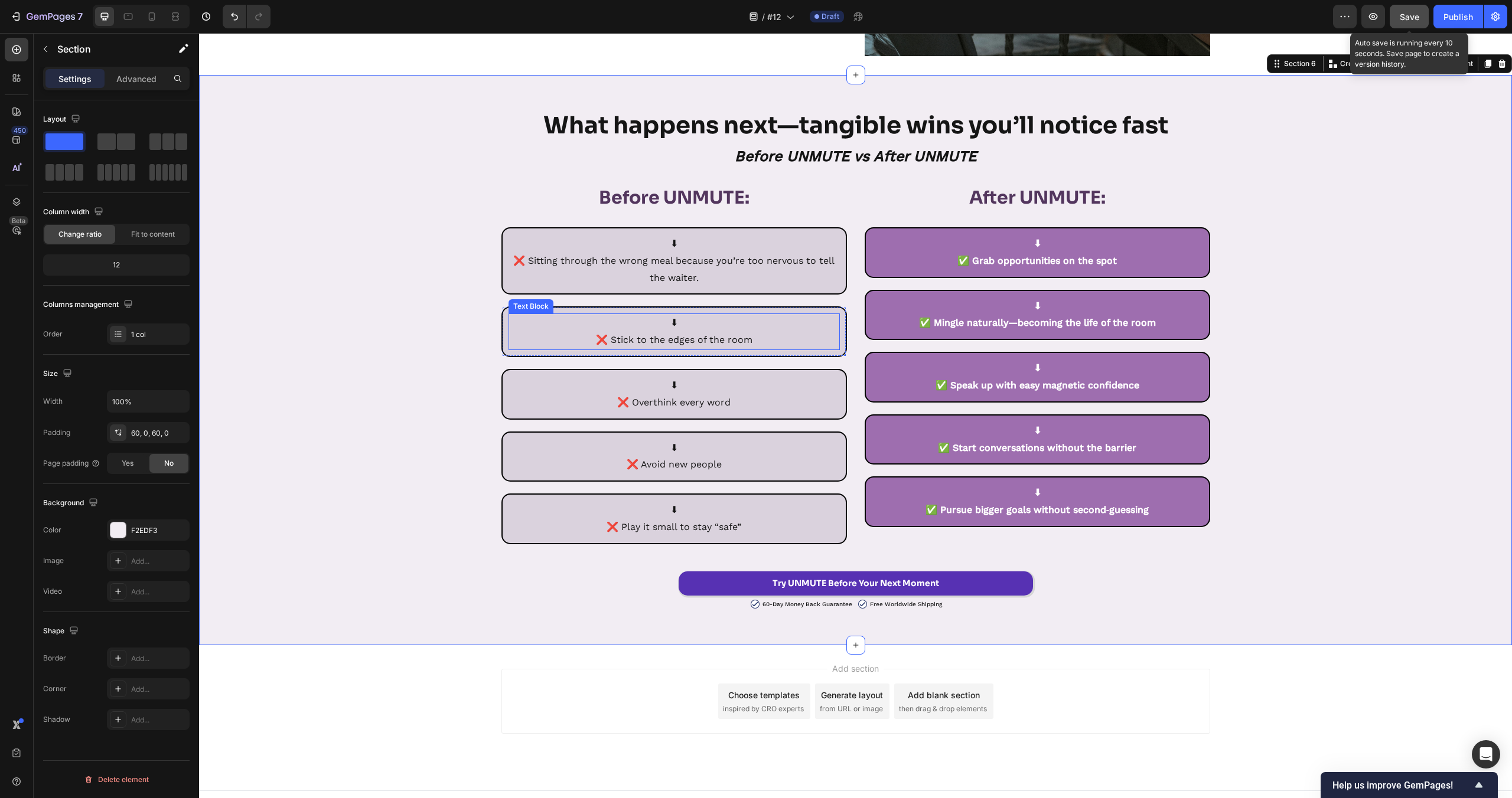
click at [650, 339] on p "⬇ ❌ Stick to the edges of the room" at bounding box center [674, 331] width 329 height 34
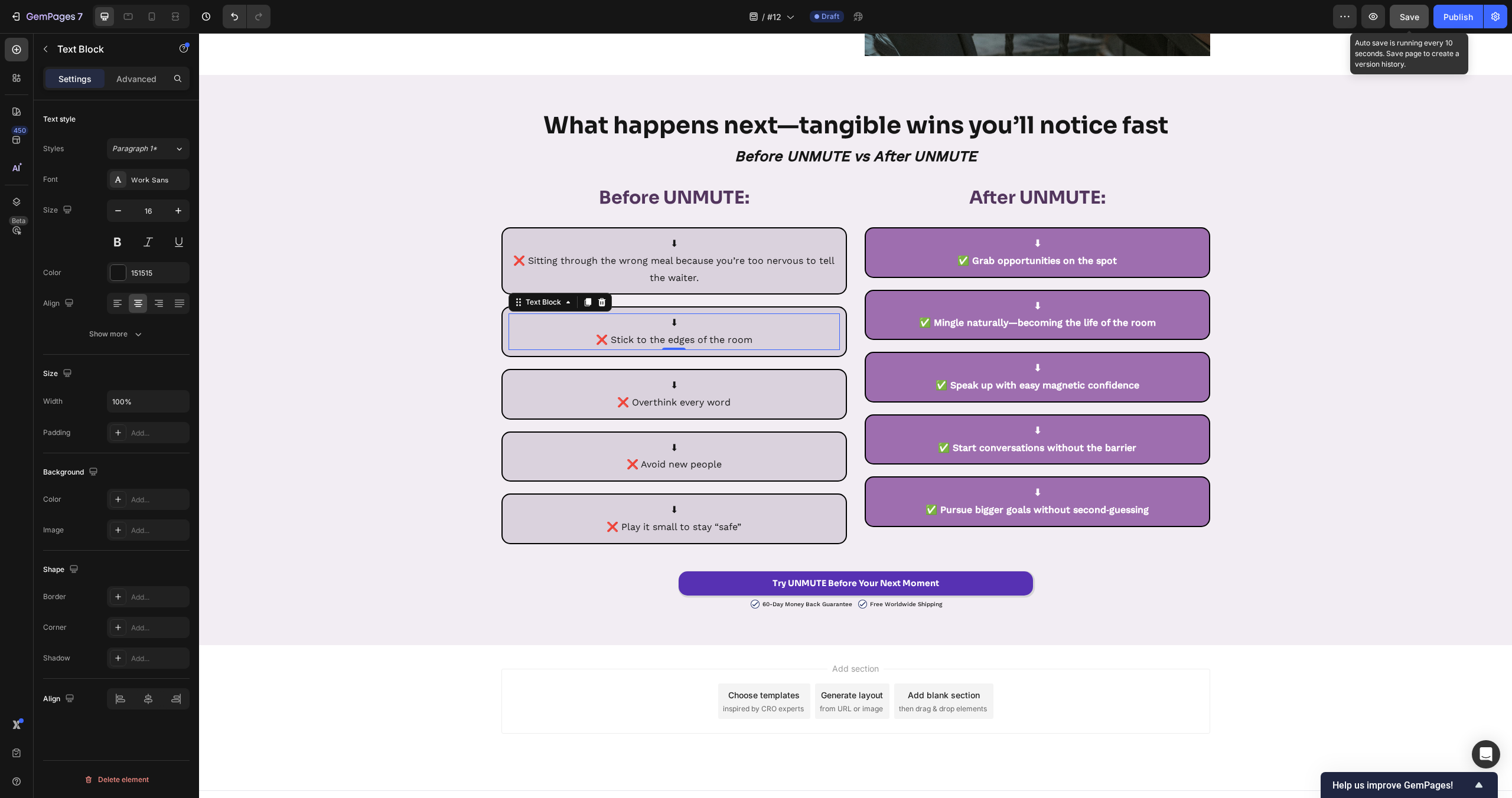
click at [650, 339] on p "⬇ ❌ Stick to the edges of the room" at bounding box center [674, 331] width 329 height 34
click at [639, 339] on p "⬇ ❌ Stick to the edges of the room" at bounding box center [674, 331] width 329 height 34
drag, startPoint x: 609, startPoint y: 340, endPoint x: 761, endPoint y: 340, distance: 152.0
click at [761, 340] on p "⬇ ❌ Stick to the edges of the room" at bounding box center [674, 331] width 329 height 34
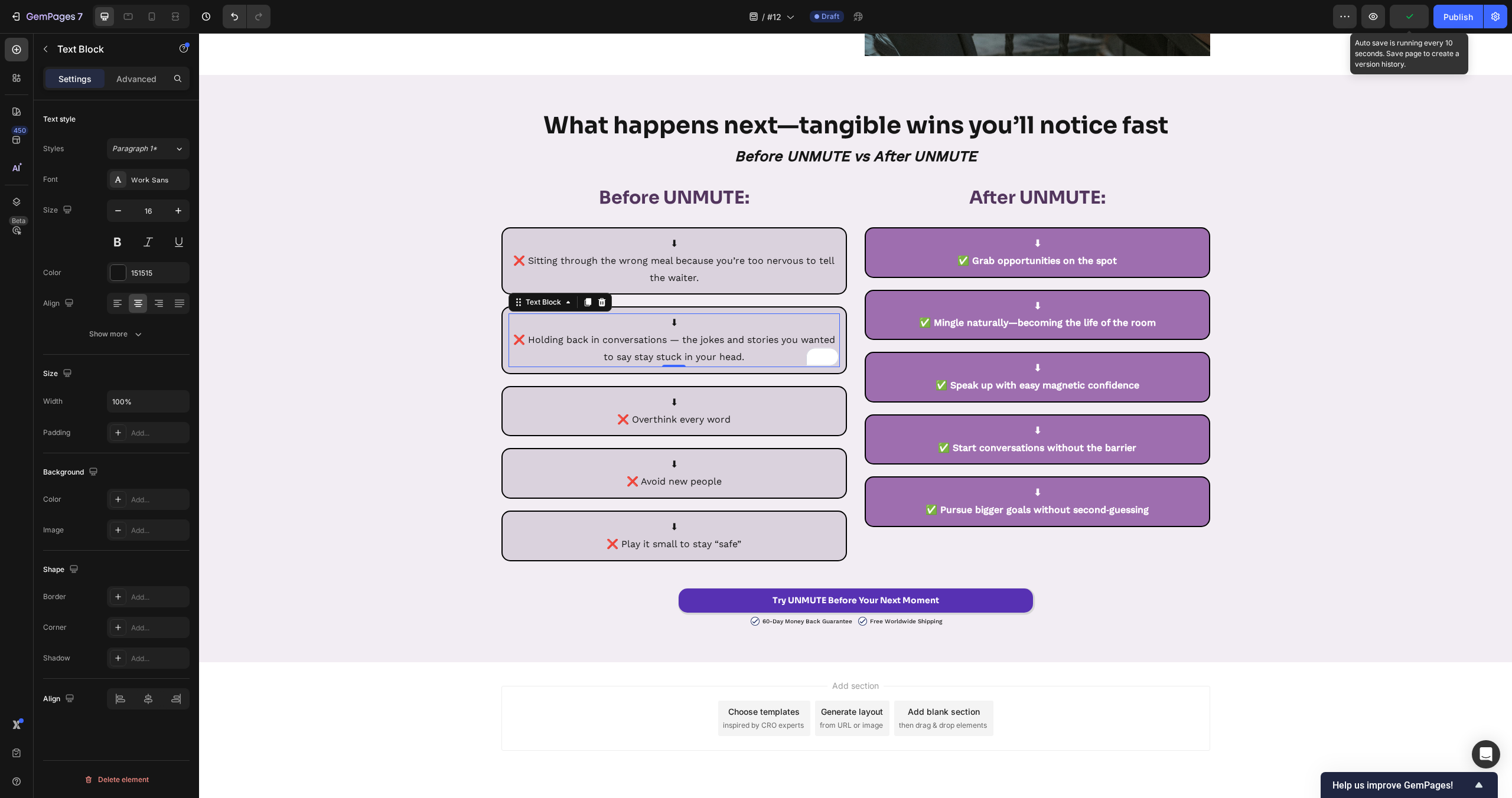
scroll to position [4114, 0]
click at [691, 423] on p "⬇ ❌ Overthink every word" at bounding box center [674, 411] width 329 height 34
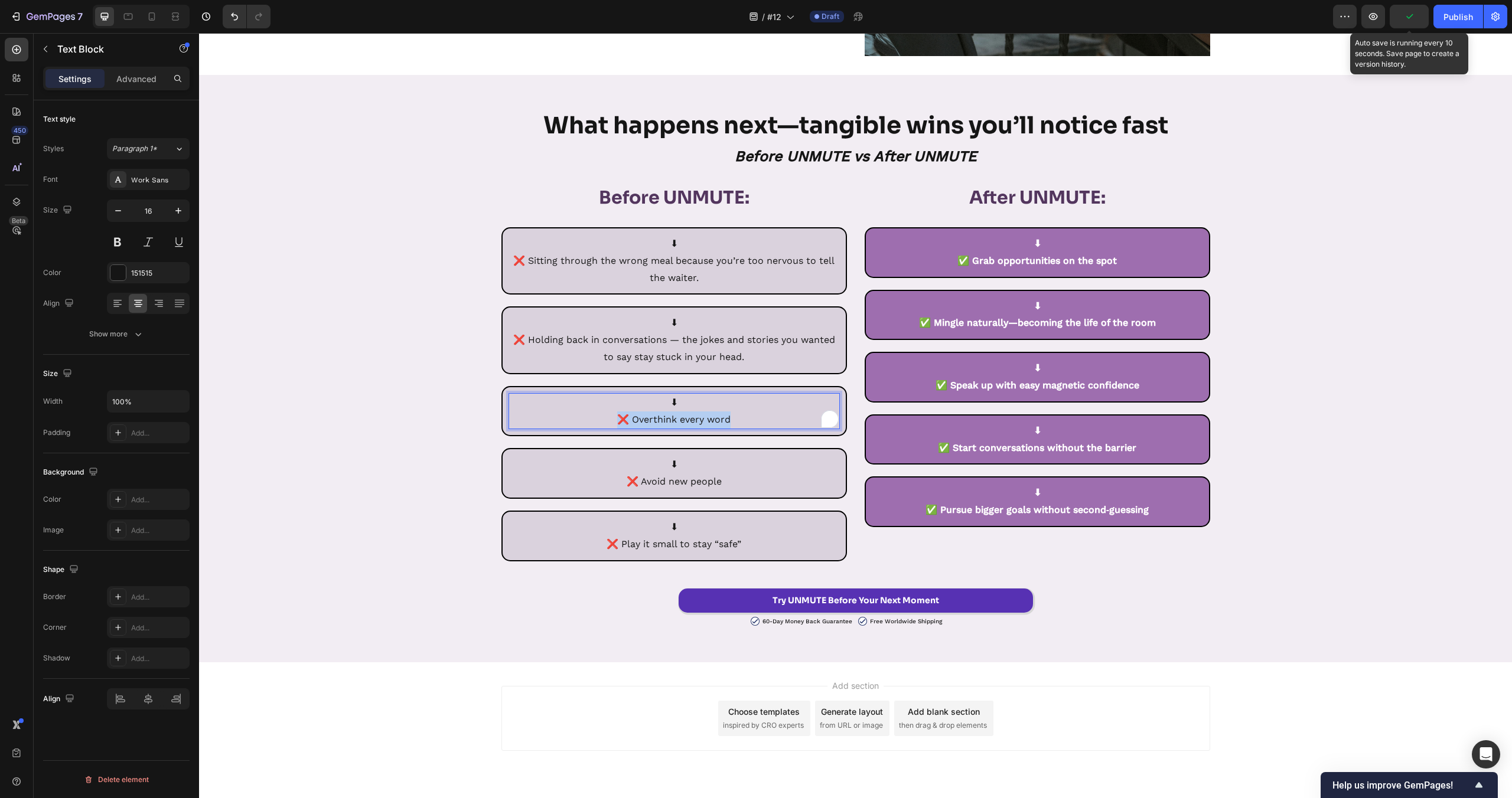
click at [758, 421] on p "⬇ ❌ Overthink every word" at bounding box center [674, 411] width 329 height 34
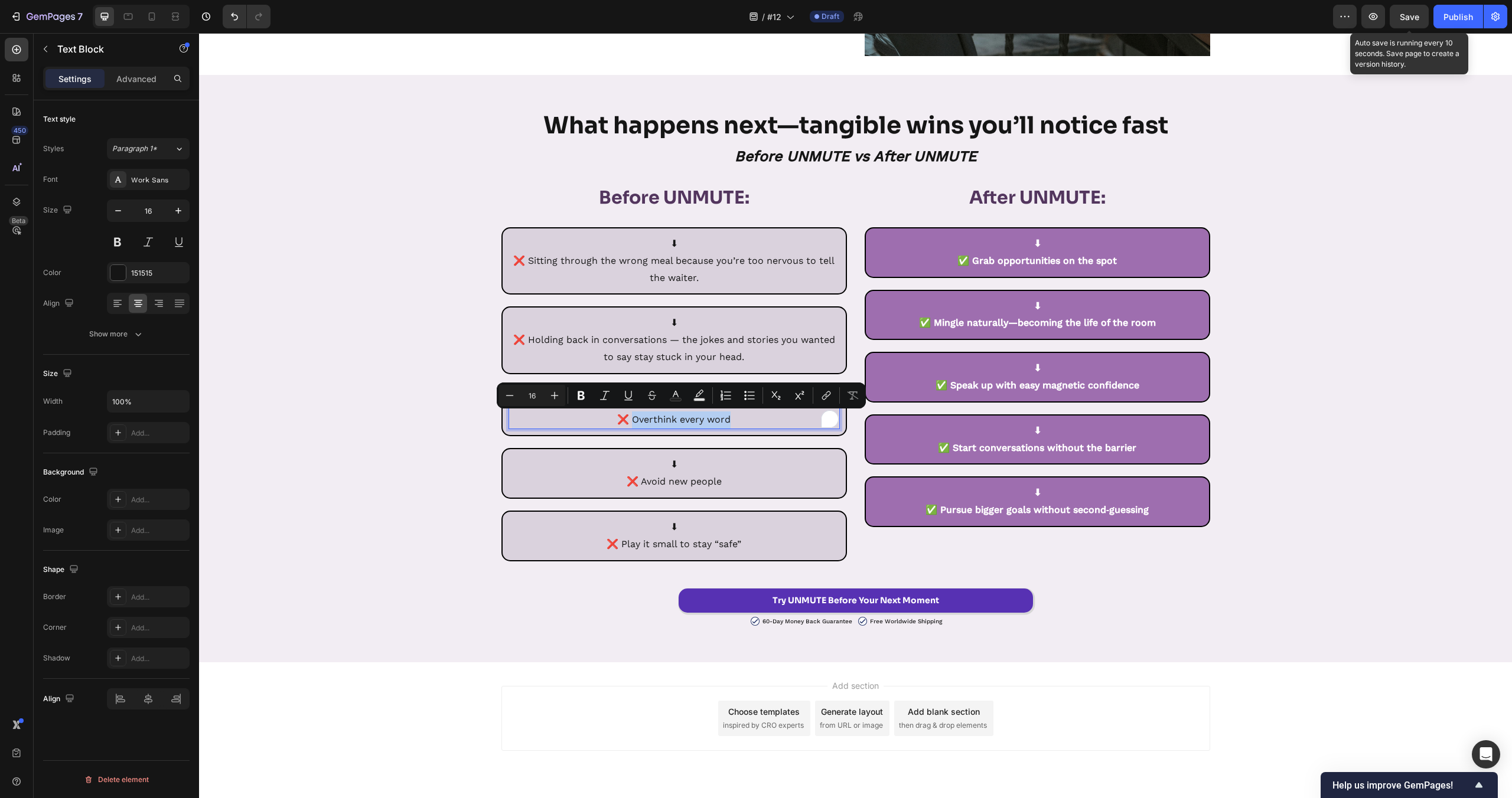
drag, startPoint x: 702, startPoint y: 421, endPoint x: 632, endPoint y: 419, distance: 70.0
click at [632, 419] on p "⬇ ❌ Overthink every word" at bounding box center [674, 411] width 329 height 34
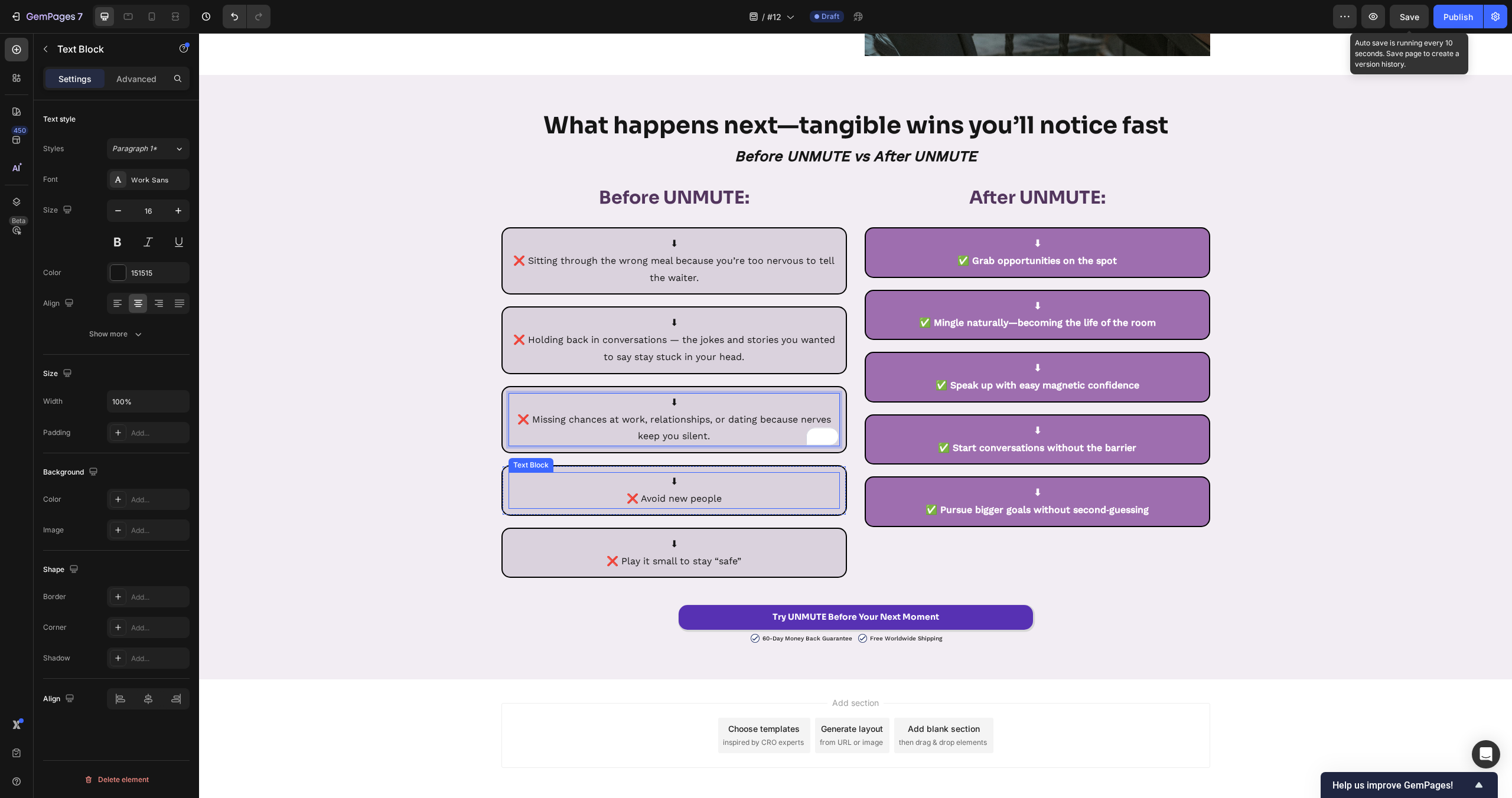
click at [680, 504] on p "⬇ ❌ Avoid new people" at bounding box center [674, 490] width 329 height 34
click at [717, 504] on p "⬇ ❌ Avoid new people" at bounding box center [674, 490] width 329 height 34
drag, startPoint x: 719, startPoint y: 500, endPoint x: 647, endPoint y: 502, distance: 72.0
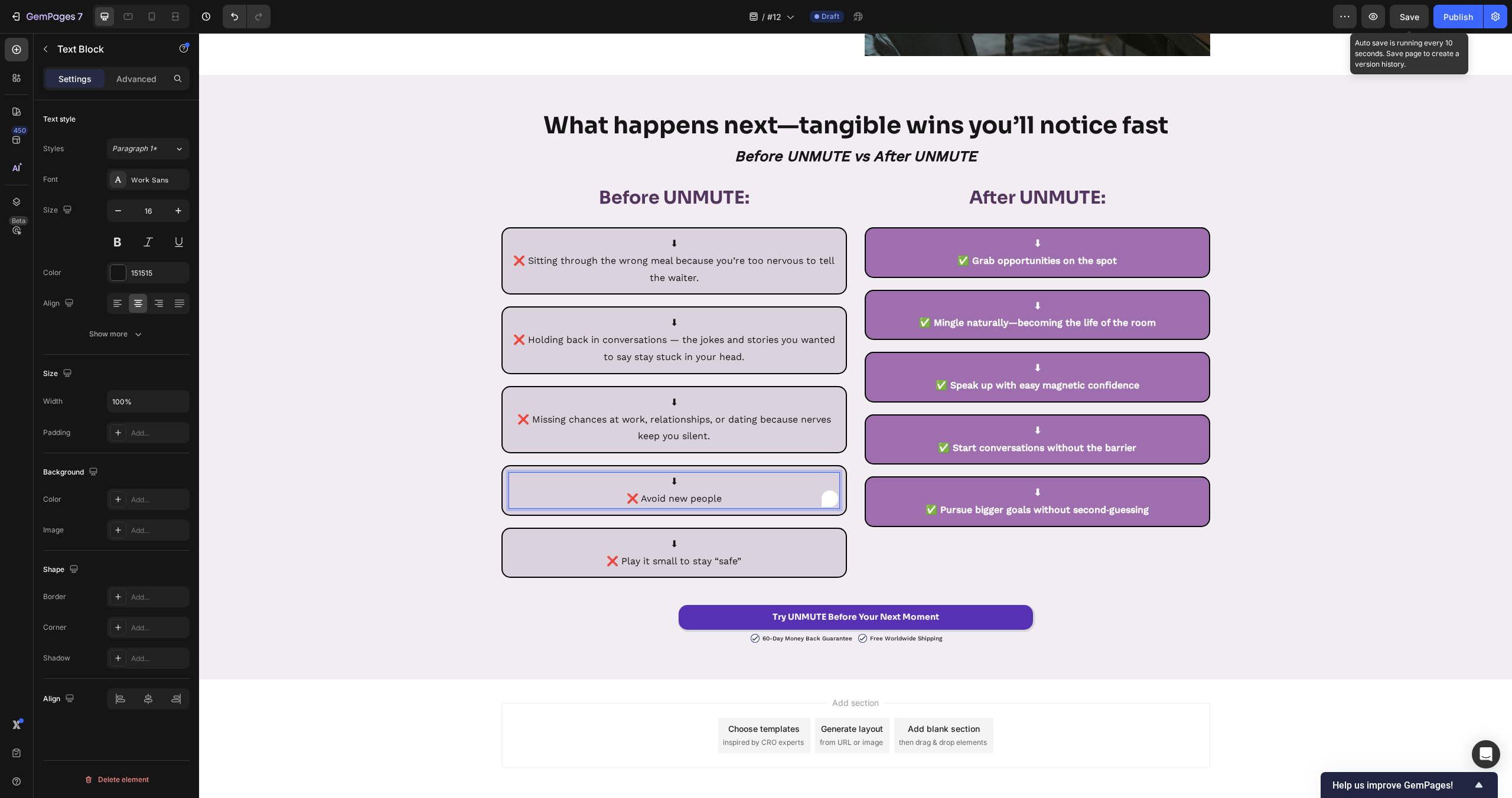
click at [654, 501] on p "⬇ ❌ Avoid new people" at bounding box center [674, 490] width 329 height 34
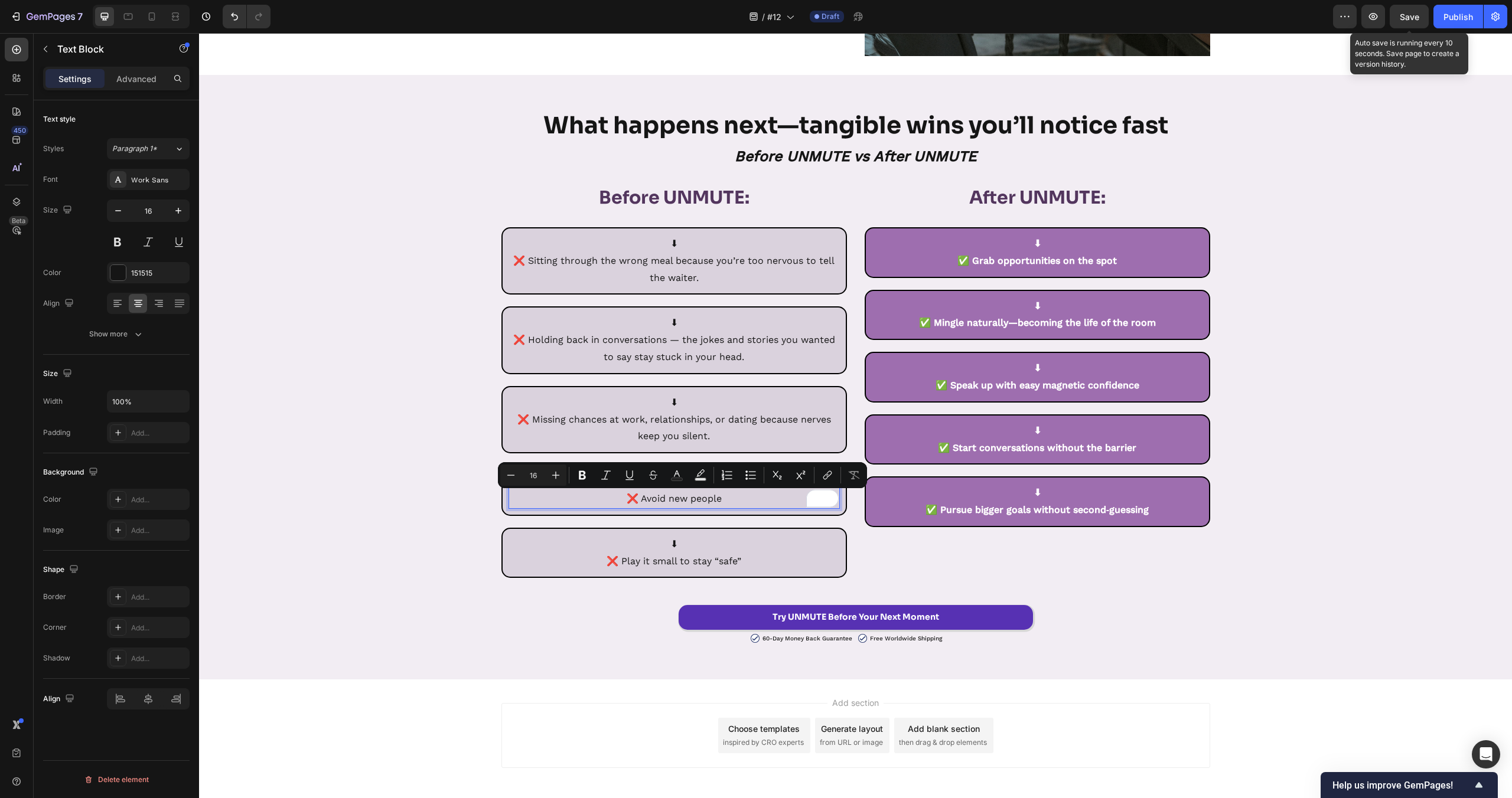
drag, startPoint x: 641, startPoint y: 502, endPoint x: 747, endPoint y: 501, distance: 106.0
click at [747, 501] on p "⬇ ❌ Avoid new people" at bounding box center [674, 490] width 329 height 34
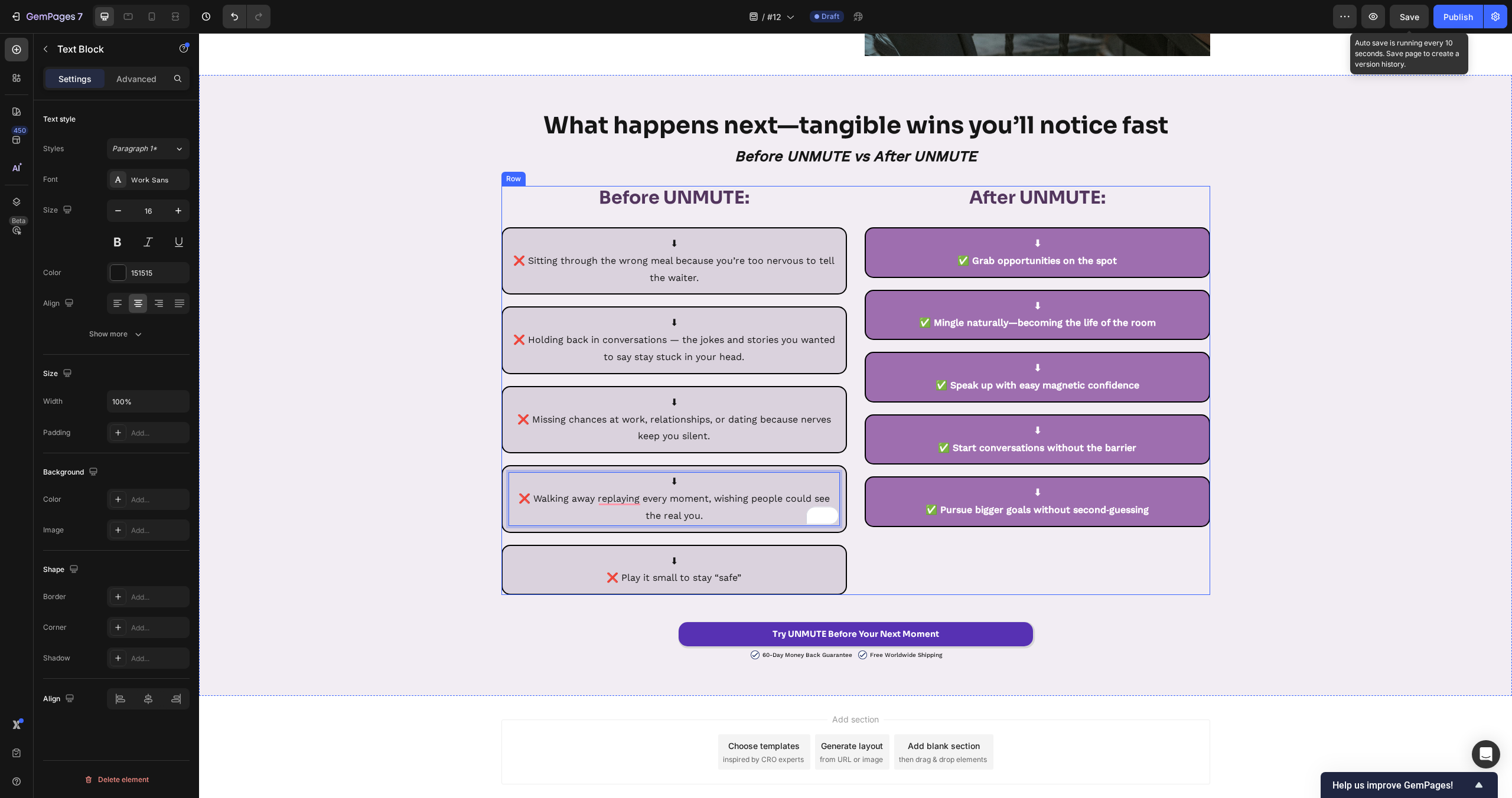
click at [1055, 565] on div "⁠⁠⁠⁠⁠⁠⁠ After UNMUTE: Heading ⬇ ✅ Grab opportunities on the spot Text Block Row…" at bounding box center [1038, 390] width 345 height 409
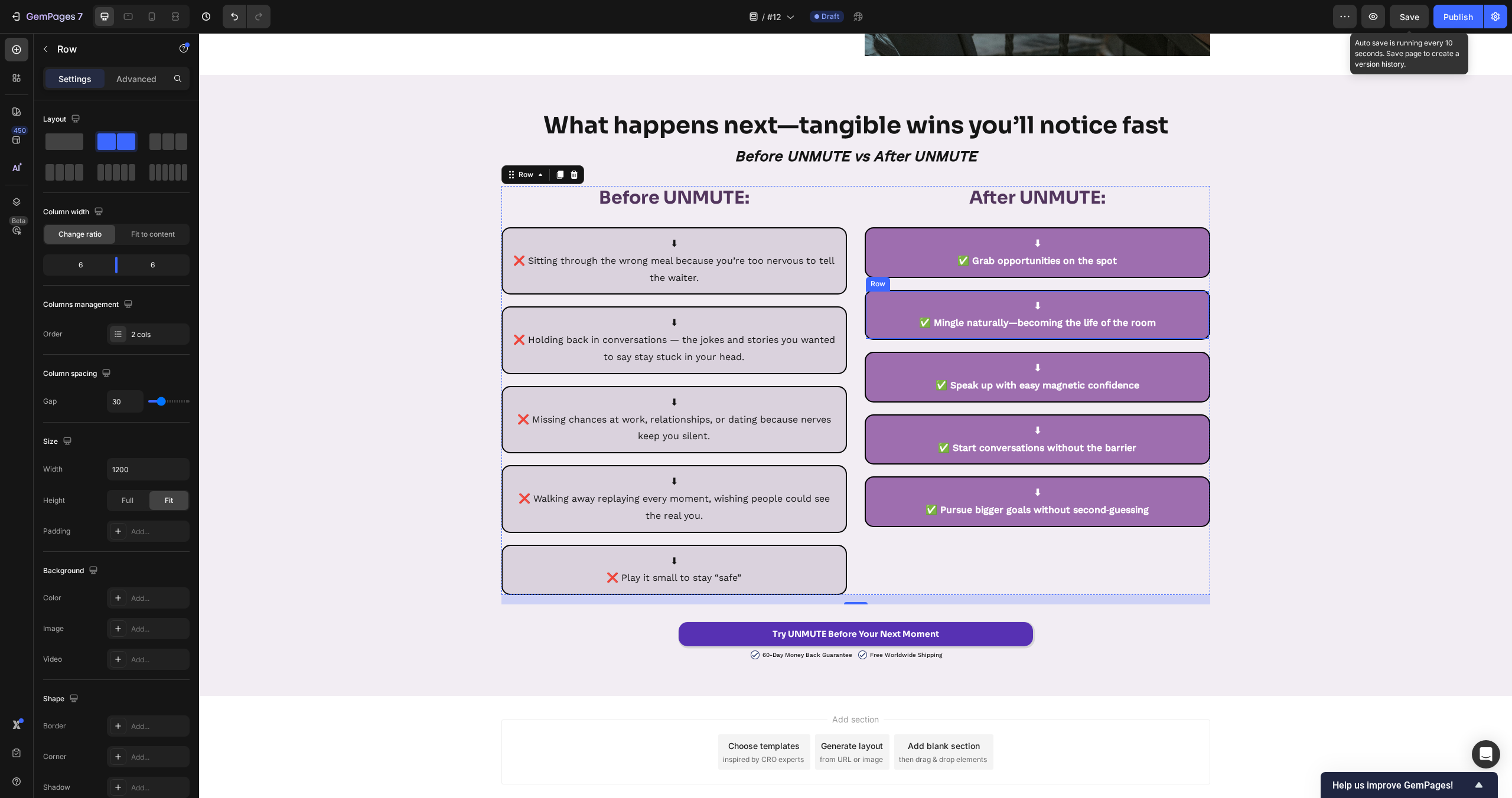
click at [1014, 267] on p "⬇ ✅ Grab opportunities on the spot" at bounding box center [1038, 252] width 329 height 34
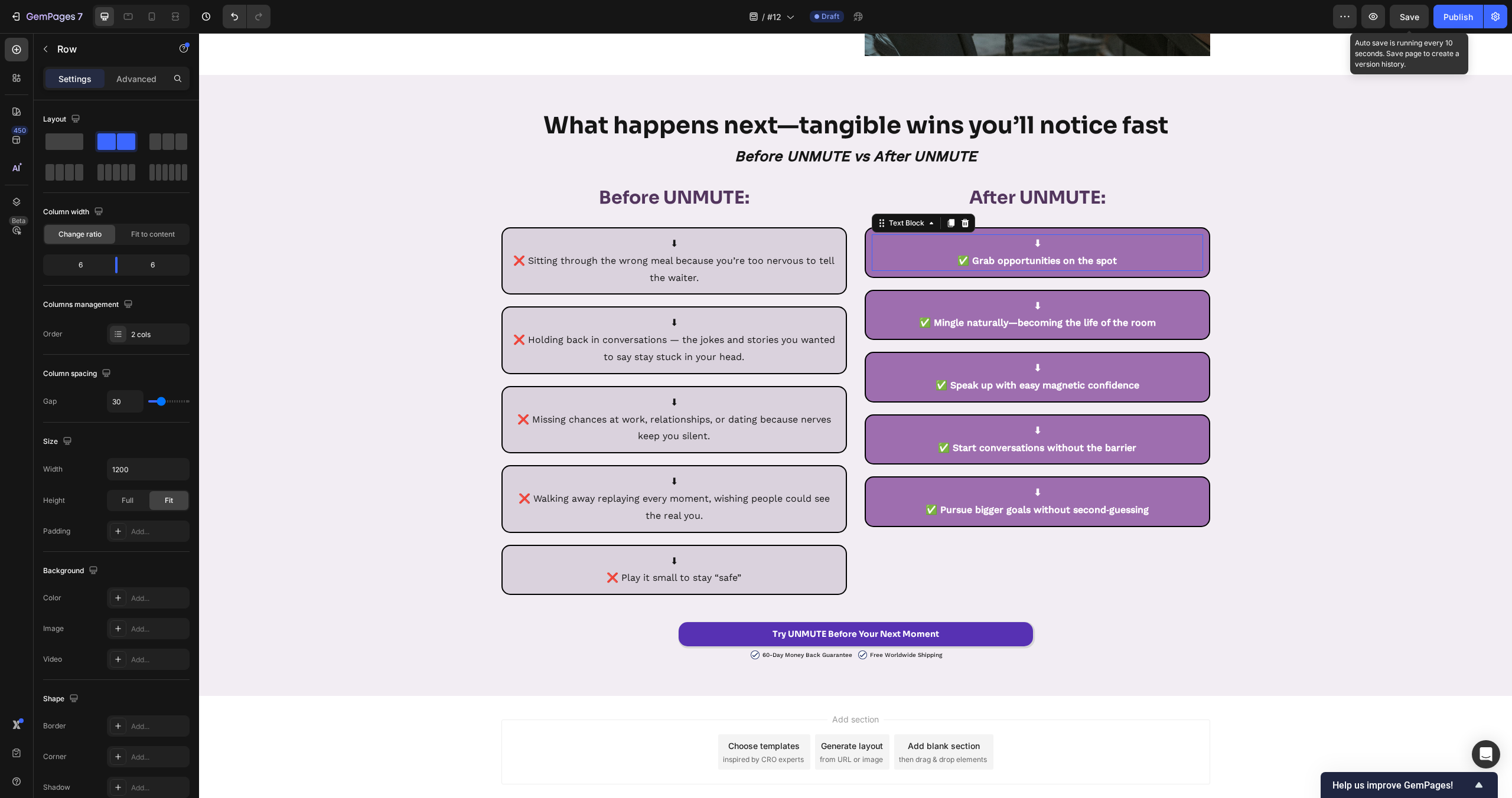
click at [1014, 267] on p "⬇ ✅ Grab opportunities on the spot" at bounding box center [1038, 252] width 329 height 34
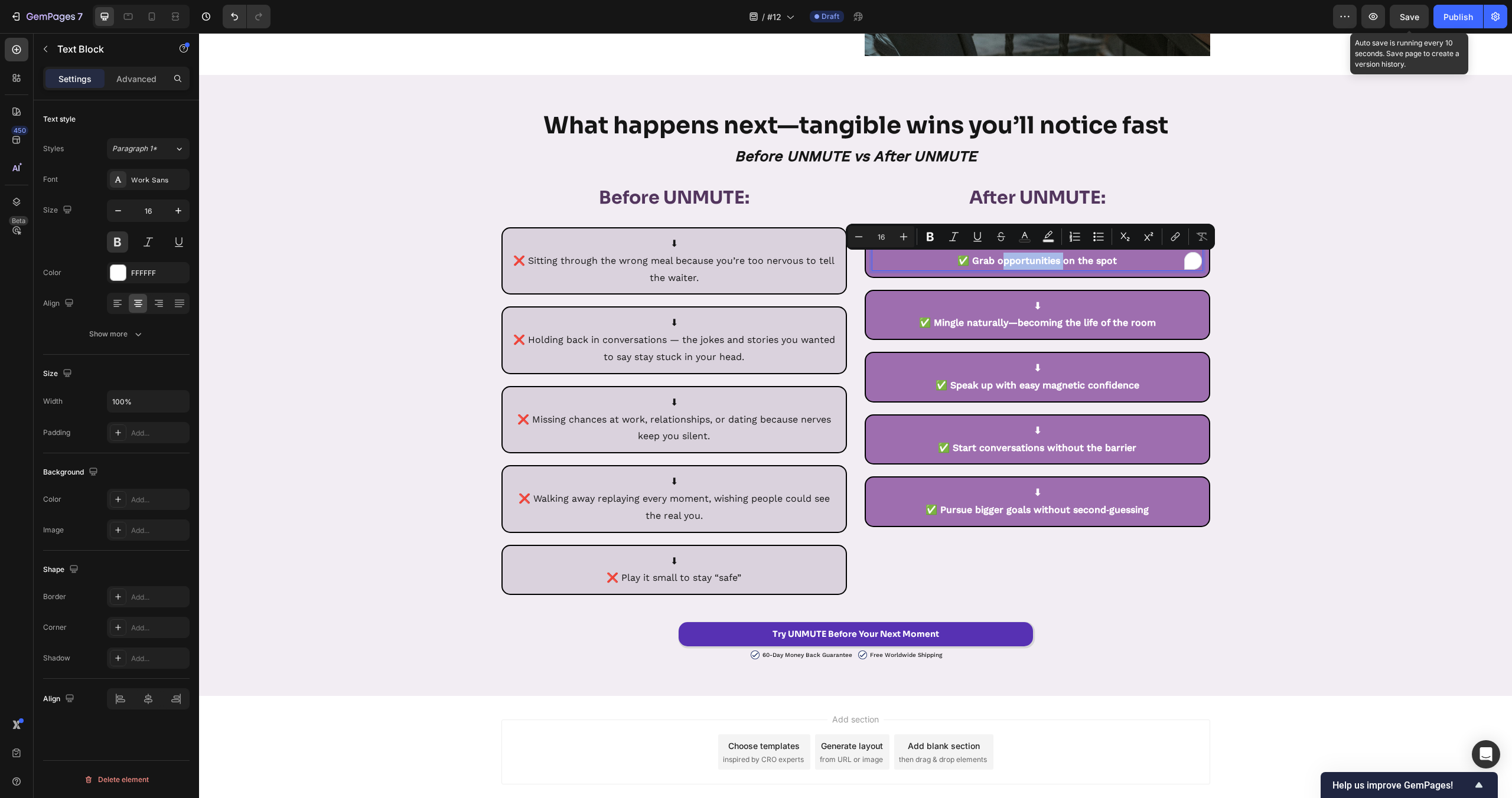
click at [1003, 266] on p "⬇ ✅ Grab opportunities on the spot" at bounding box center [1038, 252] width 329 height 34
drag, startPoint x: 975, startPoint y: 261, endPoint x: 1137, endPoint y: 258, distance: 162.0
click at [1137, 258] on p "⬇ ✅ Grab opportunities on the spot" at bounding box center [1038, 252] width 329 height 34
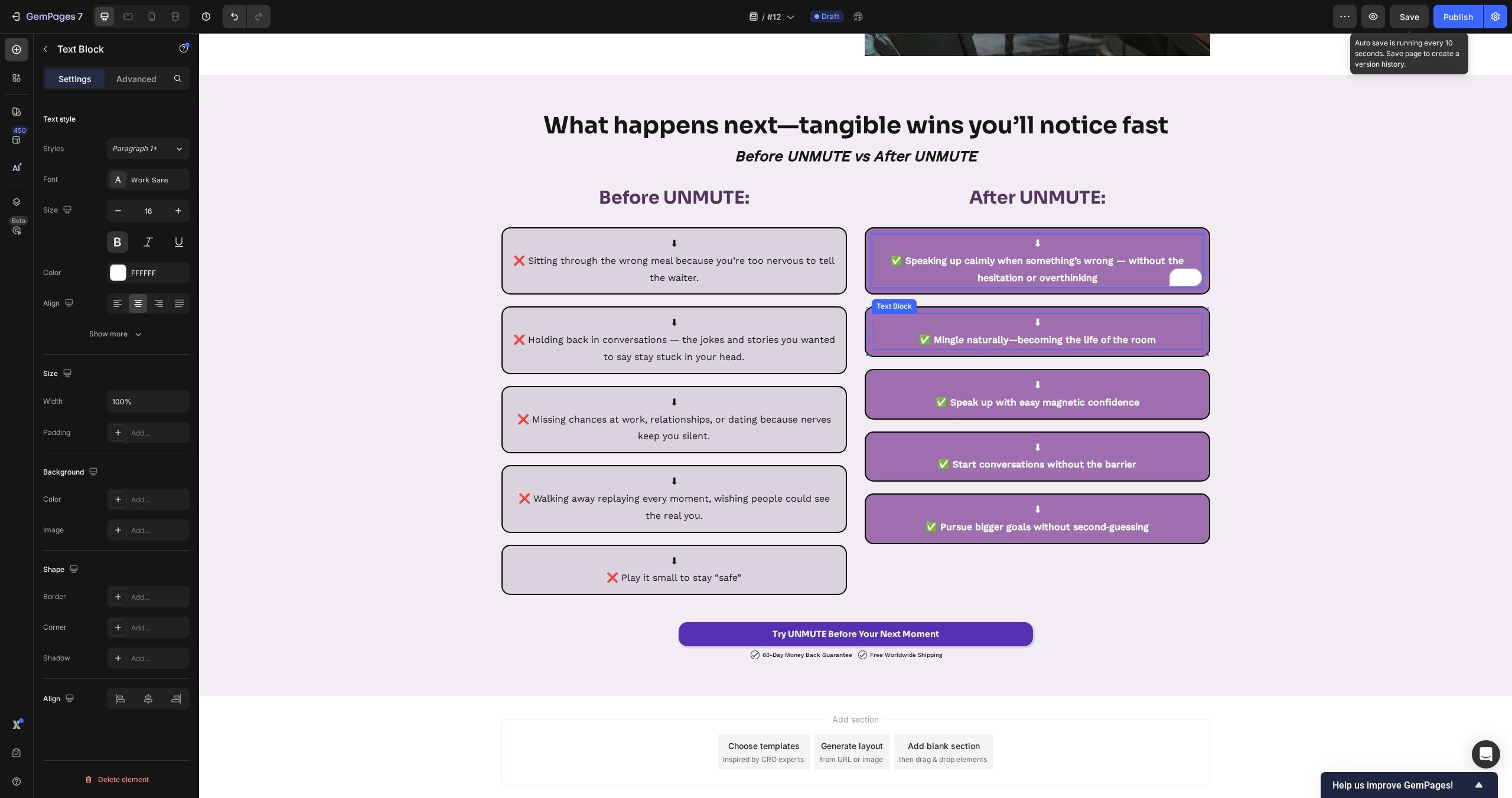
click at [1010, 341] on p "⬇ ✅ Mingle naturally—becoming the life of the room" at bounding box center [1038, 331] width 329 height 34
click at [987, 339] on p "⬇ ✅ Mingle naturally—becoming the life of the room" at bounding box center [1038, 331] width 329 height 34
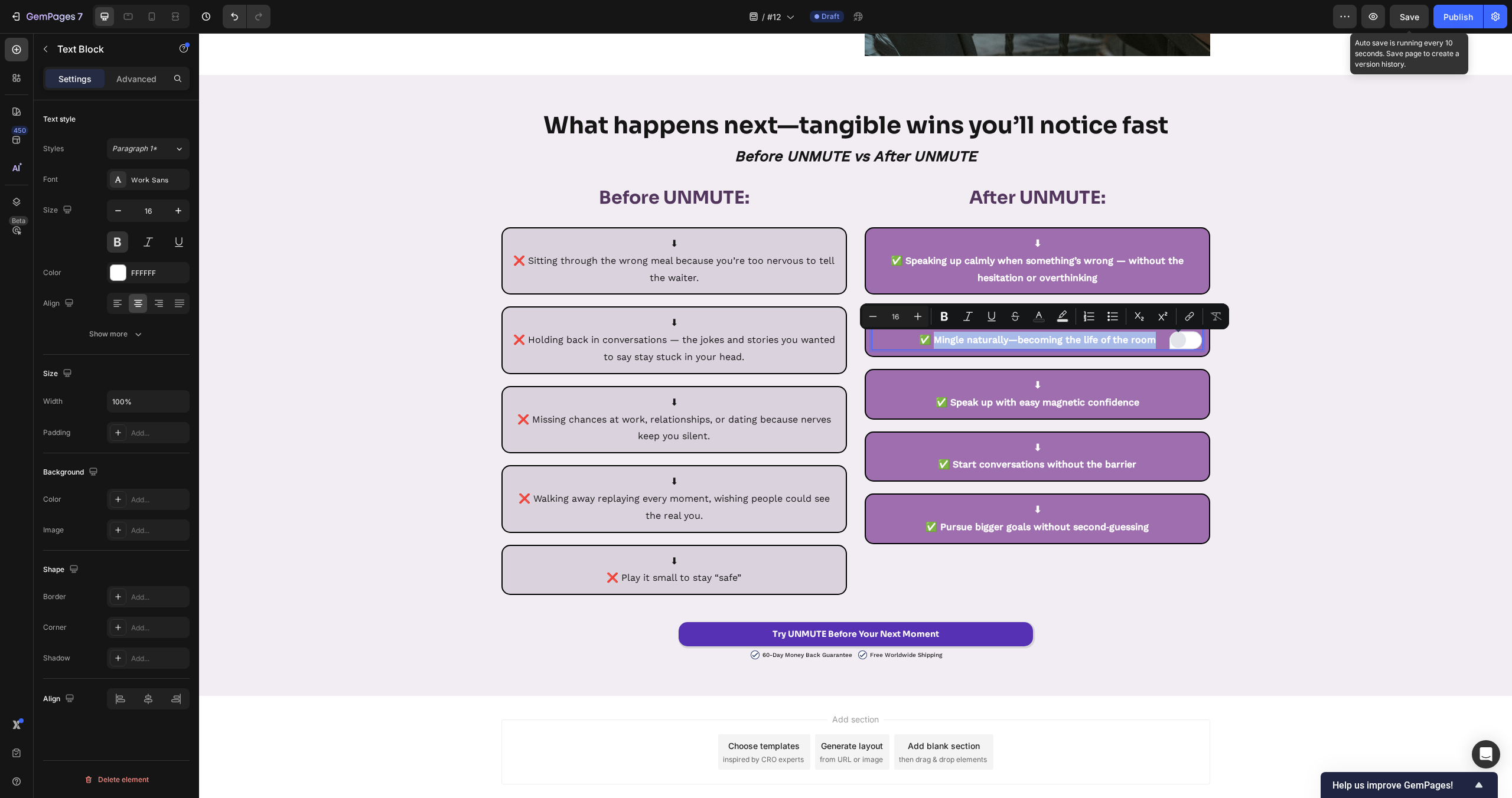
drag, startPoint x: 933, startPoint y: 339, endPoint x: 1172, endPoint y: 340, distance: 239.0
click at [1172, 340] on div "⬇ ✅ Mingle naturally—becoming the life of the room" at bounding box center [1037, 332] width 331 height 37
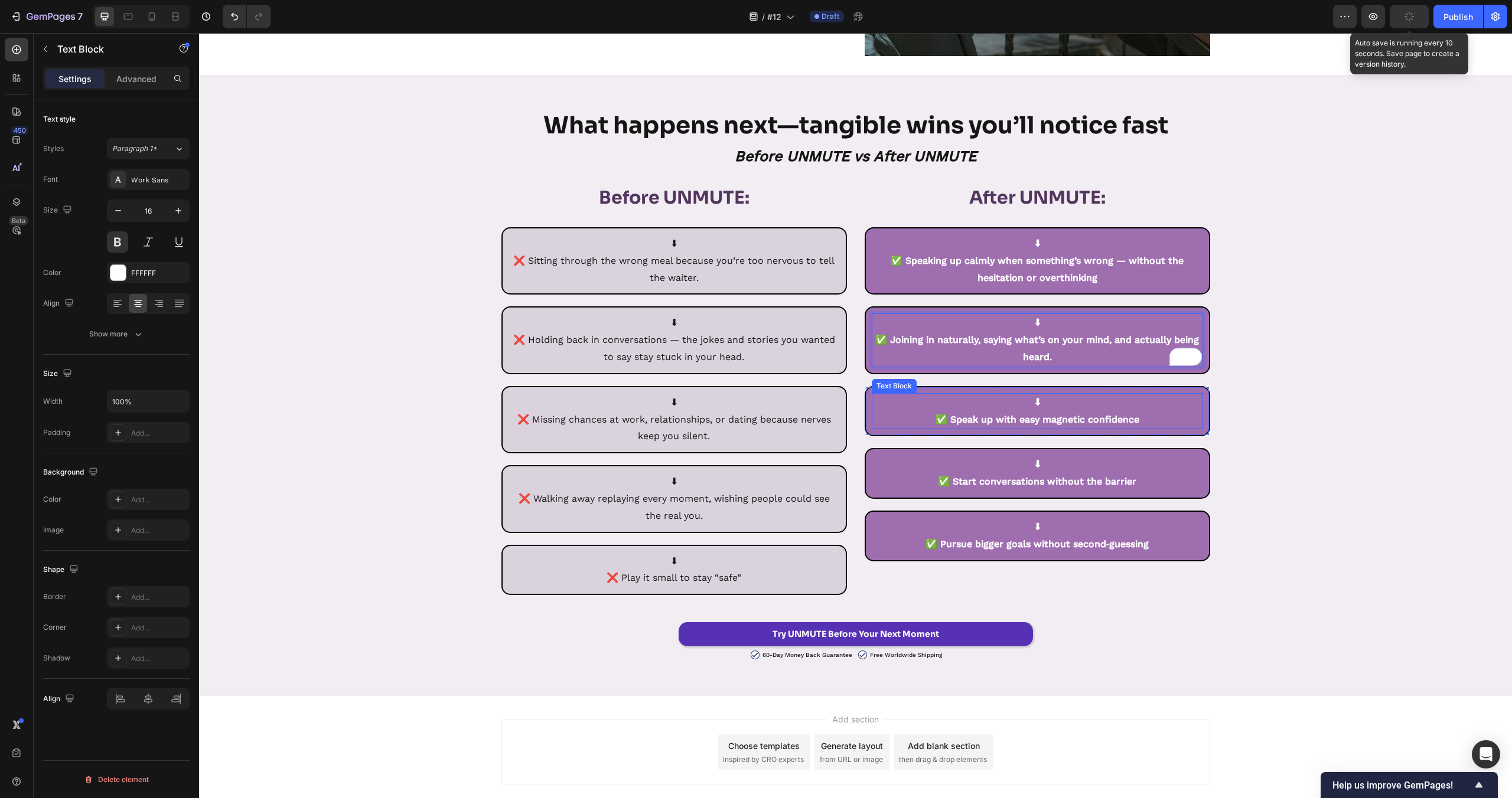
click at [989, 420] on p "⬇ ✅ Speak up with easy magnetic confidence" at bounding box center [1038, 411] width 329 height 34
click at [982, 420] on p "⬇ ✅ Speak up with easy magnetic confidence" at bounding box center [1038, 411] width 329 height 34
drag, startPoint x: 998, startPoint y: 421, endPoint x: 1164, endPoint y: 423, distance: 166.0
click at [1165, 423] on p "⬇ ✅ Speak up with easy magnetic confidence" at bounding box center [1038, 411] width 329 height 34
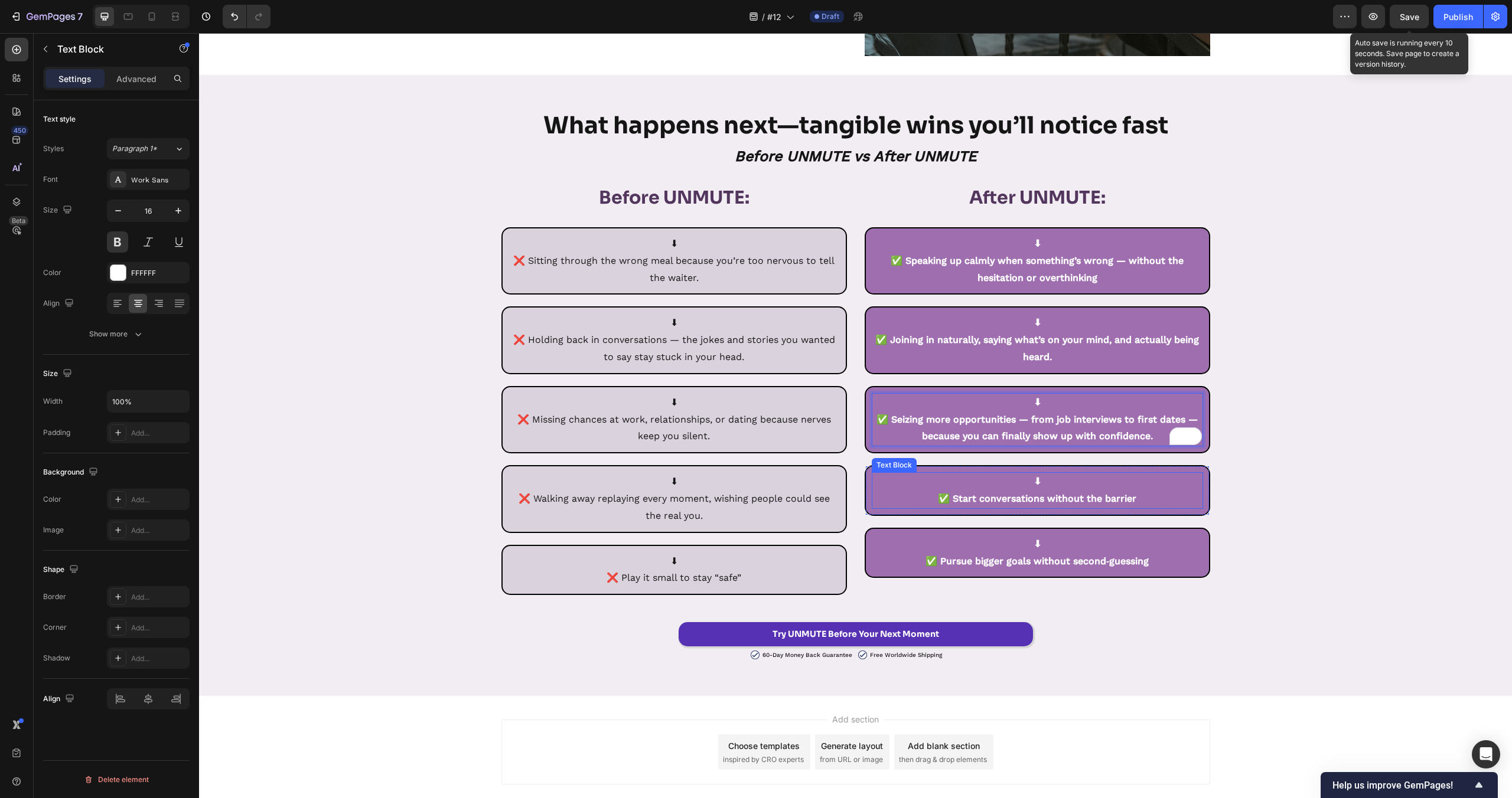
click at [1021, 504] on p "⬇ ✅ Start conversations without the barrier" at bounding box center [1038, 490] width 329 height 34
click at [979, 508] on div "⬇ ✅ Start conversations without the barrier" at bounding box center [1037, 491] width 331 height 37
click at [954, 502] on p "⬇ ✅ Start conversations without the barrier" at bounding box center [1038, 490] width 329 height 34
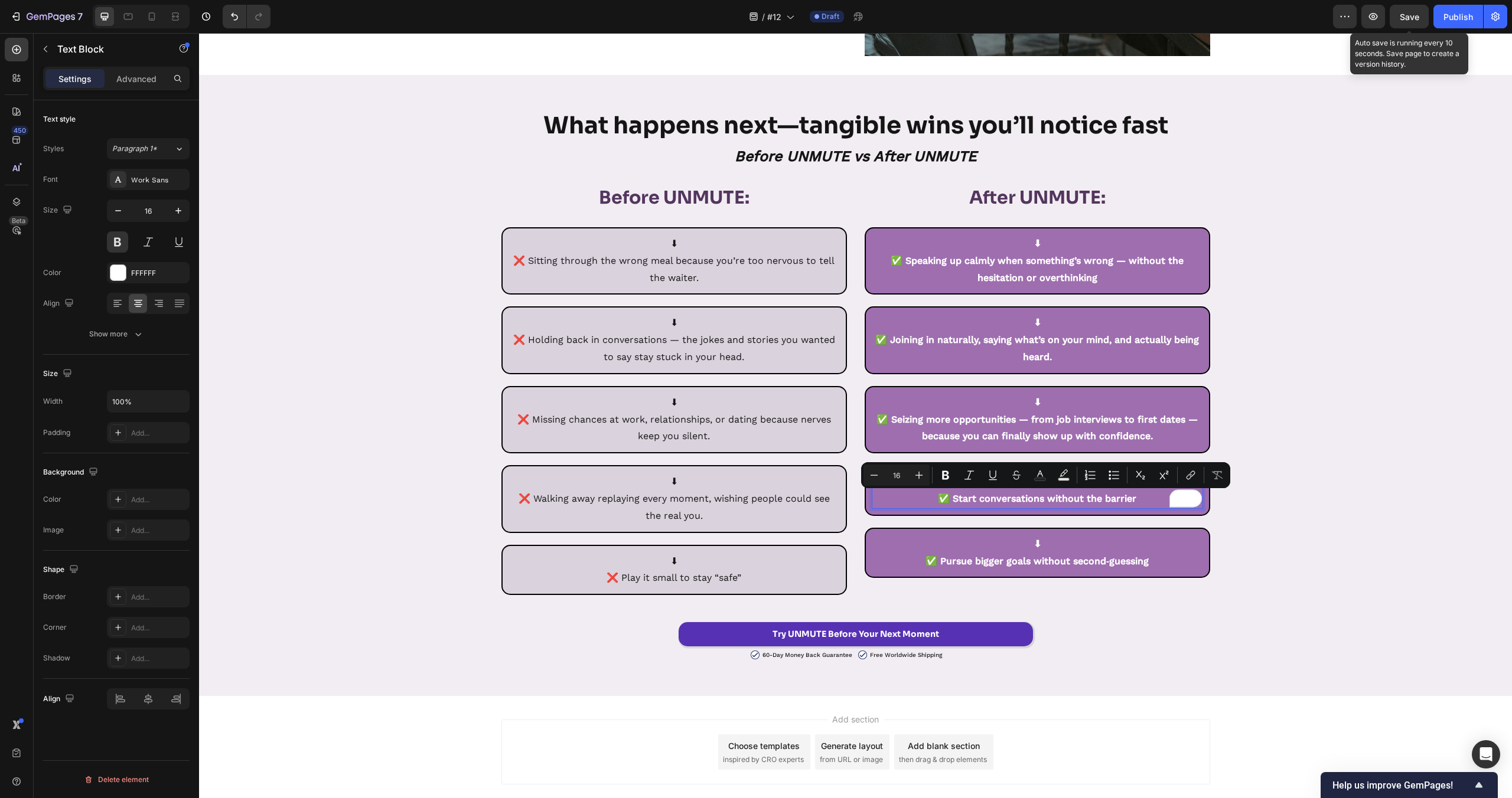
drag, startPoint x: 990, startPoint y: 499, endPoint x: 1154, endPoint y: 494, distance: 164.1
click at [1154, 494] on p "⬇ ✅ Start conversations without the barrier" at bounding box center [1038, 490] width 329 height 34
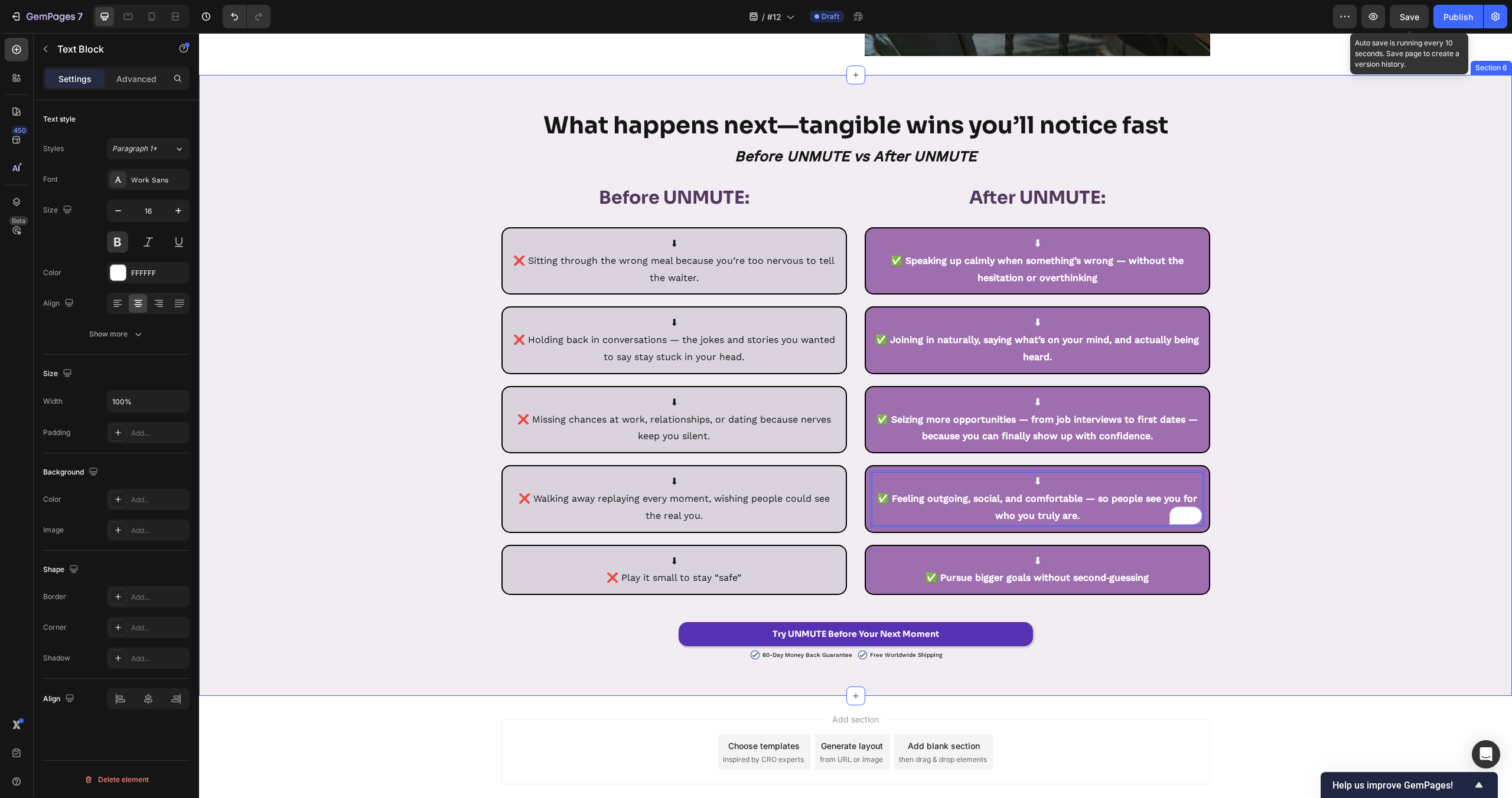
click at [1337, 532] on div "What happens next—tangible wins you’ll notice fast Heading Before UNMUTE vs Aft…" at bounding box center [856, 386] width 1313 height 551
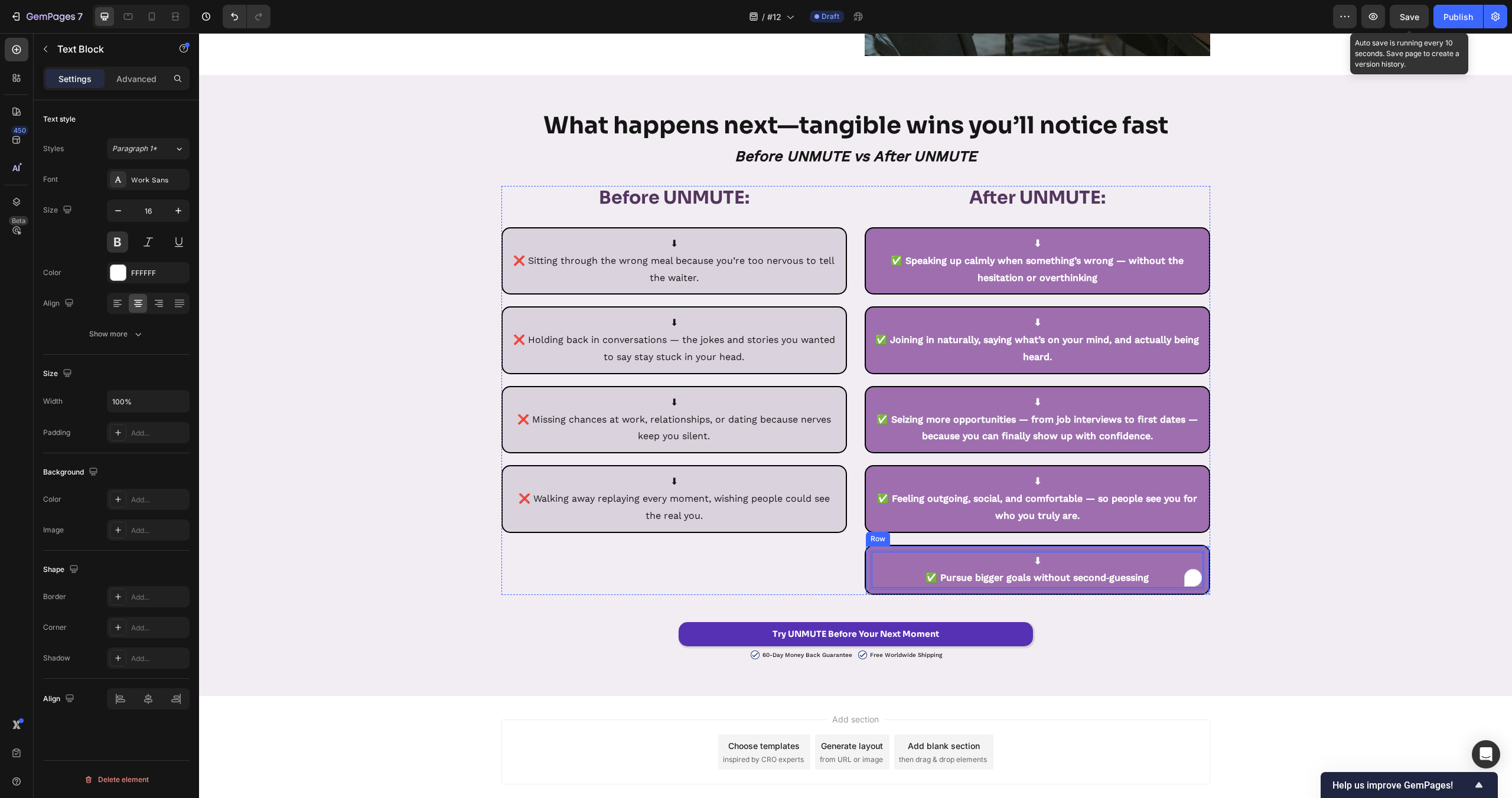
click at [1069, 549] on div "⬇ ✅ Pursue bigger goals without second‑guessing Text Block 0 Row" at bounding box center [1038, 570] width 345 height 51
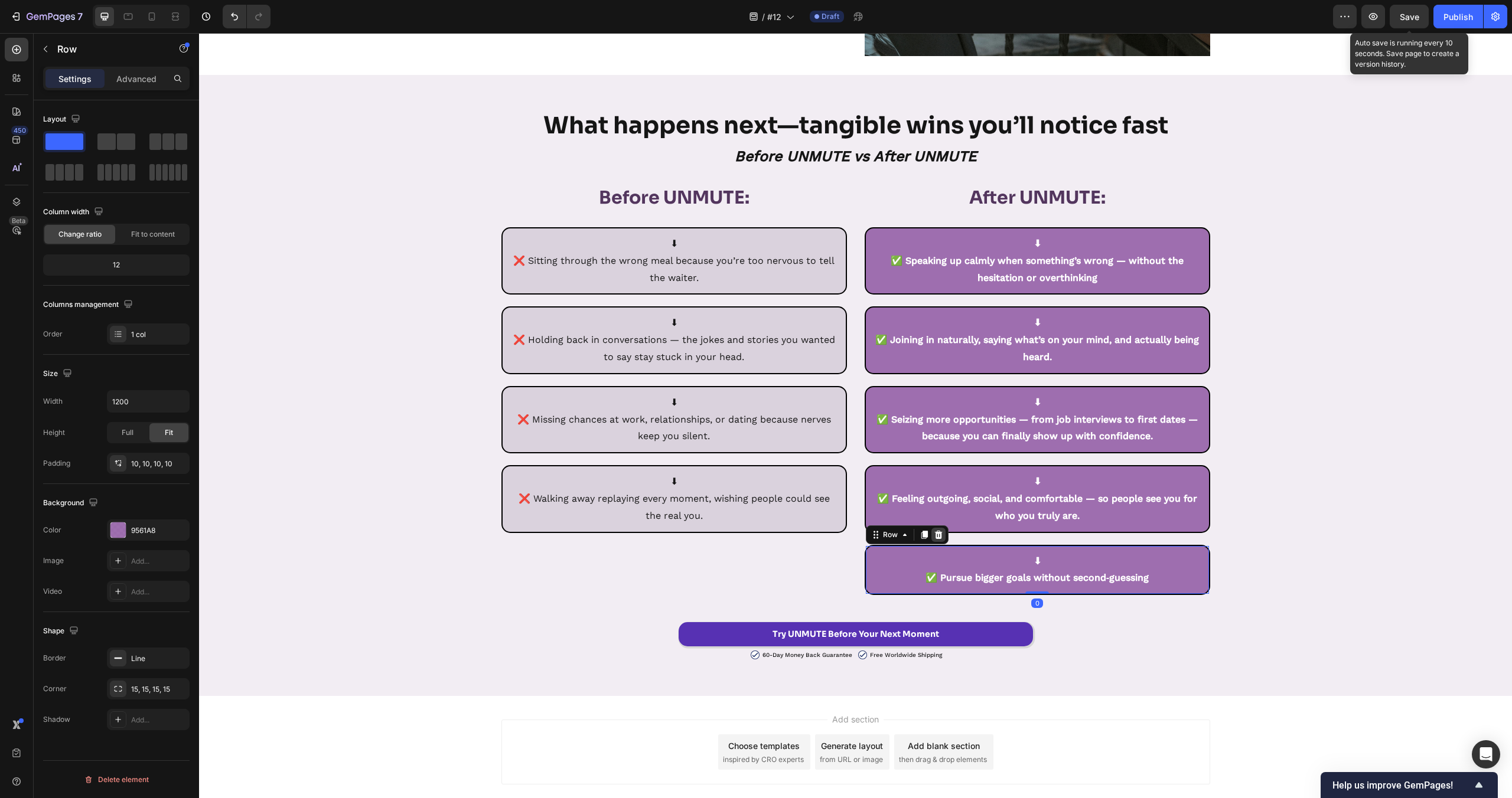
click at [941, 534] on icon at bounding box center [939, 535] width 9 height 9
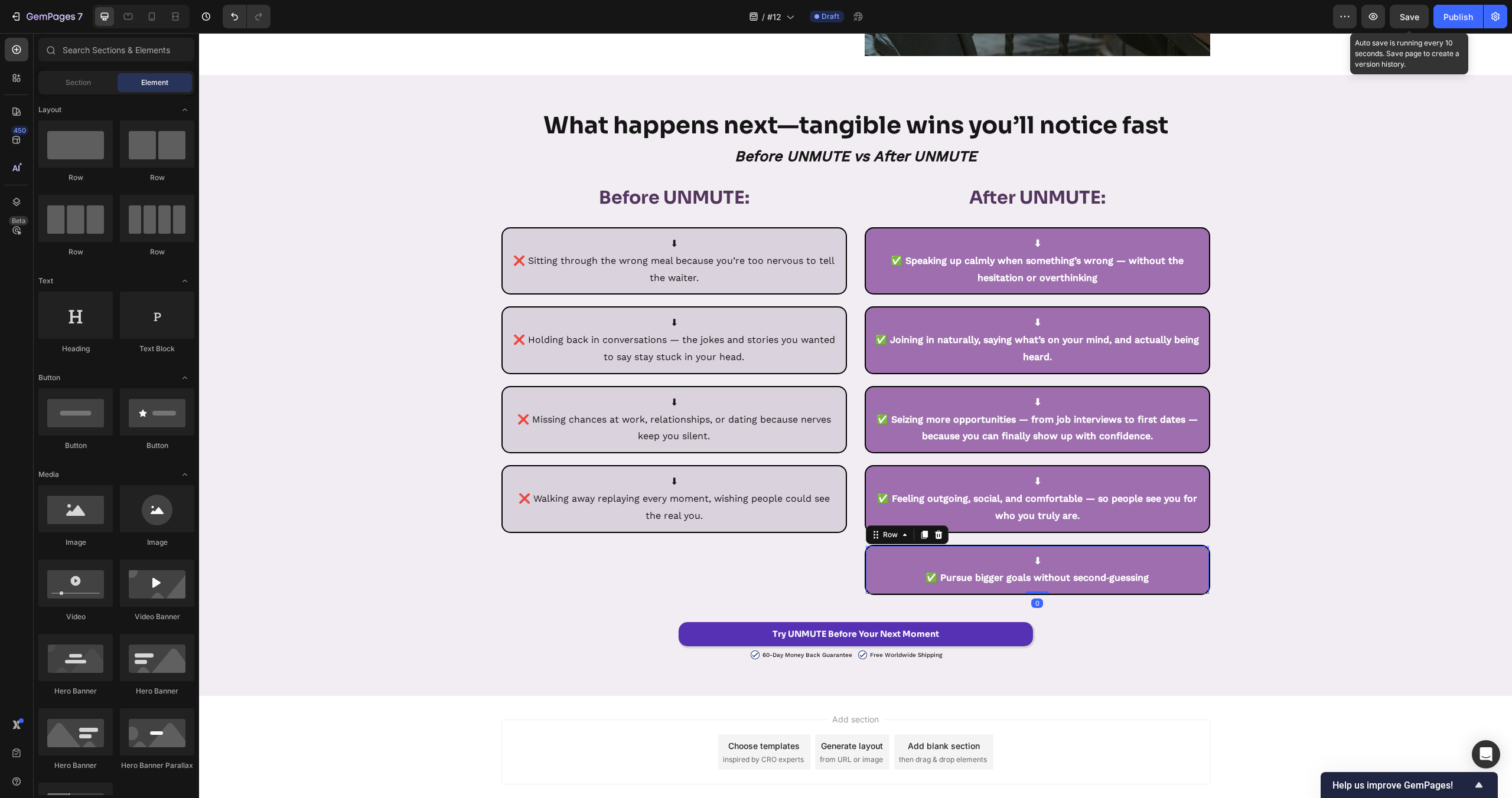
click at [1259, 518] on div "What happens next—tangible wins you’ll notice fast Heading Before UNMUTE vs Aft…" at bounding box center [856, 386] width 1313 height 551
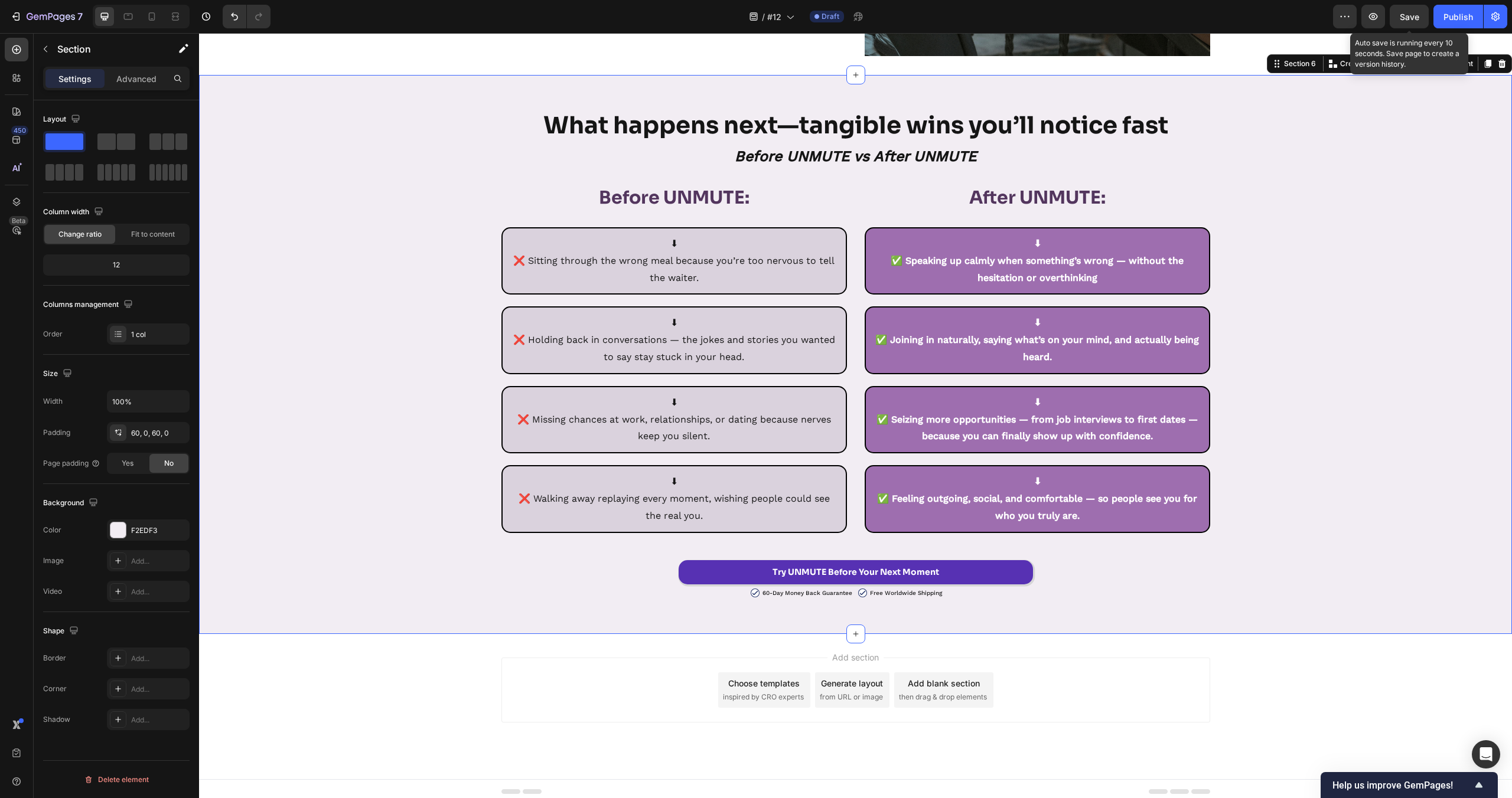
click at [1263, 560] on div "What happens next—tangible wins you’ll notice fast Heading Before UNMUTE vs Aft…" at bounding box center [856, 354] width 1313 height 488
click at [1266, 534] on div "What happens next—tangible wins you’ll notice fast Heading Before UNMUTE vs Aft…" at bounding box center [856, 354] width 1313 height 488
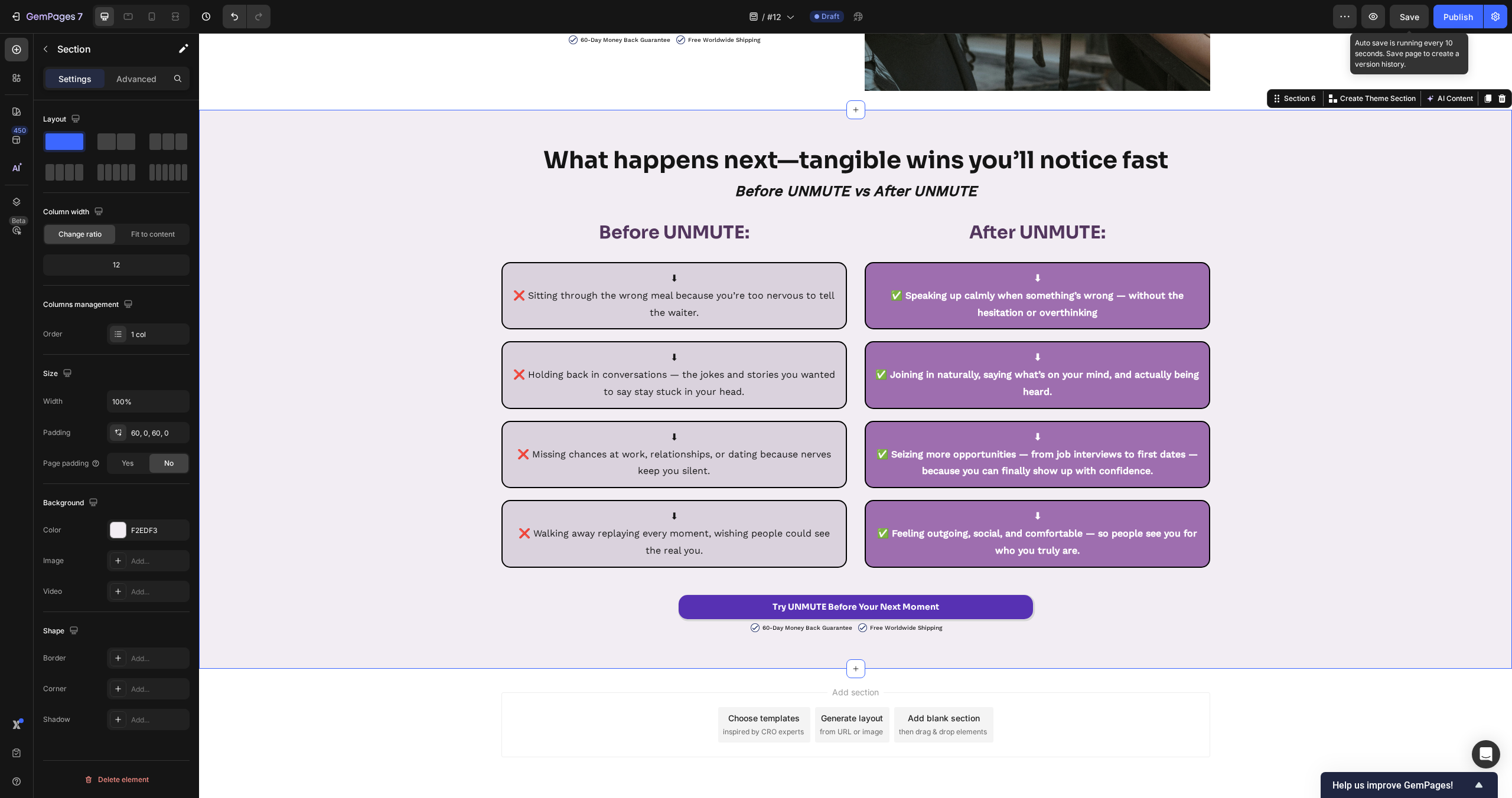
scroll to position [4080, 0]
click at [1410, 11] on div "Save" at bounding box center [1410, 17] width 19 height 12
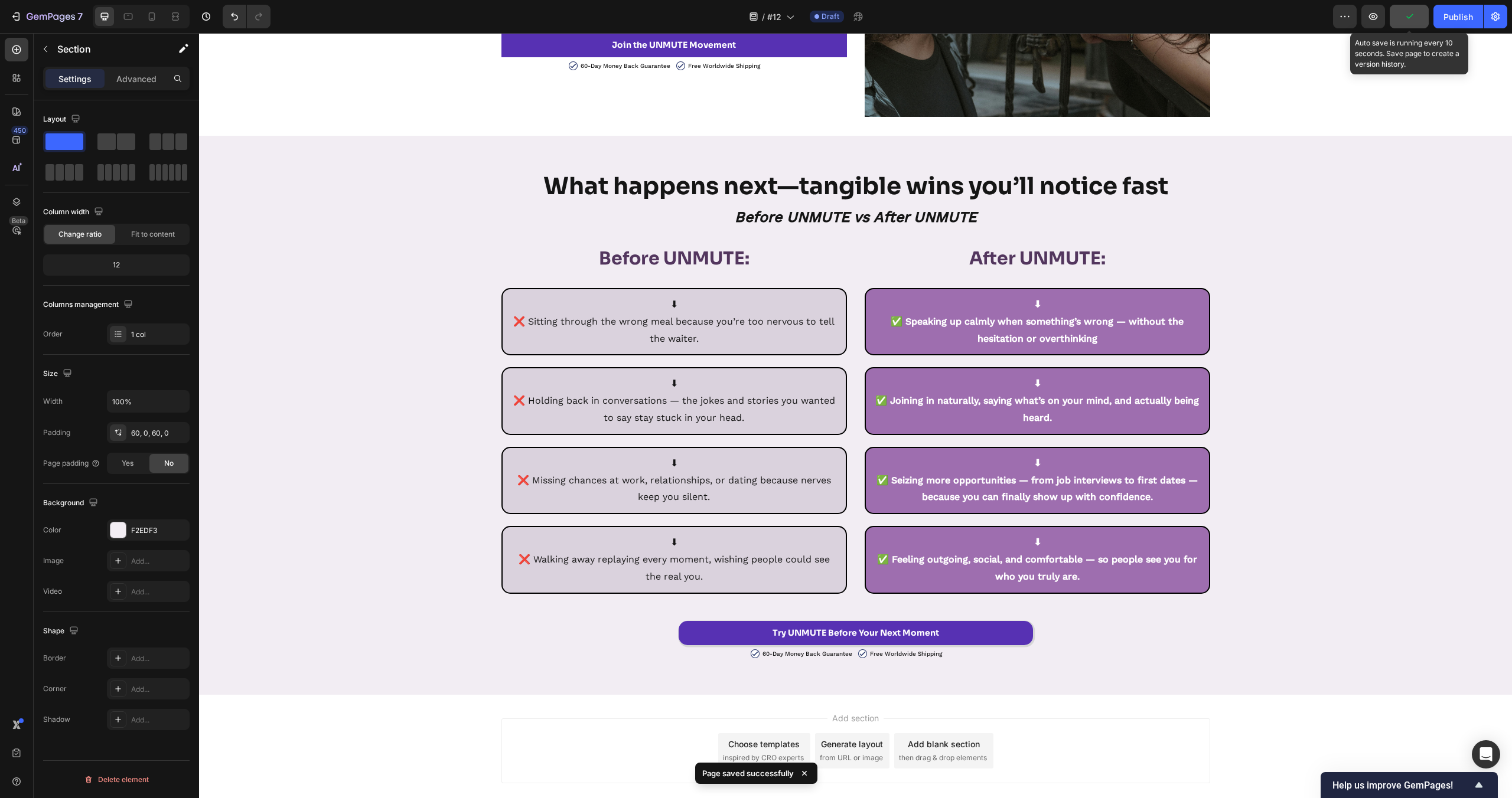
scroll to position [4120, 0]
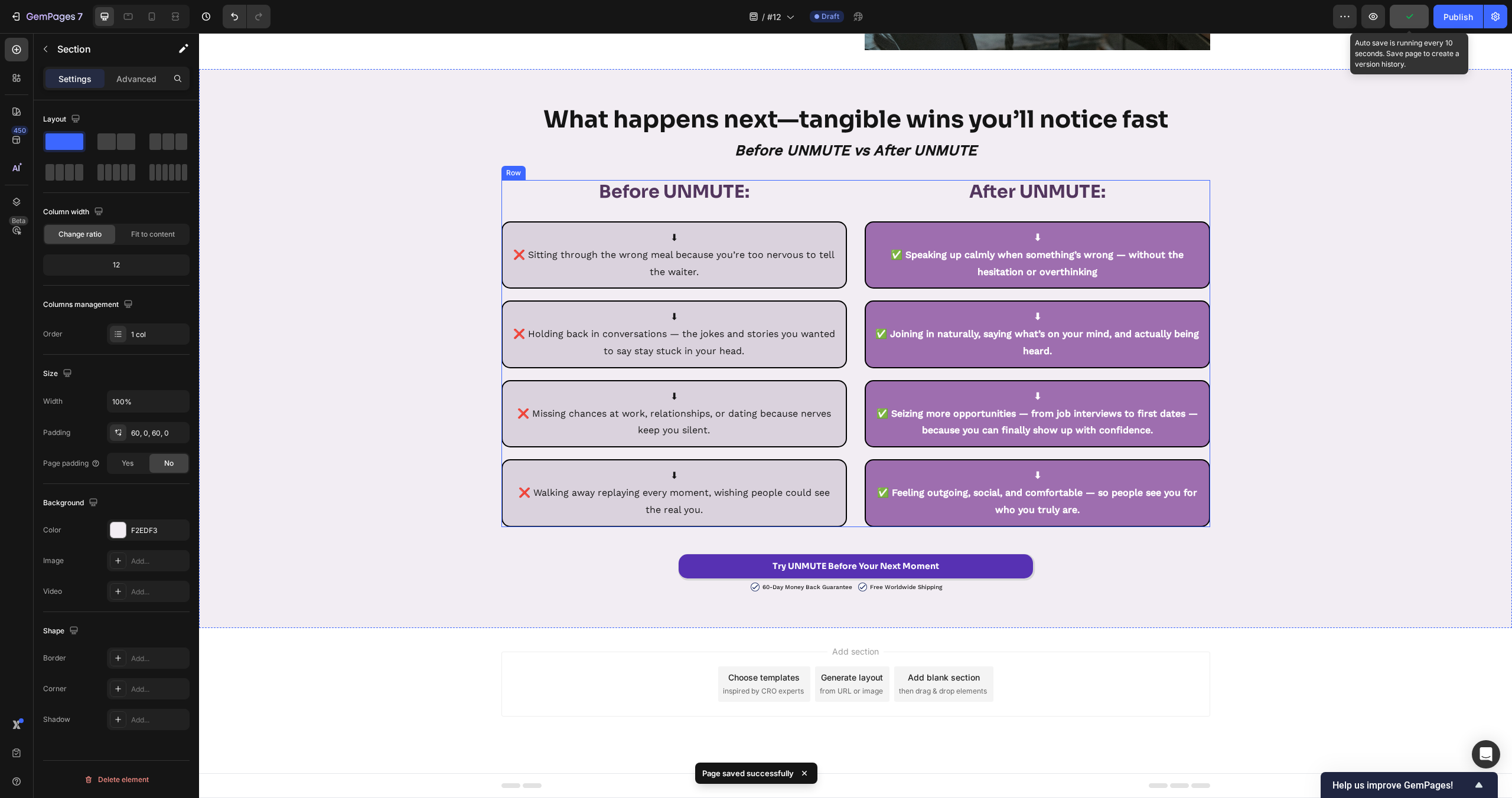
click at [843, 229] on div "⬇ ❌ Sitting through the wrong meal because you’re too nervous to tell the waite…" at bounding box center [674, 255] width 345 height 67
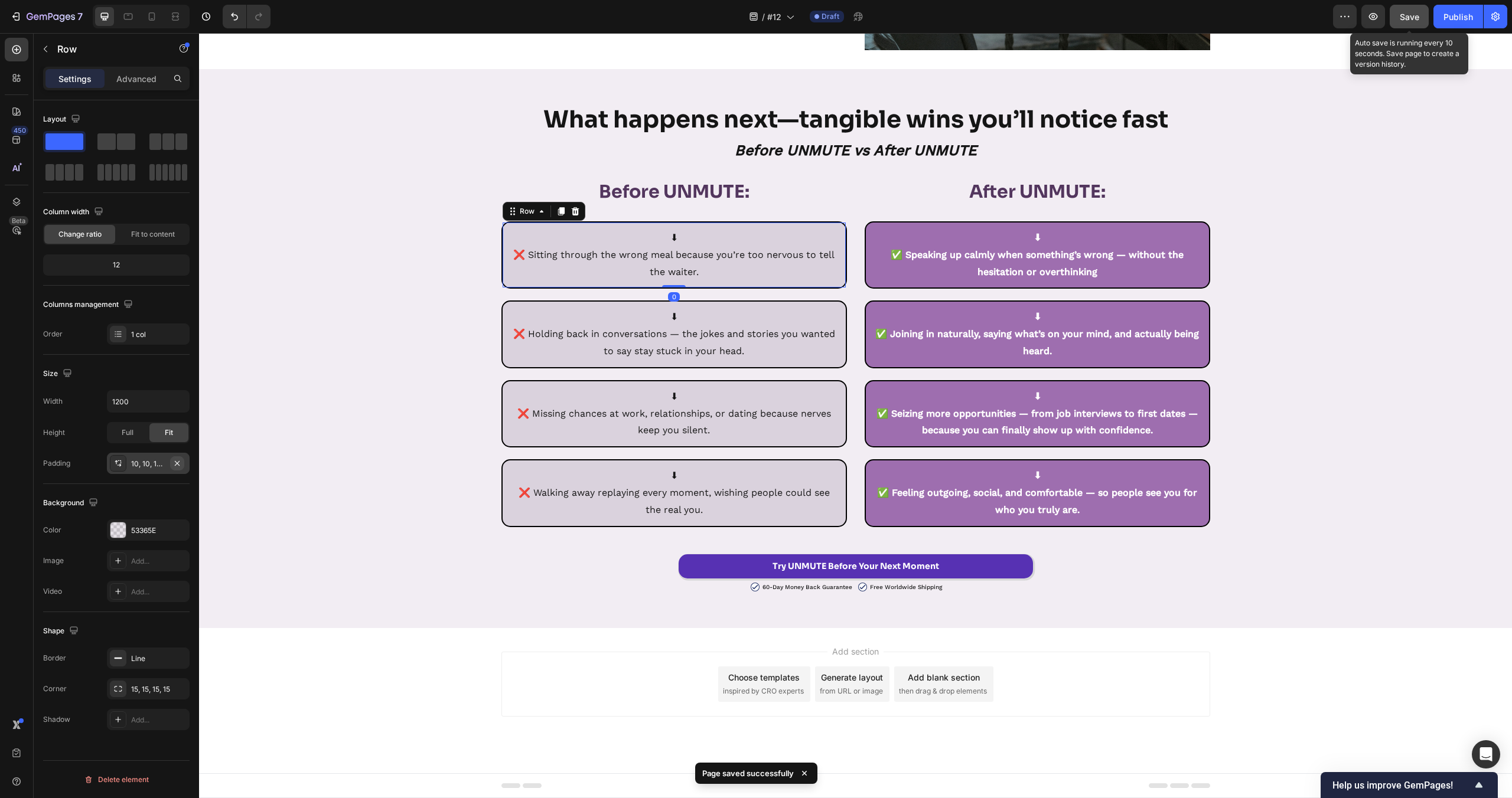
drag, startPoint x: 70, startPoint y: 277, endPoint x: 177, endPoint y: 462, distance: 213.7
click at [177, 462] on icon "button" at bounding box center [176, 462] width 5 height 5
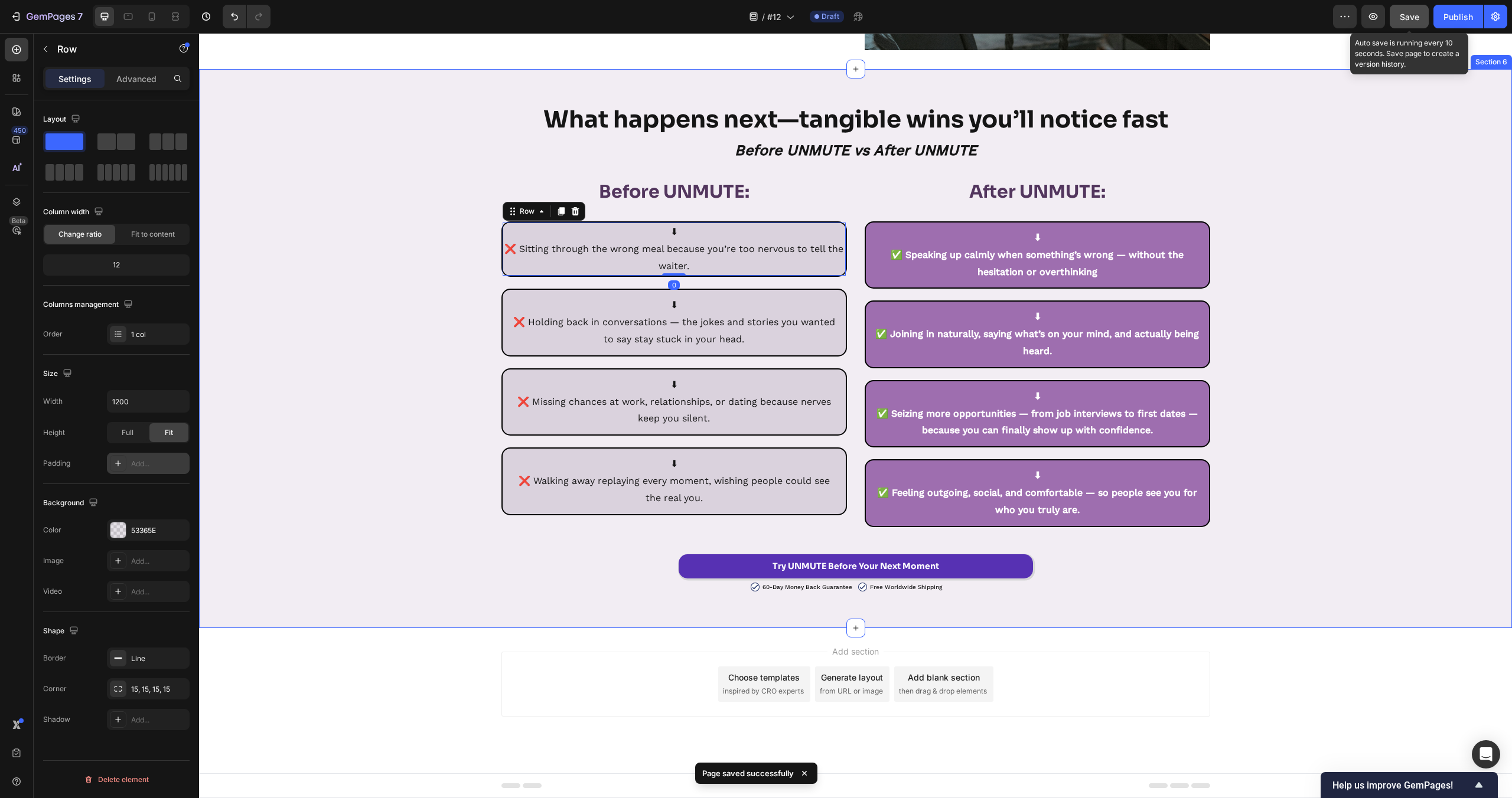
click at [269, 310] on div "What happens next—tangible wins you’ll notice fast Heading Before UNMUTE vs Aft…" at bounding box center [856, 348] width 1313 height 488
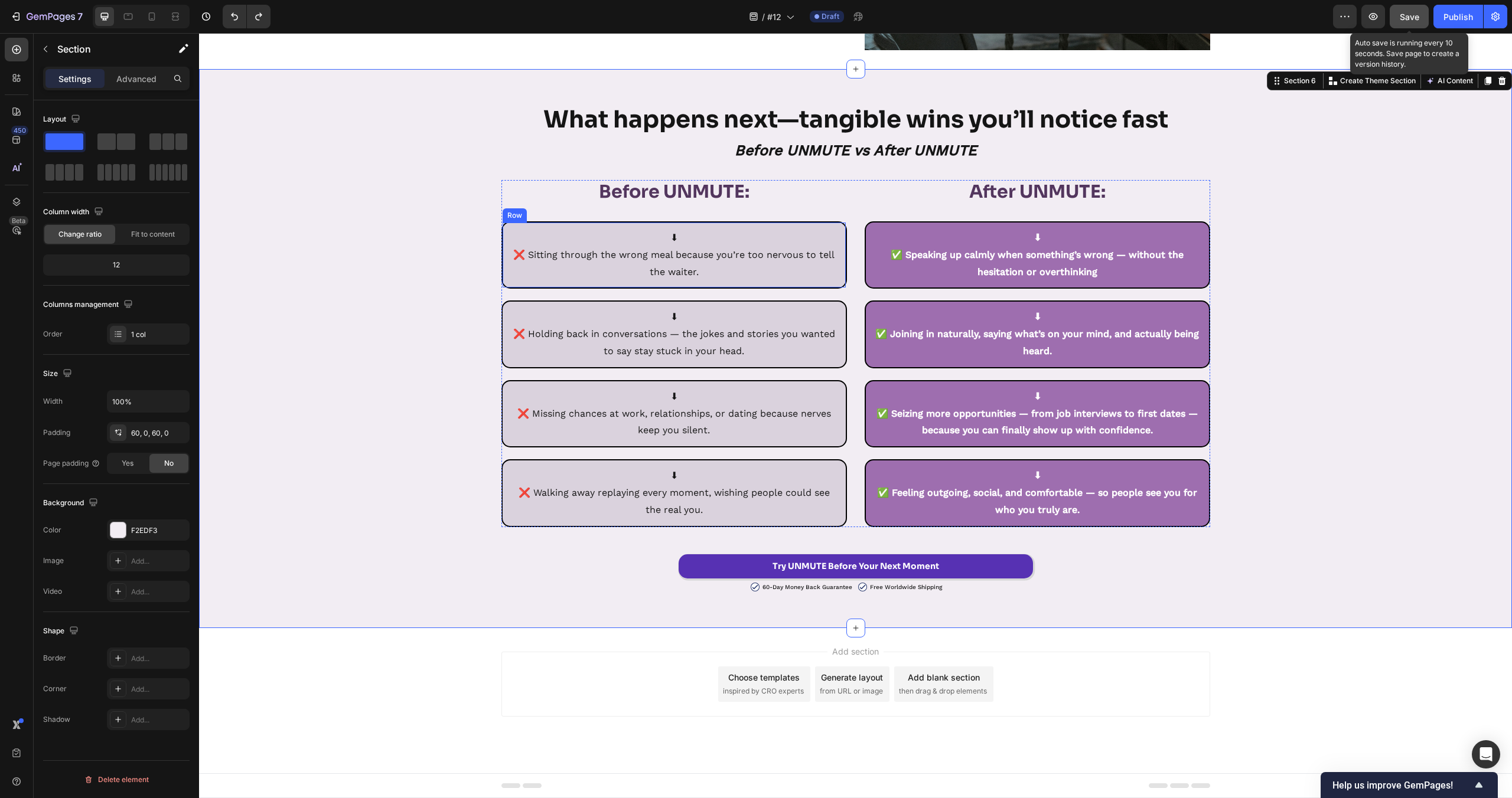
click at [764, 225] on div "⬇ ❌ Sitting through the wrong meal because you’re too nervous to tell the waite…" at bounding box center [674, 255] width 345 height 67
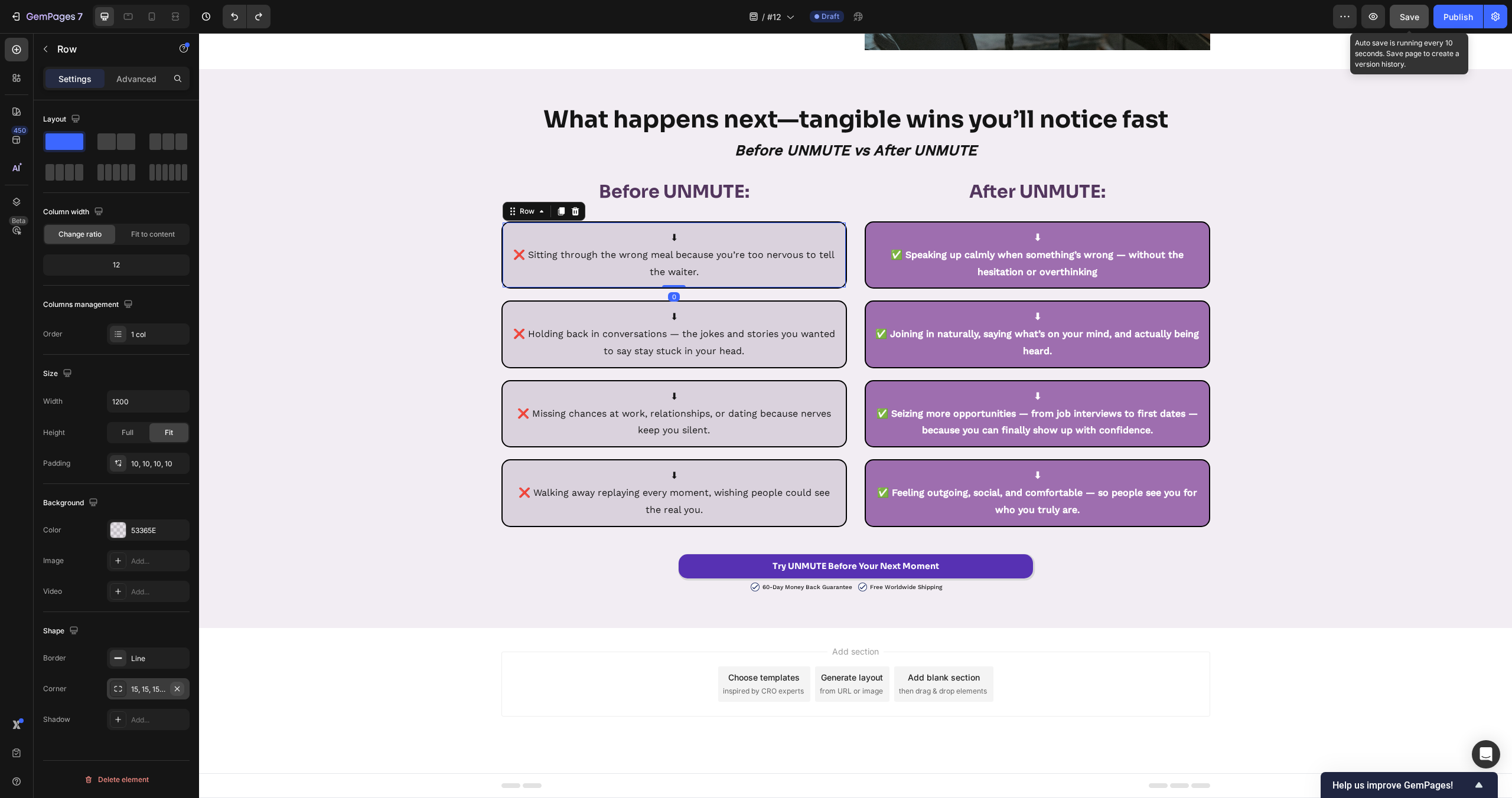
click at [175, 685] on icon "button" at bounding box center [177, 689] width 9 height 9
click at [290, 411] on div "What happens next—tangible wins you’ll notice fast Heading Before UNMUTE vs Aft…" at bounding box center [856, 348] width 1313 height 488
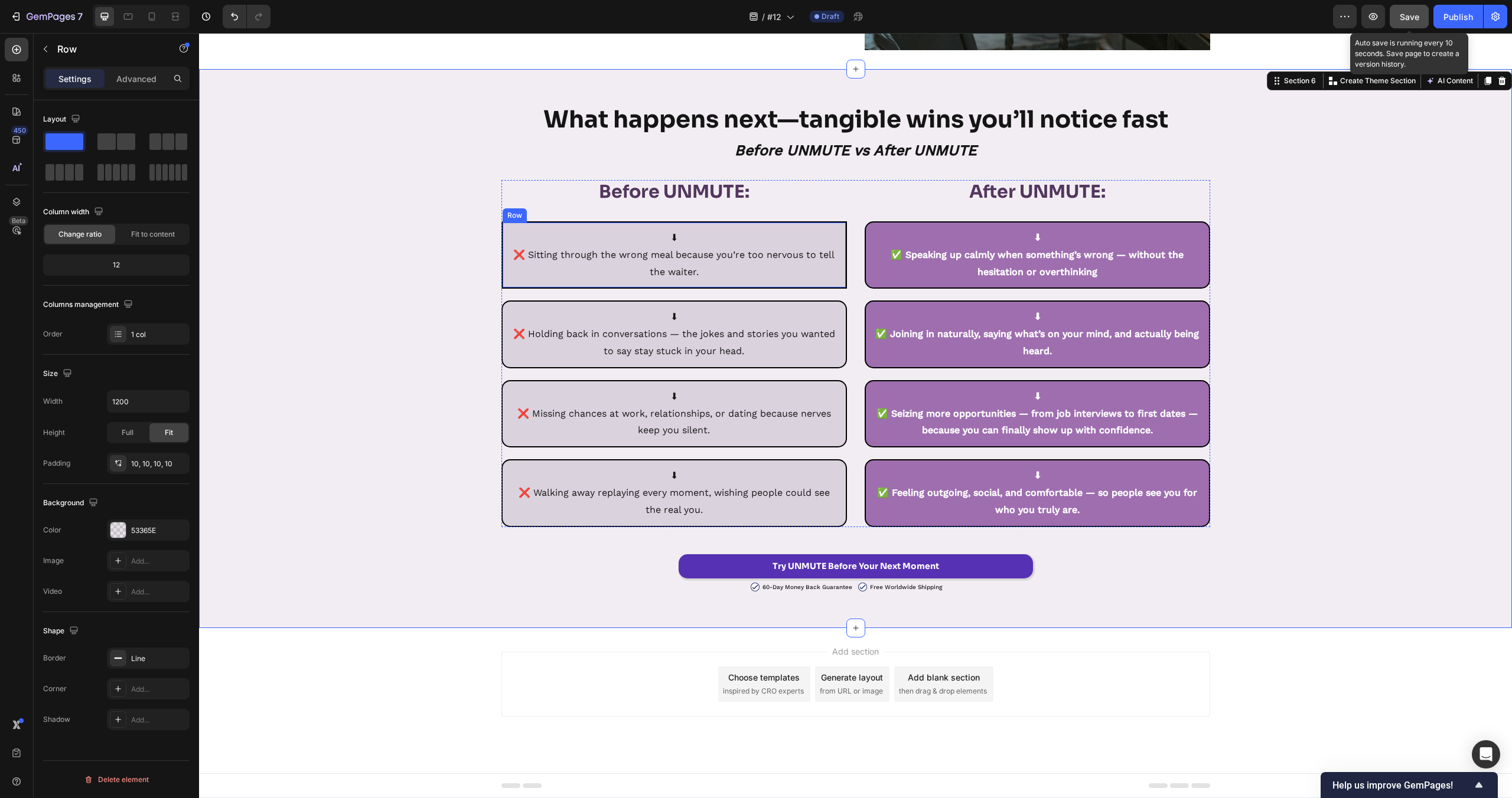
click at [825, 227] on div "⬇ ❌ Sitting through the wrong meal because you’re too nervous to tell the waite…" at bounding box center [674, 255] width 345 height 67
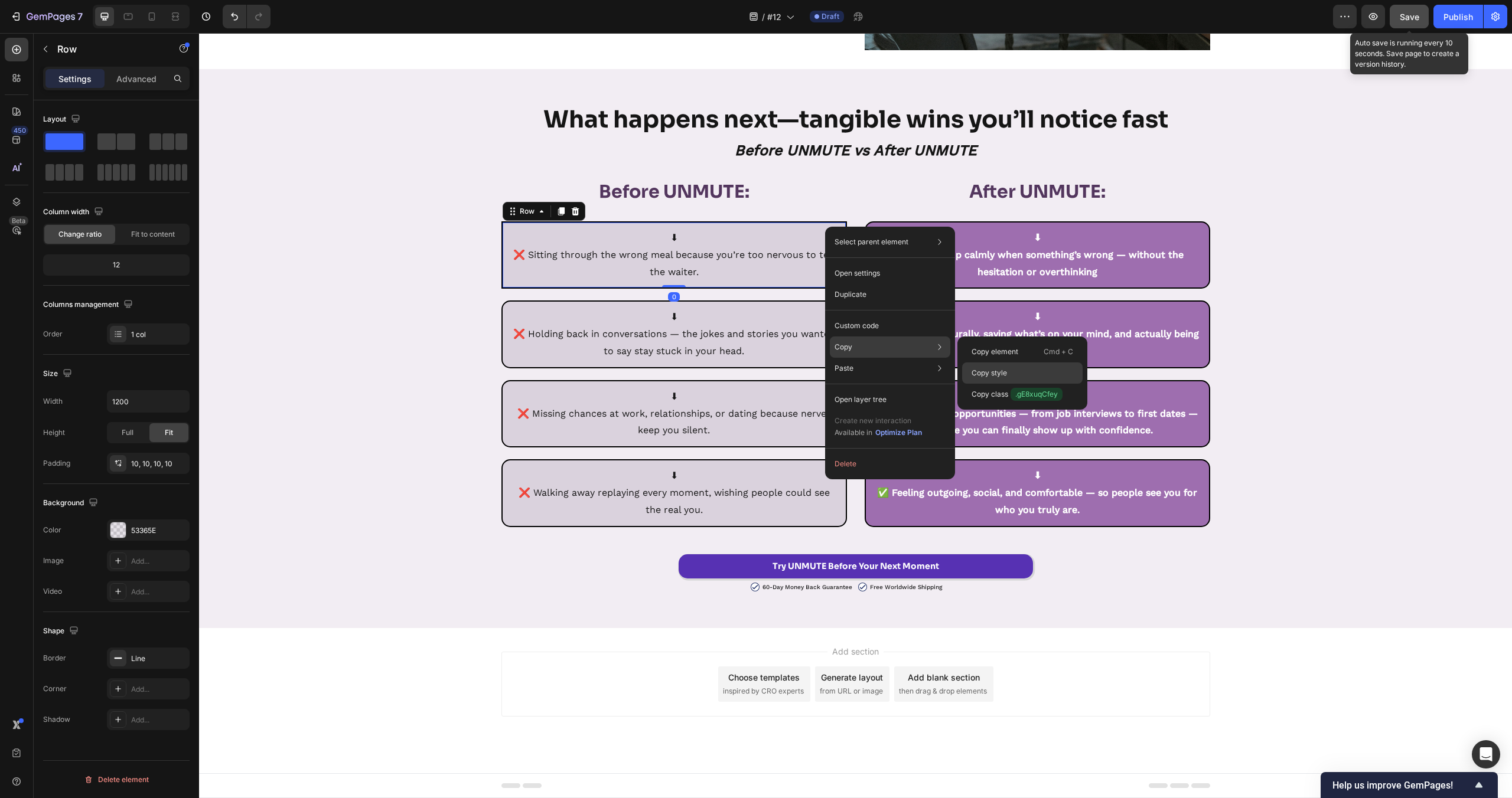
drag, startPoint x: 997, startPoint y: 364, endPoint x: 695, endPoint y: 288, distance: 311.4
click at [997, 364] on div "Copy style" at bounding box center [1022, 373] width 121 height 21
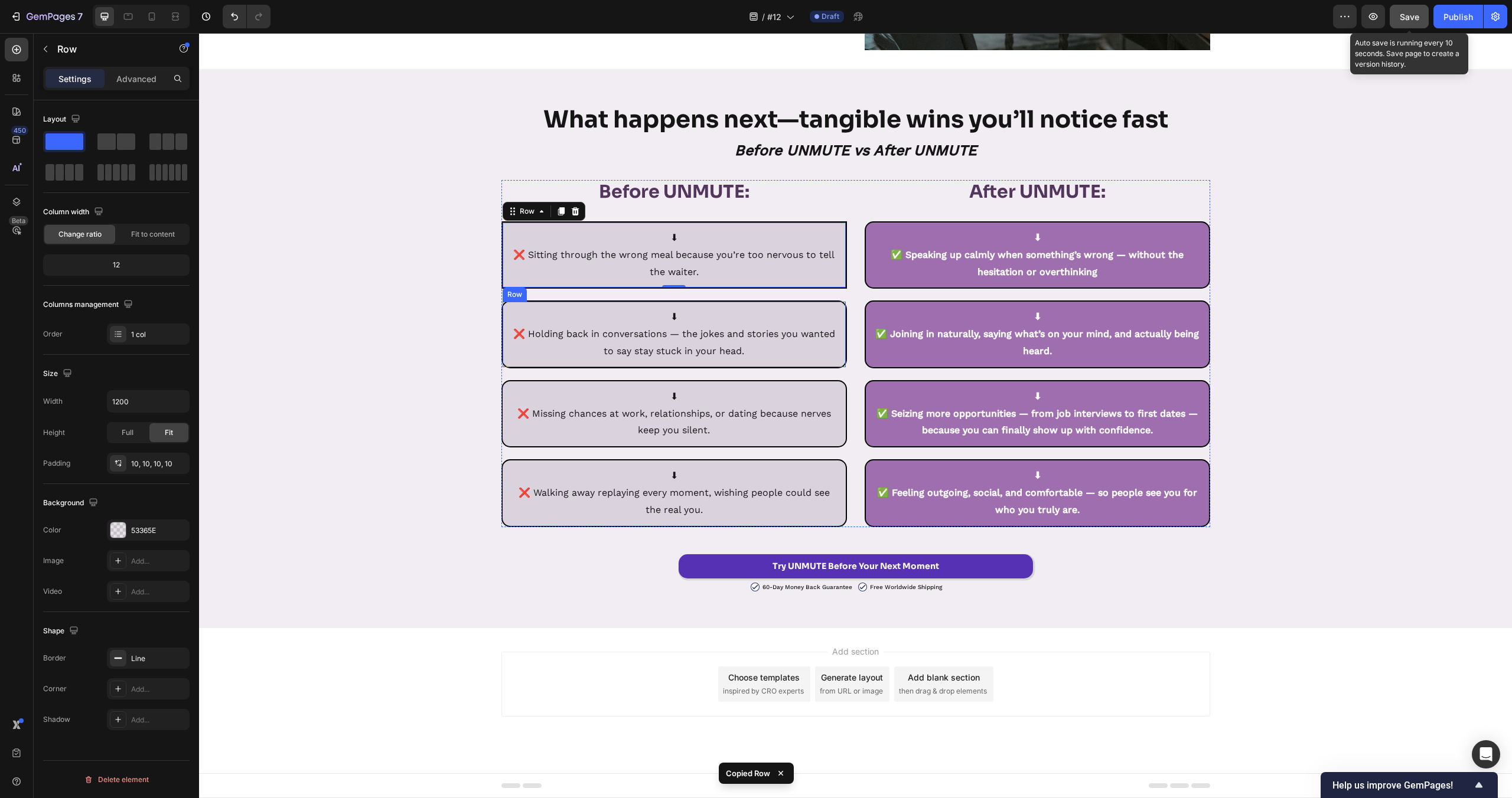
click at [843, 307] on div "⬇ ❌ Holding back in conversations — the jokes and stories you wanted to say sta…" at bounding box center [674, 334] width 345 height 67
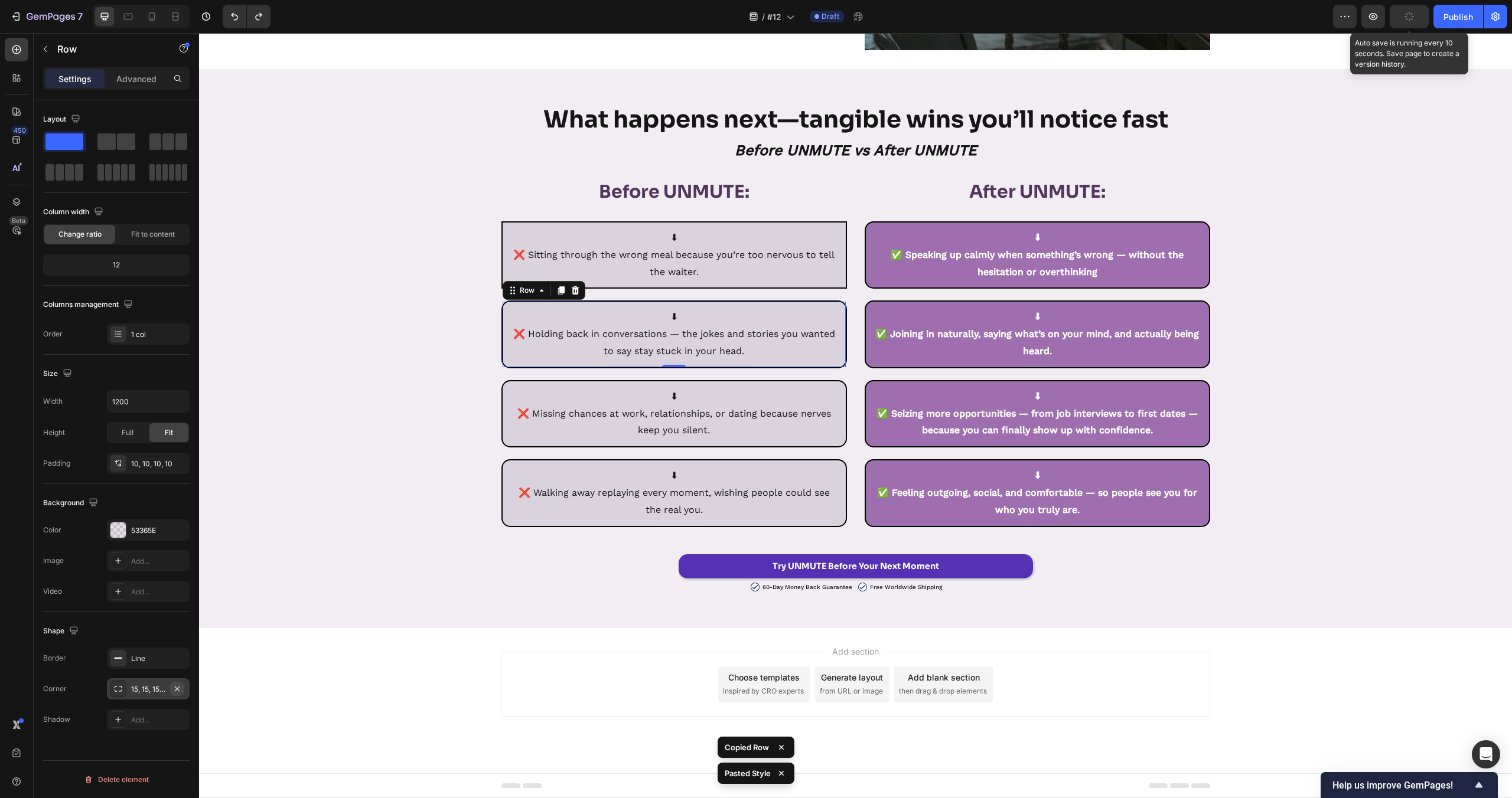
click at [174, 690] on icon "button" at bounding box center [177, 689] width 9 height 9
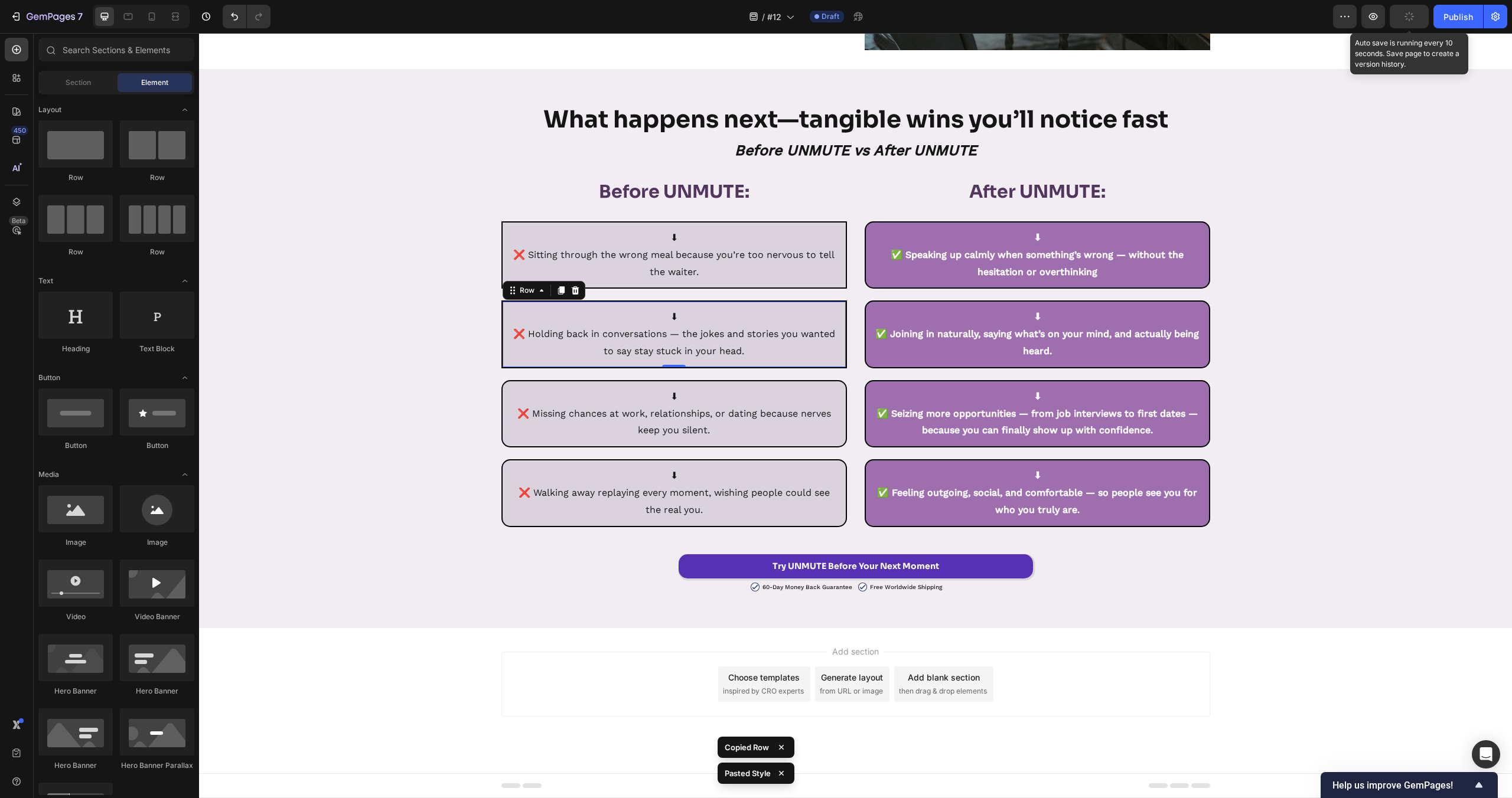
drag, startPoint x: 363, startPoint y: 676, endPoint x: 481, endPoint y: 649, distance: 121.0
click at [364, 676] on div "Add section Choose templates inspired by CRO experts Generate layout from URL o…" at bounding box center [856, 700] width 1313 height 145
click at [841, 305] on div "⬇ ❌ Holding back in conversations — the jokes and stories you wanted to say sta…" at bounding box center [674, 334] width 345 height 67
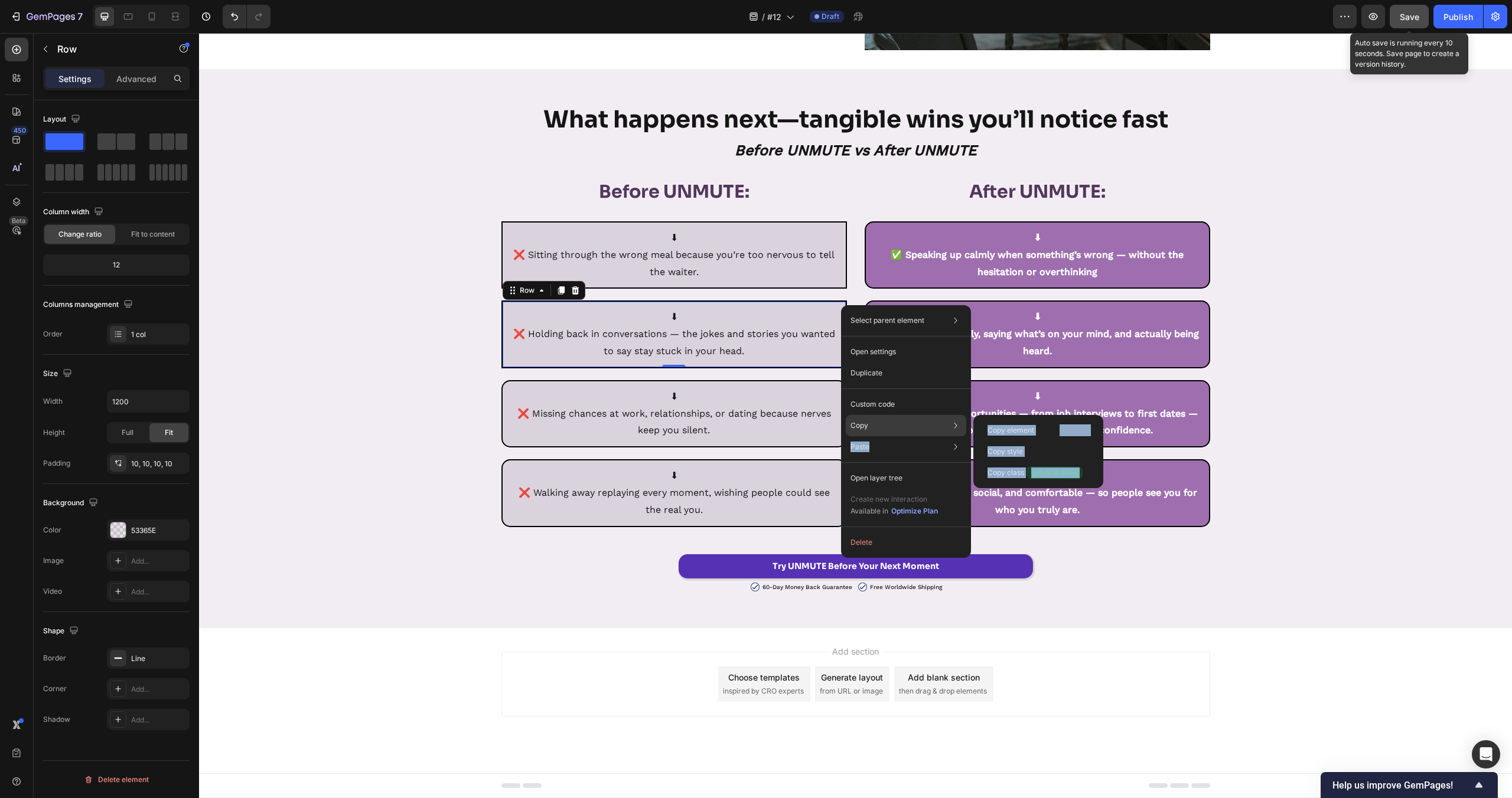
drag, startPoint x: 977, startPoint y: 445, endPoint x: 934, endPoint y: 423, distance: 48.3
click at [934, 423] on div "Select parent element Section Row 2 cols Row 1 col Open settings Duplicate Cust…" at bounding box center [906, 432] width 130 height 253
drag, startPoint x: 975, startPoint y: 423, endPoint x: 947, endPoint y: 423, distance: 28.0
click at [975, 423] on div "Copy element Cmd + C Copy style Copy class .g8v5cW3U5q" at bounding box center [1038, 451] width 130 height 73
click at [1031, 447] on div "Copy style" at bounding box center [1038, 451] width 121 height 21
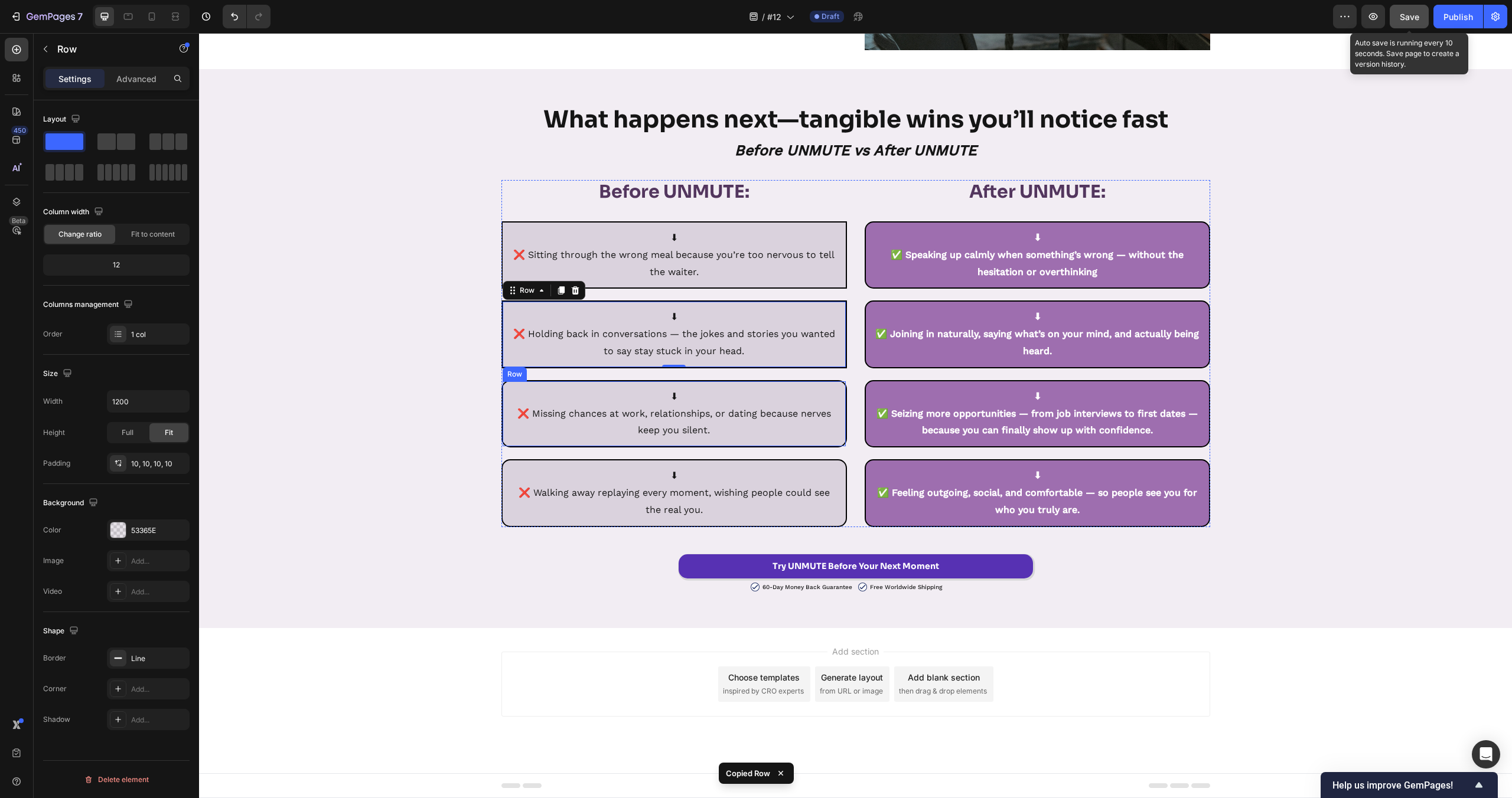
click at [839, 386] on div "⬇ ❌ Missing chances at work, relationships, or dating because nerves keep you s…" at bounding box center [674, 413] width 345 height 67
click at [834, 468] on p "⬇ ❌ Walking away replaying every moment, wishing people could see the real you." at bounding box center [674, 493] width 329 height 51
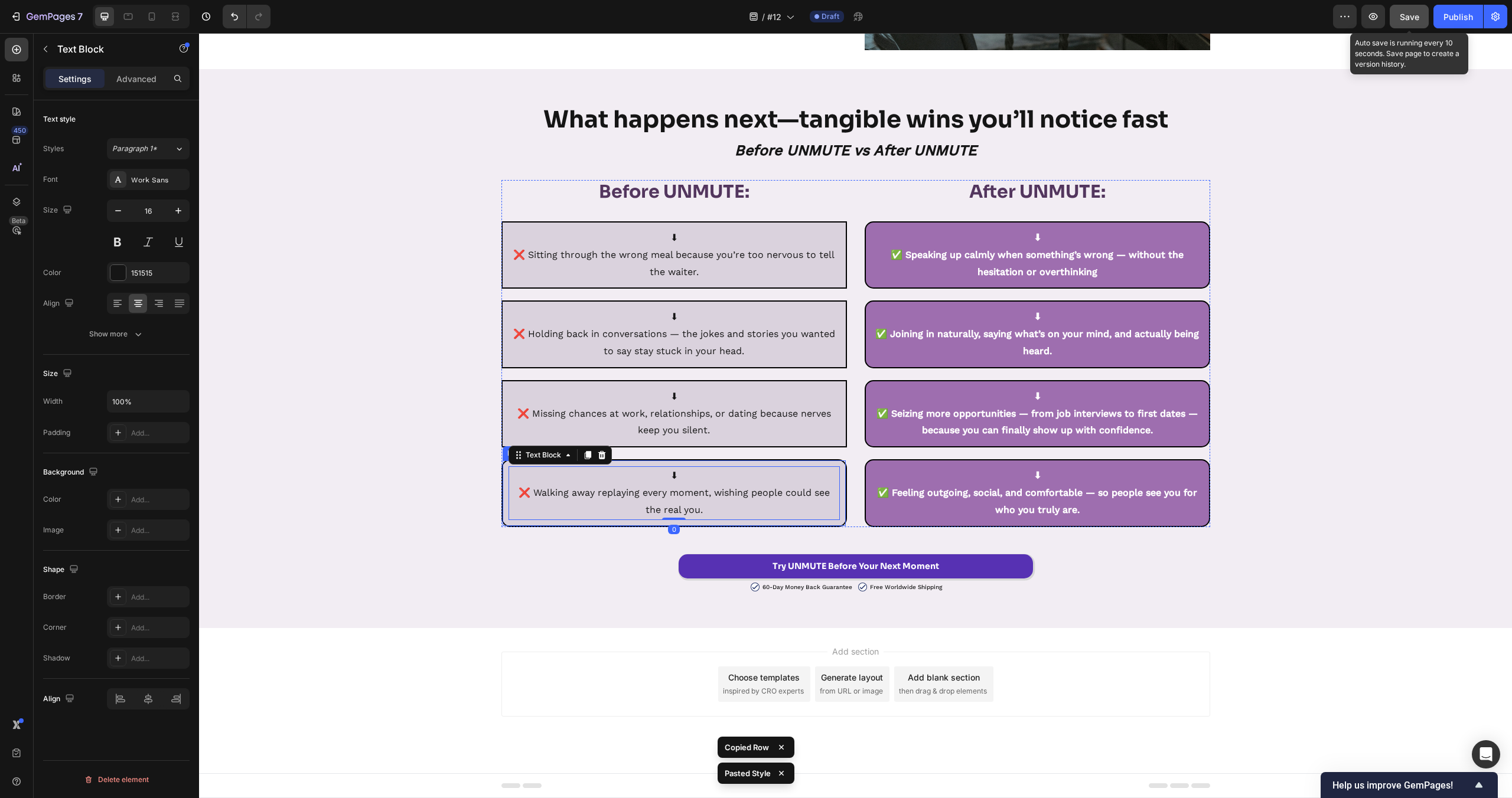
click at [839, 461] on div "⬇ ❌ Walking away replaying every moment, wishing people could see the real you.…" at bounding box center [674, 493] width 345 height 67
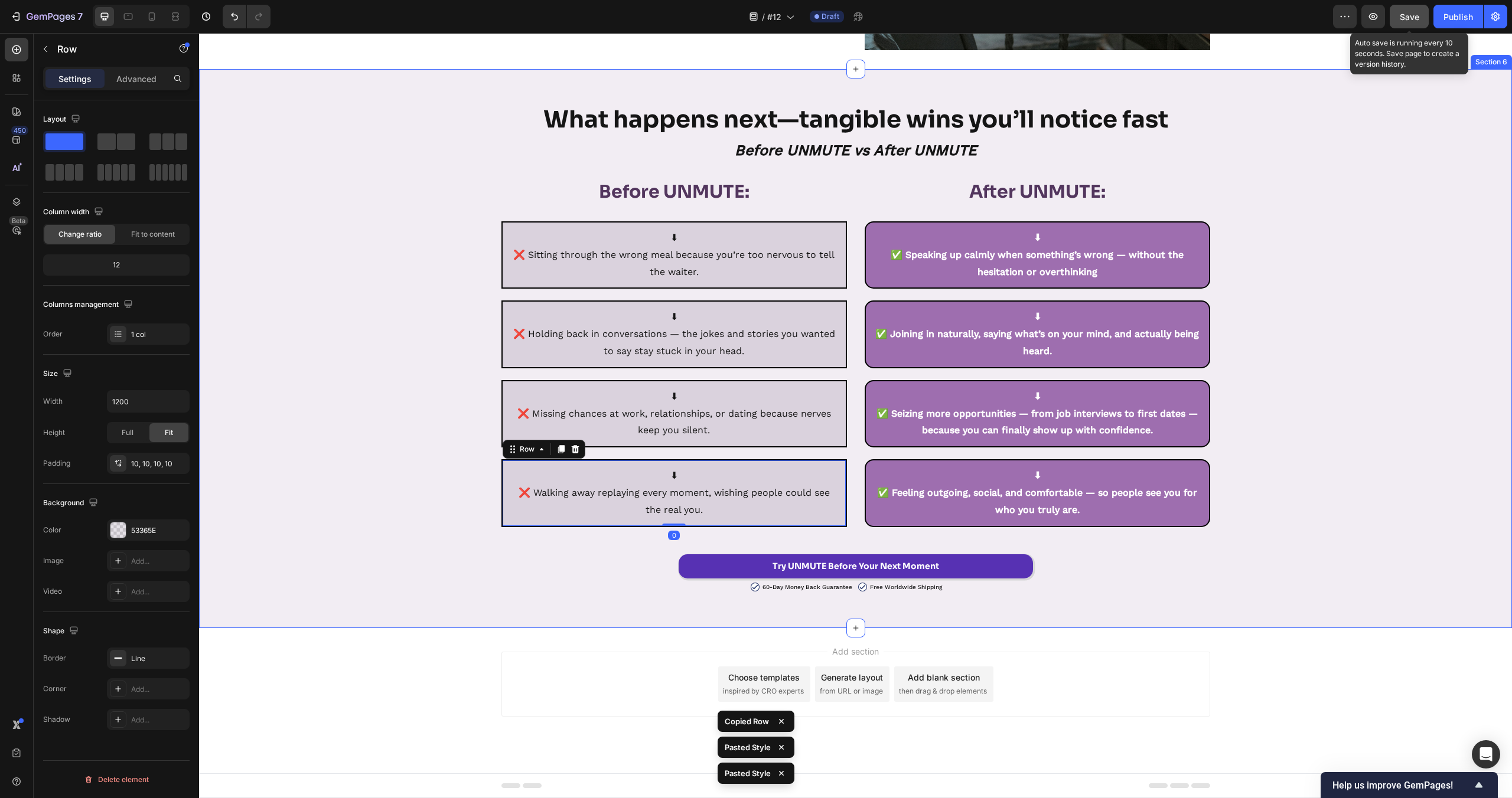
click at [1206, 227] on div "⬇ ✅ Speaking up calmly when something’s wrong — without the hesitation or overt…" at bounding box center [1038, 255] width 345 height 67
click at [176, 689] on icon "button" at bounding box center [177, 689] width 9 height 9
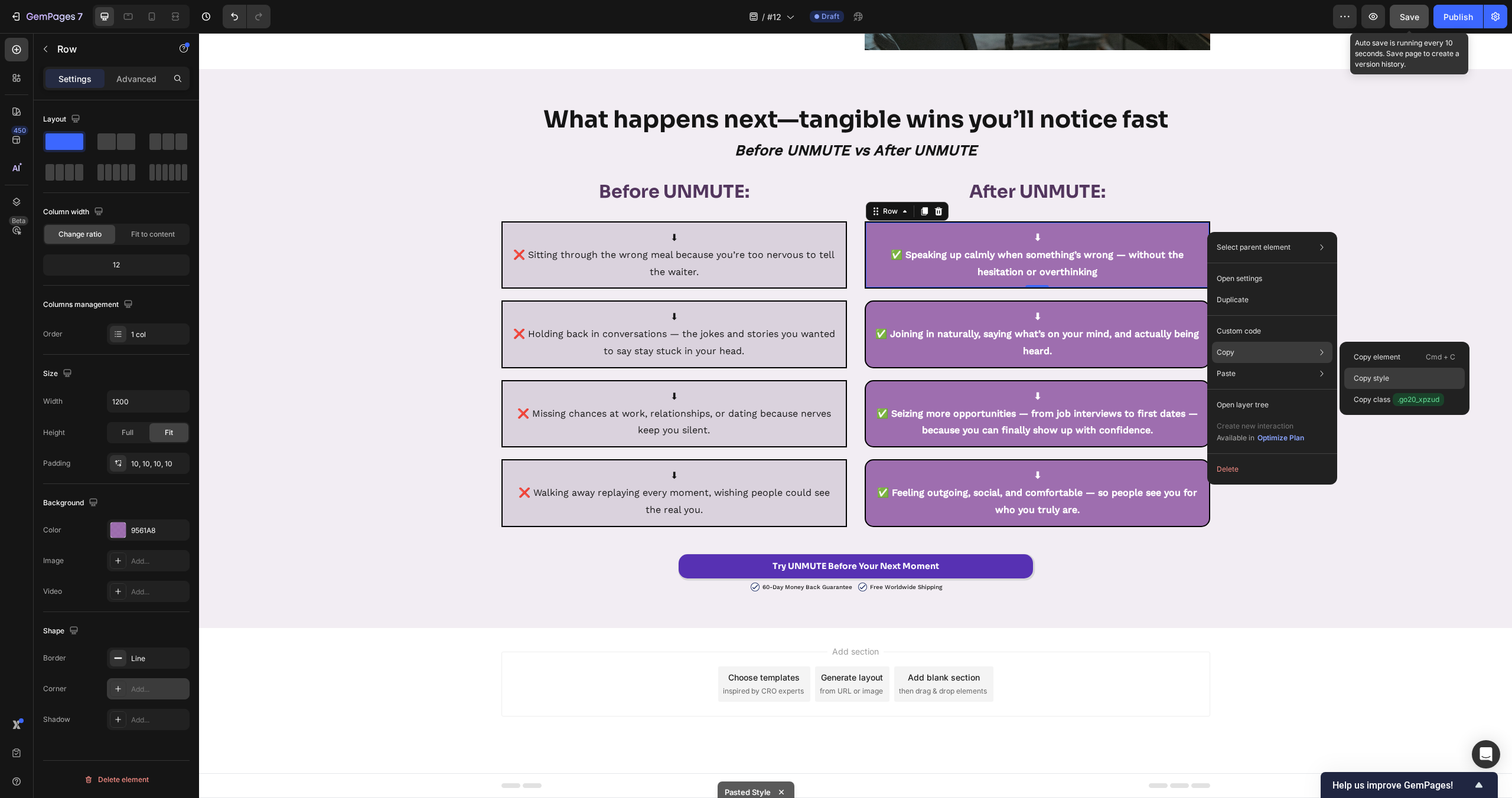
drag, startPoint x: 1374, startPoint y: 376, endPoint x: 1037, endPoint y: 270, distance: 353.3
click at [1374, 376] on p "Copy style" at bounding box center [1372, 378] width 35 height 11
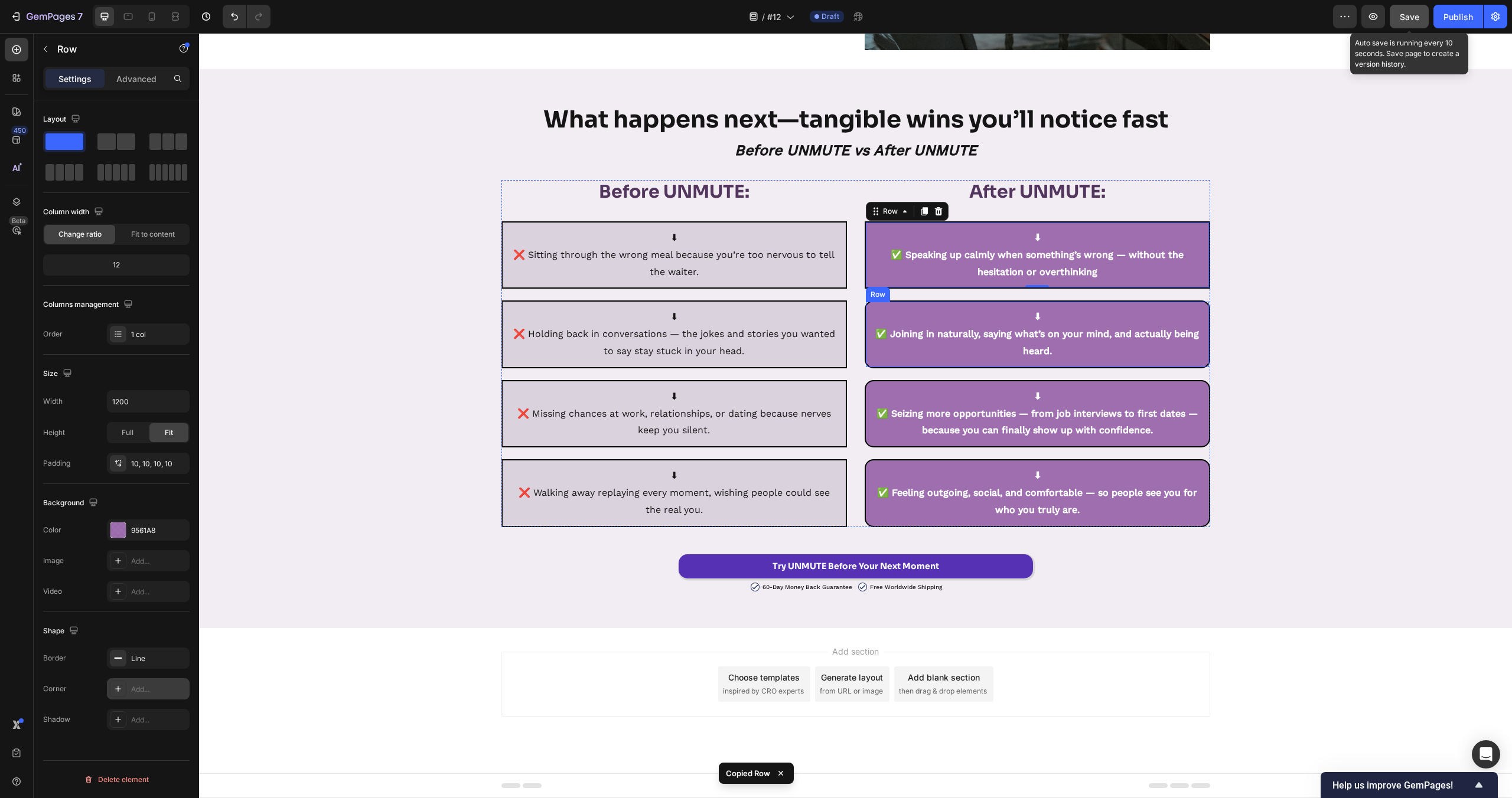
click at [1206, 305] on div "⬇ ✅ Joining in naturally, saying what’s on your mind, and actually being heard.…" at bounding box center [1038, 334] width 345 height 67
click at [173, 689] on icon "button" at bounding box center [177, 689] width 9 height 9
drag, startPoint x: 356, startPoint y: 689, endPoint x: 406, endPoint y: 689, distance: 50.0
click at [378, 689] on div "Add section Choose templates inspired by CRO experts Generate layout from URL o…" at bounding box center [856, 700] width 1313 height 145
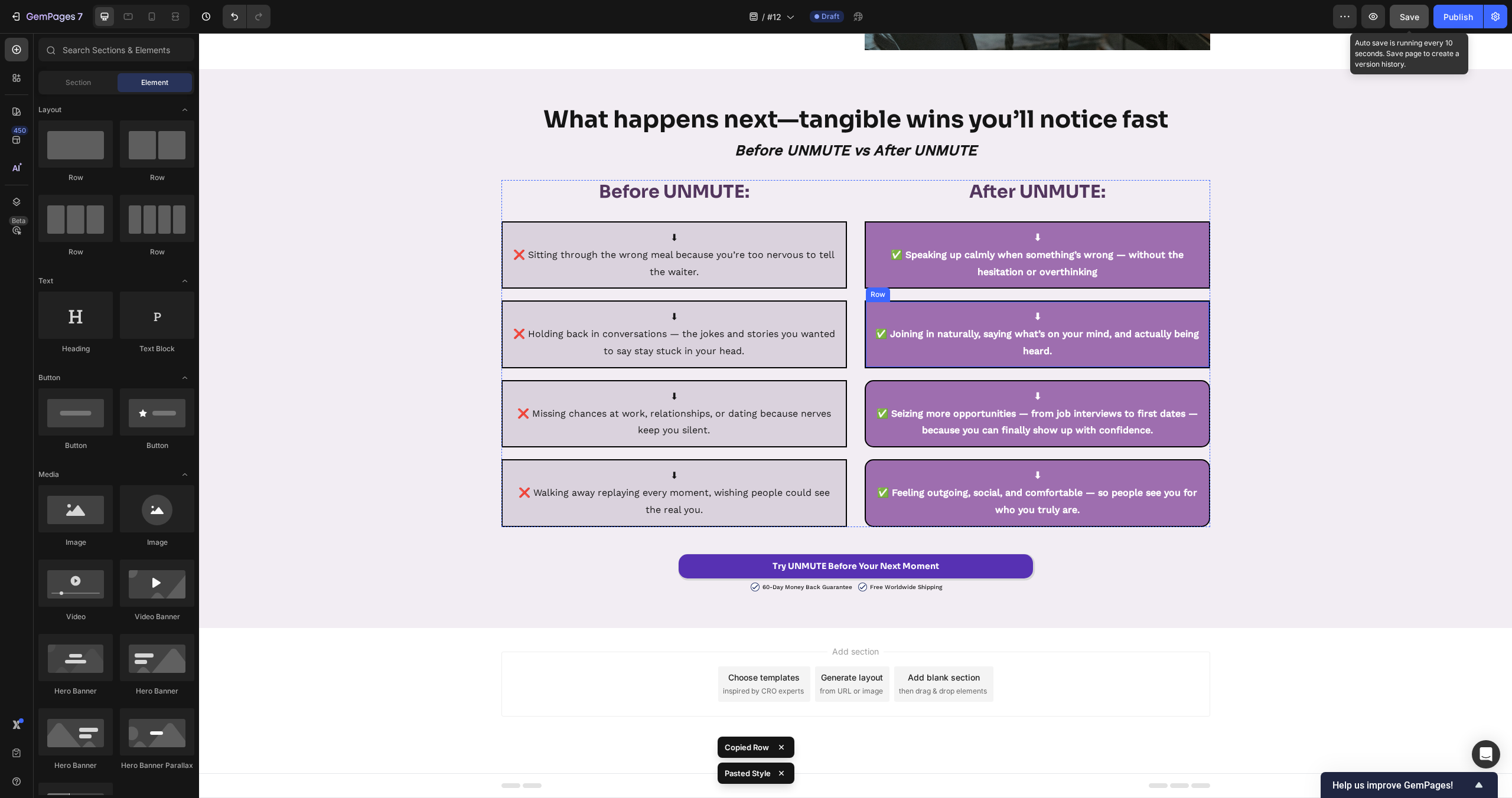
click at [1200, 304] on div "⬇ ✅ Joining in naturally, saying what’s on your mind, and actually being heard.…" at bounding box center [1038, 334] width 345 height 67
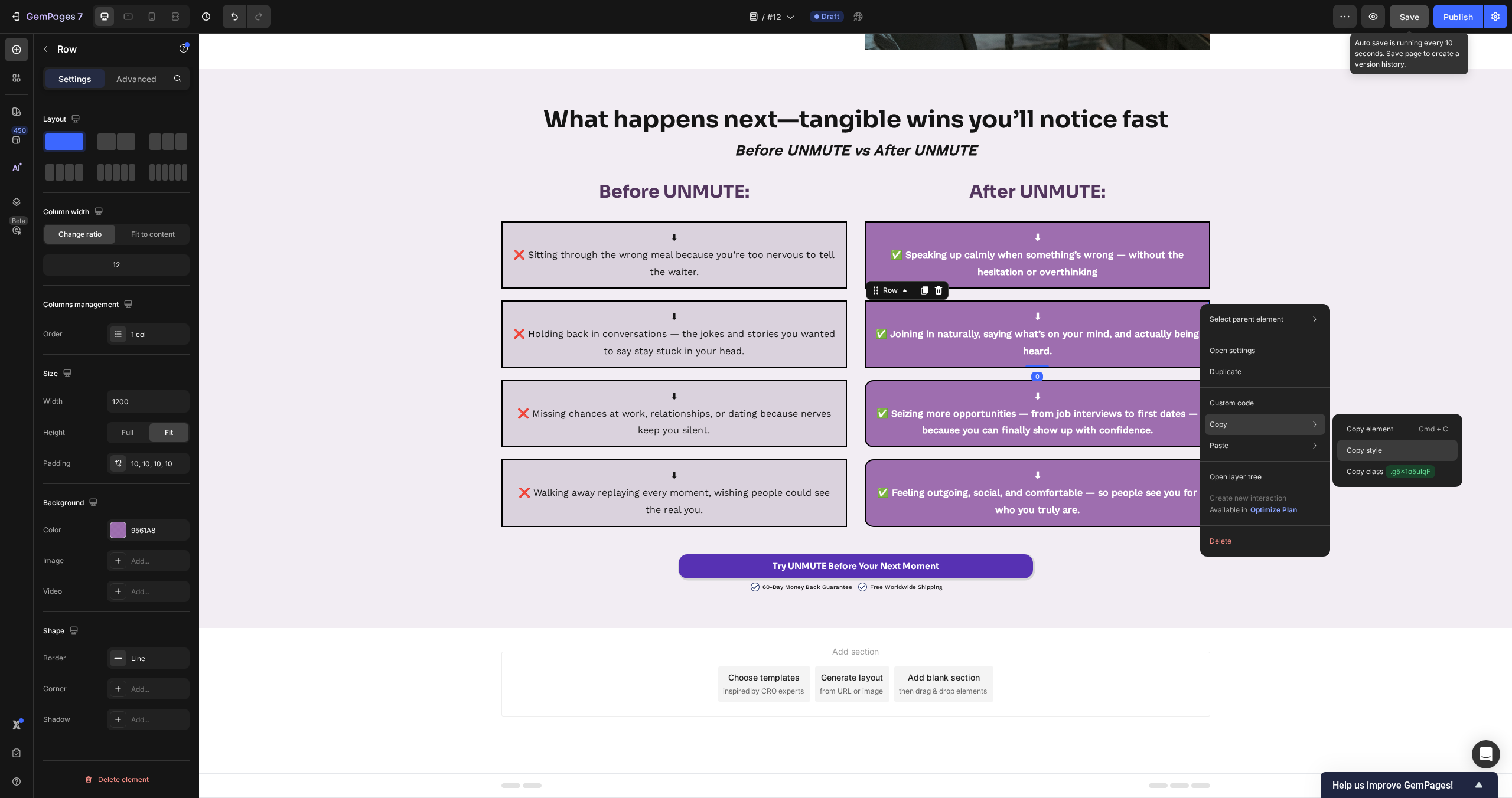
click at [1375, 442] on div "Copy style" at bounding box center [1398, 450] width 121 height 21
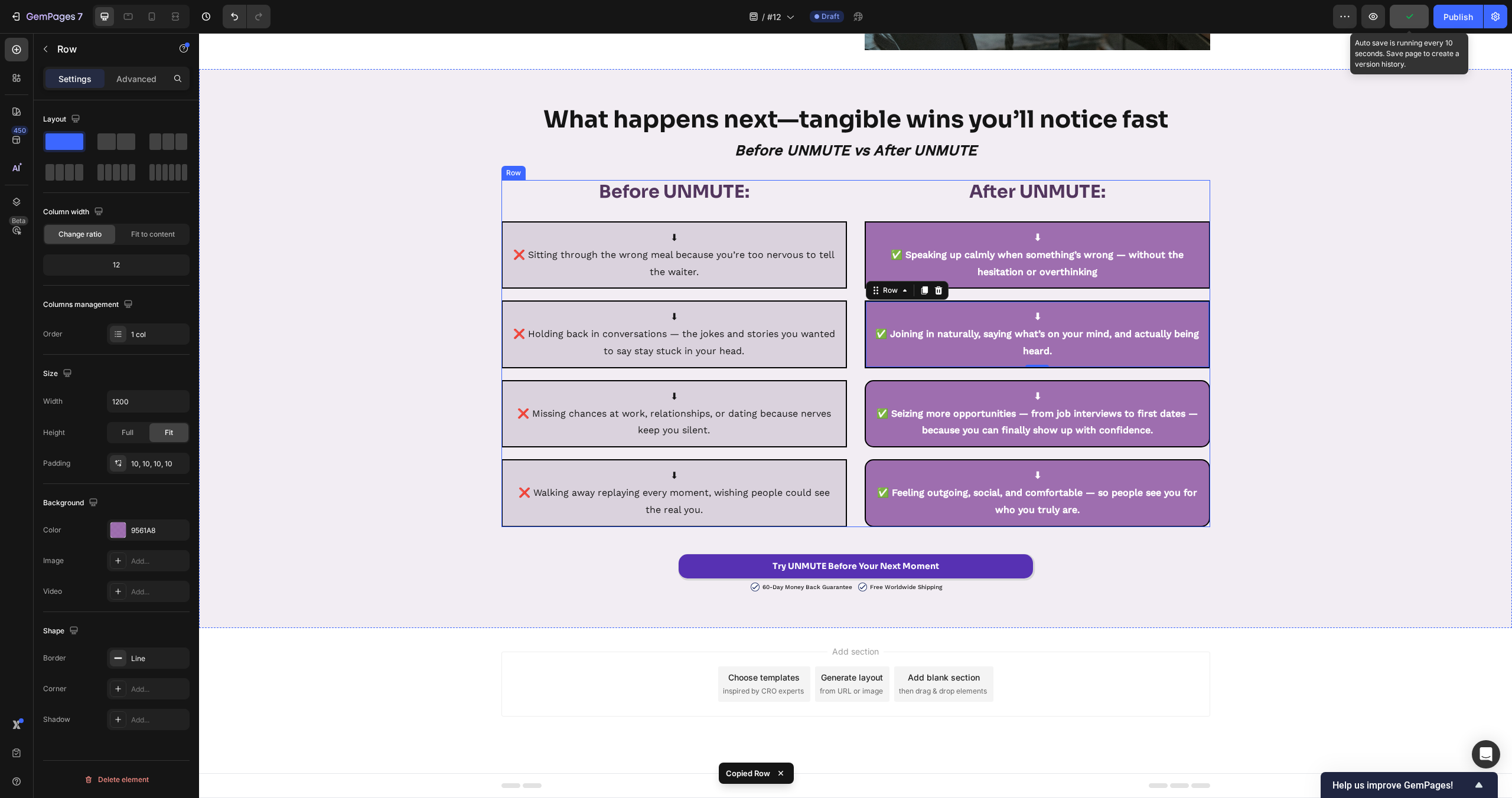
click at [1205, 383] on div "⬇ ✅ Seizing more opportunities — from job interviews to first dates — because y…" at bounding box center [1038, 413] width 345 height 67
click at [1200, 465] on div "⬇ ✅ Feeling outgoing, social, and comfortable — so people see you for who you t…" at bounding box center [1038, 493] width 345 height 67
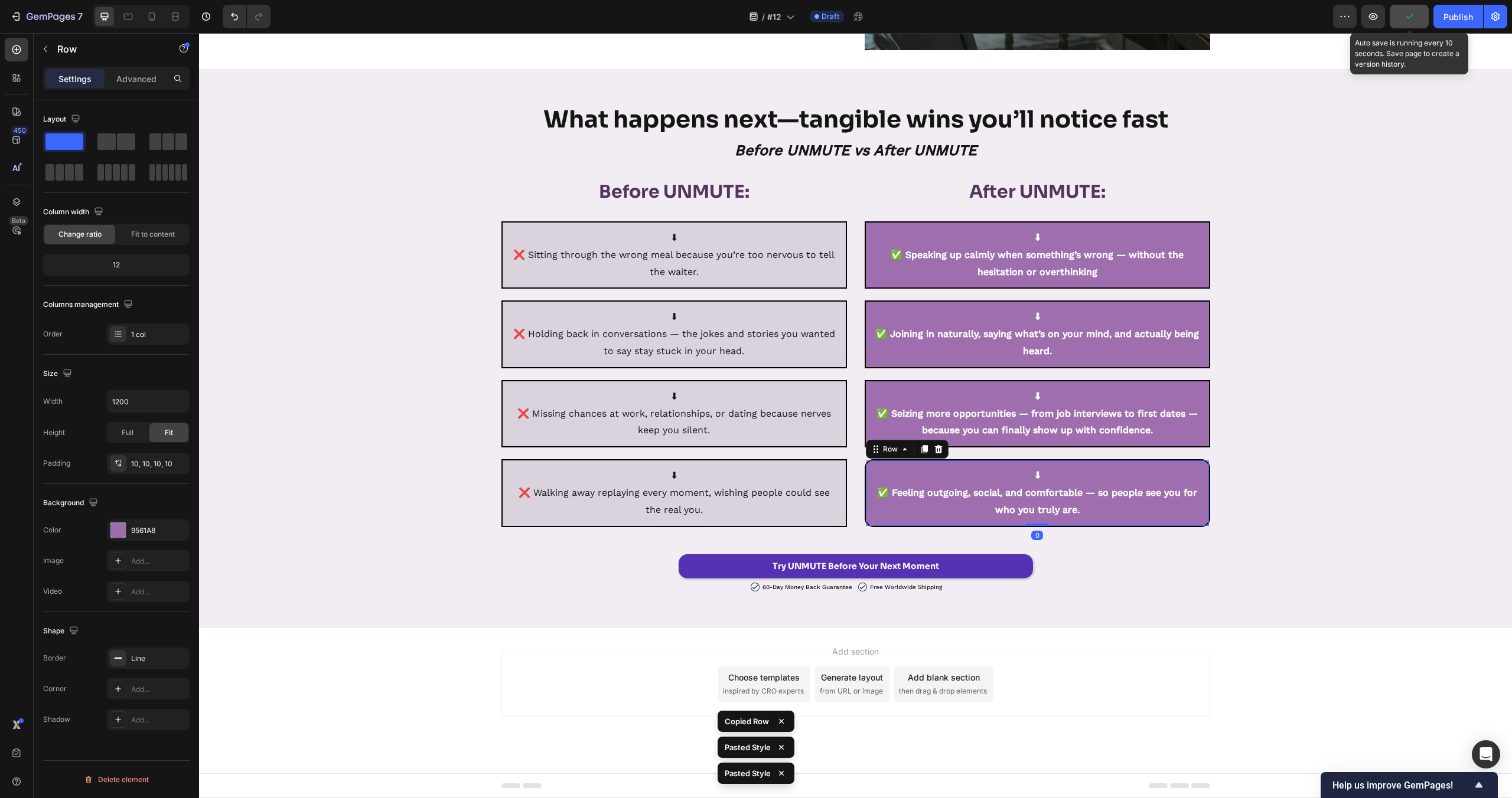
click at [1322, 459] on div "What happens next—tangible wins you’ll notice fast Heading Before UNMUTE vs Aft…" at bounding box center [856, 348] width 1313 height 488
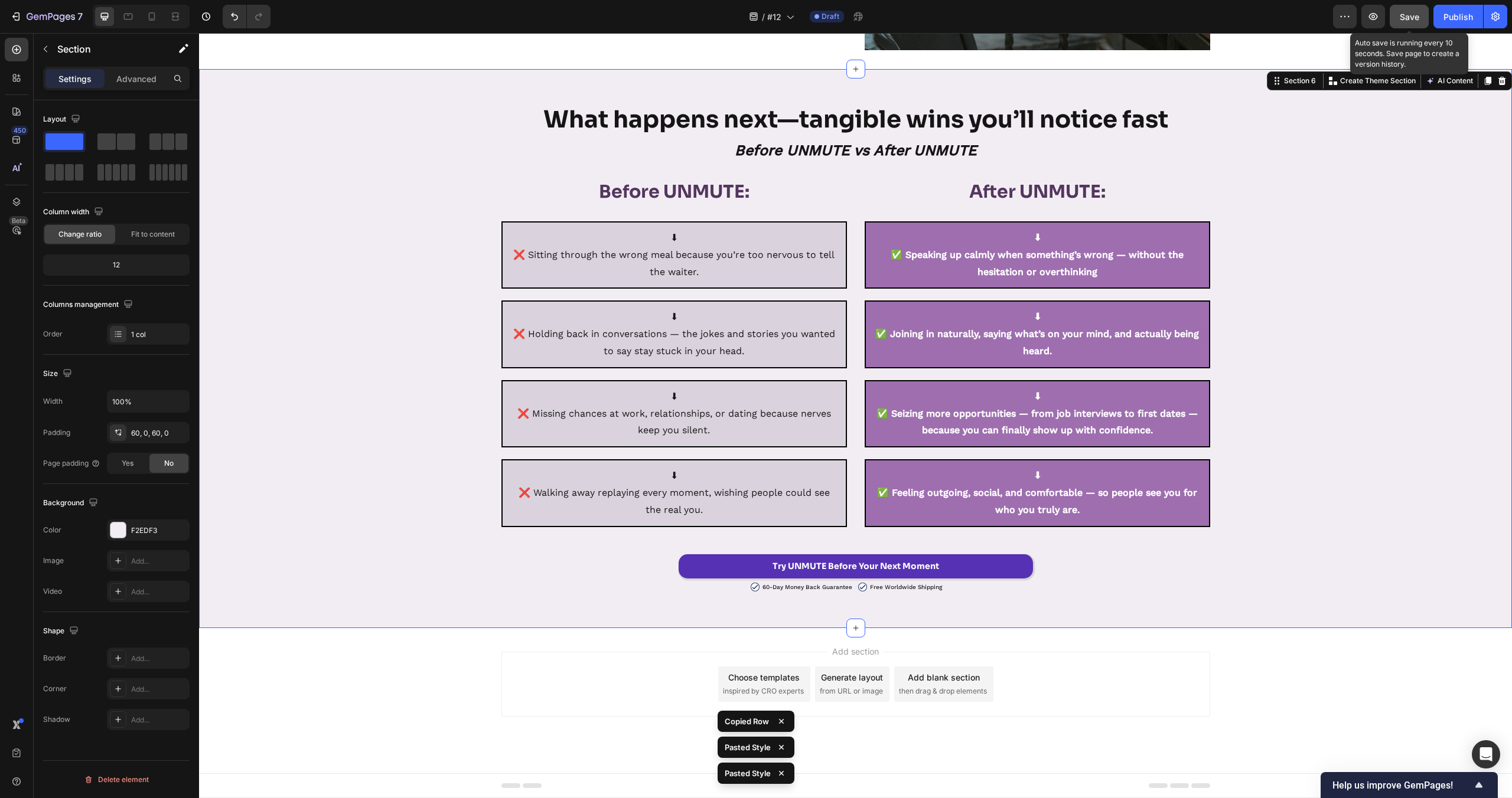
drag, startPoint x: 1408, startPoint y: 22, endPoint x: 1209, endPoint y: 56, distance: 201.9
click at [1408, 22] on div "Save" at bounding box center [1410, 17] width 19 height 12
click at [1399, 375] on div "What happens next—tangible wins you’ll notice fast Heading Before UNMUTE vs Aft…" at bounding box center [856, 348] width 1313 height 488
click at [1412, 401] on div "What happens next—tangible wins you’ll notice fast Heading Before UNMUTE vs Aft…" at bounding box center [856, 348] width 1313 height 488
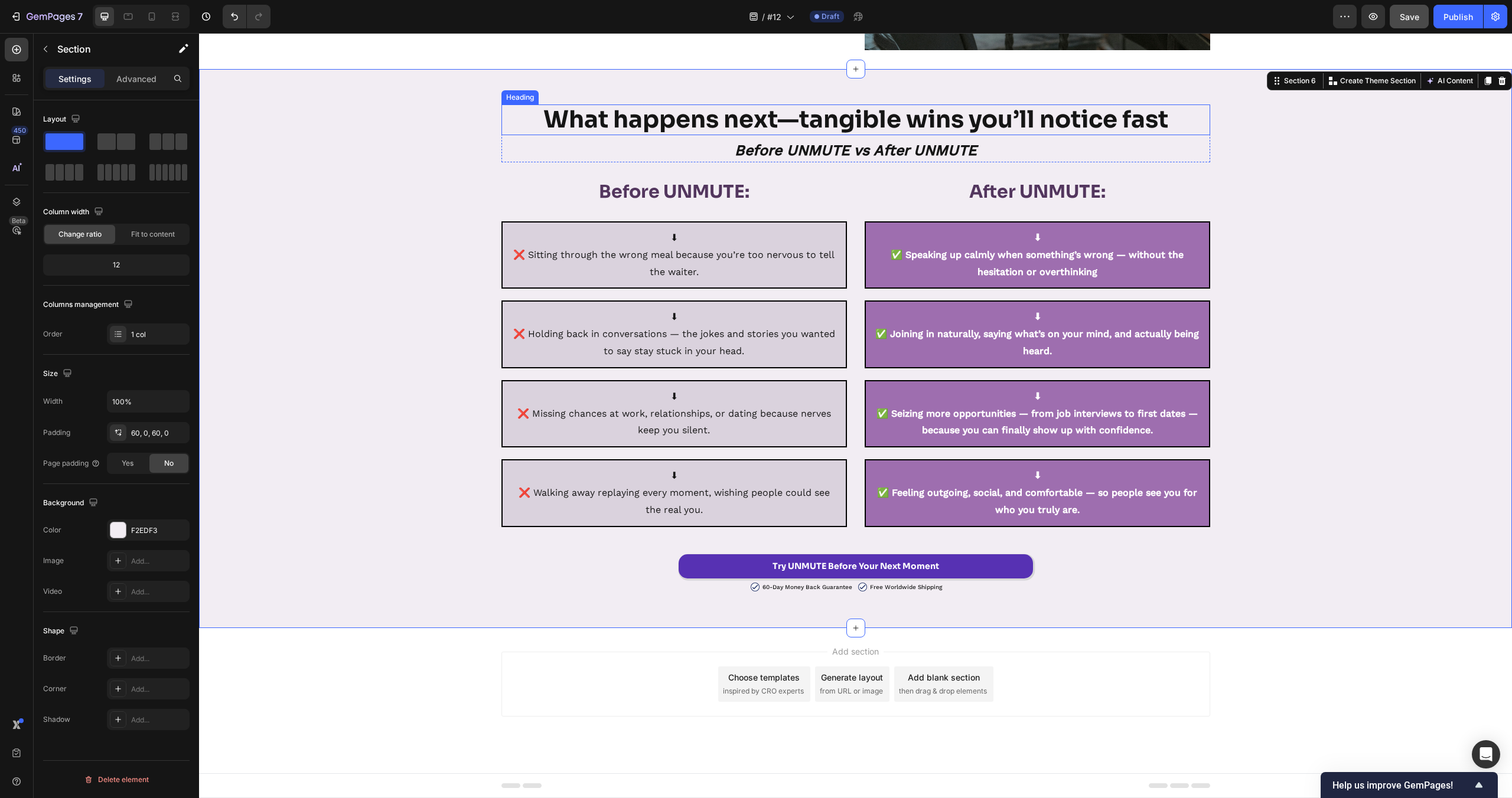
click at [844, 122] on strong "What happens next—tangible wins you’ll notice fast" at bounding box center [856, 119] width 625 height 30
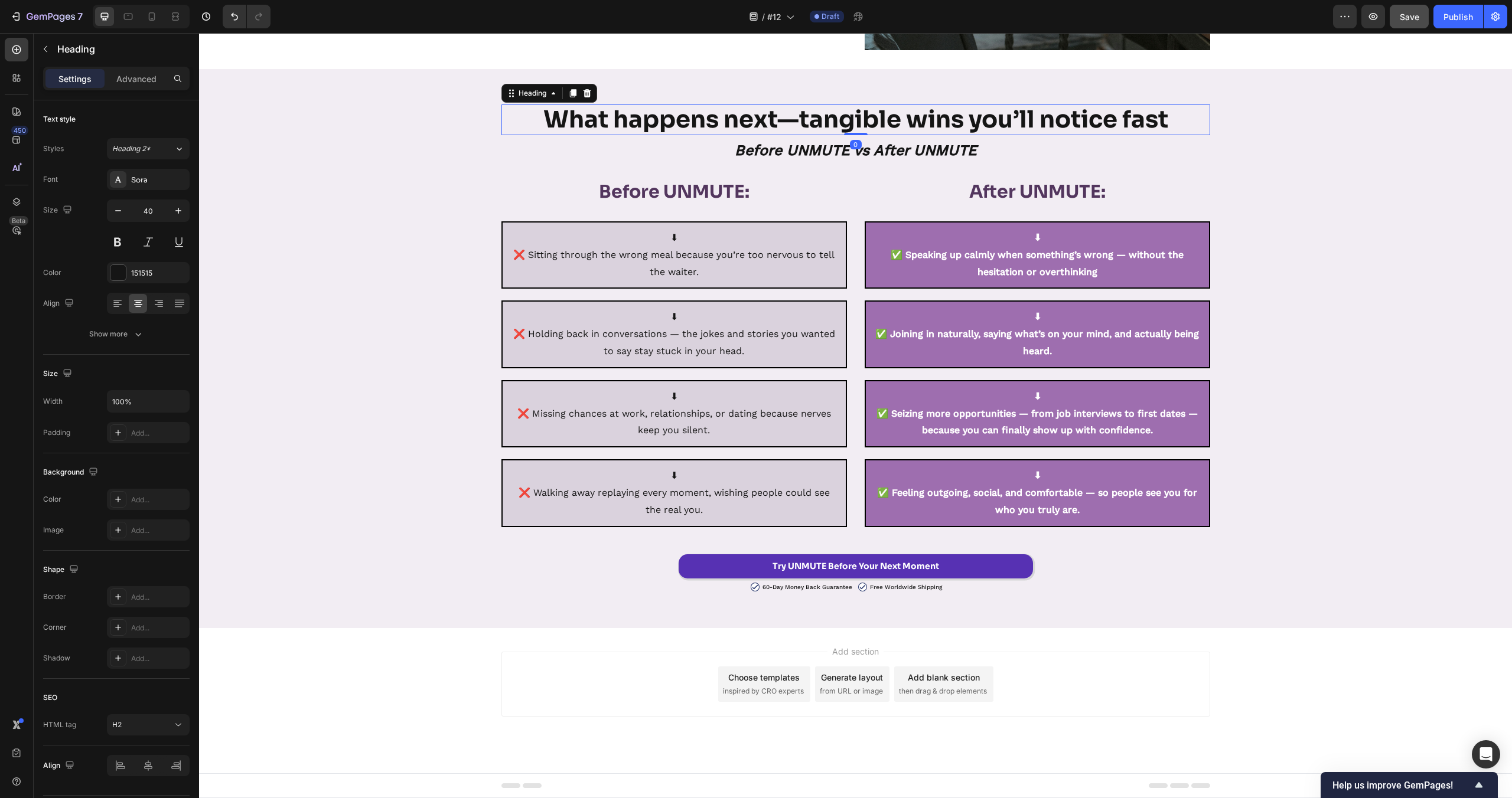
click at [589, 91] on icon at bounding box center [587, 92] width 7 height 8
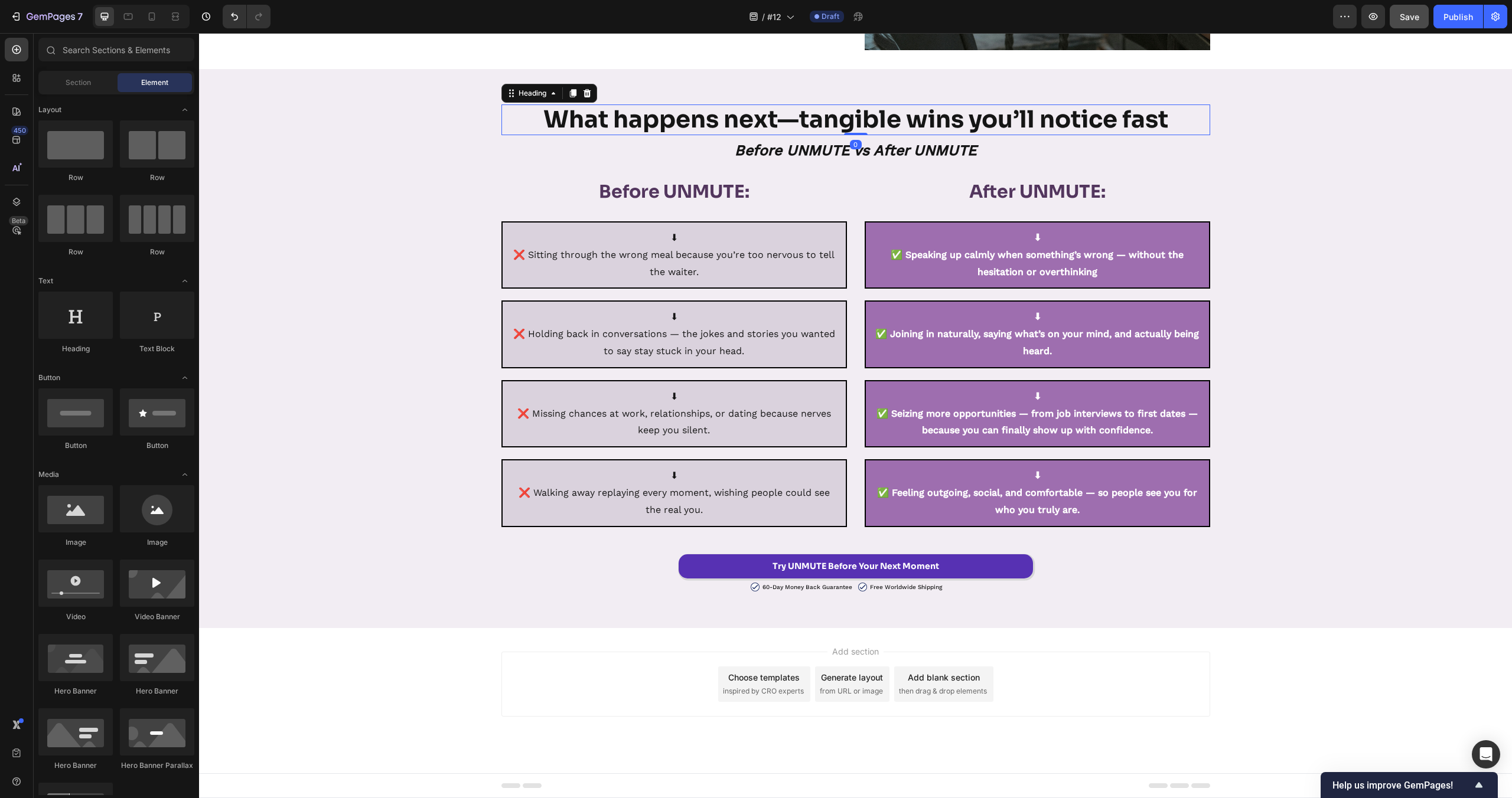
scroll to position [4090, 0]
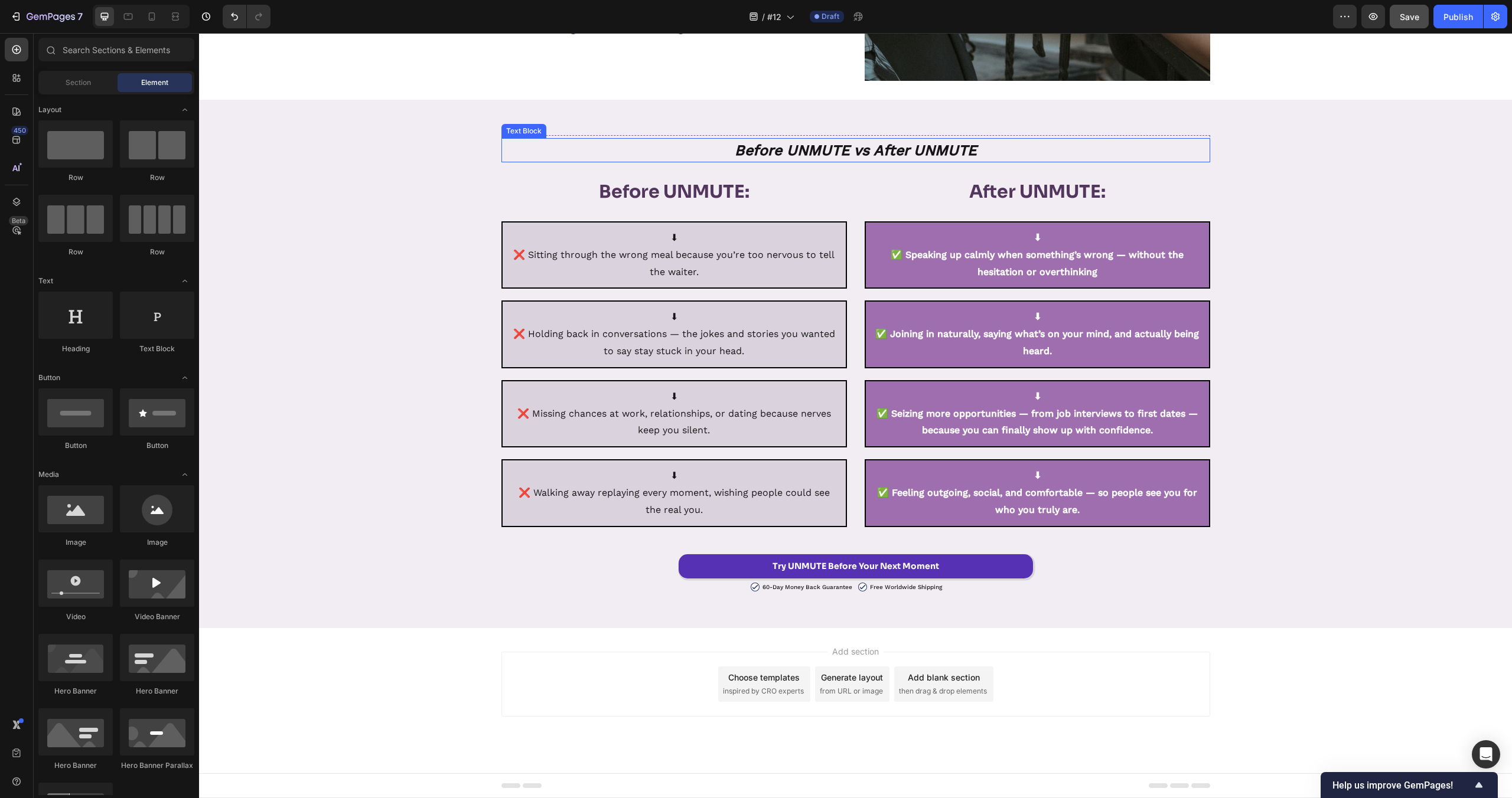
click at [841, 149] on strong "Before UNMUTE vs After UNMUTE" at bounding box center [856, 150] width 242 height 18
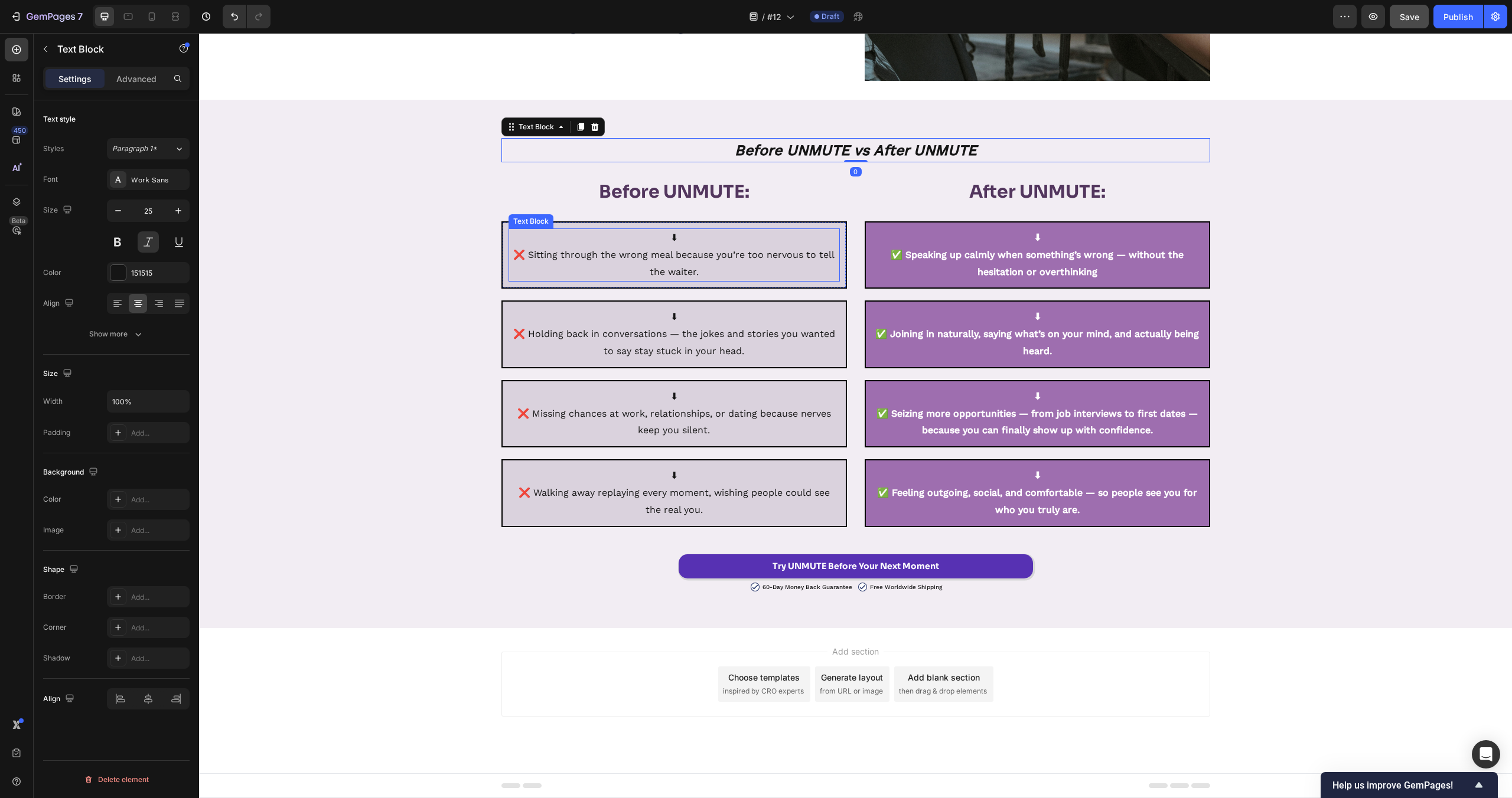
click at [385, 262] on div "Before UNMUTE vs After UNMUTE Text Block 0 Row Before UNMUTE: Heading ⬇ ❌ Sitti…" at bounding box center [856, 364] width 1313 height 458
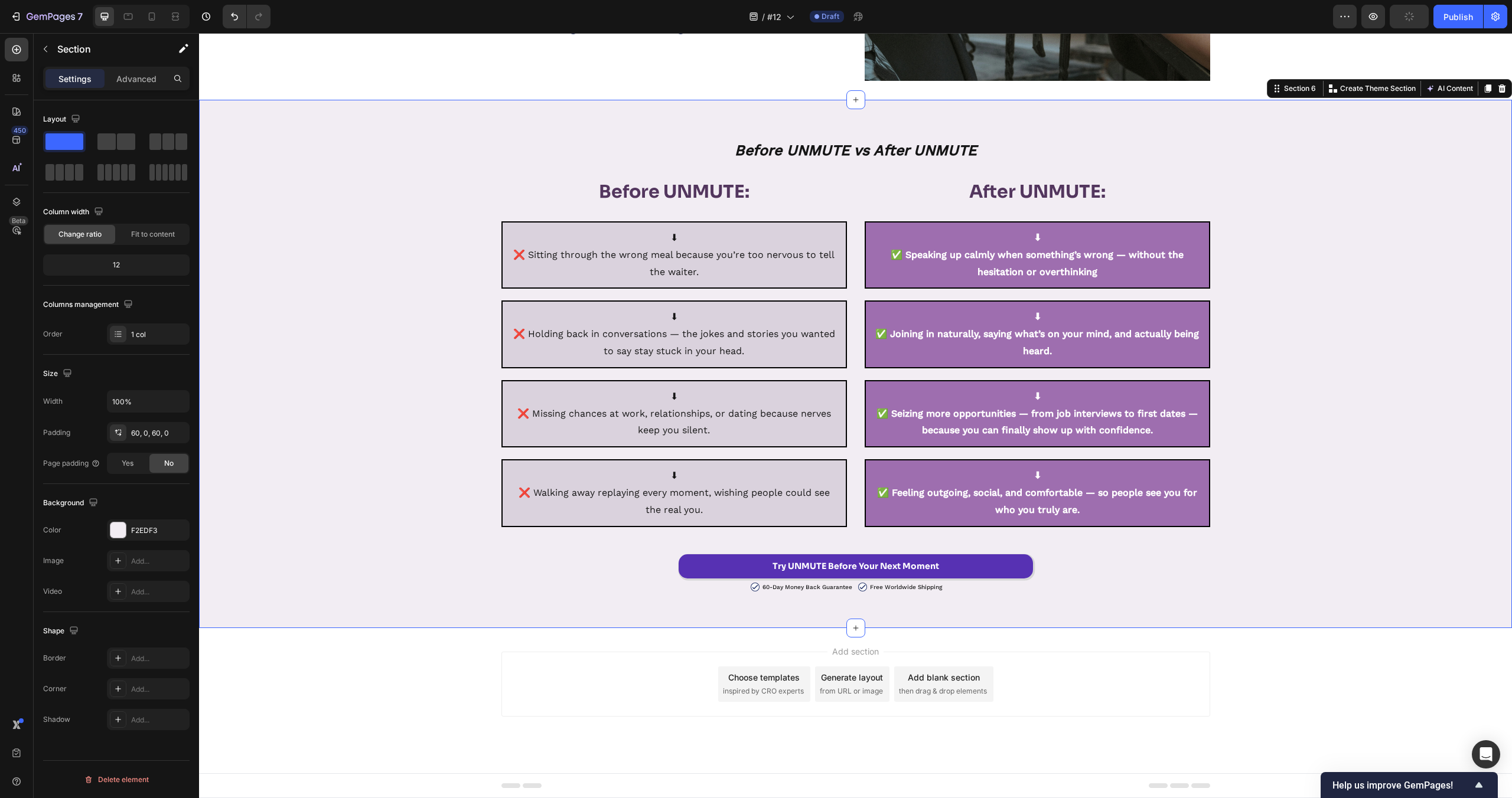
click at [452, 425] on div "Before UNMUTE vs After UNMUTE Text Block Row Before UNMUTE: Heading ⬇ ❌ Sitting…" at bounding box center [856, 364] width 1313 height 458
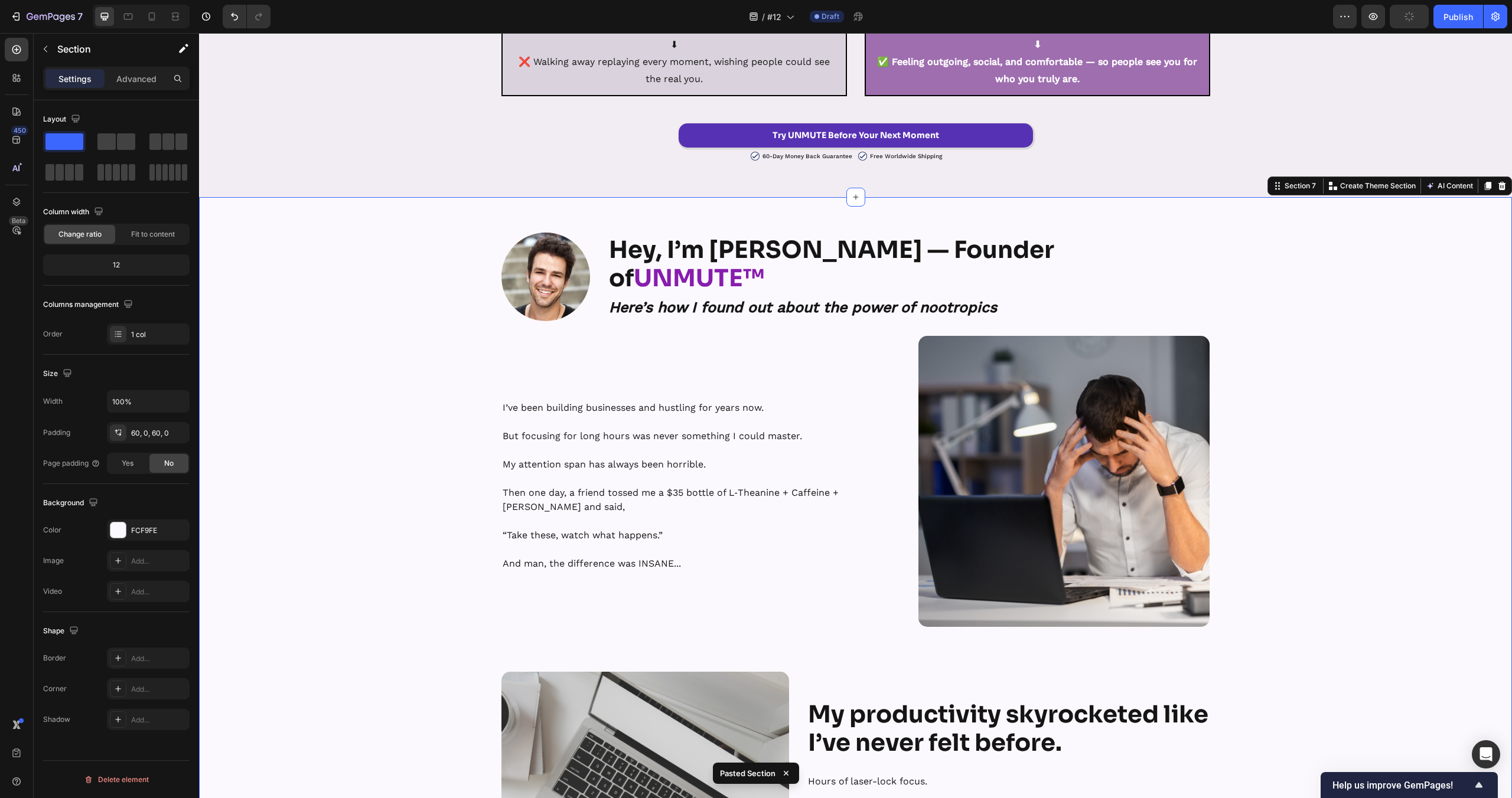
scroll to position [4643, 0]
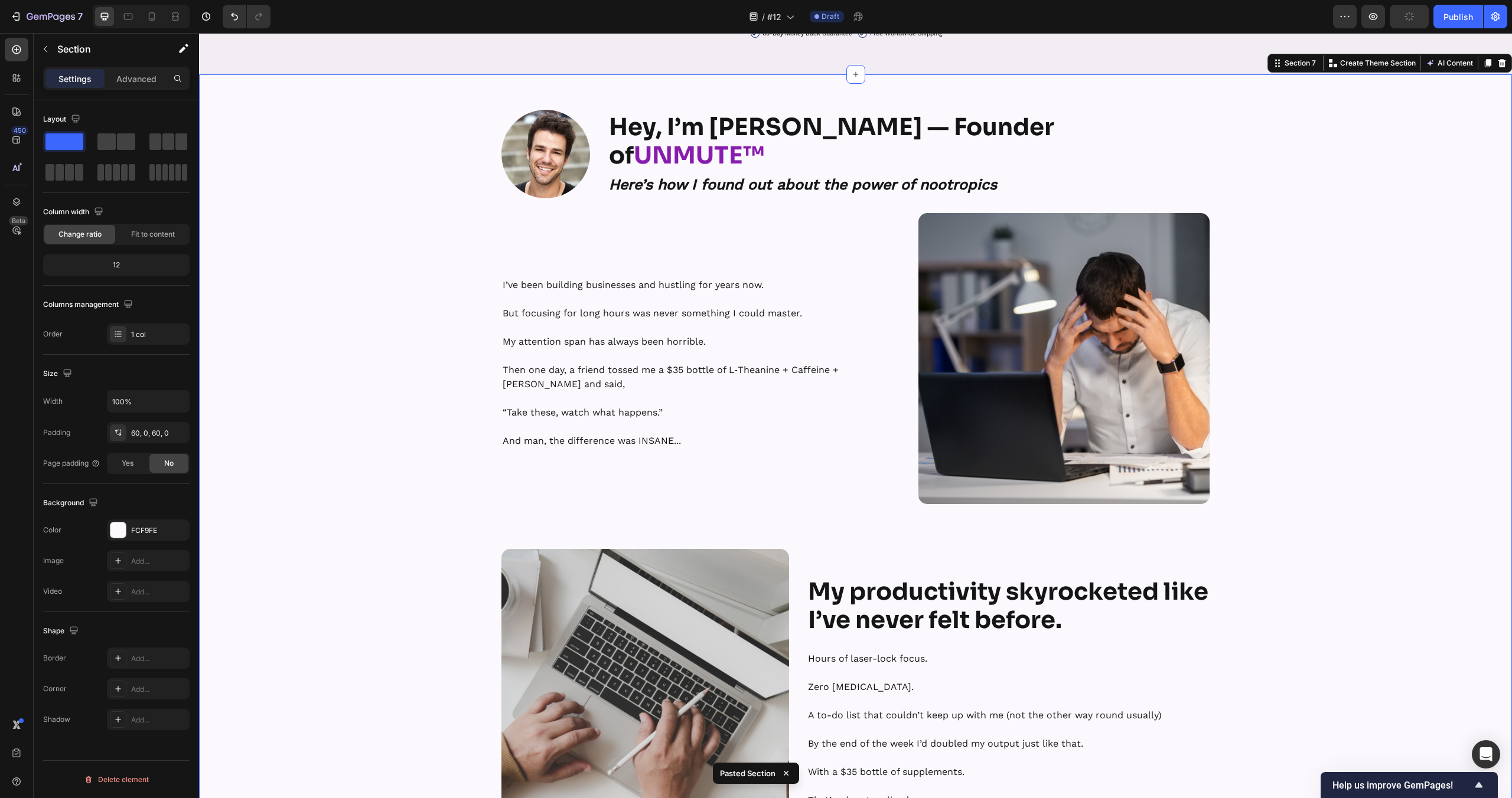
click at [450, 504] on div "Image Hey, I’m [PERSON_NAME] — Founder of UNMUTE™ Heading Here’s how I found ou…" at bounding box center [856, 809] width 1313 height 1399
click at [855, 176] on strong "Here’s how I found out about the power of nootropics" at bounding box center [803, 185] width 388 height 18
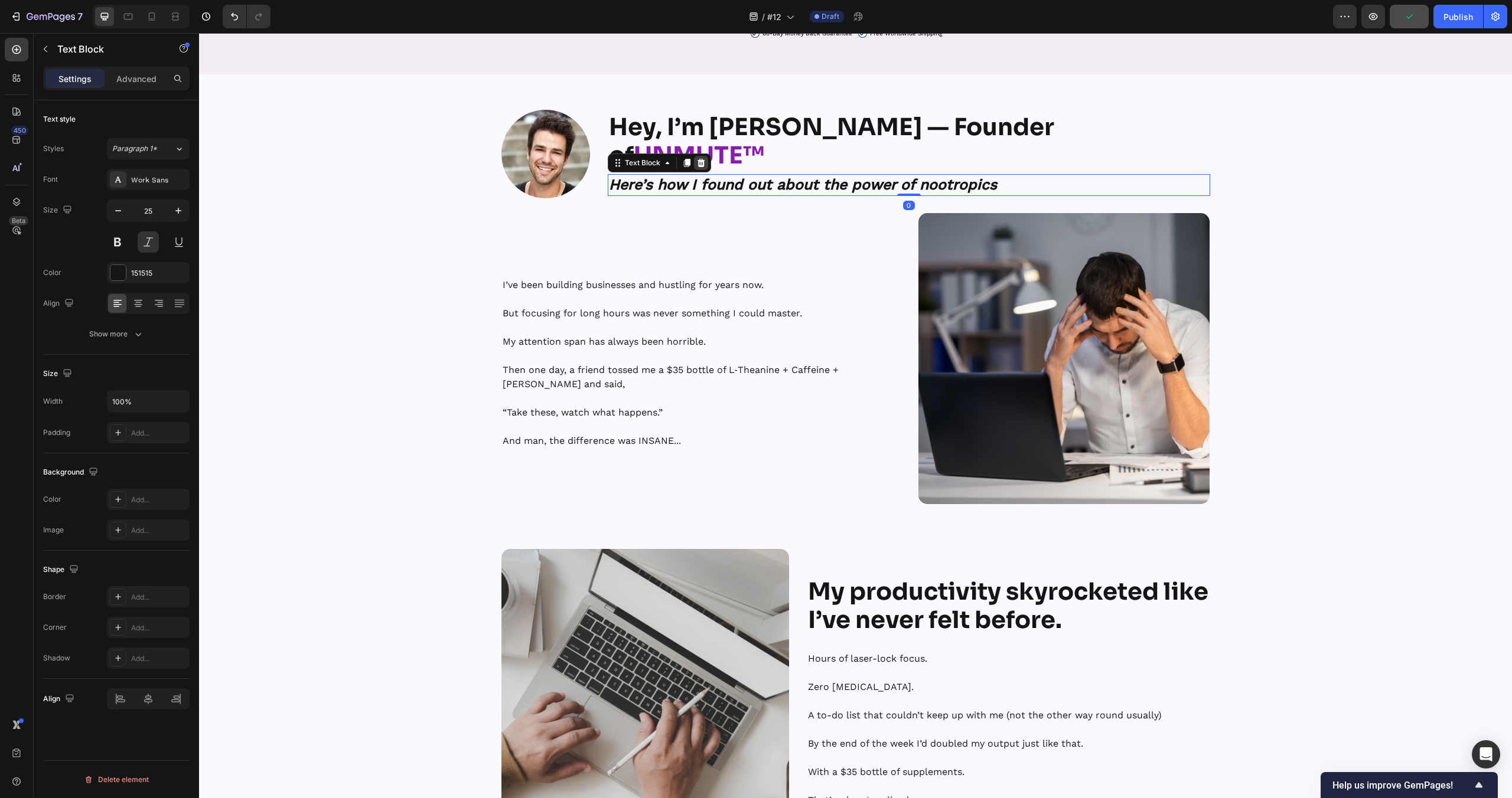
click at [706, 158] on icon at bounding box center [701, 162] width 9 height 9
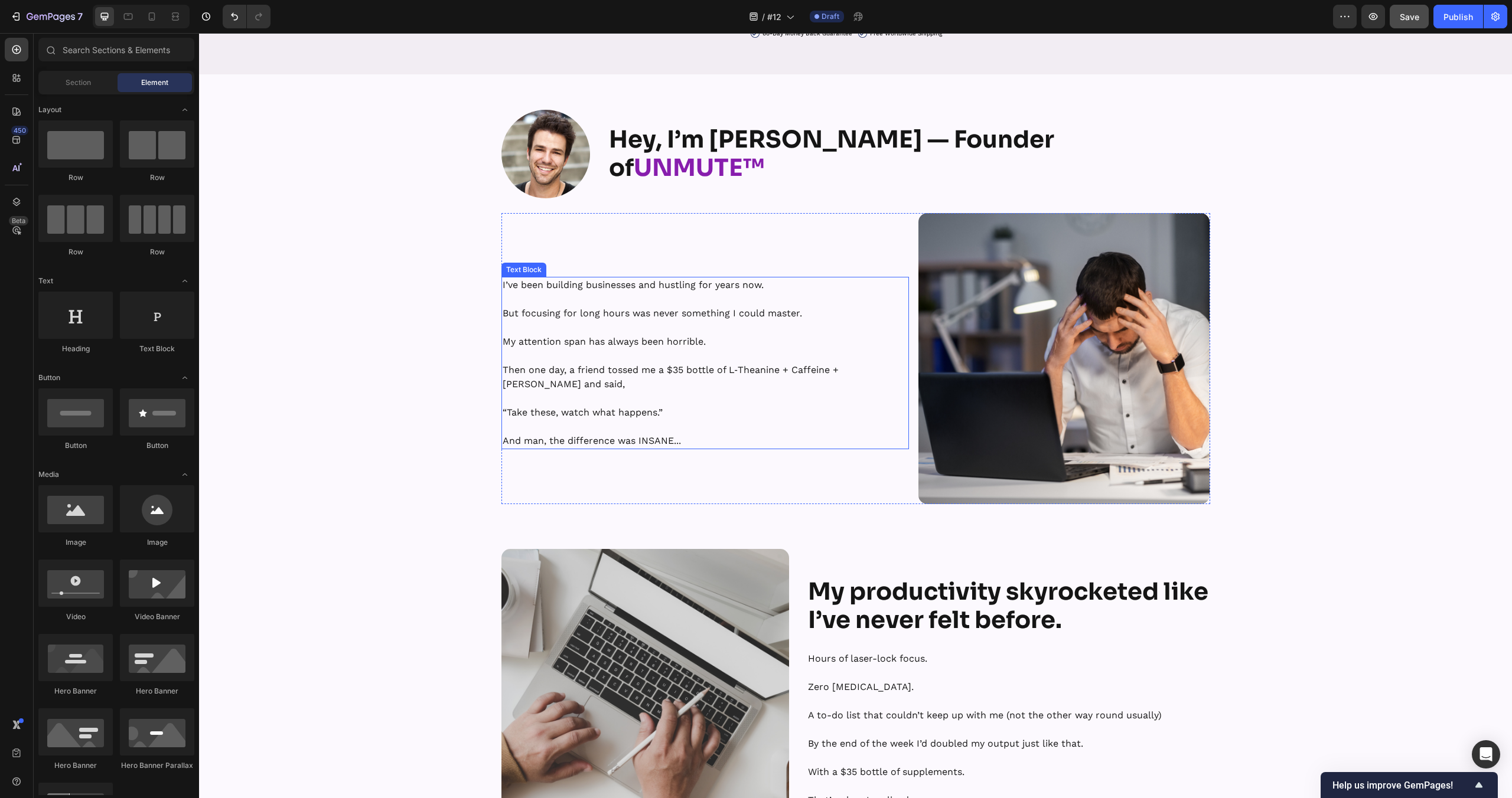
click at [631, 323] on p "My attention span has always been horrible." at bounding box center [706, 334] width 406 height 29
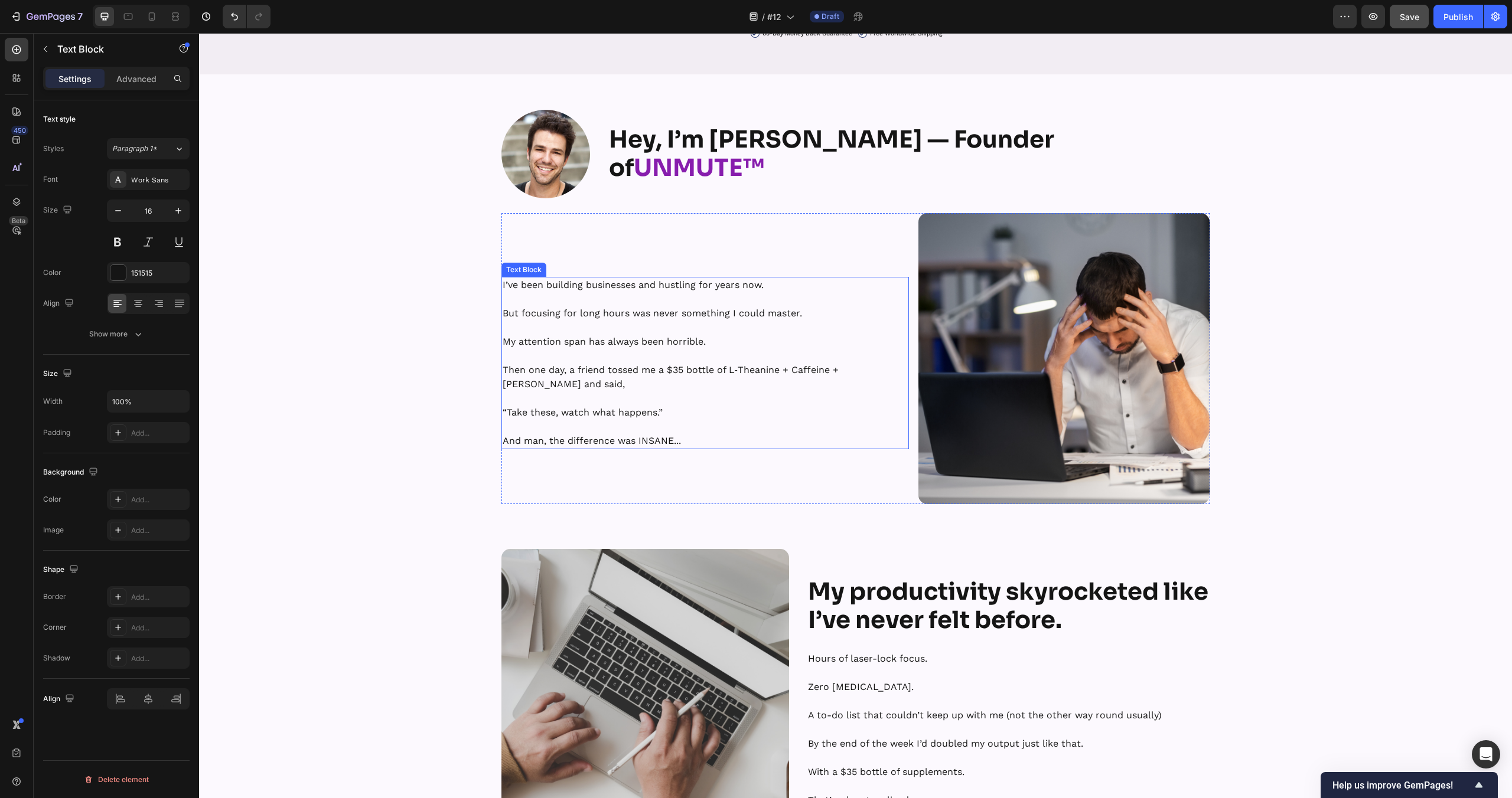
click at [631, 323] on p "My attention span has always been horrible." at bounding box center [706, 334] width 406 height 29
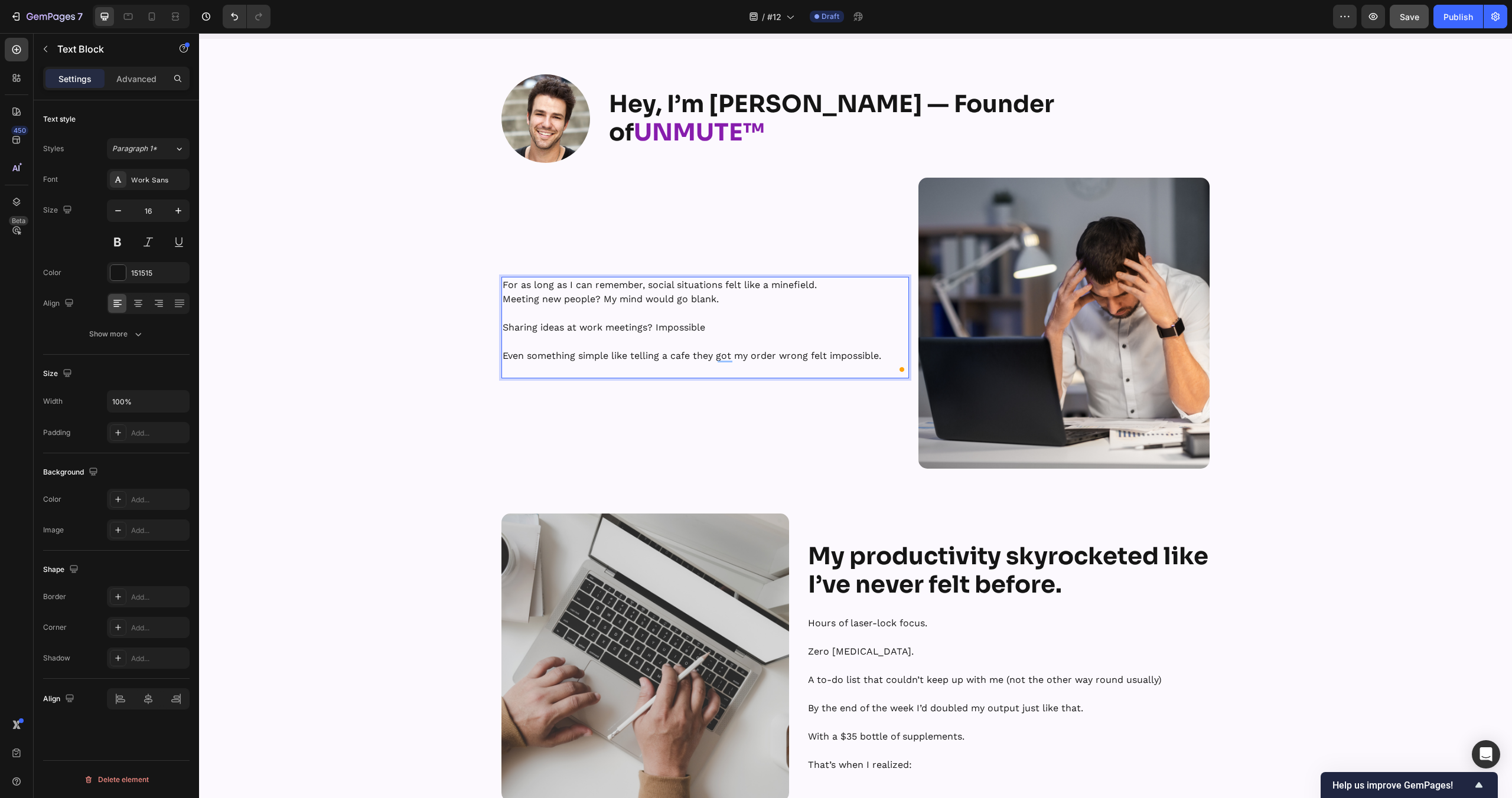
click at [795, 283] on p "For as long as I can remember, social situations felt like a minefield. Meeting…" at bounding box center [706, 292] width 406 height 29
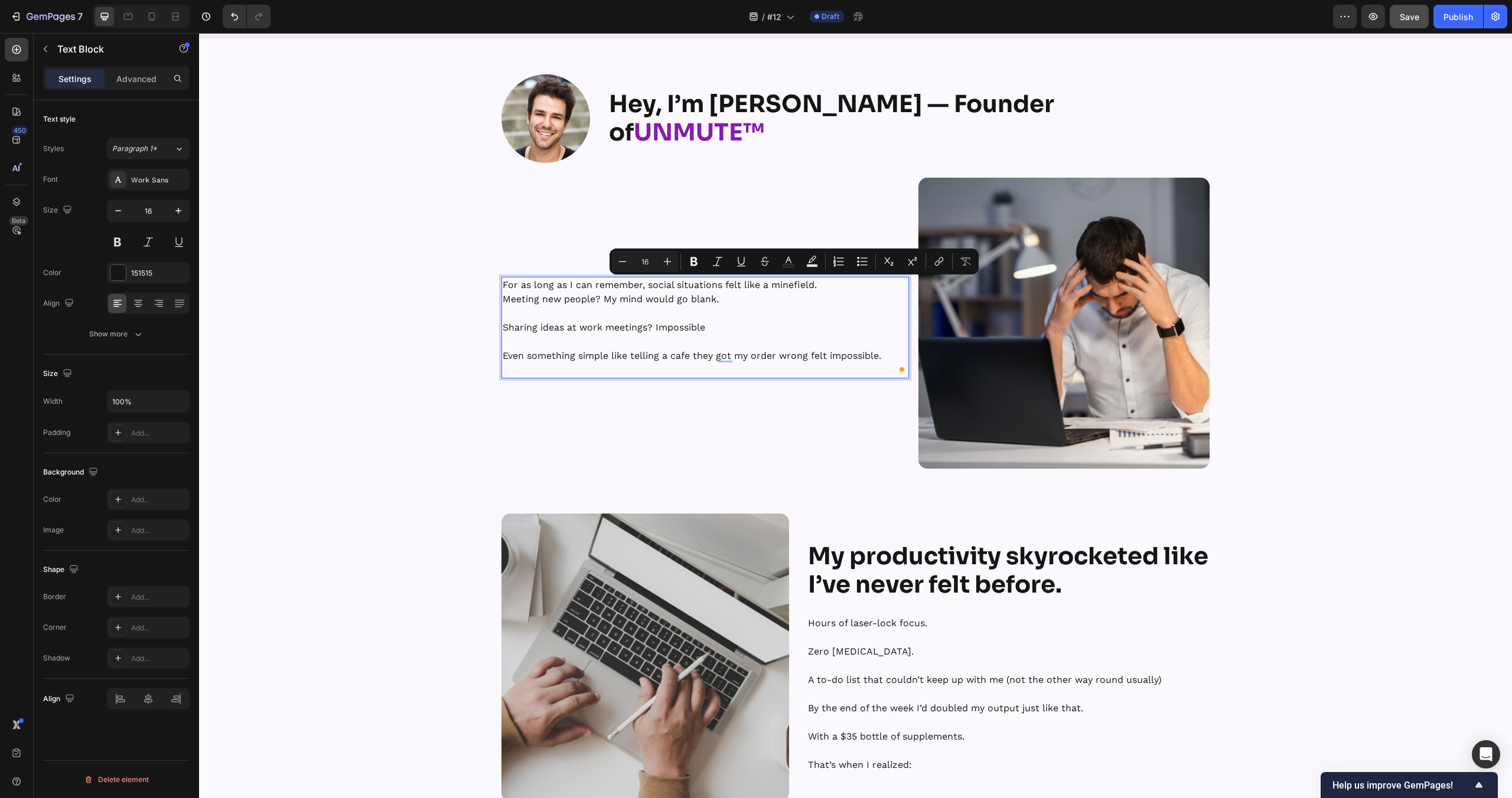
click at [716, 299] on p "For as long as I can remember, social situations felt like a minefield. Meeting…" at bounding box center [706, 292] width 406 height 29
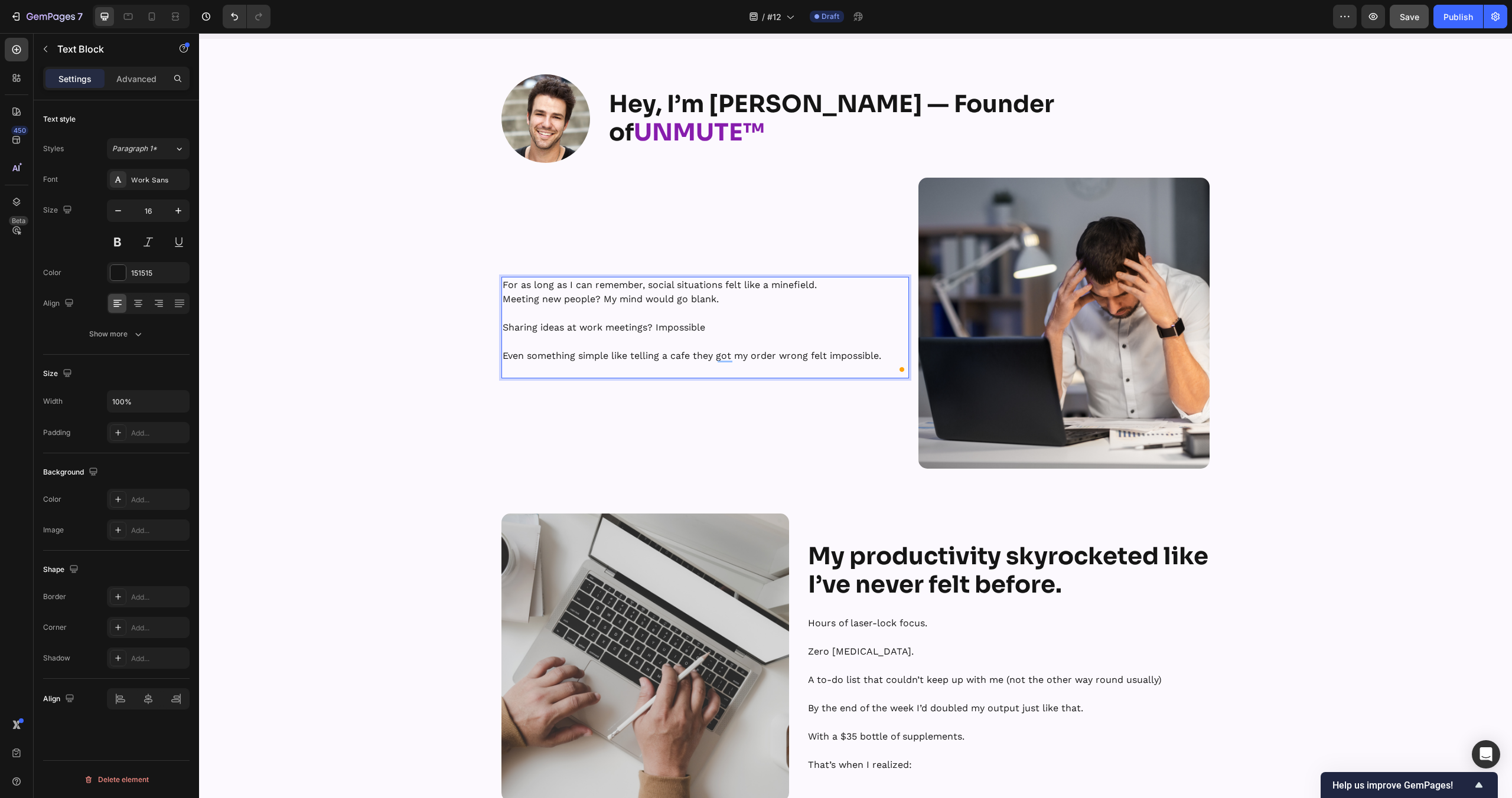
click at [827, 284] on p "For as long as I can remember, social situations felt like a minefield. Meeting…" at bounding box center [706, 292] width 406 height 29
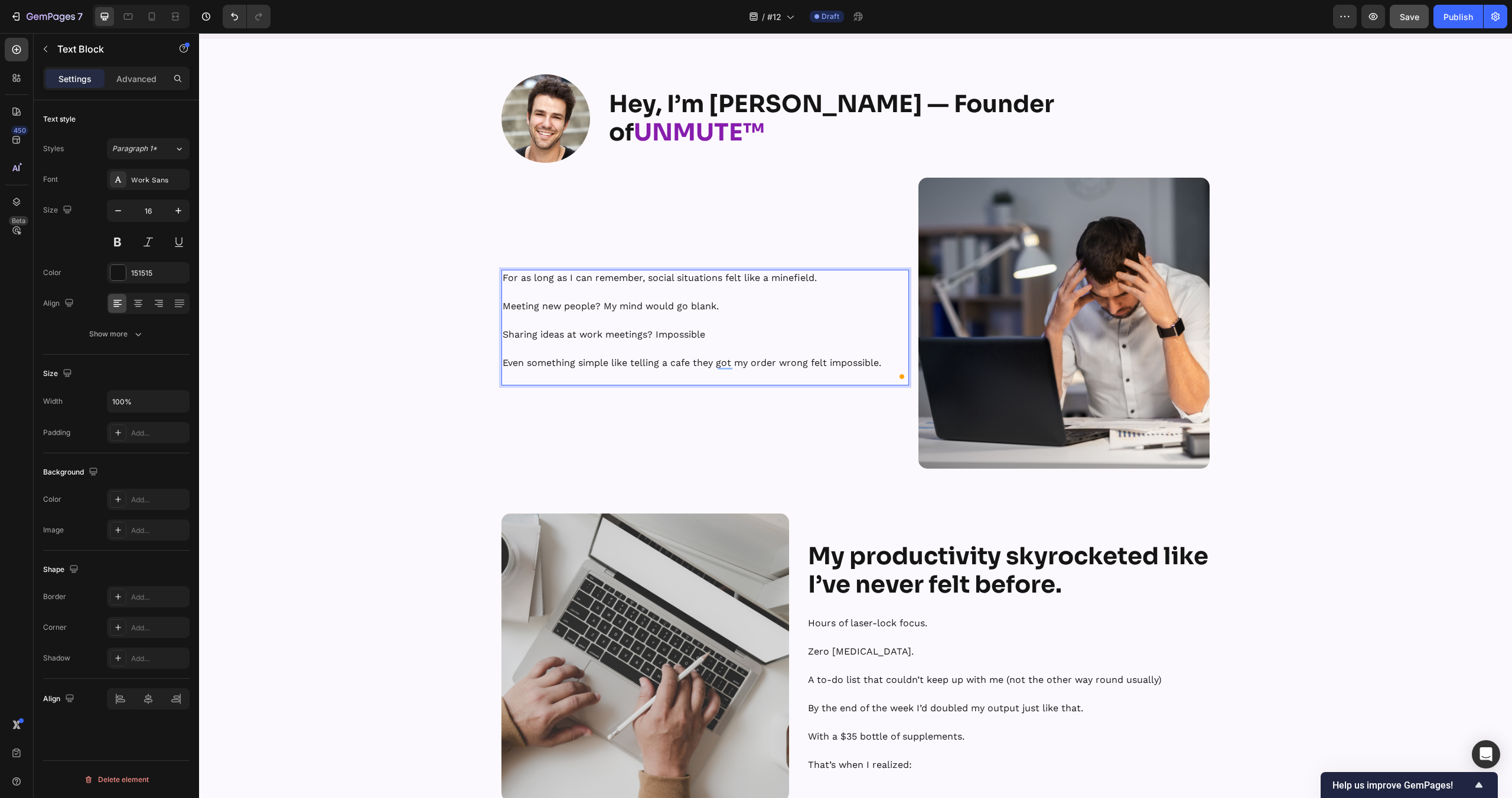
scroll to position [4671, 0]
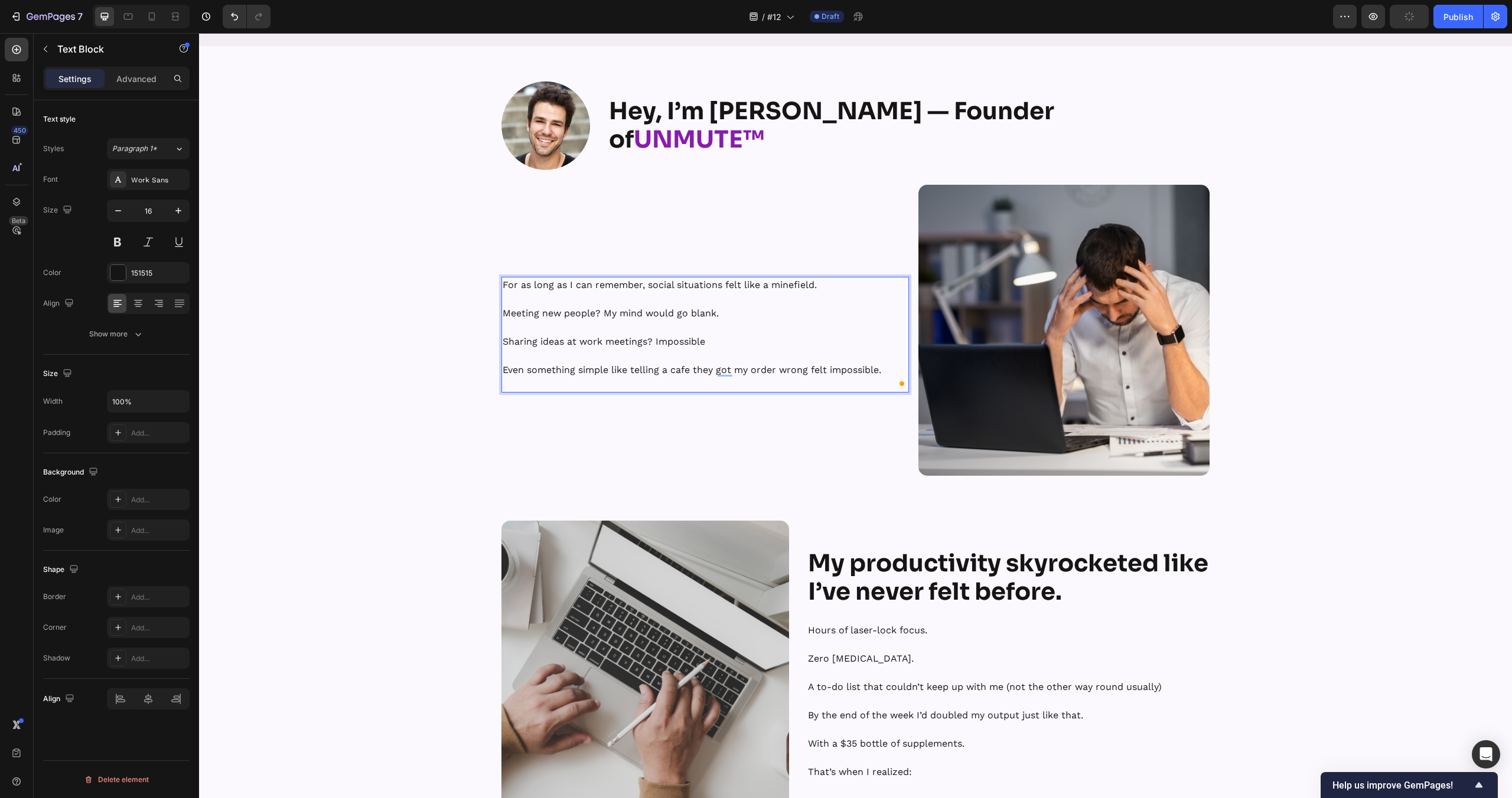
click at [550, 384] on p "Even something simple like telling a cafe they got my order wrong felt impossib…" at bounding box center [706, 370] width 406 height 42
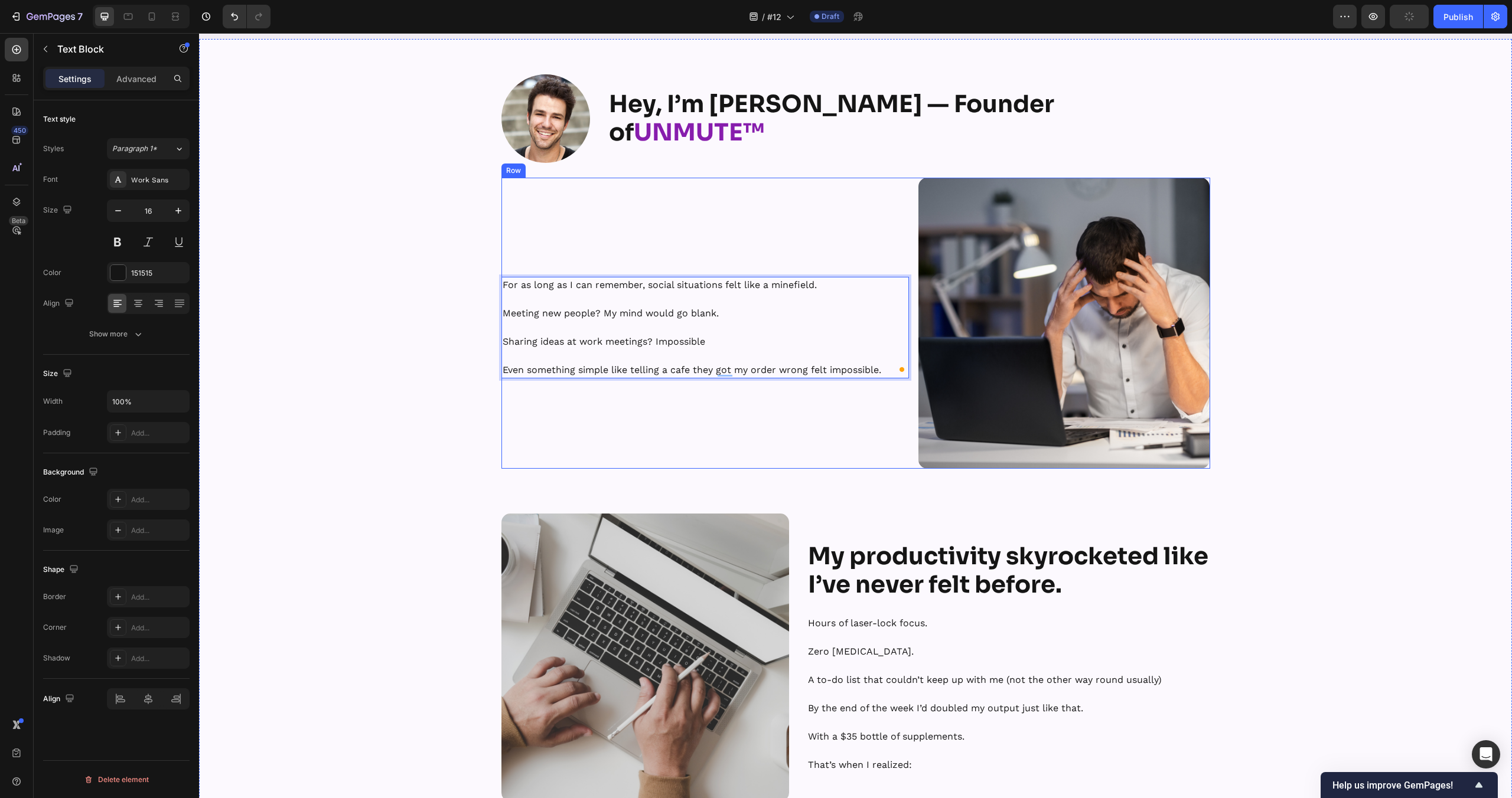
click at [516, 442] on div "For as long as I can remember, social situations felt like a minefield. Meeting…" at bounding box center [705, 323] width 408 height 291
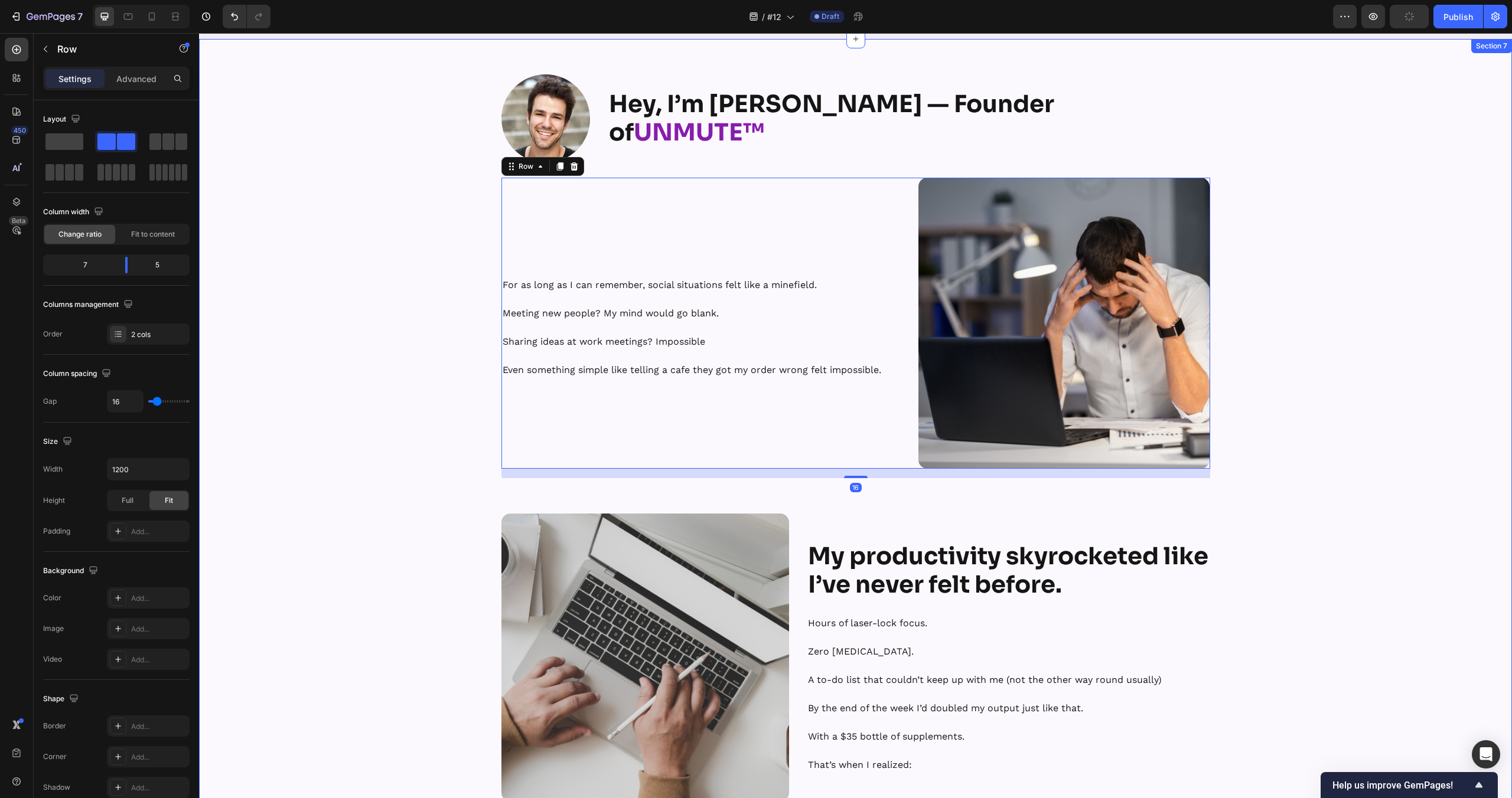
click at [457, 430] on div "Image Hey, I’m Tyler — Founder of UNMUTE™ Heading Row Here’s how I found out ab…" at bounding box center [856, 774] width 1313 height 1399
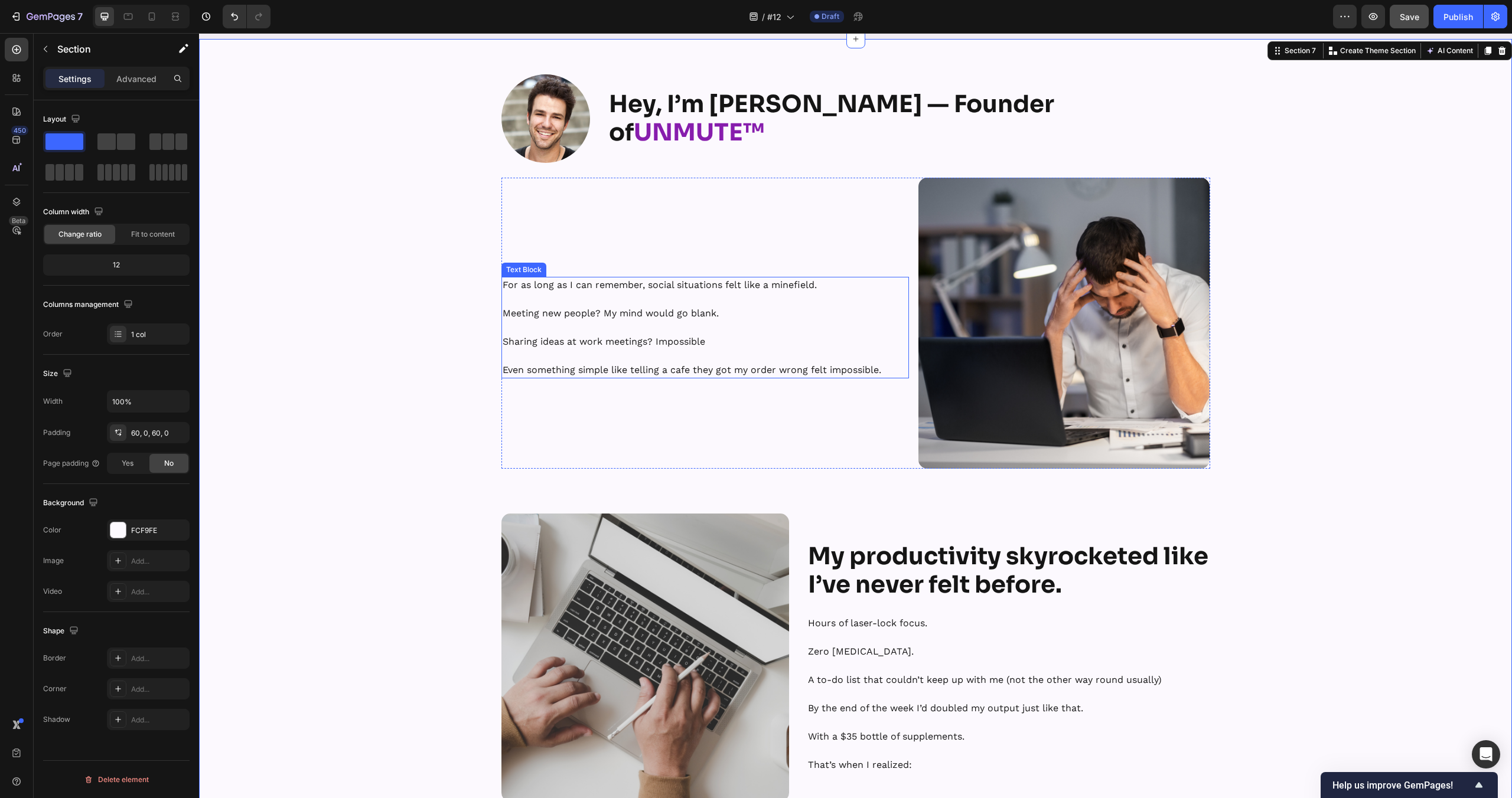
click at [737, 351] on p "Even something simple like telling a cafe they got my order wrong felt impossib…" at bounding box center [706, 363] width 406 height 29
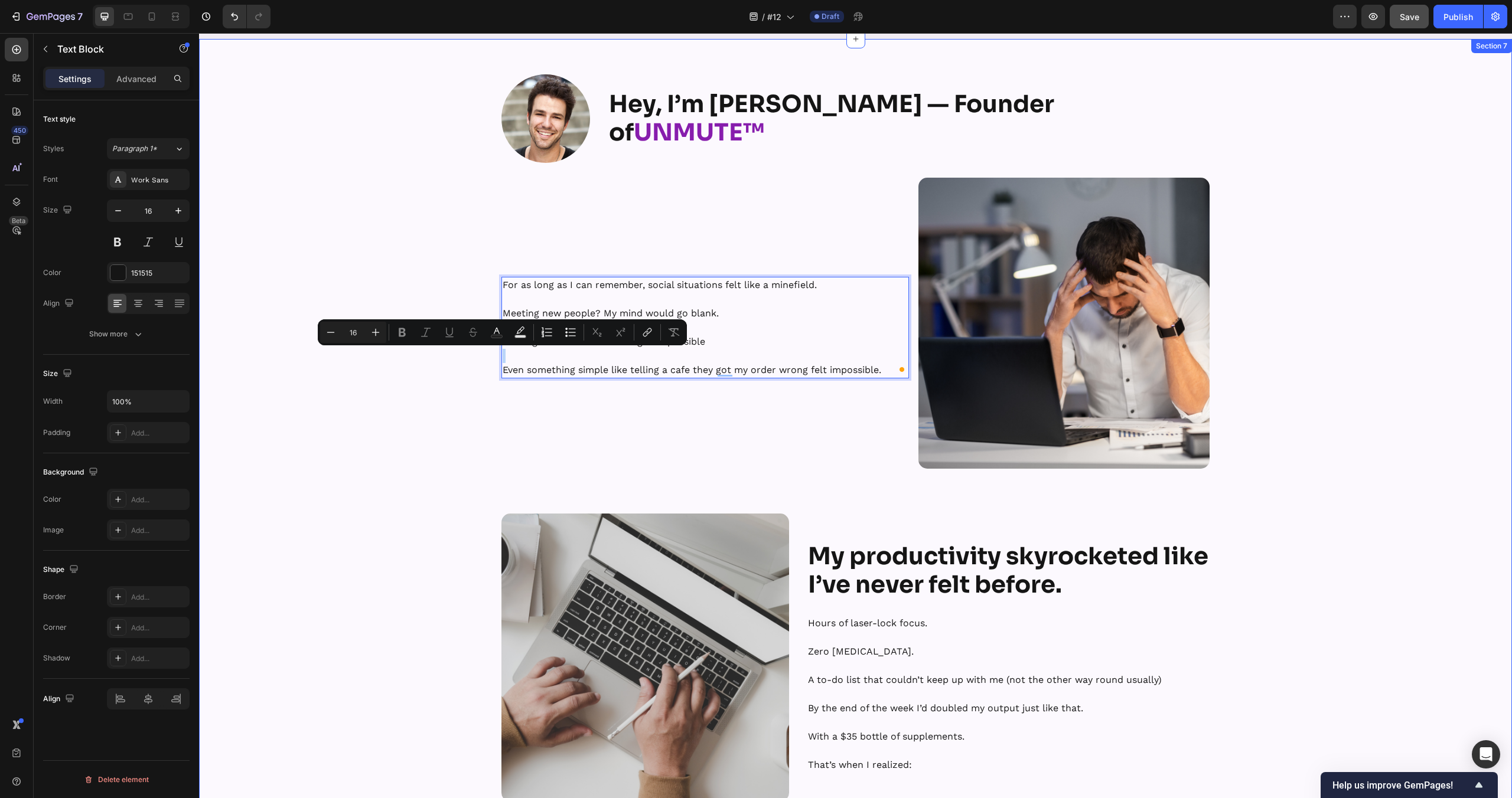
click at [438, 474] on div "Image Hey, I’m Tyler — Founder of UNMUTE™ Heading Row Here’s how I found out ab…" at bounding box center [856, 774] width 1313 height 1399
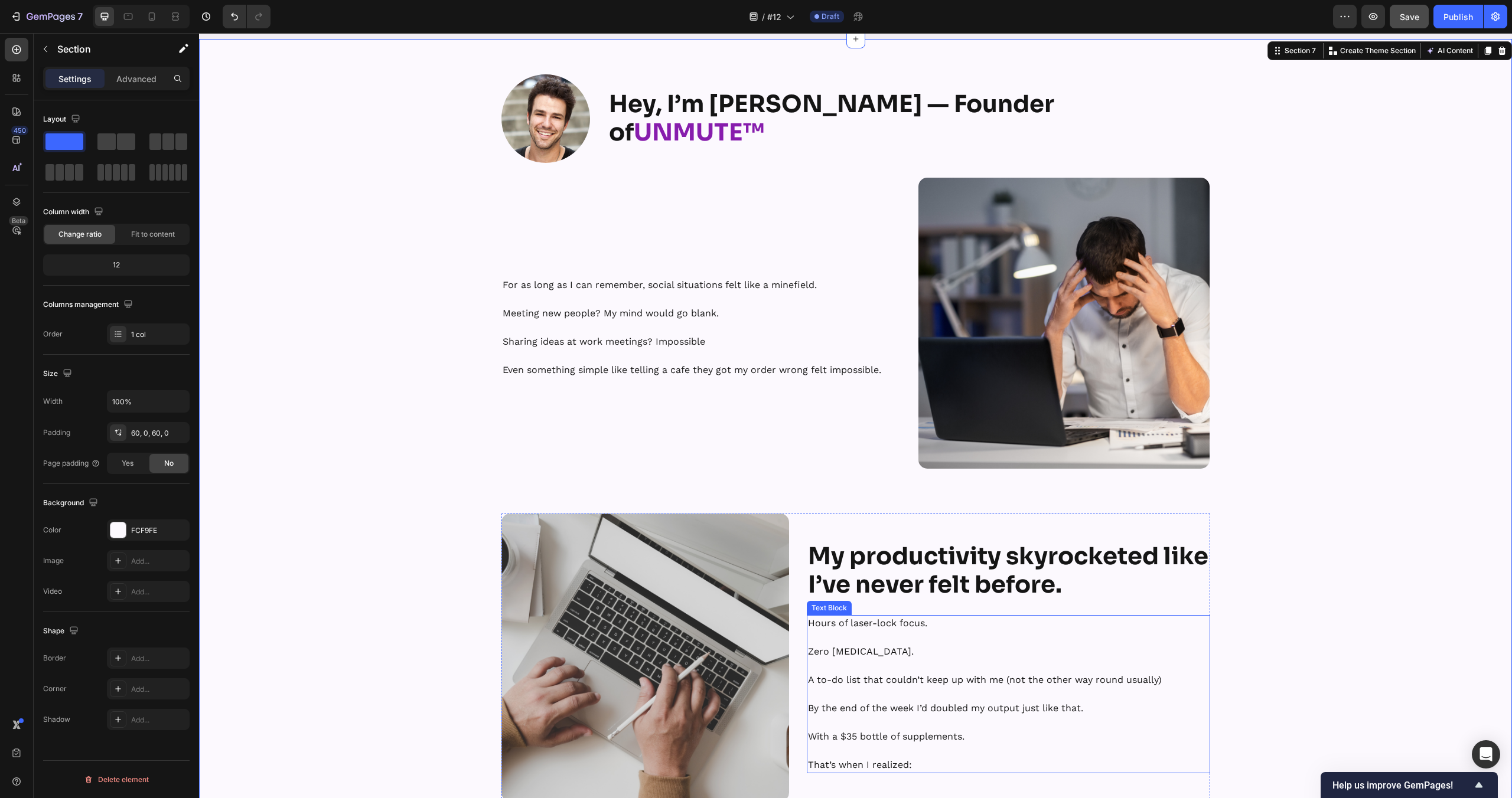
click at [891, 681] on p "A to-do list that couldn’t keep up with me (not the other way round usually)" at bounding box center [1008, 679] width 401 height 14
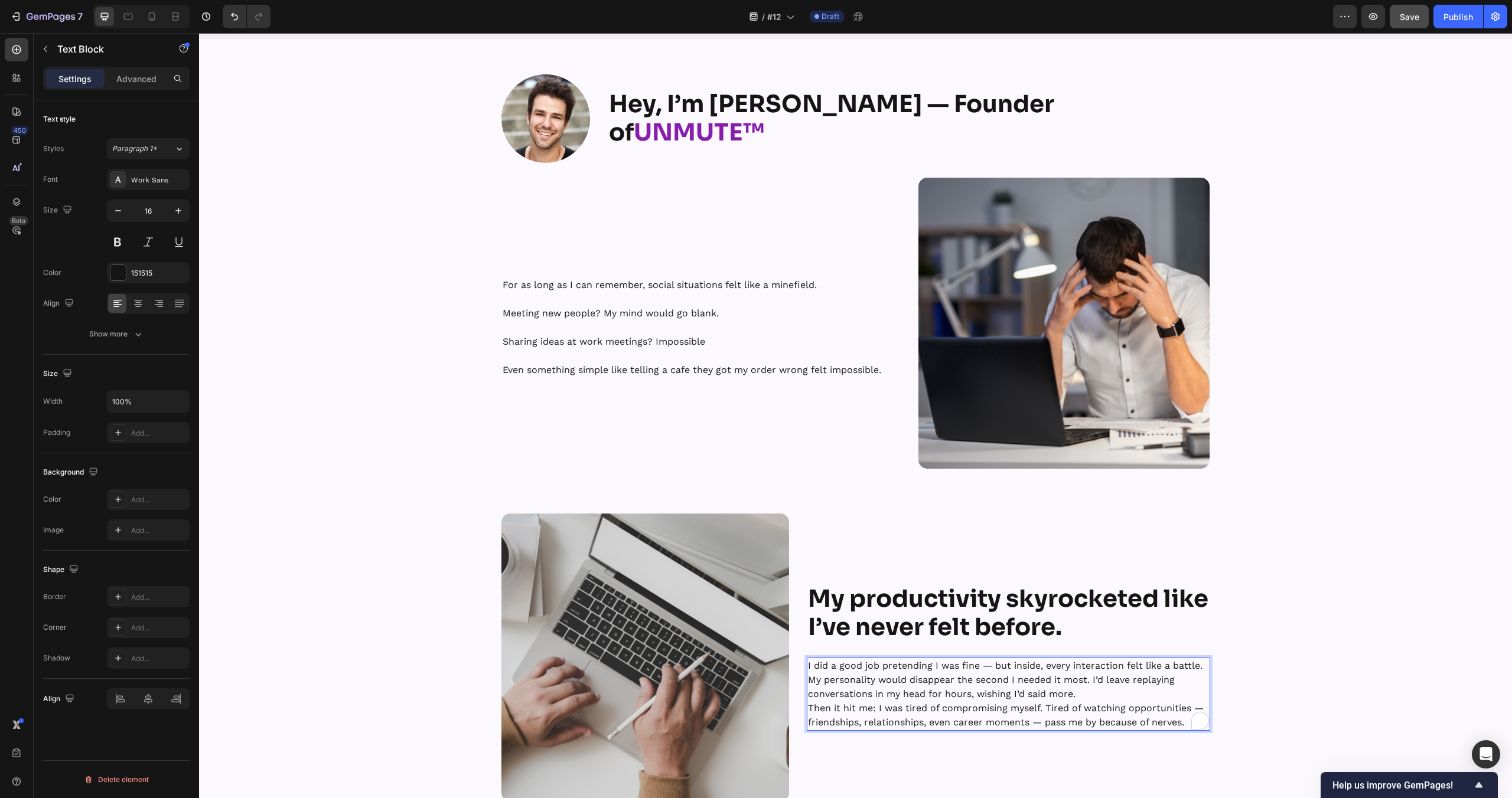
scroll to position [4721, 0]
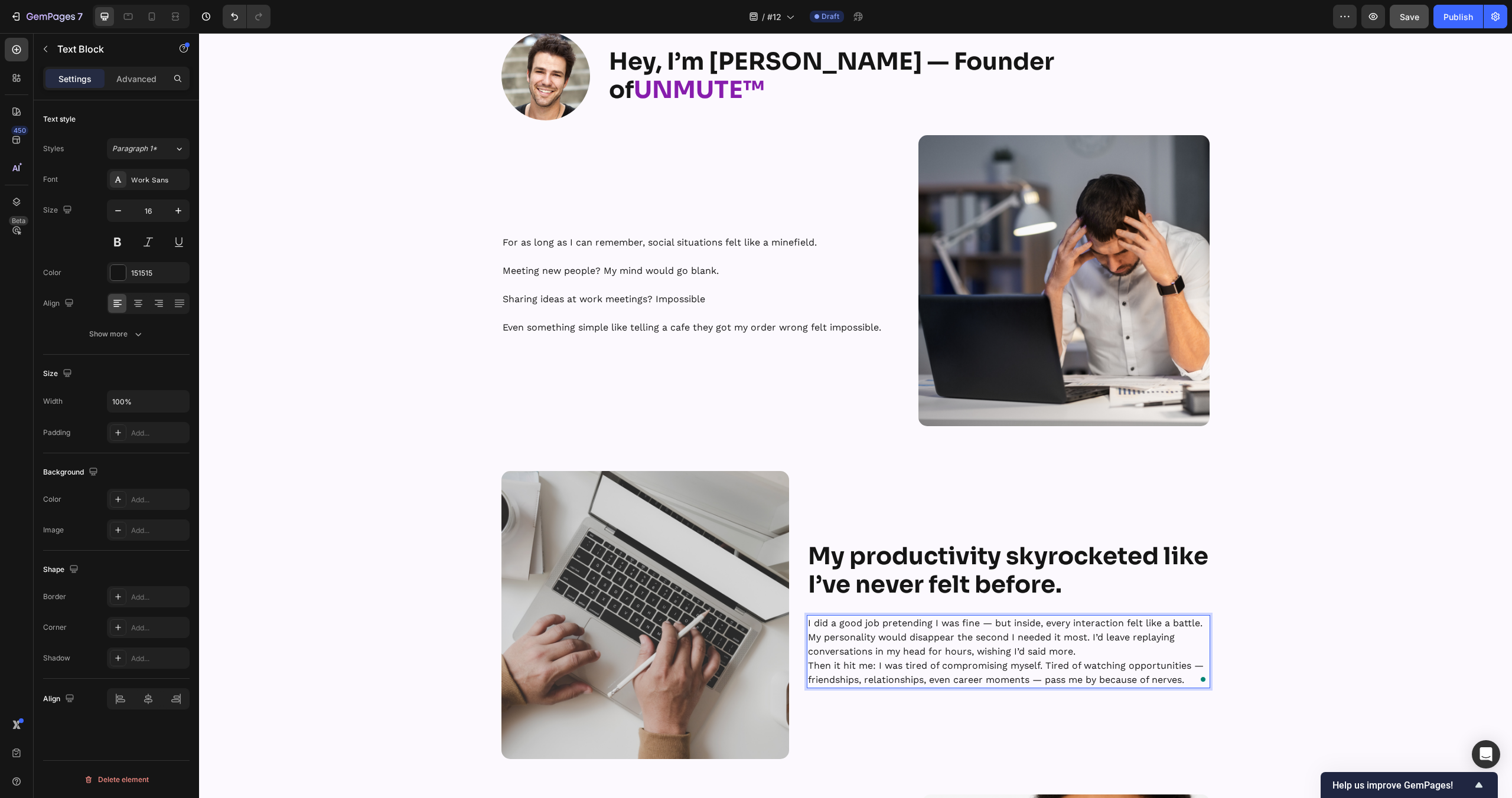
click at [1087, 651] on p "I did a good job pretending I was fine — but inside, every interaction felt lik…" at bounding box center [1008, 637] width 401 height 42
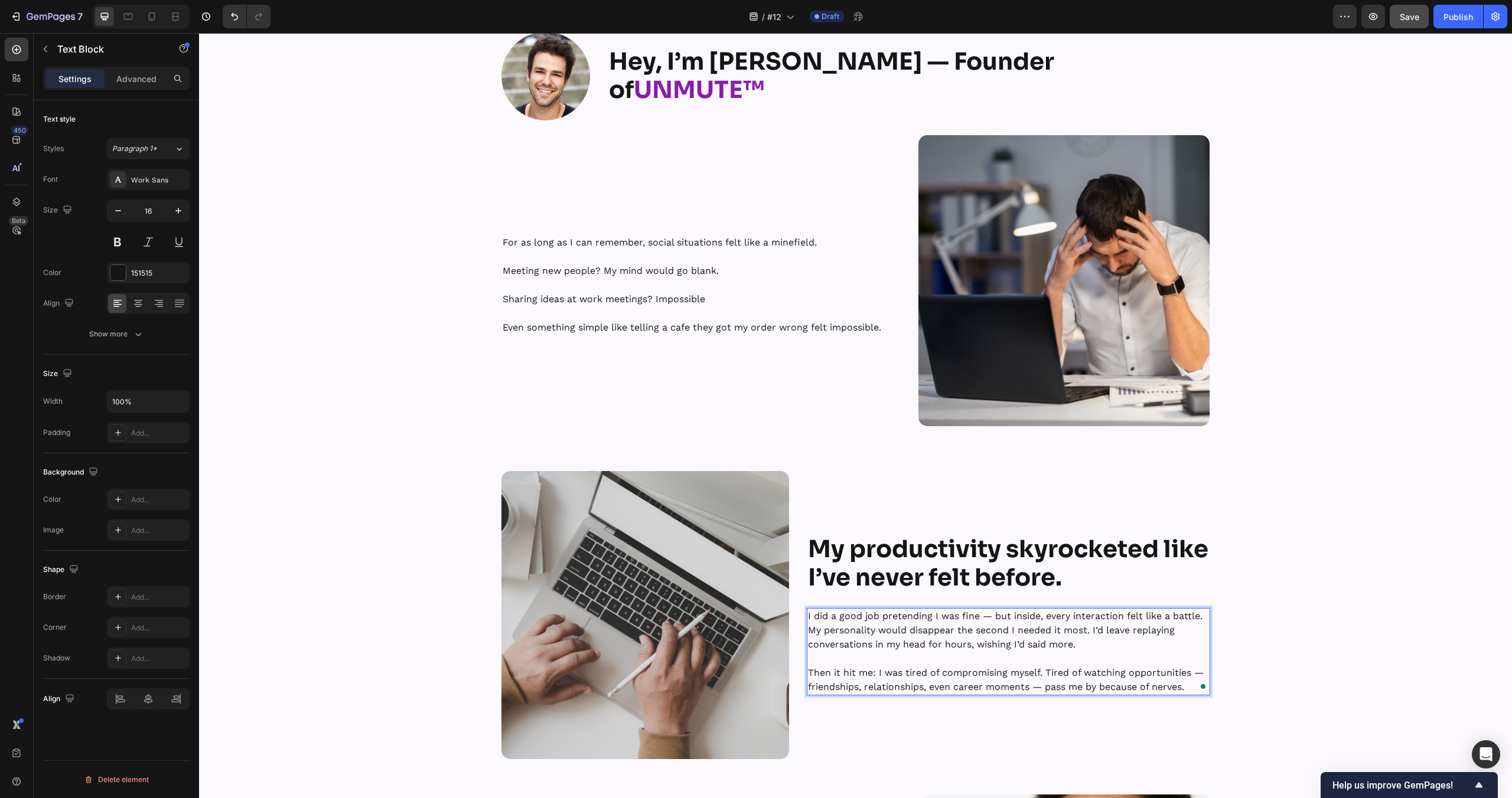
scroll to position [4714, 0]
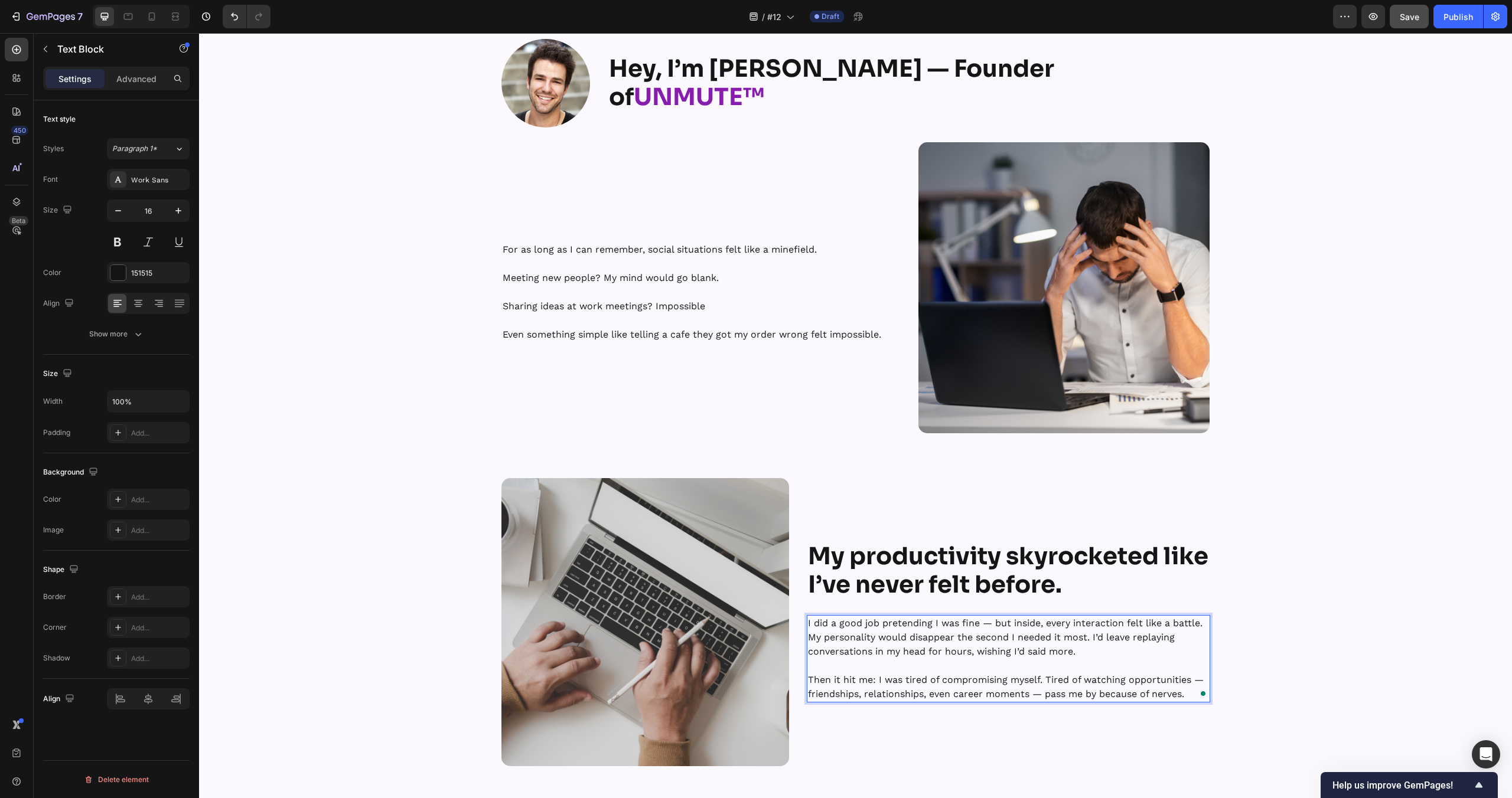
click at [809, 637] on p "I did a good job pretending I was fine — but inside, every interaction felt lik…" at bounding box center [1008, 637] width 401 height 42
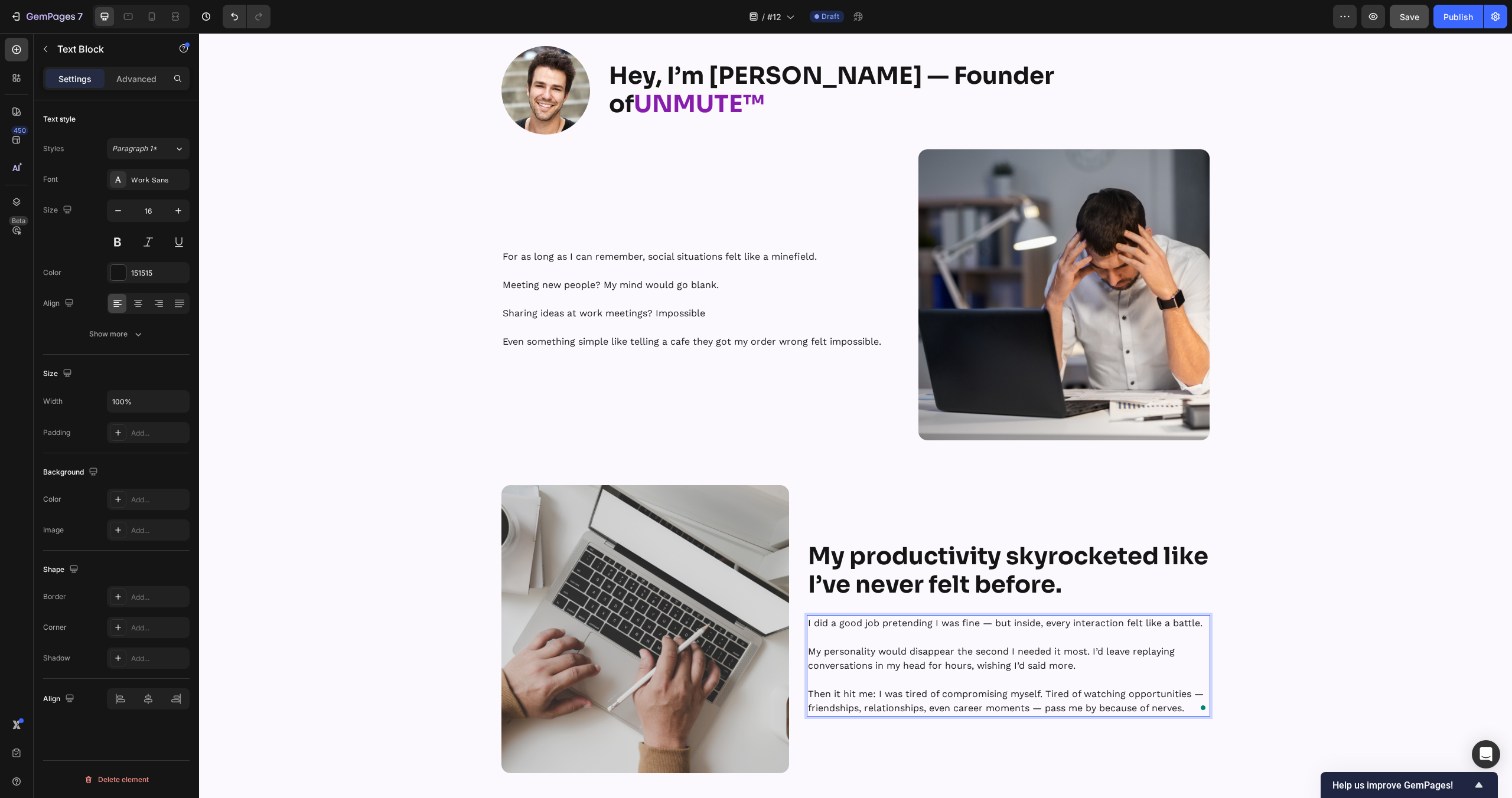
click at [979, 666] on p "My personality would disappear the second I needed it most. I’d leave replaying…" at bounding box center [1008, 659] width 401 height 29
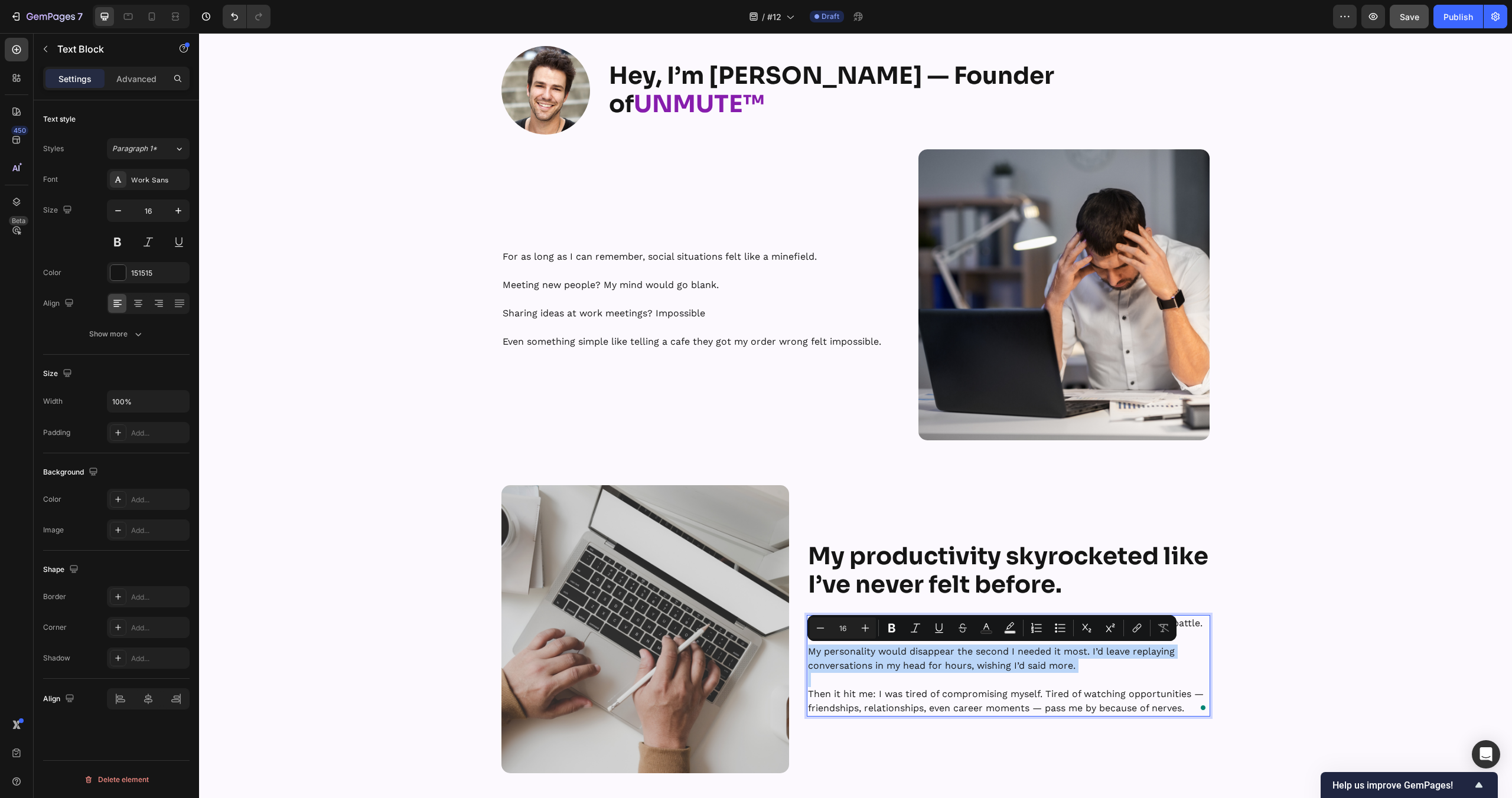
drag, startPoint x: 1092, startPoint y: 666, endPoint x: 1101, endPoint y: 666, distance: 9.0
click at [1092, 666] on p "My personality would disappear the second I needed it most. I’d leave replaying…" at bounding box center [1008, 659] width 401 height 29
click at [1094, 652] on p "My personality would disappear the second I needed it most. I’d leave replaying…" at bounding box center [1008, 659] width 401 height 29
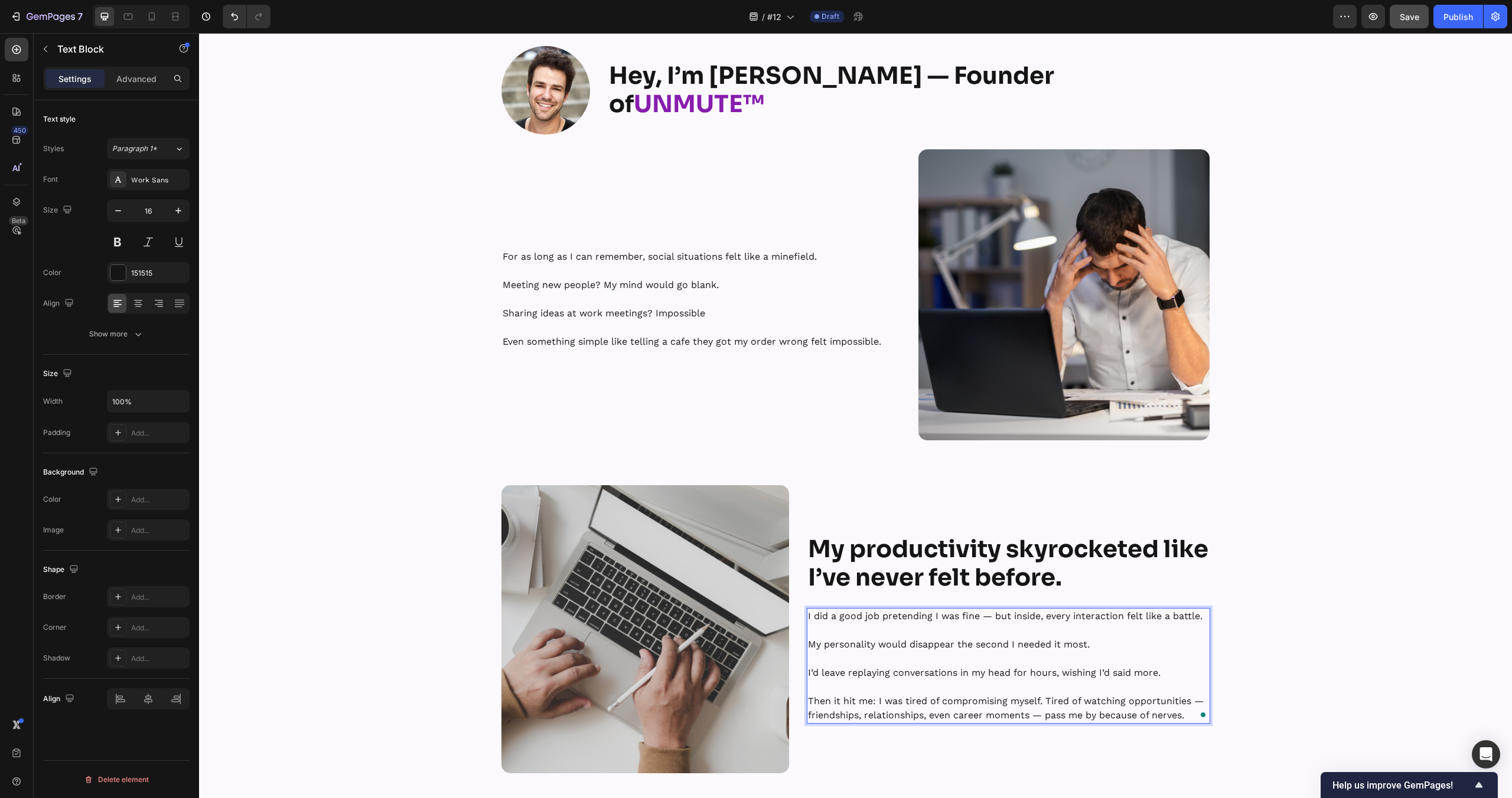
scroll to position [4699, 0]
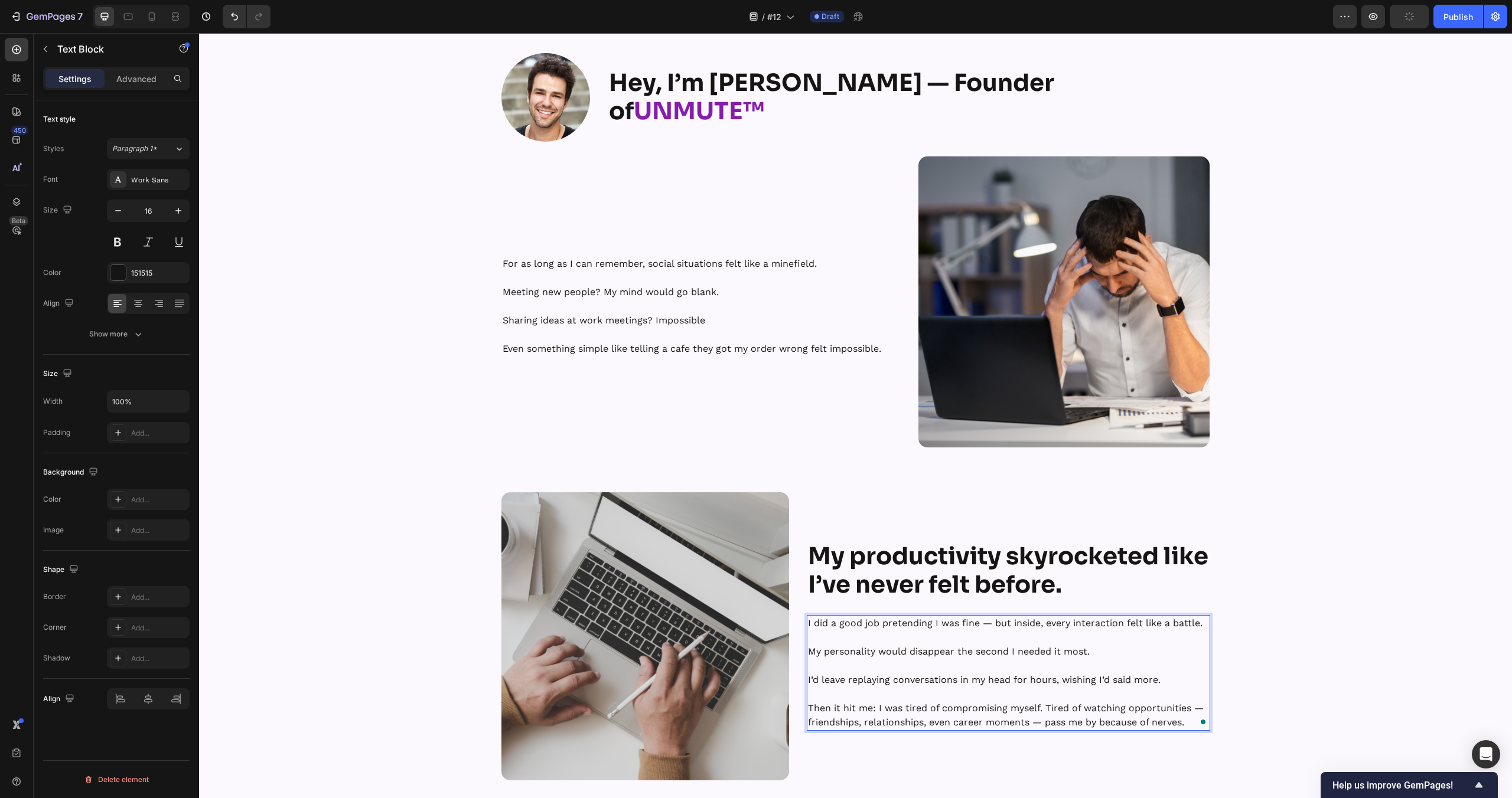
click at [1048, 709] on p "Then it hit me: I was tired of compromising myself. Tired of watching opportuni…" at bounding box center [1008, 715] width 401 height 29
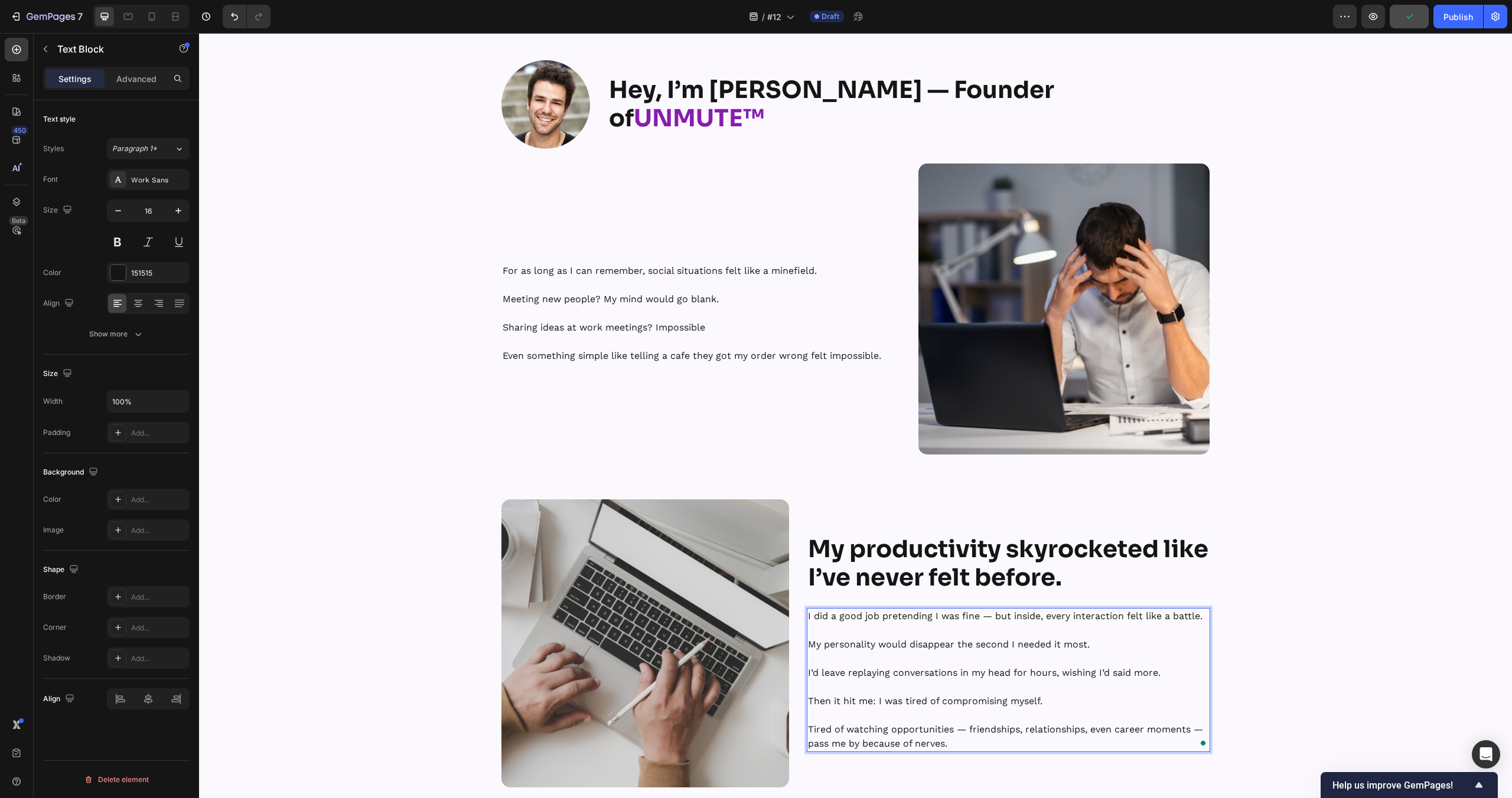
scroll to position [4686, 0]
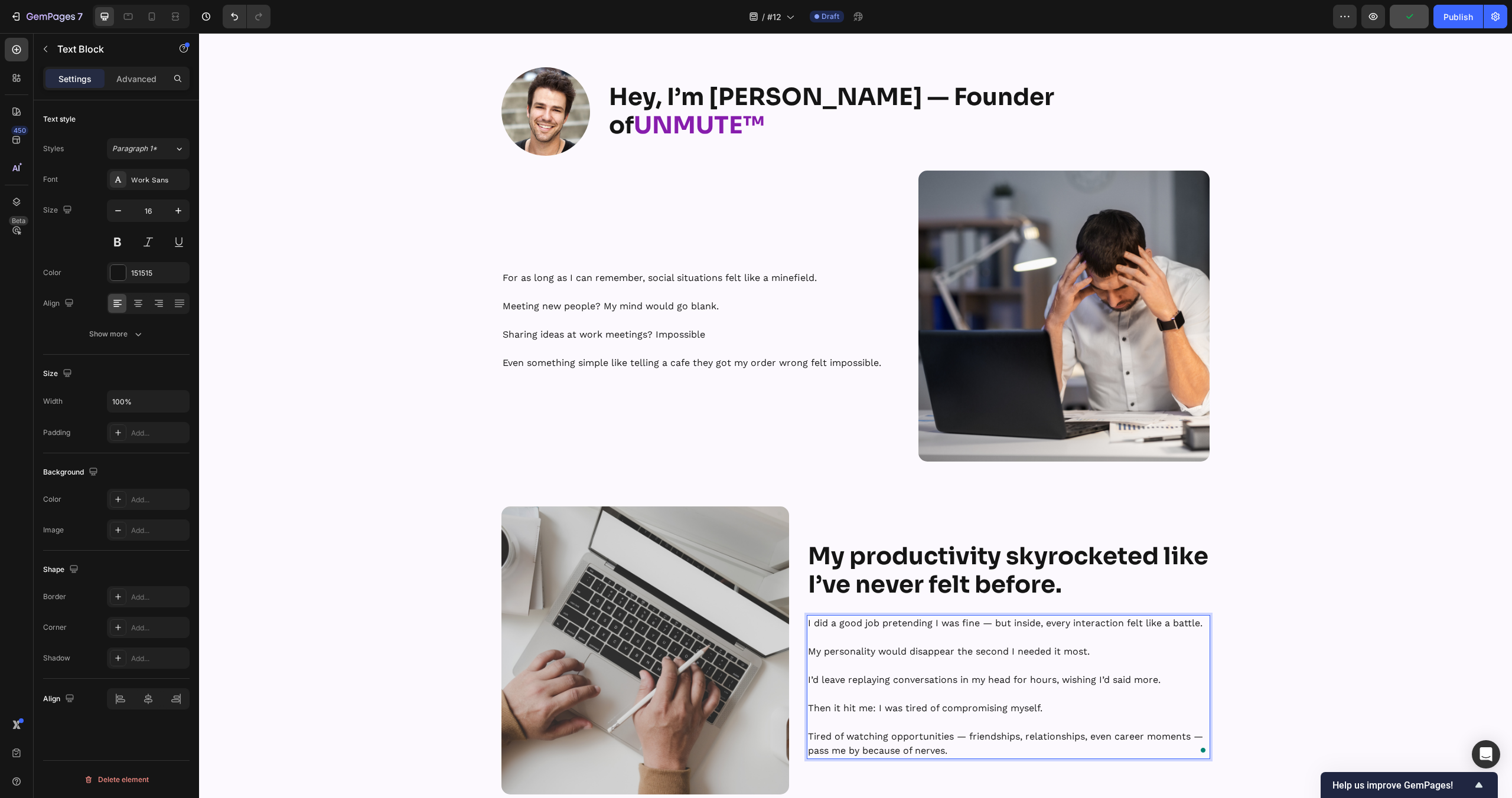
click at [1290, 672] on div "Image Hey, I’m Tyler — Founder of UNMUTE™ Heading Row Here’s how I found out ab…" at bounding box center [856, 767] width 1313 height 1399
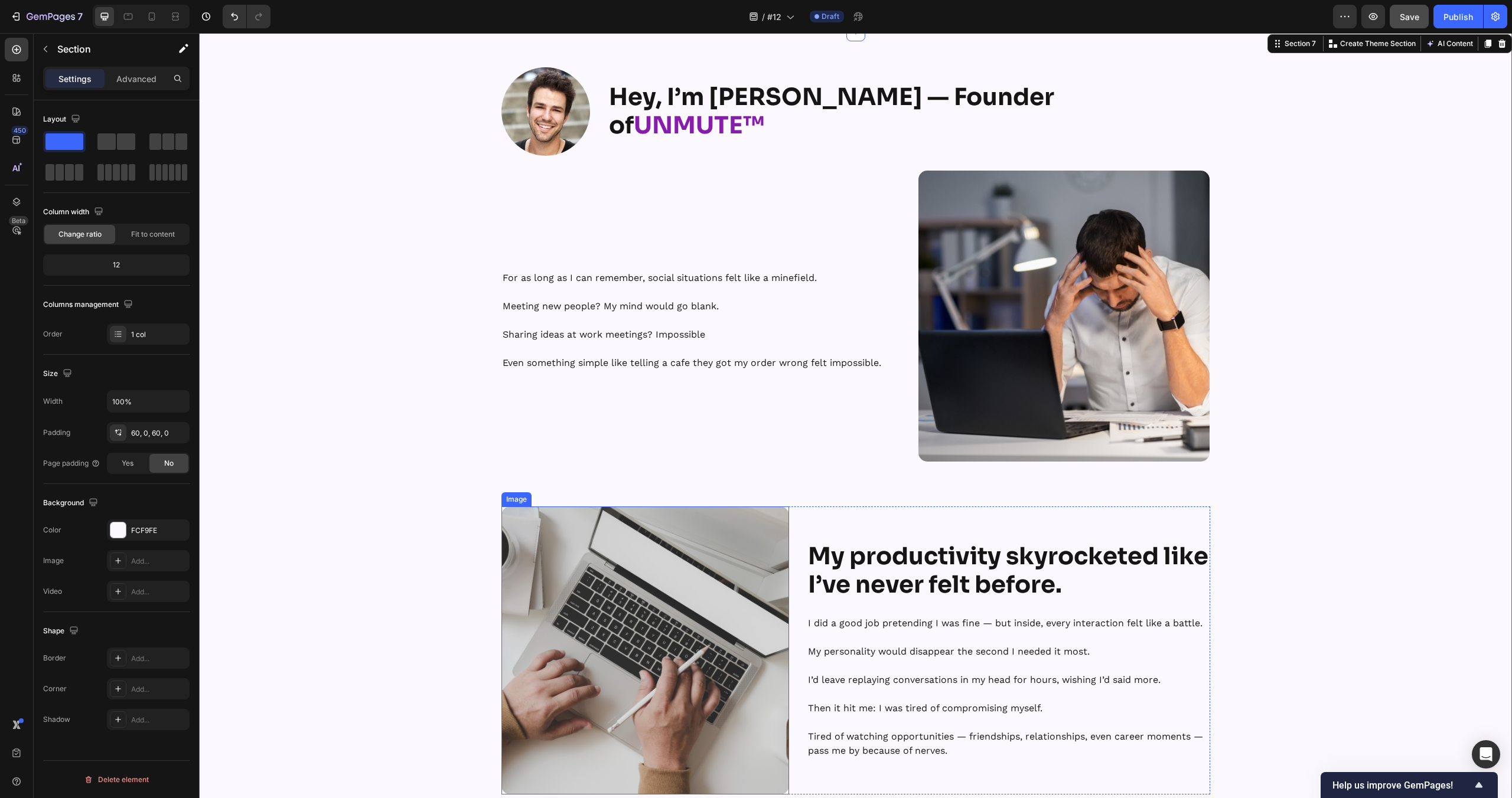
scroll to position [4843, 0]
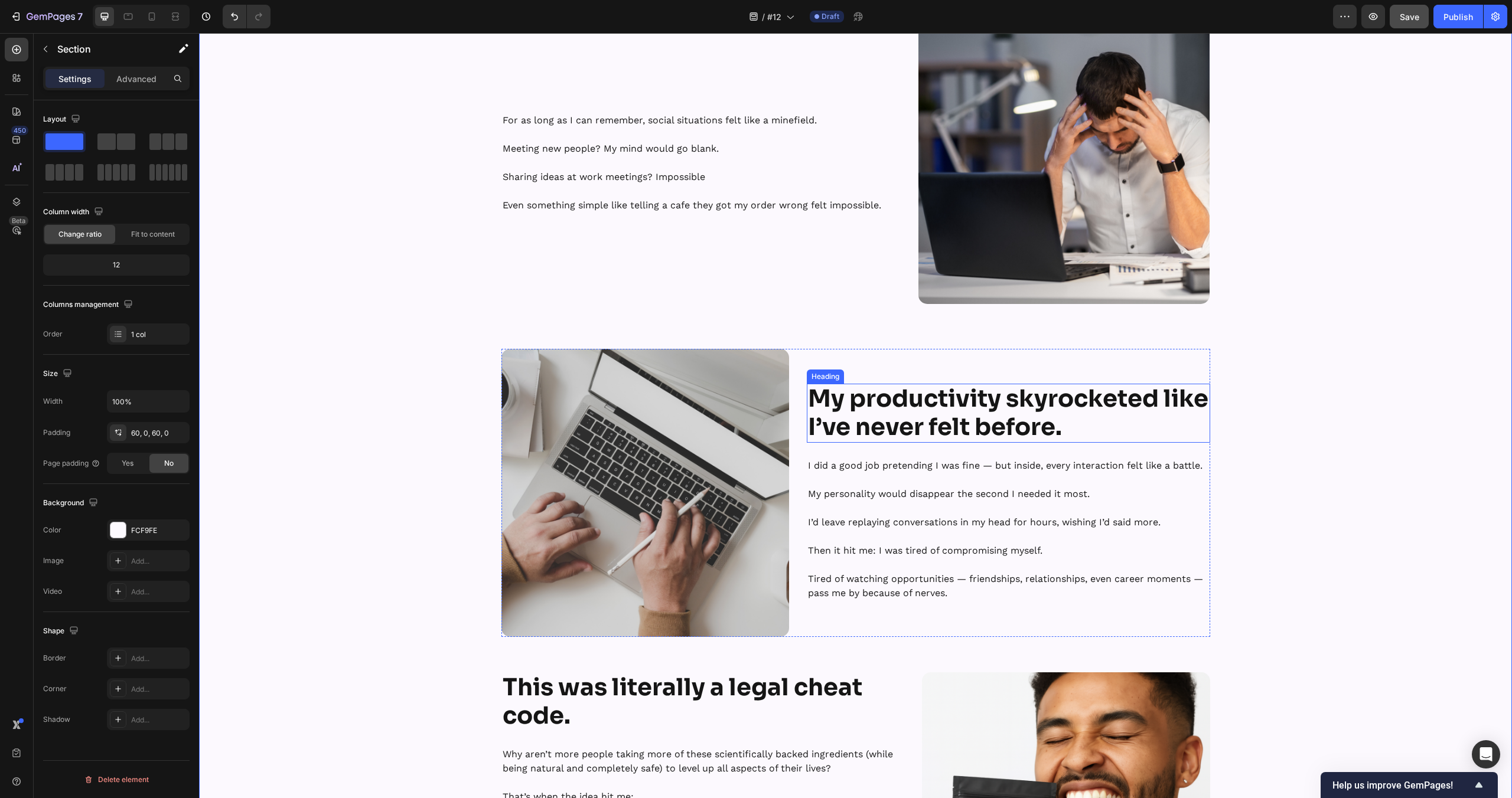
click at [941, 411] on strong "My productivity skyrocketed like I’ve never felt before." at bounding box center [1008, 412] width 401 height 58
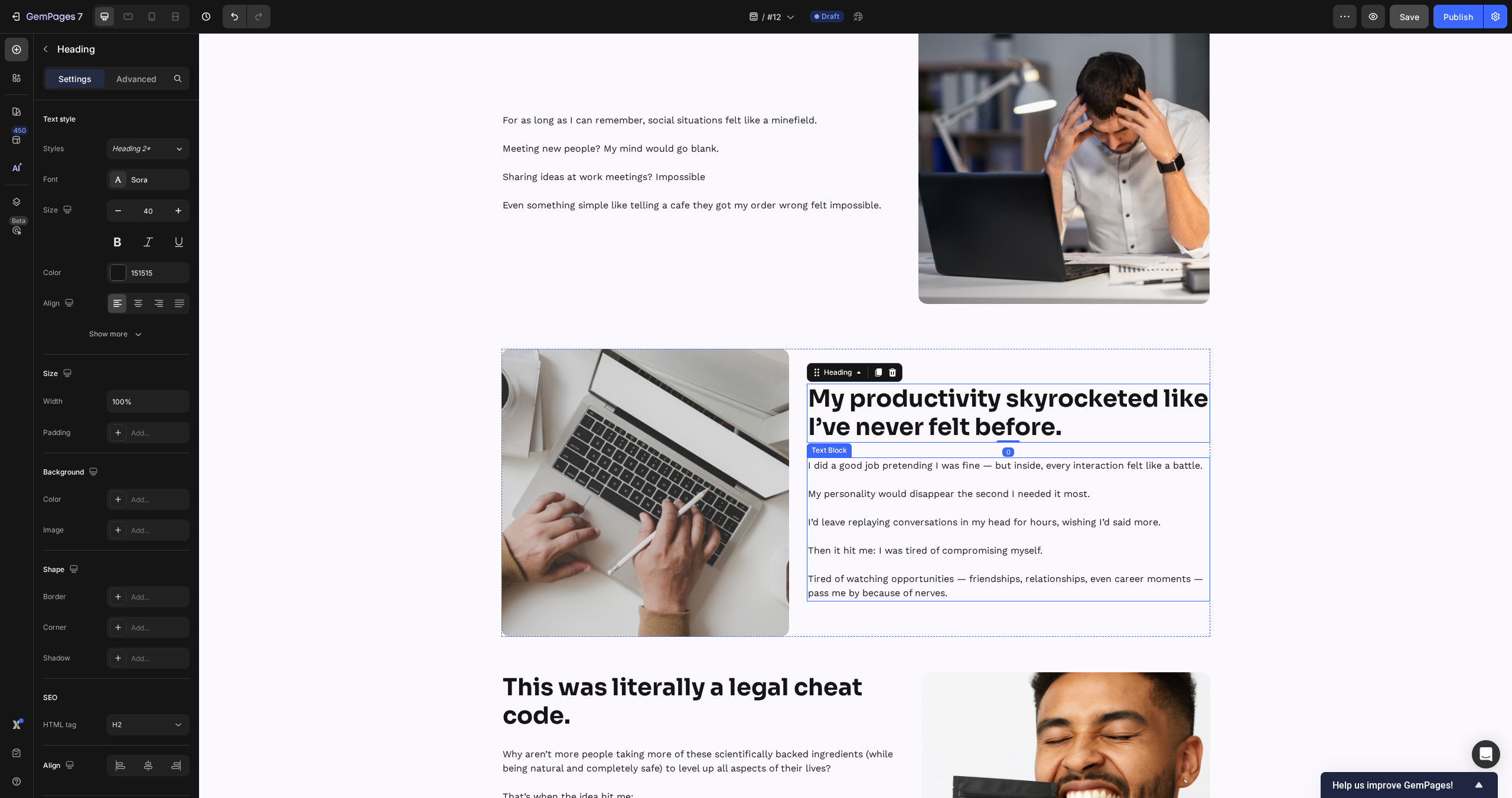
click at [975, 468] on p "I did a good job pretending I was fine — but inside, every interaction felt lik…" at bounding box center [1008, 465] width 401 height 14
click at [978, 467] on p "I did a good job pretending I was fine — but inside, every interaction felt lik…" at bounding box center [1008, 465] width 401 height 14
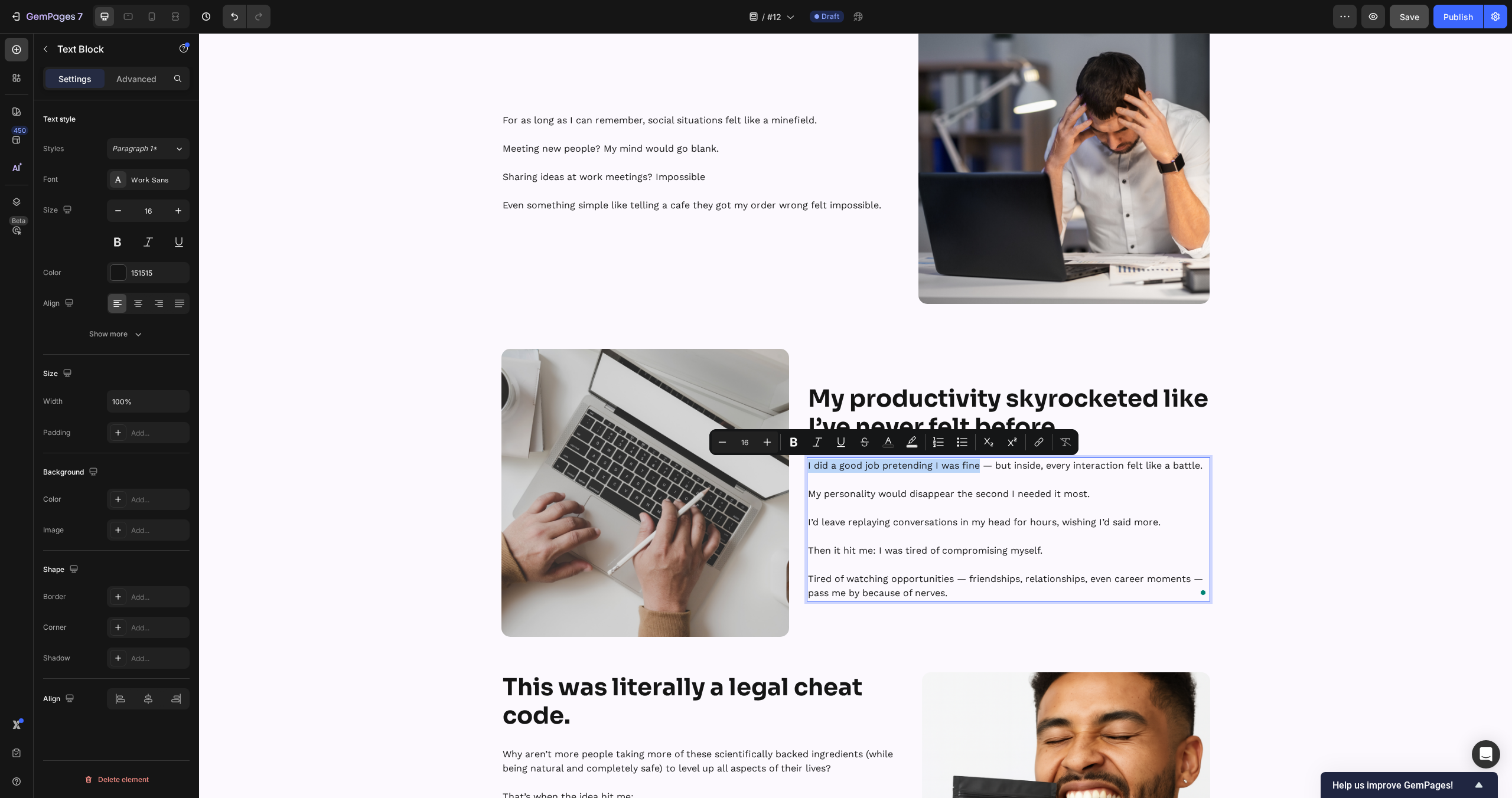
drag, startPoint x: 978, startPoint y: 467, endPoint x: 809, endPoint y: 473, distance: 169.1
click at [809, 473] on div "I did a good job pretending I was fine — but inside, every interaction felt lik…" at bounding box center [1008, 530] width 403 height 144
copy p "I did a good job pretending I was fine"
click at [949, 411] on strong "My productivity skyrocketed like I’ve never felt before." at bounding box center [1008, 412] width 401 height 58
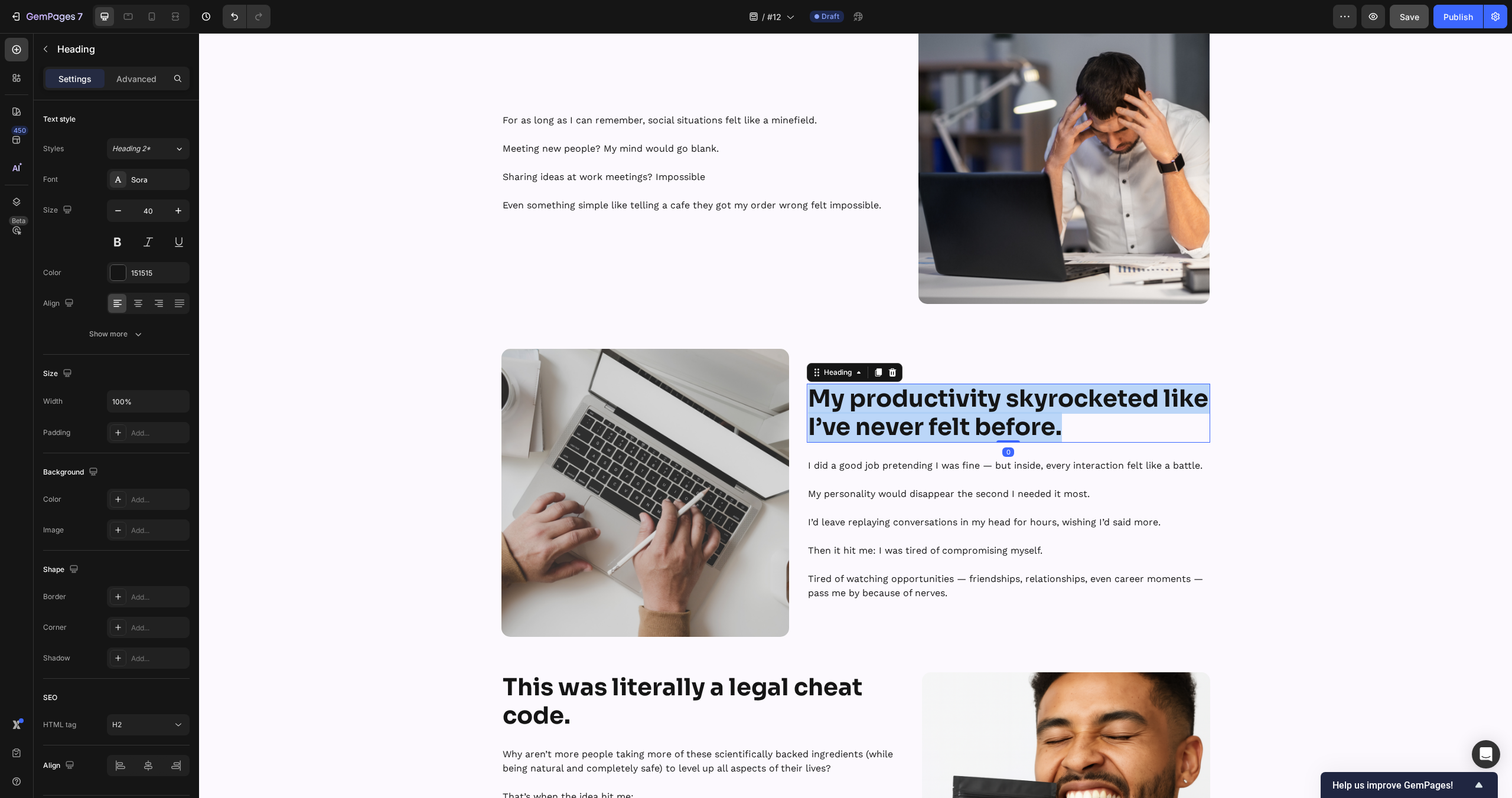
click at [949, 411] on strong "My productivity skyrocketed like I’ve never felt before." at bounding box center [1008, 412] width 401 height 58
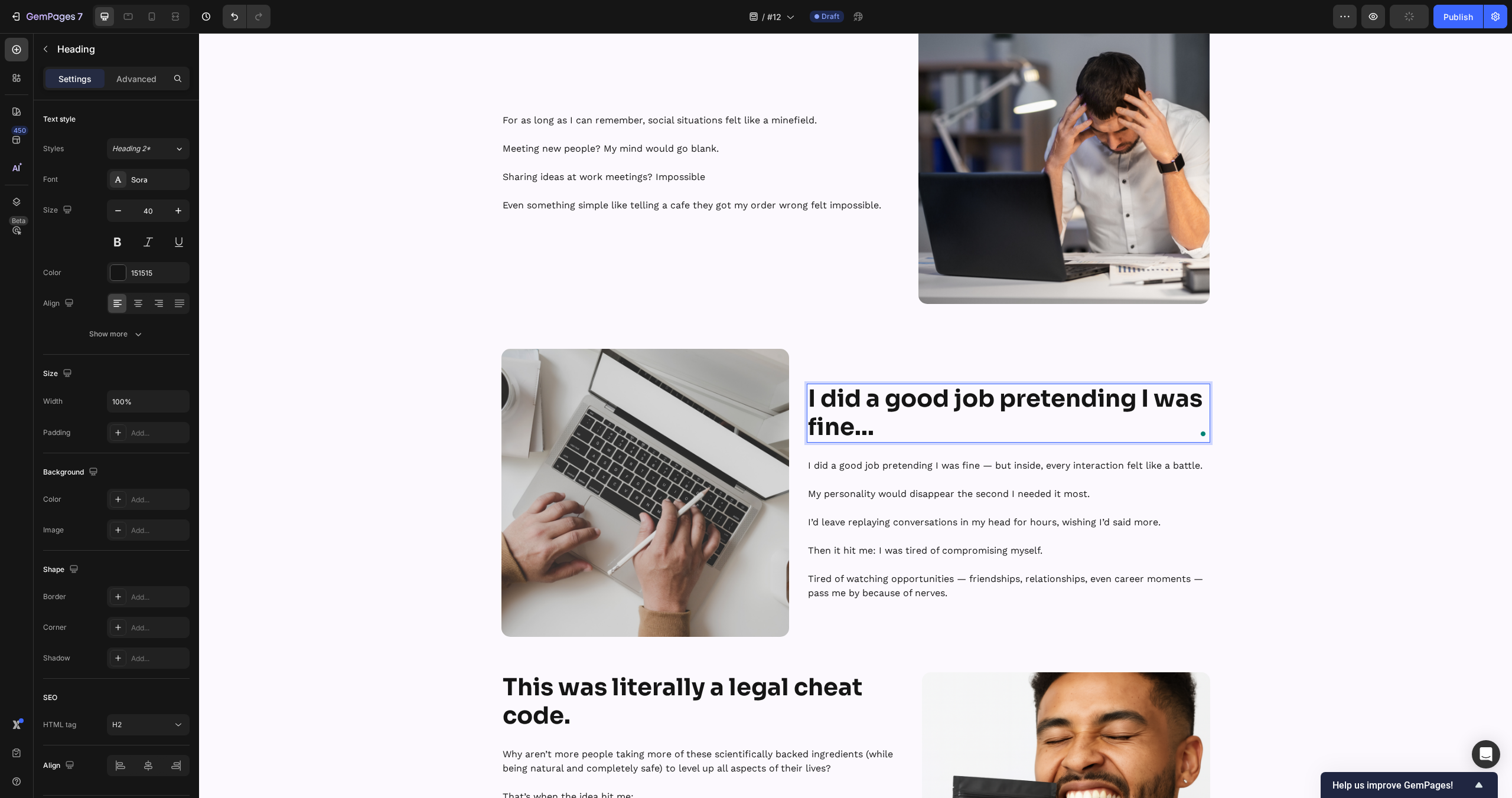
click at [1247, 428] on div "Image Hey, I’m Tyler — Founder of UNMUTE™ Heading Row Here’s how I found out ab…" at bounding box center [856, 609] width 1313 height 1399
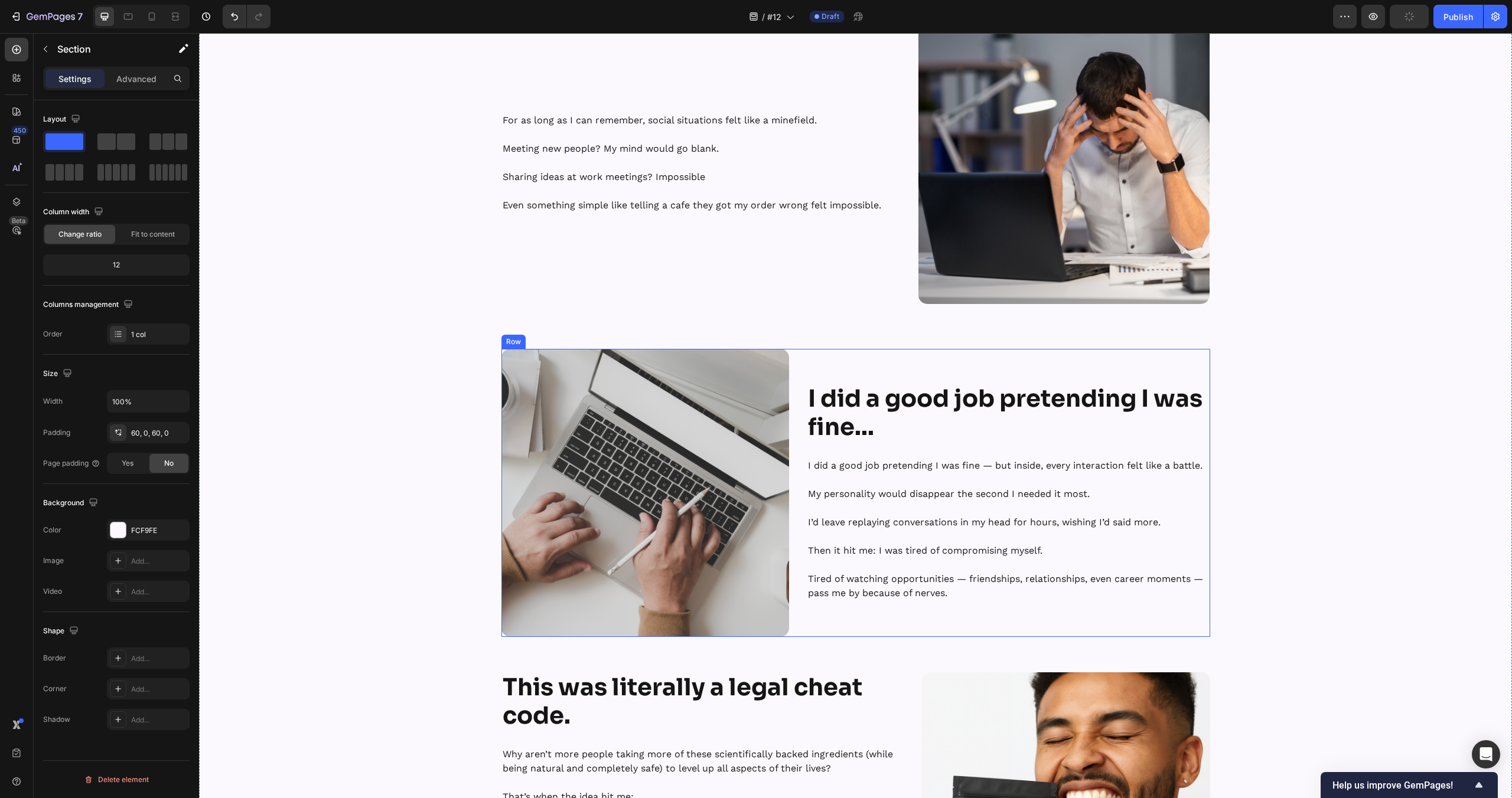
click at [1102, 437] on p "⁠⁠⁠⁠⁠⁠⁠ I did a good job pretending I was fine..." at bounding box center [1008, 412] width 401 height 56
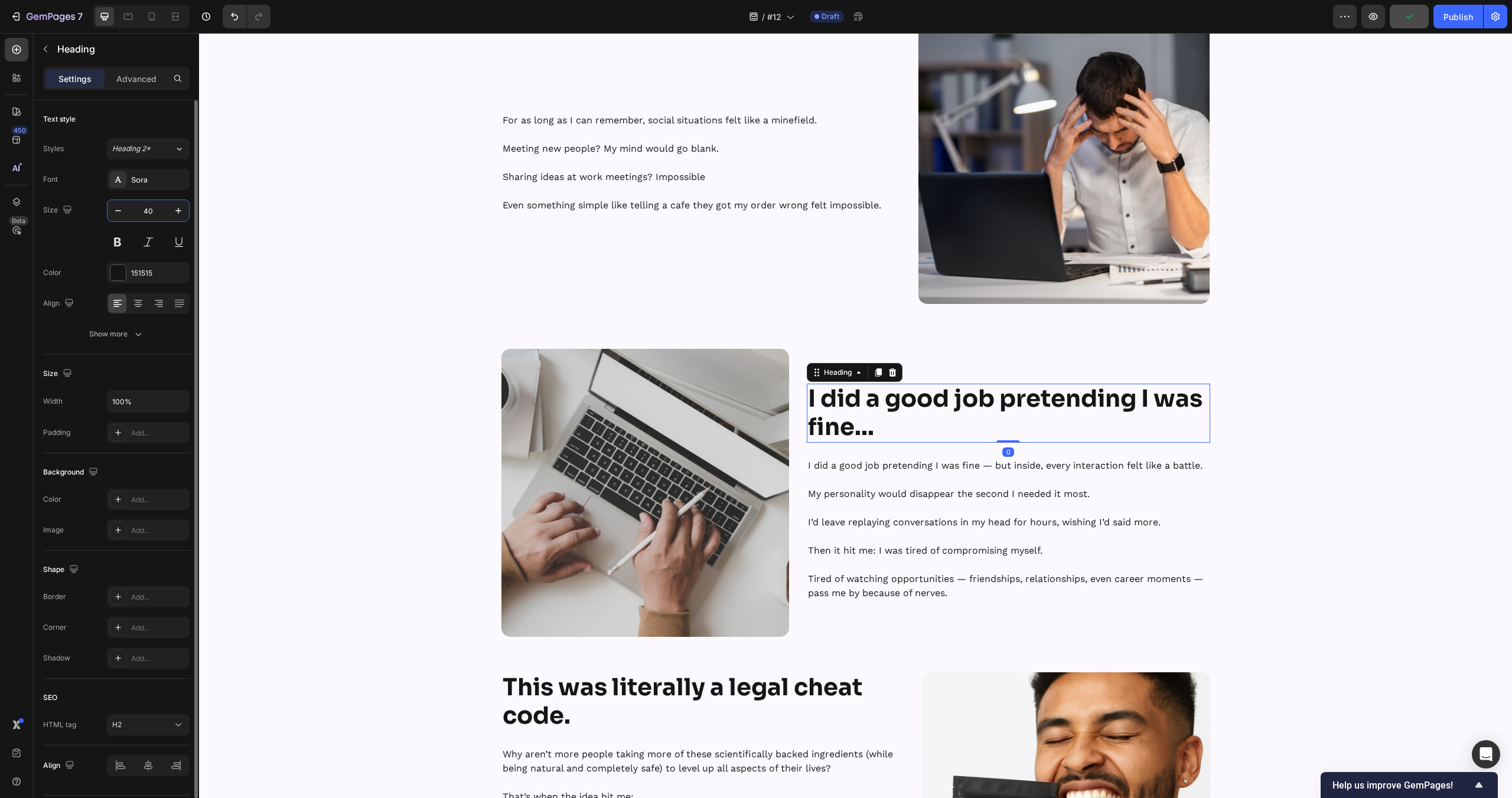
click at [160, 215] on input "40" at bounding box center [148, 210] width 39 height 21
type input "20"
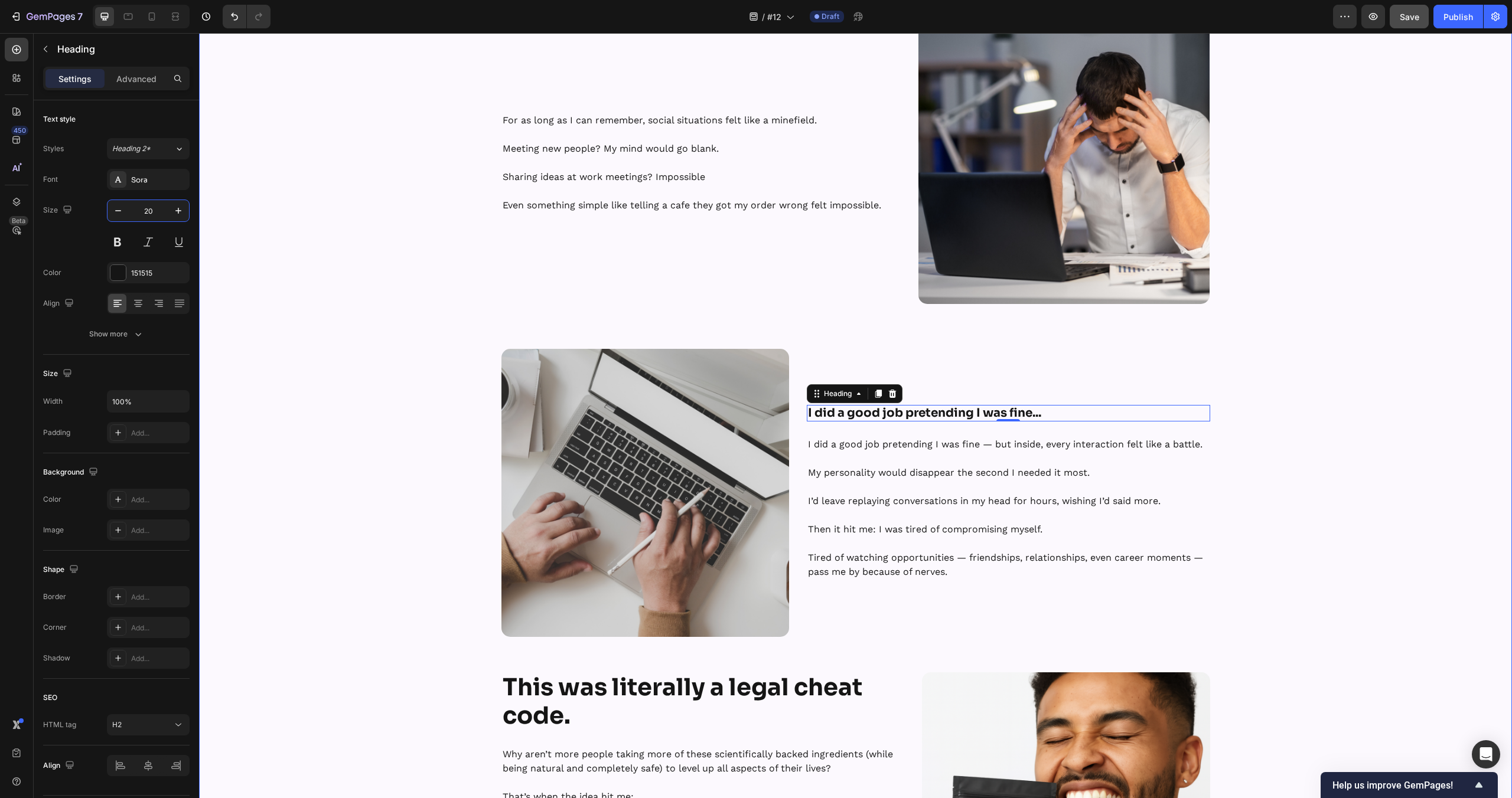
click at [1362, 519] on div "Image Hey, I’m Tyler — Founder of UNMUTE™ Heading Row Here’s how I found out ab…" at bounding box center [856, 609] width 1313 height 1399
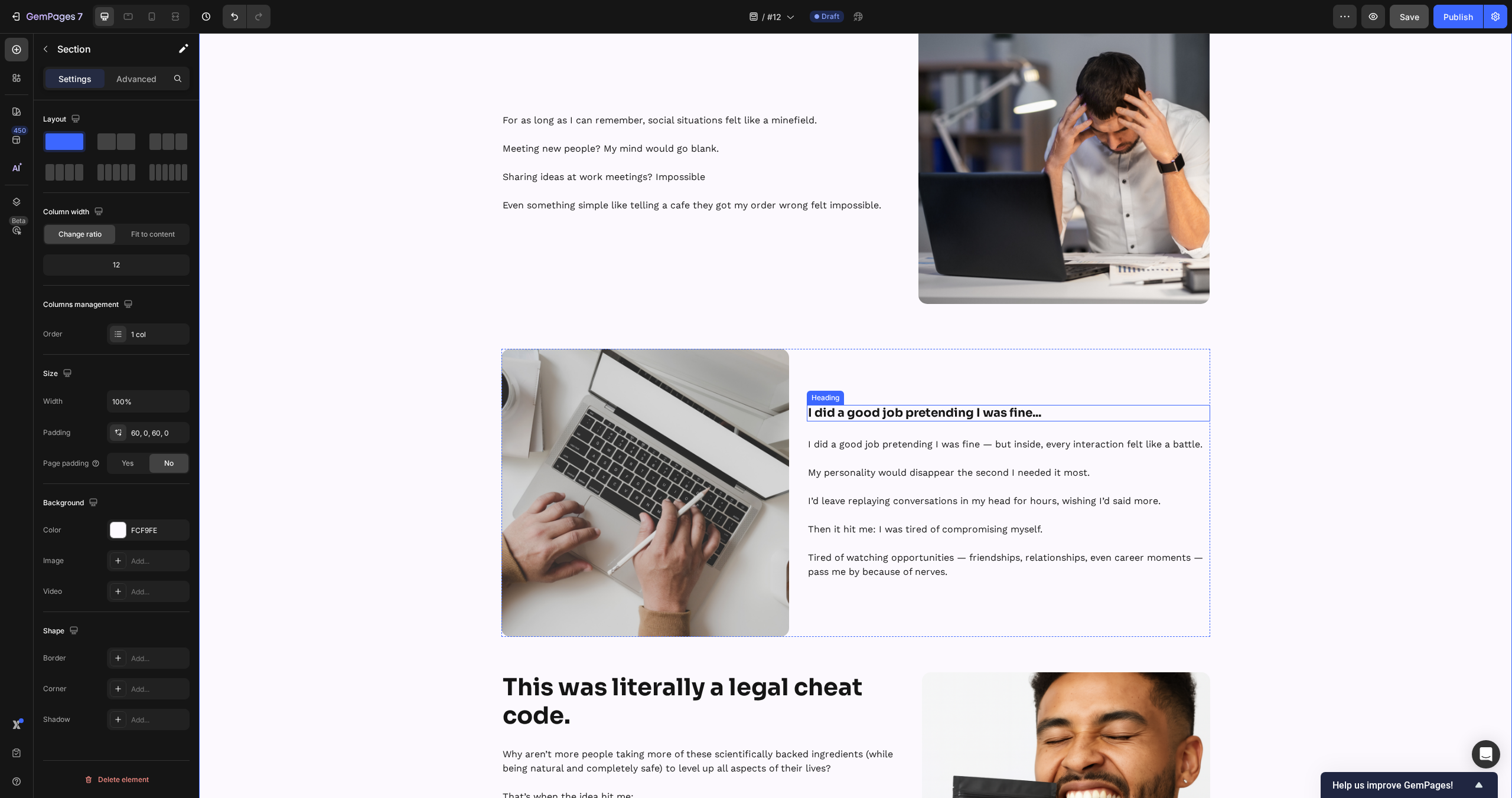
click at [1028, 413] on strong "I did a good job pretending I was fine..." at bounding box center [924, 413] width 234 height 15
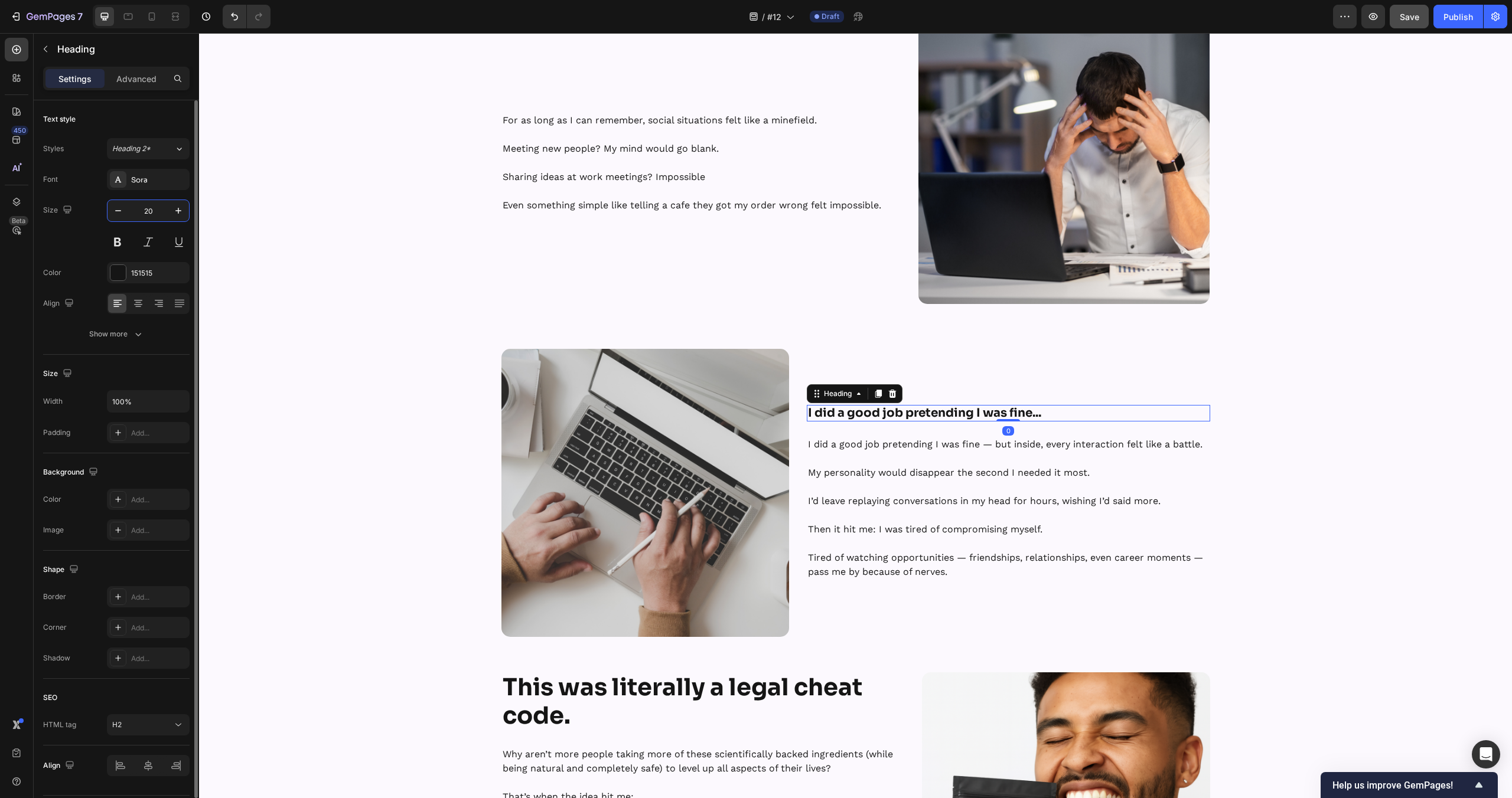
click at [140, 216] on input "20" at bounding box center [148, 210] width 39 height 21
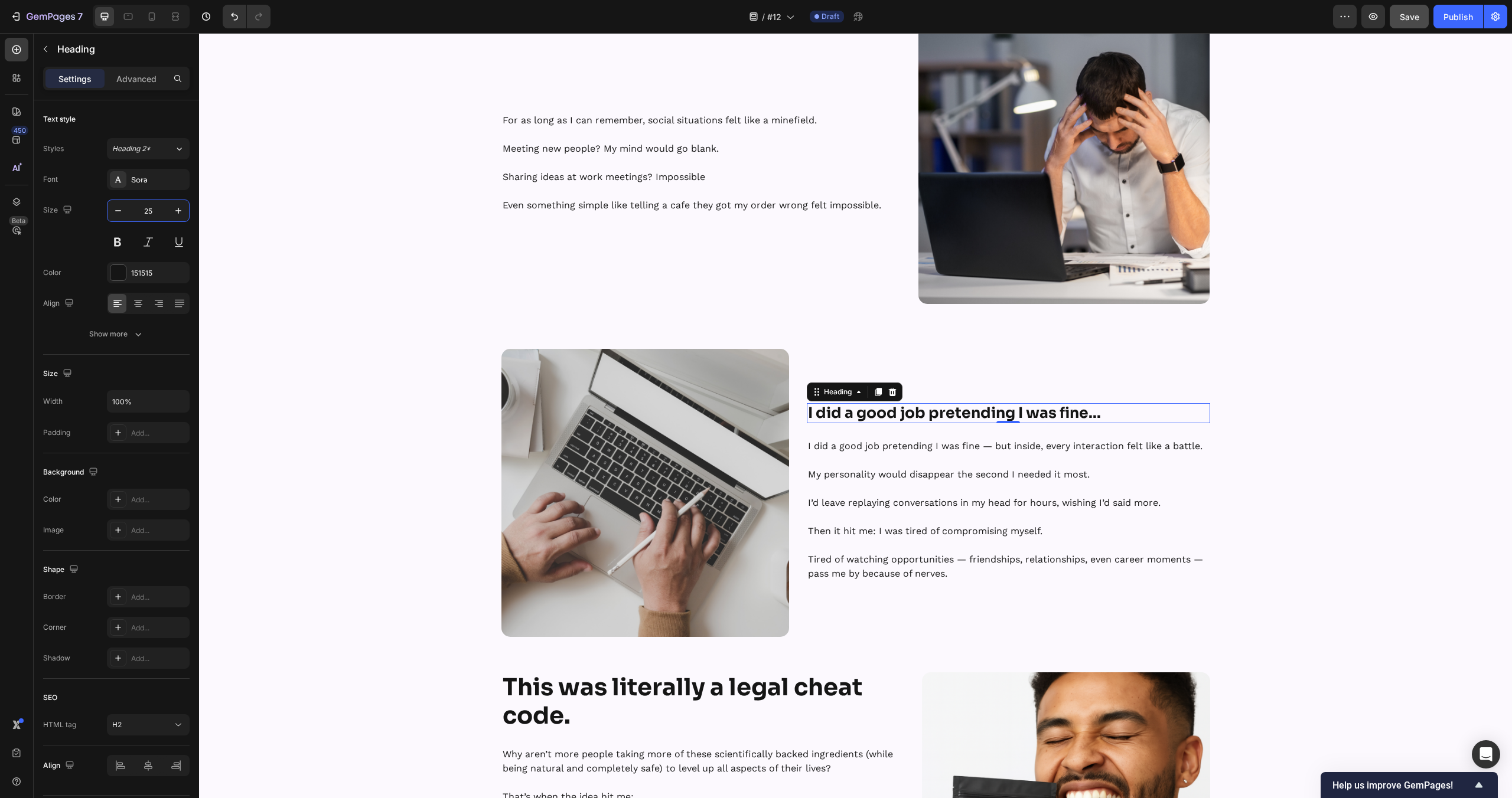
type input "25"
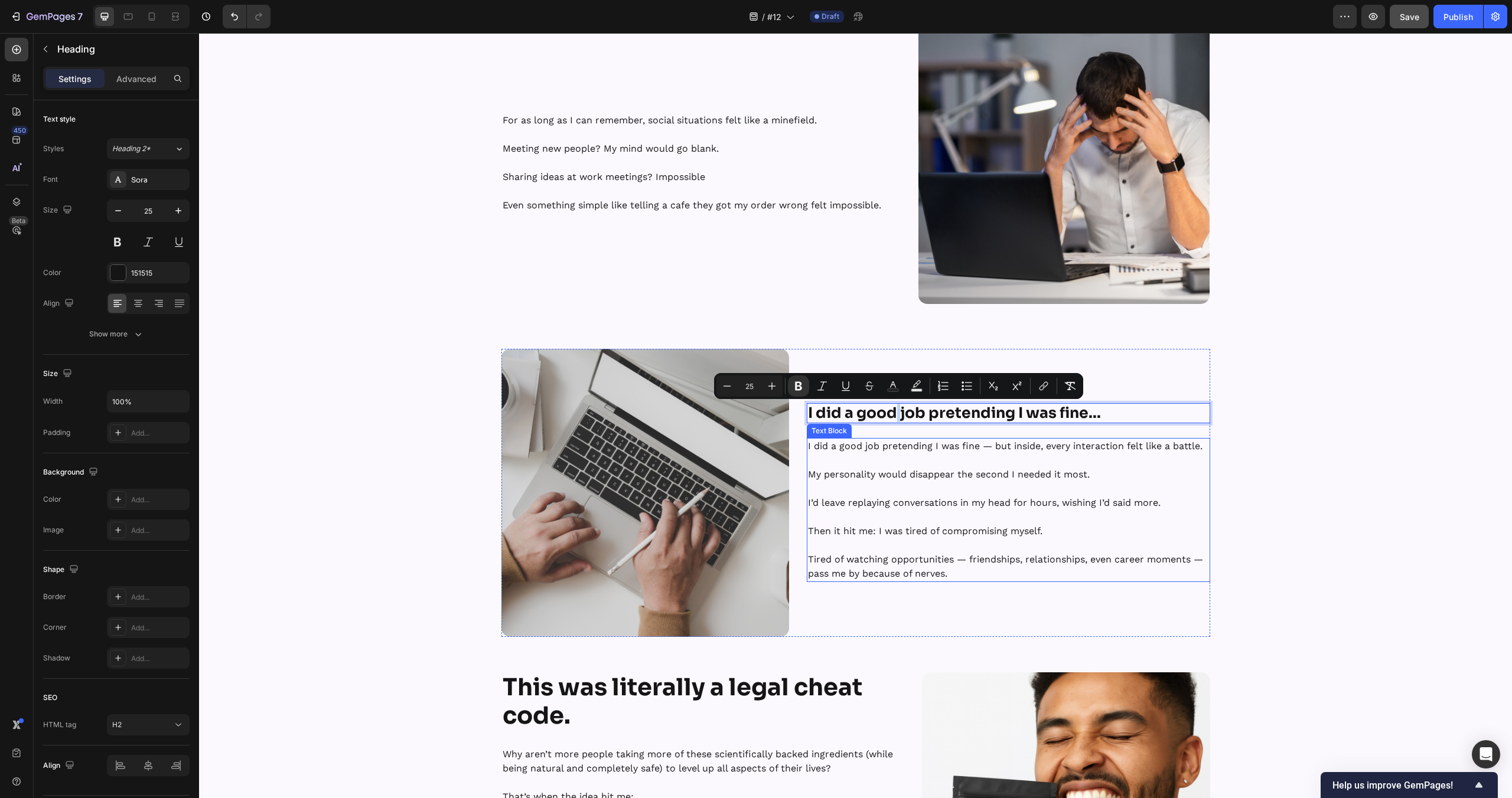
click at [1280, 520] on div "Image Hey, I’m Tyler — Founder of UNMUTE™ Heading Row Here’s how I found out ab…" at bounding box center [856, 609] width 1313 height 1399
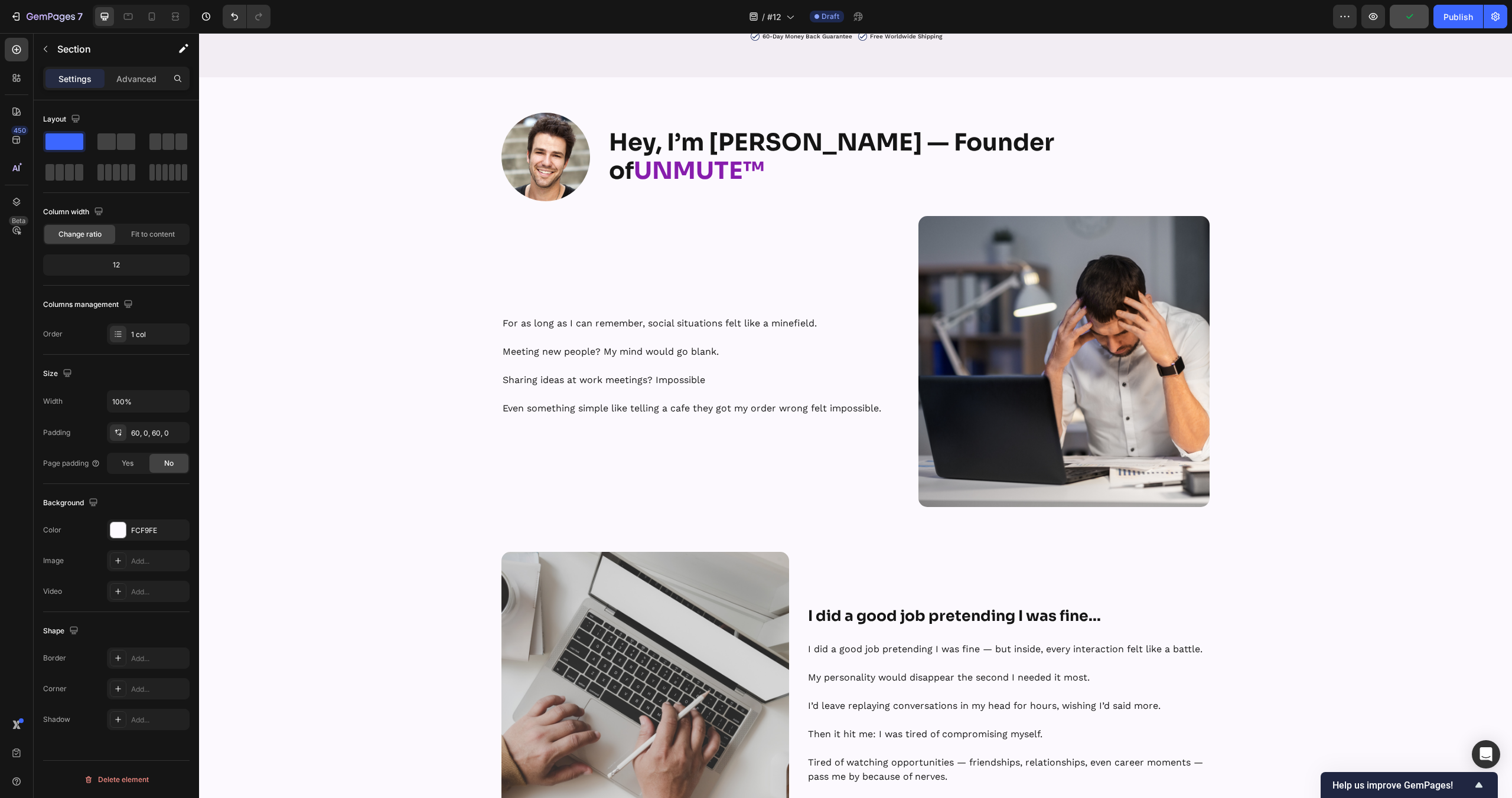
scroll to position [4789, 0]
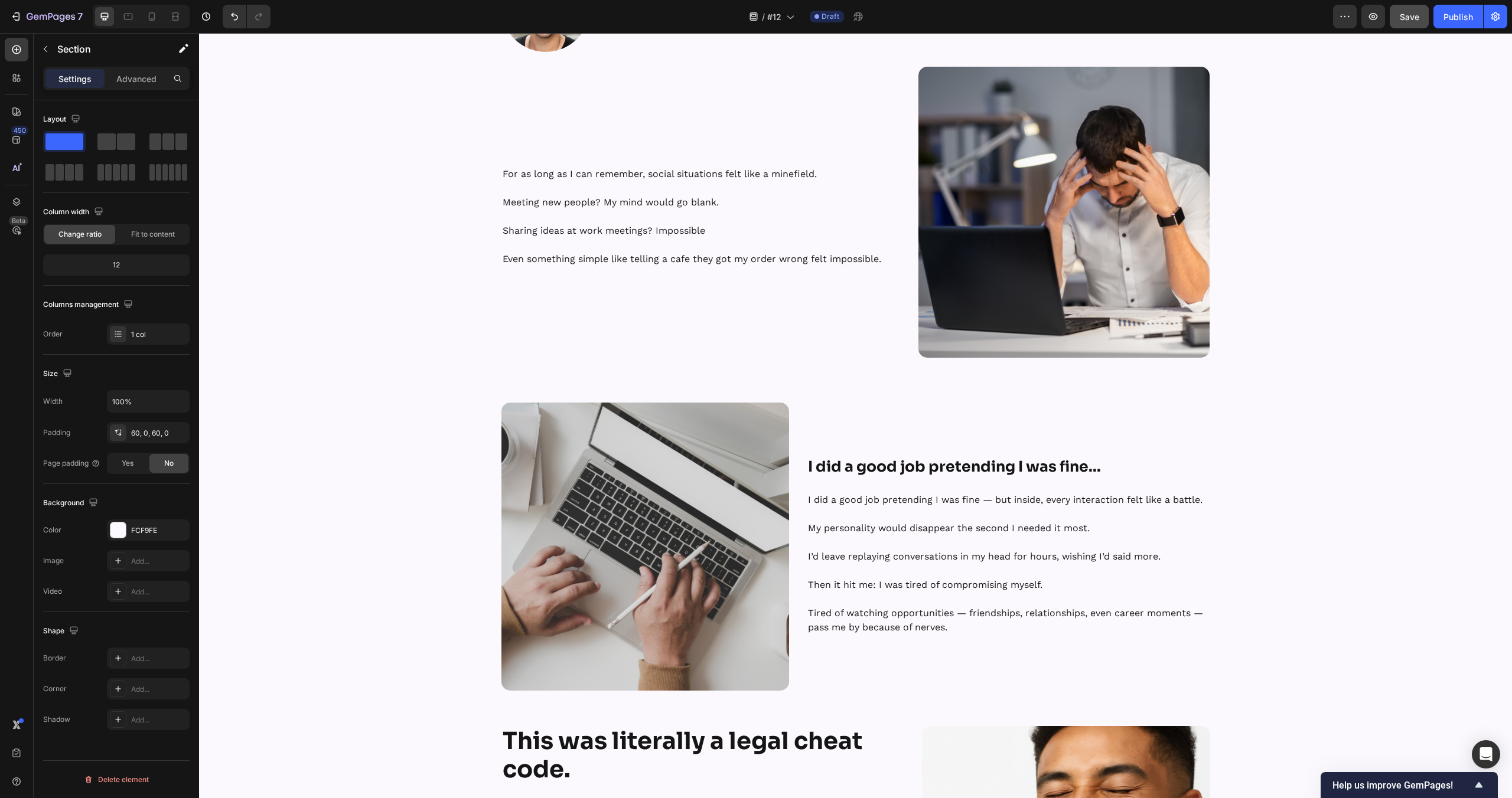
click at [1299, 585] on div "Image Hey, I’m Tyler — Founder of UNMUTE™ Heading Row Here’s how I found out ab…" at bounding box center [856, 662] width 1313 height 1399
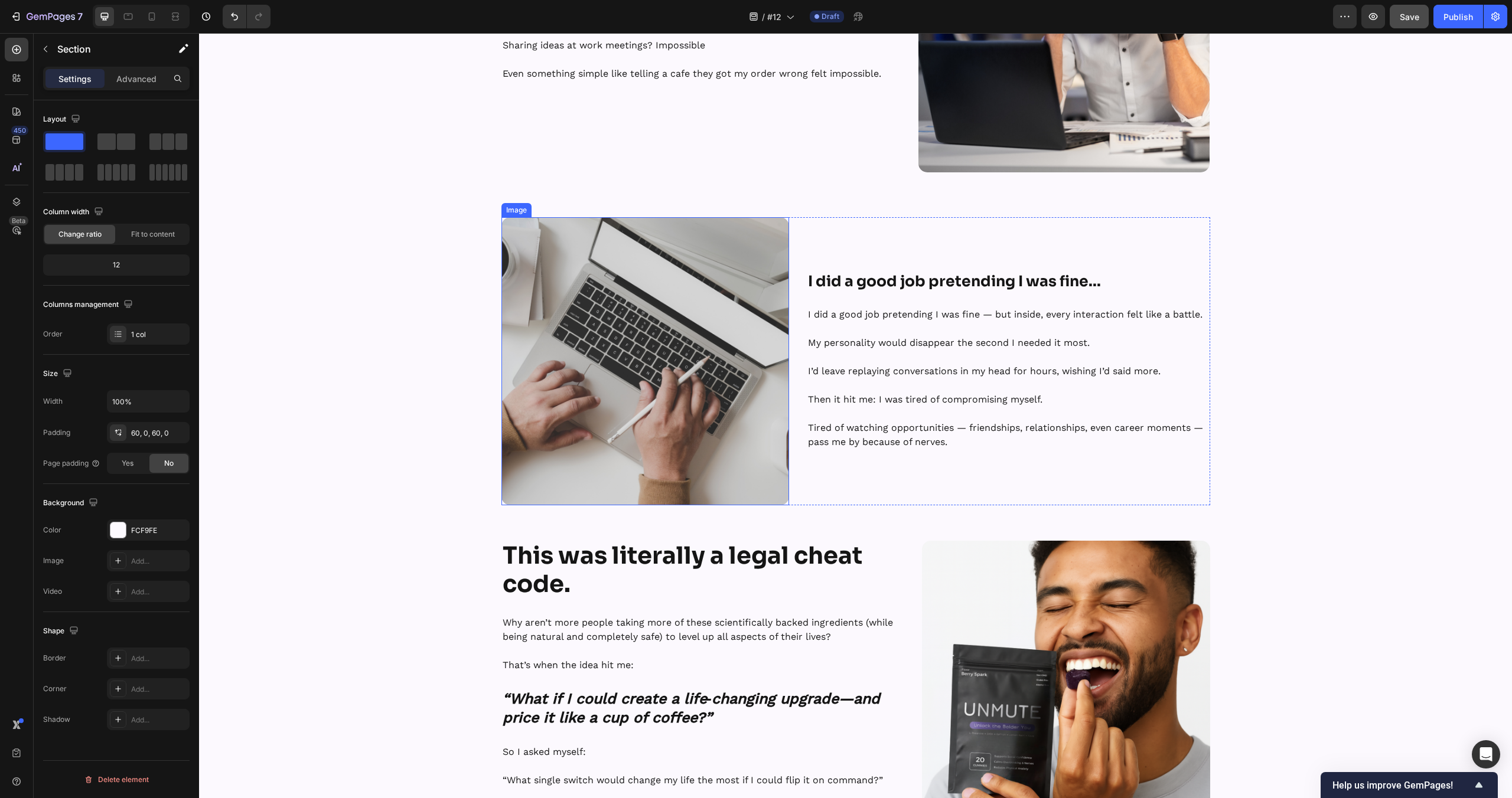
scroll to position [4993, 0]
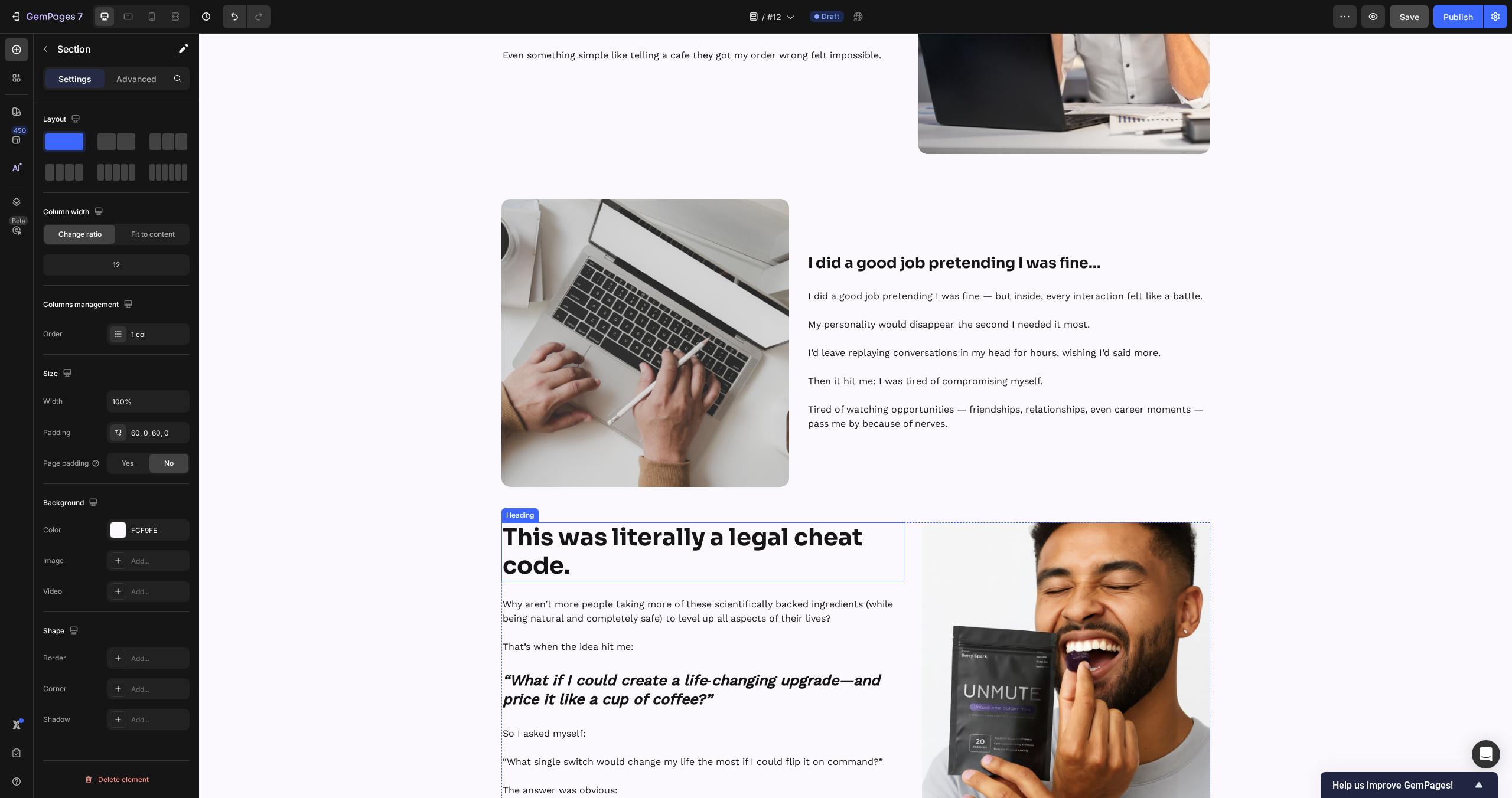
click at [673, 552] on h2 "This was literally a legal cheat code." at bounding box center [702, 552] width 403 height 59
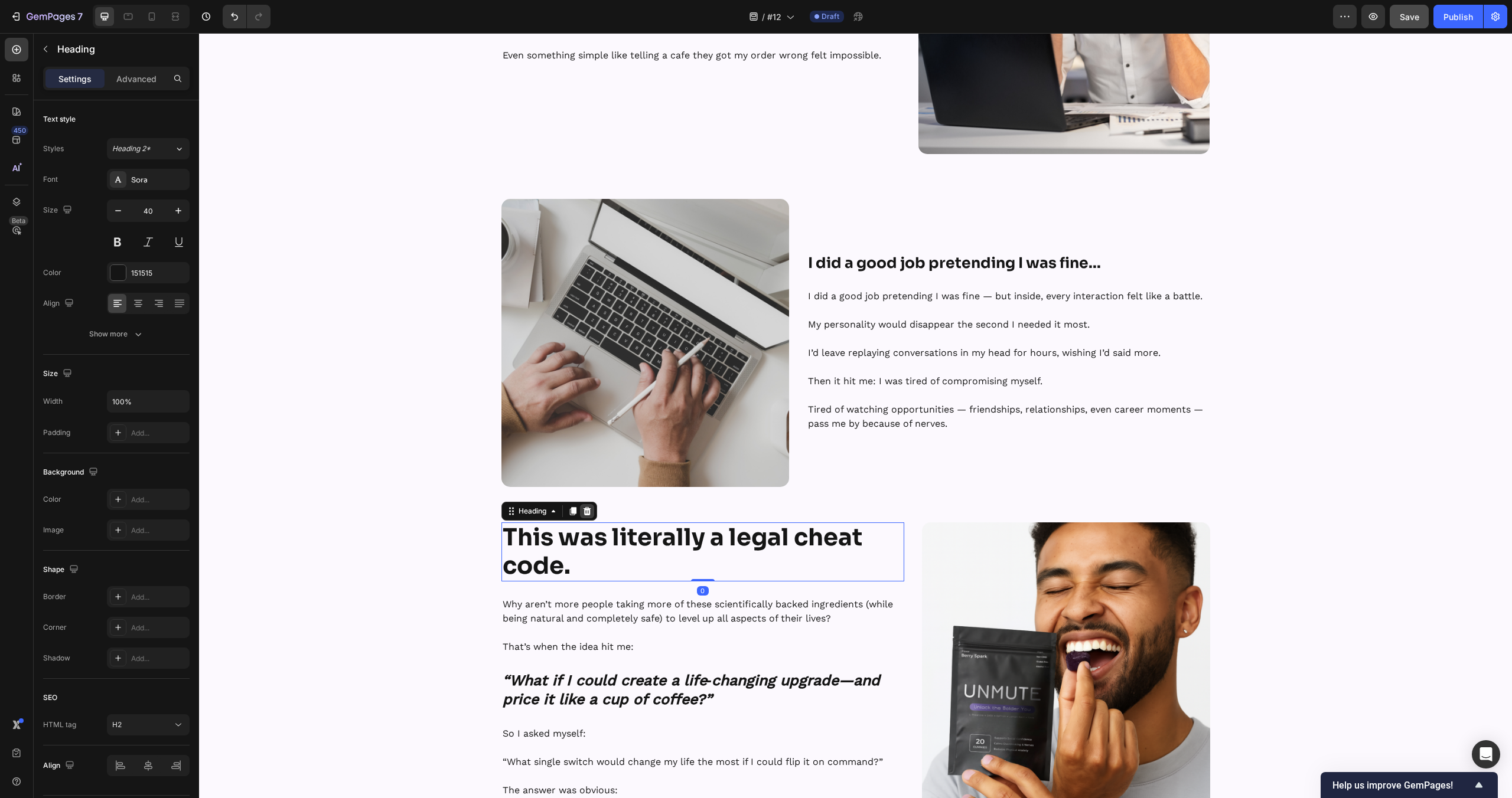
click at [588, 512] on icon at bounding box center [587, 511] width 9 height 9
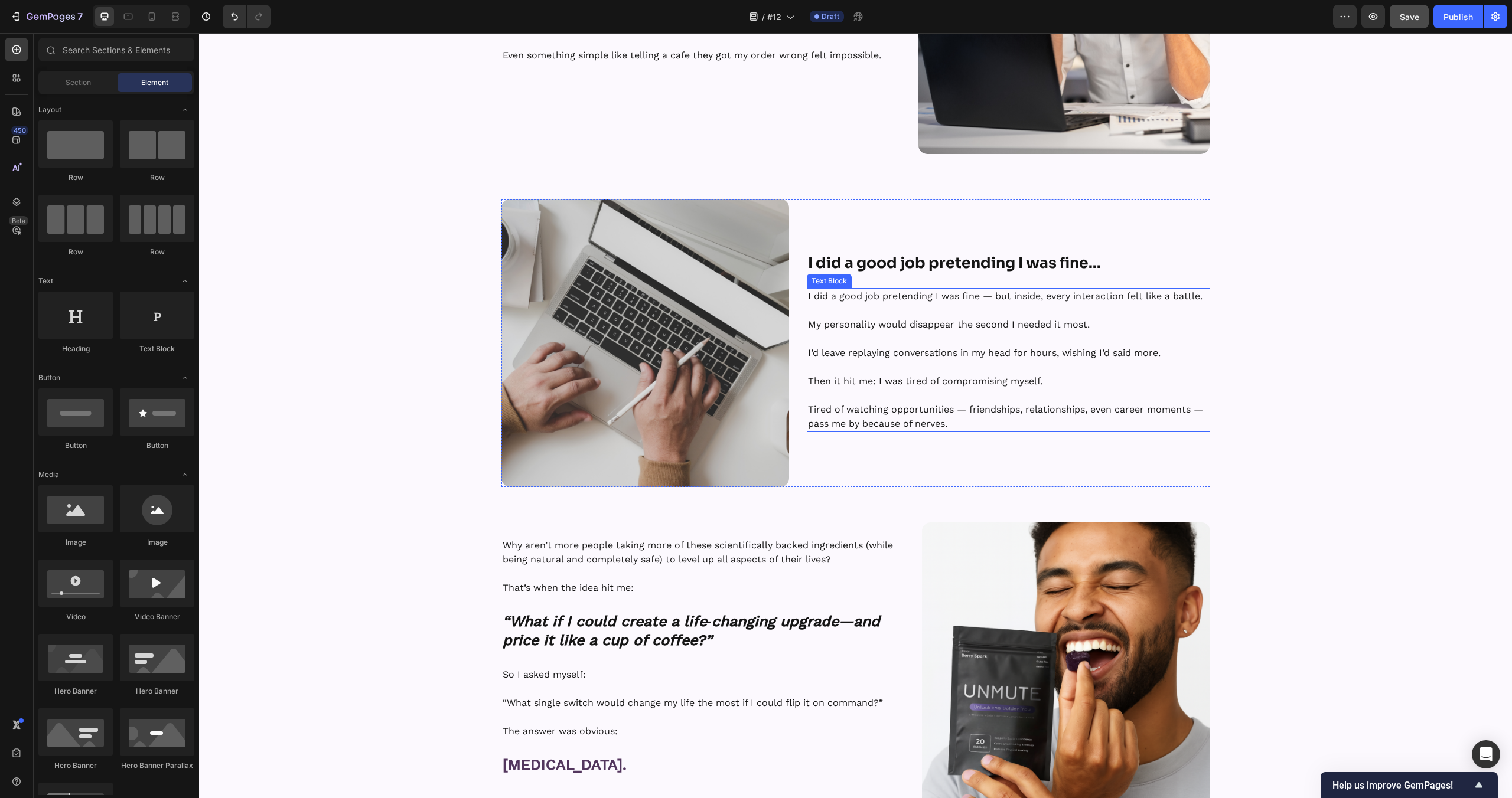
click at [921, 396] on p at bounding box center [1008, 395] width 401 height 14
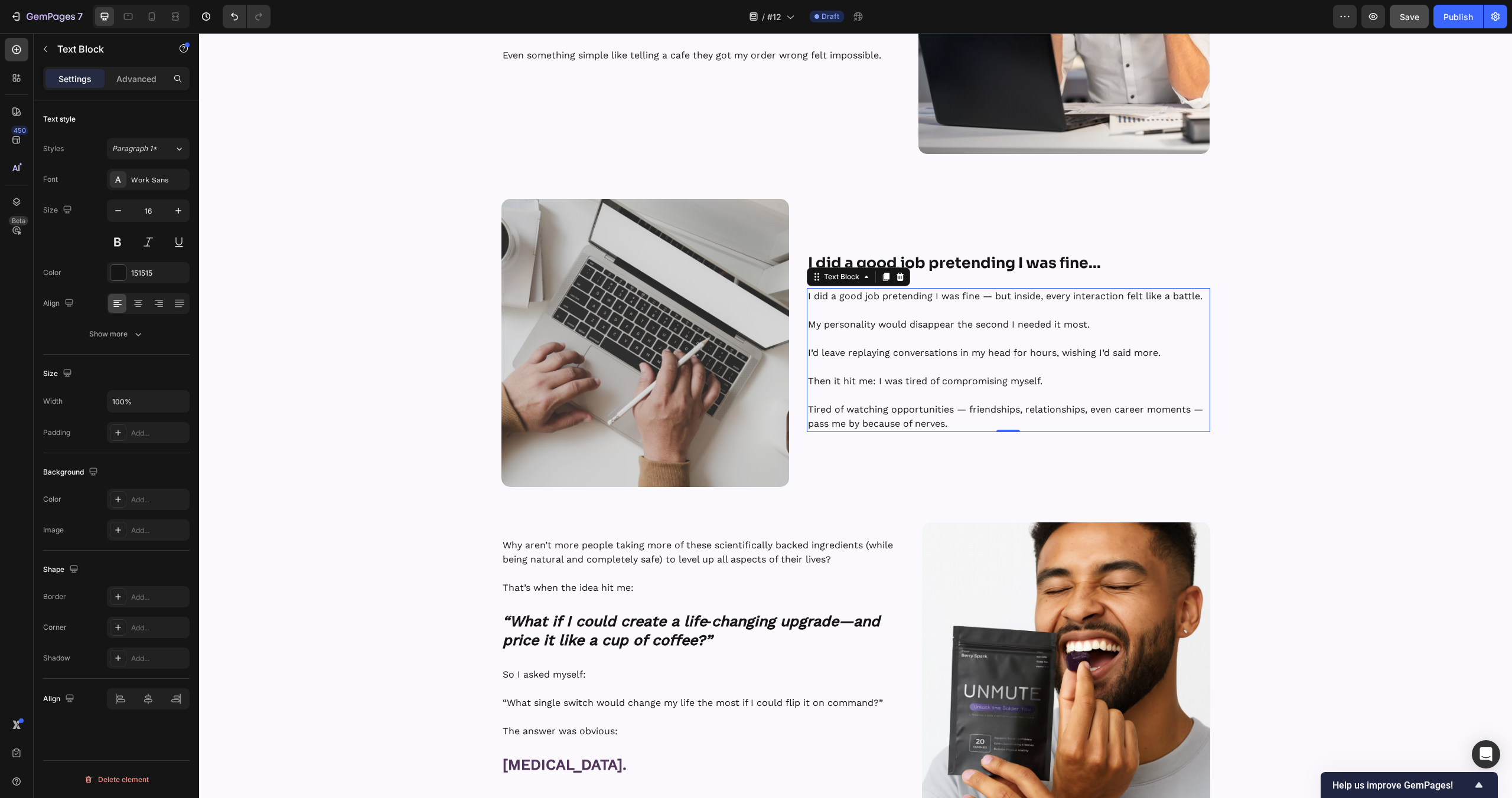
click at [847, 409] on p "Tired of watching opportunities — friendships, relationships, even career momen…" at bounding box center [1008, 416] width 401 height 29
click at [927, 385] on p "Then it hit me: I was tired of compromising myself." at bounding box center [1008, 381] width 401 height 14
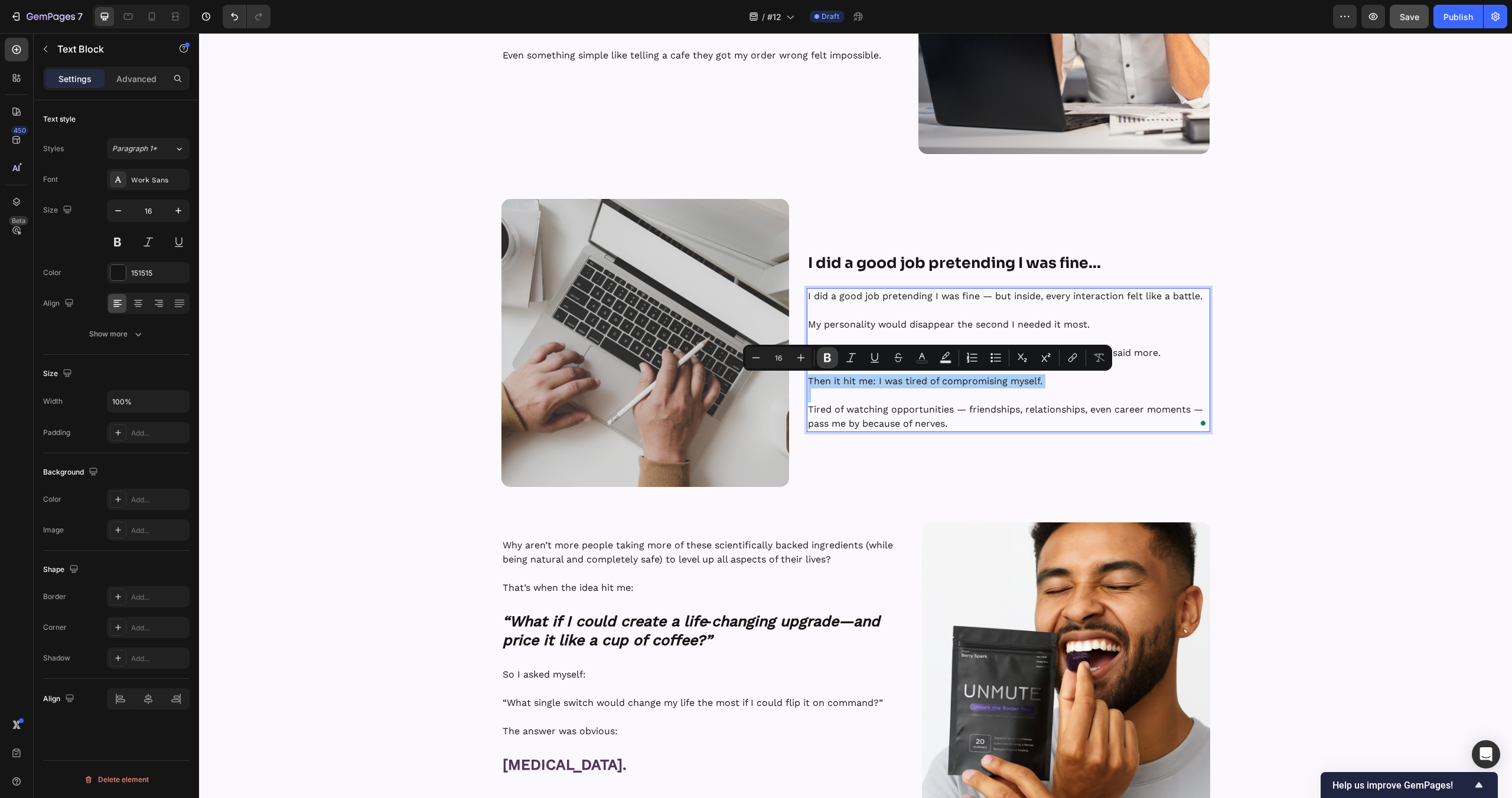
drag, startPoint x: 829, startPoint y: 354, endPoint x: 1011, endPoint y: 356, distance: 182.0
click at [829, 354] on icon "Editor contextual toolbar" at bounding box center [828, 358] width 7 height 9
click at [1282, 394] on div "Image Hey, I’m Tyler — Founder of UNMUTE™ Heading Row Here’s how I found out ab…" at bounding box center [856, 447] width 1313 height 1374
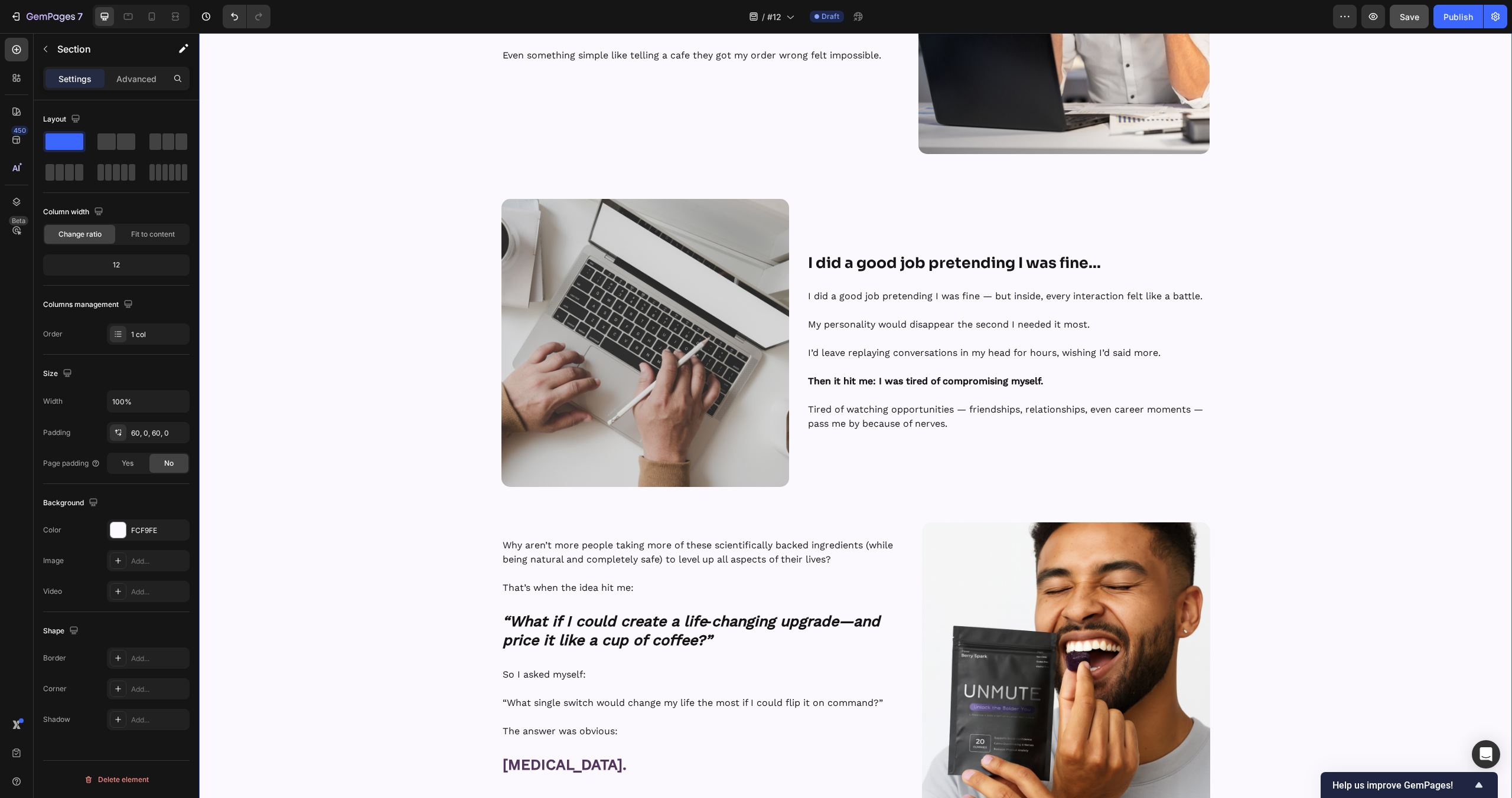
click at [472, 586] on div "Image Hey, I’m Tyler — Founder of UNMUTE™ Heading Row Here’s how I found out ab…" at bounding box center [856, 447] width 1313 height 1374
click at [859, 351] on p "I’d leave replaying conversations in my head for hours, wishing I’d said more." at bounding box center [1008, 352] width 401 height 14
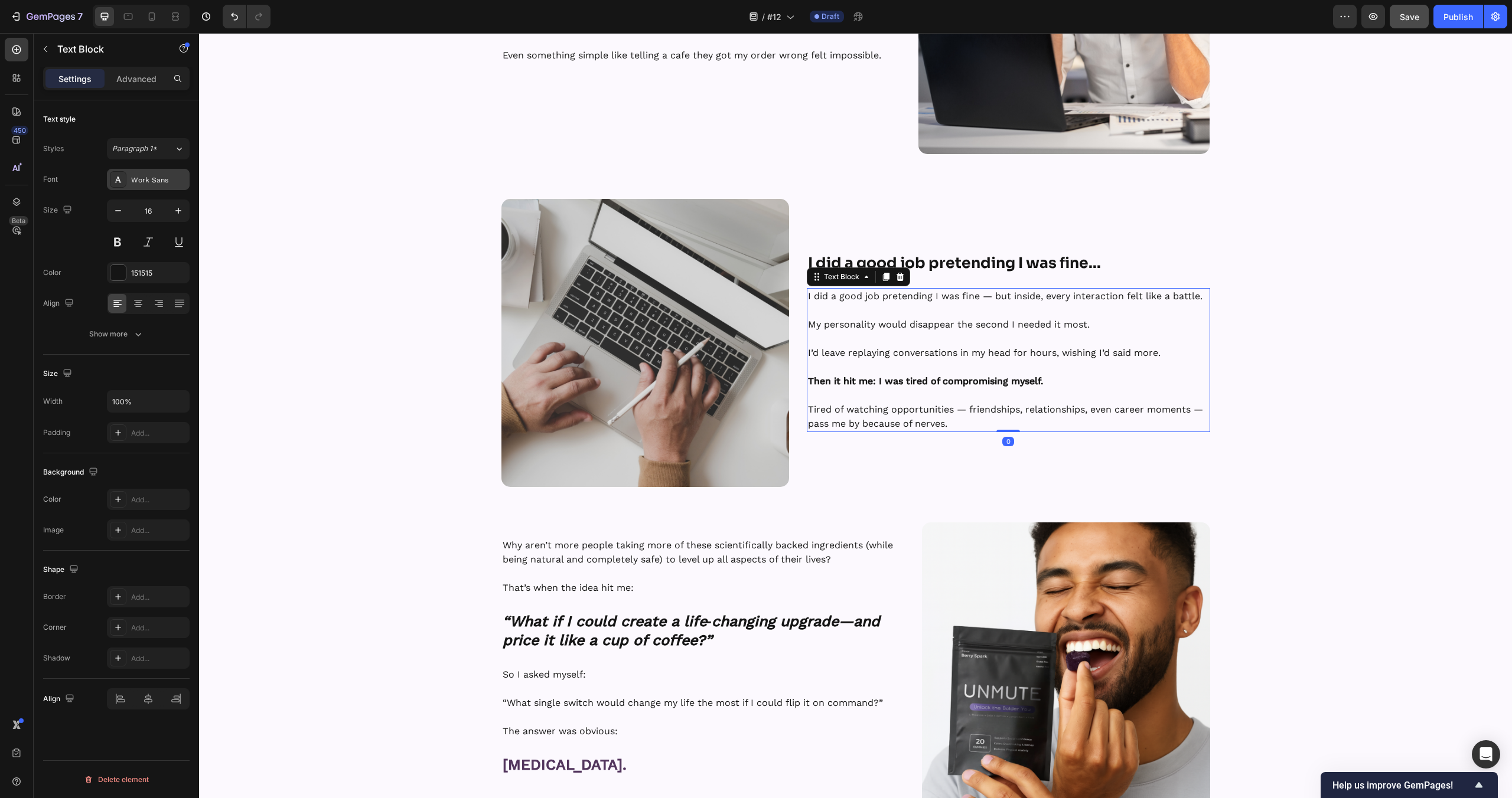
click at [134, 186] on div "Work Sans" at bounding box center [149, 179] width 83 height 21
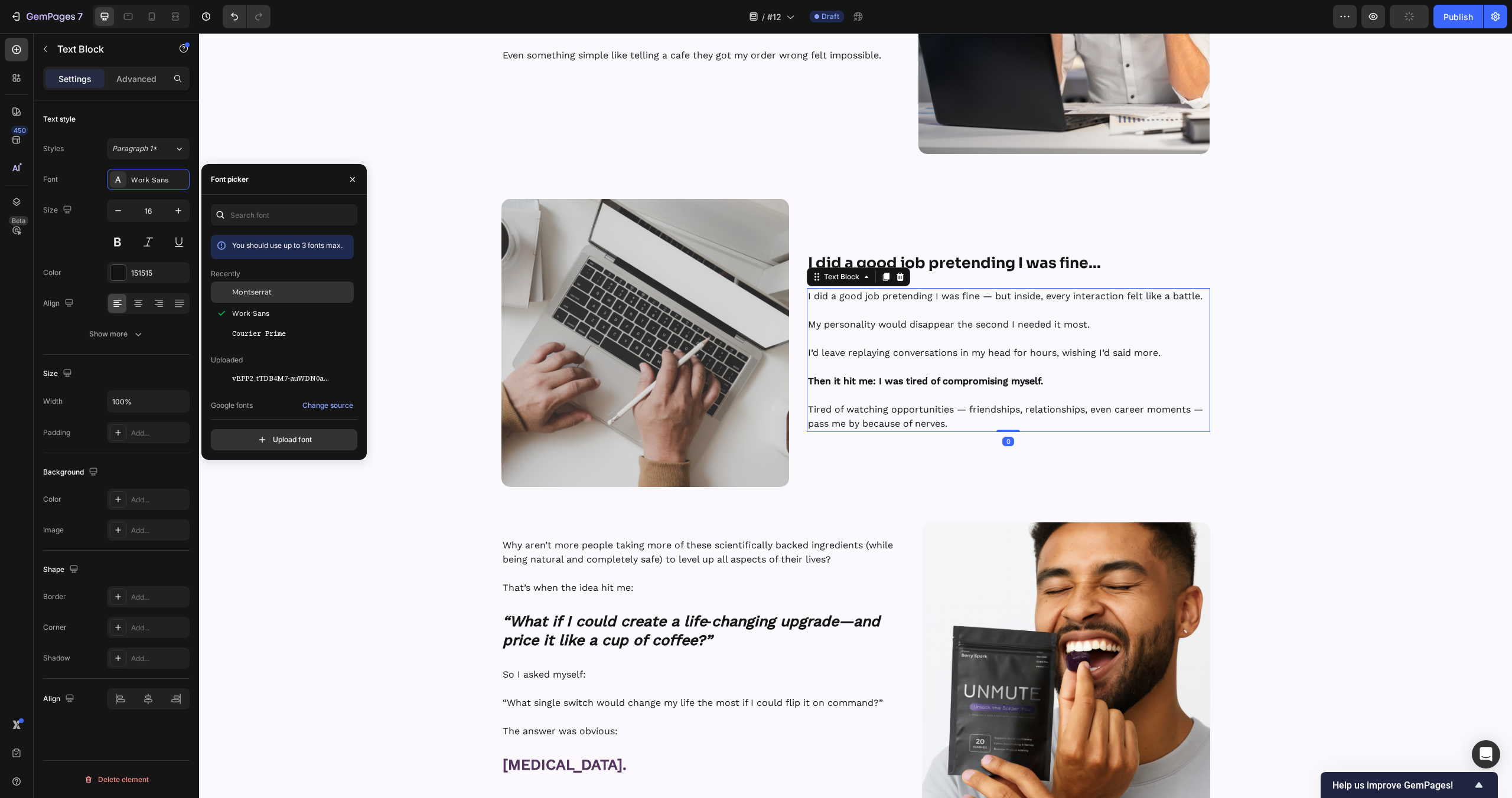
drag, startPoint x: 263, startPoint y: 286, endPoint x: 372, endPoint y: 258, distance: 112.5
click at [263, 286] on div "Montserrat" at bounding box center [282, 292] width 143 height 21
click at [1003, 261] on strong "I did a good job pretending I was fine..." at bounding box center [954, 263] width 293 height 18
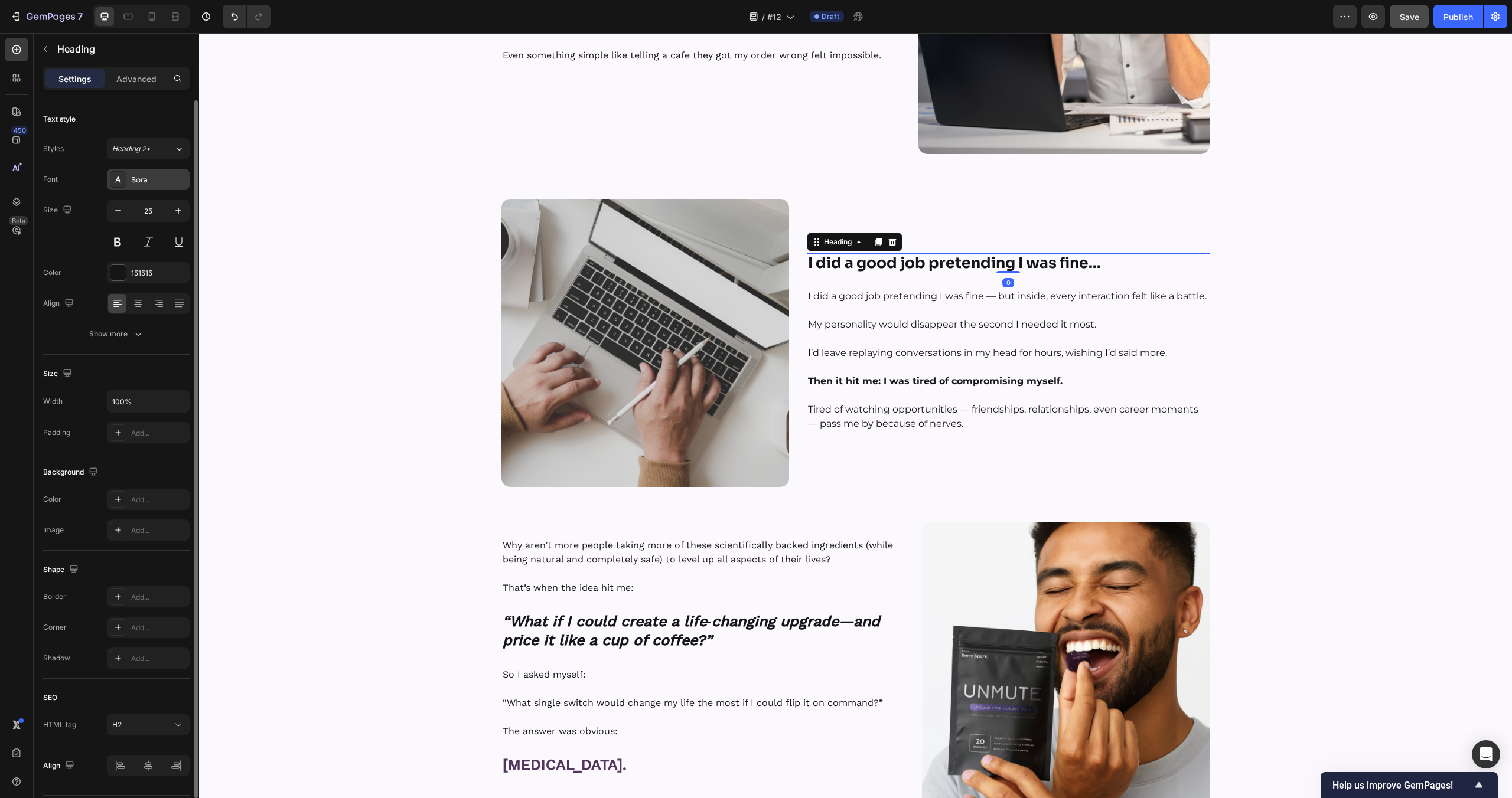
click at [149, 181] on div "Sora" at bounding box center [159, 180] width 55 height 11
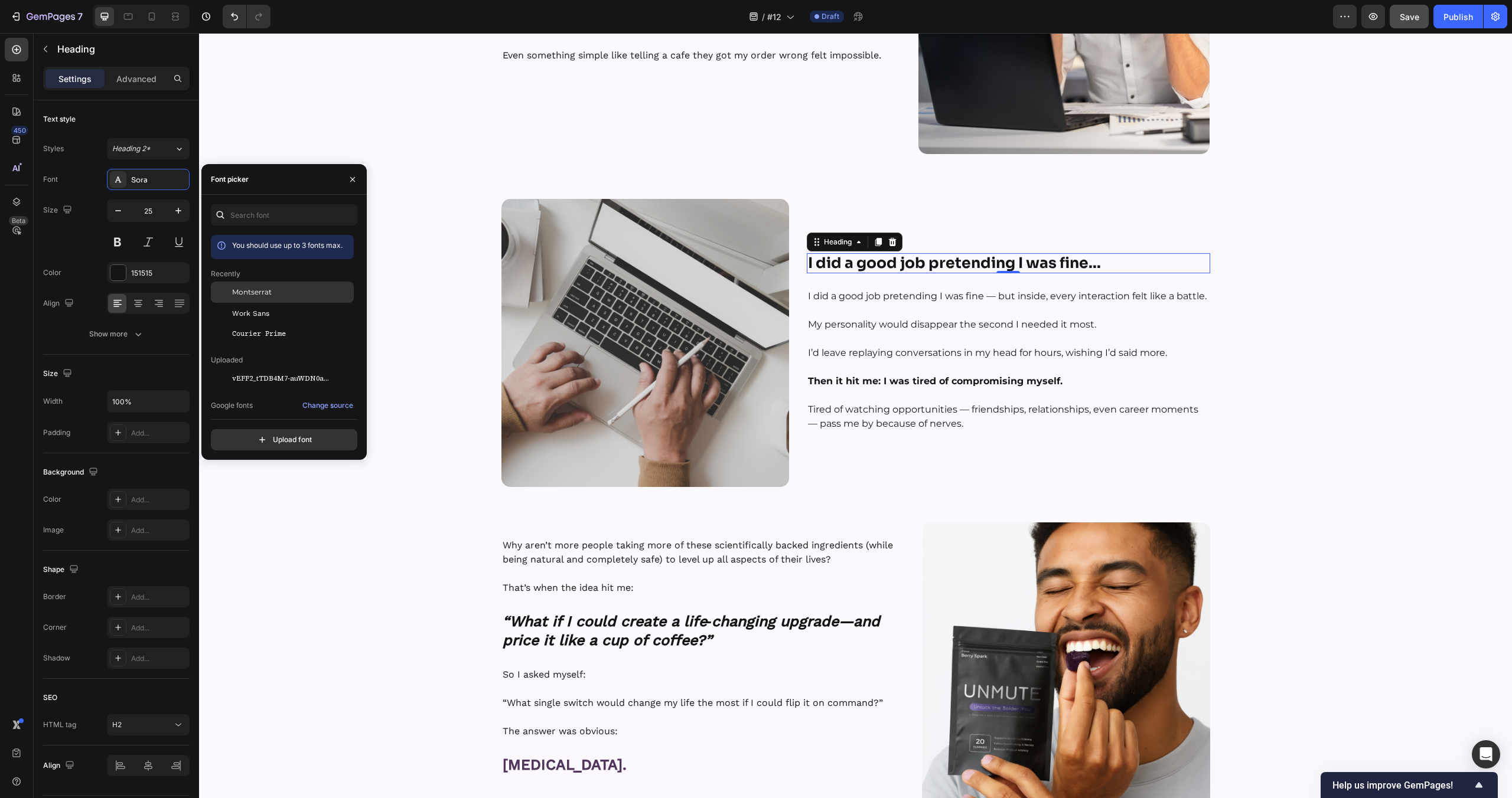
click at [276, 284] on div "Montserrat" at bounding box center [282, 292] width 143 height 21
click at [1232, 430] on div "Image Hey, I’m Tyler — Founder of UNMUTE™ Heading Row Here’s how I found out ab…" at bounding box center [856, 447] width 1313 height 1374
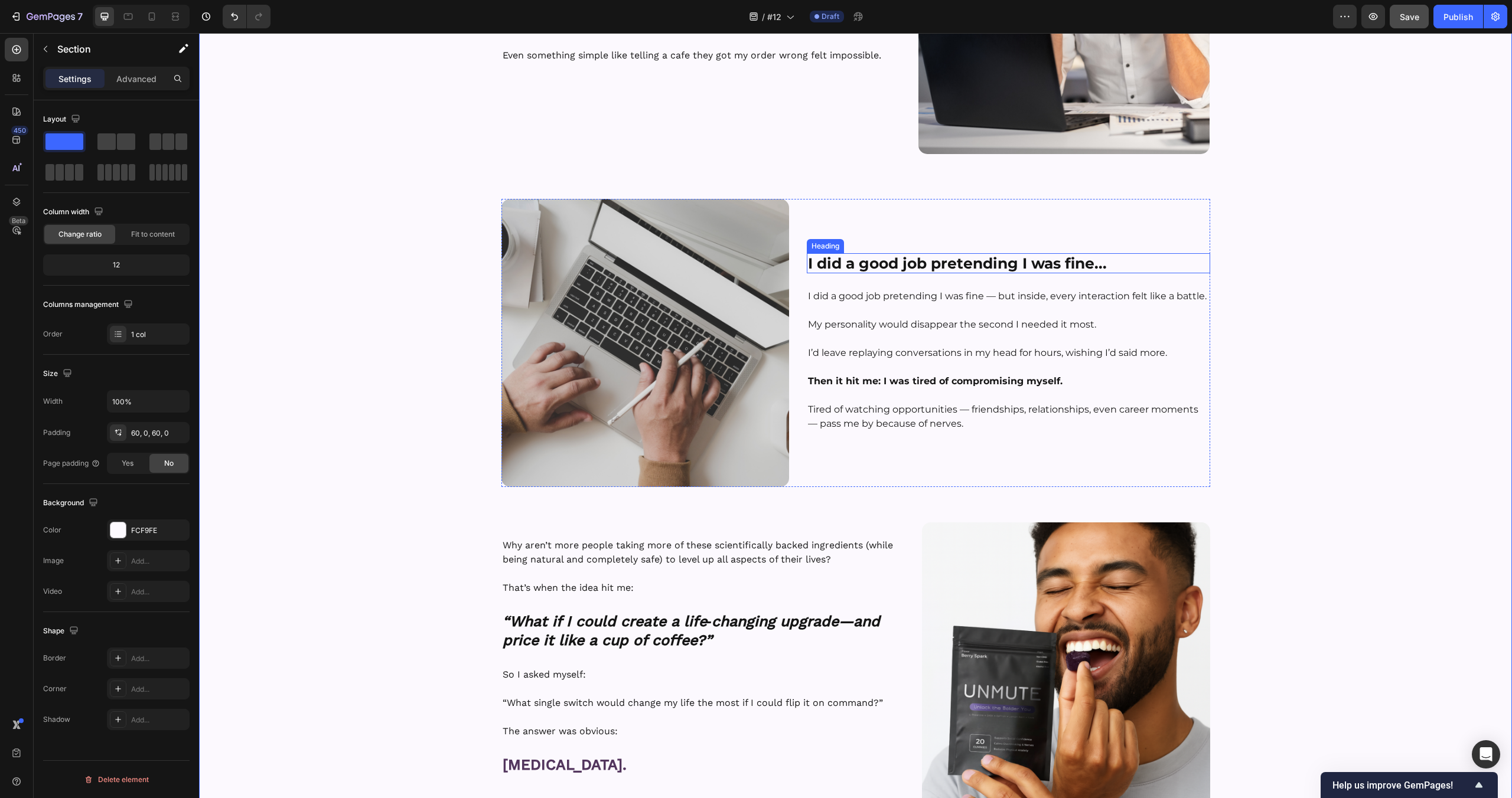
click at [1011, 260] on strong "I did a good job pretending I was fine..." at bounding box center [957, 263] width 299 height 18
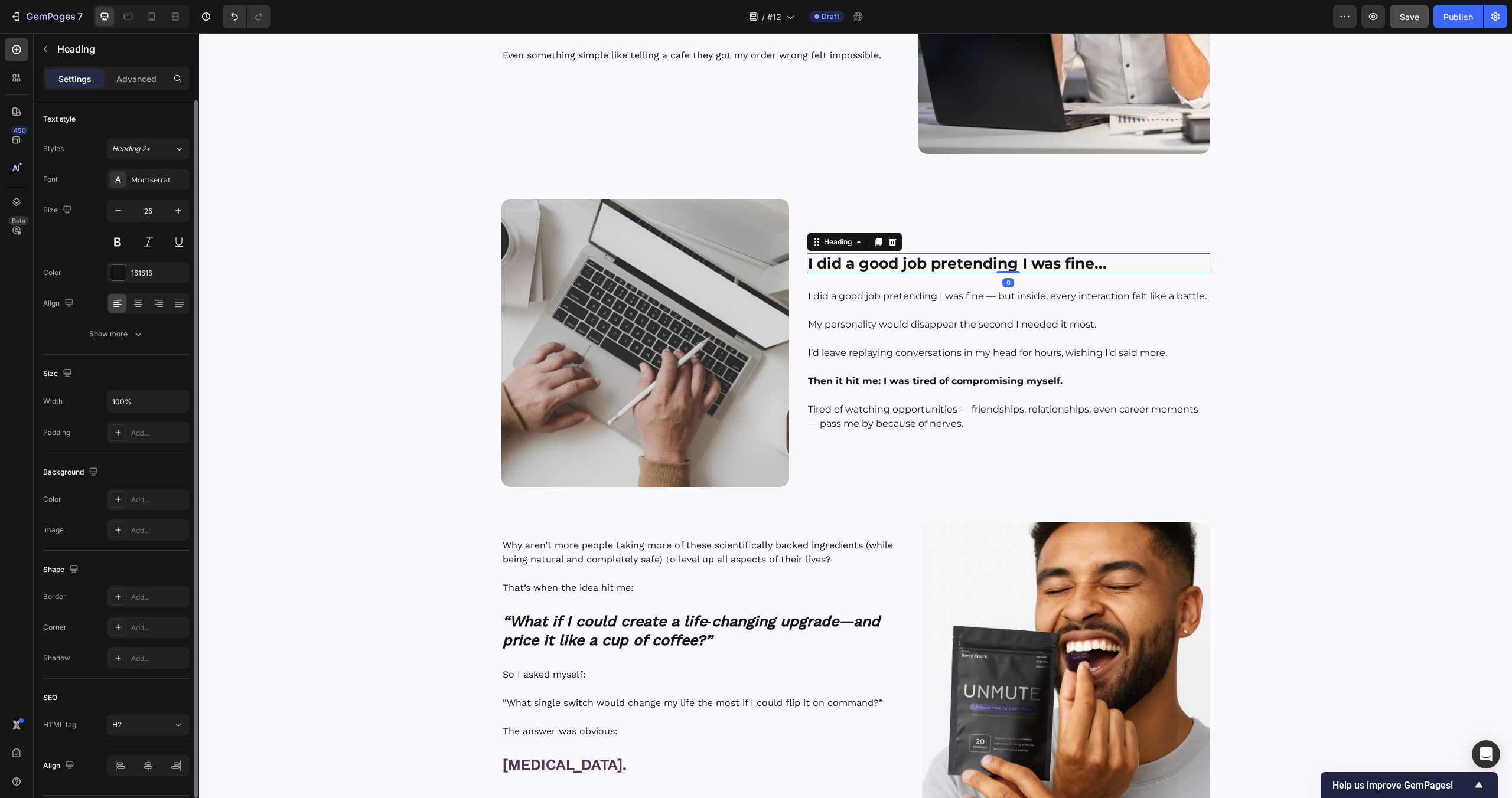
click at [148, 345] on div "Text style Styles Heading 2* Font Montserrat Size 25 Color 151515 Align Show mo…" at bounding box center [116, 228] width 147 height 255
click at [147, 339] on button "Show more" at bounding box center [116, 334] width 147 height 21
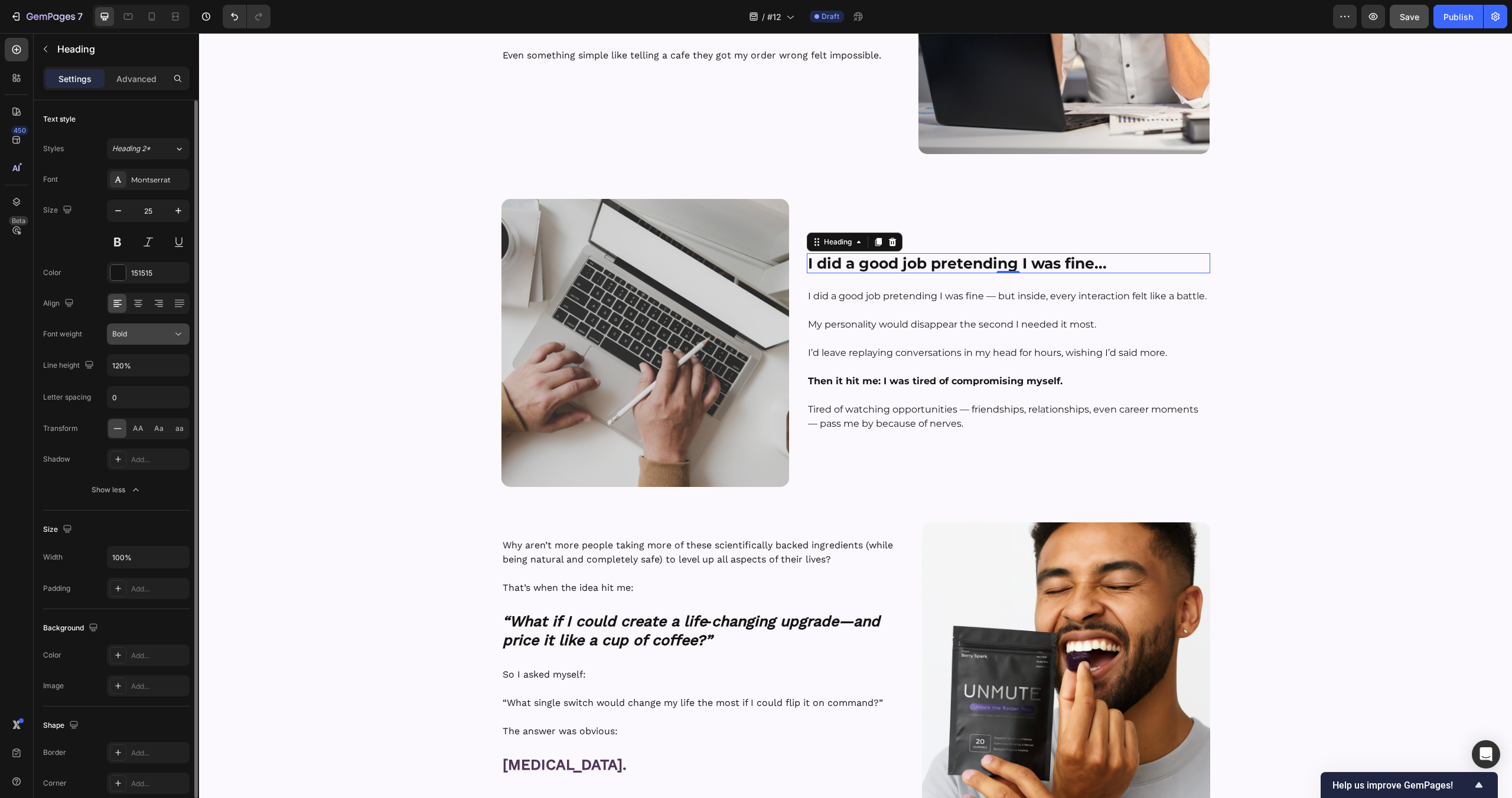
click at [162, 335] on div "Bold" at bounding box center [142, 334] width 60 height 11
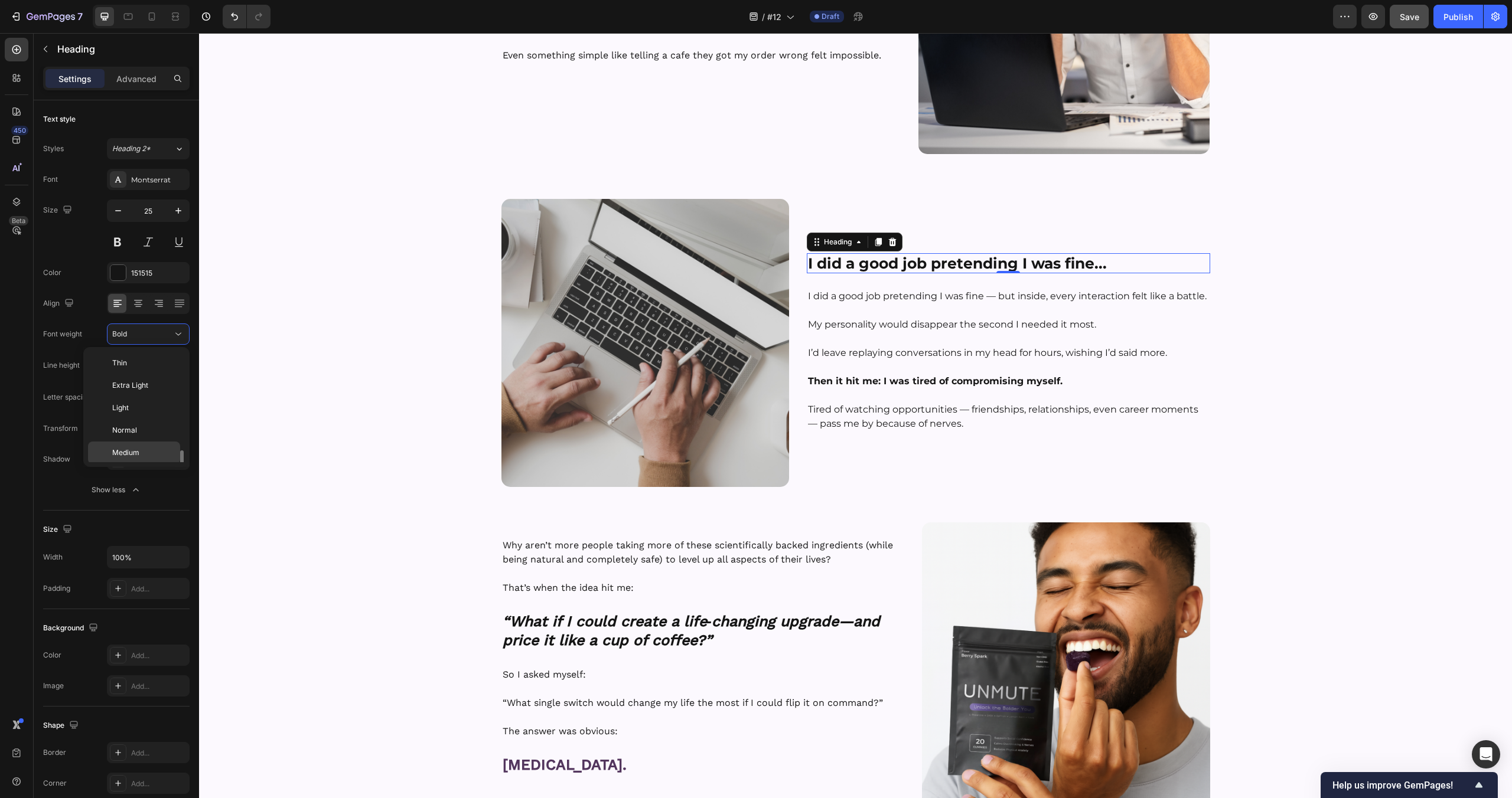
scroll to position [64, 0]
click at [147, 412] on p "Semi Bold" at bounding box center [144, 411] width 63 height 11
click at [1246, 328] on div "Image Hey, I’m Tyler — Founder of UNMUTE™ Heading Row Here’s how I found out ab…" at bounding box center [856, 447] width 1313 height 1374
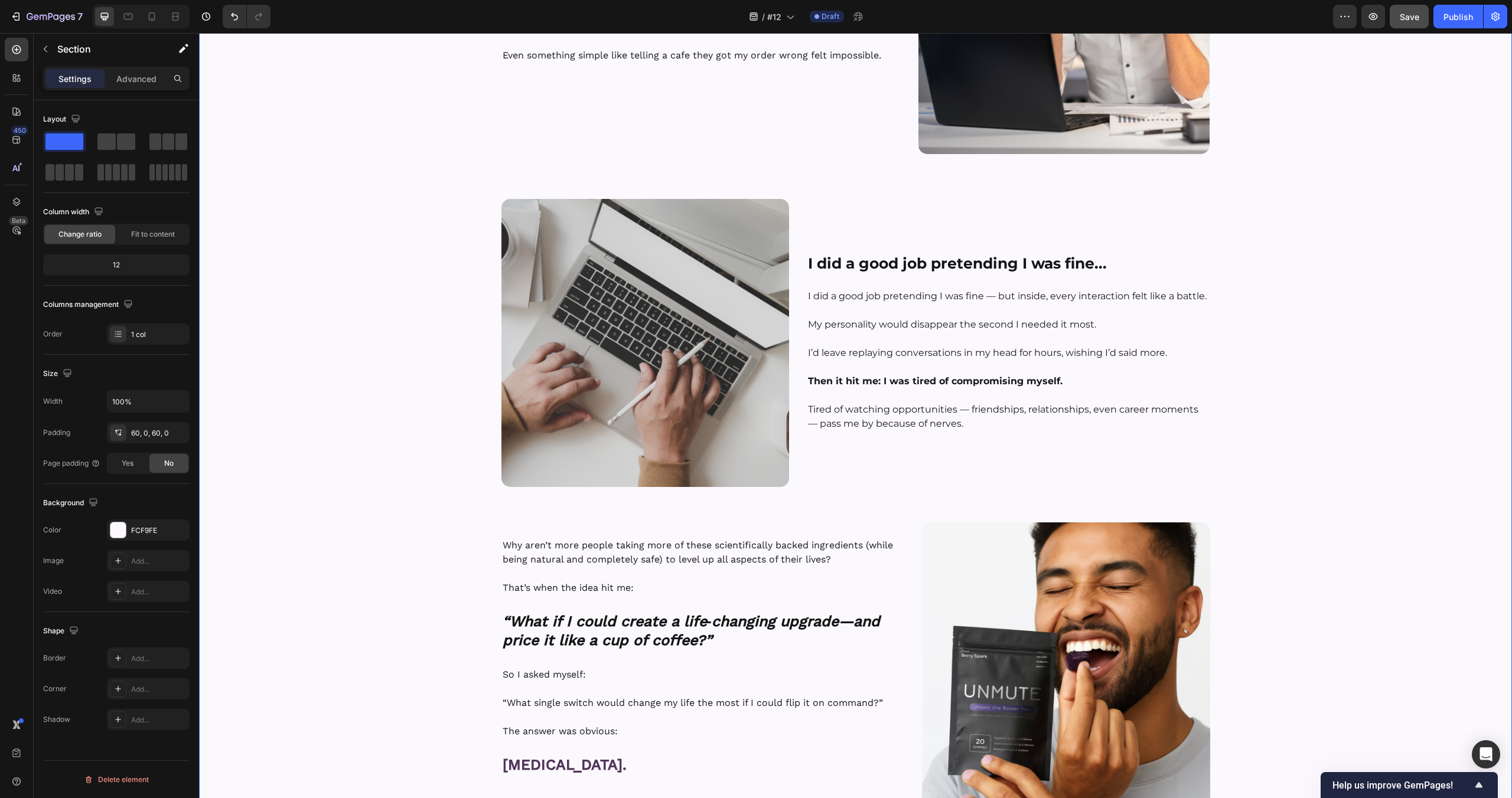
click at [1306, 365] on div "Image Hey, I’m Tyler — Founder of UNMUTE™ Heading Row Here’s how I found out ab…" at bounding box center [856, 447] width 1313 height 1374
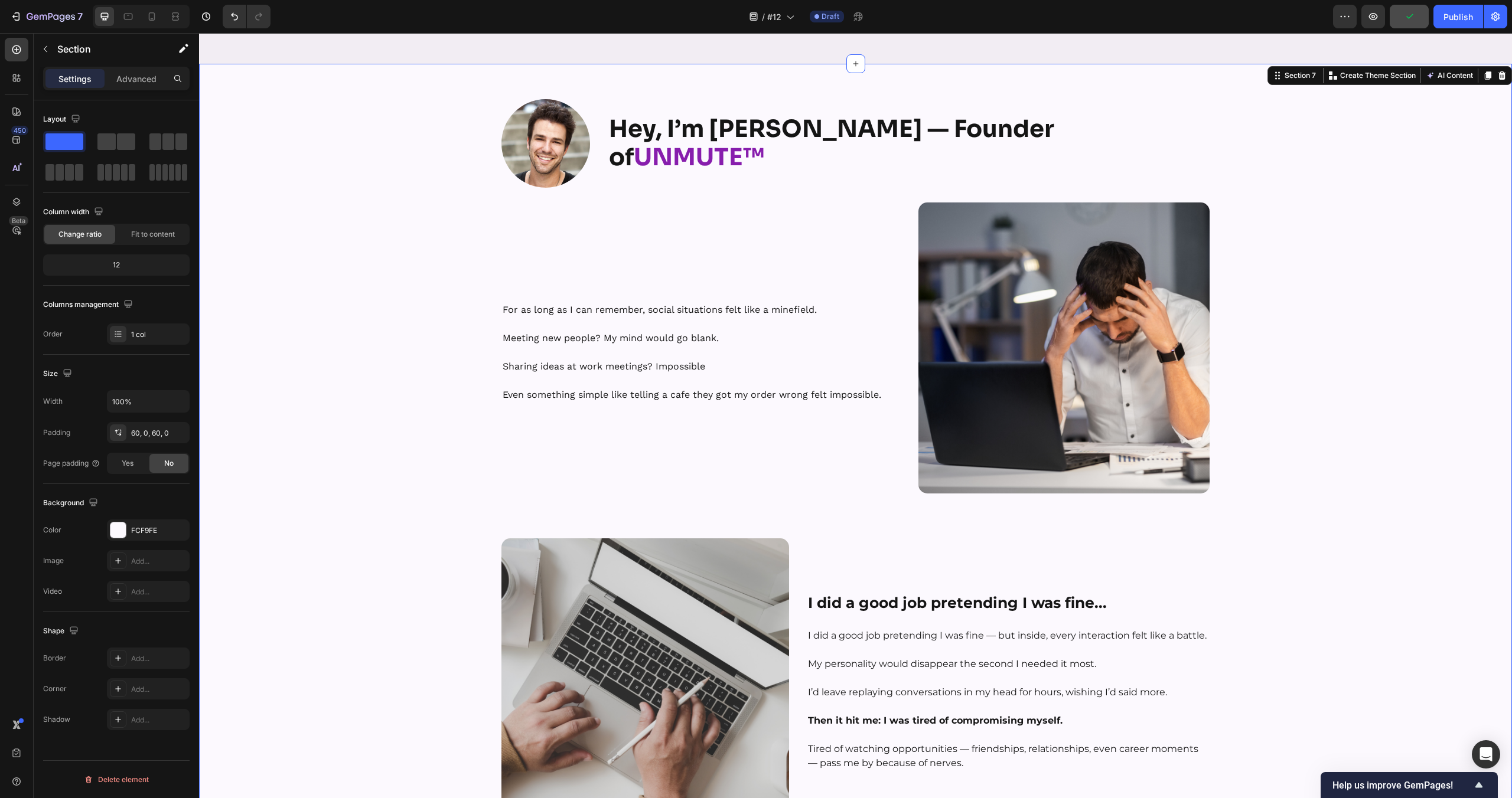
scroll to position [4483, 0]
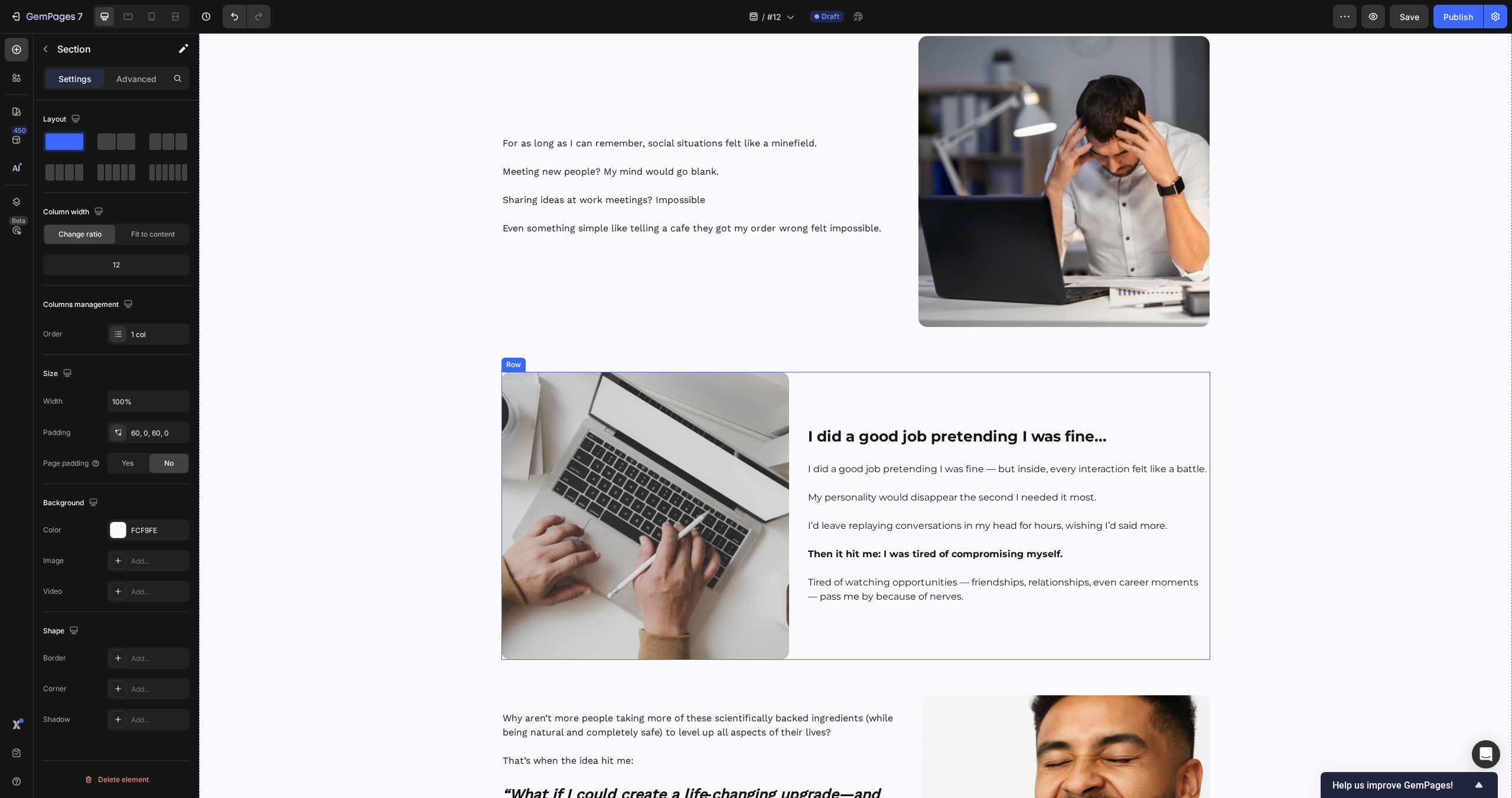
scroll to position [4934, 0]
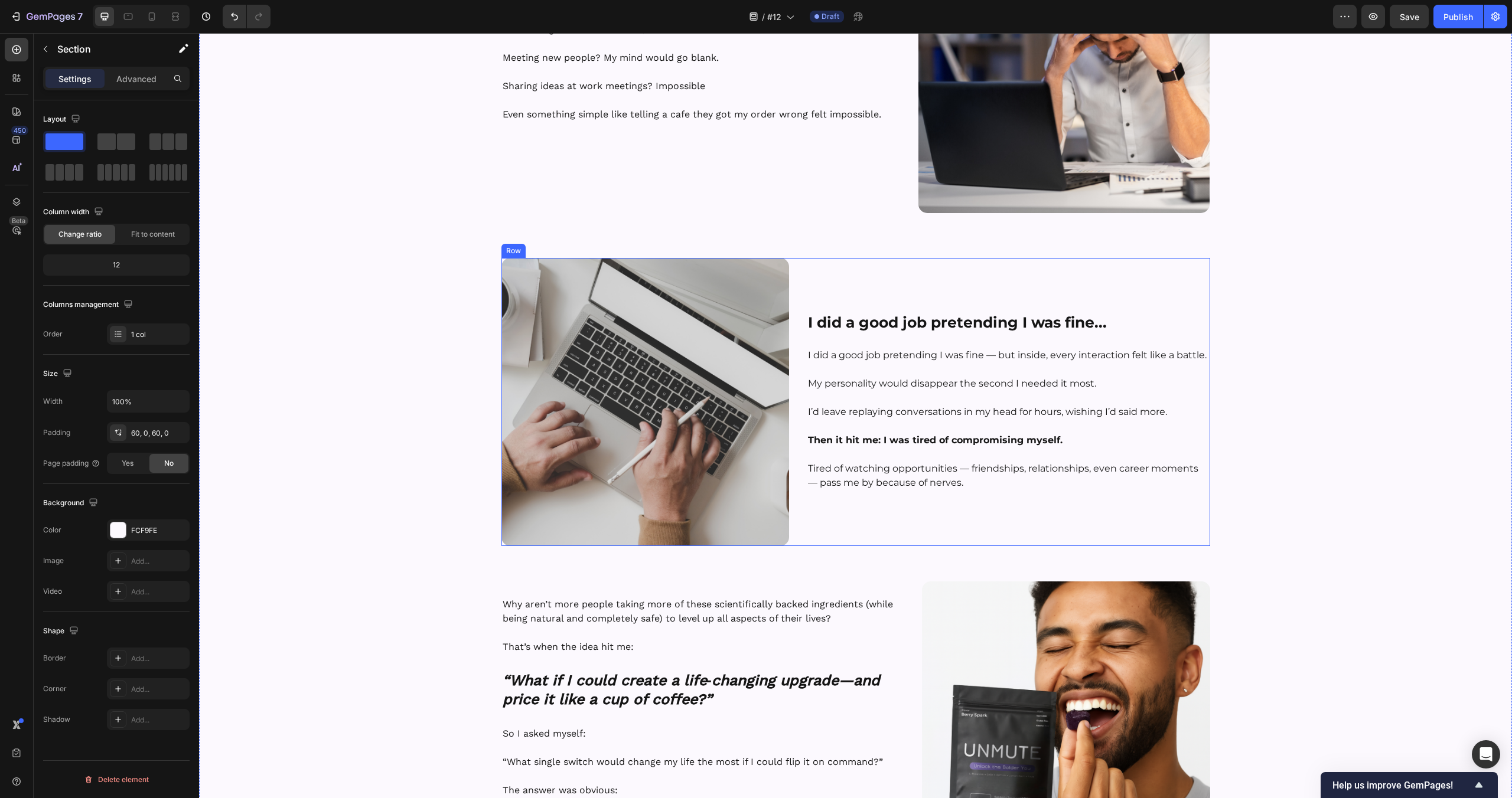
click at [991, 484] on p "Tired of watching opportunities — friendships, relationships, even career momen…" at bounding box center [1008, 475] width 401 height 29
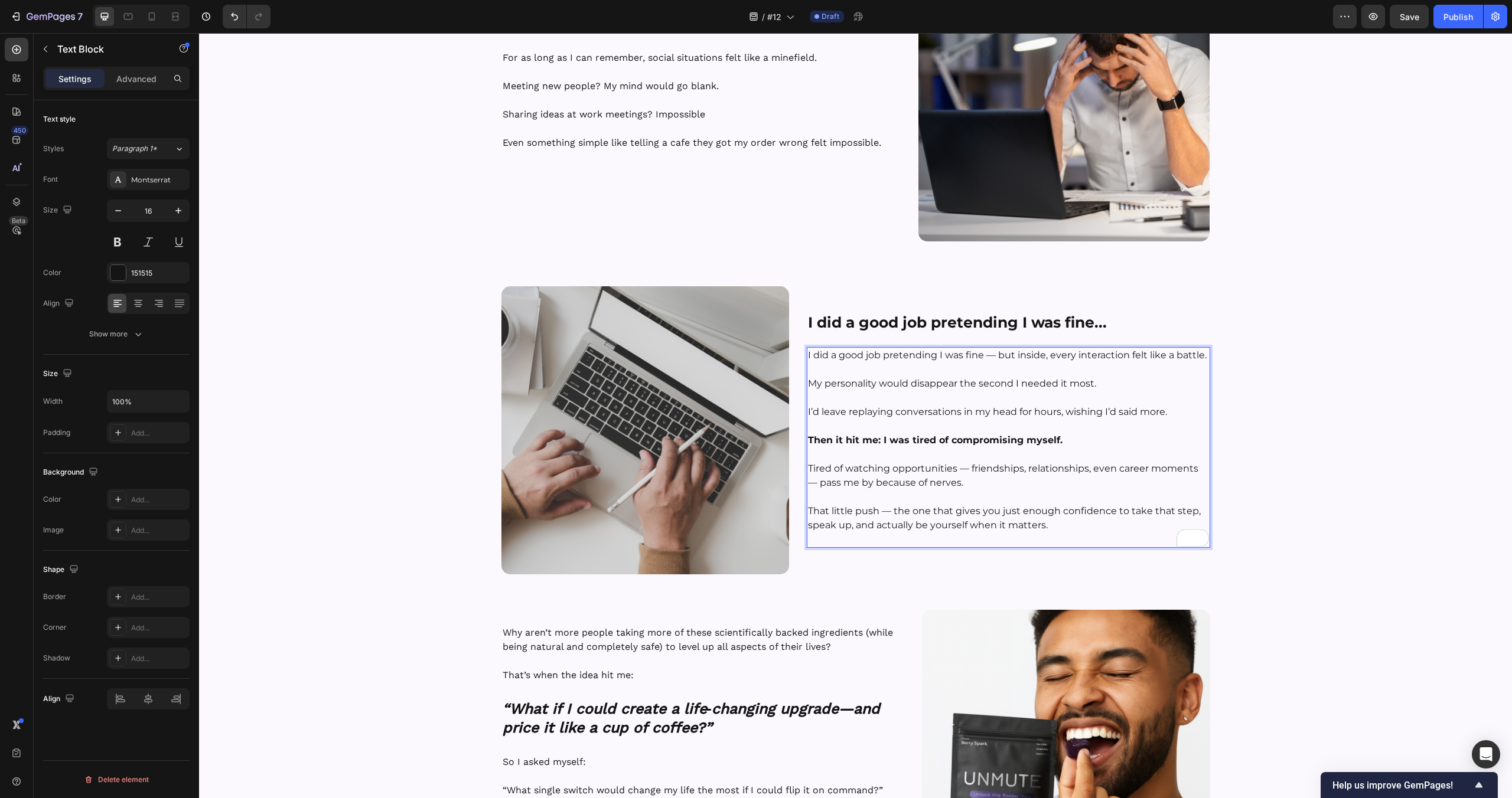
scroll to position [4913, 0]
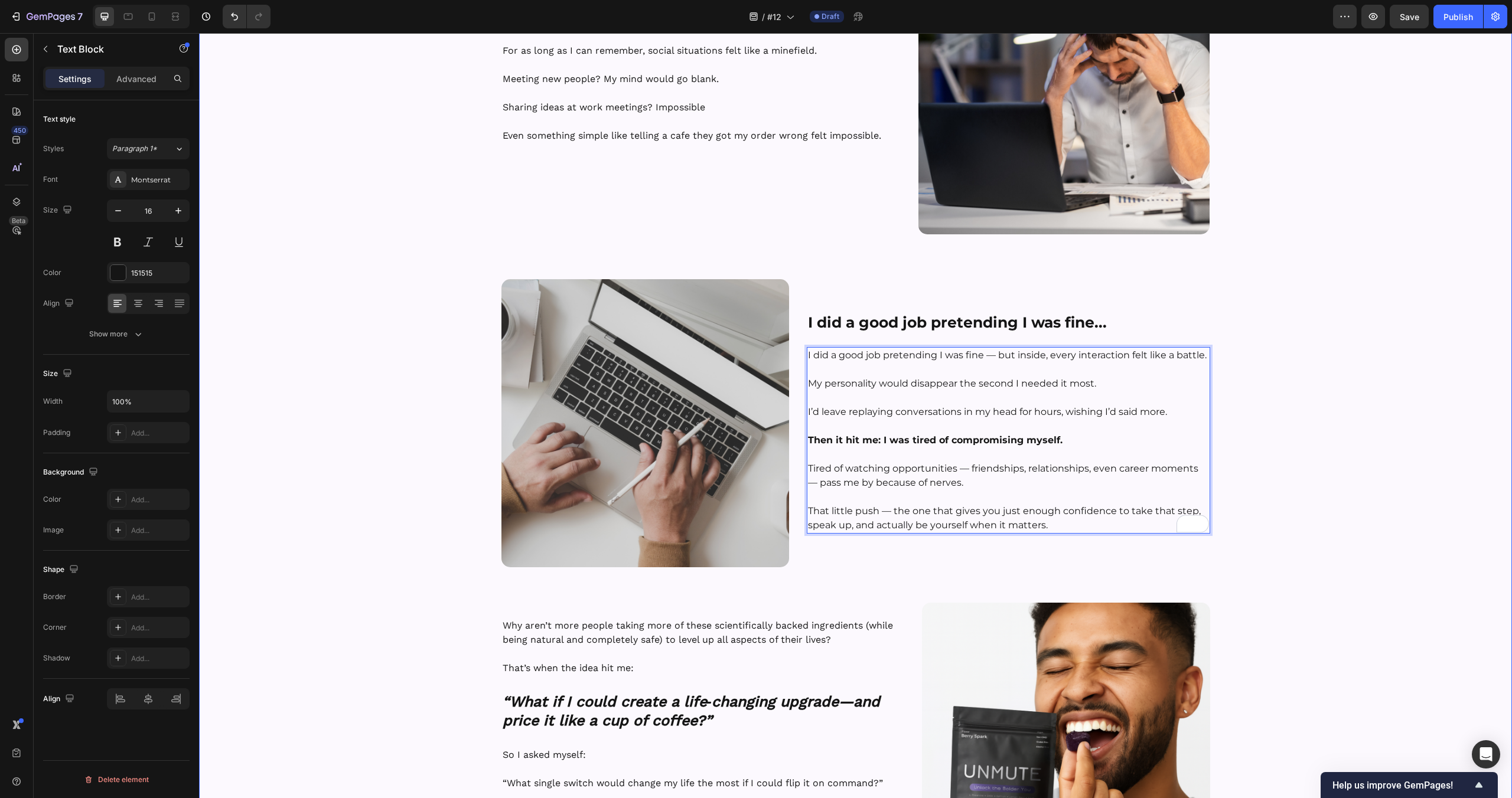
click at [1357, 496] on div "Image Hey, I’m [PERSON_NAME] — Founder of UNMUTE™ Heading Row Here’s how I foun…" at bounding box center [856, 527] width 1313 height 1374
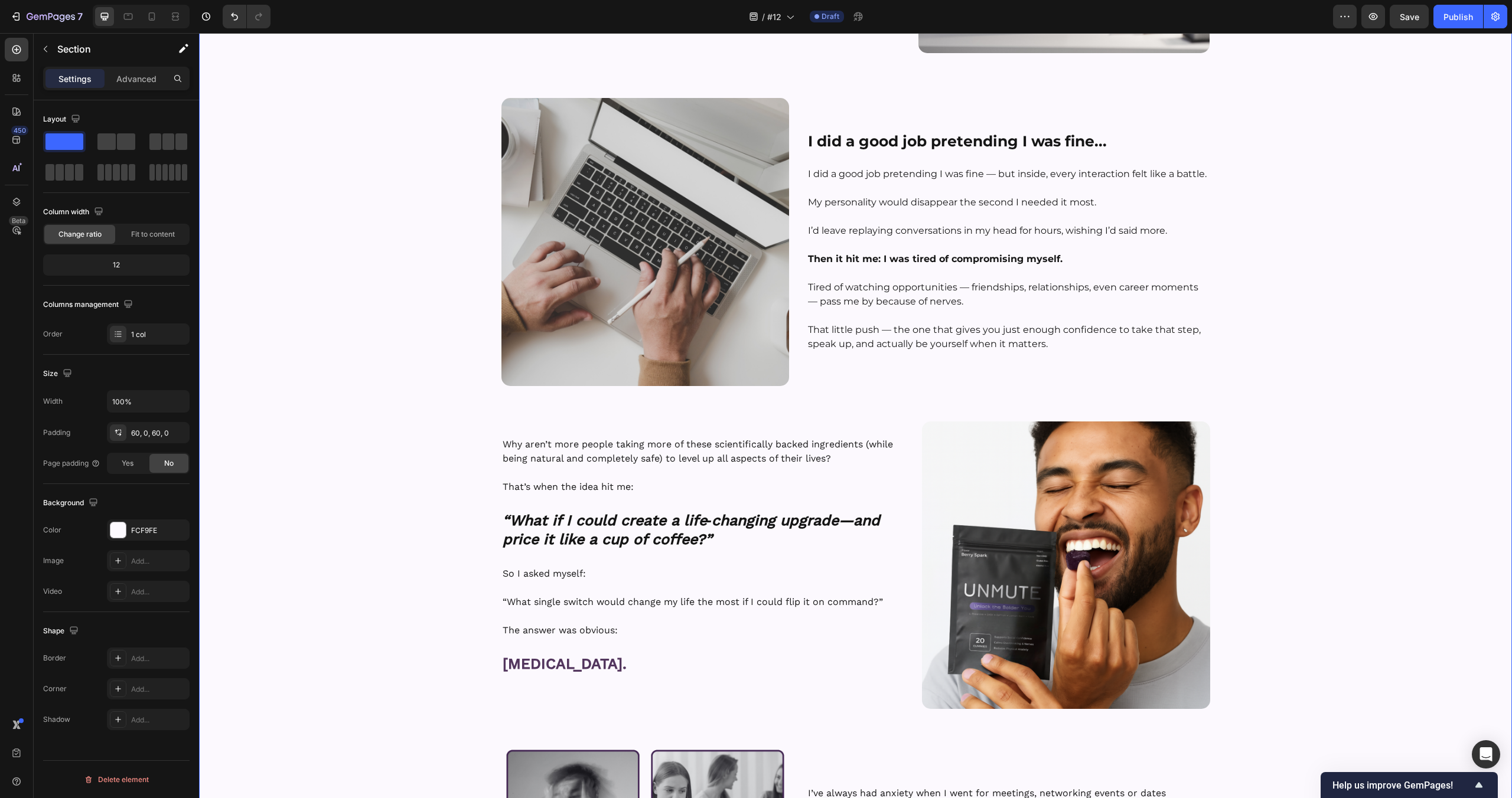
scroll to position [5116, 0]
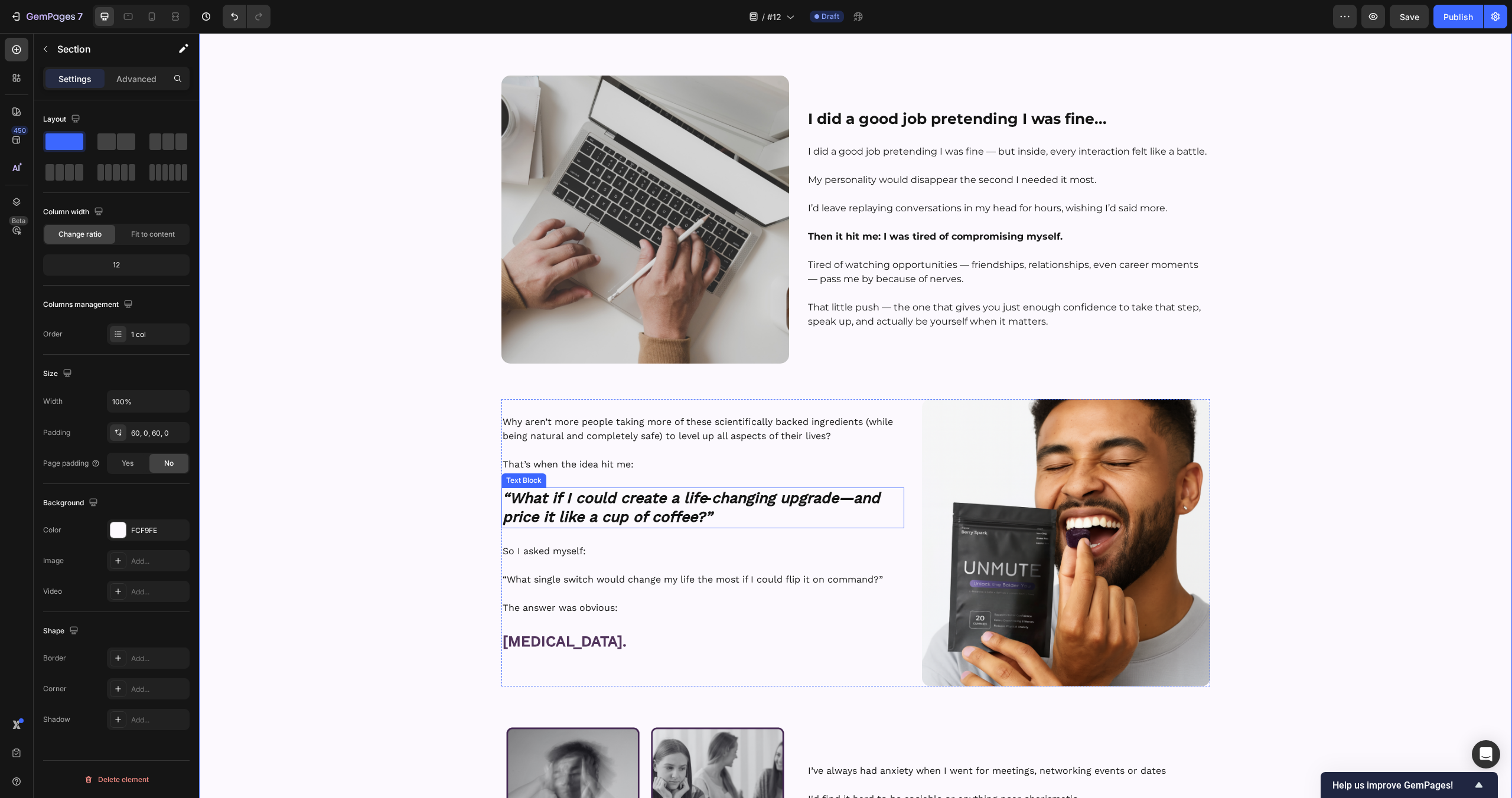
click at [615, 501] on strong "“What if I could create a life‑changing upgrade—and price it like a cup of coff…" at bounding box center [691, 507] width 378 height 37
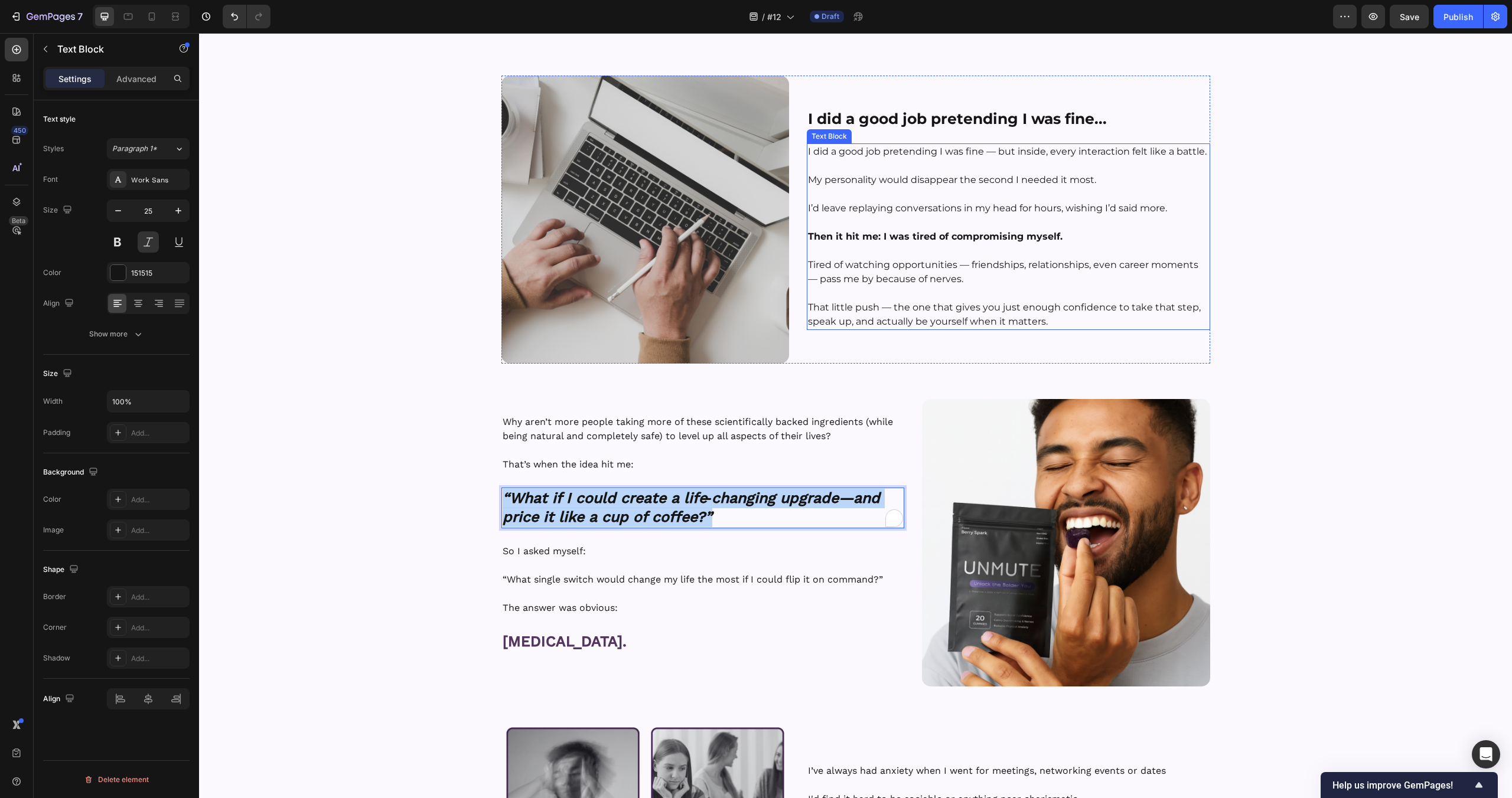
click at [921, 121] on strong "I did a good job pretending I was fine..." at bounding box center [957, 118] width 299 height 18
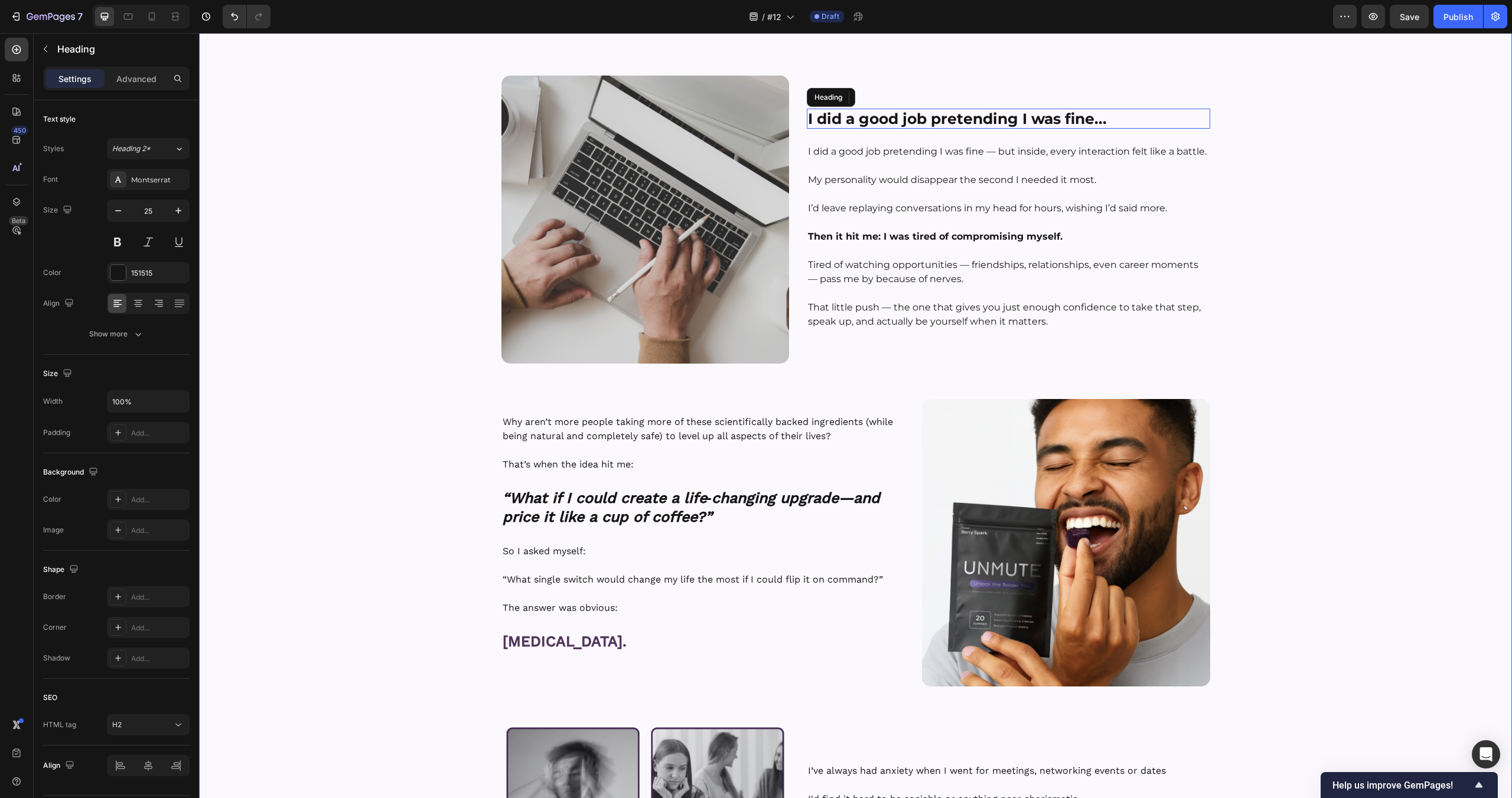
click at [1254, 188] on div "Image Hey, I’m Tyler — Founder of UNMUTE™ Heading Row Here’s how I found out ab…" at bounding box center [856, 323] width 1313 height 1374
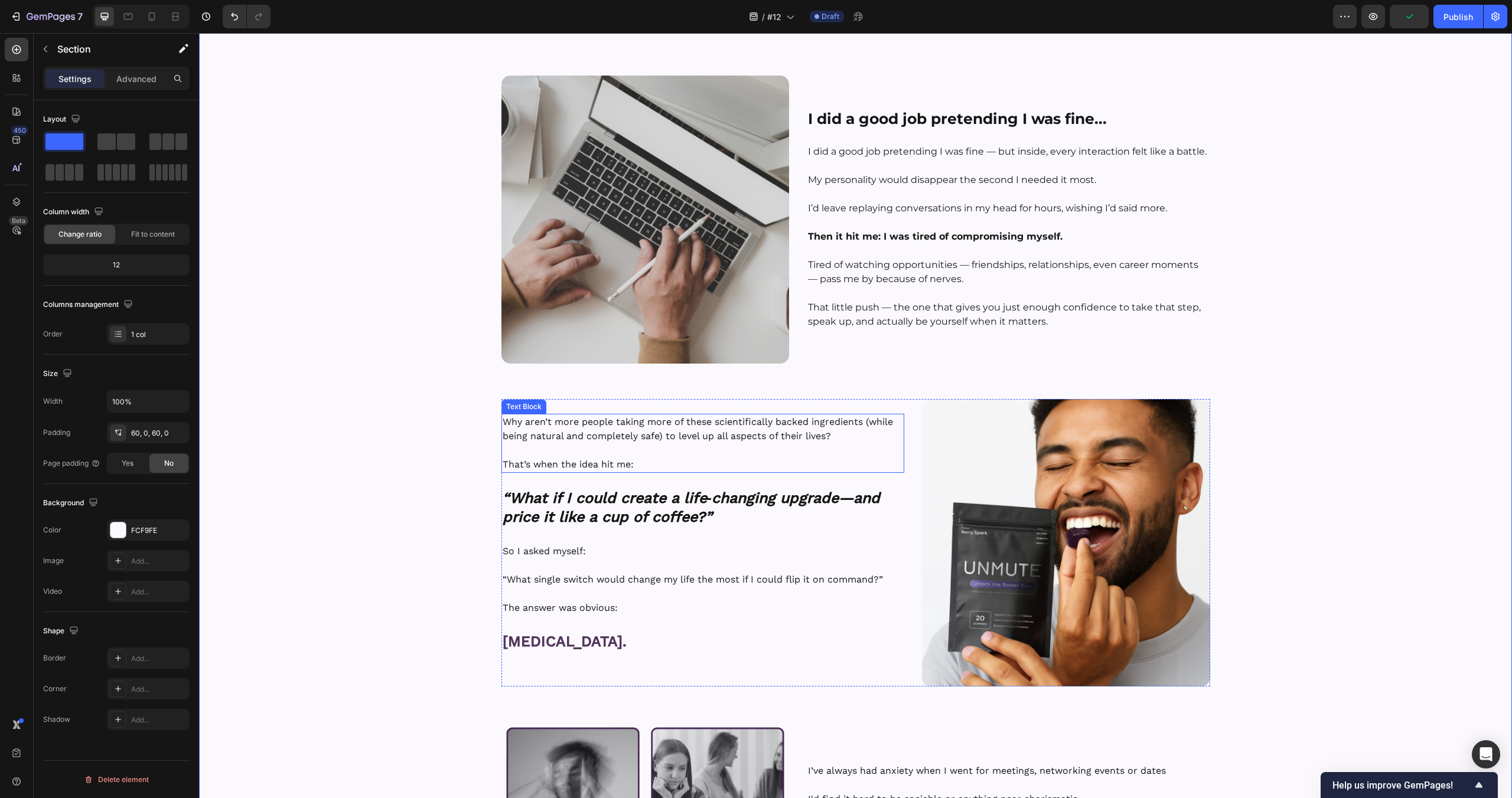
click at [642, 423] on p "Why aren’t more people taking more of these scientifically backed ingredients (…" at bounding box center [703, 429] width 401 height 29
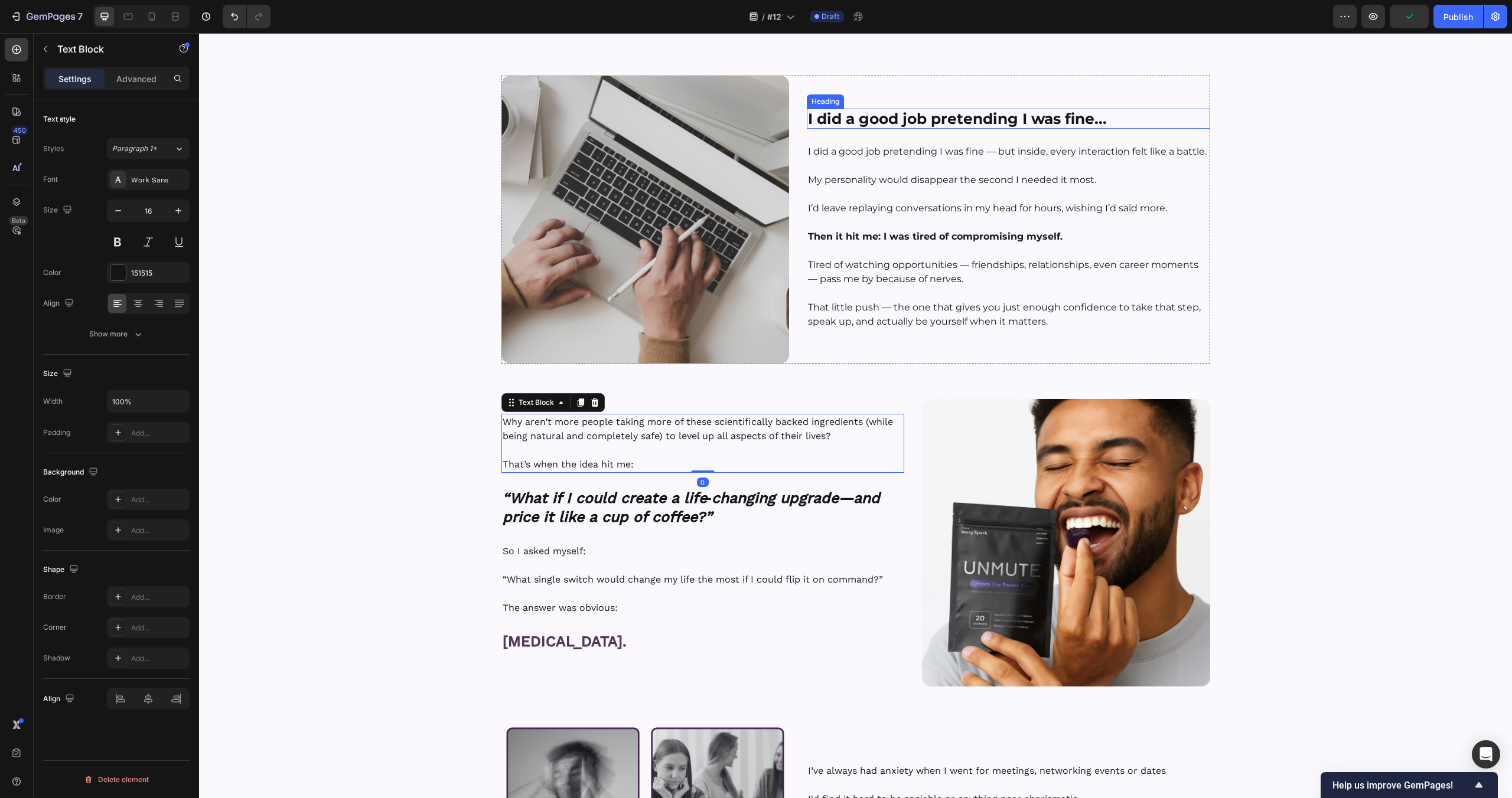
click at [916, 121] on strong "I did a good job pretending I was fine..." at bounding box center [957, 118] width 299 height 18
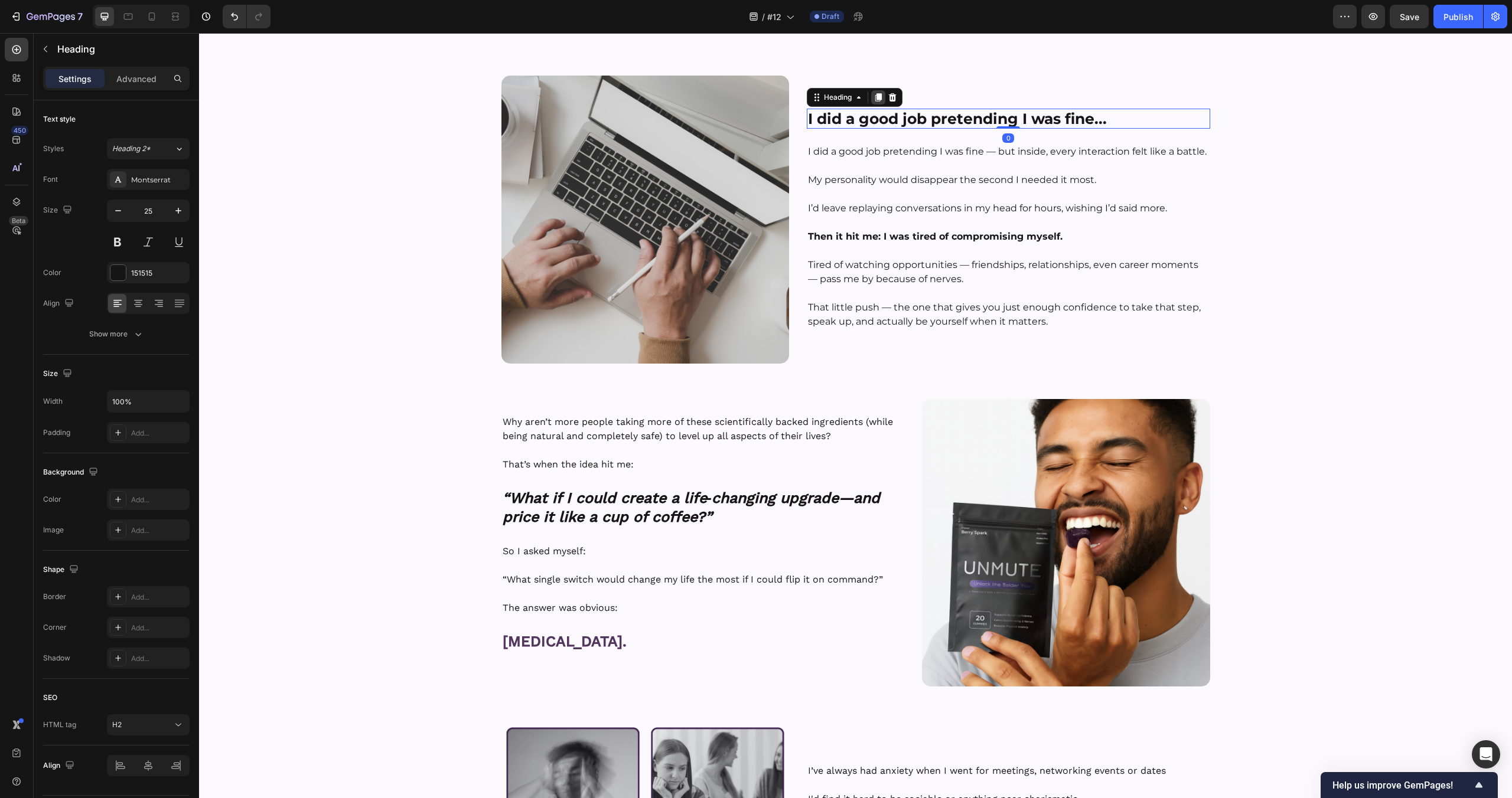
click at [880, 98] on icon at bounding box center [878, 98] width 6 height 8
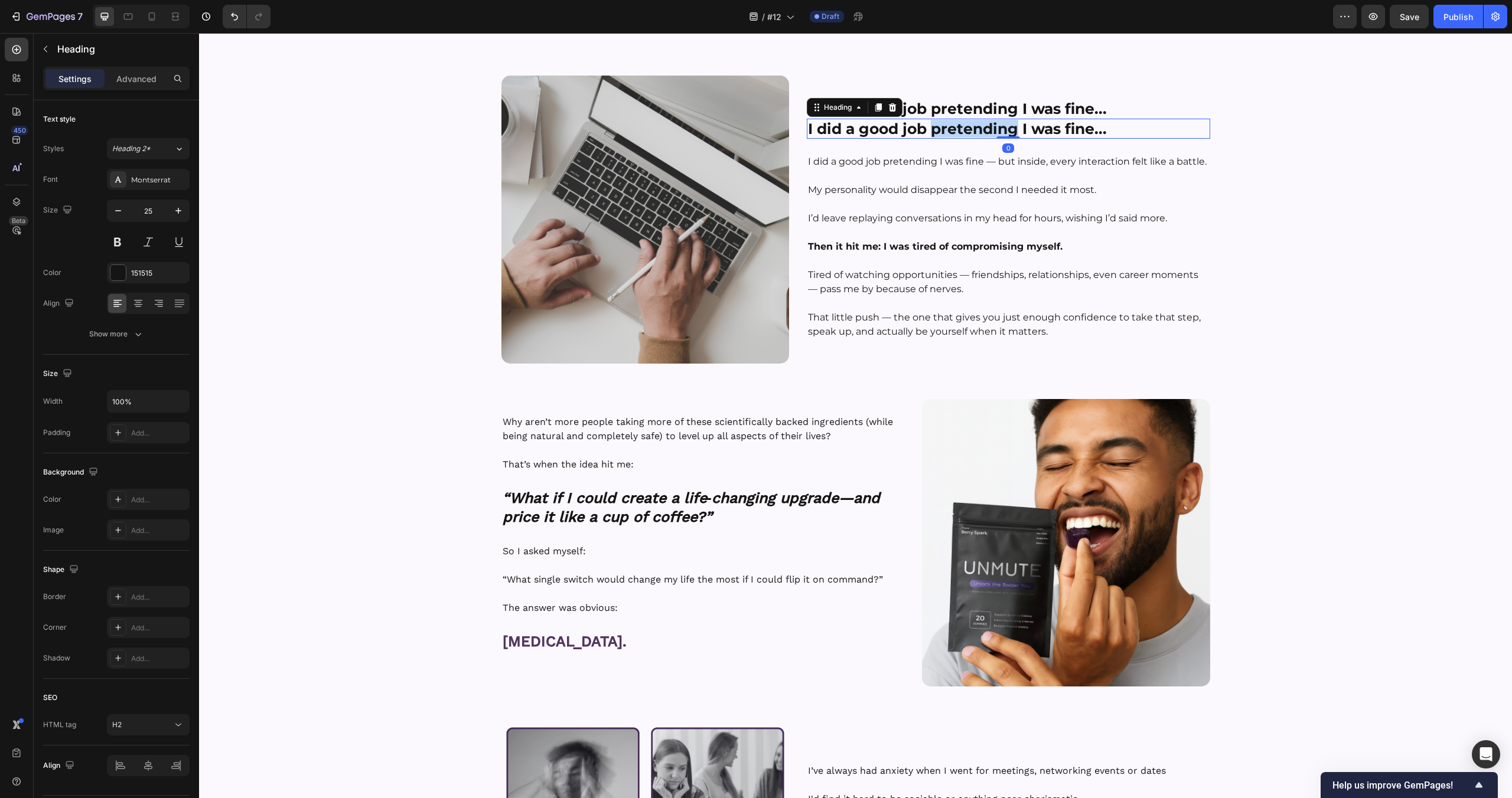
click at [962, 136] on strong "I did a good job pretending I was fine..." at bounding box center [957, 128] width 299 height 18
click at [1331, 224] on div "Image Hey, I’m Tyler — Founder of UNMUTE™ Heading Row Here’s how I found out ab…" at bounding box center [856, 323] width 1313 height 1374
click at [944, 122] on strong "That’s why I created UNMUTE." at bounding box center [923, 128] width 232 height 18
drag, startPoint x: 1167, startPoint y: 271, endPoint x: 1033, endPoint y: 173, distance: 166.0
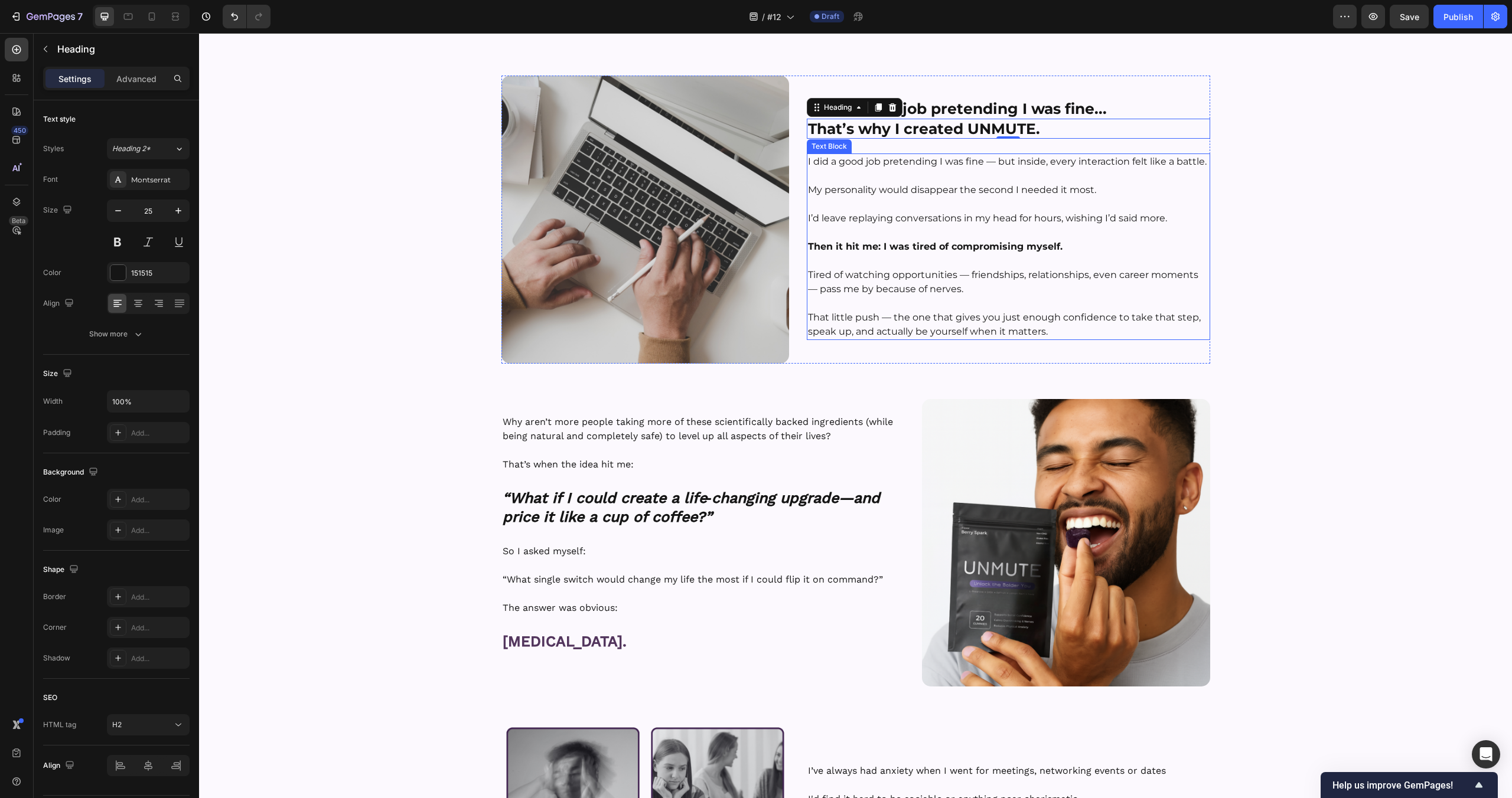
click at [1147, 254] on div "I did a good job pretending I was fine — but inside, every interaction felt lik…" at bounding box center [1008, 246] width 403 height 186
click at [993, 132] on strong "That’s why I created UNMUTE." at bounding box center [923, 128] width 232 height 18
click at [592, 419] on p "Why aren’t more people taking more of these scientifically backed ingredients (…" at bounding box center [703, 429] width 401 height 29
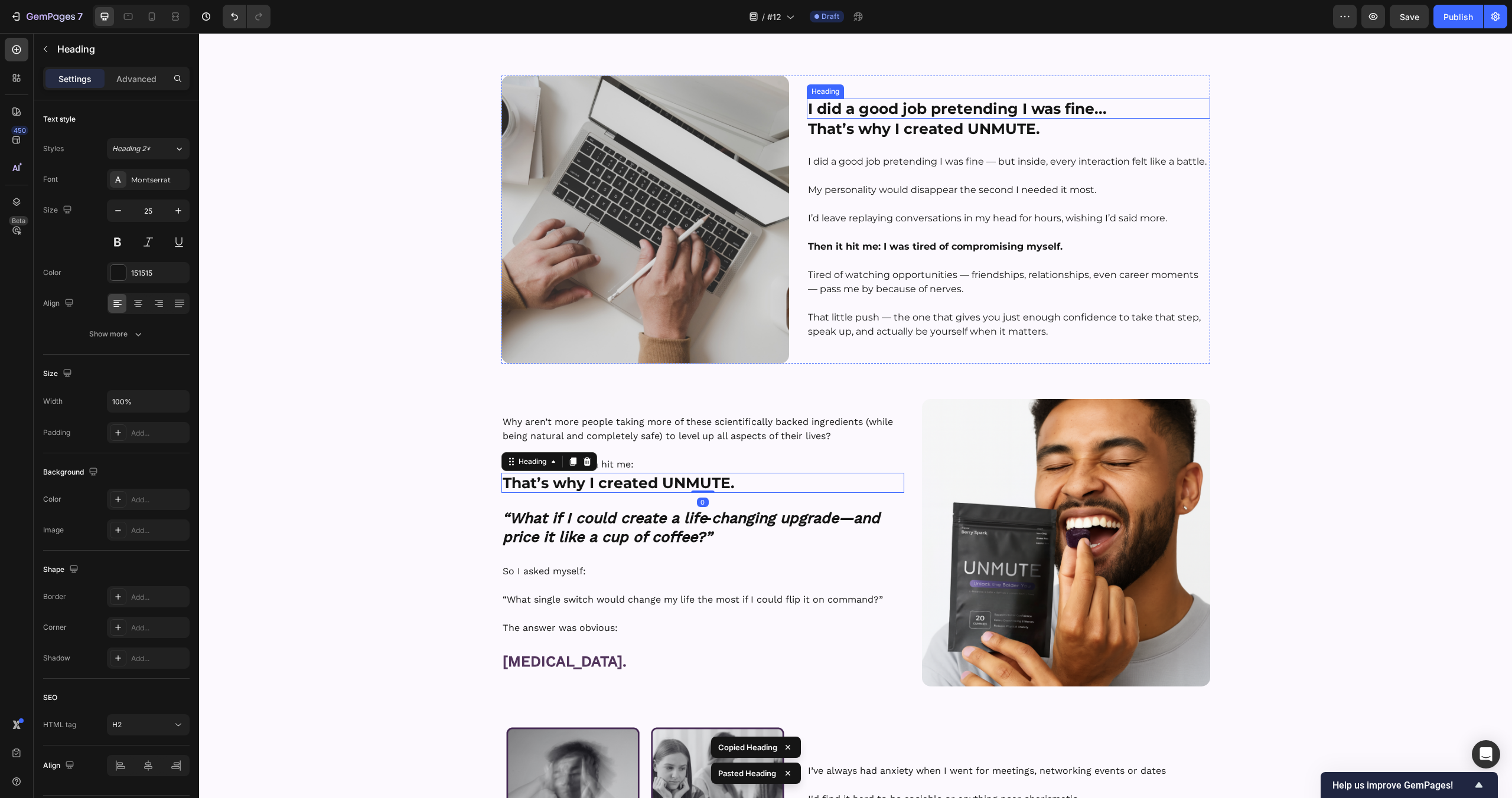
click at [957, 115] on strong "I did a good job pretending I was fine..." at bounding box center [957, 108] width 299 height 18
click at [949, 125] on strong "That’s why I created UNMUTE." at bounding box center [923, 128] width 232 height 18
click at [896, 102] on icon at bounding box center [893, 107] width 9 height 9
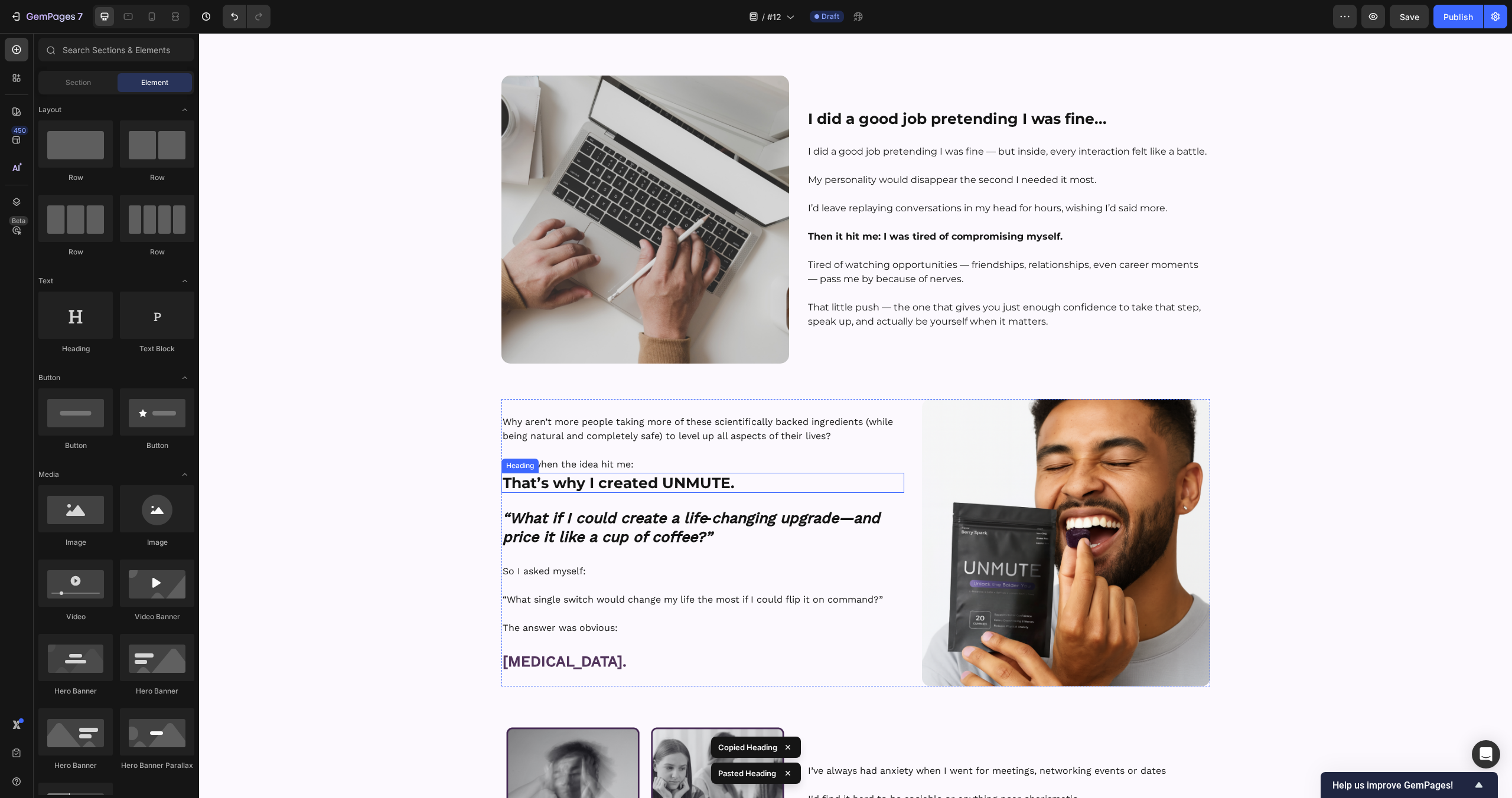
click at [570, 484] on strong "That’s why I created UNMUTE." at bounding box center [618, 482] width 232 height 18
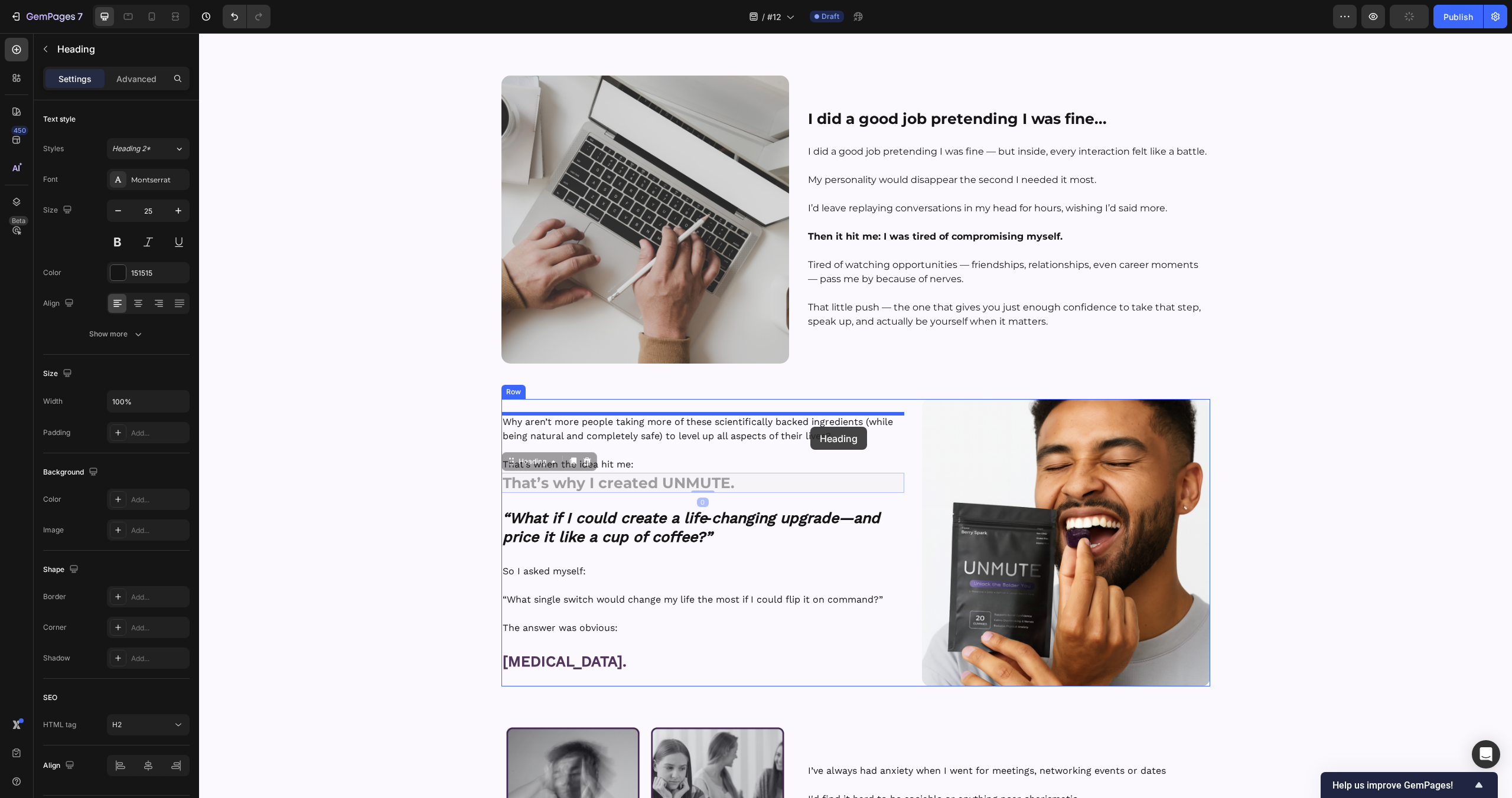
drag, startPoint x: 509, startPoint y: 459, endPoint x: 810, endPoint y: 427, distance: 302.7
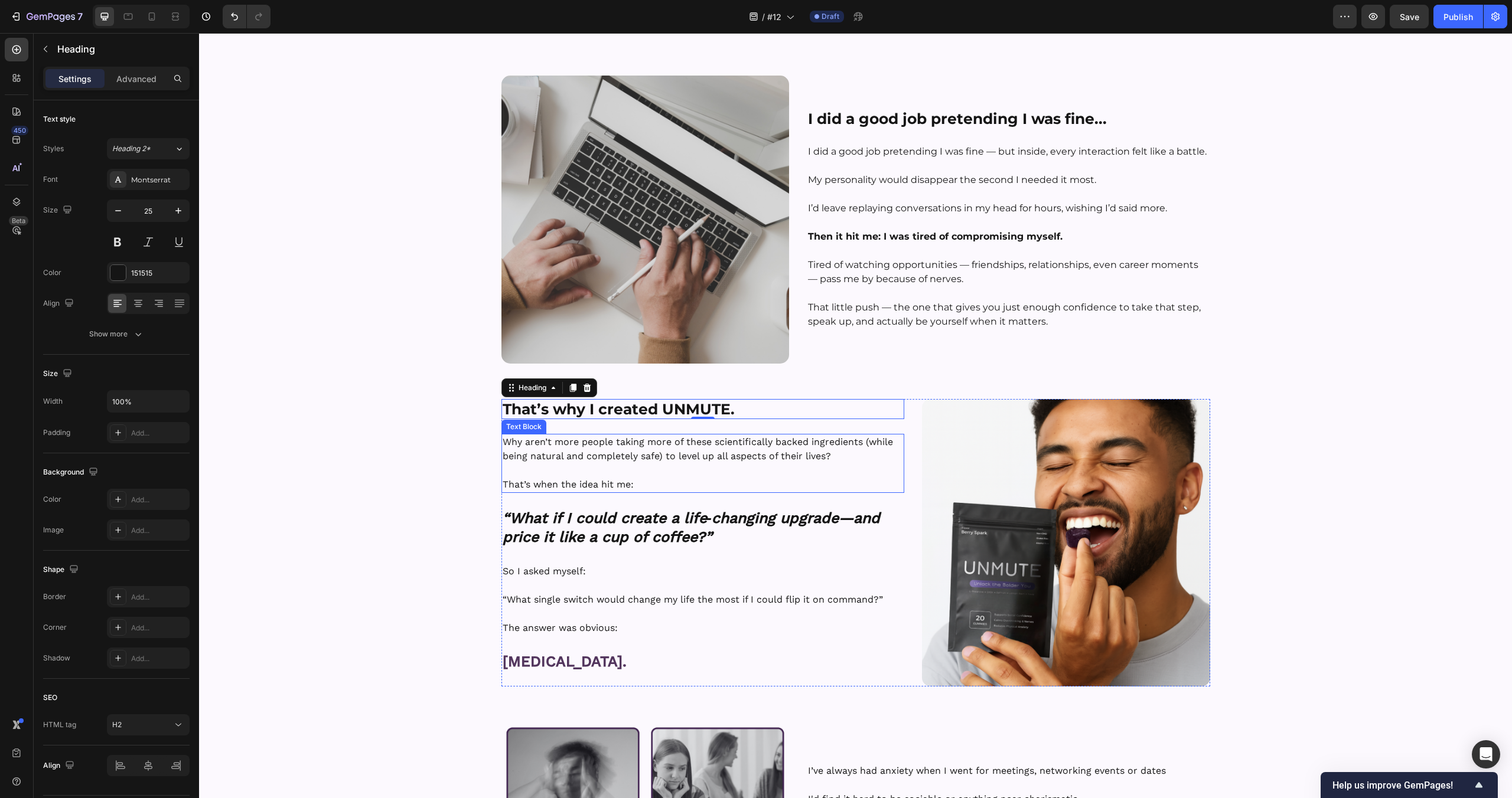
click at [616, 457] on p "Why aren’t more people taking more of these scientifically backed ingredients (…" at bounding box center [703, 449] width 401 height 29
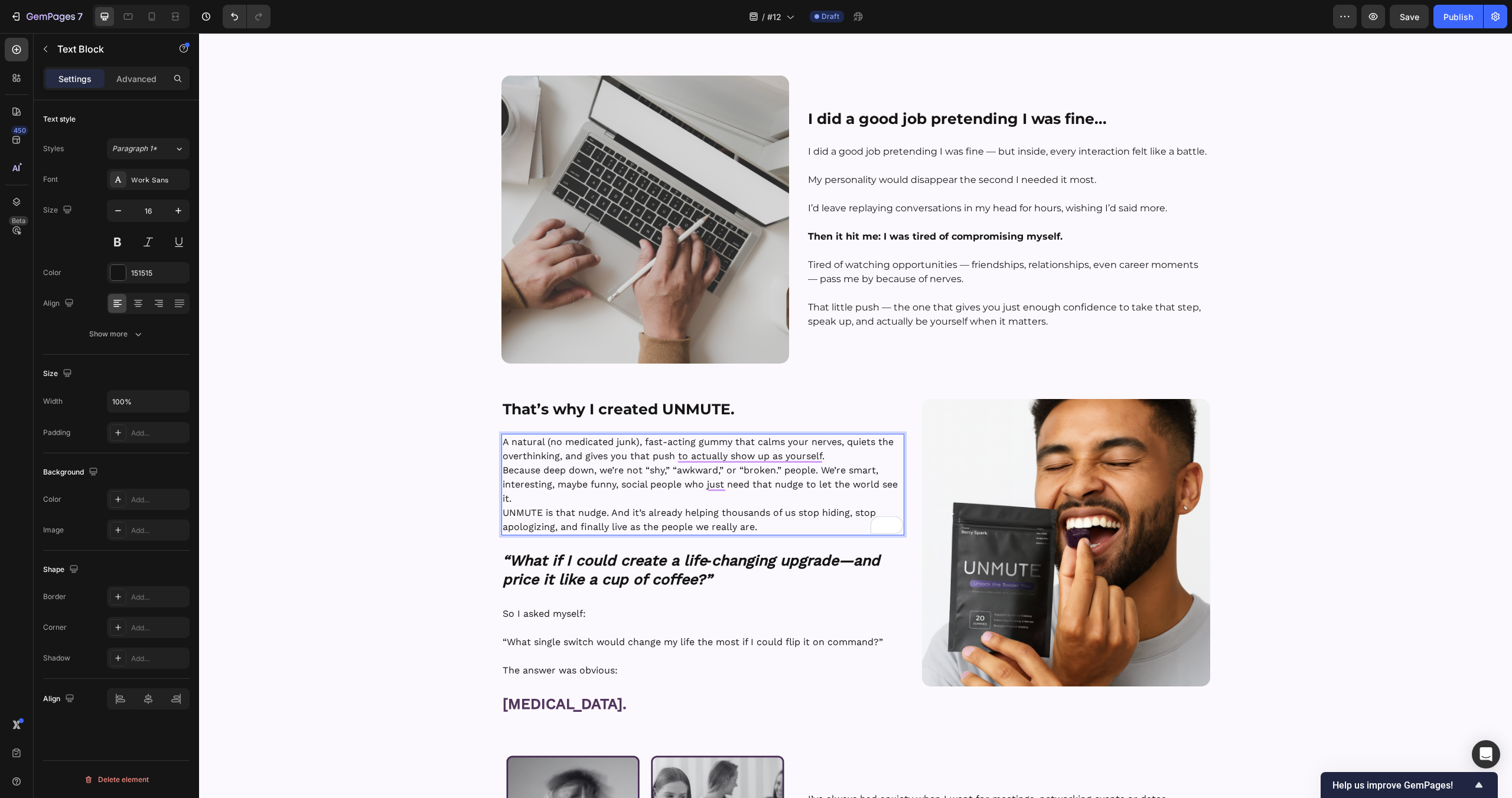
click at [539, 501] on p "A natural (no medicated junk), fast-acting gummy that calms your nerves, quiets…" at bounding box center [703, 485] width 401 height 100
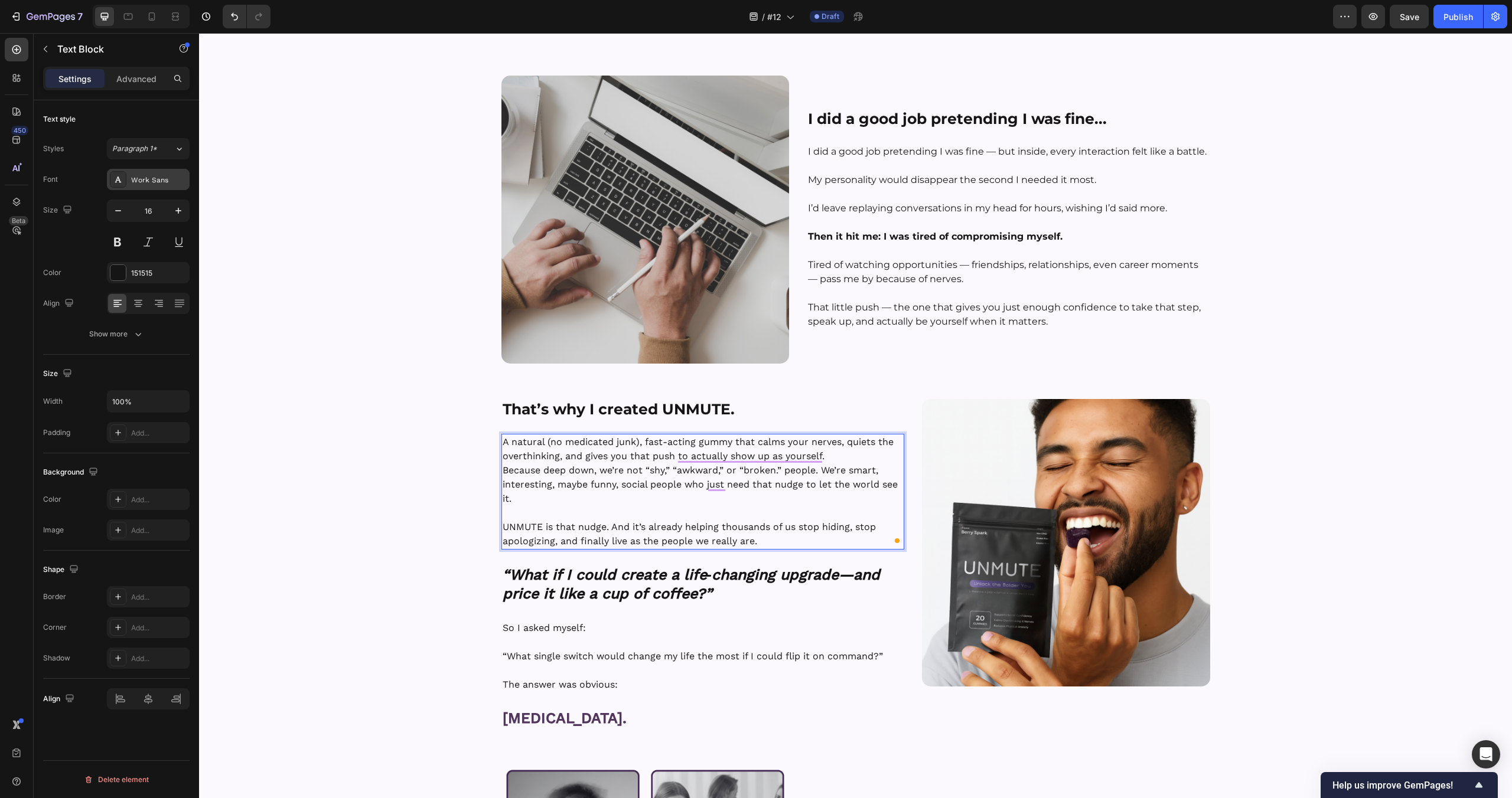
click at [150, 183] on div "Work Sans" at bounding box center [159, 180] width 55 height 11
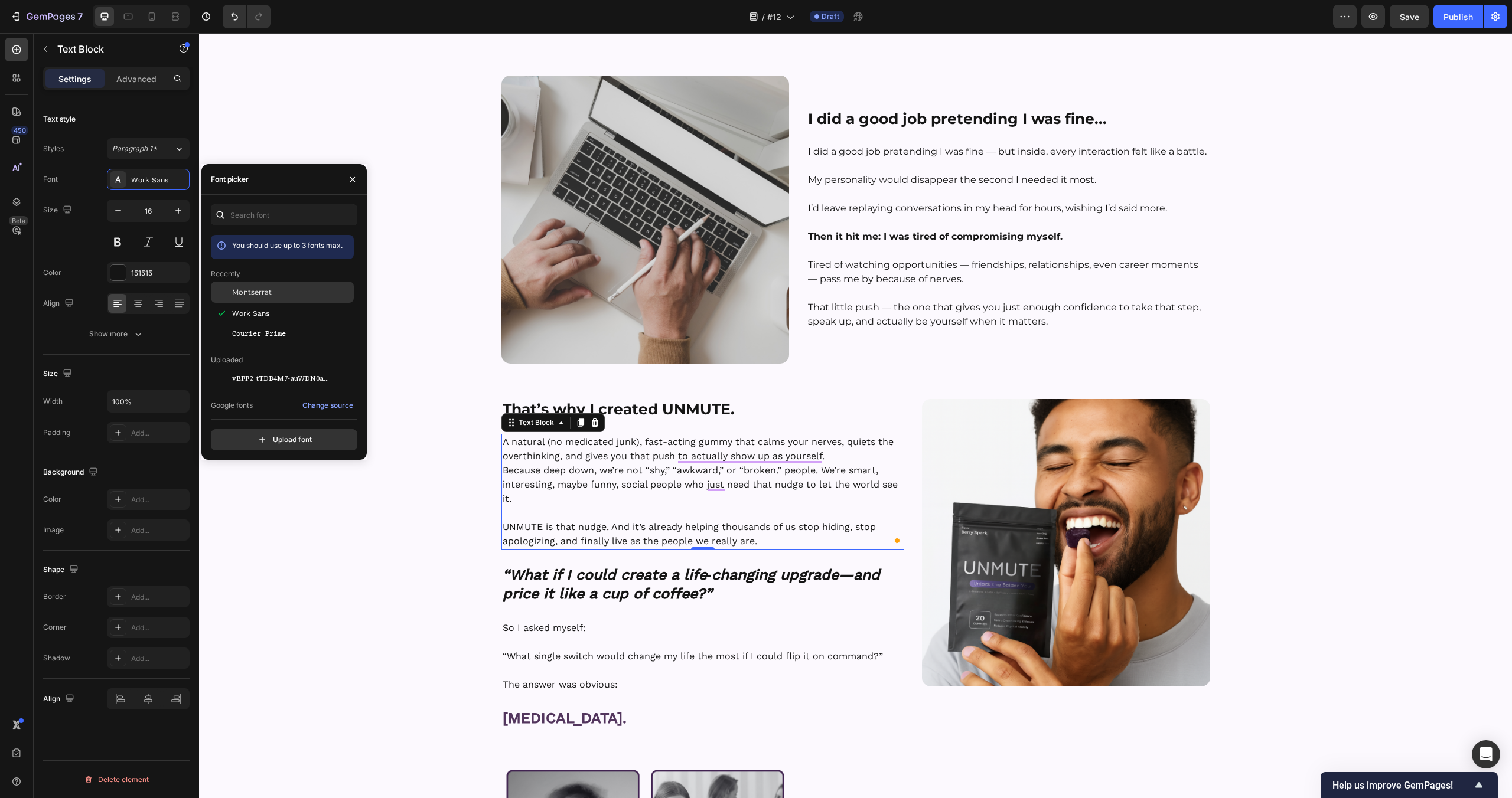
click at [268, 295] on span "Montserrat" at bounding box center [251, 292] width 40 height 11
click at [385, 538] on div "Image Hey, I’m Tyler — Founder of UNMUTE™ Heading Row Here’s how I found out ab…" at bounding box center [856, 344] width 1313 height 1416
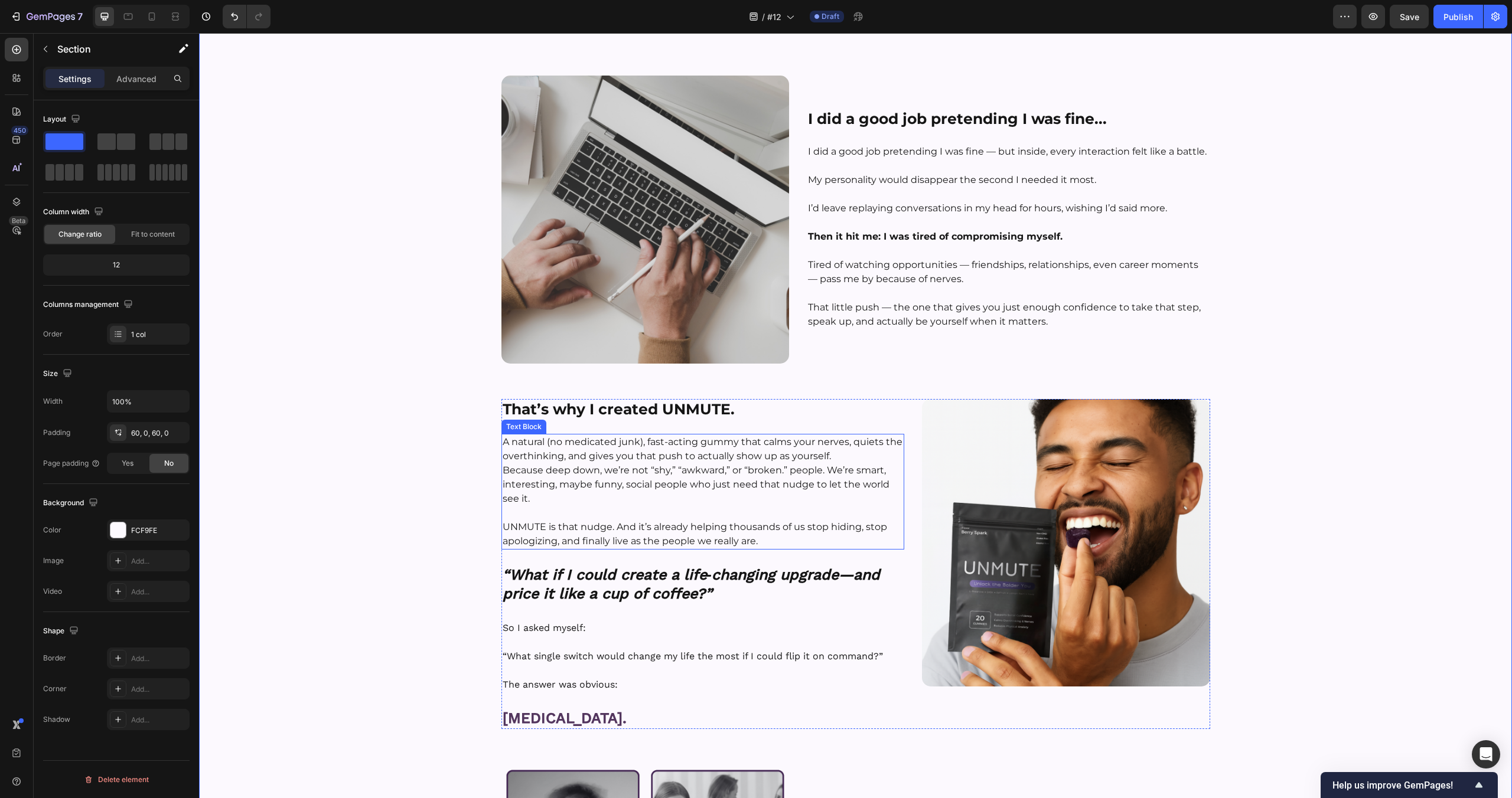
click at [839, 459] on p "A natural (no medicated junk), fast-acting gummy that calms your nerves, quiets…" at bounding box center [703, 470] width 401 height 71
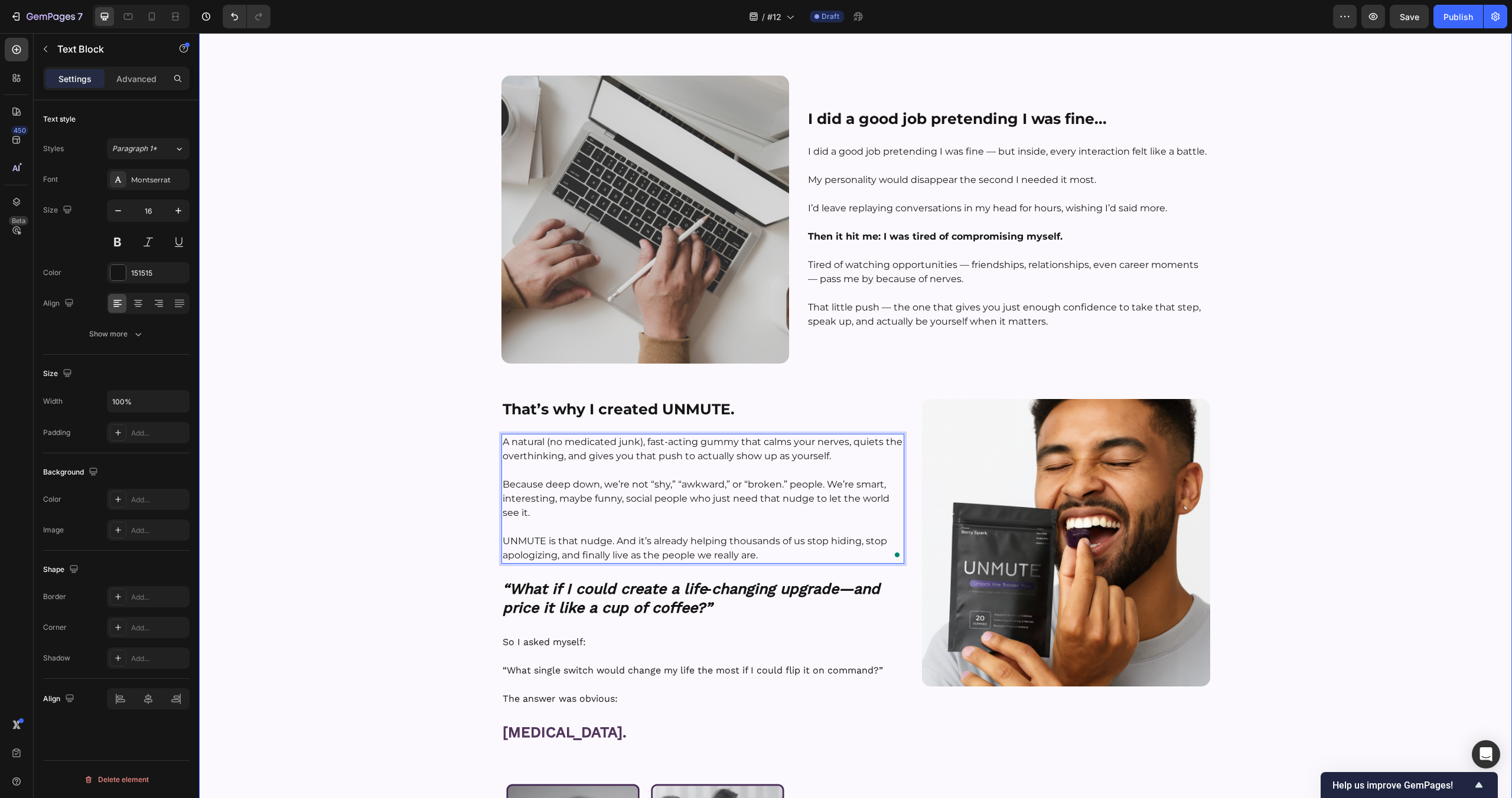
click at [388, 482] on div "Image Hey, I’m Tyler — Founder of UNMUTE™ Heading Row Here’s how I found out ab…" at bounding box center [856, 351] width 1313 height 1430
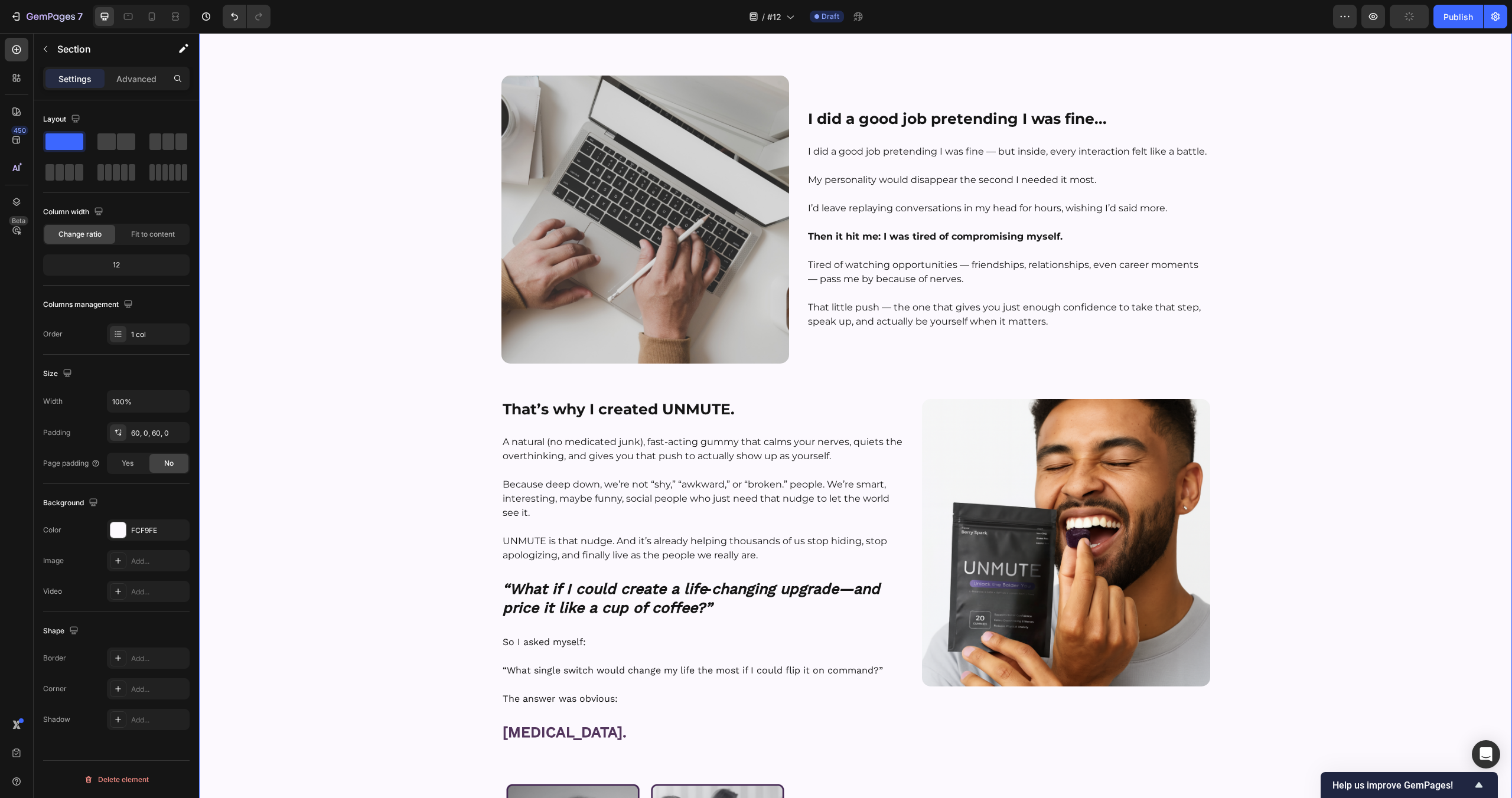
click at [570, 597] on strong "“What if I could create a life‑changing upgrade—and price it like a cup of coff…" at bounding box center [691, 599] width 378 height 37
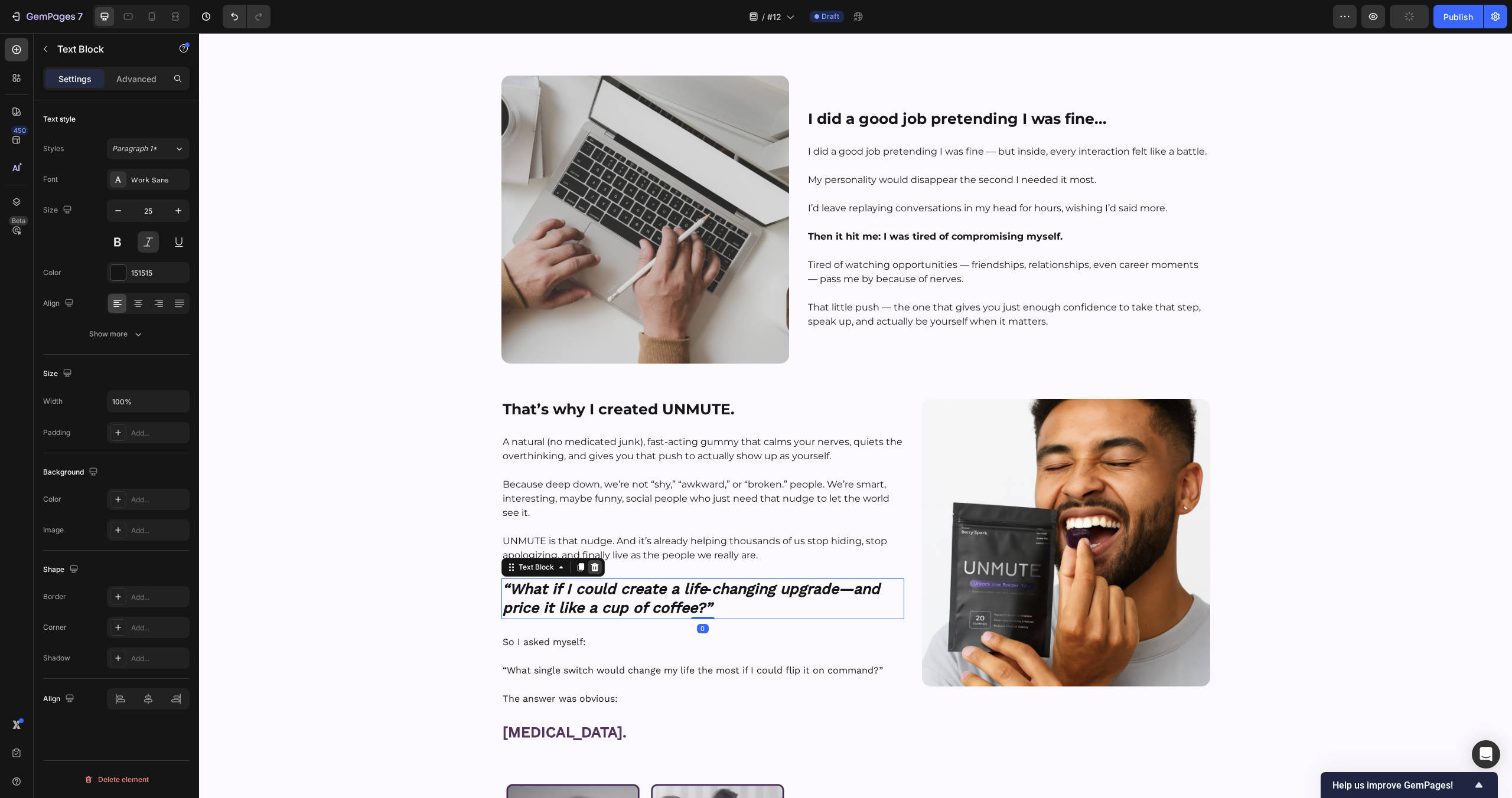
click at [593, 566] on icon at bounding box center [594, 567] width 9 height 9
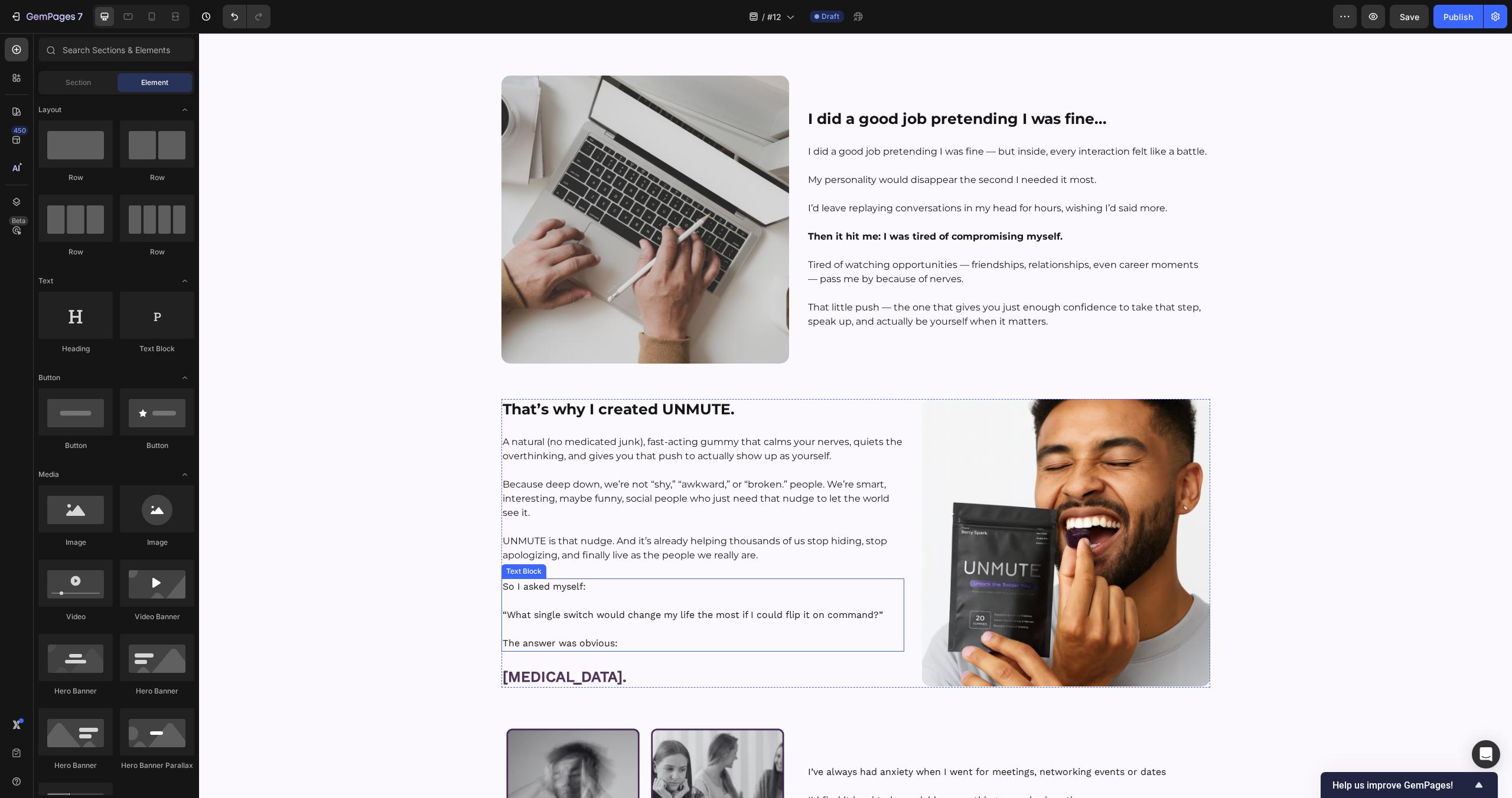
click at [663, 595] on p at bounding box center [703, 601] width 401 height 14
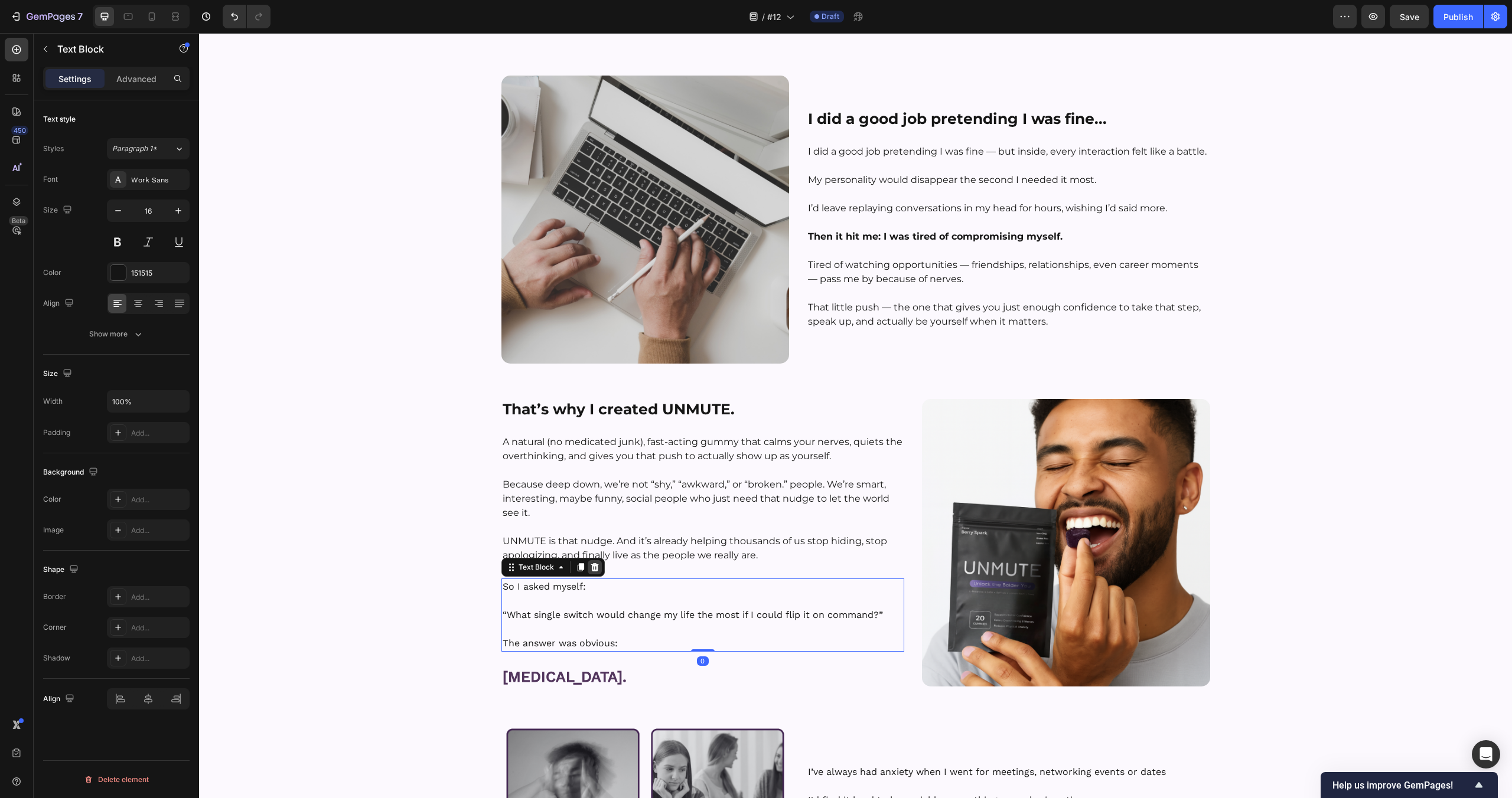
click at [594, 566] on icon at bounding box center [594, 567] width 9 height 9
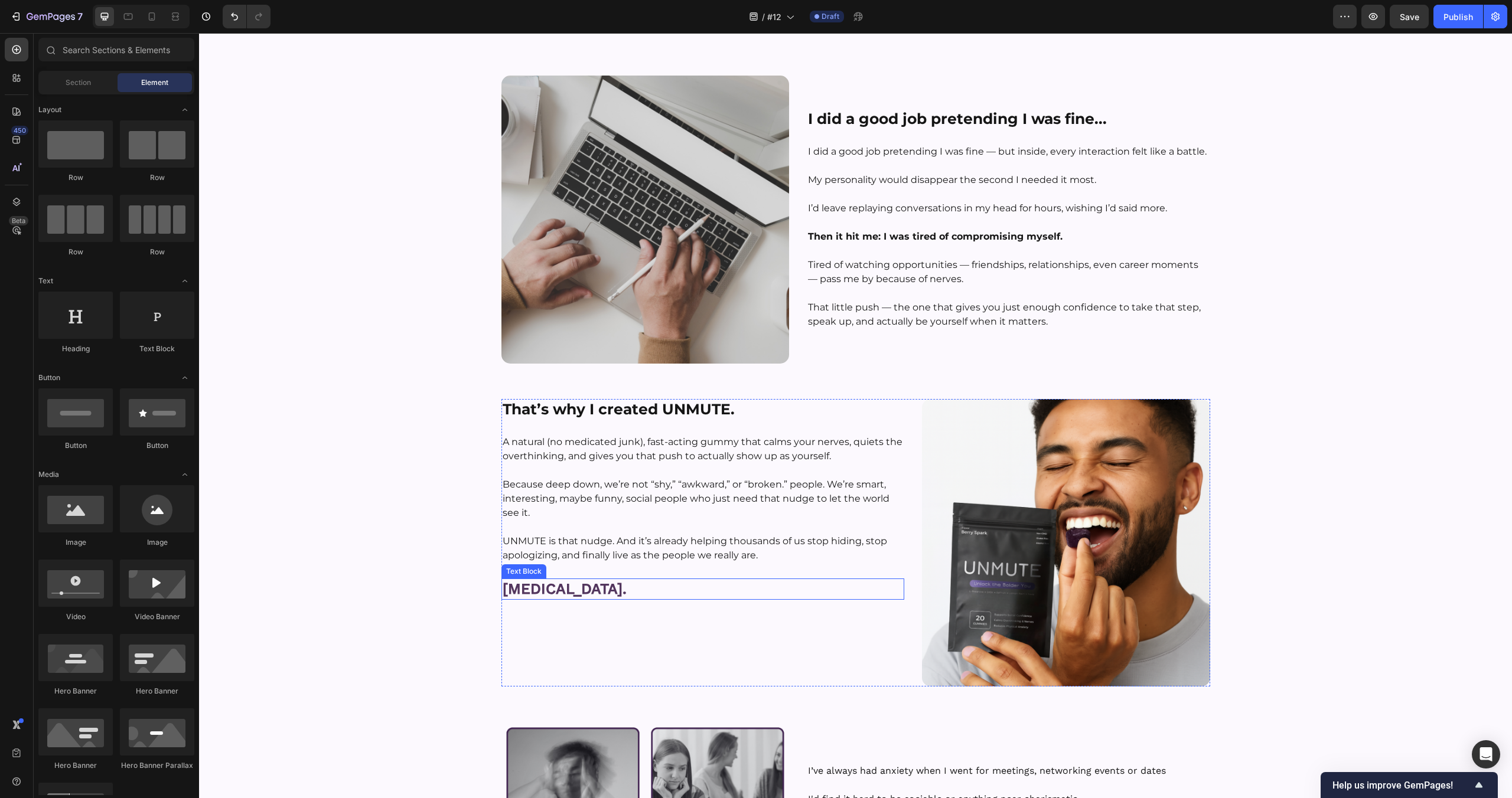
click at [642, 588] on p "Social Anxiety." at bounding box center [703, 589] width 401 height 19
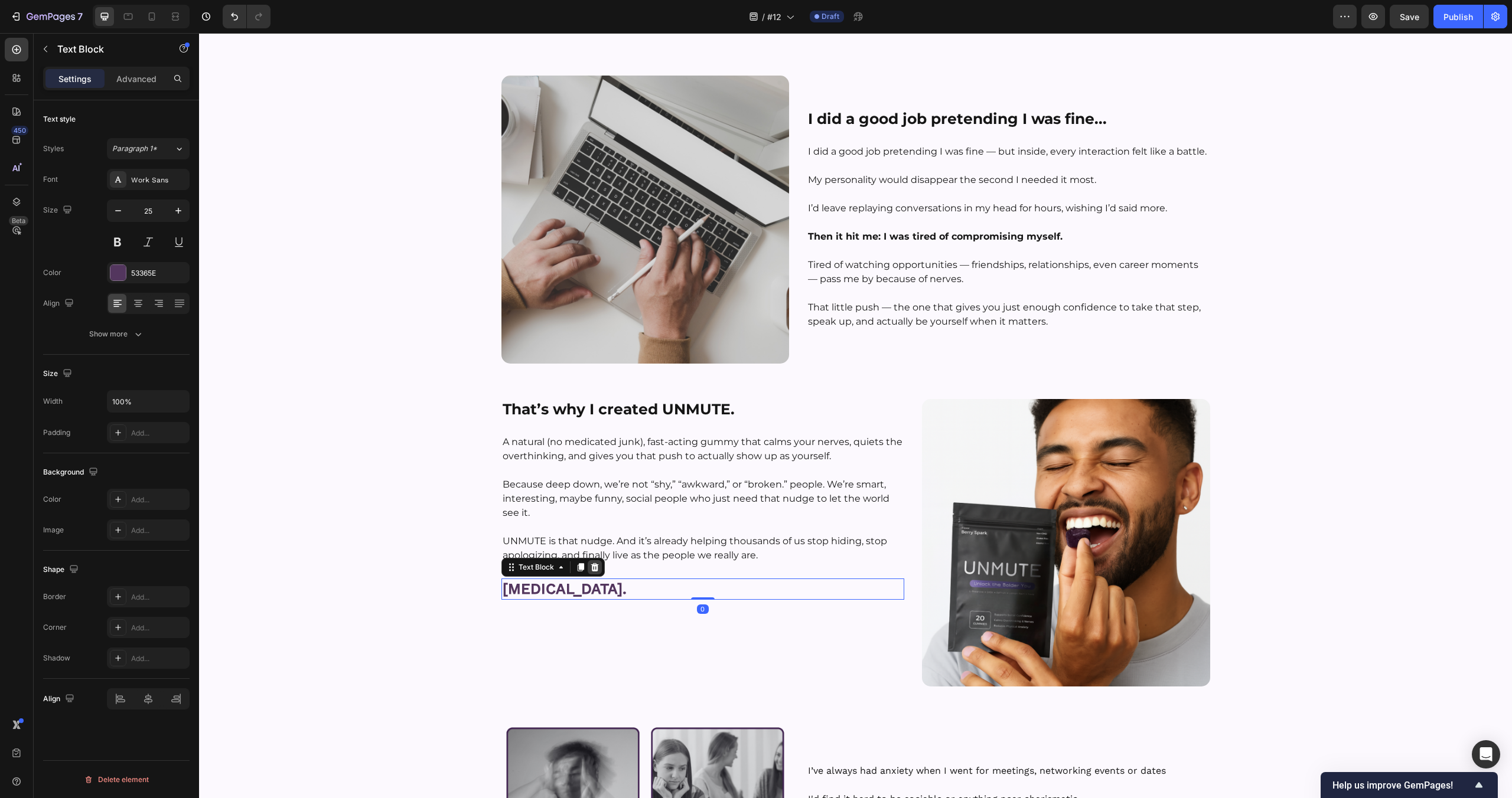
click at [592, 565] on icon at bounding box center [594, 566] width 7 height 8
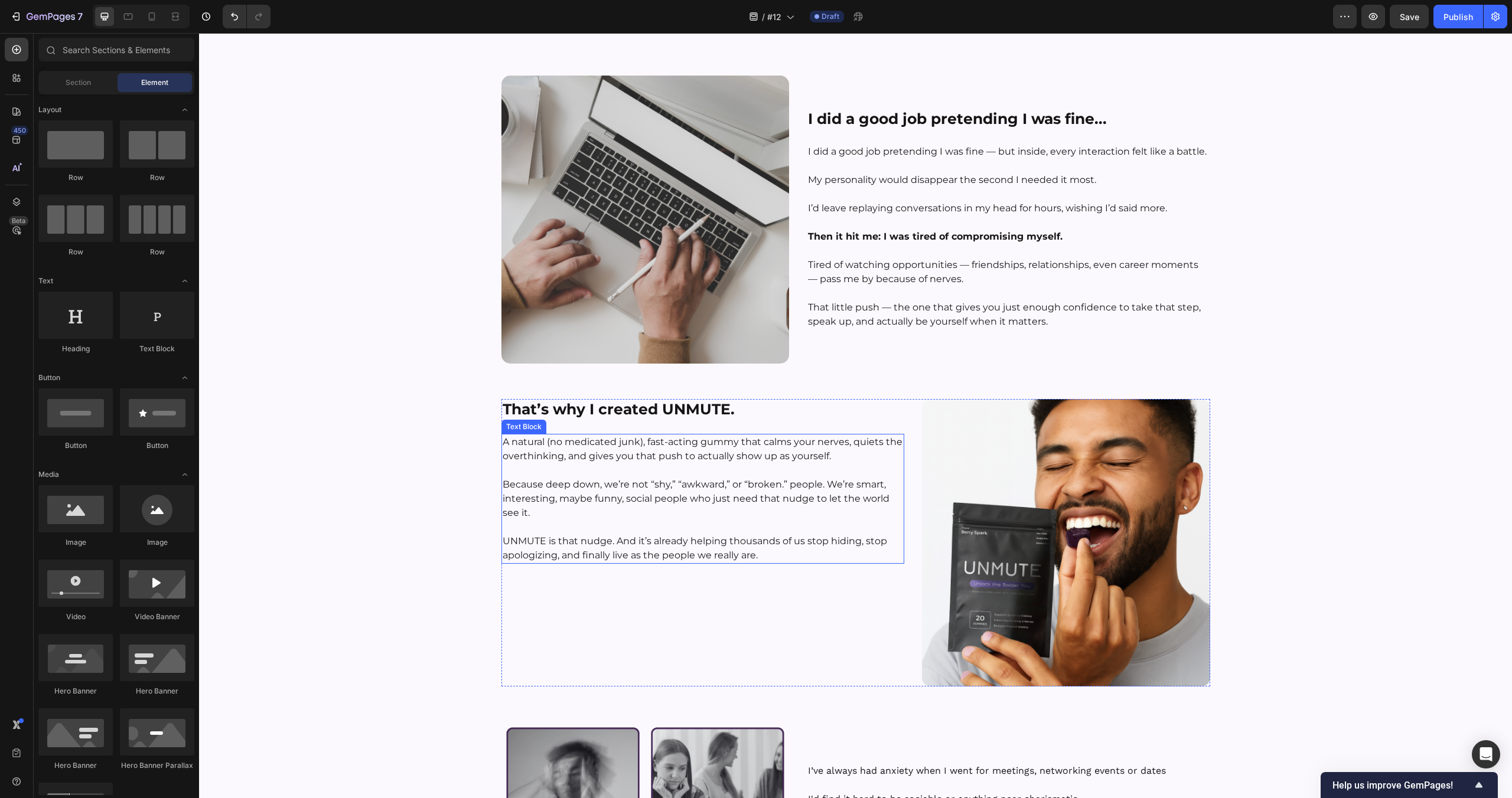
click at [696, 548] on p "UNMUTE is that nudge. And it’s already helping thousands of us stop hiding, sto…" at bounding box center [703, 542] width 401 height 42
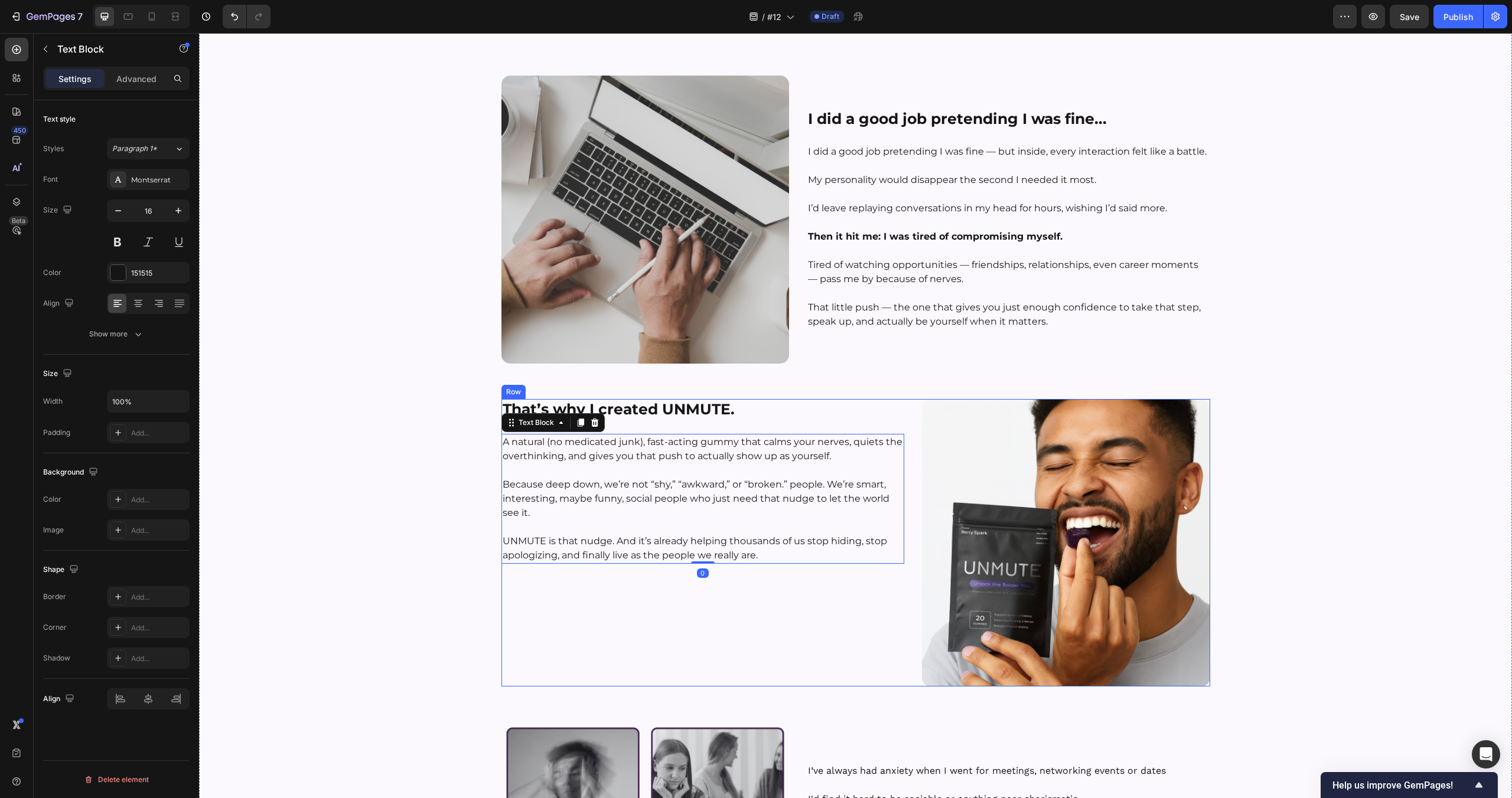
click at [401, 518] on div "Image Hey, I’m Tyler — Founder of UNMUTE™ Heading Row Here’s how I found out ab…" at bounding box center [856, 323] width 1313 height 1374
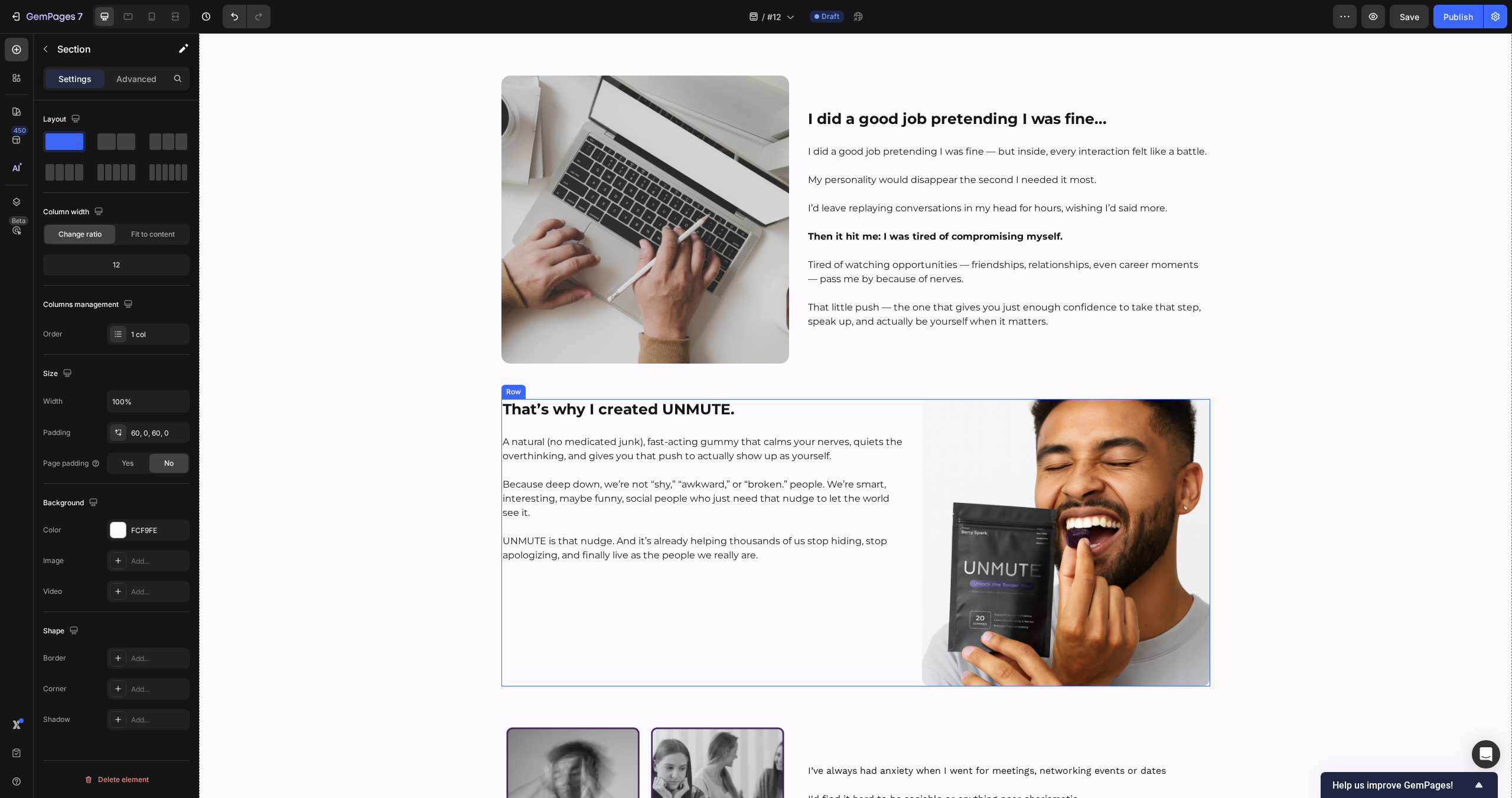
click at [792, 641] on div "That’s why I created UNMUTE. Heading A natural (no medicated junk), fast-acting…" at bounding box center [702, 543] width 403 height 288
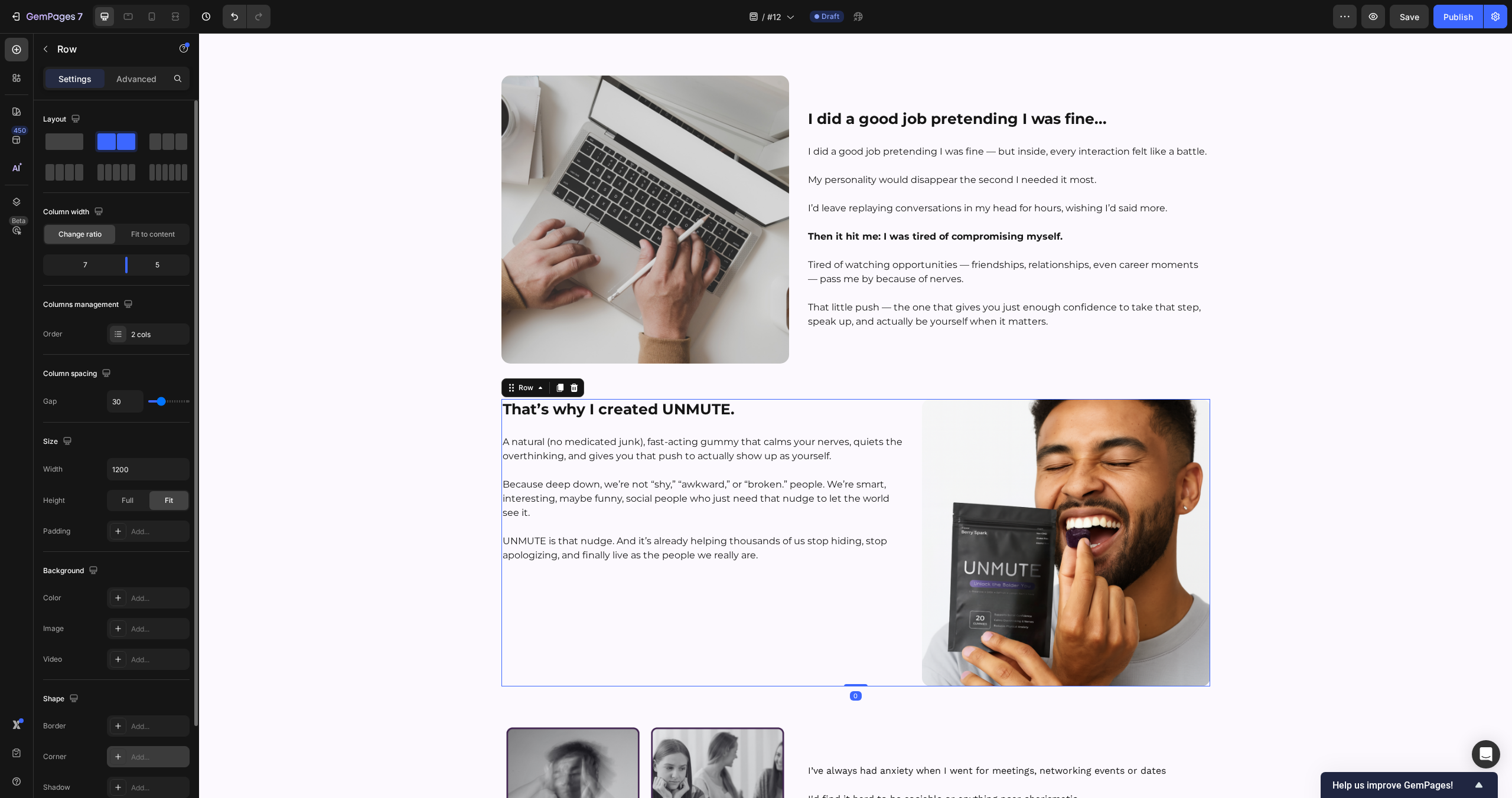
scroll to position [124, 0]
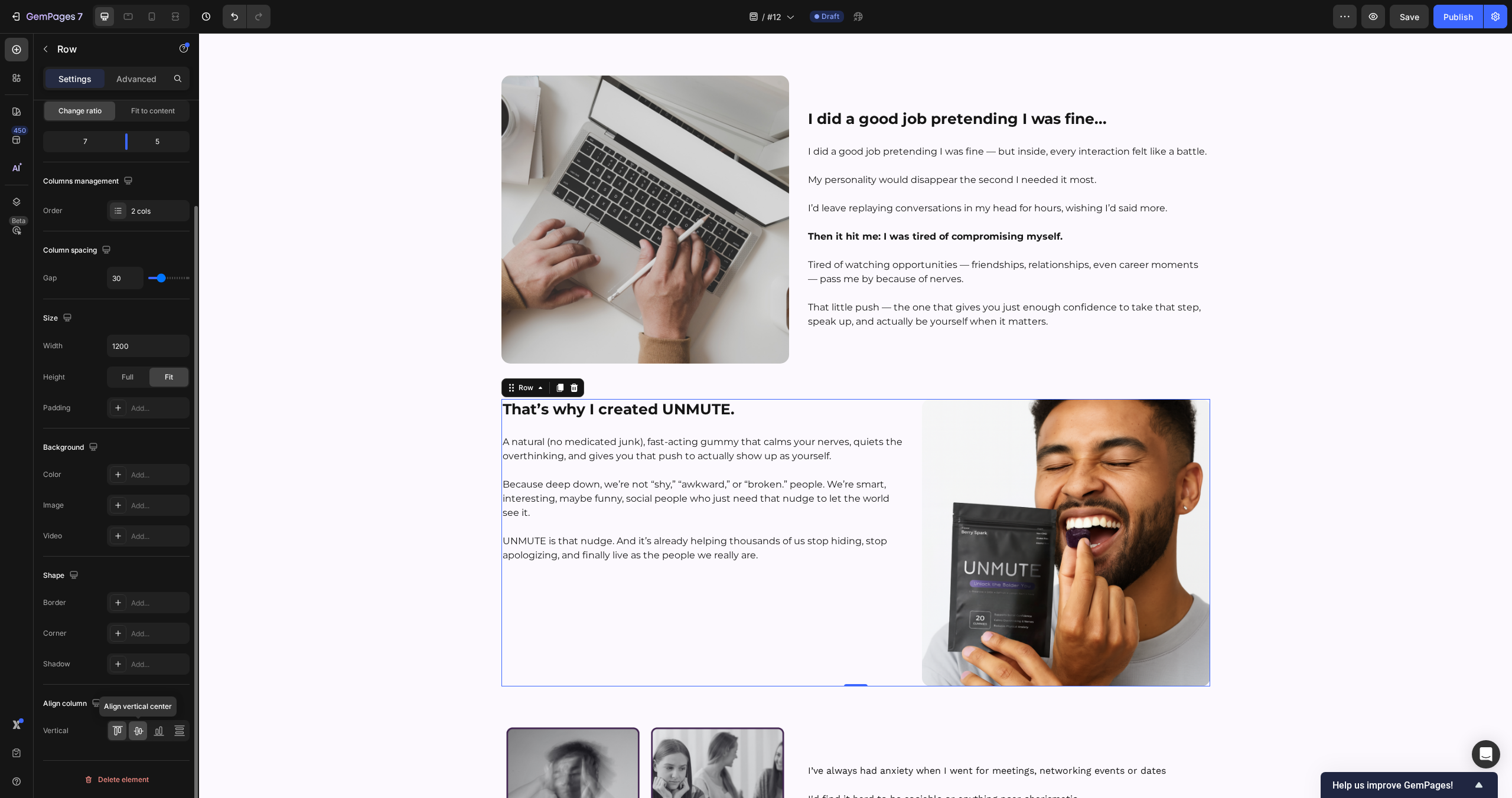
click at [135, 733] on icon at bounding box center [138, 731] width 12 height 12
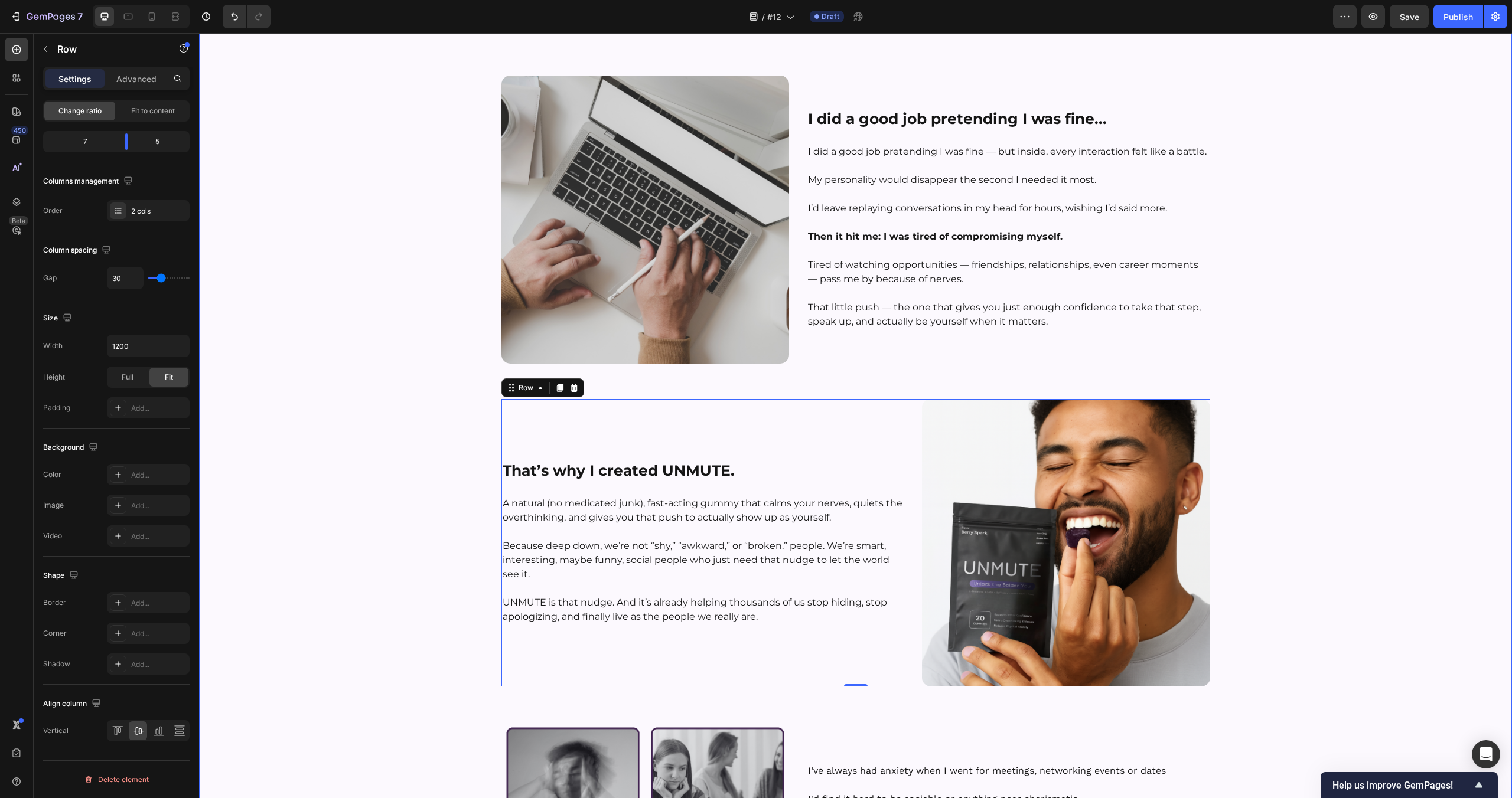
click at [314, 518] on div "Image Hey, I’m Tyler — Founder of UNMUTE™ Heading Row Here’s how I found out ab…" at bounding box center [856, 323] width 1313 height 1374
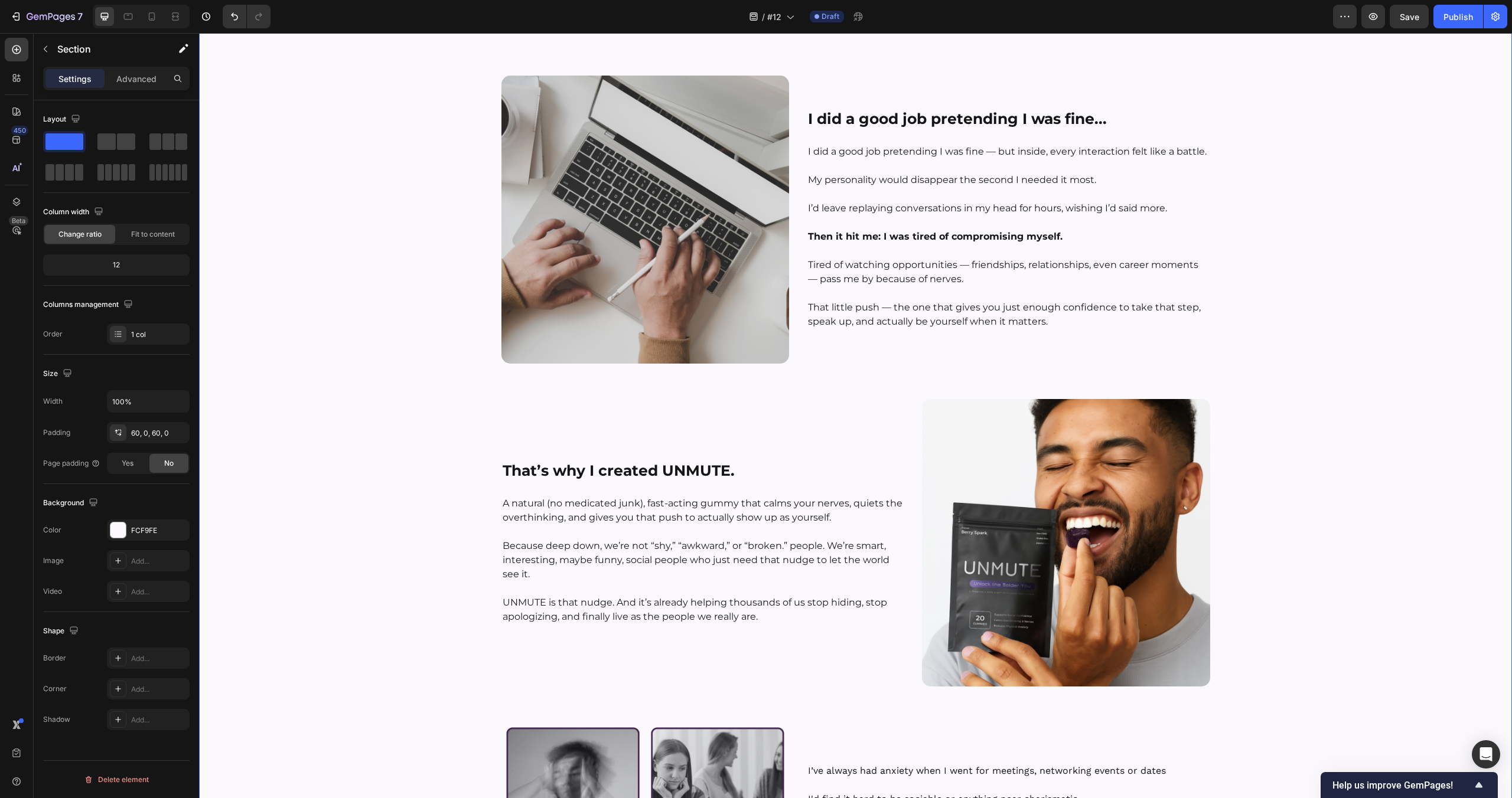
scroll to position [0, 0]
click at [1343, 473] on div "Image Hey, I’m Tyler — Founder of UNMUTE™ Heading Row Here’s how I found out ab…" at bounding box center [856, 323] width 1313 height 1374
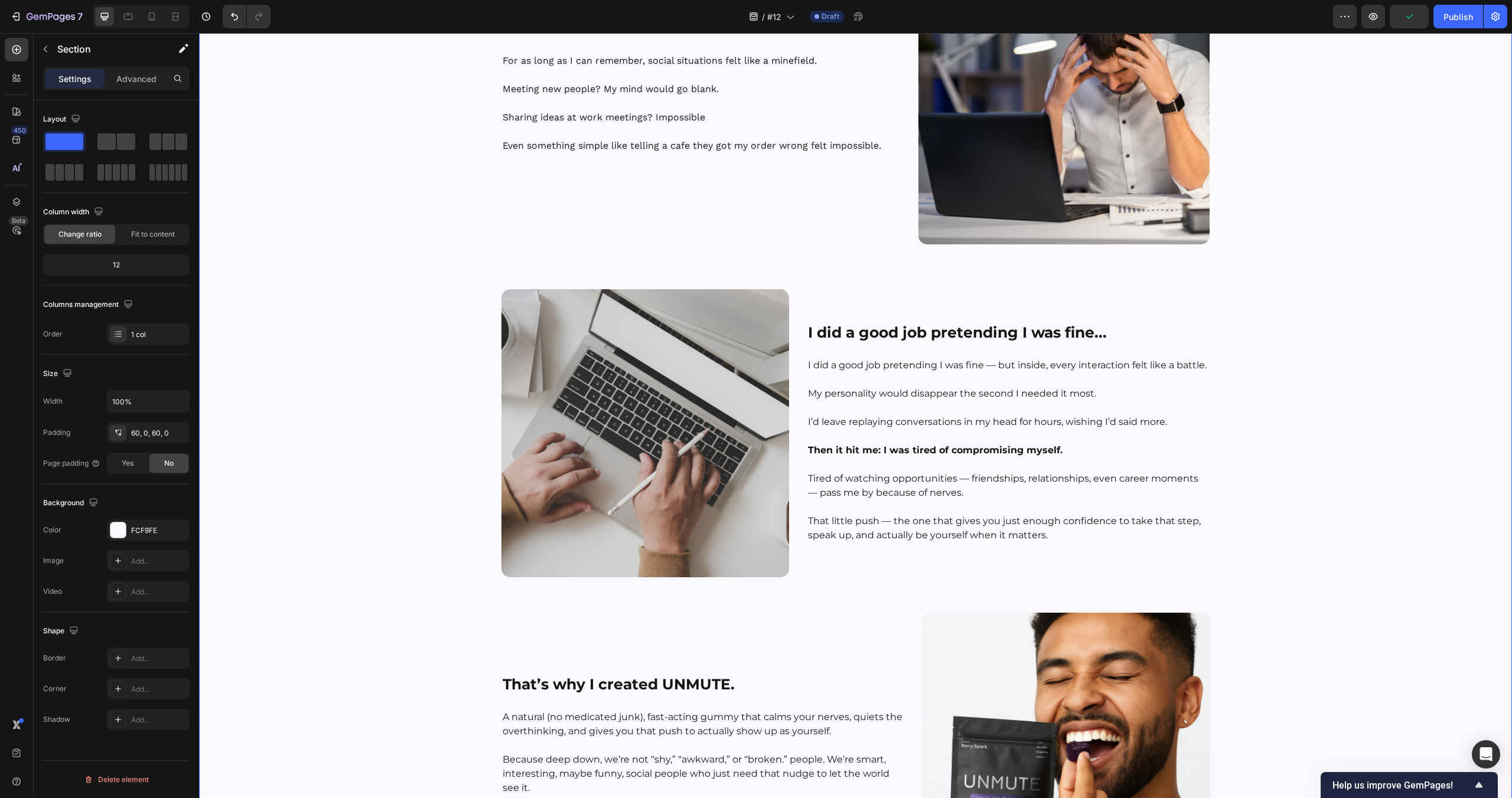
scroll to position [4761, 0]
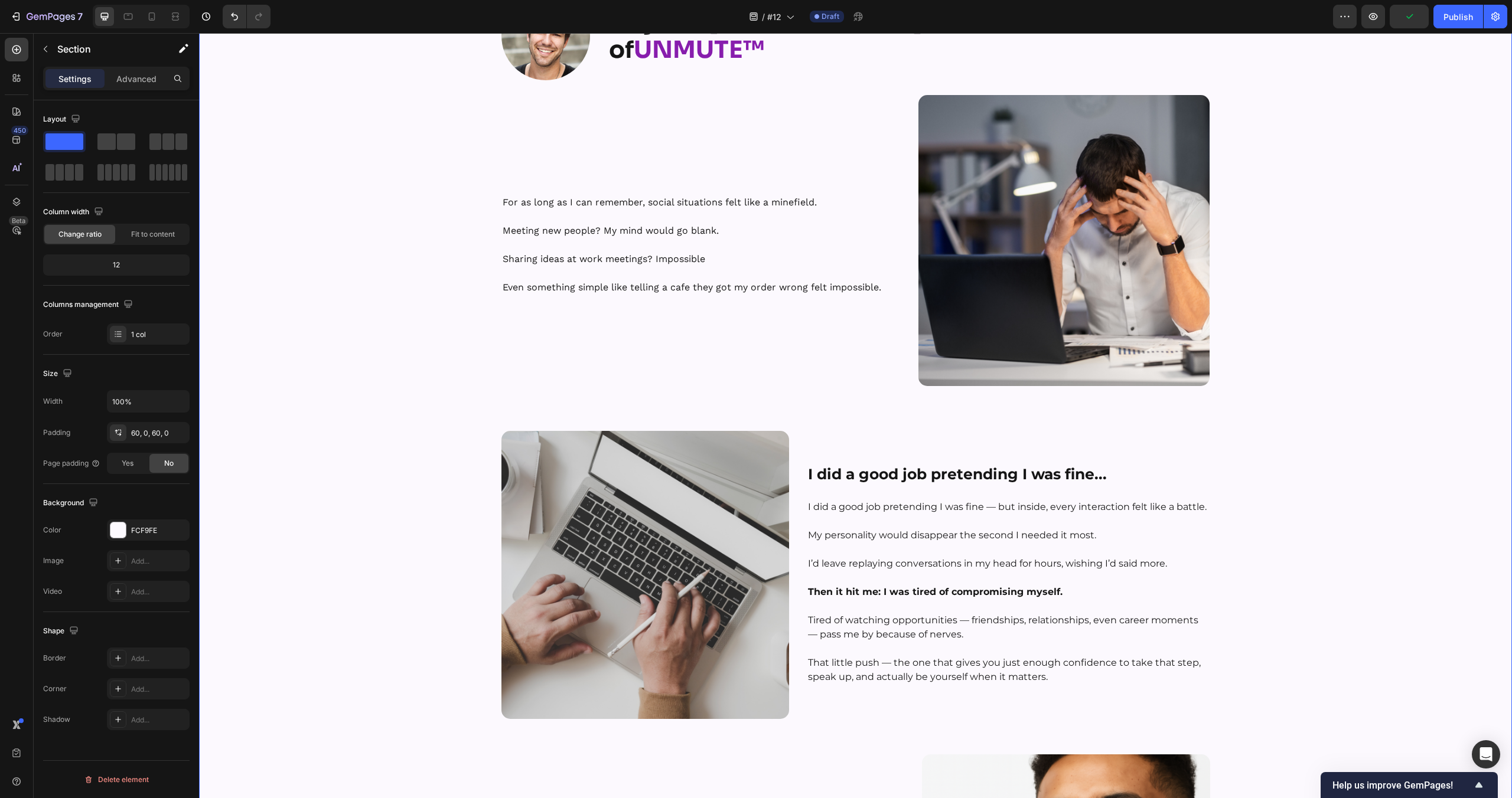
click at [934, 65] on strong "Hey, I’m [PERSON_NAME] — Founder of" at bounding box center [832, 35] width 445 height 58
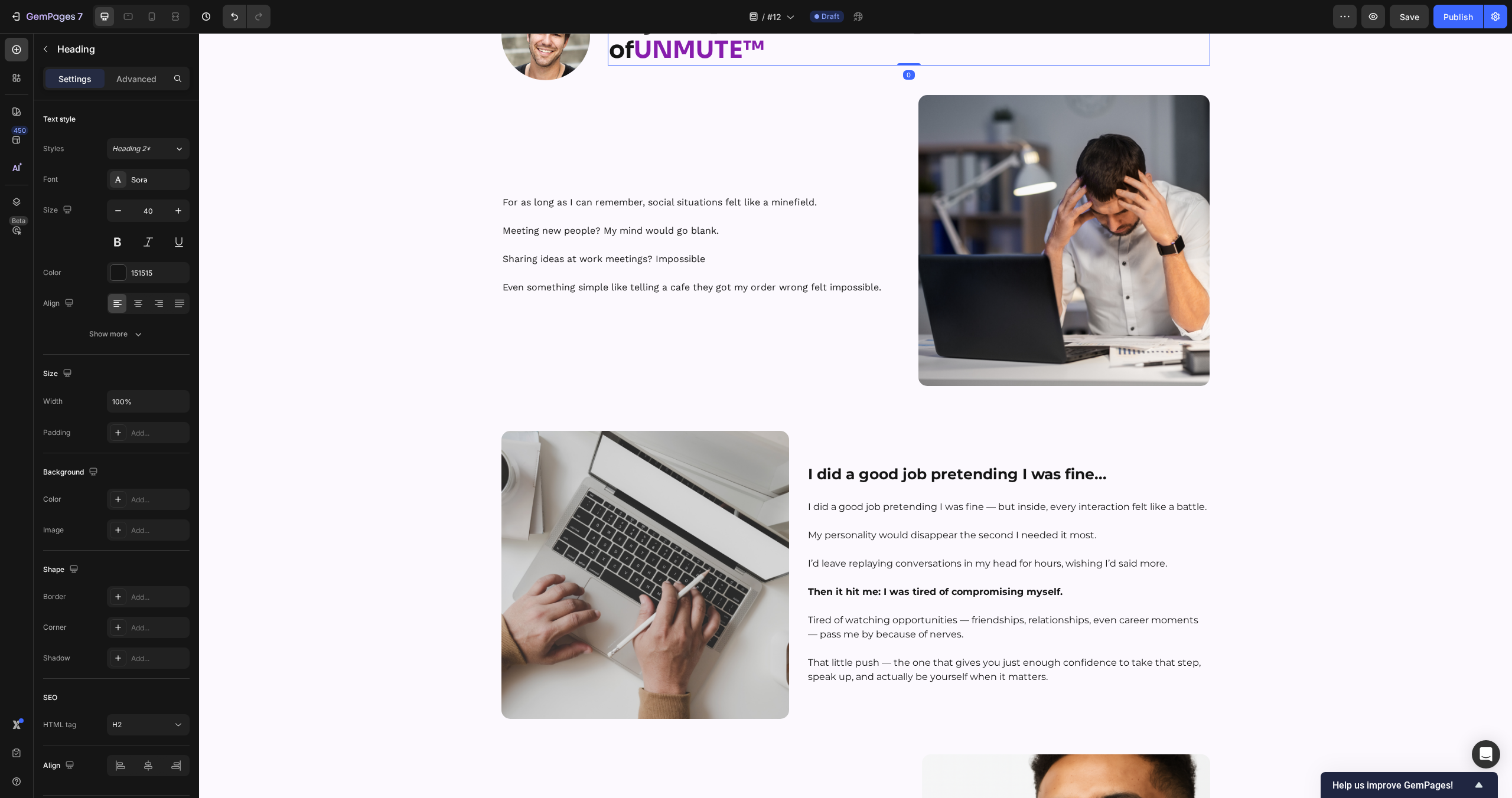
scroll to position [4658, 0]
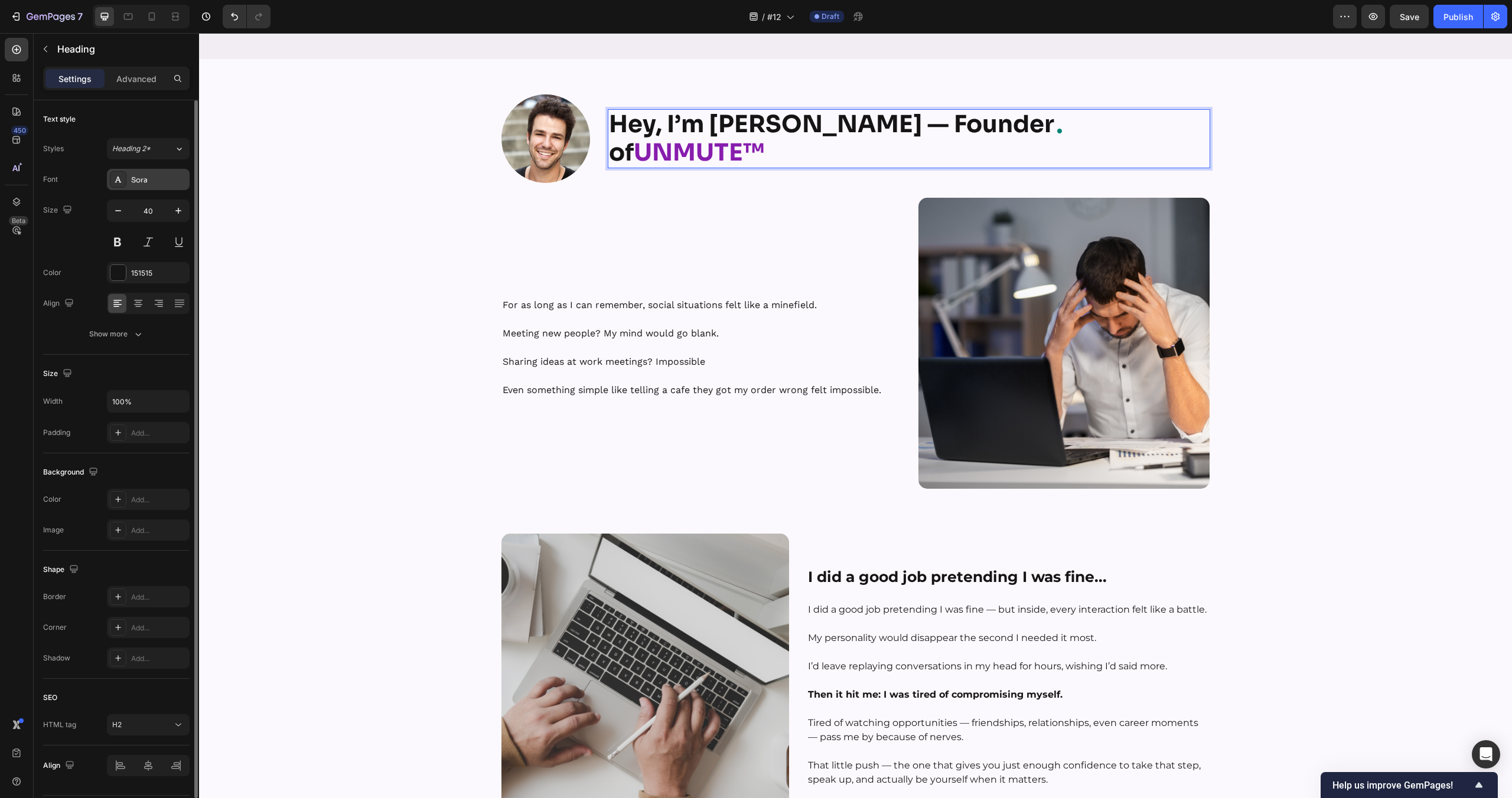
click at [142, 180] on div "Sora" at bounding box center [159, 180] width 55 height 11
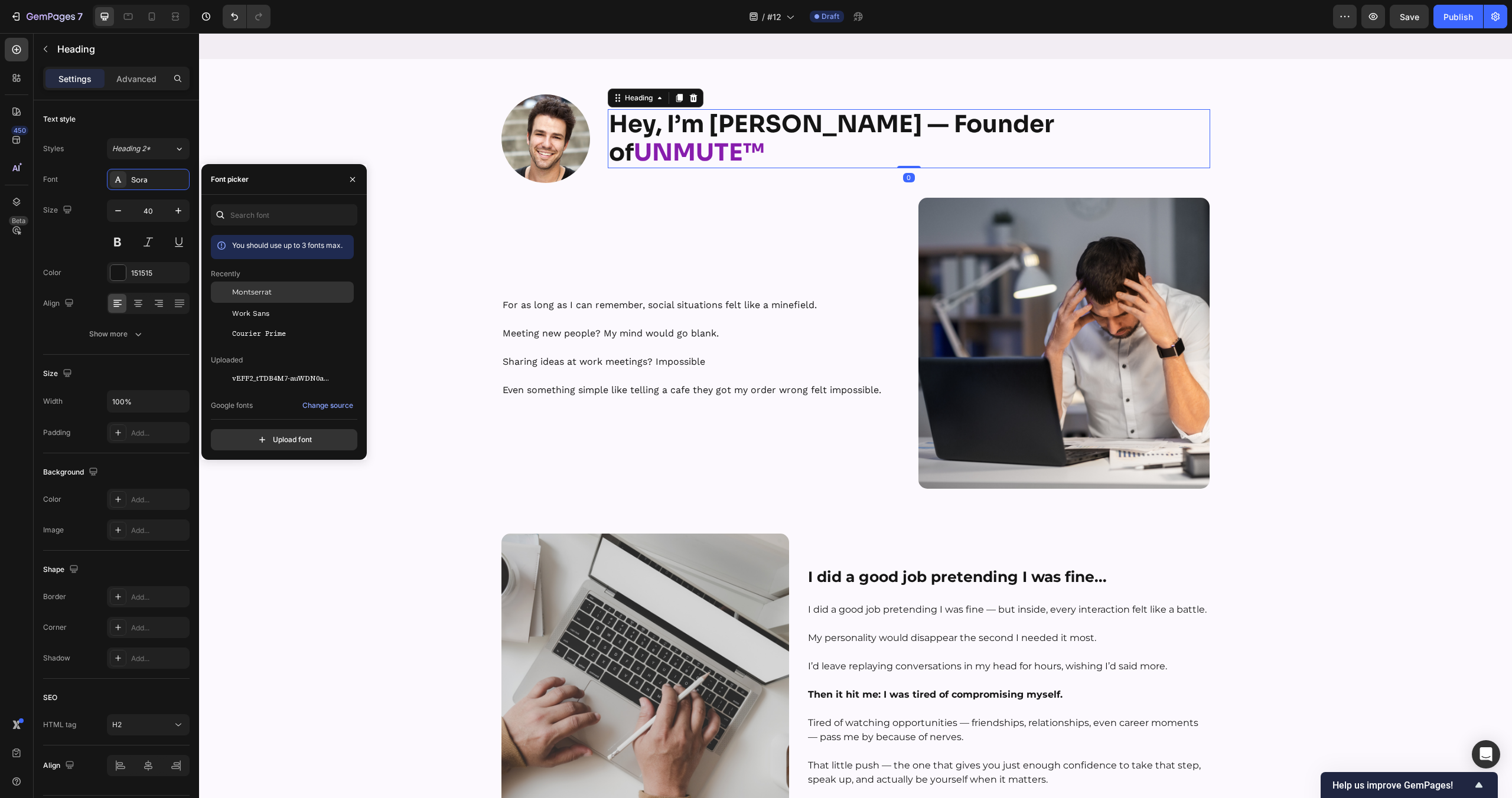
click at [261, 292] on span "Montserrat" at bounding box center [251, 292] width 40 height 11
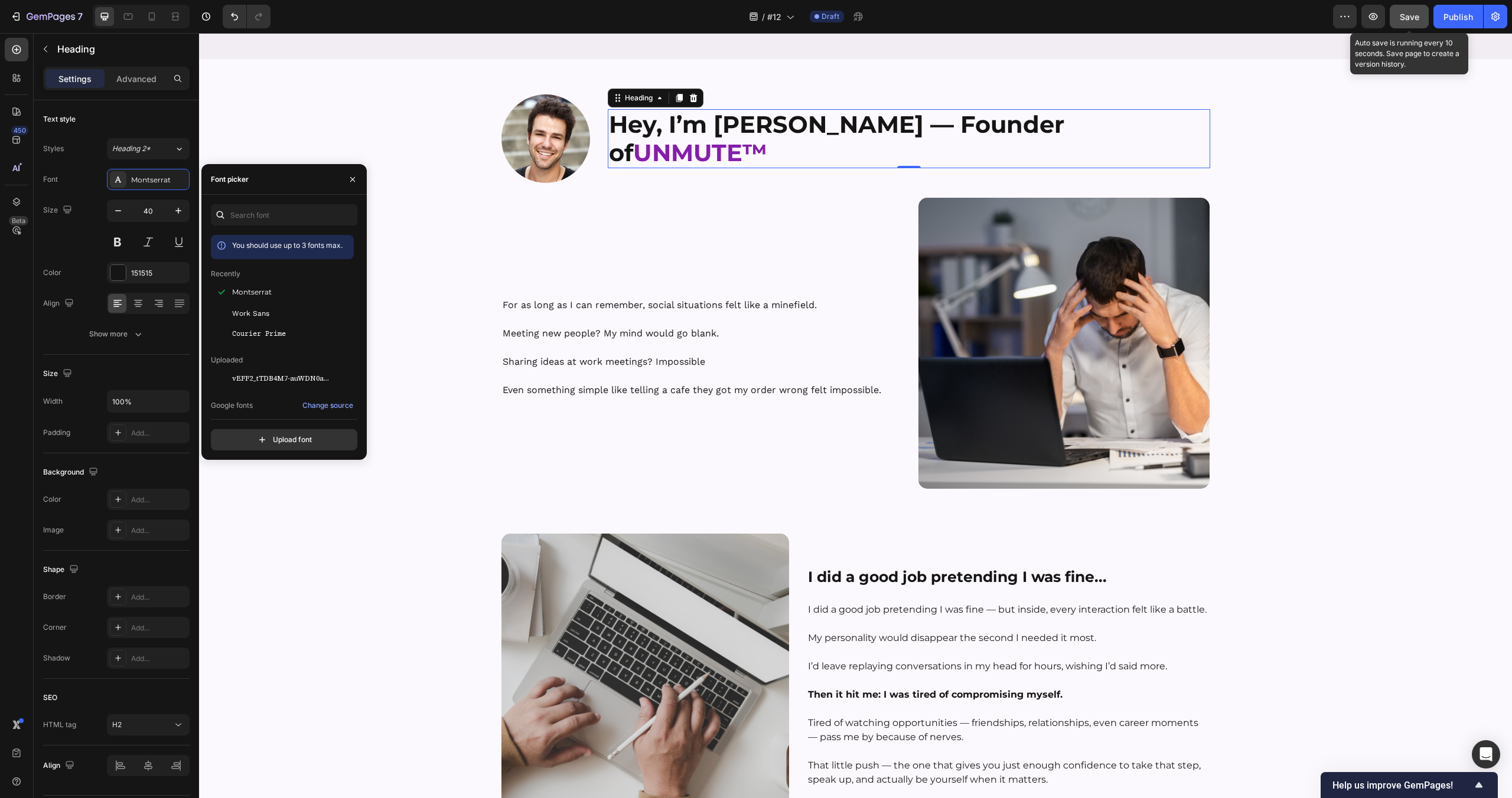
click at [1407, 12] on span "Save" at bounding box center [1410, 17] width 19 height 10
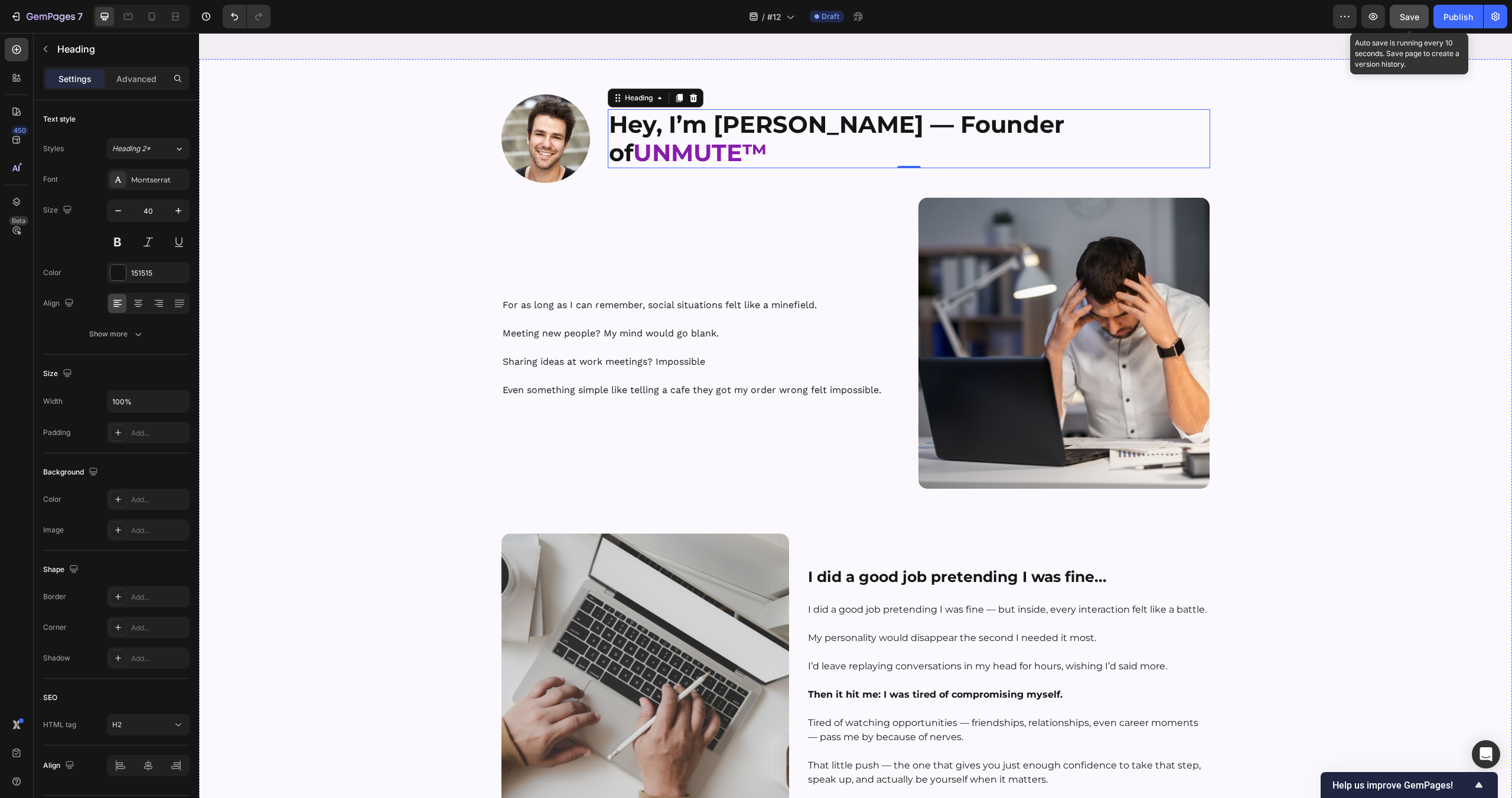
scroll to position [5100, 0]
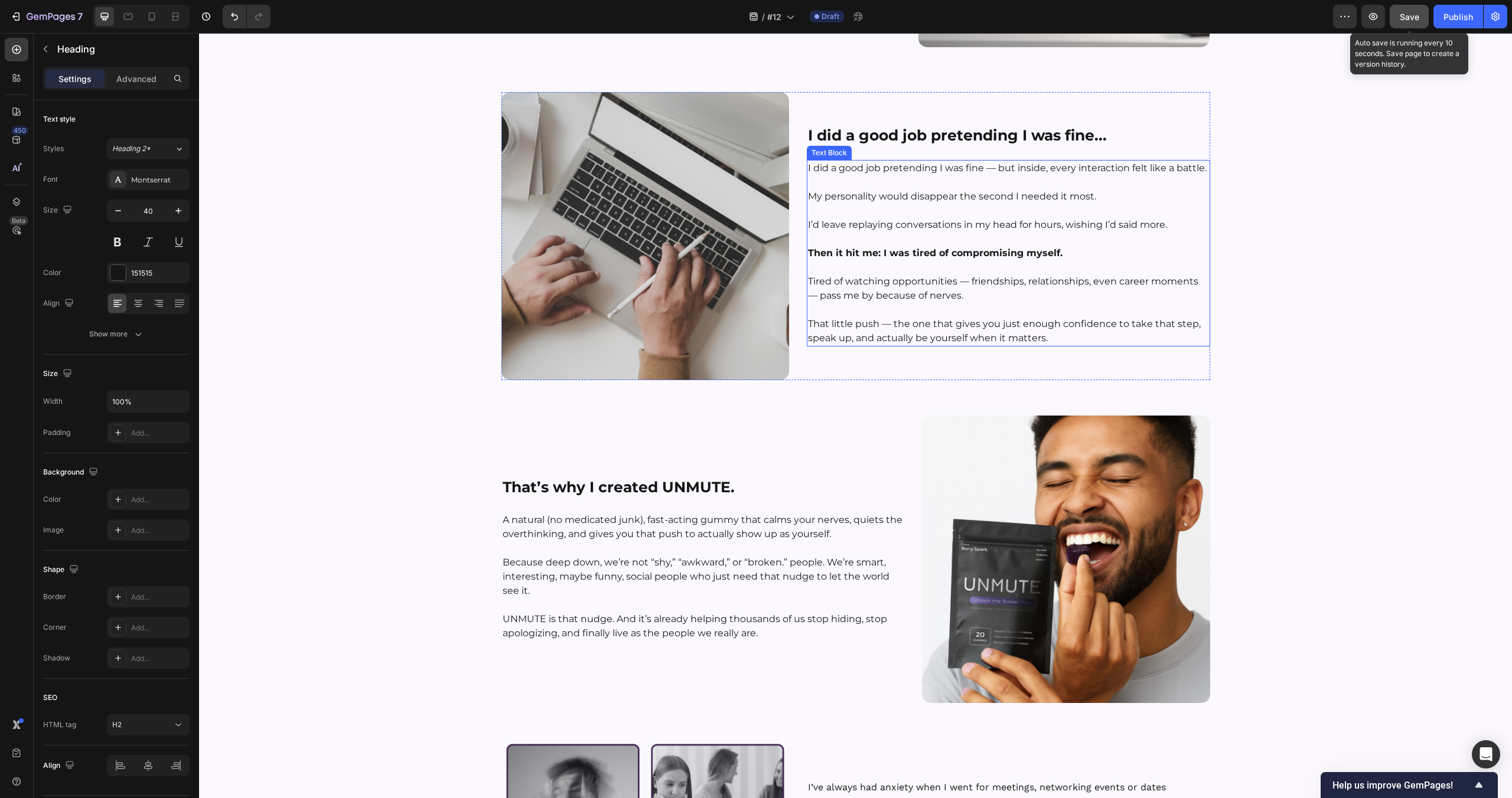
click at [881, 333] on p "That little push — the one that gives you just enough confidence to take that s…" at bounding box center [1008, 331] width 401 height 29
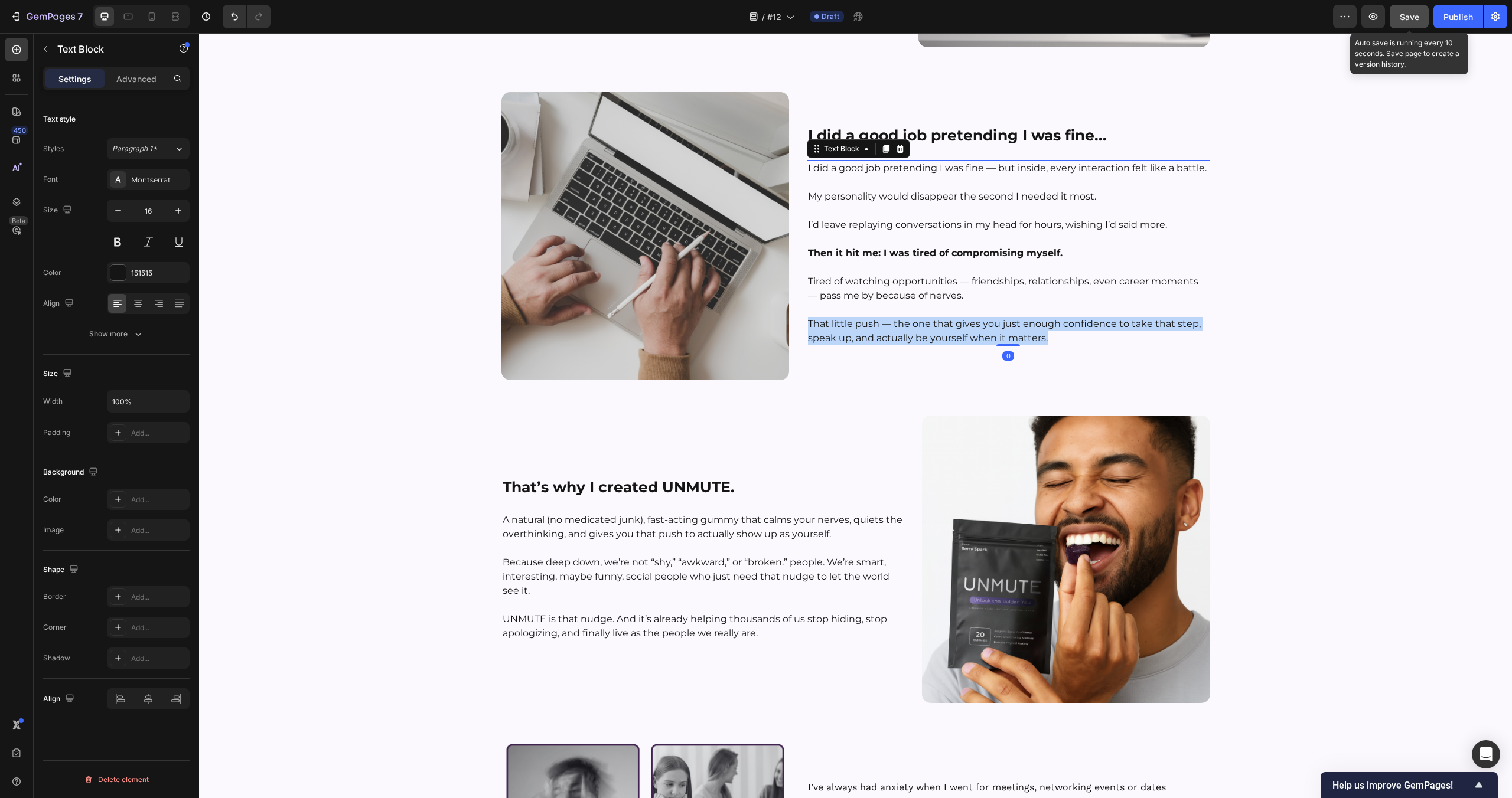
click at [882, 332] on p "That little push — the one that gives you just enough confidence to take that s…" at bounding box center [1008, 331] width 401 height 29
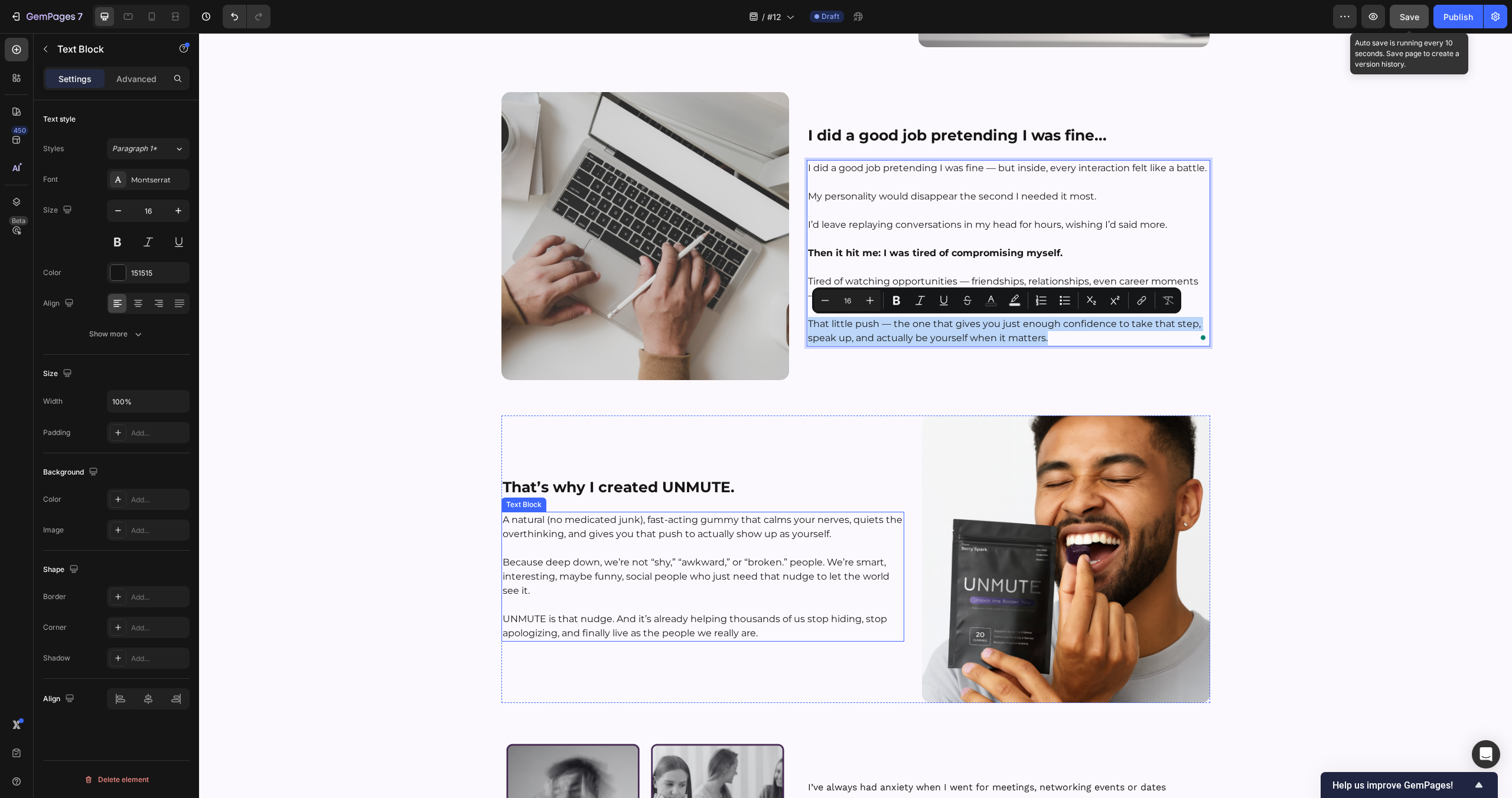
click at [681, 584] on p "⁠⁠⁠⁠⁠⁠⁠ Because deep down, we’re not “shy,” “awkward,” or “broken.” people. We’…" at bounding box center [703, 569] width 401 height 56
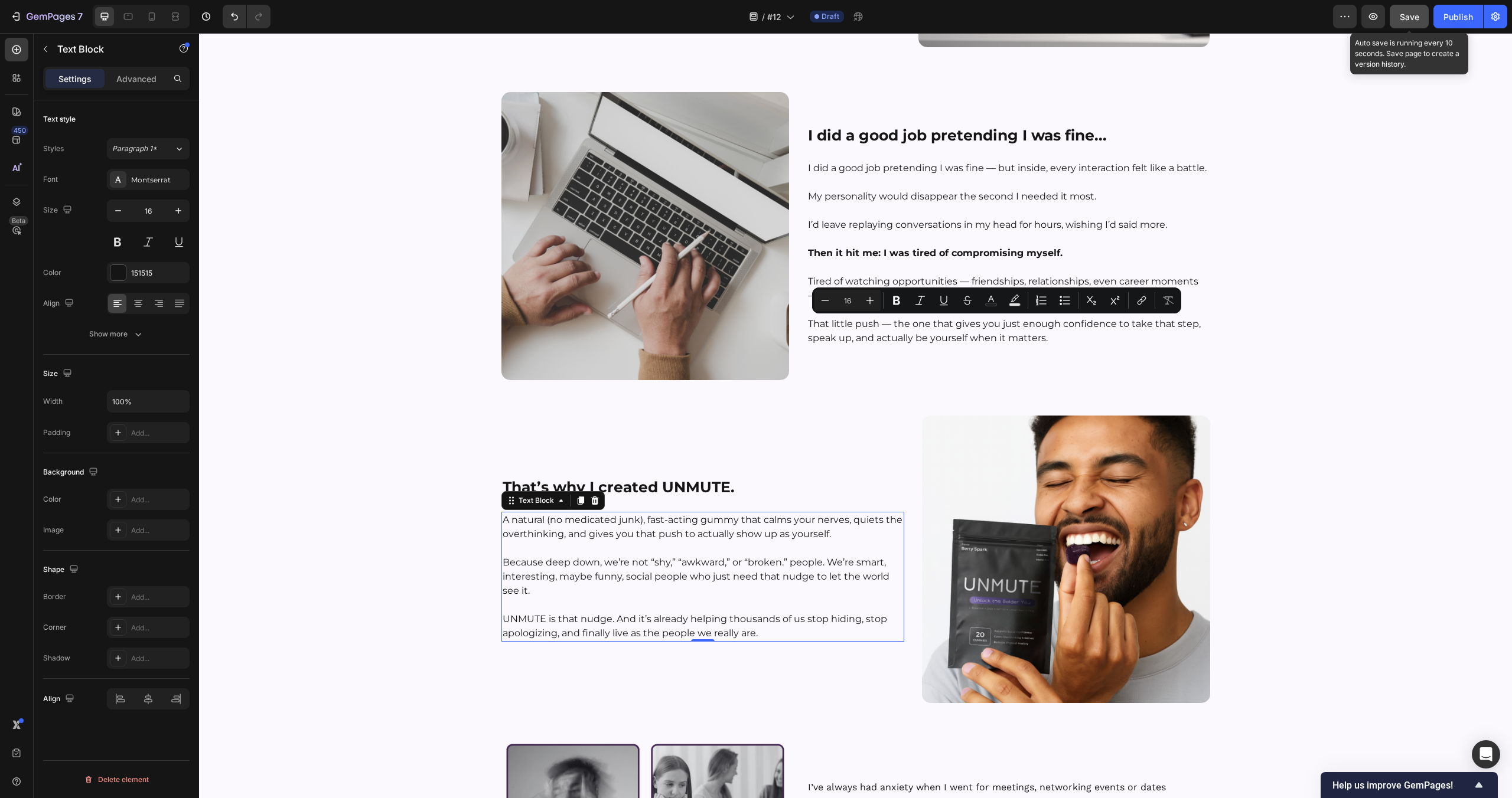
click at [681, 584] on p "Because deep down, we’re not “shy,” “awkward,” or “broken.” people. We’re smart…" at bounding box center [703, 569] width 401 height 56
click at [441, 531] on div "Image ⁠⁠⁠⁠⁠⁠⁠ Hey, I’m Tyler — Founder of UNMUTE™ Heading Row Here’s how I foun…" at bounding box center [856, 339] width 1313 height 1374
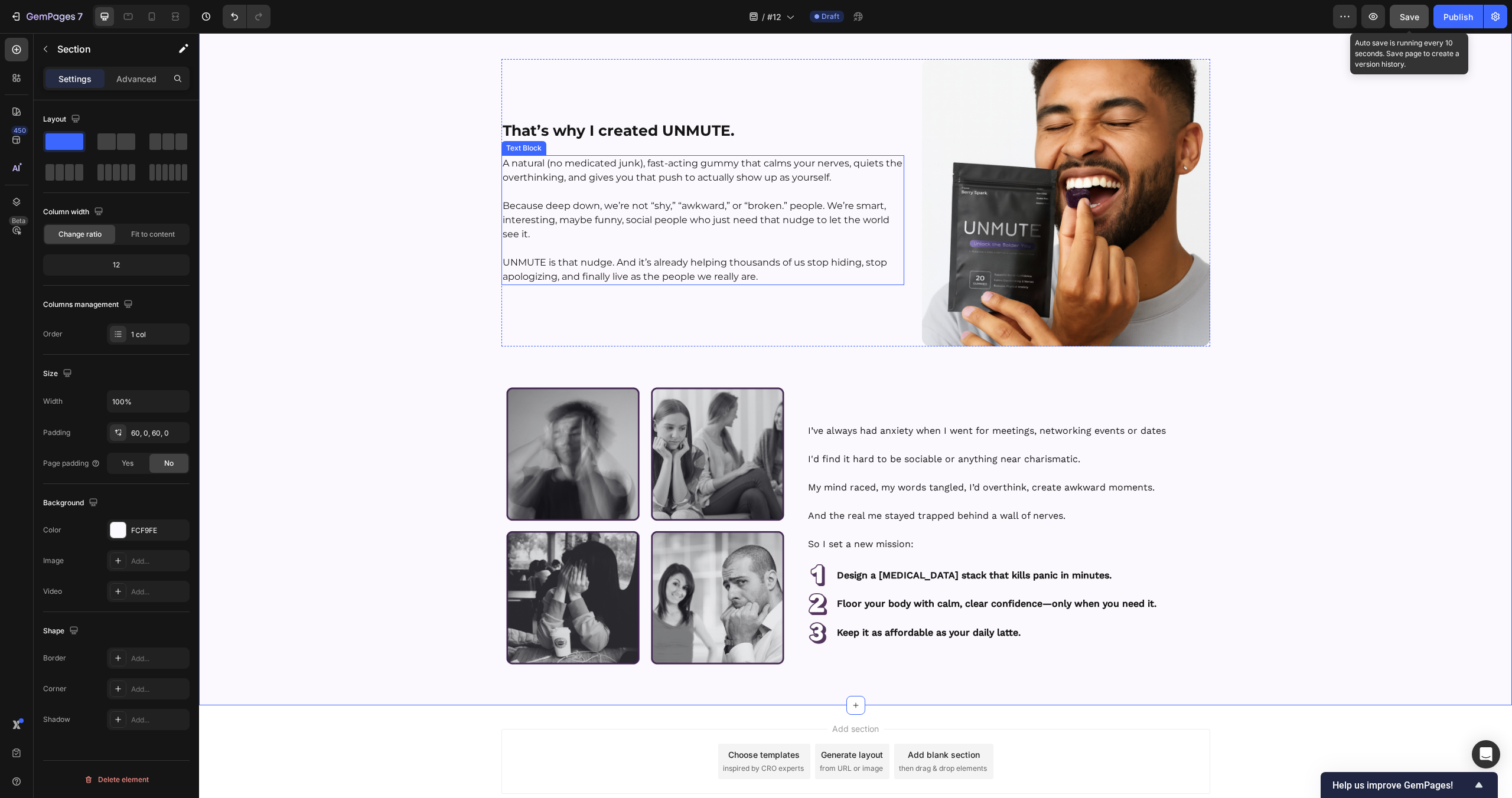
scroll to position [5479, 0]
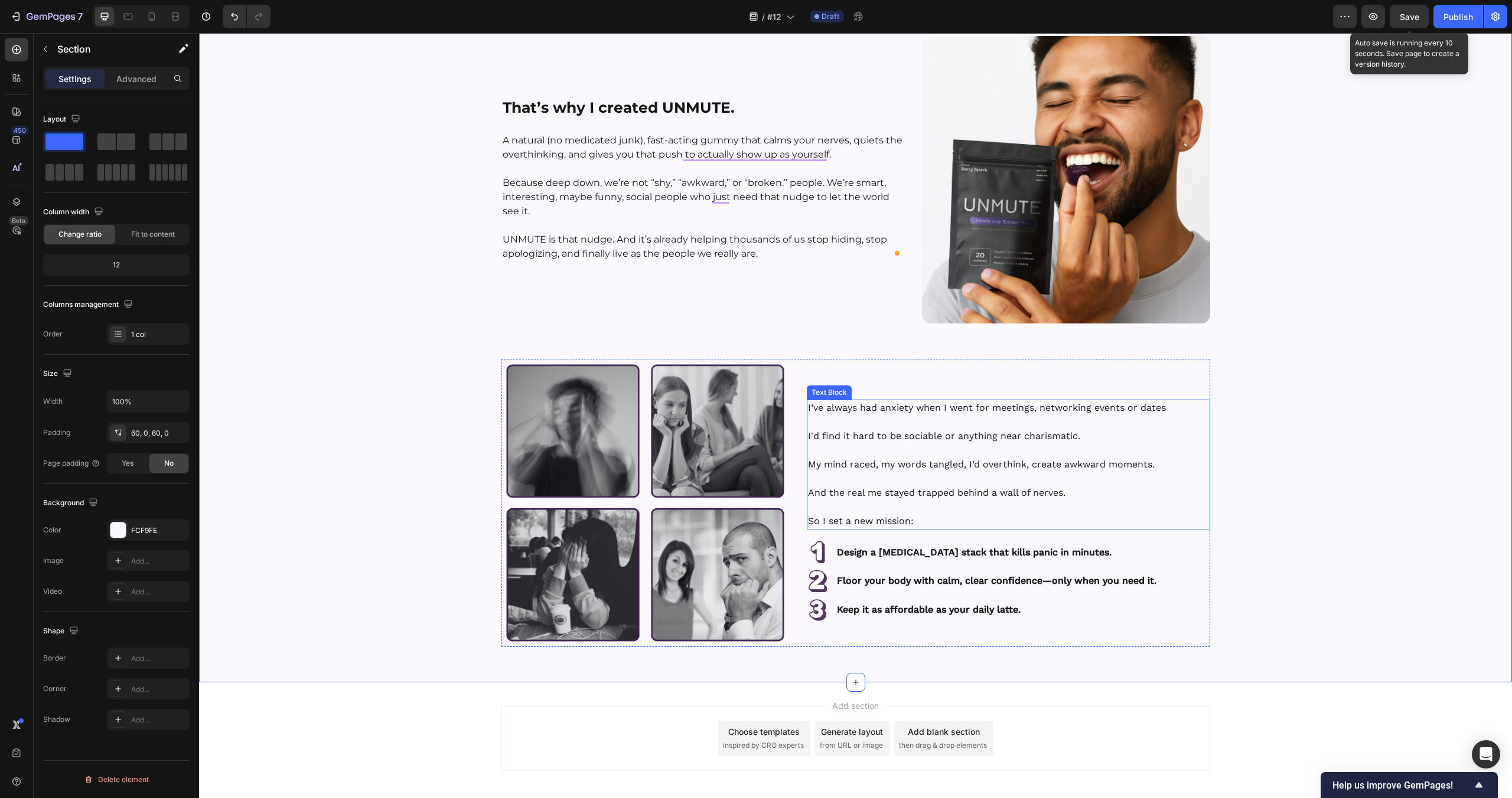
scroll to position [5479, 0]
click at [790, 434] on div "I’ve always had anxiety when I went for meetings, networking events or dates I'…" at bounding box center [856, 503] width 709 height 288
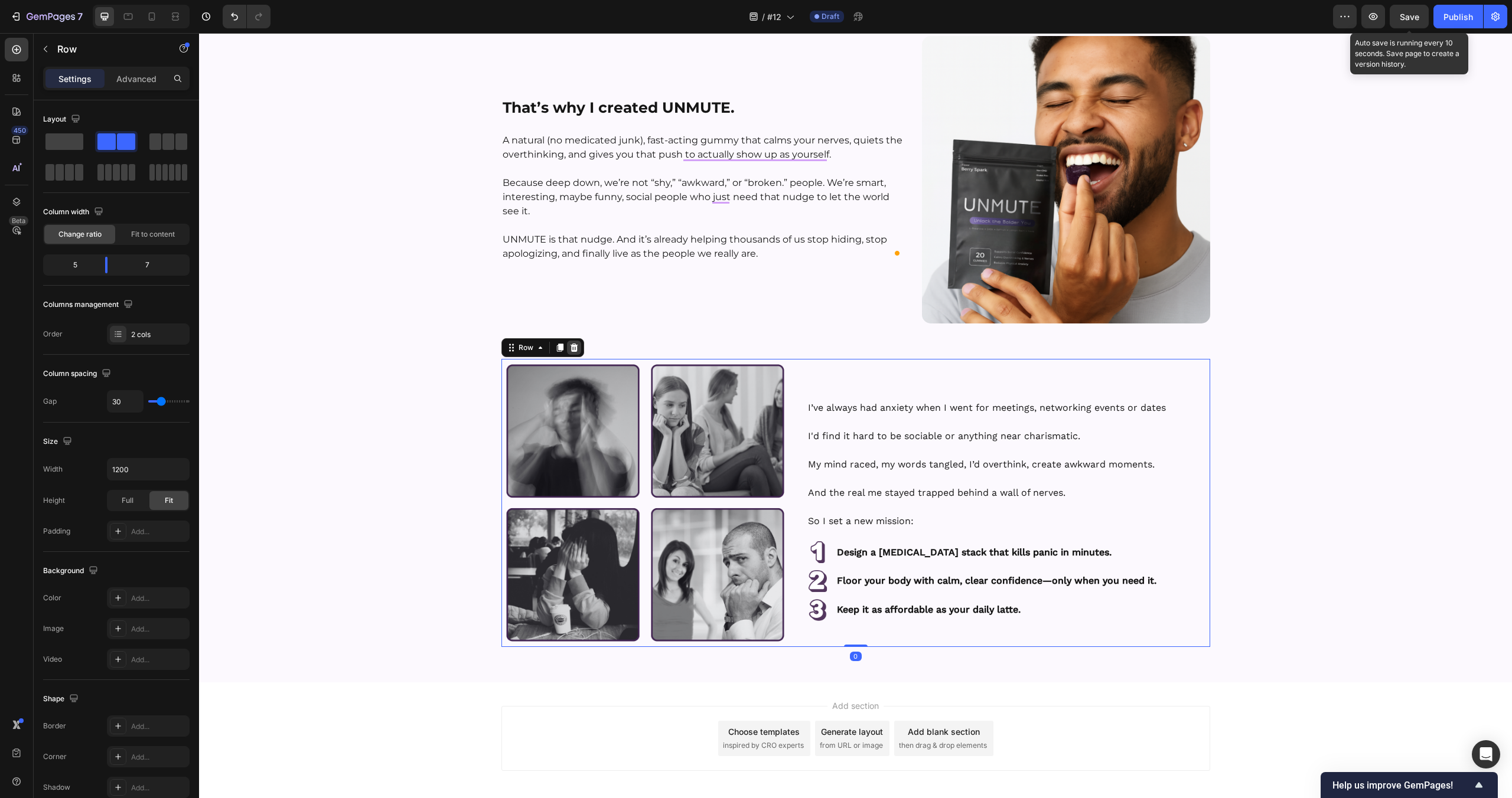
click at [573, 345] on icon at bounding box center [574, 348] width 9 height 9
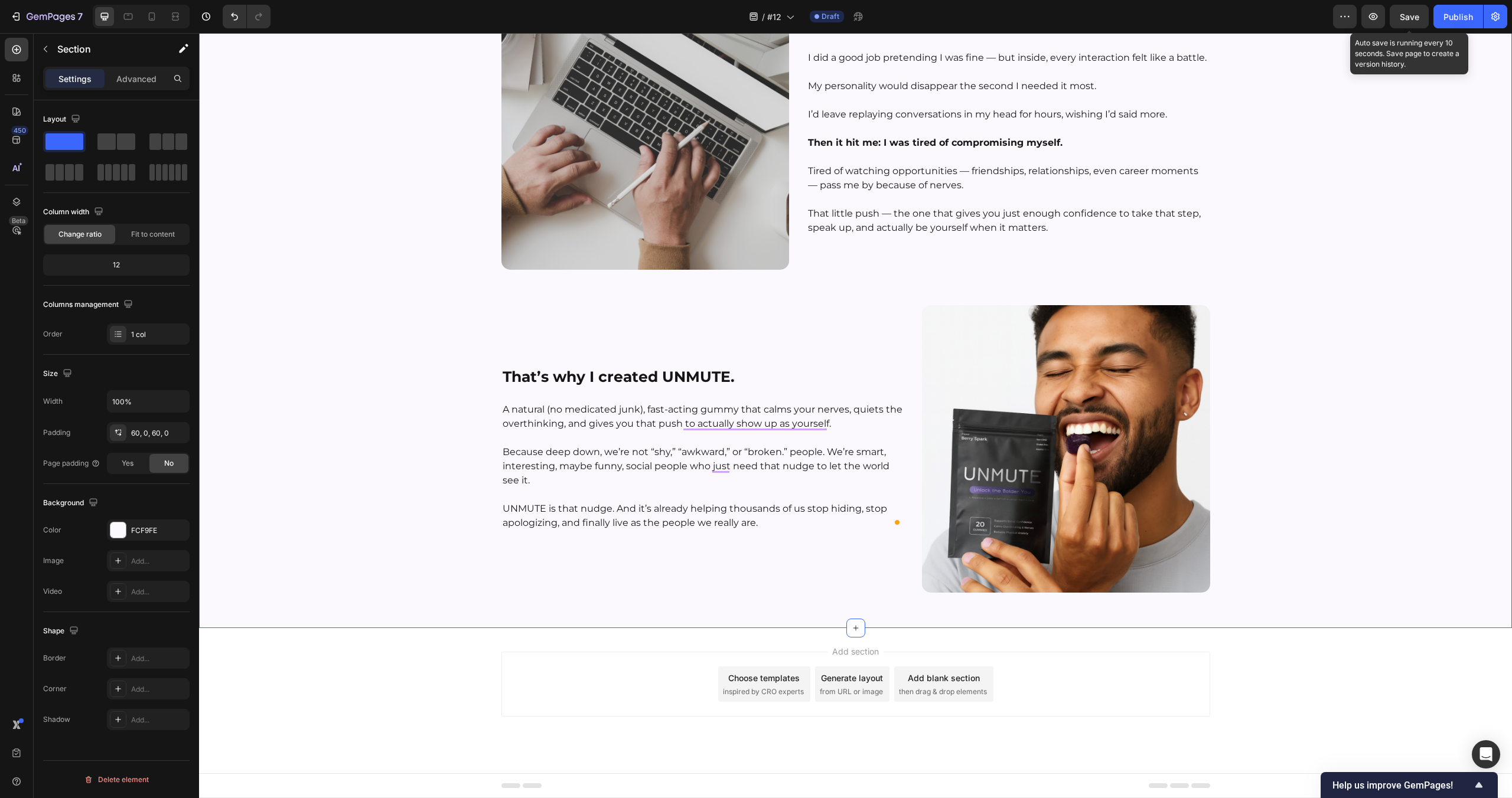
click at [715, 468] on p "Because deep down, we’re not “shy,” “awkward,” or “broken.” people. We’re smart…" at bounding box center [703, 459] width 401 height 56
click at [378, 434] on div "Image ⁠⁠⁠⁠⁠⁠⁠ Hey, I’m Tyler — Founder of UNMUTE™ Heading Row Here’s how I foun…" at bounding box center [856, 67] width 1313 height 1050
click at [392, 446] on div "Image ⁠⁠⁠⁠⁠⁠⁠ Hey, I’m Tyler — Founder of UNMUTE™ Heading Row Here’s how I foun…" at bounding box center [856, 67] width 1313 height 1050
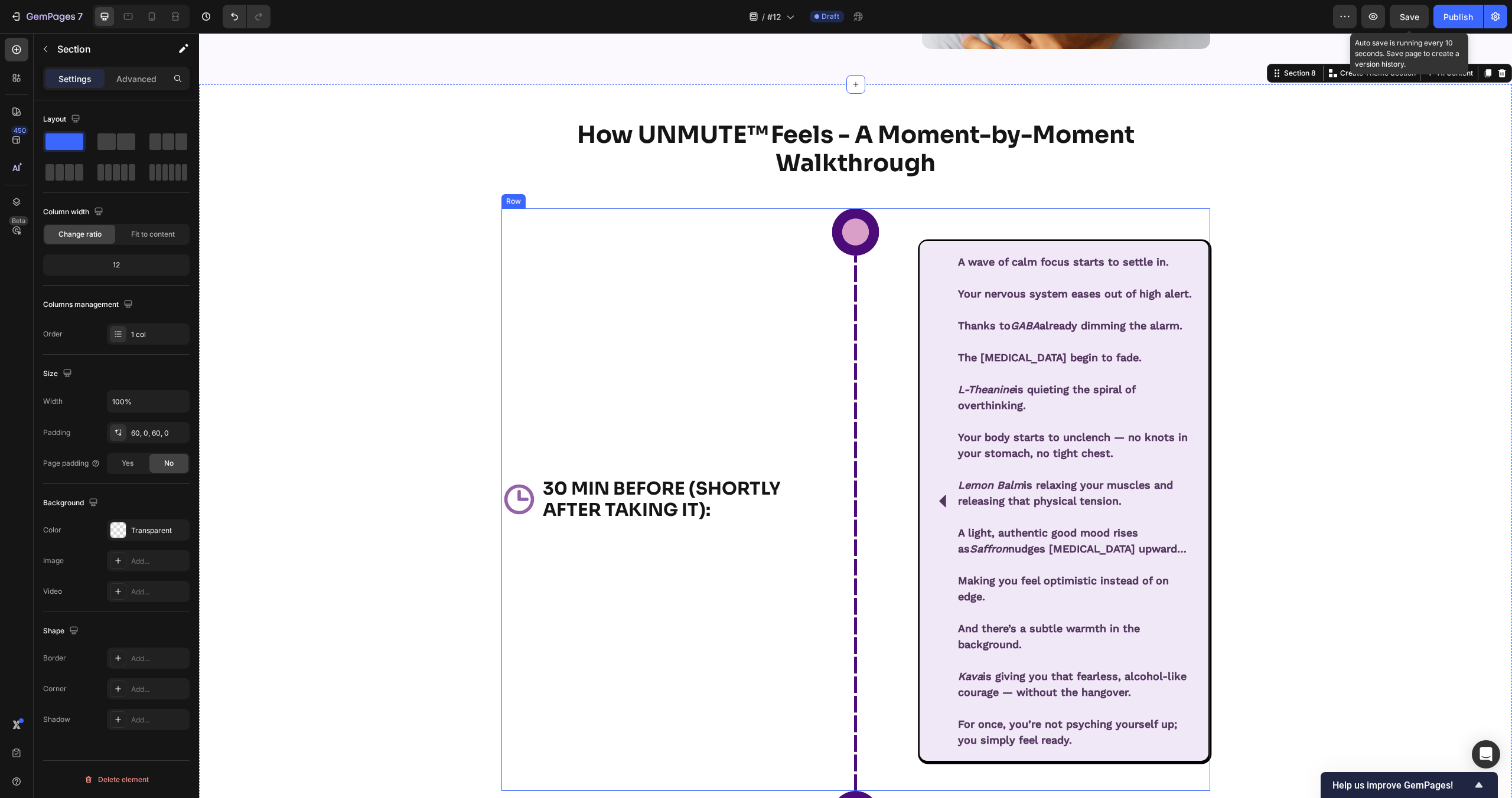
scroll to position [5764, 0]
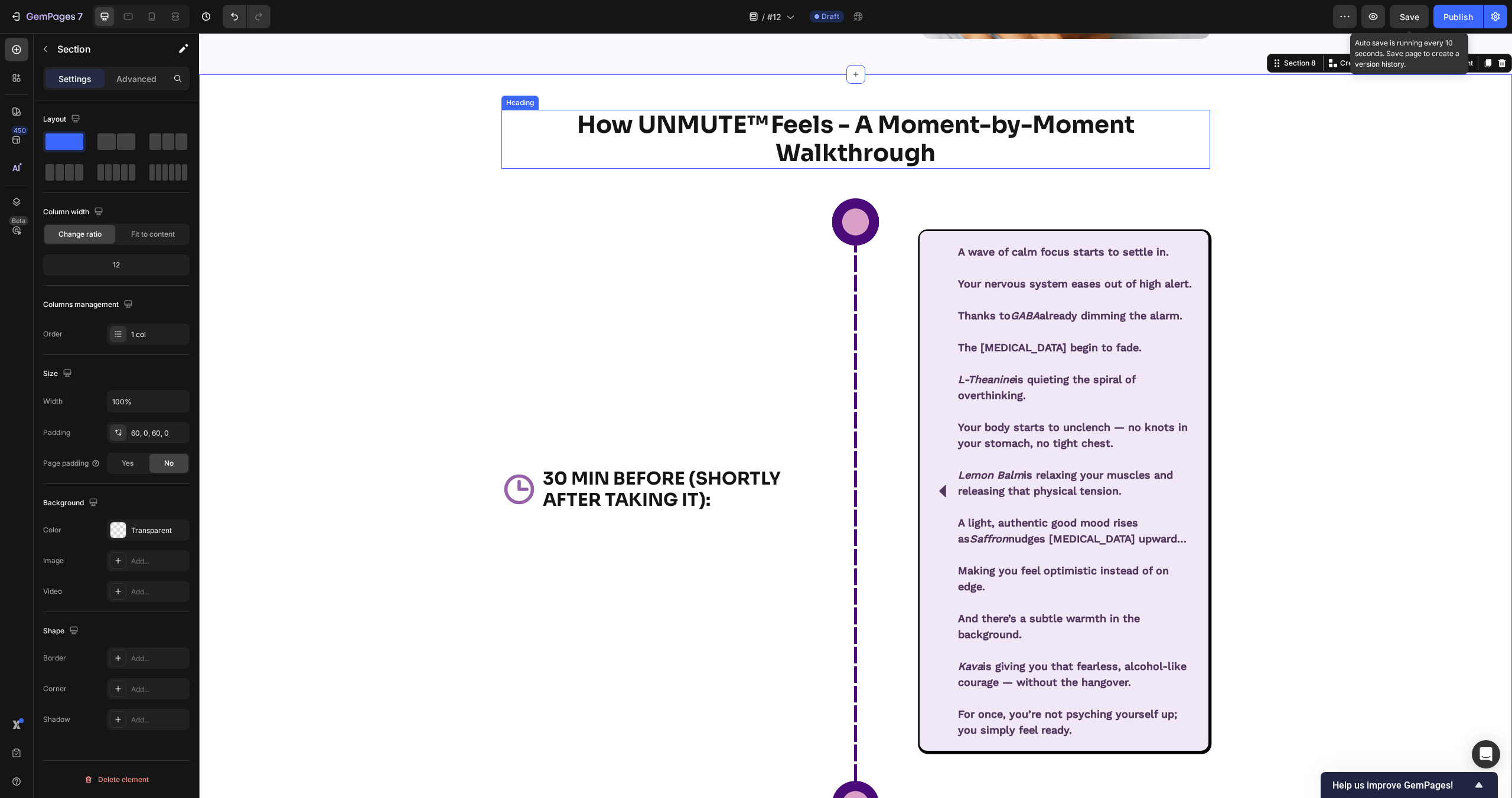
click at [805, 150] on strong "How UNMUTE™ Feels - A Moment-by-Moment Walkthrough" at bounding box center [856, 138] width 558 height 58
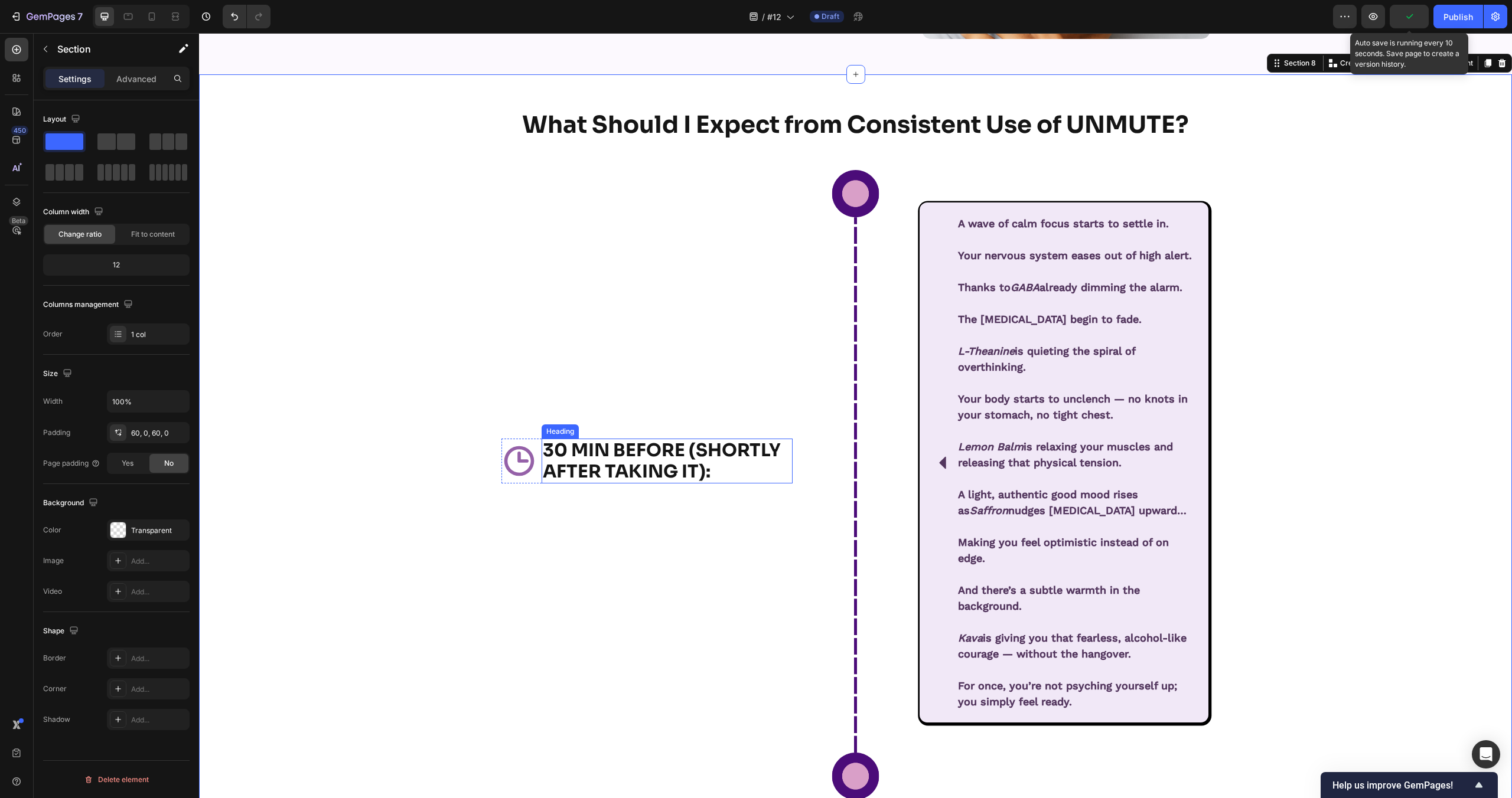
click at [580, 447] on strong "30 MIN BEFORE (SHORTLY AFTER TAKING IT):" at bounding box center [662, 460] width 238 height 43
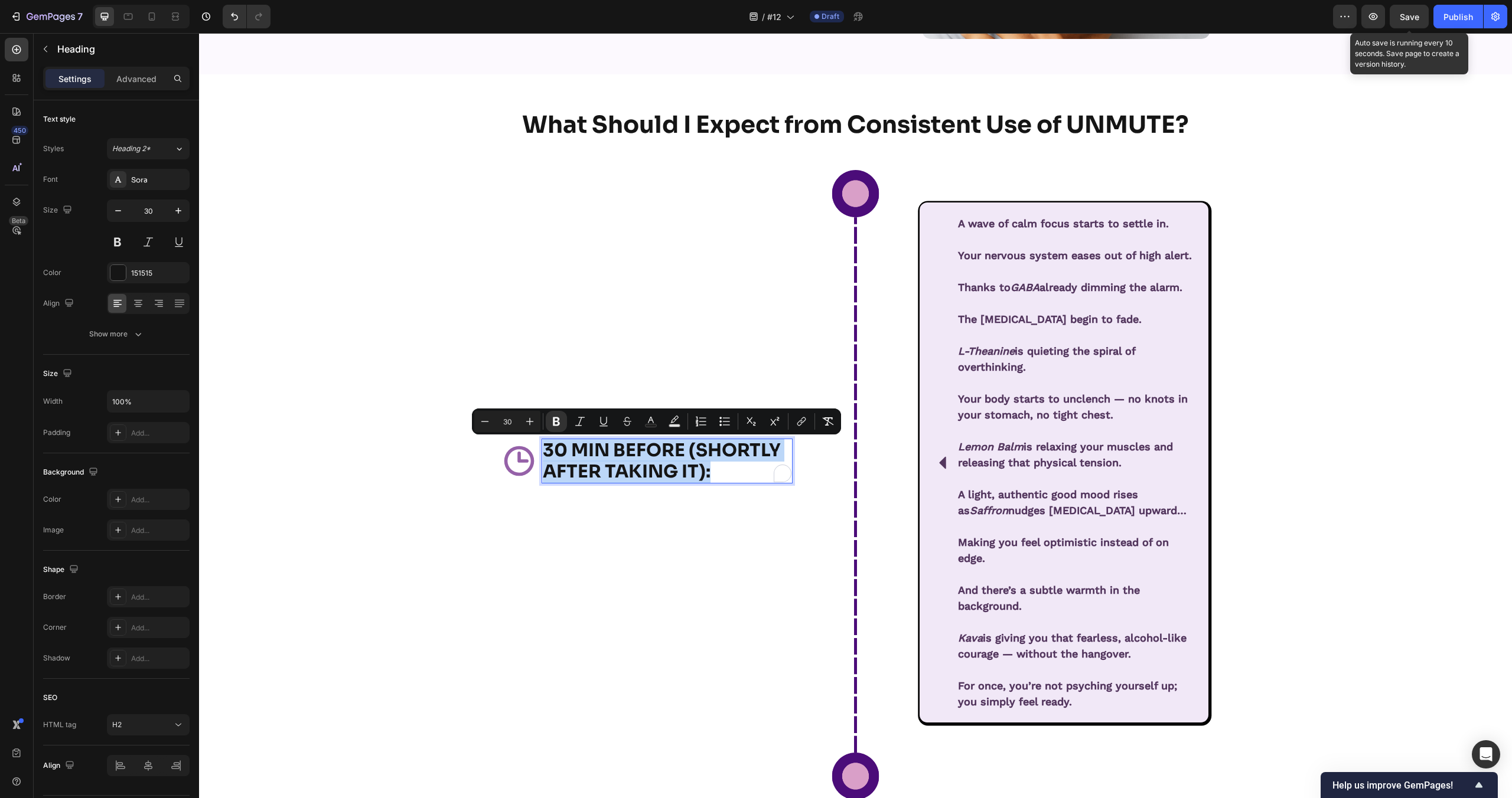
scroll to position [5774, 0]
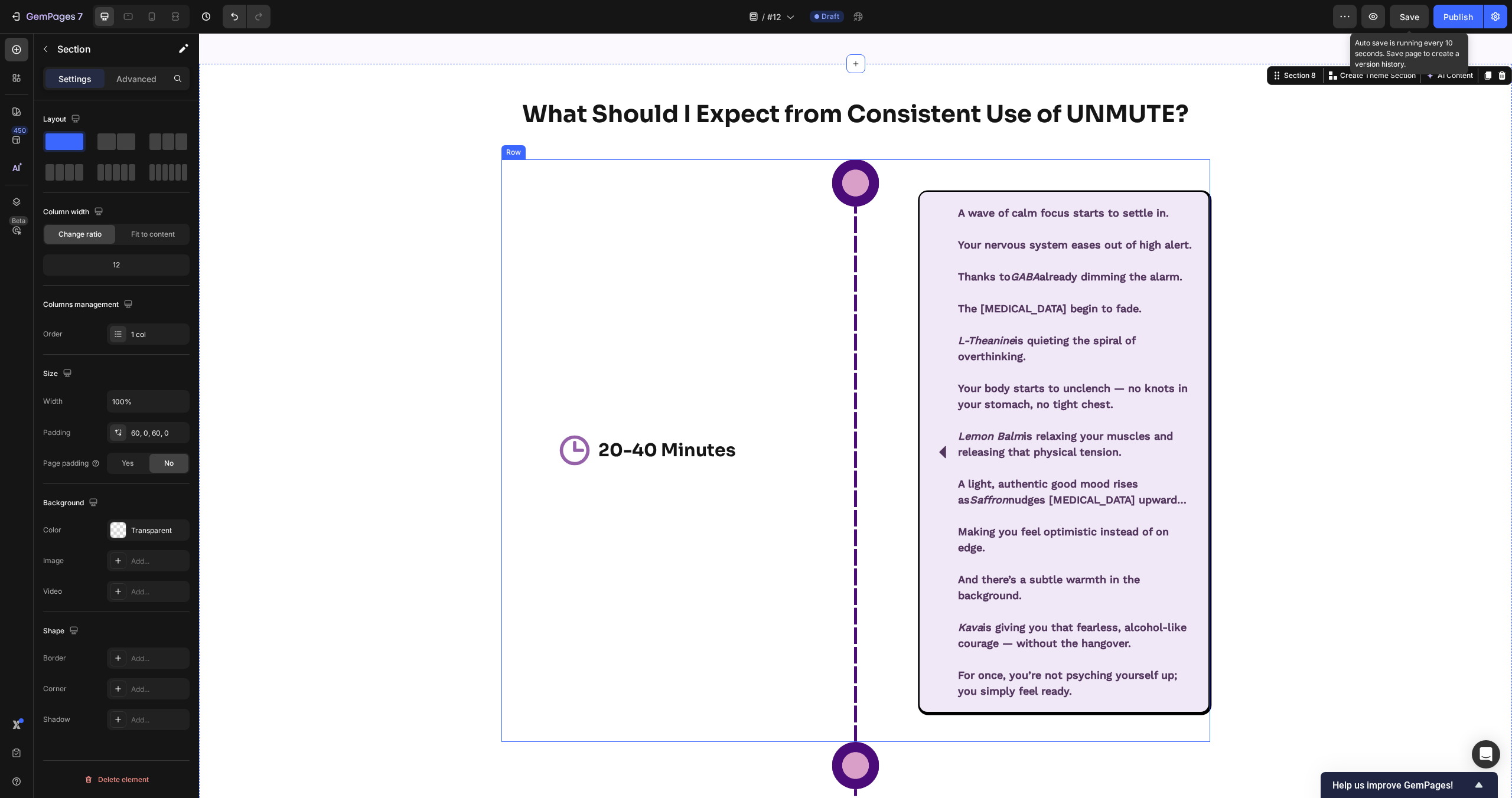
click at [950, 362] on div "Icon A wave of calm focus starts to settle in. Your nervous system eases out of…" at bounding box center [1063, 451] width 259 height 508
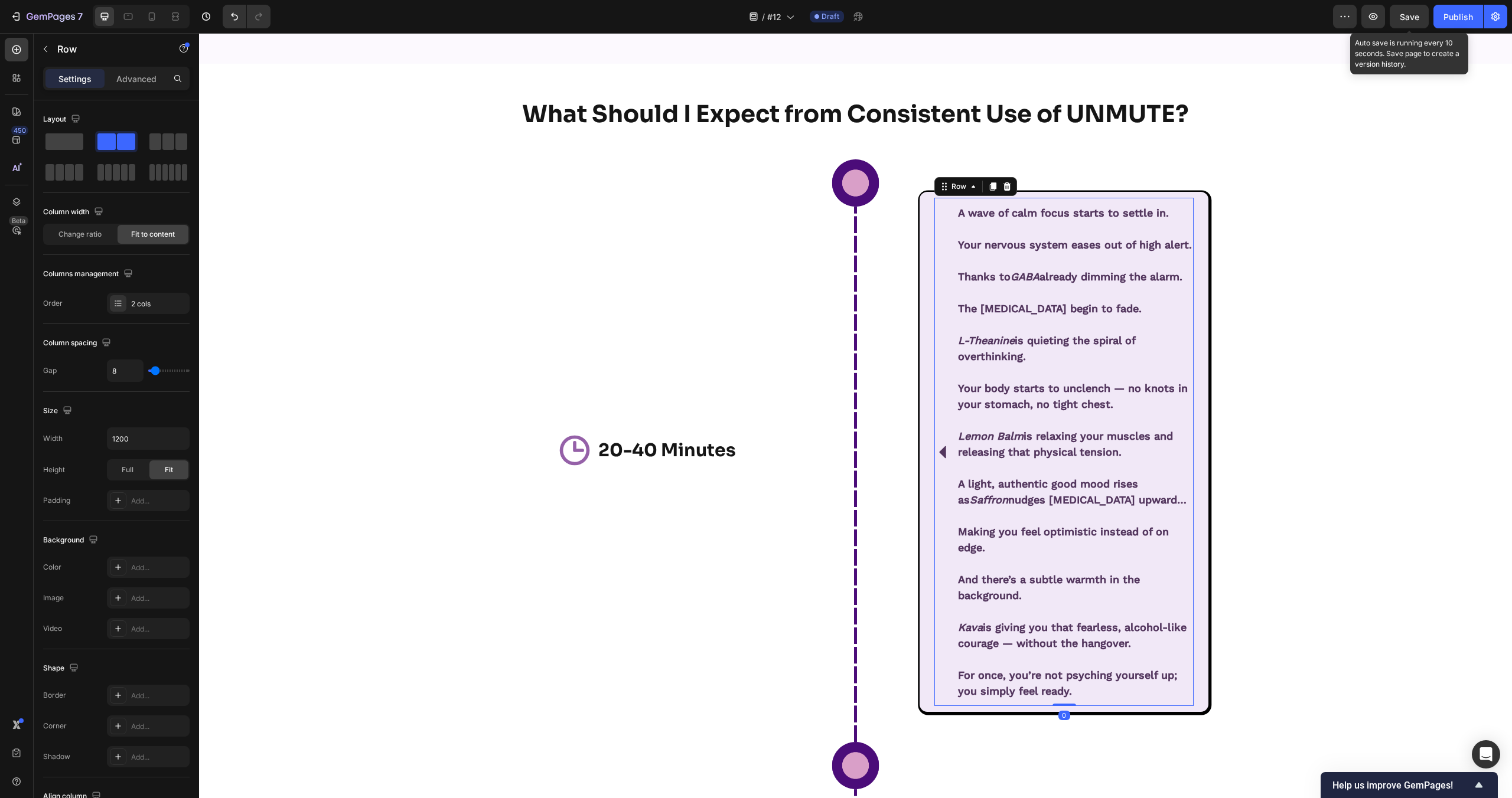
click at [950, 362] on div "Icon A wave of calm focus starts to settle in. Your nervous system eases out of…" at bounding box center [1063, 451] width 259 height 508
click at [983, 367] on p at bounding box center [1075, 372] width 234 height 16
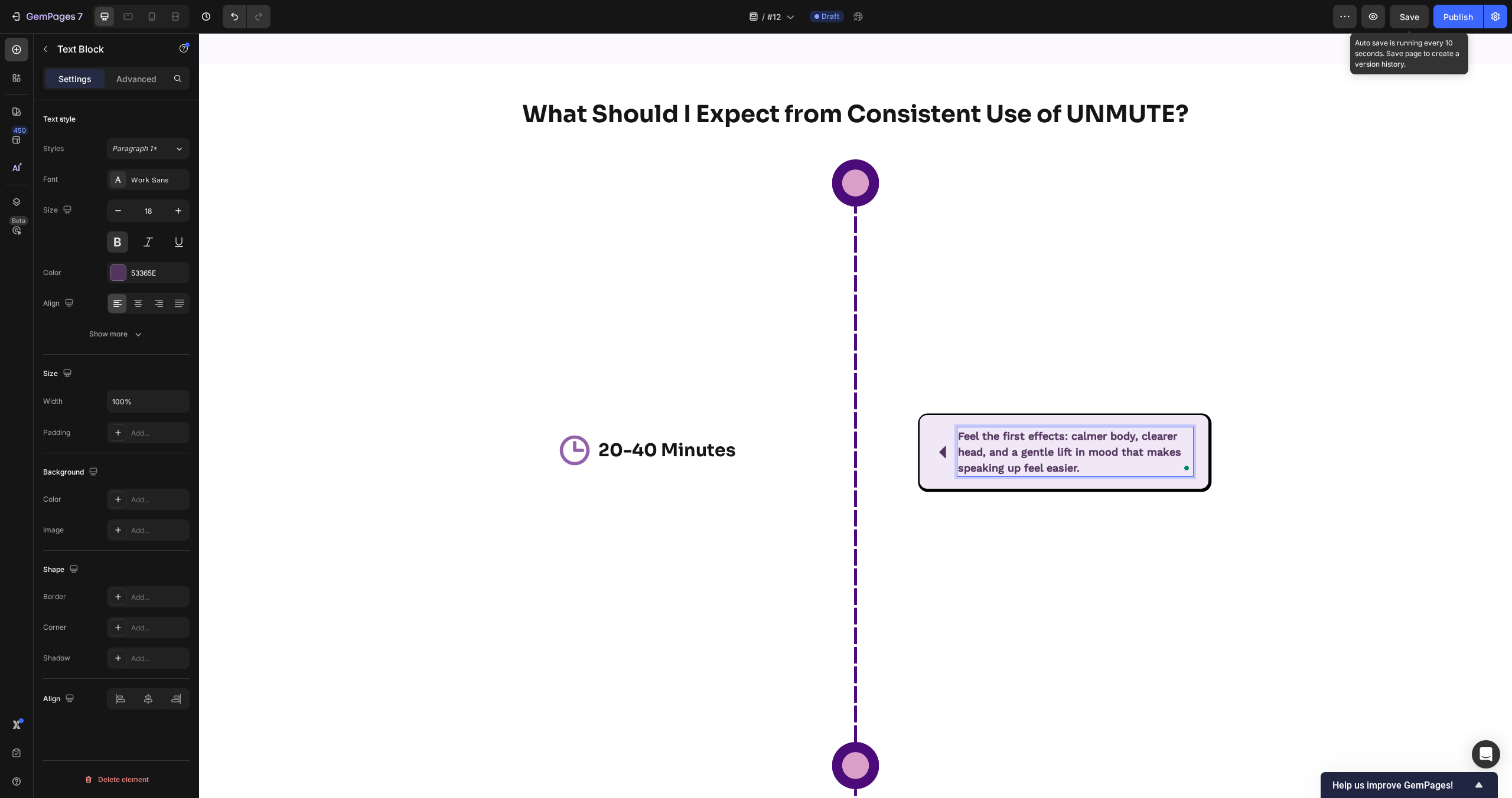
scroll to position [5997, 0]
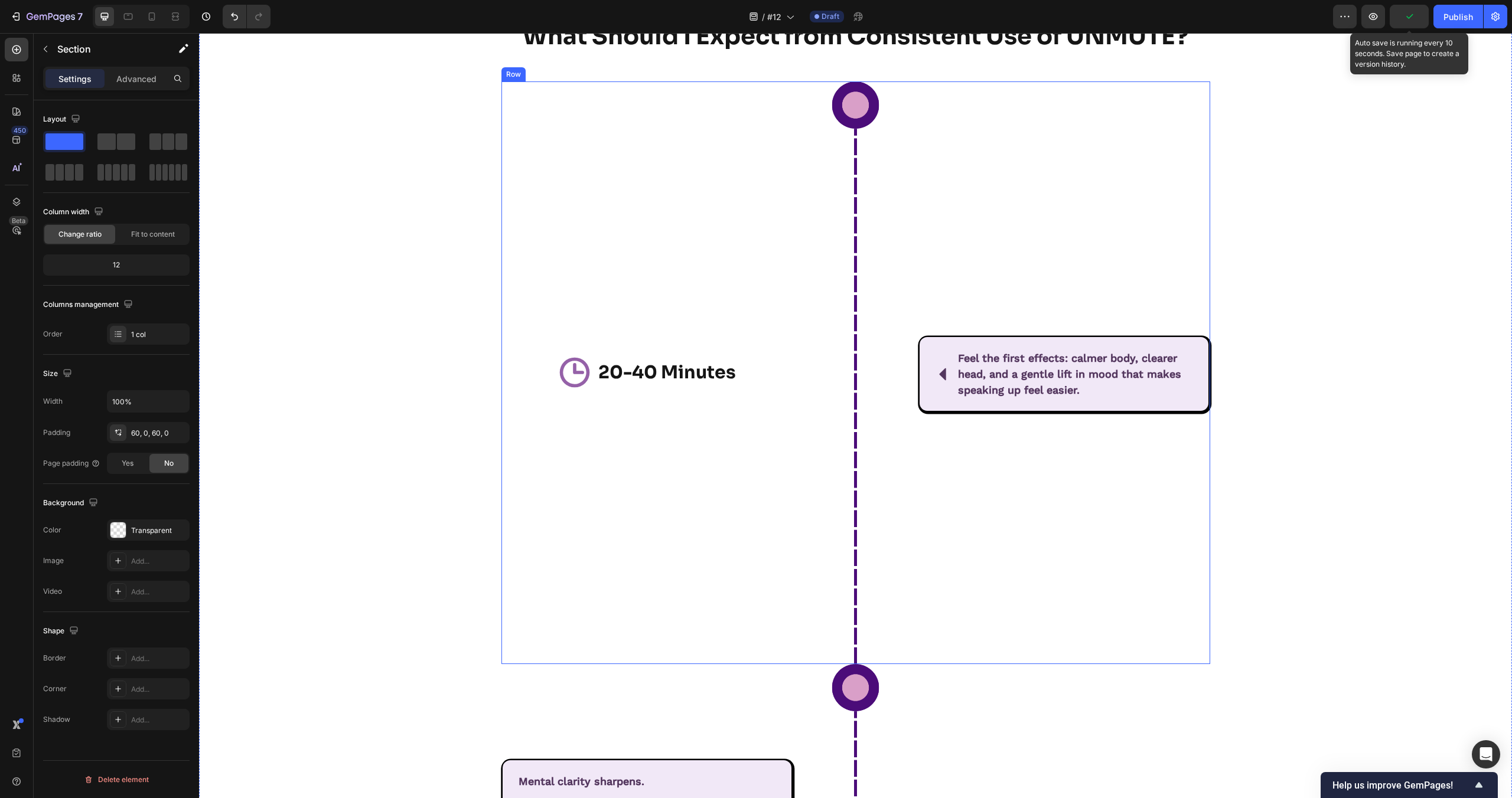
scroll to position [5865, 0]
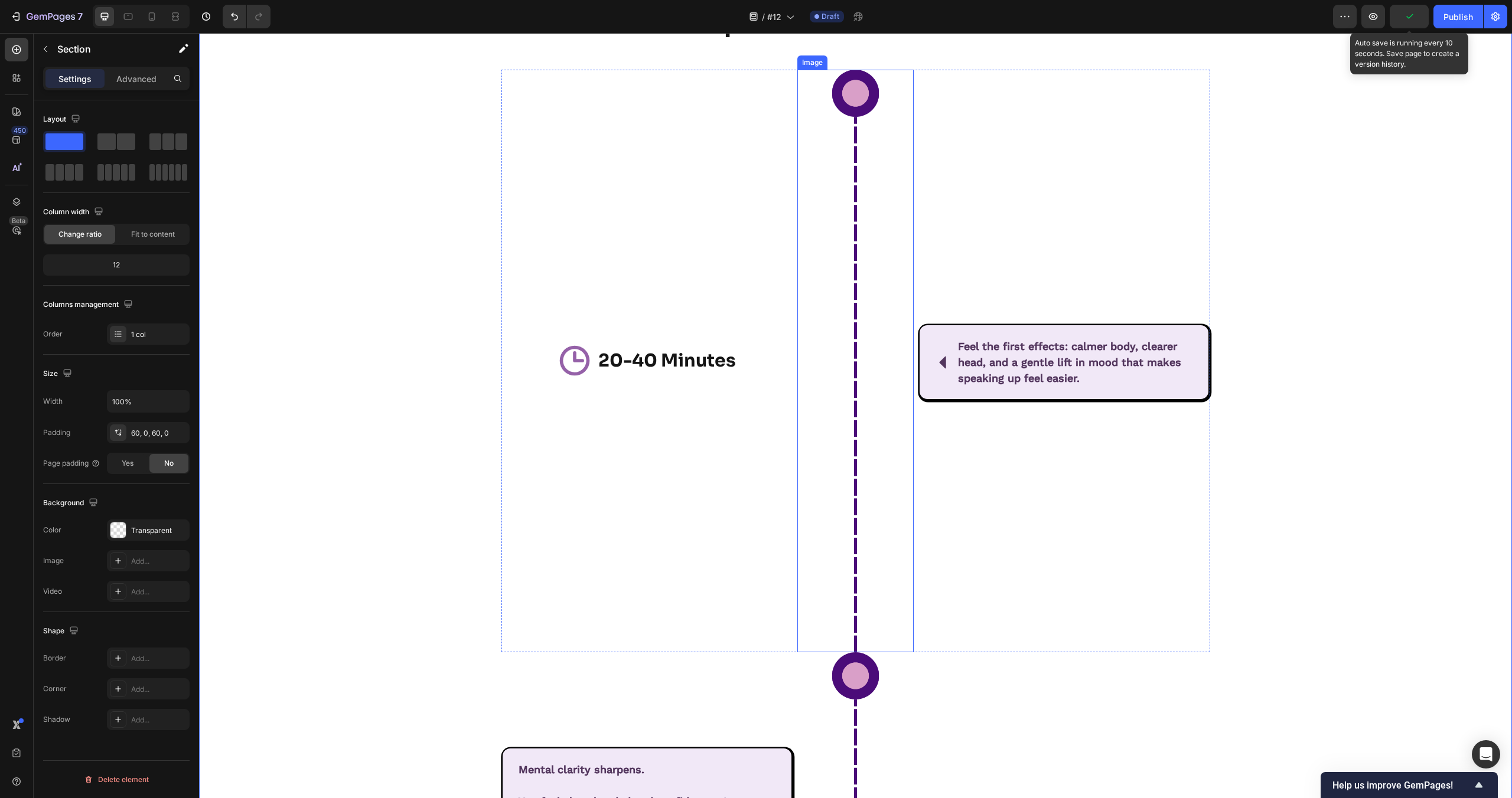
click at [845, 332] on img at bounding box center [856, 362] width 116 height 583
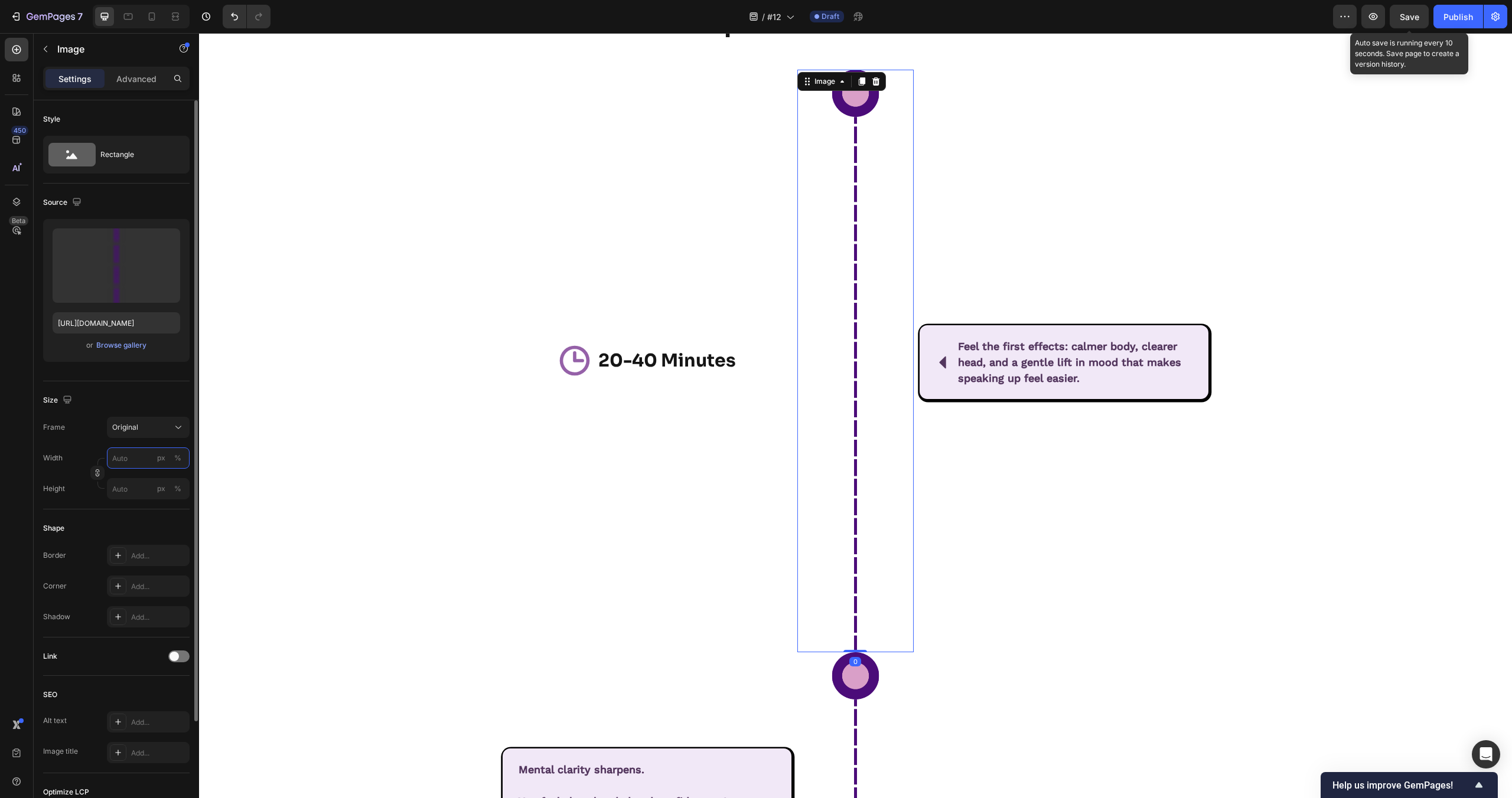
click at [124, 461] on input "px %" at bounding box center [149, 458] width 83 height 21
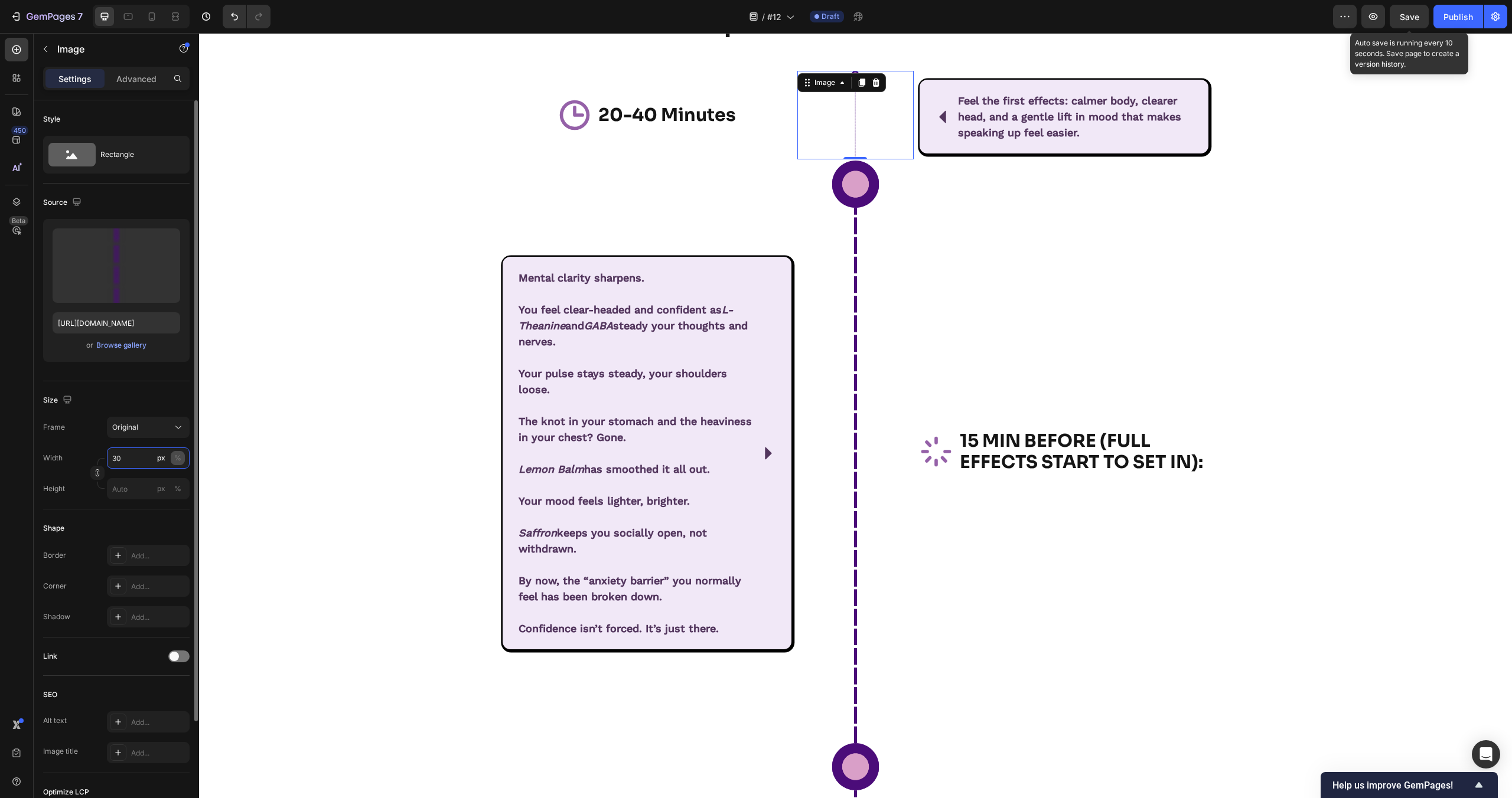
type input "30"
click at [176, 457] on div "%" at bounding box center [178, 459] width 7 height 11
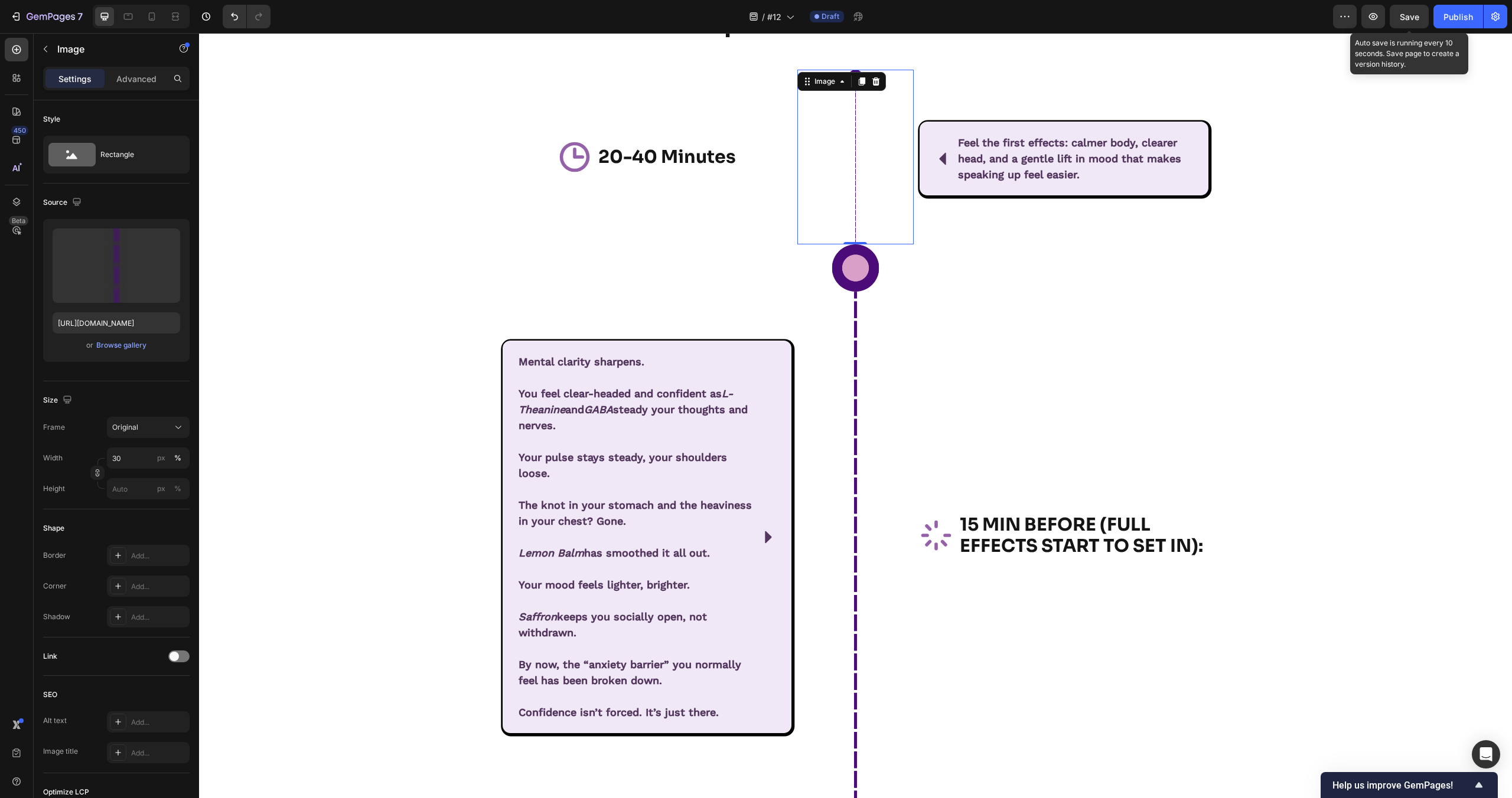
click at [961, 456] on div "Icon 15 MIN BEFORE (FULL EFFECTS START TO SET IN): Heading Row" at bounding box center [1063, 536] width 291 height 583
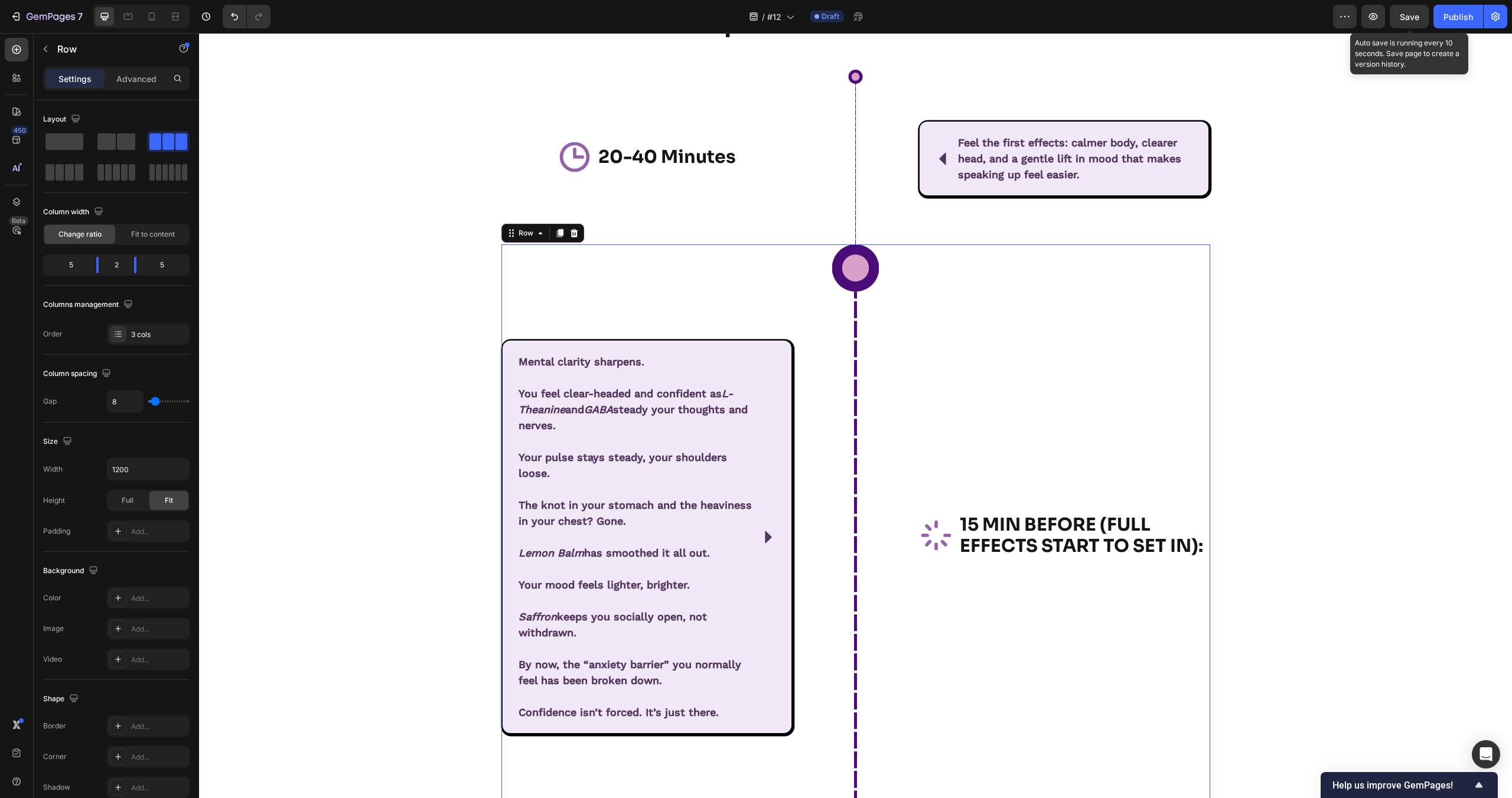
click at [961, 456] on div "Icon 15 MIN BEFORE (FULL EFFECTS START TO SET IN): Heading Row" at bounding box center [1063, 536] width 291 height 583
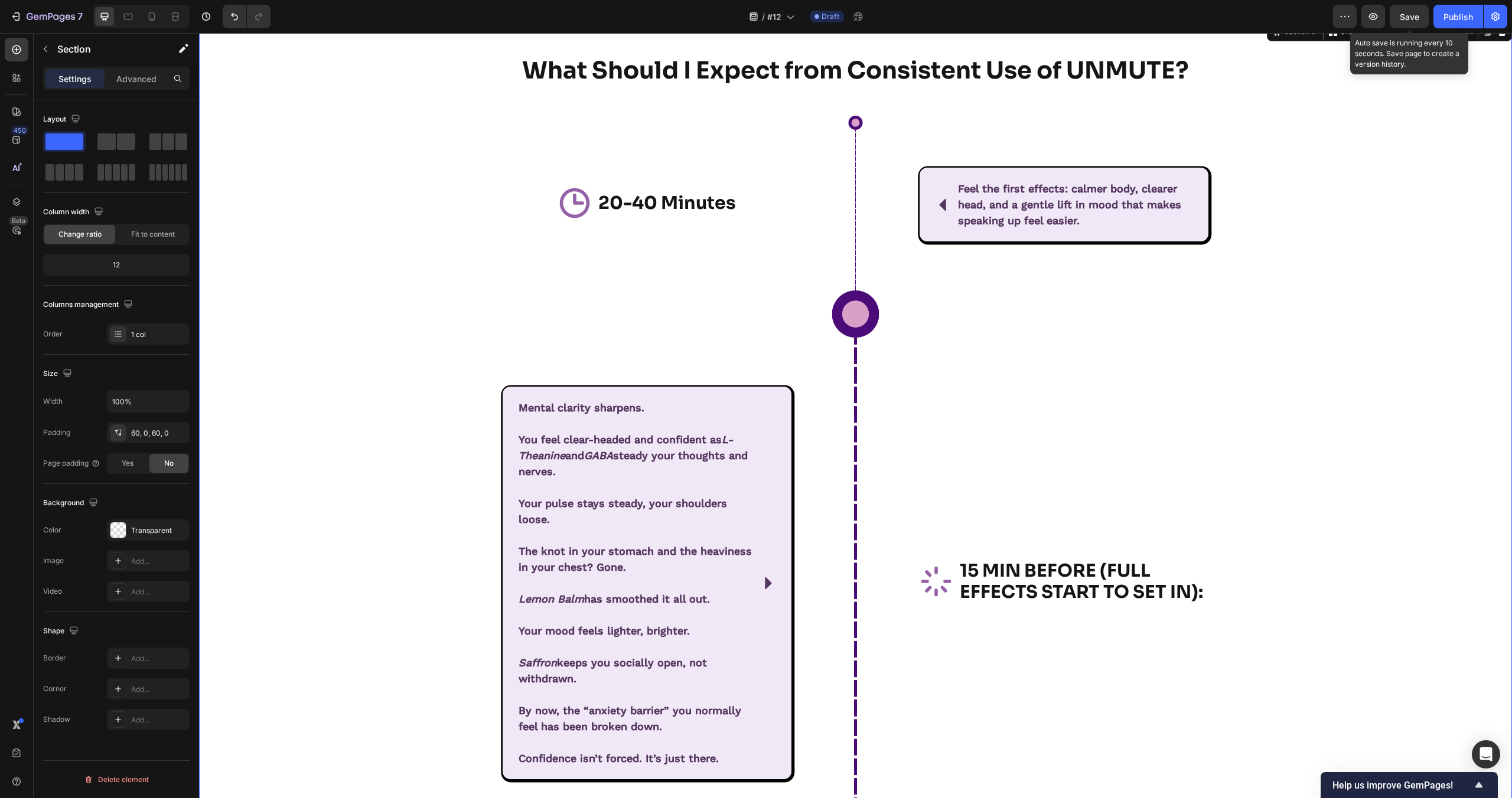
scroll to position [5796, 0]
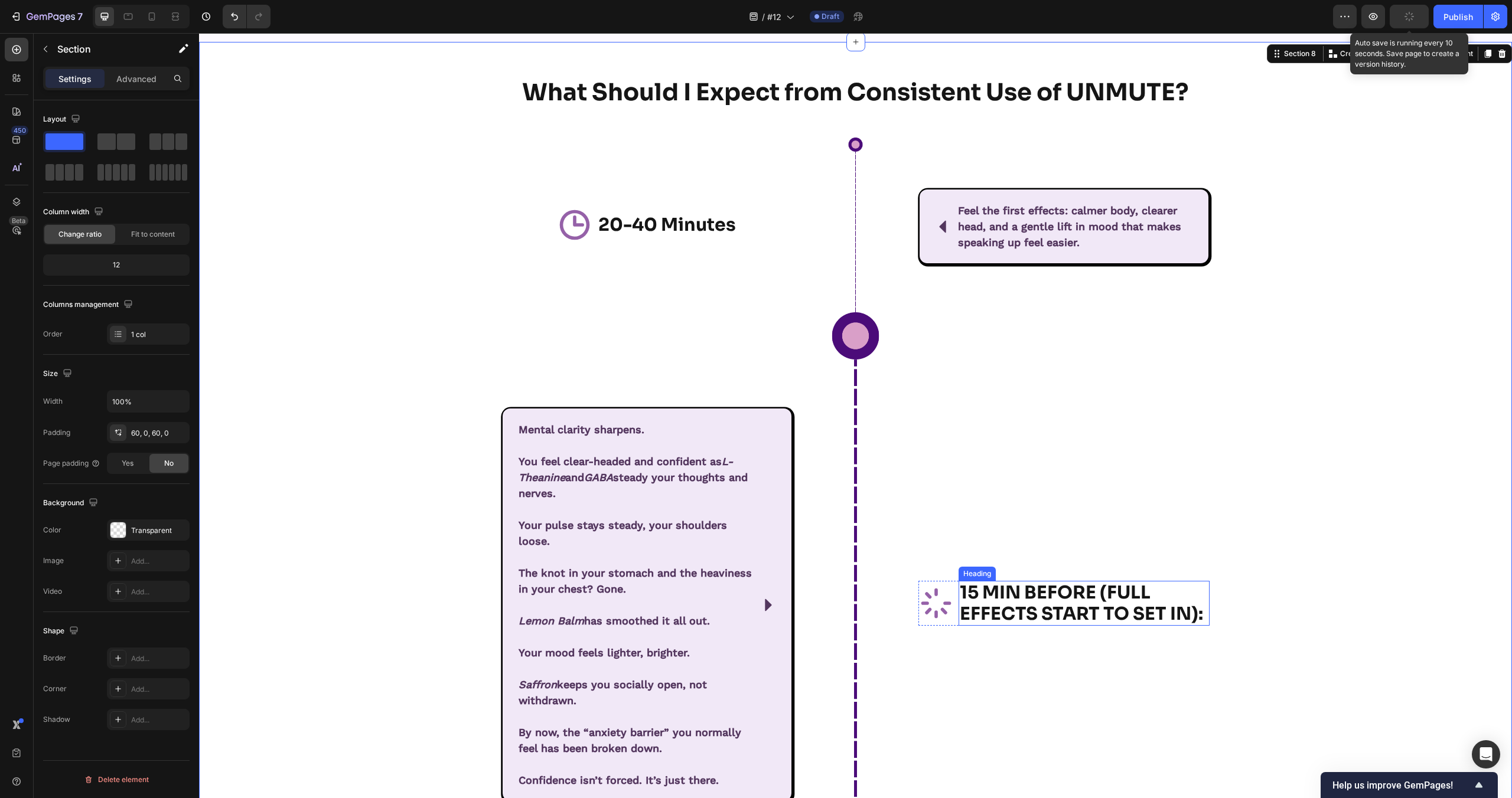
click at [1038, 591] on strong "15 MIN BEFORE (FULL EFFECTS START TO SET IN):" at bounding box center [1082, 602] width 244 height 43
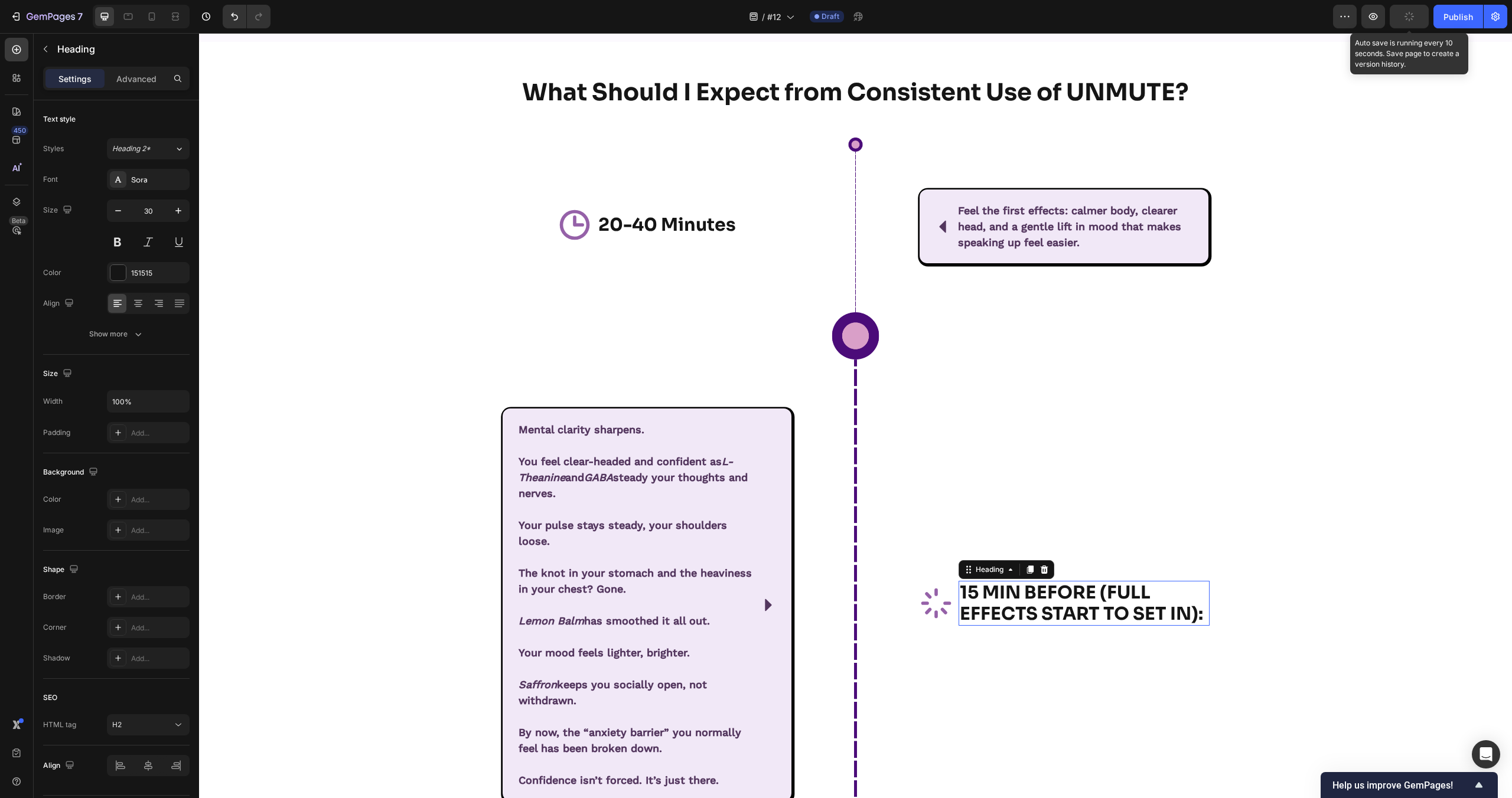
scroll to position [5807, 0]
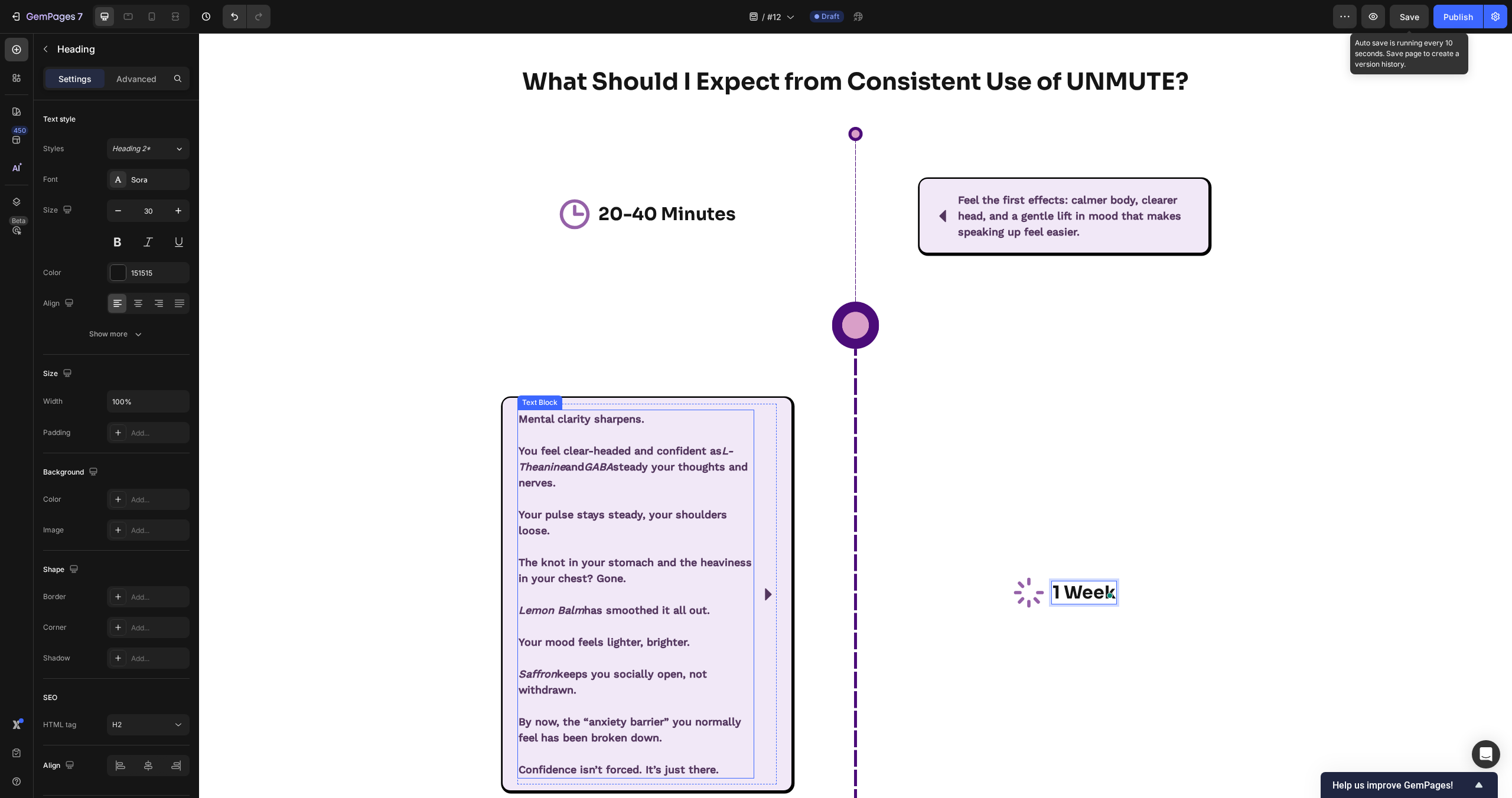
click at [598, 550] on p "The knot in your stomach and the heaviness in your chest? Gone." at bounding box center [636, 563] width 234 height 48
click at [587, 566] on span "The knot in your stomach and the heaviness in your chest? Gone." at bounding box center [635, 570] width 234 height 29
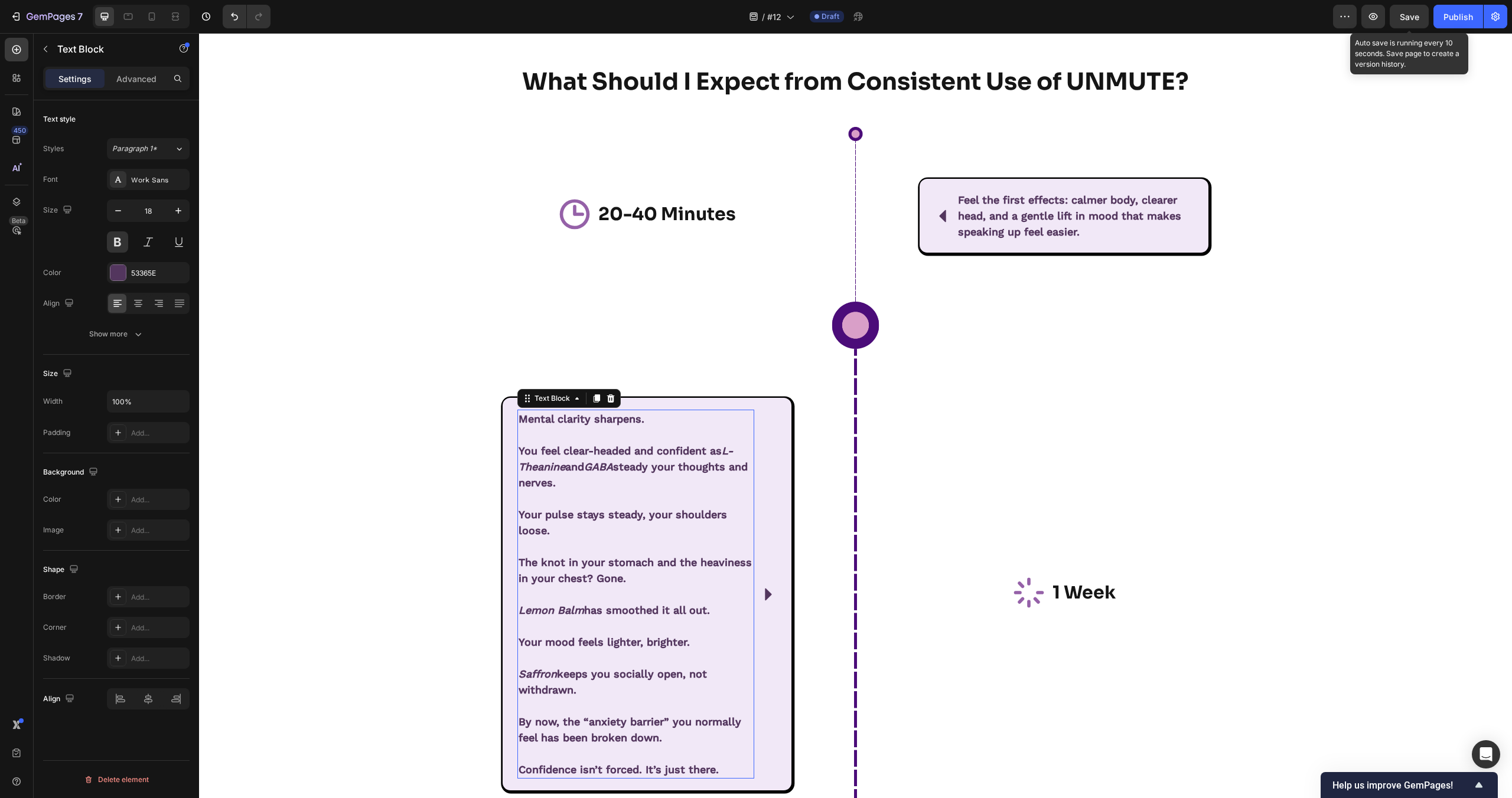
click at [587, 566] on span "The knot in your stomach and the heaviness in your chest? Gone." at bounding box center [635, 570] width 234 height 29
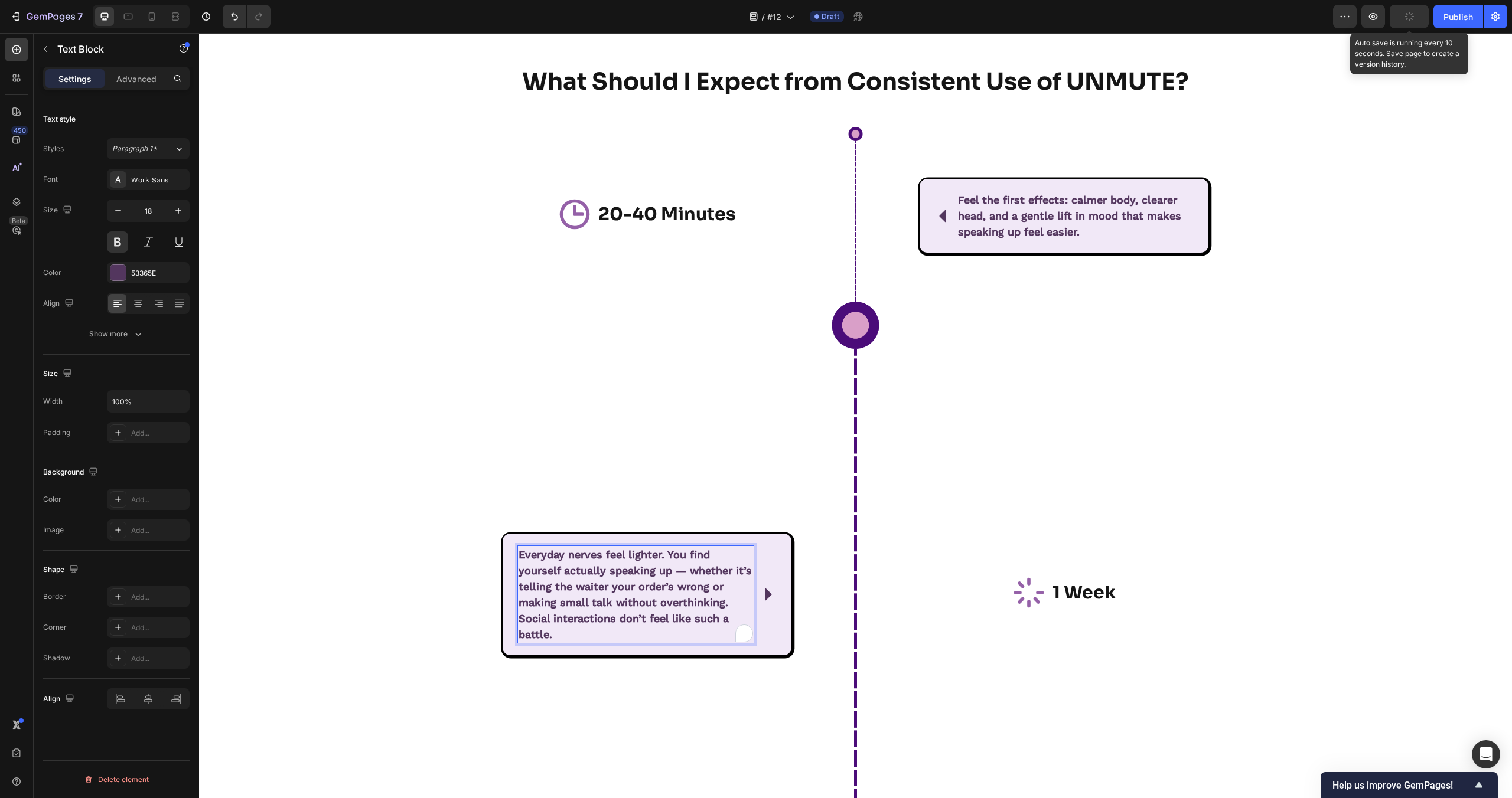
scroll to position [5943, 0]
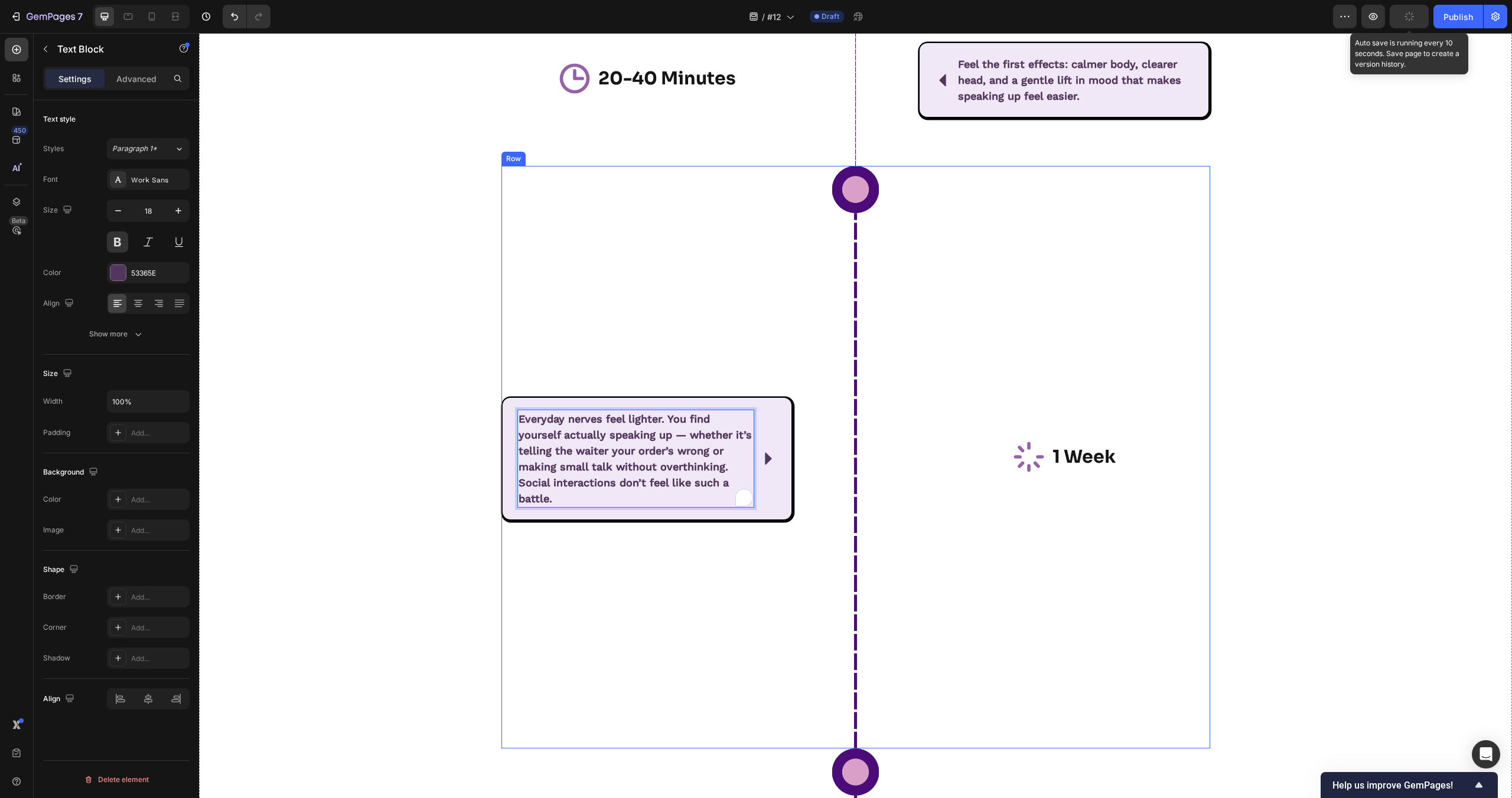
click at [974, 583] on div "Icon ⁠⁠⁠⁠⁠⁠⁠ 1 Week Heading Row" at bounding box center [1063, 458] width 291 height 583
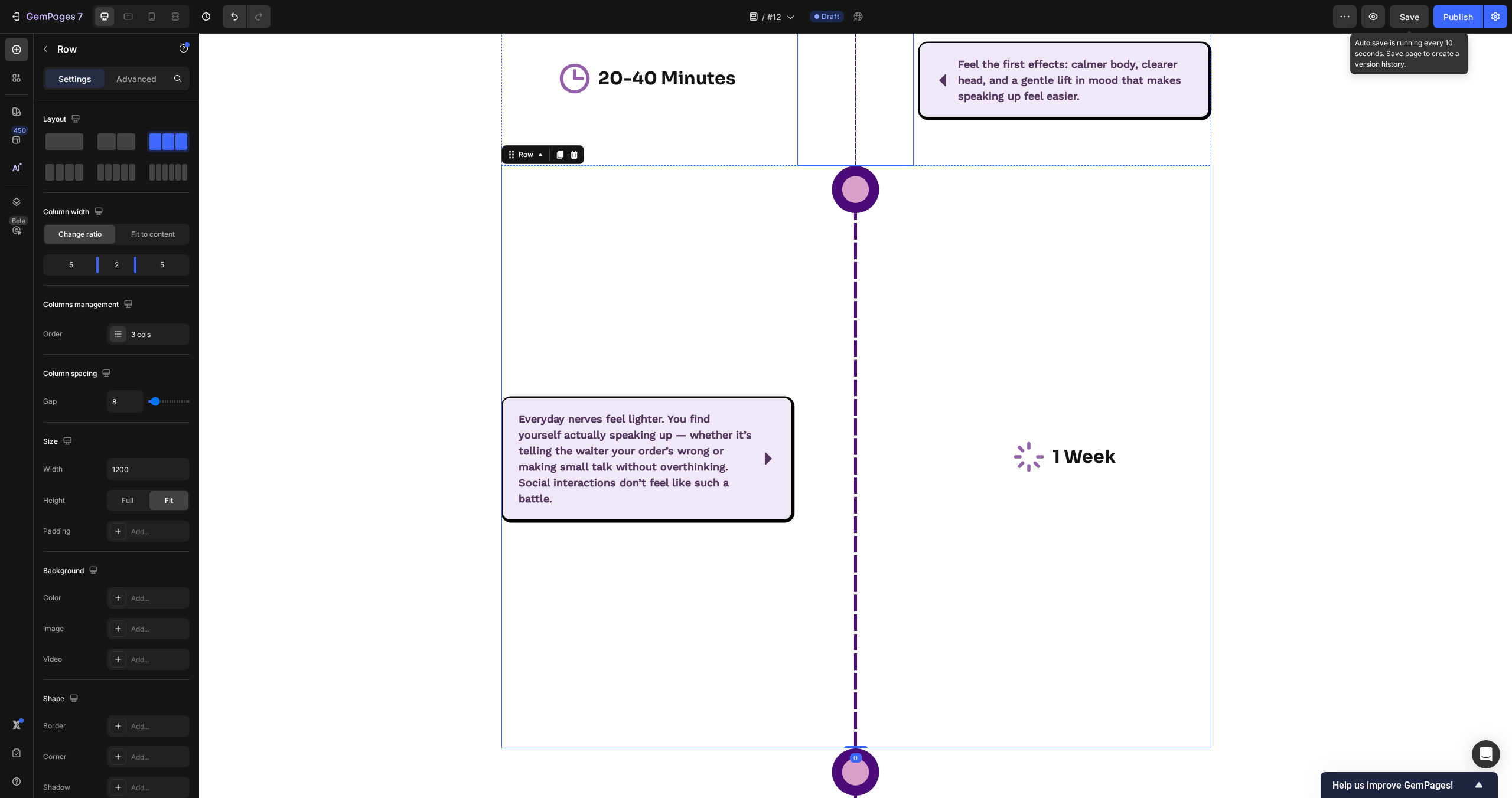
click at [846, 127] on img at bounding box center [856, 77] width 35 height 174
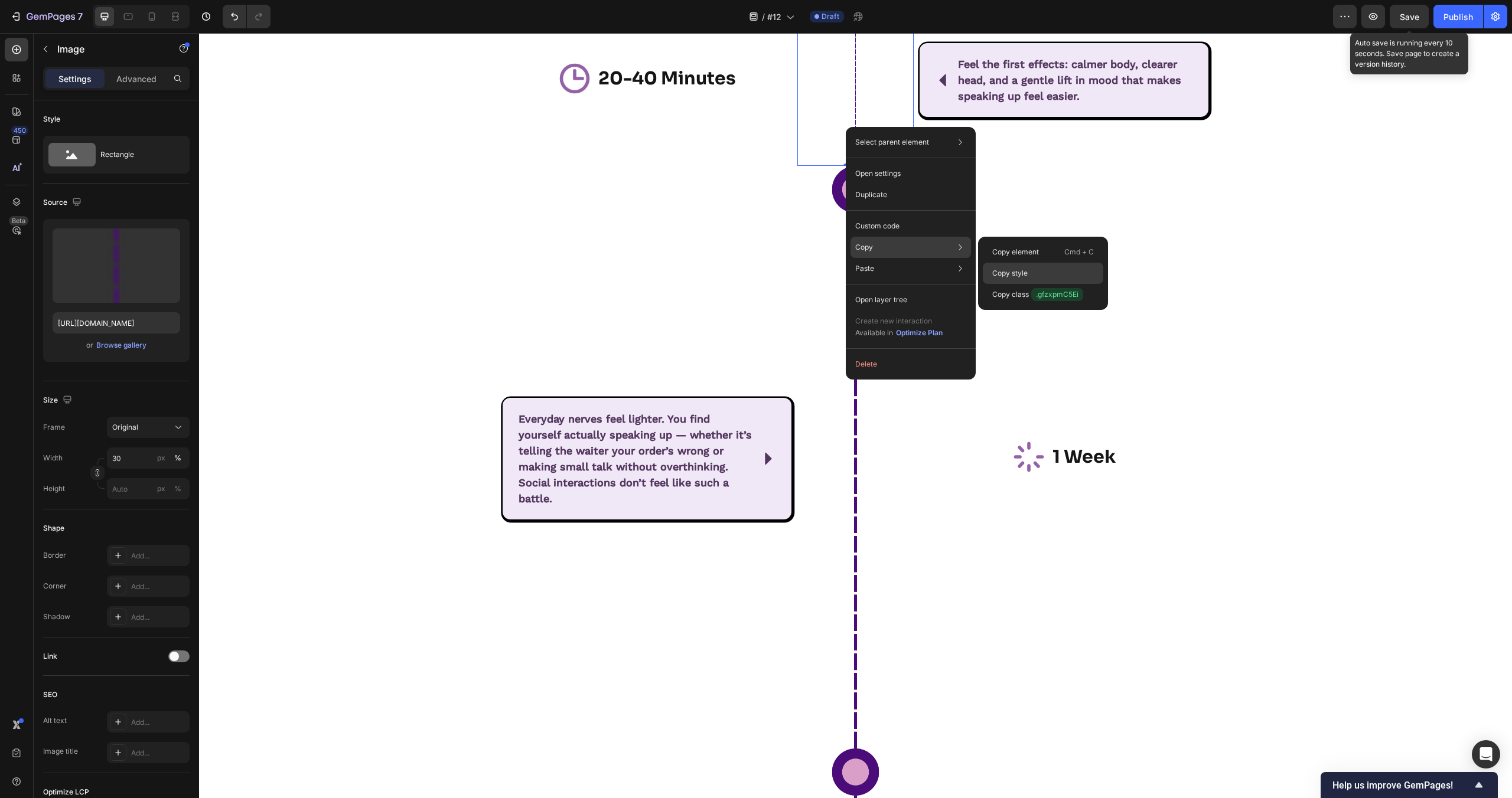
click at [1039, 280] on div "Copy style" at bounding box center [1043, 273] width 121 height 21
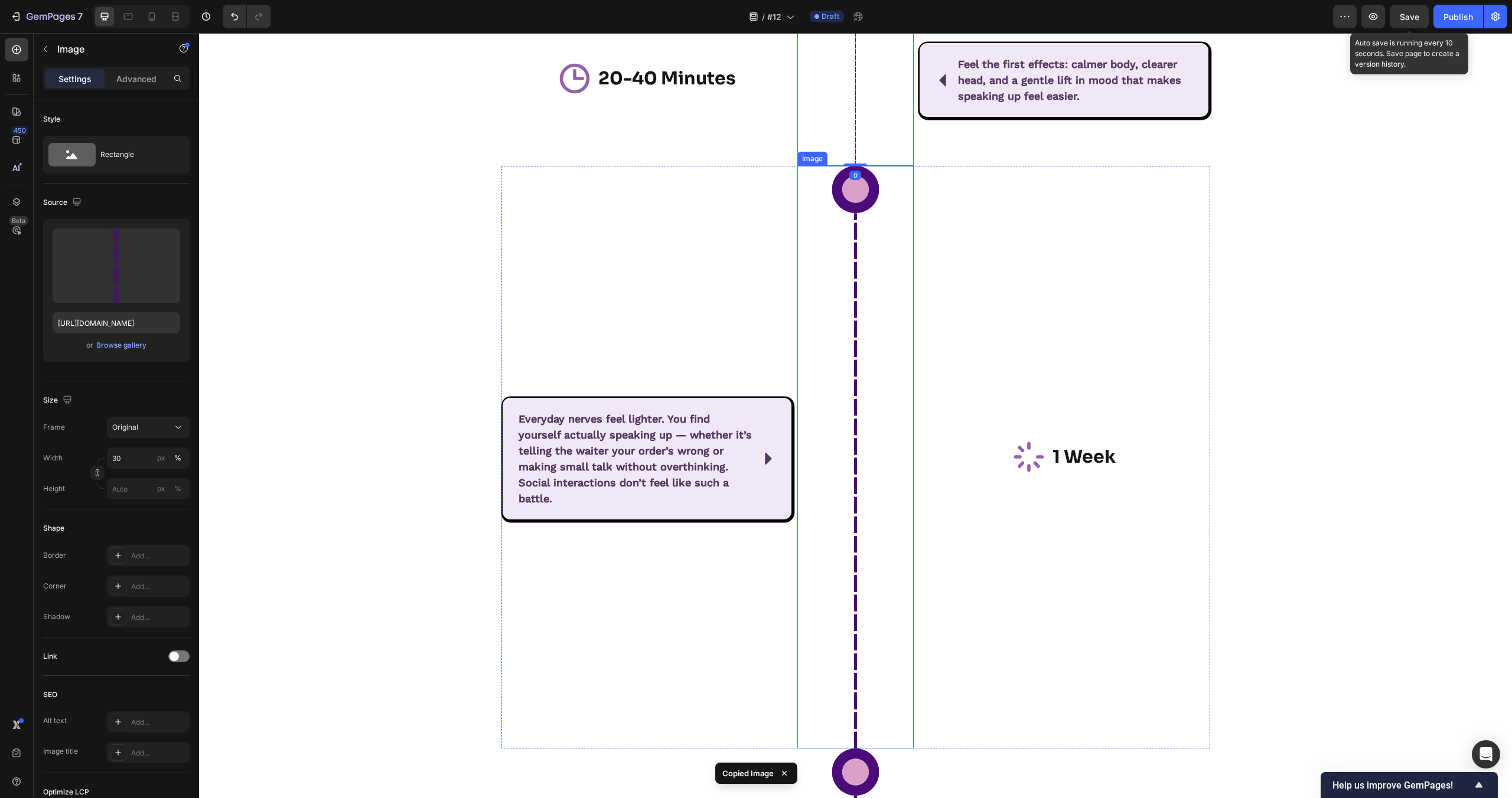
click at [849, 407] on img at bounding box center [856, 458] width 116 height 583
type input "30"
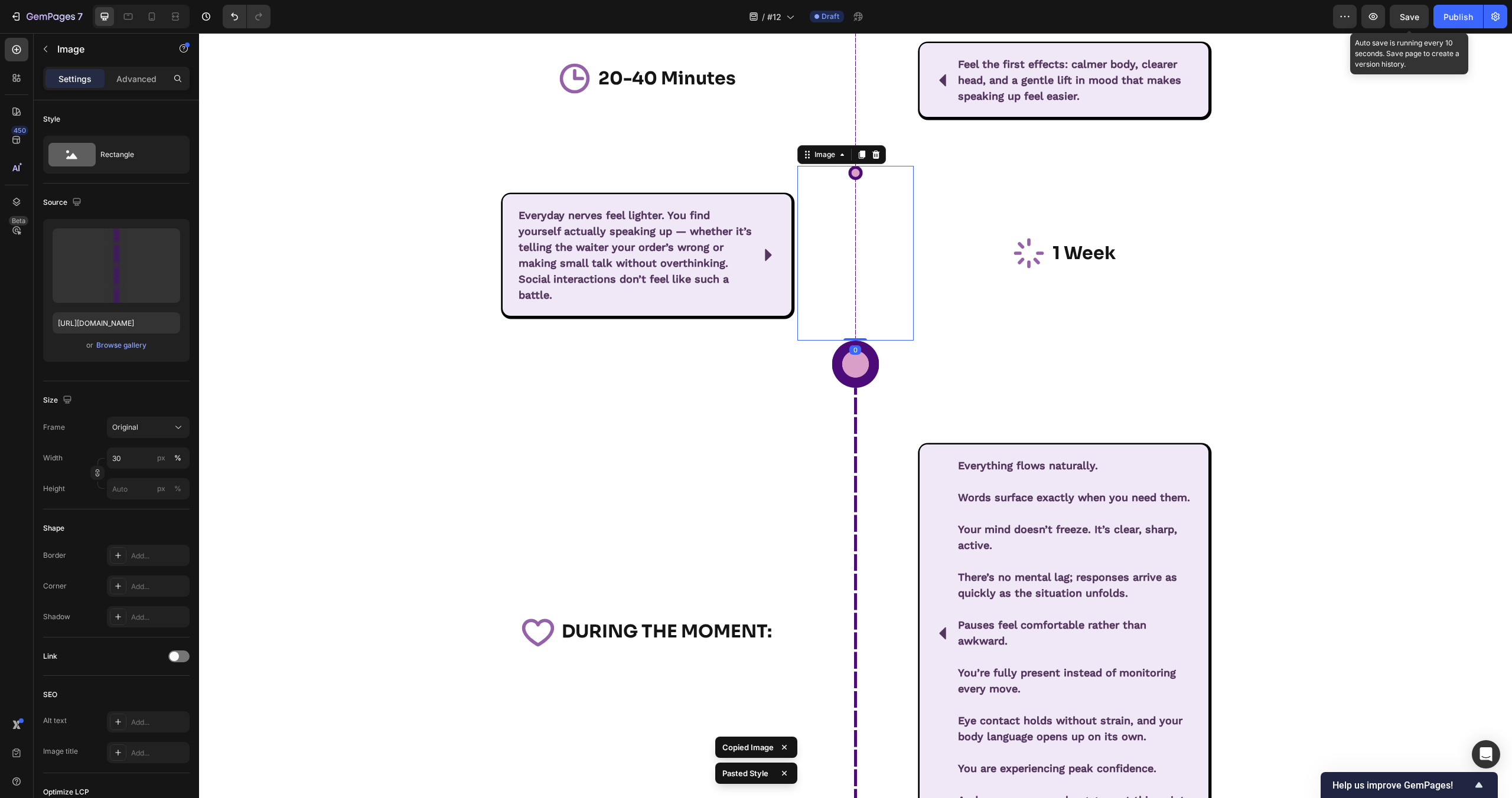
click at [1362, 398] on div "⁠⁠⁠⁠⁠⁠⁠ What Should I Expect from Consistent Use of UNMUTE? Heading Row Row Ico…" at bounding box center [856, 742] width 1313 height 1623
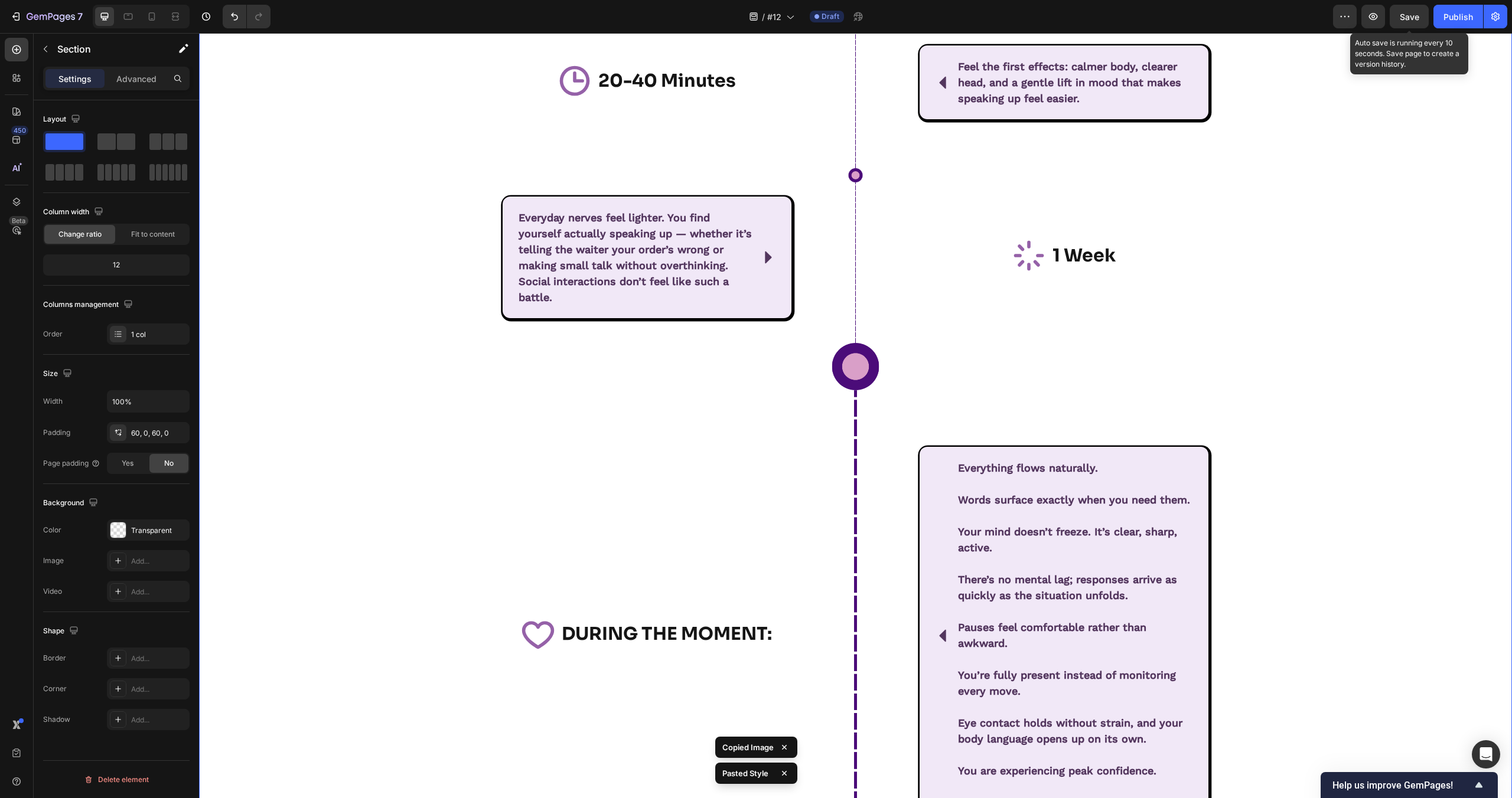
click at [1311, 610] on div "⁠⁠⁠⁠⁠⁠⁠ What Should I Expect from Consistent Use of UNMUTE? Heading Row Row Ico…" at bounding box center [856, 744] width 1313 height 1623
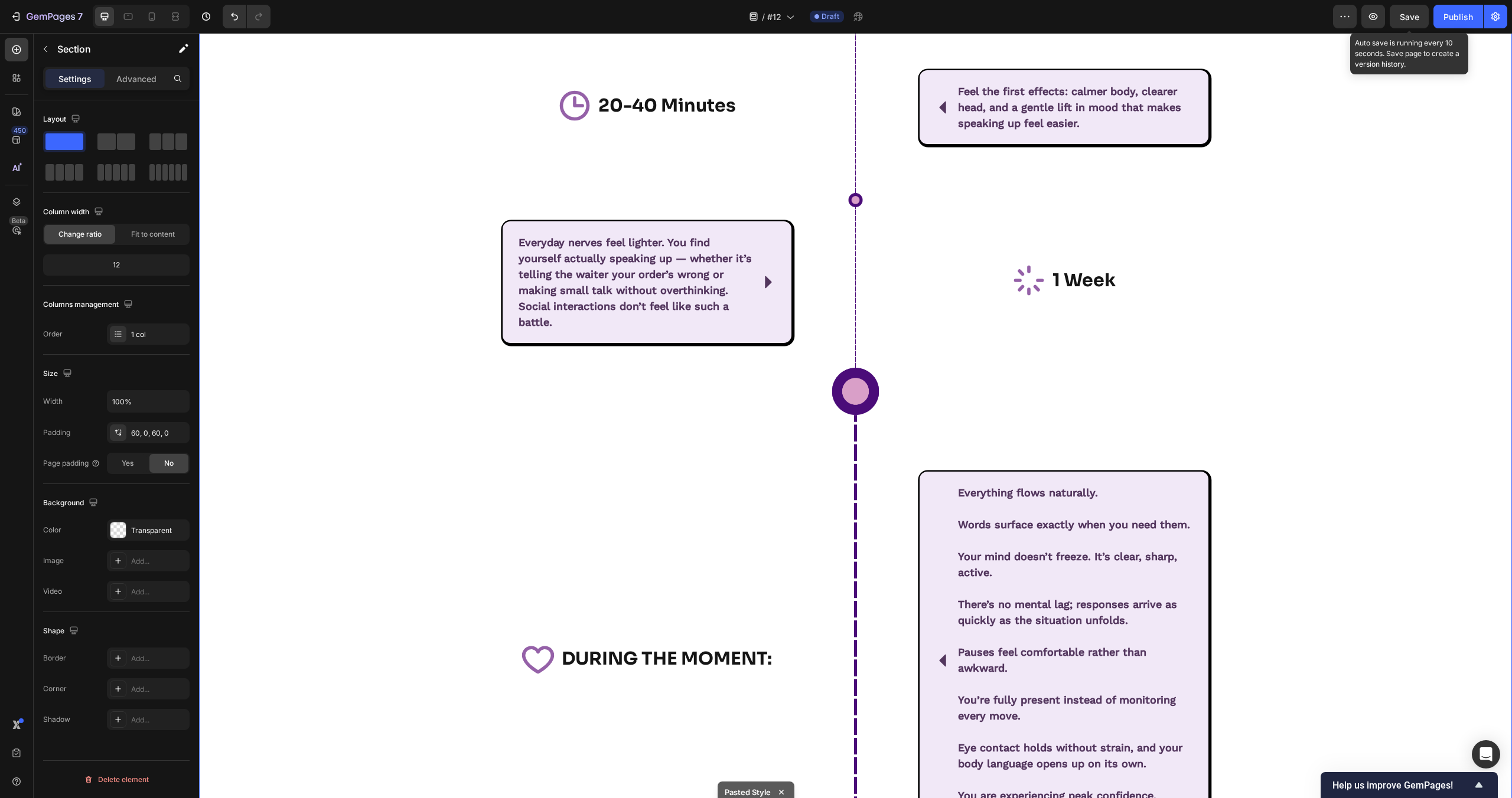
scroll to position [5927, 0]
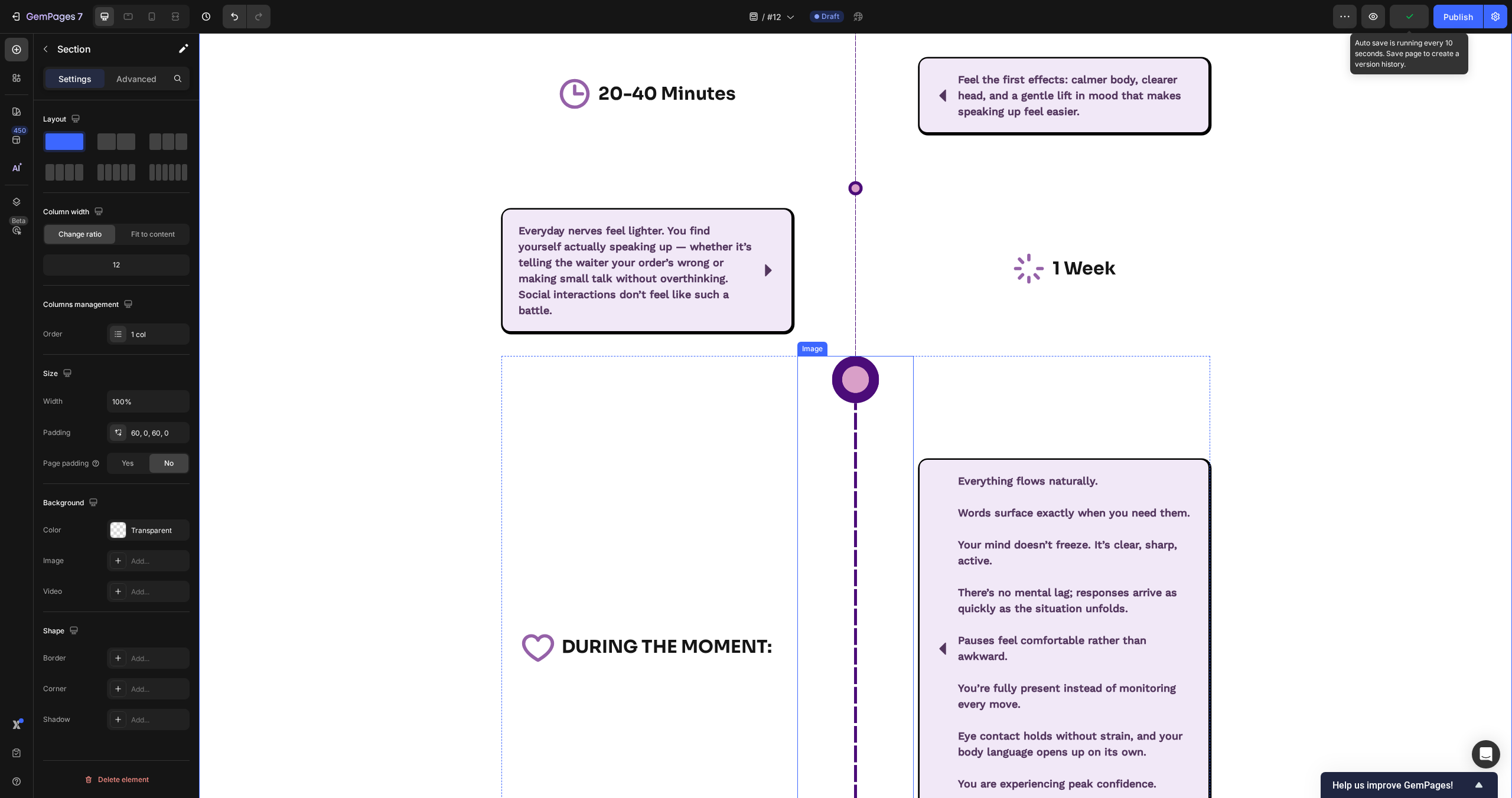
click at [856, 474] on img at bounding box center [856, 648] width 116 height 583
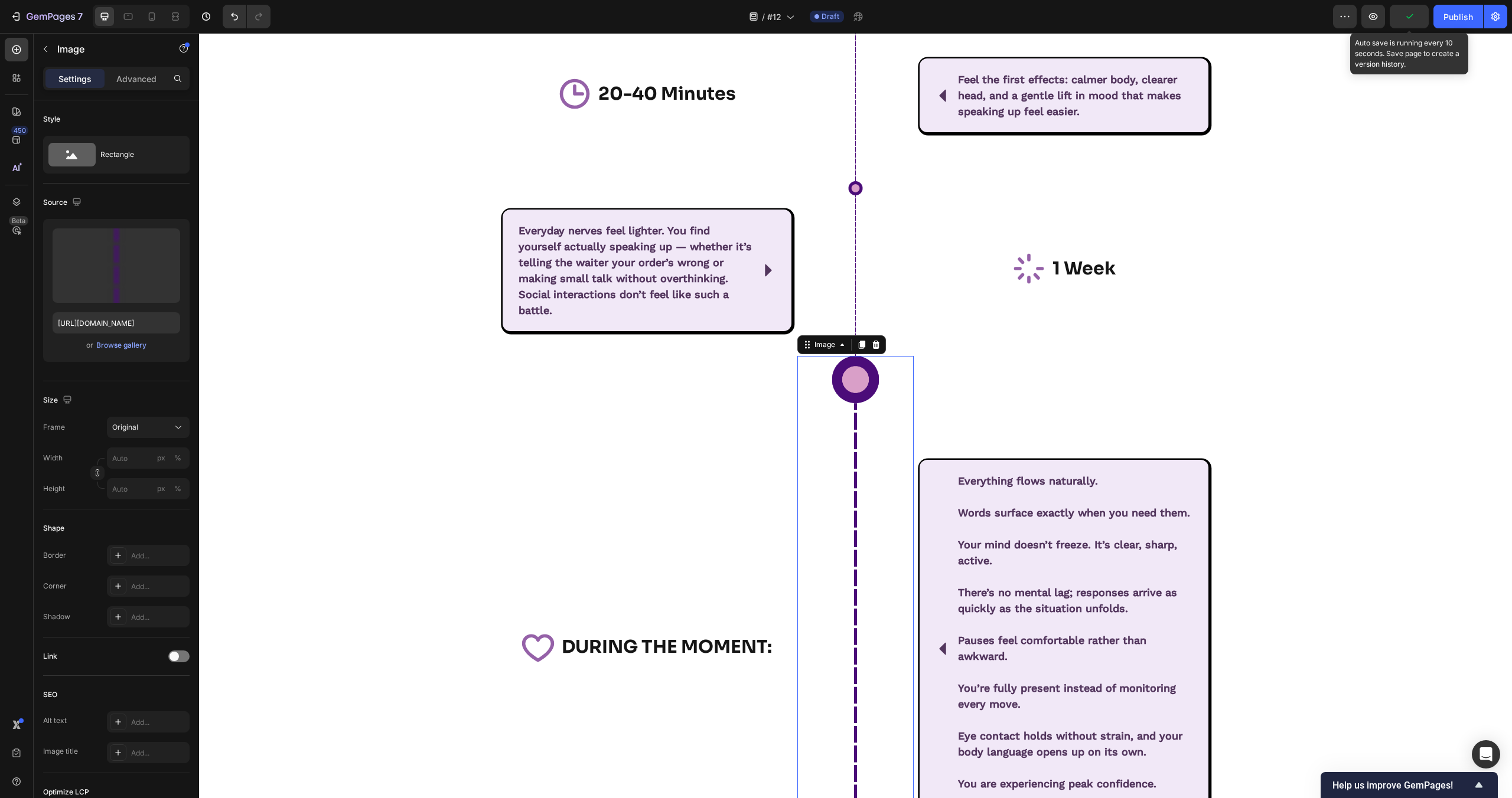
type input "30"
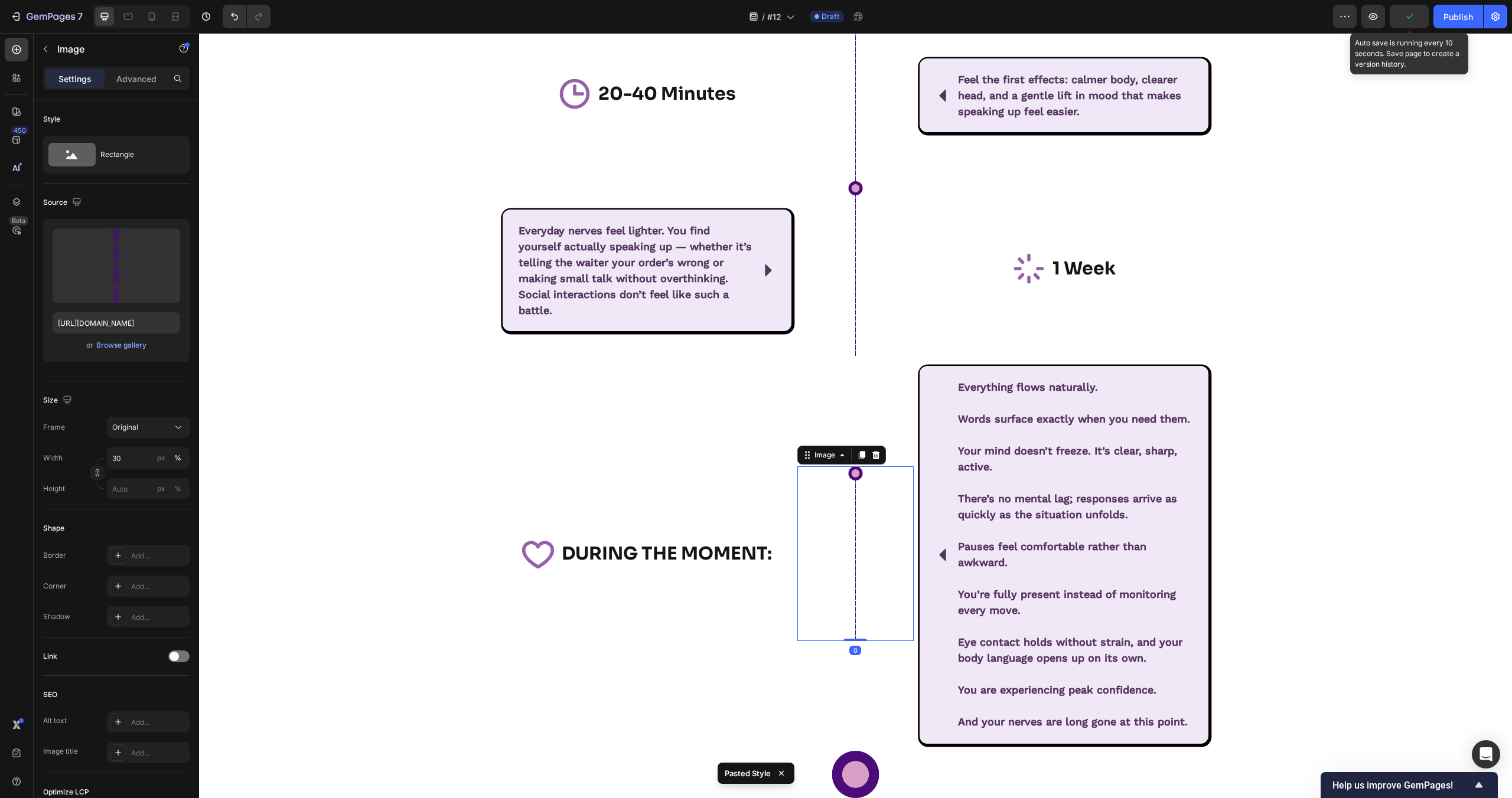
scroll to position [6131, 0]
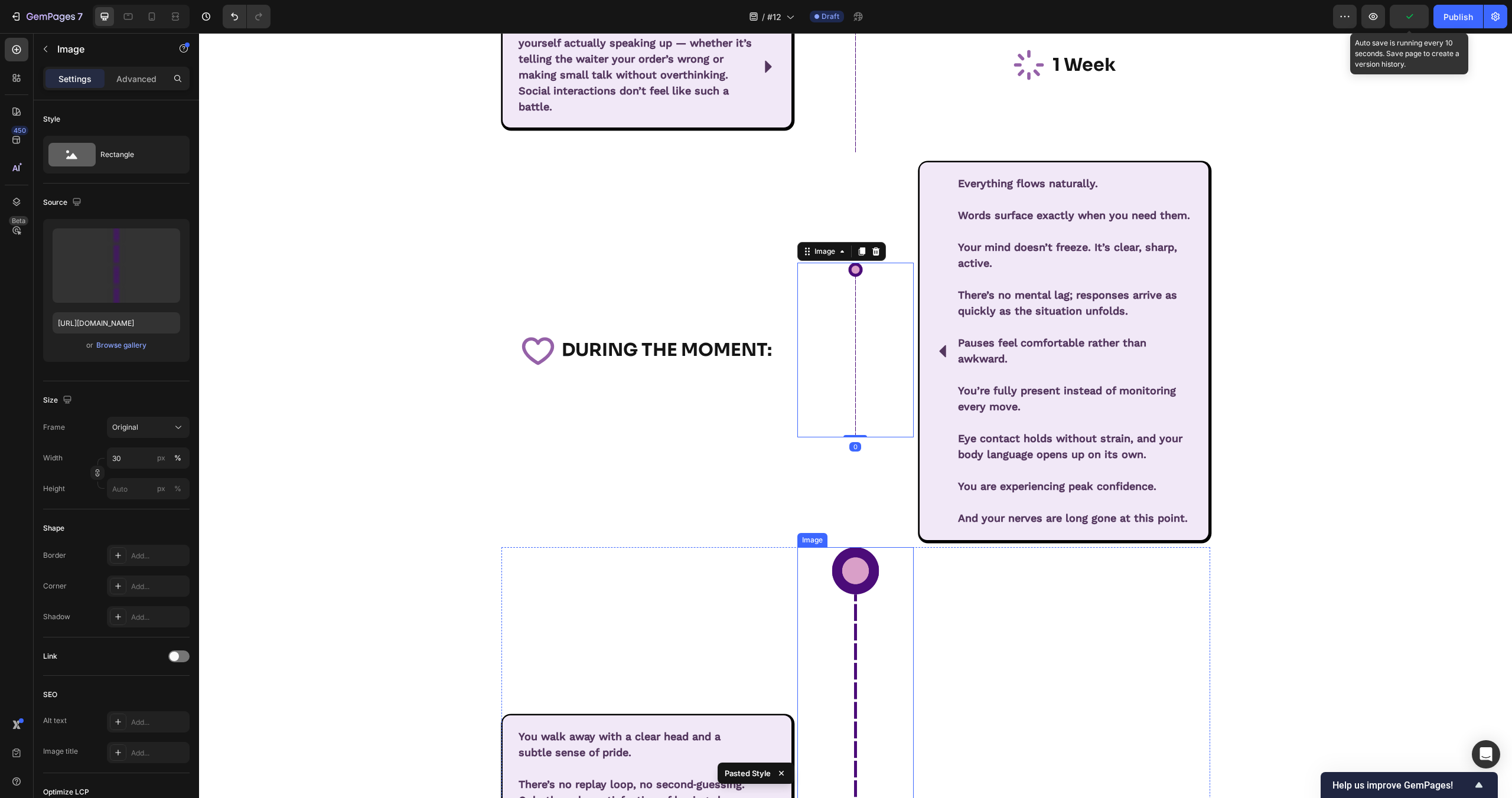
type input "30"
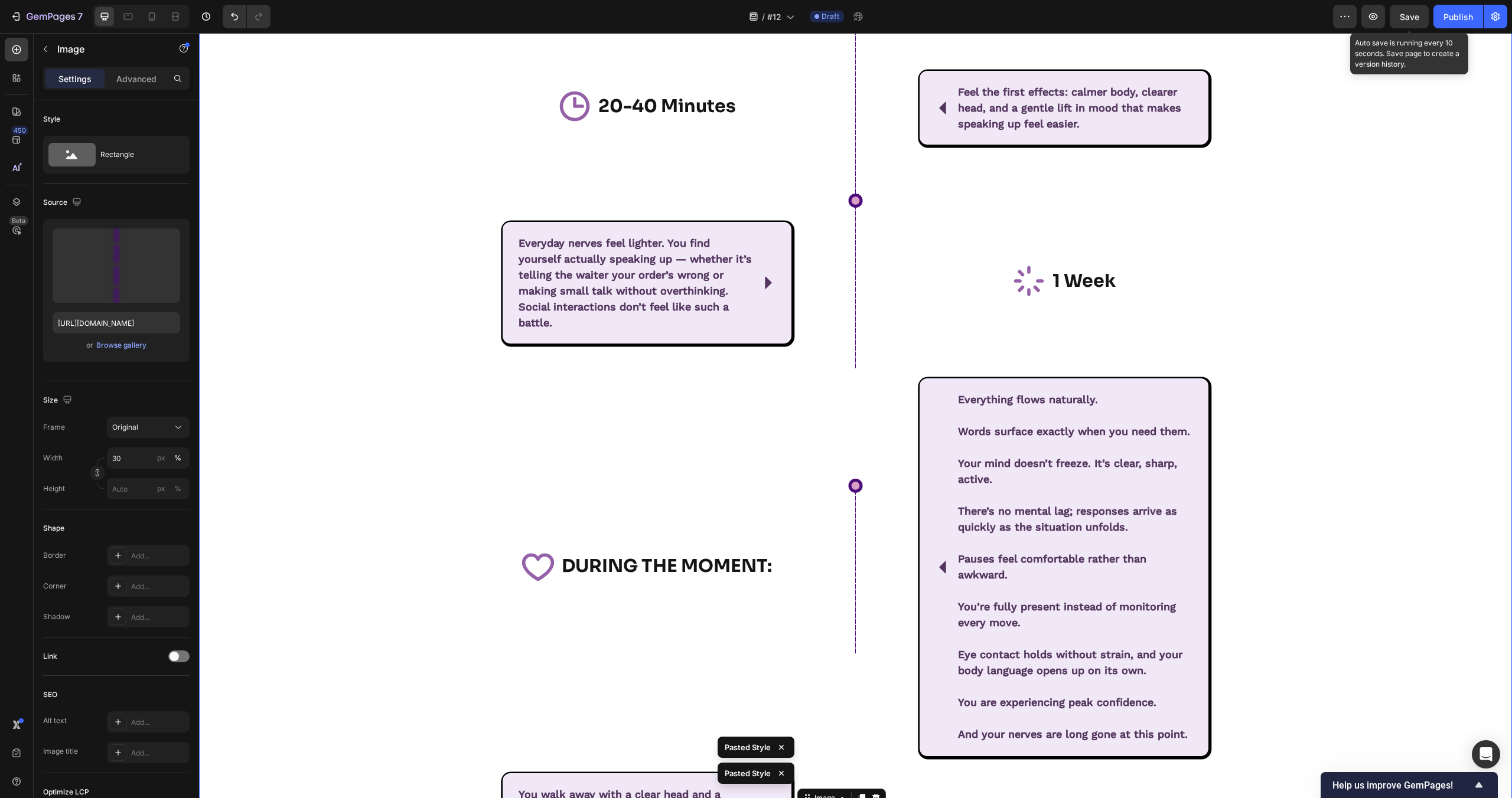
scroll to position [5898, 0]
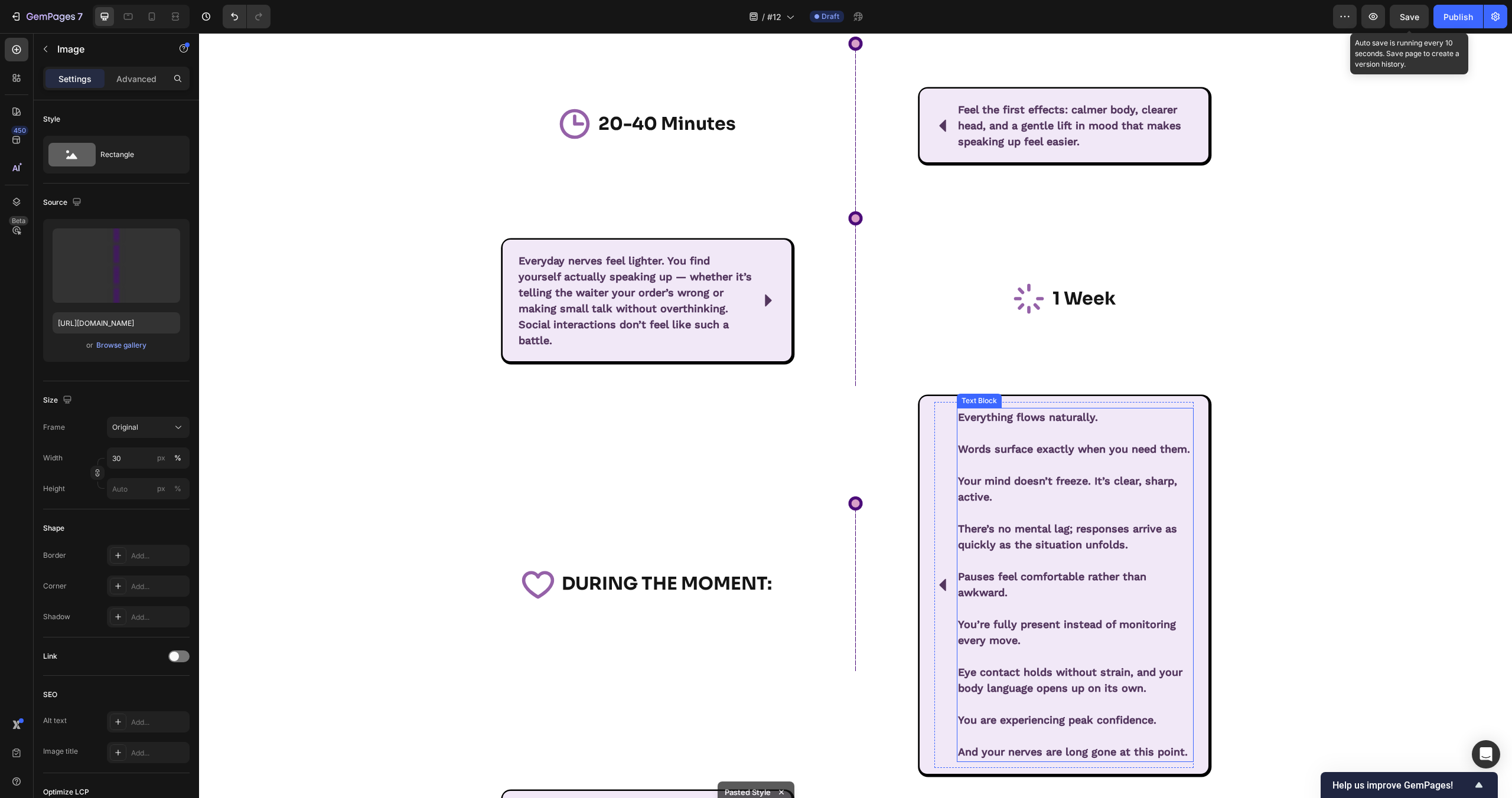
click at [1063, 488] on p "Your mind doesn’t freeze. It’s clear, sharp, active." at bounding box center [1075, 489] width 234 height 32
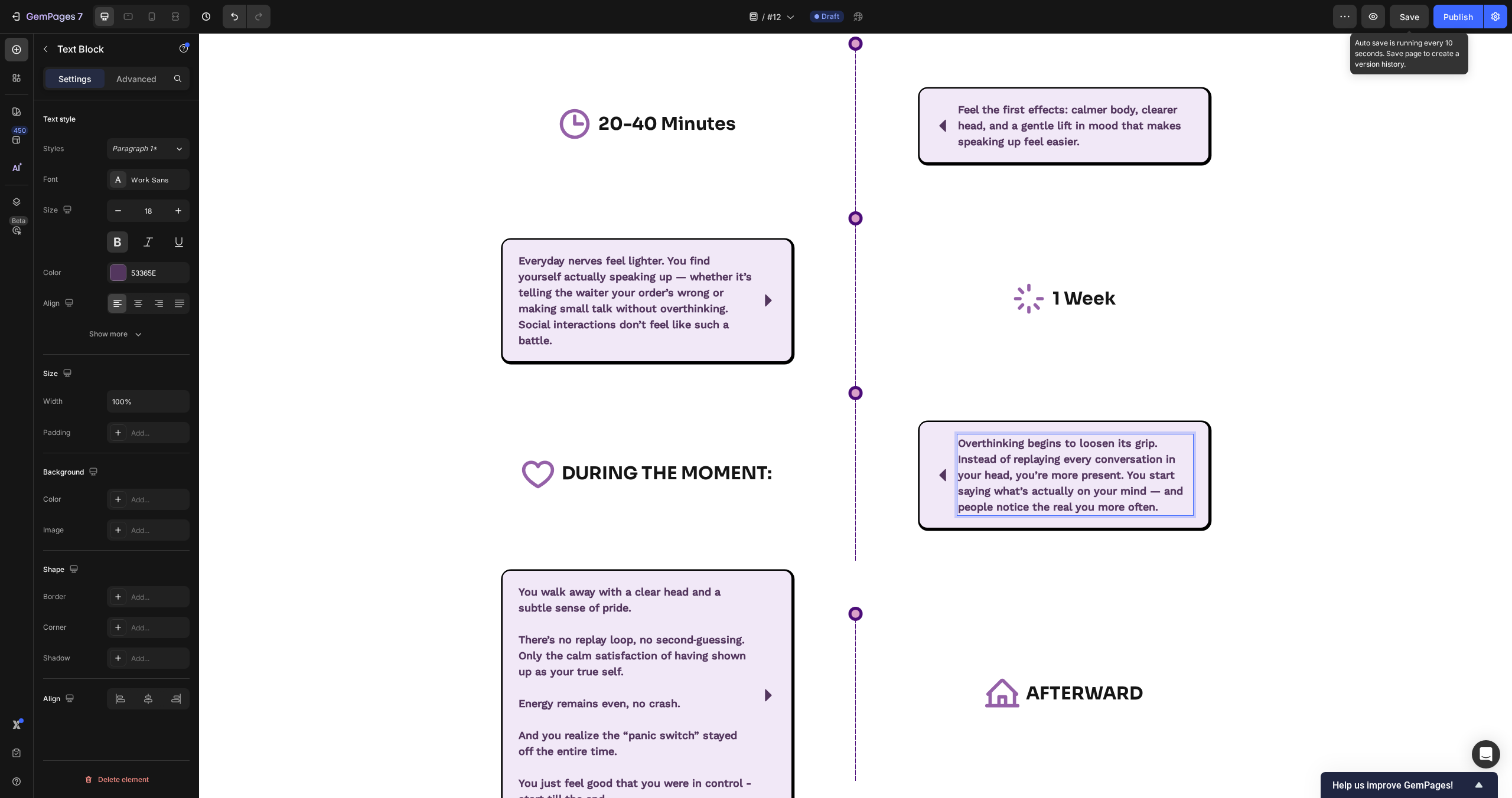
scroll to position [5924, 0]
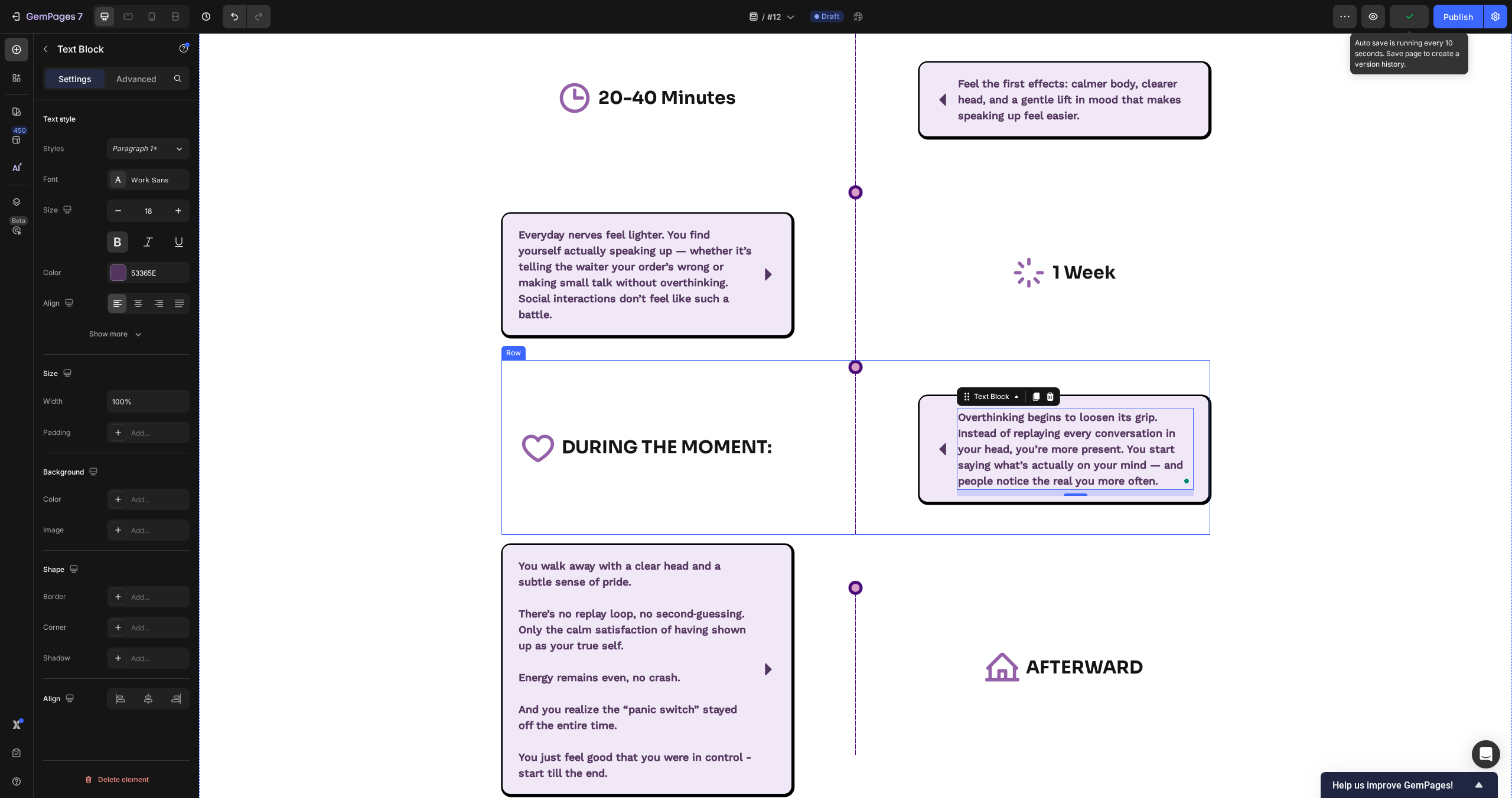
scroll to position [5924, 0]
click at [688, 613] on p "There’s no replay loop, no second‑guessing." at bounding box center [636, 613] width 234 height 16
click at [651, 618] on p "There’s no replay loop, no second‑guessing." at bounding box center [636, 613] width 234 height 16
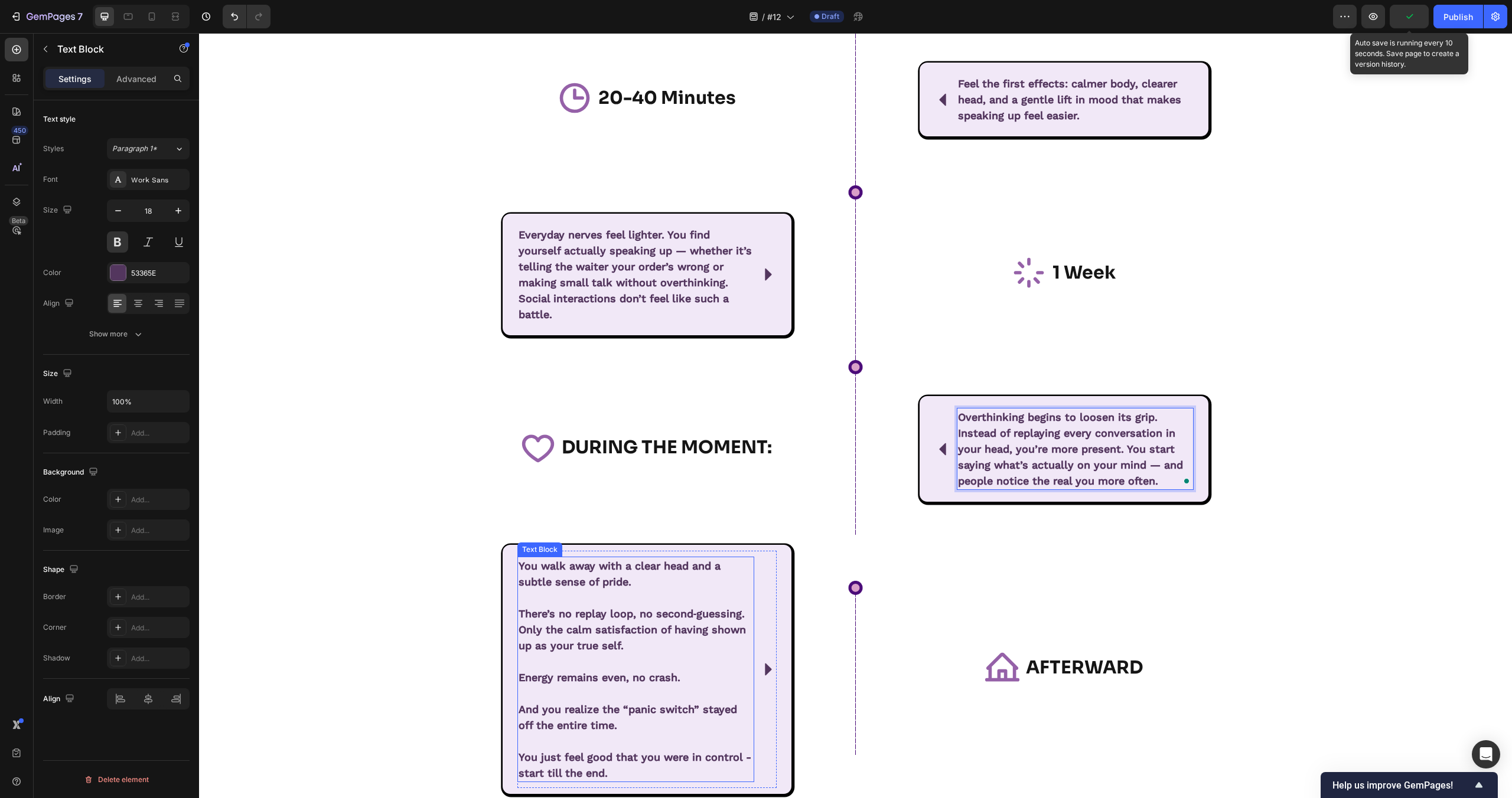
click at [651, 618] on p "There’s no replay loop, no second‑guessing." at bounding box center [636, 613] width 234 height 16
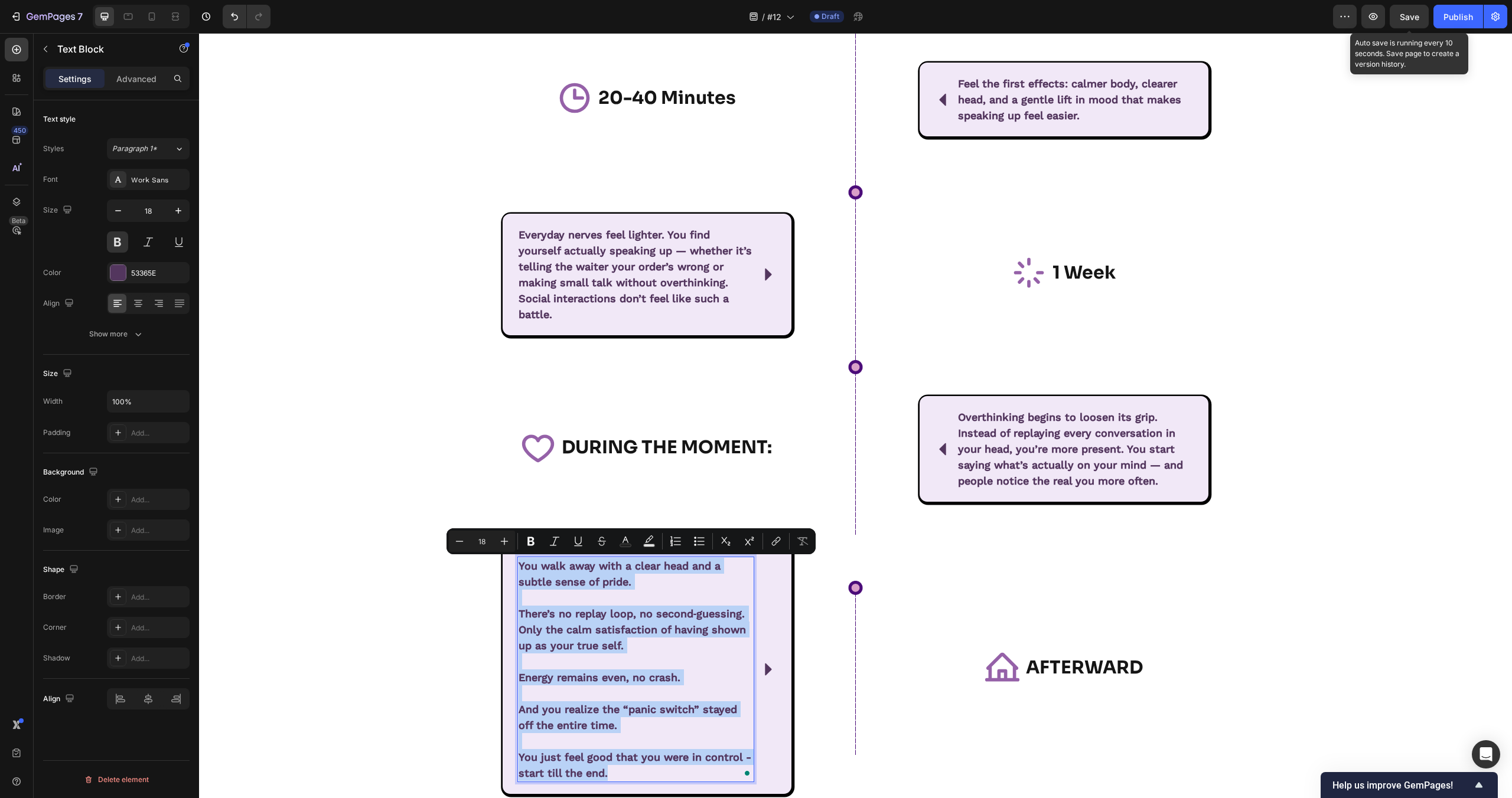
scroll to position [5925, 0]
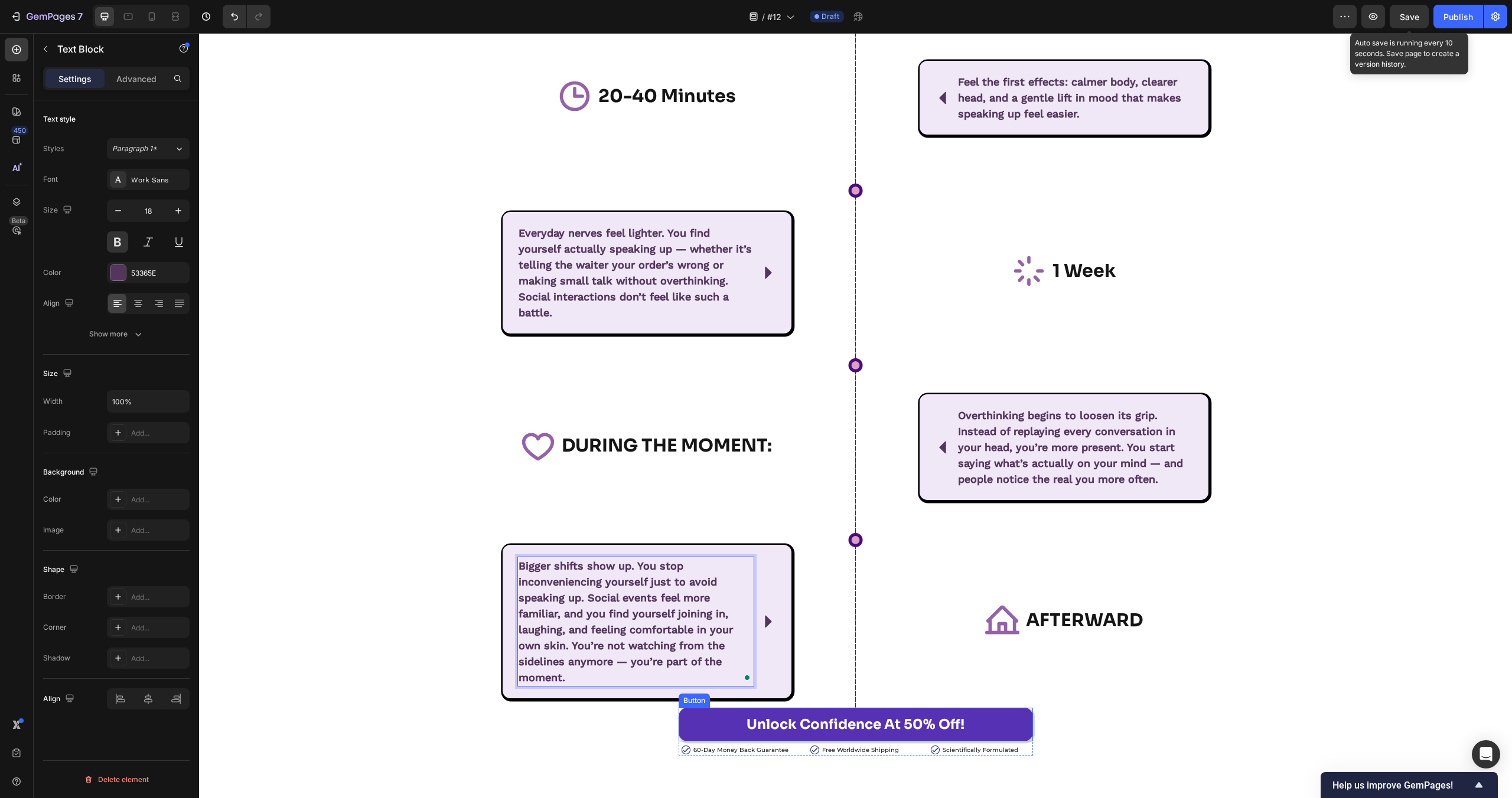
click at [1236, 687] on div "⁠⁠⁠⁠⁠⁠⁠ What Should I Expect from Consistent Use of UNMUTE? Heading Row Row Ico…" at bounding box center [856, 351] width 1313 height 807
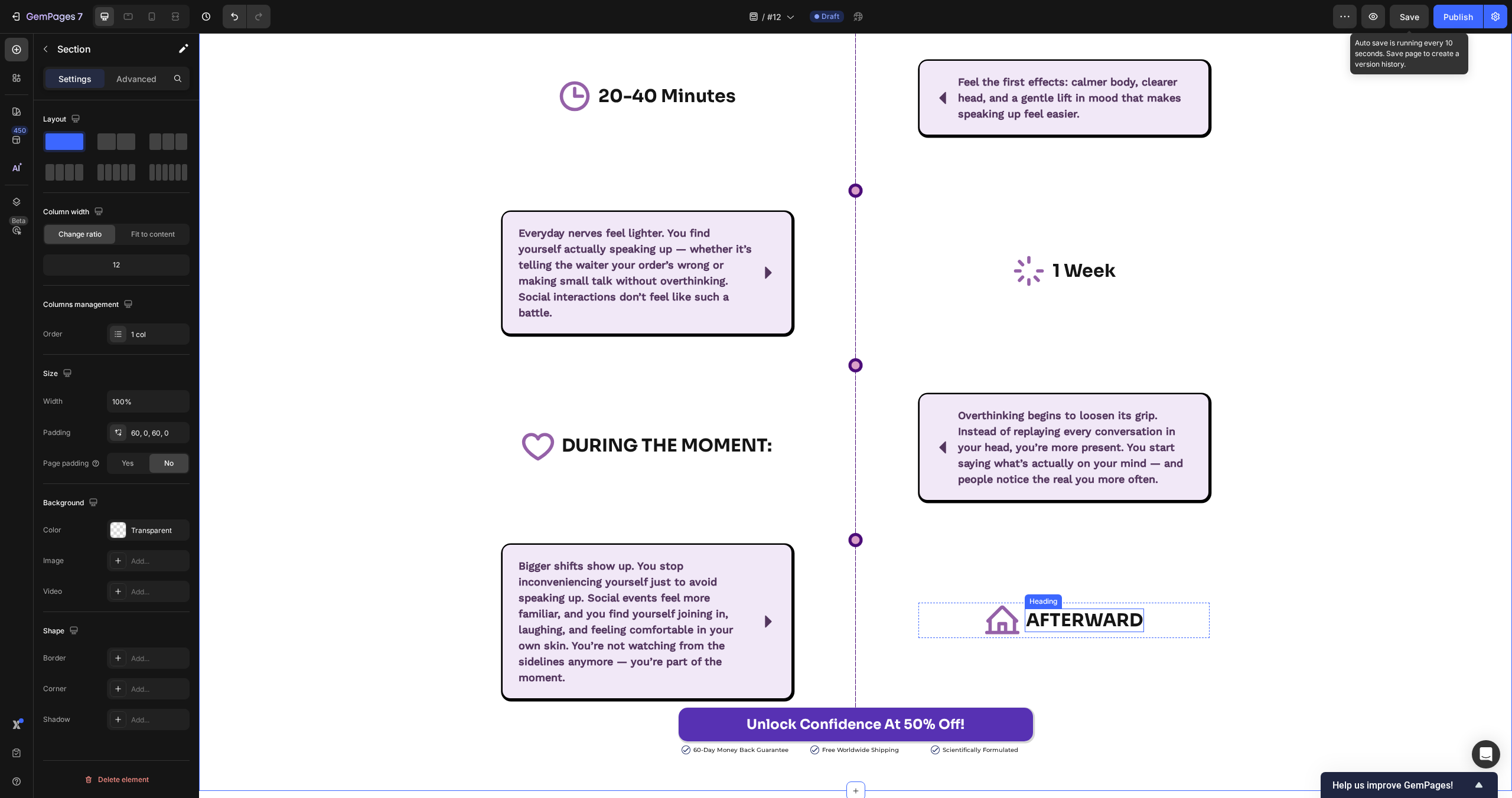
click at [659, 449] on strong "DURING THE MOMENT:" at bounding box center [667, 446] width 210 height 22
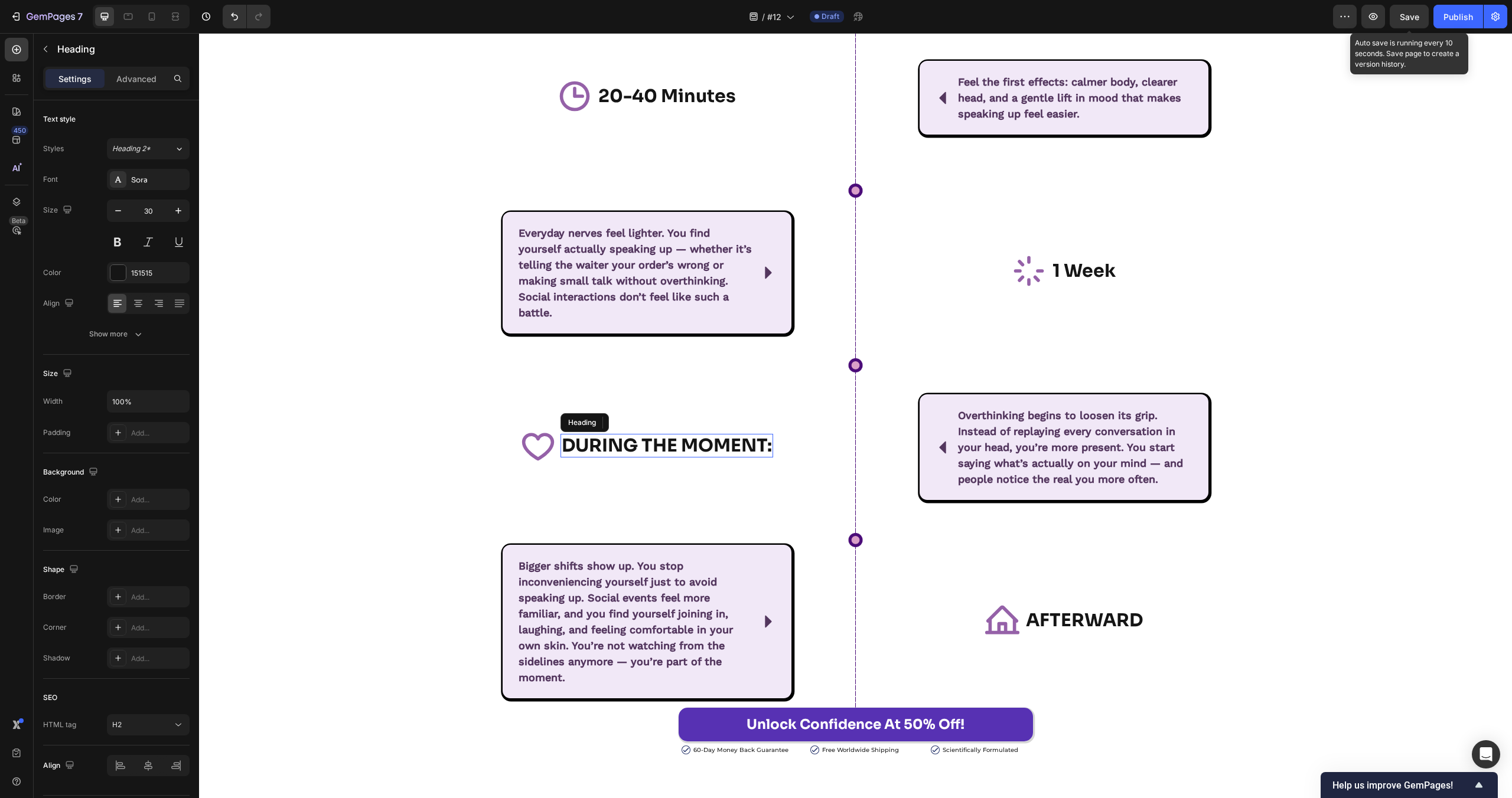
click at [659, 449] on strong "DURING THE MOMENT:" at bounding box center [667, 446] width 210 height 22
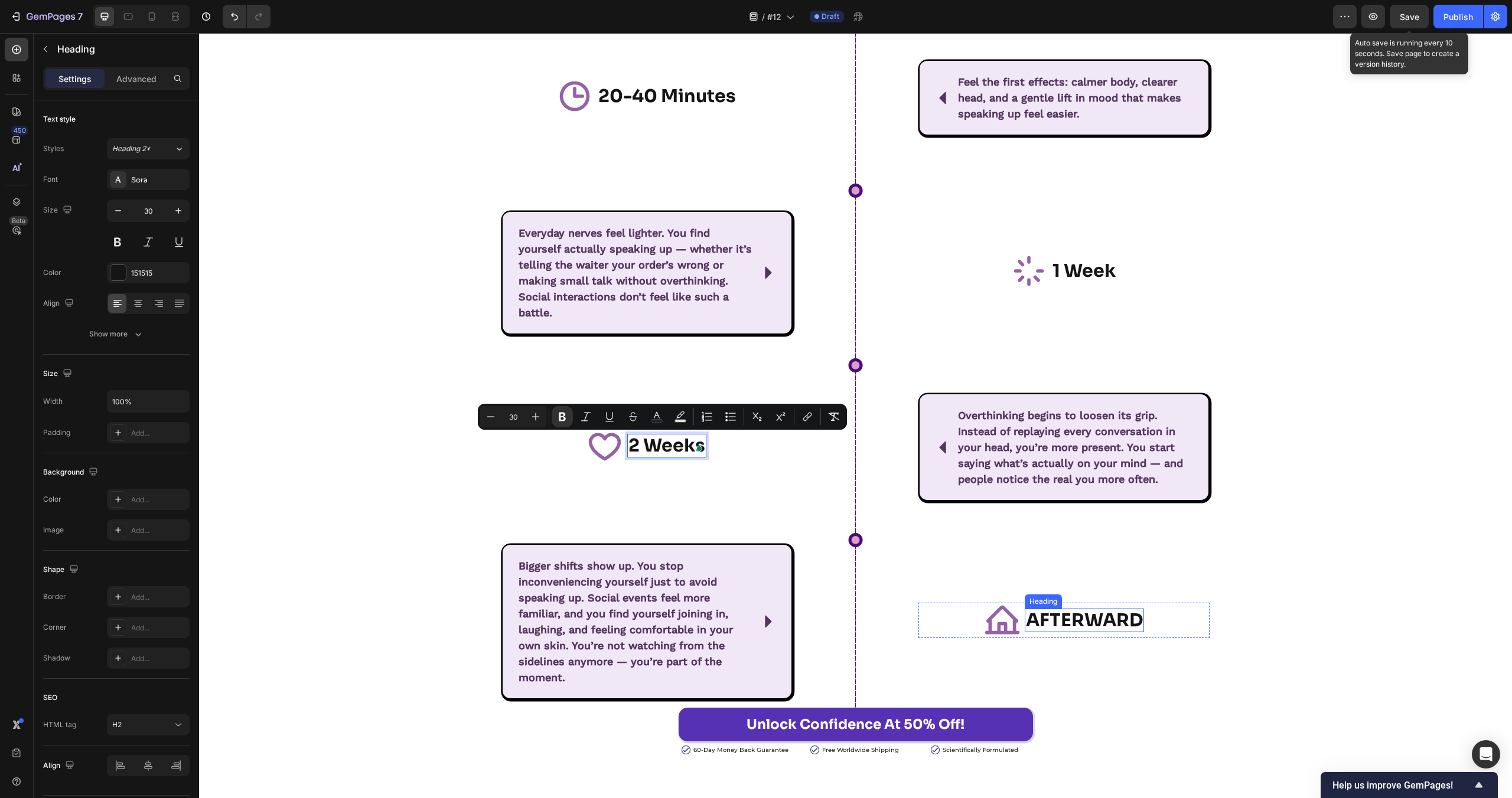
click at [1108, 614] on strong "AFTERWARD" at bounding box center [1084, 620] width 117 height 22
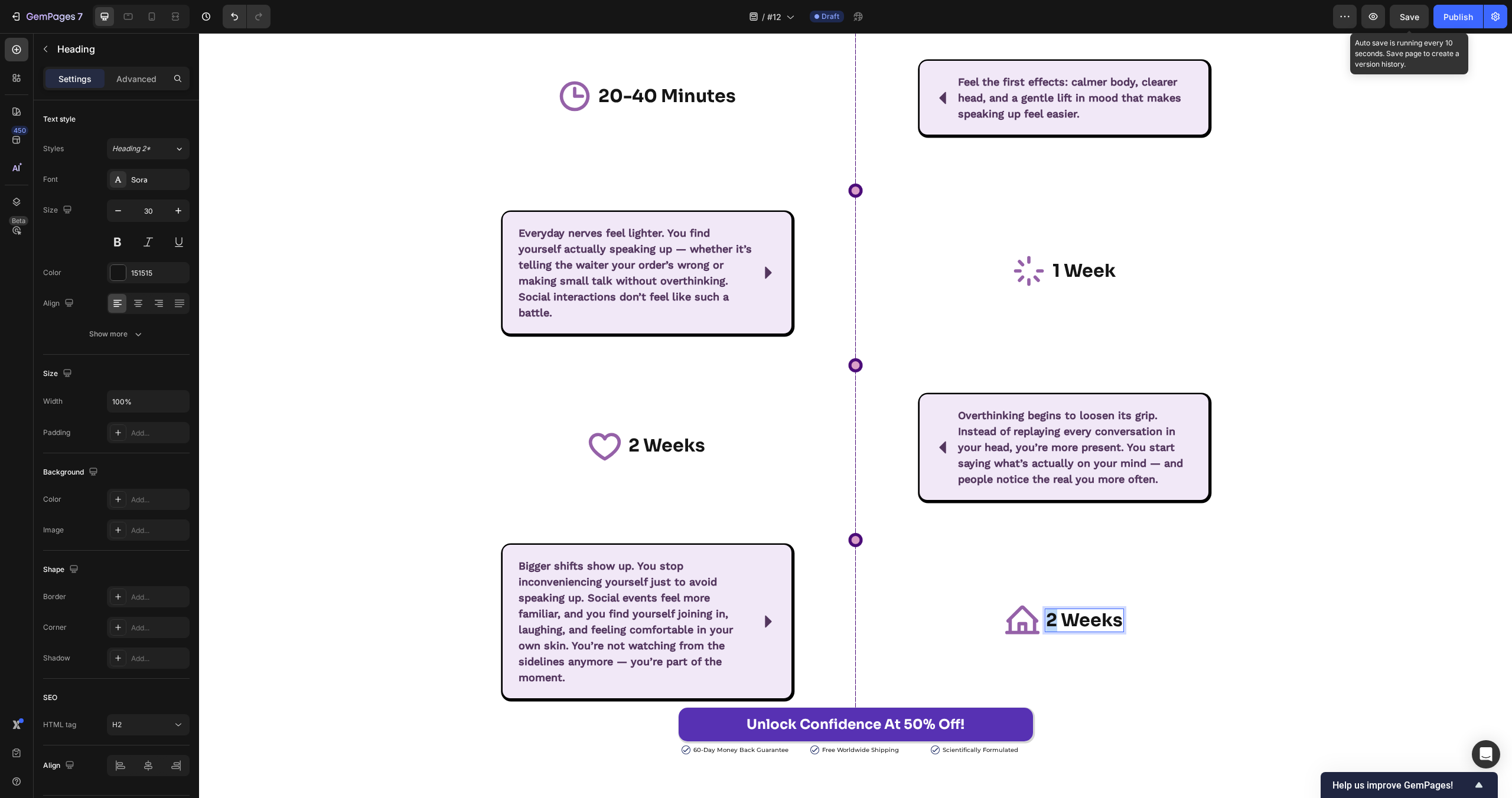
click at [1046, 621] on strong "2 Weeks" at bounding box center [1084, 620] width 77 height 22
click at [1327, 566] on div "⁠⁠⁠⁠⁠⁠⁠ What Should I Expect from Consistent Use of UNMUTE? Heading Row Row Ico…" at bounding box center [856, 351] width 1313 height 807
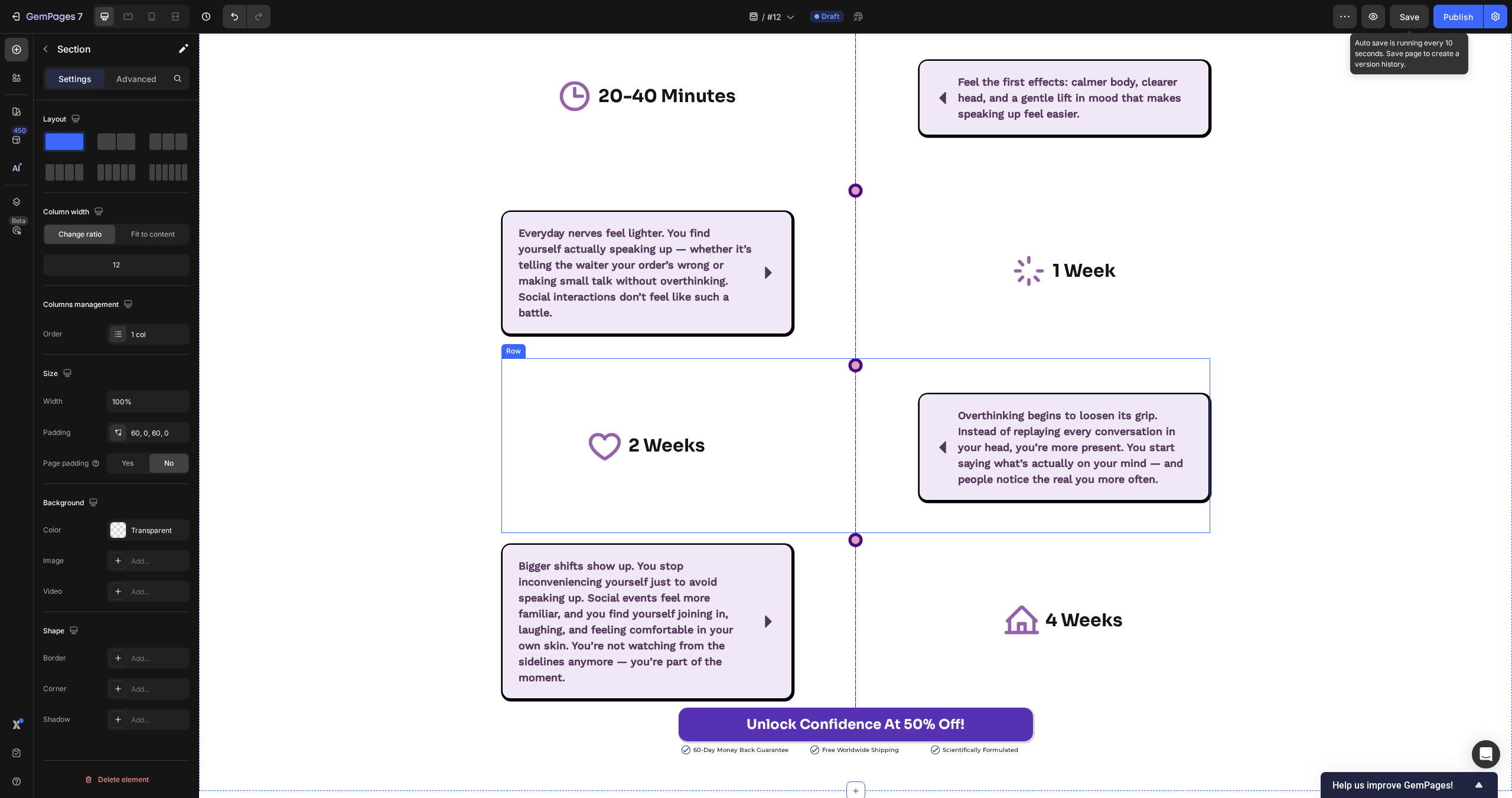
click at [776, 379] on div "Icon ⁠⁠⁠⁠⁠⁠⁠ 2 Weeks Heading Row" at bounding box center [646, 445] width 291 height 174
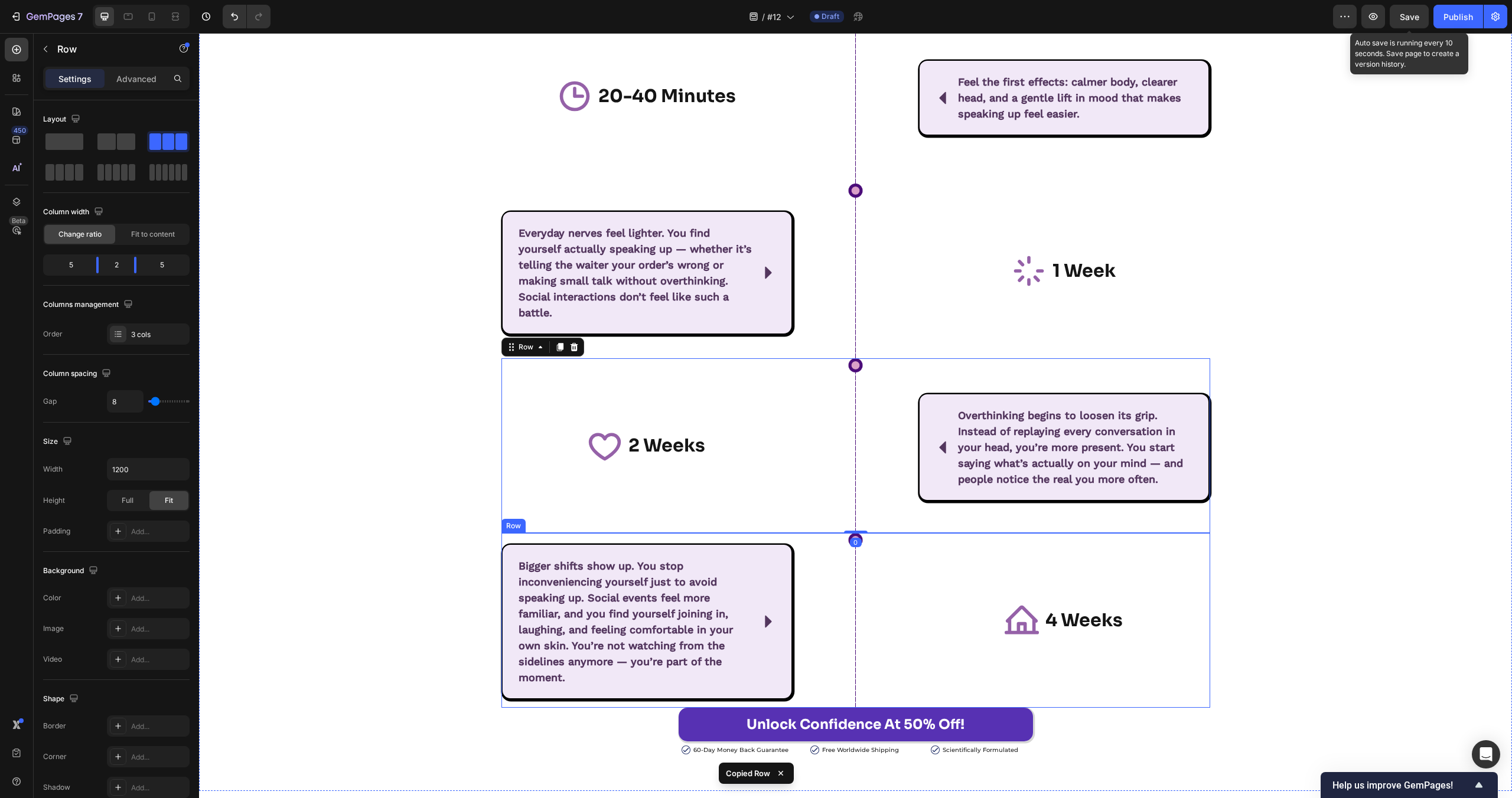
click at [788, 542] on div "Icon ⁠⁠⁠⁠⁠⁠⁠ 4 Weeks Heading Row Image Icon Bigger shifts show up. You stop inc…" at bounding box center [856, 620] width 709 height 174
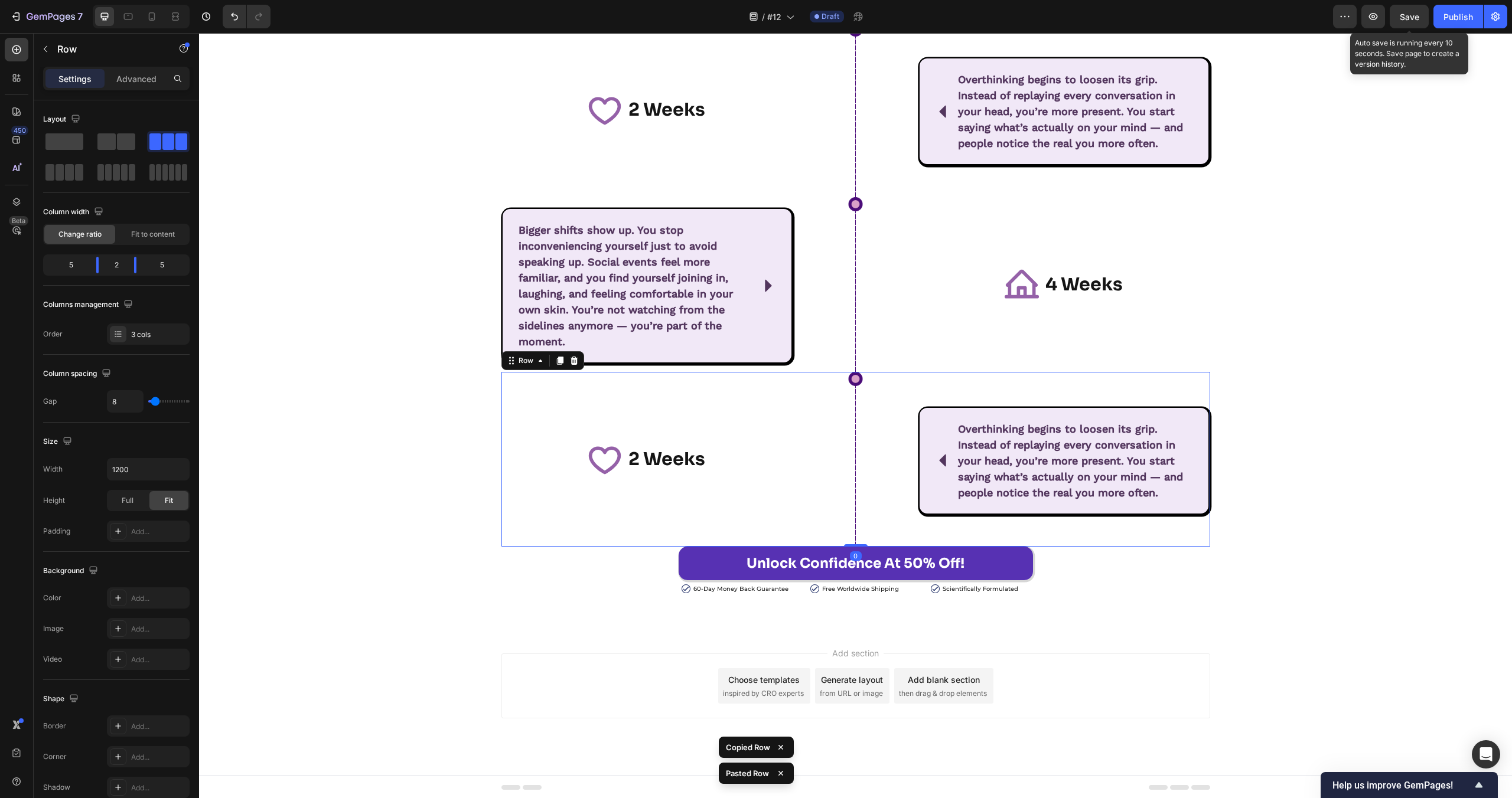
scroll to position [6263, 0]
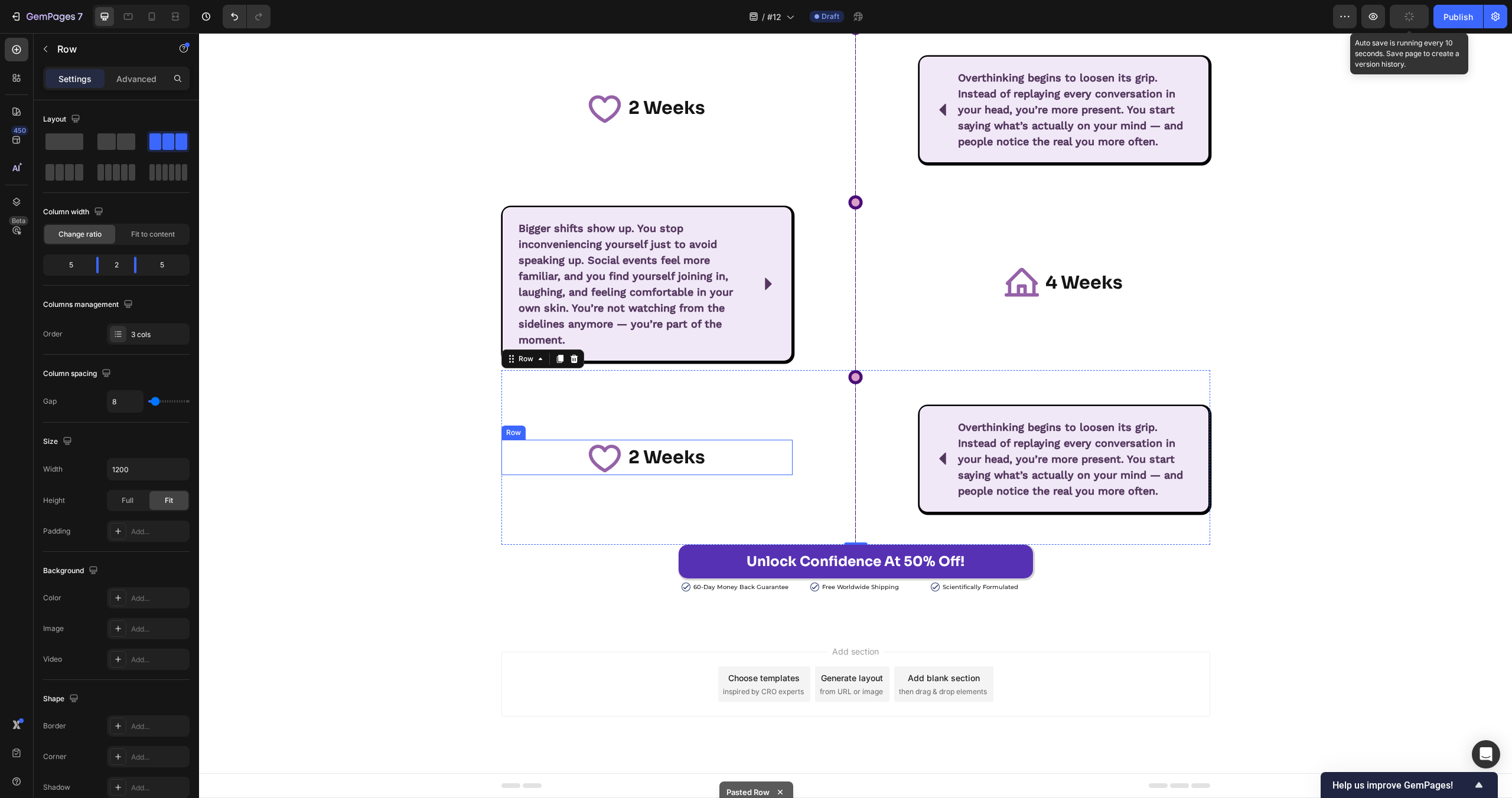
drag, startPoint x: 639, startPoint y: 469, endPoint x: 698, endPoint y: 453, distance: 61.1
click at [639, 470] on div "2 Weeks Heading" at bounding box center [667, 458] width 79 height 35
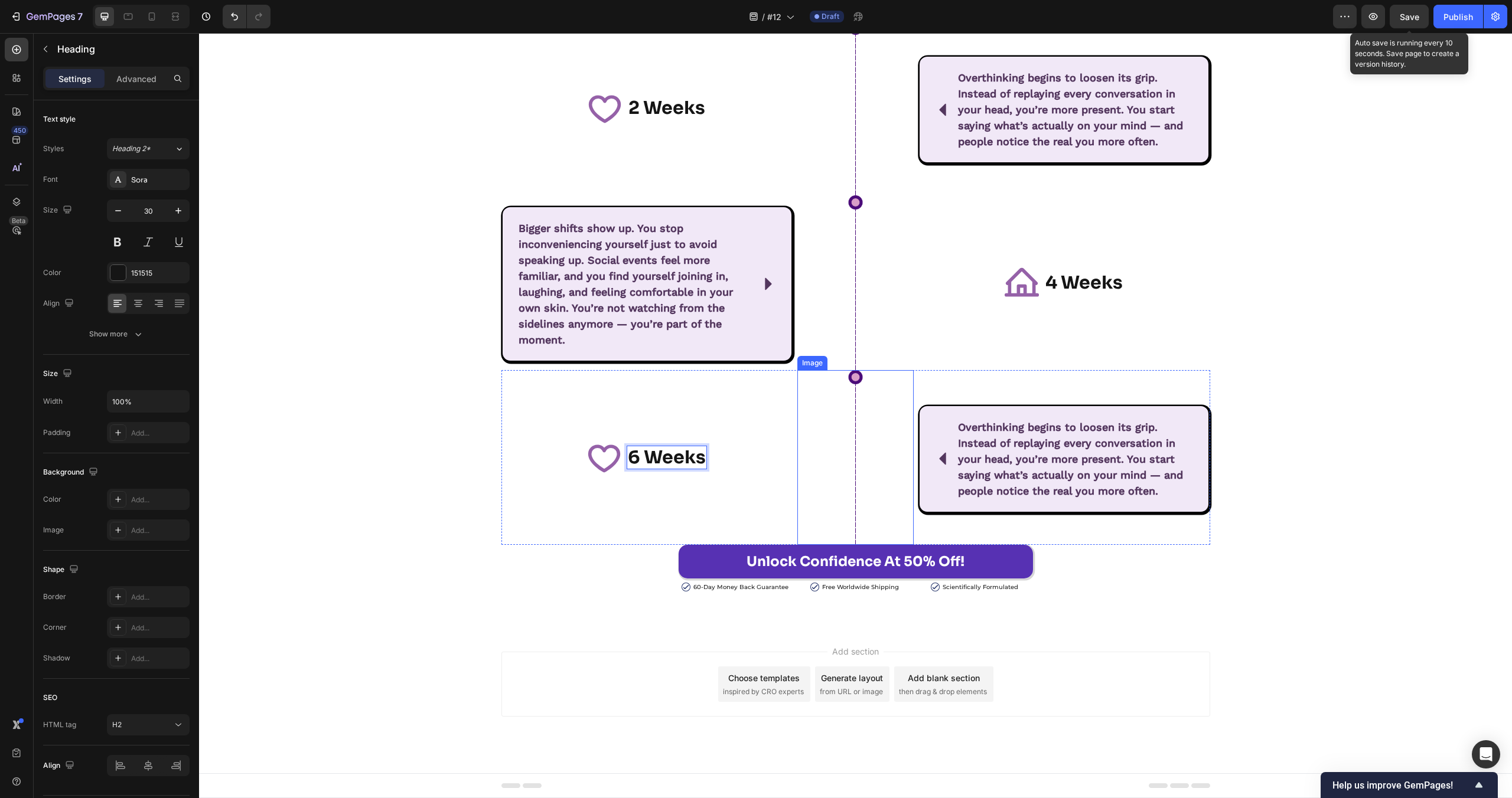
click at [1003, 453] on span "Overthinking begins to loosen its grip. Instead of replaying every conversation…" at bounding box center [1071, 459] width 225 height 77
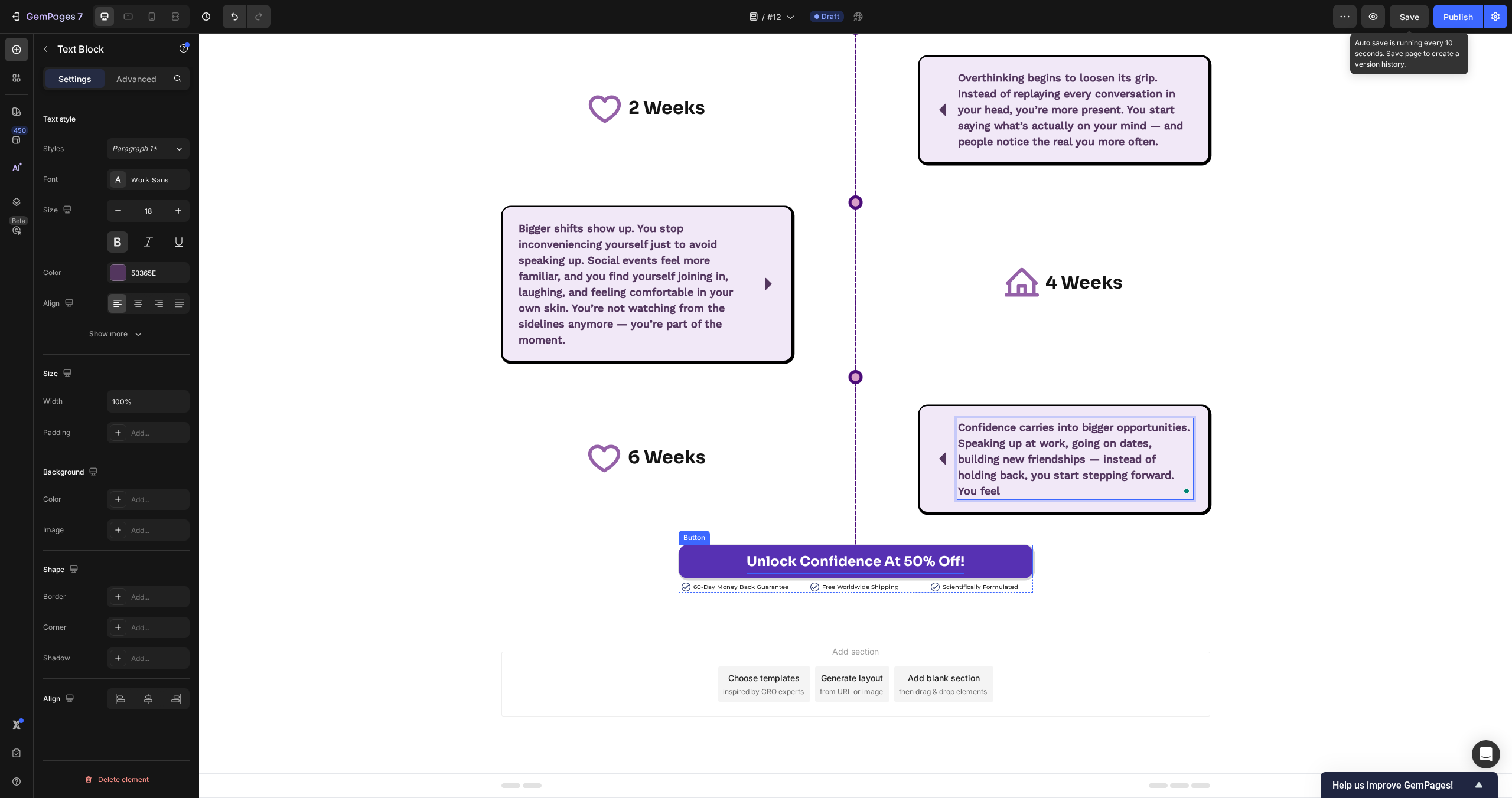
click at [827, 566] on p "Unlock Confidence At 50% Off!" at bounding box center [856, 562] width 218 height 24
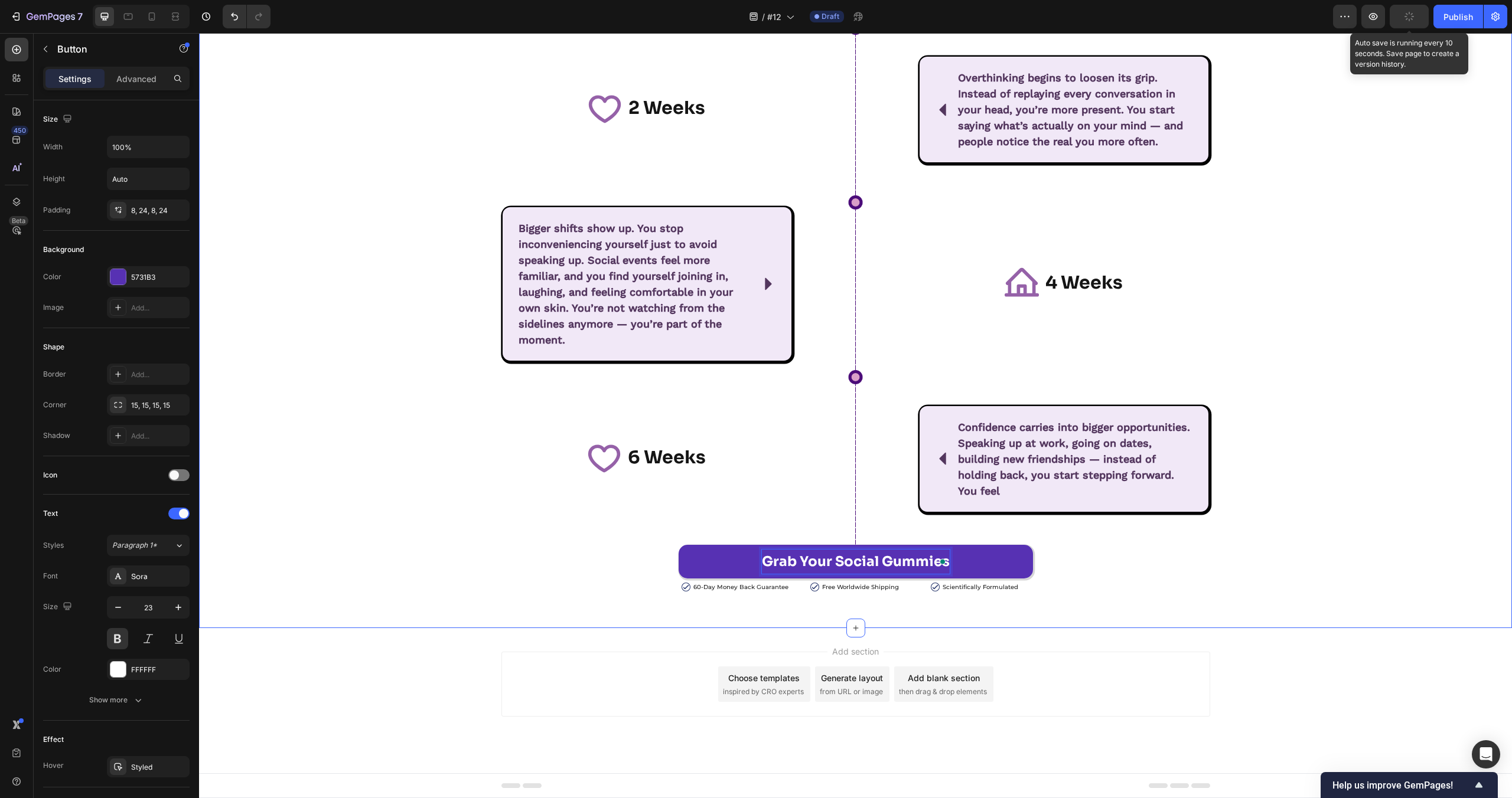
click at [1385, 351] on div "⁠⁠⁠⁠⁠⁠⁠ What Should I Expect from Consistent Use of UNMUTE? Heading Row Row Ico…" at bounding box center [856, 101] width 1313 height 982
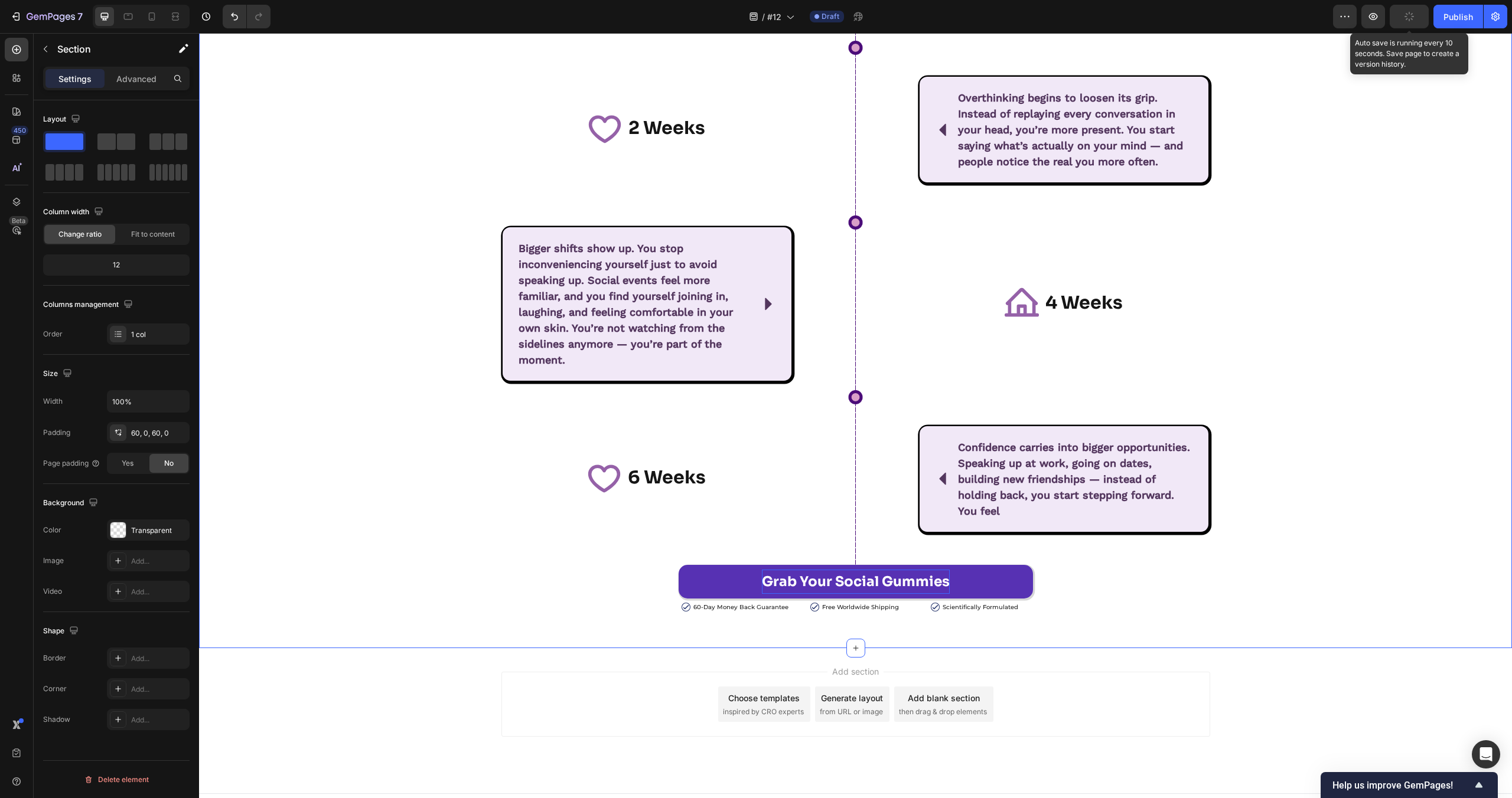
click at [1315, 456] on div "⁠⁠⁠⁠⁠⁠⁠ What Should I Expect from Consistent Use of UNMUTE? Heading Row Row Ico…" at bounding box center [856, 122] width 1313 height 982
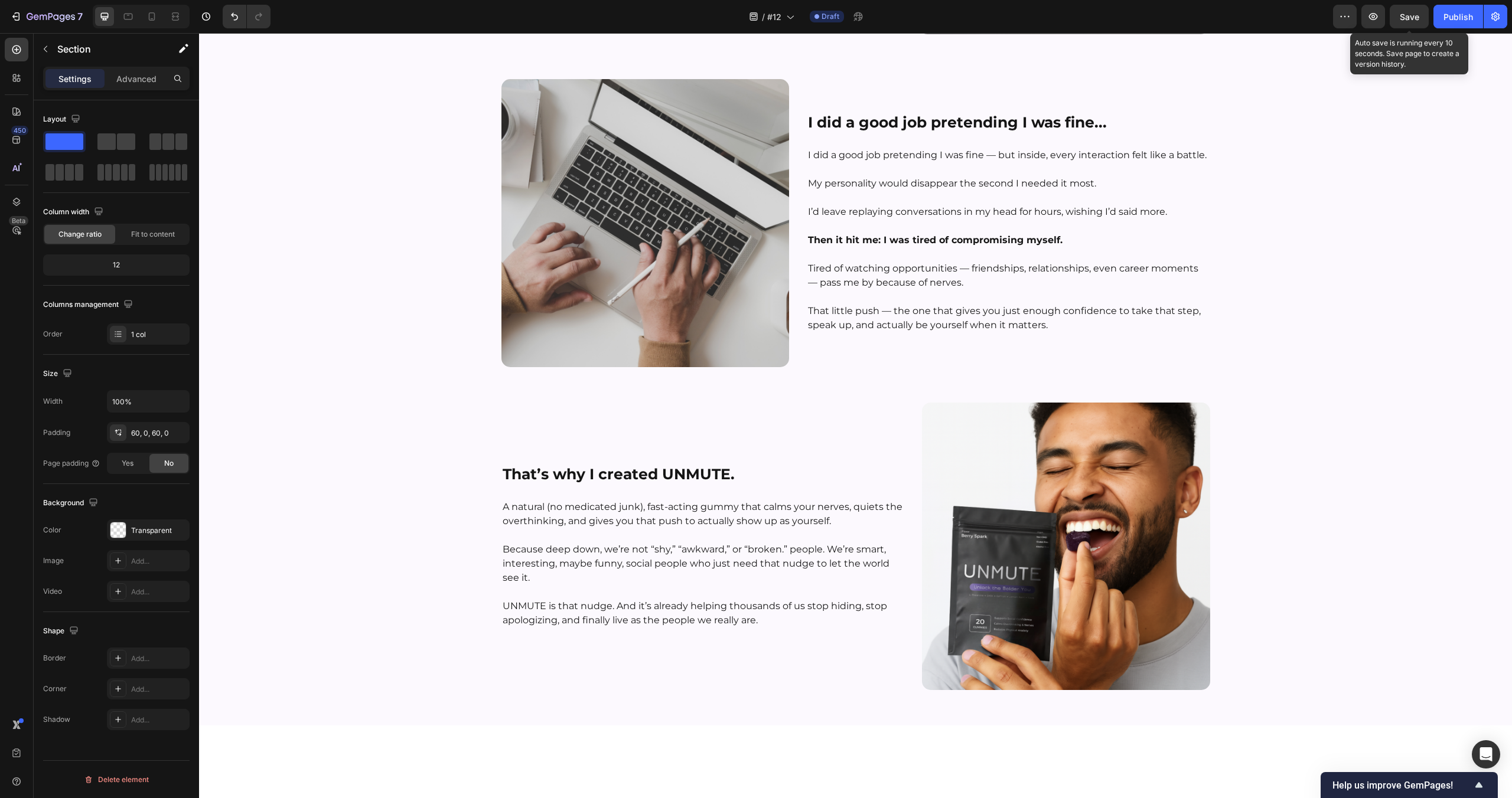
scroll to position [4989, 0]
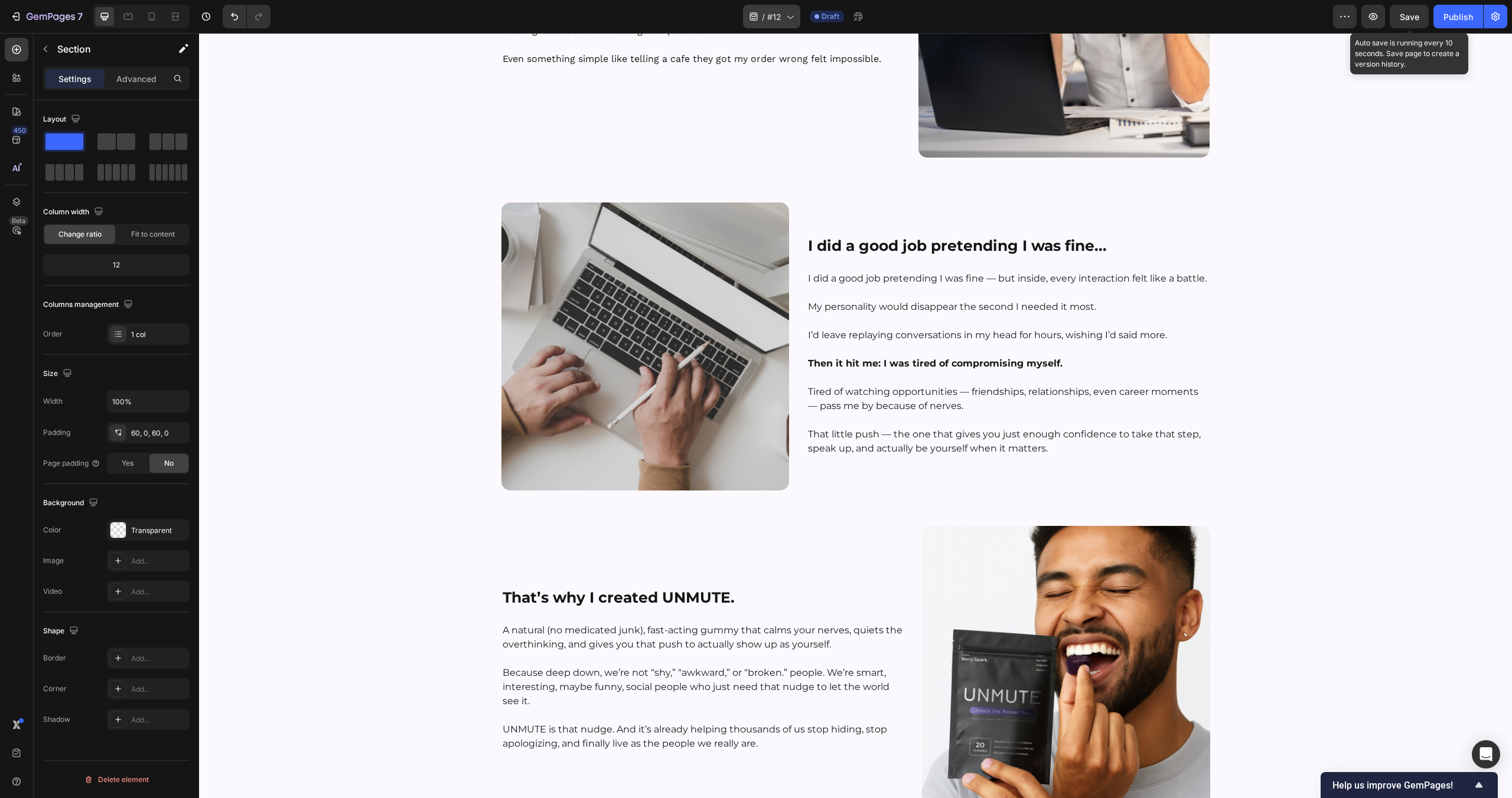
click at [1405, 13] on span "Save" at bounding box center [1410, 17] width 19 height 10
click at [1398, 14] on button "Save" at bounding box center [1410, 17] width 39 height 24
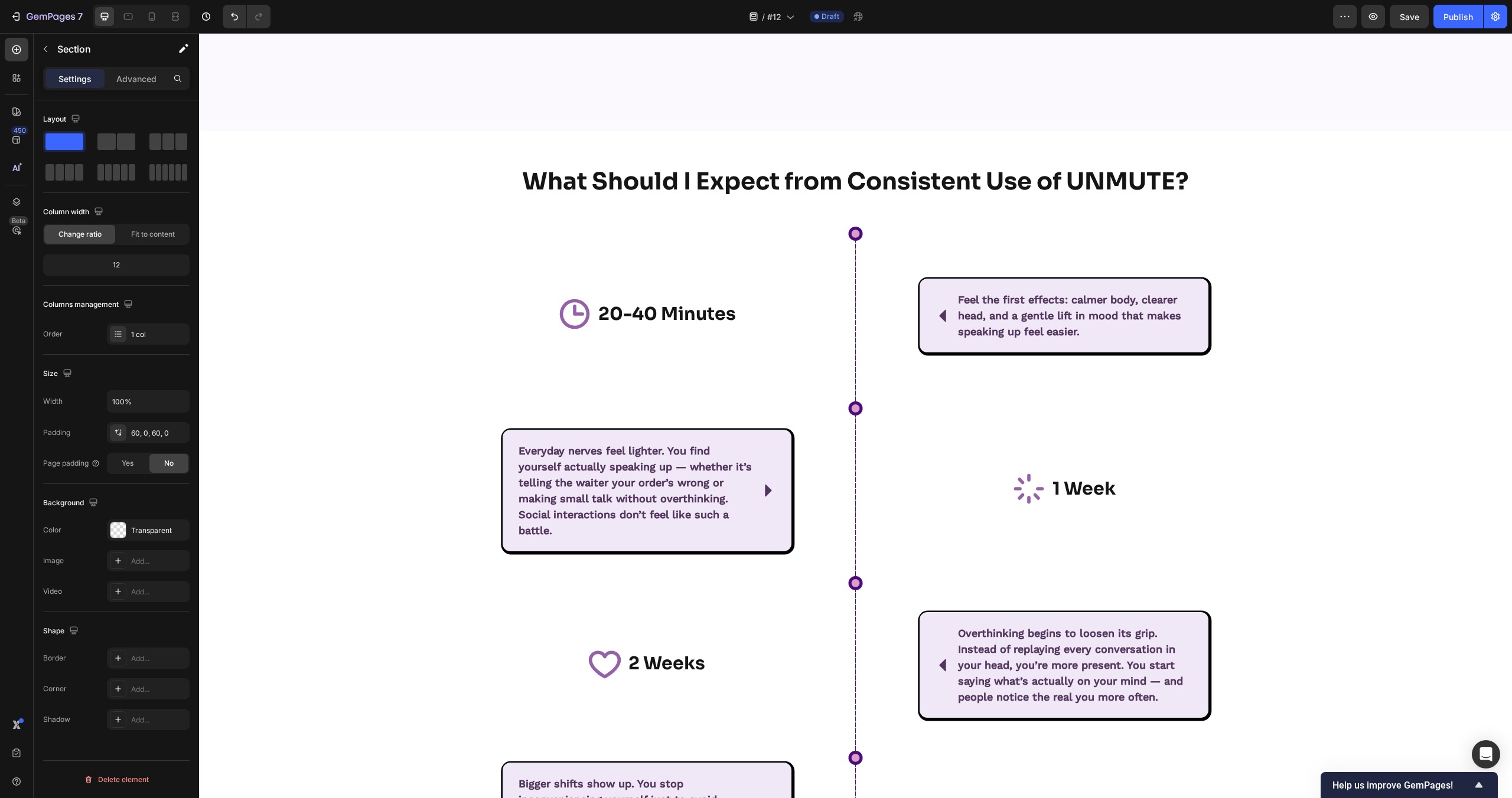
scroll to position [6189, 0]
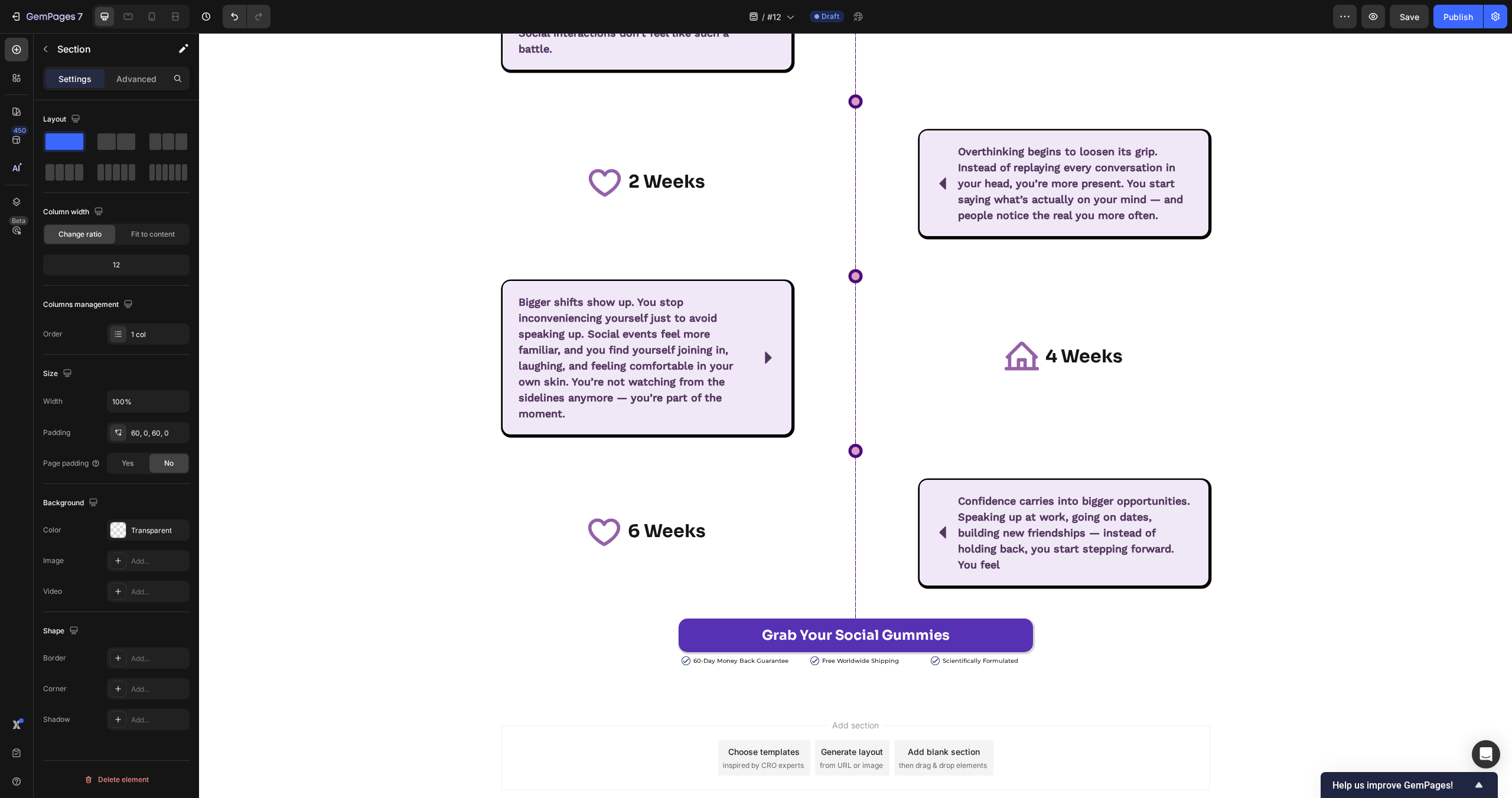
click at [402, 389] on div "What Should I Expect from Consistent Use of UNMUTE? Heading Row Row Icon 20-40 …" at bounding box center [856, 175] width 1313 height 982
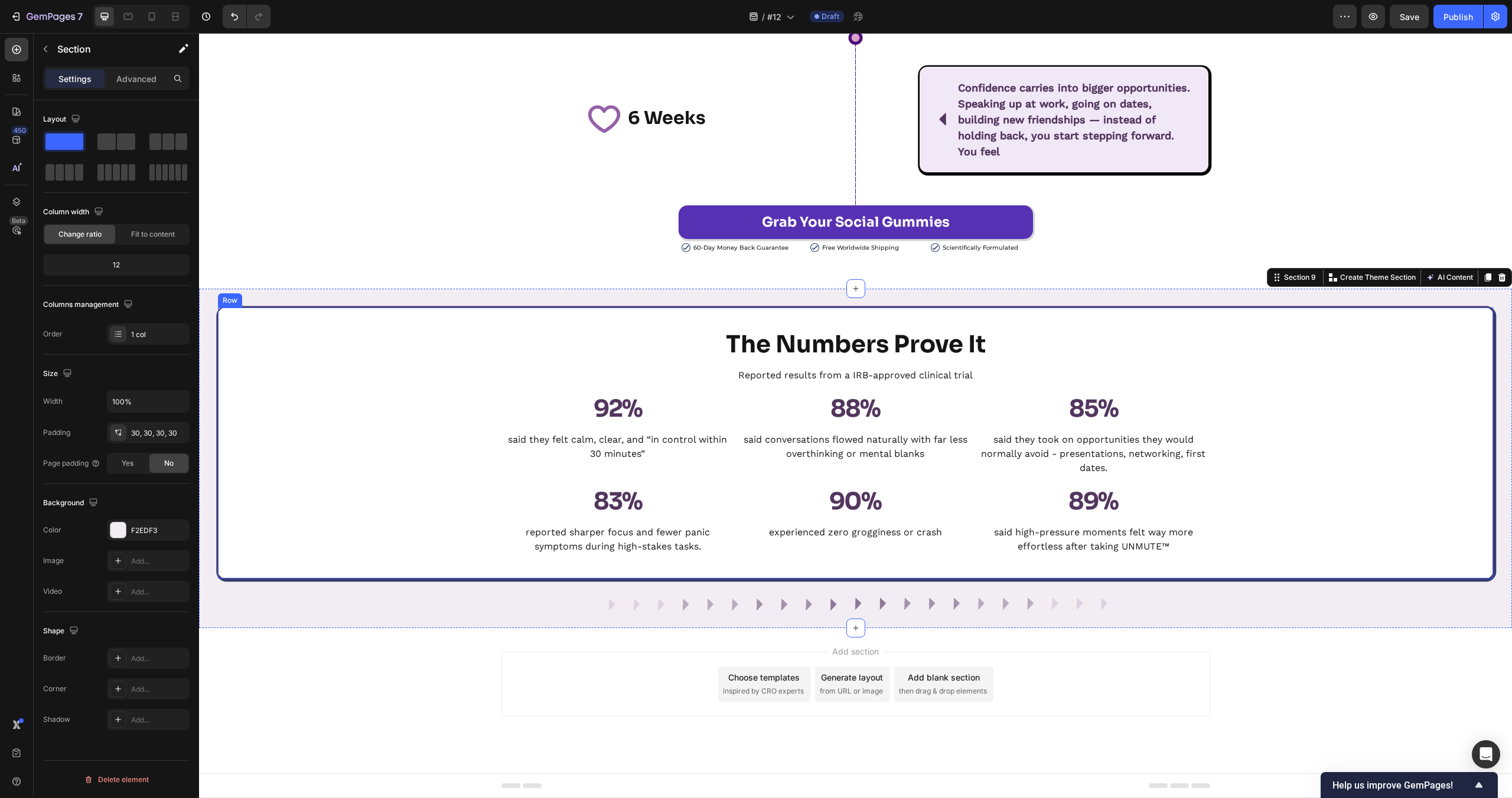
scroll to position [6566, 0]
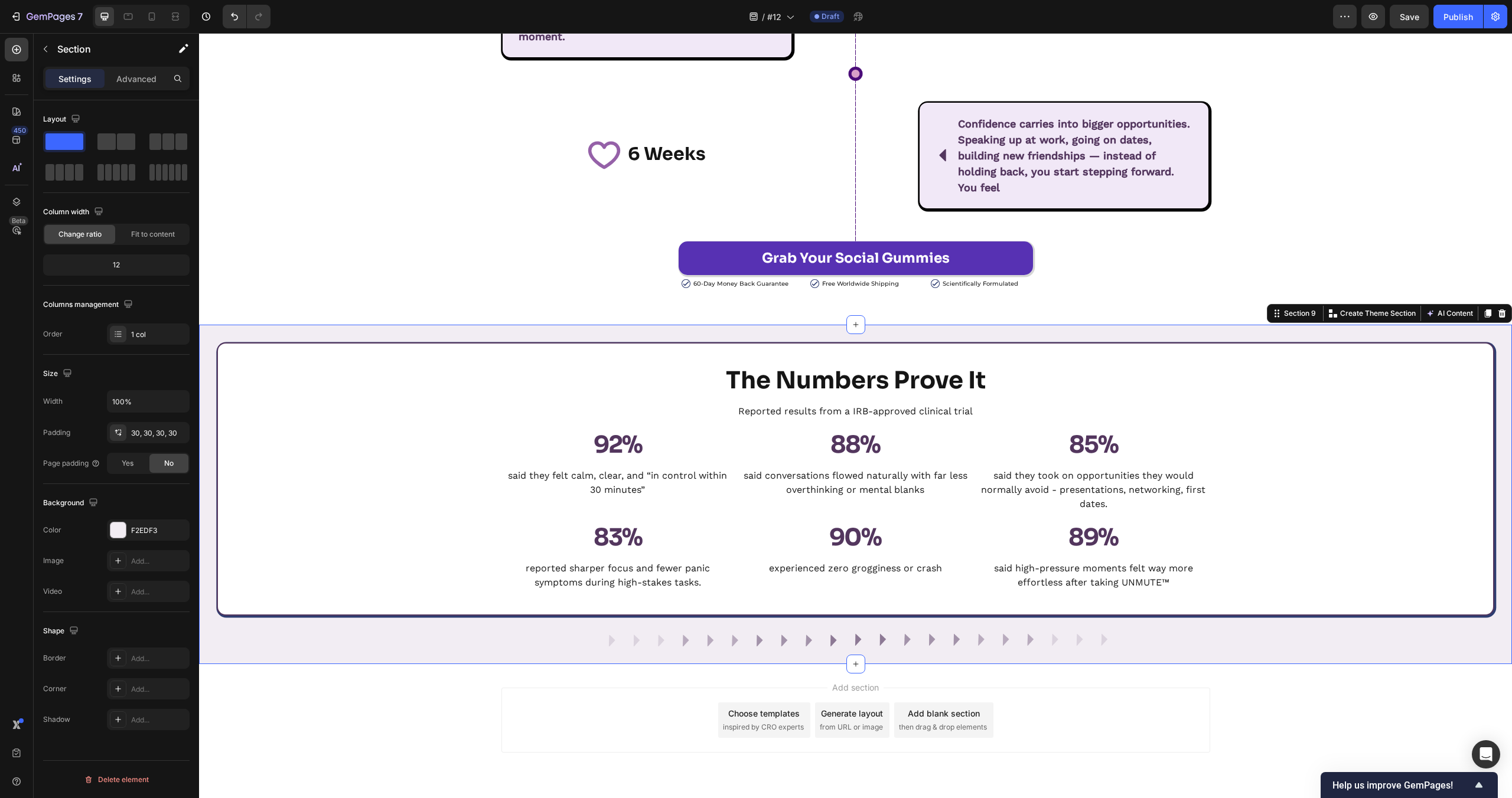
click at [414, 328] on div "The Numbers Prove It Heading Reported results from a IRB-approved clinical tria…" at bounding box center [856, 494] width 1313 height 339
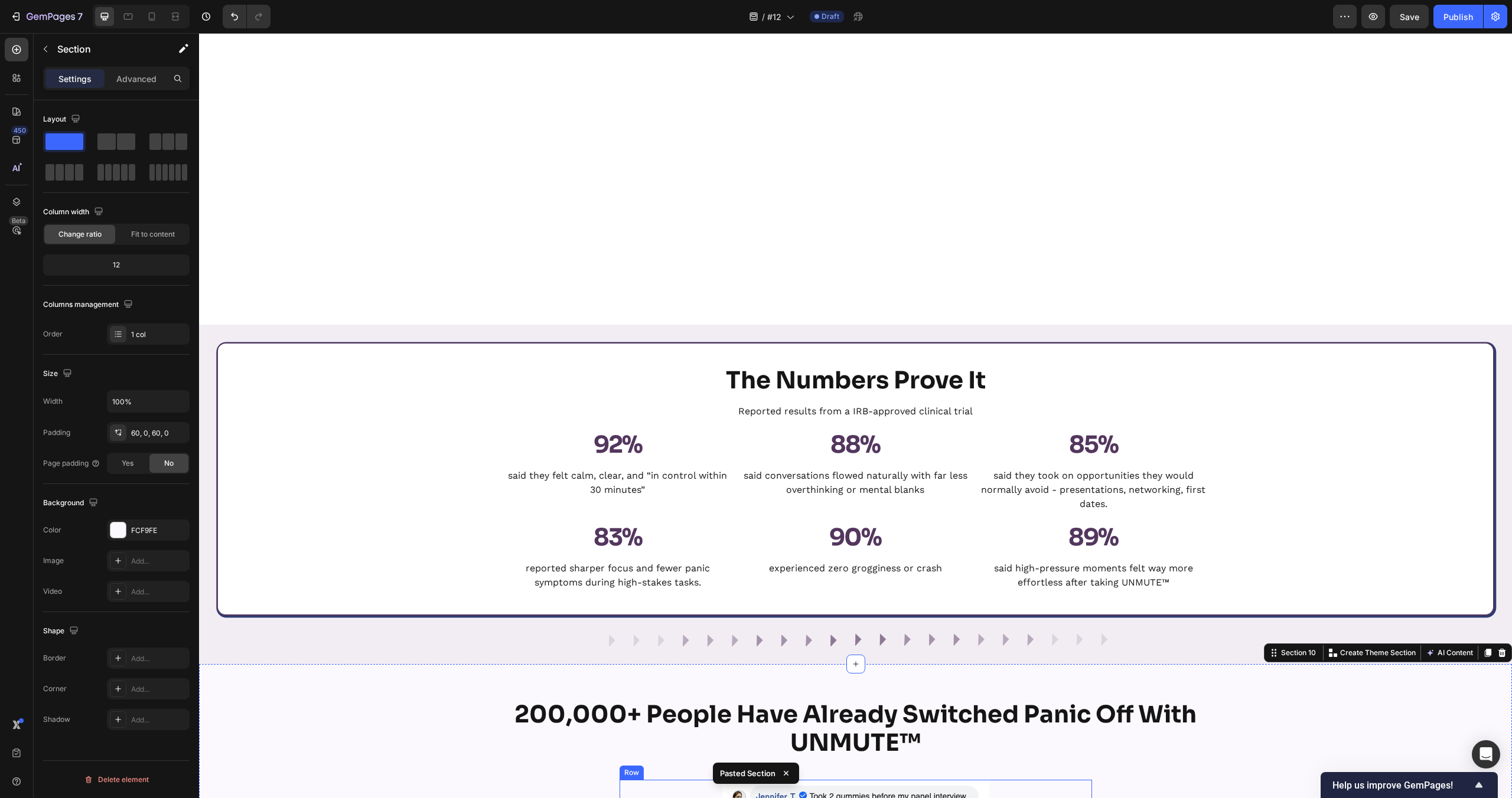
scroll to position [7156, 0]
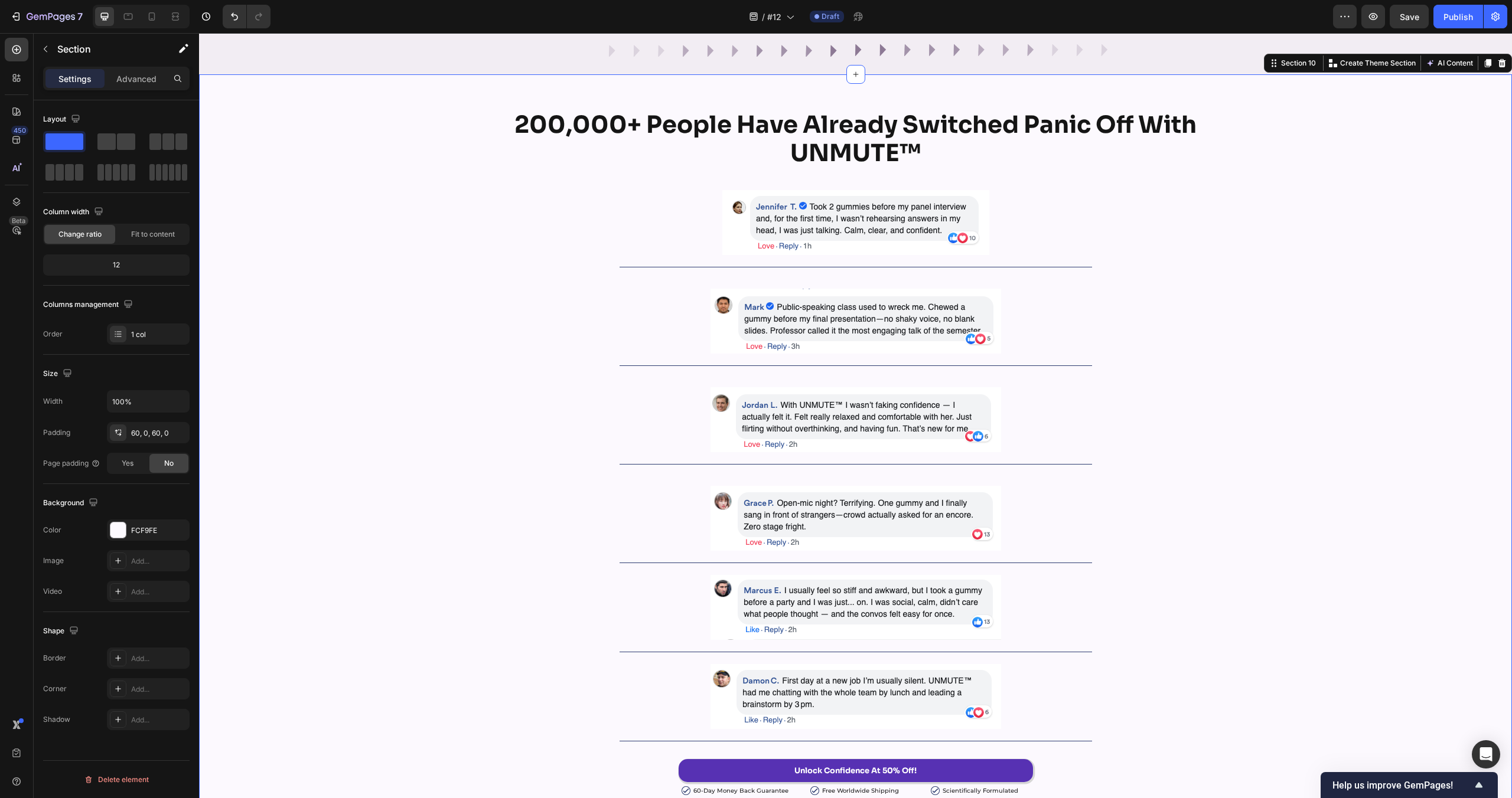
click at [443, 488] on div "200,000+ People Have Already Switched Panic Off With UNMUTE™ Heading Row Image …" at bounding box center [856, 453] width 1313 height 686
click at [412, 417] on div "200,000+ People Have Already Switched Panic Off With UNMUTE™ Heading Row Image …" at bounding box center [856, 453] width 1313 height 686
click at [398, 459] on div "200,000+ People Have Already Switched Panic Off With UNMUTE™ Heading Row Image …" at bounding box center [856, 453] width 1313 height 686
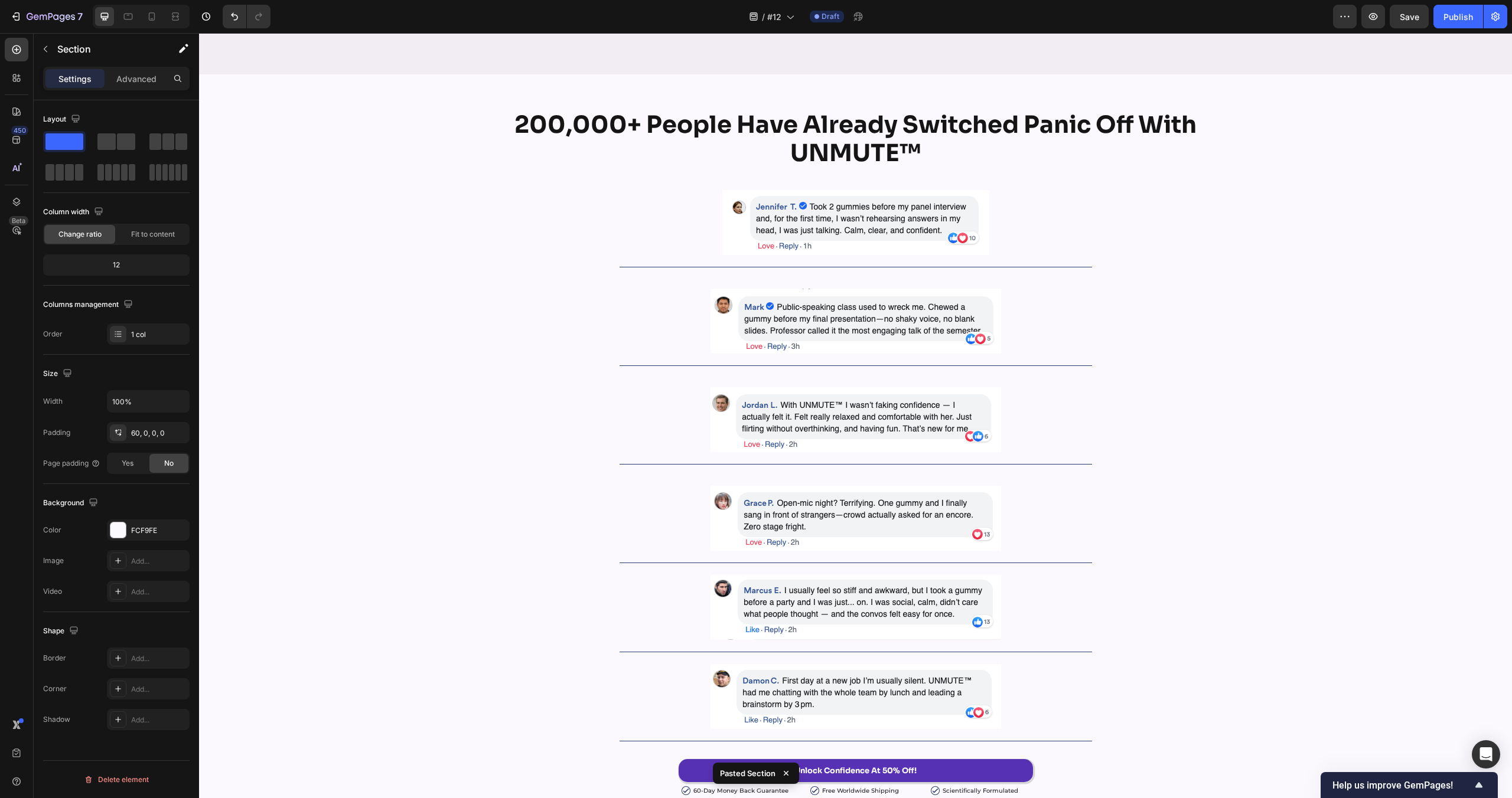
scroll to position [8087, 0]
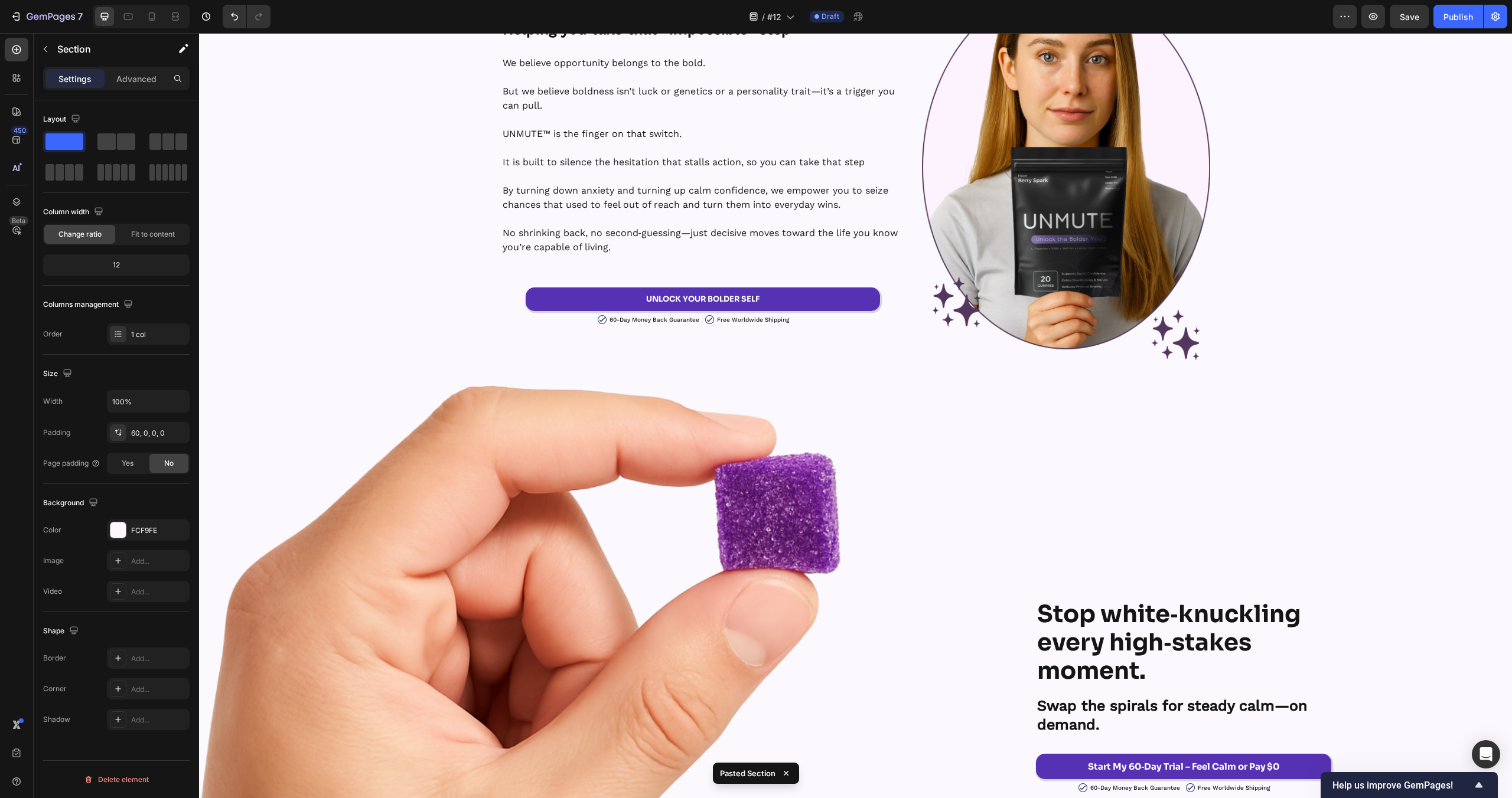
click at [1002, 204] on img at bounding box center [1066, 152] width 288 height 432
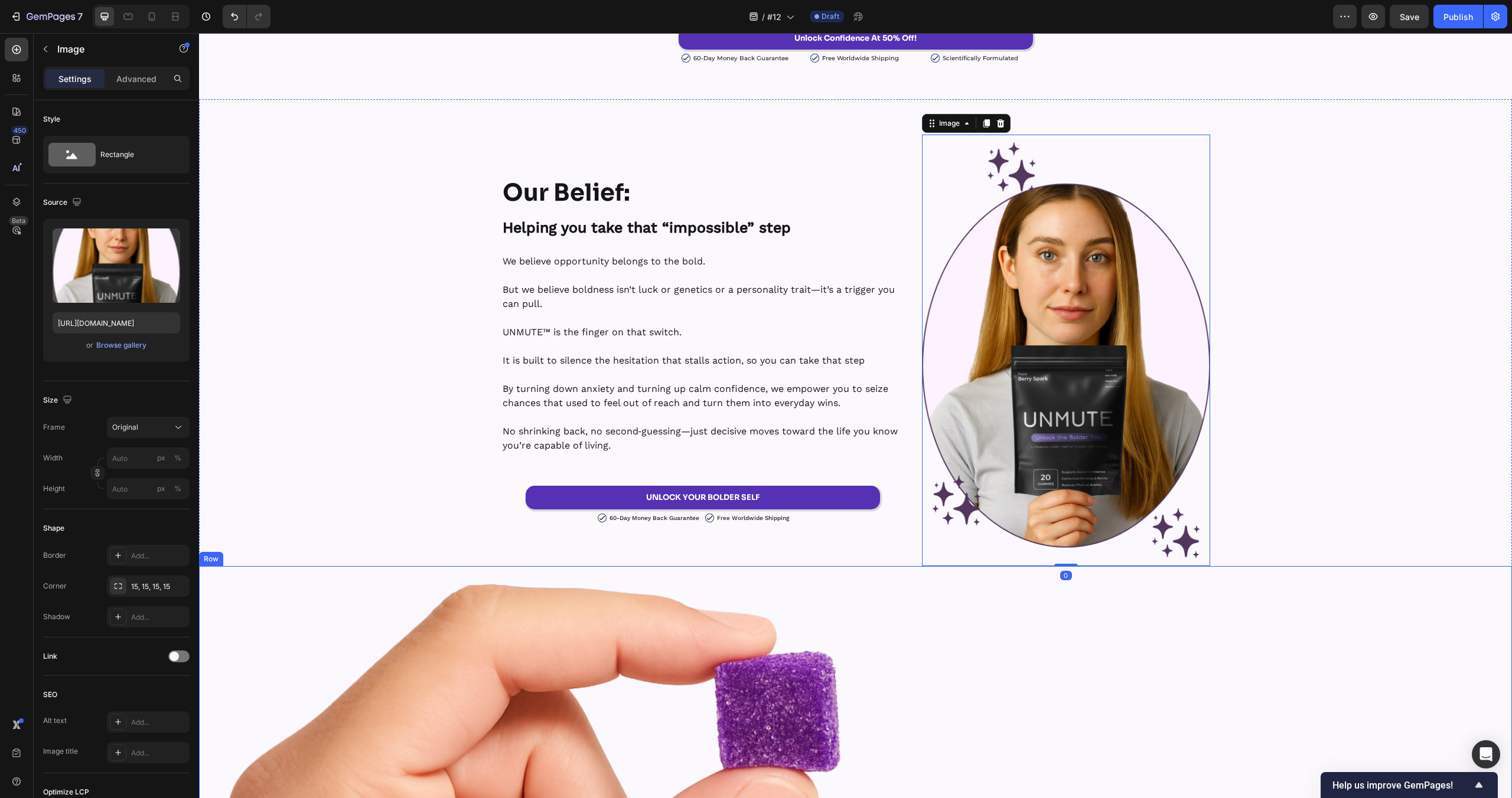
scroll to position [7878, 0]
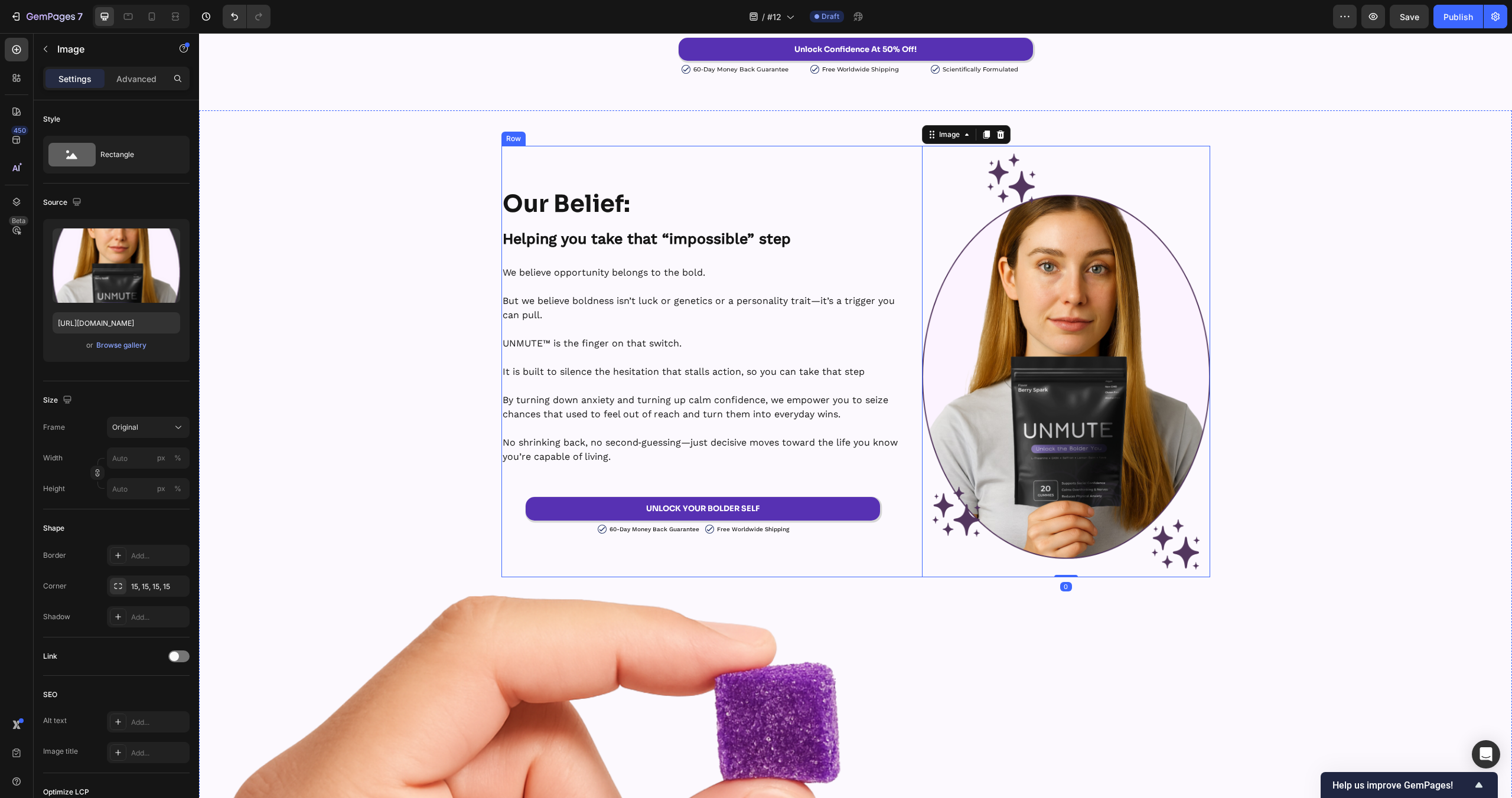
click at [908, 190] on div "Our Belief: Heading Helping you take that “impossible” step Text Block We belie…" at bounding box center [856, 362] width 709 height 432
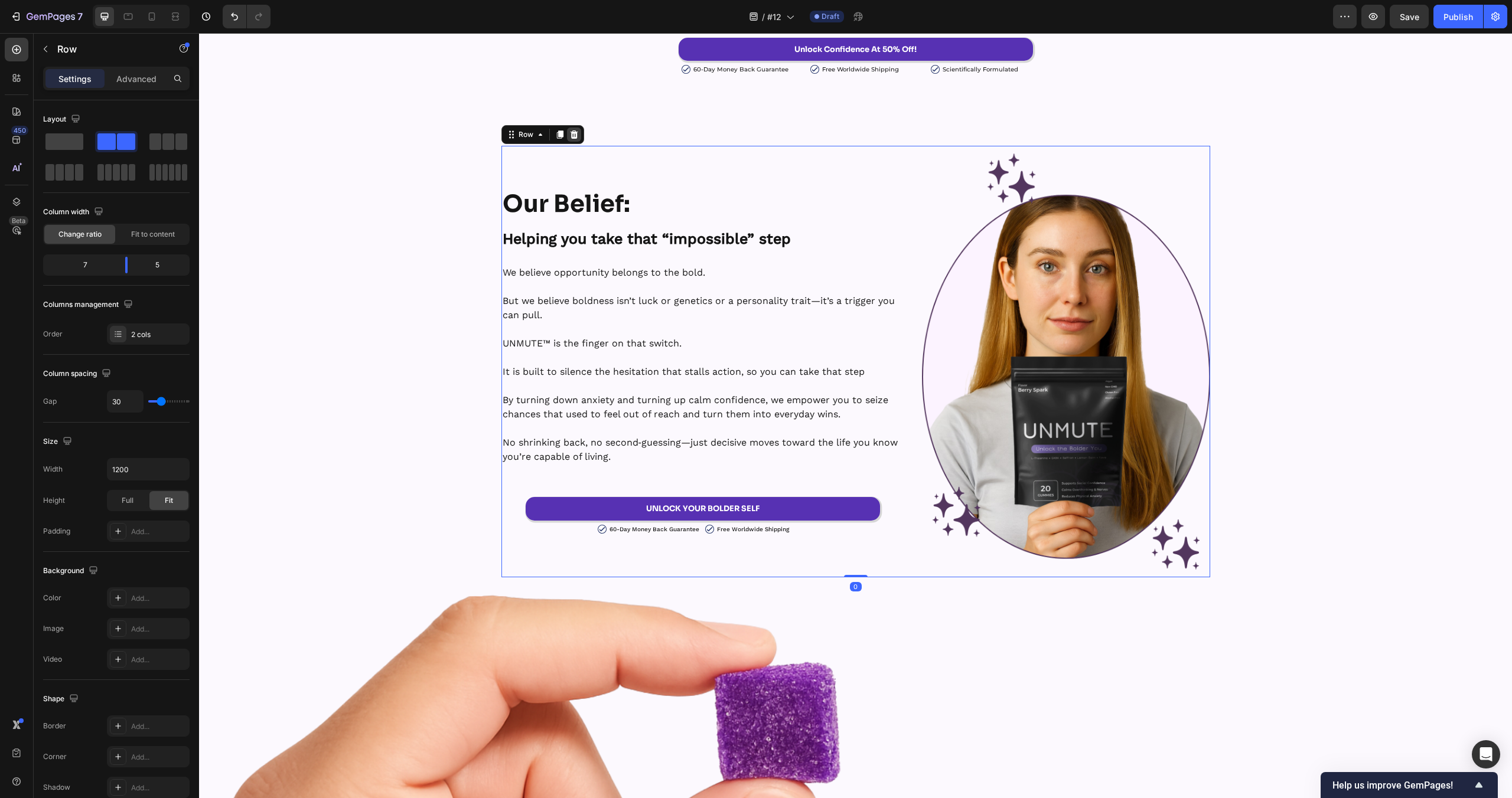
click at [573, 134] on icon at bounding box center [574, 135] width 9 height 9
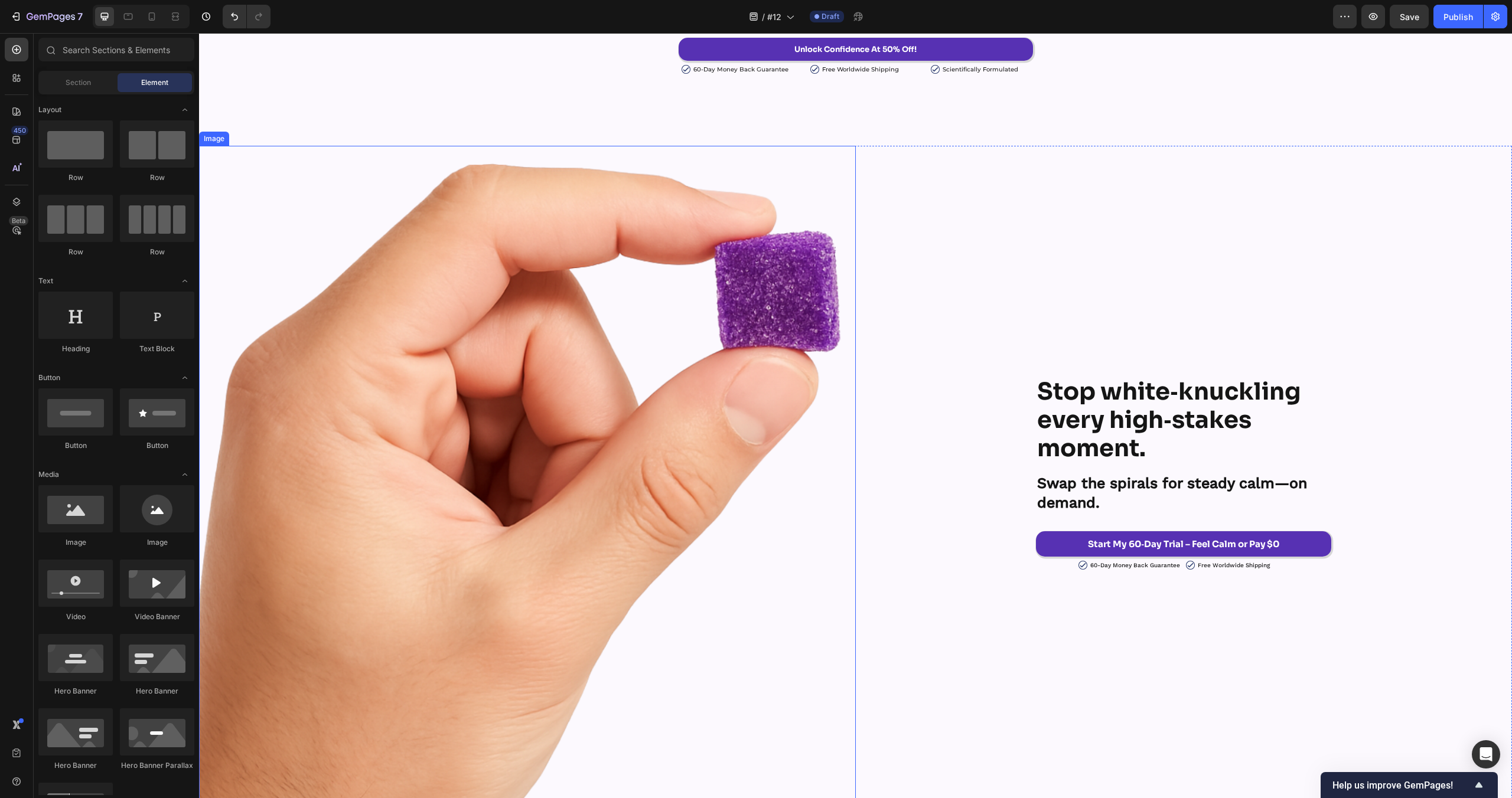
click at [934, 149] on div "Stop white‑knuckling every high‑stakes moment. Heading Swap the spirals for ste…" at bounding box center [1184, 474] width 657 height 657
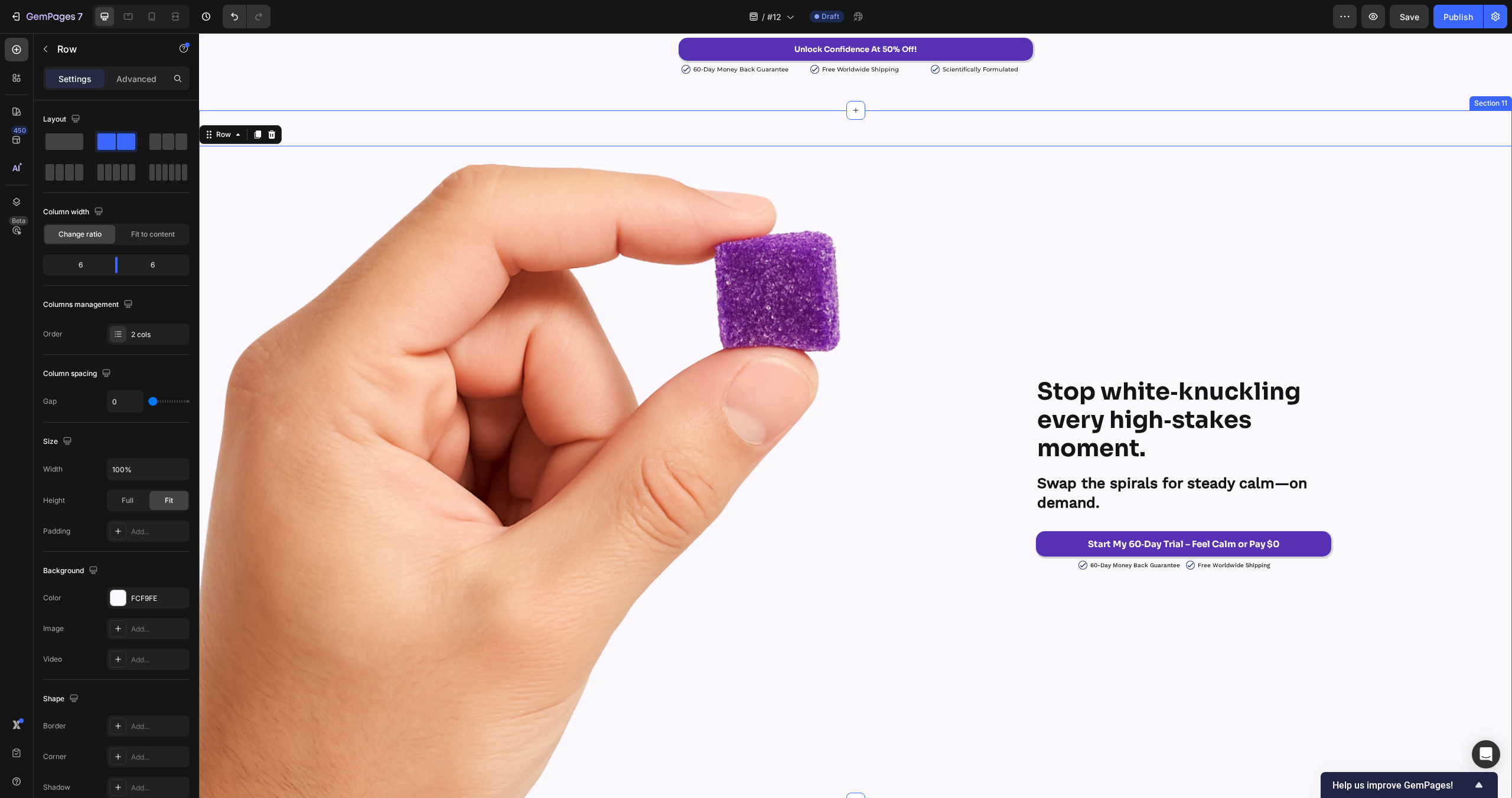
click at [892, 138] on div "Stop white‑knuckling every high‑stakes moment. Heading Swap the spirals for ste…" at bounding box center [856, 457] width 1313 height 692
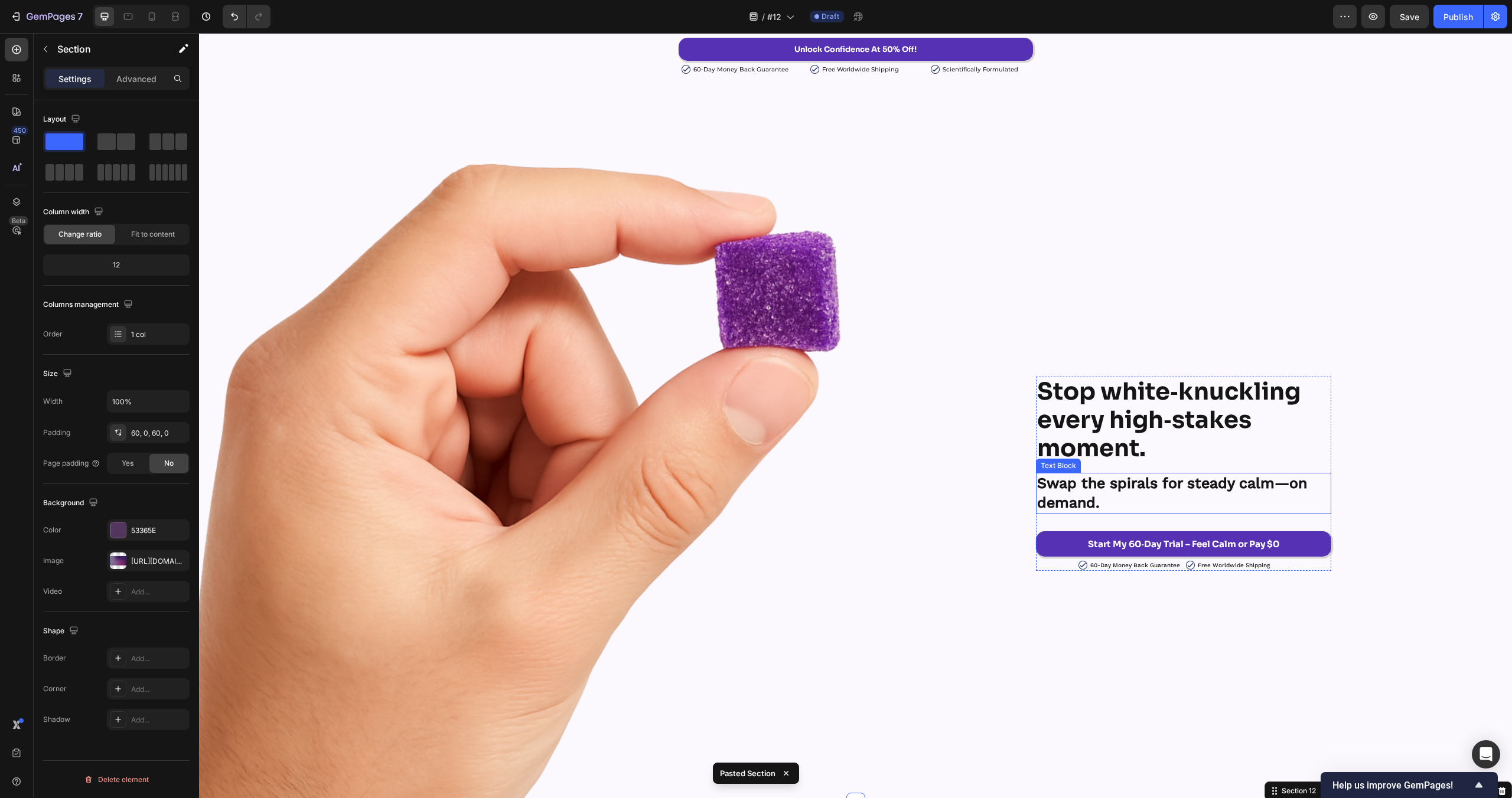
scroll to position [8558, 0]
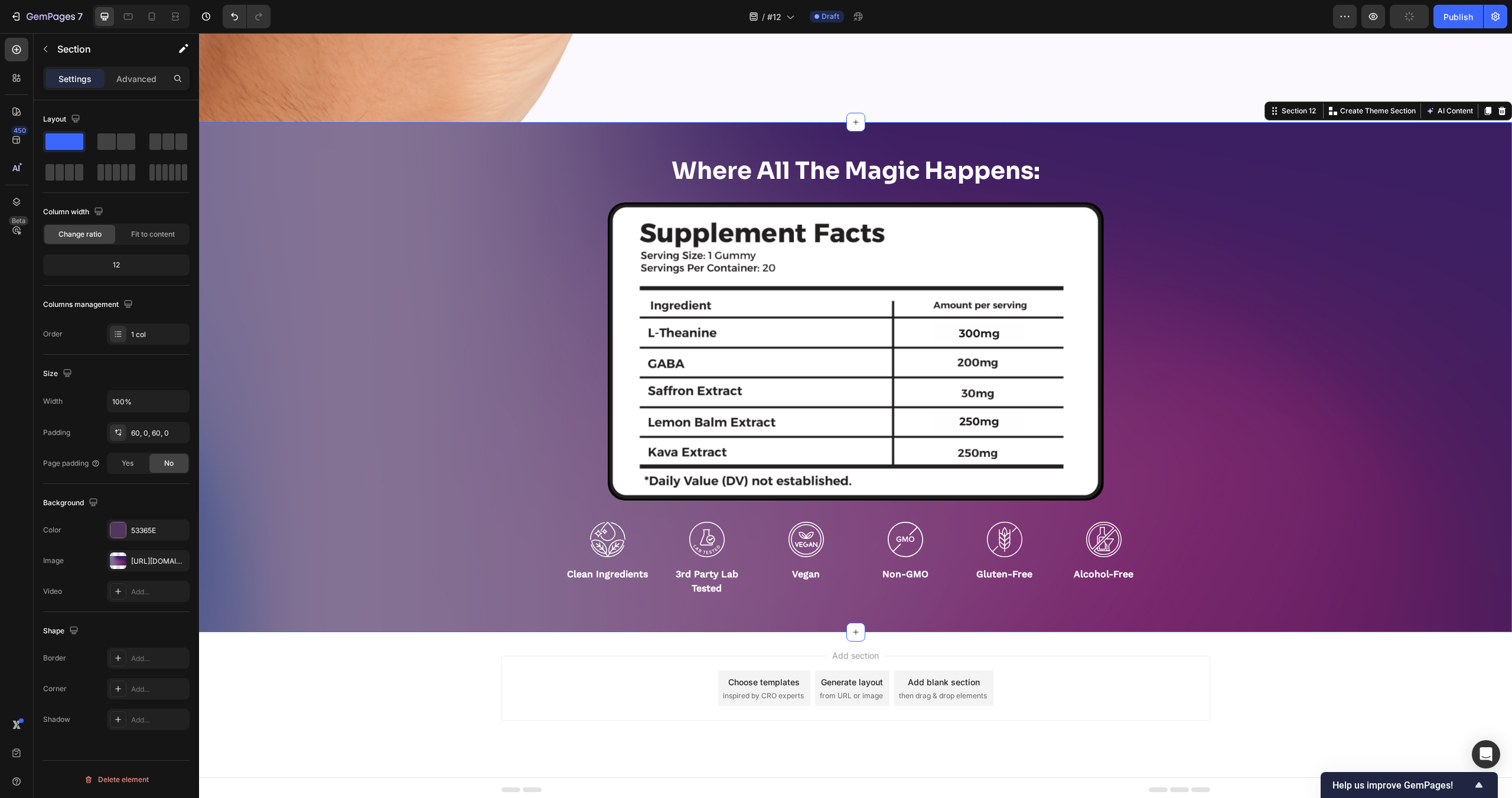
click at [447, 412] on div "Where All The Magic Happens: Heading Image Row Image Clean Ingredients Text Blo…" at bounding box center [856, 377] width 1313 height 440
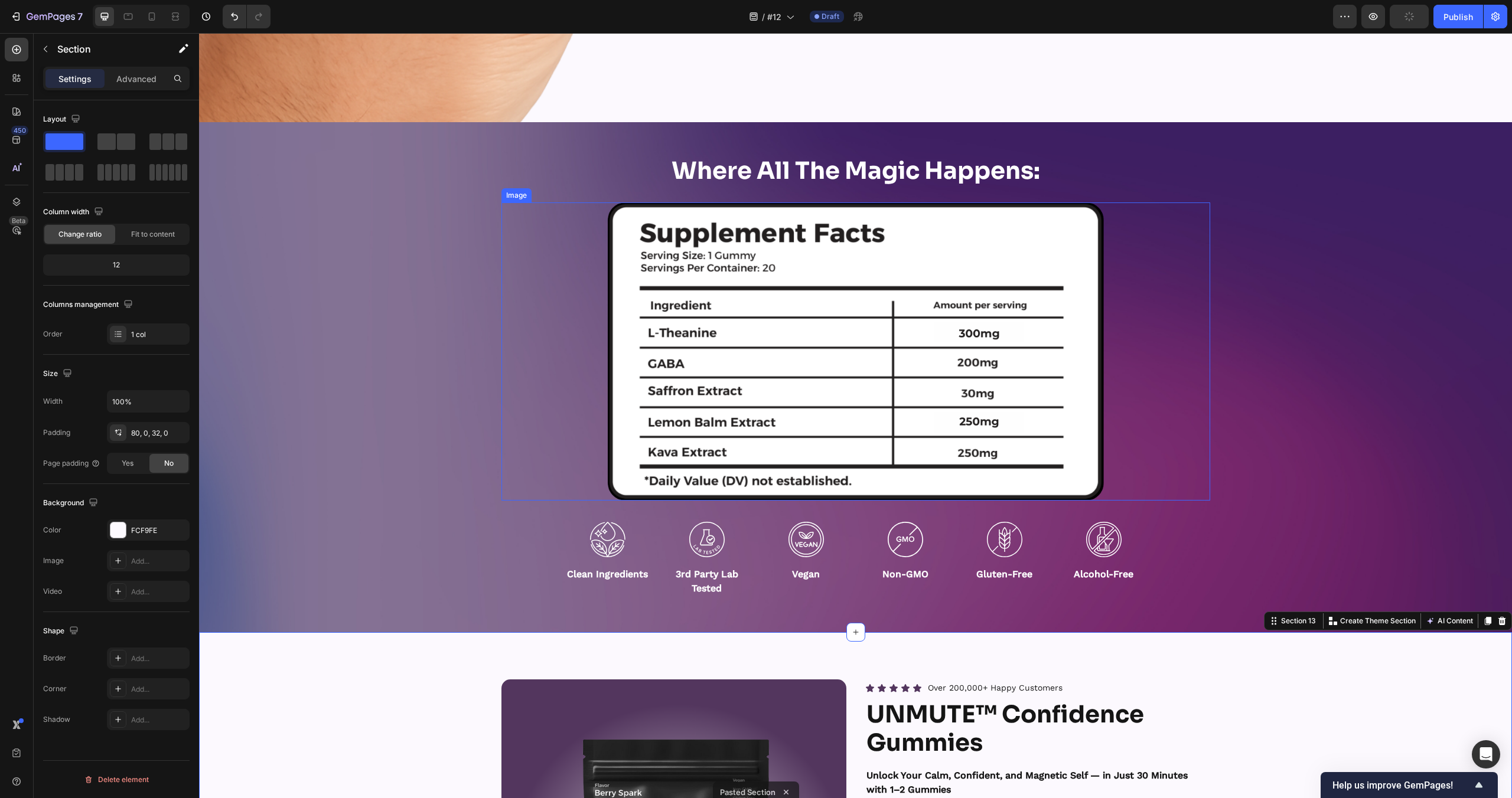
click at [436, 407] on div "Where All The Magic Happens: Heading Image Row Image Clean Ingredients Text Blo…" at bounding box center [856, 377] width 1313 height 440
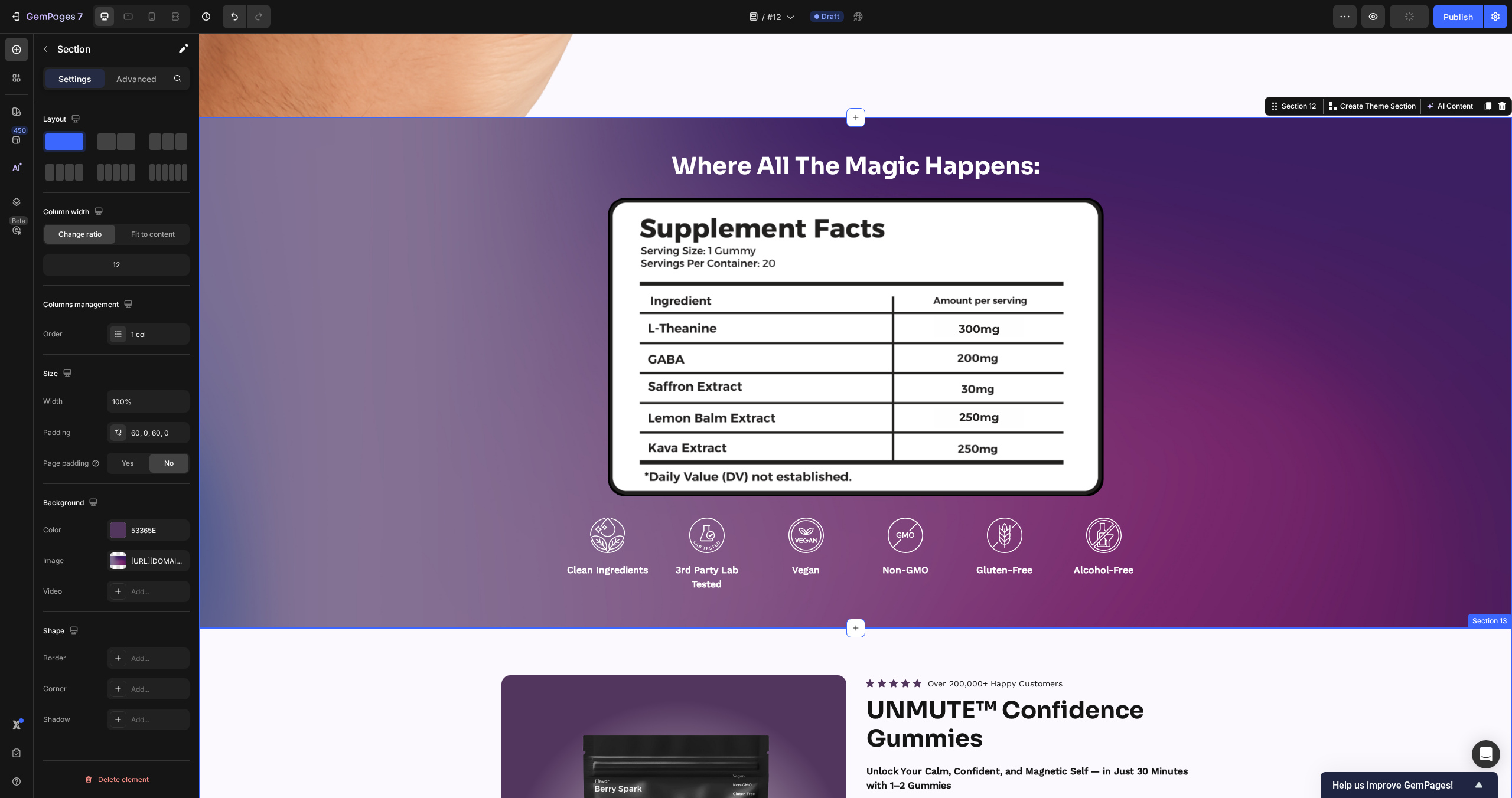
scroll to position [9029, 0]
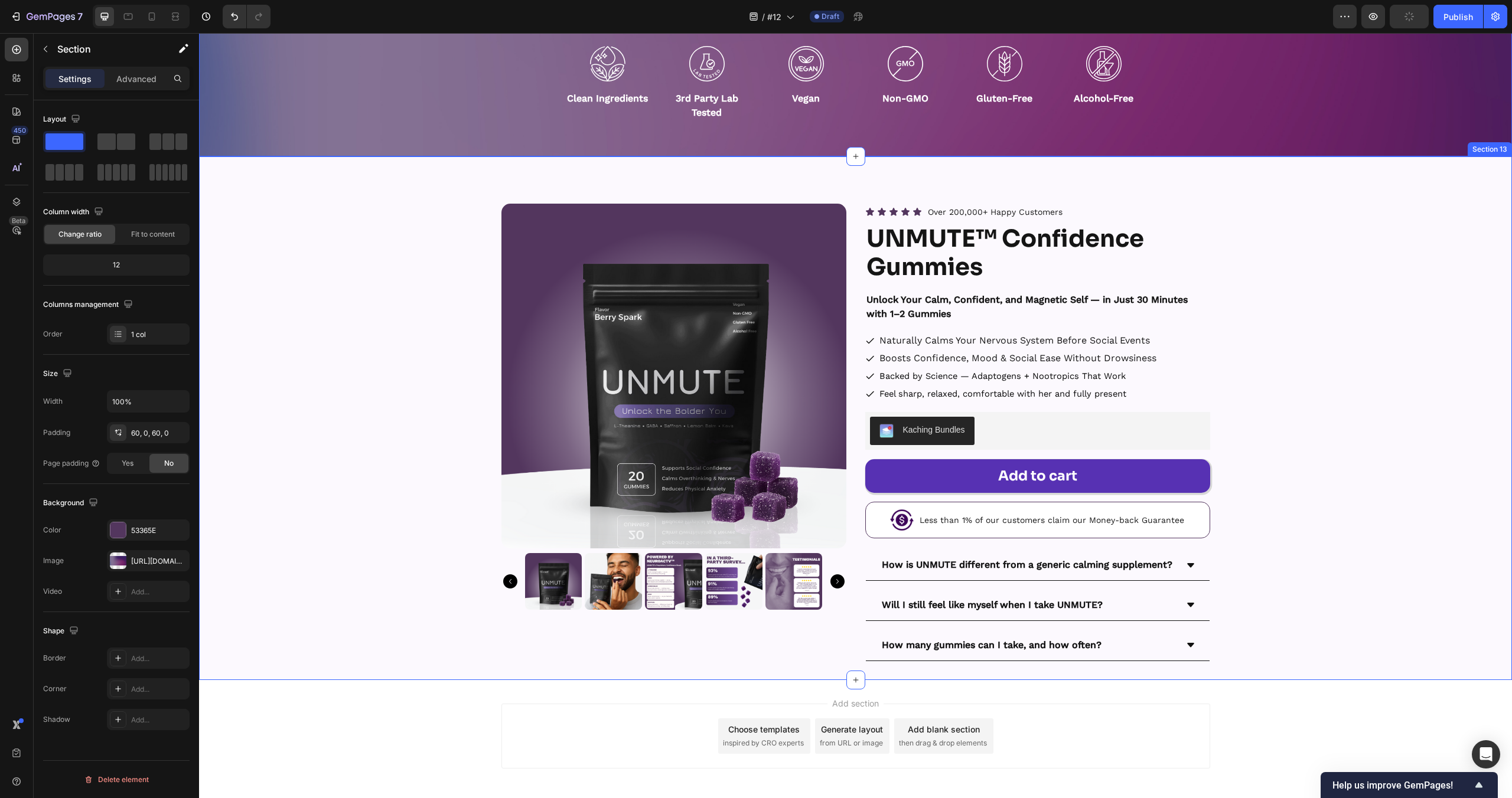
click at [307, 400] on div "Product Images Icon Icon Icon Icon Icon Icon List Over 200,000+ Happy Customers…" at bounding box center [856, 433] width 1313 height 458
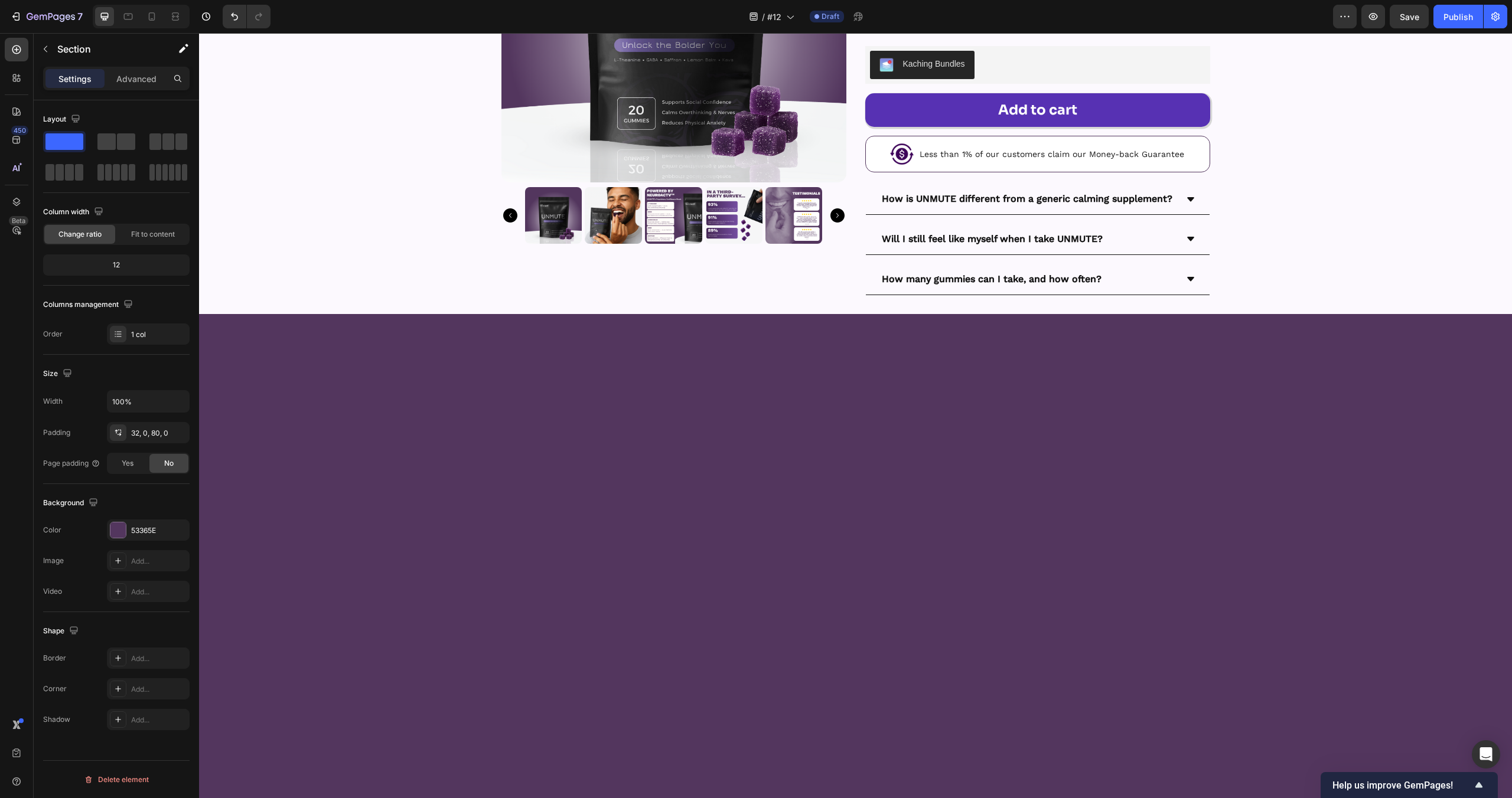
scroll to position [7302, 0]
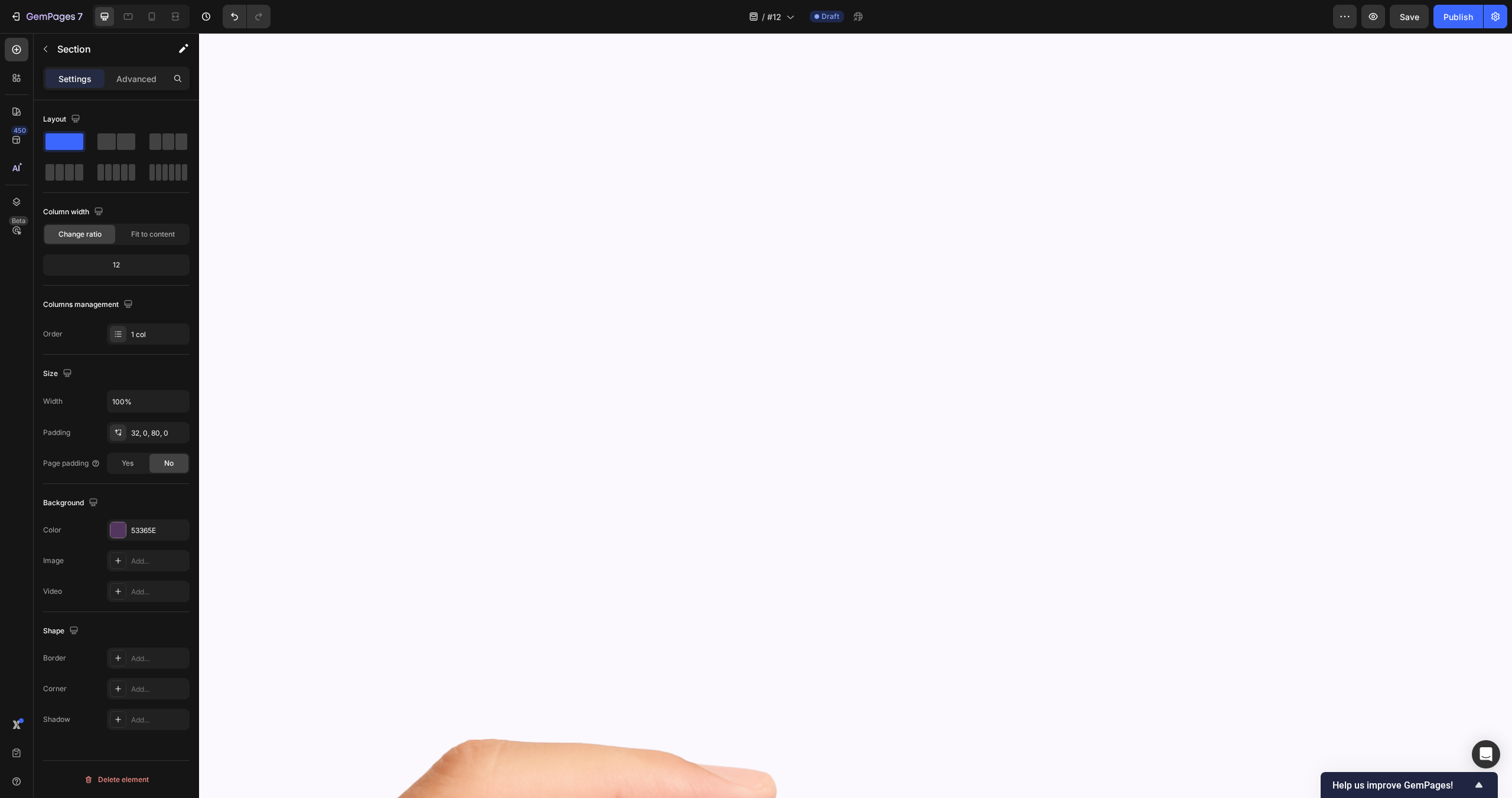
click at [1410, 20] on span "Save" at bounding box center [1410, 17] width 19 height 10
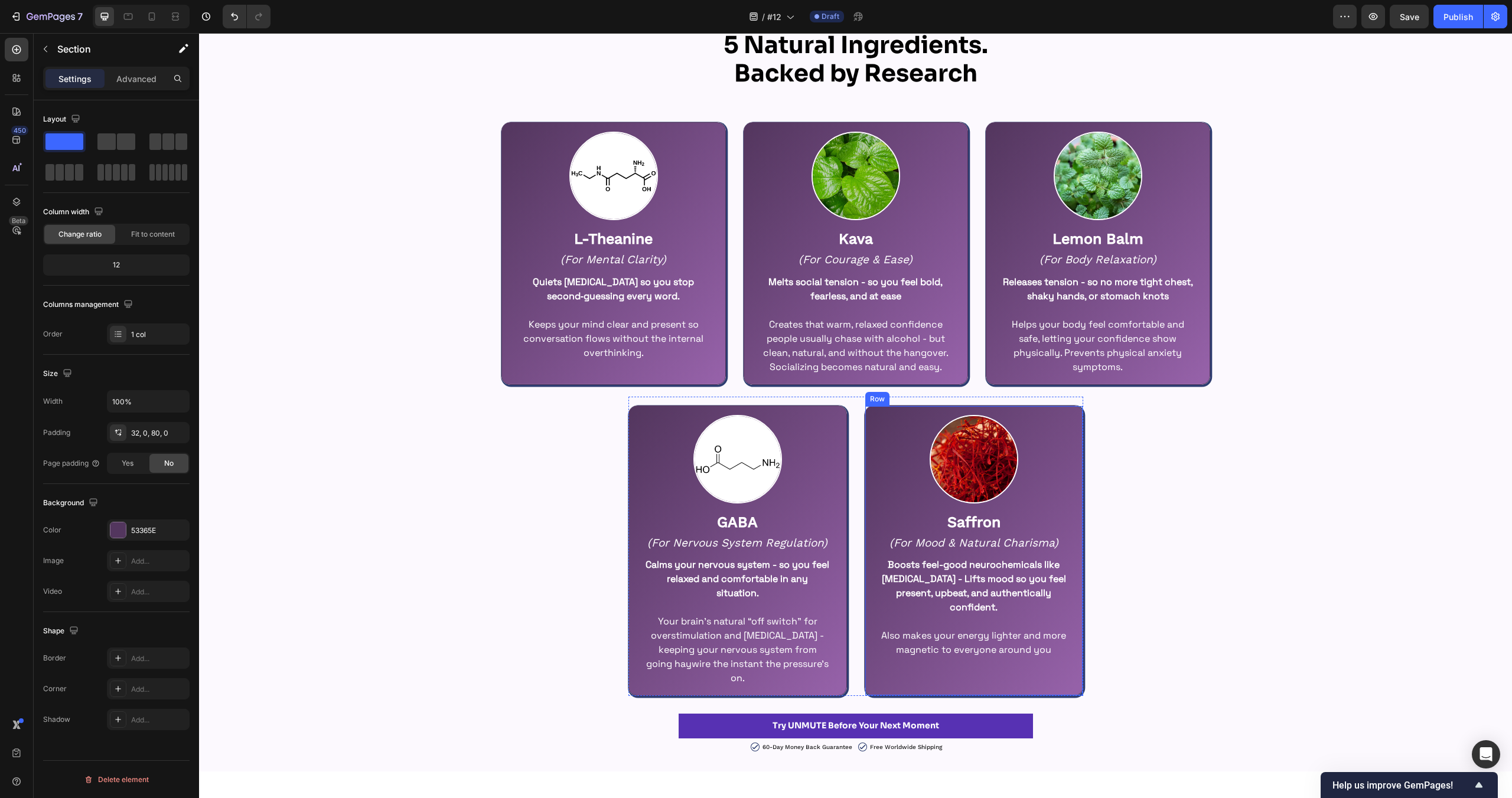
scroll to position [2487, 0]
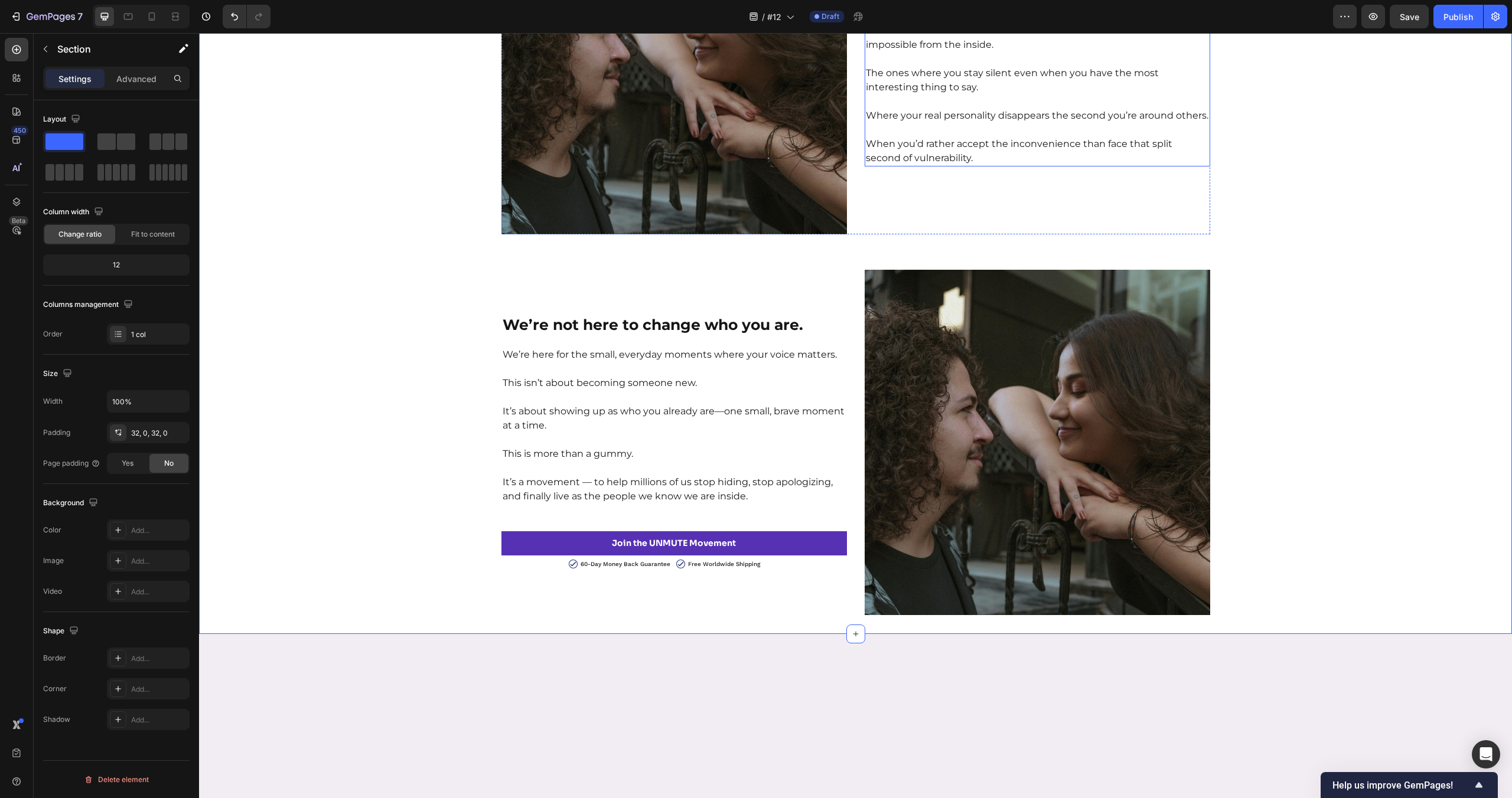
scroll to position [3186, 0]
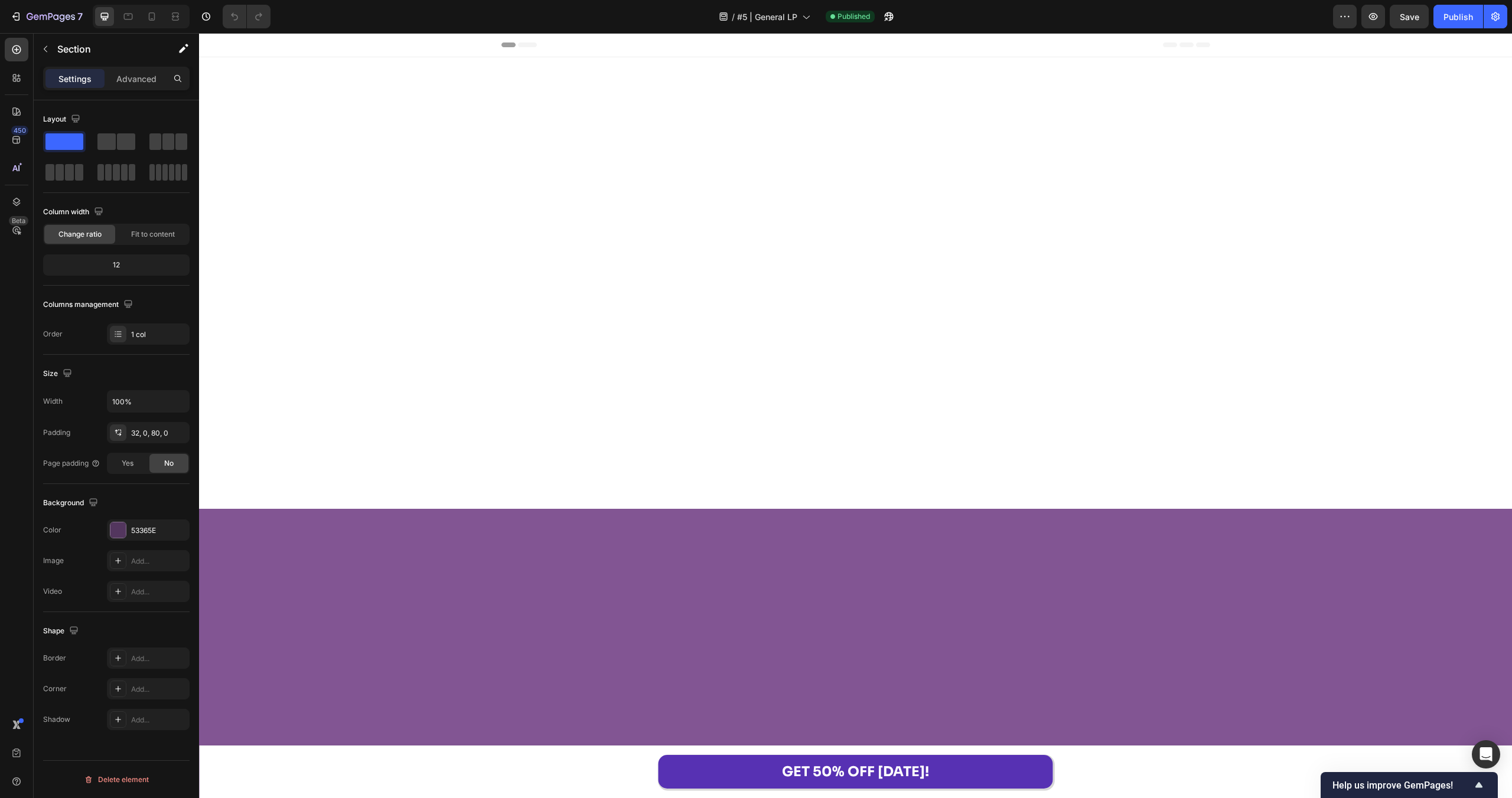
scroll to position [12309, 0]
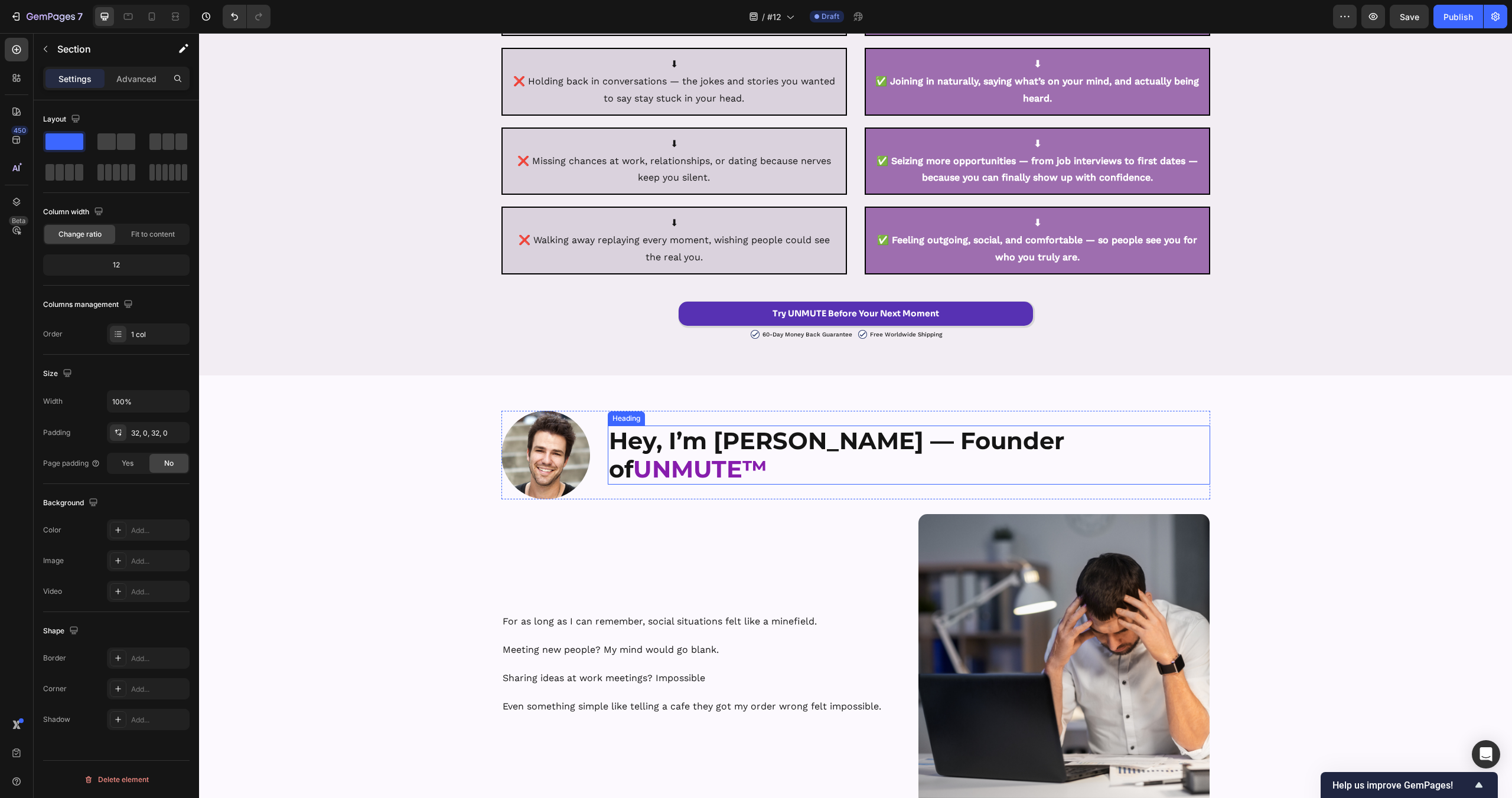
scroll to position [4341, 0]
click at [1405, 25] on button "Save" at bounding box center [1410, 17] width 39 height 24
